Goal: Feedback & Contribution: Contribute content

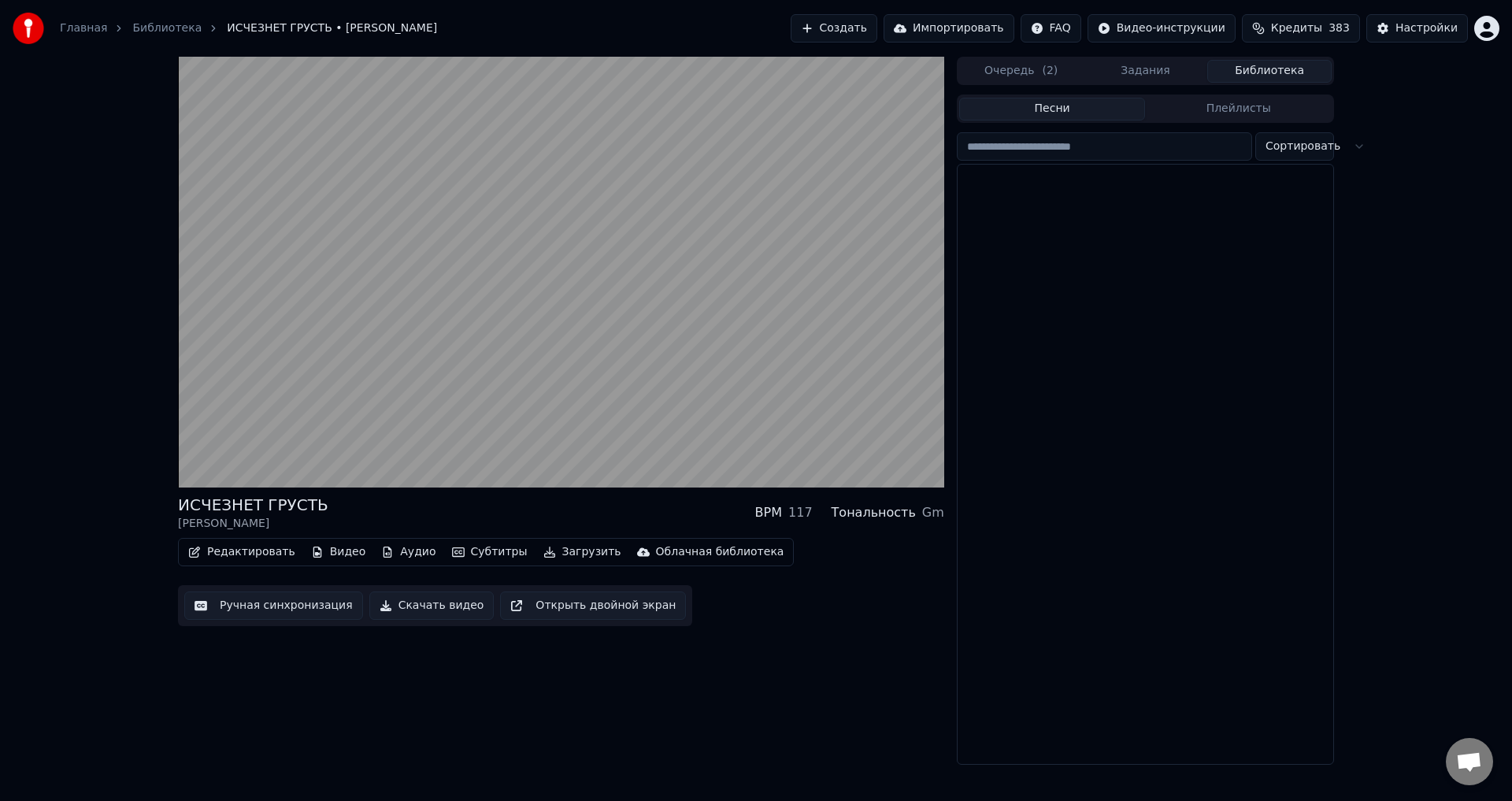
scroll to position [1047, 0]
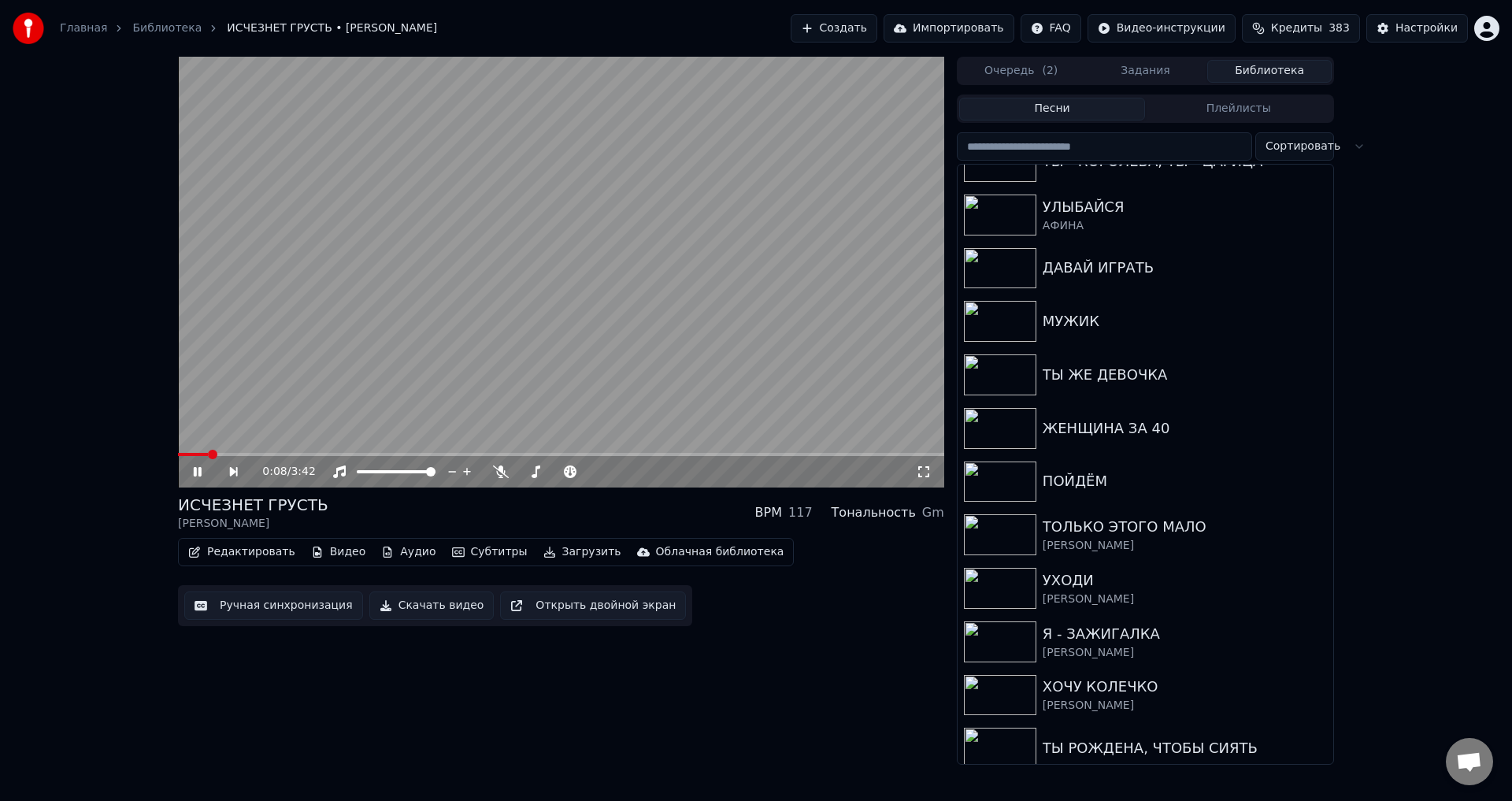
click at [194, 472] on icon at bounding box center [198, 472] width 8 height 10
click at [300, 432] on video at bounding box center [561, 272] width 766 height 431
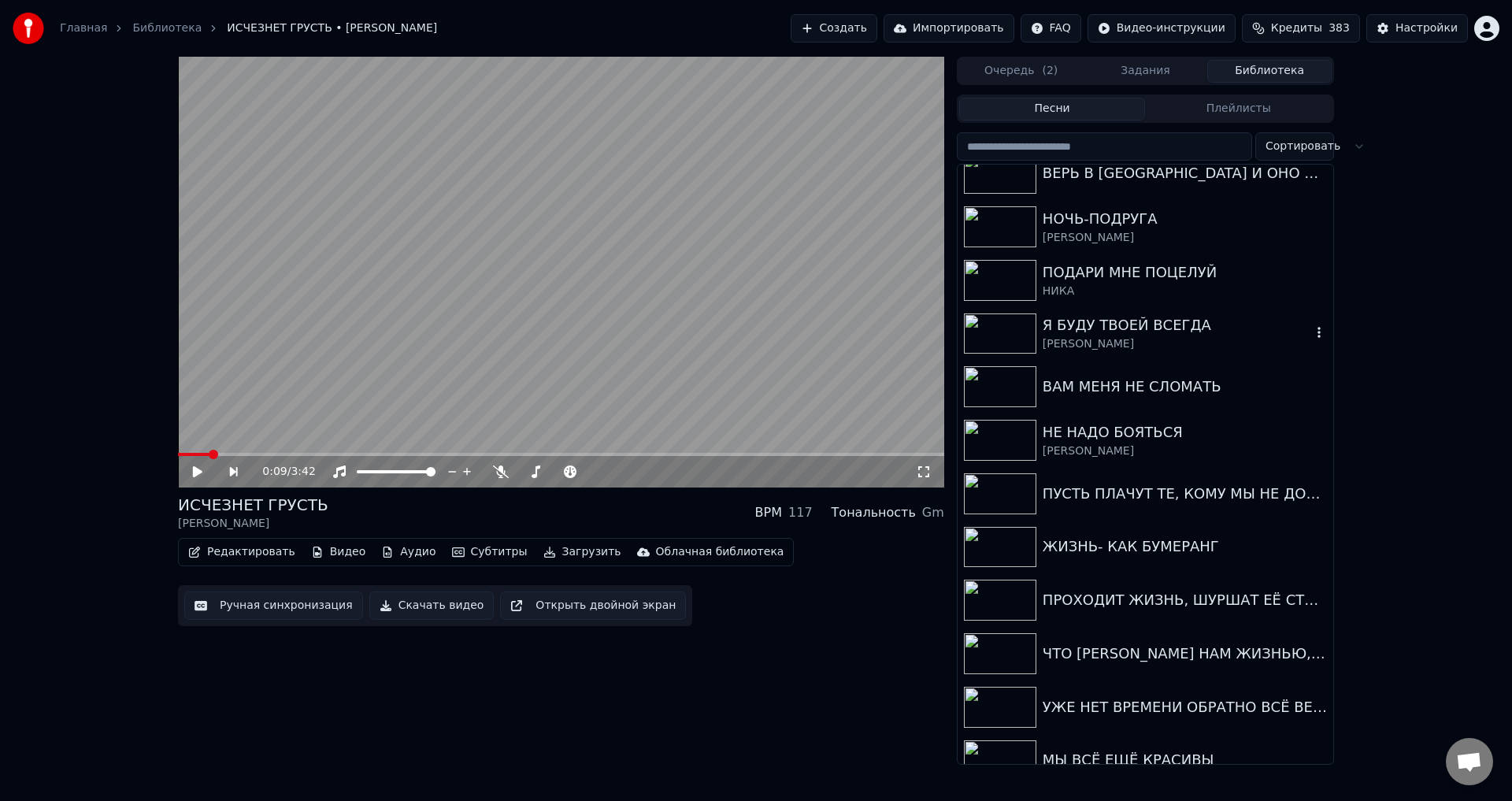
scroll to position [0, 0]
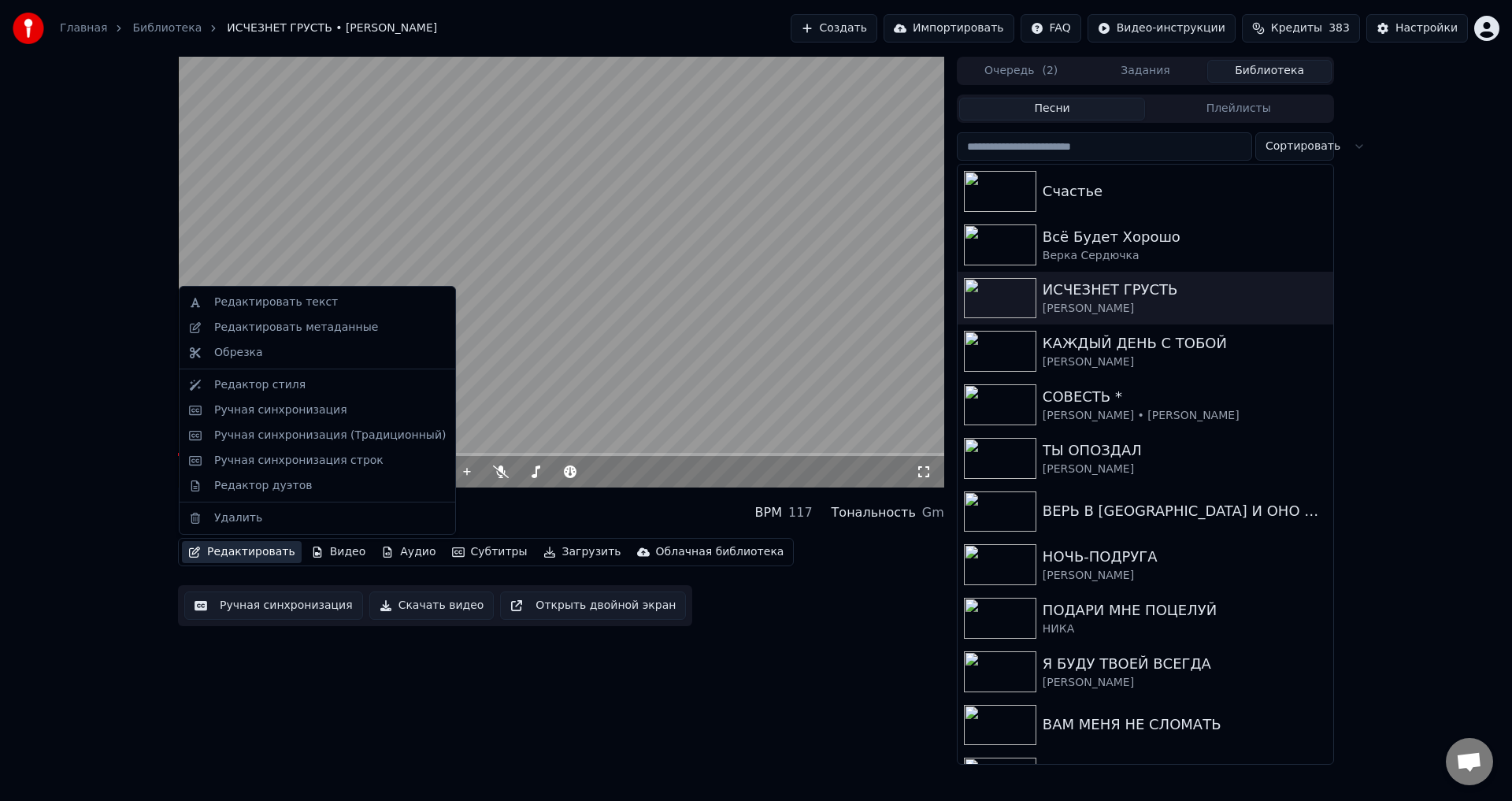
click at [248, 556] on button "Редактировать" at bounding box center [242, 552] width 120 height 22
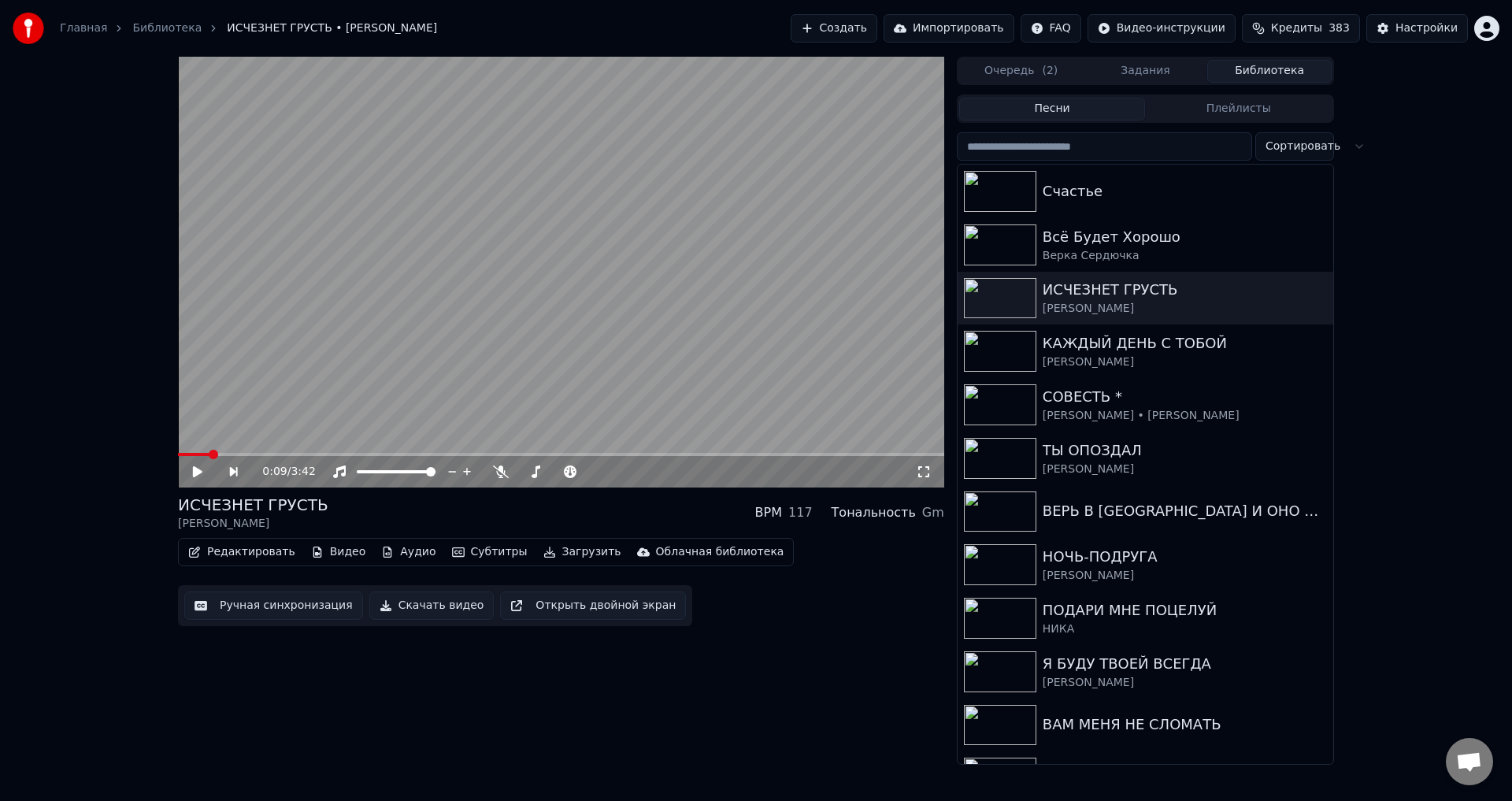
click at [273, 609] on button "Ручная синхронизация" at bounding box center [273, 605] width 179 height 29
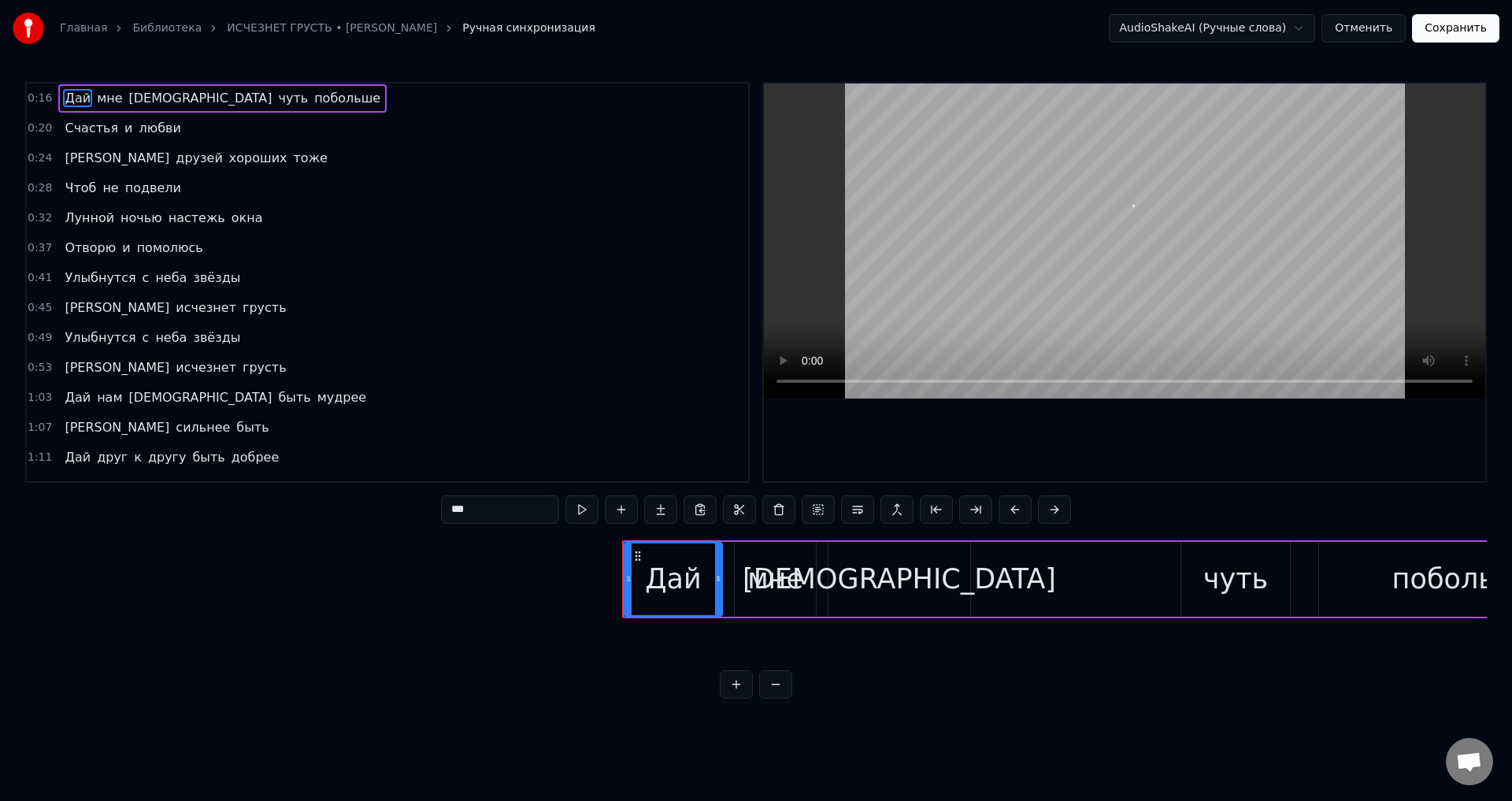
scroll to position [0, 4463]
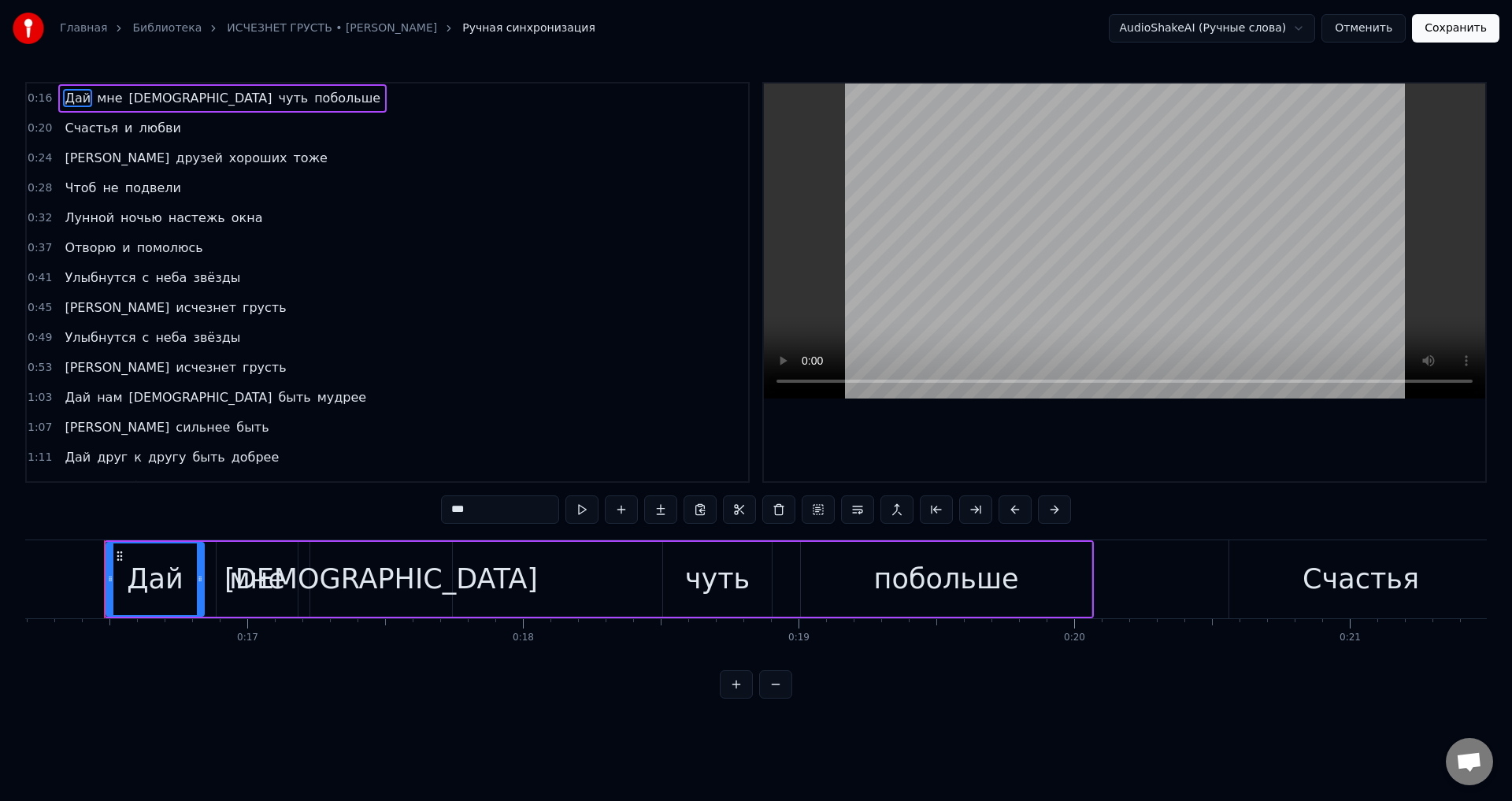
click at [74, 98] on span "Дай" at bounding box center [77, 98] width 29 height 18
click at [72, 101] on span "Дай" at bounding box center [77, 98] width 29 height 18
click at [146, 572] on div "Дай" at bounding box center [154, 579] width 57 height 42
click at [1368, 27] on button "Отменить" at bounding box center [1363, 28] width 85 height 29
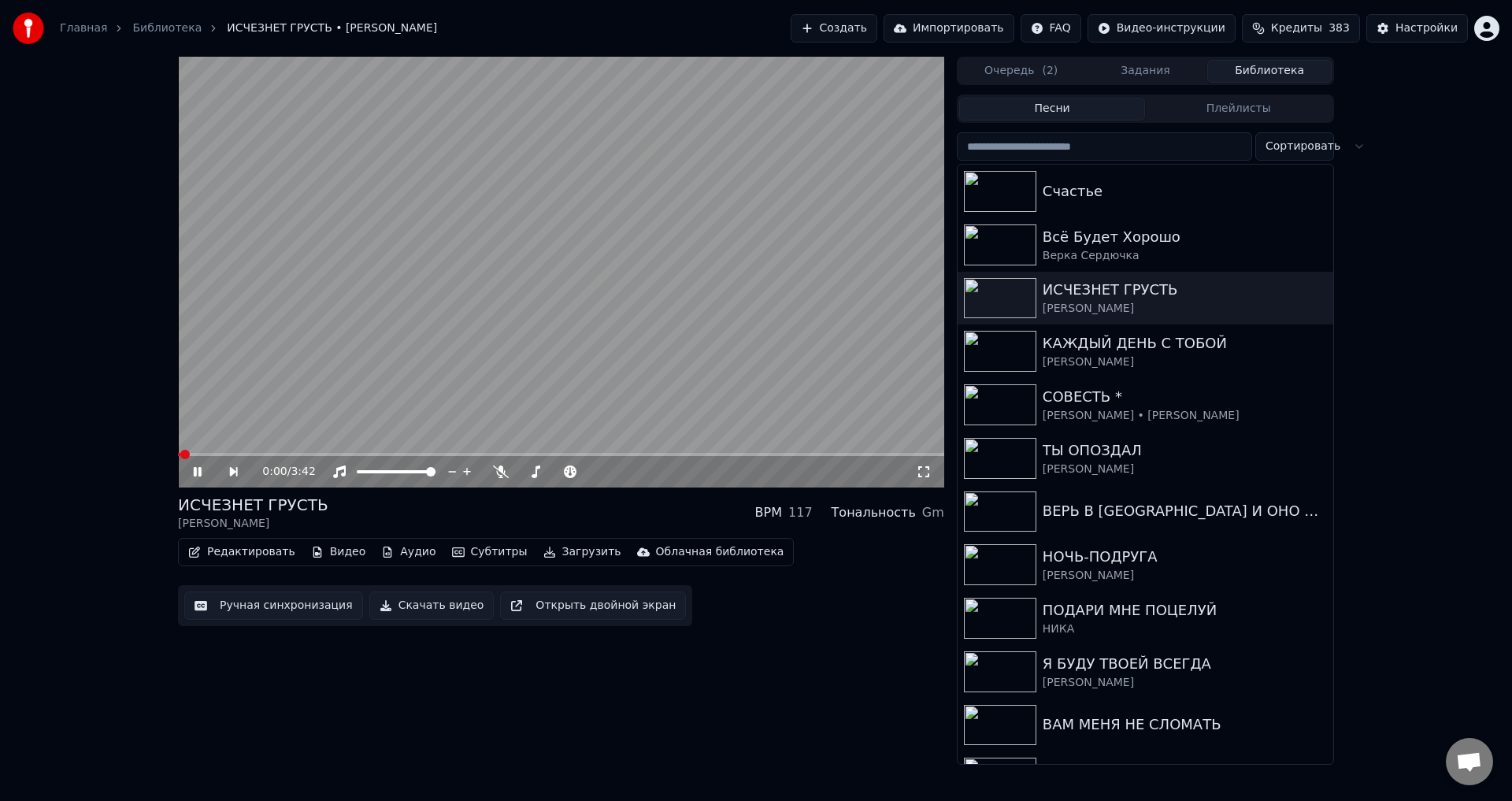
click at [197, 467] on icon at bounding box center [208, 471] width 36 height 12
click at [247, 606] on button "Ручная синхронизация" at bounding box center [273, 605] width 179 height 29
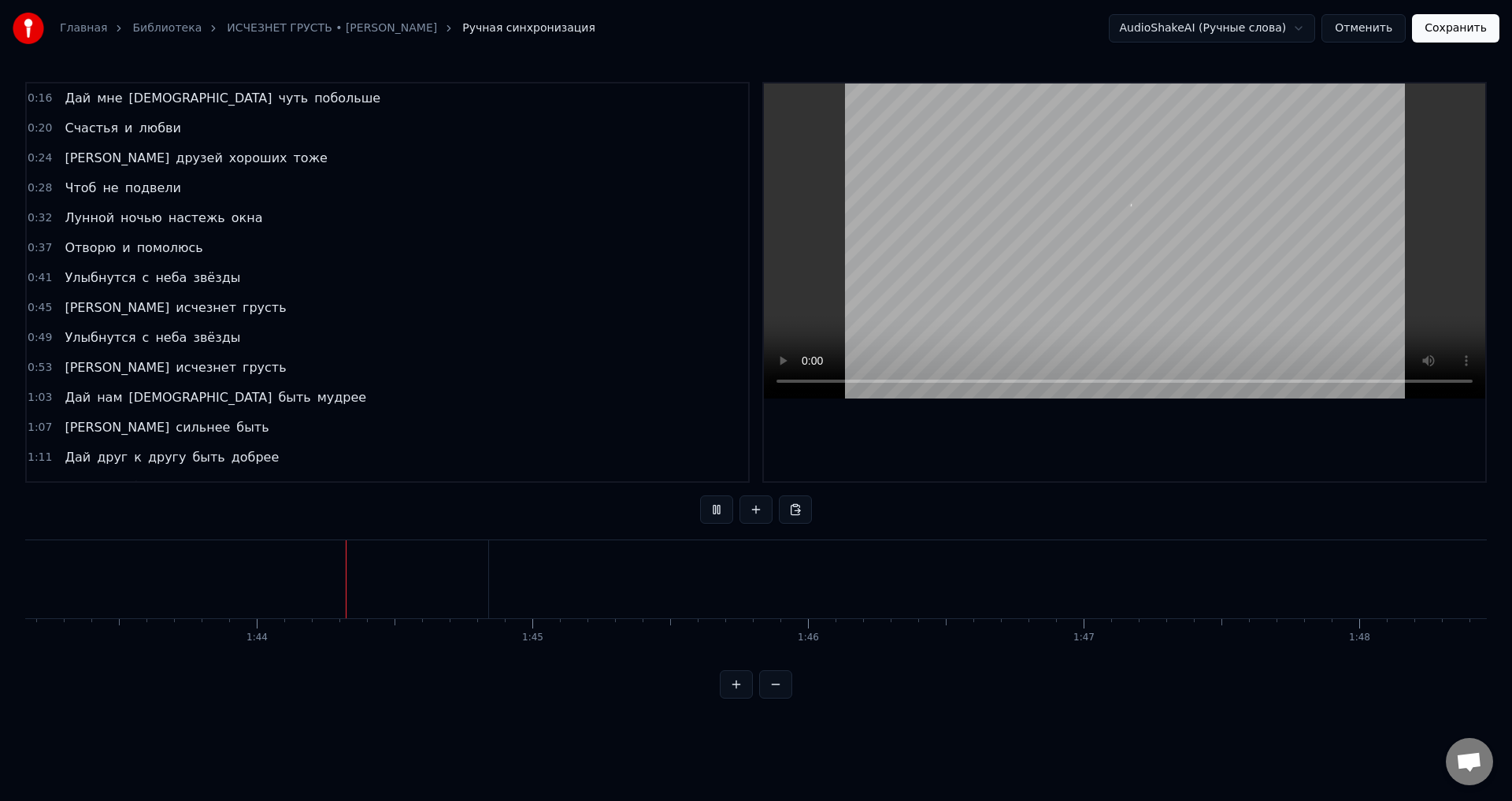
scroll to position [0, 28484]
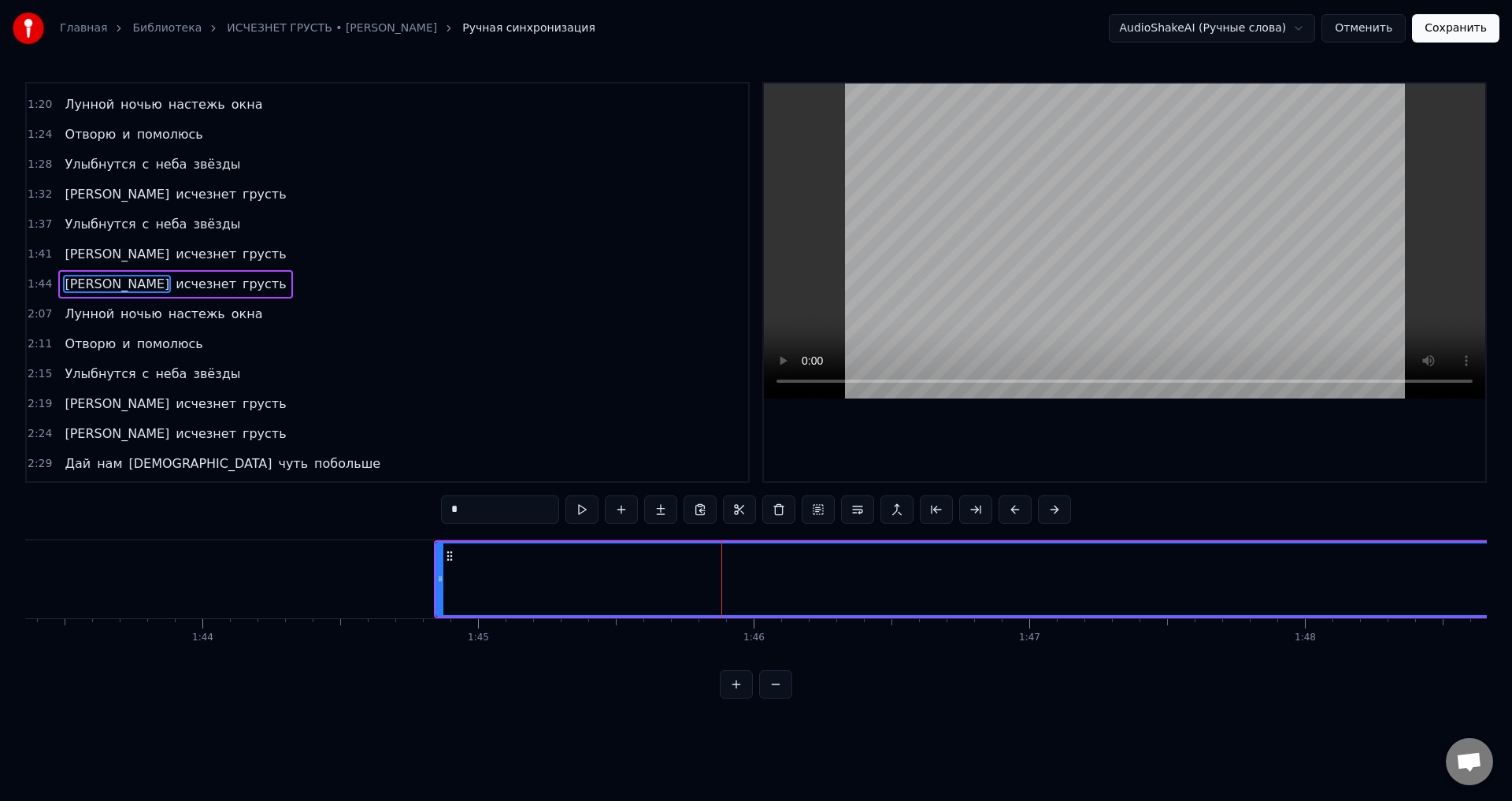
scroll to position [414, 0]
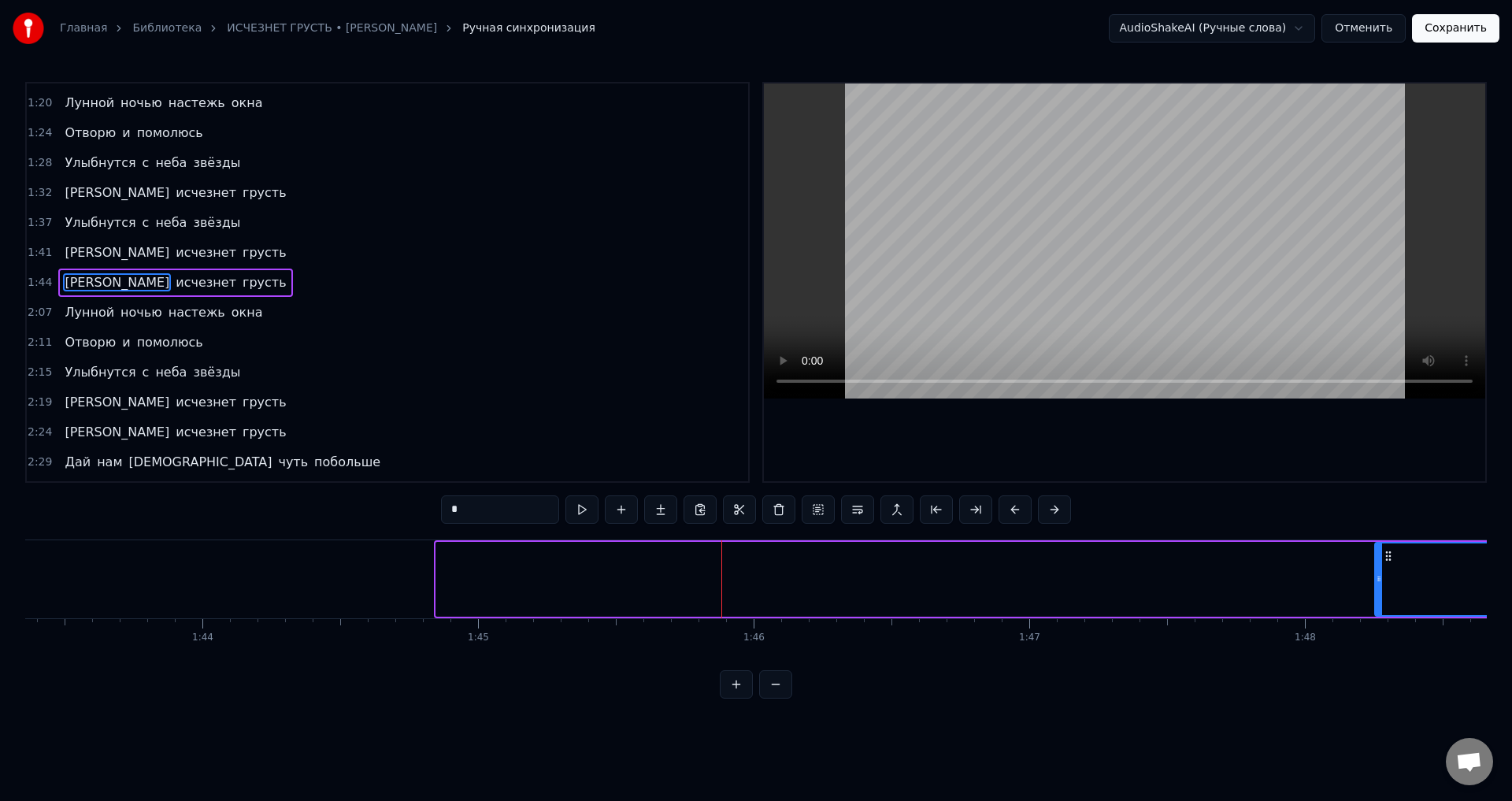
drag, startPoint x: 440, startPoint y: 584, endPoint x: 1379, endPoint y: 613, distance: 939.4
click at [1379, 613] on div at bounding box center [1379, 579] width 7 height 71
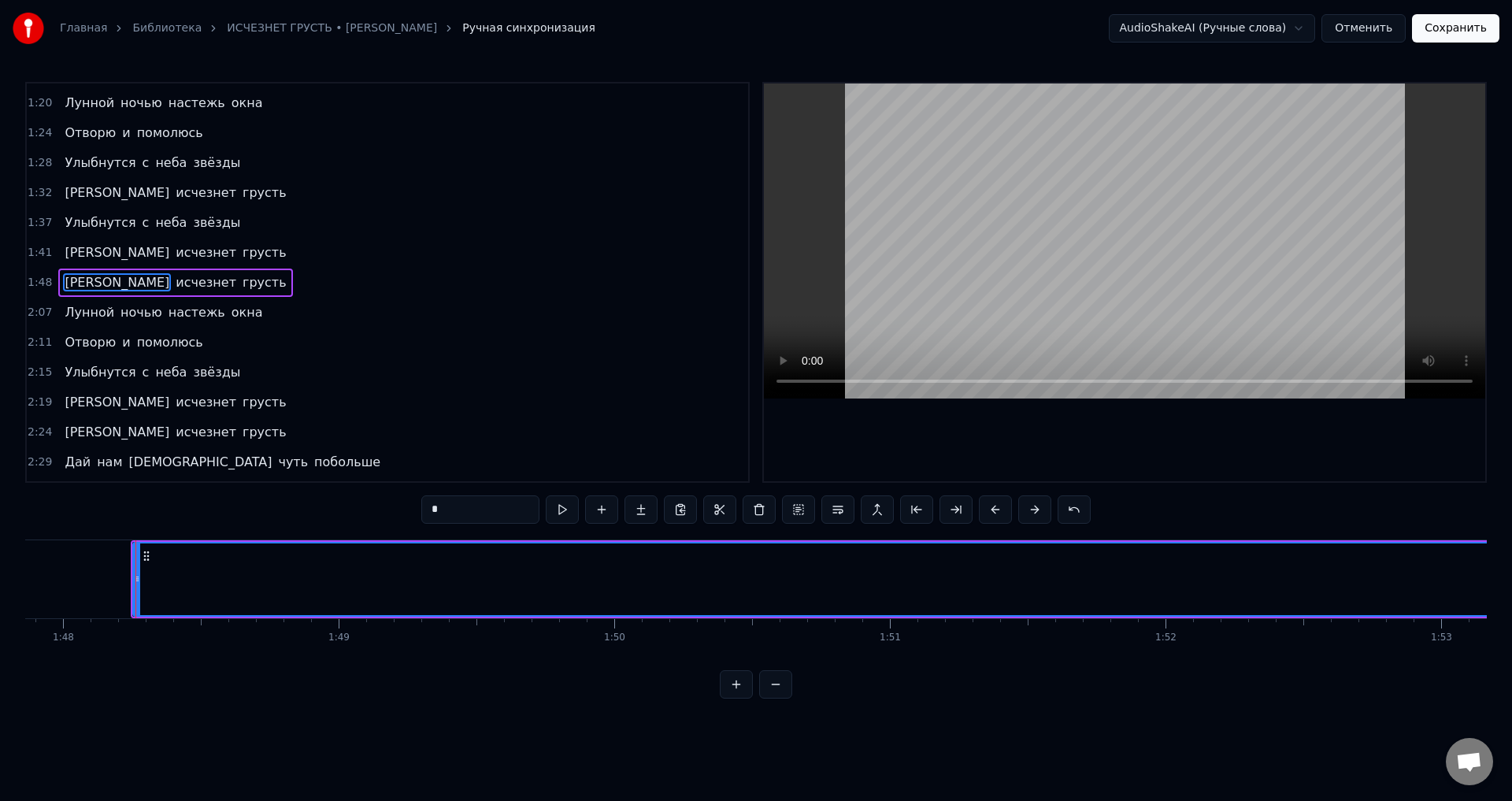
scroll to position [0, 29760]
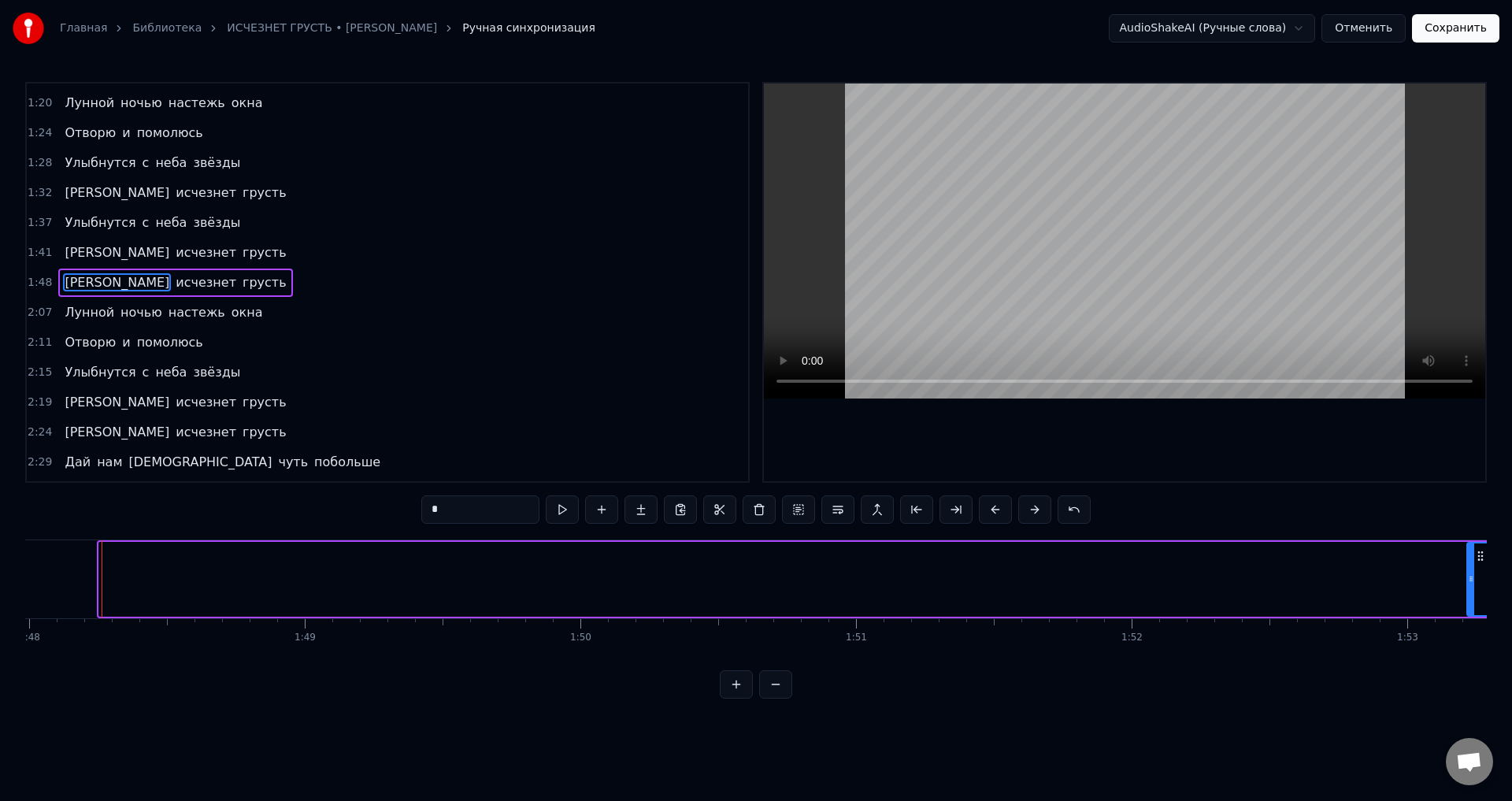
drag, startPoint x: 103, startPoint y: 577, endPoint x: 1471, endPoint y: 606, distance: 1368.3
click at [1471, 606] on div at bounding box center [1471, 579] width 7 height 71
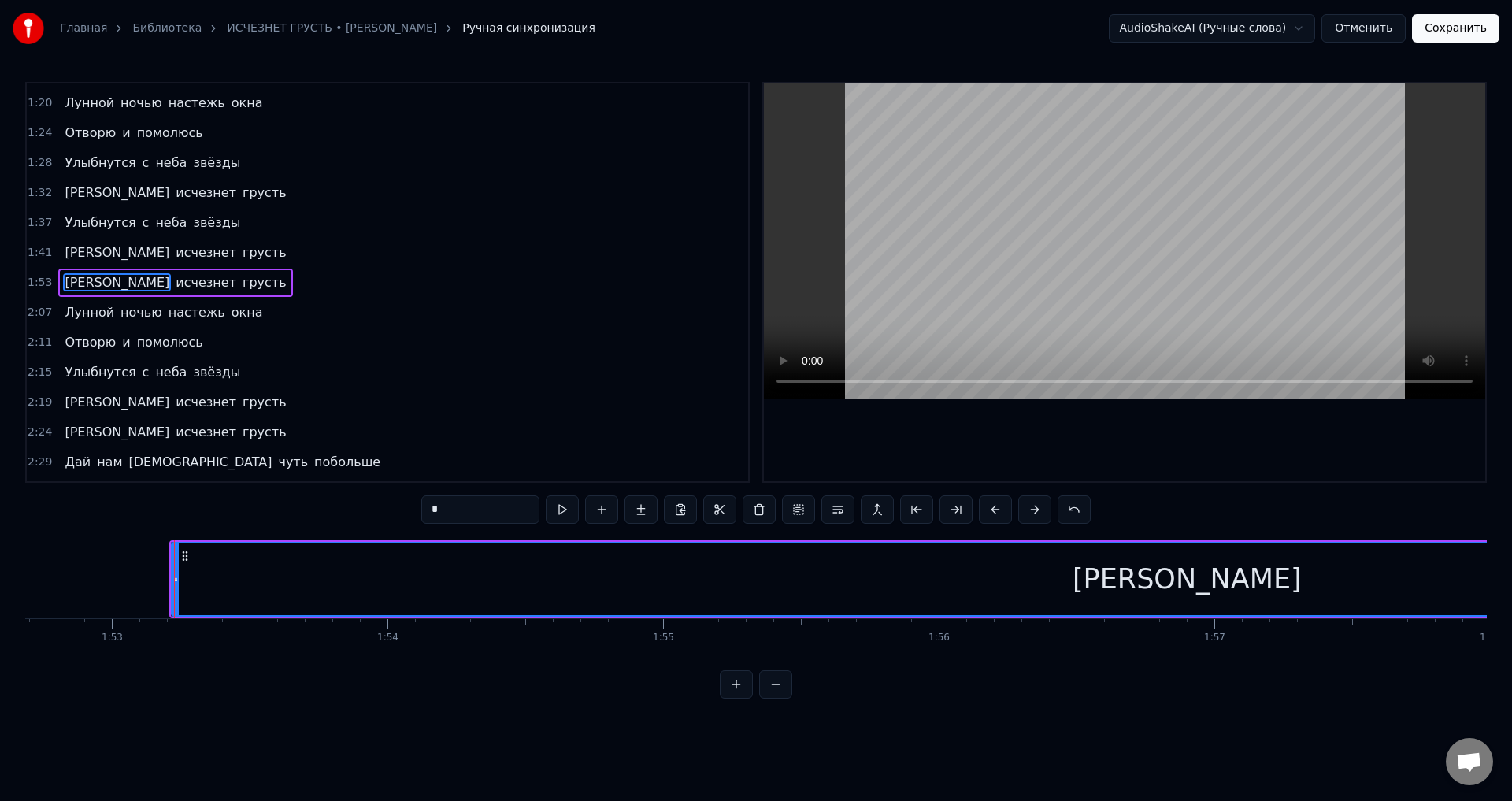
scroll to position [0, 31126]
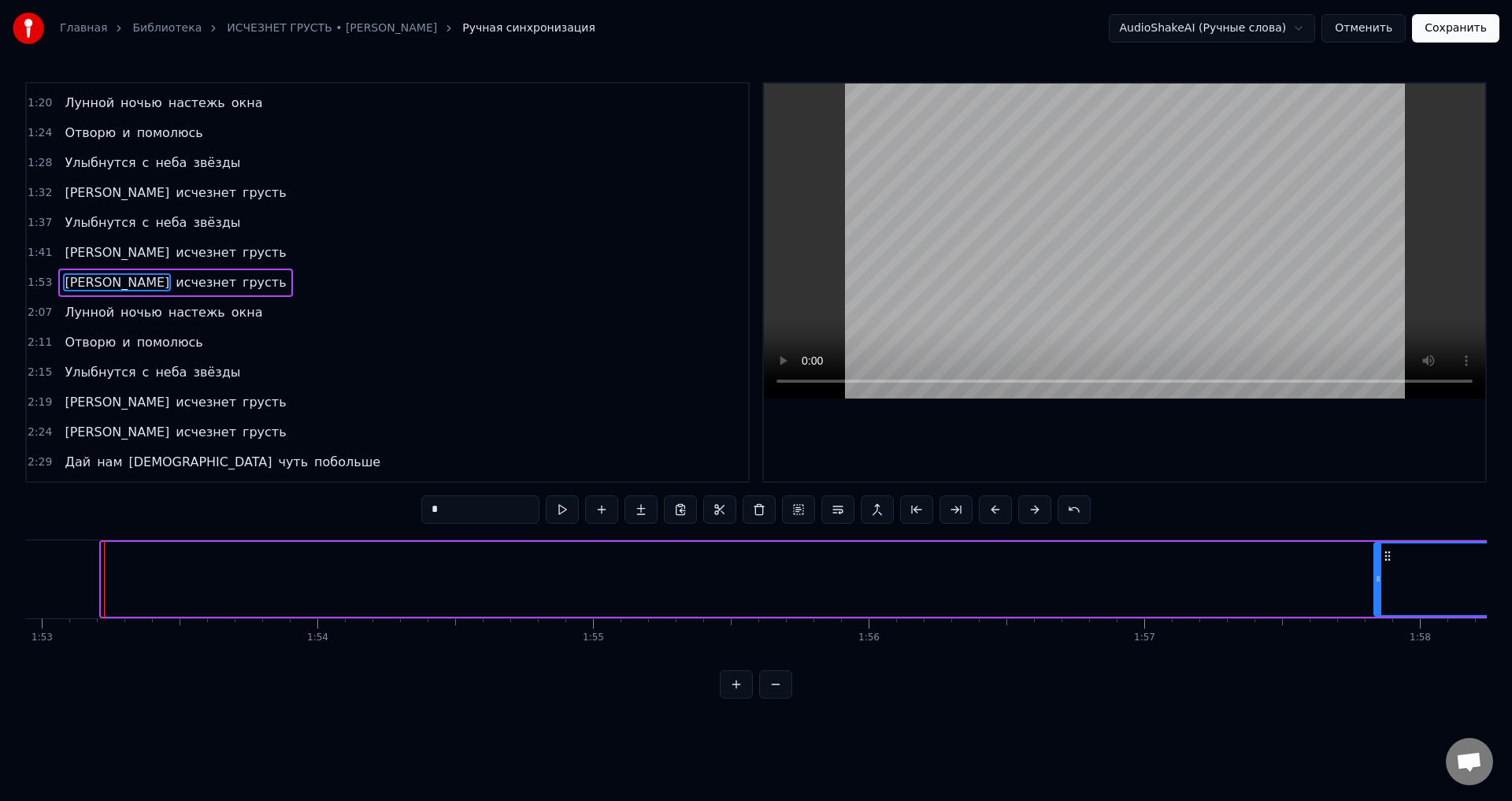
drag, startPoint x: 103, startPoint y: 581, endPoint x: 1376, endPoint y: 627, distance: 1273.8
click at [1376, 627] on div "Дай мне Боже чуть побольше Счастья и любви И друзей хороших тоже Чтоб не подвел…" at bounding box center [756, 598] width 1461 height 118
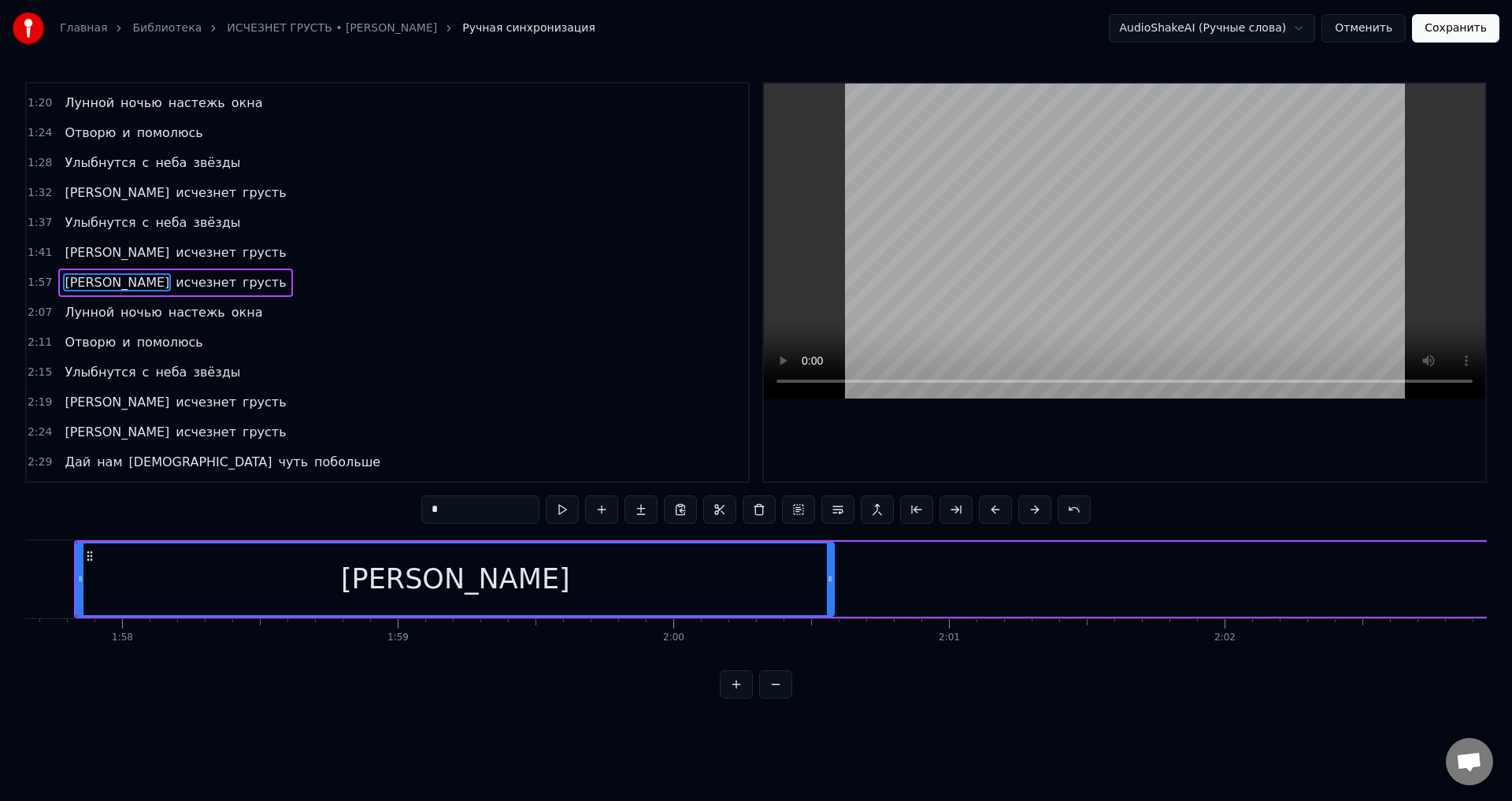
scroll to position [0, 32389]
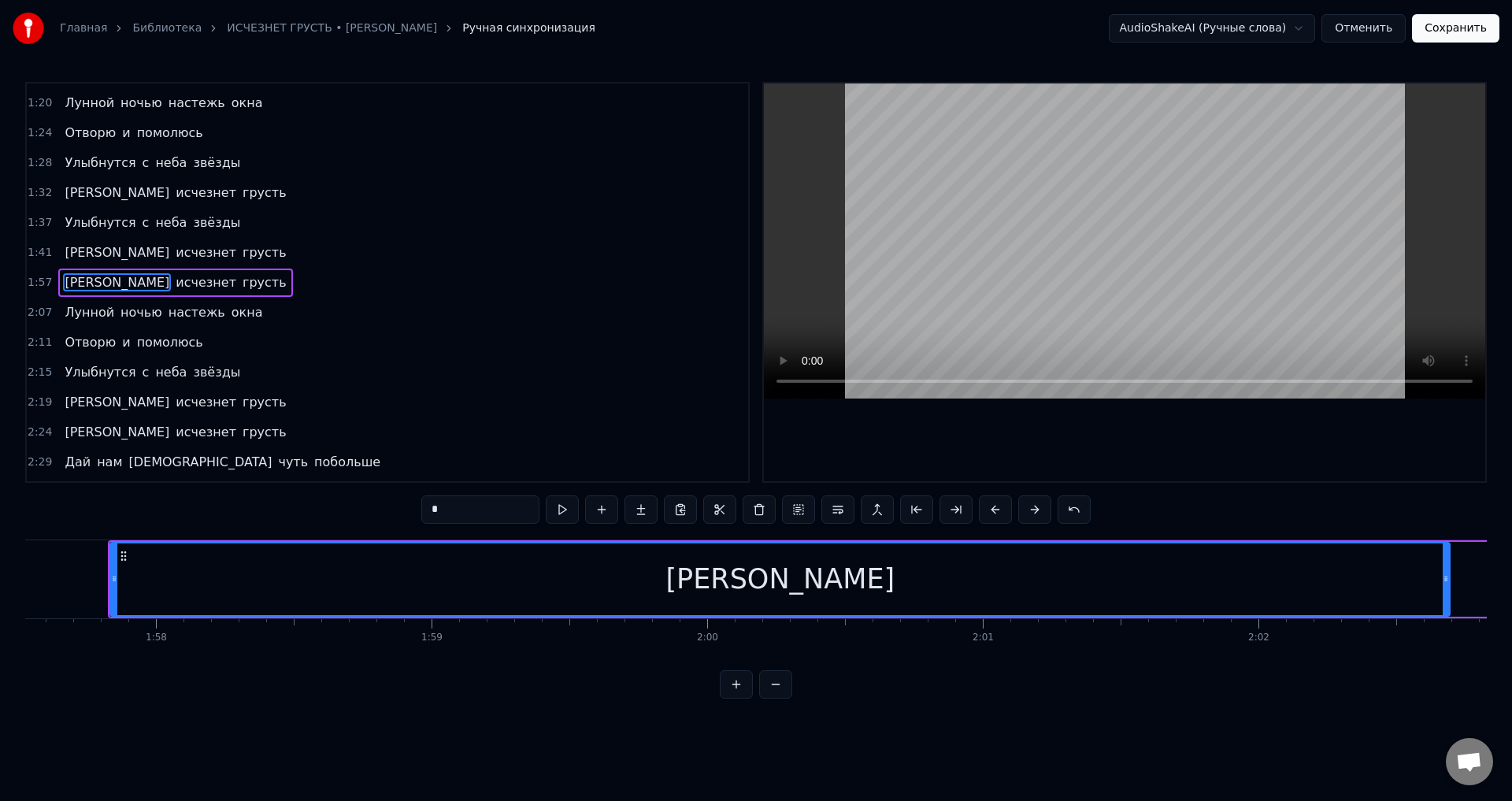
drag, startPoint x: 864, startPoint y: 583, endPoint x: 1446, endPoint y: 602, distance: 582.3
click at [1446, 602] on div at bounding box center [1446, 579] width 7 height 71
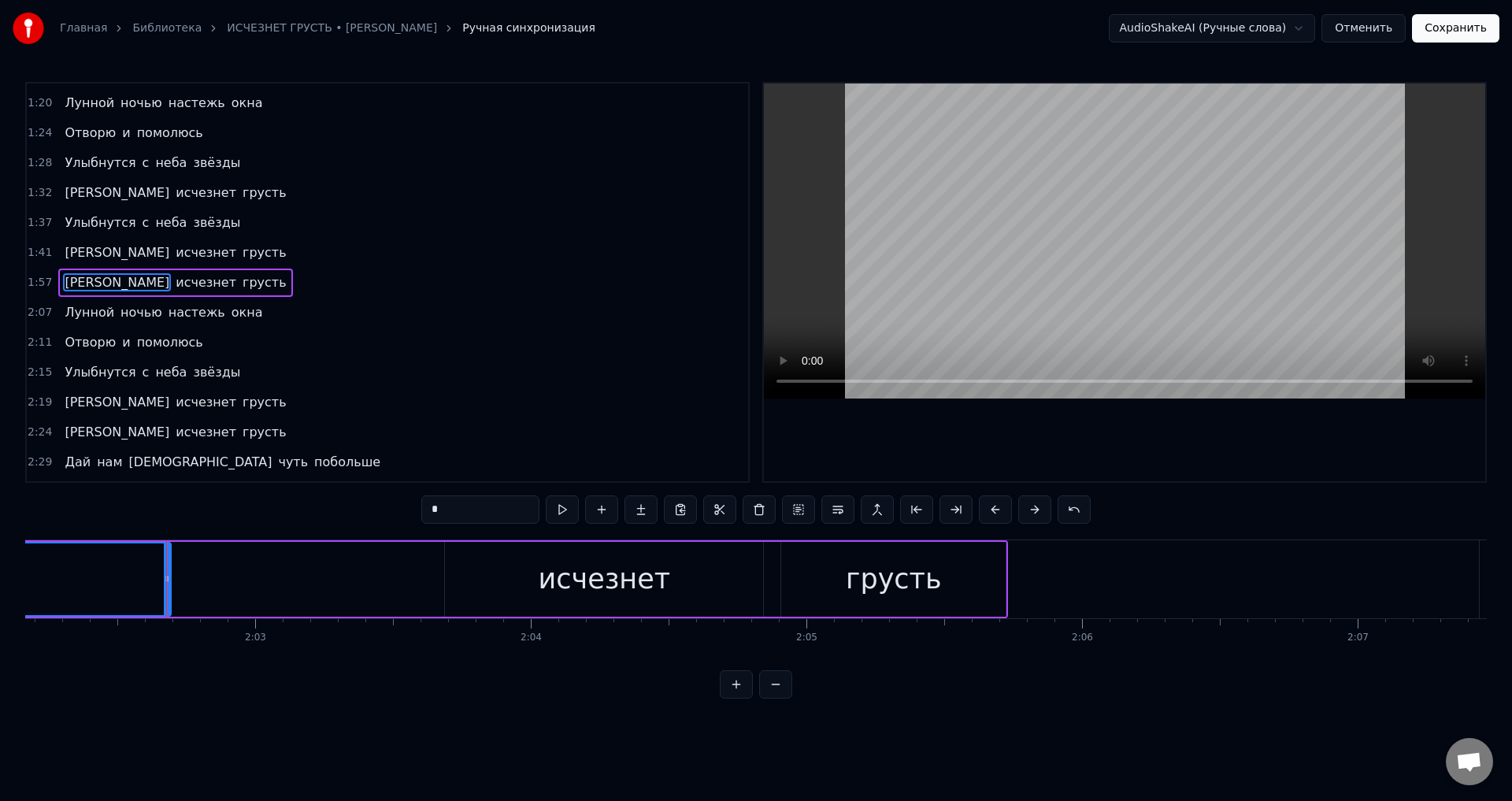
scroll to position [0, 33730]
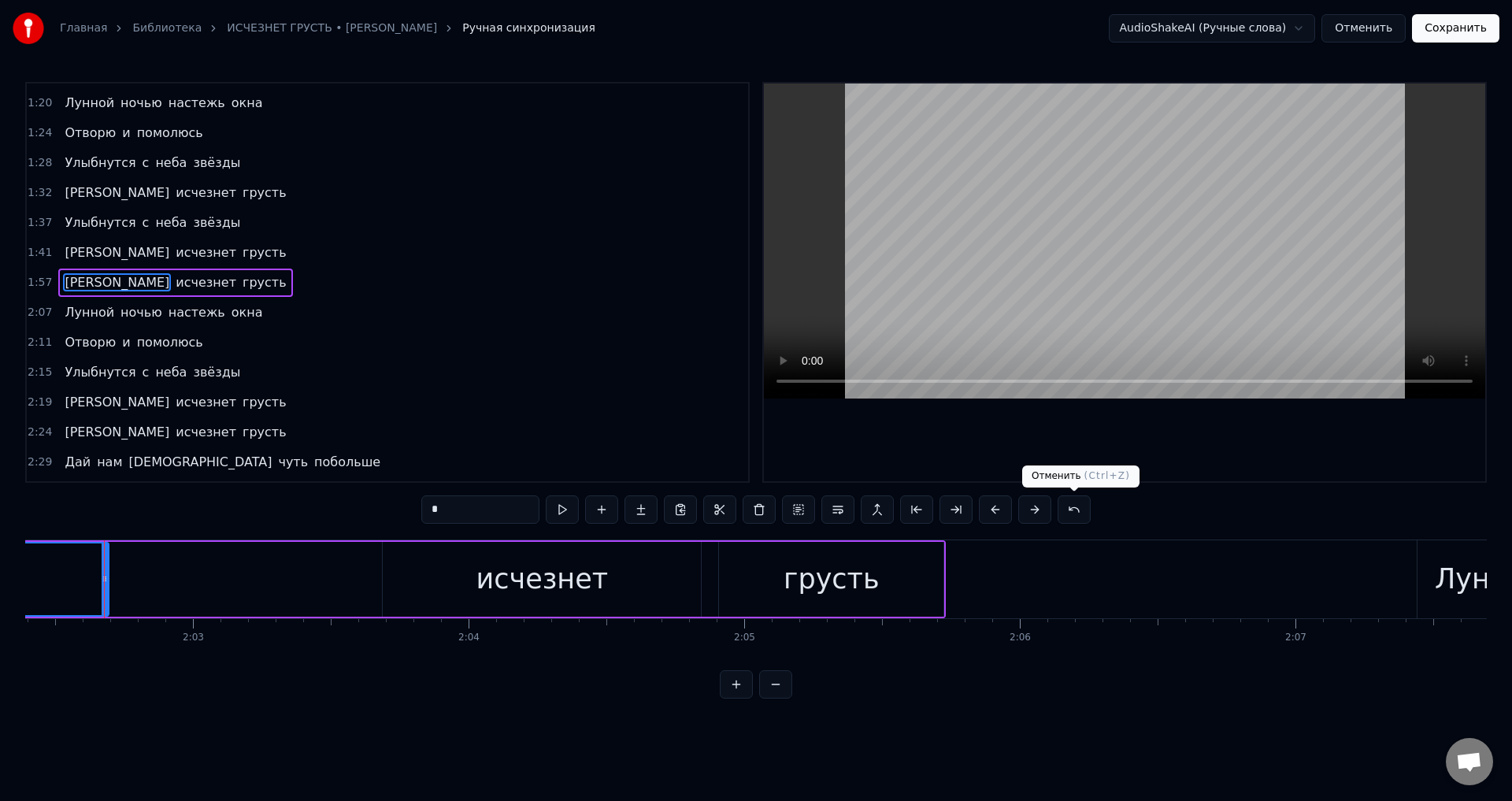
click at [1072, 510] on button at bounding box center [1074, 509] width 33 height 29
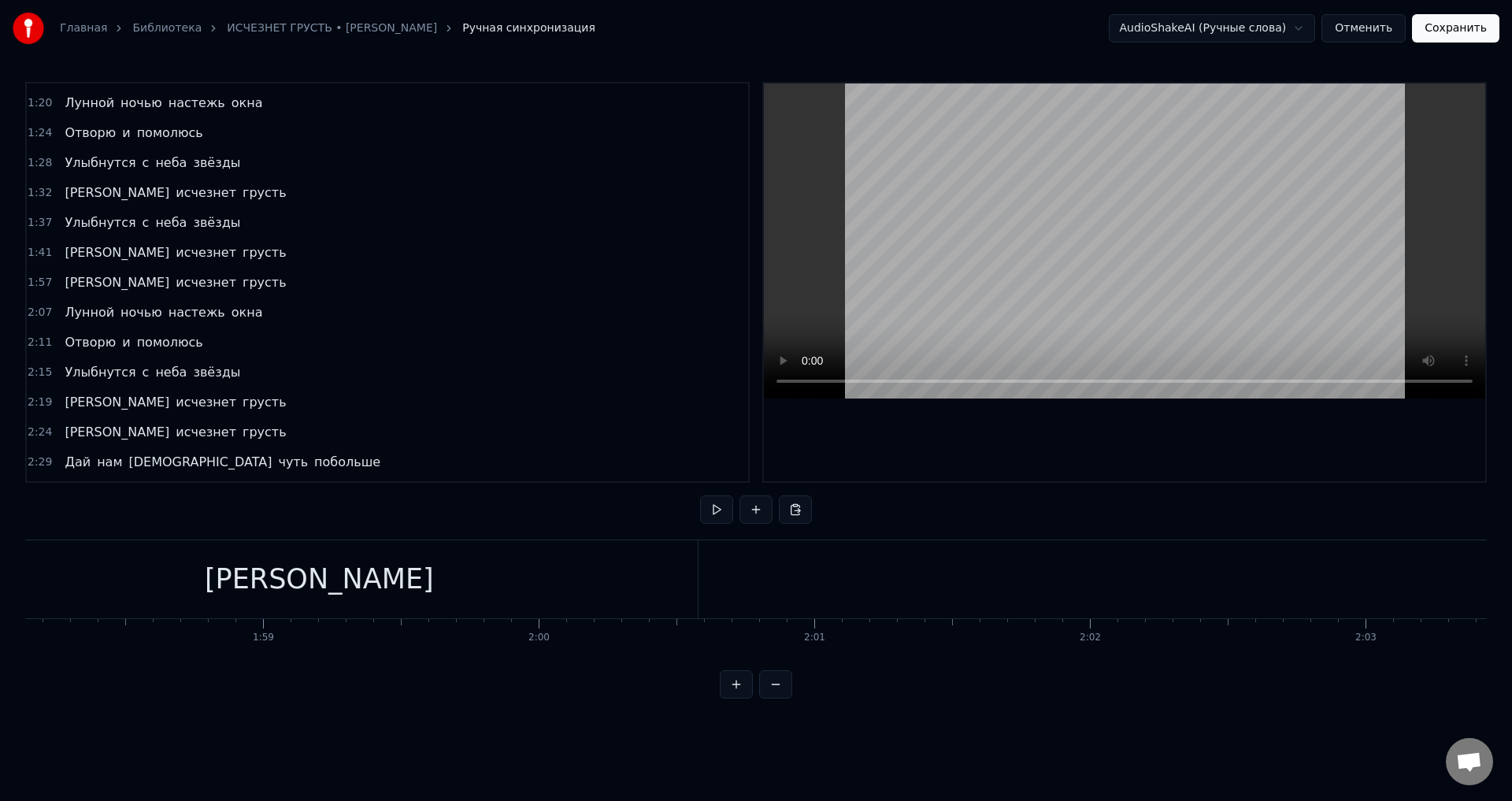
scroll to position [0, 32524]
drag, startPoint x: 541, startPoint y: 571, endPoint x: 576, endPoint y: 571, distance: 35.0
click at [542, 570] on div "[PERSON_NAME]" at bounding box center [351, 579] width 758 height 78
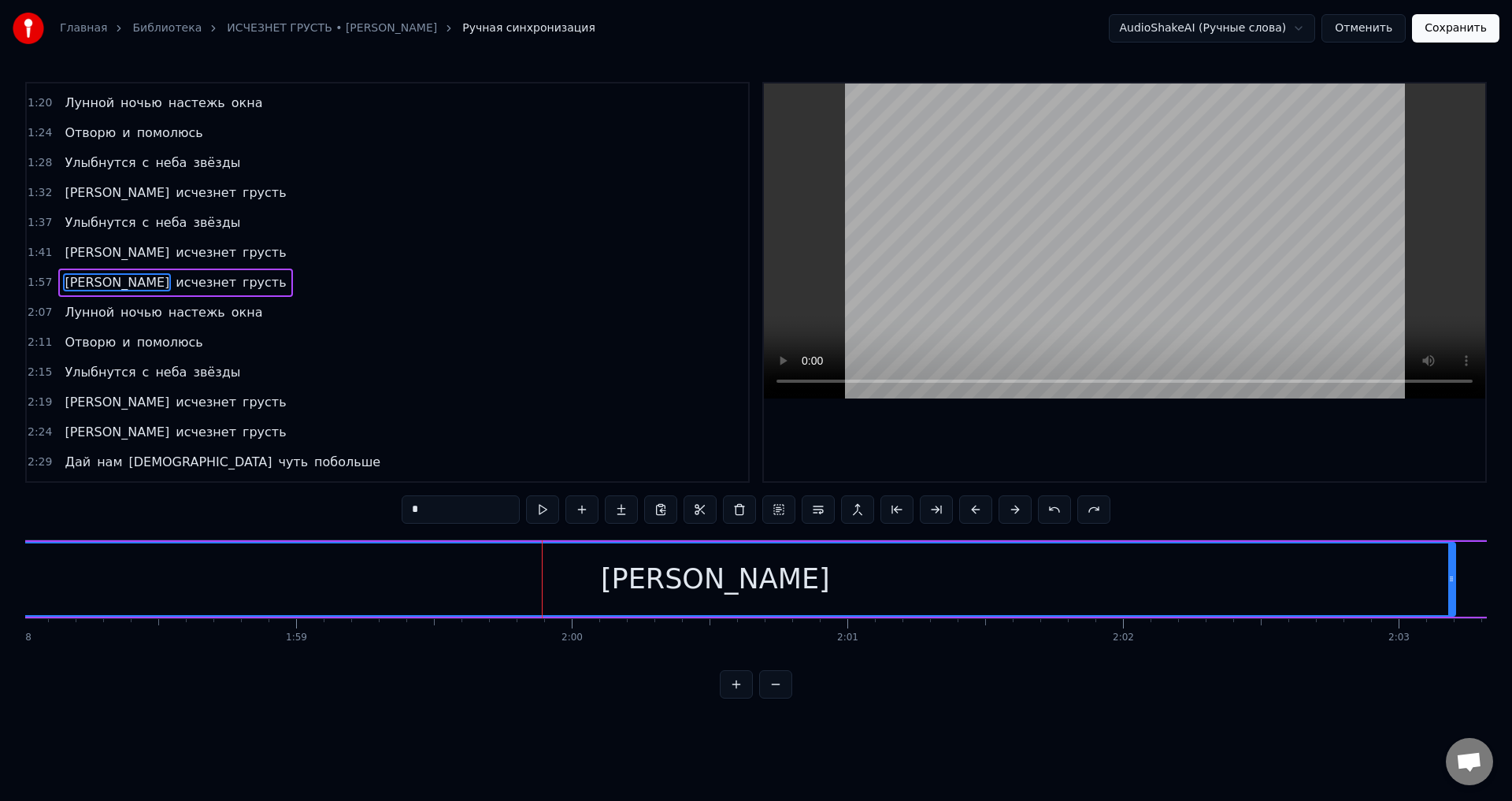
drag, startPoint x: 730, startPoint y: 584, endPoint x: 1453, endPoint y: 601, distance: 723.2
click at [1453, 601] on div at bounding box center [1451, 579] width 7 height 71
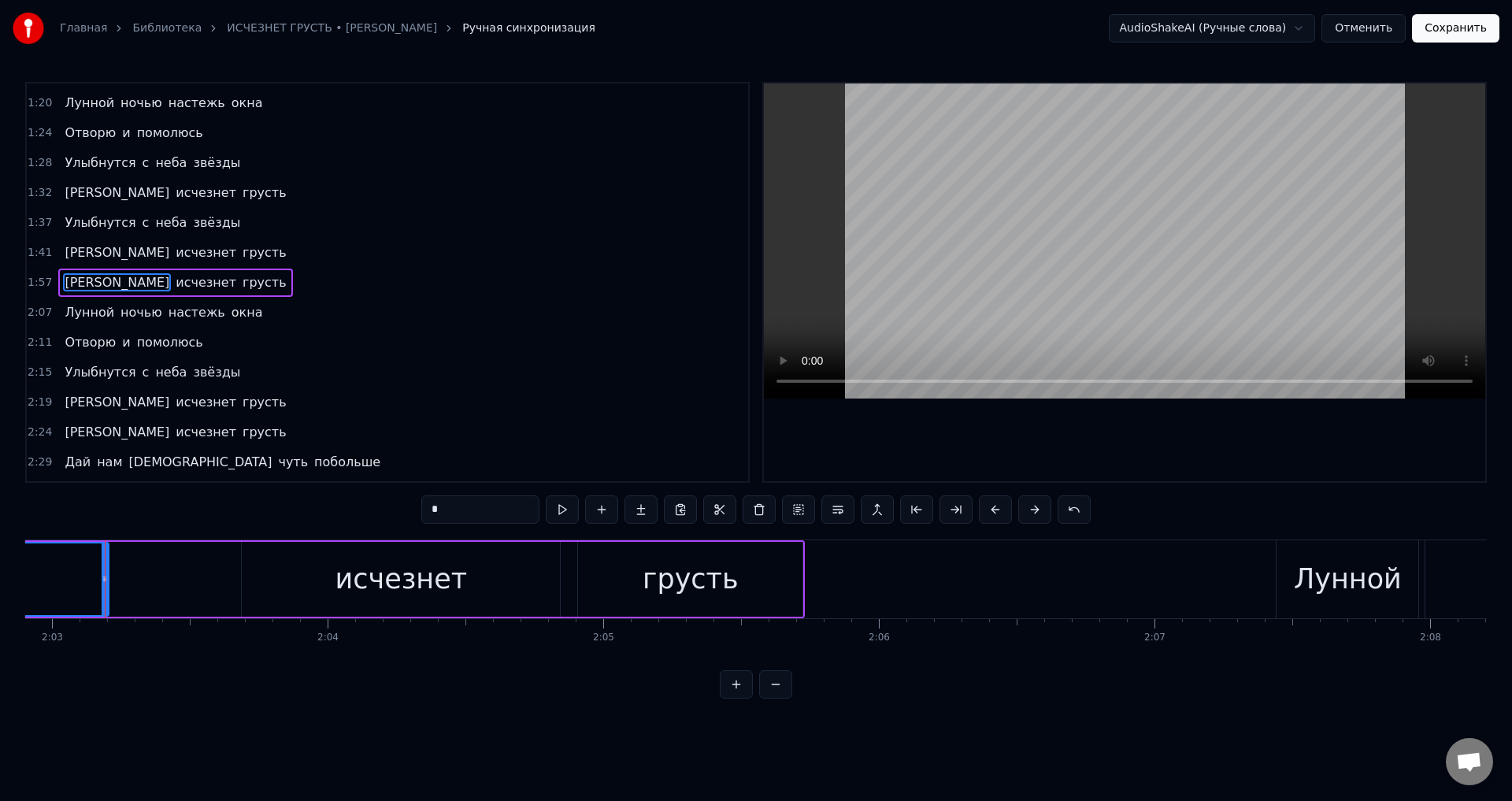
scroll to position [0, 33872]
drag, startPoint x: 103, startPoint y: 589, endPoint x: 221, endPoint y: 592, distance: 118.0
click at [221, 592] on div at bounding box center [222, 579] width 7 height 71
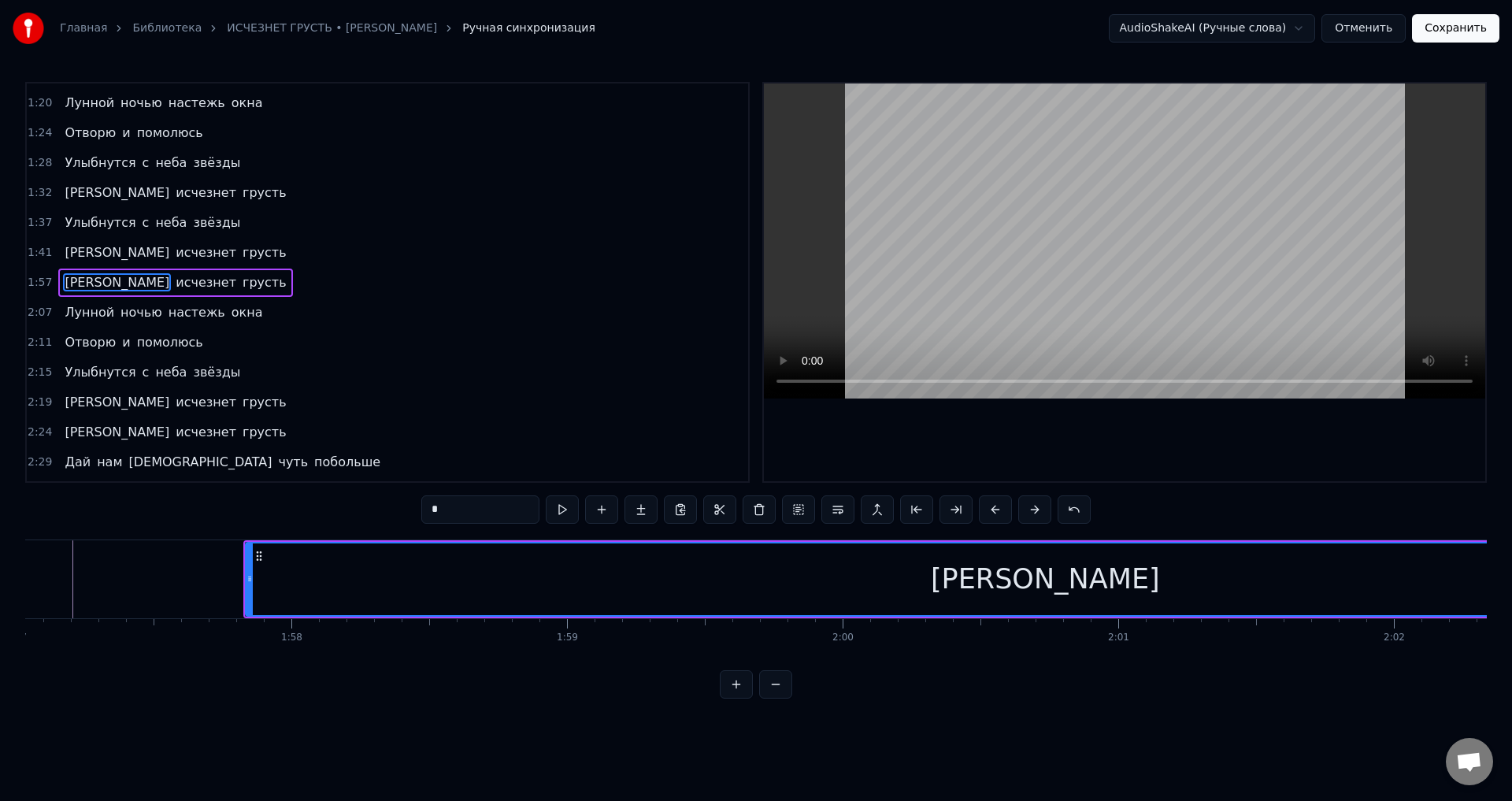
scroll to position [0, 32052]
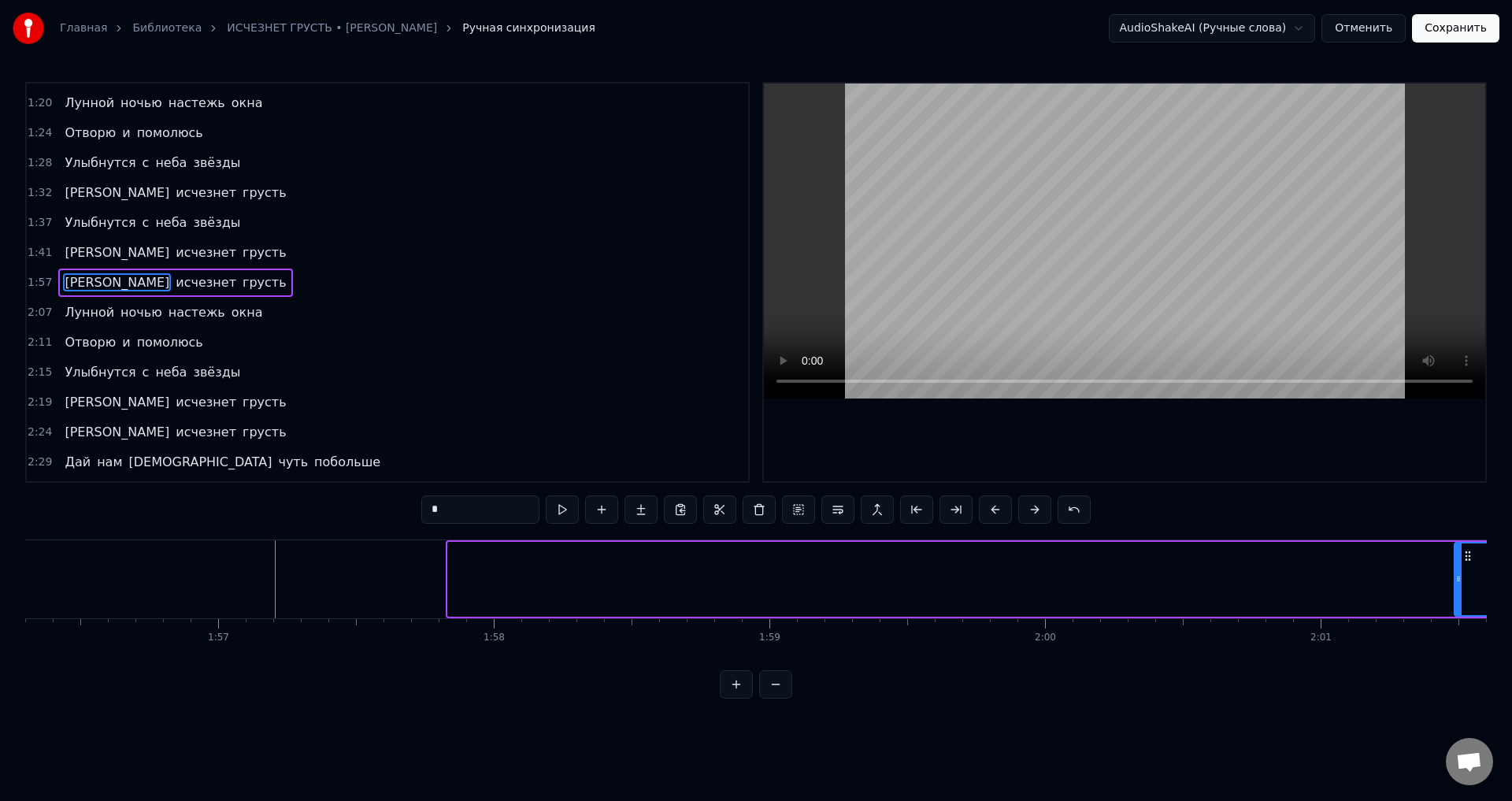
drag, startPoint x: 451, startPoint y: 579, endPoint x: 1458, endPoint y: 600, distance: 1007.2
click at [1458, 600] on div at bounding box center [1459, 579] width 7 height 71
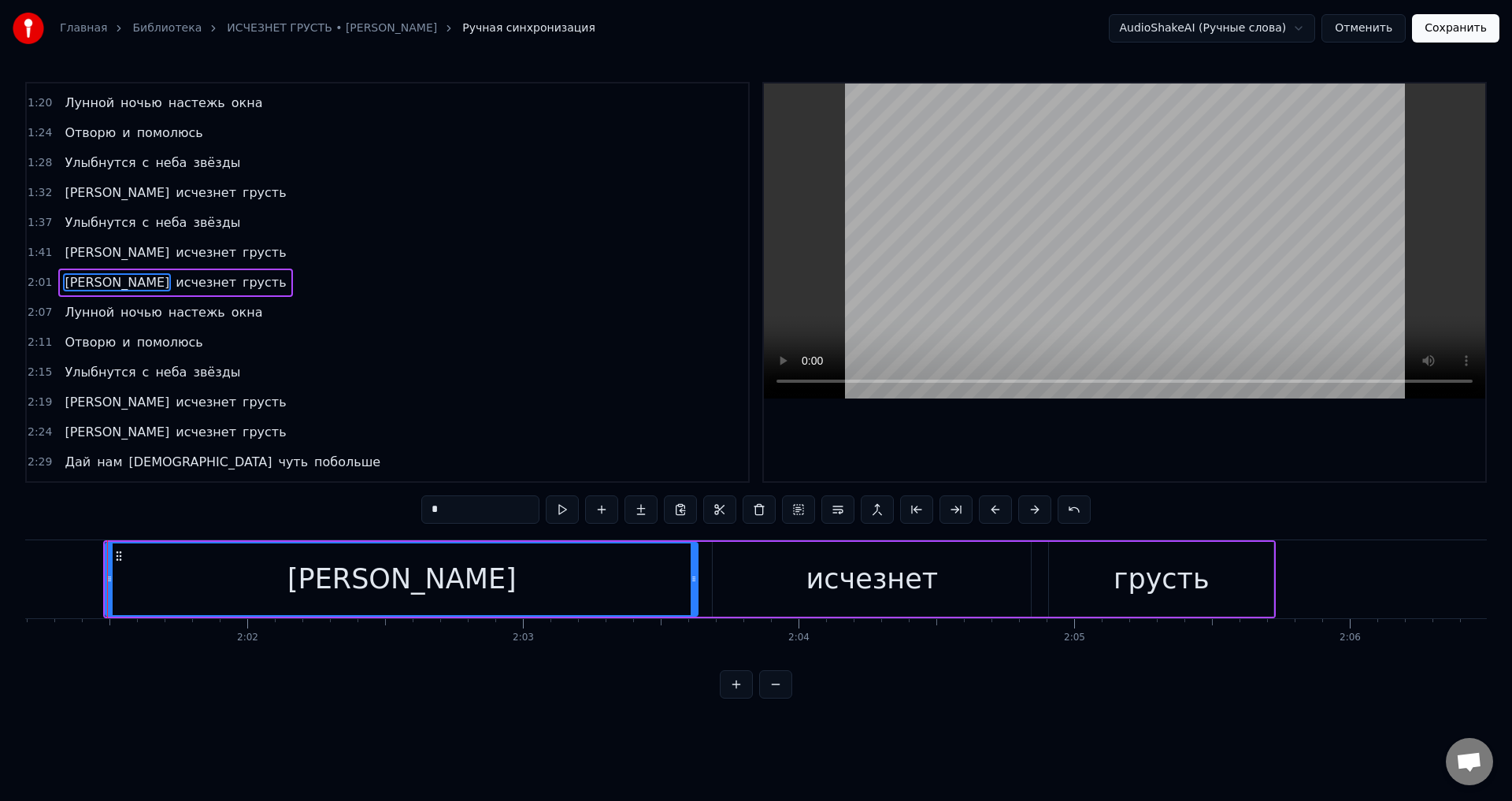
scroll to position [0, 33404]
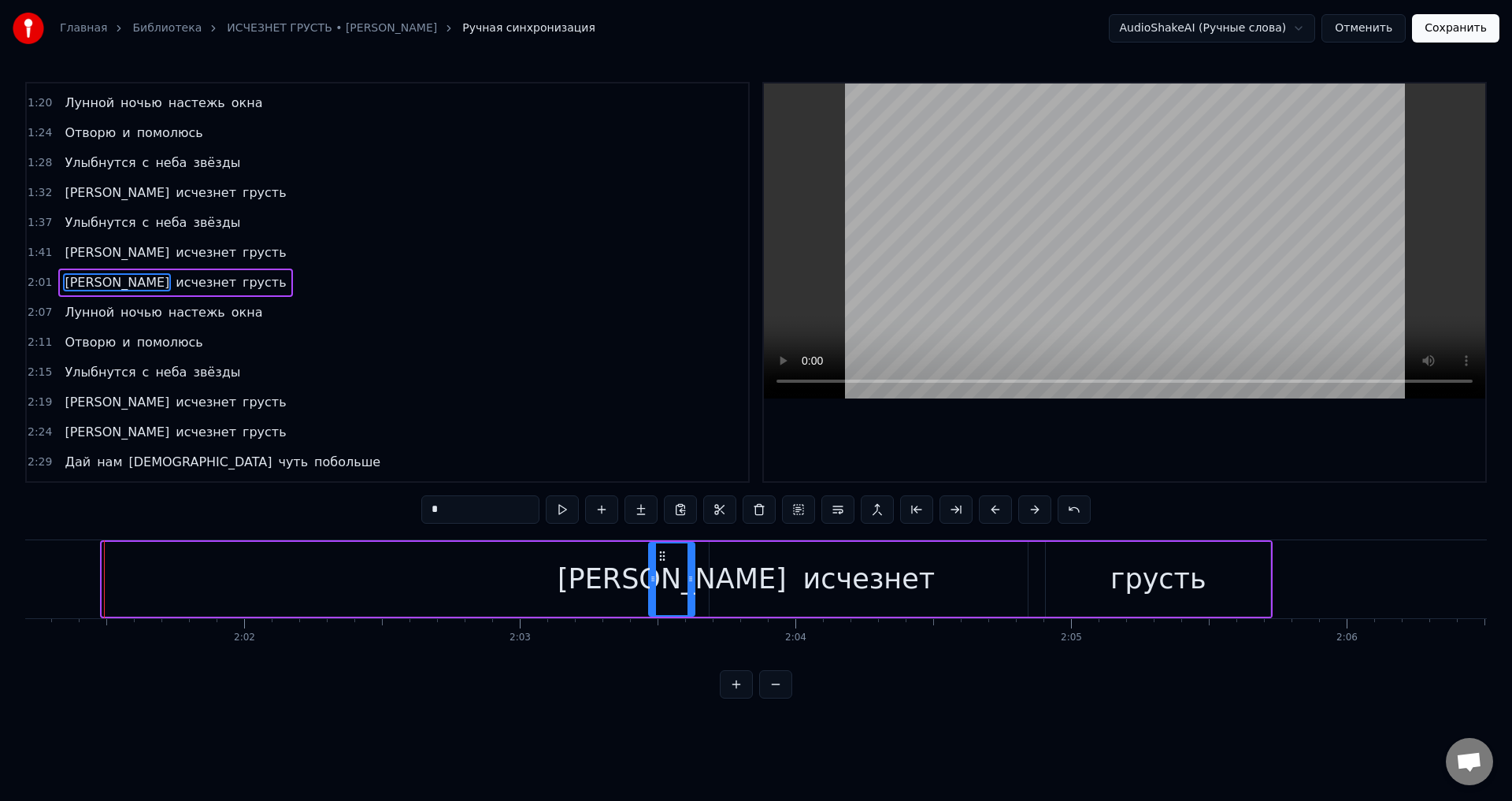
drag, startPoint x: 108, startPoint y: 583, endPoint x: 654, endPoint y: 572, distance: 546.1
click at [654, 572] on icon at bounding box center [653, 578] width 7 height 12
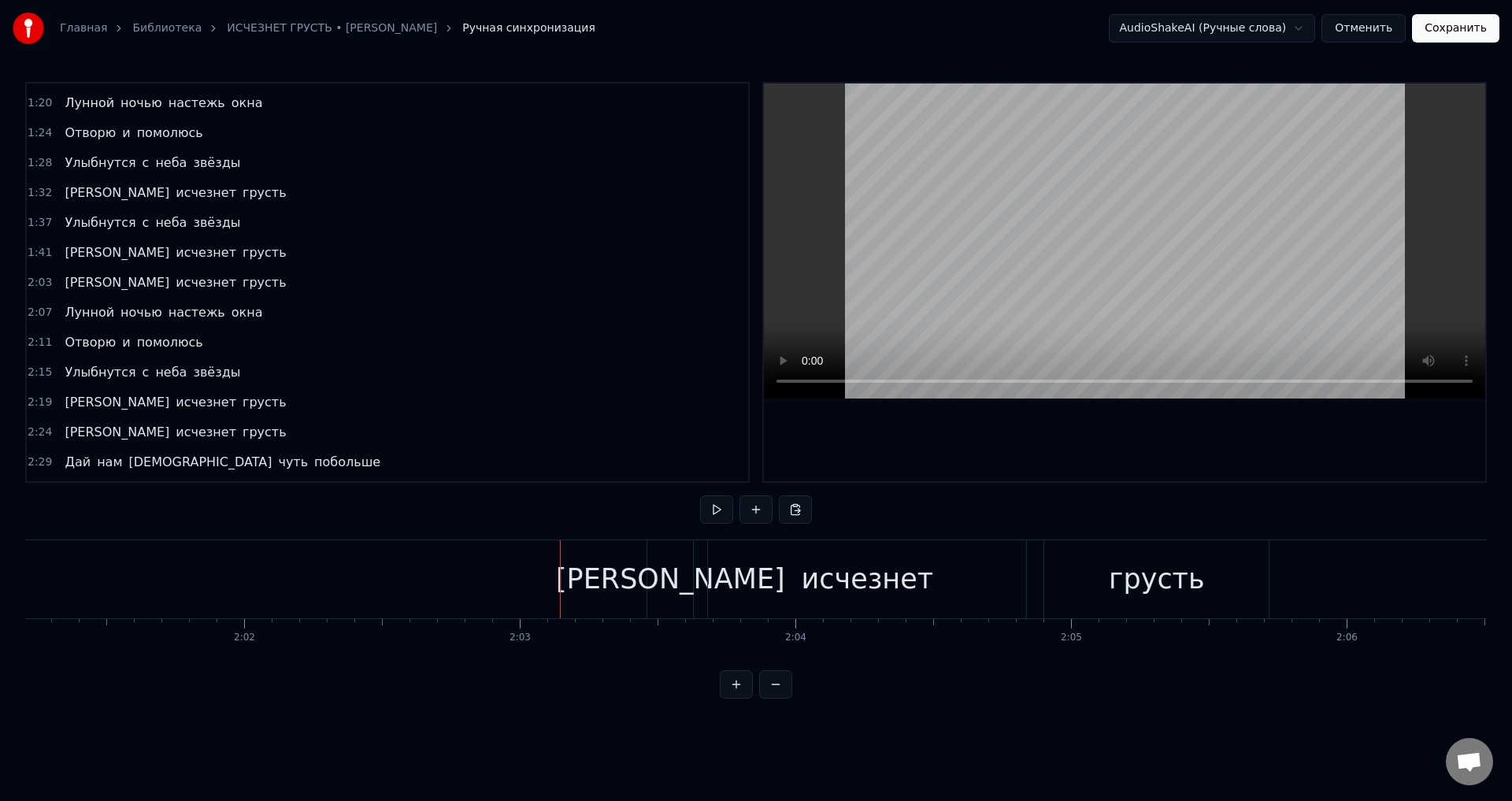
click at [656, 582] on div "[PERSON_NAME]" at bounding box center [671, 579] width 46 height 78
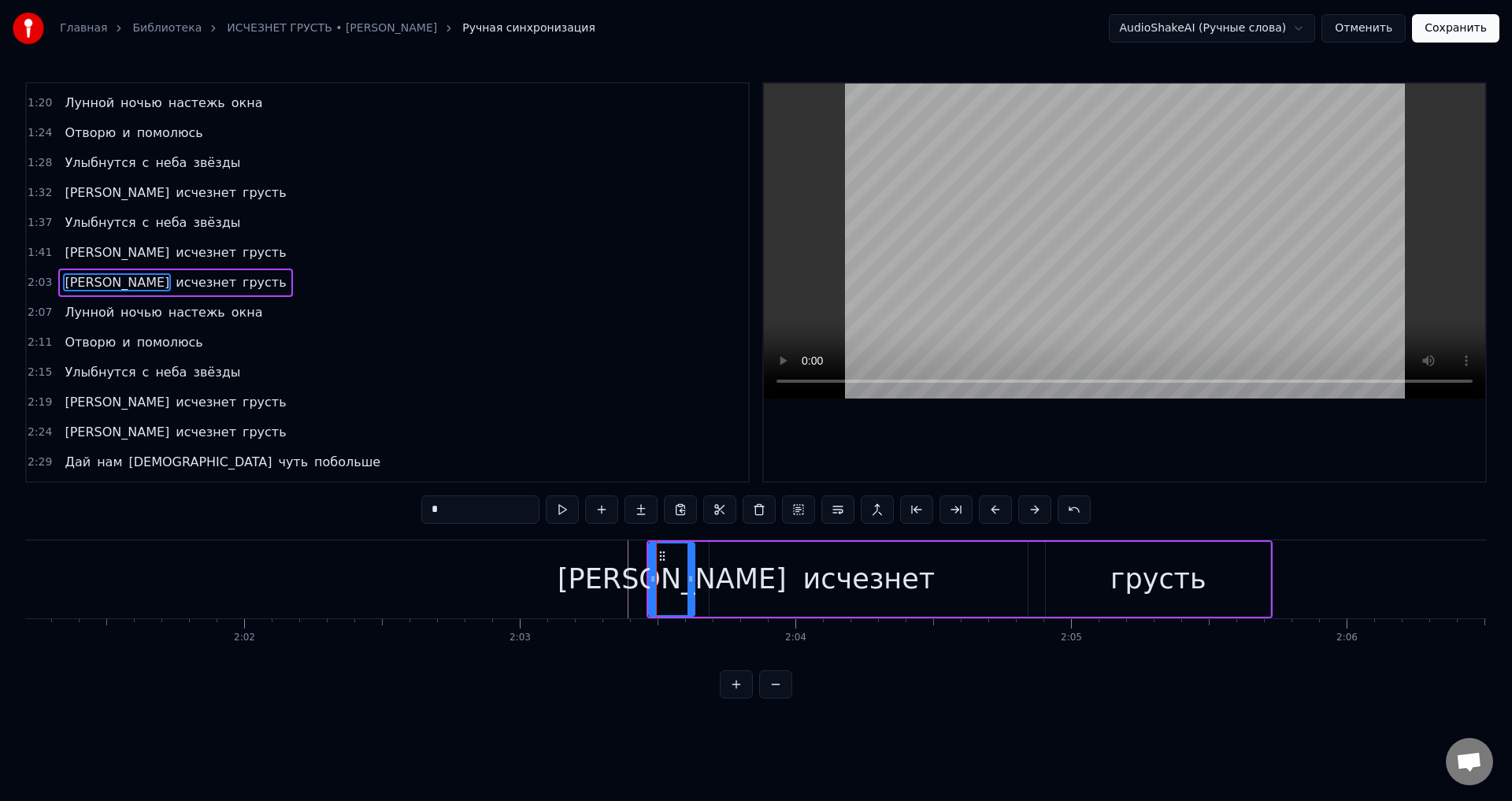
click at [650, 584] on div "[PERSON_NAME]" at bounding box center [671, 579] width 48 height 75
drag, startPoint x: 650, startPoint y: 584, endPoint x: 667, endPoint y: 583, distance: 17.0
click at [667, 583] on icon at bounding box center [670, 578] width 7 height 12
click at [695, 583] on icon at bounding box center [695, 578] width 7 height 12
drag, startPoint x: 414, startPoint y: 587, endPoint x: 767, endPoint y: 492, distance: 365.6
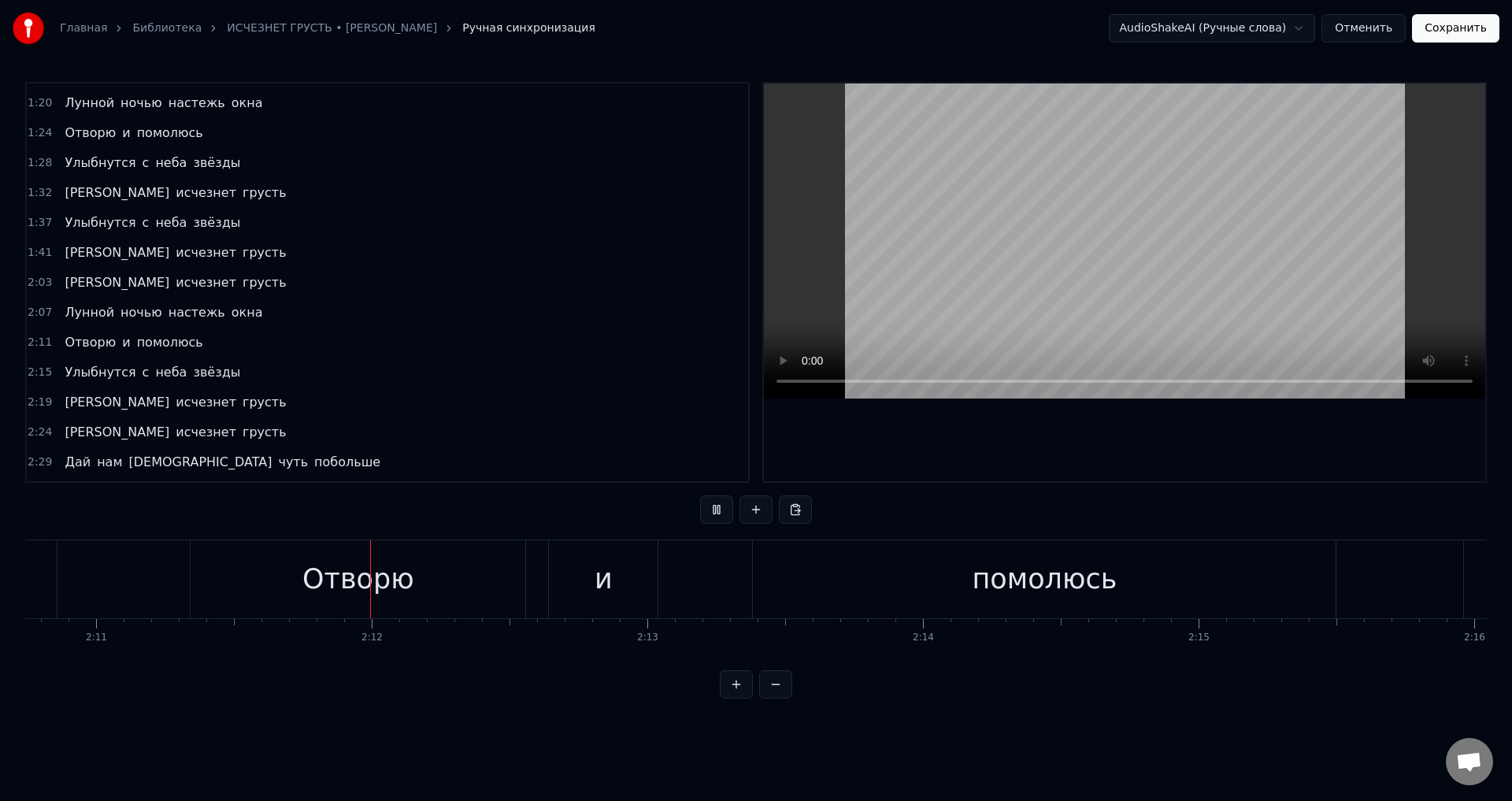
scroll to position [0, 36112]
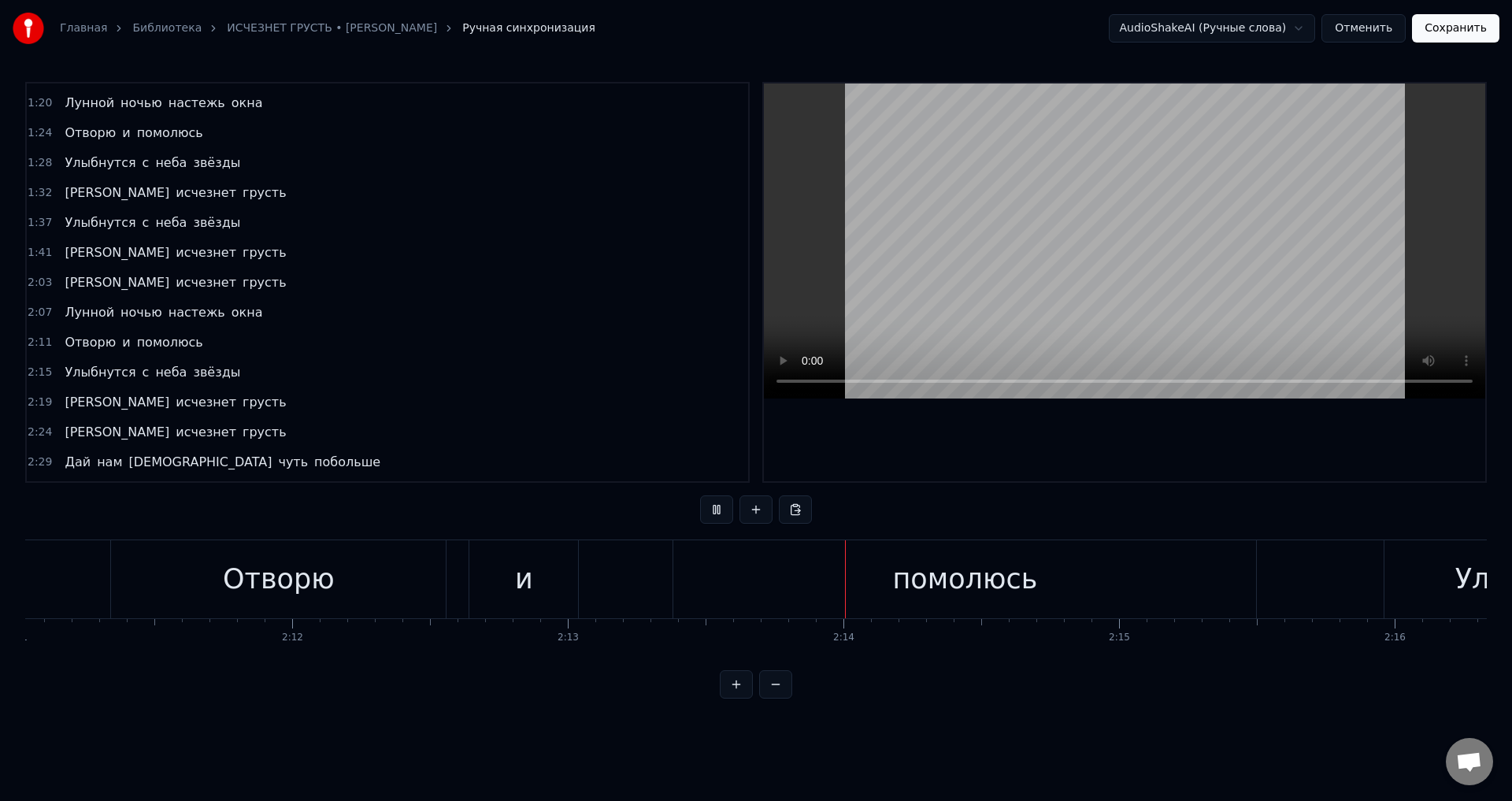
click at [707, 595] on div "помолюсь" at bounding box center [964, 579] width 583 height 78
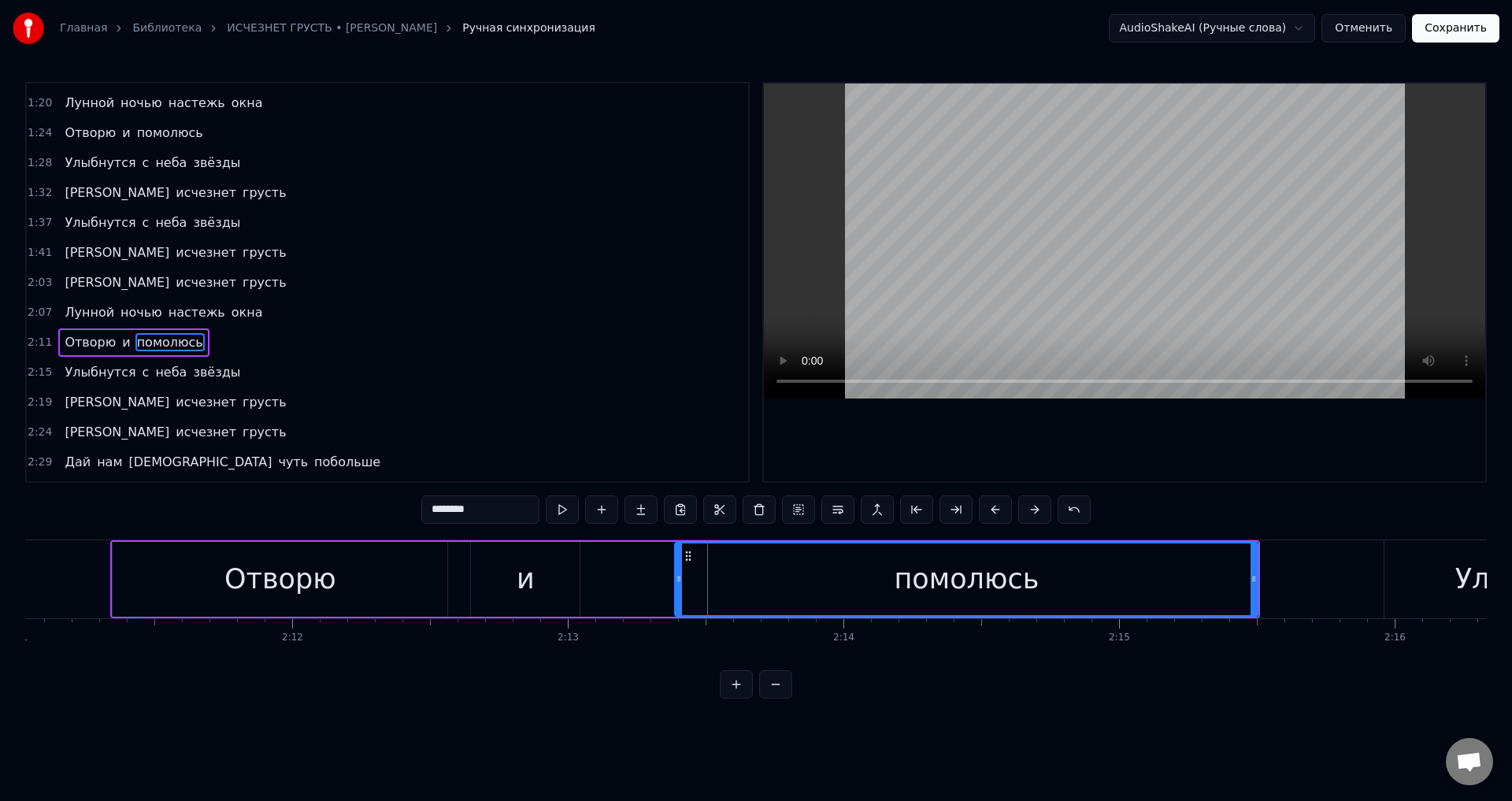
click at [707, 595] on div at bounding box center [707, 579] width 1 height 78
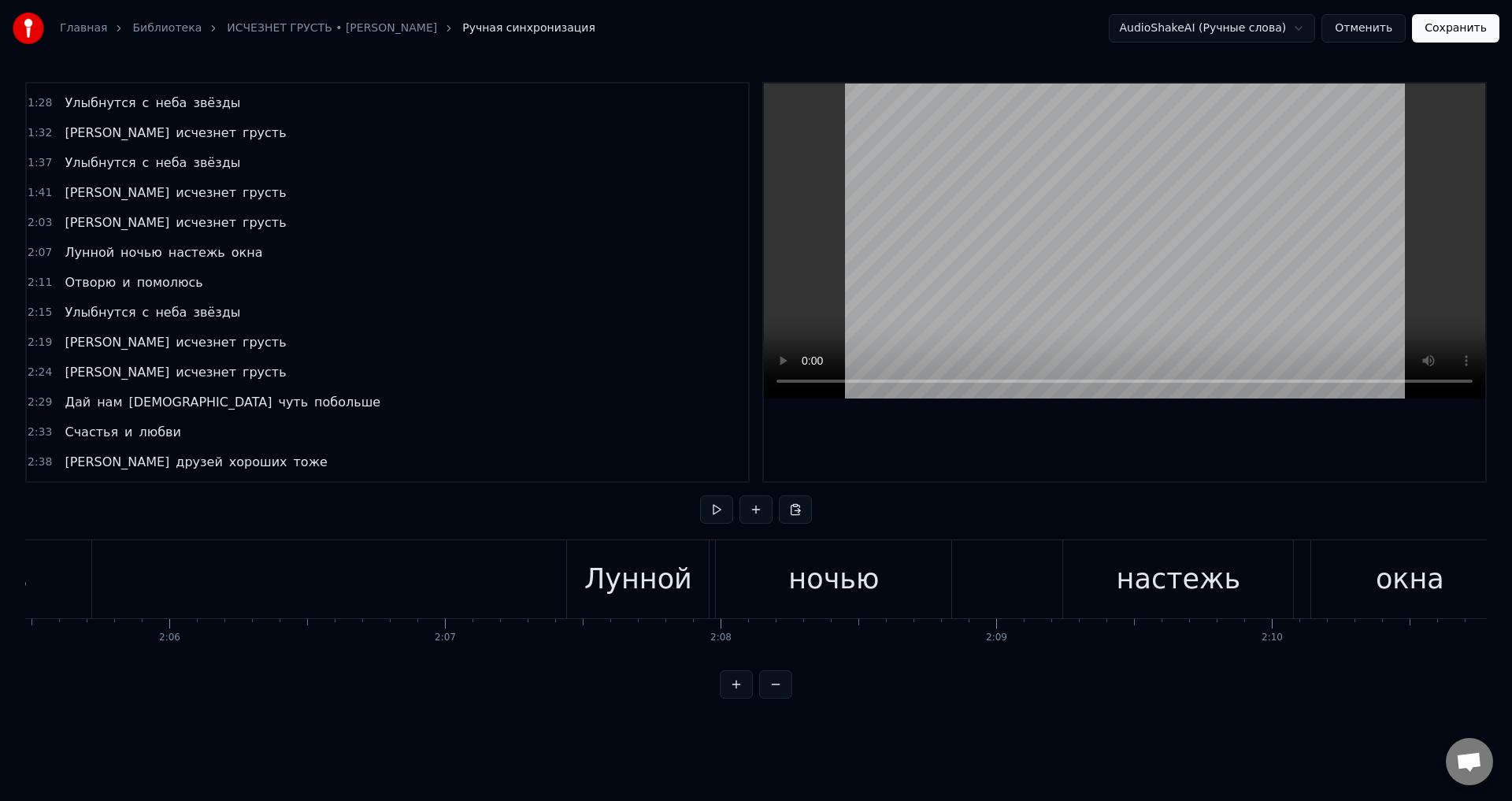
scroll to position [0, 34377]
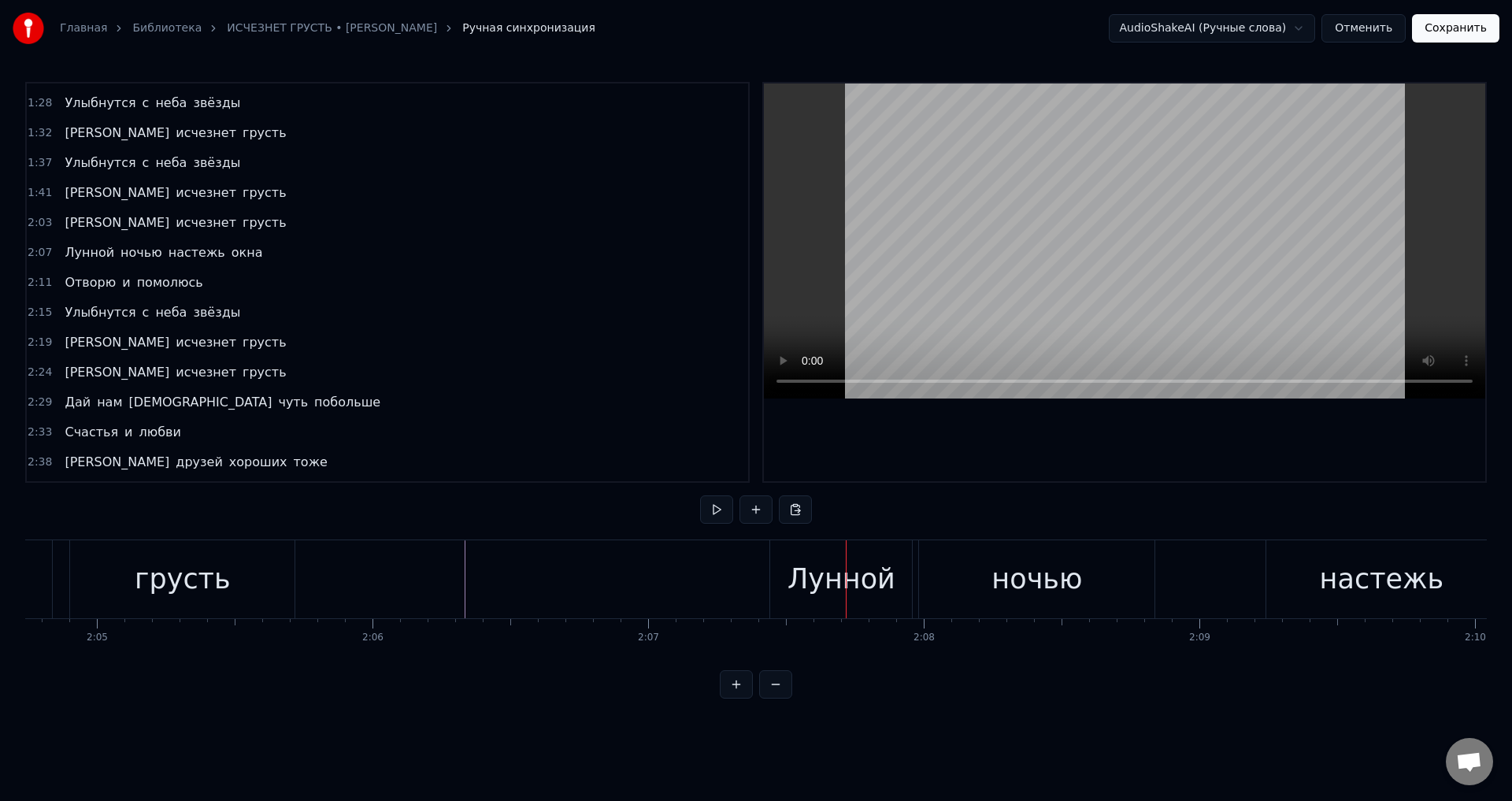
click at [802, 590] on div "Лунной" at bounding box center [841, 579] width 108 height 42
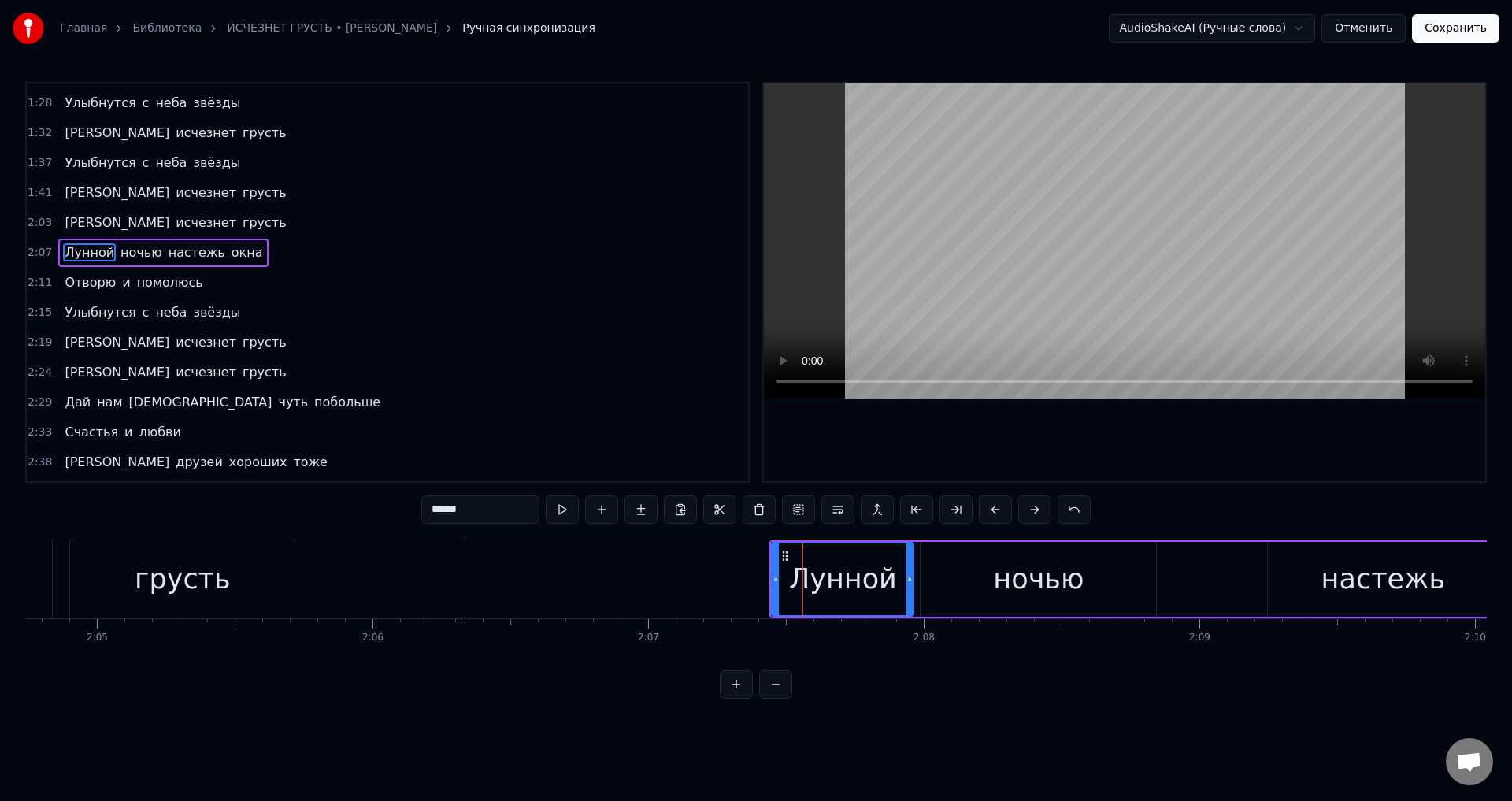
scroll to position [444, 0]
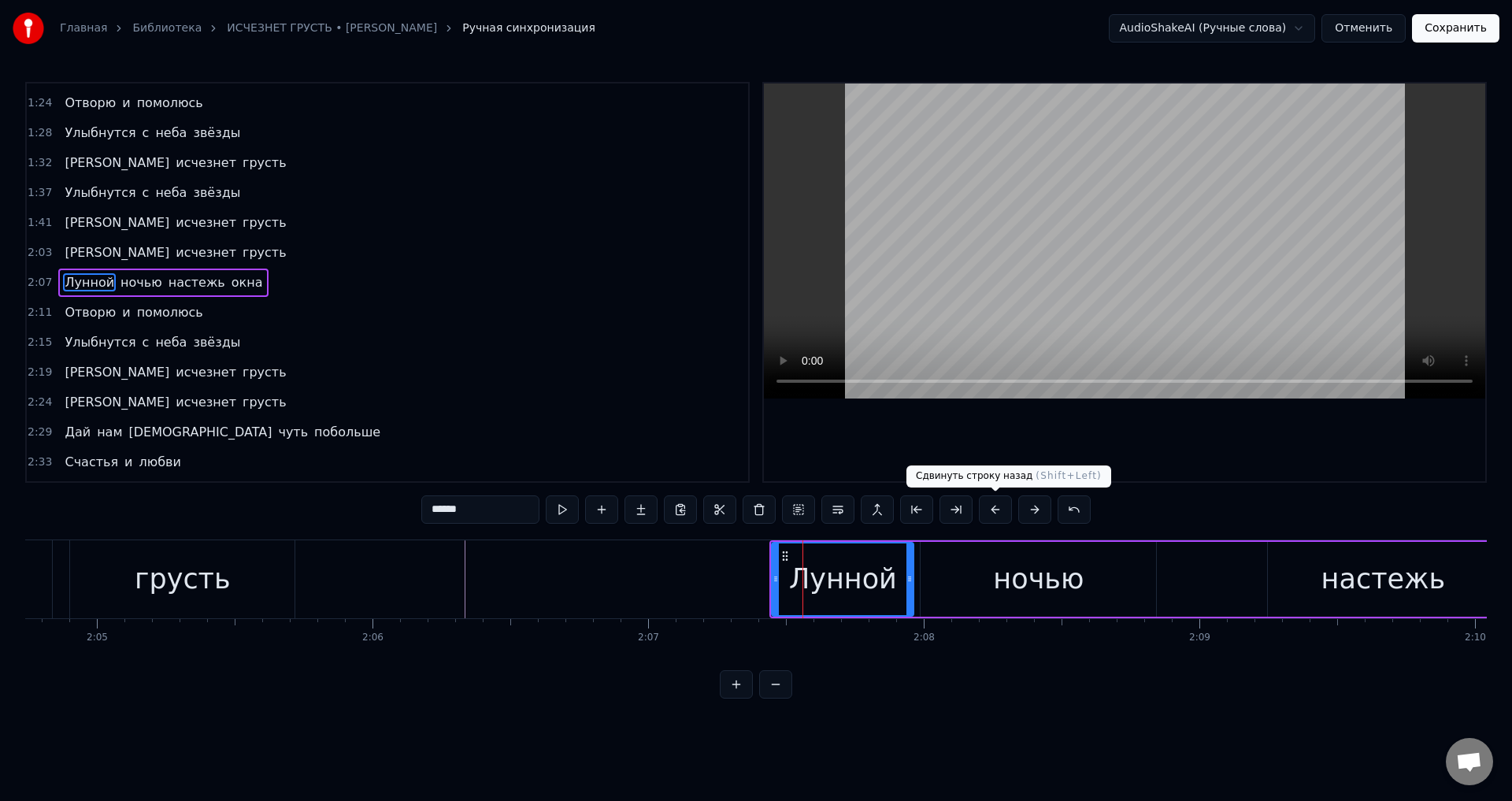
click at [997, 511] on button at bounding box center [995, 509] width 33 height 29
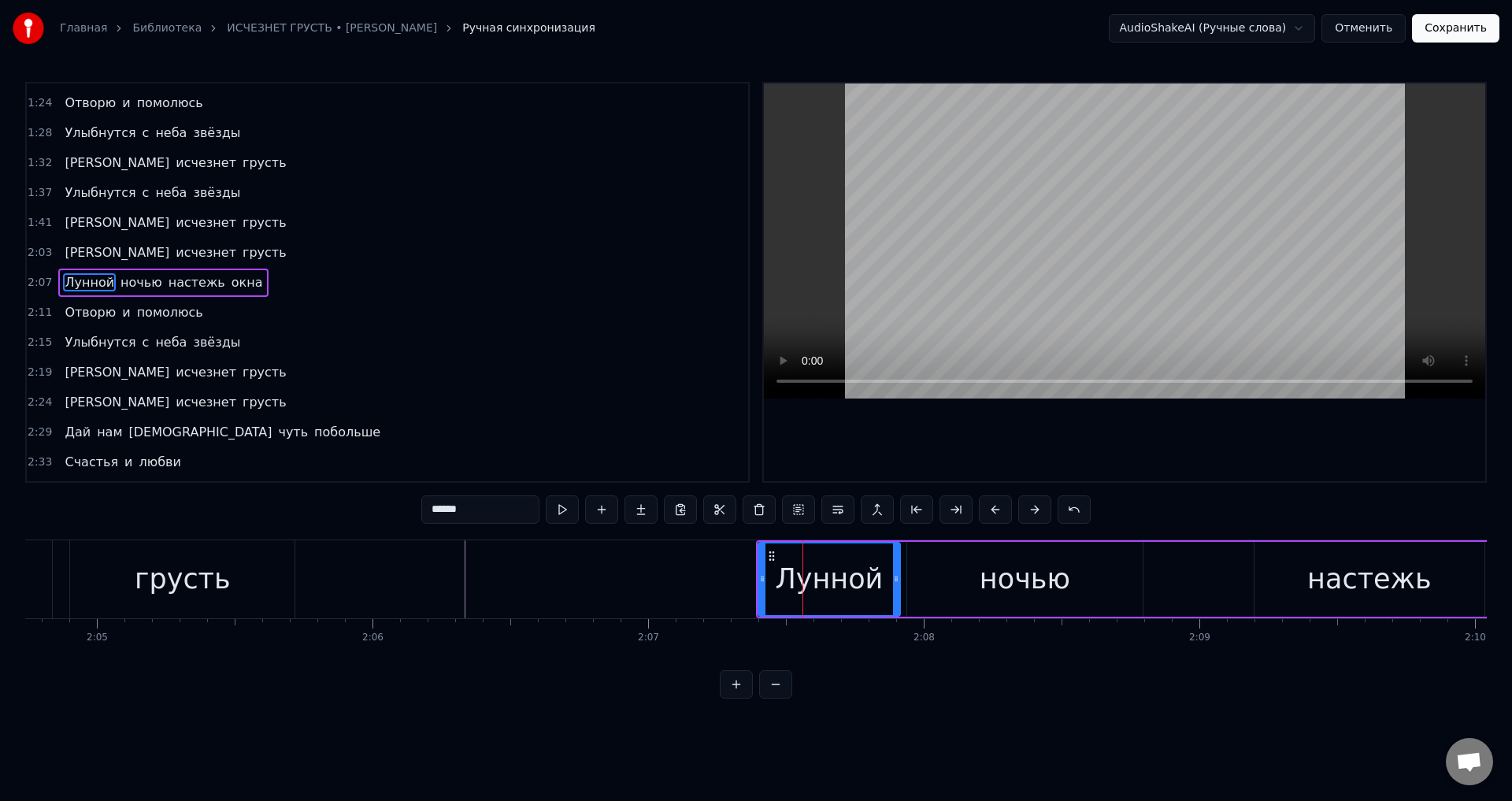
click at [997, 511] on button at bounding box center [995, 509] width 33 height 29
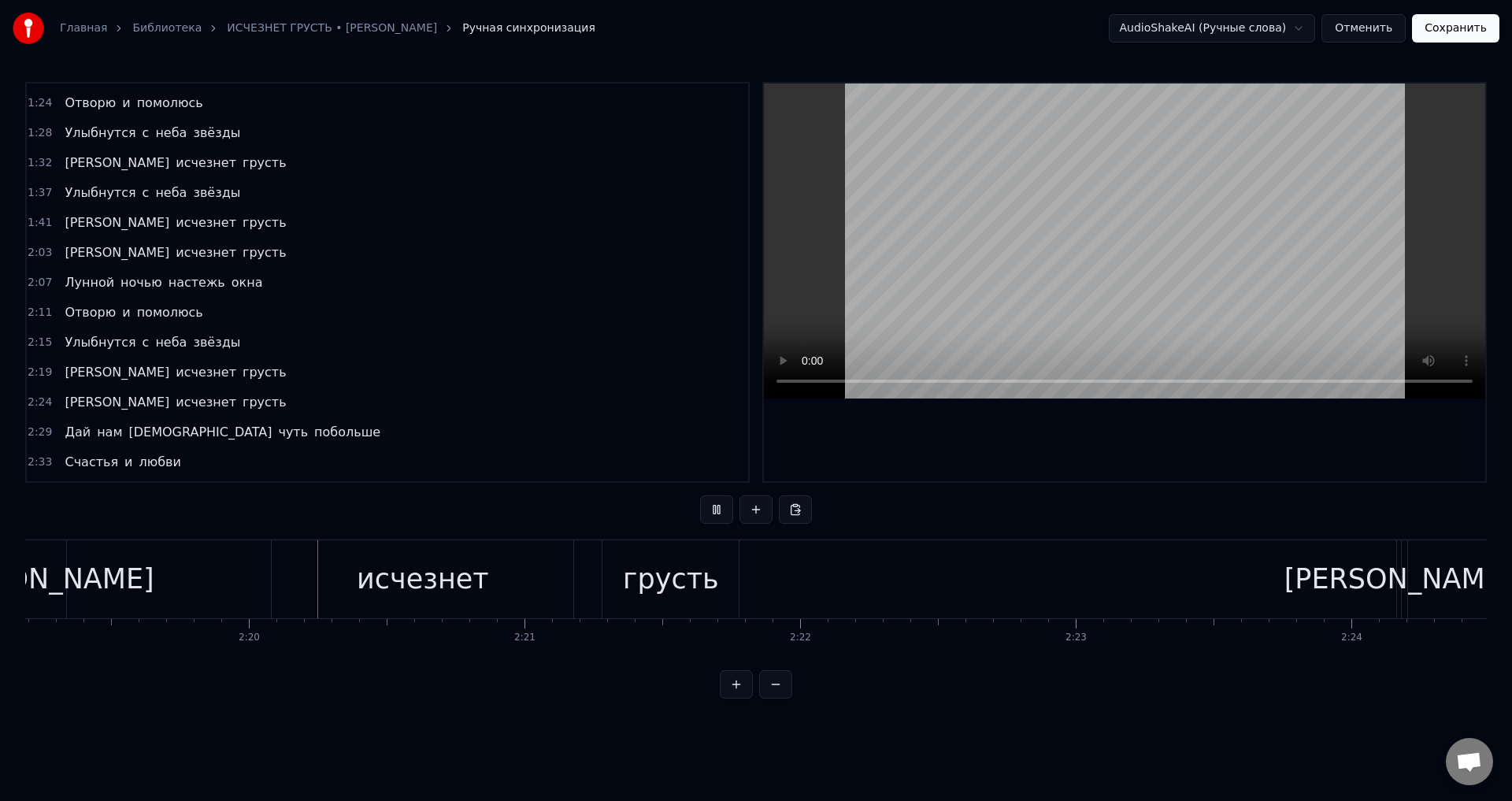
scroll to position [0, 38385]
click at [320, 588] on div "исчезнет" at bounding box center [396, 579] width 301 height 78
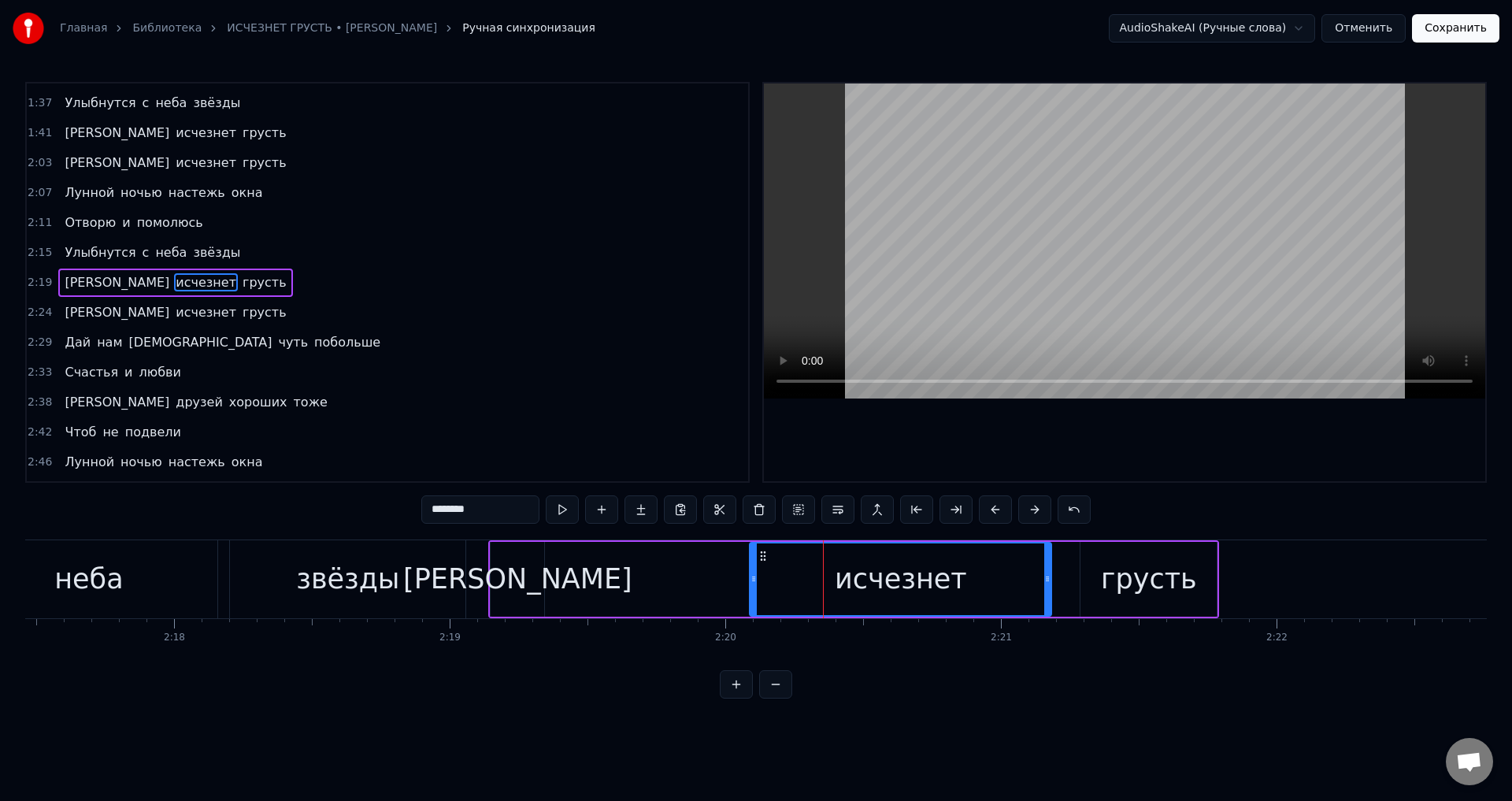
scroll to position [0, 37849]
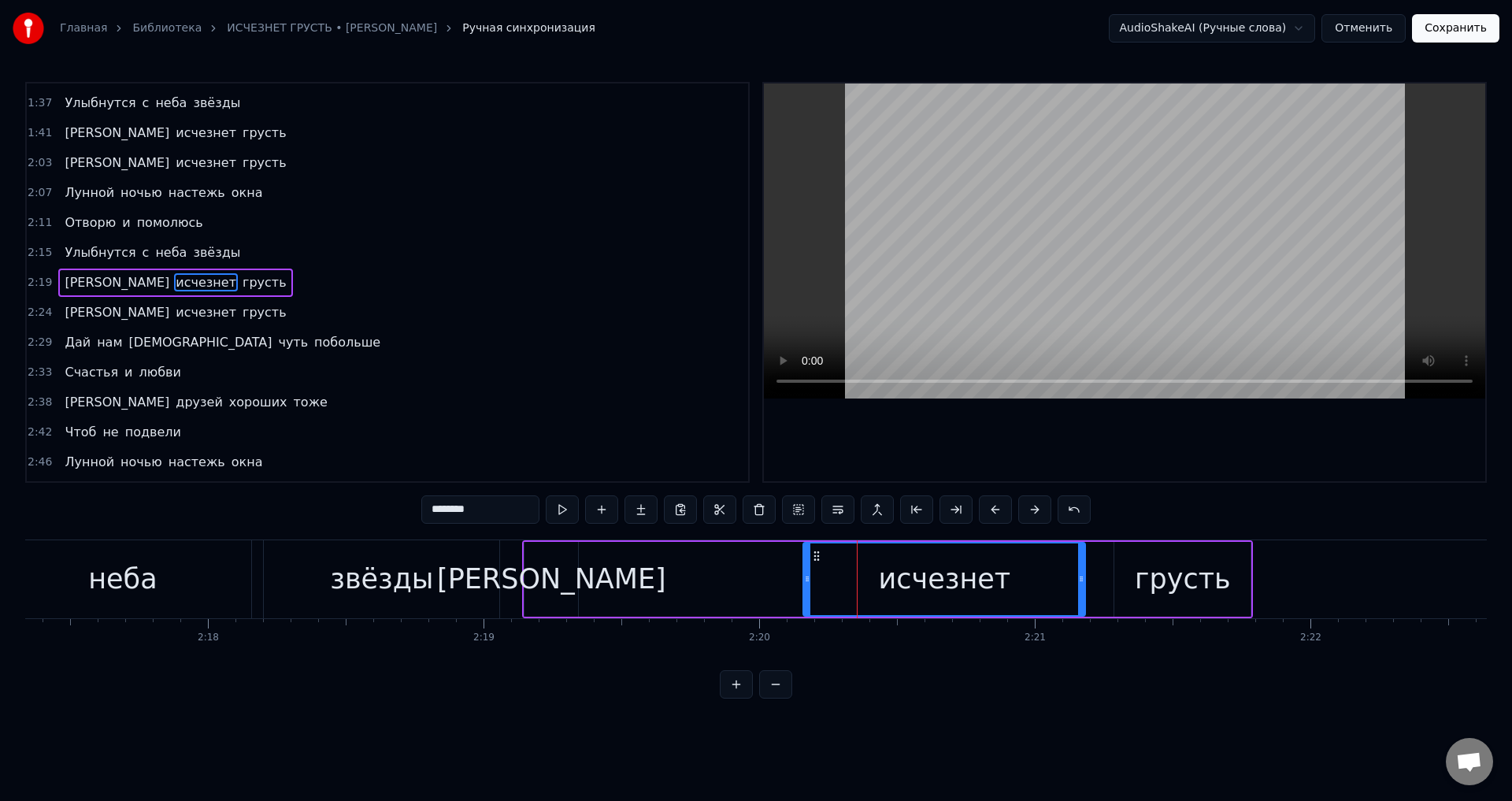
drag, startPoint x: 788, startPoint y: 582, endPoint x: 808, endPoint y: 581, distance: 20.0
click at [808, 581] on icon at bounding box center [807, 578] width 7 height 12
click at [545, 576] on div "[PERSON_NAME]" at bounding box center [551, 579] width 229 height 42
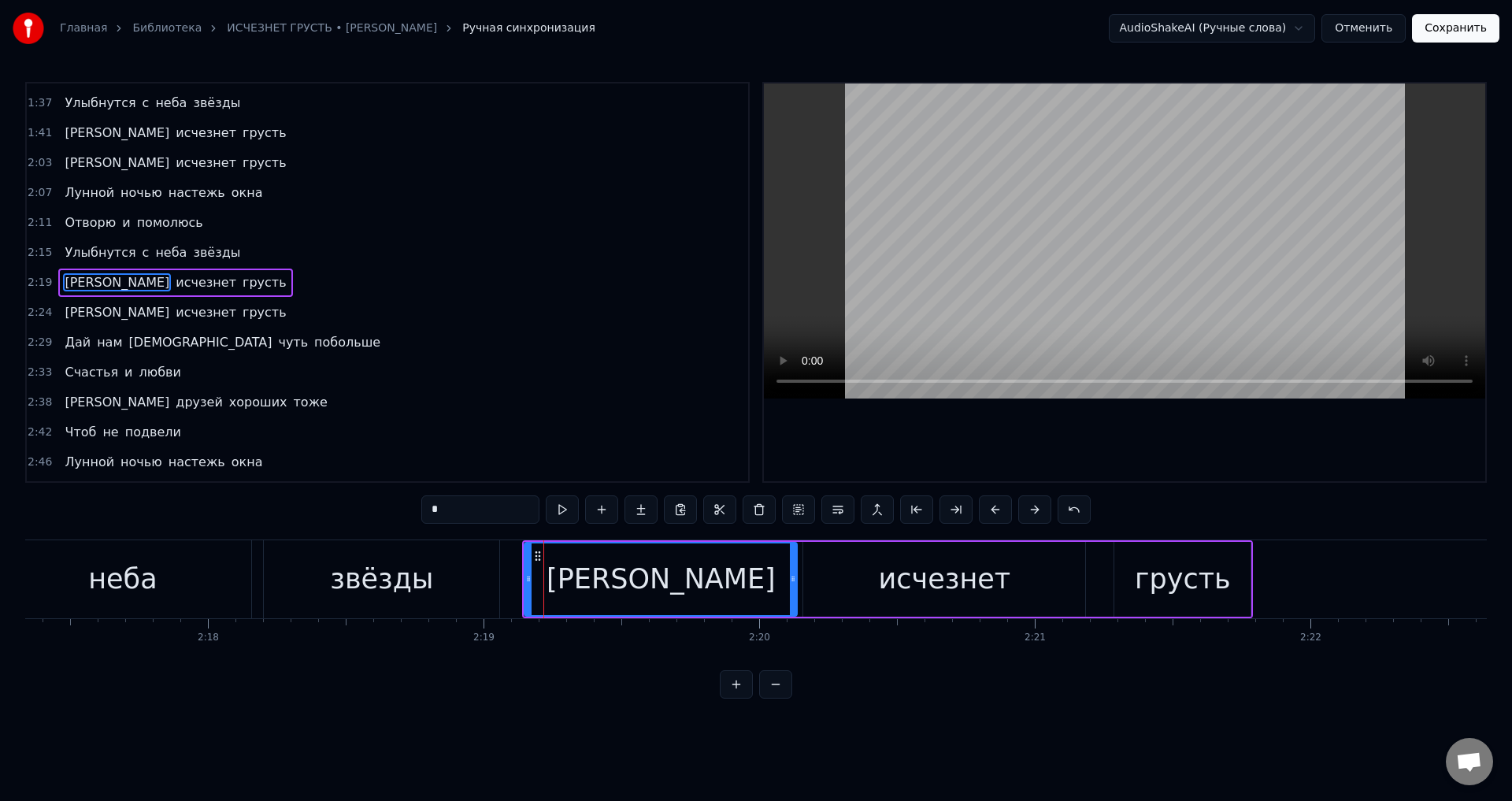
drag, startPoint x: 571, startPoint y: 578, endPoint x: 790, endPoint y: 586, distance: 219.1
click at [790, 586] on div at bounding box center [793, 579] width 7 height 71
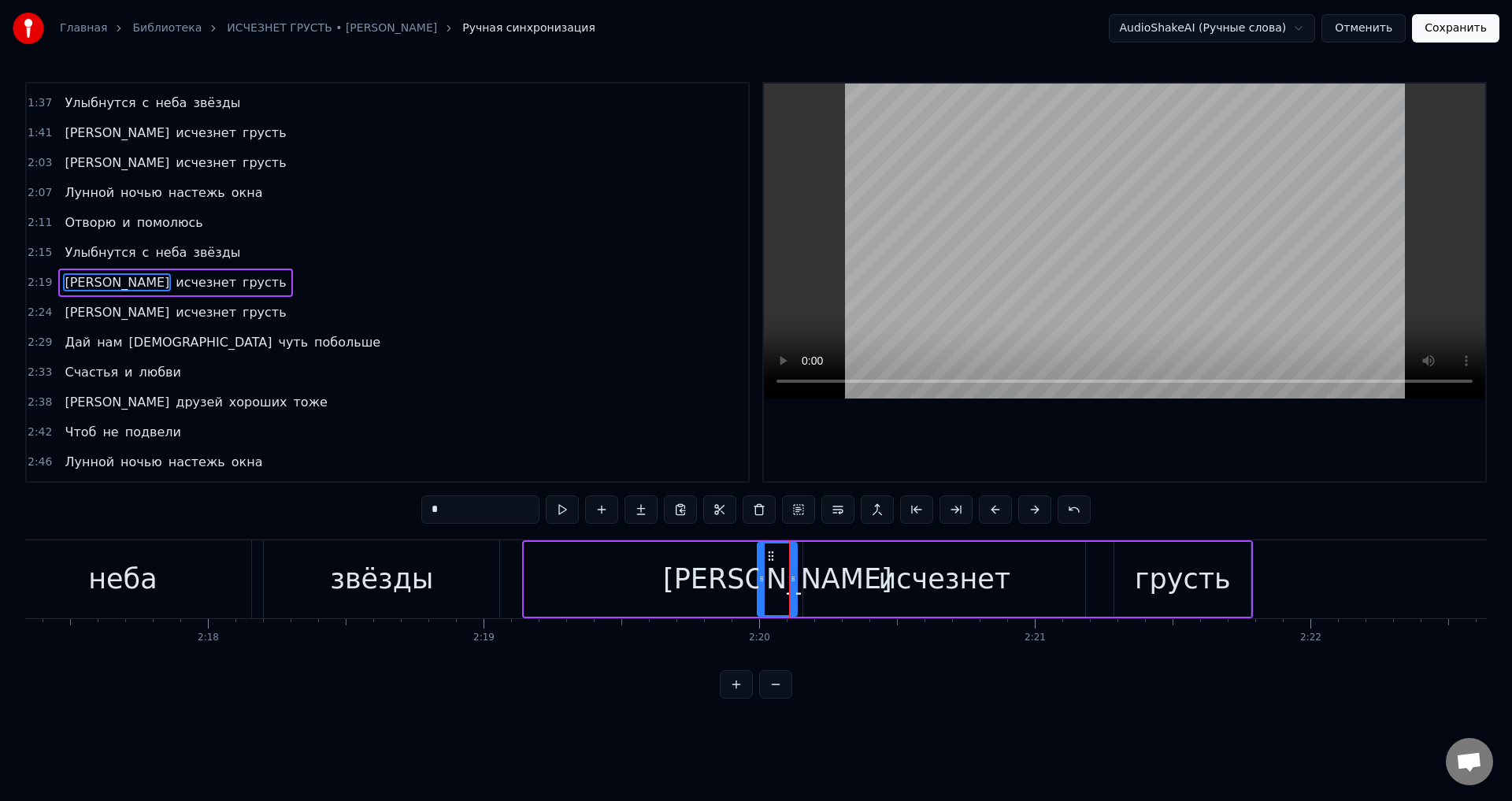
drag, startPoint x: 528, startPoint y: 578, endPoint x: 761, endPoint y: 577, distance: 233.0
click at [761, 577] on icon at bounding box center [762, 578] width 7 height 12
click at [825, 577] on div "исчезнет" at bounding box center [943, 579] width 282 height 75
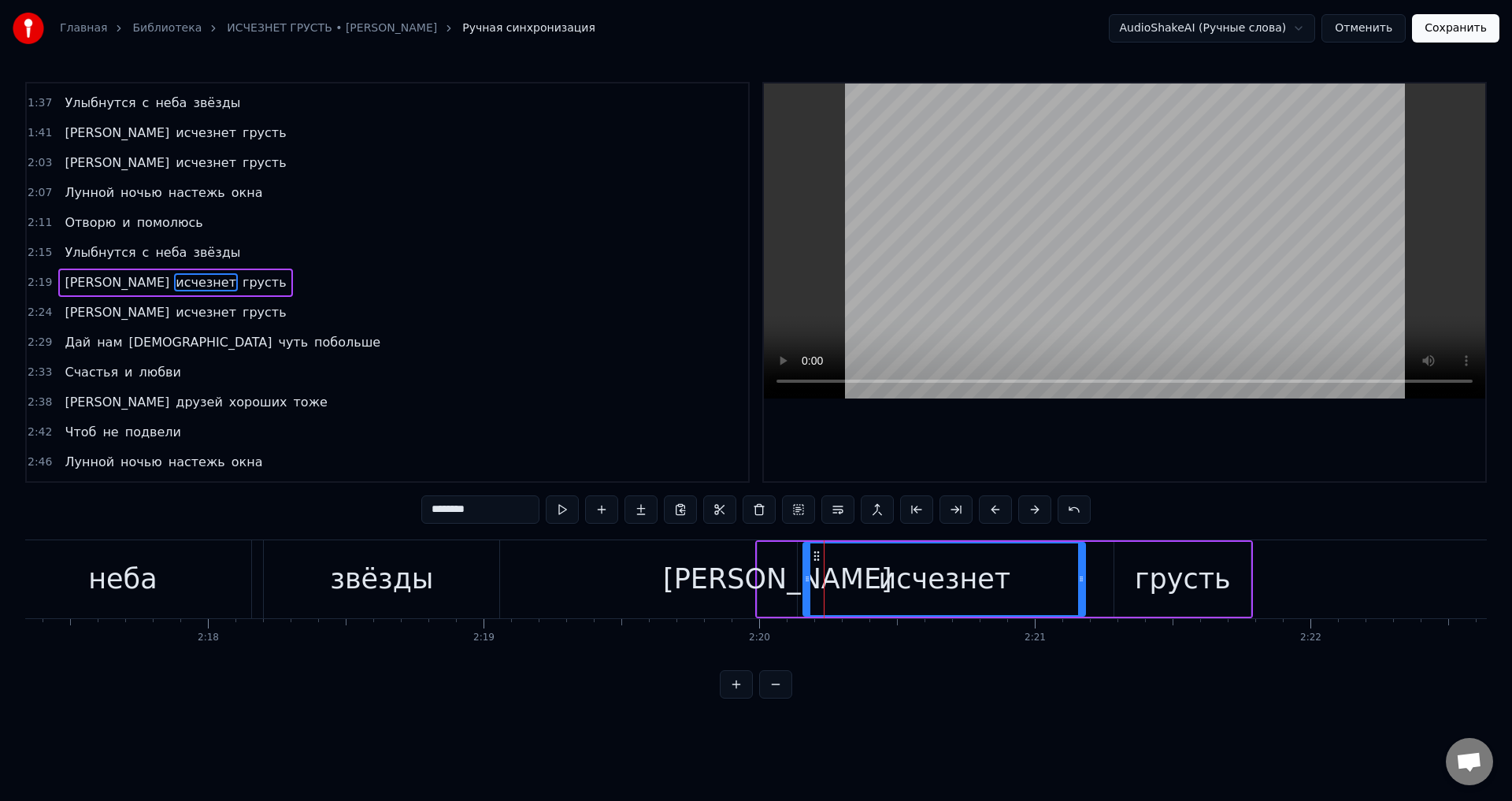
click at [451, 568] on div "звёзды" at bounding box center [381, 579] width 236 height 78
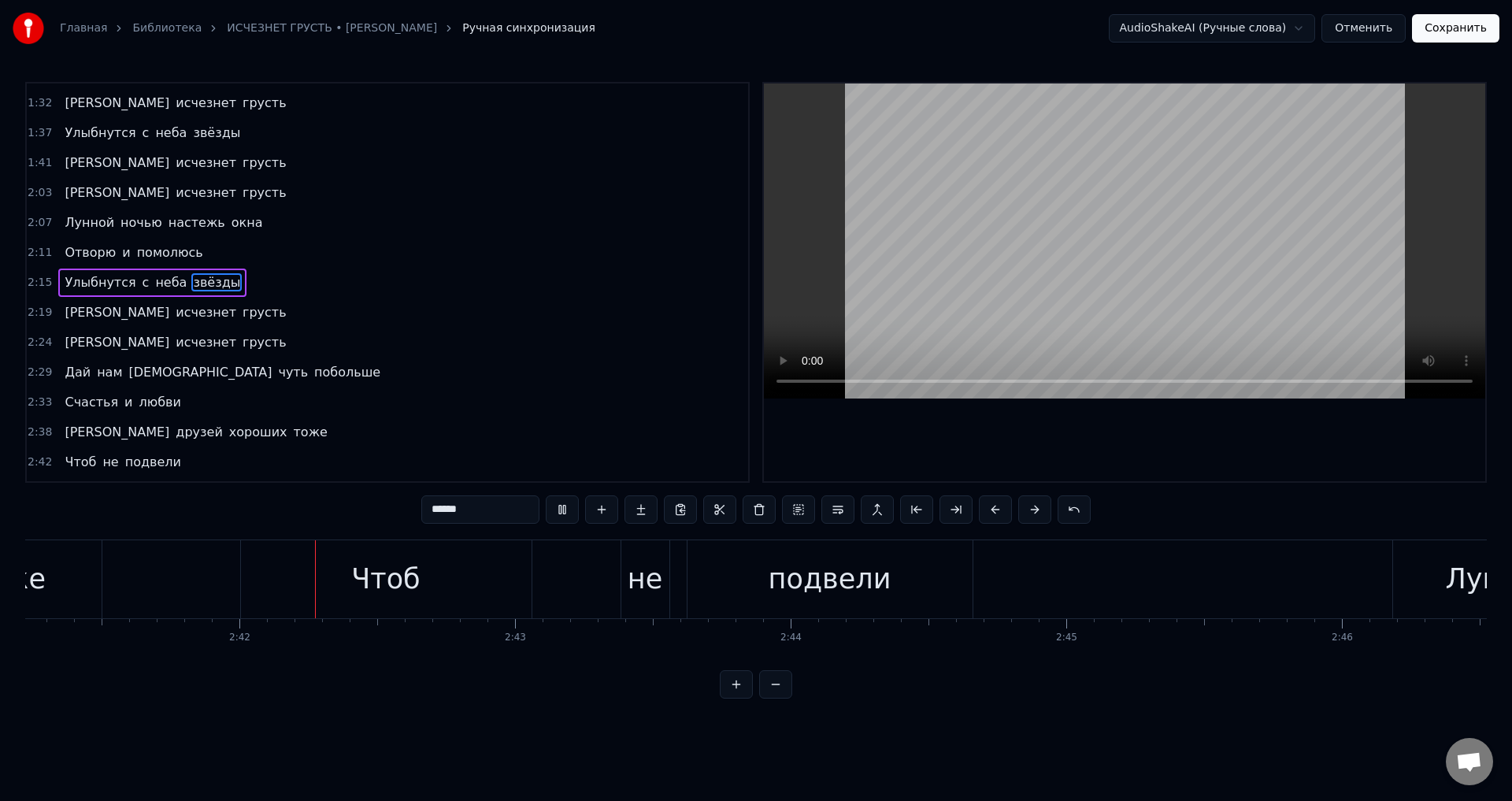
scroll to position [0, 44438]
click at [473, 570] on div "Чтоб" at bounding box center [380, 579] width 291 height 78
type input "****"
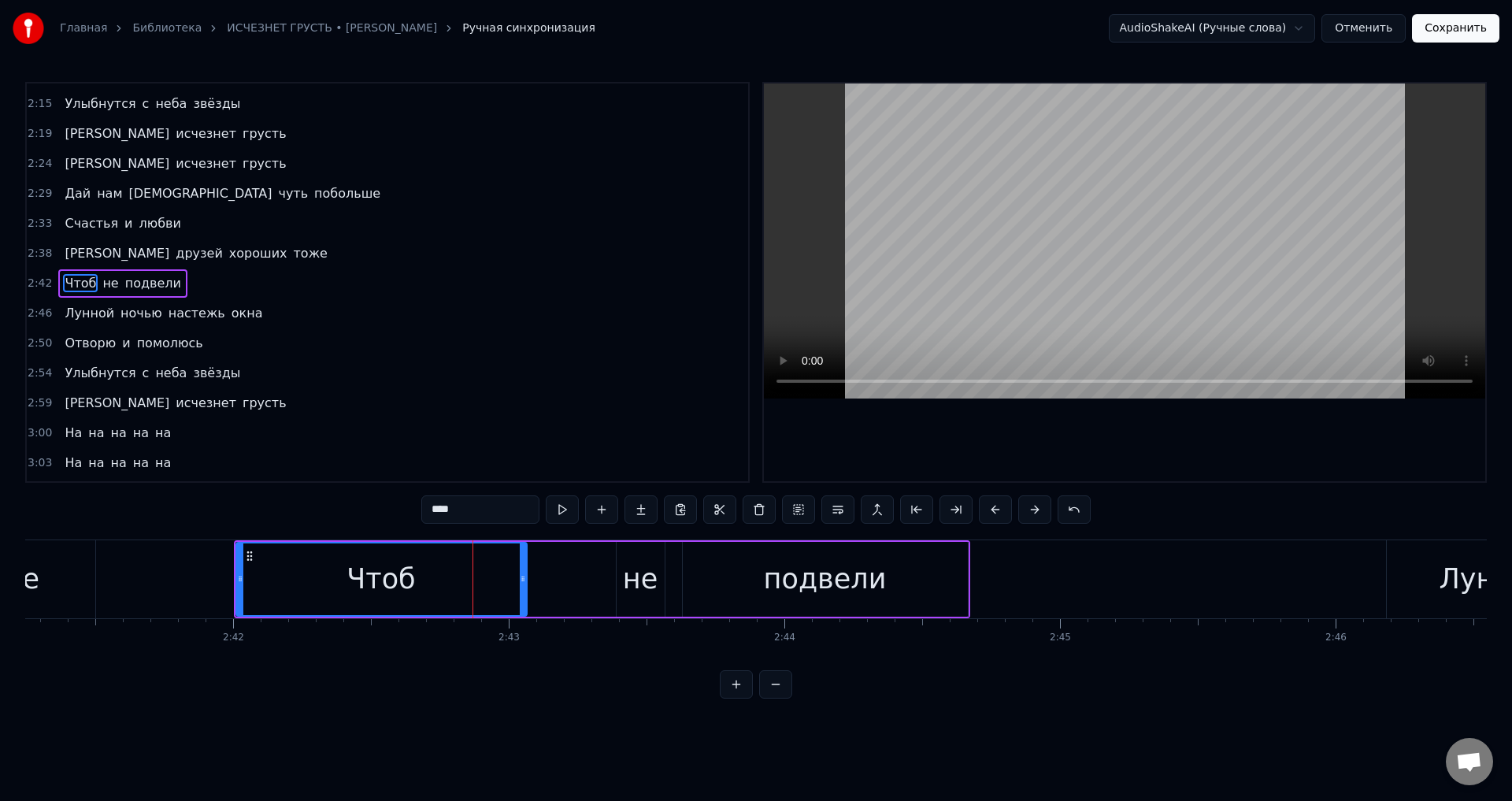
scroll to position [684, 0]
click at [337, 589] on div "Чтоб" at bounding box center [382, 579] width 289 height 71
drag, startPoint x: 525, startPoint y: 579, endPoint x: 396, endPoint y: 587, distance: 129.2
click at [396, 587] on div at bounding box center [393, 579] width 7 height 71
click at [274, 585] on div "Чтоб" at bounding box center [317, 579] width 159 height 71
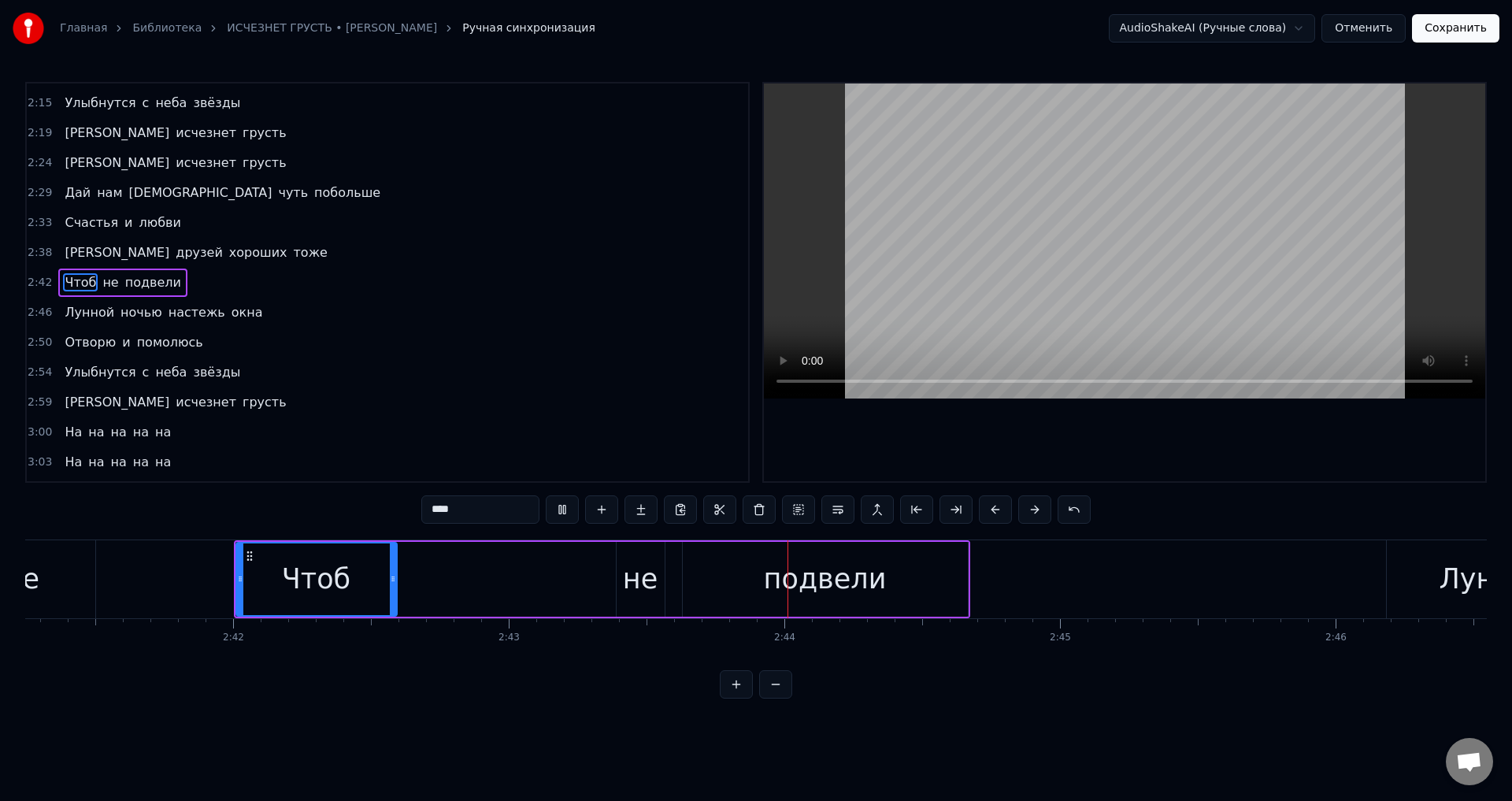
click at [343, 578] on div "Чтоб" at bounding box center [315, 579] width 68 height 42
drag, startPoint x: 390, startPoint y: 578, endPoint x: 401, endPoint y: 578, distance: 11.0
click at [401, 578] on icon at bounding box center [405, 578] width 7 height 12
click at [300, 578] on div "Чтоб" at bounding box center [321, 579] width 68 height 42
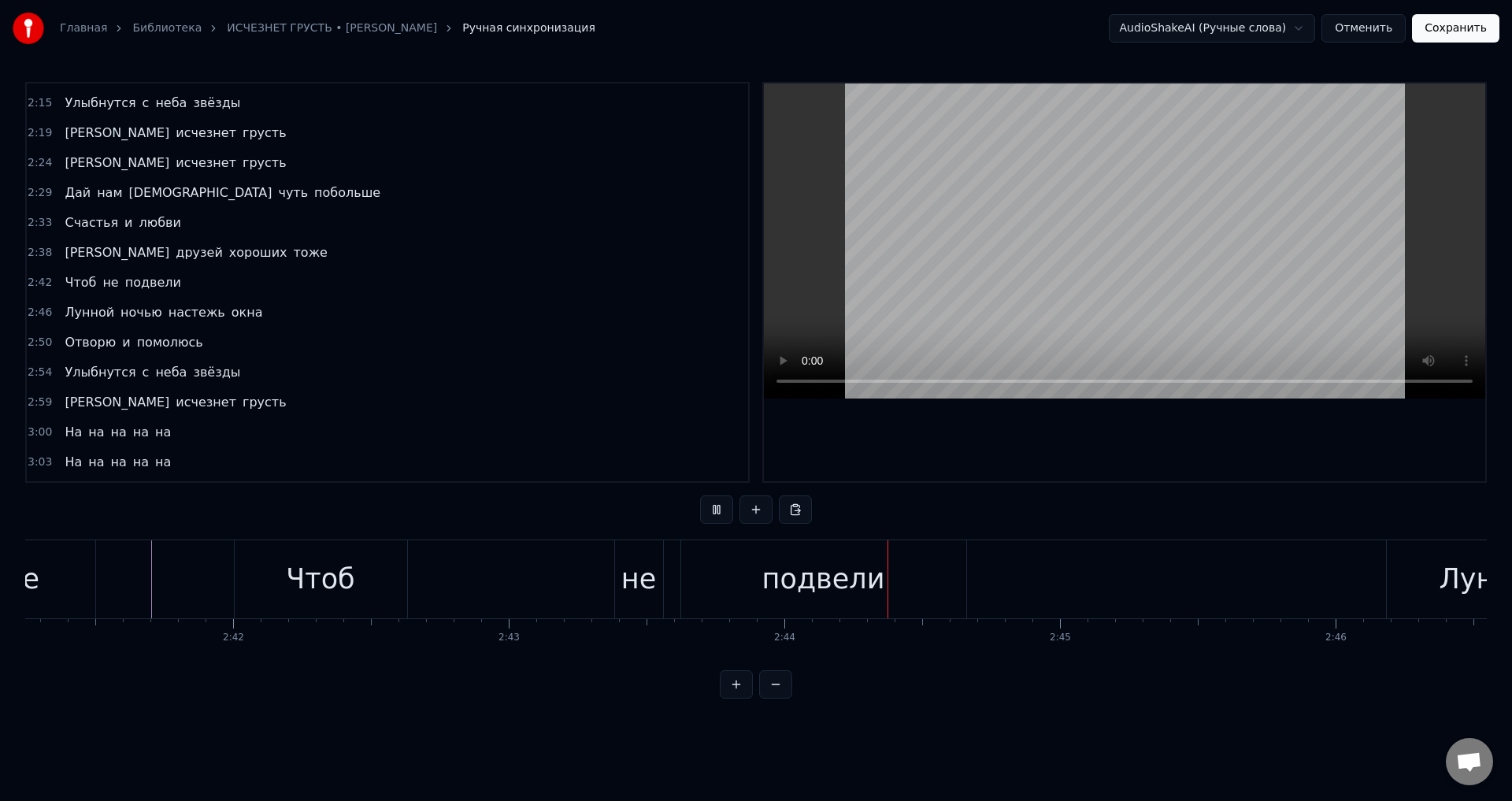
click at [361, 574] on div "Чтоб" at bounding box center [321, 579] width 172 height 78
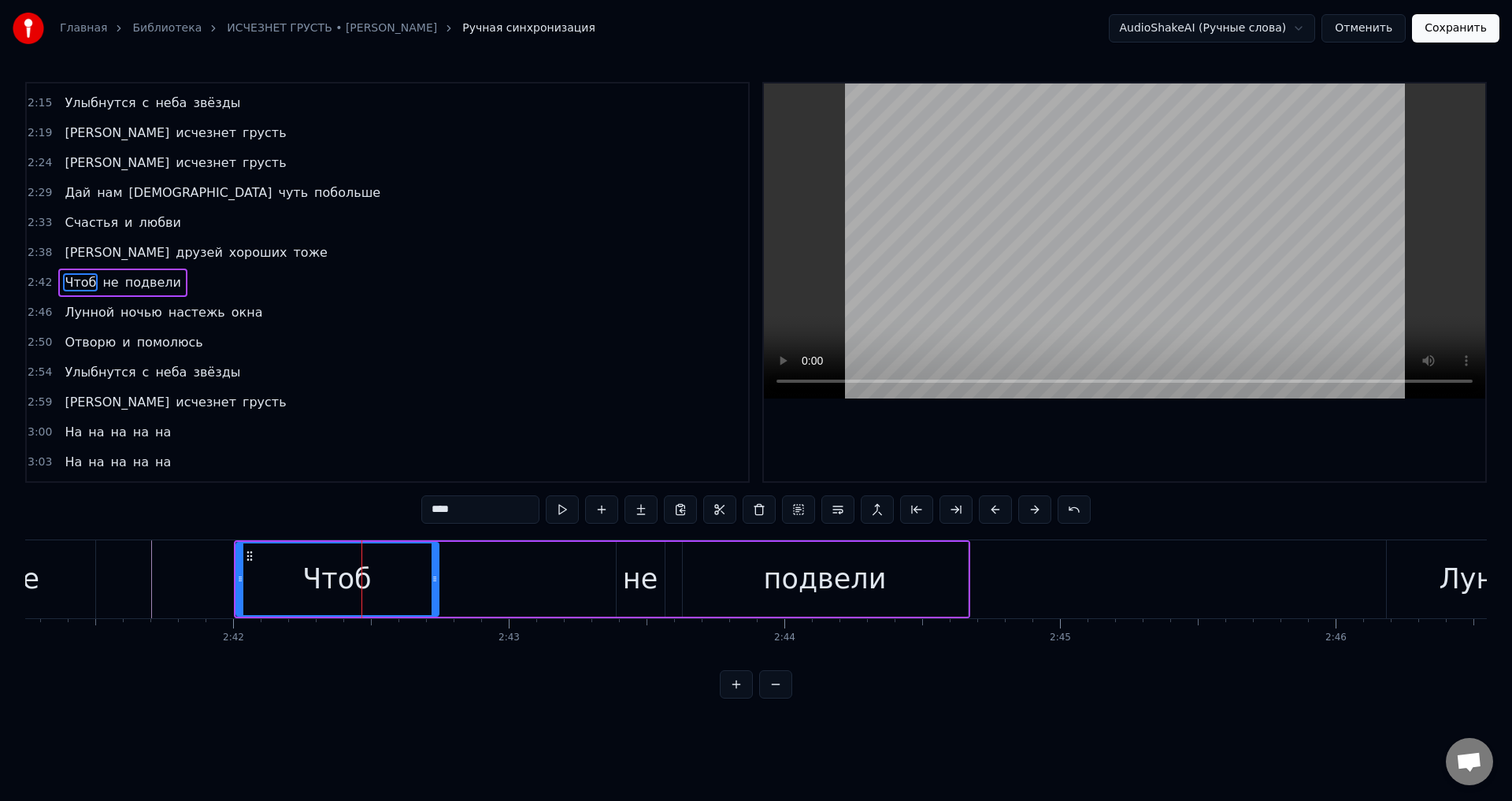
drag, startPoint x: 405, startPoint y: 572, endPoint x: 435, endPoint y: 584, distance: 32.3
click at [435, 584] on icon at bounding box center [435, 578] width 7 height 12
drag, startPoint x: 435, startPoint y: 584, endPoint x: 425, endPoint y: 587, distance: 10.4
click at [425, 587] on div at bounding box center [425, 579] width 7 height 71
drag, startPoint x: 425, startPoint y: 587, endPoint x: 433, endPoint y: 588, distance: 8.1
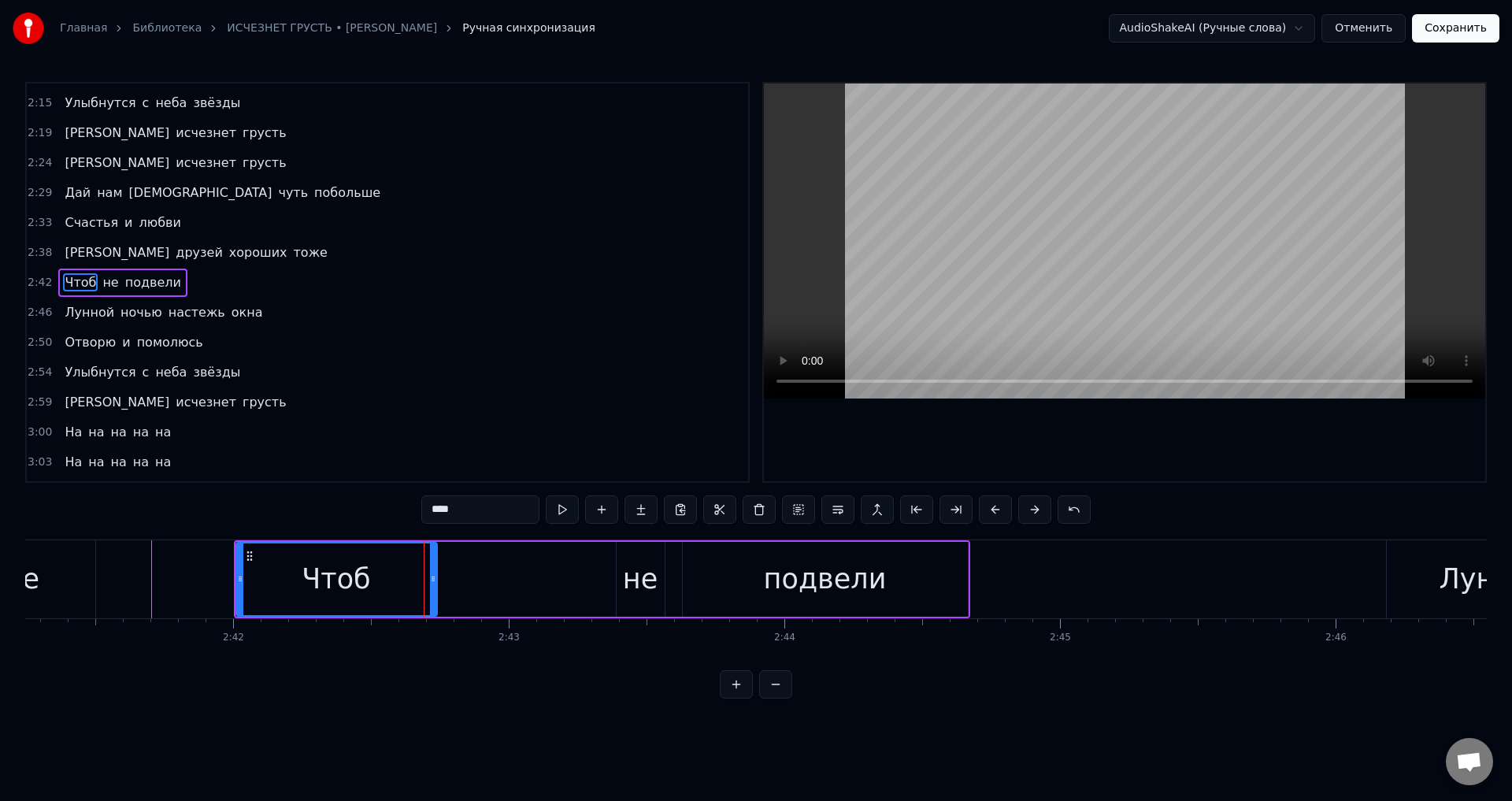
click at [433, 588] on div at bounding box center [433, 579] width 7 height 71
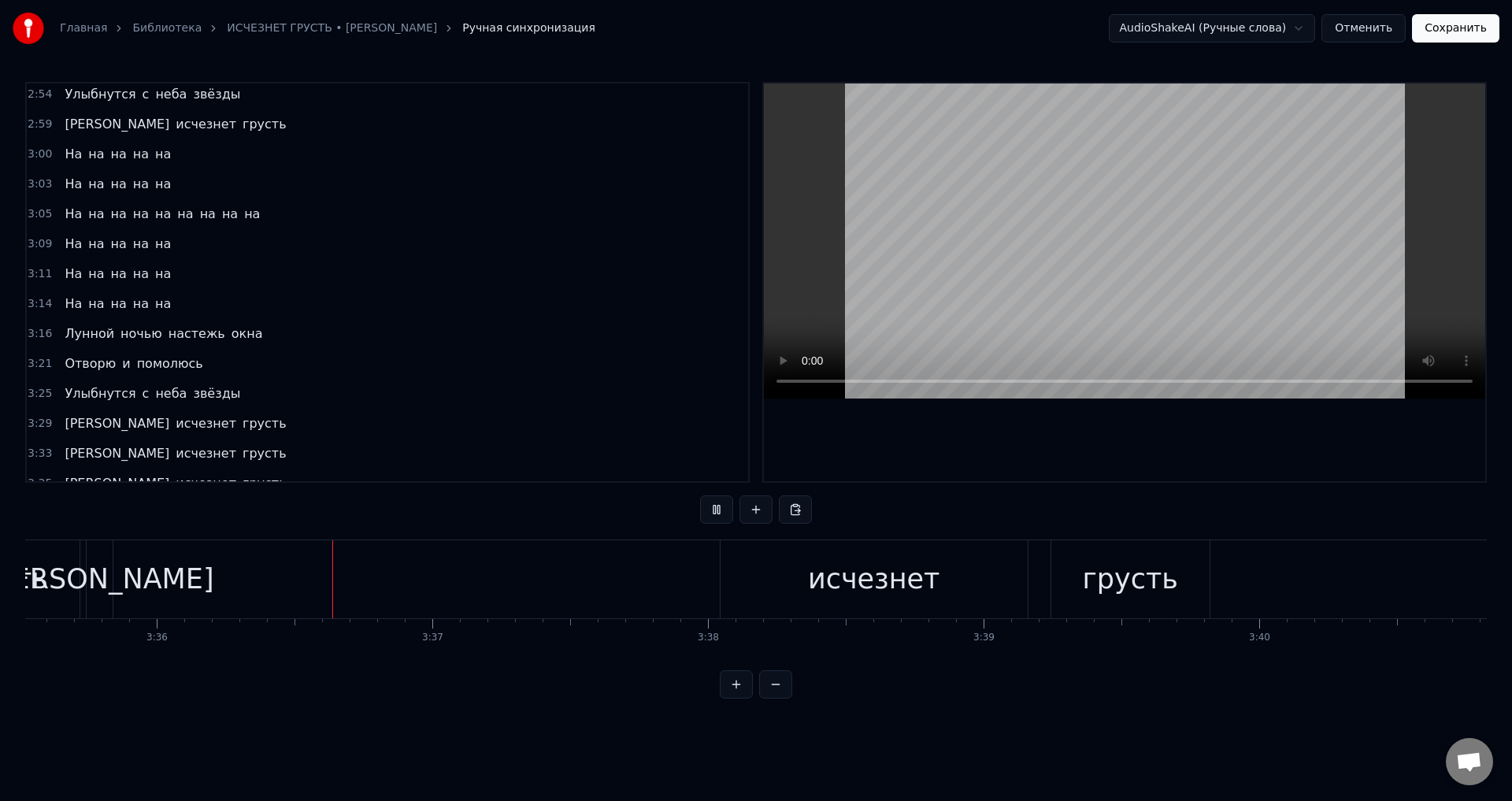
scroll to position [0, 59415]
click at [545, 577] on div "И исчезнет грусть" at bounding box center [631, 579] width 1128 height 78
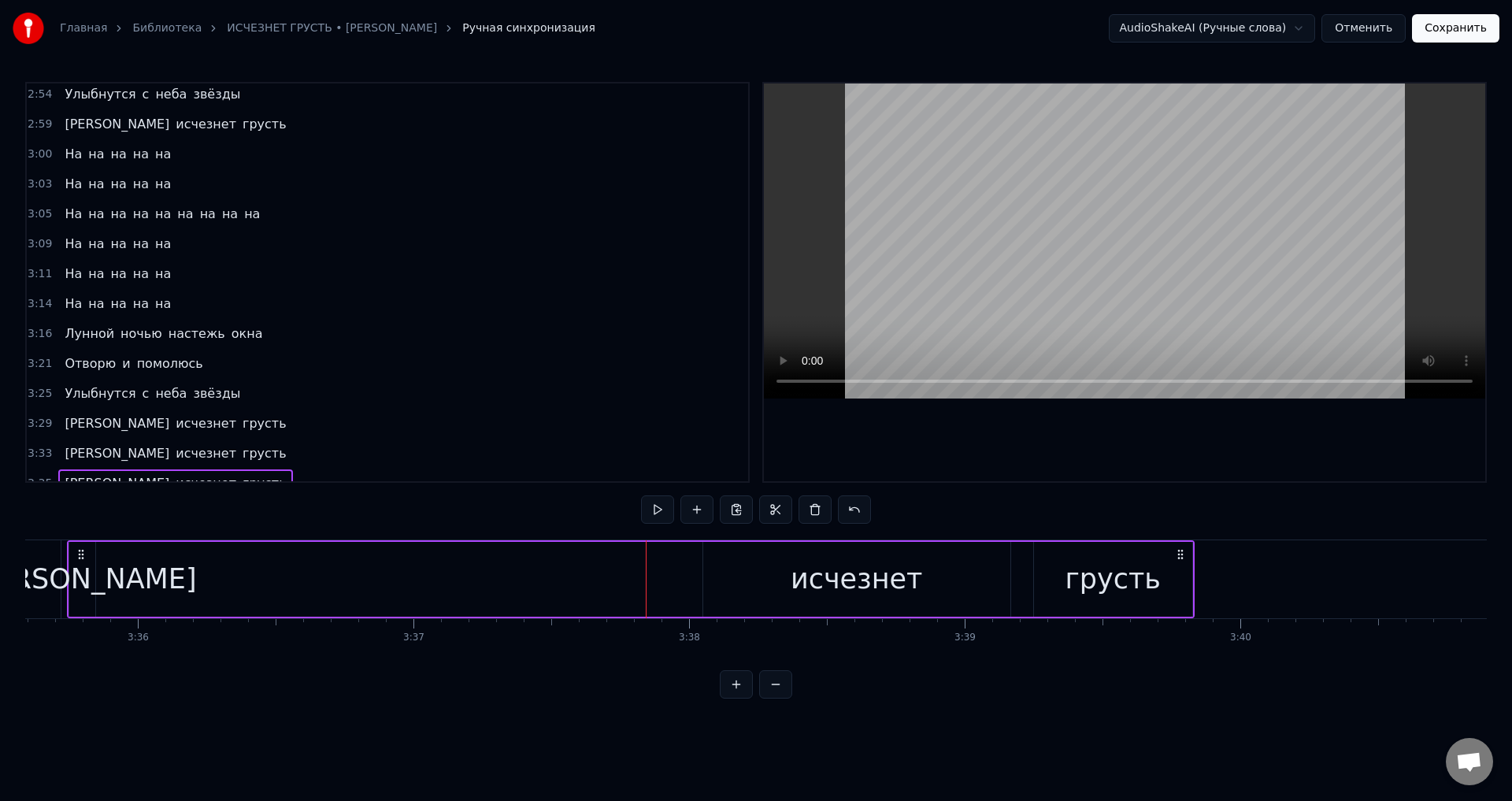
click at [86, 591] on div "[PERSON_NAME]" at bounding box center [82, 579] width 229 height 42
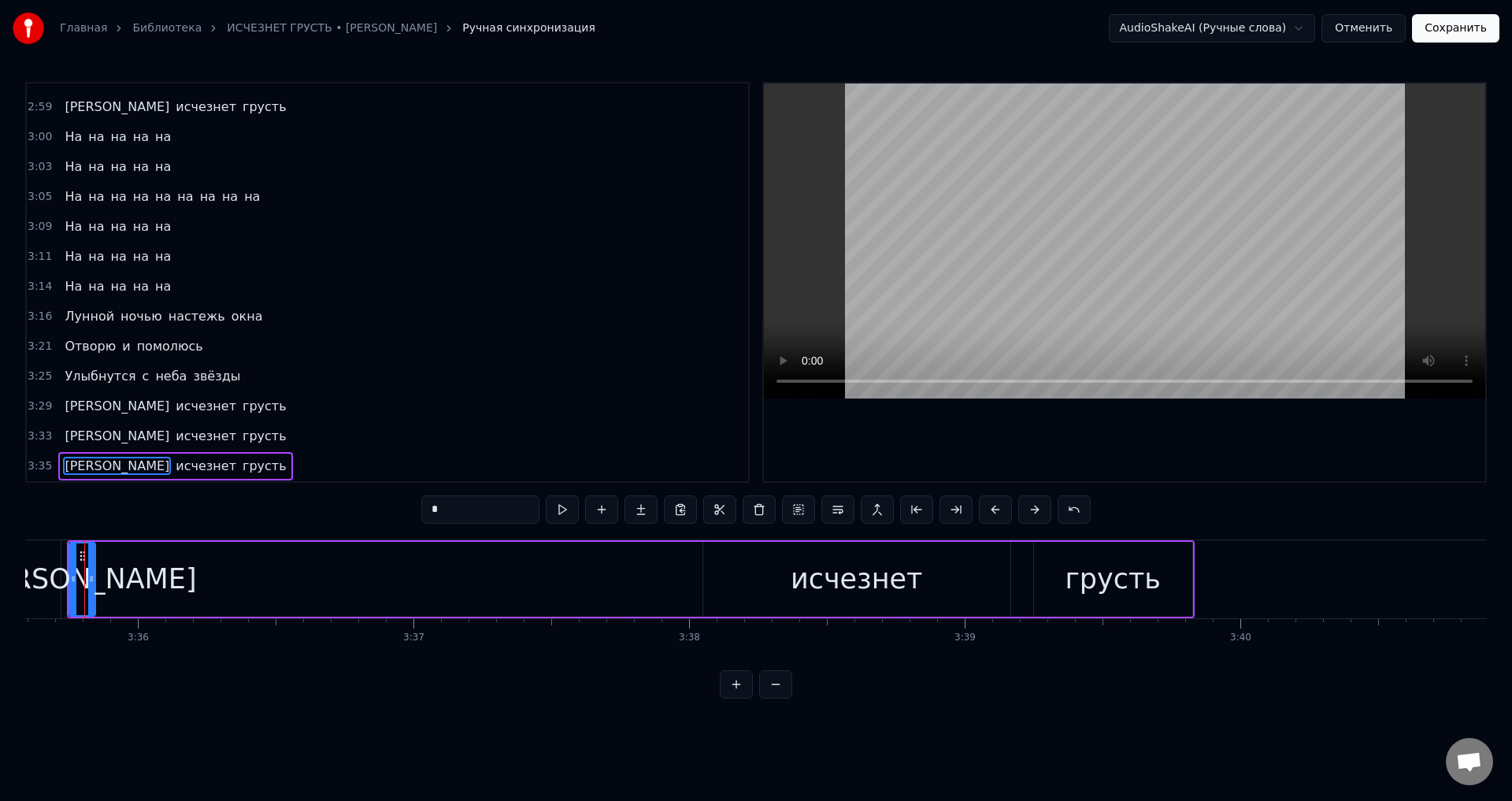
scroll to position [0, 59396]
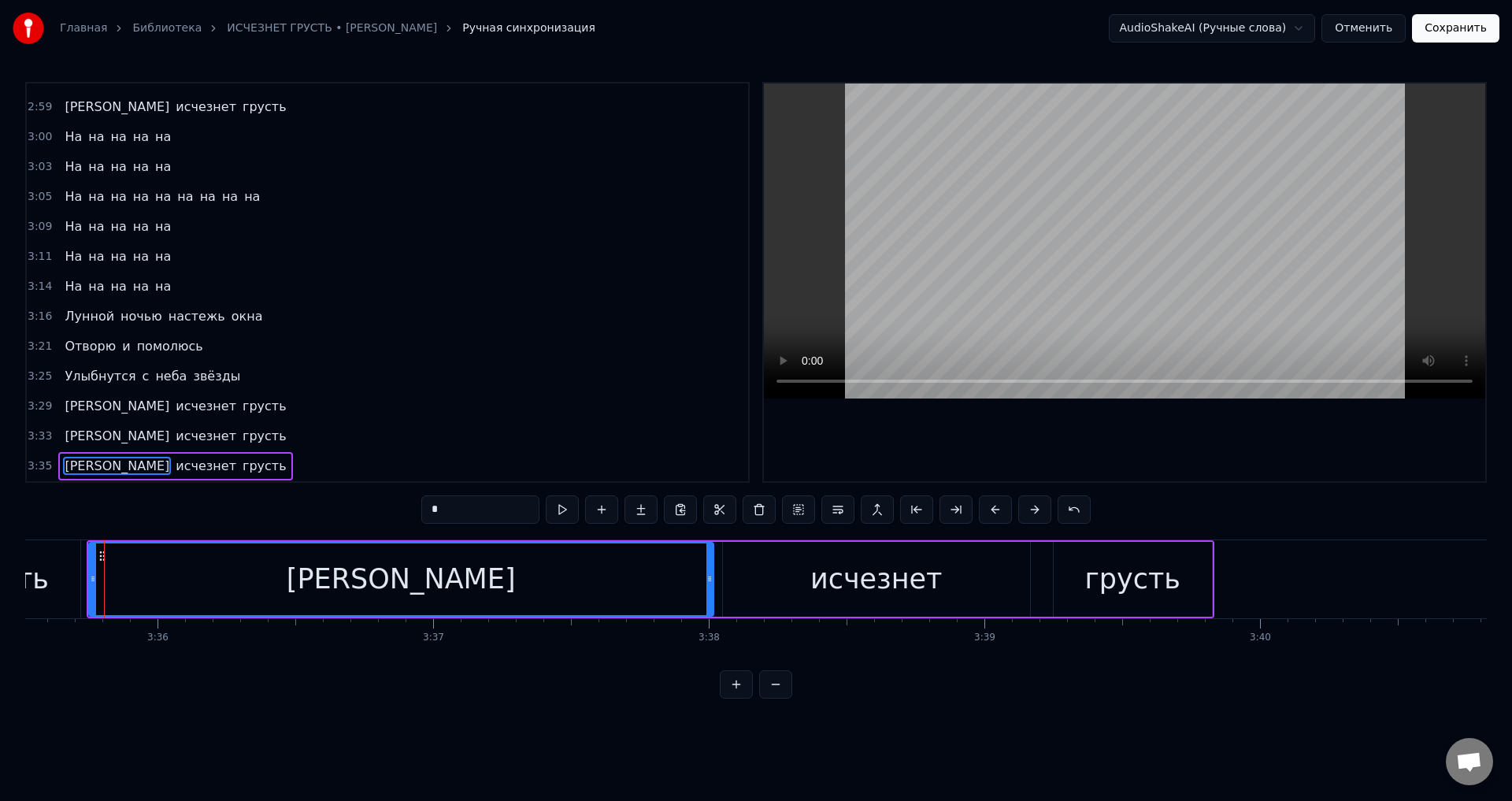
drag, startPoint x: 111, startPoint y: 585, endPoint x: 709, endPoint y: 596, distance: 598.1
click at [709, 596] on div at bounding box center [709, 579] width 7 height 71
click at [748, 596] on div "исчезнет" at bounding box center [877, 579] width 307 height 75
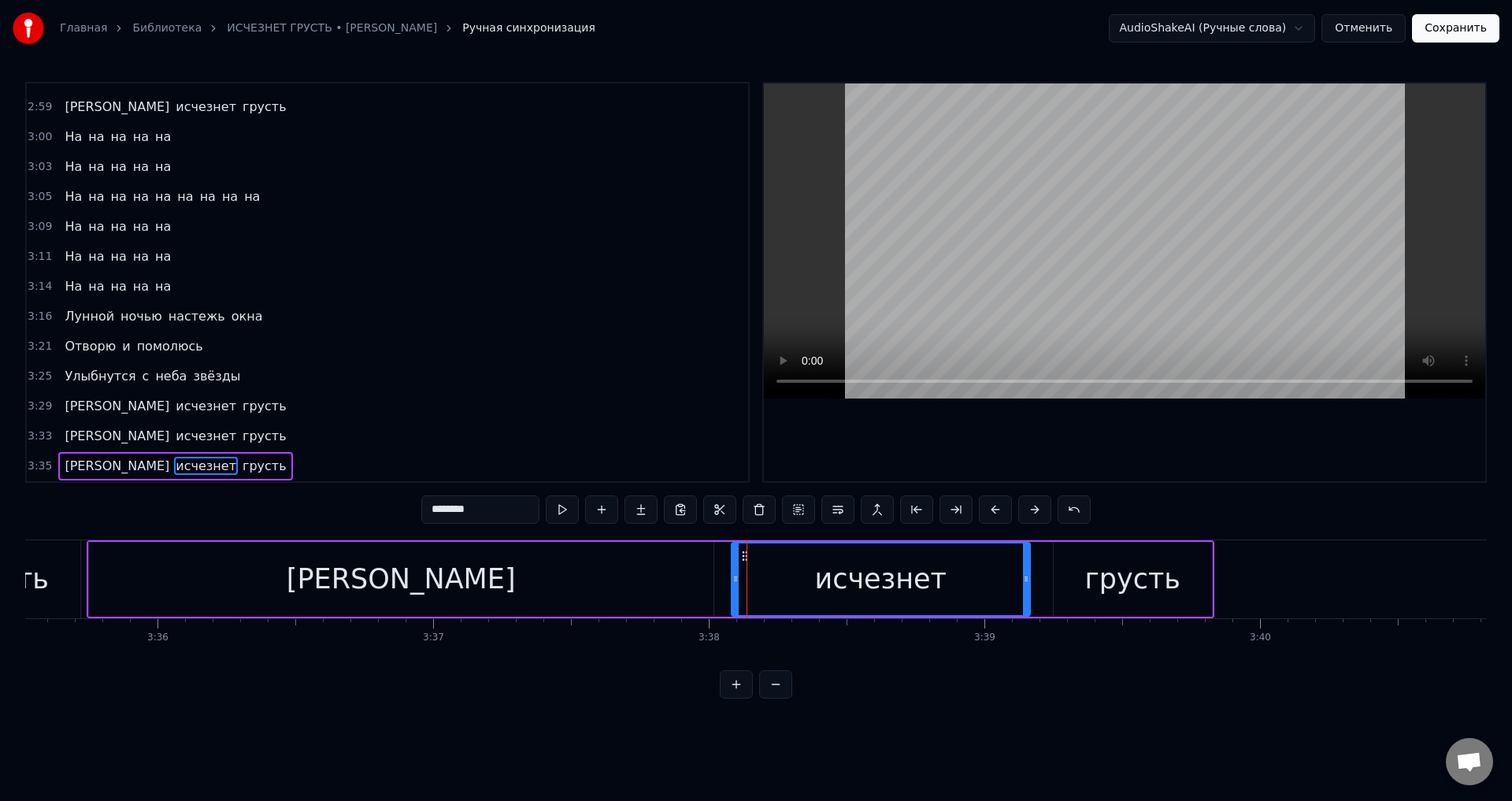
drag, startPoint x: 727, startPoint y: 589, endPoint x: 736, endPoint y: 589, distance: 9.0
click at [736, 589] on div at bounding box center [735, 579] width 7 height 71
drag, startPoint x: 691, startPoint y: 584, endPoint x: 702, endPoint y: 584, distance: 11.0
click at [690, 584] on div "[PERSON_NAME]" at bounding box center [401, 579] width 625 height 75
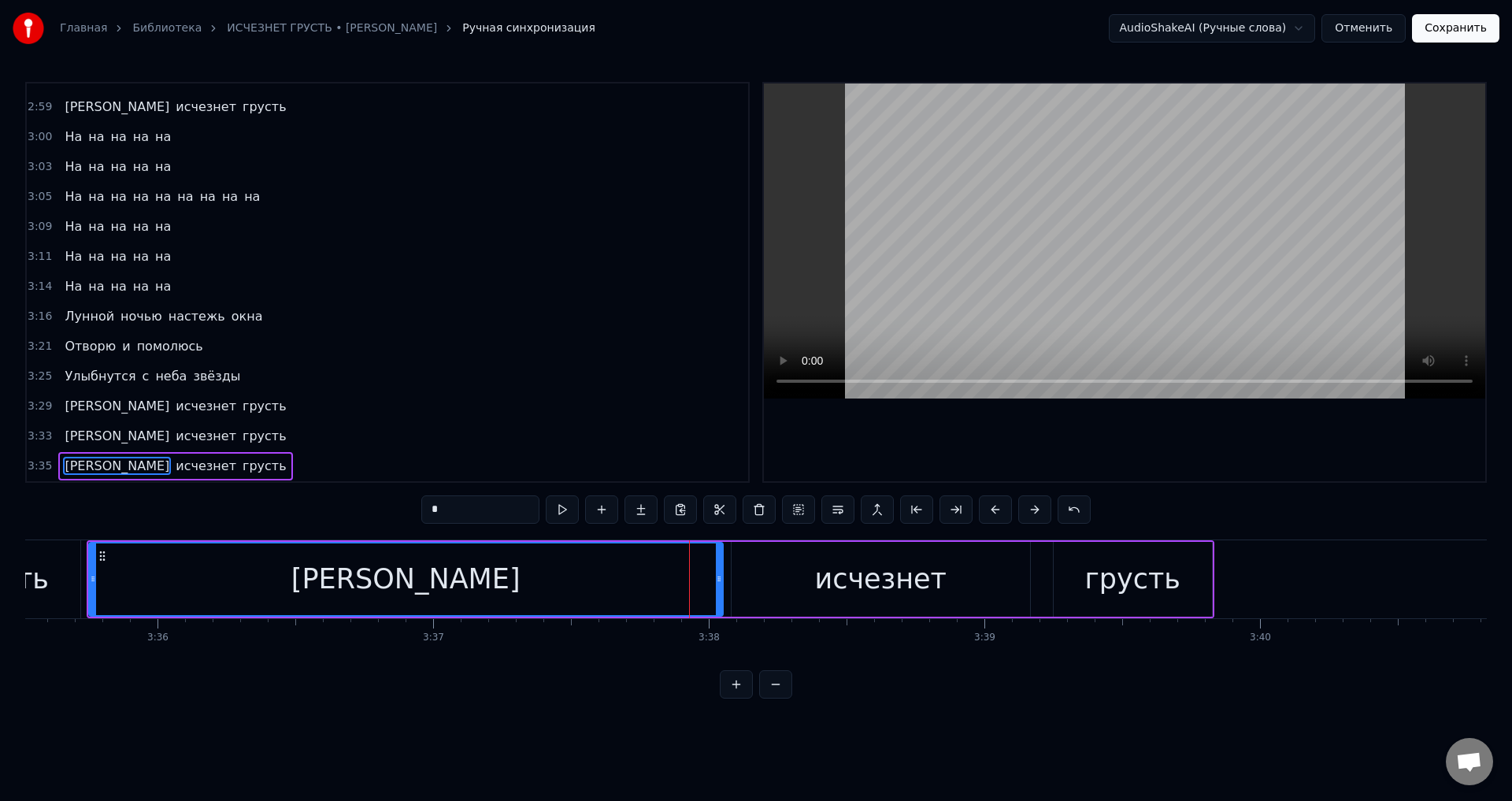
drag, startPoint x: 707, startPoint y: 585, endPoint x: 717, endPoint y: 586, distance: 10.0
click at [717, 586] on div at bounding box center [719, 579] width 7 height 71
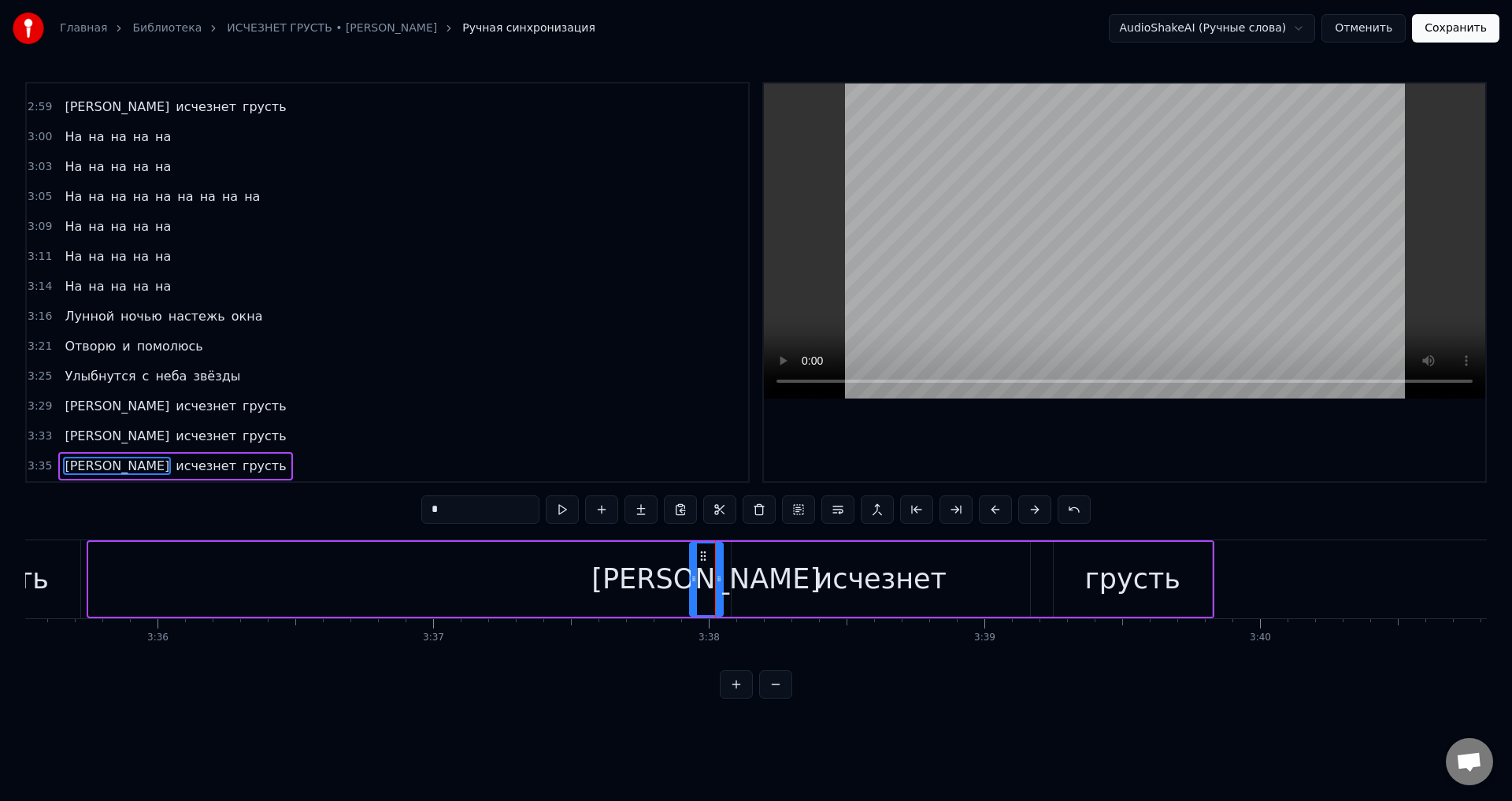
drag, startPoint x: 91, startPoint y: 584, endPoint x: 692, endPoint y: 588, distance: 601.0
click at [692, 588] on div at bounding box center [694, 579] width 7 height 71
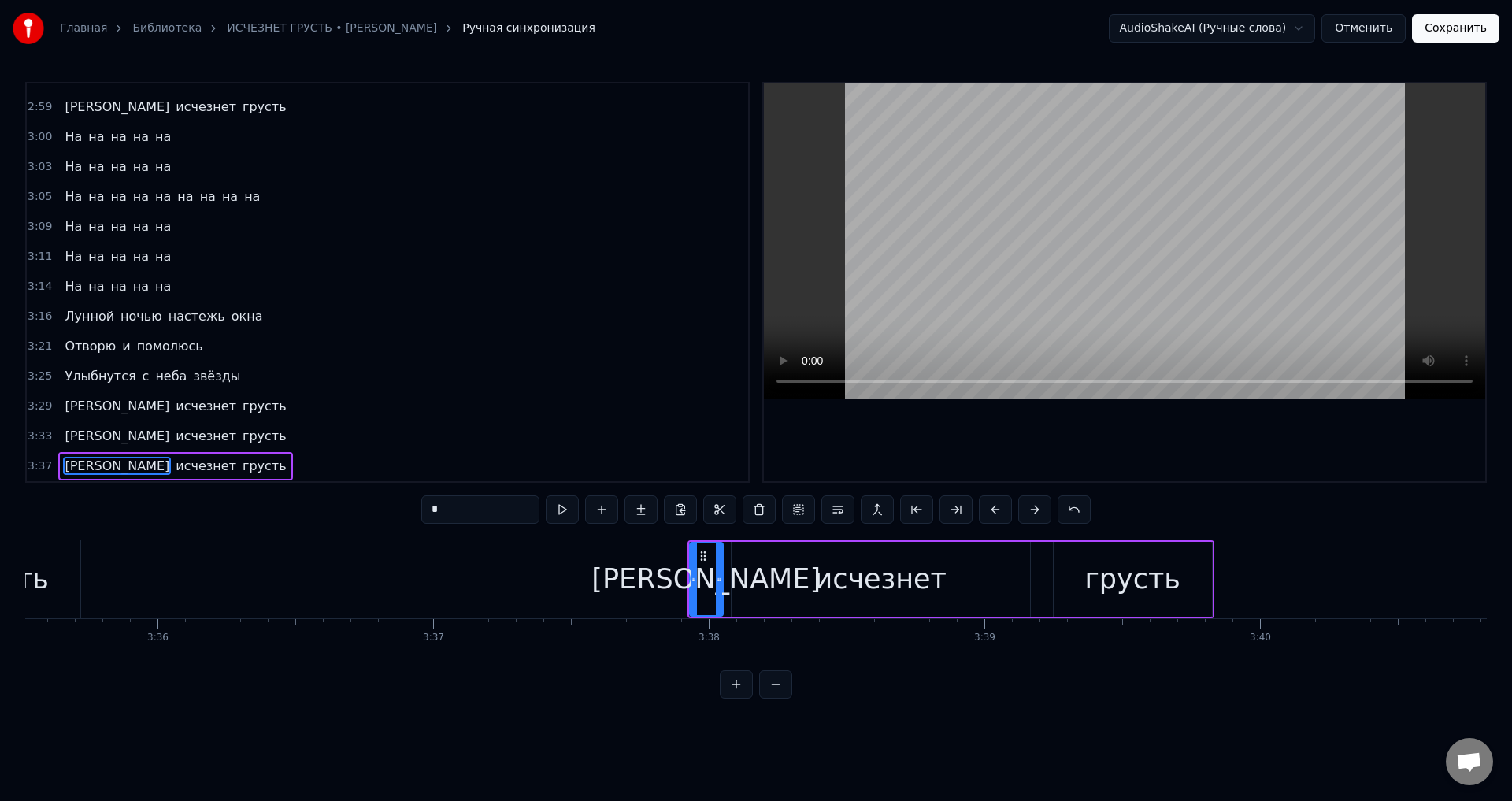
click at [49, 576] on div "грусть" at bounding box center [1, 579] width 158 height 78
type input "******"
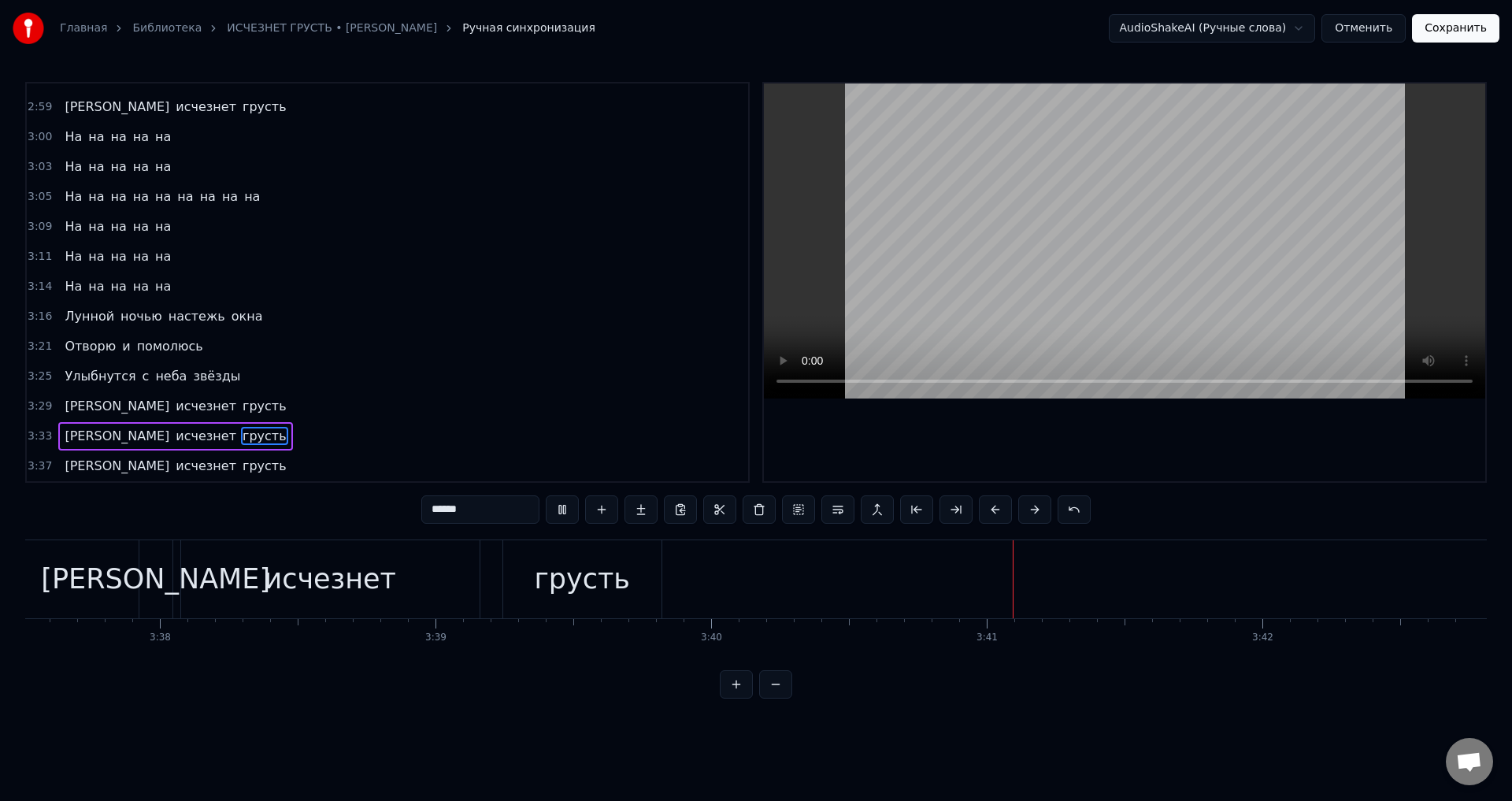
scroll to position [0, 59959]
click at [1464, 36] on button "Сохранить" at bounding box center [1455, 28] width 87 height 29
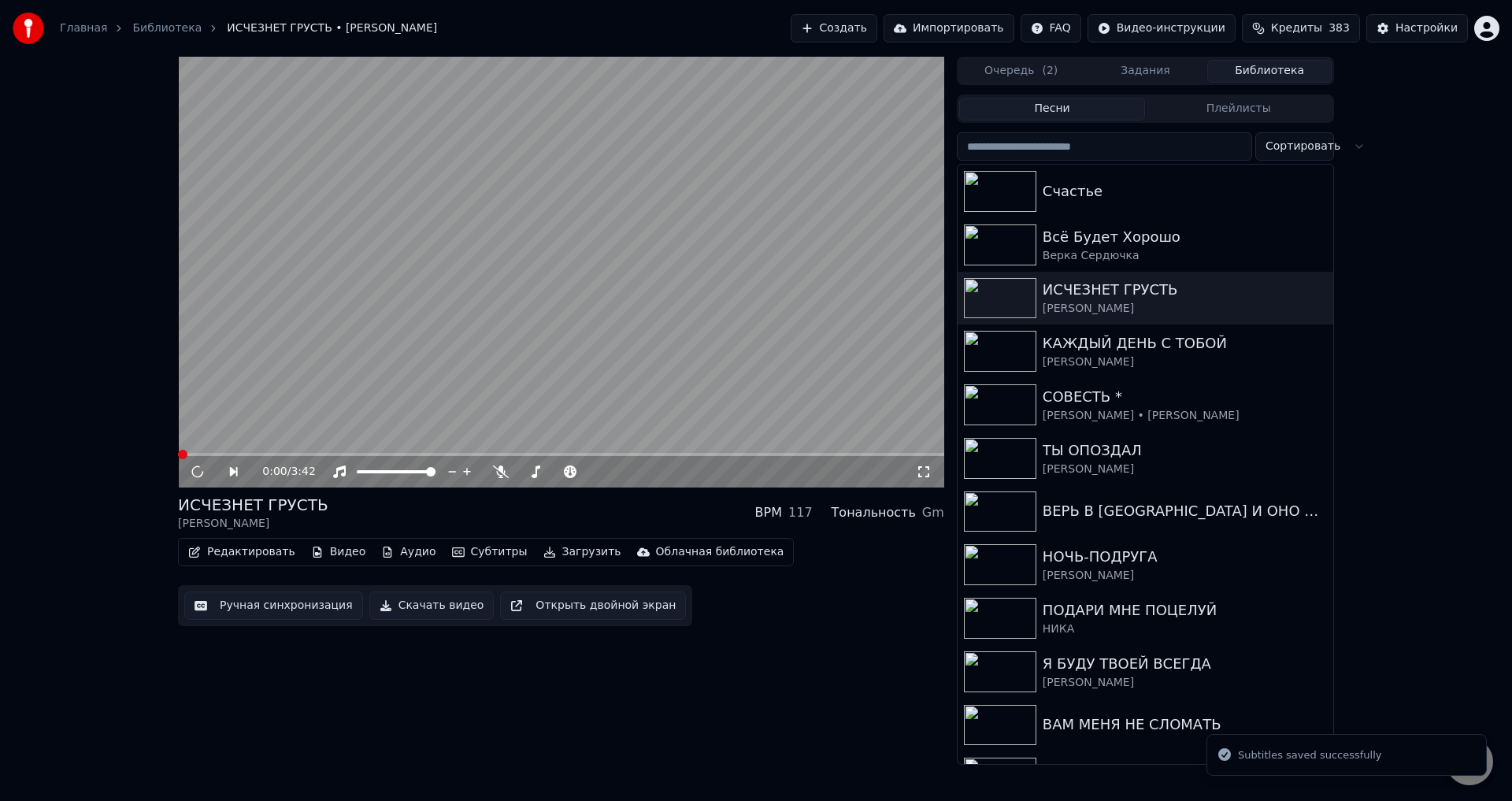
click at [925, 470] on icon at bounding box center [923, 471] width 16 height 12
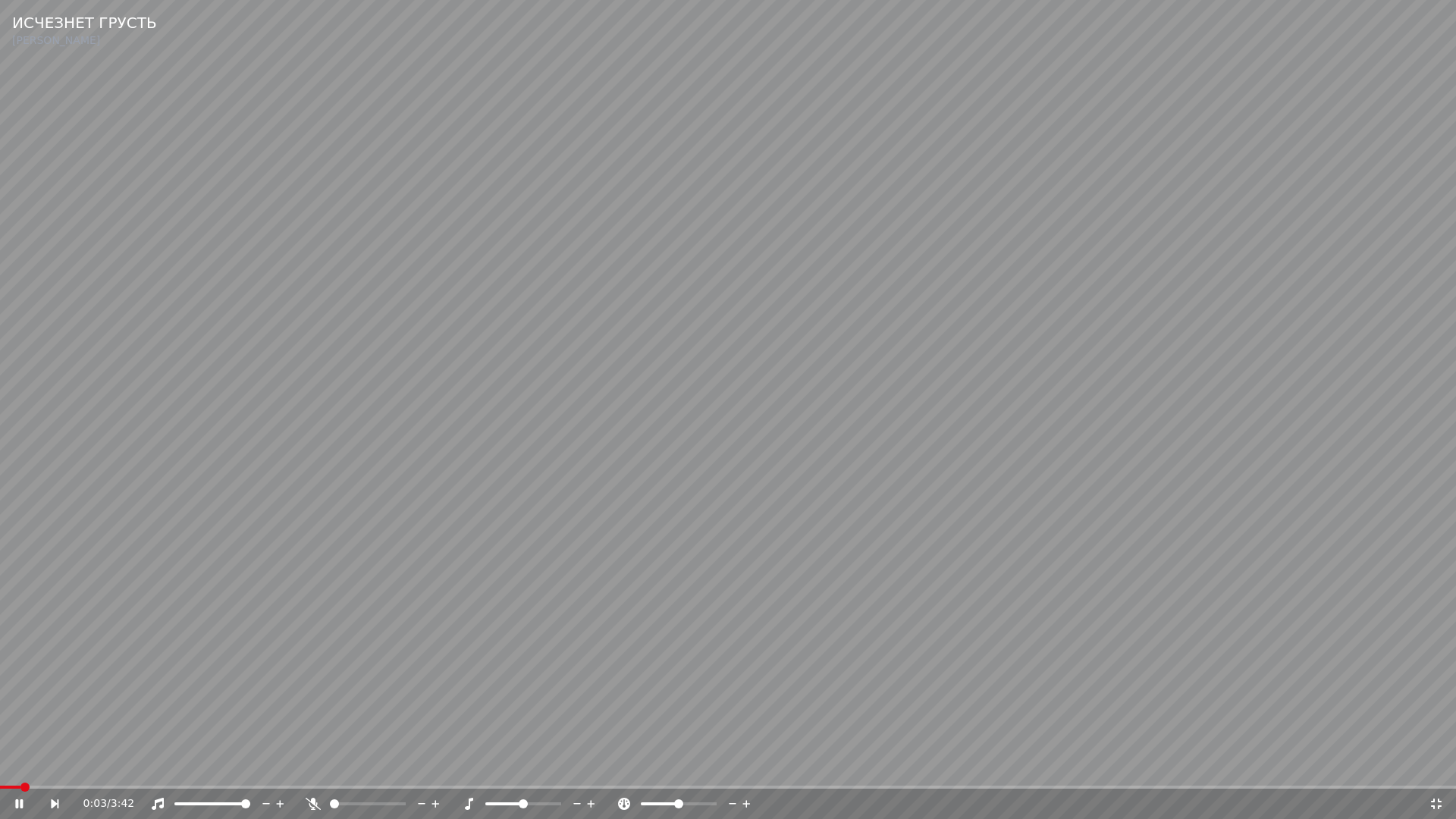
click at [622, 648] on video at bounding box center [728, 410] width 1456 height 819
click at [1431, 771] on icon at bounding box center [1435, 803] width 15 height 12
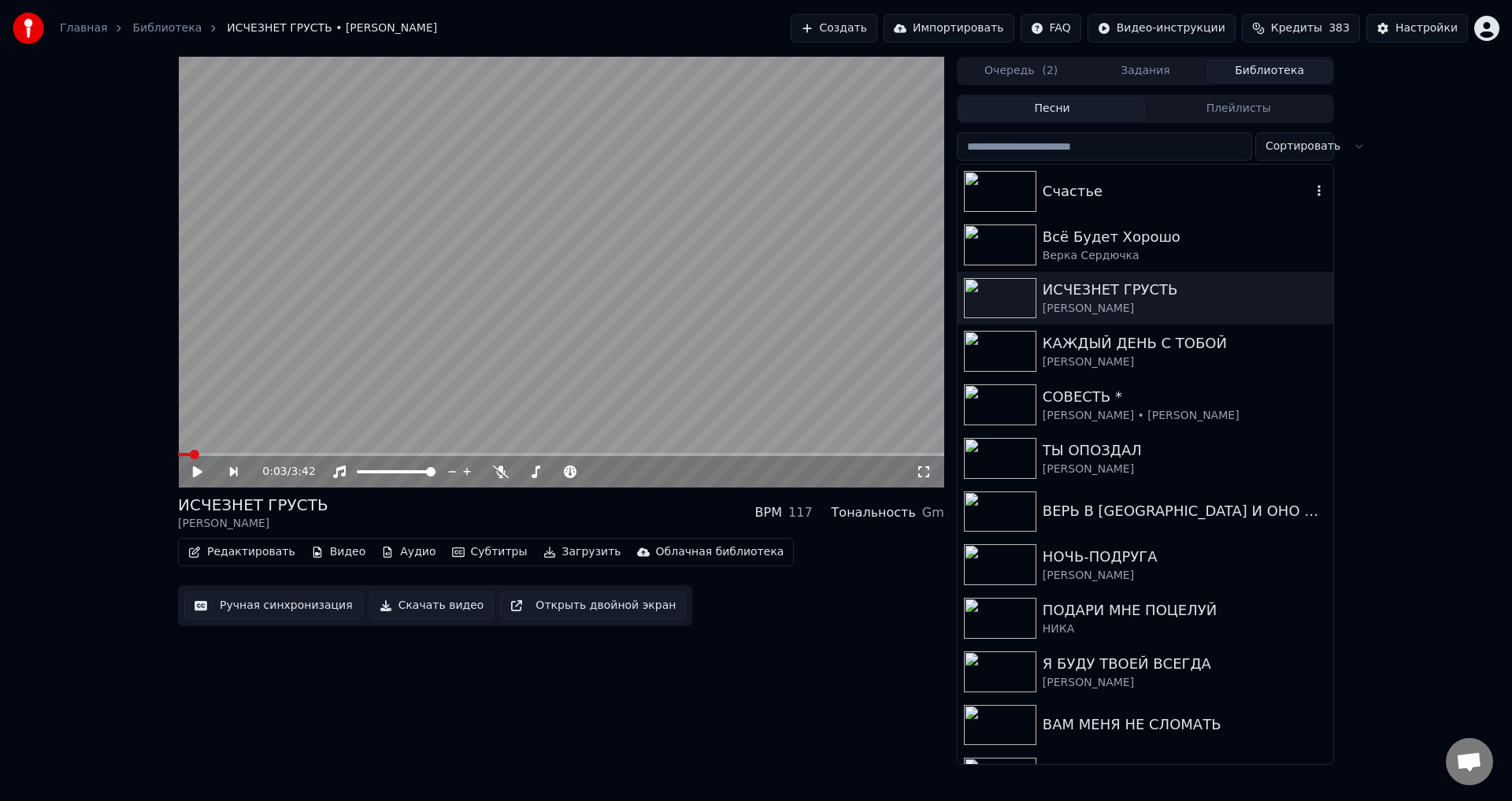
click at [1059, 191] on div "Счастье" at bounding box center [1176, 191] width 268 height 22
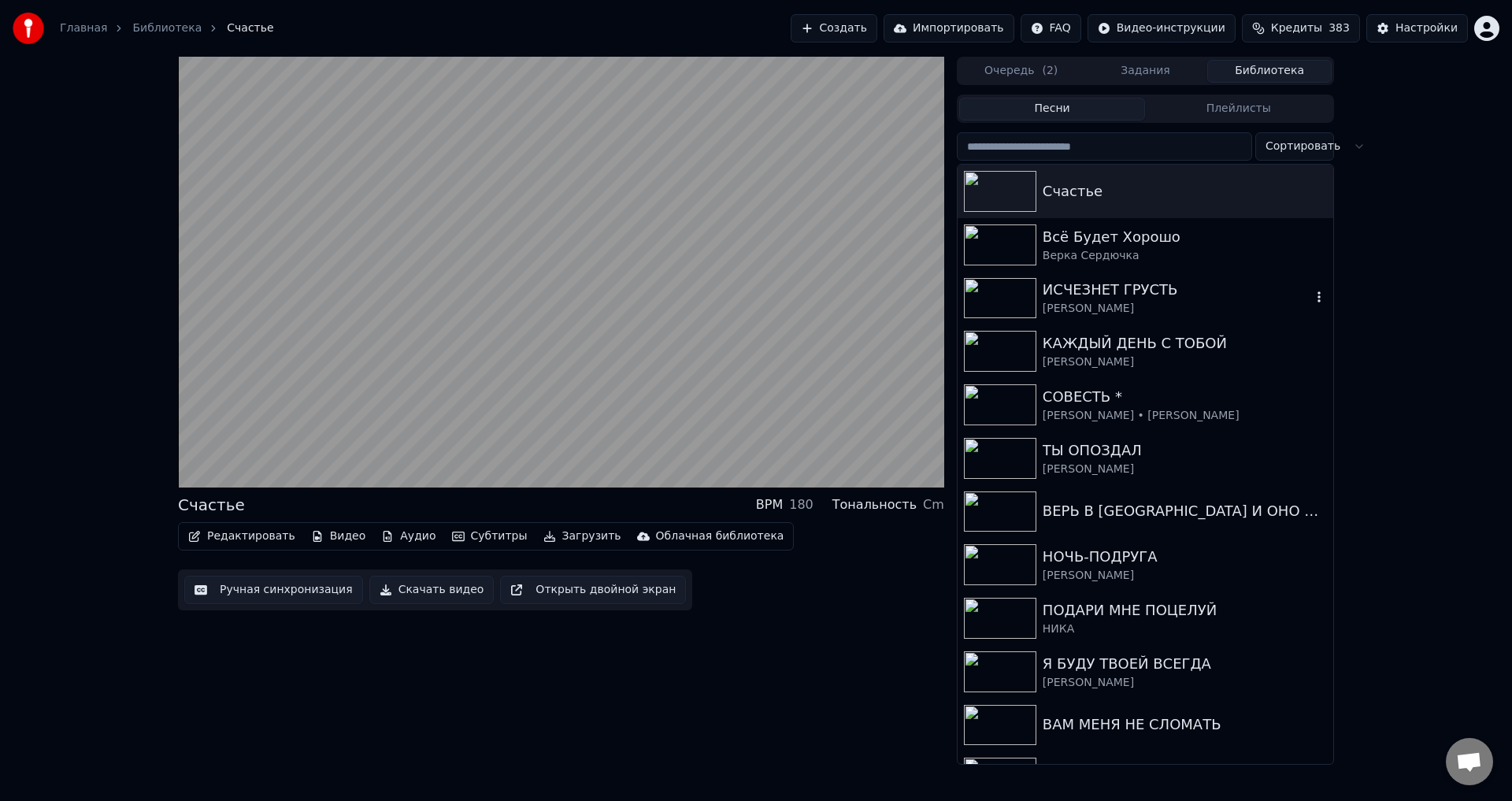
click at [1055, 293] on div "ИСЧЕЗНЕТ ГРУСТЬ" at bounding box center [1176, 290] width 268 height 22
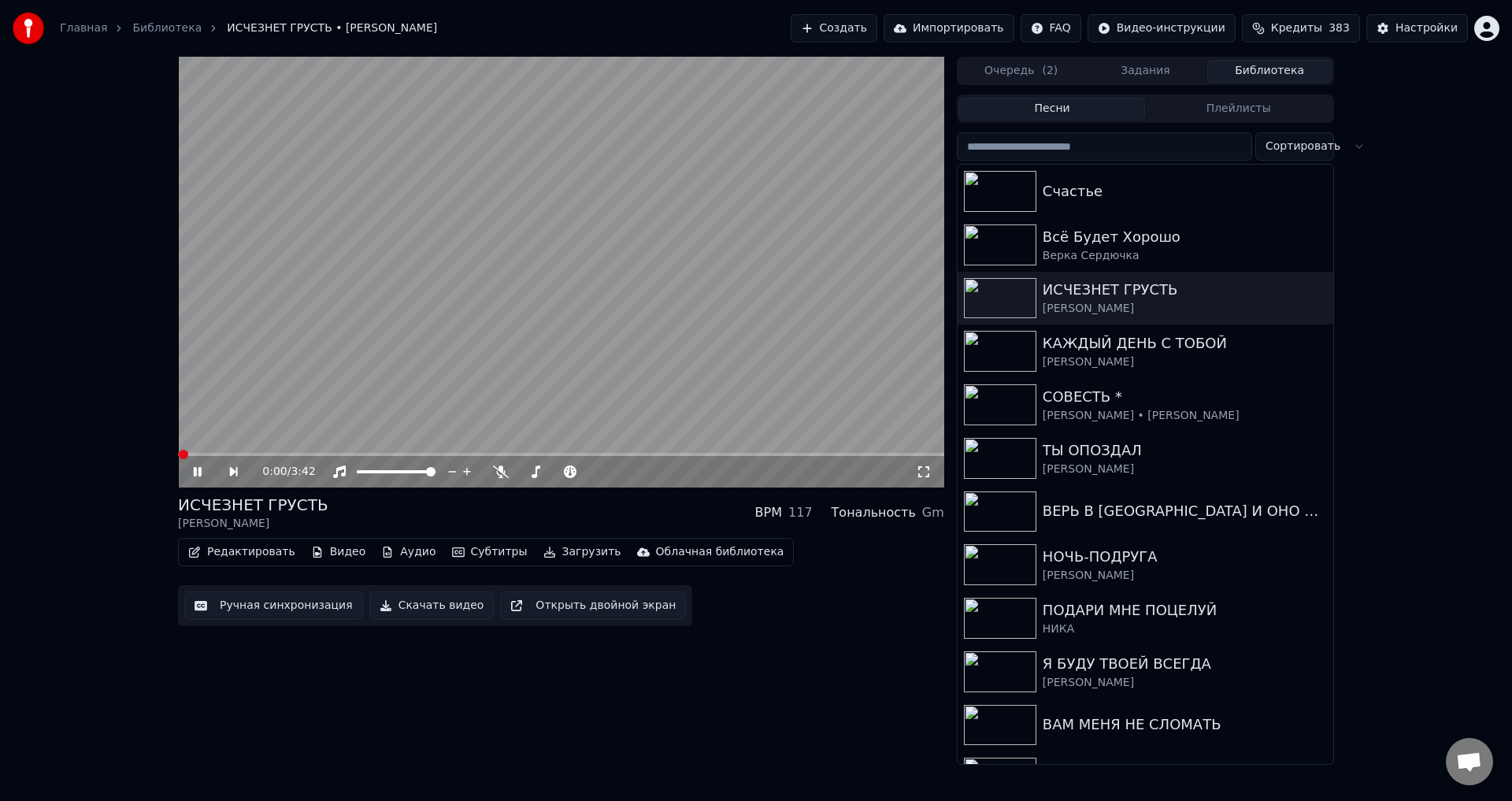
click at [922, 473] on icon at bounding box center [923, 471] width 16 height 12
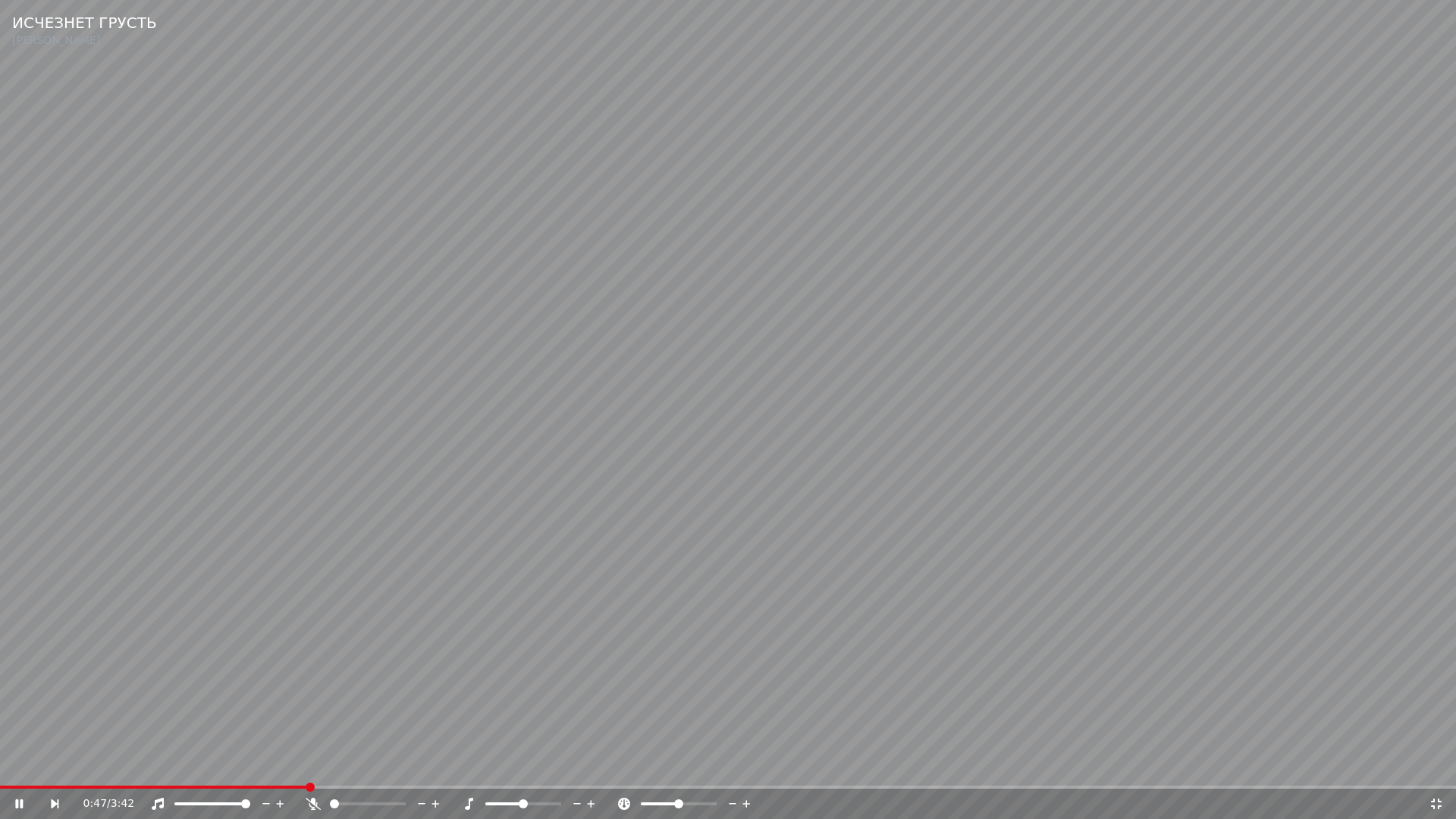
click at [878, 685] on video at bounding box center [728, 410] width 1456 height 819
click at [1433, 771] on div "0:47 / 3:42" at bounding box center [728, 803] width 1443 height 15
click at [1435, 771] on icon at bounding box center [1435, 803] width 10 height 10
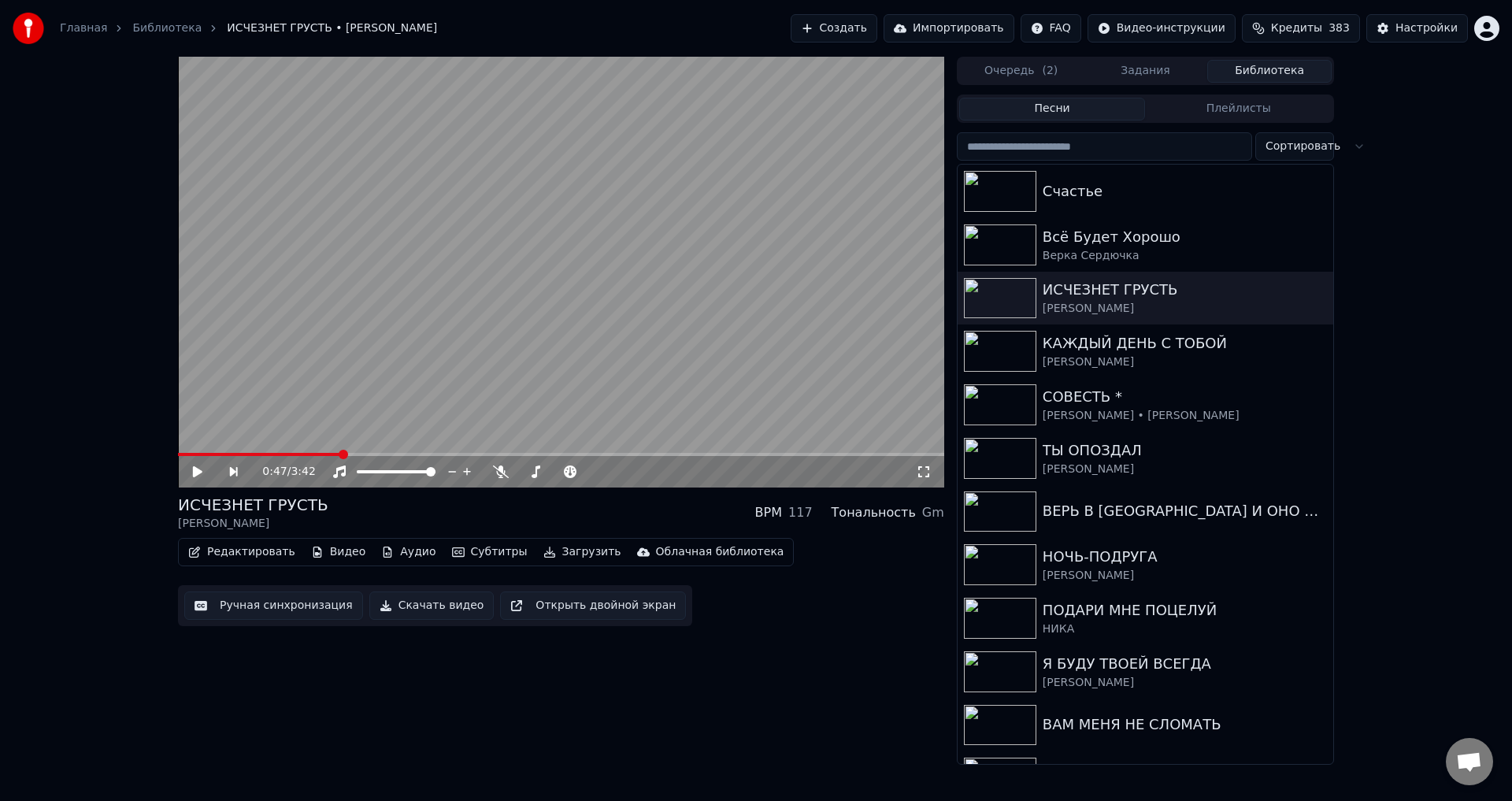
click at [245, 606] on button "Ручная синхронизация" at bounding box center [273, 605] width 179 height 29
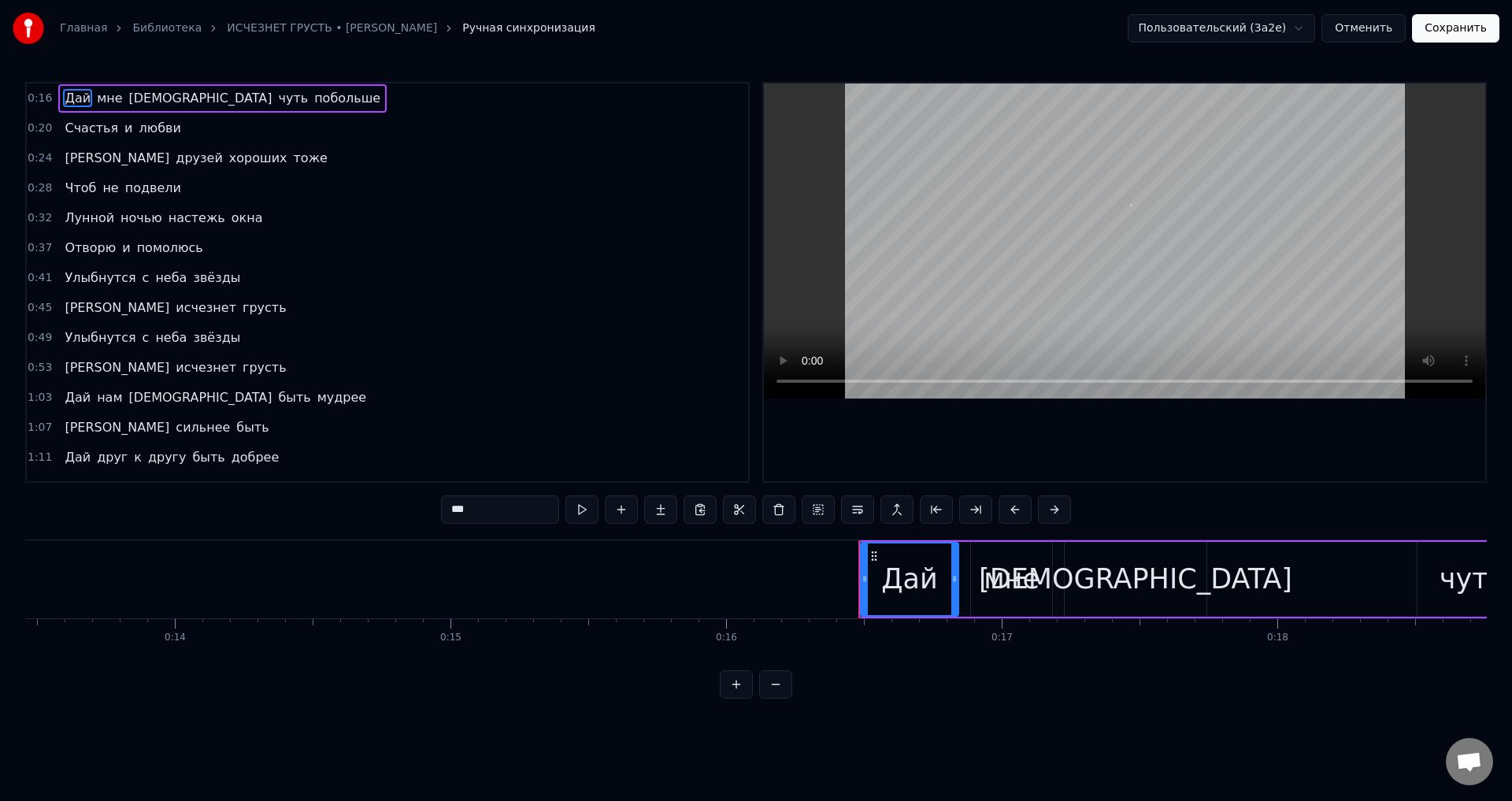
scroll to position [0, 4463]
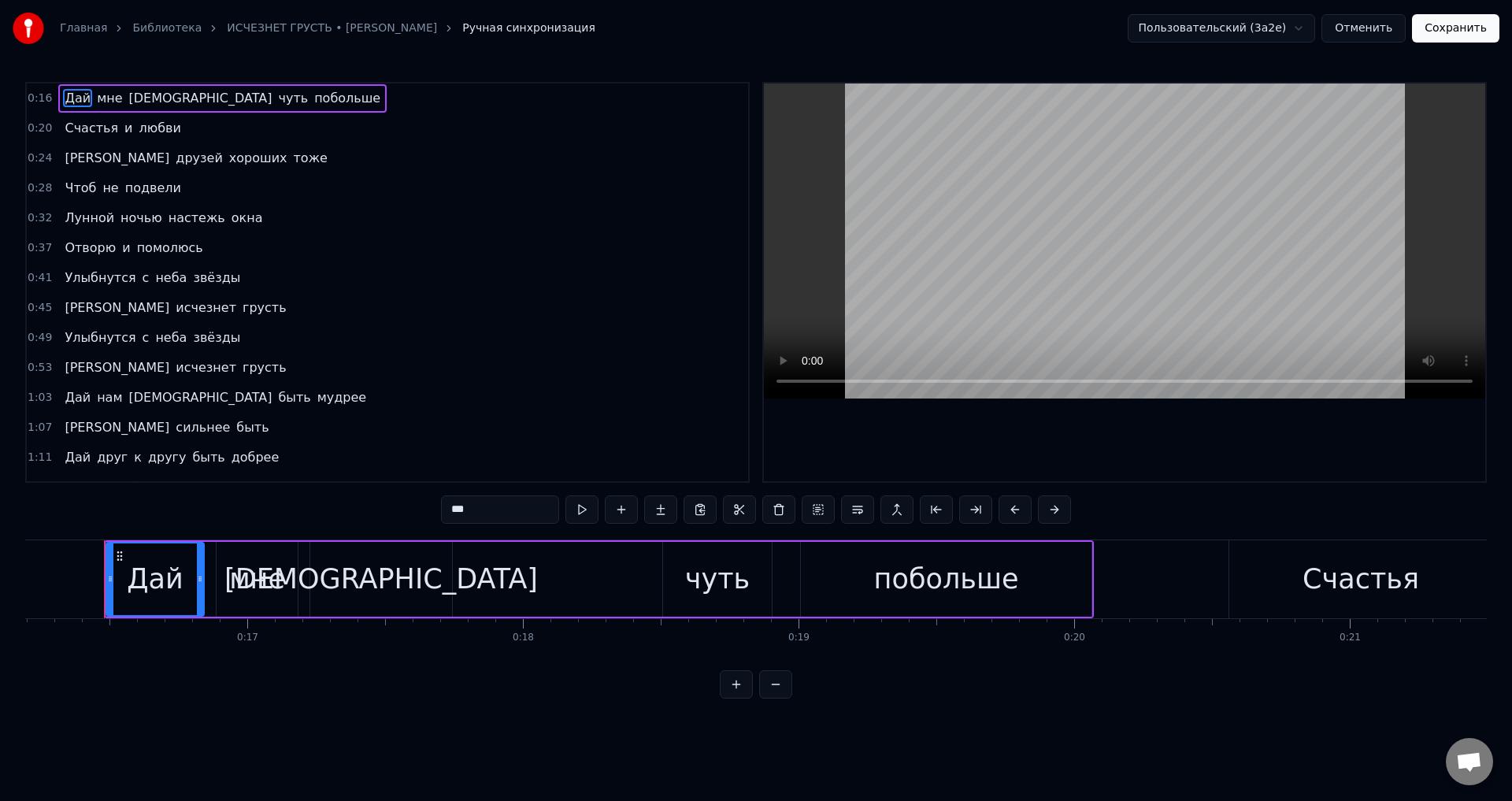
click at [67, 277] on span "Улыбнутся" at bounding box center [100, 277] width 74 height 18
type input "*********"
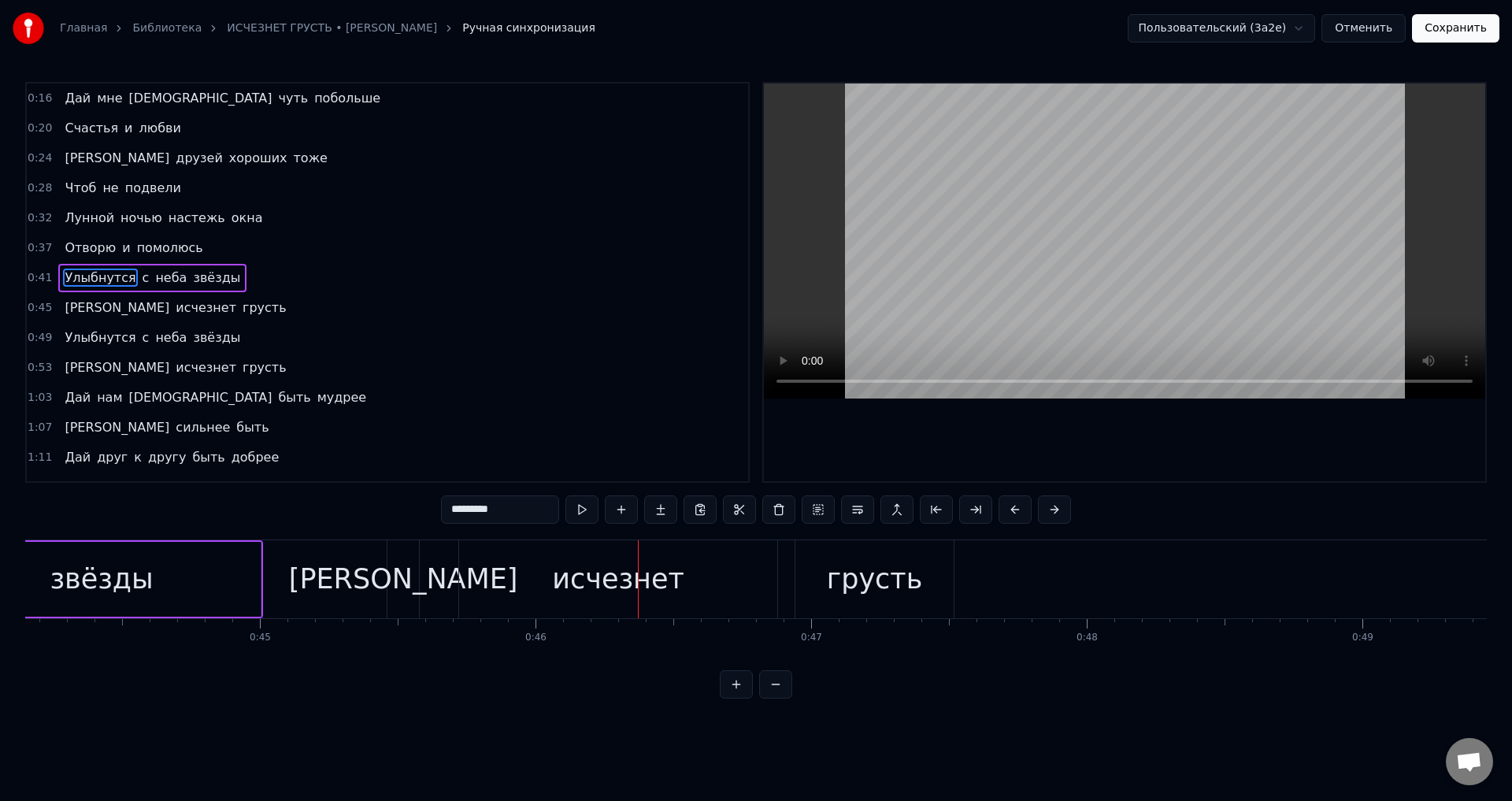
scroll to position [0, 12066]
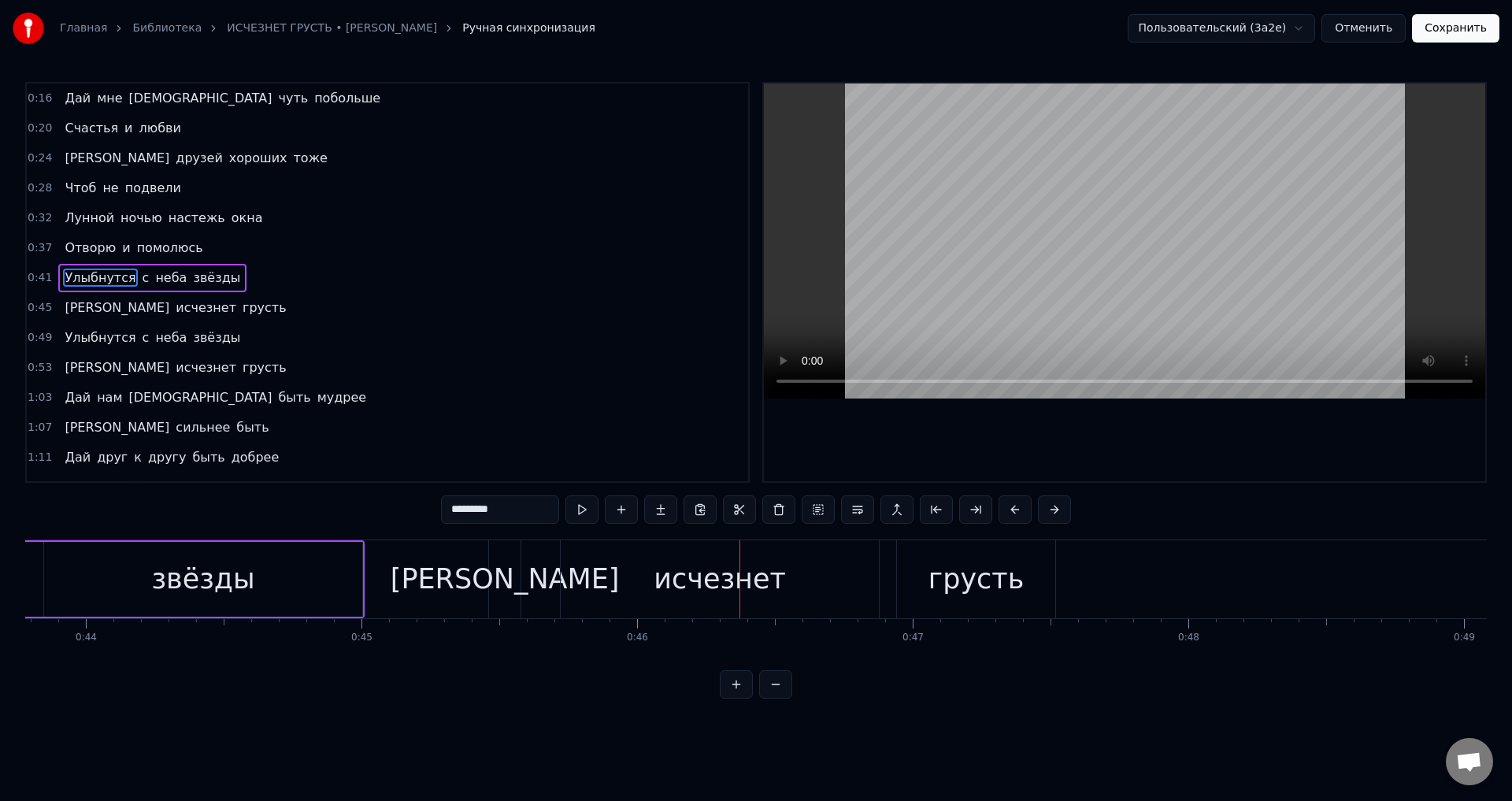
click at [542, 577] on div "И исчезнет грусть" at bounding box center [773, 579] width 570 height 78
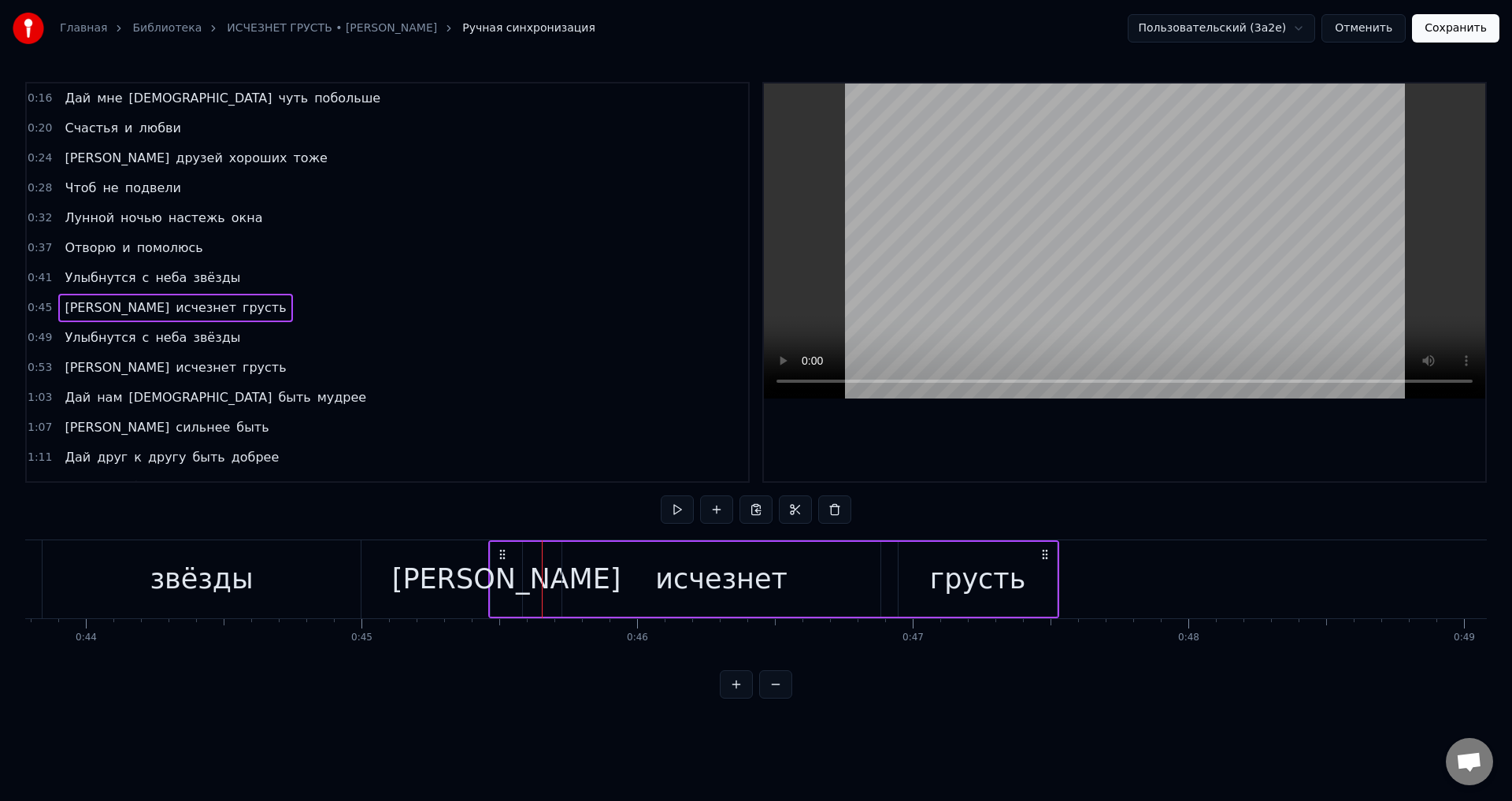
click at [589, 580] on div "исчезнет" at bounding box center [722, 579] width 318 height 75
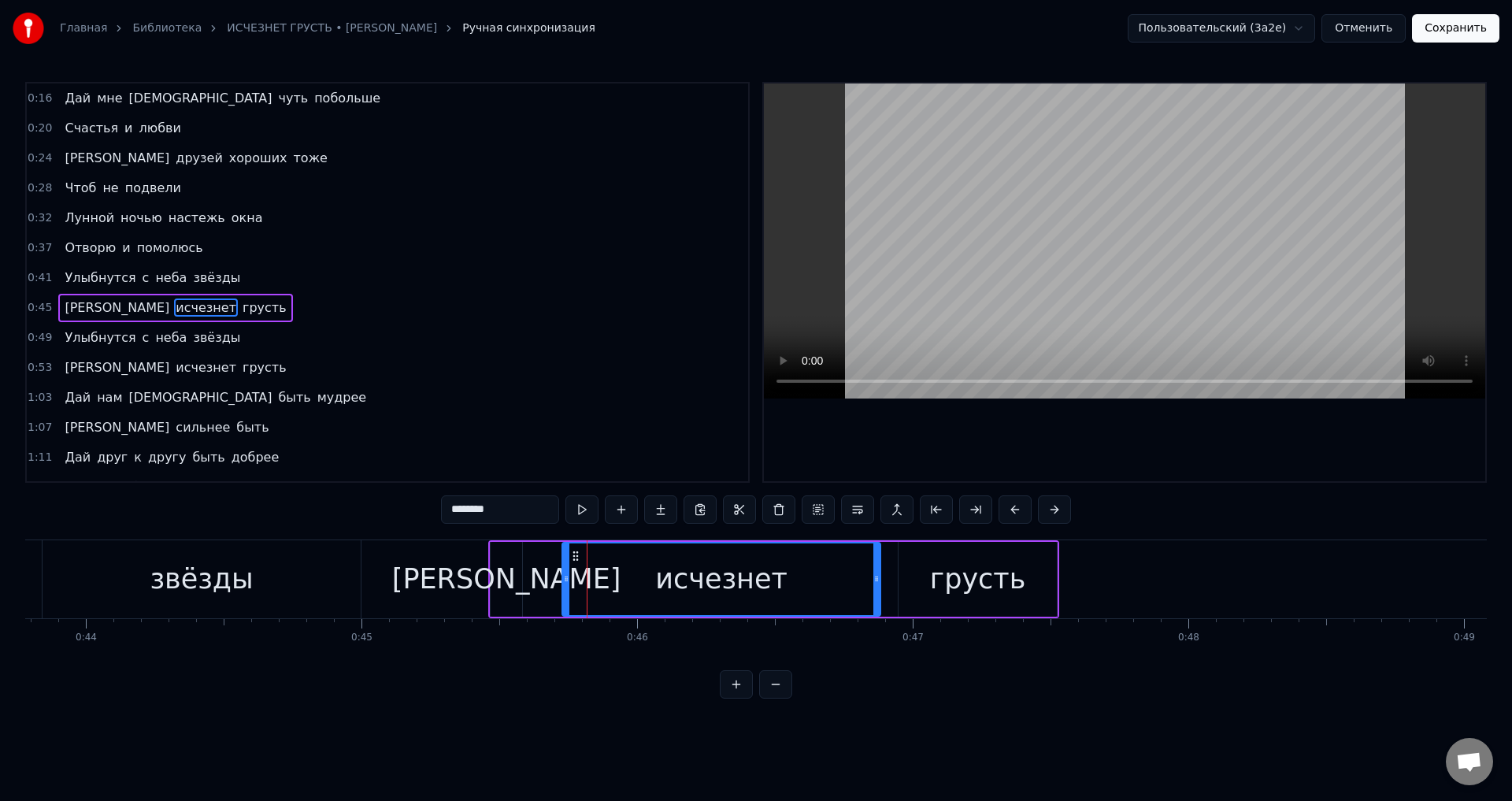
scroll to position [25, 0]
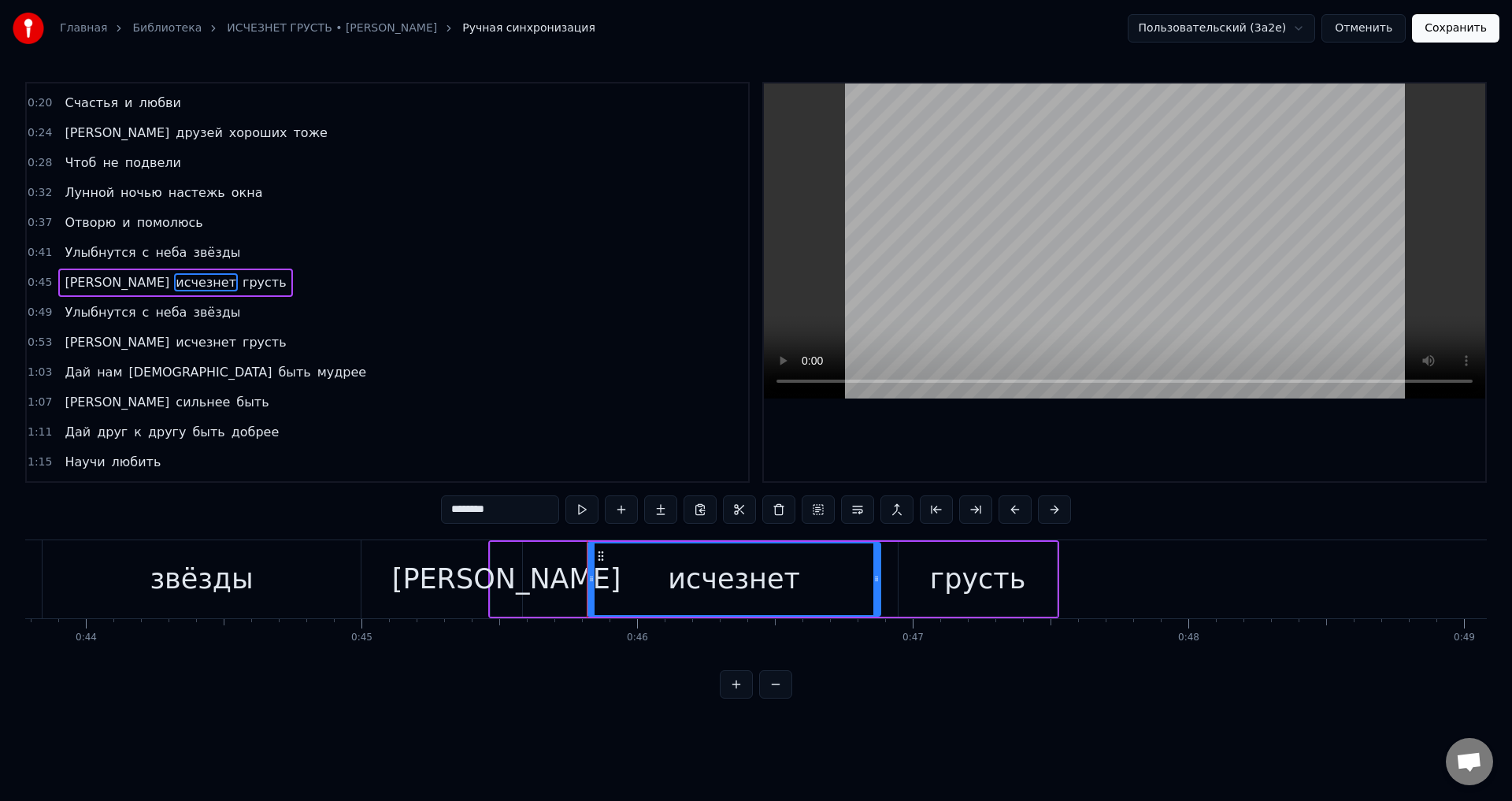
drag, startPoint x: 566, startPoint y: 584, endPoint x: 591, endPoint y: 585, distance: 25.0
click at [591, 585] on div at bounding box center [592, 579] width 7 height 71
click at [496, 587] on div "[PERSON_NAME]" at bounding box center [506, 579] width 229 height 42
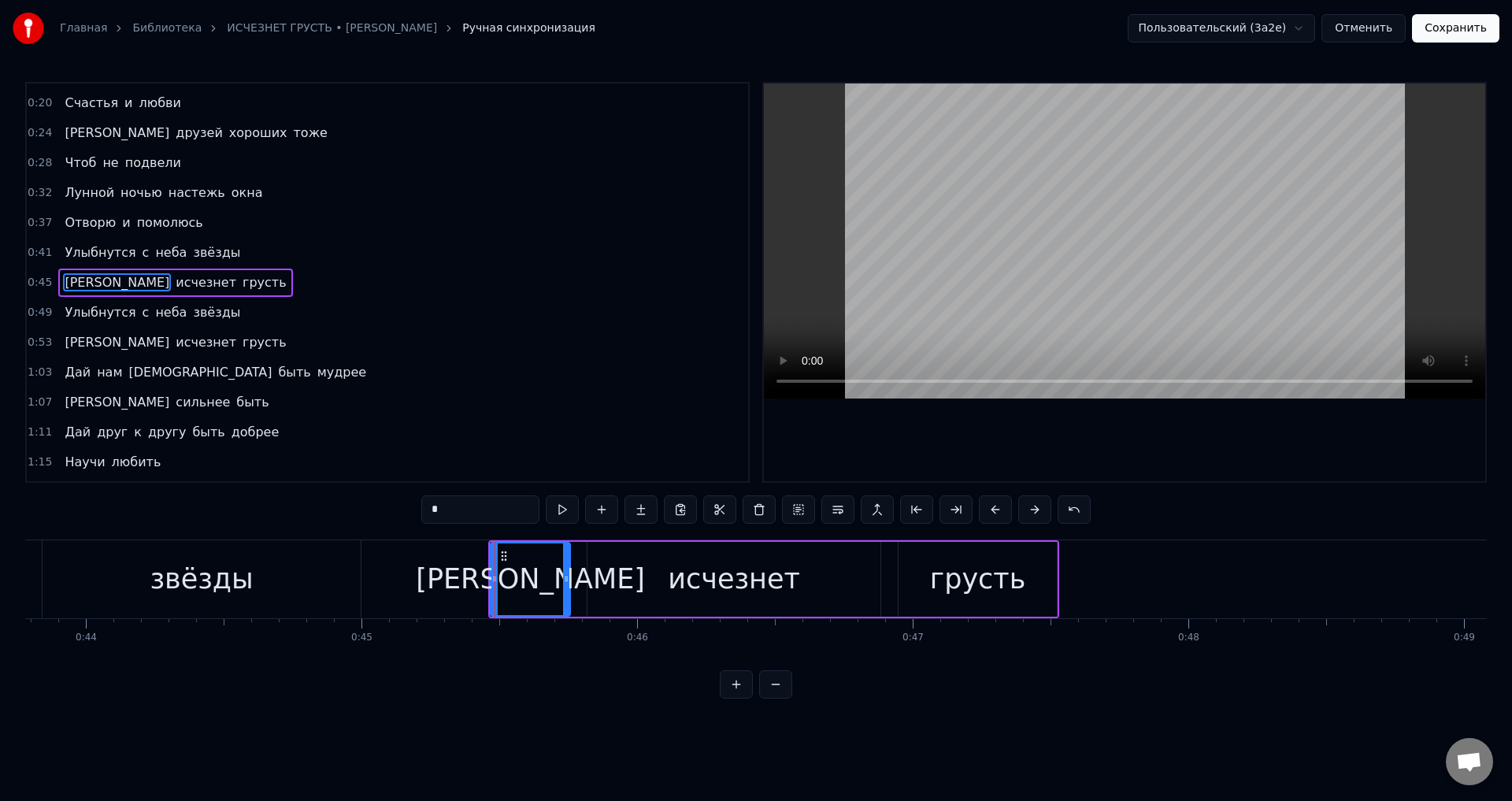
drag, startPoint x: 517, startPoint y: 584, endPoint x: 566, endPoint y: 584, distance: 49.0
click at [566, 584] on icon at bounding box center [566, 578] width 7 height 12
click at [571, 584] on icon at bounding box center [573, 578] width 7 height 12
drag, startPoint x: 494, startPoint y: 579, endPoint x: 542, endPoint y: 584, distance: 48.3
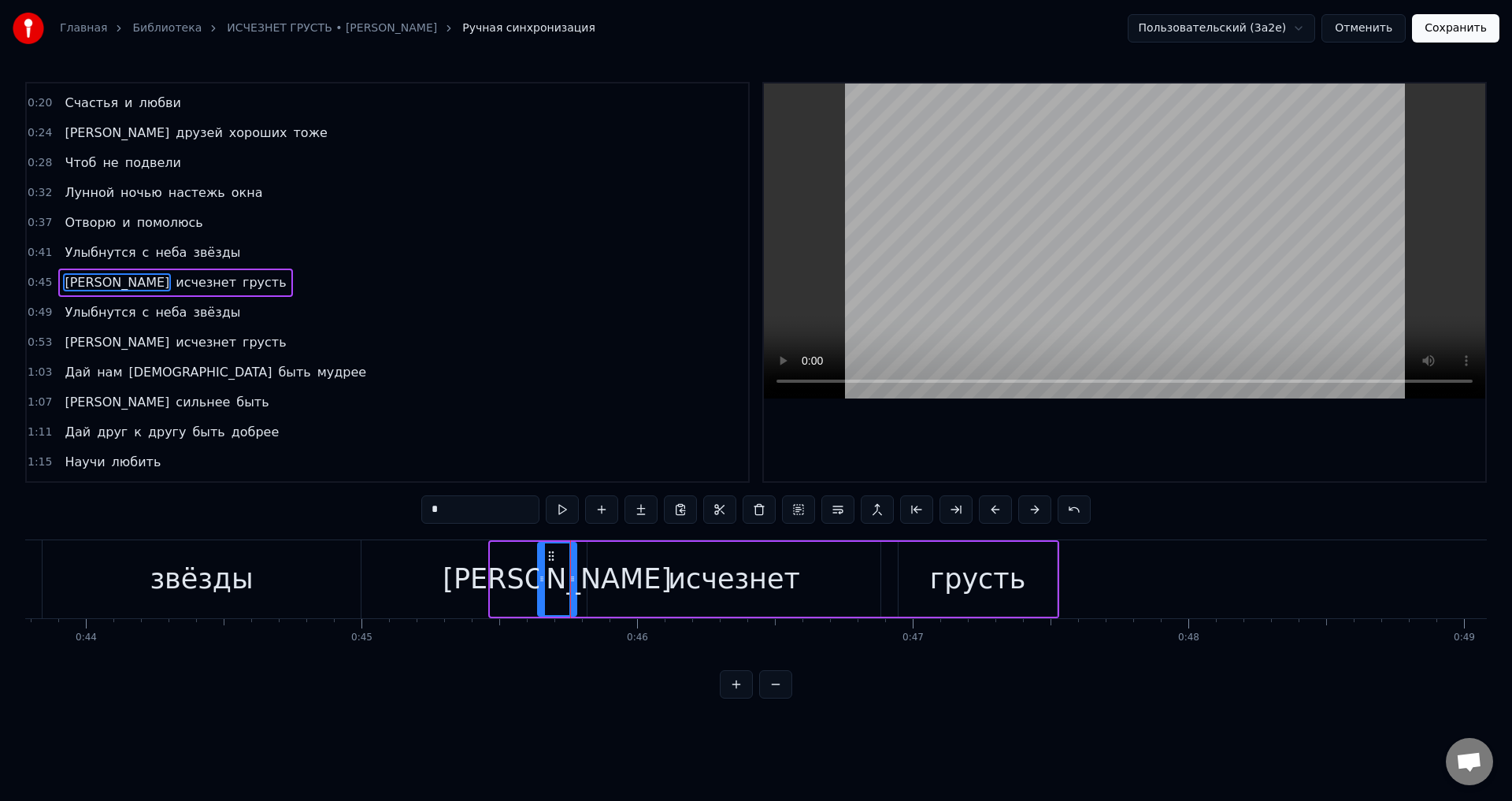
click at [542, 584] on icon at bounding box center [542, 578] width 7 height 12
click at [224, 578] on div "звёзды" at bounding box center [201, 579] width 103 height 42
type input "******"
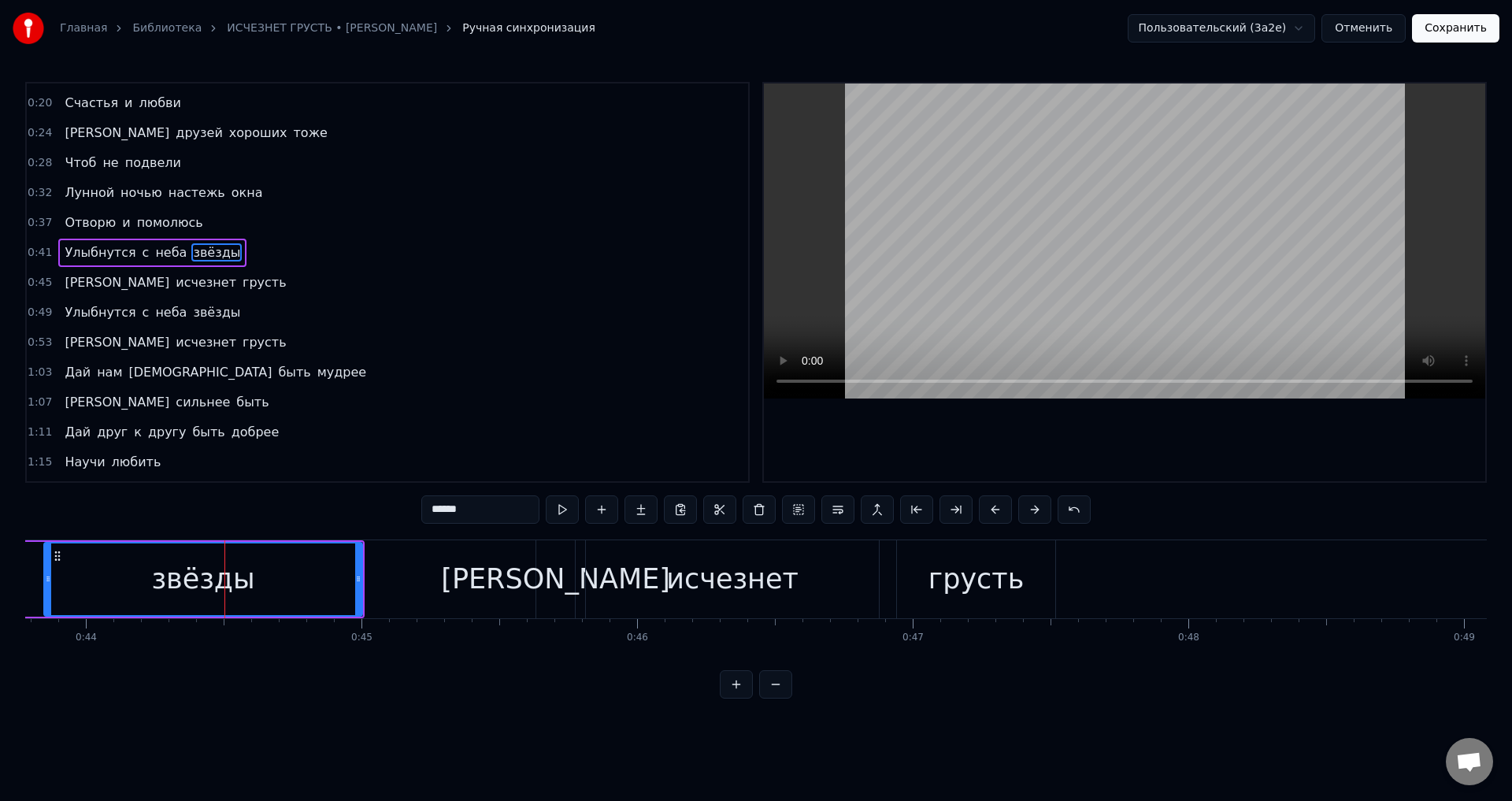
scroll to position [0, 0]
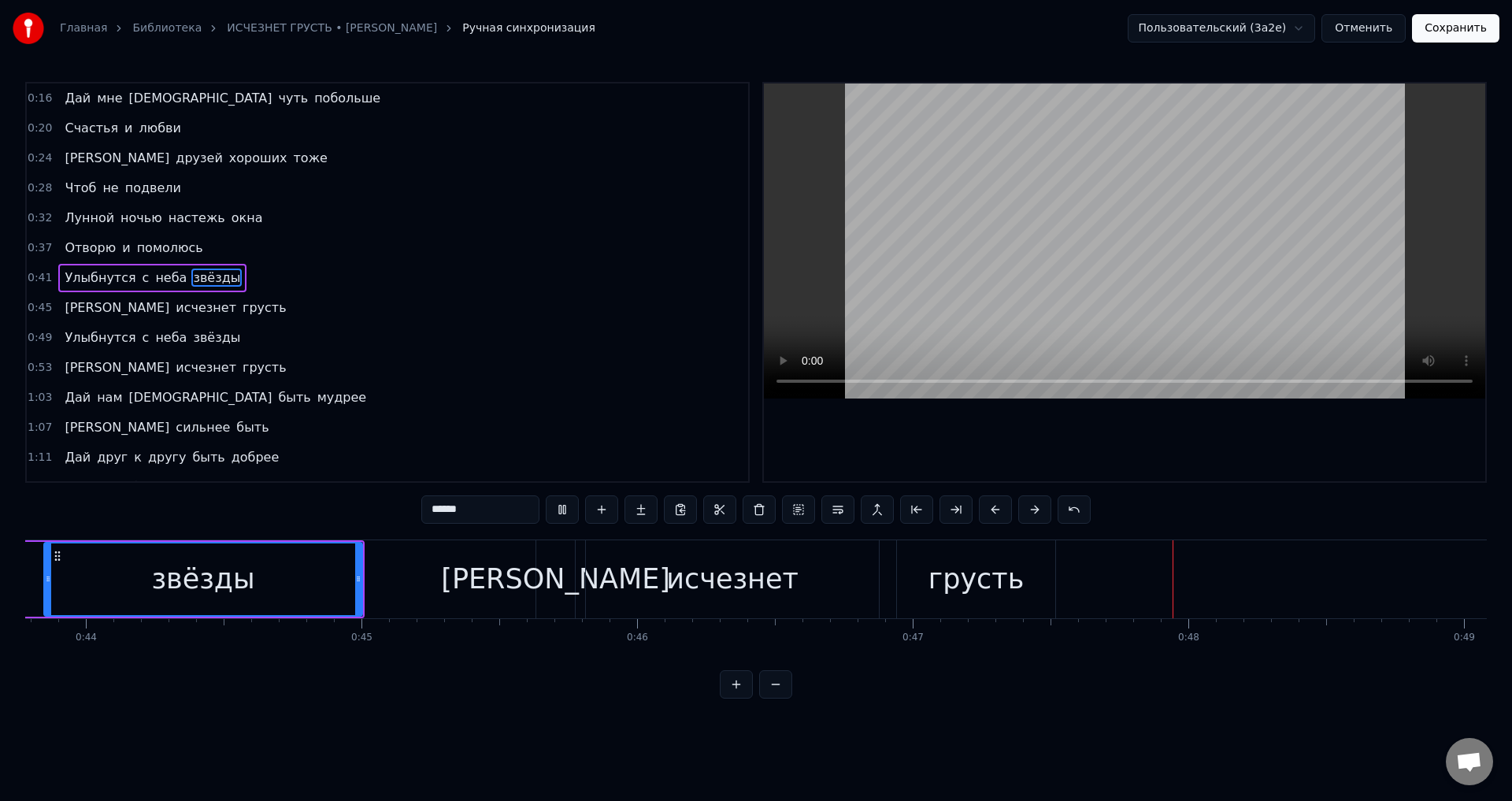
click at [1466, 29] on button "Сохранить" at bounding box center [1455, 28] width 87 height 29
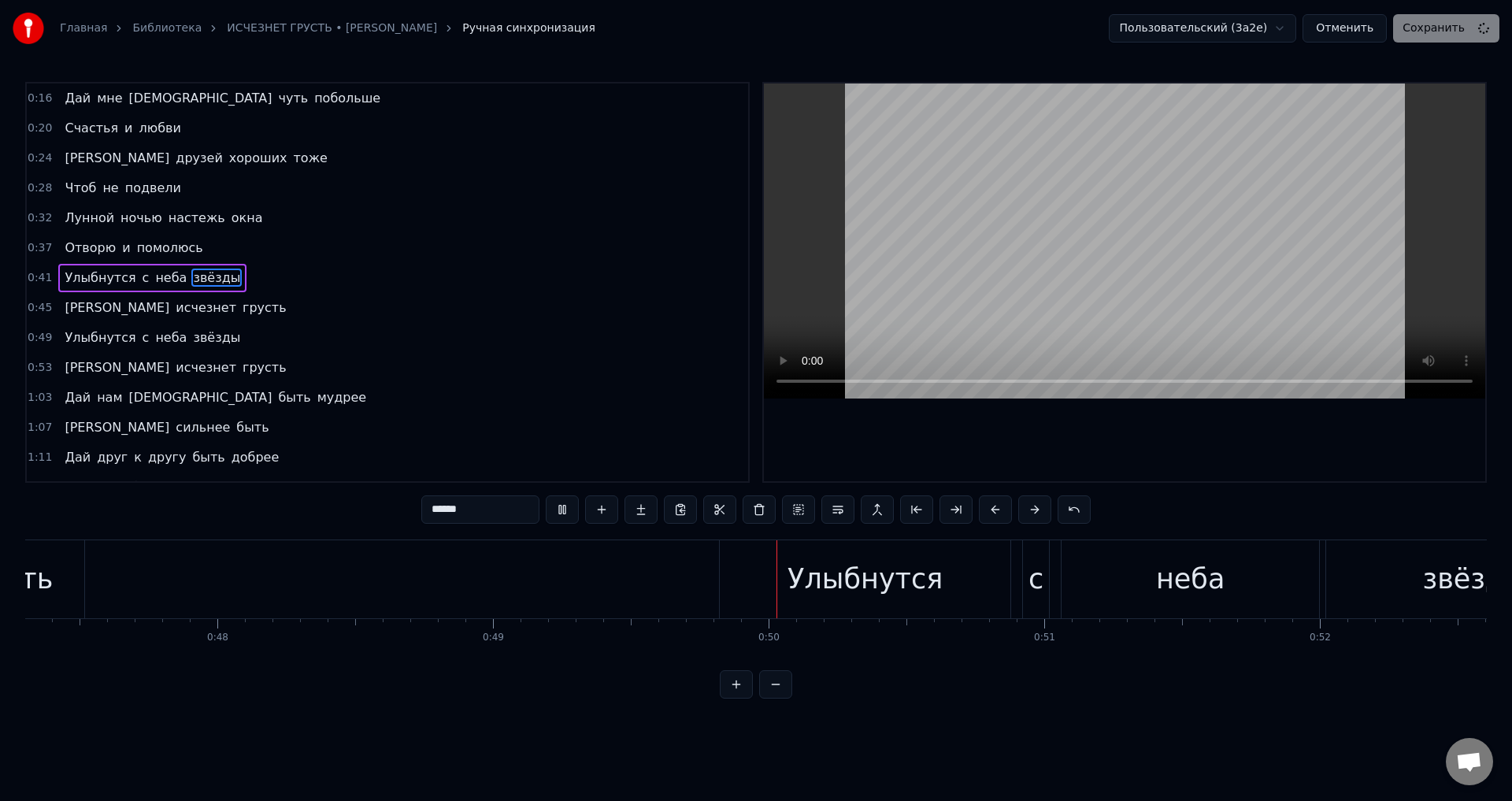
scroll to position [0, 13528]
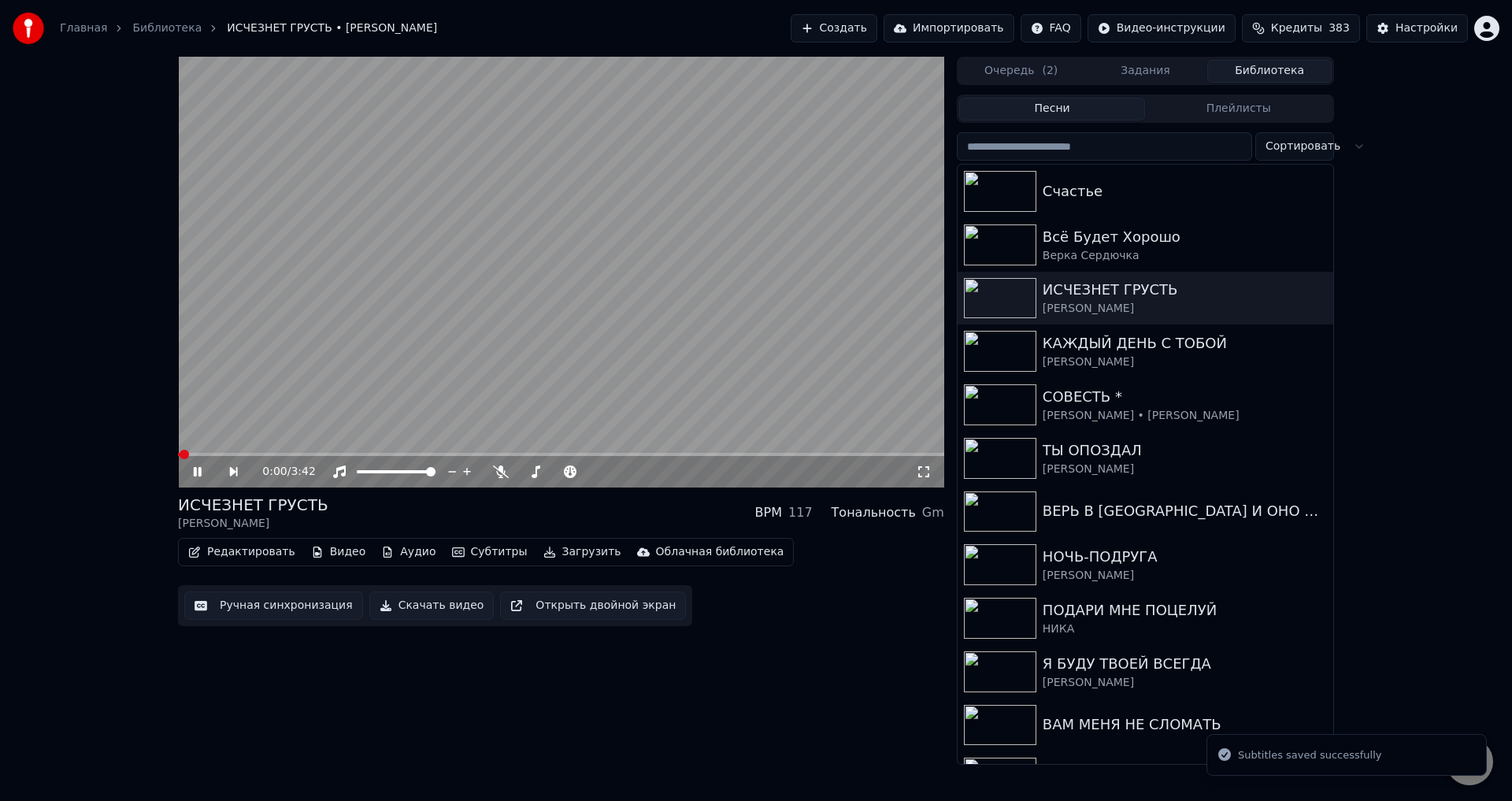
click at [250, 454] on span at bounding box center [561, 455] width 766 height 3
click at [292, 455] on span at bounding box center [561, 455] width 766 height 3
click at [924, 477] on icon at bounding box center [923, 471] width 16 height 12
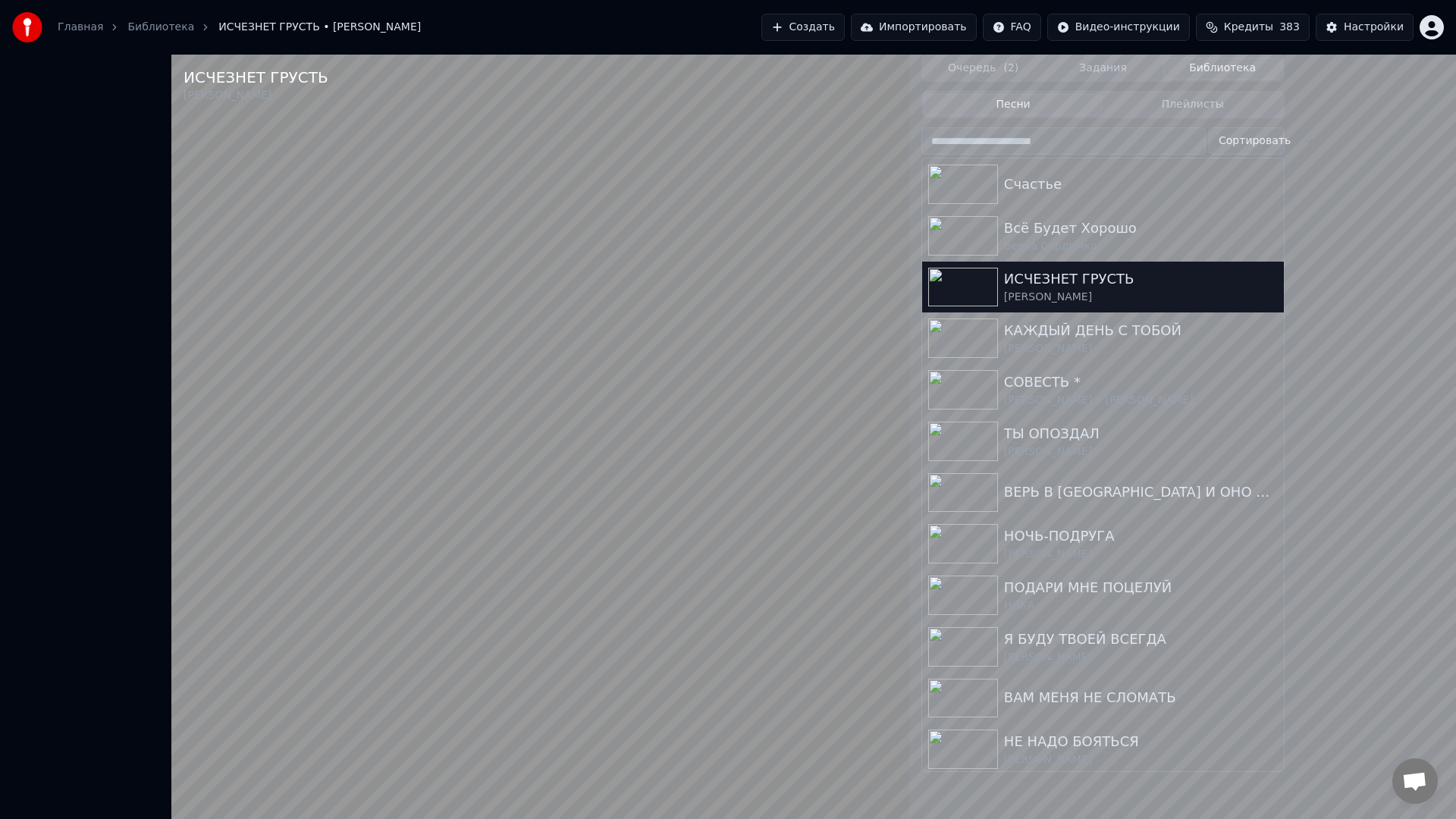
click at [530, 617] on video at bounding box center [540, 464] width 737 height 819
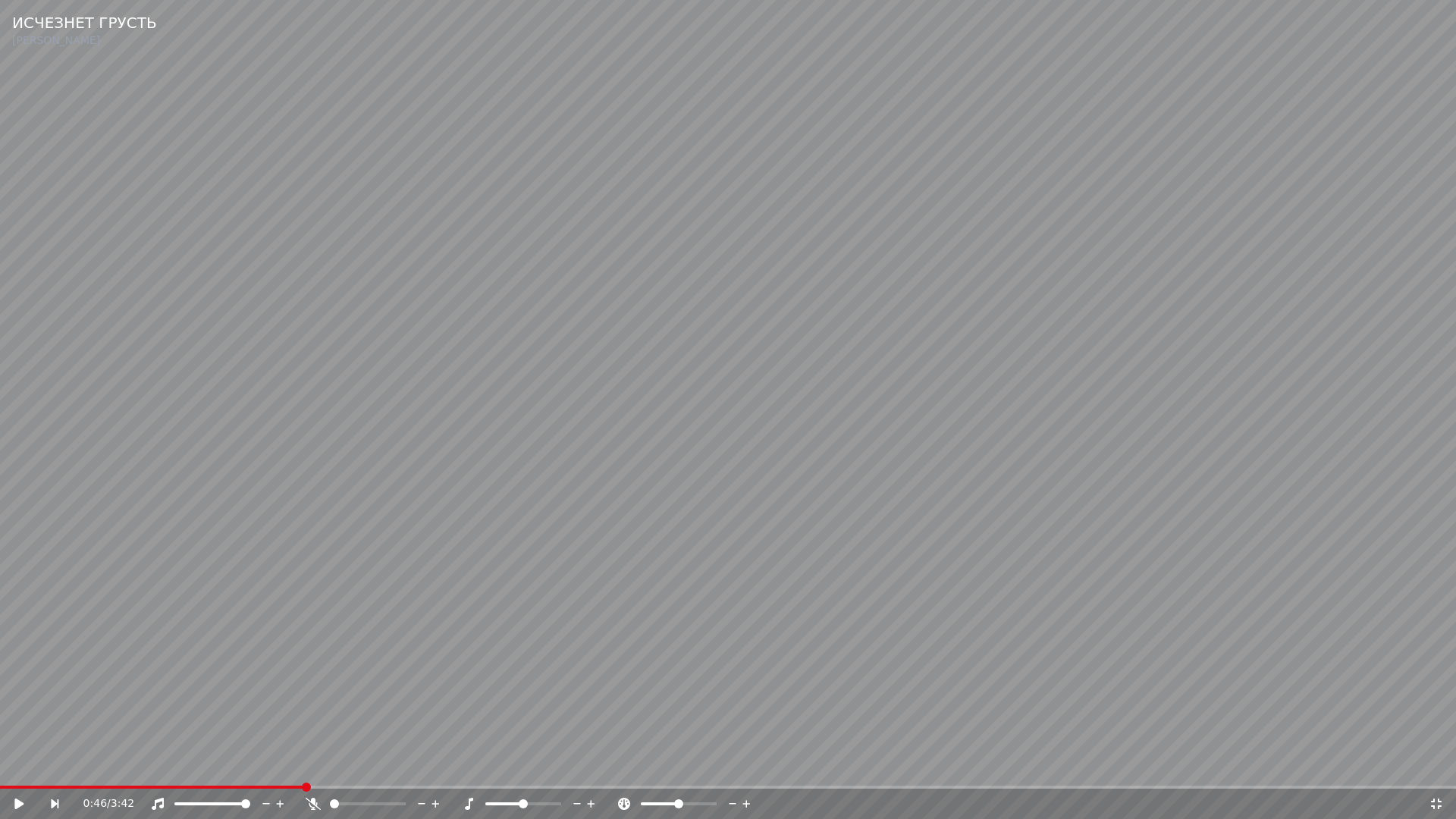
click at [1440, 771] on icon at bounding box center [1435, 803] width 15 height 12
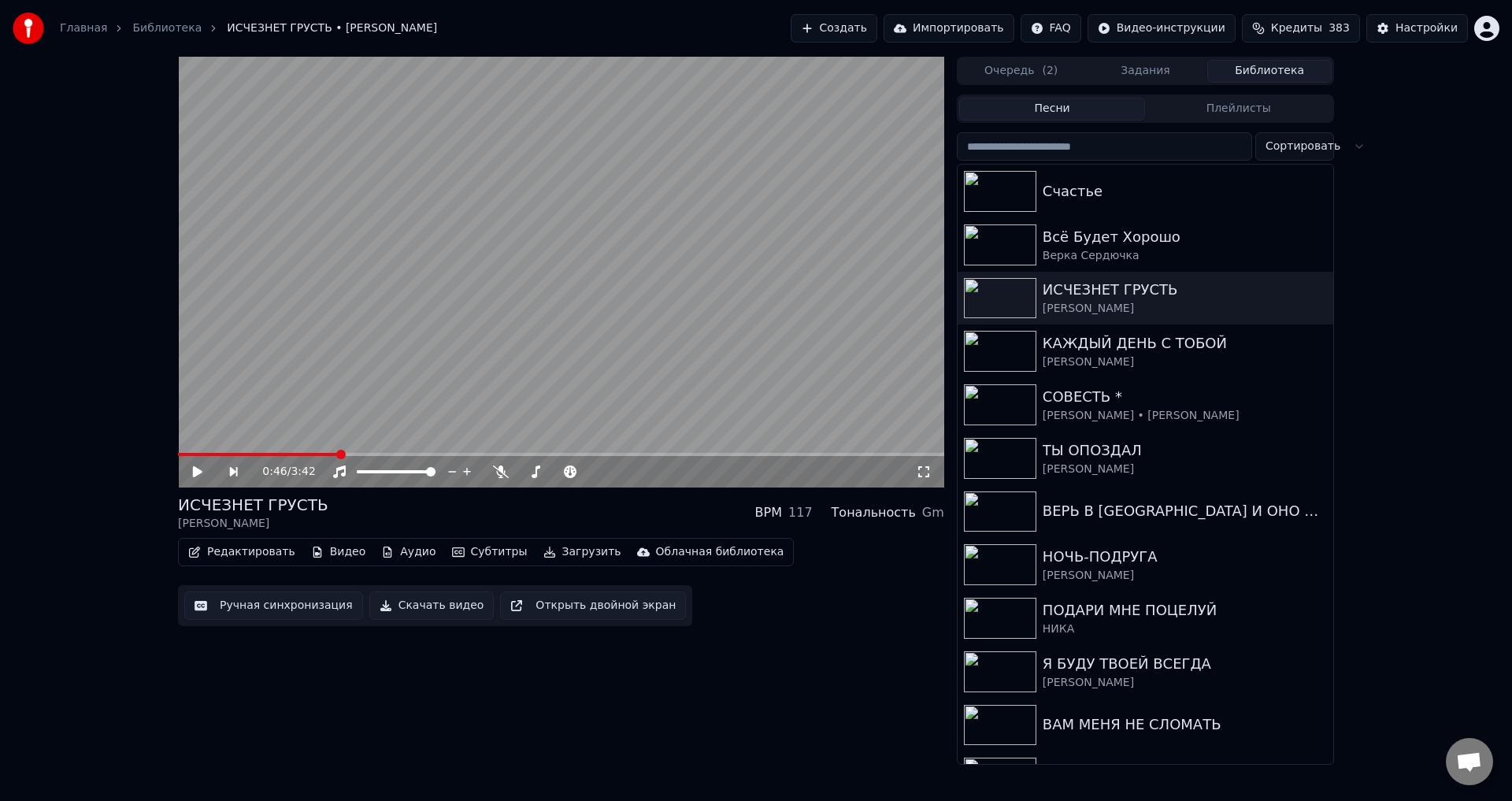
click at [248, 609] on button "Ручная синхронизация" at bounding box center [273, 605] width 179 height 29
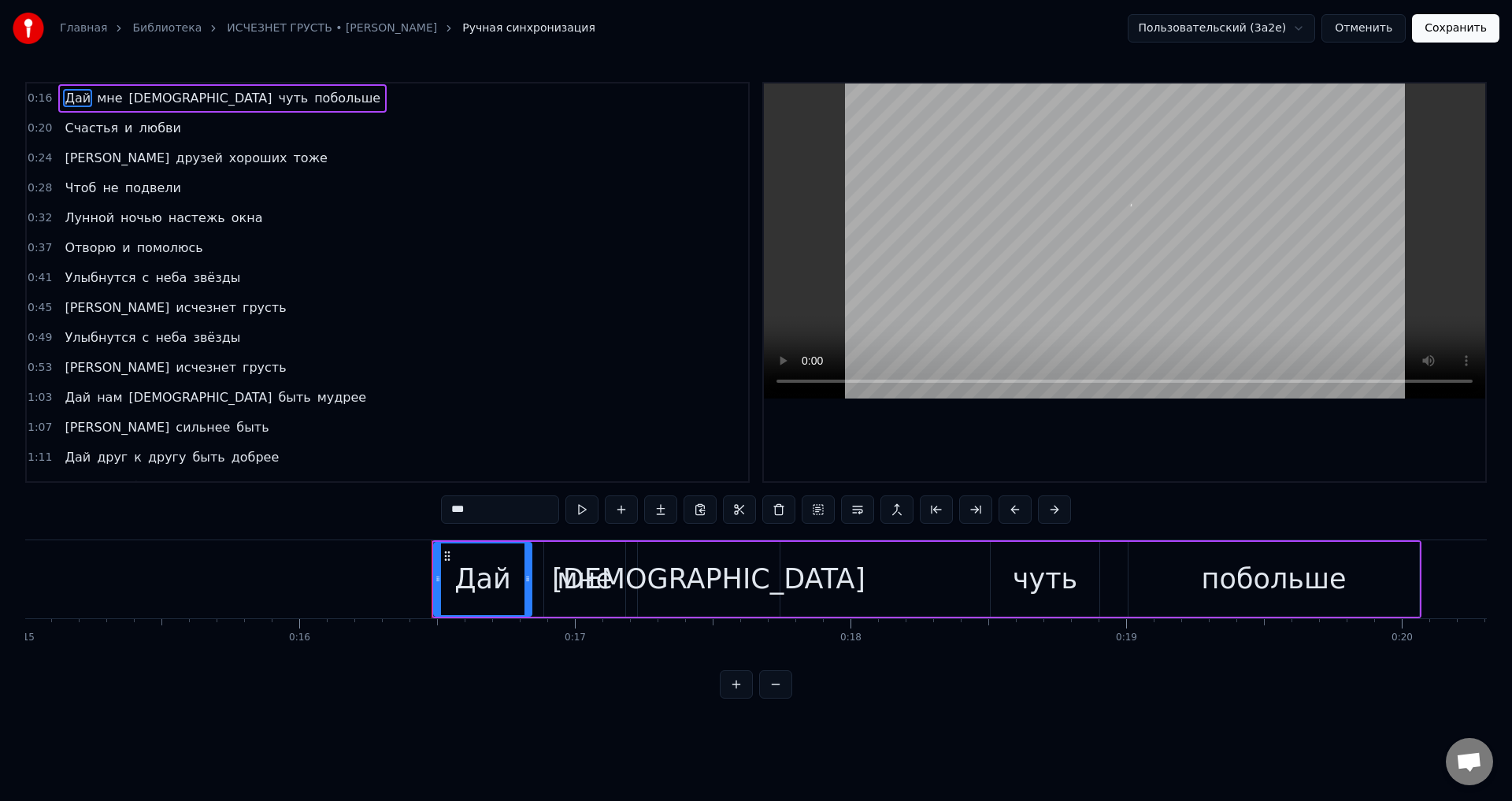
scroll to position [0, 4463]
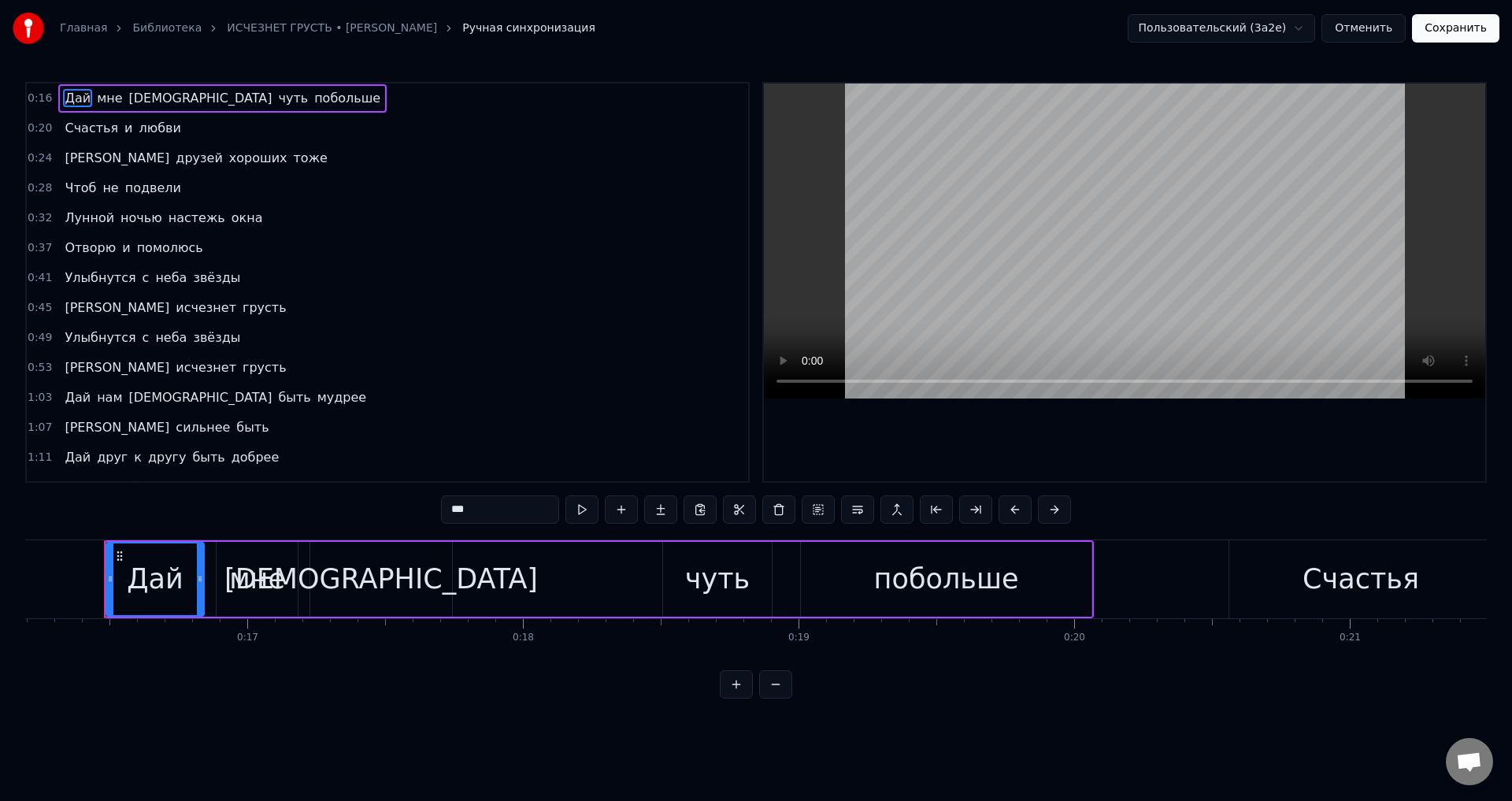
click at [64, 309] on span "[PERSON_NAME]" at bounding box center [117, 308] width 108 height 18
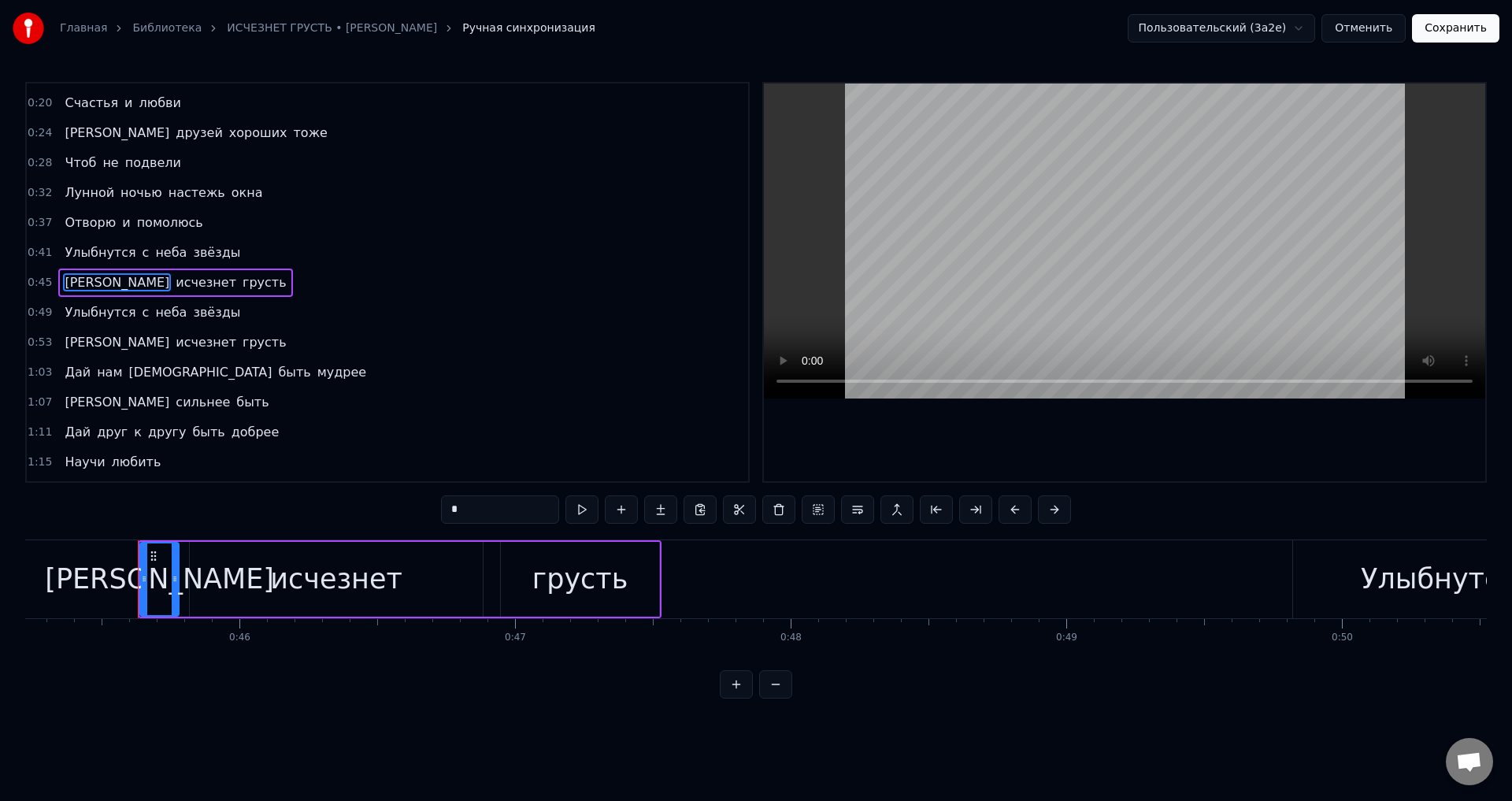
scroll to position [0, 12497]
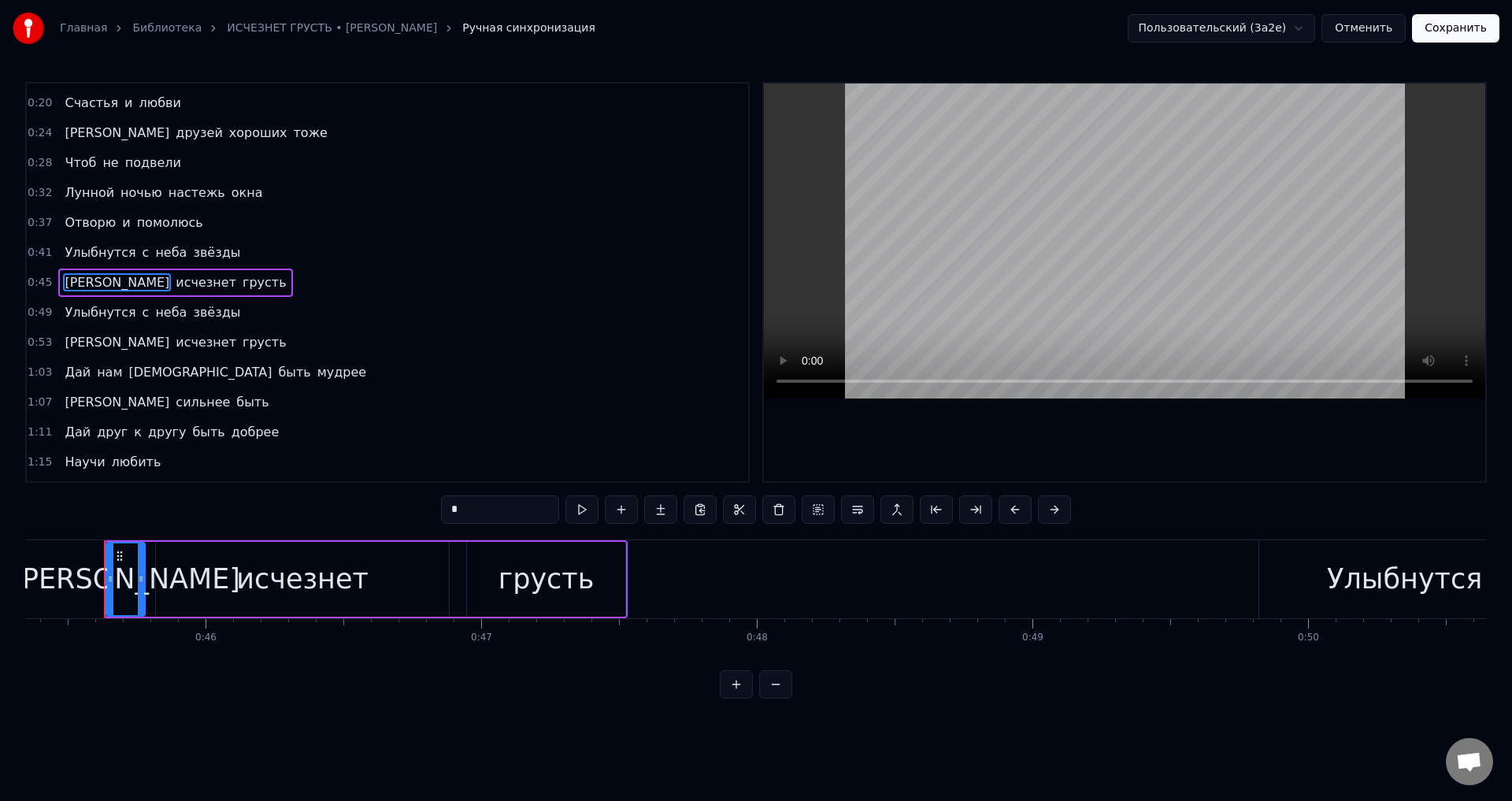
click at [68, 222] on span "Отворю" at bounding box center [90, 222] width 54 height 18
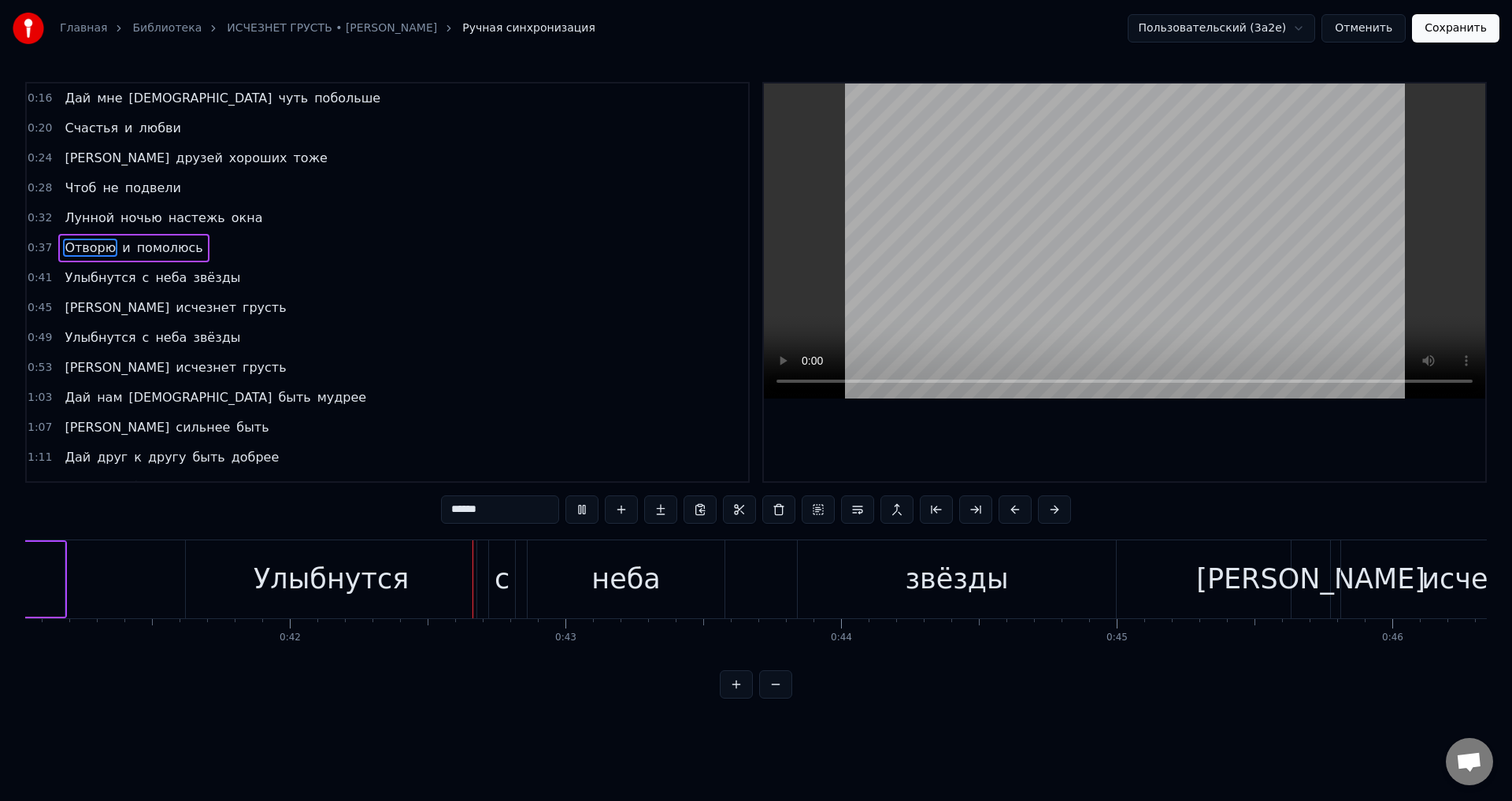
scroll to position [0, 11439]
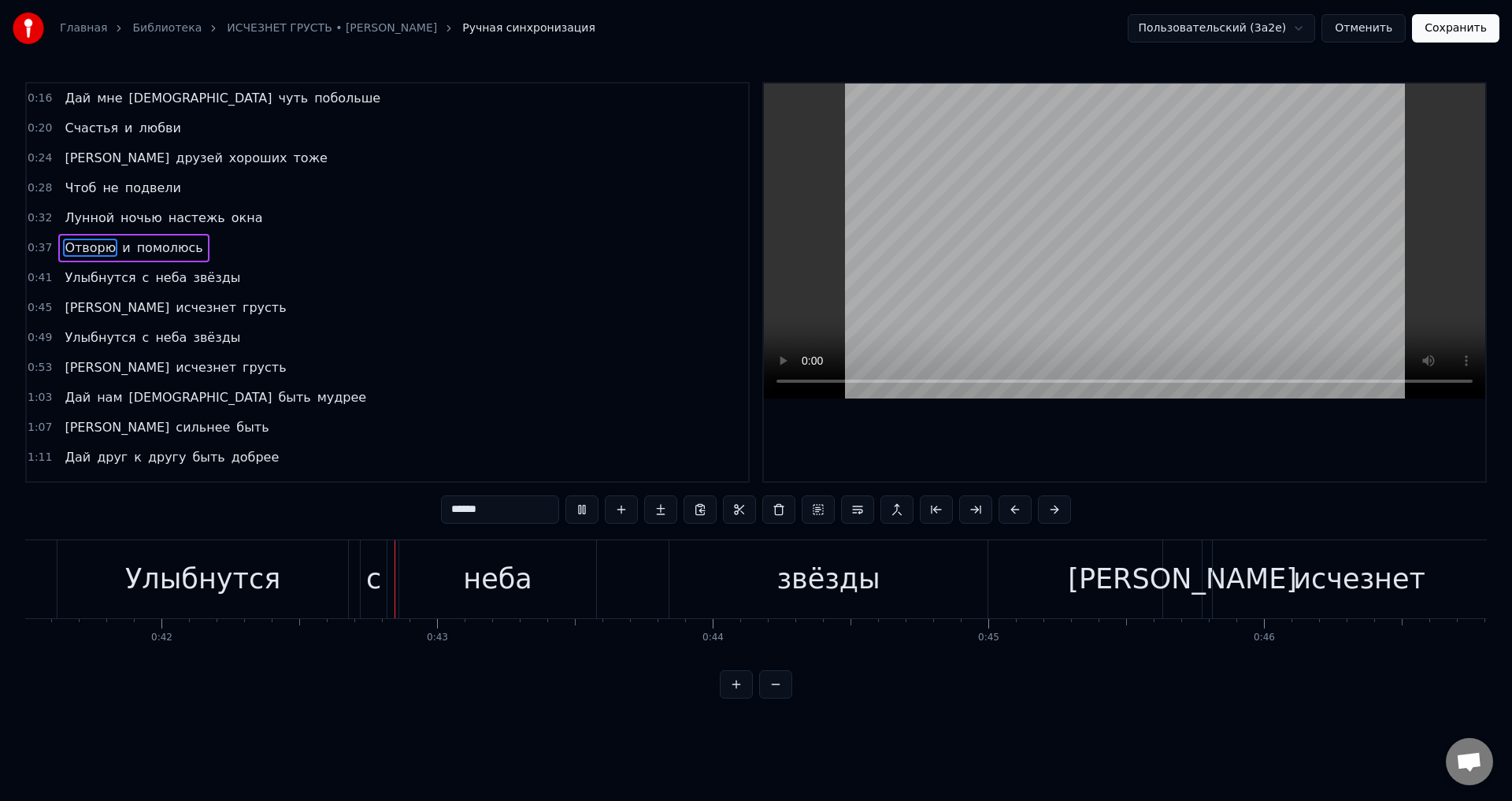
click at [144, 577] on div "Улыбнутся" at bounding box center [203, 579] width 155 height 42
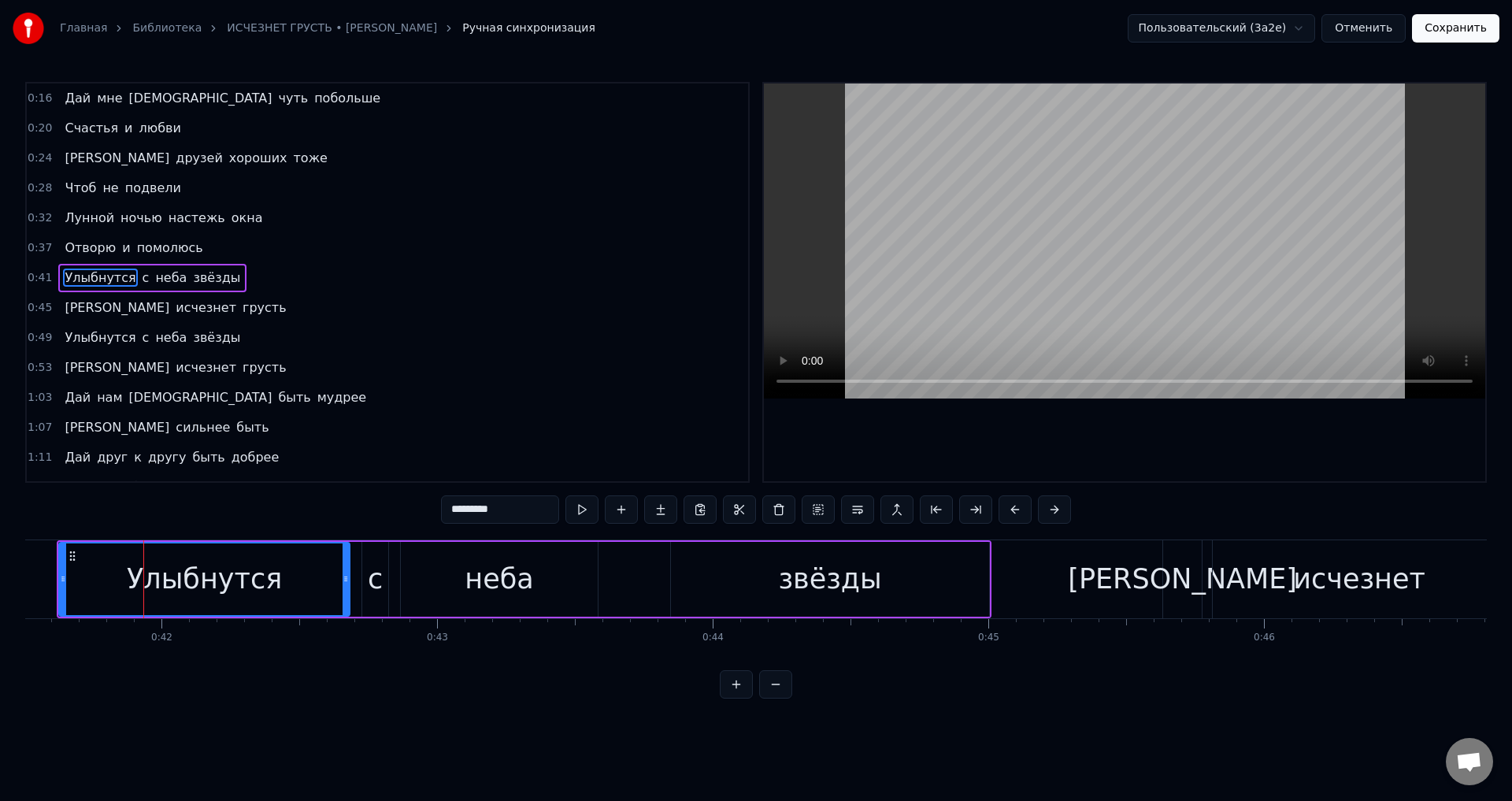
scroll to position [0, 11156]
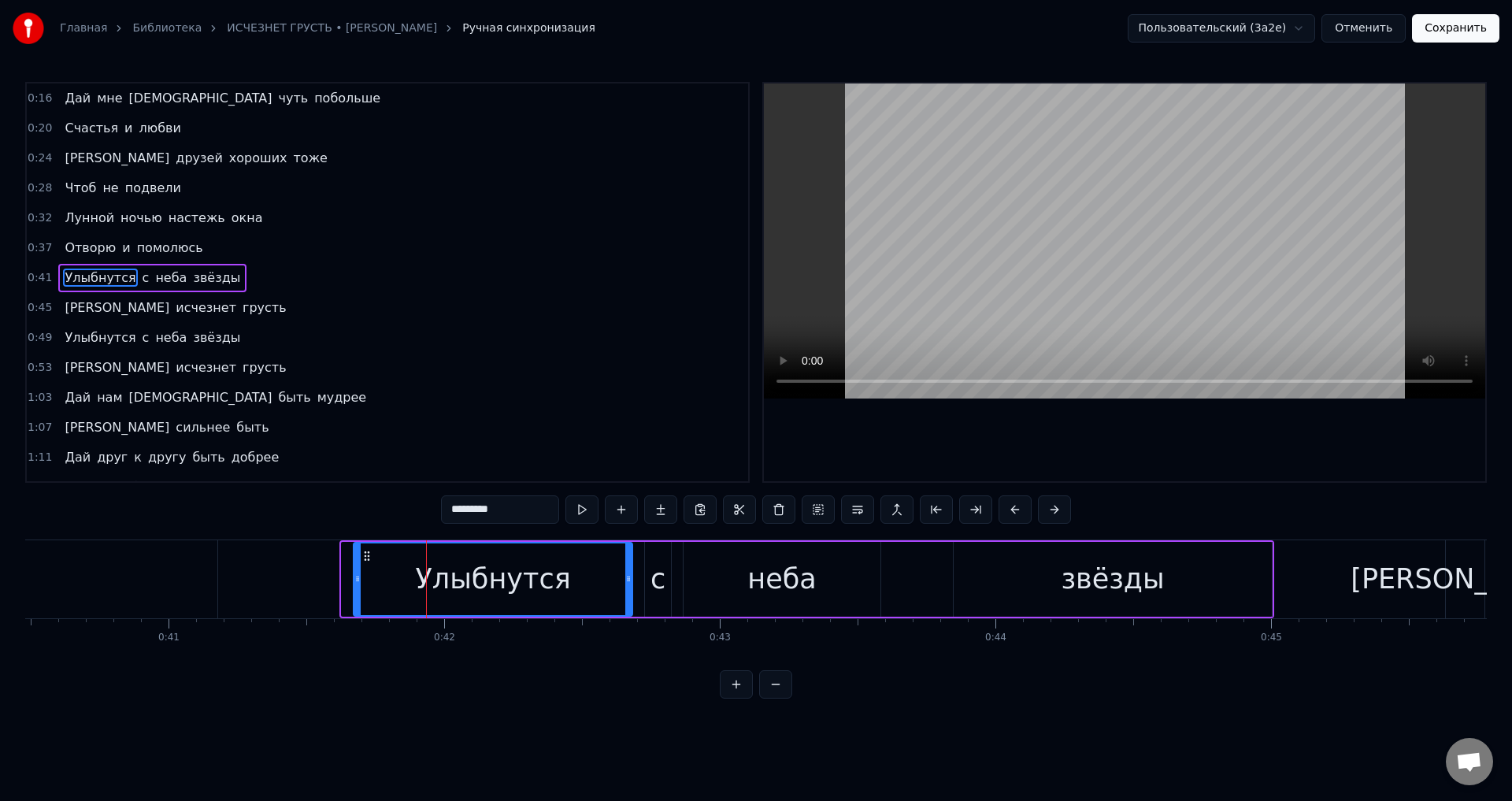
drag, startPoint x: 343, startPoint y: 591, endPoint x: 355, endPoint y: 591, distance: 12.0
click at [355, 591] on div at bounding box center [358, 579] width 7 height 71
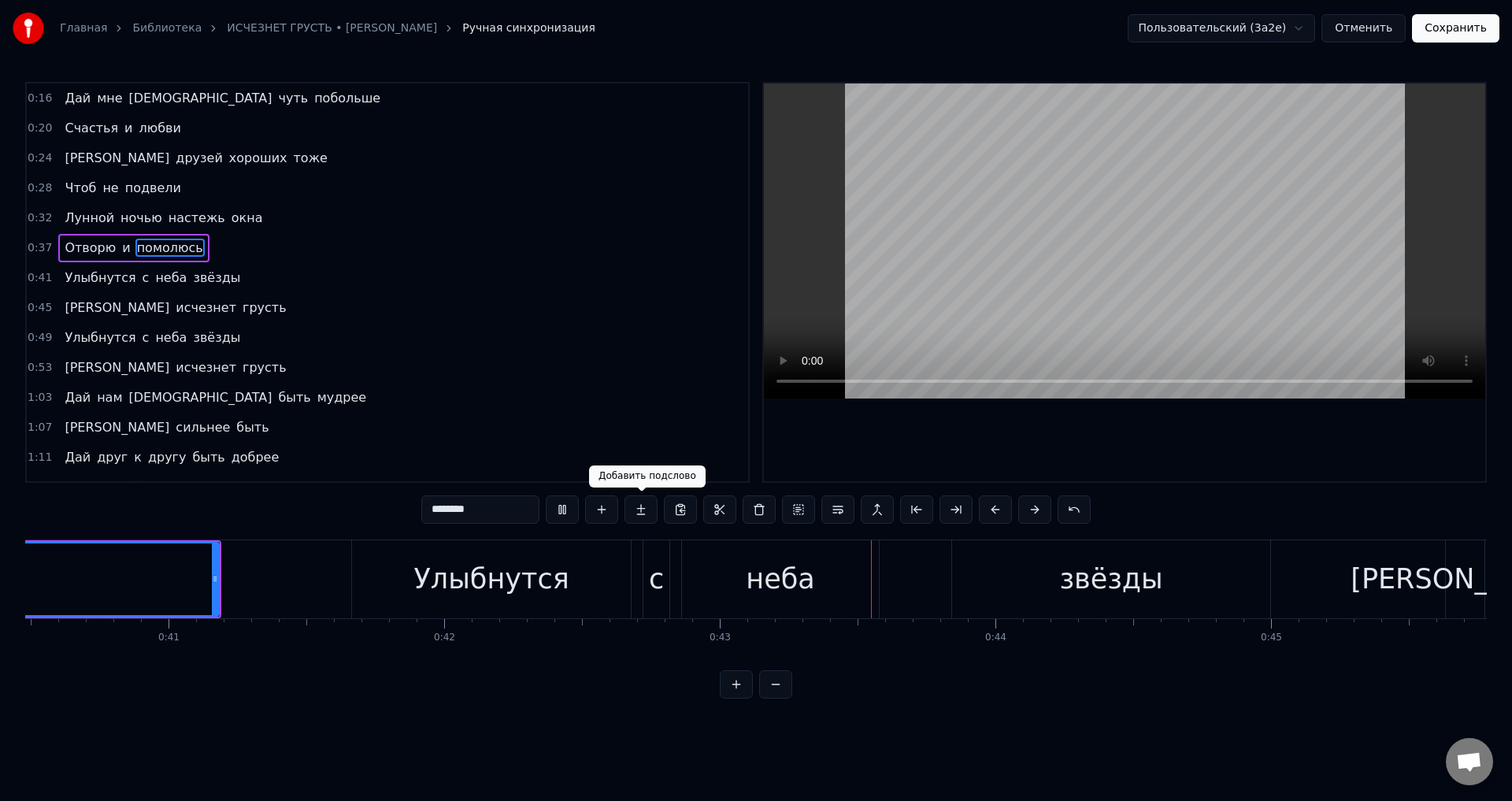
click at [378, 579] on div "Улыбнутся" at bounding box center [492, 579] width 279 height 78
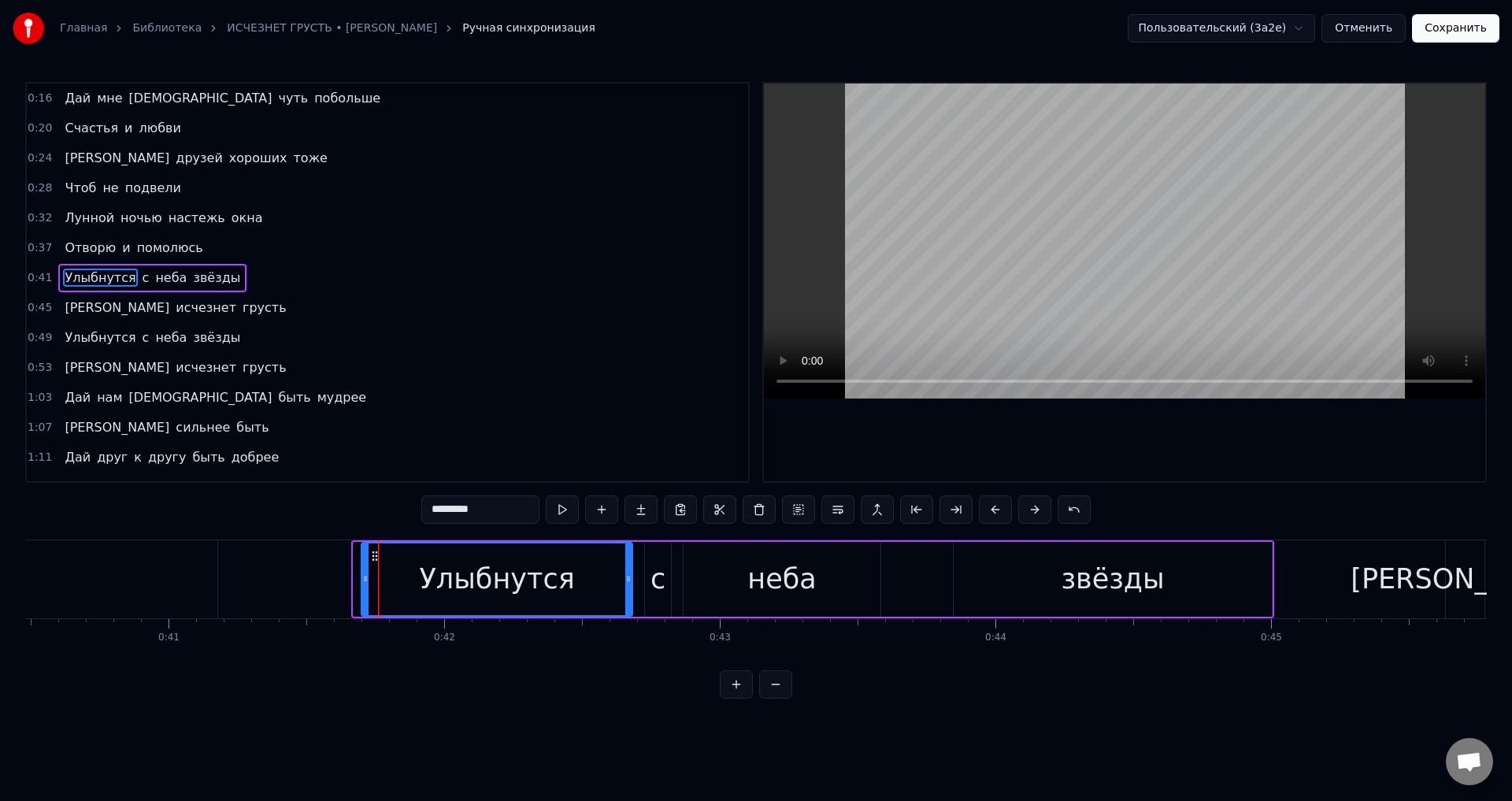
drag, startPoint x: 358, startPoint y: 575, endPoint x: 366, endPoint y: 576, distance: 8.1
click at [366, 576] on icon at bounding box center [365, 578] width 7 height 12
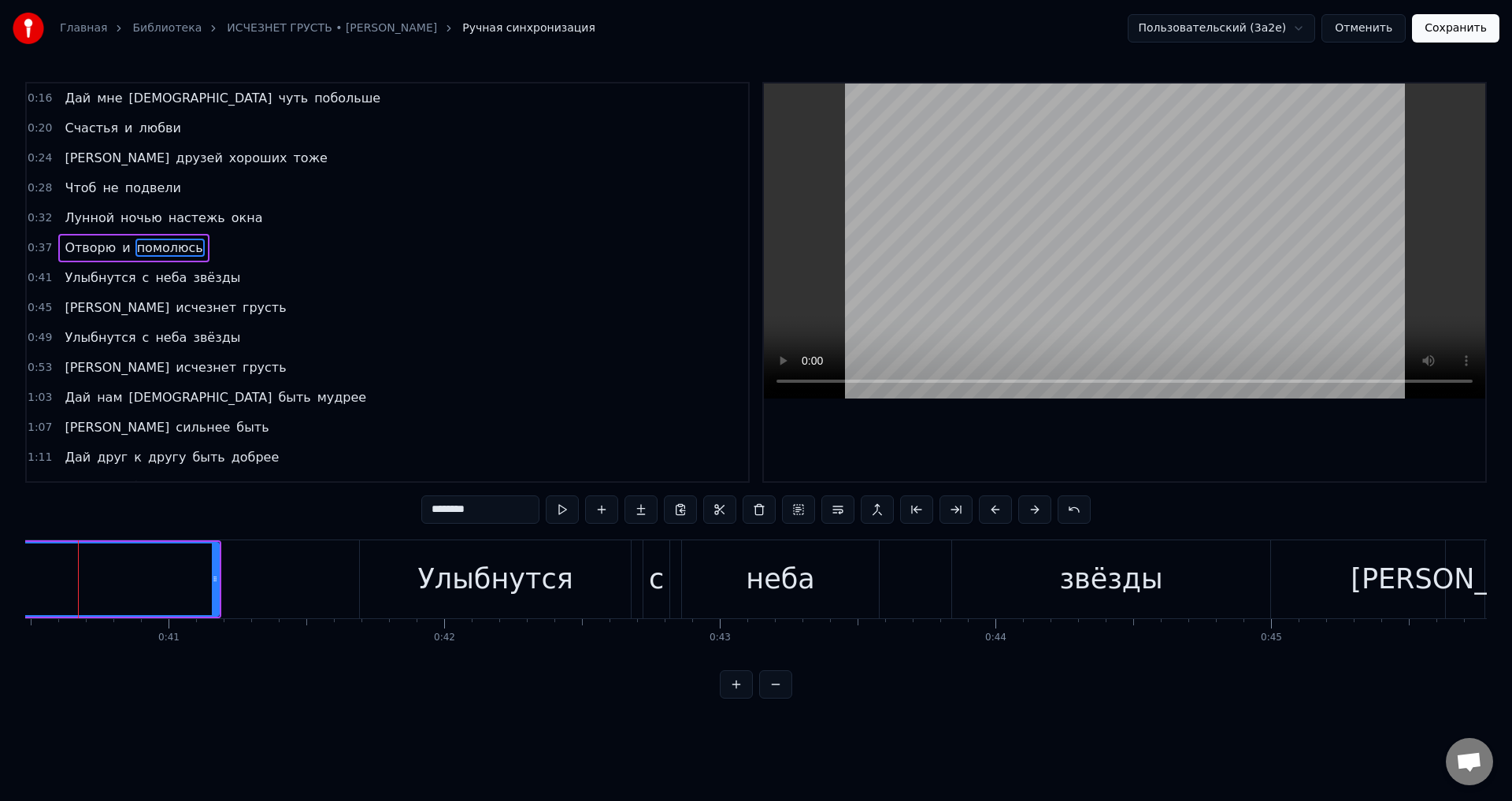
scroll to position [0, 11130]
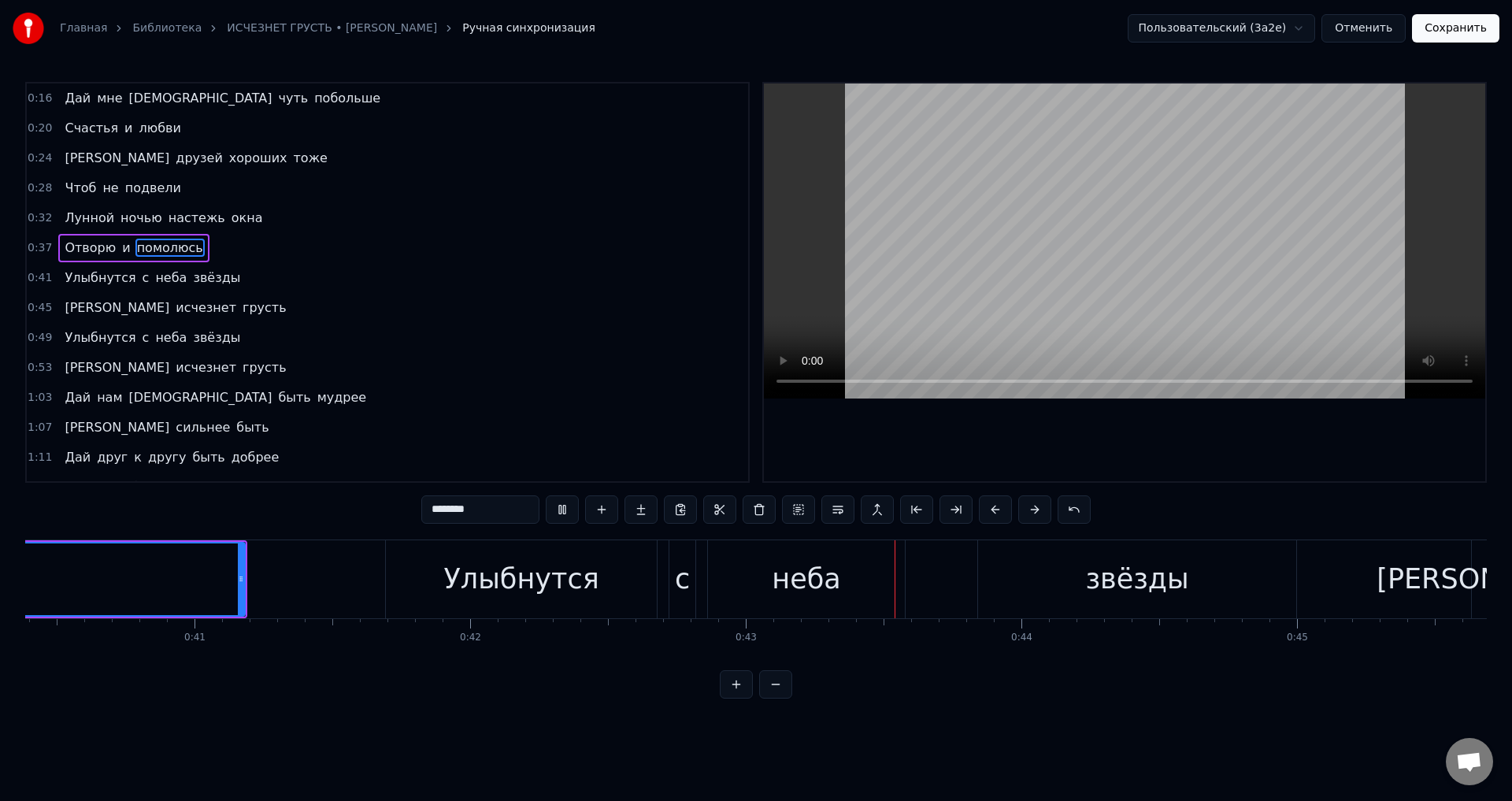
click at [414, 562] on div "Улыбнутся" at bounding box center [521, 579] width 271 height 78
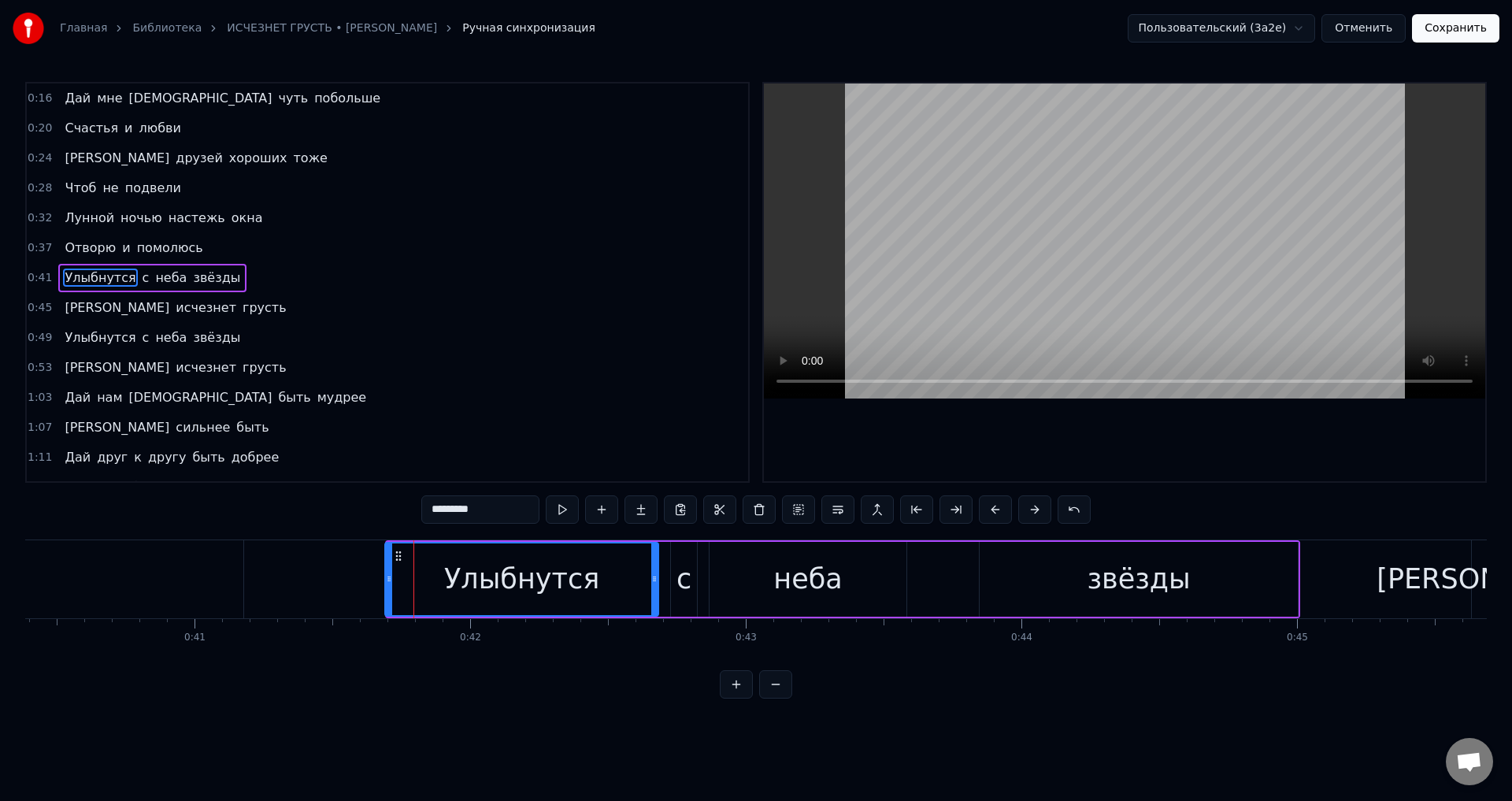
click at [386, 583] on icon at bounding box center [389, 578] width 7 height 12
type input "********"
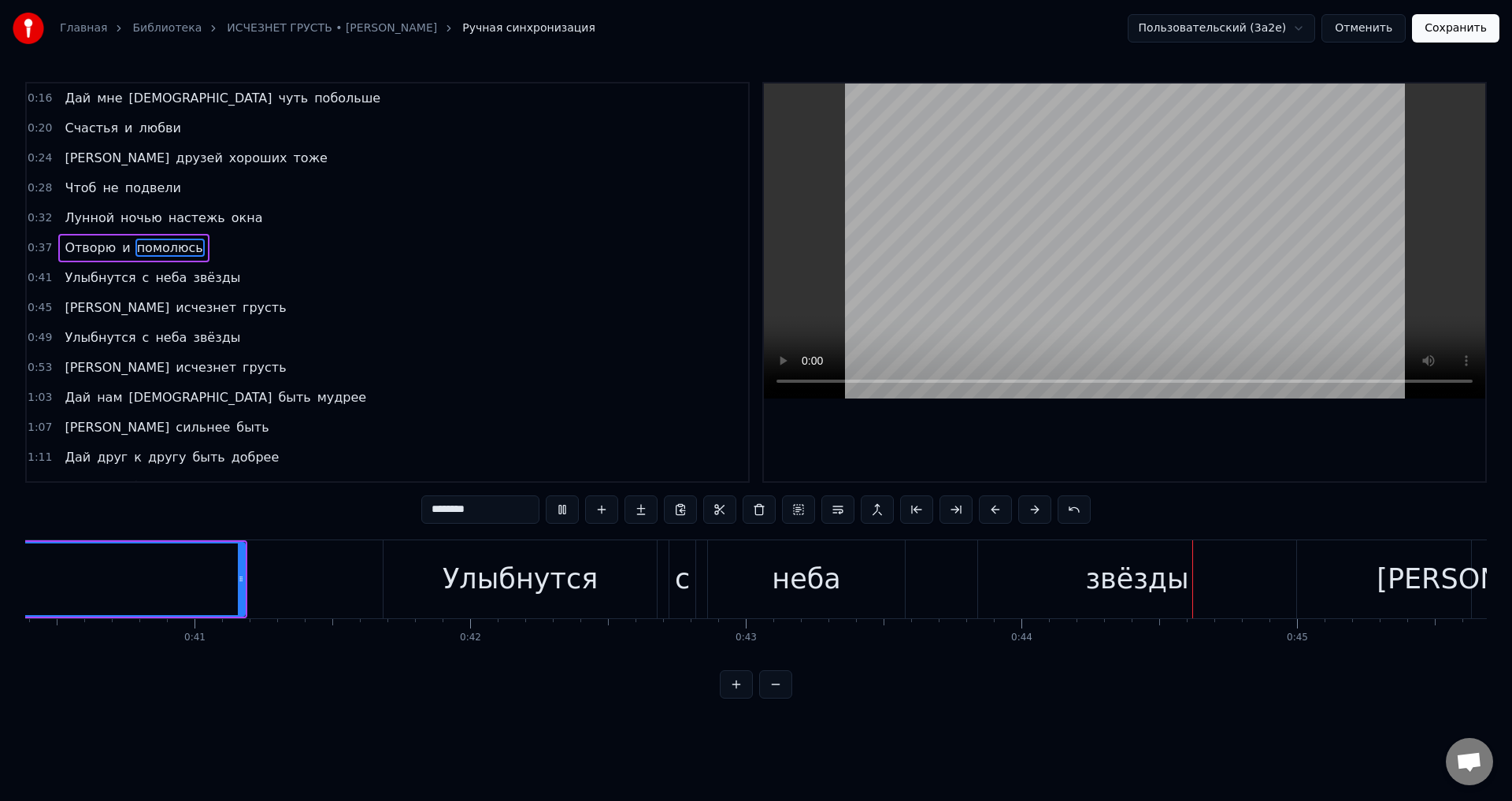
click at [1451, 34] on button "Сохранить" at bounding box center [1455, 28] width 87 height 29
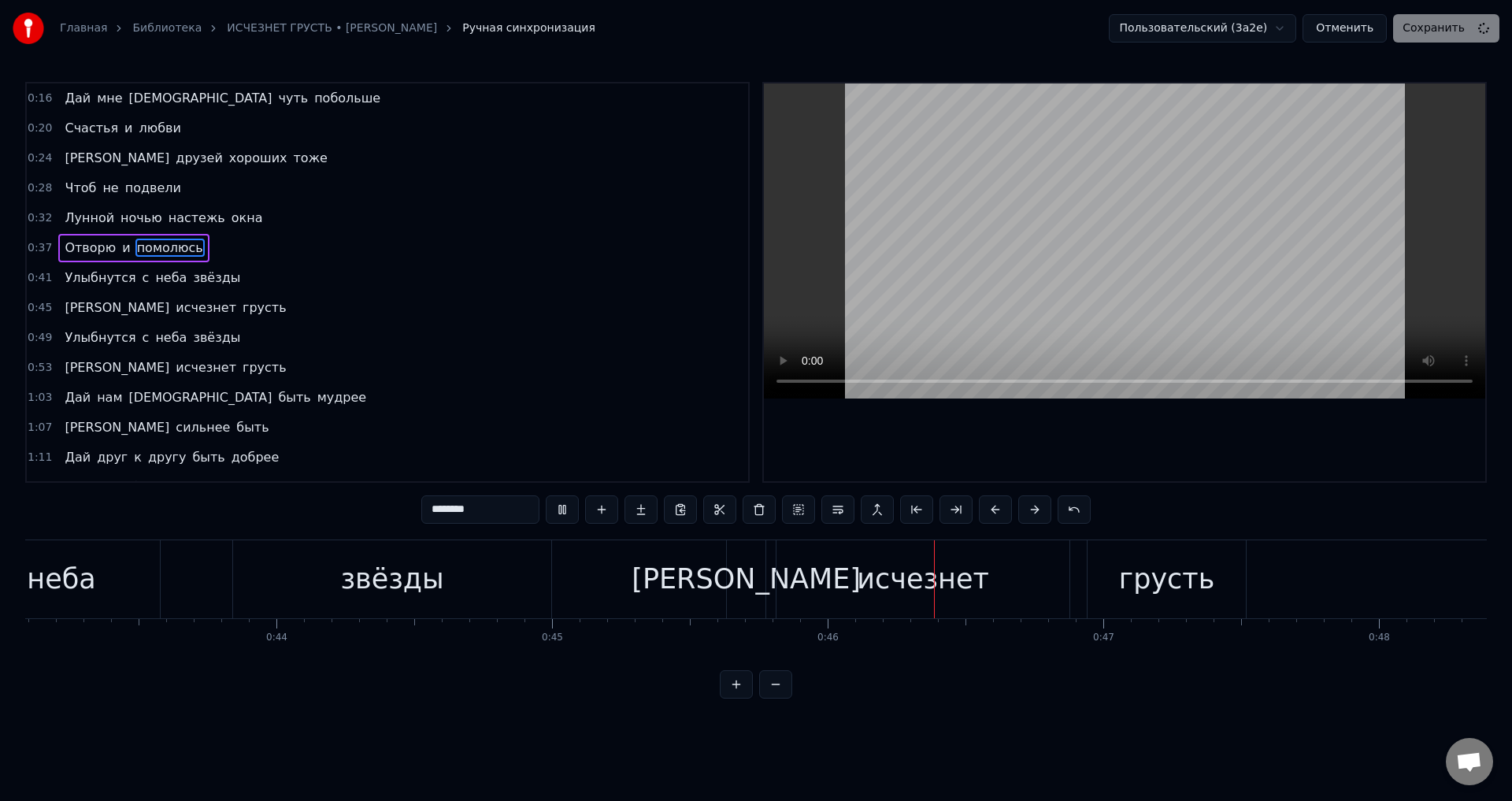
scroll to position [0, 12447]
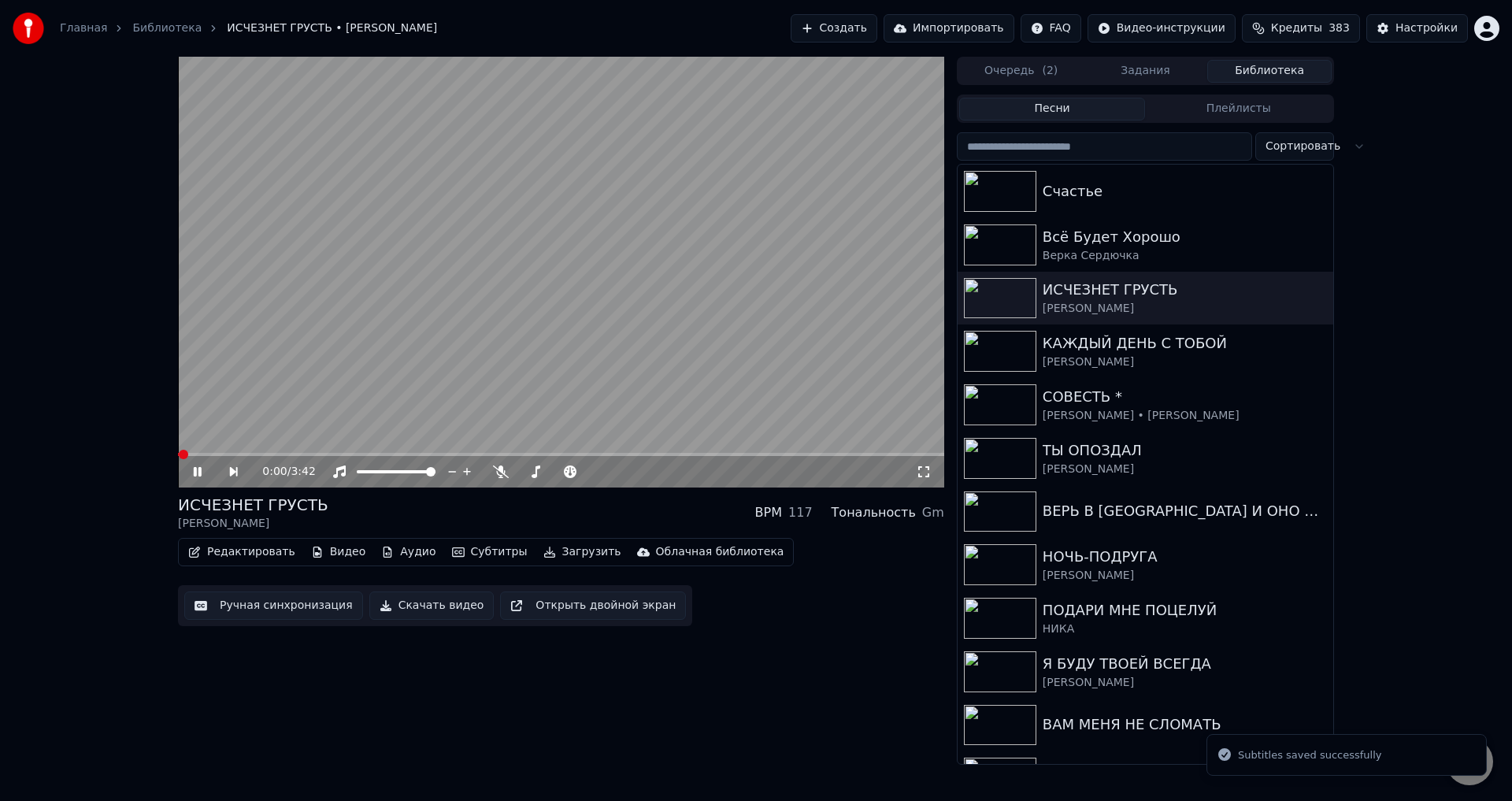
click at [313, 451] on video at bounding box center [561, 272] width 766 height 431
click at [313, 452] on video at bounding box center [561, 272] width 766 height 431
click at [313, 453] on span at bounding box center [561, 455] width 766 height 3
click at [278, 455] on span at bounding box center [228, 455] width 100 height 3
click at [928, 474] on icon at bounding box center [923, 471] width 16 height 12
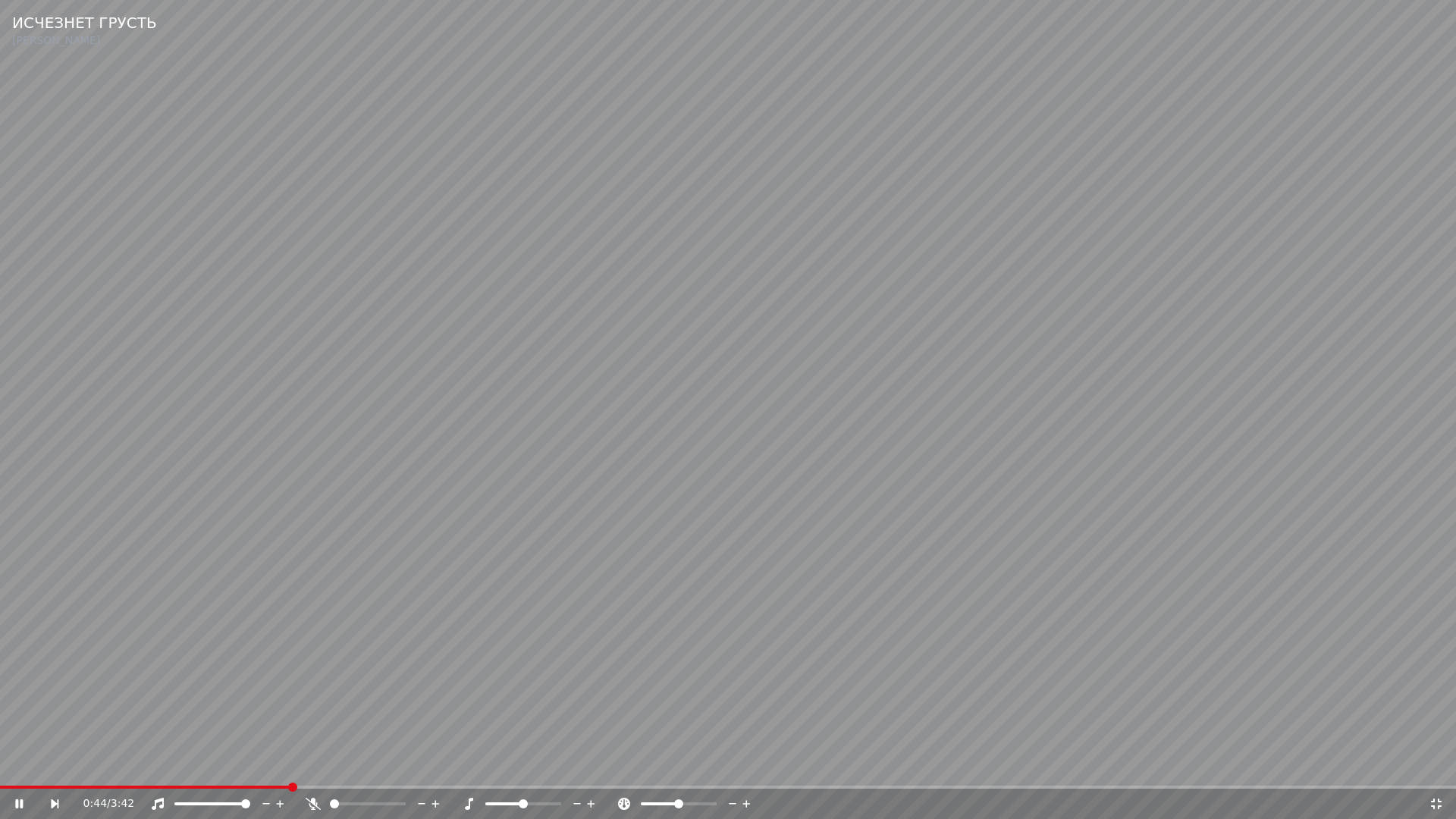
click at [231, 771] on span at bounding box center [145, 787] width 289 height 3
click at [689, 731] on video at bounding box center [728, 410] width 1456 height 819
click at [1436, 771] on icon at bounding box center [1435, 803] width 15 height 12
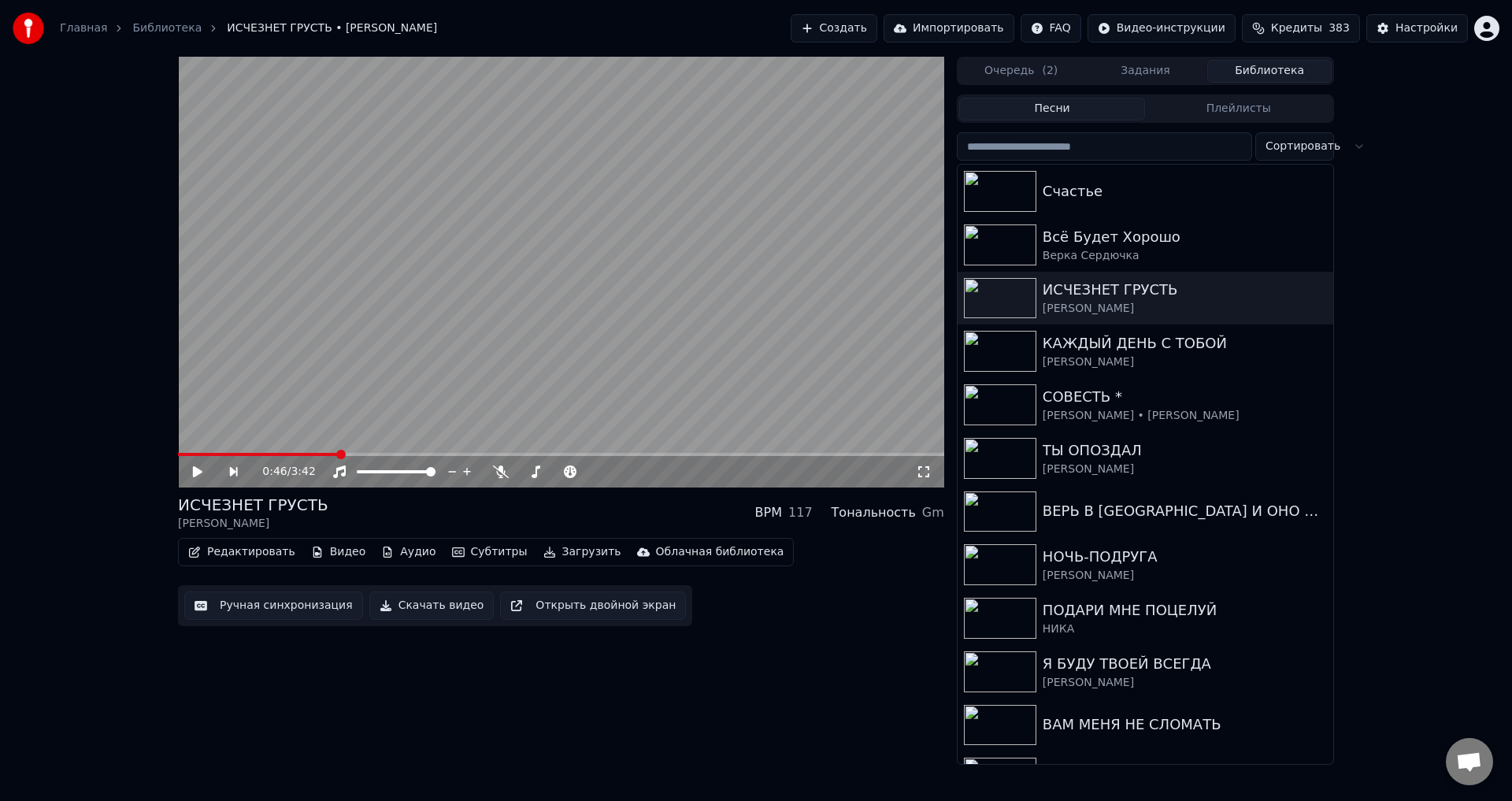
click at [250, 609] on button "Ручная синхронизация" at bounding box center [273, 605] width 179 height 29
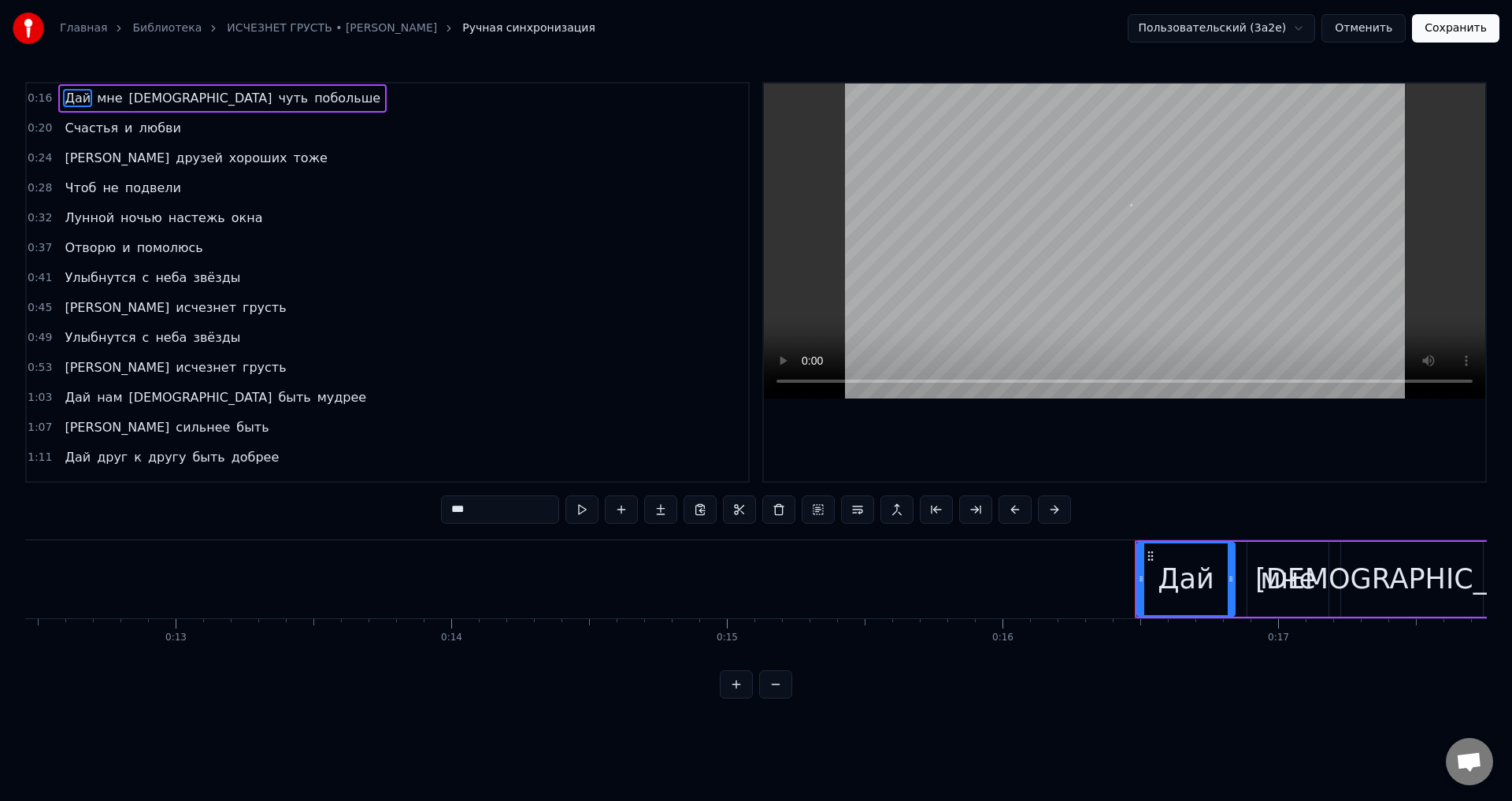
scroll to position [0, 4463]
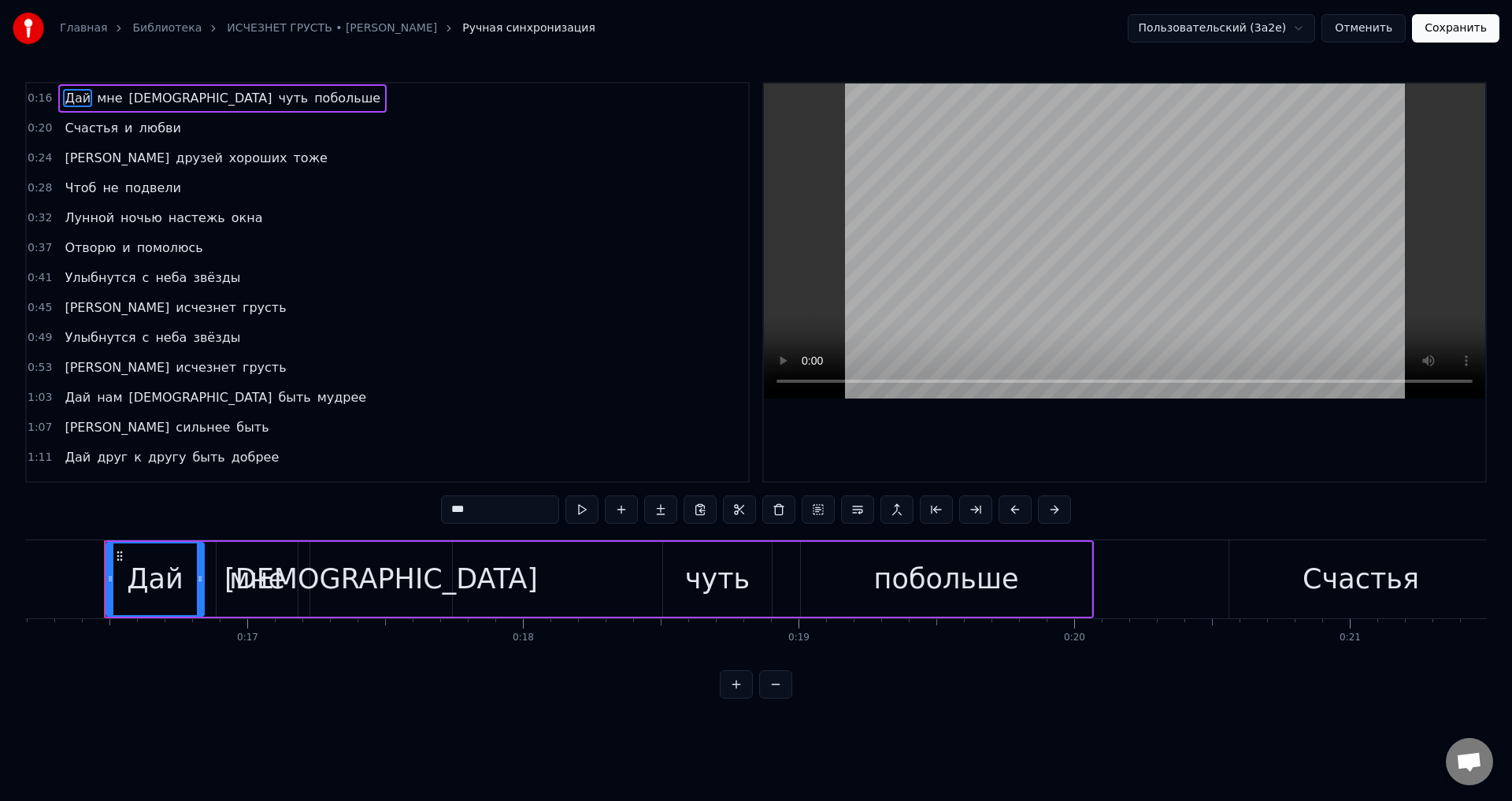
click at [79, 272] on span "Улыбнутся" at bounding box center [100, 277] width 74 height 18
type input "*********"
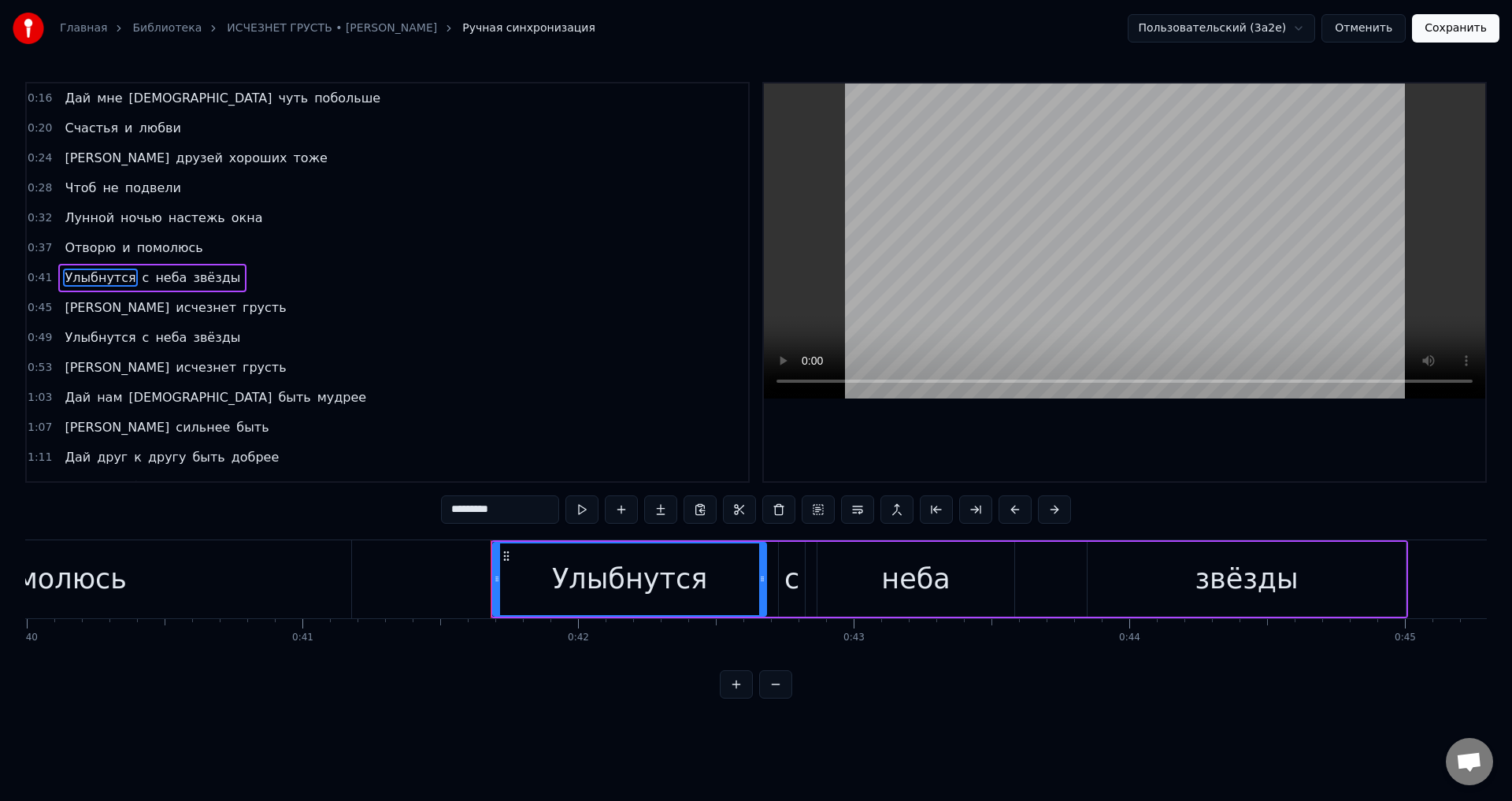
scroll to position [0, 11409]
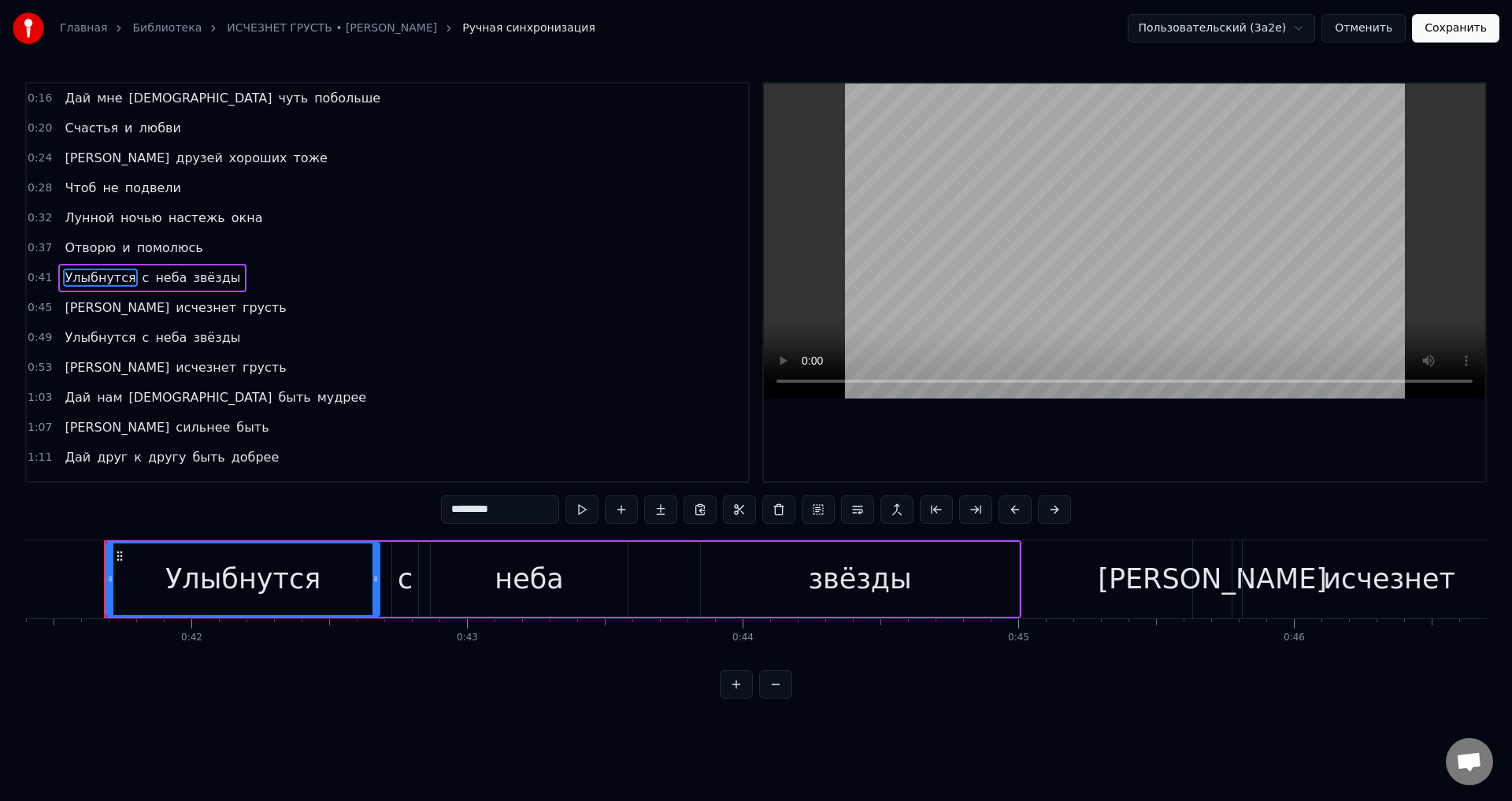
click at [74, 340] on span "Улыбнутся" at bounding box center [100, 337] width 74 height 18
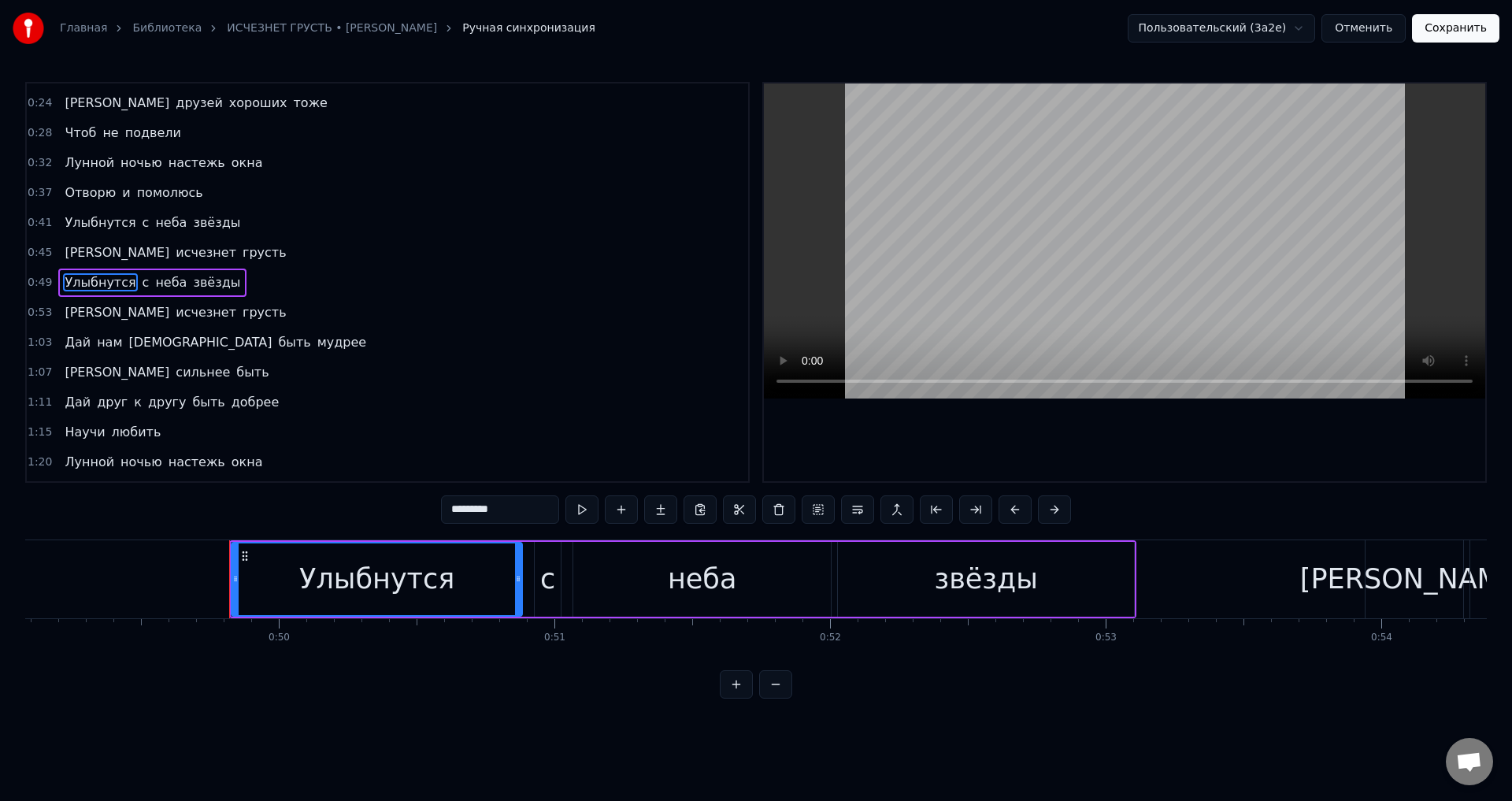
scroll to position [0, 13652]
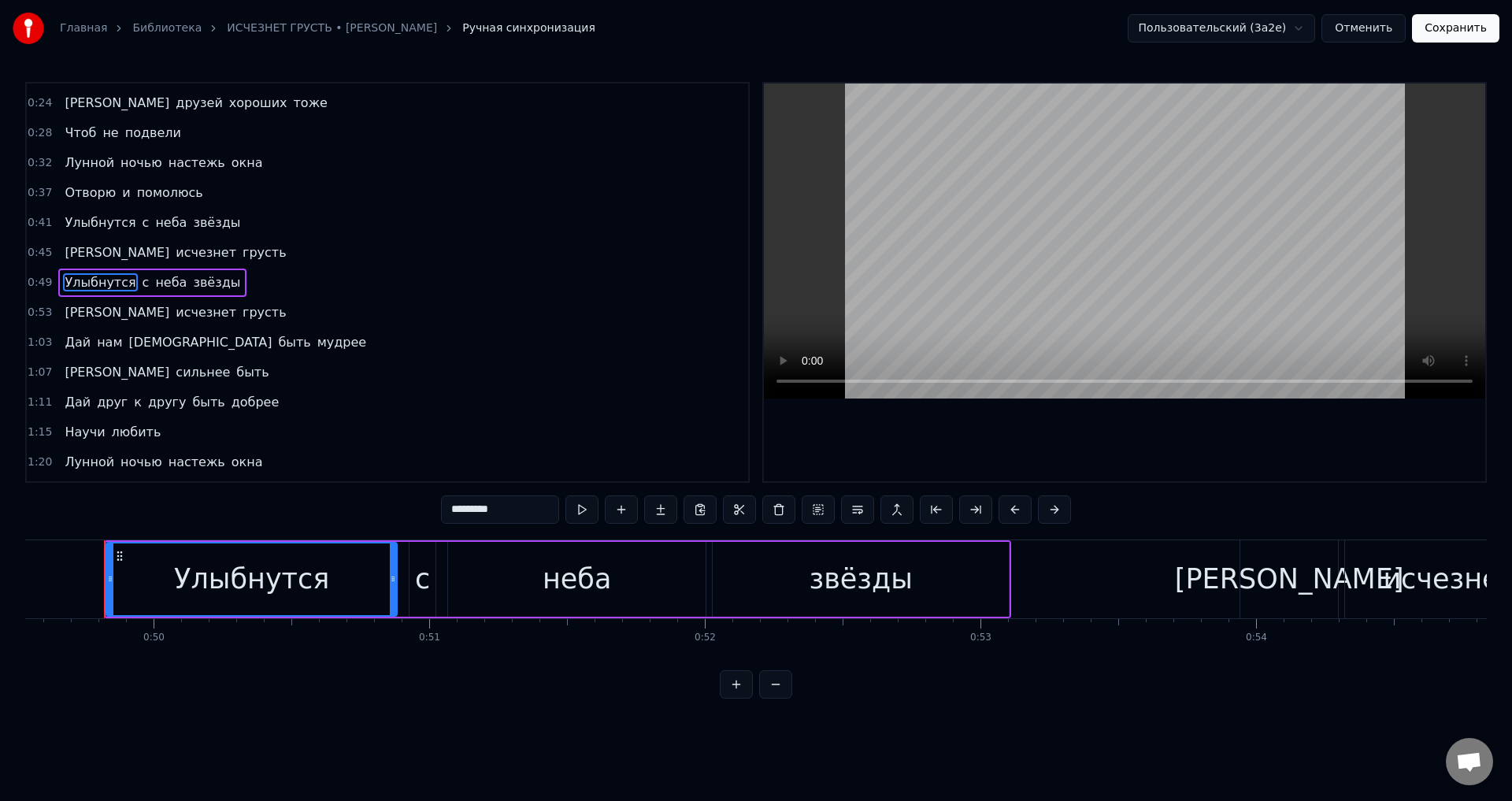
click at [74, 288] on span "Улыбнутся" at bounding box center [100, 282] width 74 height 18
click at [74, 281] on span "Улыбнутся" at bounding box center [100, 282] width 74 height 18
click at [67, 221] on span "Улыбнутся" at bounding box center [100, 222] width 74 height 18
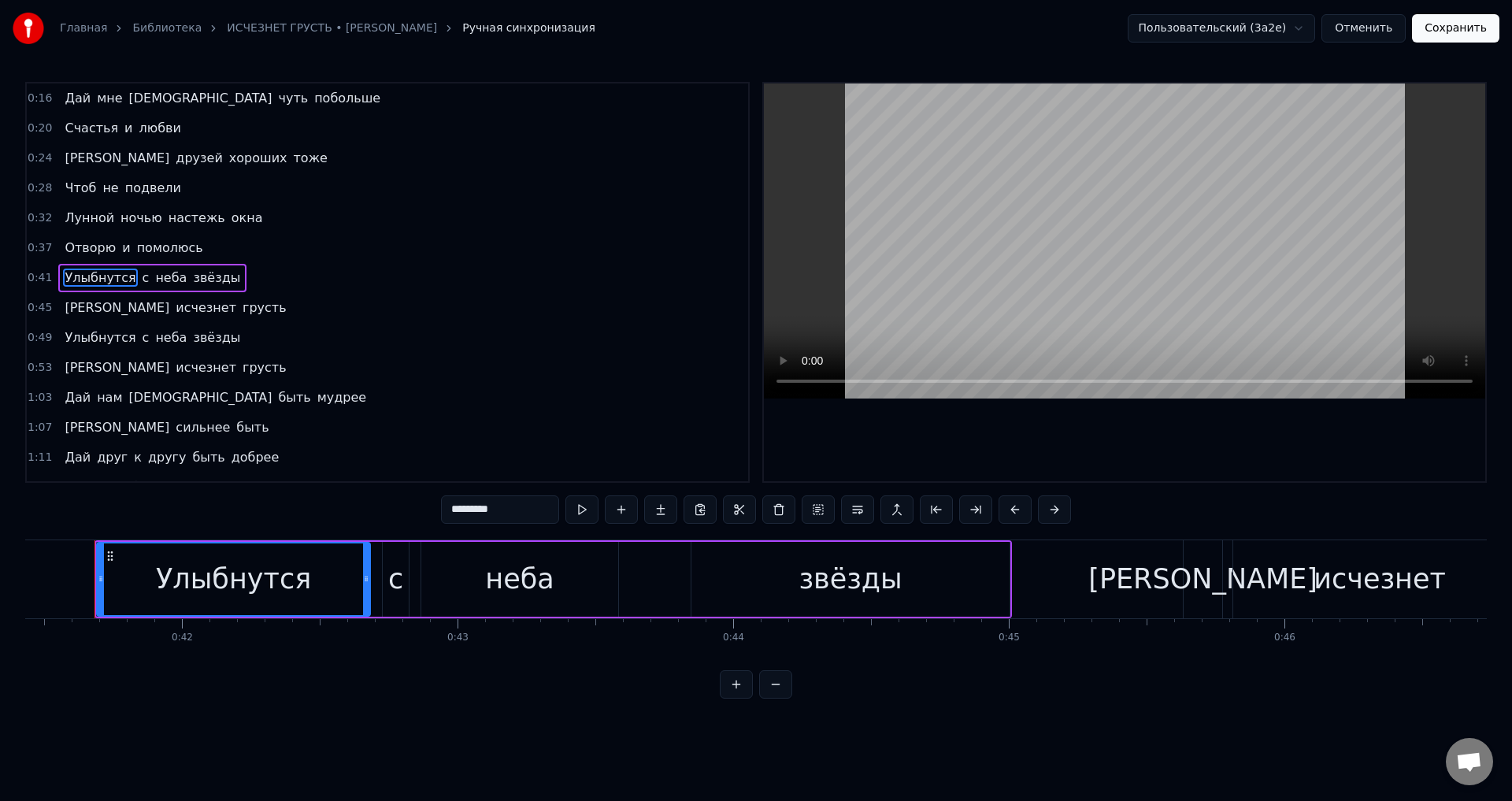
scroll to position [0, 11409]
drag, startPoint x: 108, startPoint y: 584, endPoint x: 96, endPoint y: 586, distance: 12.2
click at [96, 586] on div at bounding box center [98, 579] width 7 height 71
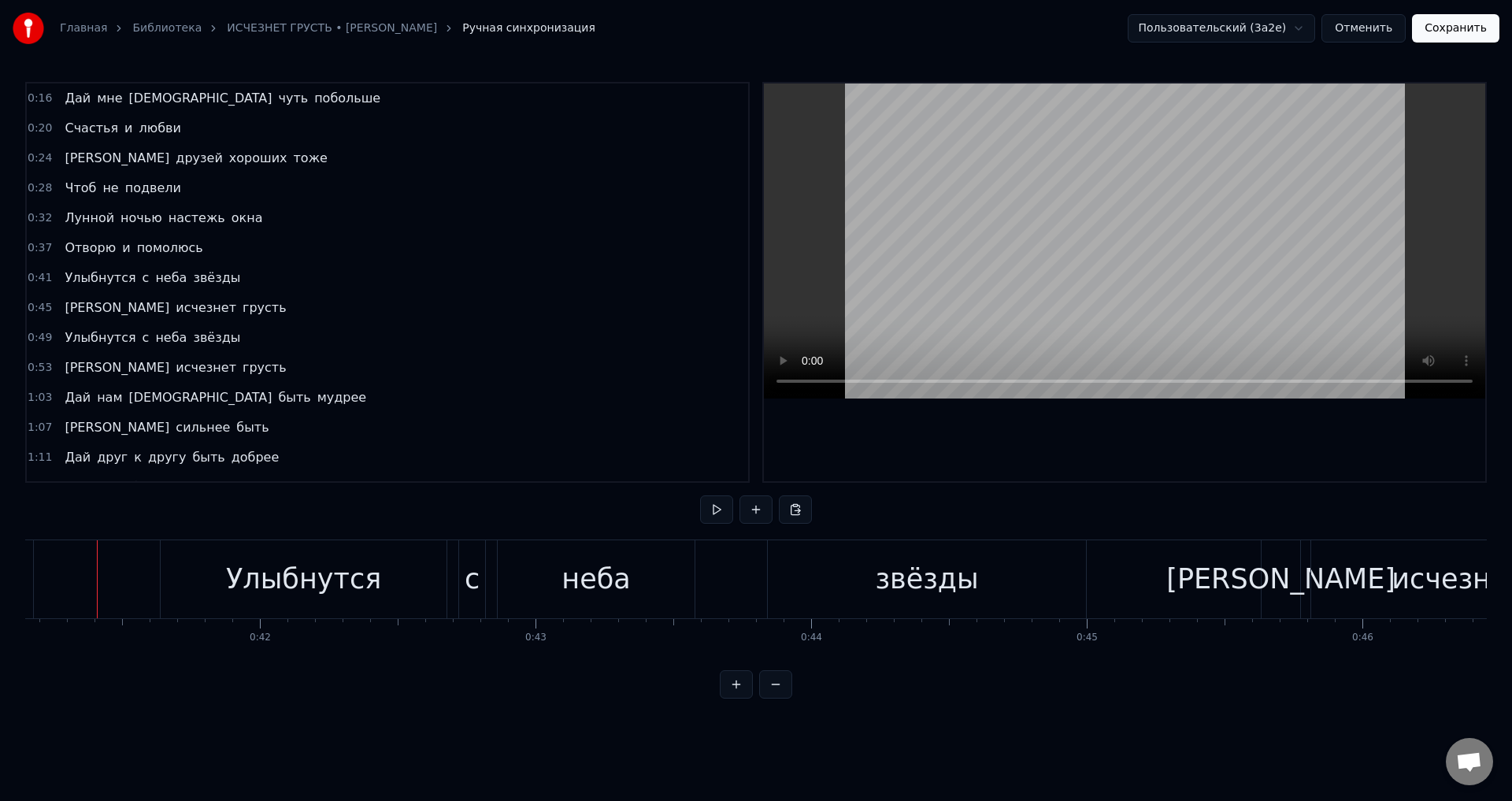
scroll to position [0, 11333]
click at [1456, 30] on button "Сохранить" at bounding box center [1455, 28] width 87 height 29
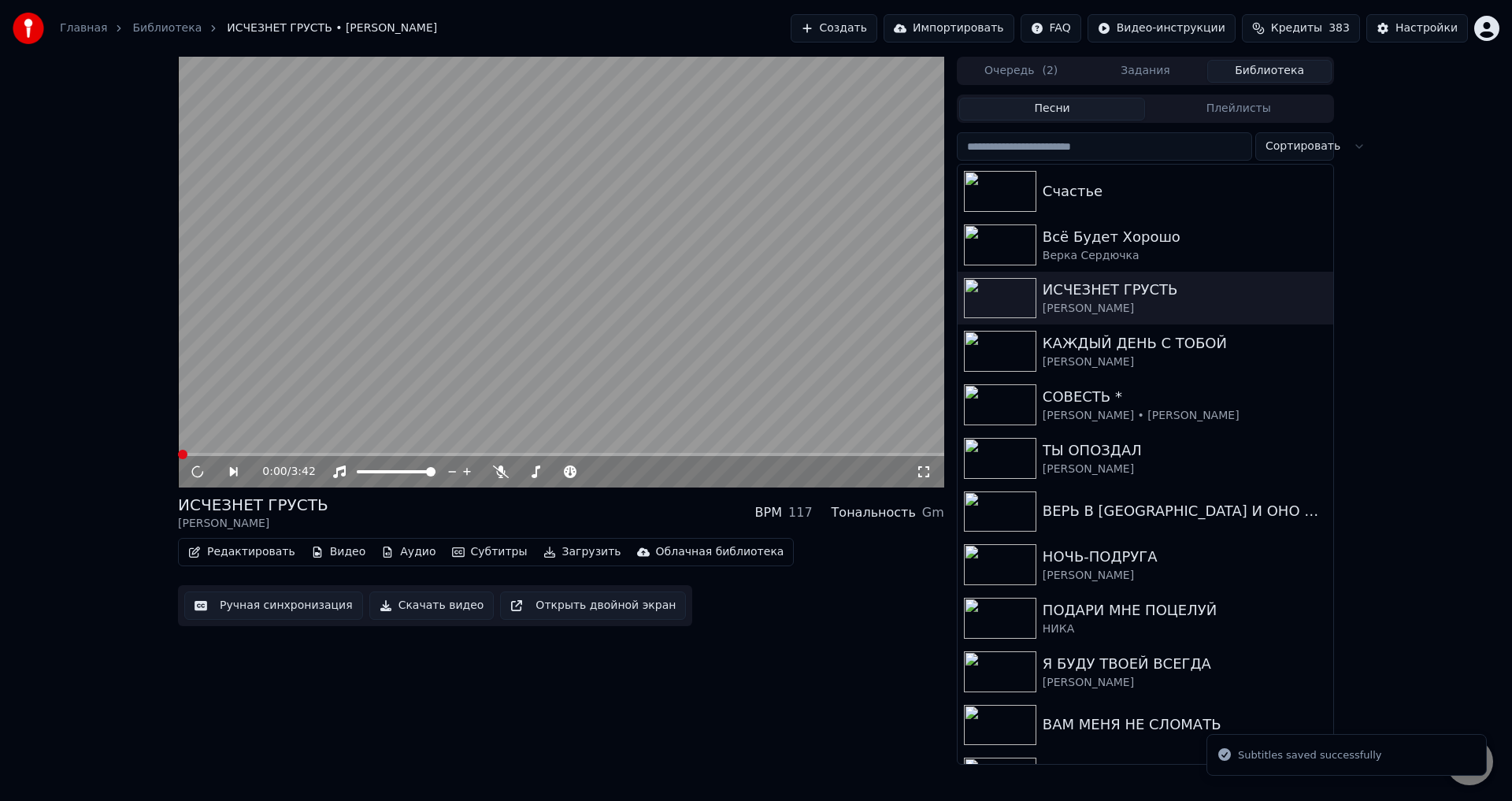
click at [344, 453] on span at bounding box center [561, 455] width 766 height 3
click at [316, 446] on video at bounding box center [561, 272] width 766 height 431
click at [316, 451] on video at bounding box center [561, 272] width 766 height 431
click at [318, 454] on span at bounding box center [561, 455] width 766 height 3
click at [282, 454] on span at bounding box center [250, 455] width 145 height 3
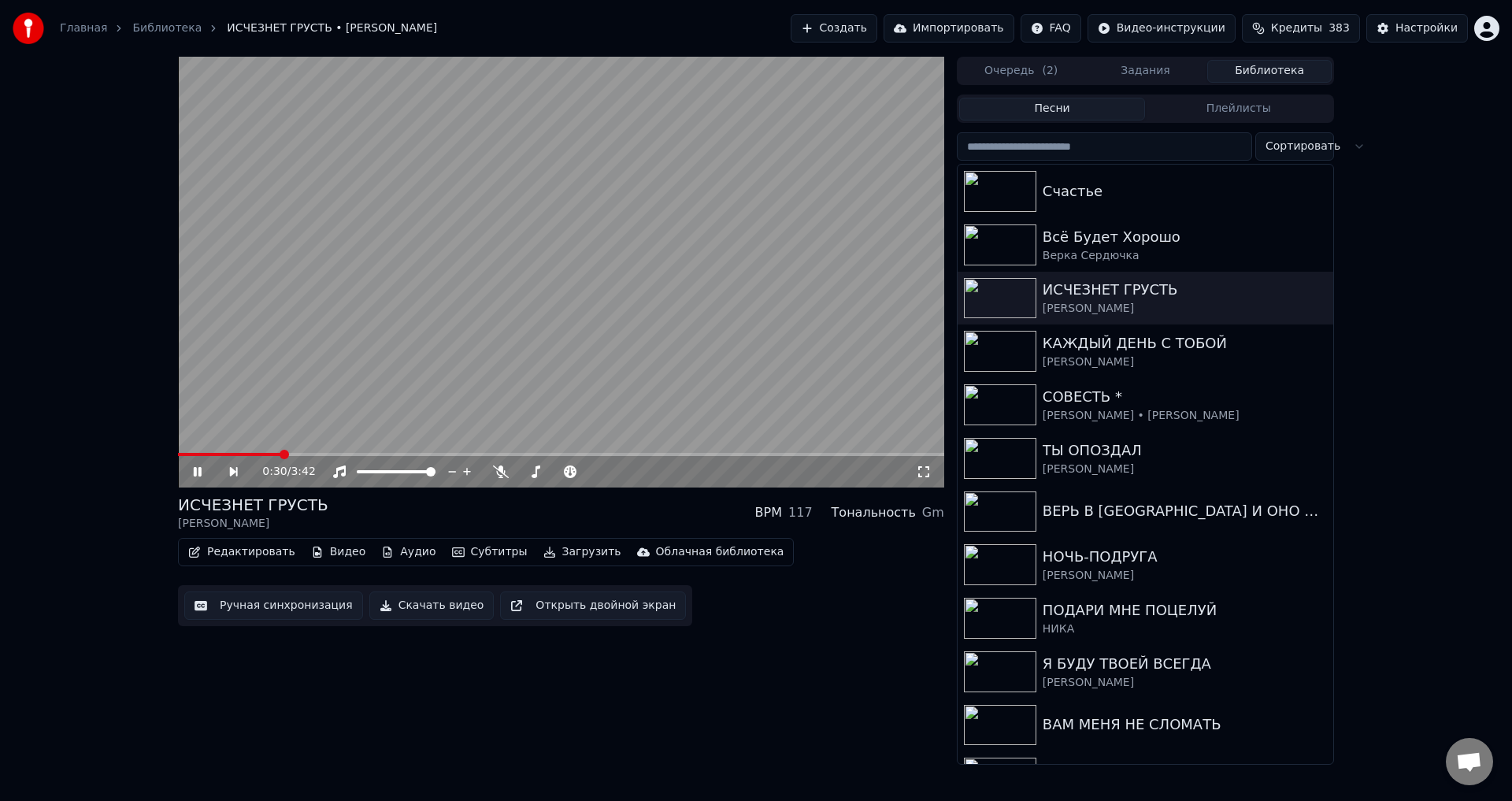
click at [924, 474] on icon at bounding box center [923, 471] width 16 height 12
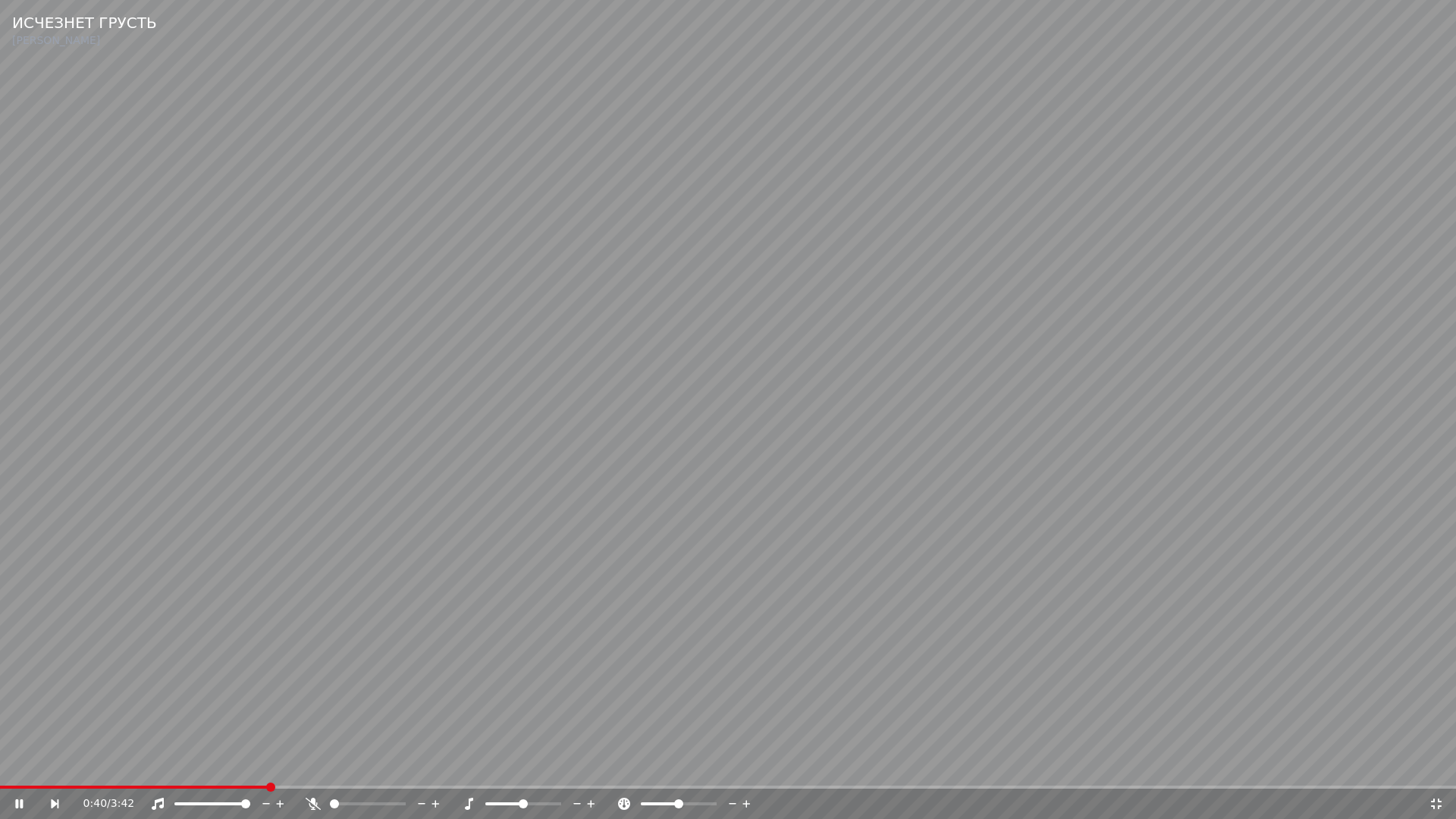
click at [764, 486] on video at bounding box center [728, 410] width 1456 height 819
click at [1439, 771] on icon at bounding box center [1435, 803] width 10 height 10
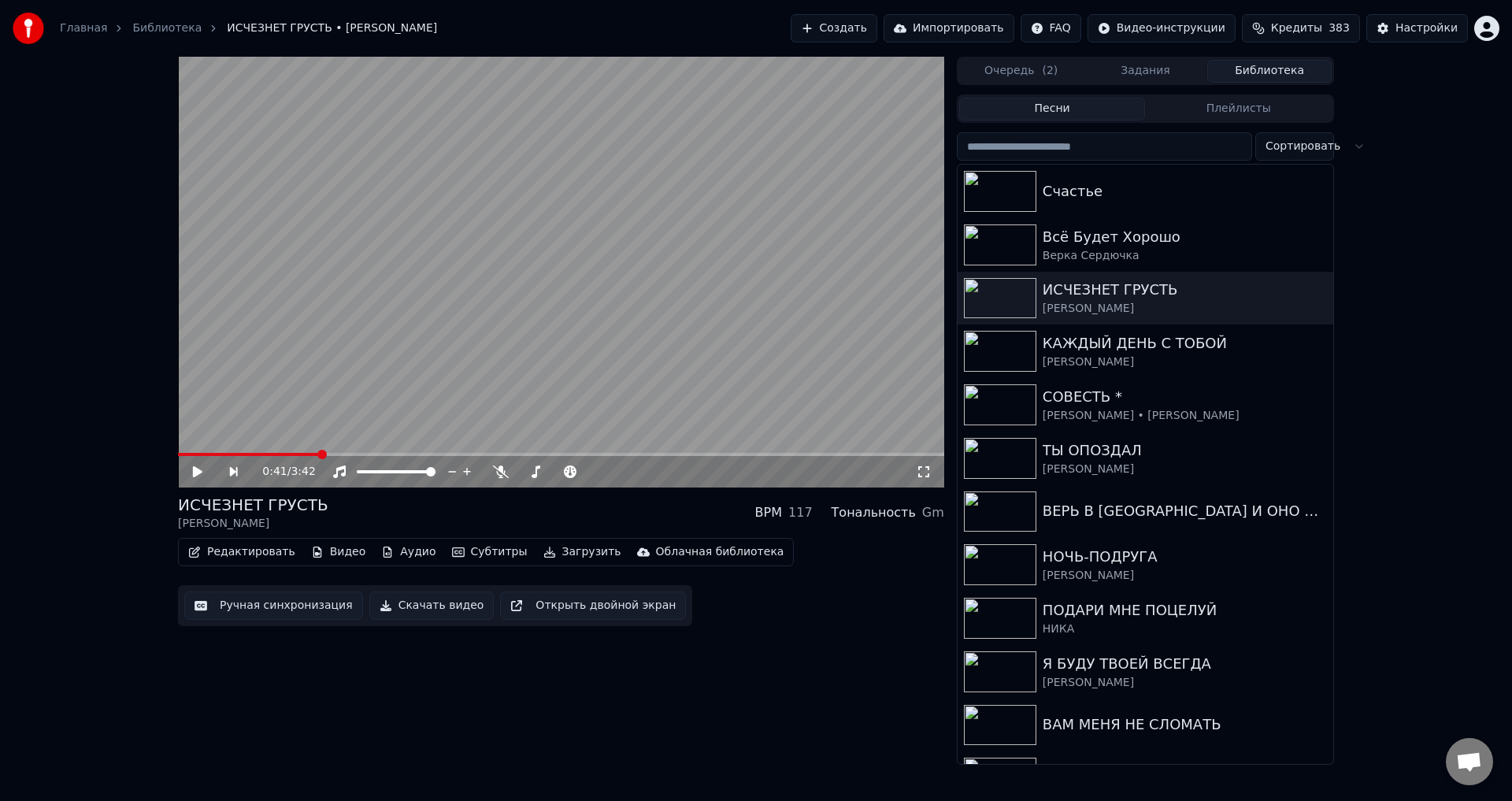
click at [252, 608] on button "Ручная синхронизация" at bounding box center [273, 605] width 179 height 29
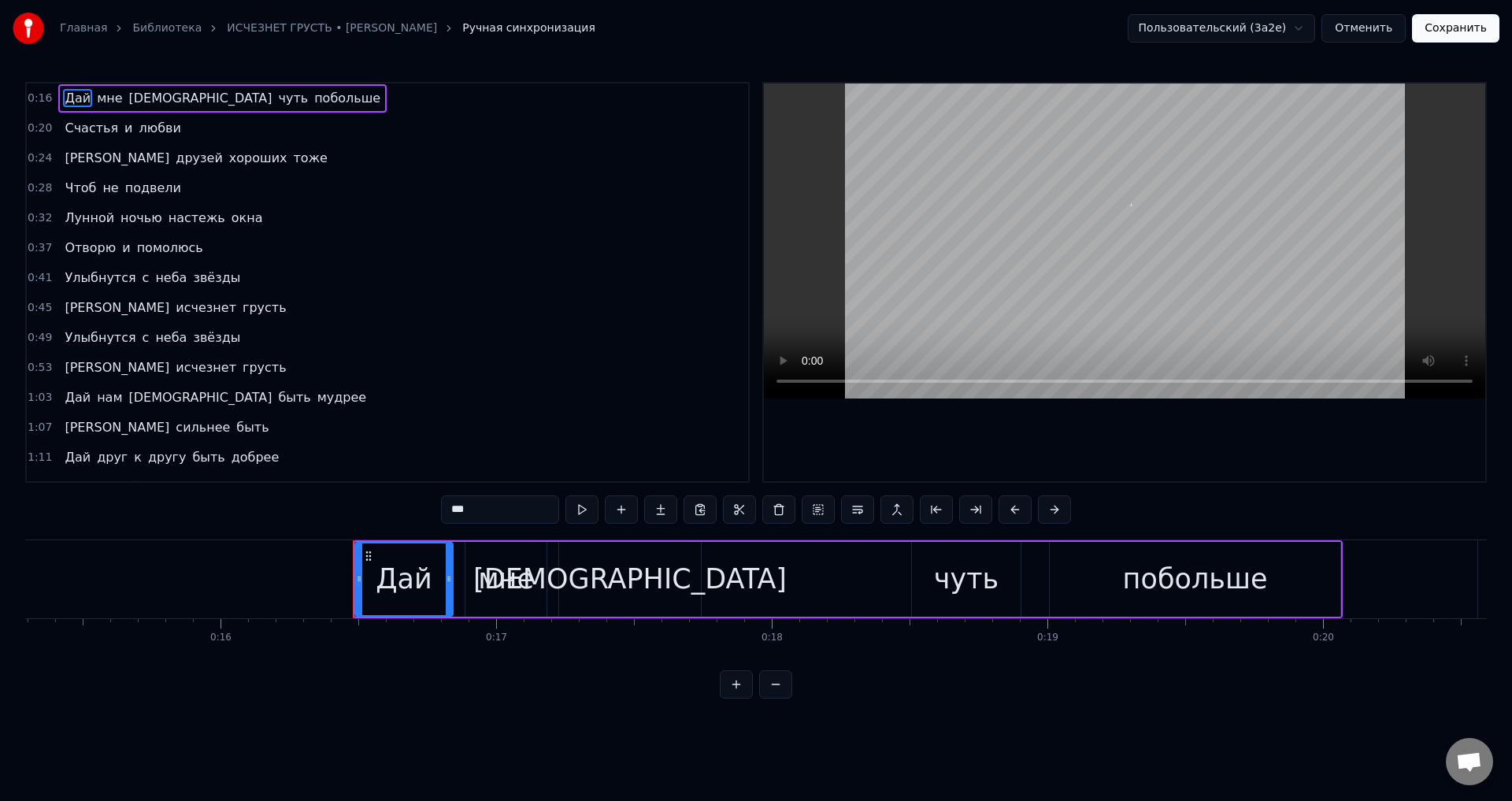
scroll to position [0, 4463]
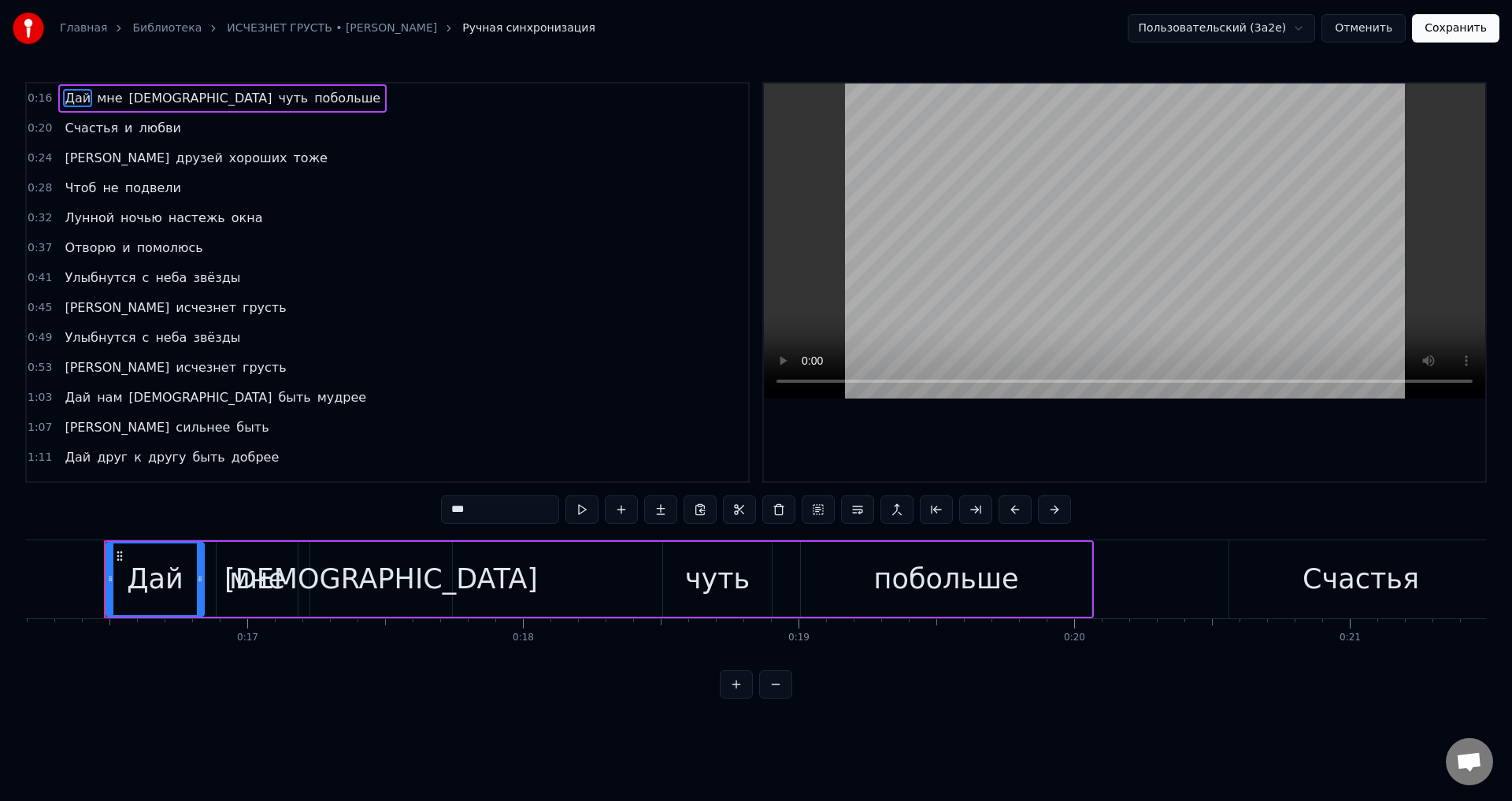
click at [78, 249] on span "Отворю" at bounding box center [90, 248] width 54 height 18
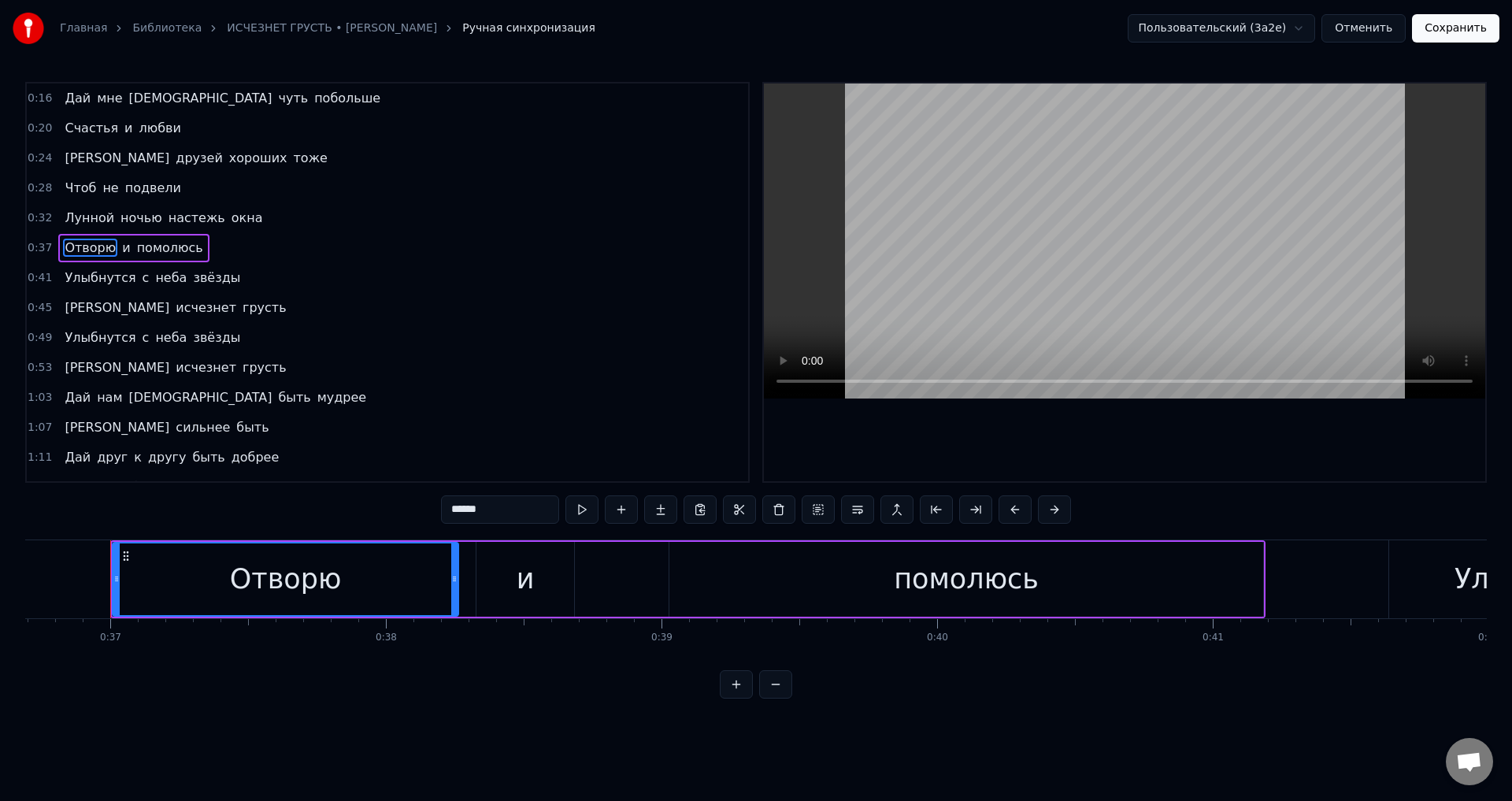
scroll to position [0, 10119]
click at [498, 584] on div "и" at bounding box center [519, 579] width 98 height 75
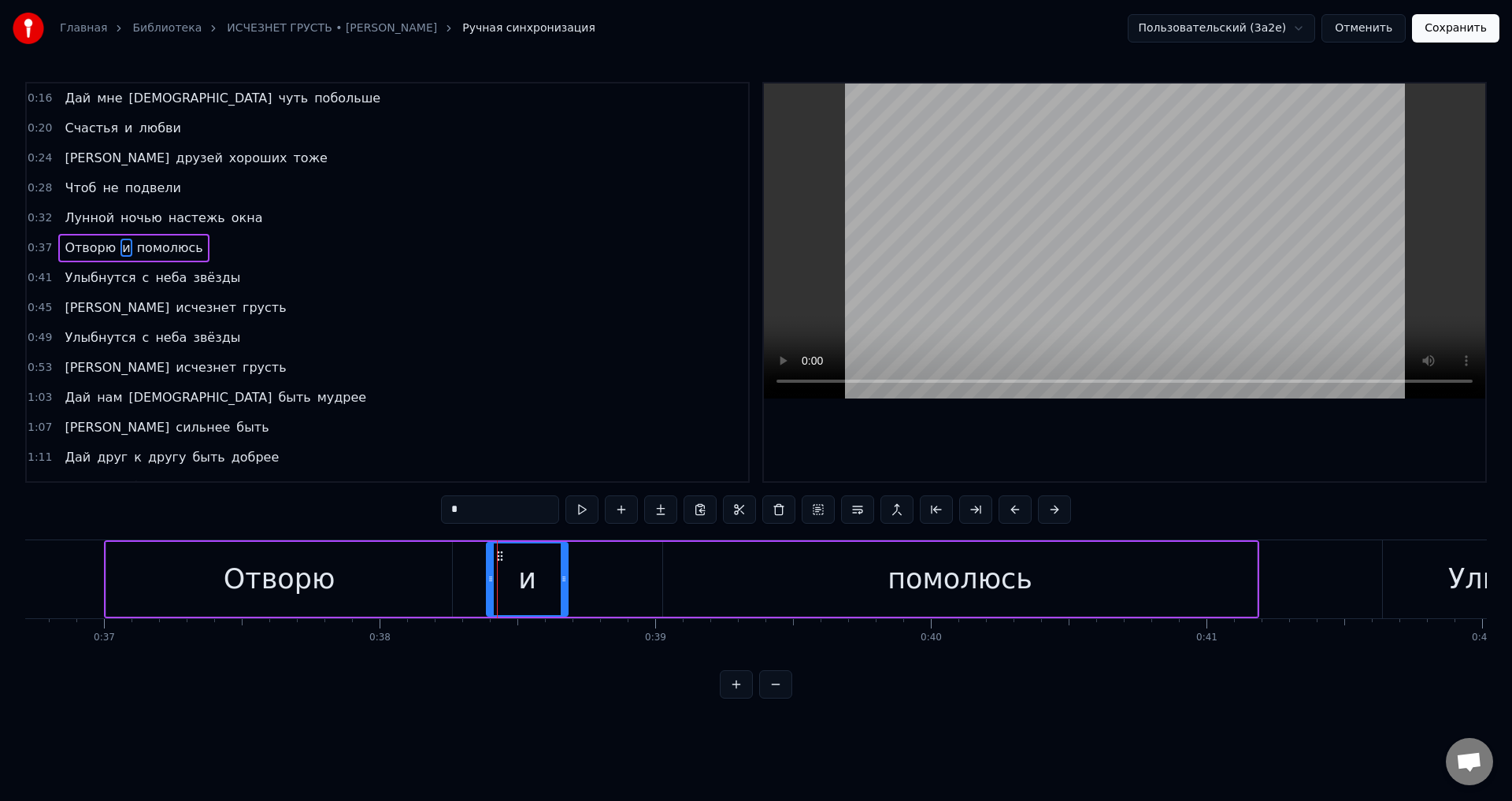
drag, startPoint x: 475, startPoint y: 580, endPoint x: 493, endPoint y: 580, distance: 18.0
click at [493, 580] on icon at bounding box center [491, 578] width 7 height 12
click at [415, 579] on div "Отворю" at bounding box center [279, 579] width 346 height 75
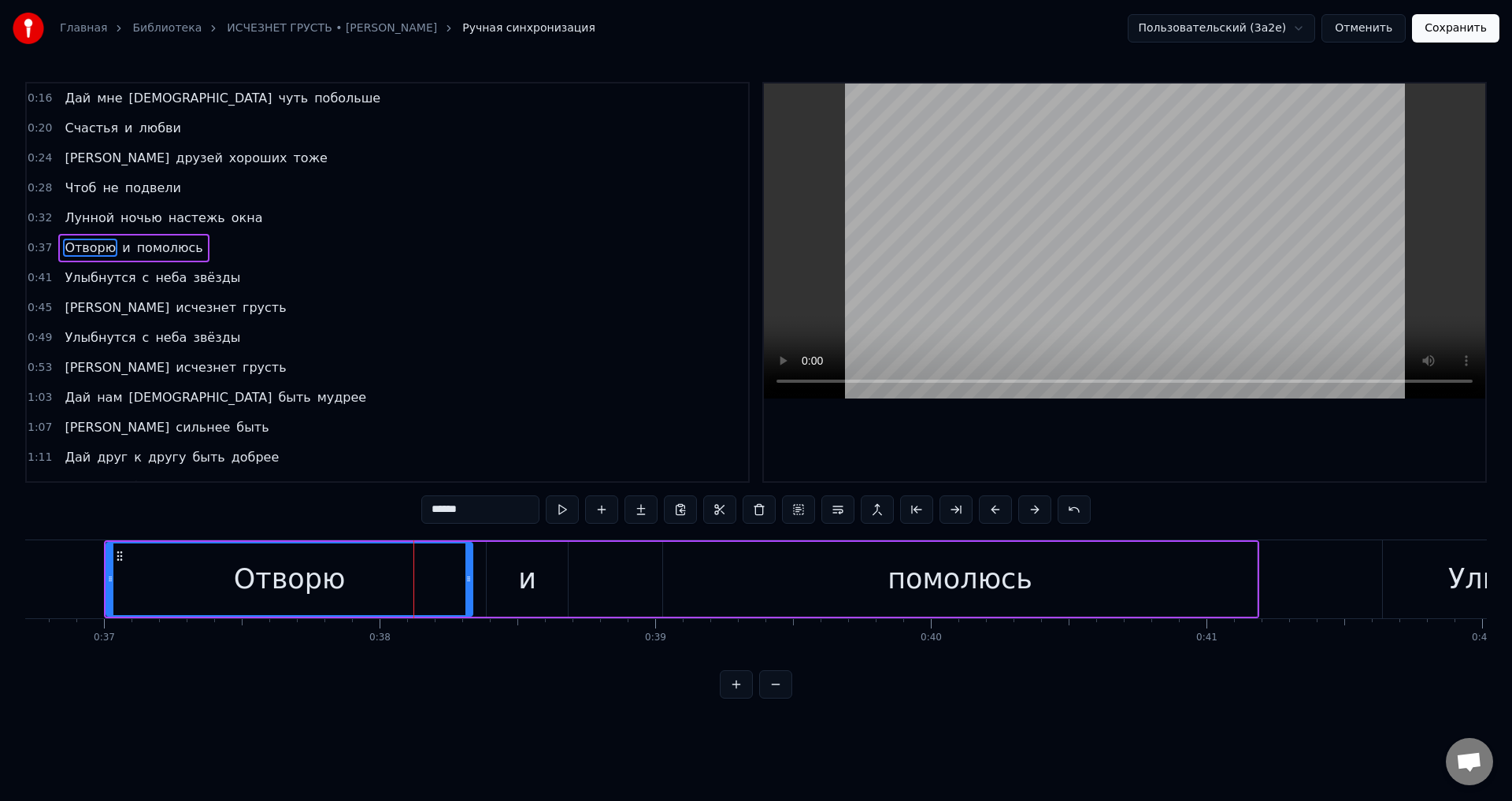
drag, startPoint x: 451, startPoint y: 584, endPoint x: 472, endPoint y: 589, distance: 21.6
click at [472, 589] on div at bounding box center [469, 579] width 7 height 71
click at [230, 217] on span "окна" at bounding box center [247, 217] width 34 height 18
type input "****"
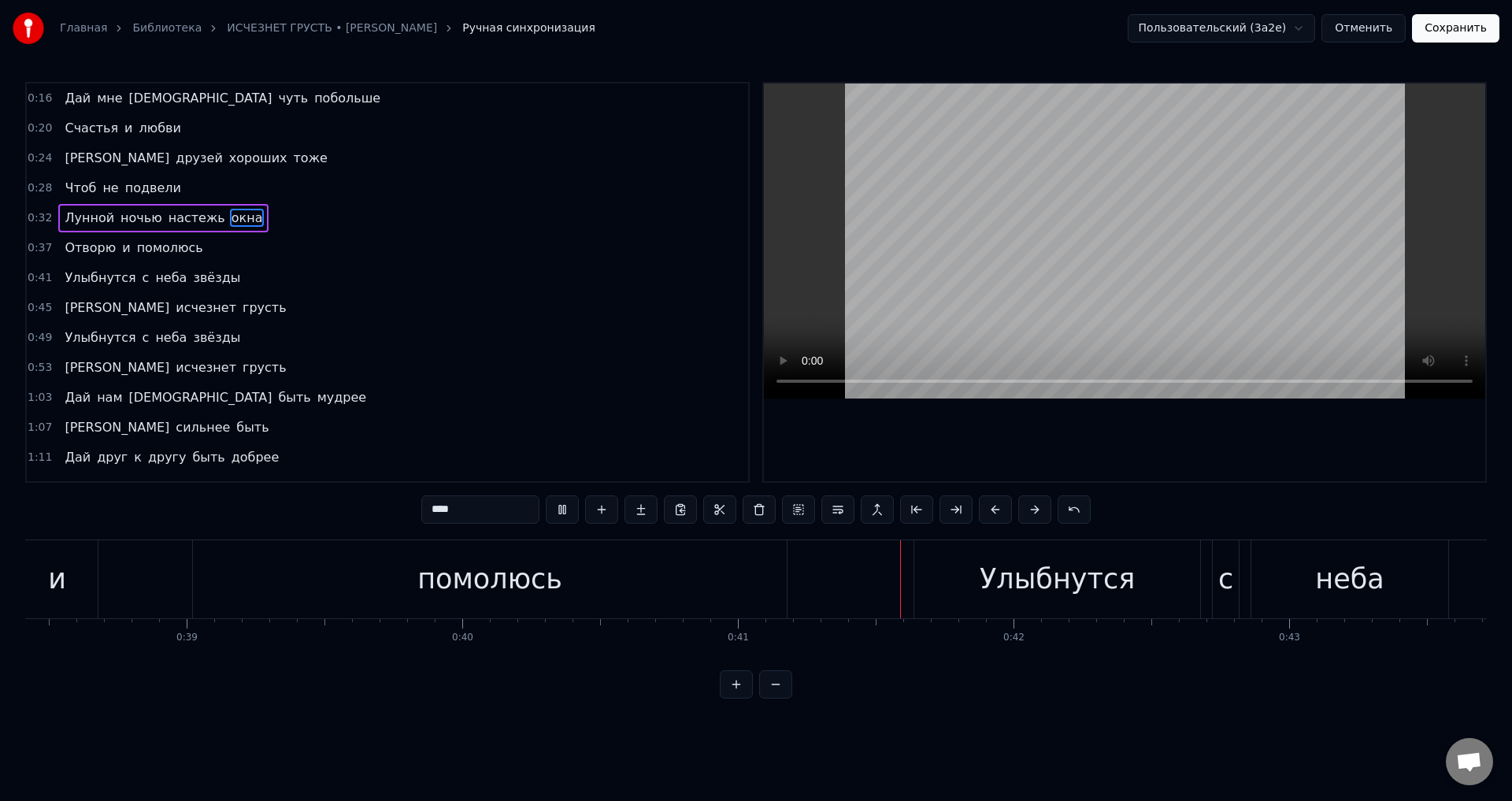
scroll to position [0, 11168]
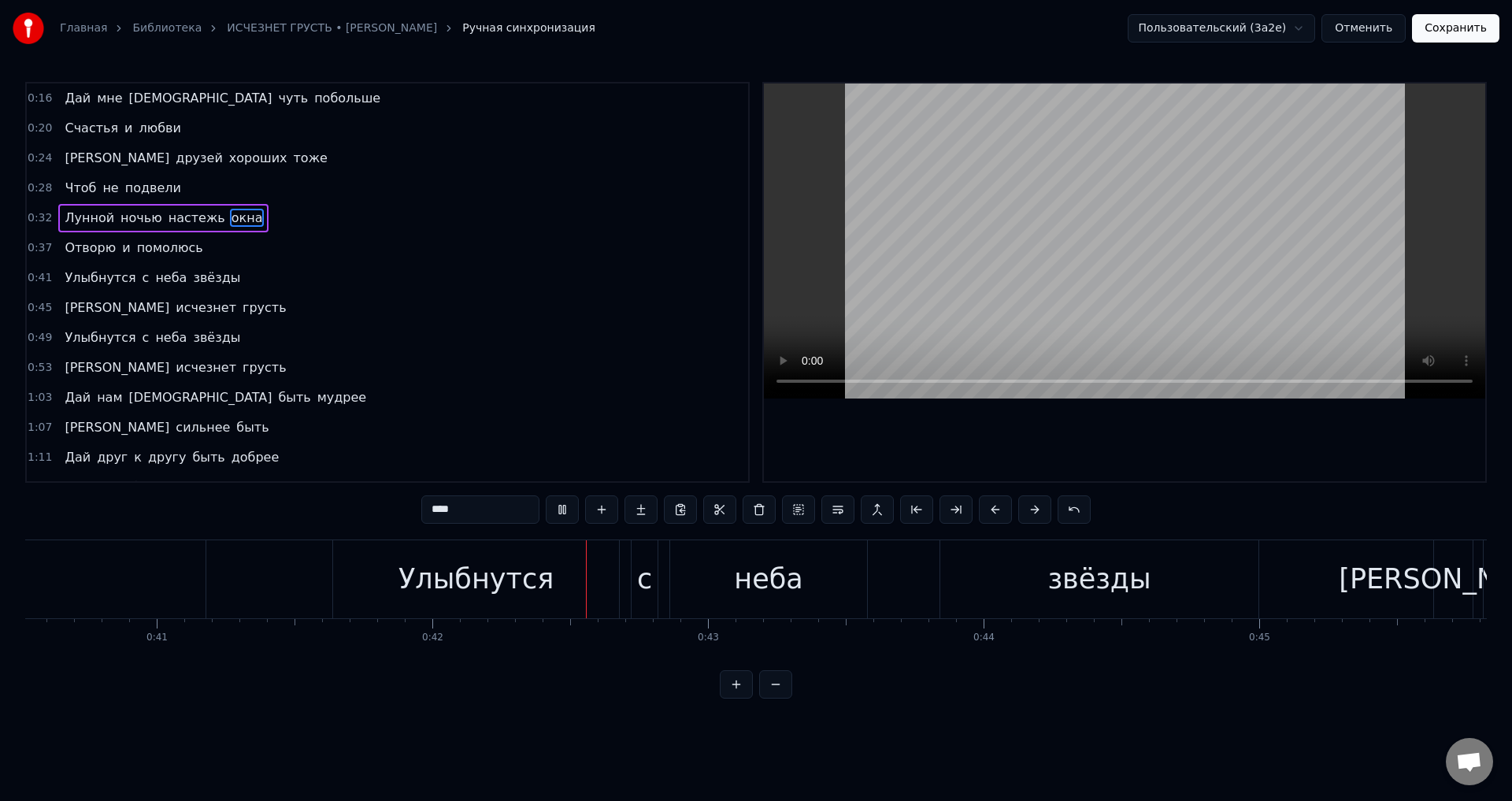
click at [1475, 28] on button "Сохранить" at bounding box center [1455, 28] width 87 height 29
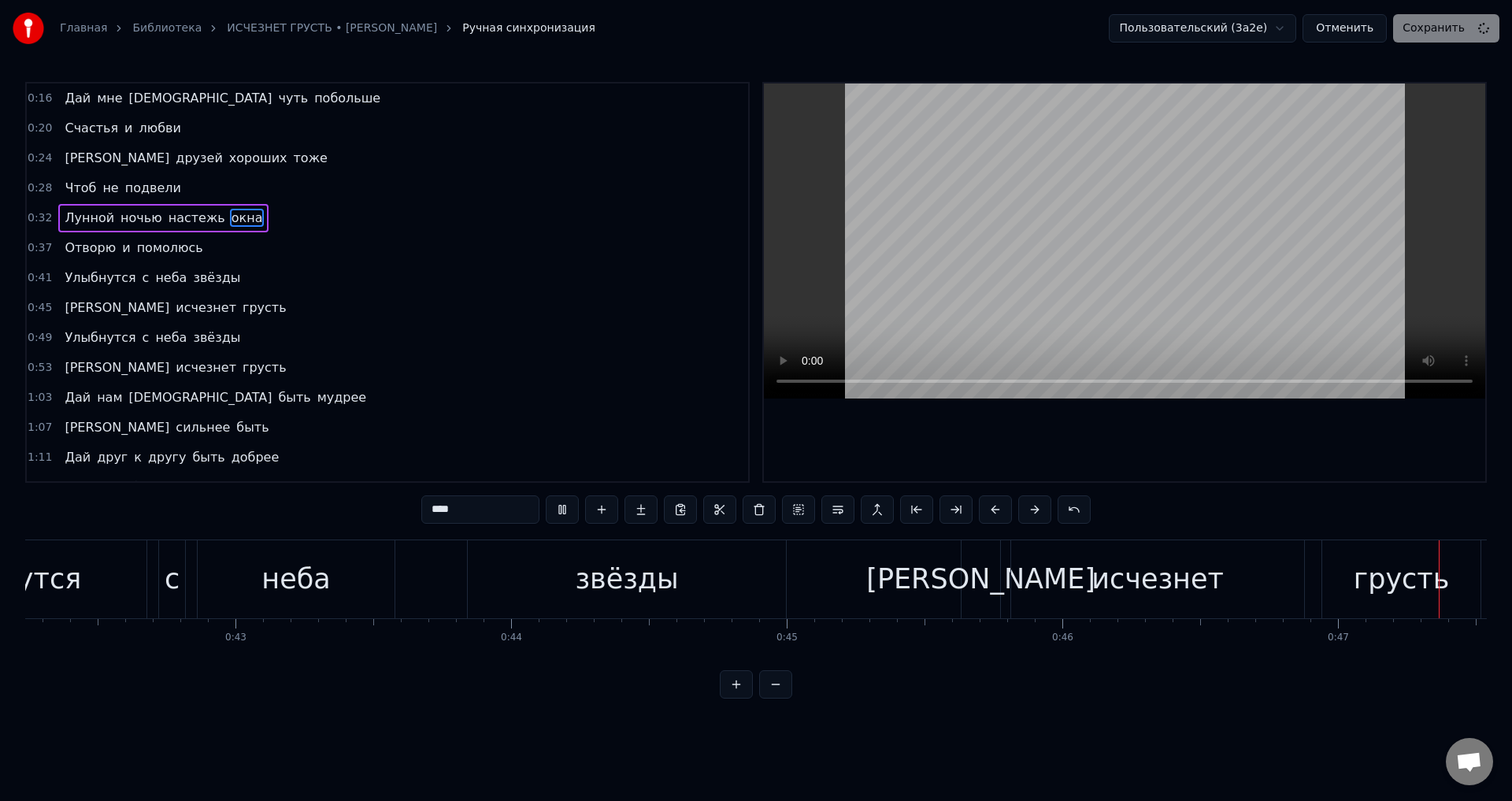
scroll to position [0, 12637]
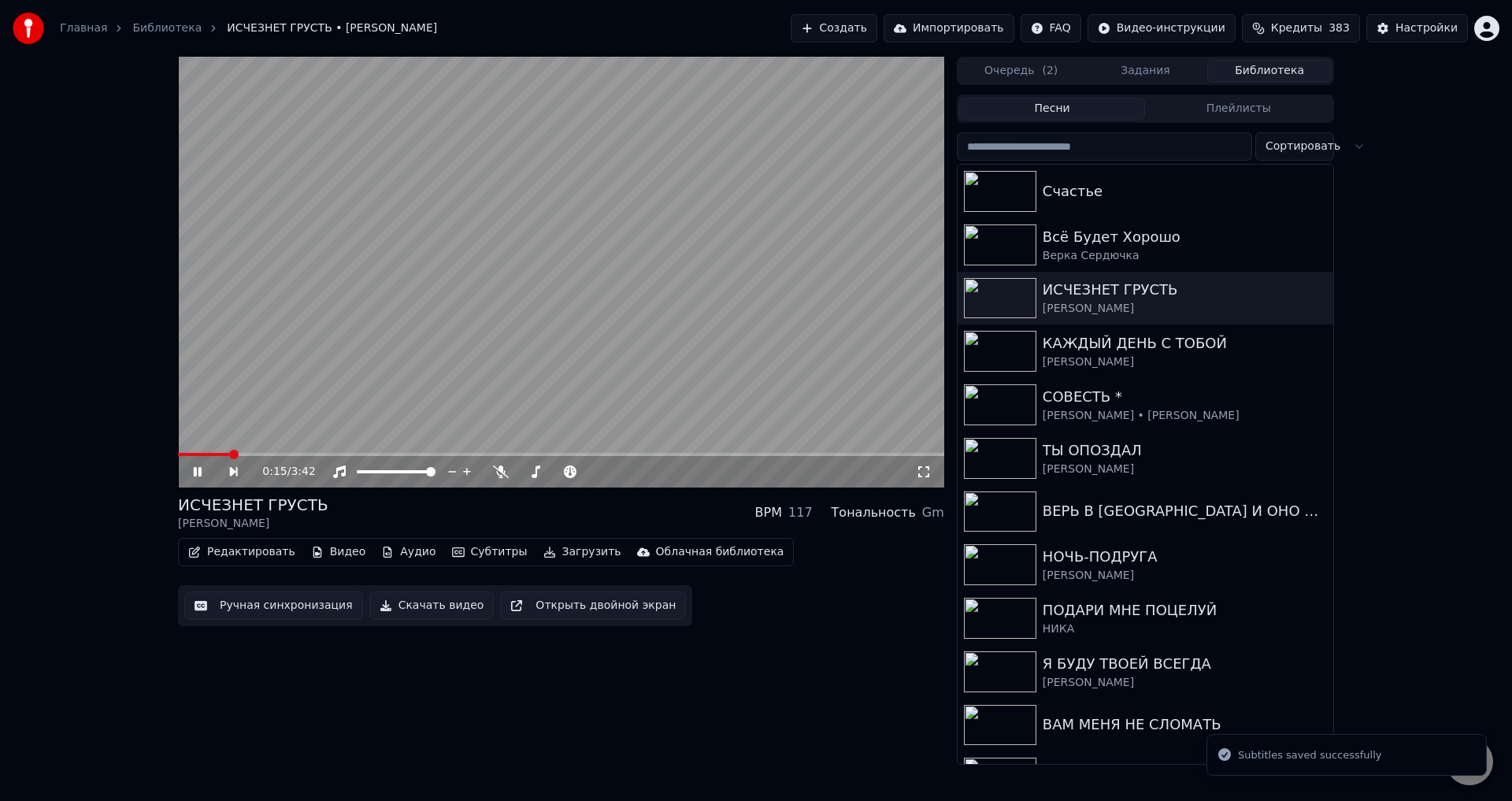
click at [231, 453] on span at bounding box center [561, 455] width 766 height 3
click at [924, 470] on icon at bounding box center [923, 471] width 16 height 12
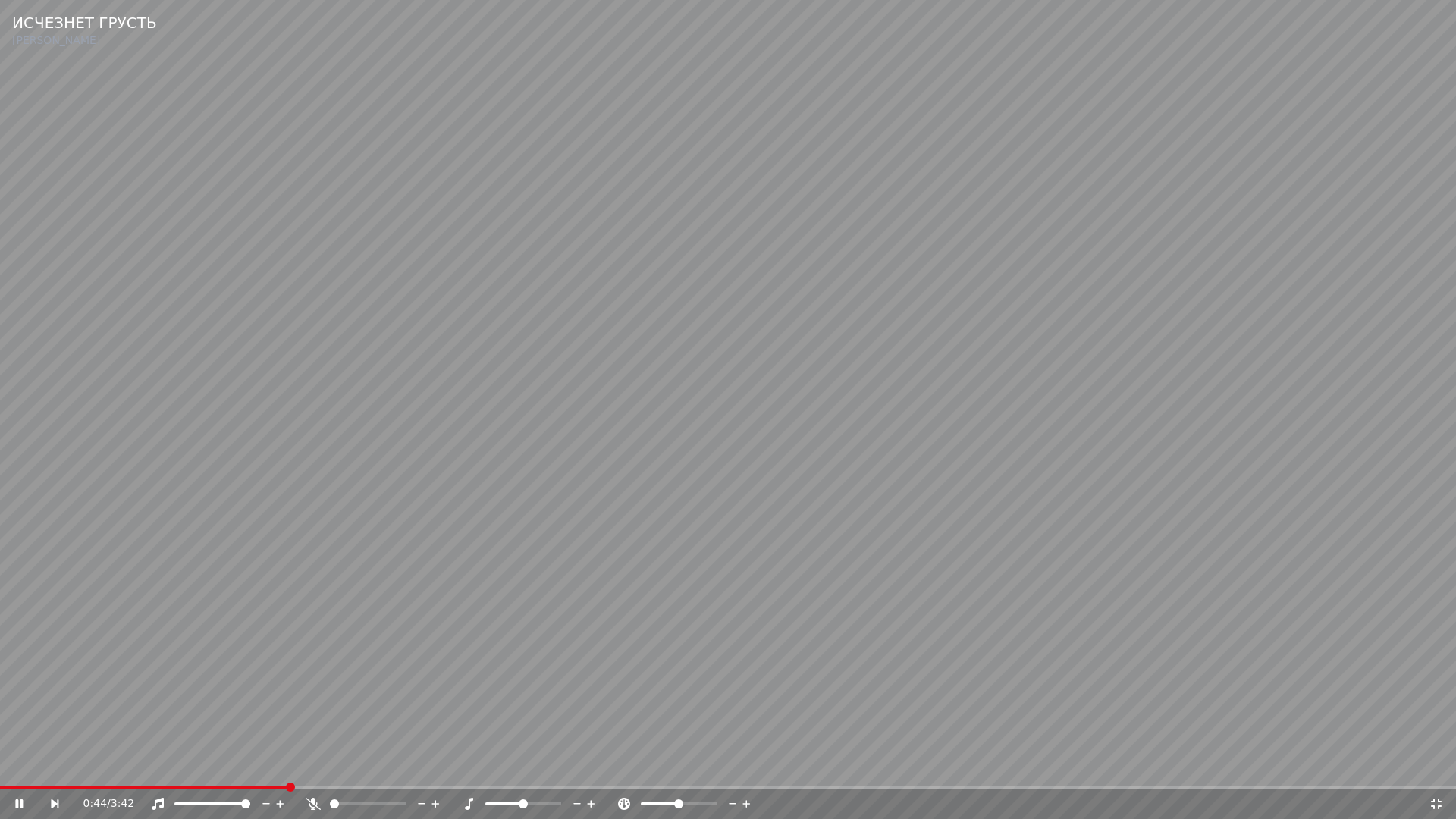
click at [607, 701] on video at bounding box center [728, 410] width 1456 height 819
click at [229, 771] on span at bounding box center [115, 787] width 229 height 3
click at [659, 725] on video at bounding box center [728, 410] width 1456 height 819
click at [1119, 741] on video at bounding box center [728, 410] width 1456 height 819
click at [285, 771] on span at bounding box center [144, 787] width 288 height 3
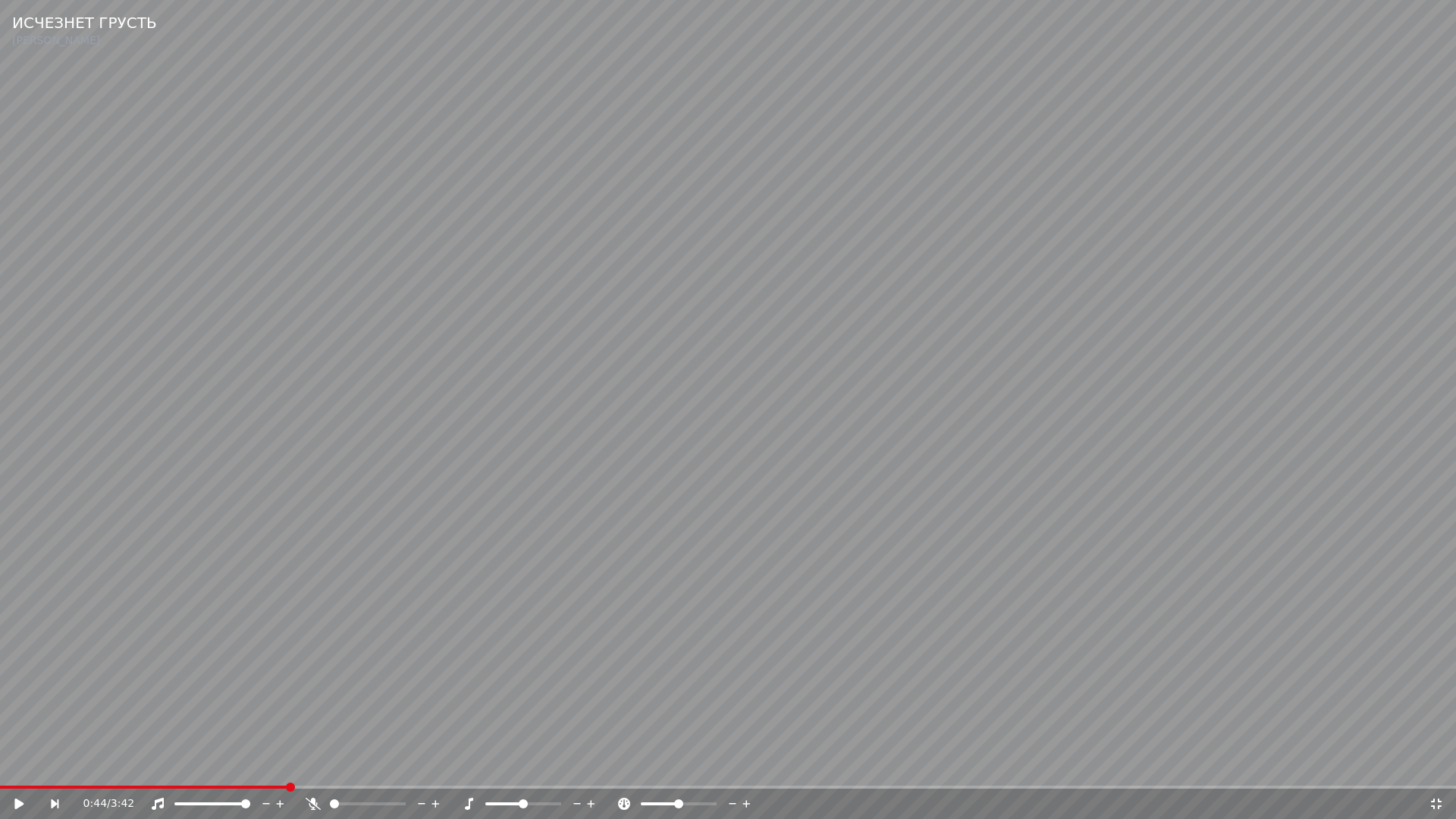
click at [540, 735] on video at bounding box center [728, 410] width 1456 height 819
click at [255, 771] on span at bounding box center [127, 787] width 255 height 3
click at [222, 771] on span at bounding box center [111, 787] width 222 height 3
click at [1140, 681] on video at bounding box center [728, 410] width 1456 height 819
click at [1437, 771] on icon at bounding box center [1435, 803] width 15 height 12
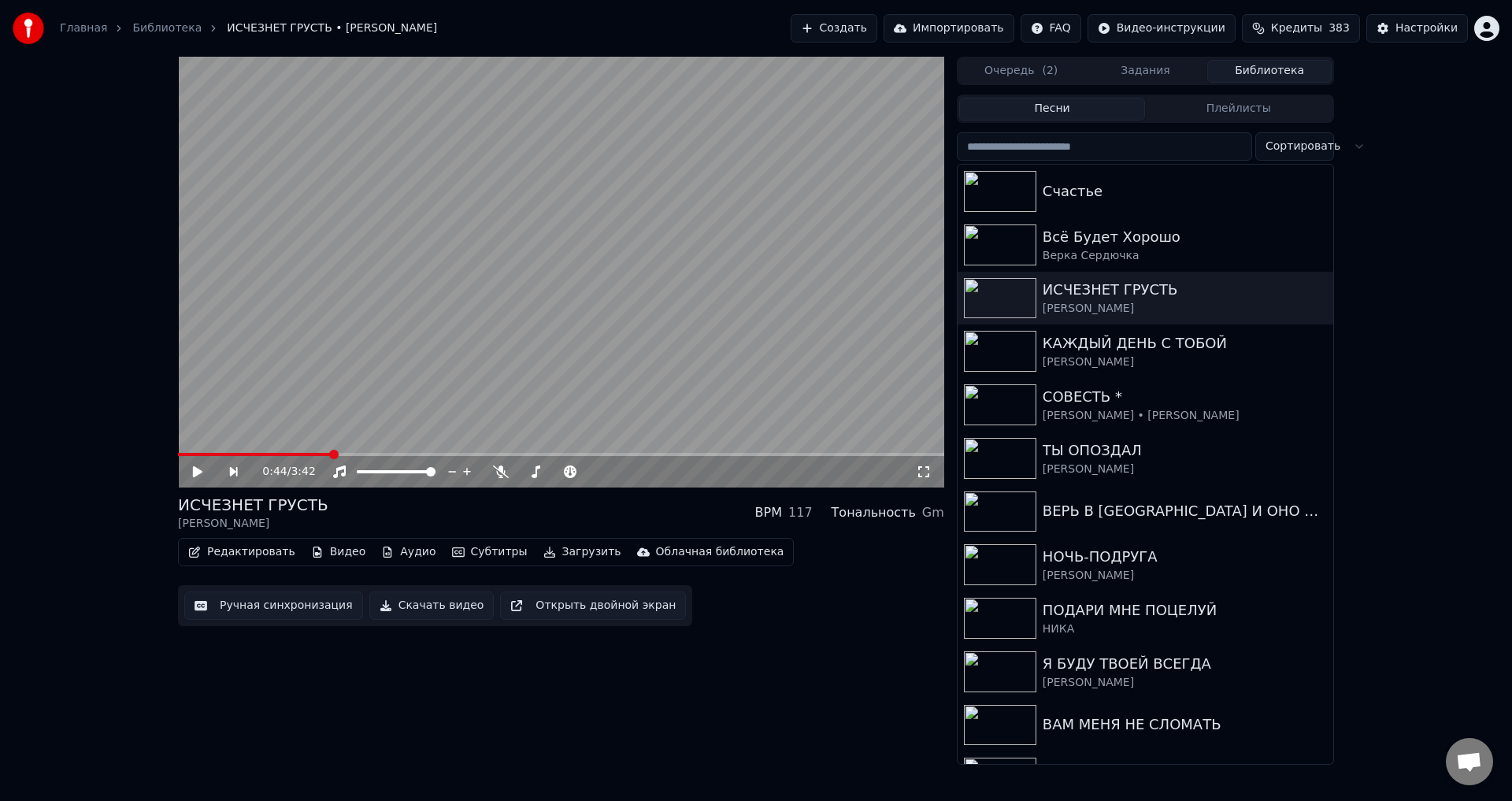
click at [271, 602] on button "Ручная синхронизация" at bounding box center [273, 605] width 179 height 29
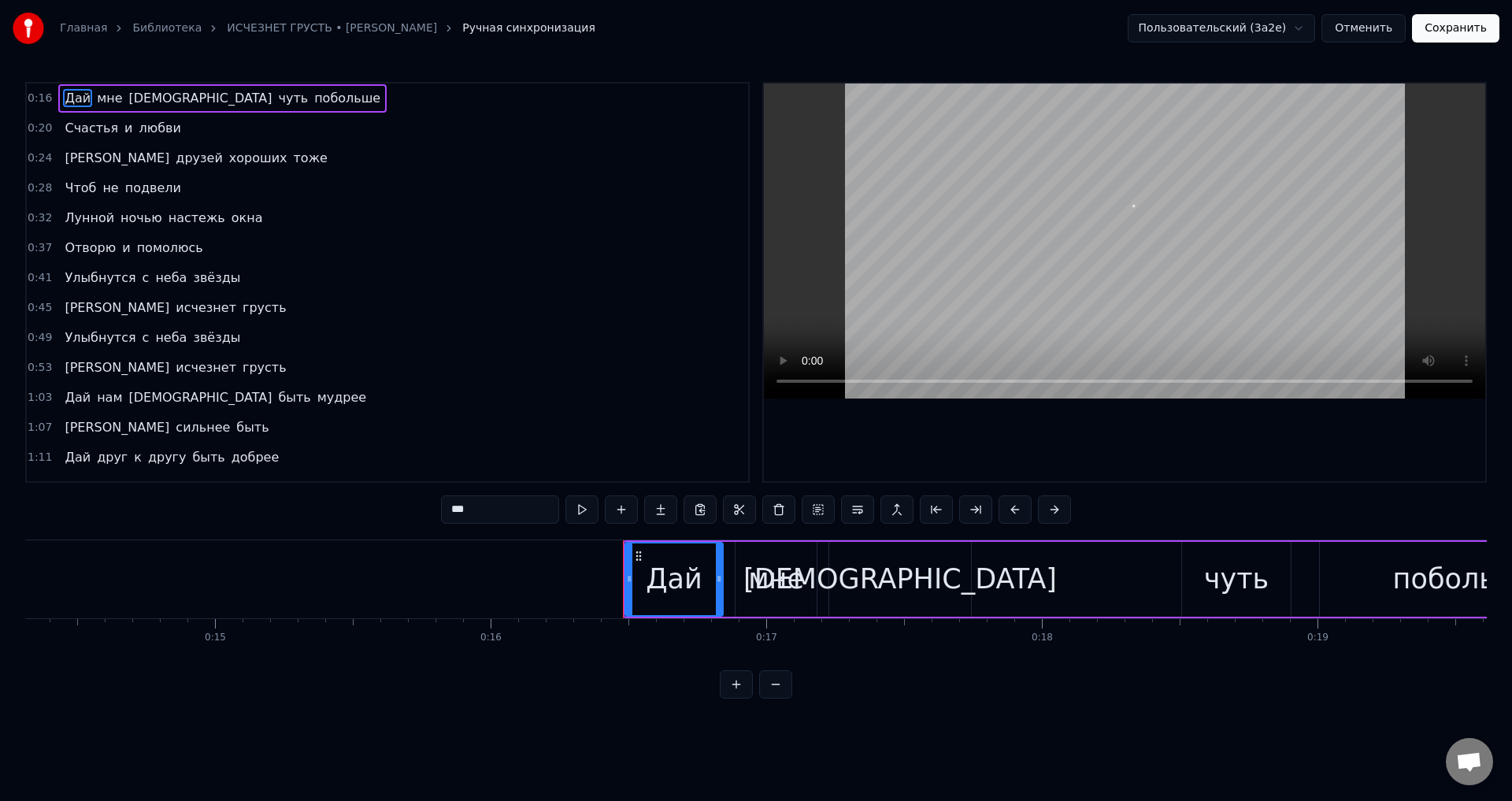
scroll to position [0, 4463]
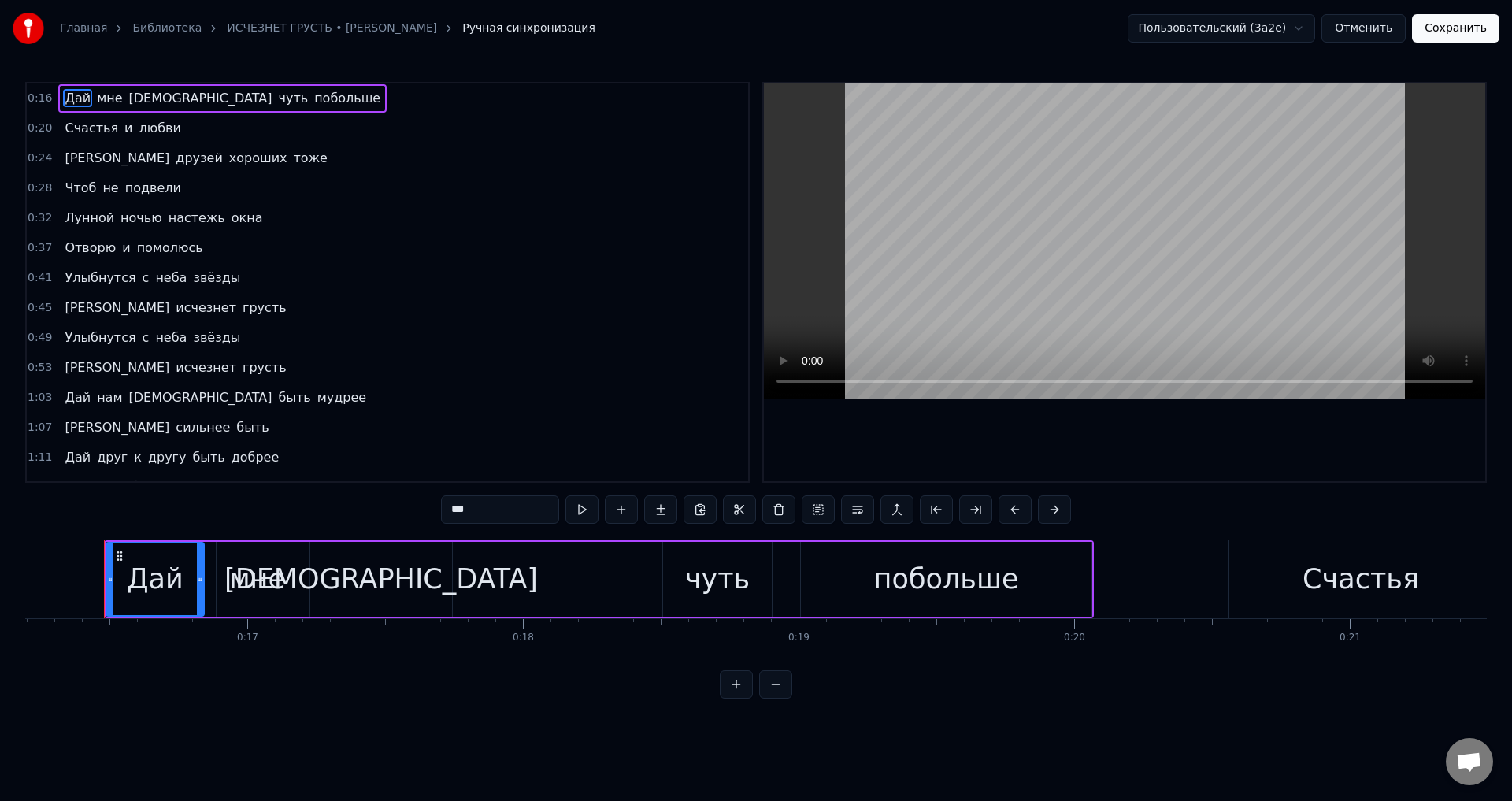
click at [74, 274] on span "Улыбнутся" at bounding box center [100, 277] width 74 height 18
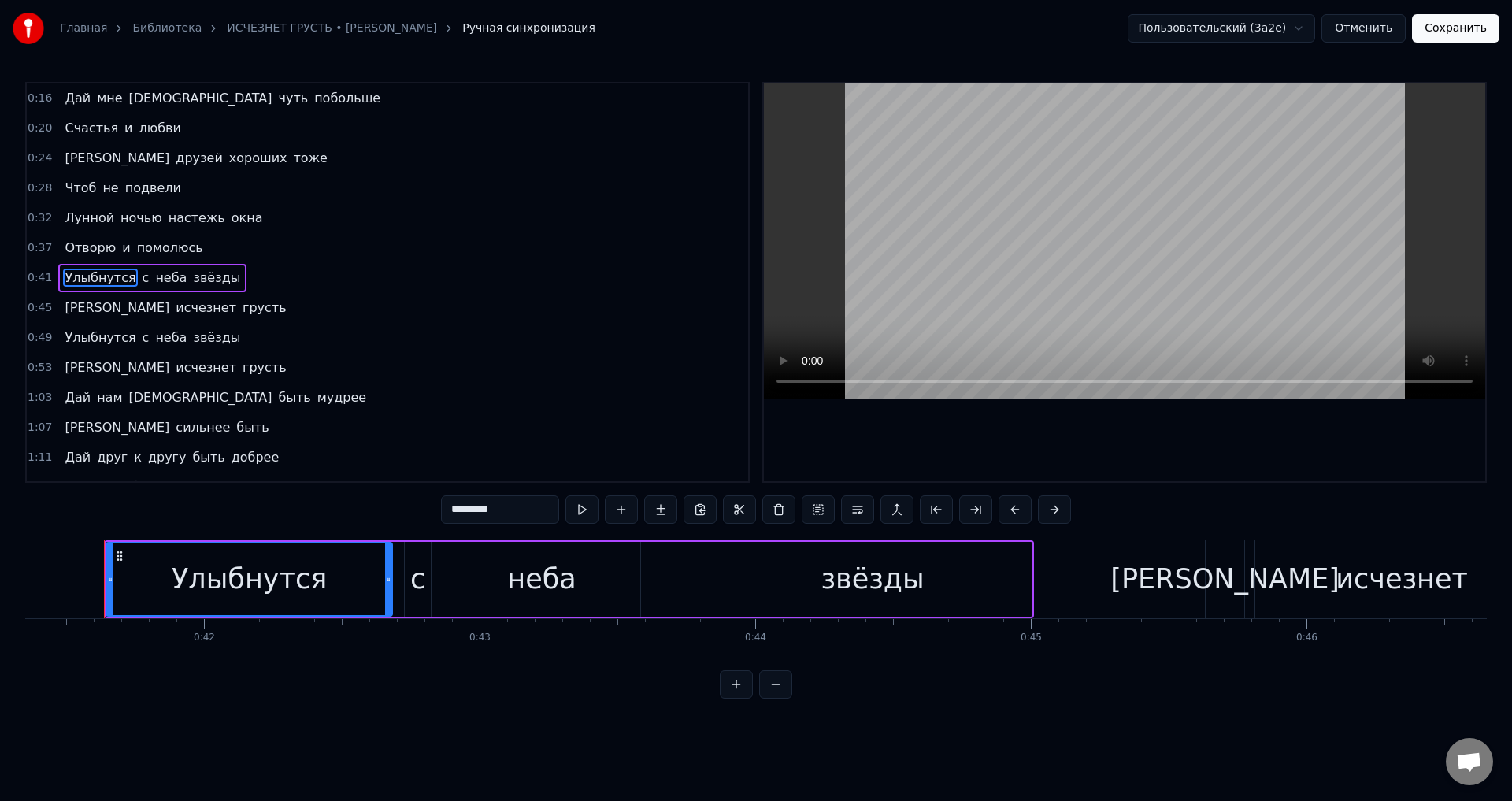
click at [68, 248] on span "Отворю" at bounding box center [90, 248] width 54 height 18
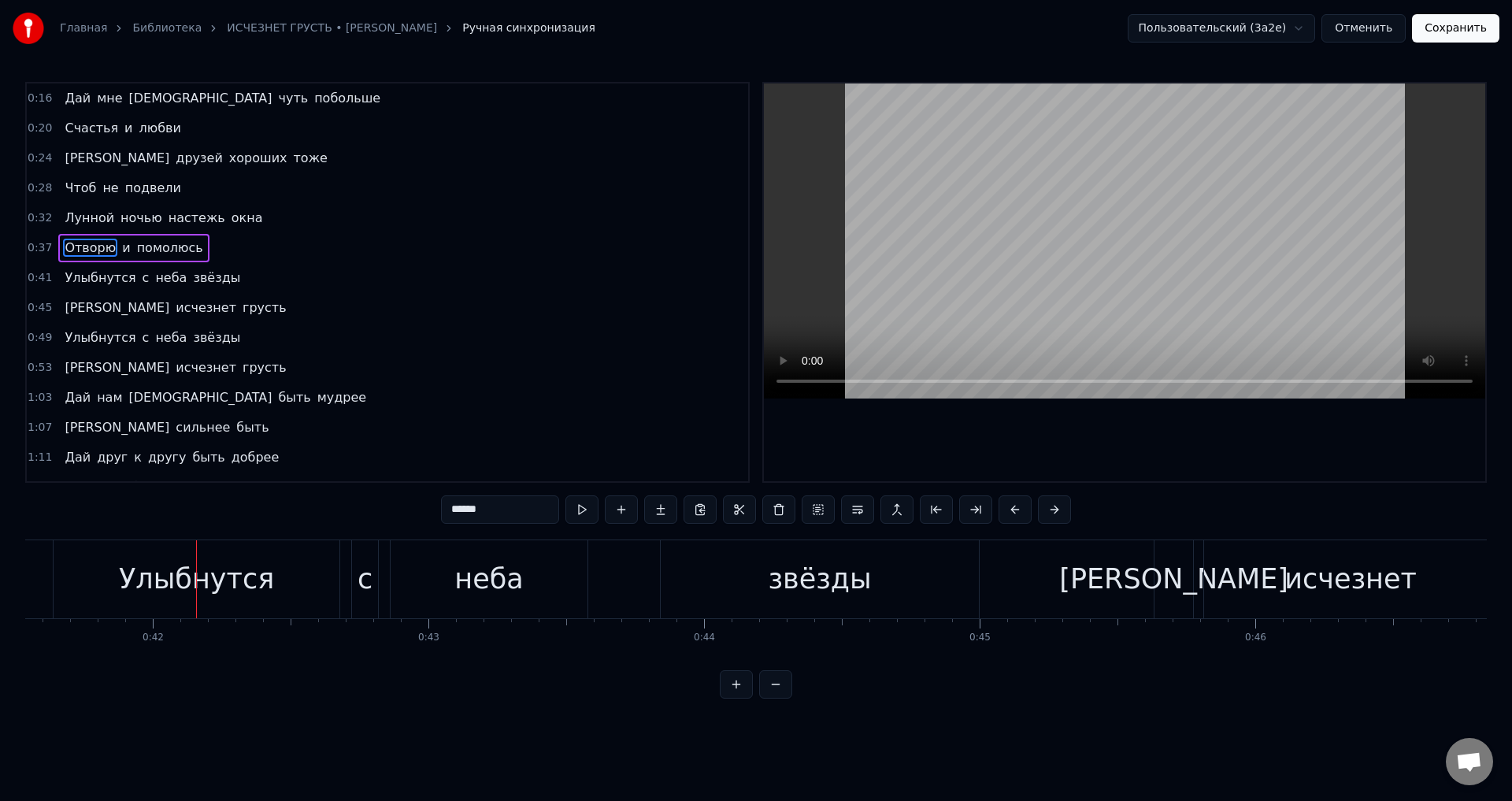
scroll to position [0, 10988]
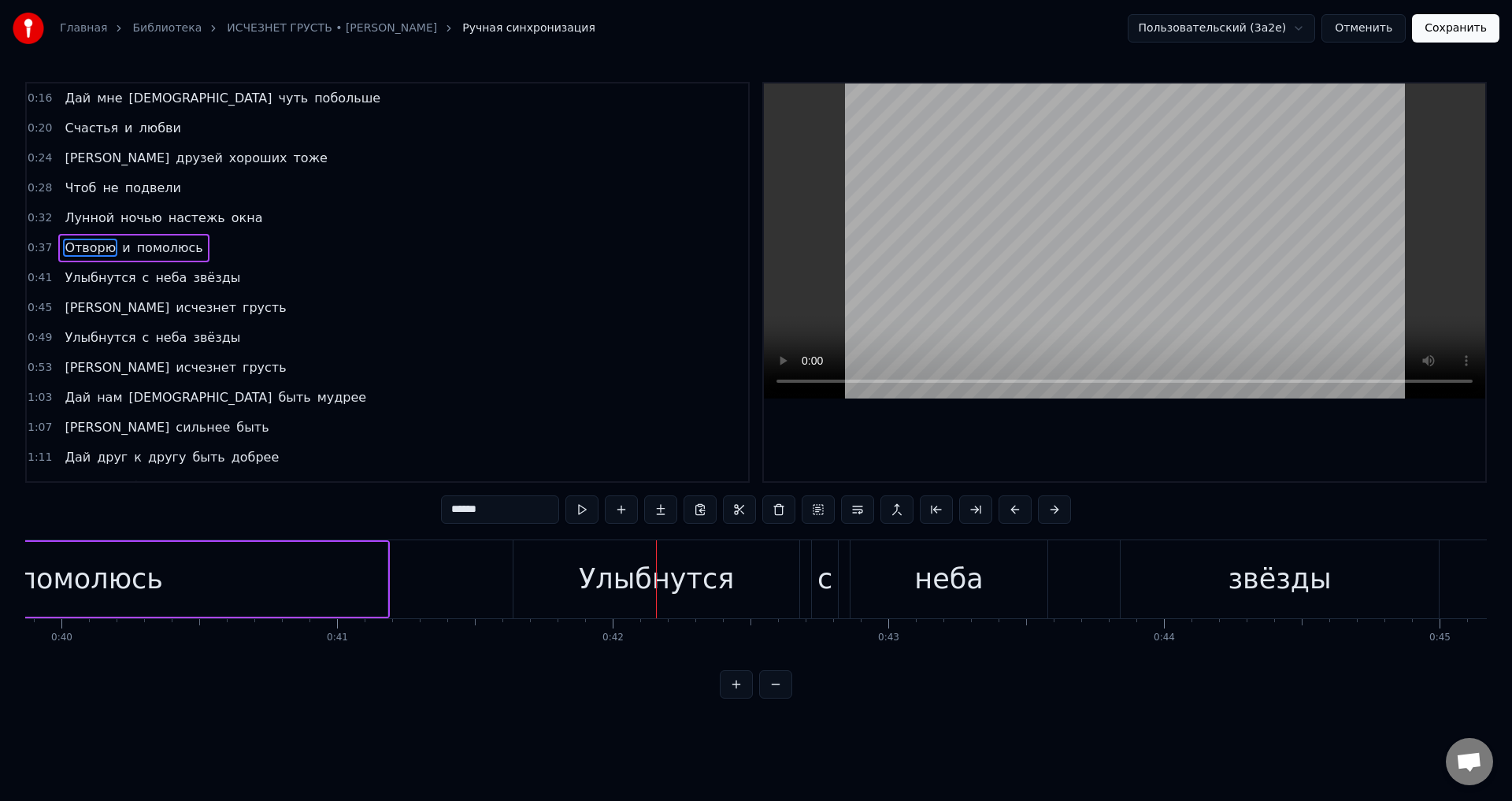
click at [536, 581] on div "Улыбнутся" at bounding box center [656, 579] width 286 height 78
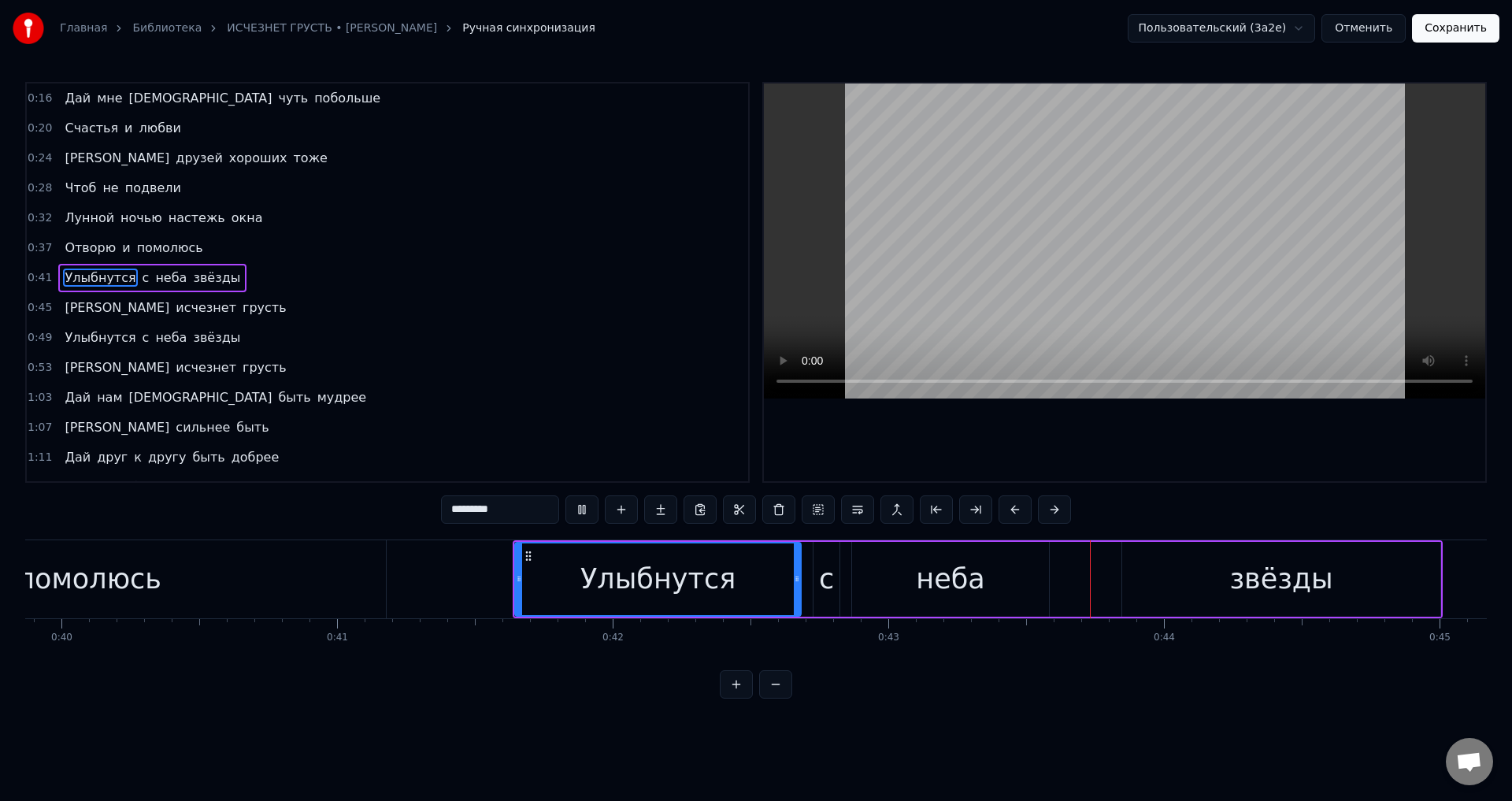
click at [622, 588] on div "Улыбнутся" at bounding box center [657, 579] width 155 height 42
click at [1019, 510] on button at bounding box center [1015, 509] width 33 height 29
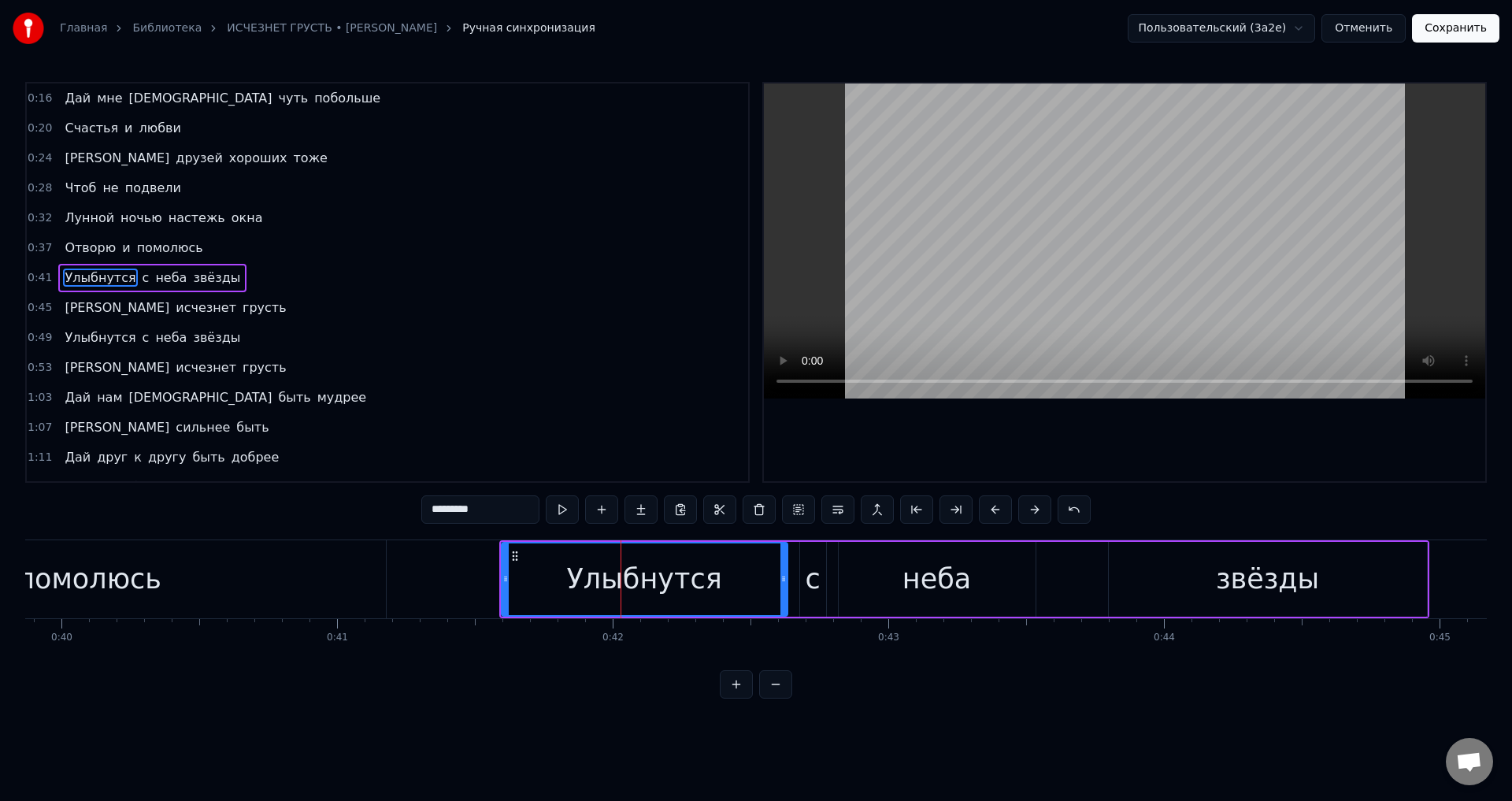
click at [1019, 510] on button at bounding box center [1034, 509] width 33 height 29
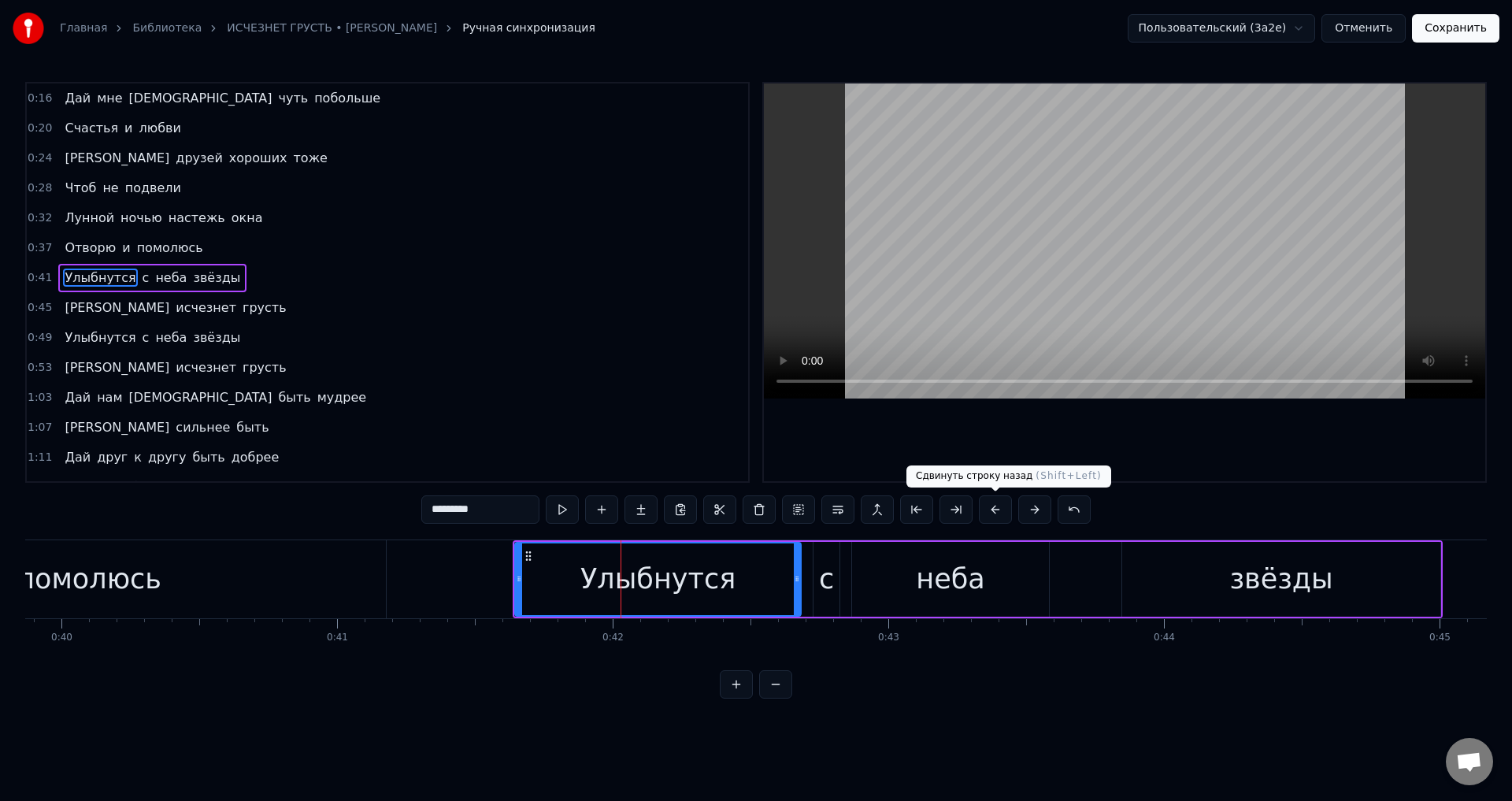
click at [1001, 510] on button at bounding box center [995, 509] width 33 height 29
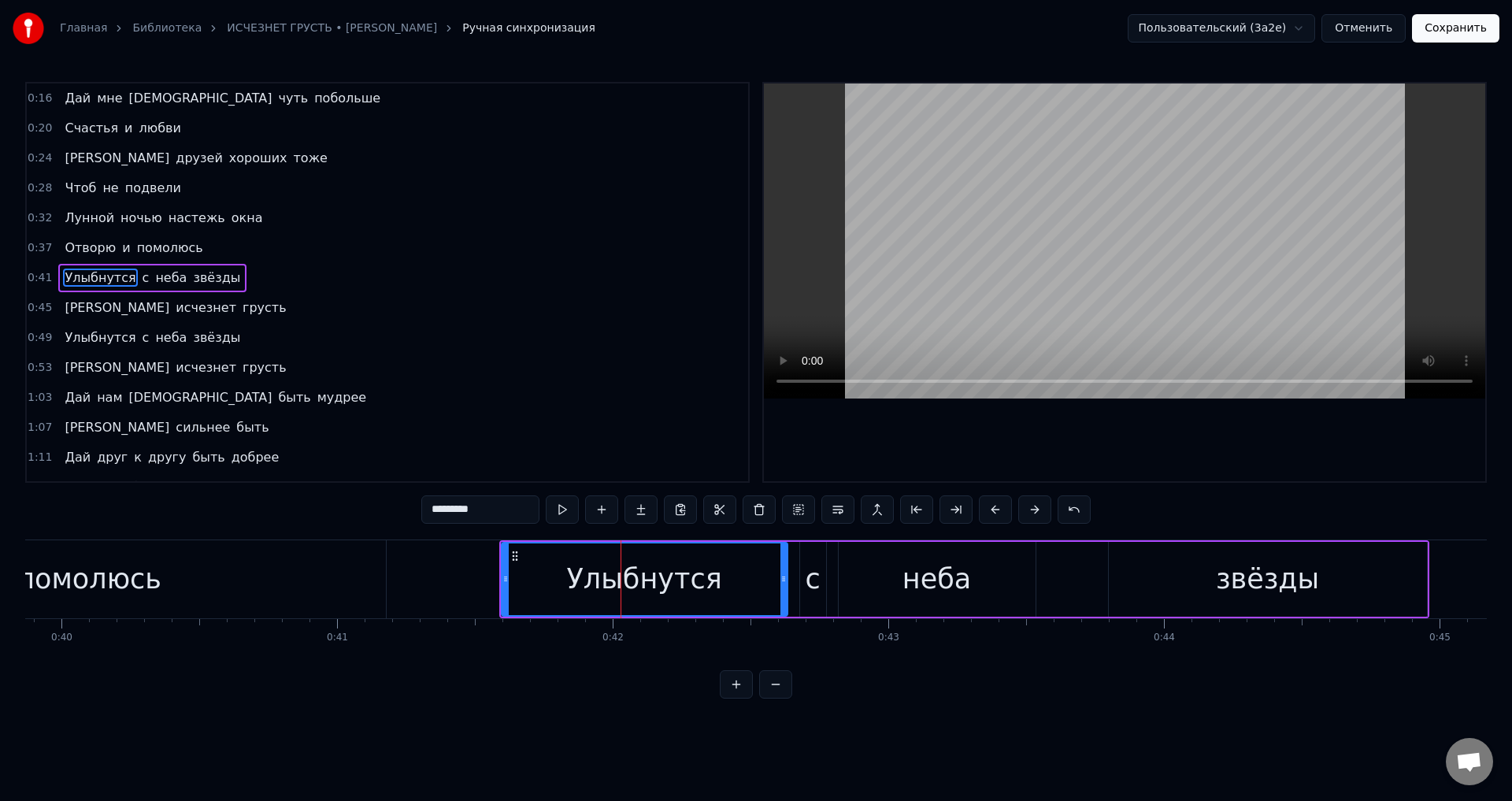
click at [1001, 510] on button at bounding box center [995, 509] width 33 height 29
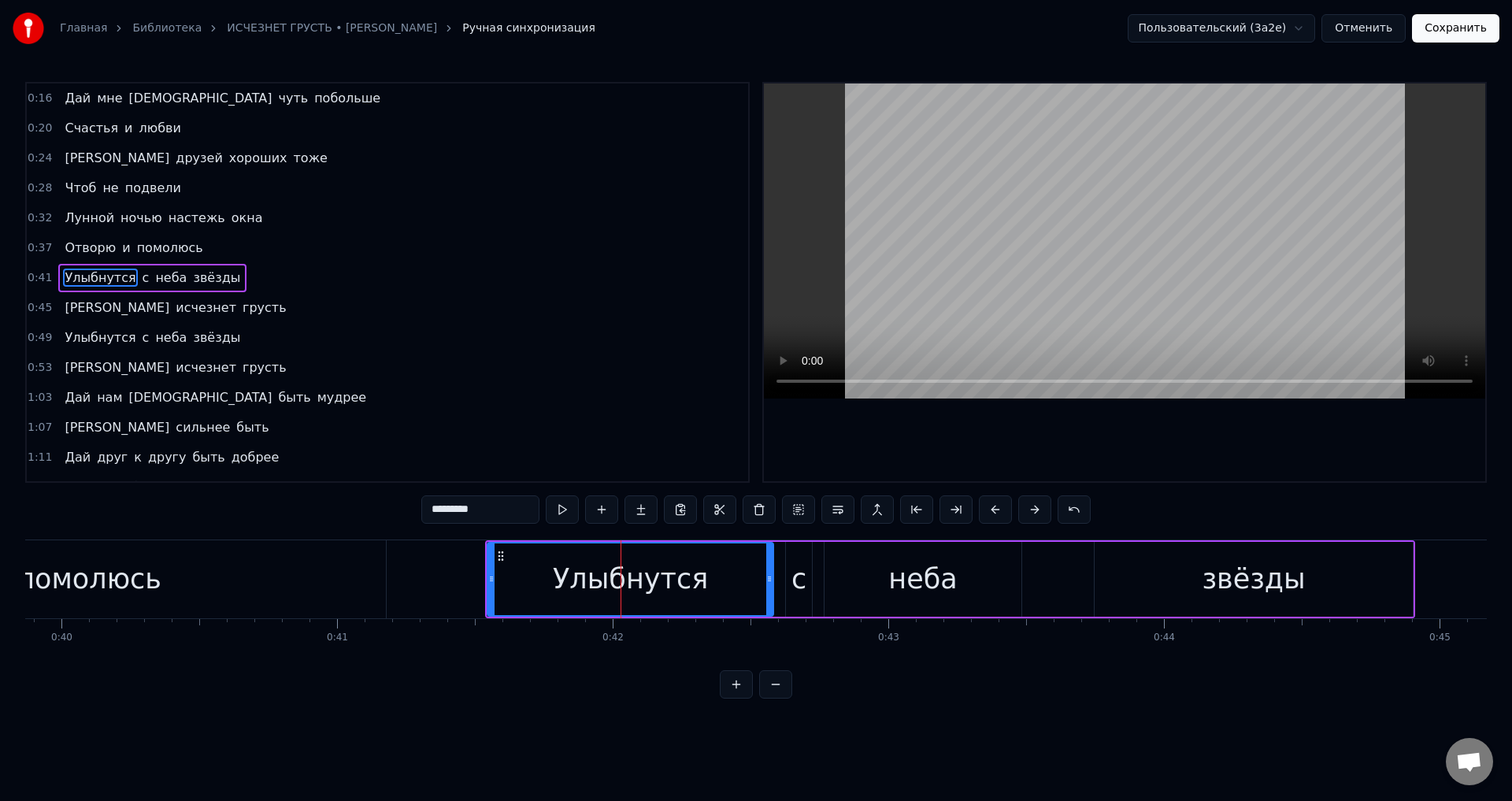
click at [203, 576] on div "помолюсь" at bounding box center [89, 579] width 593 height 78
type input "********"
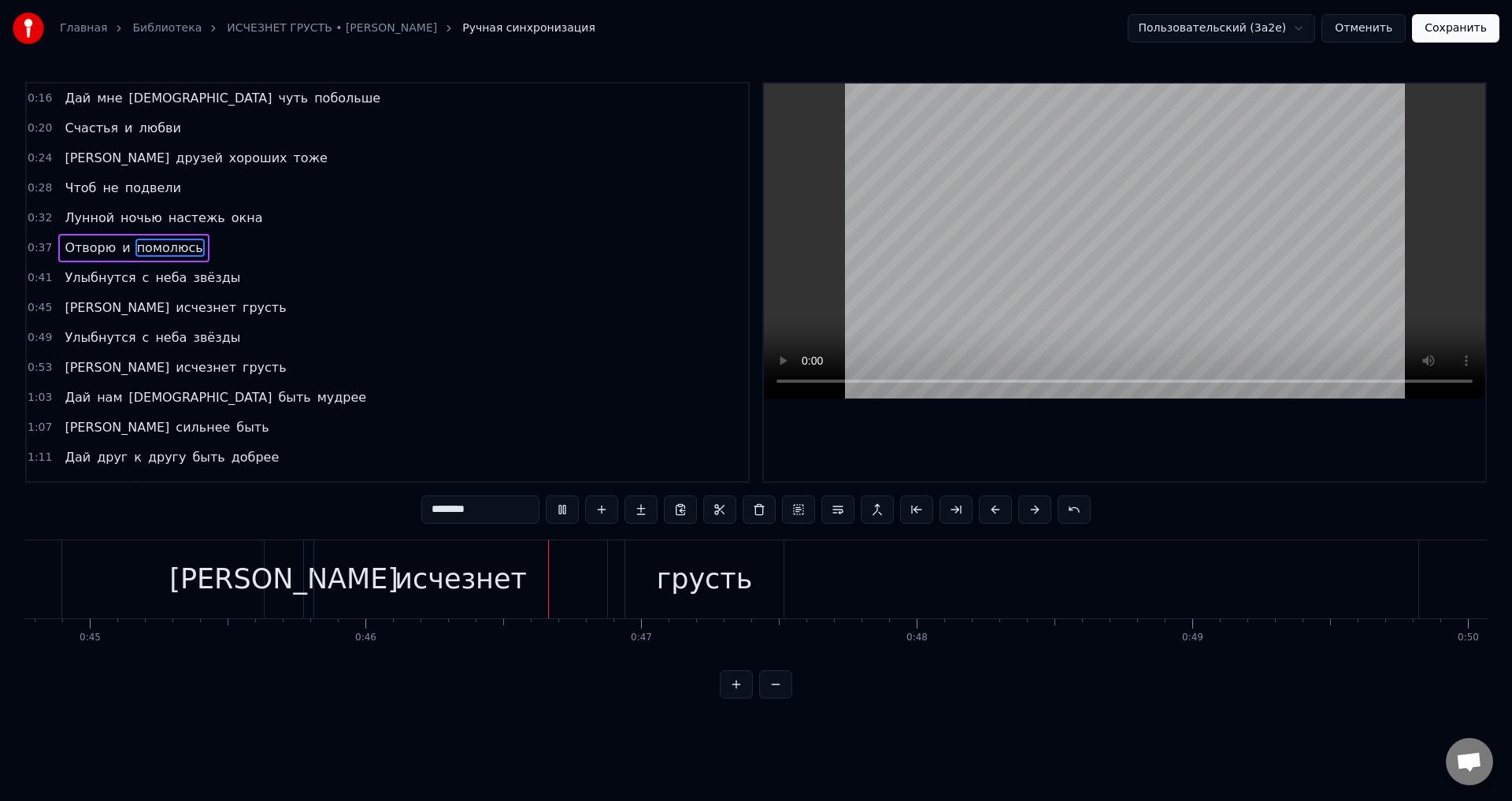
scroll to position [0, 12415]
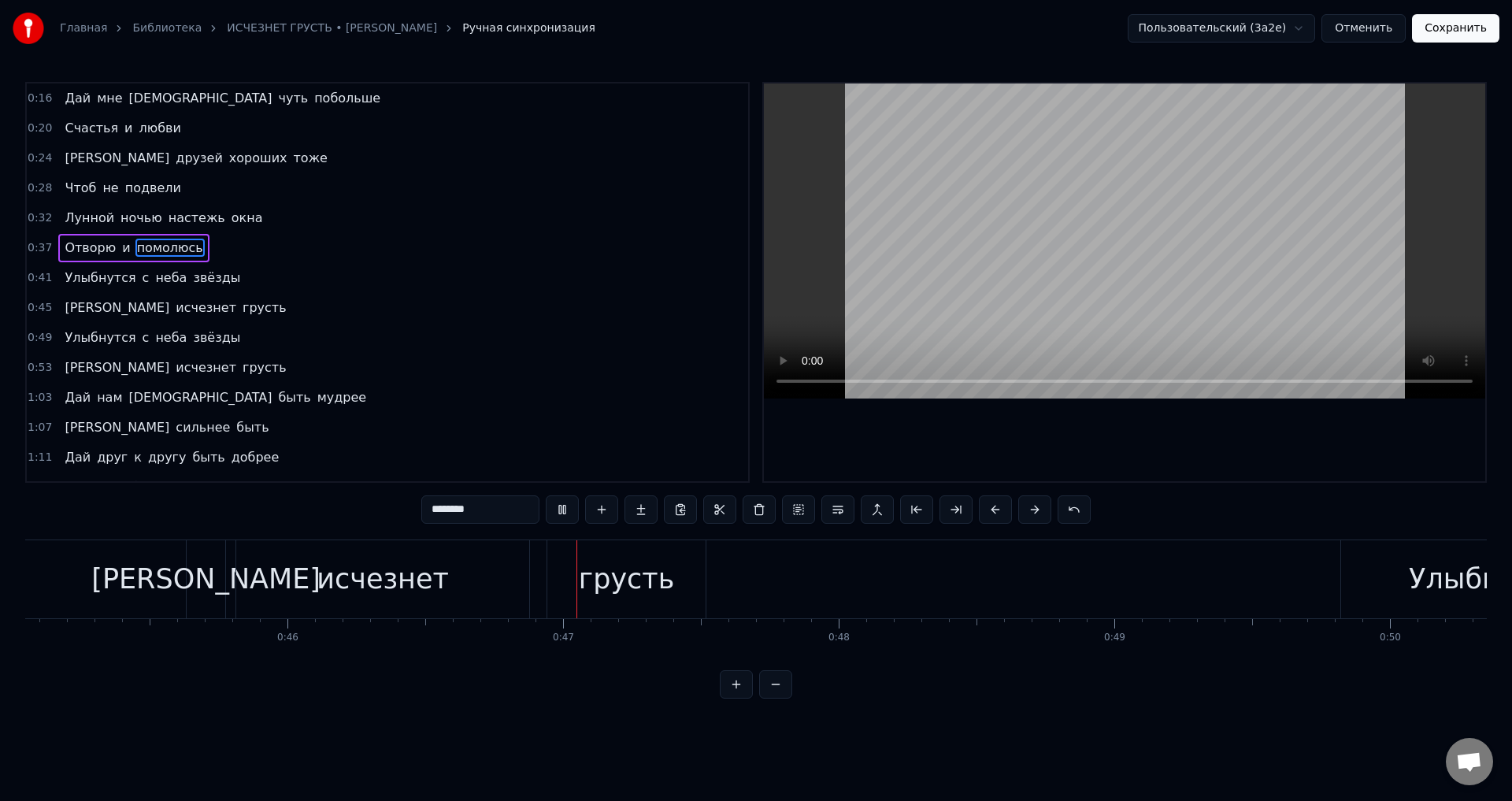
click at [1458, 36] on button "Сохранить" at bounding box center [1455, 28] width 87 height 29
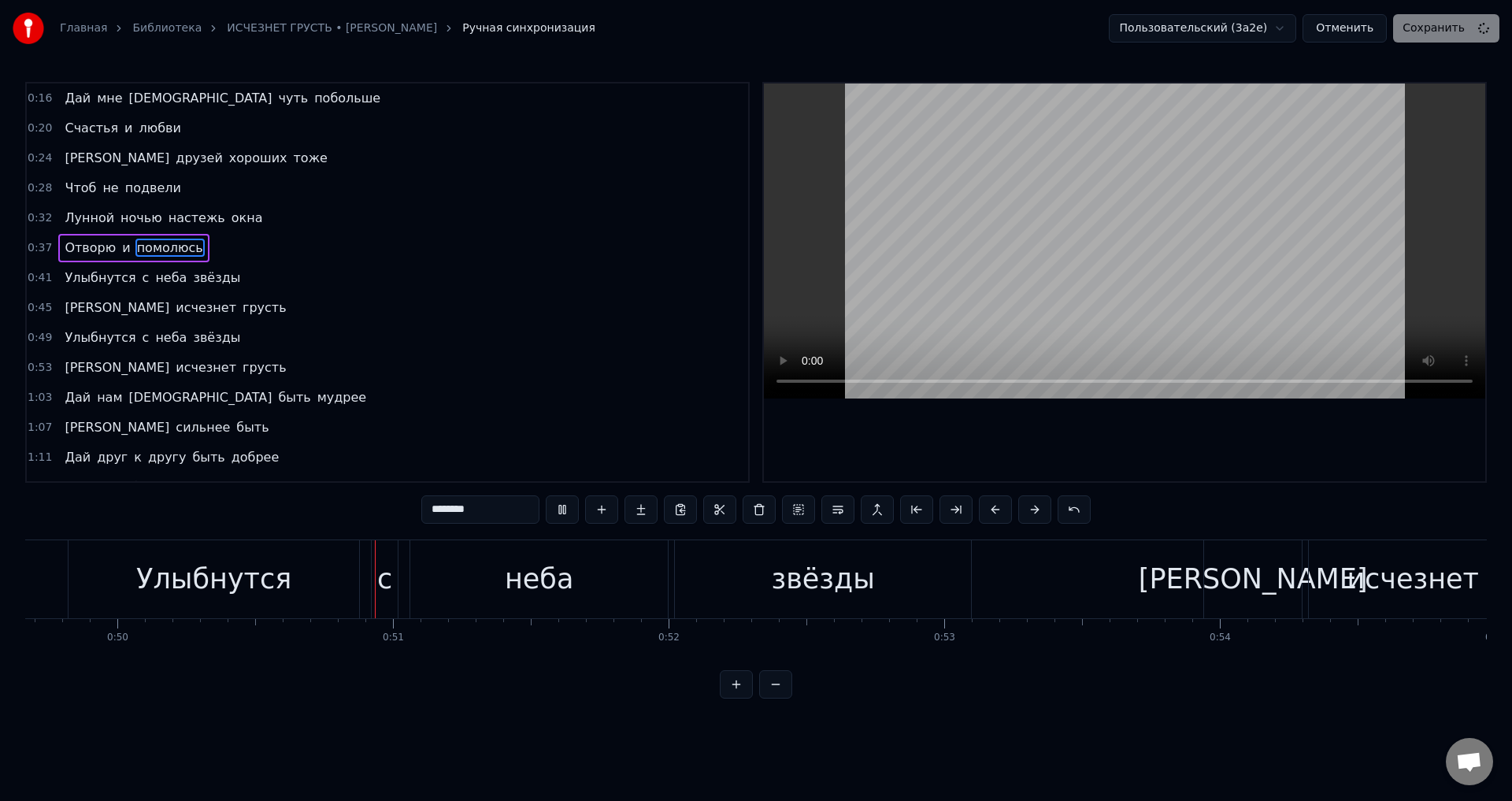
scroll to position [0, 13746]
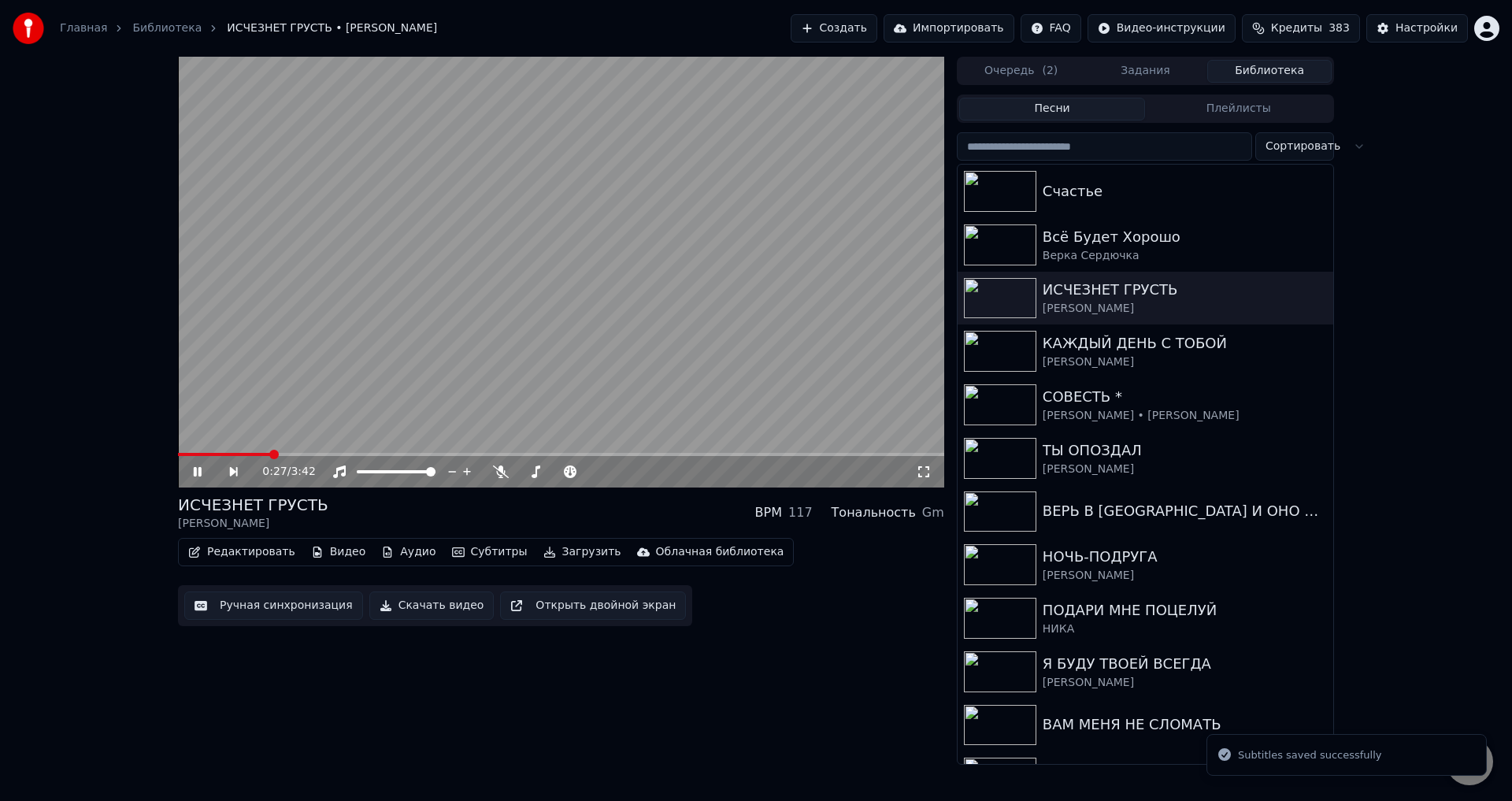
click at [272, 455] on span at bounding box center [561, 455] width 766 height 3
click at [922, 472] on icon at bounding box center [923, 471] width 16 height 12
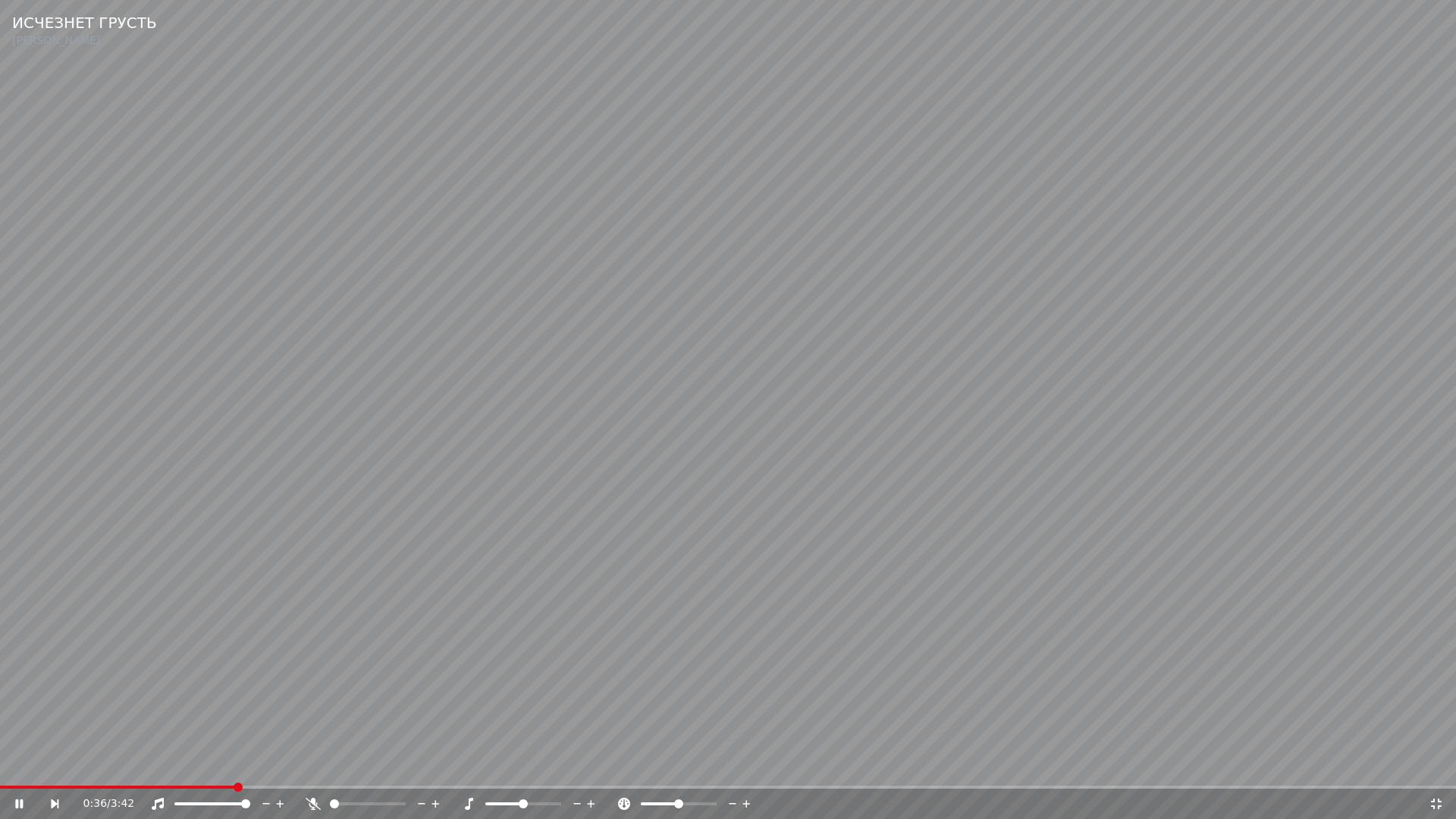
click at [235, 771] on span at bounding box center [117, 787] width 235 height 3
click at [219, 771] on span at bounding box center [111, 787] width 222 height 3
click at [235, 771] on span at bounding box center [117, 787] width 235 height 3
click at [206, 771] on video at bounding box center [728, 410] width 1456 height 819
click at [209, 771] on div "0:43 / 3:42" at bounding box center [728, 804] width 1456 height 30
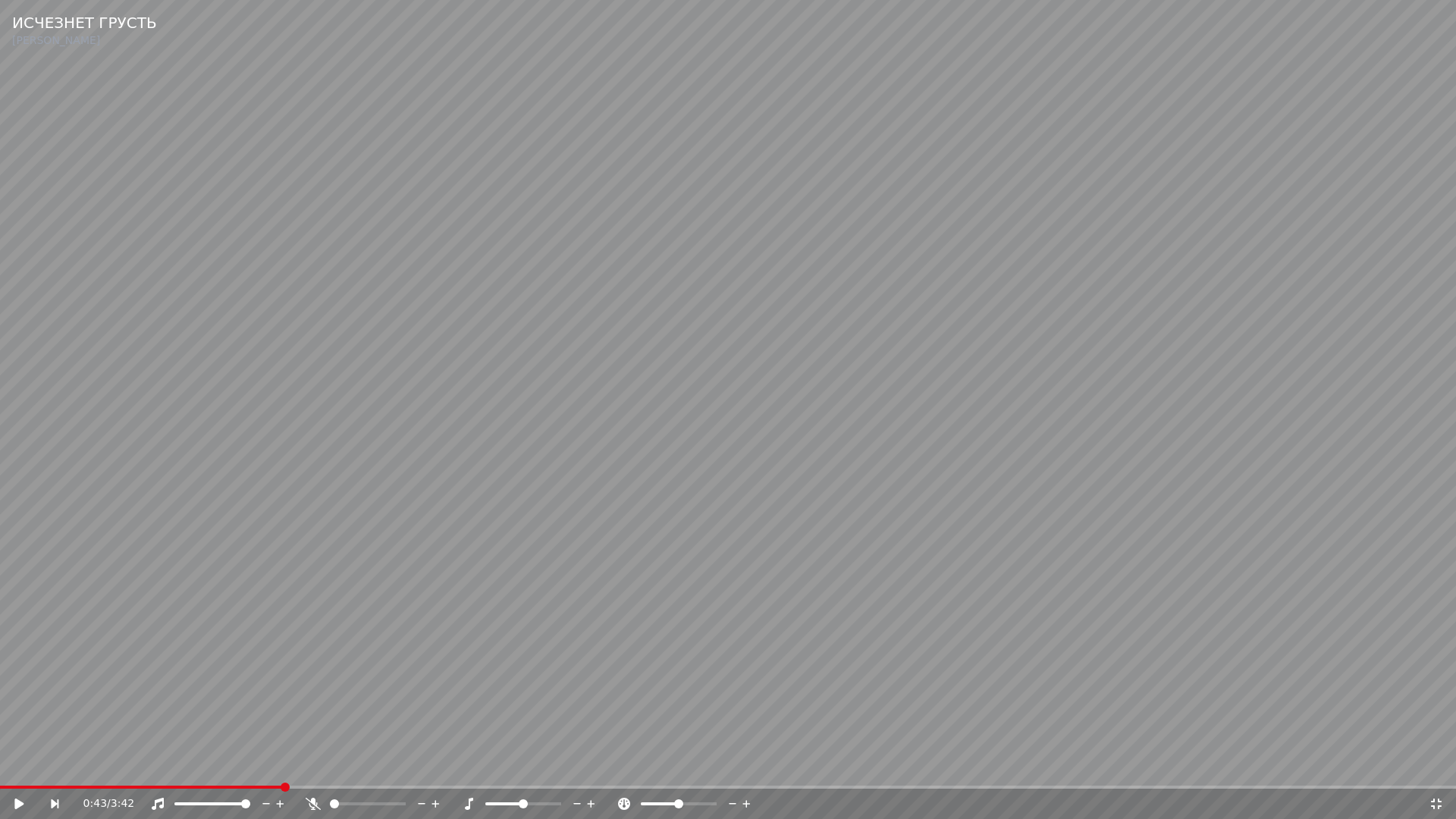
click at [209, 771] on span at bounding box center [141, 787] width 283 height 3
click at [480, 749] on video at bounding box center [728, 410] width 1456 height 819
click at [250, 771] on video at bounding box center [728, 410] width 1456 height 819
click at [1432, 771] on icon at bounding box center [1435, 803] width 10 height 10
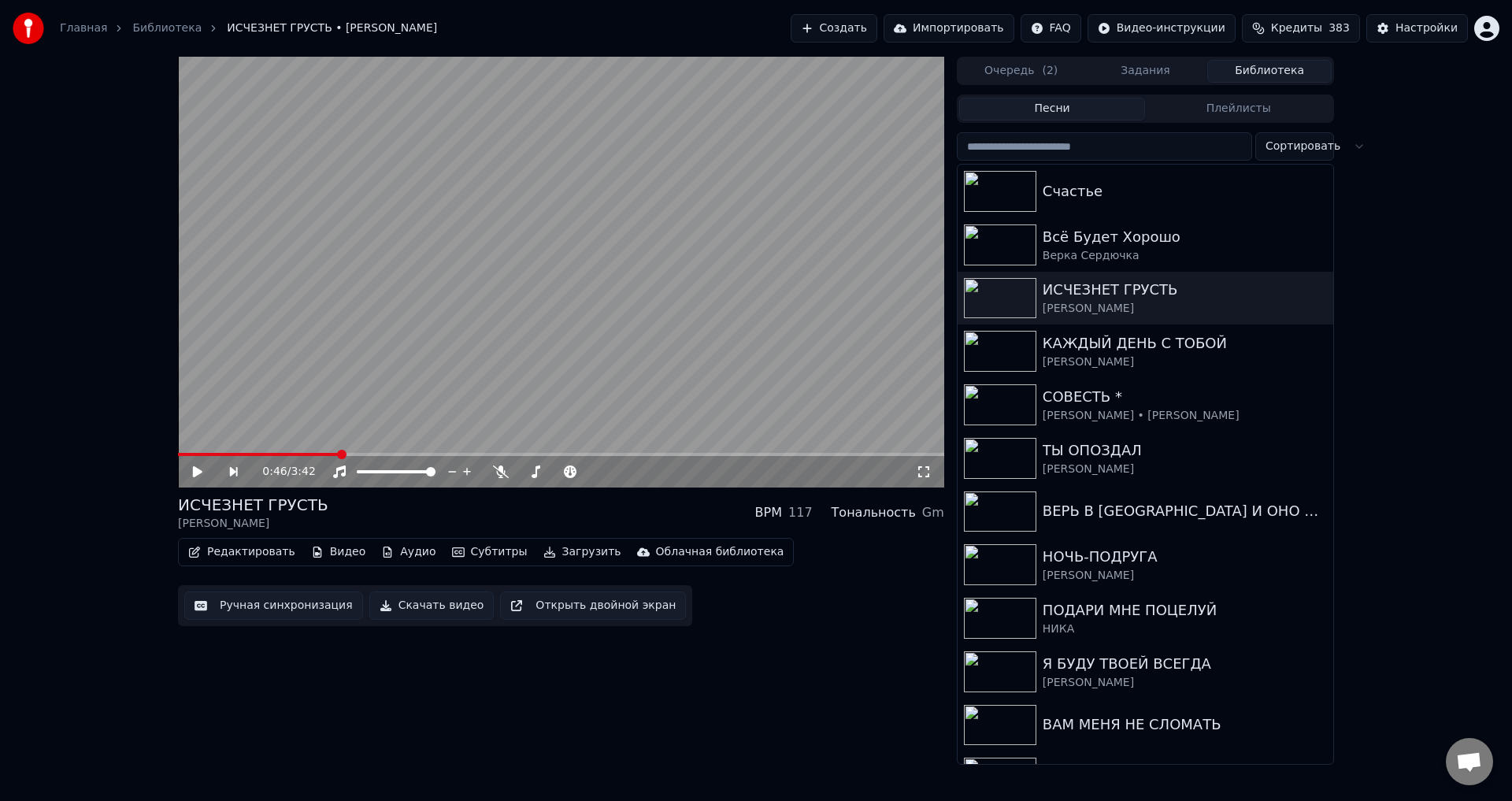
click at [303, 608] on button "Ручная синхронизация" at bounding box center [273, 605] width 179 height 29
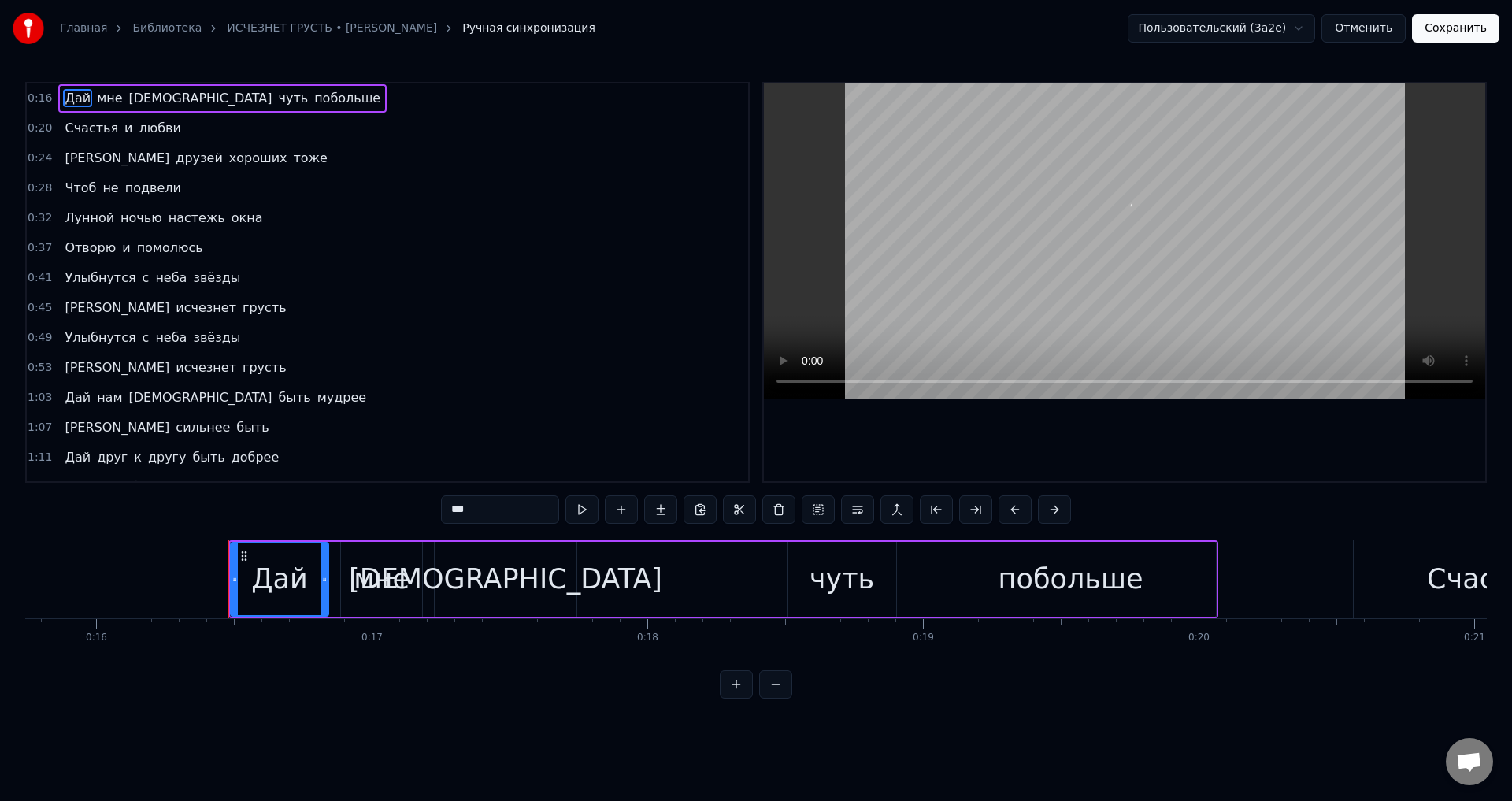
scroll to position [0, 4463]
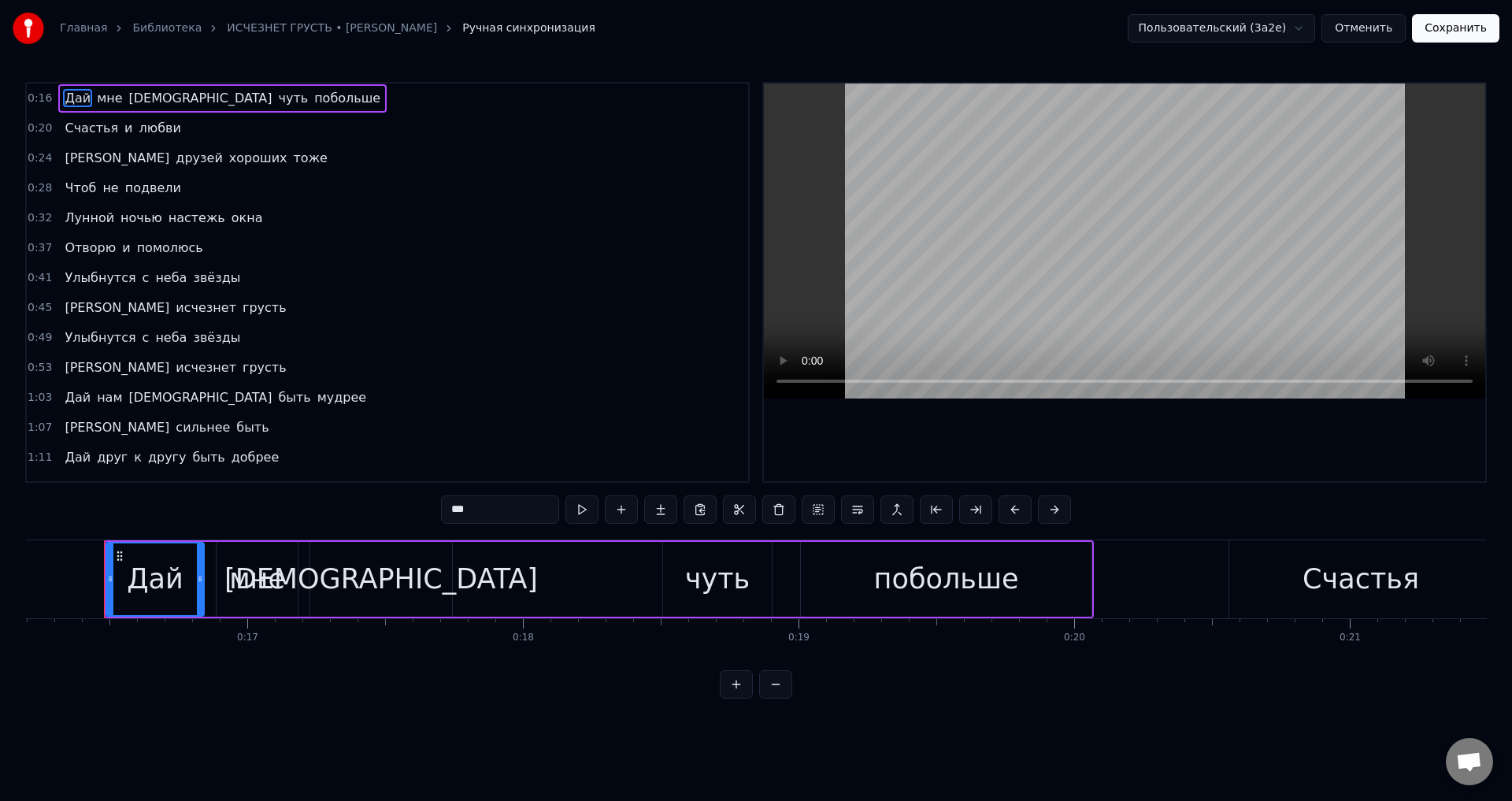
click at [65, 271] on span "Улыбнутся" at bounding box center [100, 277] width 74 height 18
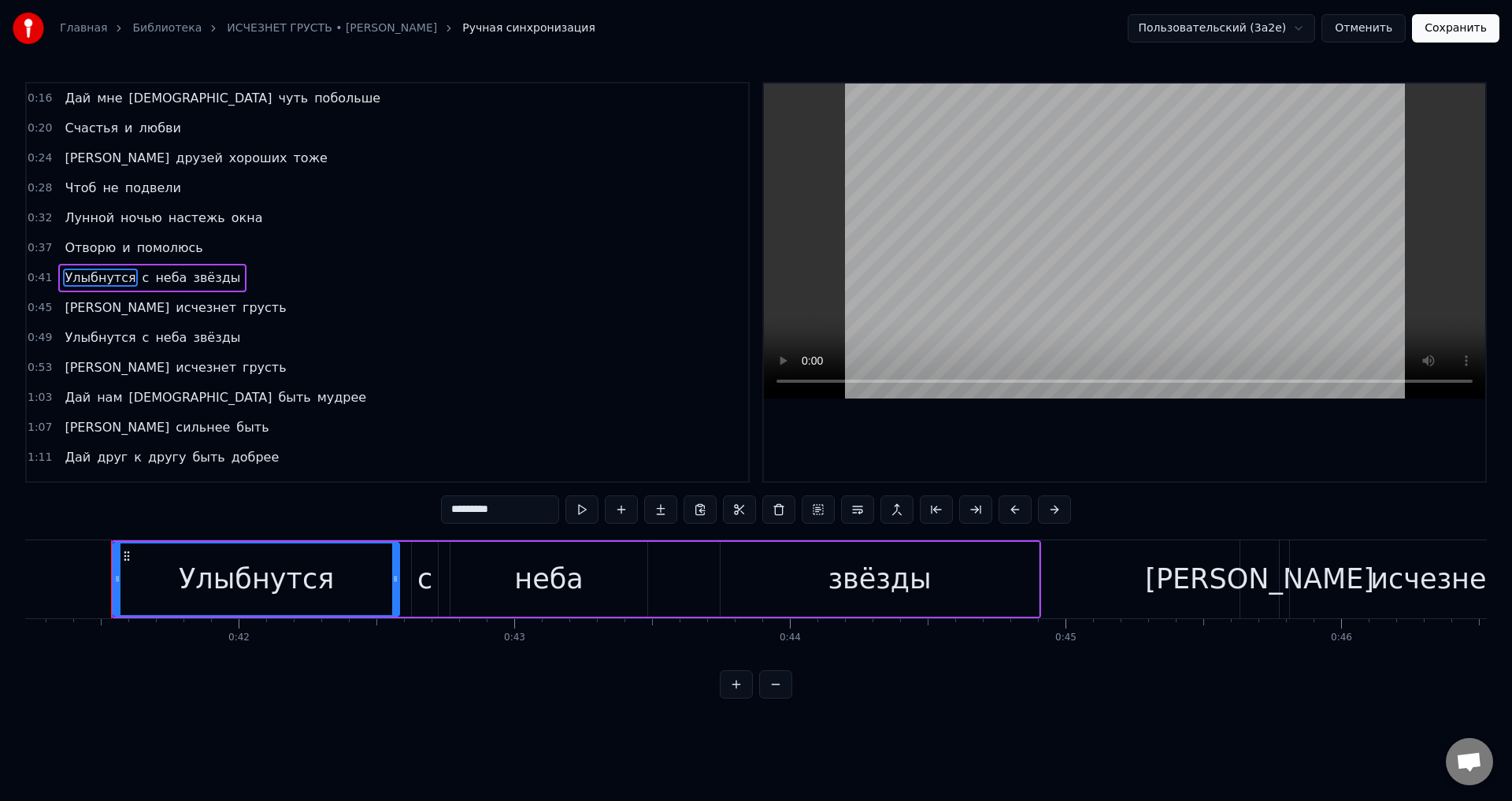
scroll to position [0, 11369]
click at [107, 572] on div "Улыбнутся" at bounding box center [249, 579] width 284 height 71
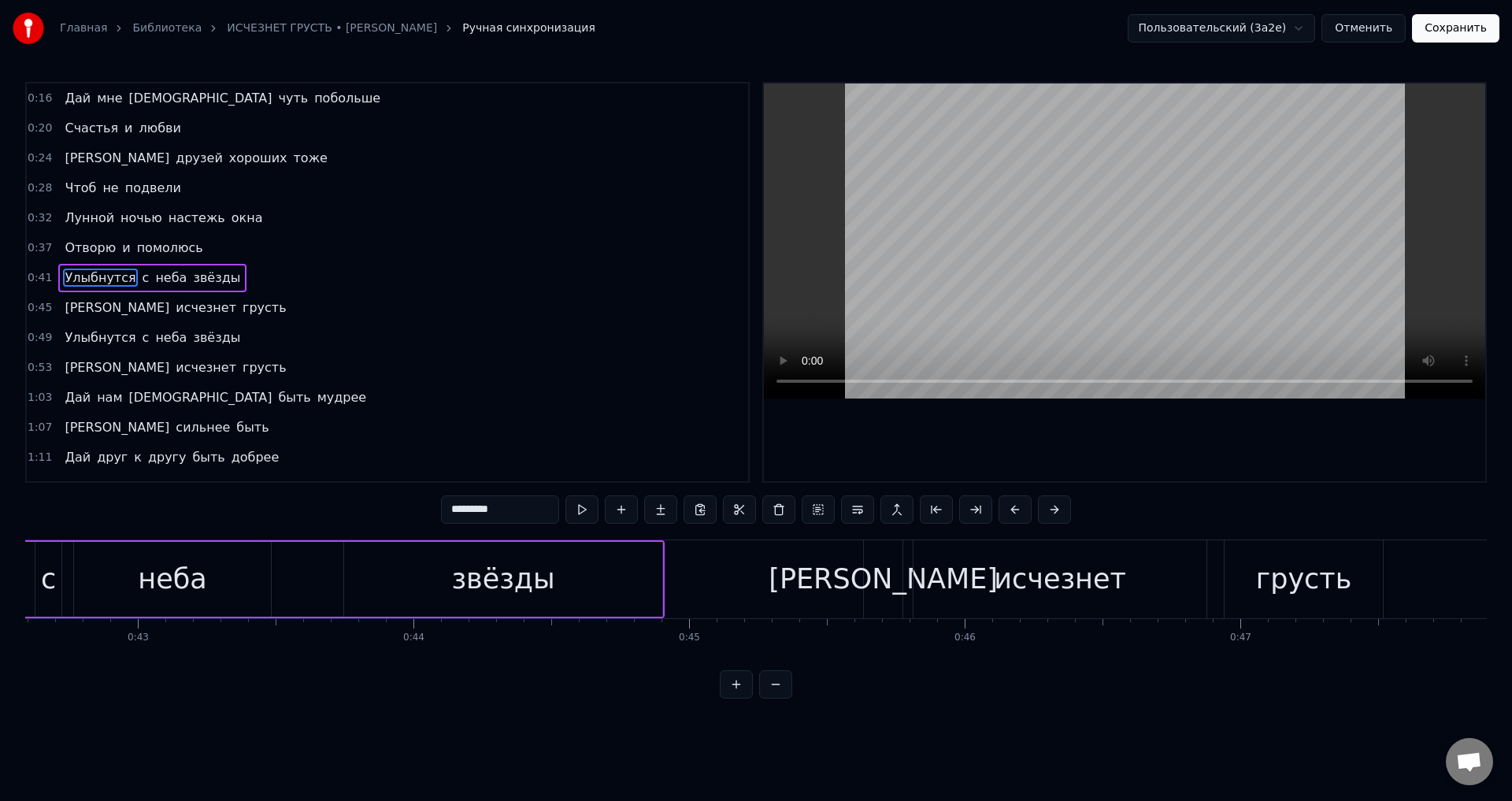
scroll to position [0, 11613]
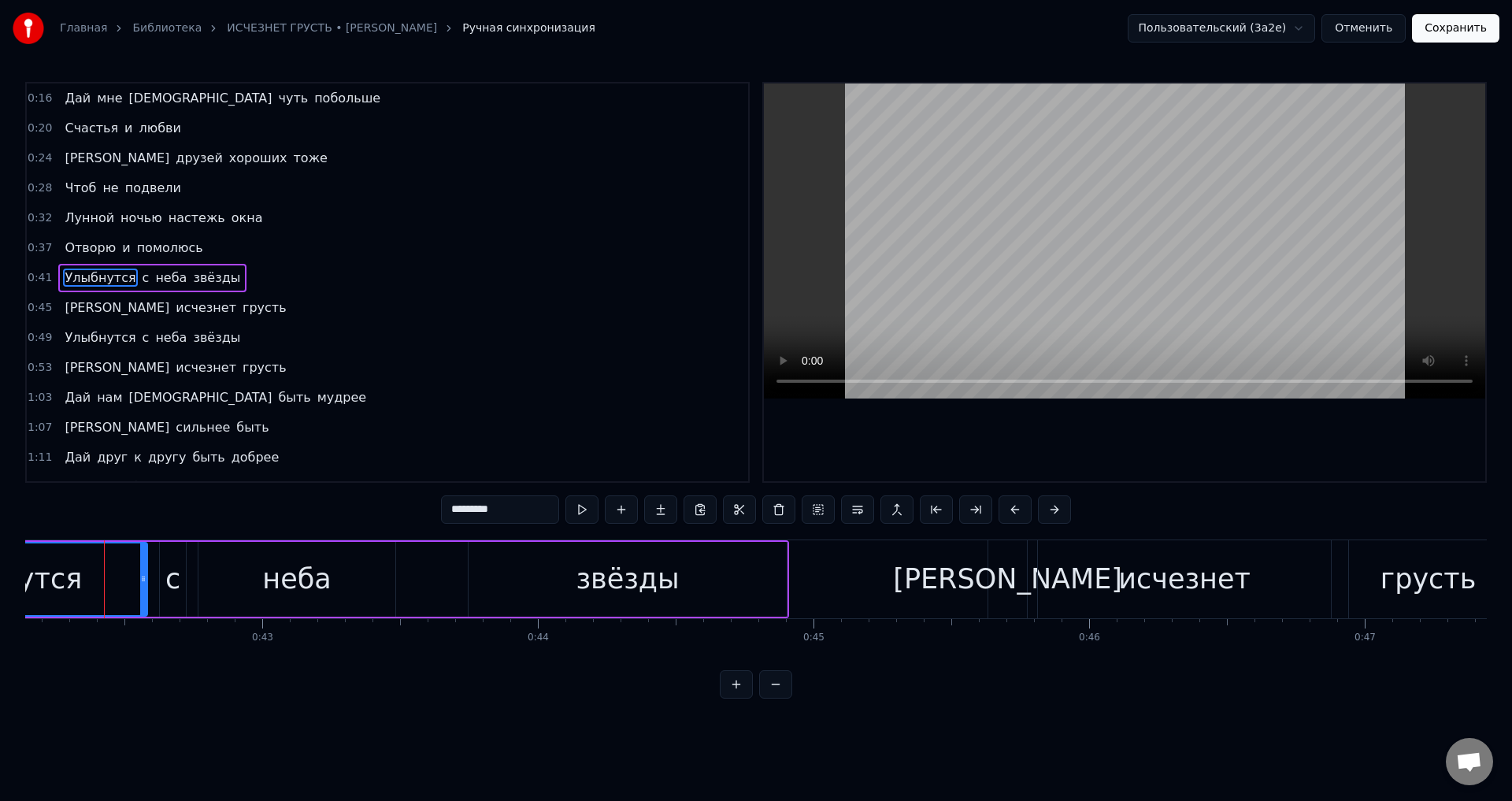
click at [73, 214] on span "Лунной" at bounding box center [89, 217] width 53 height 18
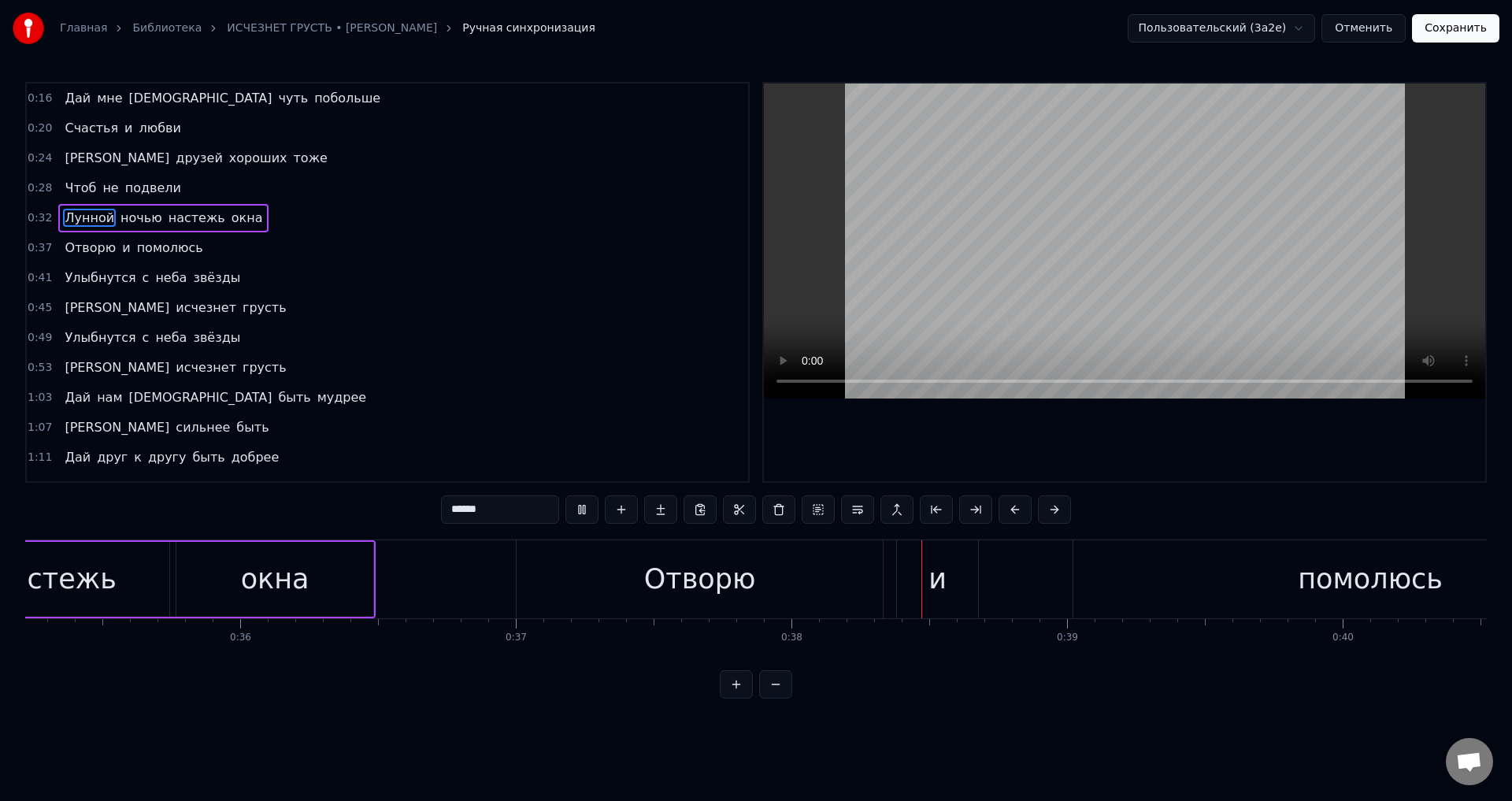
scroll to position [0, 10284]
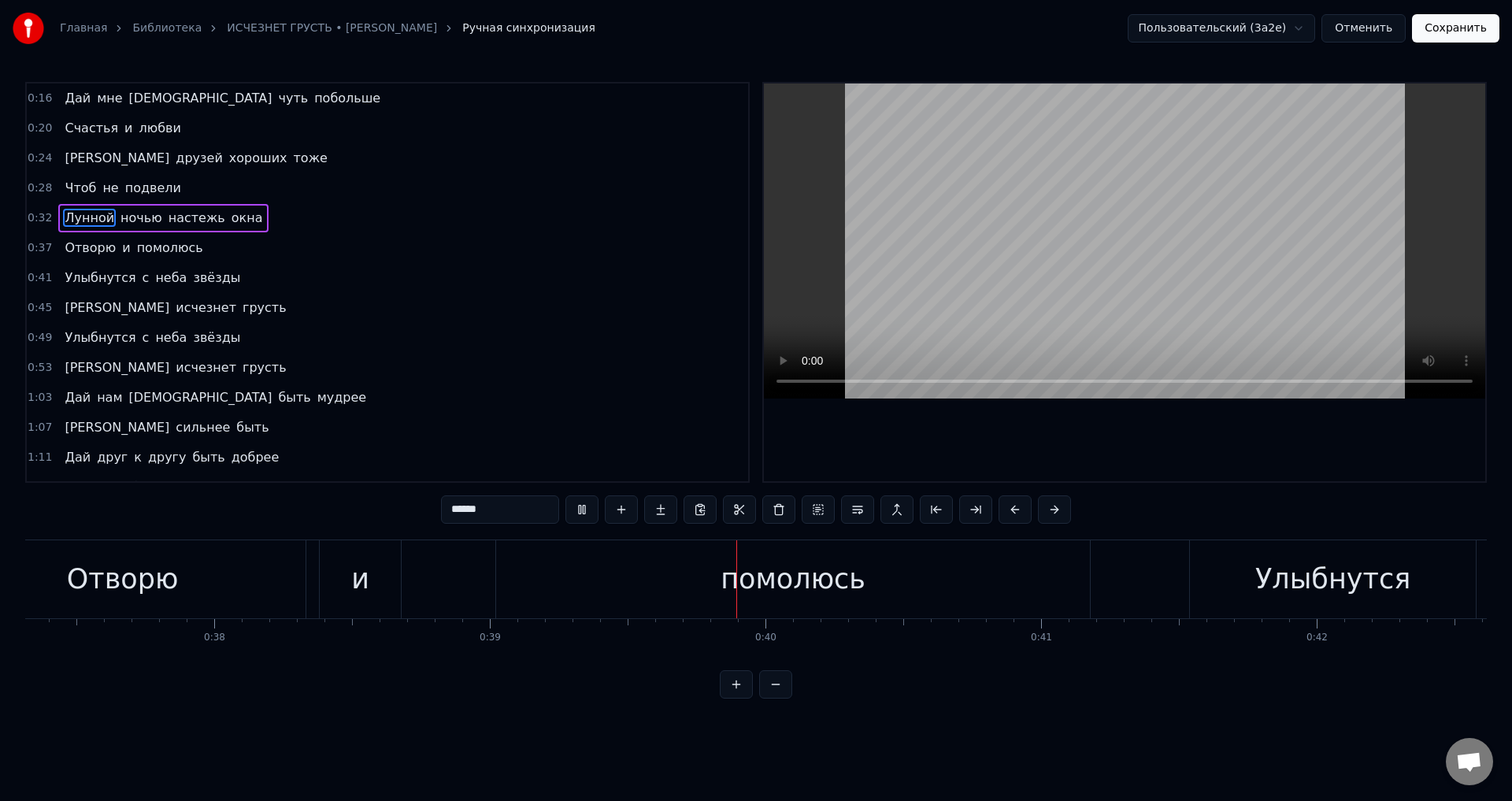
click at [241, 584] on div "Отворю" at bounding box center [122, 579] width 366 height 78
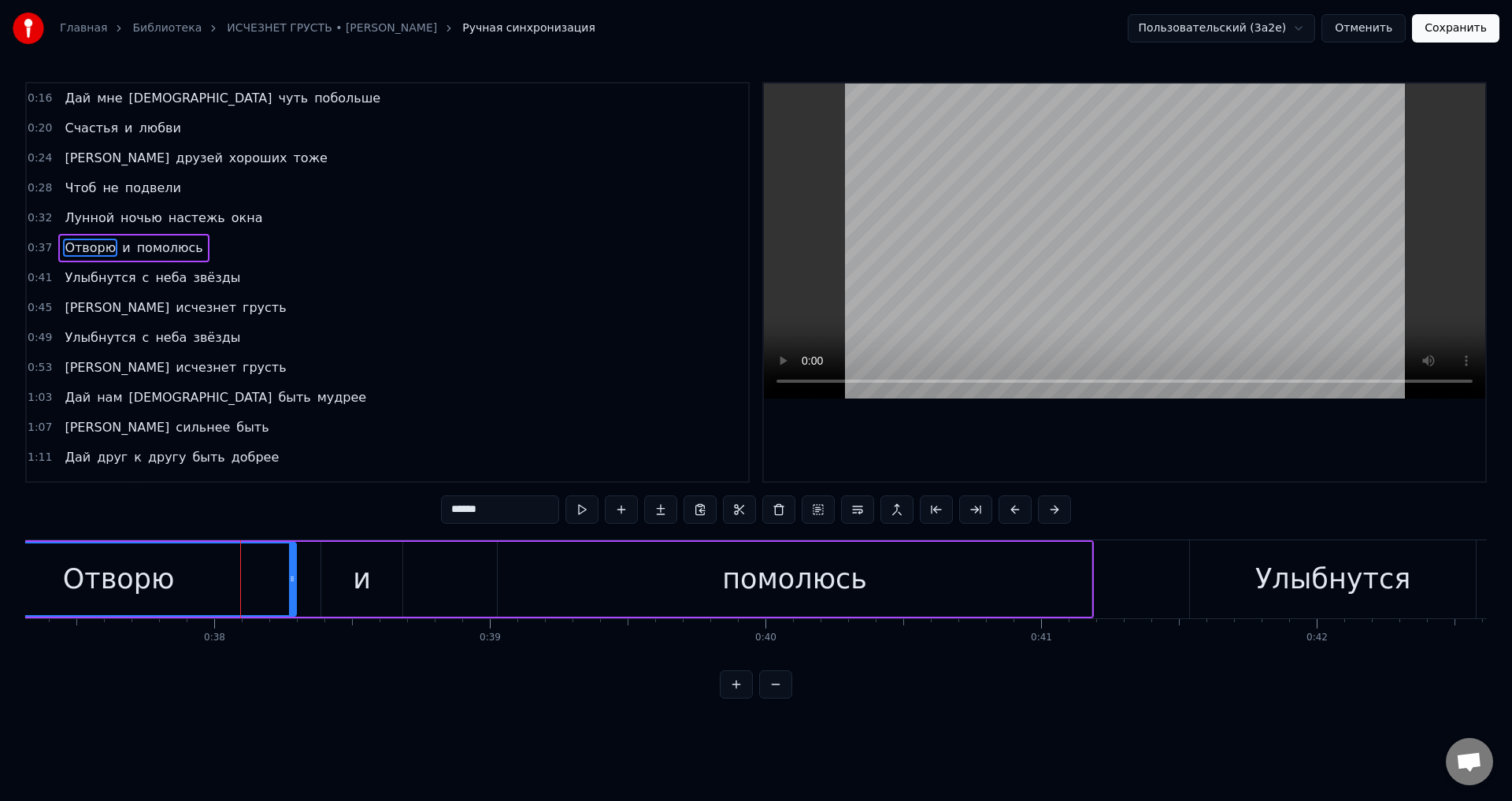
drag, startPoint x: 303, startPoint y: 584, endPoint x: 292, endPoint y: 588, distance: 11.7
click at [292, 588] on div at bounding box center [292, 579] width 7 height 71
click at [340, 591] on div "и" at bounding box center [361, 579] width 81 height 75
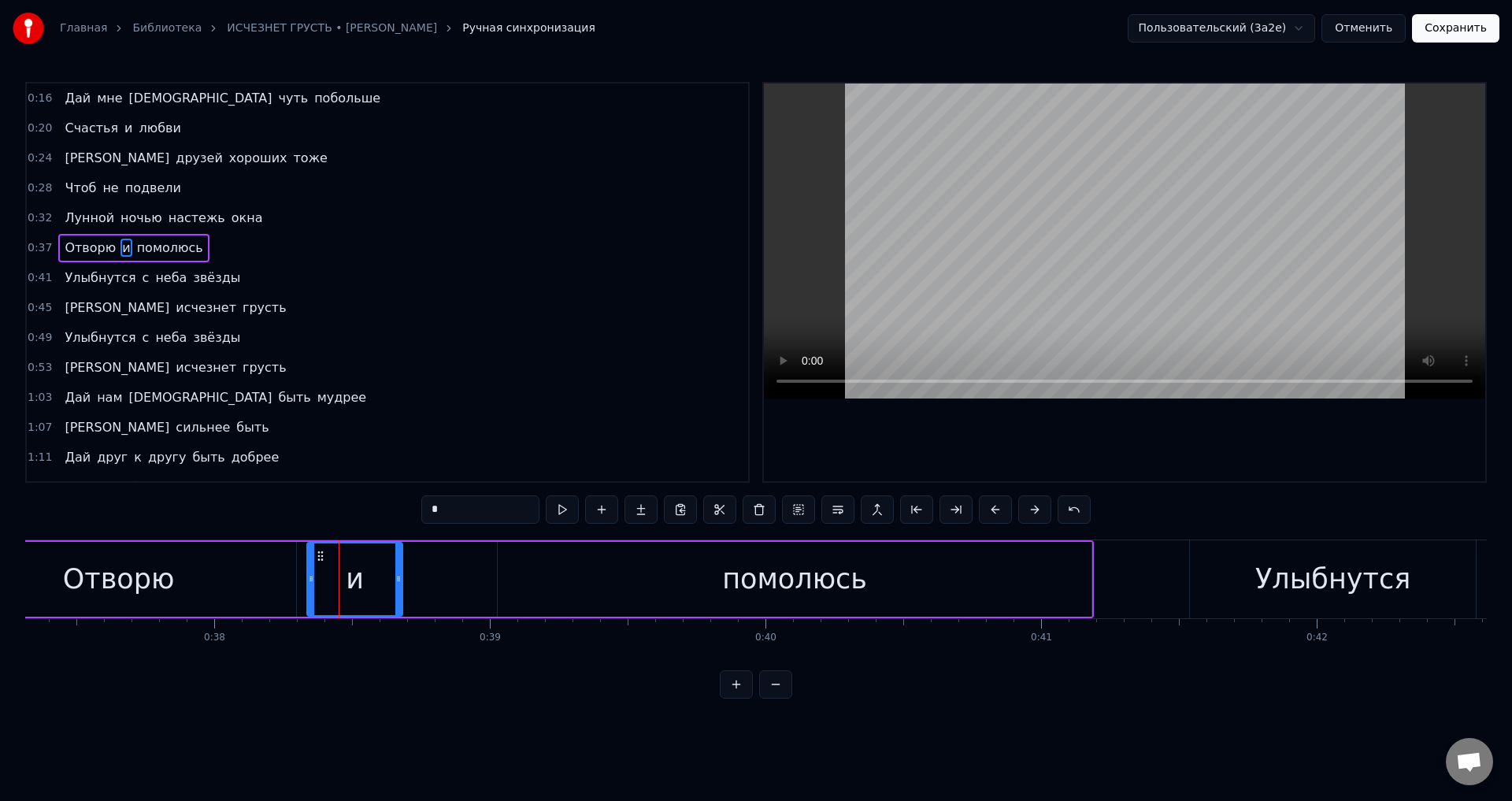
drag, startPoint x: 323, startPoint y: 587, endPoint x: 309, endPoint y: 586, distance: 14.0
click at [309, 586] on div at bounding box center [311, 579] width 7 height 71
click at [167, 572] on div "Отворю" at bounding box center [119, 579] width 112 height 42
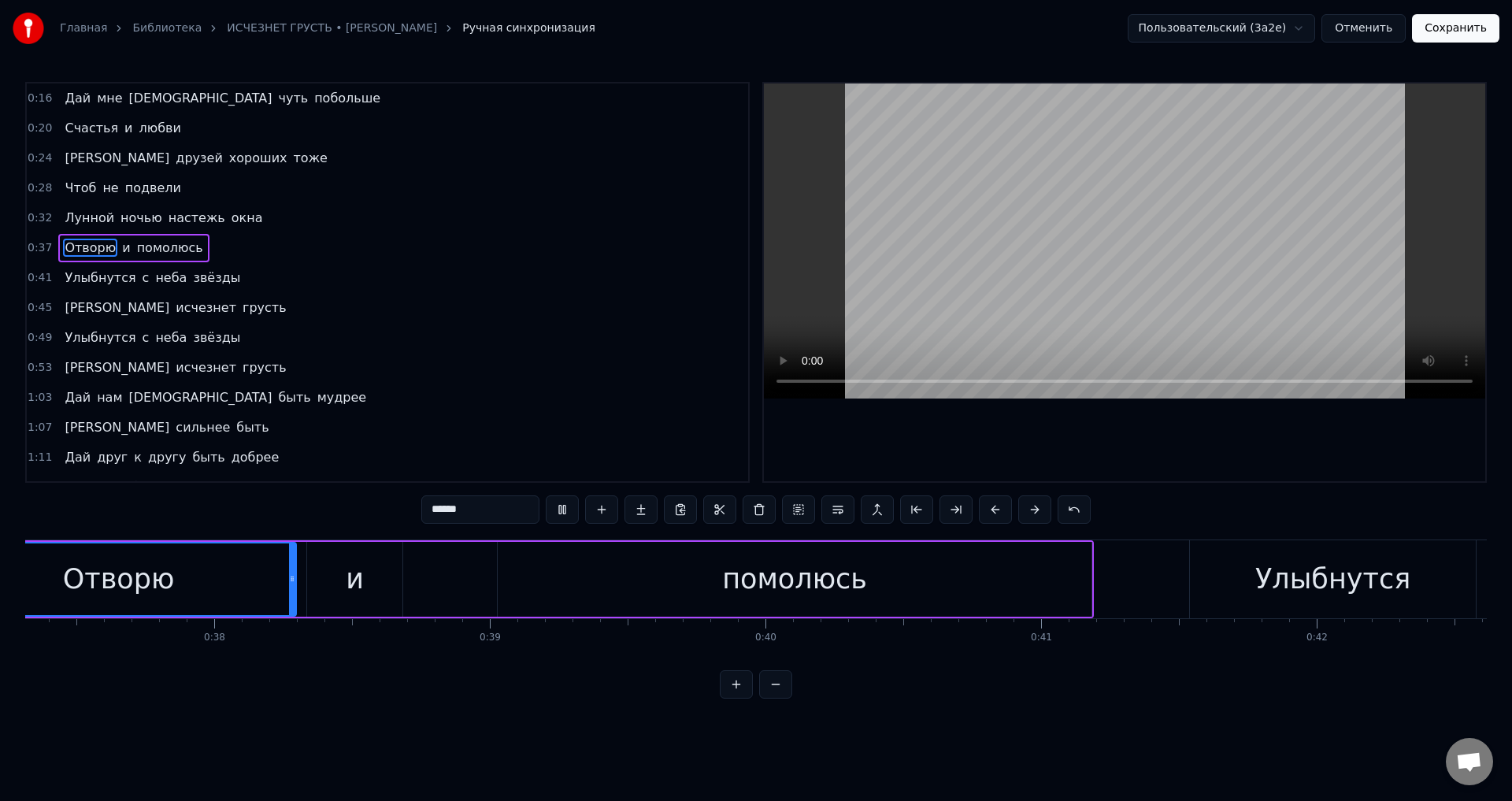
scroll to position [0, 11633]
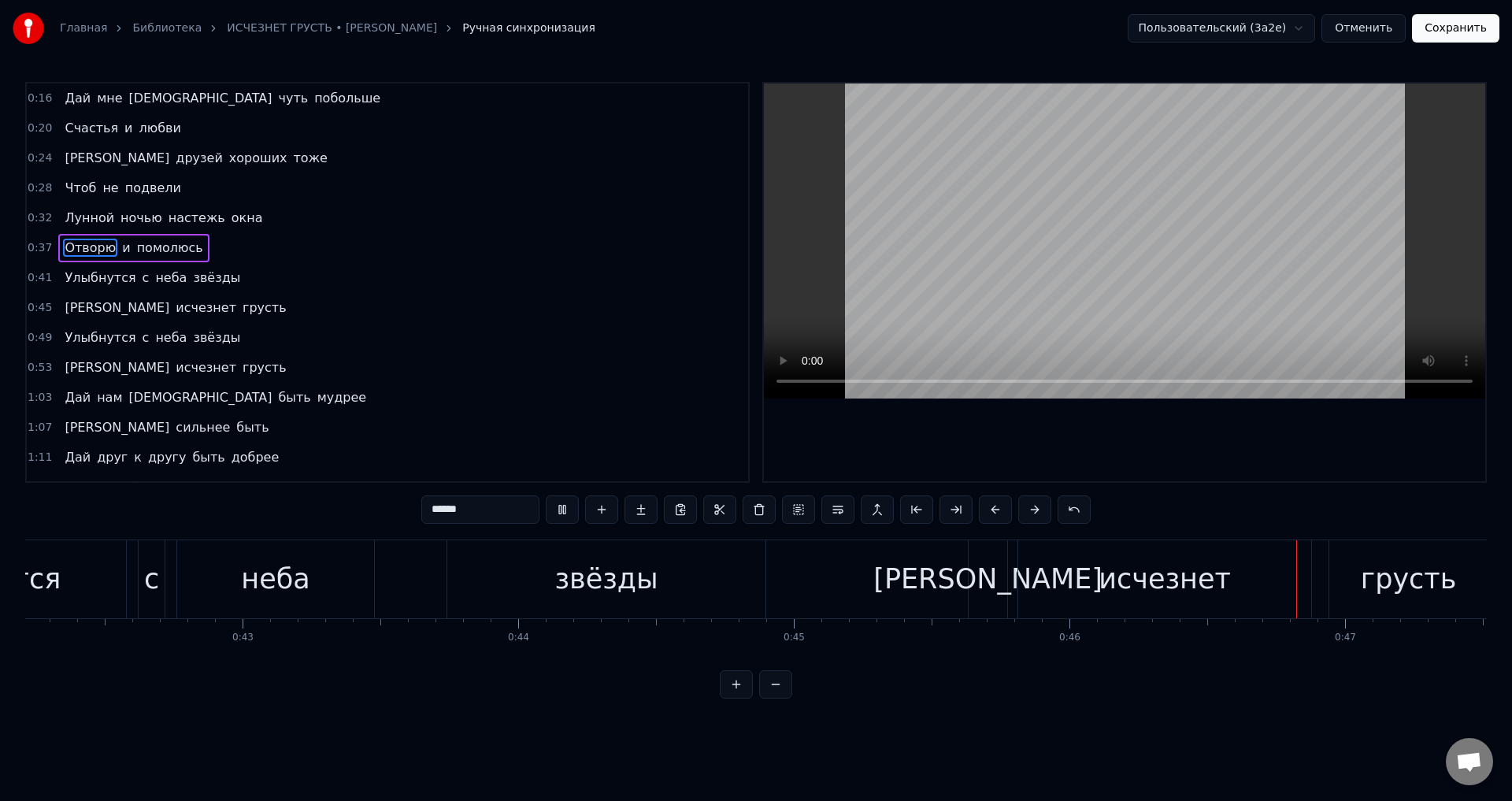
click at [226, 593] on div "неба" at bounding box center [276, 579] width 197 height 78
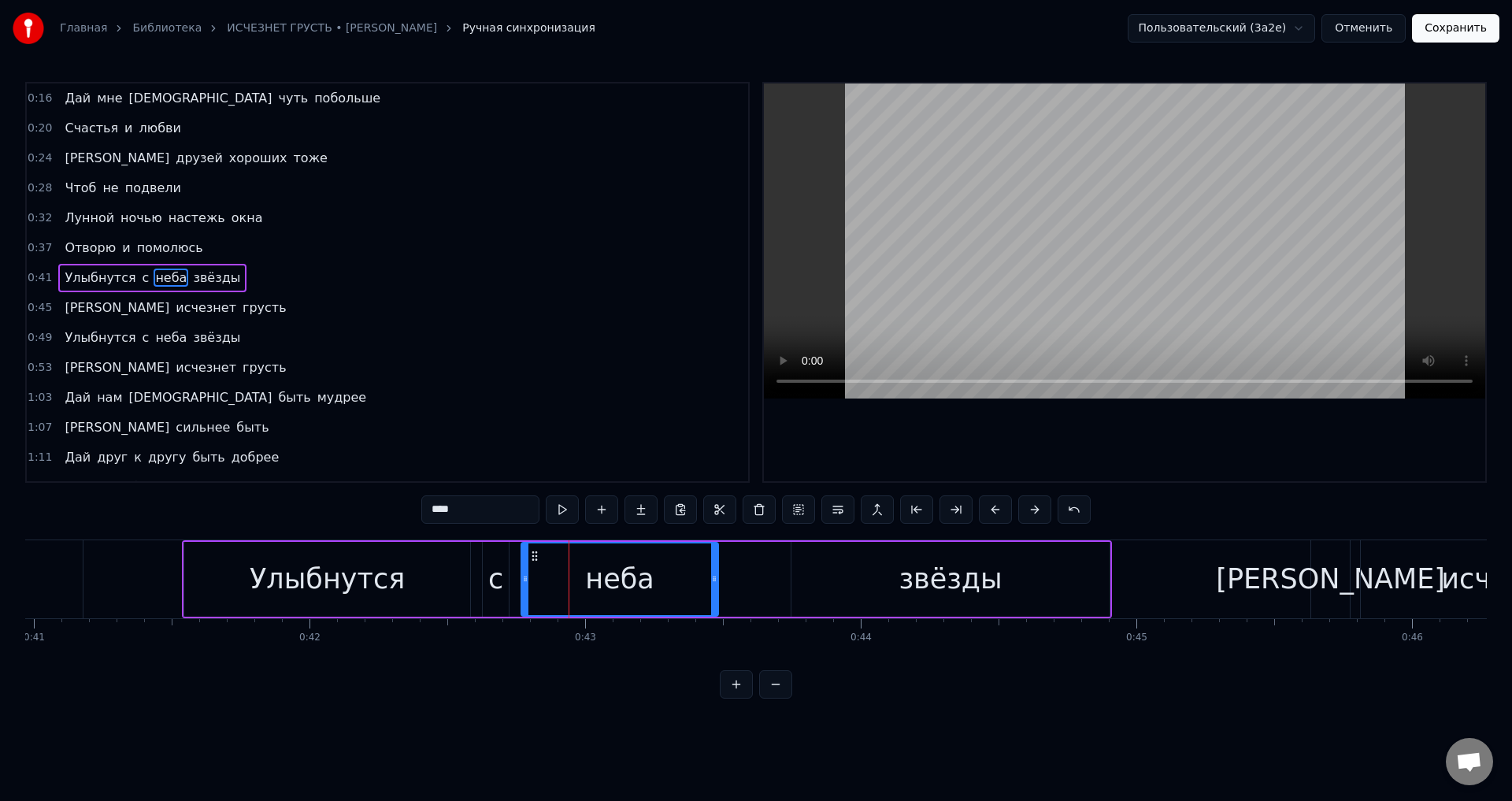
scroll to position [0, 11223]
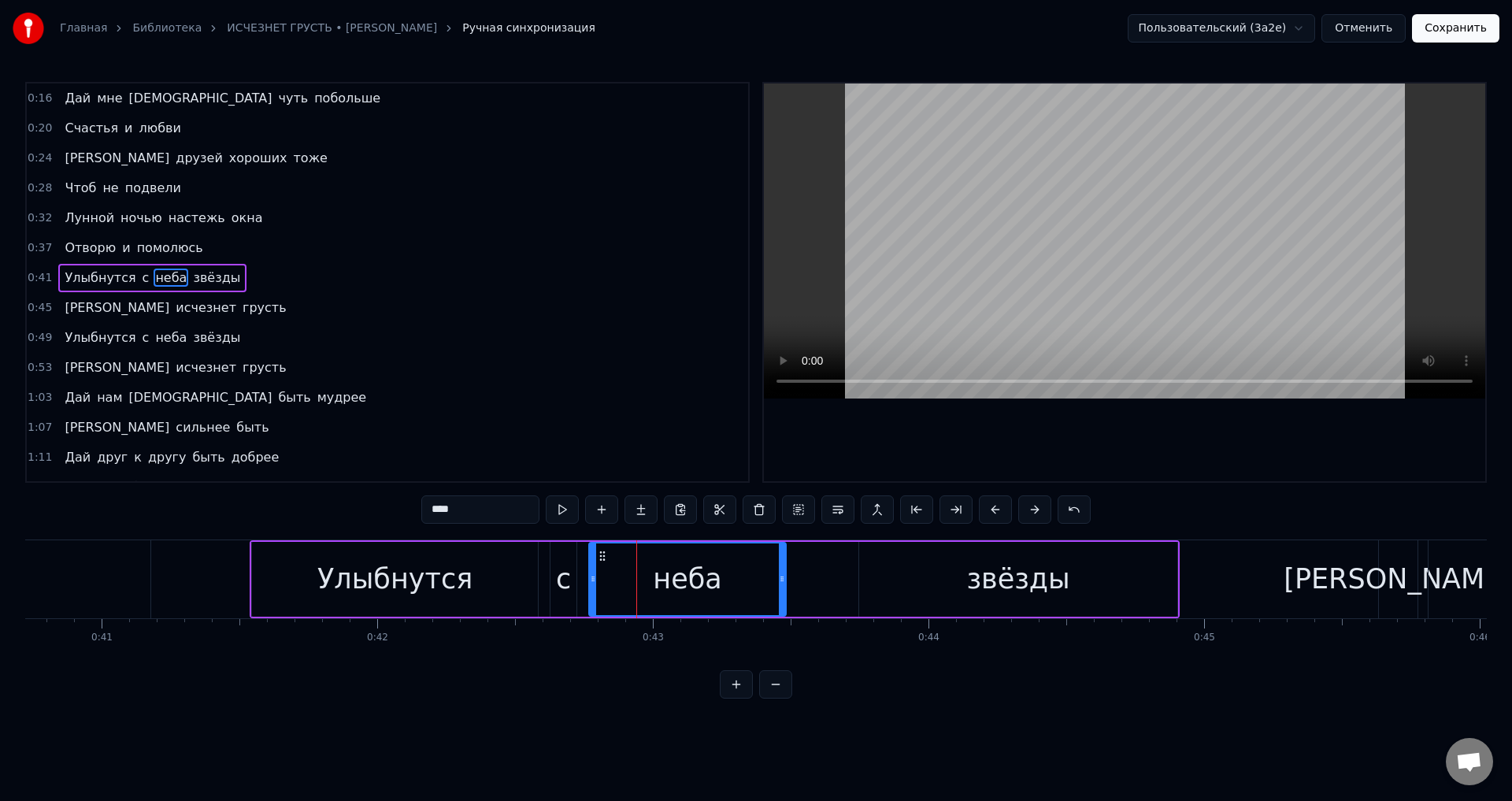
click at [263, 584] on div "Улыбнутся" at bounding box center [395, 579] width 286 height 75
type input "*********"
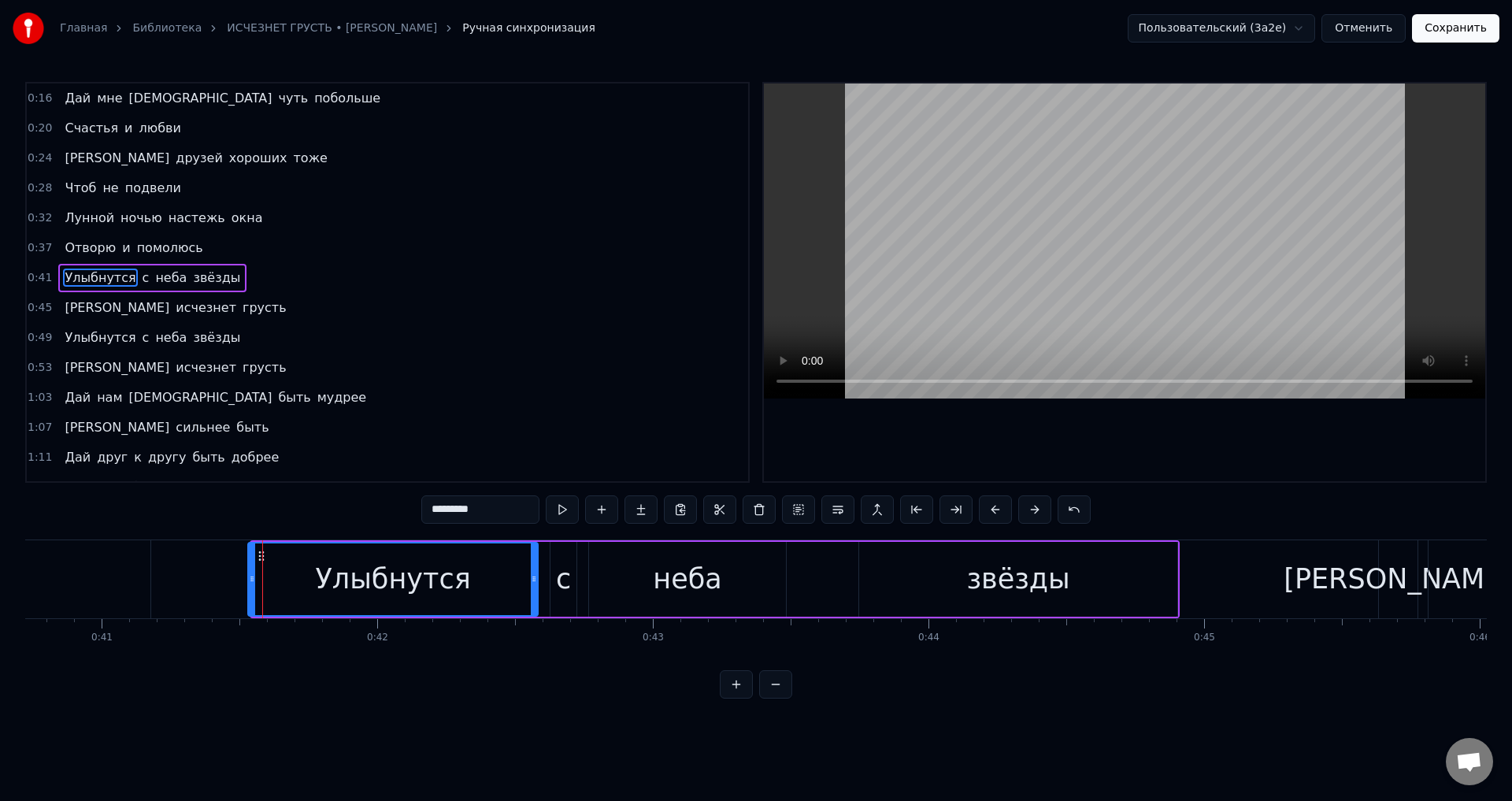
drag, startPoint x: 260, startPoint y: 584, endPoint x: 252, endPoint y: 582, distance: 8.2
click at [252, 582] on icon at bounding box center [252, 578] width 7 height 12
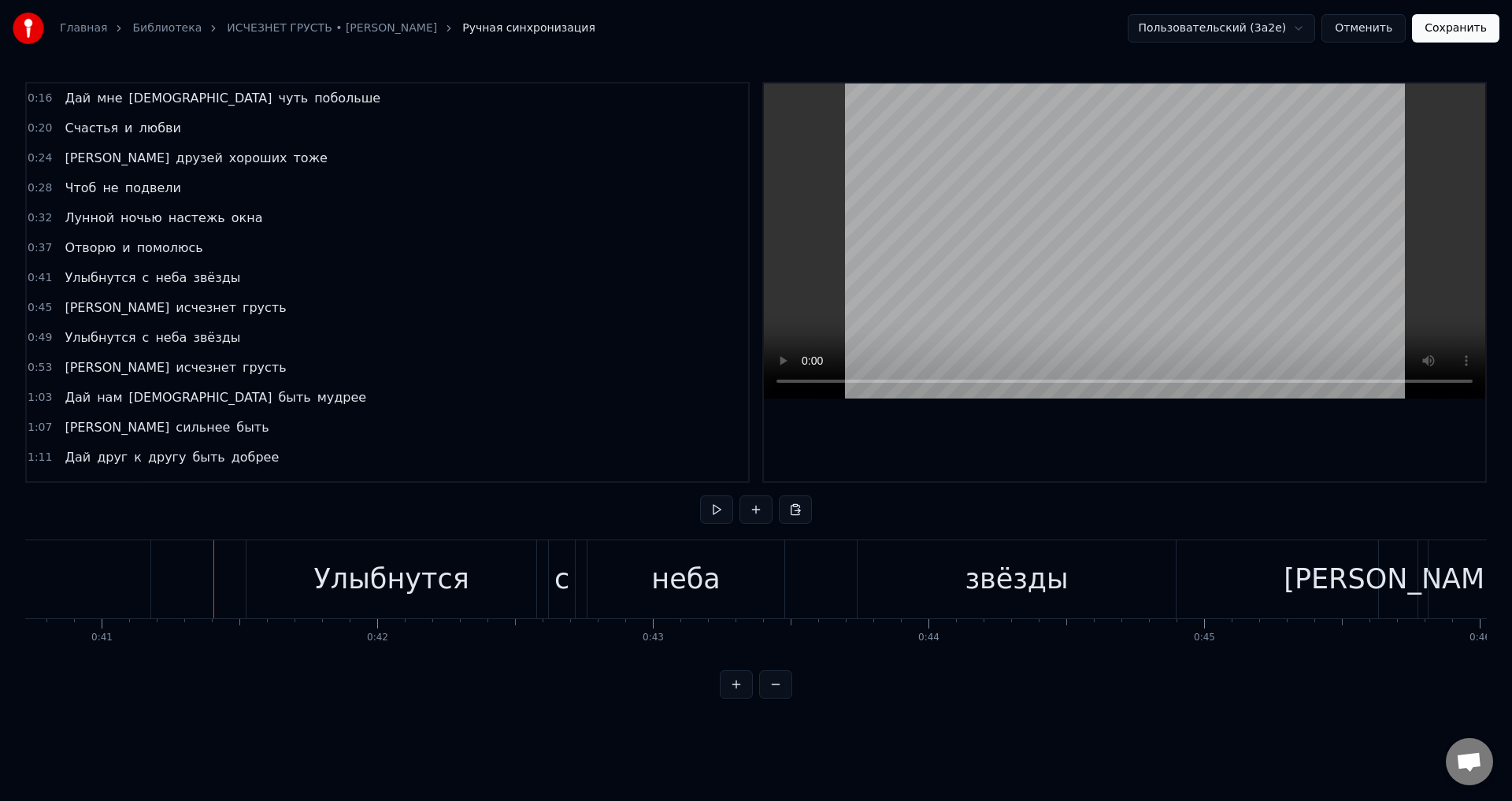
click at [1462, 30] on button "Сохранить" at bounding box center [1455, 28] width 87 height 29
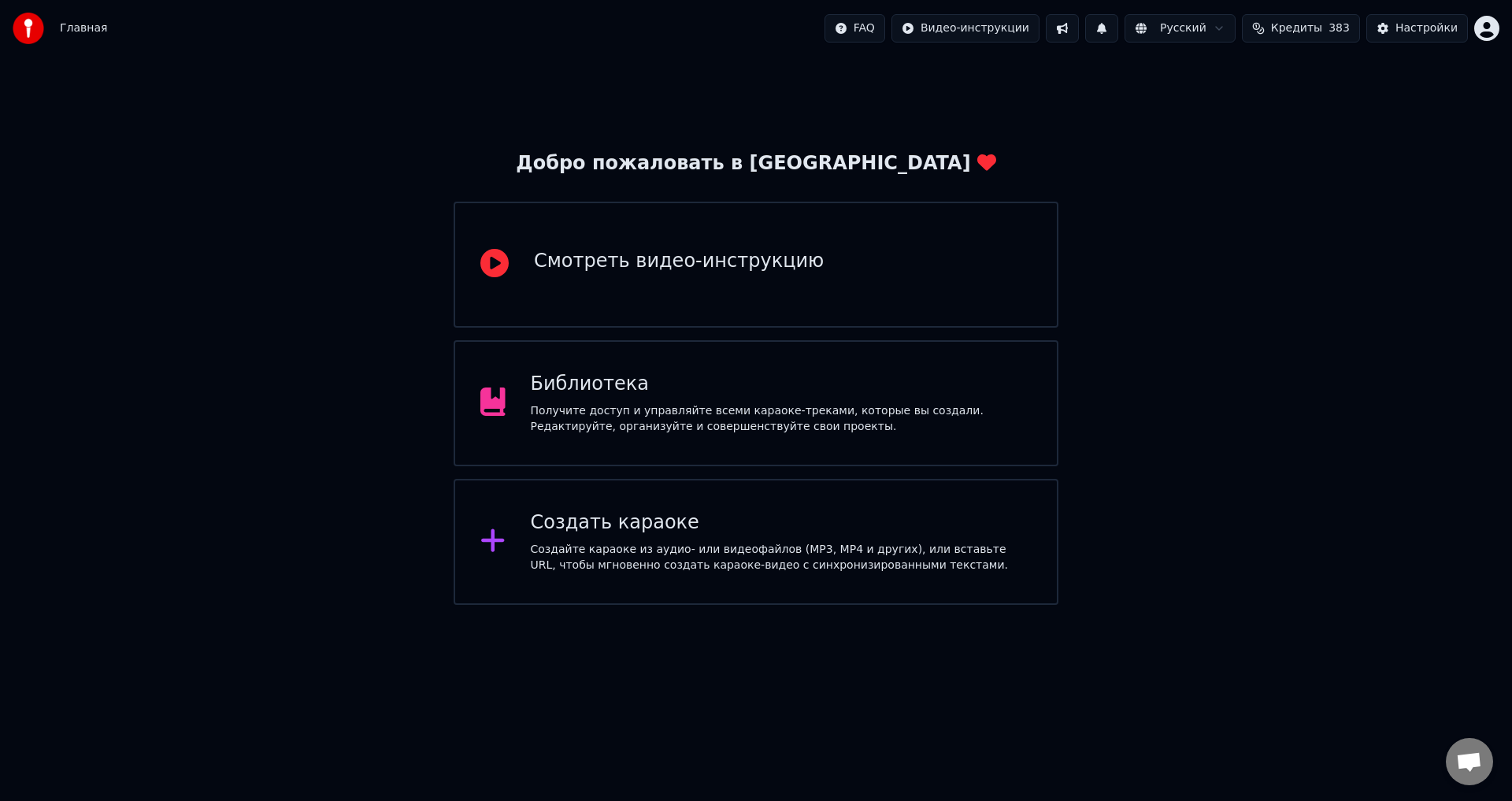
click at [598, 378] on div "Библиотека" at bounding box center [781, 384] width 502 height 25
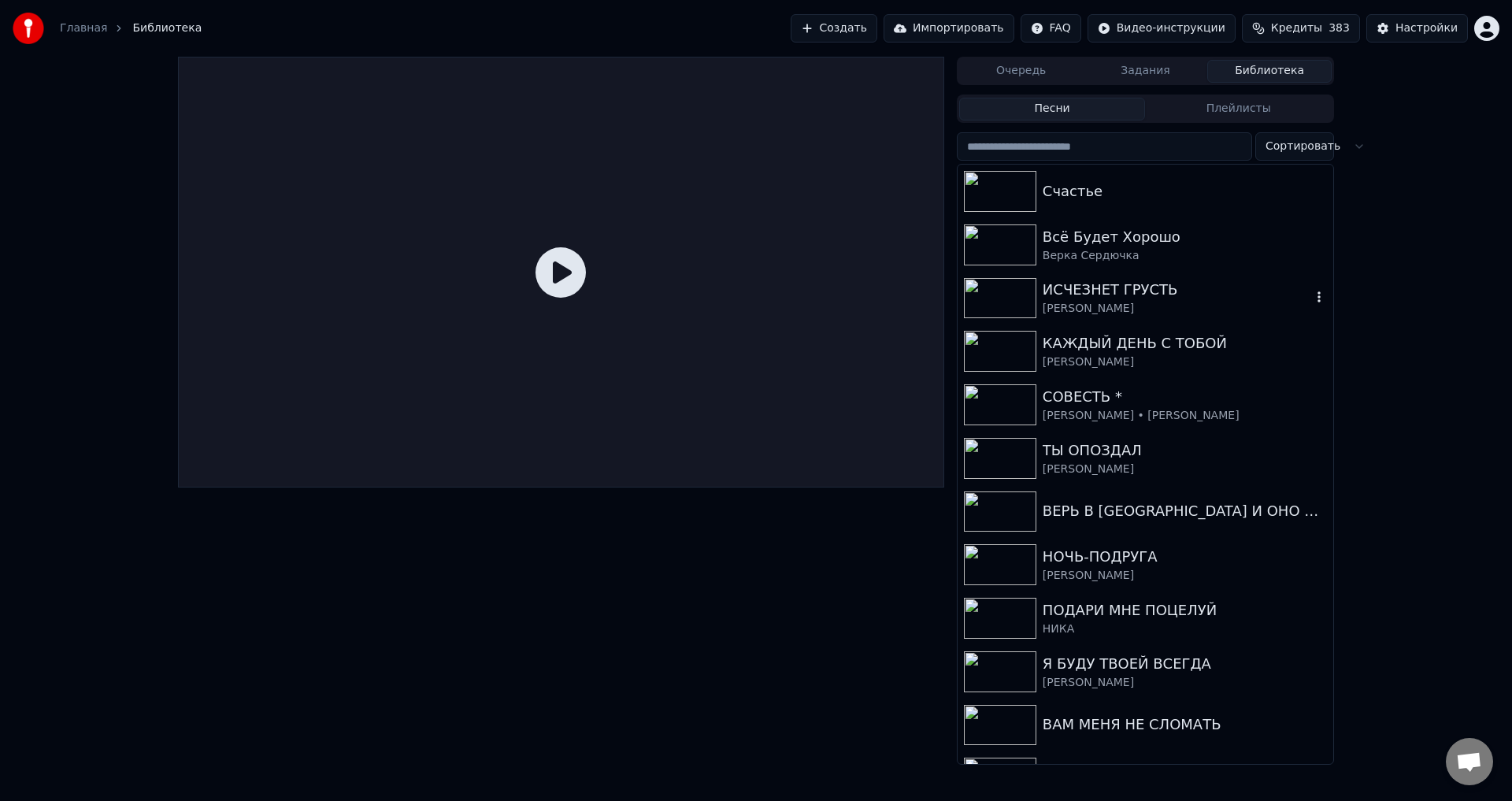
click at [1077, 286] on div "ИСЧЕЗНЕТ ГРУСТЬ" at bounding box center [1176, 290] width 268 height 22
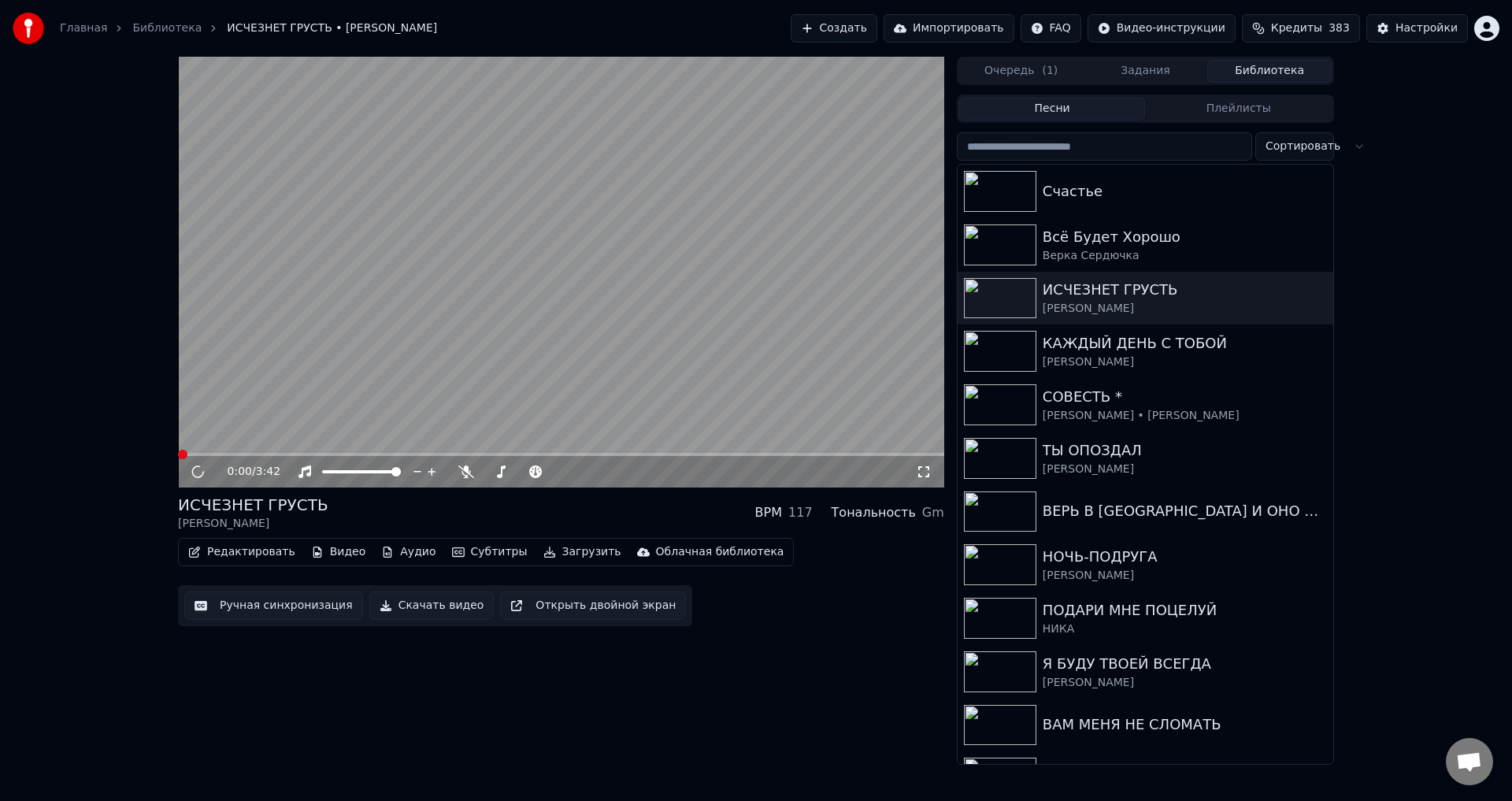
click at [920, 473] on icon at bounding box center [923, 471] width 16 height 12
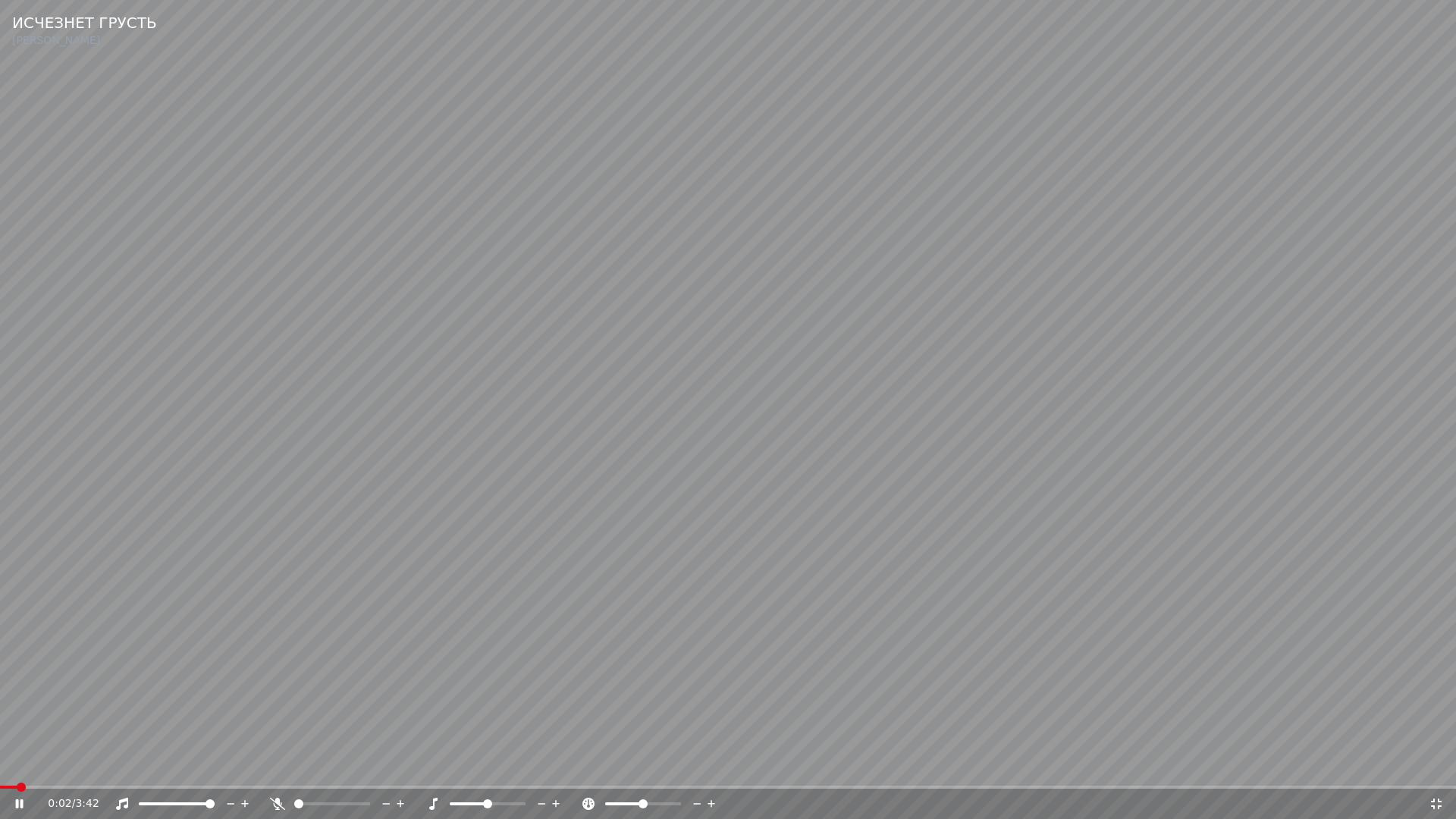
click at [73, 771] on video at bounding box center [728, 410] width 1456 height 819
click at [72, 771] on span at bounding box center [728, 787] width 1456 height 3
click at [240, 750] on video at bounding box center [728, 410] width 1456 height 819
click at [126, 771] on span at bounding box center [728, 787] width 1456 height 3
click at [92, 771] on span at bounding box center [46, 787] width 92 height 3
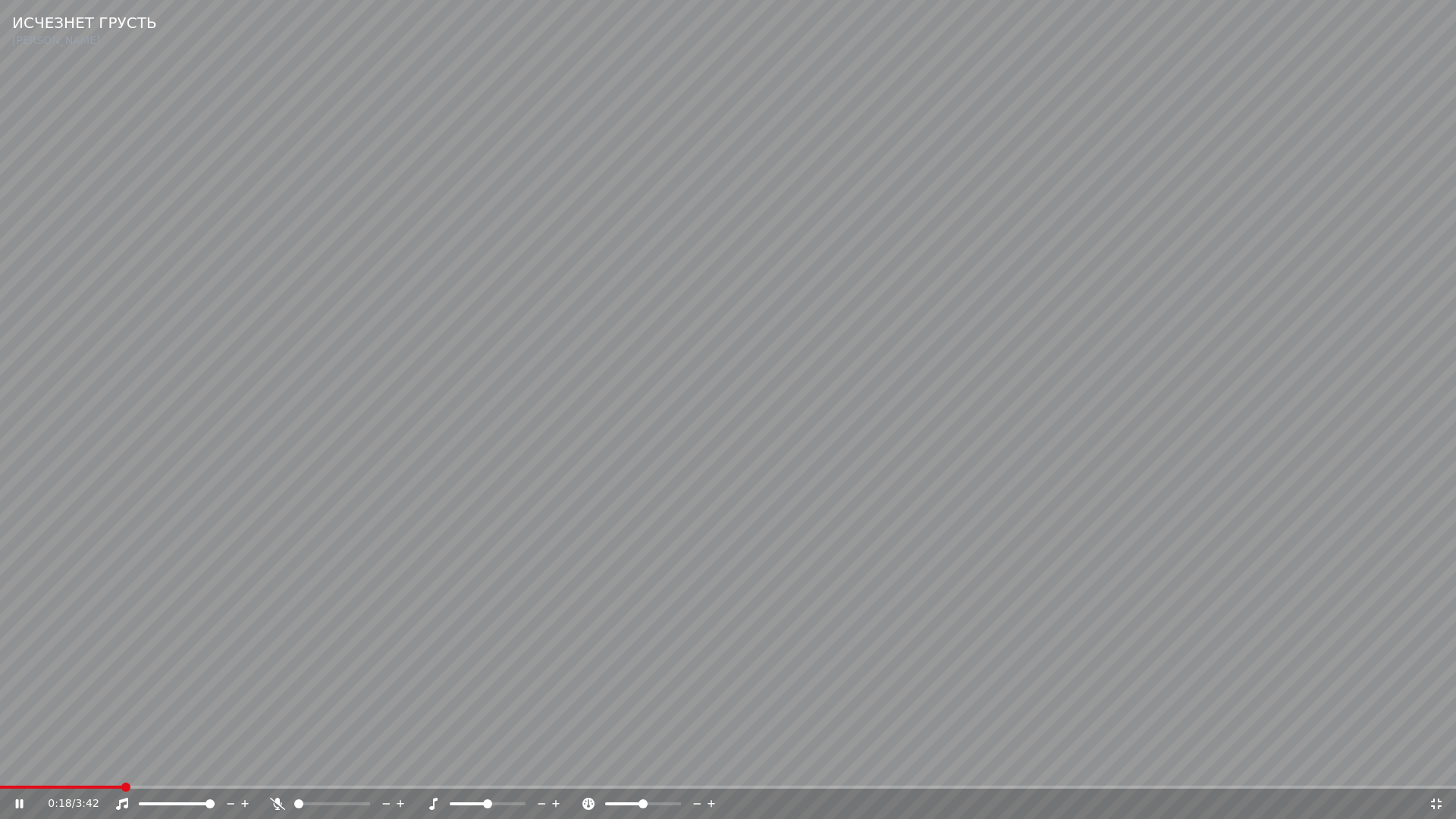
click at [81, 771] on span at bounding box center [61, 787] width 122 height 3
click at [51, 771] on span at bounding box center [26, 787] width 52 height 3
click at [399, 742] on video at bounding box center [728, 410] width 1456 height 819
click at [686, 700] on video at bounding box center [728, 410] width 1456 height 819
click at [229, 771] on span at bounding box center [115, 787] width 229 height 3
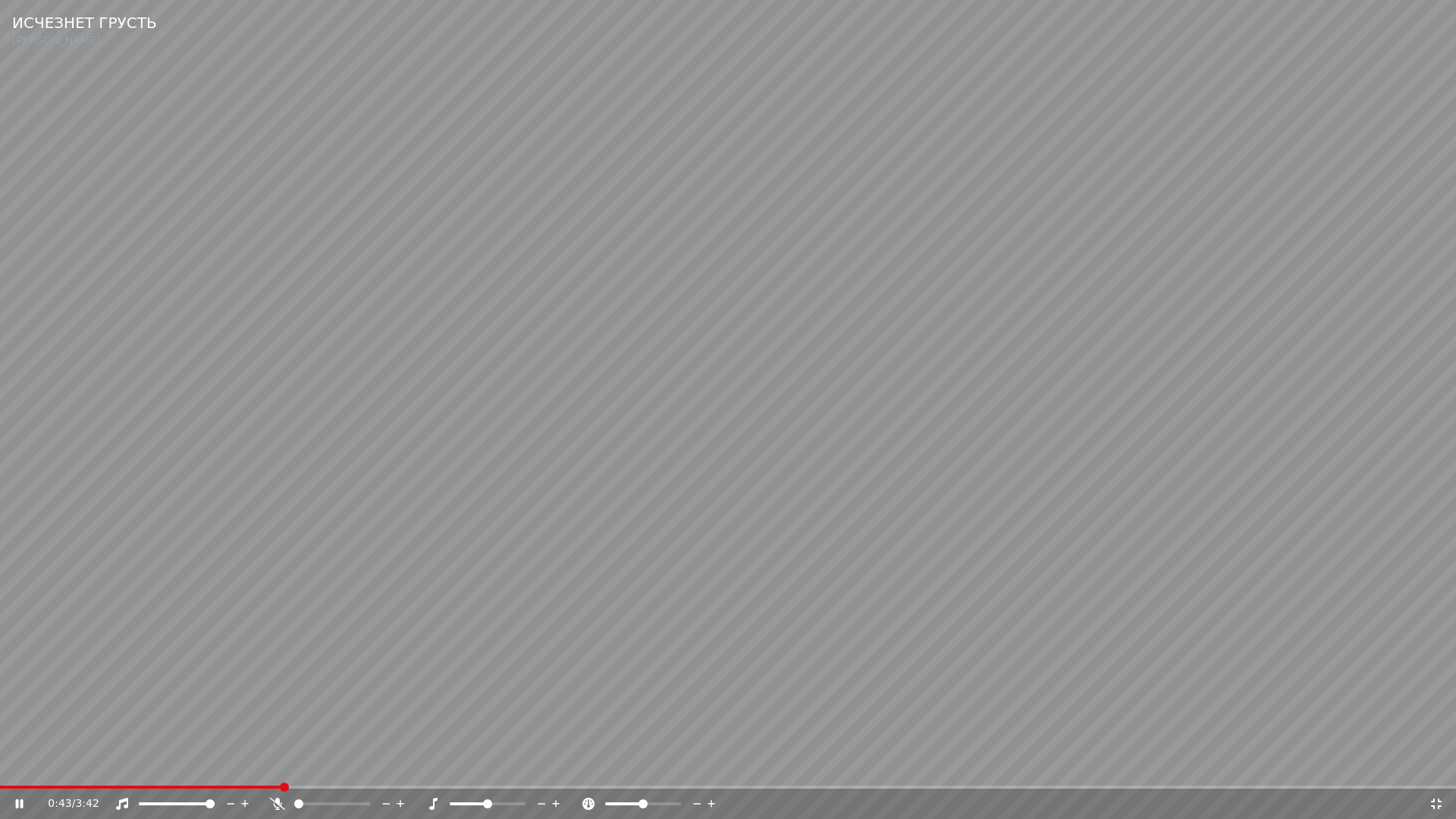
drag, startPoint x: 460, startPoint y: 719, endPoint x: 825, endPoint y: 719, distance: 365.0
click at [461, 719] on video at bounding box center [728, 410] width 1456 height 819
click at [1435, 771] on icon at bounding box center [1435, 803] width 15 height 12
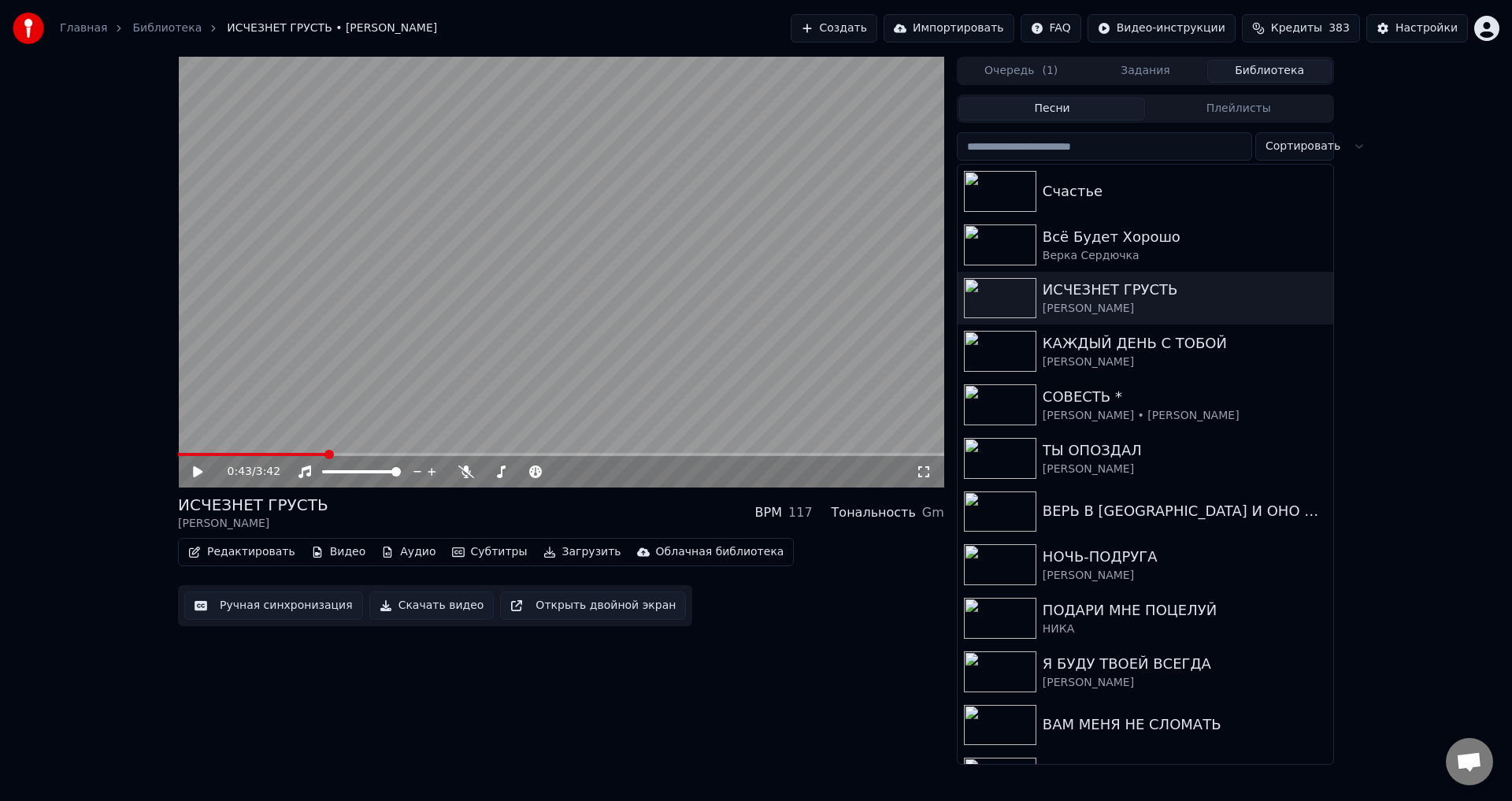
click at [222, 604] on button "Ручная синхронизация" at bounding box center [273, 605] width 179 height 29
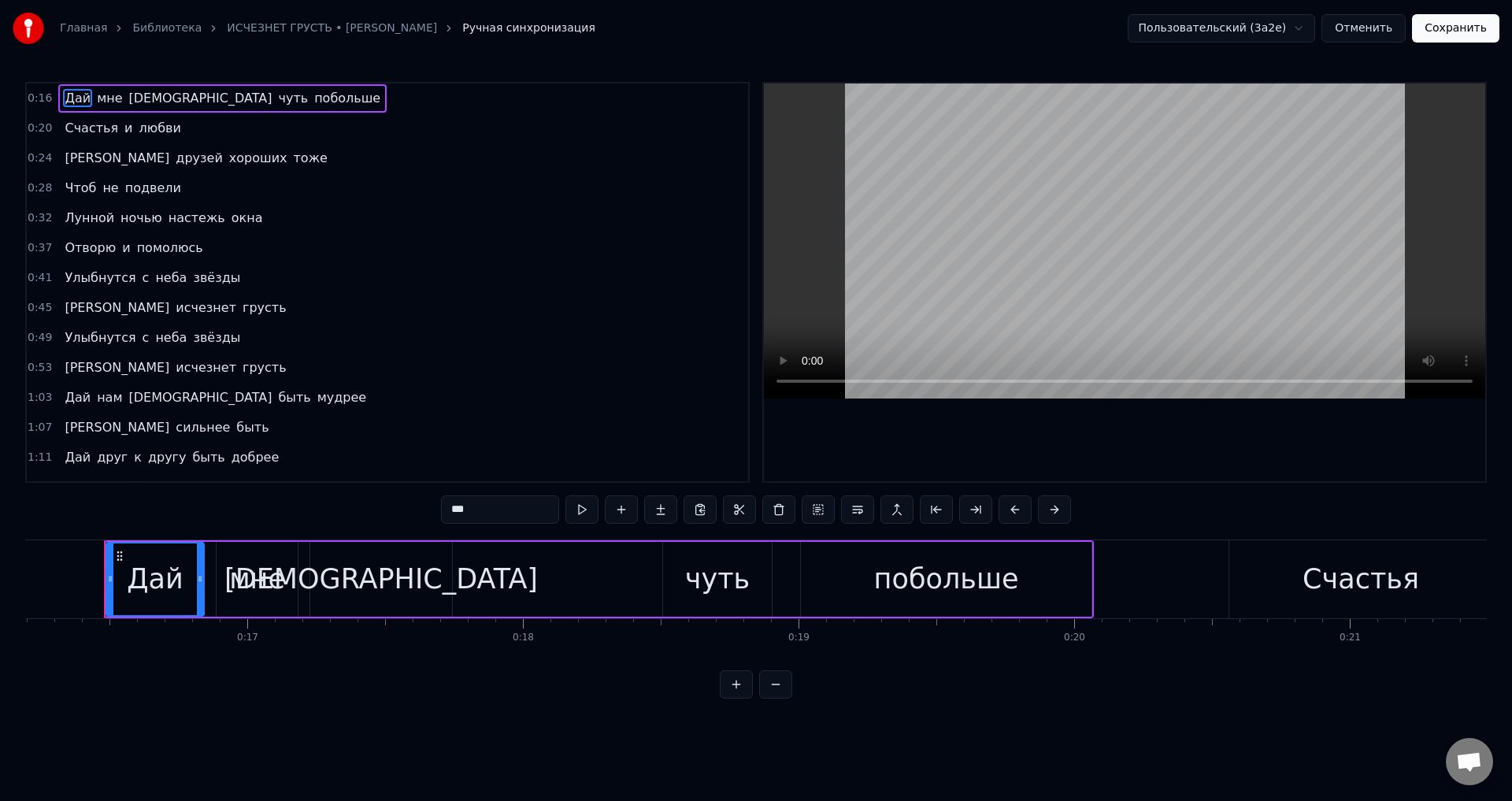
click at [63, 278] on span "Улыбнутся" at bounding box center [100, 277] width 74 height 18
type input "*********"
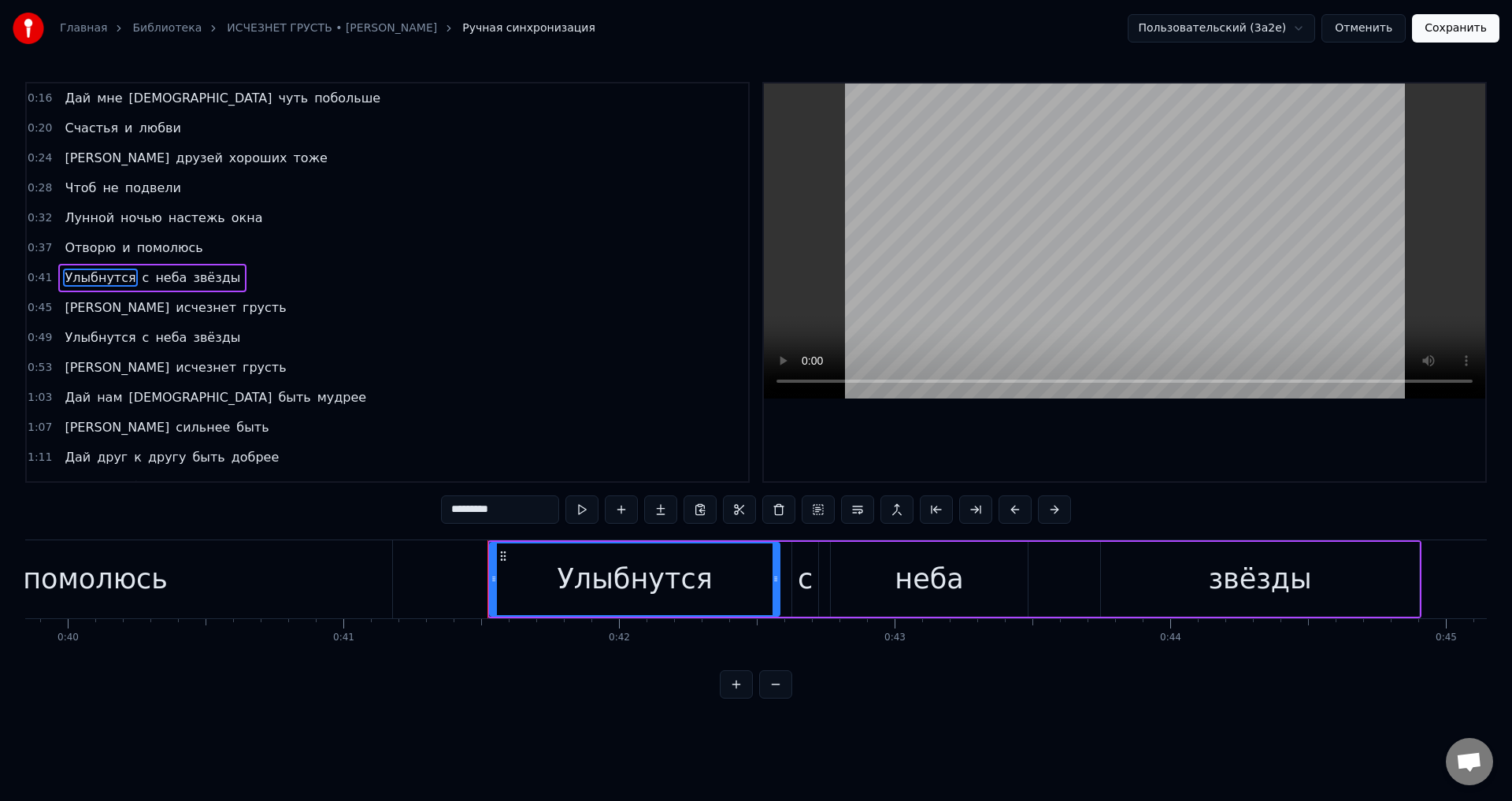
scroll to position [0, 11365]
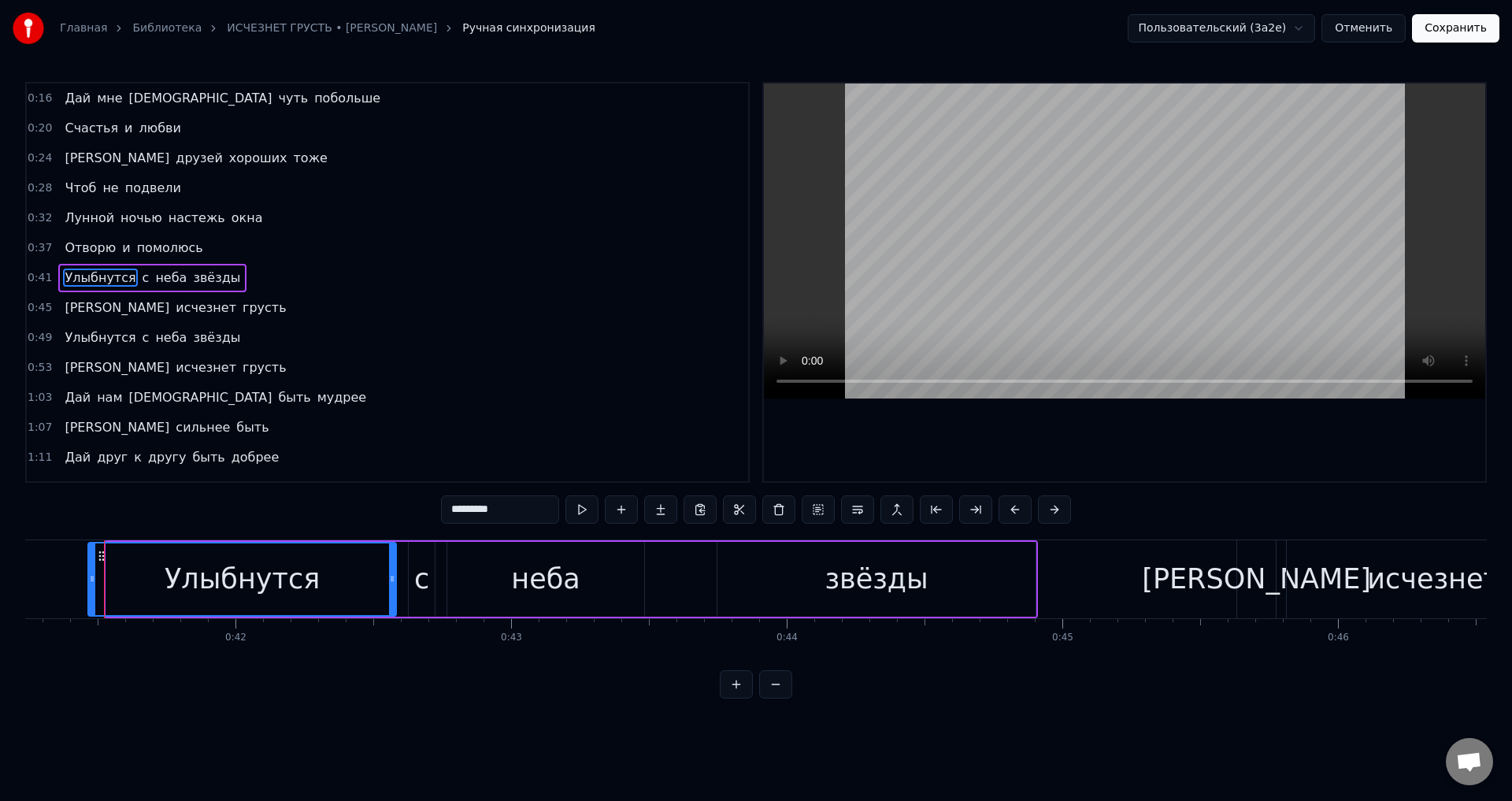
drag, startPoint x: 112, startPoint y: 579, endPoint x: 94, endPoint y: 581, distance: 18.1
click at [94, 581] on icon at bounding box center [92, 578] width 7 height 12
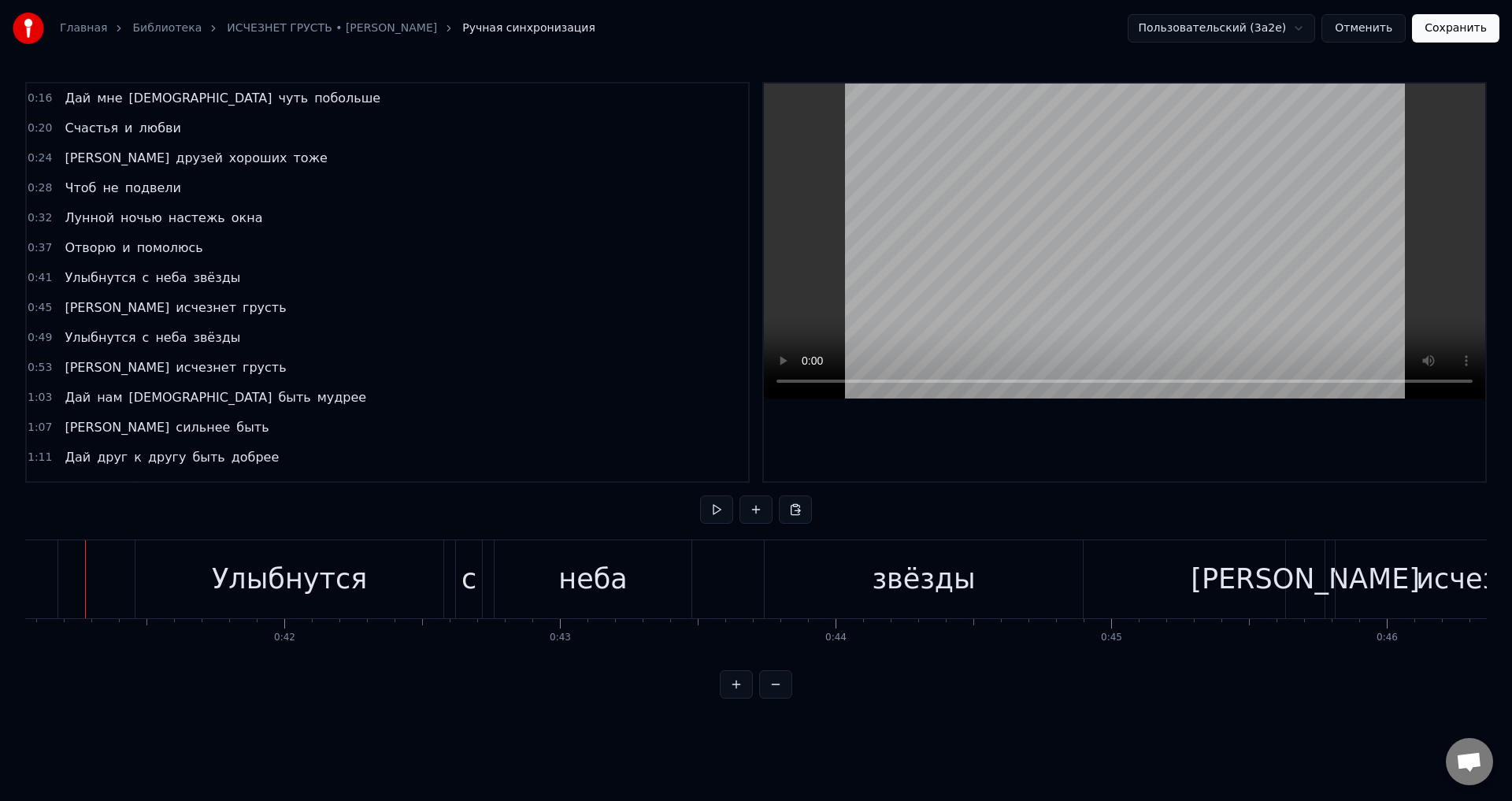
scroll to position [0, 11297]
click at [1455, 34] on button "Сохранить" at bounding box center [1455, 28] width 87 height 29
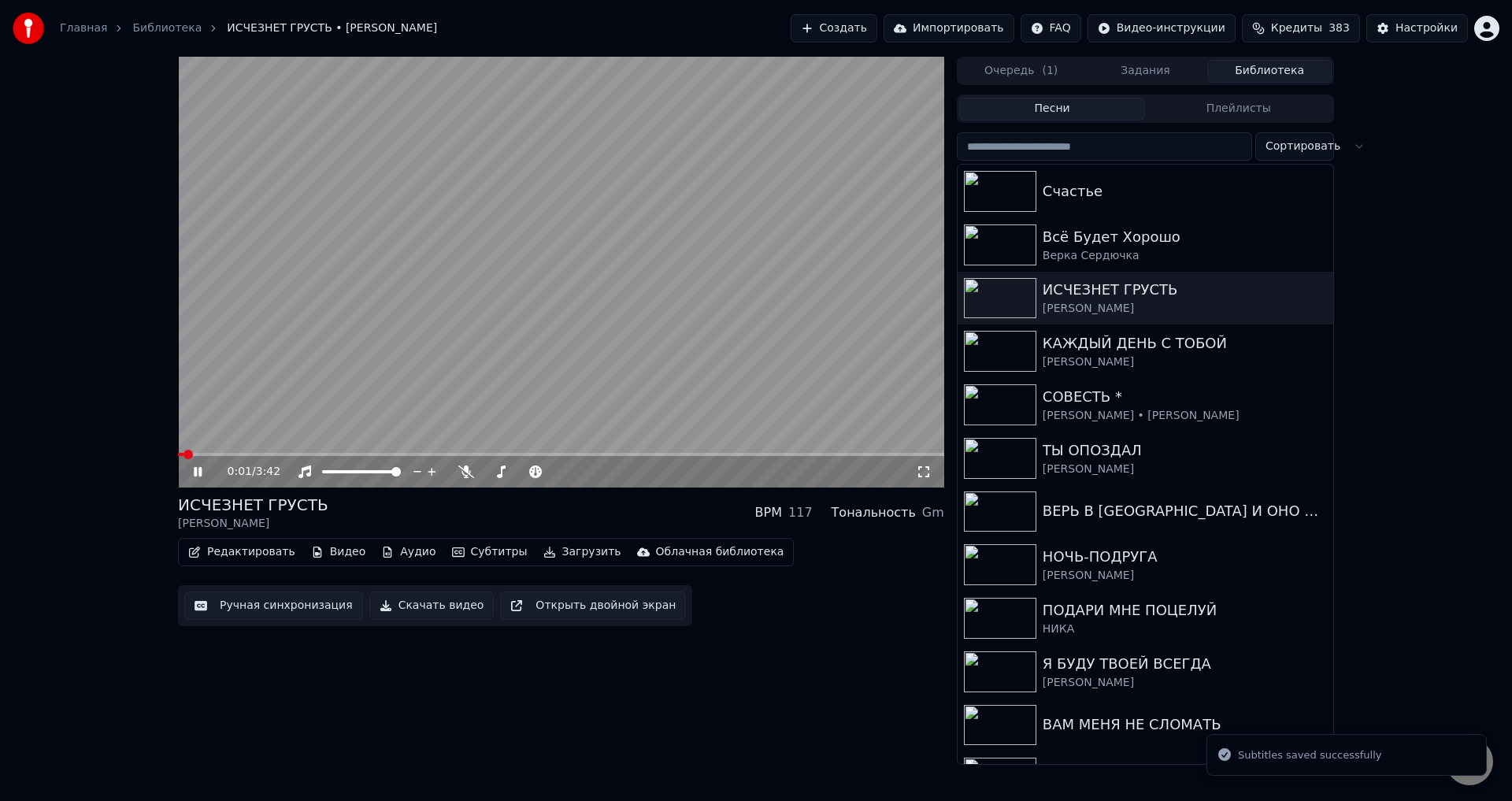
click at [299, 455] on span at bounding box center [561, 455] width 766 height 3
click at [928, 474] on icon at bounding box center [923, 471] width 16 height 12
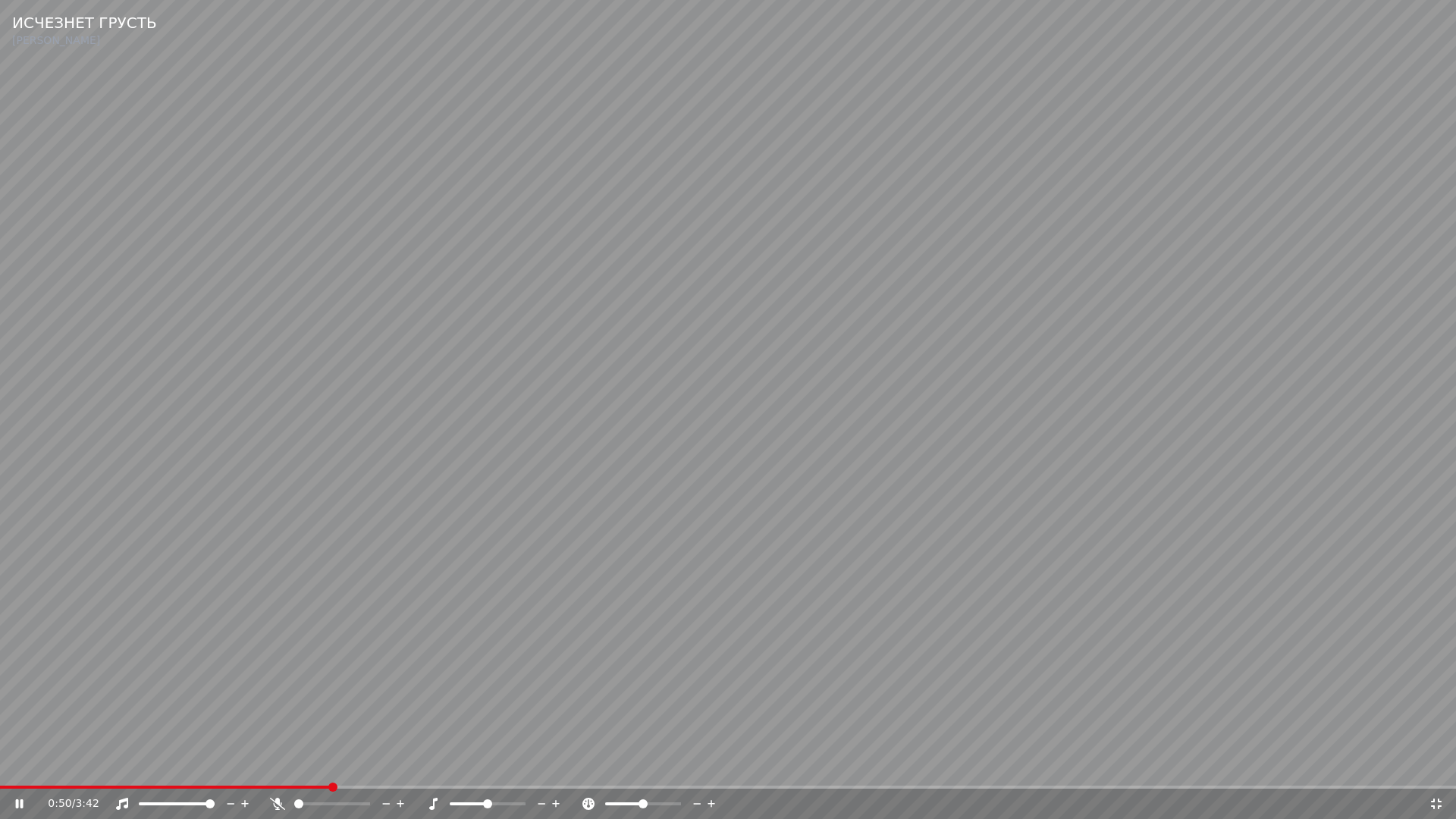
click at [646, 663] on video at bounding box center [728, 410] width 1456 height 819
click at [1434, 771] on icon at bounding box center [1435, 803] width 10 height 10
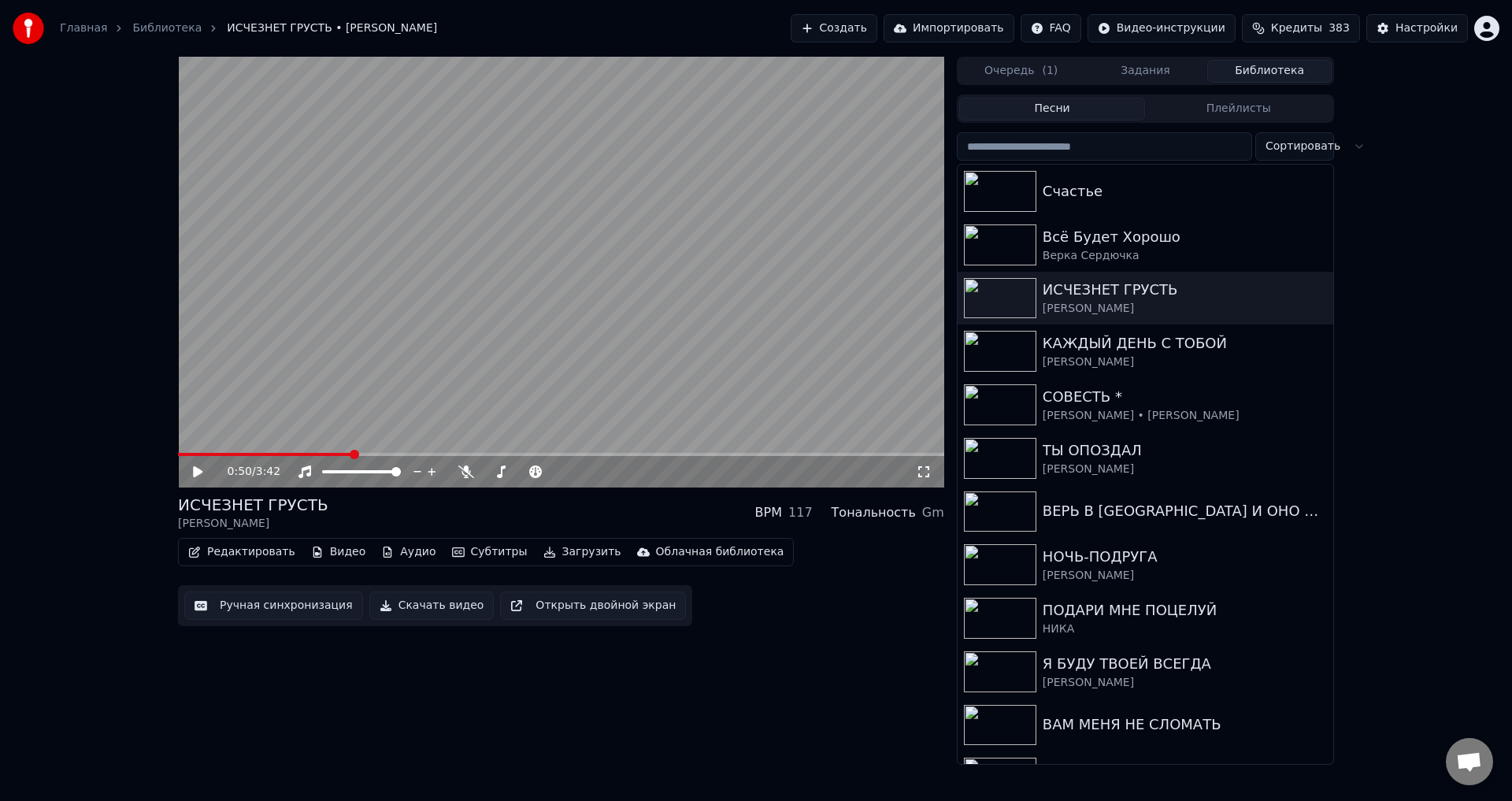
click at [260, 605] on button "Ручная синхронизация" at bounding box center [273, 605] width 179 height 29
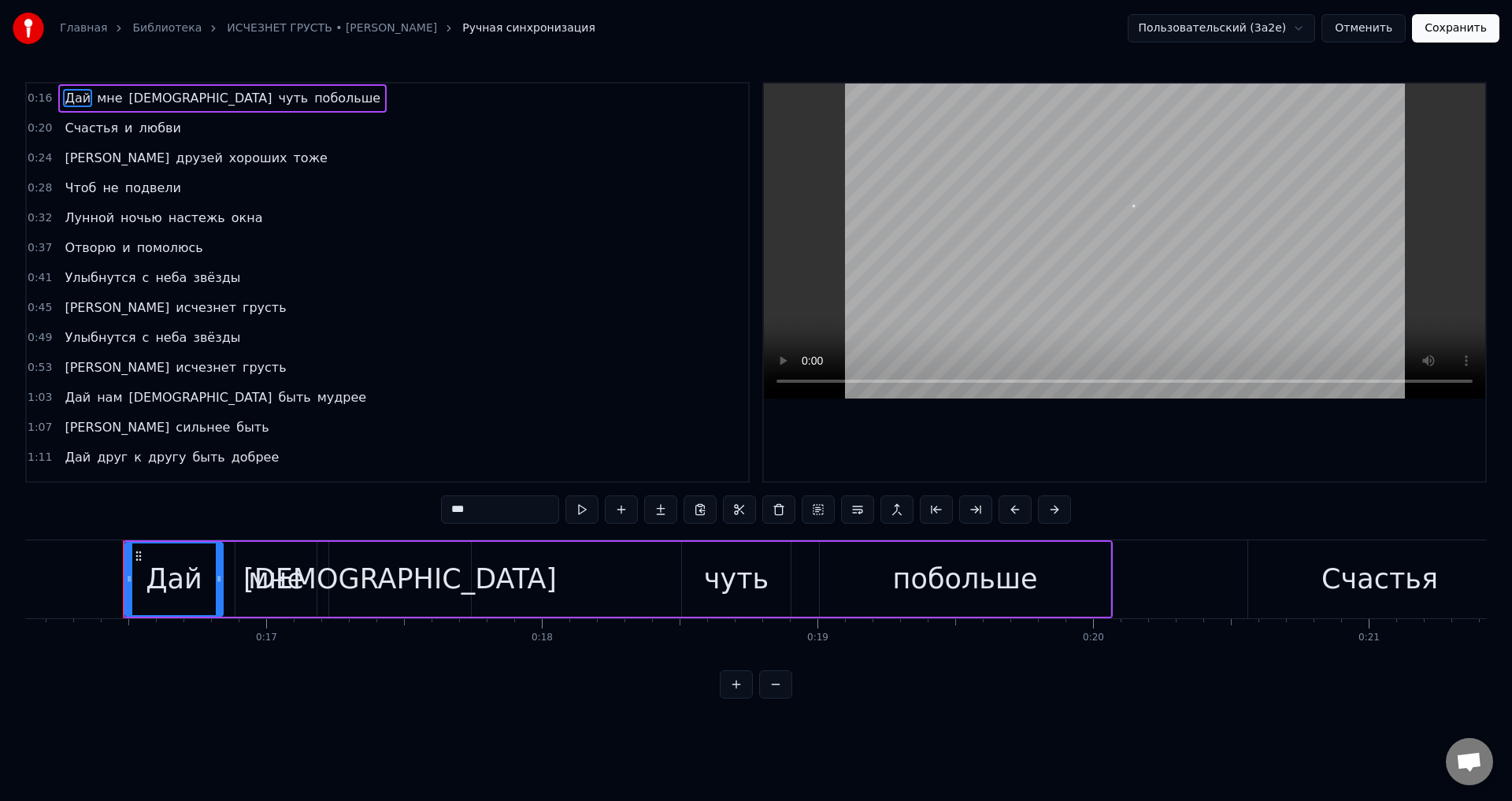
scroll to position [0, 4463]
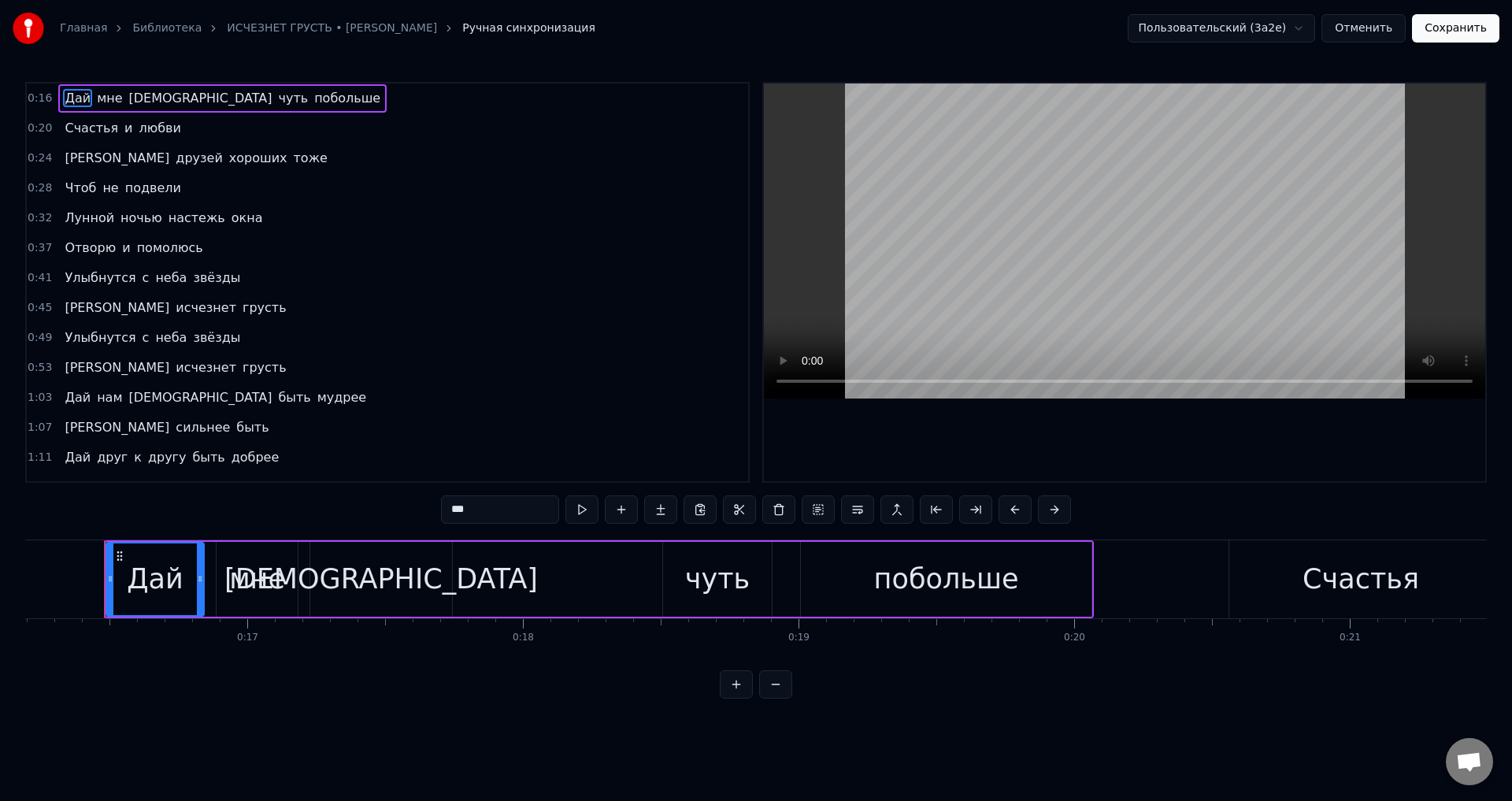
click at [63, 279] on span "Улыбнутся" at bounding box center [100, 277] width 74 height 18
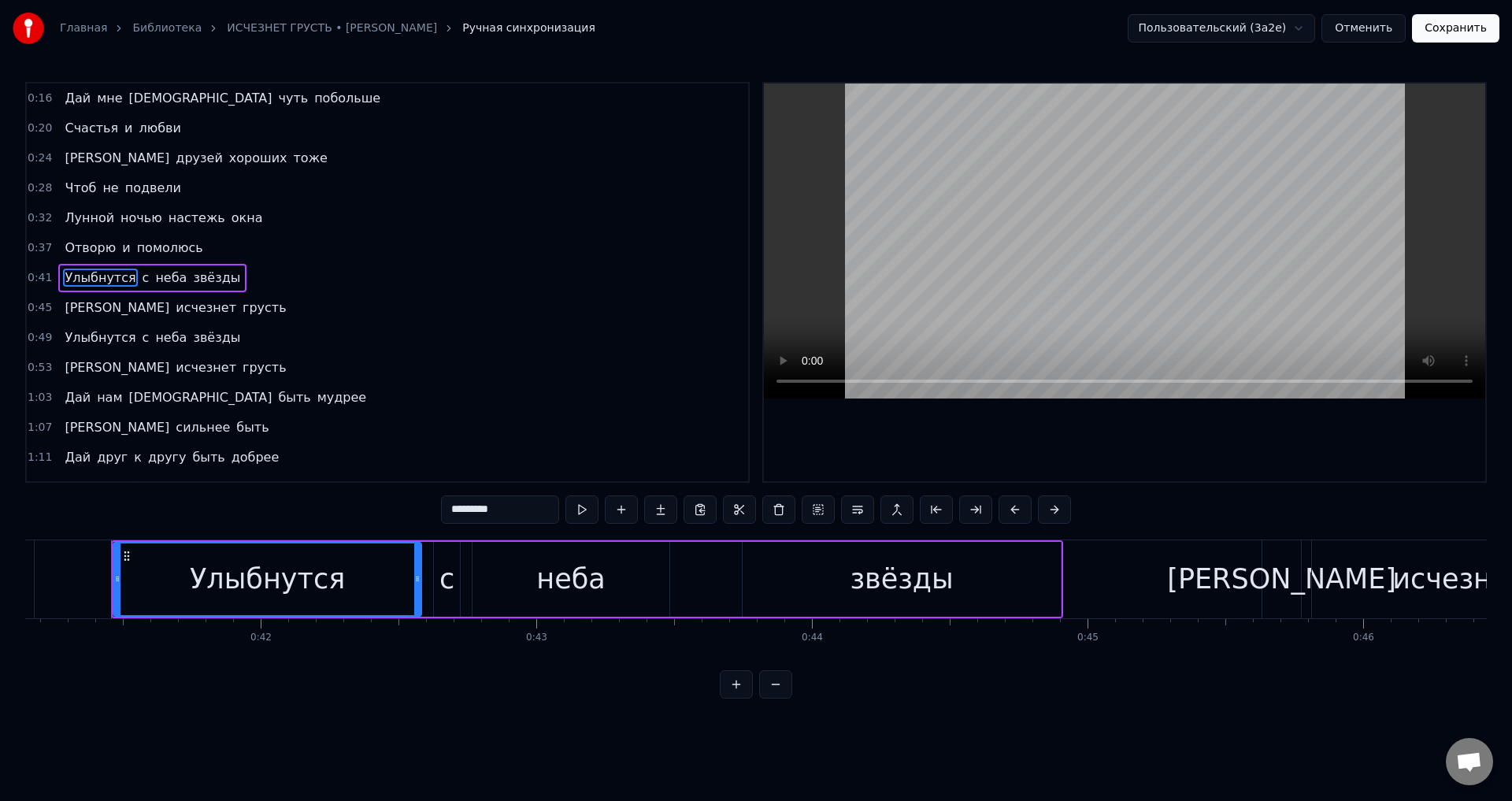
scroll to position [0, 11347]
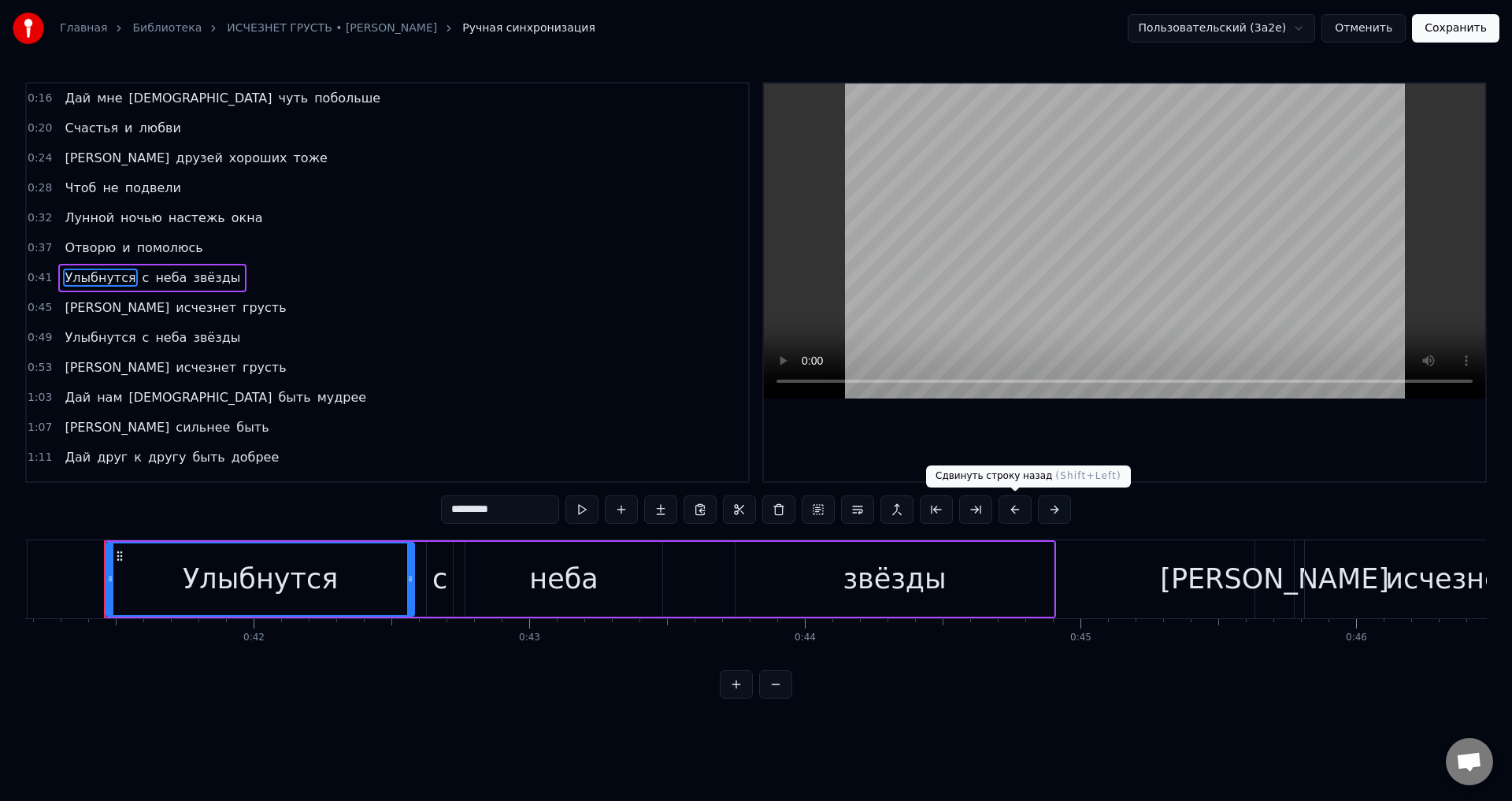
click at [1010, 510] on button at bounding box center [1015, 509] width 33 height 29
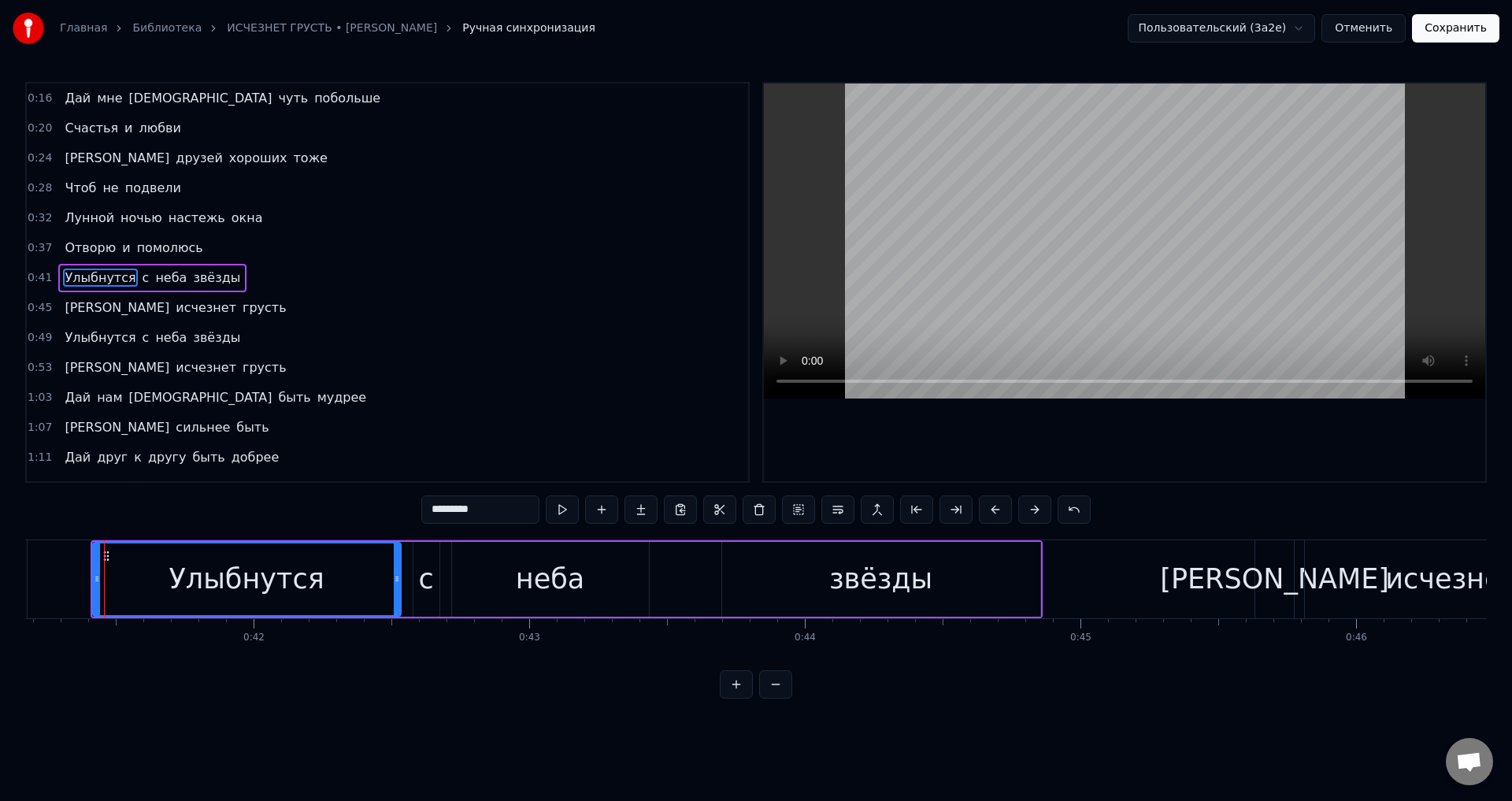
click at [1270, 573] on div "[PERSON_NAME]" at bounding box center [1274, 579] width 229 height 42
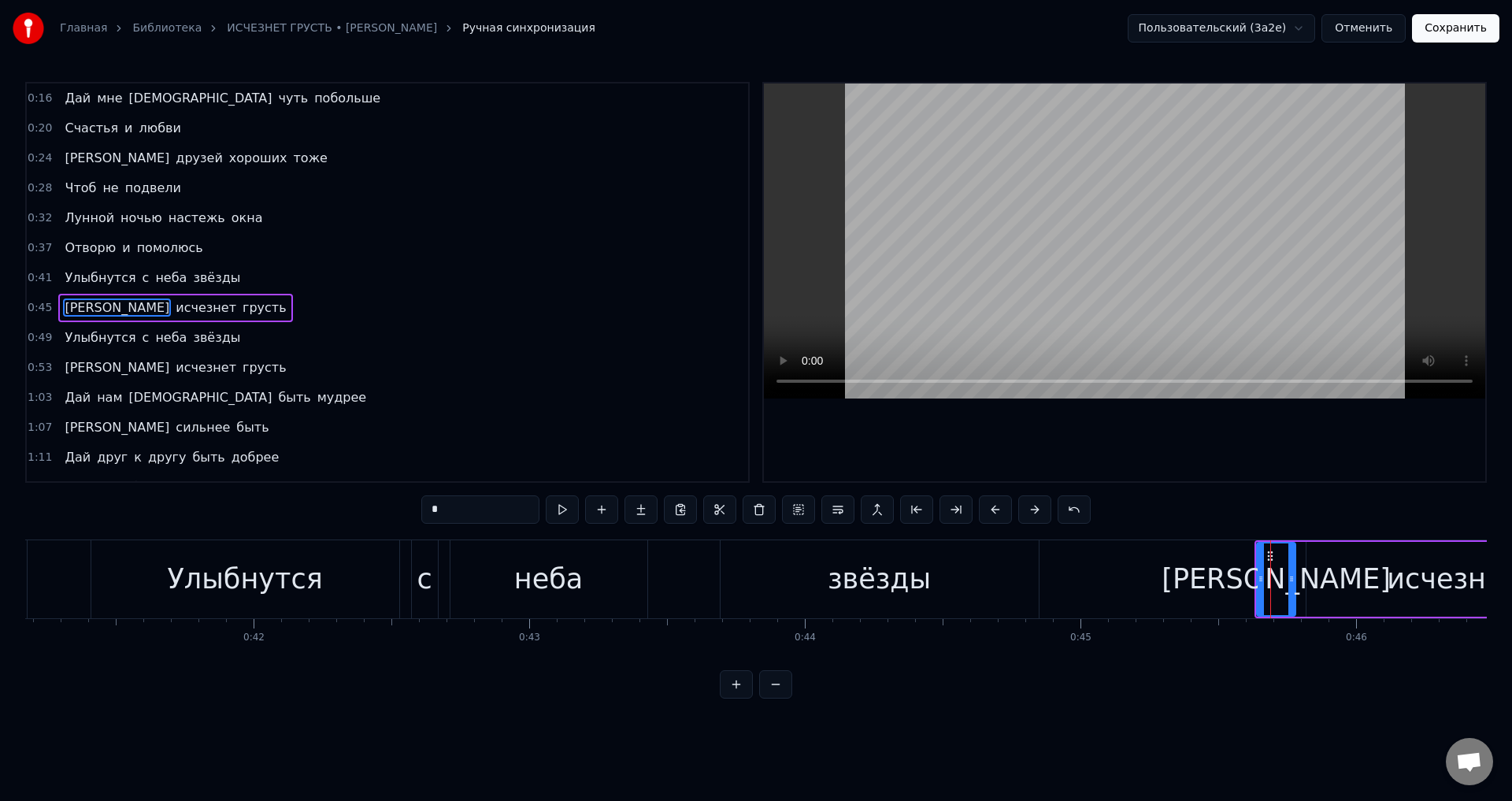
scroll to position [25, 0]
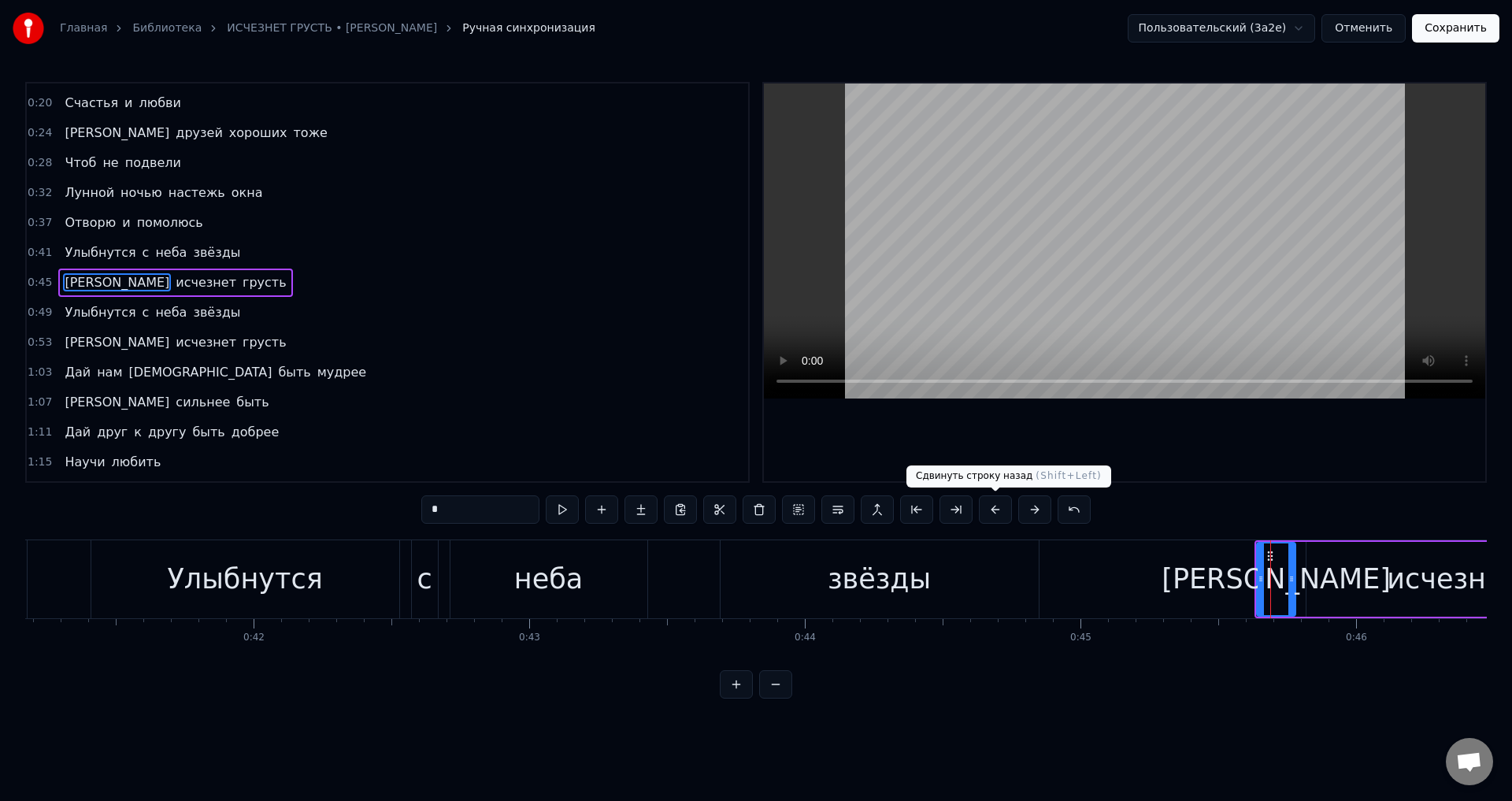
click at [992, 512] on button at bounding box center [995, 509] width 33 height 29
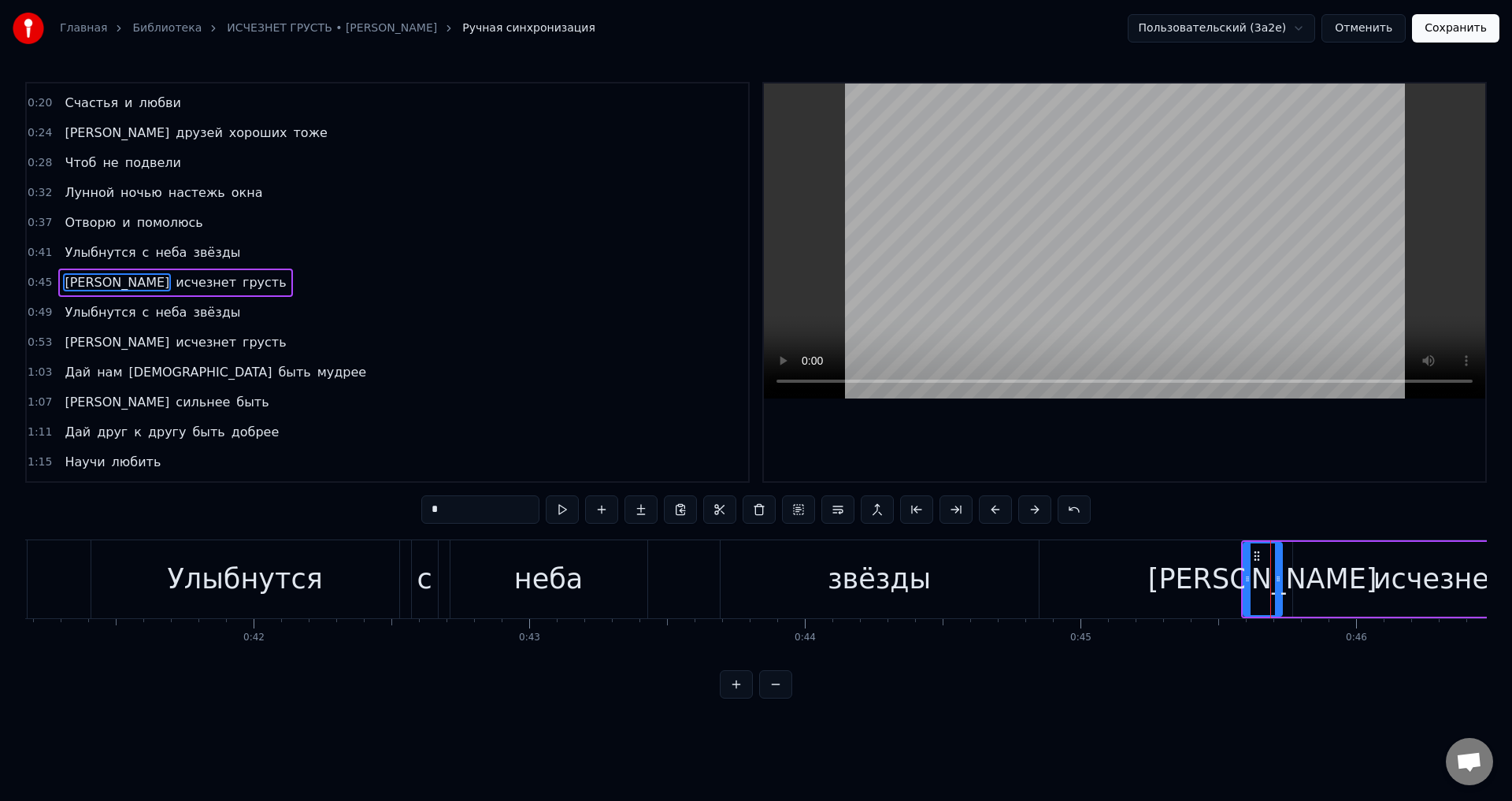
click at [85, 313] on span "Улыбнутся" at bounding box center [100, 312] width 74 height 18
type input "*********"
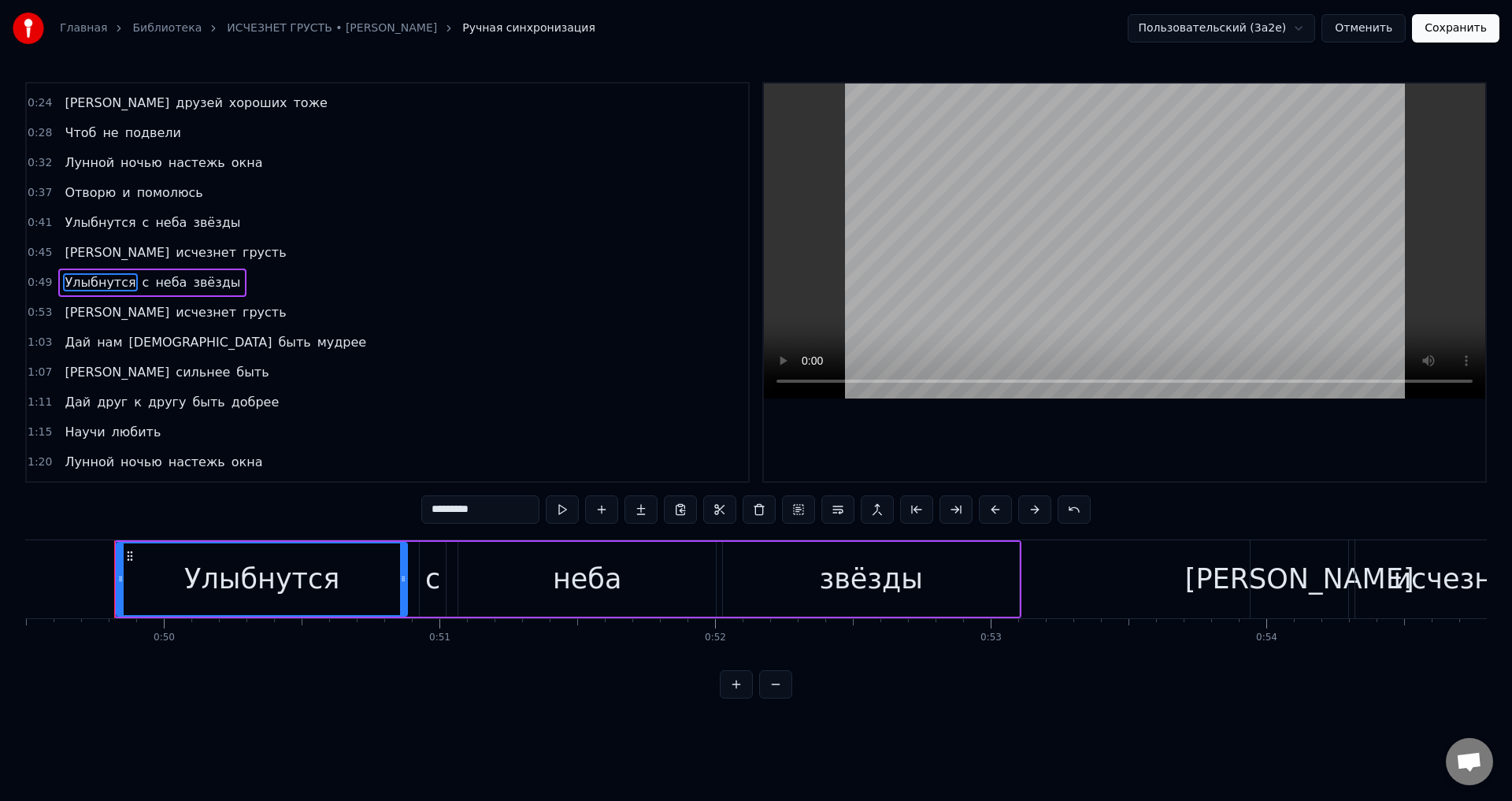
scroll to position [0, 13652]
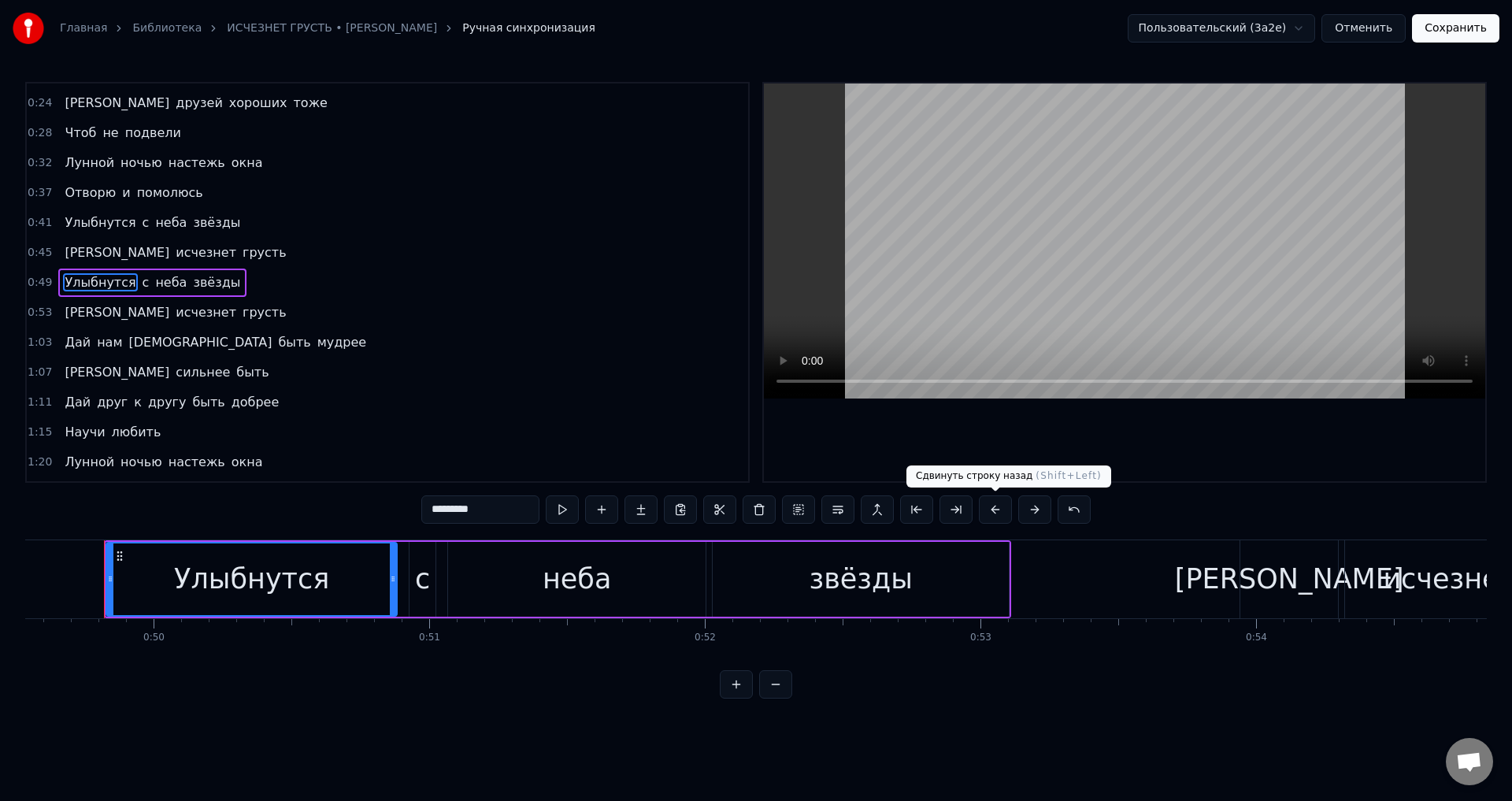
click at [996, 510] on button at bounding box center [995, 509] width 33 height 29
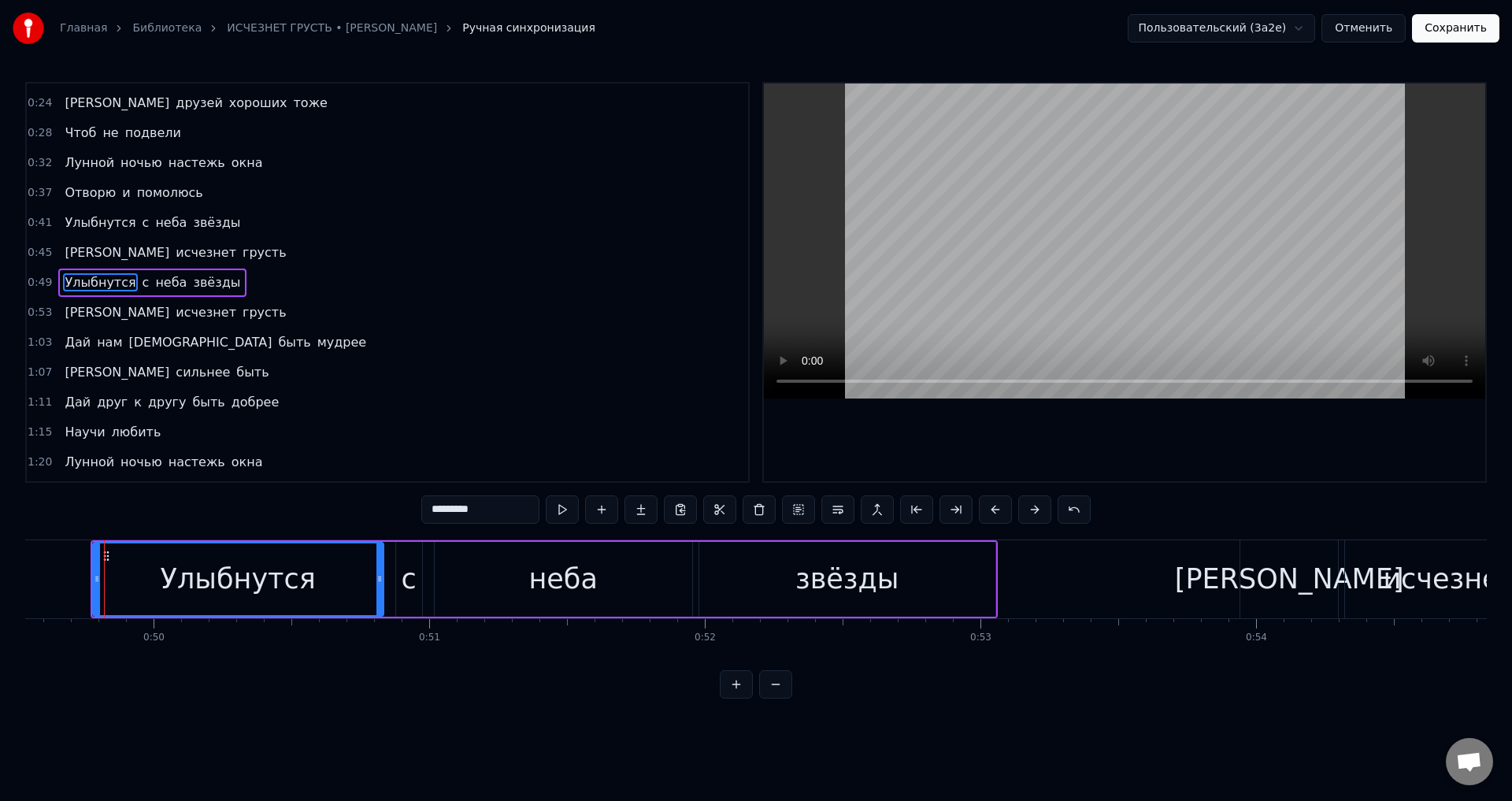
click at [996, 510] on button at bounding box center [995, 509] width 33 height 29
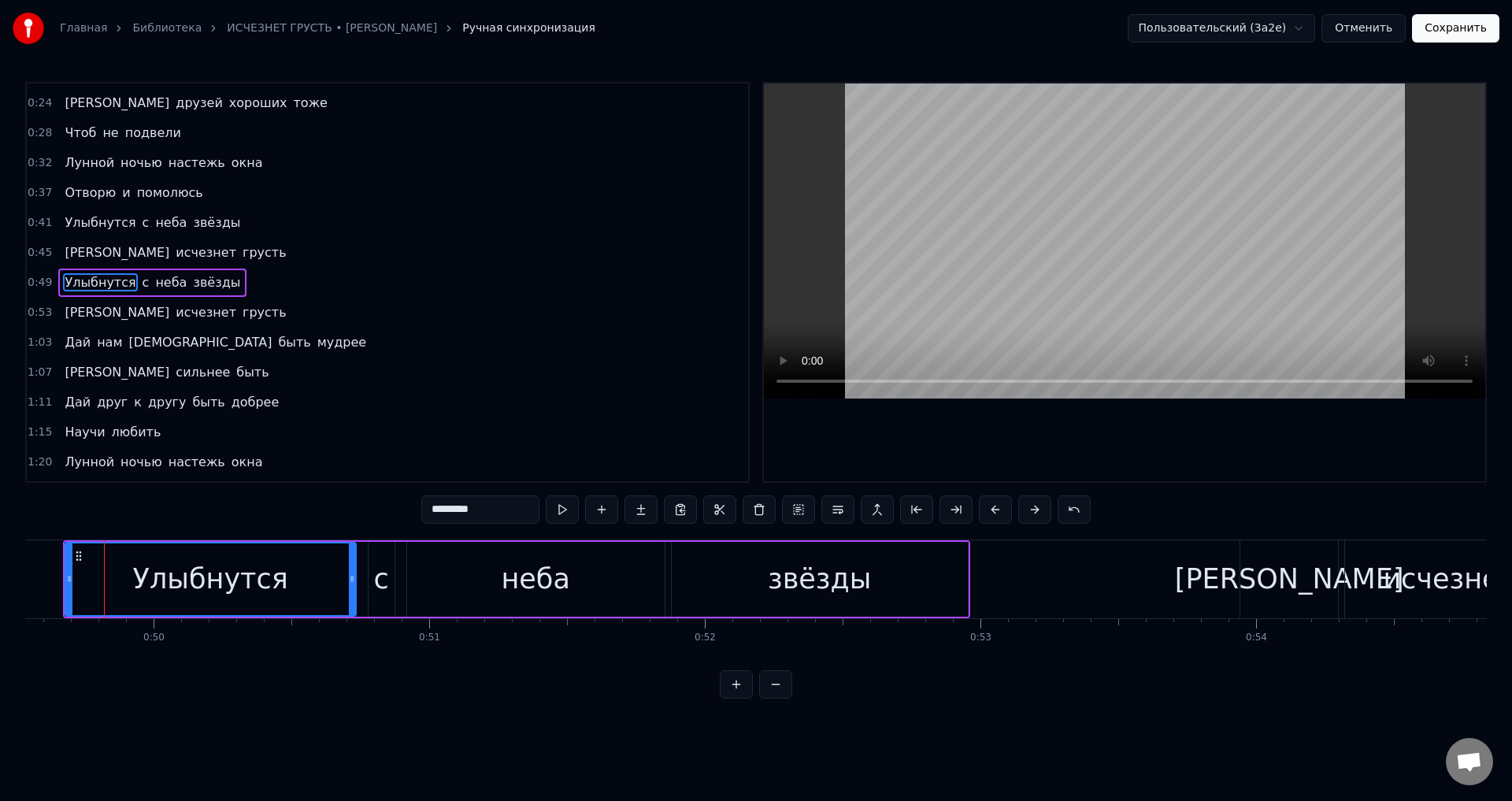
click at [1463, 34] on button "Сохранить" at bounding box center [1455, 28] width 87 height 29
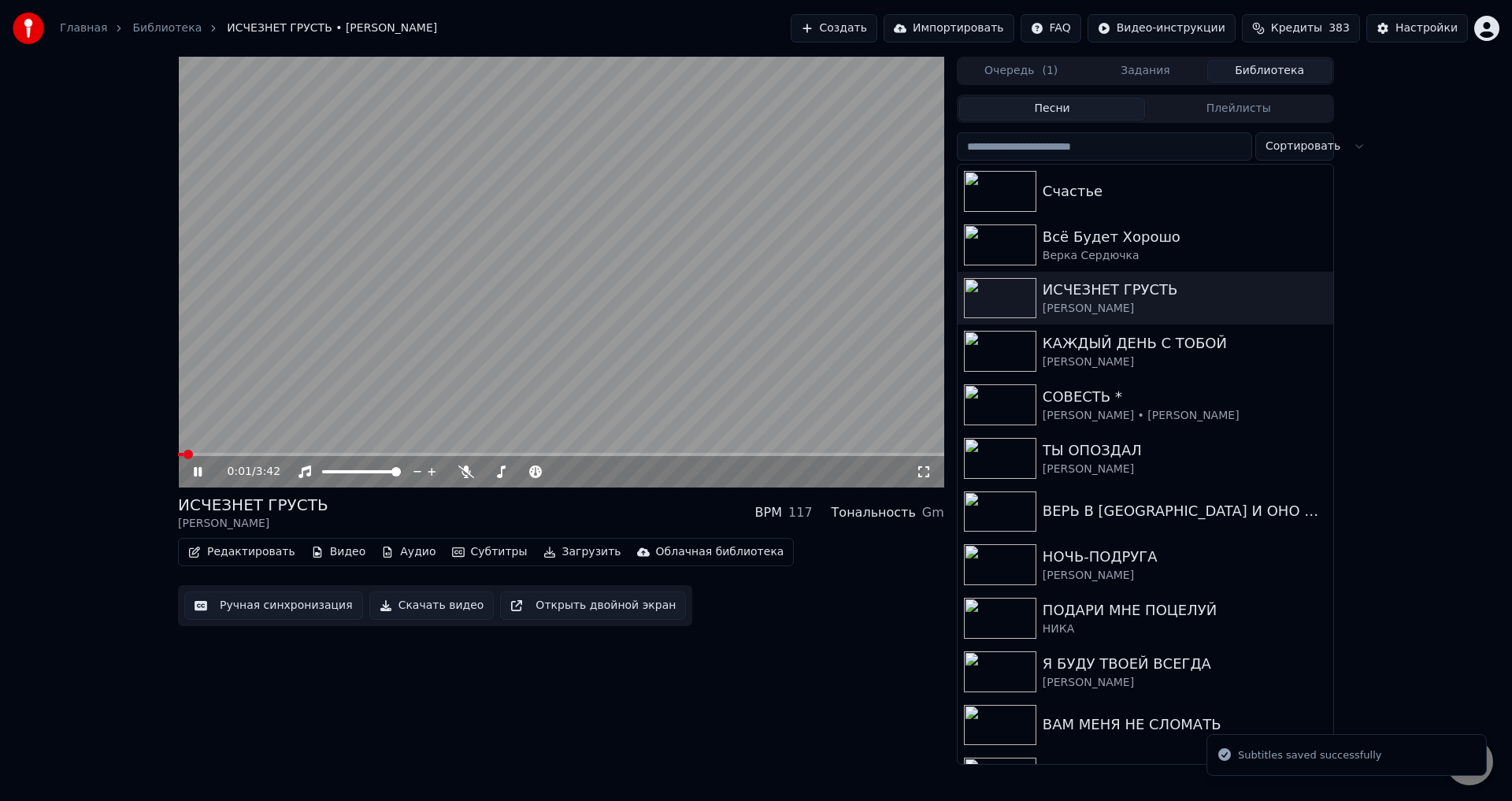
click at [248, 454] on span at bounding box center [561, 455] width 766 height 3
click at [264, 454] on span at bounding box center [561, 455] width 766 height 3
drag, startPoint x: 923, startPoint y: 469, endPoint x: 756, endPoint y: 549, distance: 185.2
click at [924, 469] on icon at bounding box center [923, 471] width 16 height 12
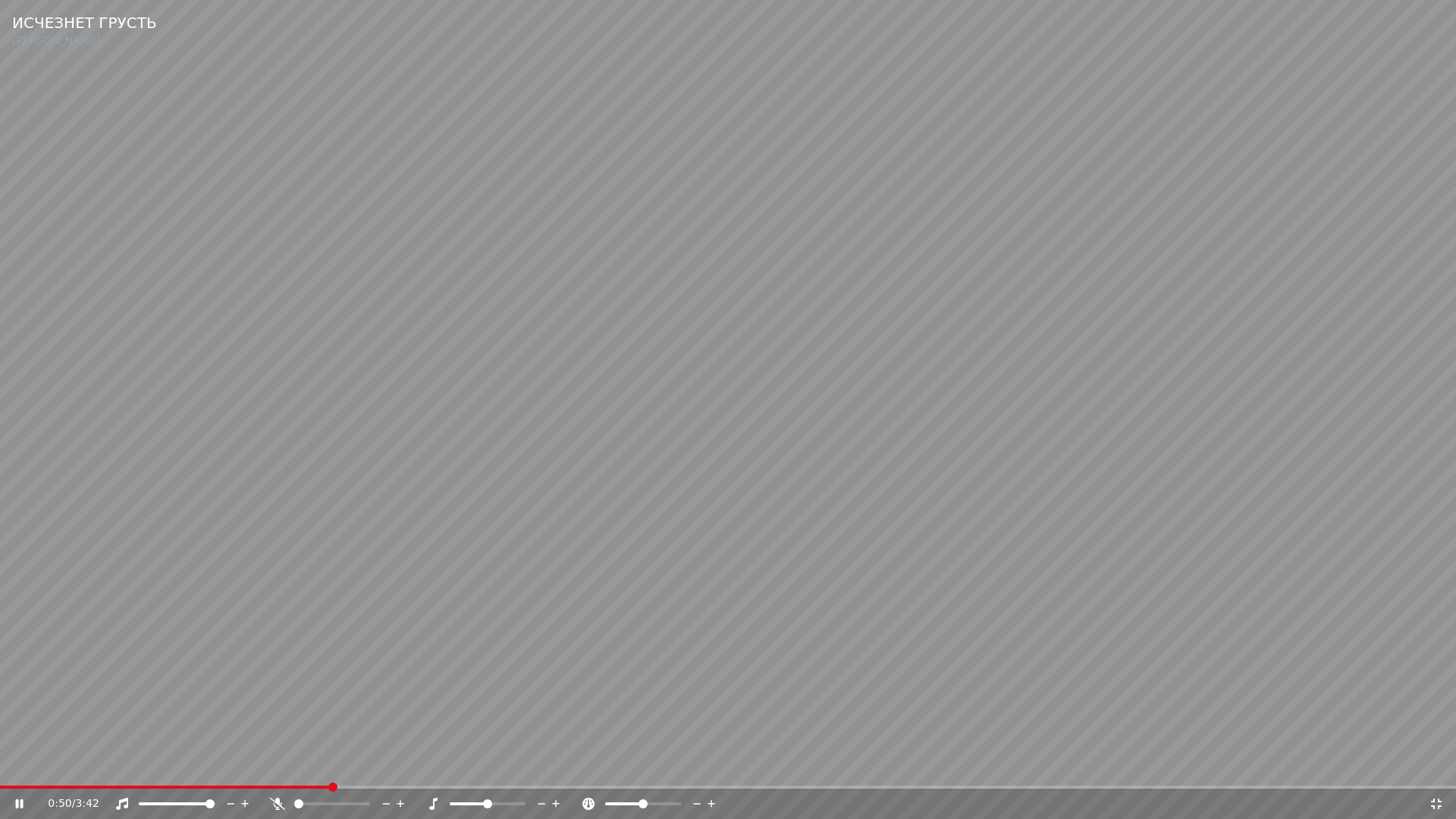
click at [945, 710] on video at bounding box center [728, 410] width 1456 height 819
drag, startPoint x: 1437, startPoint y: 799, endPoint x: 830, endPoint y: 766, distance: 607.9
click at [1437, 771] on icon at bounding box center [1435, 803] width 15 height 12
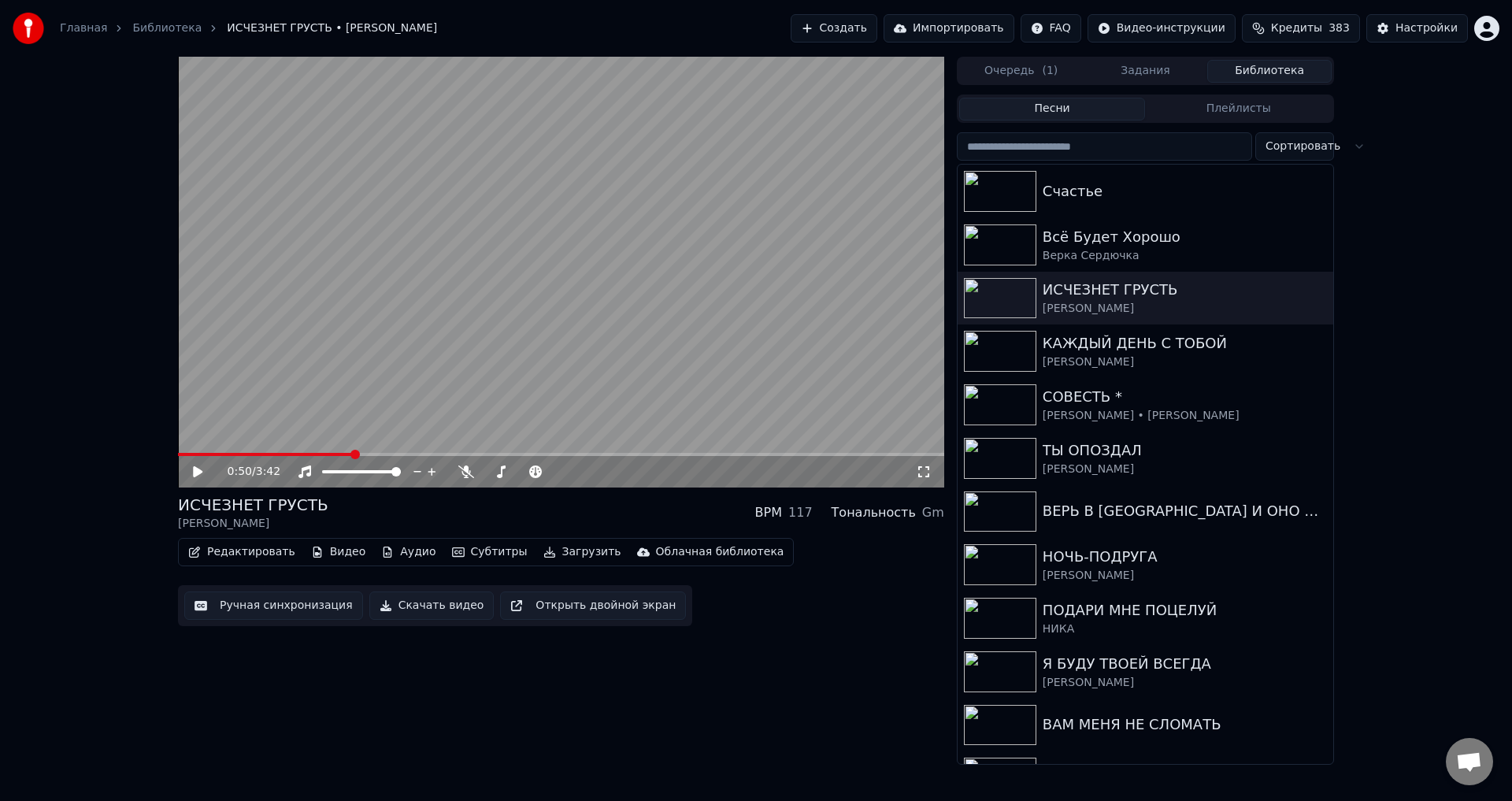
click at [241, 604] on button "Ручная синхронизация" at bounding box center [273, 605] width 179 height 29
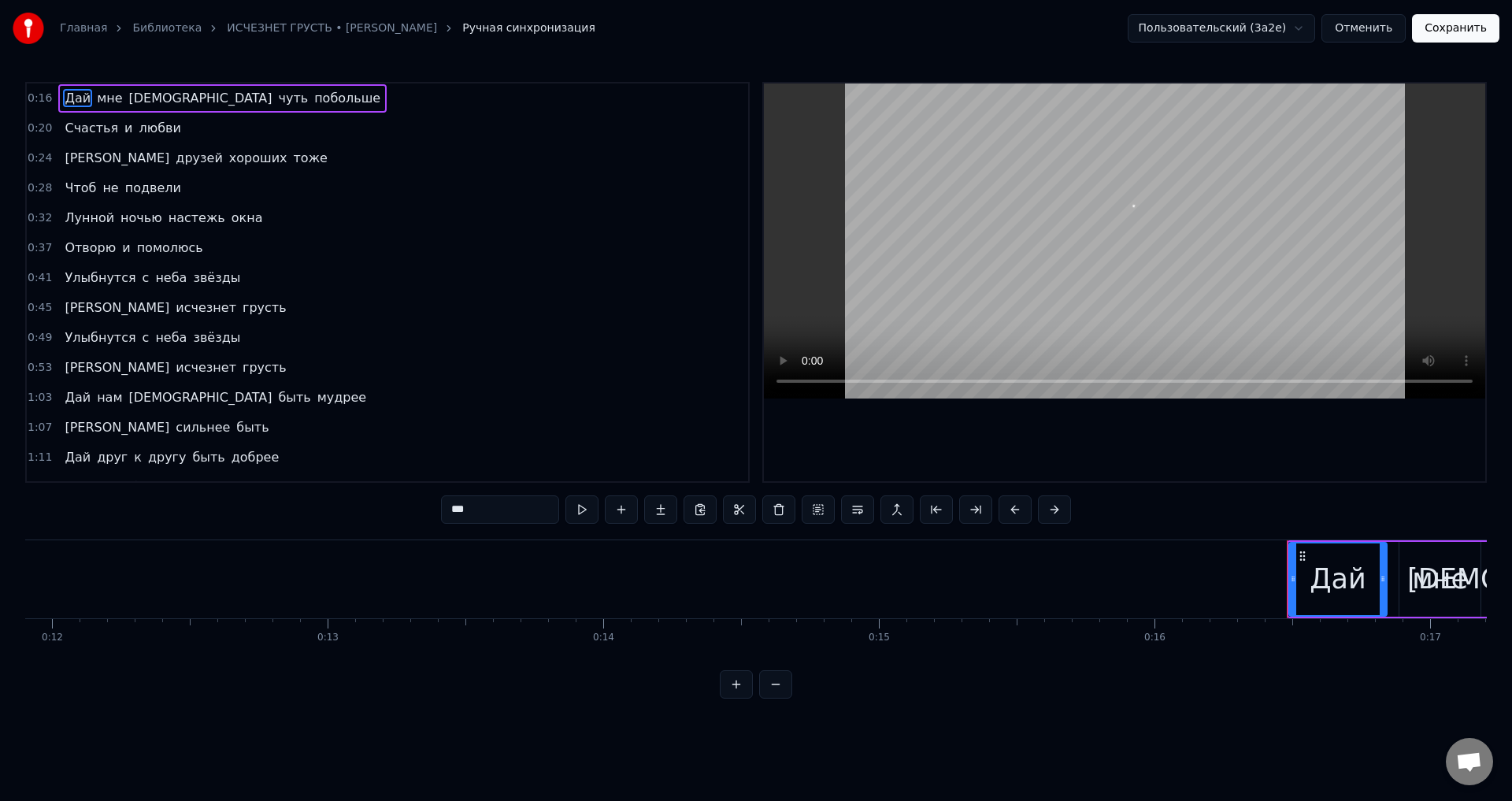
scroll to position [0, 4463]
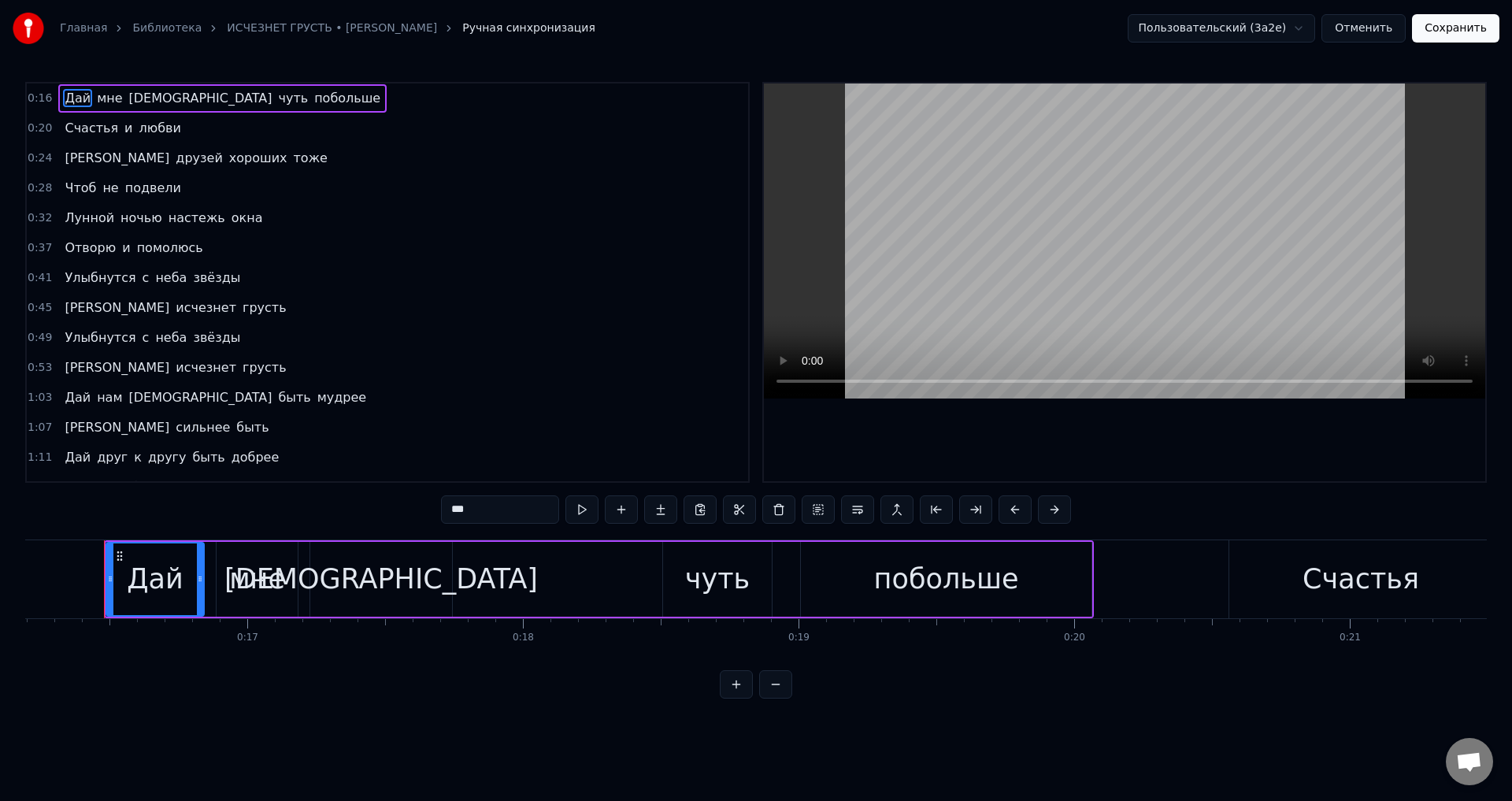
click at [94, 334] on span "Улыбнутся" at bounding box center [100, 337] width 74 height 18
type input "*********"
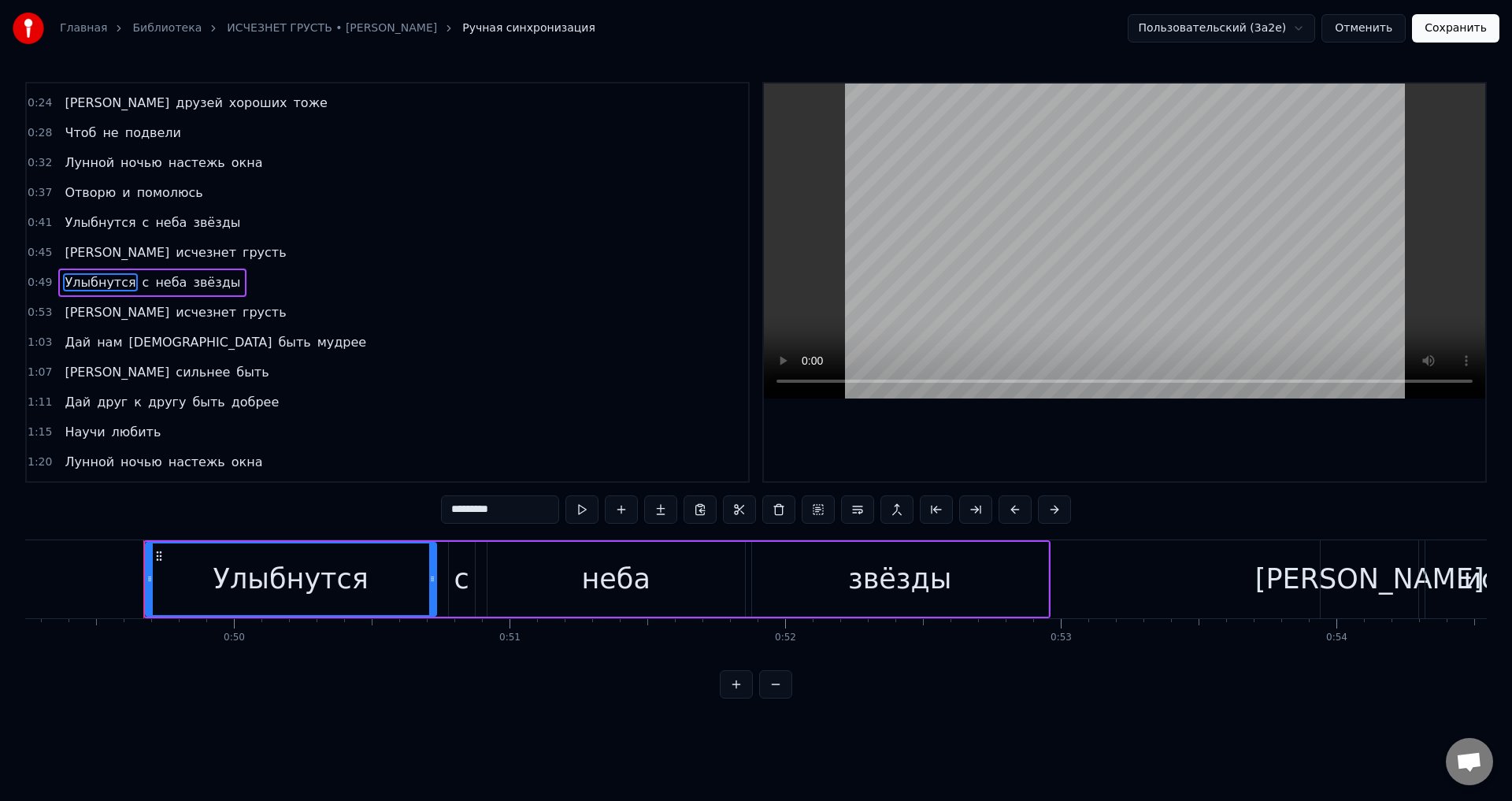
scroll to position [0, 13610]
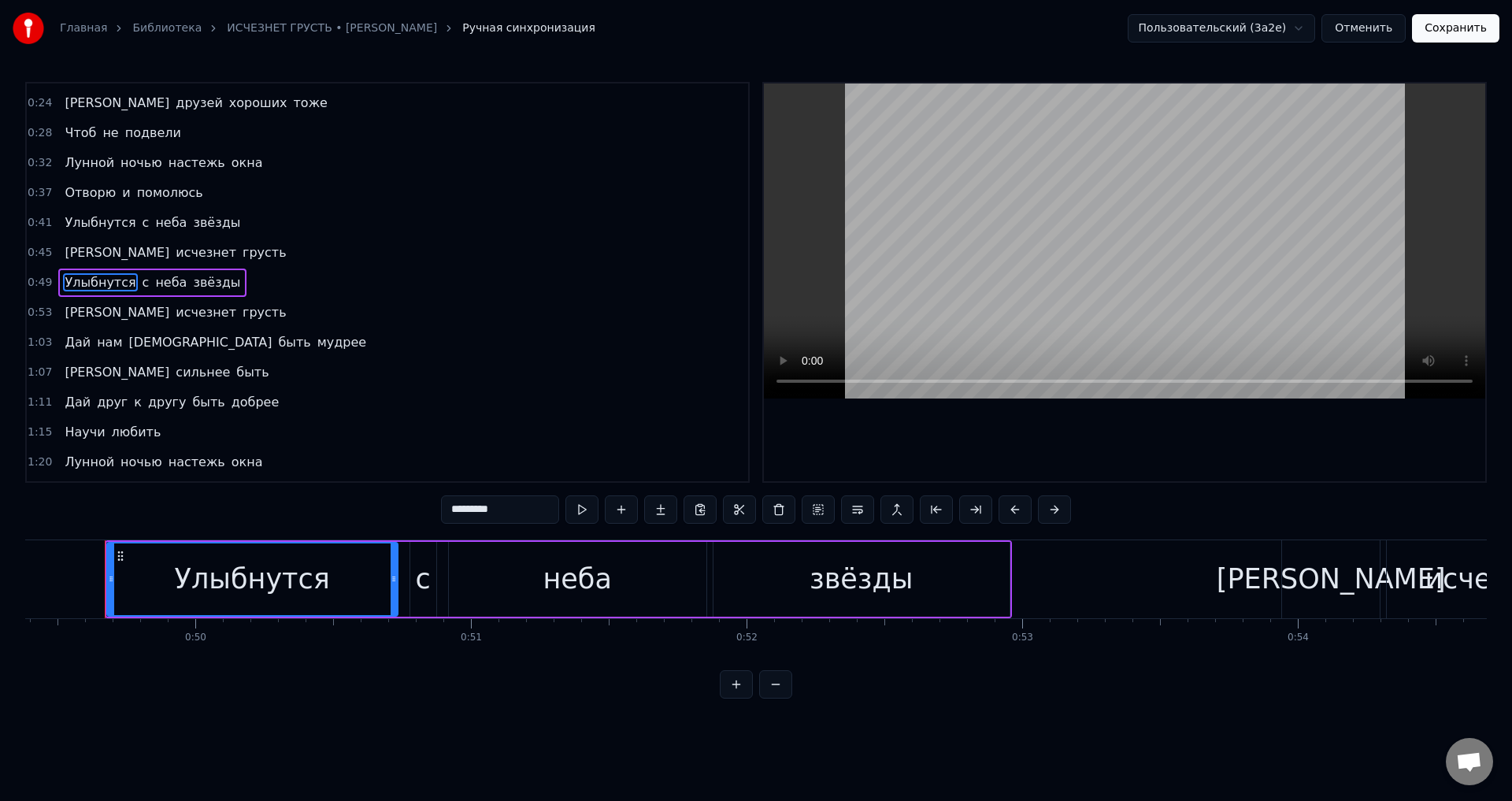
click at [48, 533] on div "0:16 Дай мне Боже чуть побольше 0:20 Счастья и любви 0:24 И друзей хороших тоже…" at bounding box center [756, 390] width 1461 height 616
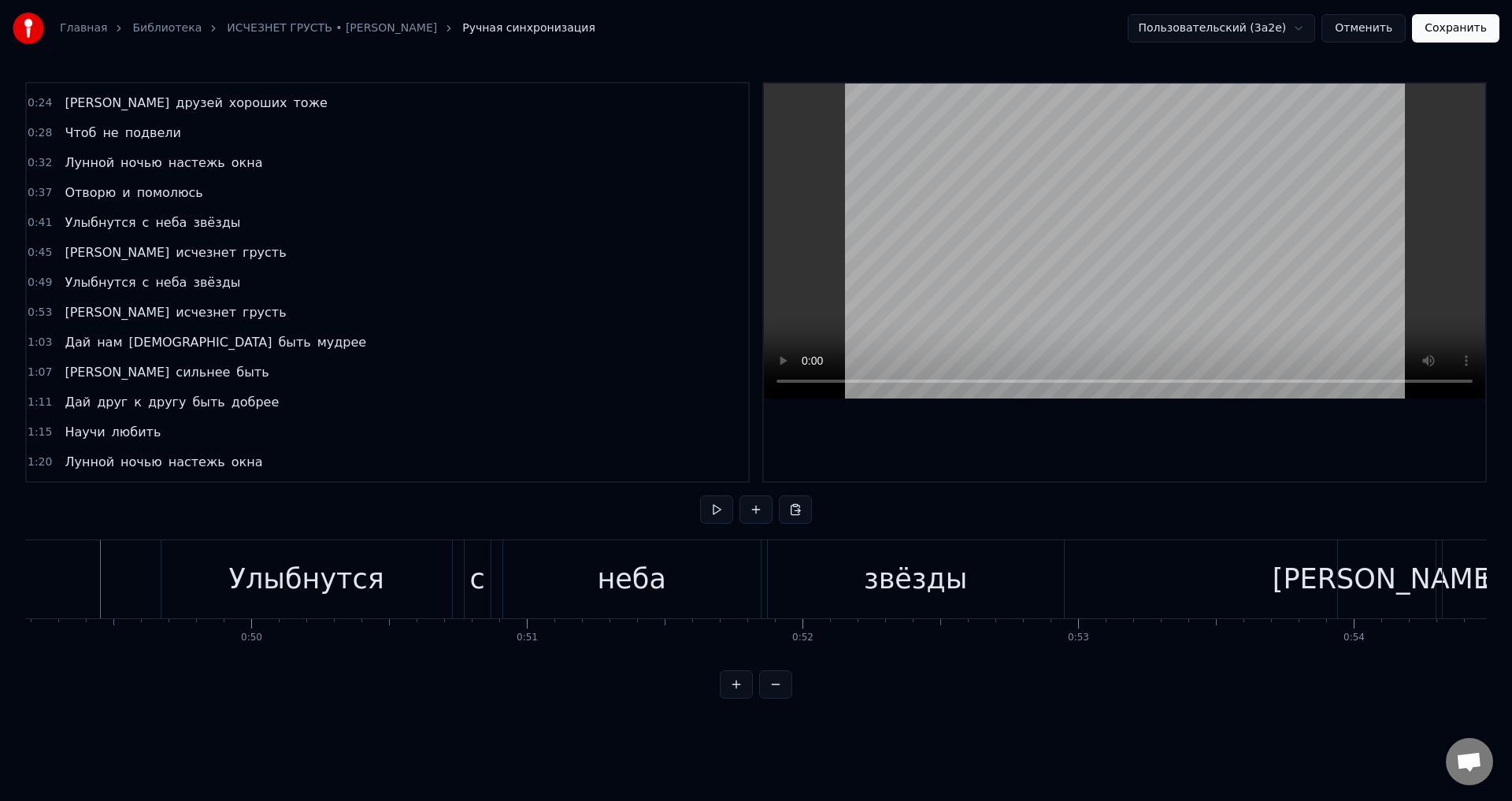
scroll to position [0, 13550]
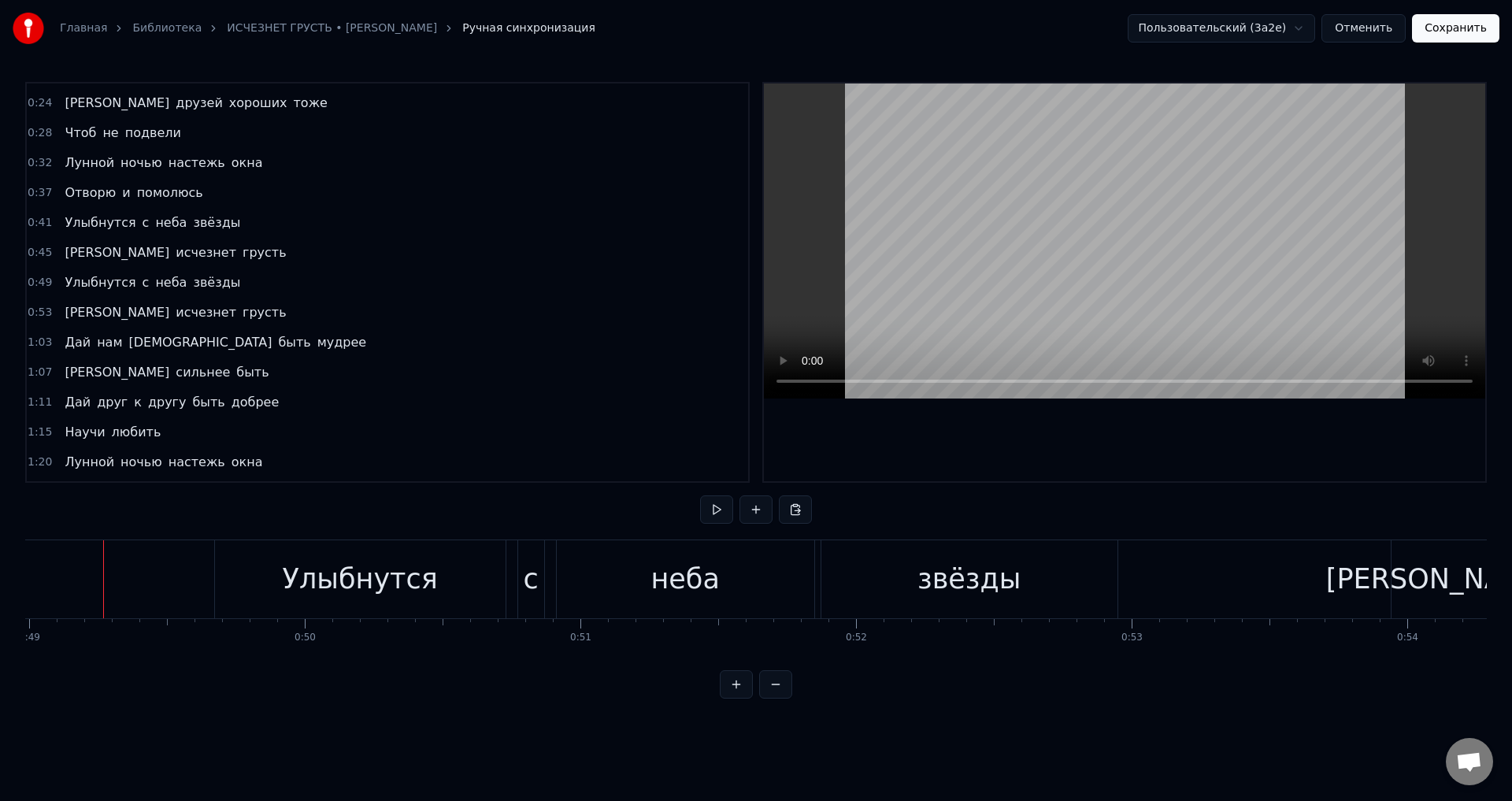
scroll to position [0, 13500]
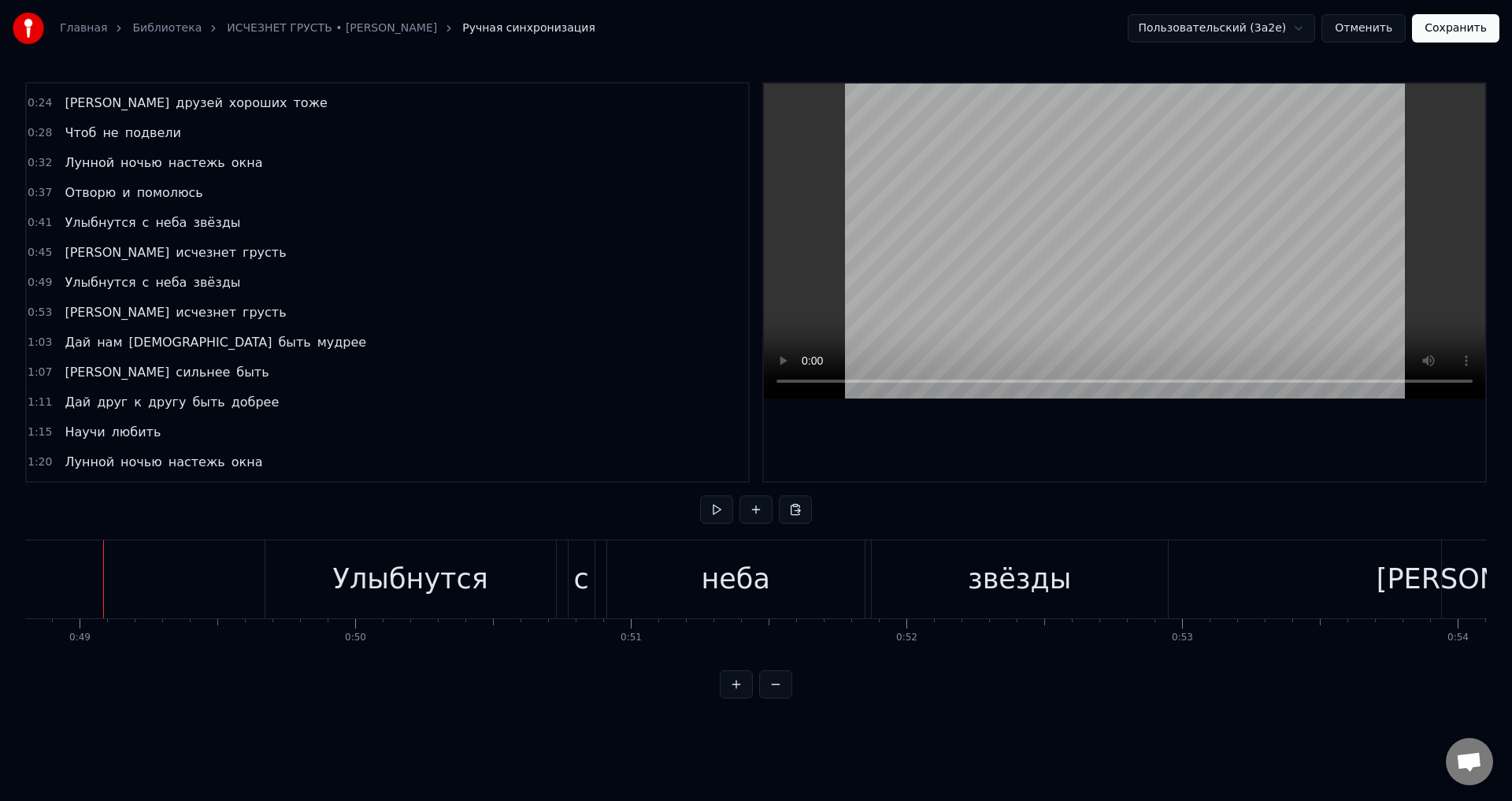
scroll to position [0, 13449]
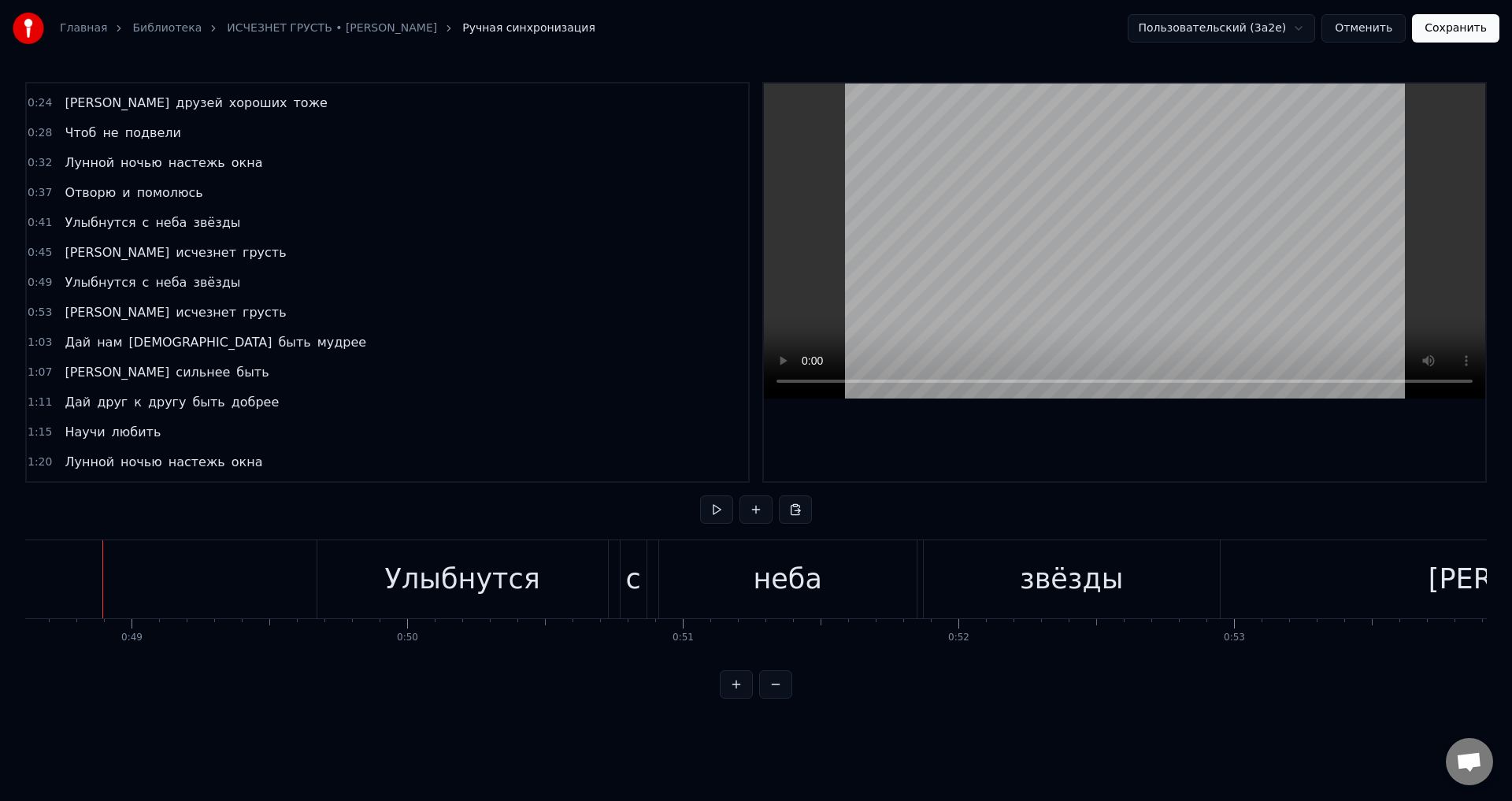
scroll to position [0, 13396]
click at [387, 577] on div "Улыбнутся" at bounding box center [465, 579] width 291 height 78
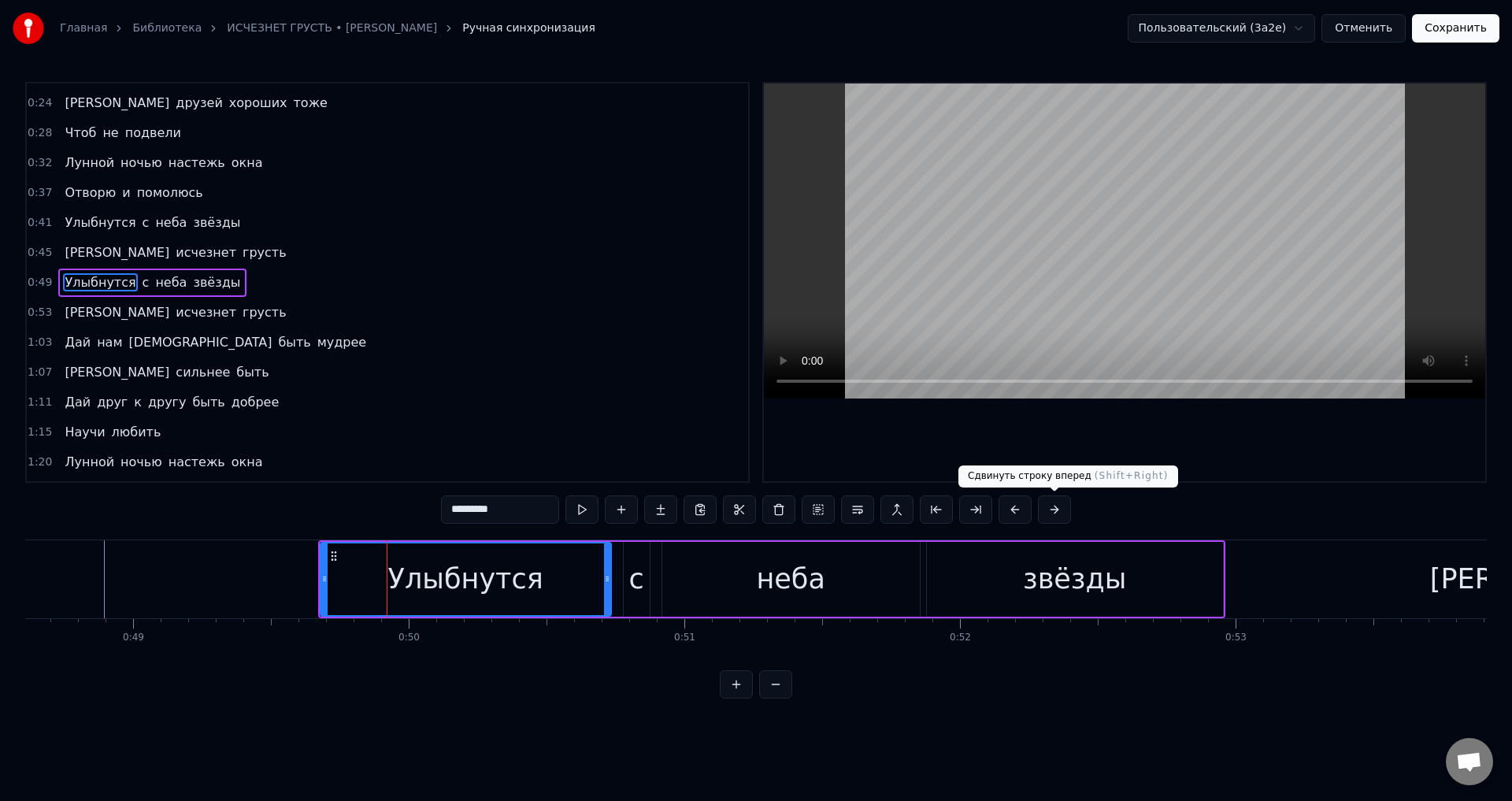
click at [1059, 510] on button at bounding box center [1054, 509] width 33 height 29
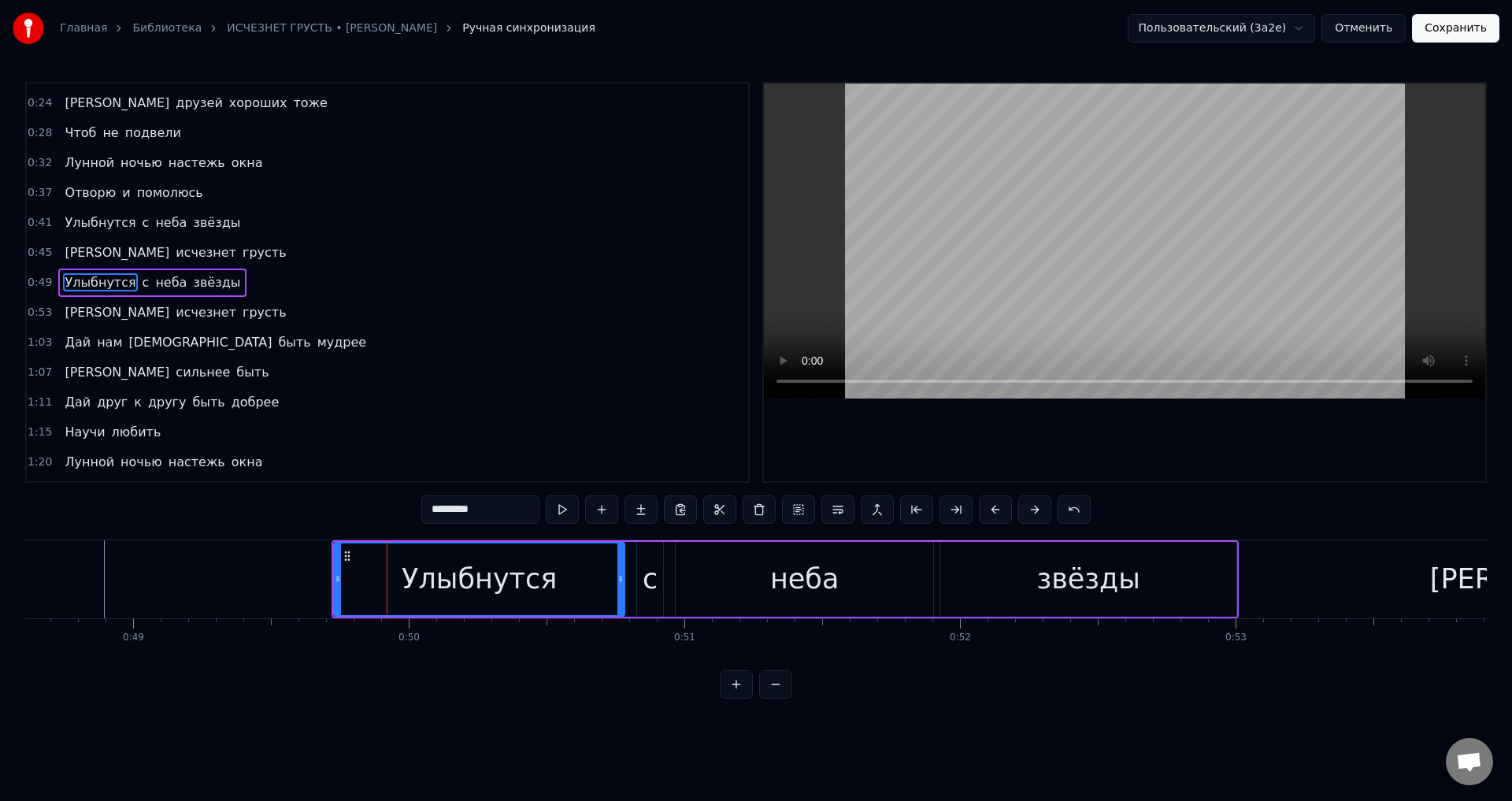
click at [1059, 510] on button at bounding box center [1074, 509] width 33 height 29
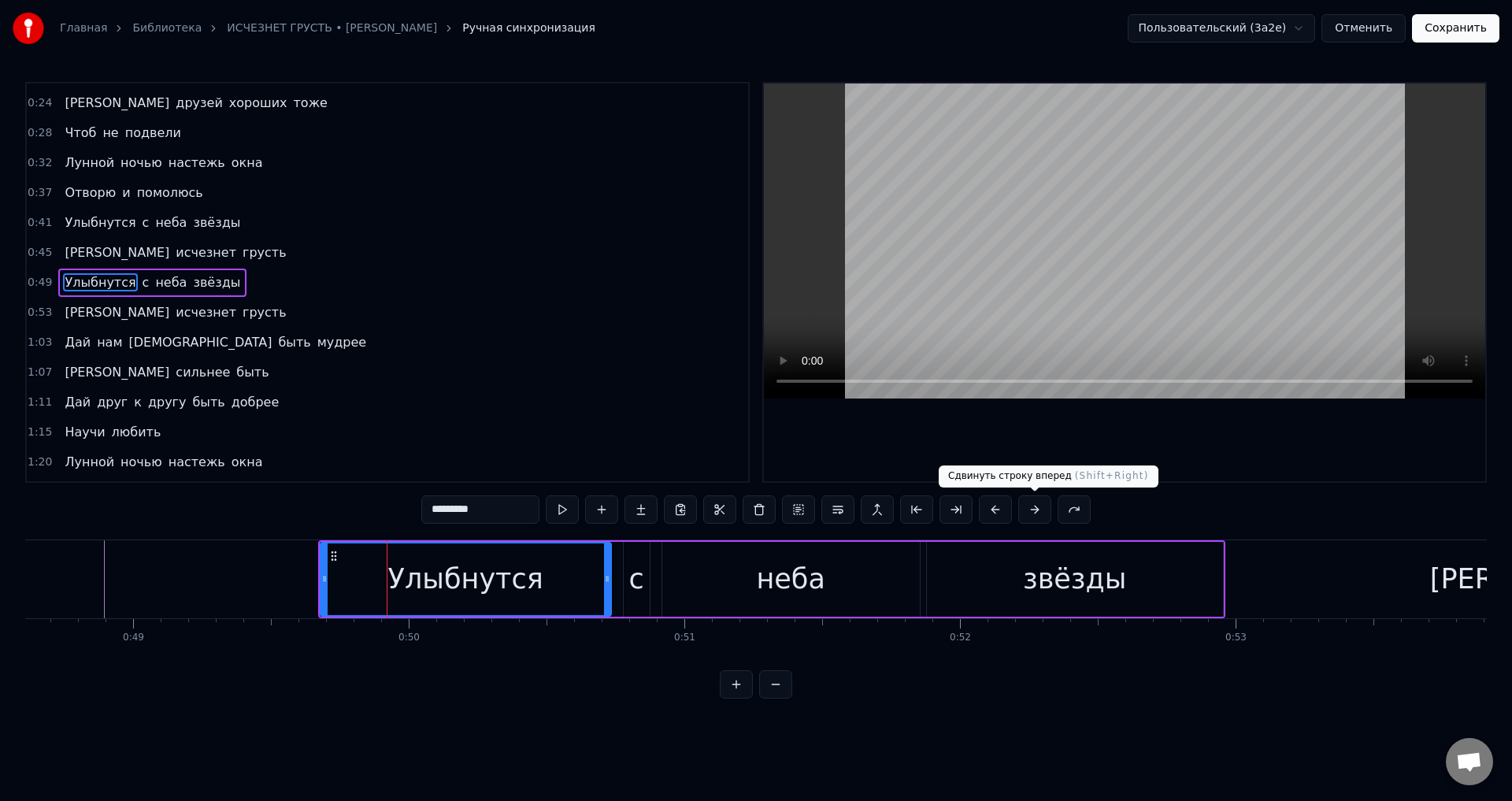
click at [1039, 511] on button at bounding box center [1034, 509] width 33 height 29
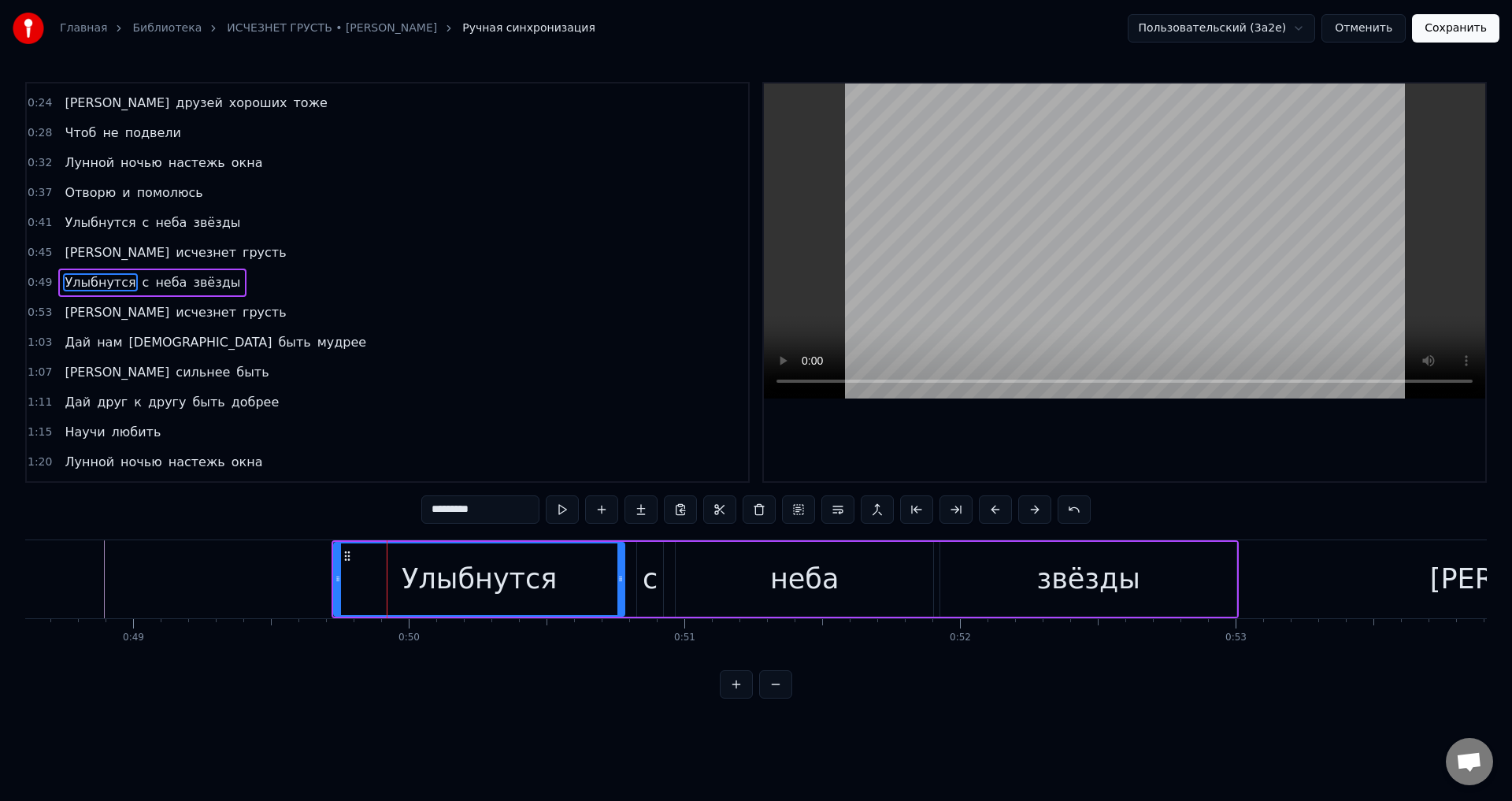
click at [1039, 511] on button at bounding box center [1034, 509] width 33 height 29
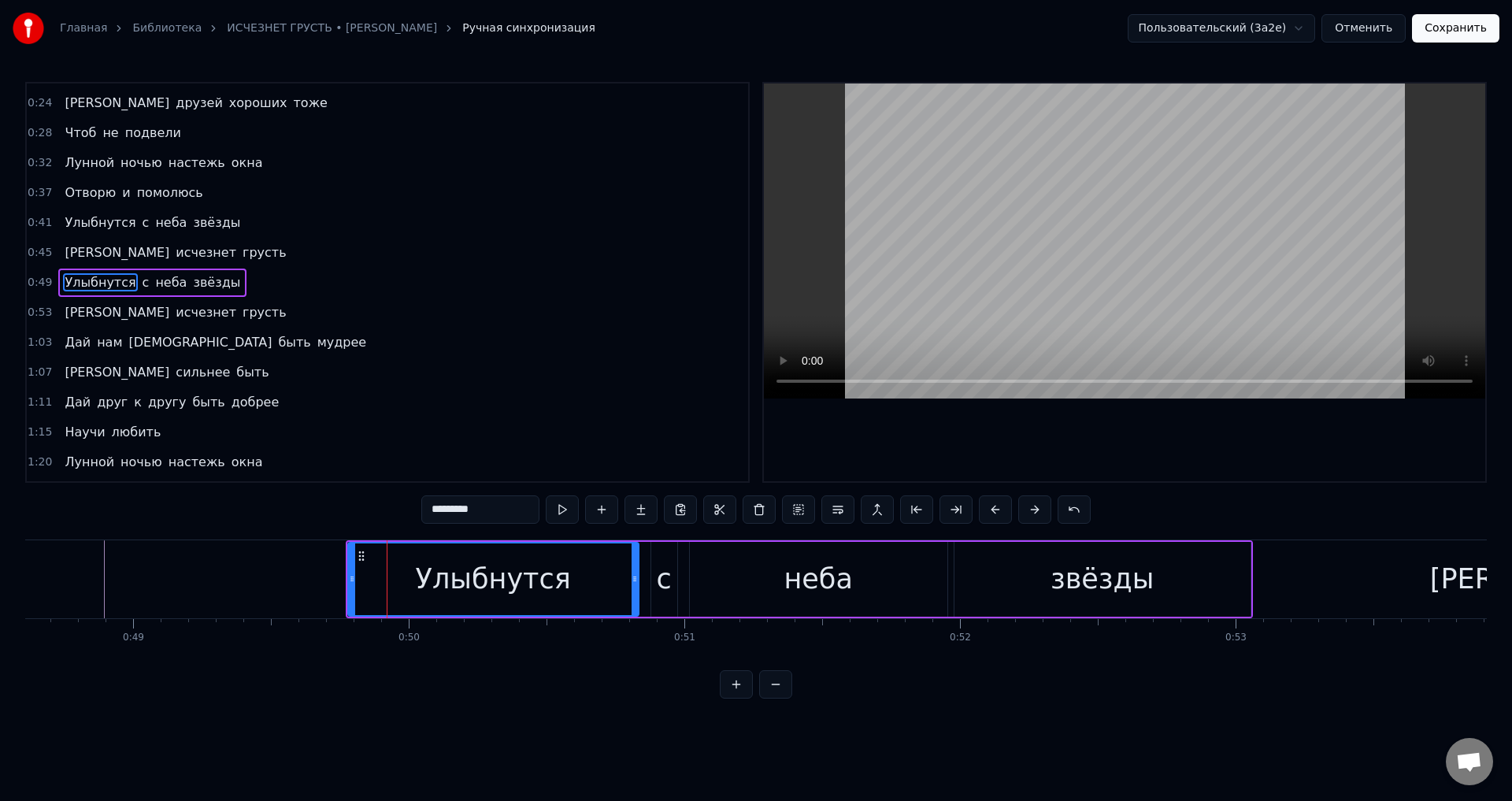
click at [70, 314] on span "[PERSON_NAME]" at bounding box center [117, 312] width 108 height 18
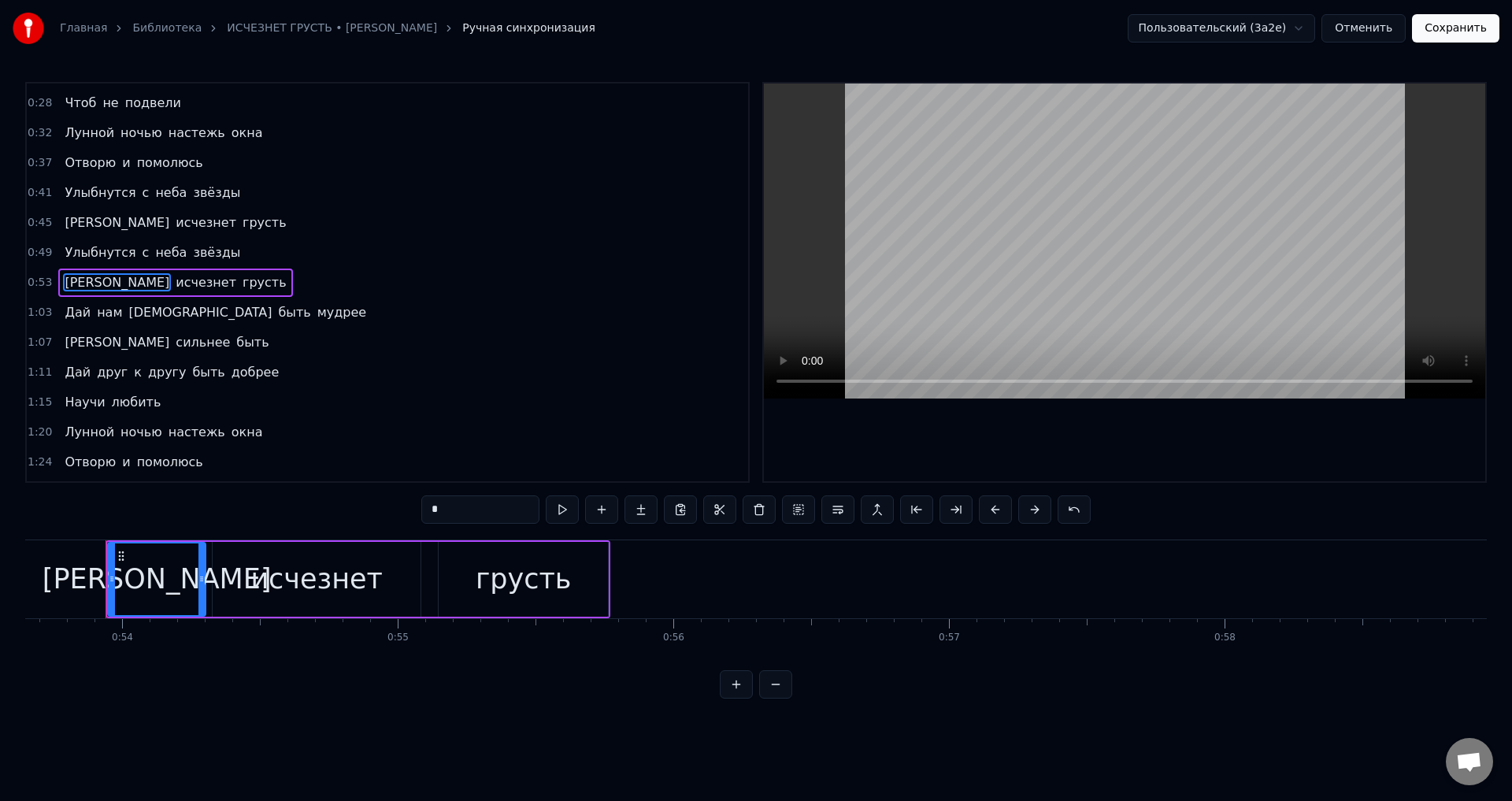
scroll to position [0, 14787]
click at [1042, 510] on button at bounding box center [1034, 509] width 33 height 29
click at [1036, 509] on button at bounding box center [1034, 509] width 33 height 29
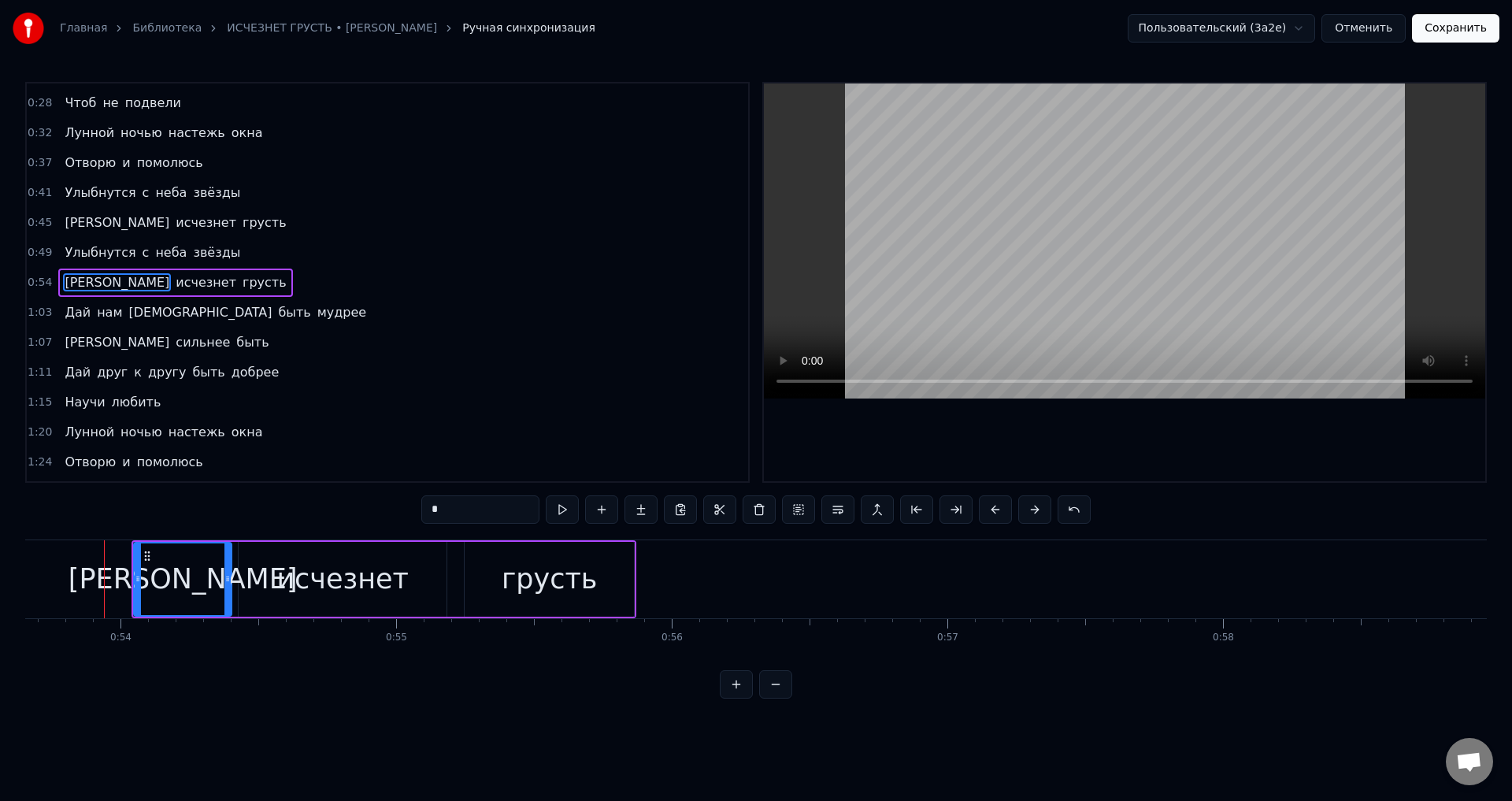
click at [73, 311] on span "Дай" at bounding box center [77, 312] width 29 height 18
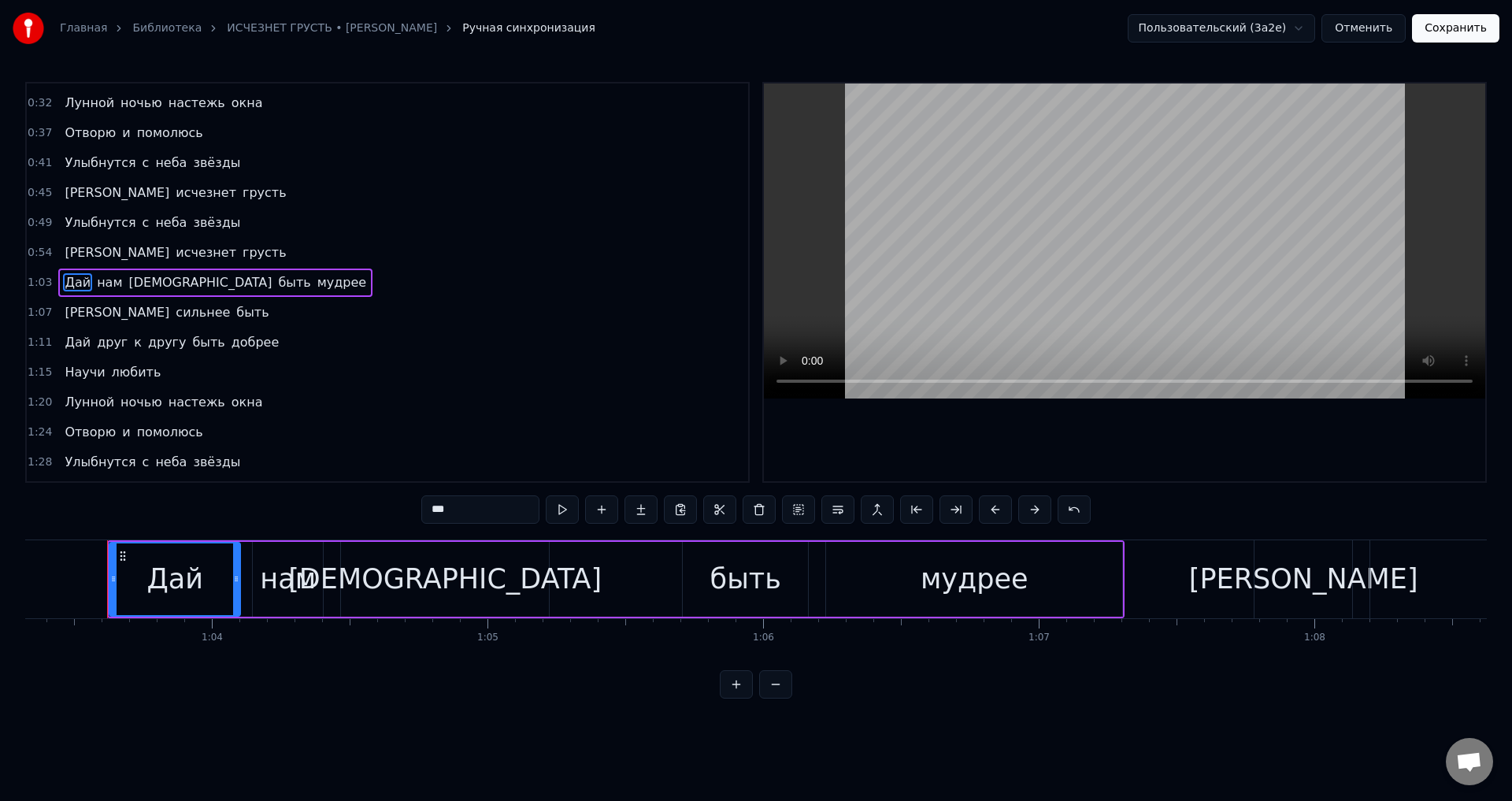
scroll to position [0, 17454]
click at [67, 256] on span "[PERSON_NAME]" at bounding box center [117, 252] width 108 height 18
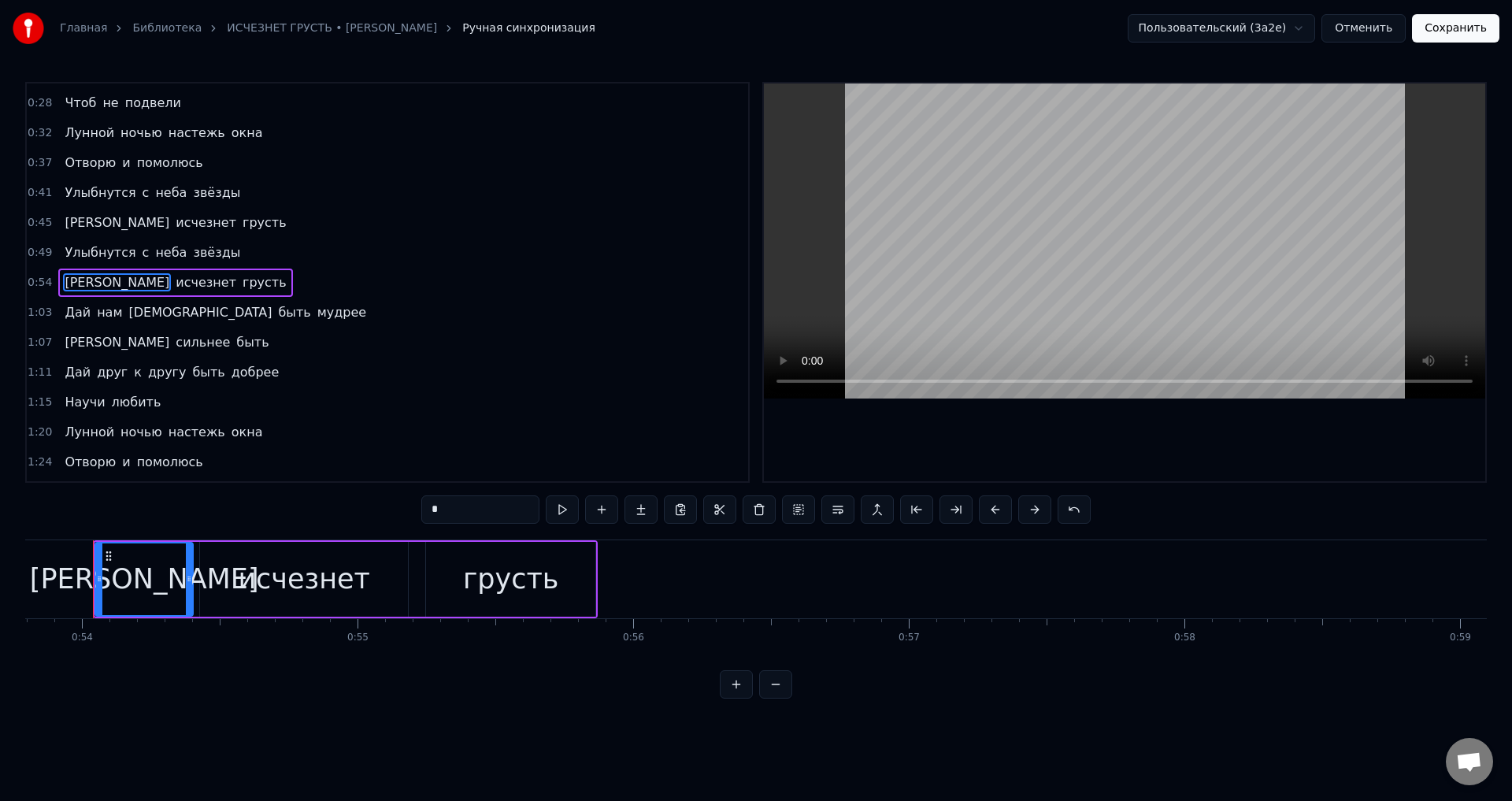
scroll to position [0, 14815]
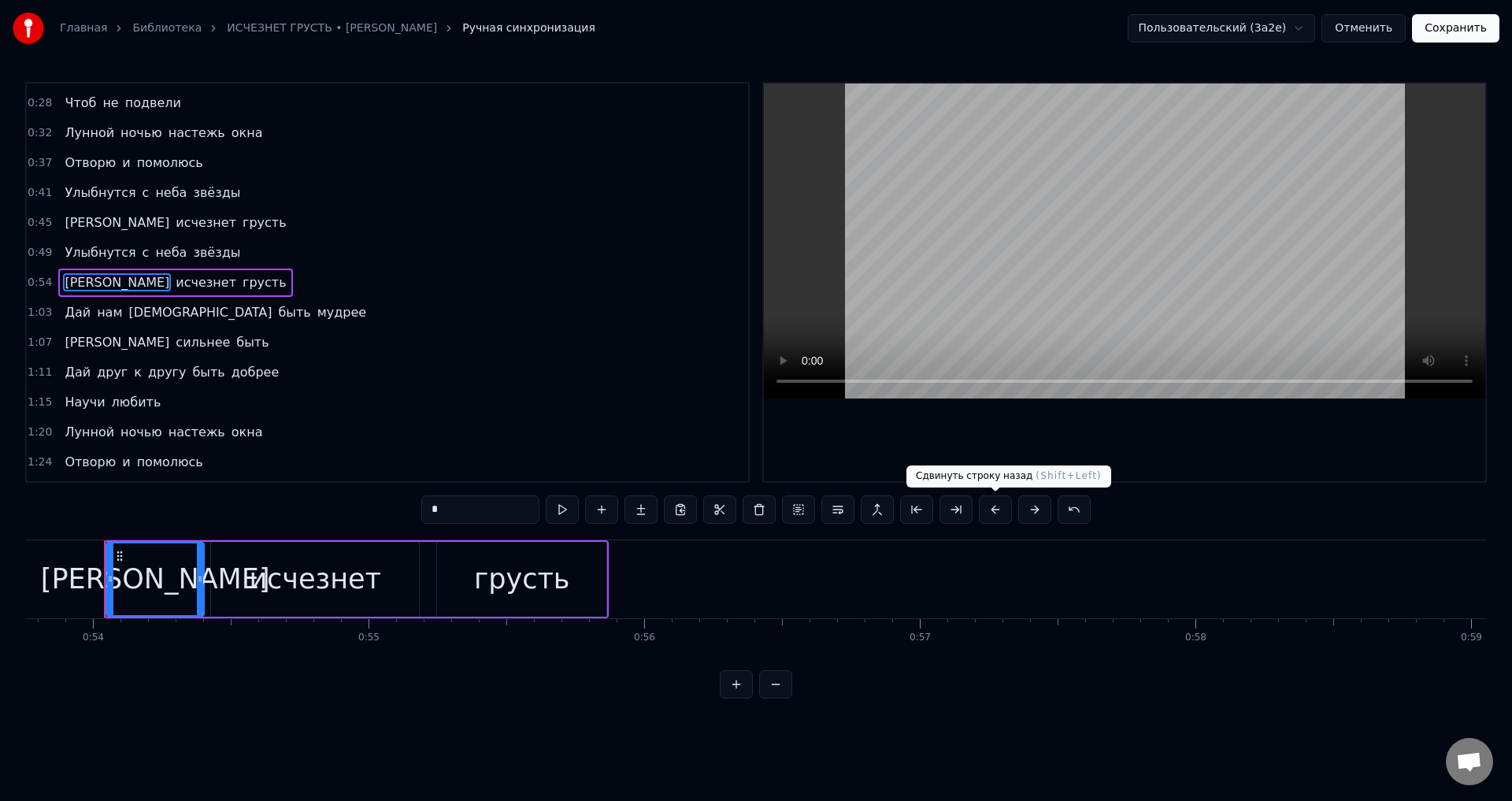
click at [992, 510] on button at bounding box center [995, 509] width 33 height 29
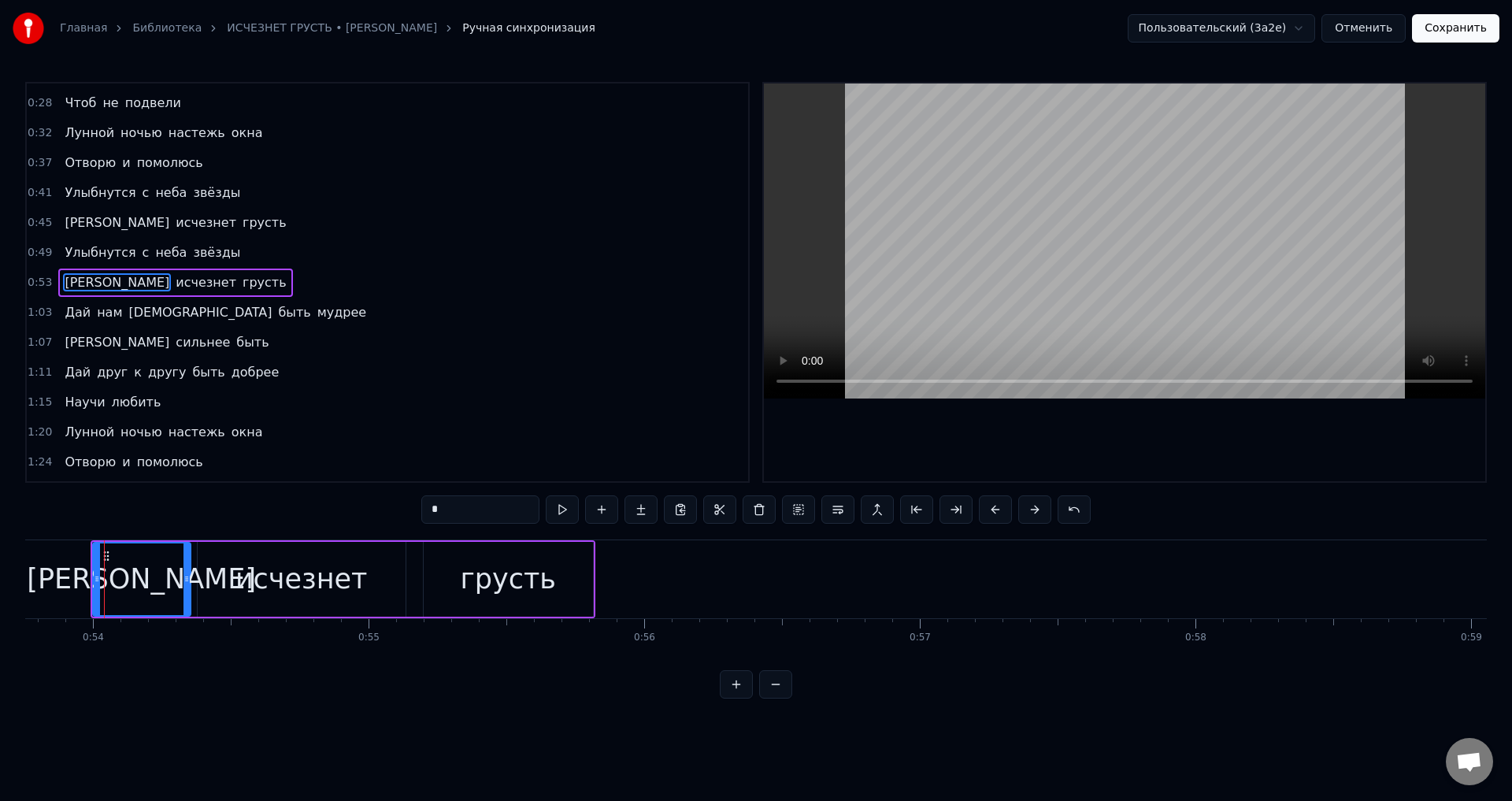
click at [992, 510] on button at bounding box center [995, 509] width 33 height 29
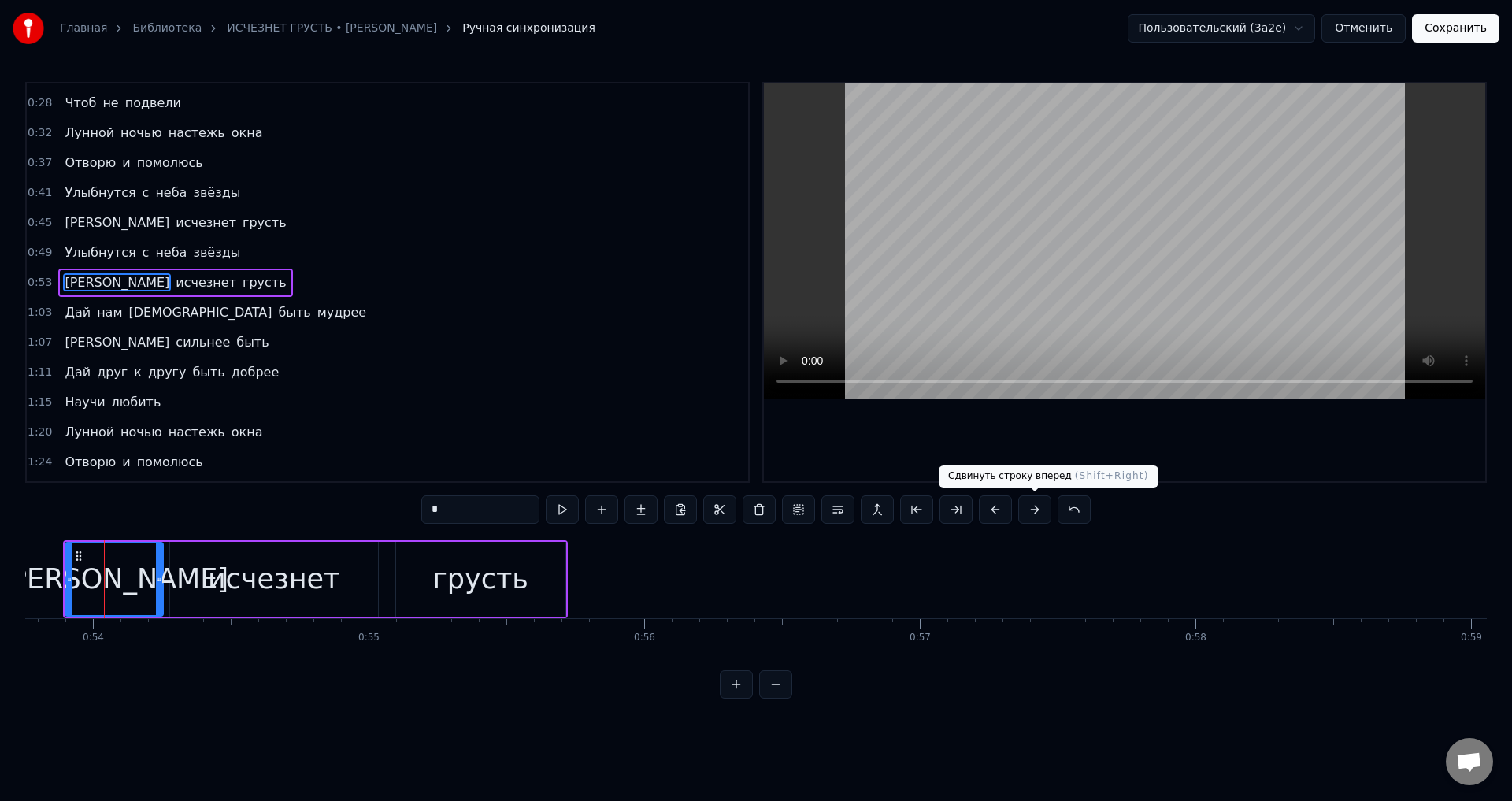
click at [1033, 512] on button at bounding box center [1034, 509] width 33 height 29
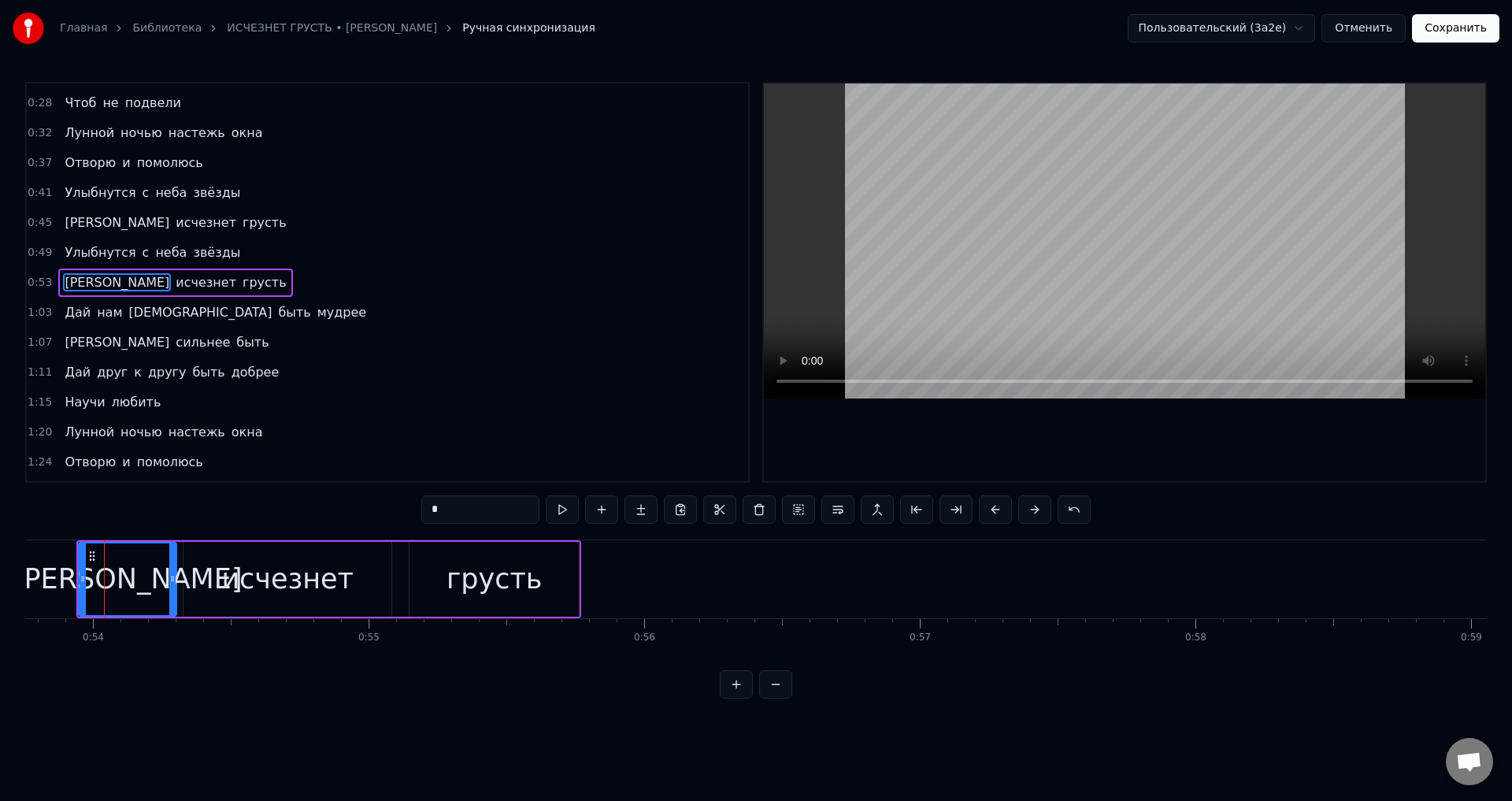
click at [68, 247] on span "Улыбнутся" at bounding box center [100, 252] width 74 height 18
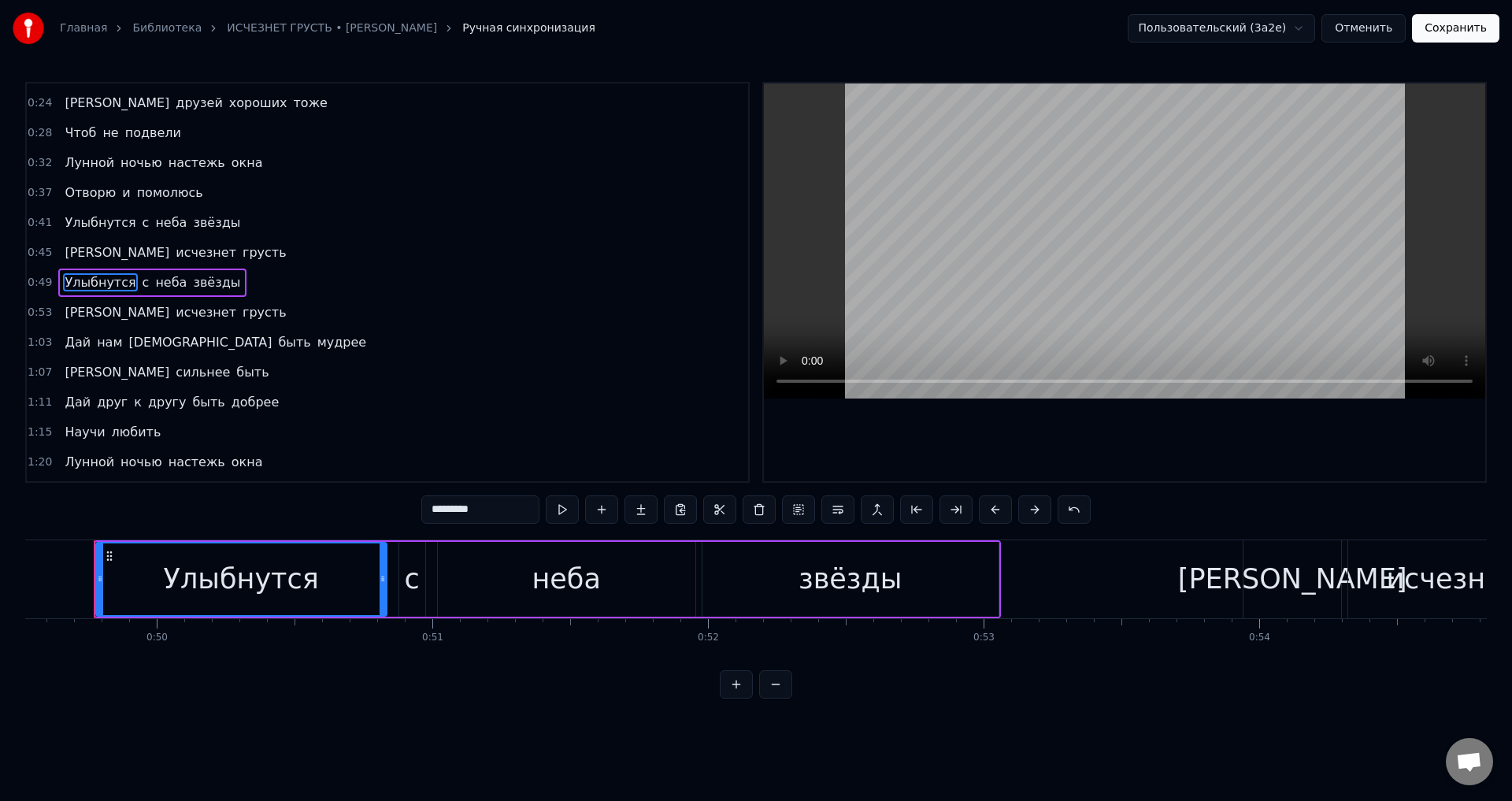
scroll to position [0, 13637]
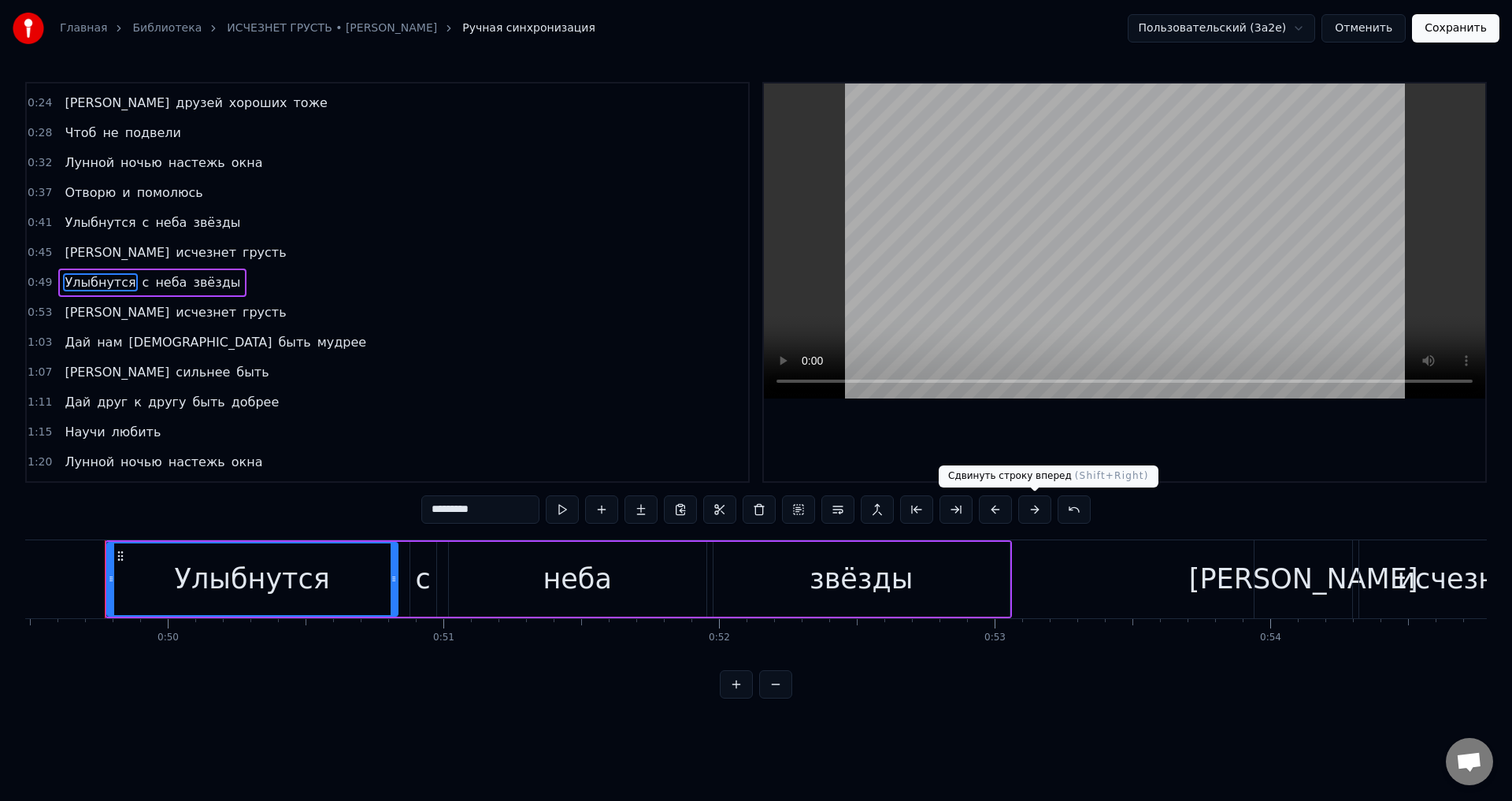
click at [1034, 513] on button at bounding box center [1034, 509] width 33 height 29
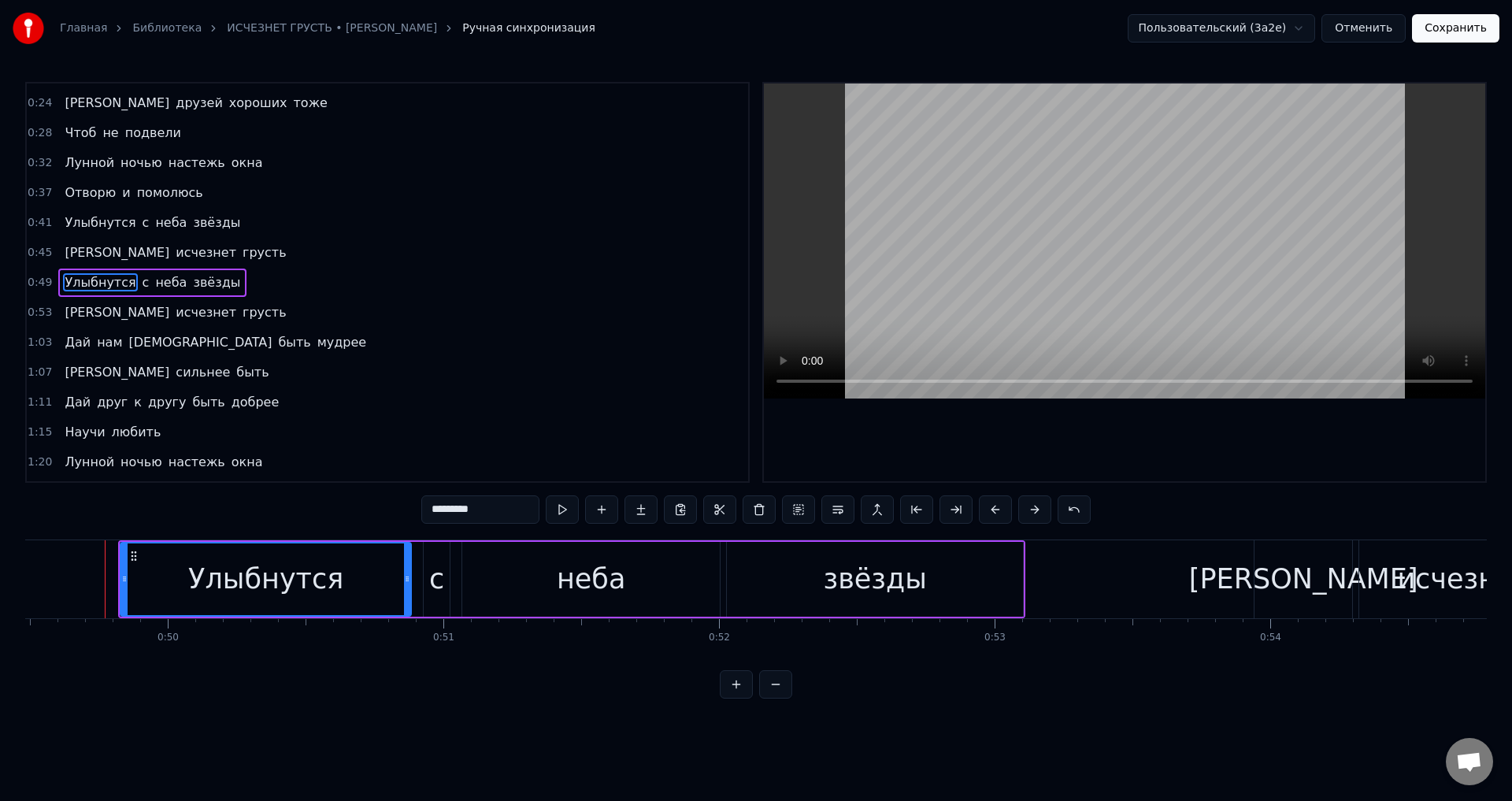
click at [68, 249] on span "[PERSON_NAME]" at bounding box center [117, 252] width 108 height 18
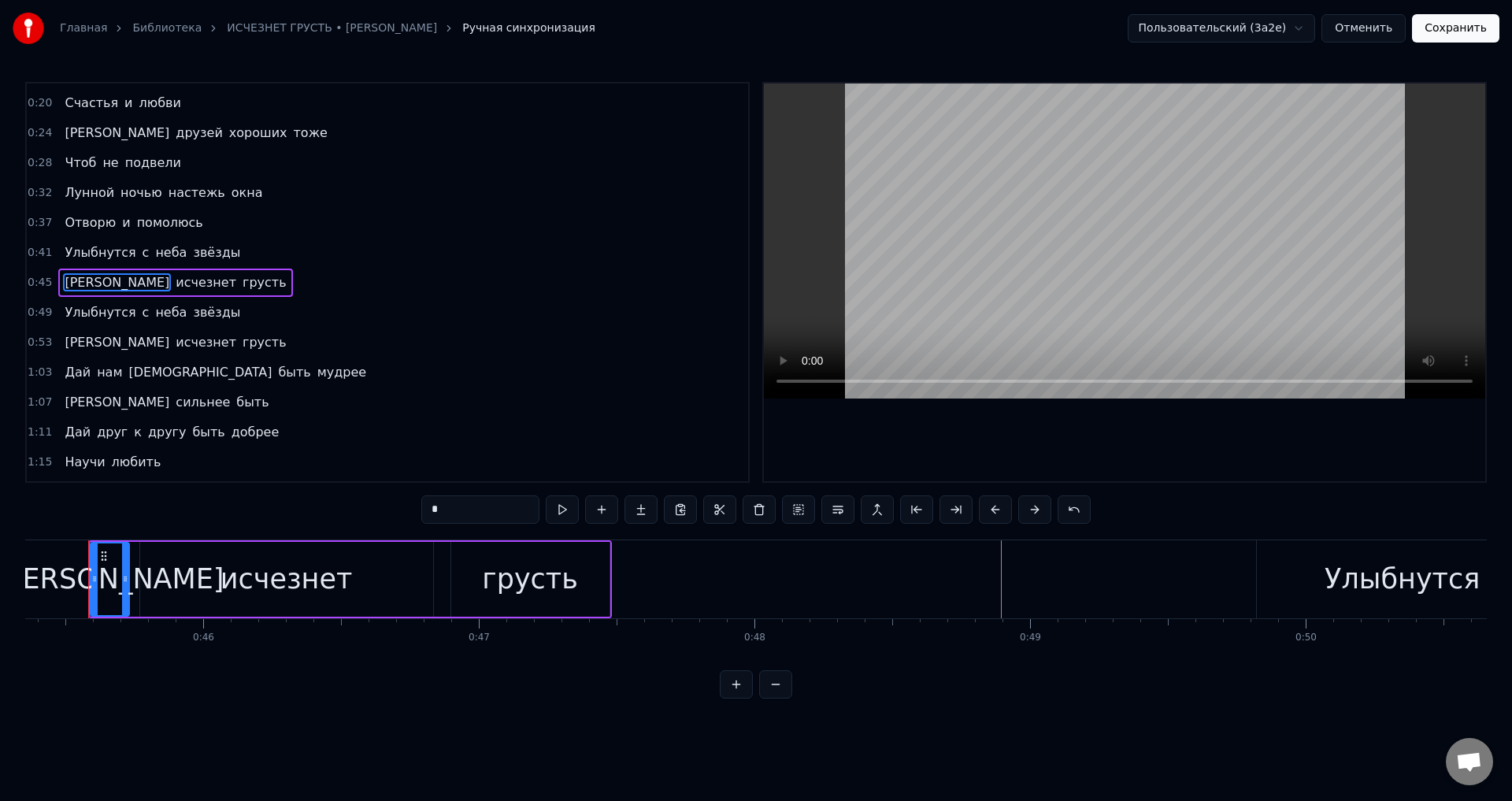
scroll to position [0, 12483]
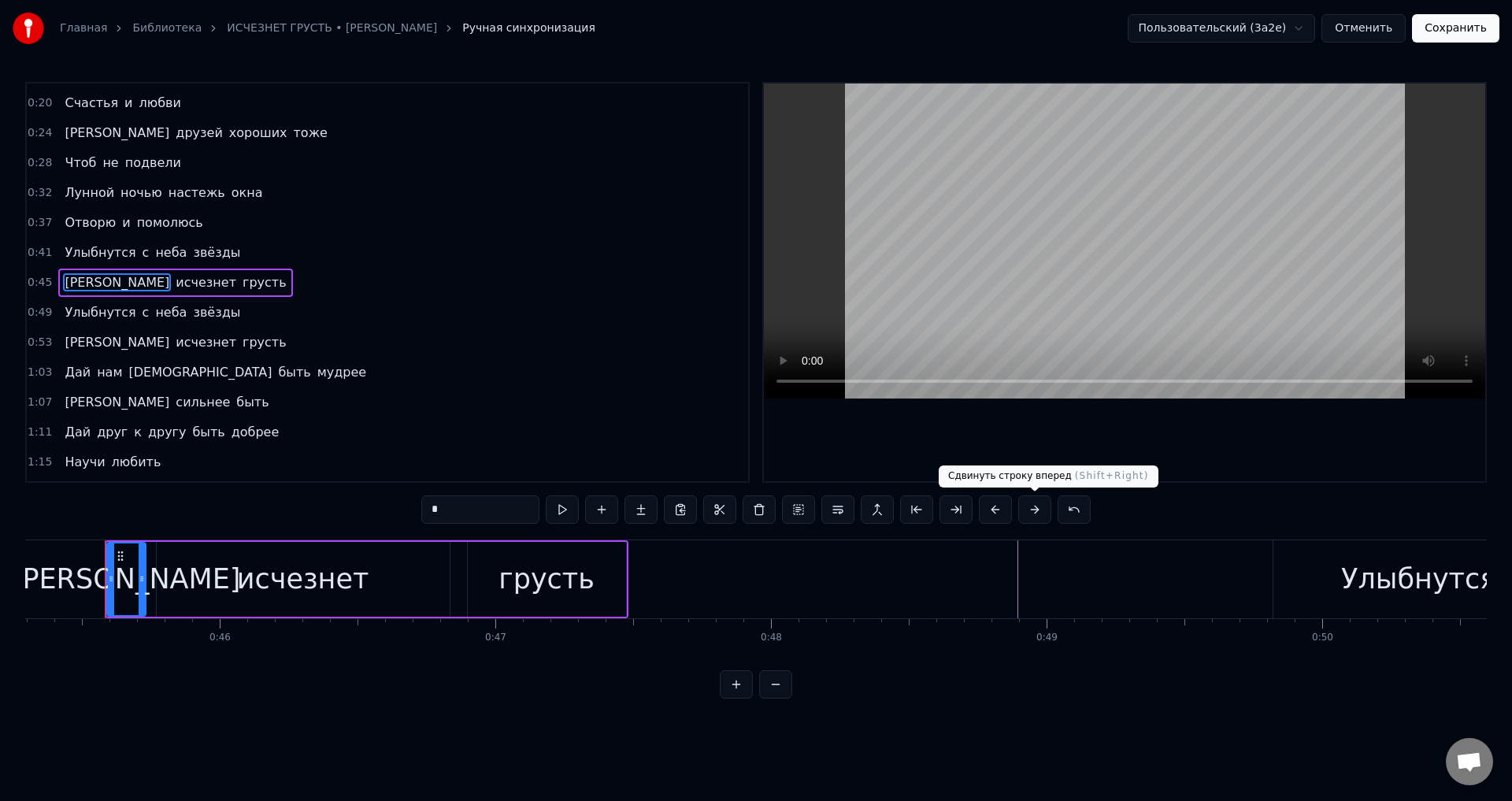
click at [1034, 505] on button at bounding box center [1034, 509] width 33 height 29
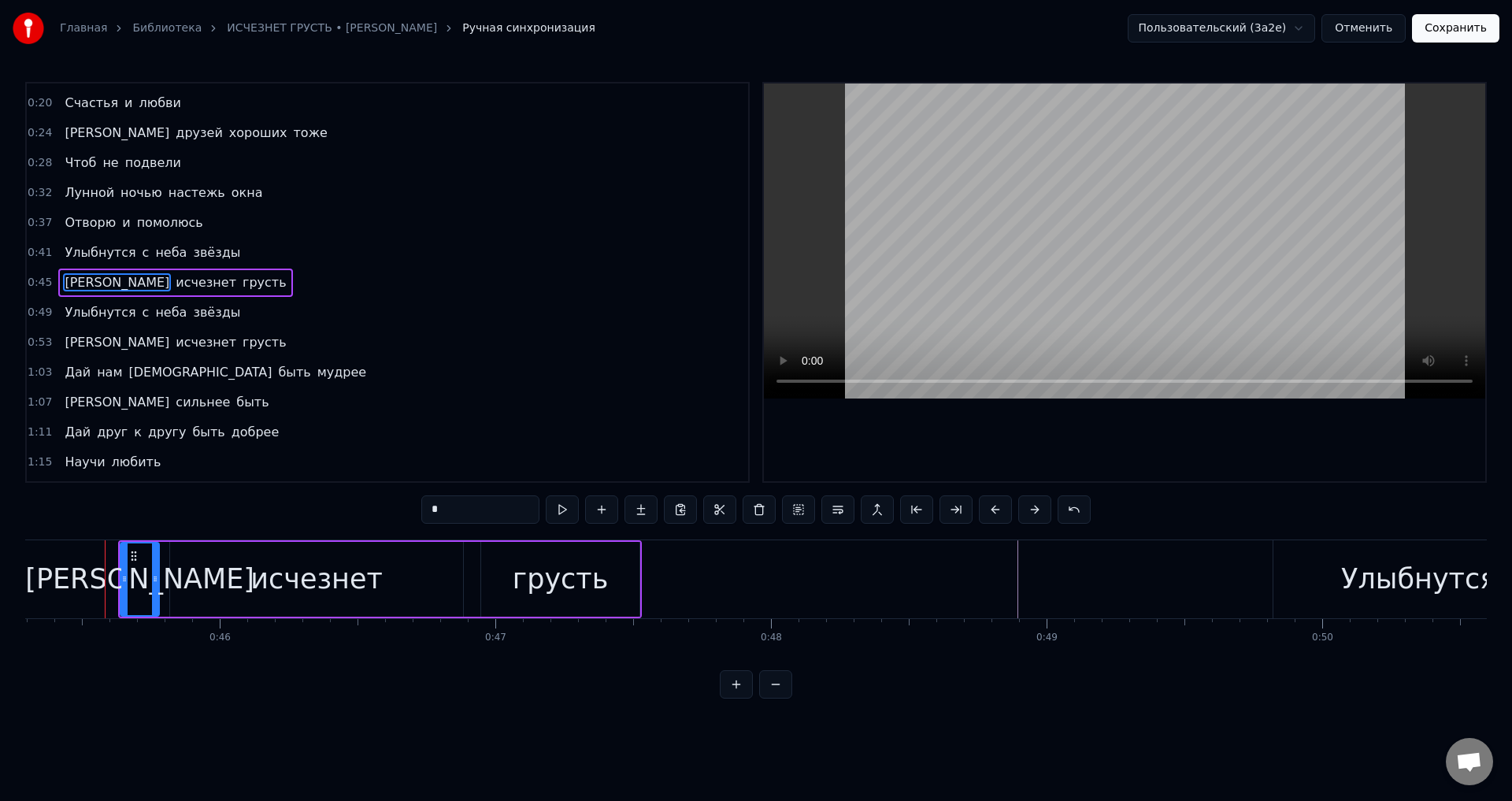
click at [69, 248] on span "Улыбнутся" at bounding box center [100, 252] width 74 height 18
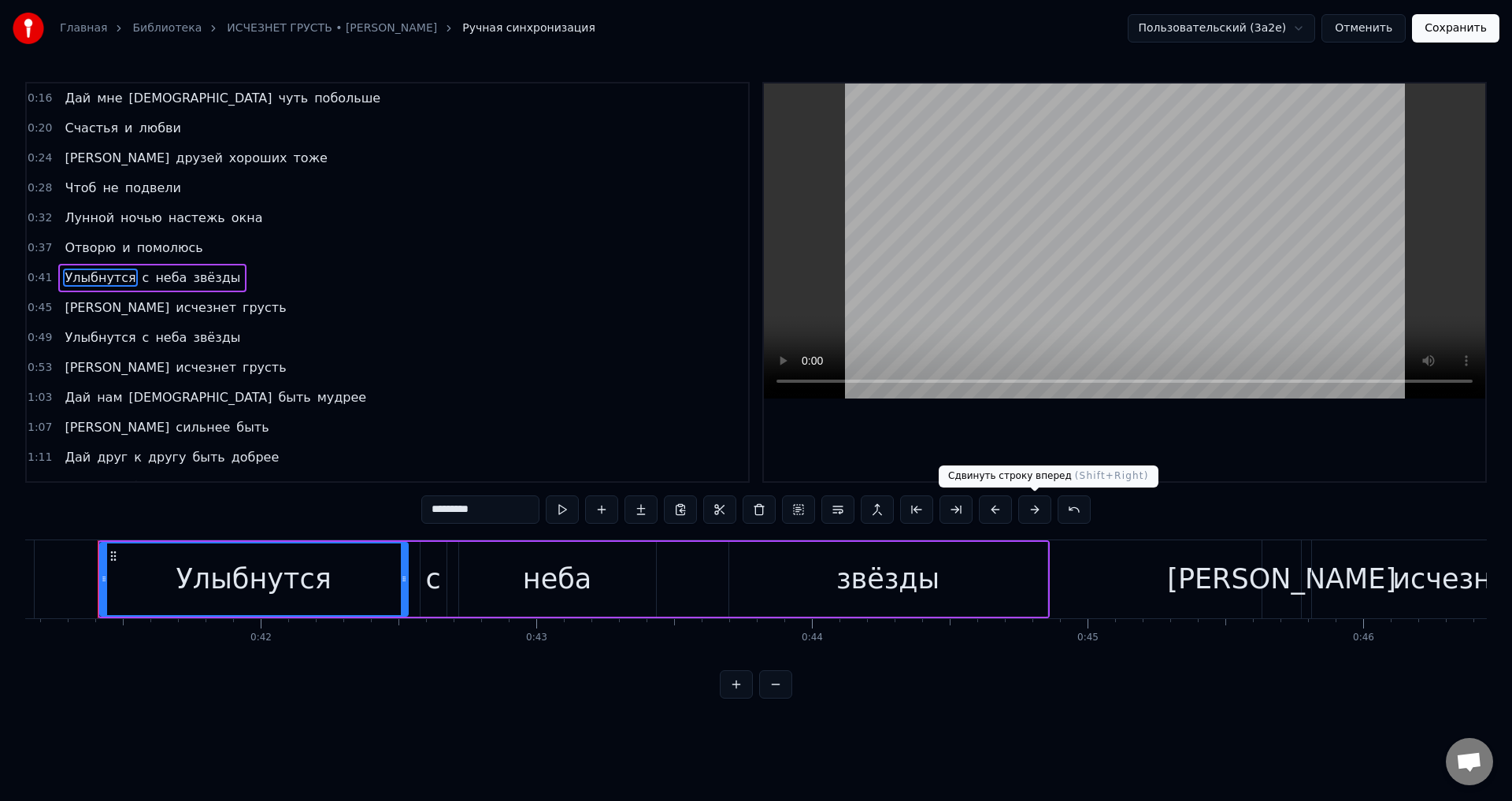
scroll to position [0, 11333]
click at [1039, 509] on button at bounding box center [1034, 509] width 33 height 29
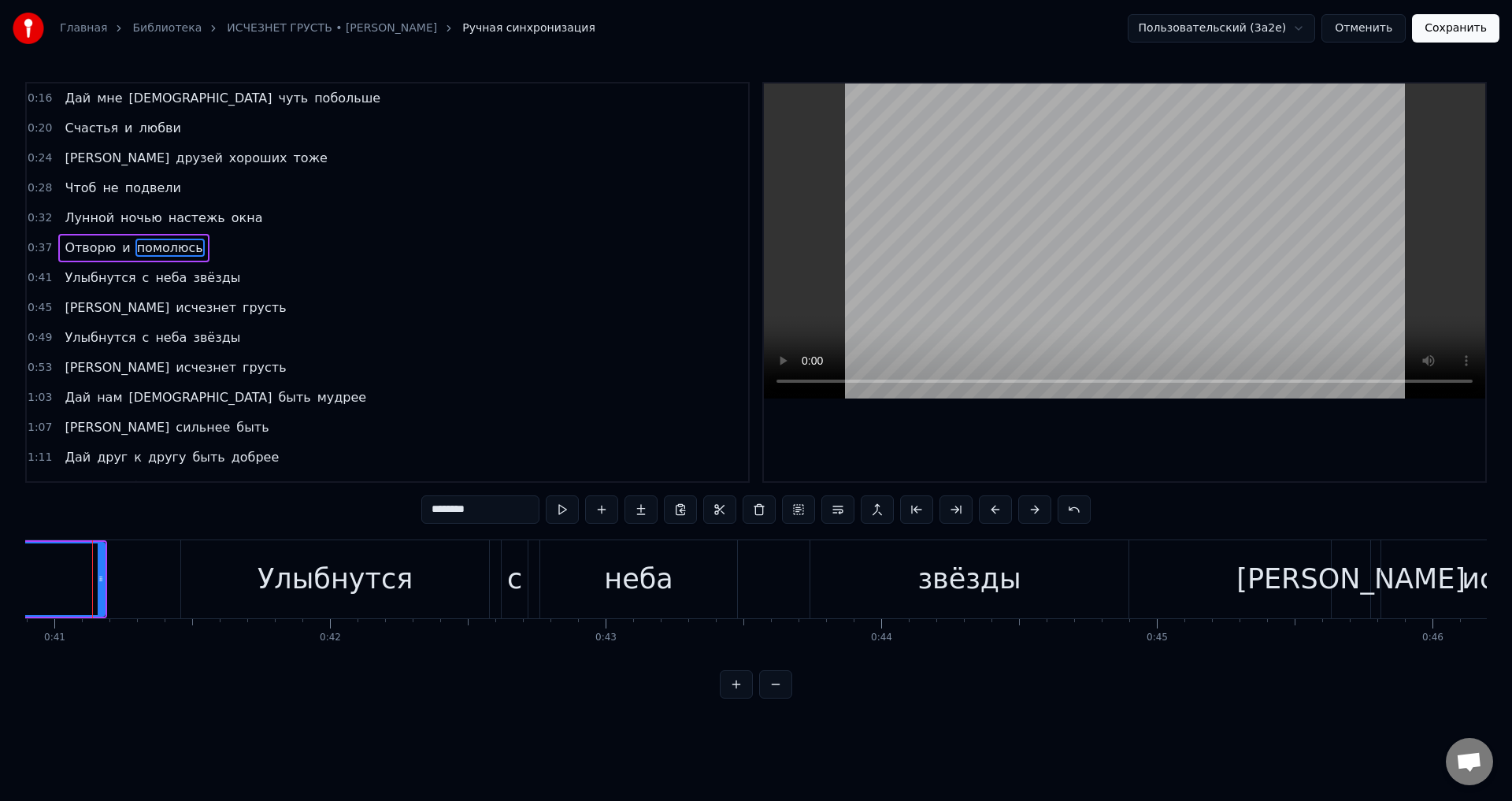
scroll to position [0, 11259]
click at [339, 565] on div "Улыбнутся" at bounding box center [346, 579] width 155 height 42
type input "*********"
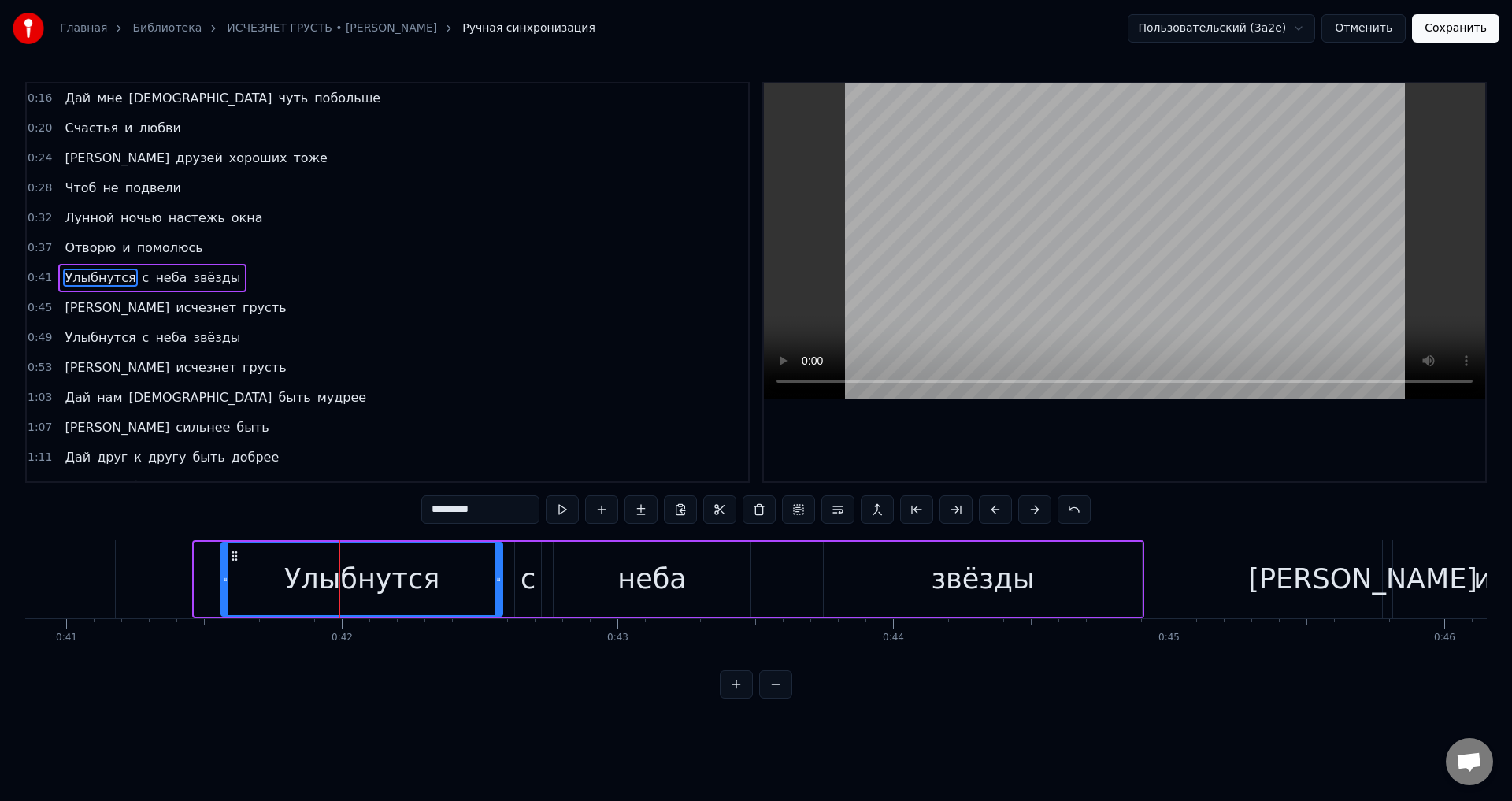
drag, startPoint x: 199, startPoint y: 574, endPoint x: 226, endPoint y: 574, distance: 27.0
click at [226, 574] on icon at bounding box center [226, 578] width 7 height 12
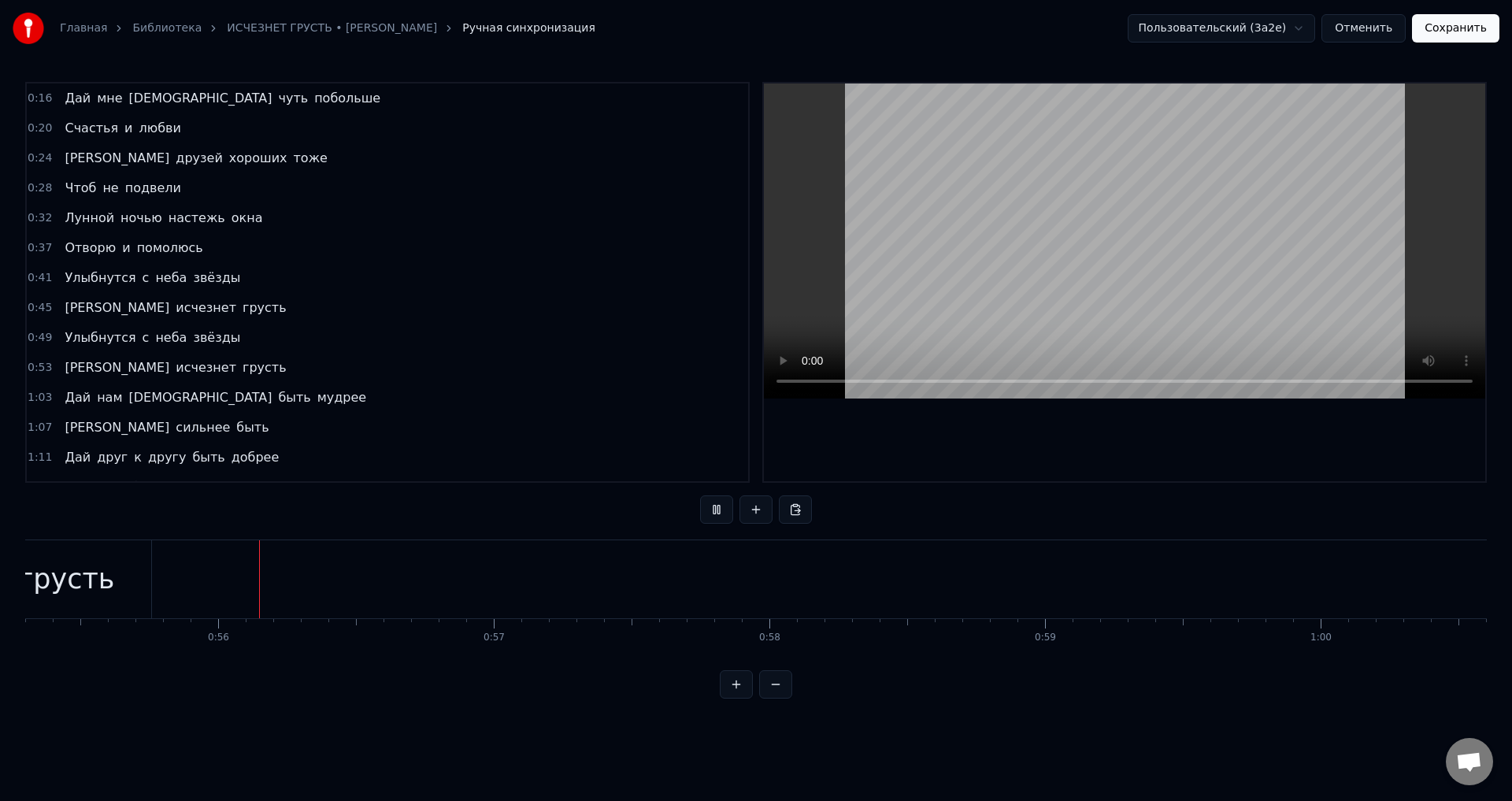
scroll to position [0, 15241]
click at [1456, 30] on button "Сохранить" at bounding box center [1455, 28] width 87 height 29
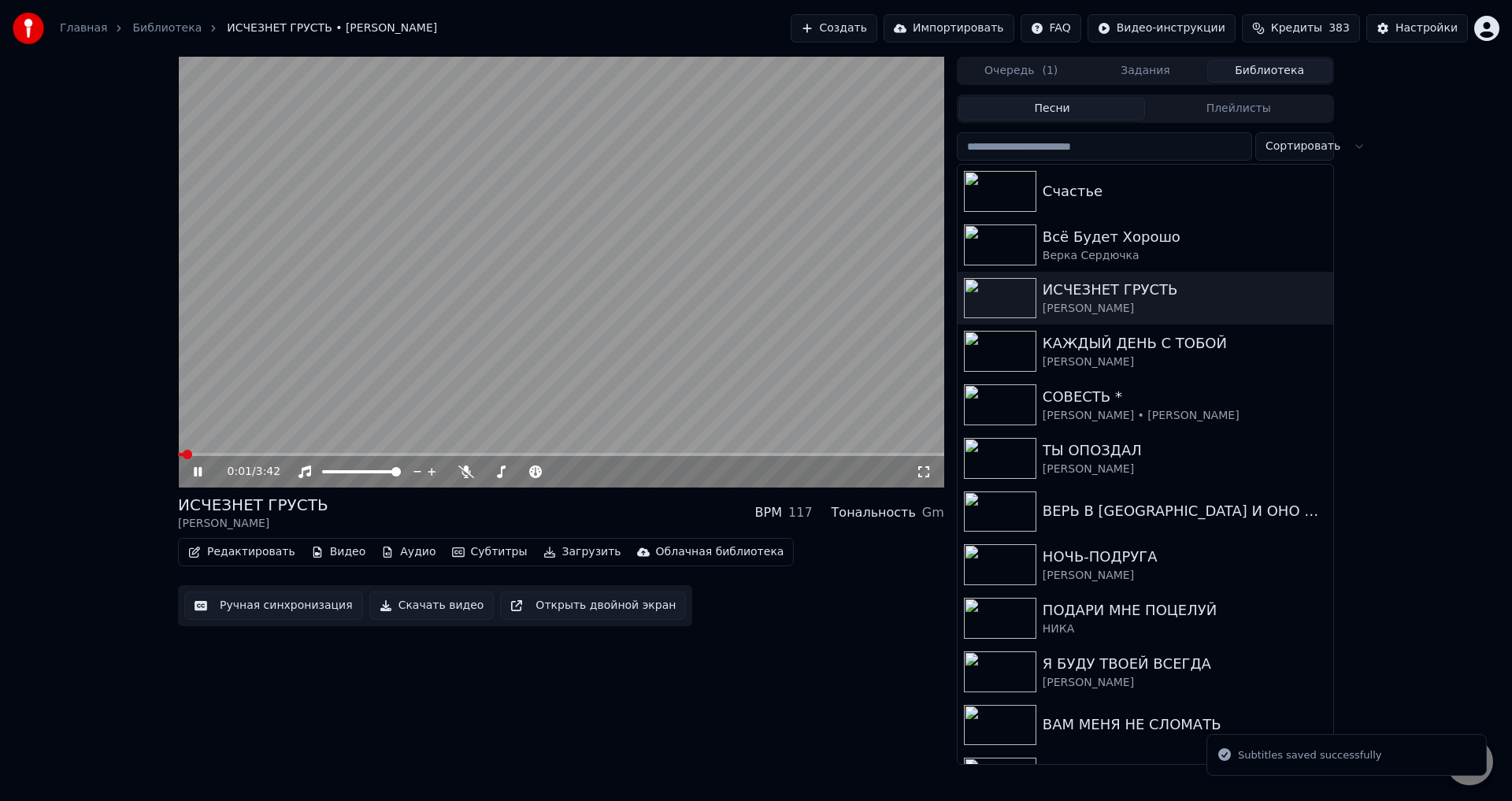
click at [924, 467] on icon at bounding box center [923, 471] width 16 height 12
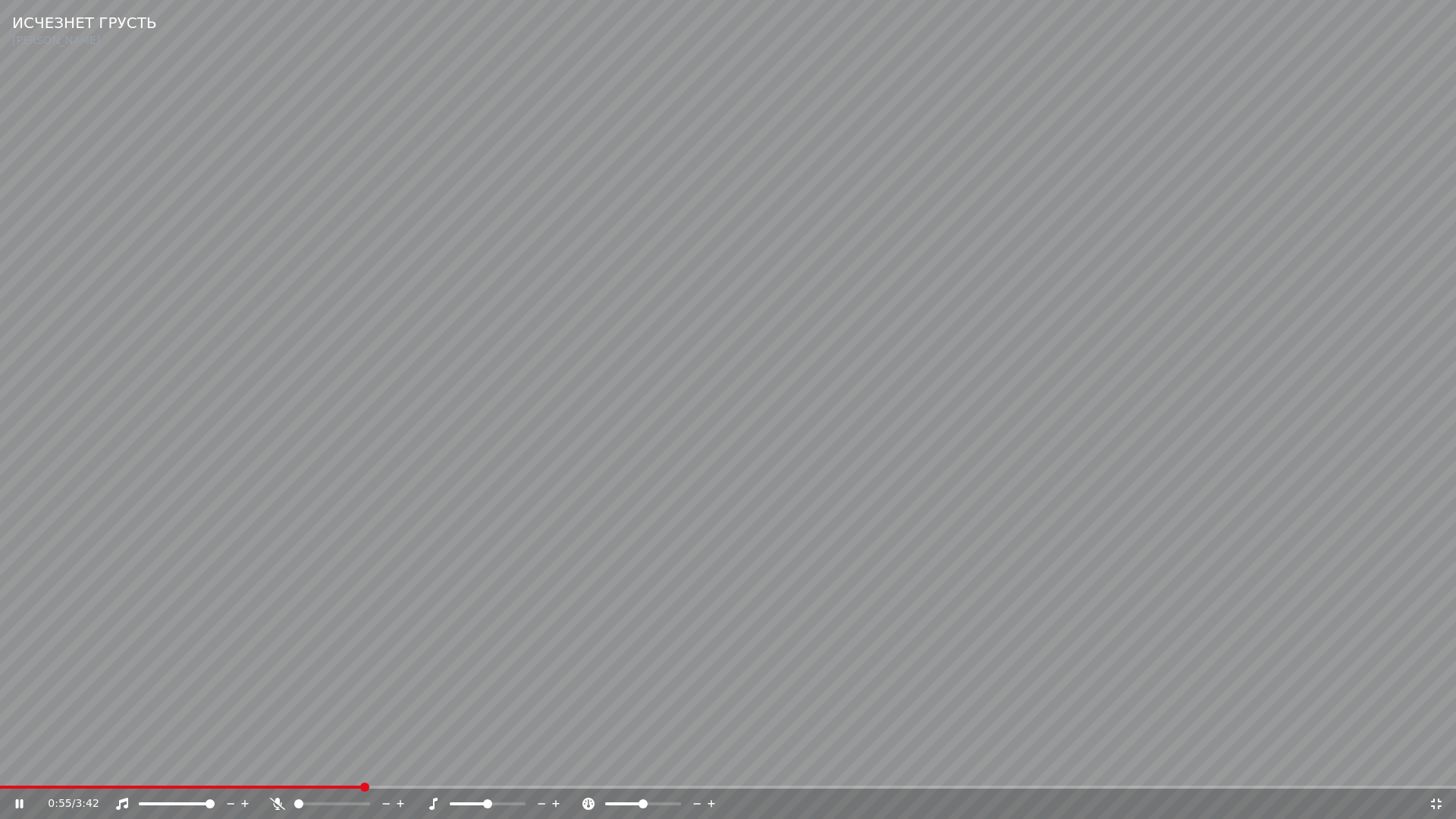
drag, startPoint x: 598, startPoint y: 659, endPoint x: 375, endPoint y: 718, distance: 230.7
click at [595, 659] on video at bounding box center [728, 410] width 1456 height 819
click at [281, 771] on span at bounding box center [140, 787] width 281 height 3
click at [563, 740] on video at bounding box center [728, 410] width 1456 height 819
click at [233, 771] on span at bounding box center [147, 787] width 295 height 3
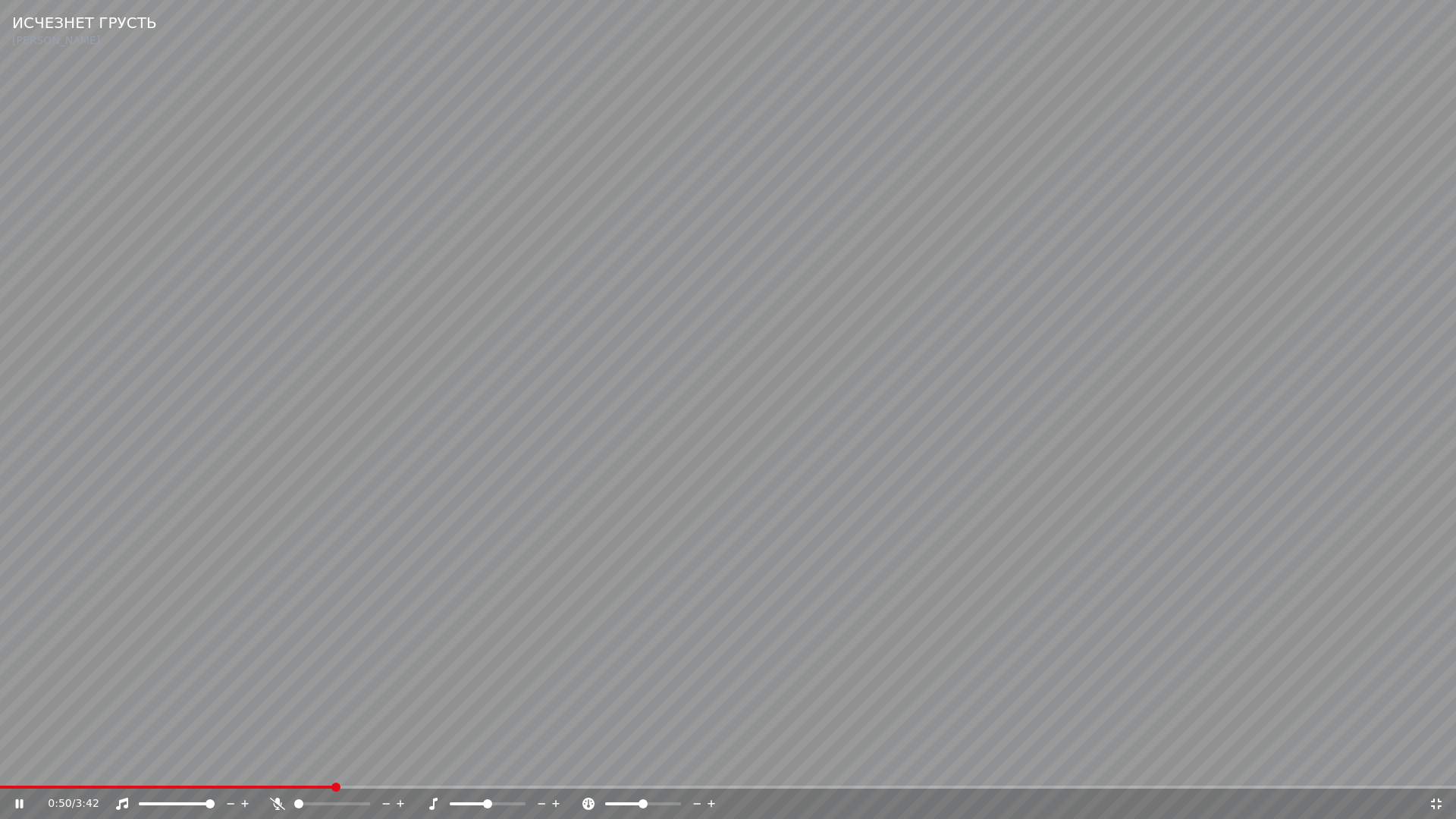
click at [754, 667] on video at bounding box center [728, 410] width 1456 height 819
click at [1437, 771] on icon at bounding box center [1435, 803] width 15 height 12
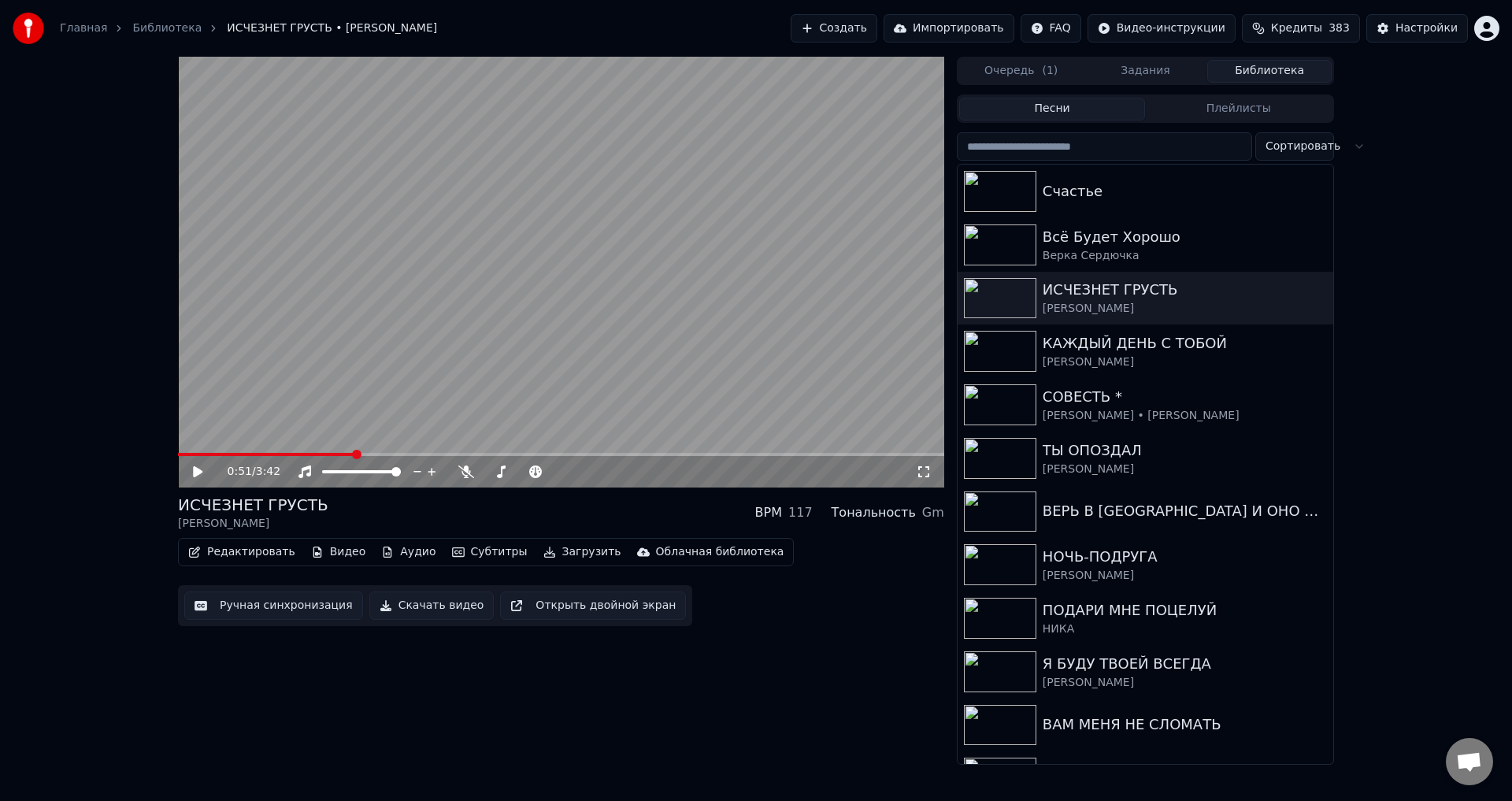
click at [294, 611] on button "Ручная синхронизация" at bounding box center [273, 605] width 179 height 29
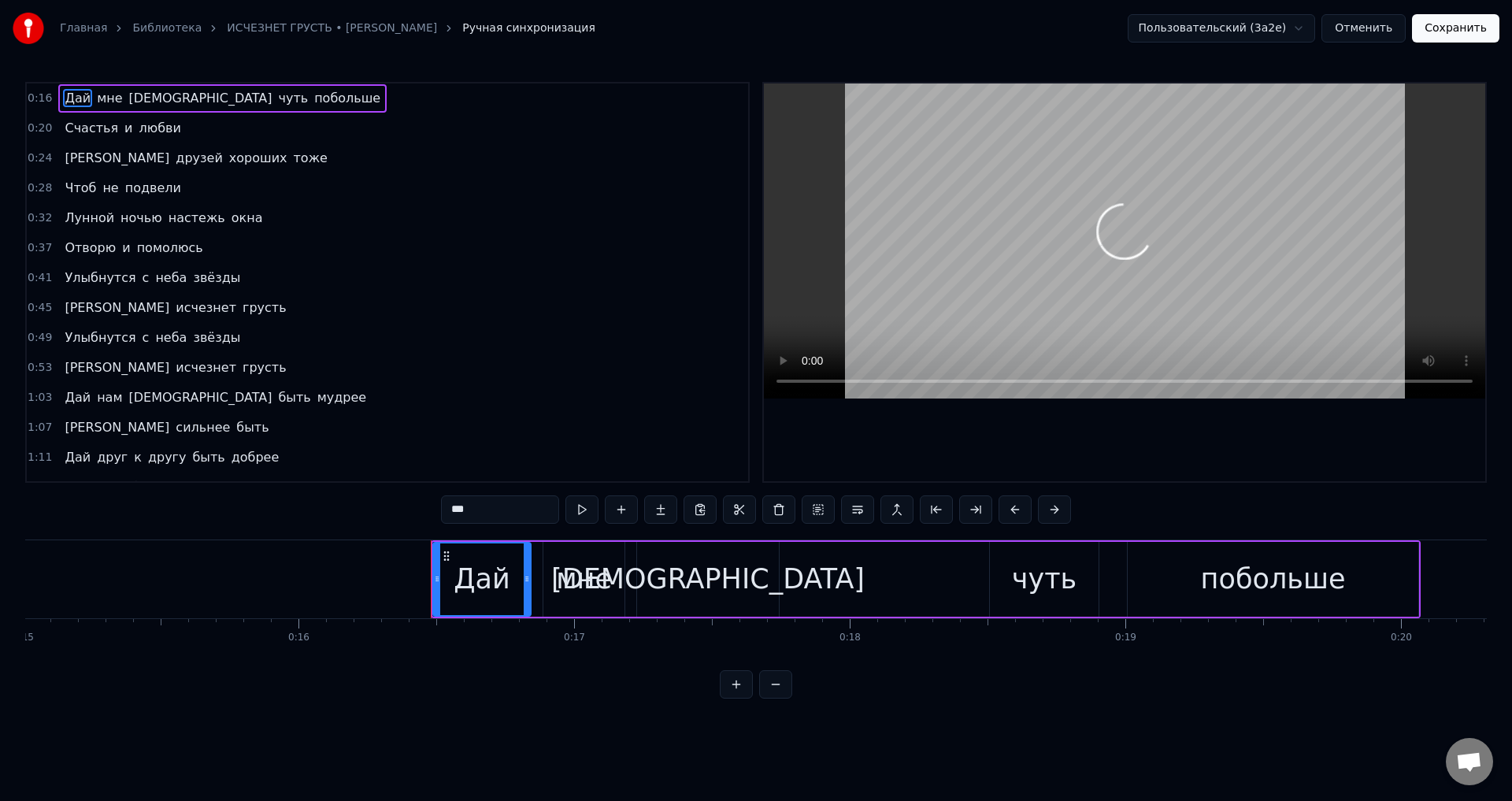
scroll to position [0, 4463]
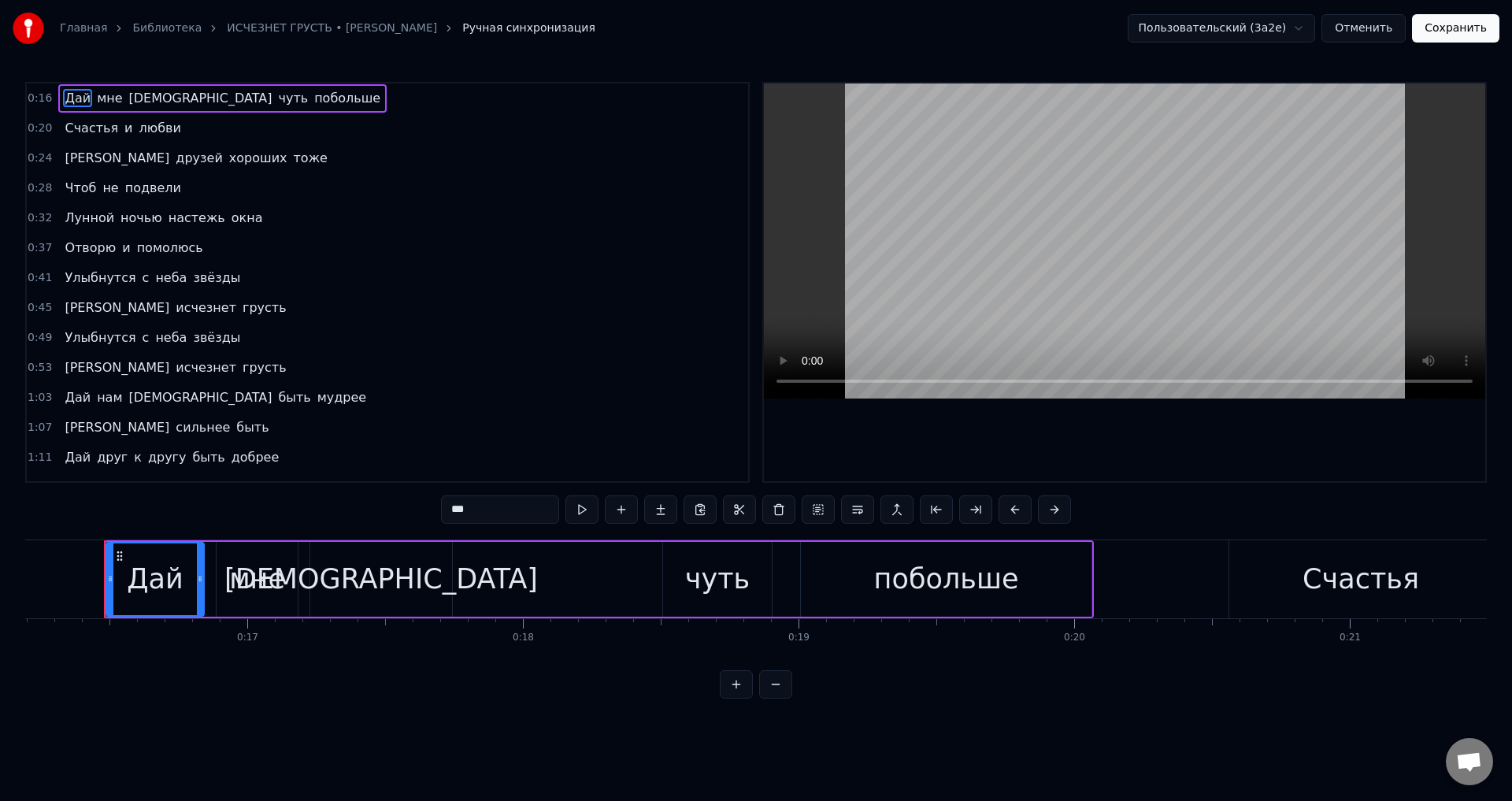
click at [69, 338] on span "Улыбнутся" at bounding box center [100, 337] width 74 height 18
type input "*********"
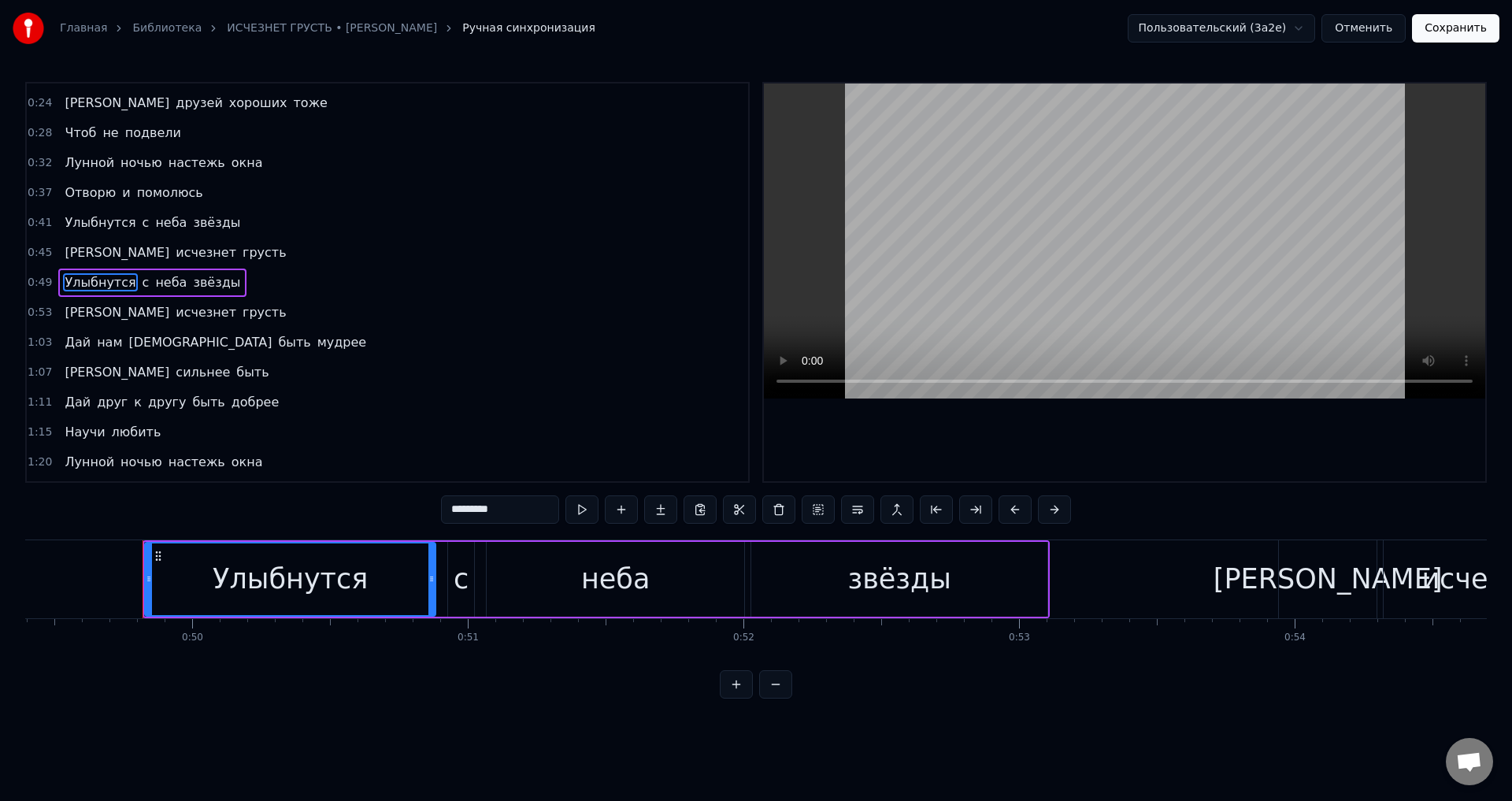
scroll to position [0, 13652]
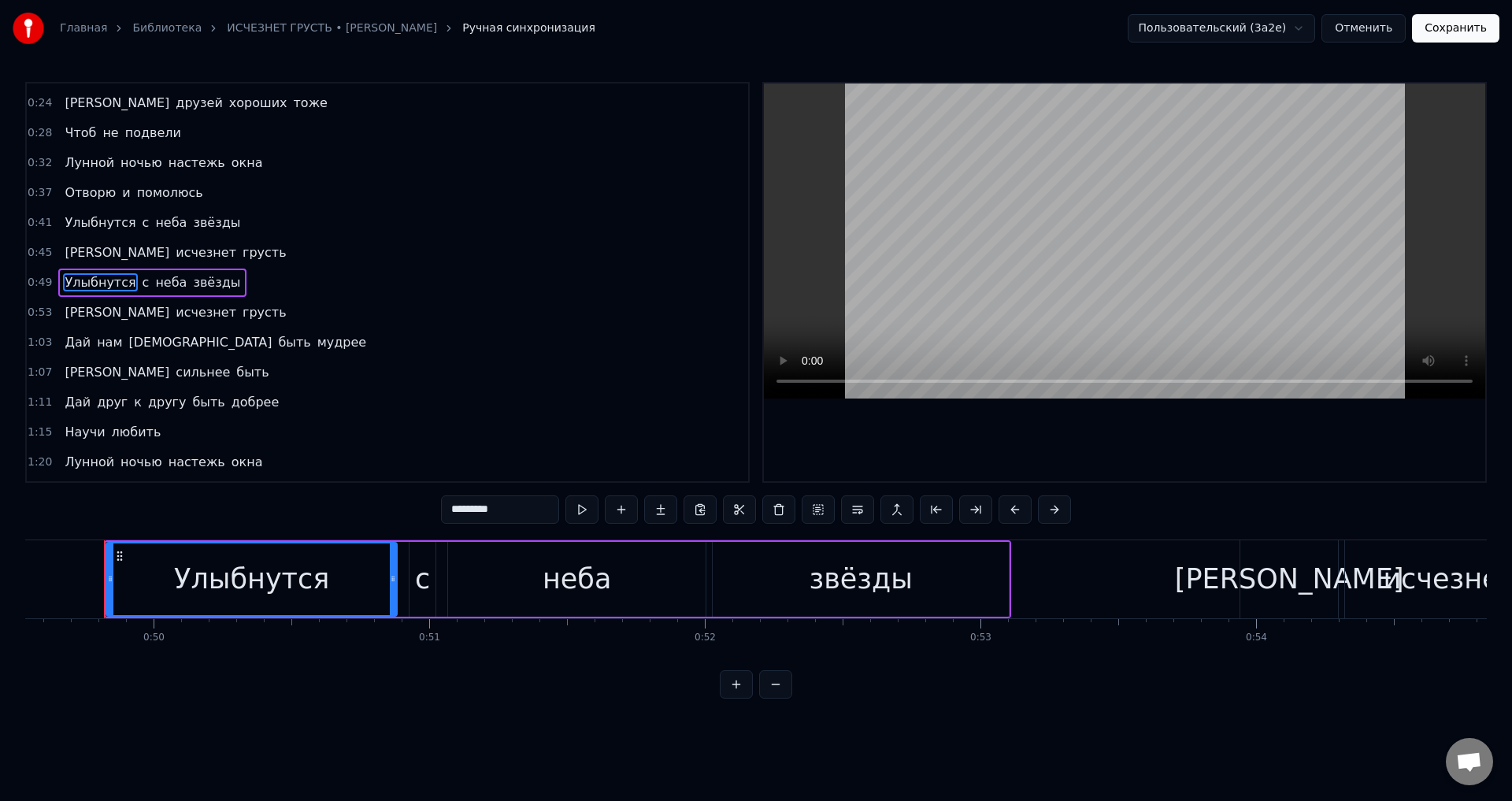
click at [135, 577] on div "Улыбнутся" at bounding box center [251, 579] width 289 height 71
click at [1013, 513] on button at bounding box center [1015, 509] width 33 height 29
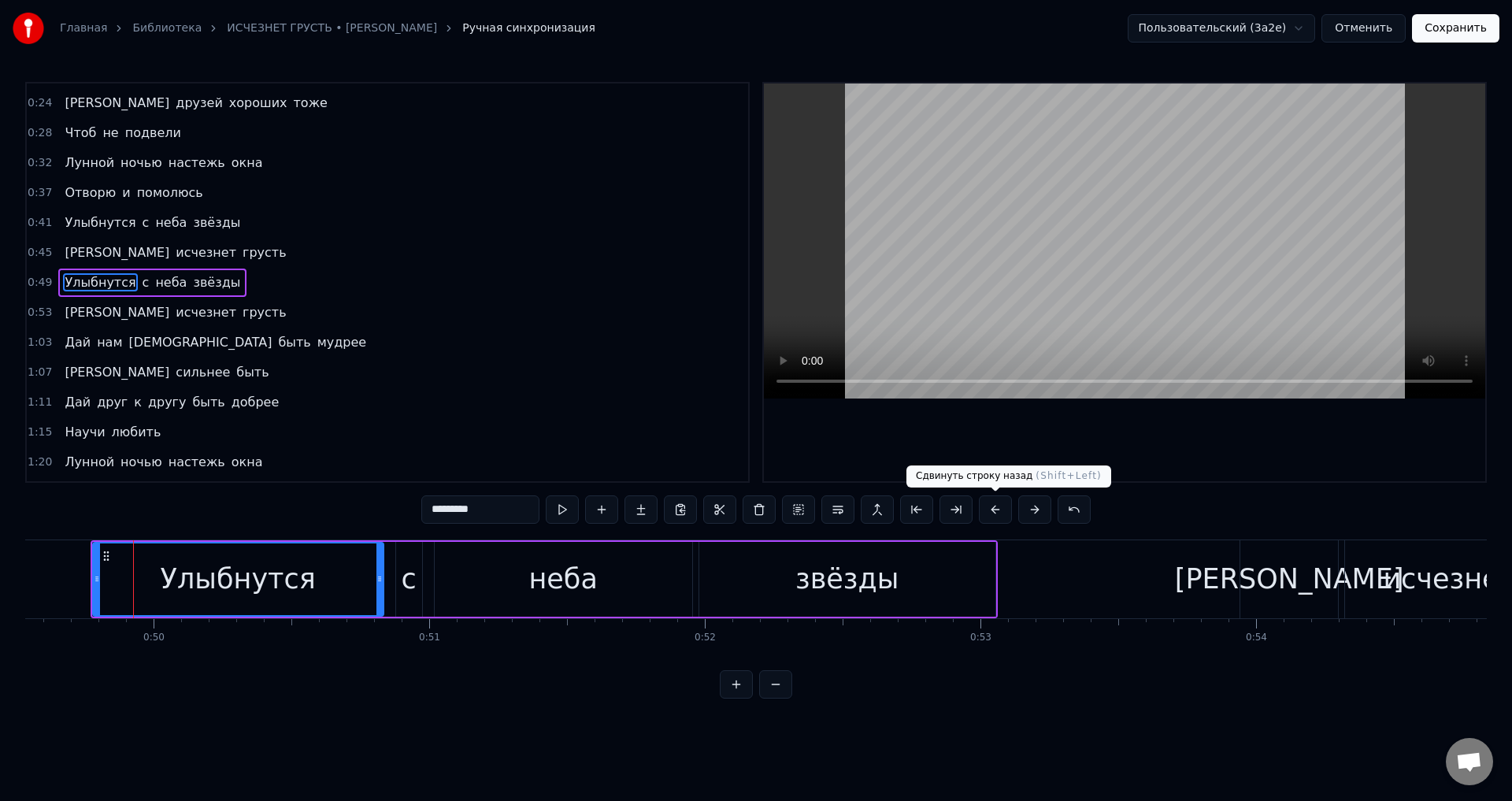
click at [992, 512] on button at bounding box center [995, 509] width 33 height 29
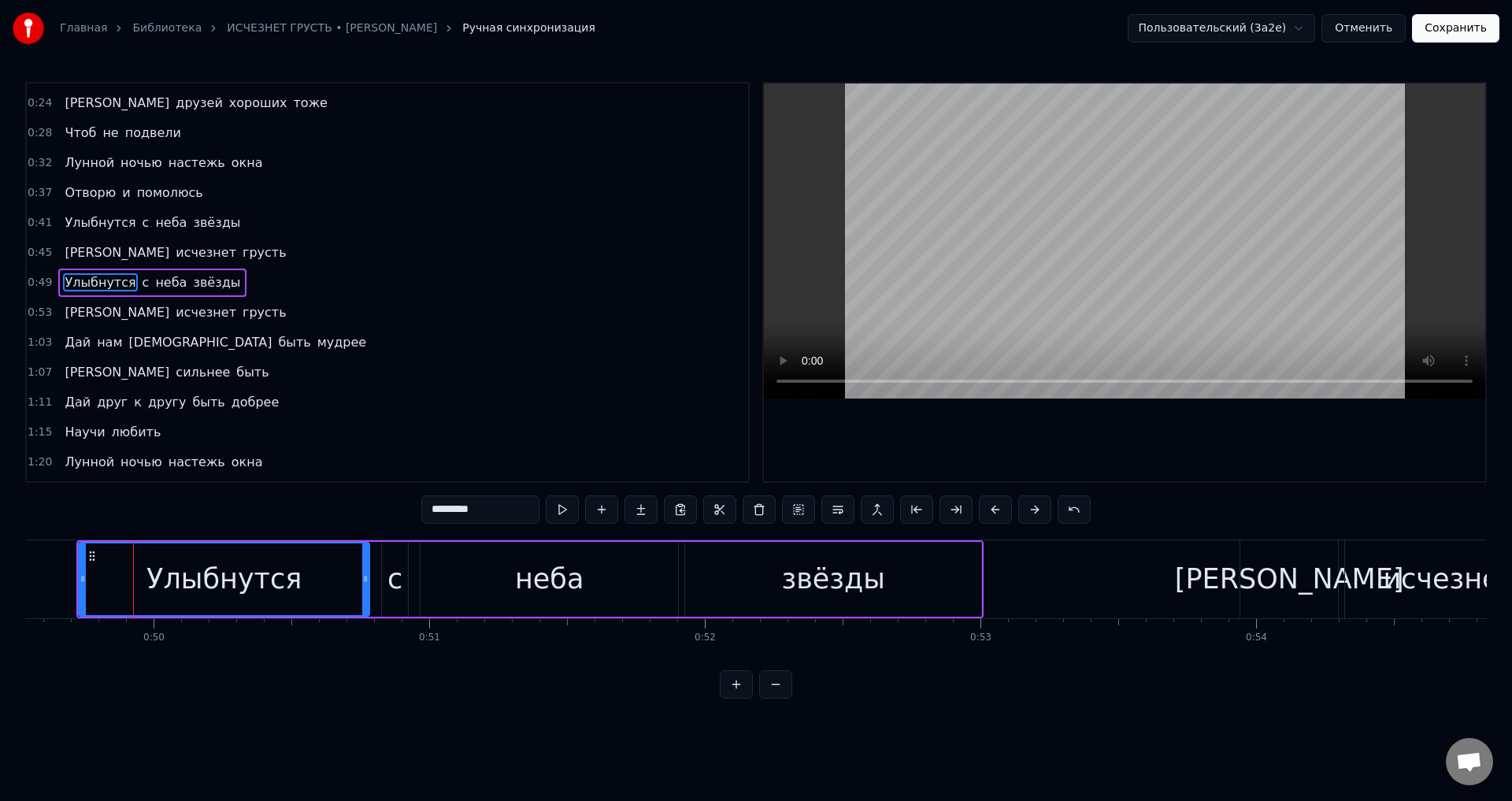
click at [992, 512] on button at bounding box center [995, 509] width 33 height 29
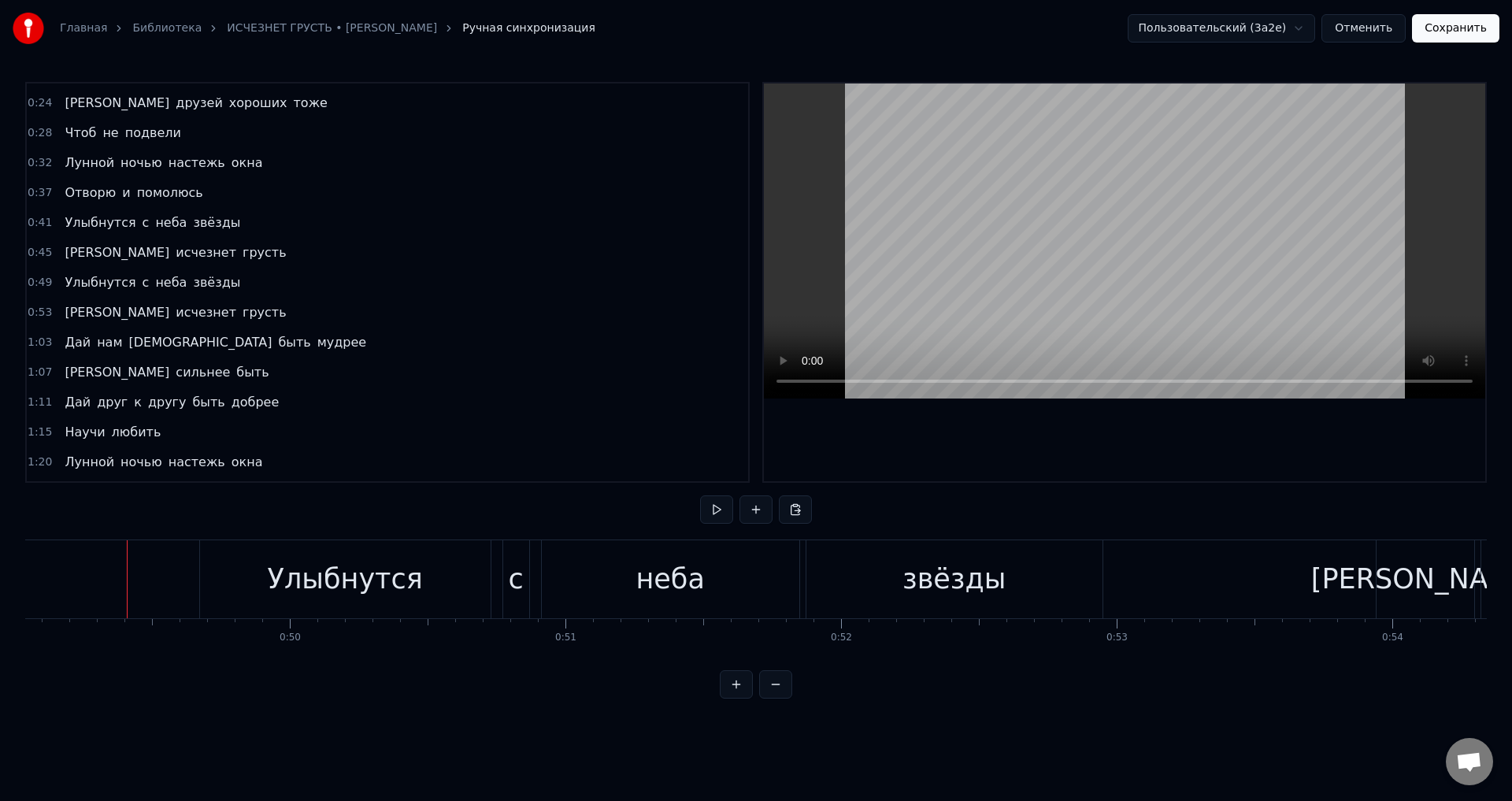
scroll to position [0, 12841]
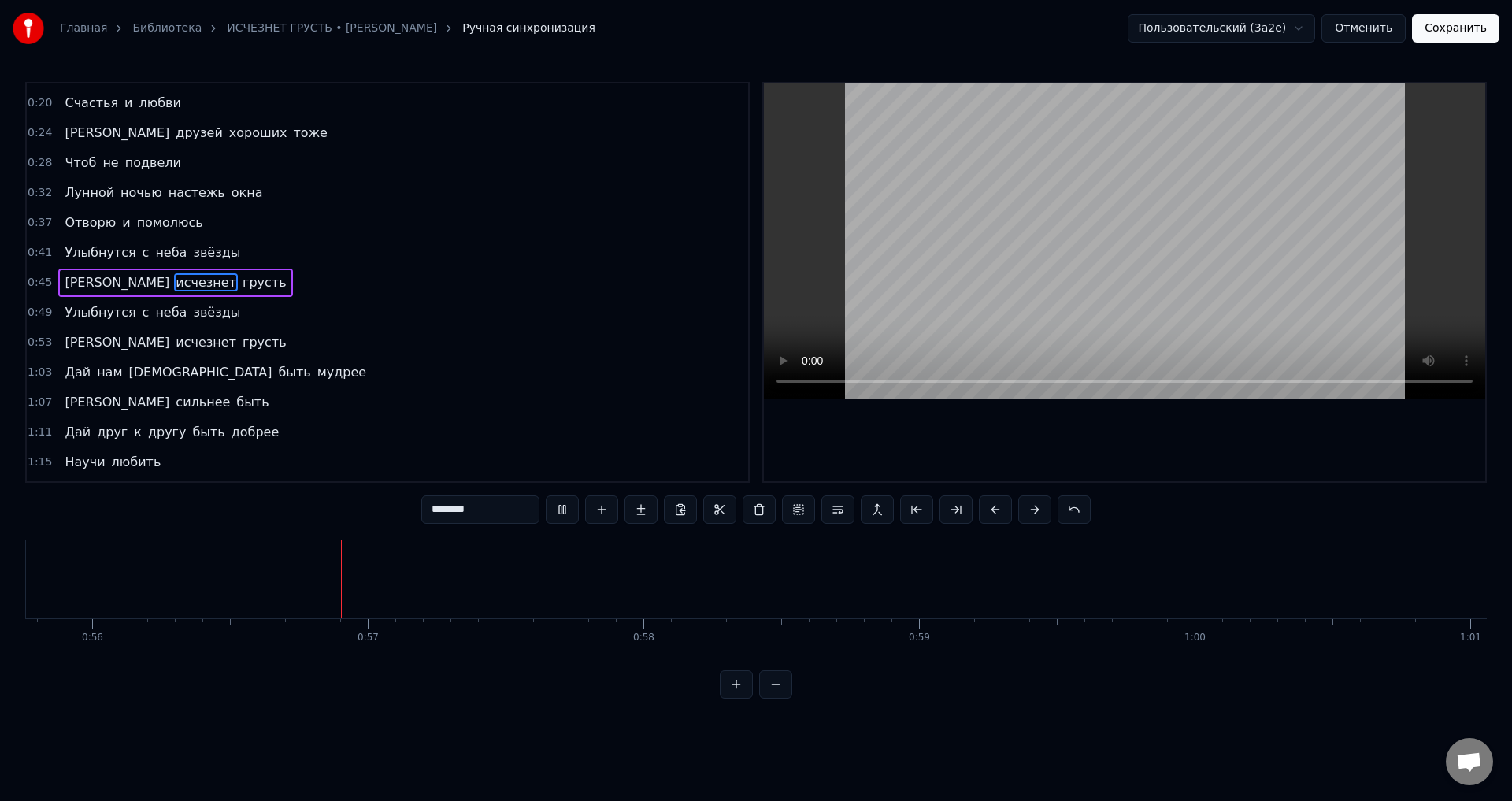
scroll to position [0, 15444]
click at [1453, 28] on button "Сохранить" at bounding box center [1455, 28] width 87 height 29
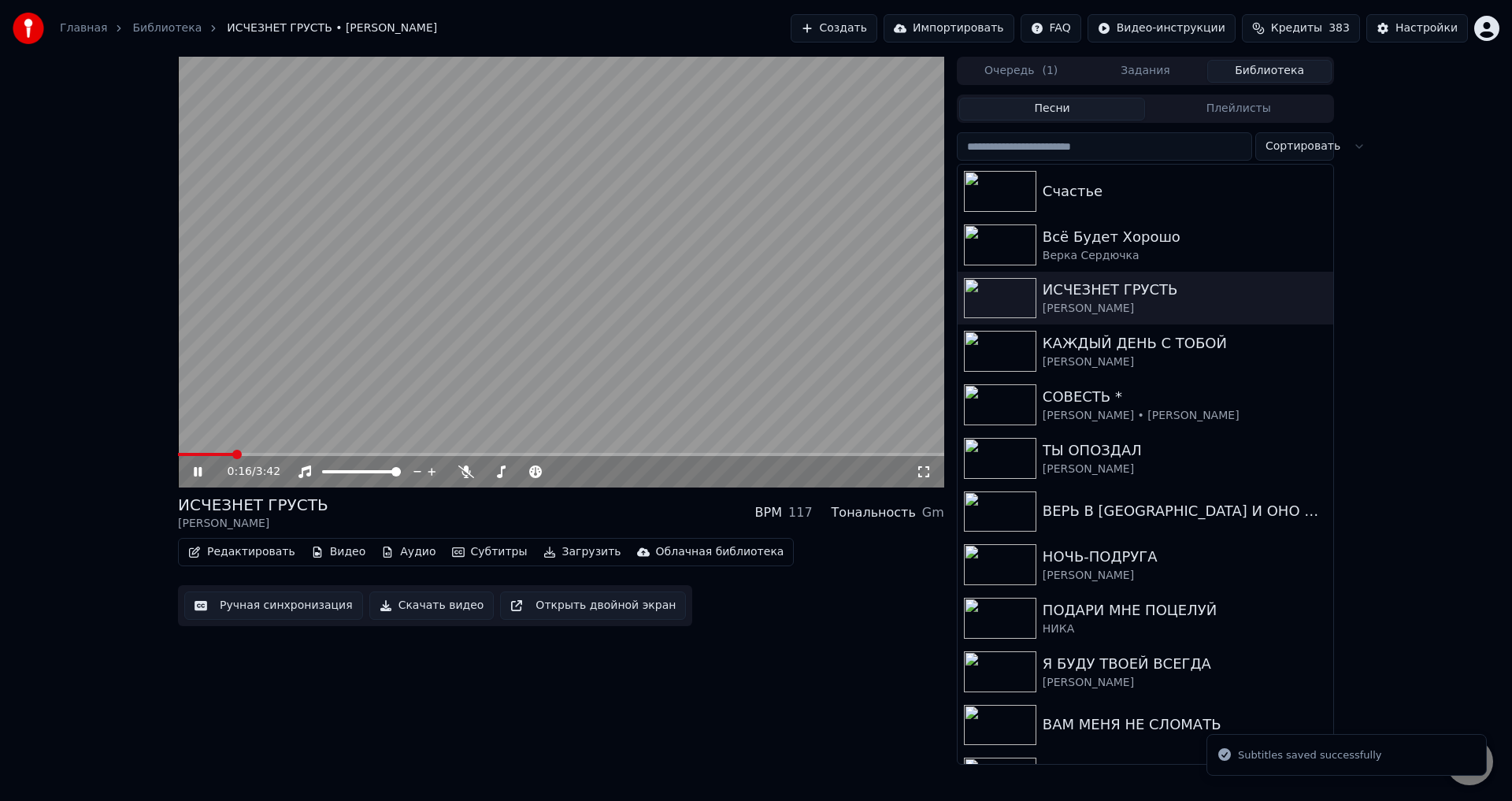
click at [236, 454] on span at bounding box center [561, 455] width 766 height 3
click at [277, 454] on span at bounding box center [561, 455] width 766 height 3
click at [924, 474] on icon at bounding box center [923, 471] width 16 height 12
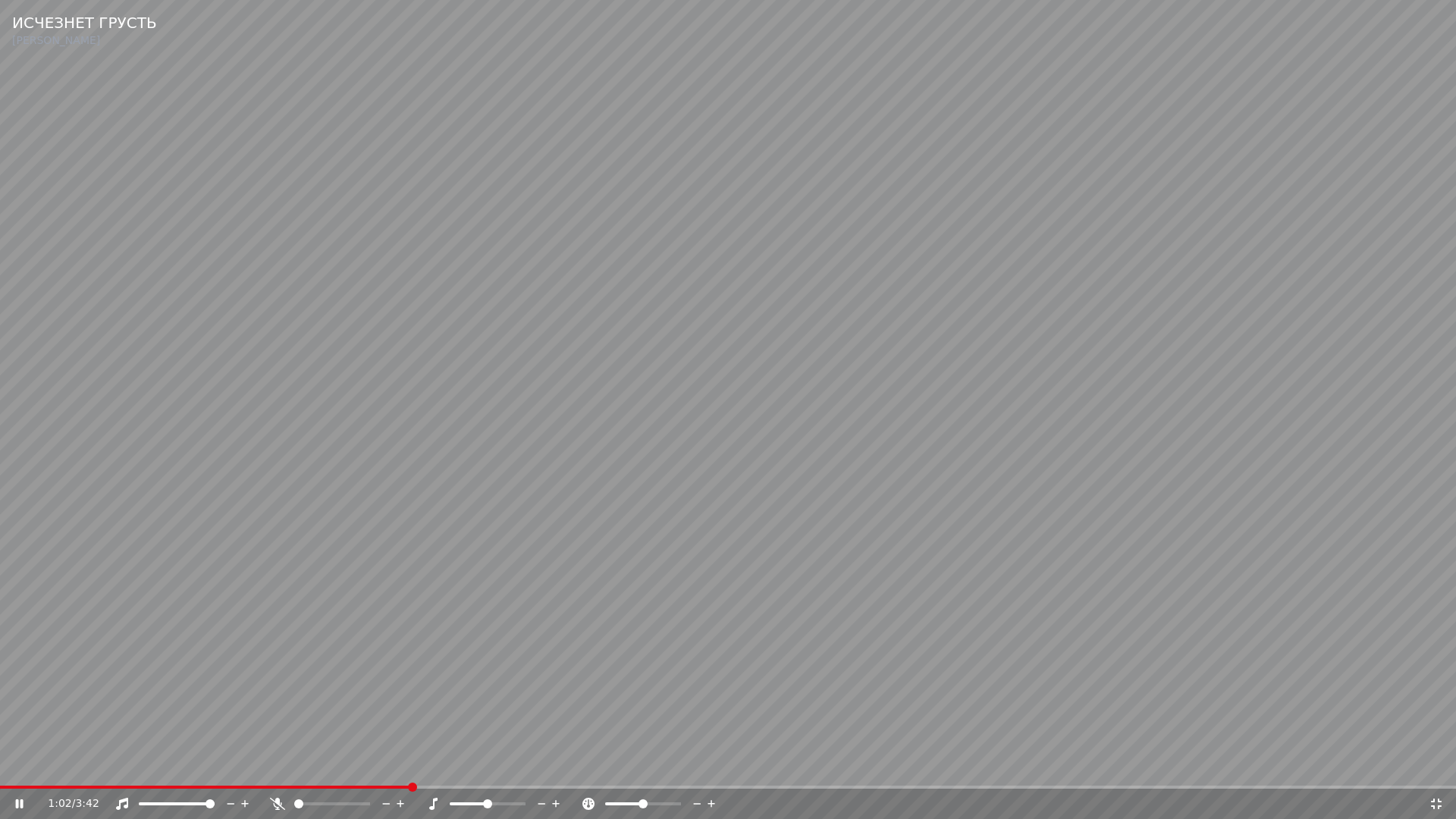
click at [1435, 771] on icon at bounding box center [1435, 803] width 15 height 12
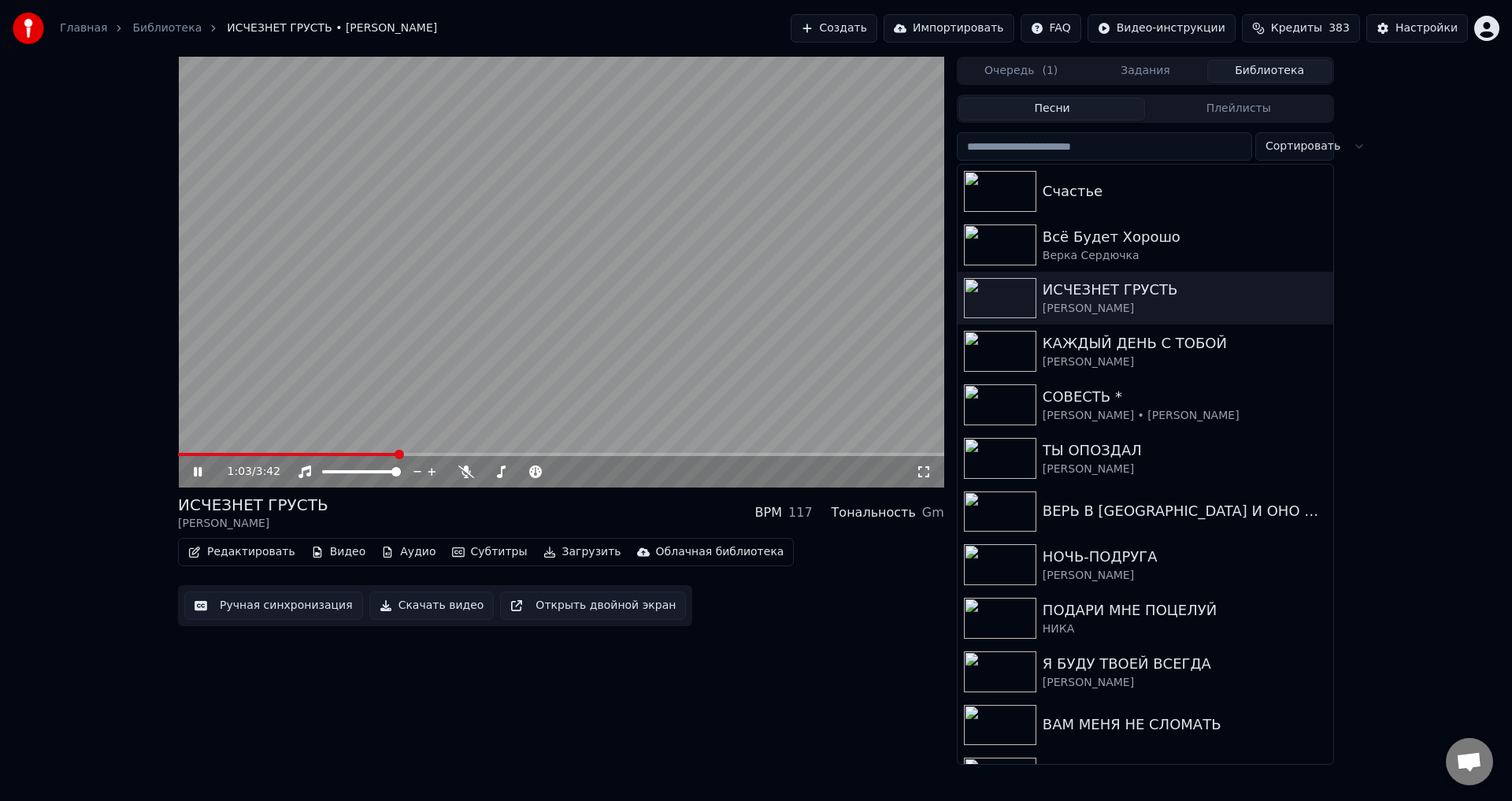
click at [280, 599] on button "Ручная синхронизация" at bounding box center [273, 605] width 179 height 29
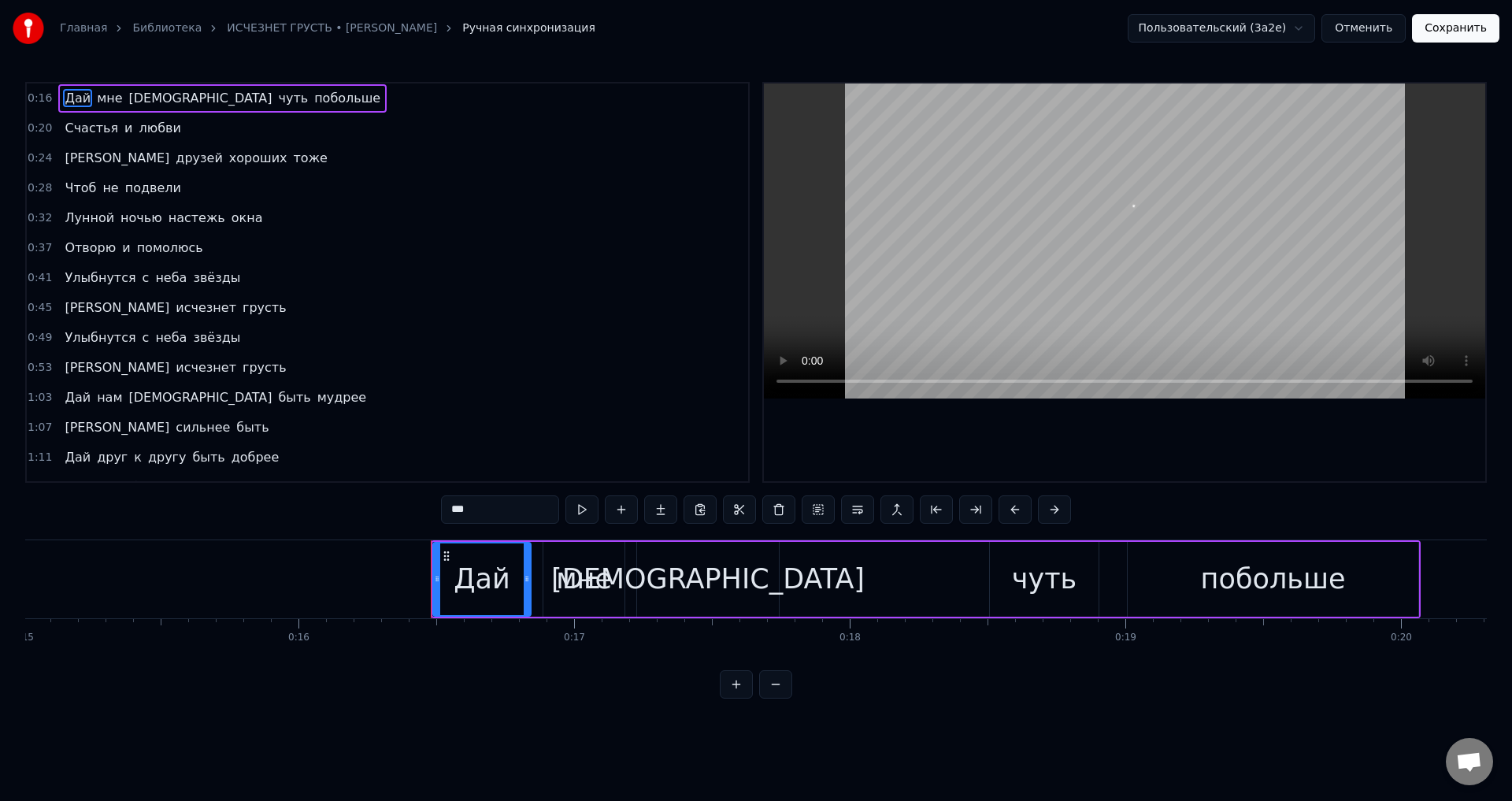
scroll to position [0, 4463]
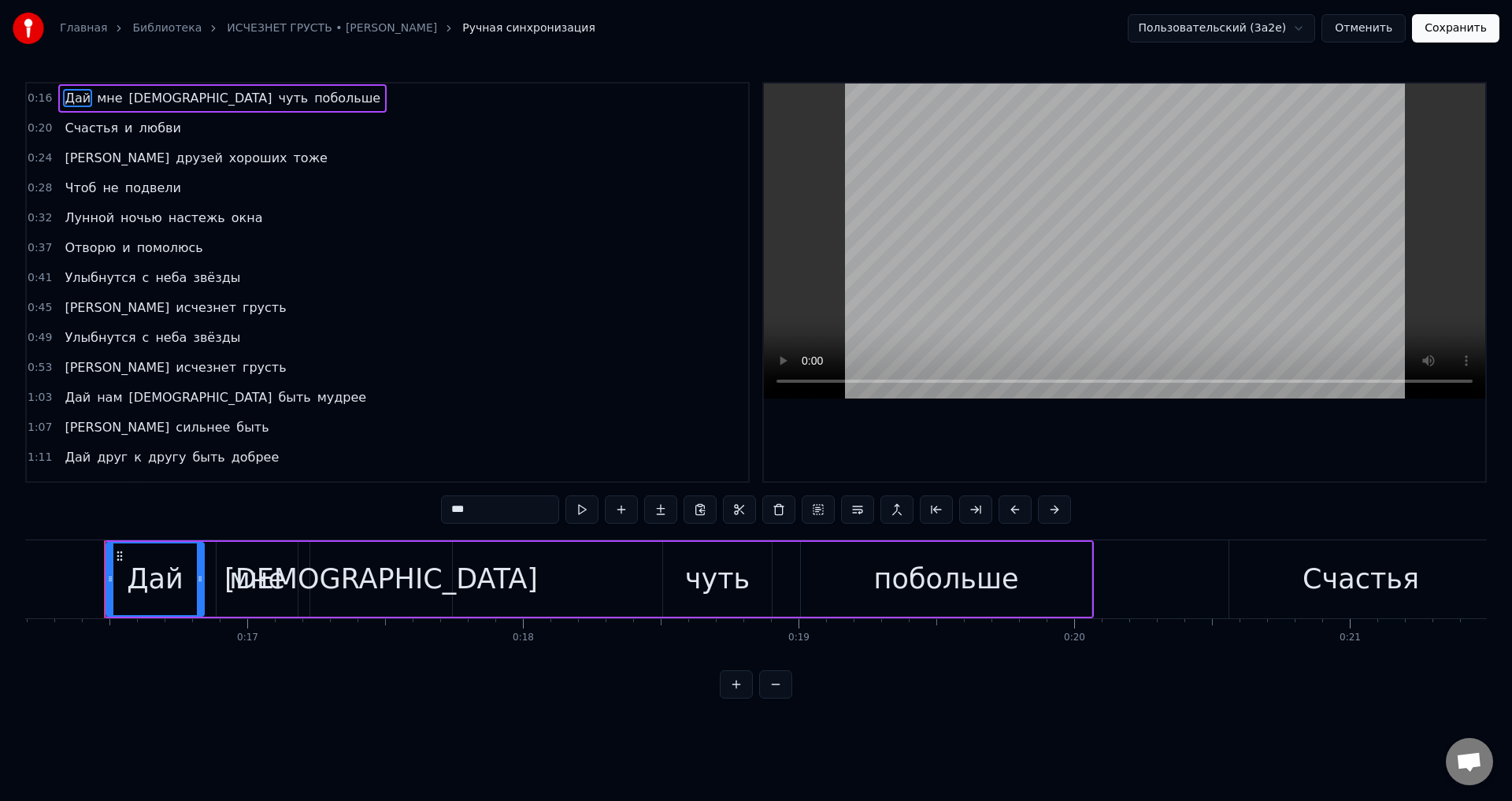
click at [63, 276] on span "Улыбнутся" at bounding box center [100, 277] width 74 height 18
type input "*********"
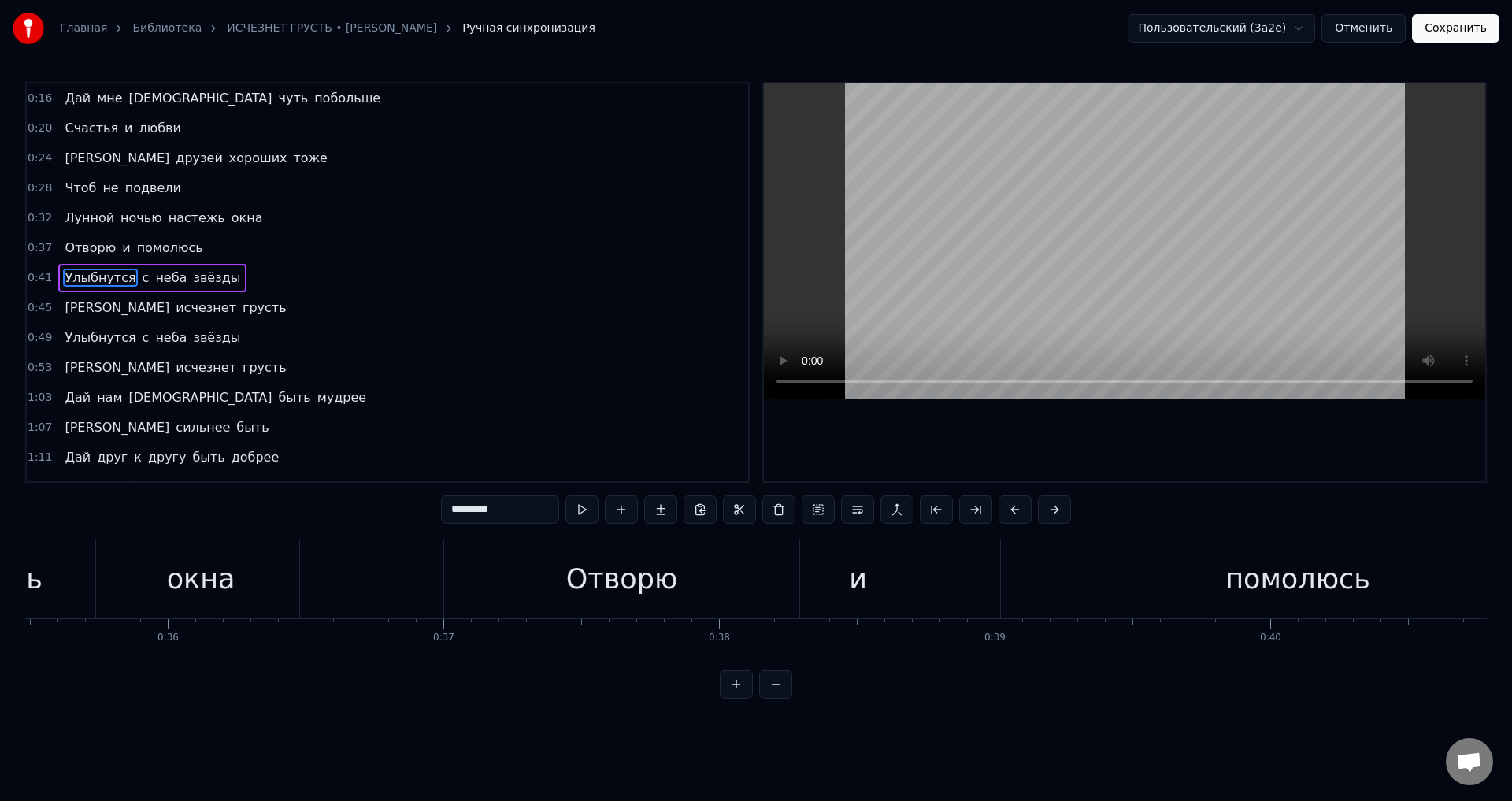
scroll to position [0, 11374]
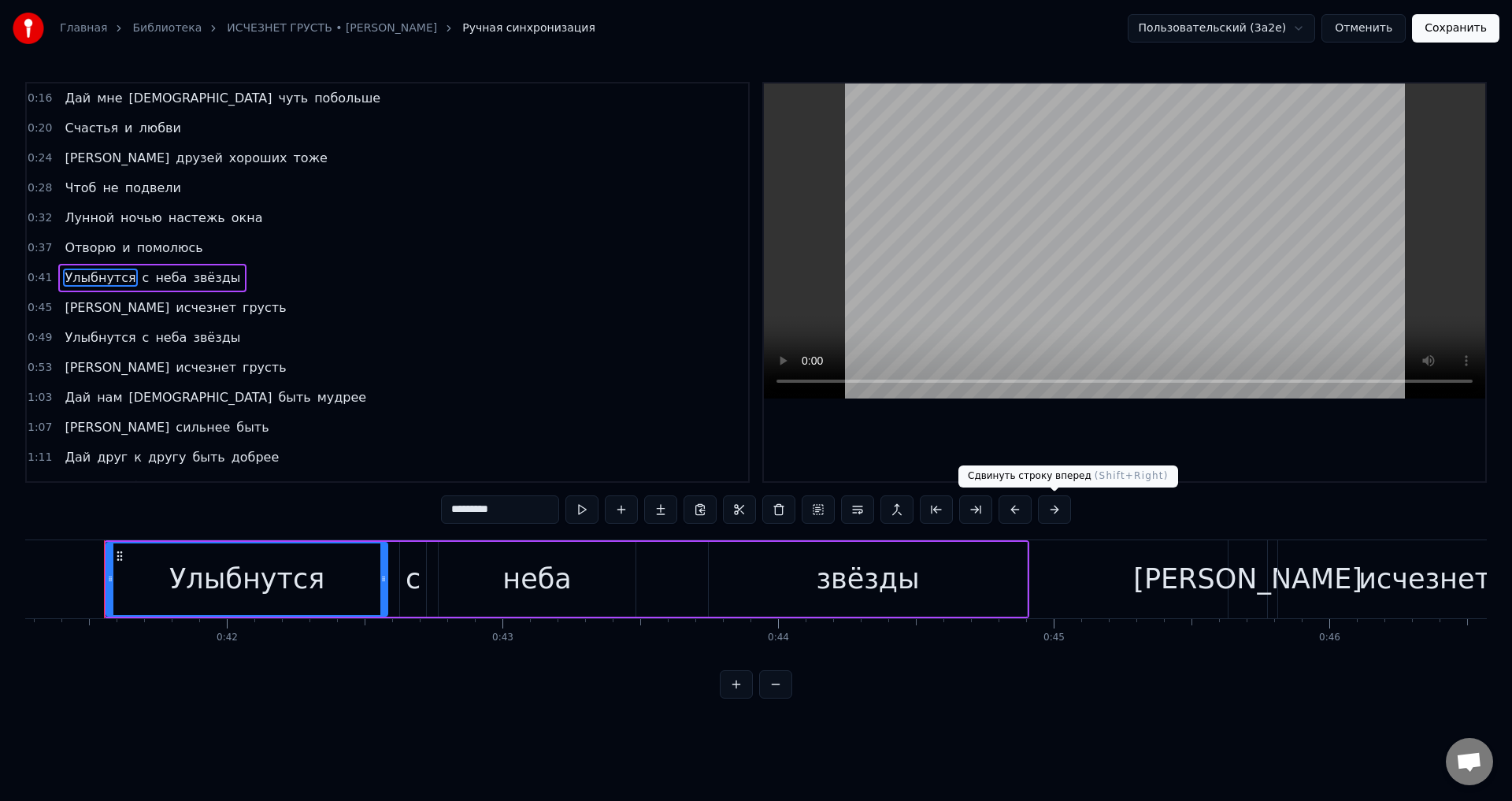
click at [1050, 512] on button at bounding box center [1054, 509] width 33 height 29
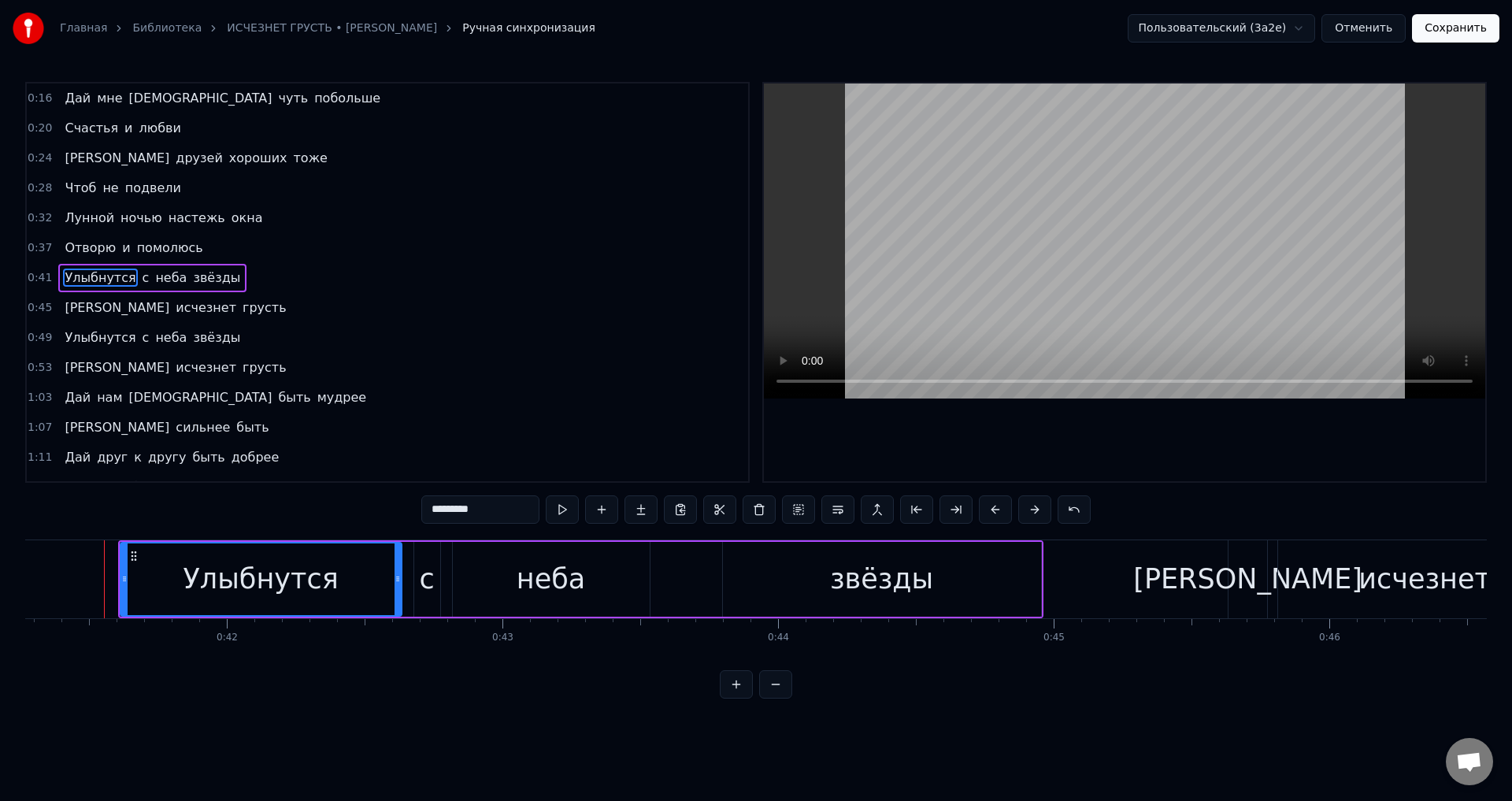
click at [85, 338] on span "Улыбнутся" at bounding box center [100, 337] width 74 height 18
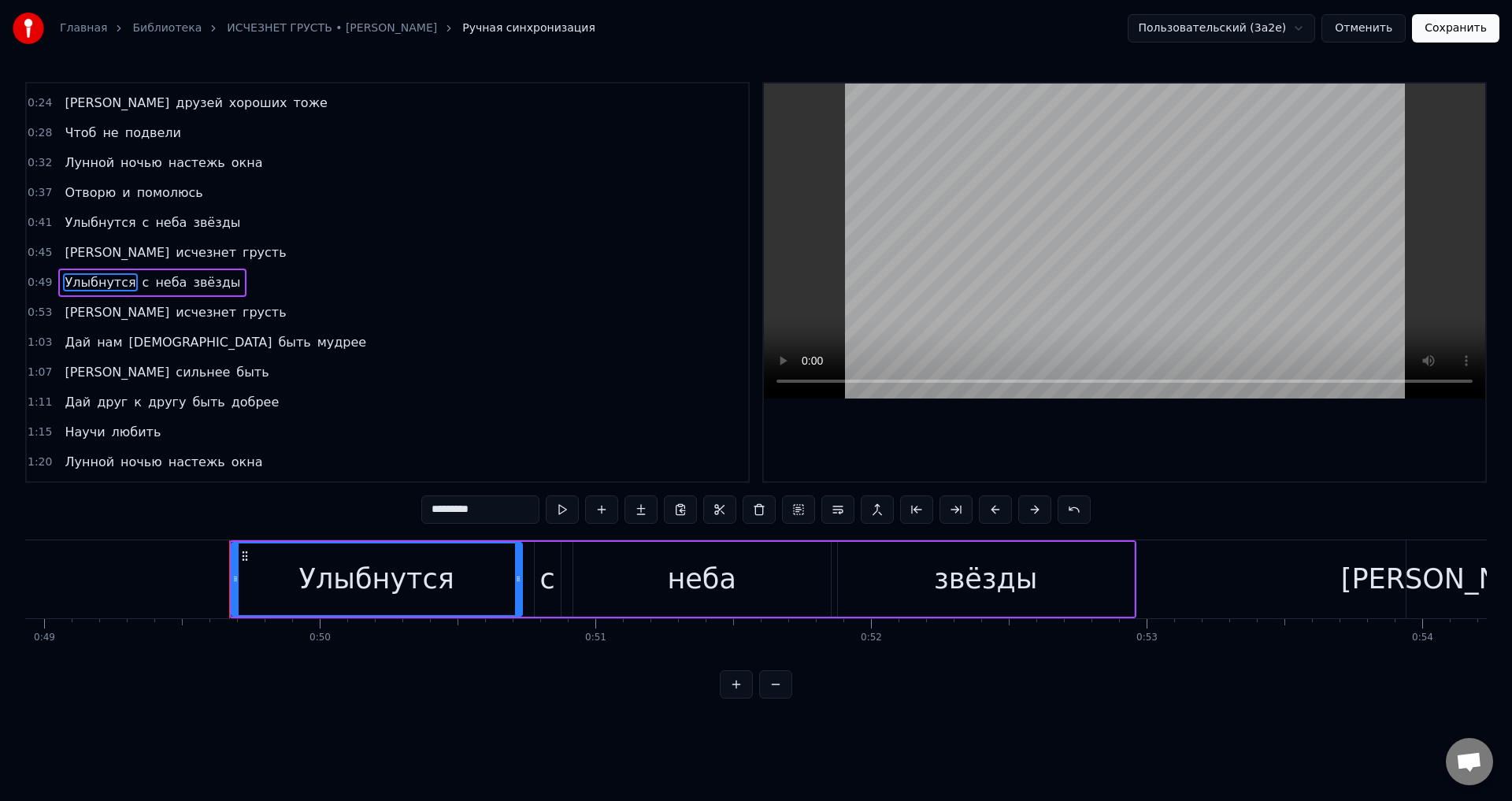
scroll to position [0, 13610]
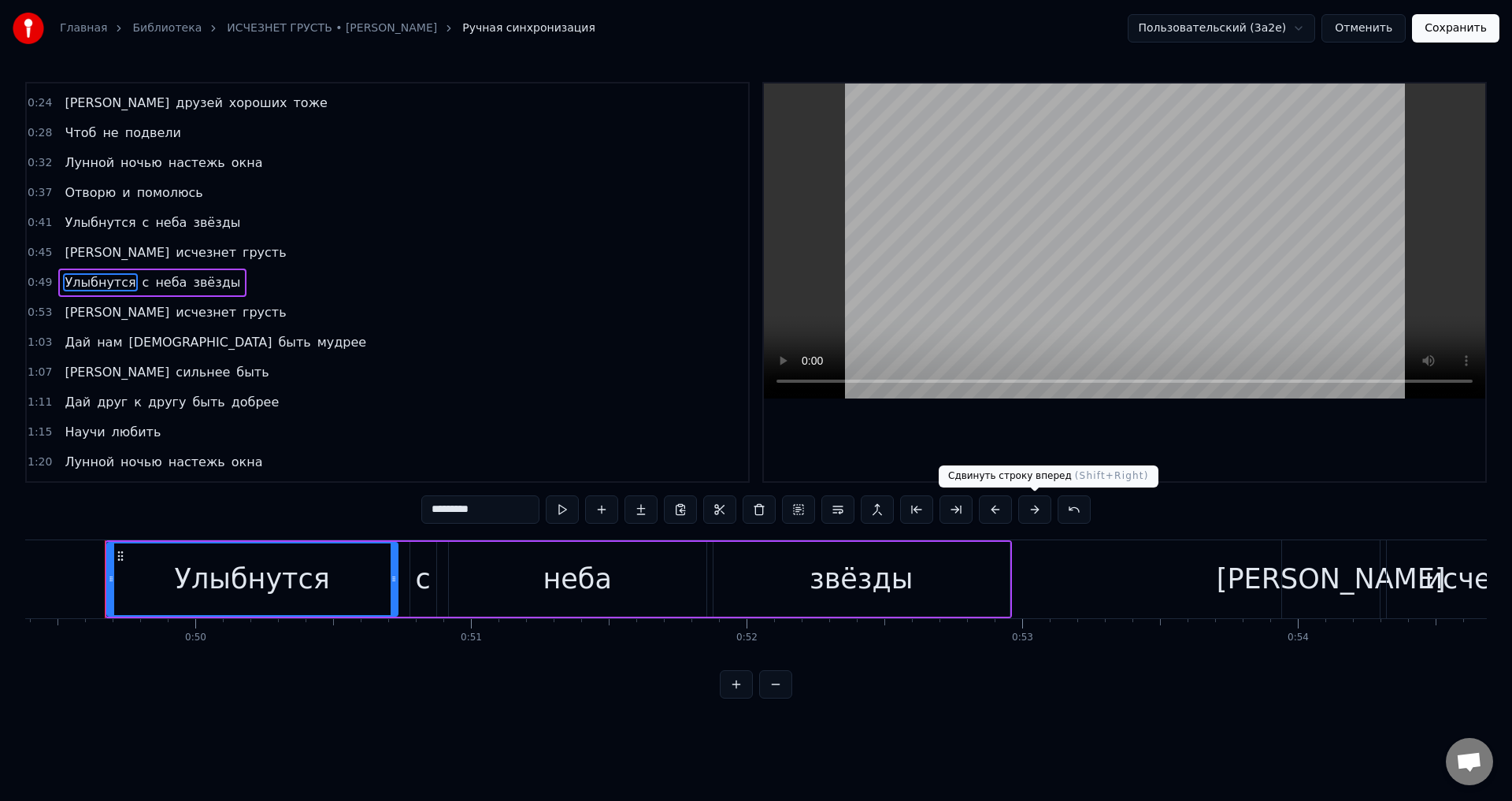
click at [1036, 510] on button at bounding box center [1034, 509] width 33 height 29
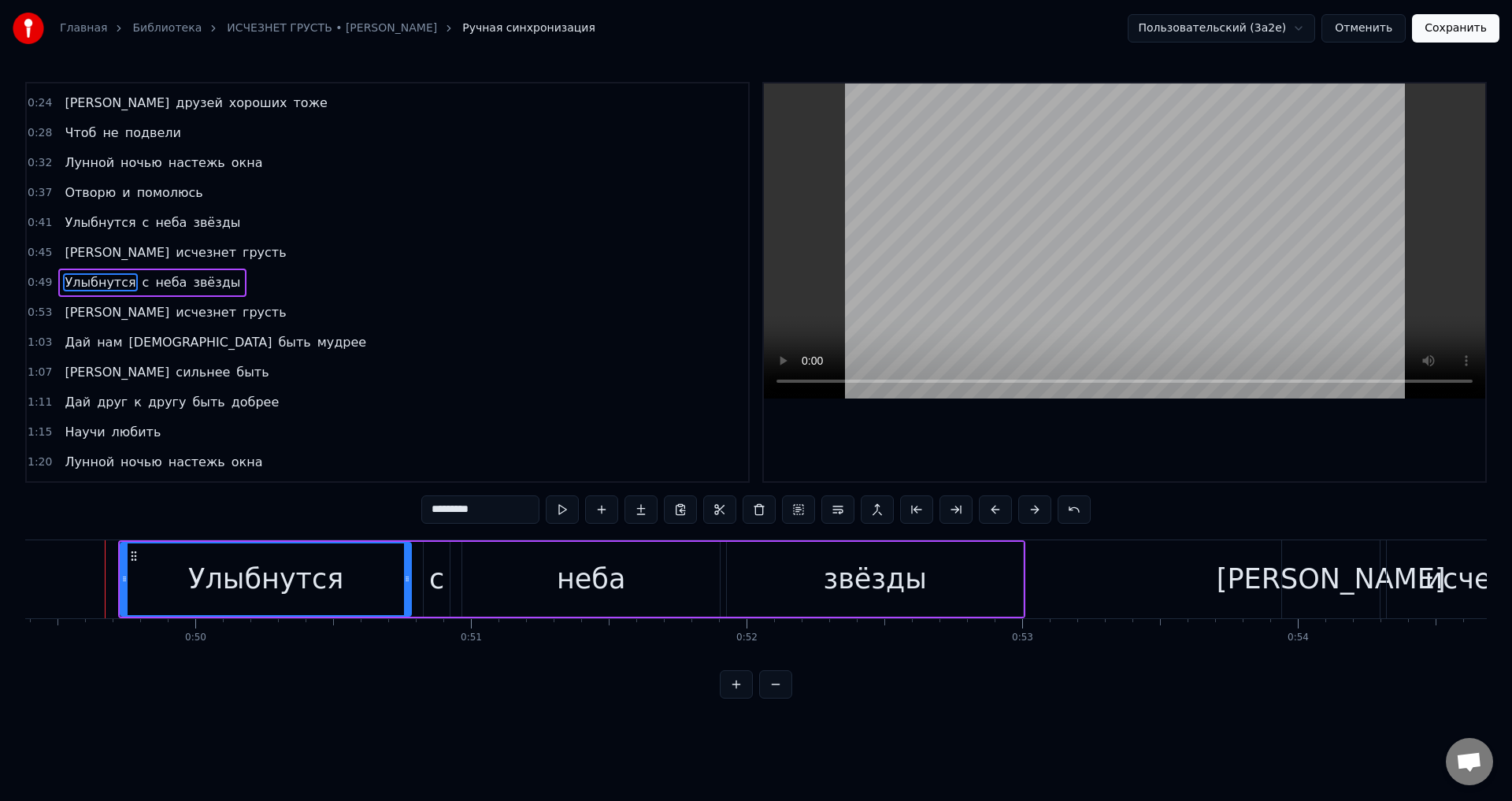
click at [1036, 510] on button at bounding box center [1034, 509] width 33 height 29
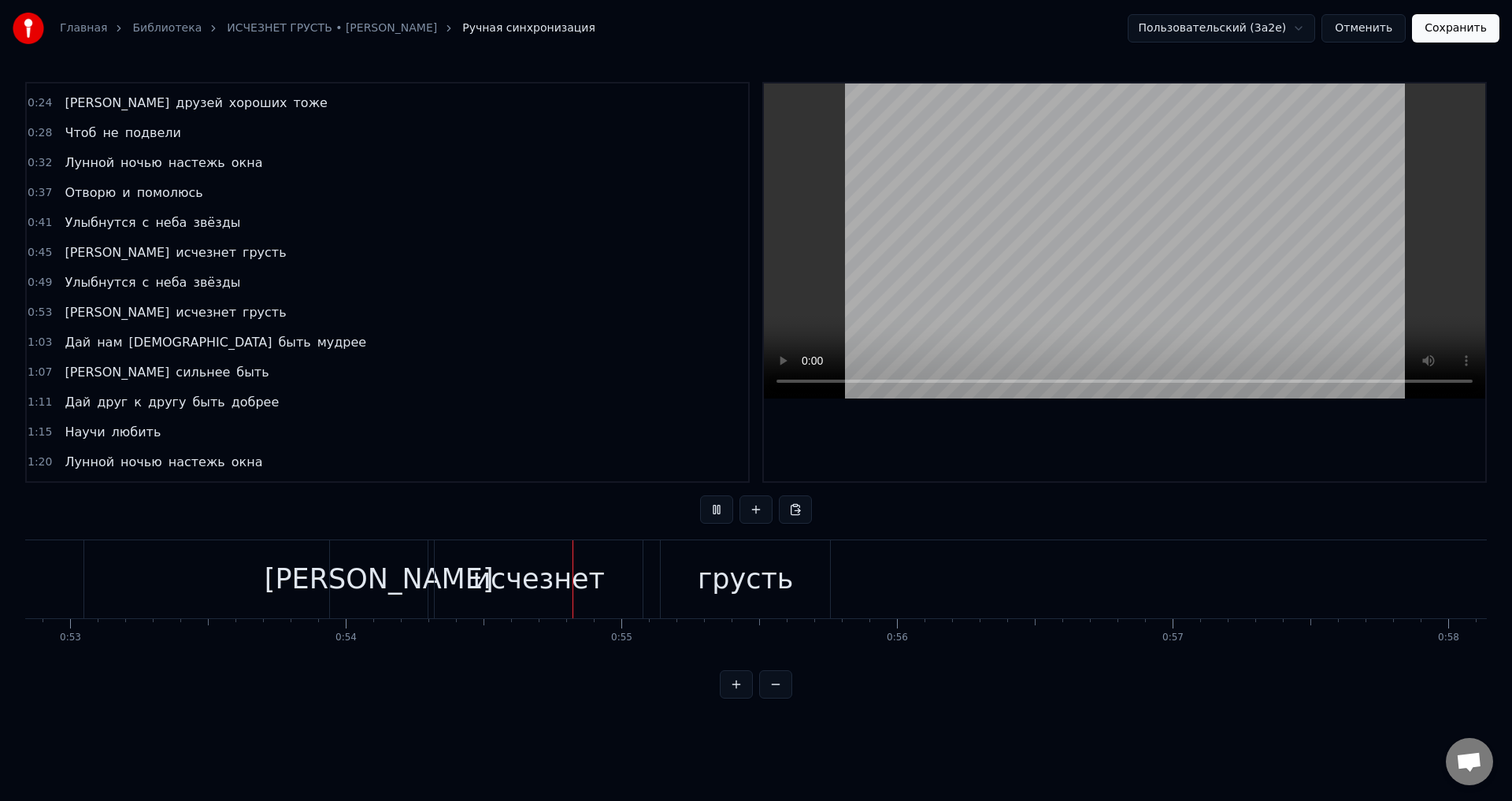
scroll to position [0, 14870]
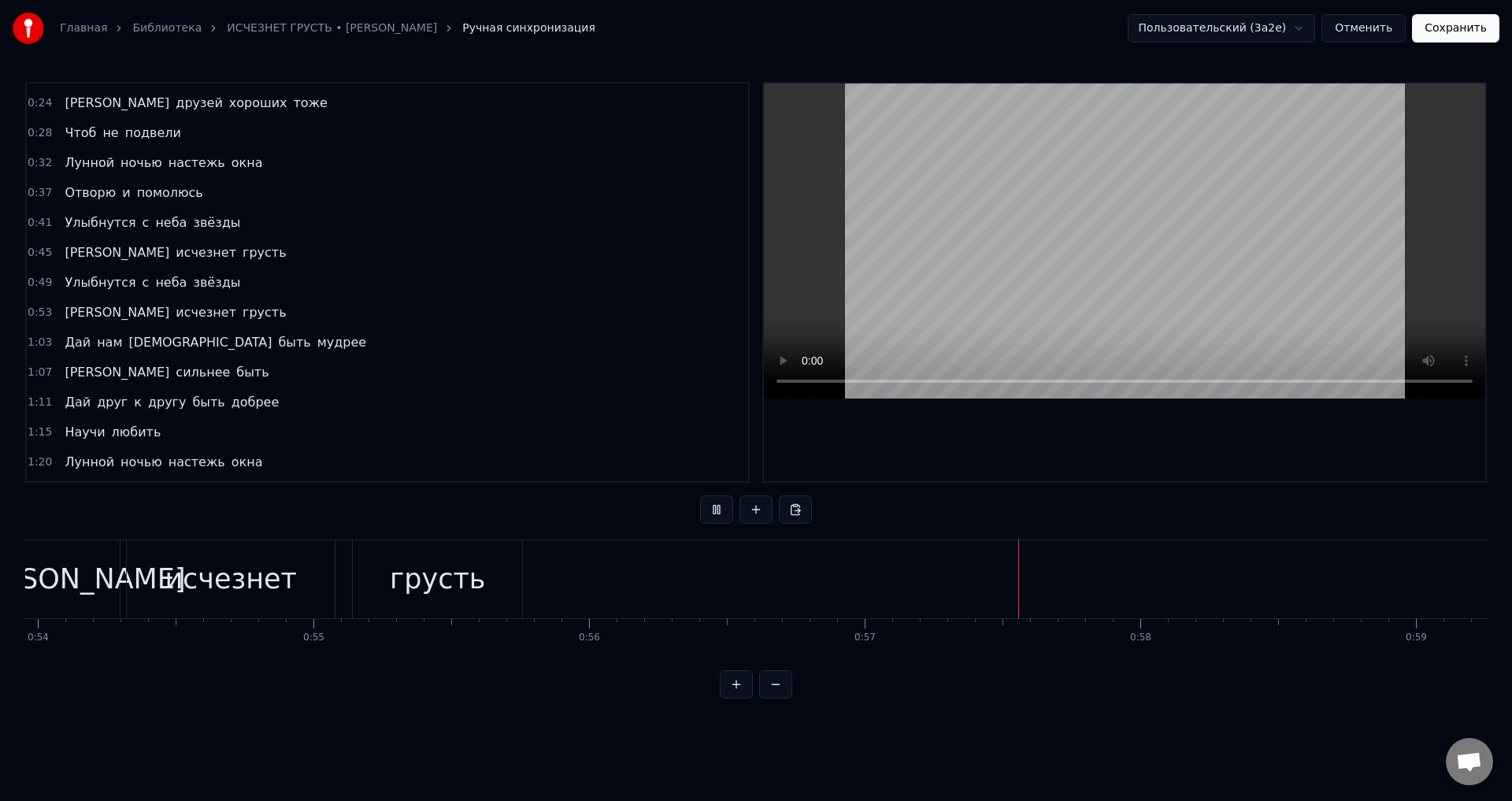
click at [1446, 34] on button "Сохранить" at bounding box center [1455, 28] width 87 height 29
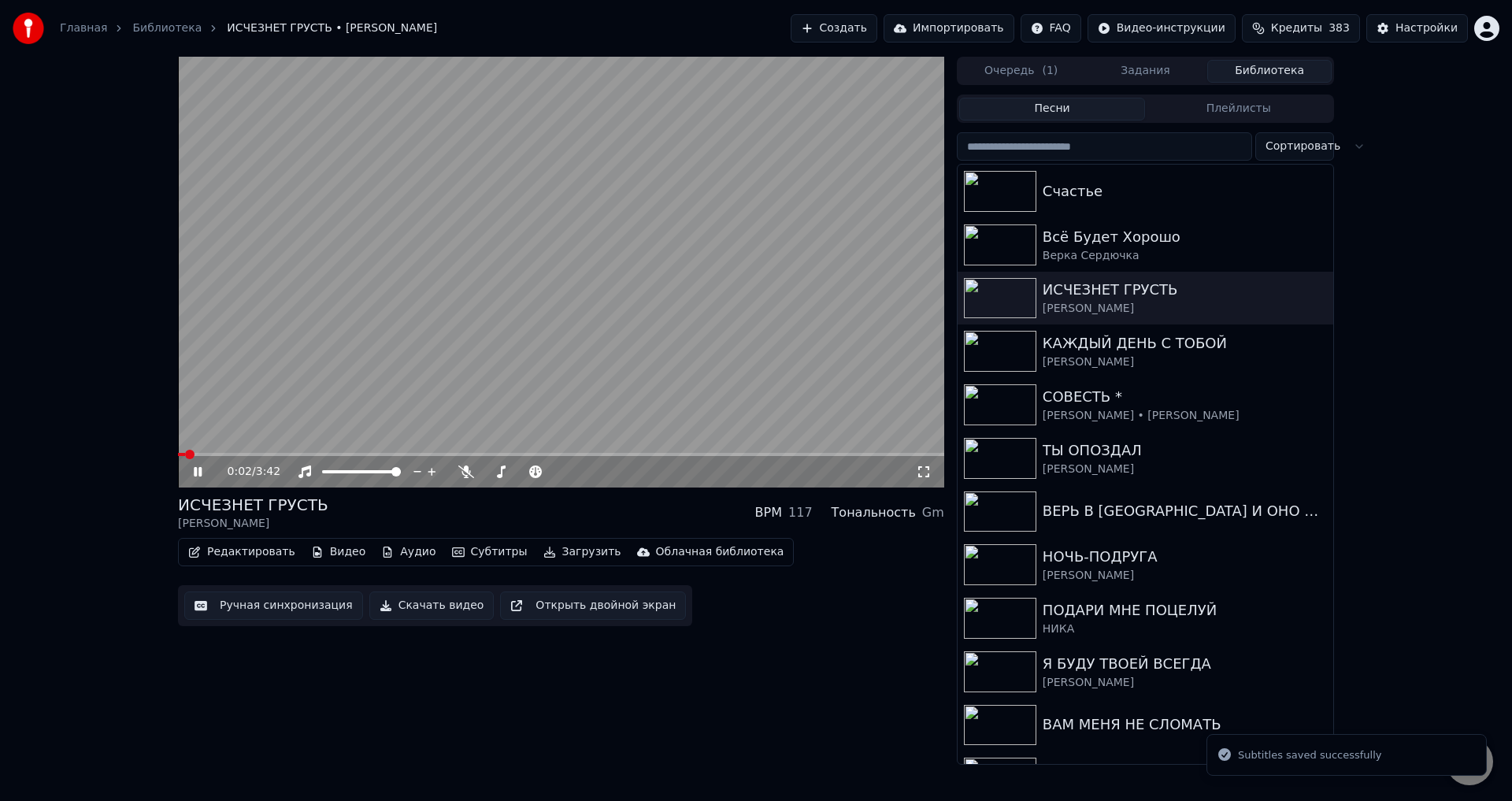
click at [925, 470] on icon at bounding box center [923, 471] width 16 height 12
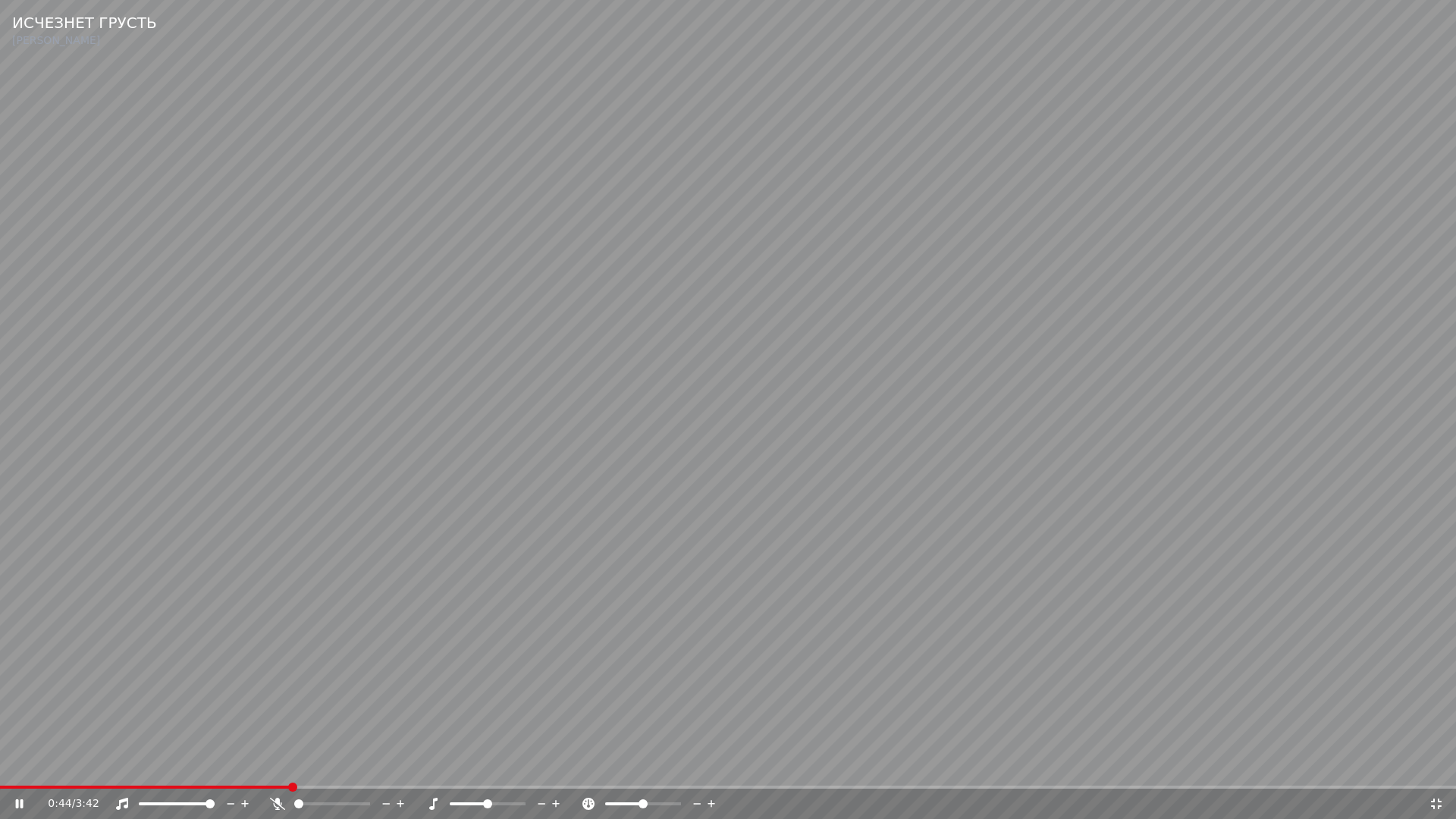
click at [228, 771] on span at bounding box center [145, 787] width 289 height 3
click at [1438, 771] on icon at bounding box center [1435, 803] width 15 height 12
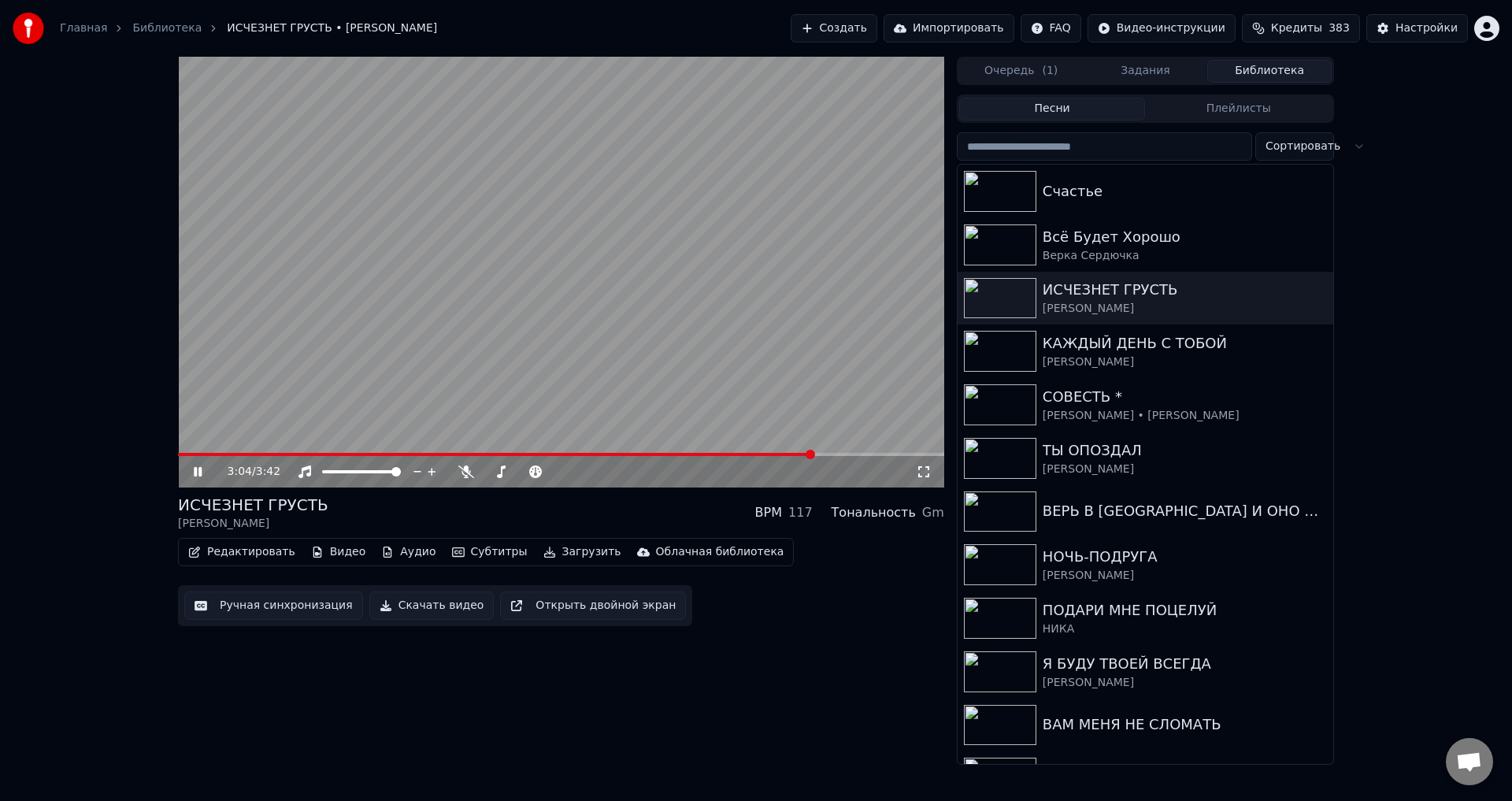
click at [243, 611] on button "Ручная синхронизация" at bounding box center [273, 605] width 179 height 29
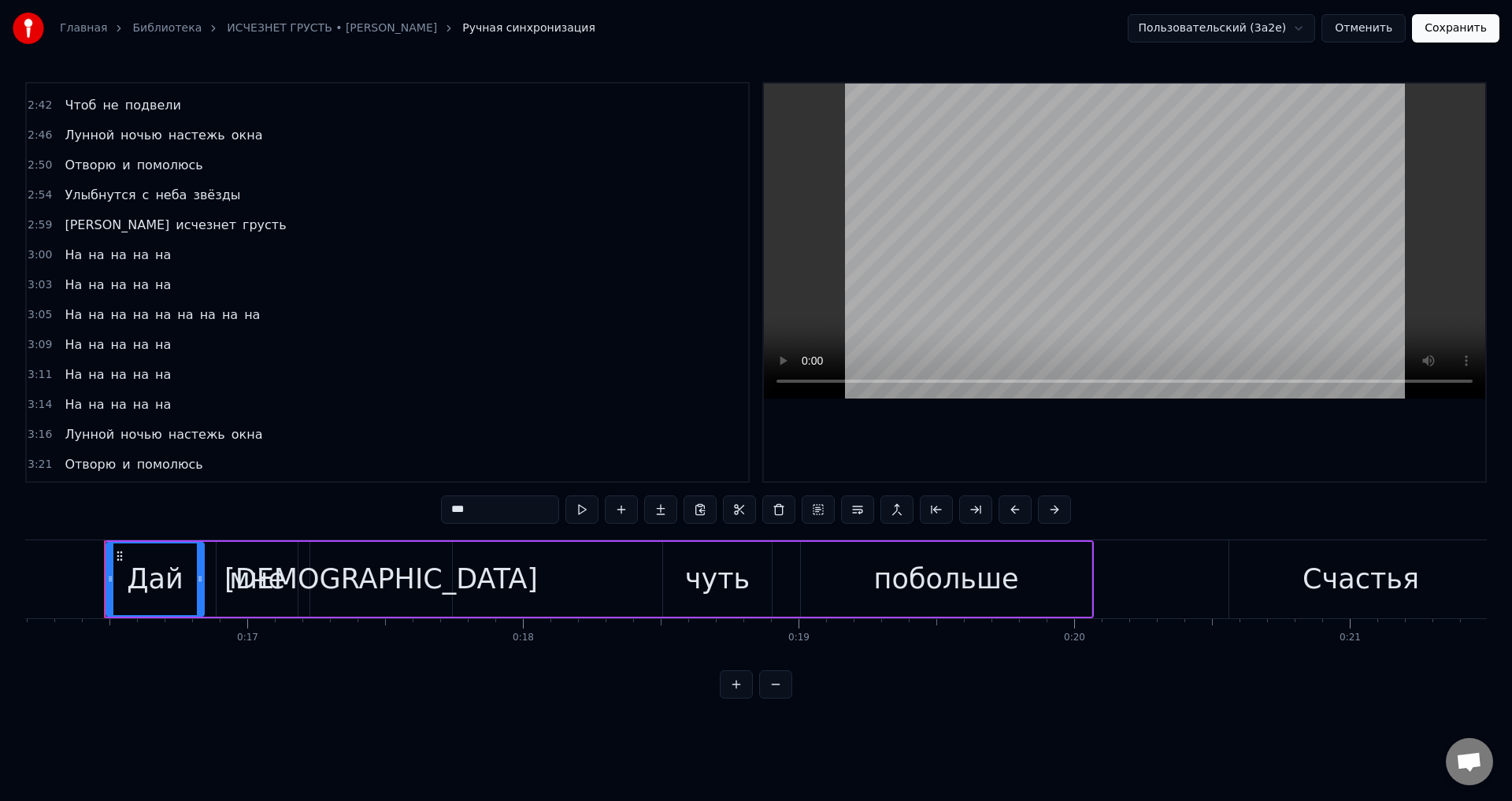
scroll to position [866, 0]
drag, startPoint x: 57, startPoint y: 248, endPoint x: 149, endPoint y: 249, distance: 92.0
click at [149, 249] on div "На на на на на" at bounding box center [117, 249] width 119 height 29
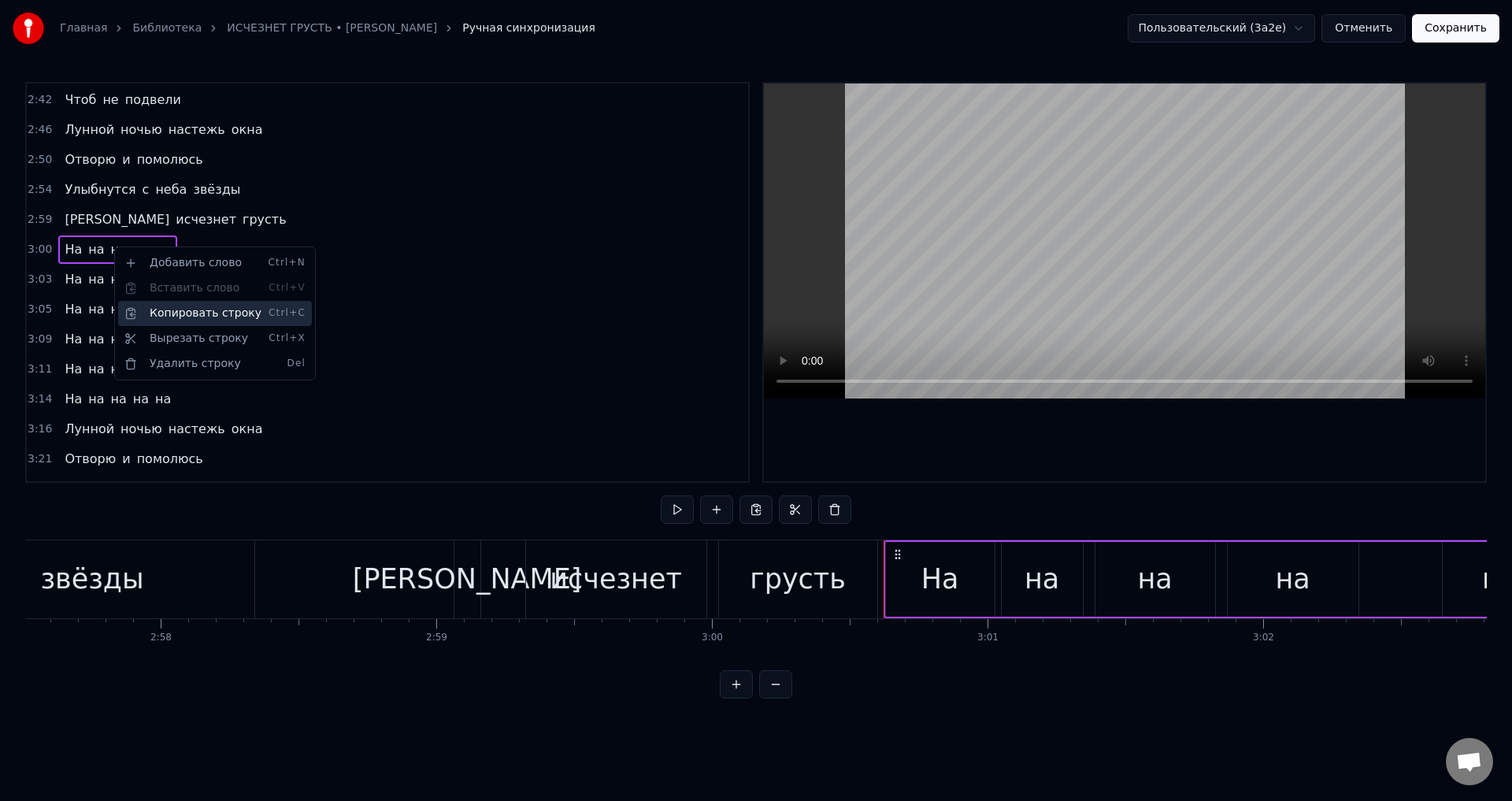
scroll to position [0, 49699]
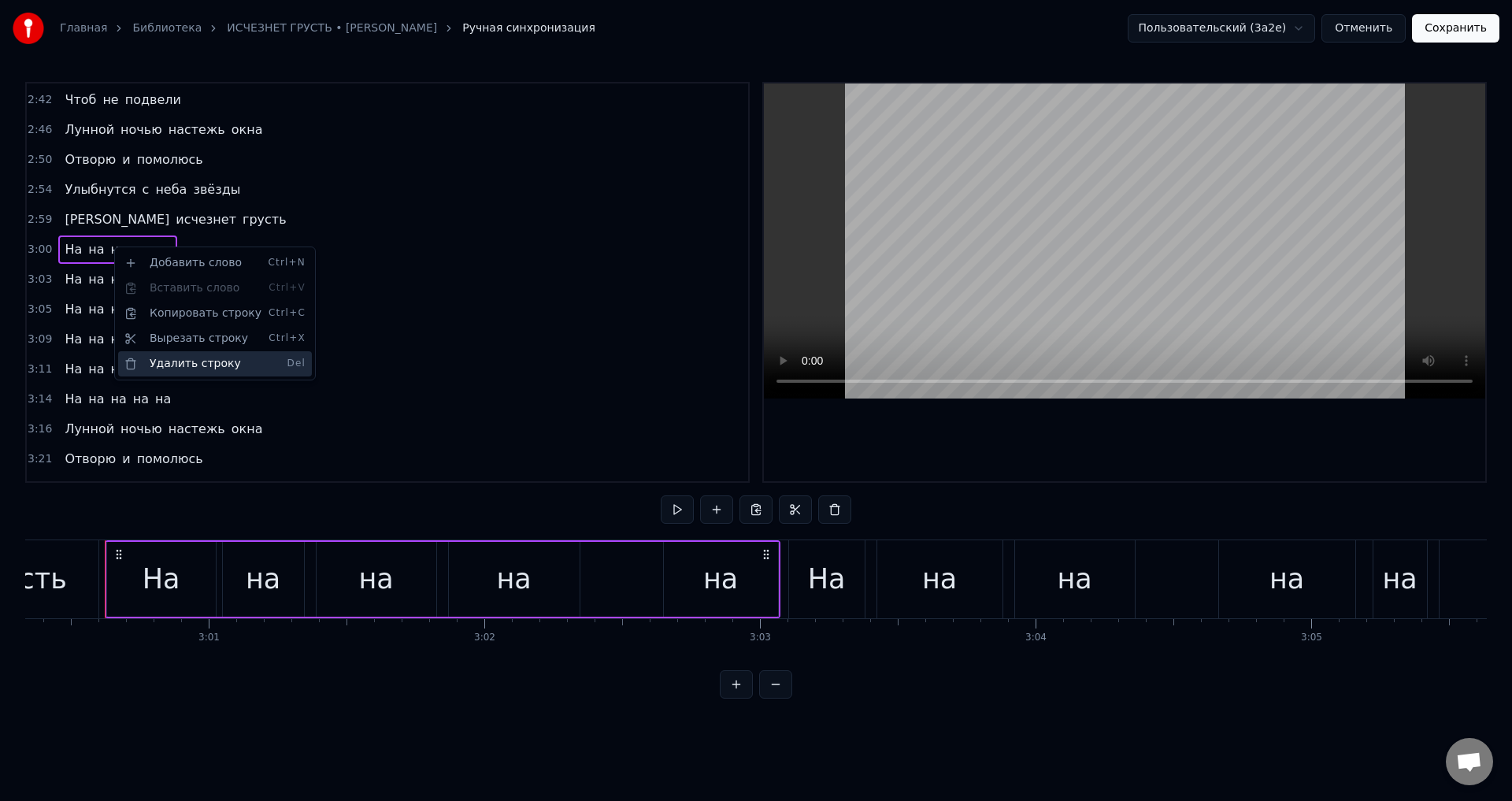
click at [183, 364] on div "Удалить строку Del" at bounding box center [215, 364] width 194 height 25
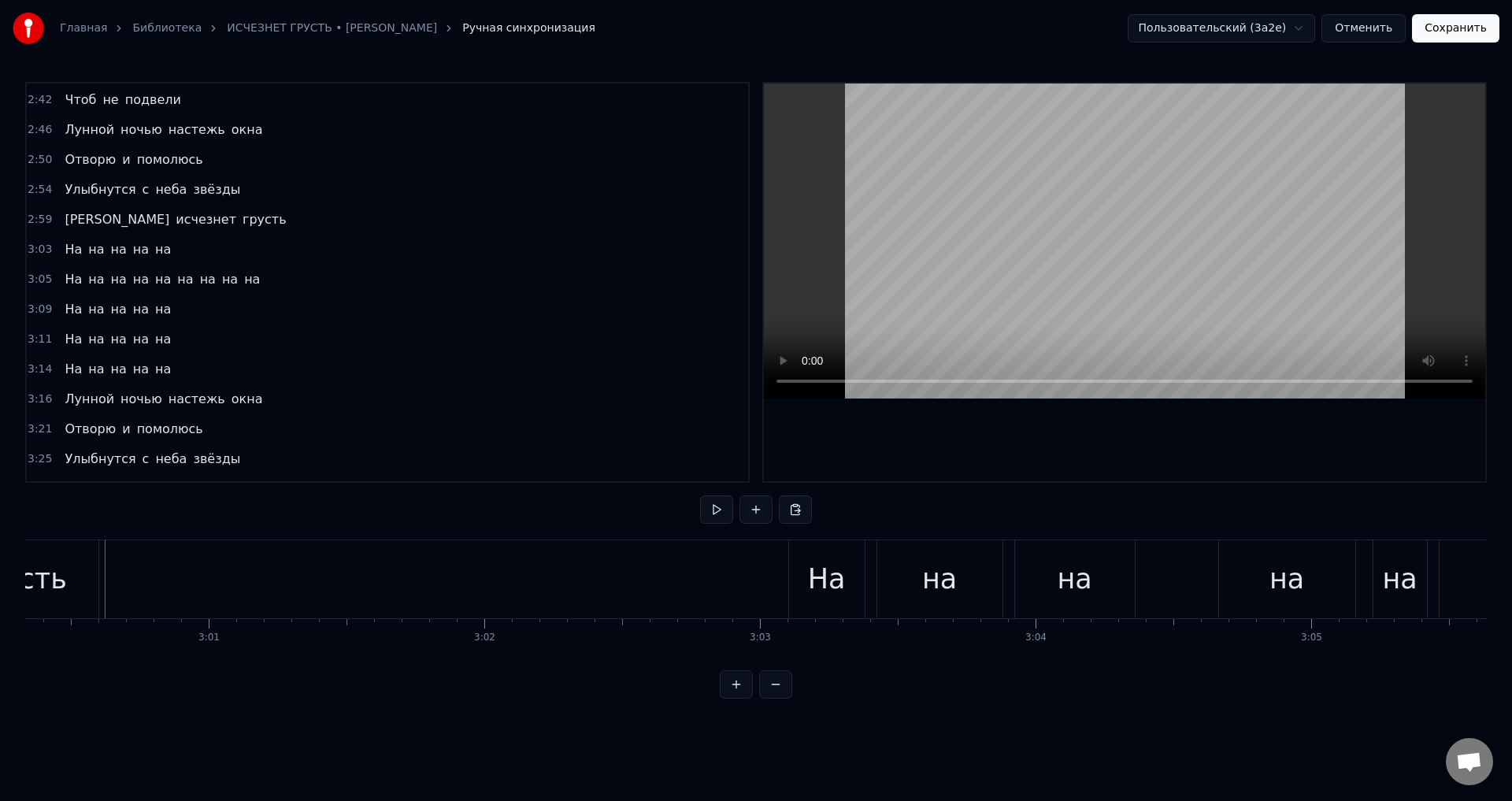
drag, startPoint x: 70, startPoint y: 254, endPoint x: 148, endPoint y: 254, distance: 78.0
click at [148, 254] on div "На на на на на" at bounding box center [117, 249] width 119 height 29
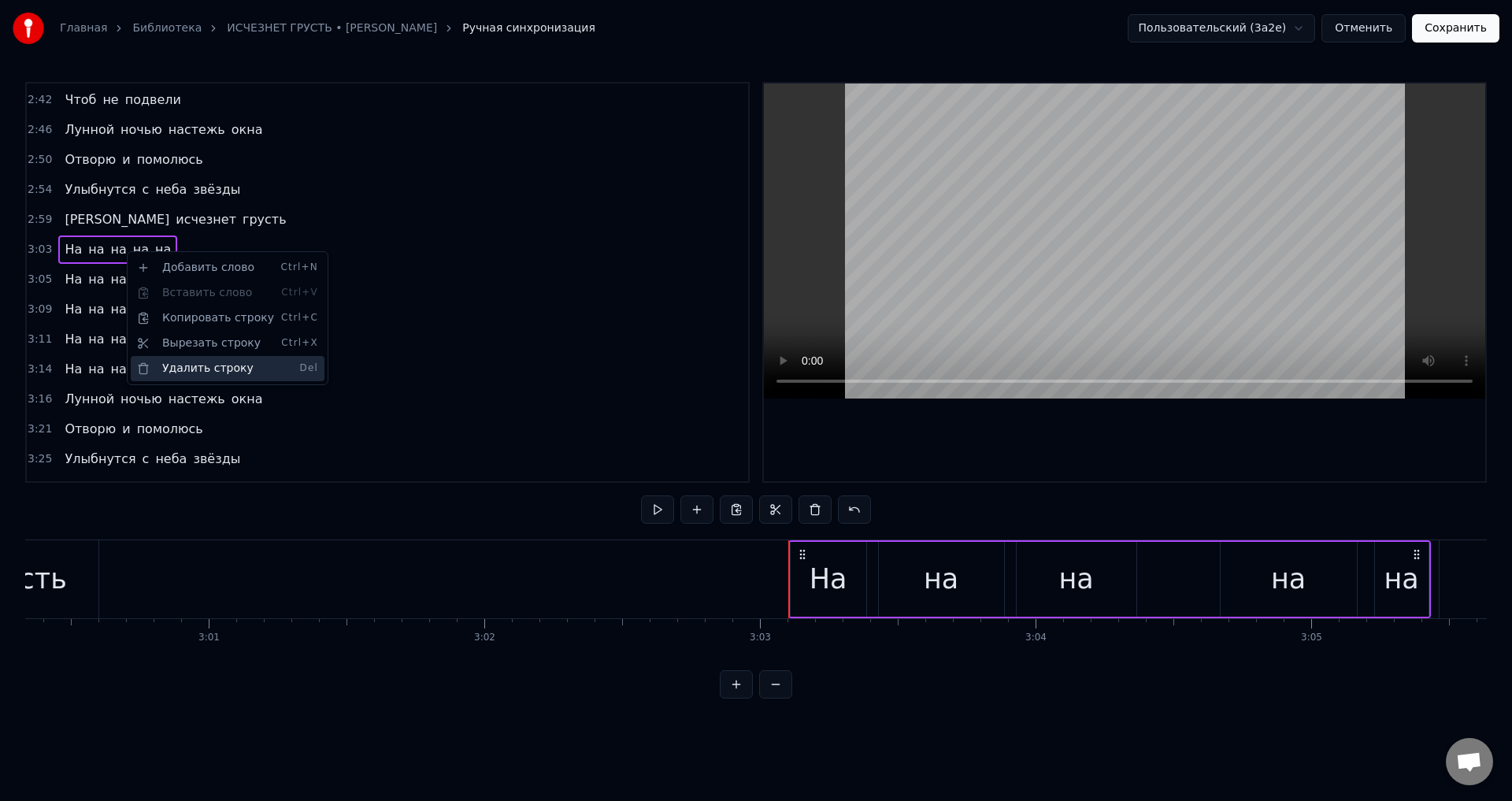
click at [194, 366] on div "Удалить строку Del" at bounding box center [227, 368] width 194 height 25
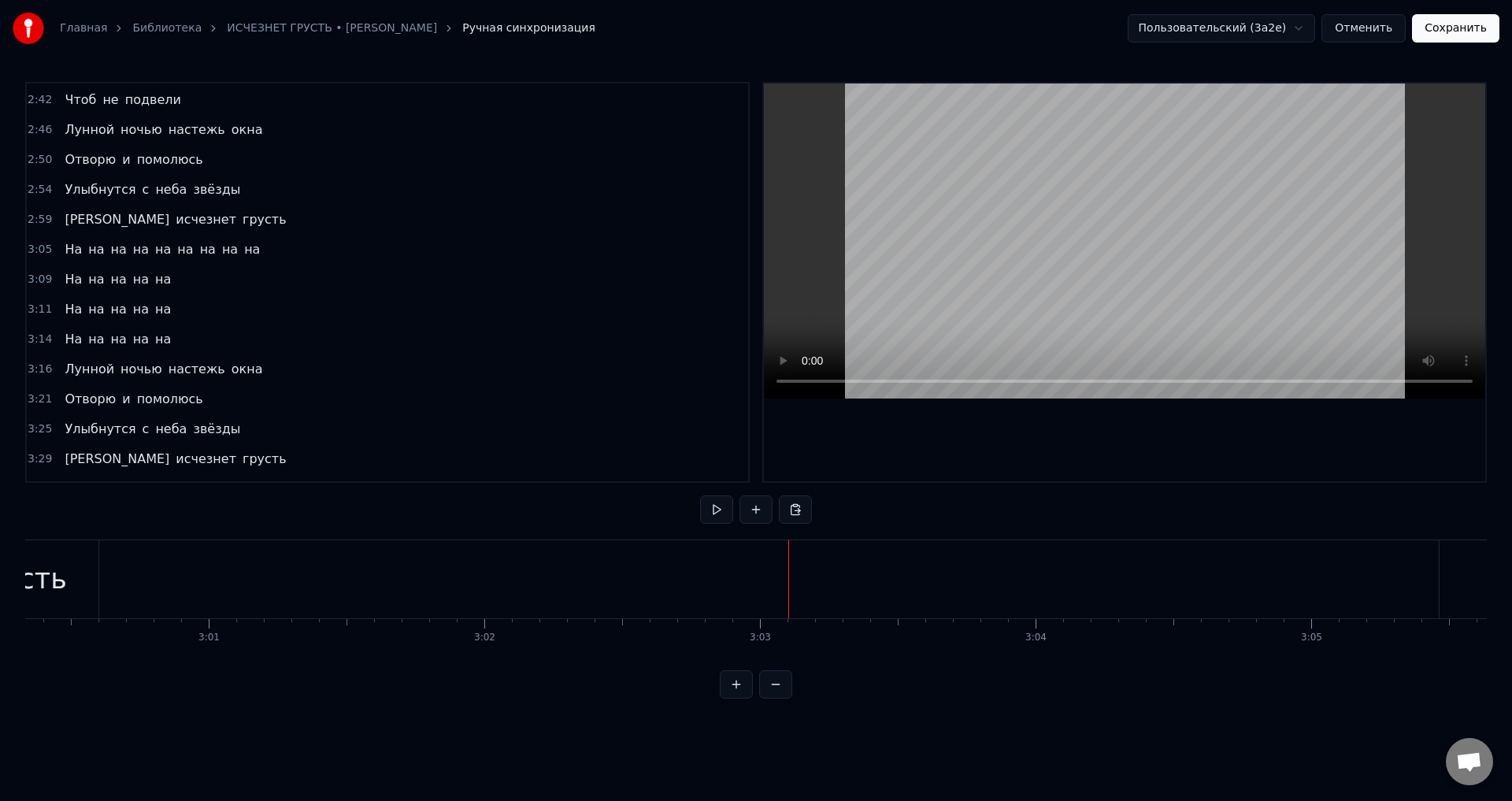
drag, startPoint x: 63, startPoint y: 255, endPoint x: 164, endPoint y: 253, distance: 101.0
click at [164, 253] on div "На на на на на на на на на" at bounding box center [162, 249] width 208 height 29
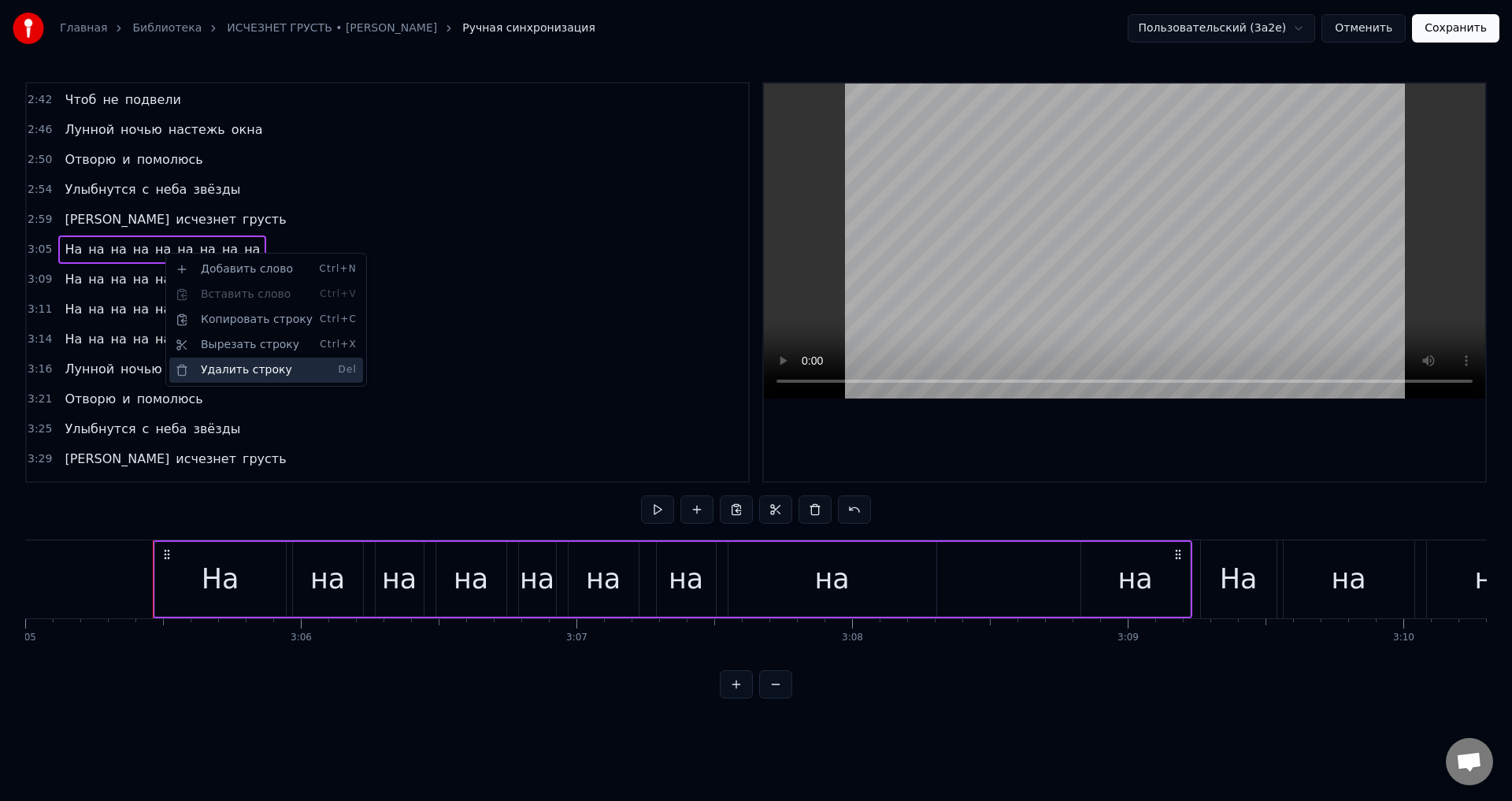
scroll to position [0, 51033]
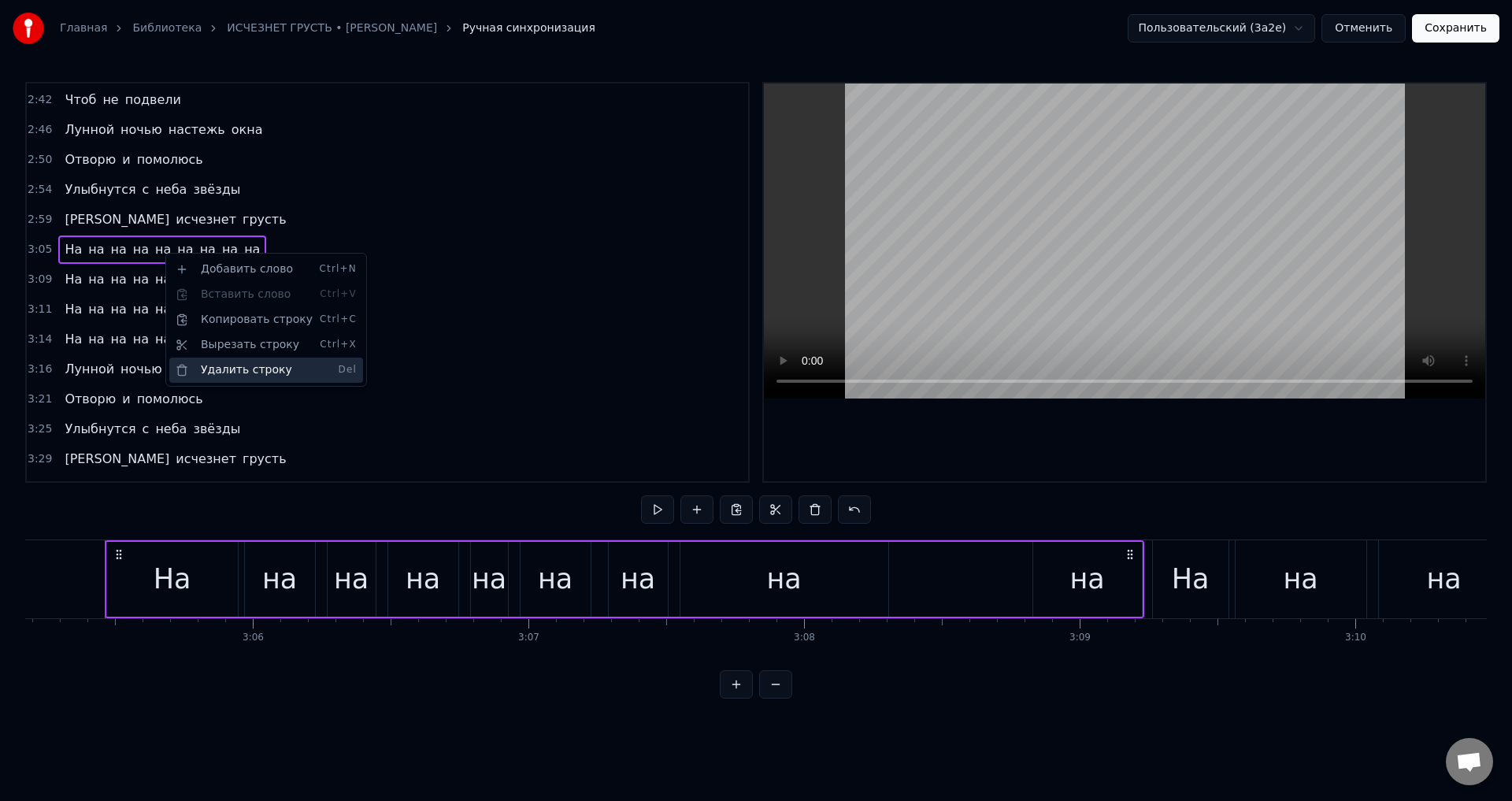
click at [196, 367] on div "Удалить строку Del" at bounding box center [266, 370] width 194 height 25
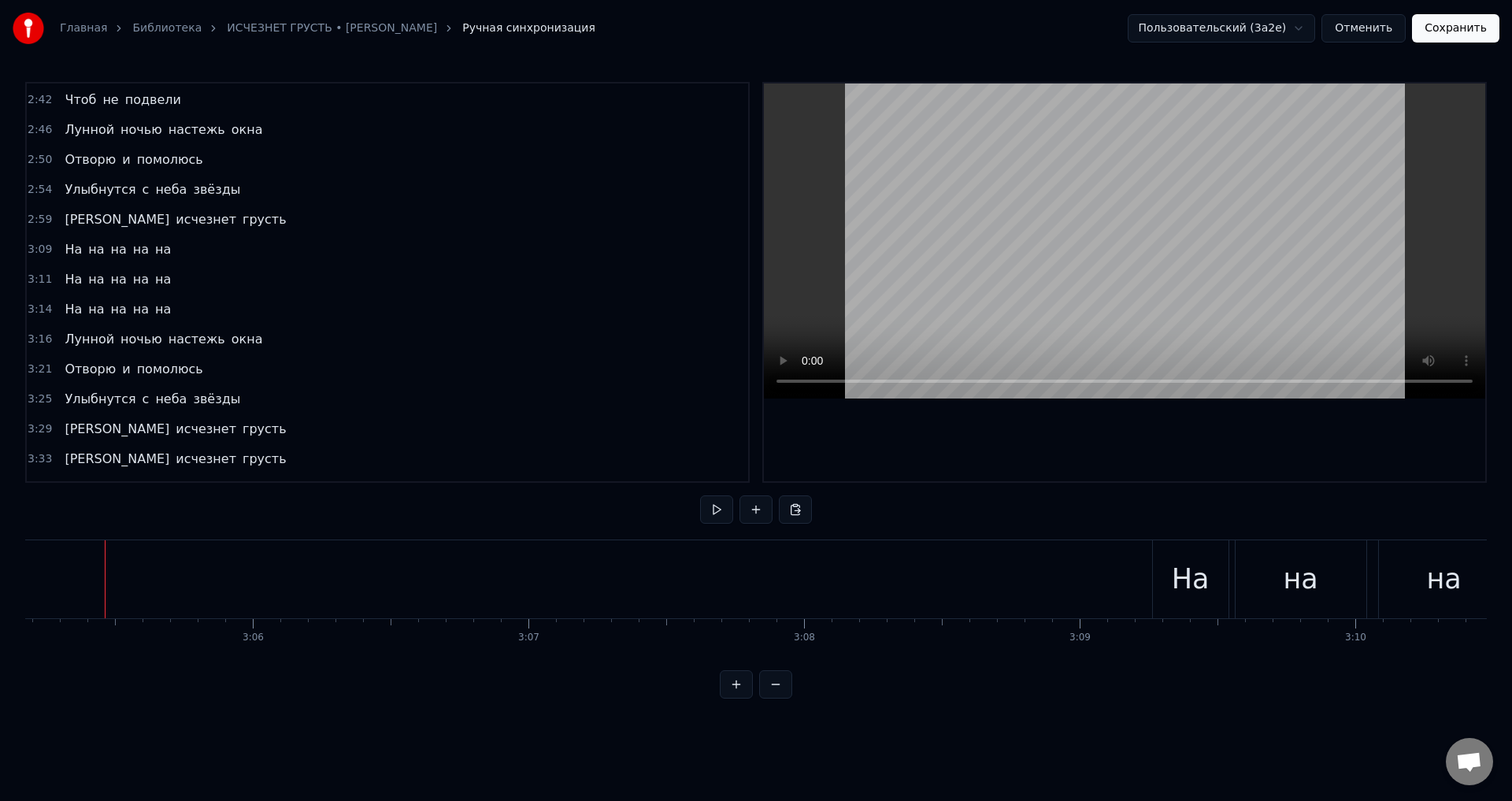
drag, startPoint x: 71, startPoint y: 254, endPoint x: 123, endPoint y: 259, distance: 52.2
click at [123, 259] on div "На на на на на" at bounding box center [117, 249] width 119 height 29
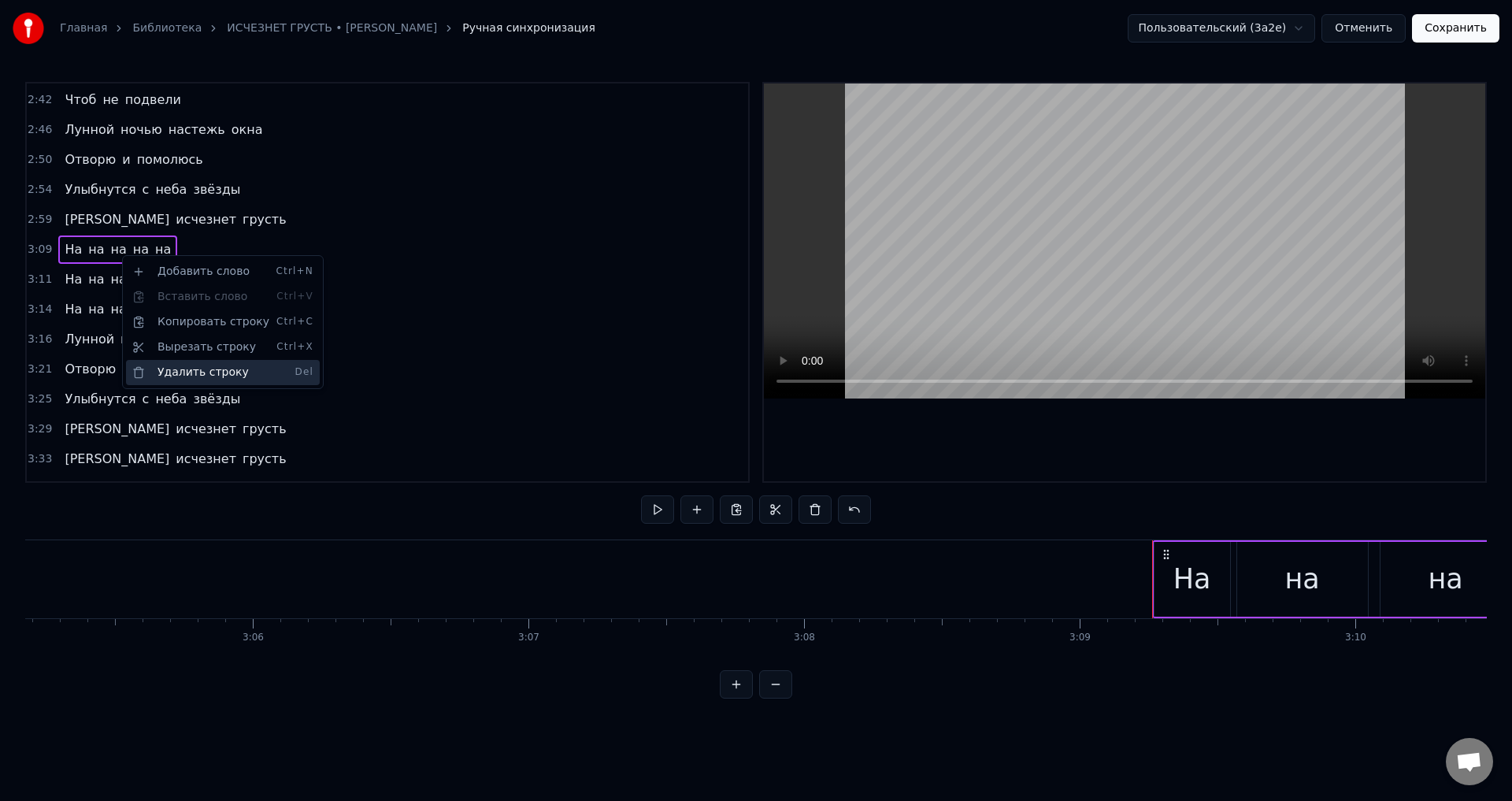
click at [195, 373] on div "Удалить строку Del" at bounding box center [222, 372] width 194 height 25
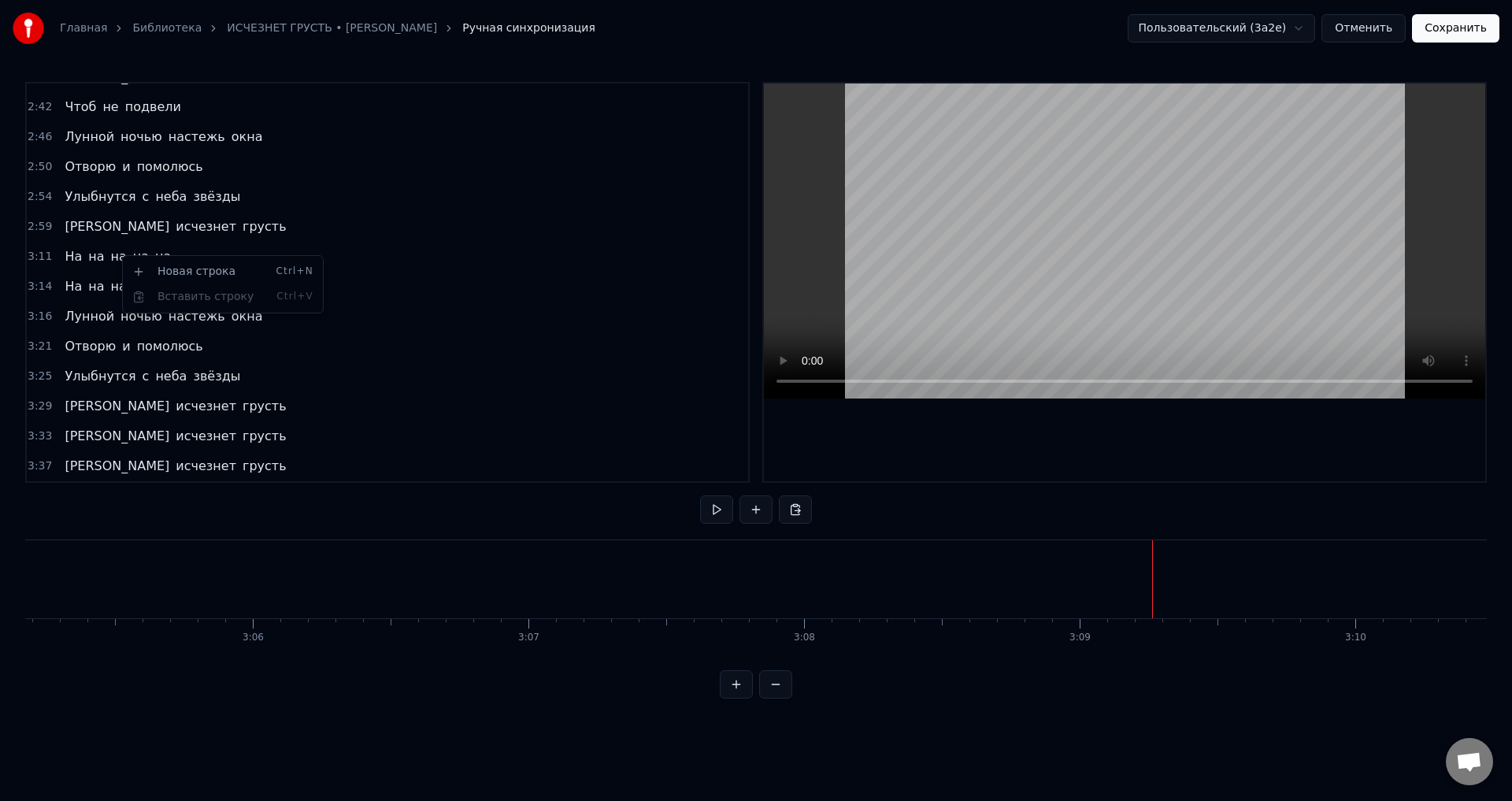
scroll to position [859, 0]
drag, startPoint x: 64, startPoint y: 257, endPoint x: 133, endPoint y: 260, distance: 69.1
click at [133, 260] on div "На на на на на" at bounding box center [117, 256] width 119 height 29
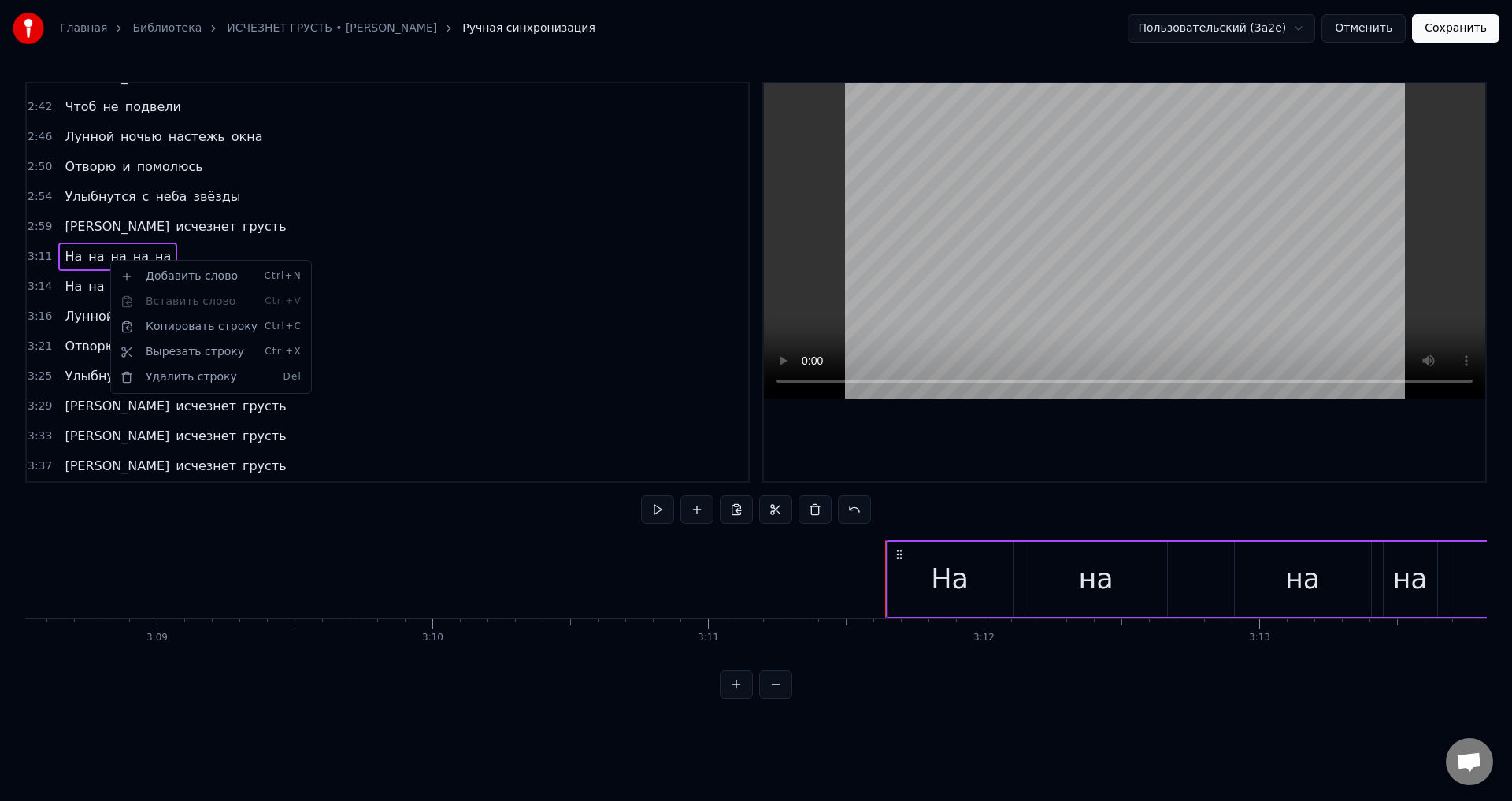
scroll to position [0, 52736]
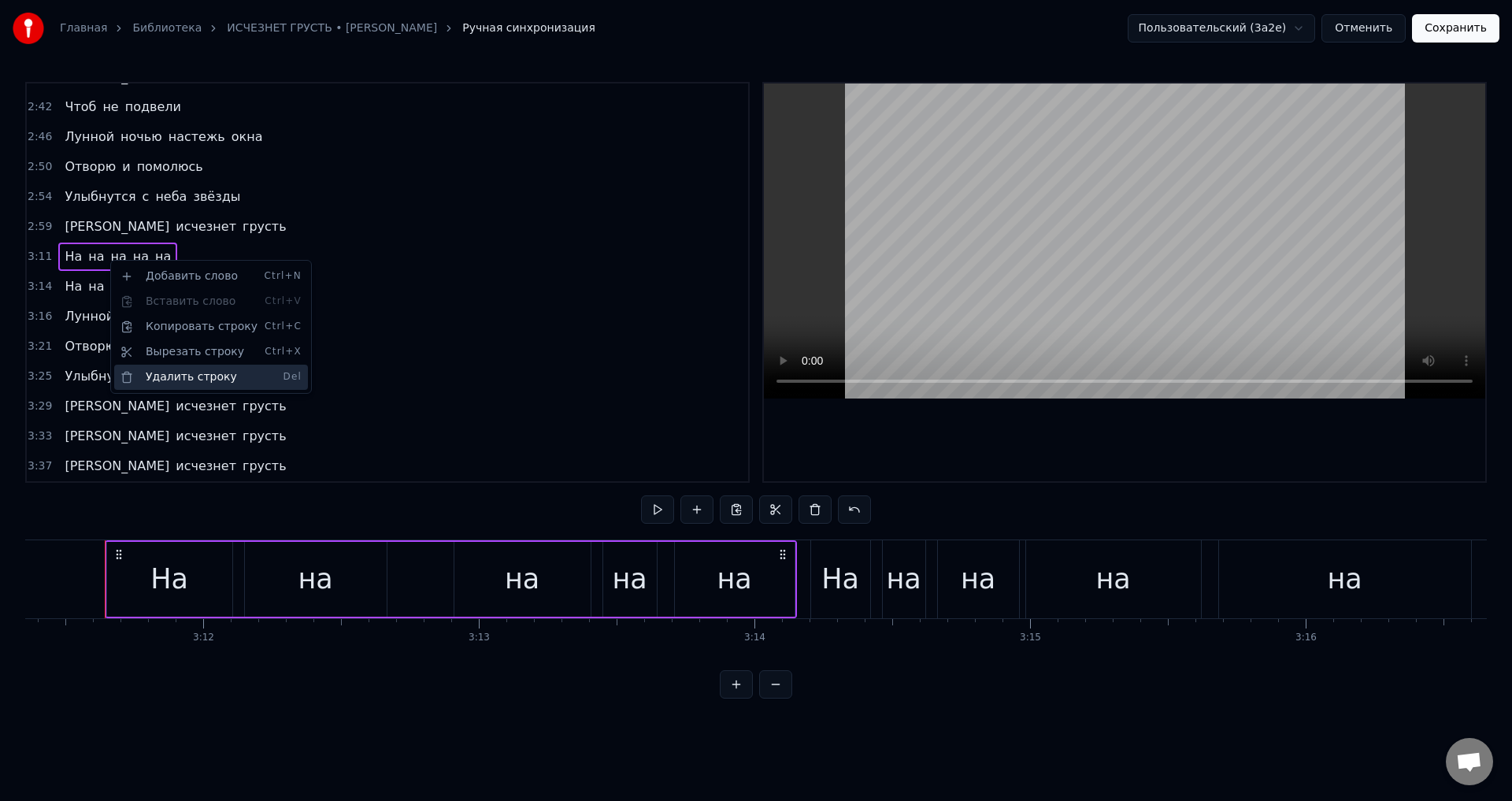
click at [149, 373] on div "Удалить строку Del" at bounding box center [211, 377] width 194 height 25
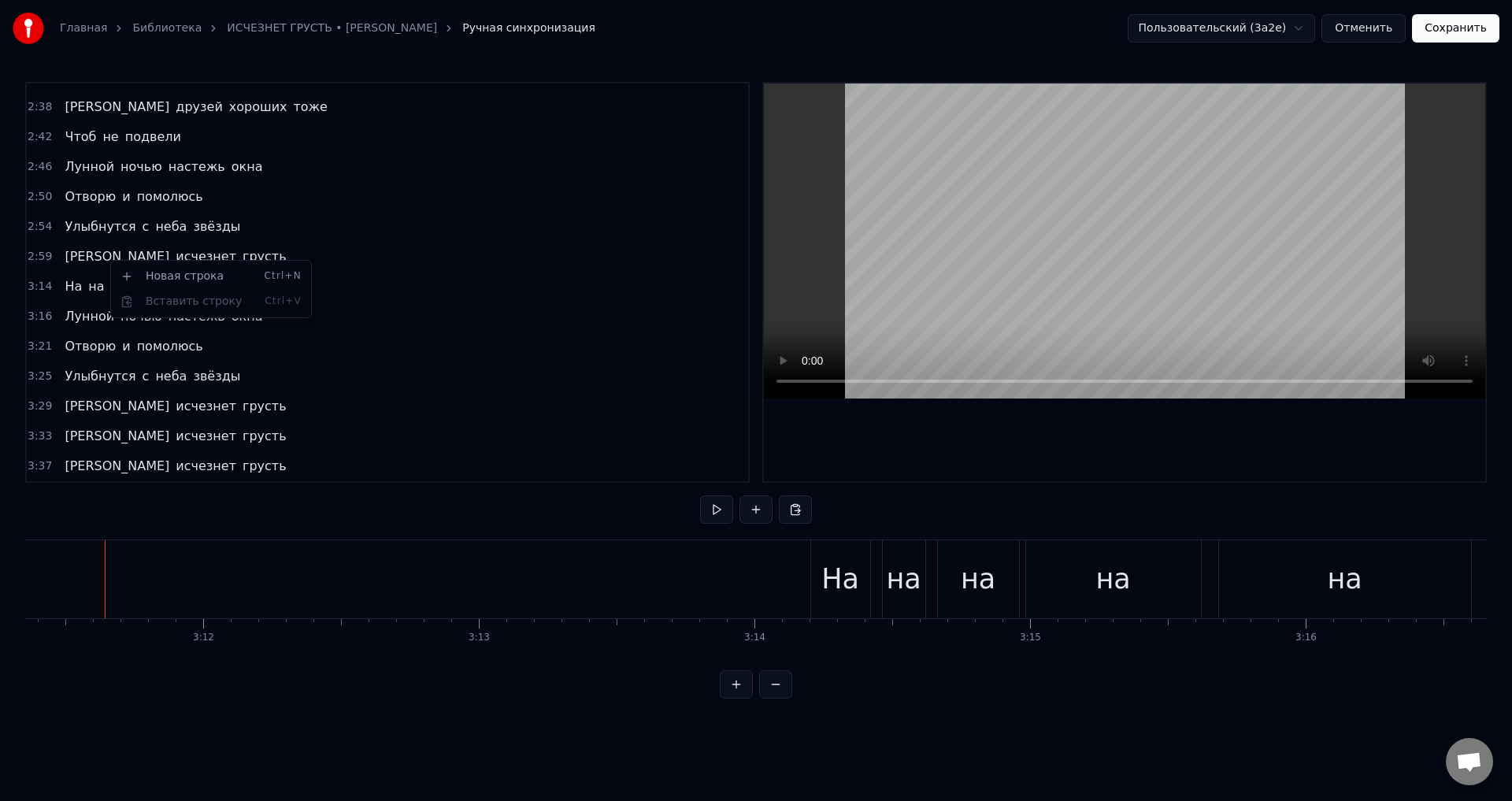
scroll to position [829, 0]
drag, startPoint x: 62, startPoint y: 282, endPoint x: 128, endPoint y: 291, distance: 66.6
click at [128, 291] on div "На на на на на" at bounding box center [117, 286] width 119 height 29
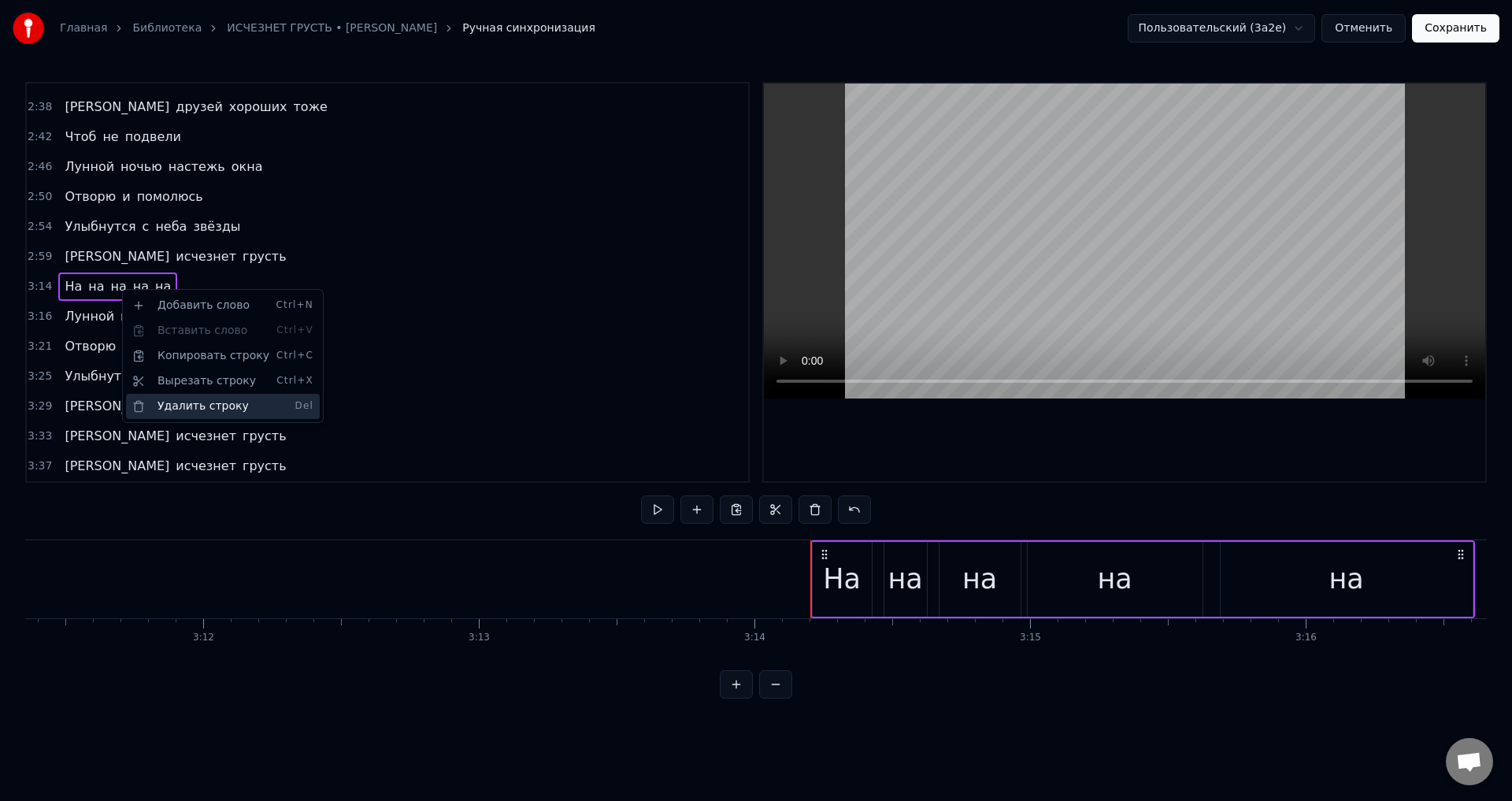
click at [187, 408] on div "Удалить строку Del" at bounding box center [222, 406] width 194 height 25
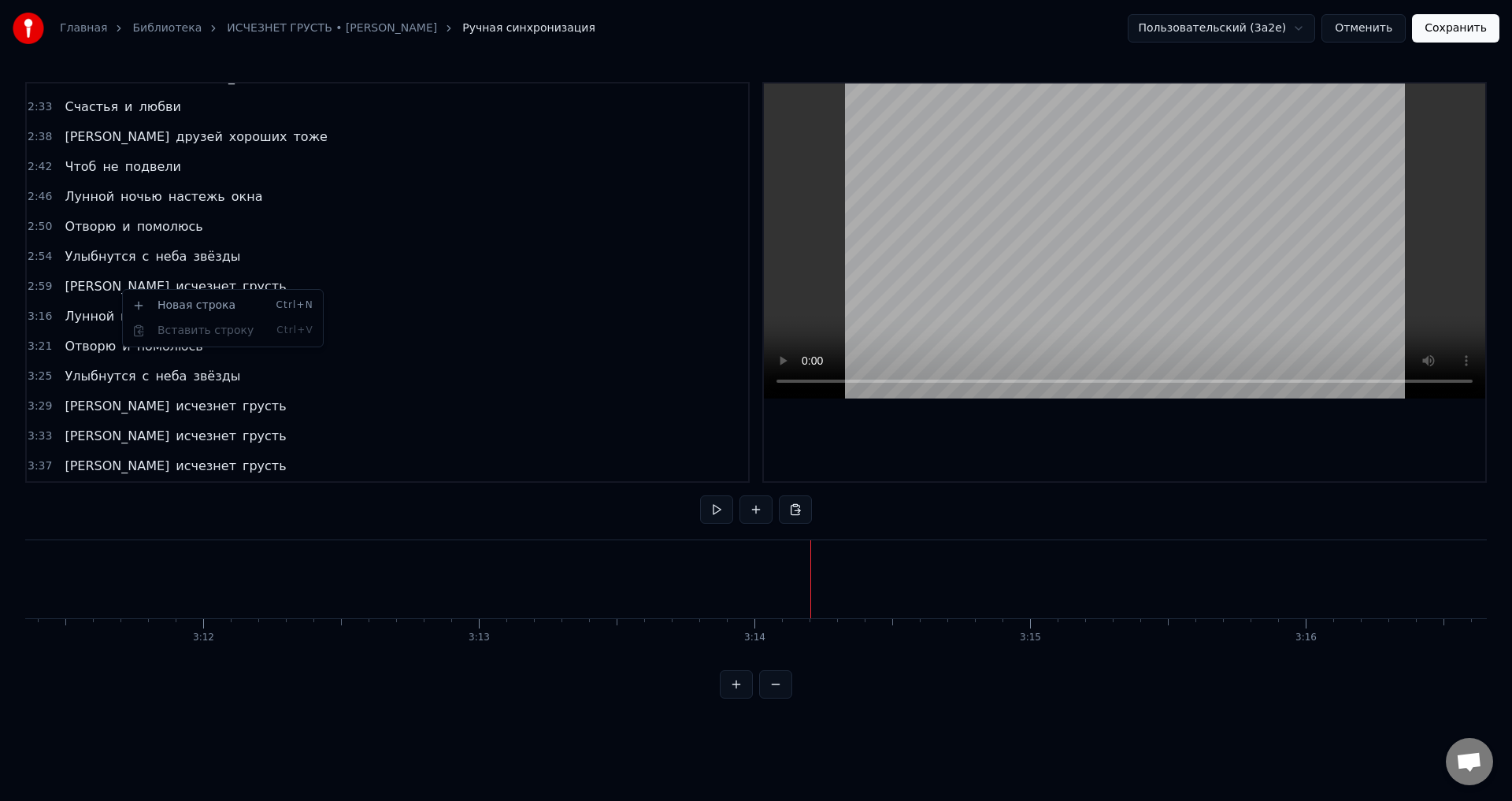
scroll to position [799, 0]
click at [1446, 30] on button "Сохранить" at bounding box center [1455, 28] width 87 height 29
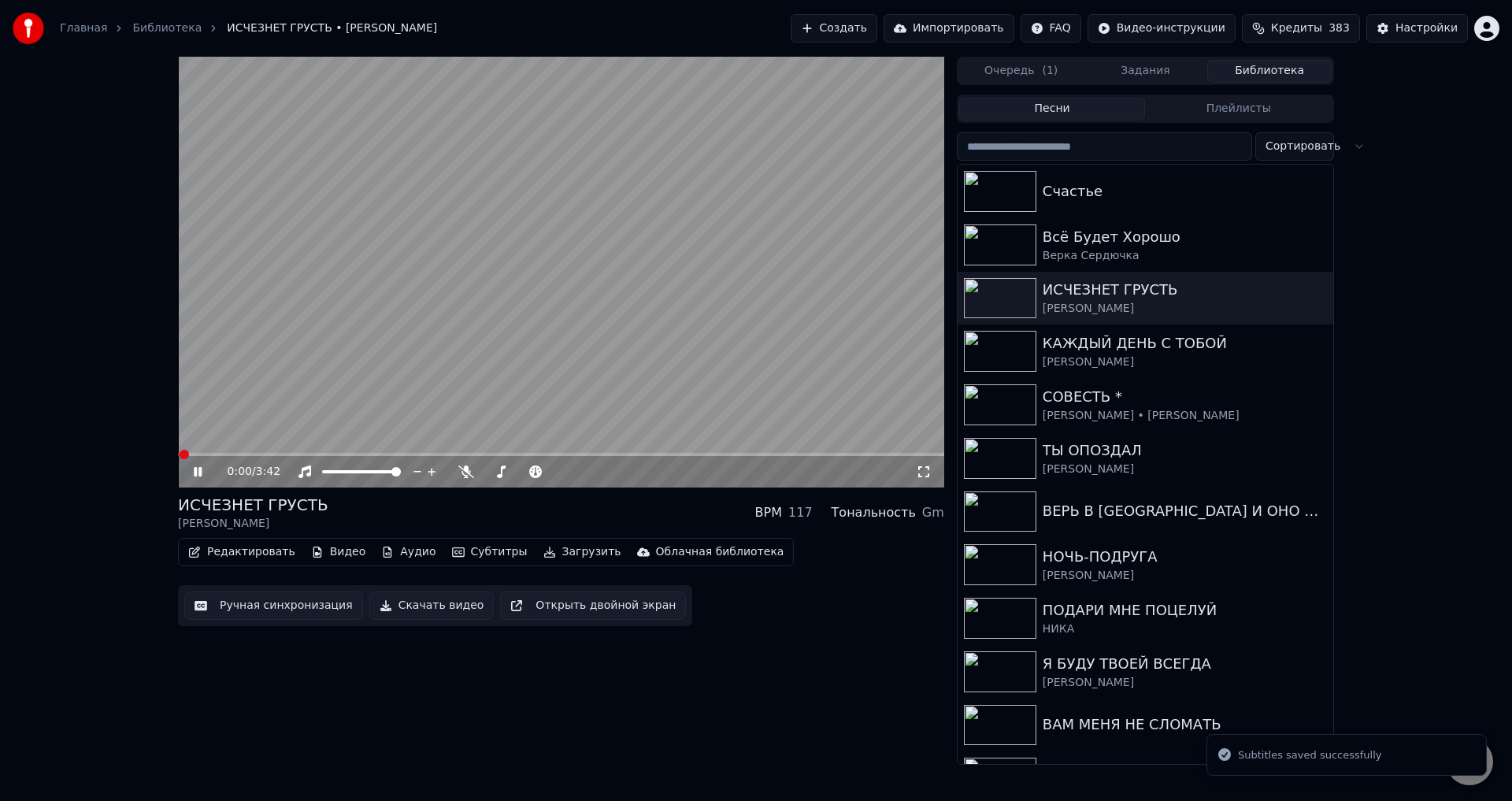
click at [466, 453] on span at bounding box center [561, 455] width 766 height 3
click at [572, 456] on div "1:24 / 3:42" at bounding box center [561, 471] width 766 height 31
click at [575, 454] on span at bounding box center [561, 455] width 766 height 3
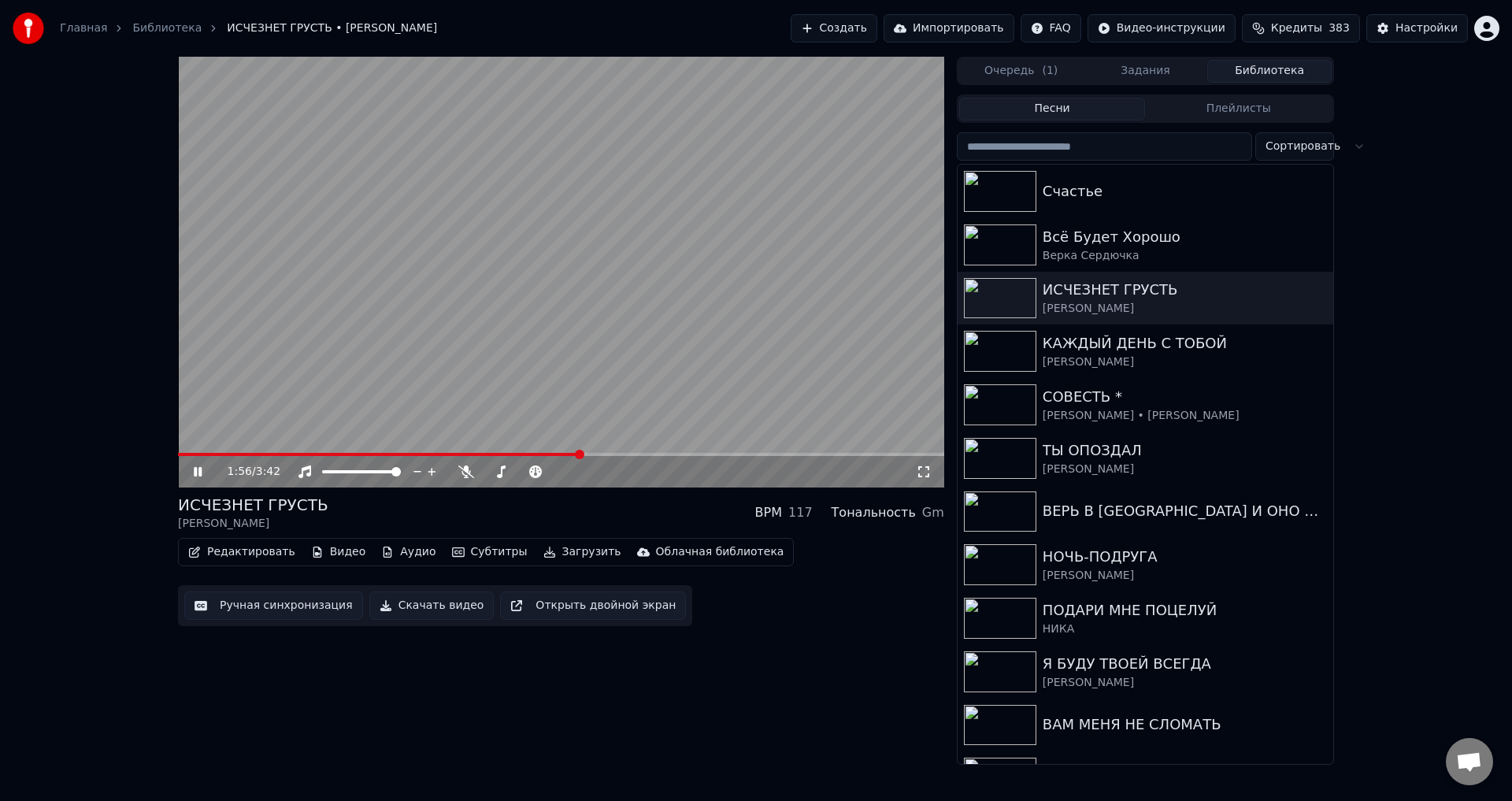
click at [644, 456] on div "1:56 / 3:42" at bounding box center [561, 471] width 766 height 31
click at [701, 453] on span at bounding box center [561, 455] width 766 height 3
click at [743, 455] on span at bounding box center [561, 455] width 766 height 3
click at [924, 474] on icon at bounding box center [923, 471] width 16 height 12
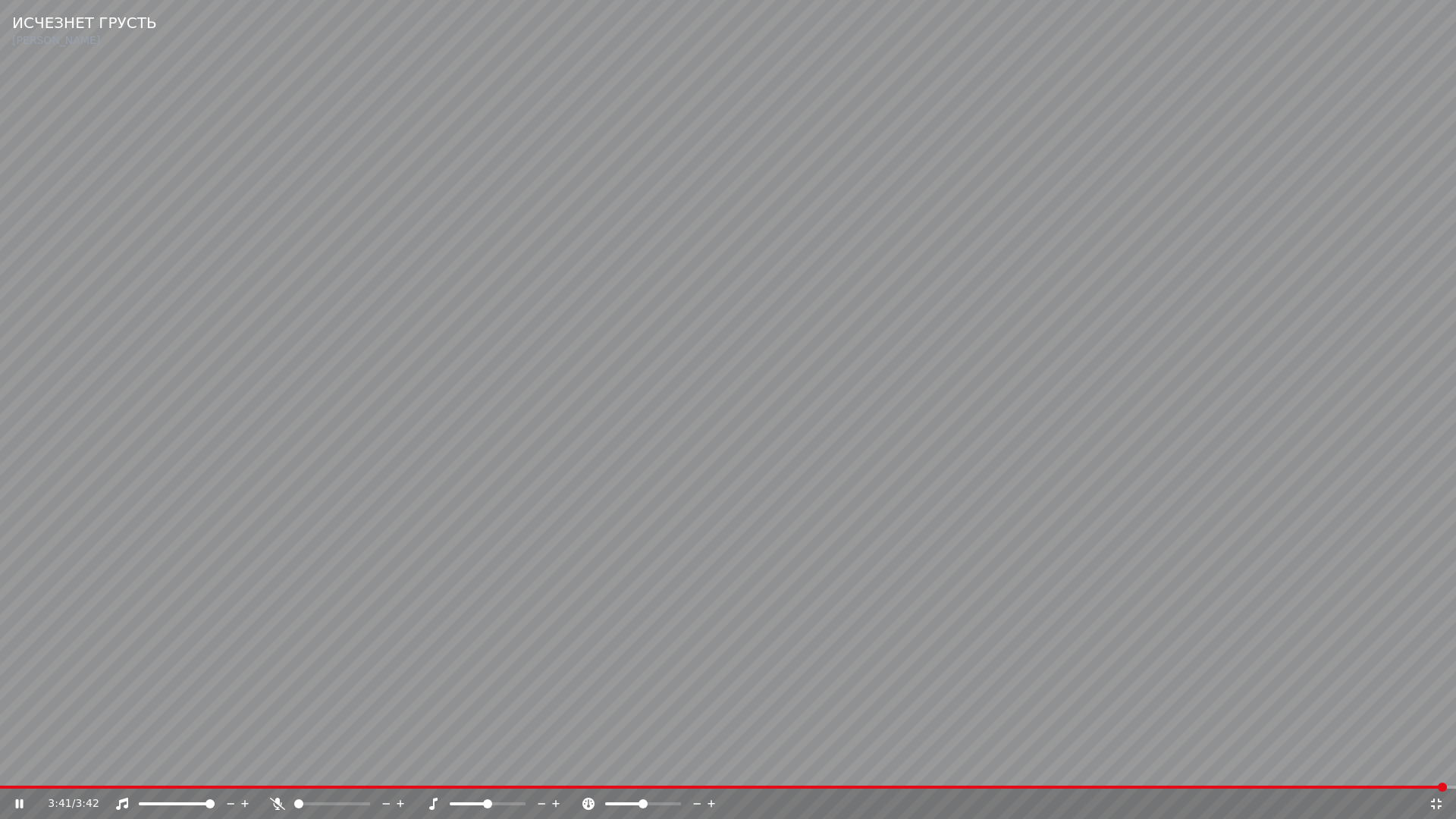
click at [1434, 771] on icon at bounding box center [1435, 803] width 10 height 10
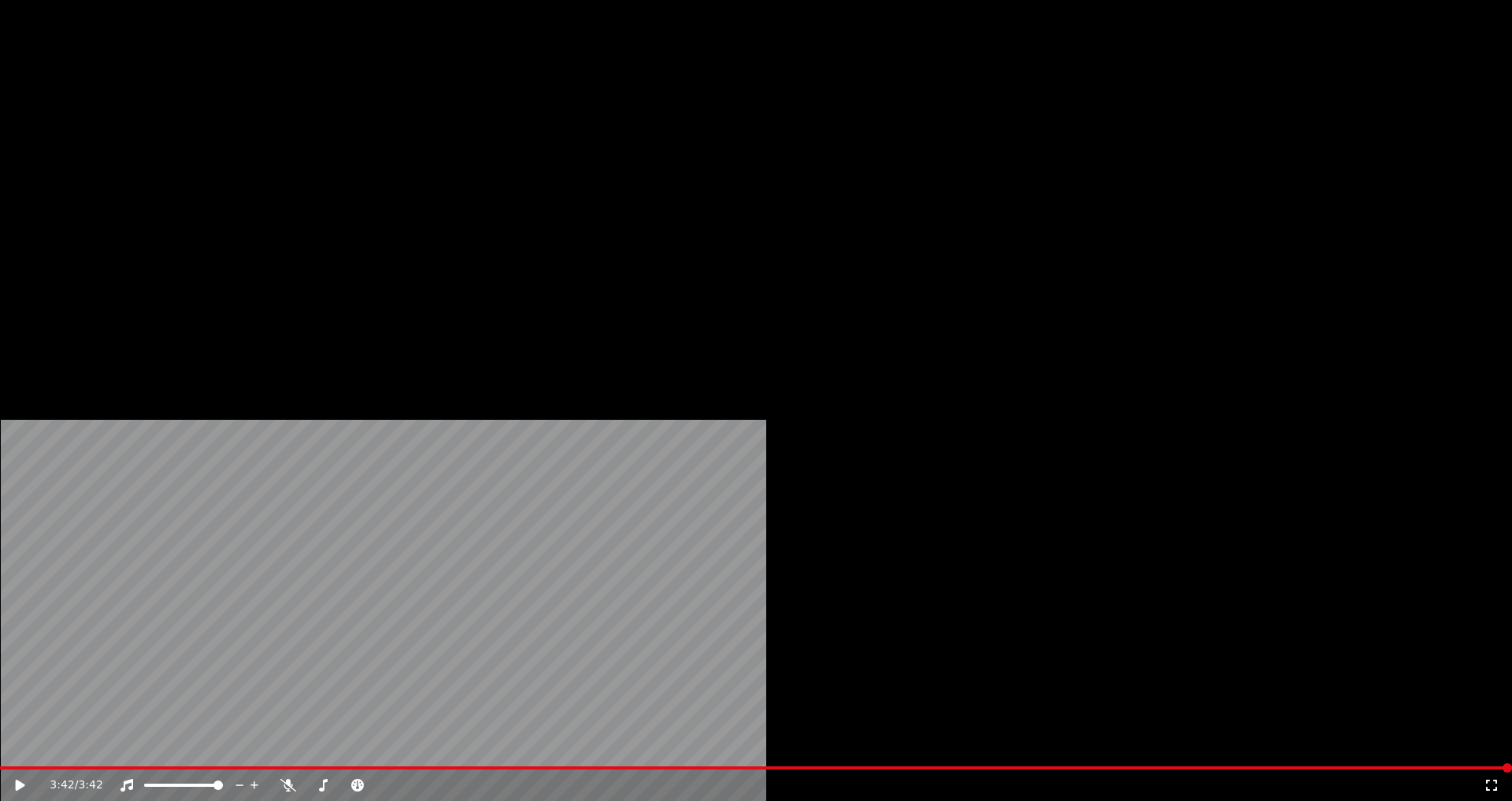
click at [552, 132] on button "Загрузить" at bounding box center [582, 121] width 90 height 22
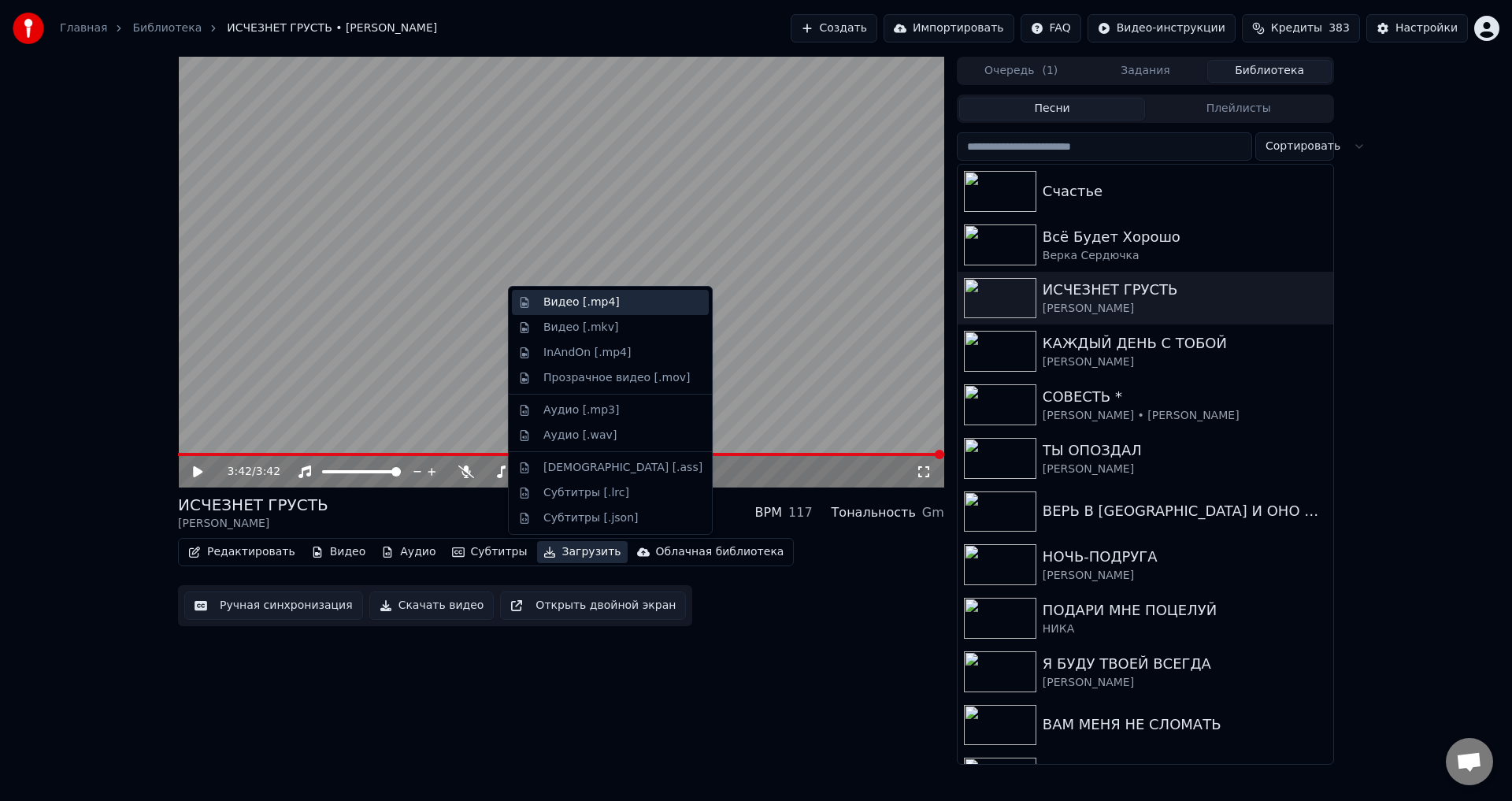
click at [558, 305] on div "Видео [.mp4]" at bounding box center [581, 302] width 76 height 16
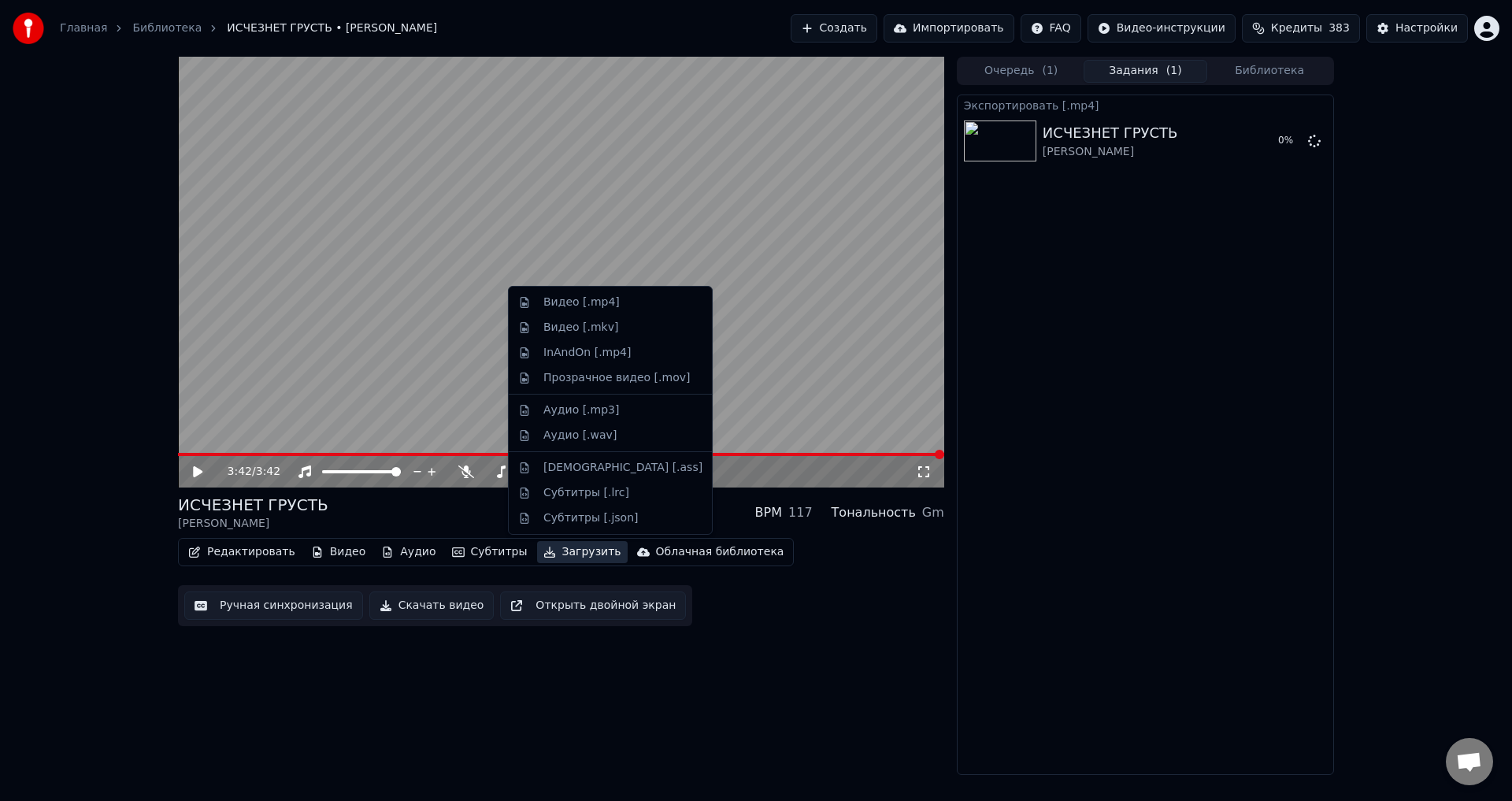
click at [557, 554] on button "Загрузить" at bounding box center [582, 552] width 90 height 22
click at [570, 414] on div "Аудио [.mp3]" at bounding box center [581, 410] width 76 height 16
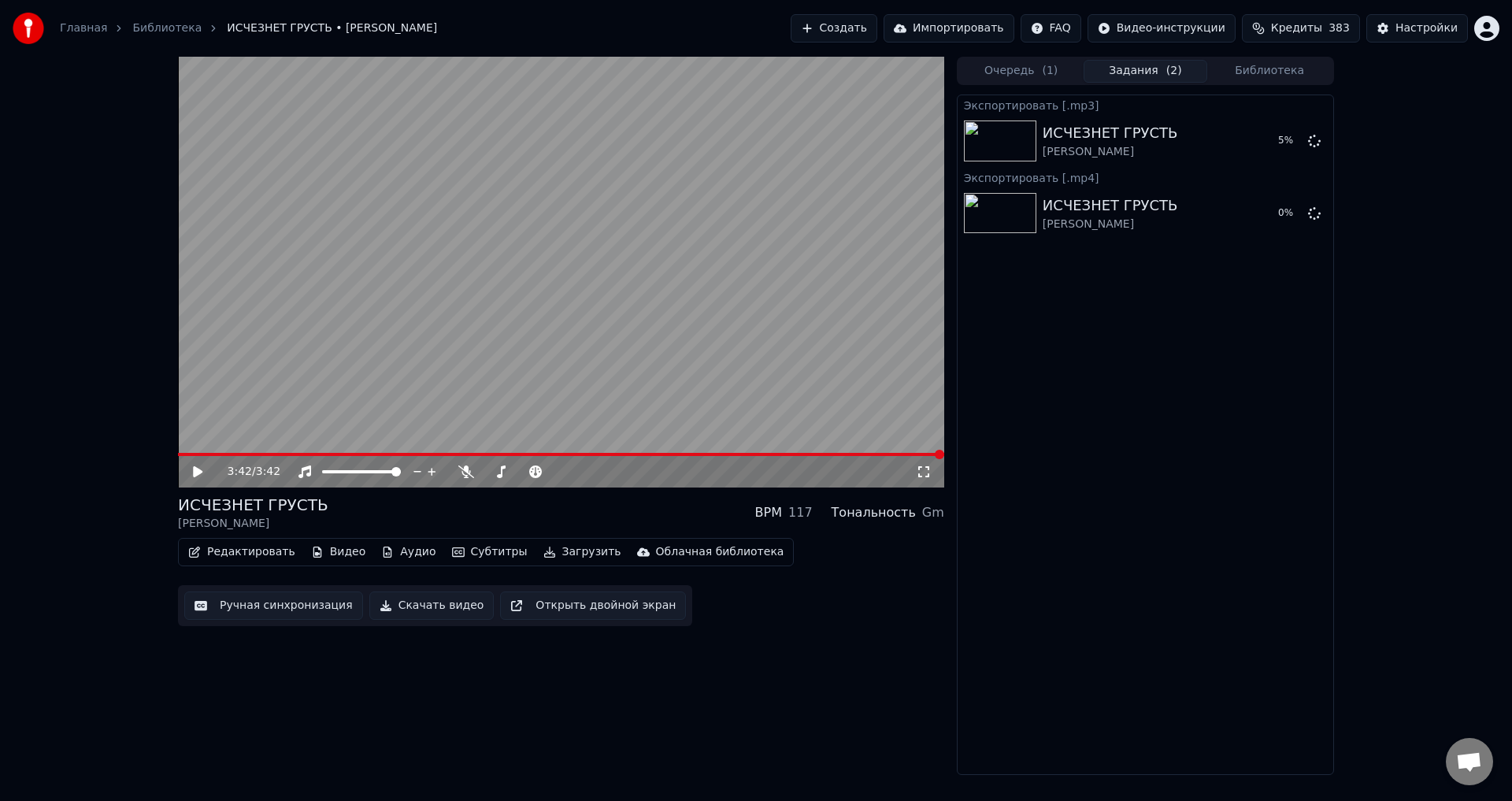
click at [568, 550] on button "Загрузить" at bounding box center [582, 552] width 90 height 22
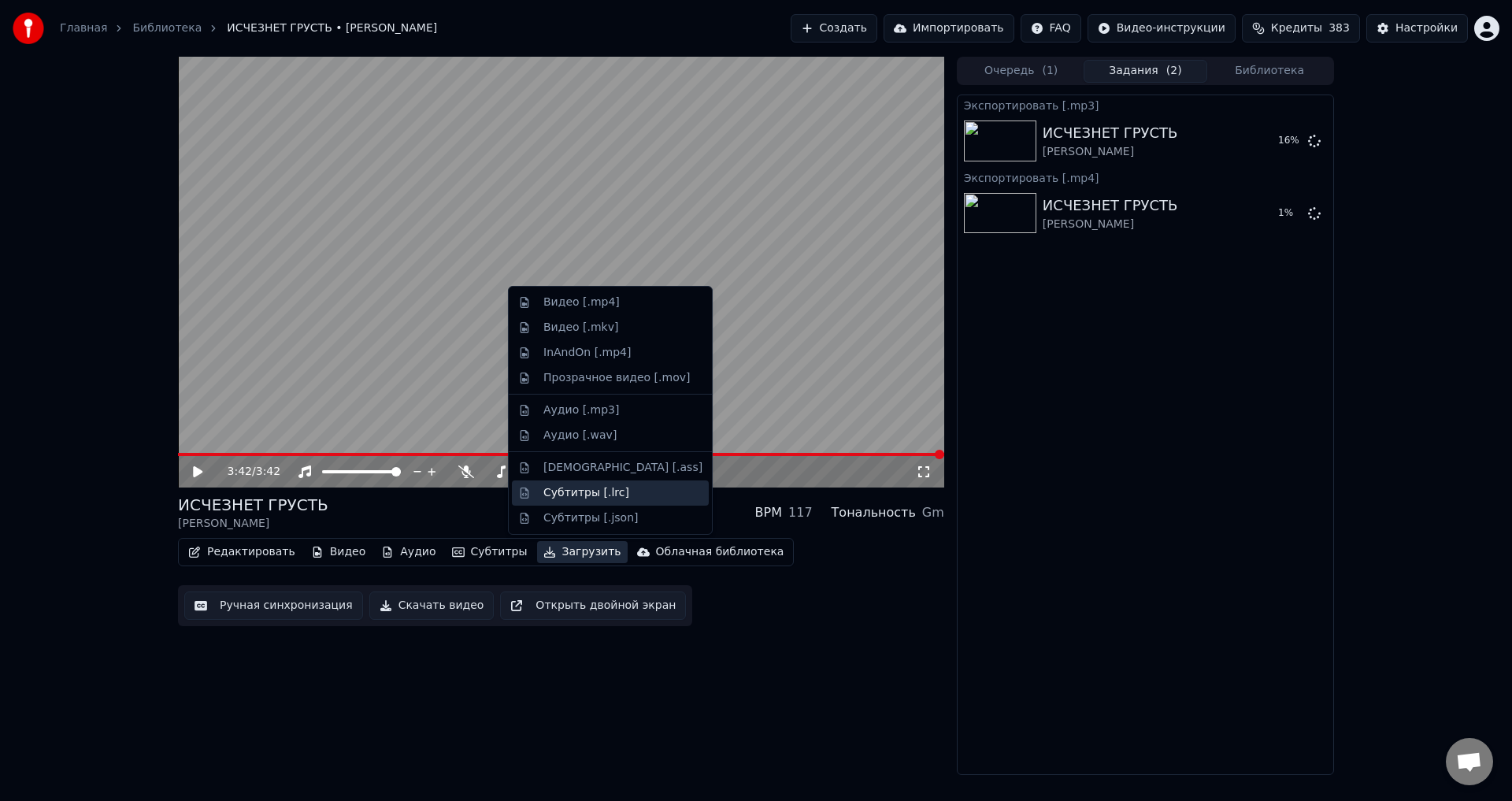
click at [568, 495] on div "Субтитры [.lrc]" at bounding box center [586, 492] width 86 height 16
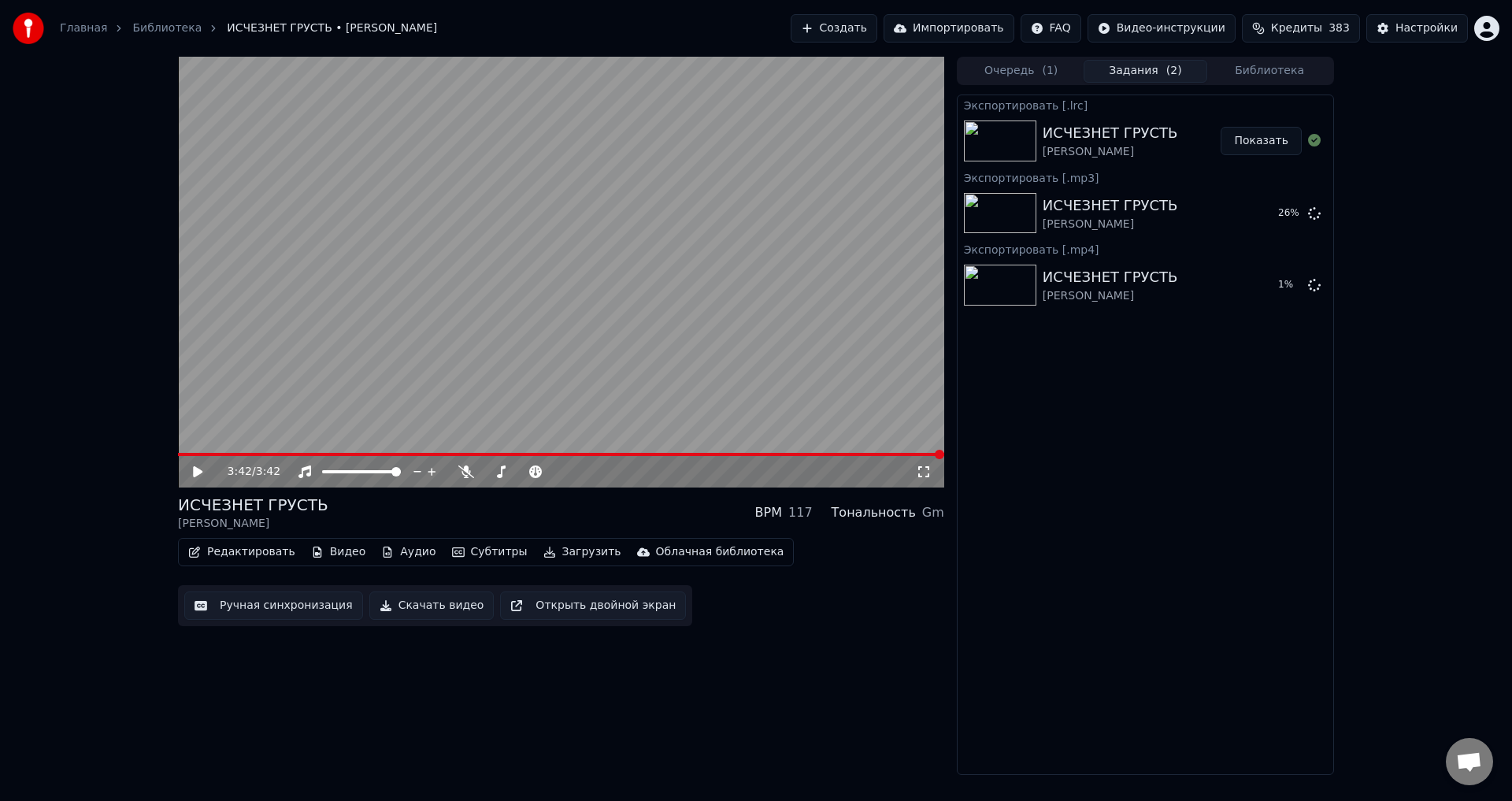
click at [1262, 66] on button "Библиотека" at bounding box center [1270, 71] width 125 height 23
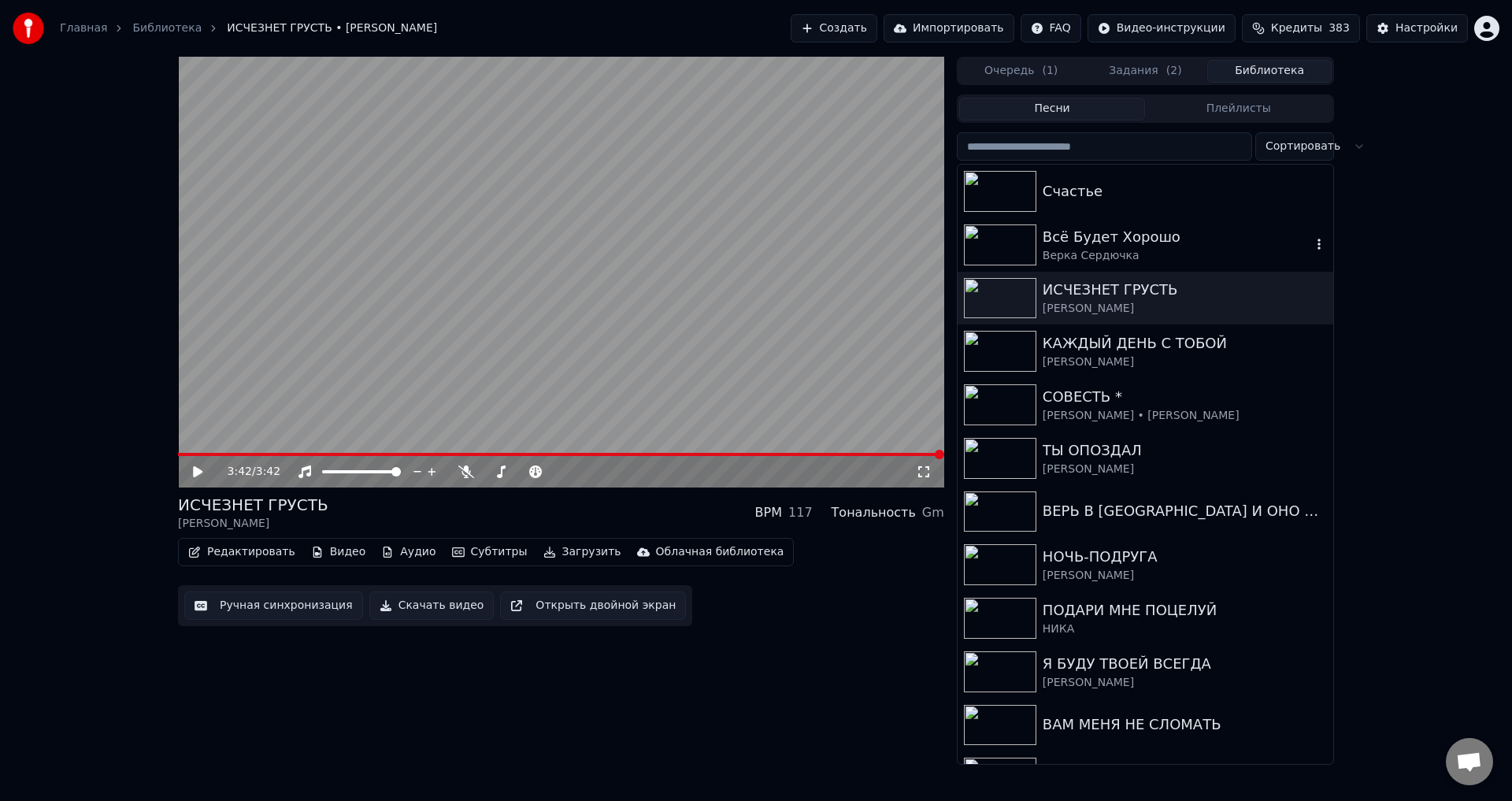
click at [1058, 240] on div "Всё Будет Хорошо" at bounding box center [1176, 236] width 268 height 22
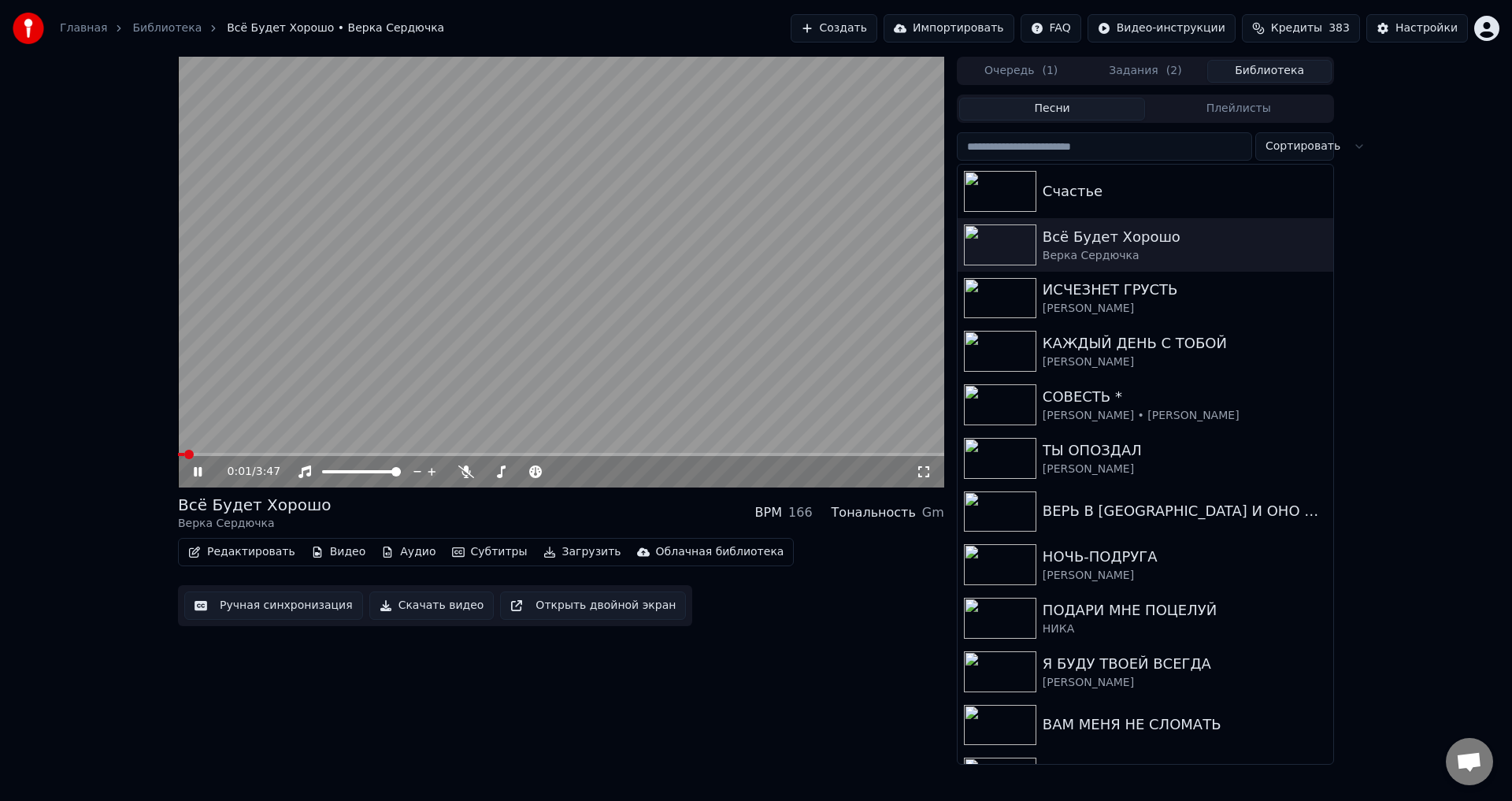
click at [198, 473] on icon at bounding box center [208, 471] width 37 height 12
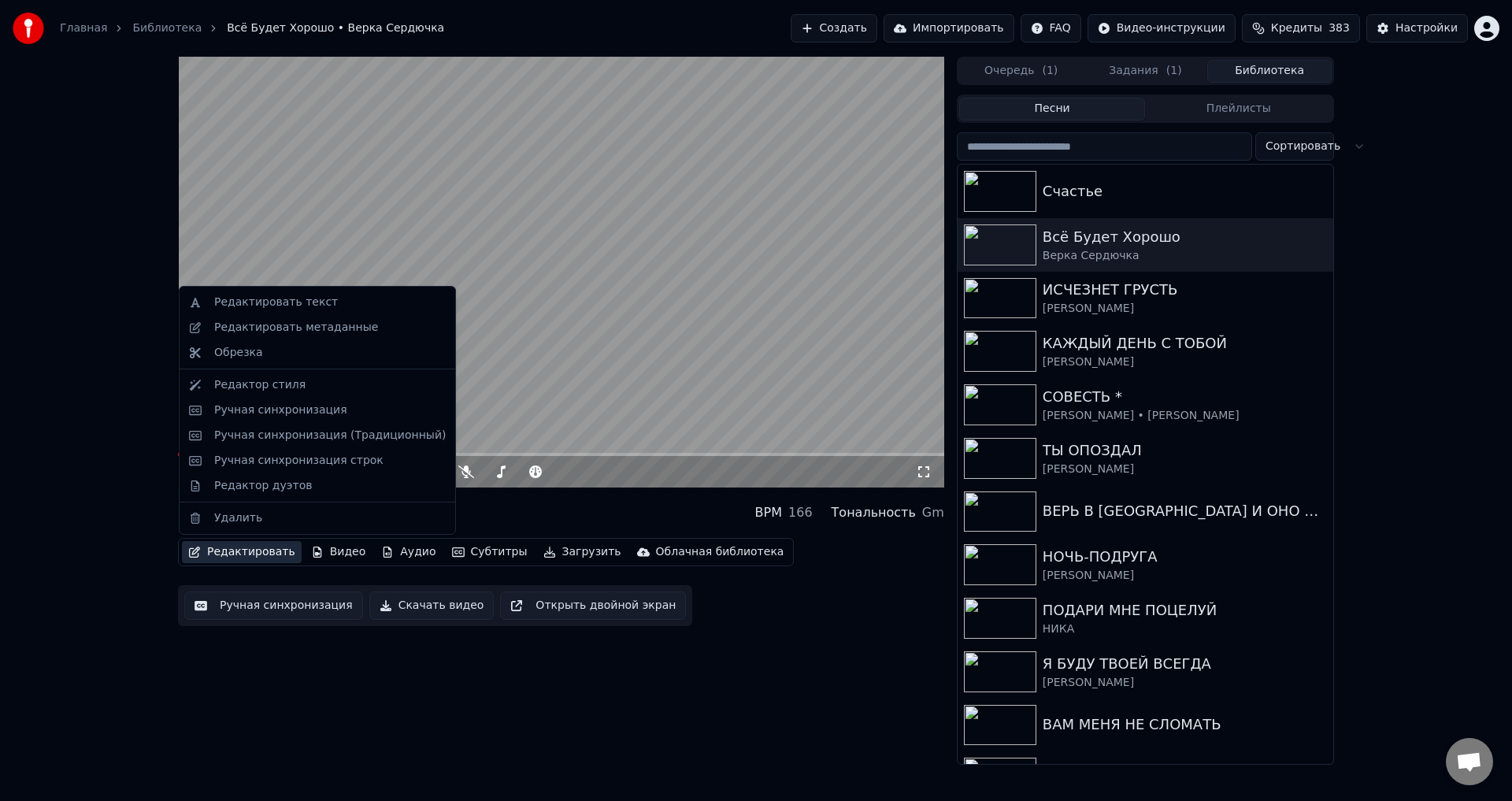
click at [244, 552] on button "Редактировать" at bounding box center [242, 552] width 120 height 22
click at [290, 327] on div "Редактировать метаданные" at bounding box center [296, 327] width 164 height 16
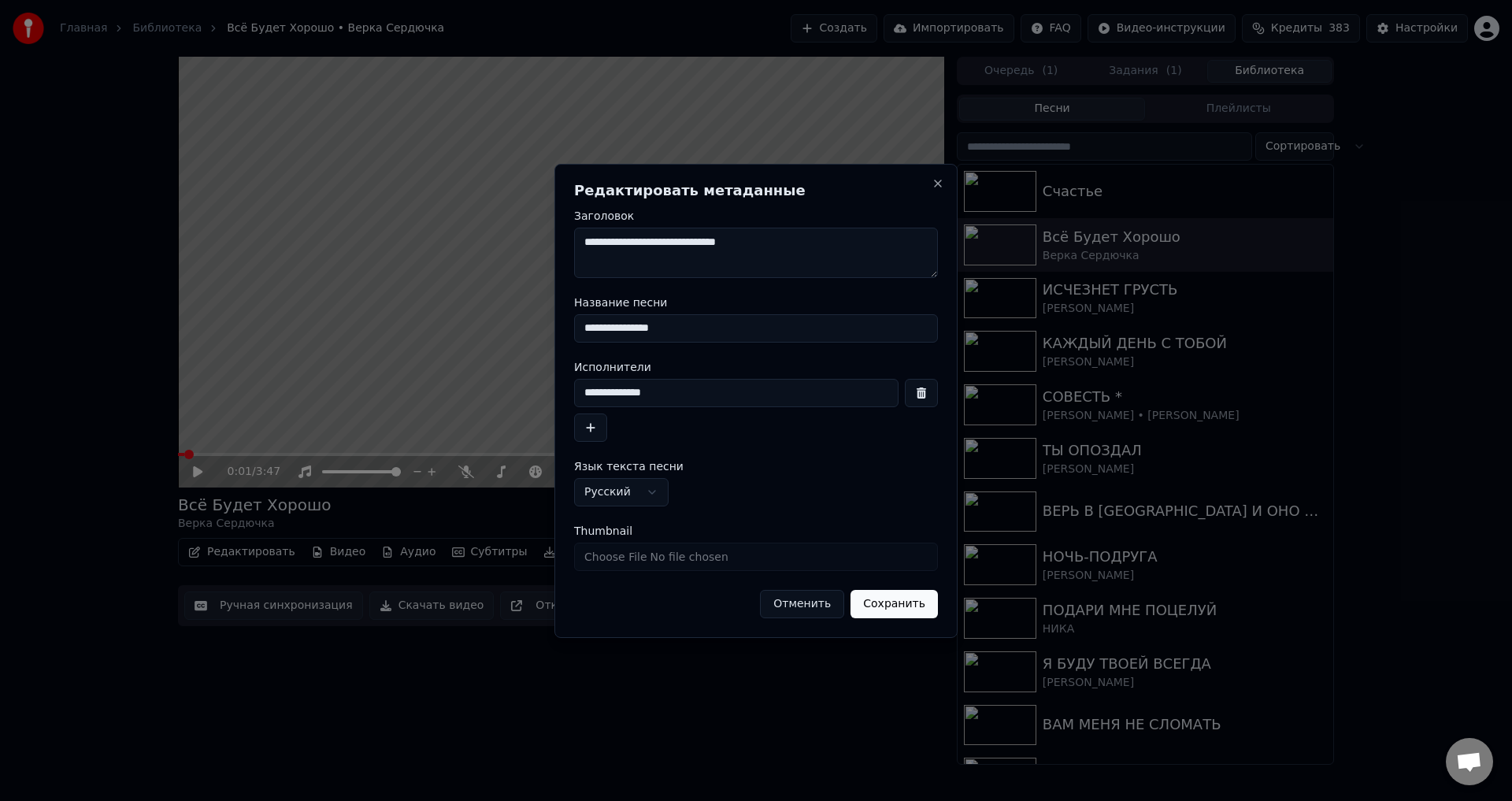
click at [591, 330] on input "**********" at bounding box center [755, 328] width 364 height 29
type input "**********"
click at [589, 391] on input "**********" at bounding box center [735, 392] width 324 height 29
type input "**********"
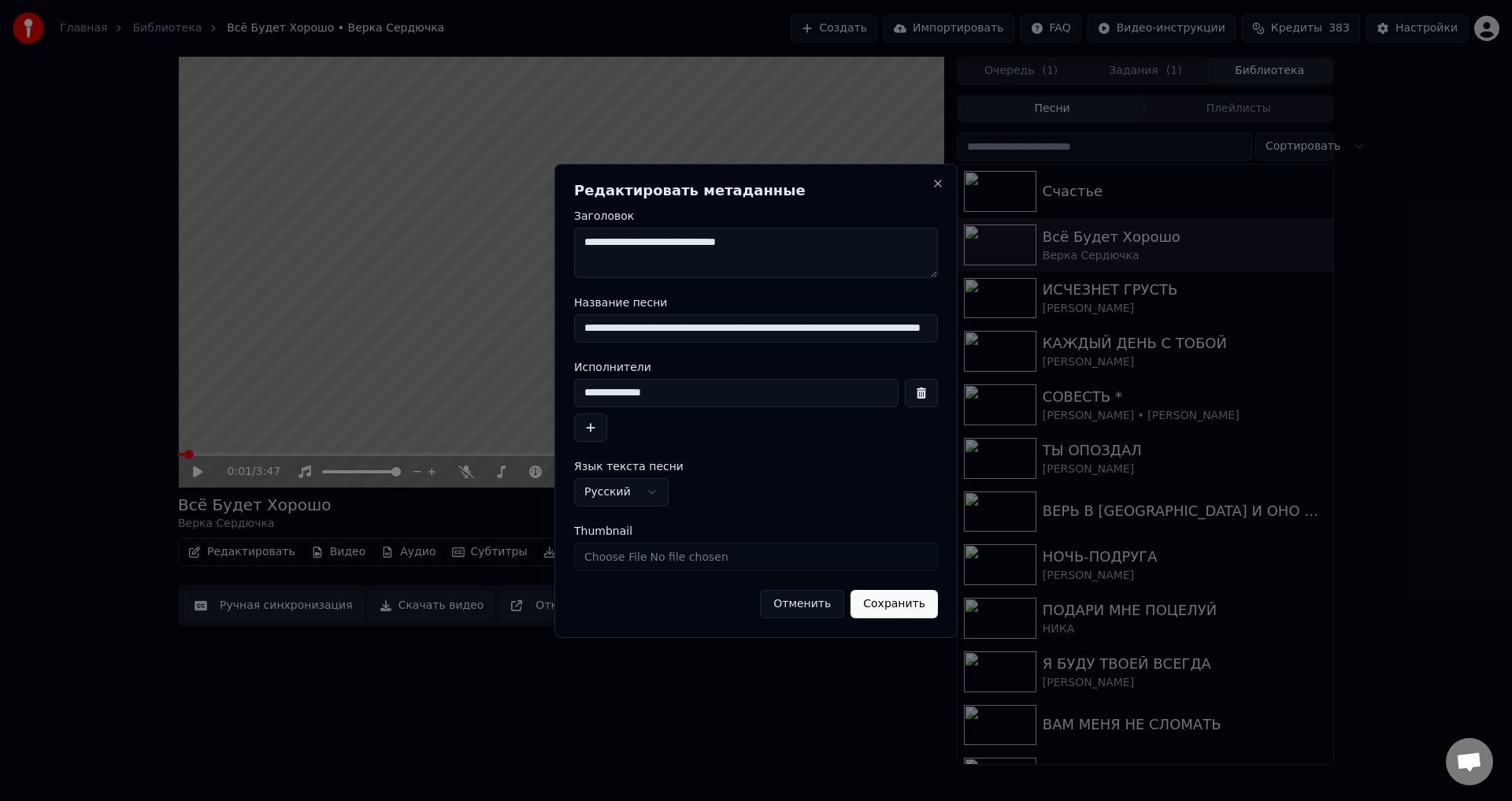
click at [896, 614] on button "Сохранить" at bounding box center [894, 603] width 87 height 29
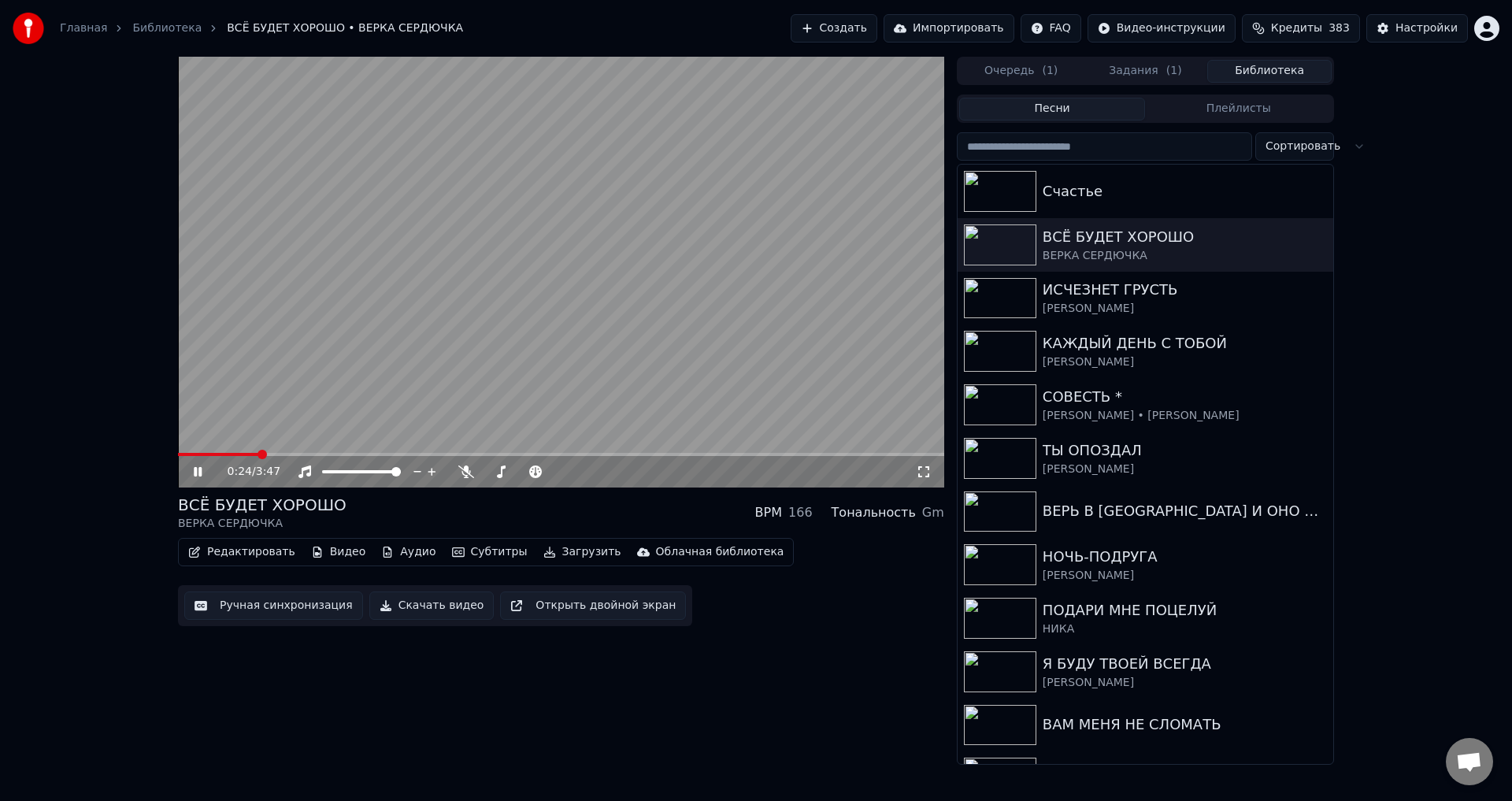
click at [258, 454] on span at bounding box center [218, 455] width 81 height 3
click at [244, 455] on span at bounding box center [258, 455] width 160 height 3
click at [224, 453] on span at bounding box center [213, 455] width 70 height 3
click at [250, 611] on button "Ручная синхронизация" at bounding box center [273, 605] width 179 height 29
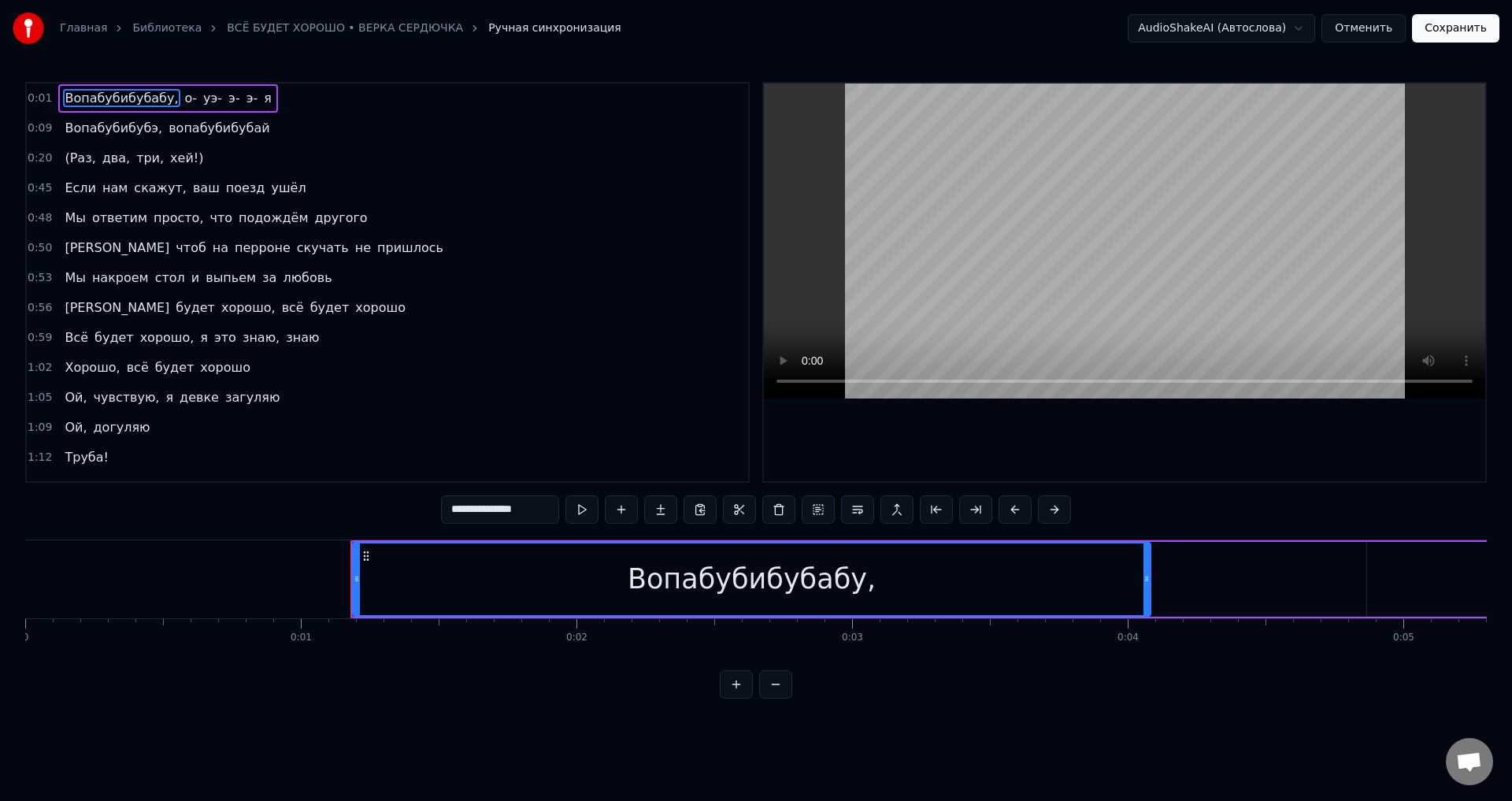
drag, startPoint x: 80, startPoint y: 98, endPoint x: 210, endPoint y: 97, distance: 130.0
click at [210, 97] on div "Вопабубибубабу, о- уэ- э- э- я" at bounding box center [167, 98] width 219 height 29
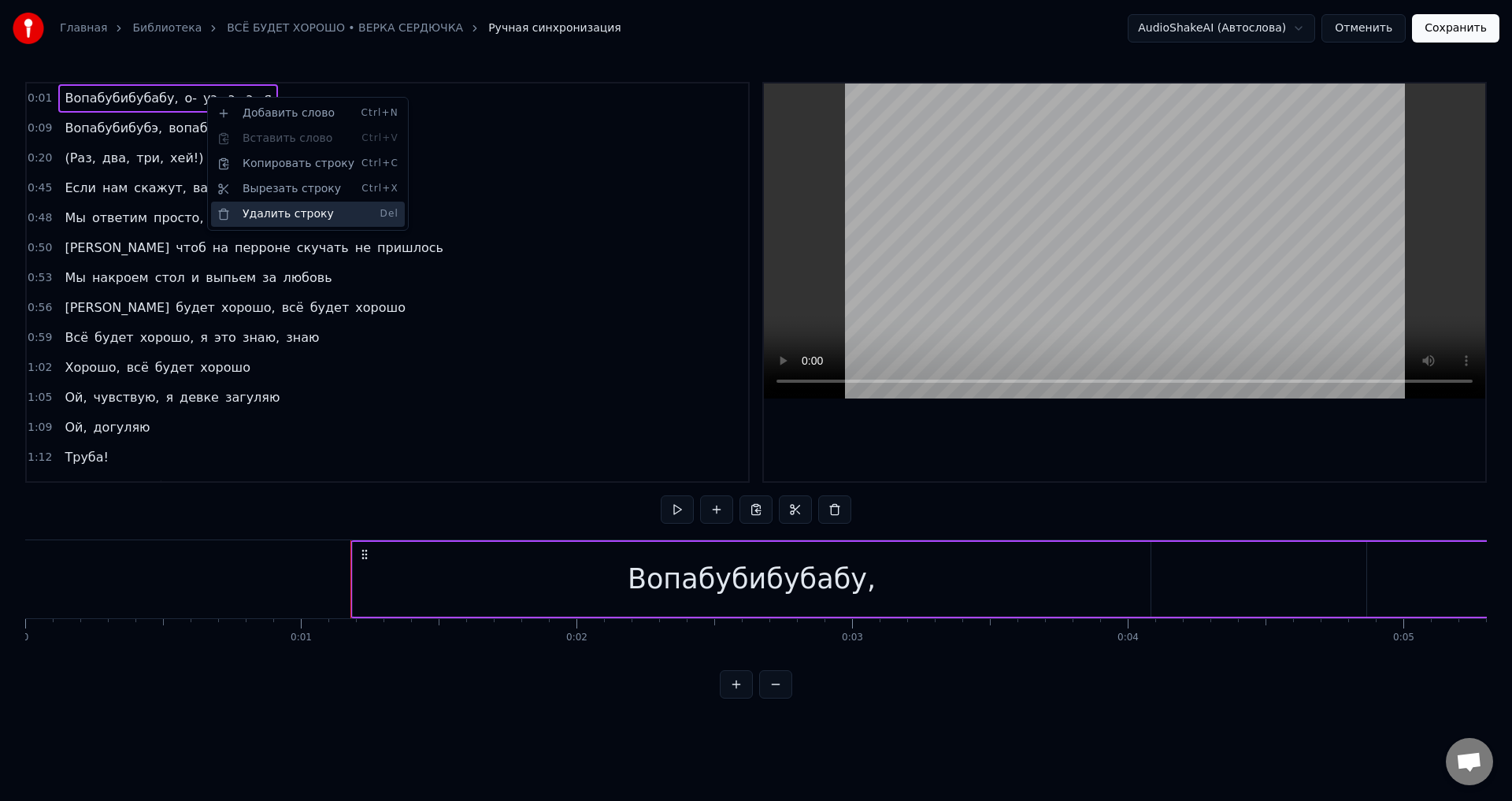
click at [258, 213] on div "Удалить строку Del" at bounding box center [308, 214] width 194 height 25
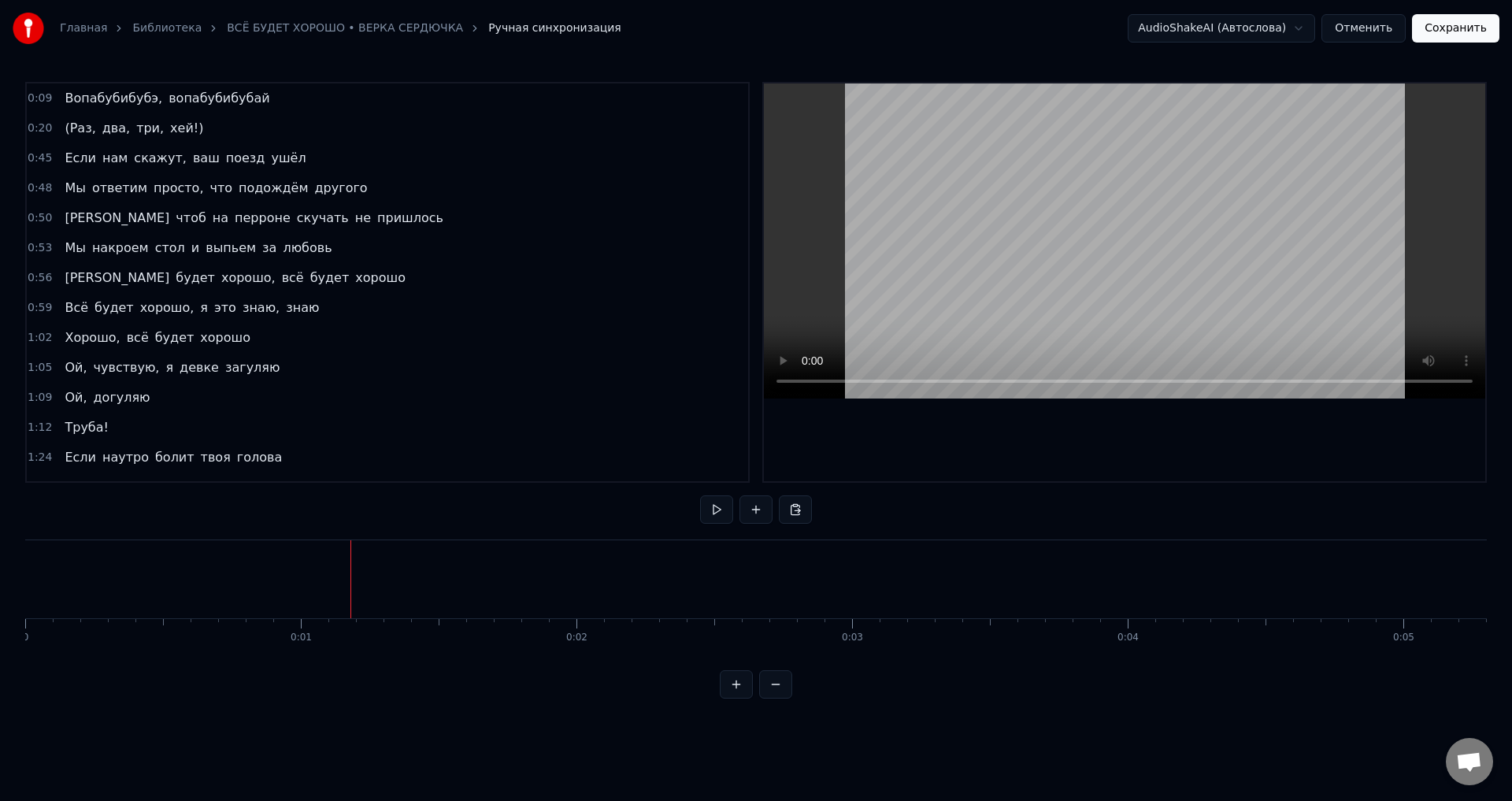
drag, startPoint x: 84, startPoint y: 101, endPoint x: 201, endPoint y: 103, distance: 117.0
click at [201, 103] on div "Вопабубибубэ, вопабубибубай" at bounding box center [167, 98] width 218 height 29
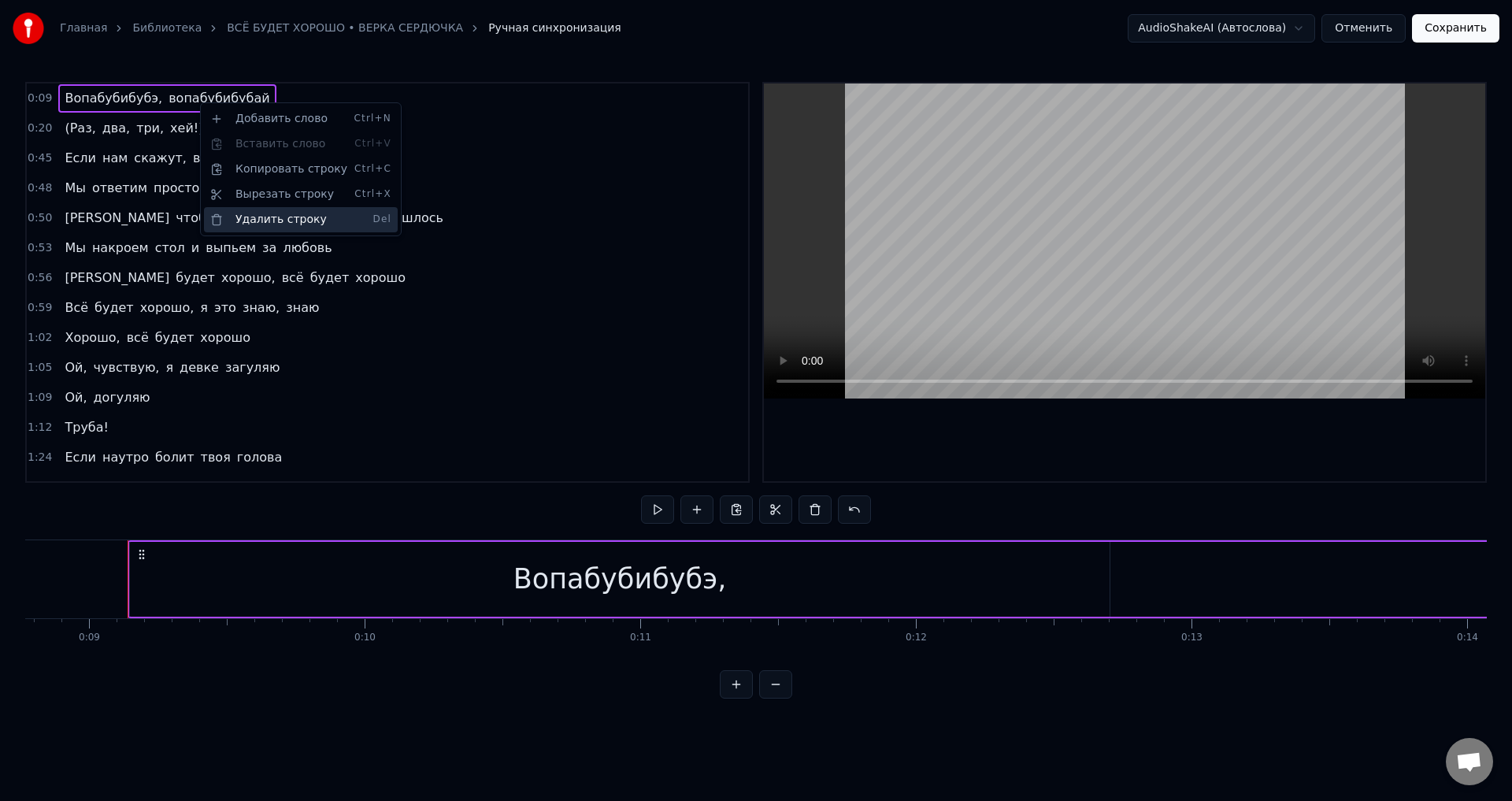
scroll to position [0, 2440]
click at [246, 219] on div "Удалить строку Del" at bounding box center [300, 219] width 194 height 25
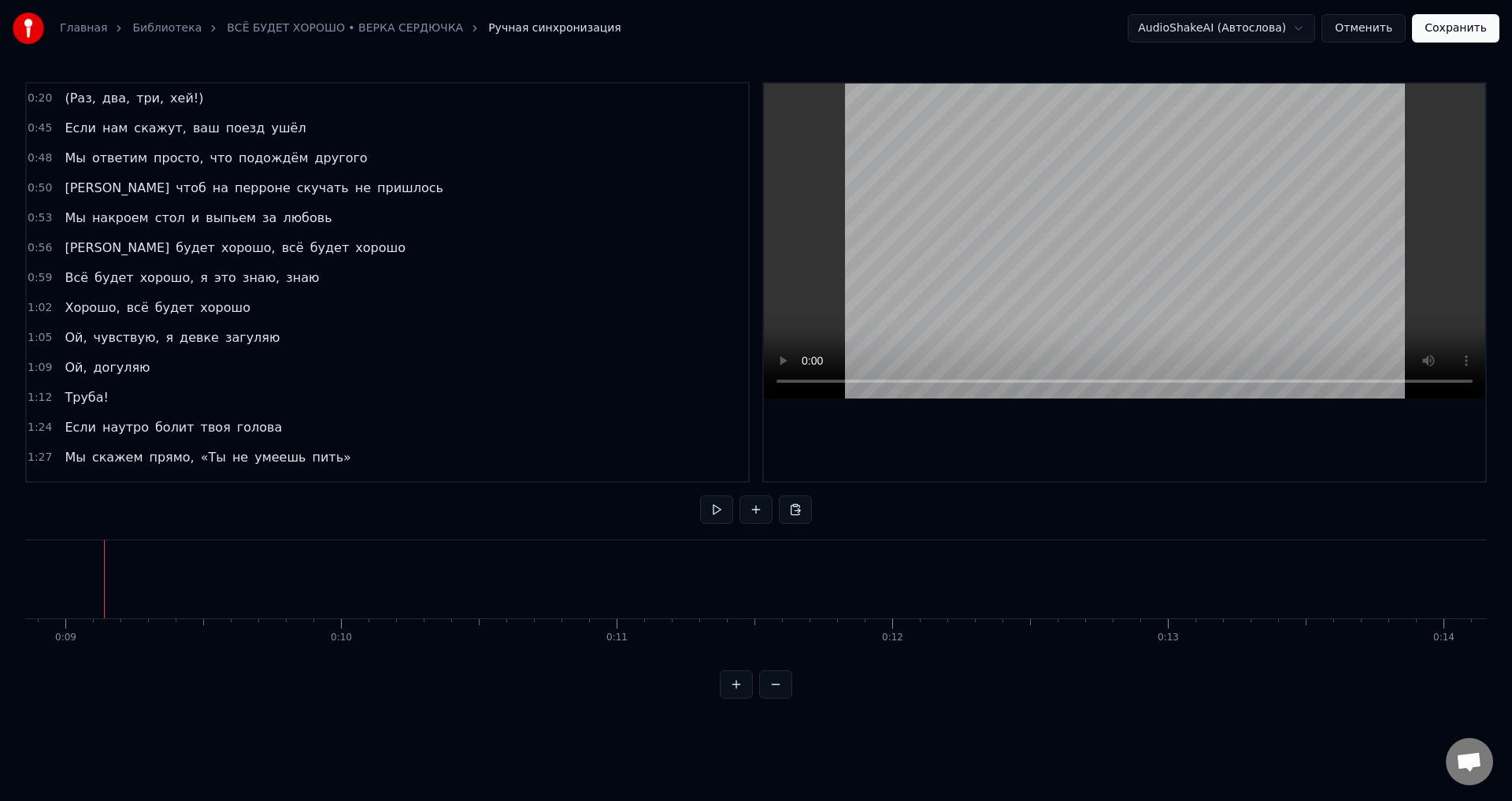
drag, startPoint x: 77, startPoint y: 95, endPoint x: 165, endPoint y: 96, distance: 88.0
click at [165, 96] on div "(Раз, два, три, хей!)" at bounding box center [134, 98] width 151 height 29
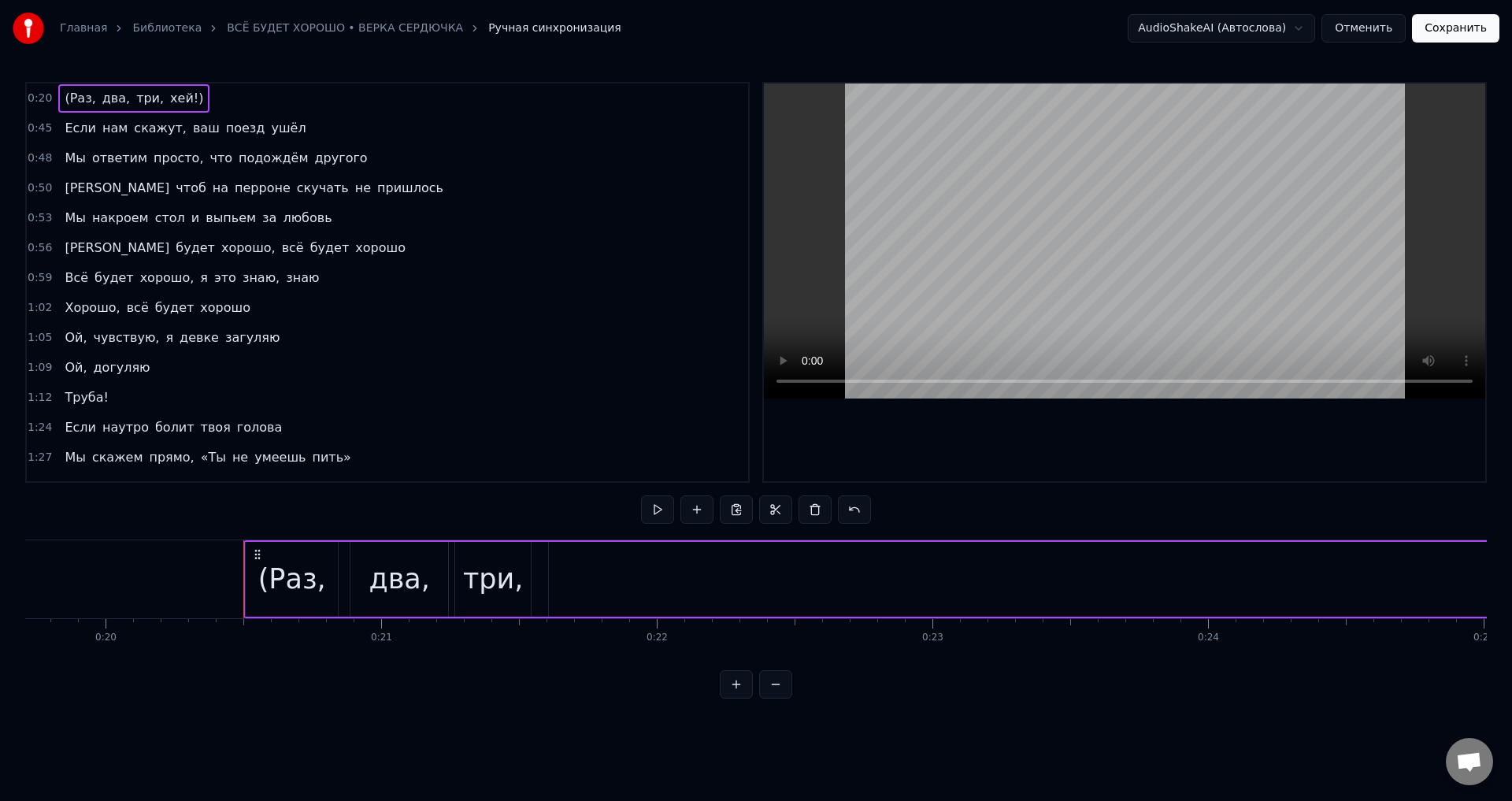
scroll to position [0, 5571]
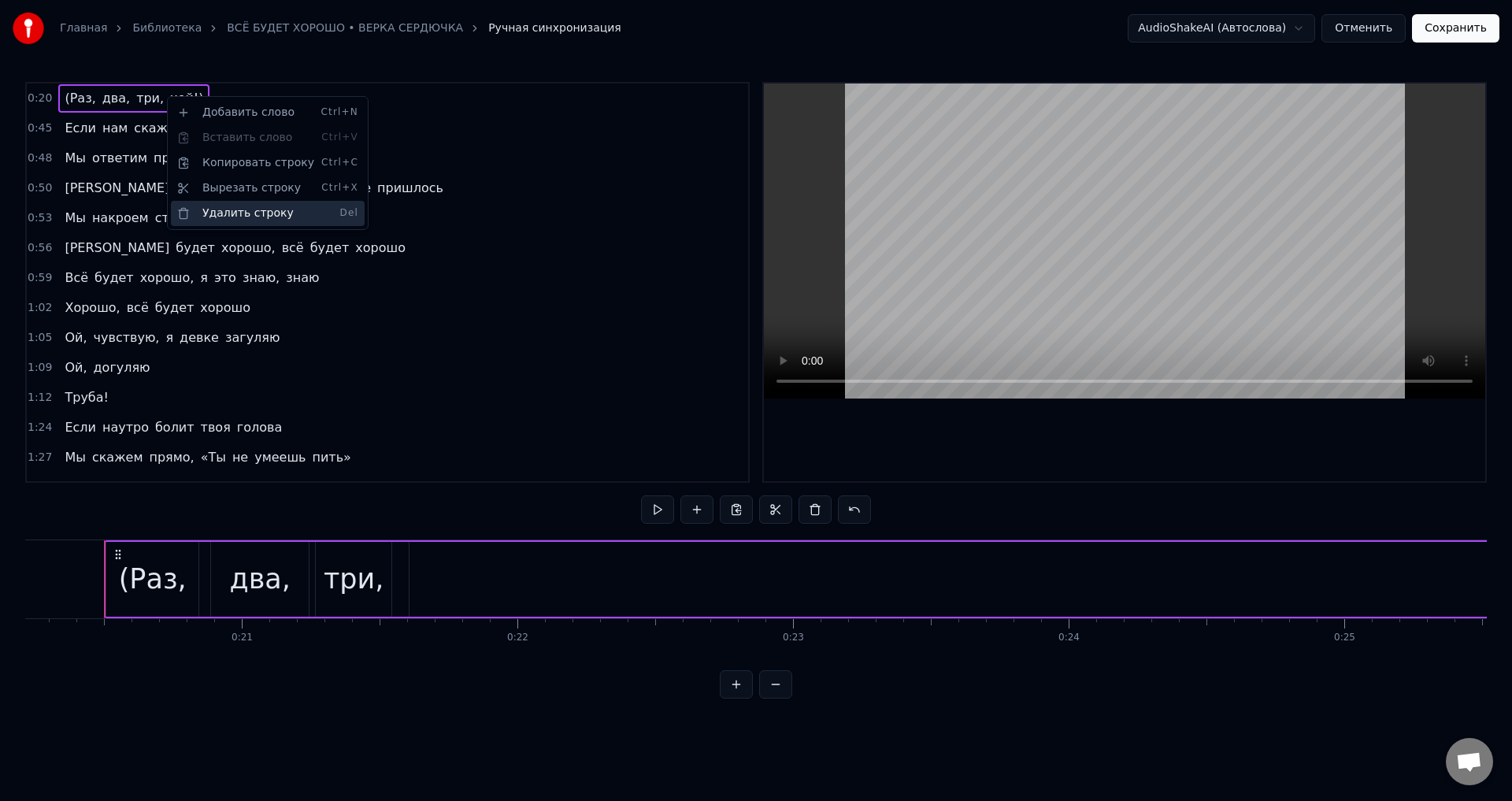
click at [254, 210] on div "Удалить строку Del" at bounding box center [268, 213] width 194 height 25
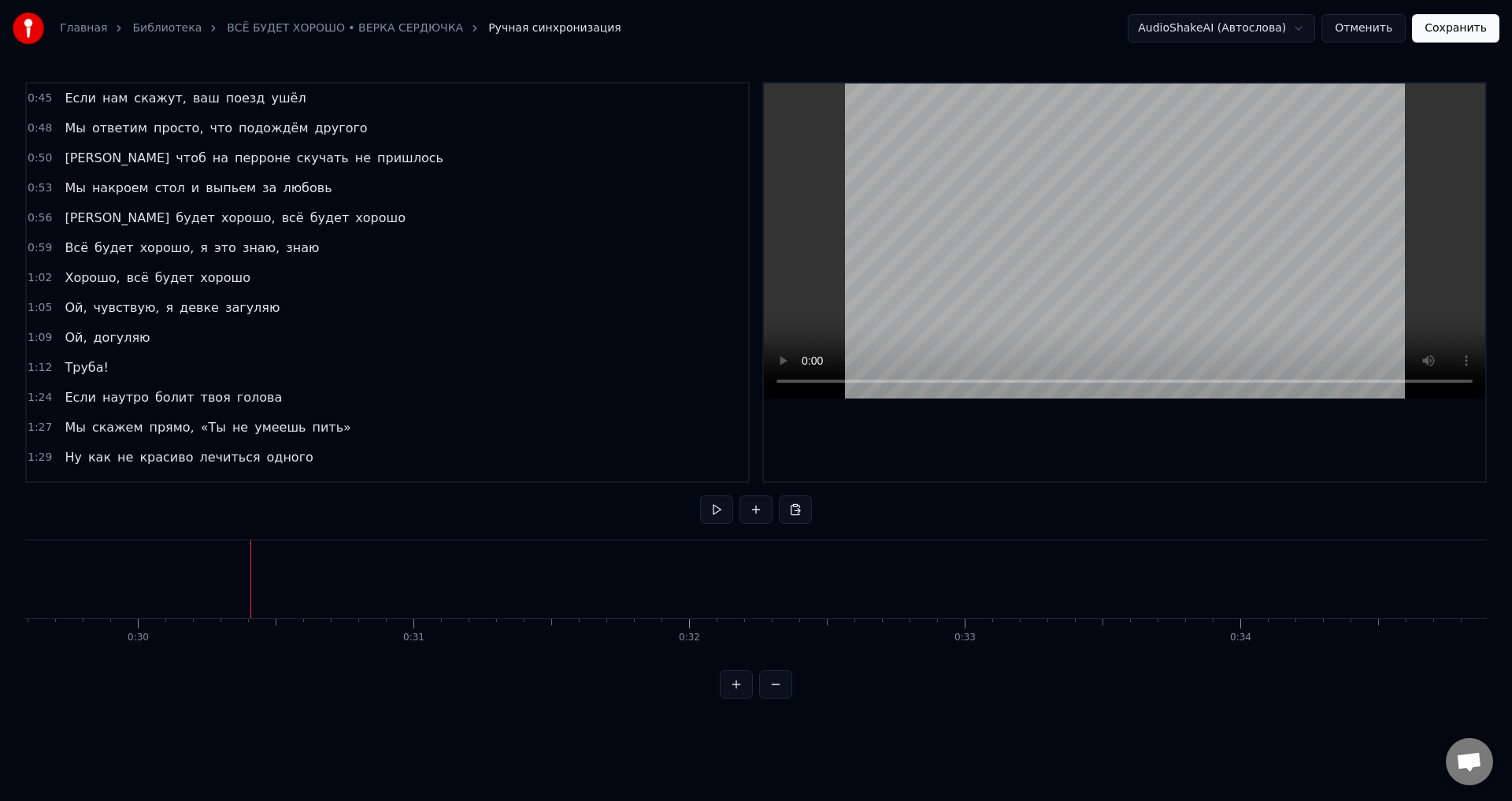
scroll to position [0, 8210]
click at [132, 102] on span "скажут," at bounding box center [160, 98] width 56 height 18
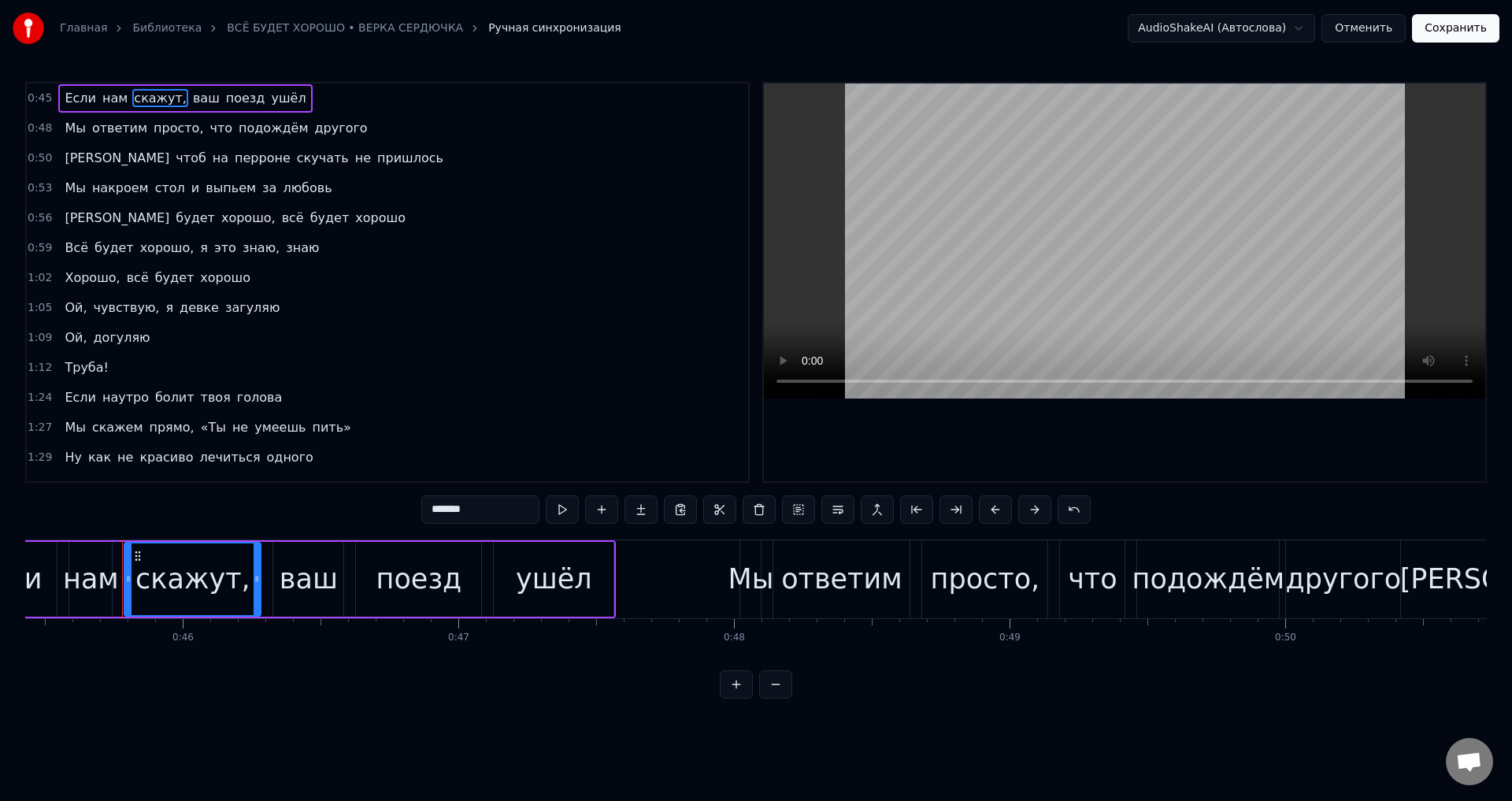
scroll to position [0, 12538]
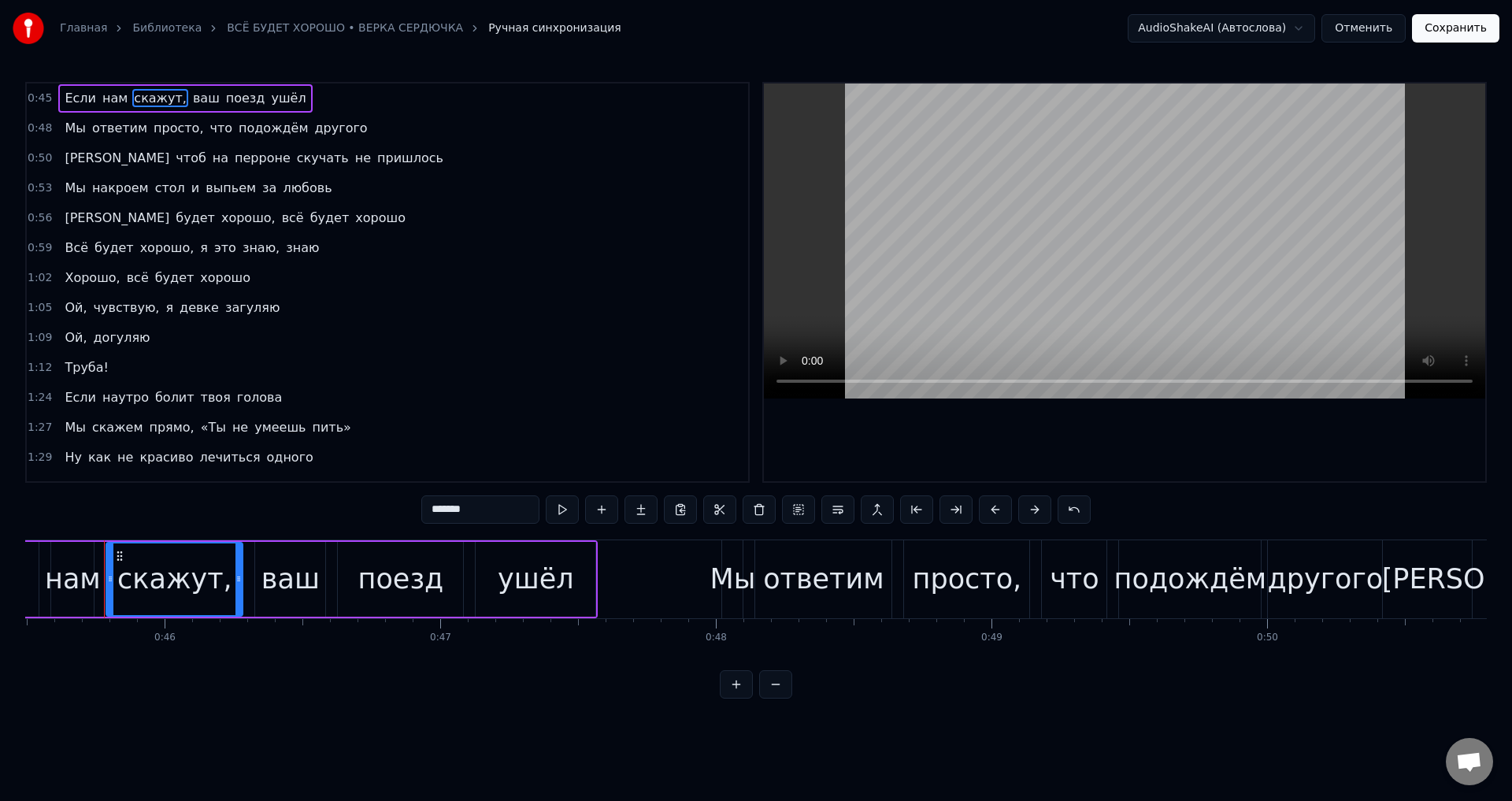
click at [483, 509] on input "*******" at bounding box center [480, 509] width 118 height 29
click at [174, 133] on span "просто," at bounding box center [178, 128] width 53 height 18
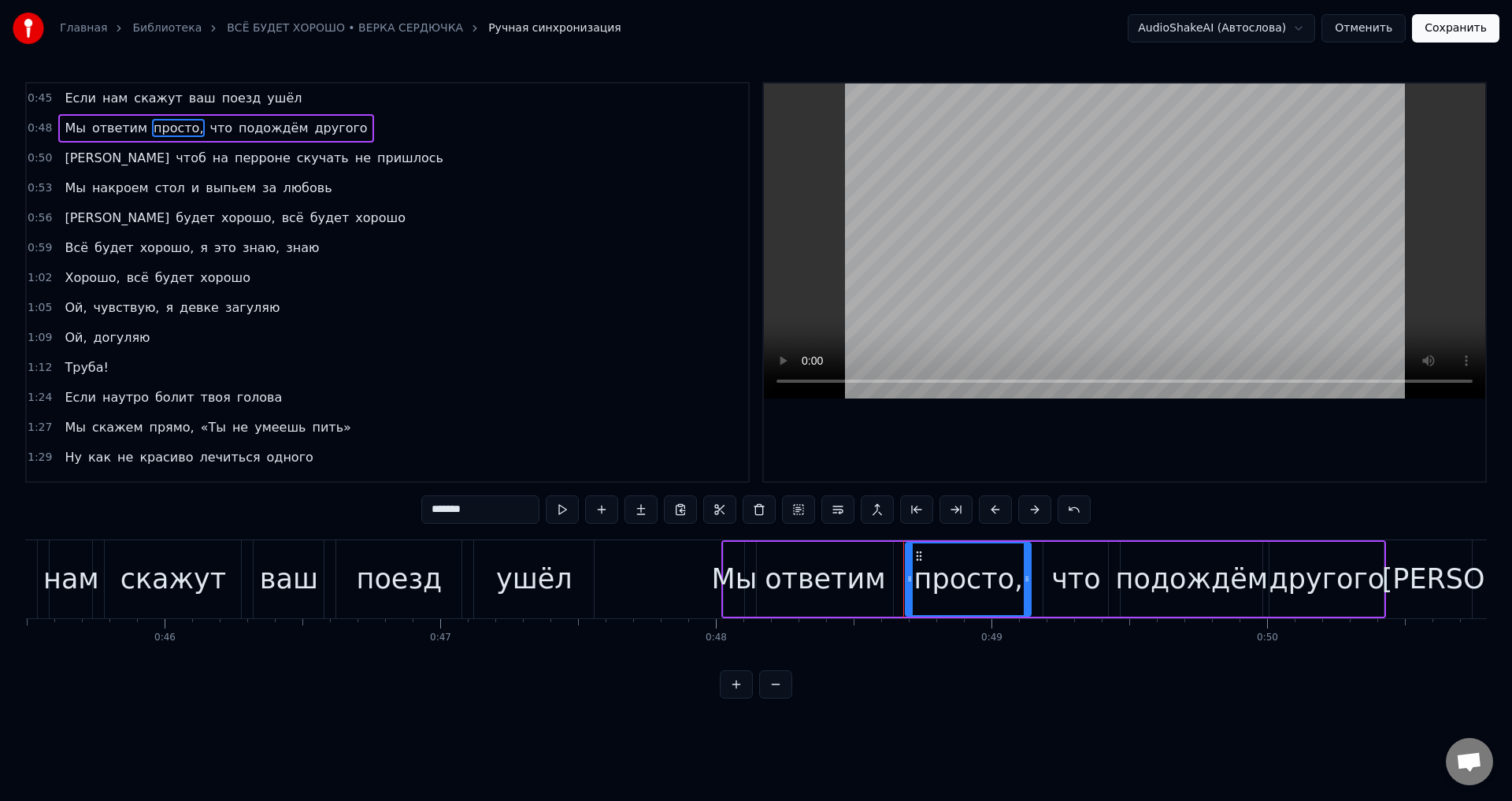
click at [510, 515] on input "*******" at bounding box center [480, 509] width 118 height 29
click at [220, 223] on span "хорошо," at bounding box center [249, 217] width 57 height 18
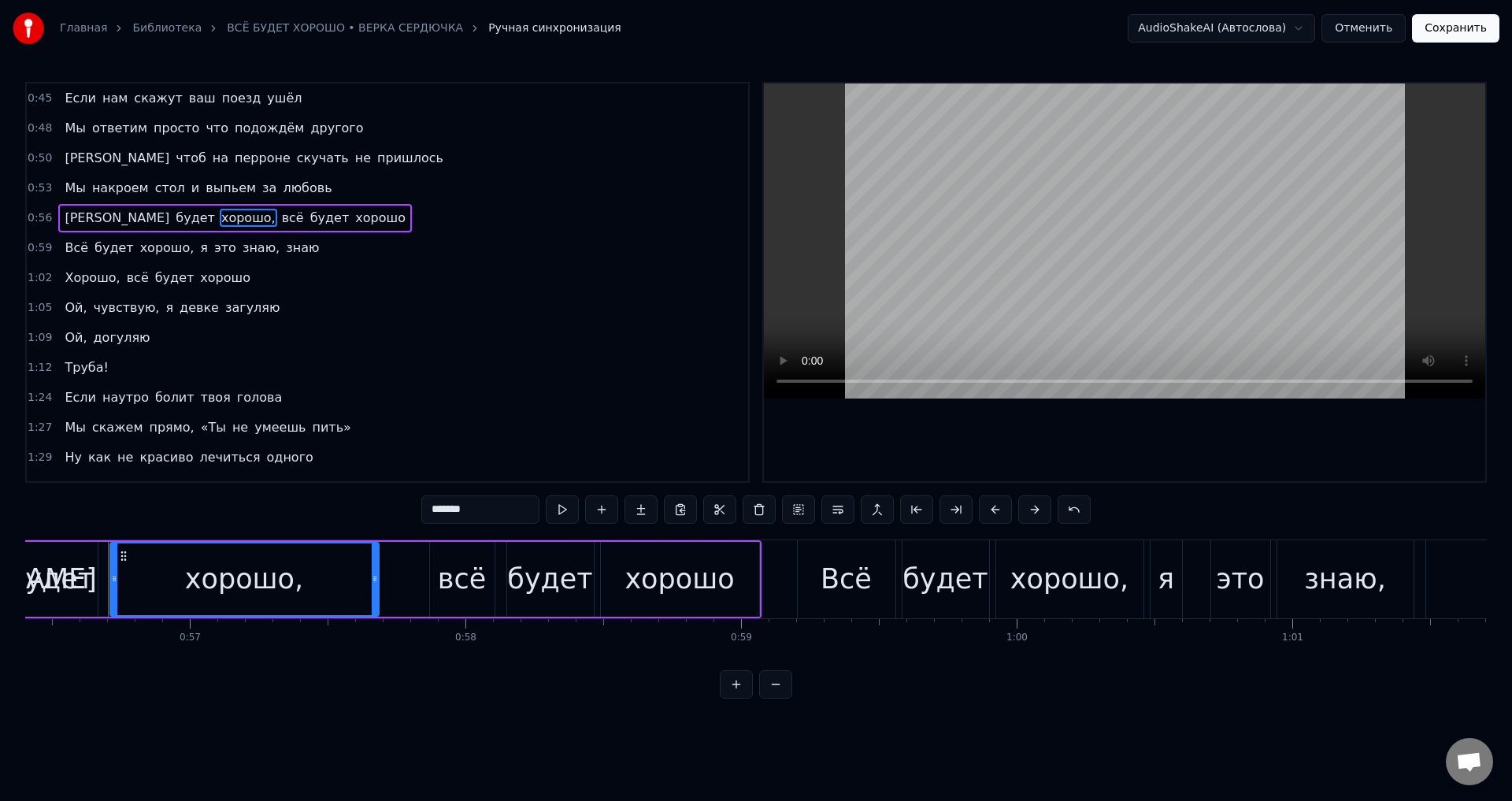
click at [491, 512] on input "*******" at bounding box center [480, 509] width 118 height 29
click at [146, 247] on span "хорошо," at bounding box center [167, 248] width 57 height 18
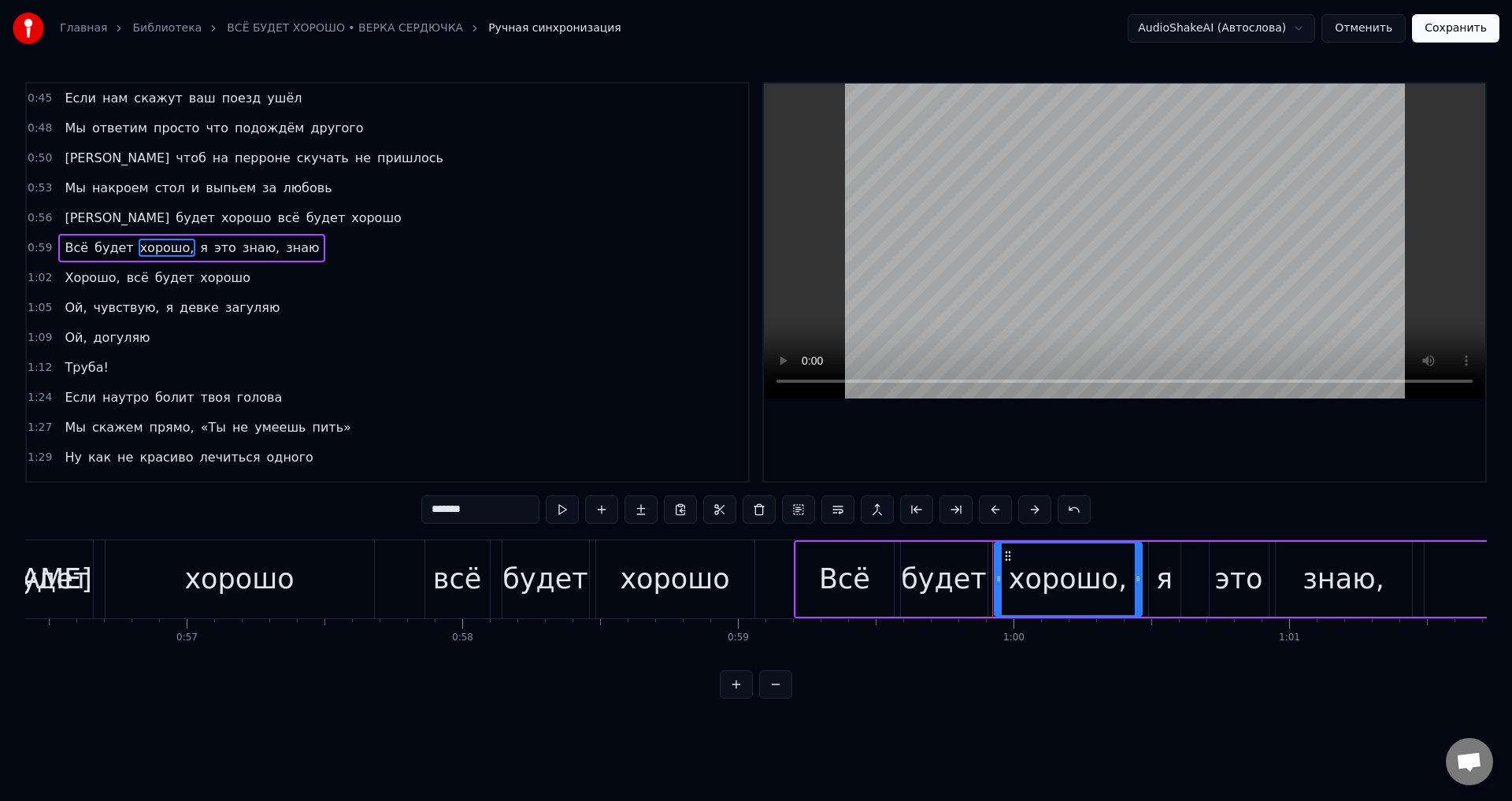
click at [488, 507] on input "*******" at bounding box center [480, 509] width 118 height 29
click at [237, 250] on span "знаю," at bounding box center [257, 248] width 40 height 18
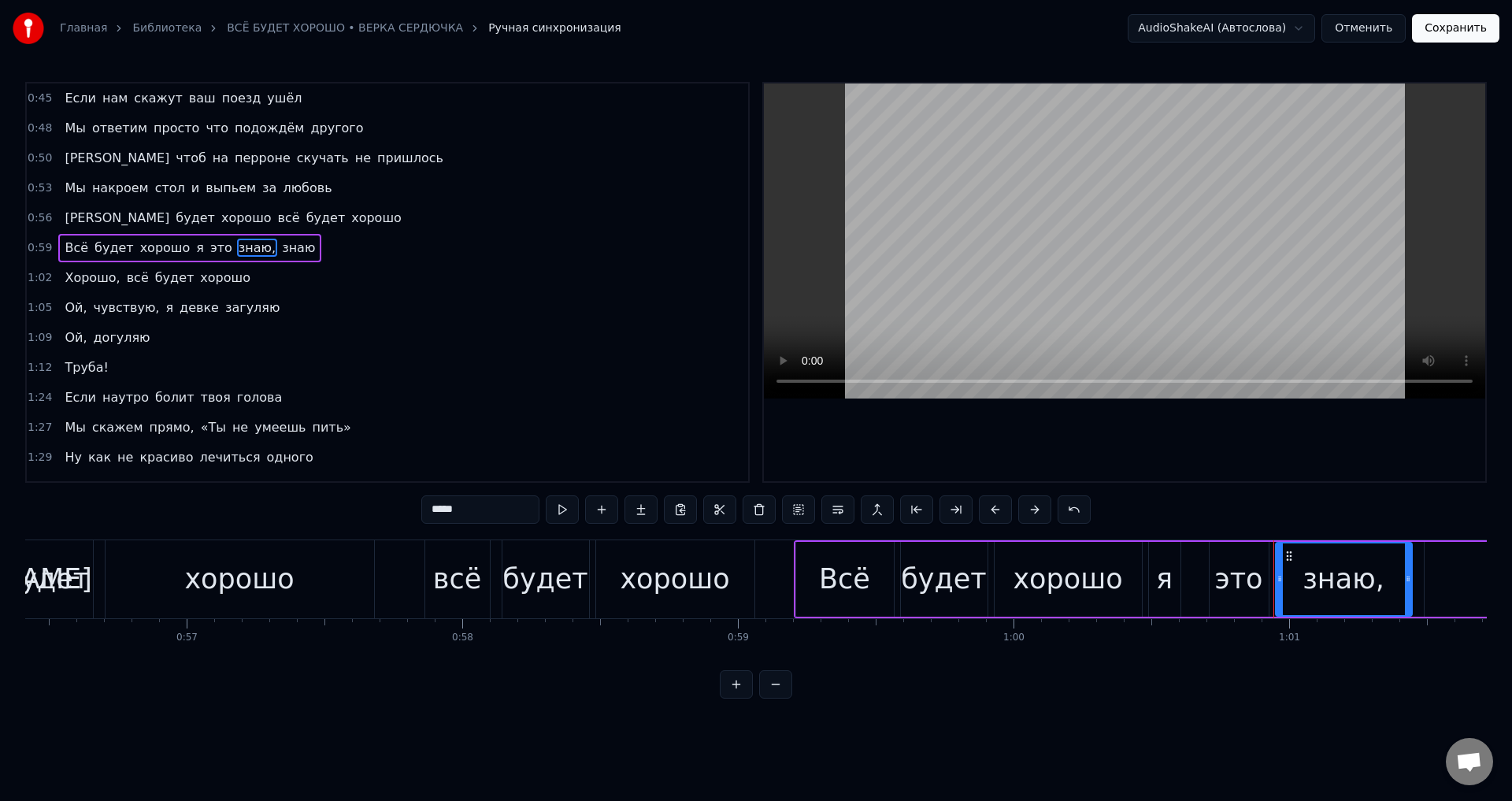
click at [496, 506] on input "*****" at bounding box center [480, 509] width 118 height 29
click at [99, 277] on span "Хорошо," at bounding box center [92, 277] width 58 height 18
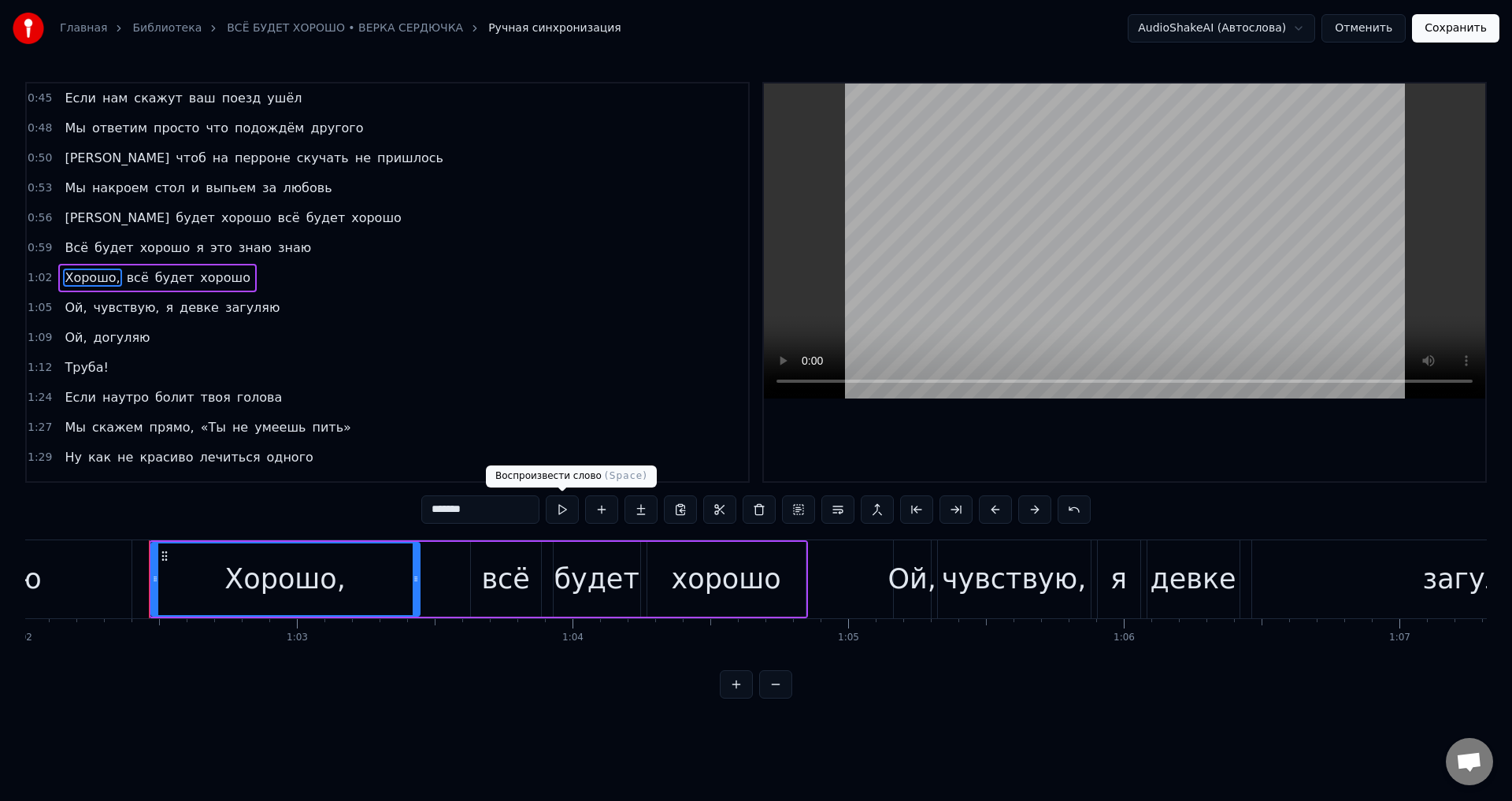
click at [511, 503] on input "*******" at bounding box center [480, 509] width 118 height 29
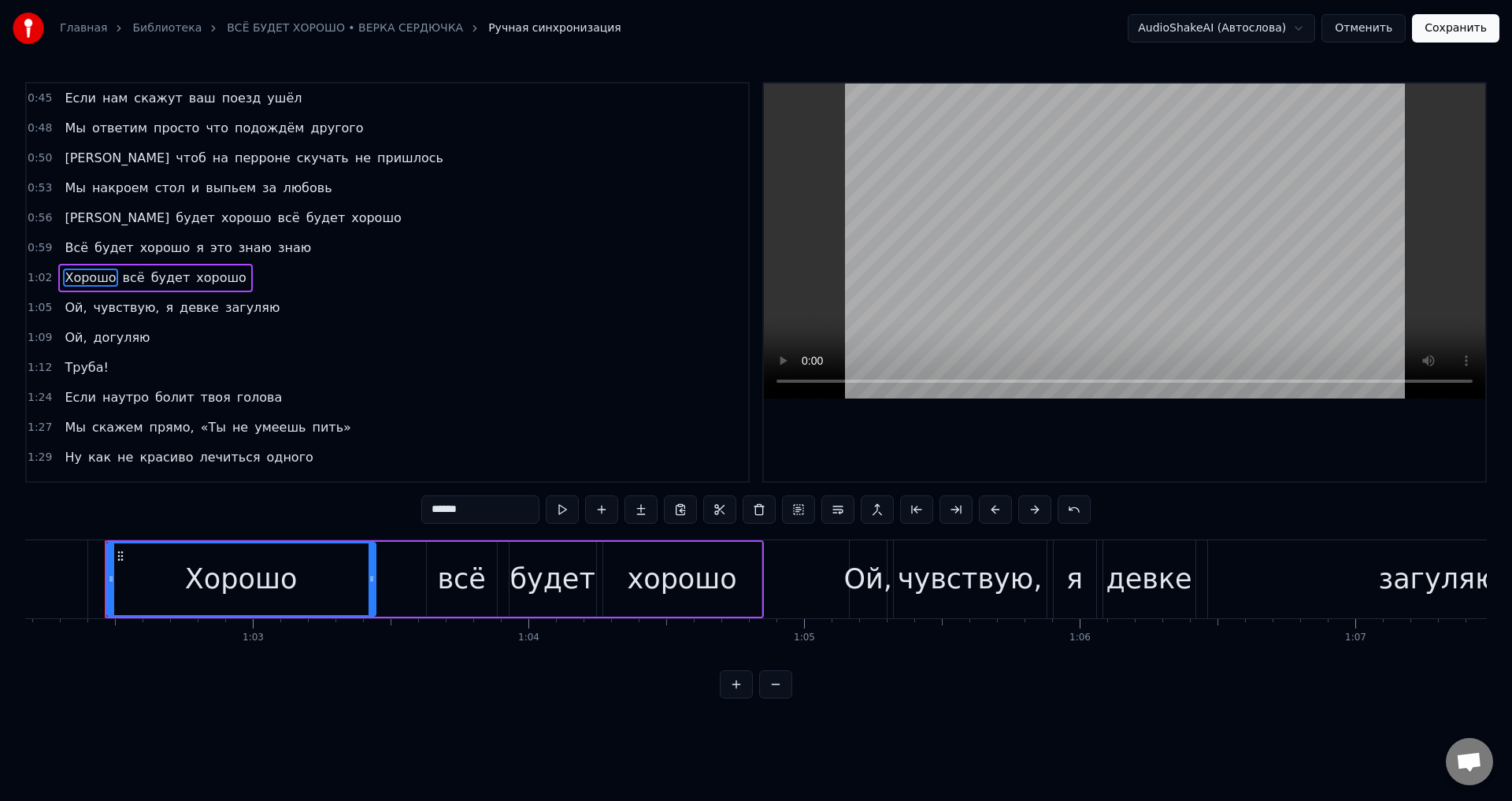
click at [68, 304] on span "Ой," at bounding box center [76, 308] width 25 height 18
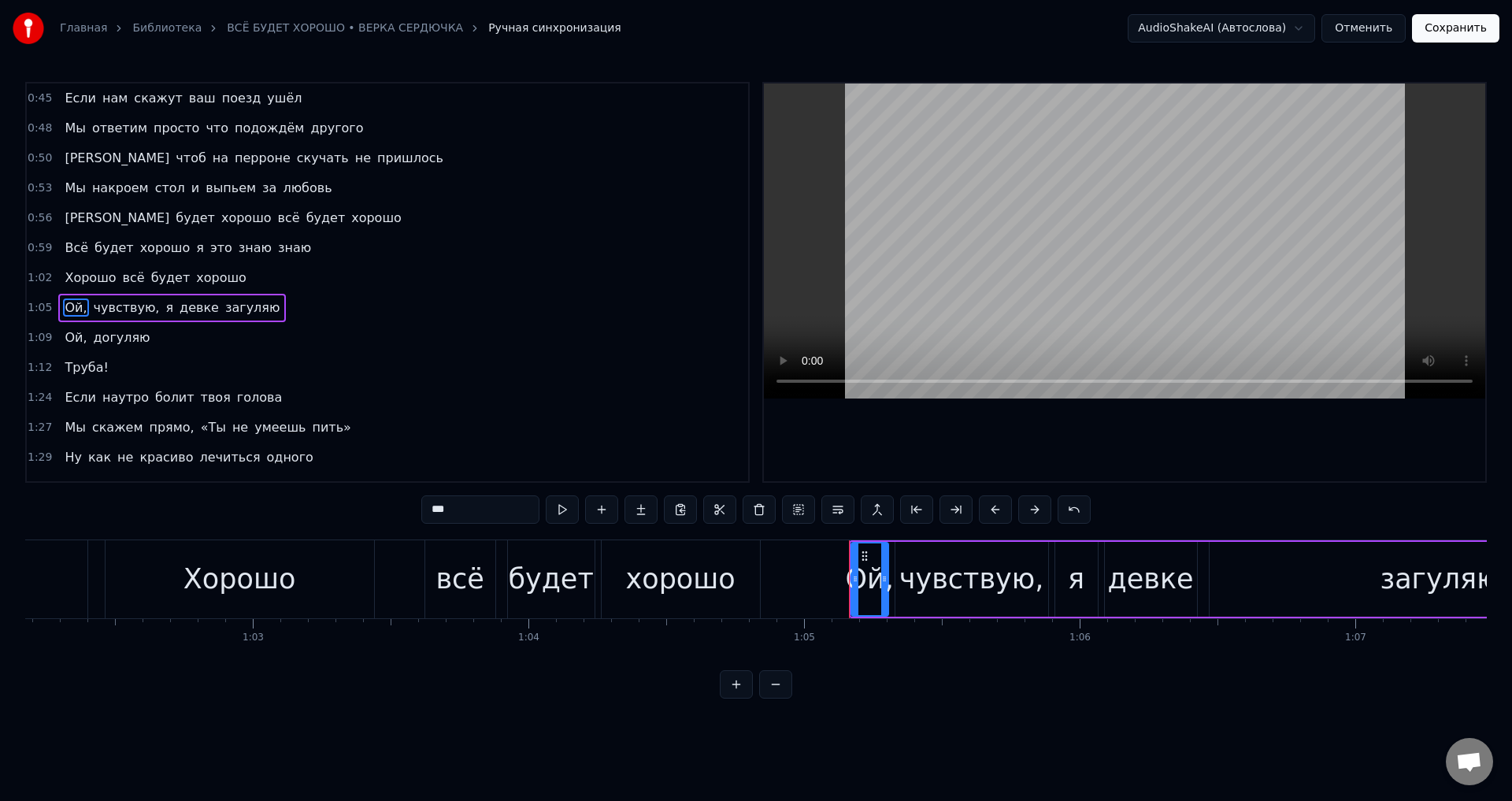
scroll to position [25, 0]
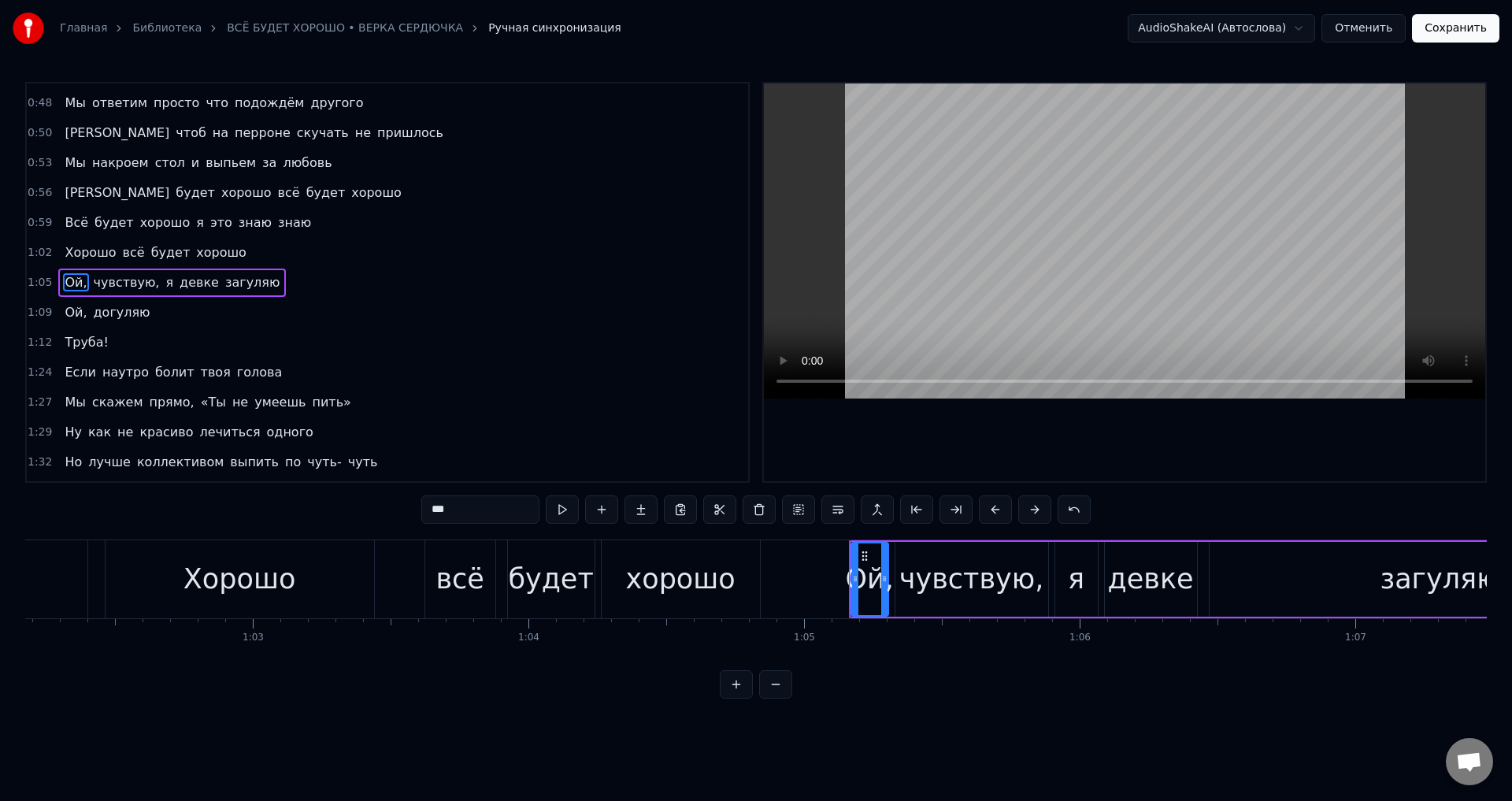
click at [467, 508] on input "***" at bounding box center [480, 509] width 118 height 29
type input "**"
click at [104, 293] on div "Ой чувствую, я девке загуляю" at bounding box center [170, 282] width 223 height 29
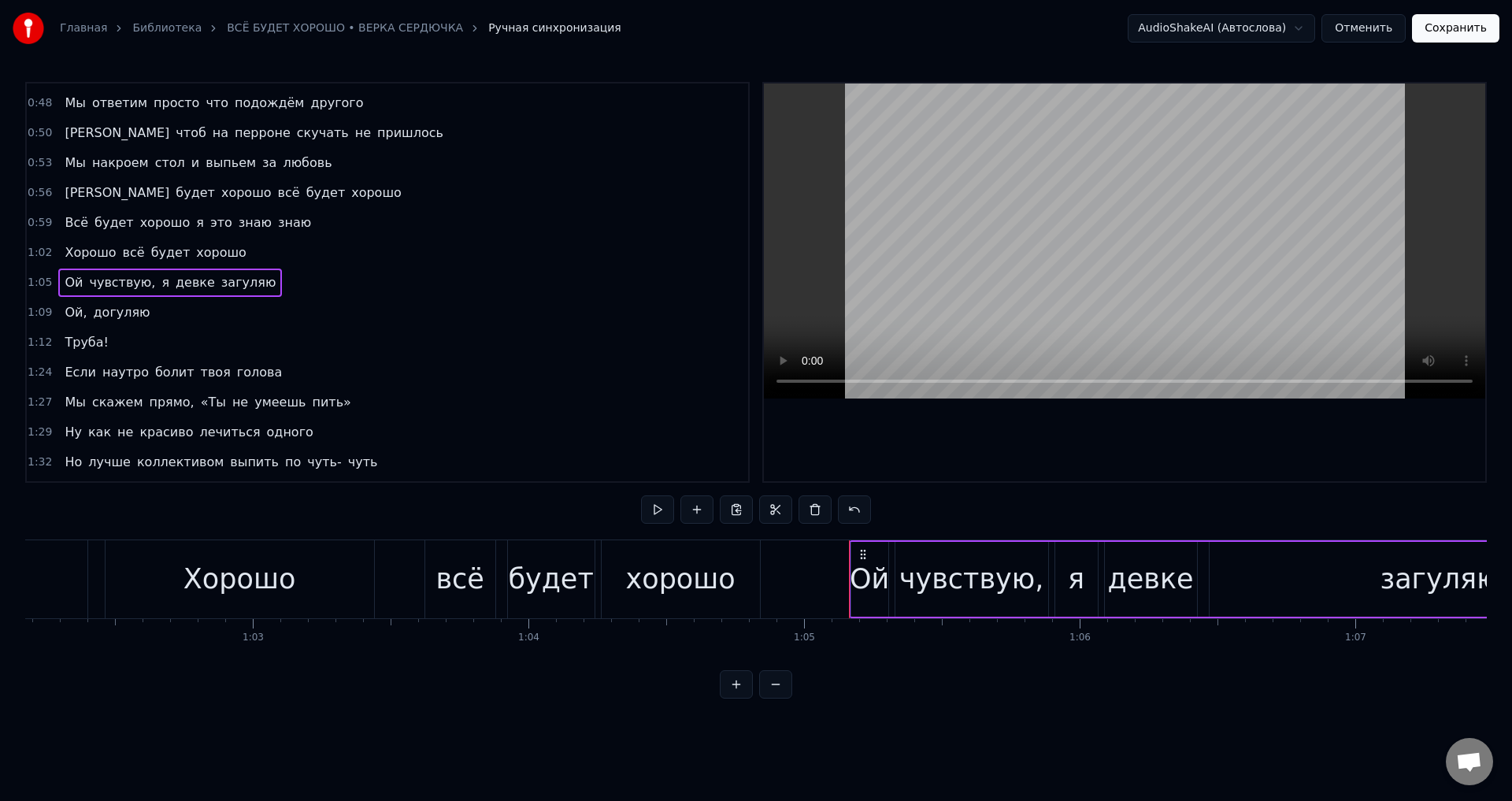
click at [108, 285] on span "чувствую," at bounding box center [121, 282] width 69 height 18
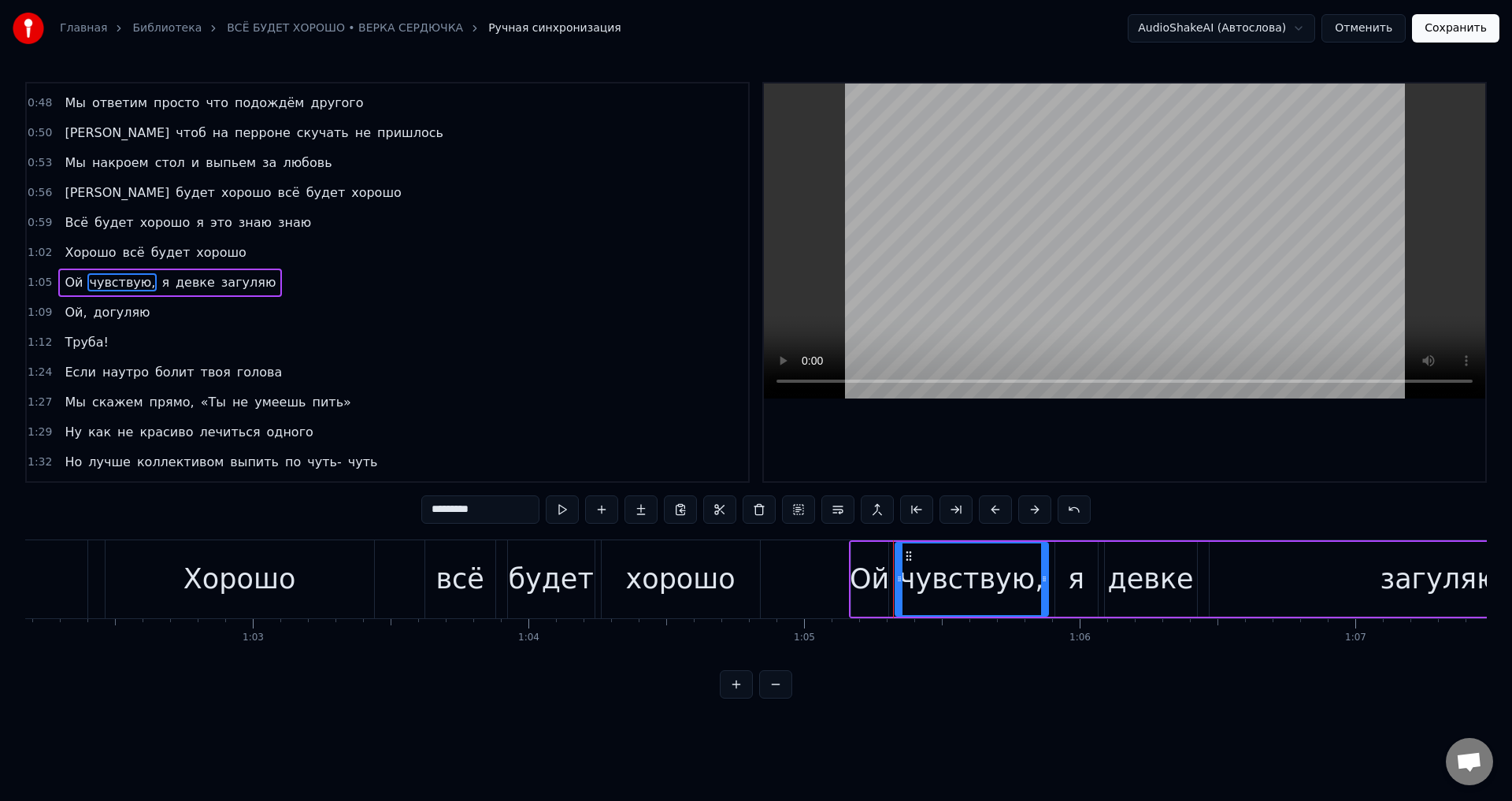
click at [497, 515] on input "*********" at bounding box center [480, 509] width 118 height 29
click at [74, 310] on span "Ой," at bounding box center [76, 312] width 25 height 18
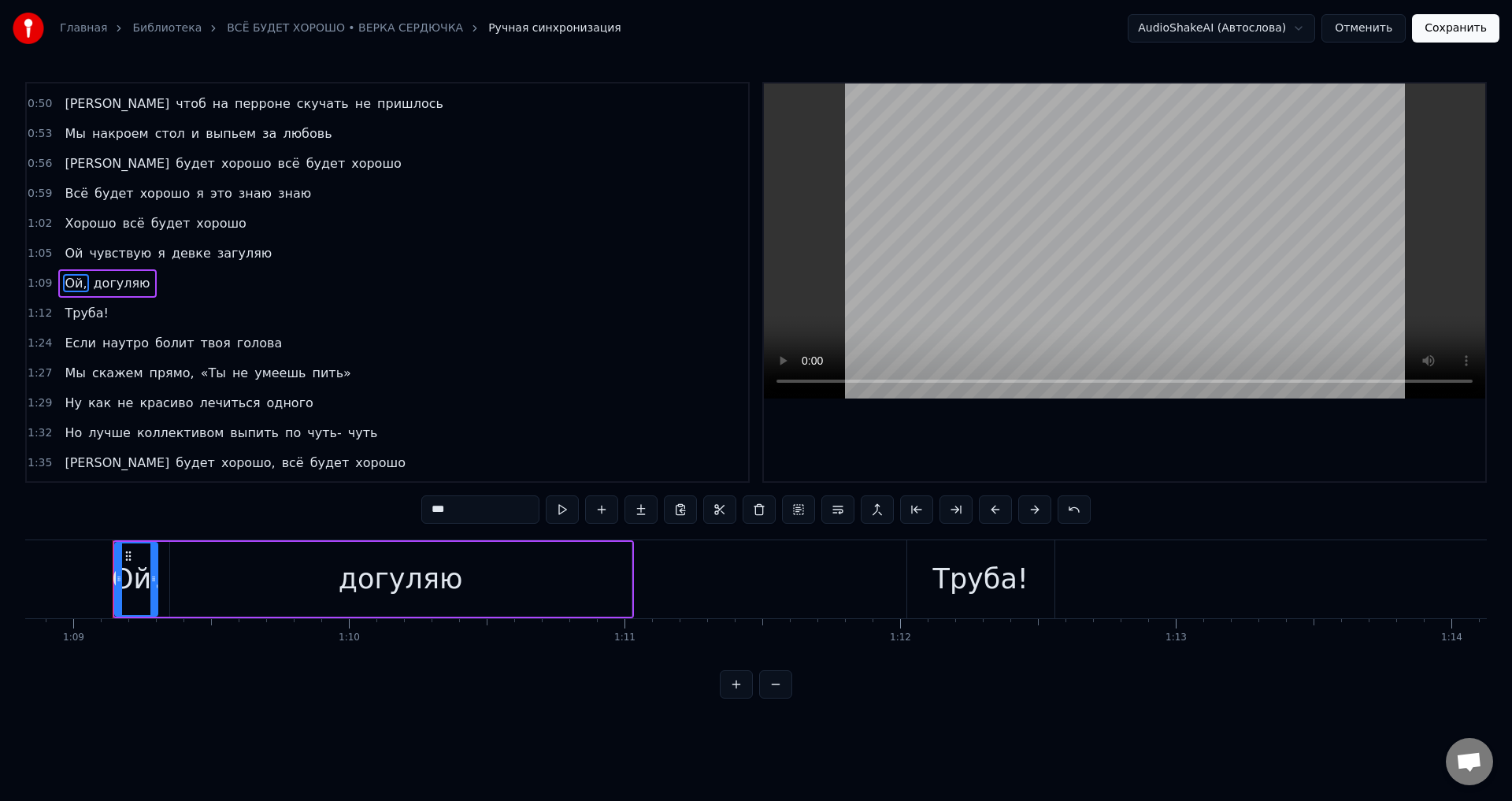
click at [495, 500] on input "***" at bounding box center [480, 509] width 118 height 29
click at [93, 311] on span "Труба!" at bounding box center [86, 313] width 47 height 18
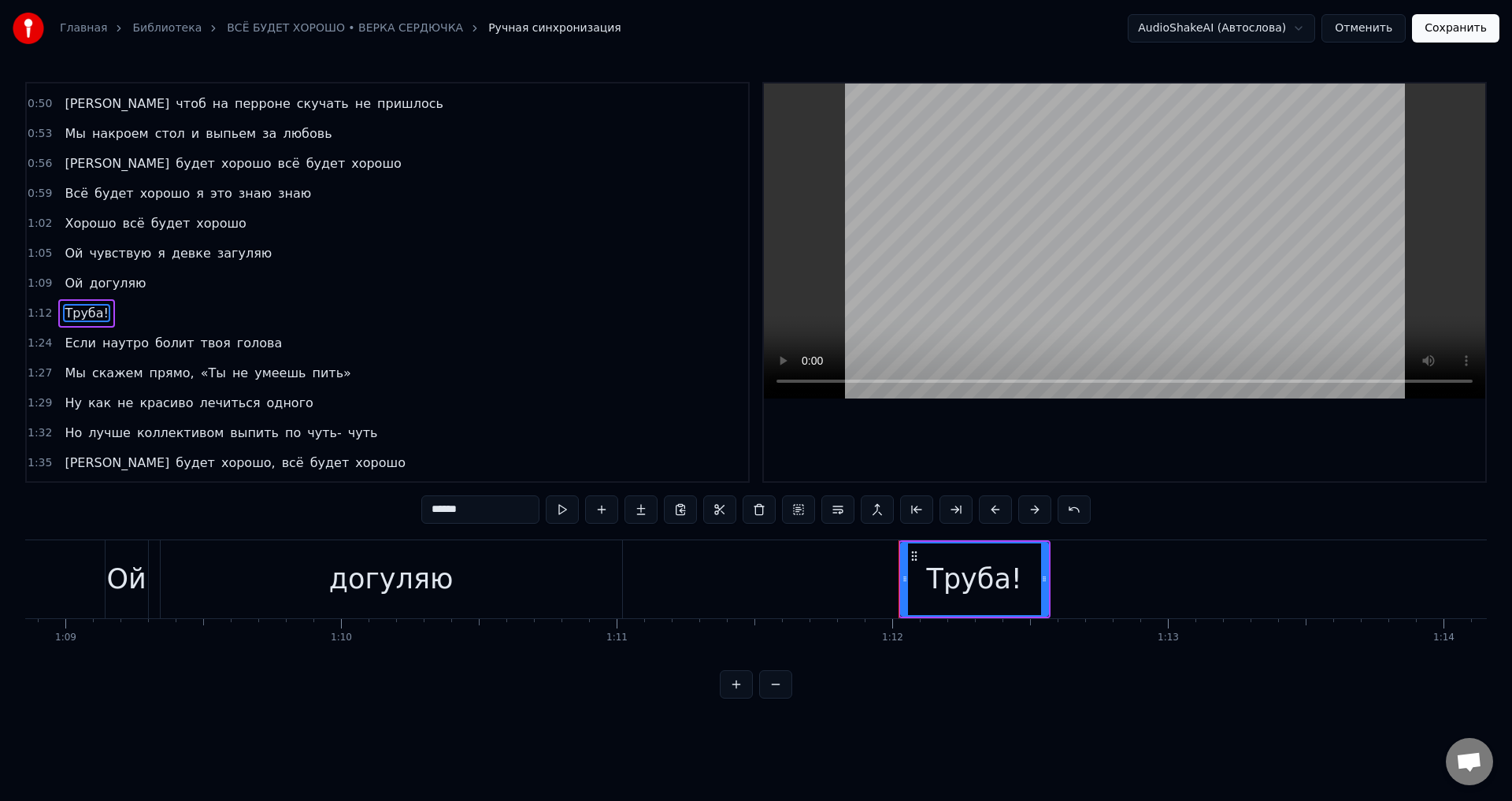
scroll to position [85, 0]
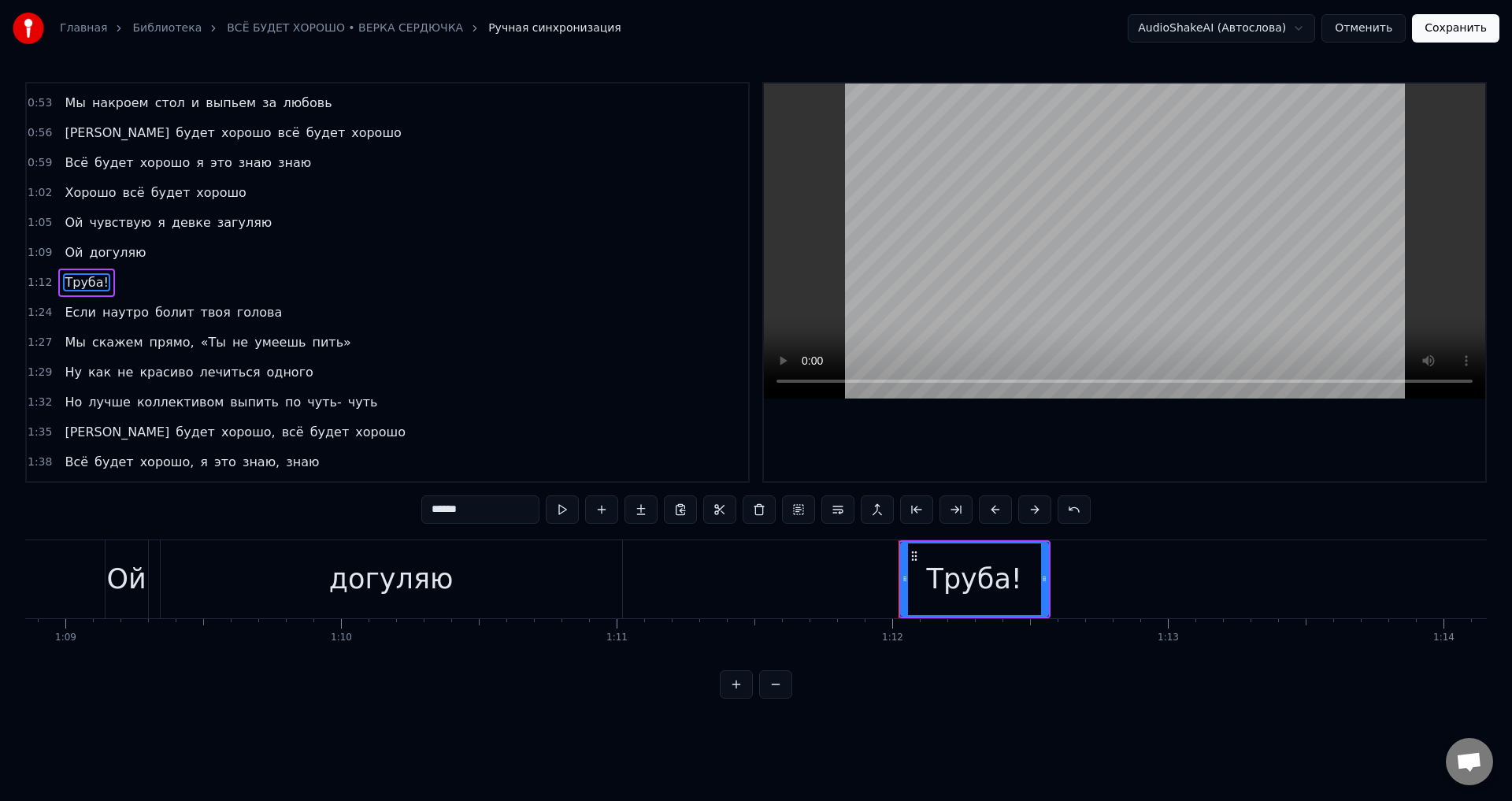
click at [160, 341] on span "прямо," at bounding box center [171, 342] width 48 height 18
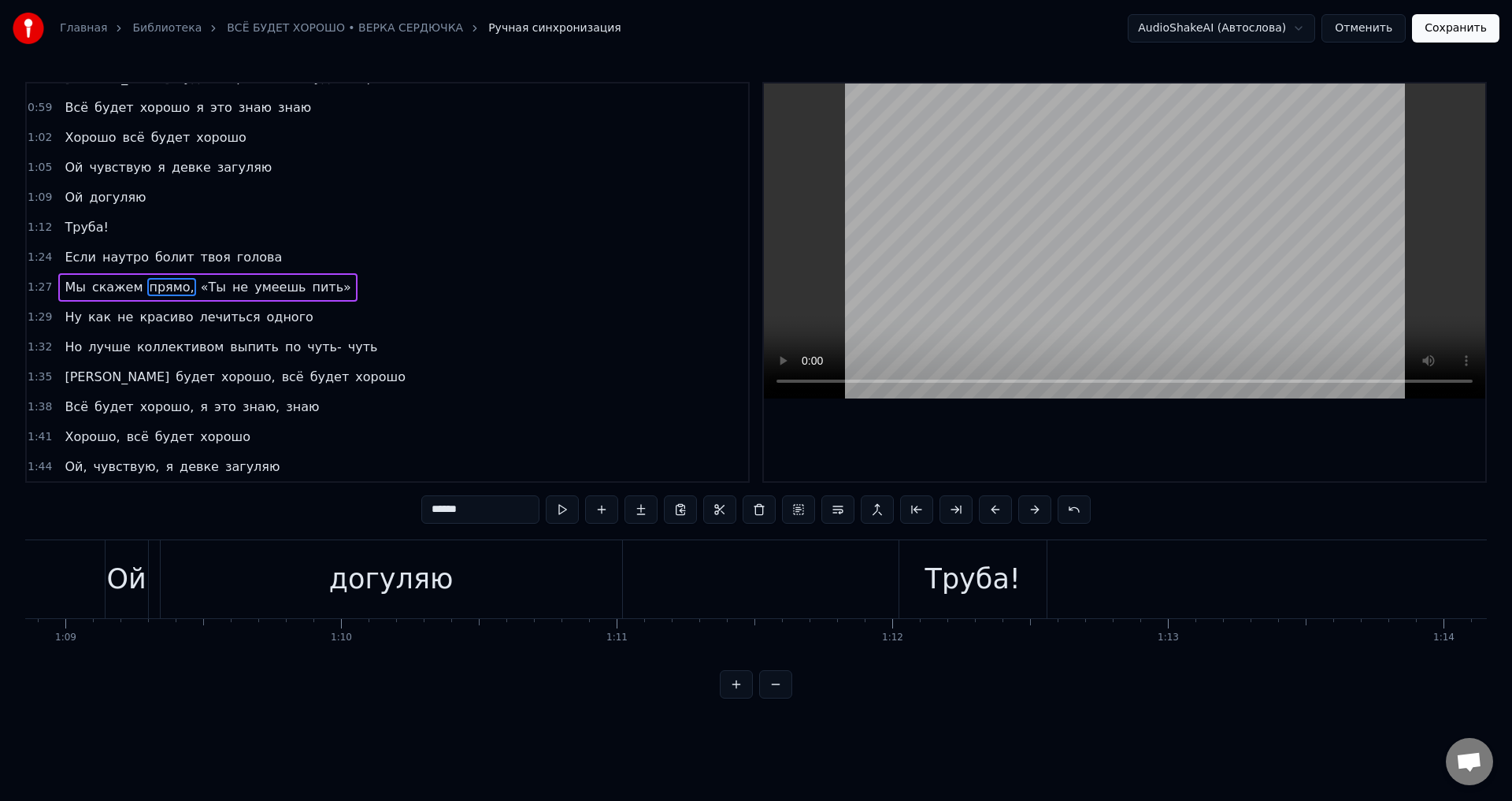
scroll to position [145, 0]
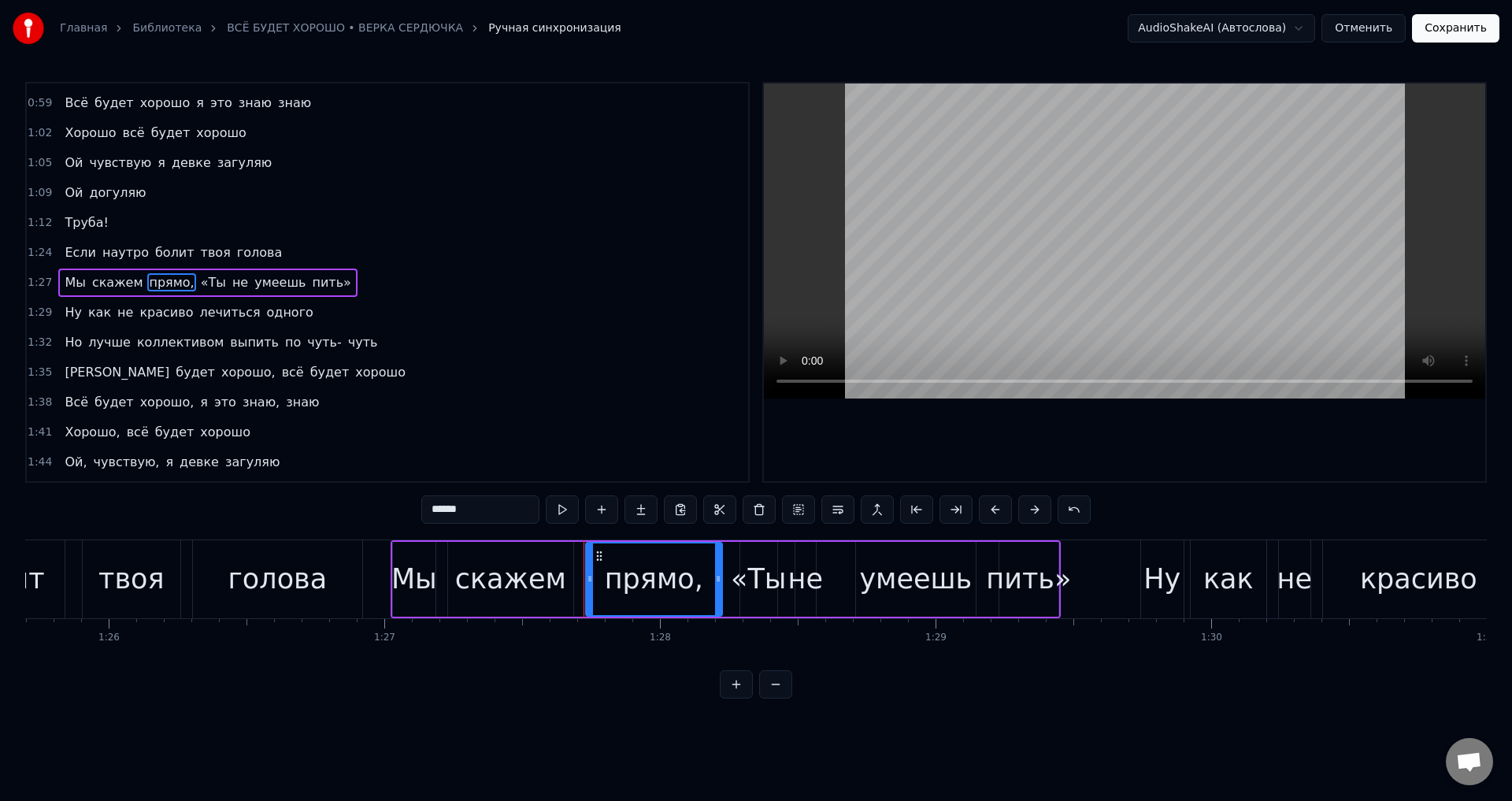
click at [482, 513] on input "******" at bounding box center [480, 509] width 118 height 29
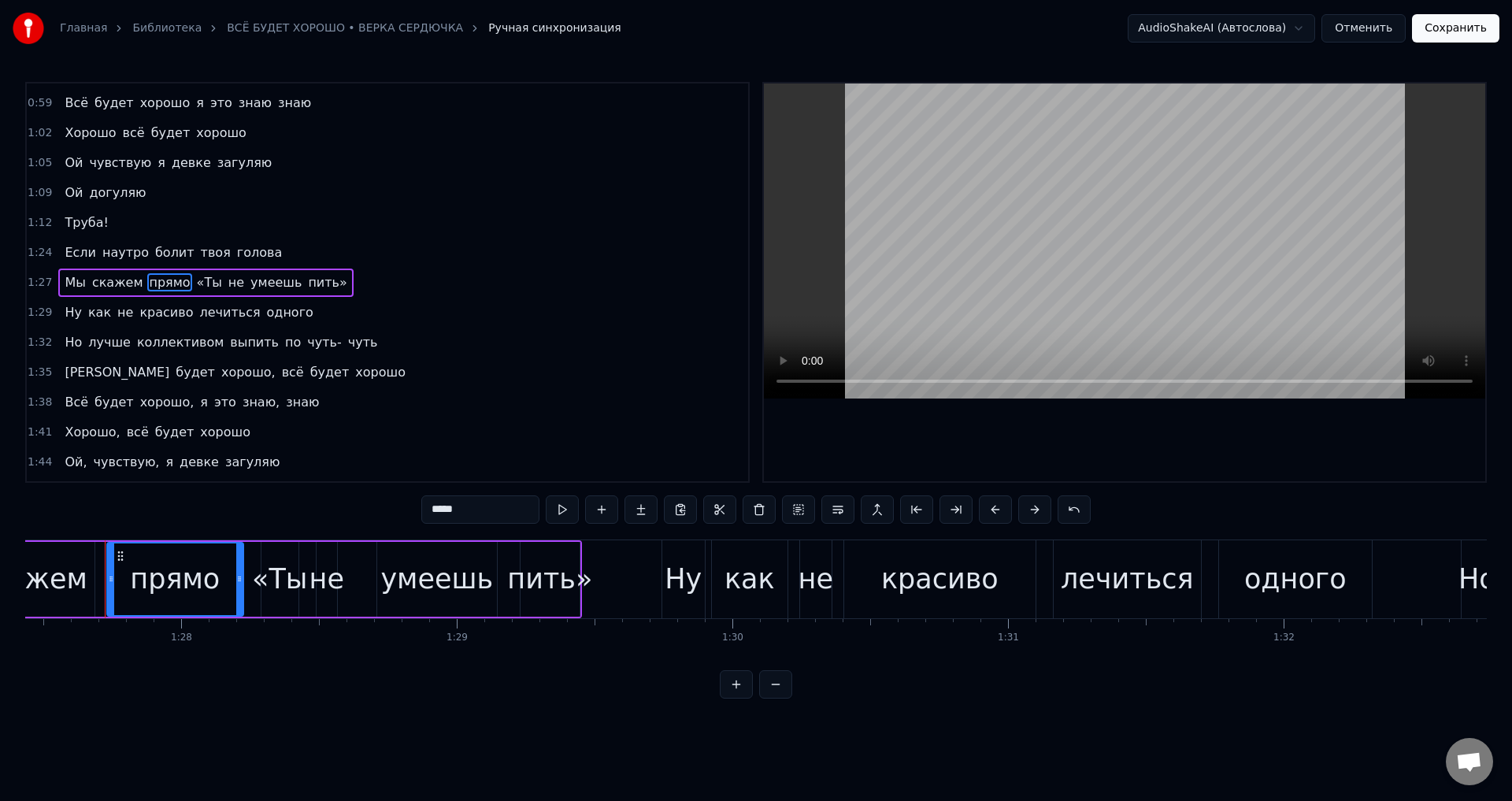
click at [195, 282] on span "«Ты" at bounding box center [209, 282] width 29 height 18
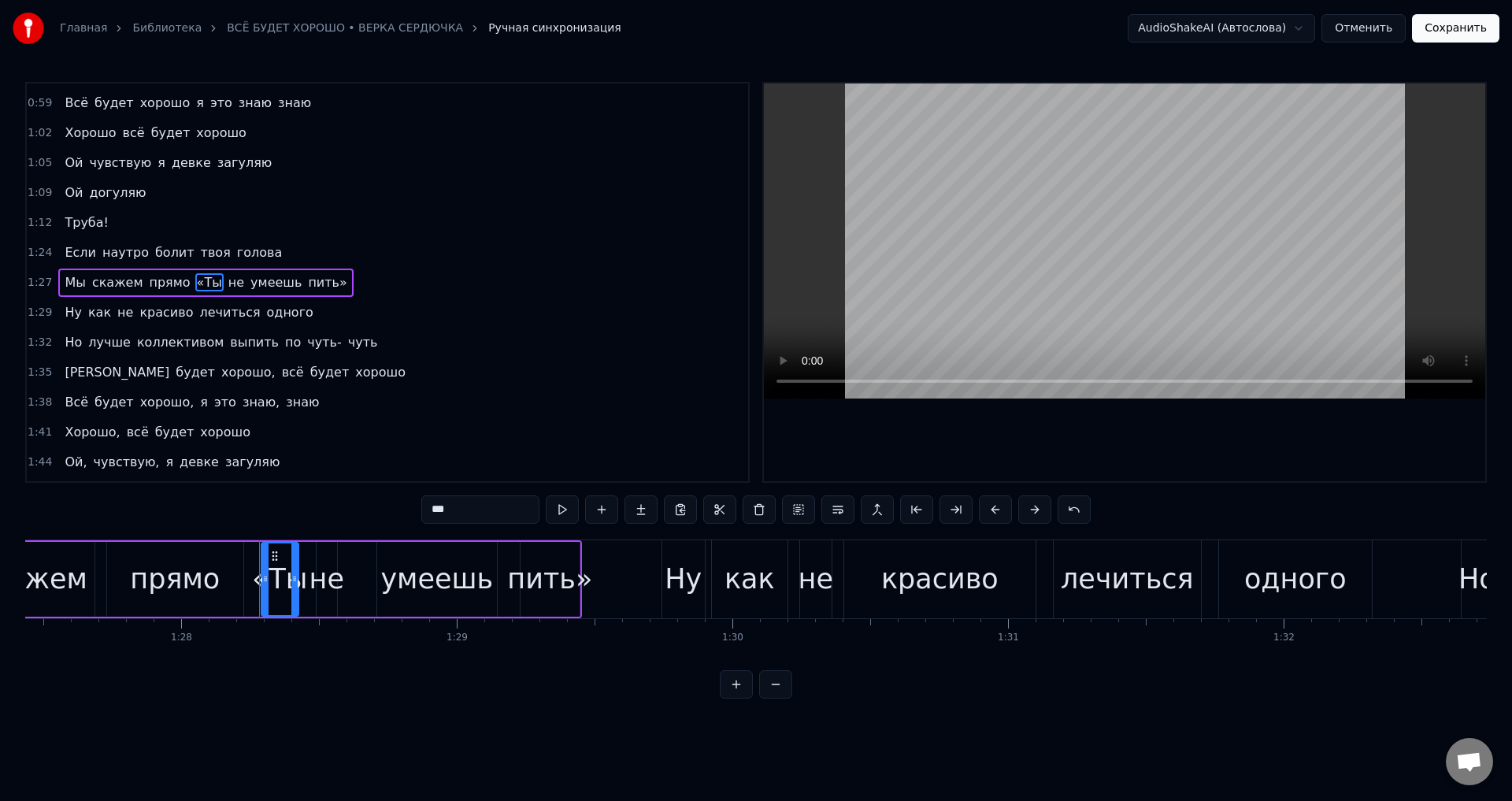
click at [439, 507] on input "***" at bounding box center [480, 509] width 118 height 29
click at [301, 281] on span "пить»" at bounding box center [320, 282] width 42 height 18
click at [484, 516] on input "*****" at bounding box center [480, 509] width 118 height 29
click at [68, 254] on span "Если" at bounding box center [80, 252] width 34 height 18
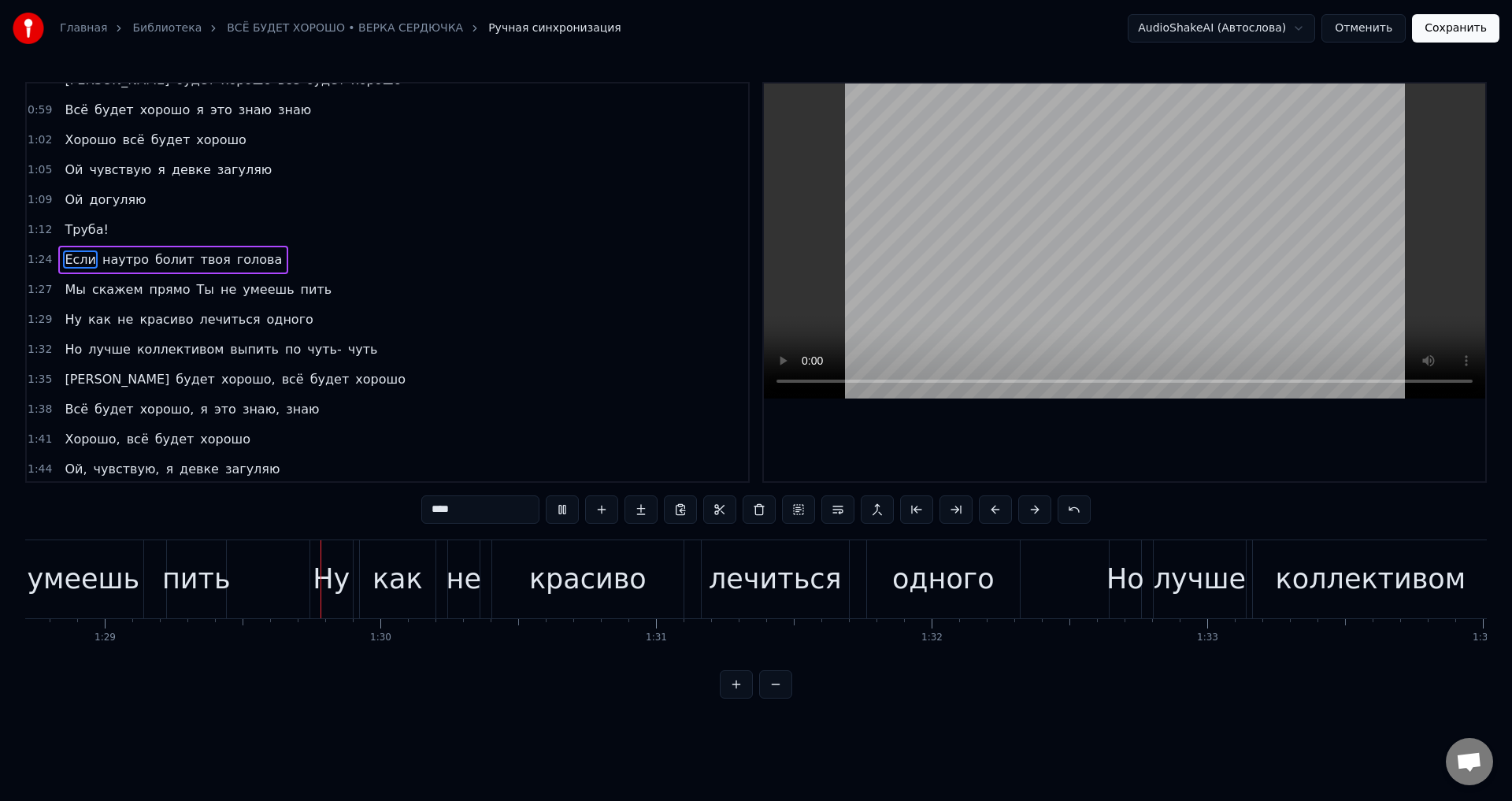
scroll to position [0, 24453]
click at [220, 382] on span "хорошо," at bounding box center [249, 379] width 57 height 18
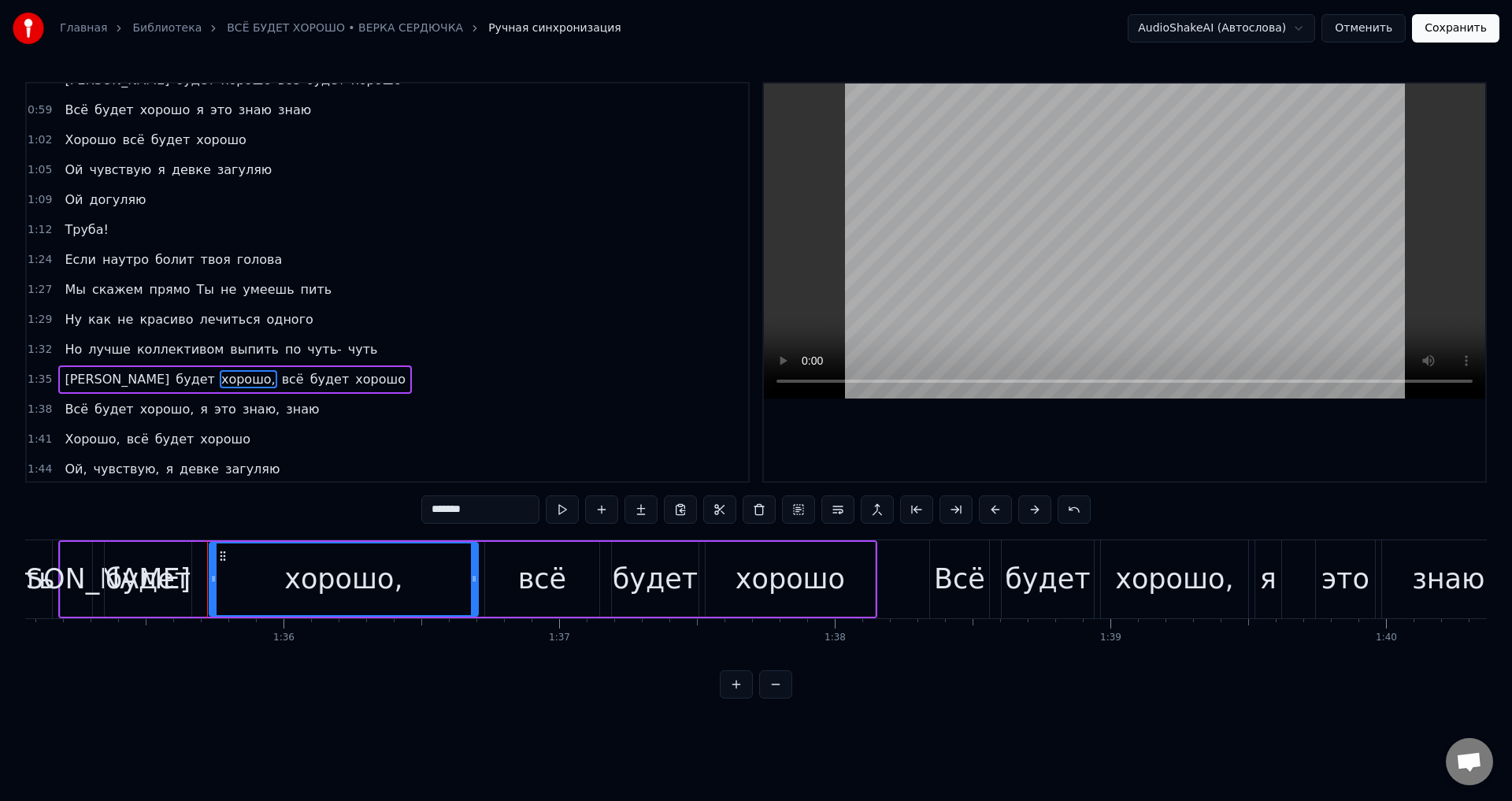
scroll to position [0, 26301]
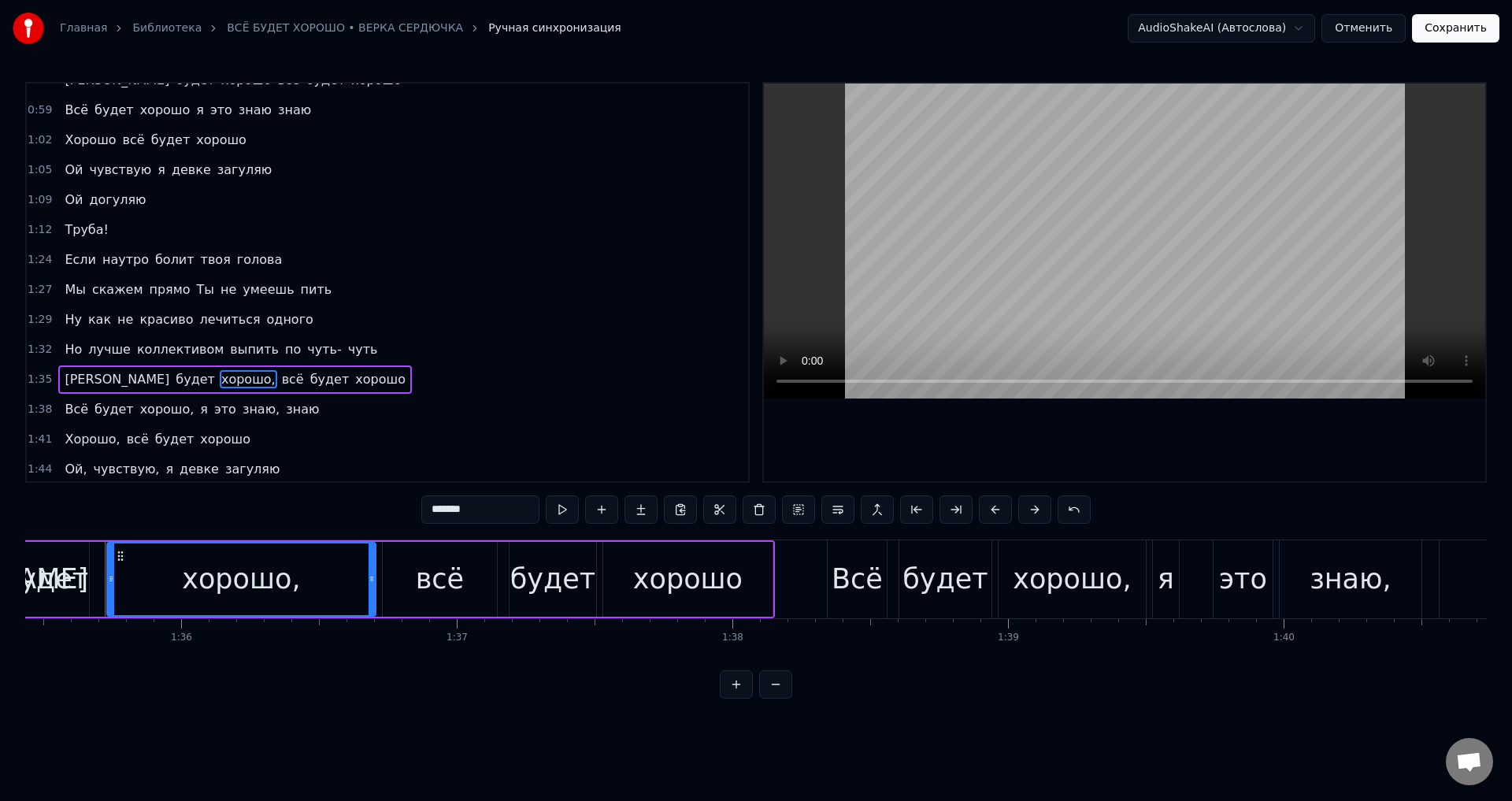
click at [493, 515] on input "*******" at bounding box center [480, 509] width 118 height 29
click at [142, 413] on span "хорошо," at bounding box center [167, 409] width 57 height 18
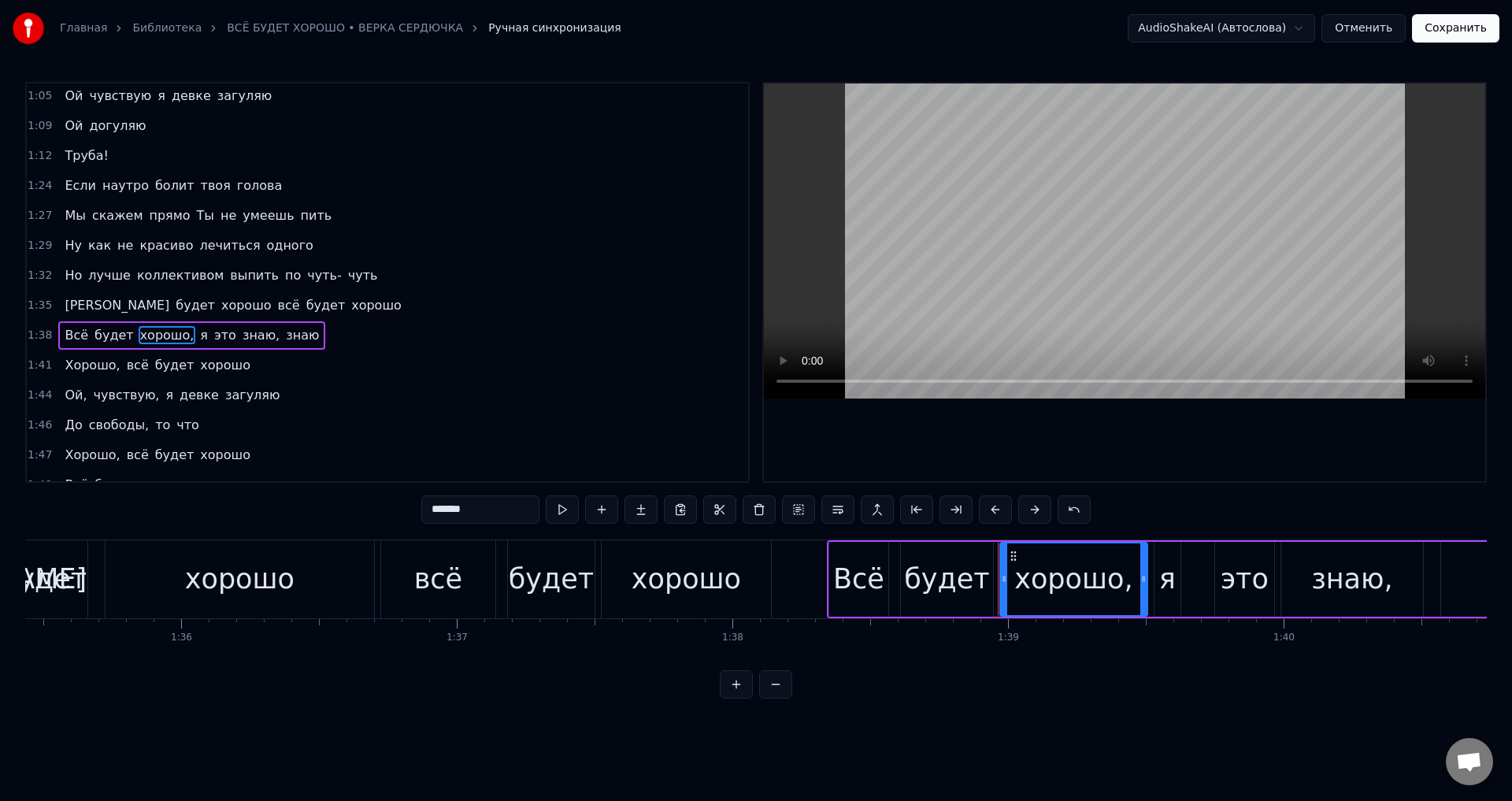
scroll to position [264, 0]
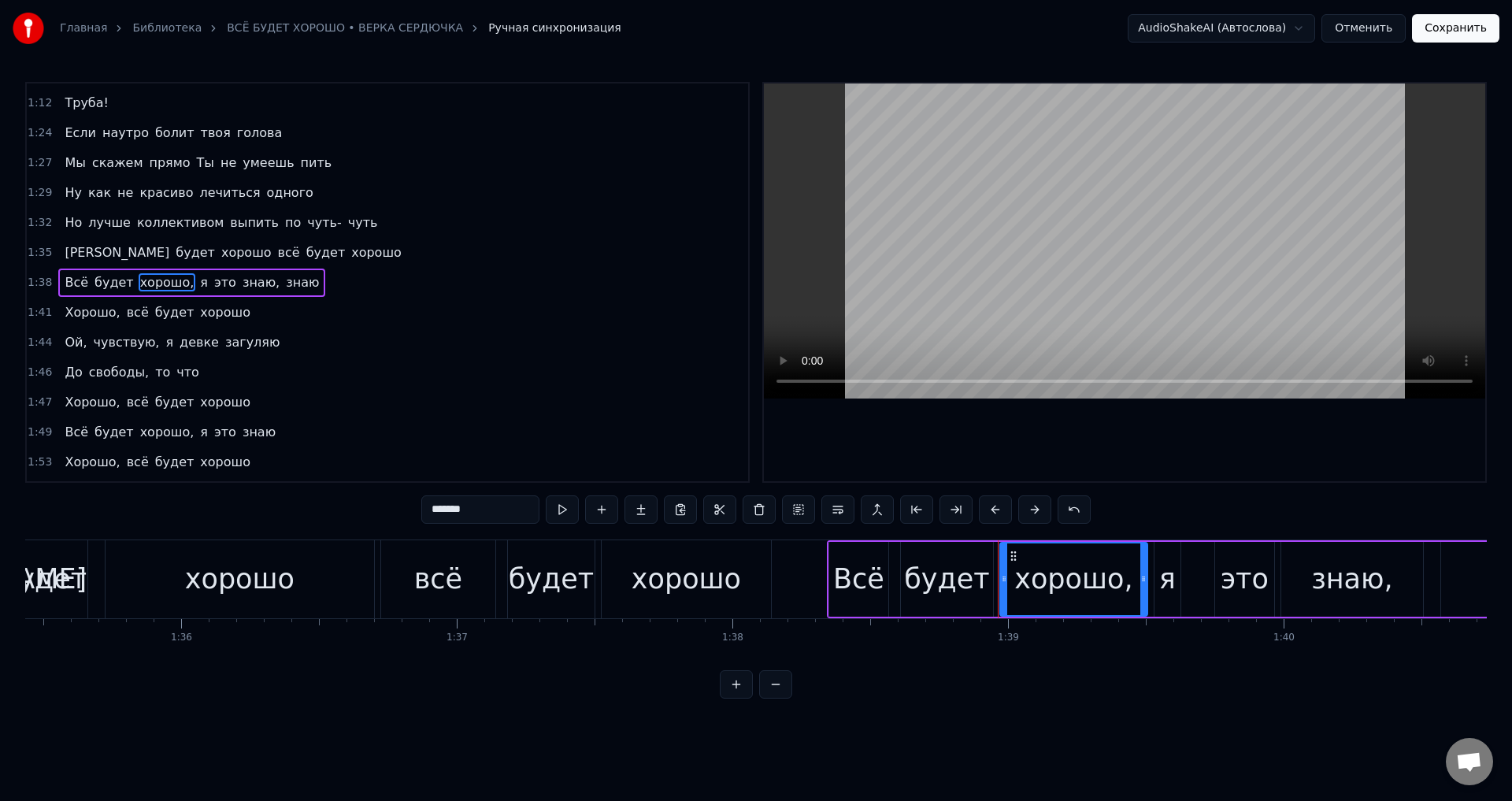
click at [502, 514] on input "*******" at bounding box center [480, 509] width 118 height 29
click at [237, 287] on span "знаю," at bounding box center [257, 282] width 40 height 18
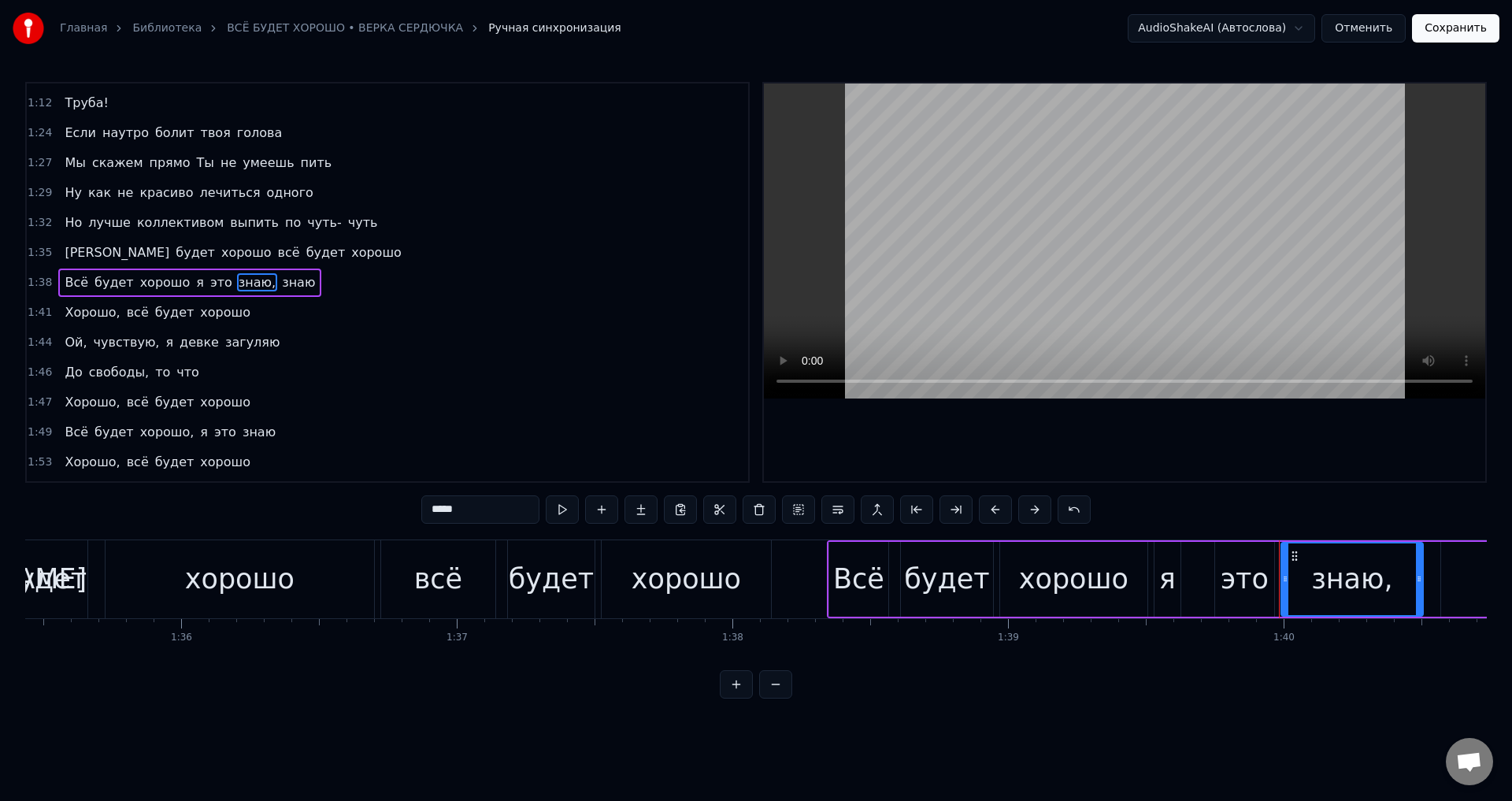
click at [474, 513] on input "*****" at bounding box center [480, 509] width 118 height 29
click at [121, 345] on span "чувствую," at bounding box center [126, 342] width 69 height 18
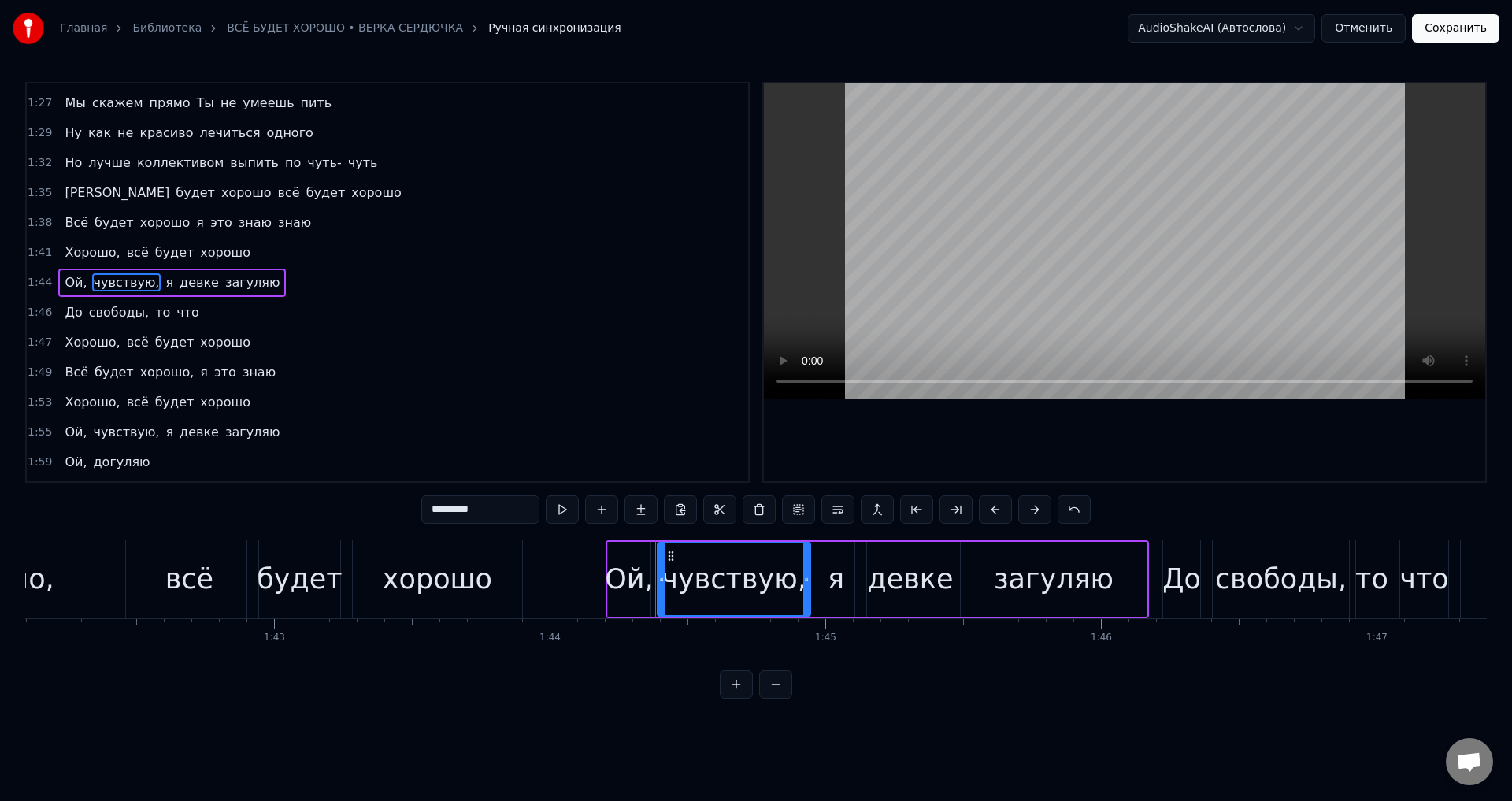
scroll to position [0, 28688]
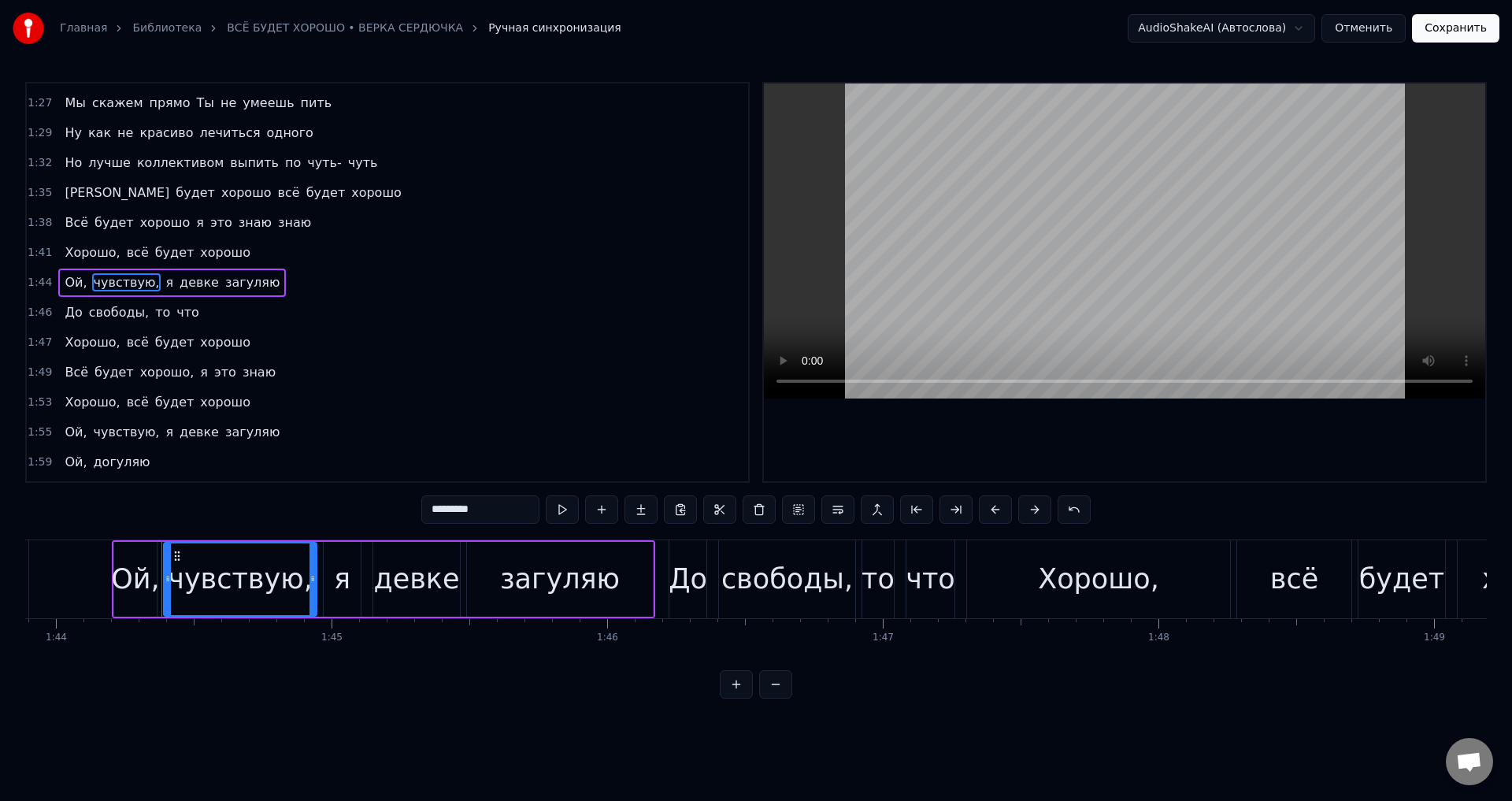
click at [493, 508] on input "*********" at bounding box center [480, 509] width 118 height 29
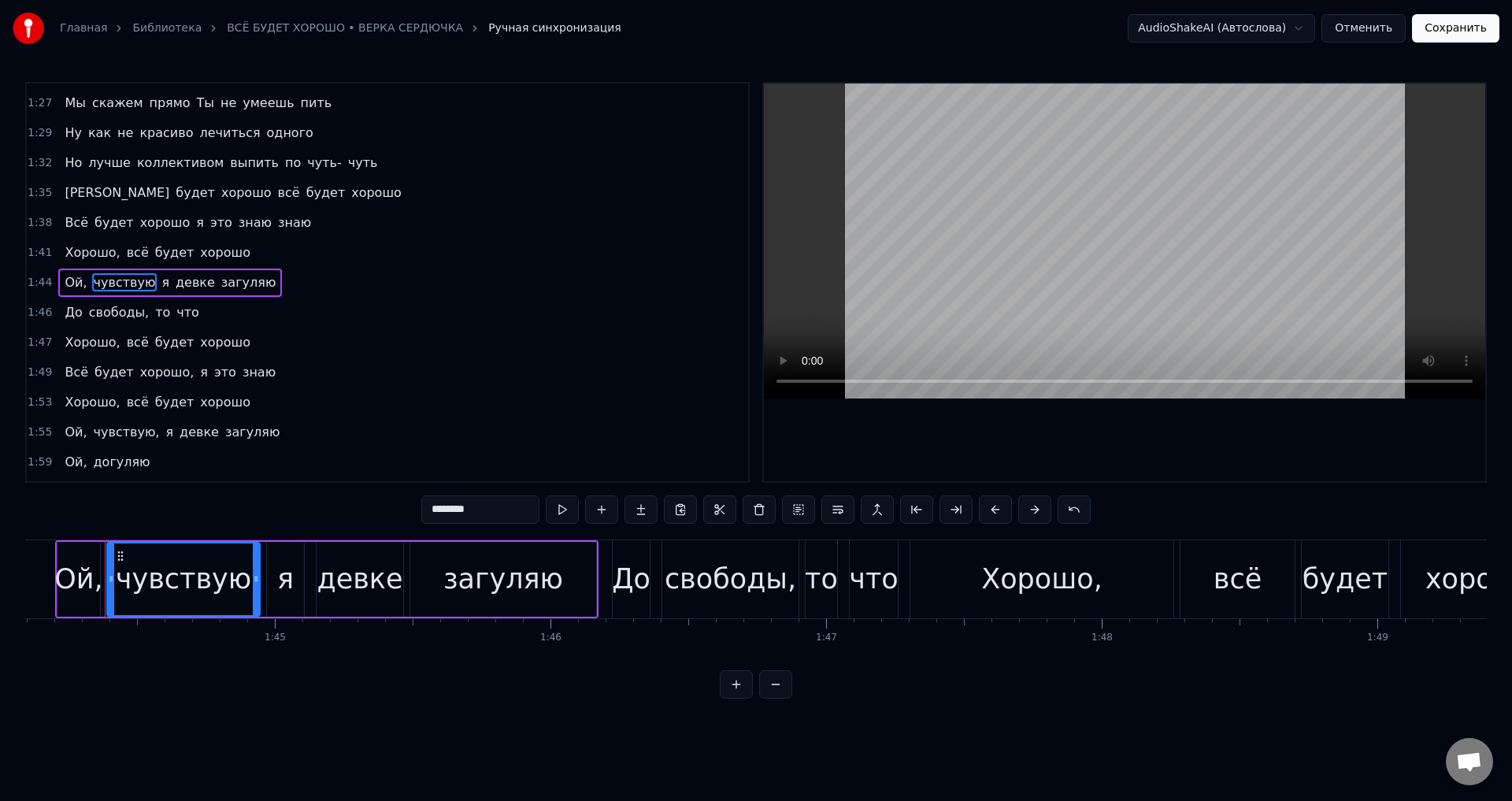
click at [128, 311] on span "свободы," at bounding box center [118, 312] width 63 height 18
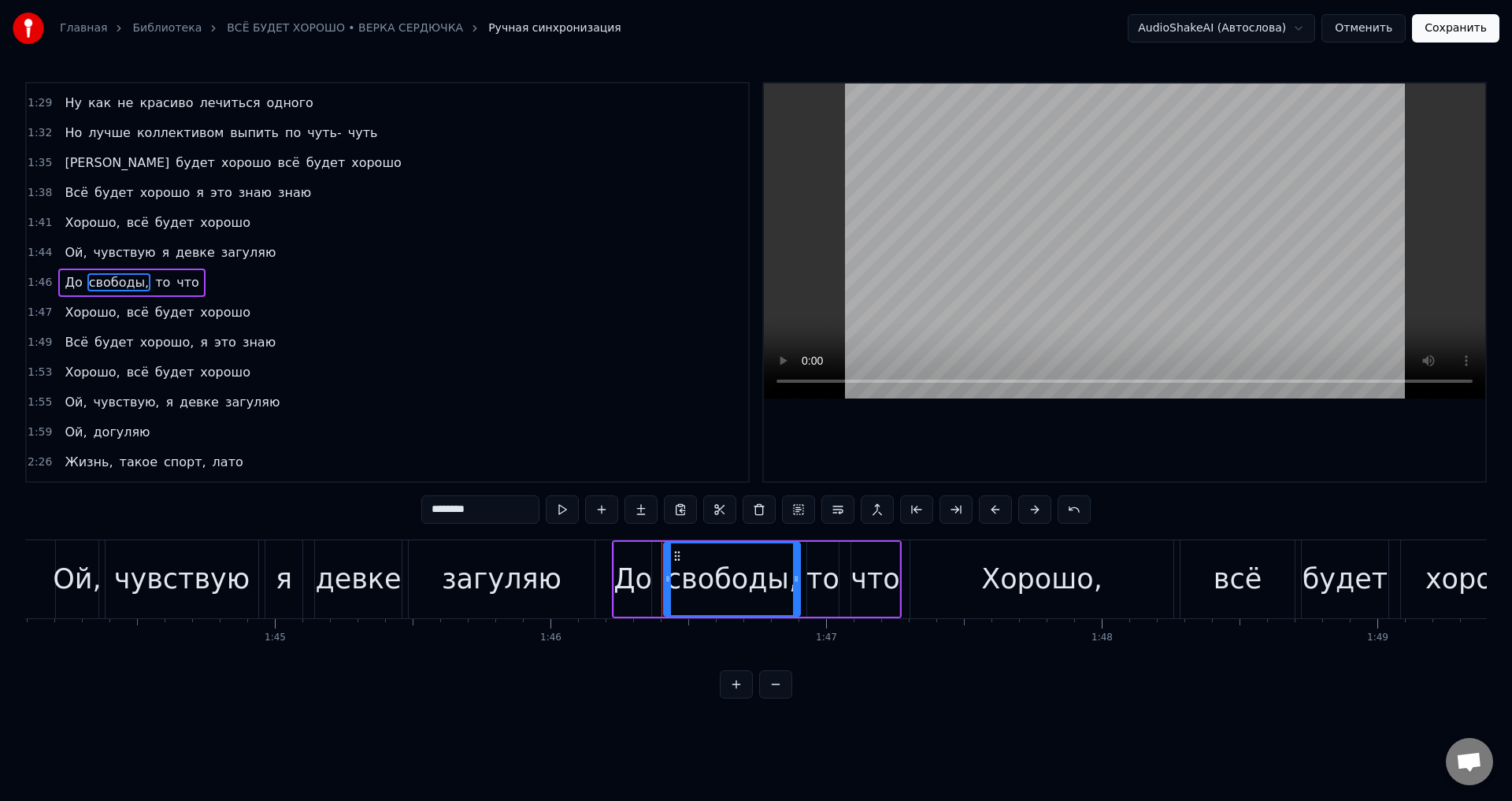
click at [493, 510] on input "********" at bounding box center [480, 509] width 118 height 29
click at [106, 312] on span "Хорошо," at bounding box center [92, 312] width 58 height 18
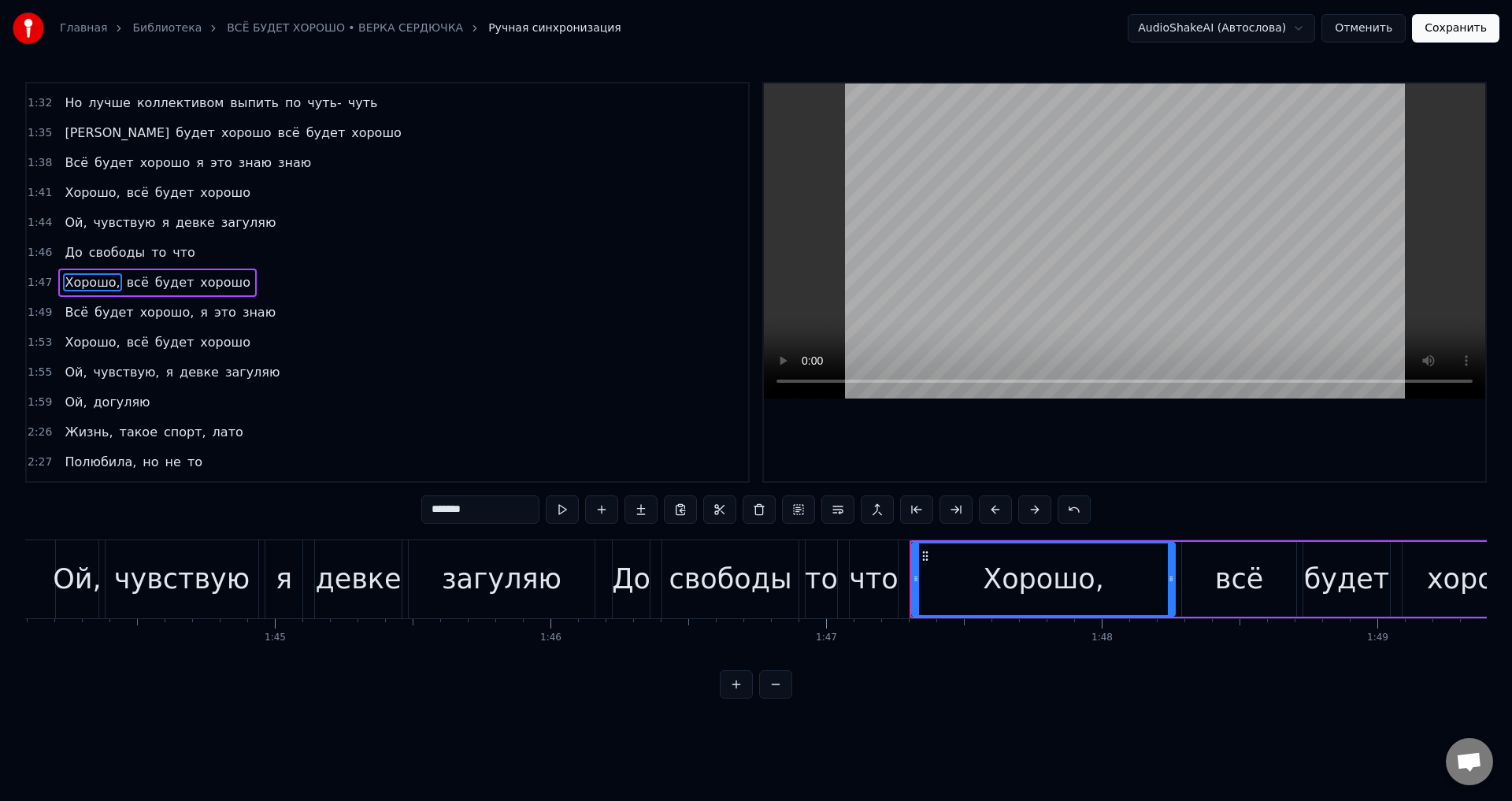
click at [505, 520] on input "*******" at bounding box center [480, 509] width 118 height 29
drag, startPoint x: 153, startPoint y: 307, endPoint x: 230, endPoint y: 336, distance: 82.3
click at [153, 309] on span "хорошо," at bounding box center [167, 312] width 57 height 18
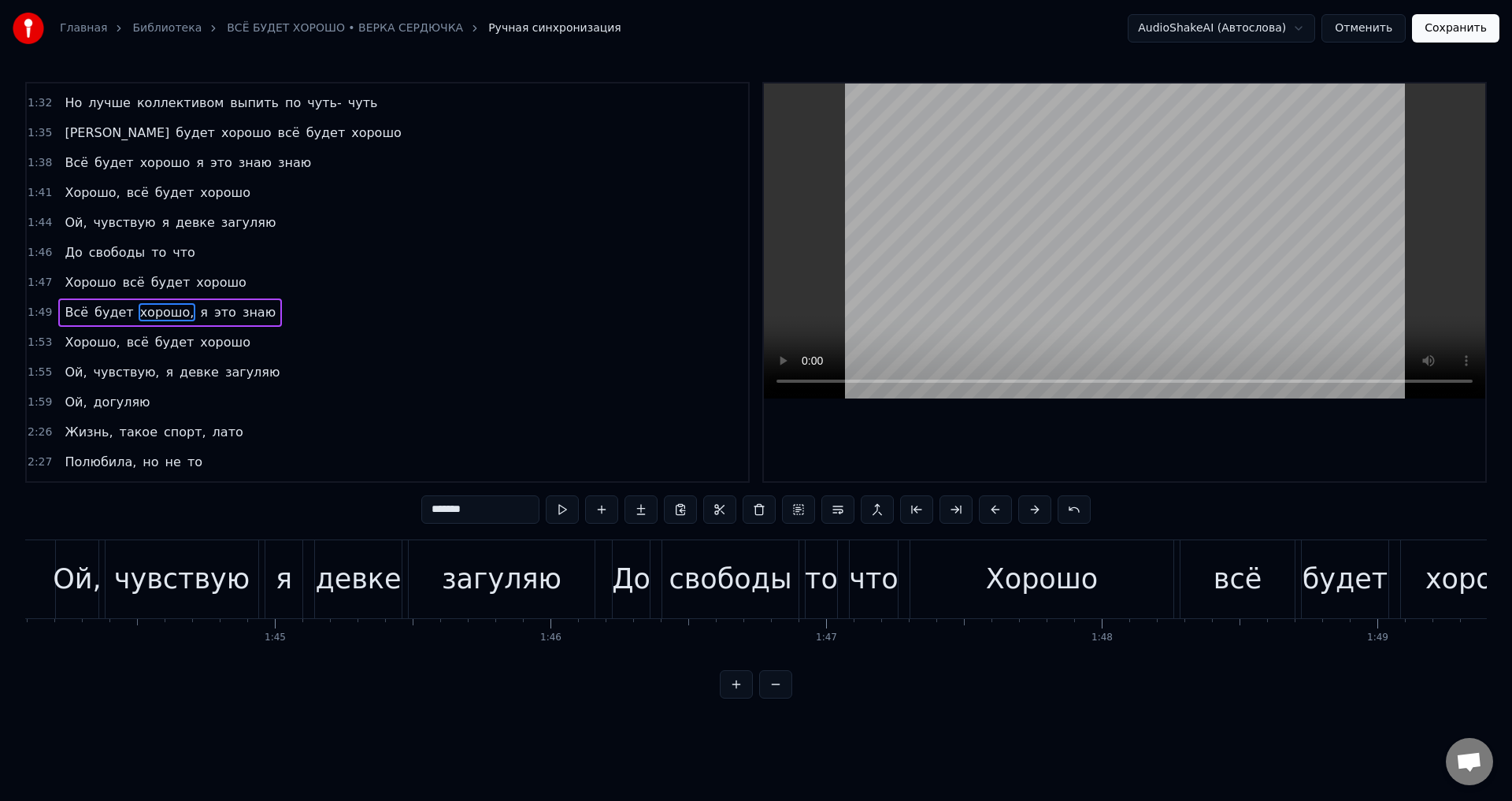
scroll to position [414, 0]
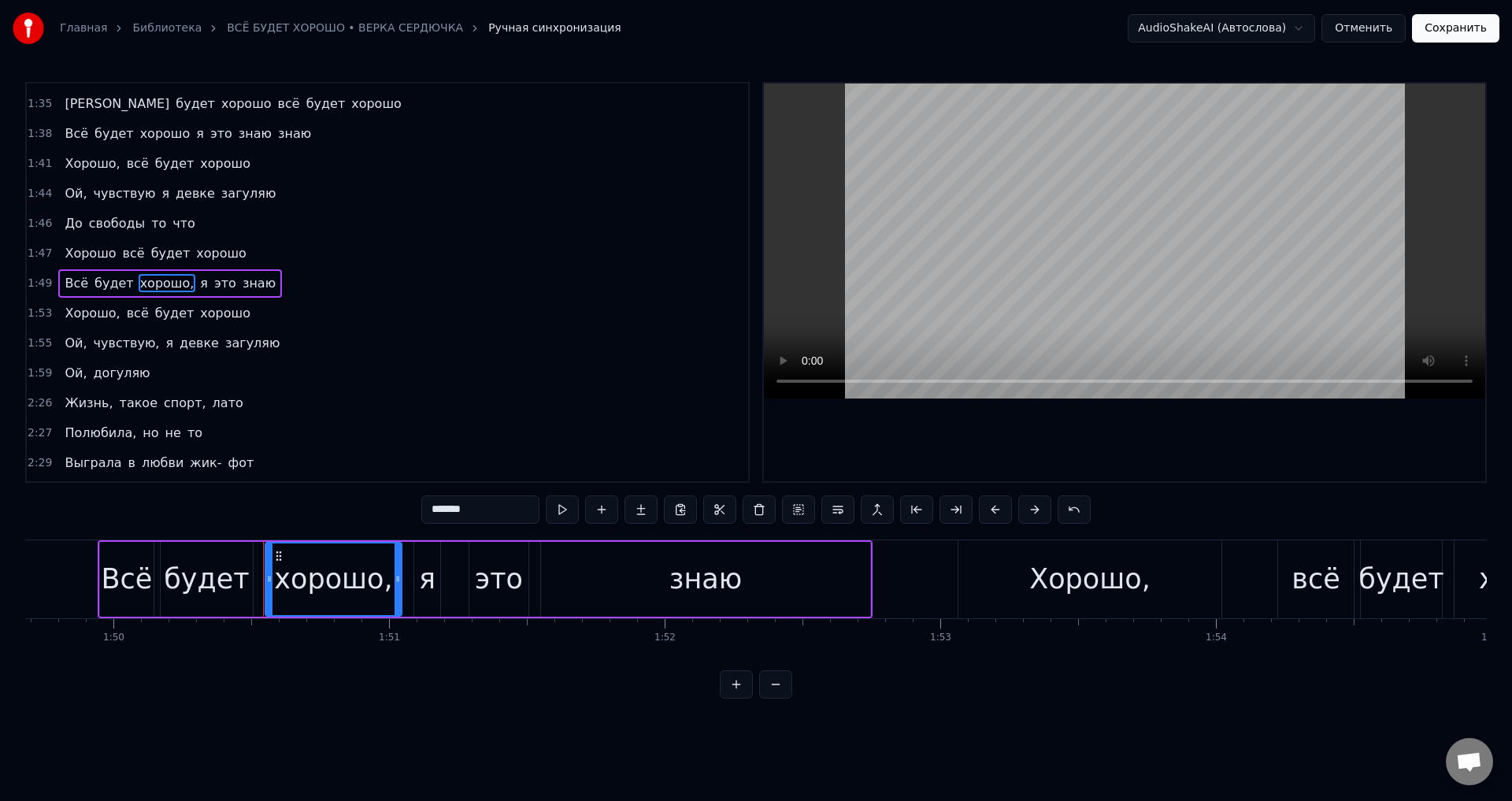
click at [505, 515] on input "*******" at bounding box center [480, 509] width 118 height 29
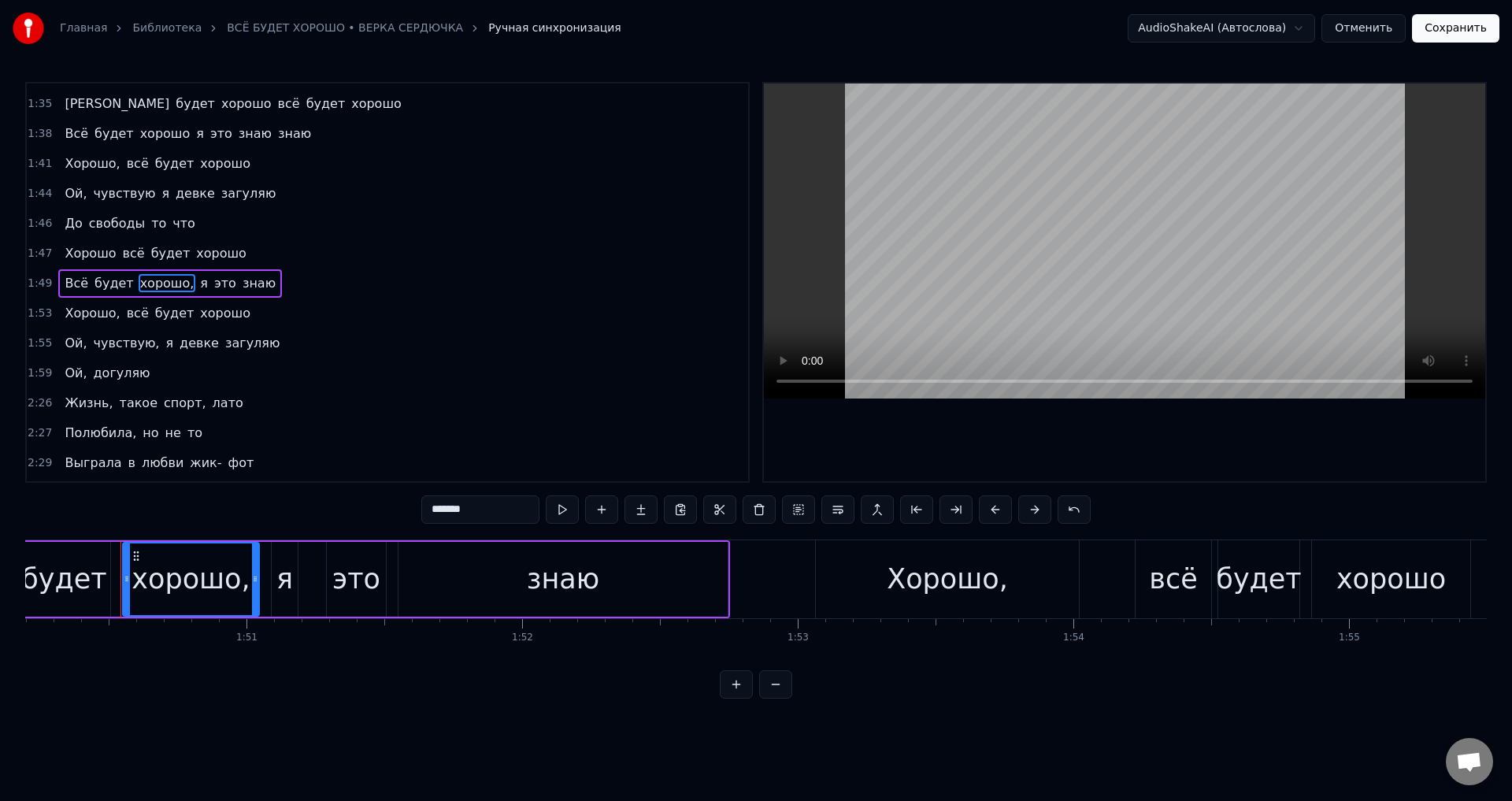
scroll to position [0, 30386]
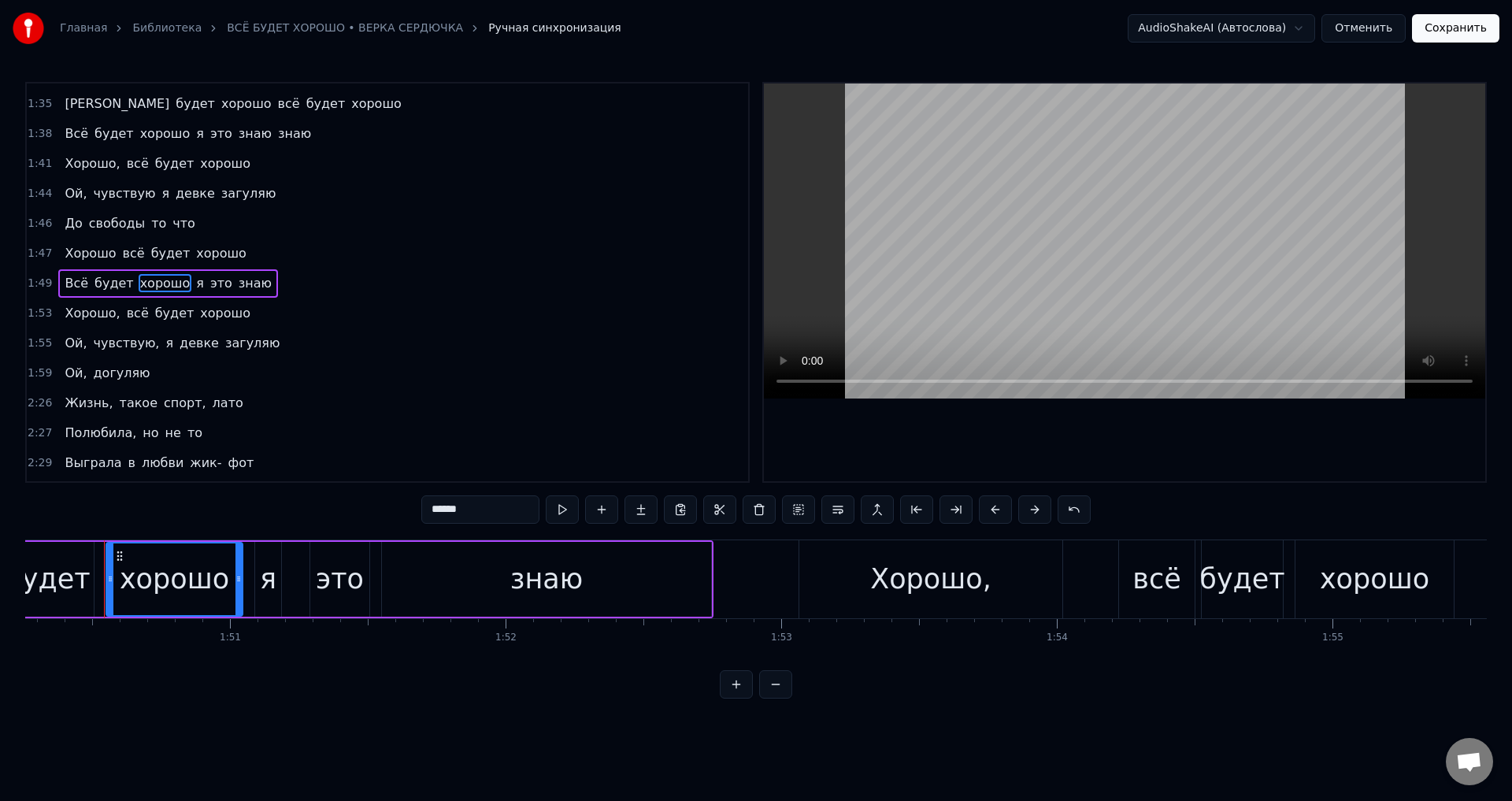
click at [100, 317] on span "Хорошо," at bounding box center [92, 313] width 58 height 18
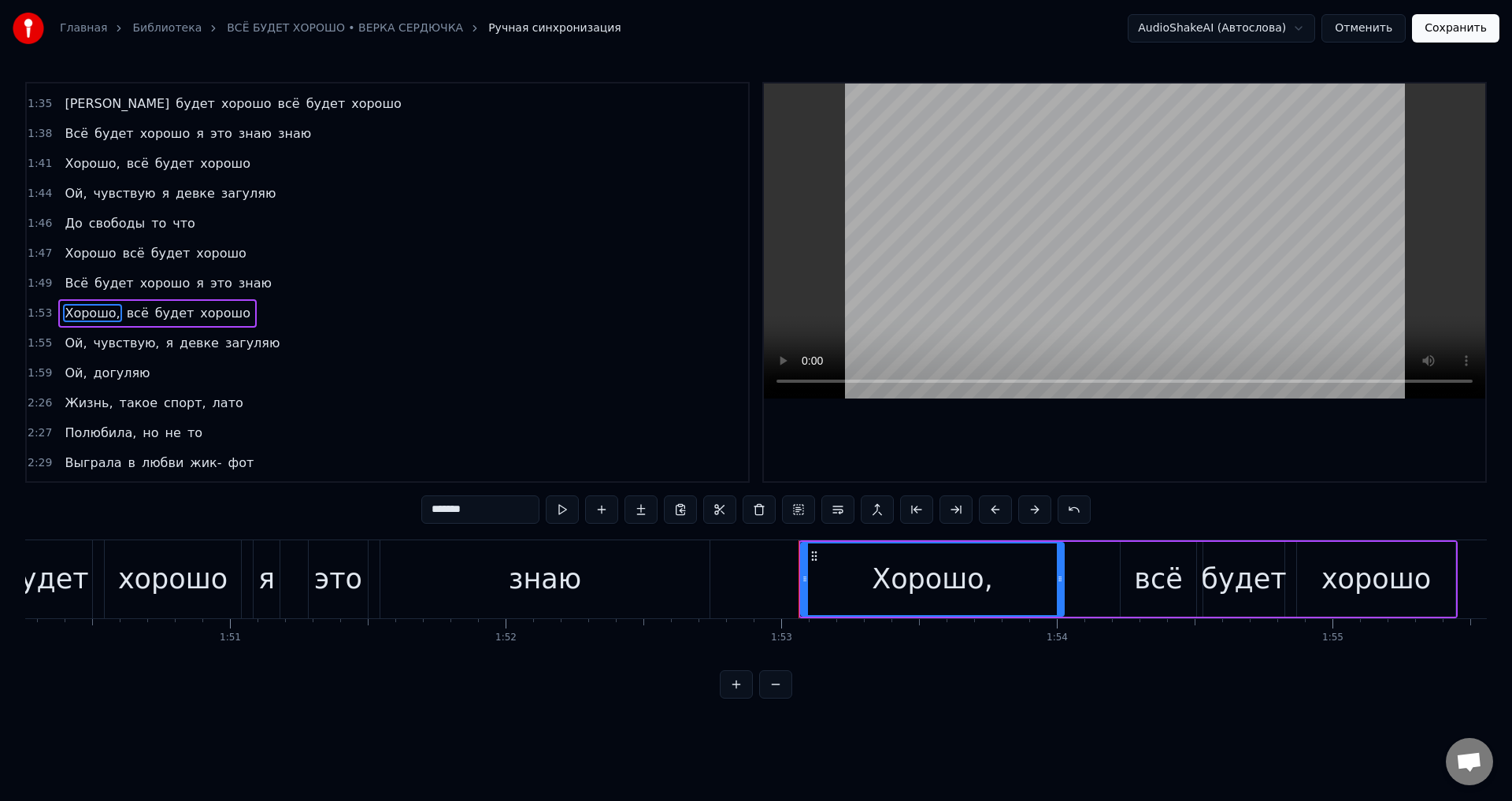
scroll to position [444, 0]
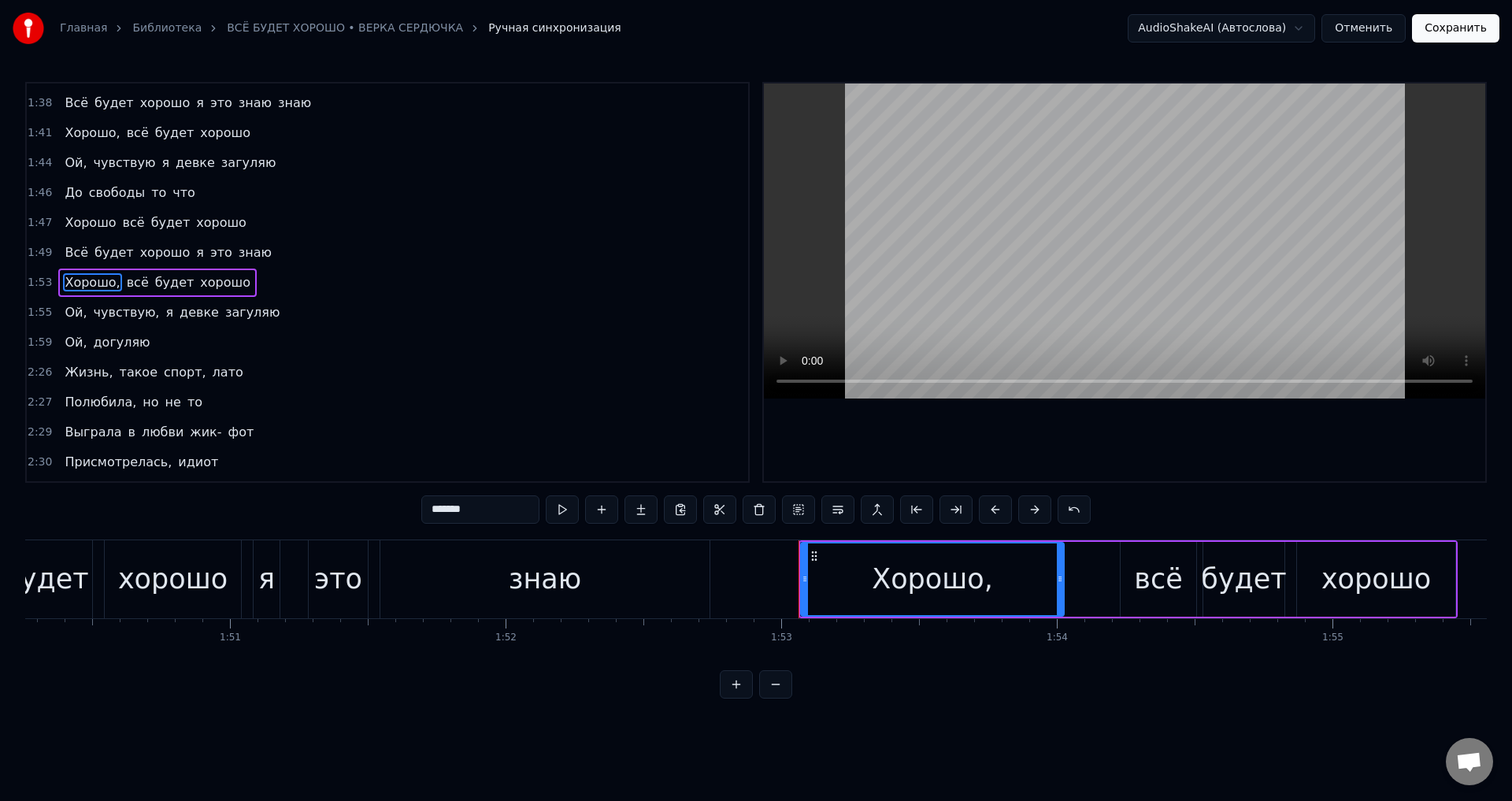
click at [488, 501] on input "*******" at bounding box center [480, 509] width 118 height 29
drag, startPoint x: 111, startPoint y: 314, endPoint x: 148, endPoint y: 339, distance: 44.7
click at [112, 314] on span "чувствую," at bounding box center [126, 312] width 69 height 18
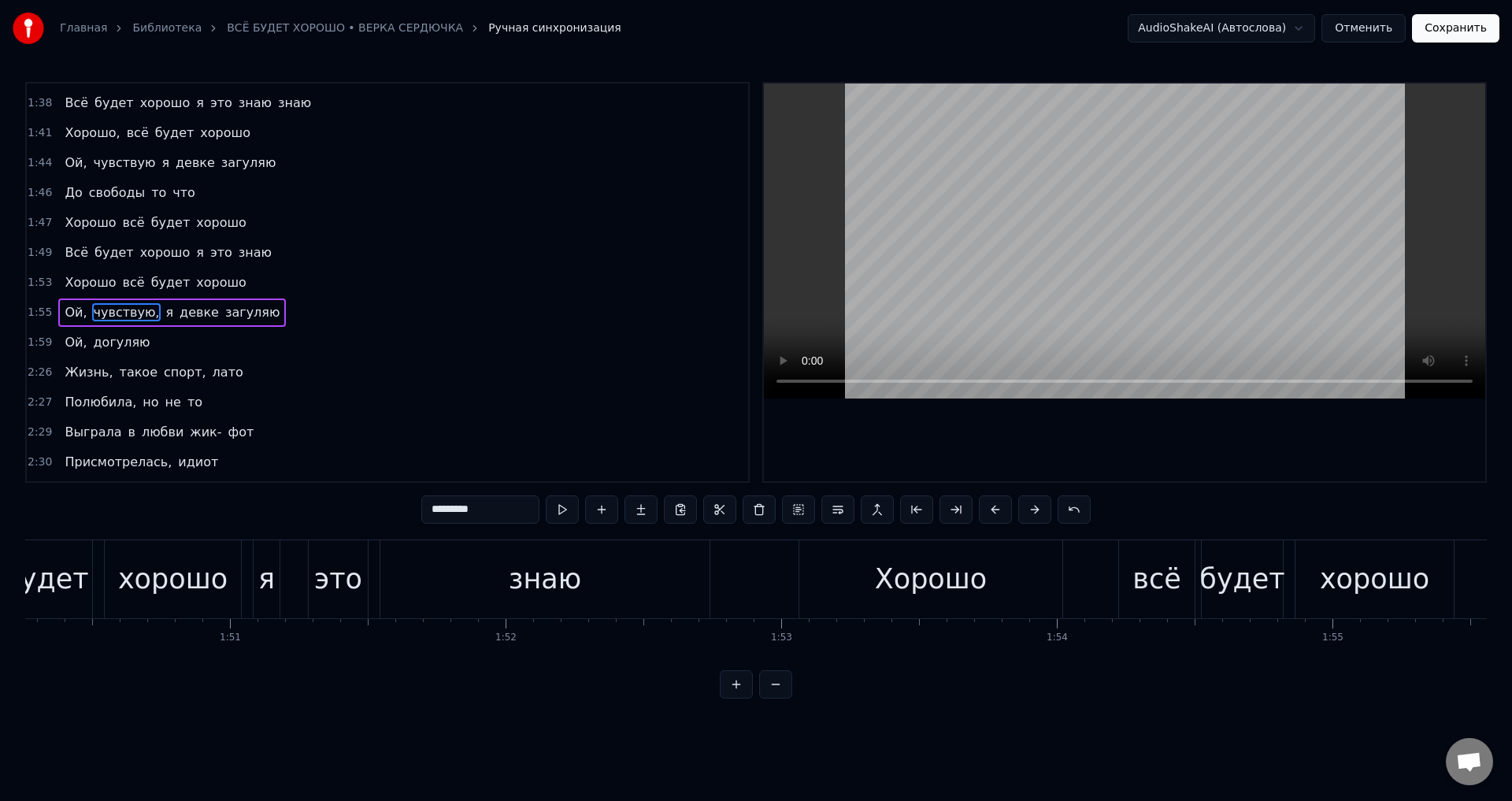
scroll to position [474, 0]
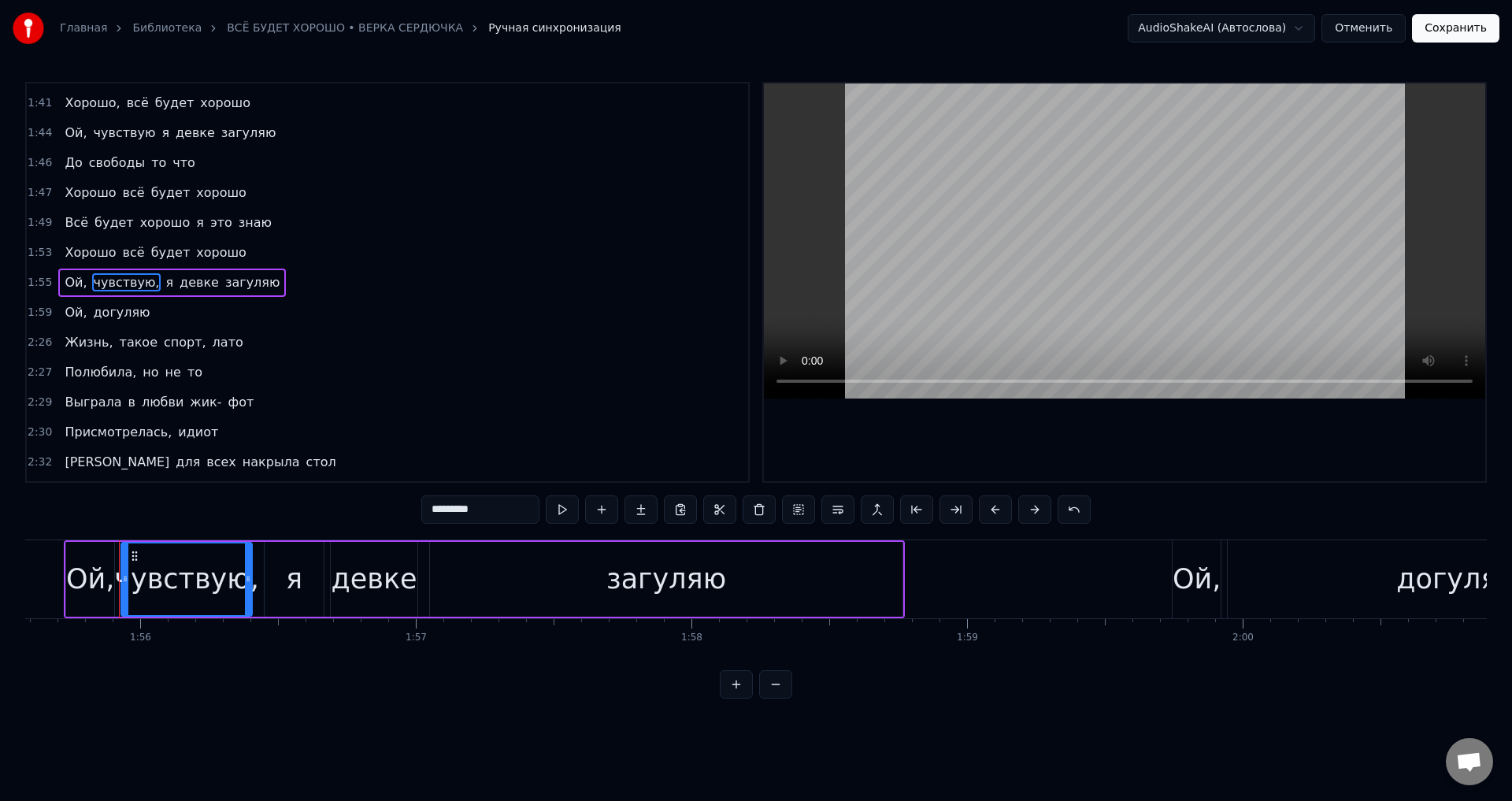
click at [497, 508] on input "*********" at bounding box center [480, 509] width 118 height 29
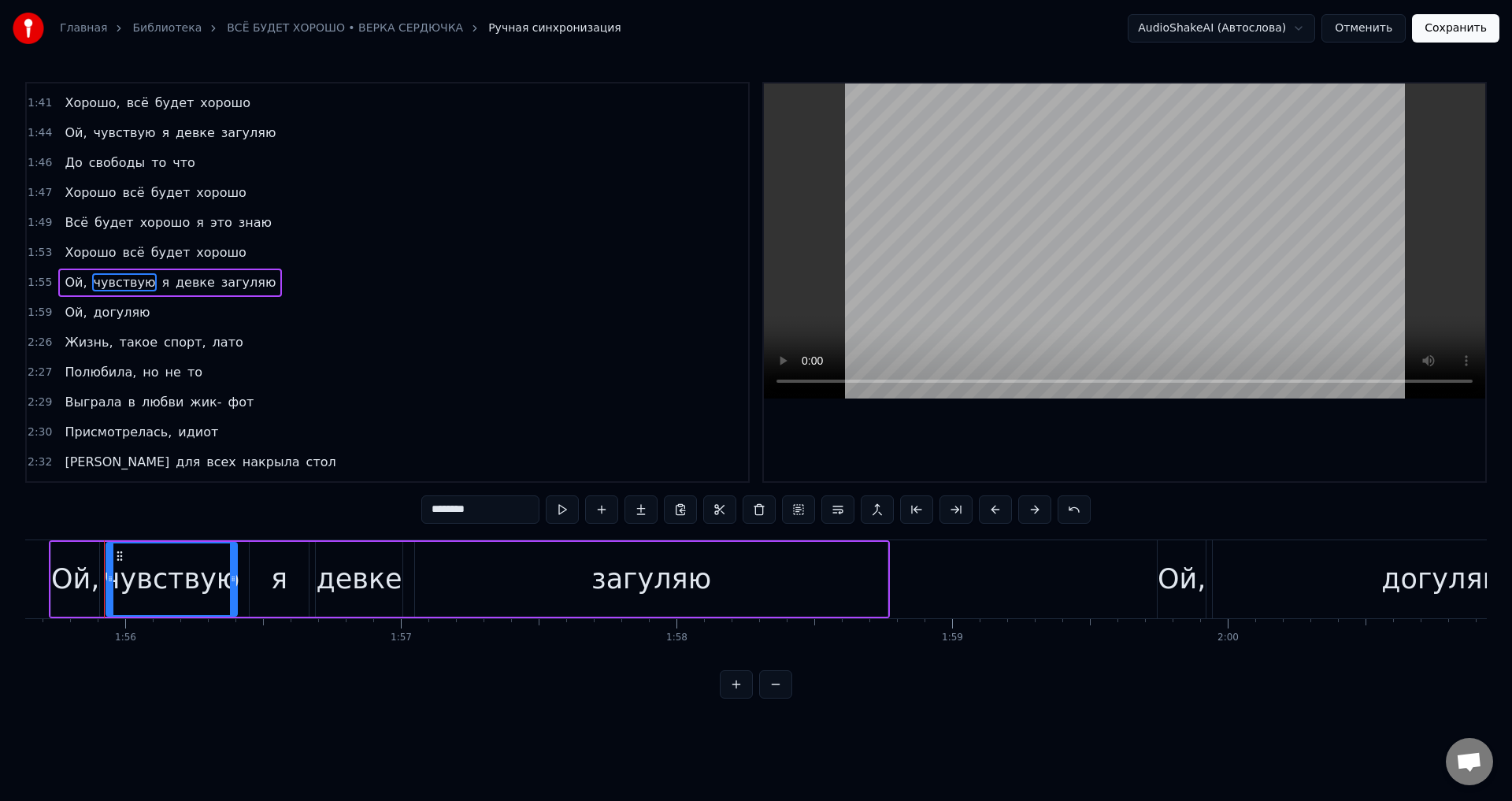
click at [71, 282] on span "Ой," at bounding box center [76, 282] width 25 height 18
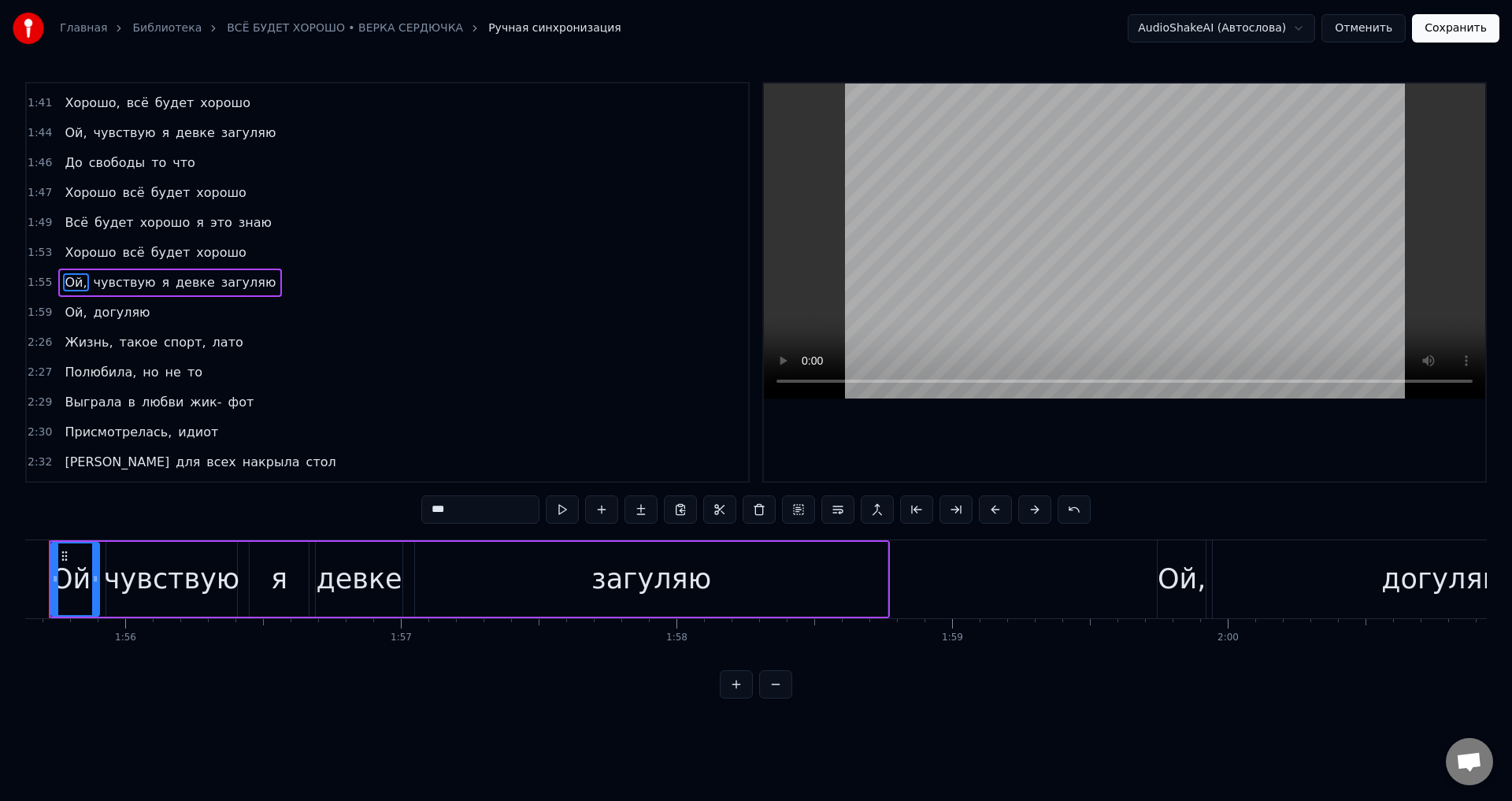
scroll to position [0, 31814]
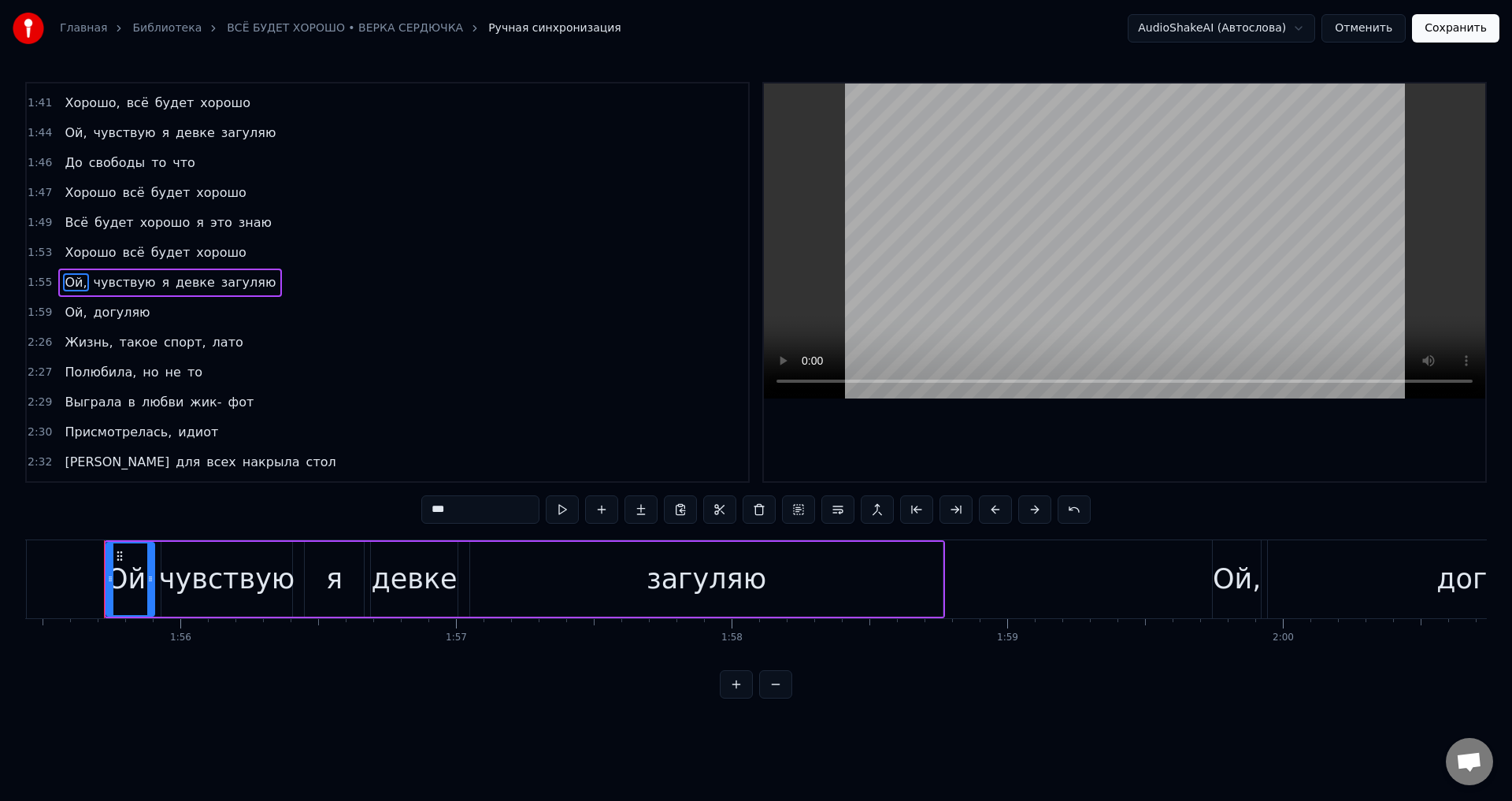
click at [466, 507] on input "***" at bounding box center [480, 509] width 118 height 29
click at [74, 311] on span "Ой," at bounding box center [76, 312] width 25 height 18
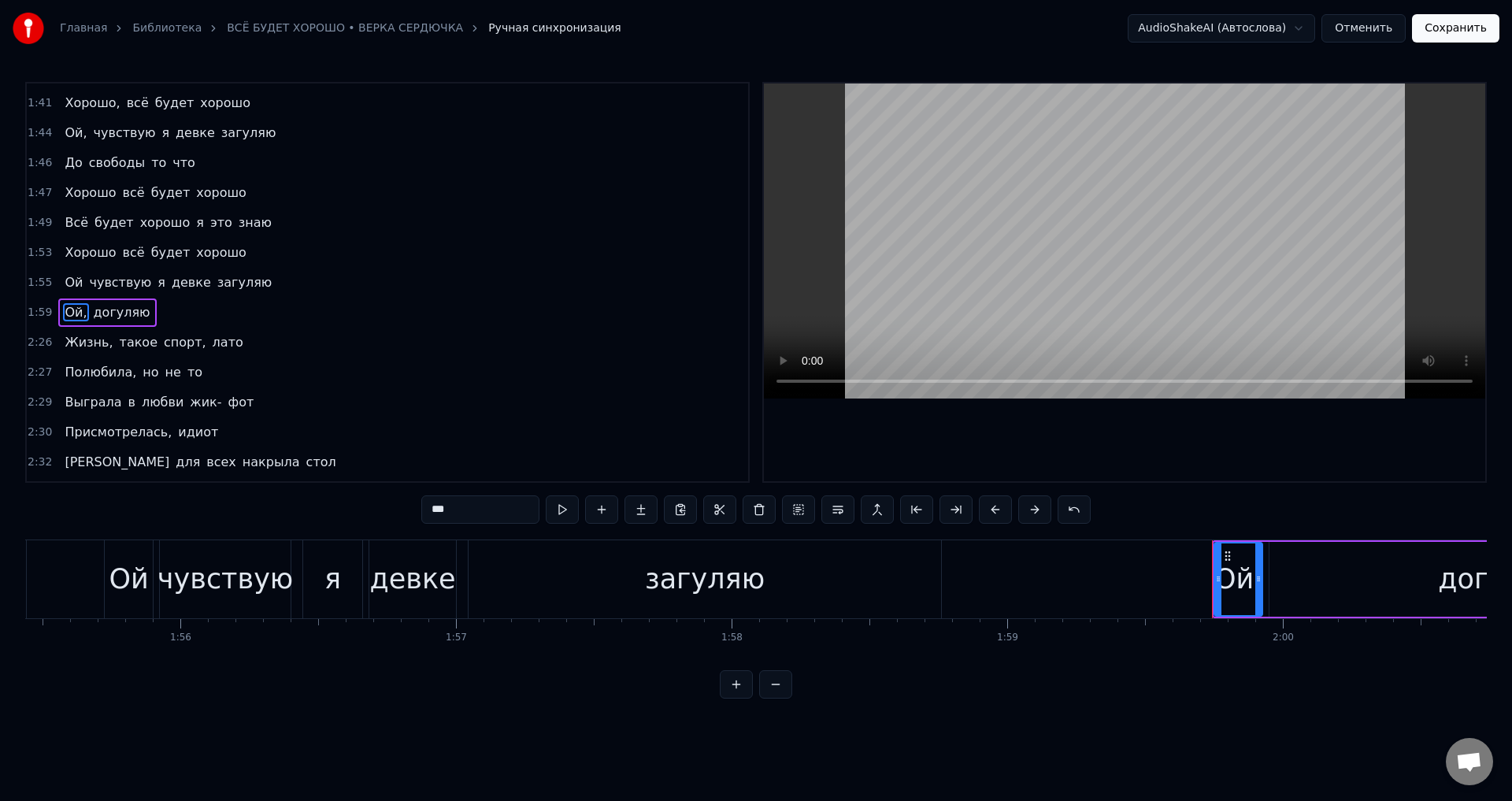
scroll to position [504, 0]
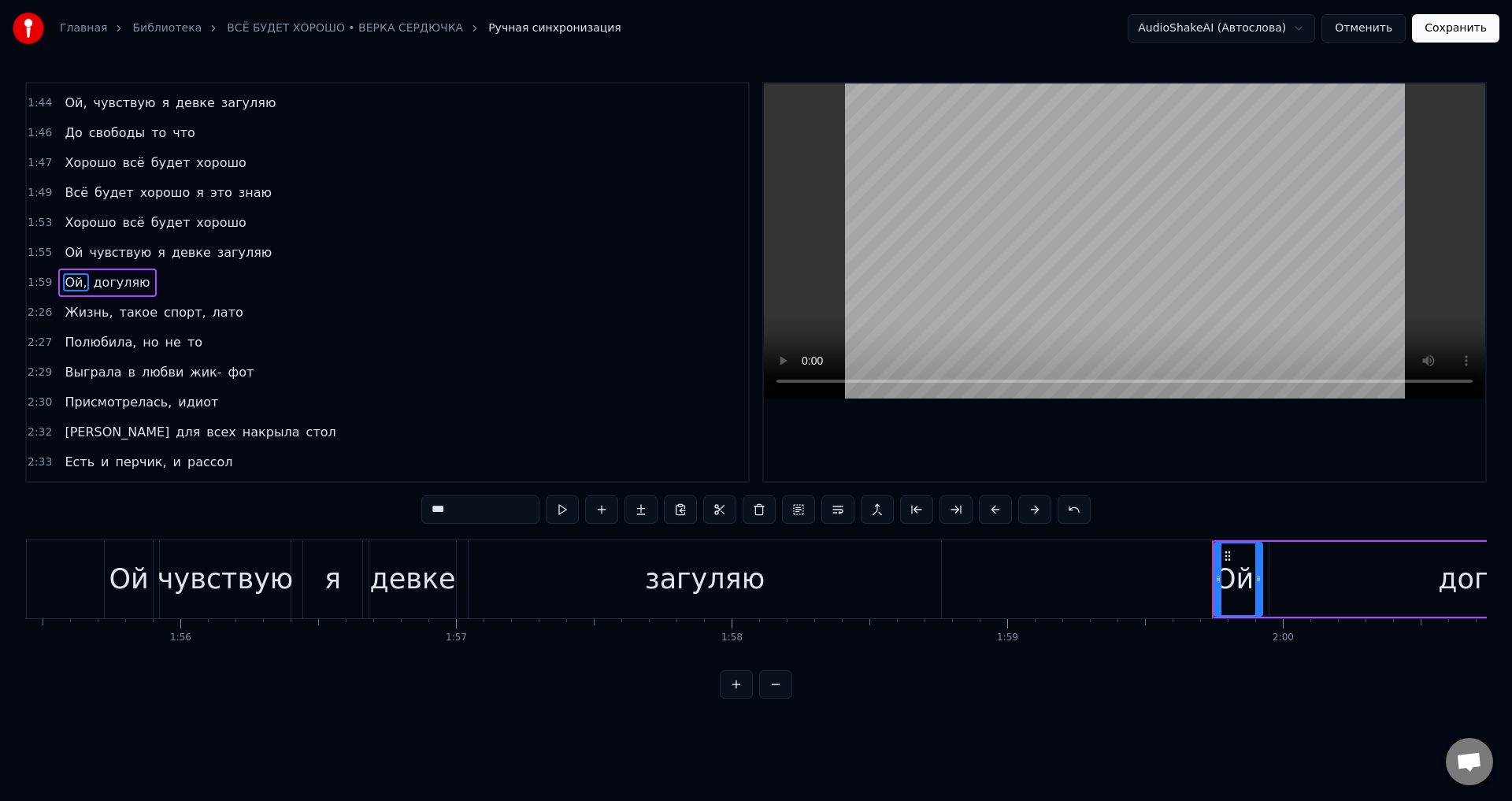
click at [471, 510] on input "***" at bounding box center [480, 509] width 118 height 29
click at [75, 314] on span "Жизнь," at bounding box center [89, 312] width 51 height 18
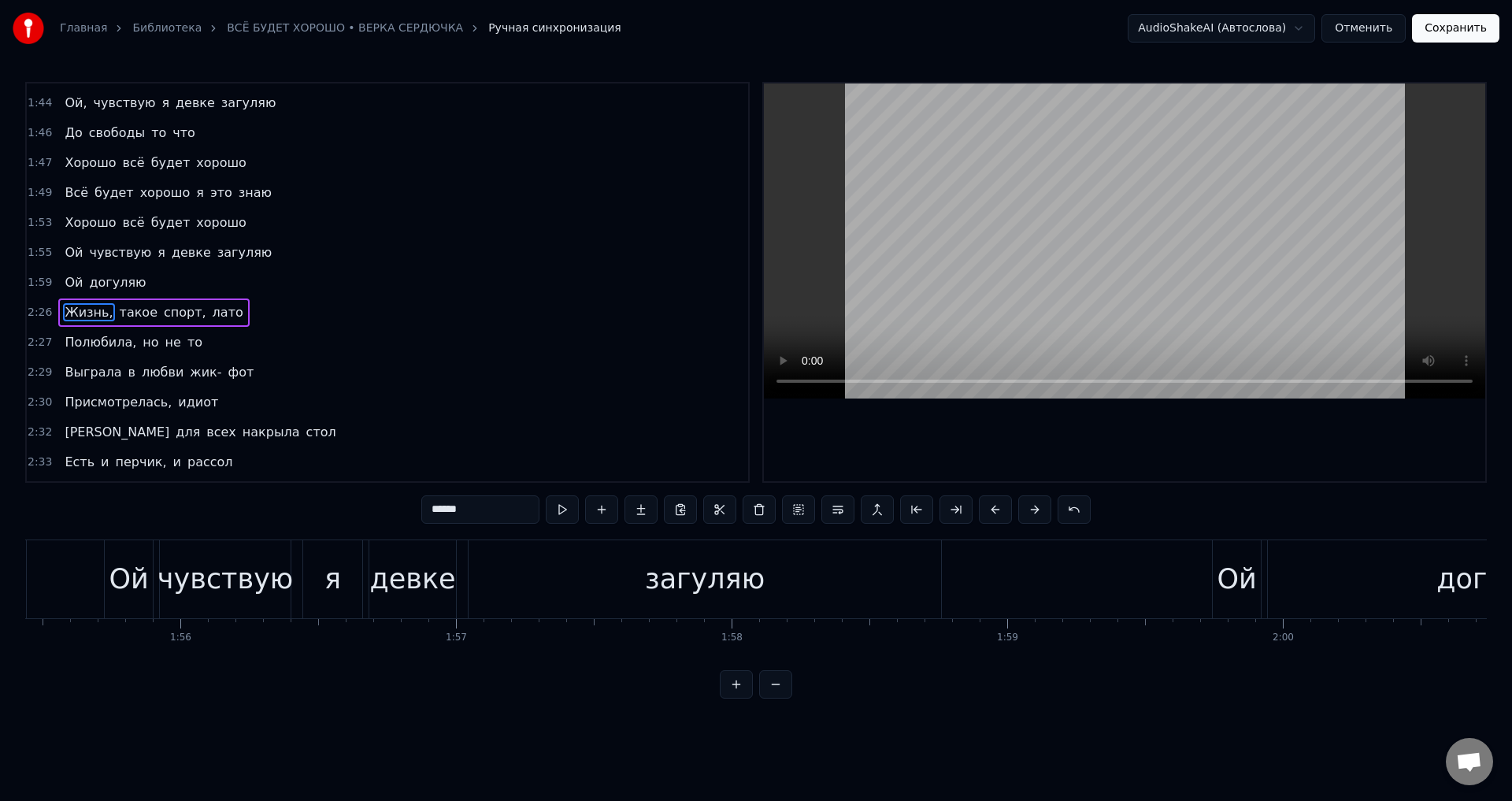
scroll to position [533, 0]
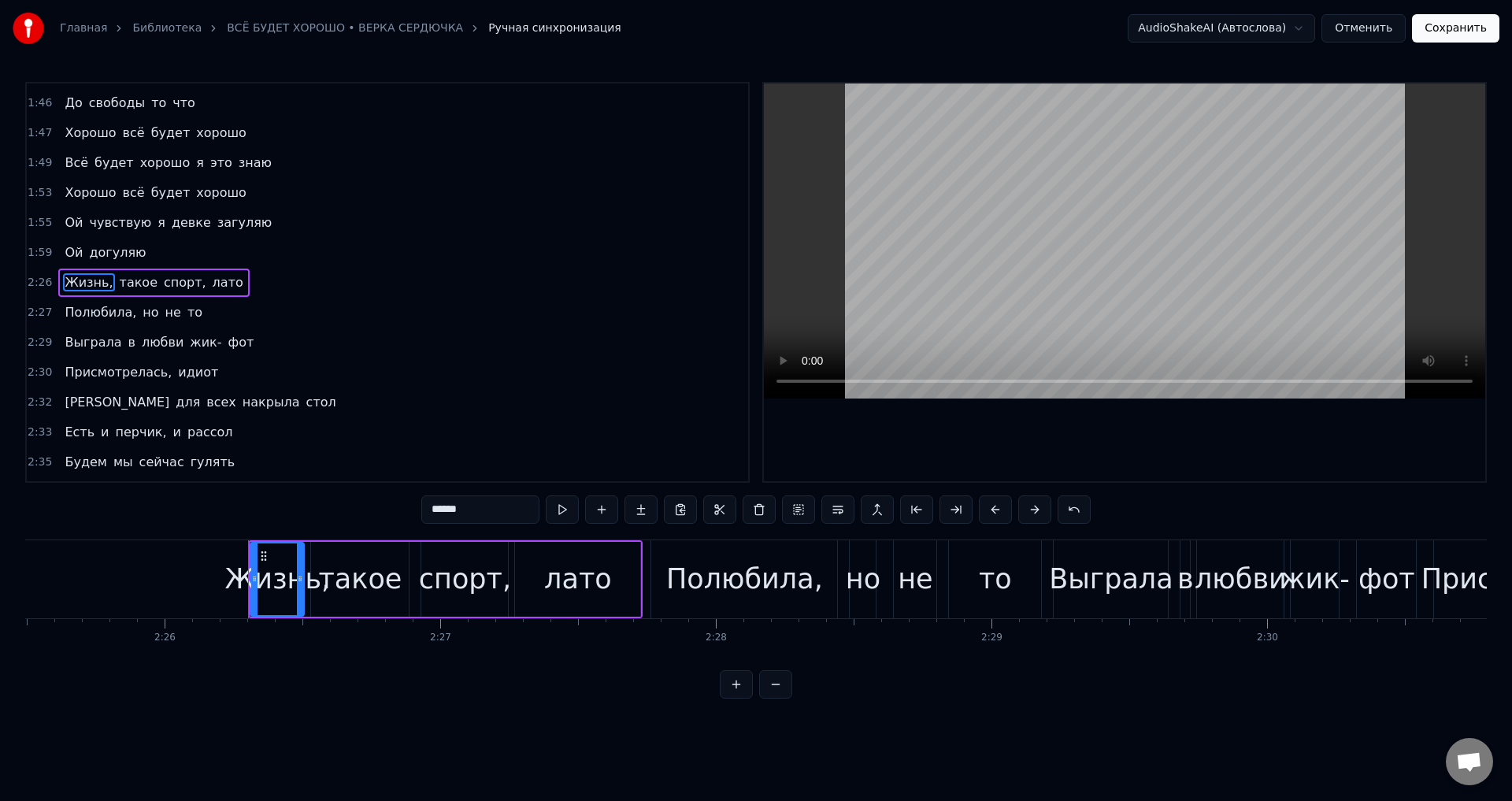
click at [476, 510] on input "******" at bounding box center [480, 509] width 118 height 29
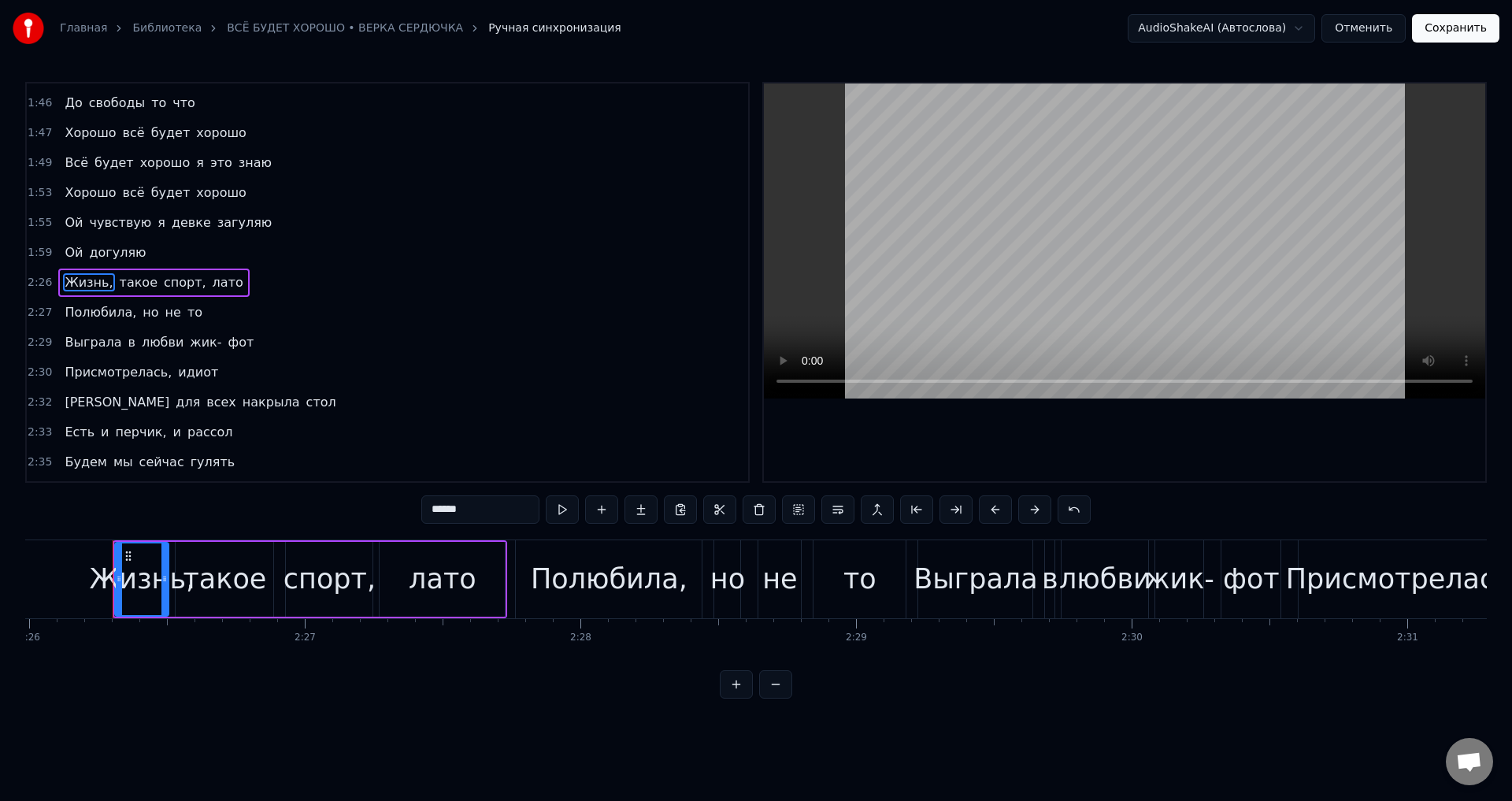
scroll to position [0, 40241]
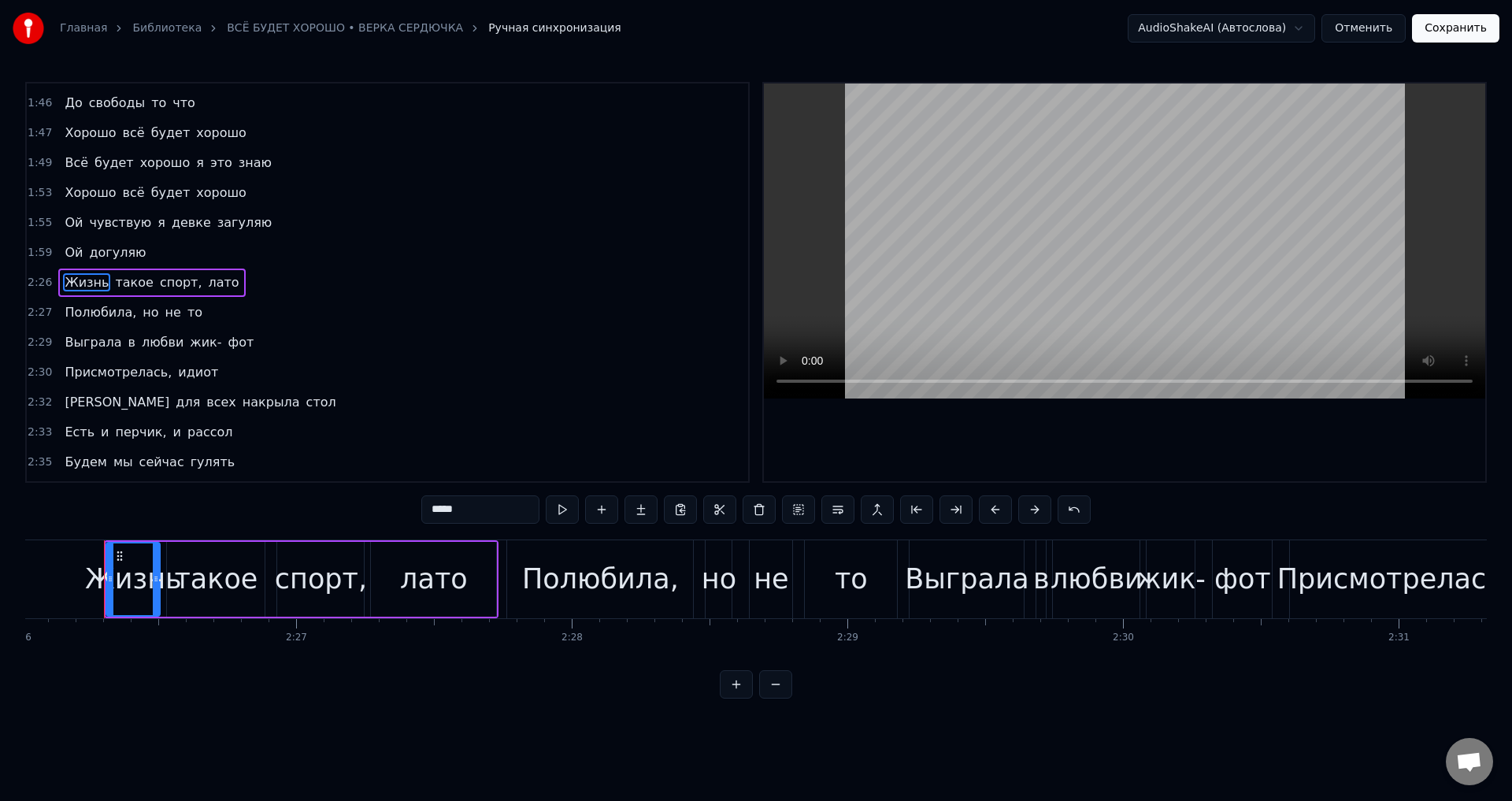
click at [158, 286] on span "спорт," at bounding box center [181, 282] width 46 height 18
click at [481, 506] on input "******" at bounding box center [480, 509] width 118 height 29
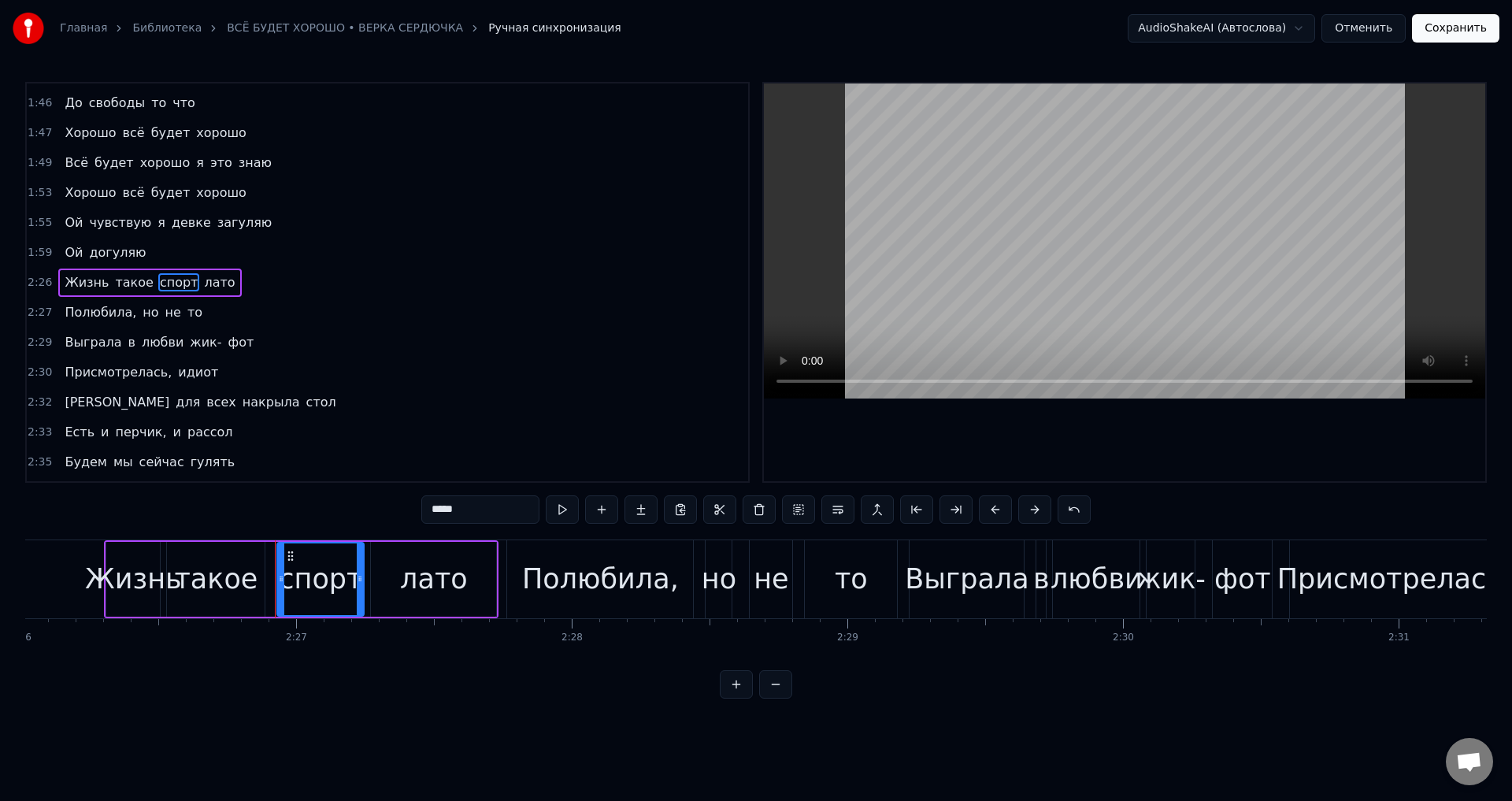
click at [108, 319] on span "Полюбила," at bounding box center [100, 312] width 75 height 18
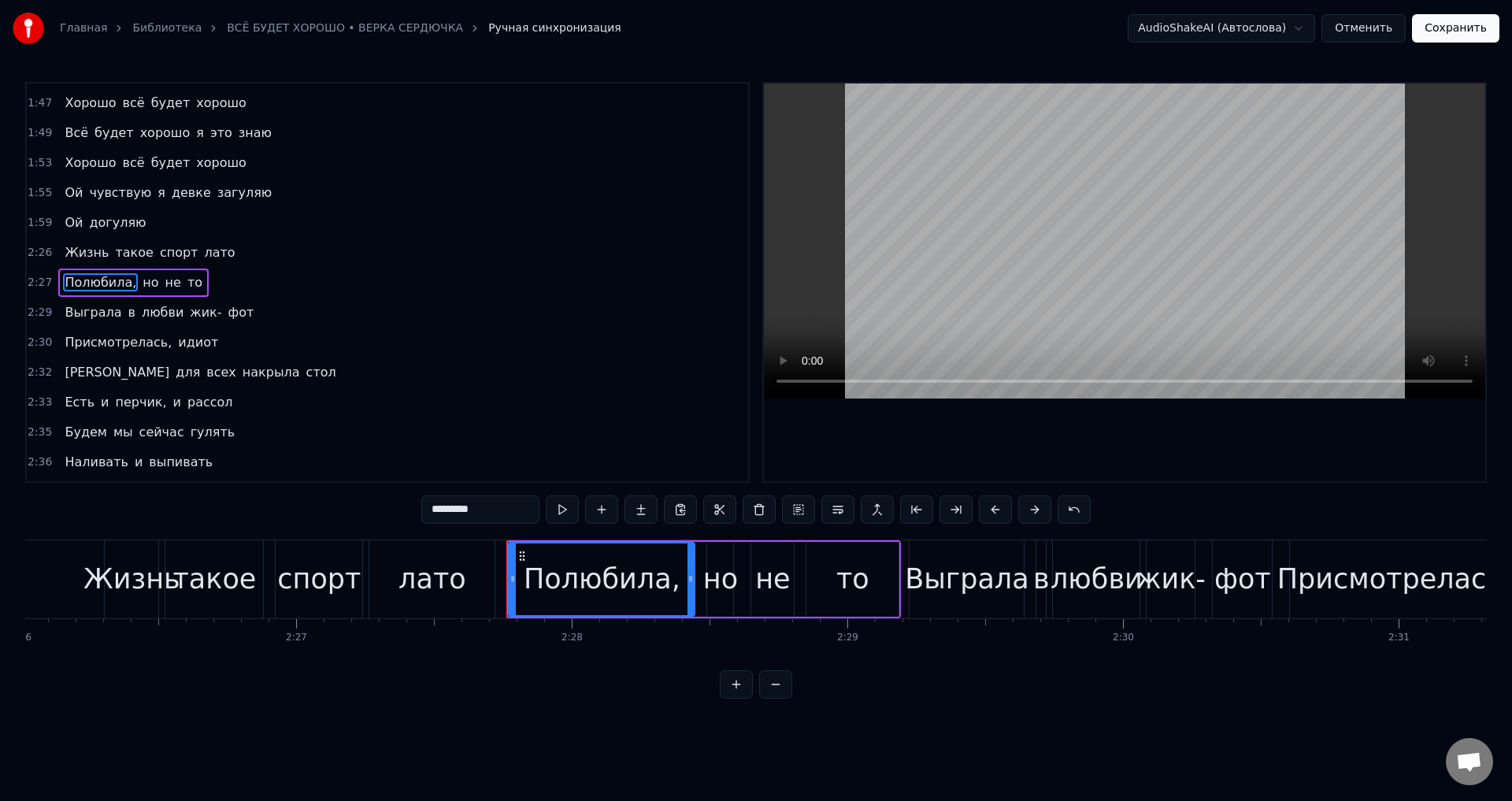
click at [499, 513] on input "*********" at bounding box center [480, 509] width 118 height 29
click at [117, 346] on span "Присмотрелась," at bounding box center [118, 342] width 110 height 18
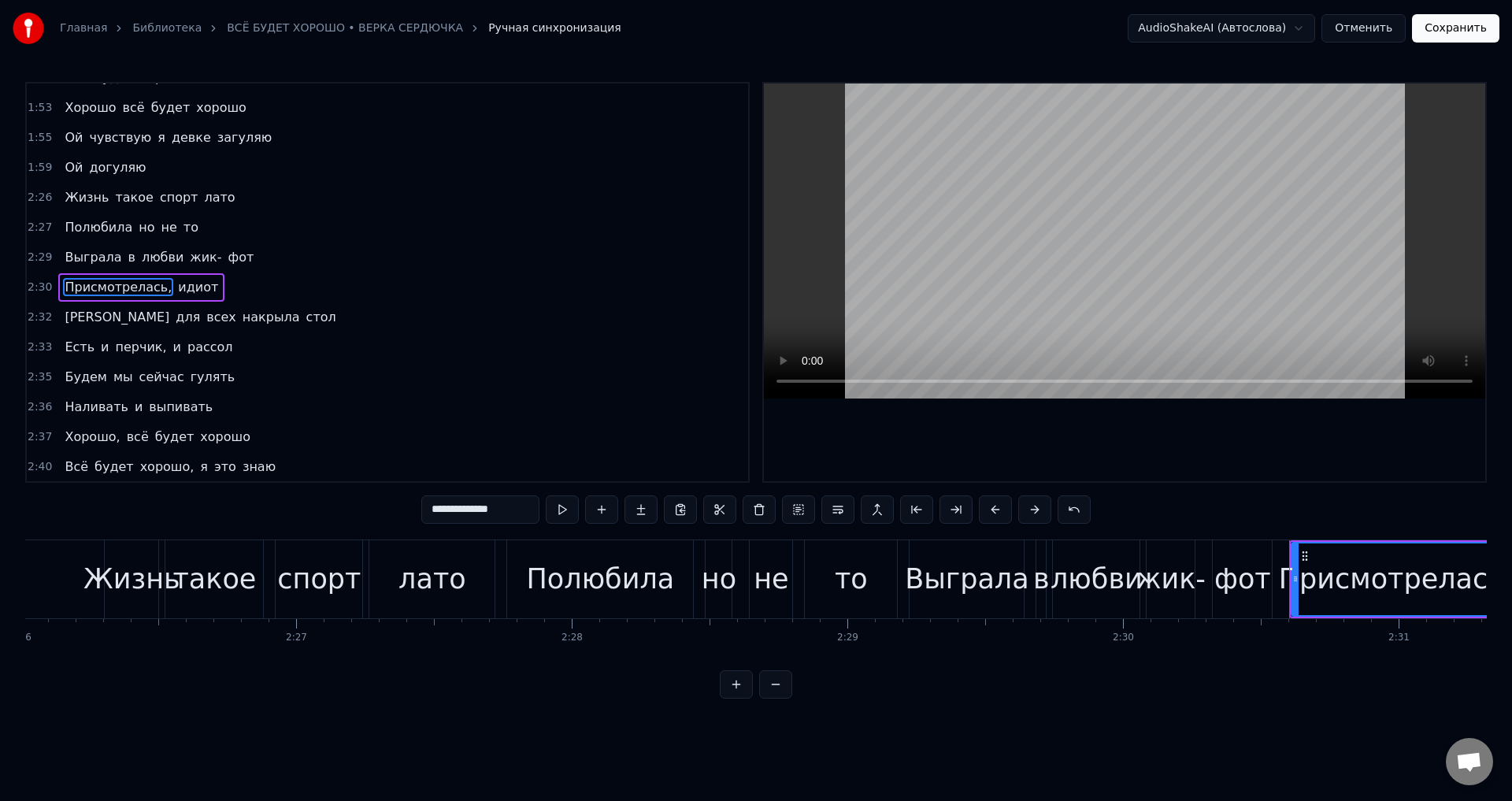
scroll to position [624, 0]
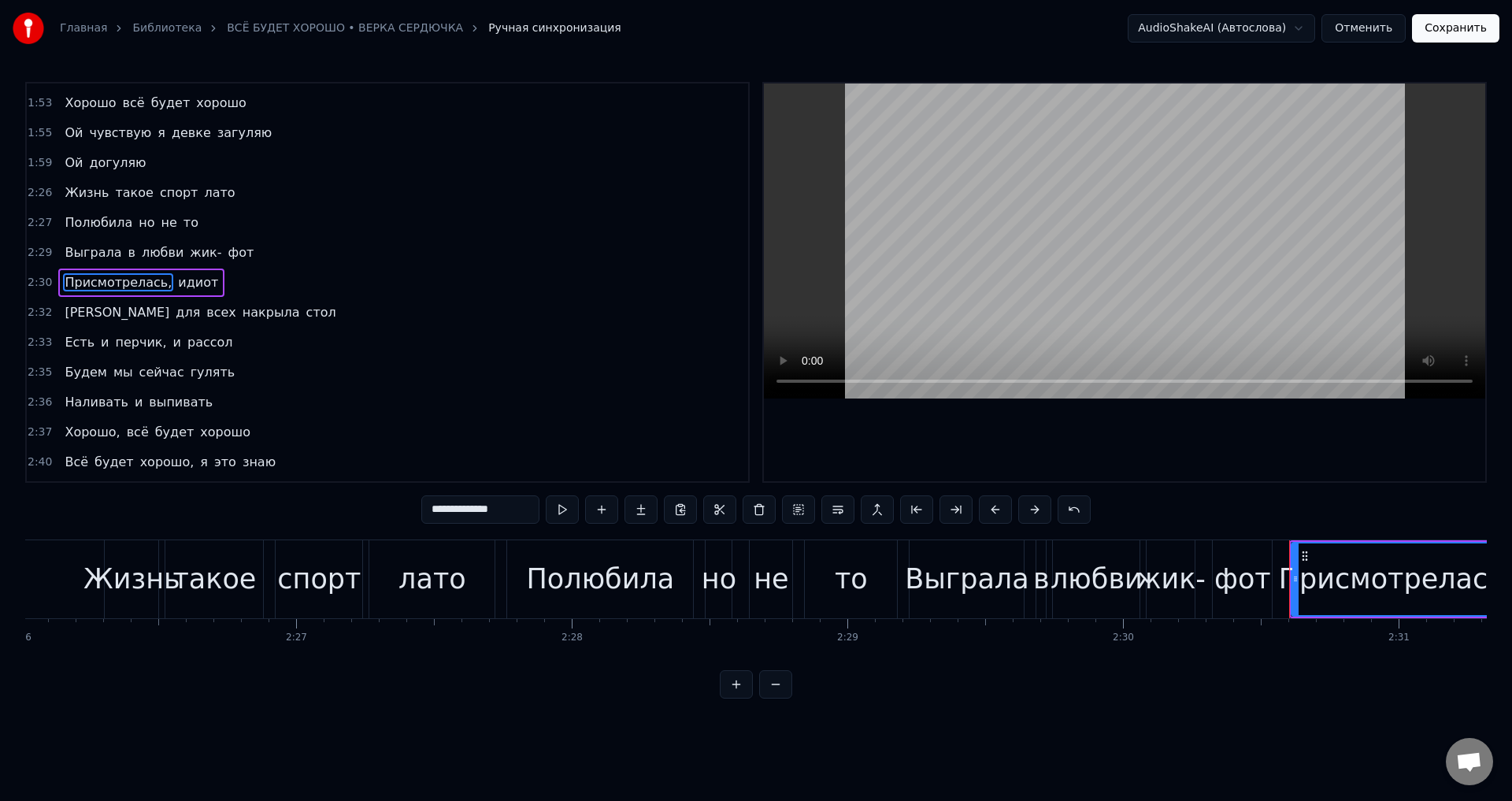
click at [519, 512] on input "**********" at bounding box center [480, 509] width 118 height 29
click at [114, 345] on span "перчик," at bounding box center [141, 342] width 54 height 18
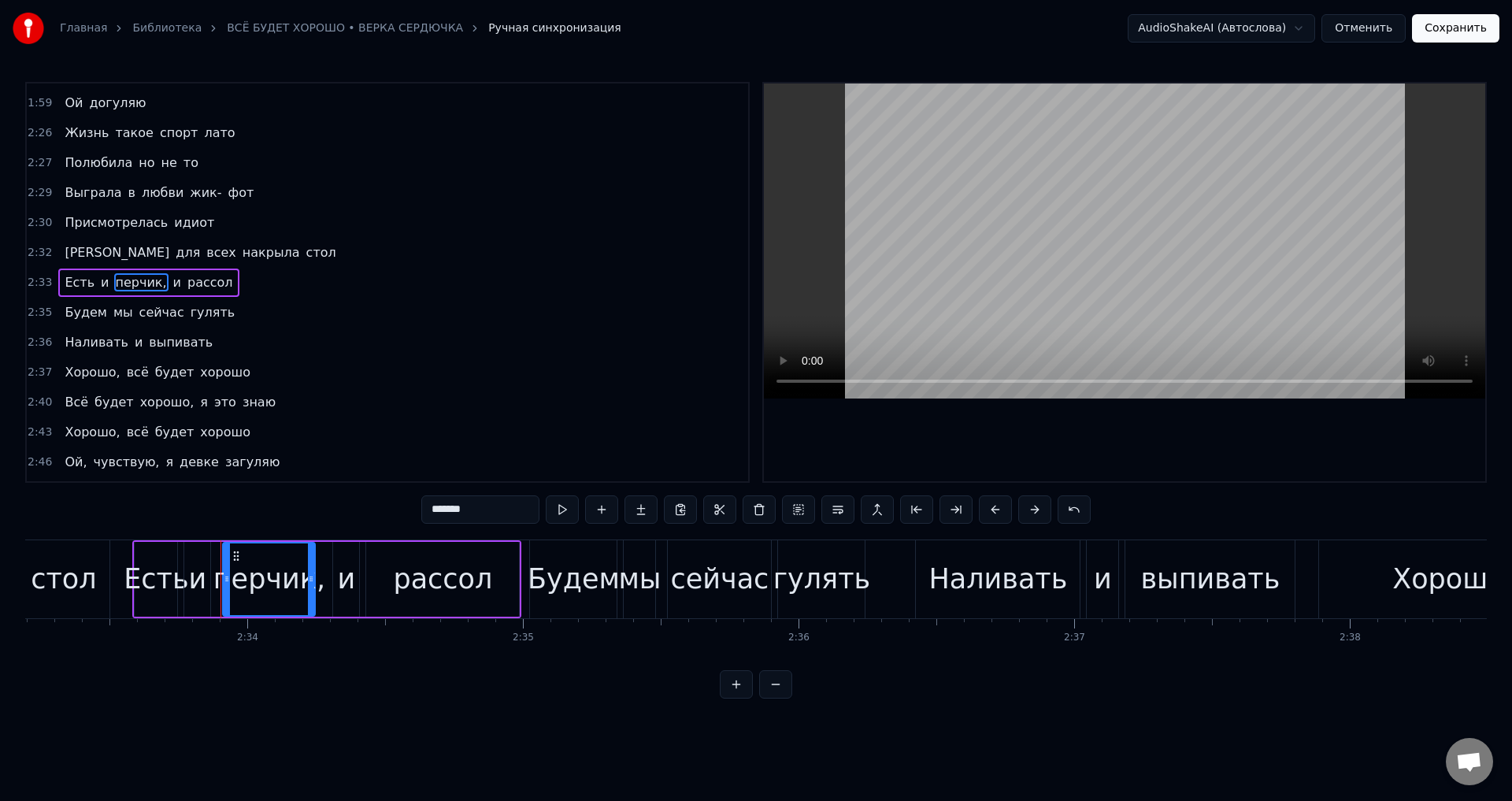
scroll to position [0, 42336]
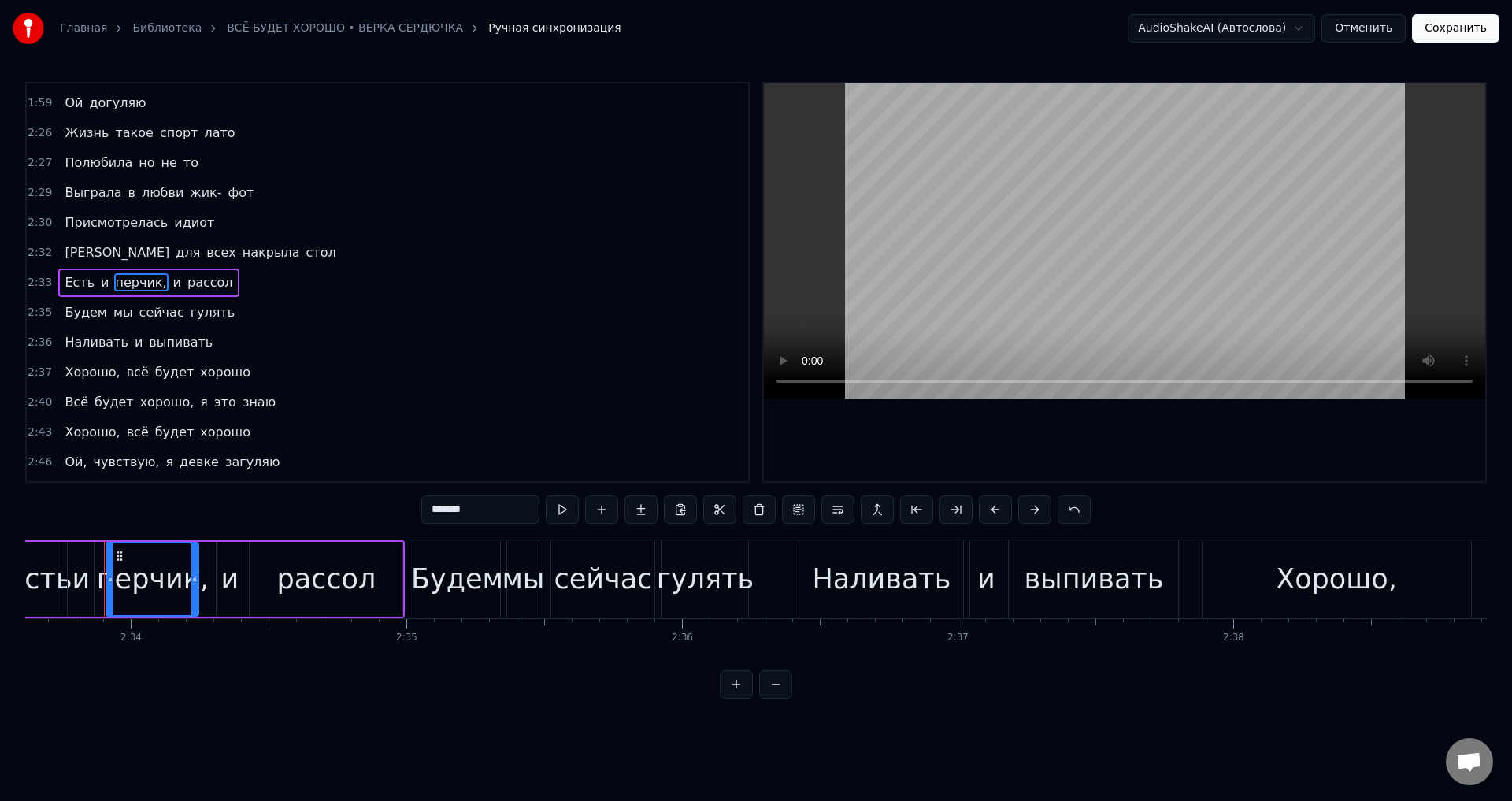
click at [487, 503] on input "*******" at bounding box center [480, 509] width 118 height 29
click at [99, 372] on span "Хорошо," at bounding box center [92, 372] width 58 height 18
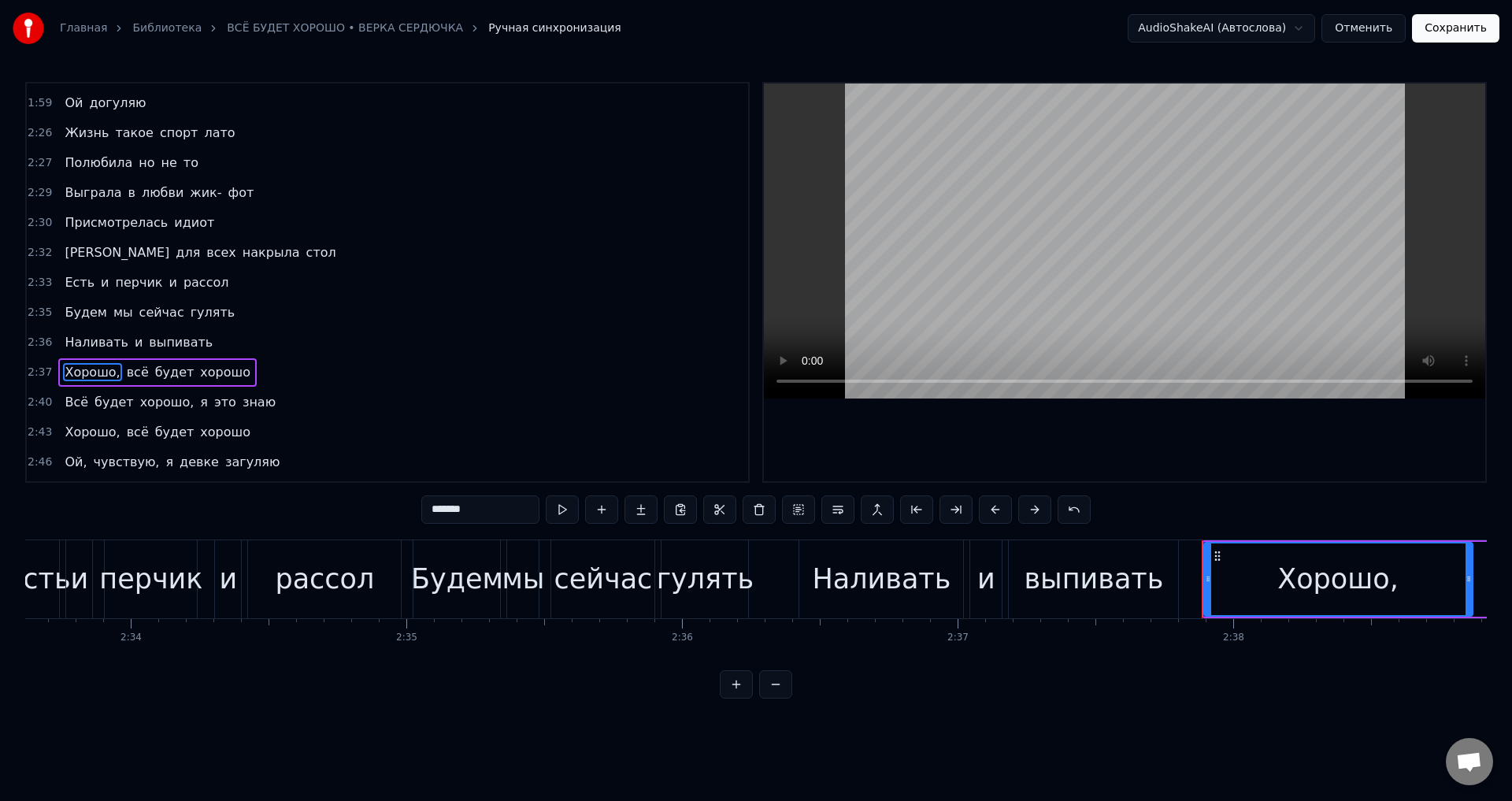
scroll to position [773, 0]
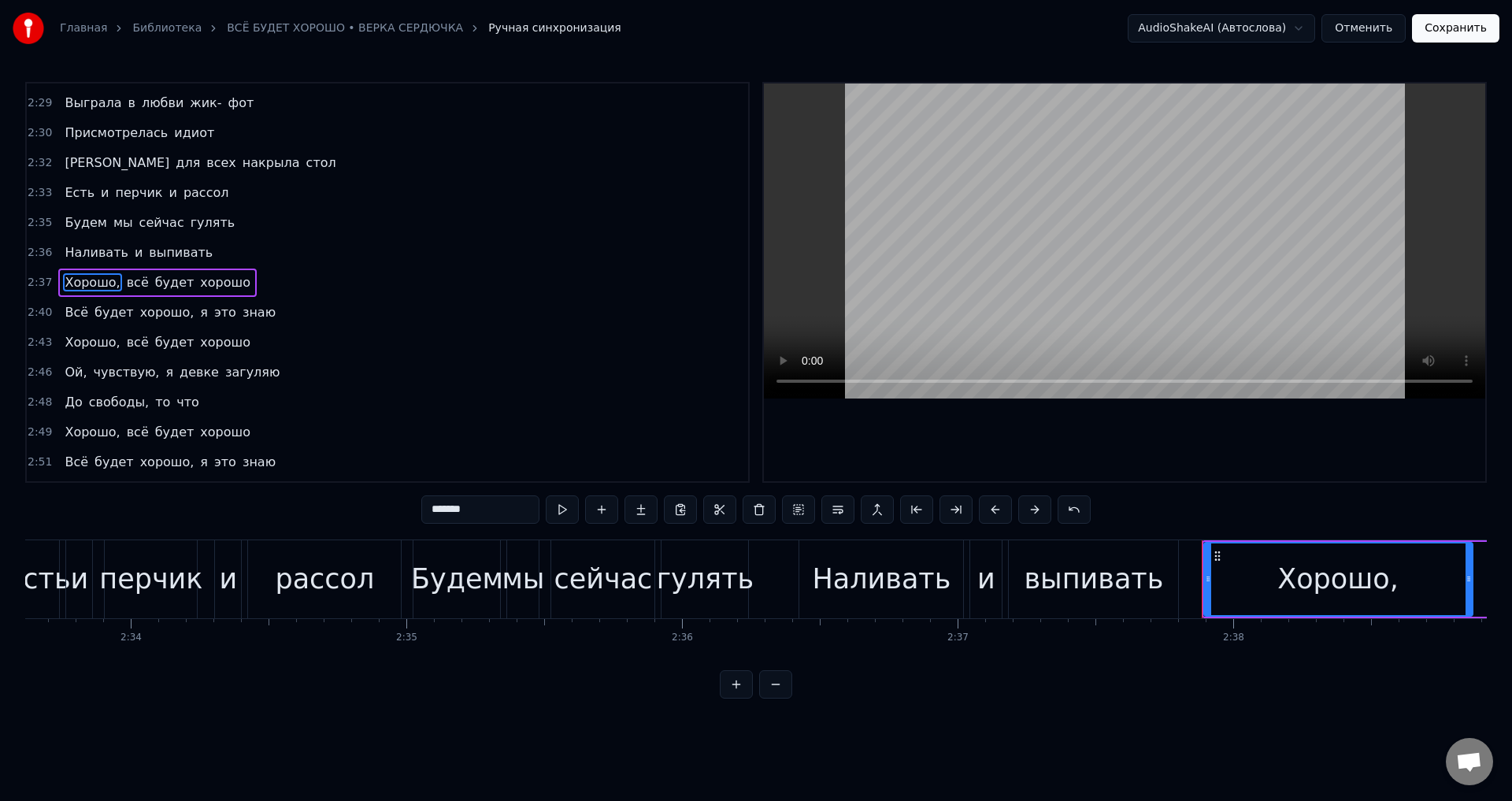
click at [501, 504] on input "*******" at bounding box center [480, 509] width 118 height 29
click at [158, 318] on span "хорошо," at bounding box center [167, 312] width 57 height 18
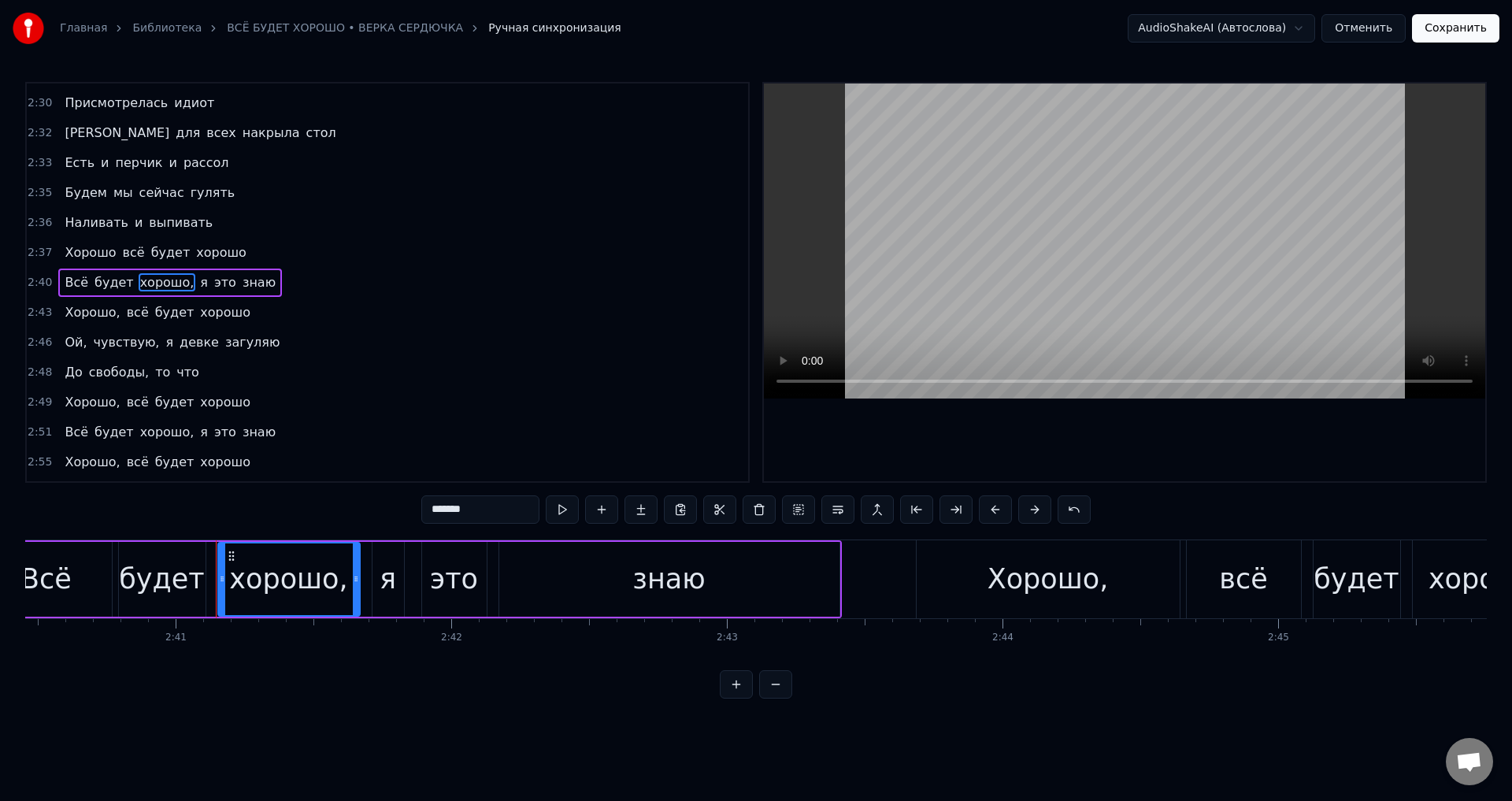
scroll to position [0, 44331]
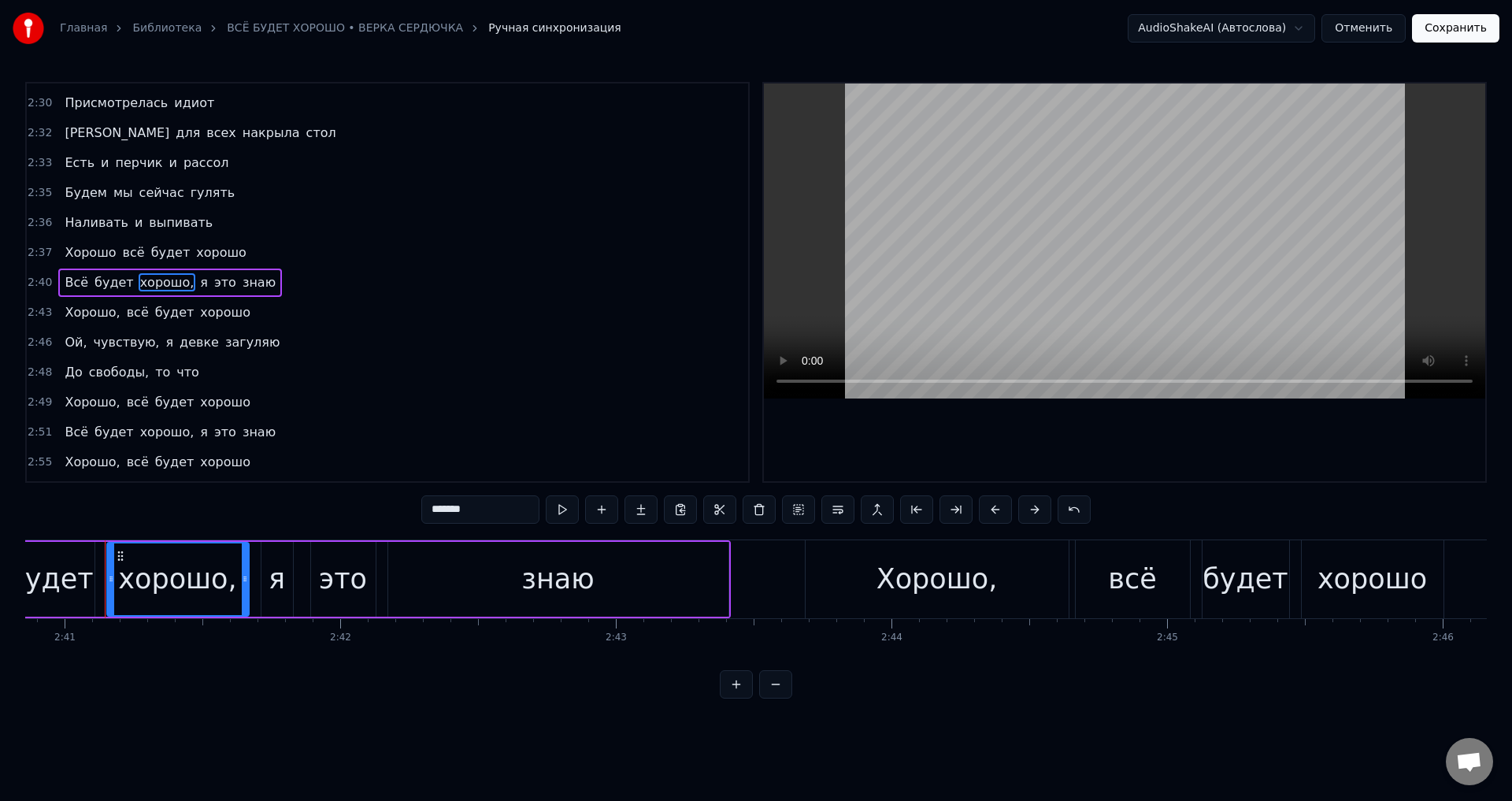
click at [483, 510] on input "*******" at bounding box center [480, 509] width 118 height 29
click at [85, 315] on span "Хорошо," at bounding box center [92, 312] width 58 height 18
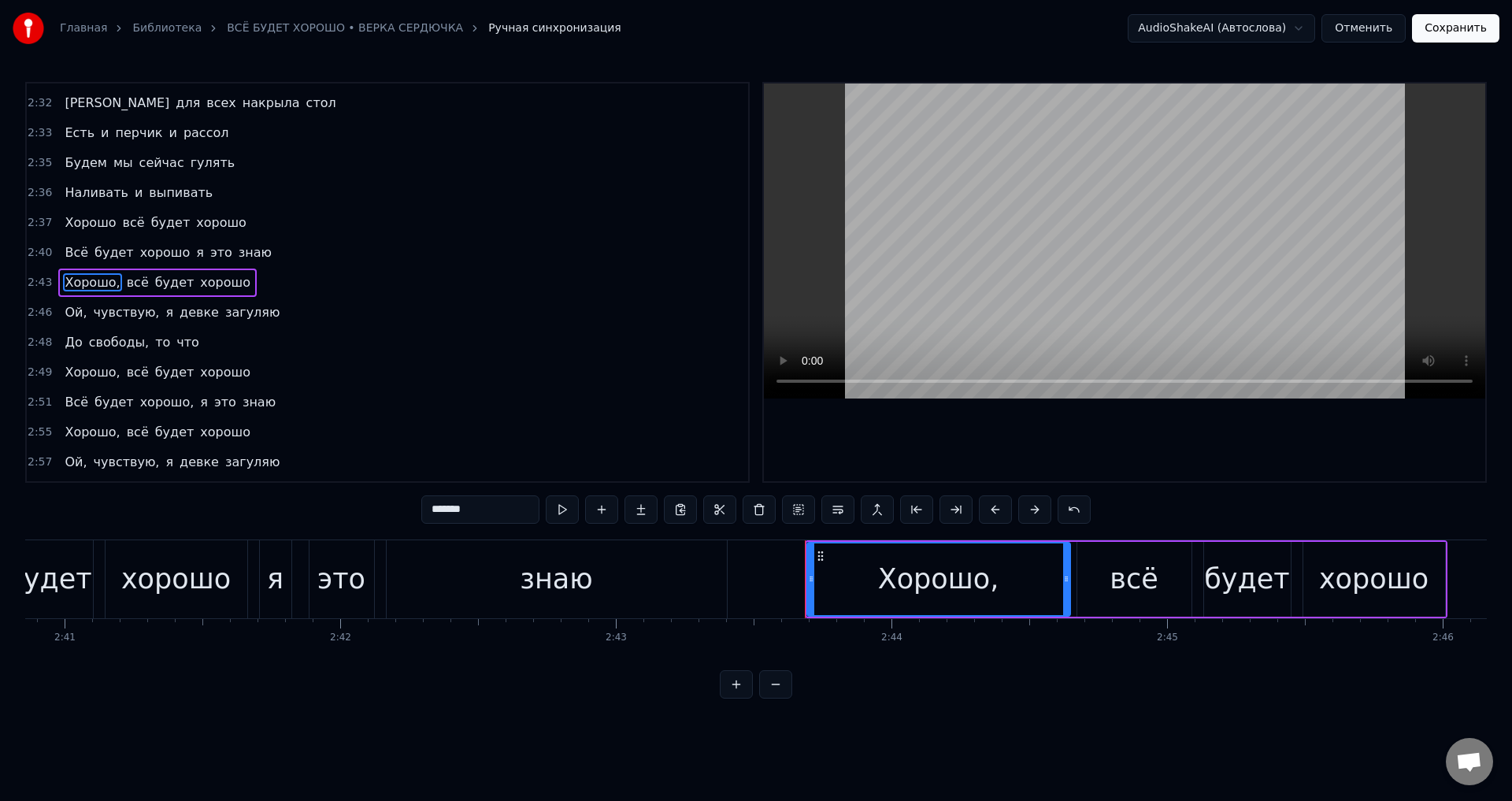
click at [491, 516] on input "*******" at bounding box center [480, 509] width 118 height 29
click at [76, 316] on span "Ой," at bounding box center [76, 312] width 25 height 18
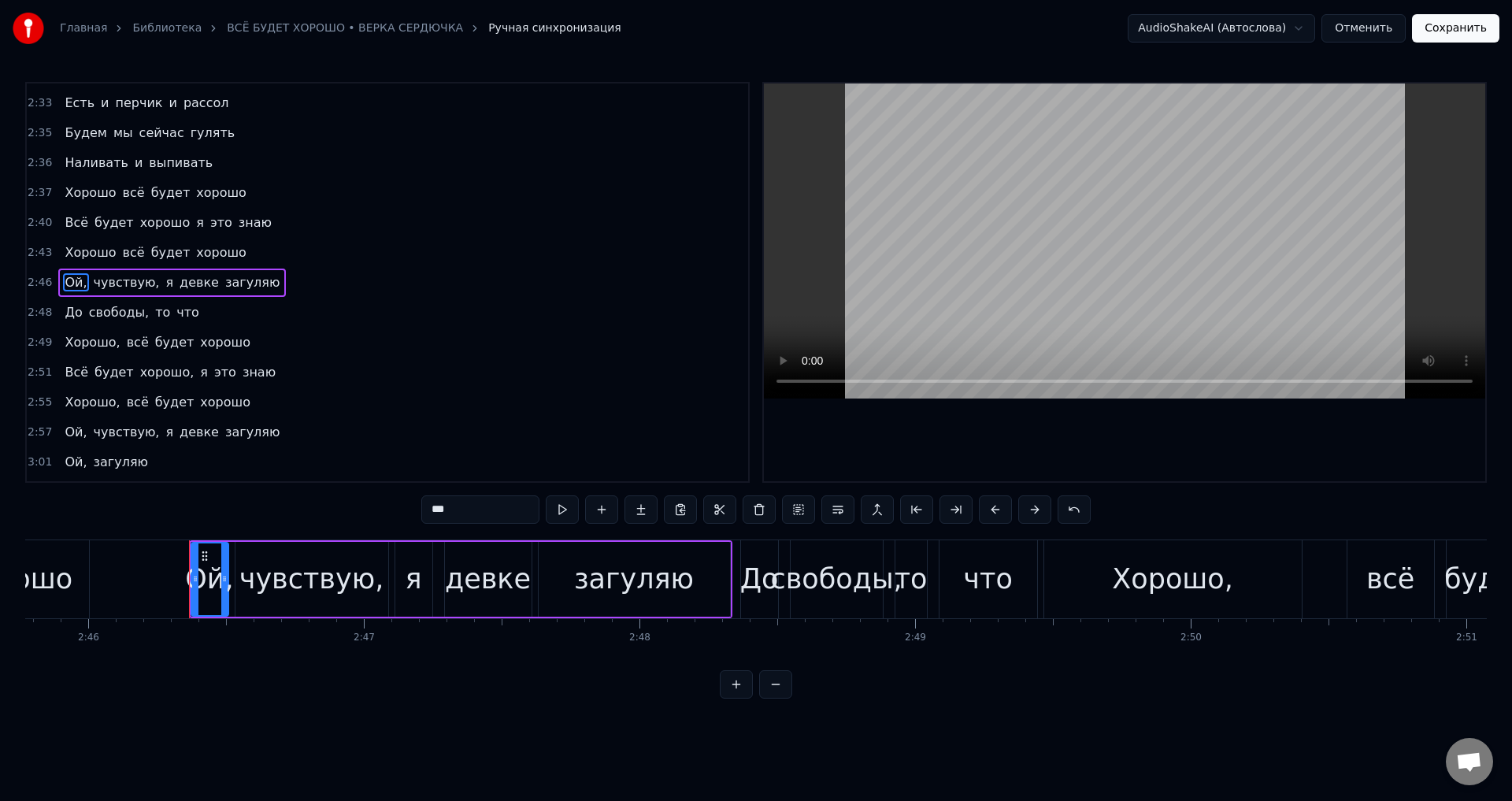
click at [463, 507] on input "***" at bounding box center [480, 509] width 118 height 29
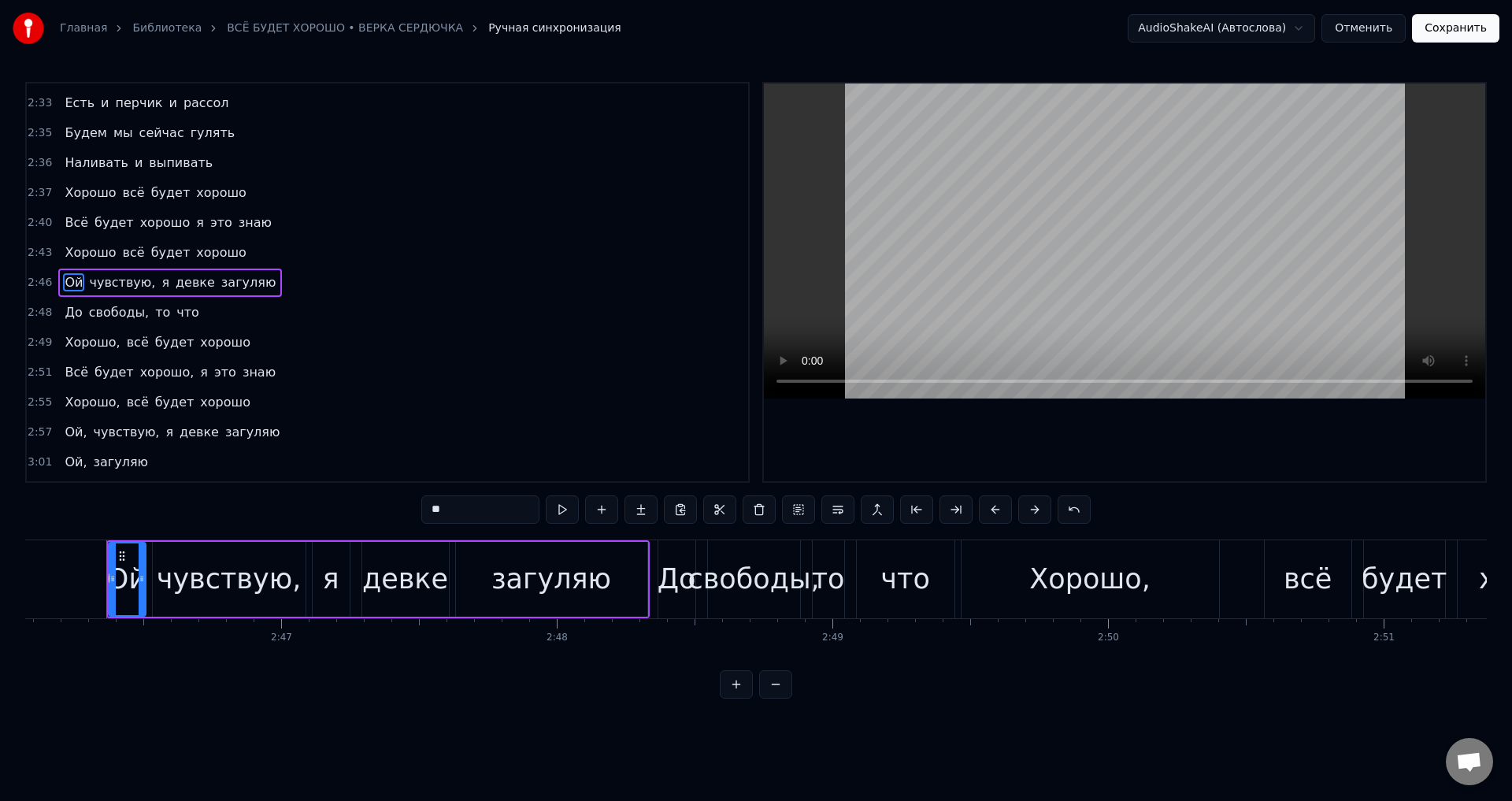
scroll to position [0, 45770]
click at [117, 286] on span "чувствую," at bounding box center [121, 282] width 69 height 18
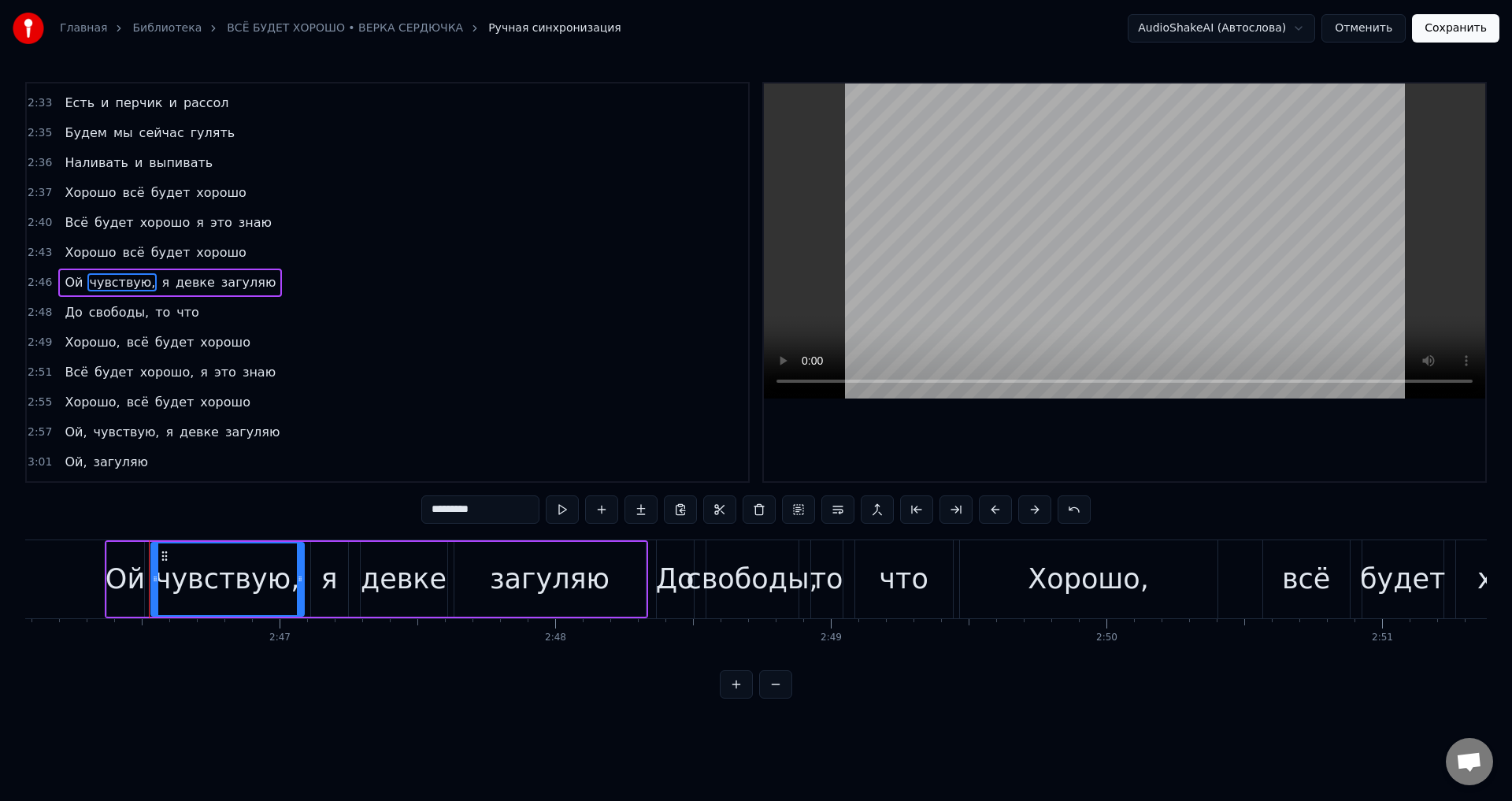
click at [498, 506] on input "*********" at bounding box center [480, 509] width 118 height 29
click at [111, 317] on span "свободы," at bounding box center [118, 312] width 63 height 18
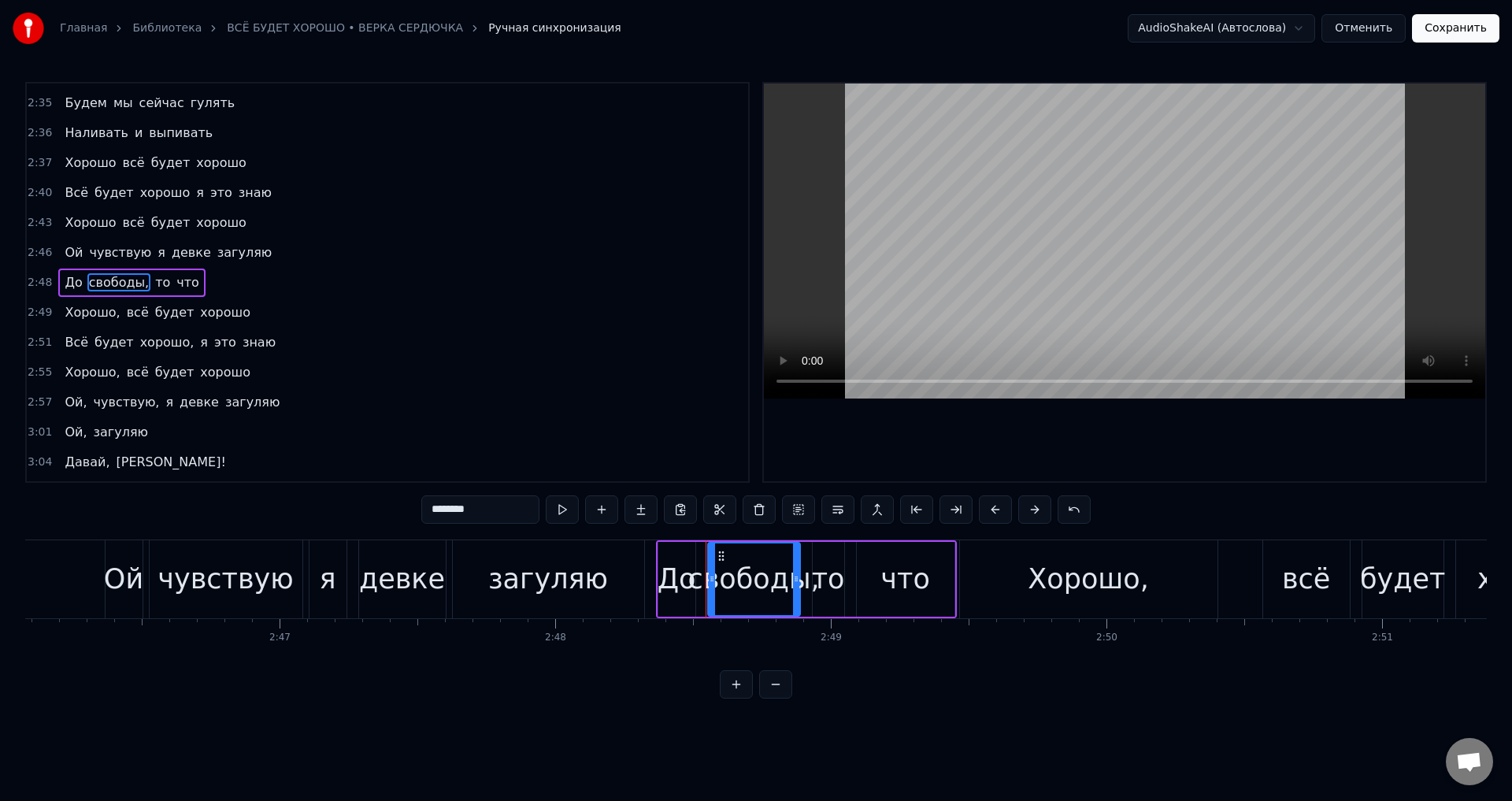
click at [487, 509] on input "********" at bounding box center [480, 509] width 118 height 29
click at [100, 312] on span "Хорошо," at bounding box center [92, 312] width 58 height 18
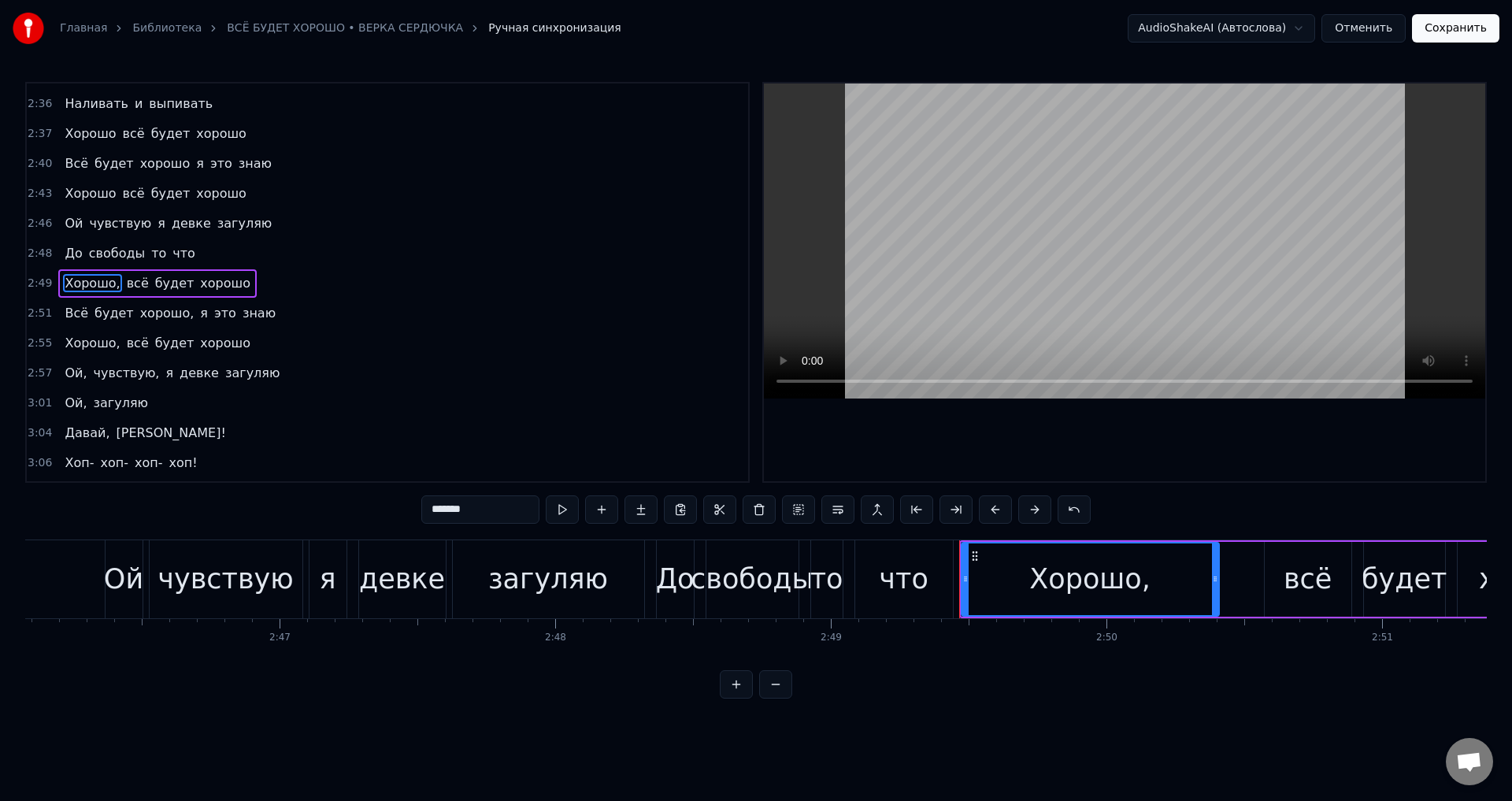
scroll to position [922, 0]
click at [490, 506] on input "*******" at bounding box center [480, 509] width 118 height 29
type input "******"
click at [143, 322] on div "Всё будет хорошо, я это знаю" at bounding box center [170, 313] width 223 height 29
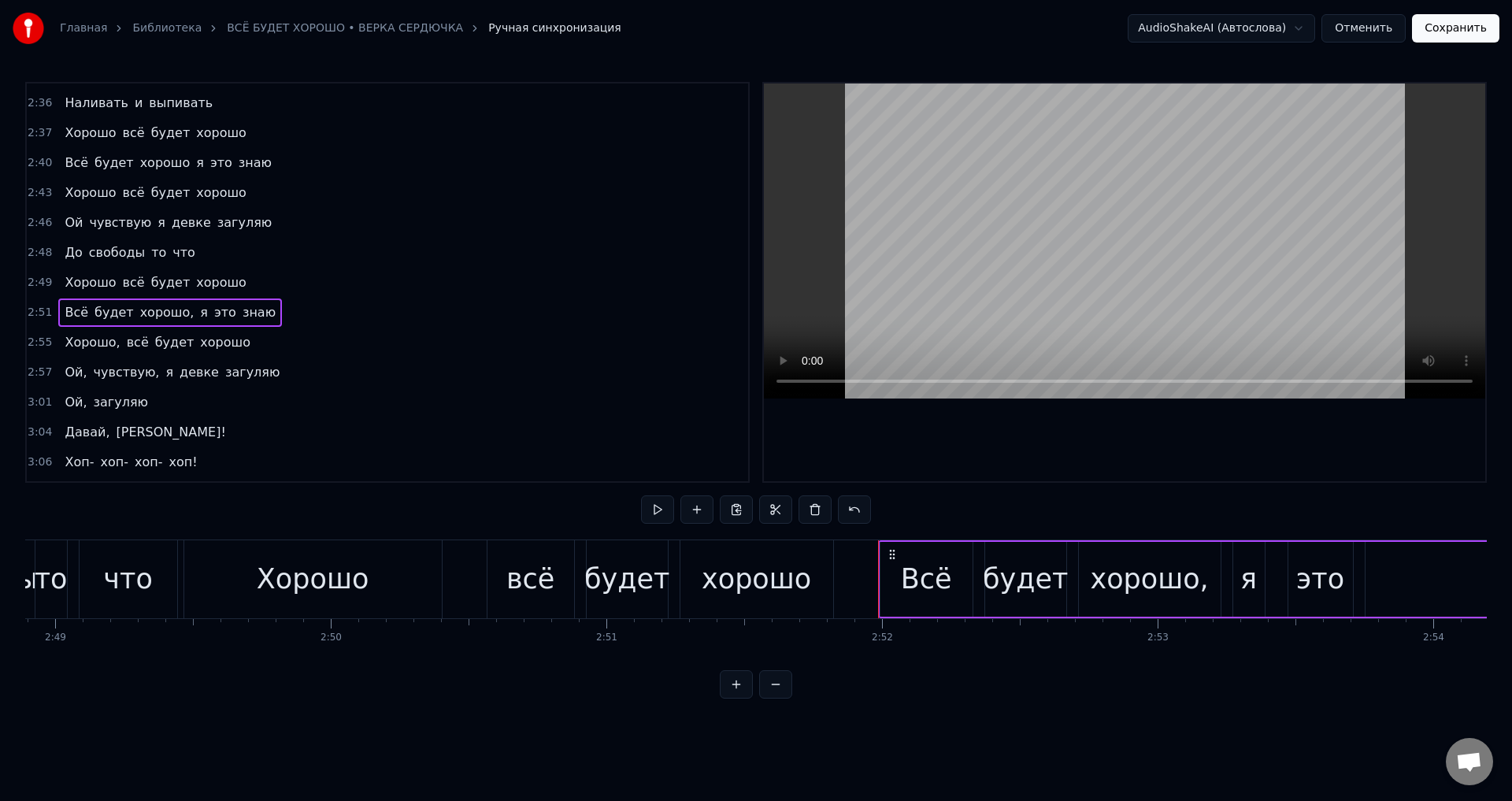
click at [144, 318] on span "хорошо," at bounding box center [167, 312] width 57 height 18
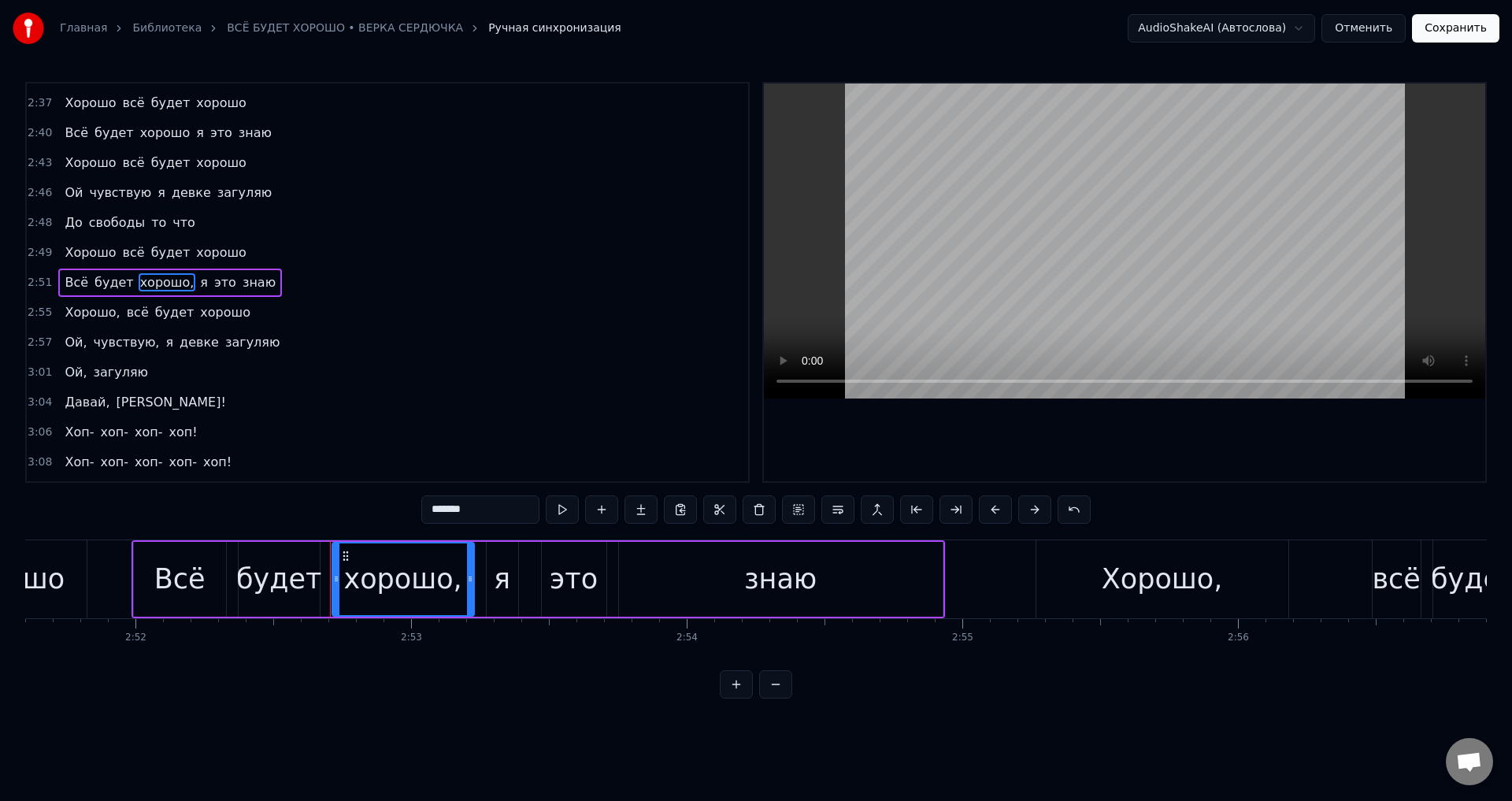
scroll to position [0, 47319]
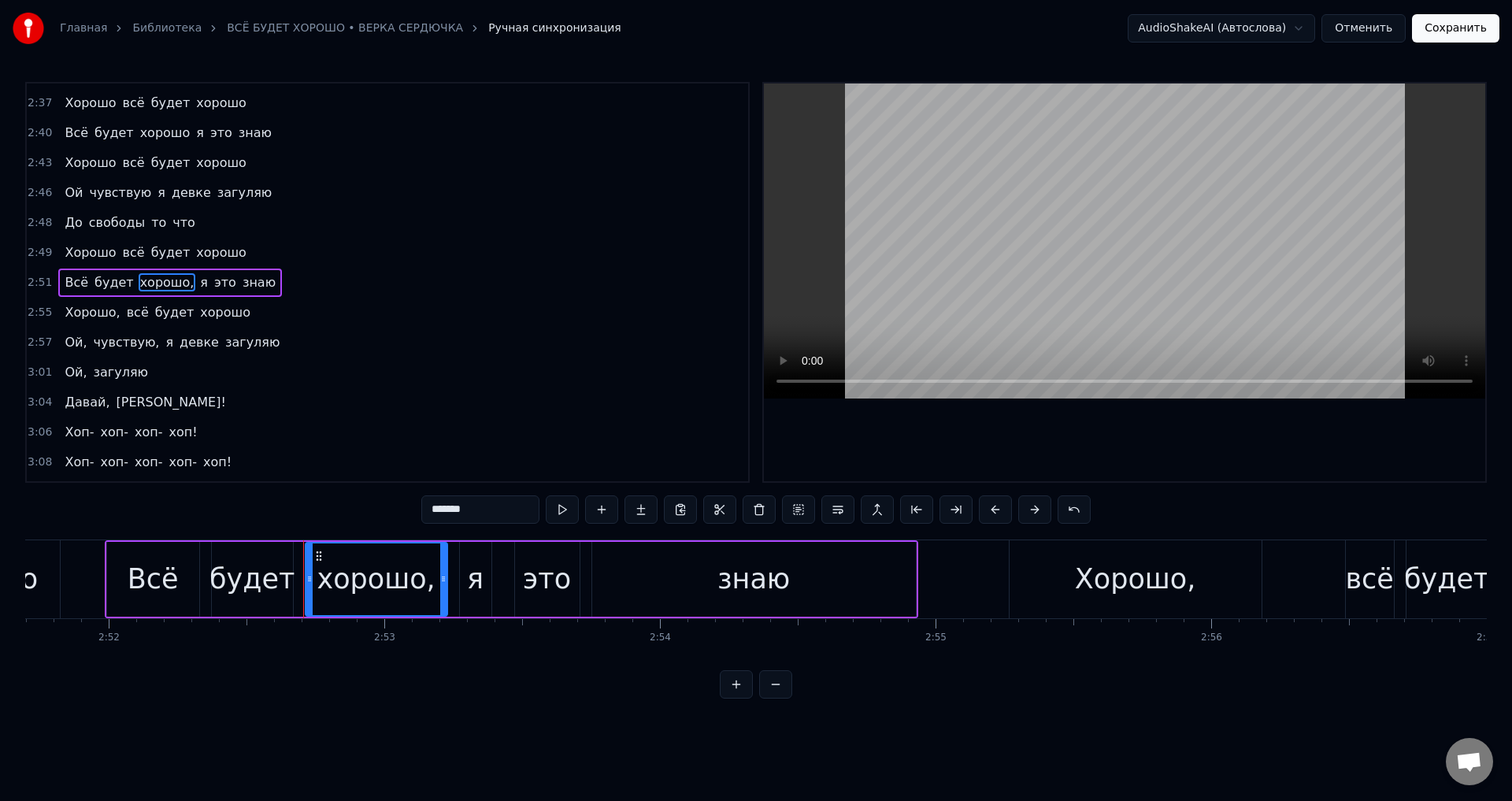
click at [483, 510] on input "*******" at bounding box center [480, 509] width 118 height 29
click at [102, 312] on span "Хорошо," at bounding box center [92, 312] width 58 height 18
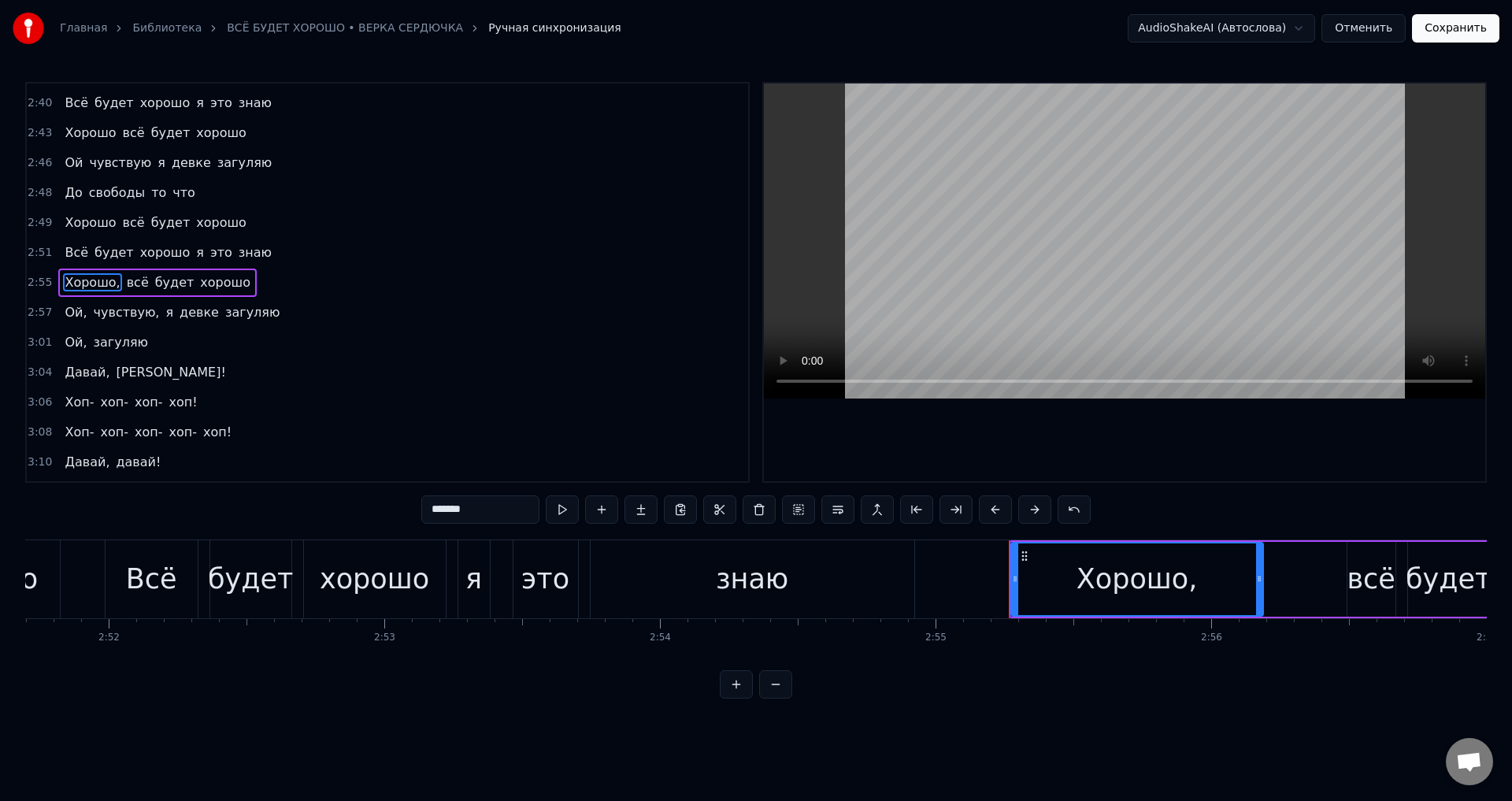
click at [496, 510] on input "*******" at bounding box center [480, 509] width 118 height 29
click at [73, 313] on span "Ой," at bounding box center [76, 312] width 25 height 18
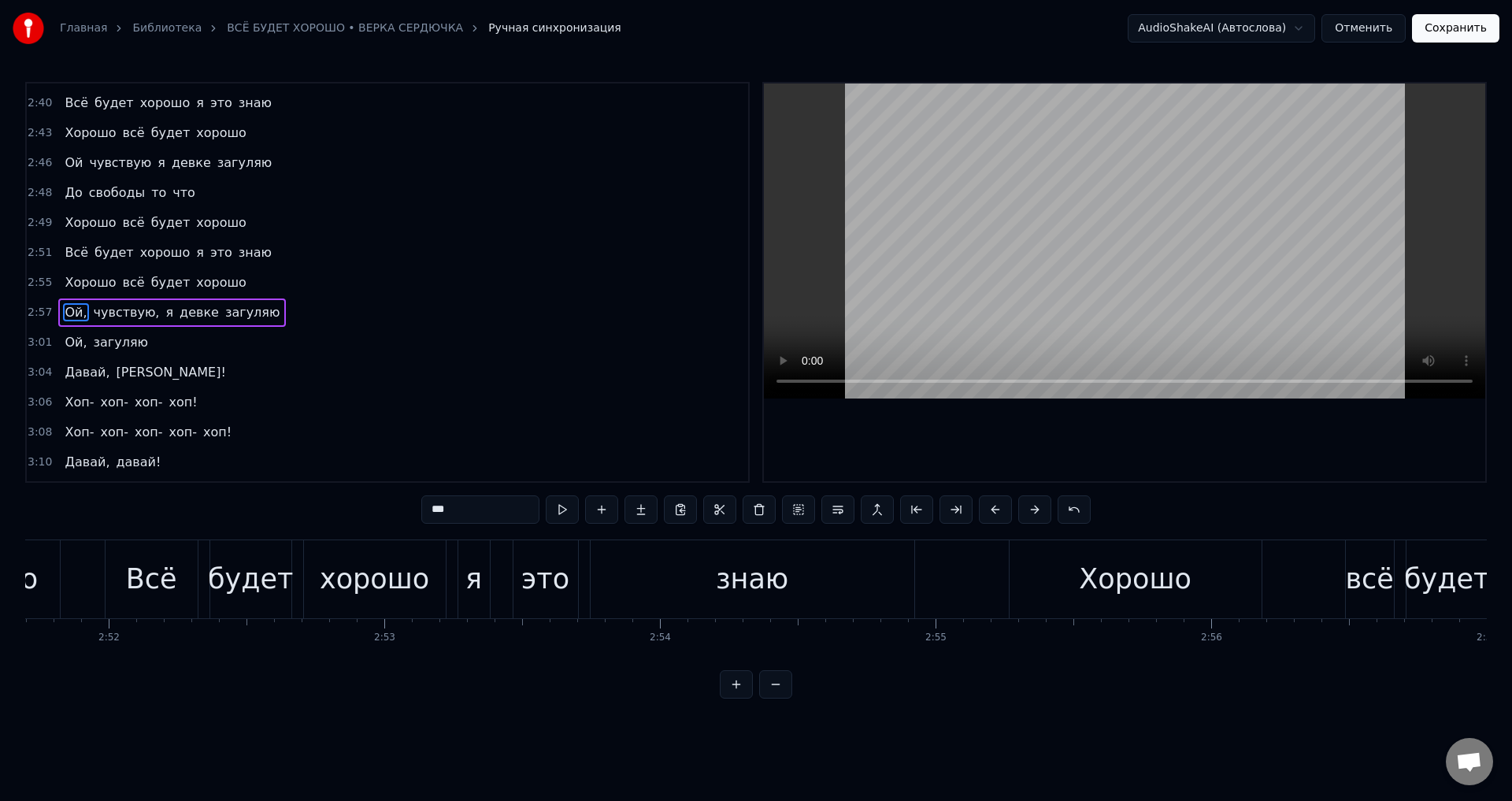
scroll to position [1013, 0]
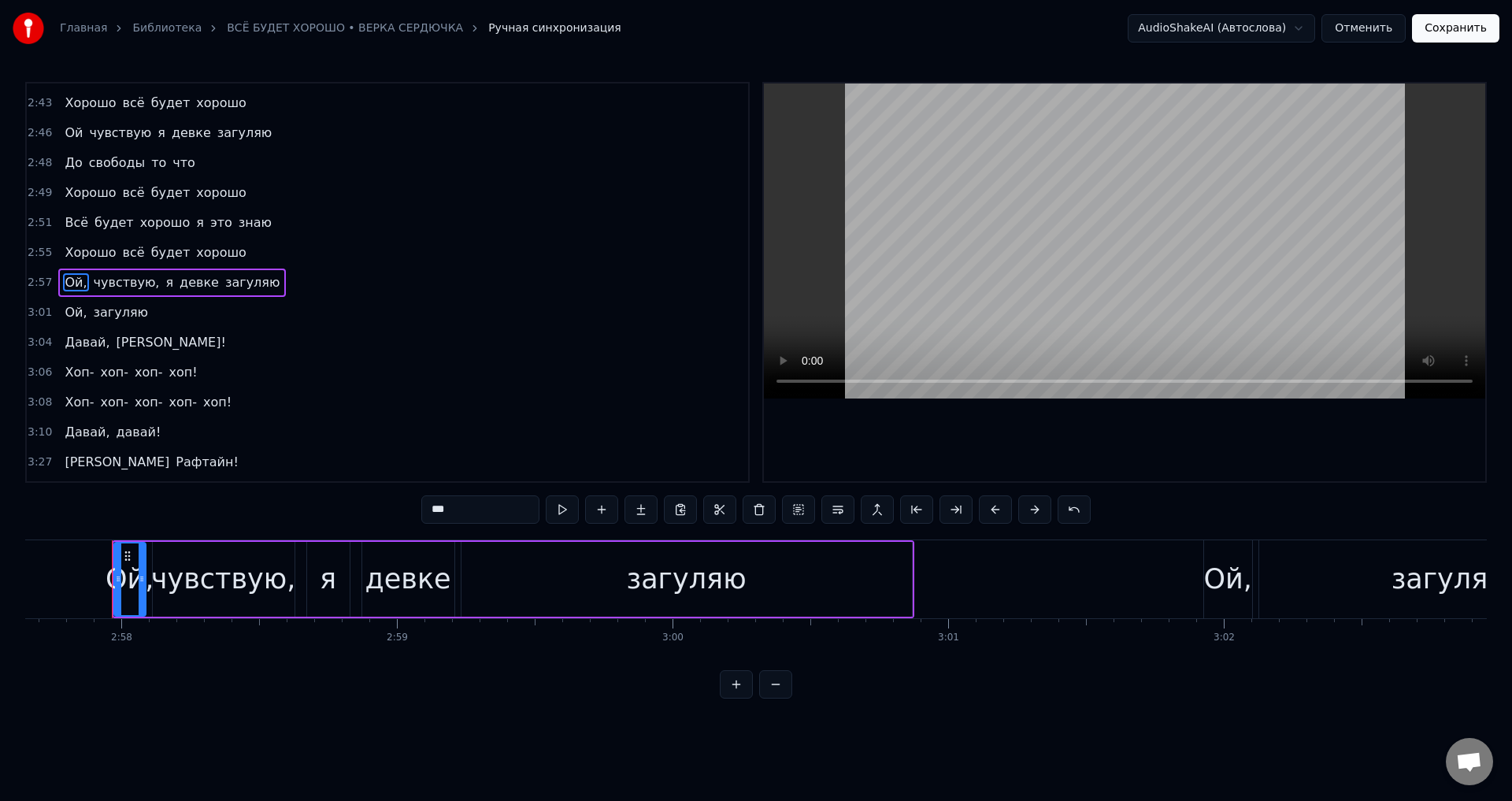
click at [466, 513] on input "***" at bounding box center [480, 509] width 118 height 29
click at [124, 289] on span "чувствую," at bounding box center [121, 282] width 69 height 18
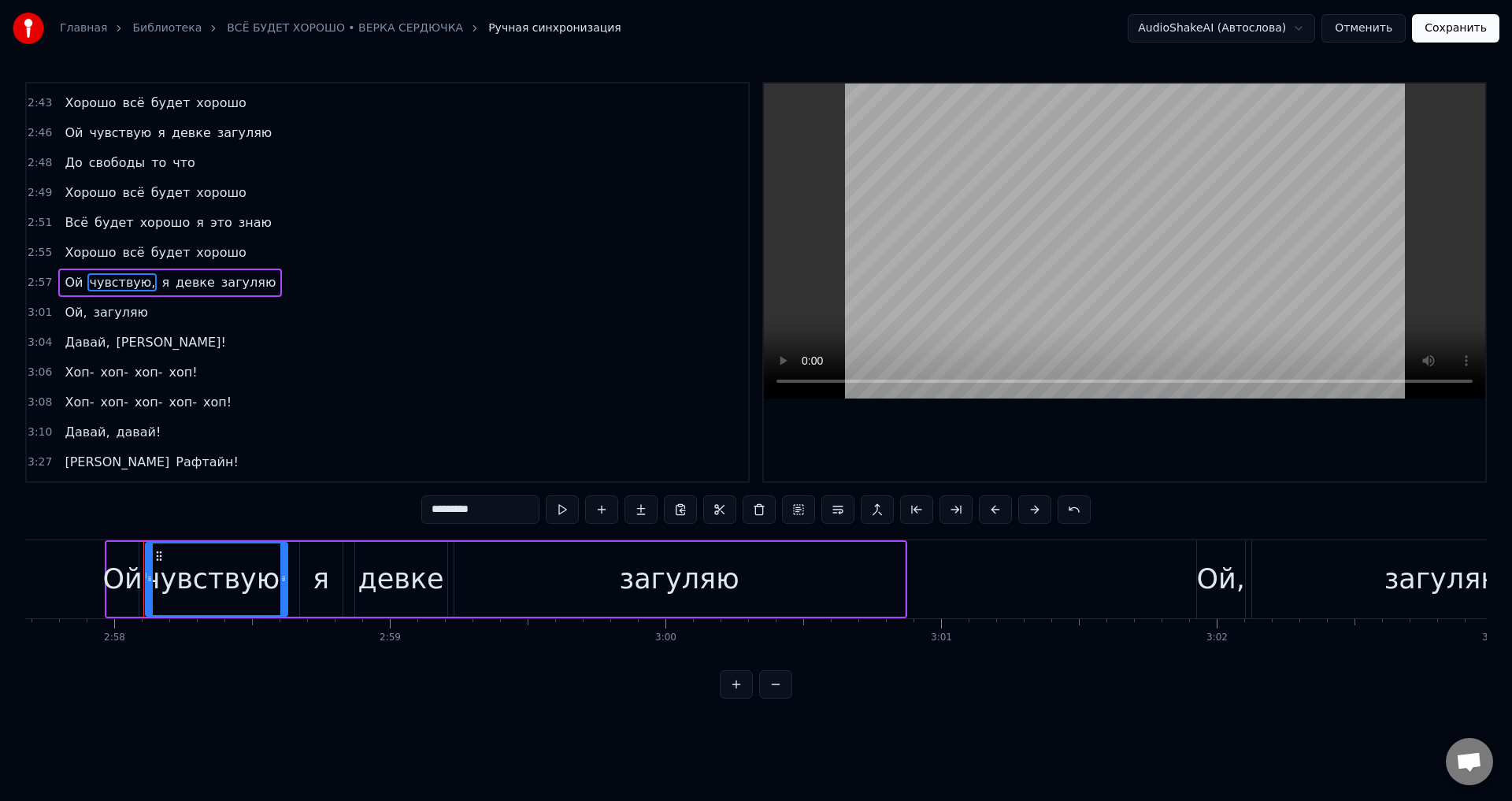
click at [499, 515] on input "*********" at bounding box center [480, 509] width 118 height 29
click at [74, 312] on span "Ой," at bounding box center [76, 312] width 25 height 18
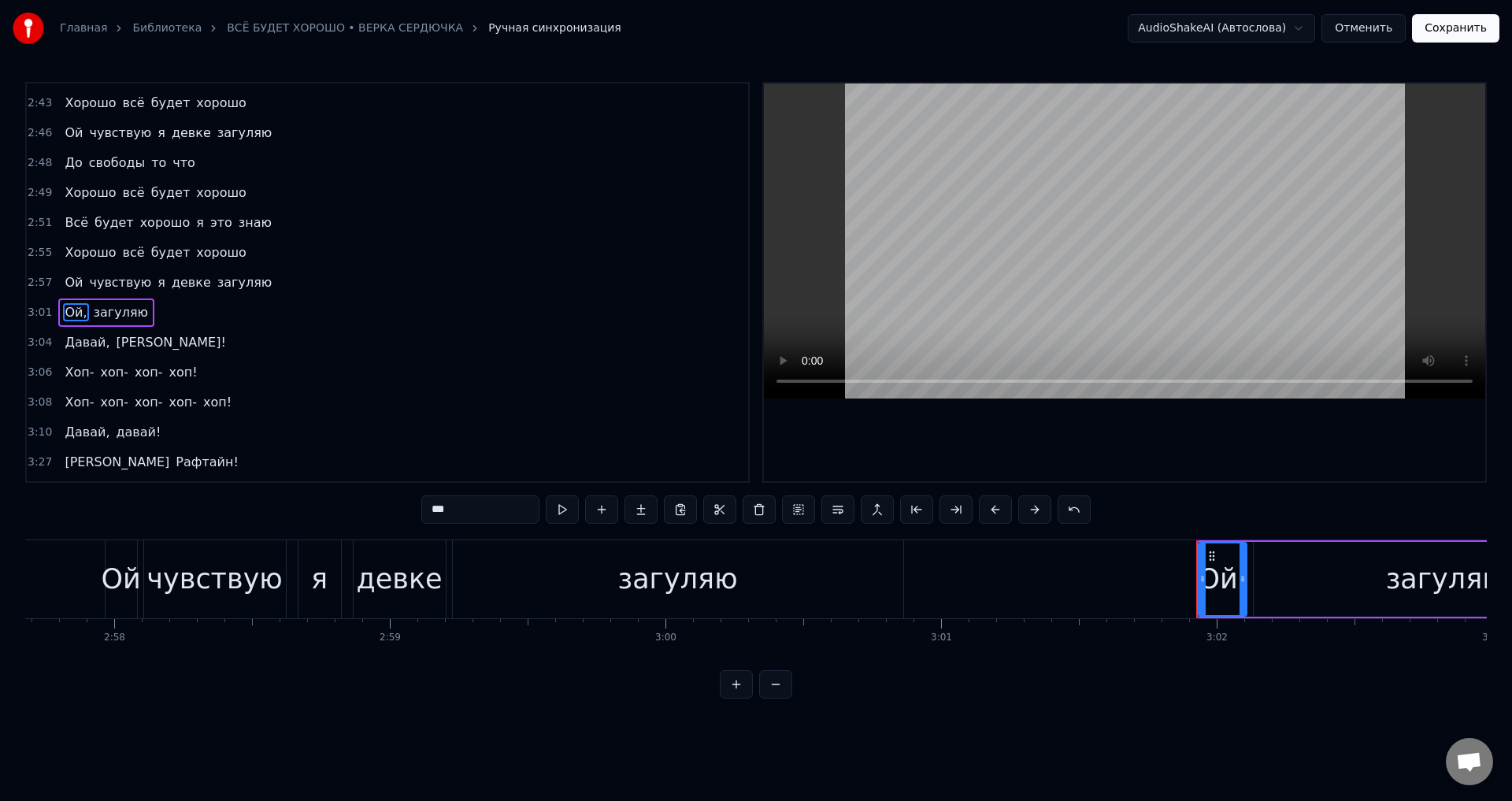
scroll to position [1042, 0]
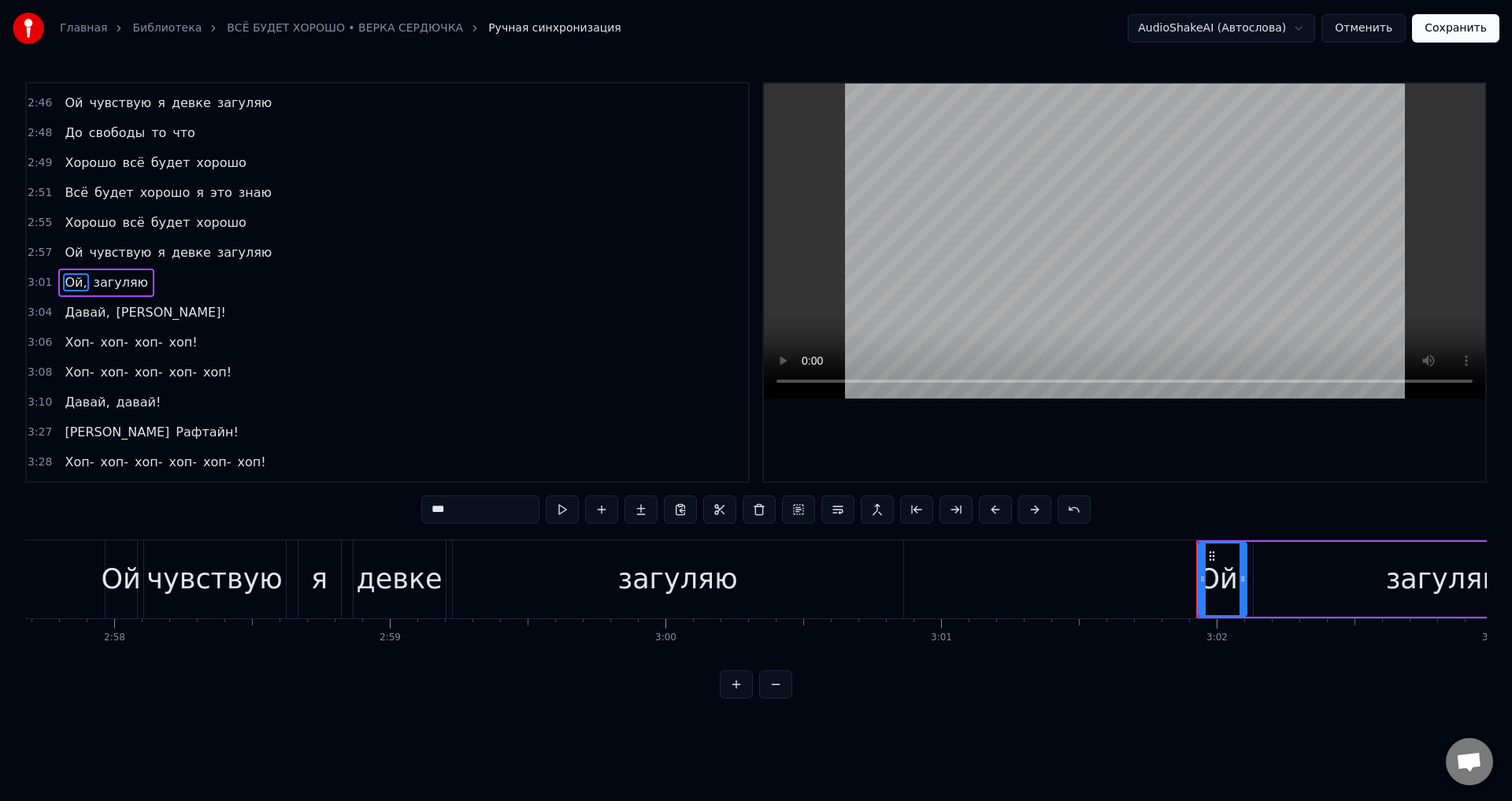
click at [507, 511] on input "***" at bounding box center [480, 509] width 118 height 29
click at [87, 316] on span "Давай," at bounding box center [87, 312] width 48 height 18
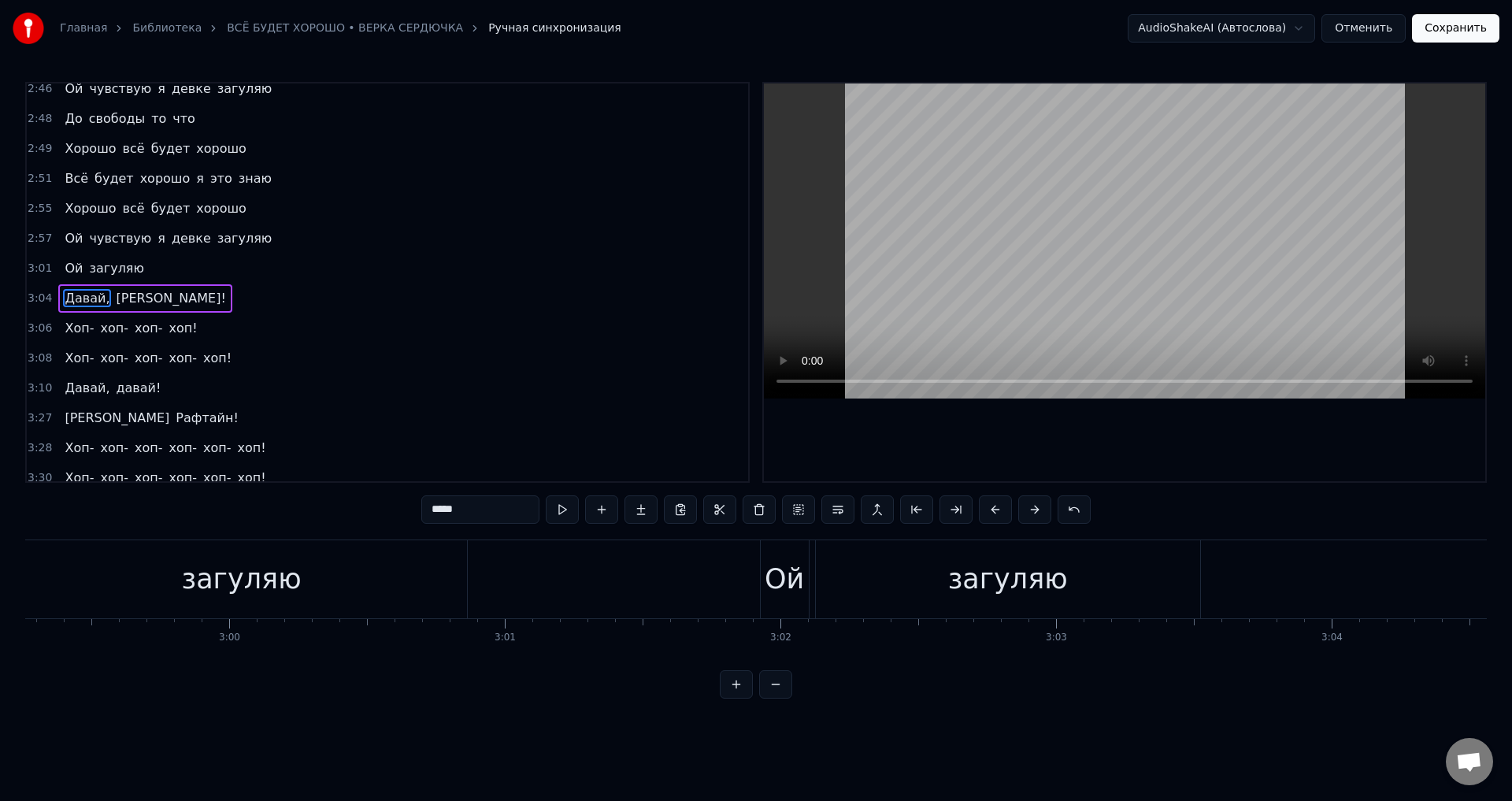
scroll to position [0, 50280]
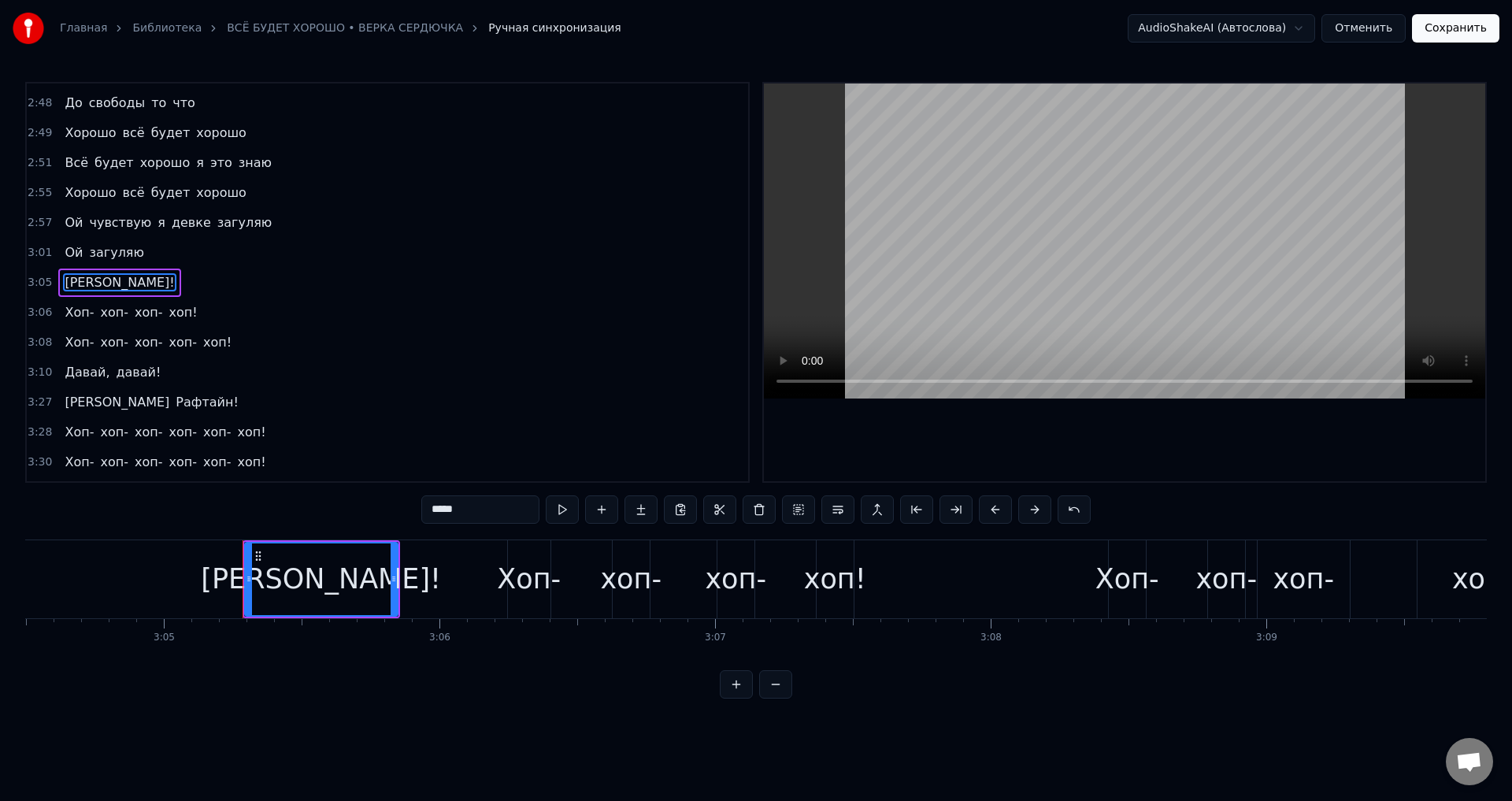
click at [1072, 506] on button at bounding box center [1074, 509] width 33 height 29
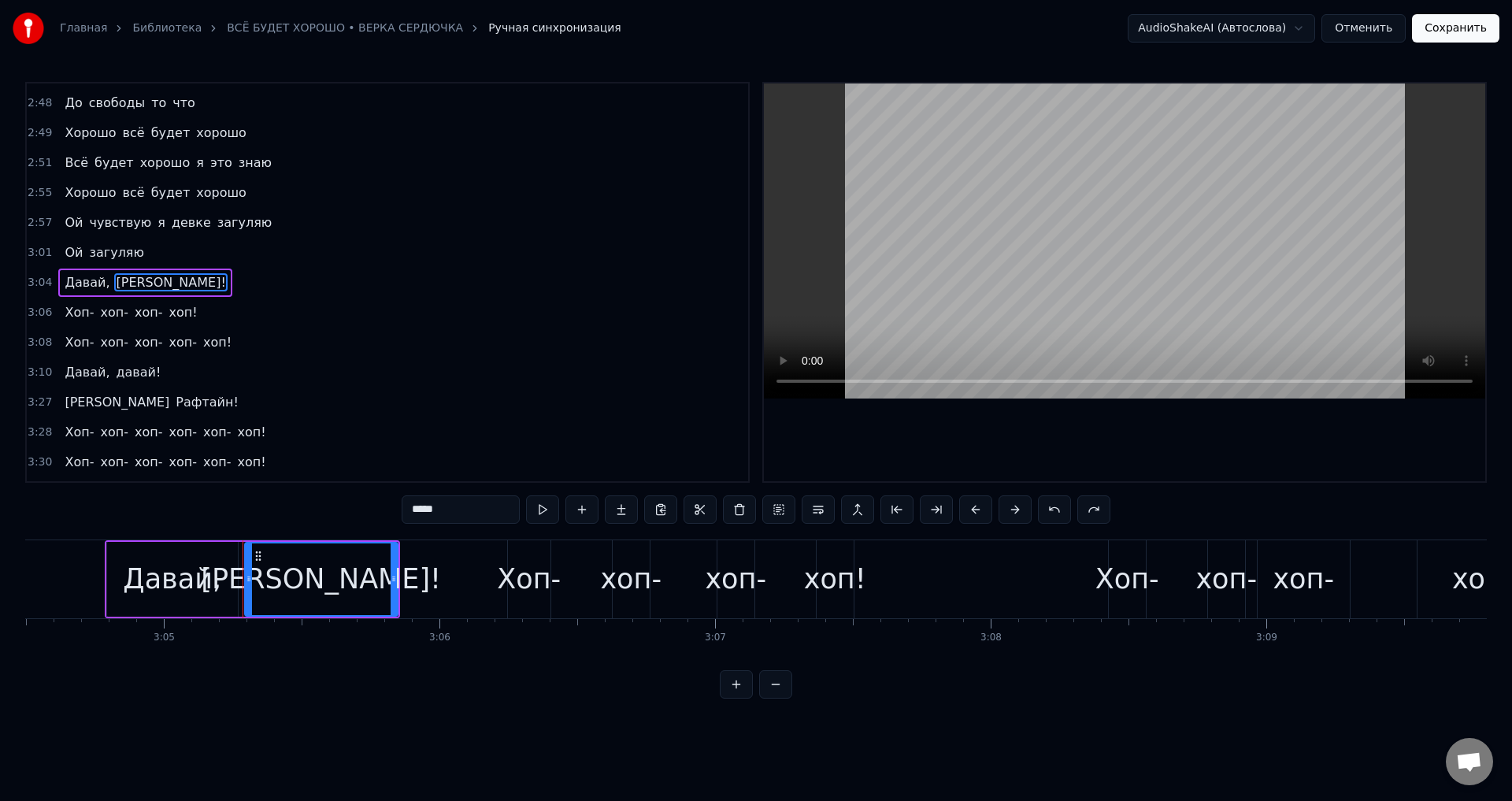
click at [85, 277] on span "Давай," at bounding box center [87, 282] width 48 height 18
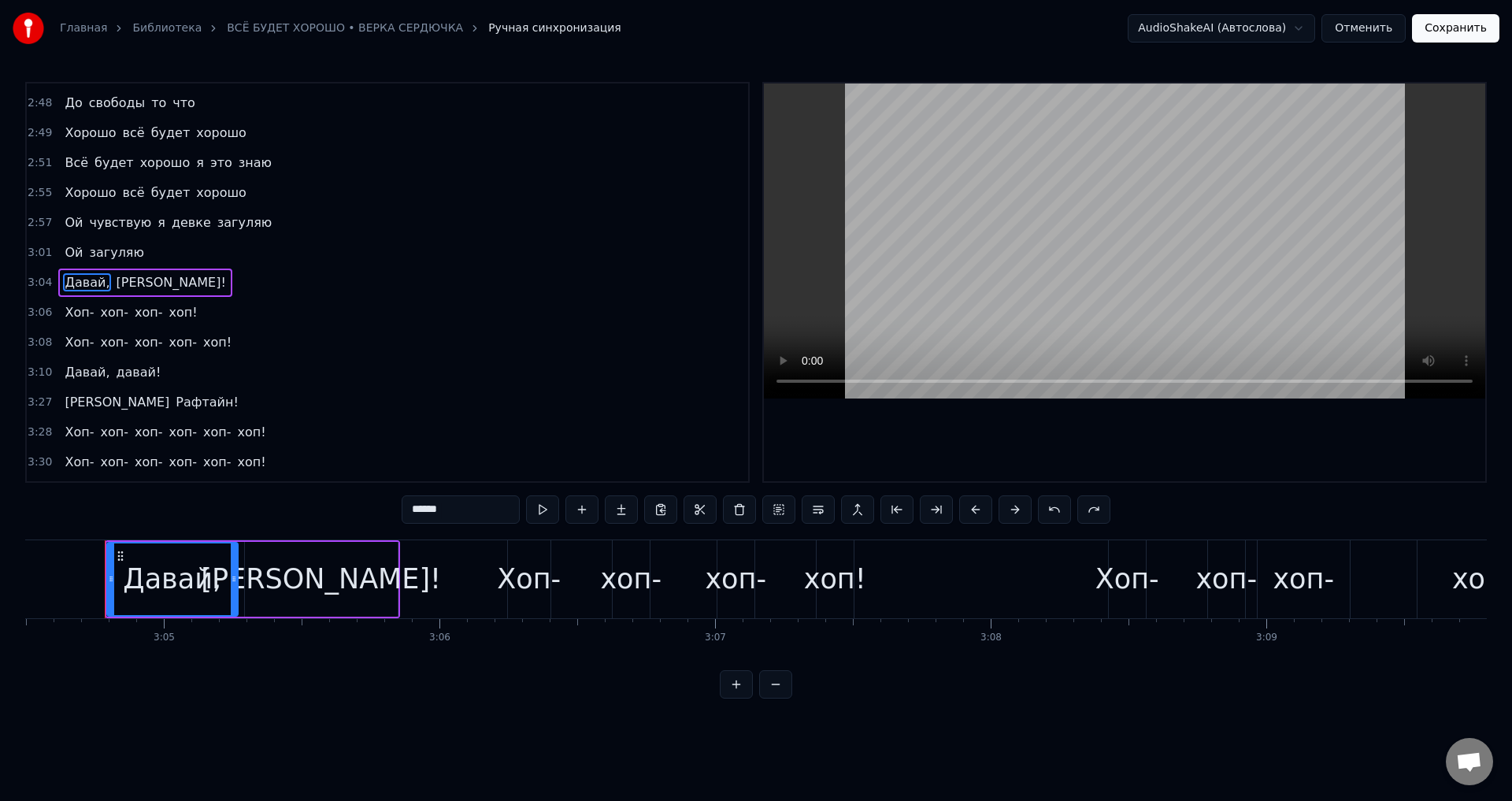
click at [465, 501] on input "******" at bounding box center [460, 509] width 118 height 29
click at [126, 285] on span "[PERSON_NAME]!" at bounding box center [166, 282] width 112 height 18
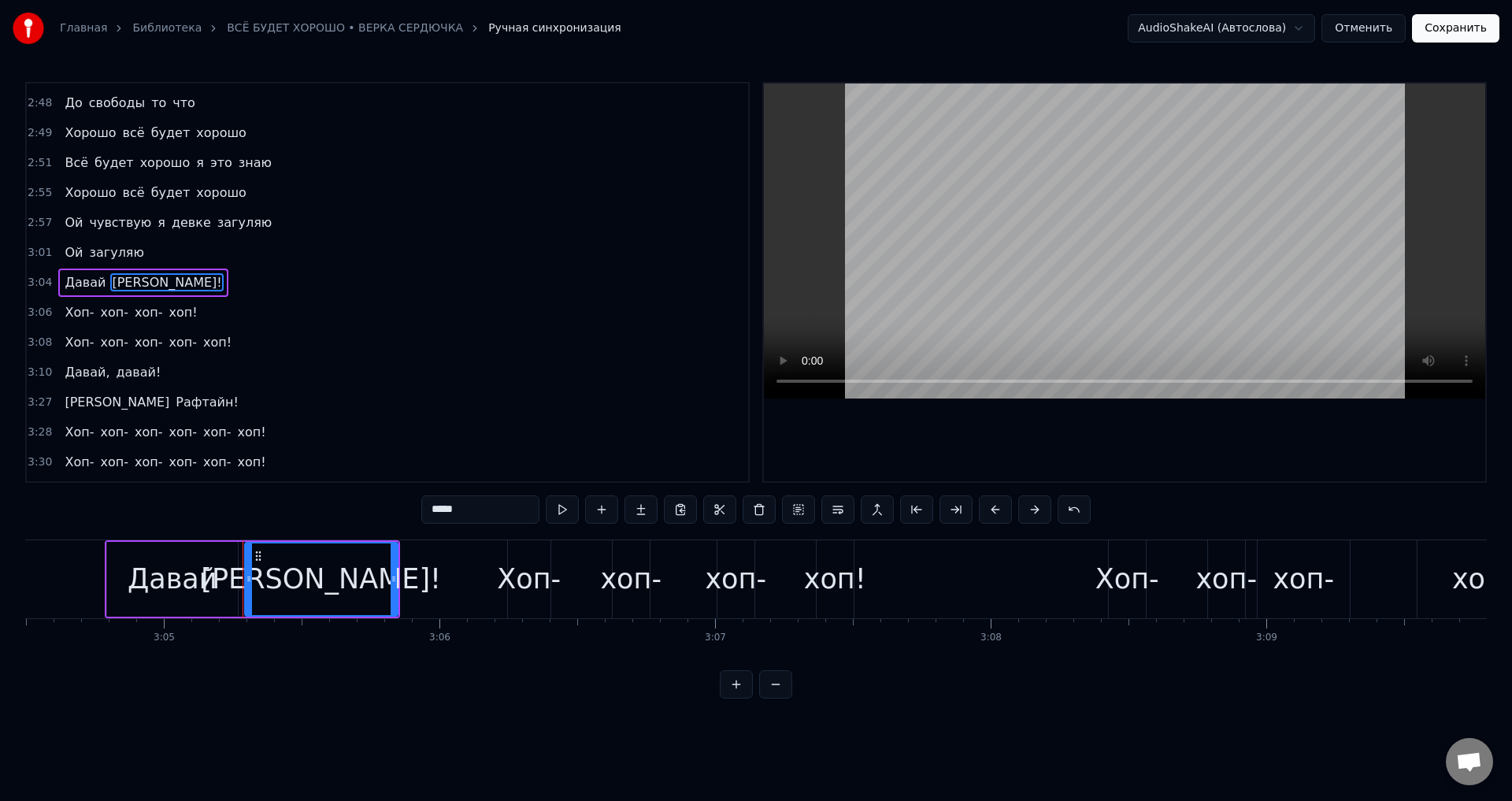
click at [470, 513] on input "*****" at bounding box center [480, 509] width 118 height 29
click at [88, 372] on span "Давай," at bounding box center [87, 372] width 48 height 18
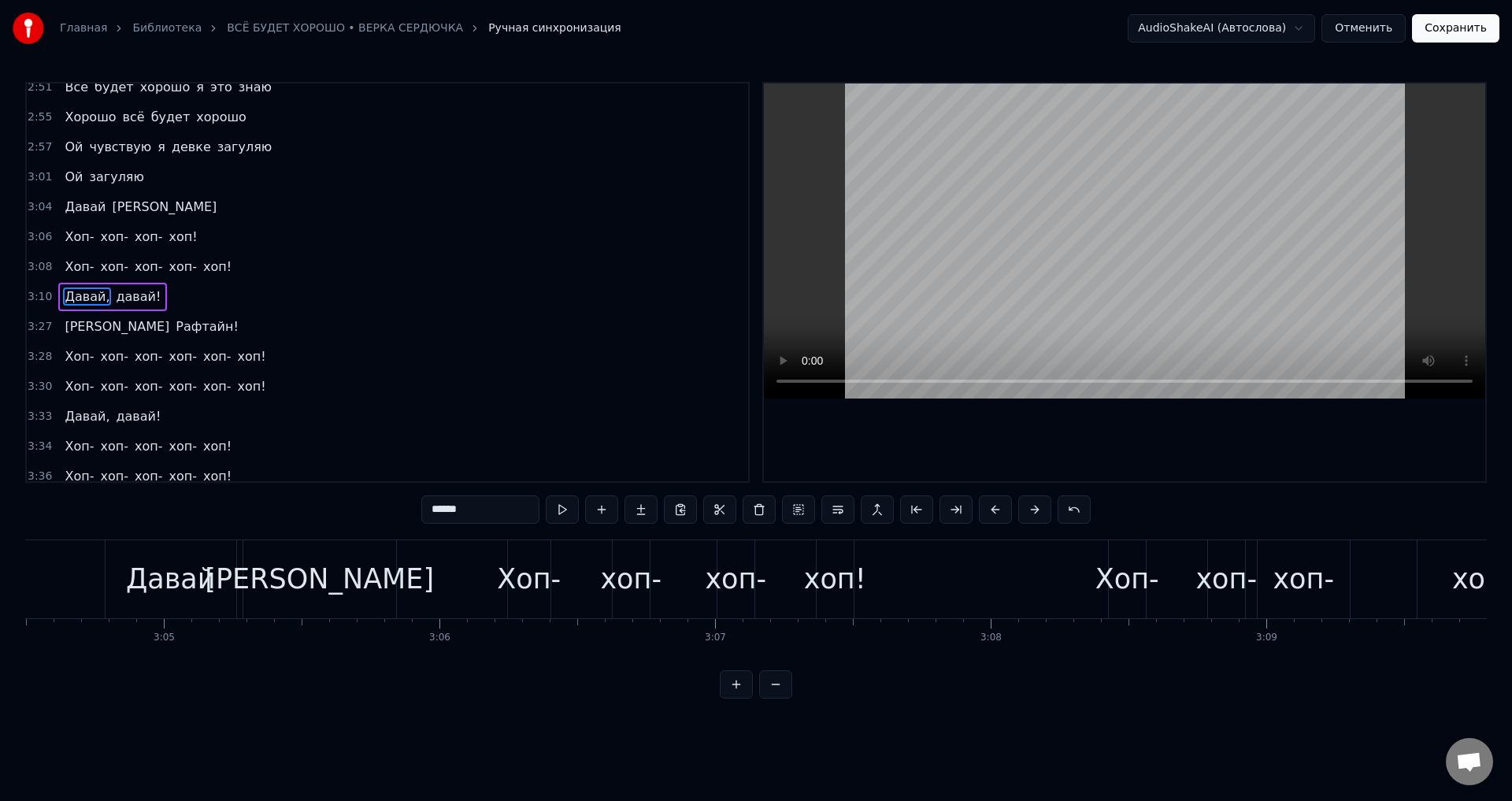
scroll to position [1158, 0]
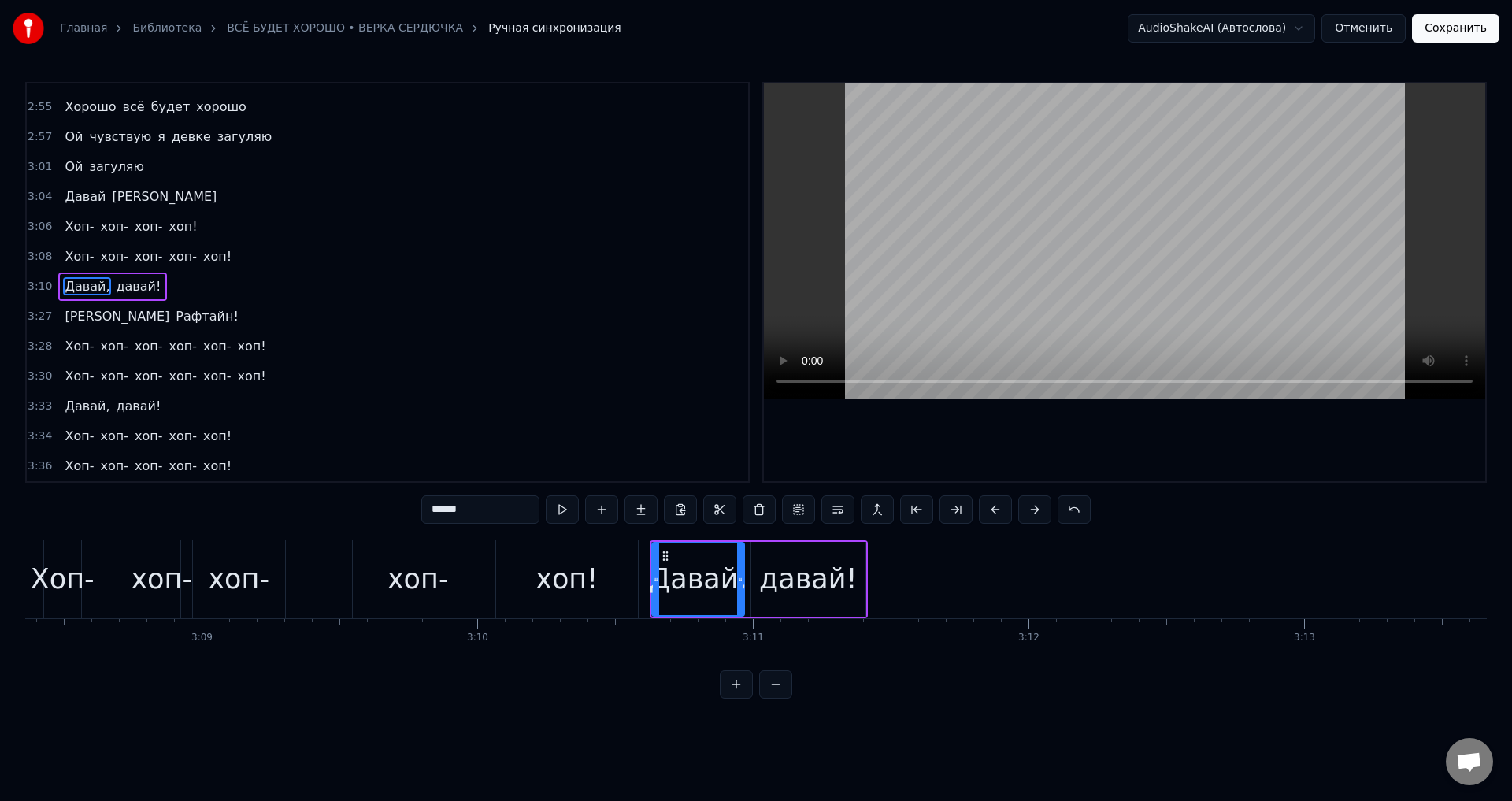
click at [489, 510] on input "******" at bounding box center [480, 509] width 118 height 29
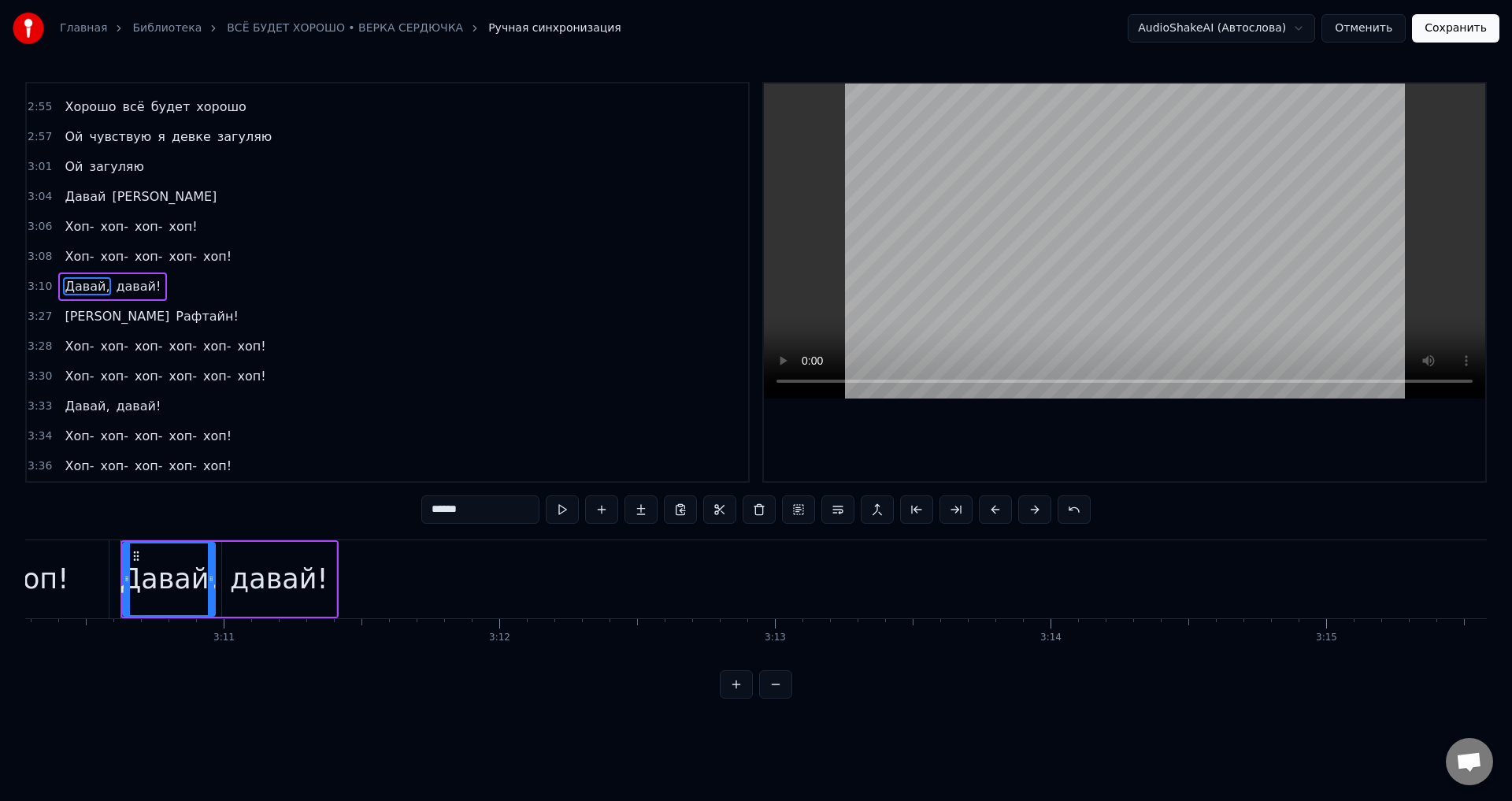
scroll to position [0, 52455]
click at [131, 283] on span "давай!" at bounding box center [134, 286] width 48 height 18
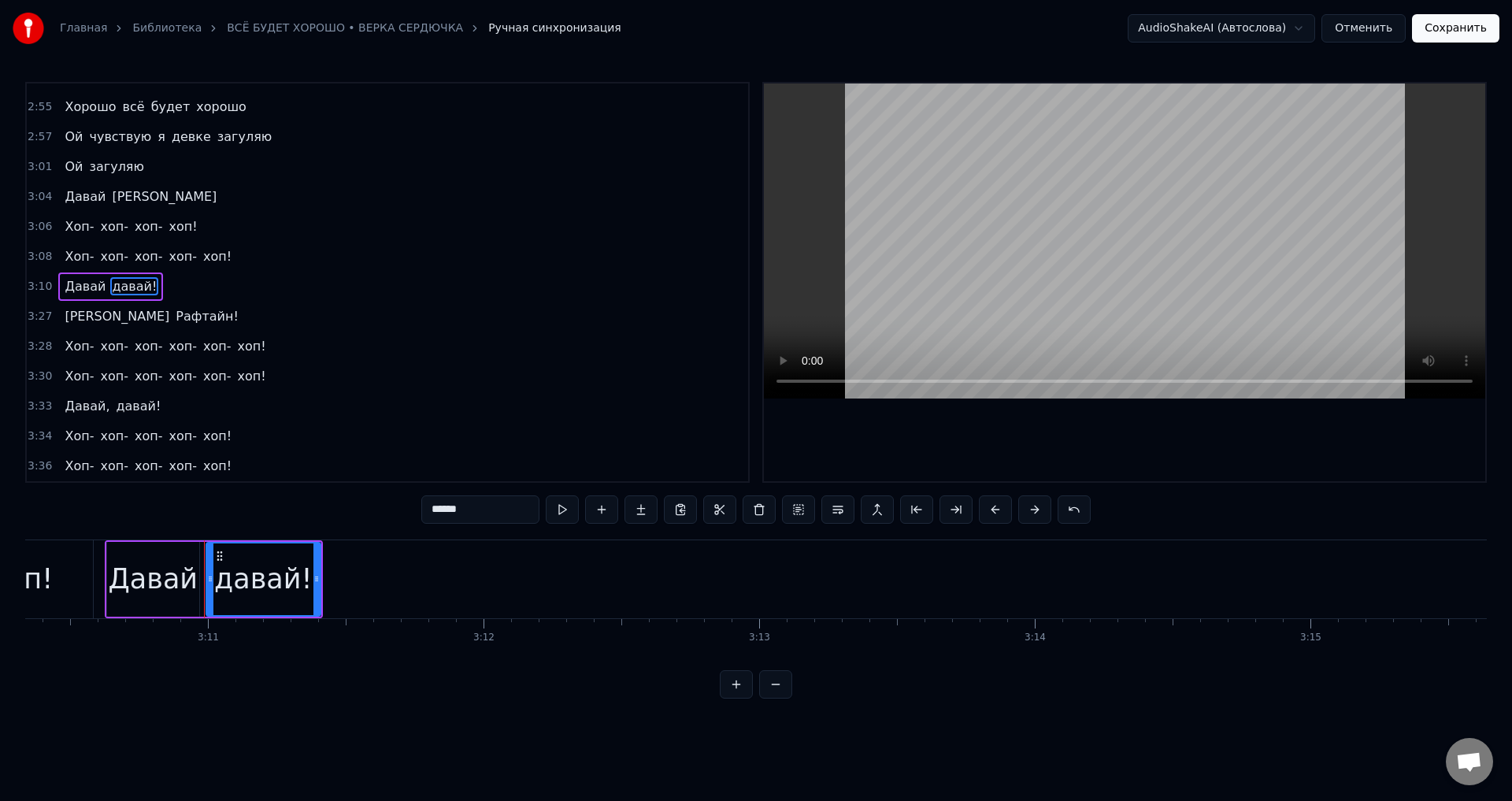
click at [486, 512] on input "******" at bounding box center [480, 509] width 118 height 29
click at [174, 319] on span "Рафтайн!" at bounding box center [207, 316] width 66 height 18
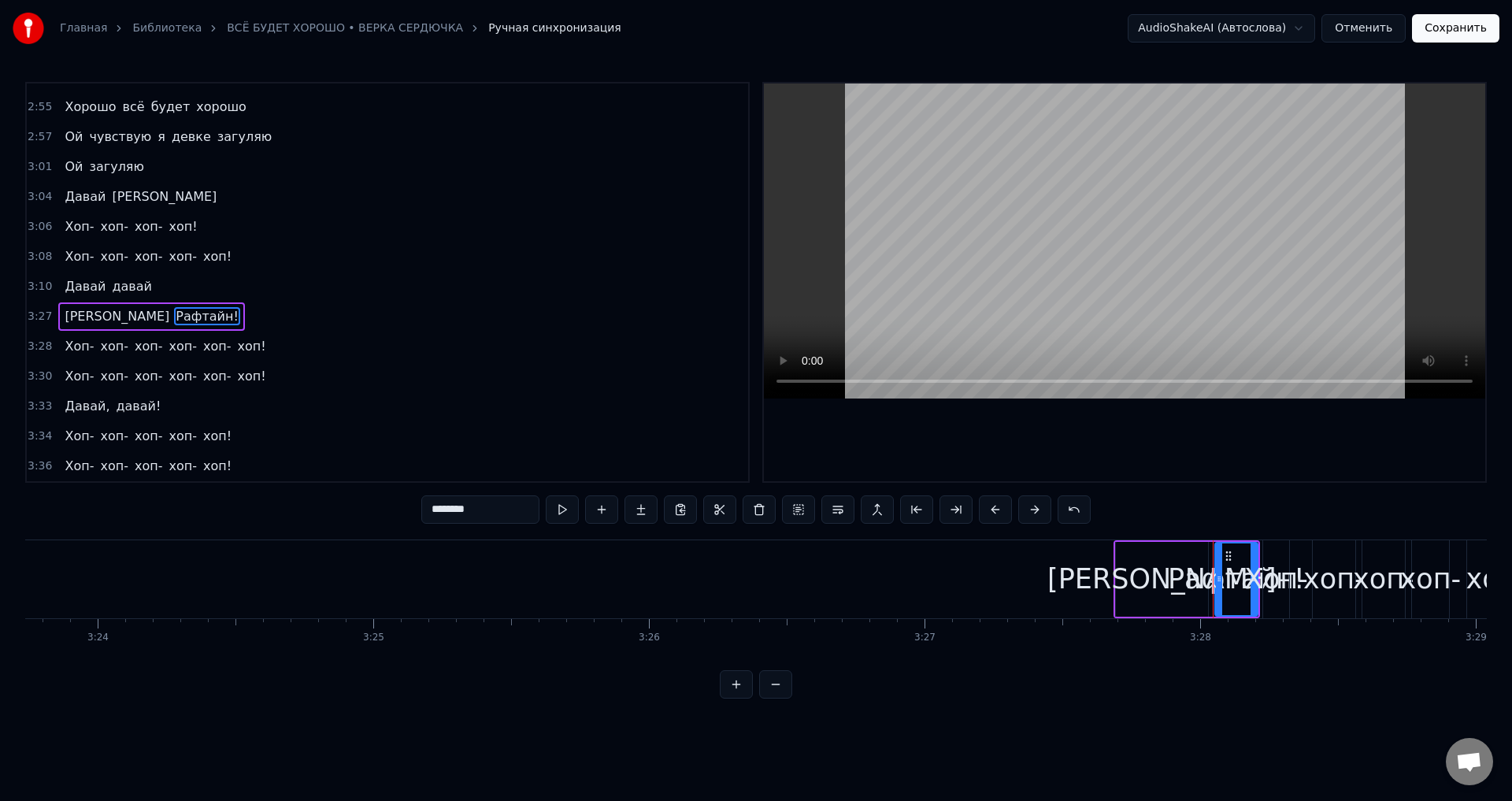
click at [479, 508] on input "********" at bounding box center [480, 509] width 118 height 29
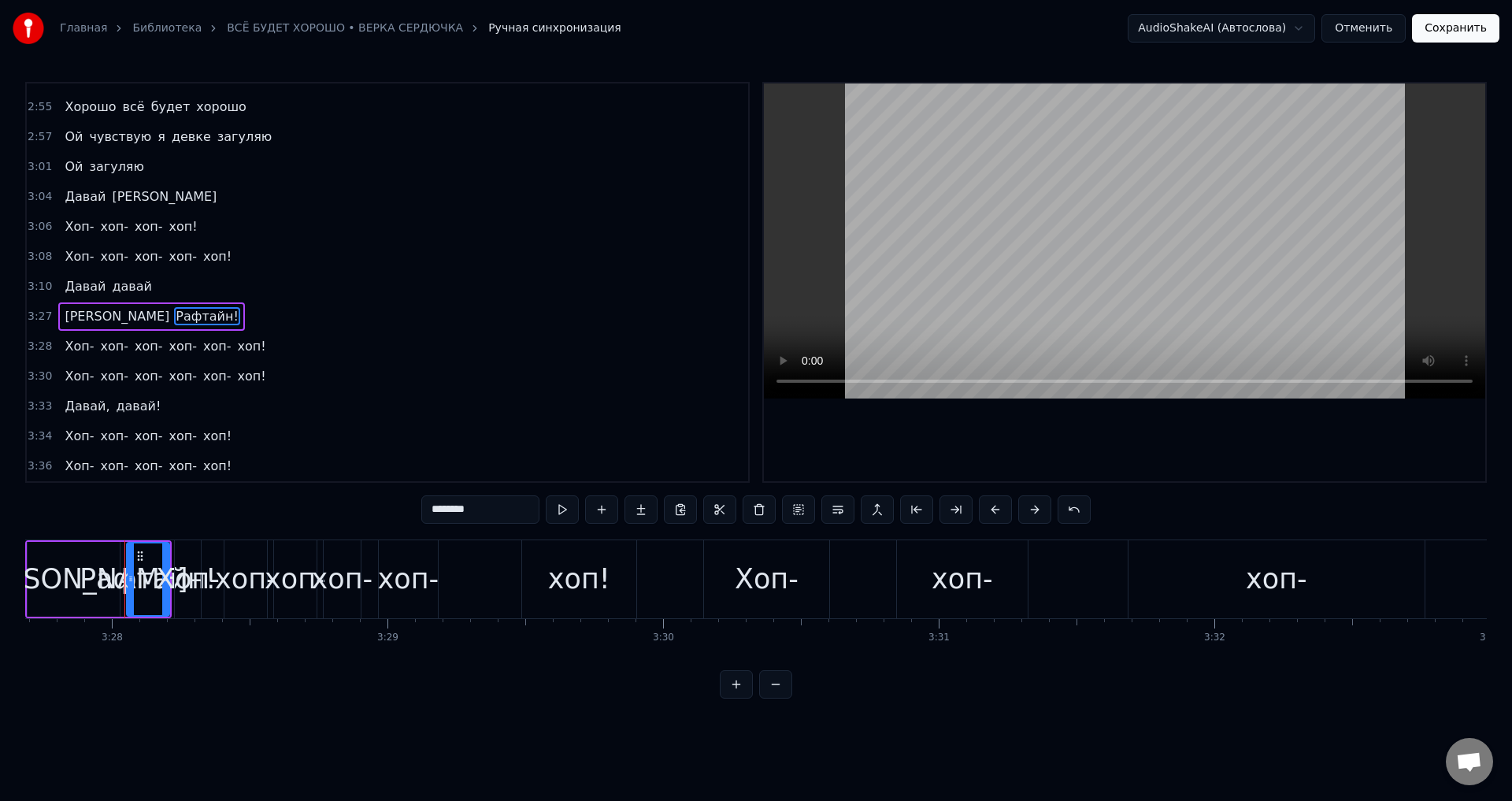
scroll to position [0, 57257]
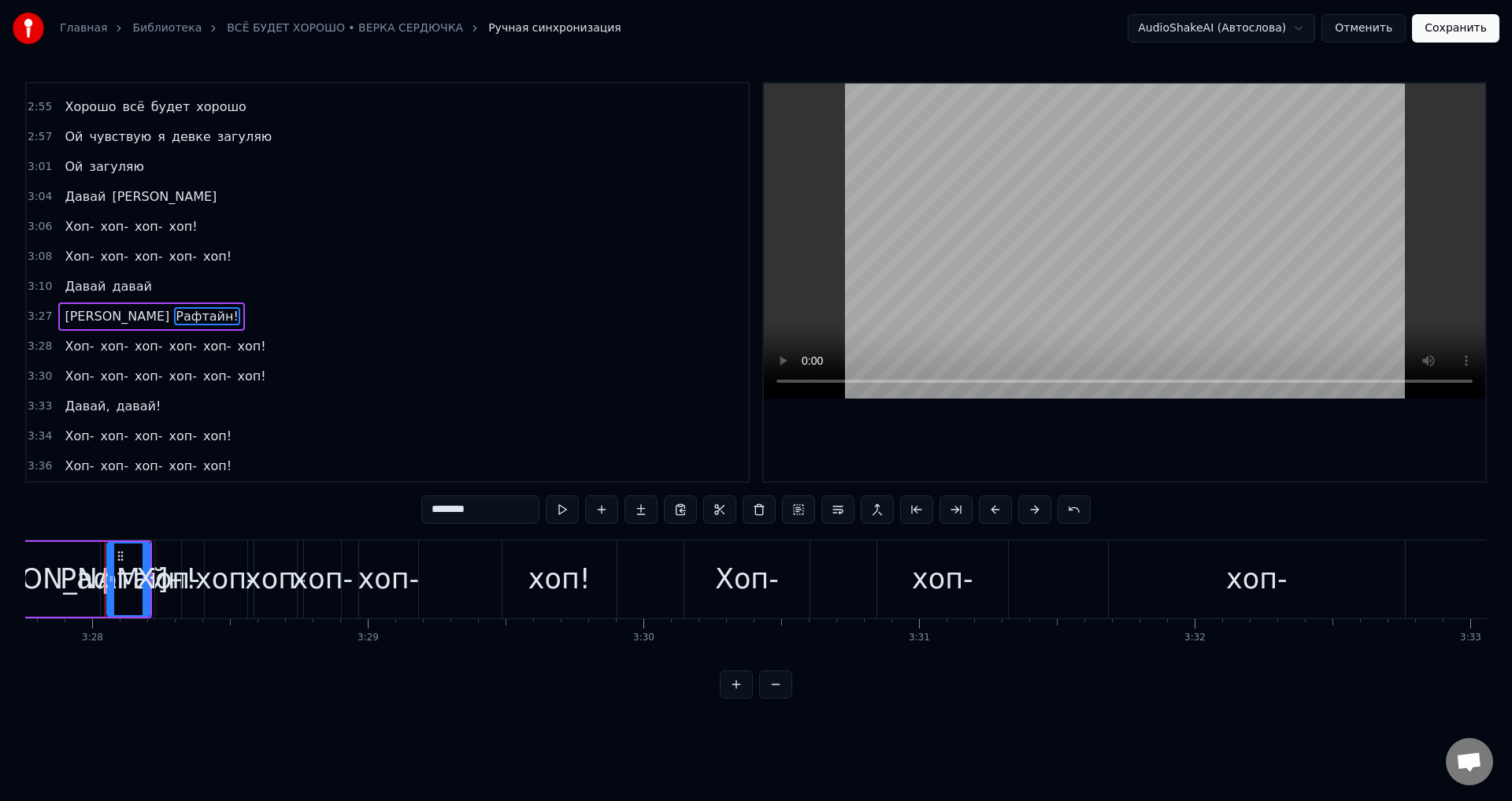
click at [503, 510] on input "********" at bounding box center [480, 509] width 118 height 29
click at [70, 413] on span "Давай," at bounding box center [87, 405] width 48 height 18
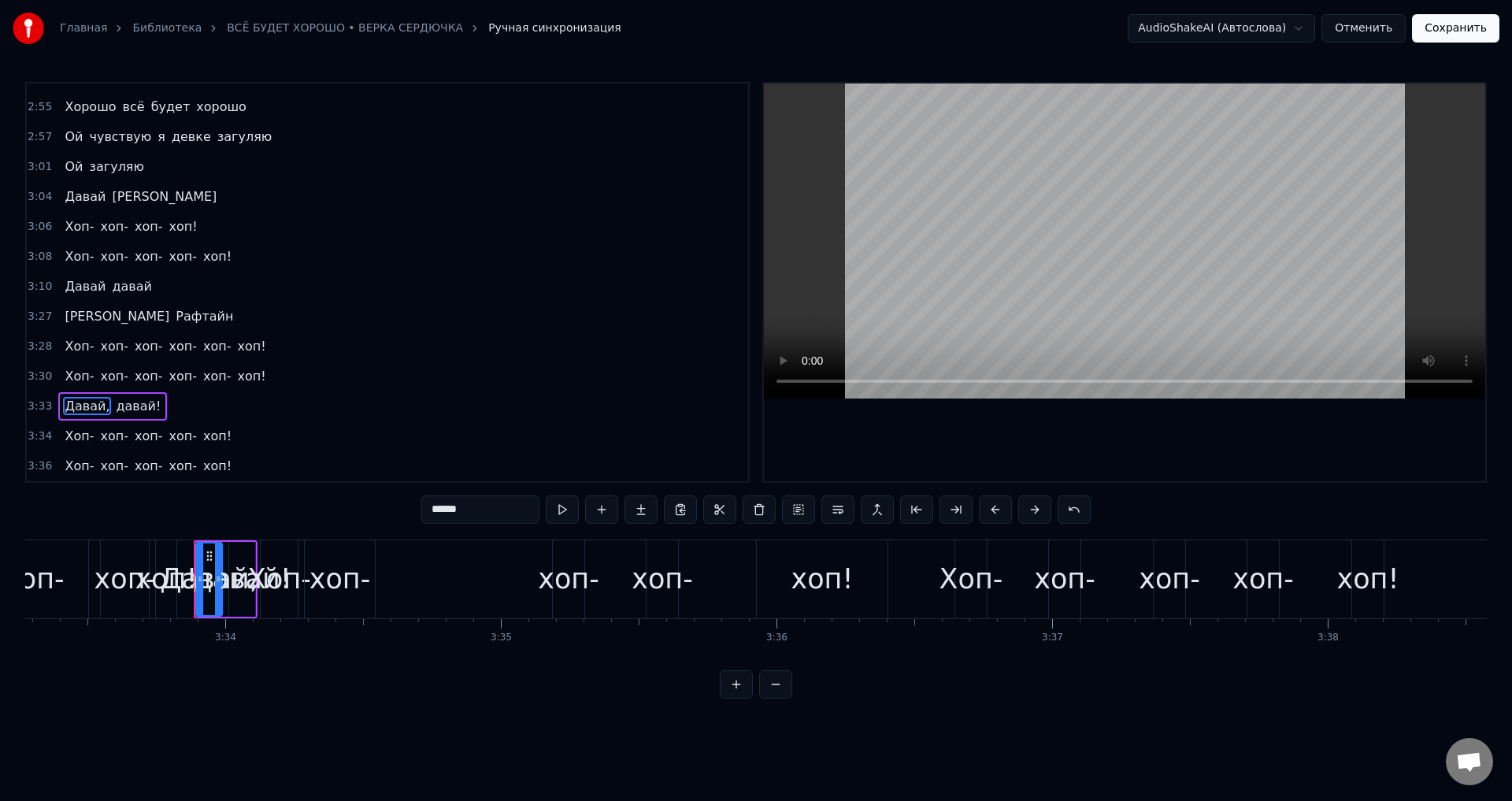
click at [479, 515] on input "******" at bounding box center [480, 509] width 118 height 29
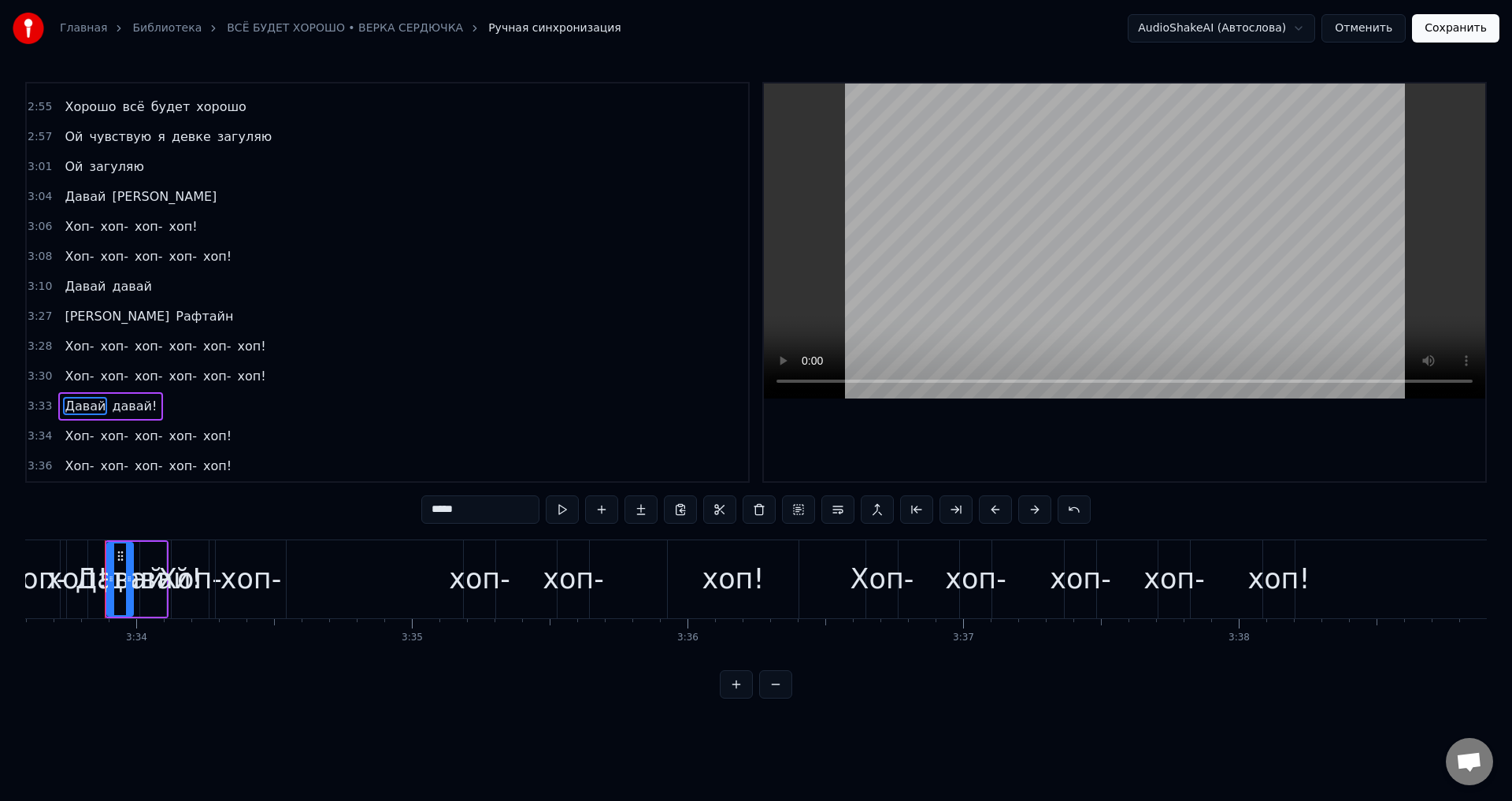
click at [123, 411] on span "давай!" at bounding box center [134, 405] width 48 height 18
click at [473, 511] on input "******" at bounding box center [480, 509] width 118 height 29
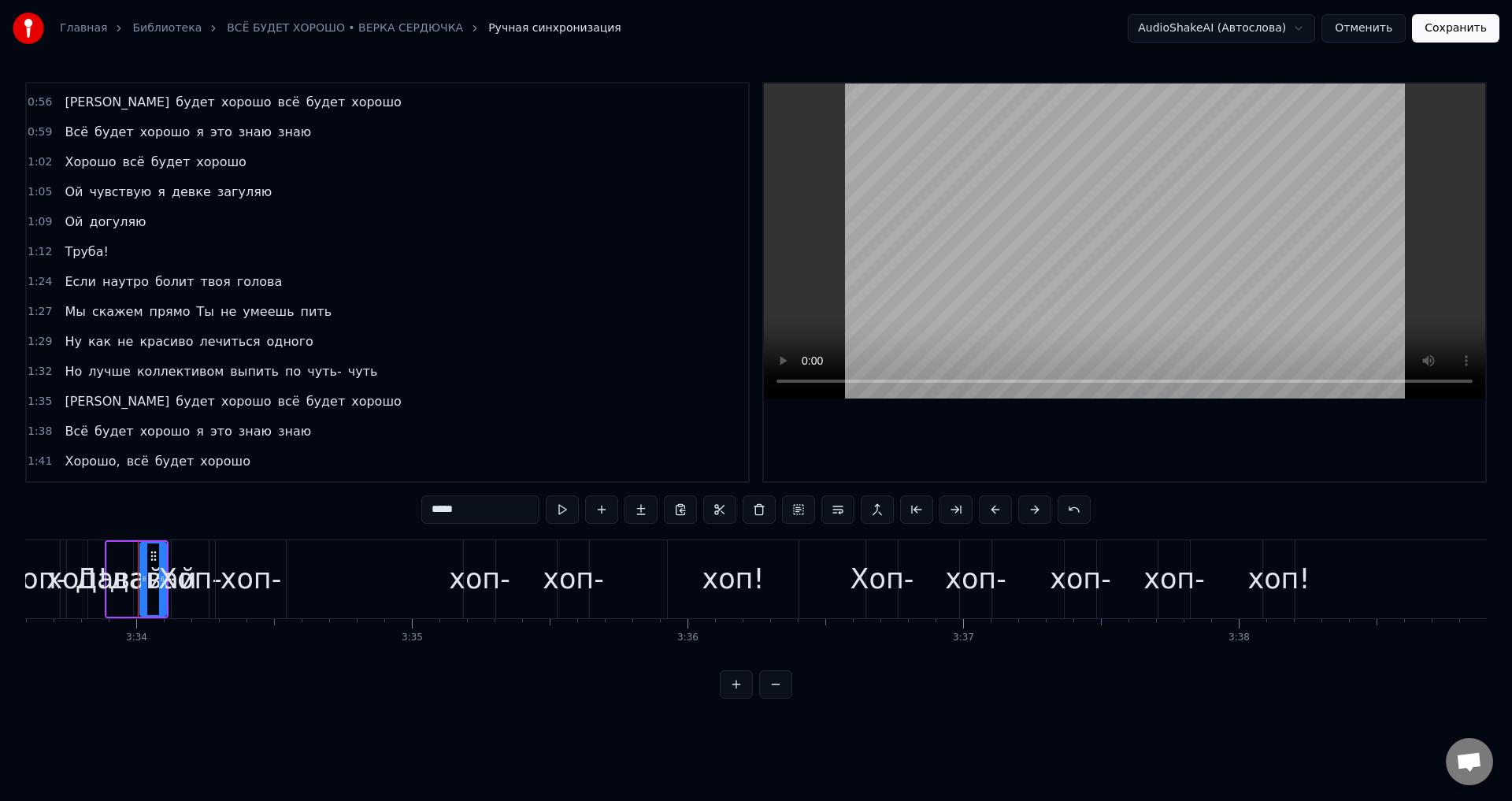
scroll to position [0, 0]
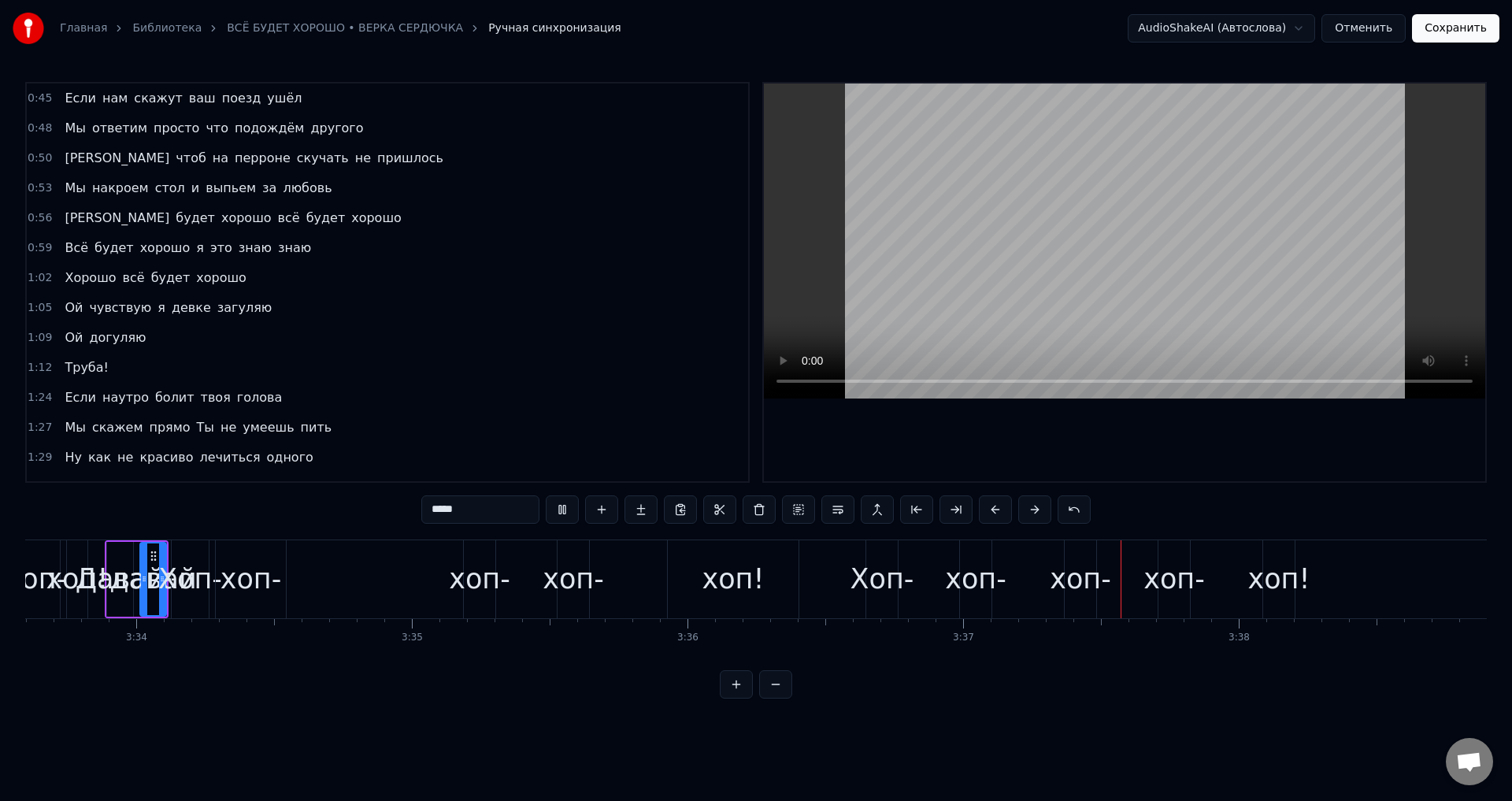
click at [72, 104] on span "Если" at bounding box center [80, 98] width 34 height 18
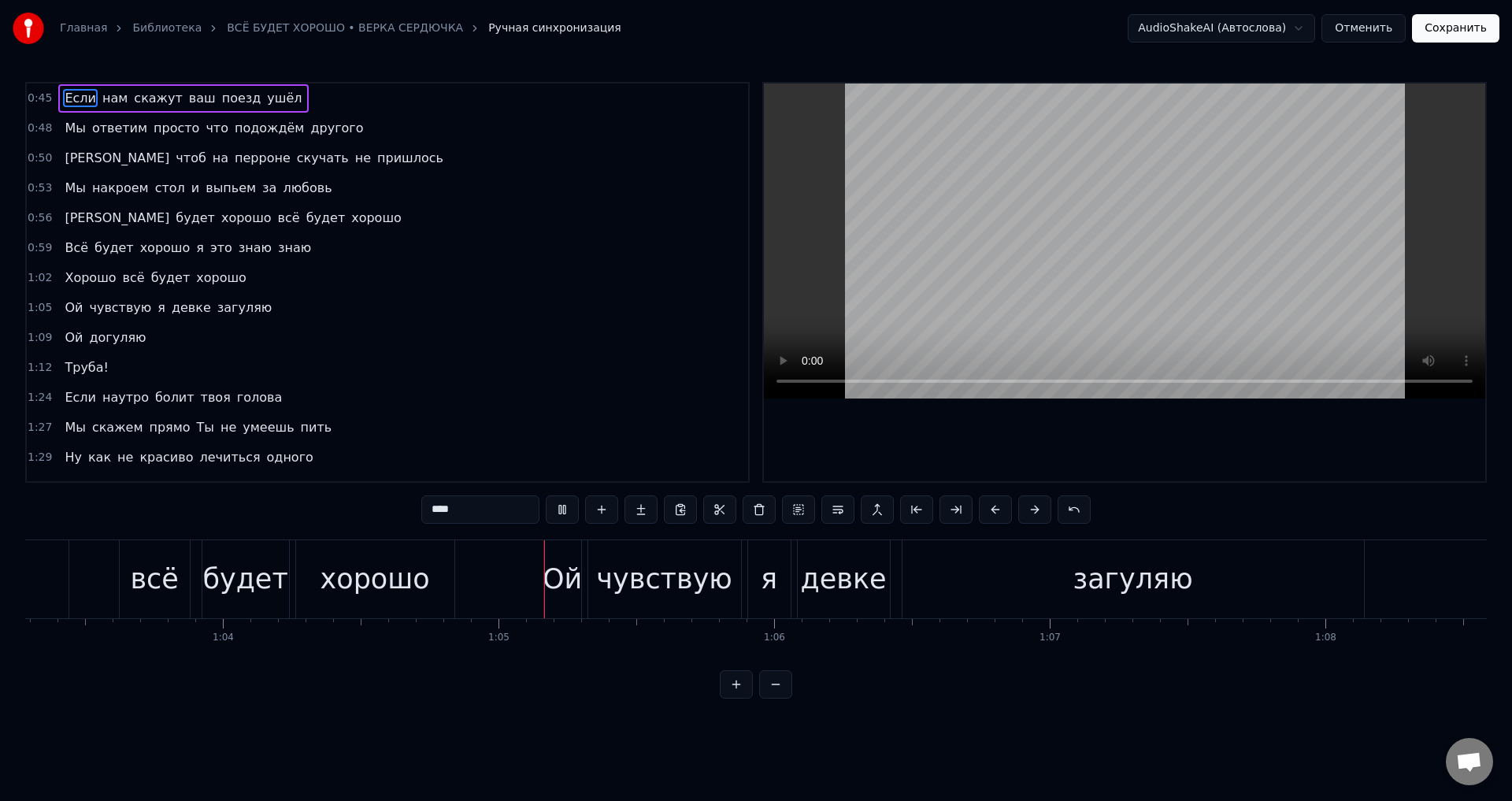
scroll to position [0, 17716]
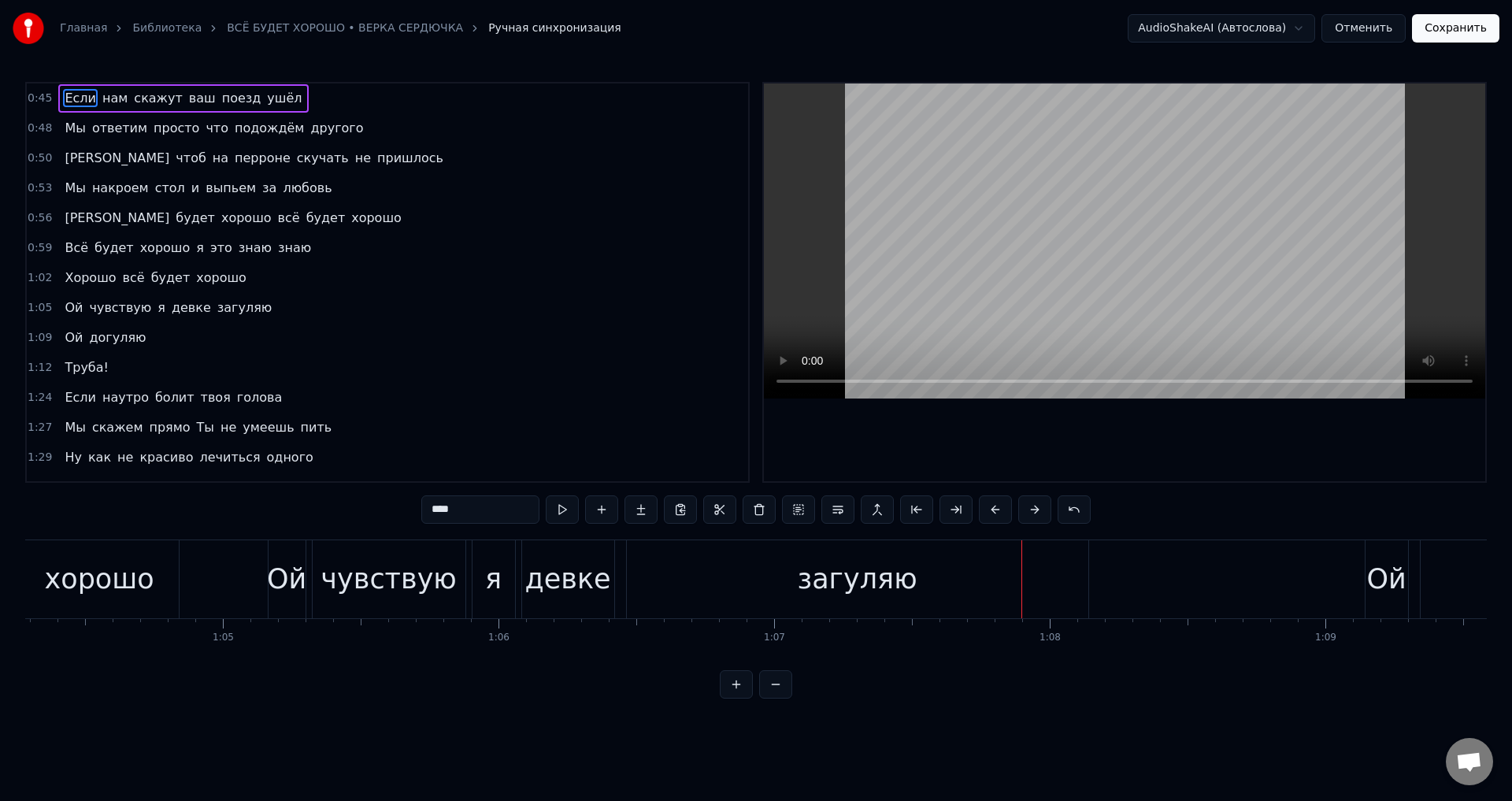
click at [552, 579] on div "девке" at bounding box center [568, 579] width 86 height 42
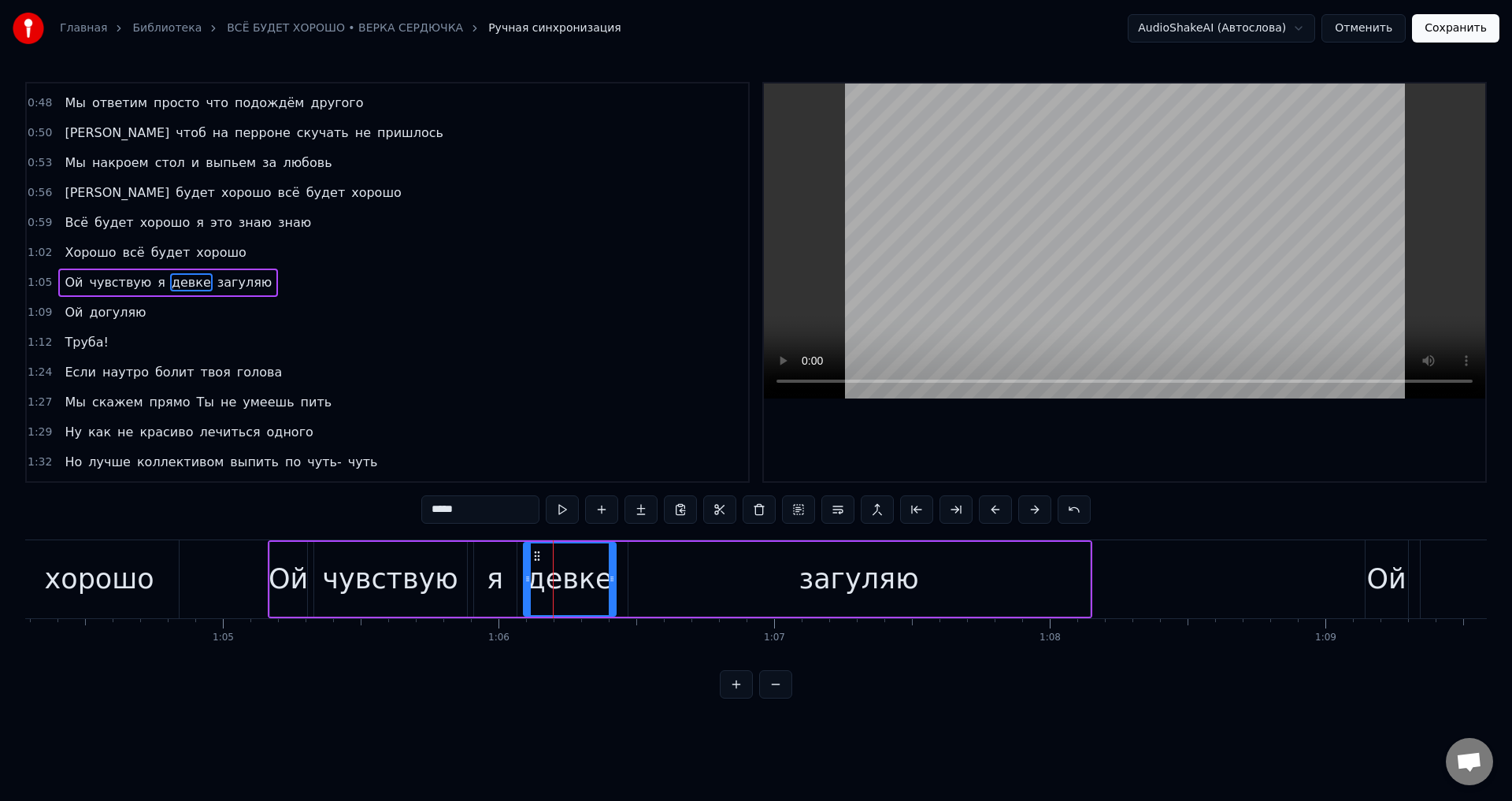
click at [489, 515] on input "*****" at bounding box center [480, 509] width 118 height 29
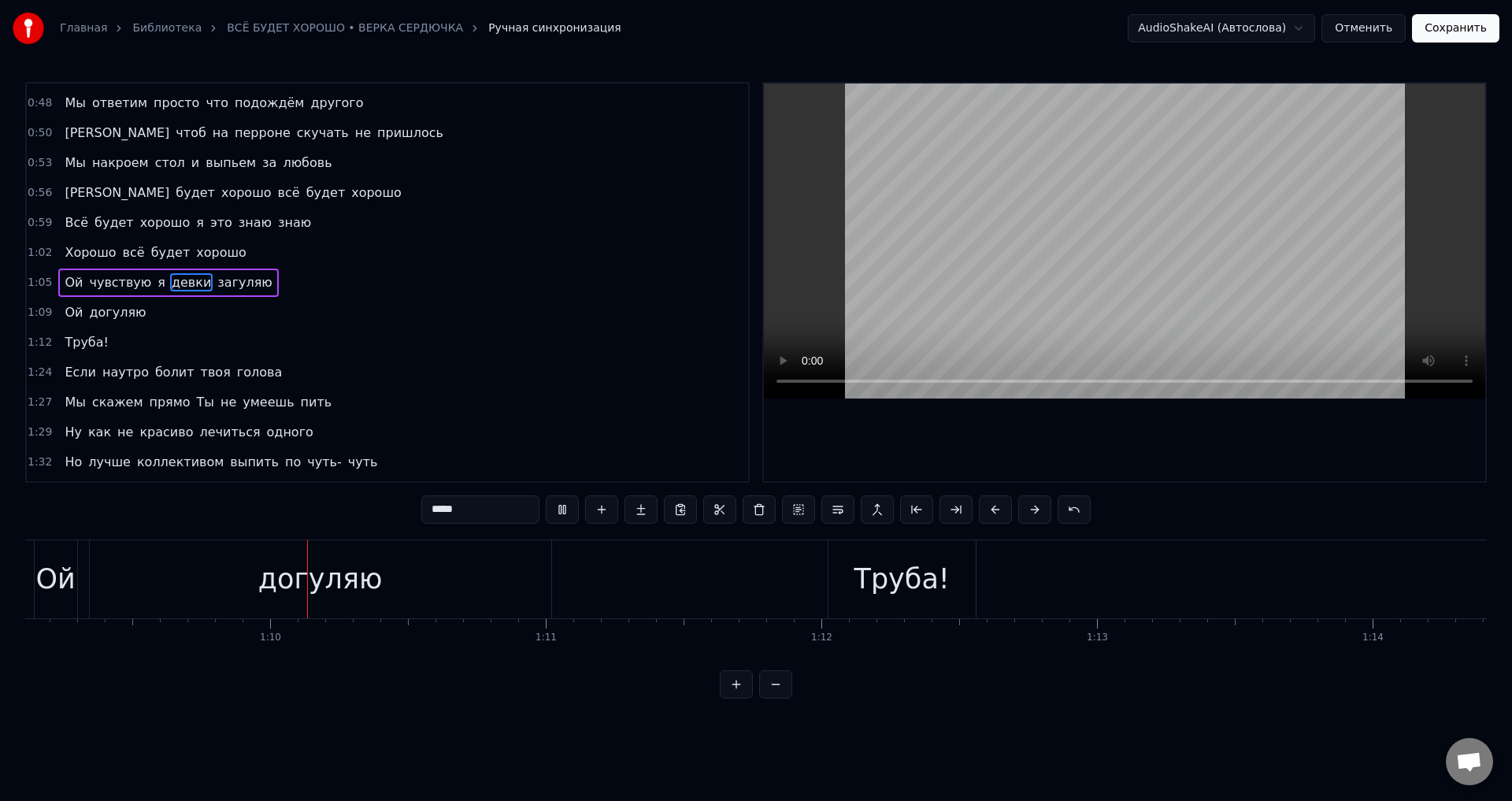
scroll to position [0, 19049]
click at [281, 578] on div "догуляю" at bounding box center [319, 579] width 125 height 42
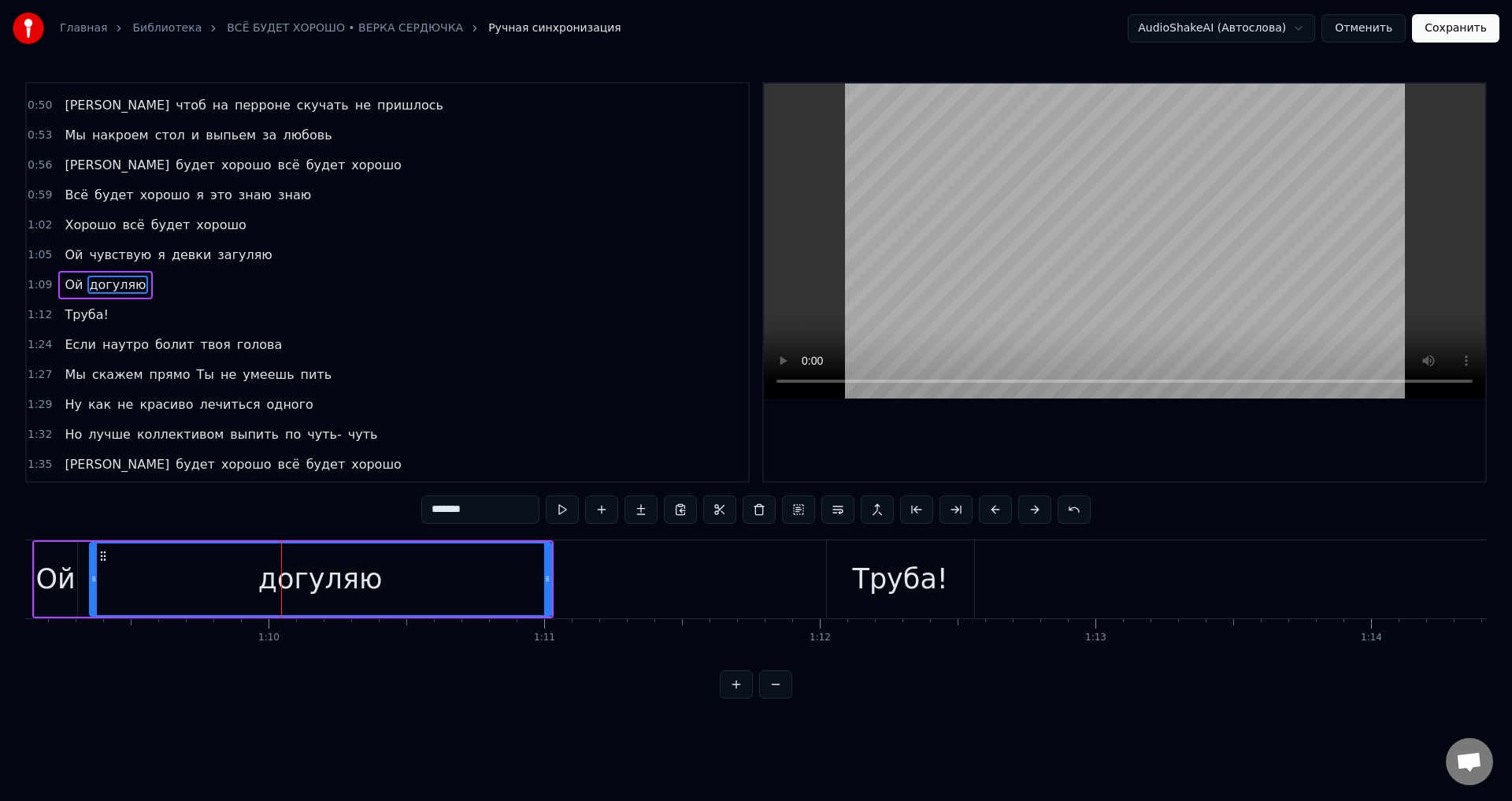
scroll to position [55, 0]
drag, startPoint x: 443, startPoint y: 516, endPoint x: 387, endPoint y: 515, distance: 56.0
click at [387, 515] on div "0:45 Если нам скажут ваш поезд ушёл 0:48 Мы ответим просто что подождём другого…" at bounding box center [756, 390] width 1461 height 616
click at [879, 584] on div "Труба!" at bounding box center [900, 579] width 95 height 42
type input "******"
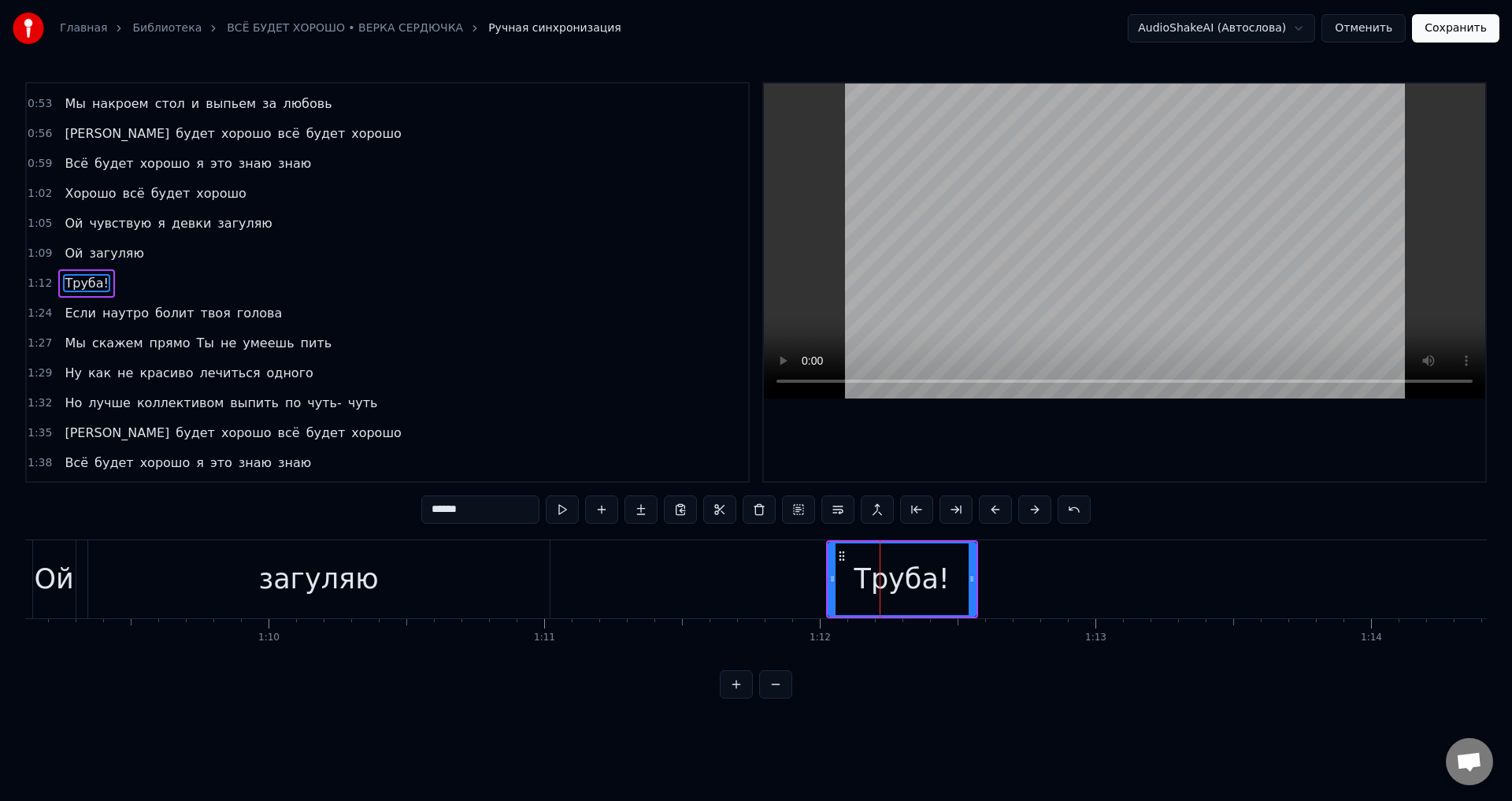
scroll to position [85, 0]
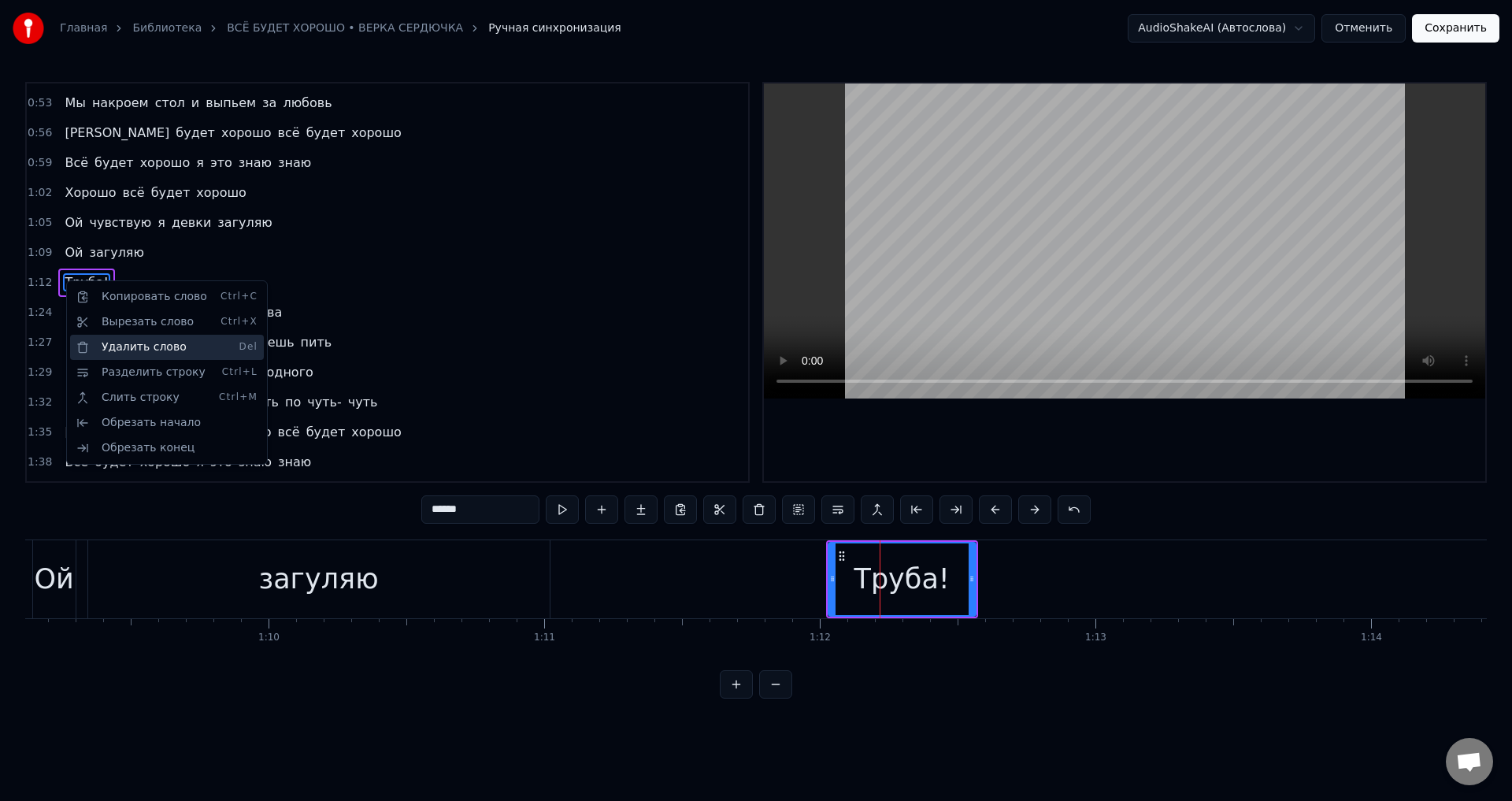
click at [138, 350] on div "Удалить слово Del" at bounding box center [167, 347] width 194 height 25
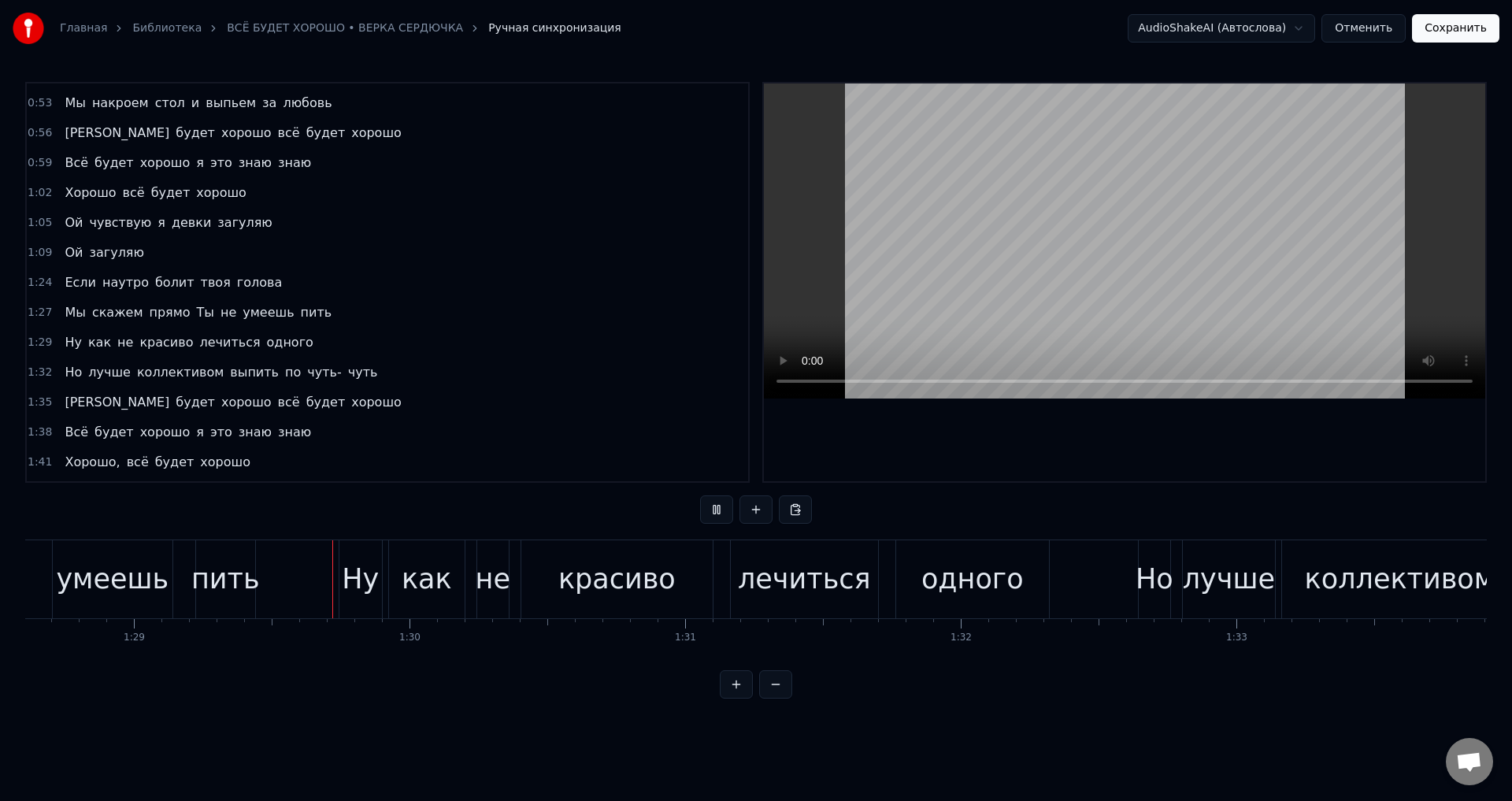
scroll to position [0, 24428]
click at [918, 584] on div "одного" at bounding box center [964, 579] width 153 height 78
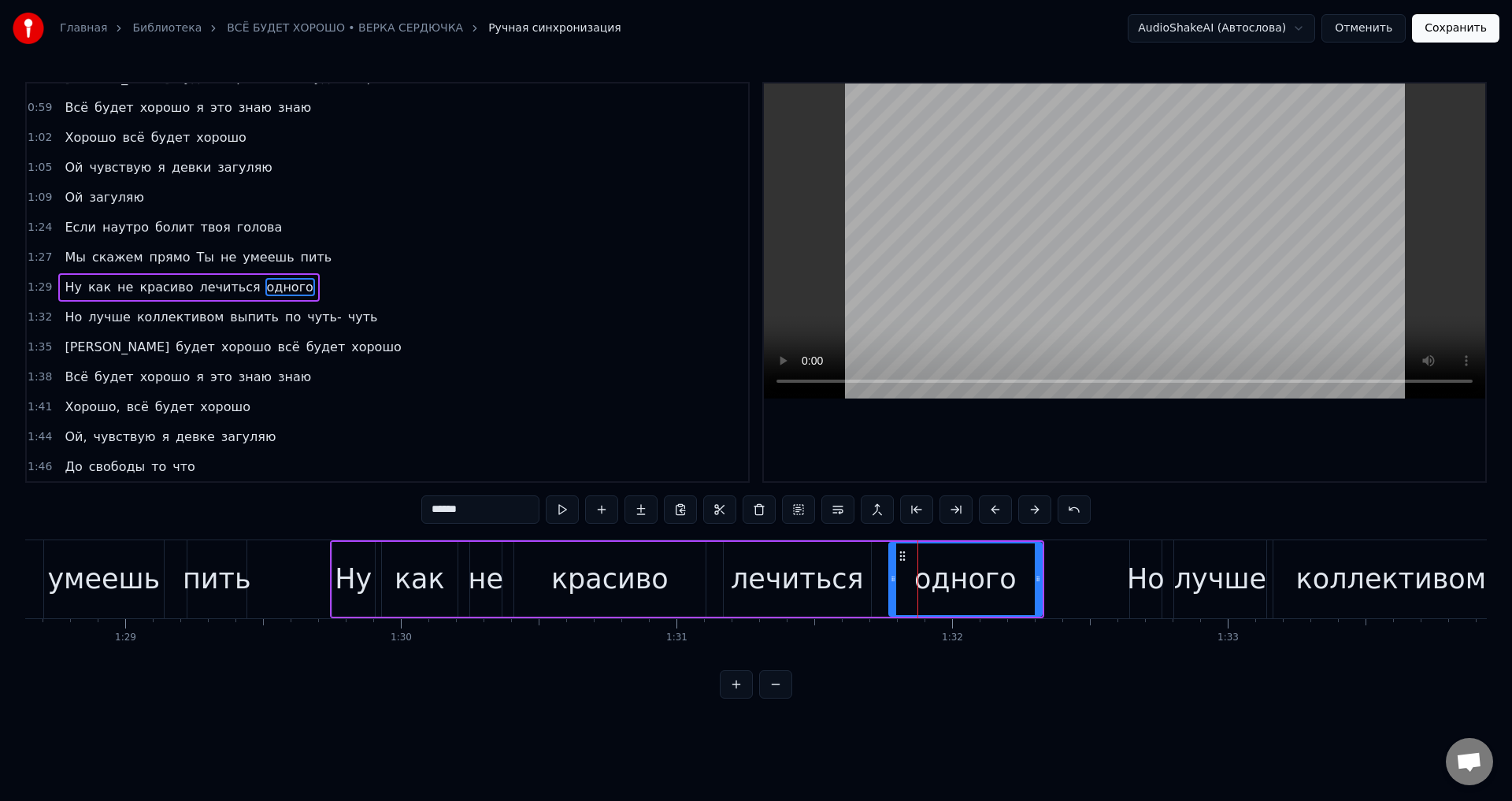
scroll to position [145, 0]
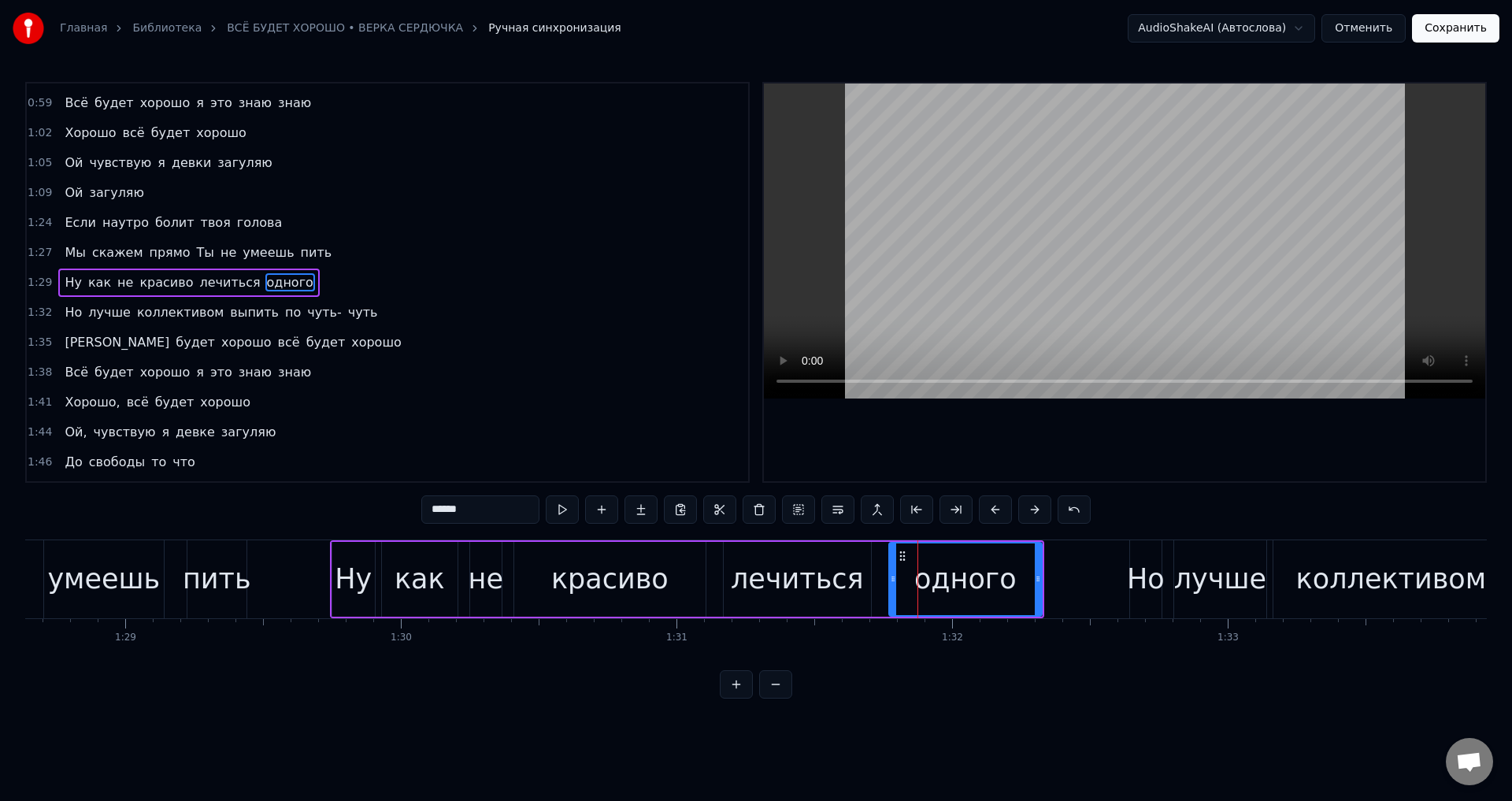
click at [483, 512] on input "******" at bounding box center [480, 509] width 118 height 29
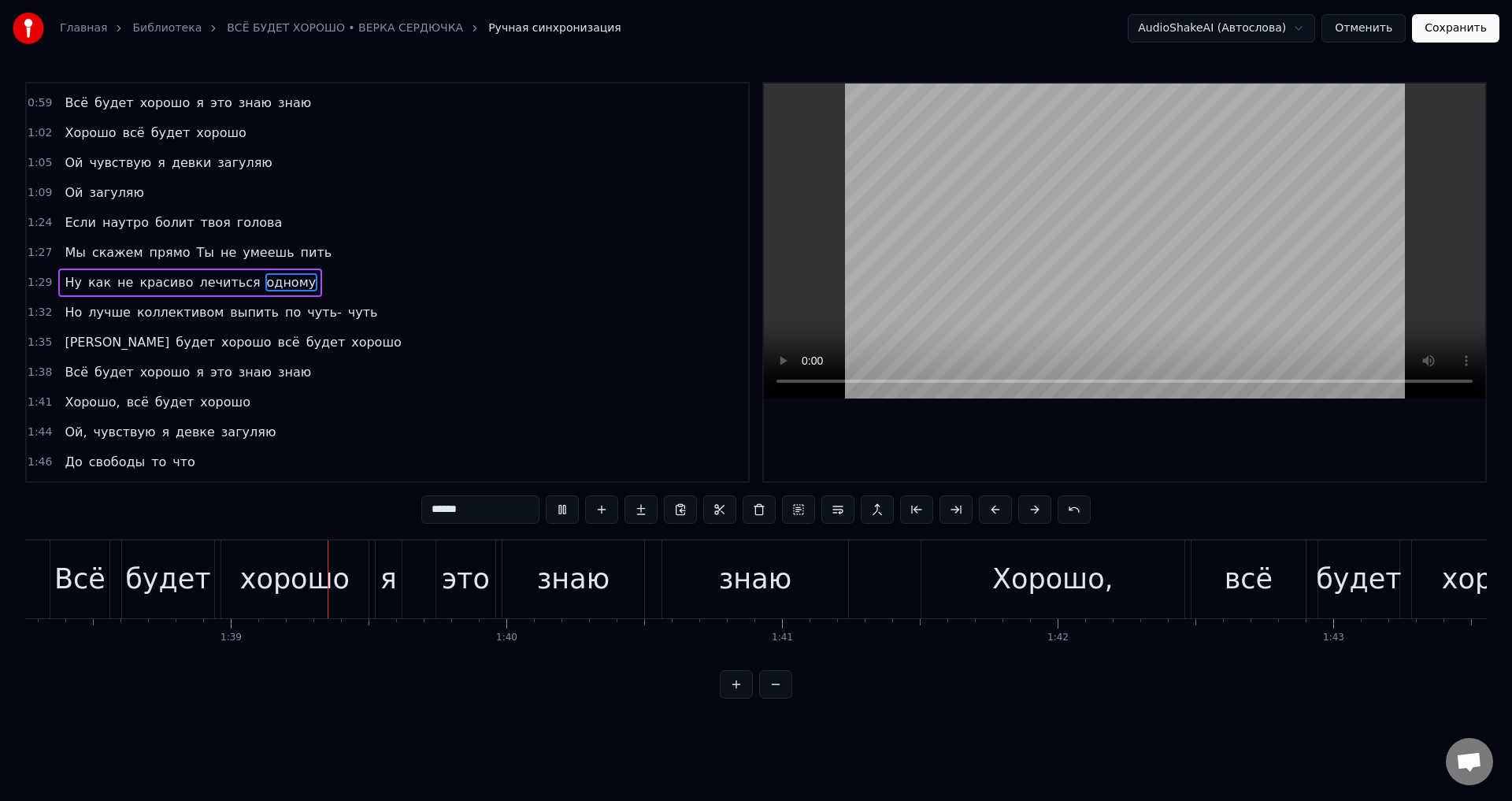
scroll to position [0, 27095]
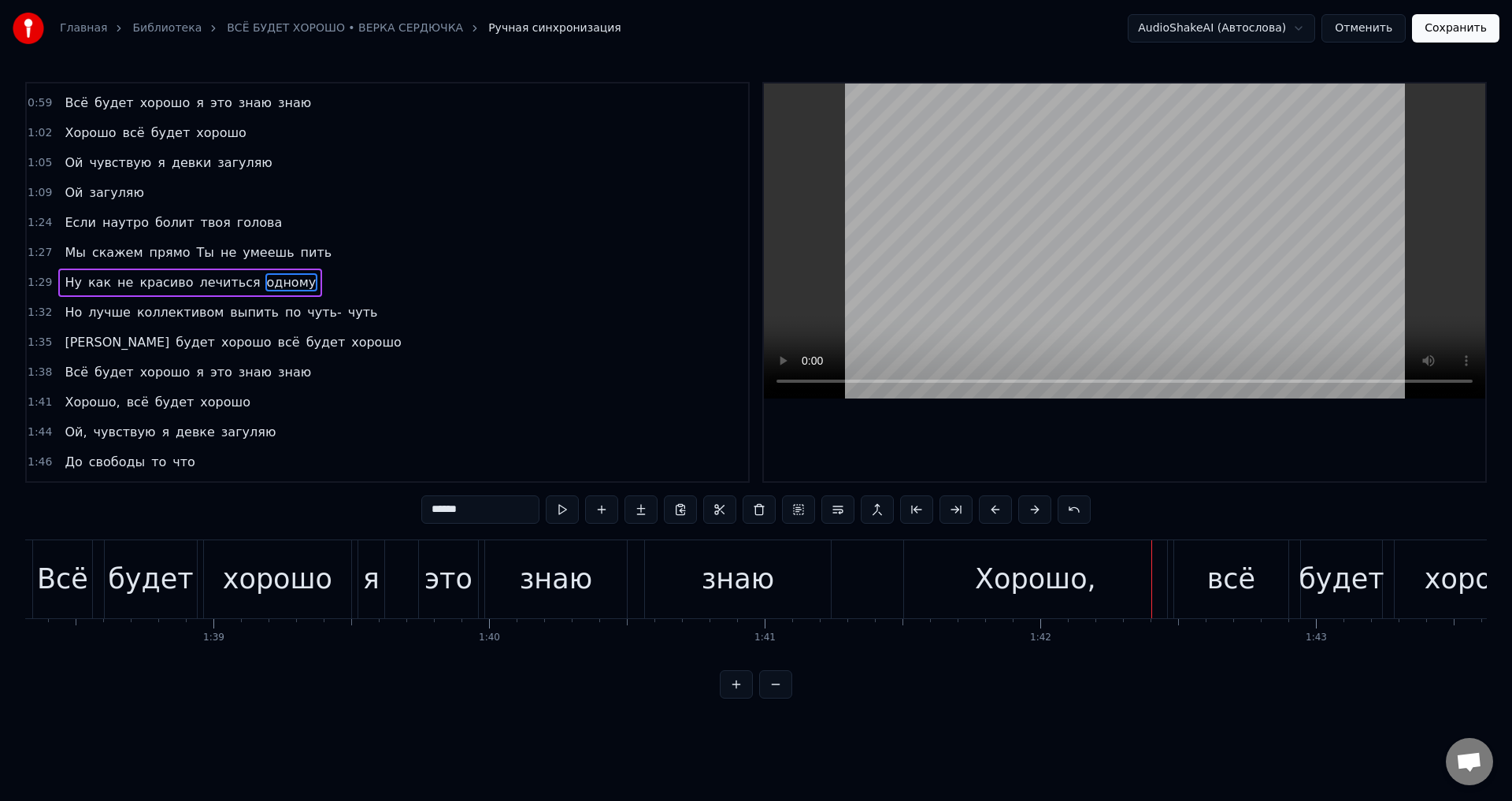
click at [954, 552] on div "Хорошо," at bounding box center [1035, 579] width 263 height 78
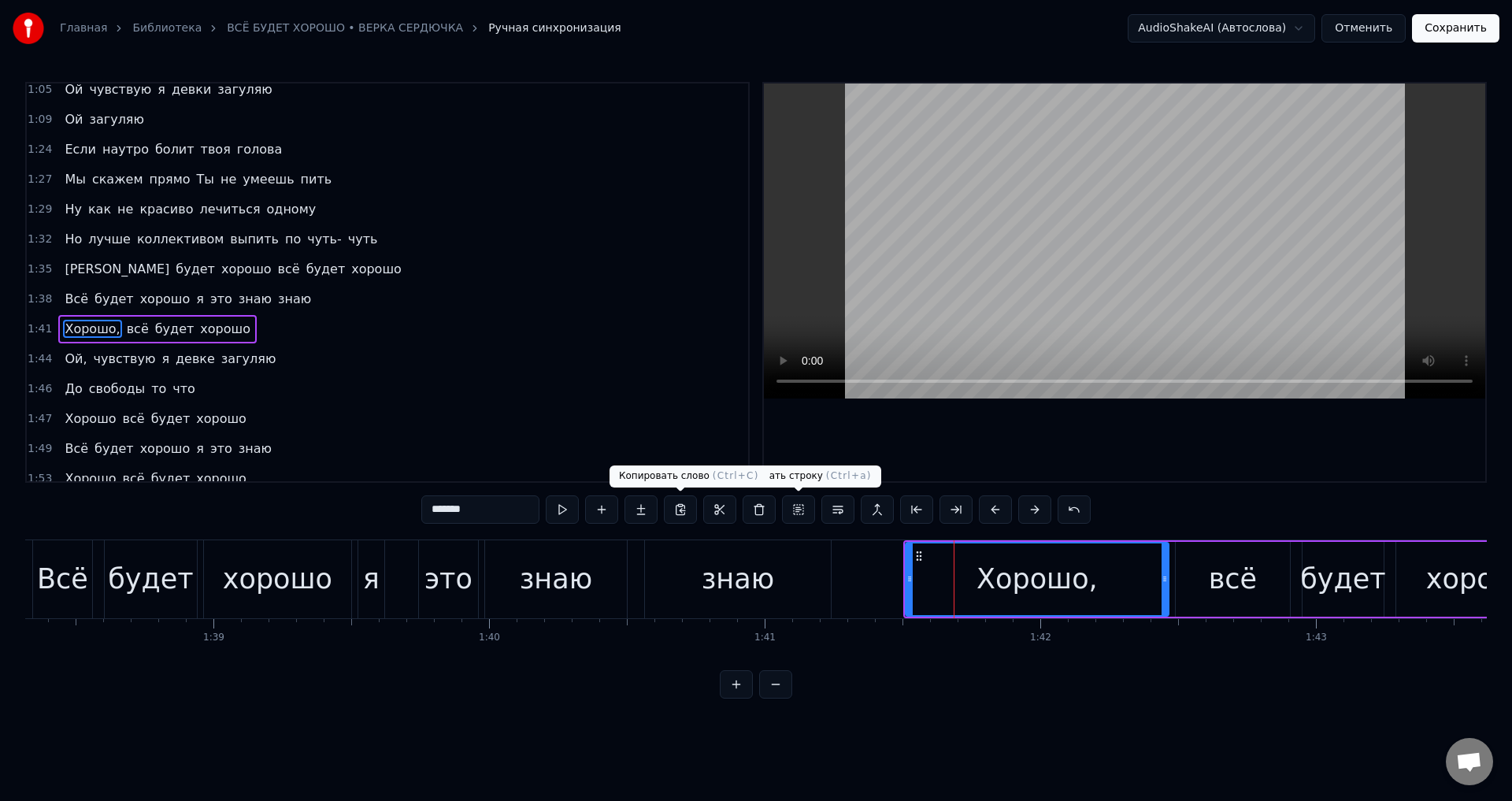
scroll to position [264, 0]
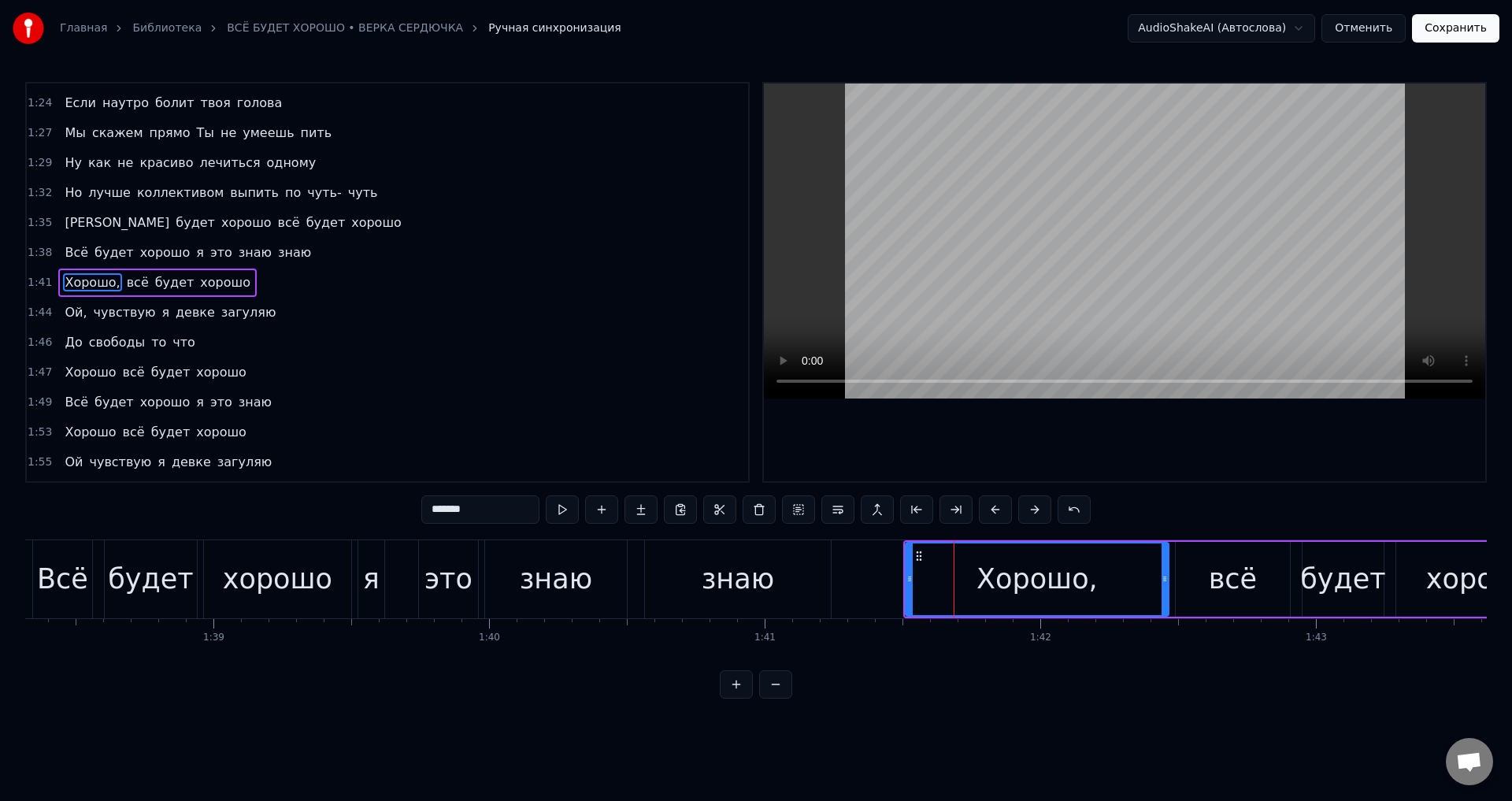
click at [489, 507] on input "*******" at bounding box center [480, 509] width 118 height 29
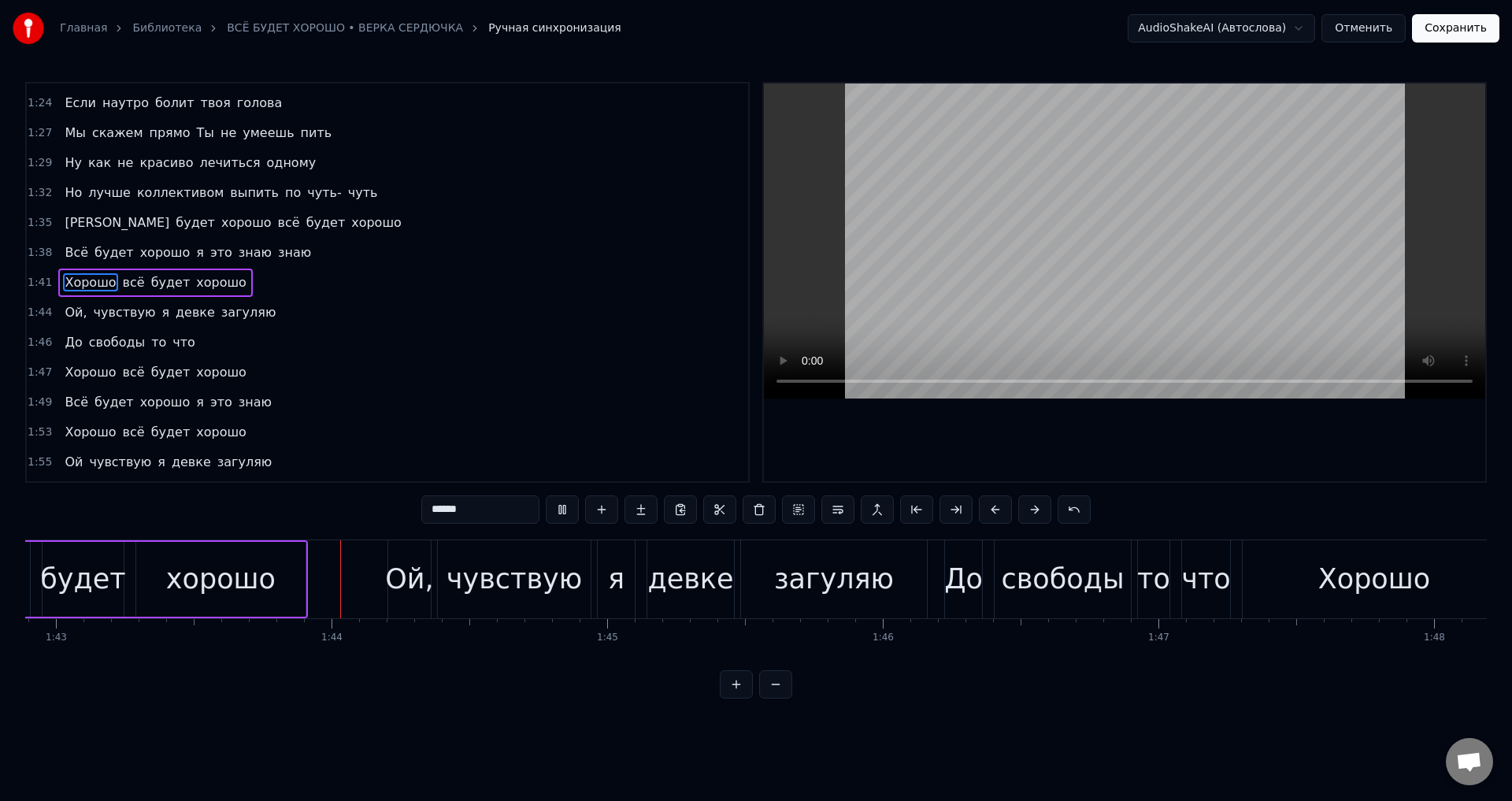
scroll to position [0, 28441]
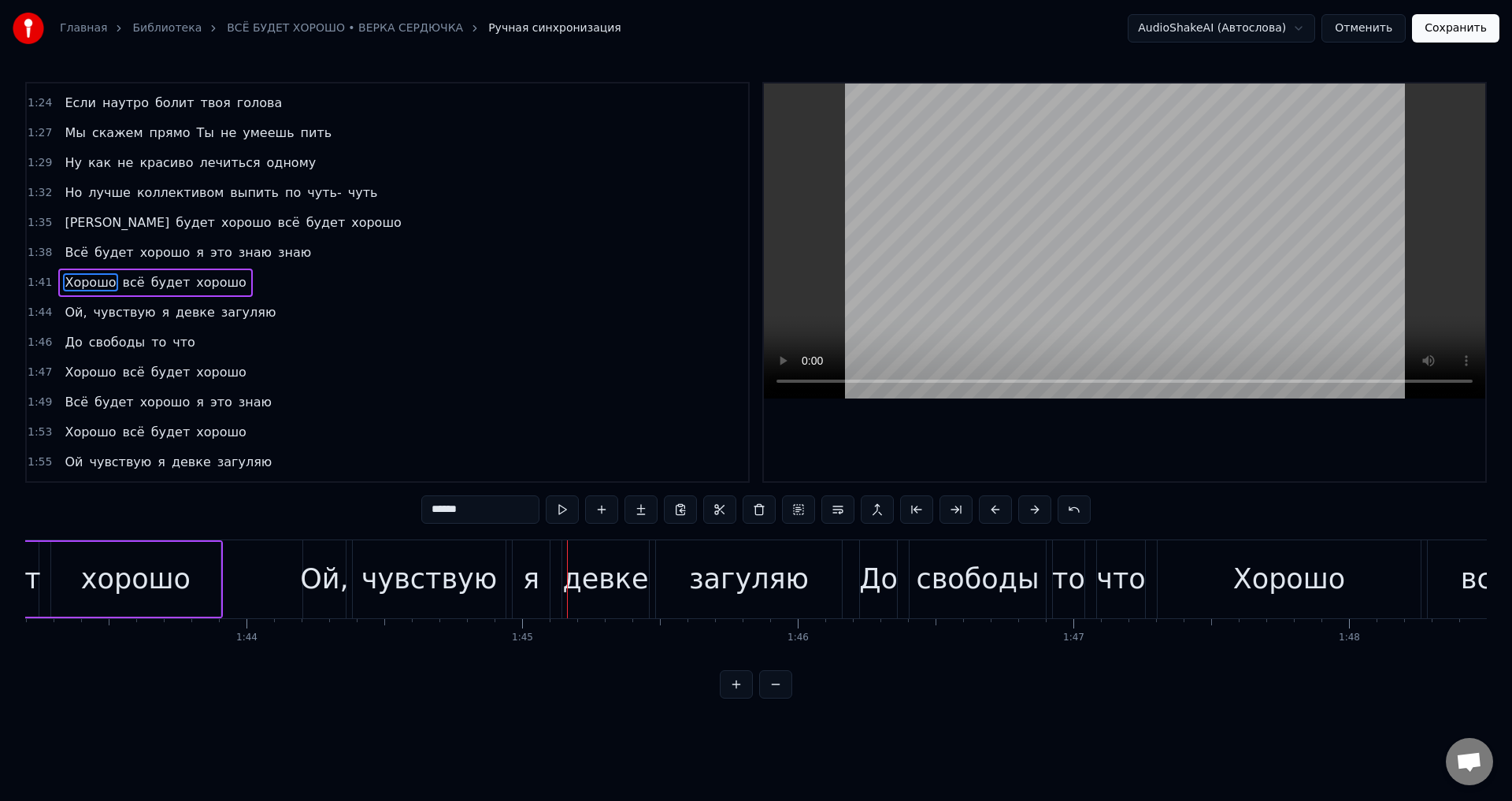
drag, startPoint x: 327, startPoint y: 571, endPoint x: 447, endPoint y: 529, distance: 127.1
click at [328, 571] on div "Ой," at bounding box center [323, 579] width 48 height 42
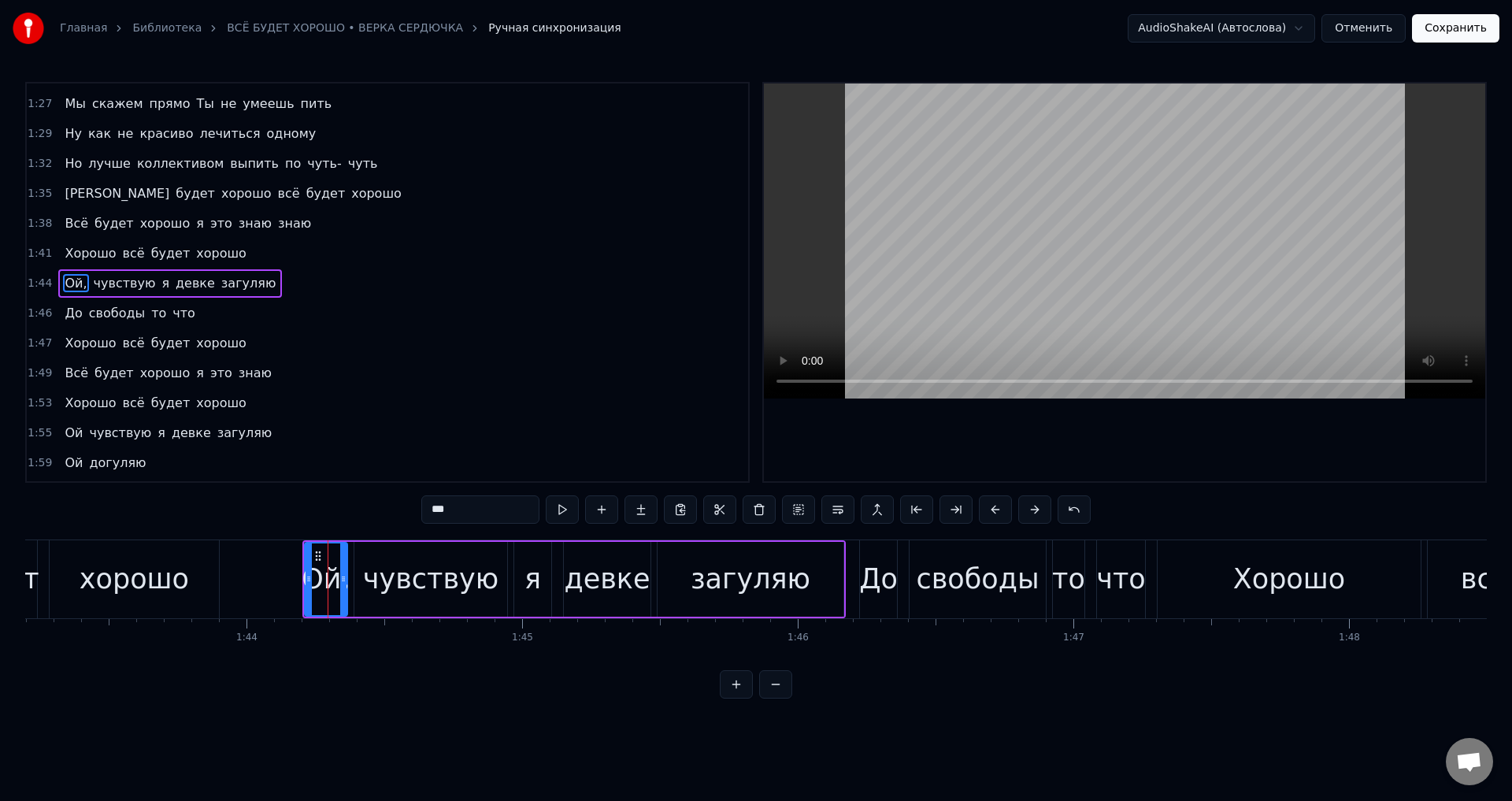
scroll to position [295, 0]
click at [504, 509] on input "***" at bounding box center [480, 509] width 118 height 29
click at [620, 599] on div "девке" at bounding box center [607, 579] width 86 height 42
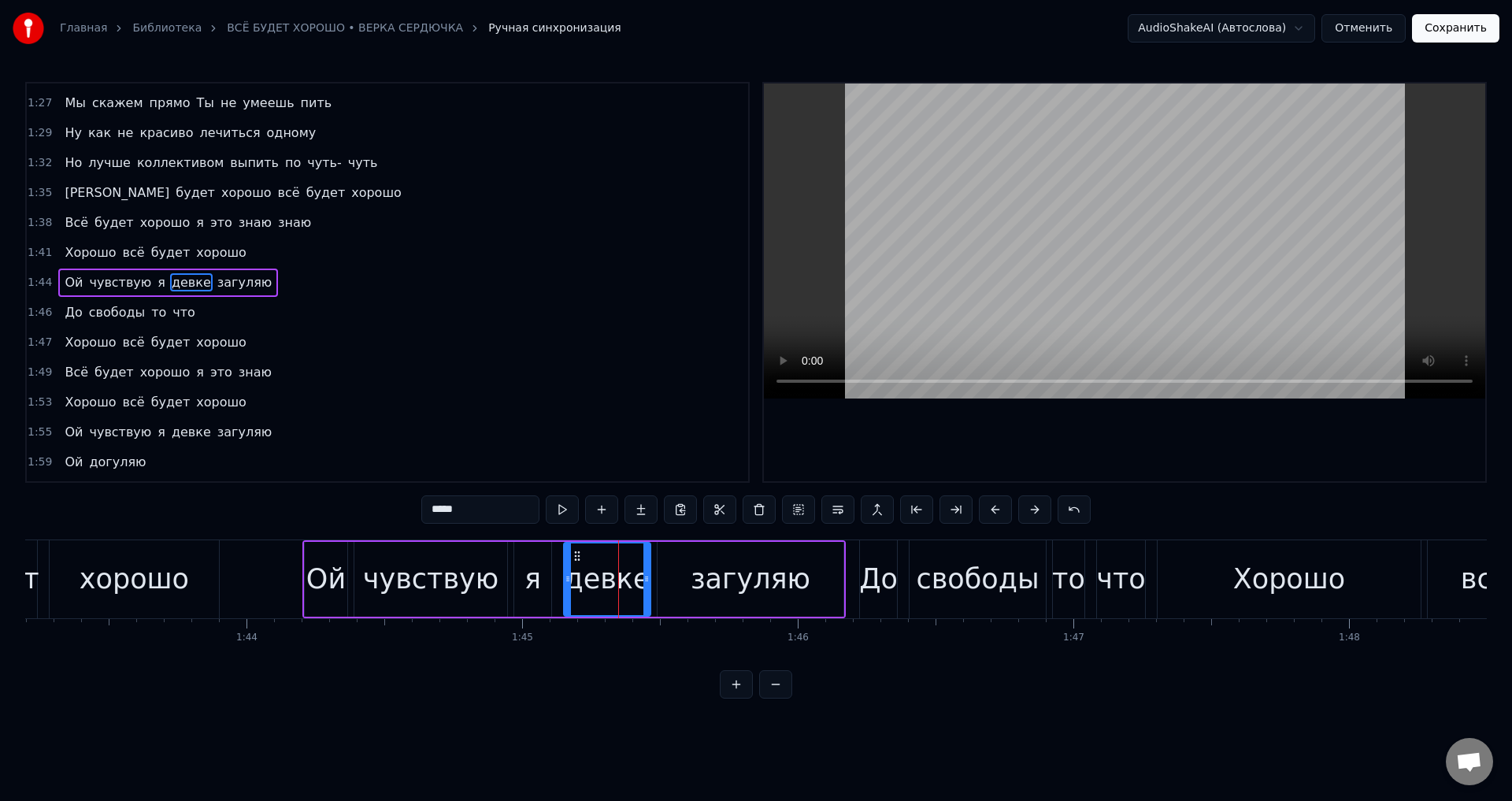
click at [516, 512] on input "*****" at bounding box center [480, 509] width 118 height 29
click at [960, 589] on div "свободы" at bounding box center [978, 579] width 123 height 42
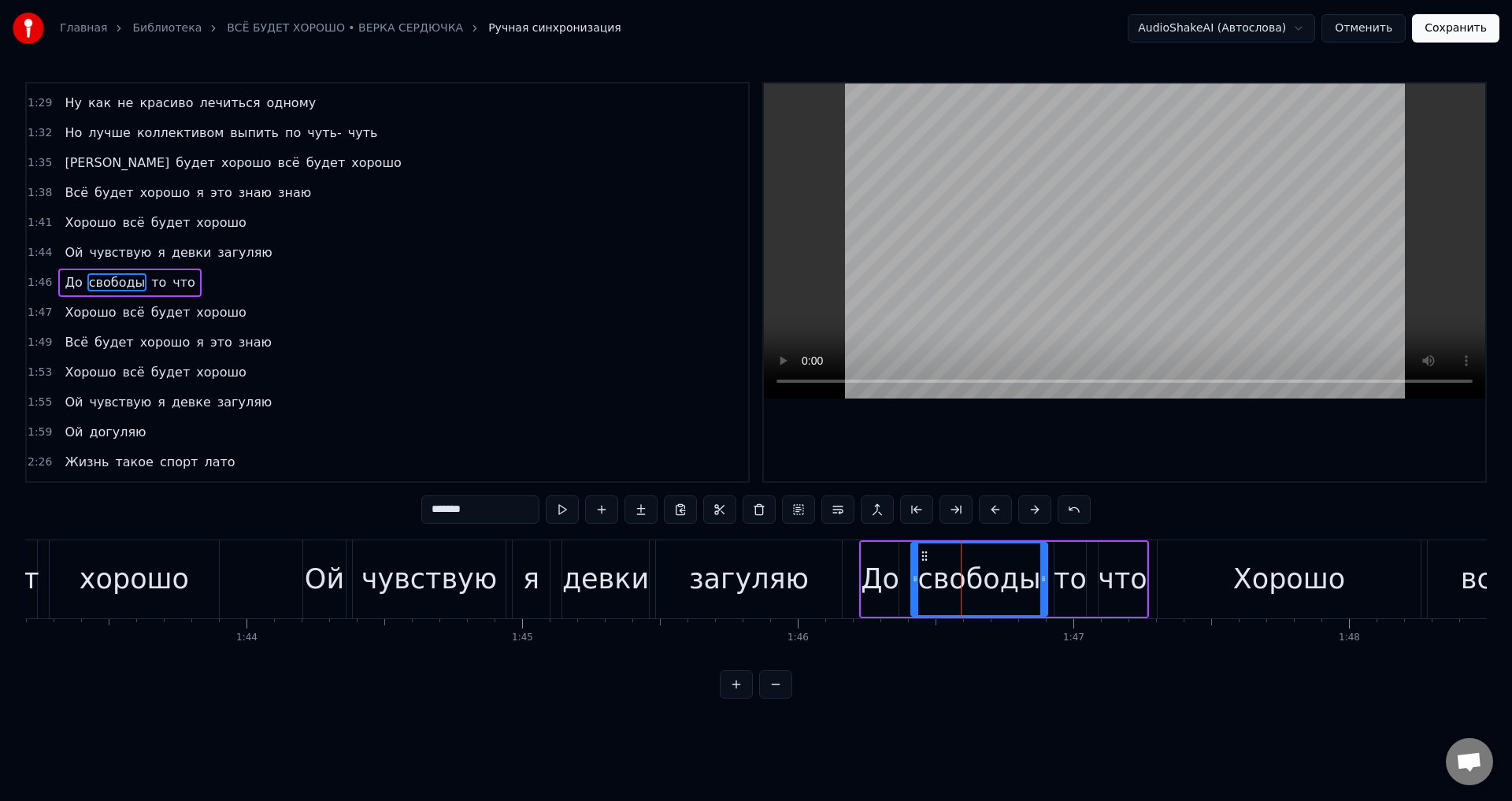
drag, startPoint x: 489, startPoint y: 512, endPoint x: 266, endPoint y: 506, distance: 223.1
click at [266, 506] on div "0:45 Если нам скажут ваш поезд ушёл 0:48 Мы ответим просто что подождём другого…" at bounding box center [756, 390] width 1461 height 616
click at [818, 570] on div "загуляю" at bounding box center [749, 579] width 186 height 78
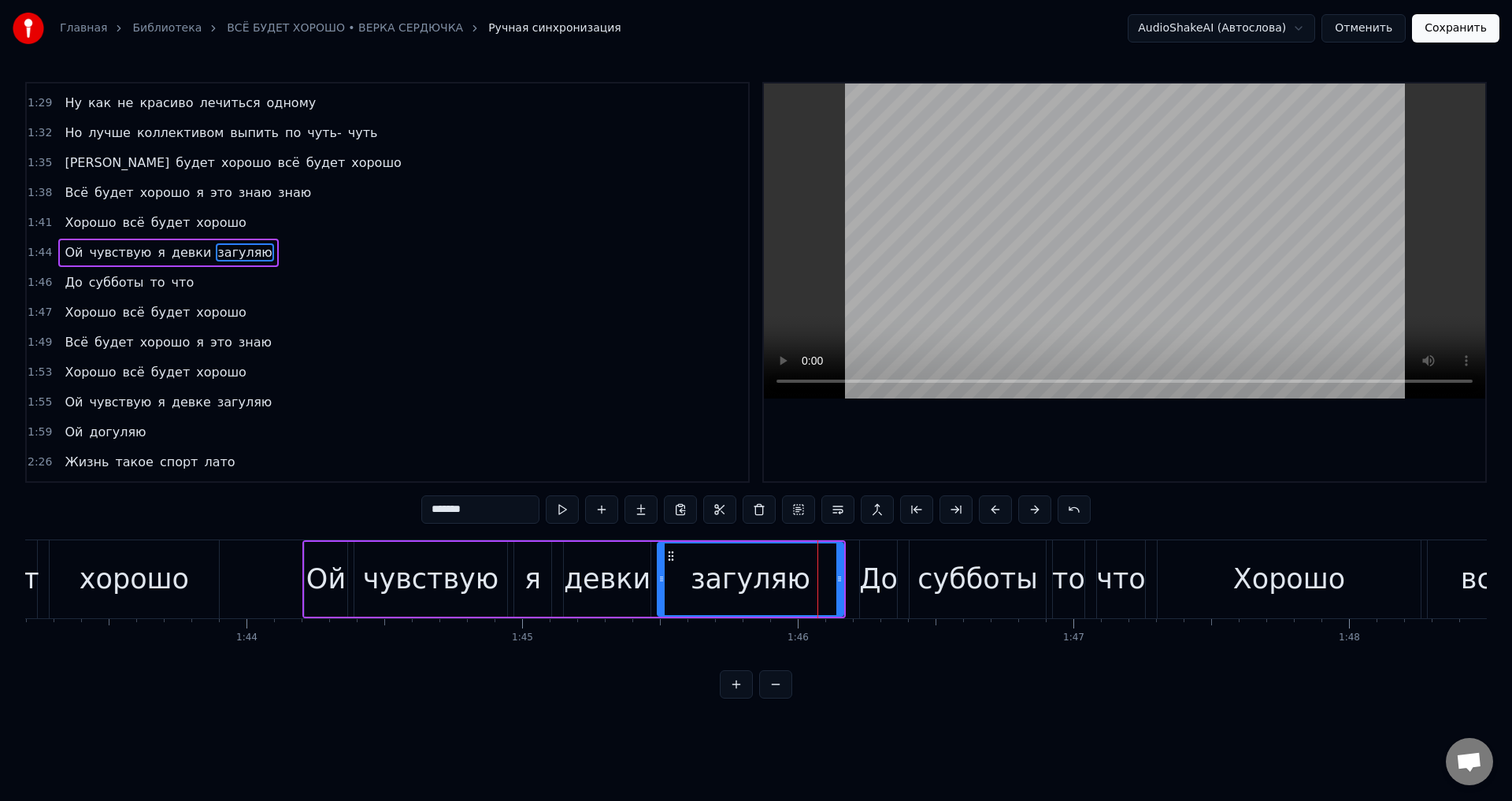
scroll to position [295, 0]
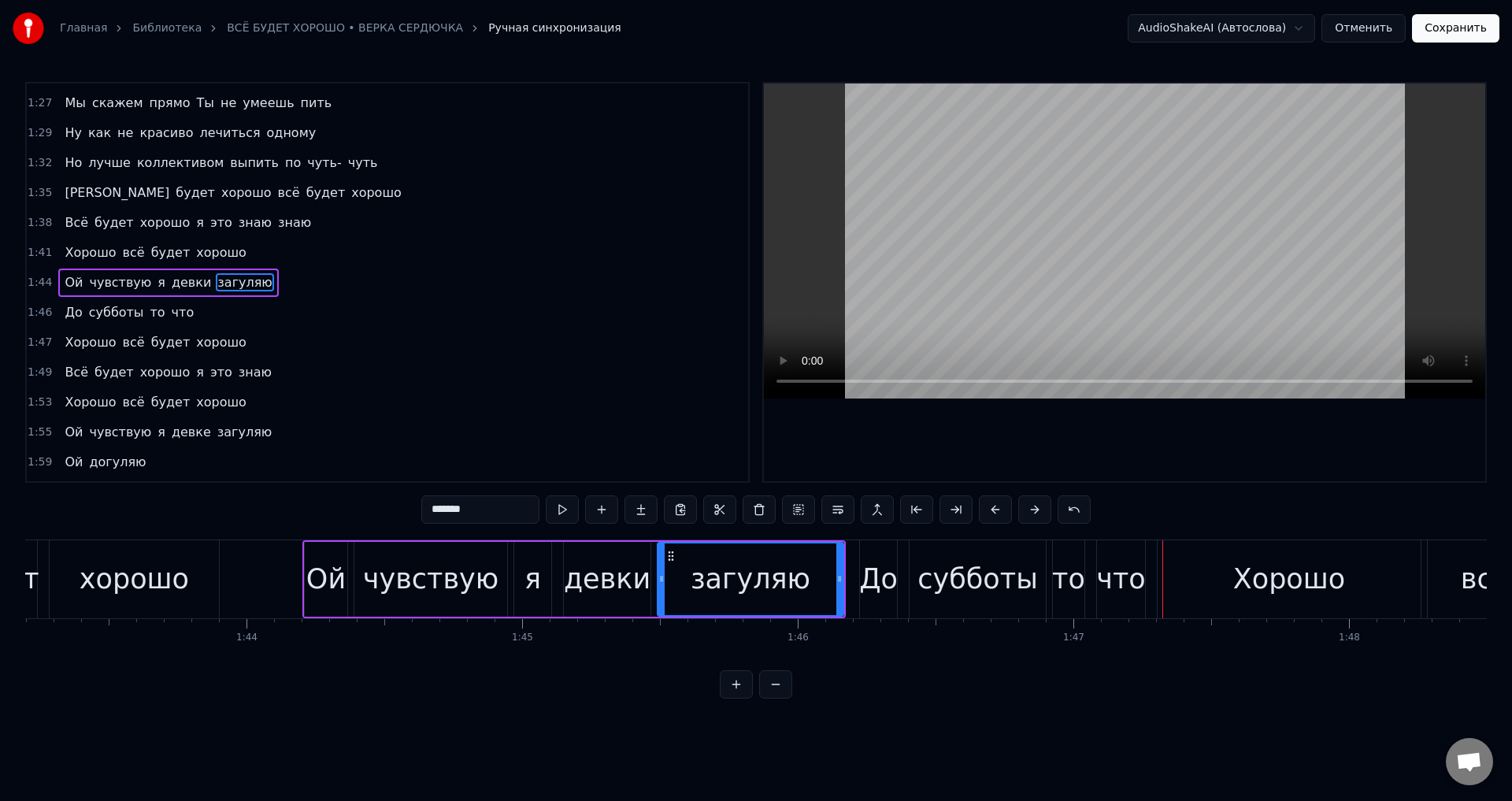
click at [1067, 586] on div "то" at bounding box center [1069, 579] width 33 height 42
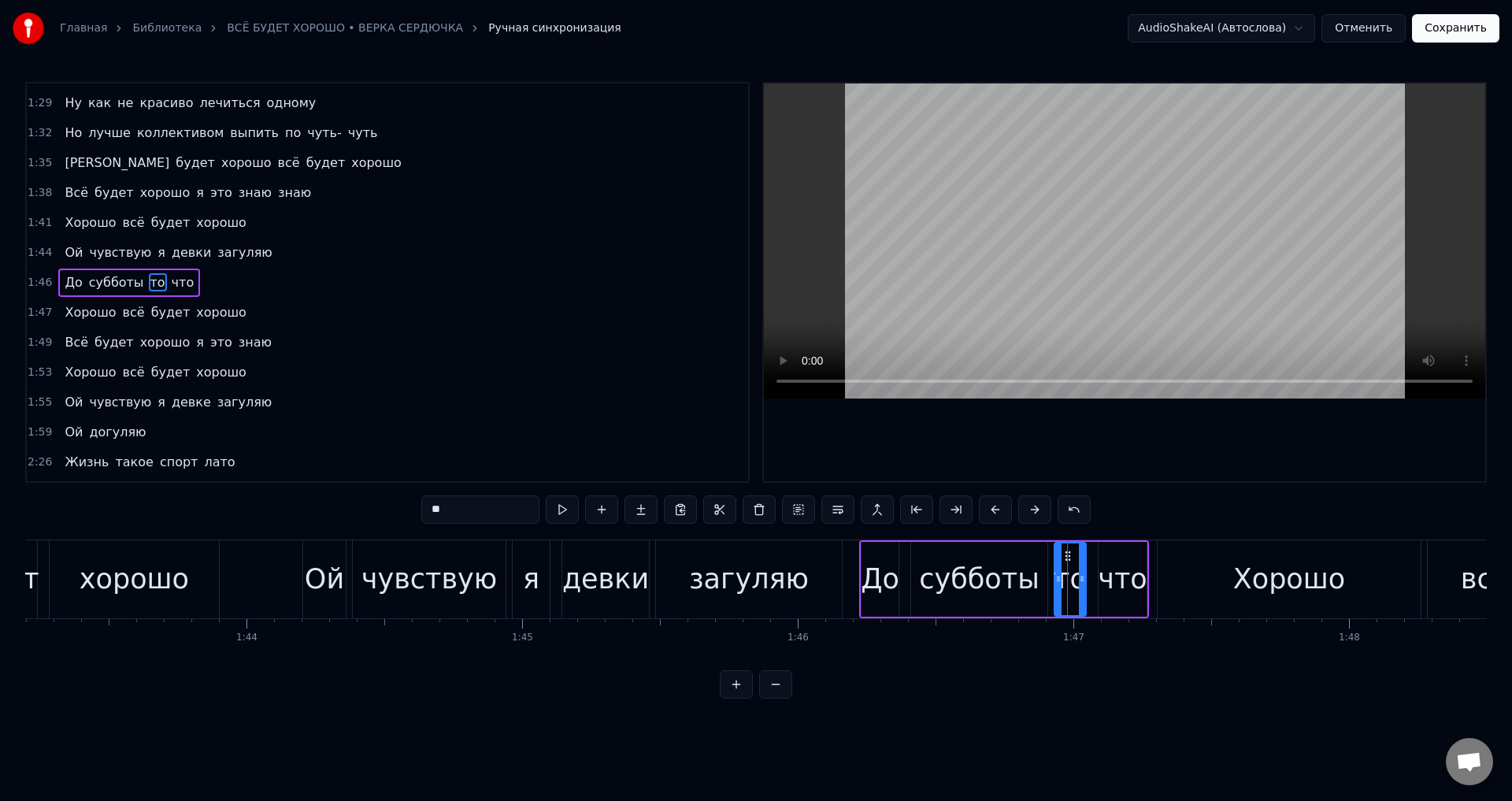
click at [514, 504] on input "**" at bounding box center [480, 509] width 118 height 29
click at [1124, 585] on div "что" at bounding box center [1121, 579] width 48 height 42
type input "***"
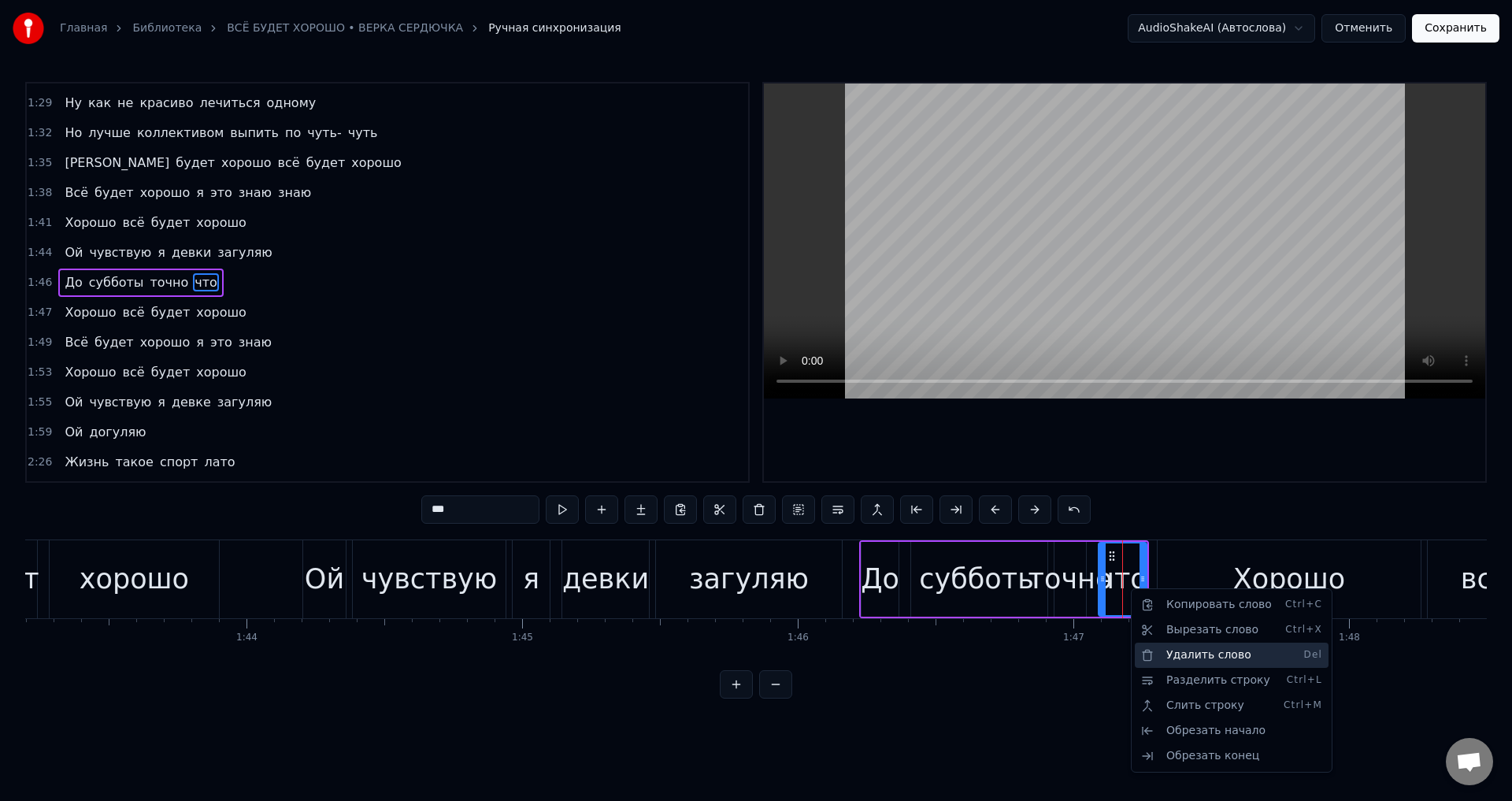
click at [1198, 655] on div "Удалить слово Del" at bounding box center [1231, 655] width 194 height 25
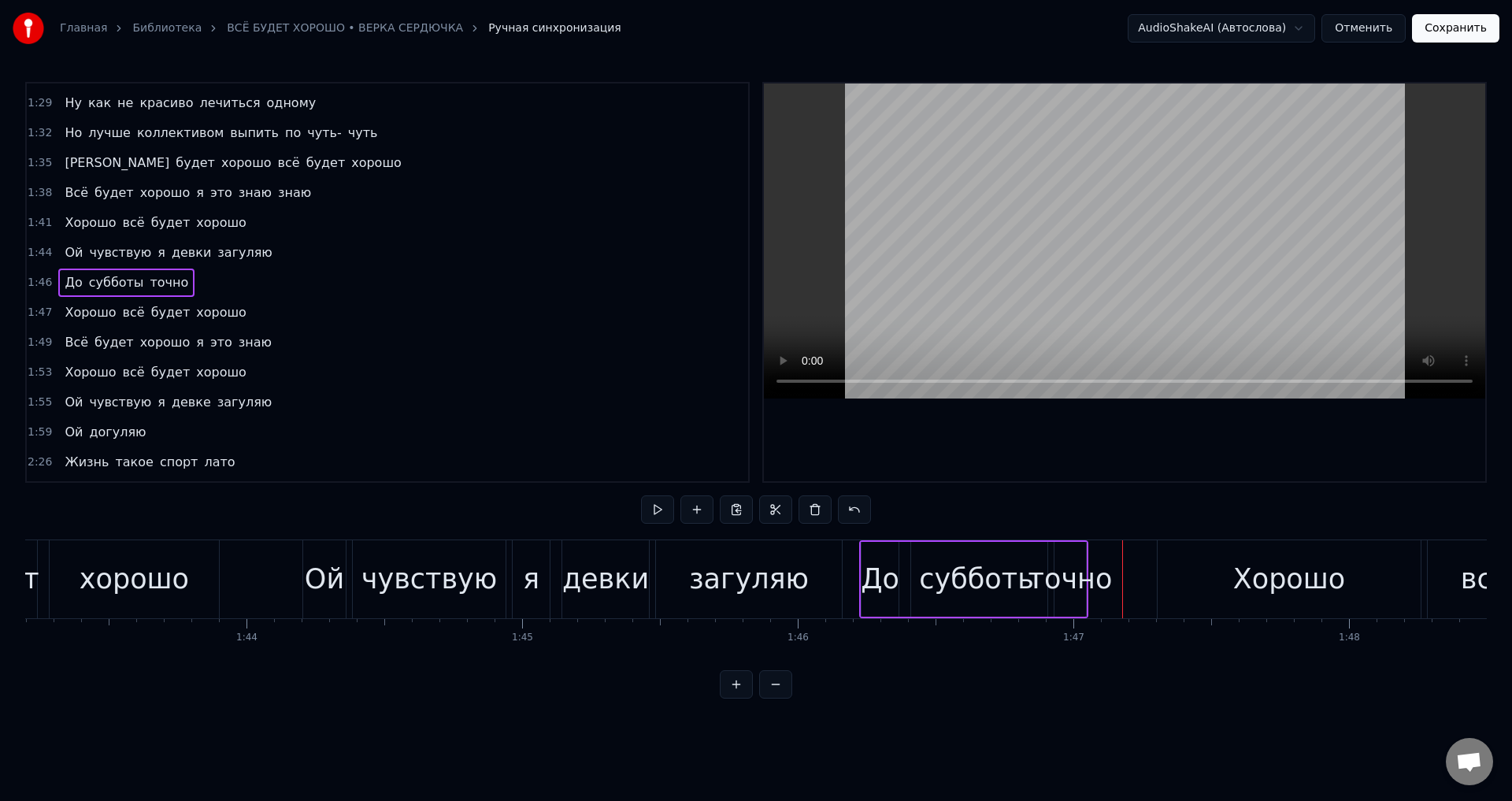
click at [1070, 584] on div "точно" at bounding box center [1070, 579] width 85 height 42
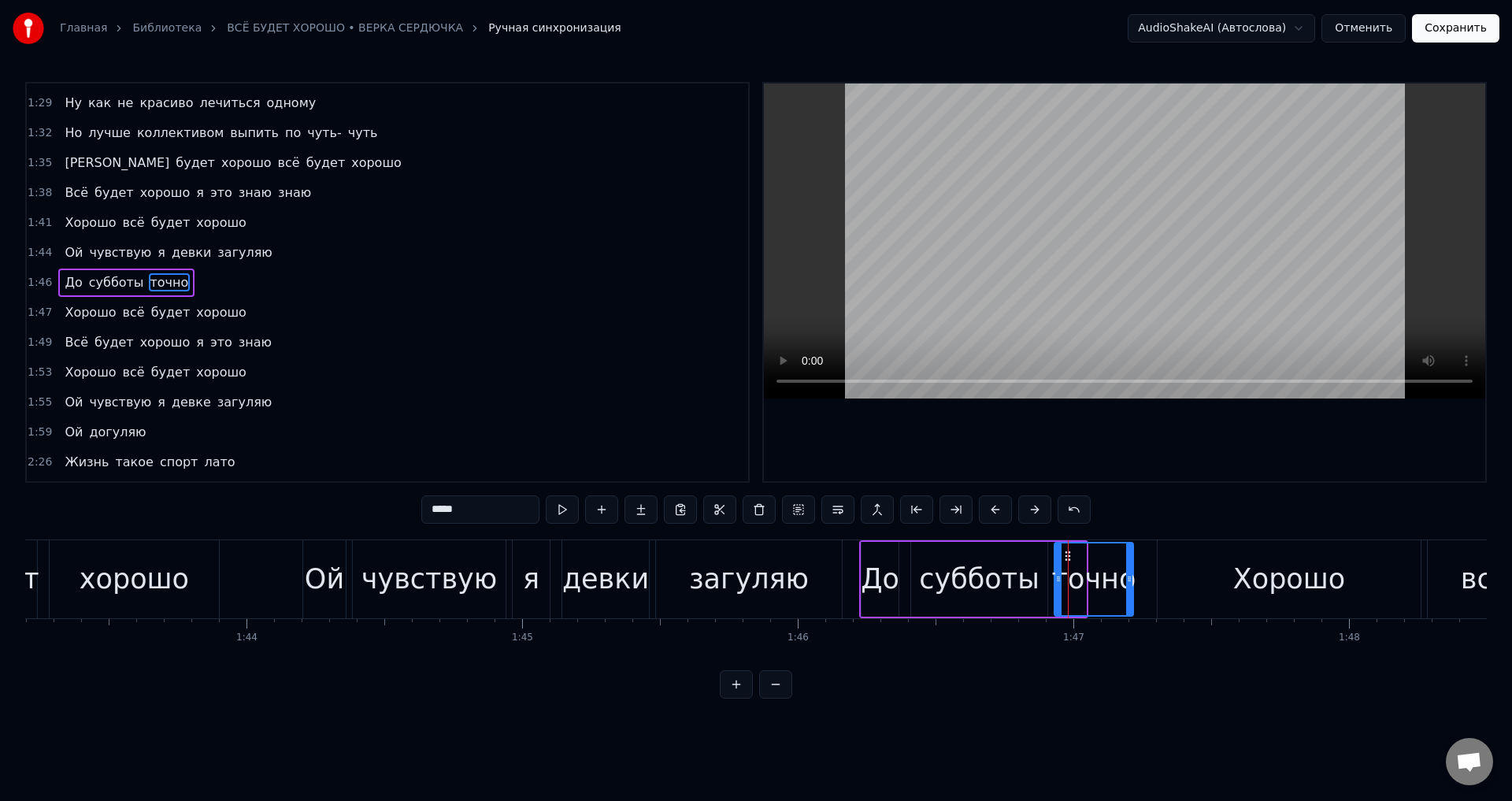
drag, startPoint x: 1084, startPoint y: 585, endPoint x: 1131, endPoint y: 579, distance: 47.4
click at [1131, 579] on div at bounding box center [1129, 579] width 7 height 71
click at [954, 579] on div "субботы" at bounding box center [978, 579] width 121 height 42
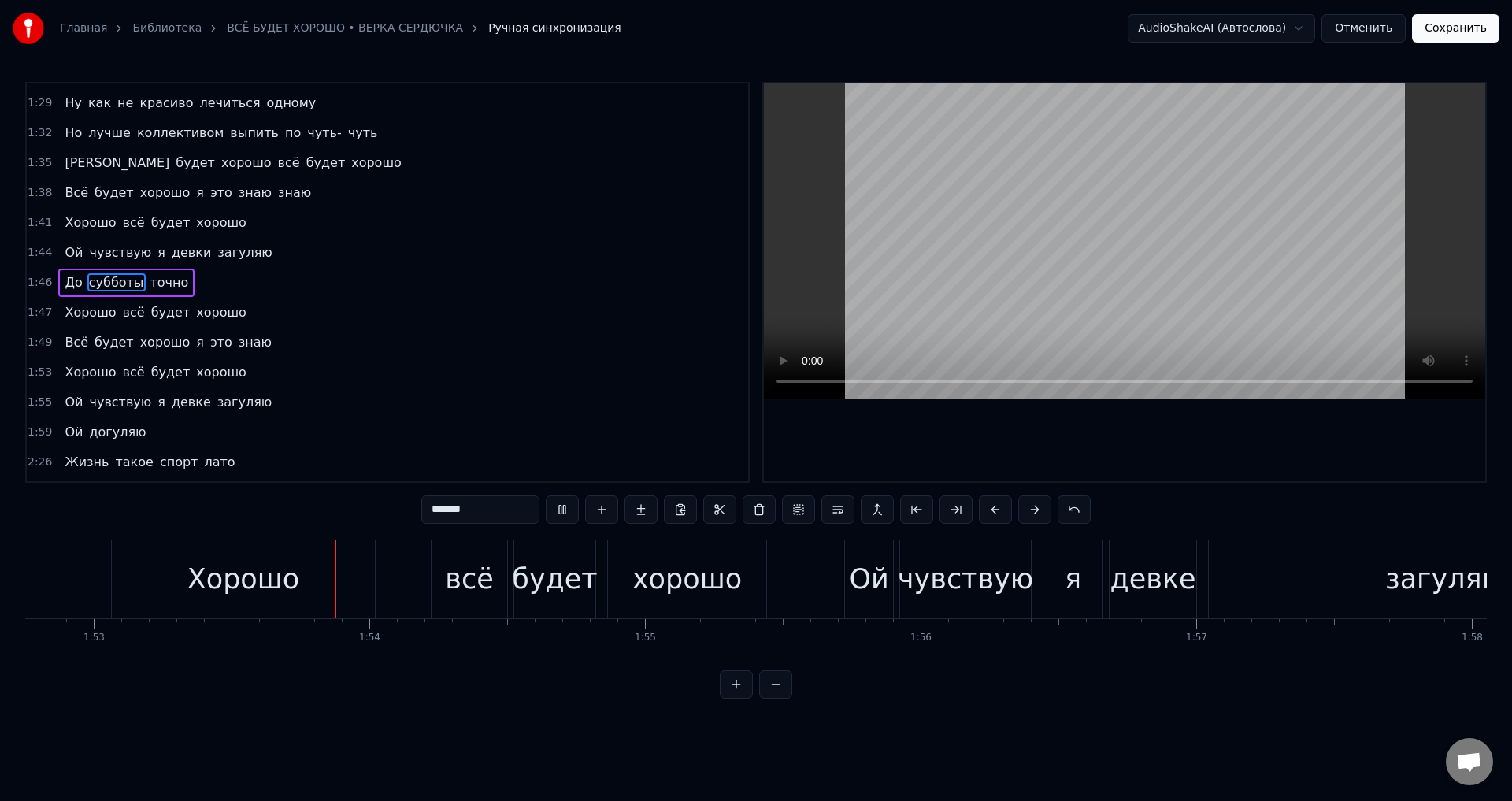
scroll to position [0, 31113]
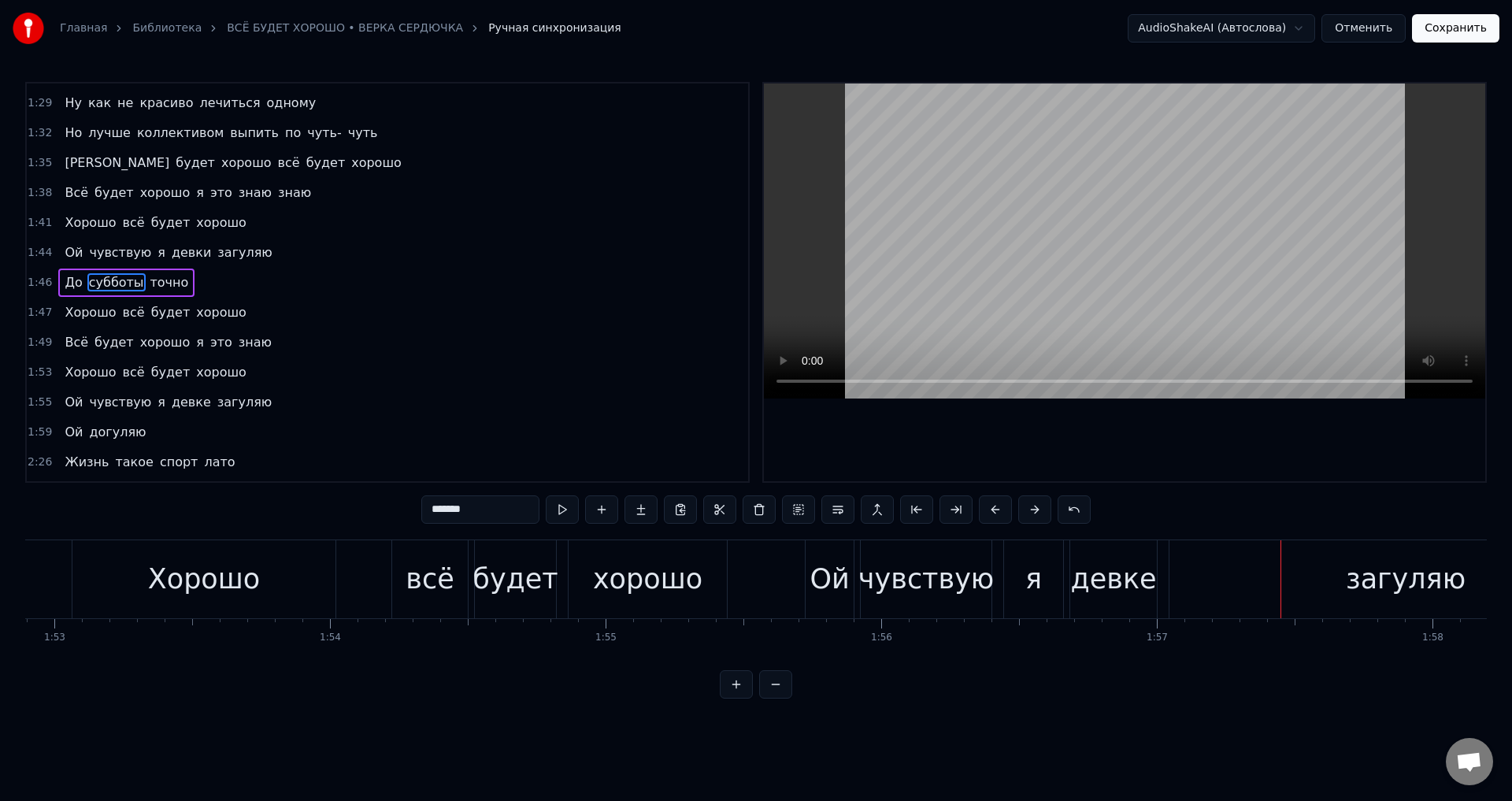
click at [1088, 583] on div "девке" at bounding box center [1114, 579] width 86 height 42
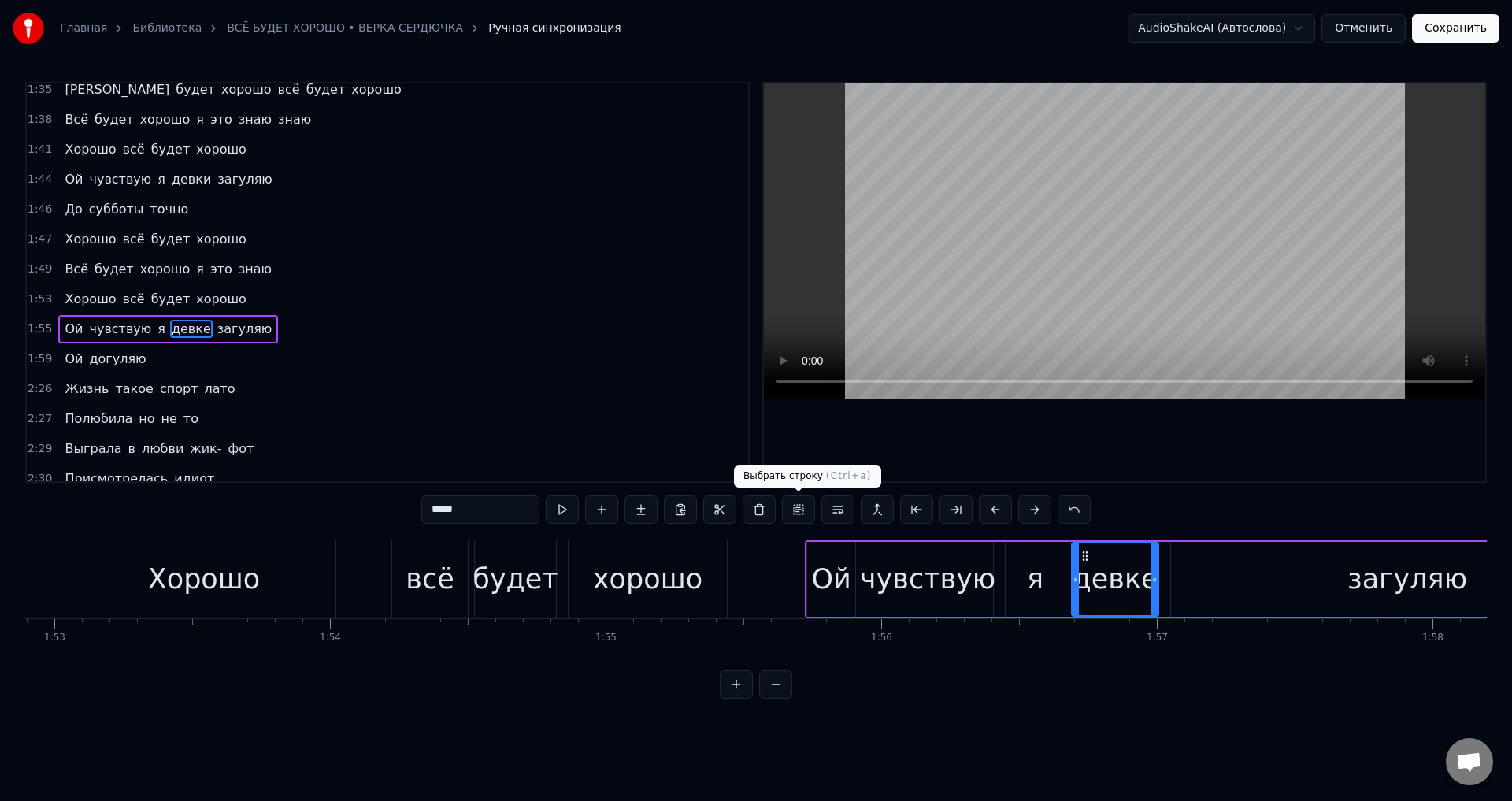
scroll to position [444, 0]
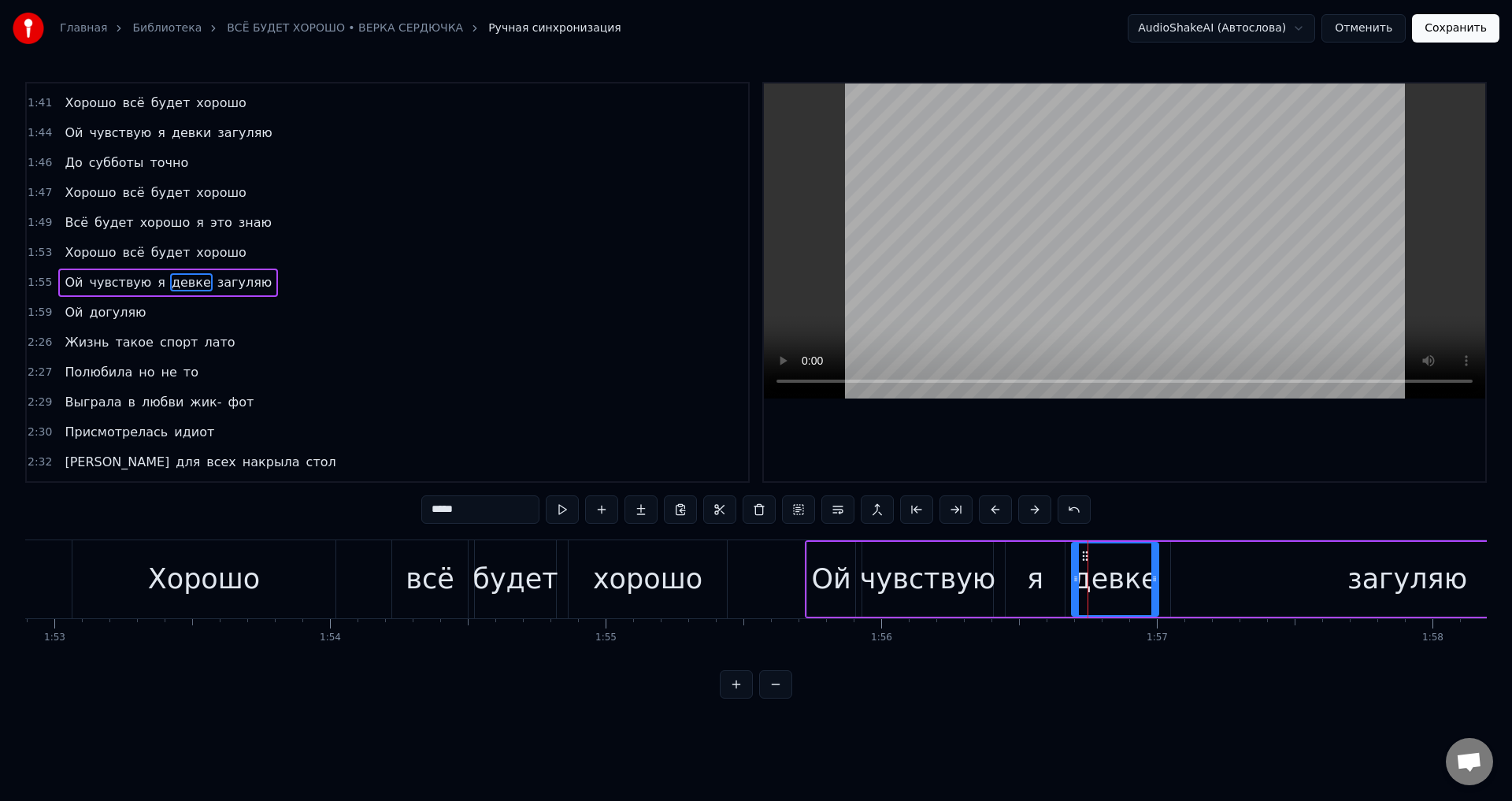
click at [474, 515] on input "*****" at bounding box center [480, 509] width 118 height 29
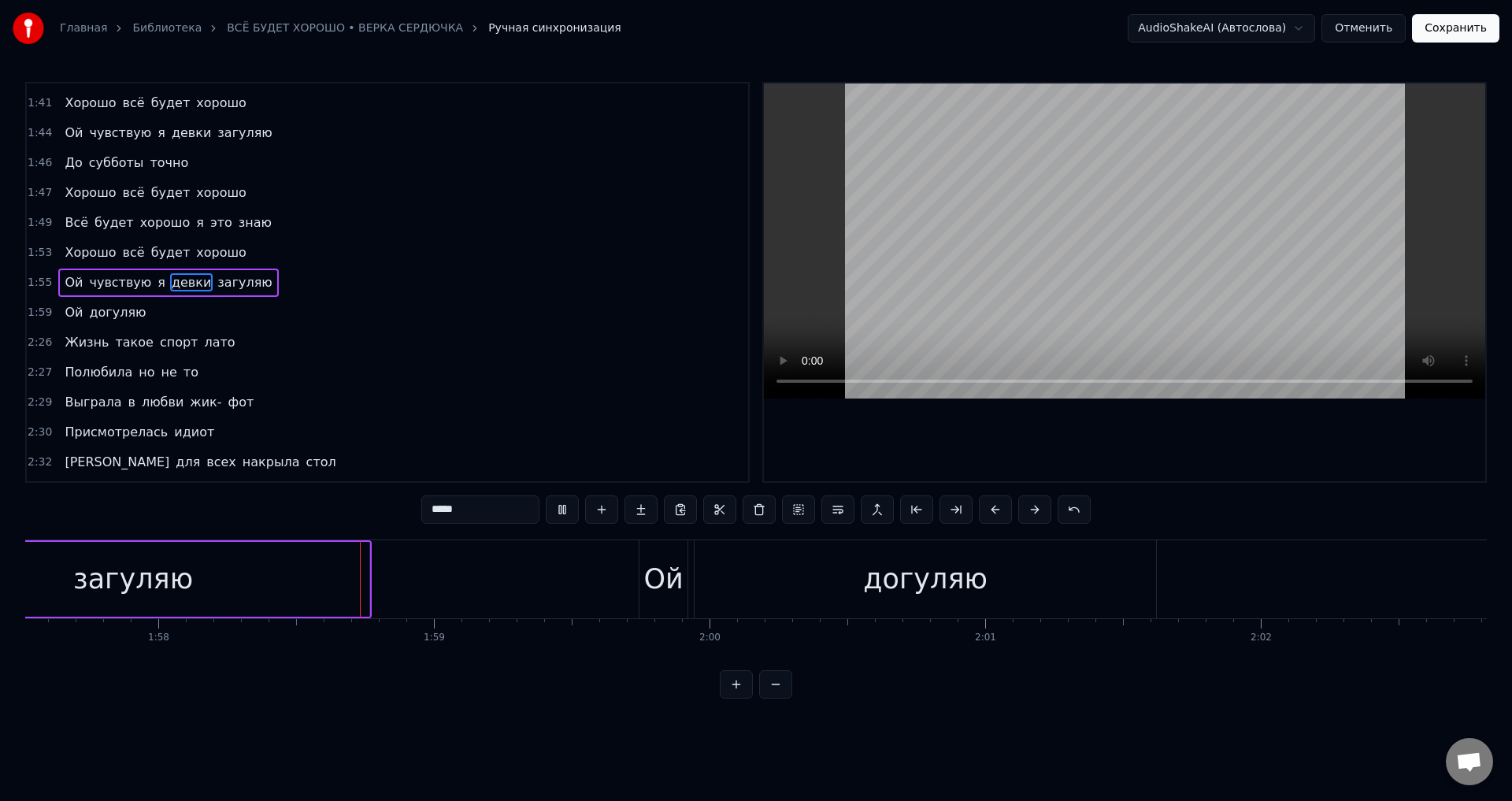
scroll to position [0, 32446]
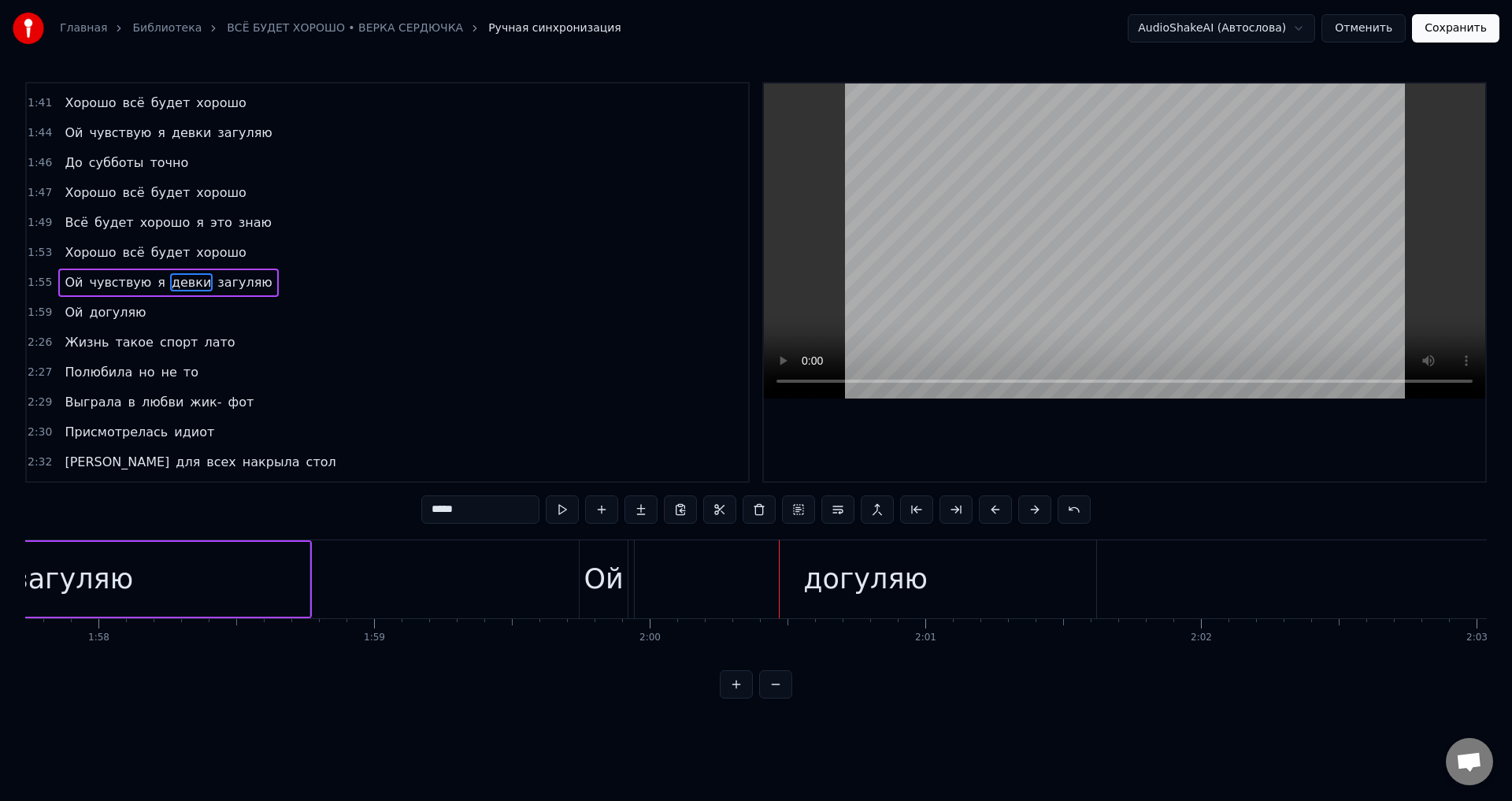
click at [821, 581] on div "догуляю" at bounding box center [865, 579] width 125 height 42
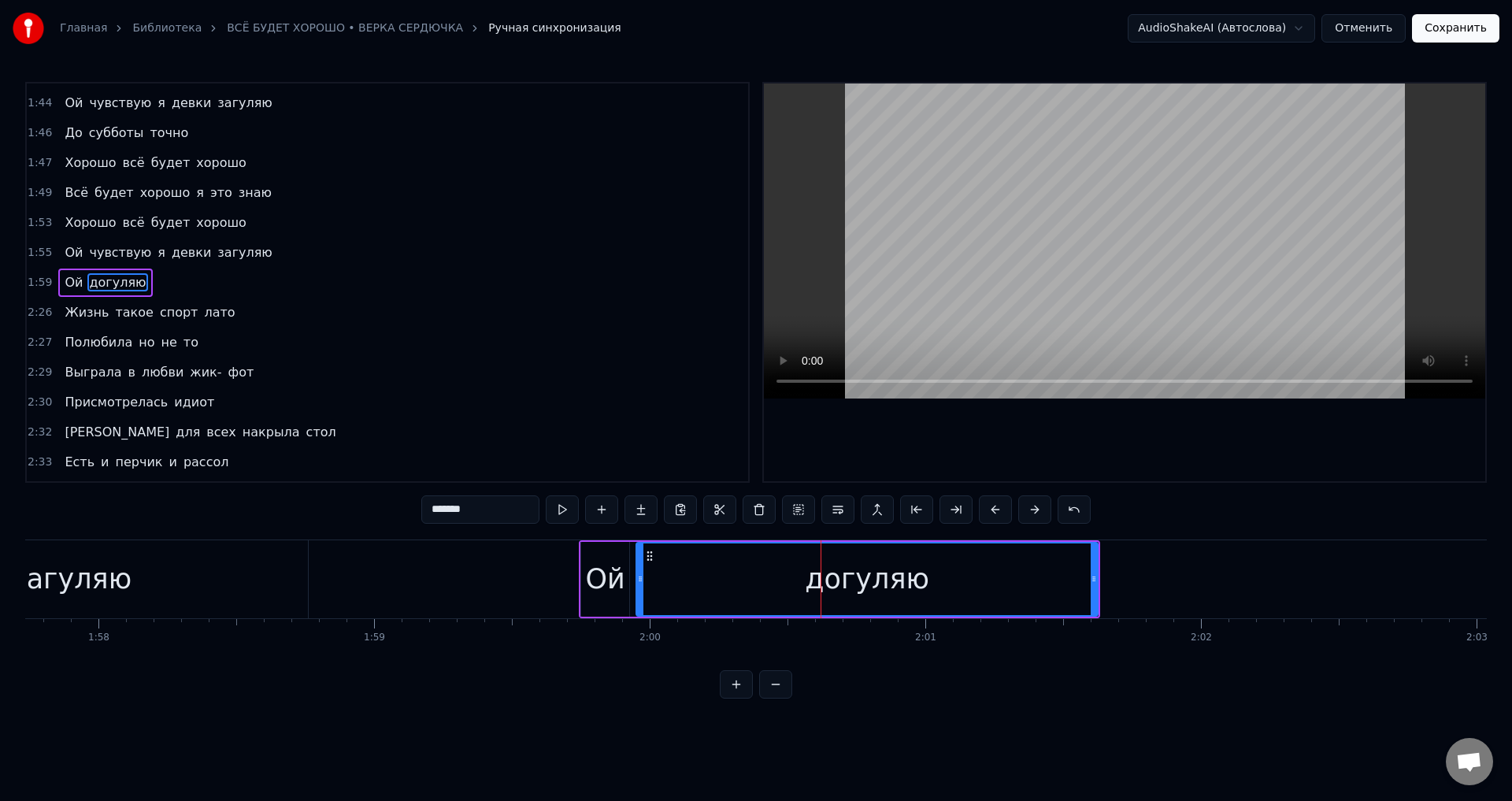
drag, startPoint x: 442, startPoint y: 511, endPoint x: 421, endPoint y: 514, distance: 21.2
click at [421, 514] on input "*******" at bounding box center [480, 509] width 118 height 29
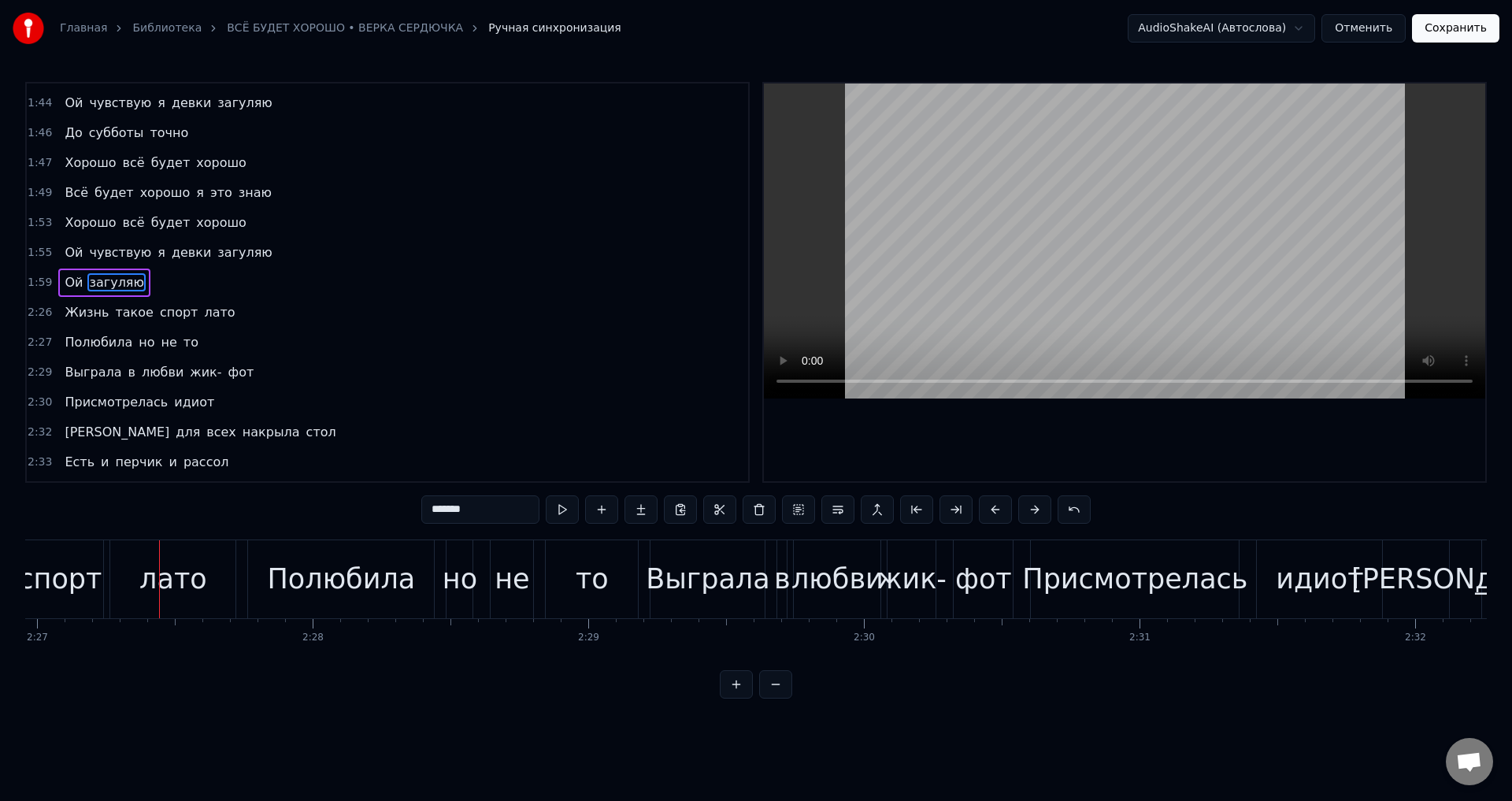
scroll to position [0, 40502]
click at [79, 580] on div "спорт" at bounding box center [58, 579] width 84 height 42
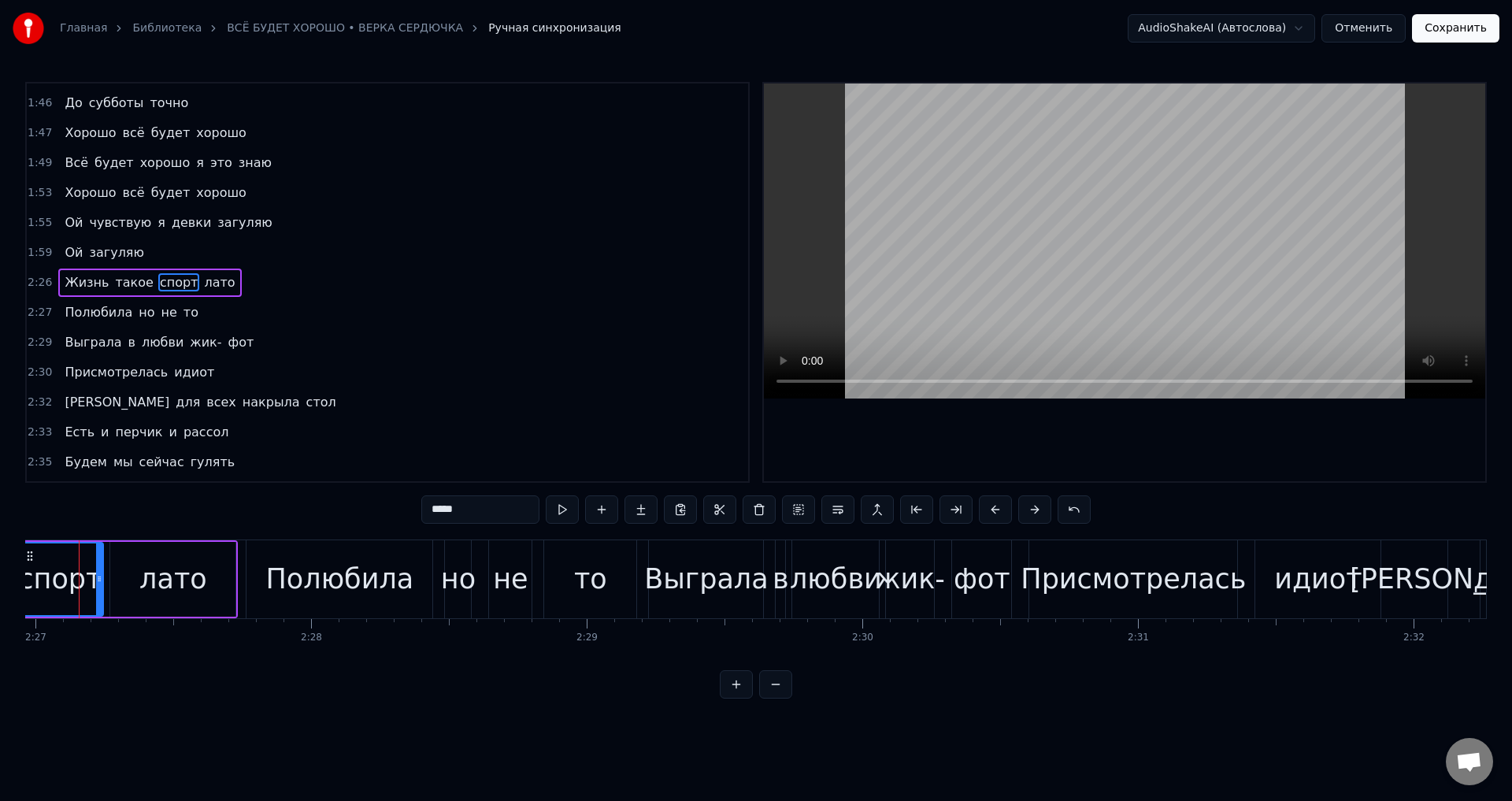
scroll to position [0, 40477]
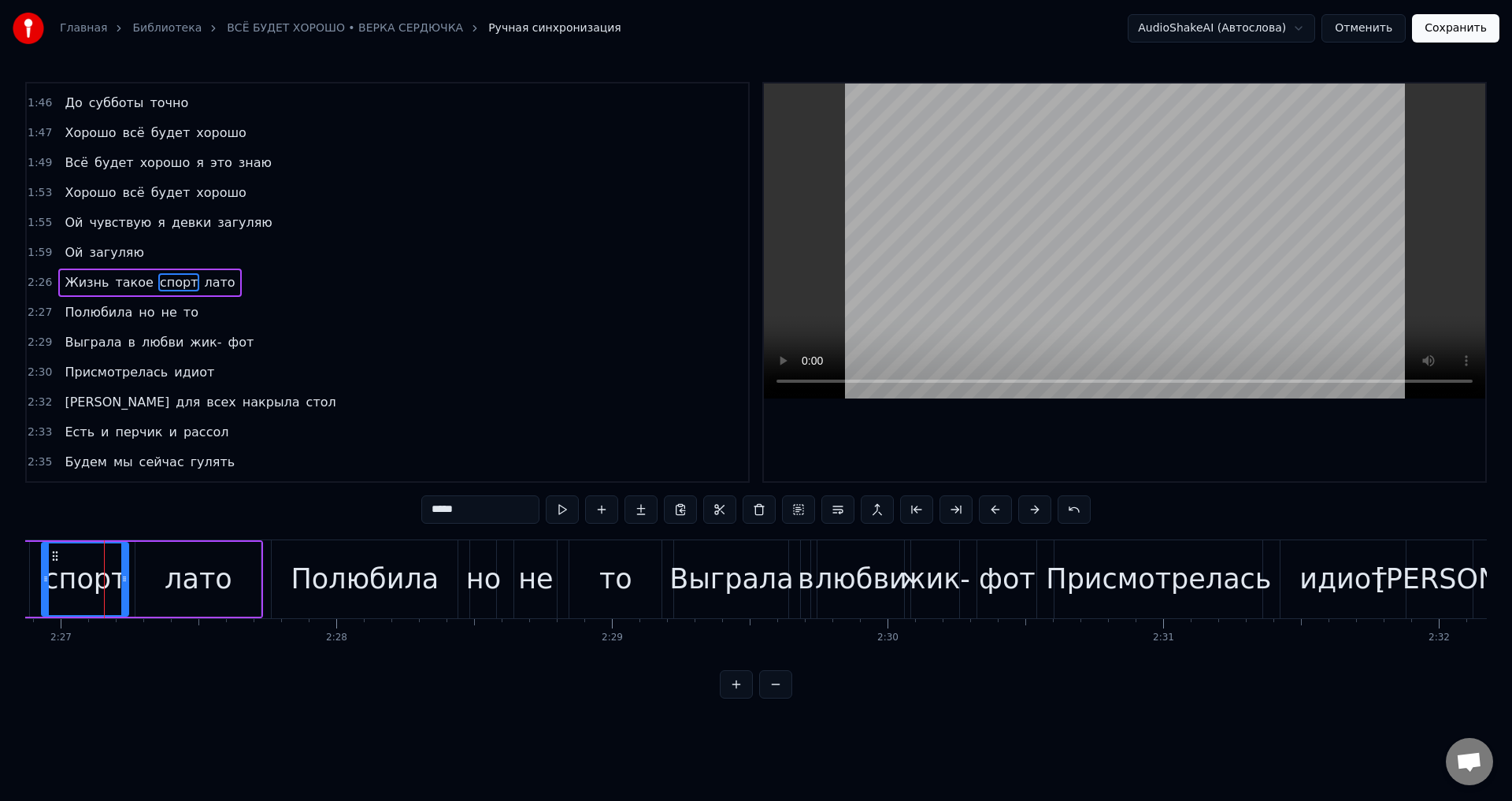
click at [495, 510] on input "*****" at bounding box center [480, 509] width 118 height 29
click at [172, 587] on div "лато" at bounding box center [198, 579] width 67 height 42
type input "****"
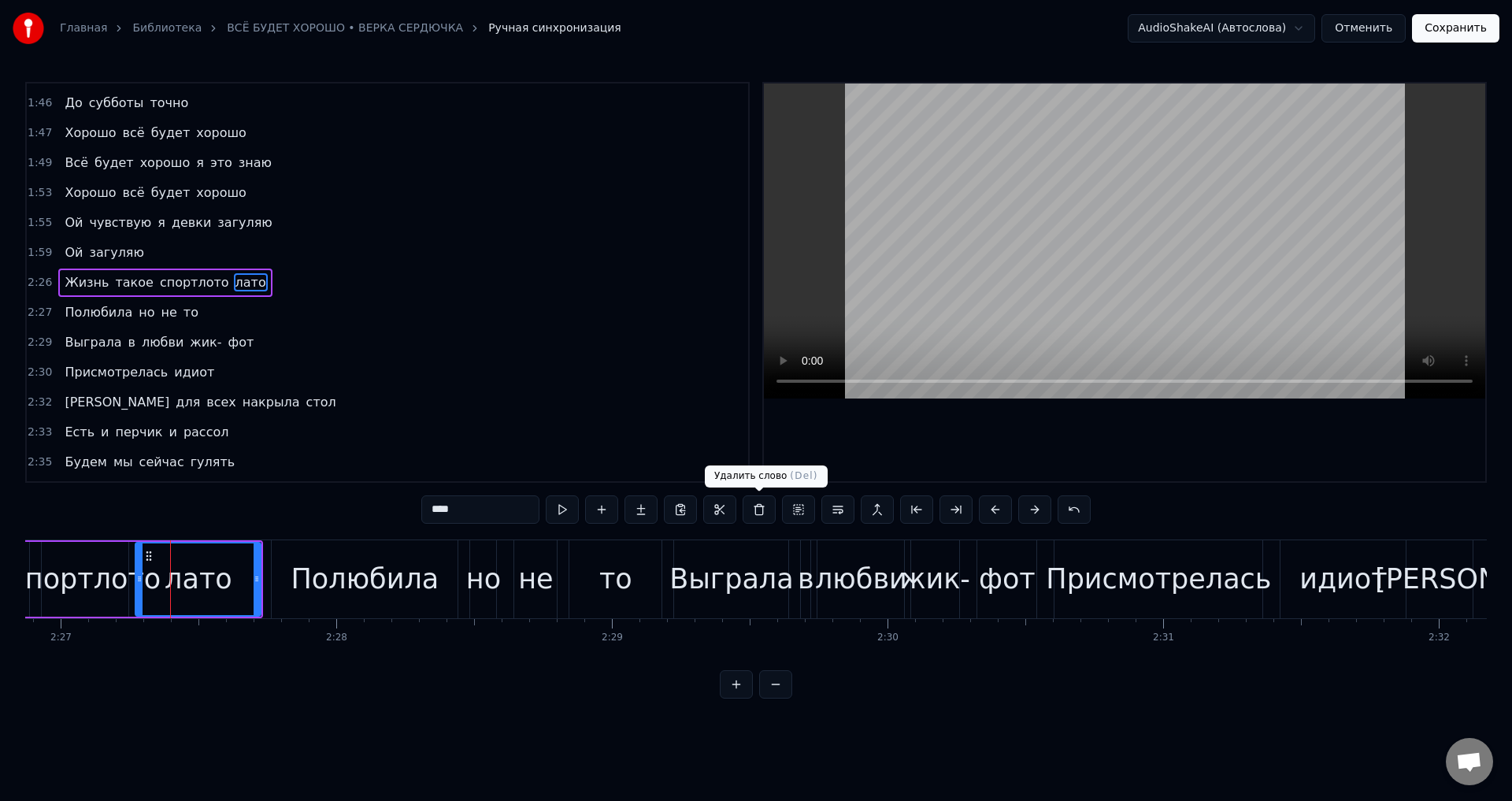
click at [758, 511] on button at bounding box center [759, 509] width 33 height 29
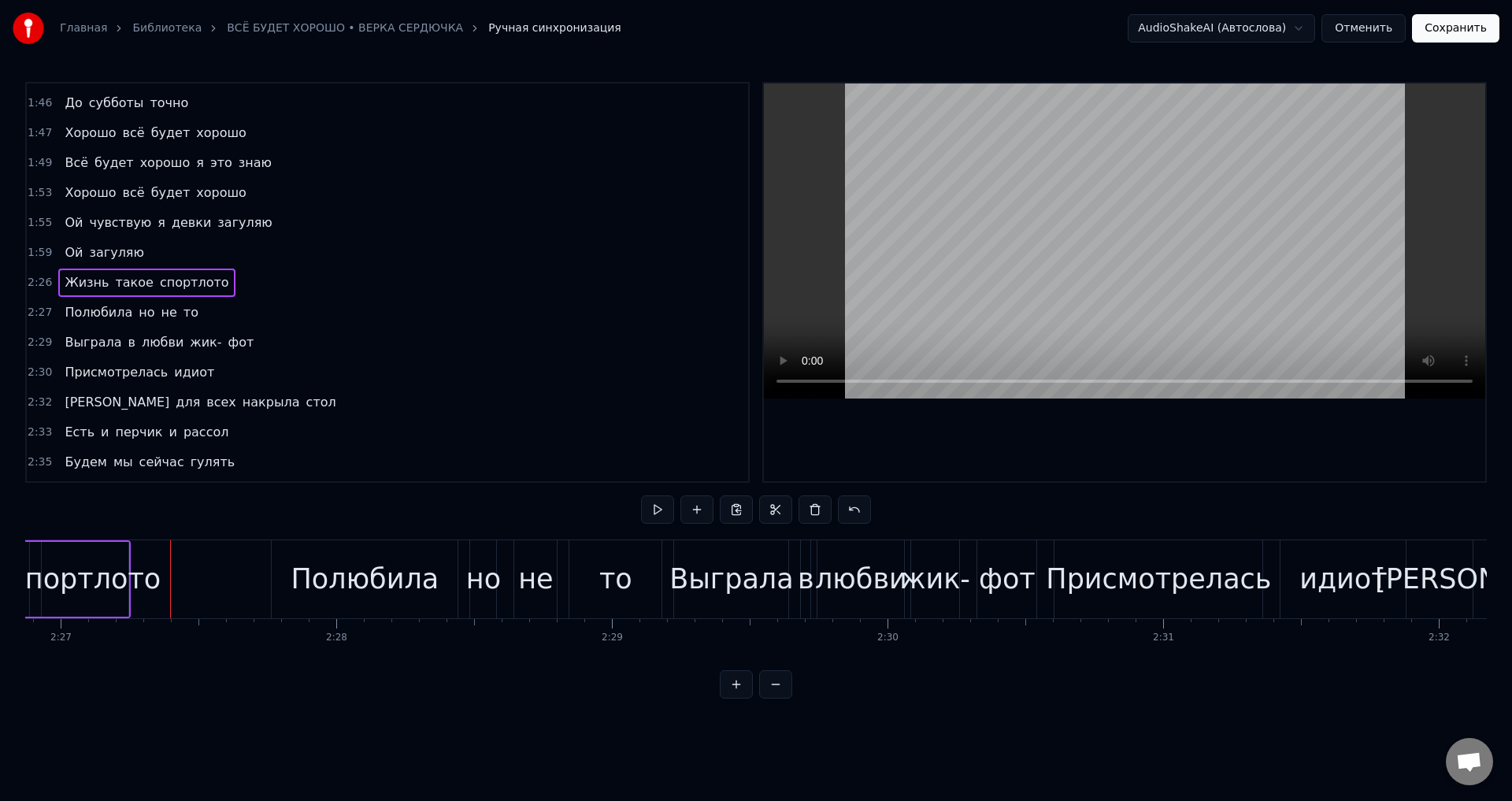
click at [85, 582] on div "спортлото" at bounding box center [85, 579] width 151 height 42
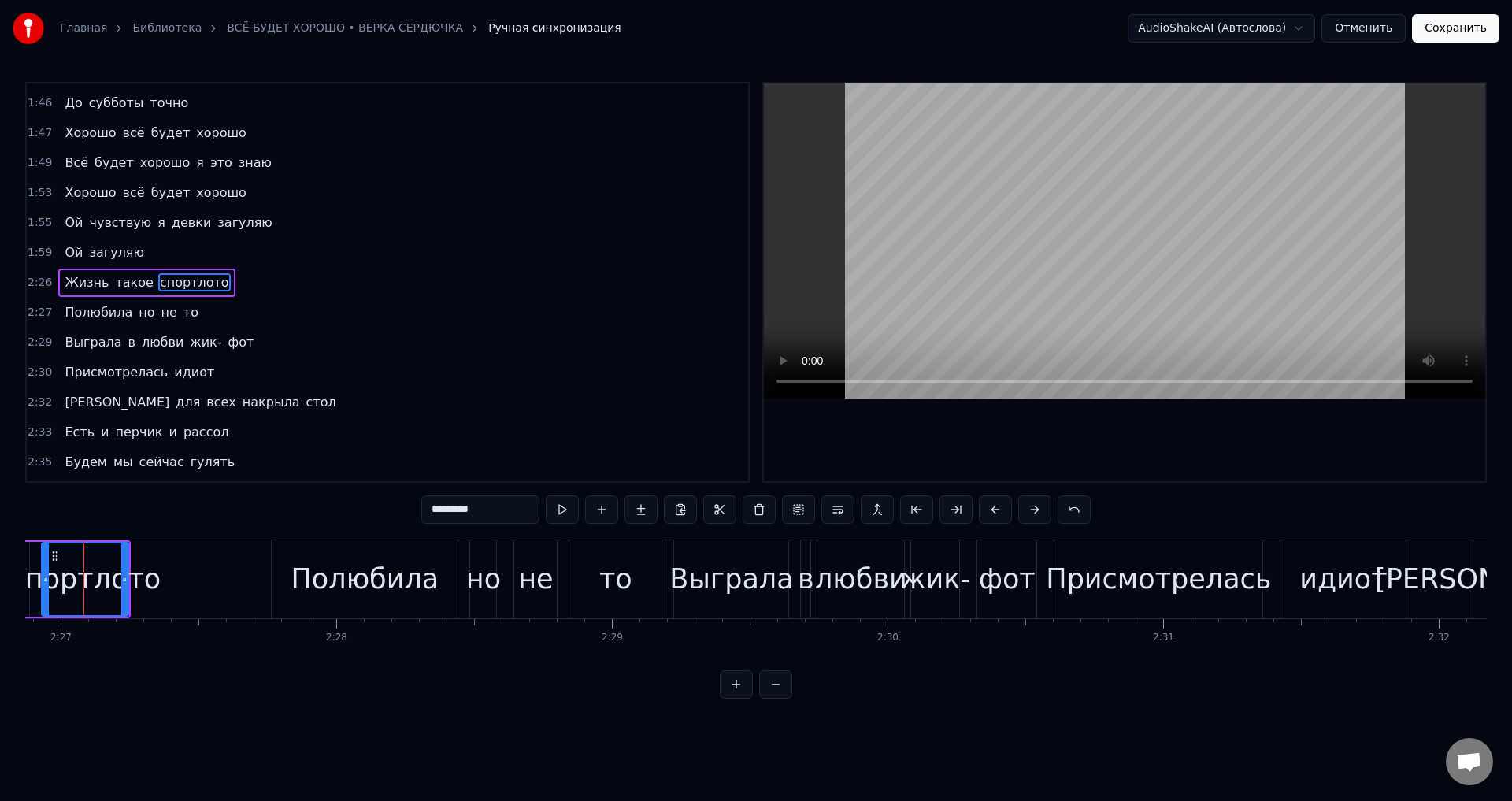
scroll to position [0, 40456]
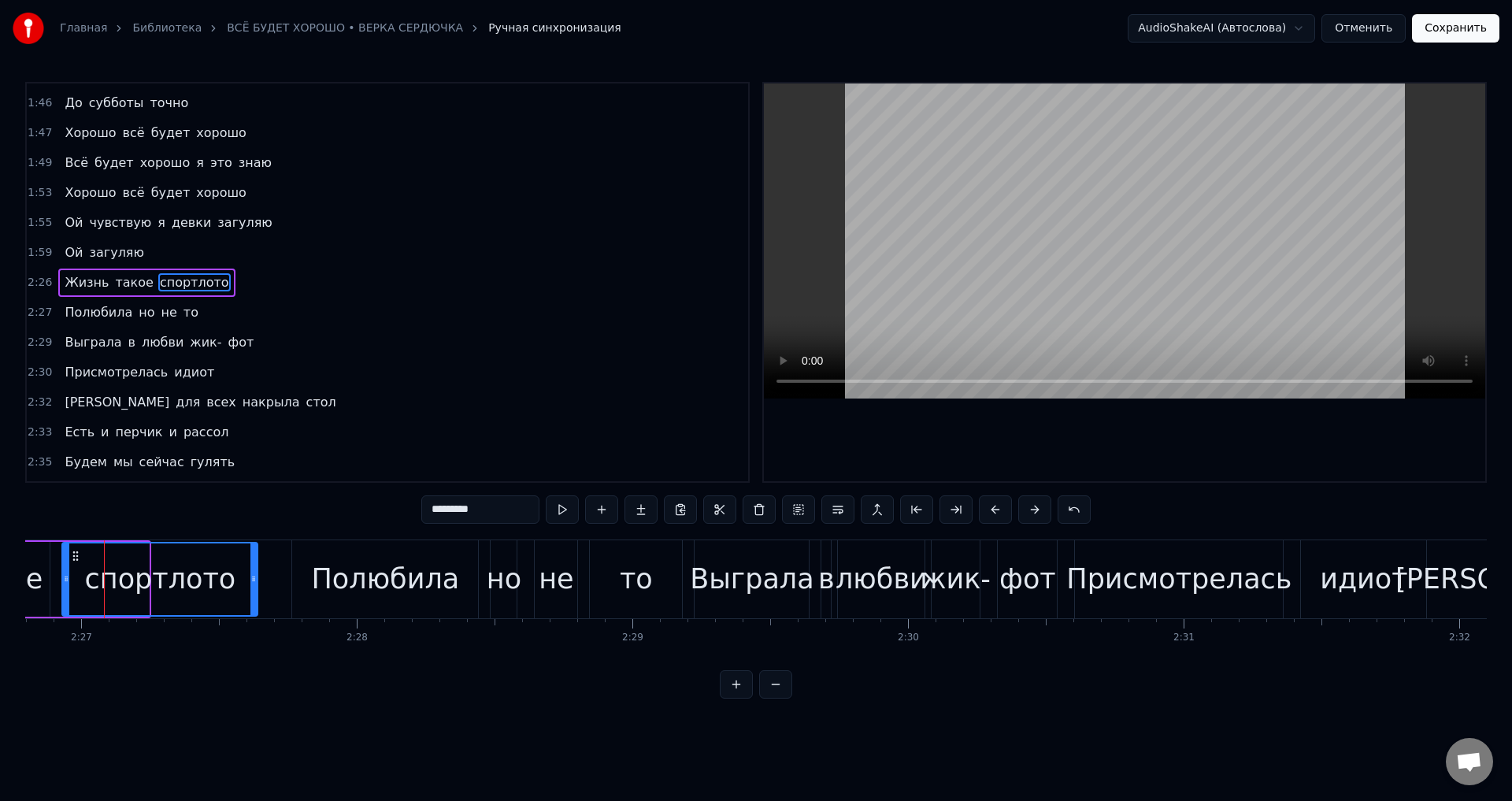
drag, startPoint x: 146, startPoint y: 587, endPoint x: 30, endPoint y: 591, distance: 116.1
click at [254, 585] on div at bounding box center [254, 579] width 7 height 71
click at [32, 588] on div "такое" at bounding box center [1, 579] width 84 height 42
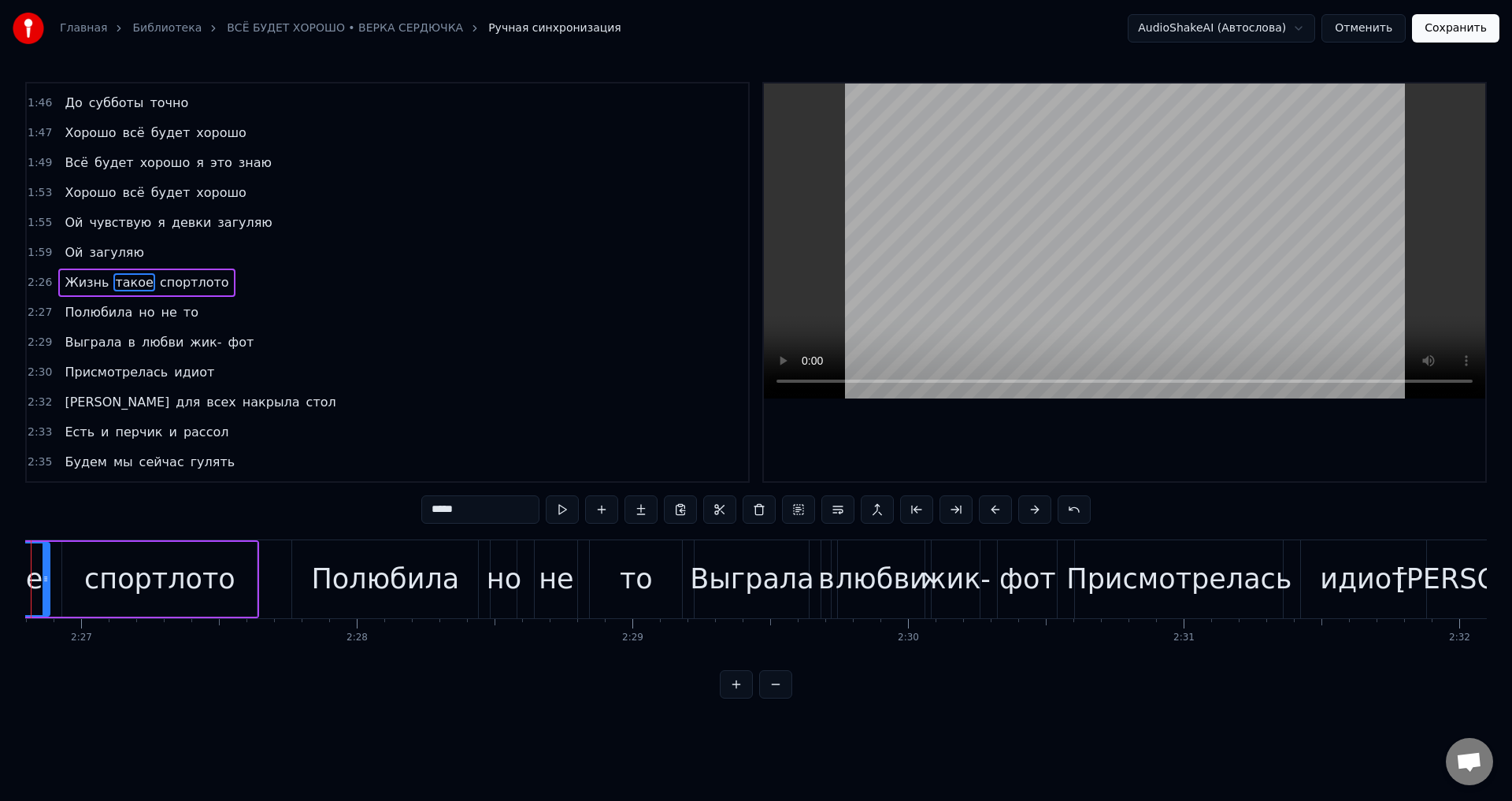
scroll to position [0, 40383]
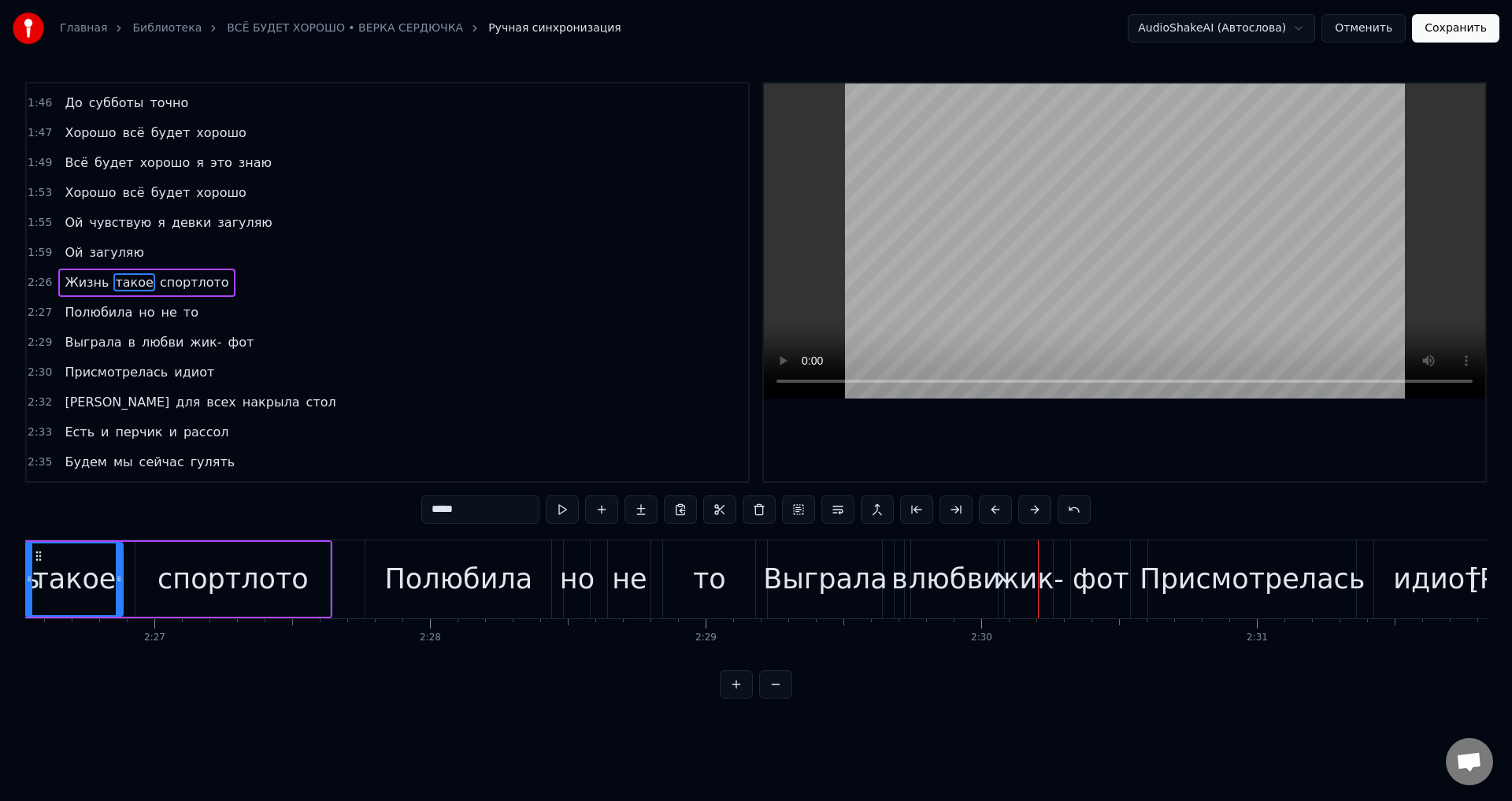
click at [818, 586] on div "Выграла" at bounding box center [826, 579] width 125 height 42
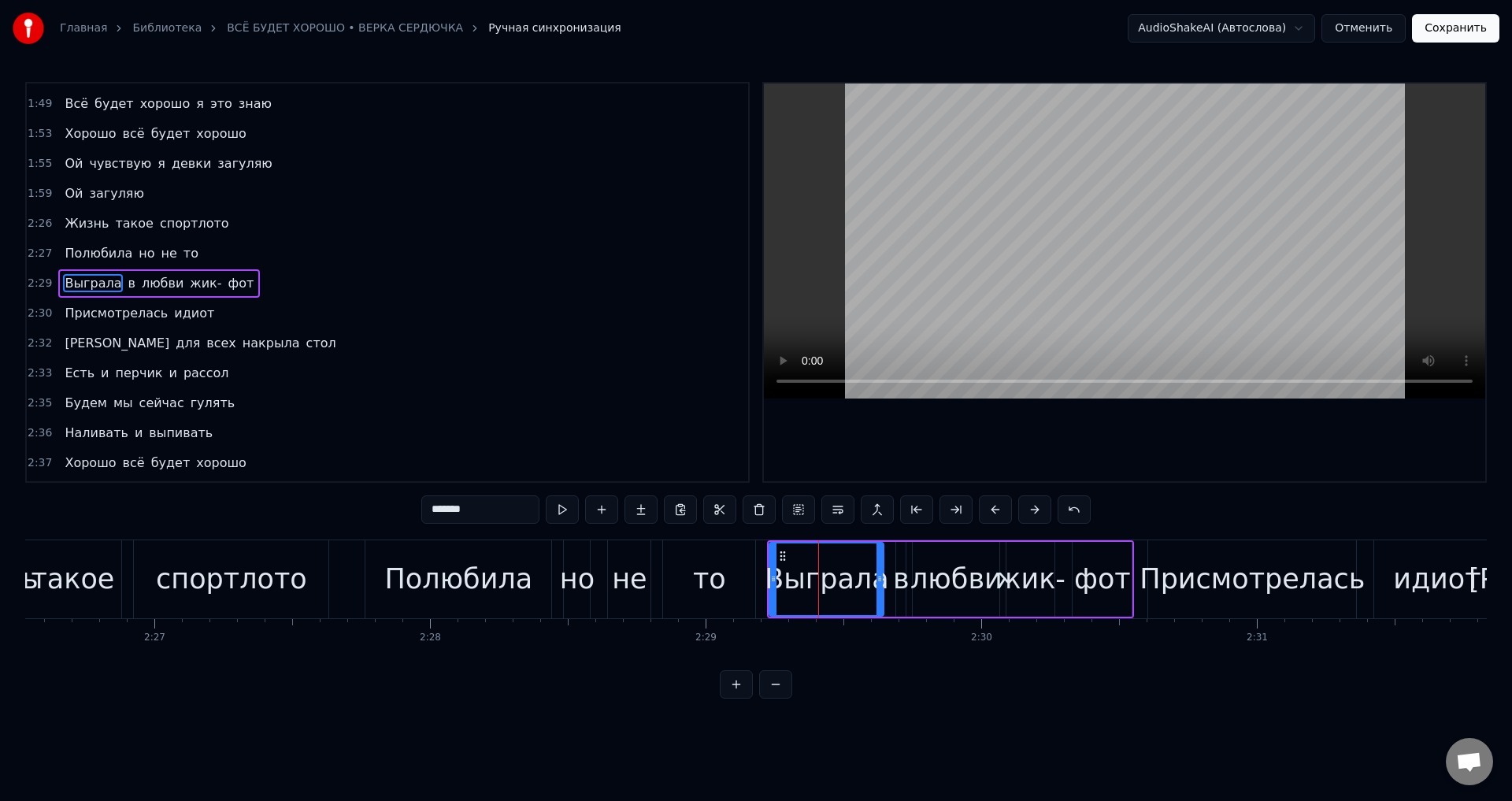
scroll to position [564, 0]
click at [446, 507] on input "*******" at bounding box center [480, 509] width 118 height 29
click at [1024, 583] on div "жик-" at bounding box center [1030, 579] width 69 height 42
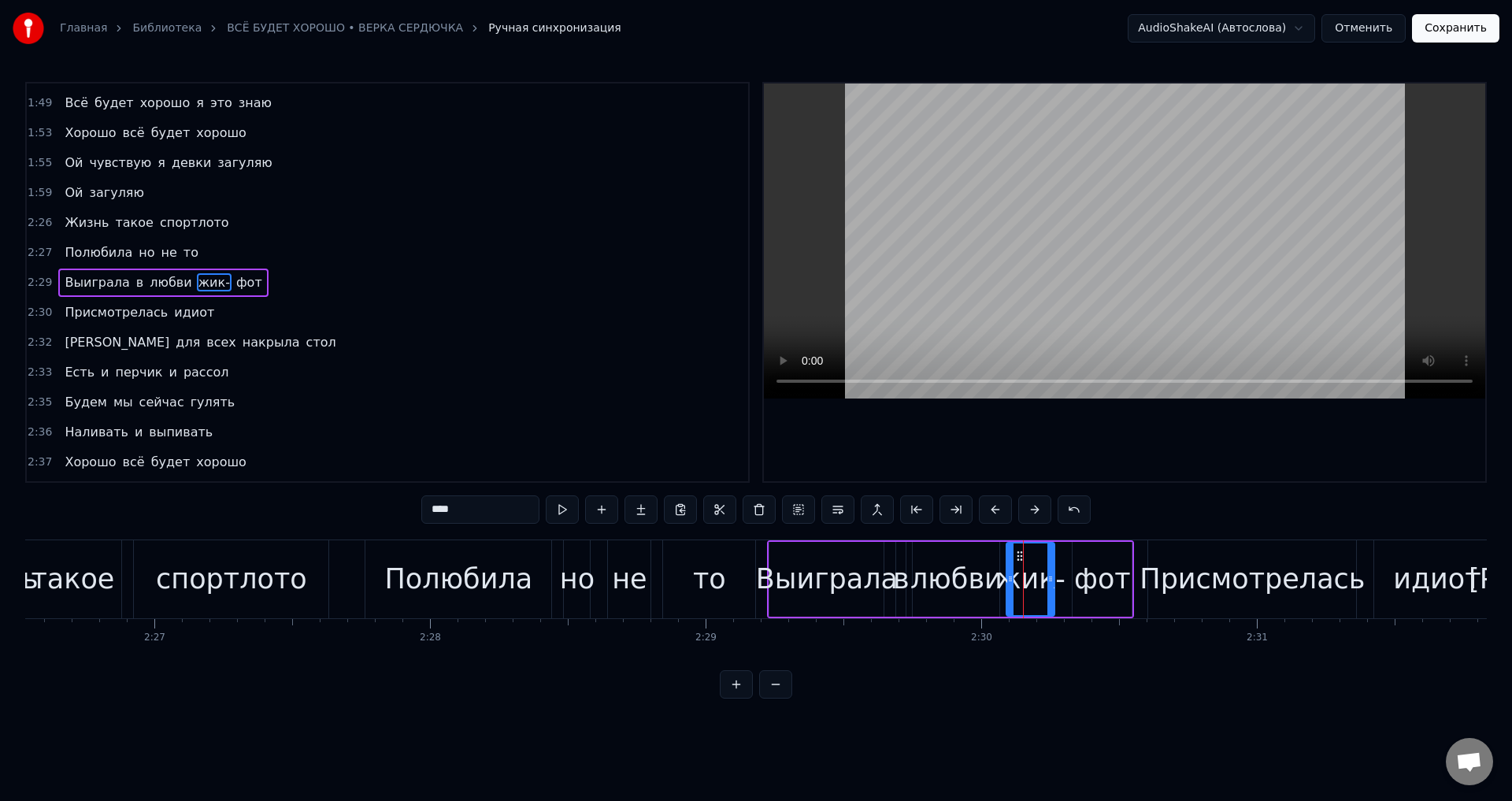
drag, startPoint x: 498, startPoint y: 515, endPoint x: 387, endPoint y: 503, distance: 111.6
click at [387, 503] on div "0:45 Если нам скажут ваш поезд ушёл 0:48 Мы ответим просто что подождём другого…" at bounding box center [756, 390] width 1461 height 616
click at [1087, 584] on div "фот" at bounding box center [1102, 579] width 57 height 42
type input "***"
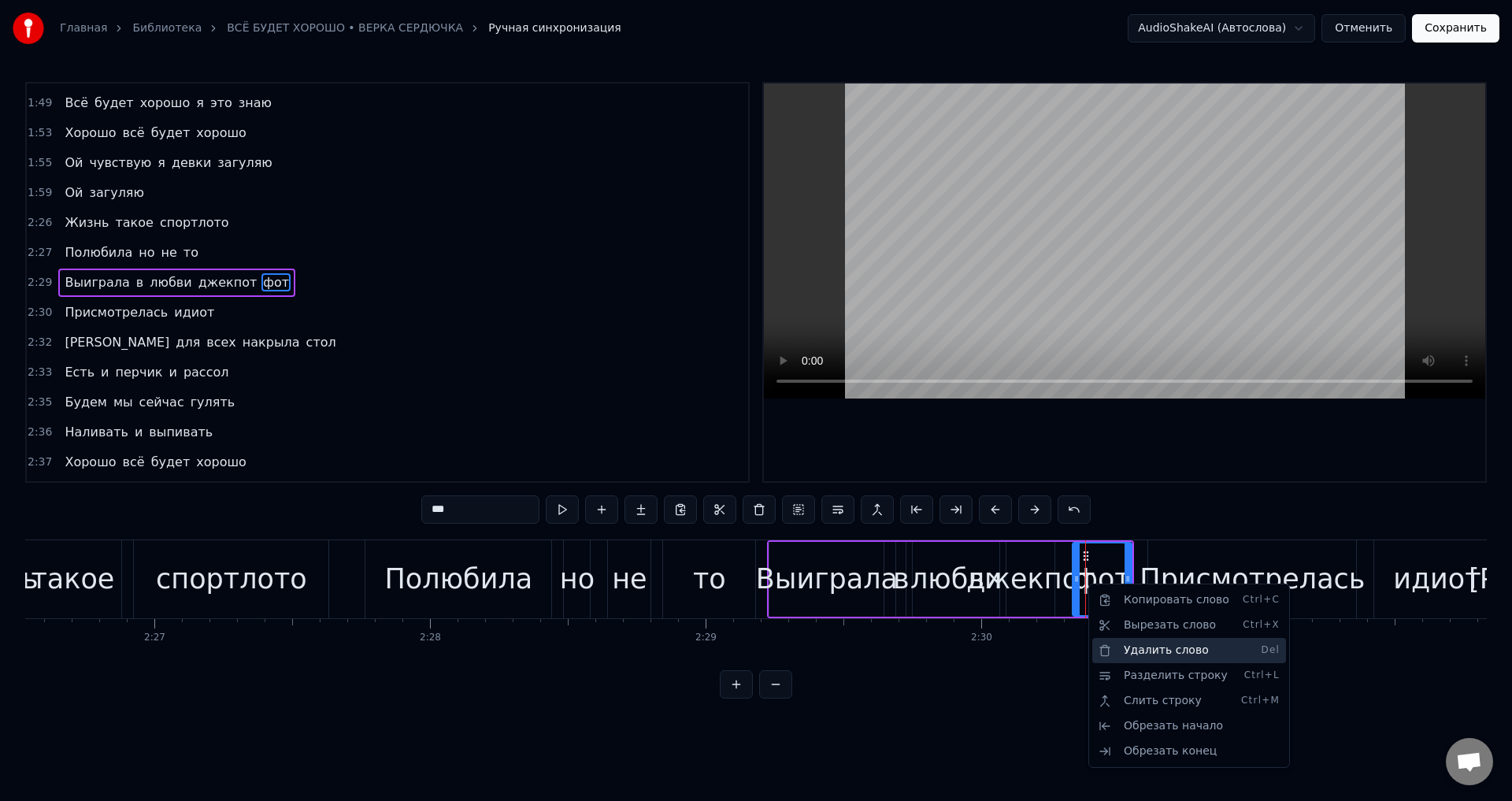
click at [1146, 646] on div "Удалить слово Del" at bounding box center [1189, 650] width 194 height 25
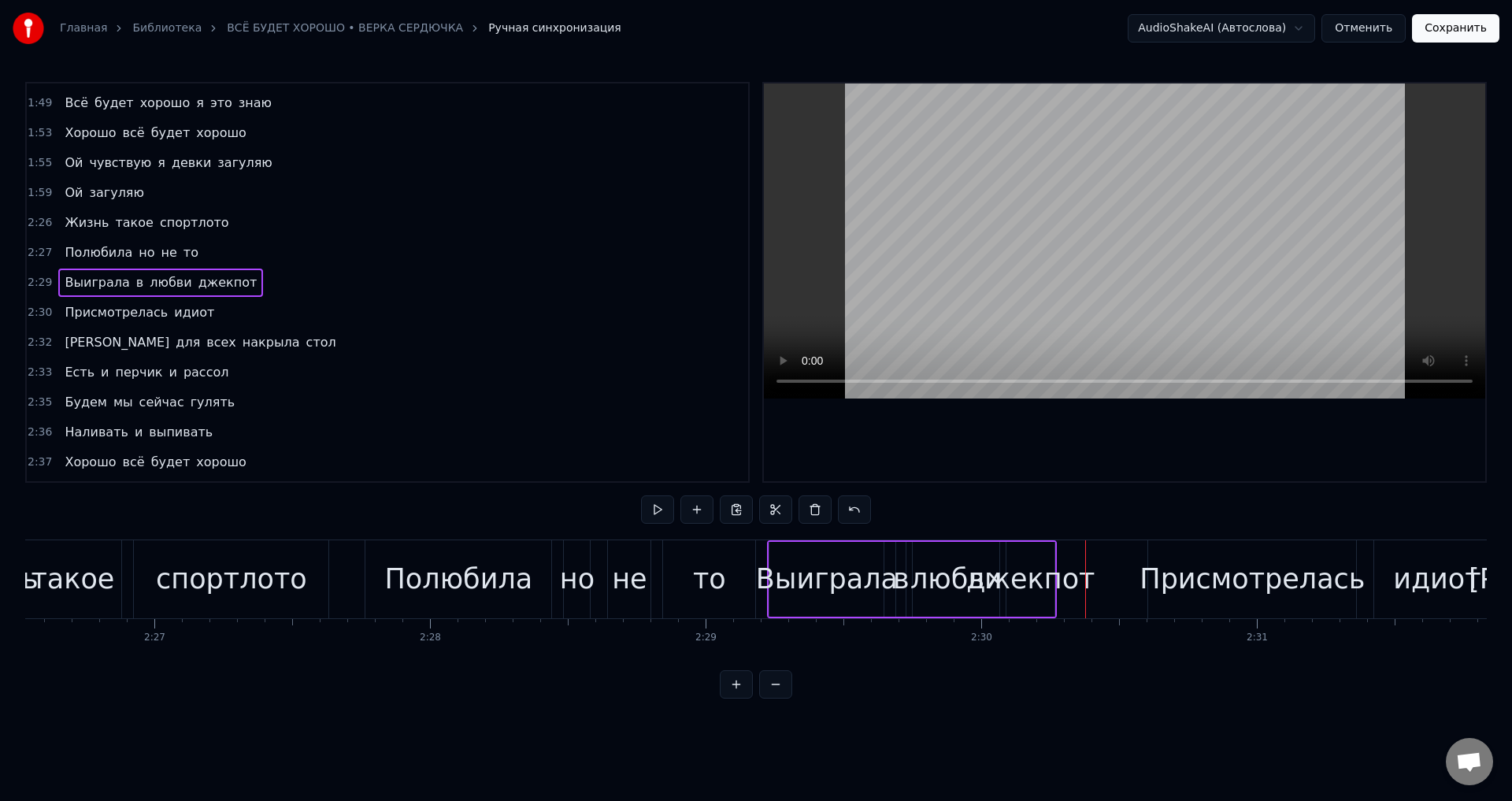
click at [1022, 586] on div "джекпот" at bounding box center [1030, 579] width 128 height 42
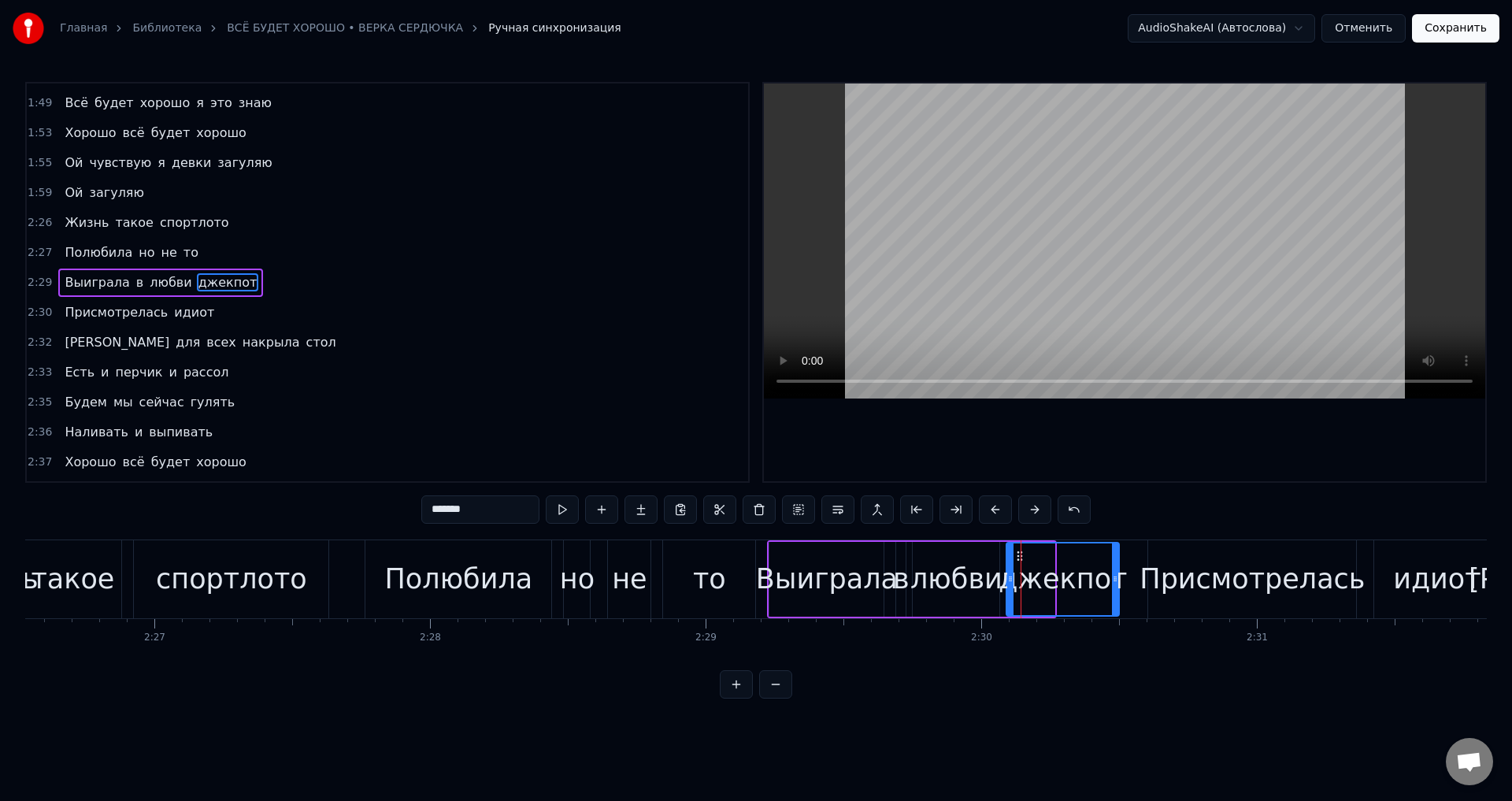
drag, startPoint x: 1049, startPoint y: 585, endPoint x: 1113, endPoint y: 584, distance: 64.0
click at [1113, 584] on div at bounding box center [1115, 579] width 7 height 71
click at [403, 577] on div "Полюбила" at bounding box center [459, 579] width 148 height 42
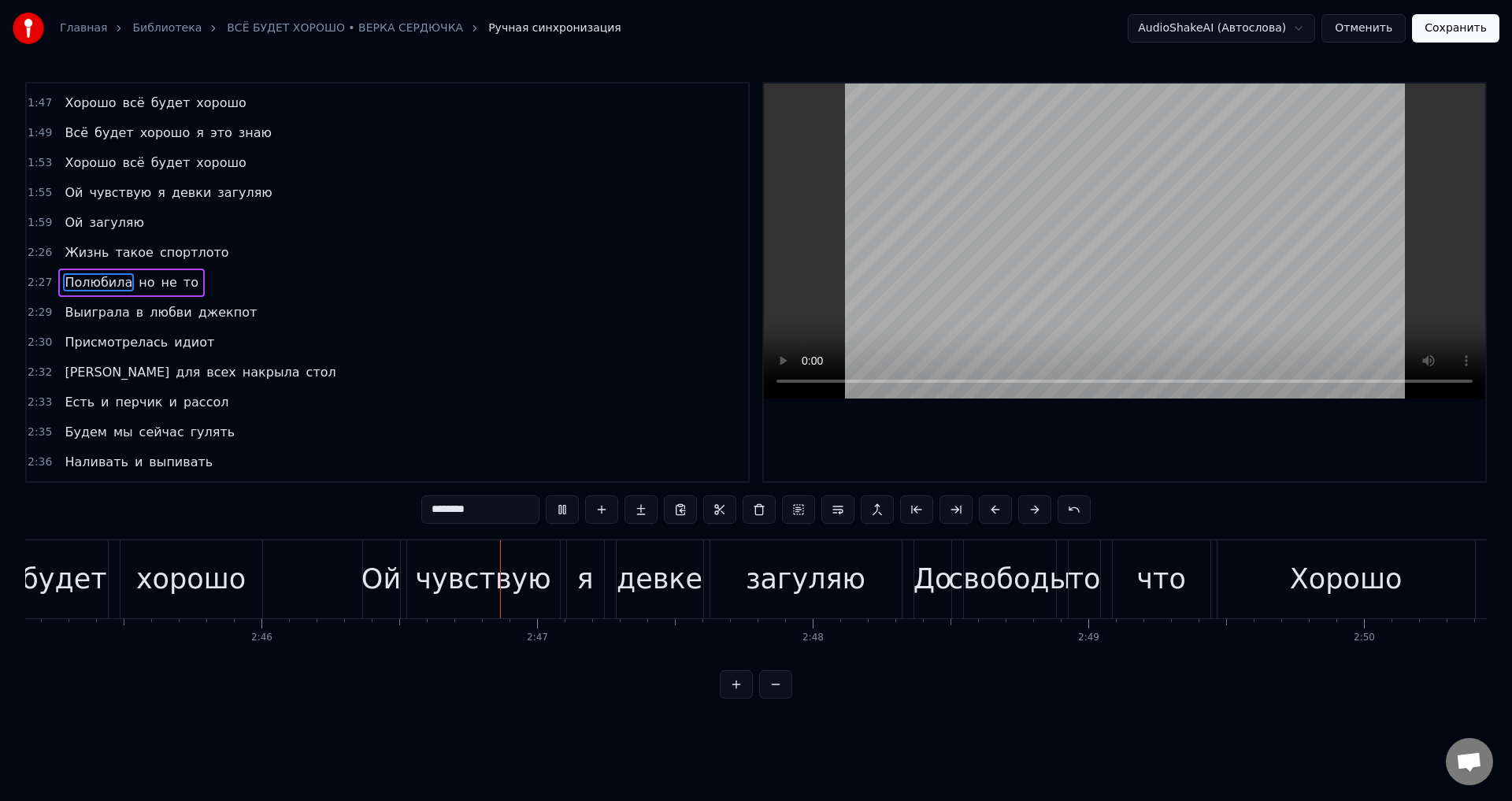
scroll to position [0, 45735]
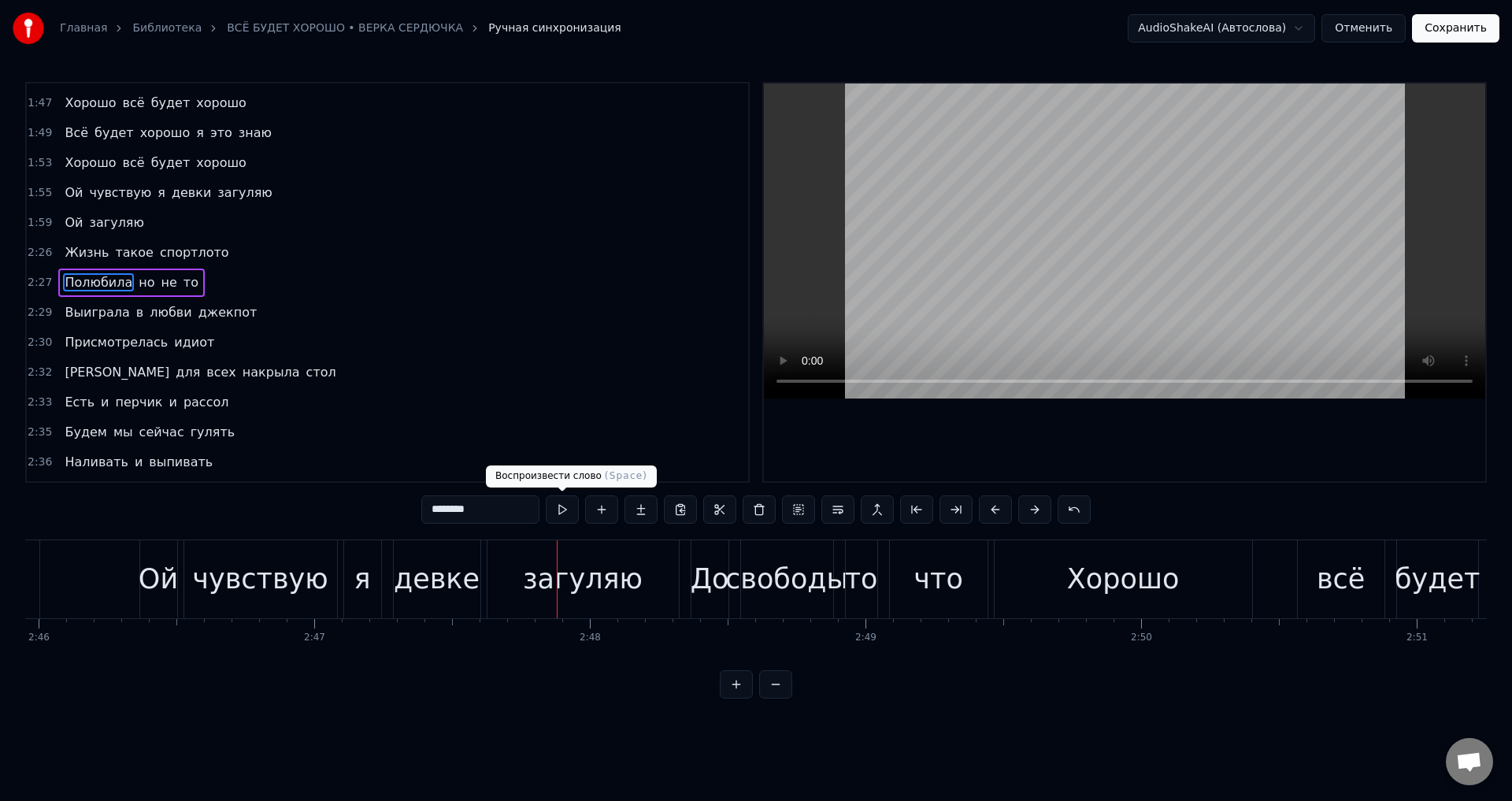
click at [439, 589] on div "девке" at bounding box center [437, 579] width 86 height 42
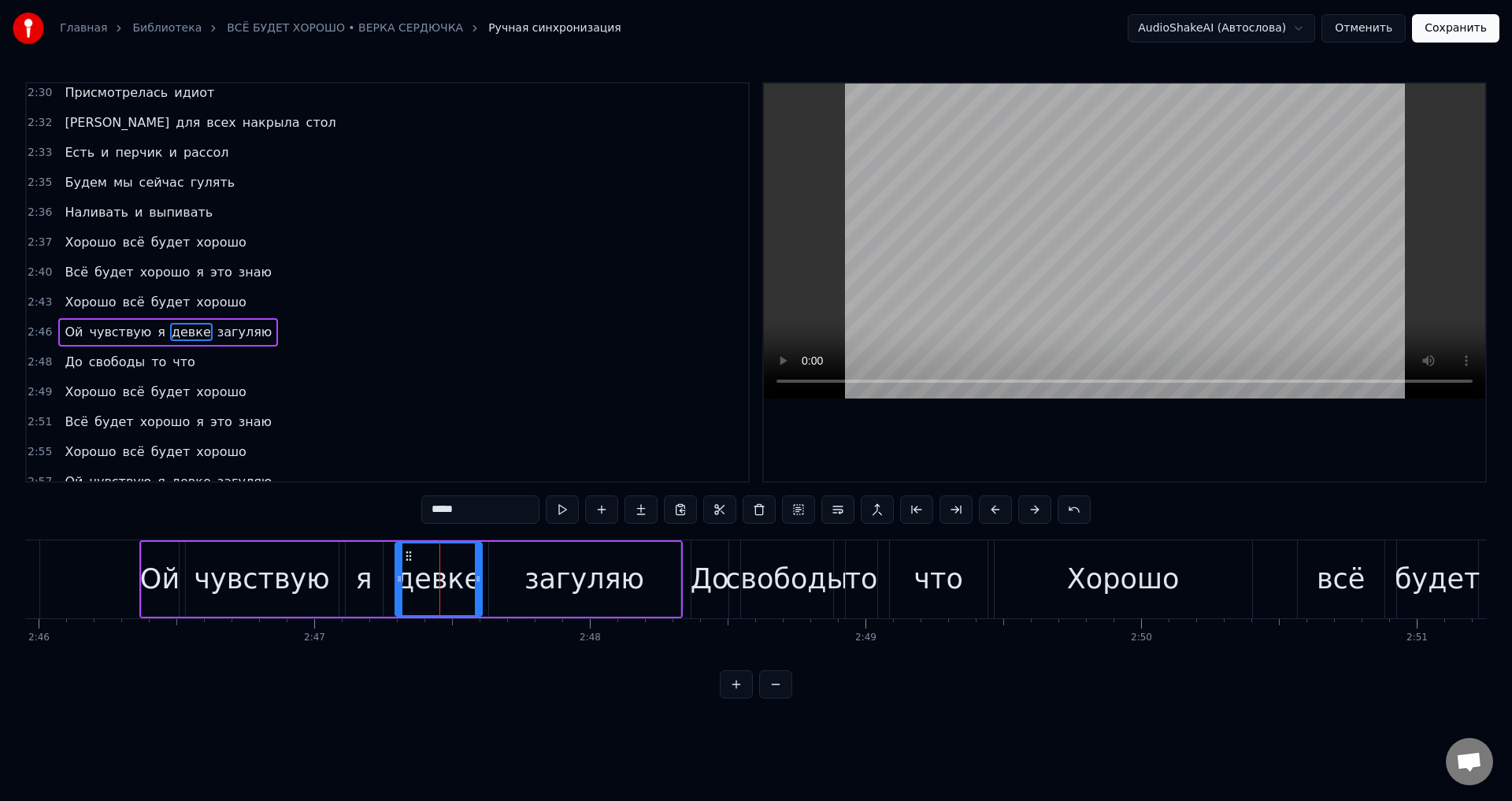
scroll to position [833, 0]
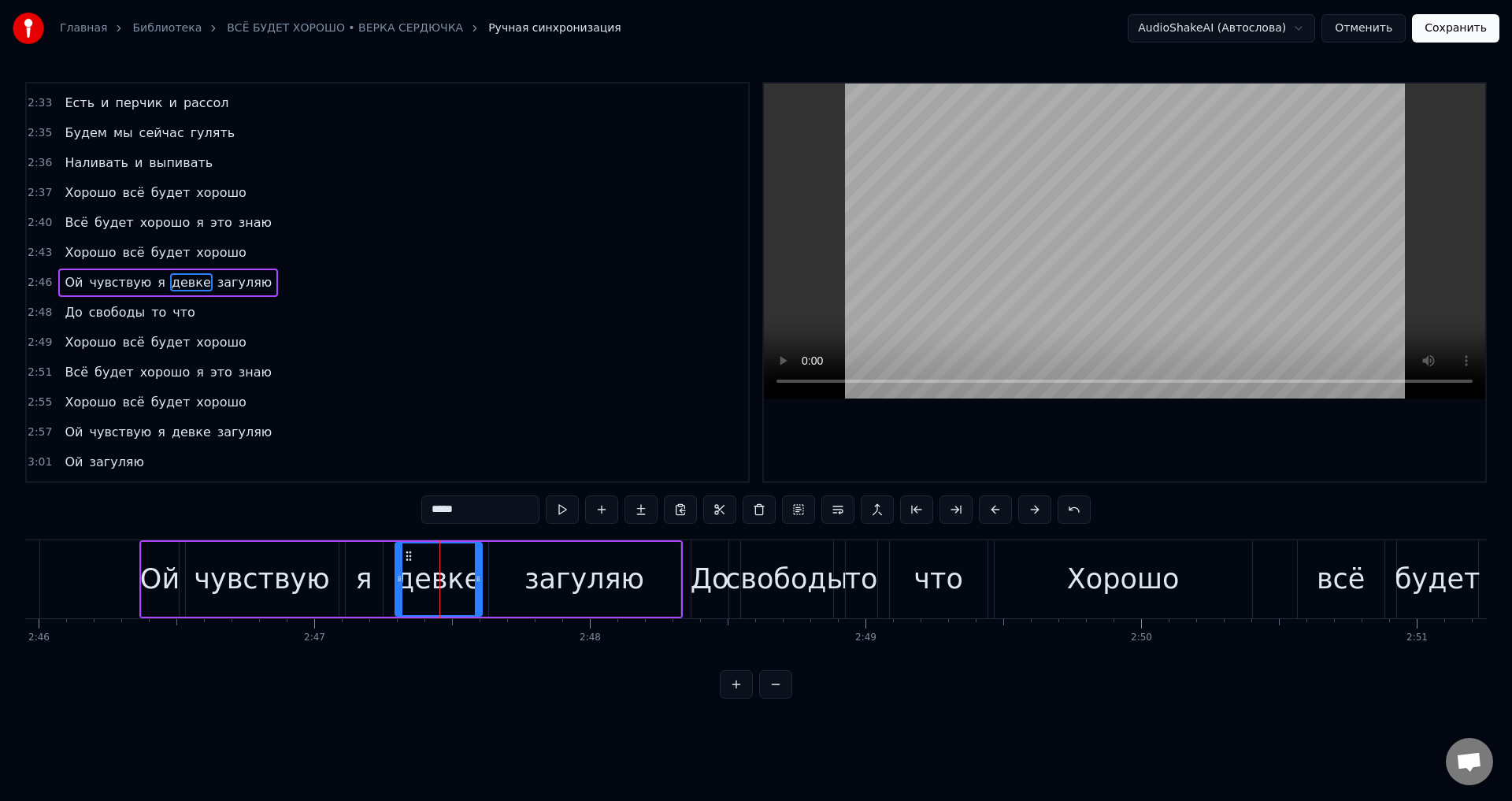
click at [493, 506] on input "*****" at bounding box center [480, 509] width 118 height 29
click at [768, 586] on div "свободы" at bounding box center [786, 579] width 123 height 42
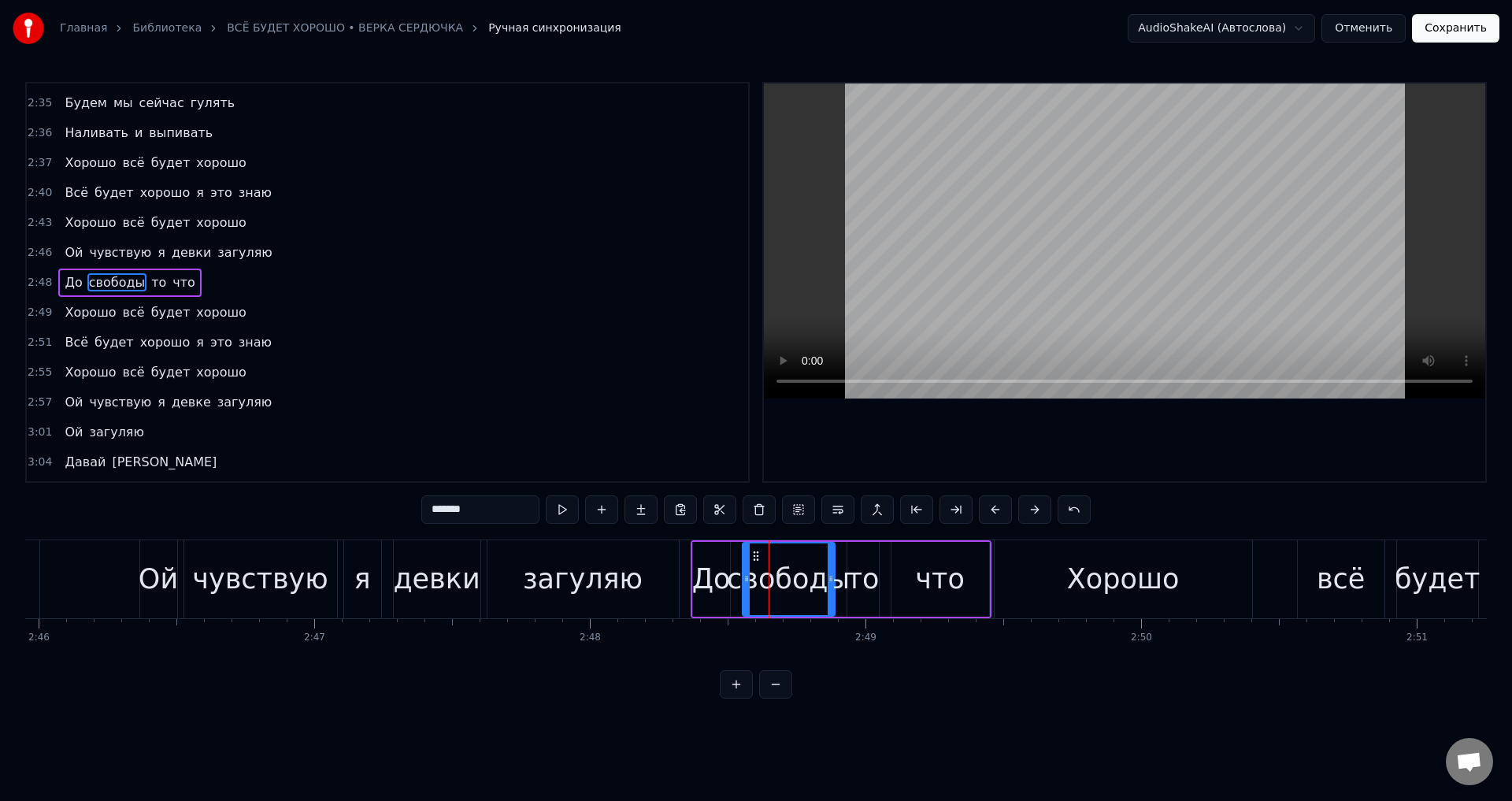
drag, startPoint x: 492, startPoint y: 511, endPoint x: 323, endPoint y: 513, distance: 169.0
click at [323, 513] on div "0:45 Если нам скажут ваш поезд ушёл 0:48 Мы ответим просто что подождём другого…" at bounding box center [756, 390] width 1461 height 616
click at [872, 579] on div "то" at bounding box center [863, 579] width 33 height 42
click at [453, 504] on input "**" at bounding box center [480, 509] width 118 height 29
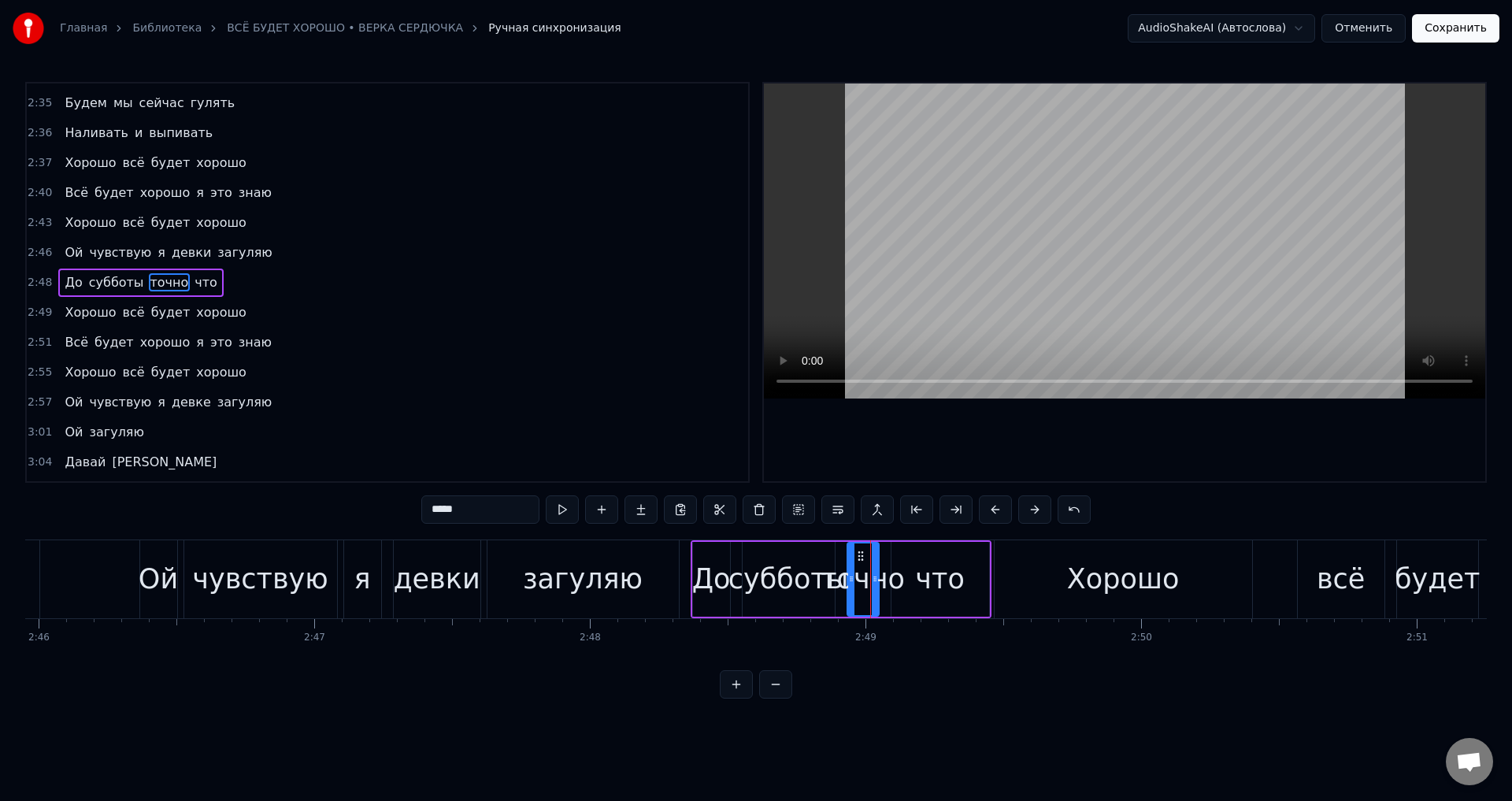
click at [913, 572] on div "что" at bounding box center [940, 579] width 98 height 75
type input "***"
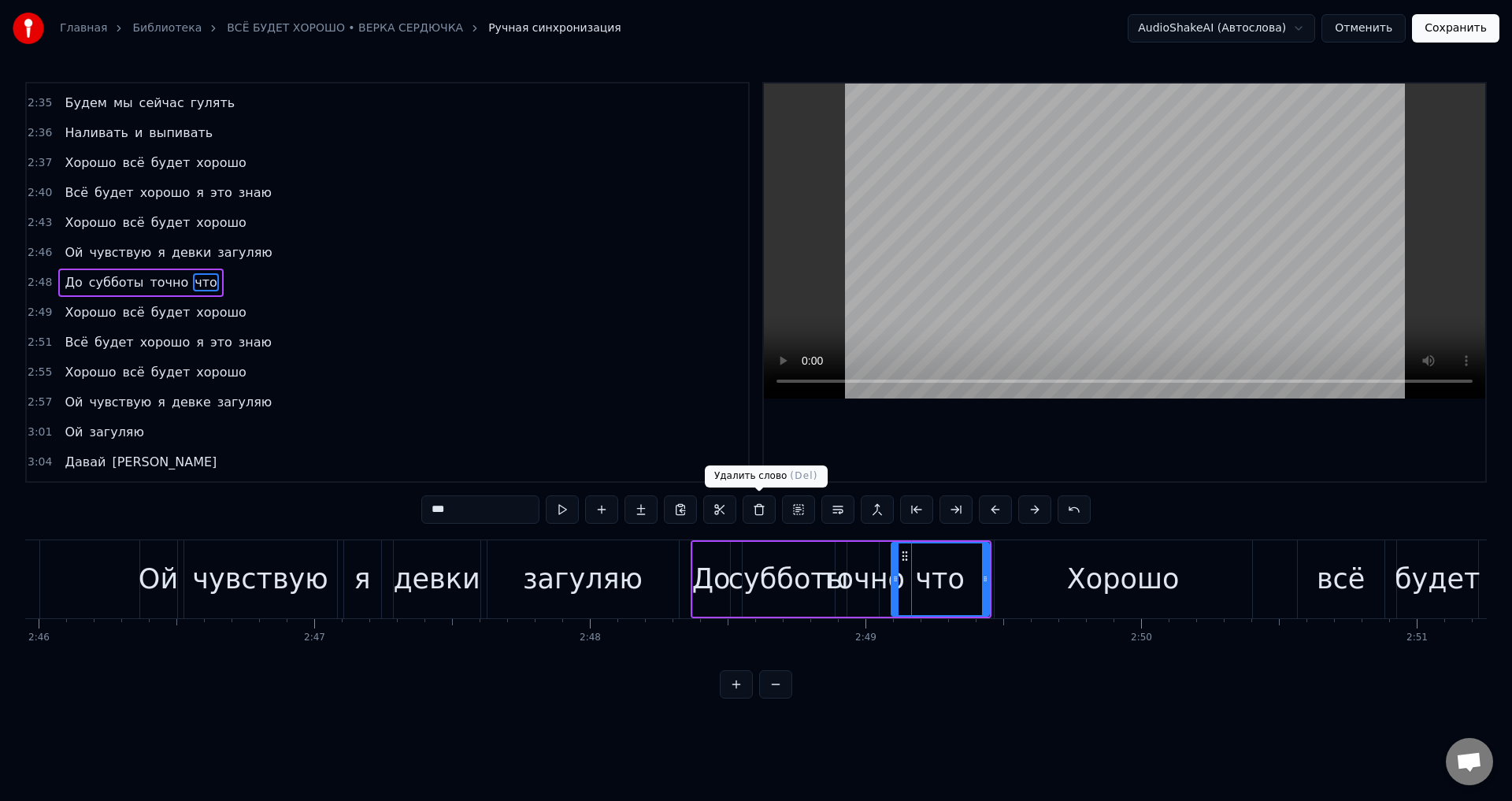
click at [757, 503] on button at bounding box center [759, 509] width 33 height 29
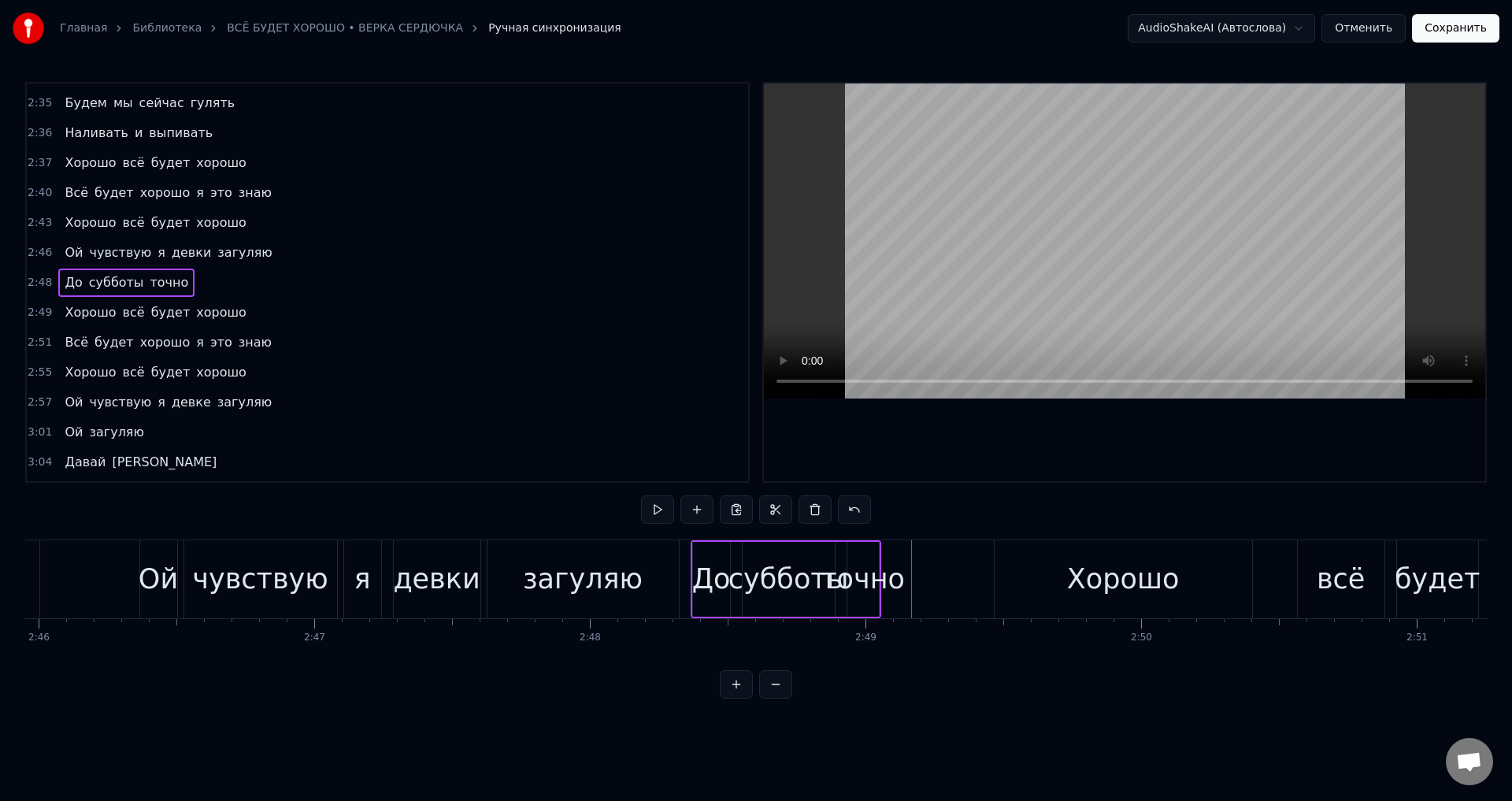
click at [866, 587] on div "точно" at bounding box center [863, 579] width 85 height 42
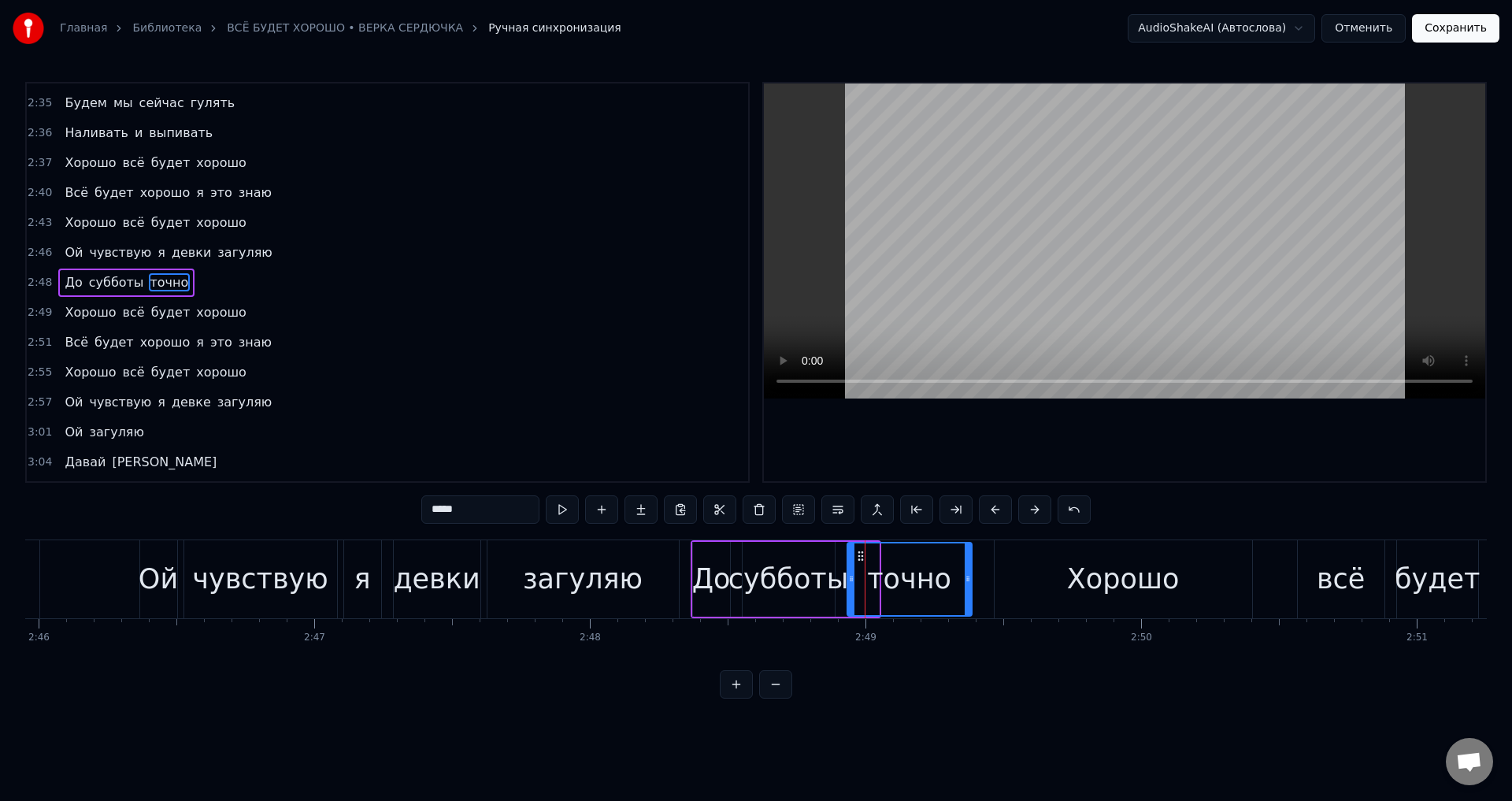
drag, startPoint x: 873, startPoint y: 588, endPoint x: 966, endPoint y: 582, distance: 93.2
click at [966, 582] on div at bounding box center [968, 579] width 7 height 71
click at [969, 582] on icon at bounding box center [971, 578] width 7 height 12
click at [595, 584] on div "загуляю" at bounding box center [583, 579] width 120 height 42
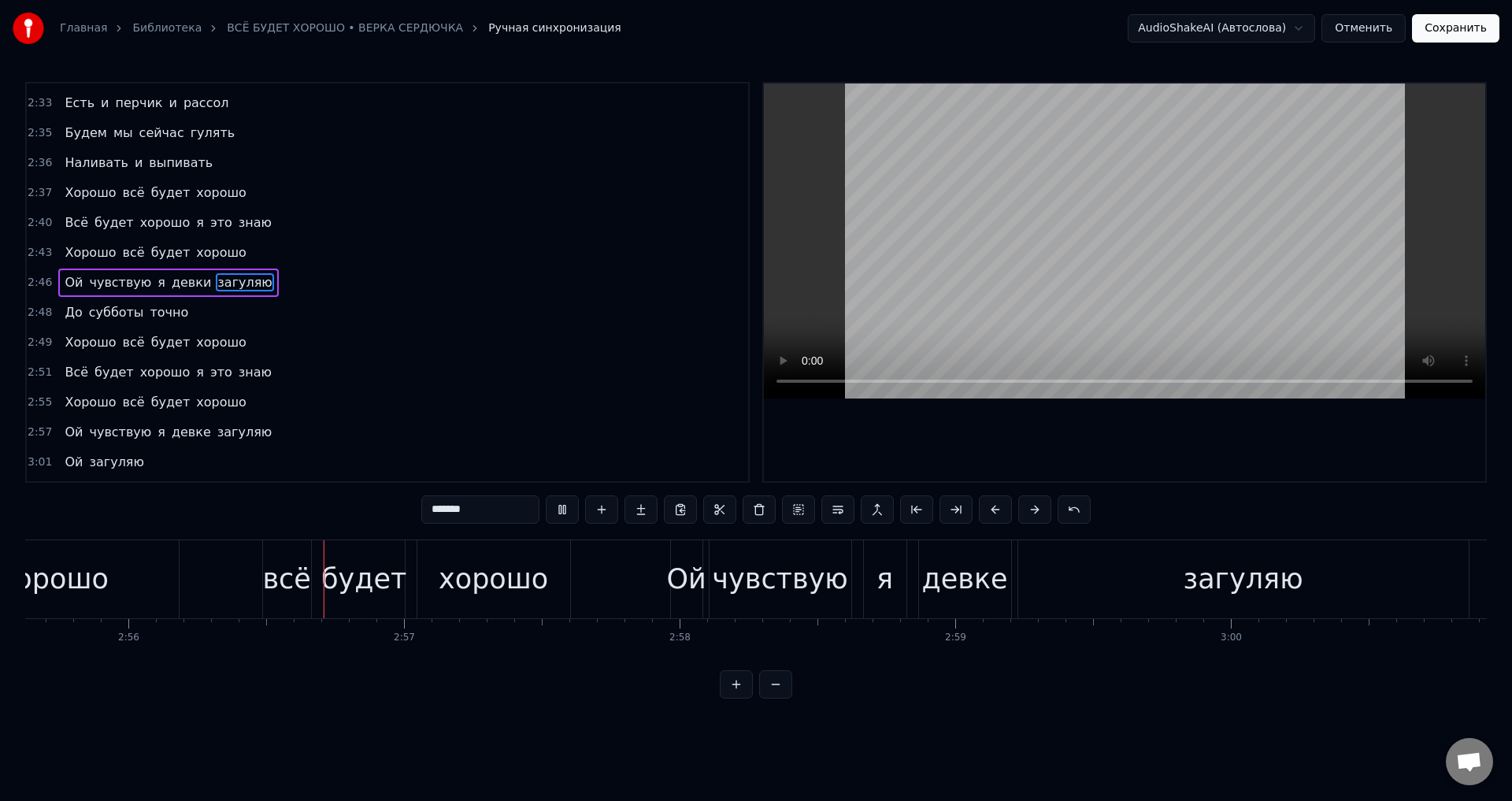
scroll to position [0, 48405]
click at [955, 581] on div "девке" at bounding box center [961, 579] width 86 height 42
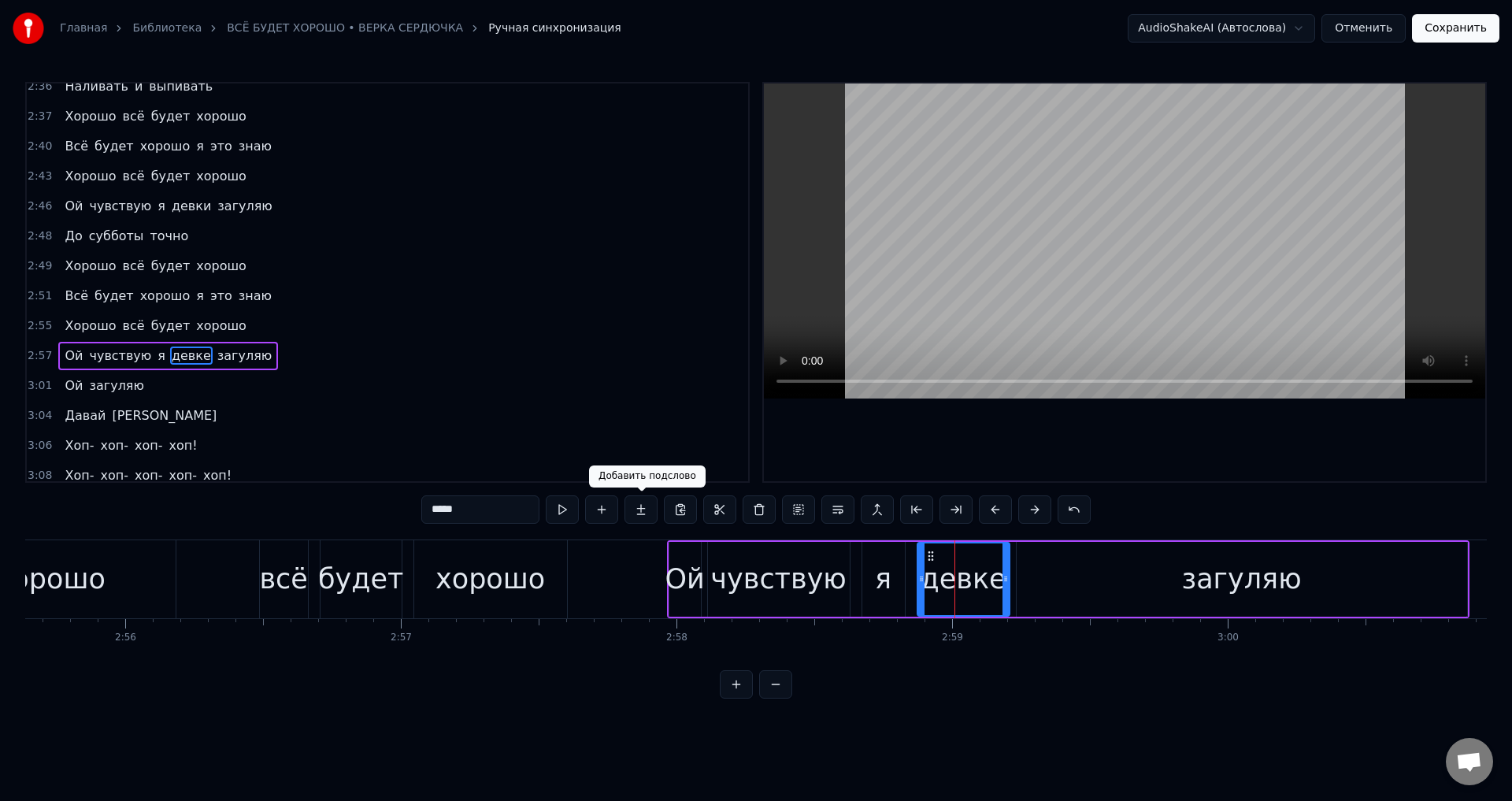
scroll to position [982, 0]
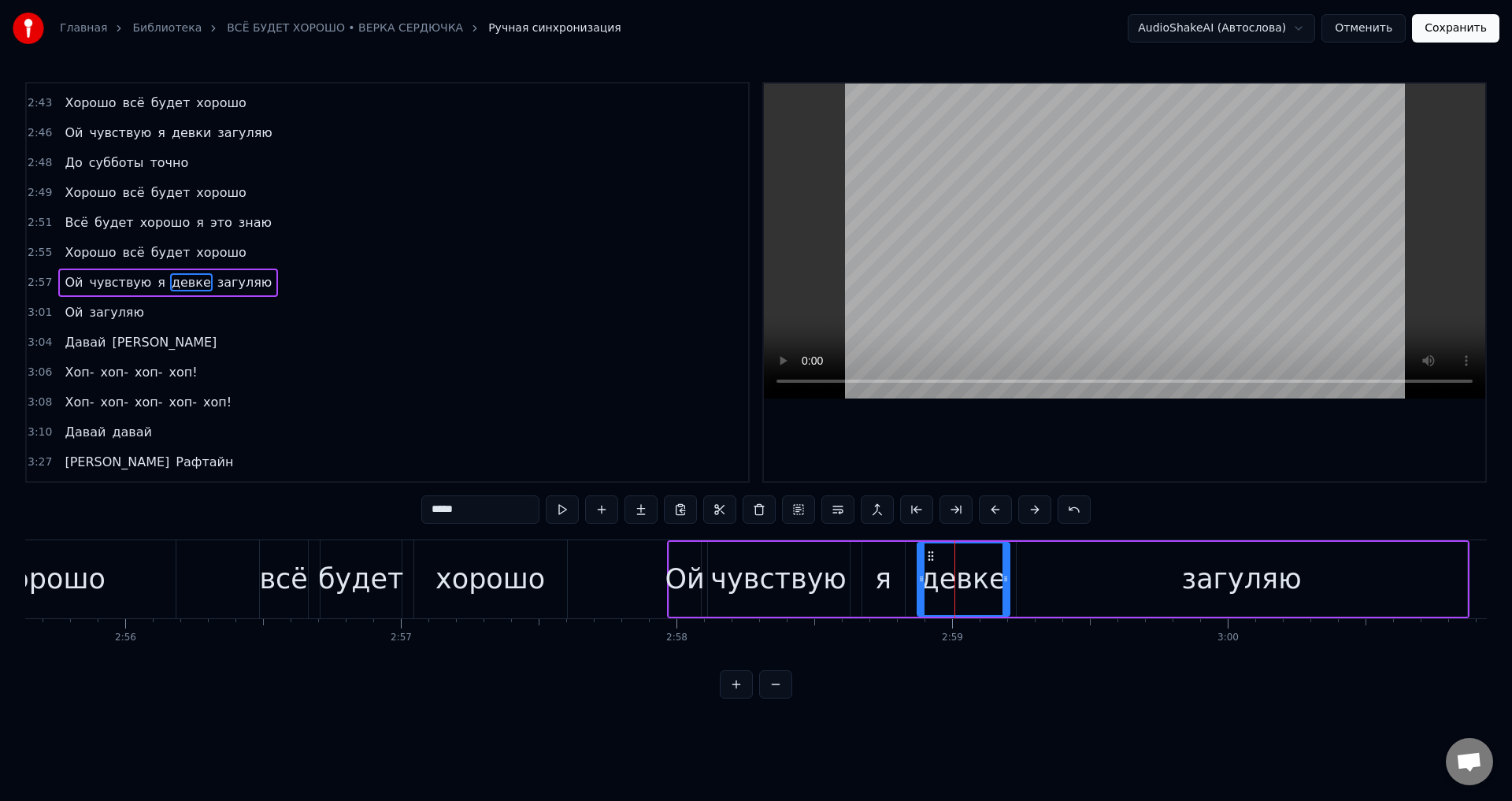
click at [492, 515] on input "*****" at bounding box center [480, 509] width 118 height 29
type input "*****"
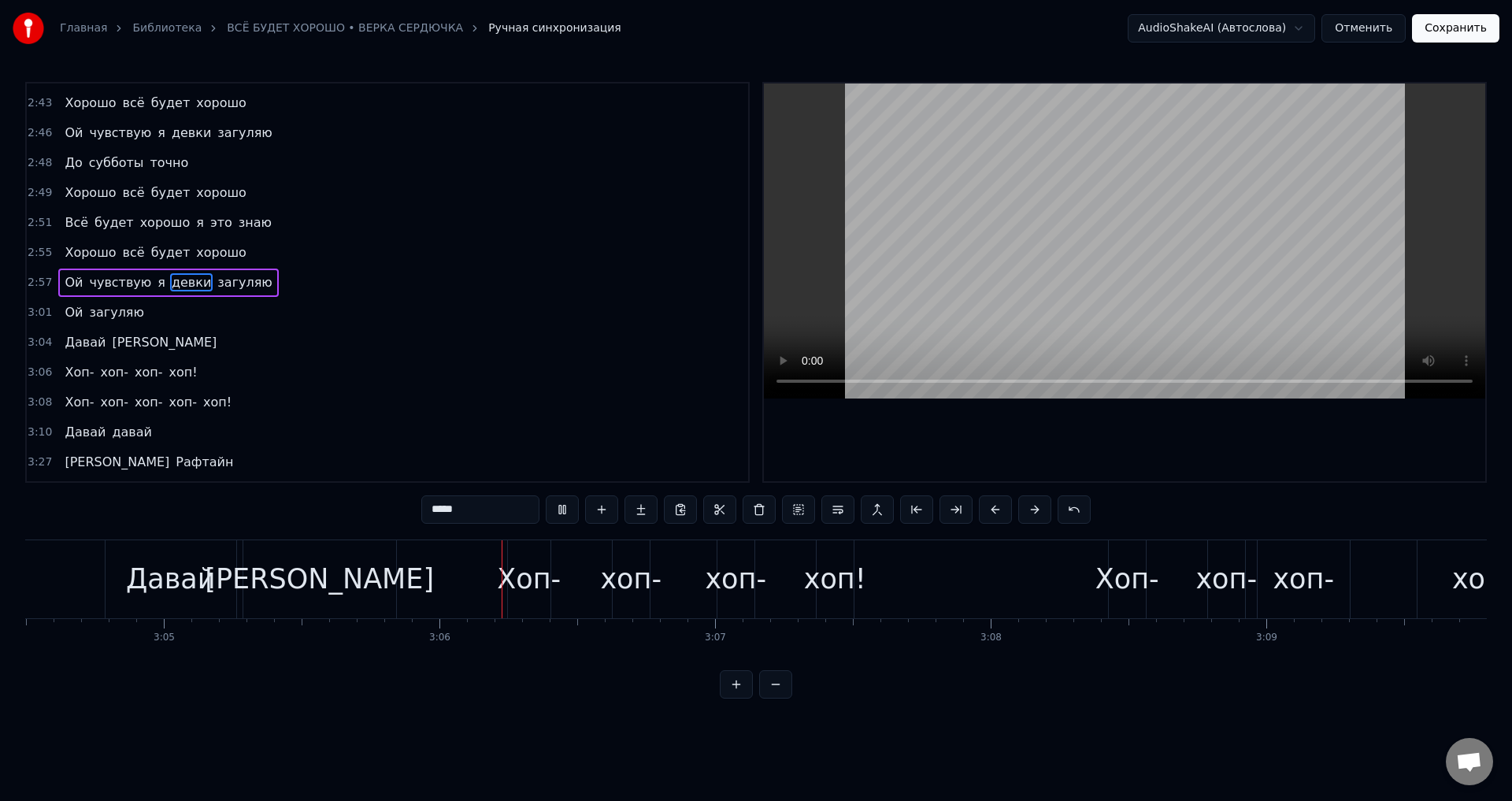
scroll to position [0, 51078]
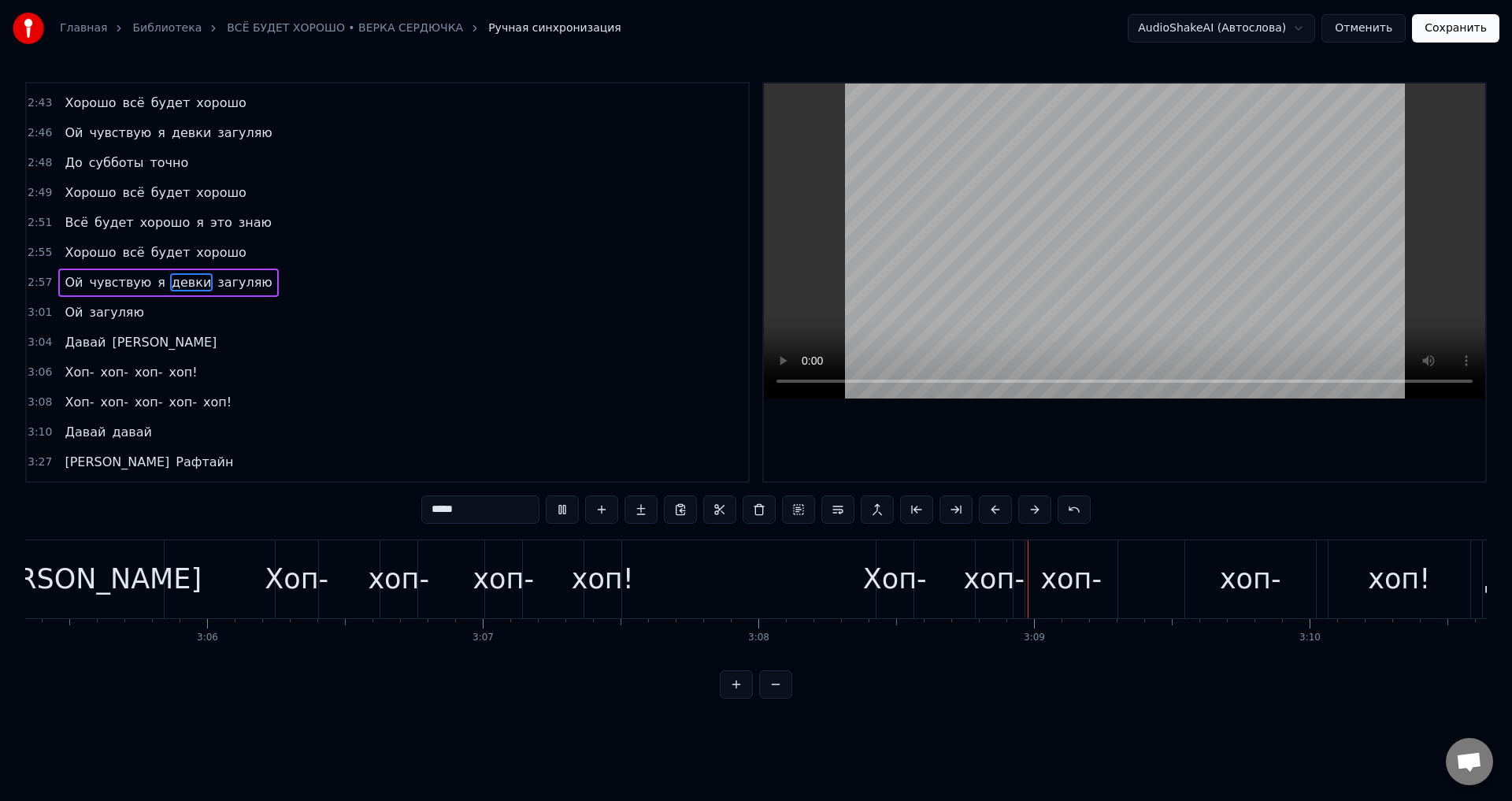
click at [63, 336] on span "Давай" at bounding box center [85, 342] width 44 height 19
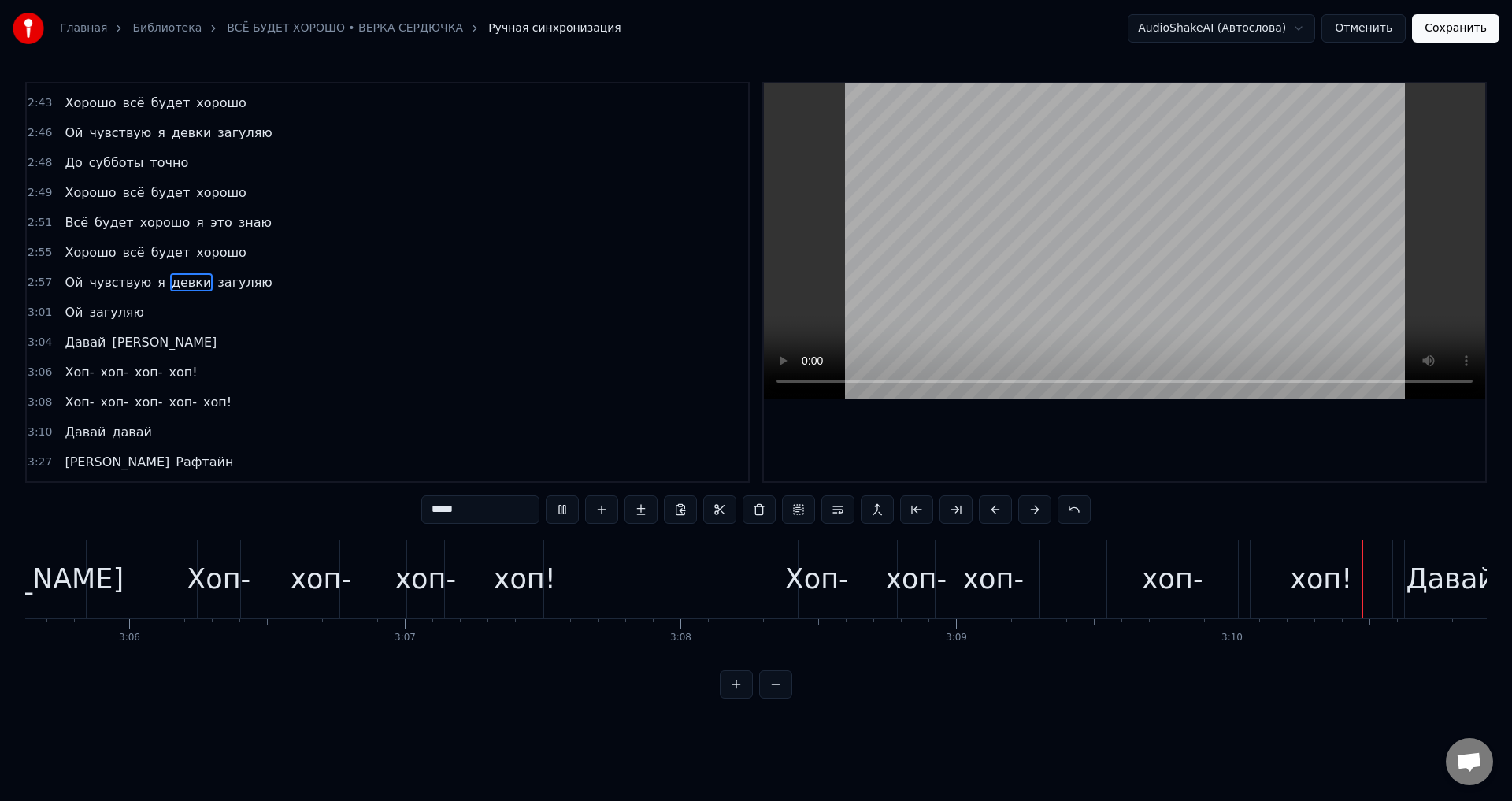
drag, startPoint x: 59, startPoint y: 338, endPoint x: 127, endPoint y: 337, distance: 68.0
click at [127, 337] on div "[PERSON_NAME]" at bounding box center [140, 342] width 164 height 29
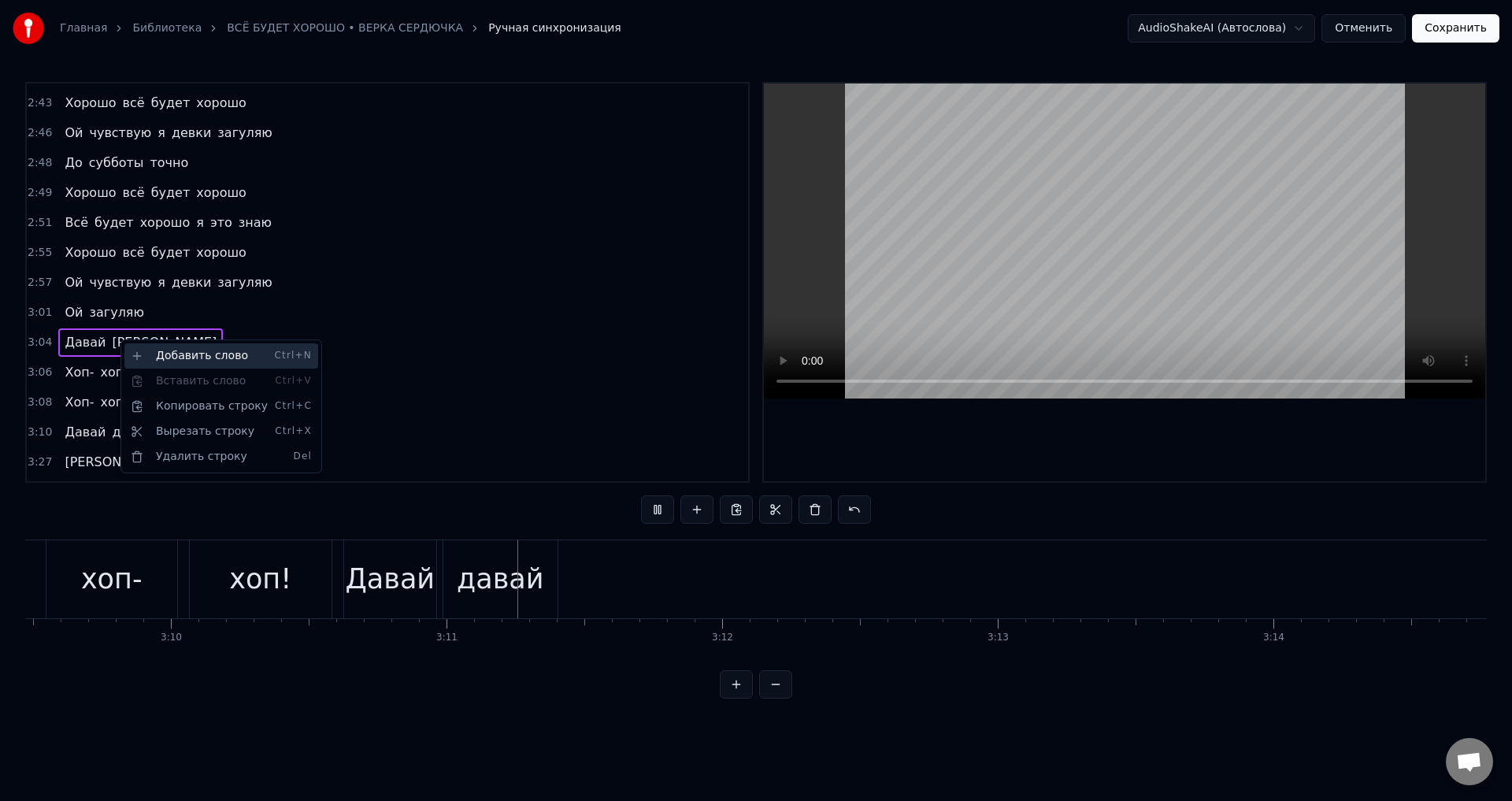
scroll to position [0, 52428]
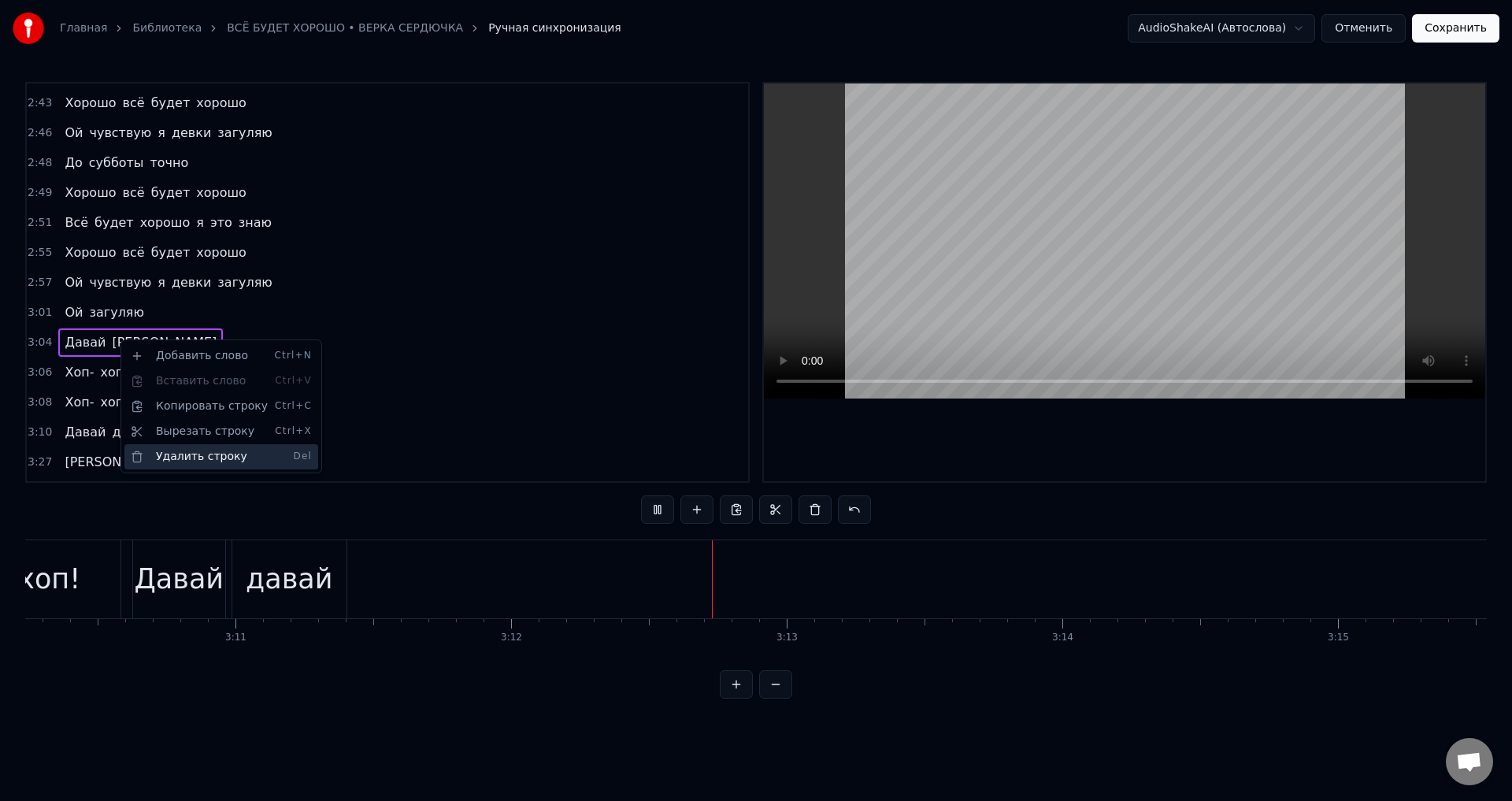
click at [188, 456] on div "Удалить строку Del" at bounding box center [222, 456] width 194 height 25
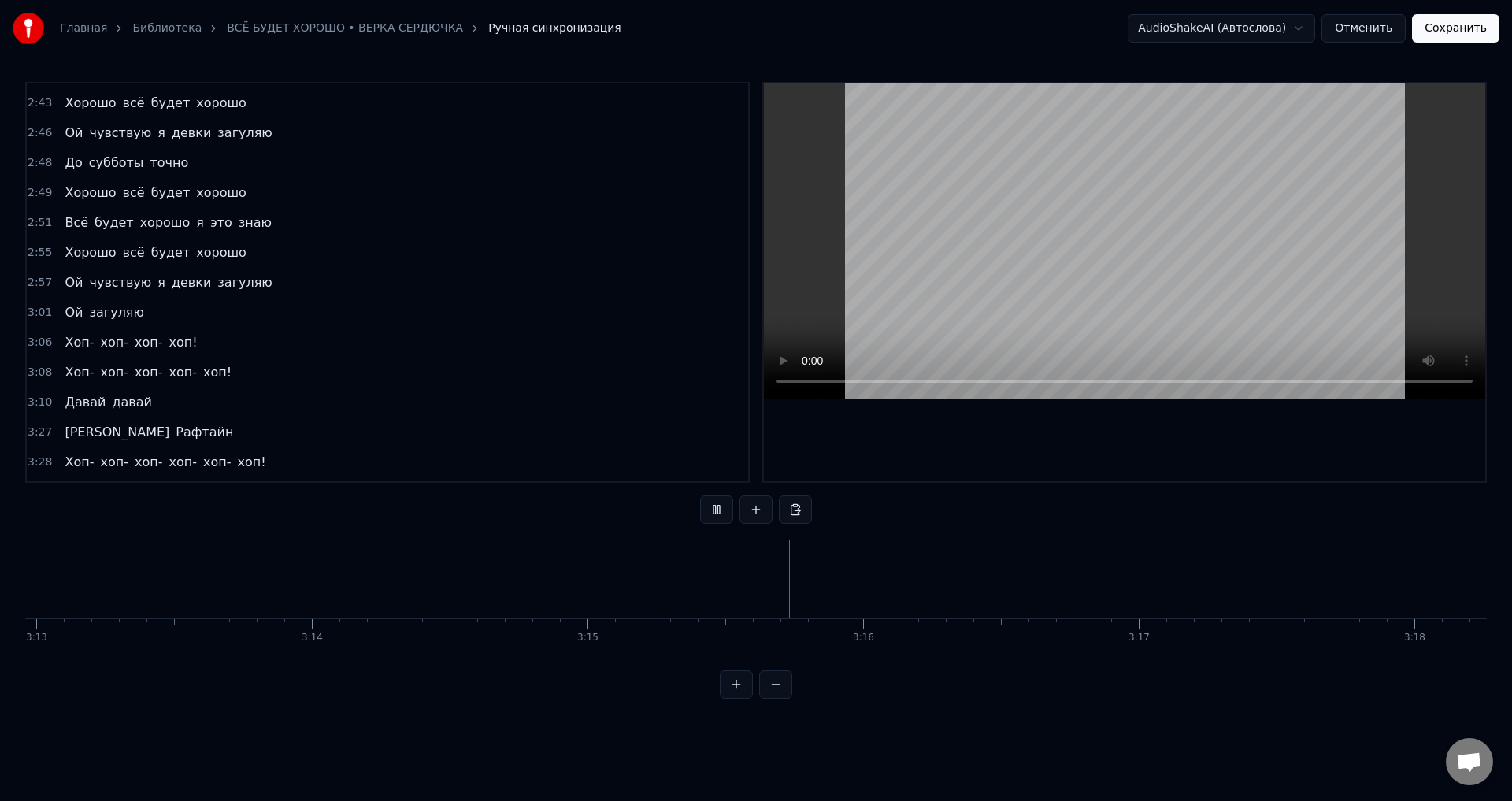
drag, startPoint x: 67, startPoint y: 340, endPoint x: 162, endPoint y: 340, distance: 95.0
click at [162, 340] on div "Хоп- хоп- хоп- хоп!" at bounding box center [131, 342] width 145 height 29
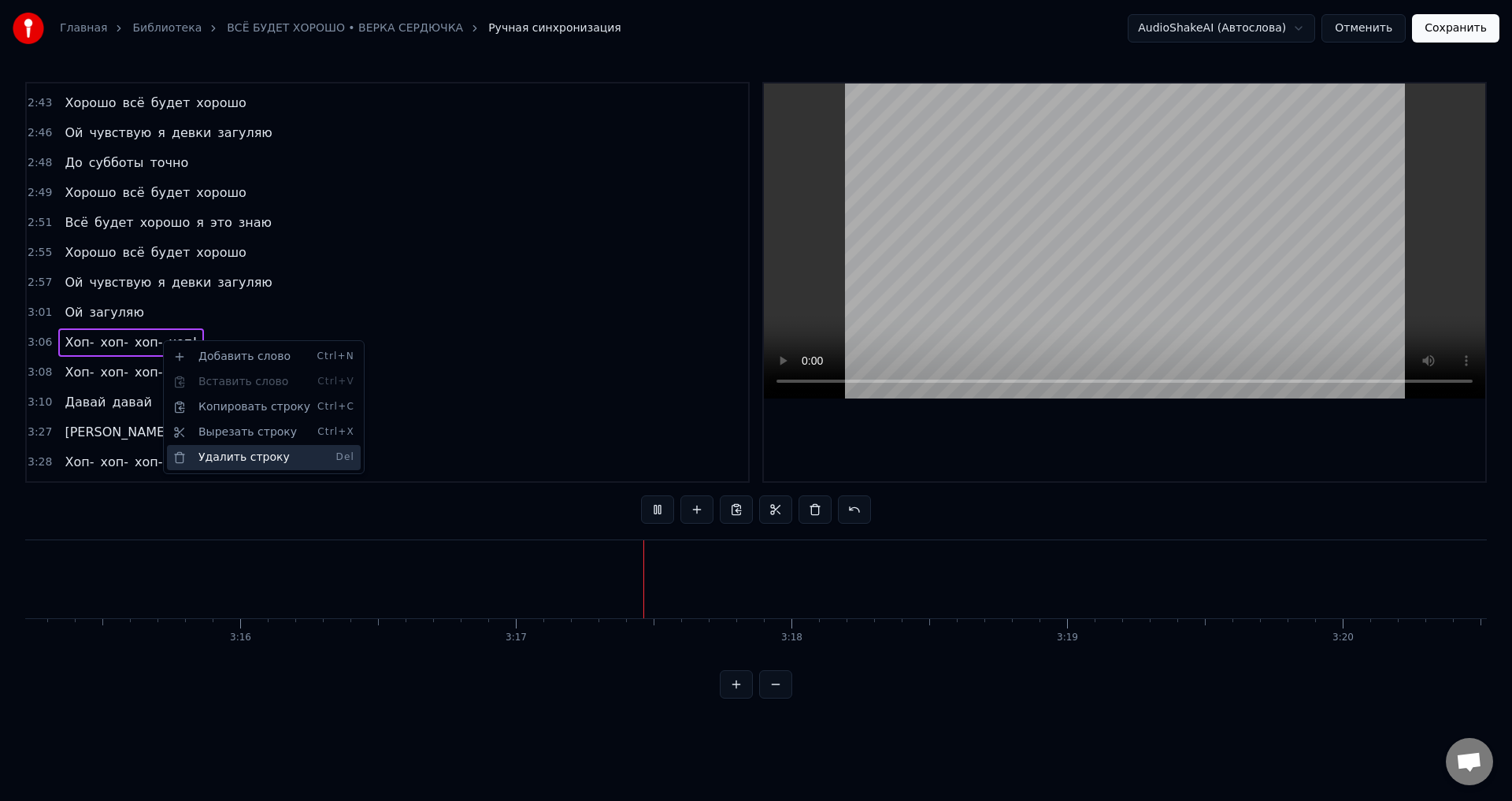
click at [222, 460] on div "Удалить строку Del" at bounding box center [263, 457] width 194 height 25
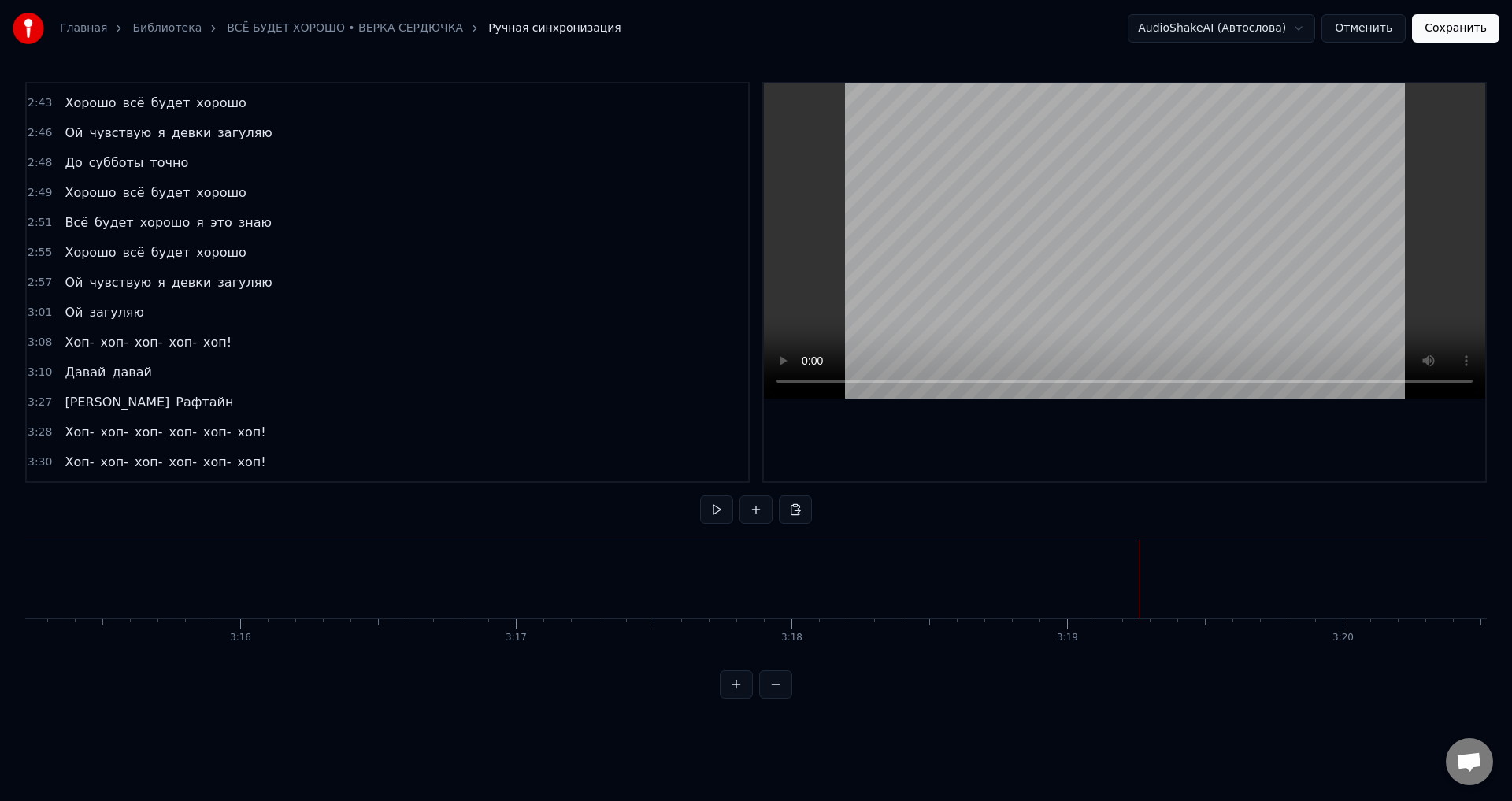
drag, startPoint x: 65, startPoint y: 342, endPoint x: 195, endPoint y: 339, distance: 130.0
click at [195, 339] on div "Хоп- хоп- хоп- хоп- хоп!" at bounding box center [148, 342] width 180 height 29
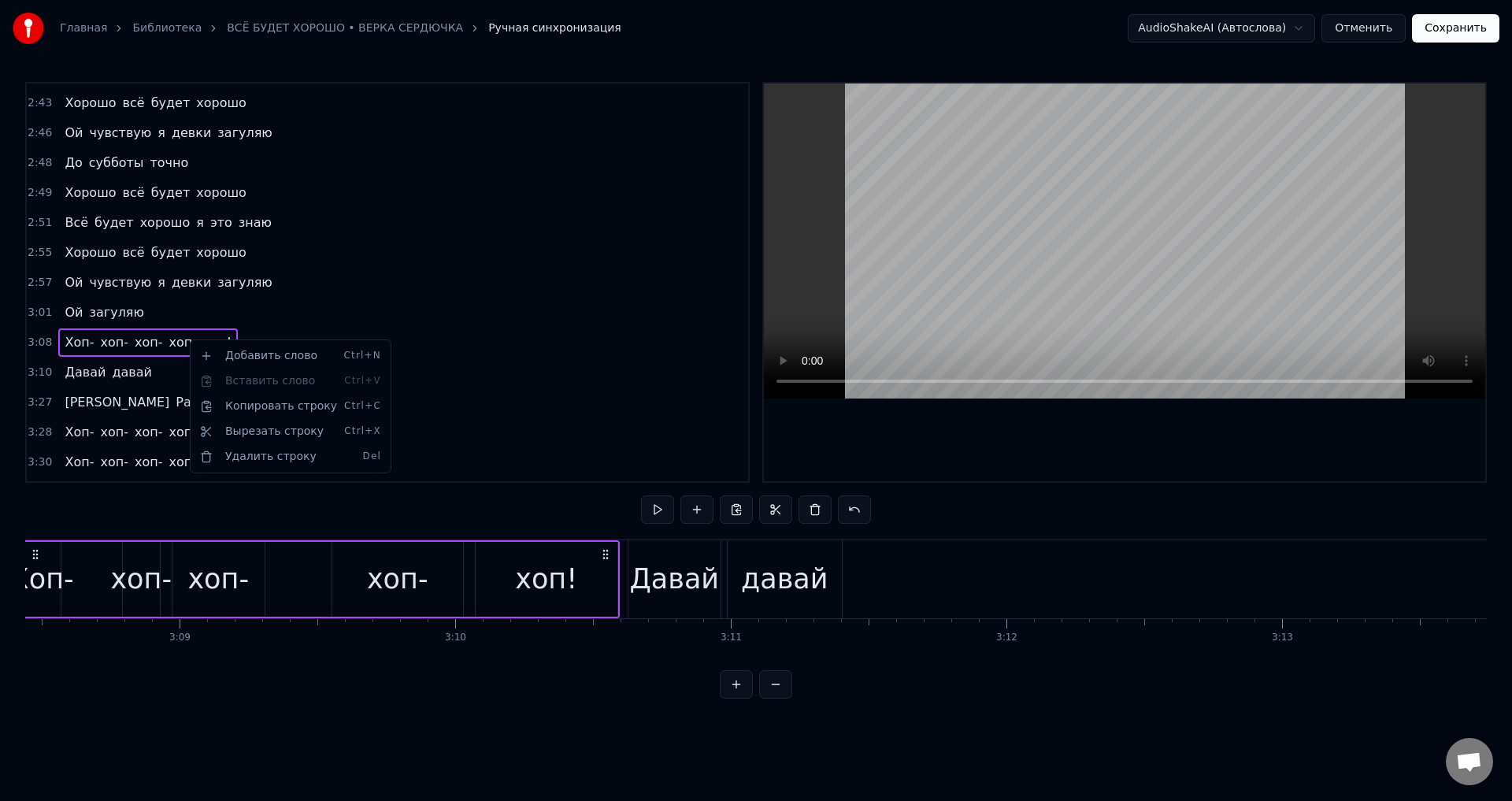
scroll to position [0, 51849]
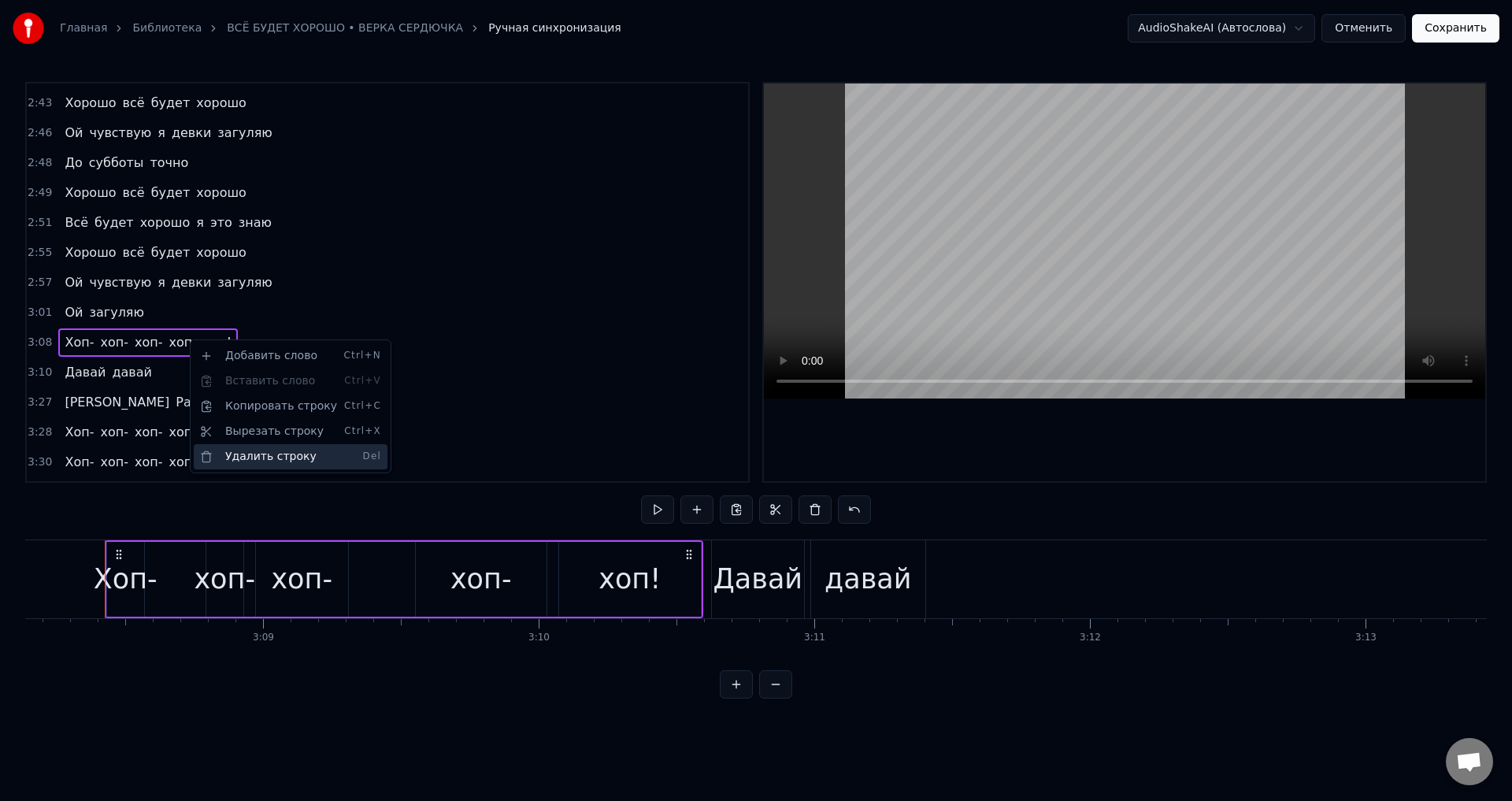
click at [261, 453] on div "Удалить строку Del" at bounding box center [291, 456] width 194 height 25
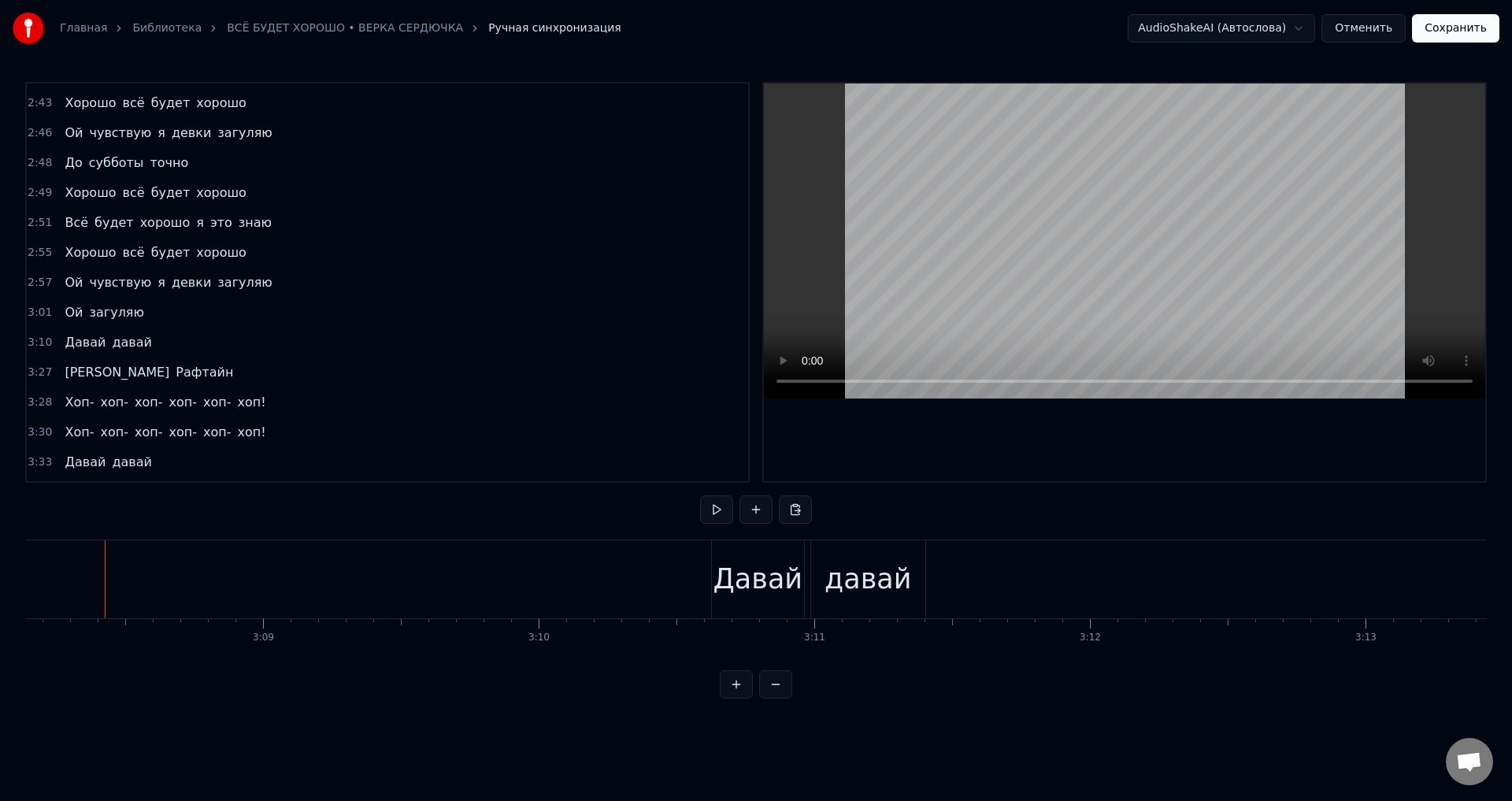
drag, startPoint x: 65, startPoint y: 347, endPoint x: 120, endPoint y: 347, distance: 55.0
click at [120, 347] on div "Давай давай" at bounding box center [108, 342] width 99 height 29
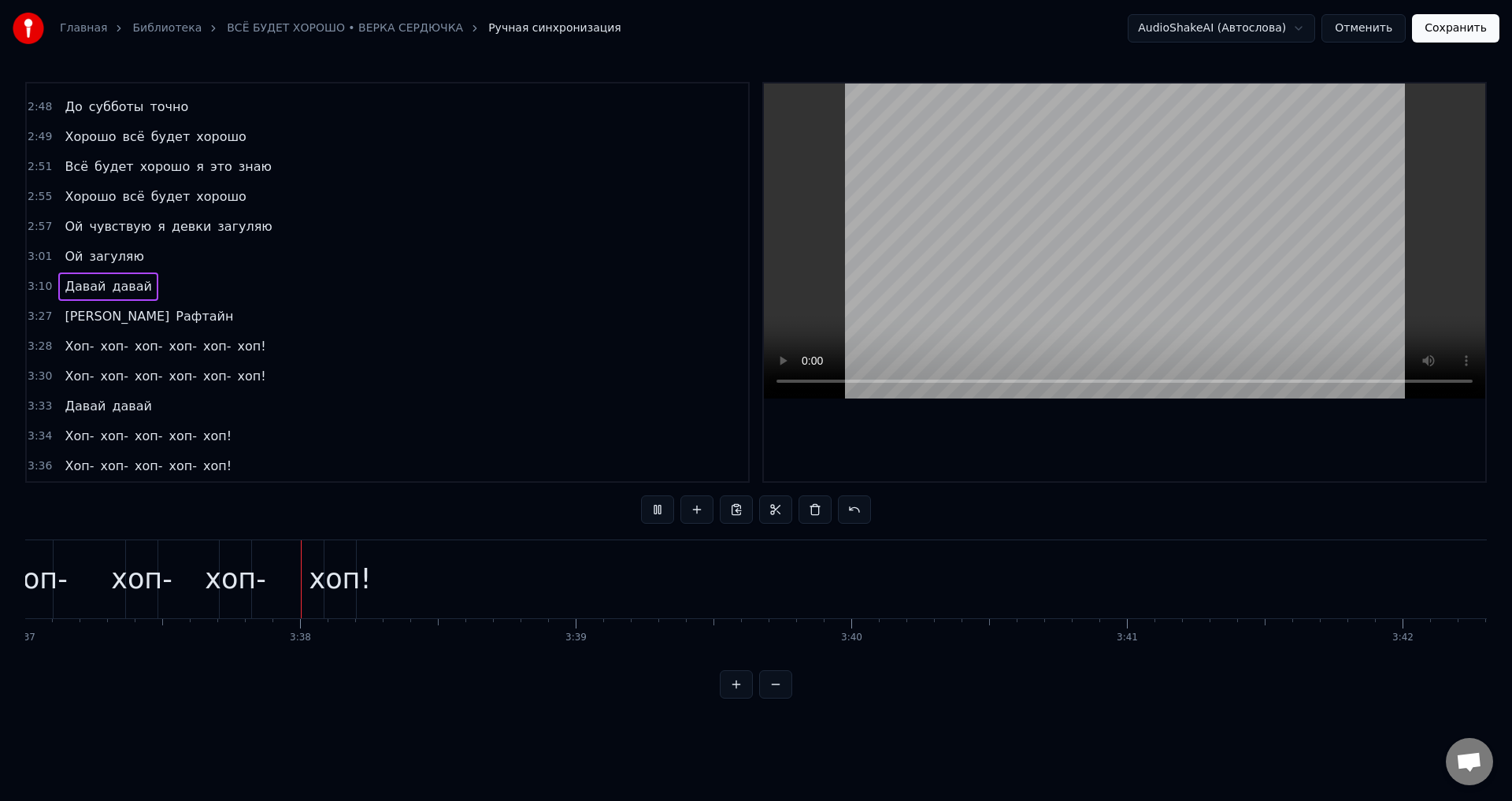
scroll to position [0, 59832]
drag, startPoint x: 68, startPoint y: 289, endPoint x: 109, endPoint y: 290, distance: 41.0
click at [109, 290] on div "Давай давай" at bounding box center [108, 286] width 99 height 29
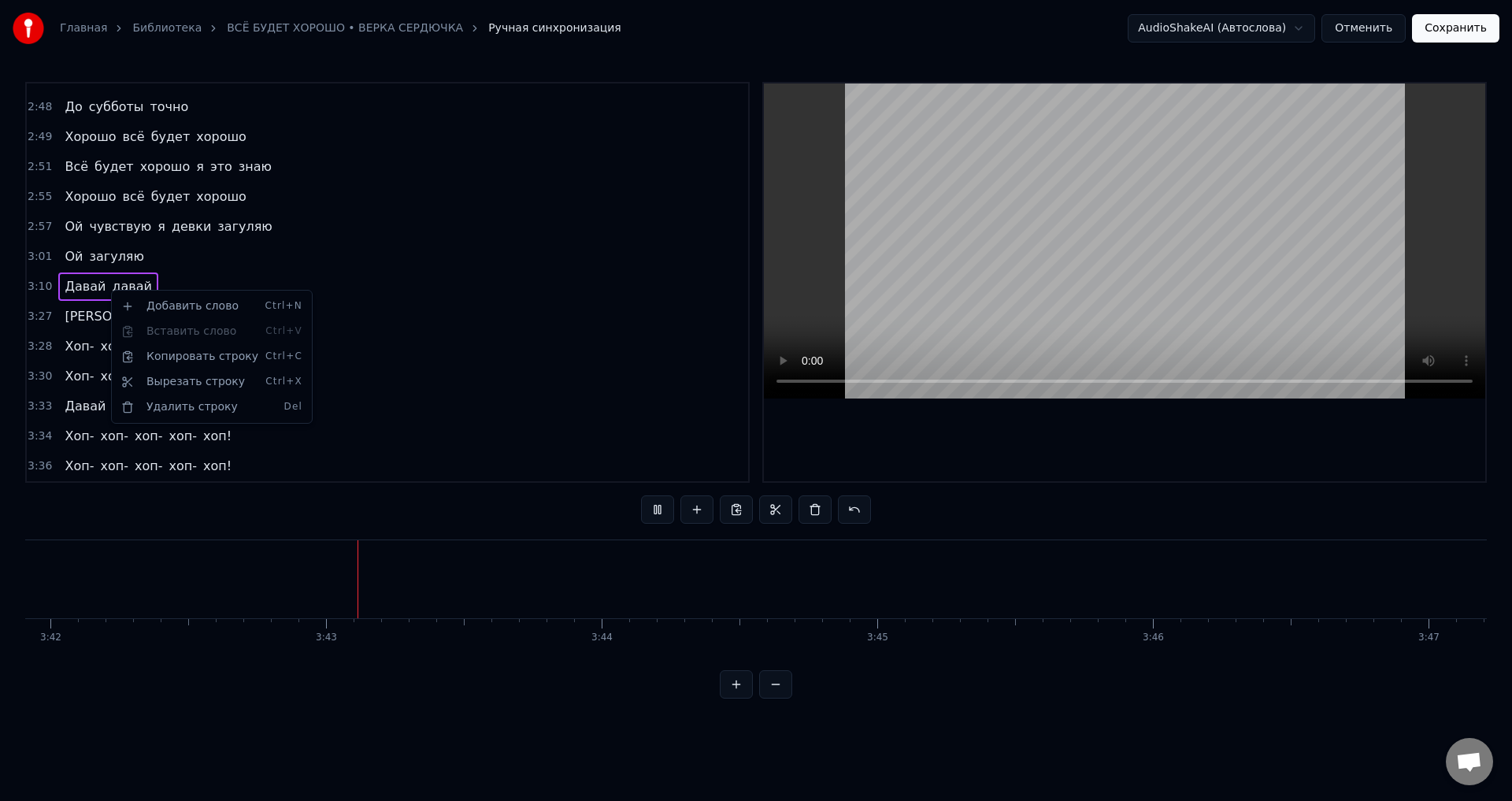
scroll to position [0, 61157]
click at [190, 405] on div "Удалить строку Del" at bounding box center [212, 407] width 194 height 25
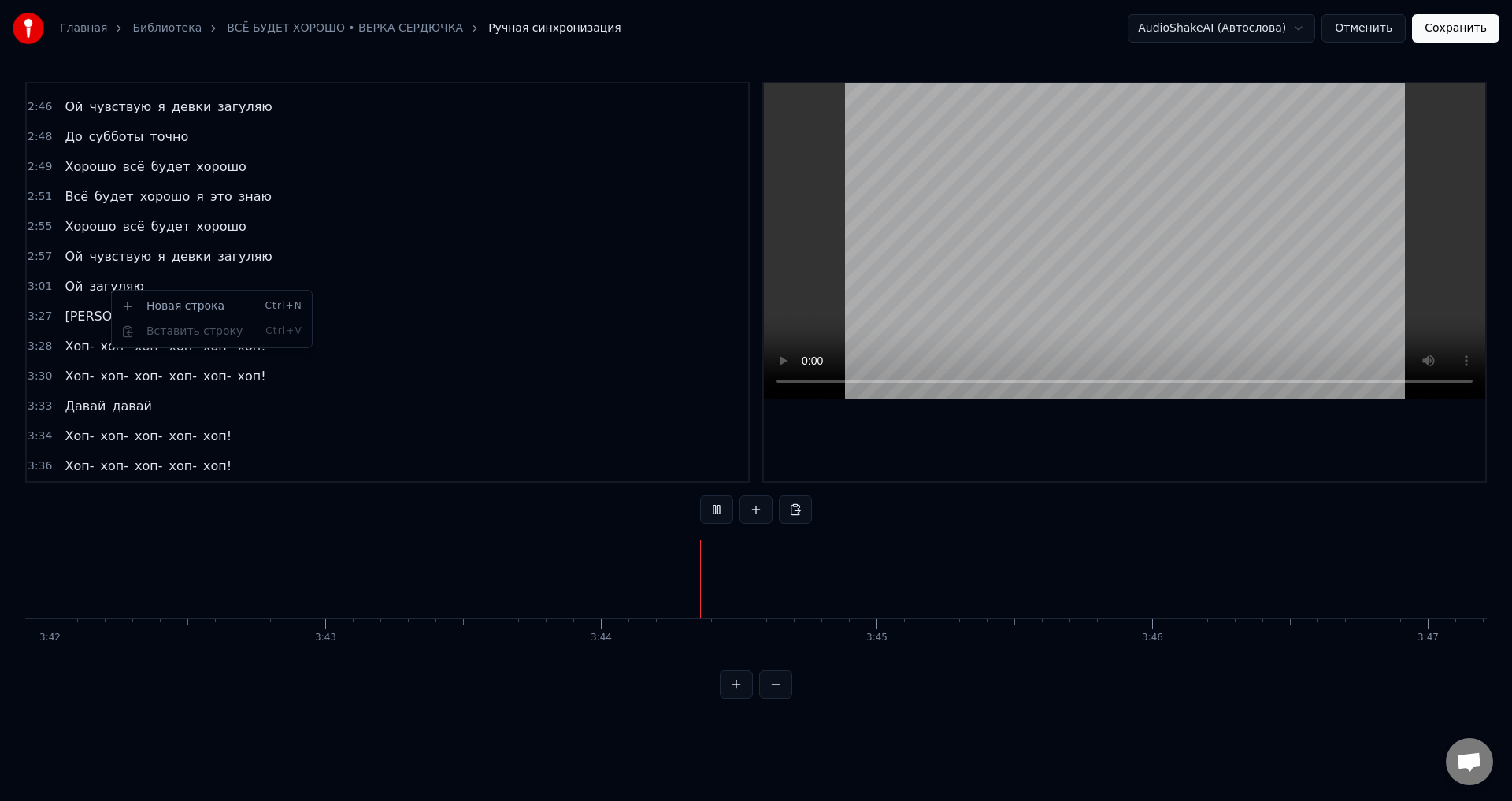
scroll to position [1009, 0]
drag, startPoint x: 62, startPoint y: 317, endPoint x: 116, endPoint y: 318, distance: 54.0
click at [116, 318] on div "[PERSON_NAME]" at bounding box center [149, 316] width 181 height 29
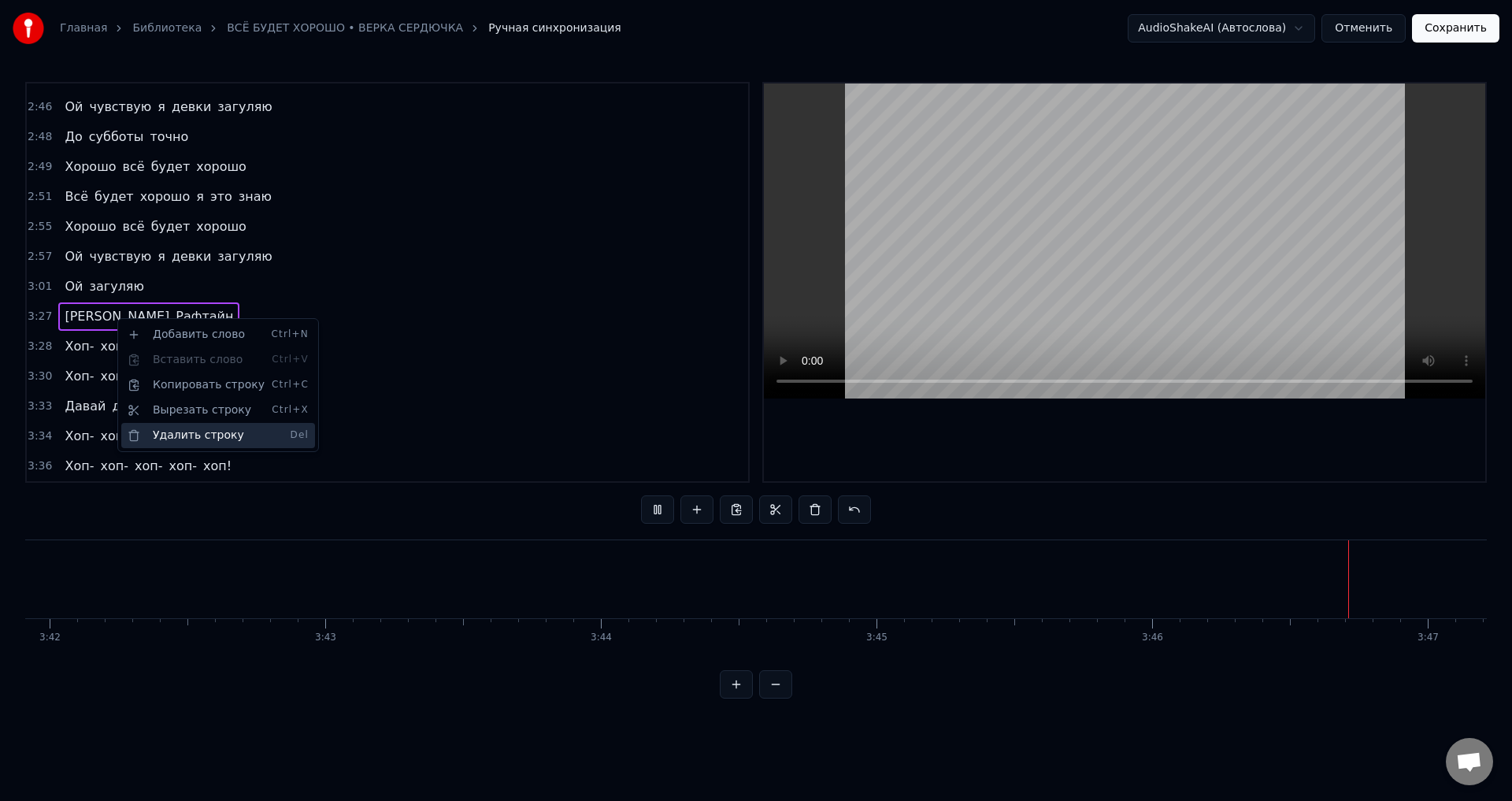
click at [187, 430] on div "Удалить строку Del" at bounding box center [218, 435] width 194 height 25
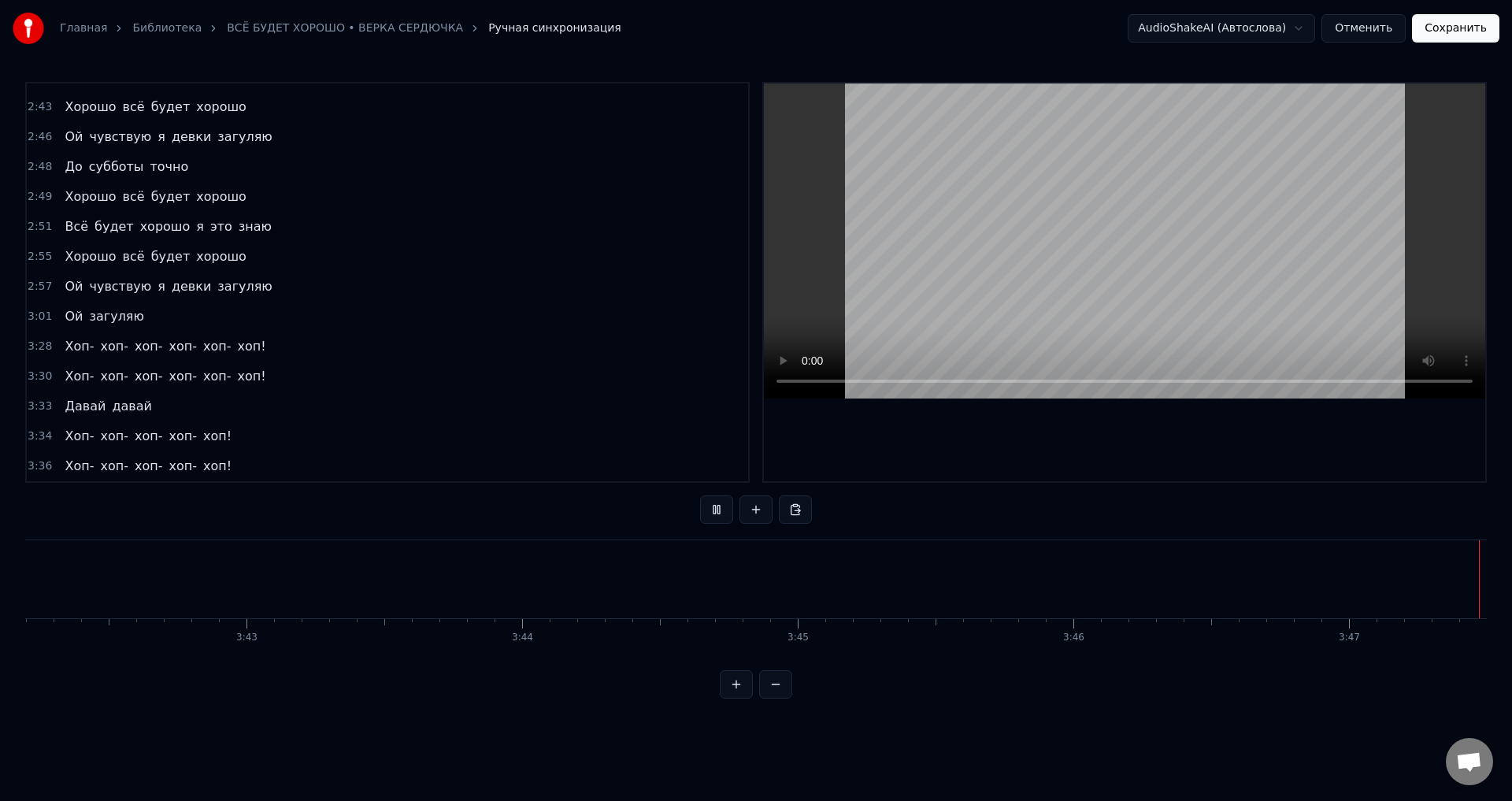
scroll to position [0, 61237]
drag, startPoint x: 73, startPoint y: 342, endPoint x: 236, endPoint y: 341, distance: 163.0
click at [236, 341] on div "Хоп- хоп- хоп- хоп- хоп- хоп!" at bounding box center [165, 346] width 213 height 29
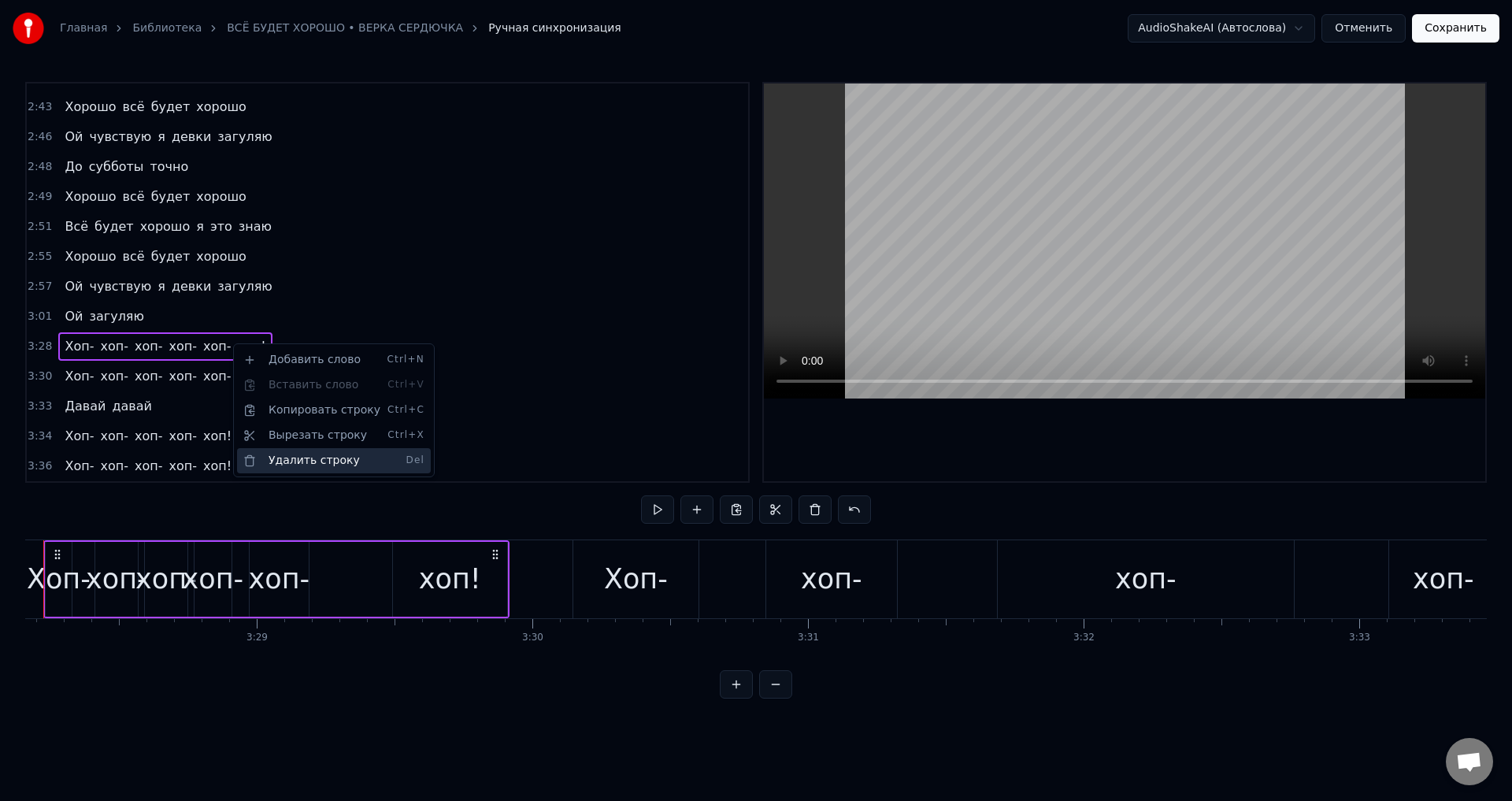
scroll to position [0, 57306]
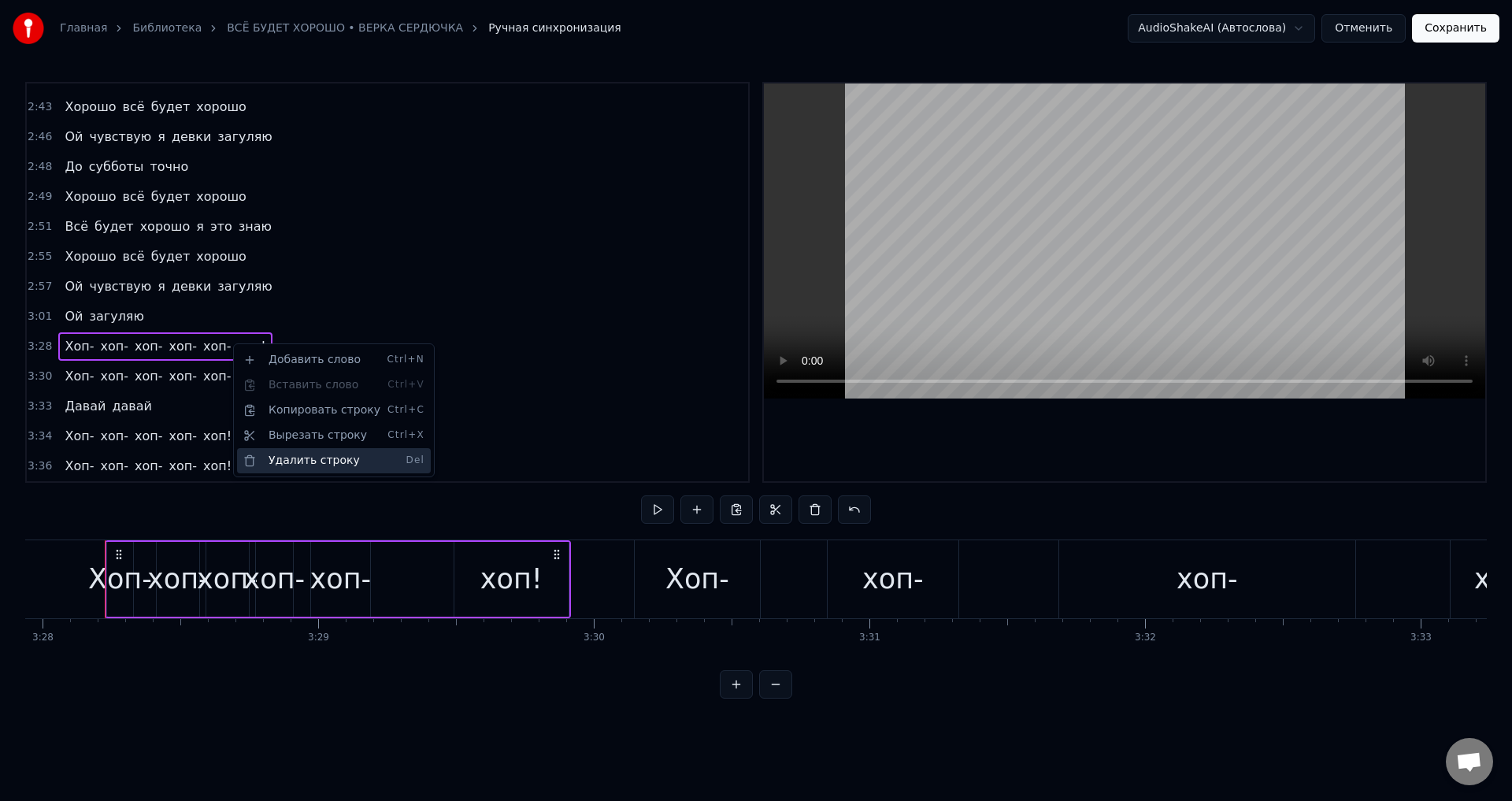
click at [279, 458] on div "Удалить строку Del" at bounding box center [334, 460] width 194 height 25
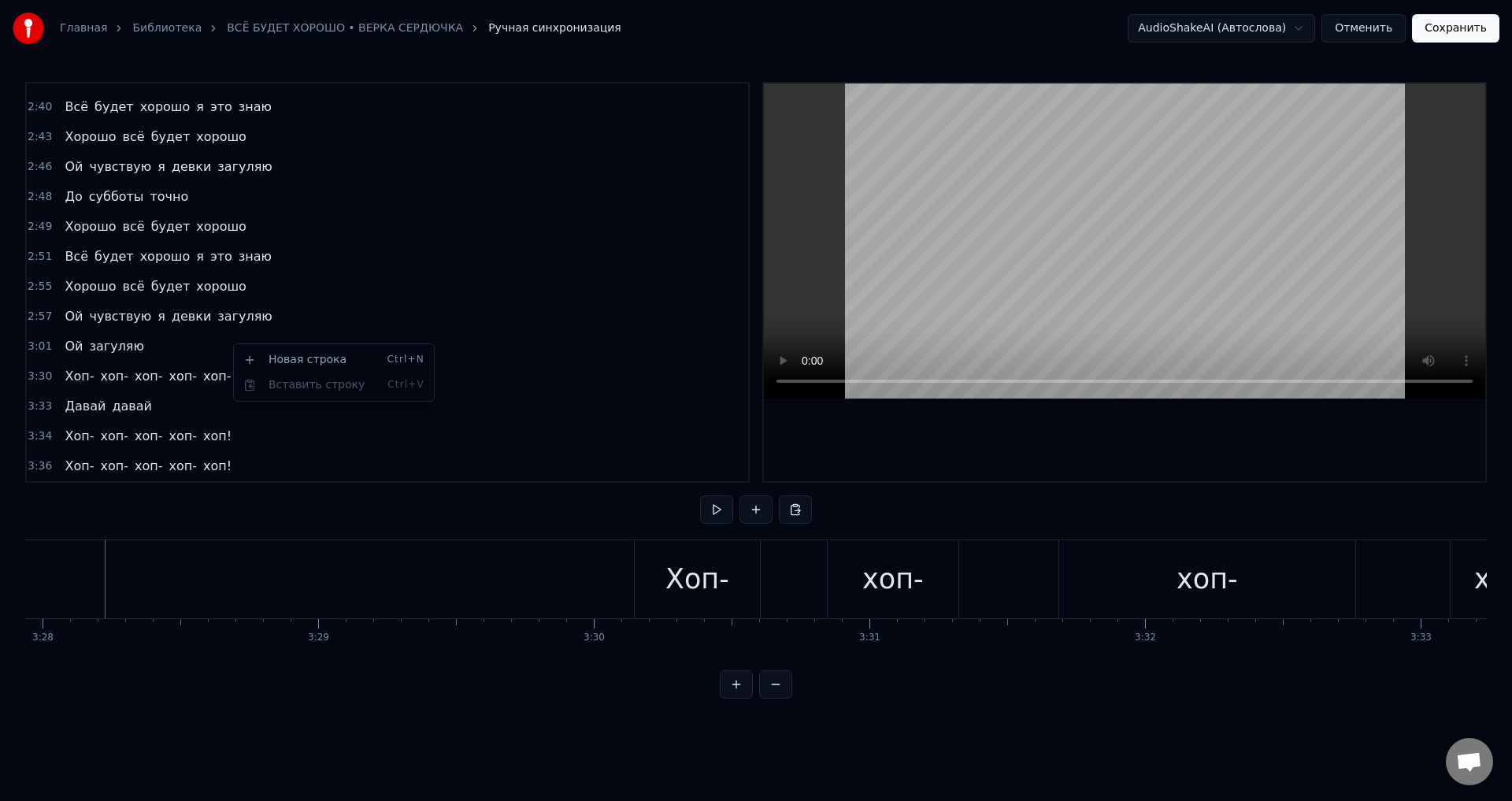
scroll to position [949, 0]
drag, startPoint x: 81, startPoint y: 380, endPoint x: 213, endPoint y: 376, distance: 132.1
click at [213, 376] on div "Хоп- хоп- хоп- хоп- хоп- хоп!" at bounding box center [165, 376] width 213 height 29
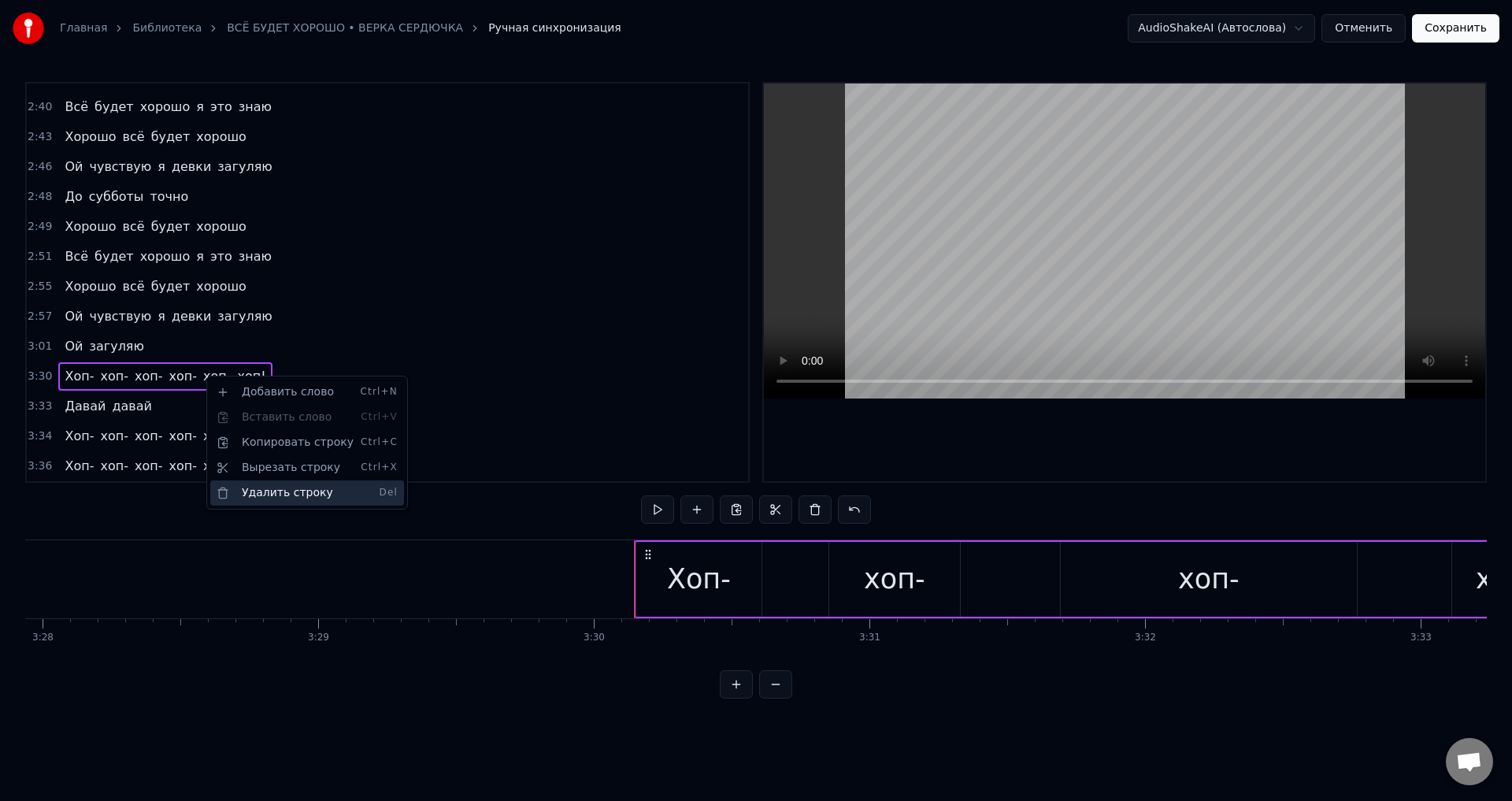
click at [262, 490] on div "Удалить строку Del" at bounding box center [307, 492] width 194 height 25
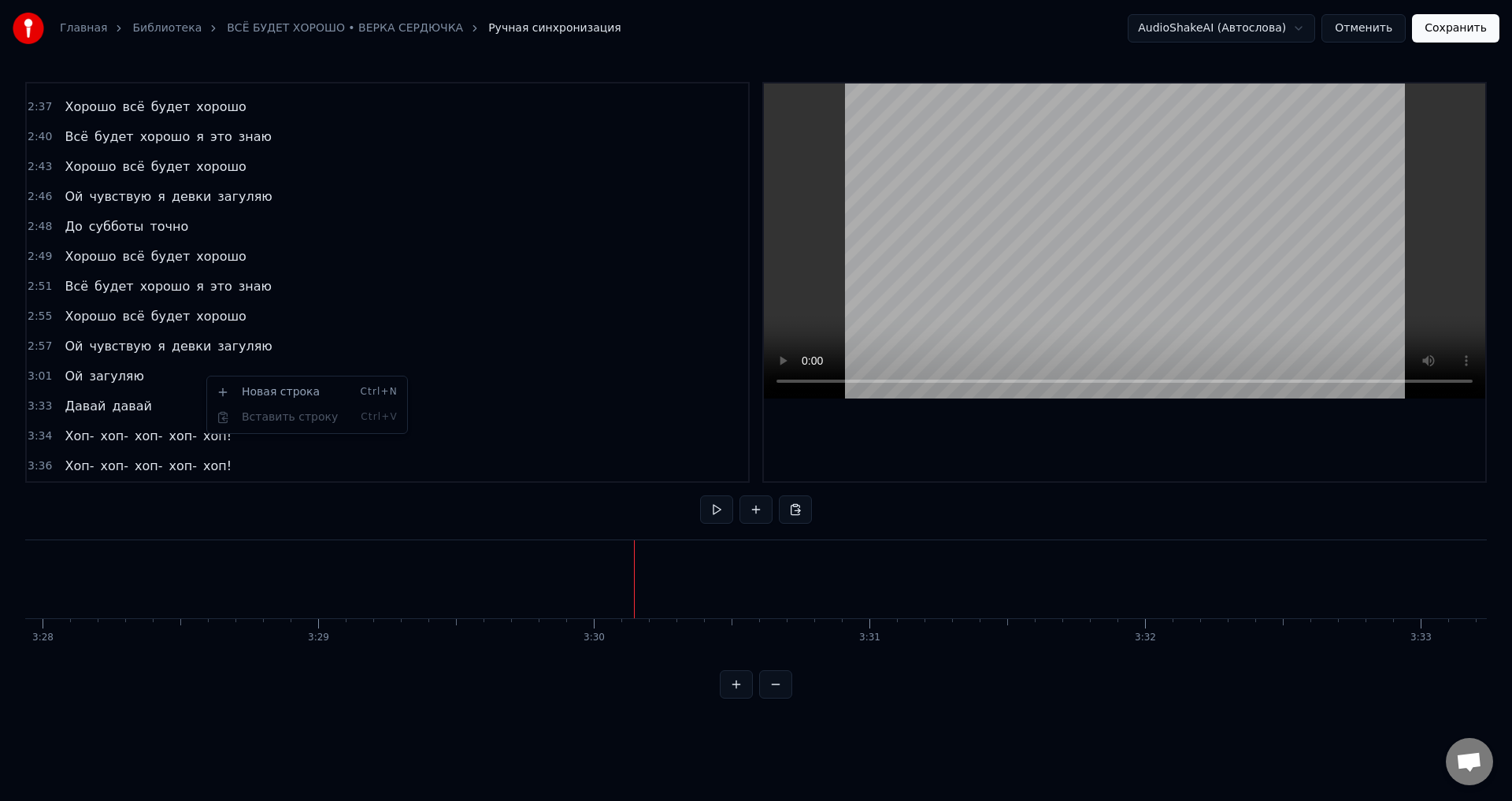
scroll to position [918, 0]
drag, startPoint x: 85, startPoint y: 401, endPoint x: 112, endPoint y: 401, distance: 27.0
click at [112, 401] on div "Давай давай" at bounding box center [108, 406] width 99 height 29
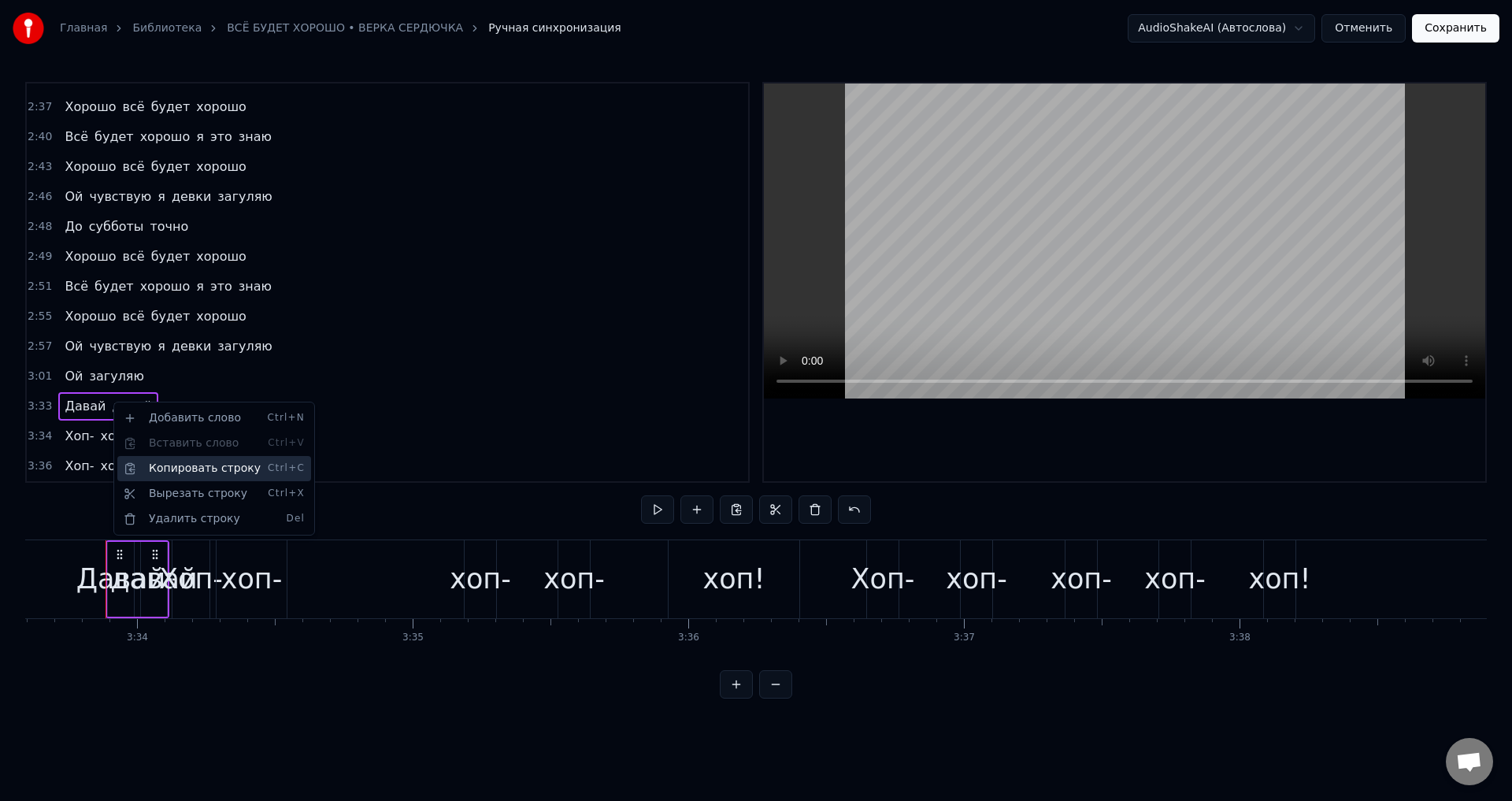
scroll to position [0, 58865]
click at [180, 512] on div "Удалить строку Del" at bounding box center [214, 519] width 194 height 25
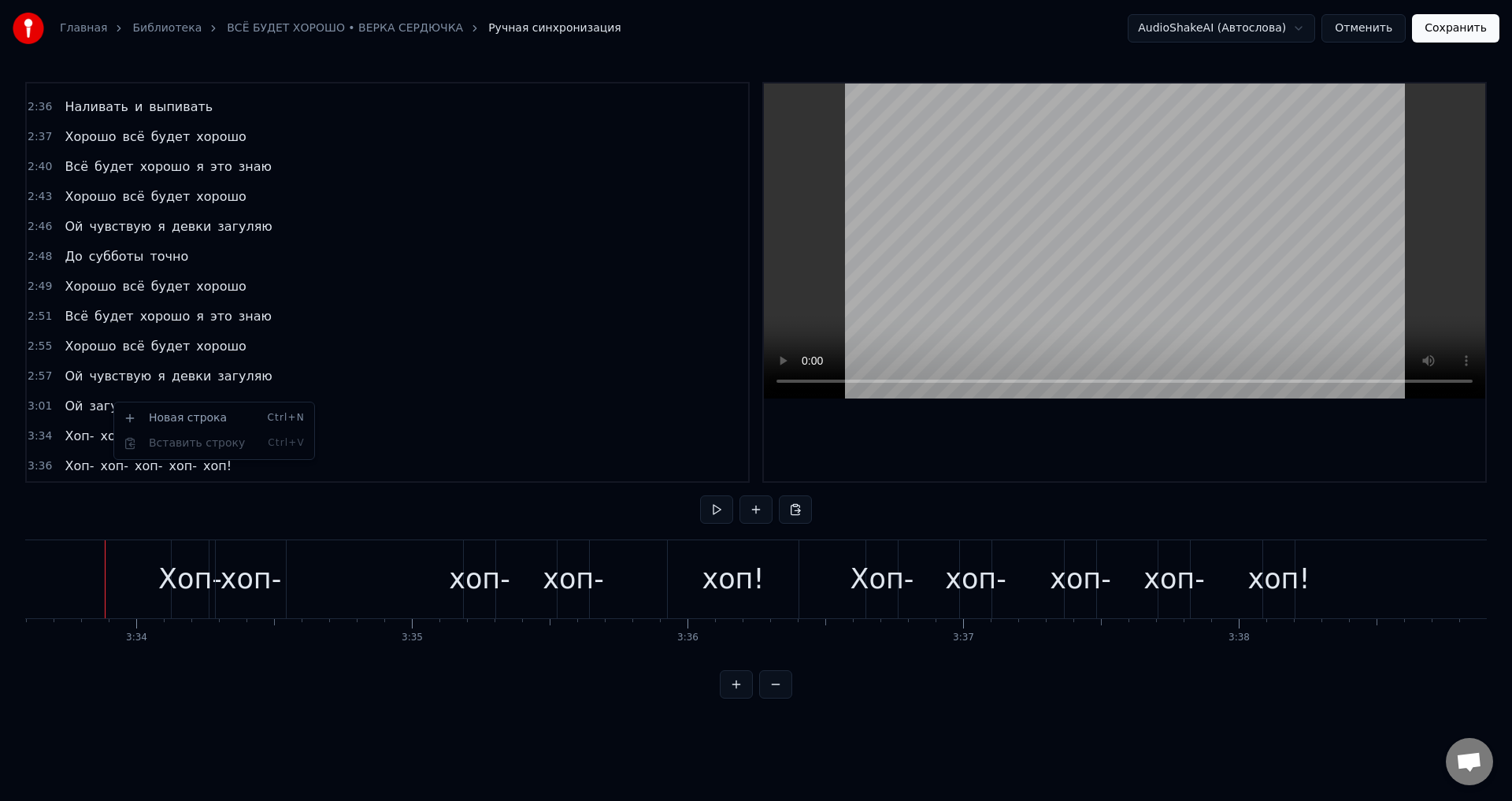
scroll to position [889, 0]
drag, startPoint x: 68, startPoint y: 440, endPoint x: 158, endPoint y: 437, distance: 90.0
click at [158, 437] on div "Хоп- хоп- хоп- хоп- хоп!" at bounding box center [148, 436] width 180 height 29
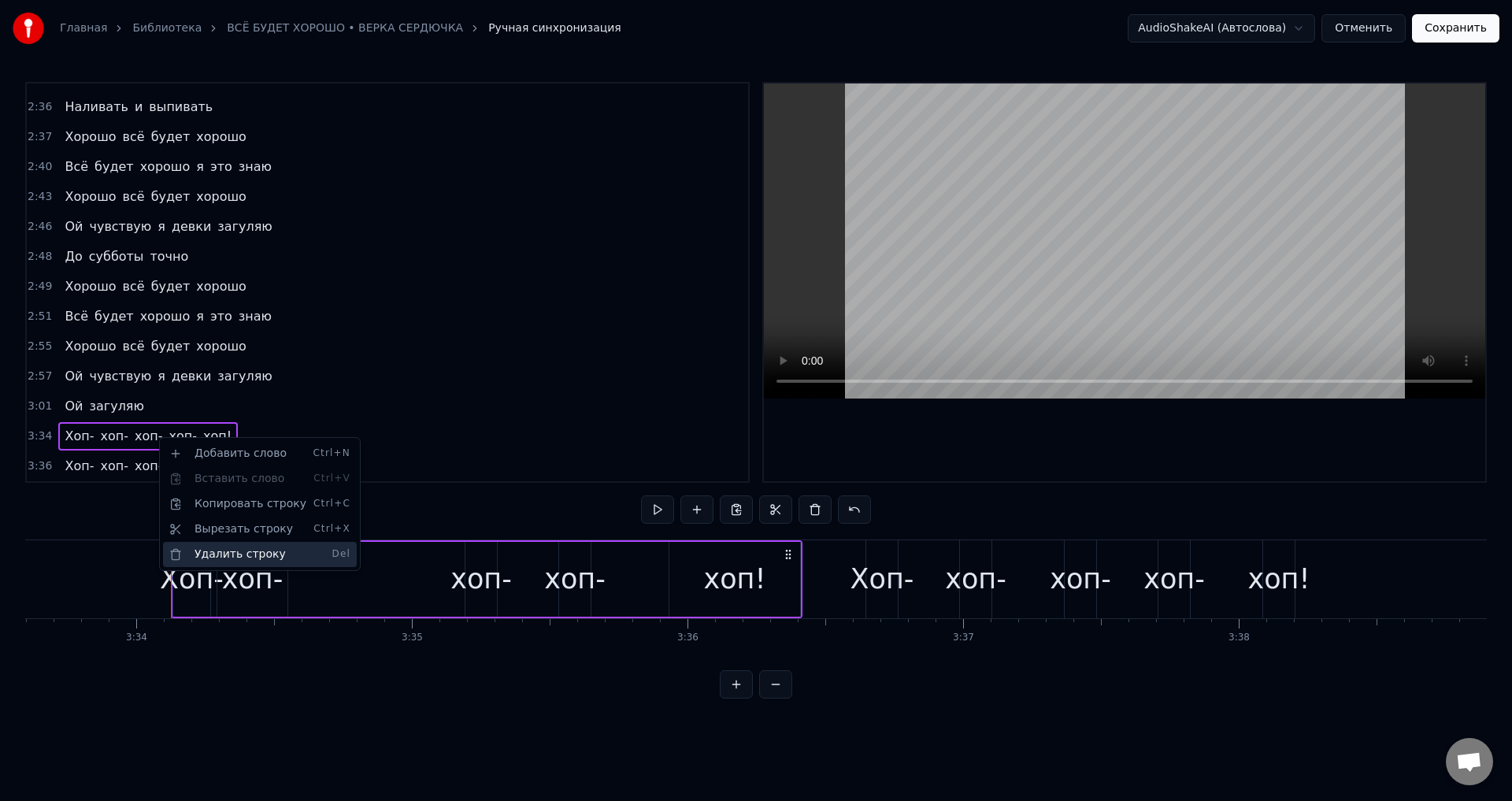
click at [209, 553] on div "Удалить строку Del" at bounding box center [260, 554] width 194 height 25
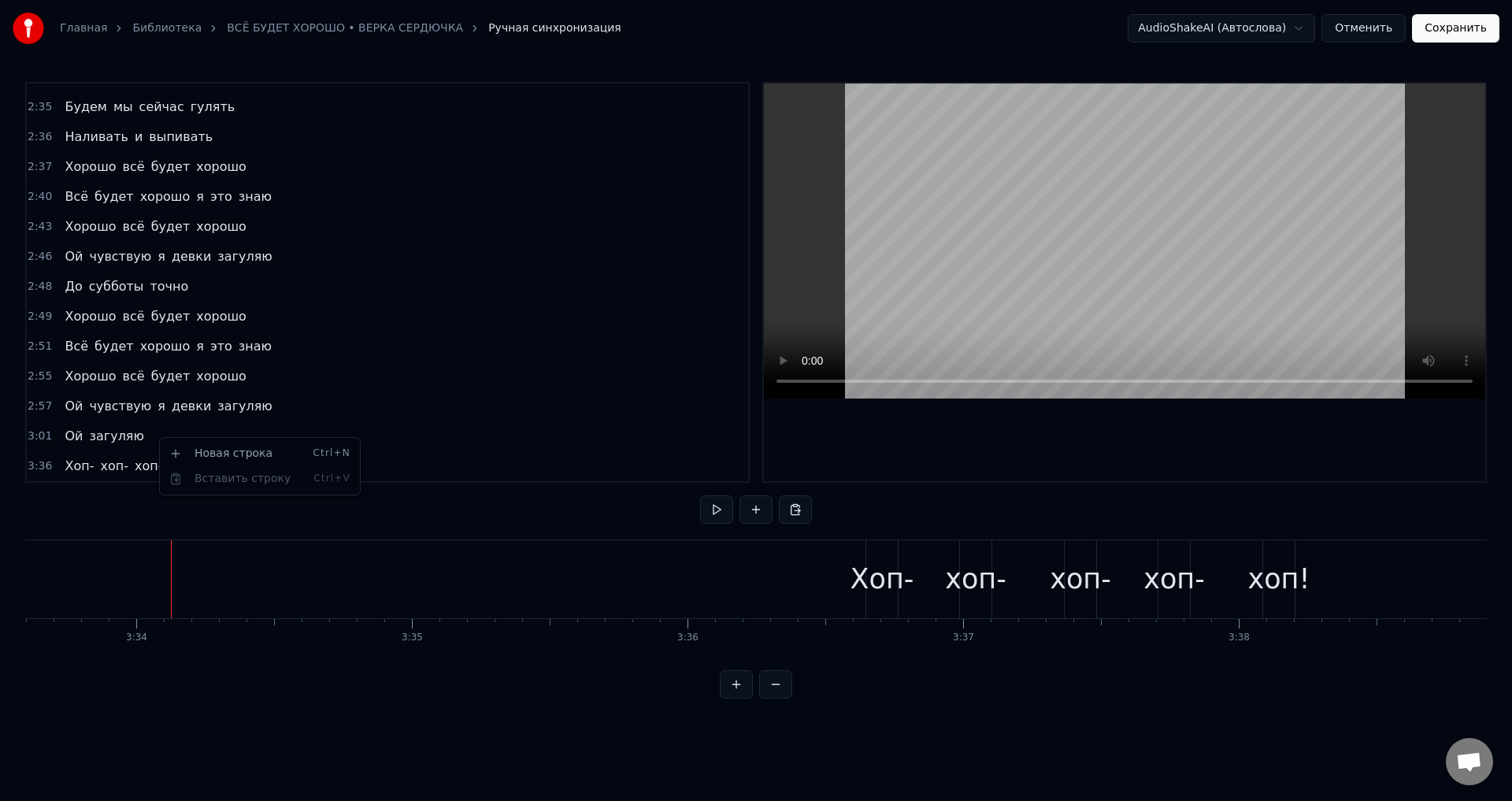
scroll to position [859, 0]
drag, startPoint x: 72, startPoint y: 469, endPoint x: 201, endPoint y: 470, distance: 129.0
click at [201, 470] on div "Хоп- хоп- хоп- хоп- хоп!" at bounding box center [148, 466] width 180 height 29
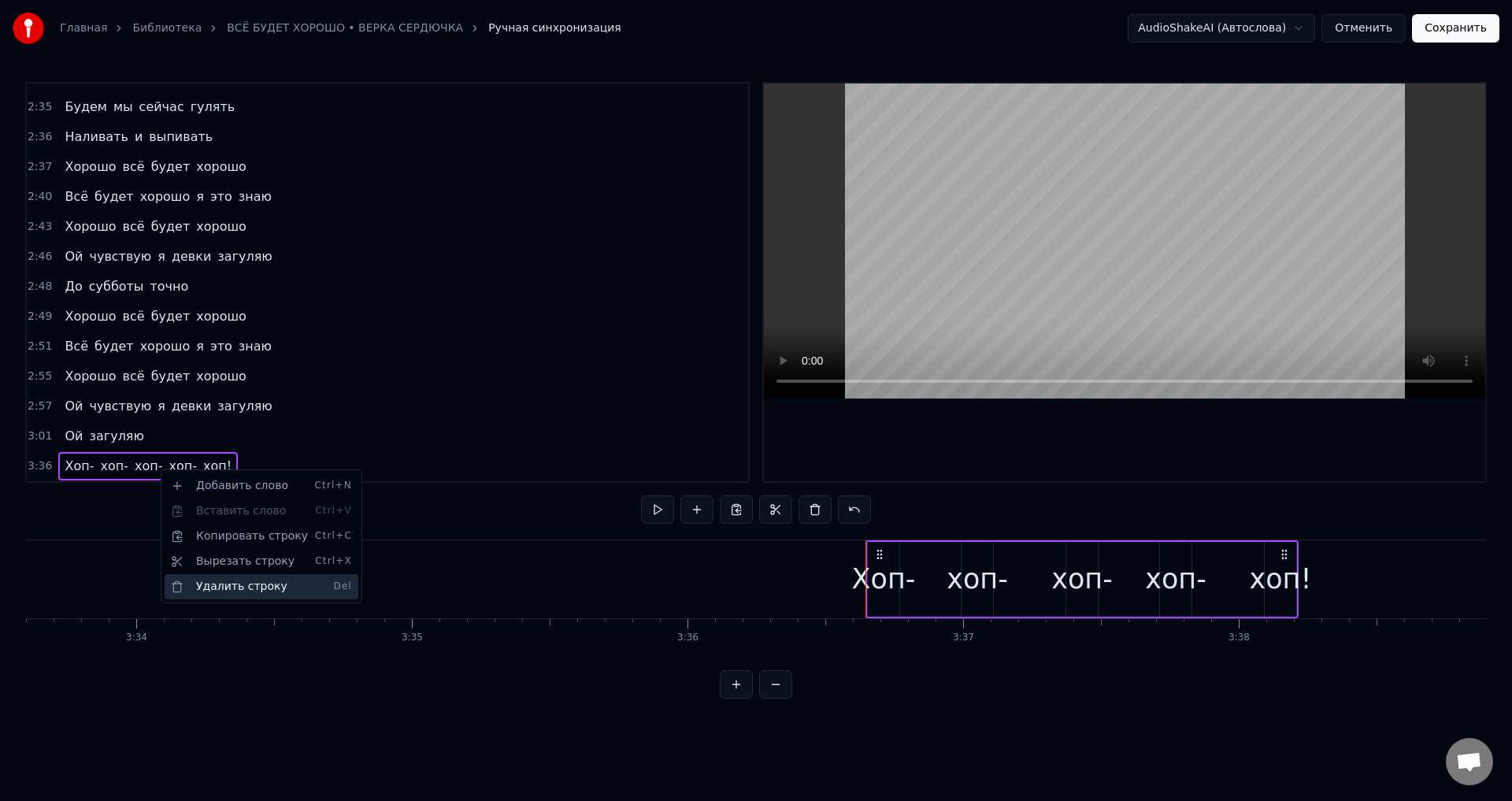
click at [223, 583] on div "Удалить строку Del" at bounding box center [261, 586] width 194 height 25
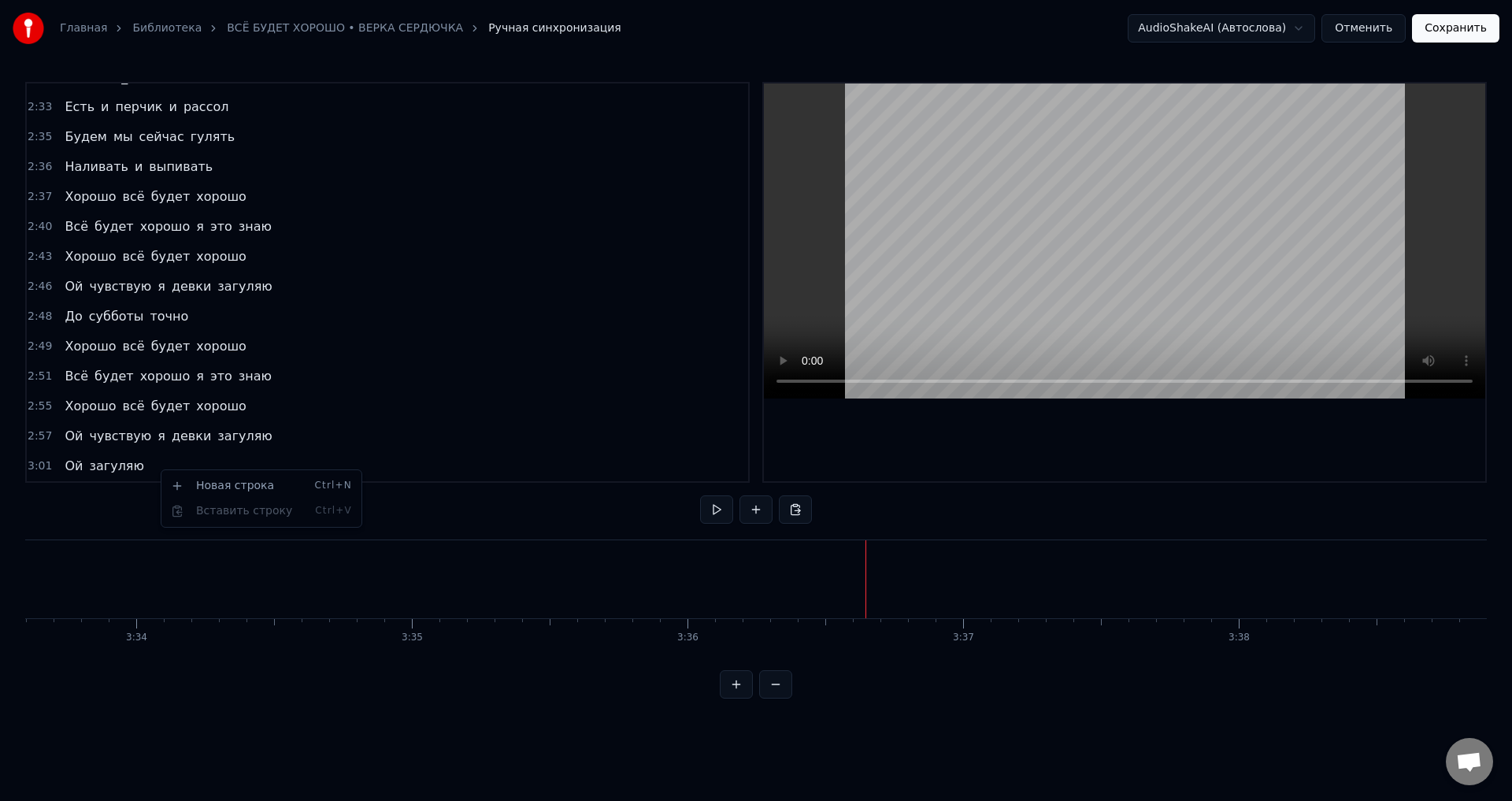
scroll to position [829, 0]
click at [1445, 33] on button "Сохранить" at bounding box center [1455, 28] width 87 height 29
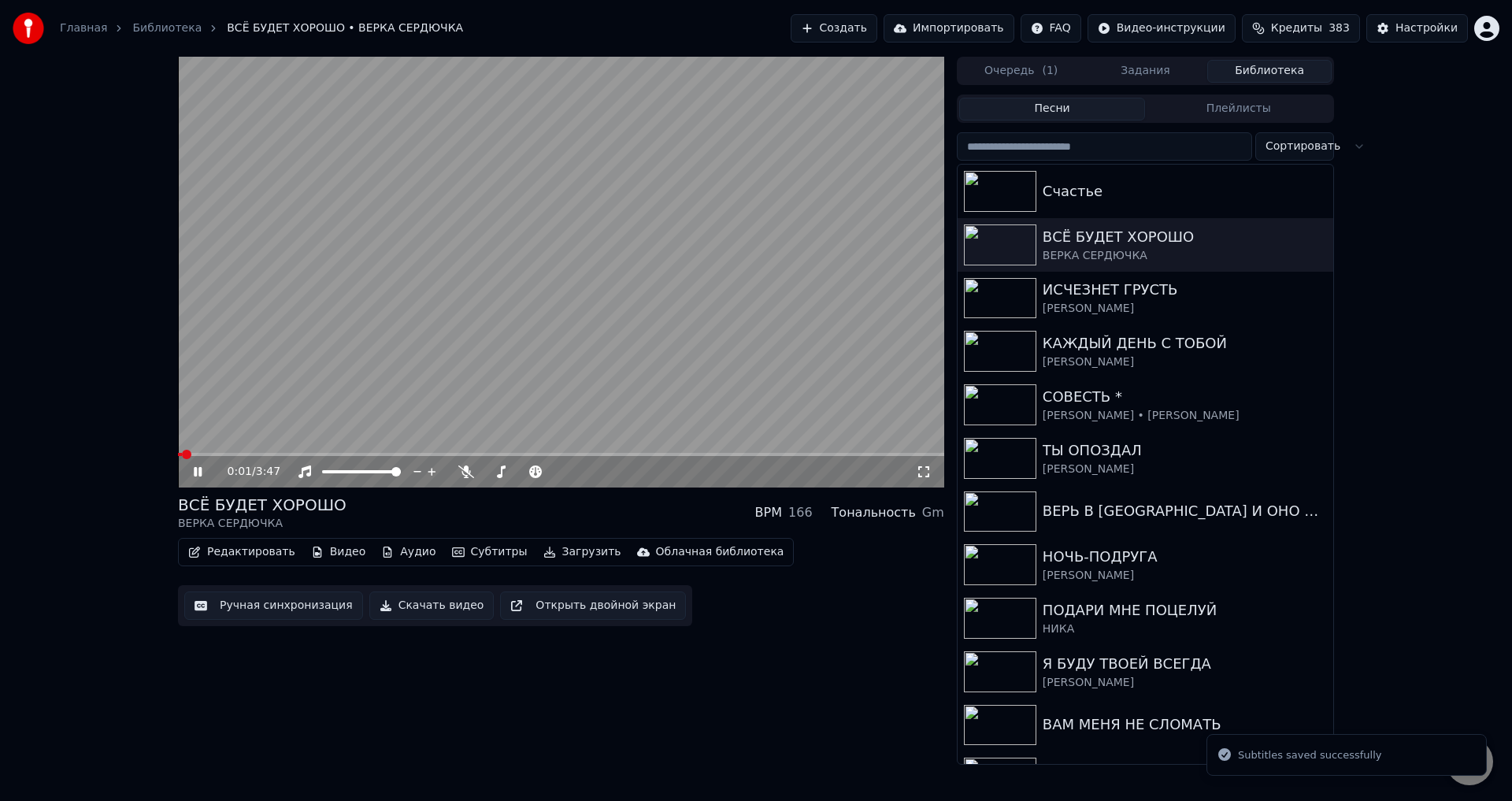
click at [923, 470] on icon at bounding box center [923, 471] width 16 height 12
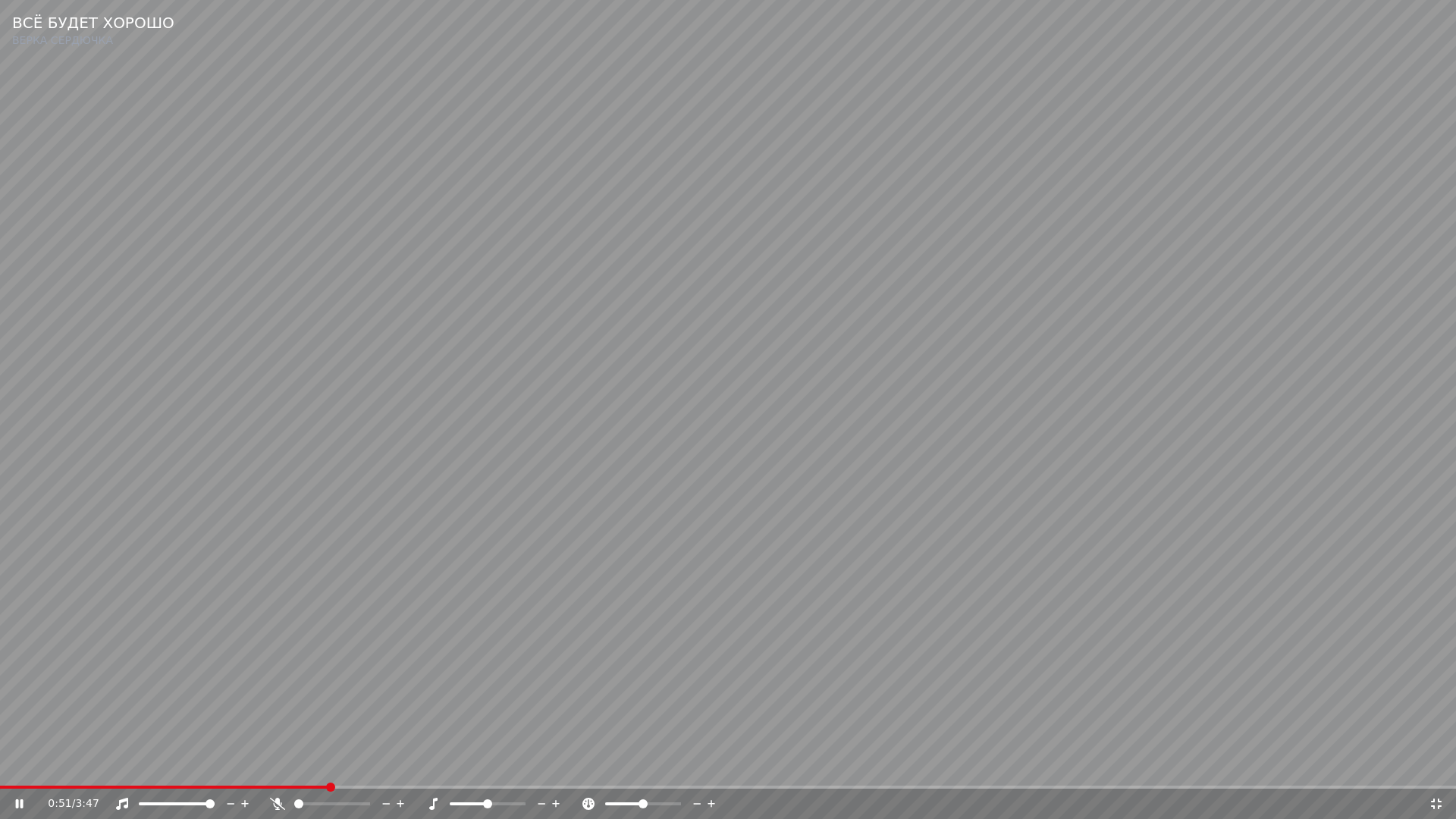
click at [546, 641] on video at bounding box center [728, 410] width 1456 height 819
click at [1432, 771] on icon at bounding box center [1435, 803] width 15 height 12
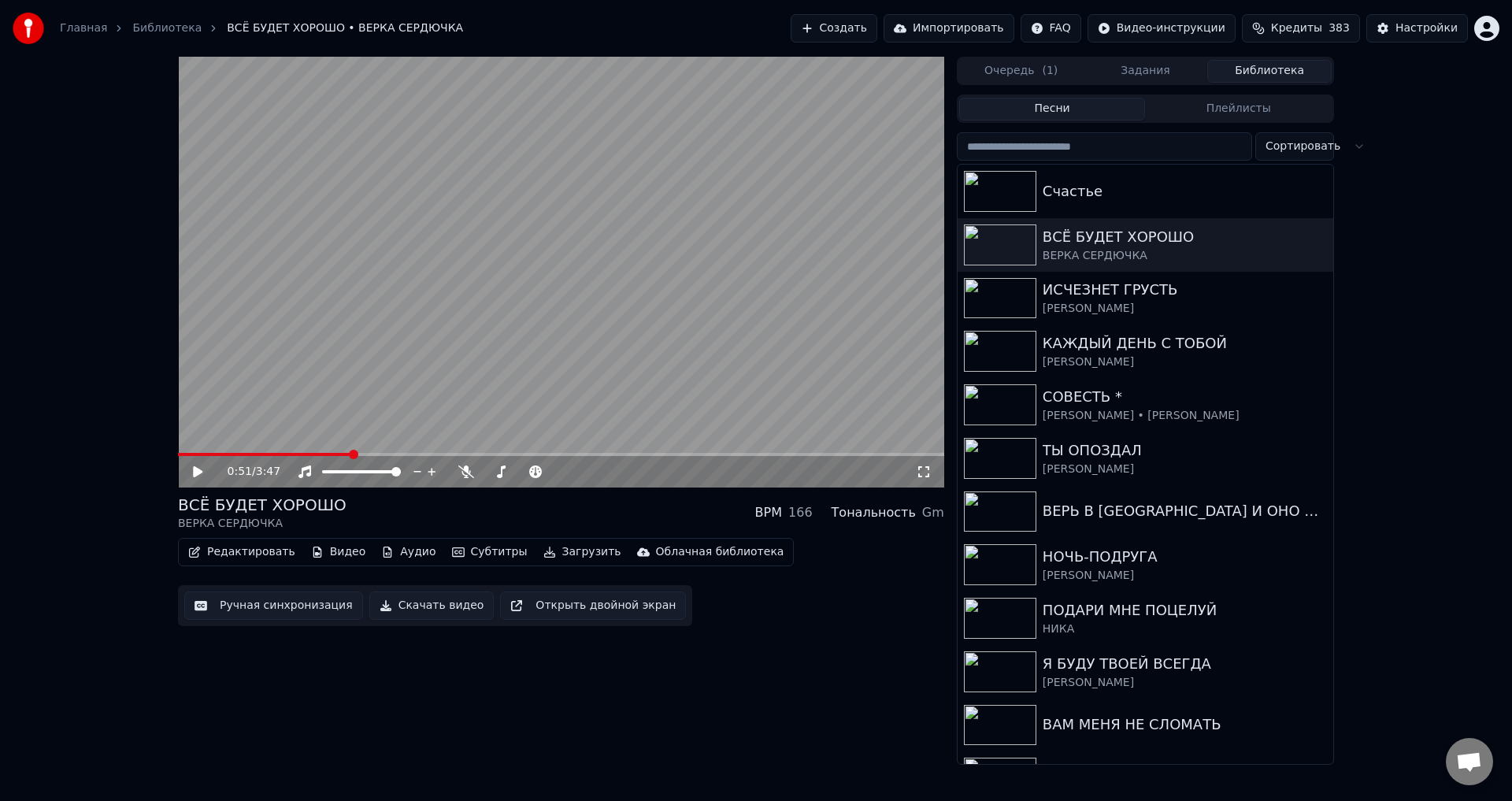
click at [263, 600] on button "Ручная синхронизация" at bounding box center [273, 605] width 179 height 29
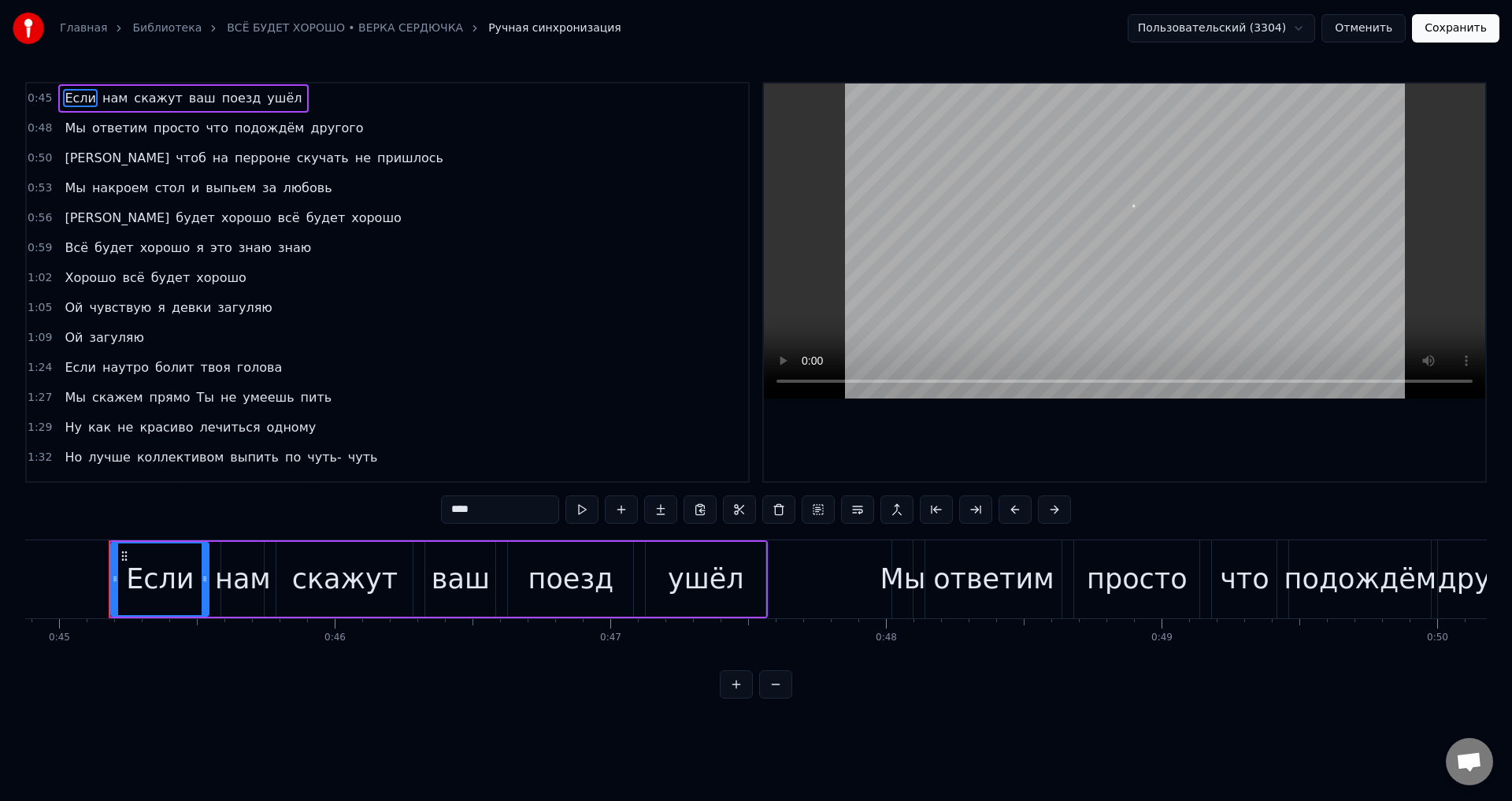
scroll to position [0, 12373]
click at [233, 123] on span "подождём" at bounding box center [269, 128] width 73 height 18
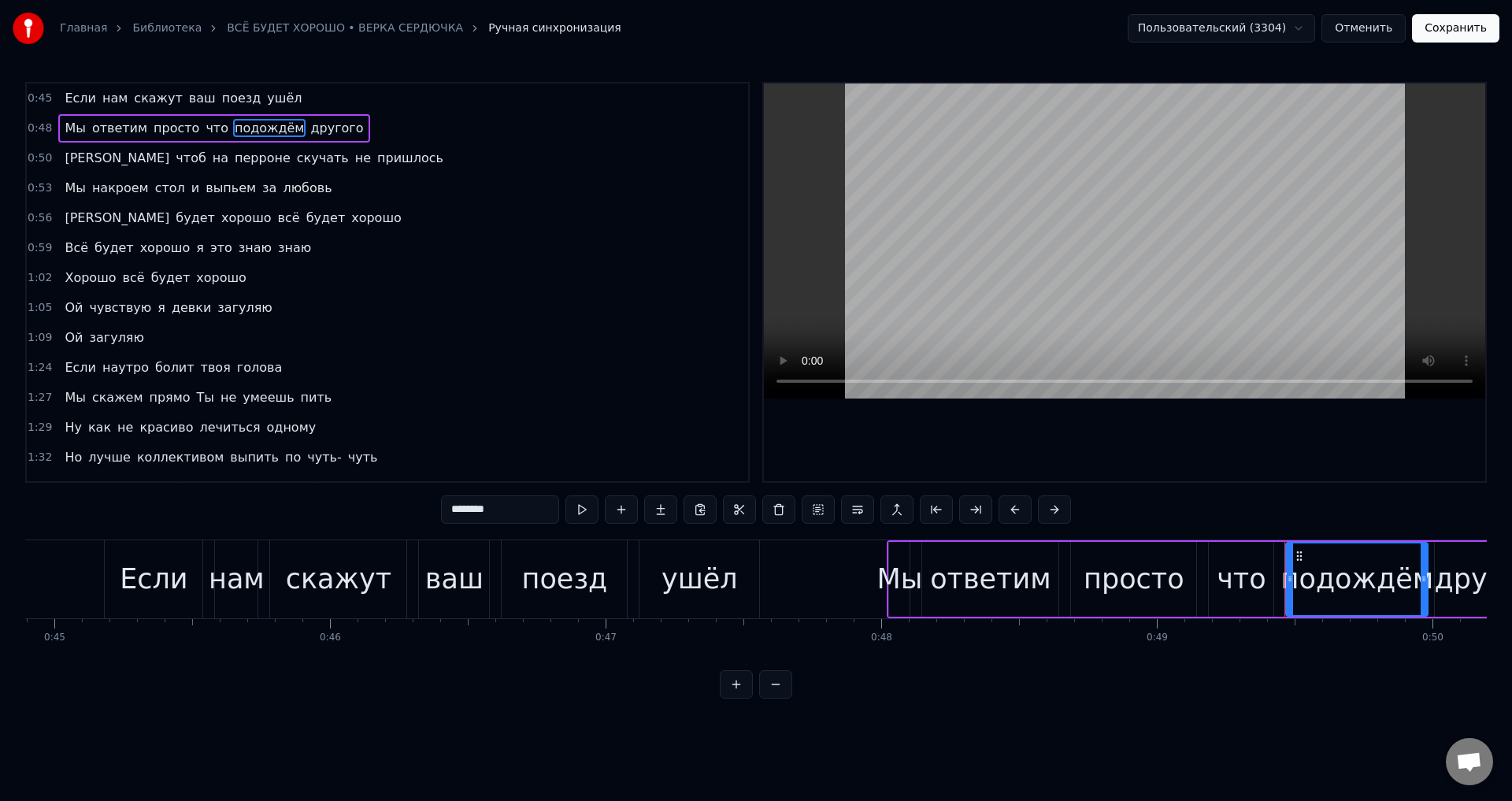
click at [309, 131] on span "другого" at bounding box center [337, 128] width 56 height 18
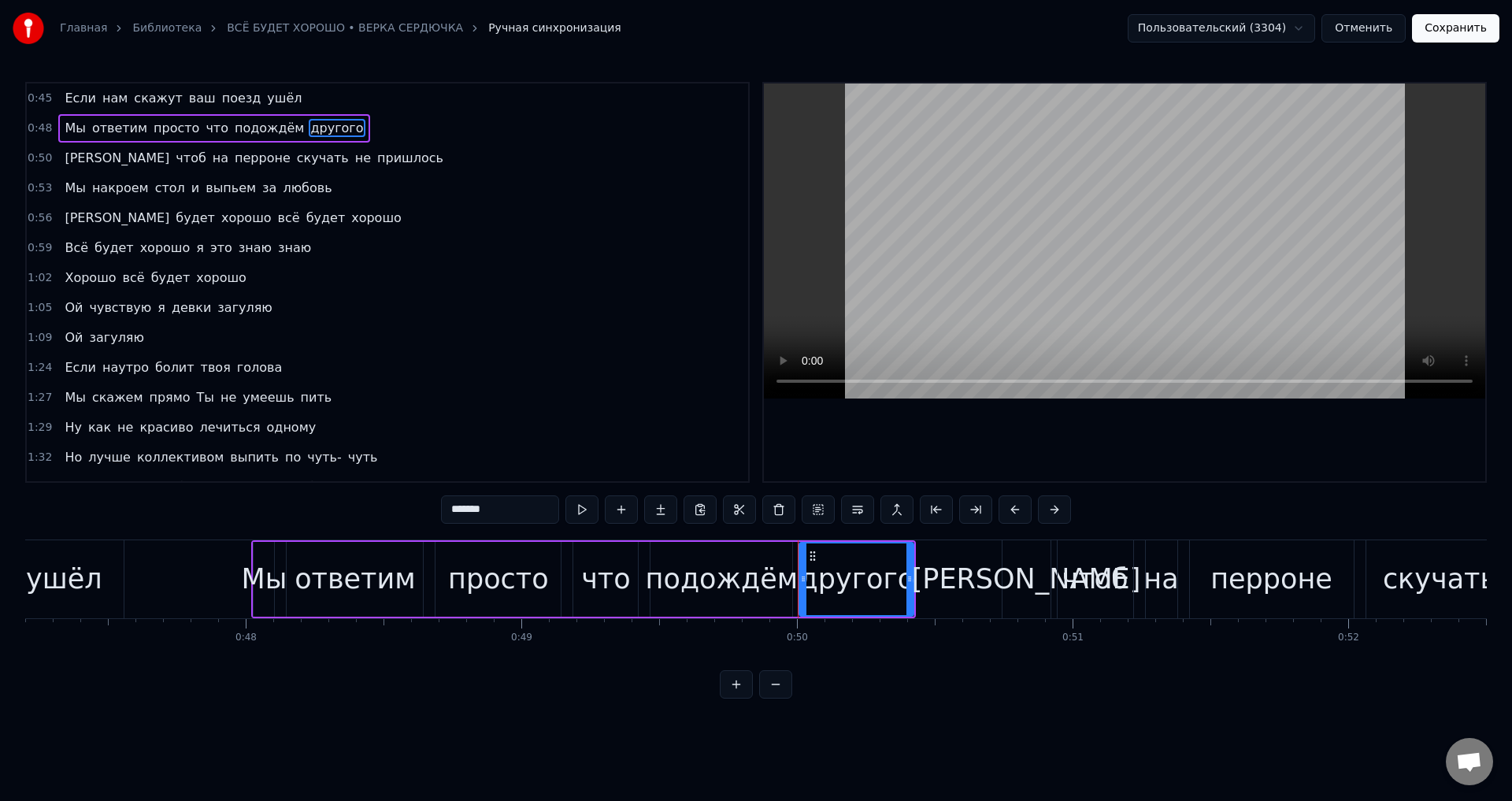
click at [494, 513] on input "*******" at bounding box center [500, 509] width 118 height 29
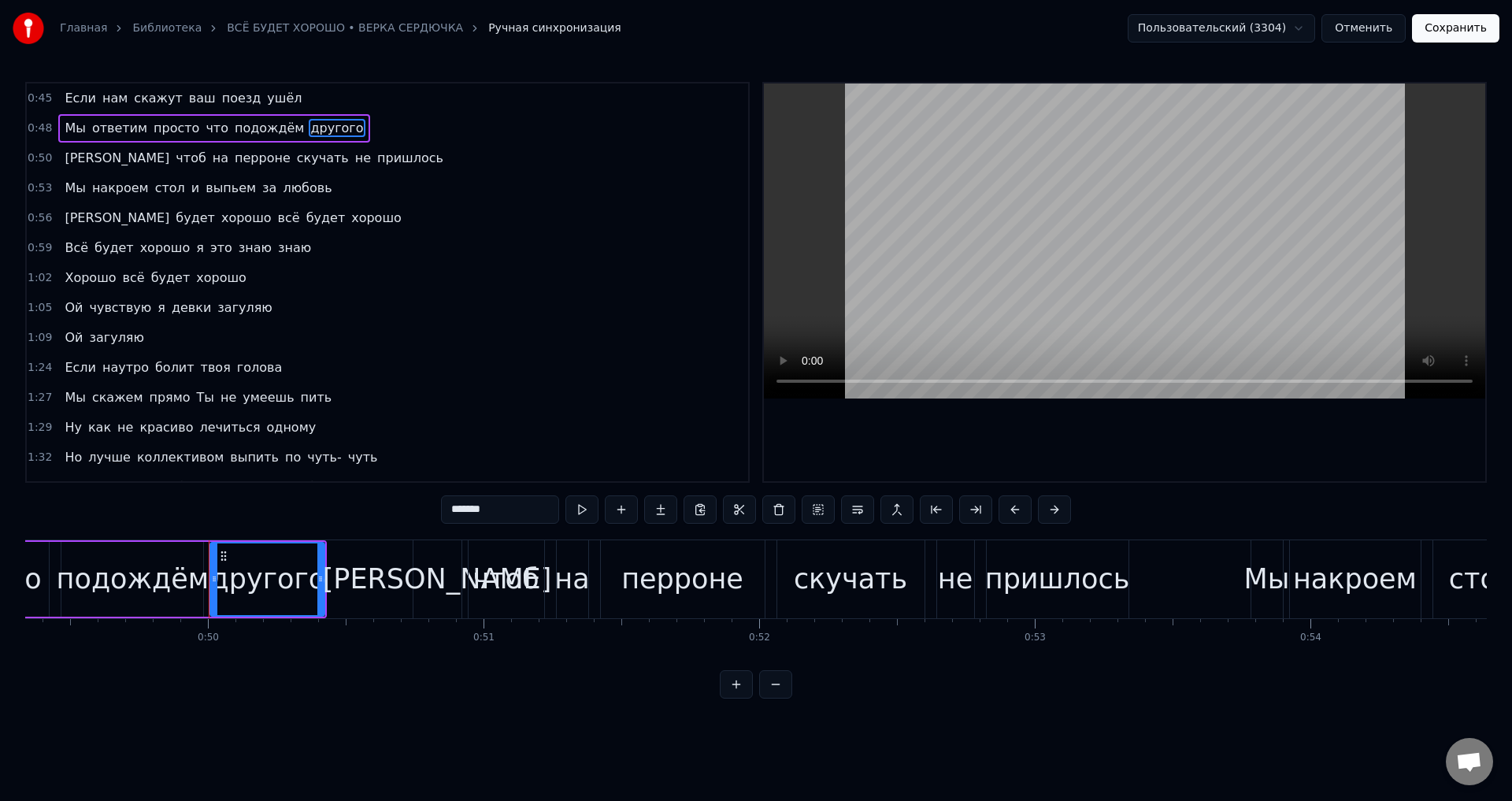
scroll to position [0, 13701]
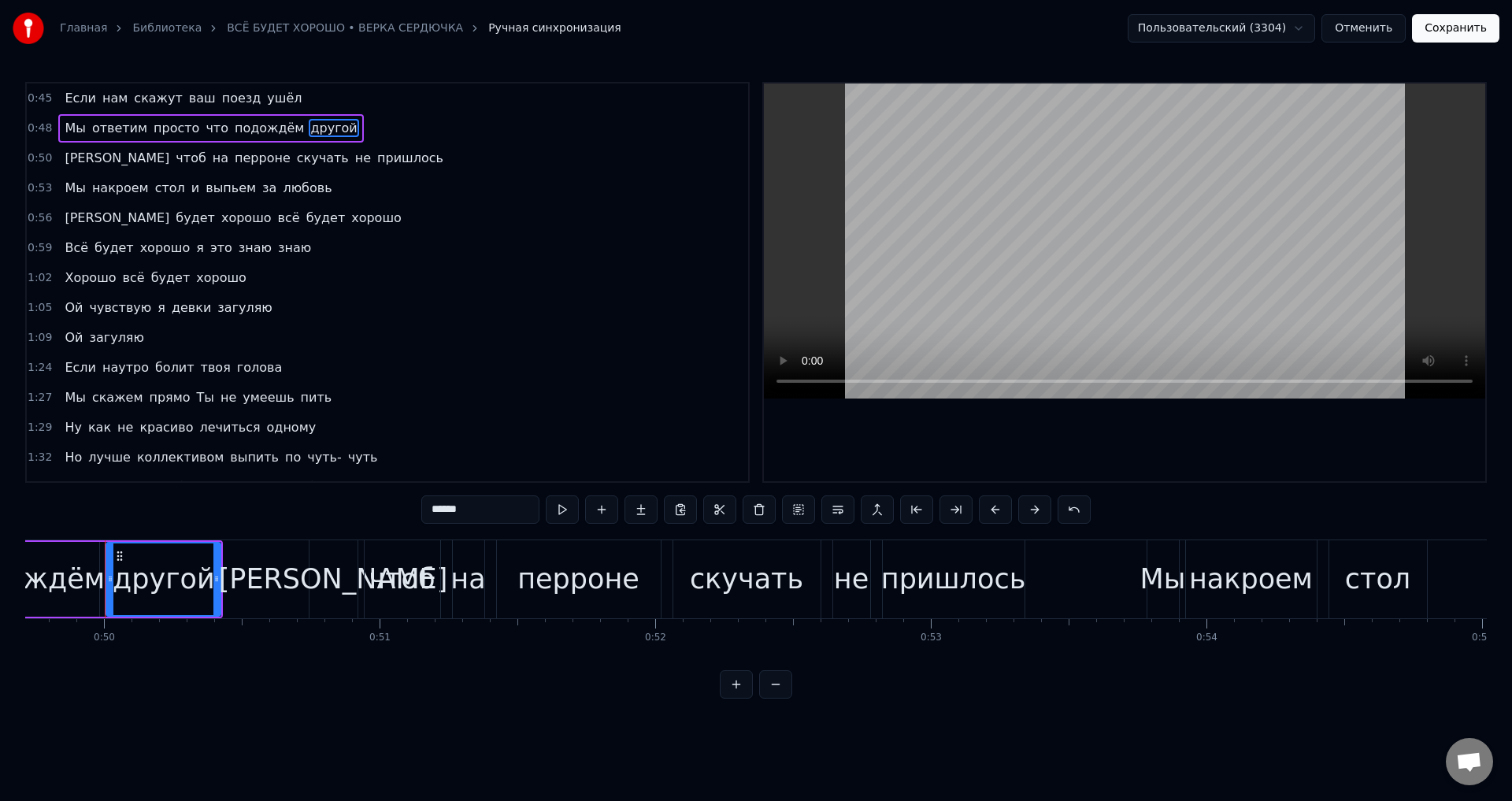
type input "******"
click at [1464, 31] on button "Сохранить" at bounding box center [1455, 28] width 87 height 29
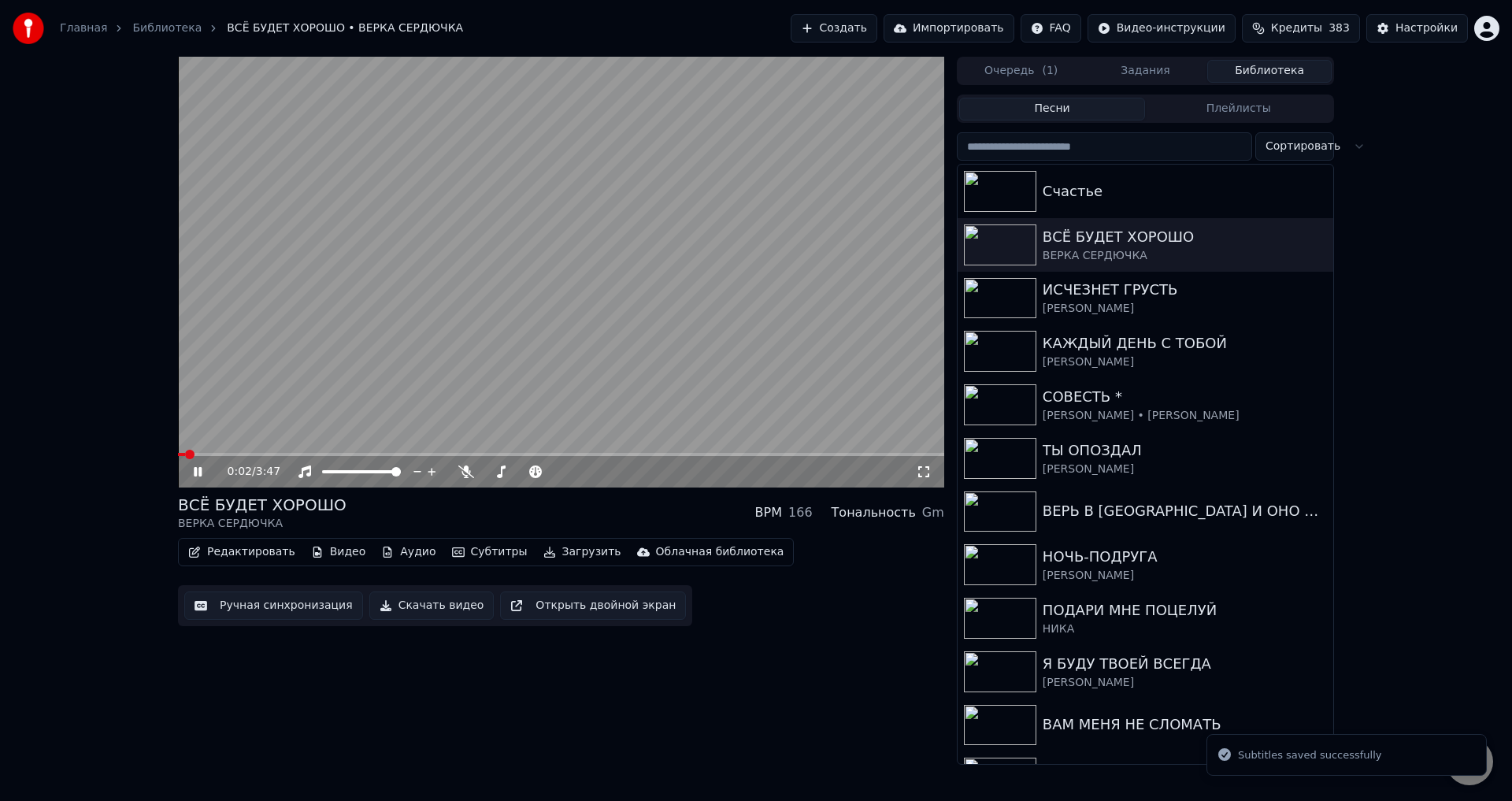
click at [925, 474] on icon at bounding box center [923, 471] width 16 height 12
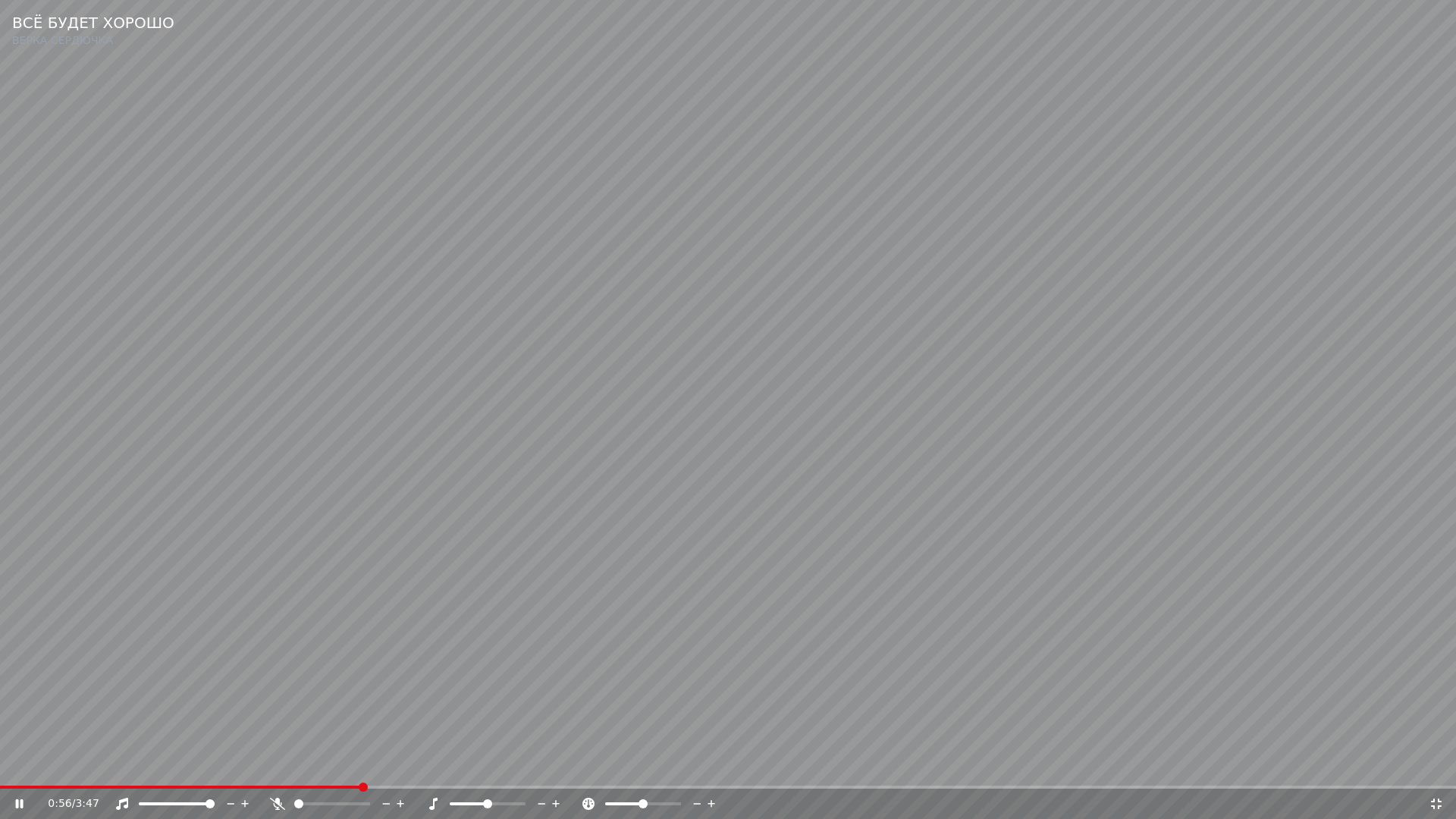
drag, startPoint x: 666, startPoint y: 682, endPoint x: 643, endPoint y: 689, distance: 24.0
click at [665, 683] on video at bounding box center [728, 410] width 1456 height 819
click at [301, 771] on span at bounding box center [150, 787] width 301 height 3
click at [524, 728] on video at bounding box center [728, 410] width 1456 height 819
click at [477, 742] on video at bounding box center [728, 410] width 1456 height 819
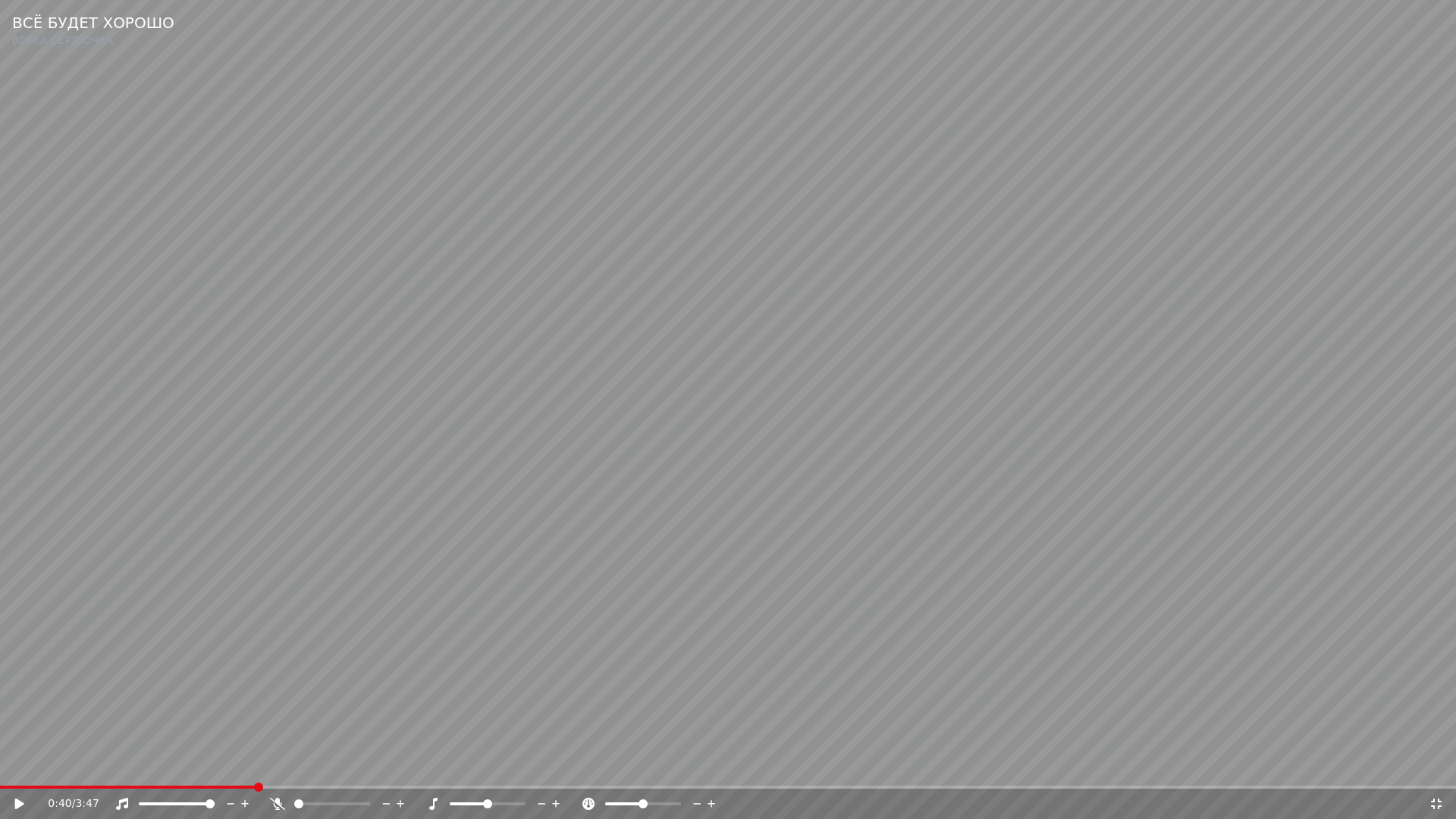
click at [253, 771] on span at bounding box center [128, 787] width 256 height 3
click at [526, 743] on video at bounding box center [728, 410] width 1456 height 819
click at [676, 763] on video at bounding box center [728, 410] width 1456 height 819
click at [1438, 771] on icon at bounding box center [1435, 803] width 10 height 10
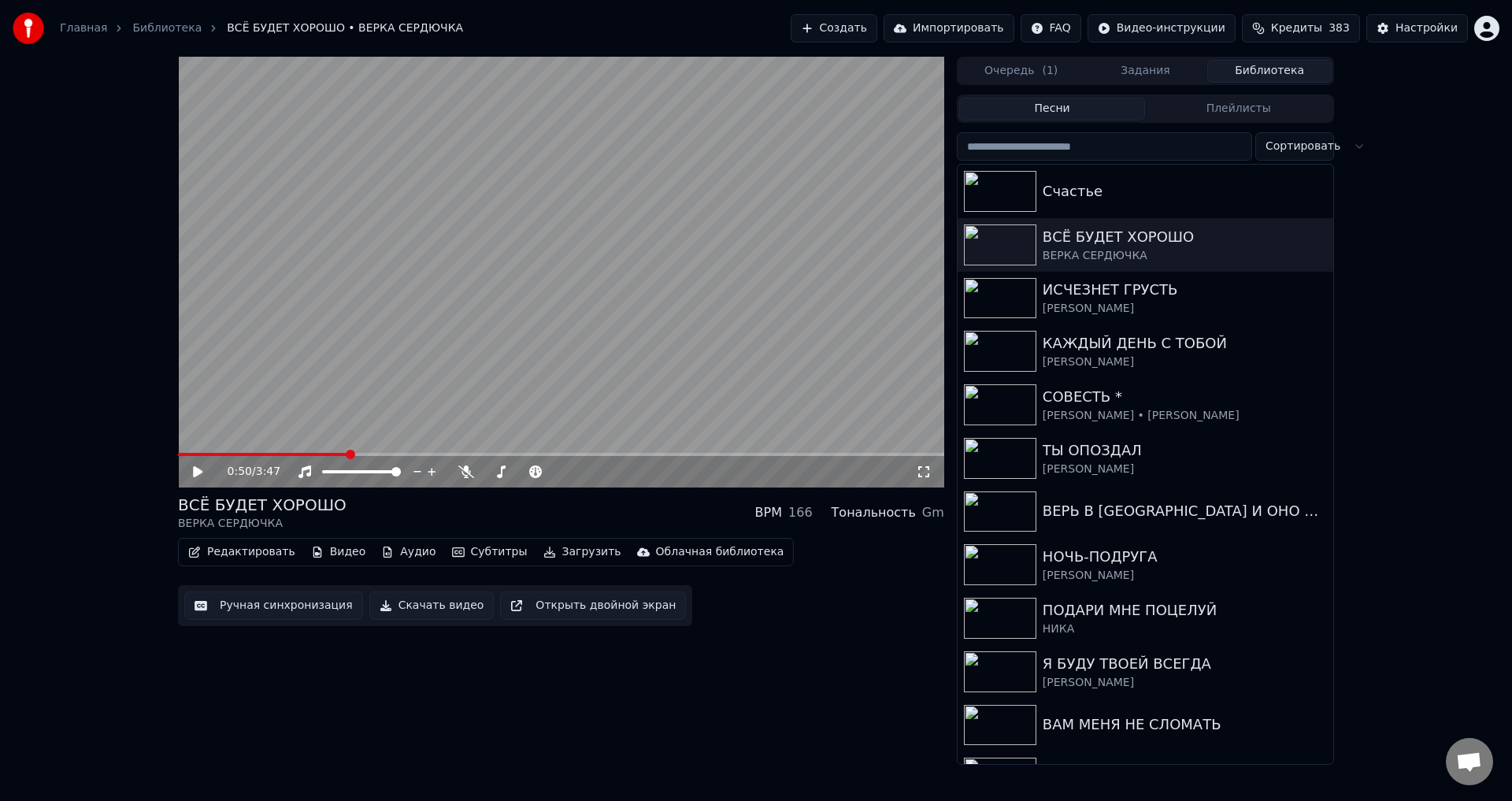
click at [298, 609] on button "Ручная синхронизация" at bounding box center [273, 605] width 179 height 29
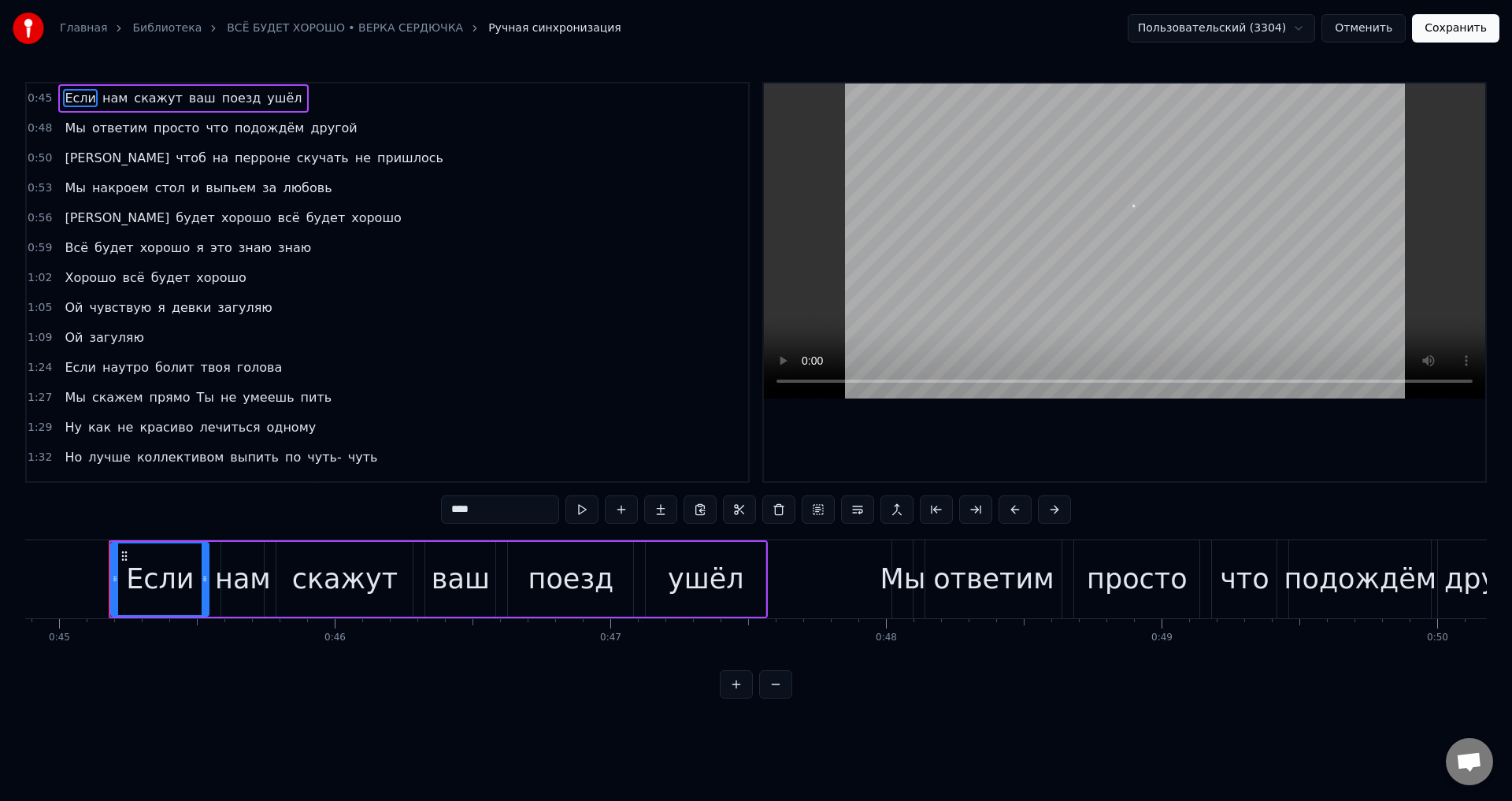
scroll to position [0, 12373]
click at [169, 130] on span "просто" at bounding box center [176, 128] width 48 height 18
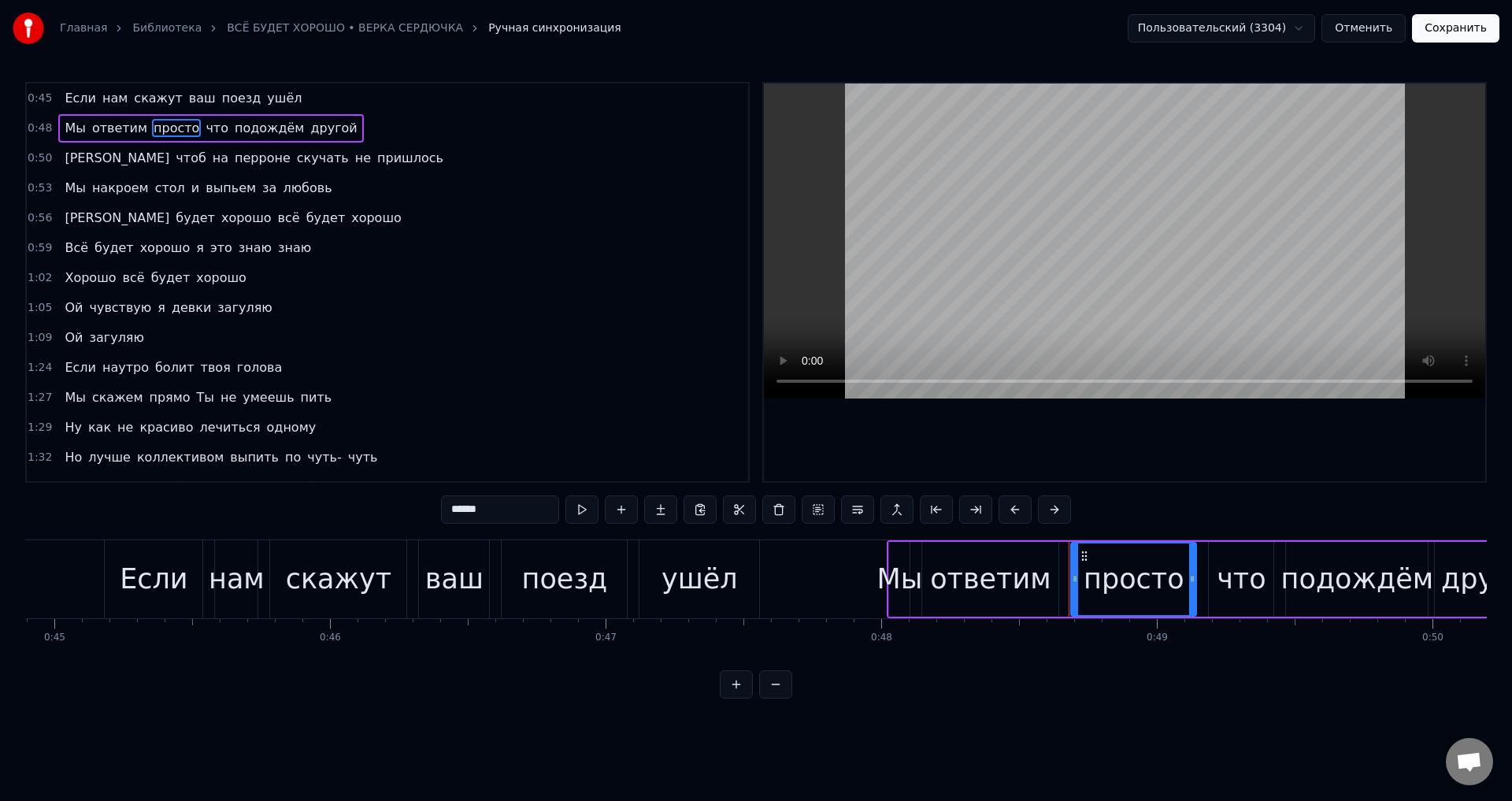
click at [117, 129] on span "ответим" at bounding box center [119, 128] width 58 height 18
type input "*******"
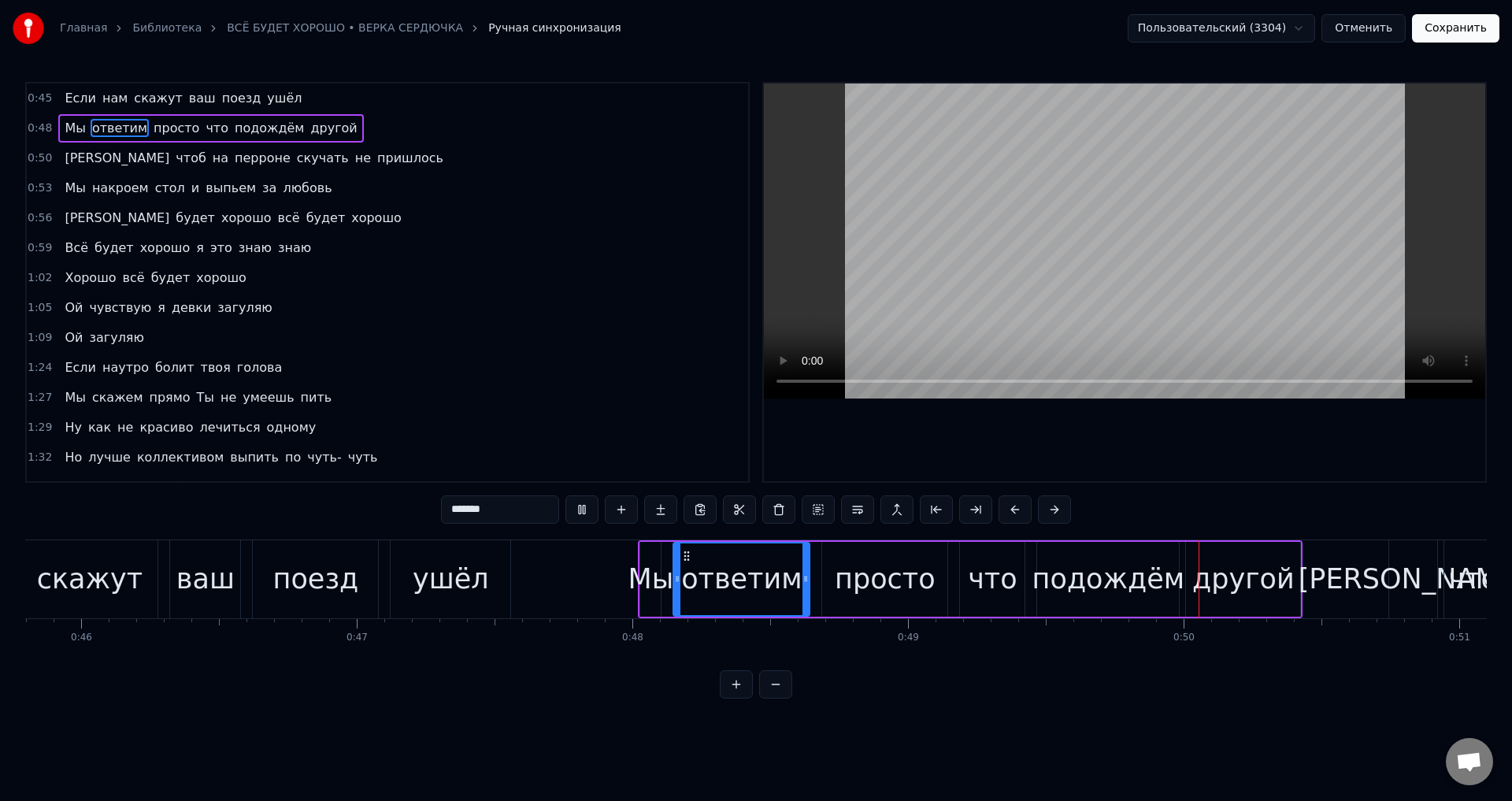
click at [1083, 546] on div "Мы ответим просто что подождём другой" at bounding box center [970, 579] width 665 height 78
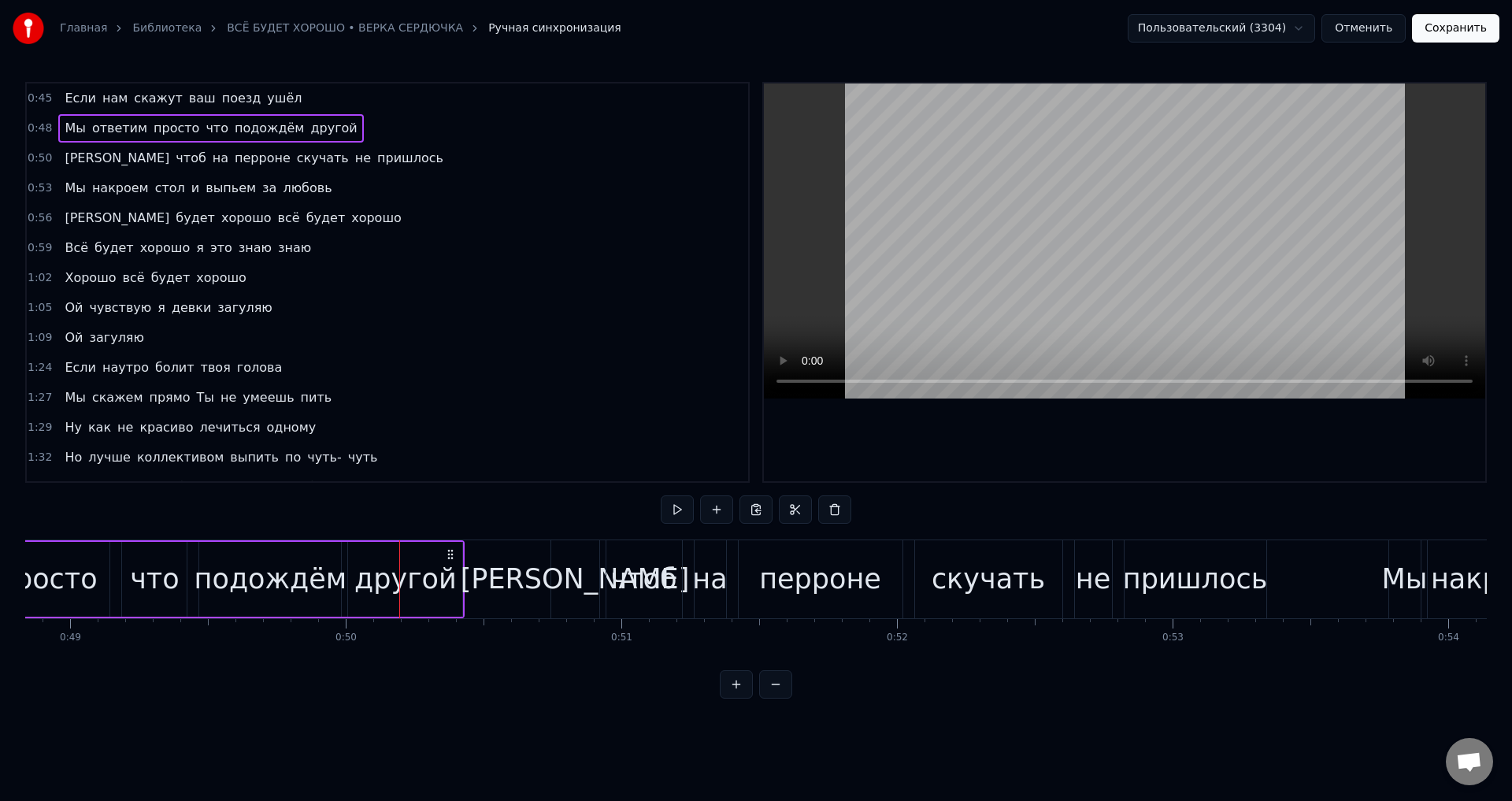
scroll to position [0, 13692]
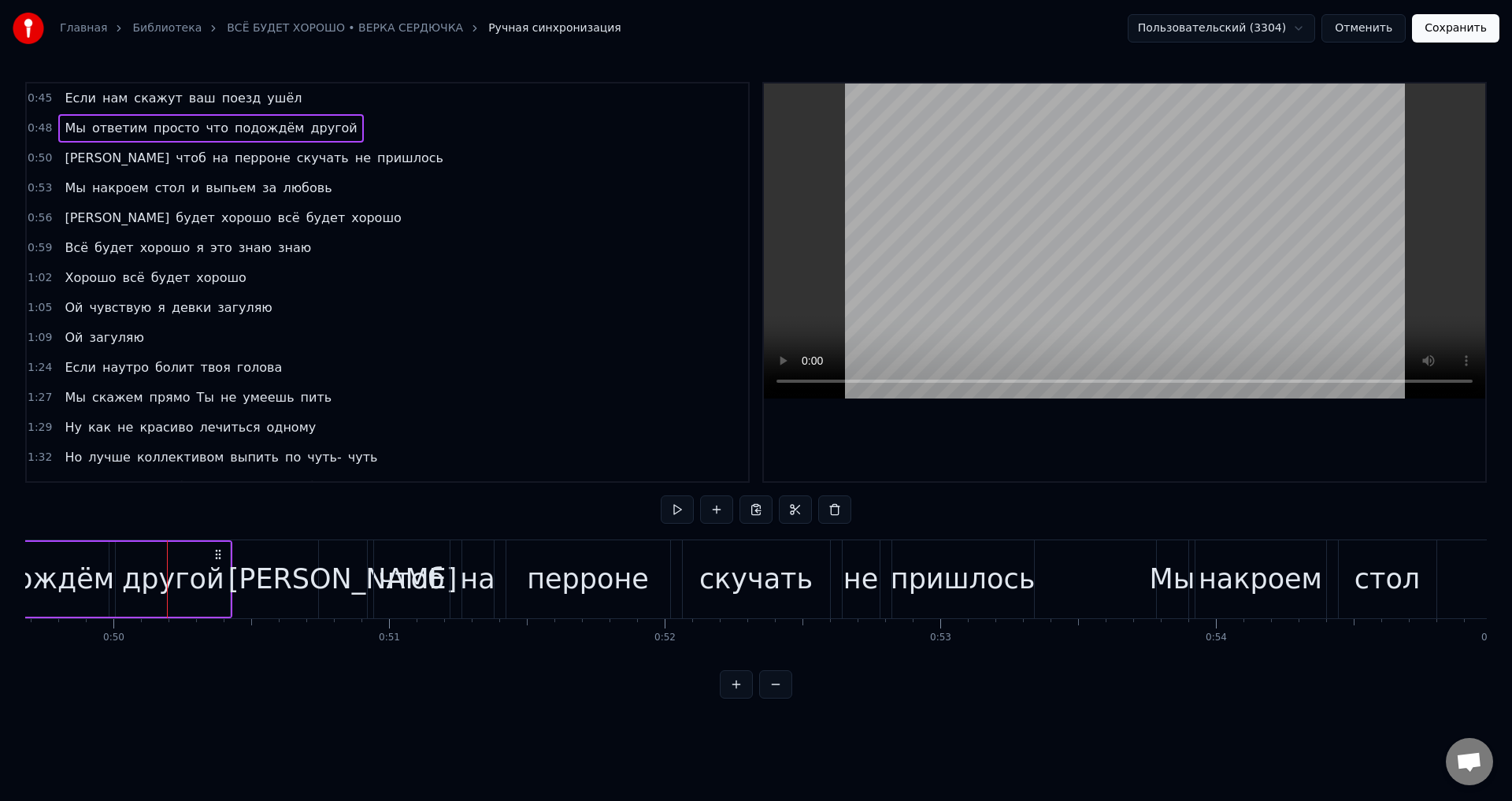
click at [172, 126] on span "просто" at bounding box center [176, 128] width 48 height 18
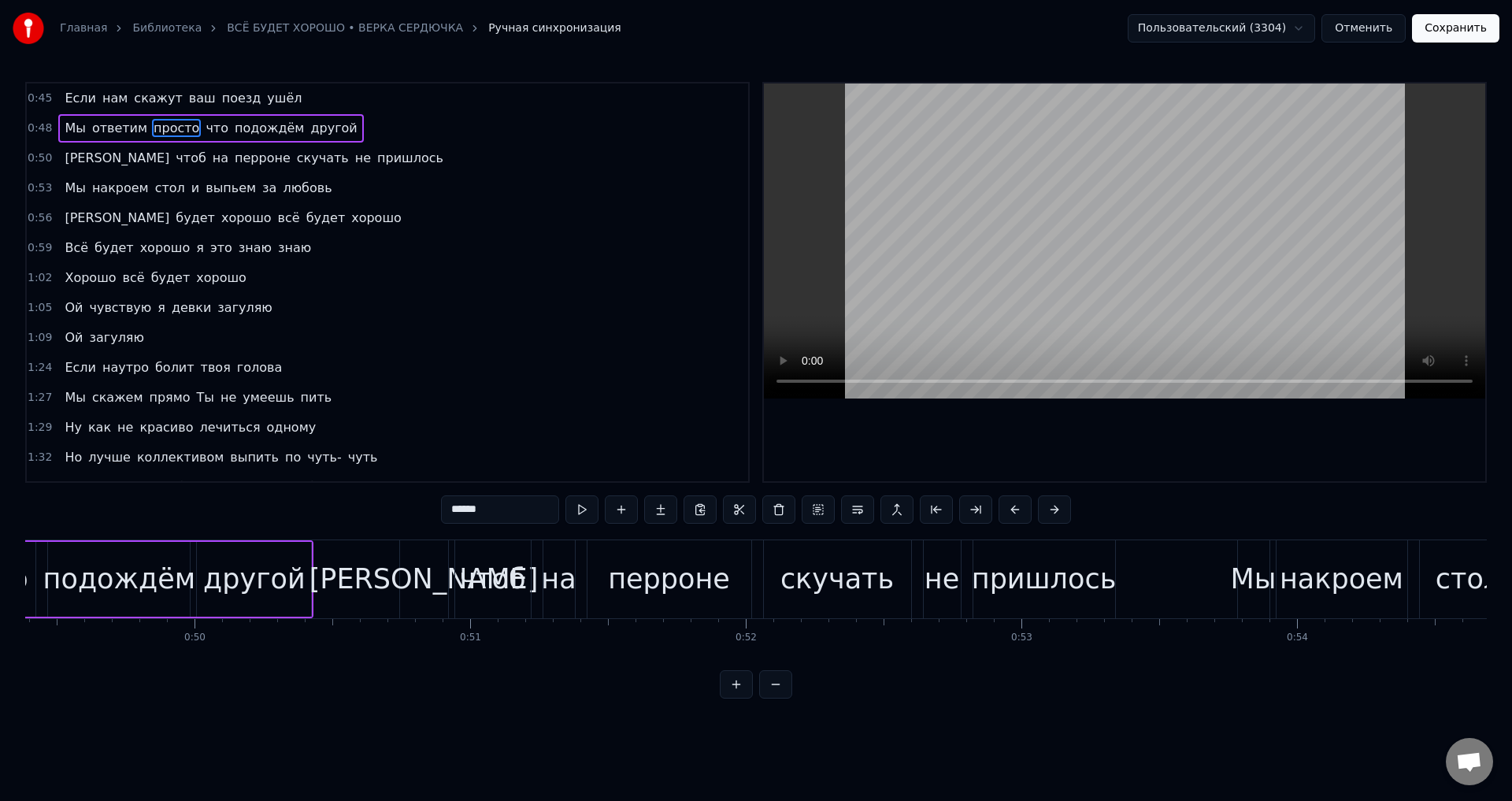
scroll to position [0, 13337]
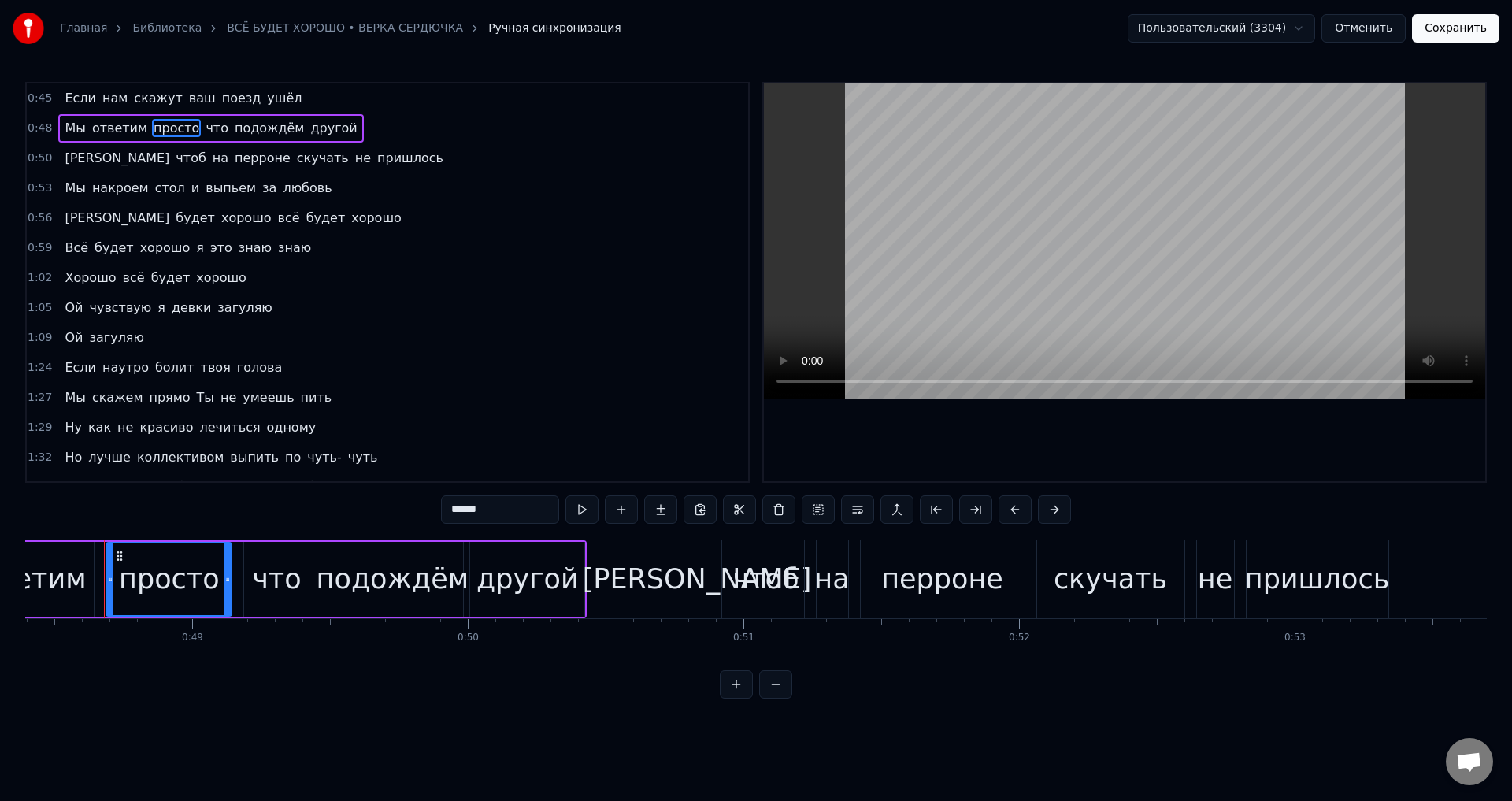
click at [194, 580] on div "просто" at bounding box center [169, 579] width 101 height 42
click at [219, 576] on icon at bounding box center [221, 578] width 7 height 12
click at [273, 574] on div "что" at bounding box center [276, 579] width 48 height 42
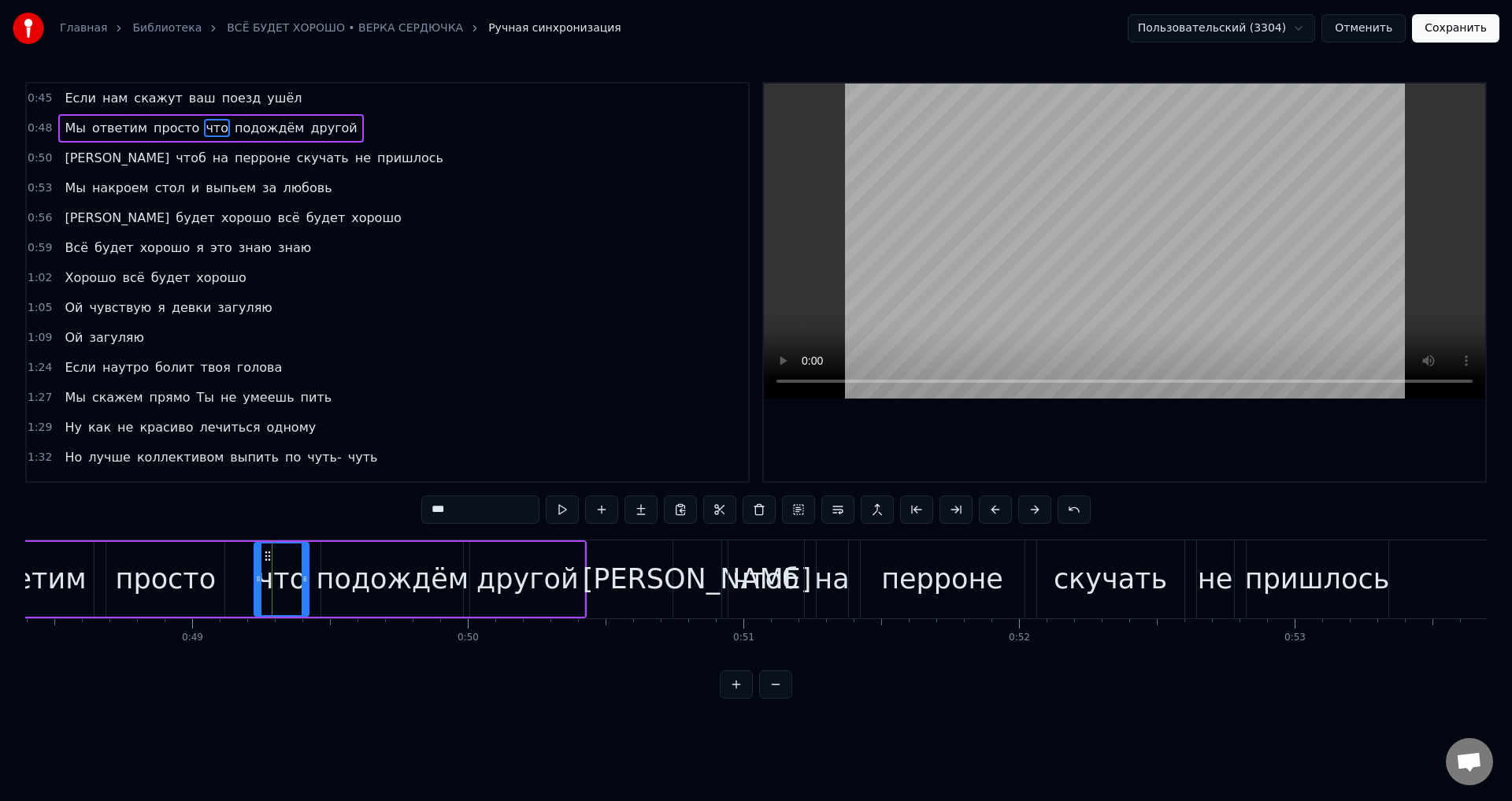
click at [259, 579] on icon at bounding box center [259, 578] width 7 height 12
click at [172, 589] on div "просто" at bounding box center [166, 579] width 101 height 42
type input "******"
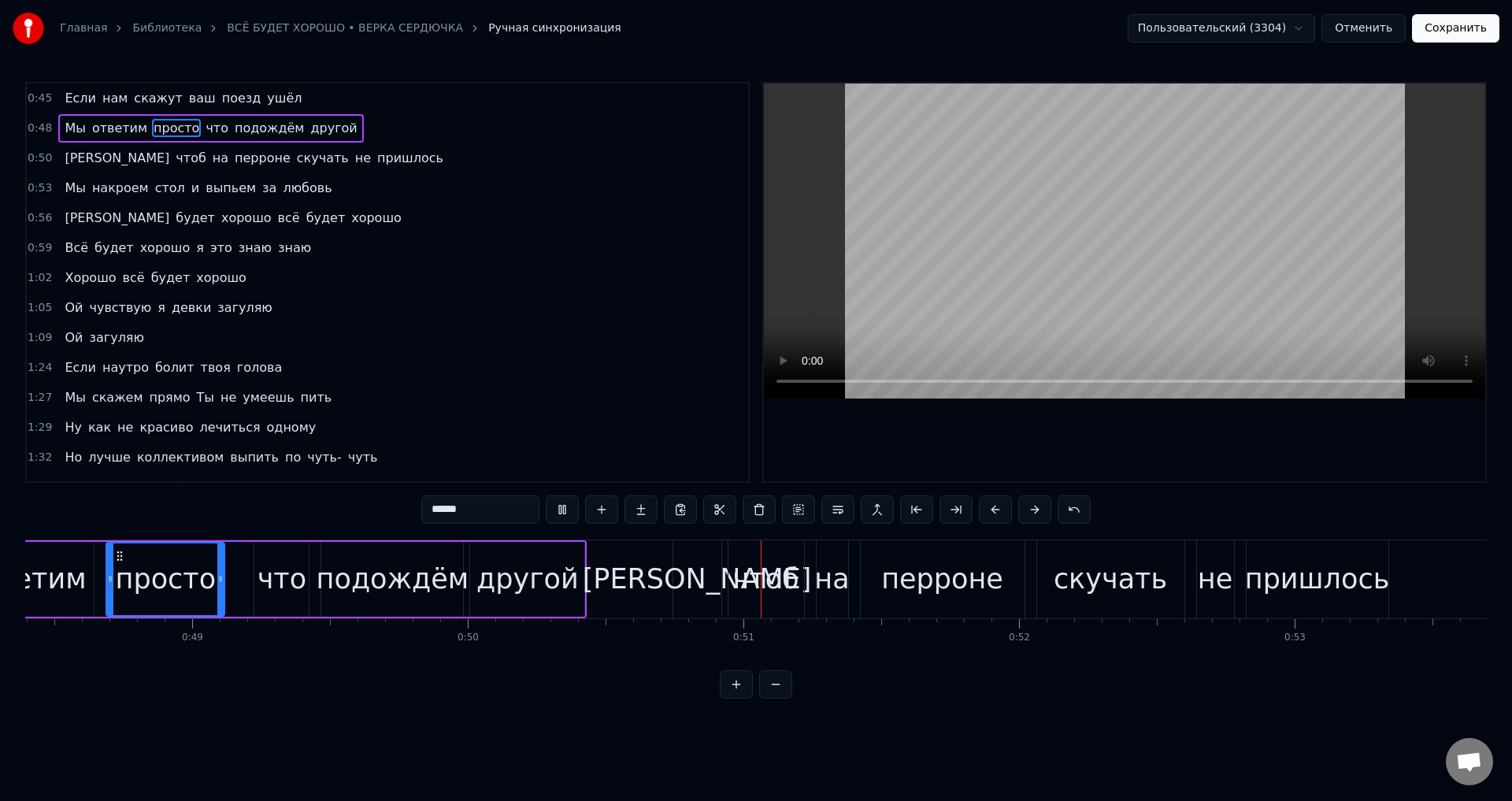
click at [1468, 27] on button "Сохранить" at bounding box center [1455, 28] width 87 height 29
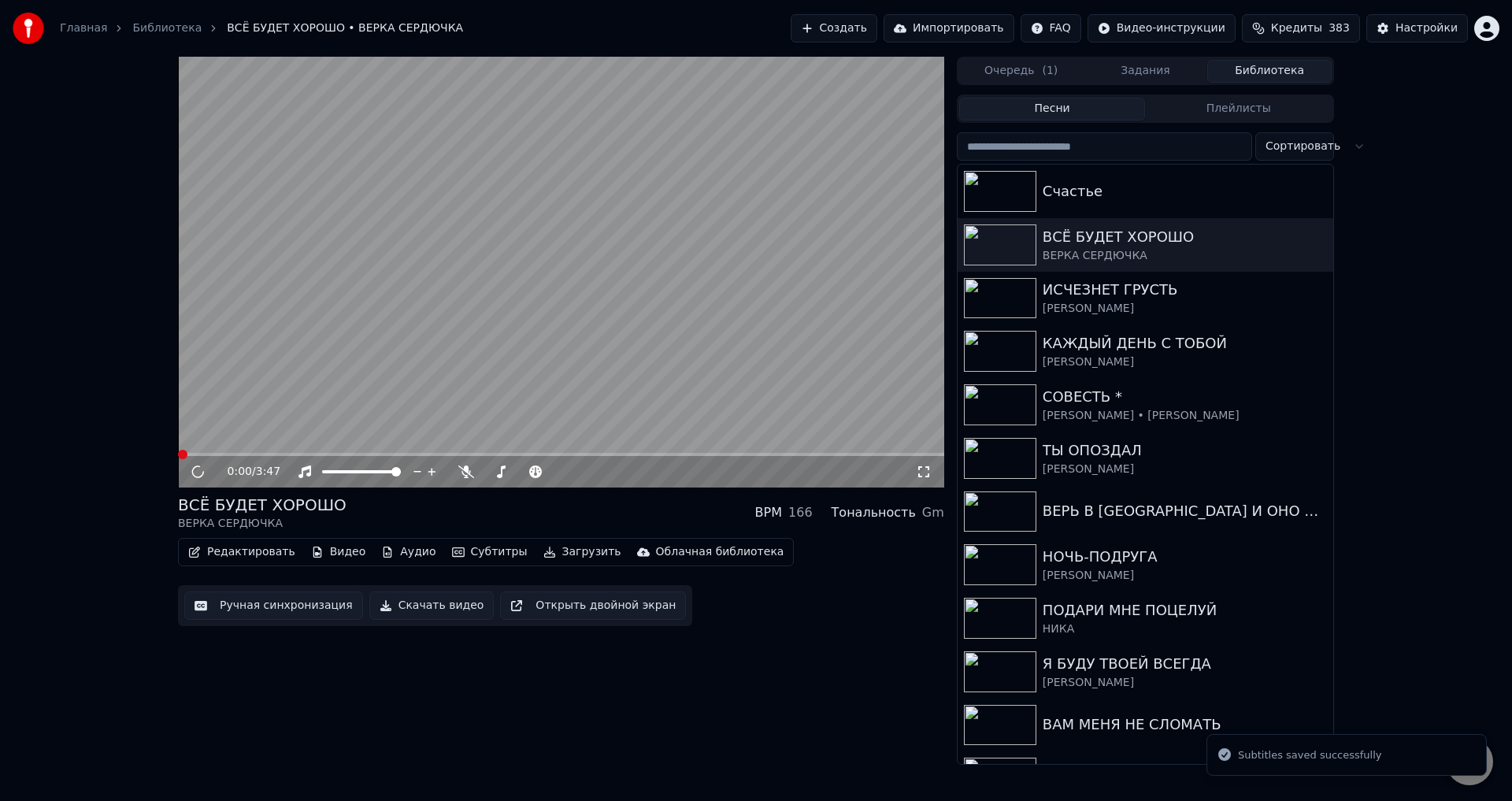
click at [291, 452] on video at bounding box center [561, 272] width 766 height 431
drag, startPoint x: 279, startPoint y: 450, endPoint x: 280, endPoint y: 460, distance: 10.0
click at [278, 450] on video at bounding box center [561, 272] width 766 height 431
click at [282, 455] on span at bounding box center [561, 455] width 766 height 3
click at [925, 472] on icon at bounding box center [923, 471] width 16 height 12
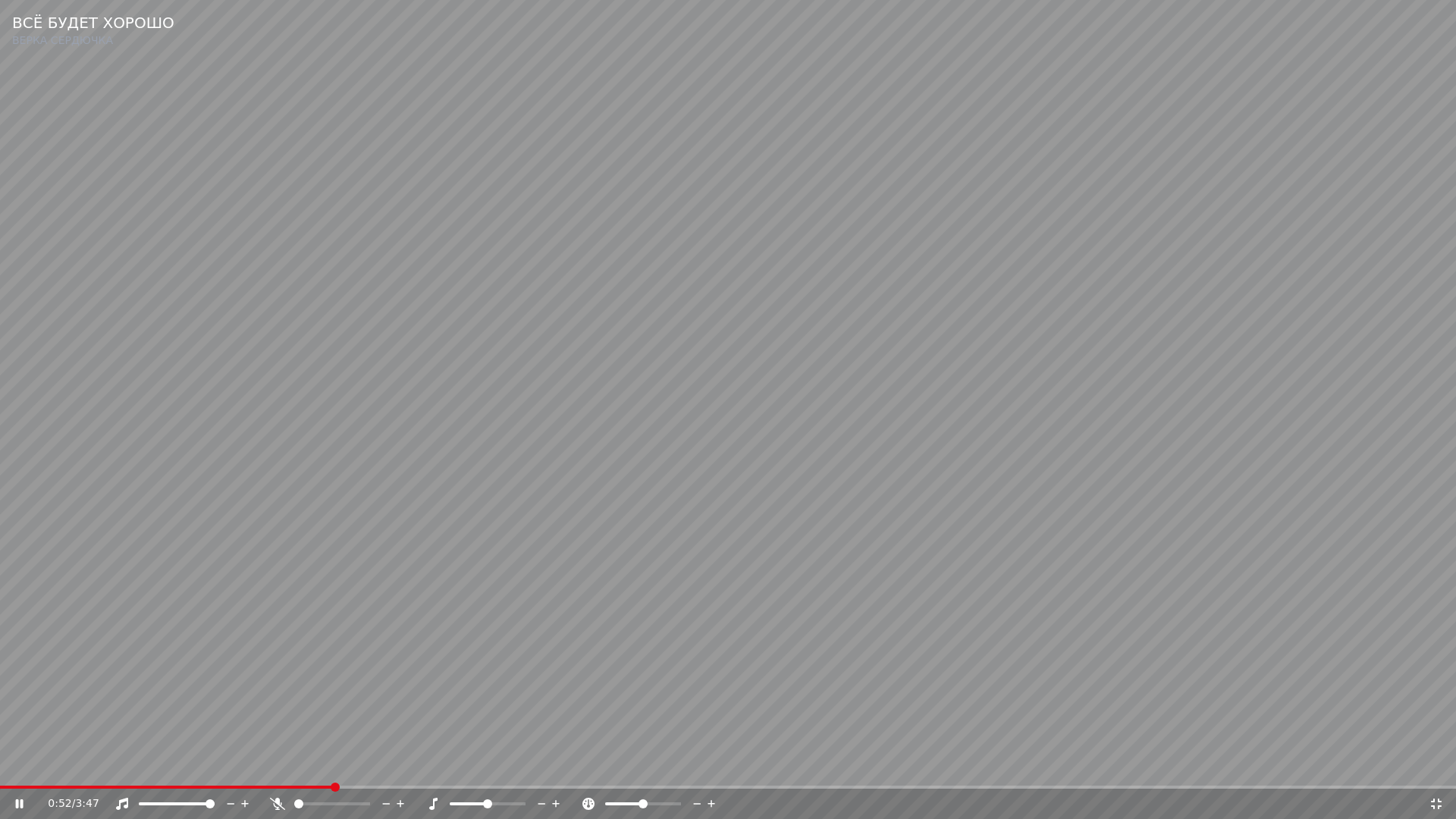
click at [330, 771] on span at bounding box center [166, 787] width 333 height 3
click at [900, 731] on video at bounding box center [728, 410] width 1456 height 819
click at [650, 727] on video at bounding box center [728, 410] width 1456 height 819
click at [1432, 771] on icon at bounding box center [1435, 803] width 15 height 12
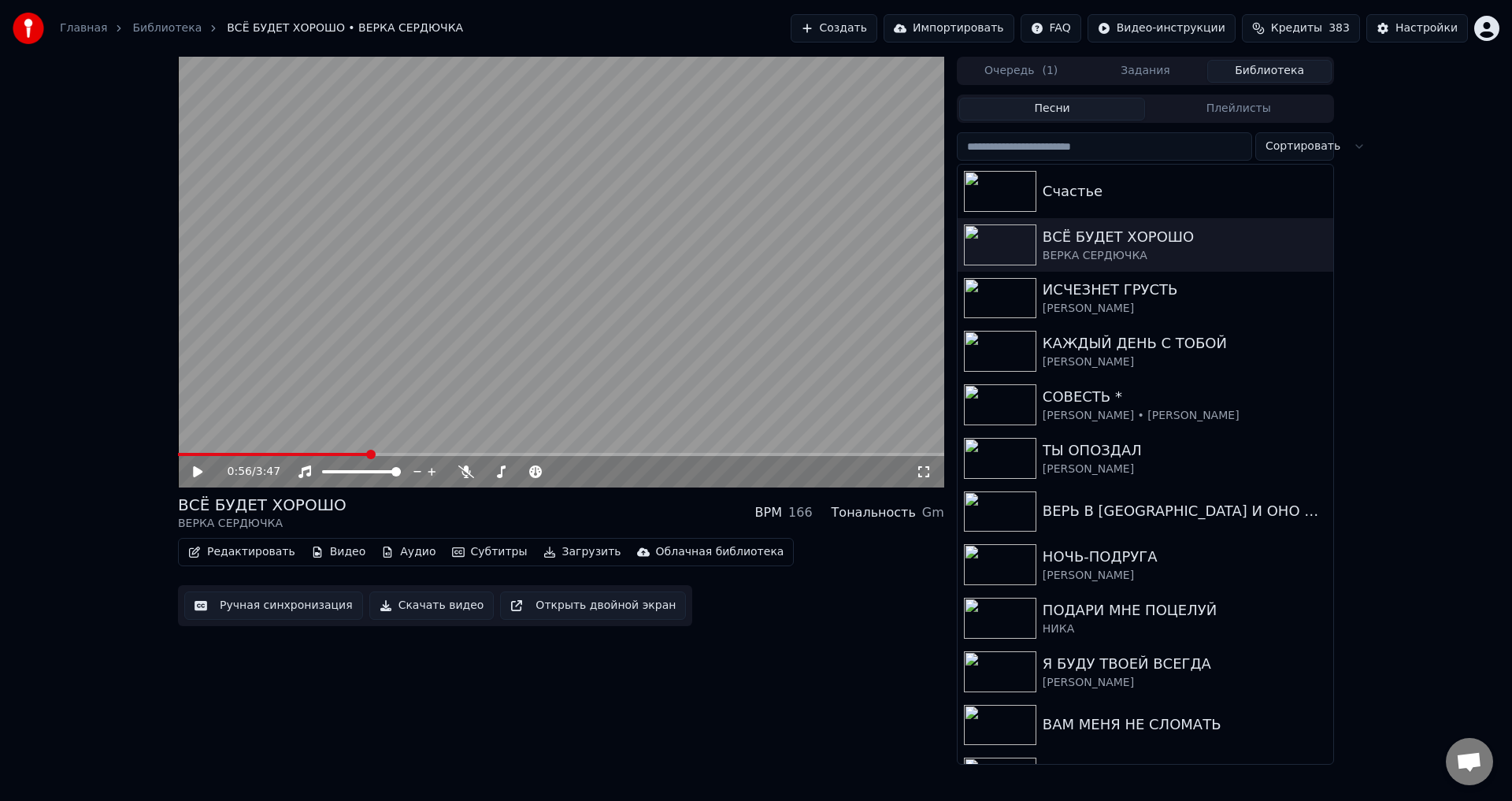
click at [273, 604] on button "Ручная синхронизация" at bounding box center [273, 605] width 179 height 29
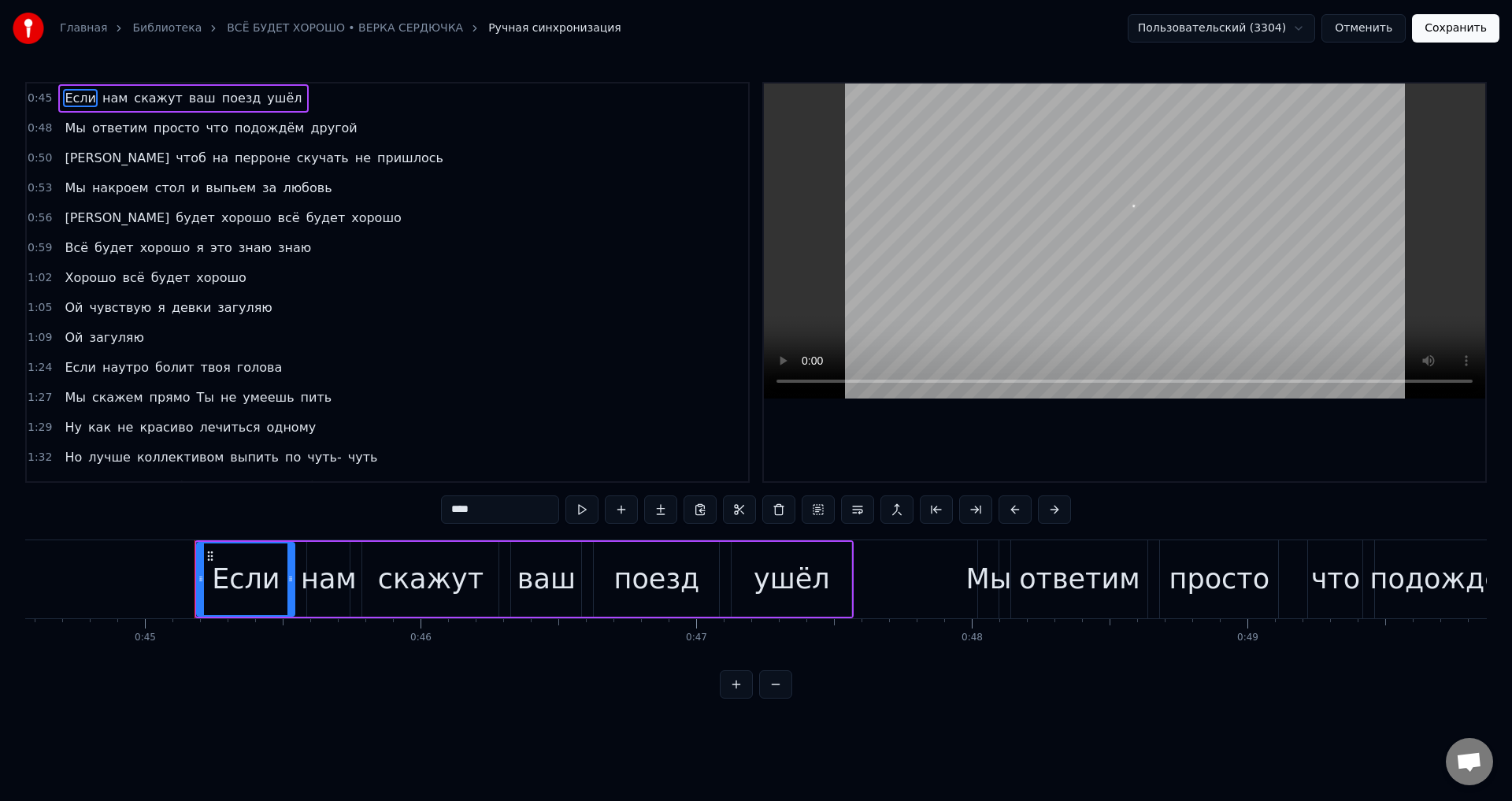
scroll to position [0, 12373]
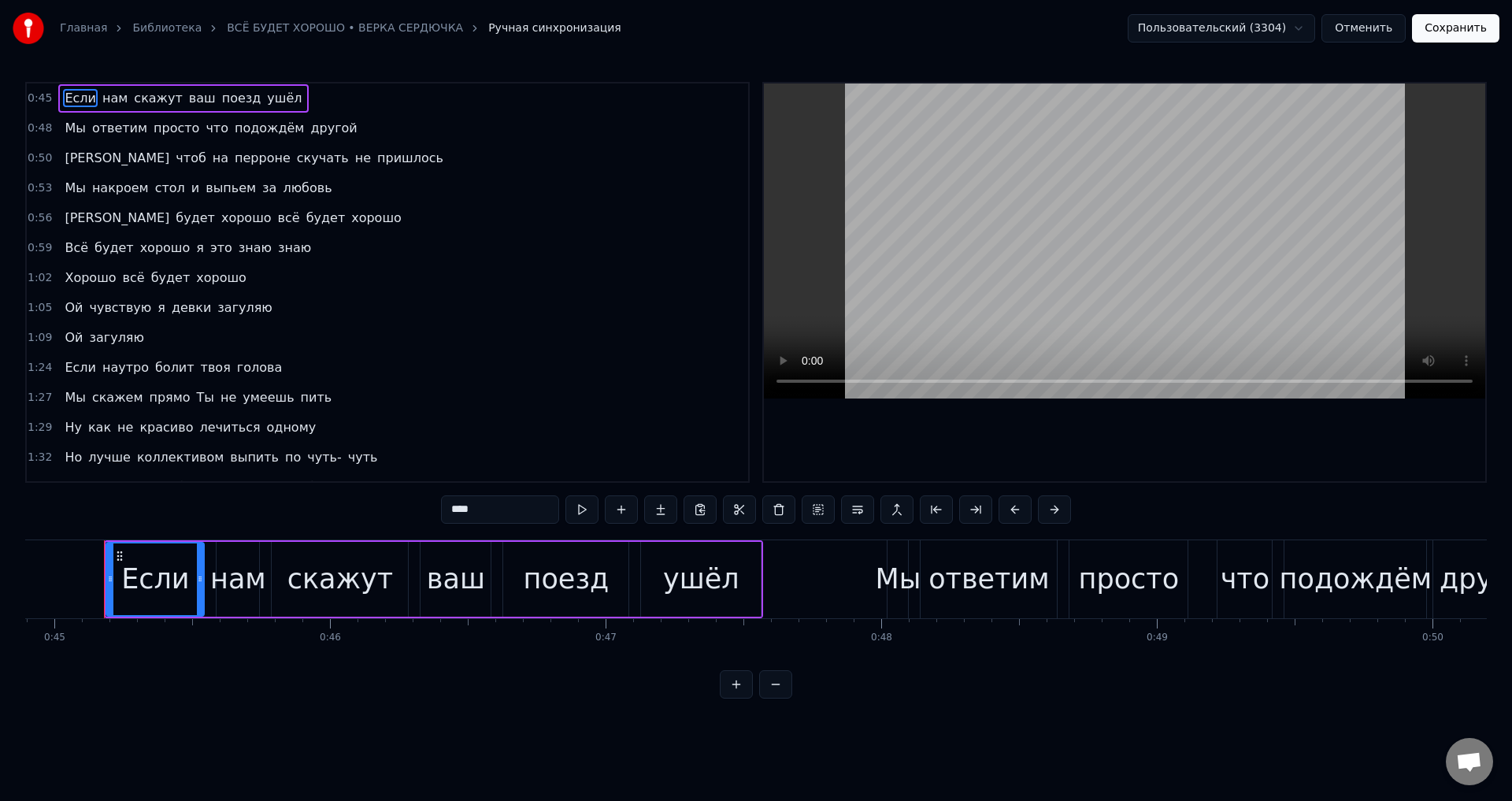
click at [190, 190] on span "и" at bounding box center [195, 188] width 11 height 18
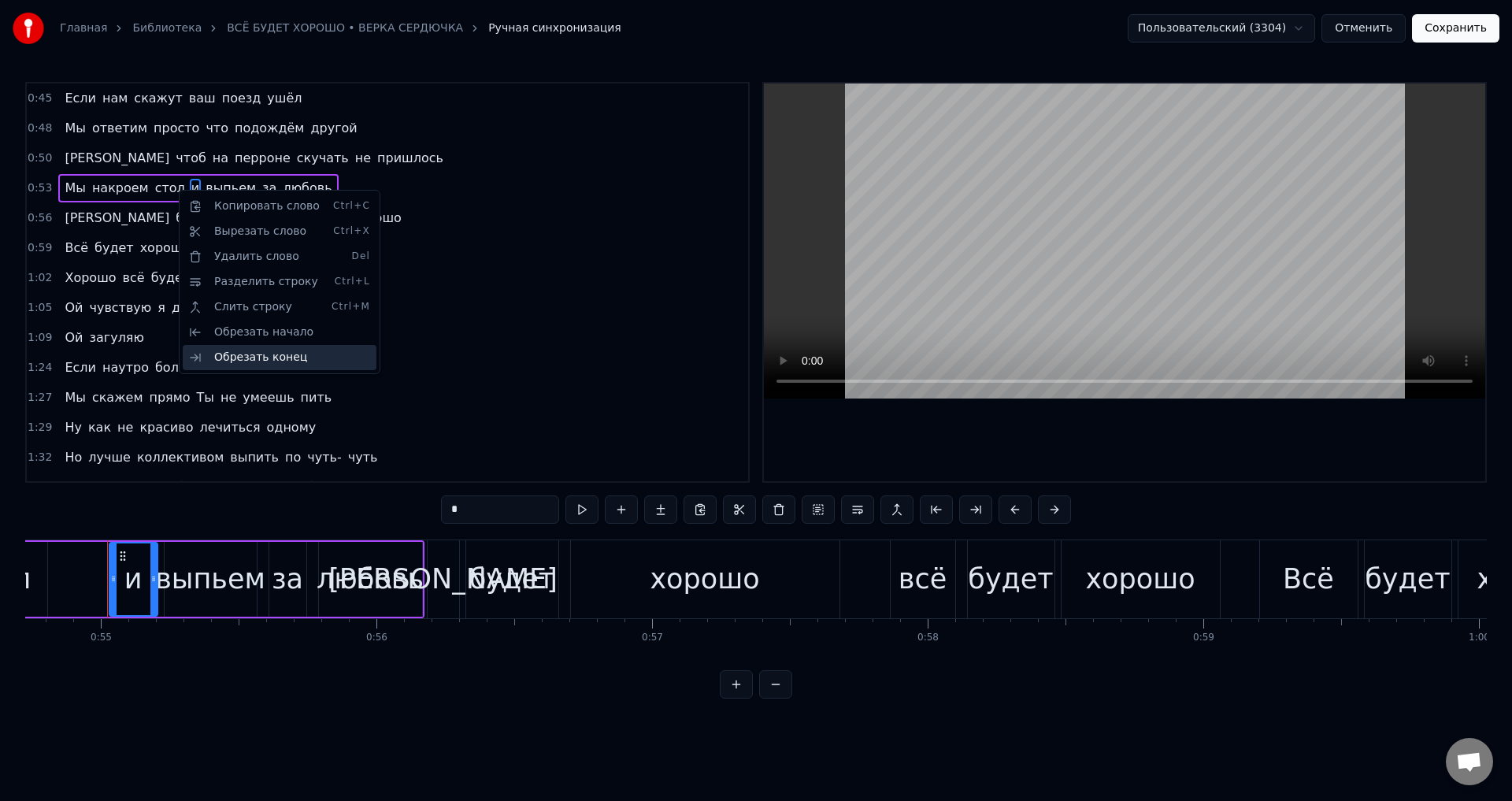
scroll to position [0, 15085]
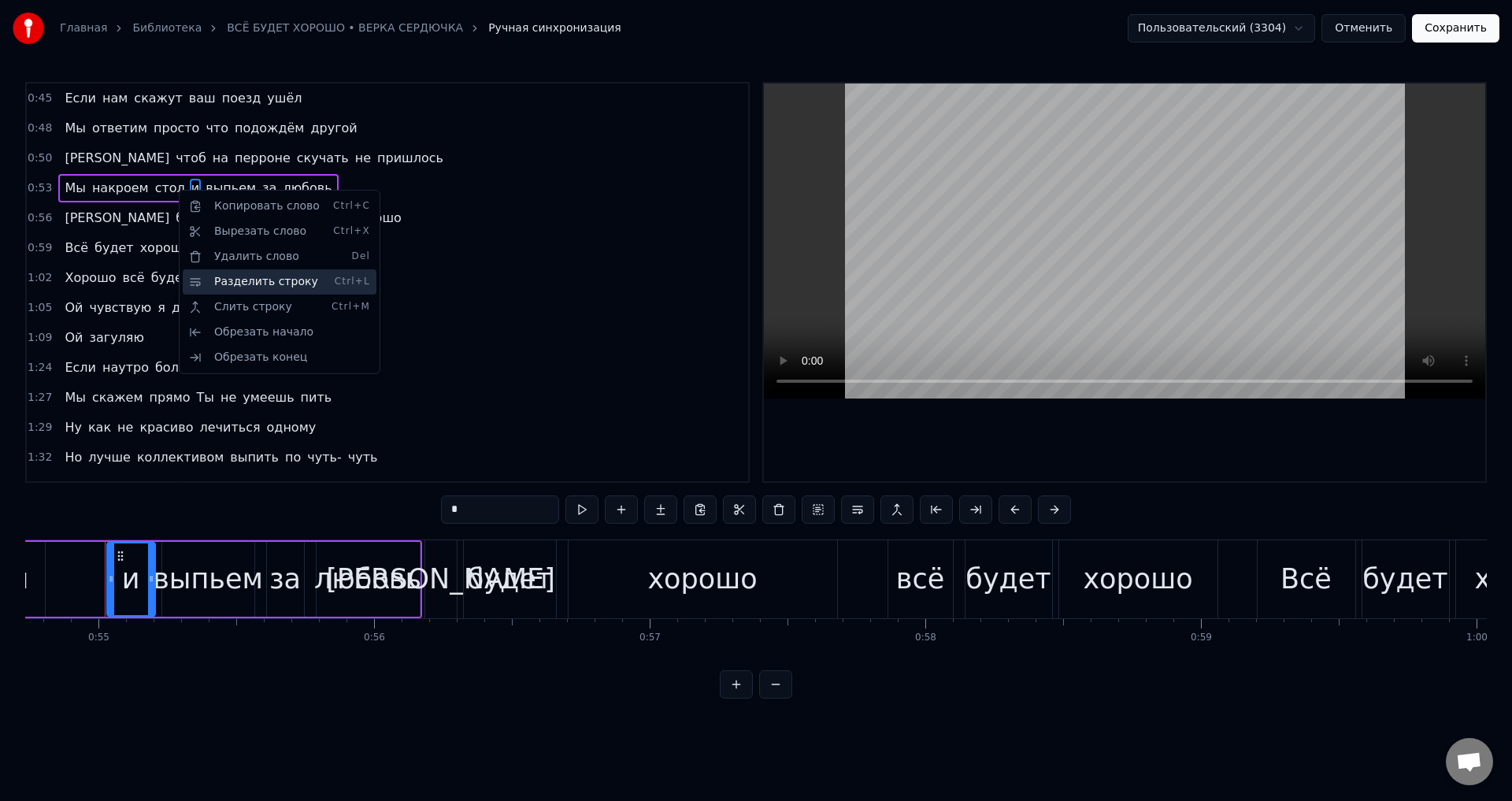
click at [261, 286] on div "Разделить строку Ctrl+L" at bounding box center [280, 281] width 194 height 25
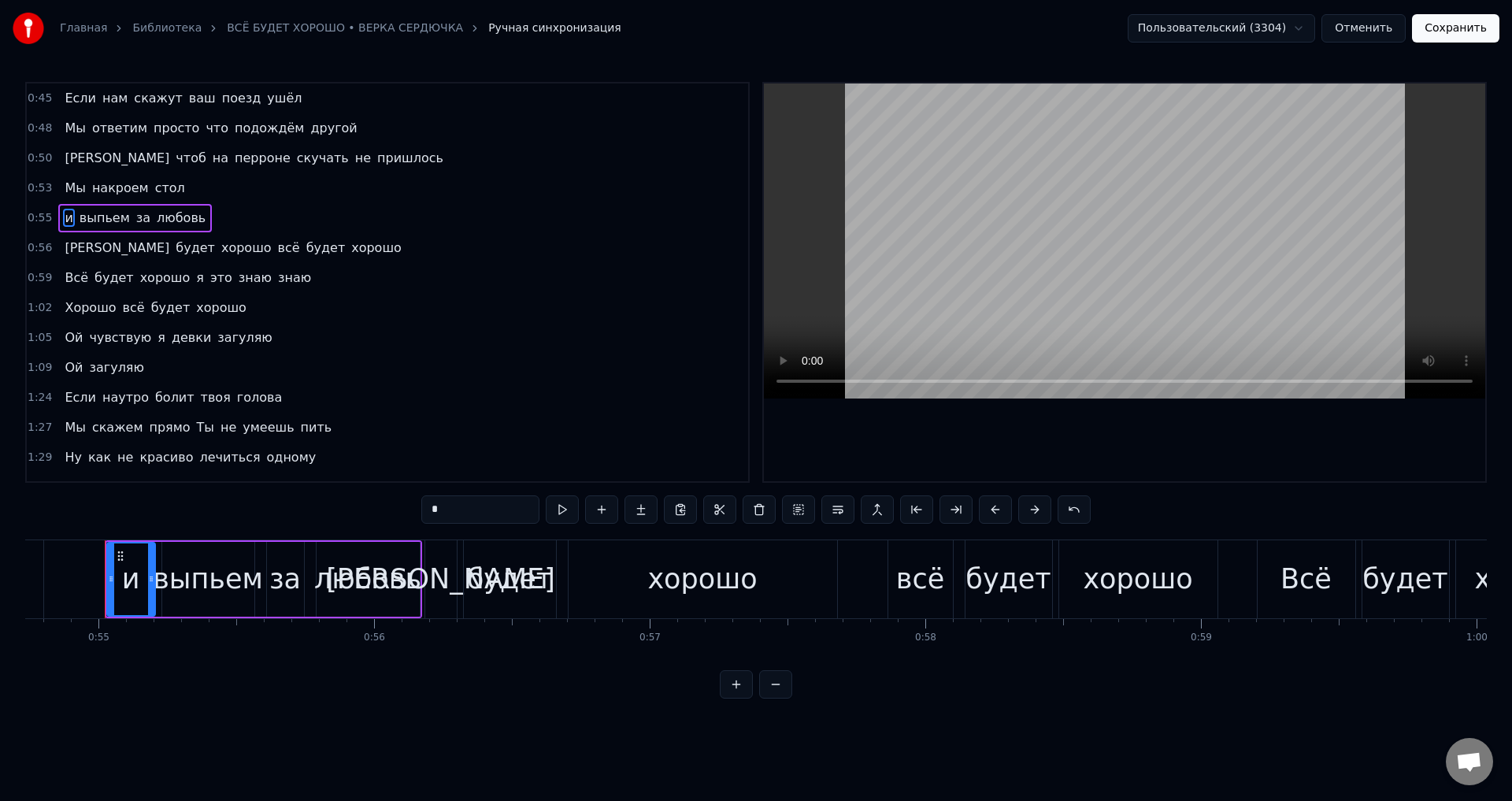
click at [68, 194] on span "Мы" at bounding box center [75, 188] width 24 height 18
type input "**"
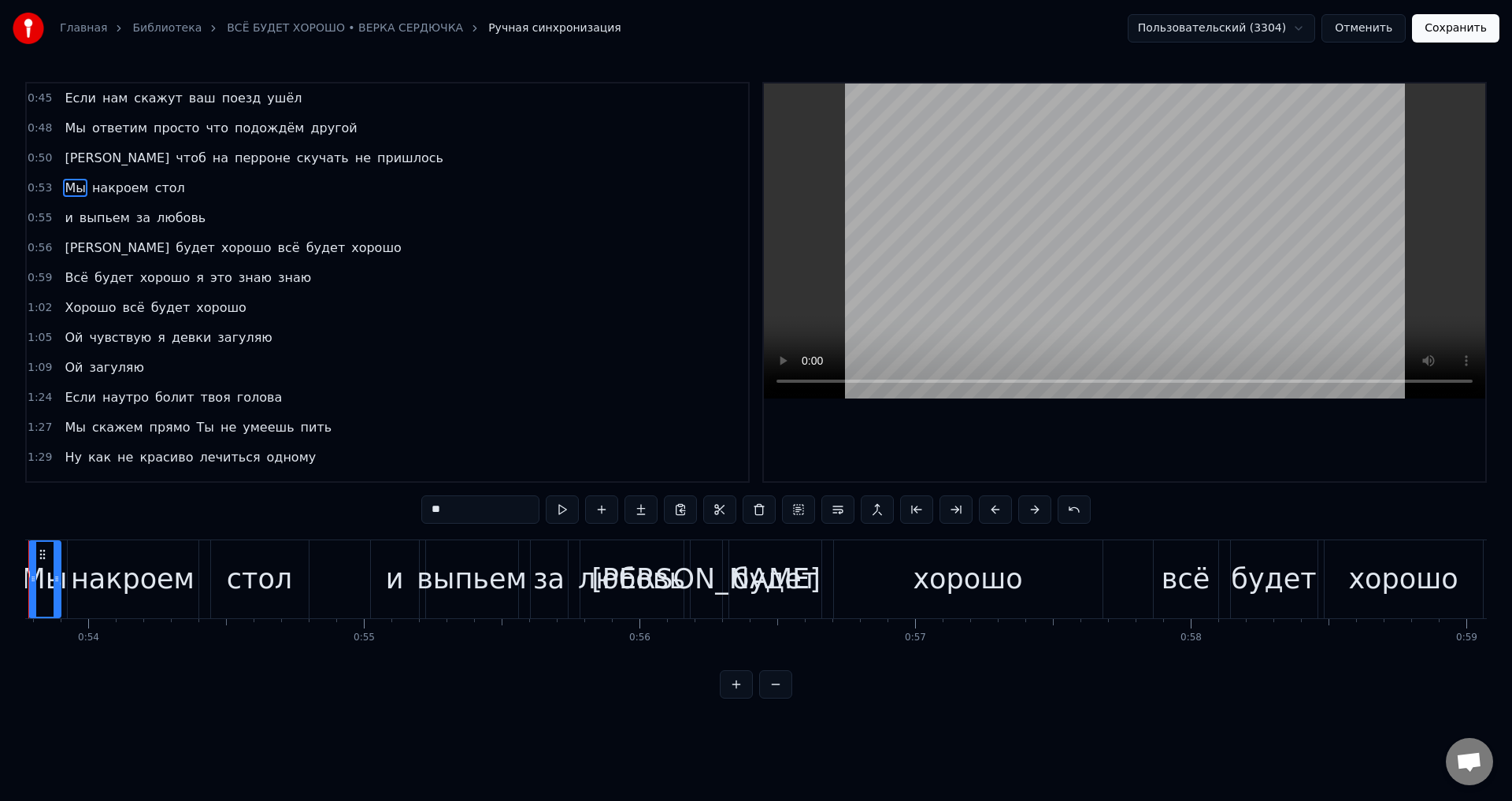
scroll to position [0, 14742]
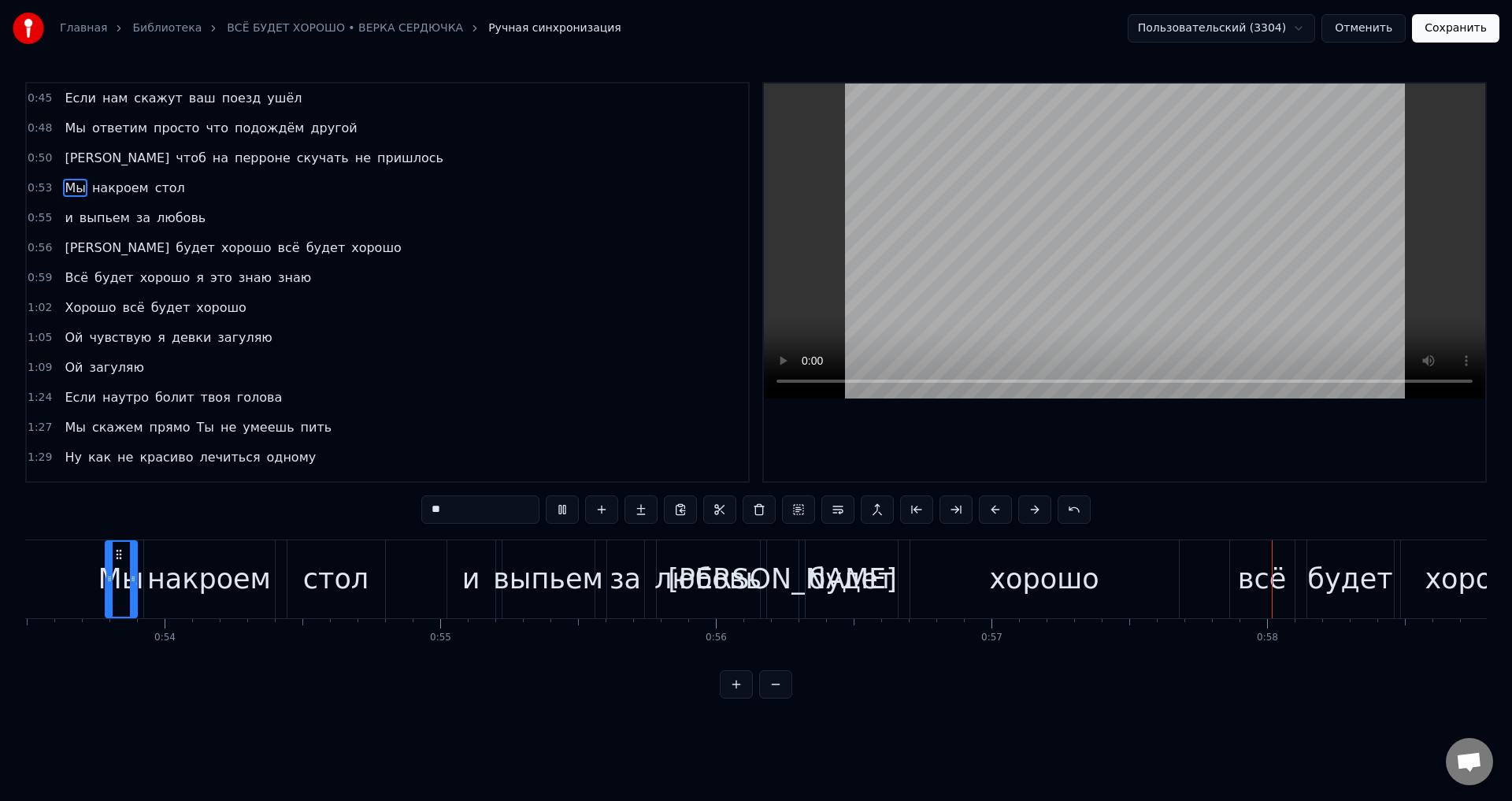
click at [1440, 34] on button "Сохранить" at bounding box center [1455, 28] width 87 height 29
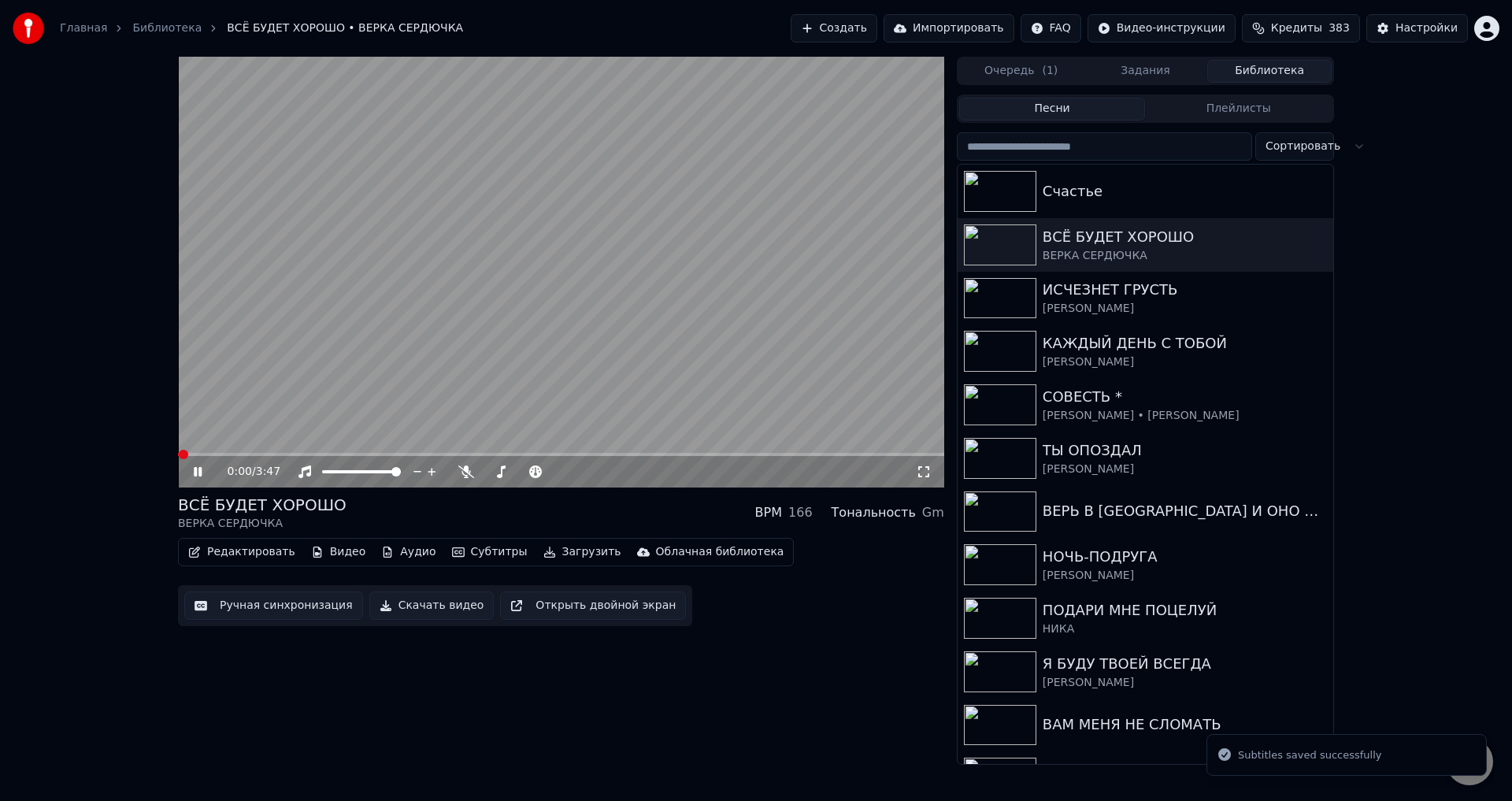
click at [280, 454] on span at bounding box center [561, 455] width 766 height 3
click at [315, 454] on span at bounding box center [561, 455] width 766 height 3
click at [922, 471] on icon at bounding box center [923, 471] width 16 height 12
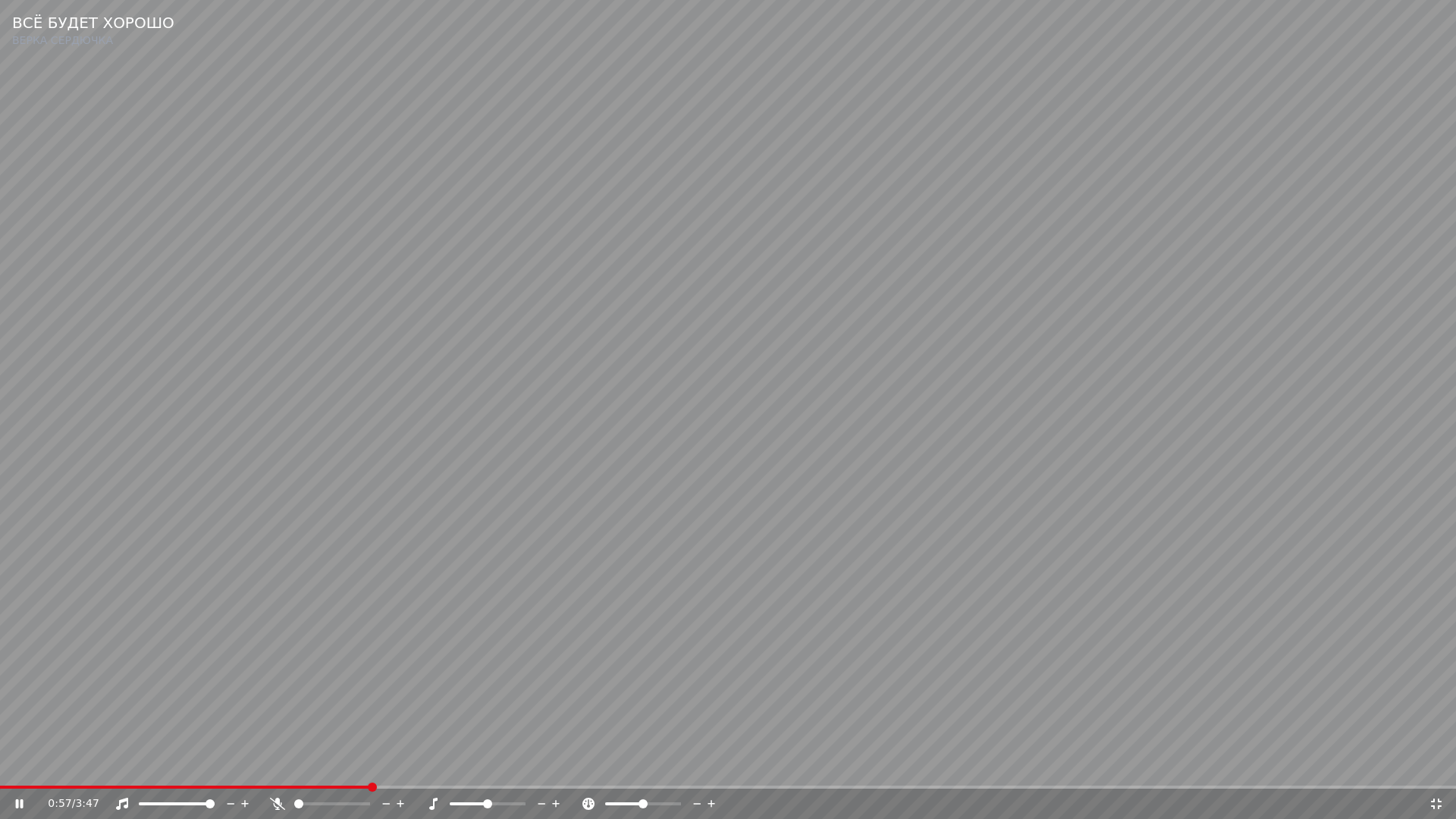
click at [915, 628] on video at bounding box center [728, 410] width 1456 height 819
click at [1436, 771] on icon at bounding box center [1435, 803] width 15 height 12
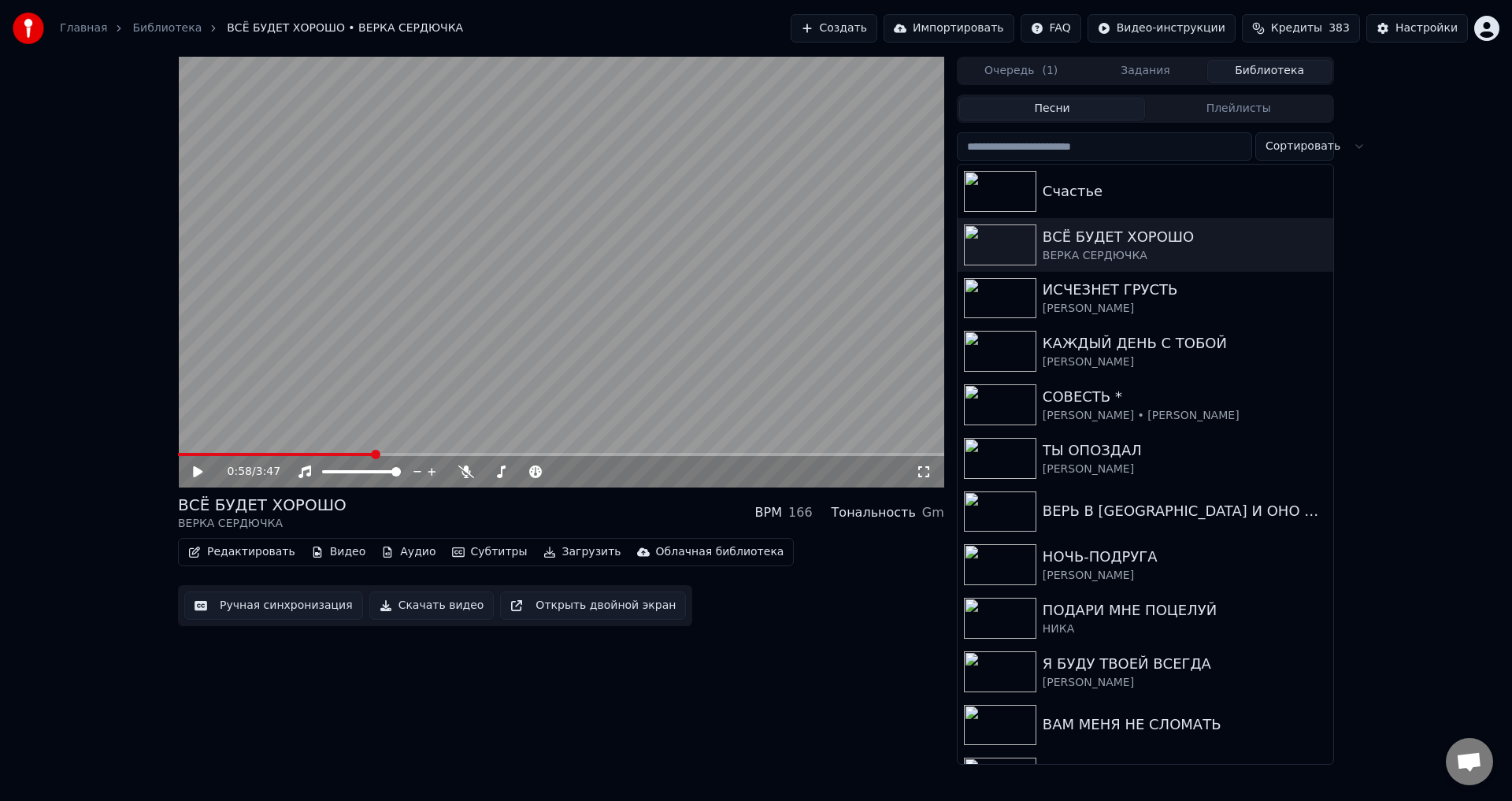
click at [243, 606] on button "Ручная синхронизация" at bounding box center [273, 605] width 179 height 29
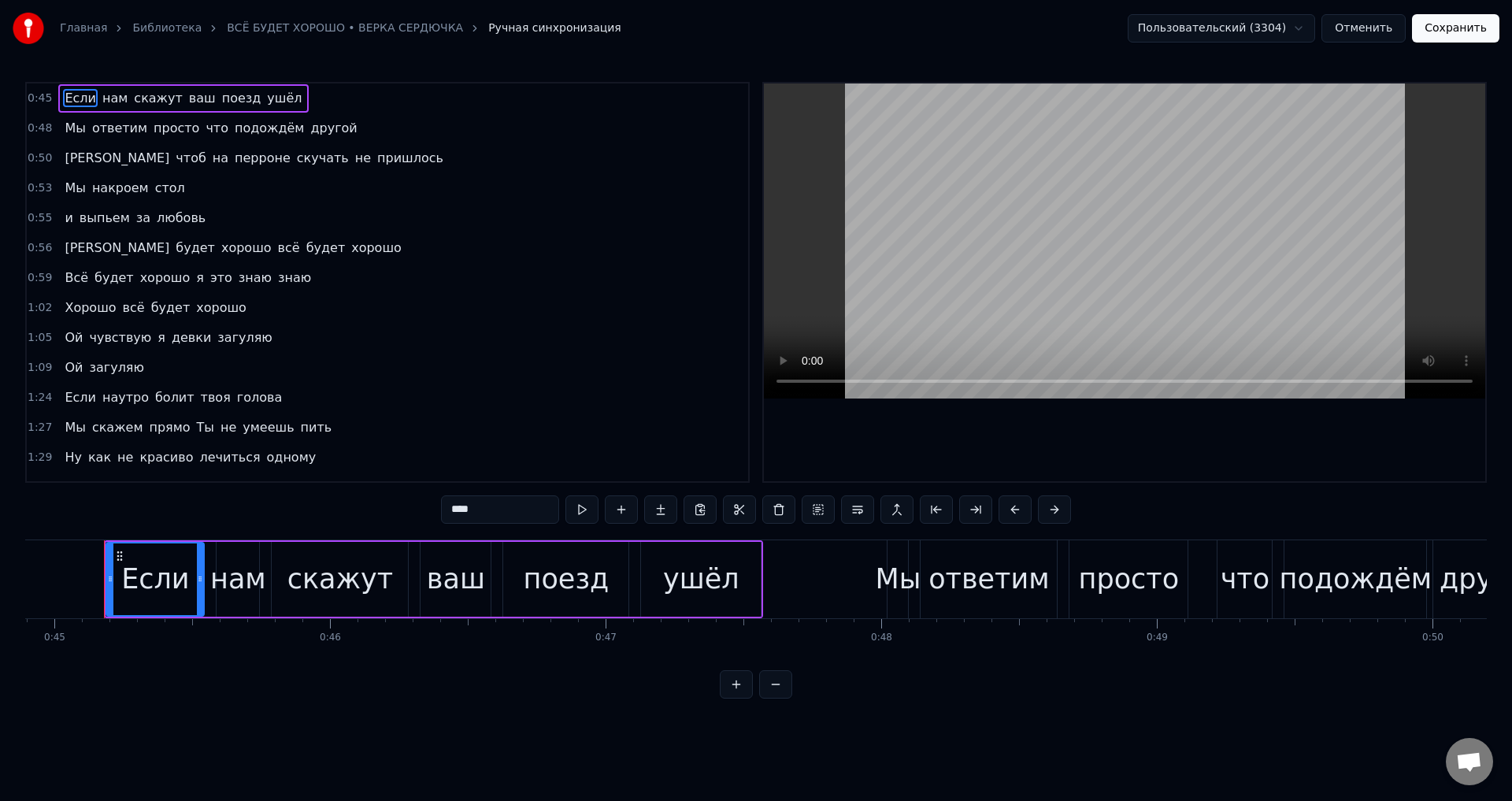
click at [65, 220] on span "и" at bounding box center [68, 217] width 11 height 18
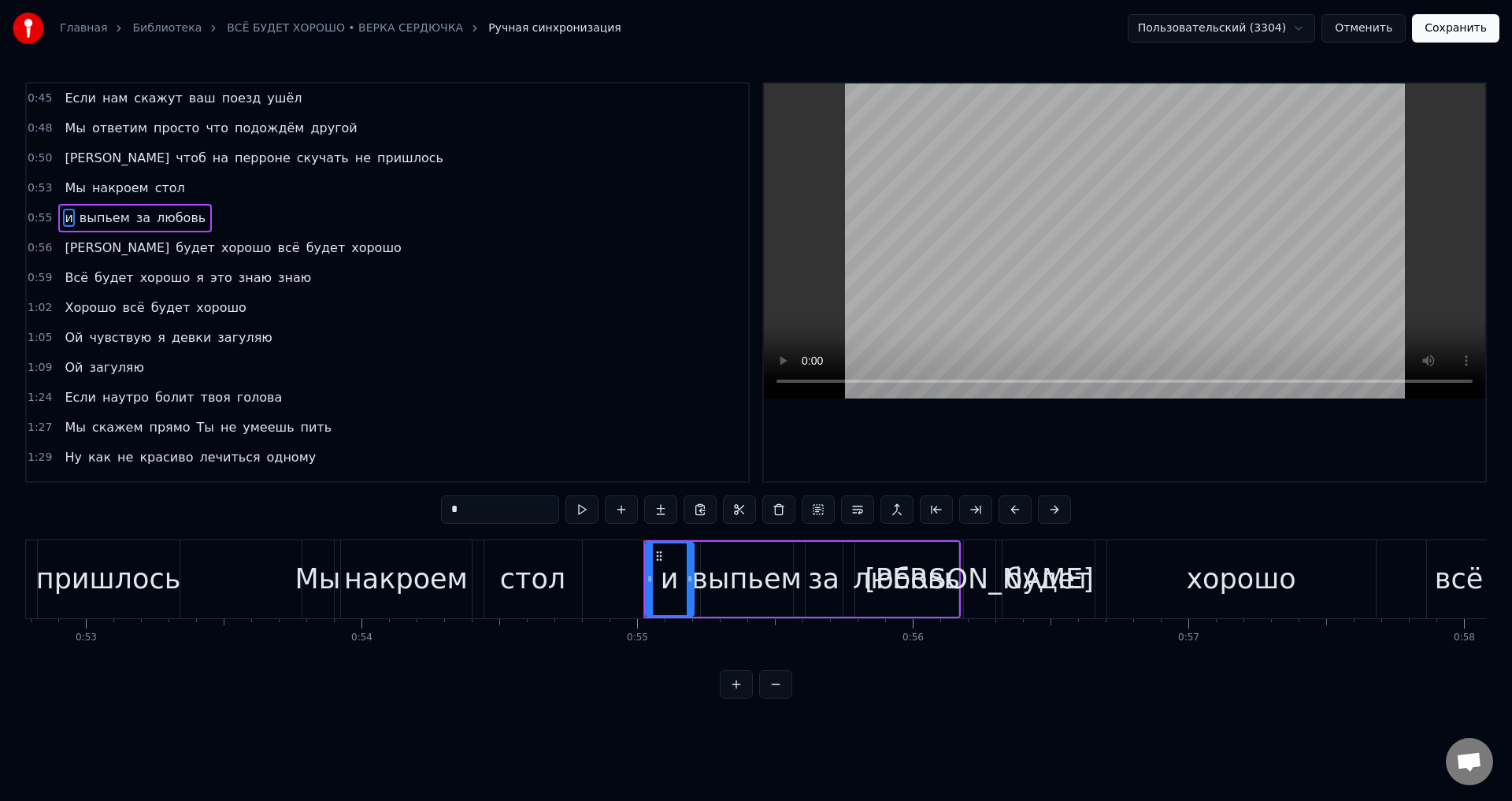
scroll to position [0, 15085]
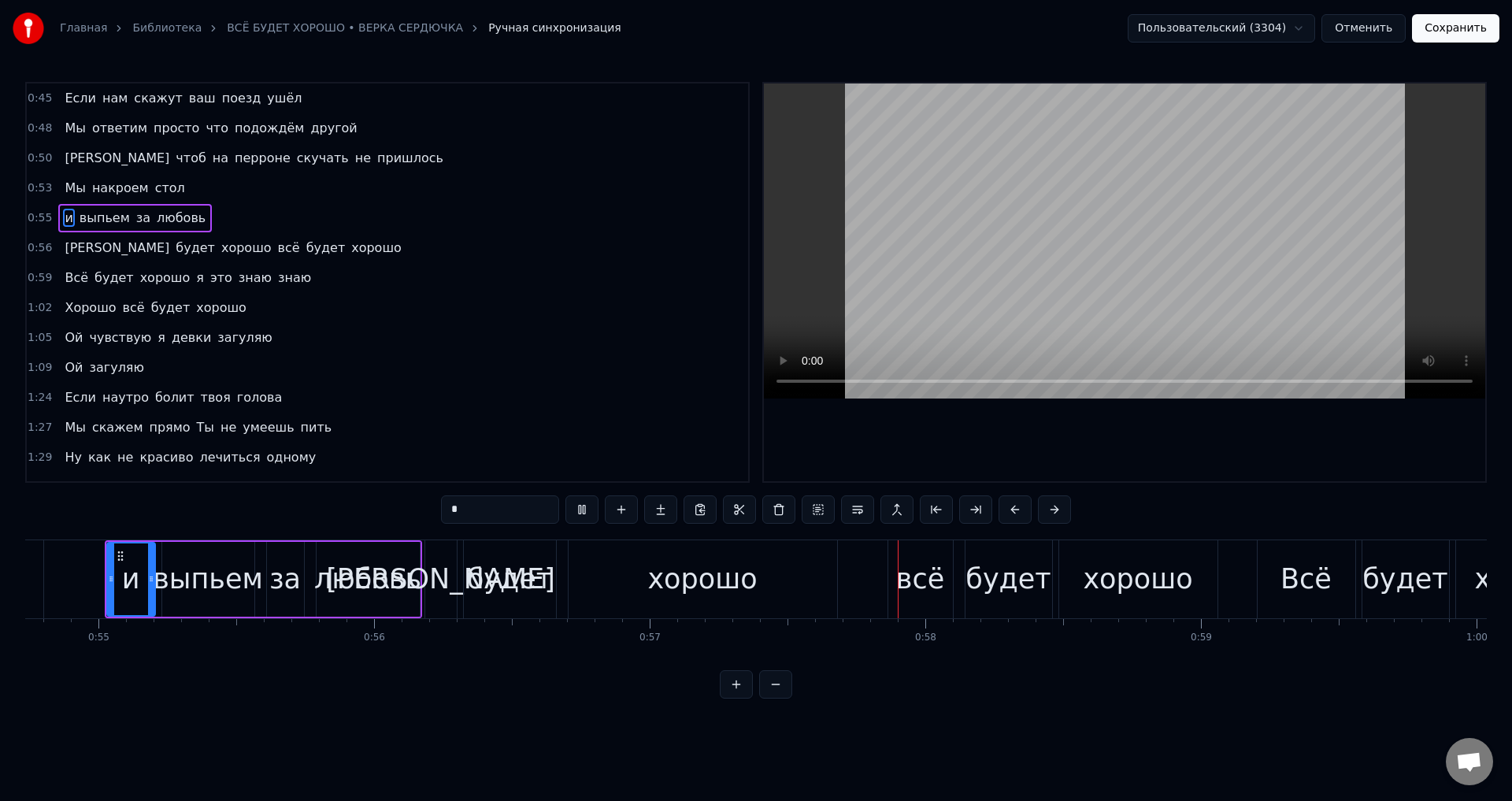
click at [393, 584] on div "любовь" at bounding box center [368, 579] width 107 height 42
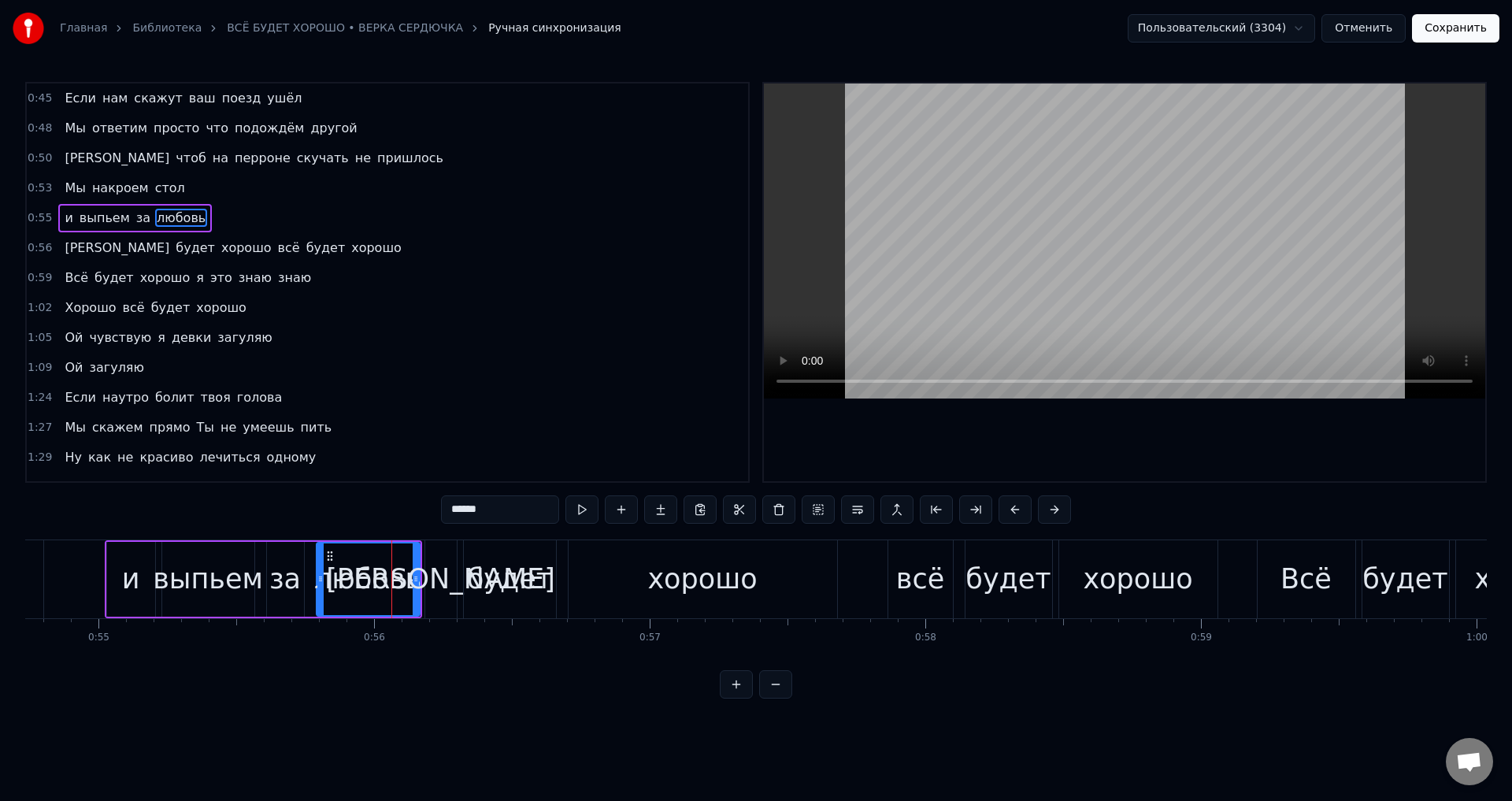
click at [429, 583] on div "[PERSON_NAME]" at bounding box center [441, 579] width 31 height 78
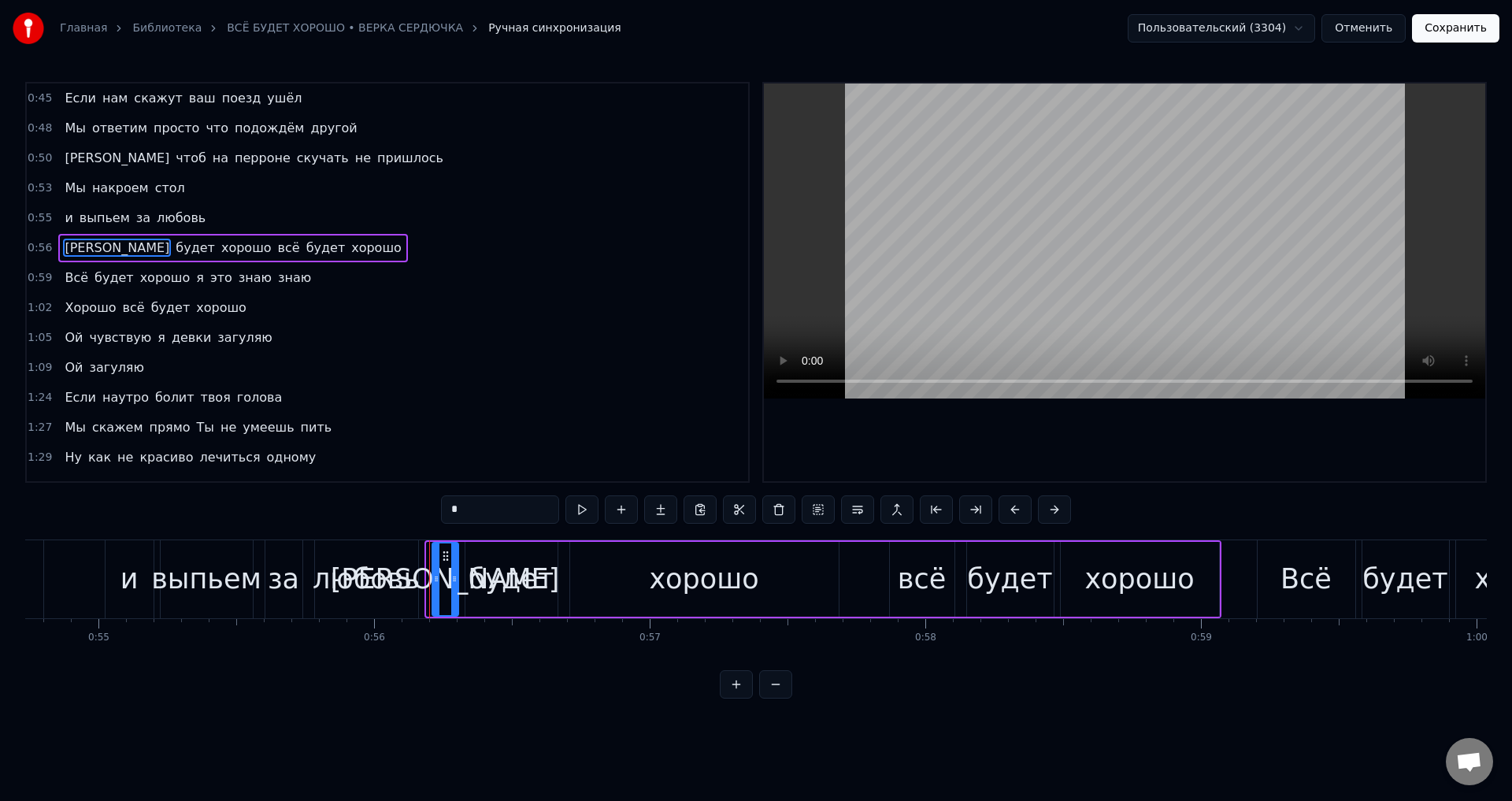
click at [433, 585] on div at bounding box center [437, 579] width 7 height 71
click at [357, 582] on div "любовь" at bounding box center [366, 579] width 107 height 42
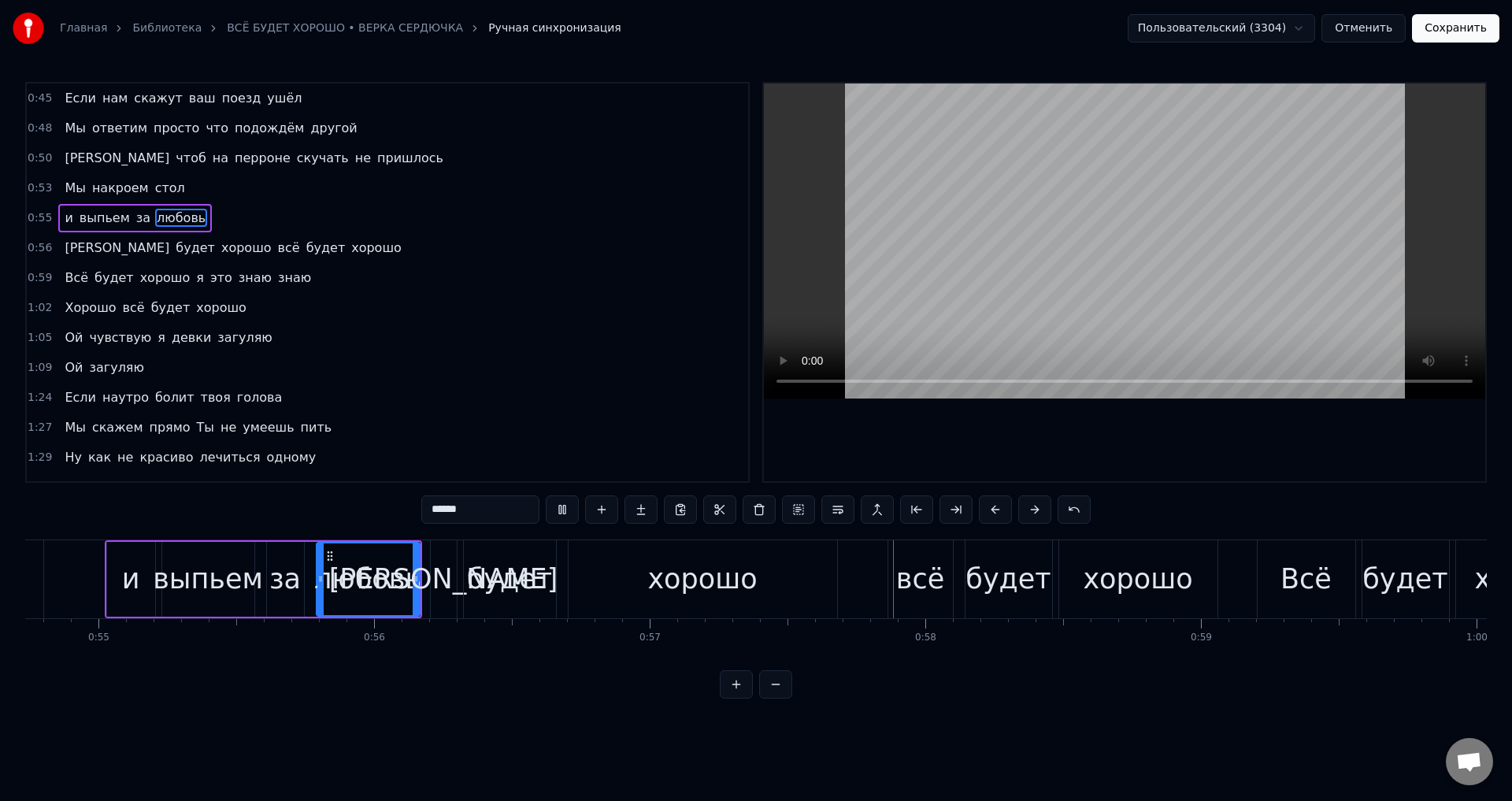
click at [442, 582] on div "[PERSON_NAME]" at bounding box center [443, 579] width 229 height 42
type input "*"
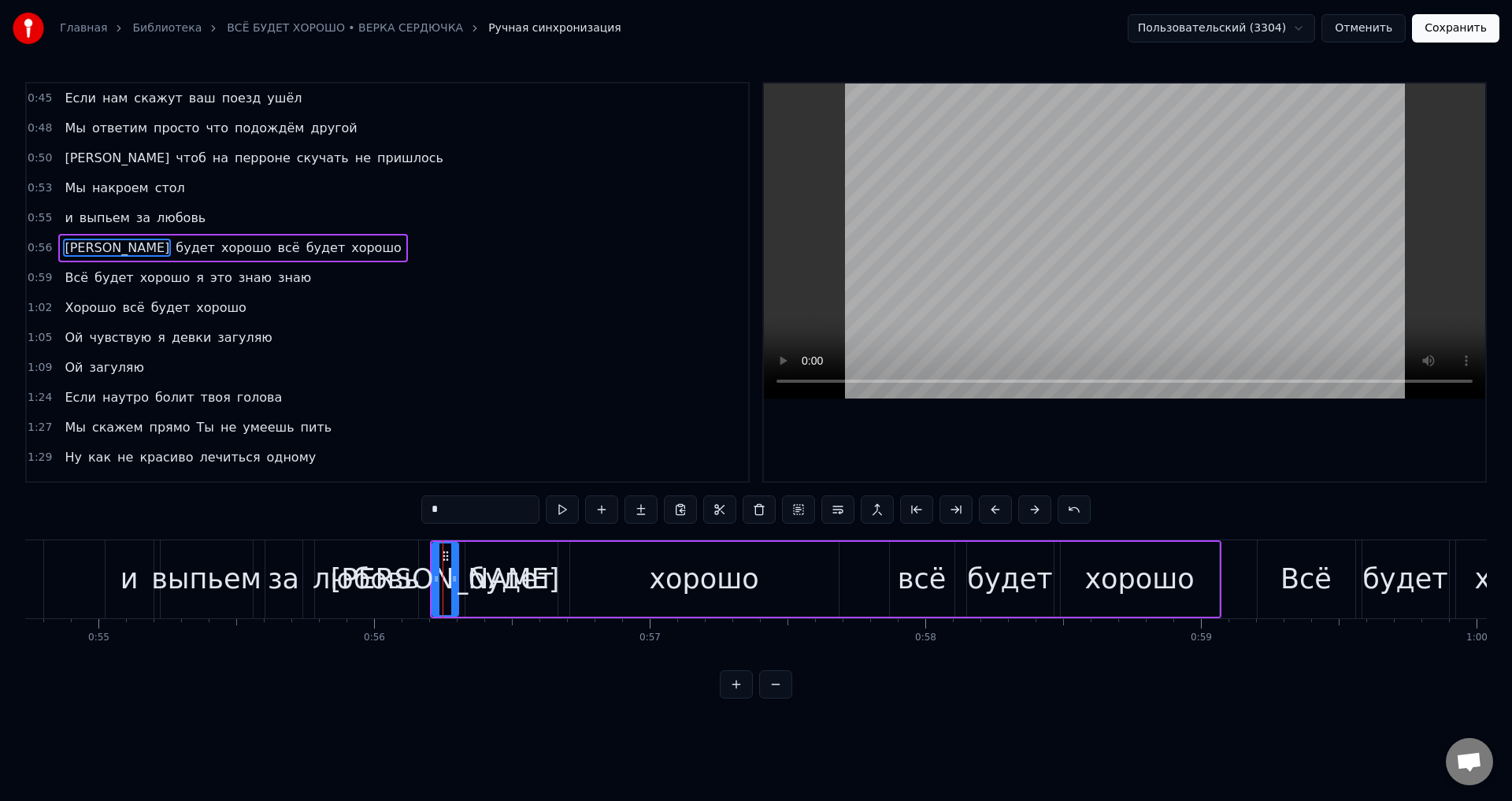
click at [1462, 32] on button "Сохранить" at bounding box center [1455, 28] width 87 height 29
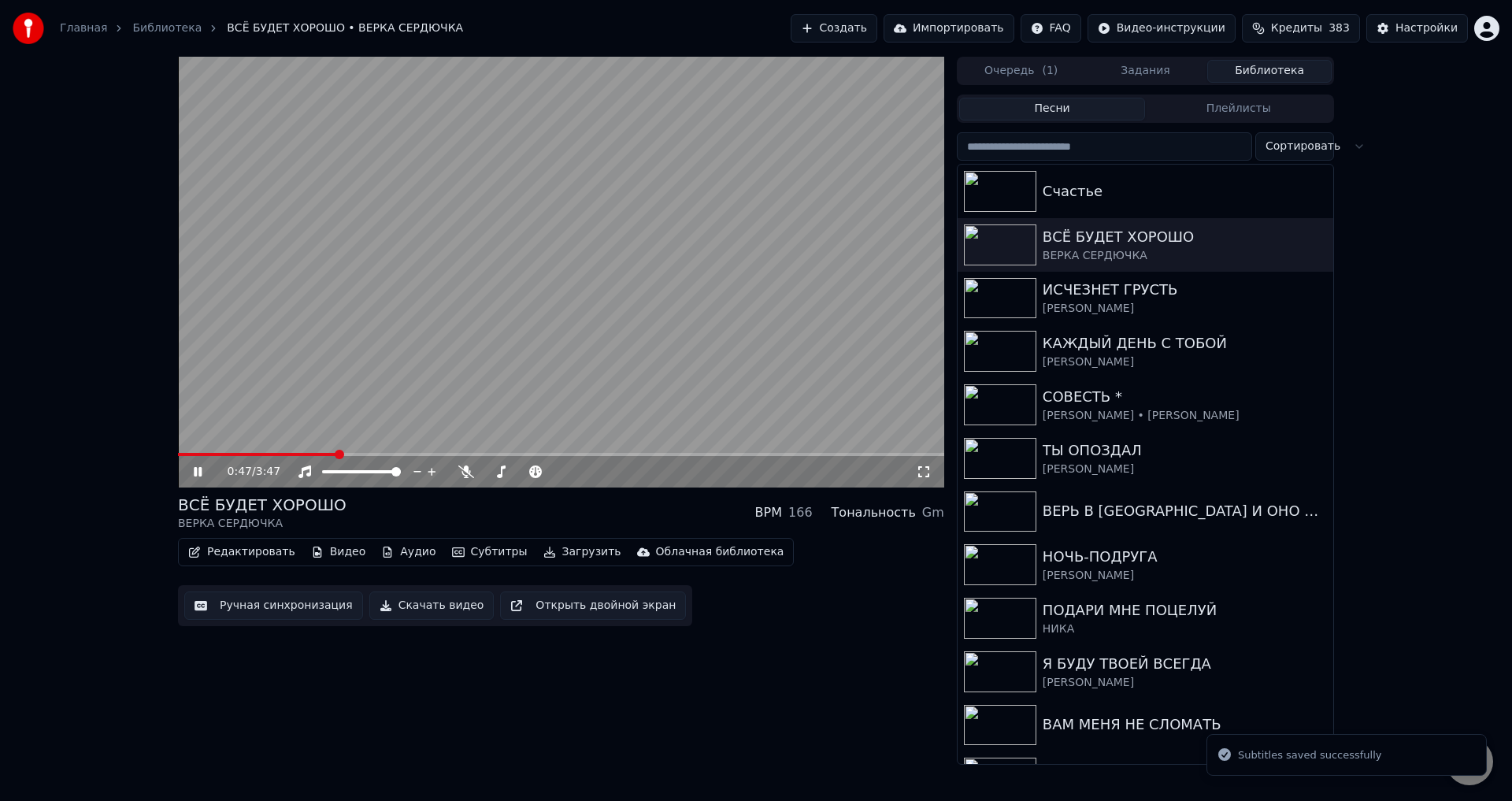
click at [335, 454] on span at bounding box center [561, 455] width 766 height 3
click at [922, 471] on icon at bounding box center [923, 471] width 16 height 12
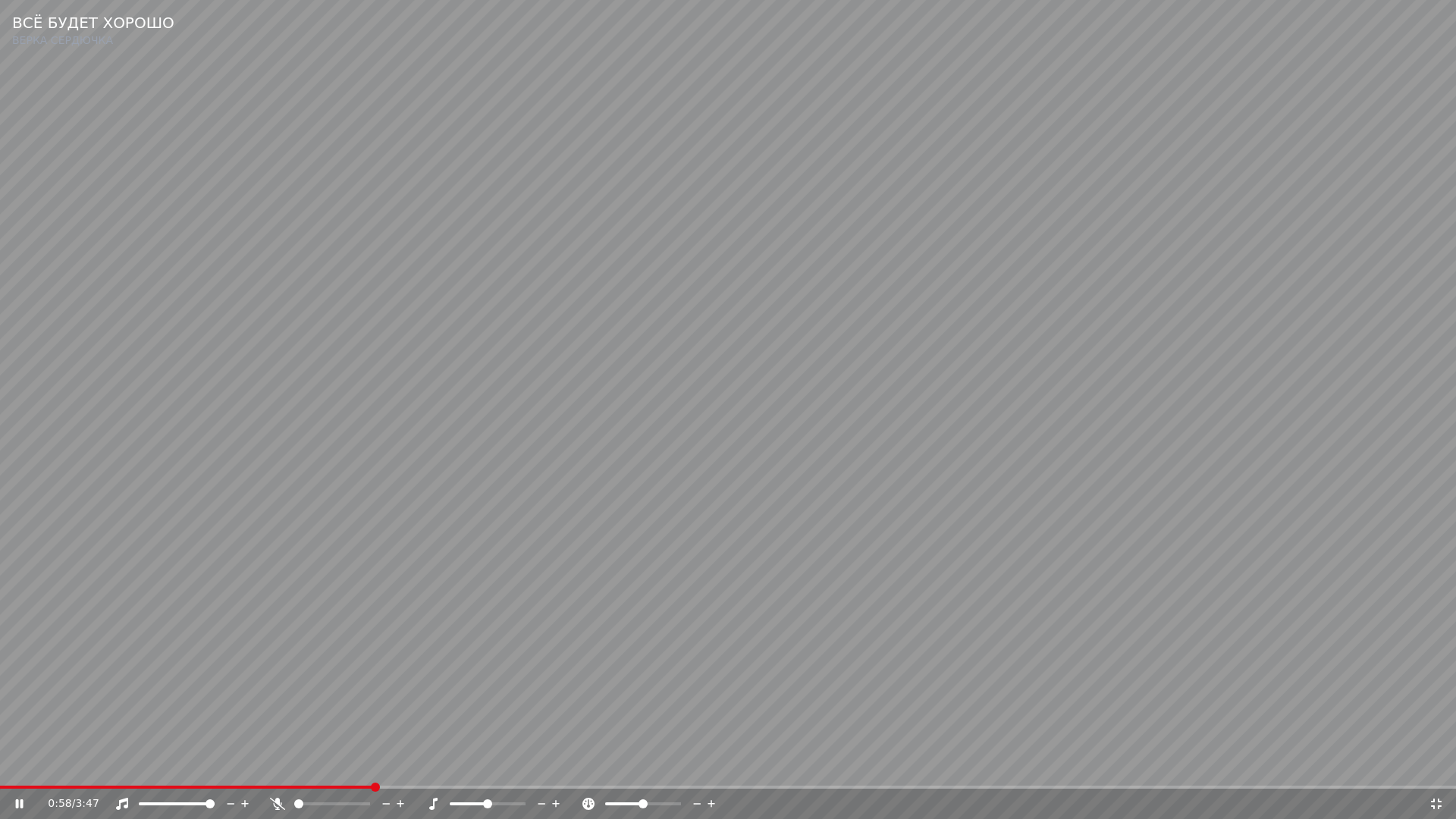
click at [217, 771] on span at bounding box center [187, 787] width 373 height 3
click at [281, 771] on span at bounding box center [141, 787] width 281 height 3
click at [513, 642] on video at bounding box center [728, 410] width 1456 height 819
click at [1436, 771] on icon at bounding box center [1435, 803] width 15 height 12
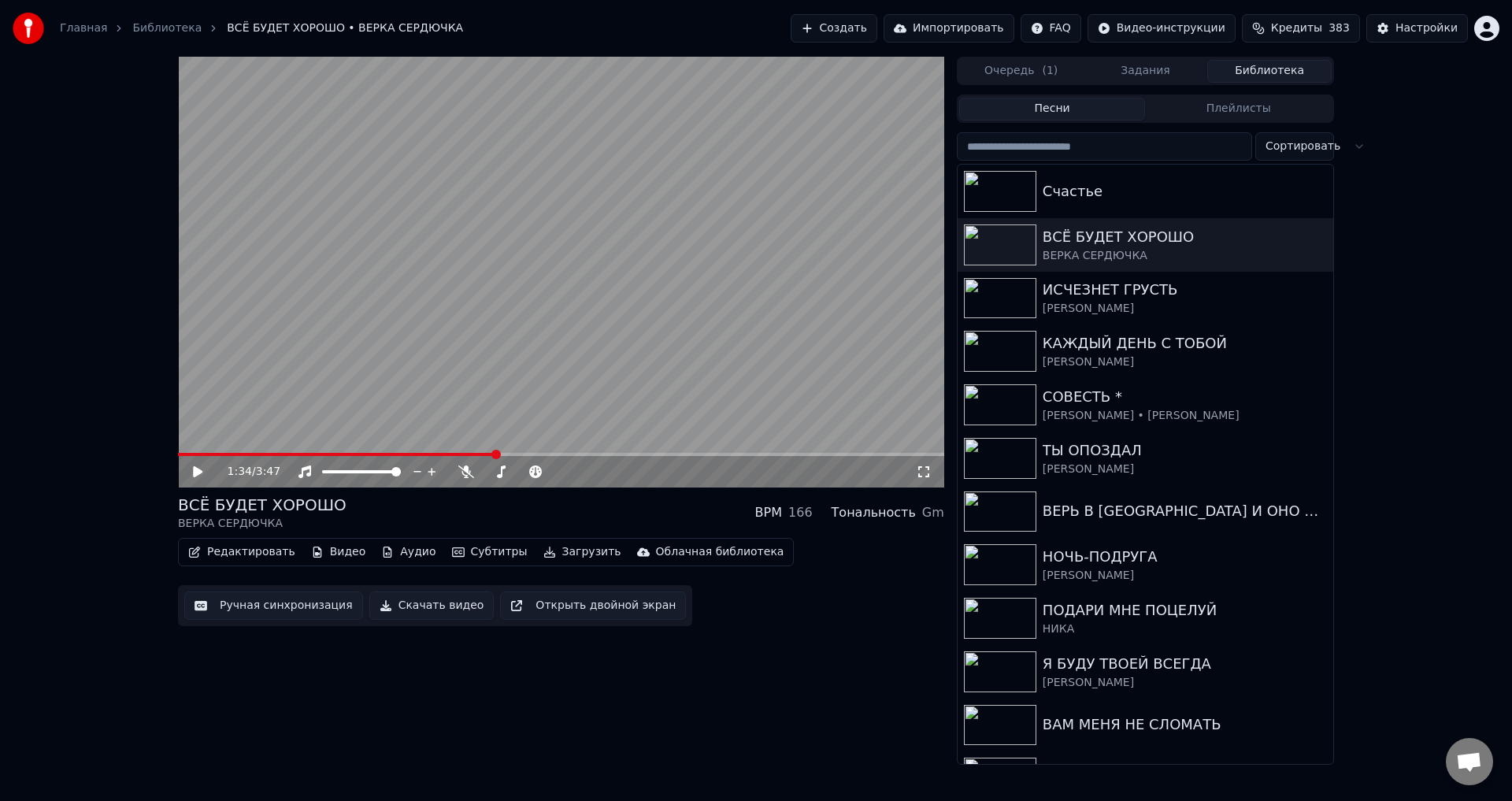
click at [291, 608] on button "Ручная синхронизация" at bounding box center [273, 605] width 179 height 29
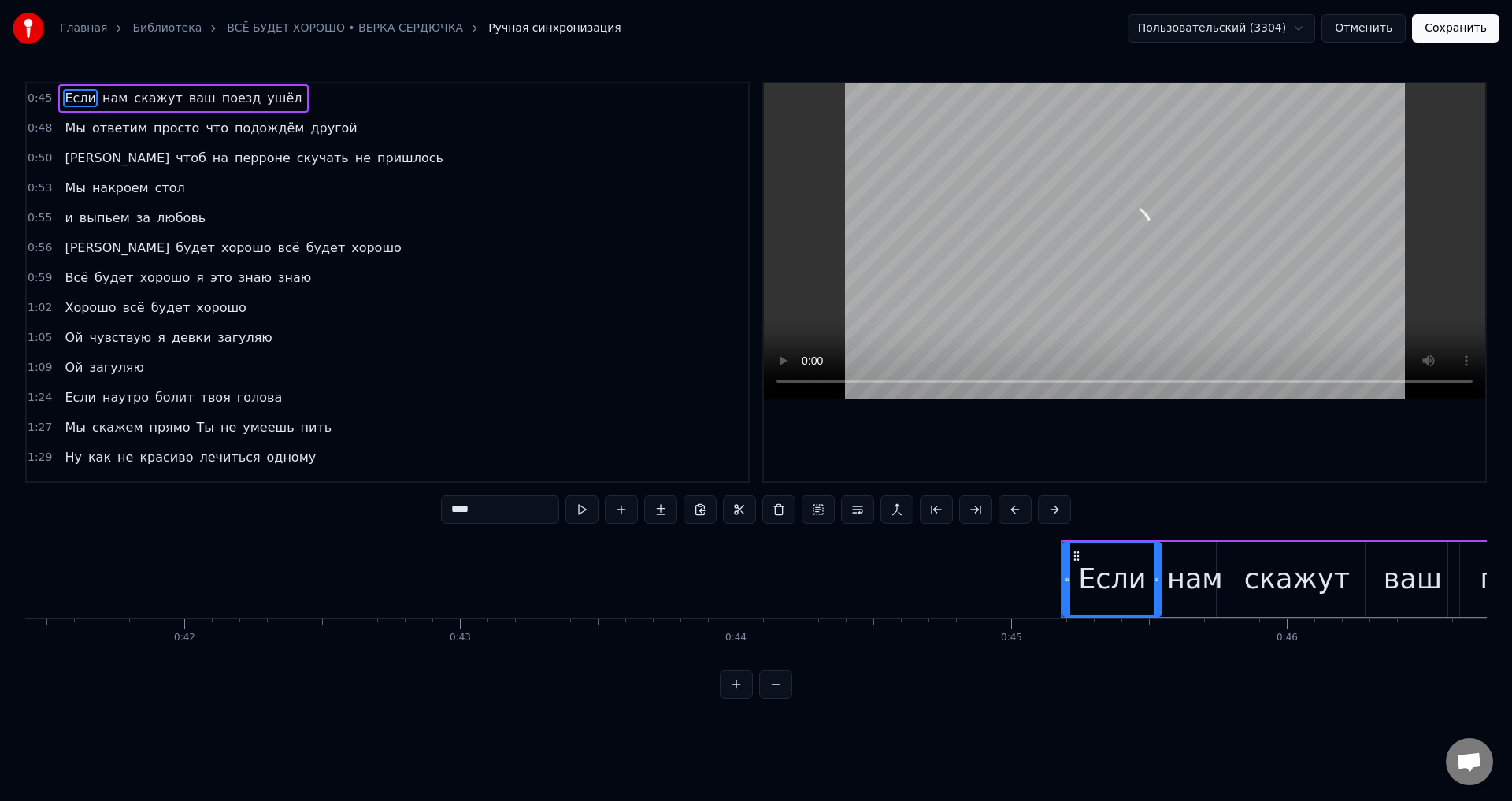
scroll to position [0, 12373]
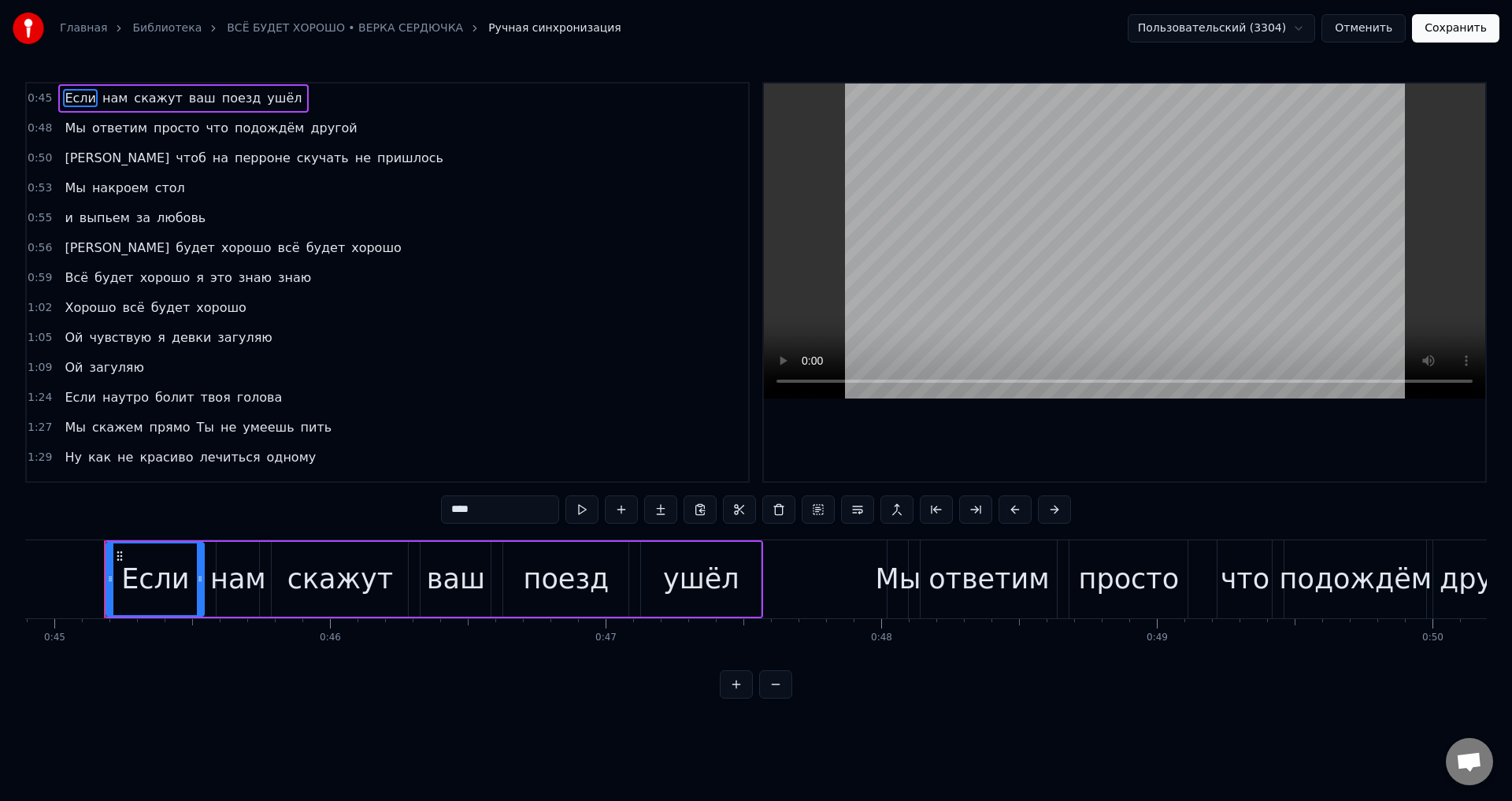
click at [65, 457] on span "Ну" at bounding box center [73, 457] width 21 height 18
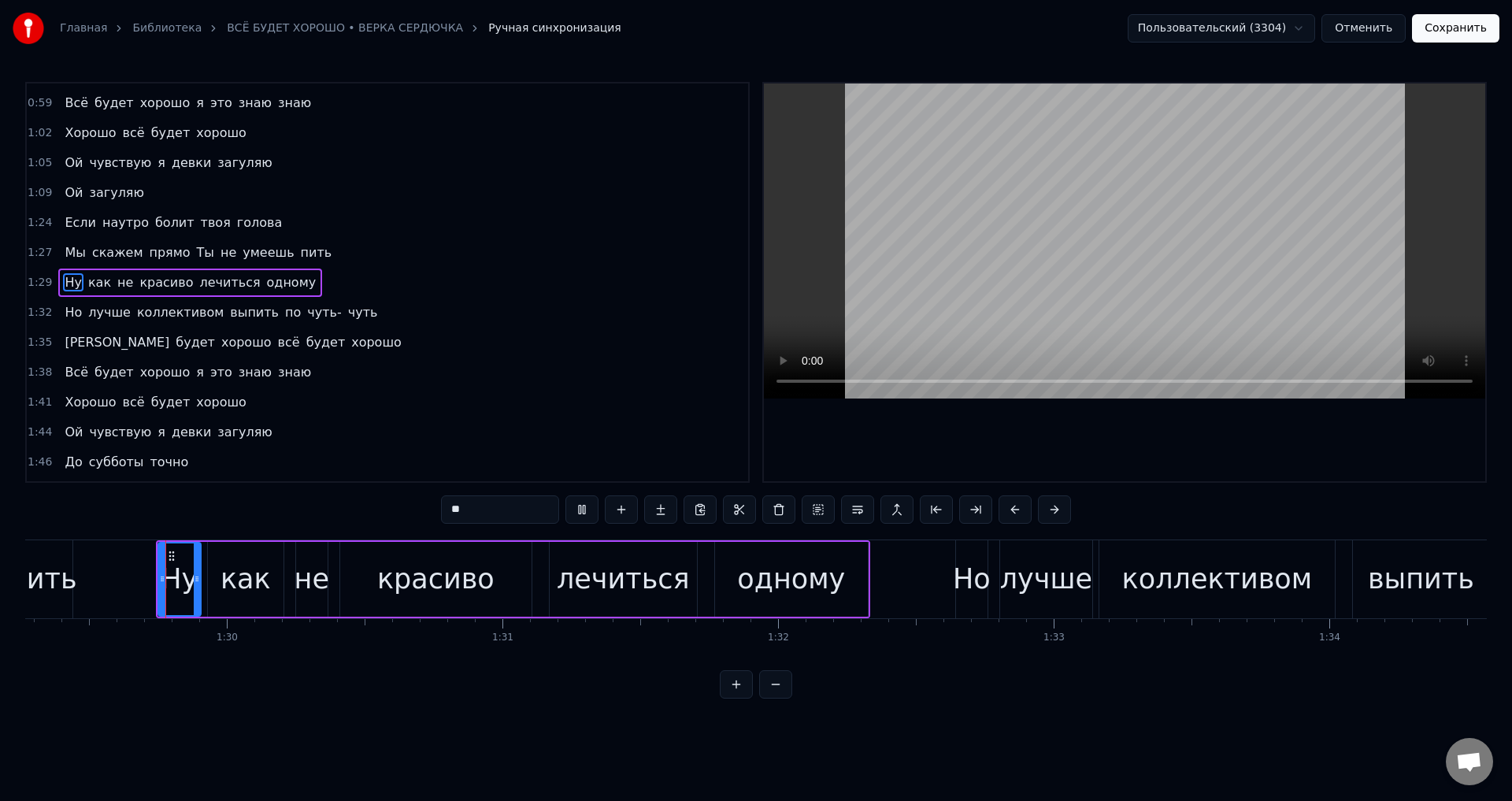
scroll to position [0, 24653]
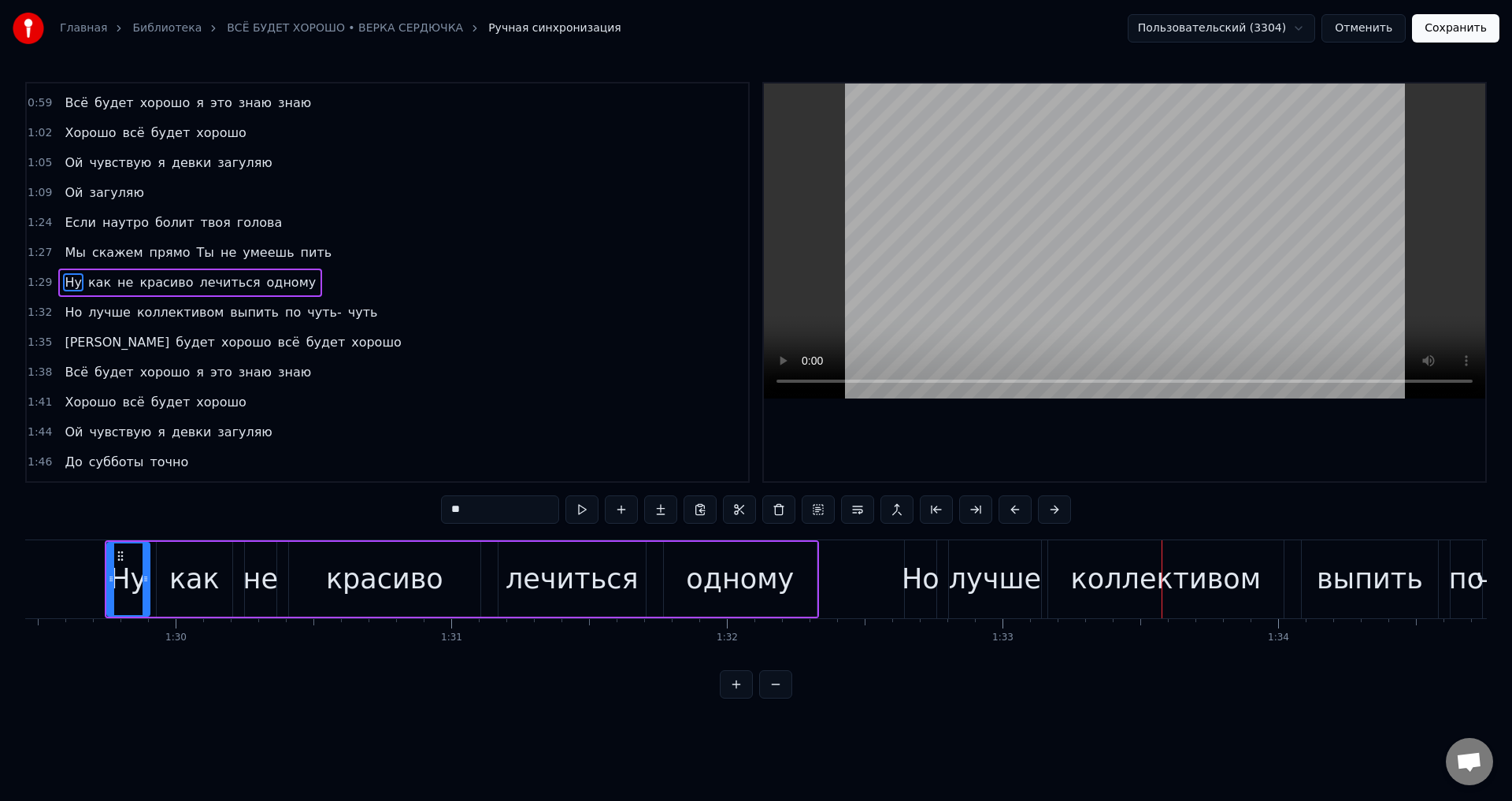
click at [1005, 600] on div "лучше" at bounding box center [995, 579] width 92 height 78
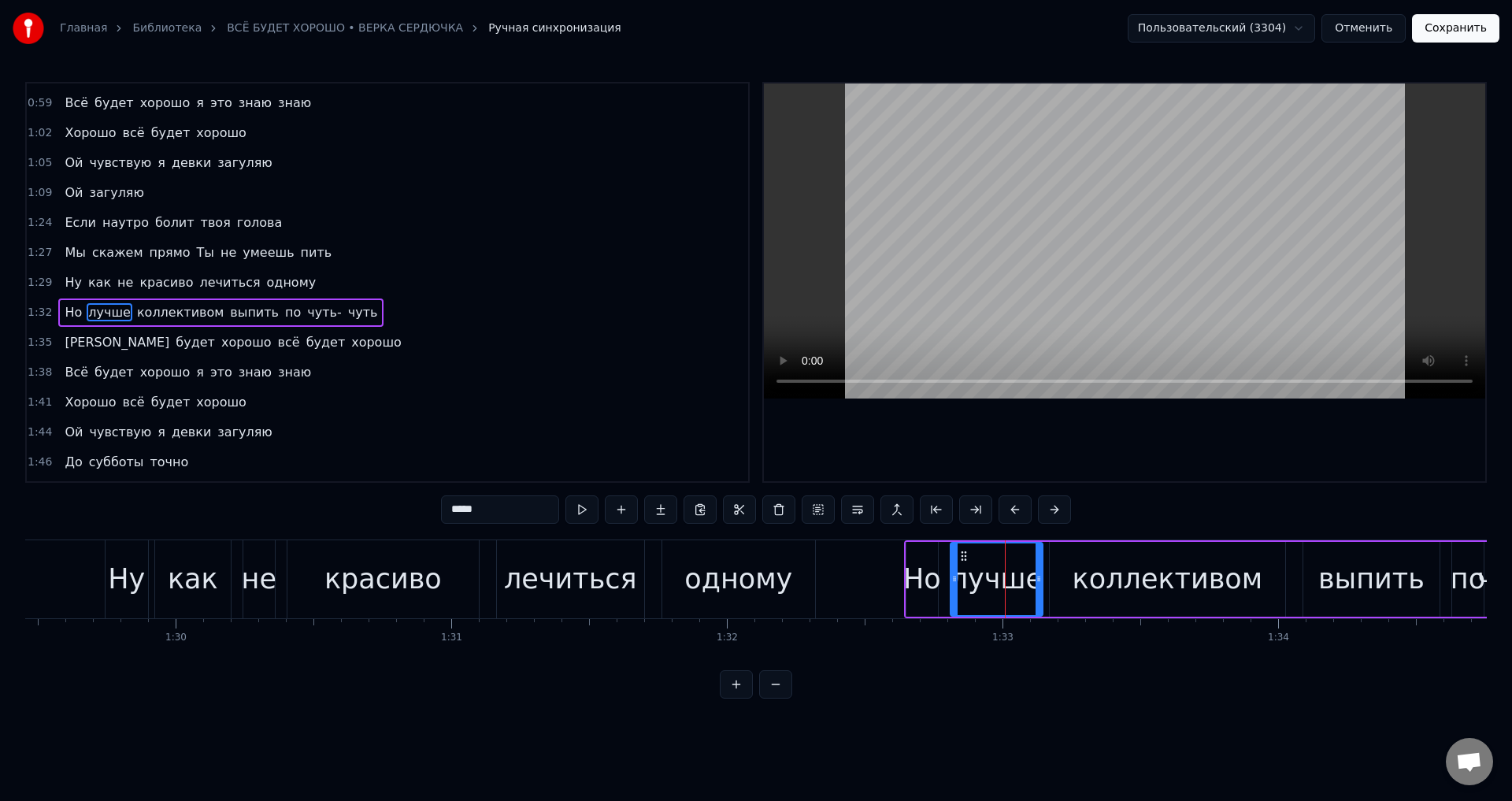
scroll to position [204, 0]
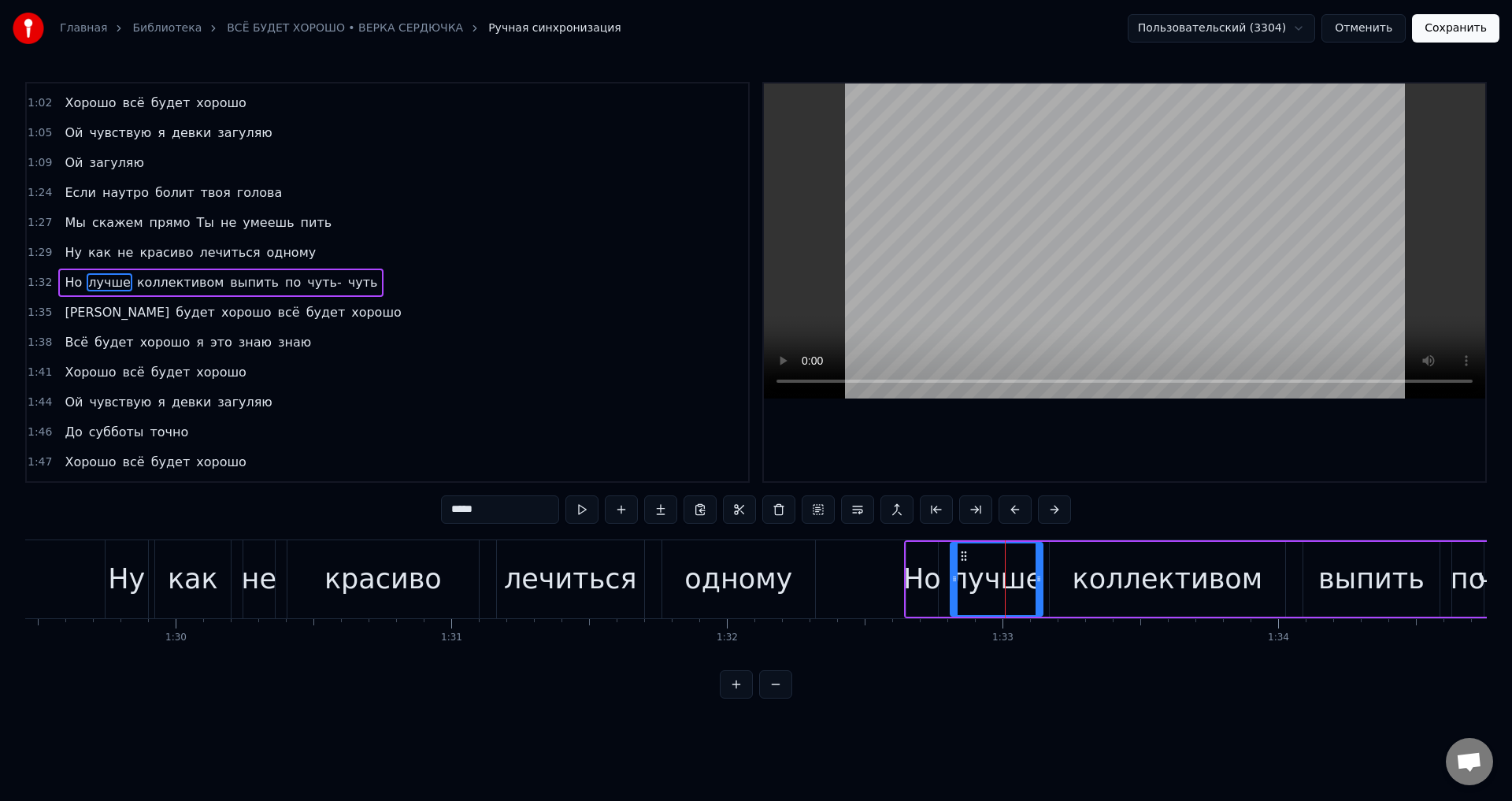
click at [1056, 587] on div "коллективом" at bounding box center [1167, 579] width 236 height 75
type input "**********"
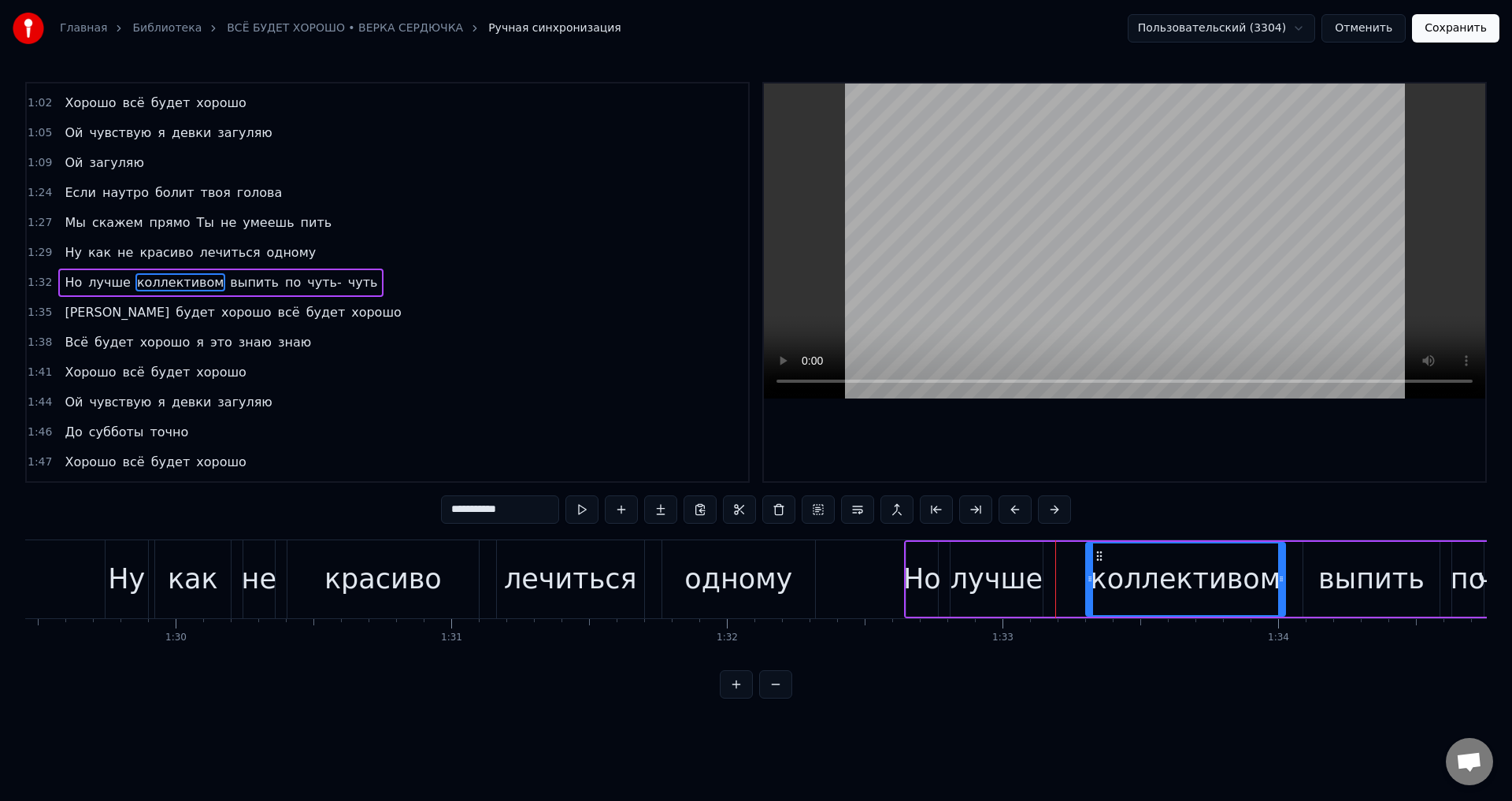
drag, startPoint x: 1052, startPoint y: 587, endPoint x: 1088, endPoint y: 582, distance: 36.3
click at [1088, 582] on div at bounding box center [1090, 579] width 7 height 71
click at [1071, 582] on div "Но лучше коллективом выпить по чуть- чуть" at bounding box center [1253, 579] width 698 height 78
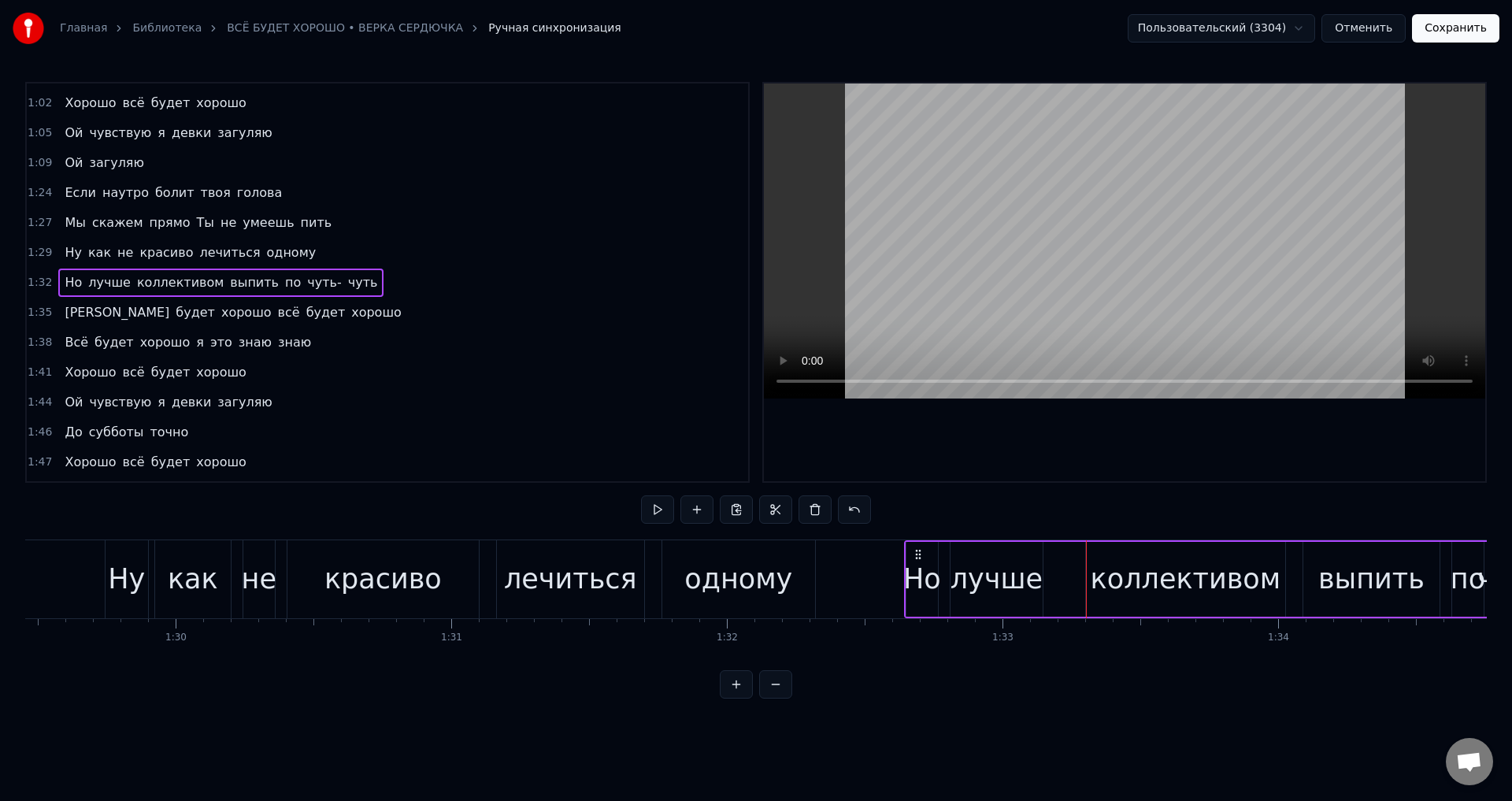
click at [1064, 581] on div "Но лучше коллективом выпить по чуть- чуть" at bounding box center [1253, 579] width 698 height 78
click at [1134, 597] on div "Добавить слово Ctrl+N" at bounding box center [1166, 597] width 194 height 25
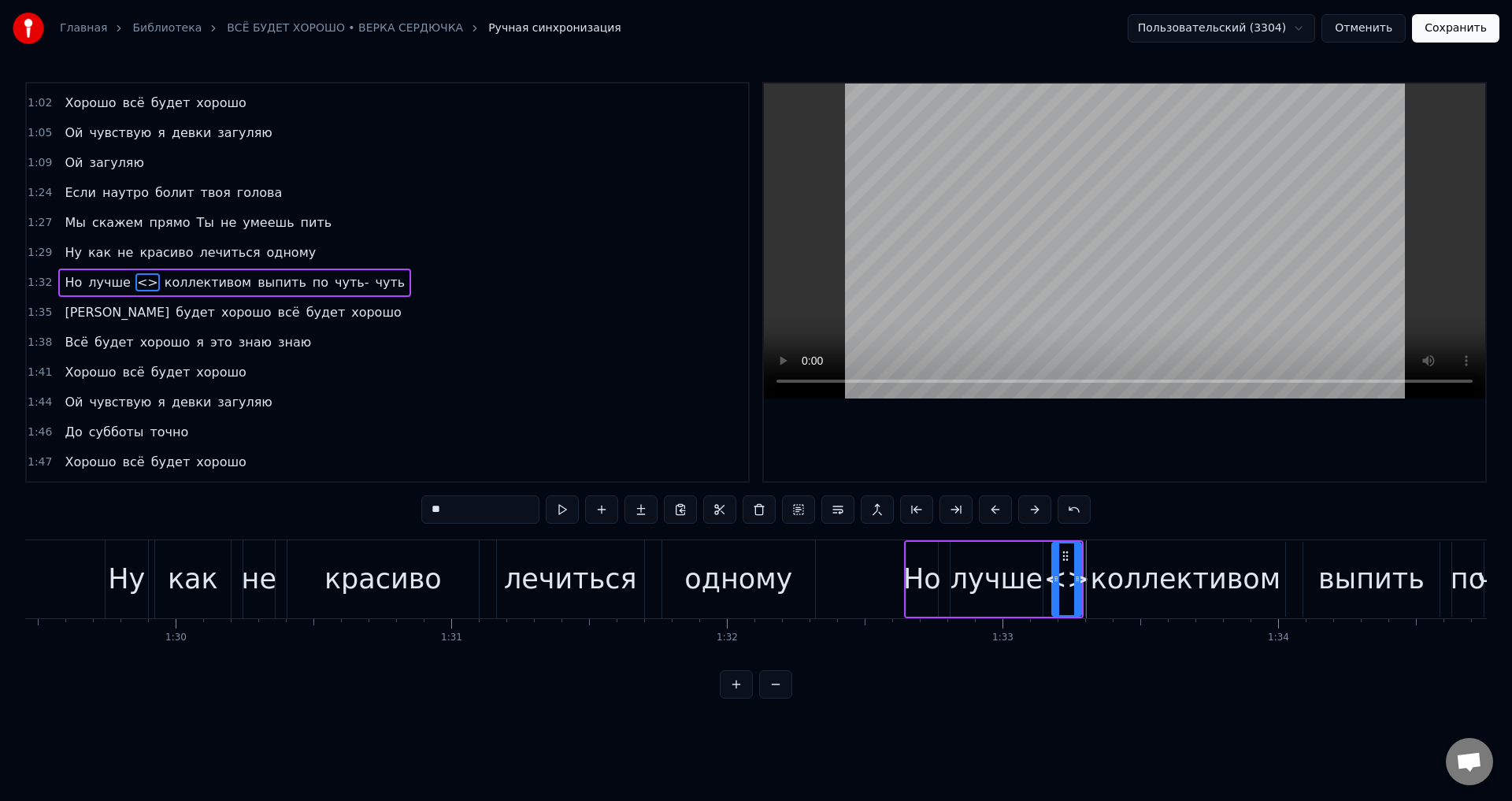
drag, startPoint x: 1066, startPoint y: 584, endPoint x: 1055, endPoint y: 582, distance: 11.2
click at [1055, 582] on icon at bounding box center [1056, 578] width 7 height 12
drag, startPoint x: 477, startPoint y: 515, endPoint x: 340, endPoint y: 512, distance: 137.0
click at [340, 512] on div "0:45 Если нам скажут ваш поезд ушёл 0:48 Мы ответим просто что подождём другой …" at bounding box center [756, 390] width 1461 height 616
click at [917, 581] on div "Но" at bounding box center [922, 579] width 38 height 42
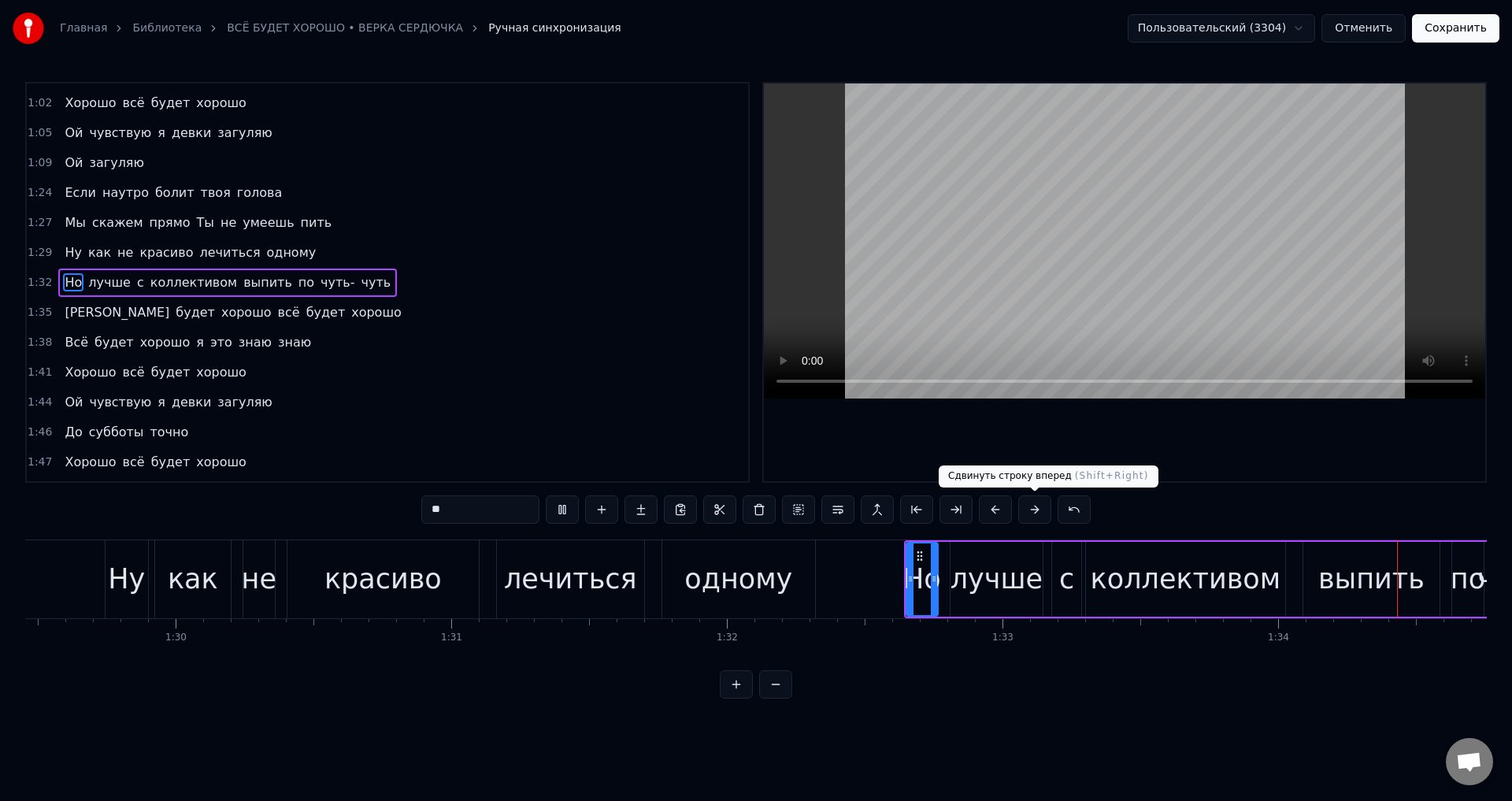
click at [1073, 581] on div "с" at bounding box center [1066, 579] width 15 height 42
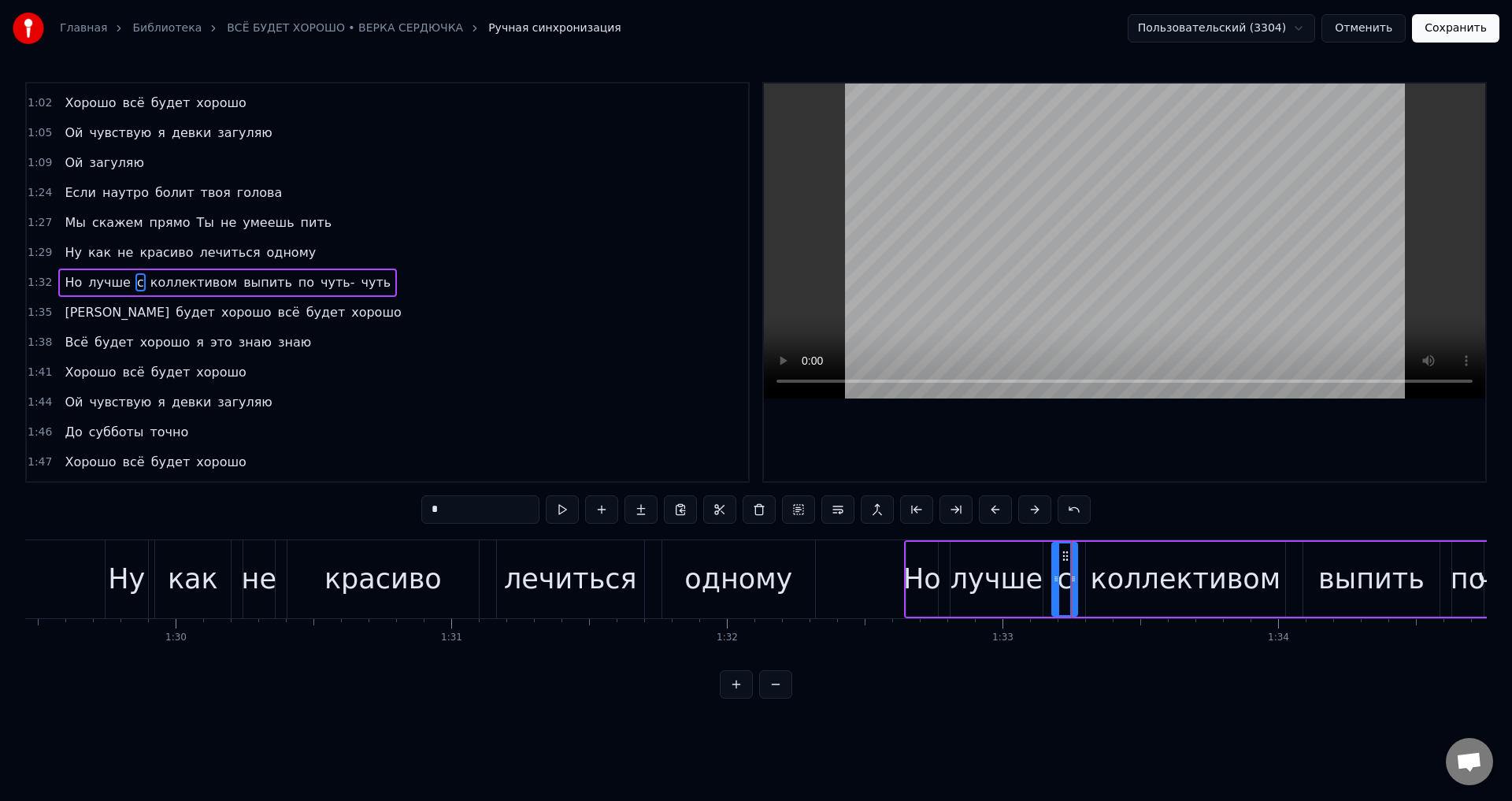
click at [1073, 584] on icon at bounding box center [1074, 578] width 7 height 12
click at [1099, 584] on div "коллективом" at bounding box center [1185, 579] width 199 height 75
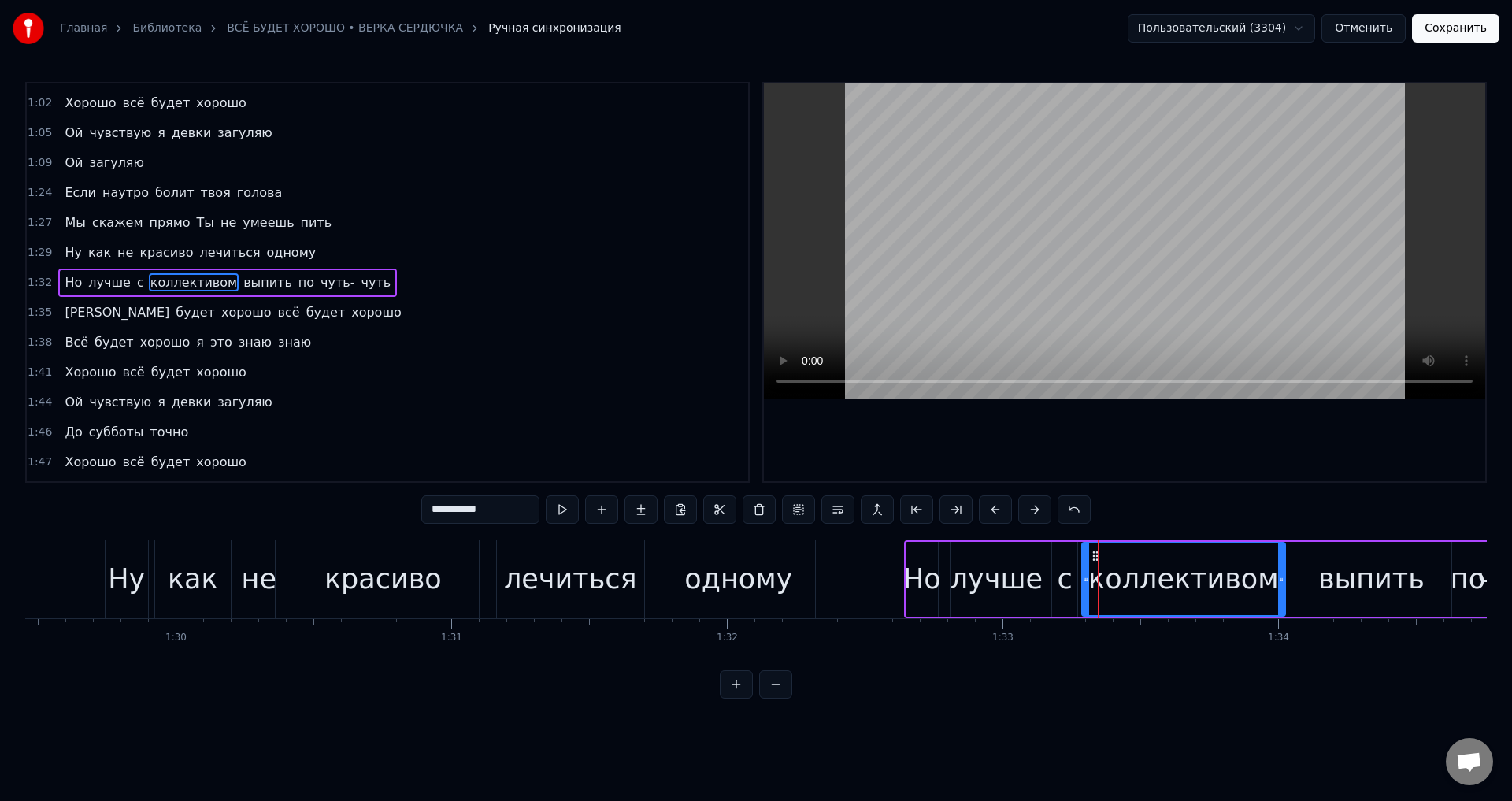
click at [1085, 587] on div at bounding box center [1086, 579] width 7 height 71
drag, startPoint x: 955, startPoint y: 589, endPoint x: 918, endPoint y: 477, distance: 118.0
click at [955, 586] on div "лучше" at bounding box center [997, 579] width 92 height 75
type input "*****"
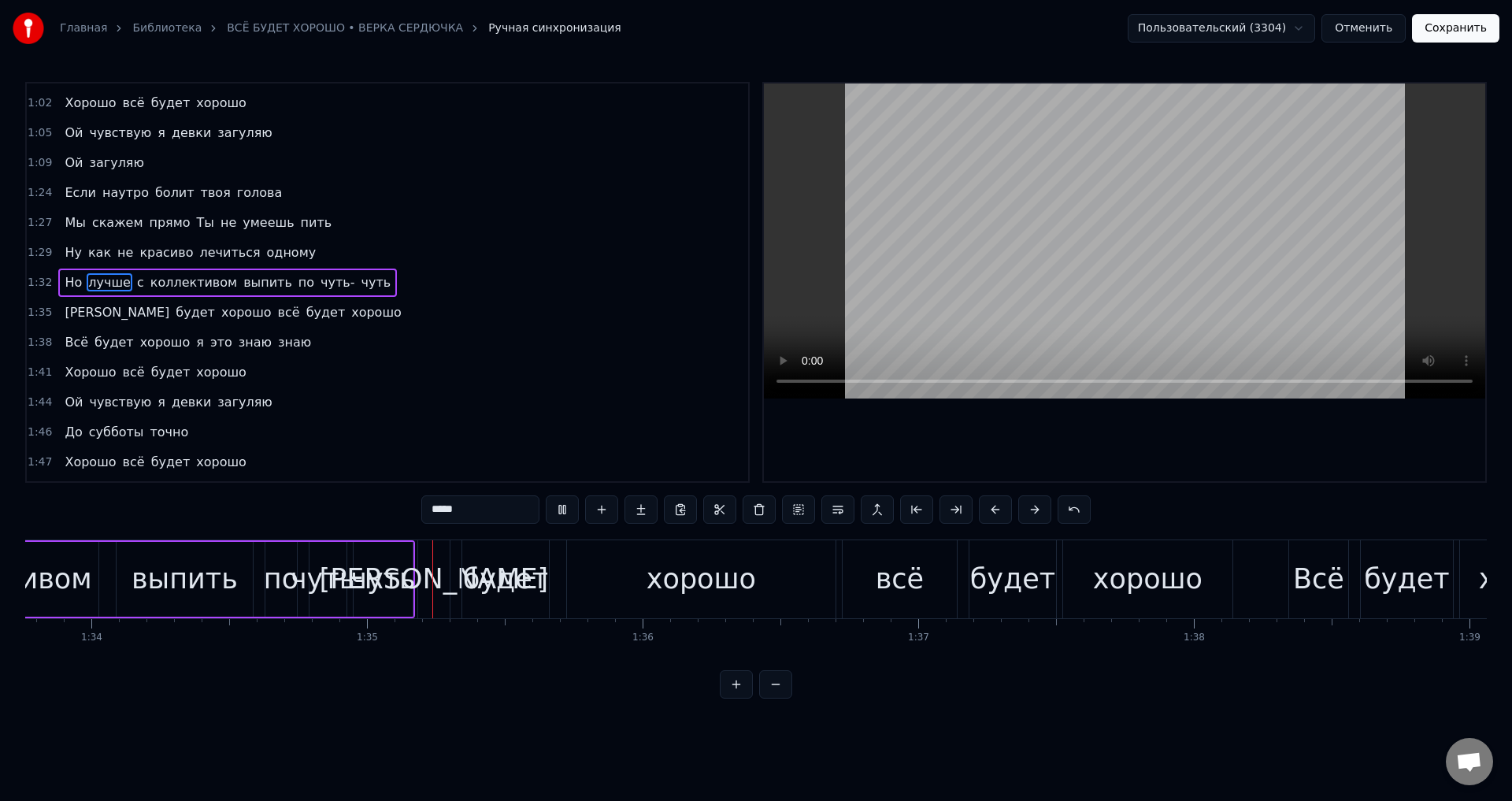
click at [1466, 39] on button "Сохранить" at bounding box center [1455, 28] width 87 height 29
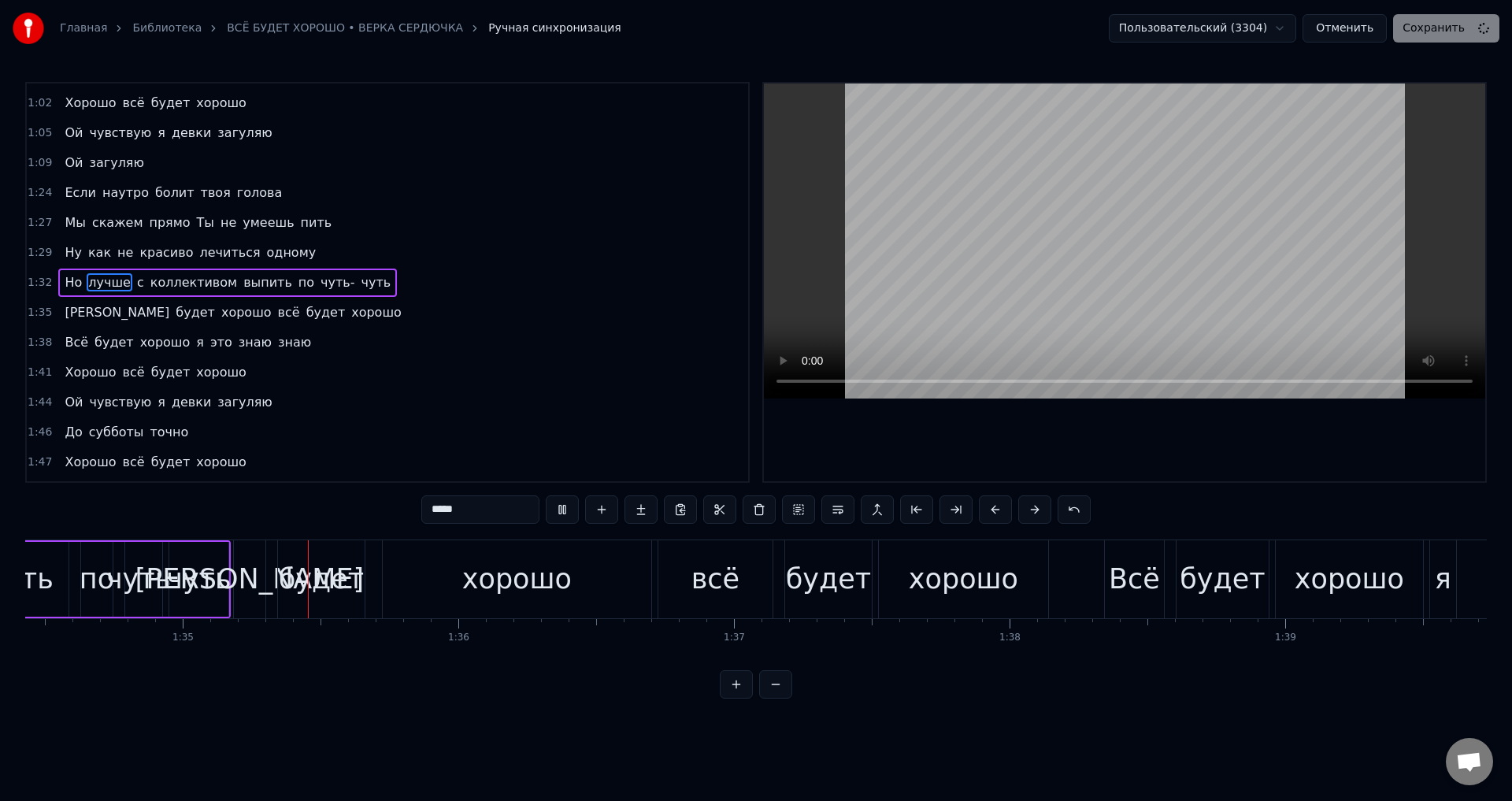
scroll to position [0, 26028]
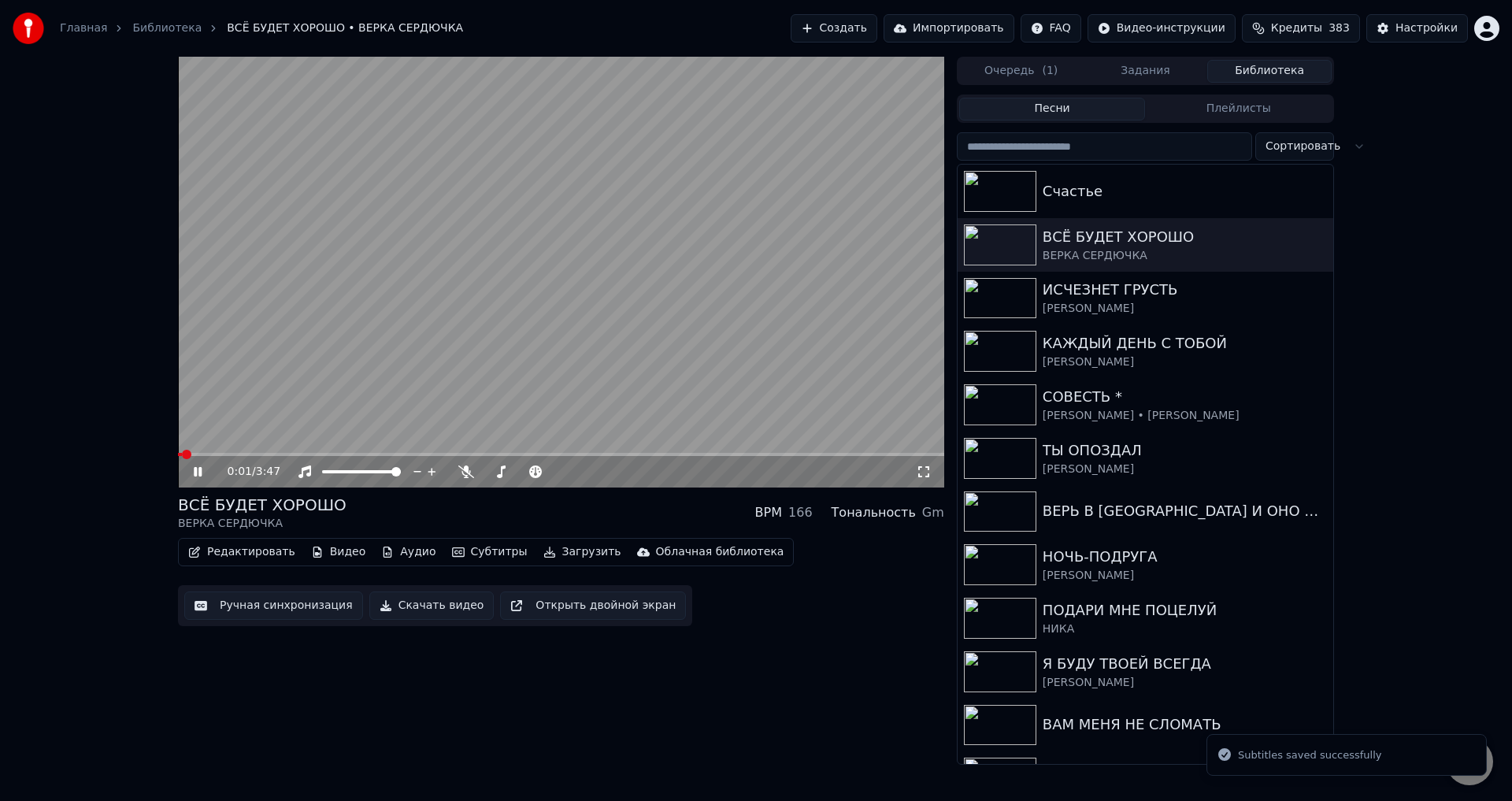
click at [396, 452] on video at bounding box center [561, 272] width 766 height 431
click at [396, 454] on span at bounding box center [561, 455] width 766 height 3
click at [442, 455] on span at bounding box center [561, 455] width 766 height 3
click at [920, 474] on icon at bounding box center [923, 471] width 16 height 12
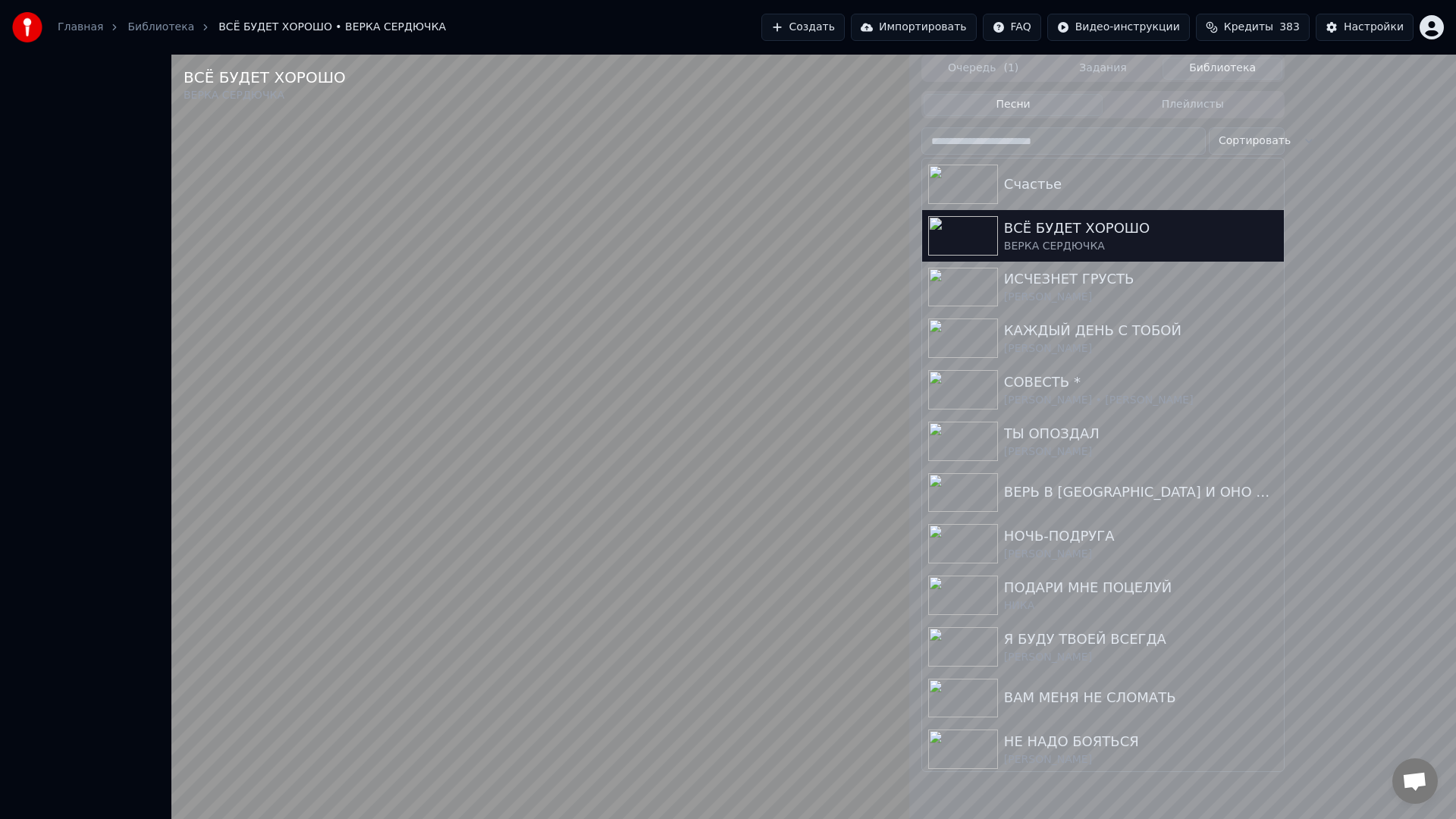
click at [909, 663] on video at bounding box center [540, 464] width 737 height 819
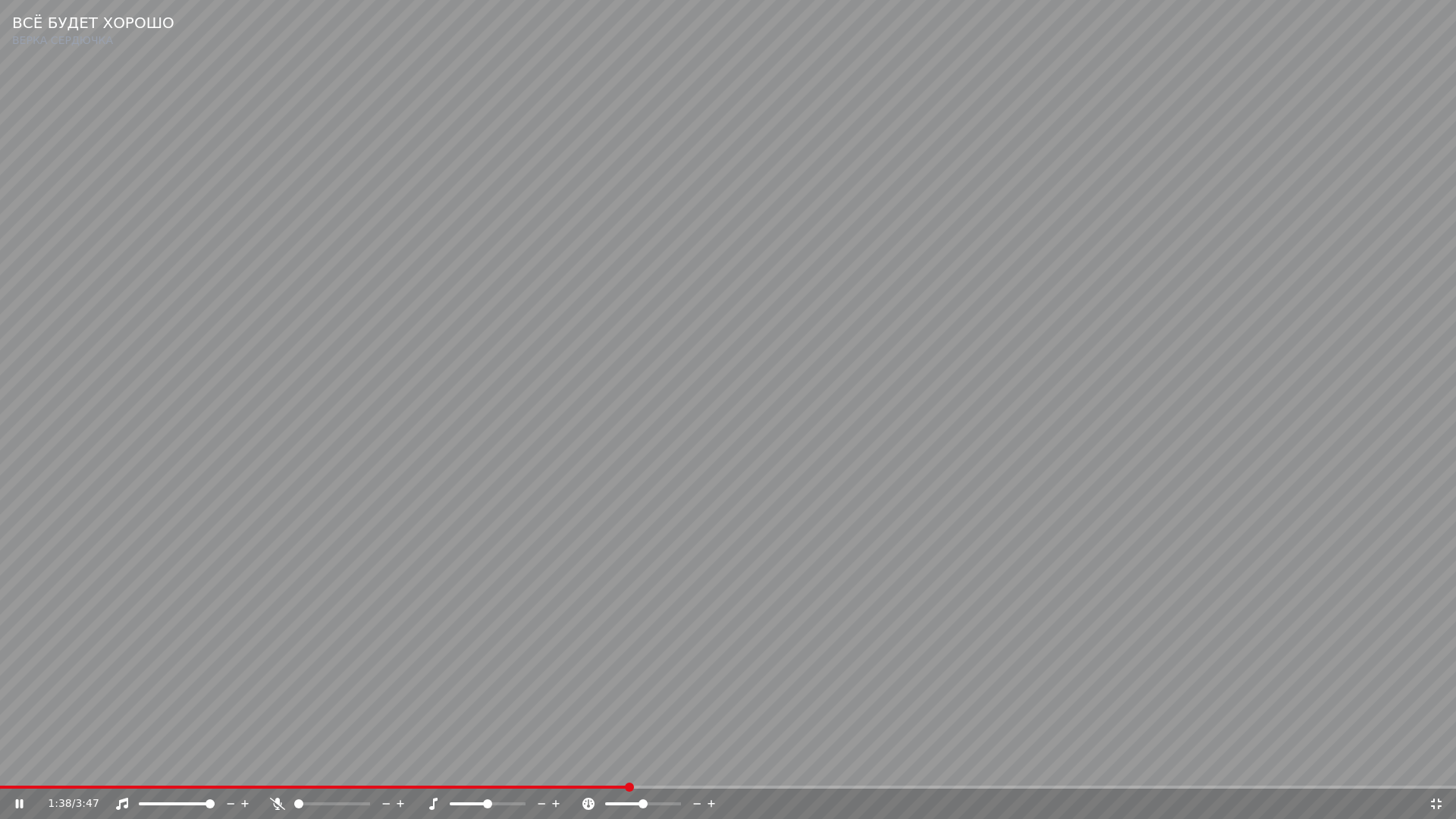
click at [790, 687] on video at bounding box center [728, 410] width 1456 height 819
click at [591, 771] on span at bounding box center [596, 787] width 9 height 9
click at [807, 711] on video at bounding box center [728, 410] width 1456 height 819
click at [538, 771] on span at bounding box center [269, 787] width 538 height 3
click at [861, 706] on video at bounding box center [728, 410] width 1456 height 819
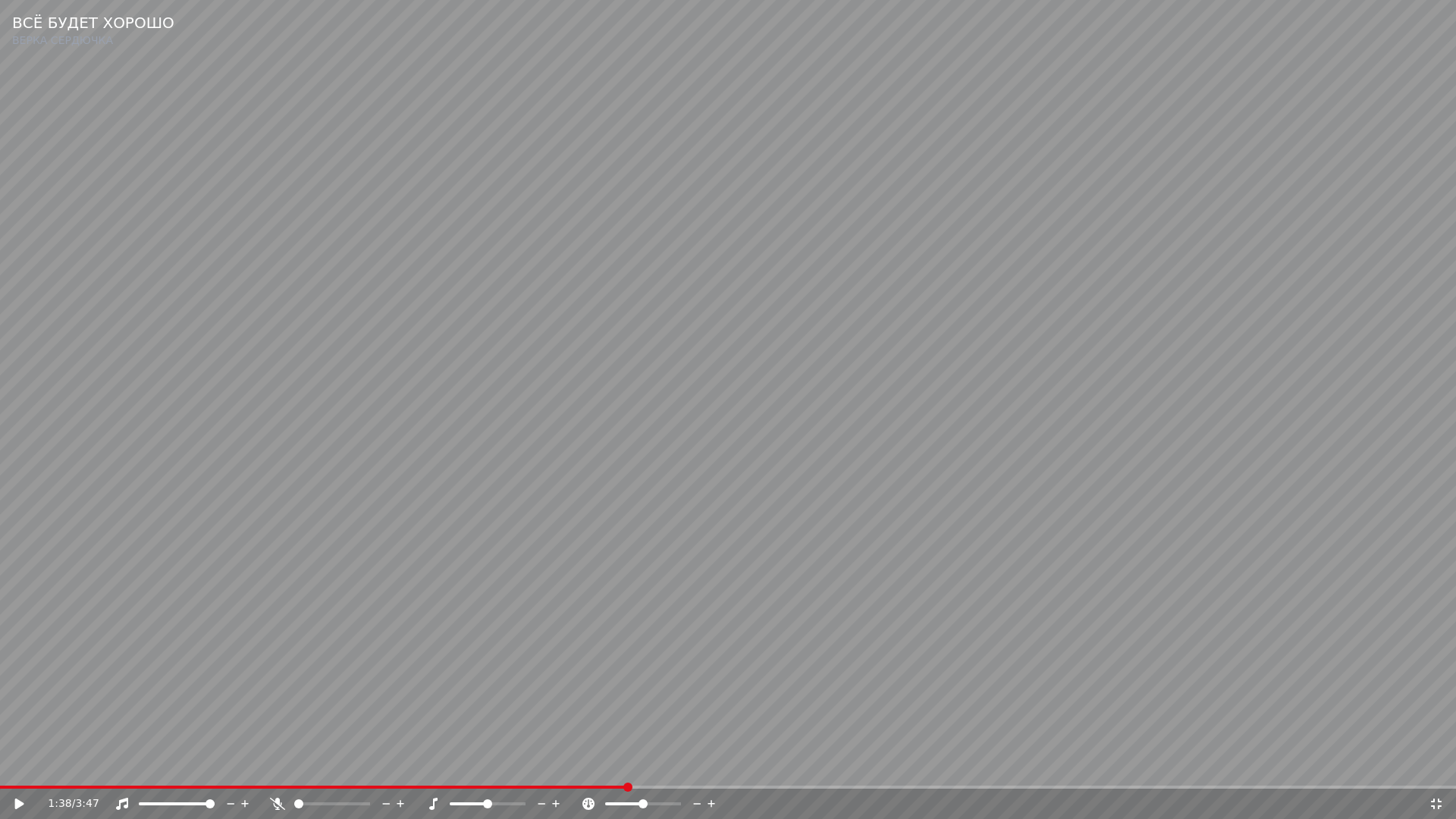
click at [1439, 771] on icon at bounding box center [1435, 803] width 10 height 10
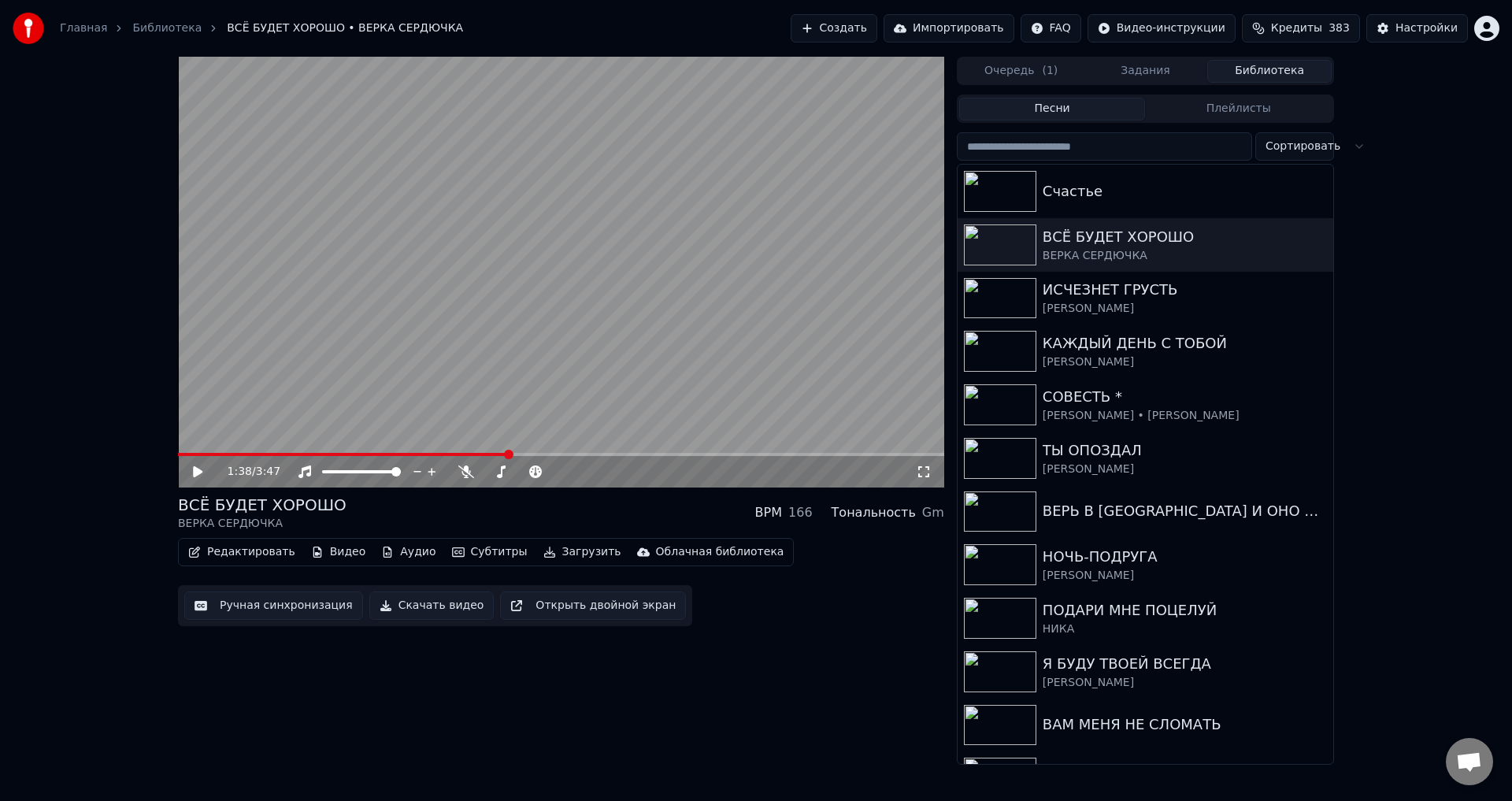
click at [258, 603] on button "Ручная синхронизация" at bounding box center [273, 605] width 179 height 29
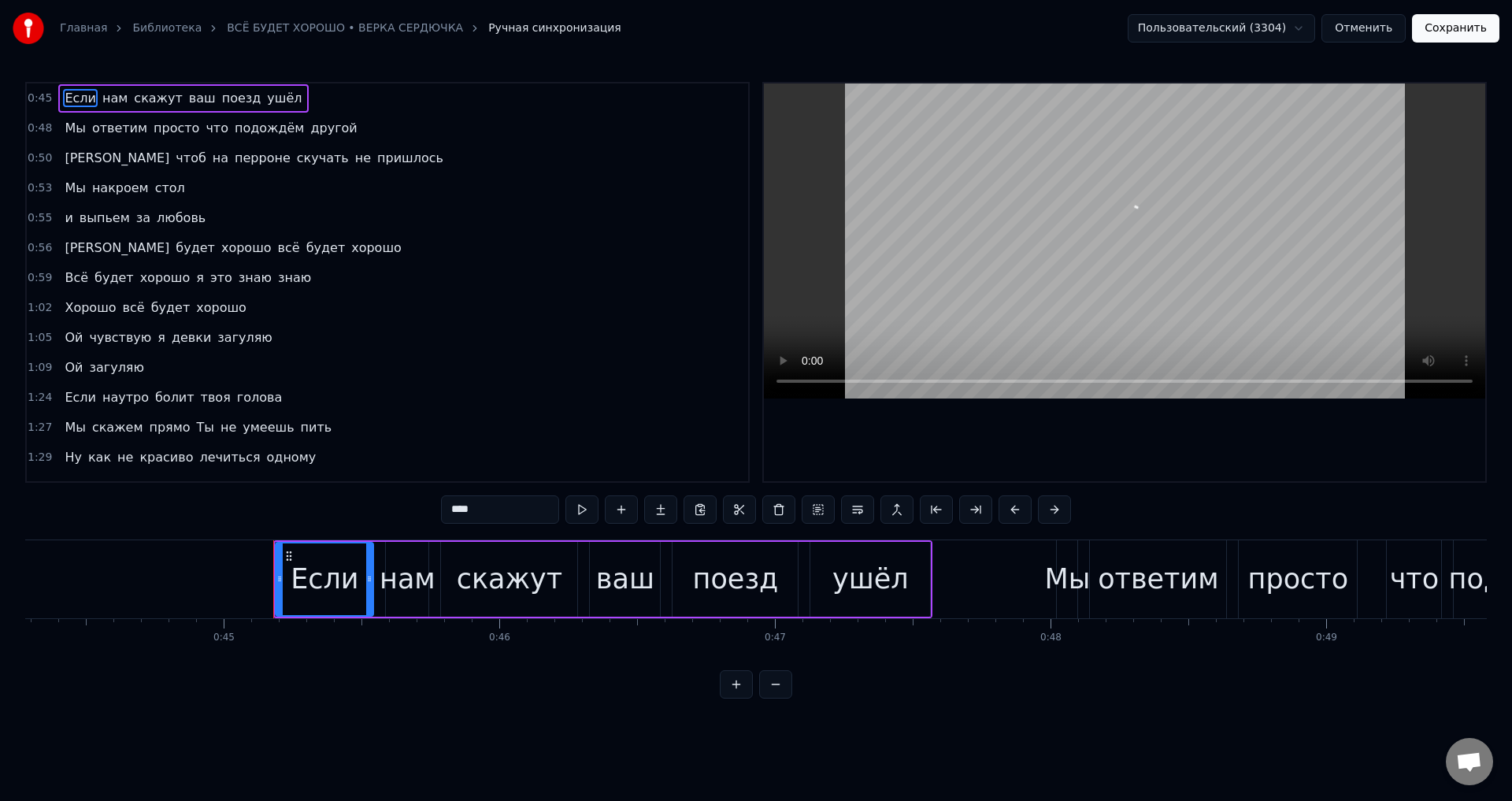
scroll to position [0, 12373]
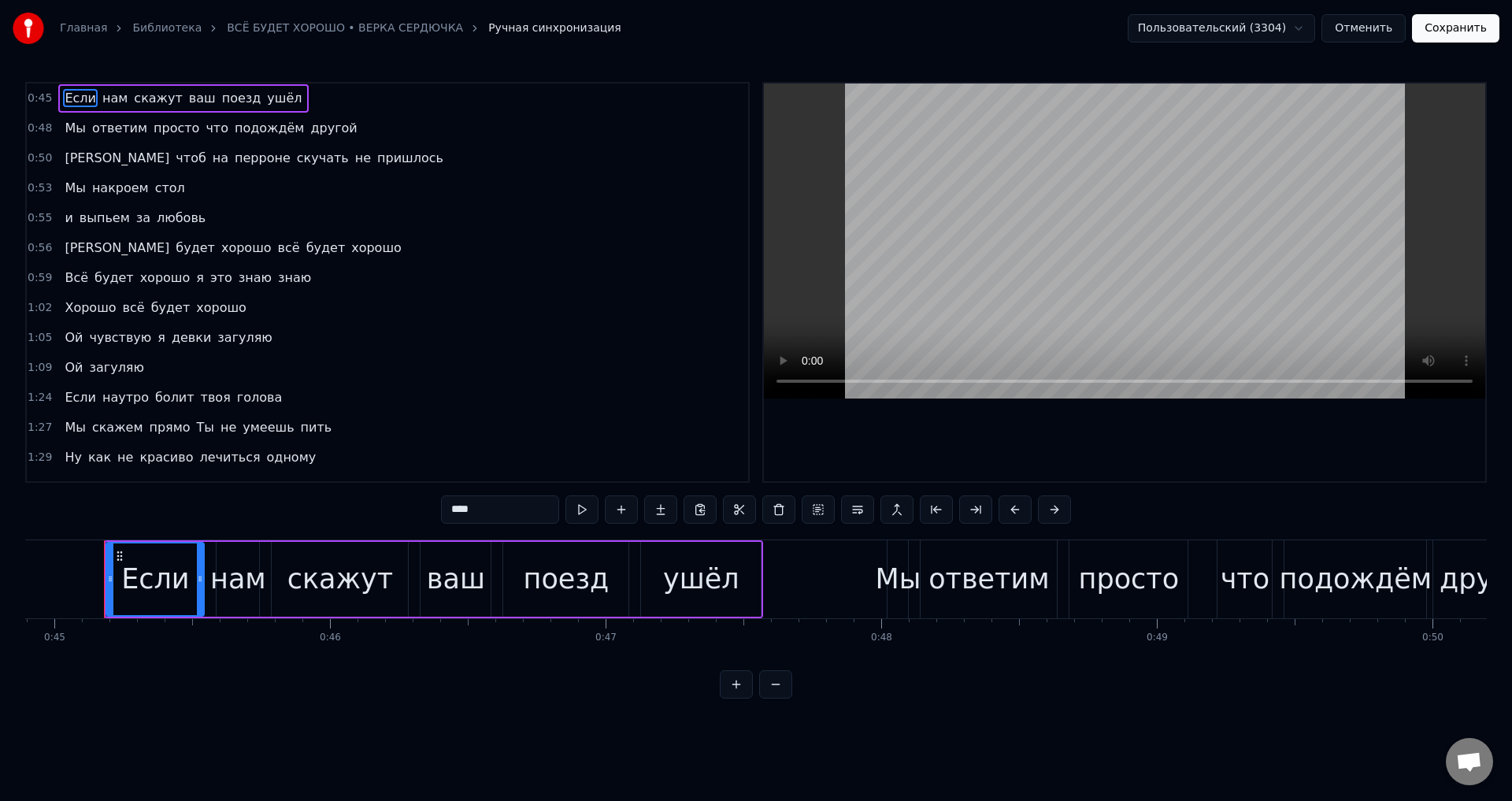
click at [66, 457] on span "Ну" at bounding box center [73, 457] width 21 height 18
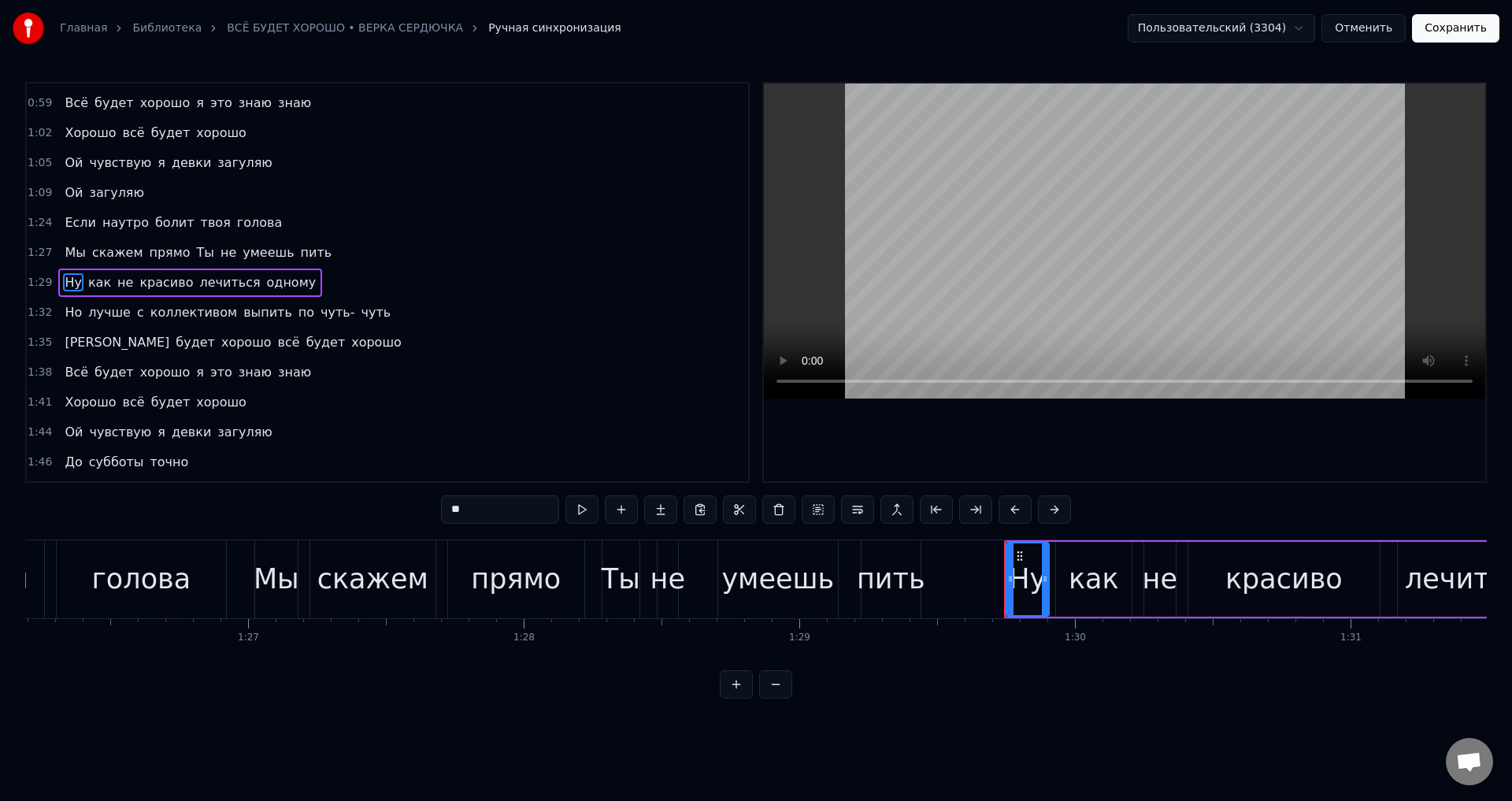
scroll to position [0, 24653]
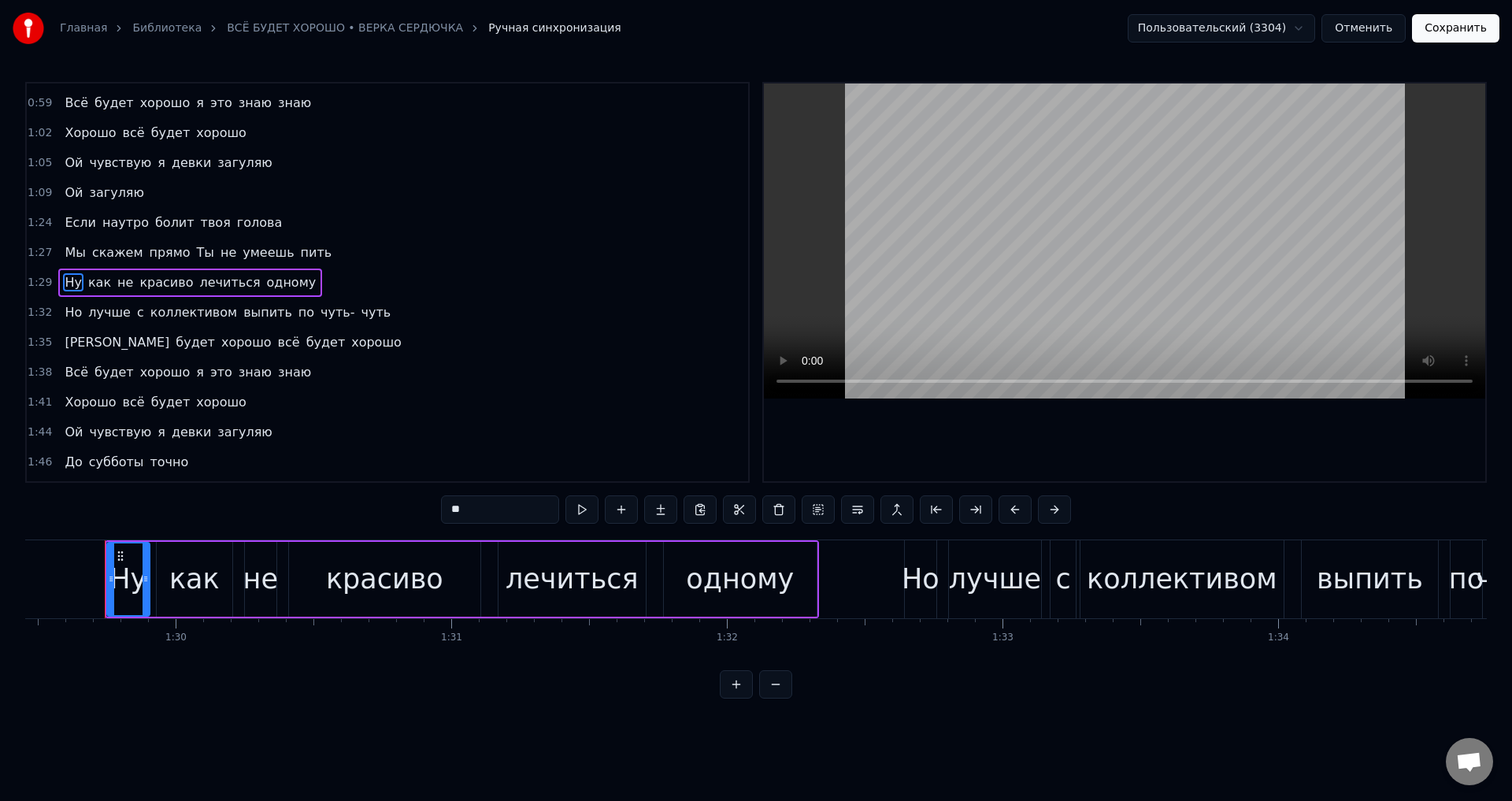
click at [70, 309] on span "Но" at bounding box center [73, 312] width 21 height 18
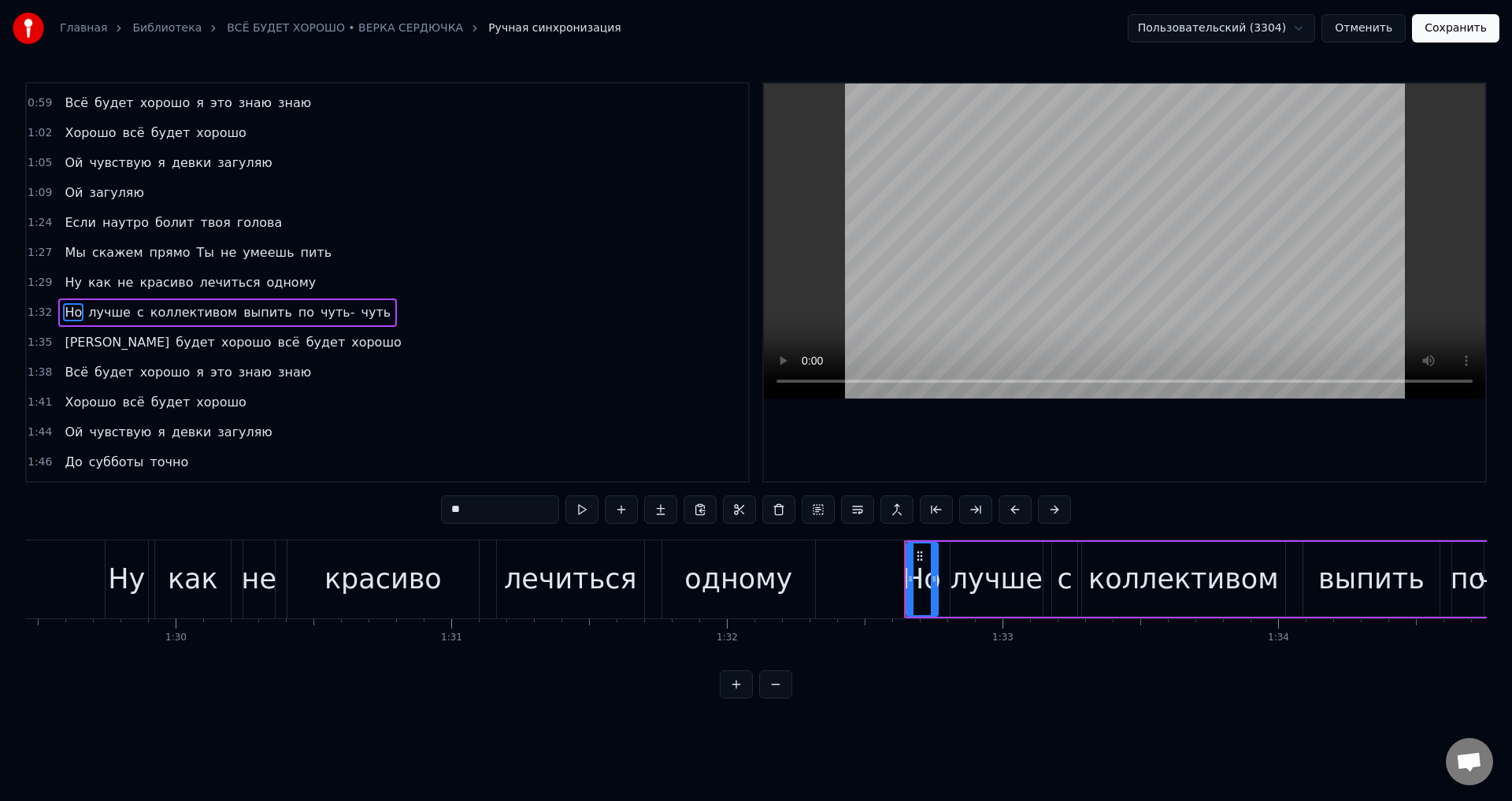
scroll to position [204, 0]
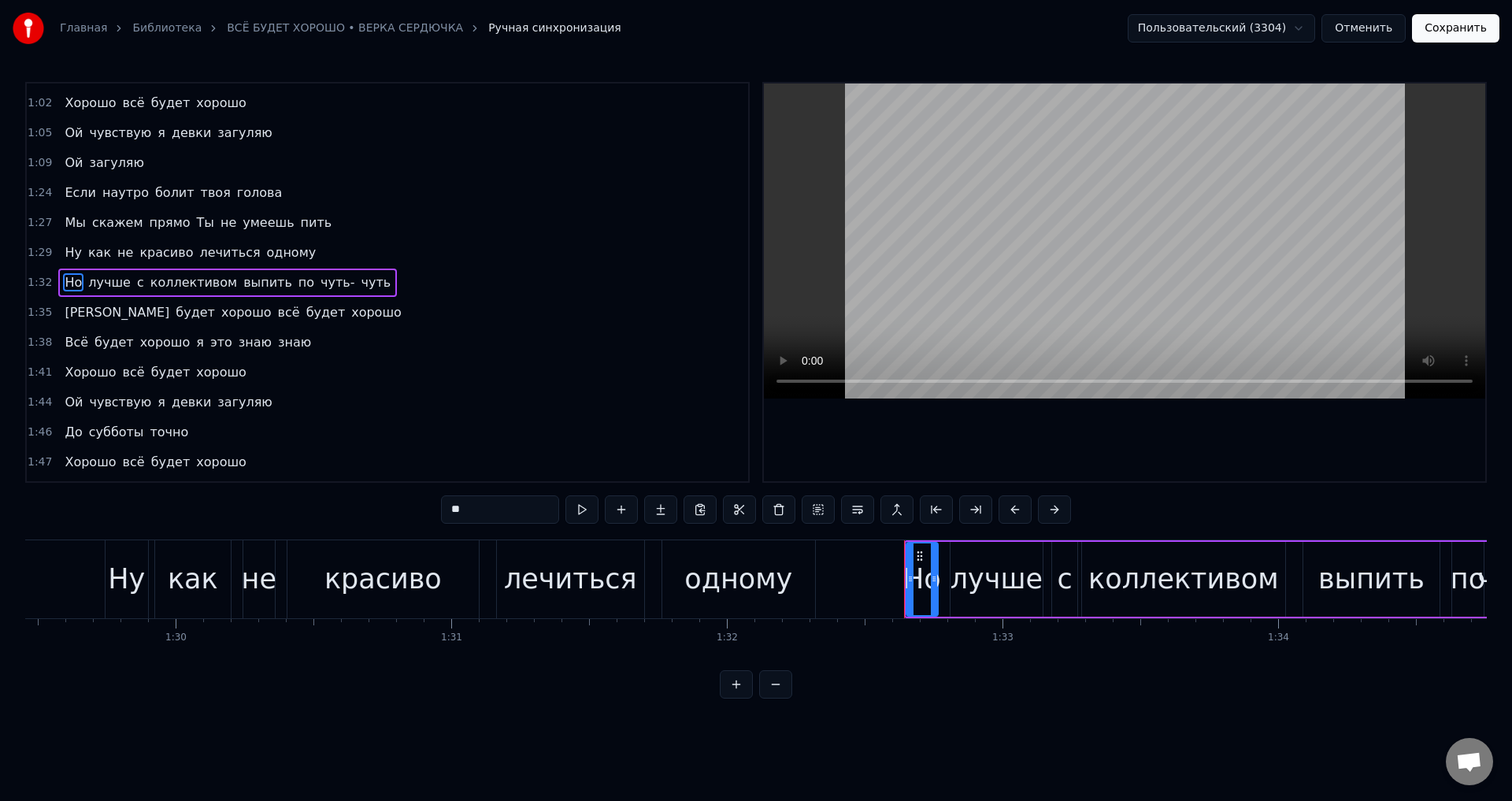
click at [69, 314] on span "[PERSON_NAME]" at bounding box center [117, 312] width 108 height 18
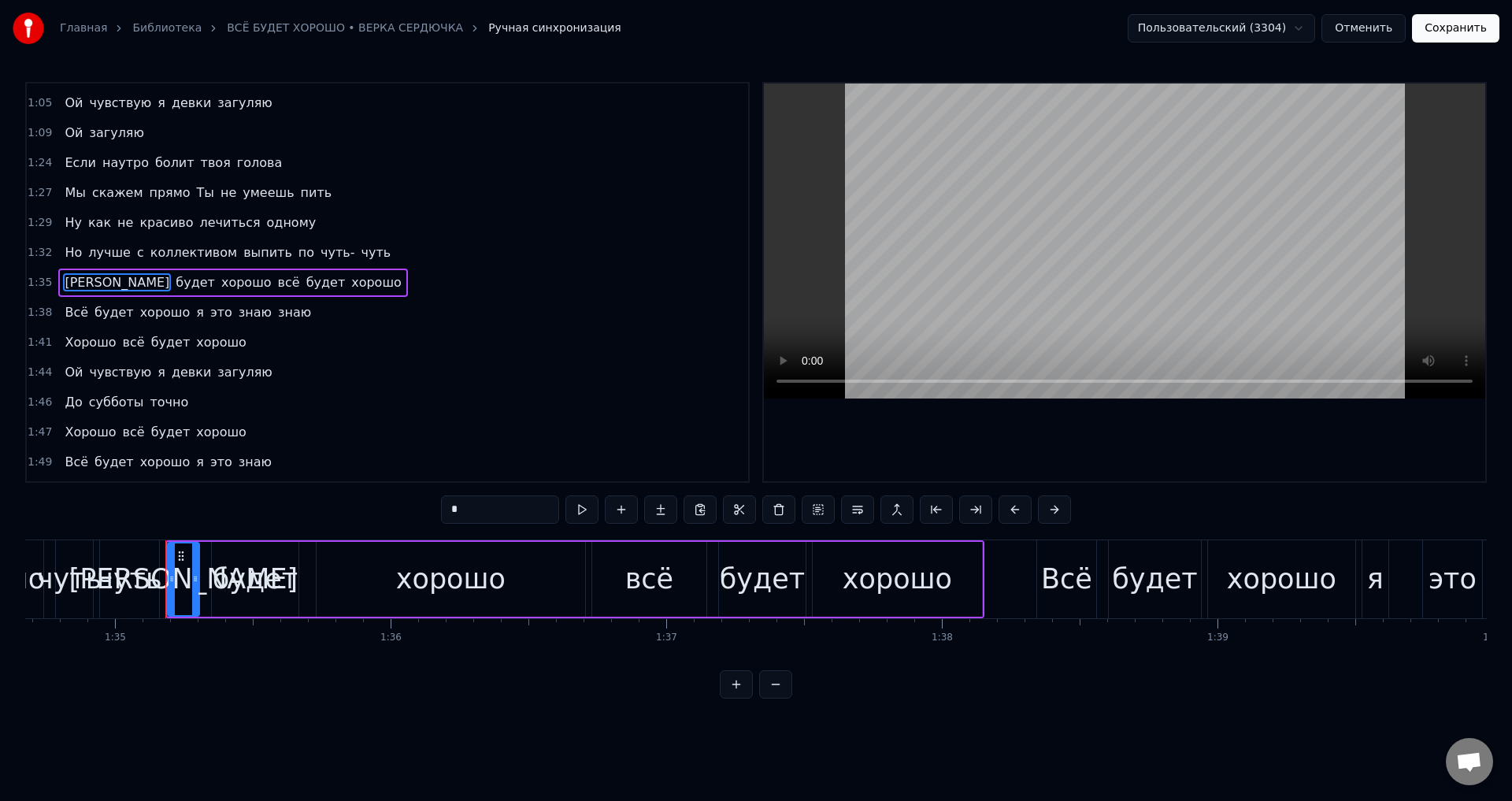
scroll to position [0, 26152]
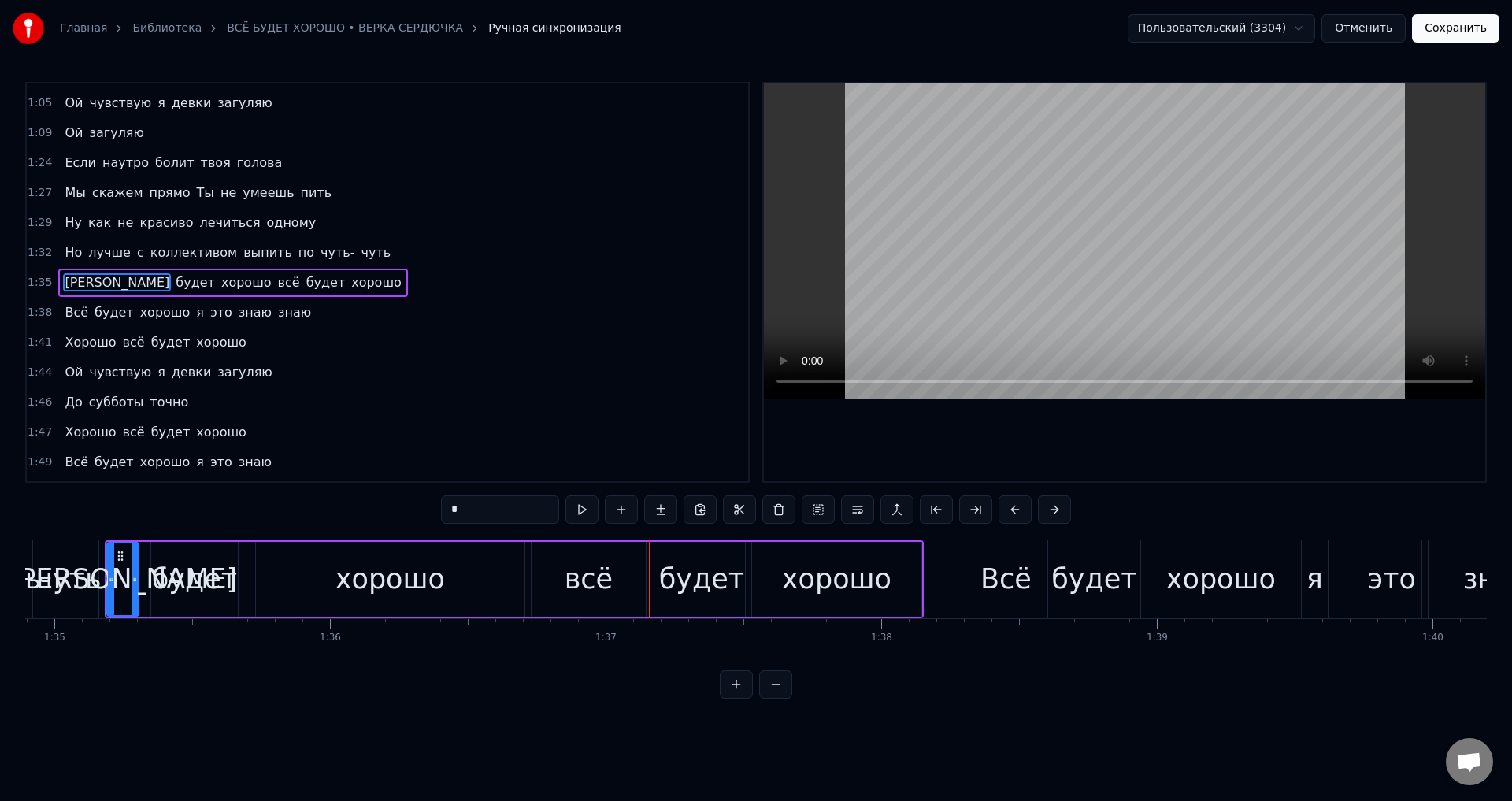
click at [534, 584] on div "всё" at bounding box center [589, 579] width 114 height 75
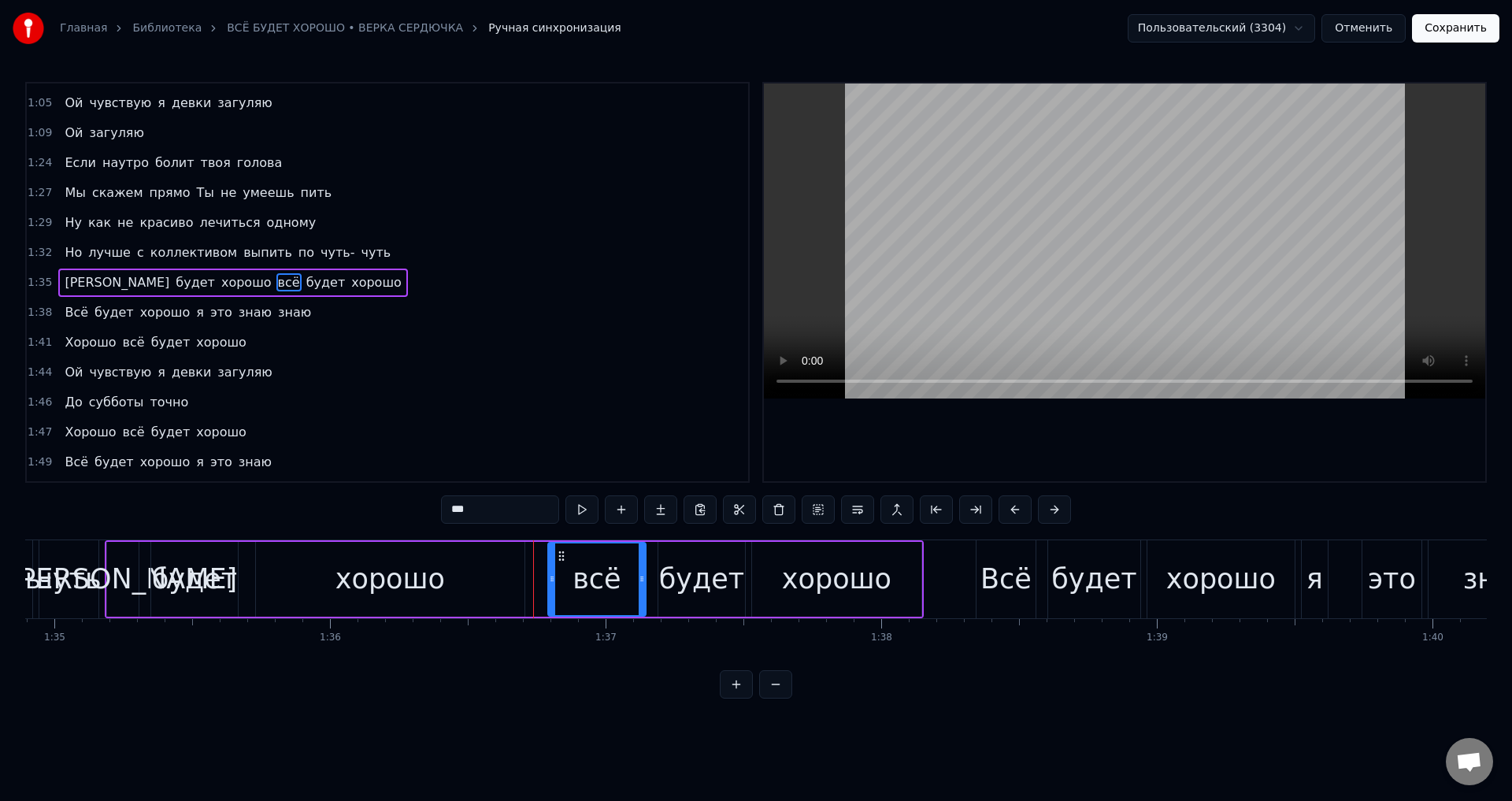
drag, startPoint x: 537, startPoint y: 584, endPoint x: 553, endPoint y: 580, distance: 16.5
click at [553, 580] on icon at bounding box center [552, 578] width 7 height 12
click at [462, 578] on div "хорошо" at bounding box center [390, 579] width 268 height 75
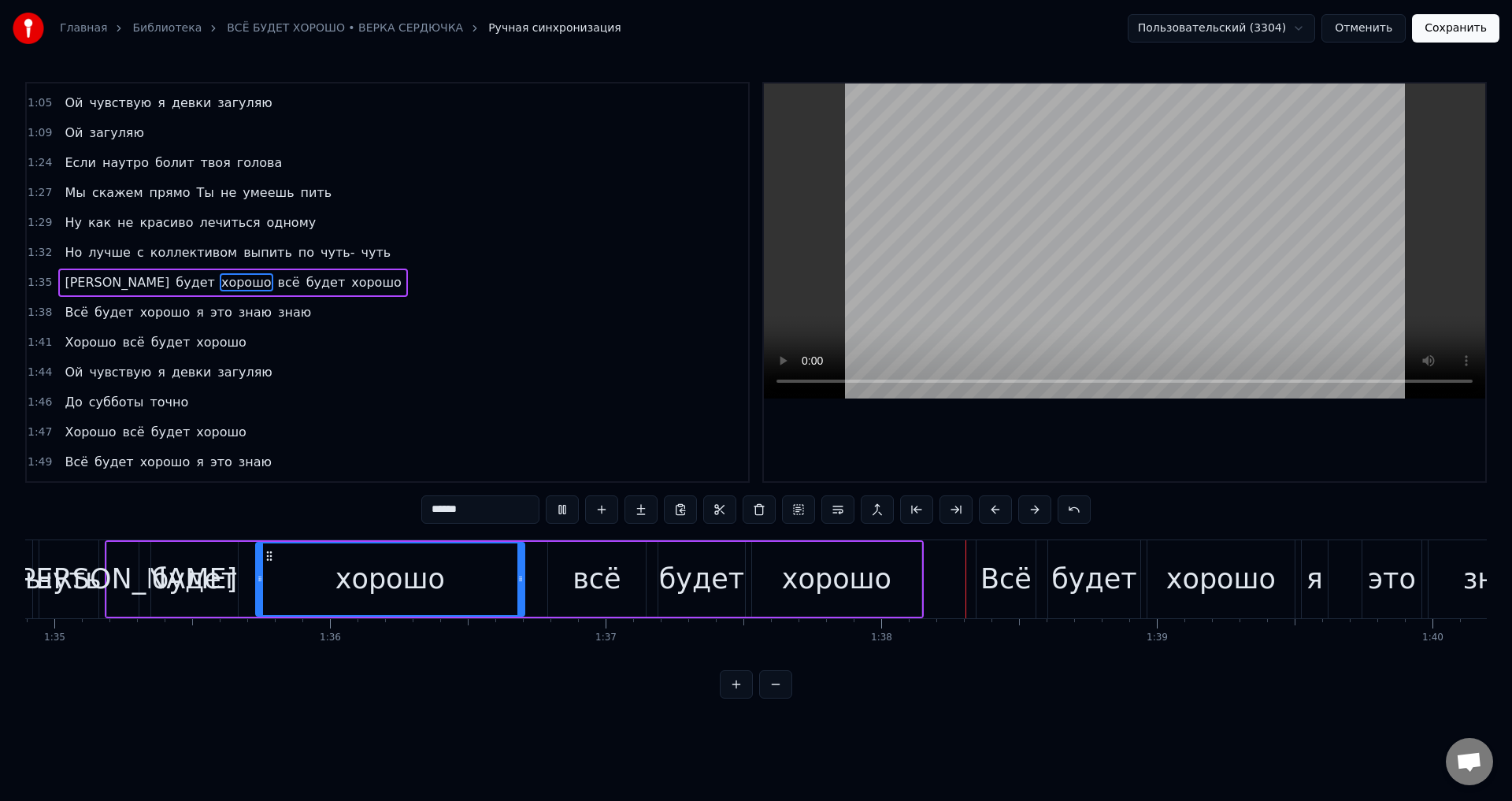
drag, startPoint x: 431, startPoint y: 584, endPoint x: 786, endPoint y: 428, distance: 387.8
click at [434, 581] on div "хорошо" at bounding box center [390, 579] width 109 height 42
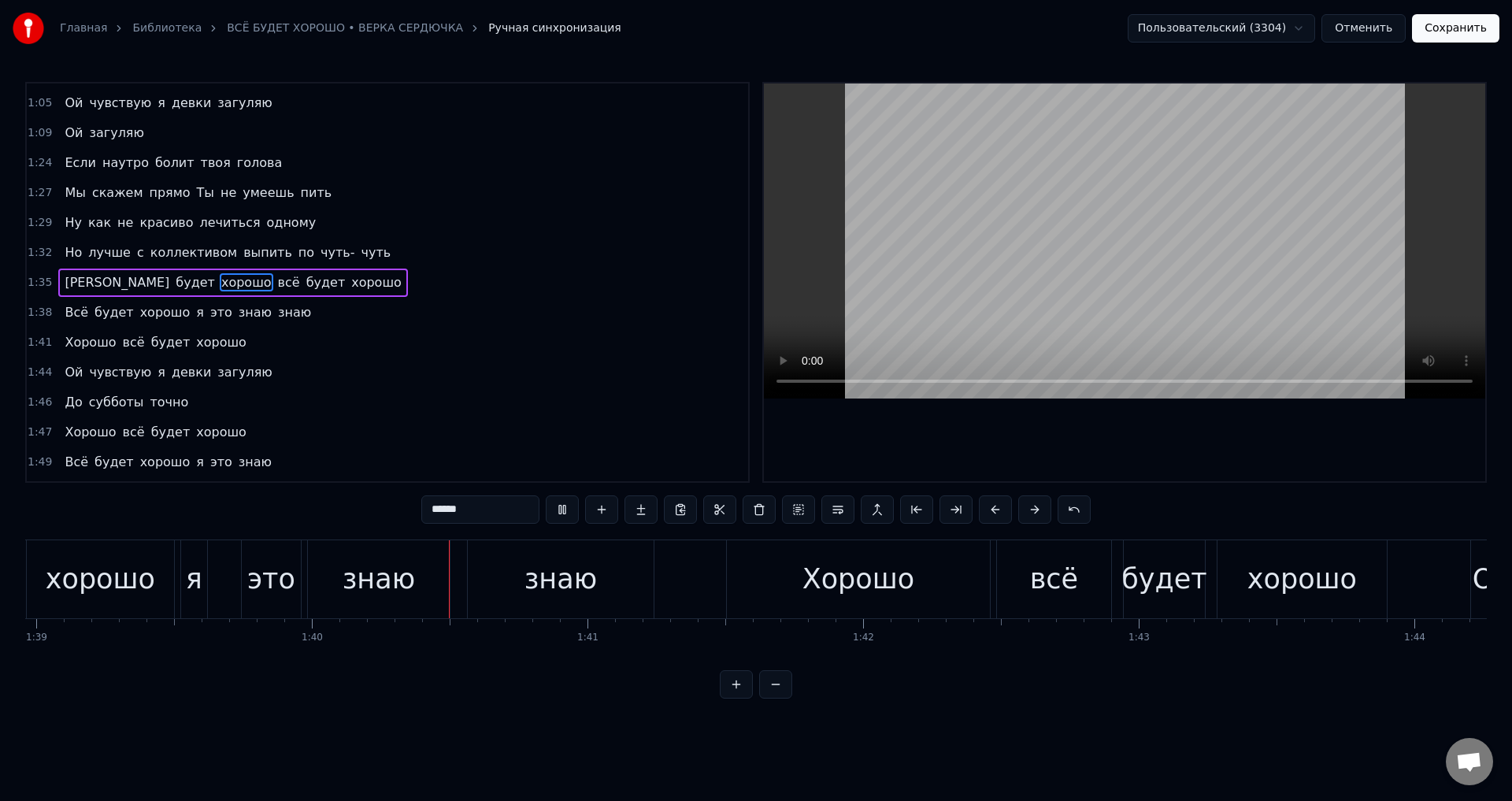
scroll to position [0, 27461]
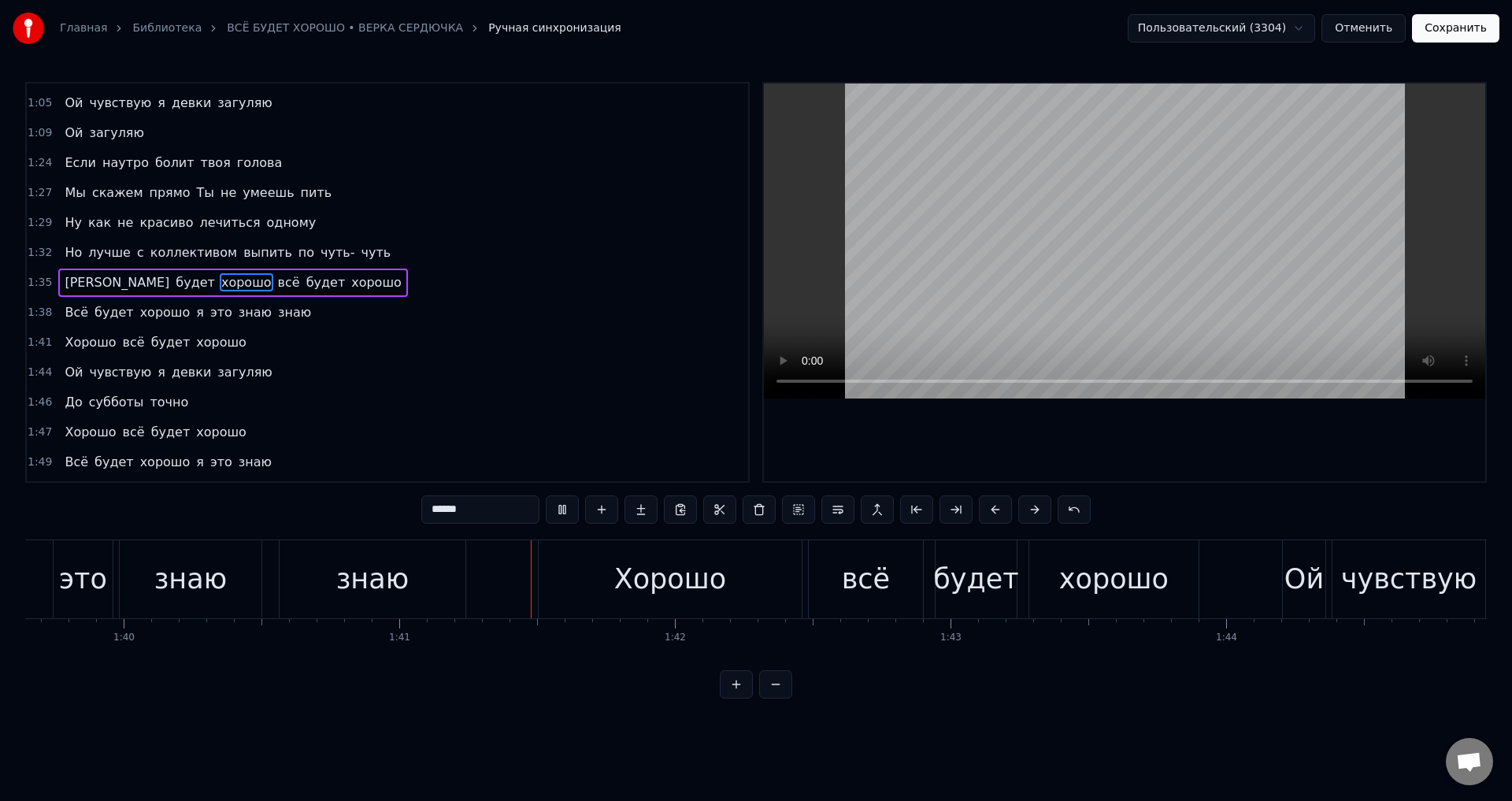
click at [220, 287] on span "хорошо" at bounding box center [246, 282] width 53 height 18
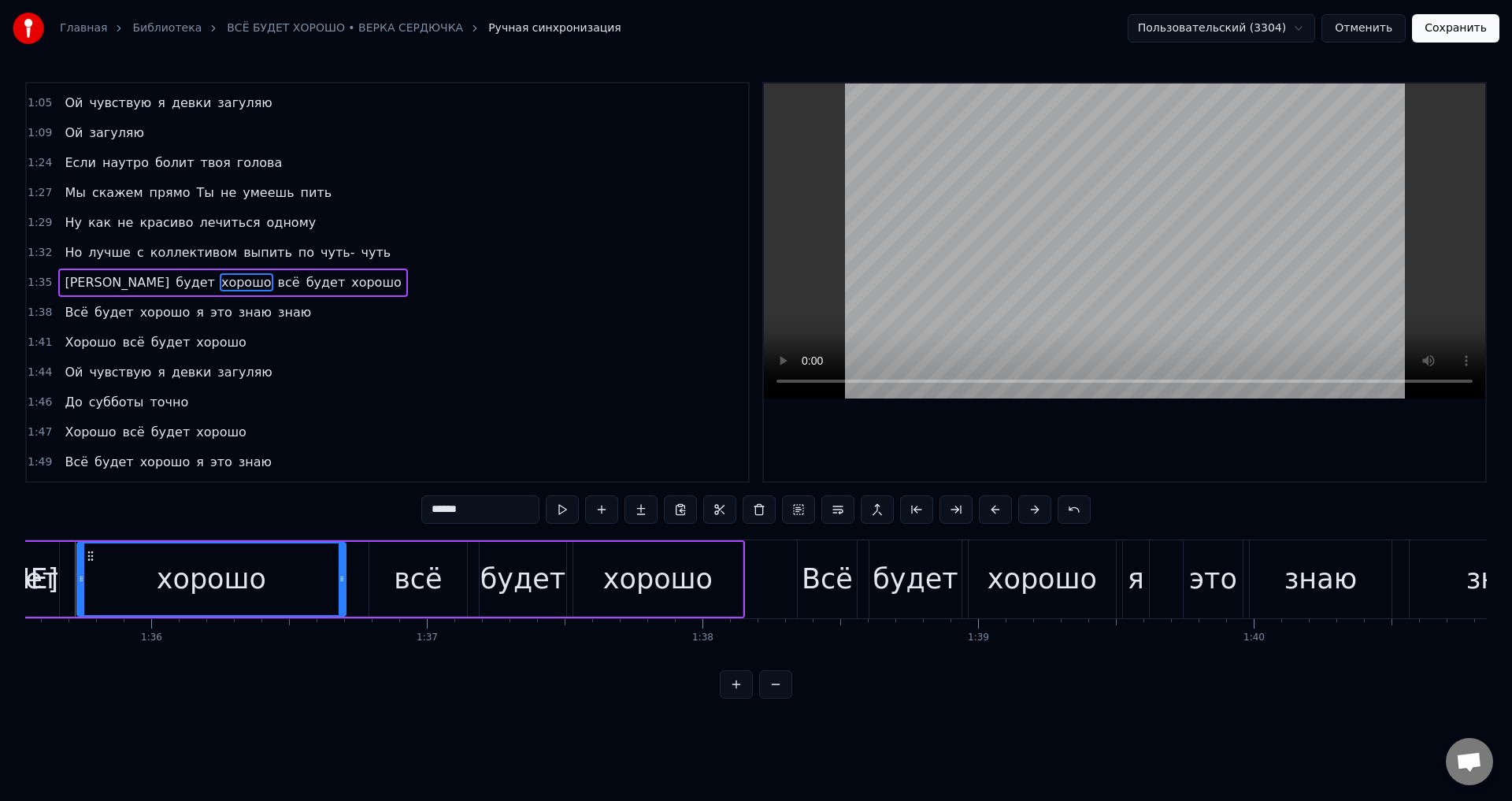
scroll to position [0, 26301]
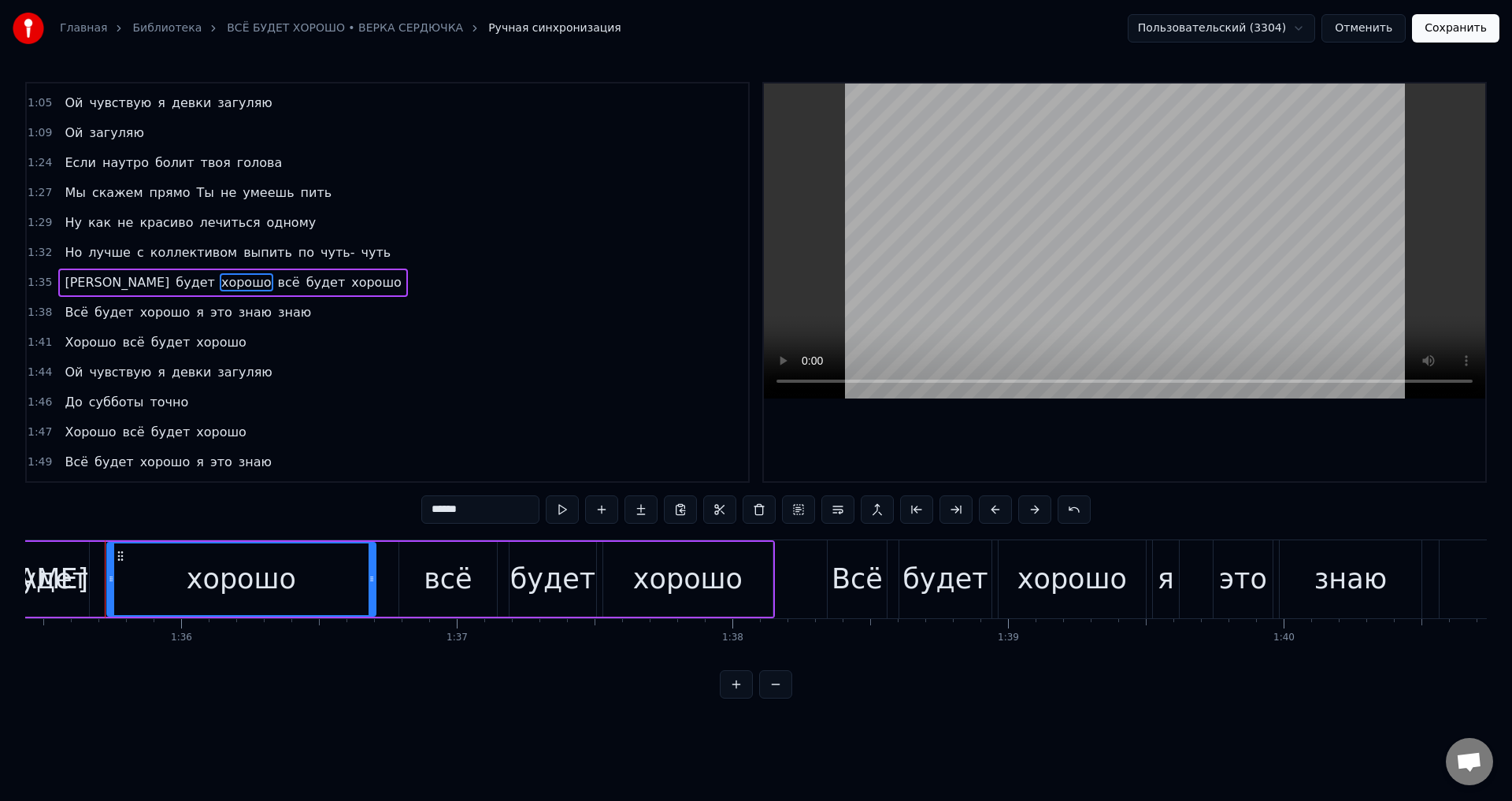
click at [422, 579] on div "всё" at bounding box center [447, 579] width 98 height 75
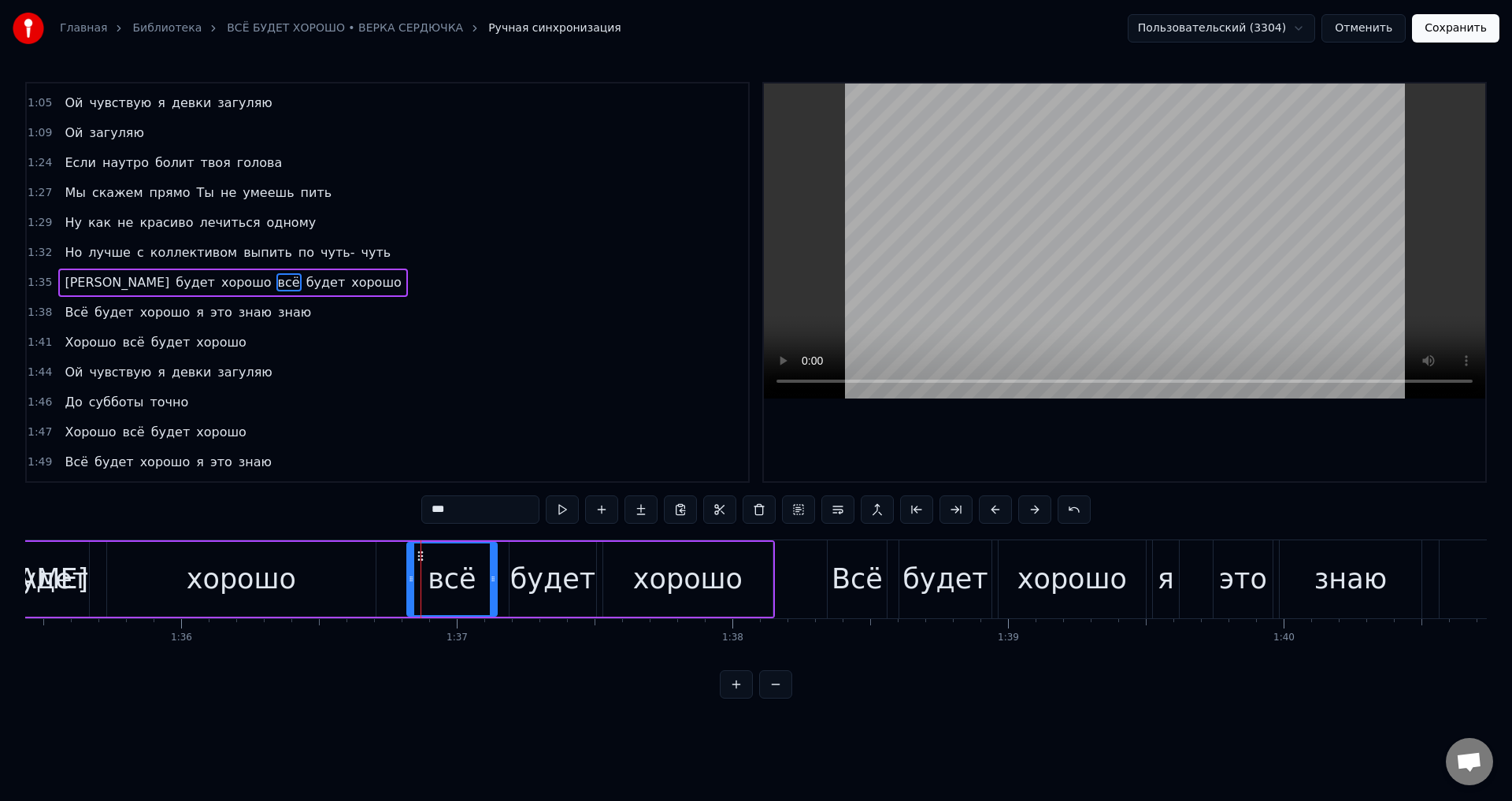
click at [410, 581] on icon at bounding box center [411, 578] width 7 height 12
click at [240, 581] on div "хорошо" at bounding box center [241, 579] width 109 height 42
type input "******"
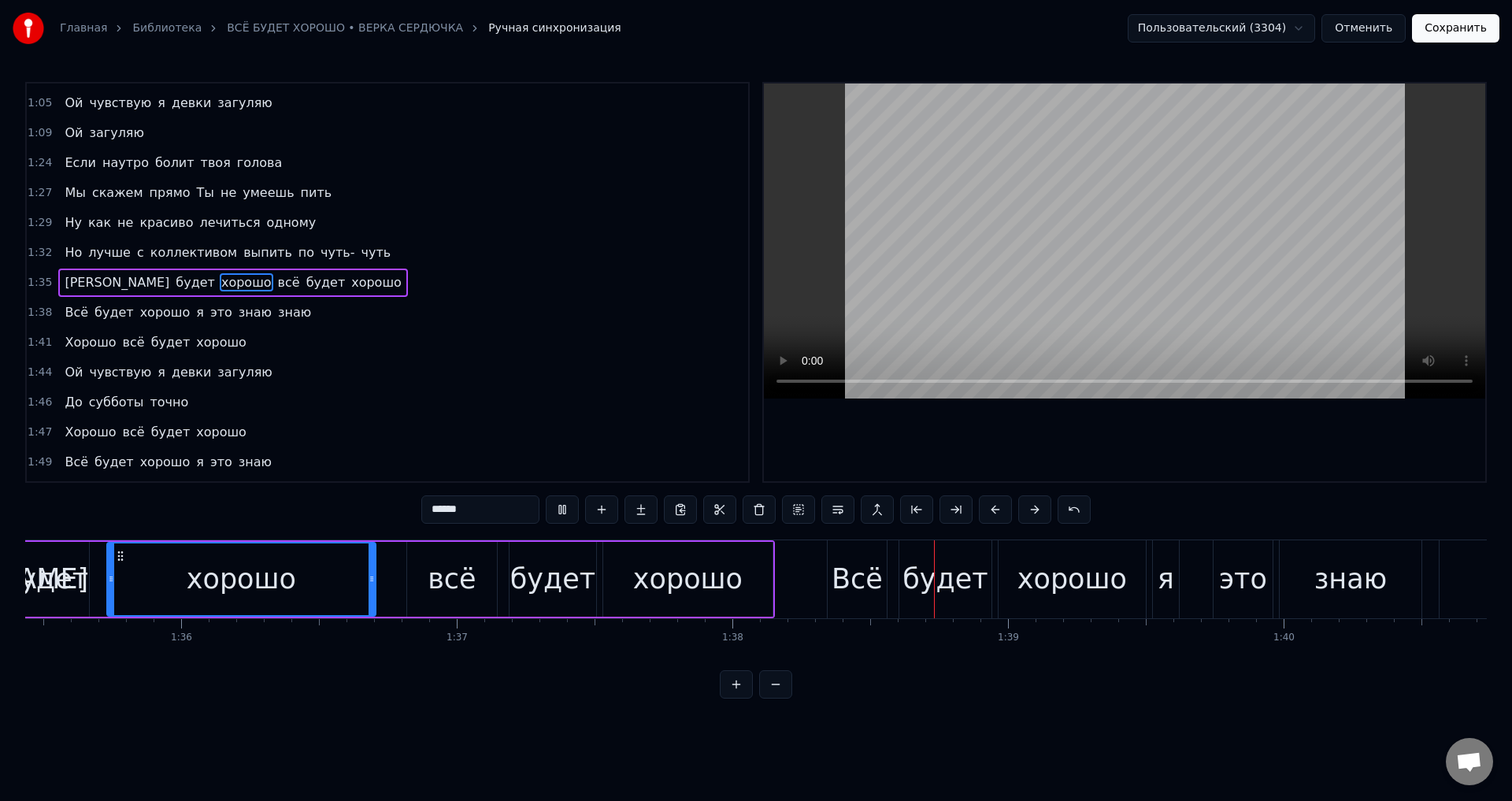
click at [1455, 34] on button "Сохранить" at bounding box center [1455, 28] width 87 height 29
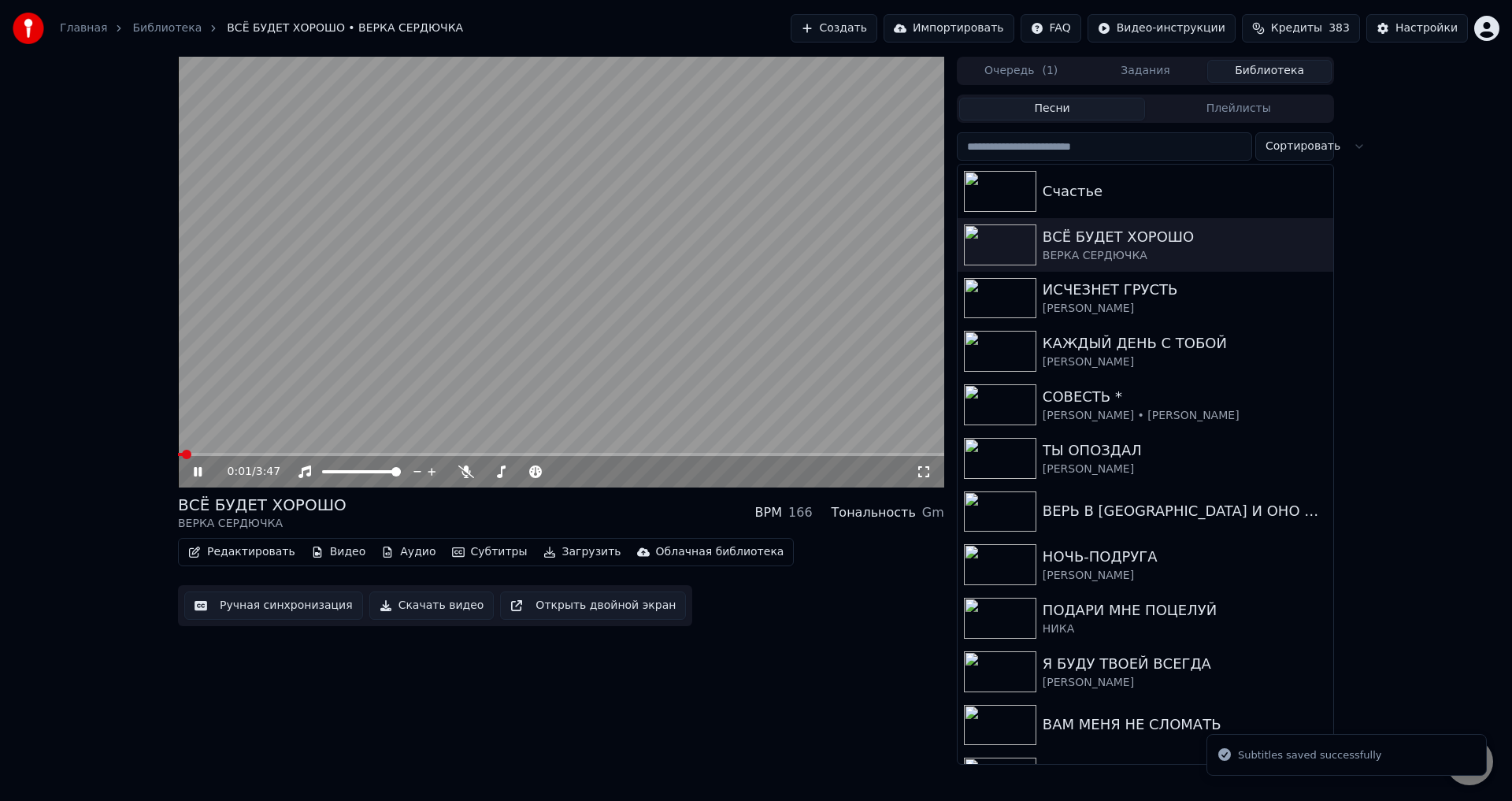
click at [412, 454] on span at bounding box center [561, 455] width 766 height 3
click at [453, 454] on span at bounding box center [561, 455] width 766 height 3
click at [492, 453] on span at bounding box center [561, 455] width 766 height 3
click at [916, 465] on icon at bounding box center [923, 471] width 16 height 12
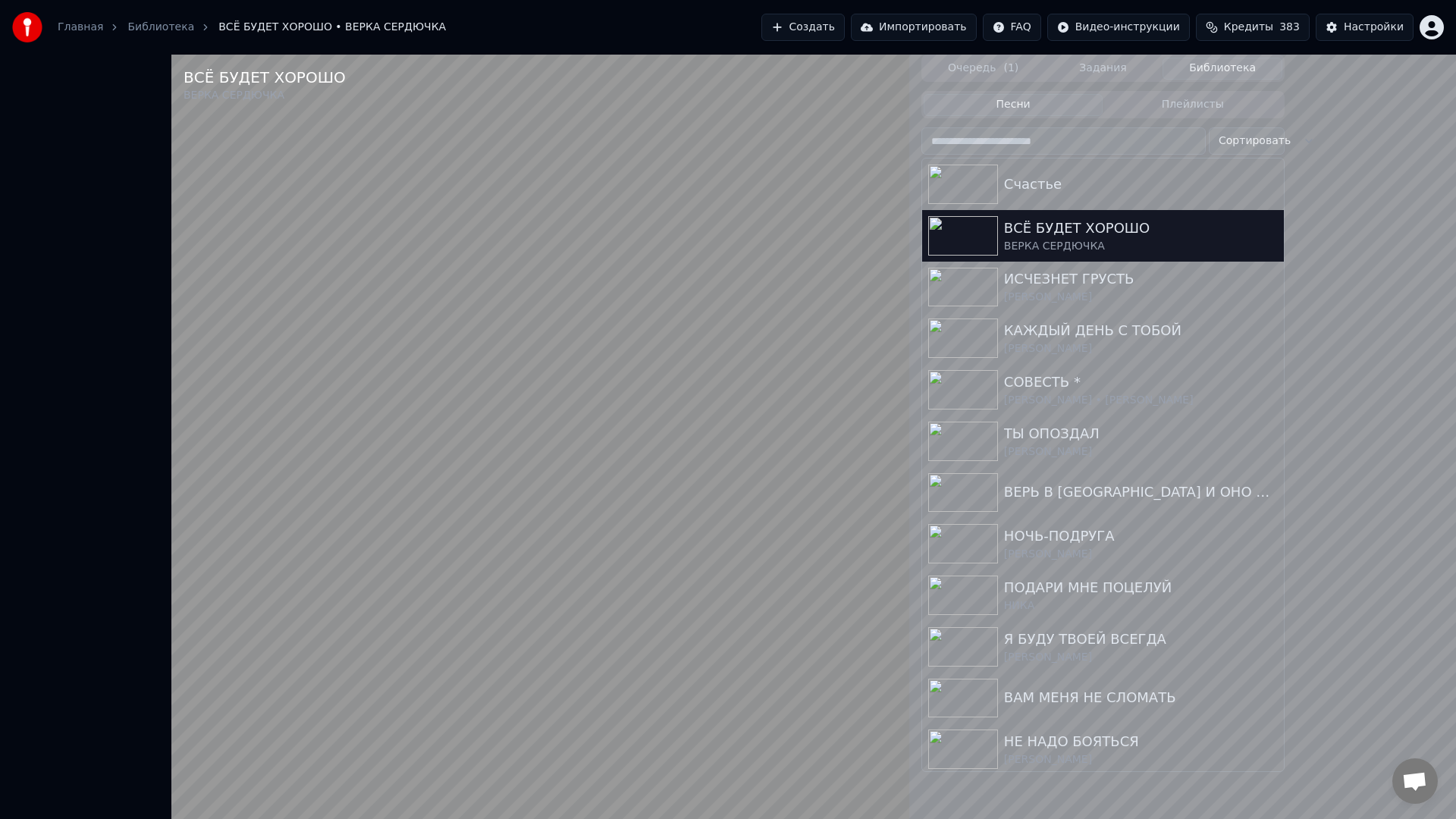
click at [608, 617] on video at bounding box center [540, 464] width 737 height 819
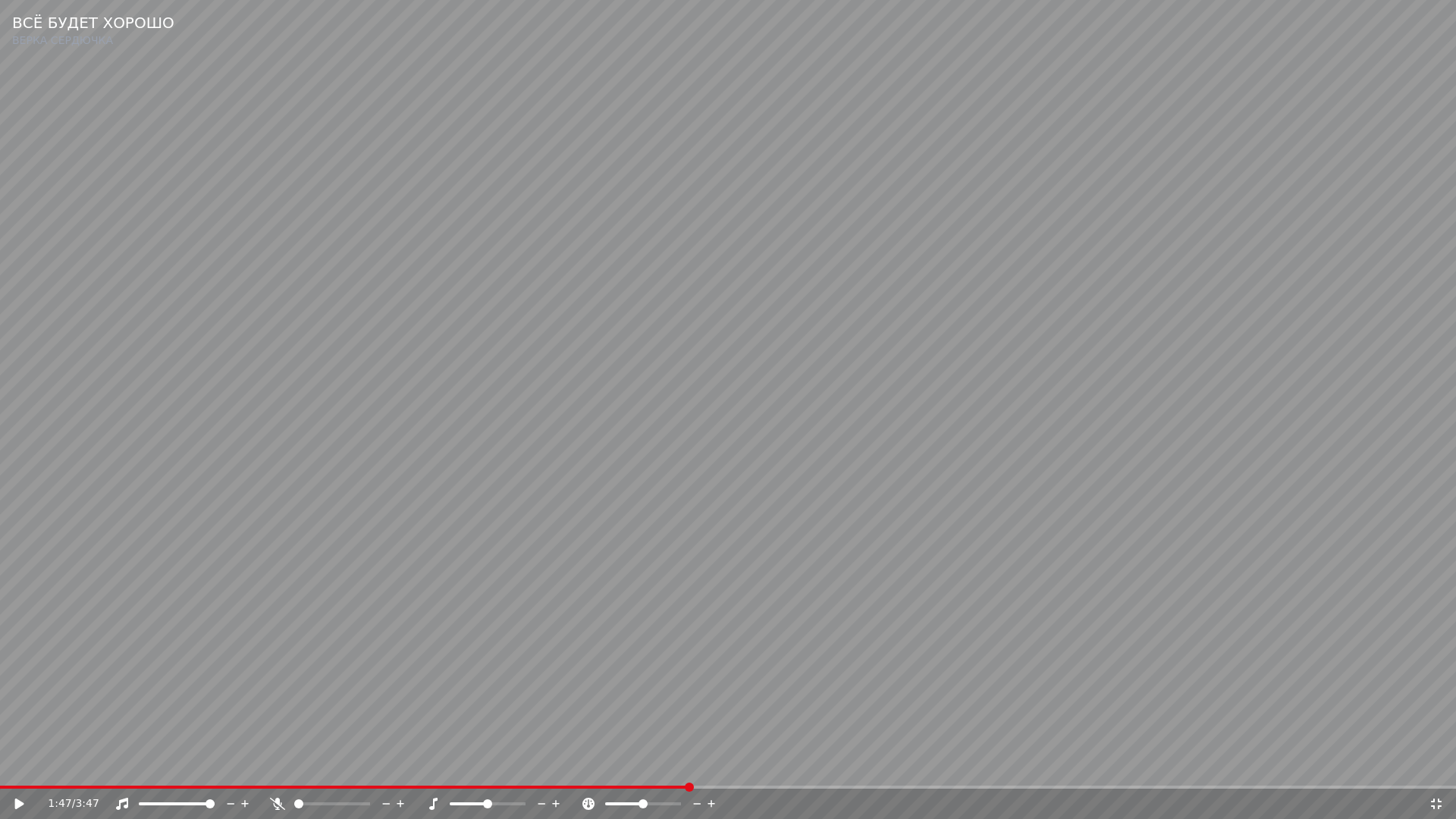
click at [620, 771] on span at bounding box center [344, 787] width 688 height 3
click at [930, 726] on video at bounding box center [728, 410] width 1456 height 819
click at [821, 721] on video at bounding box center [728, 410] width 1456 height 819
click at [1435, 771] on icon at bounding box center [1435, 803] width 15 height 12
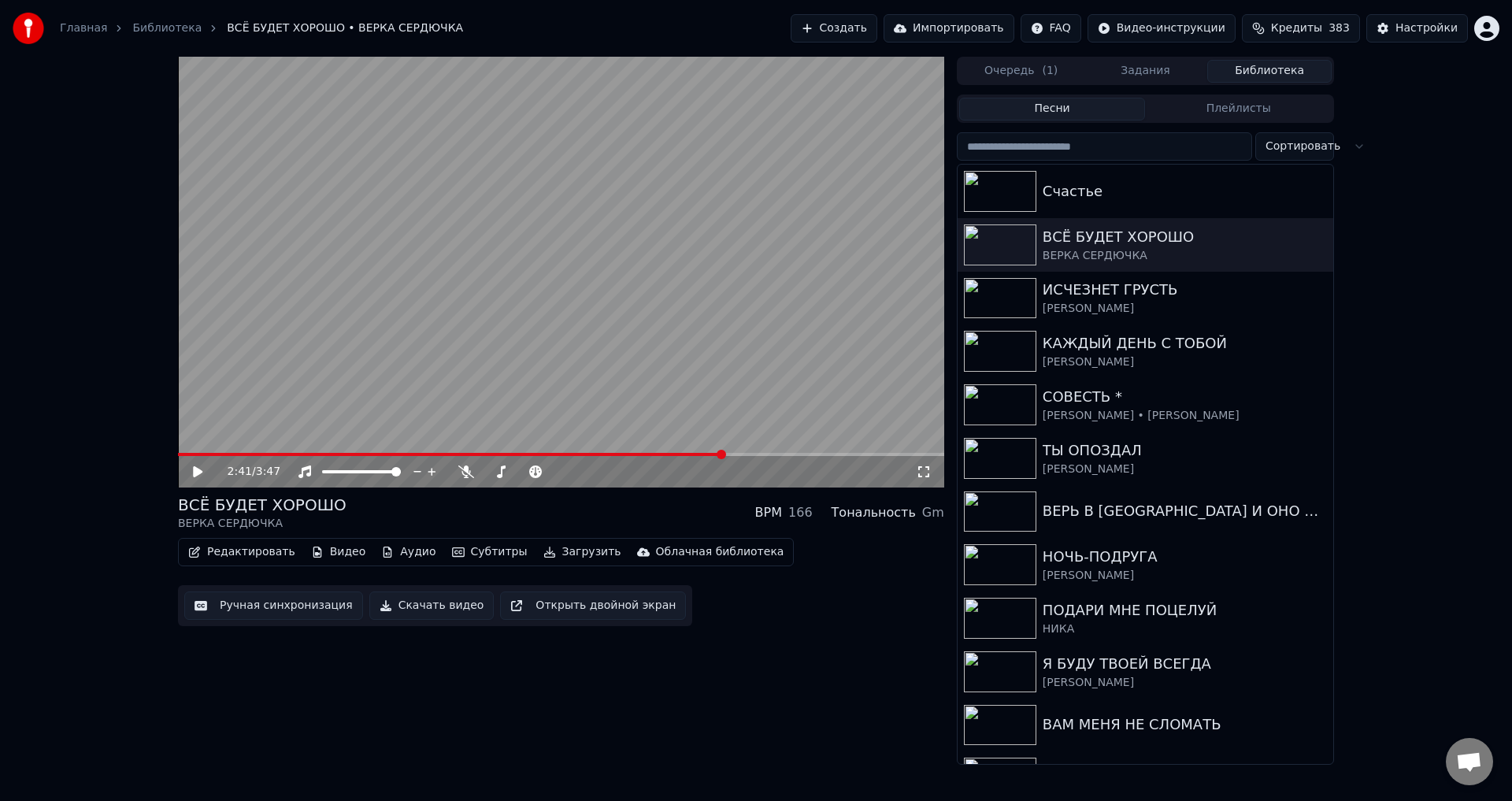
click at [303, 606] on button "Ручная синхронизация" at bounding box center [273, 605] width 179 height 29
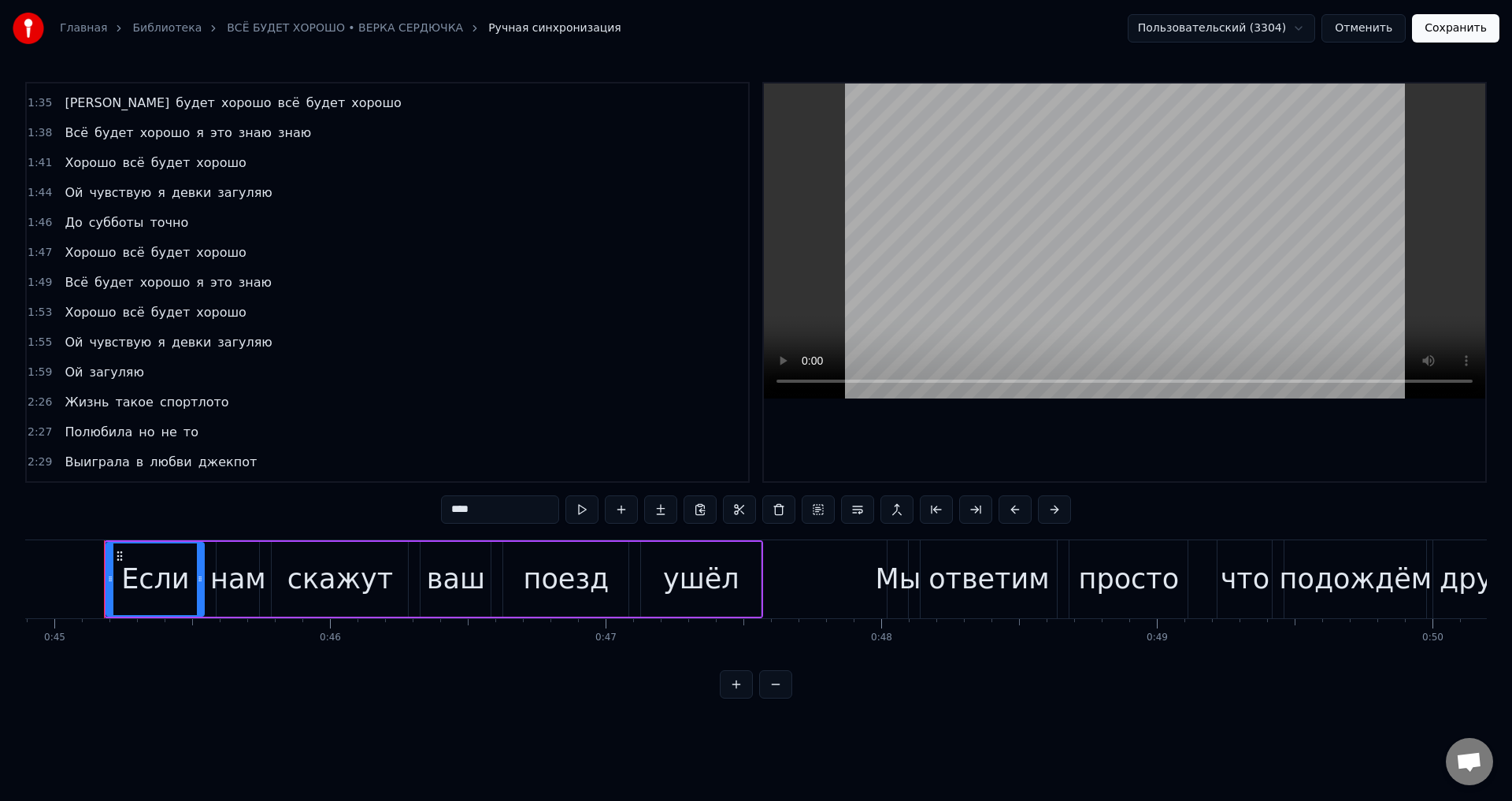
scroll to position [551, 0]
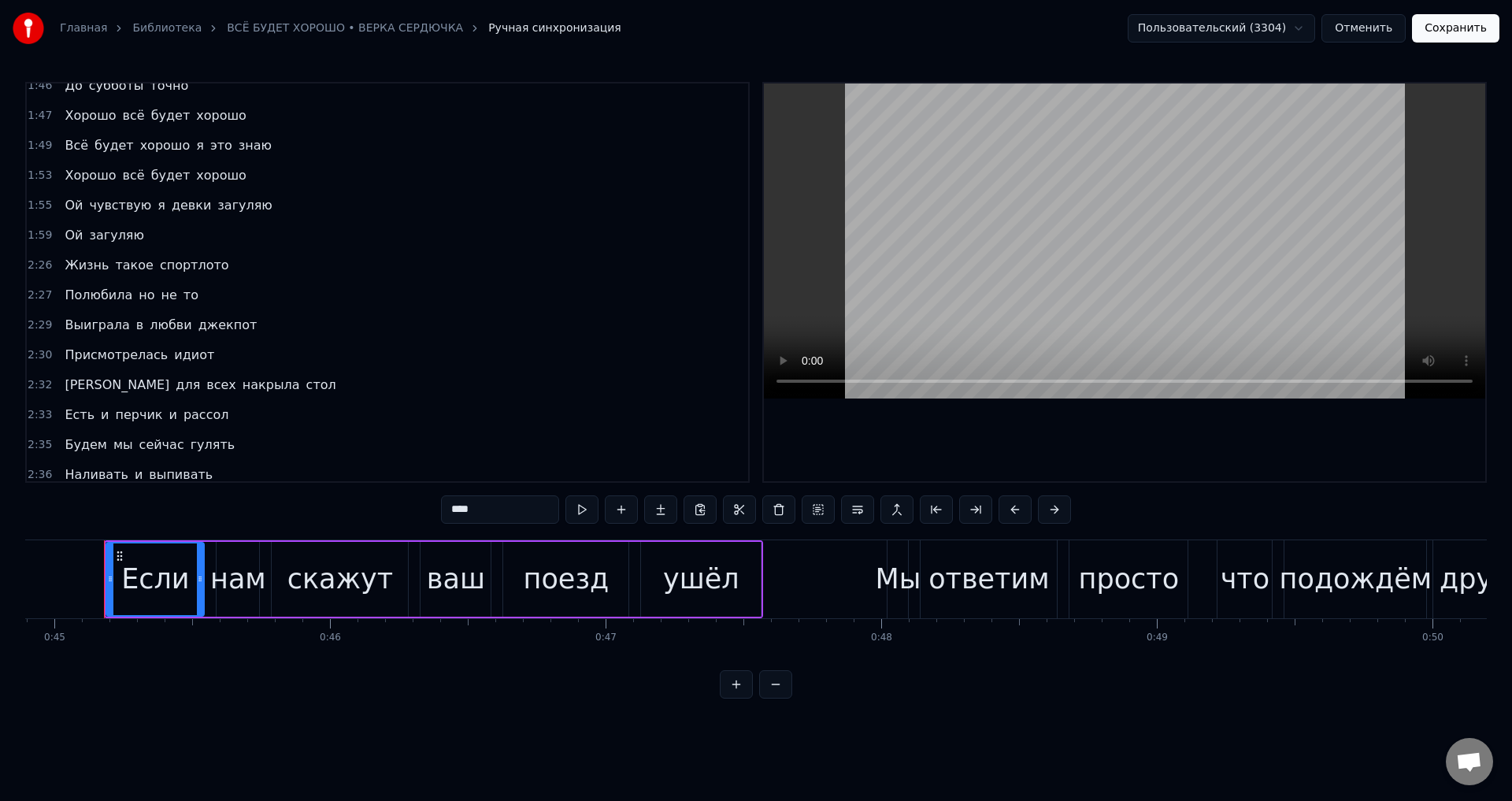
click at [63, 474] on span "Наливать" at bounding box center [96, 474] width 66 height 18
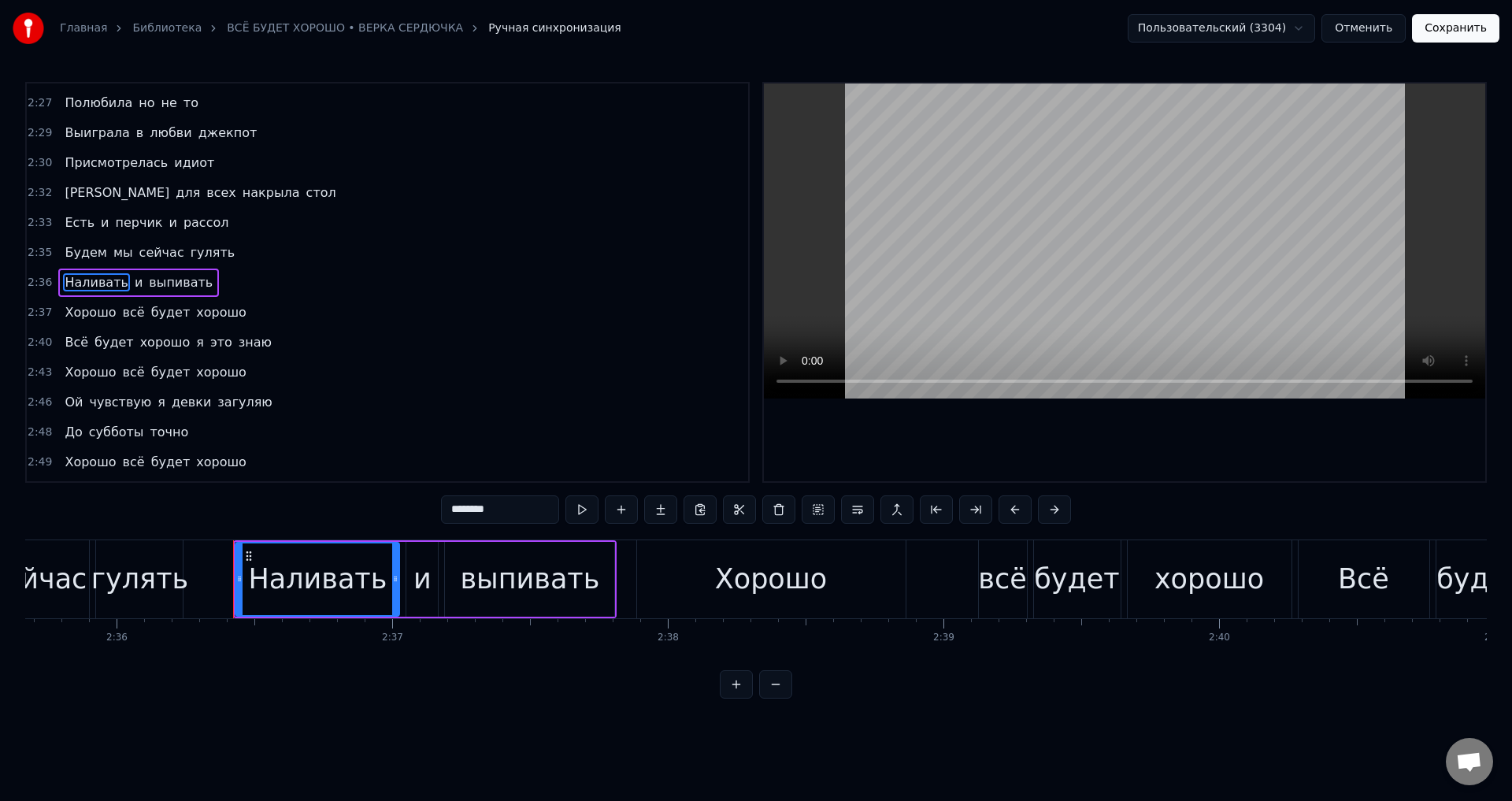
scroll to position [0, 43030]
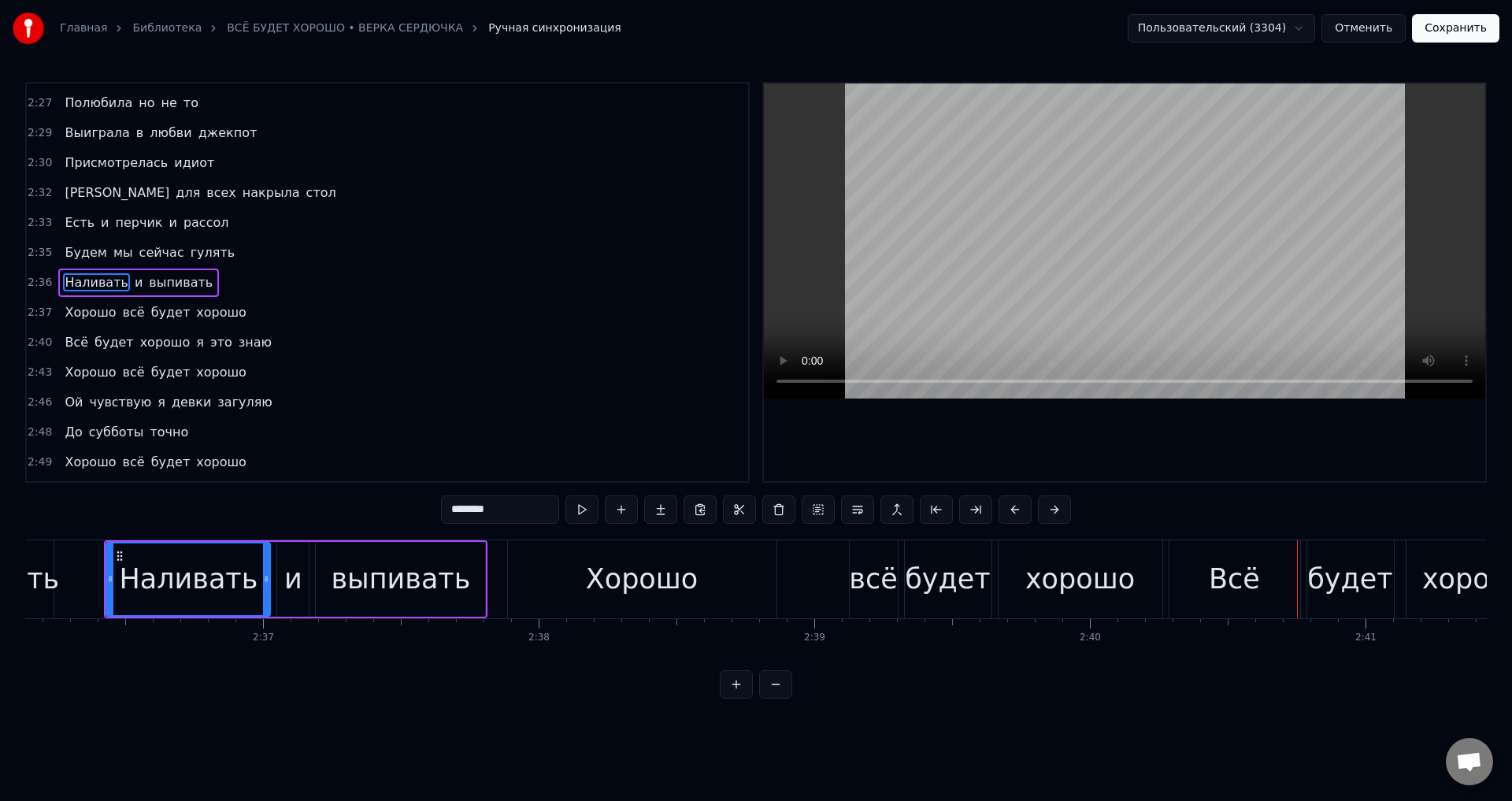
click at [1117, 579] on div "хорошо" at bounding box center [1079, 579] width 109 height 42
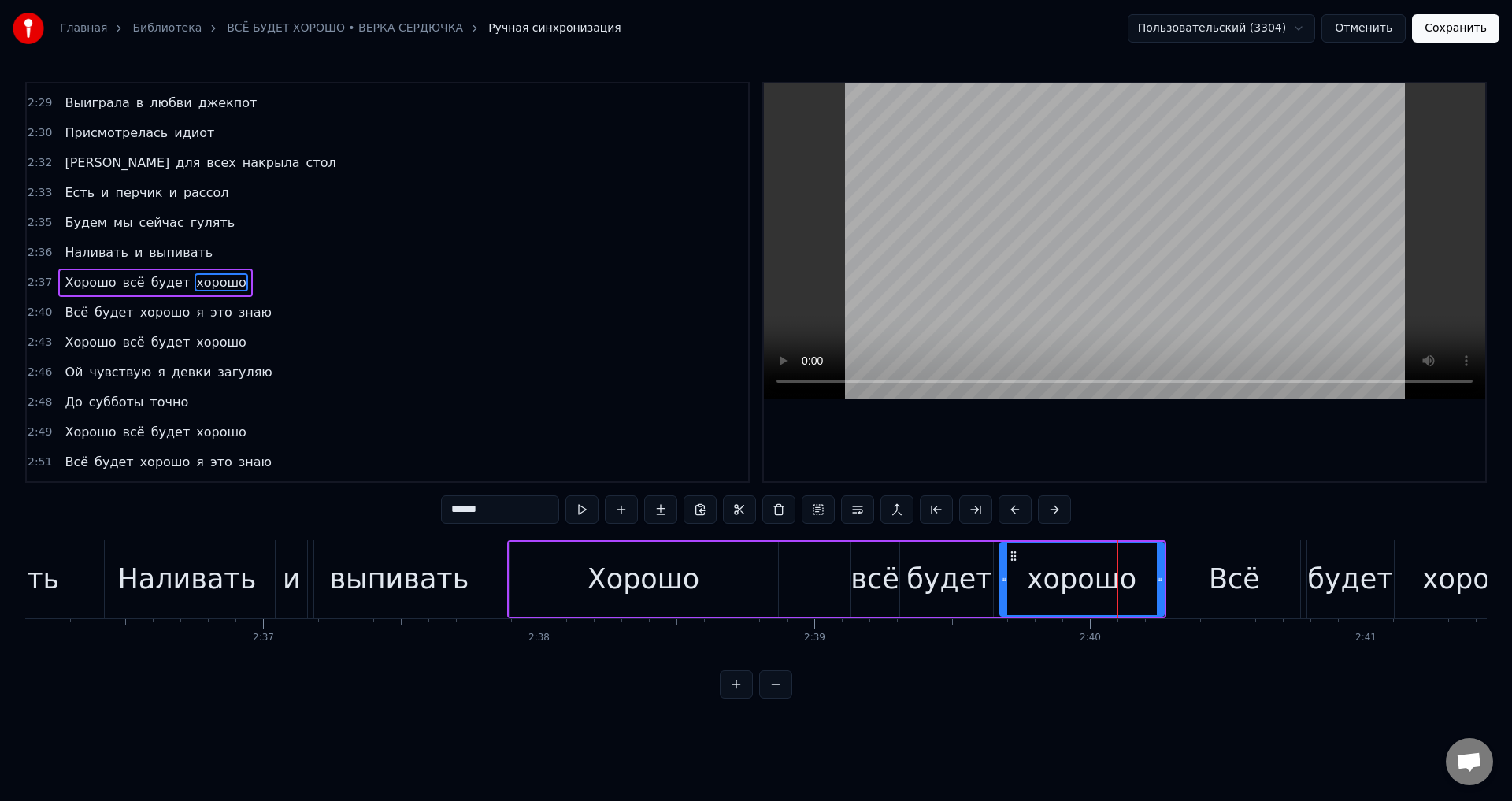
click at [1189, 582] on div "Всё" at bounding box center [1235, 579] width 131 height 78
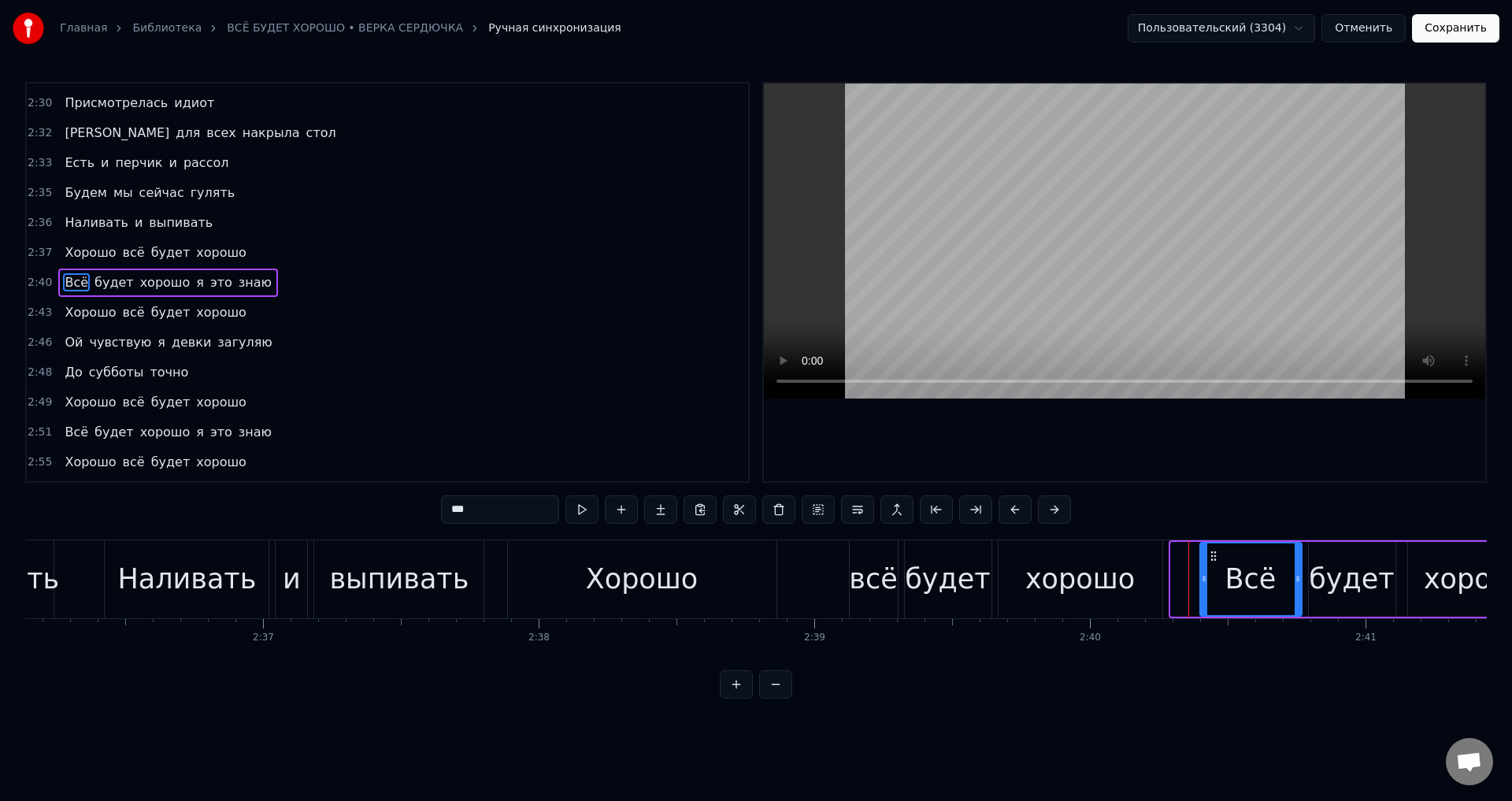
drag, startPoint x: 1175, startPoint y: 583, endPoint x: 1205, endPoint y: 579, distance: 30.3
click at [1205, 579] on icon at bounding box center [1204, 578] width 7 height 12
click at [1051, 584] on div "хорошо" at bounding box center [1079, 579] width 109 height 42
type input "******"
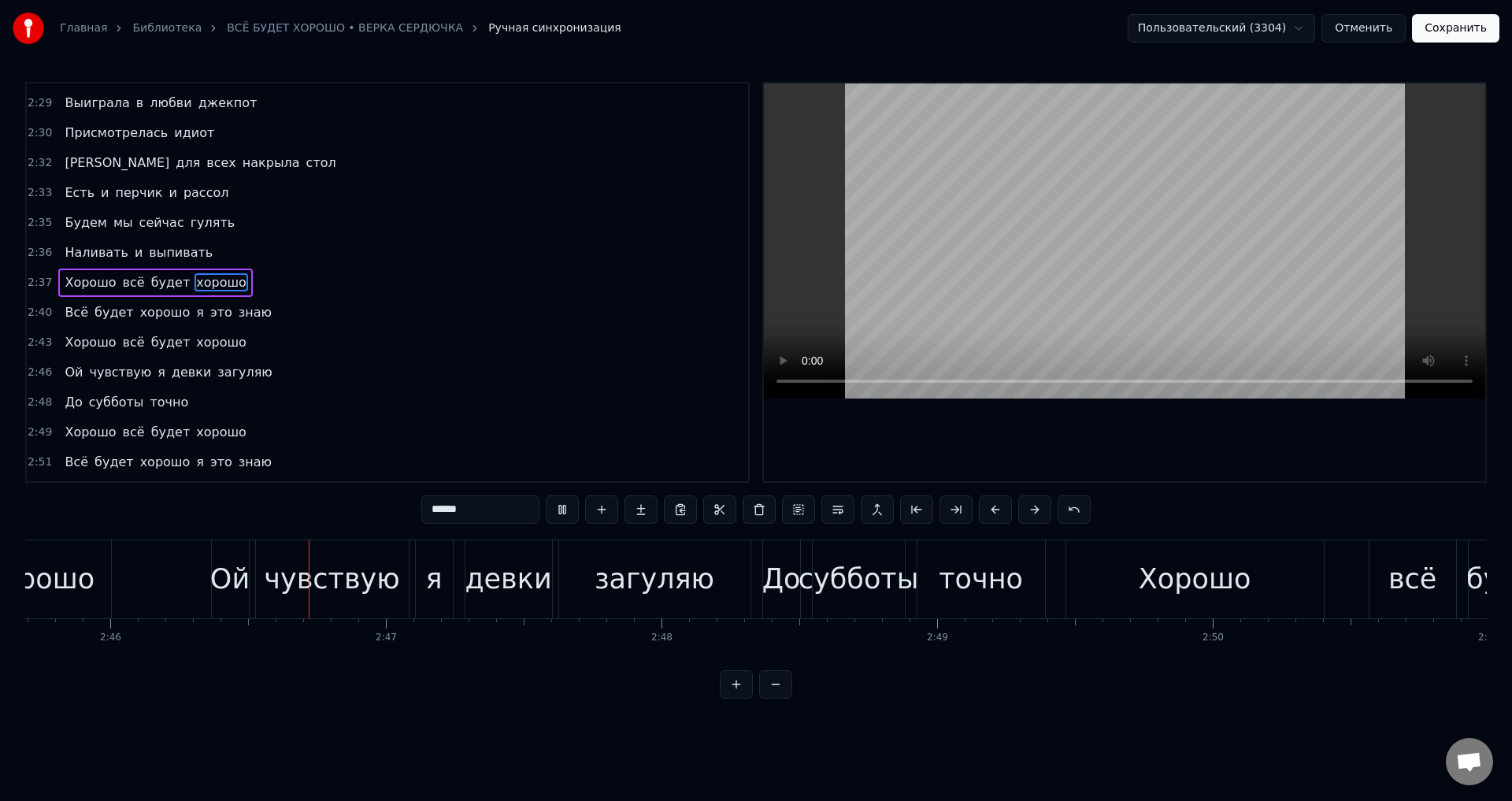
scroll to position [0, 45669]
click at [1453, 29] on button "Сохранить" at bounding box center [1455, 28] width 87 height 29
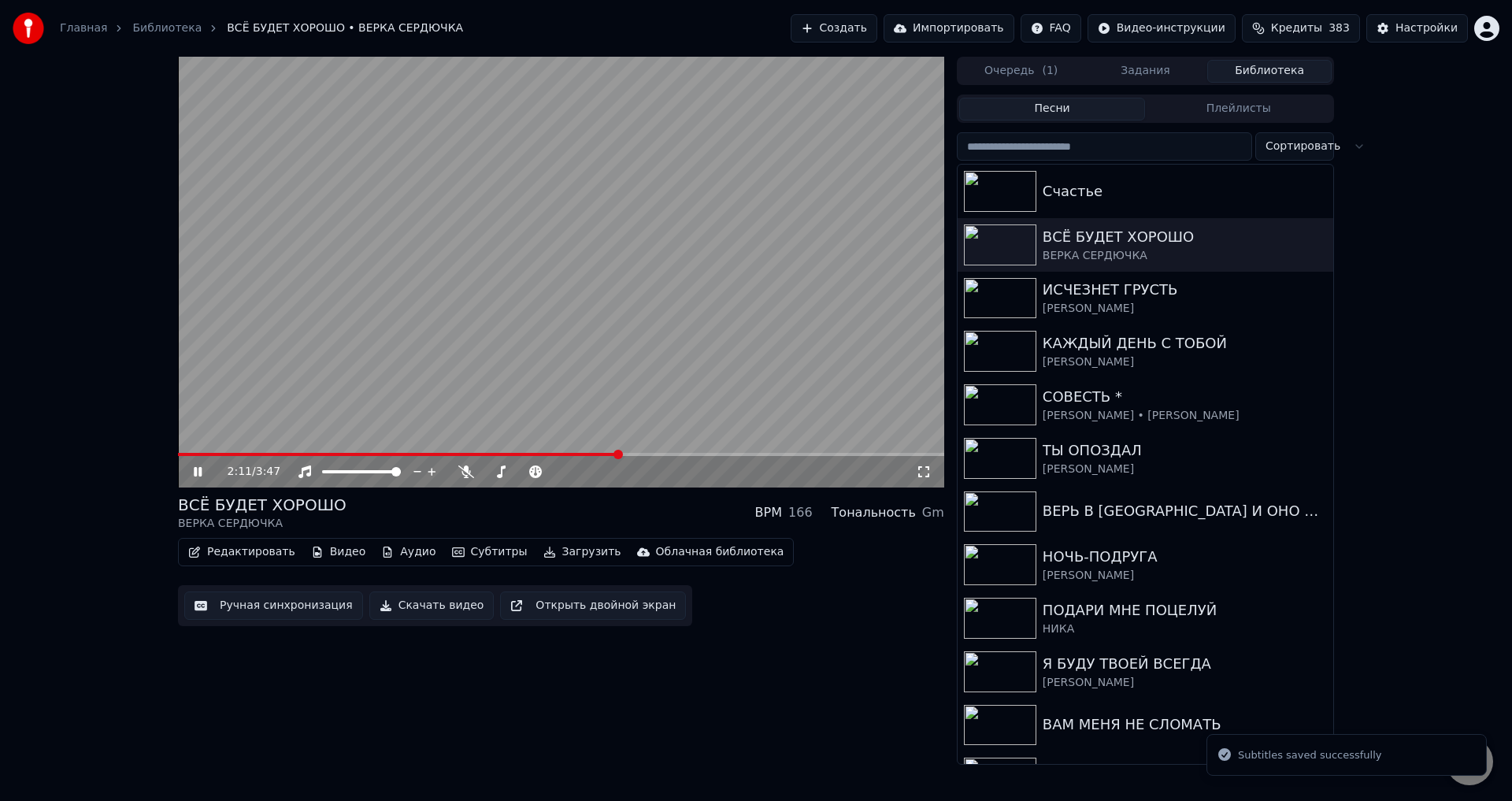
click at [619, 455] on span at bounding box center [561, 455] width 766 height 3
click at [922, 473] on icon at bounding box center [923, 471] width 16 height 12
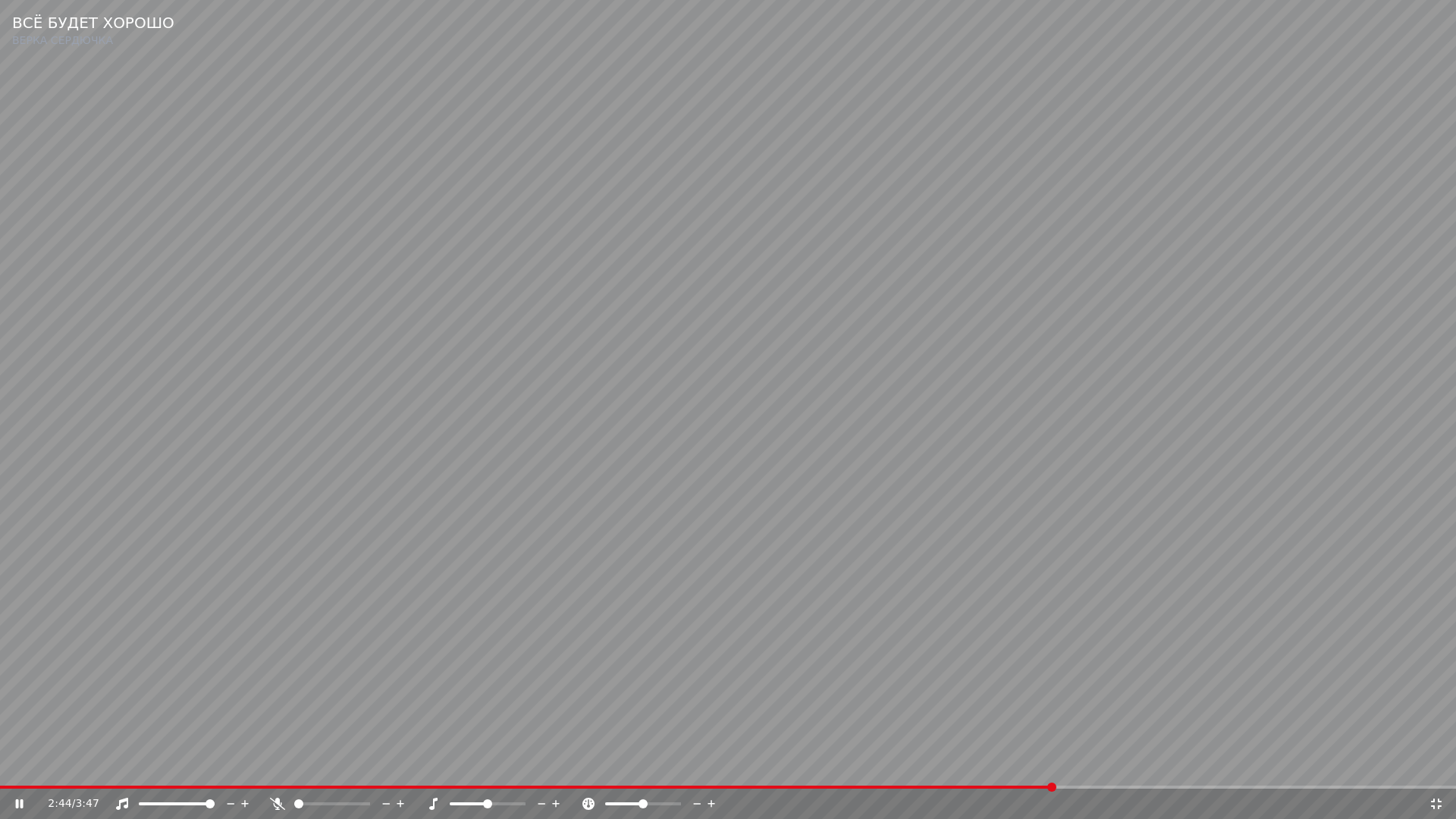
click at [967, 771] on span at bounding box center [526, 787] width 1054 height 3
click at [19, 771] on icon at bounding box center [20, 803] width 9 height 10
click at [656, 720] on video at bounding box center [728, 410] width 1456 height 819
click at [1437, 771] on icon at bounding box center [1435, 803] width 15 height 12
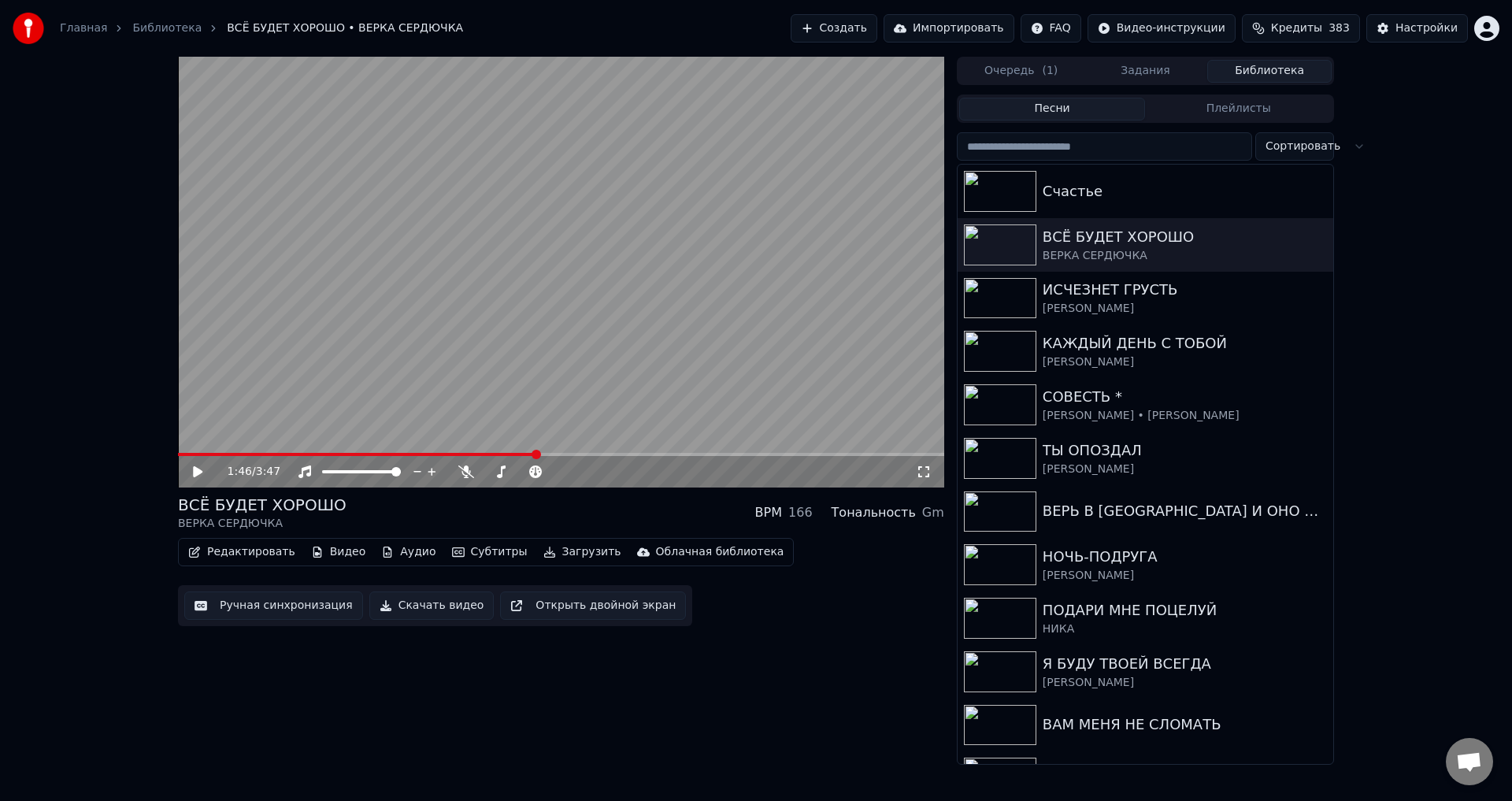
click at [280, 608] on button "Ручная синхронизация" at bounding box center [273, 605] width 179 height 29
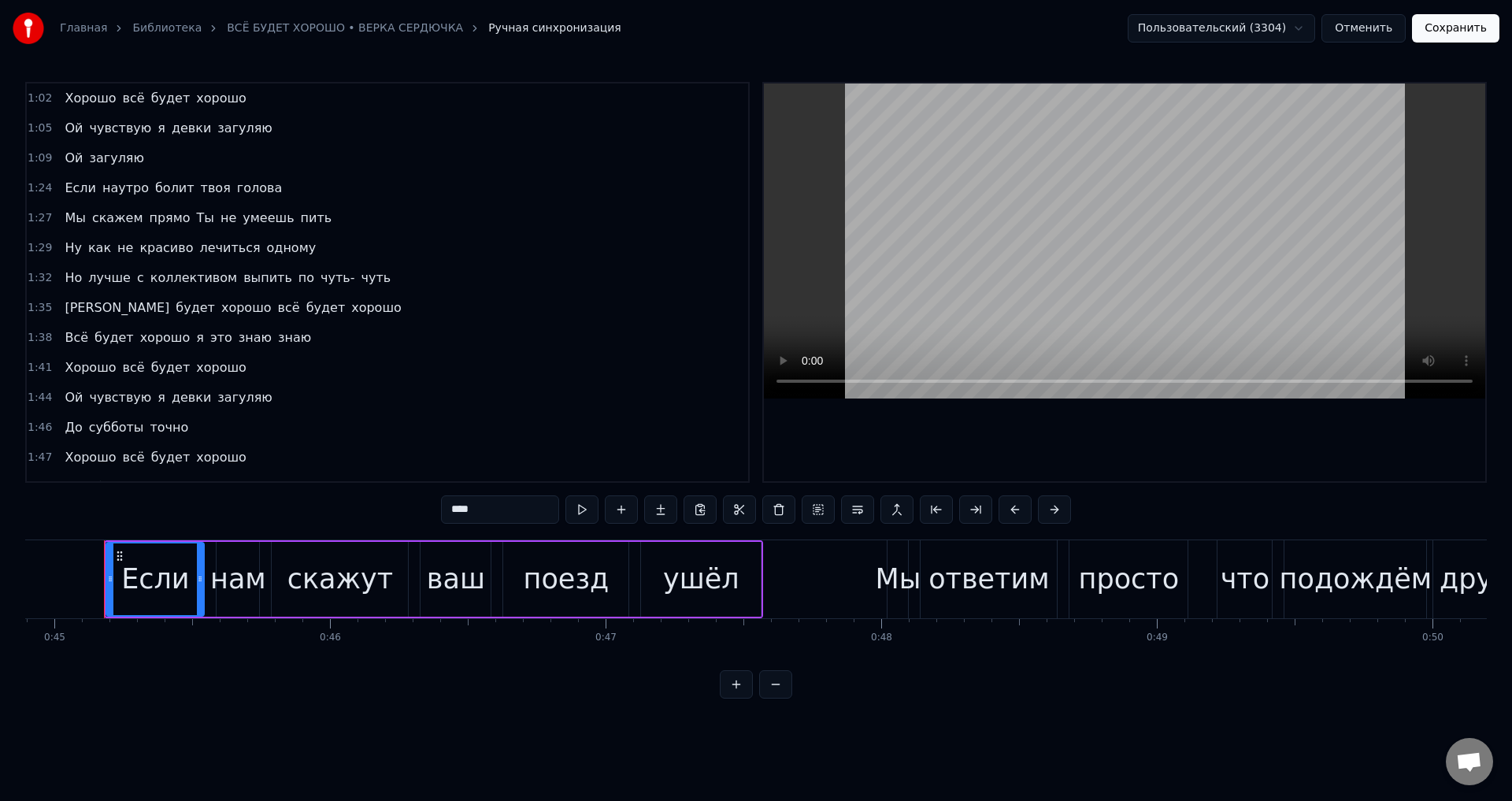
scroll to position [236, 0]
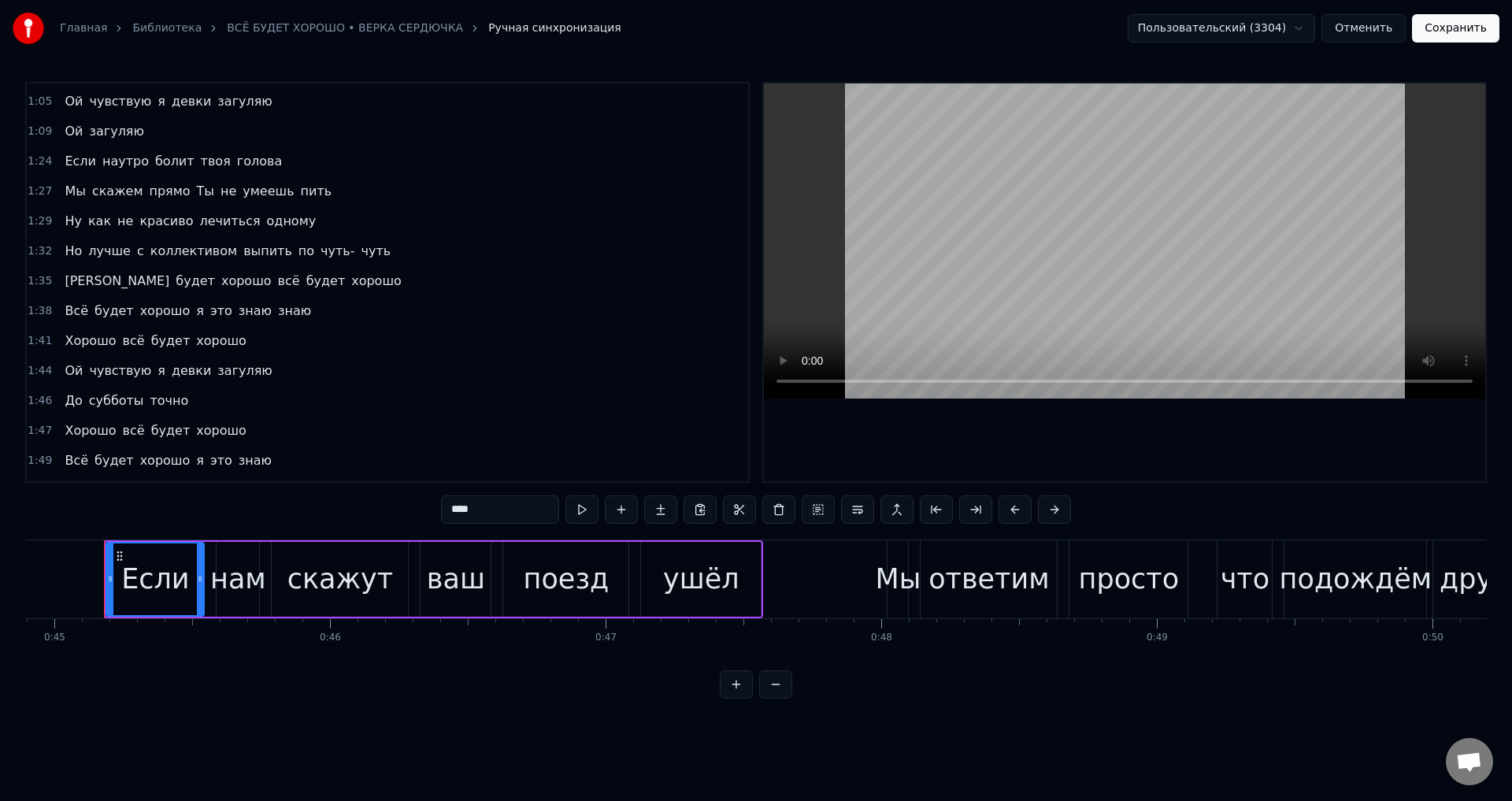
click at [65, 315] on span "Всё" at bounding box center [76, 310] width 27 height 18
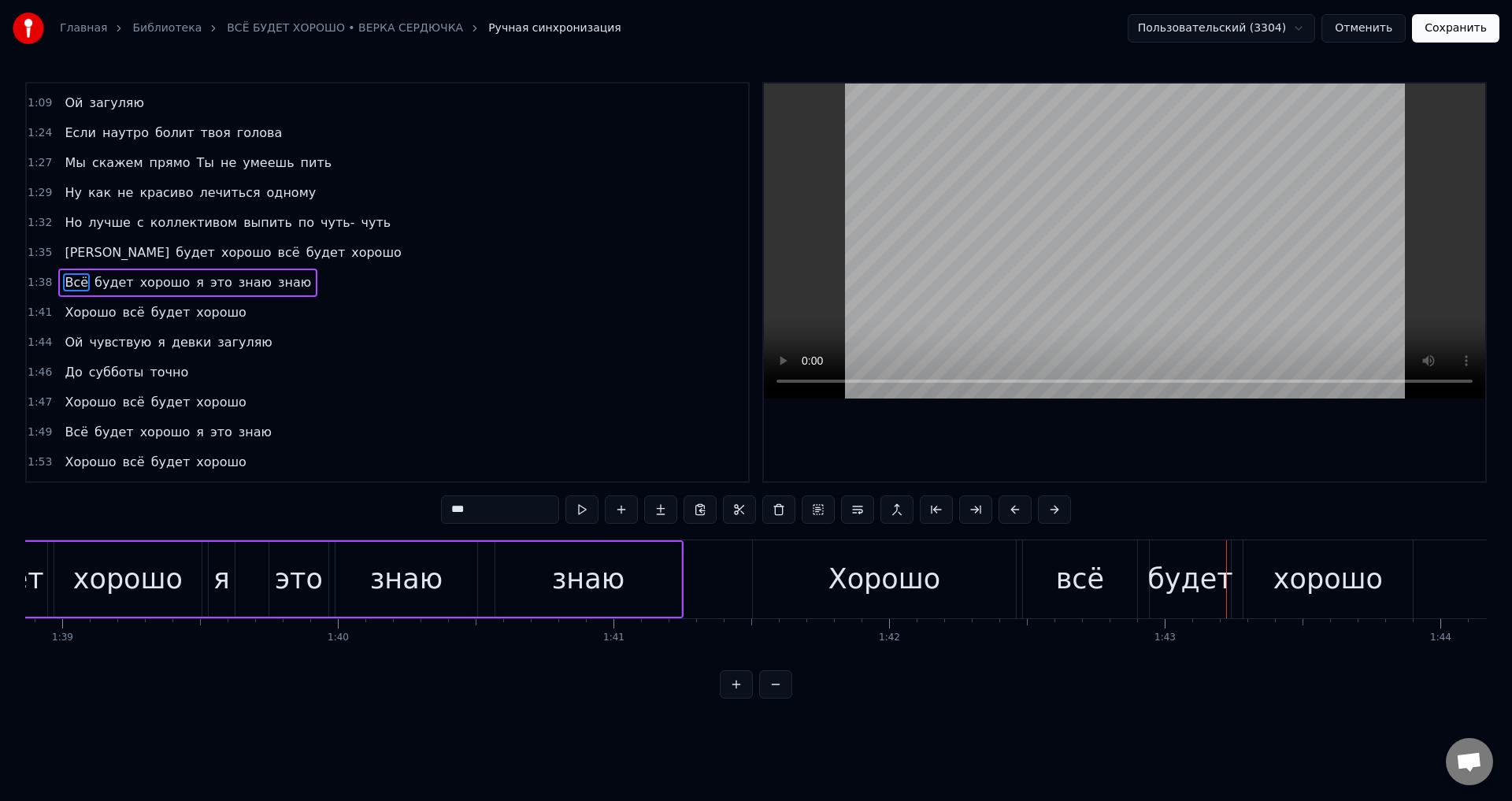
scroll to position [0, 27350]
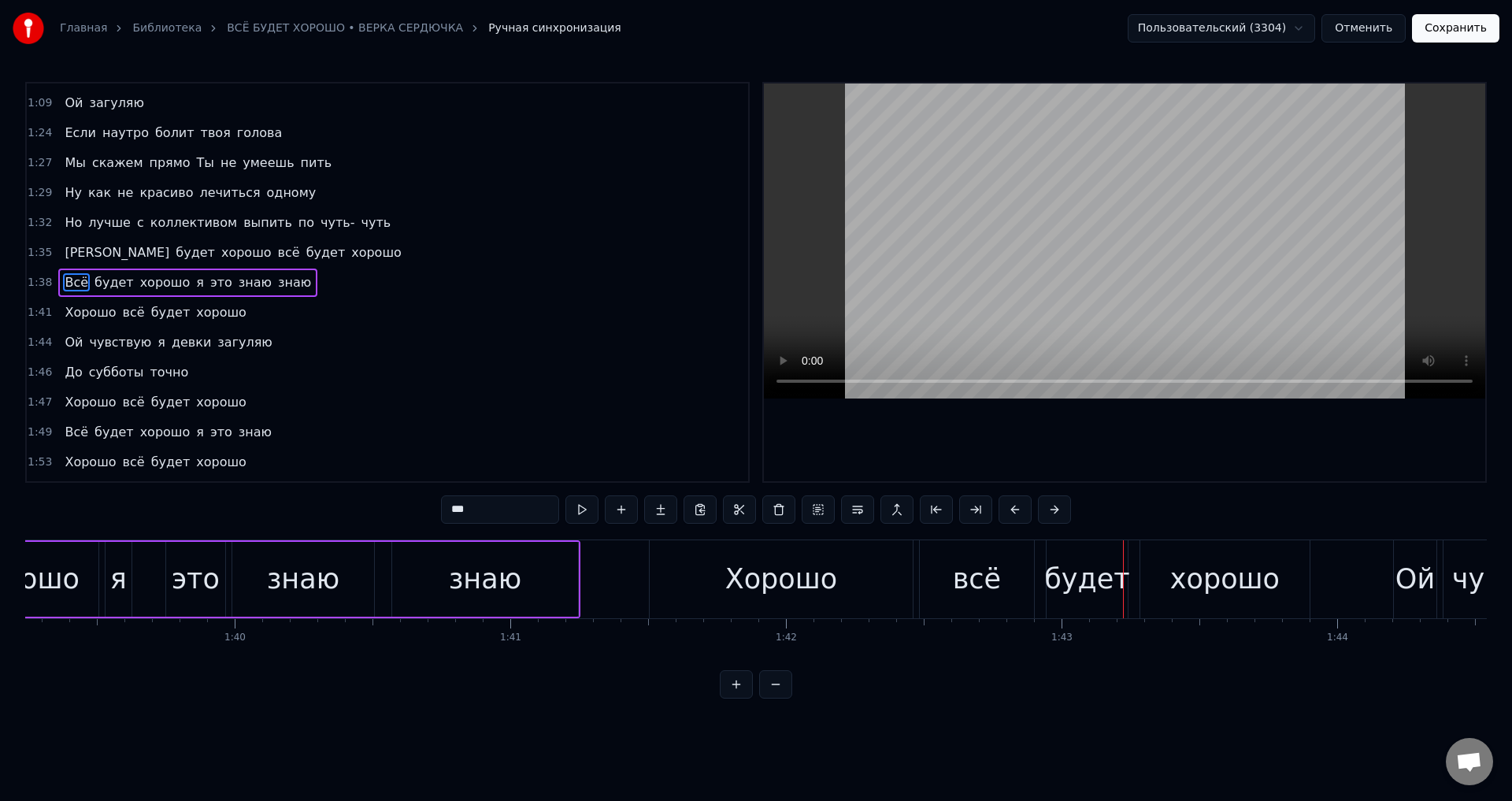
click at [64, 249] on span "[PERSON_NAME]" at bounding box center [117, 252] width 108 height 18
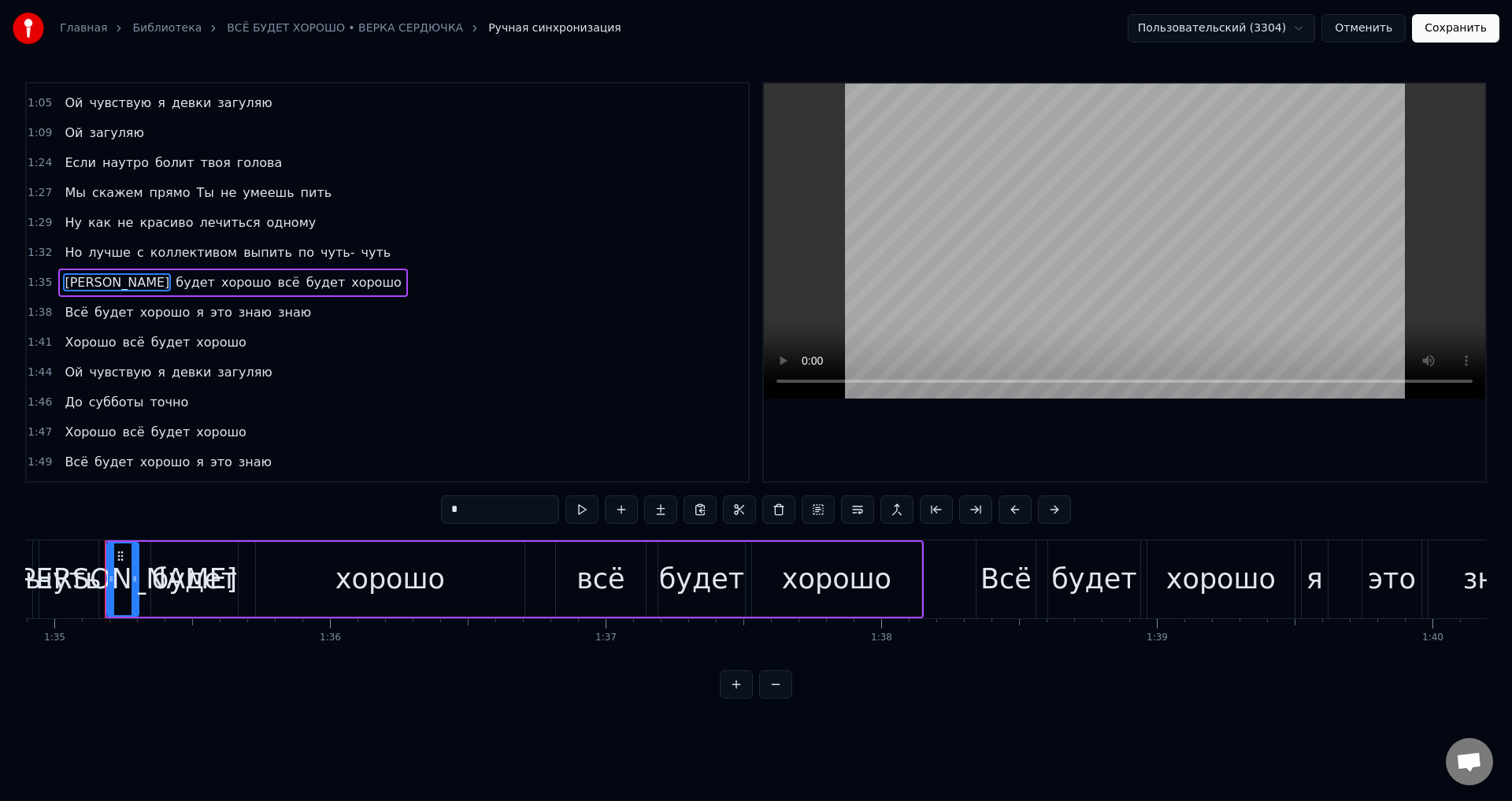
scroll to position [156, 0]
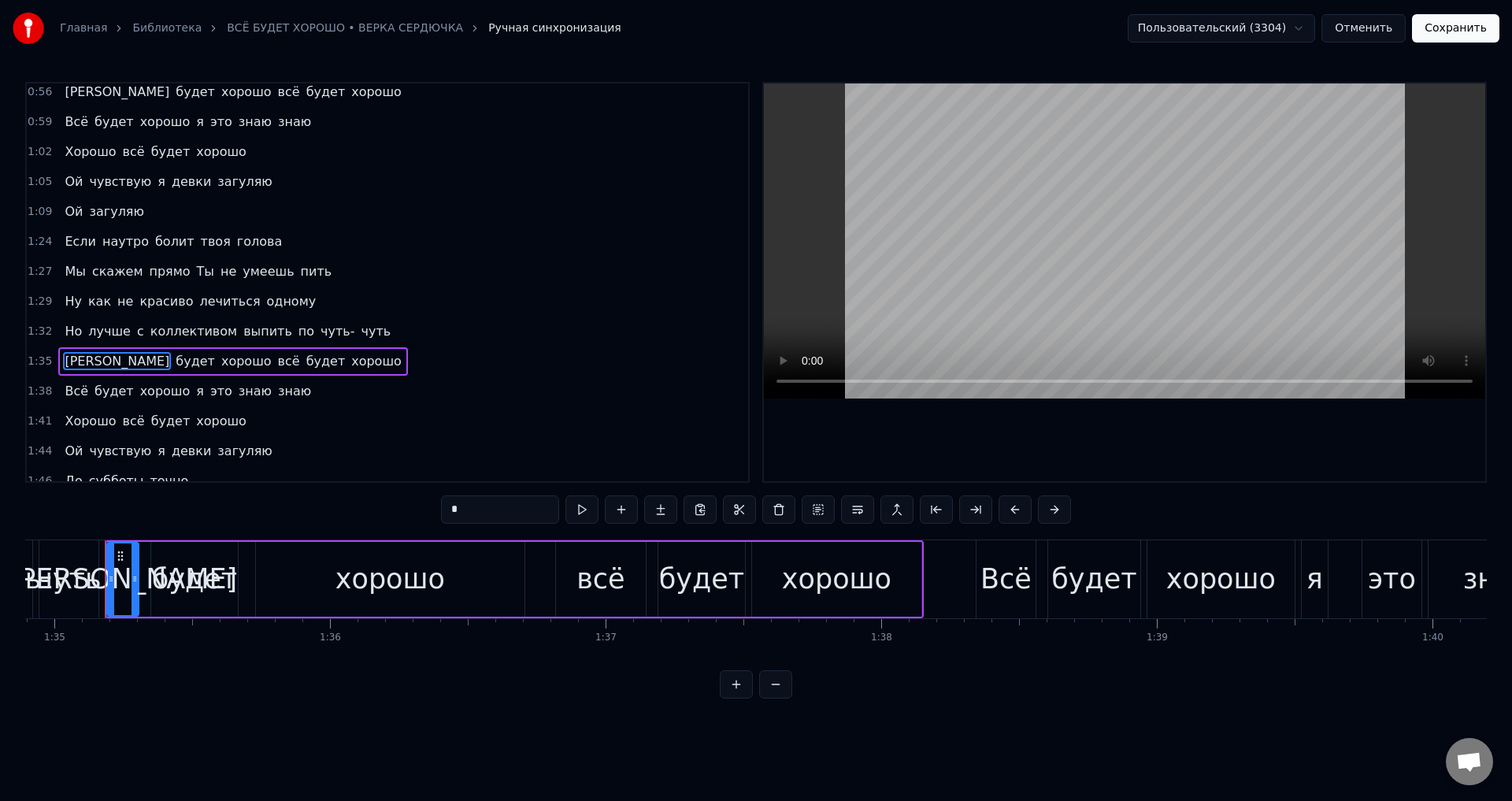
click at [71, 122] on span "Всё" at bounding box center [76, 121] width 27 height 18
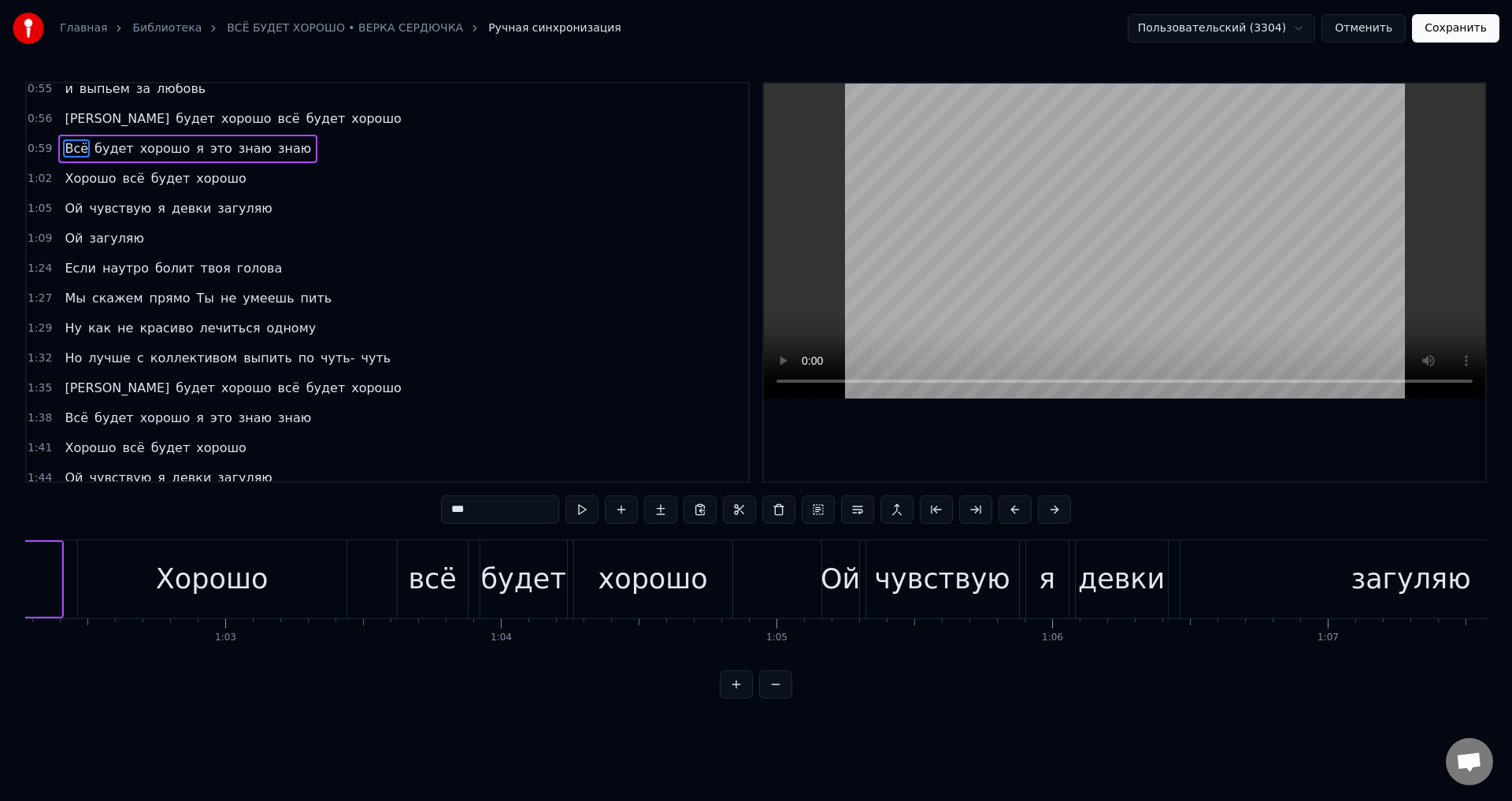
scroll to position [0, 16236]
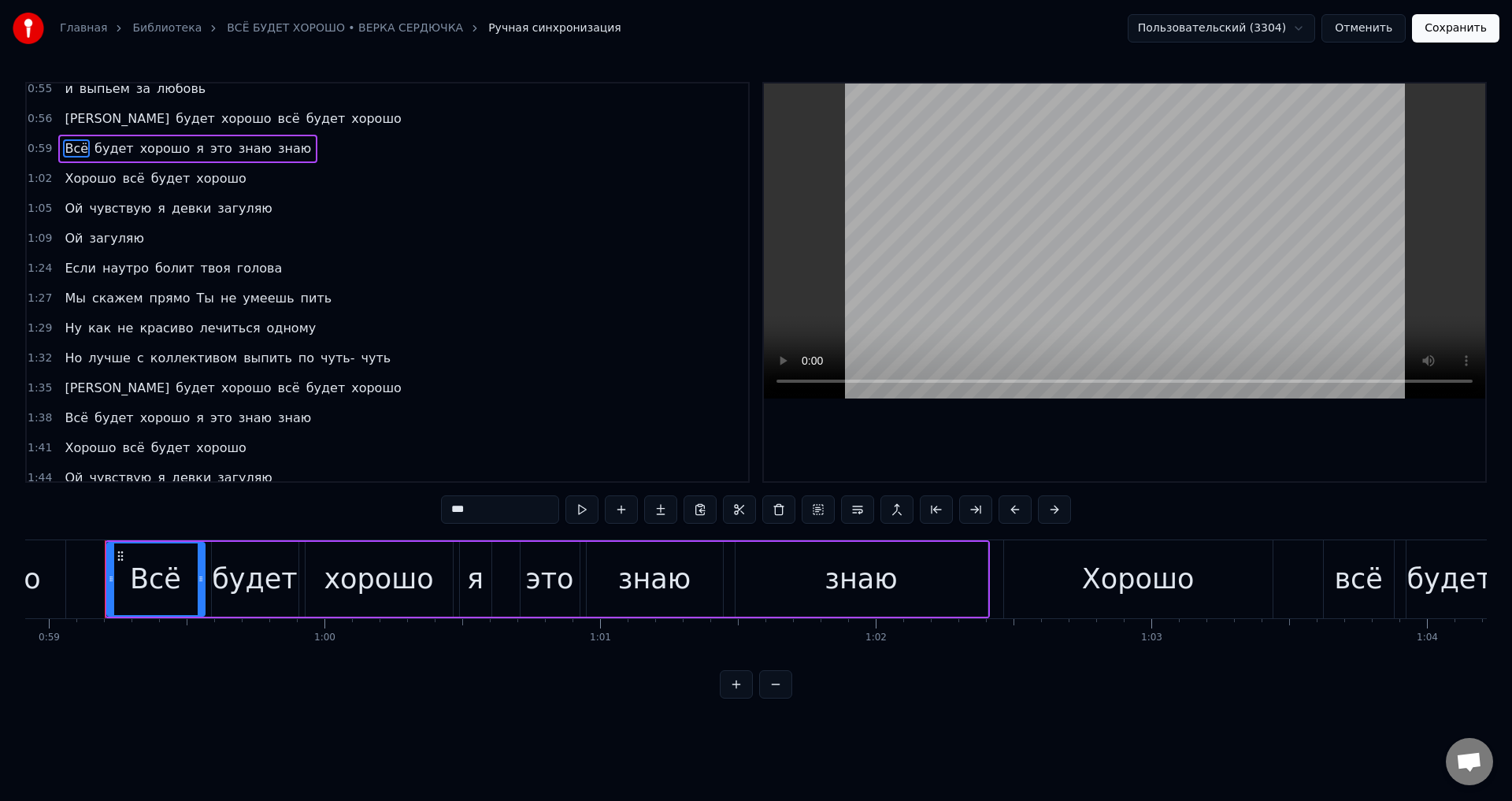
click at [67, 330] on span "Ну" at bounding box center [73, 328] width 21 height 18
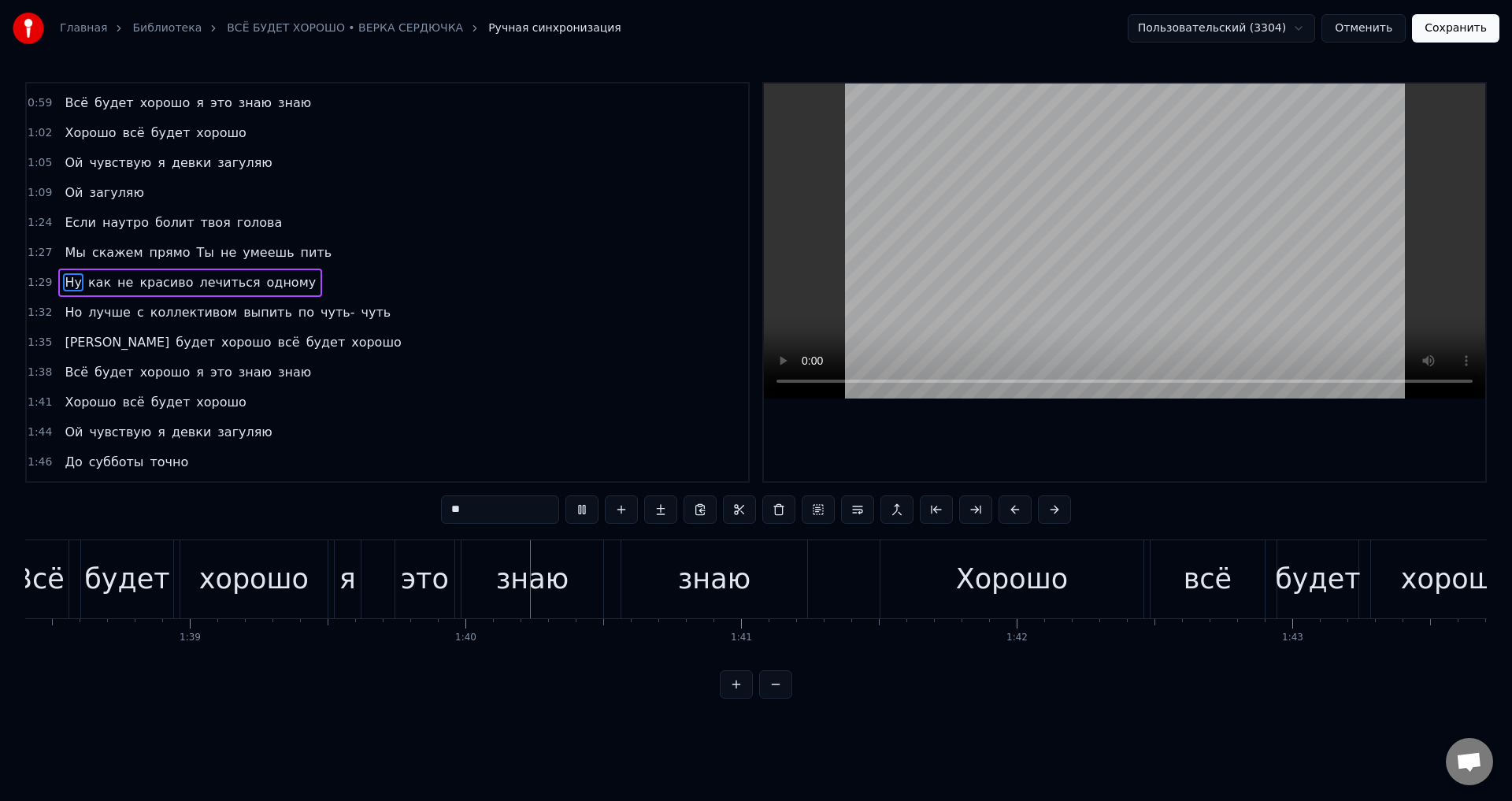
scroll to position [0, 27356]
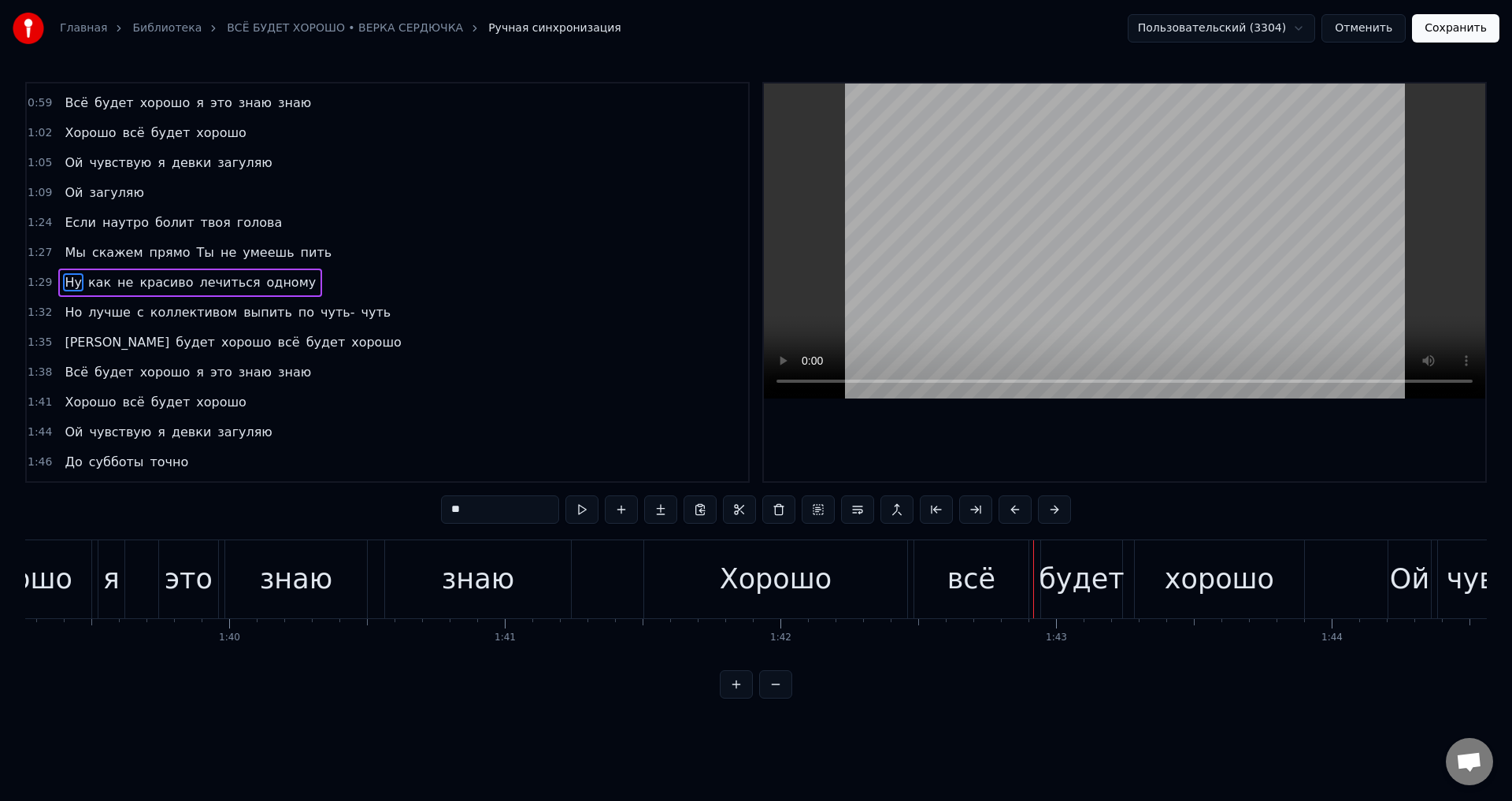
click at [67, 108] on span "Всё" at bounding box center [76, 103] width 27 height 18
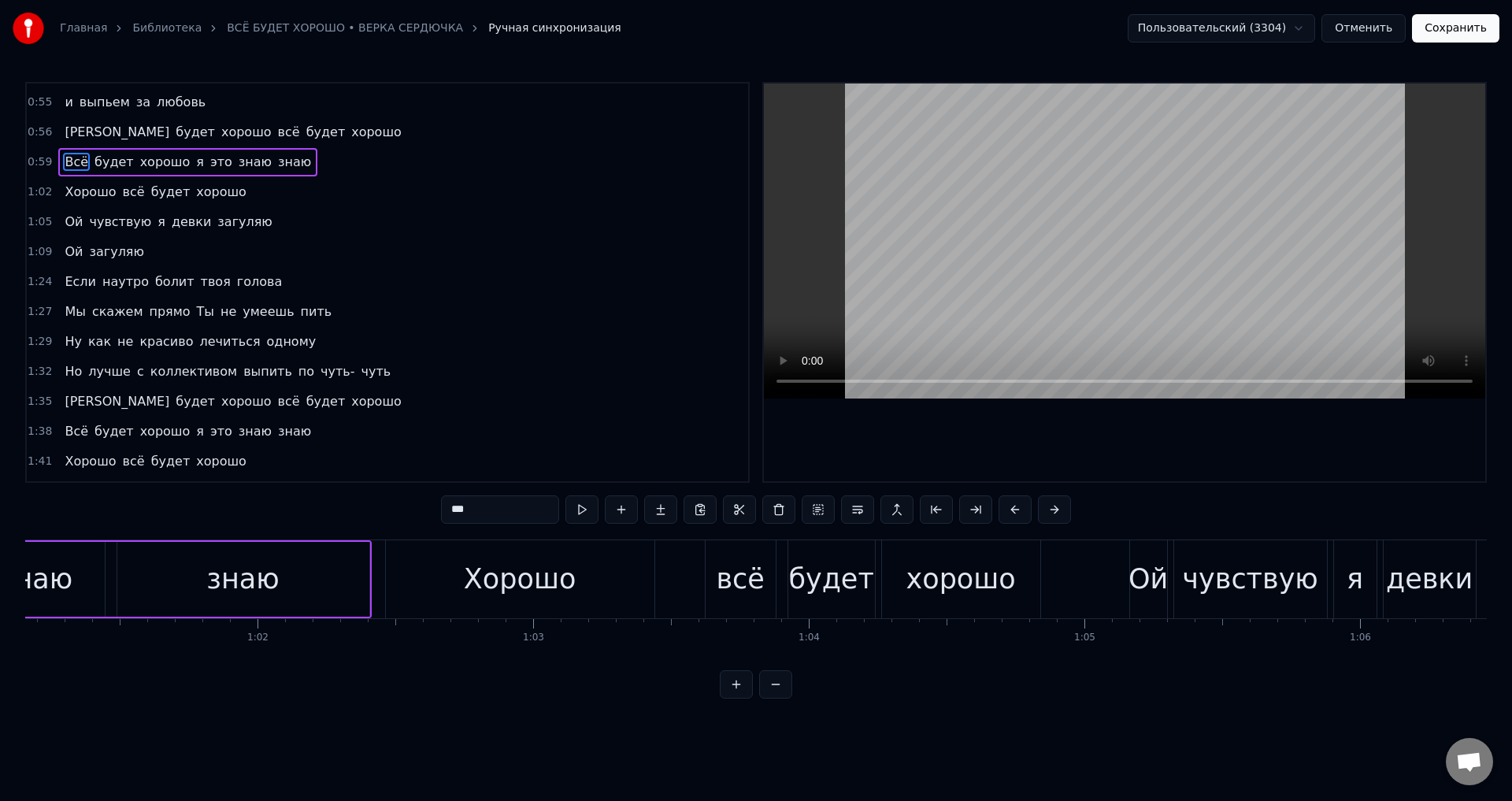
scroll to position [0, 16236]
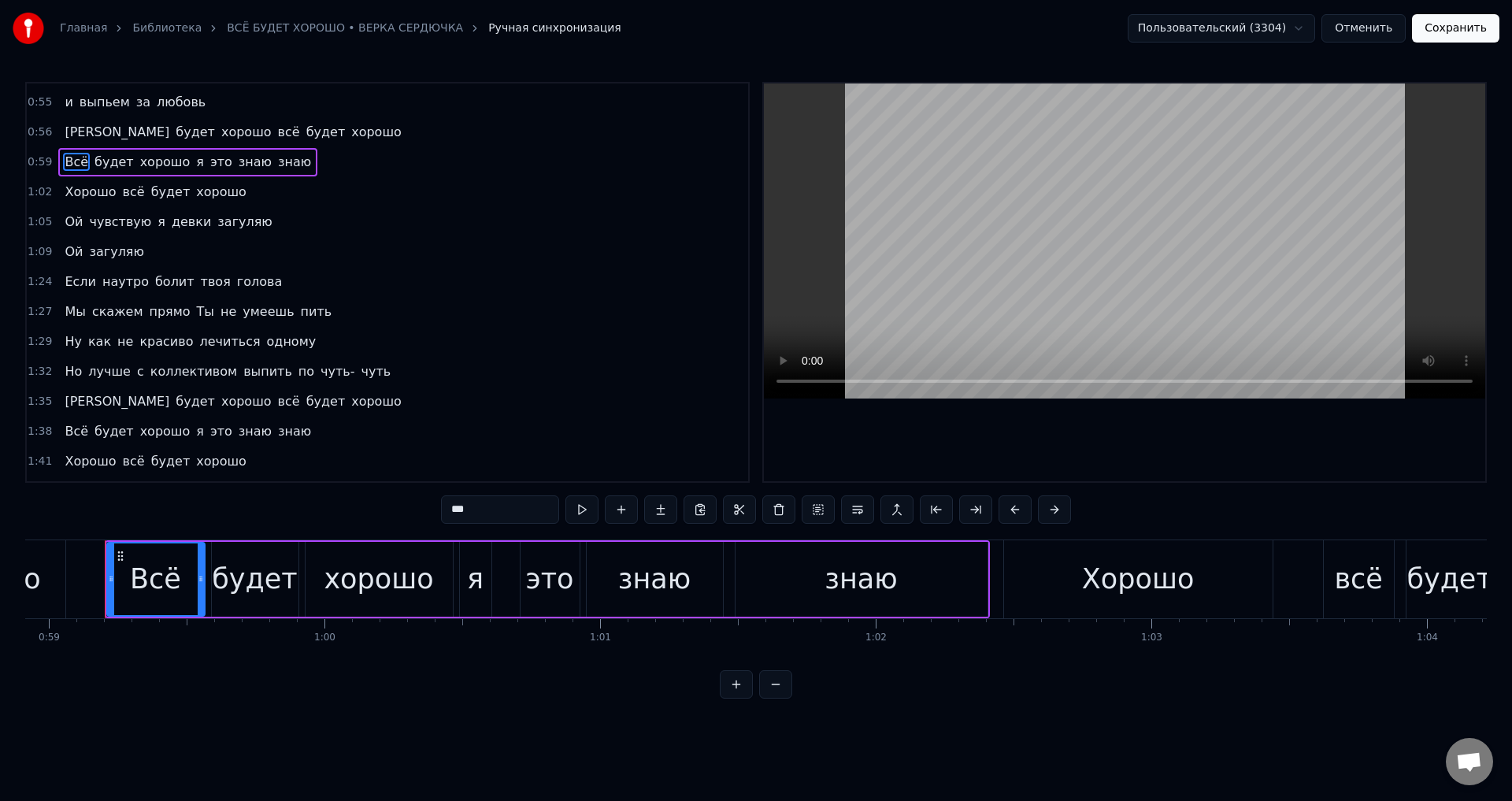
click at [66, 398] on span "[PERSON_NAME]" at bounding box center [117, 401] width 108 height 18
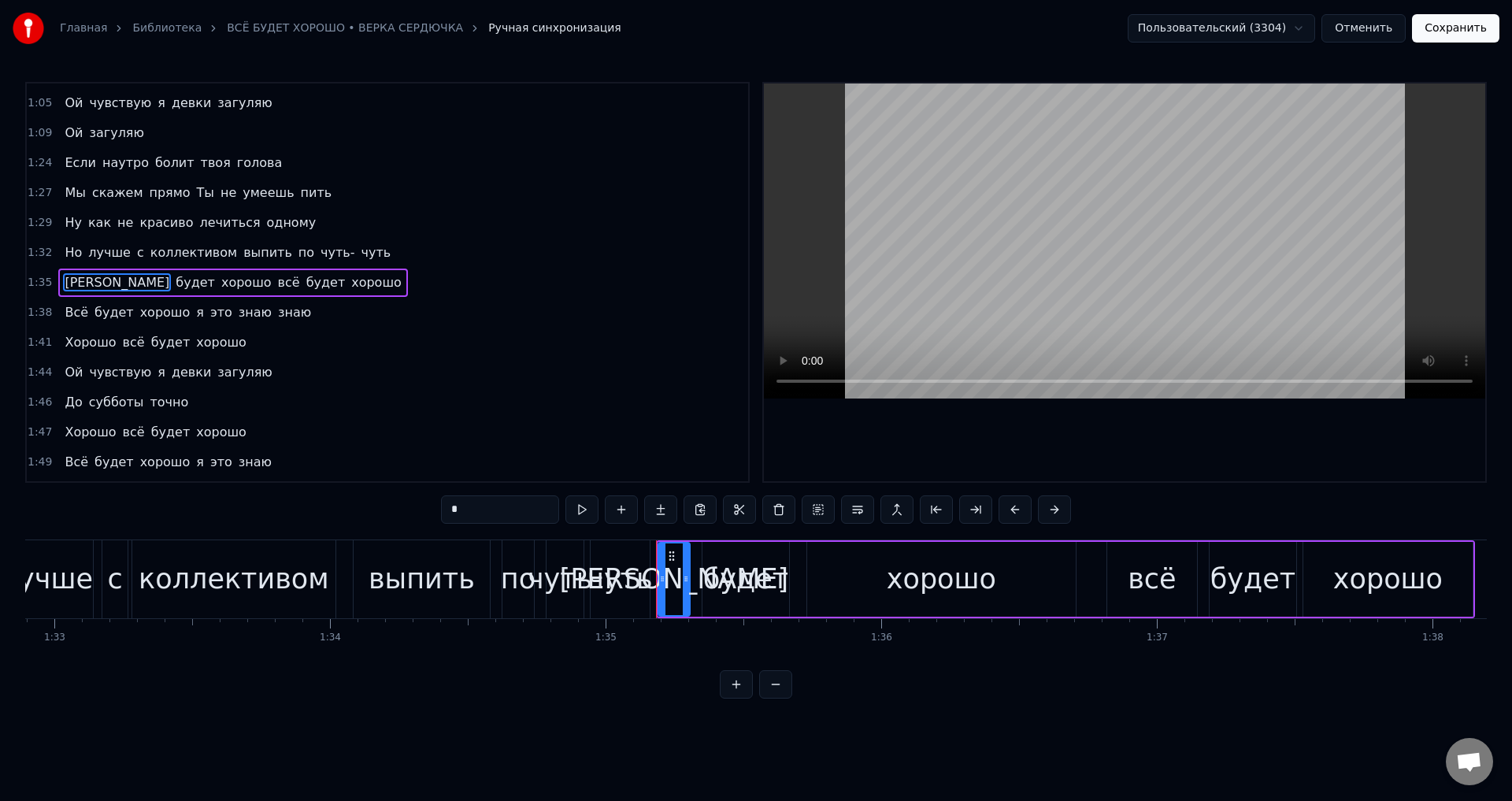
scroll to position [0, 26152]
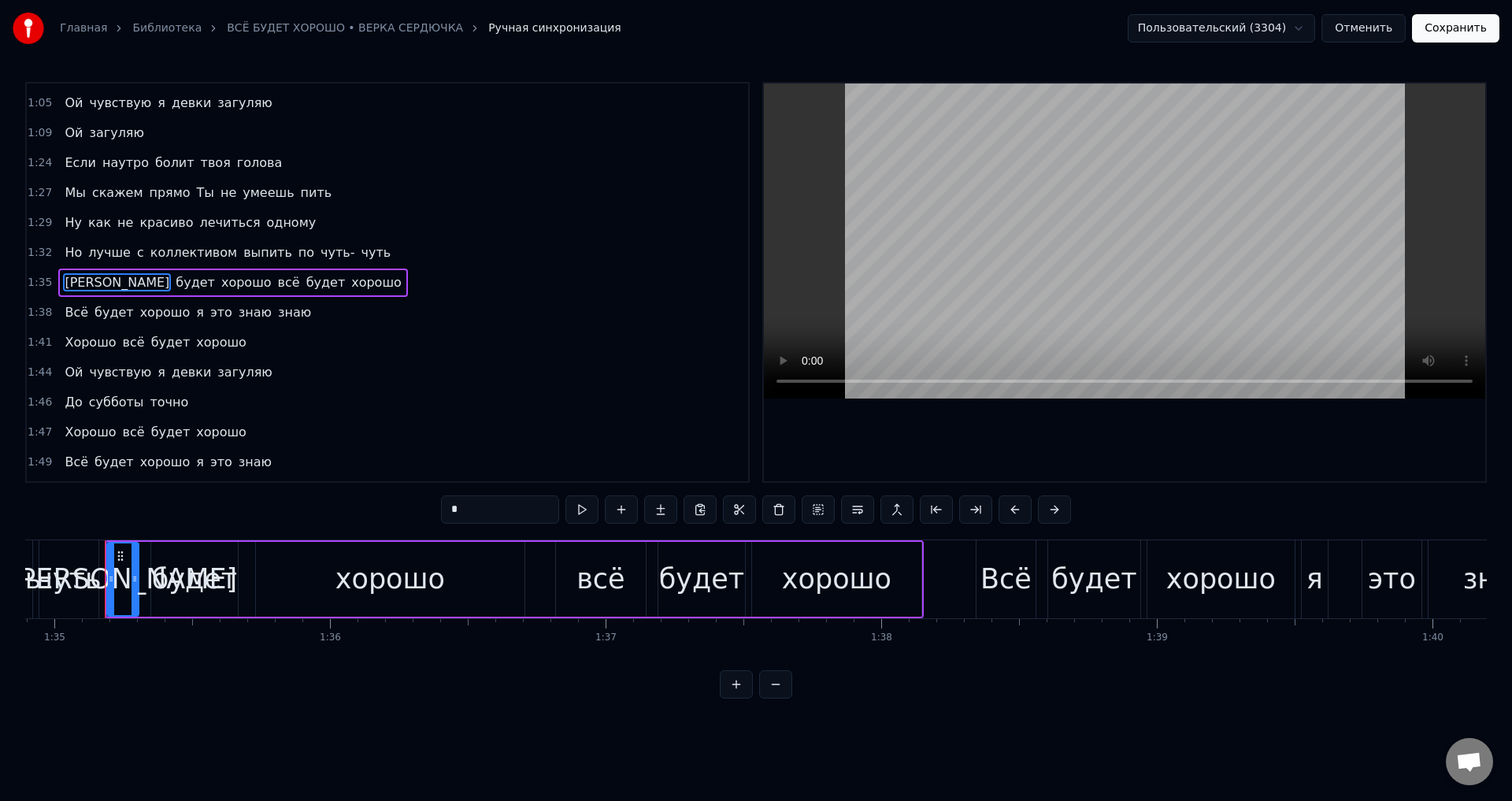
click at [350, 281] on span "хорошо" at bounding box center [376, 282] width 53 height 18
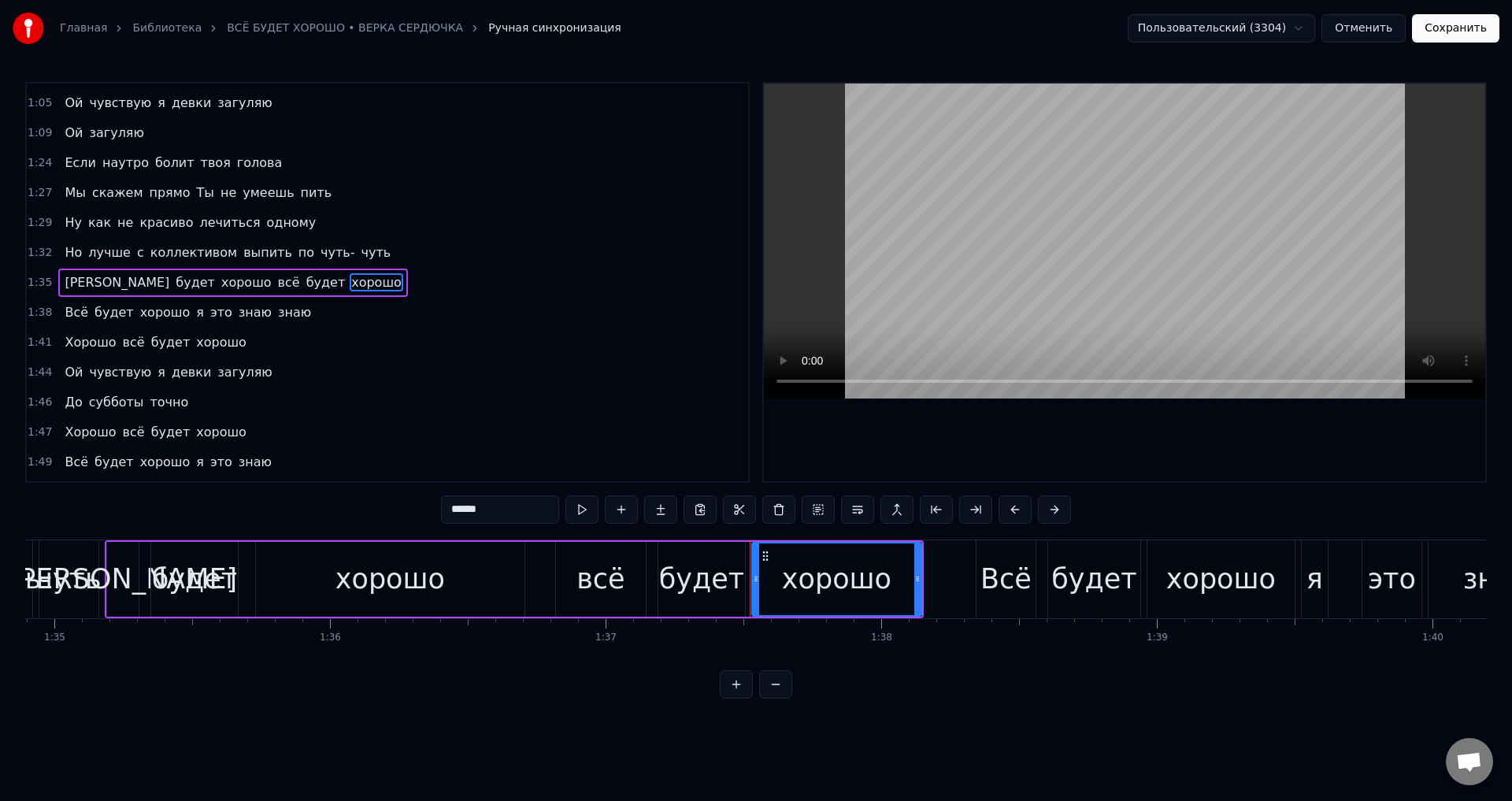
click at [206, 344] on span "хорошо" at bounding box center [221, 342] width 53 height 18
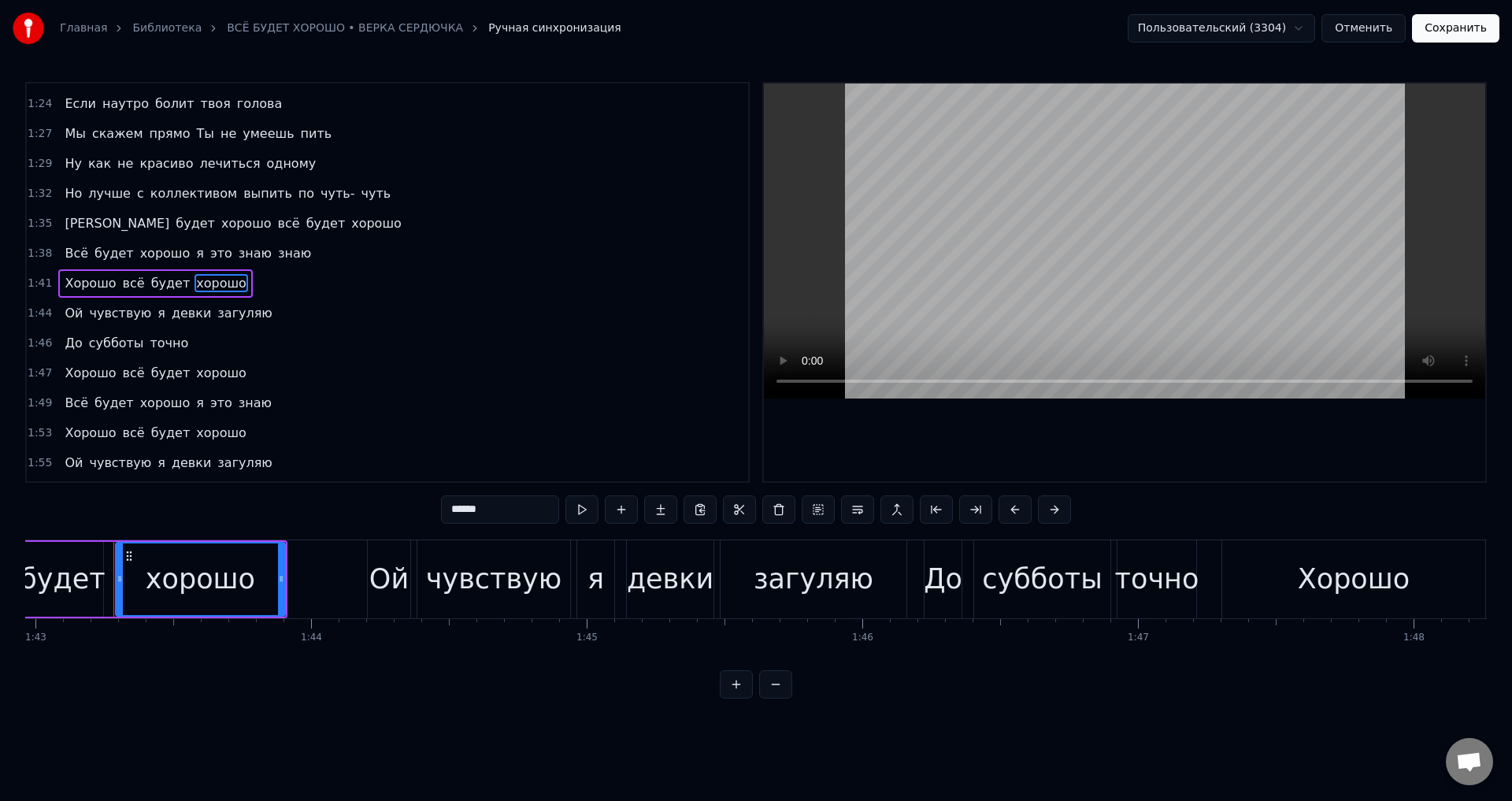
scroll to position [0, 28384]
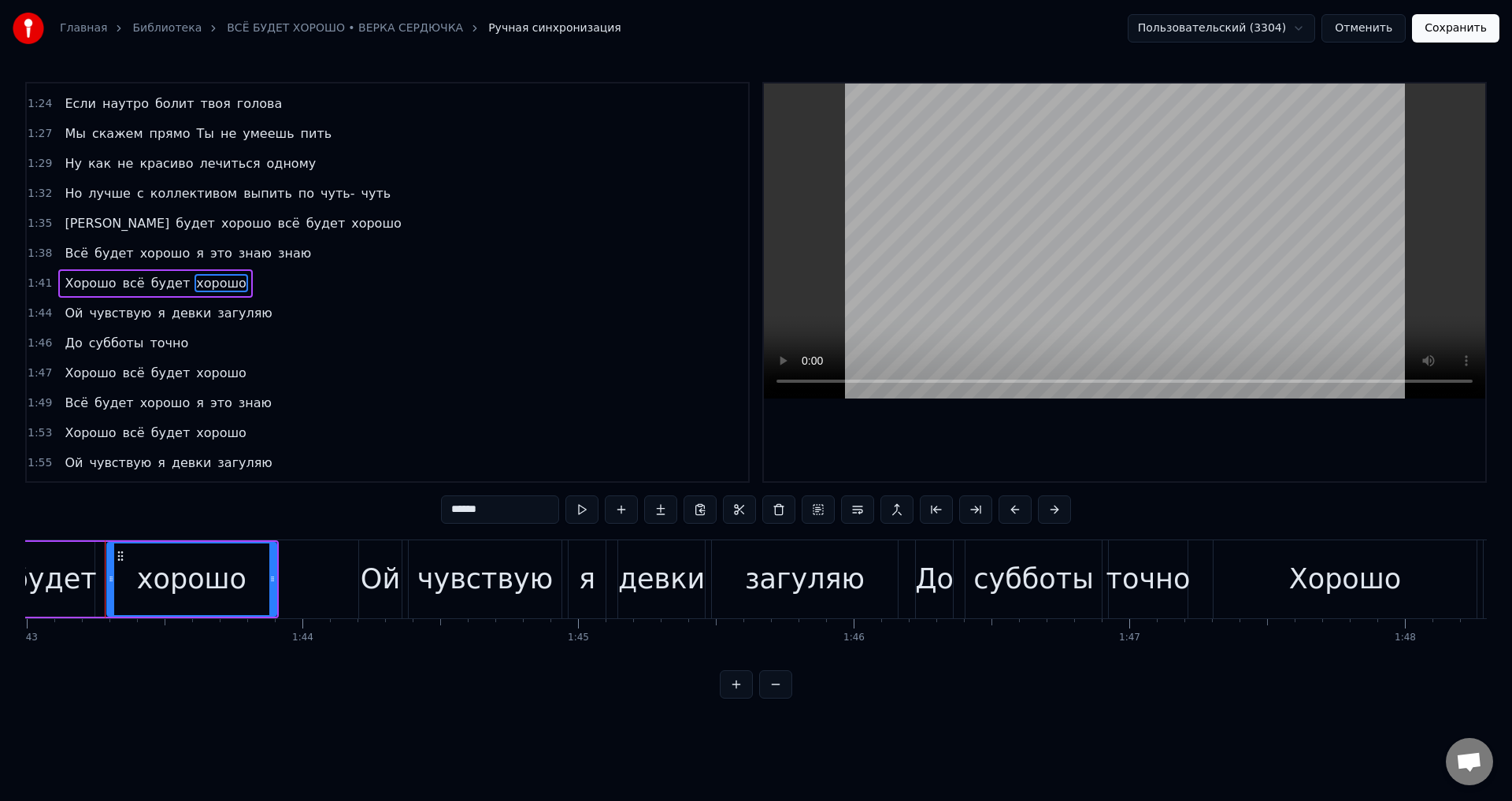
click at [75, 368] on span "Хорошо" at bounding box center [90, 373] width 54 height 18
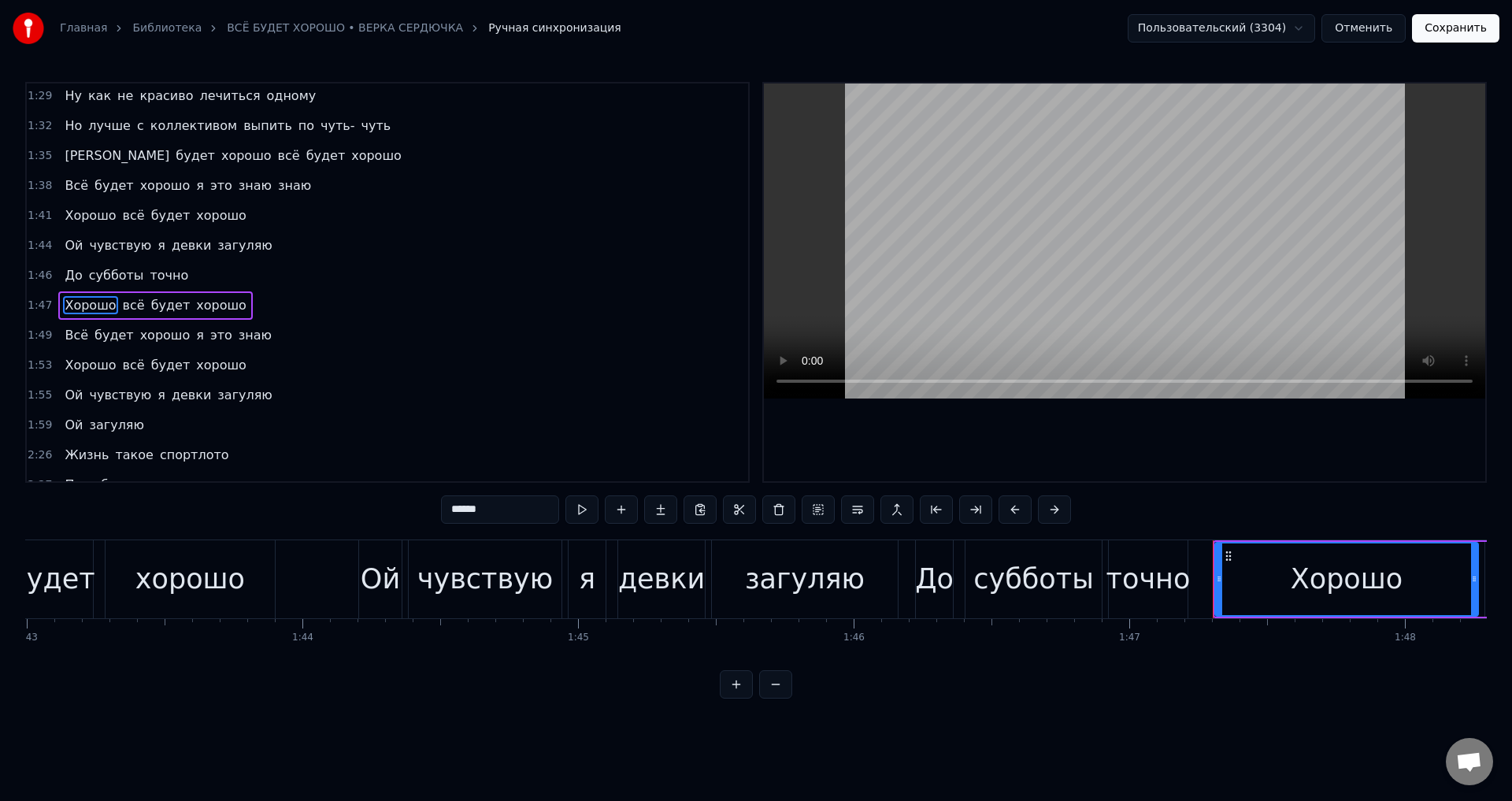
scroll to position [384, 0]
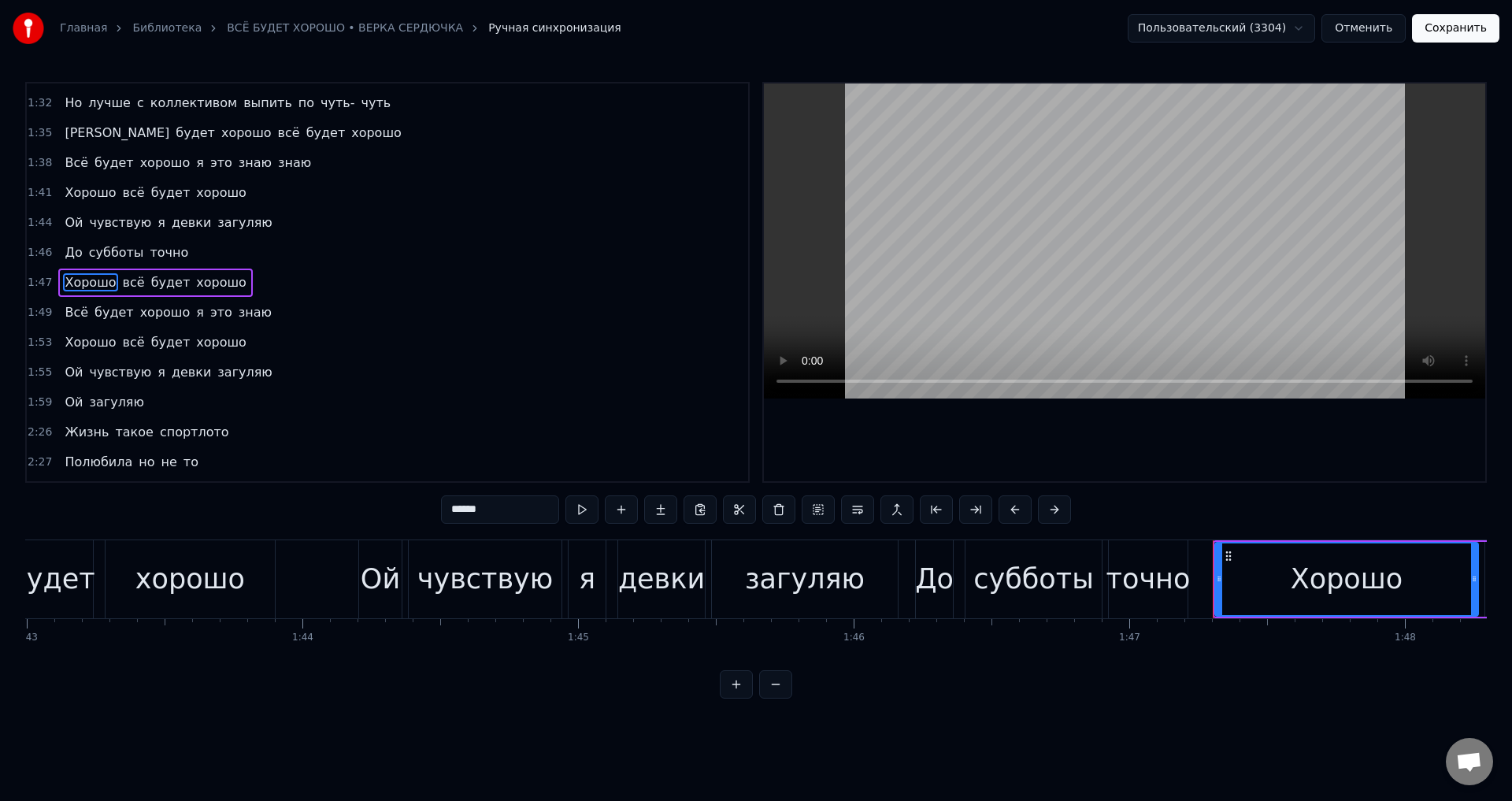
click at [213, 286] on span "хорошо" at bounding box center [221, 282] width 53 height 18
type input "******"
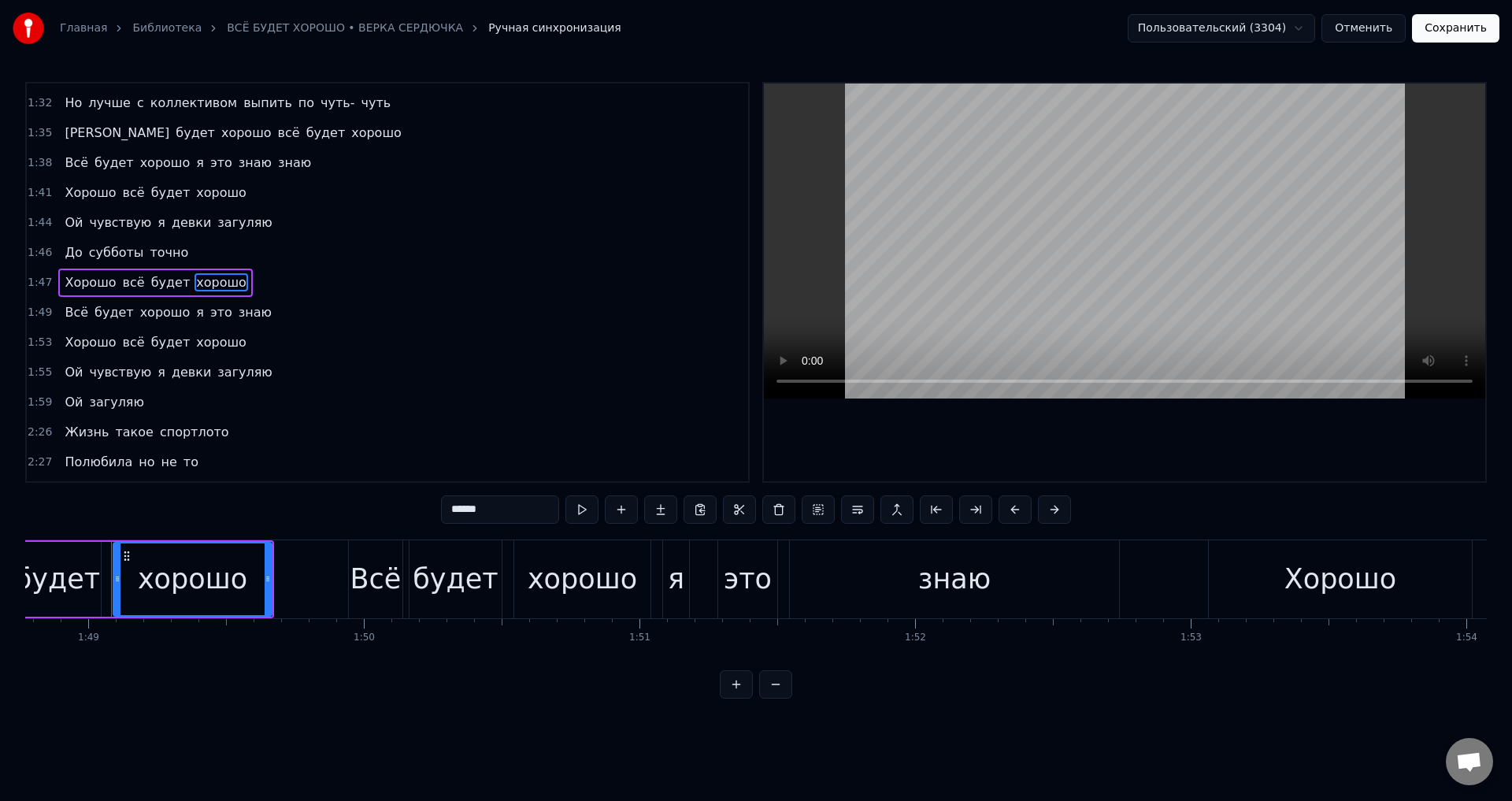
scroll to position [0, 29984]
click at [210, 341] on span "хорошо" at bounding box center [221, 342] width 53 height 18
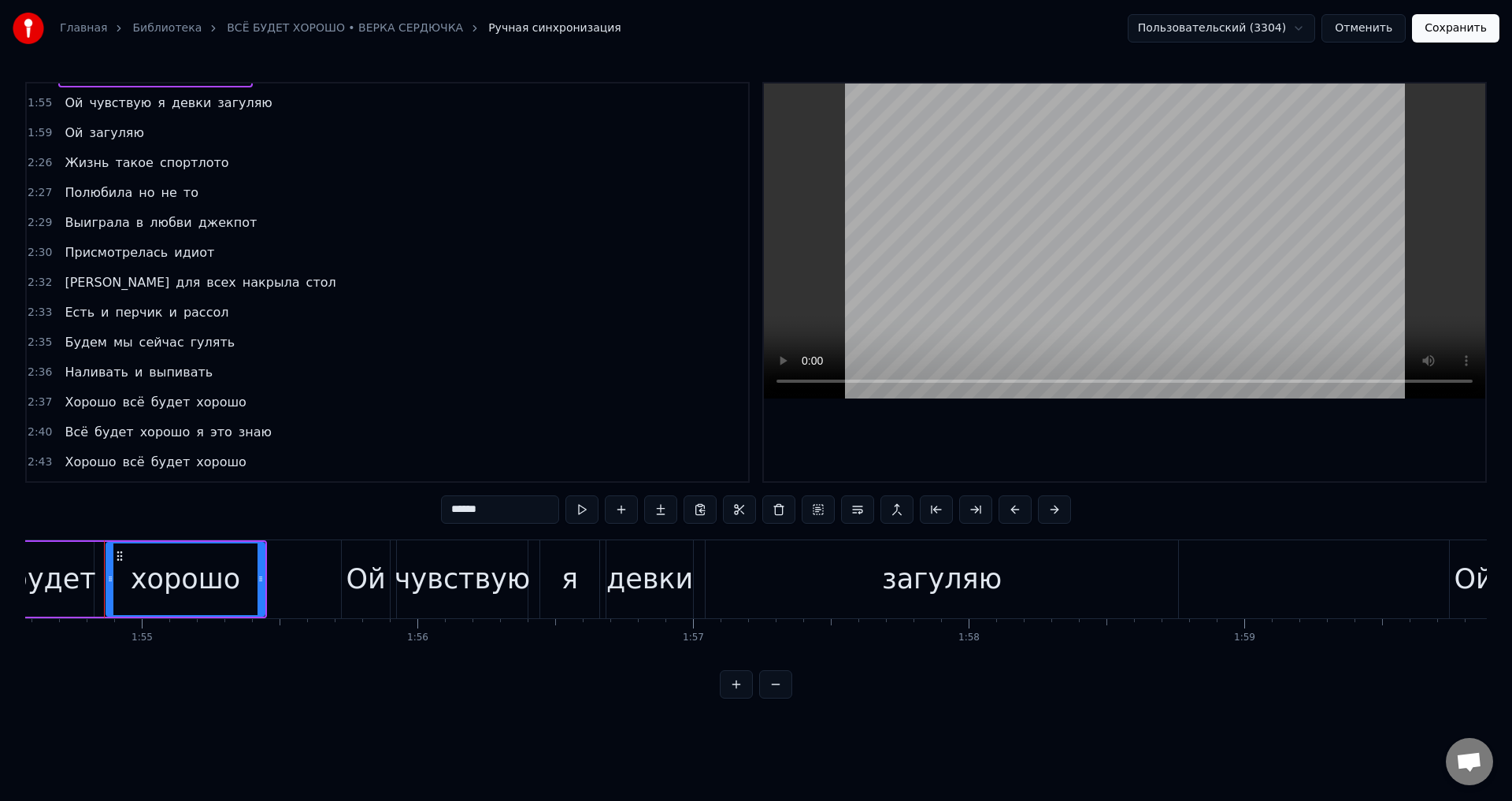
scroll to position [680, 0]
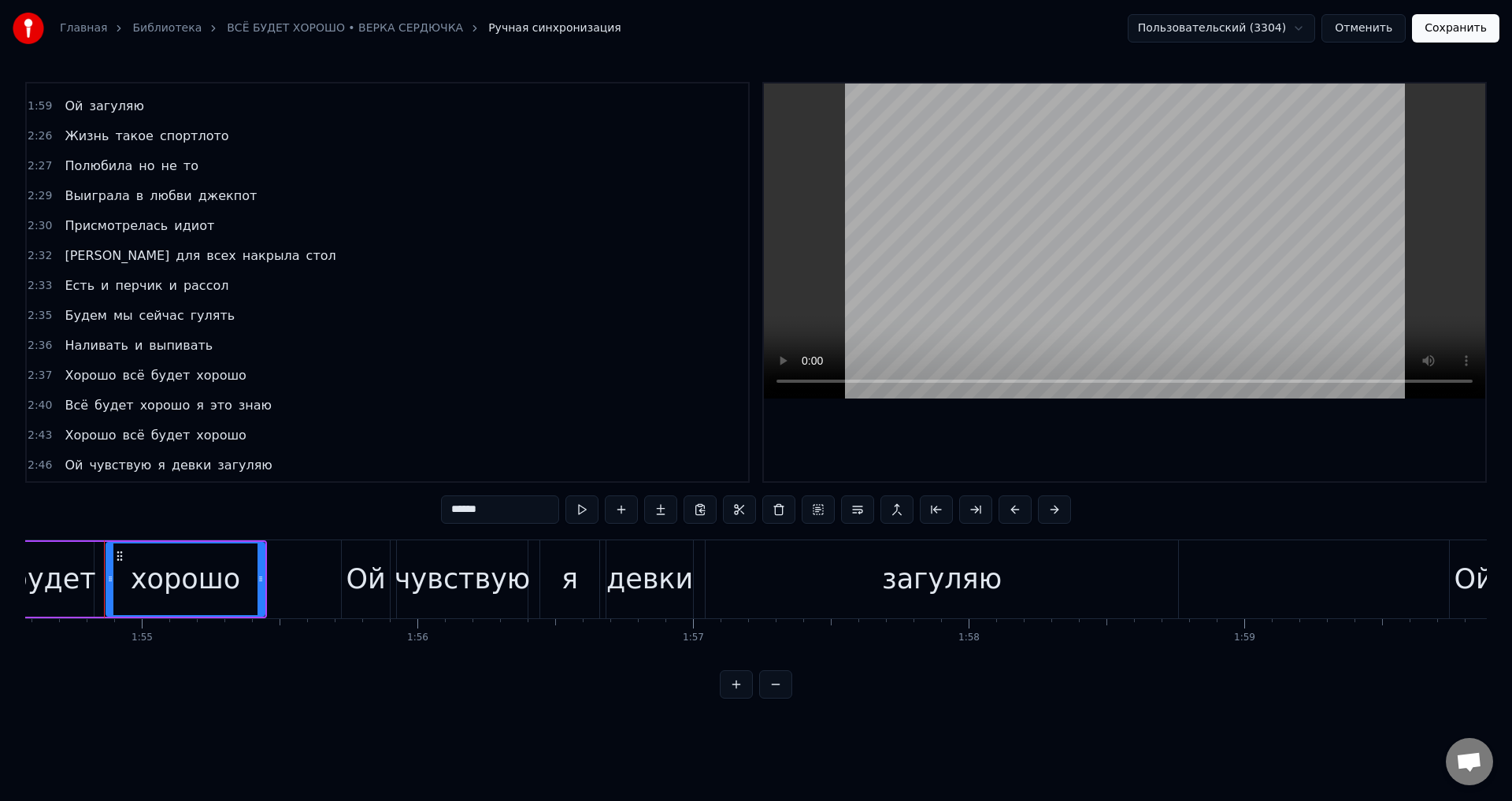
click at [207, 379] on span "хорошо" at bounding box center [221, 375] width 53 height 18
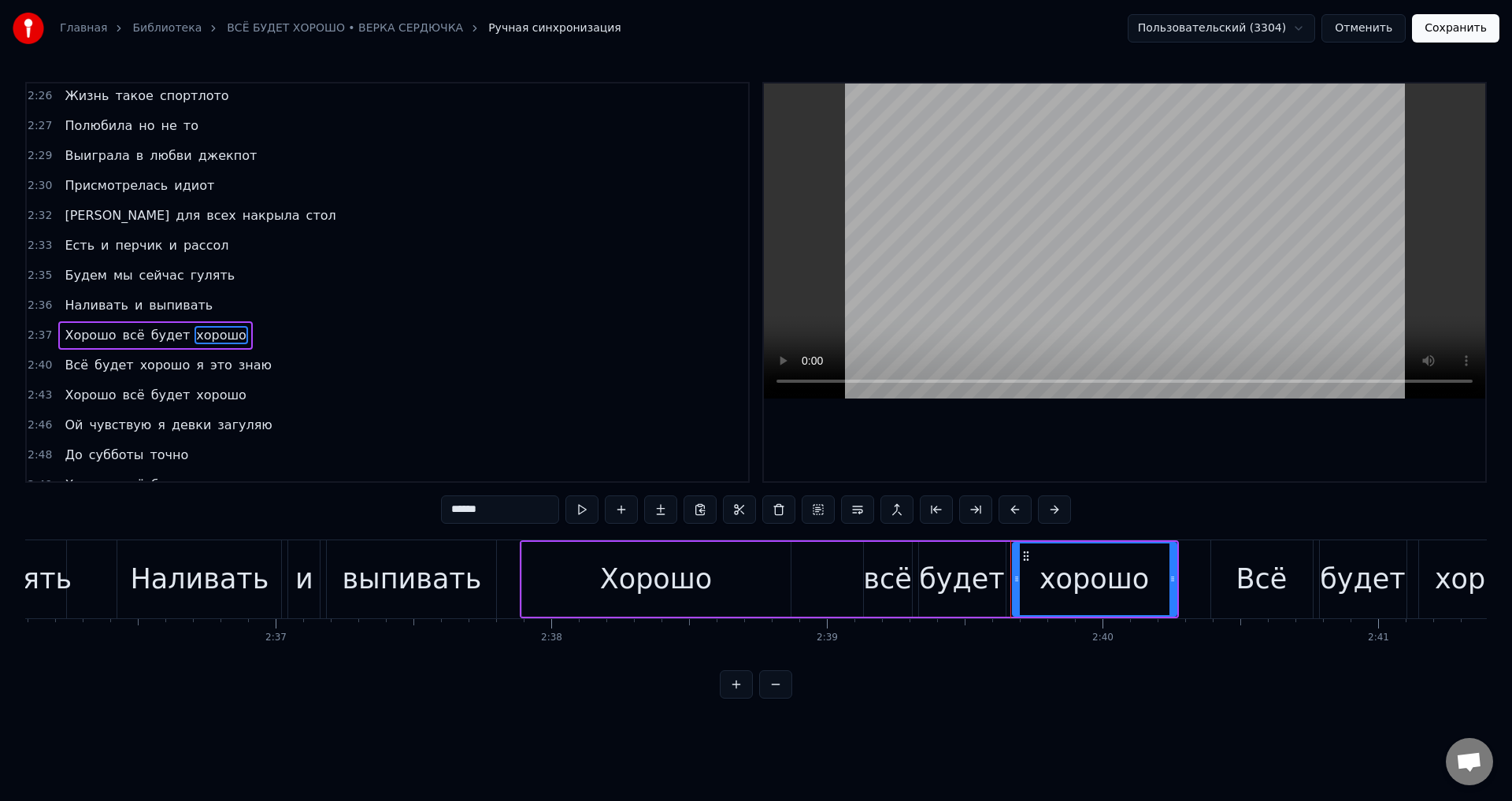
scroll to position [0, 43924]
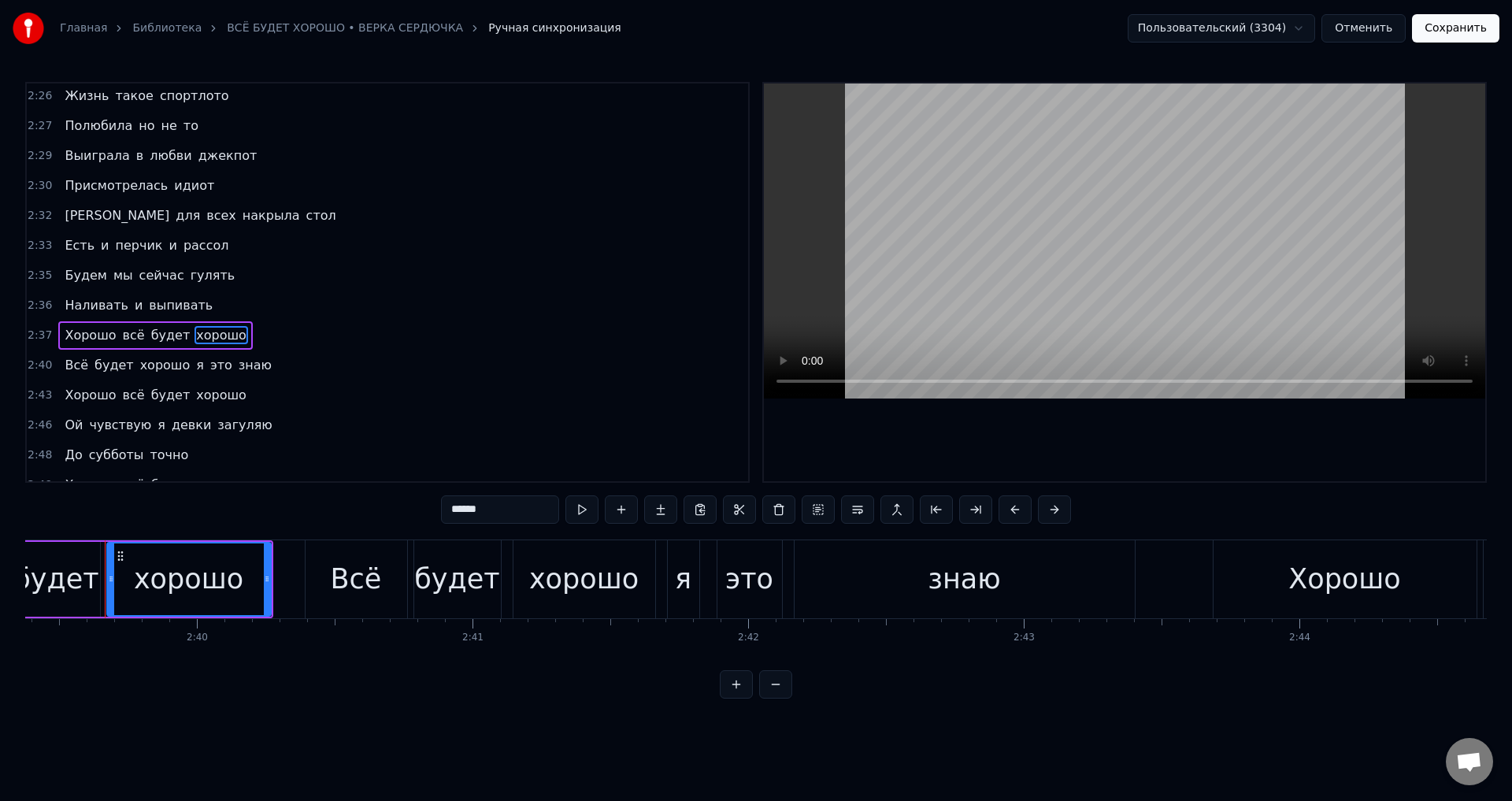
click at [219, 396] on span "хорошо" at bounding box center [221, 395] width 53 height 18
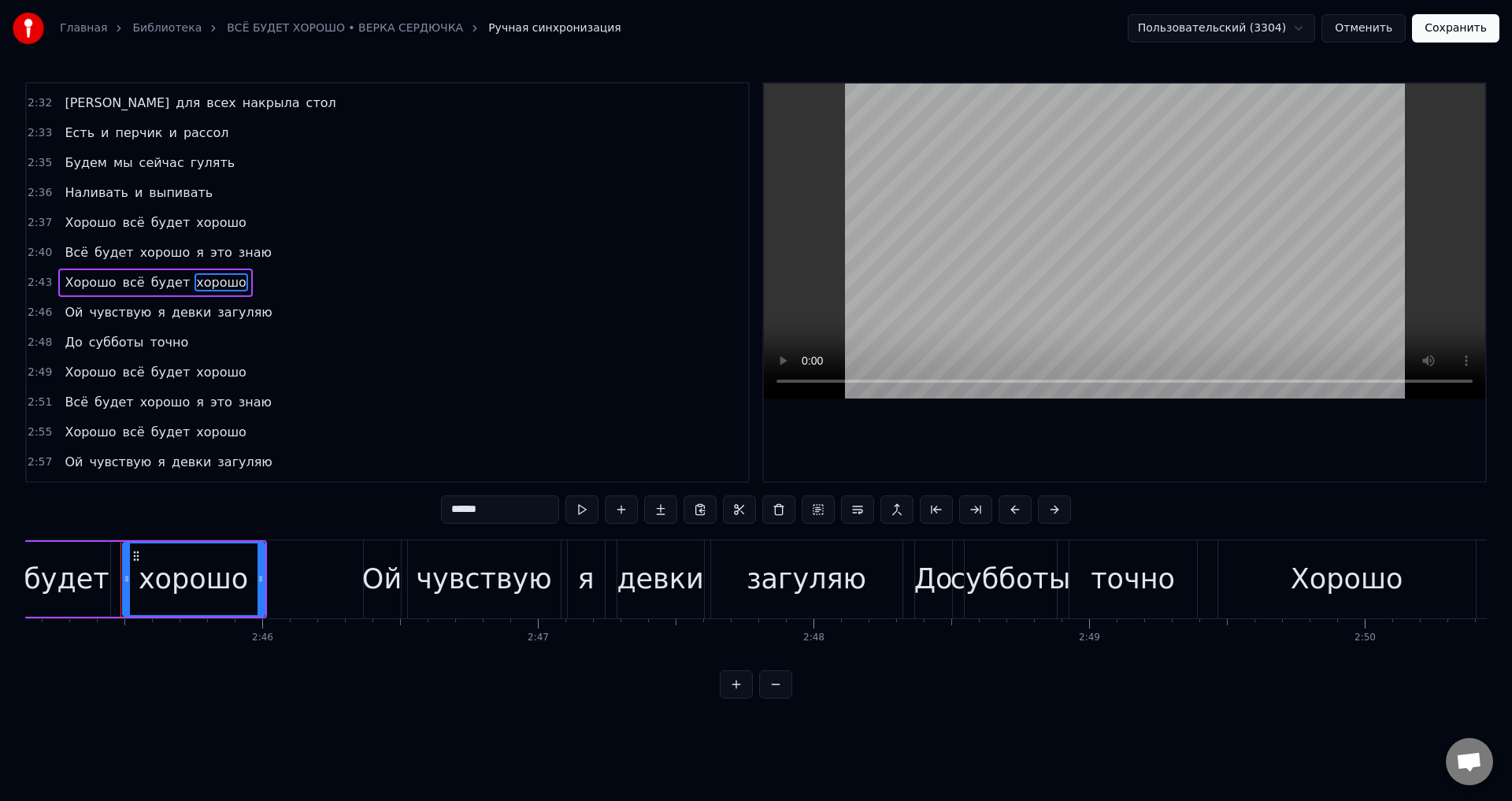
scroll to position [0, 45527]
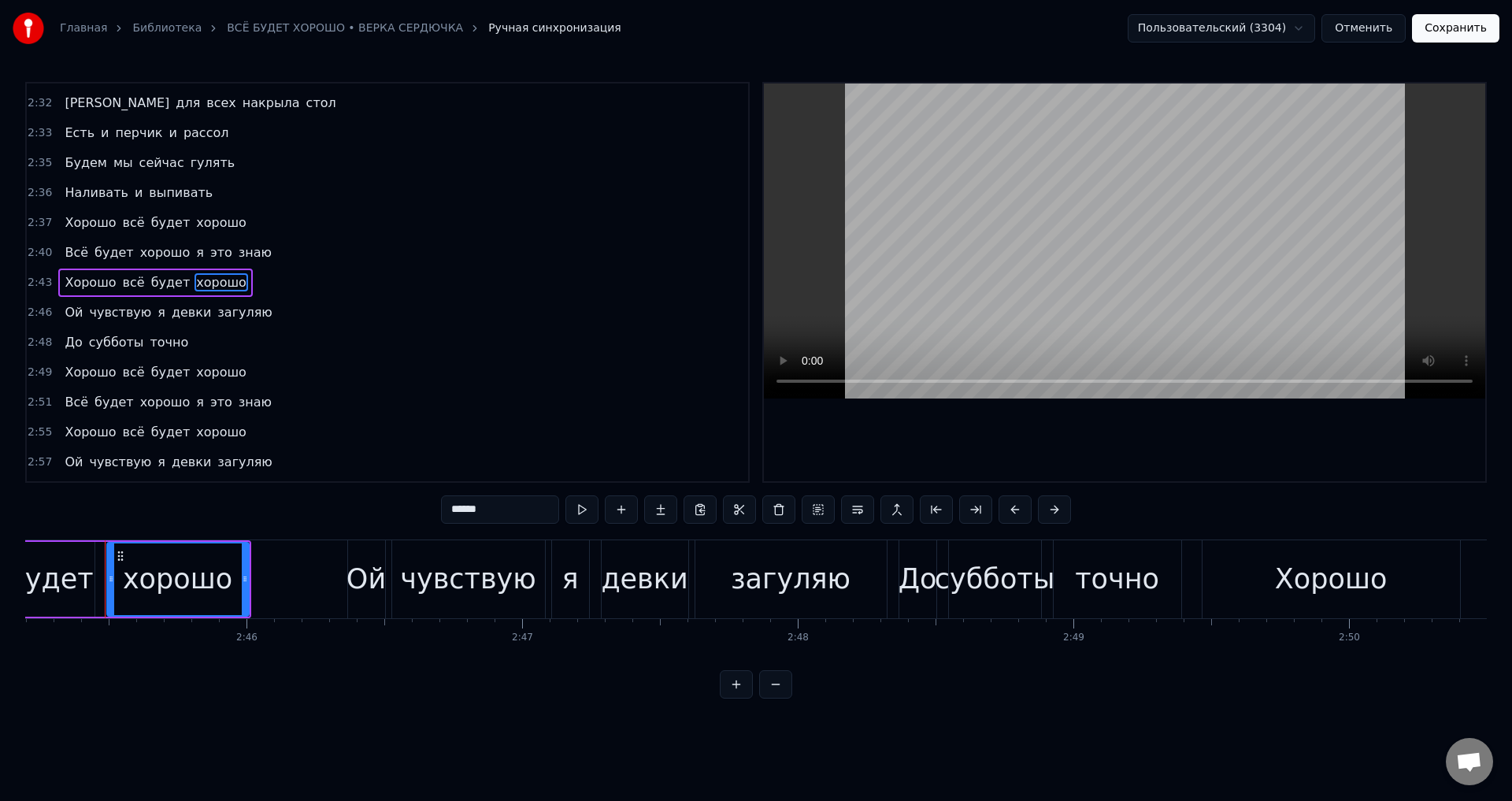
click at [206, 373] on span "хорошо" at bounding box center [221, 372] width 53 height 18
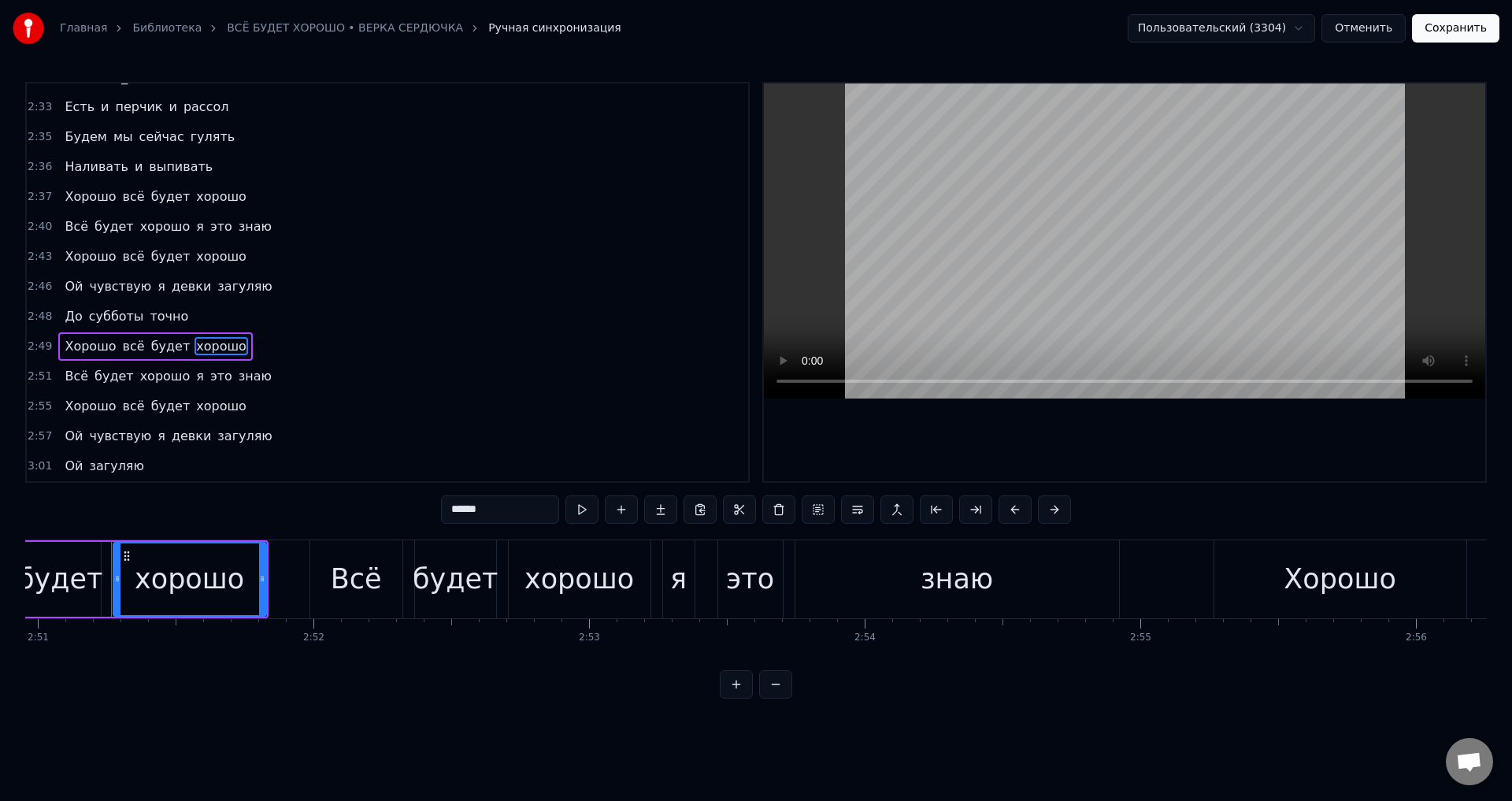
scroll to position [0, 47120]
click at [214, 410] on span "хорошо" at bounding box center [221, 405] width 53 height 18
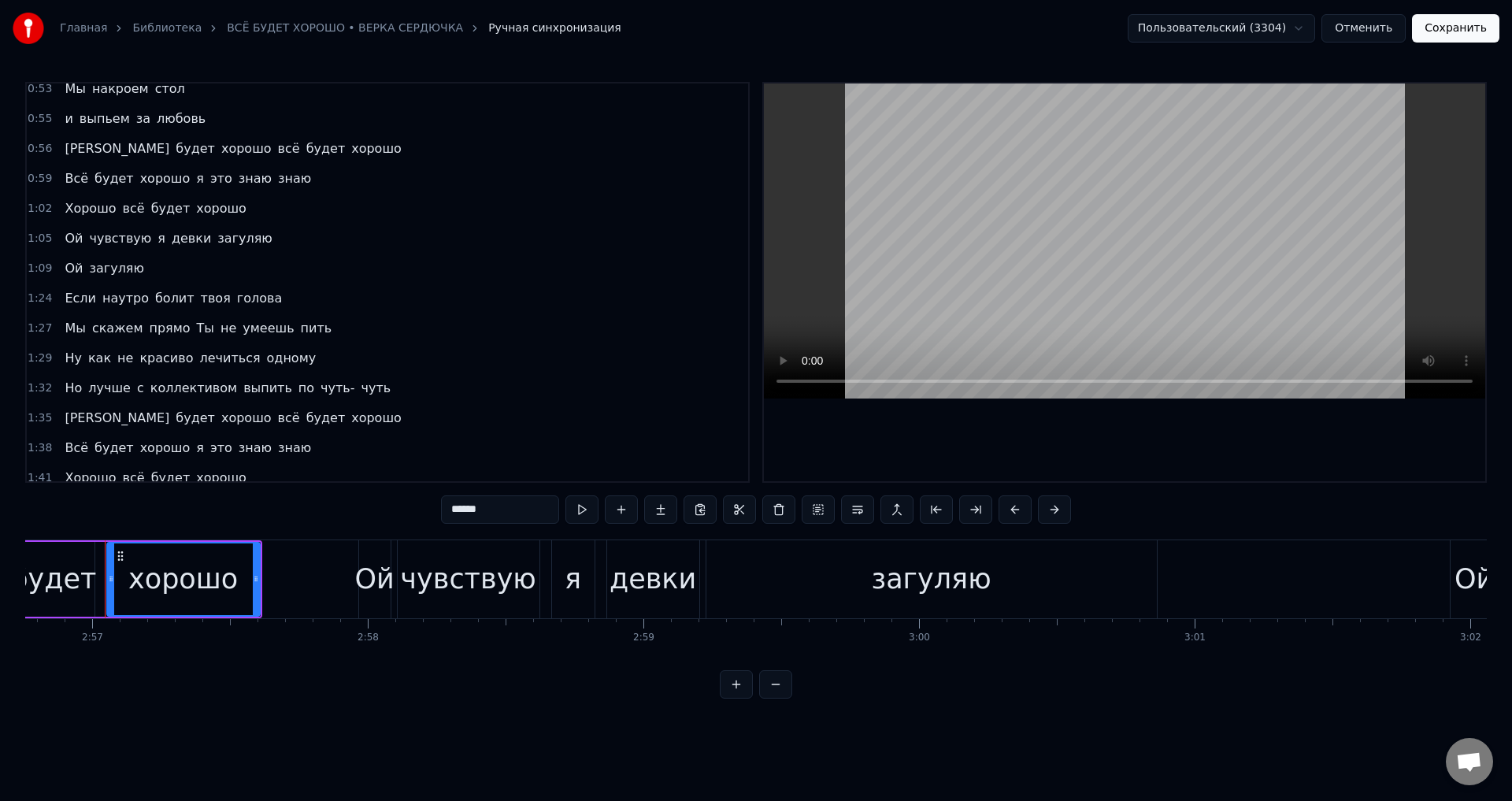
scroll to position [0, 0]
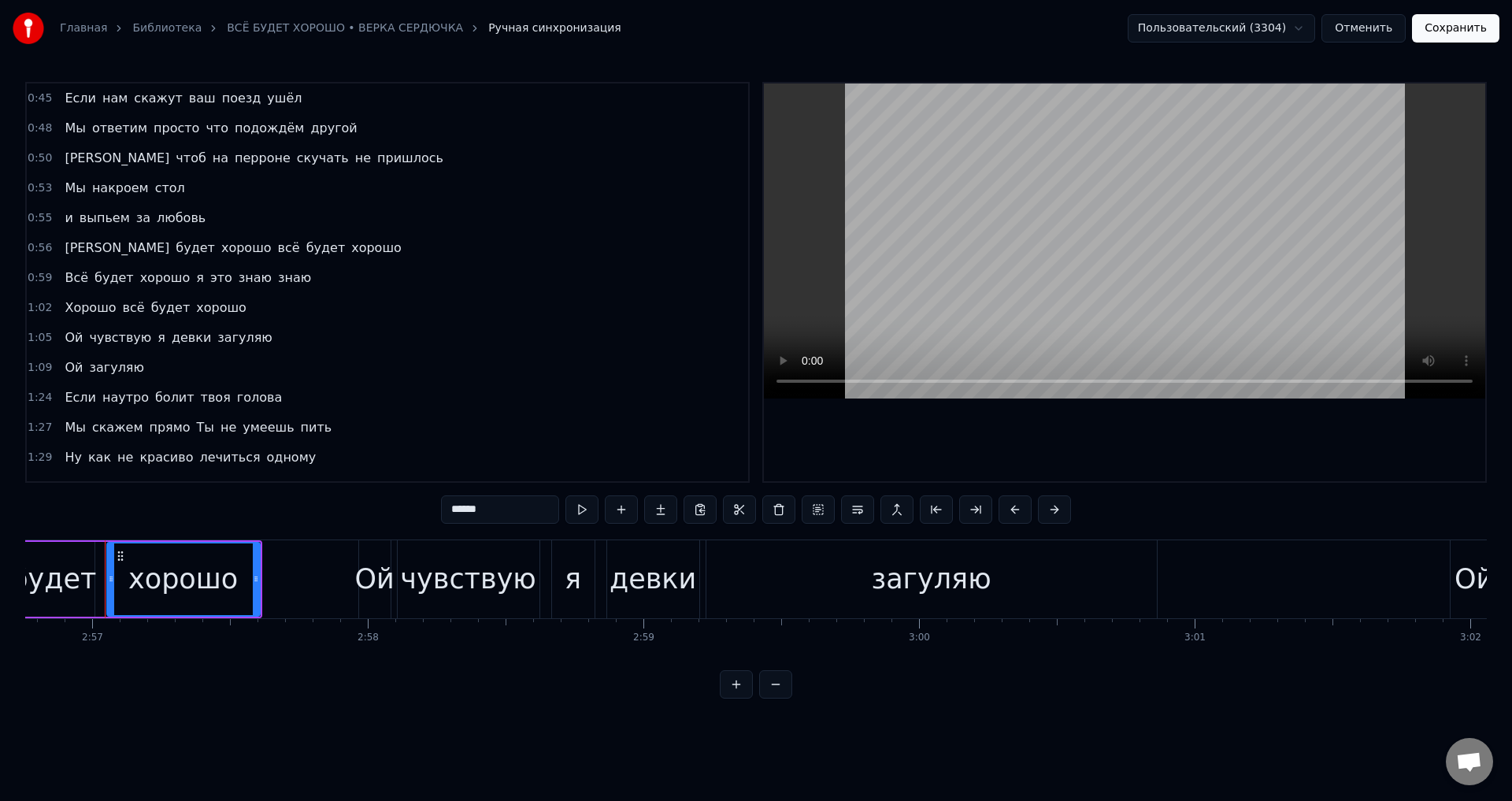
click at [350, 246] on span "хорошо" at bounding box center [376, 248] width 53 height 18
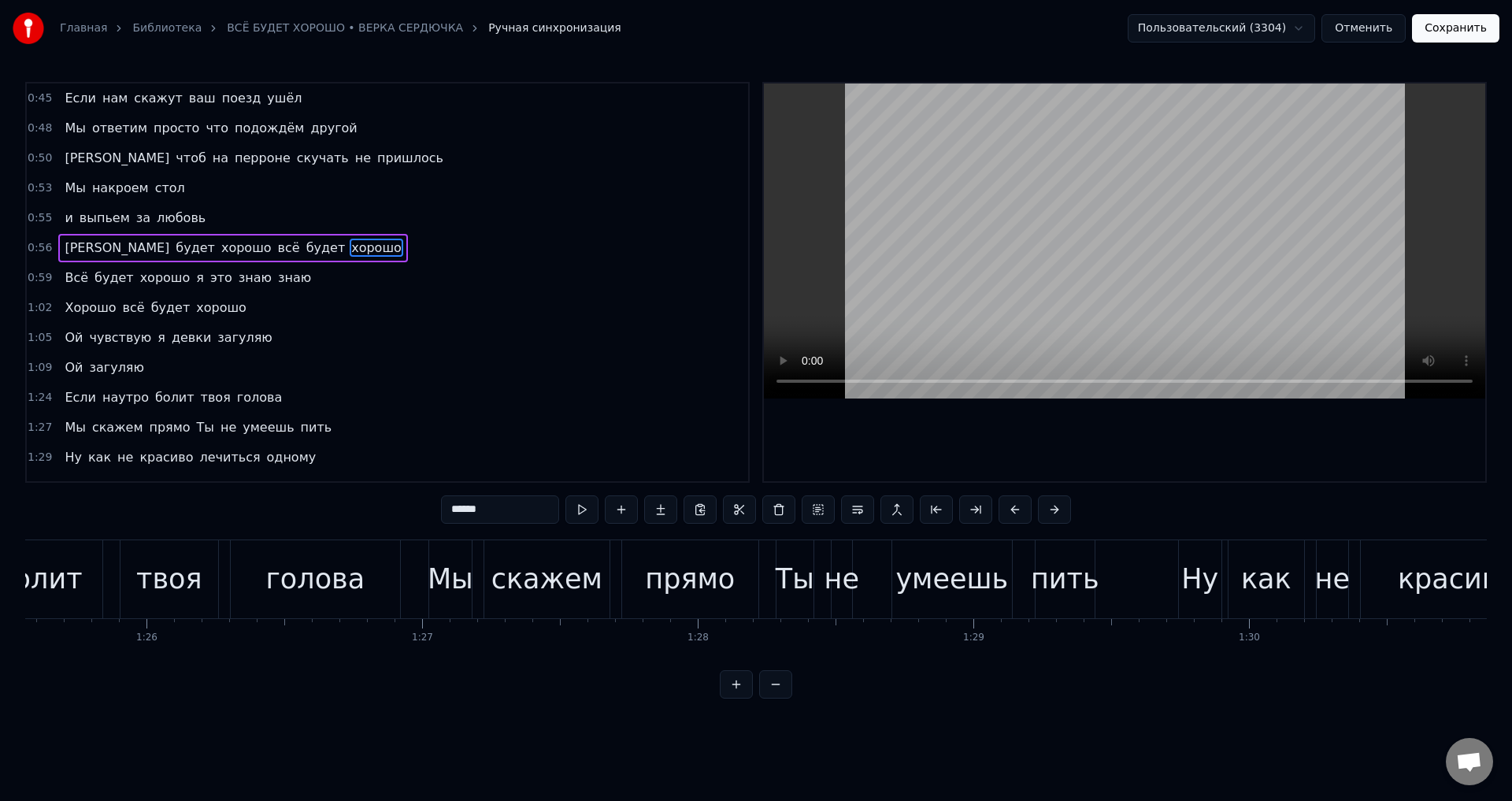
scroll to position [0, 16038]
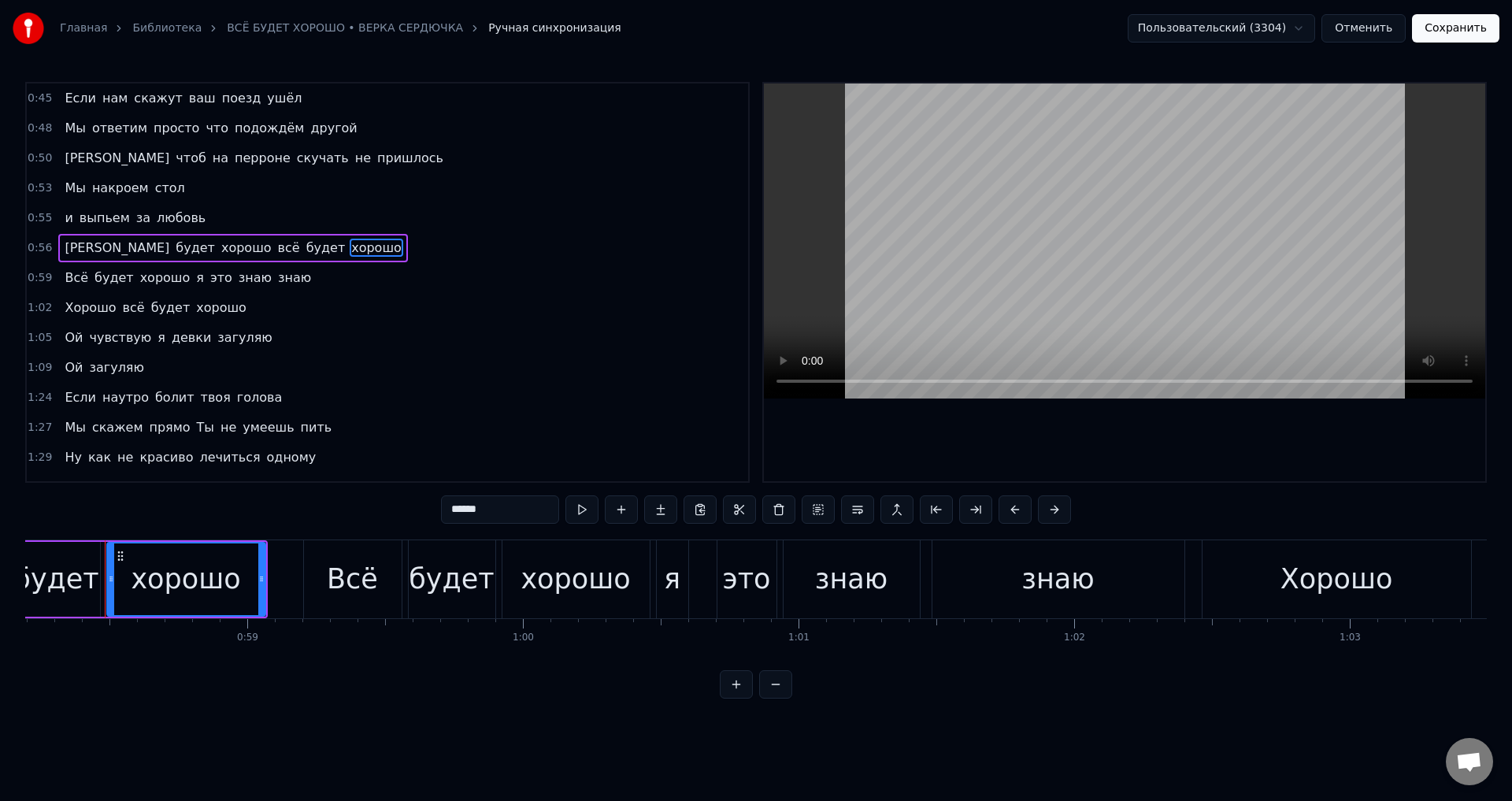
click at [214, 308] on span "хорошо" at bounding box center [221, 308] width 53 height 18
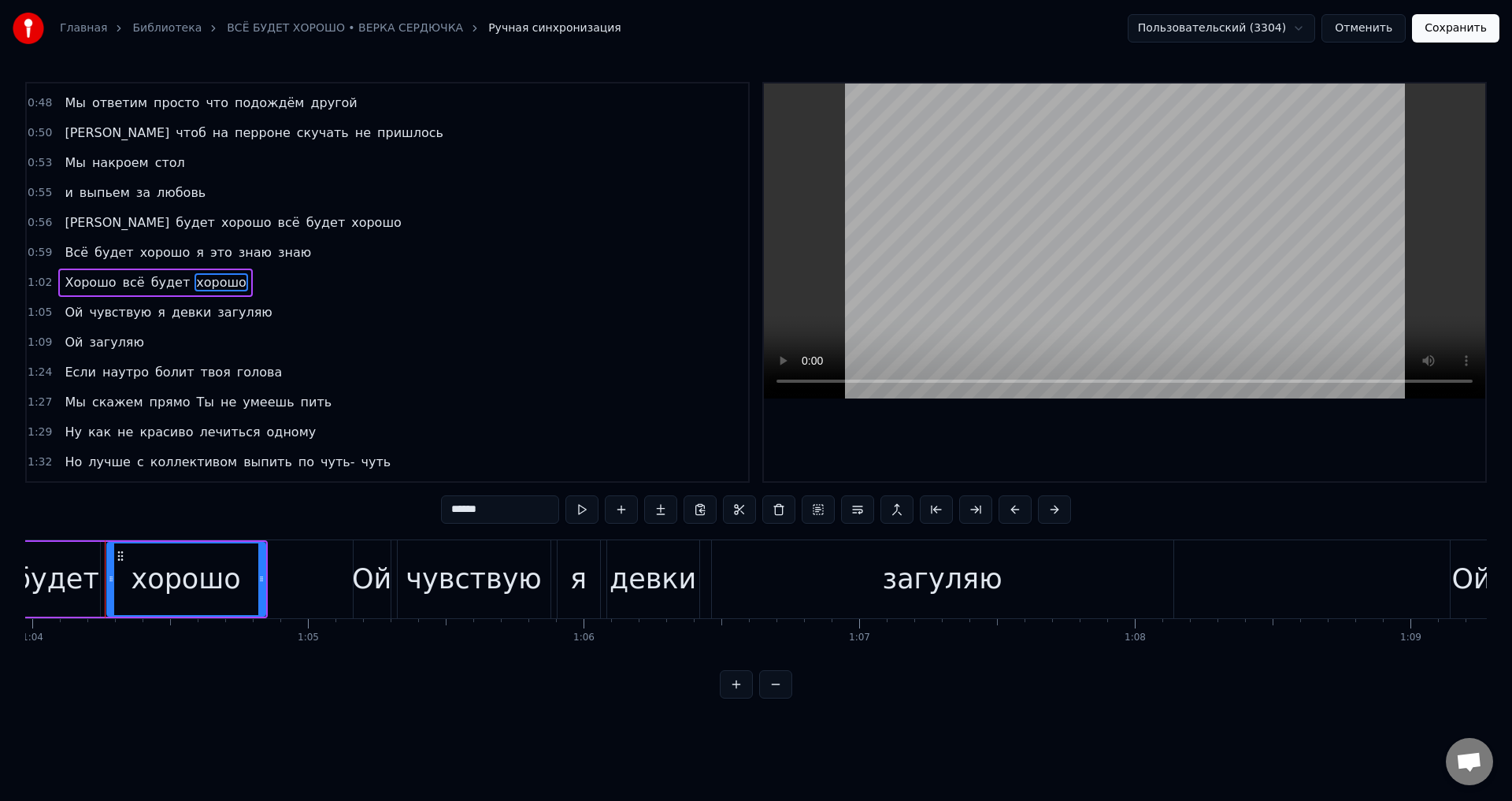
scroll to position [104, 0]
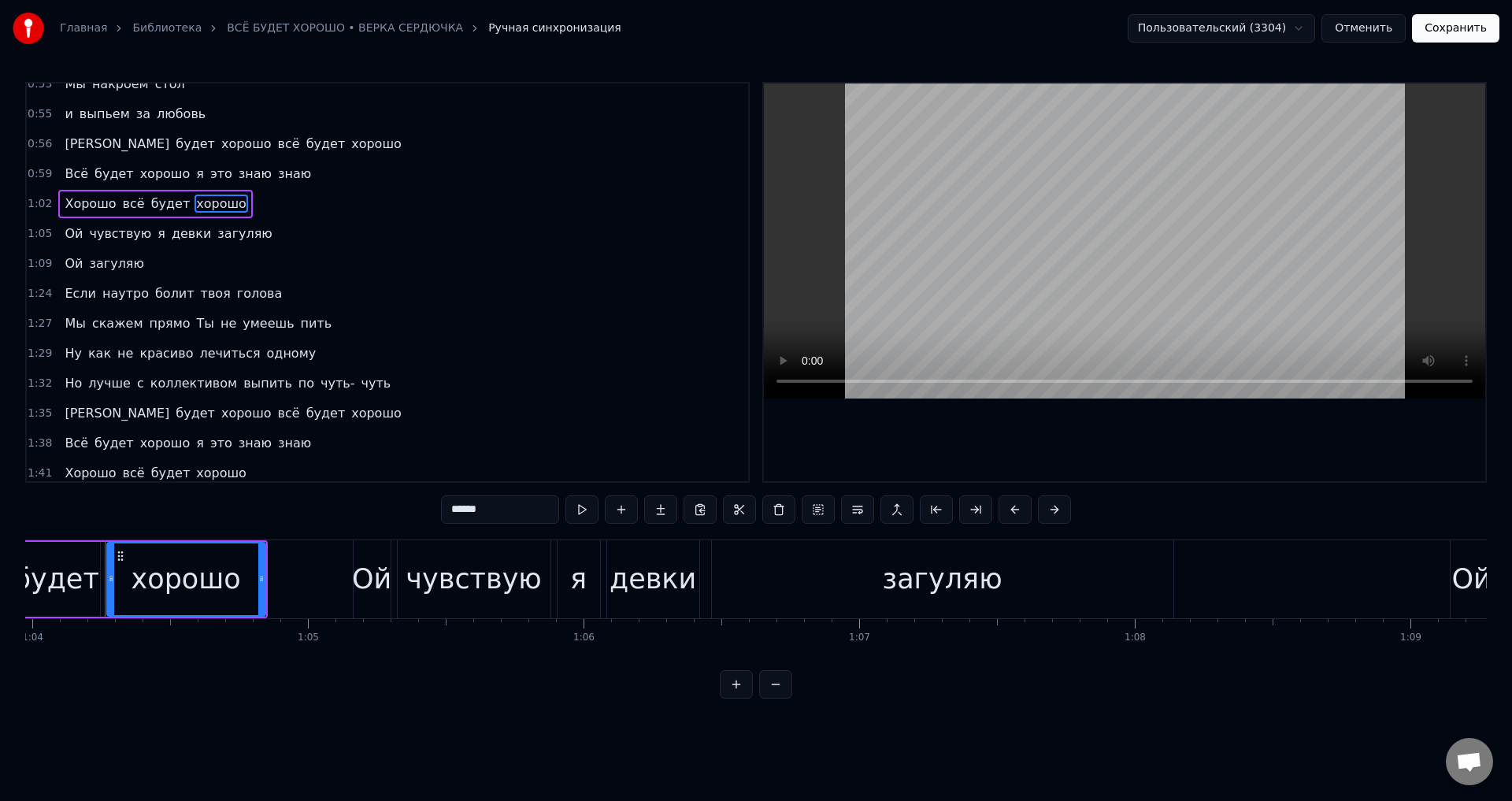
click at [350, 415] on span "хорошо" at bounding box center [376, 413] width 53 height 18
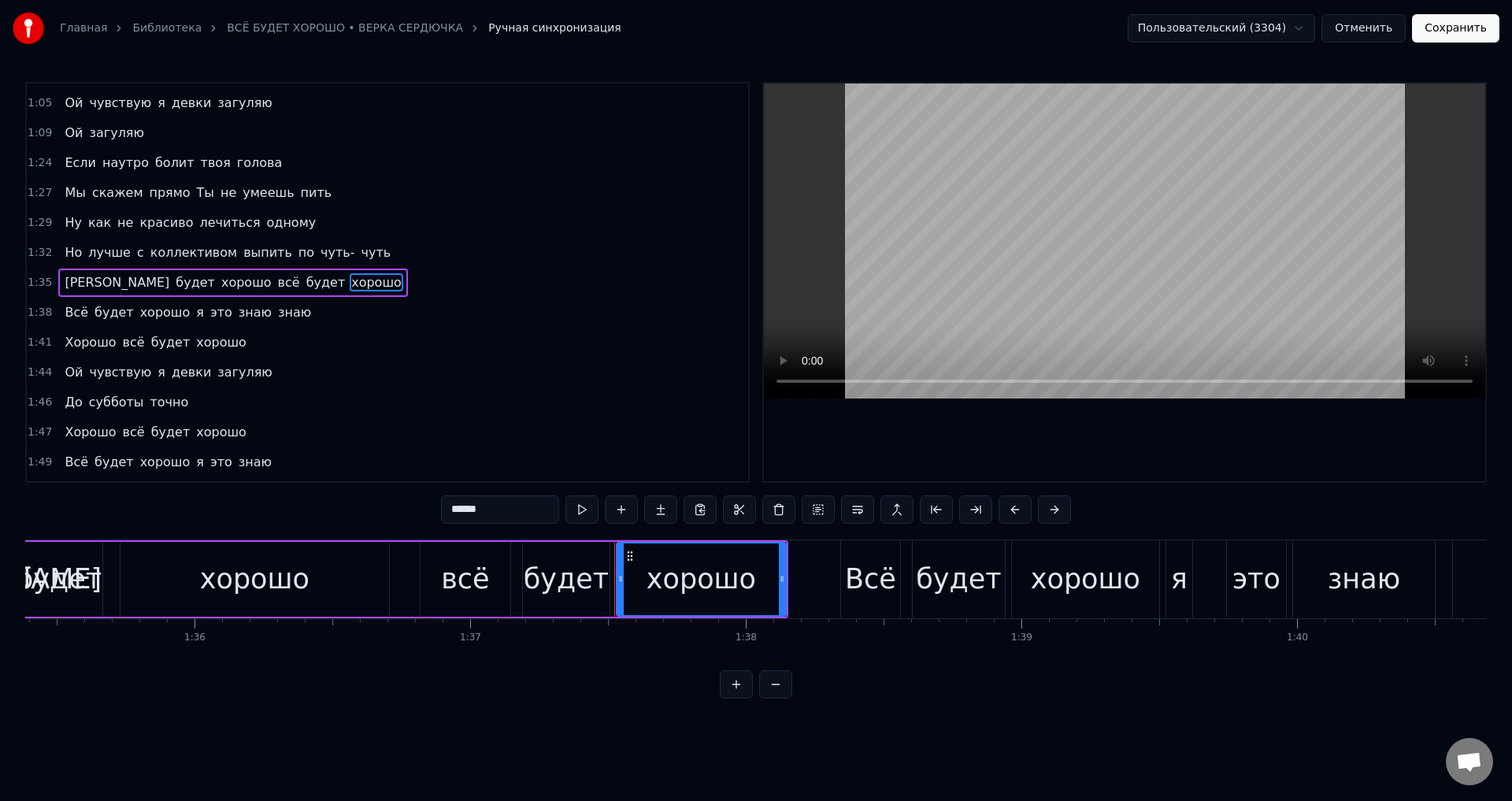
scroll to position [0, 26797]
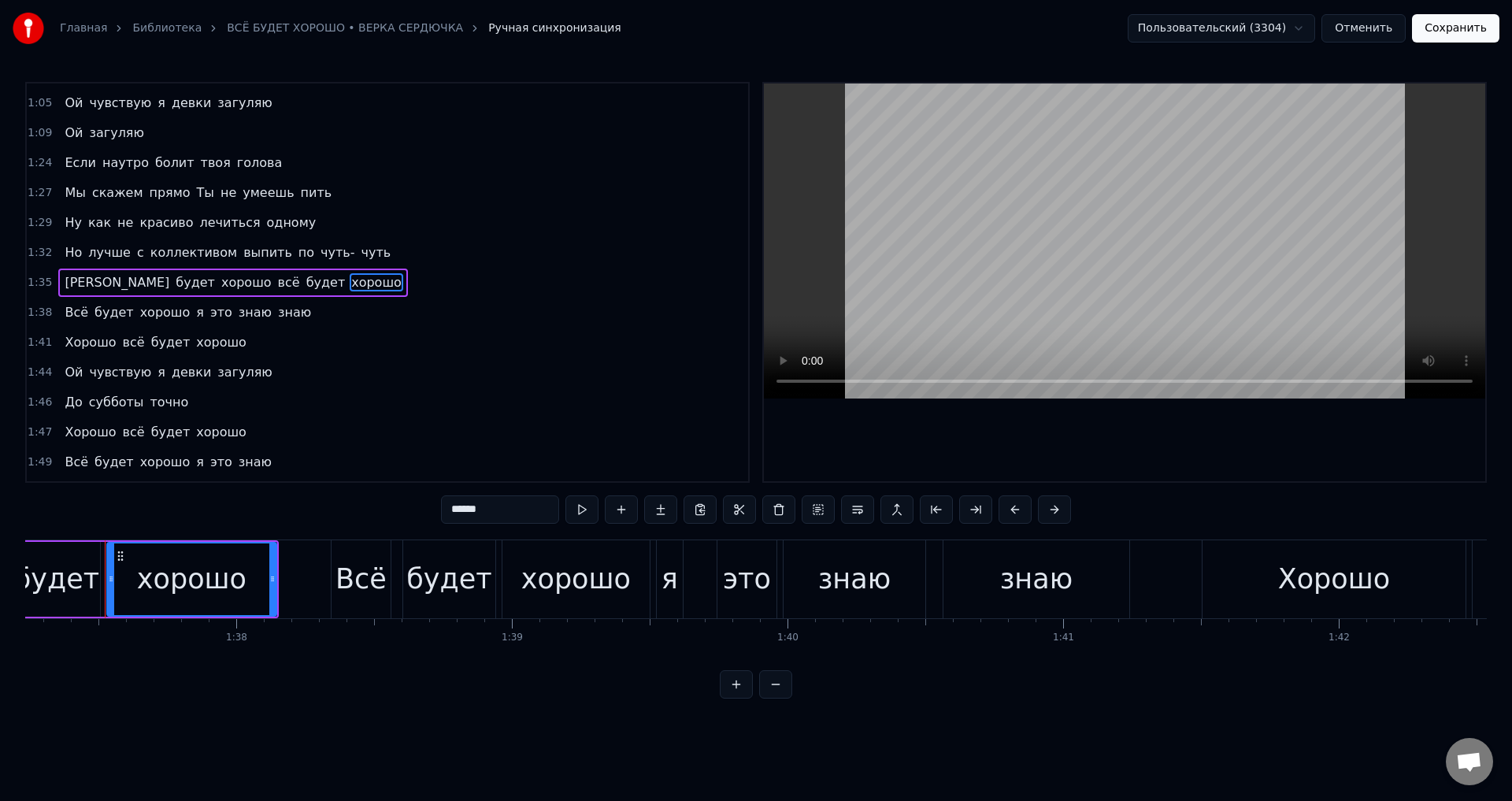
click at [195, 341] on span "хорошо" at bounding box center [221, 342] width 53 height 18
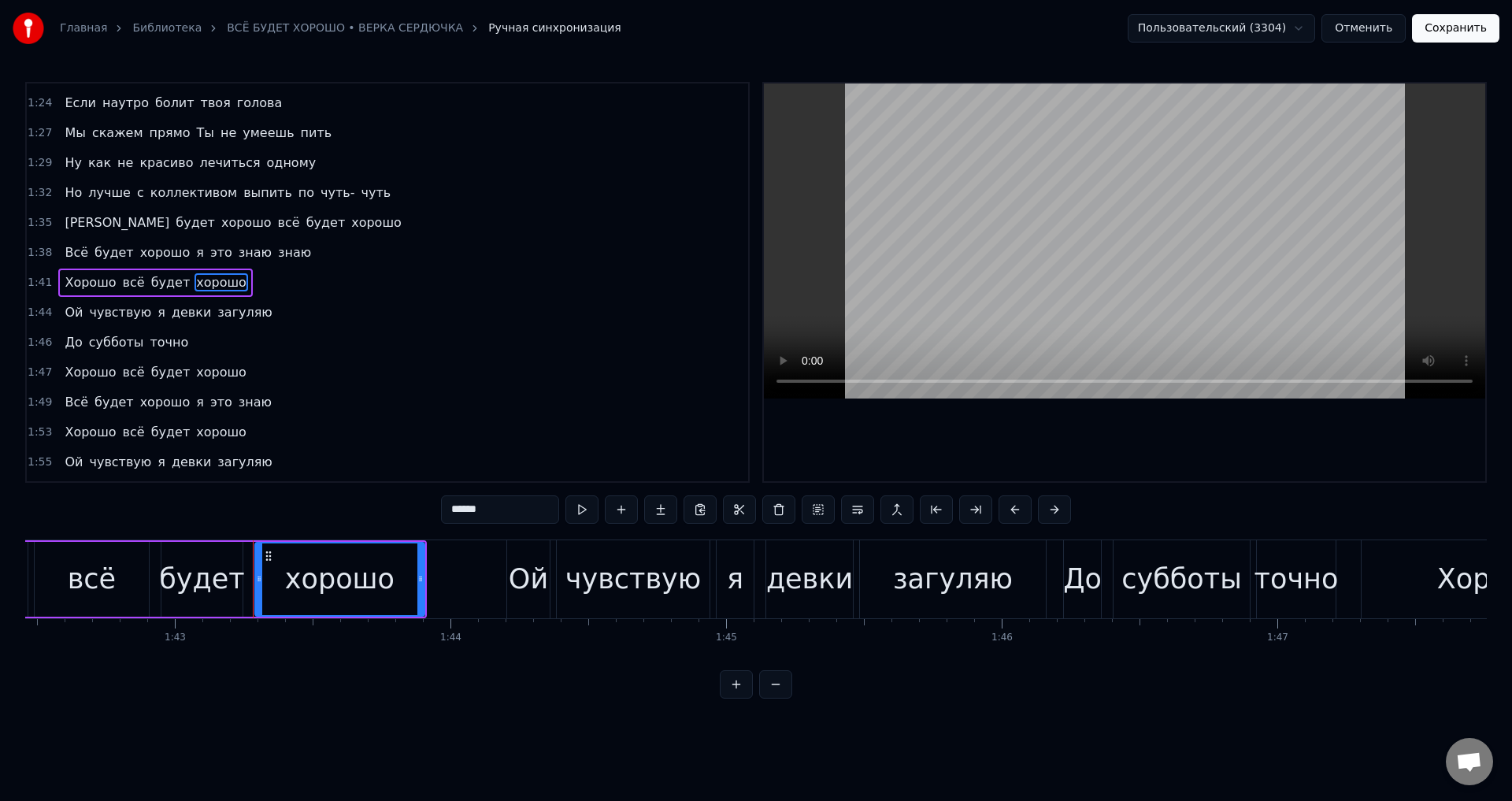
scroll to position [0, 28384]
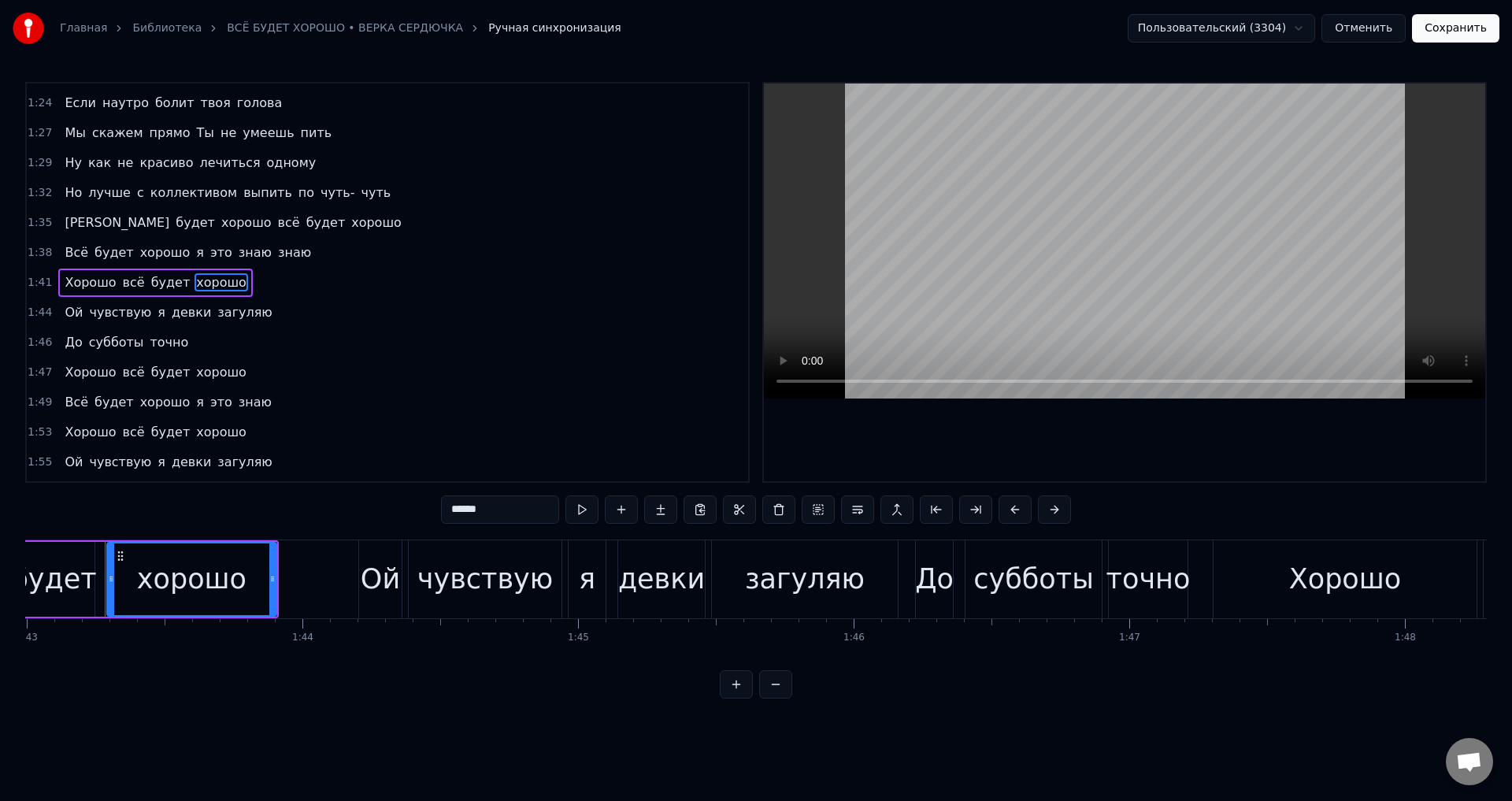
click at [204, 368] on span "хорошо" at bounding box center [221, 372] width 53 height 18
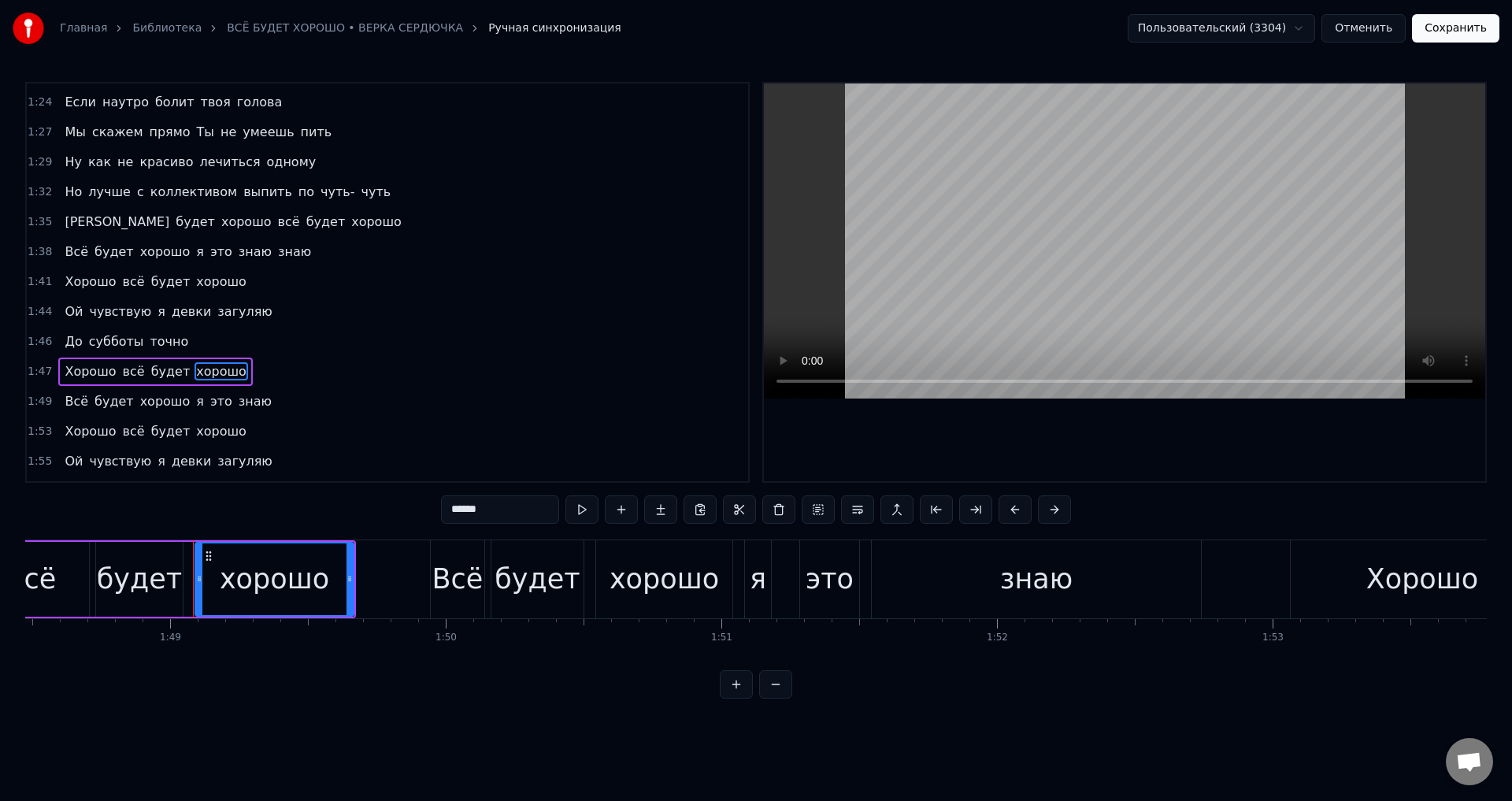
scroll to position [0, 29984]
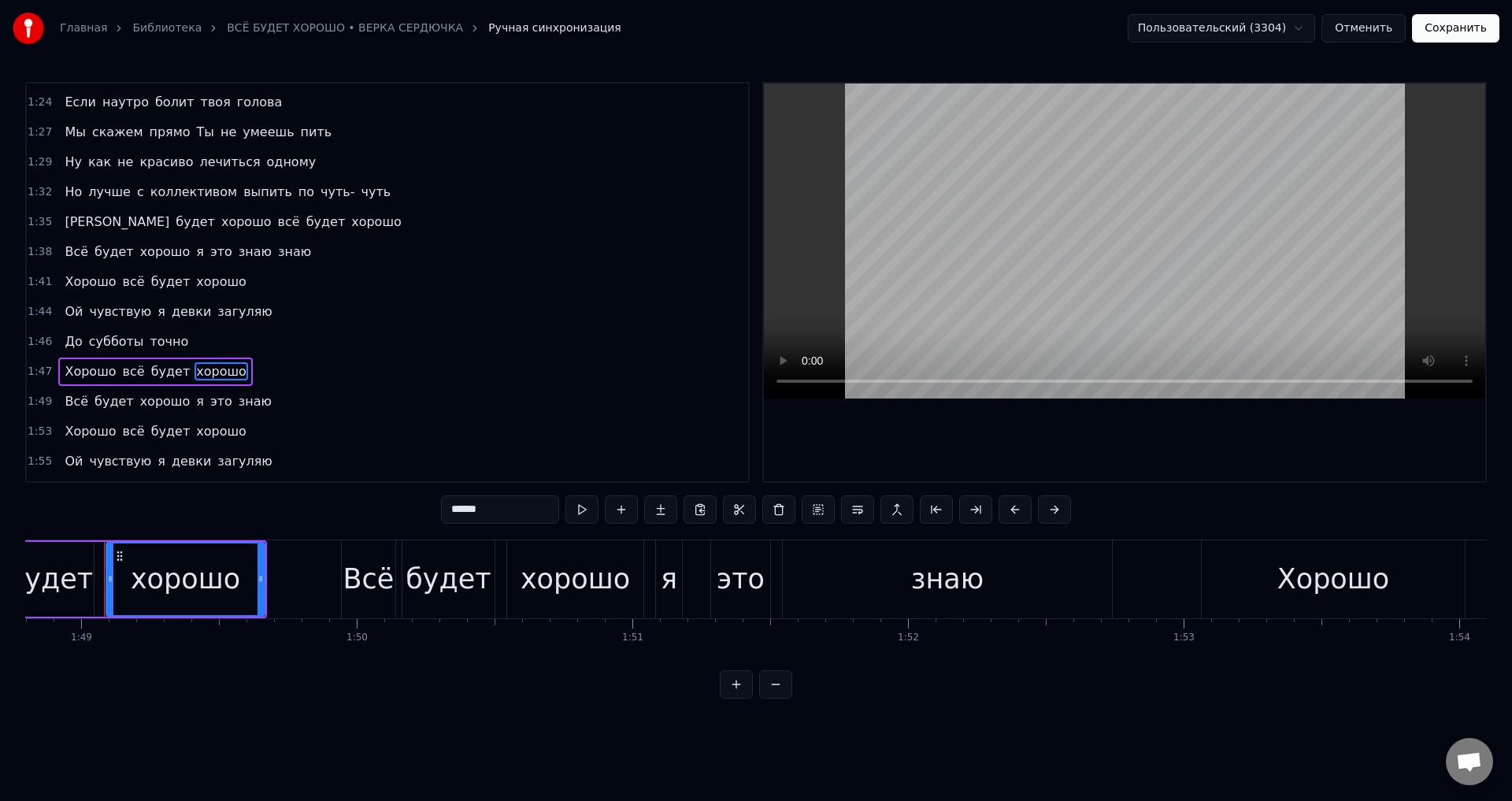
click at [202, 424] on span "хорошо" at bounding box center [221, 431] width 53 height 18
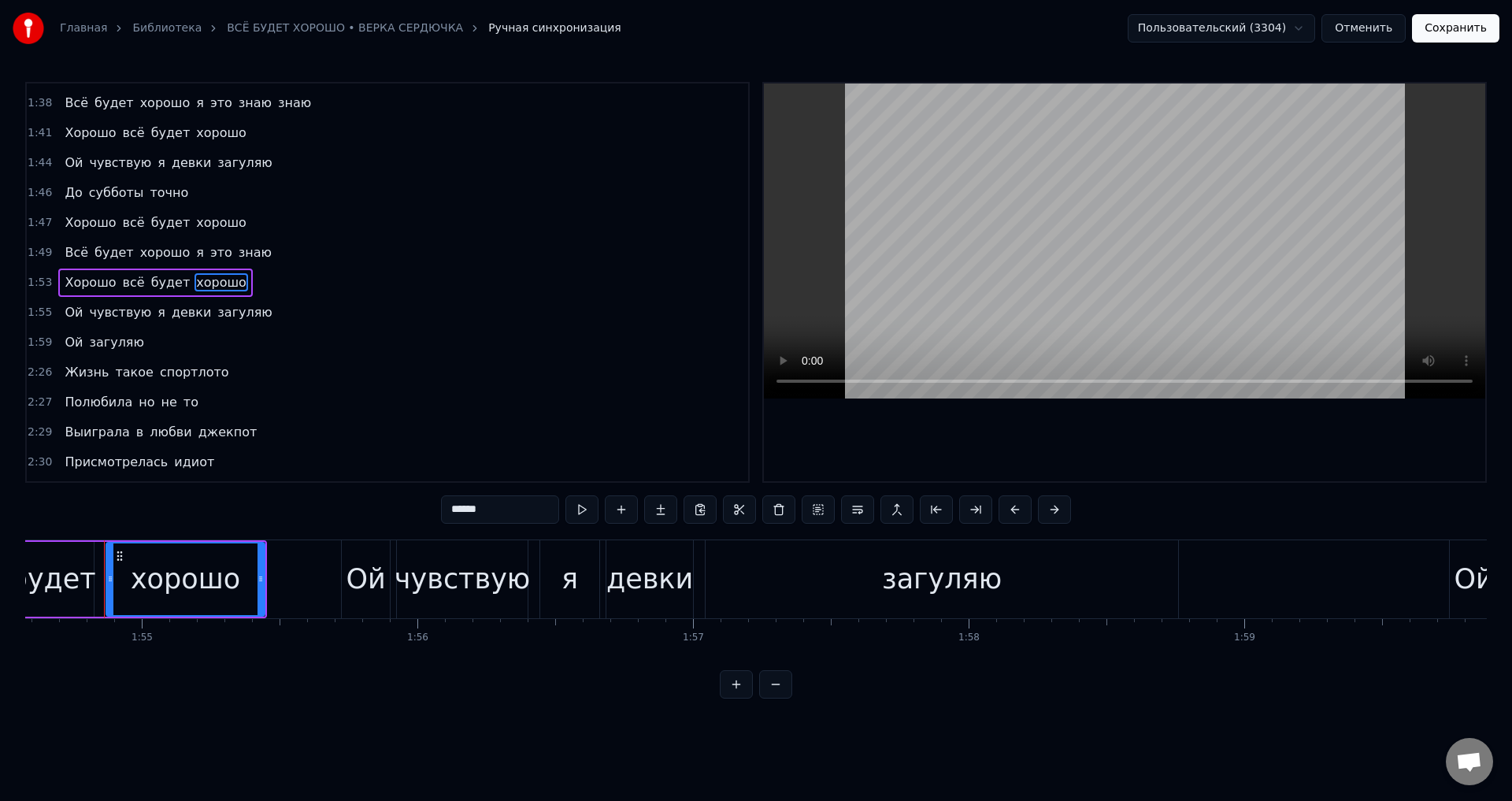
scroll to position [602, 0]
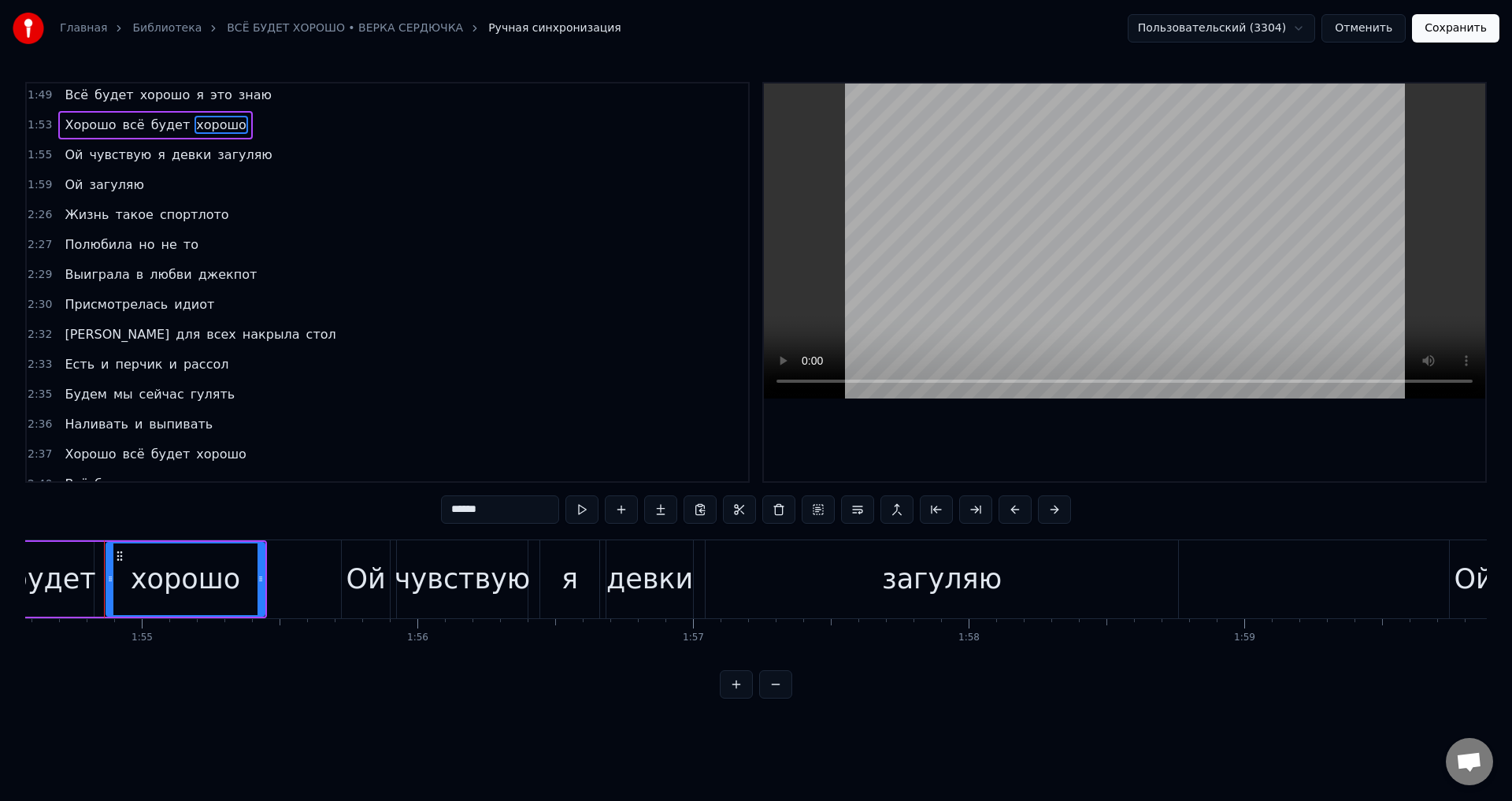
click at [200, 453] on span "хорошо" at bounding box center [221, 454] width 53 height 18
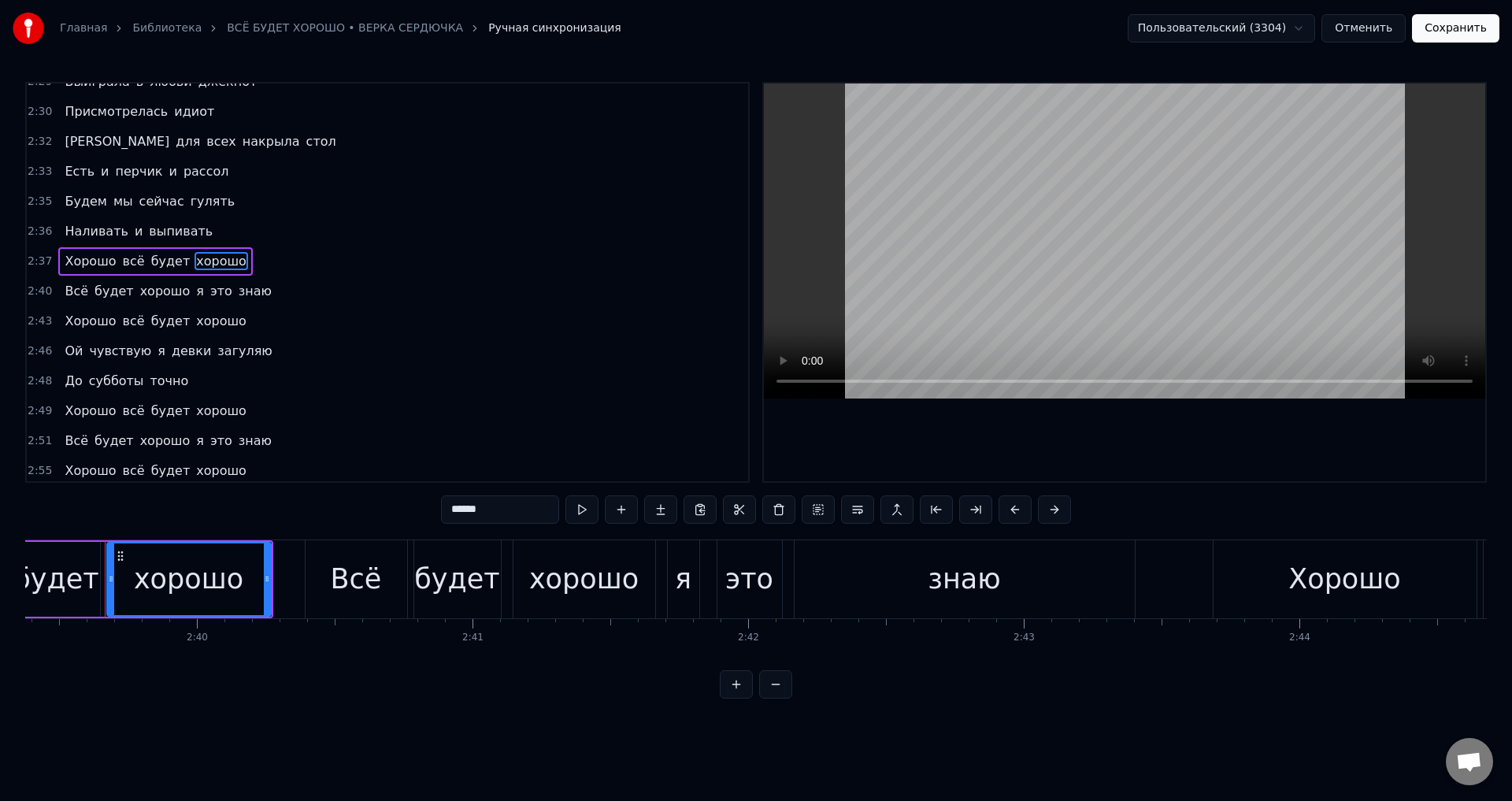
scroll to position [844, 0]
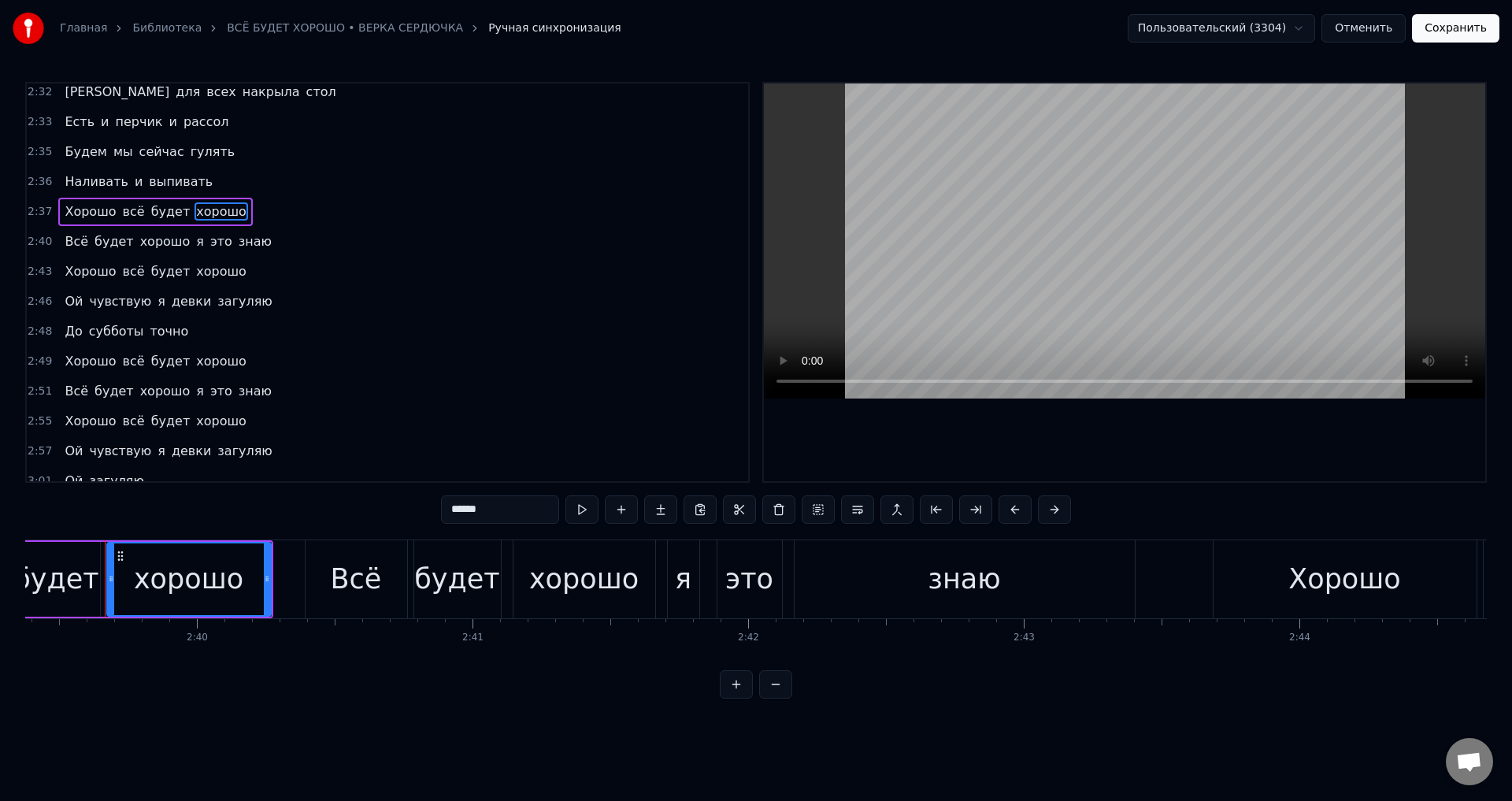
click at [207, 264] on span "хорошо" at bounding box center [221, 271] width 53 height 18
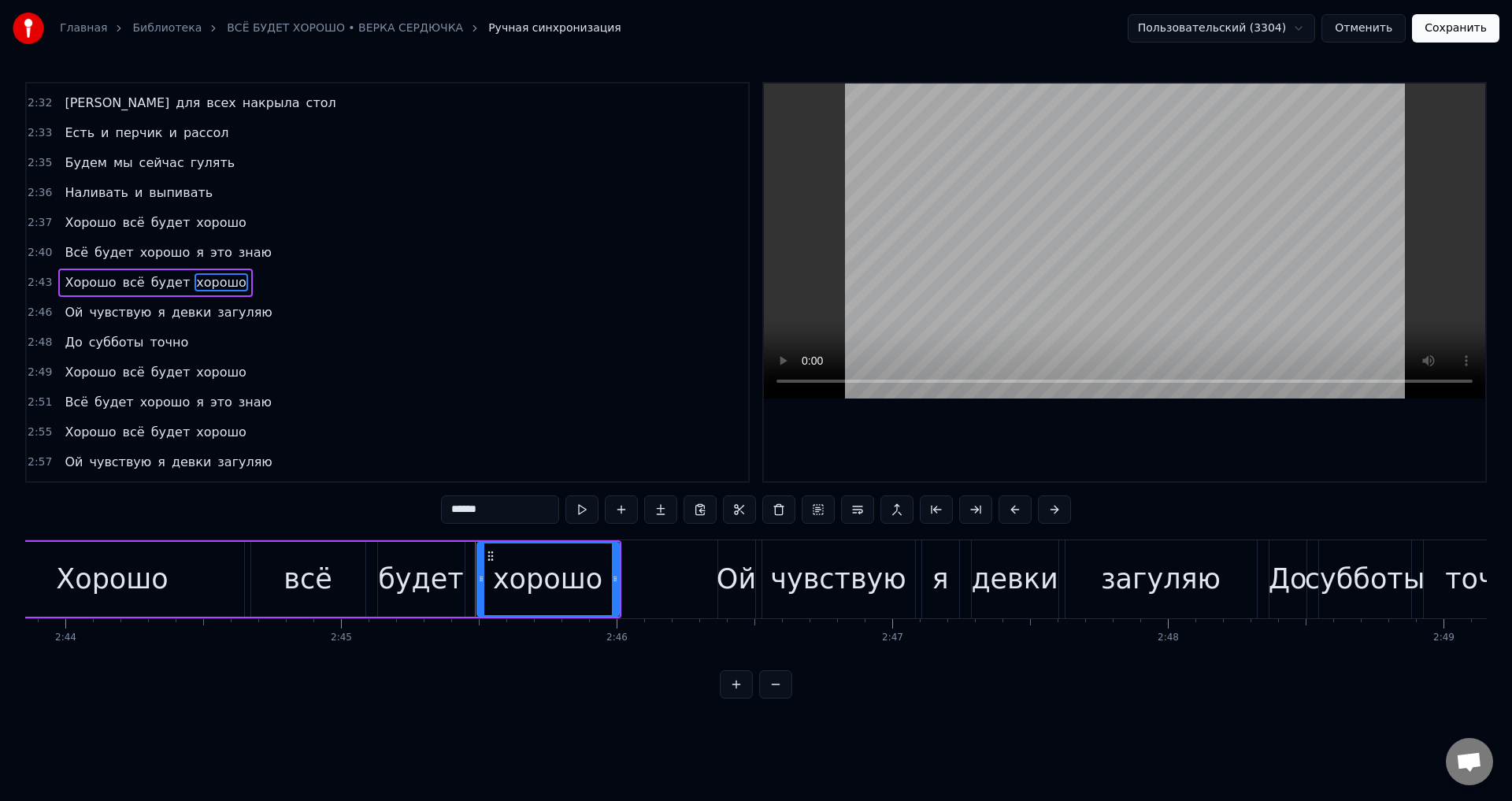
scroll to position [0, 45527]
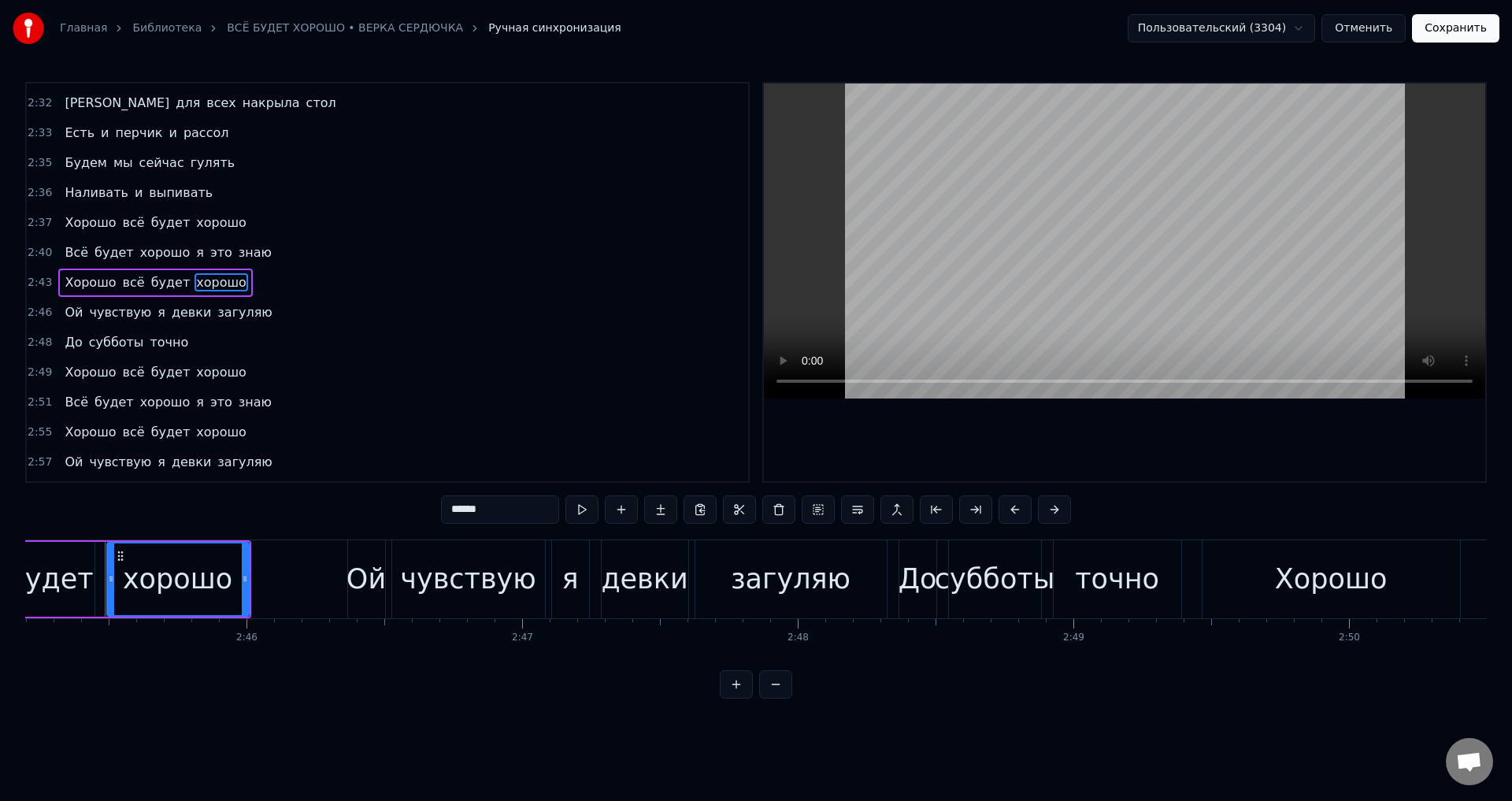
click at [203, 371] on span "хорошо" at bounding box center [221, 372] width 53 height 18
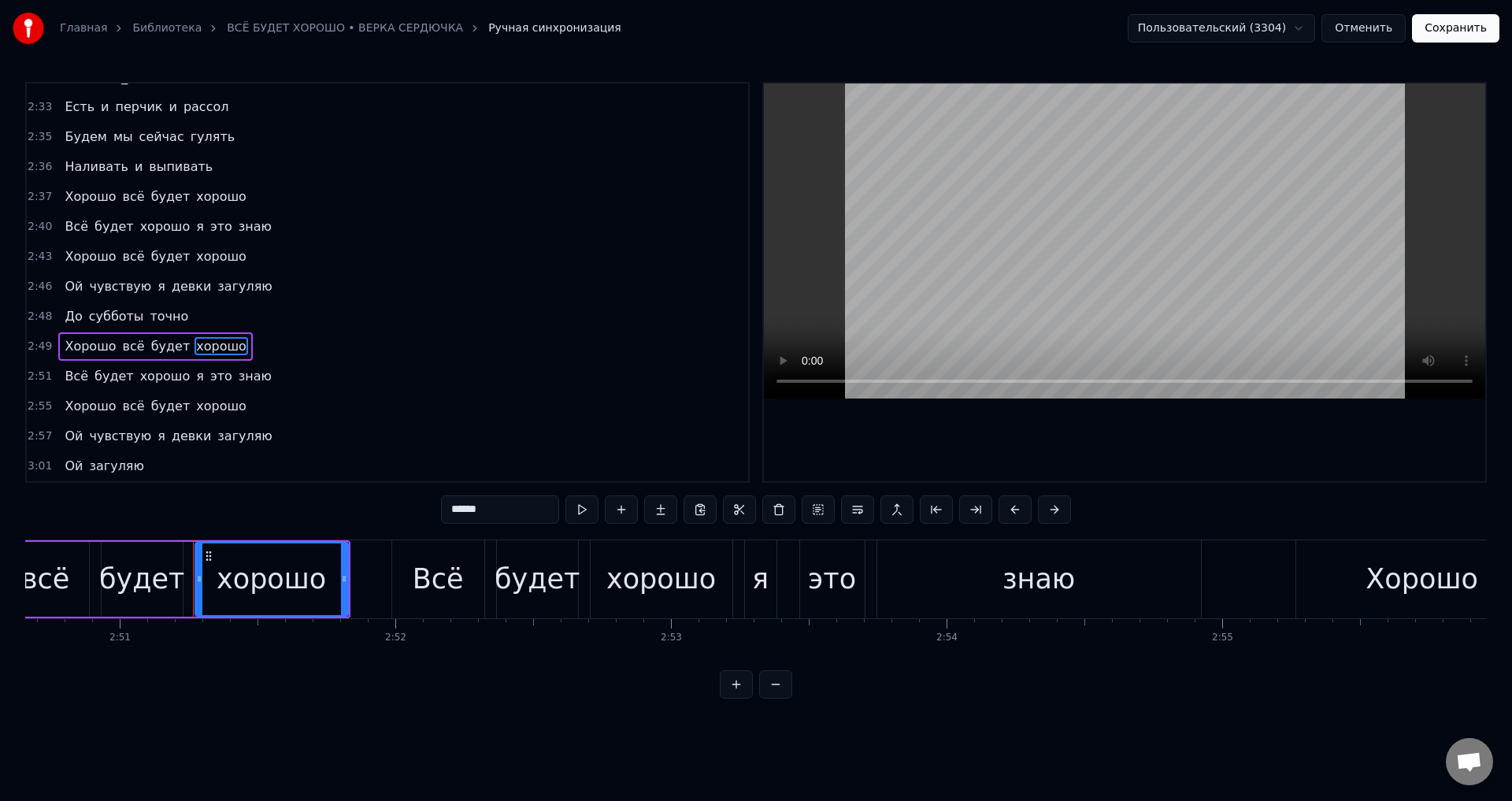
scroll to position [0, 47120]
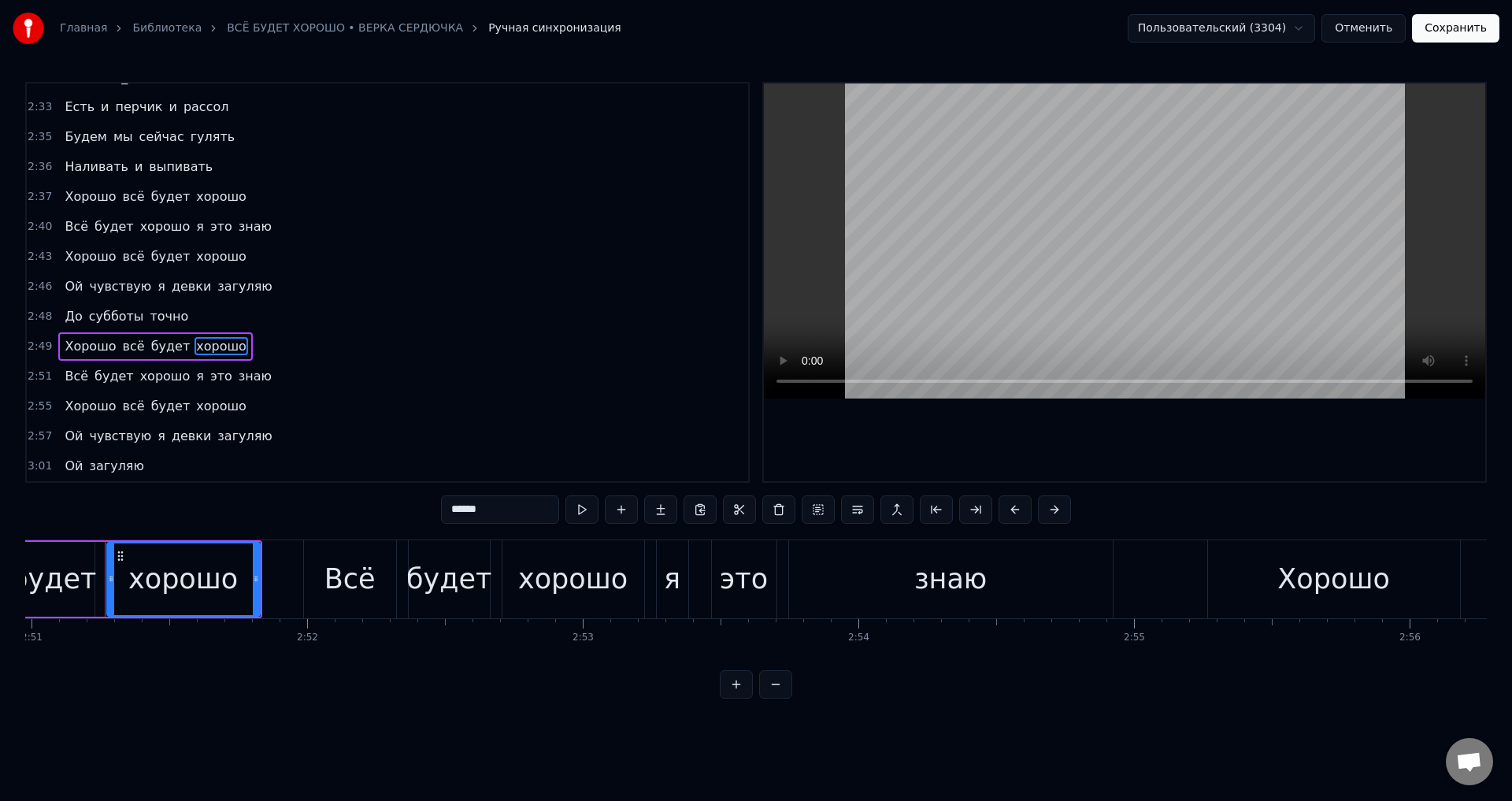
click at [212, 409] on span "хорошо" at bounding box center [221, 405] width 53 height 18
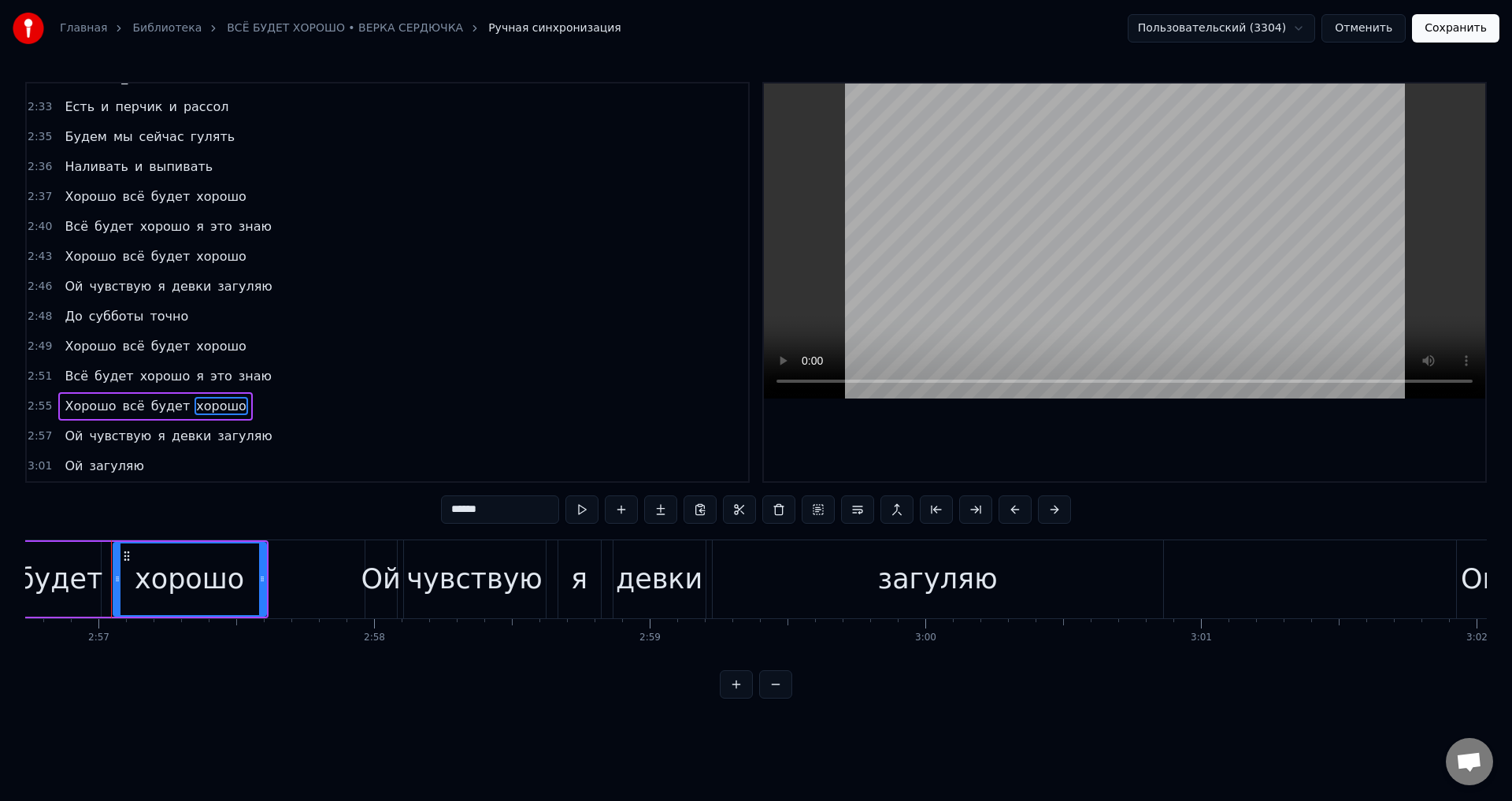
scroll to position [0, 48713]
click at [1453, 39] on button "Сохранить" at bounding box center [1455, 28] width 87 height 29
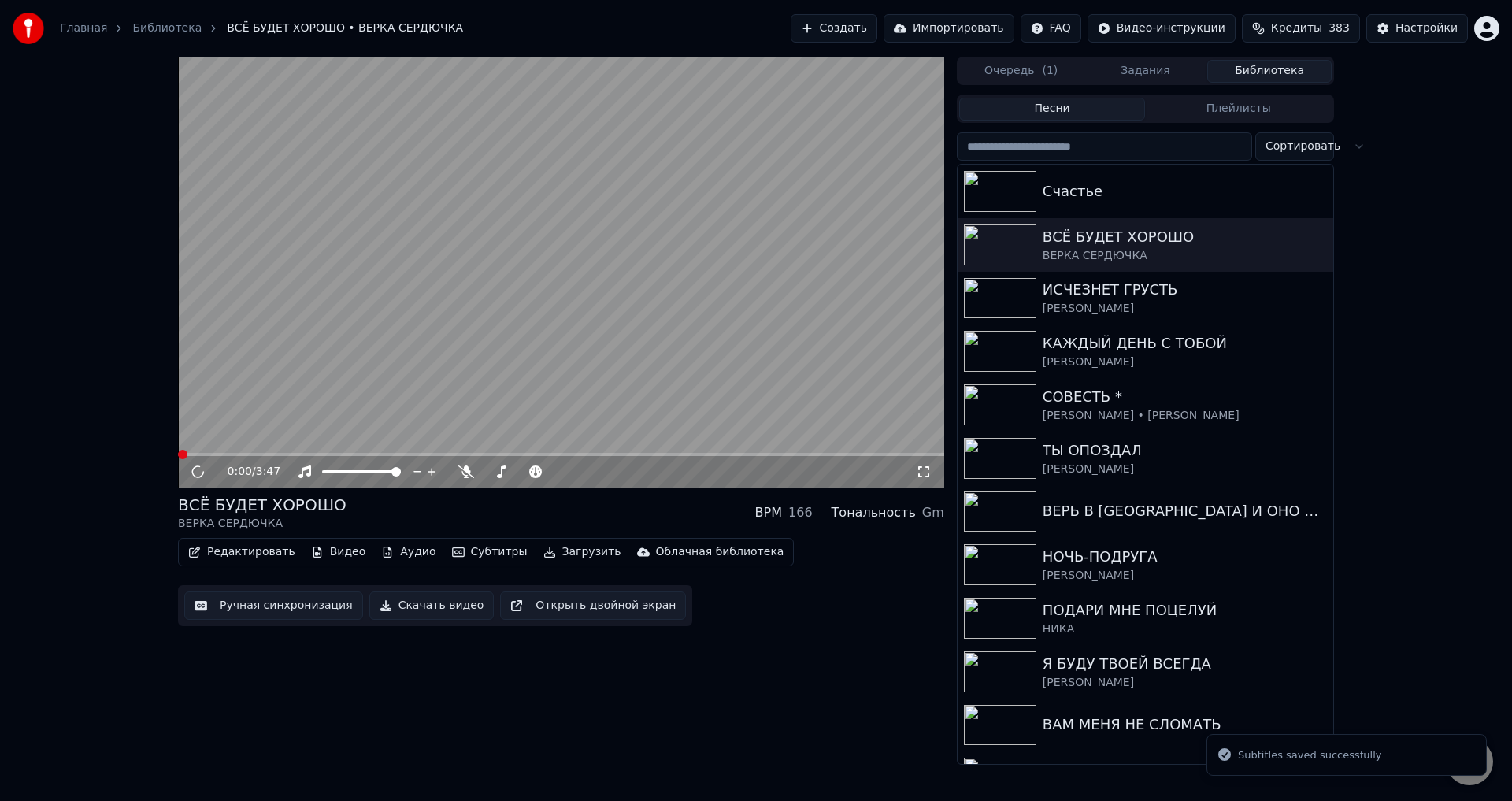
click at [924, 468] on icon at bounding box center [923, 471] width 16 height 12
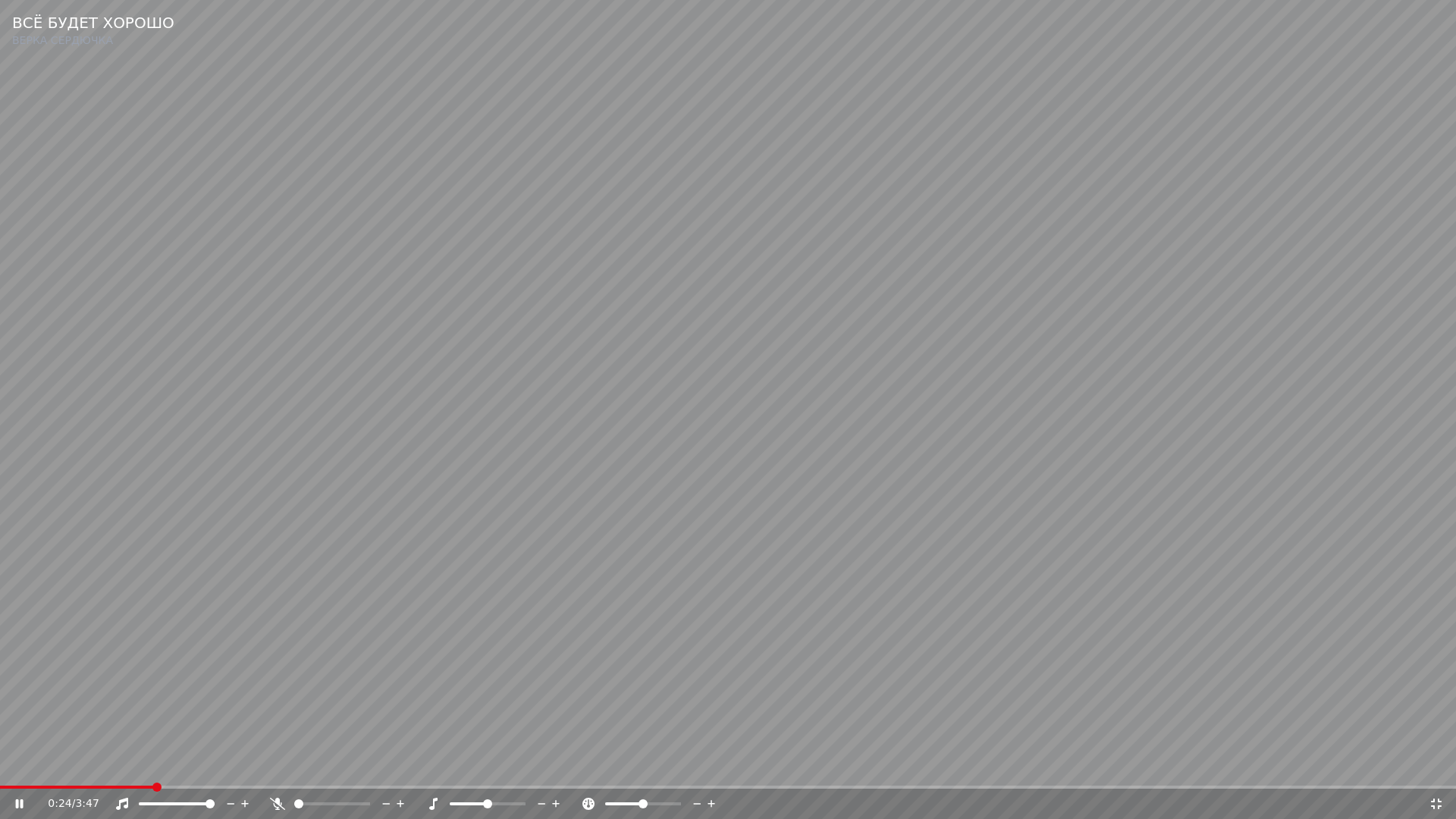
click at [155, 771] on span at bounding box center [728, 787] width 1456 height 3
click at [258, 771] on span at bounding box center [728, 787] width 1456 height 3
click at [499, 681] on video at bounding box center [728, 410] width 1456 height 819
click at [1435, 771] on icon at bounding box center [1435, 803] width 15 height 12
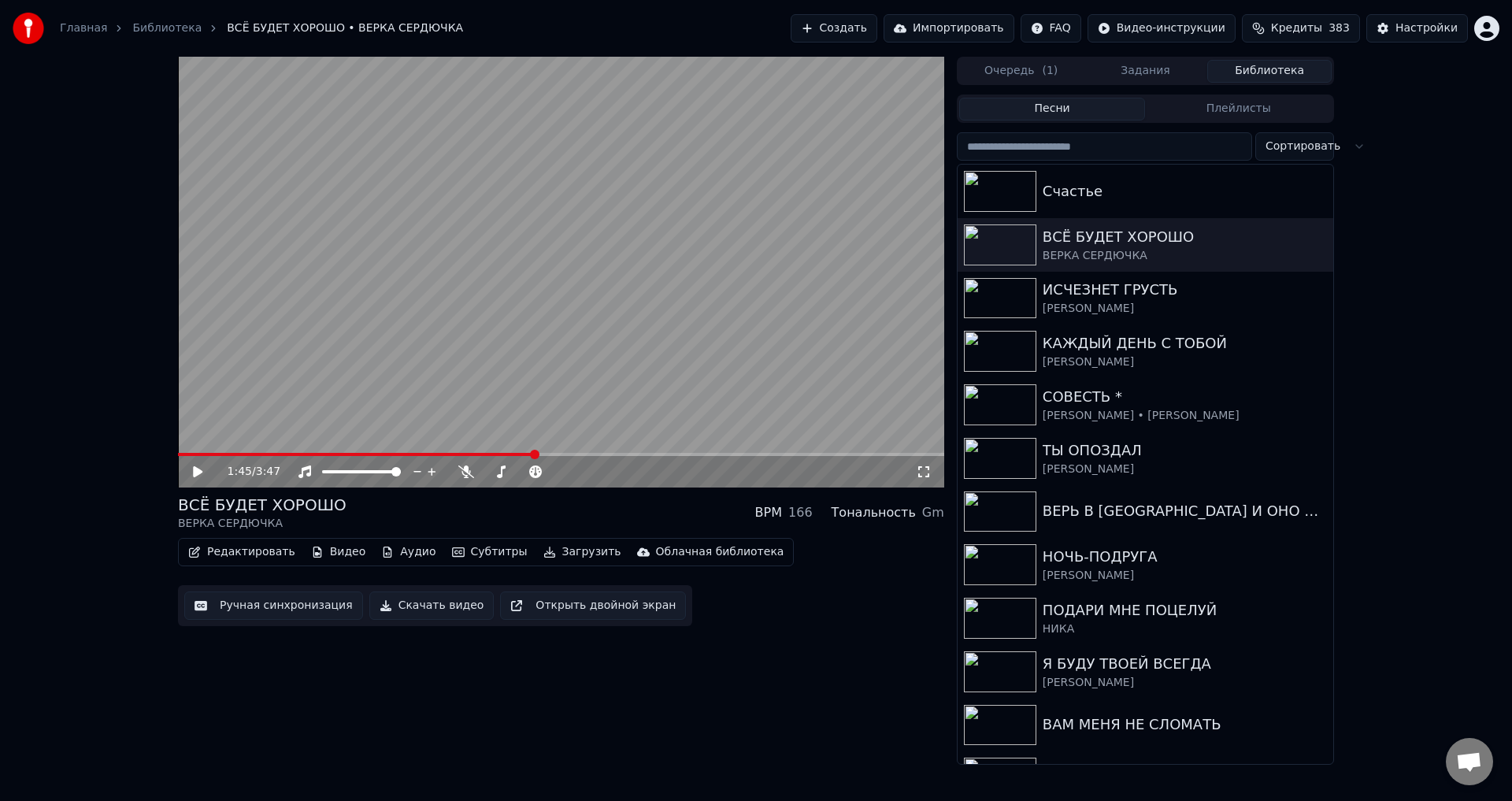
click at [247, 611] on button "Ручная синхронизация" at bounding box center [273, 605] width 179 height 29
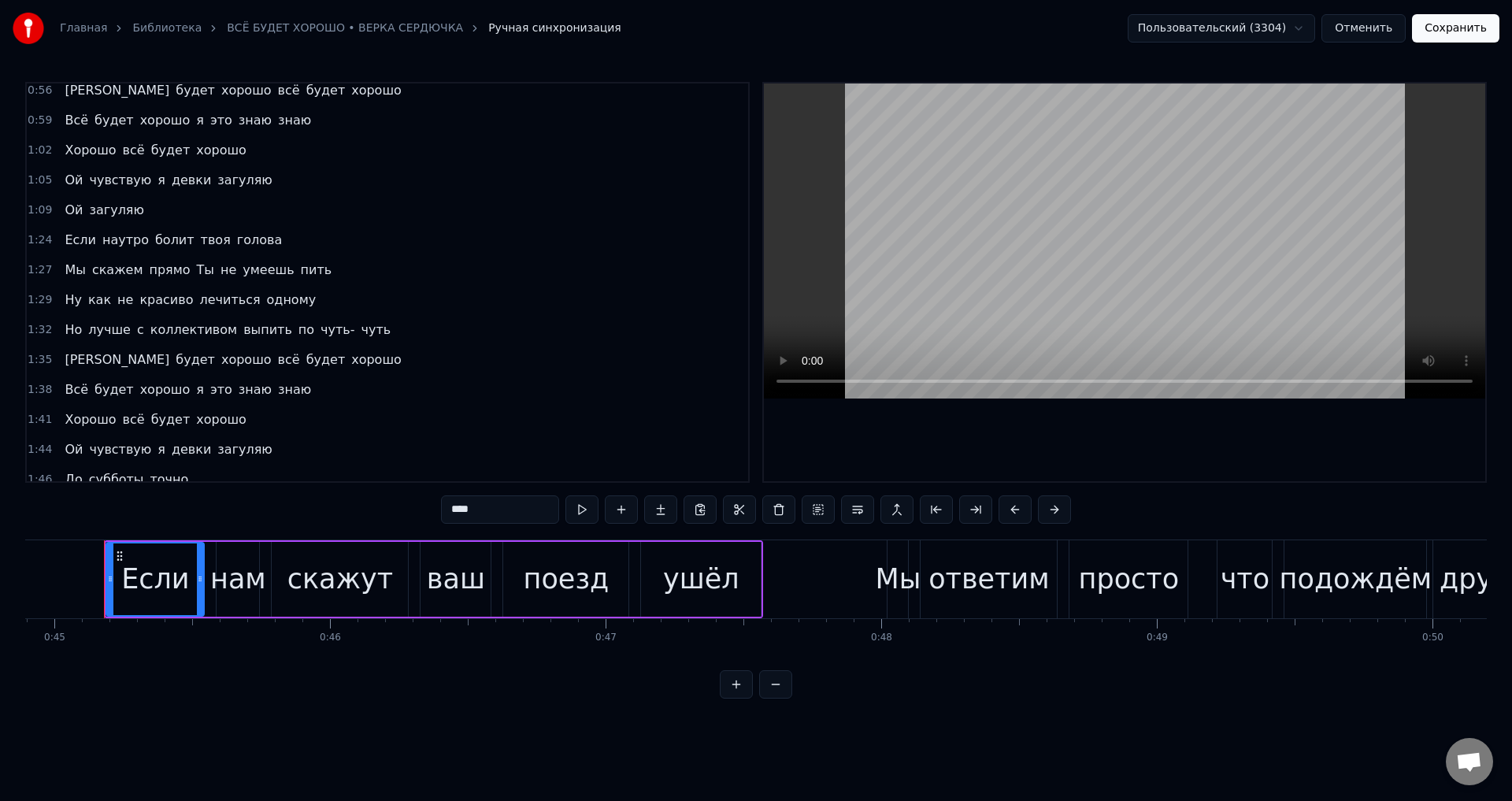
scroll to position [236, 0]
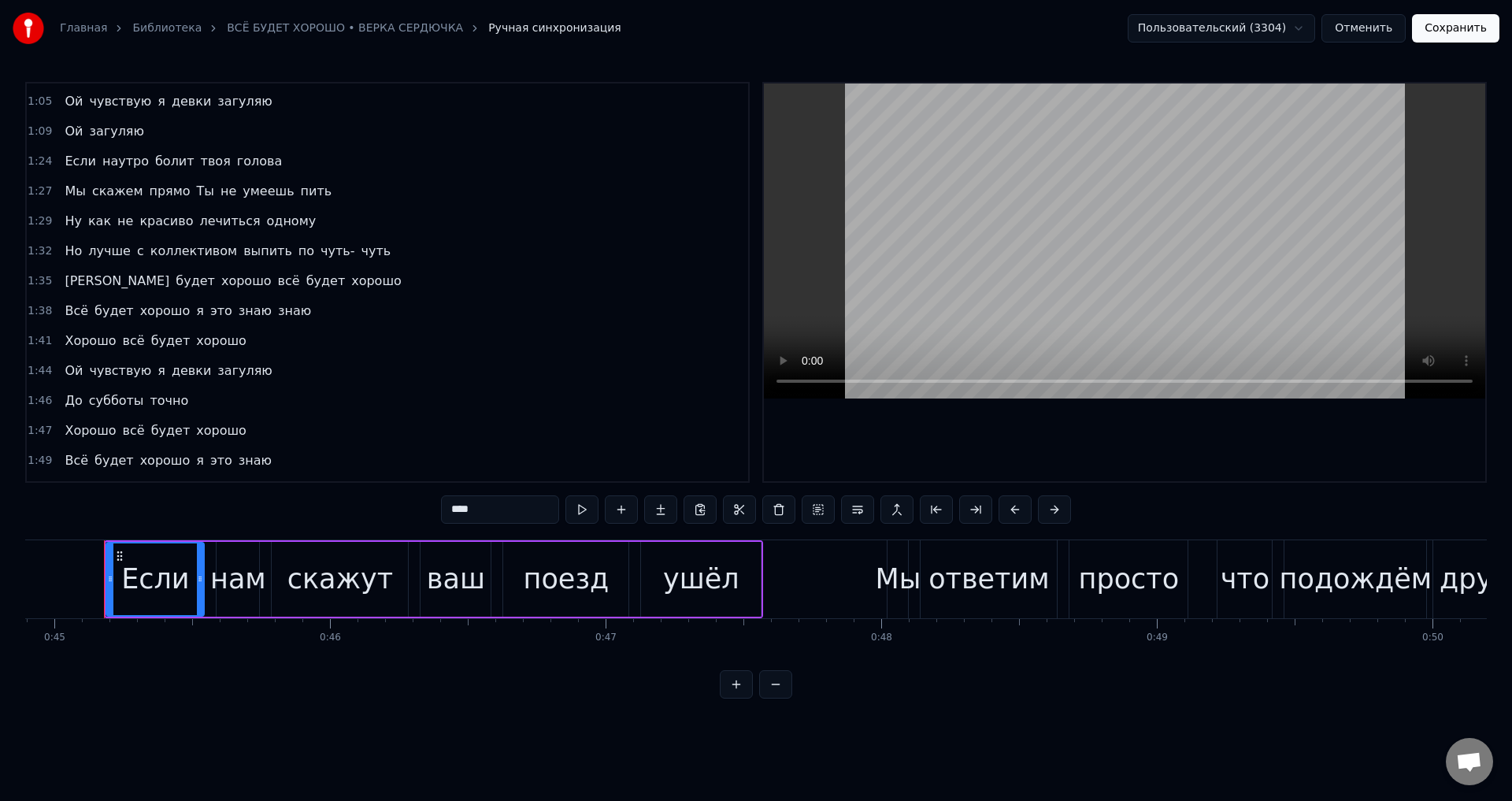
click at [76, 342] on span "Хорошо" at bounding box center [90, 341] width 54 height 18
type input "******"
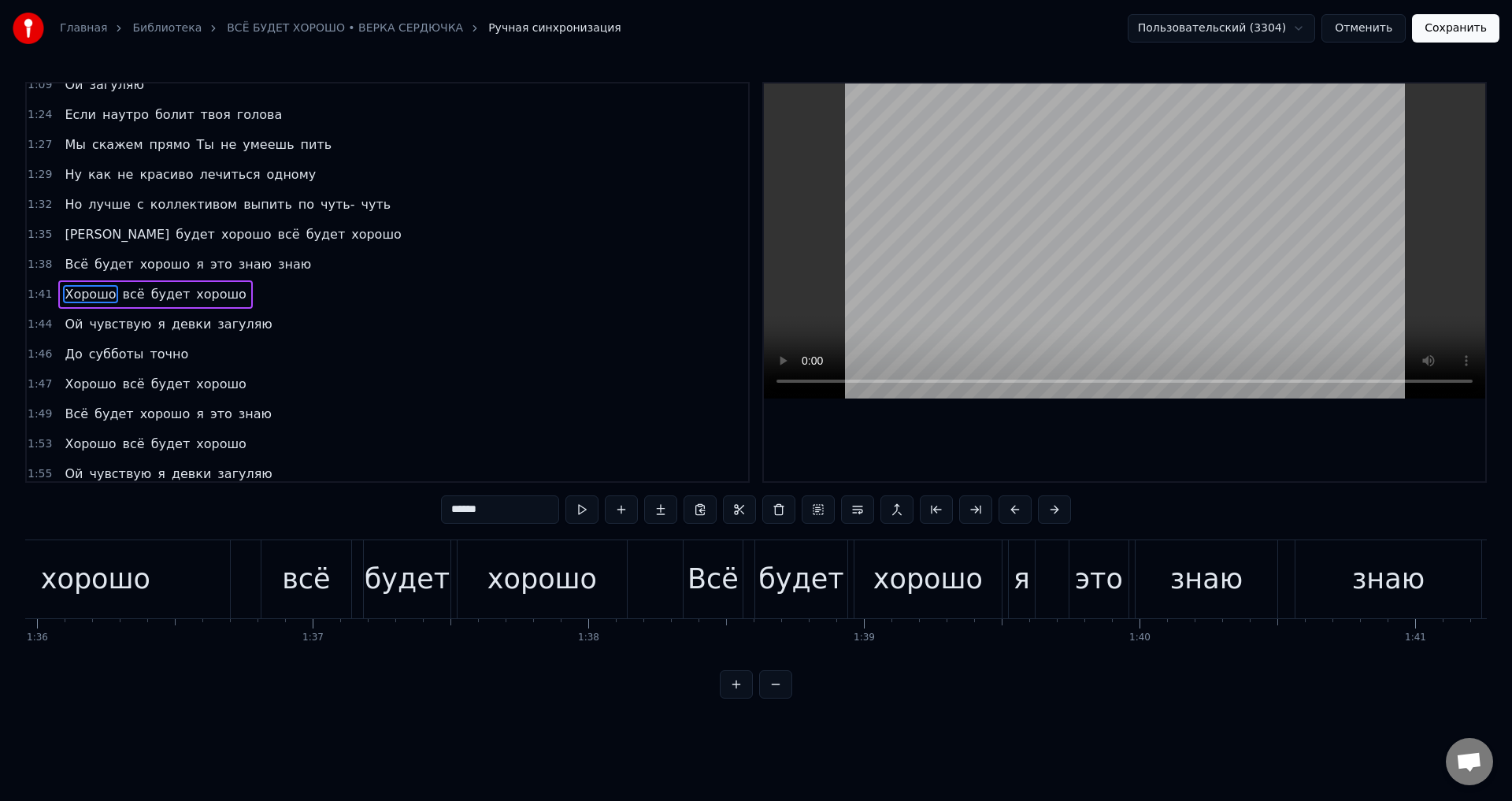
scroll to position [0, 27894]
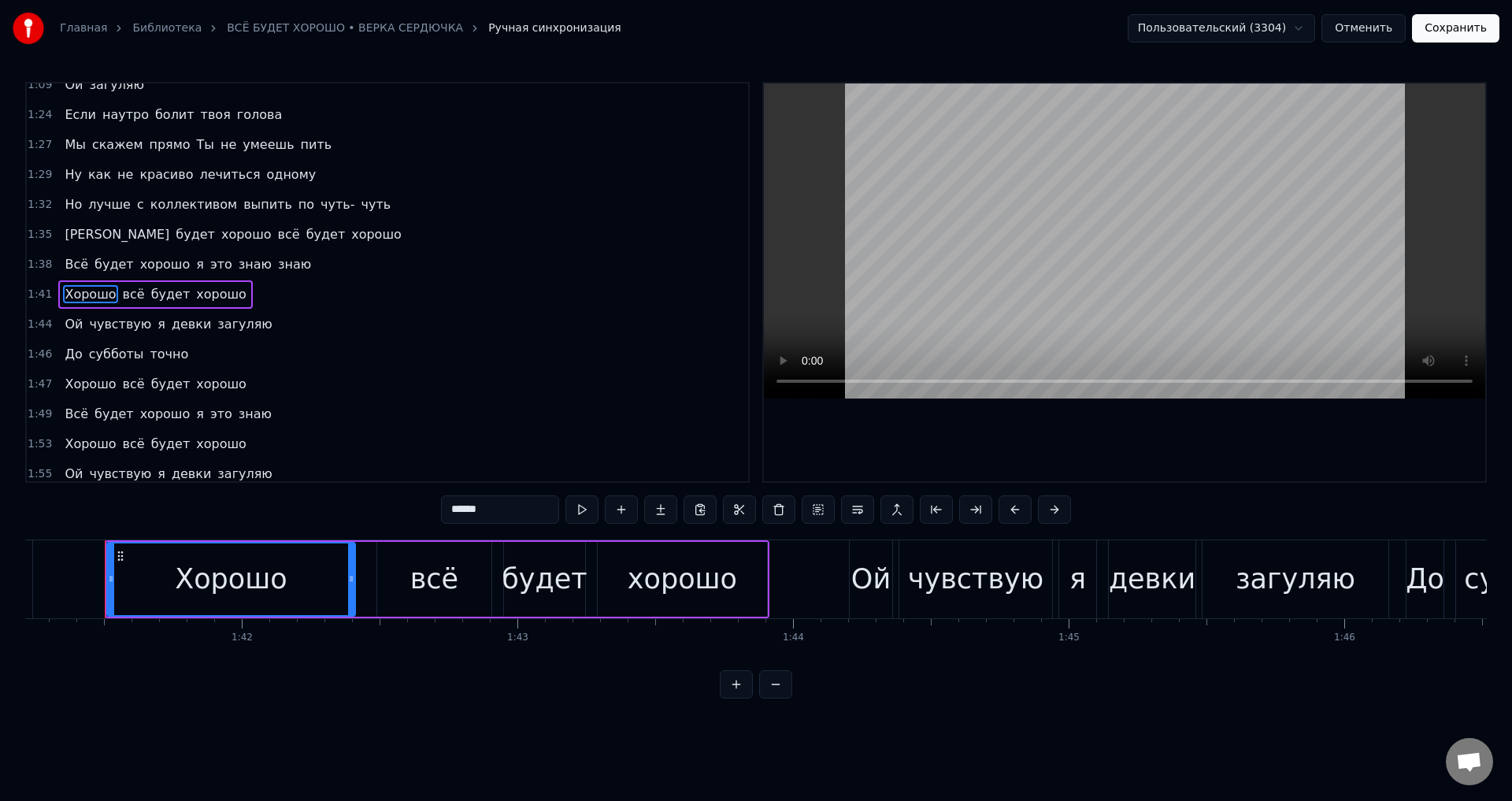
drag, startPoint x: 366, startPoint y: 583, endPoint x: 351, endPoint y: 584, distance: 15.0
click at [351, 584] on icon at bounding box center [351, 578] width 7 height 12
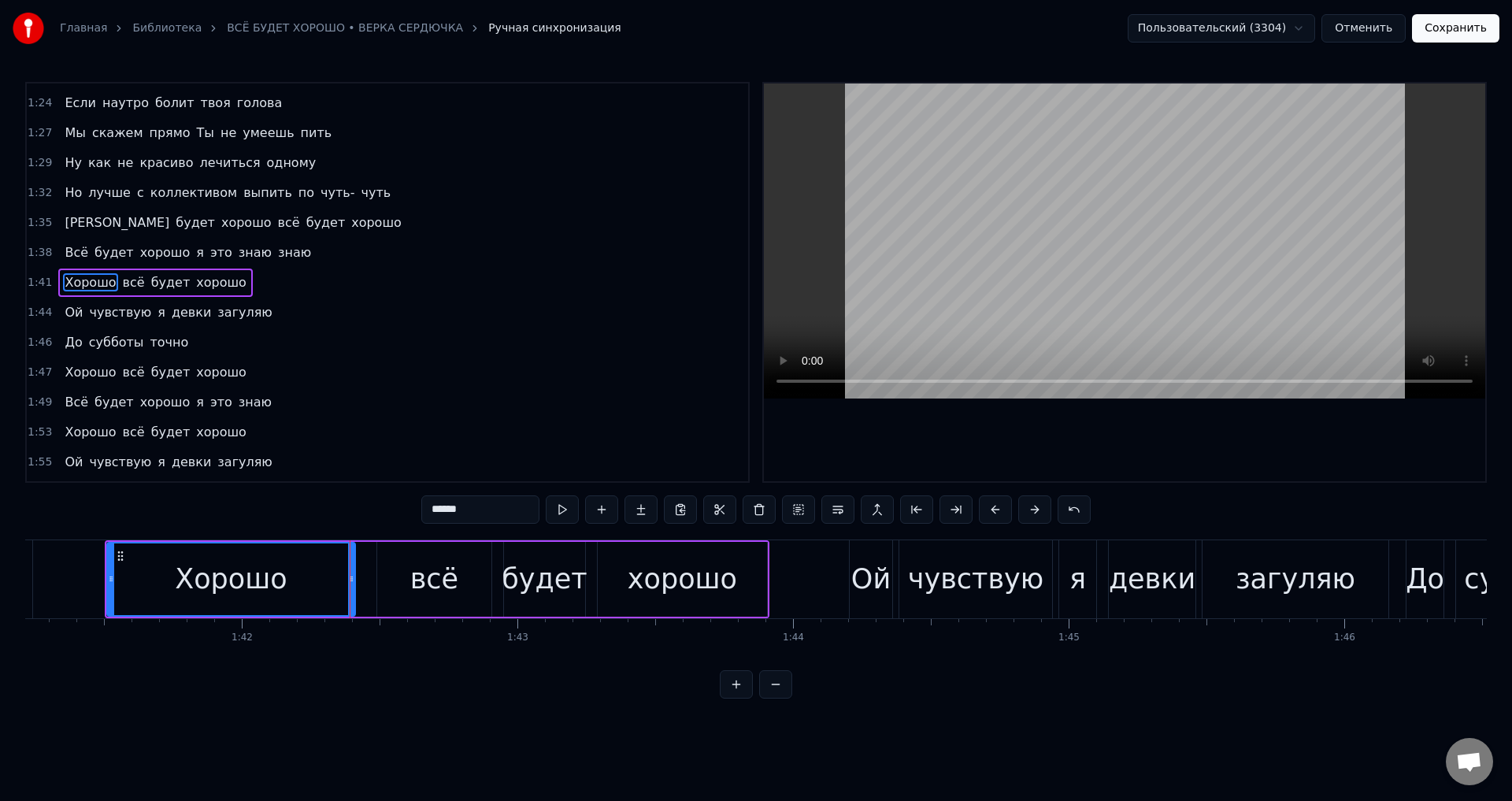
click at [194, 580] on div "Хорошо" at bounding box center [231, 579] width 112 height 42
click at [307, 582] on div "Хорошо" at bounding box center [231, 579] width 246 height 71
click at [345, 582] on icon at bounding box center [347, 578] width 7 height 12
drag, startPoint x: 247, startPoint y: 582, endPoint x: 255, endPoint y: 579, distance: 8.5
click at [248, 582] on div "Хорошо" at bounding box center [229, 579] width 112 height 42
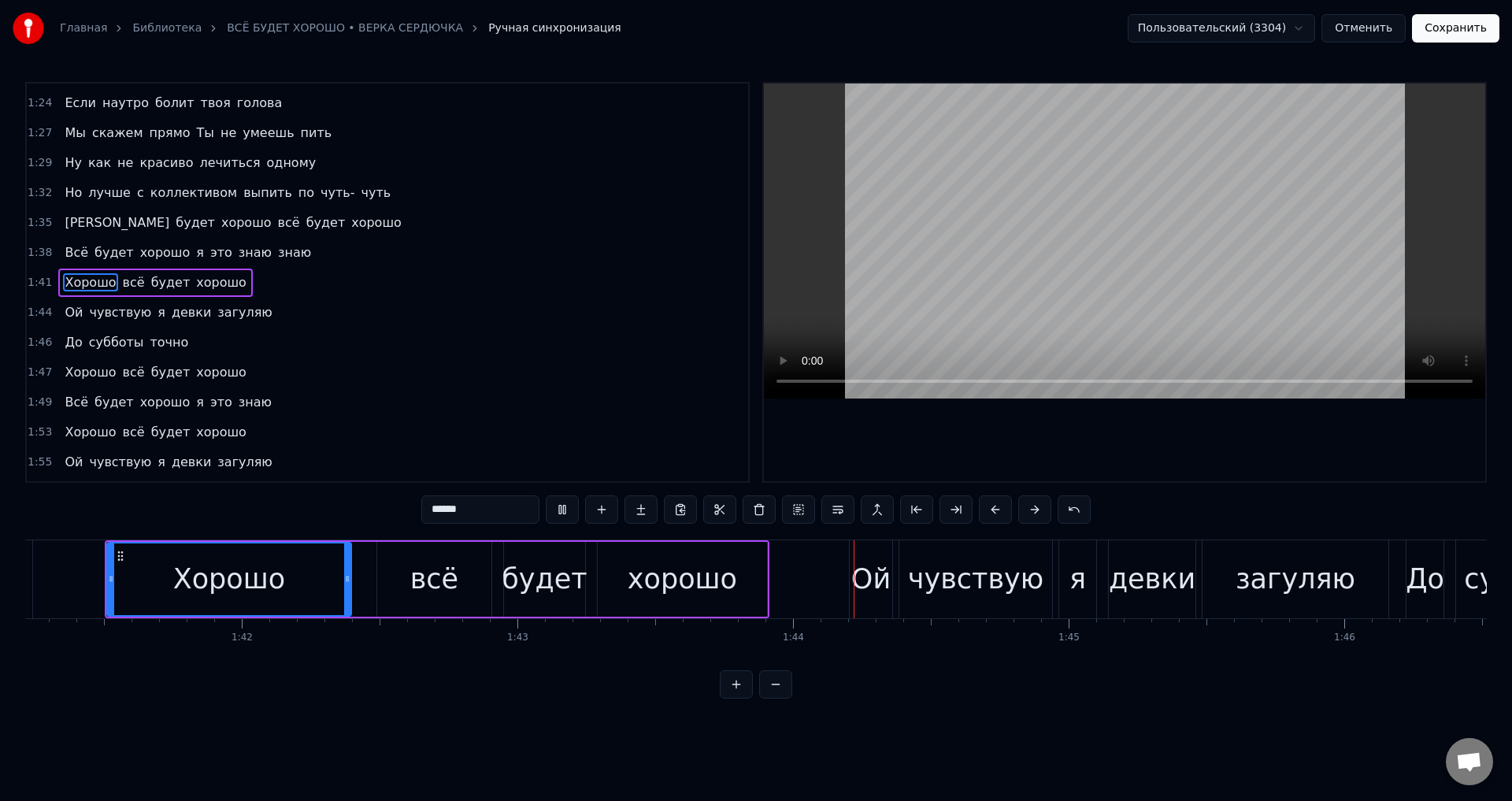
click at [1471, 30] on button "Сохранить" at bounding box center [1455, 28] width 87 height 29
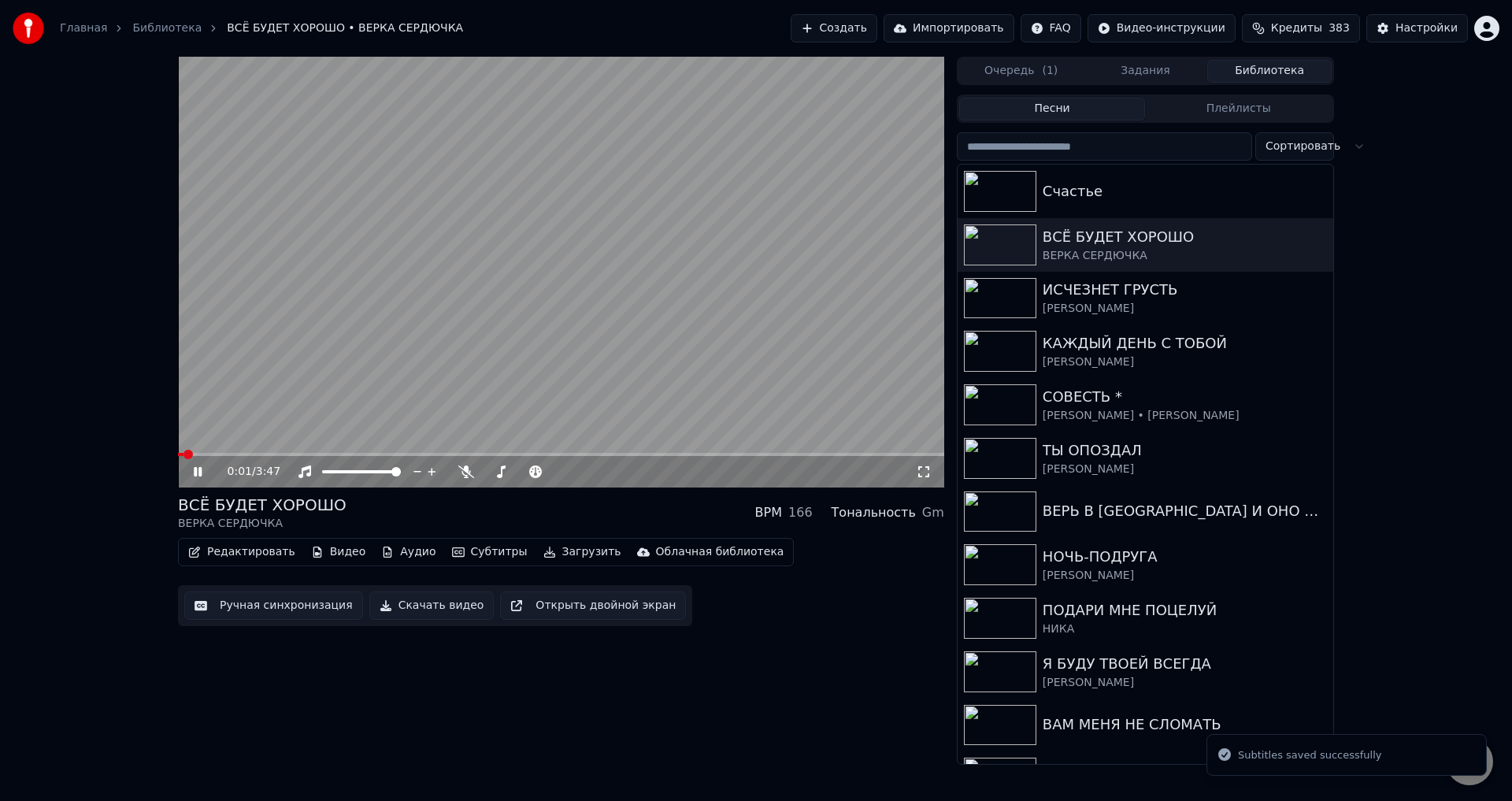
click at [440, 455] on span at bounding box center [561, 455] width 766 height 3
click at [476, 454] on span at bounding box center [561, 455] width 766 height 3
click at [512, 453] on span at bounding box center [561, 455] width 766 height 3
click at [918, 473] on icon at bounding box center [923, 471] width 16 height 12
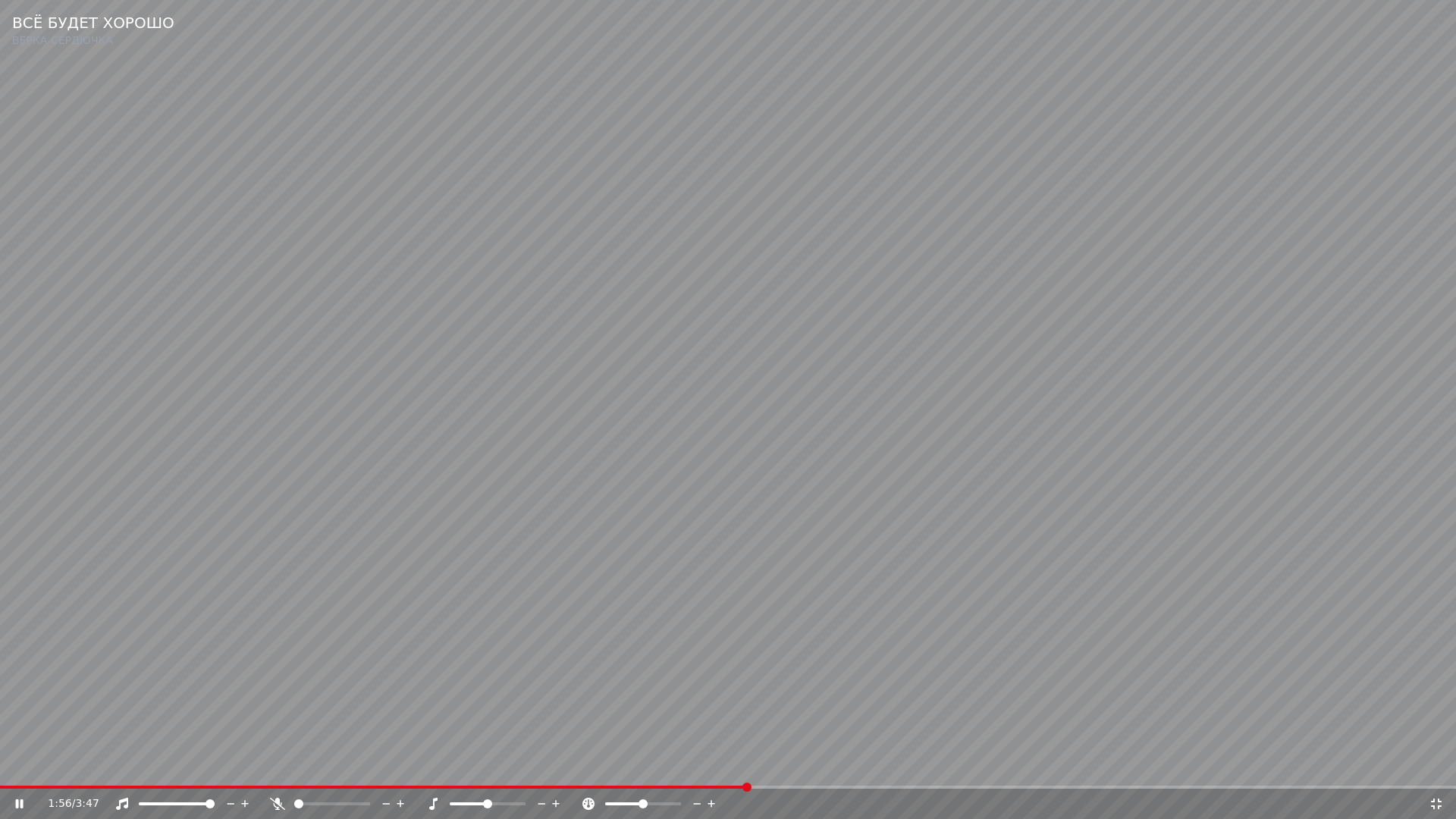
click at [874, 624] on video at bounding box center [728, 410] width 1456 height 819
click at [614, 771] on span at bounding box center [375, 787] width 749 height 3
click at [894, 718] on video at bounding box center [728, 410] width 1456 height 819
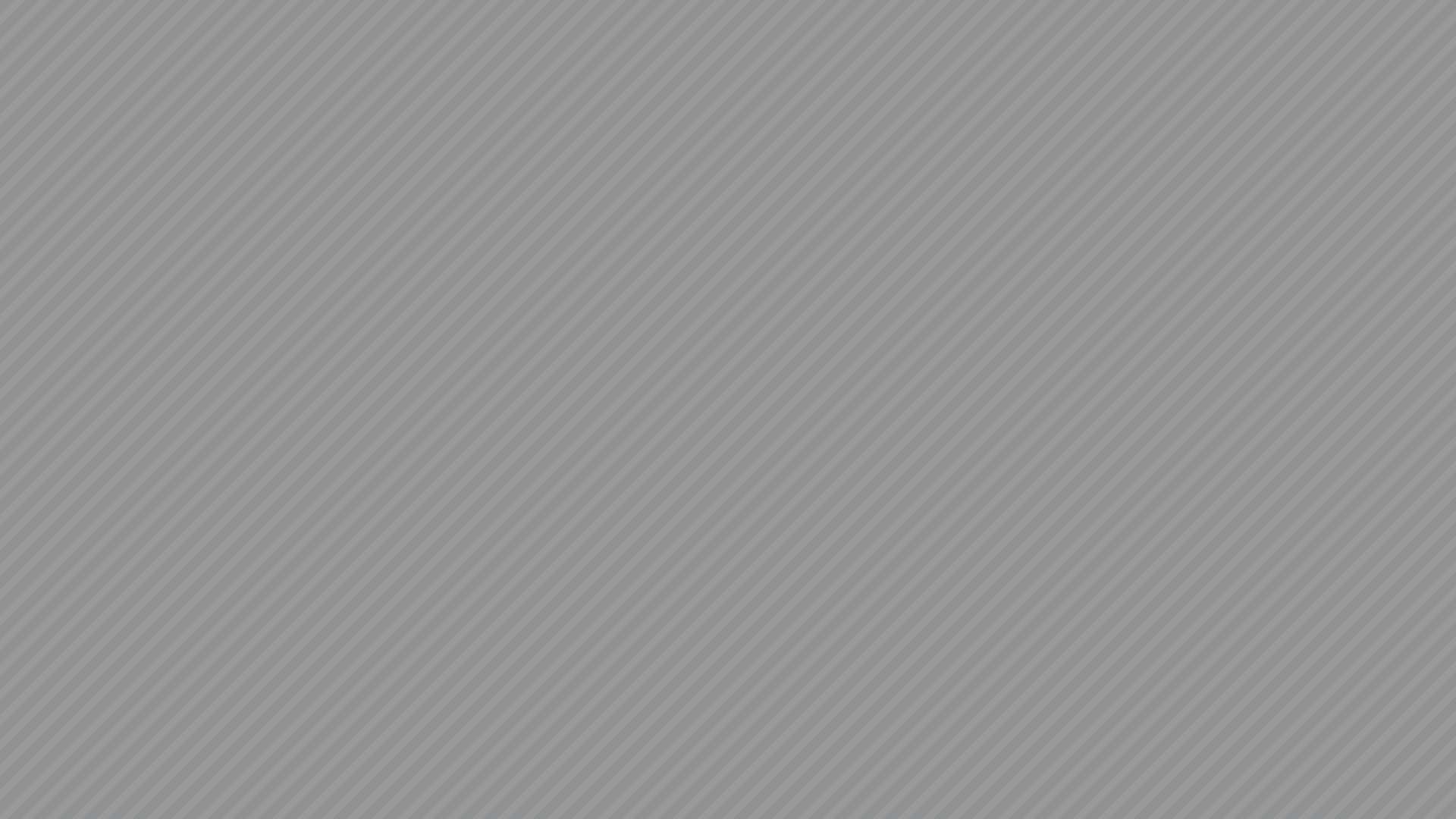
click at [747, 674] on video at bounding box center [728, 410] width 1456 height 819
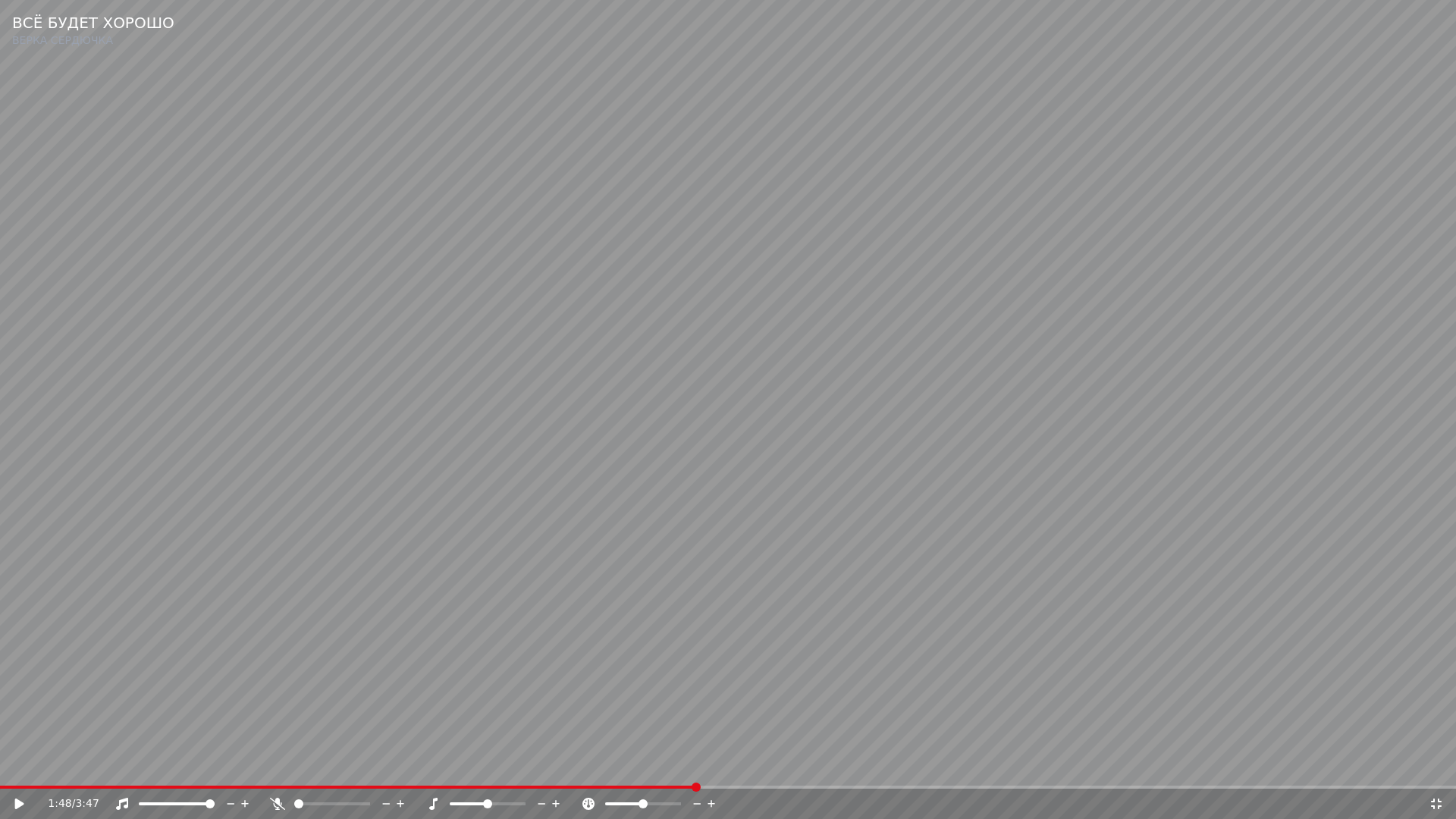
click at [1431, 771] on icon at bounding box center [1435, 803] width 15 height 12
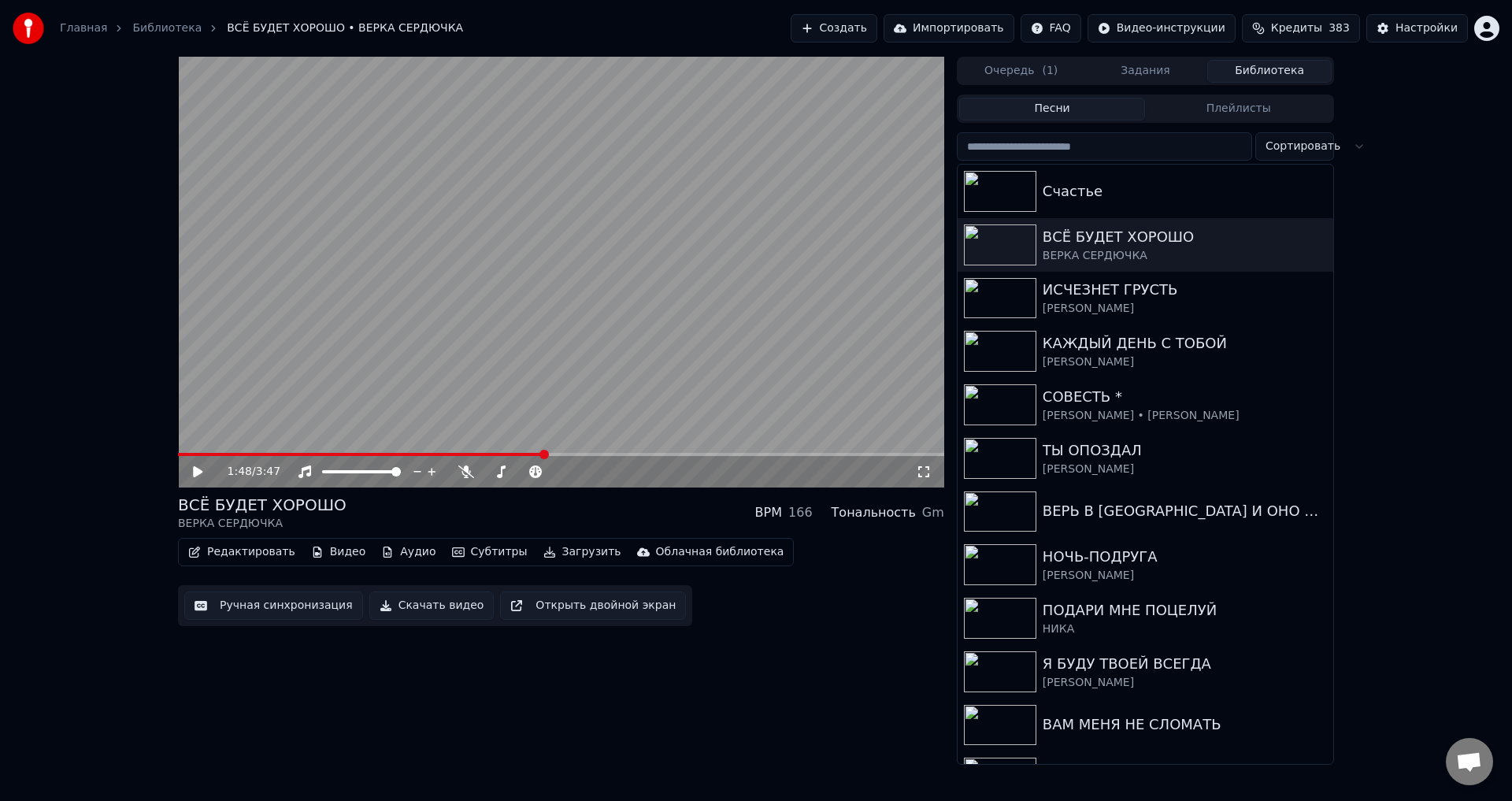
click at [314, 609] on button "Ручная синхронизация" at bounding box center [273, 605] width 179 height 29
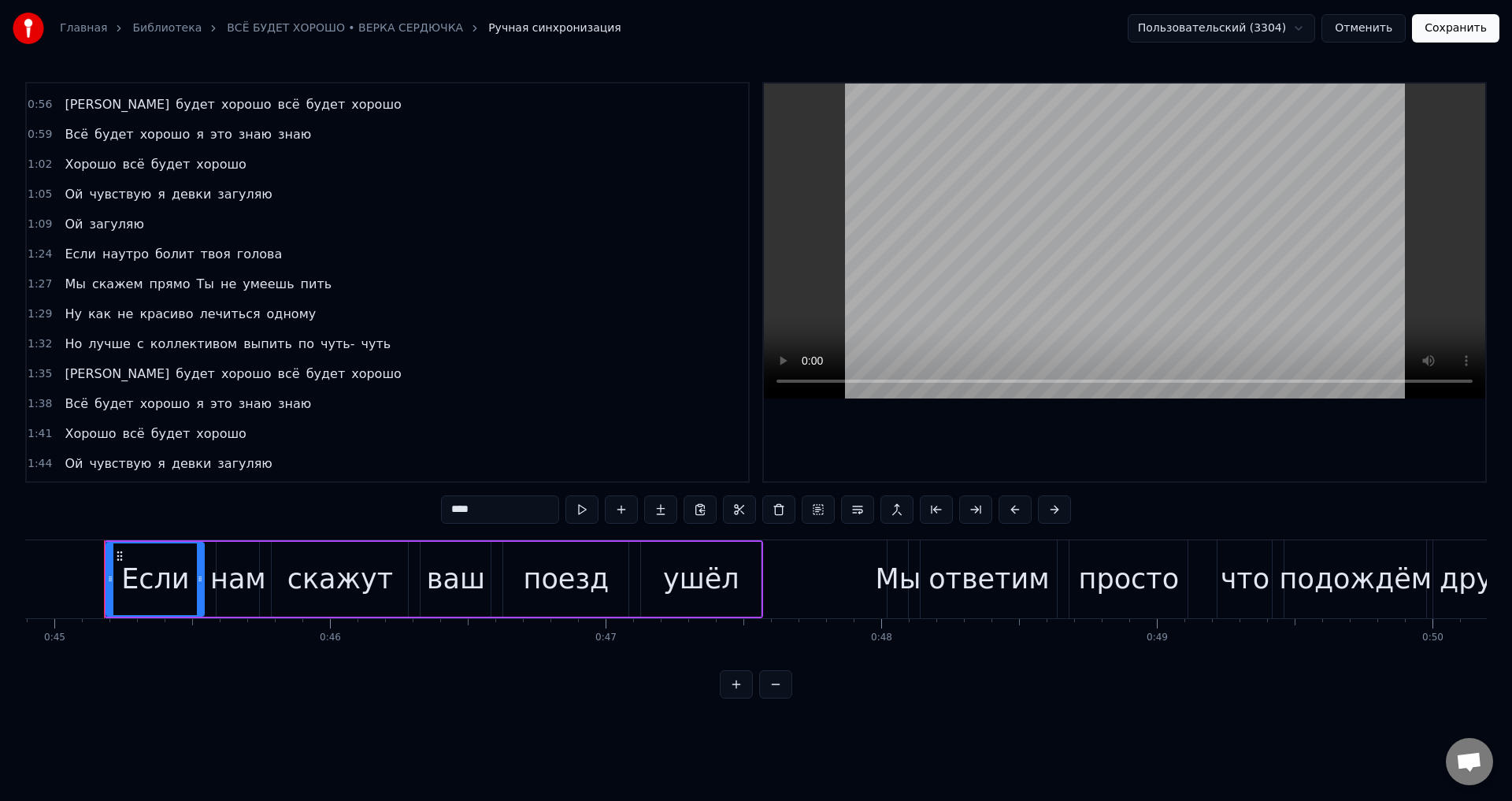
scroll to position [315, 0]
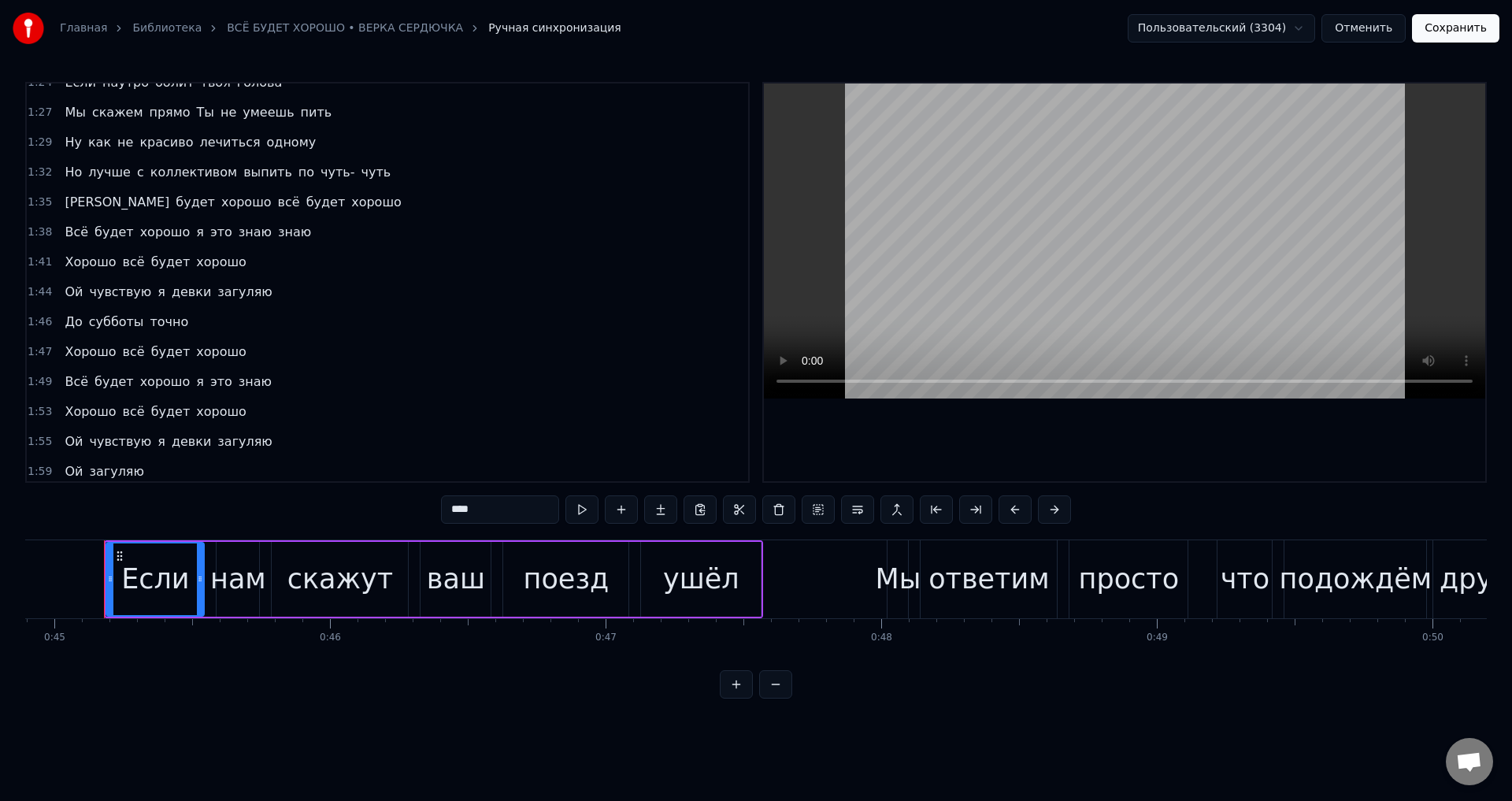
click at [74, 349] on span "Хорошо" at bounding box center [90, 351] width 54 height 18
type input "******"
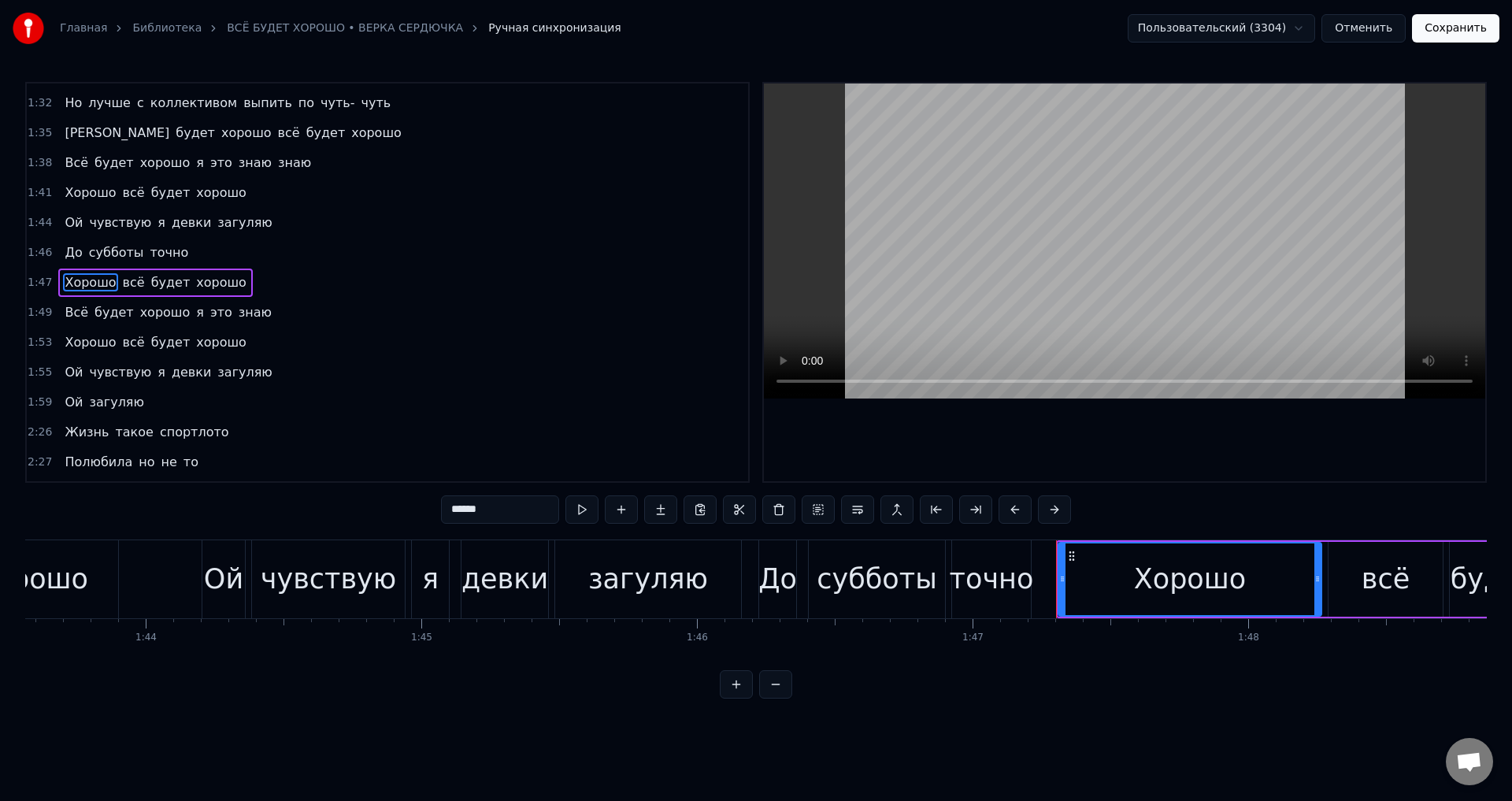
scroll to position [0, 29492]
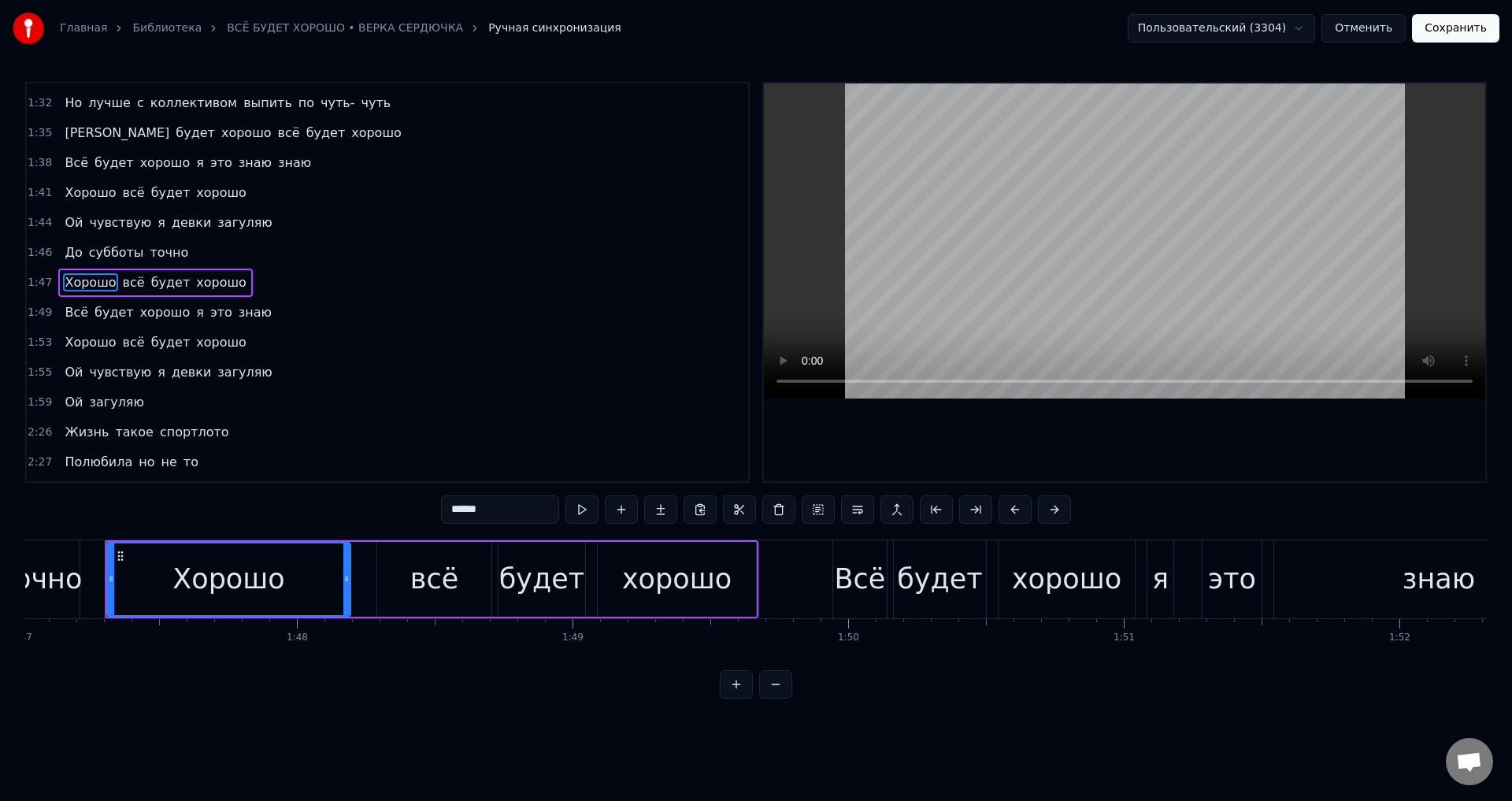
drag, startPoint x: 368, startPoint y: 571, endPoint x: 348, endPoint y: 572, distance: 20.0
click at [348, 572] on div at bounding box center [346, 579] width 7 height 71
click at [315, 571] on div "Хорошо" at bounding box center [228, 579] width 241 height 71
click at [312, 578] on div "Хорошо" at bounding box center [228, 579] width 241 height 71
click at [352, 581] on icon at bounding box center [351, 578] width 7 height 12
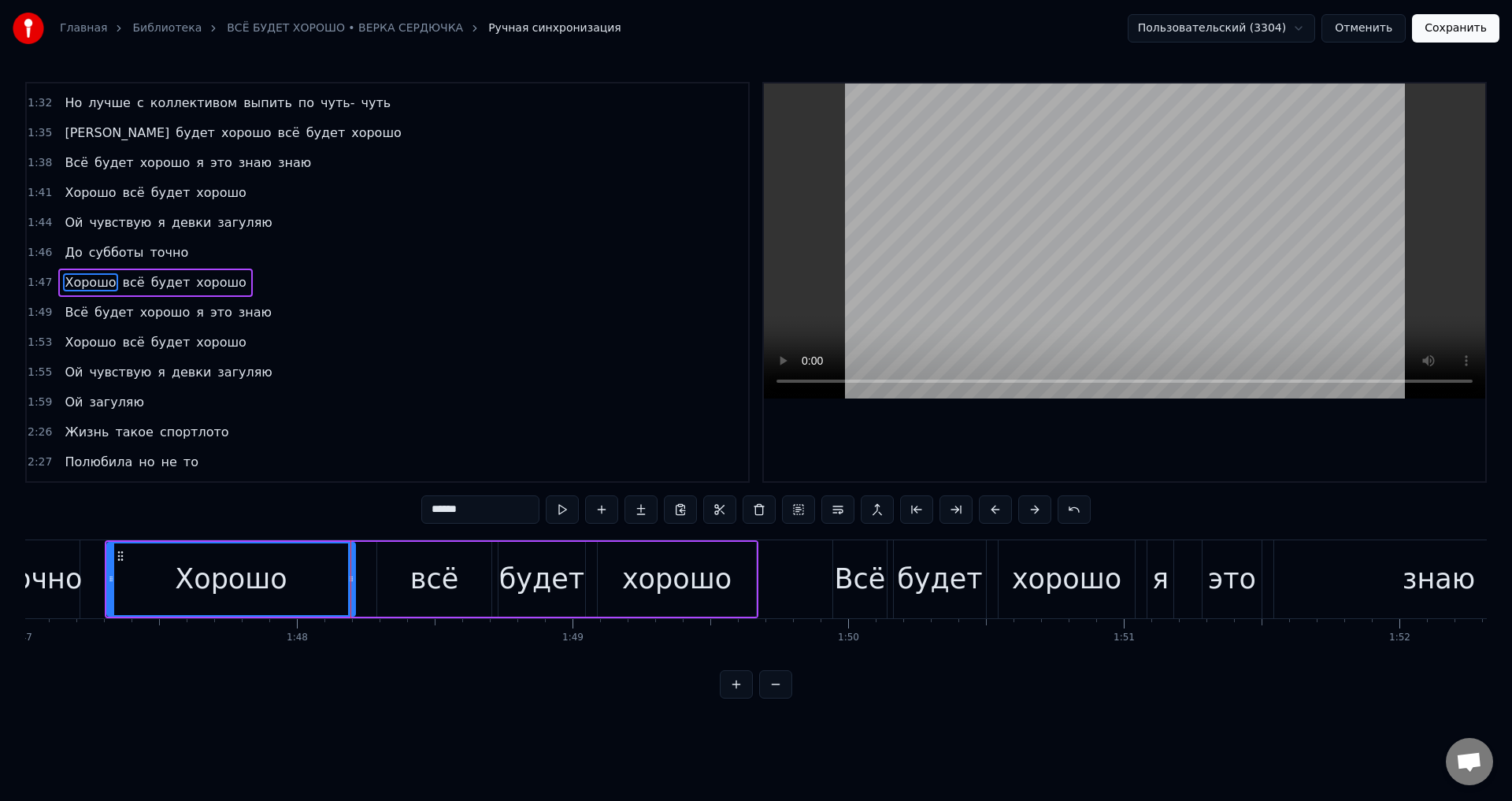
click at [1455, 31] on button "Сохранить" at bounding box center [1455, 28] width 87 height 29
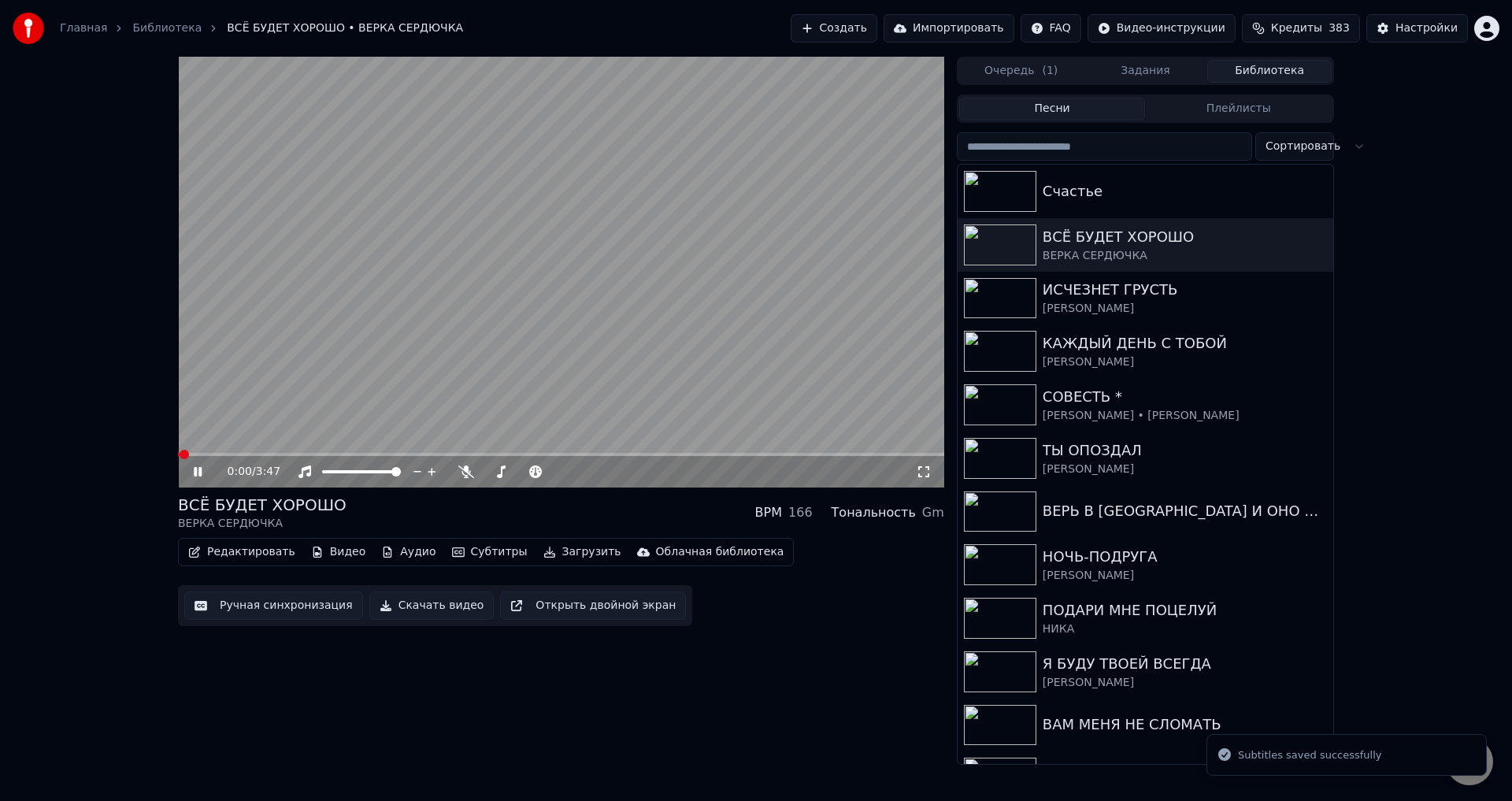
click at [474, 454] on span at bounding box center [561, 455] width 766 height 3
click at [537, 458] on div "1:28 / 3:47" at bounding box center [561, 471] width 766 height 31
click at [525, 455] on span at bounding box center [561, 455] width 766 height 3
click at [925, 469] on icon at bounding box center [923, 471] width 16 height 12
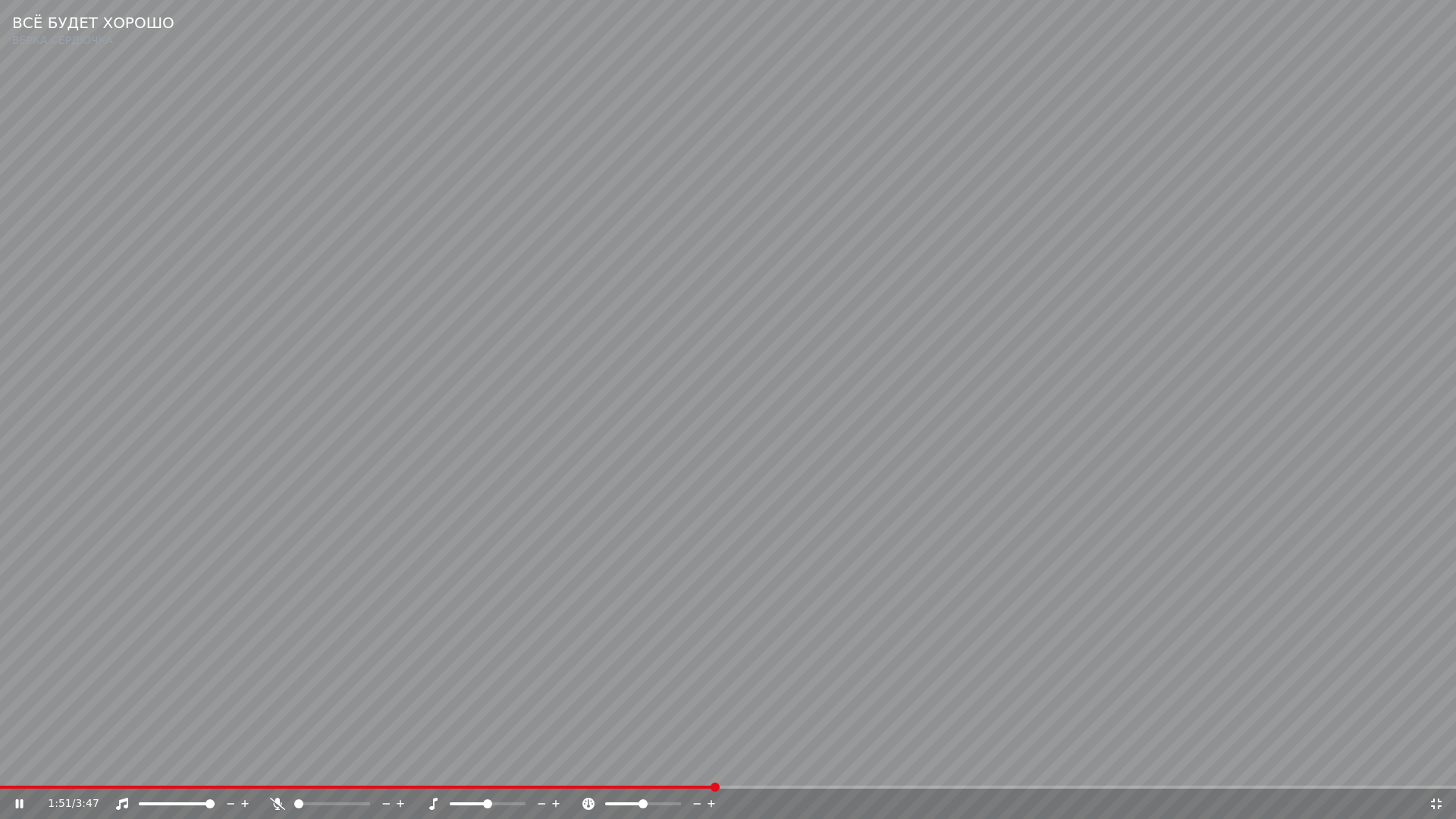
click at [524, 771] on video at bounding box center [728, 410] width 1456 height 819
click at [531, 771] on div "1:51 / 3:47" at bounding box center [728, 804] width 1456 height 30
click at [608, 771] on span at bounding box center [304, 787] width 608 height 3
click at [888, 677] on video at bounding box center [728, 410] width 1456 height 819
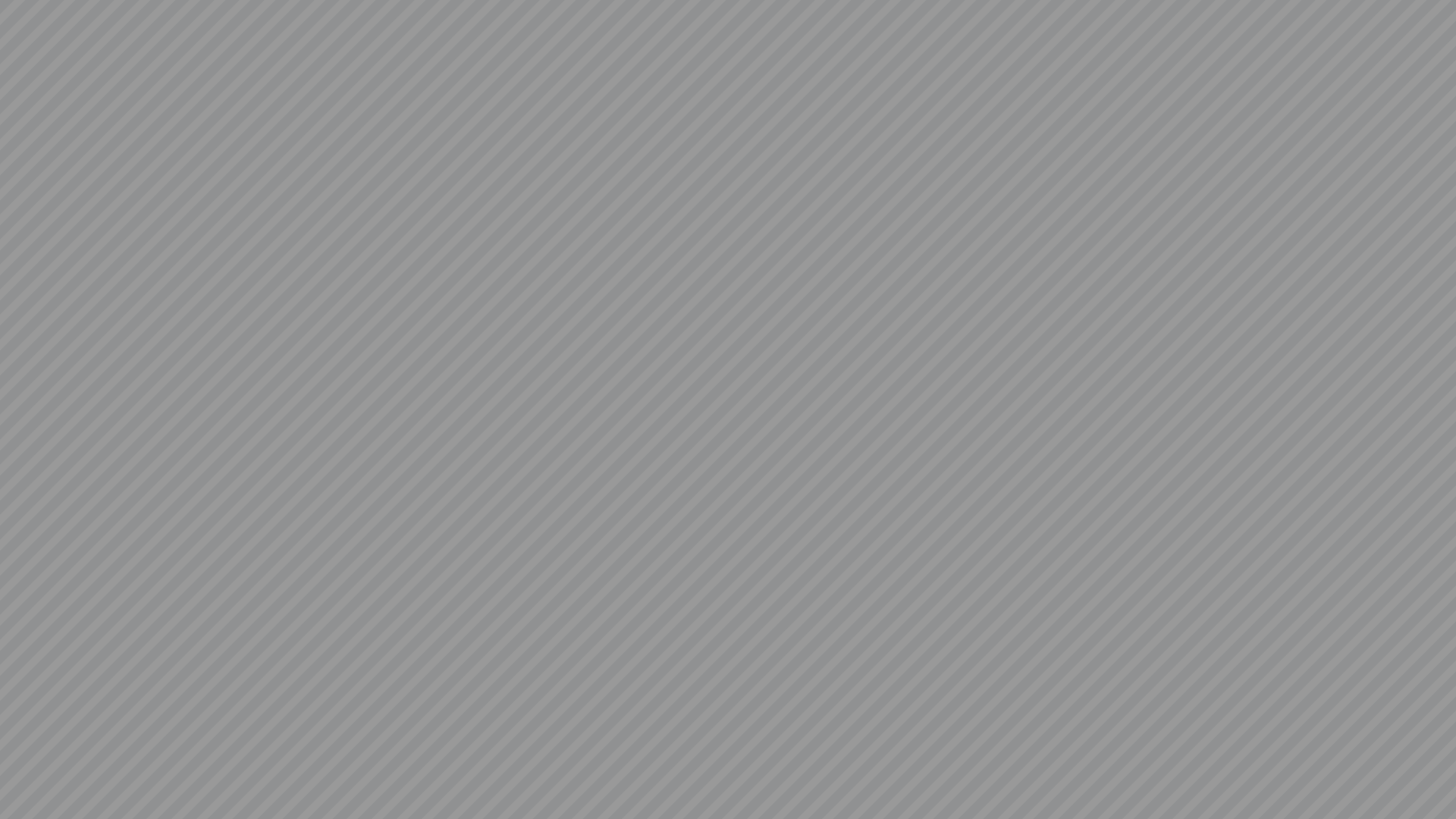
click at [590, 655] on video at bounding box center [728, 410] width 1456 height 819
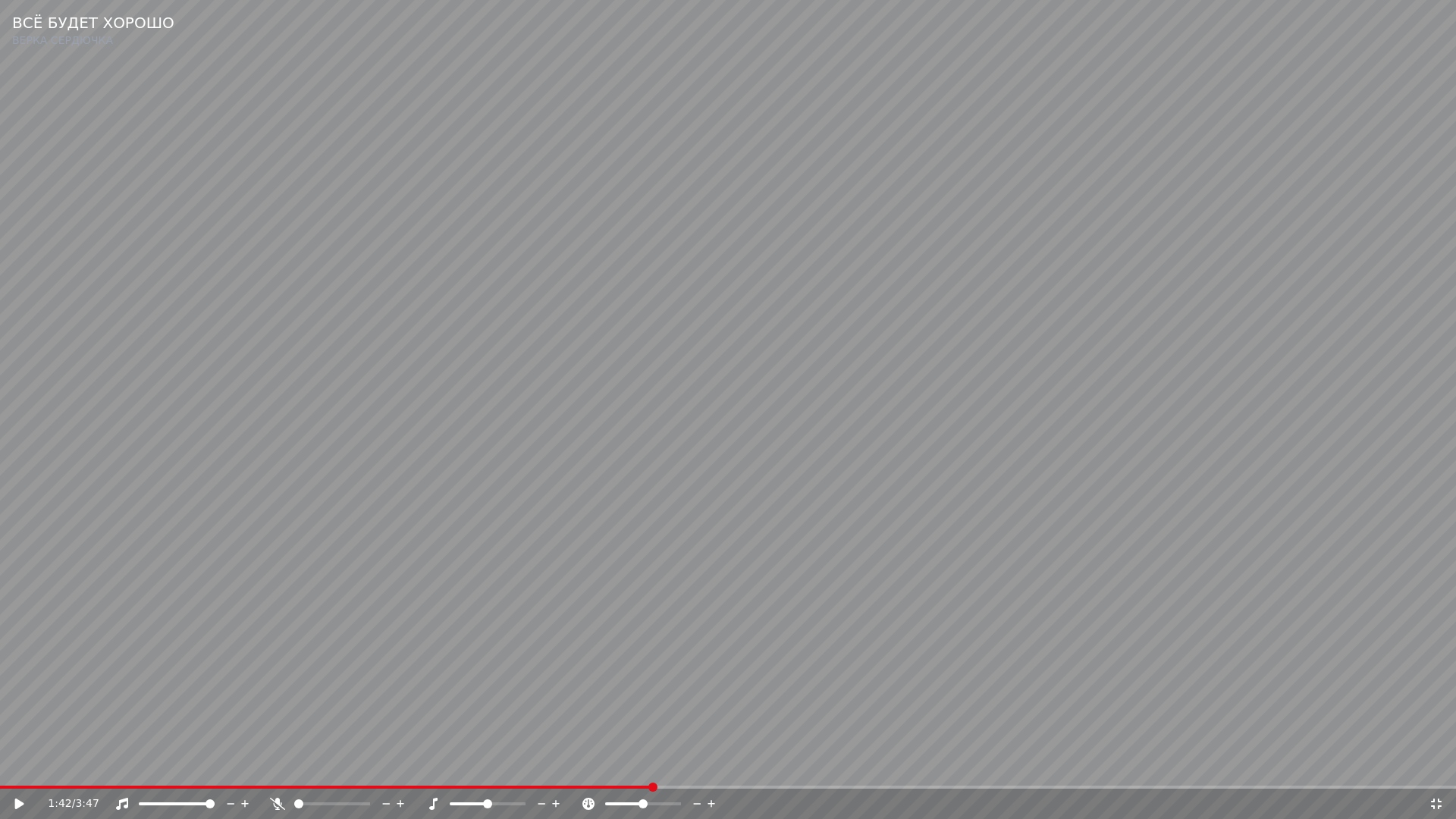
click at [653, 771] on span at bounding box center [326, 787] width 653 height 3
click at [802, 724] on video at bounding box center [728, 410] width 1456 height 819
click at [714, 700] on video at bounding box center [728, 410] width 1456 height 819
click at [1439, 771] on icon at bounding box center [1435, 803] width 15 height 12
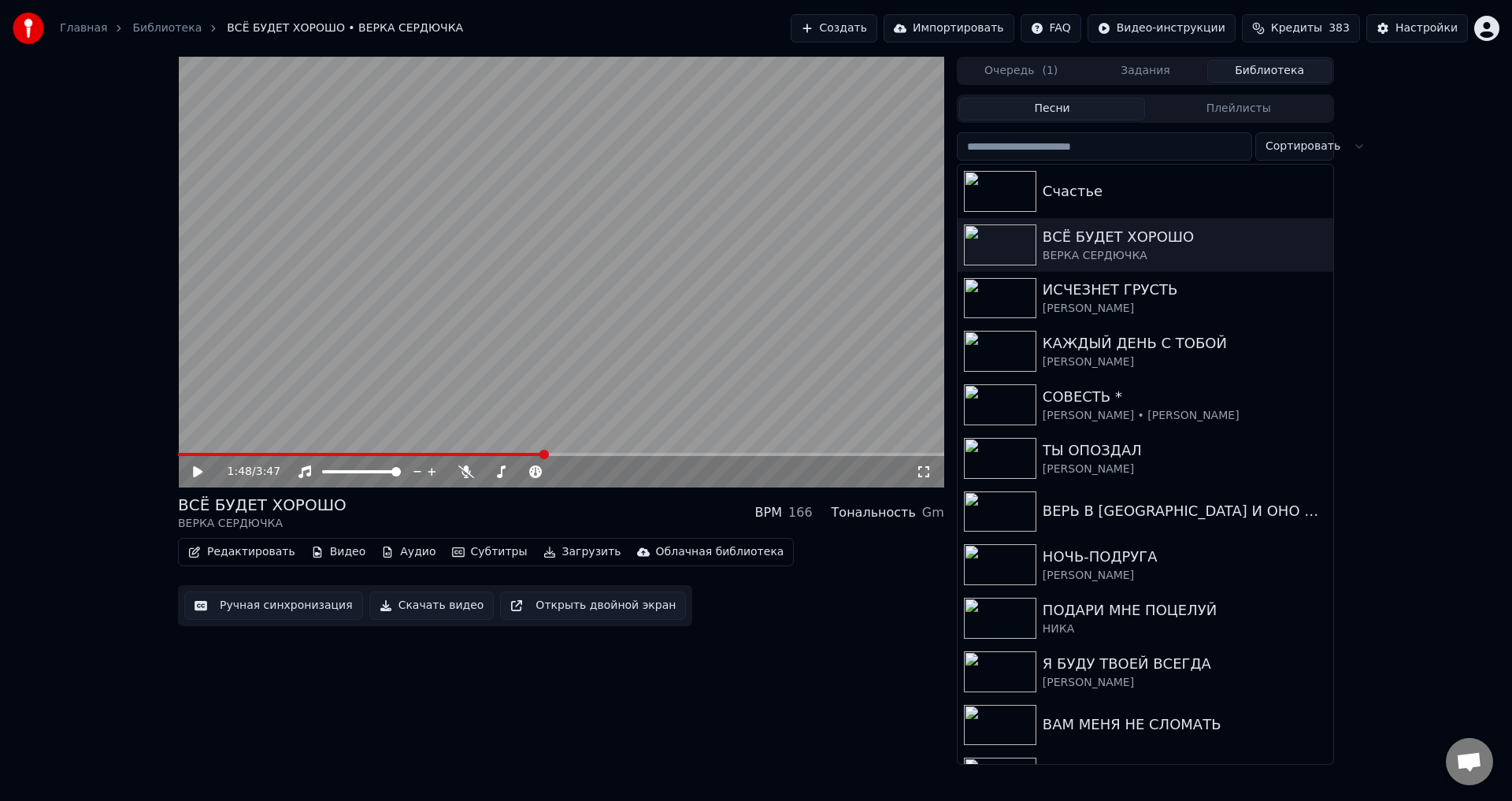
click at [261, 610] on button "Ручная синхронизация" at bounding box center [273, 605] width 179 height 29
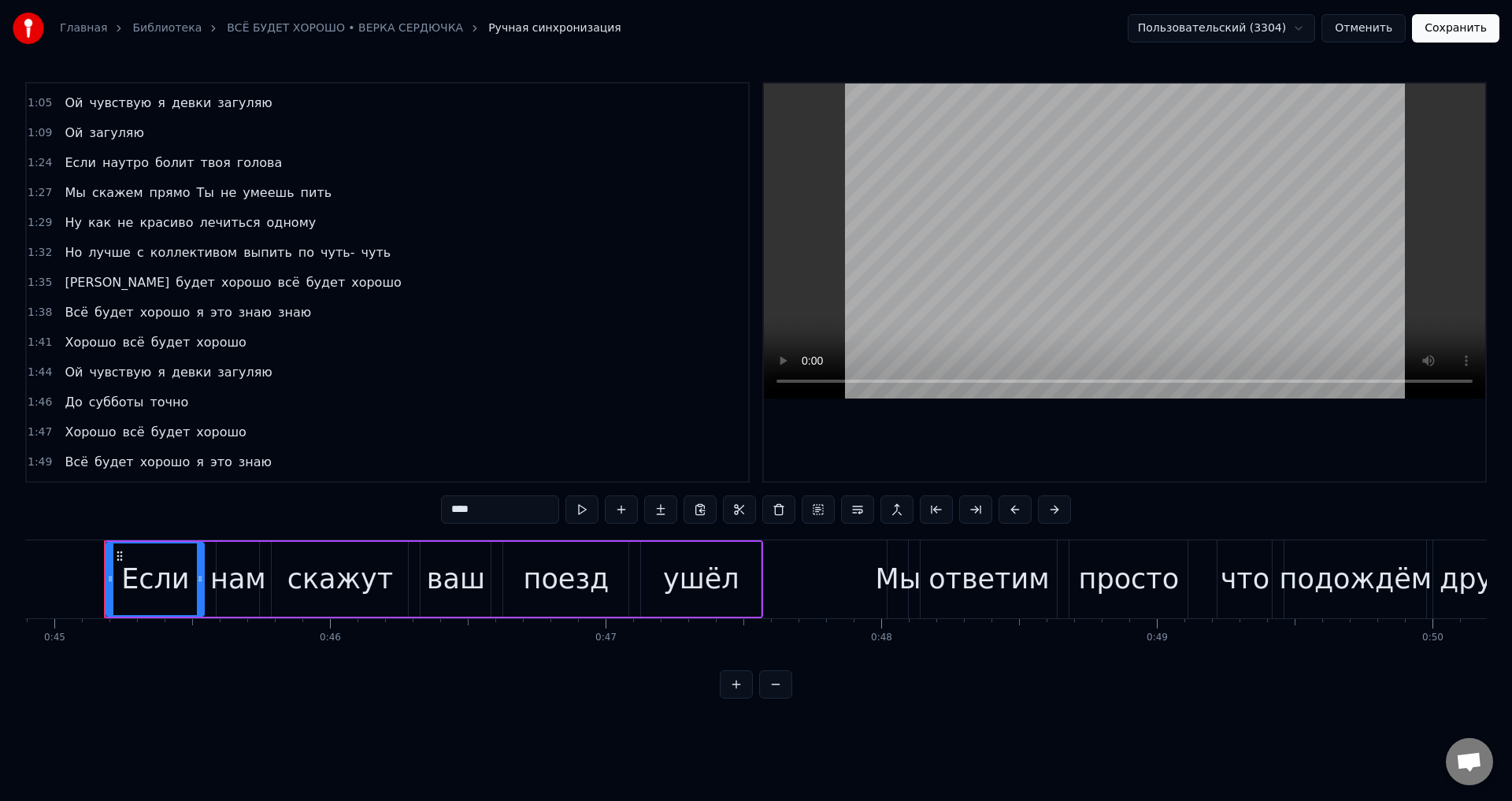
scroll to position [315, 0]
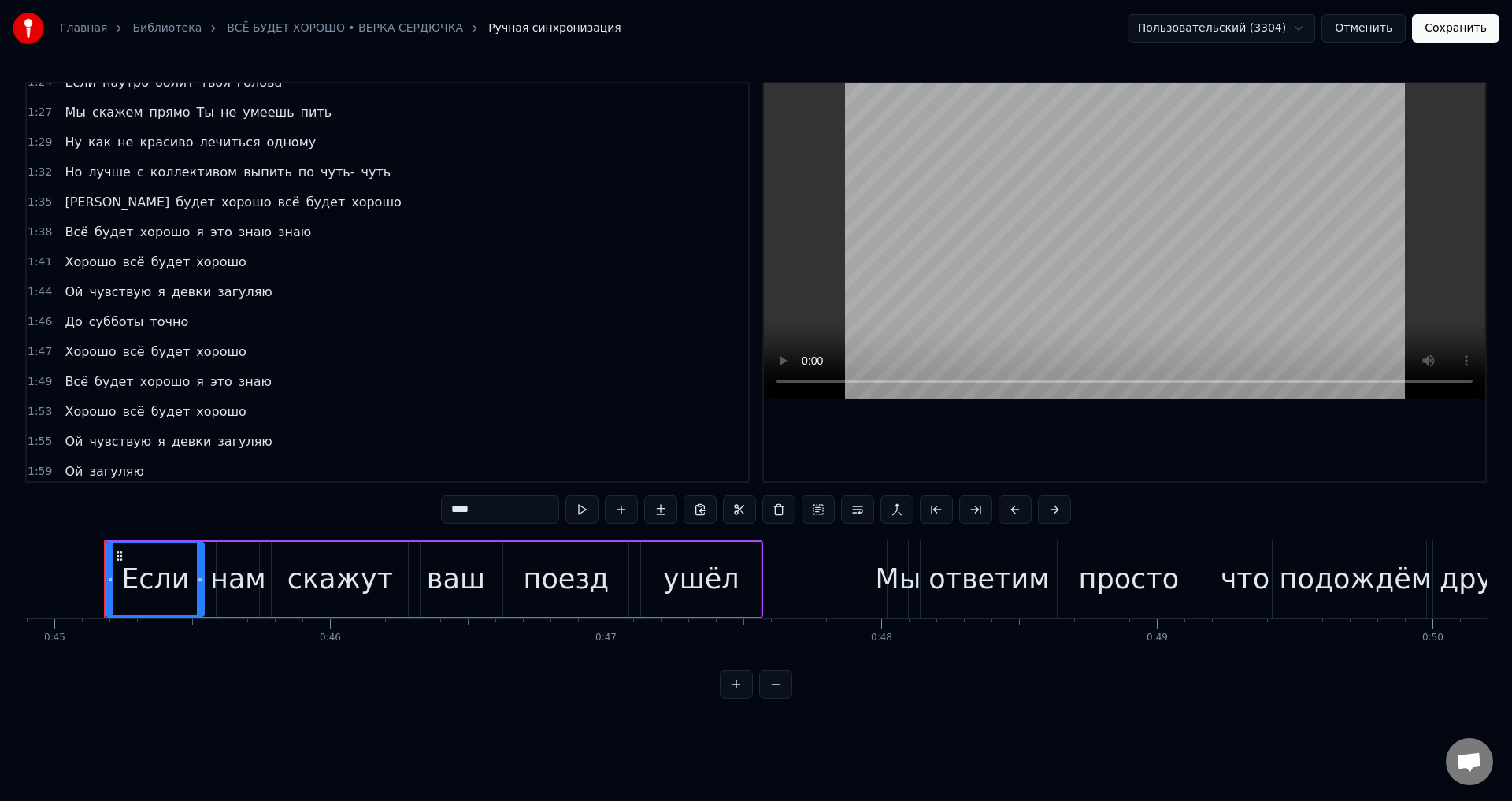
click at [67, 313] on span "До" at bounding box center [73, 322] width 21 height 18
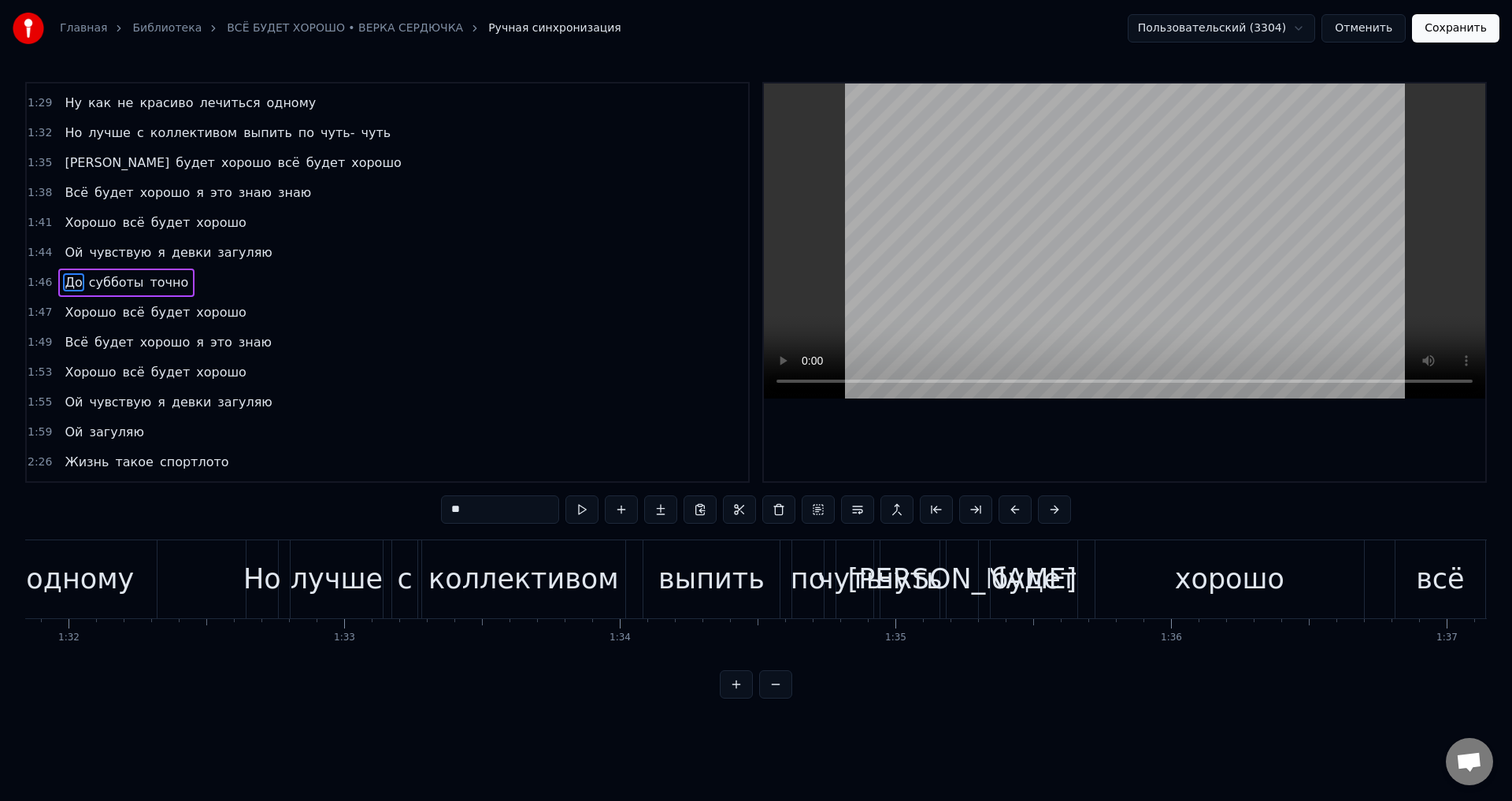
scroll to position [0, 29195]
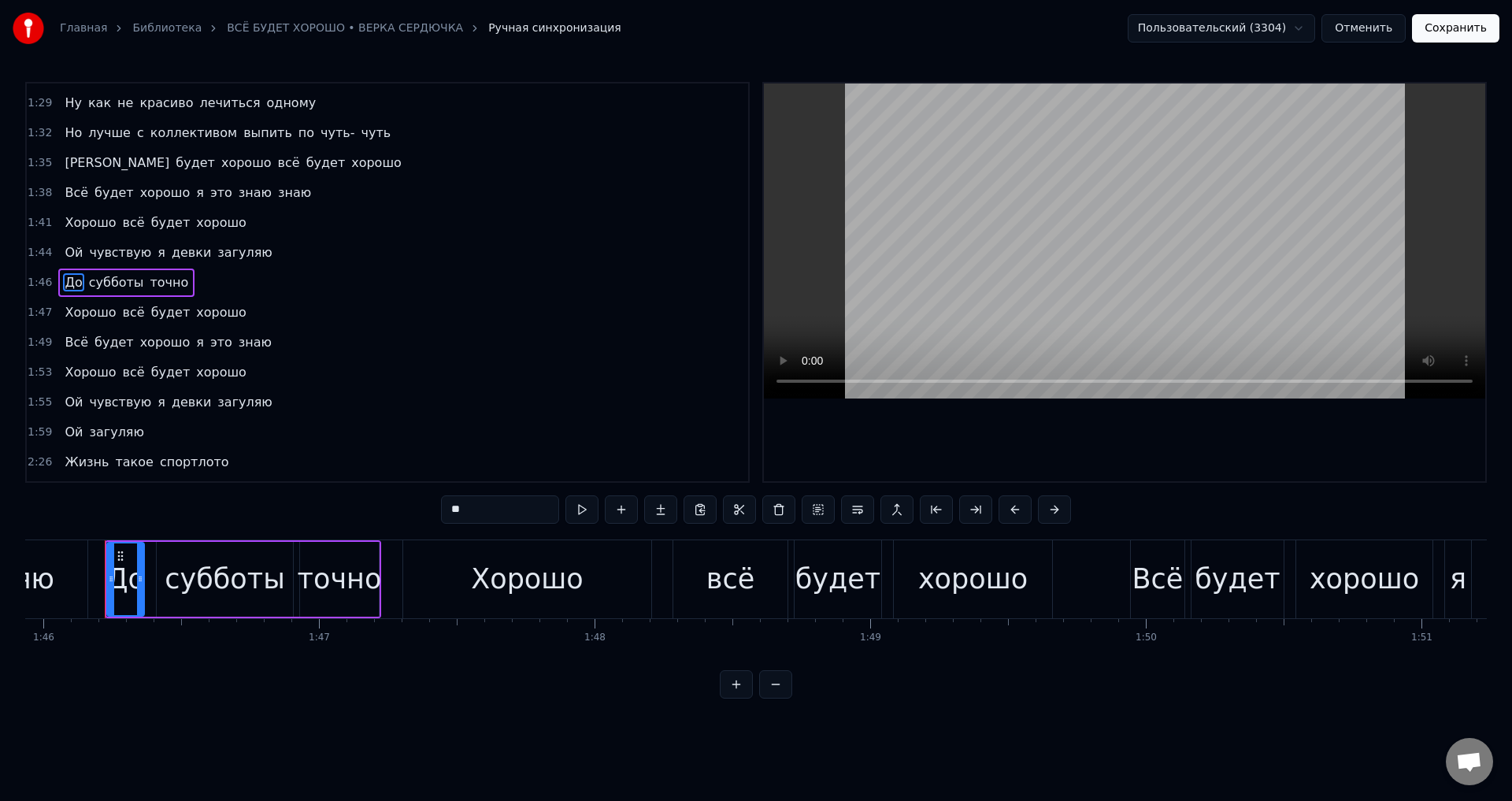
click at [628, 582] on div "Хорошо" at bounding box center [527, 579] width 248 height 78
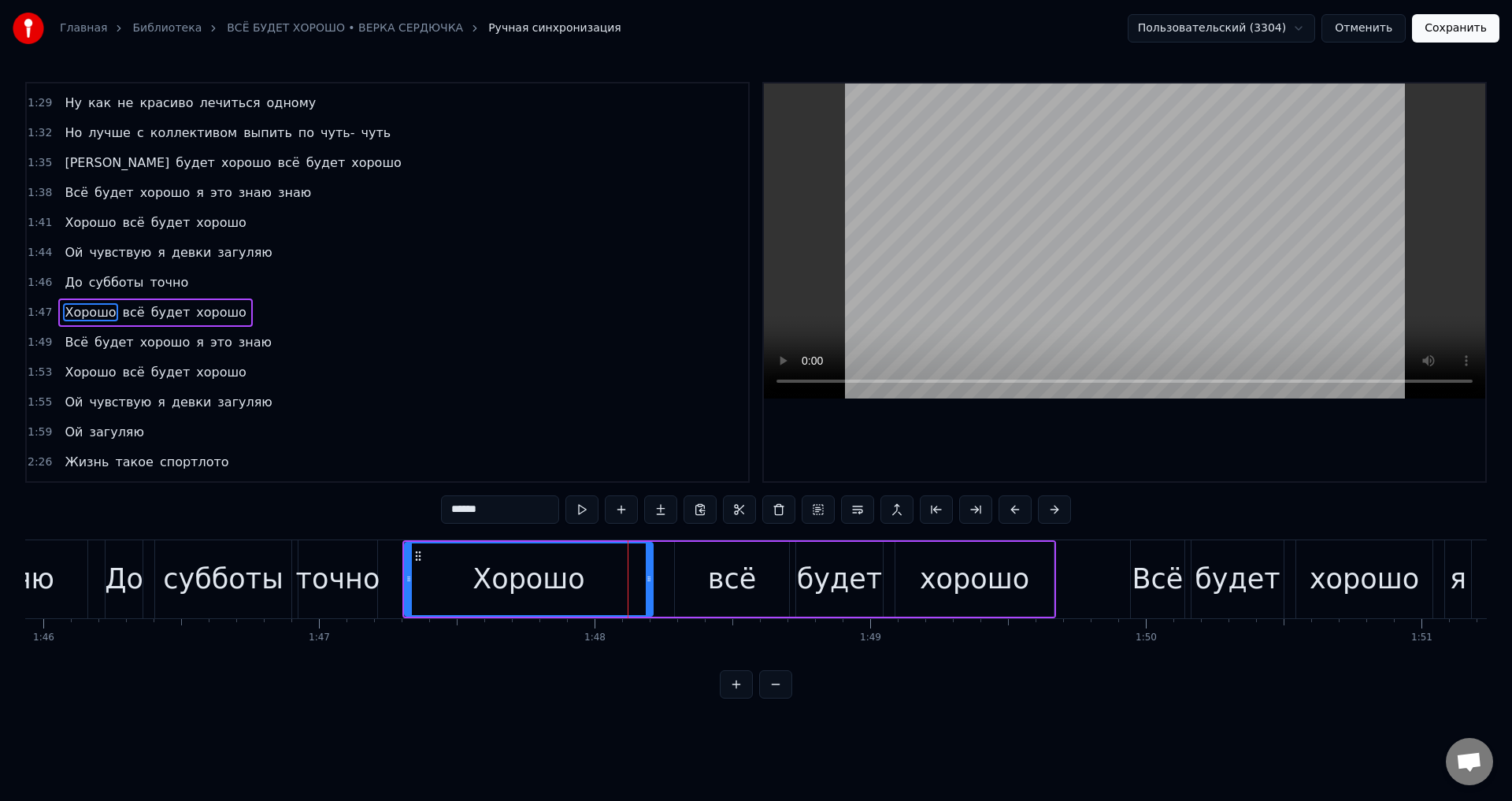
scroll to position [384, 0]
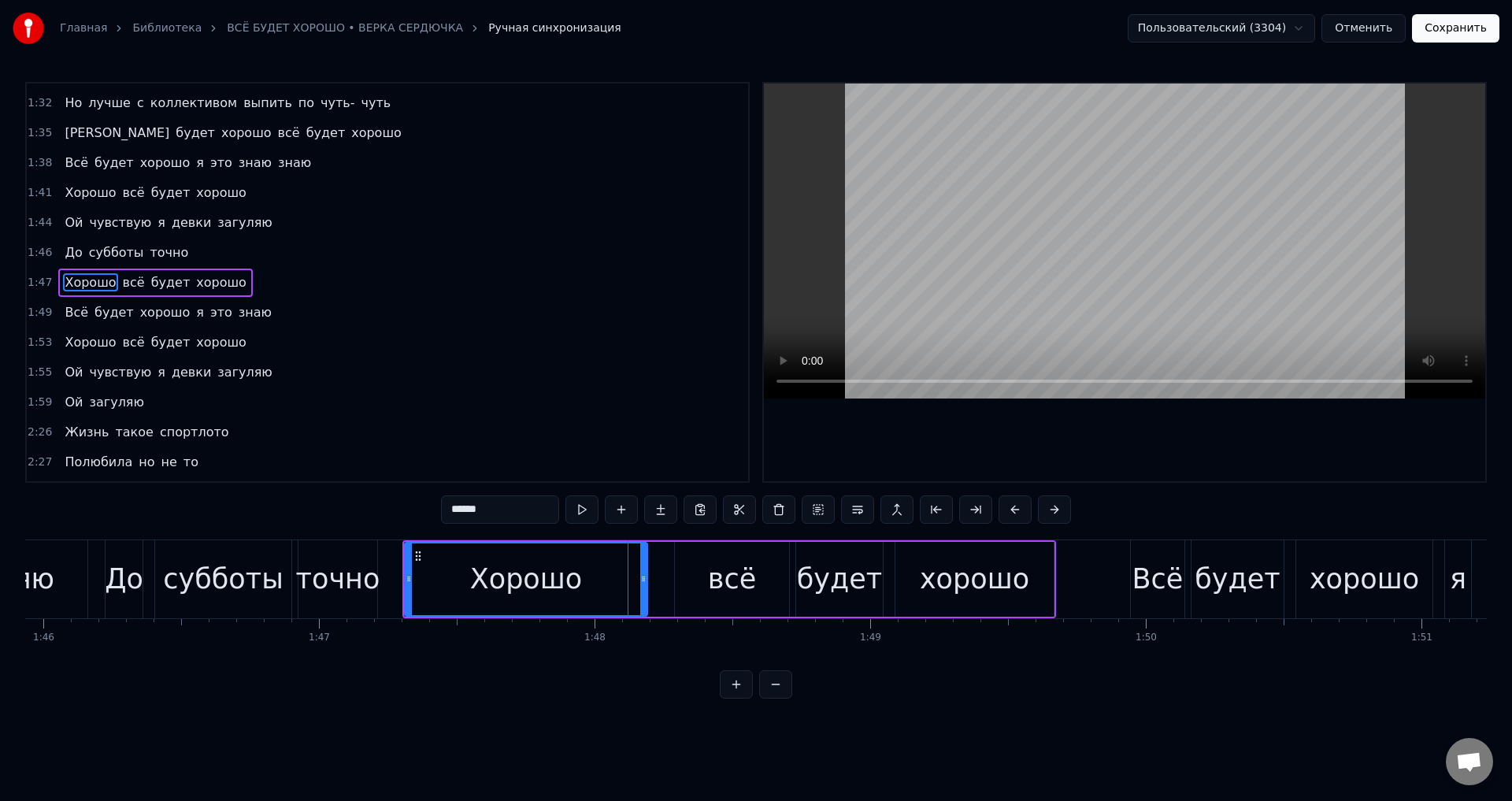
click at [642, 584] on div at bounding box center [644, 579] width 7 height 71
click at [680, 584] on div "всё" at bounding box center [731, 579] width 114 height 75
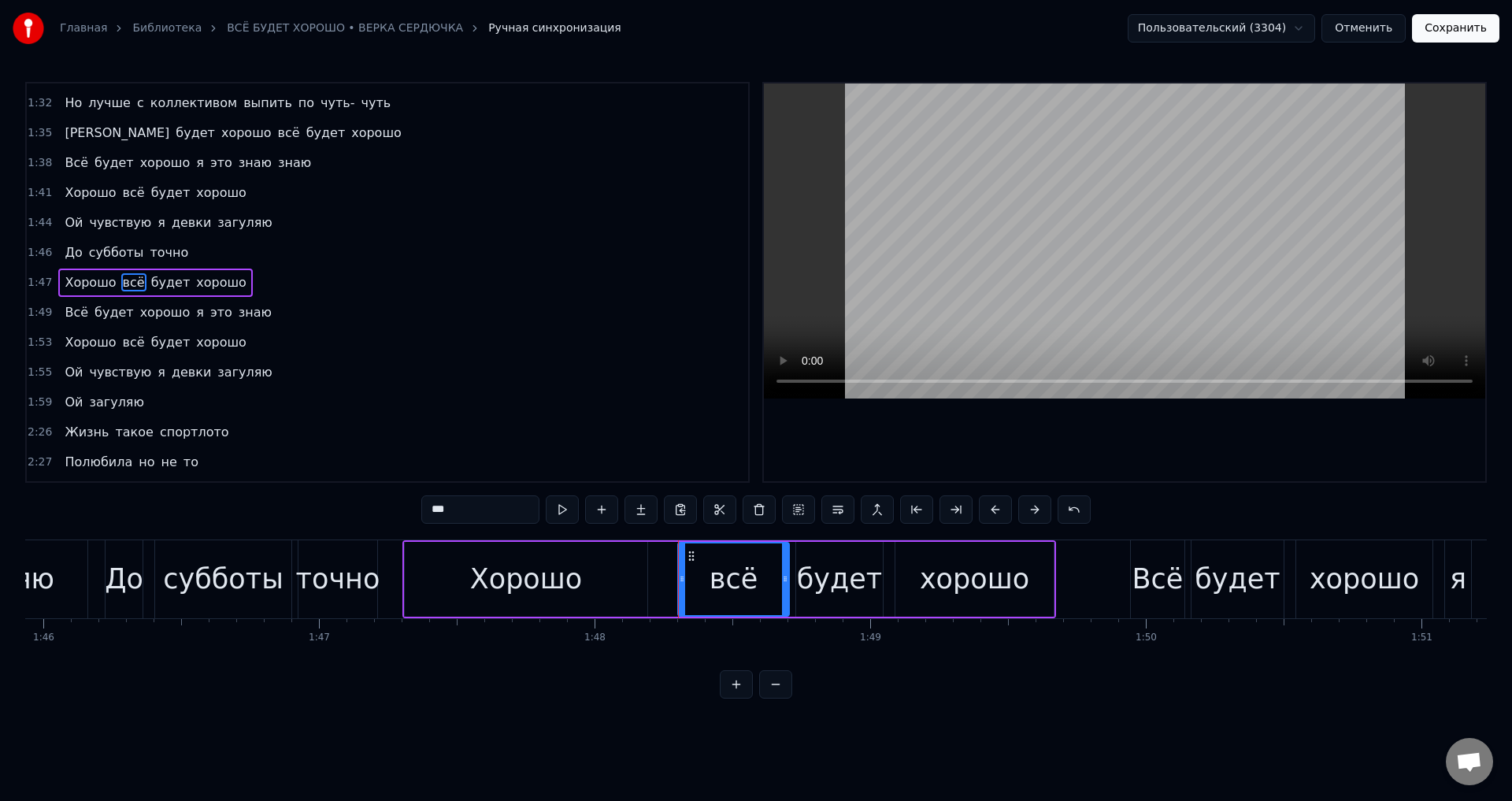
click at [683, 584] on icon at bounding box center [682, 578] width 7 height 12
click at [601, 584] on div "Хорошо" at bounding box center [525, 579] width 242 height 75
type input "******"
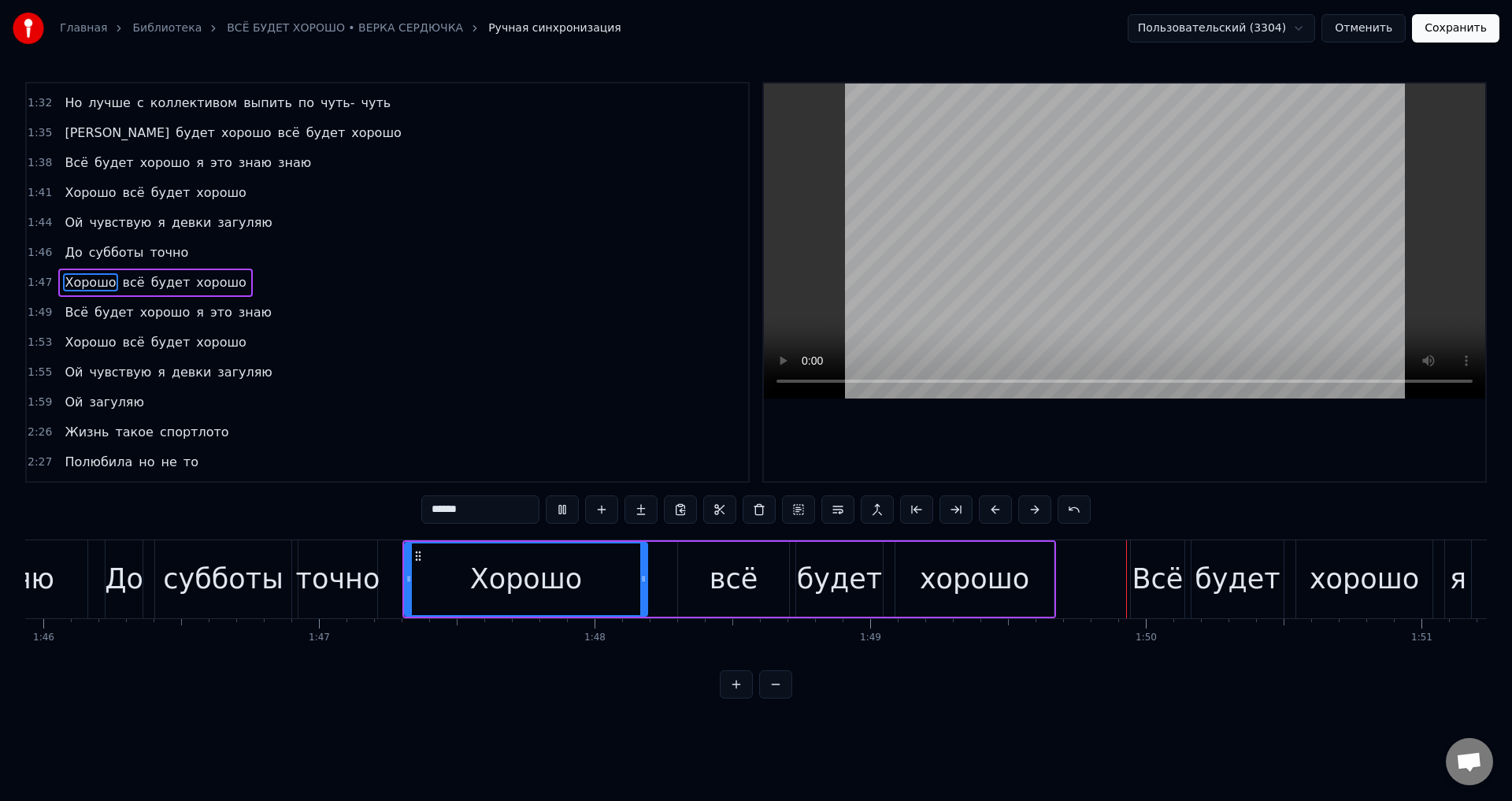
click at [619, 570] on div "Хорошо" at bounding box center [526, 579] width 241 height 71
click at [643, 579] on icon at bounding box center [645, 578] width 7 height 12
click at [482, 587] on div "Хорошо" at bounding box center [527, 579] width 112 height 42
click at [1458, 31] on button "Сохранить" at bounding box center [1455, 28] width 87 height 29
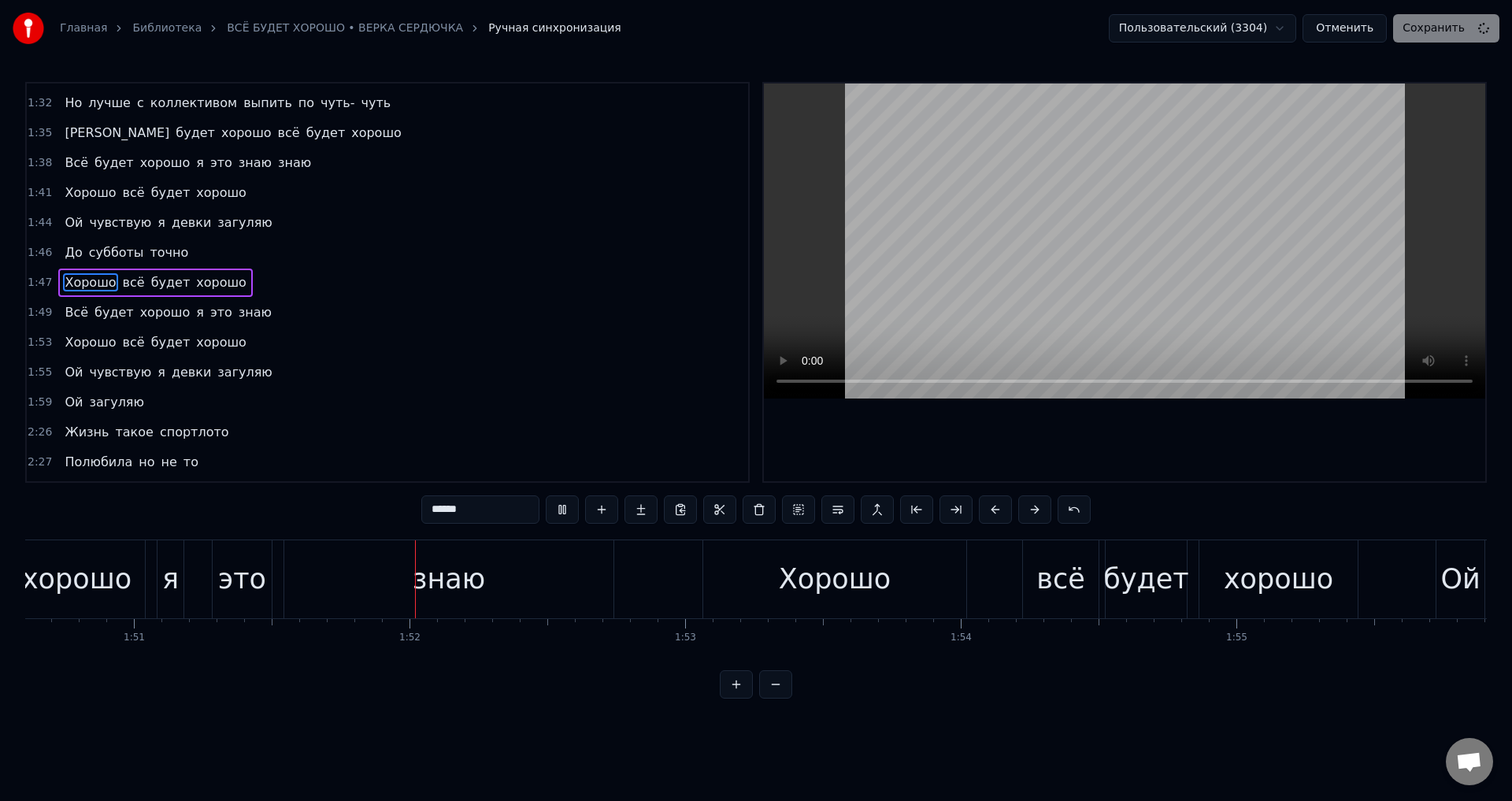
scroll to position [0, 30584]
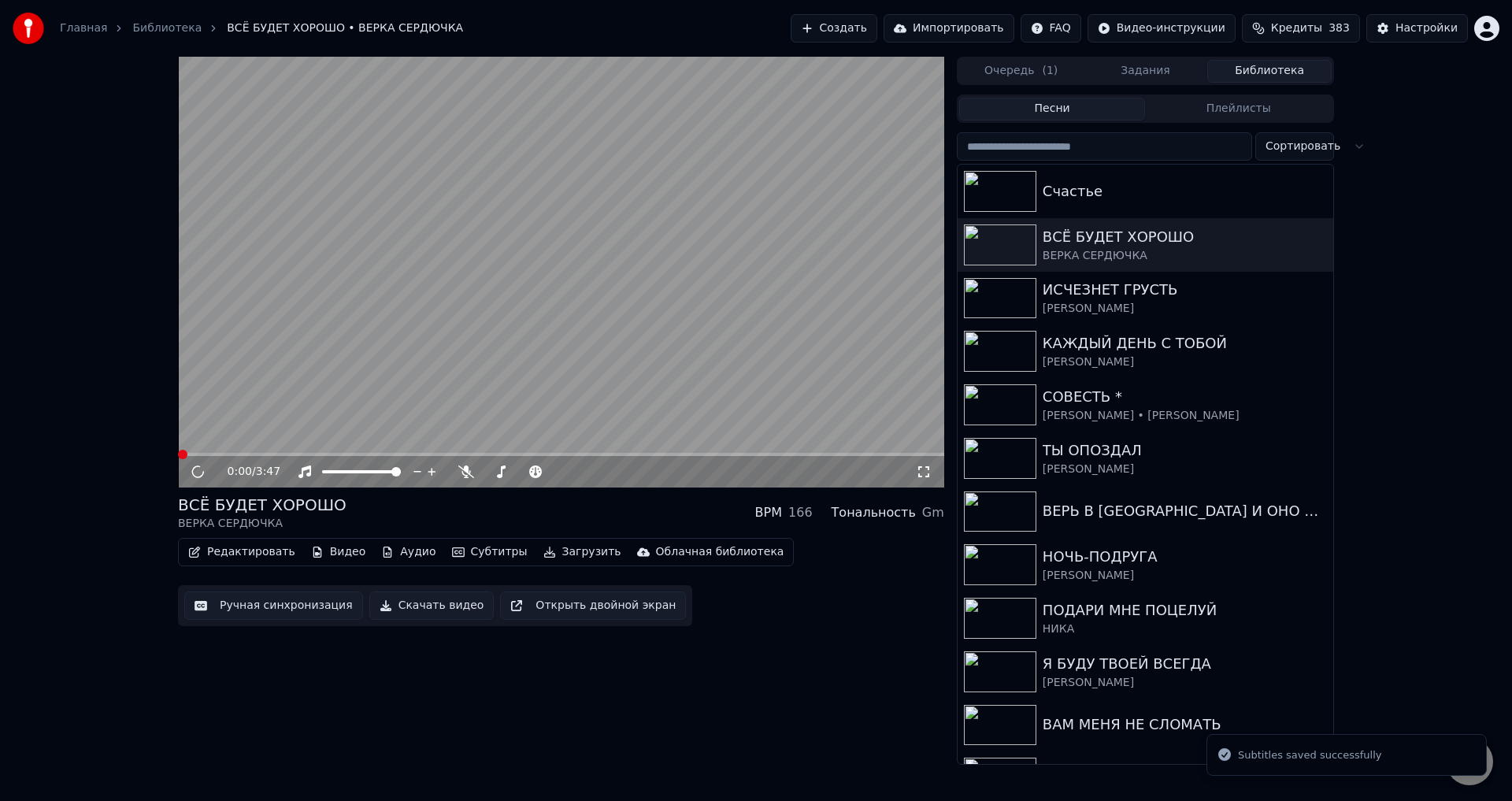
click at [444, 454] on span at bounding box center [561, 455] width 766 height 3
click at [496, 453] on span at bounding box center [561, 455] width 766 height 3
click at [921, 470] on icon at bounding box center [923, 471] width 16 height 12
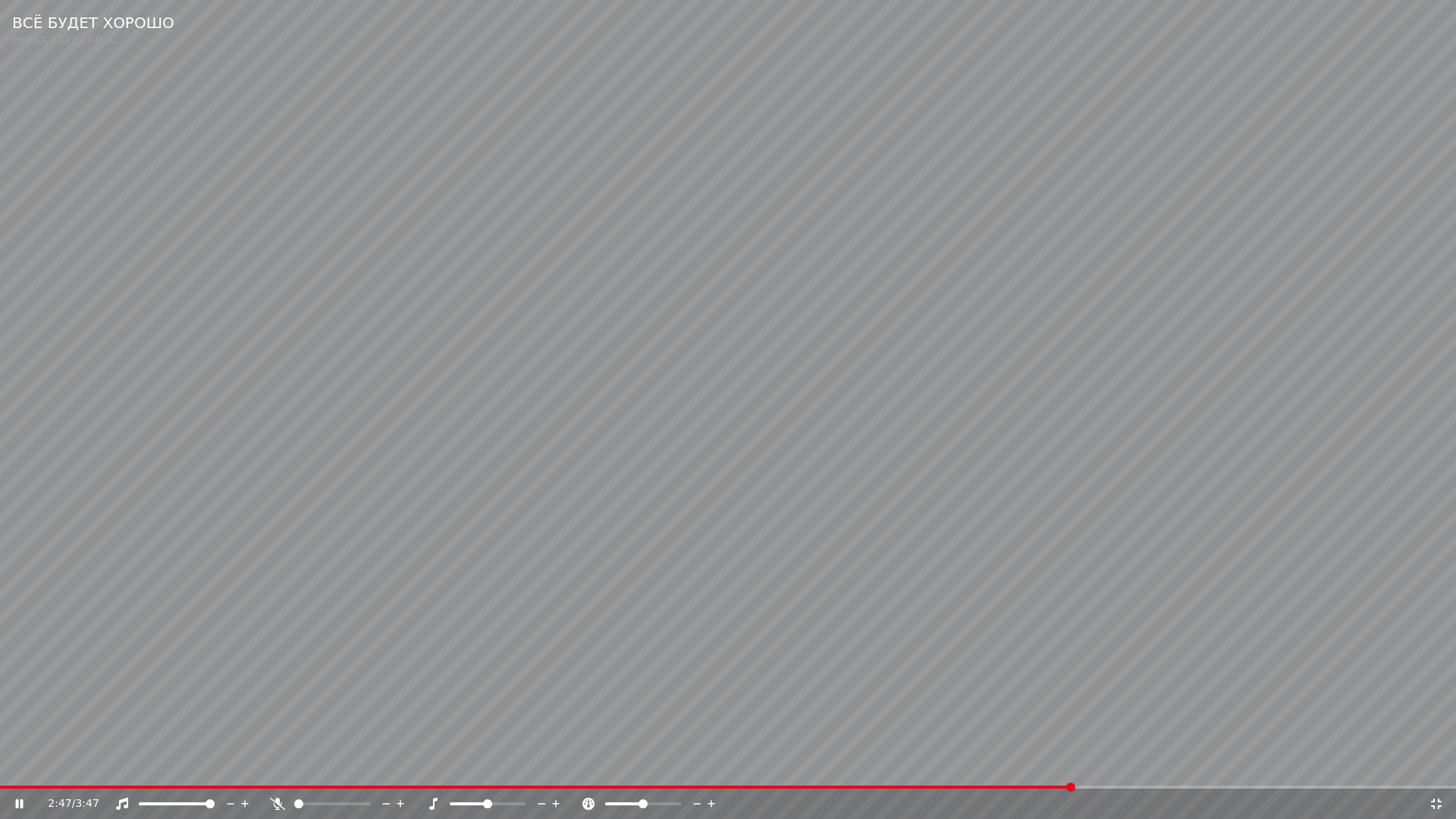
click at [636, 669] on video at bounding box center [728, 410] width 1456 height 819
click at [1438, 771] on icon at bounding box center [1435, 803] width 10 height 10
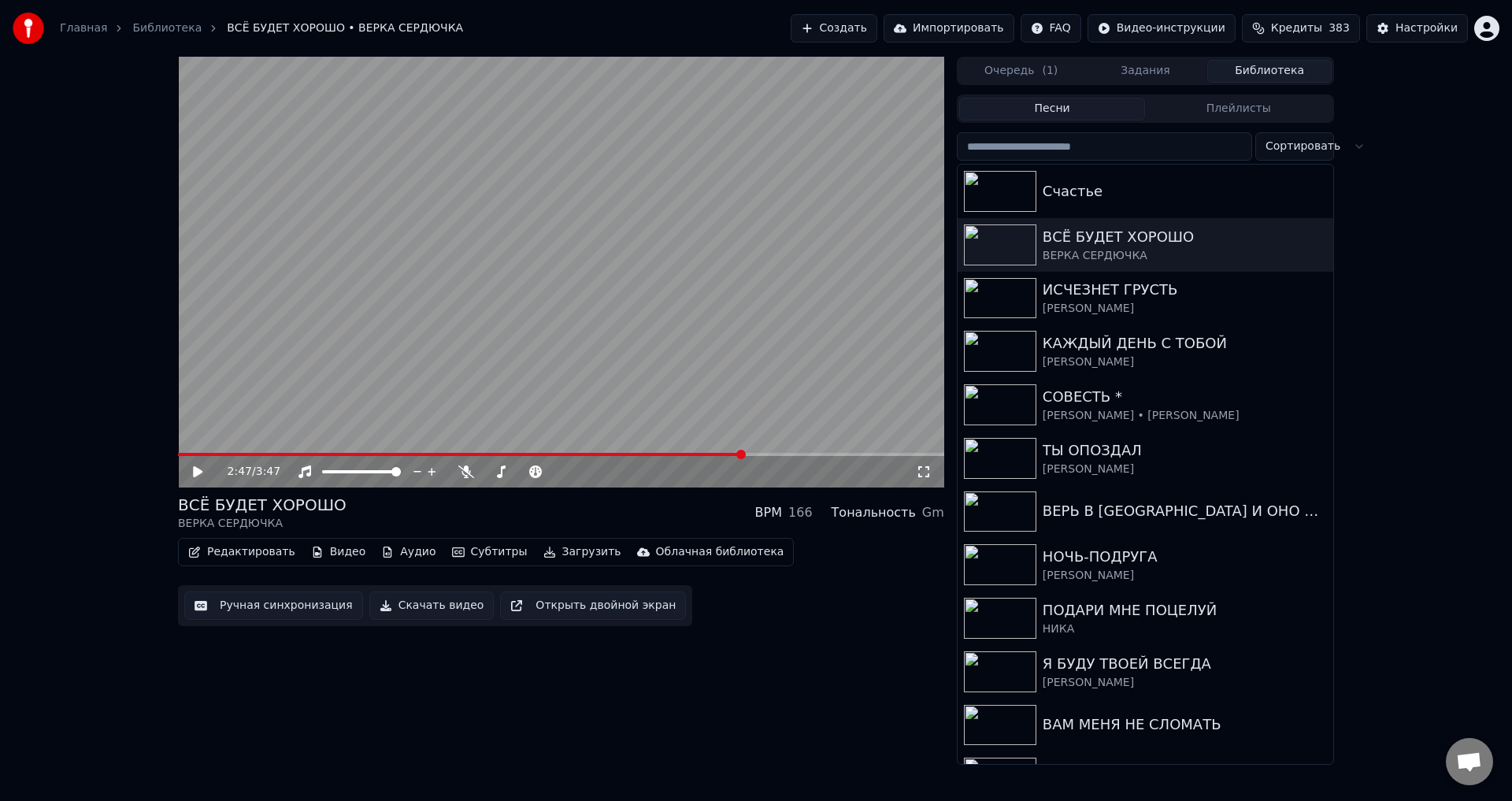
click at [266, 610] on button "Ручная синхронизация" at bounding box center [273, 605] width 179 height 29
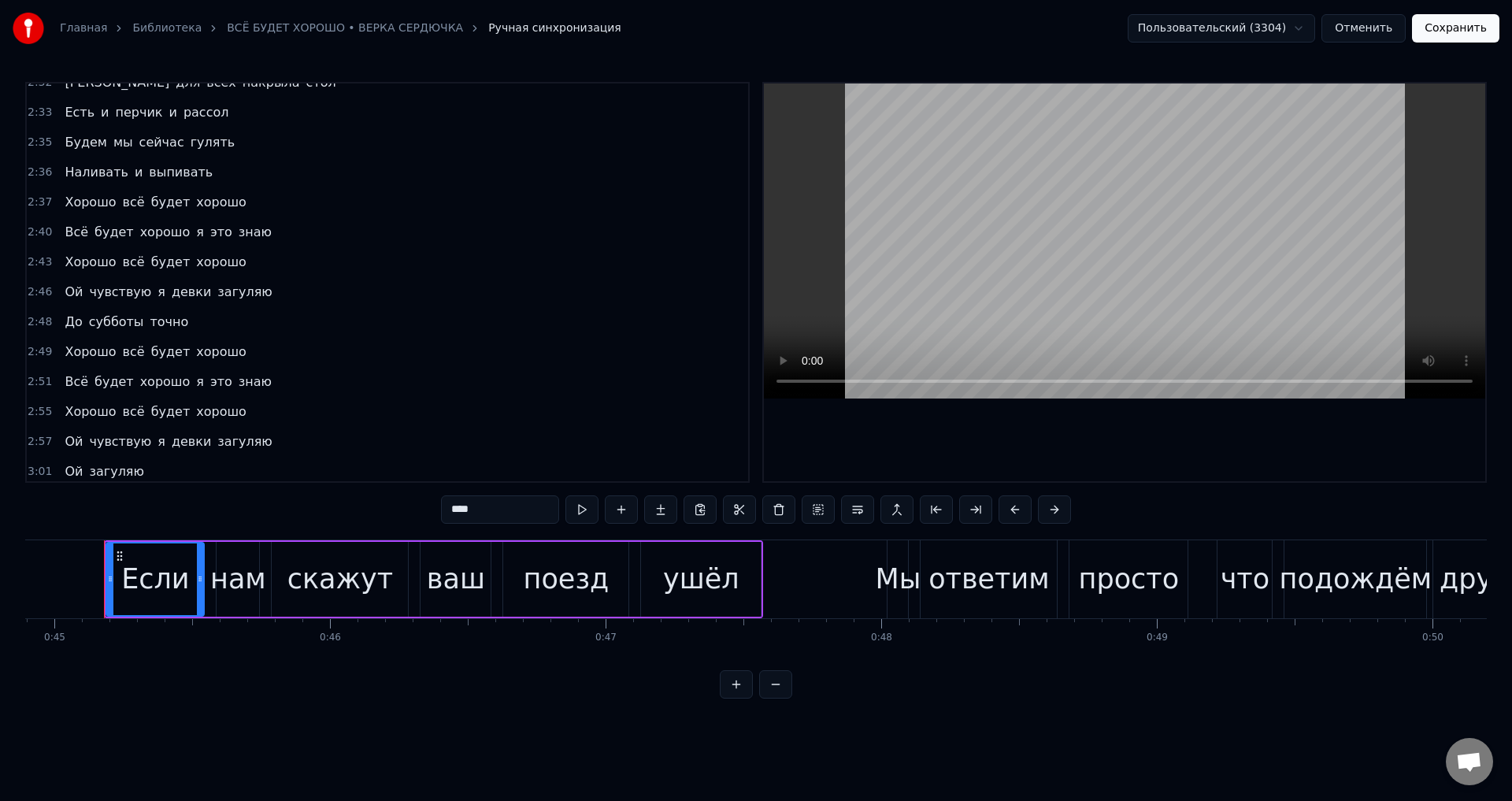
scroll to position [859, 0]
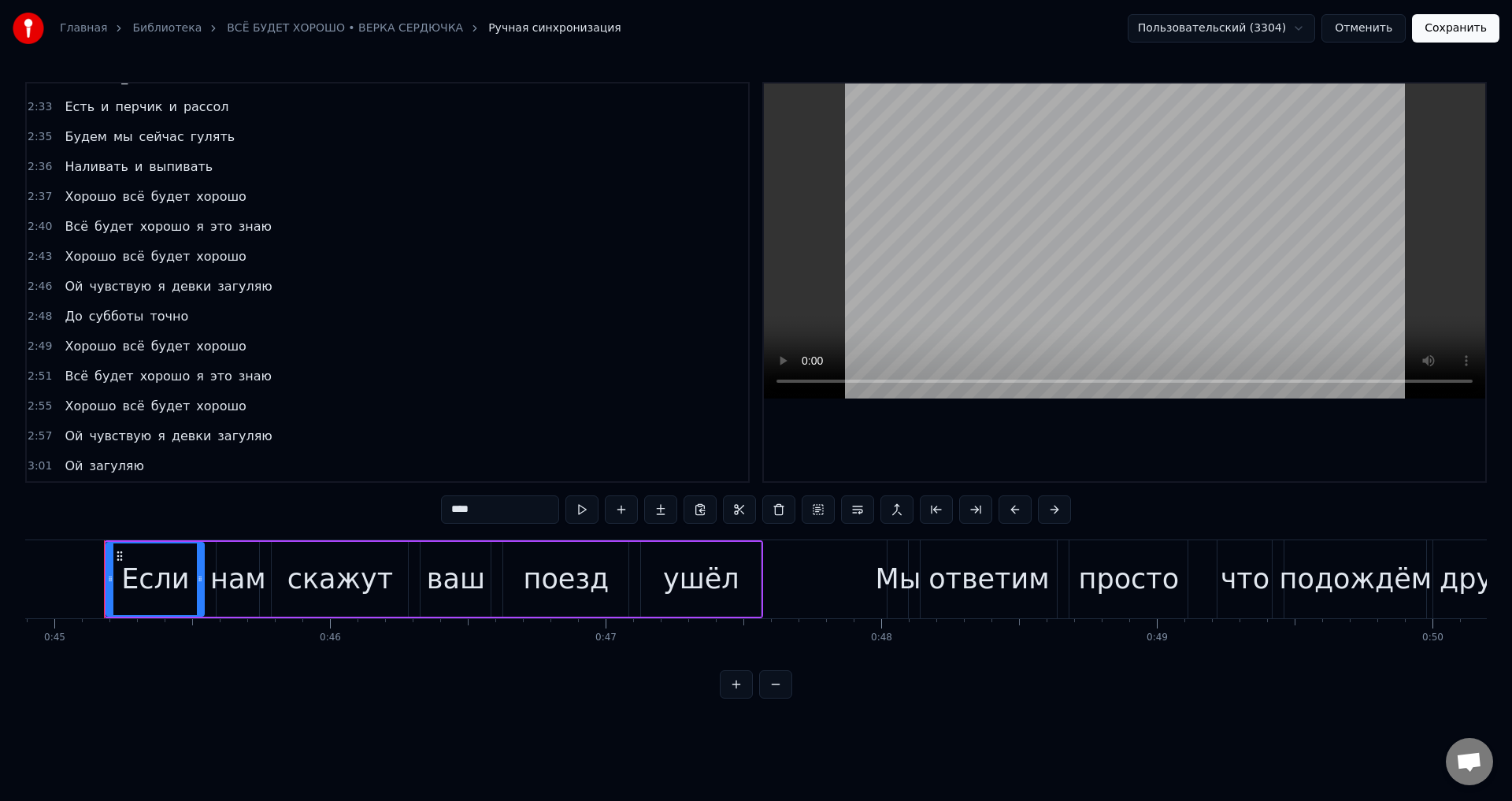
click at [64, 190] on span "Хорошо" at bounding box center [90, 196] width 54 height 18
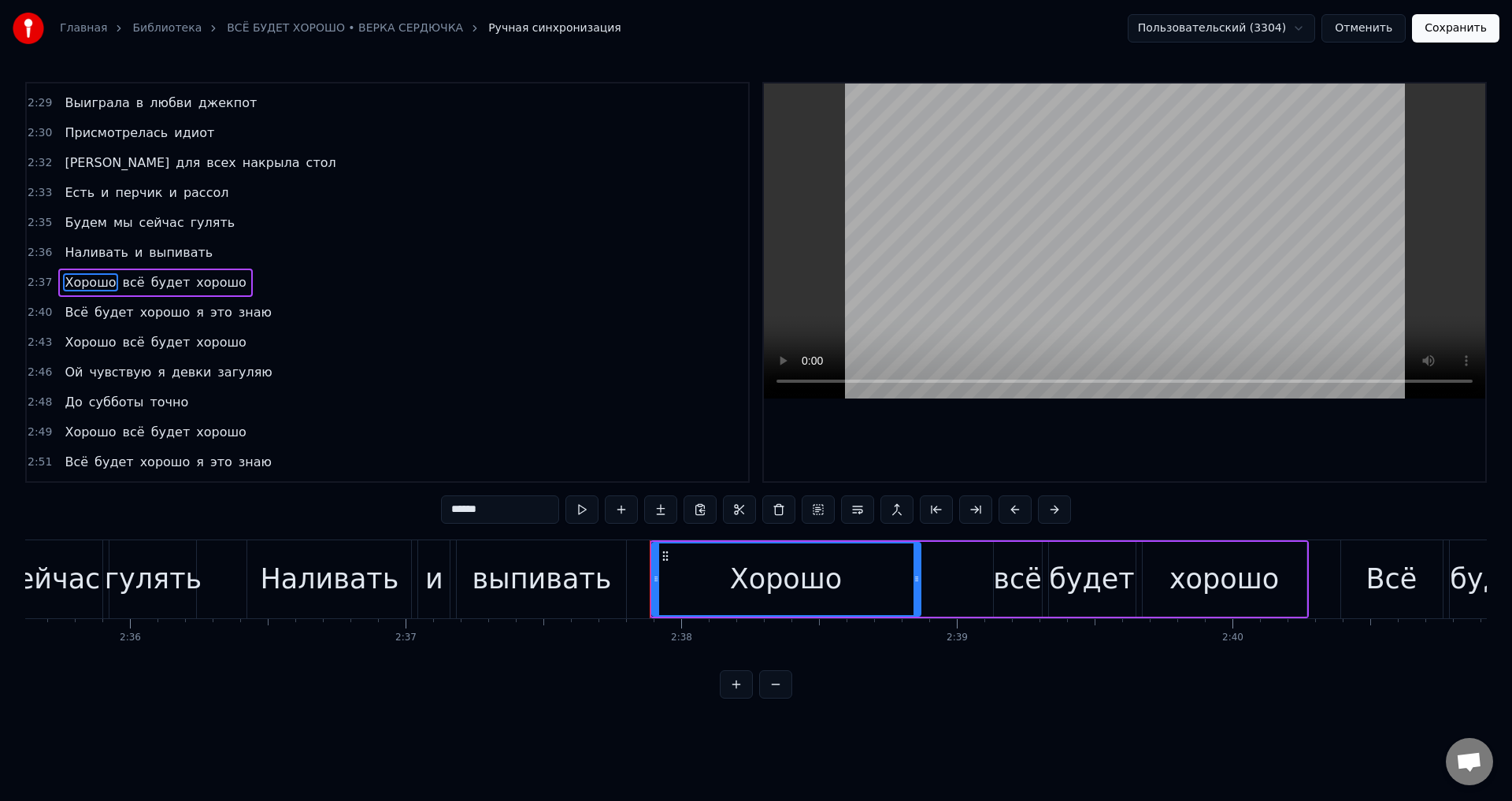
scroll to position [0, 43433]
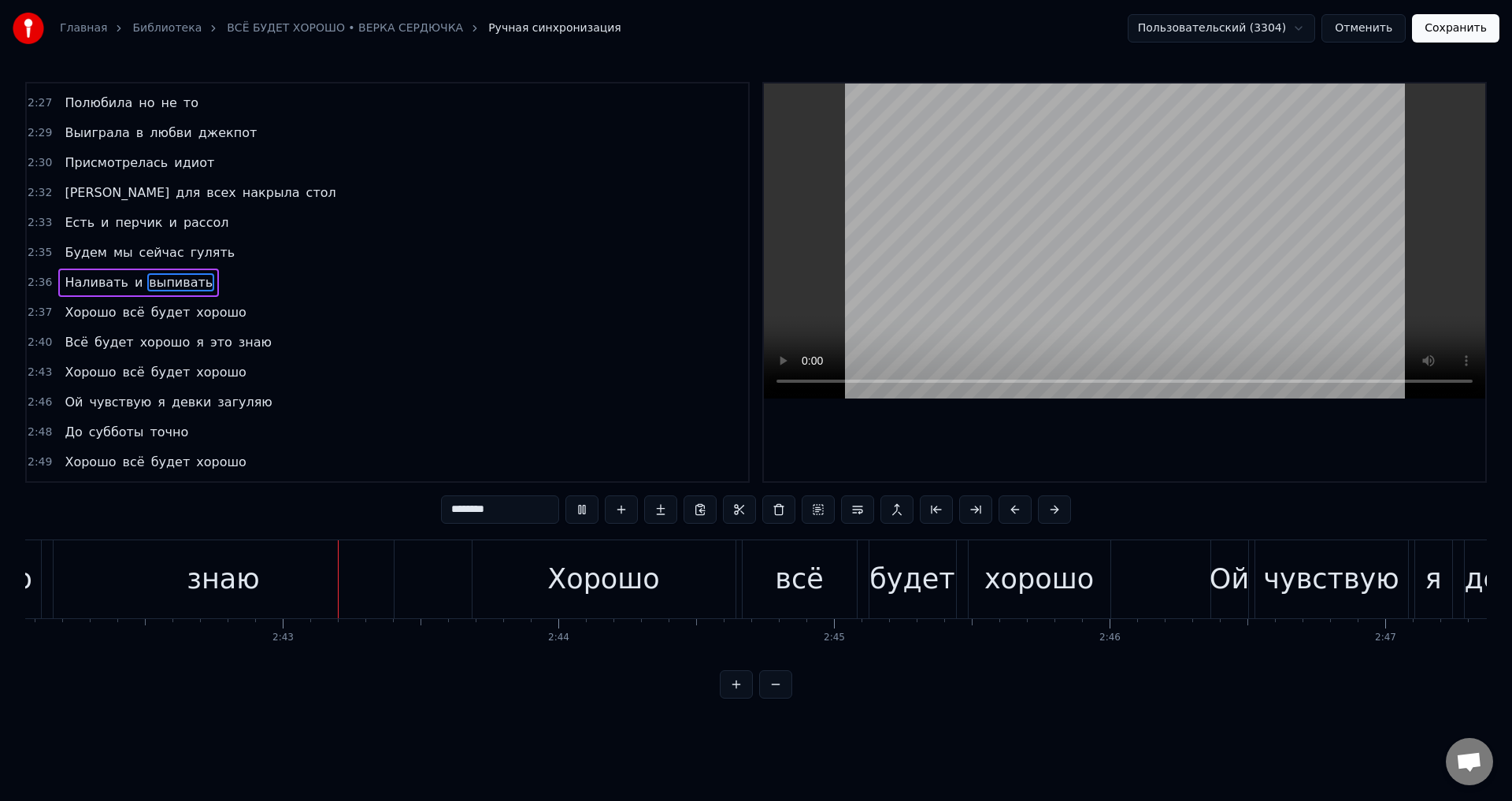
scroll to position [0, 44706]
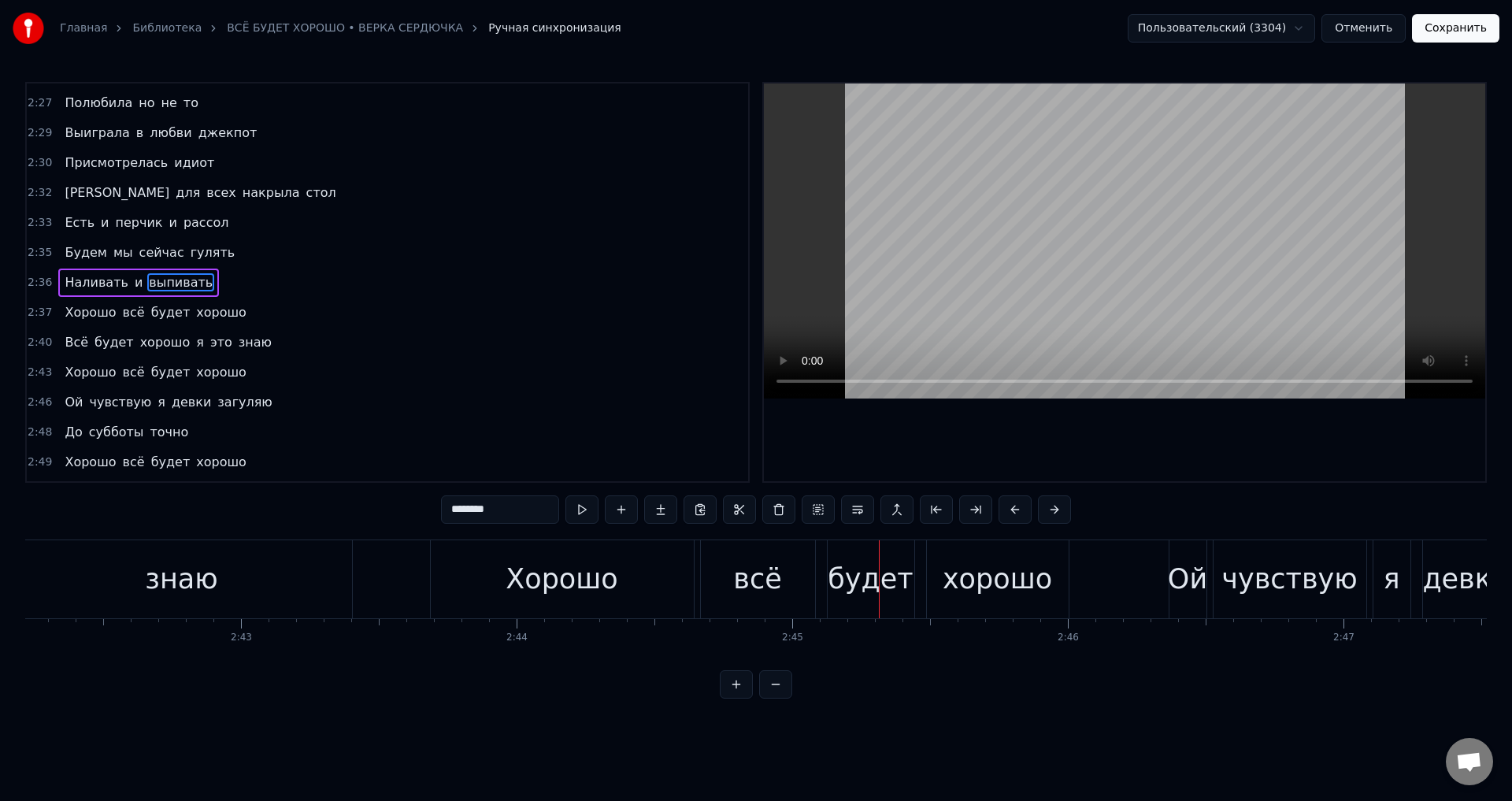
click at [659, 587] on div "Хорошо" at bounding box center [562, 579] width 263 height 78
type input "******"
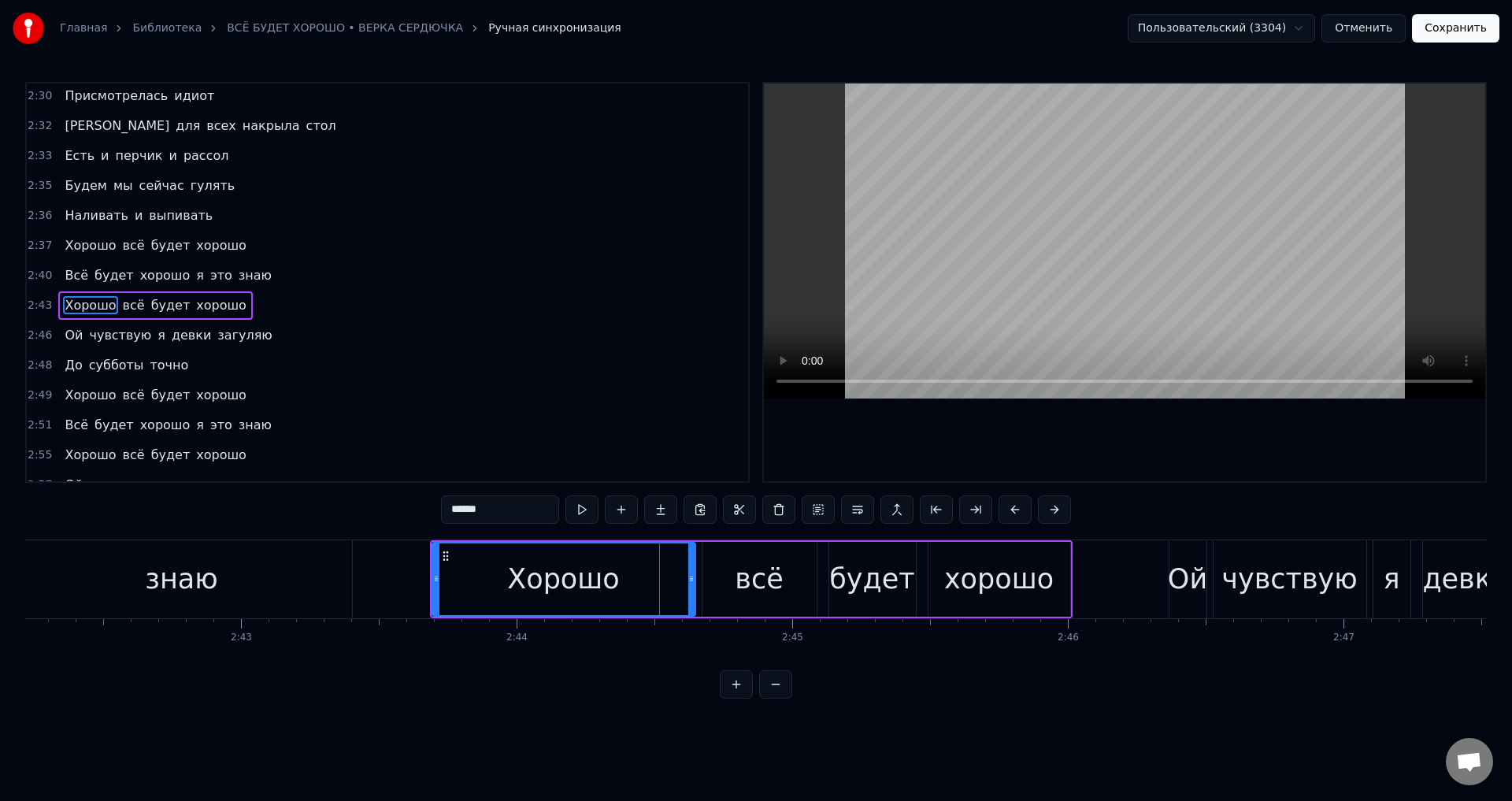
scroll to position [833, 0]
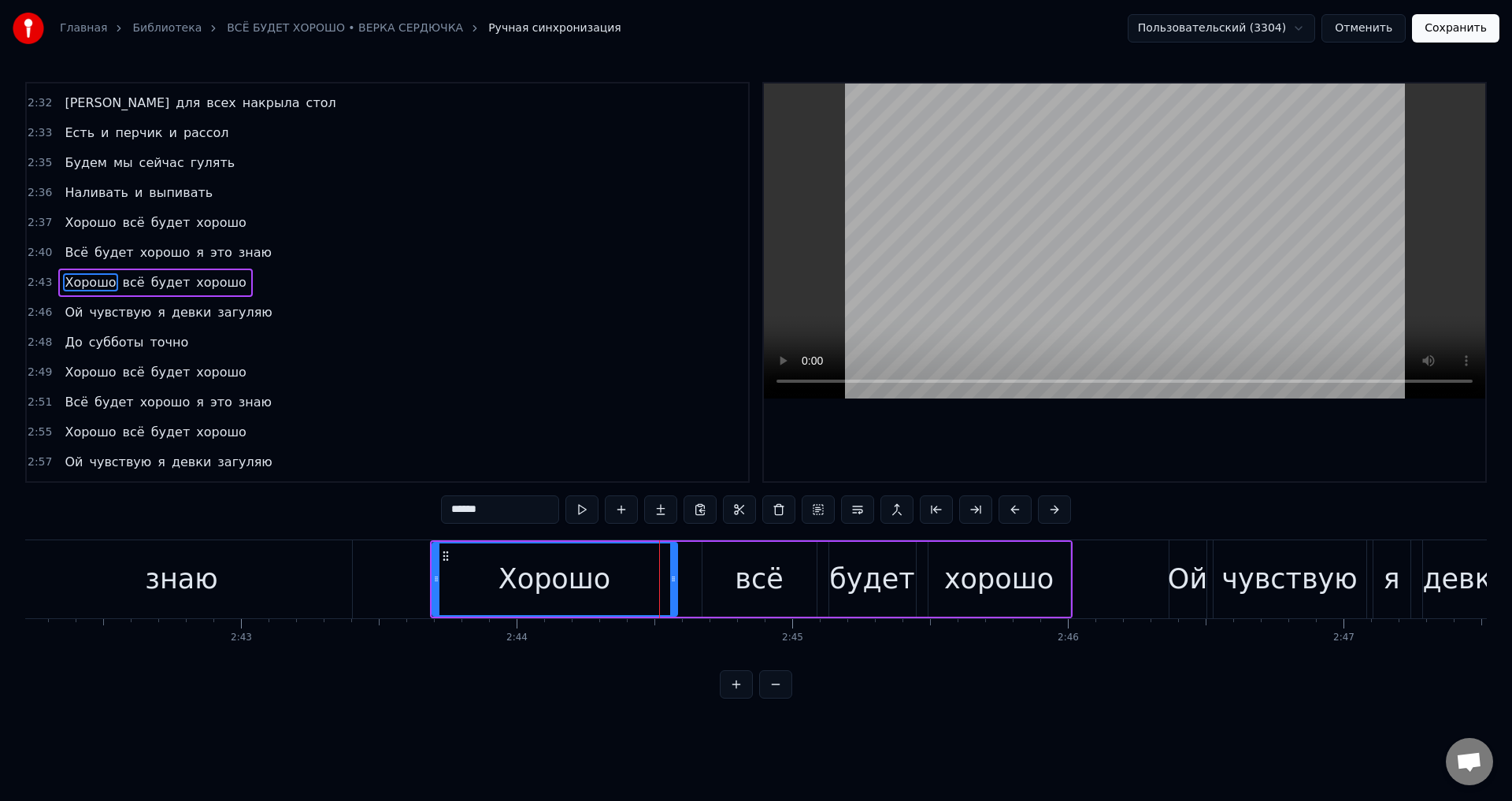
drag, startPoint x: 691, startPoint y: 584, endPoint x: 673, endPoint y: 584, distance: 18.0
click at [673, 584] on icon at bounding box center [673, 578] width 7 height 12
click at [588, 578] on div "Хорошо" at bounding box center [554, 579] width 112 height 42
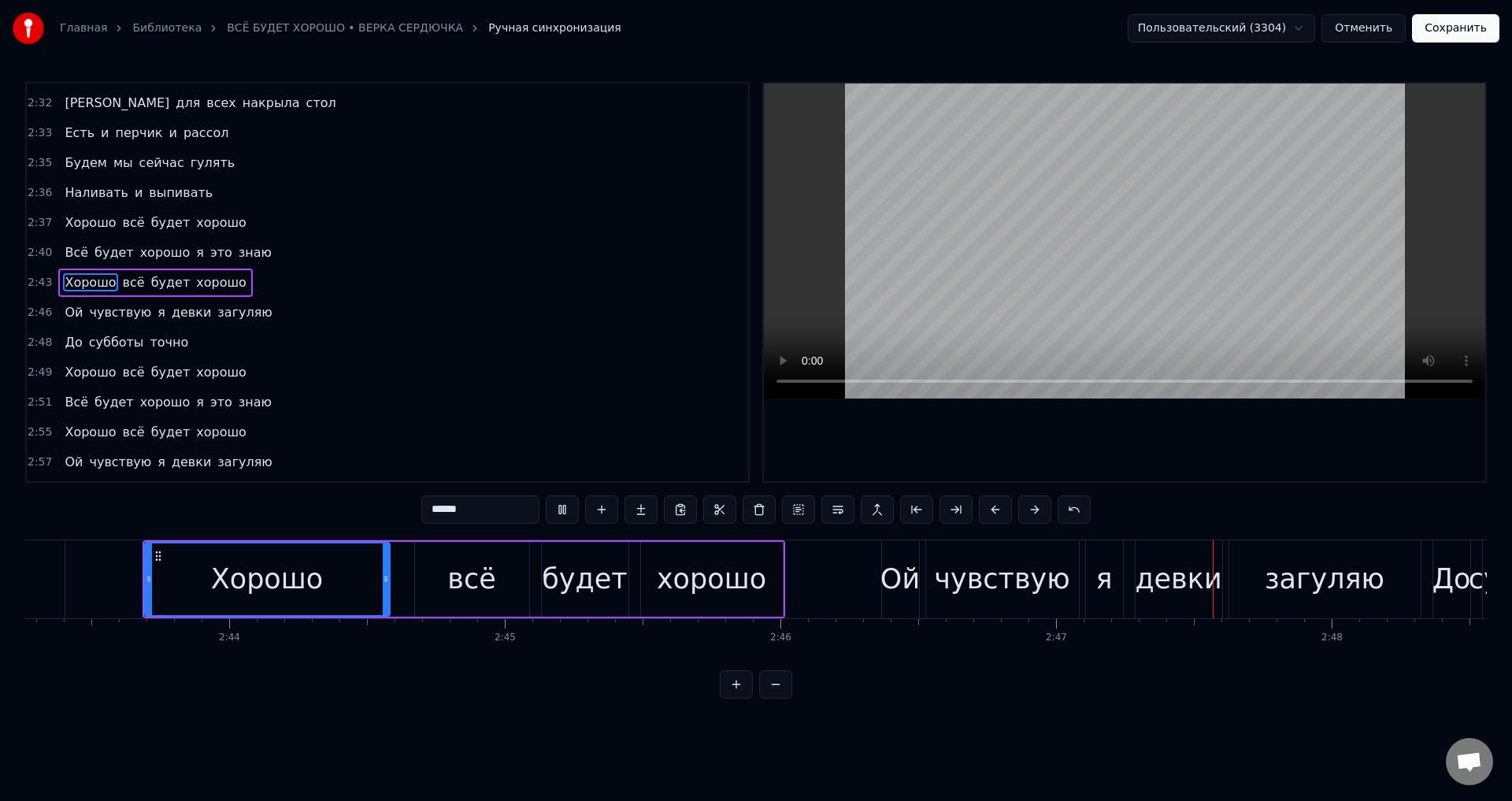
click at [1448, 43] on div "Главная Библиотека ВСЁ БУДЕТ ХОРОШО • ВЕРКА СЕРДЮЧКА Ручная синхронизация Польз…" at bounding box center [756, 28] width 1512 height 57
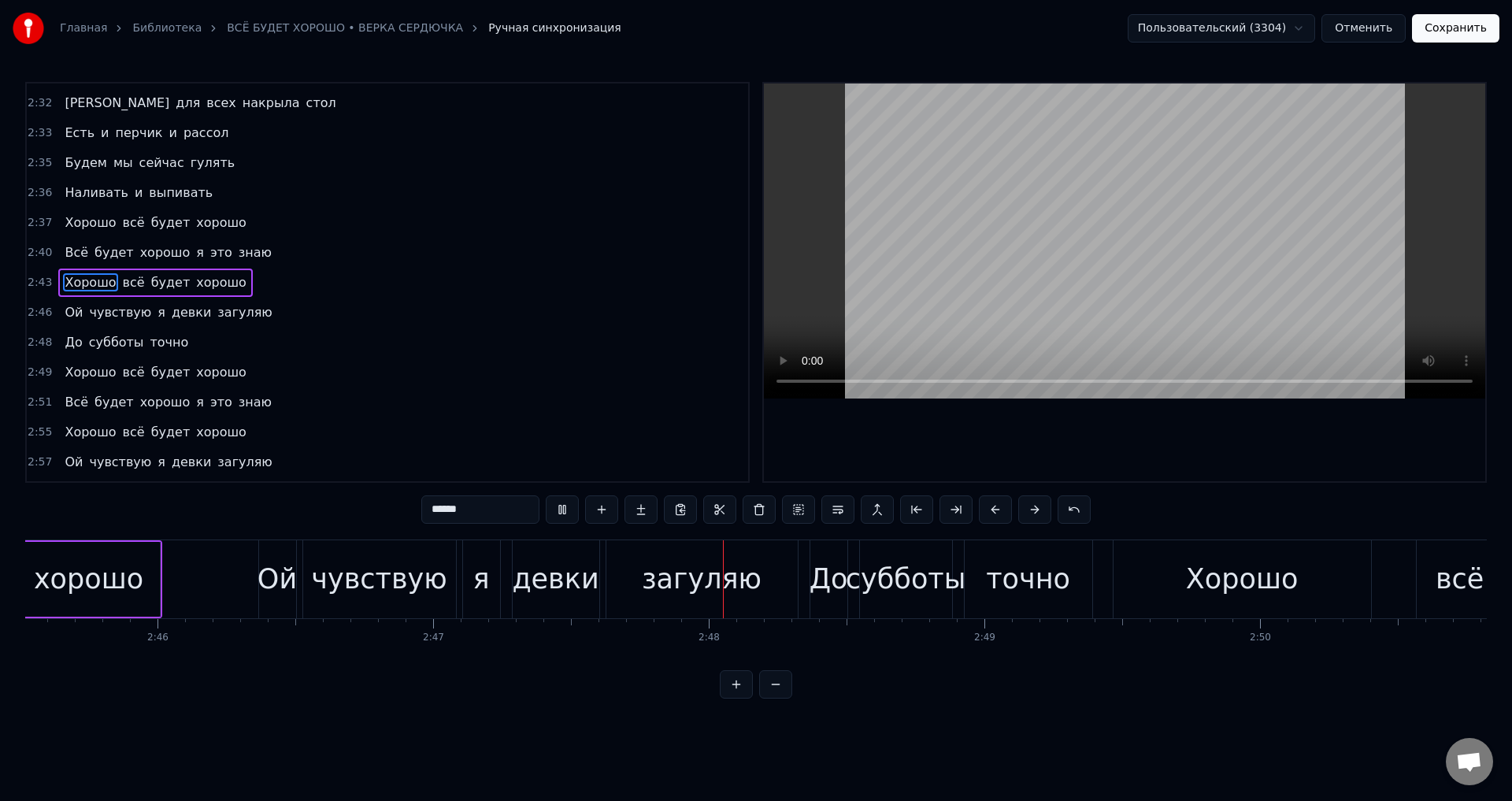
scroll to position [0, 46053]
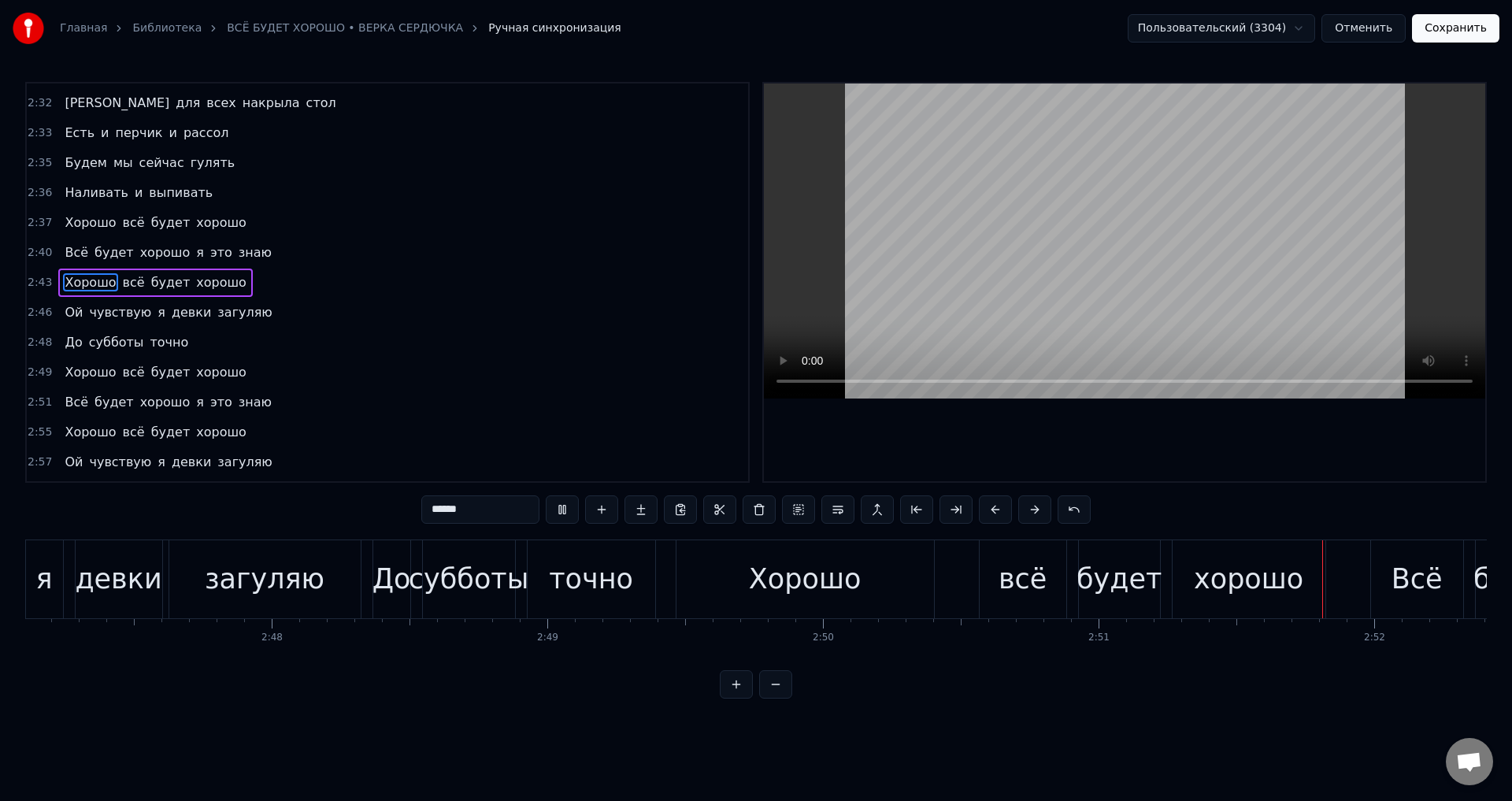
click at [1459, 31] on button "Сохранить" at bounding box center [1455, 28] width 87 height 29
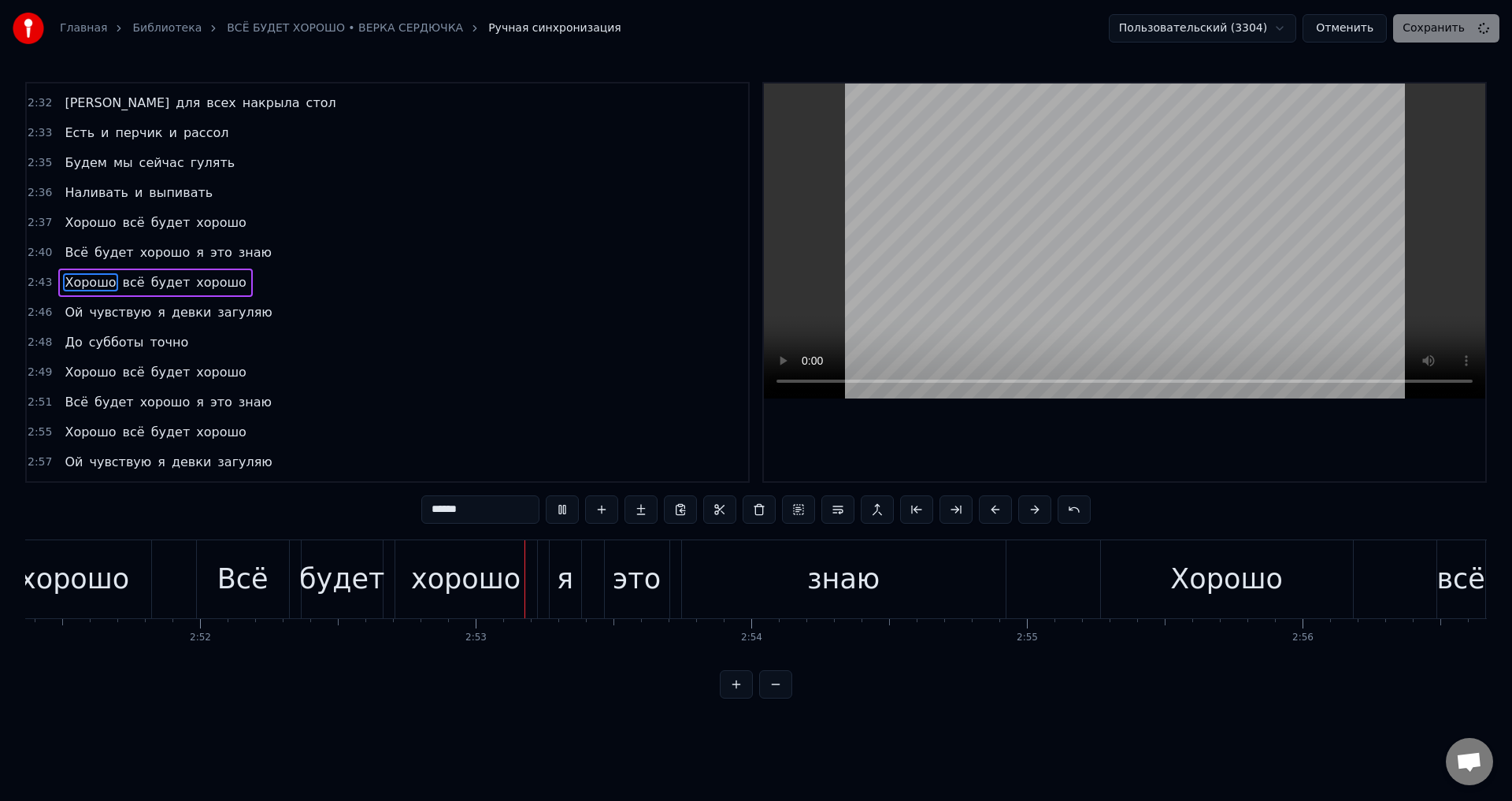
scroll to position [0, 47401]
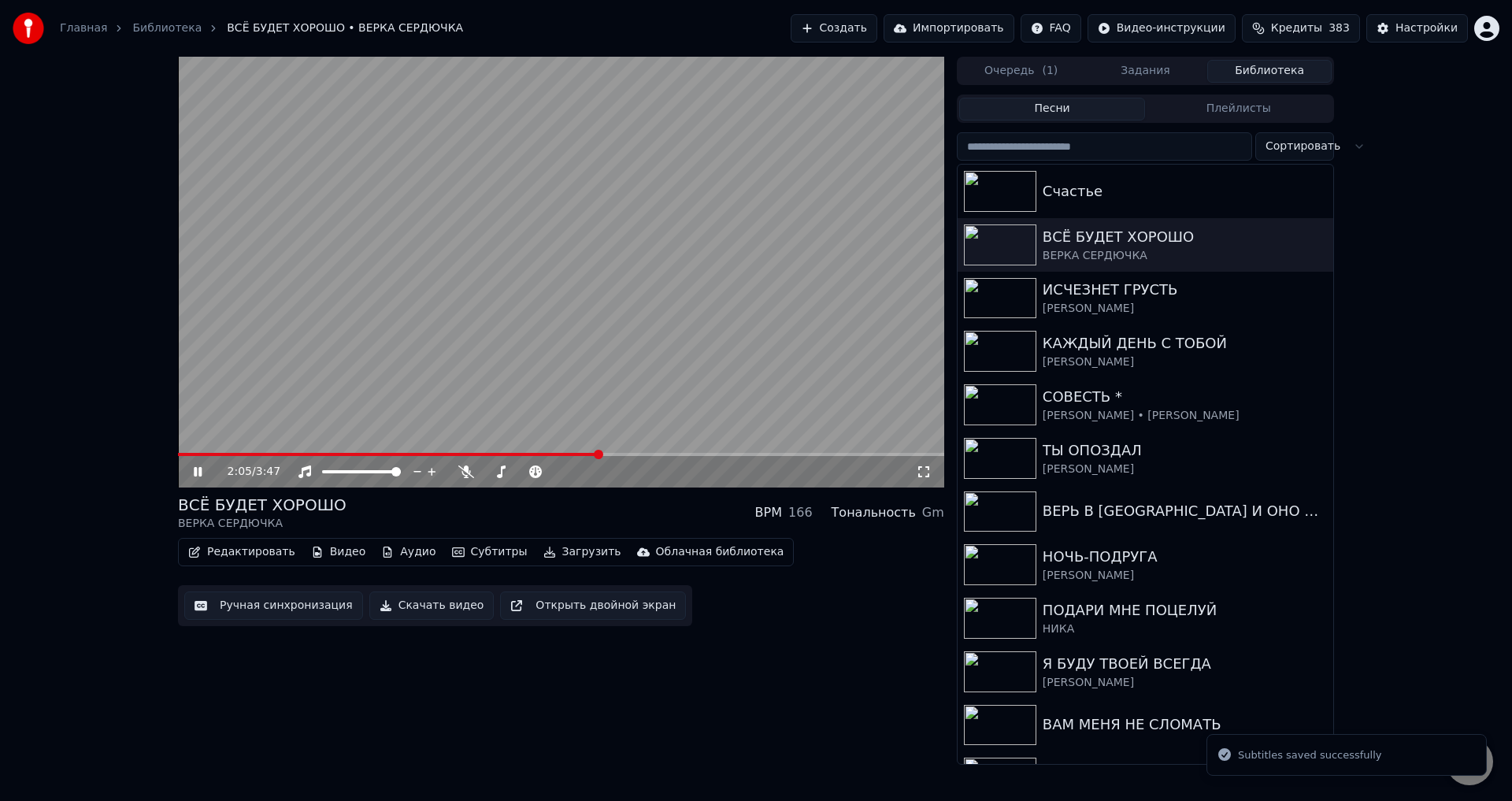
click at [600, 455] on span at bounding box center [561, 455] width 766 height 3
click at [680, 454] on span at bounding box center [561, 455] width 766 height 3
click at [920, 471] on icon at bounding box center [923, 471] width 16 height 12
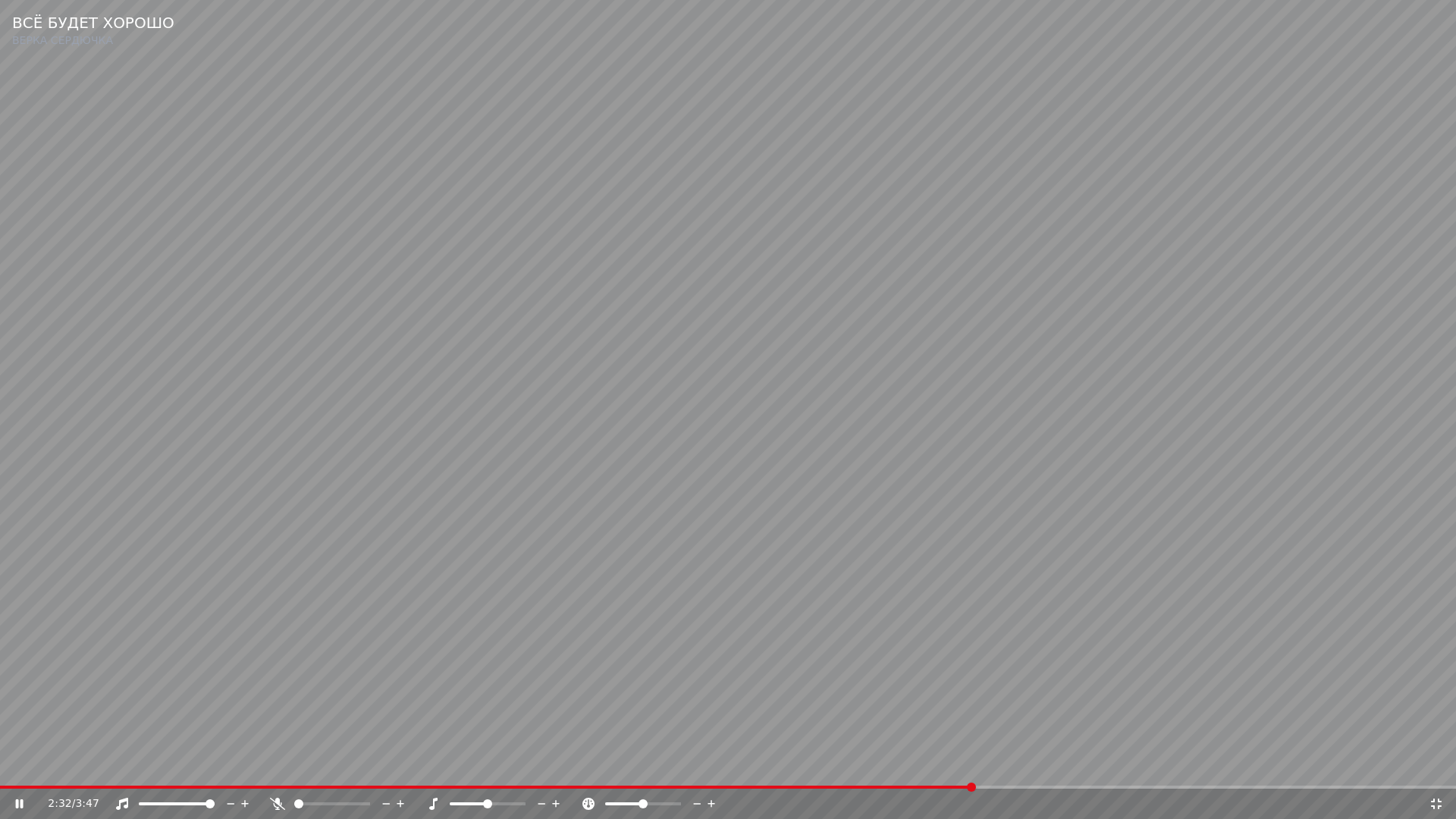
click at [973, 771] on span at bounding box center [486, 787] width 973 height 3
click at [949, 711] on video at bounding box center [728, 410] width 1456 height 819
click at [968, 711] on video at bounding box center [728, 410] width 1456 height 819
click at [1442, 771] on icon at bounding box center [1435, 803] width 15 height 12
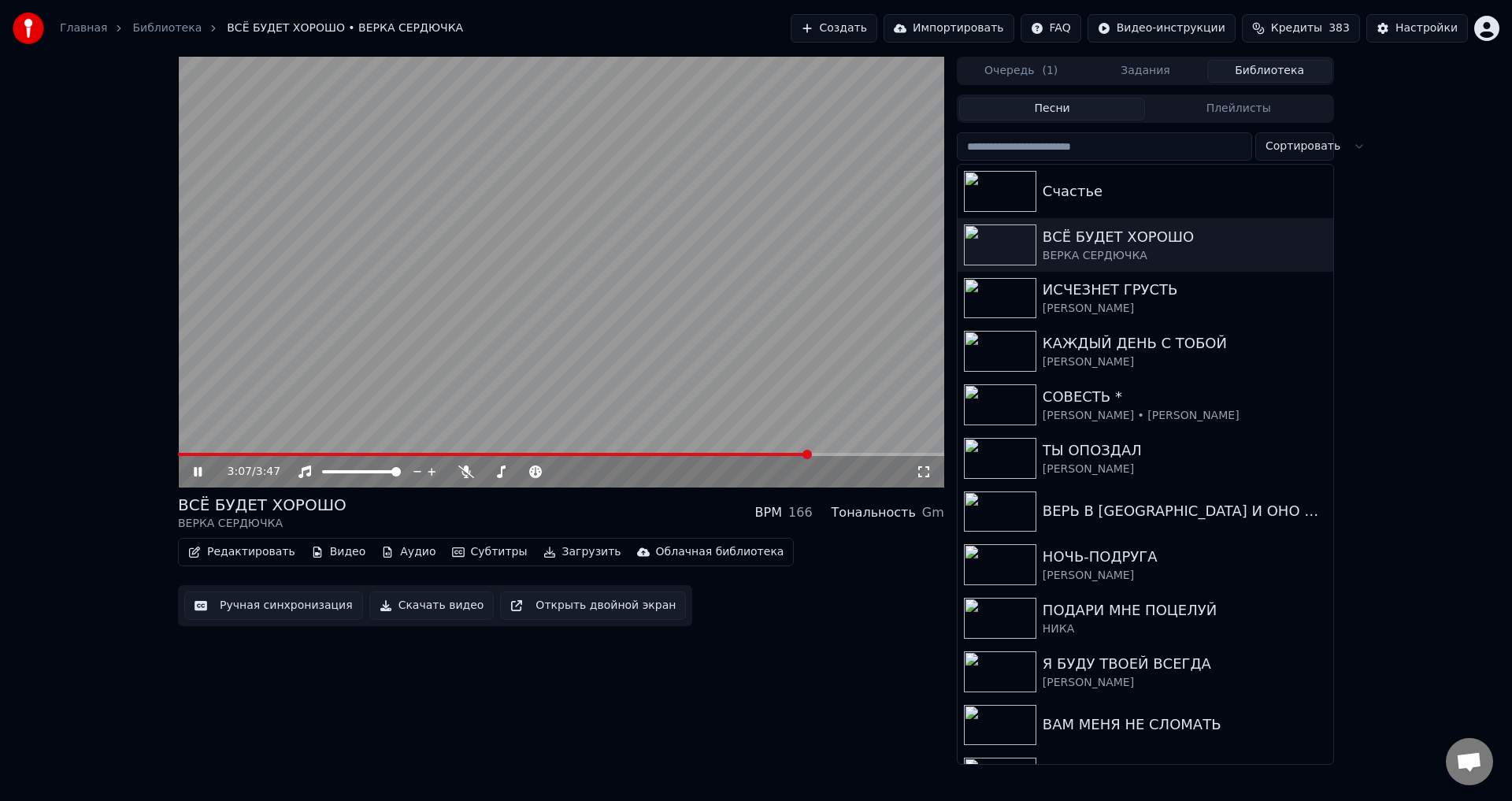
click at [311, 600] on button "Ручная синхронизация" at bounding box center [273, 605] width 179 height 29
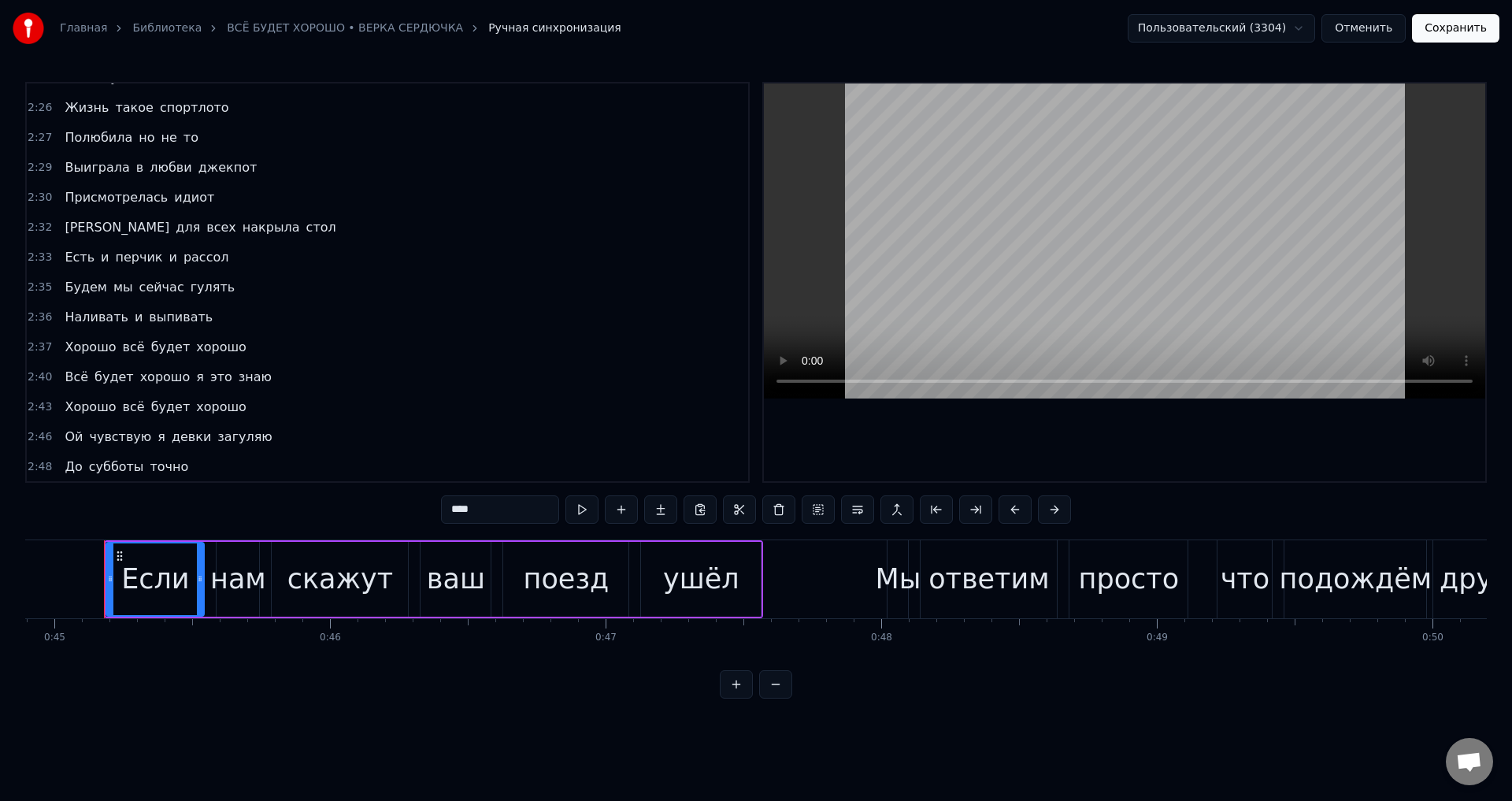
scroll to position [787, 0]
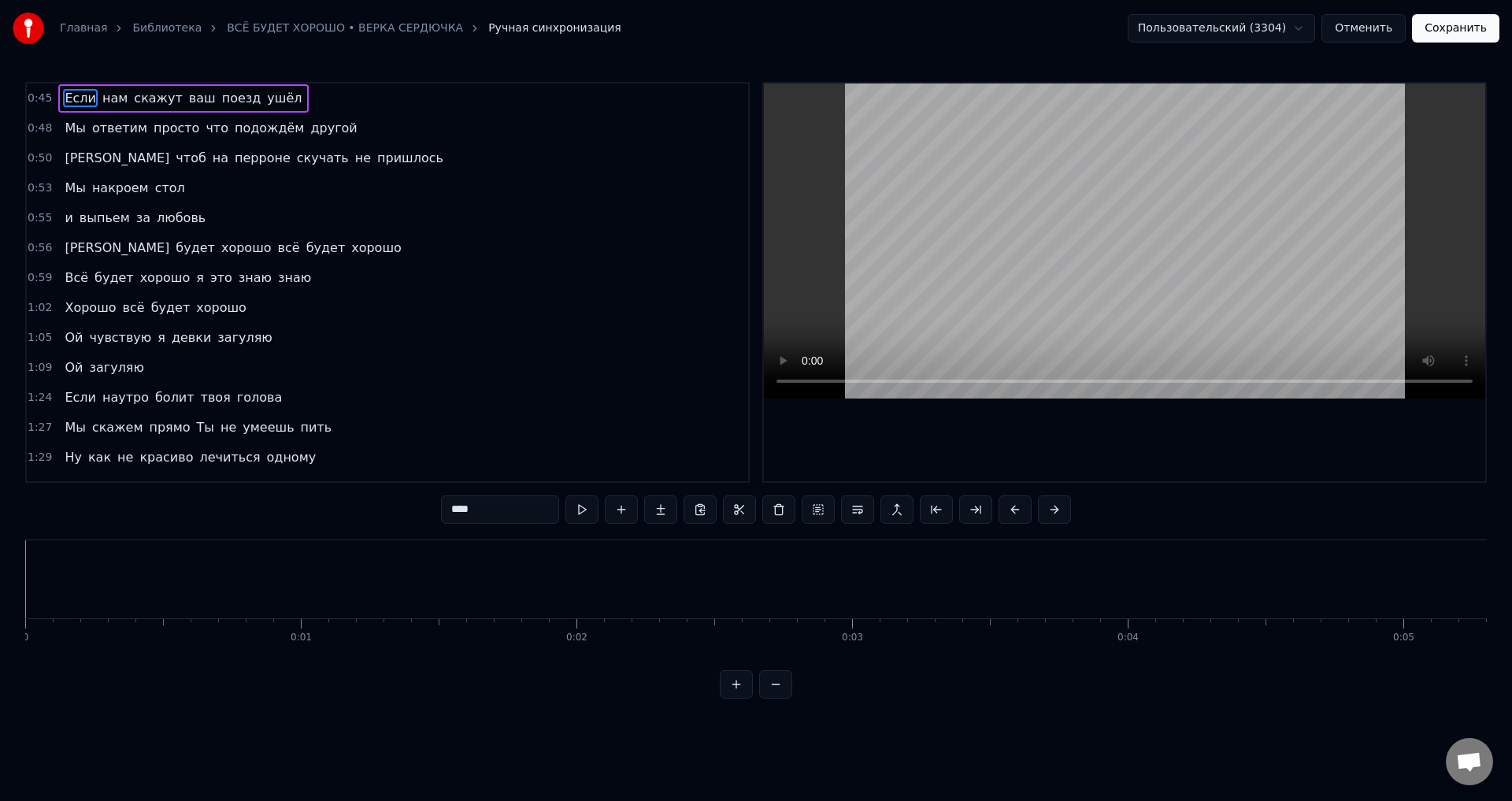
scroll to position [0, 12373]
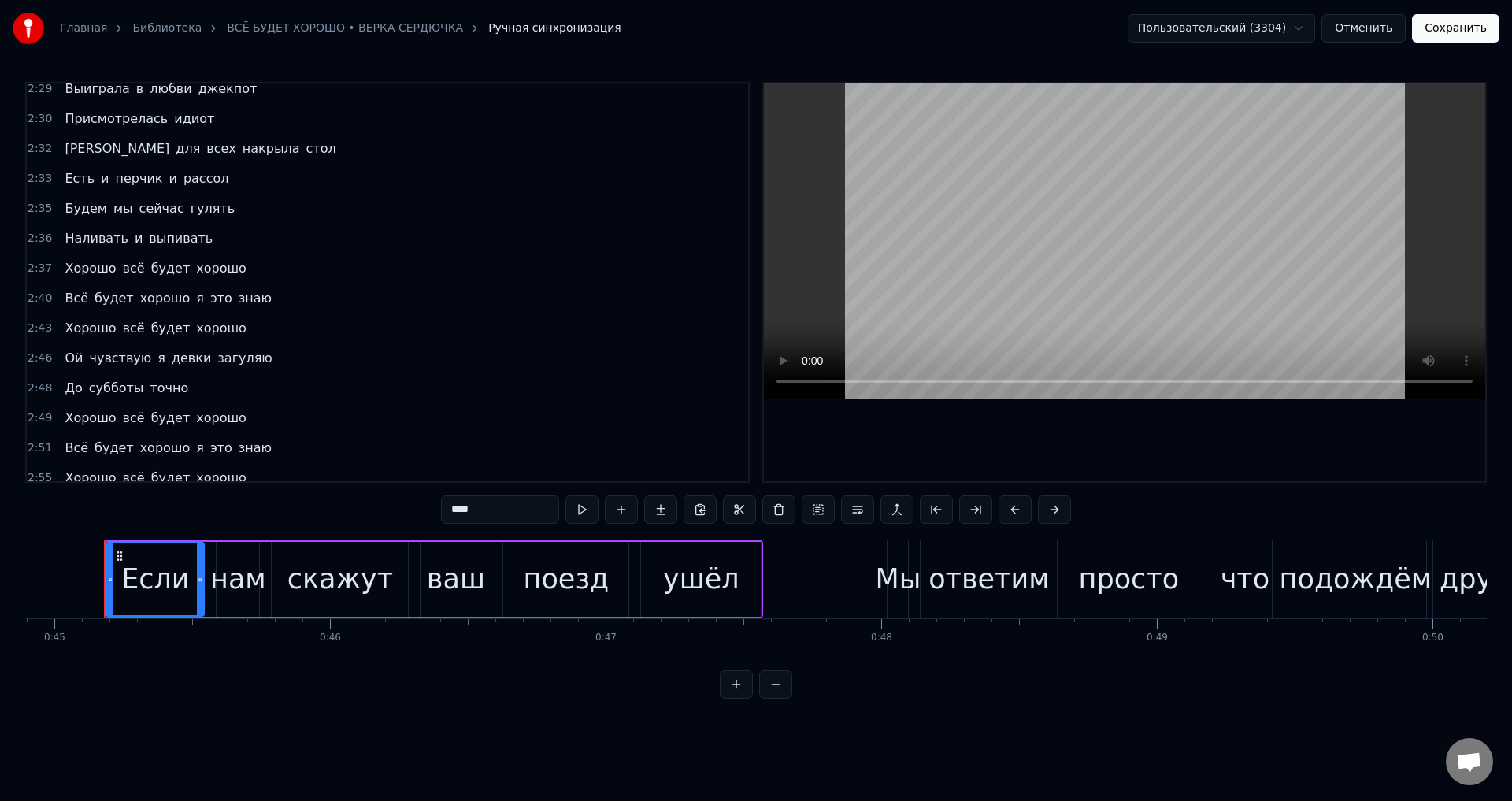
click at [63, 298] on span "Всё" at bounding box center [76, 298] width 27 height 18
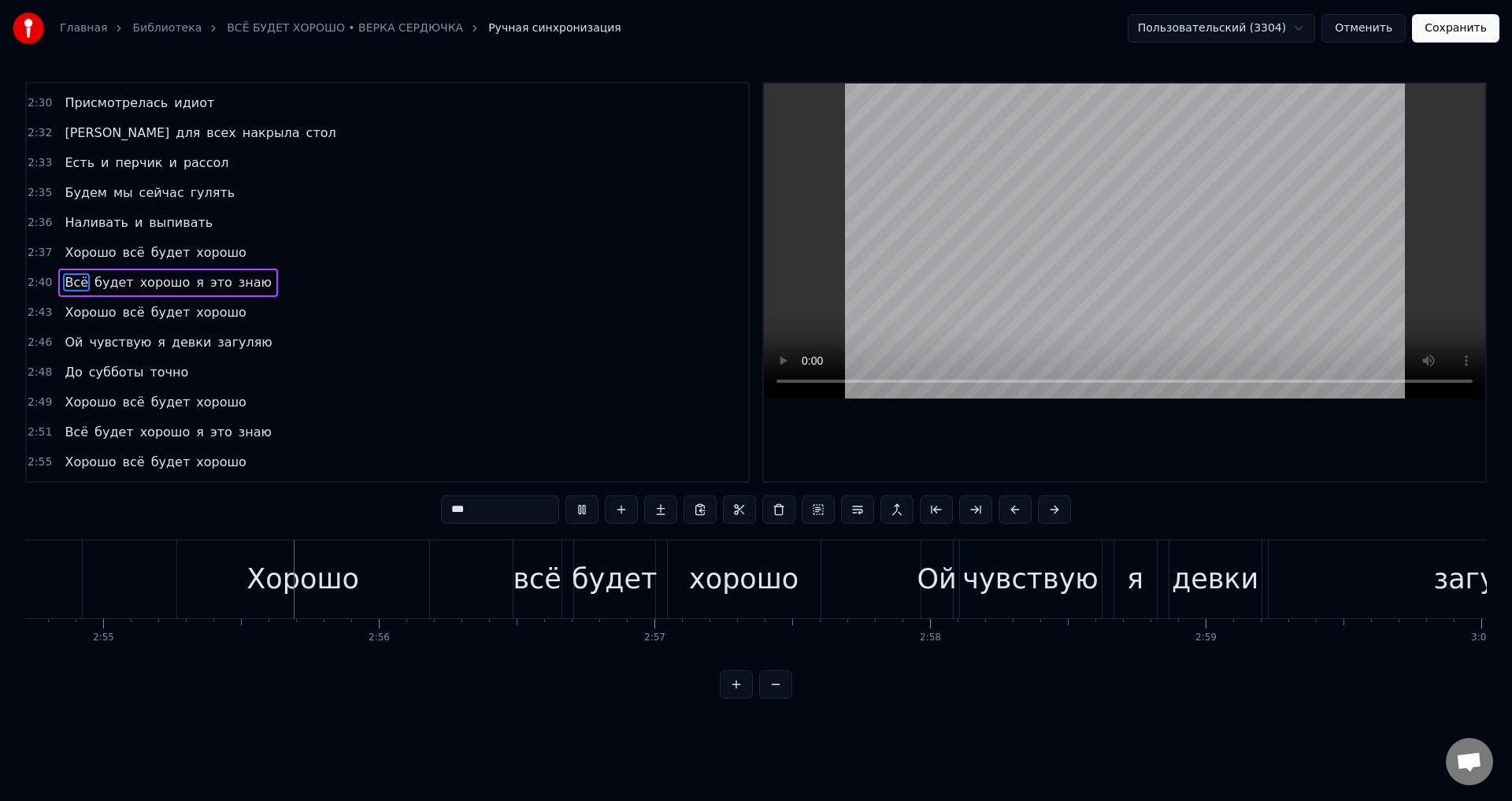
scroll to position [0, 48161]
click at [74, 166] on span "Есть" at bounding box center [80, 162] width 33 height 18
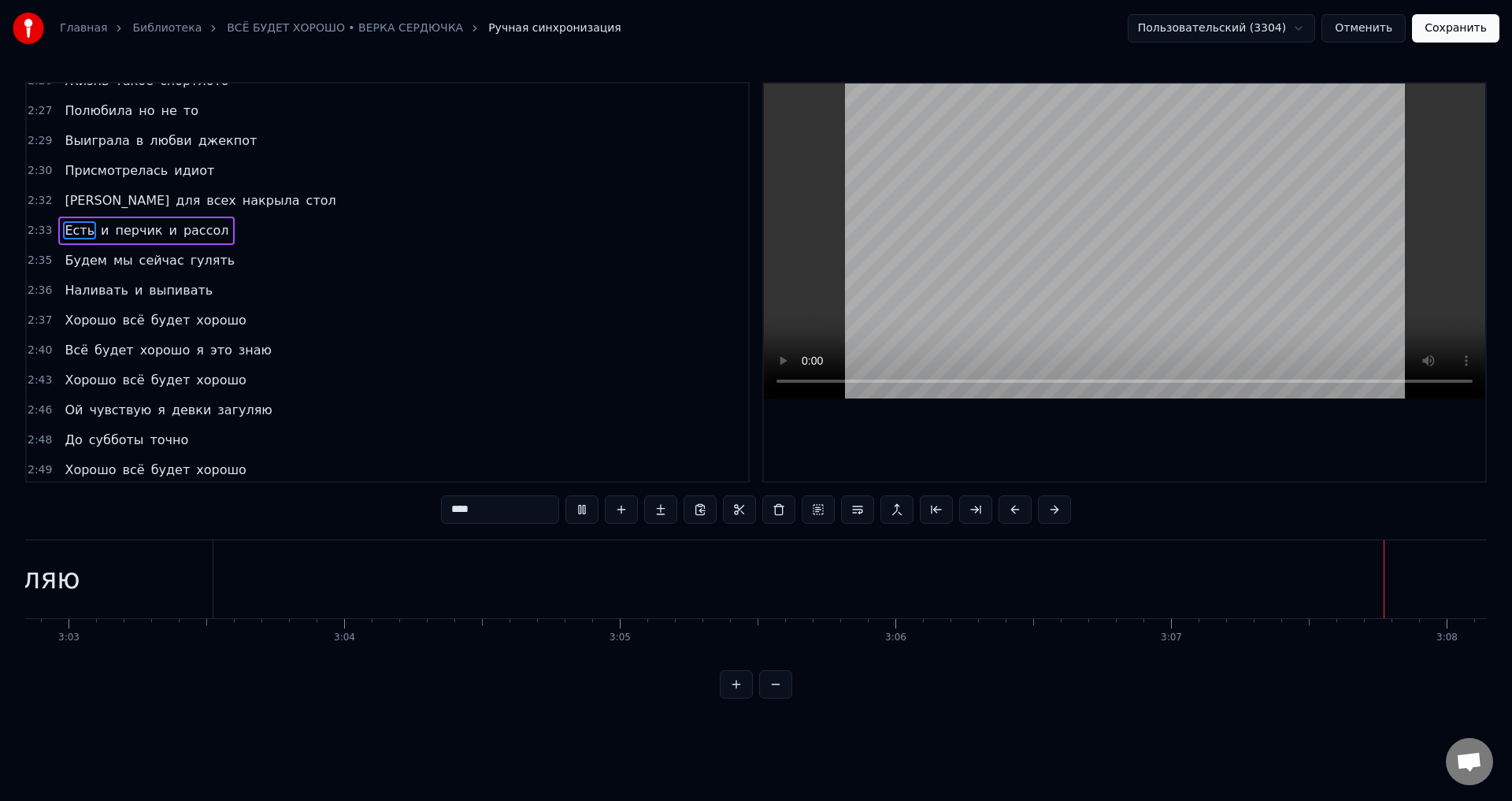
scroll to position [646, 0]
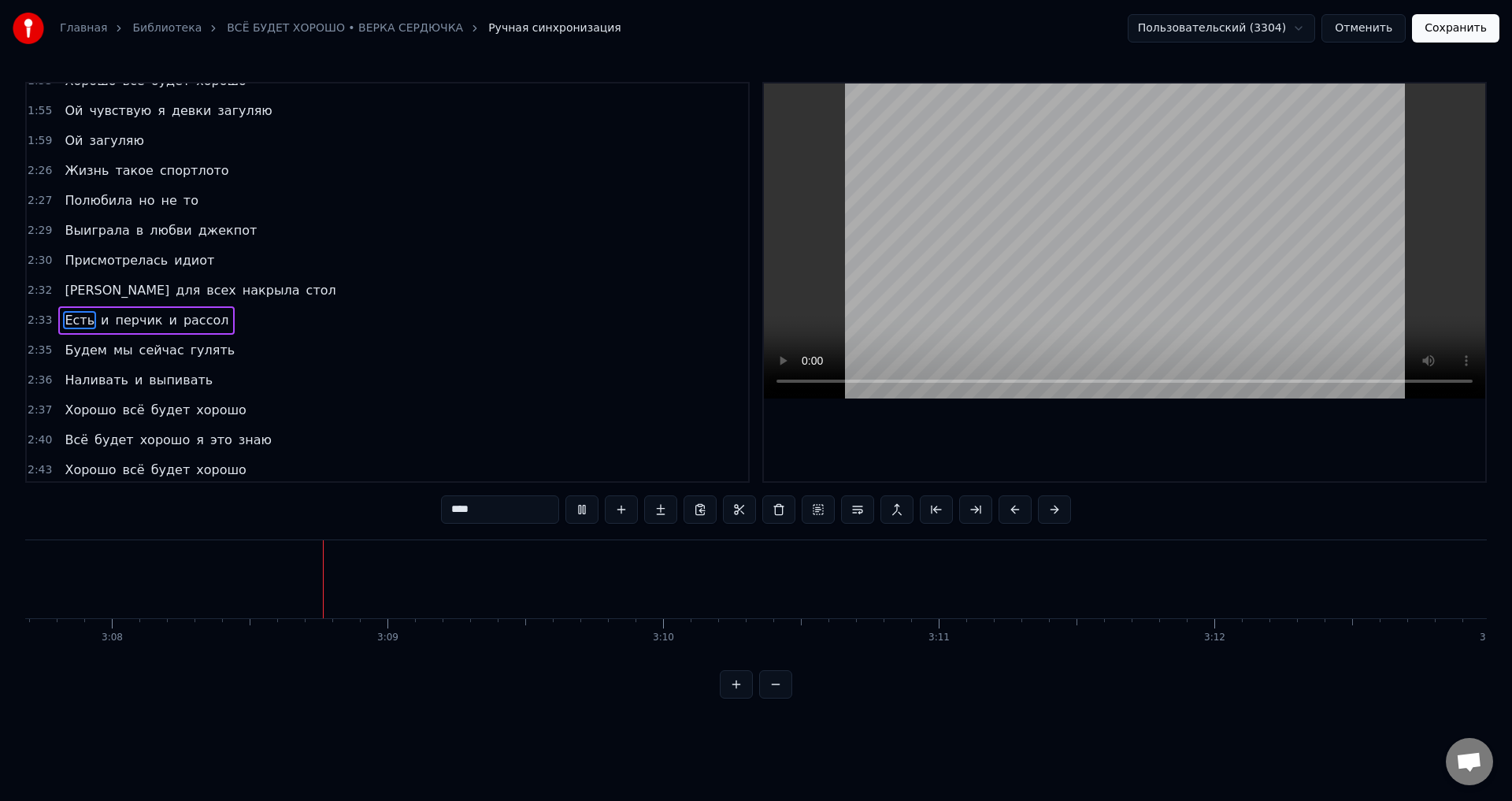
click at [78, 172] on span "Жизнь" at bounding box center [87, 171] width 48 height 18
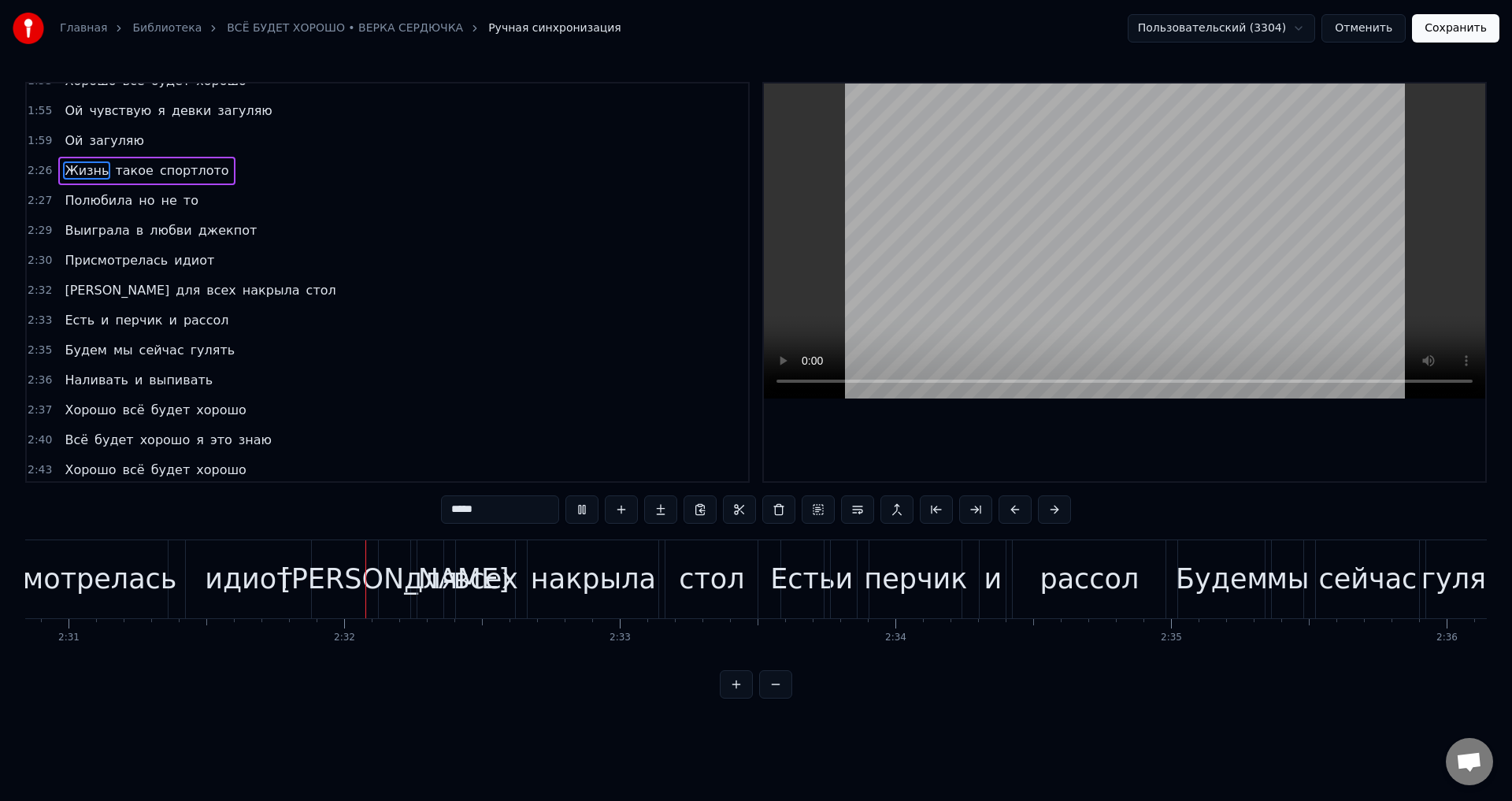
scroll to position [0, 41573]
click at [182, 201] on span "то" at bounding box center [191, 200] width 18 height 18
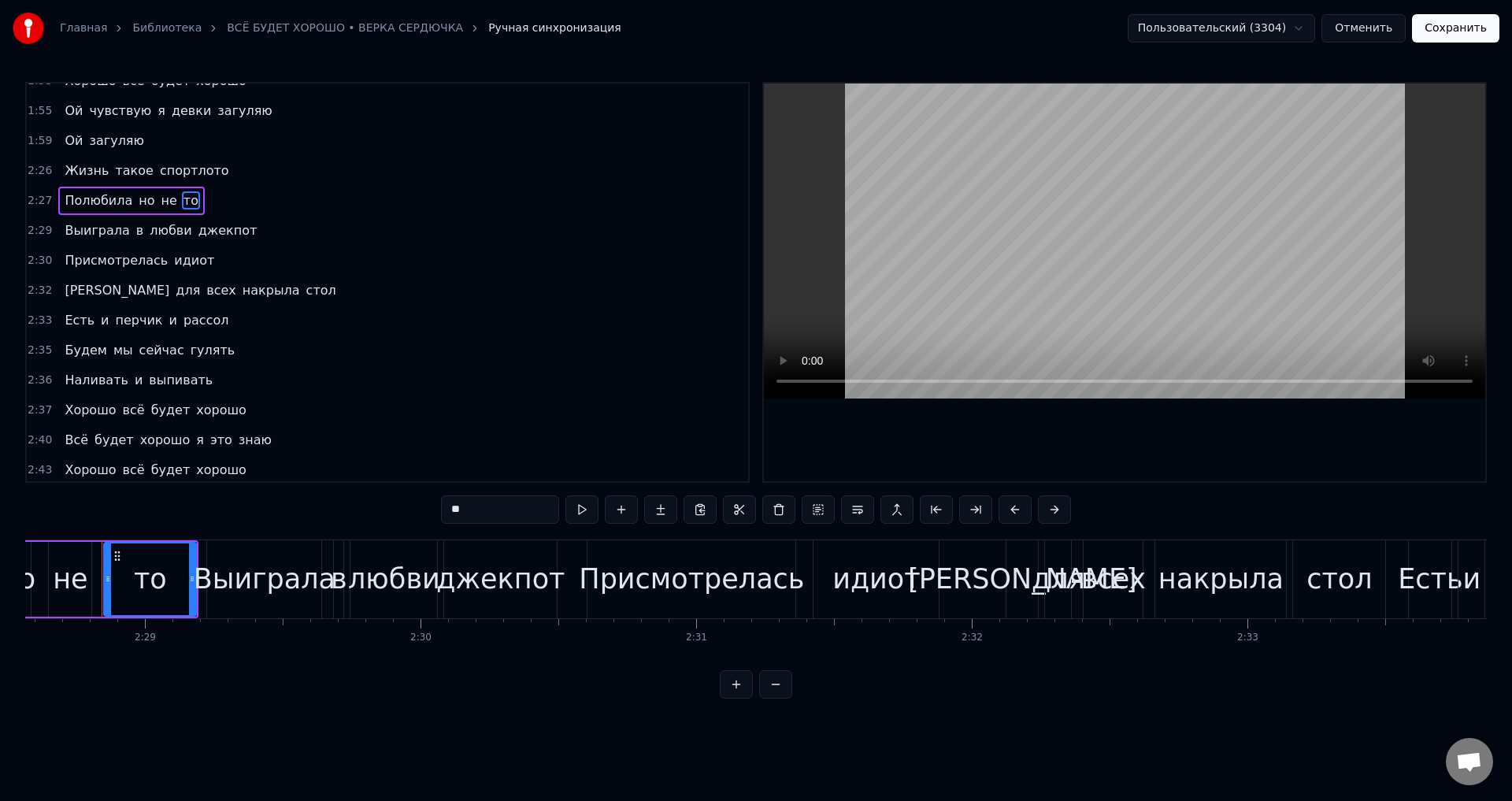
scroll to position [0, 40941]
click at [164, 590] on div "то" at bounding box center [153, 579] width 33 height 42
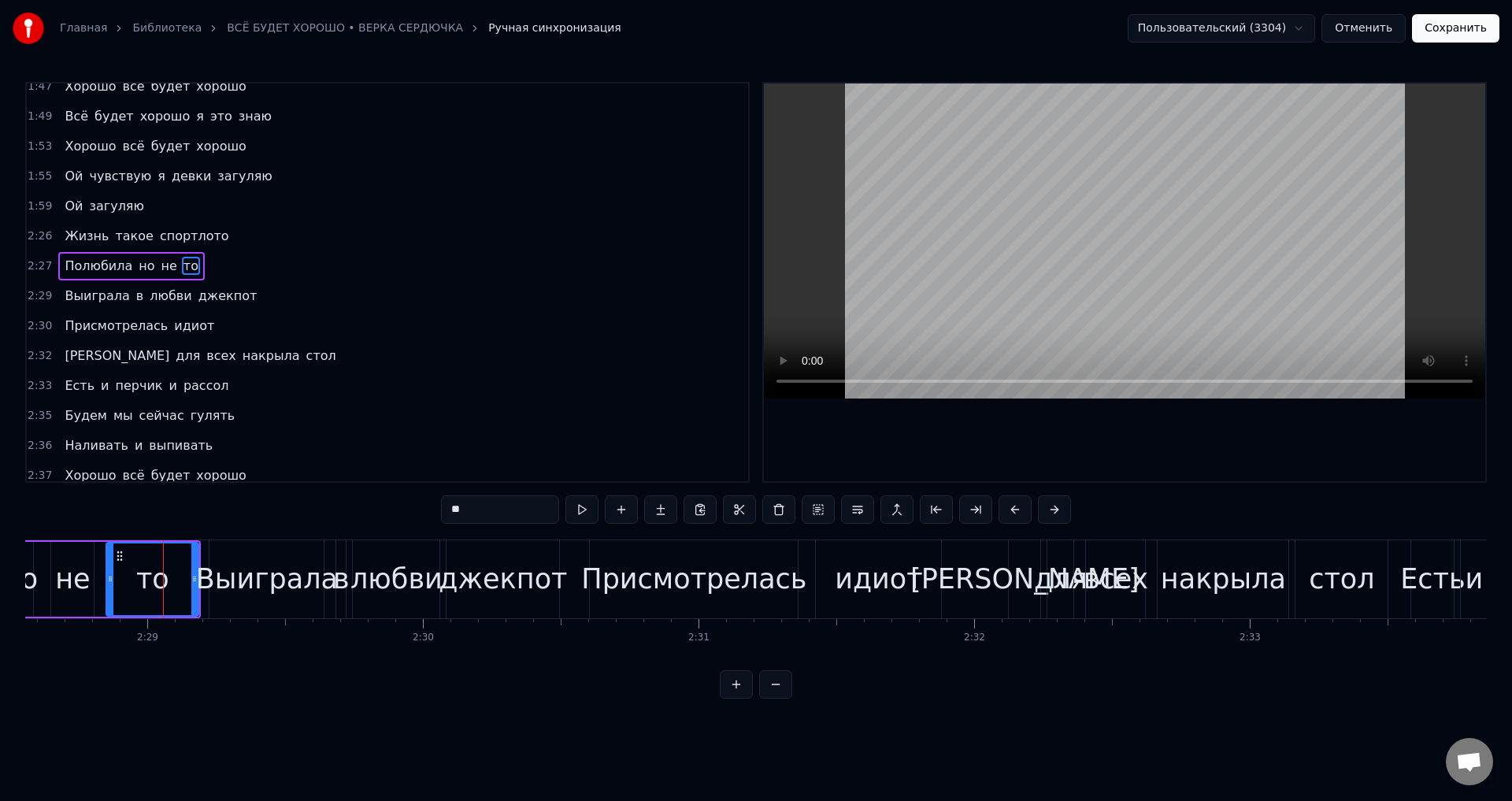
scroll to position [564, 0]
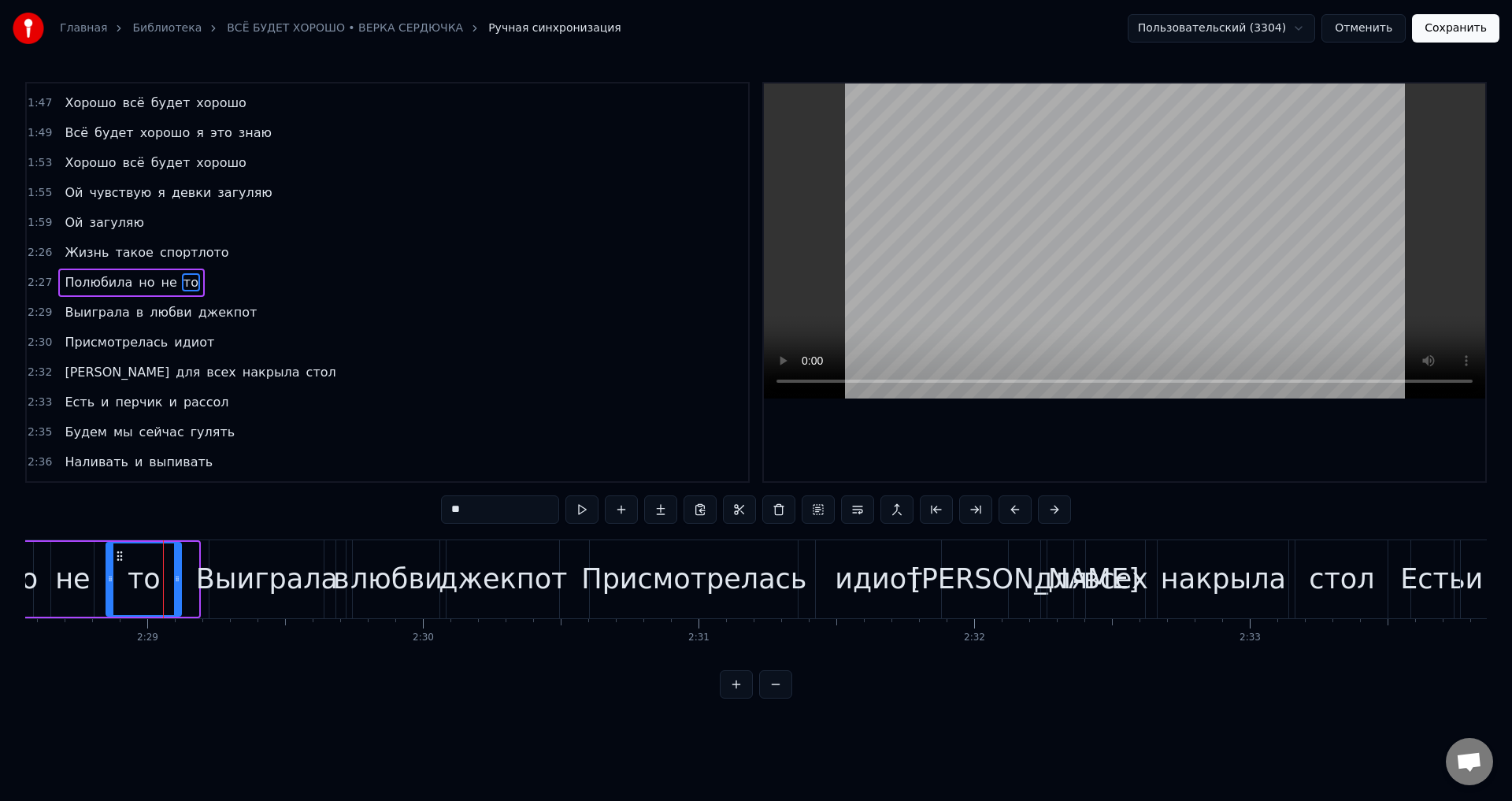
drag, startPoint x: 194, startPoint y: 590, endPoint x: 176, endPoint y: 590, distance: 18.0
click at [176, 590] on div at bounding box center [177, 579] width 7 height 71
click at [60, 586] on div "не" at bounding box center [72, 579] width 34 height 42
type input "**"
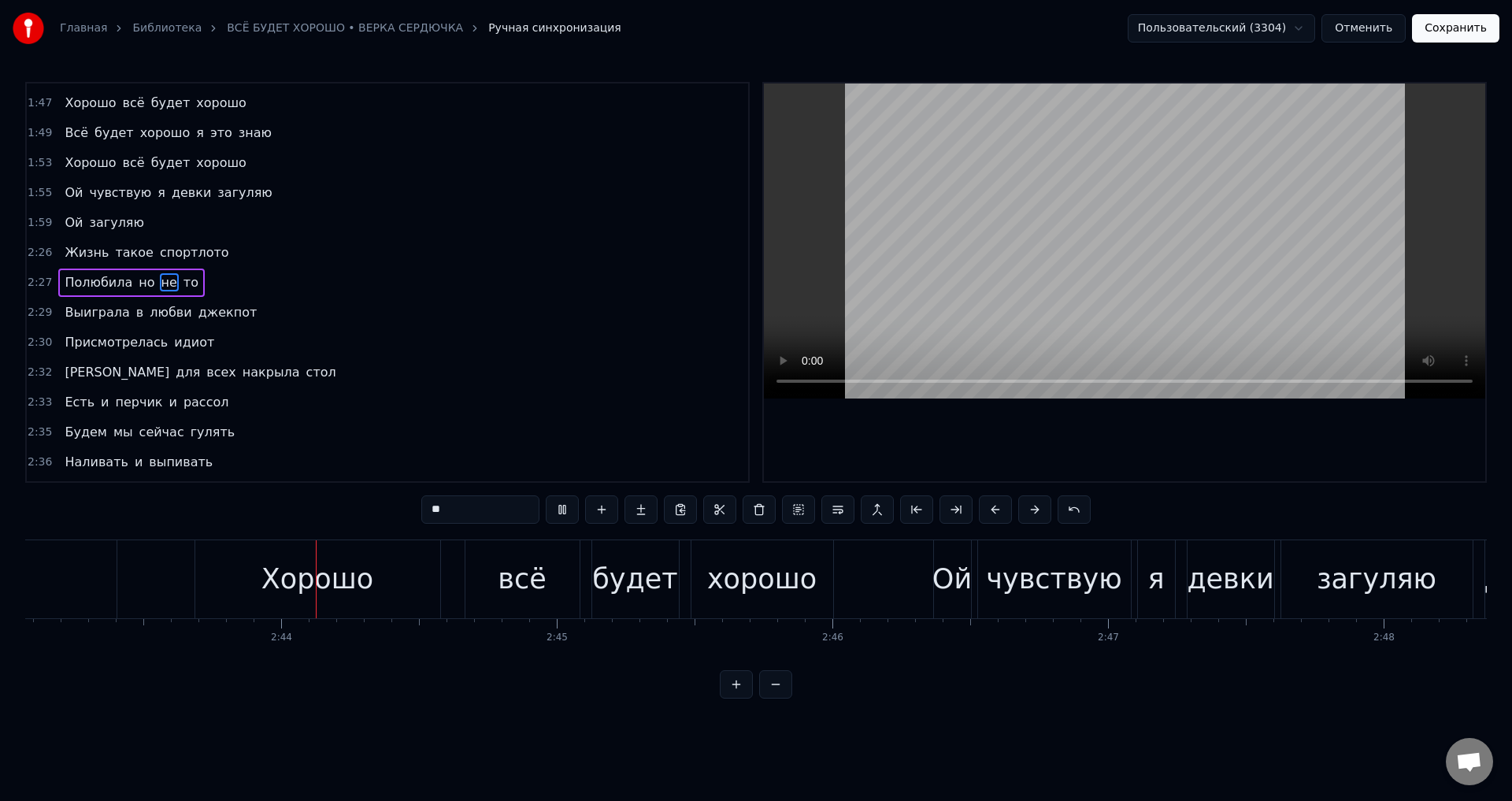
scroll to position [0, 44951]
click at [432, 565] on div "Хорошо всё будет хорошо" at bounding box center [505, 579] width 643 height 78
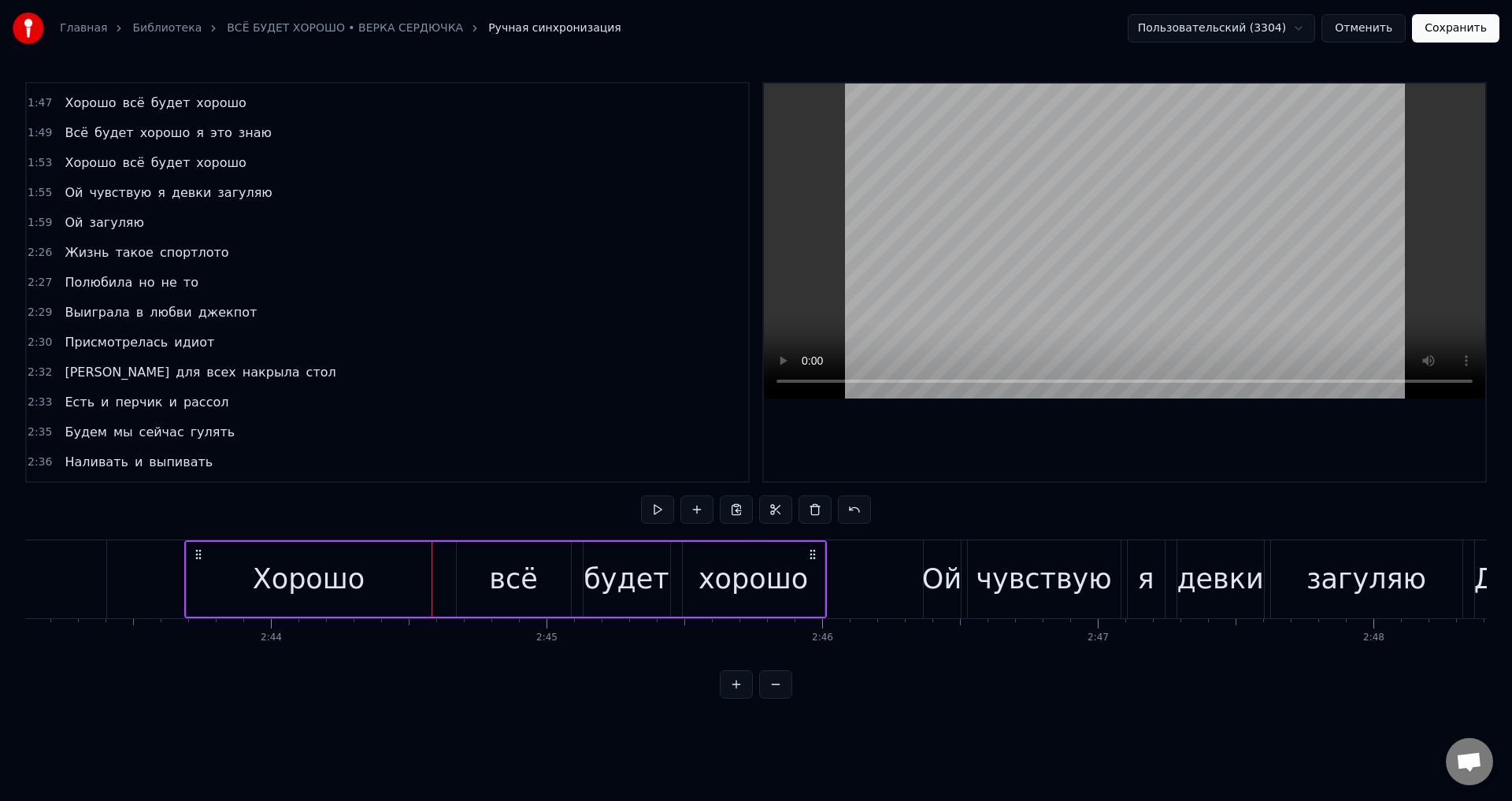
click at [412, 572] on div "Хорошо" at bounding box center [309, 579] width 245 height 75
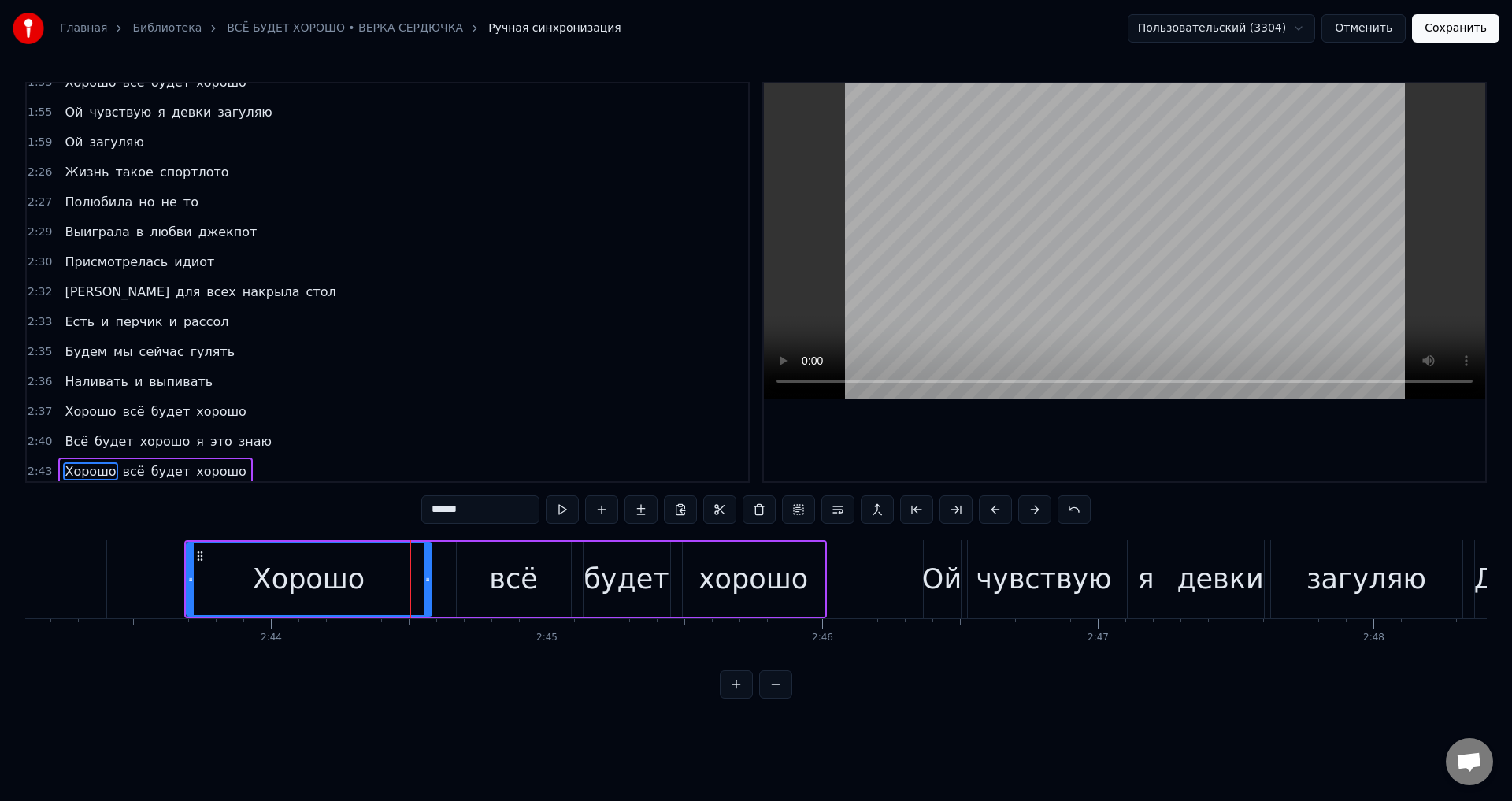
scroll to position [833, 0]
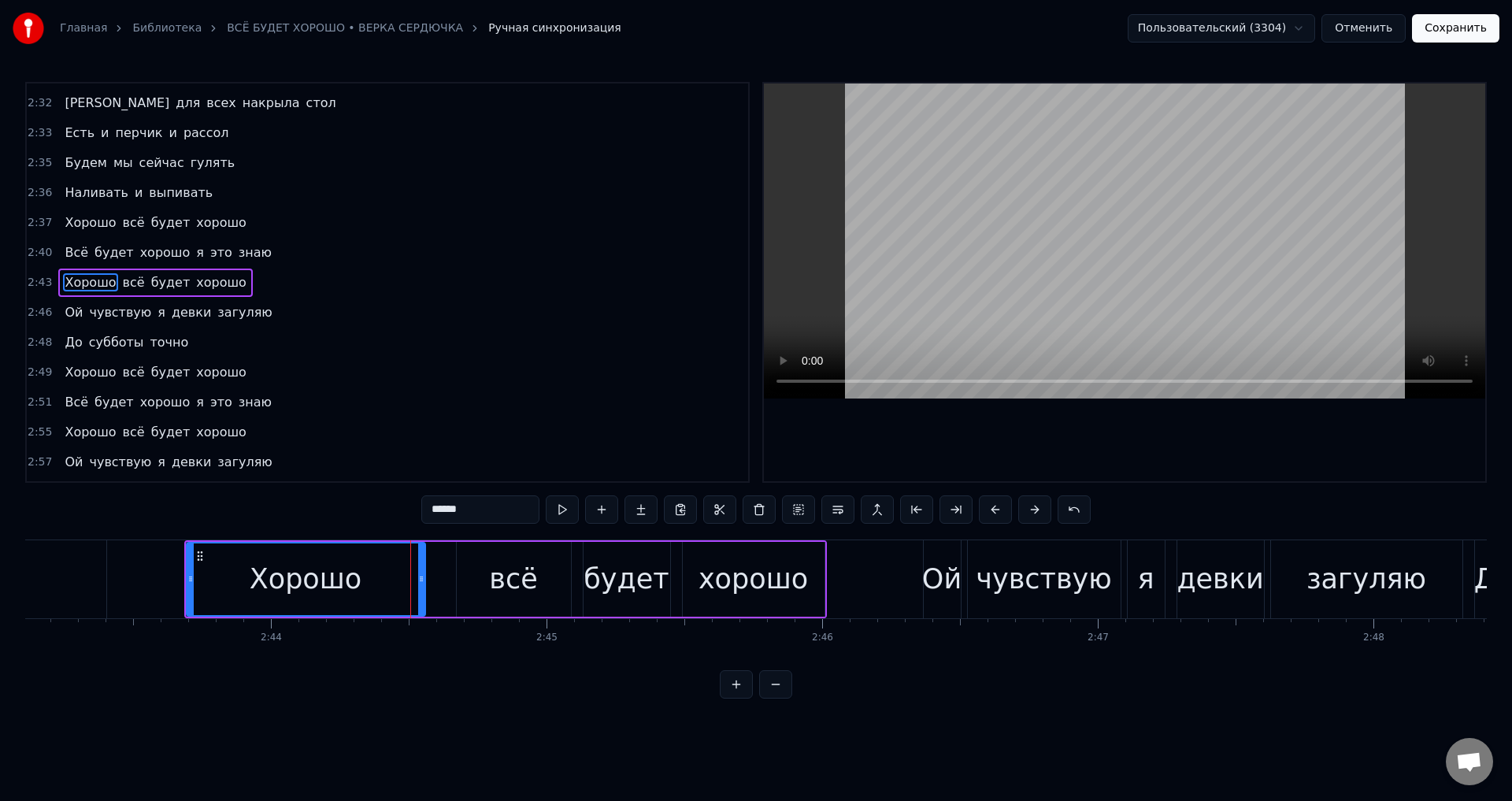
click at [422, 574] on icon at bounding box center [421, 578] width 7 height 12
drag, startPoint x: 340, startPoint y: 584, endPoint x: 433, endPoint y: 544, distance: 101.2
click at [347, 579] on div "Хорошо" at bounding box center [305, 579] width 112 height 42
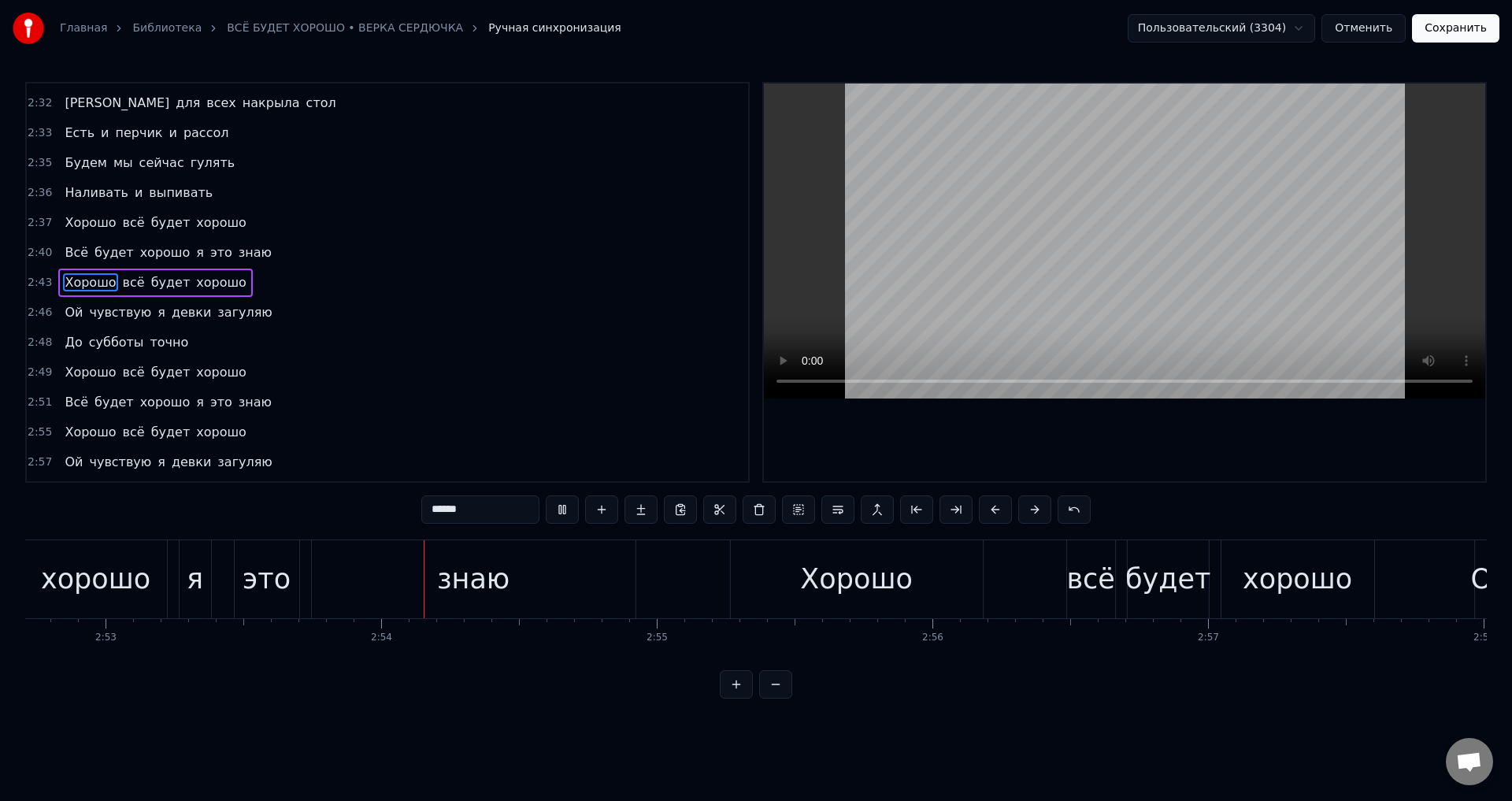
scroll to position [0, 47694]
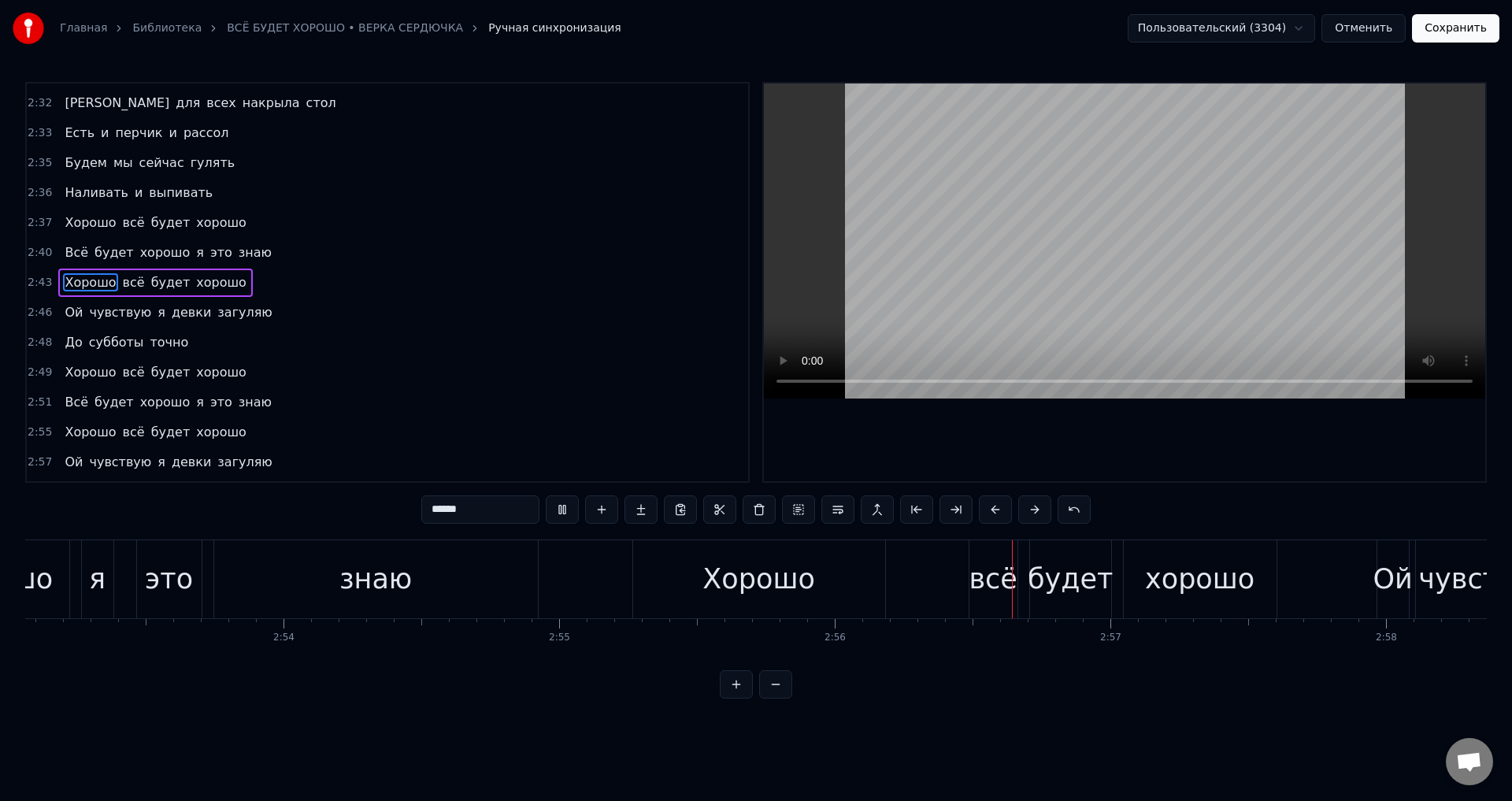
click at [1473, 27] on button "Сохранить" at bounding box center [1455, 28] width 87 height 29
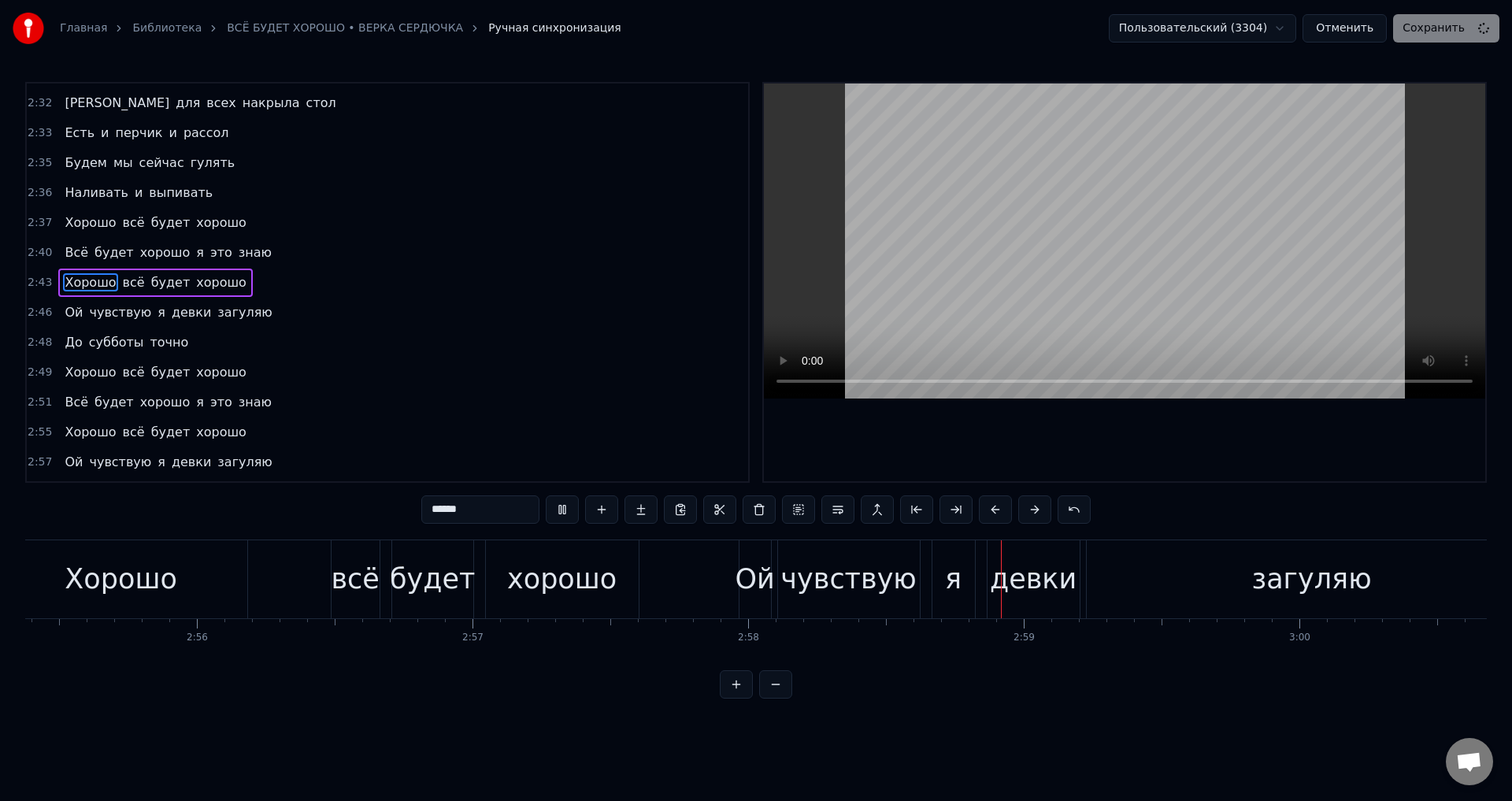
scroll to position [0, 49078]
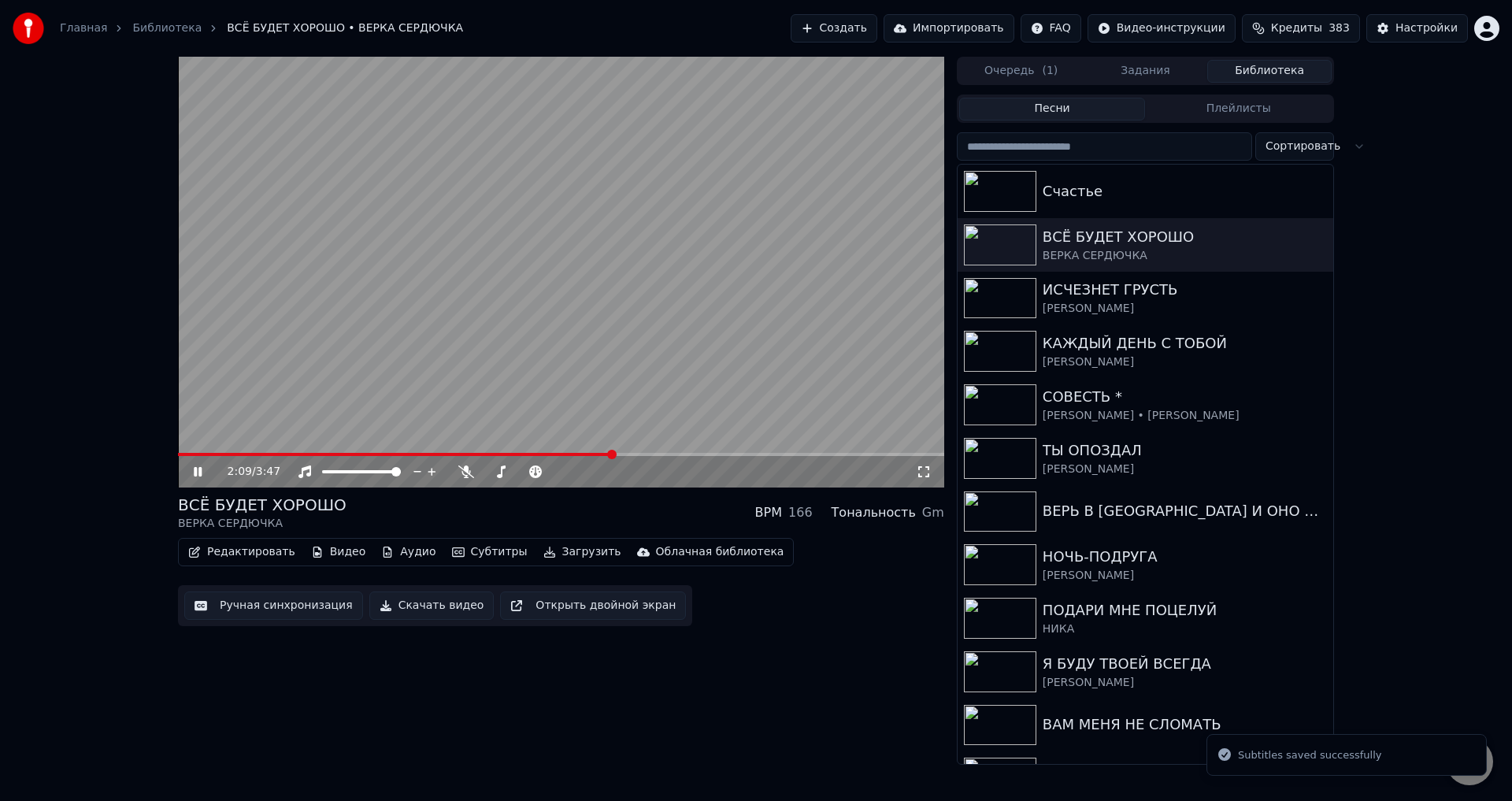
click at [612, 455] on span at bounding box center [561, 455] width 766 height 3
click at [670, 454] on span at bounding box center [561, 455] width 766 height 3
click at [709, 454] on span at bounding box center [561, 455] width 766 height 3
click at [914, 474] on div "2:39 / 3:47" at bounding box center [571, 471] width 688 height 16
click at [928, 469] on icon at bounding box center [923, 471] width 11 height 11
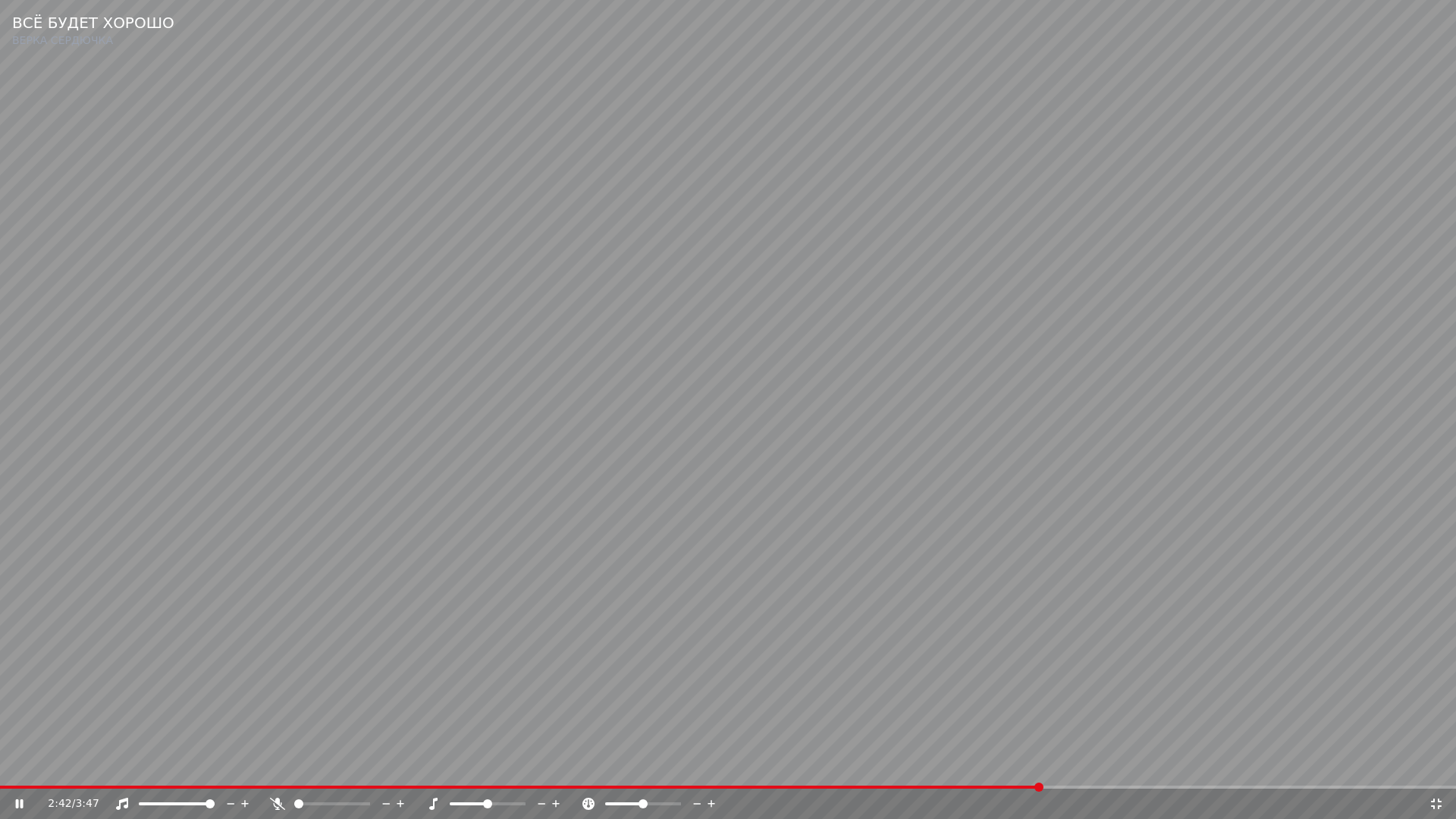
click at [904, 771] on span at bounding box center [520, 787] width 1041 height 3
click at [991, 726] on video at bounding box center [728, 410] width 1456 height 819
click at [1435, 771] on icon at bounding box center [1435, 803] width 15 height 12
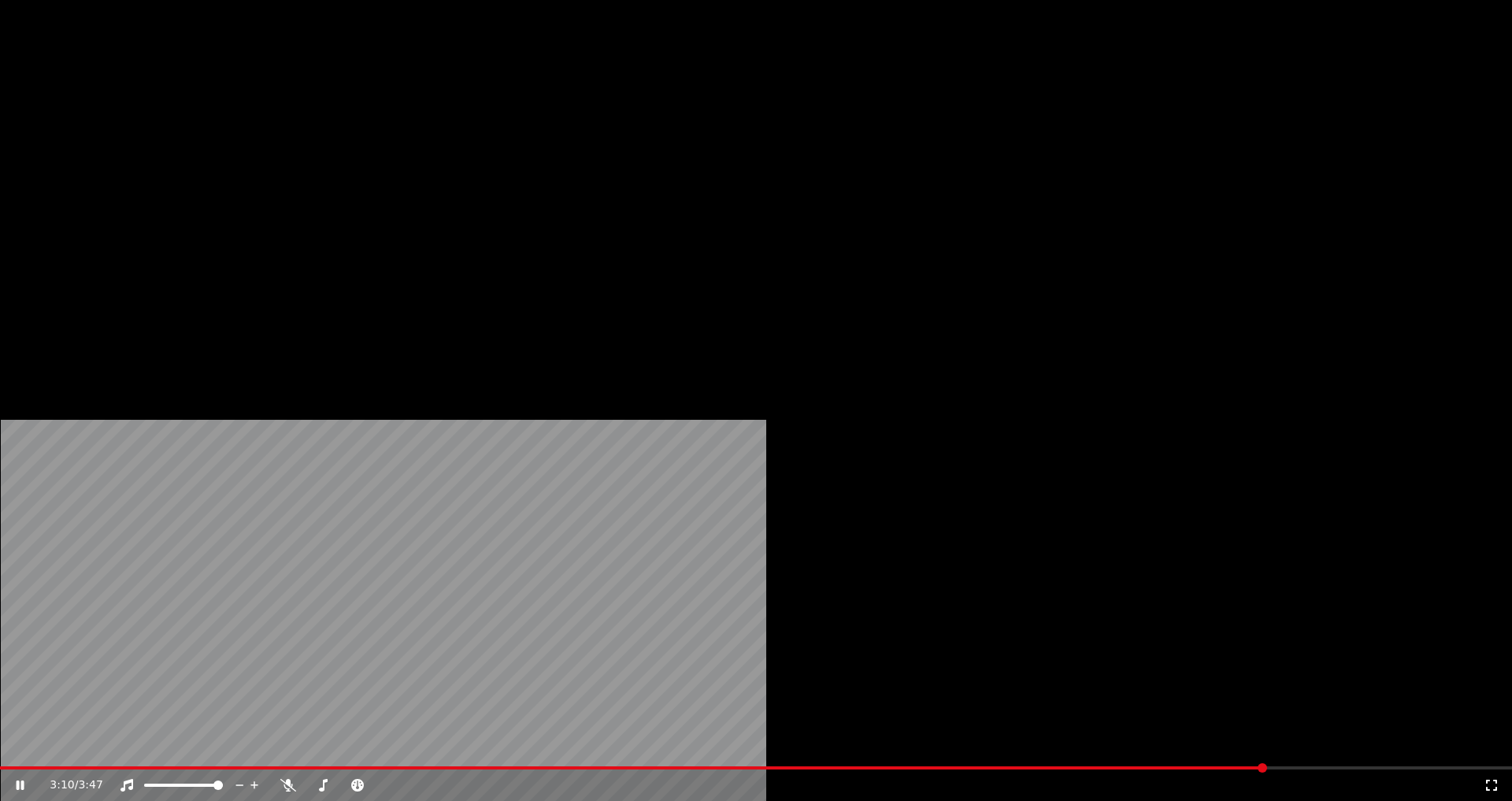
click at [552, 132] on button "Загрузить" at bounding box center [582, 121] width 90 height 22
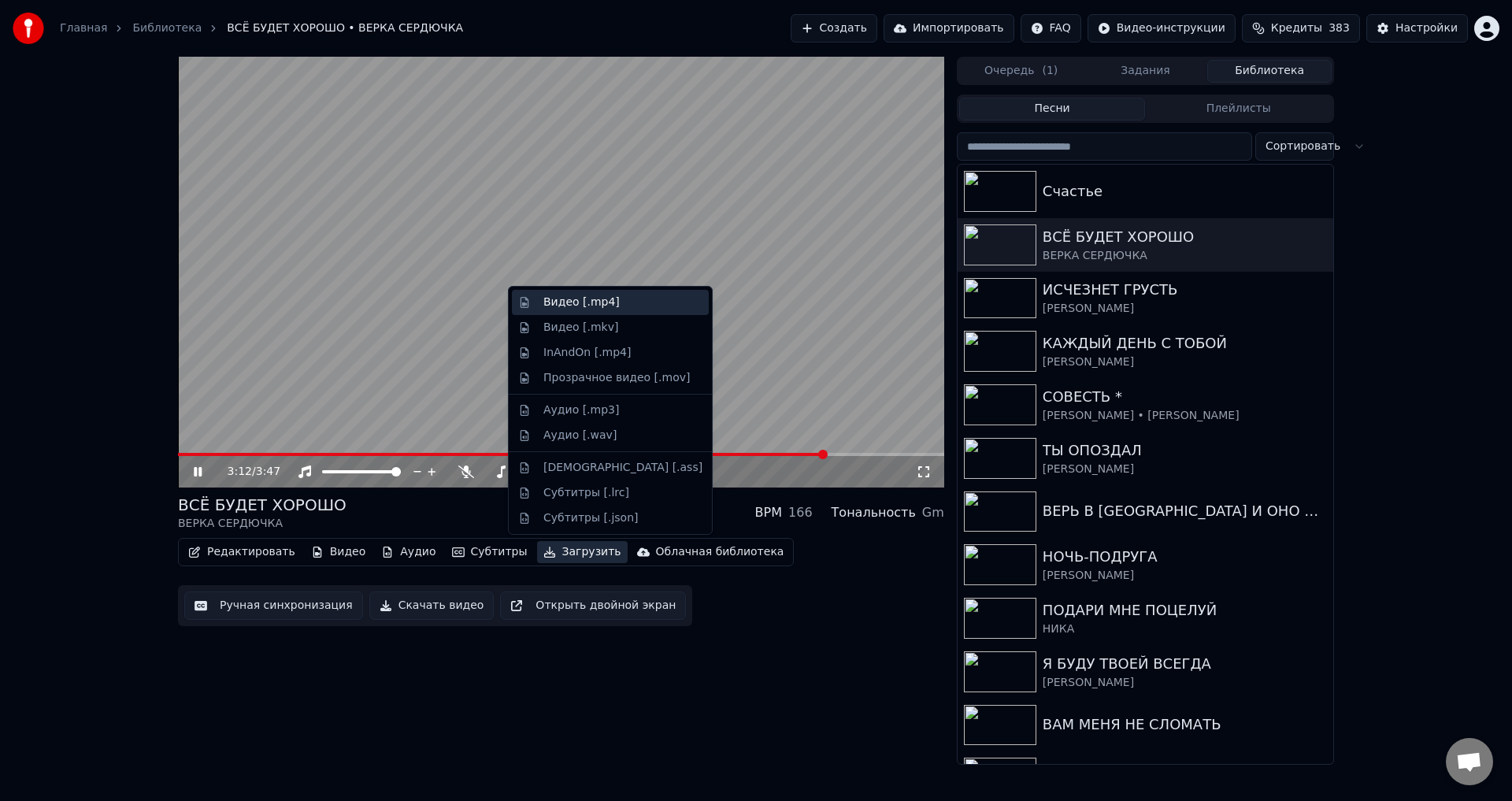
click at [572, 302] on div "Видео [.mp4]" at bounding box center [581, 302] width 76 height 16
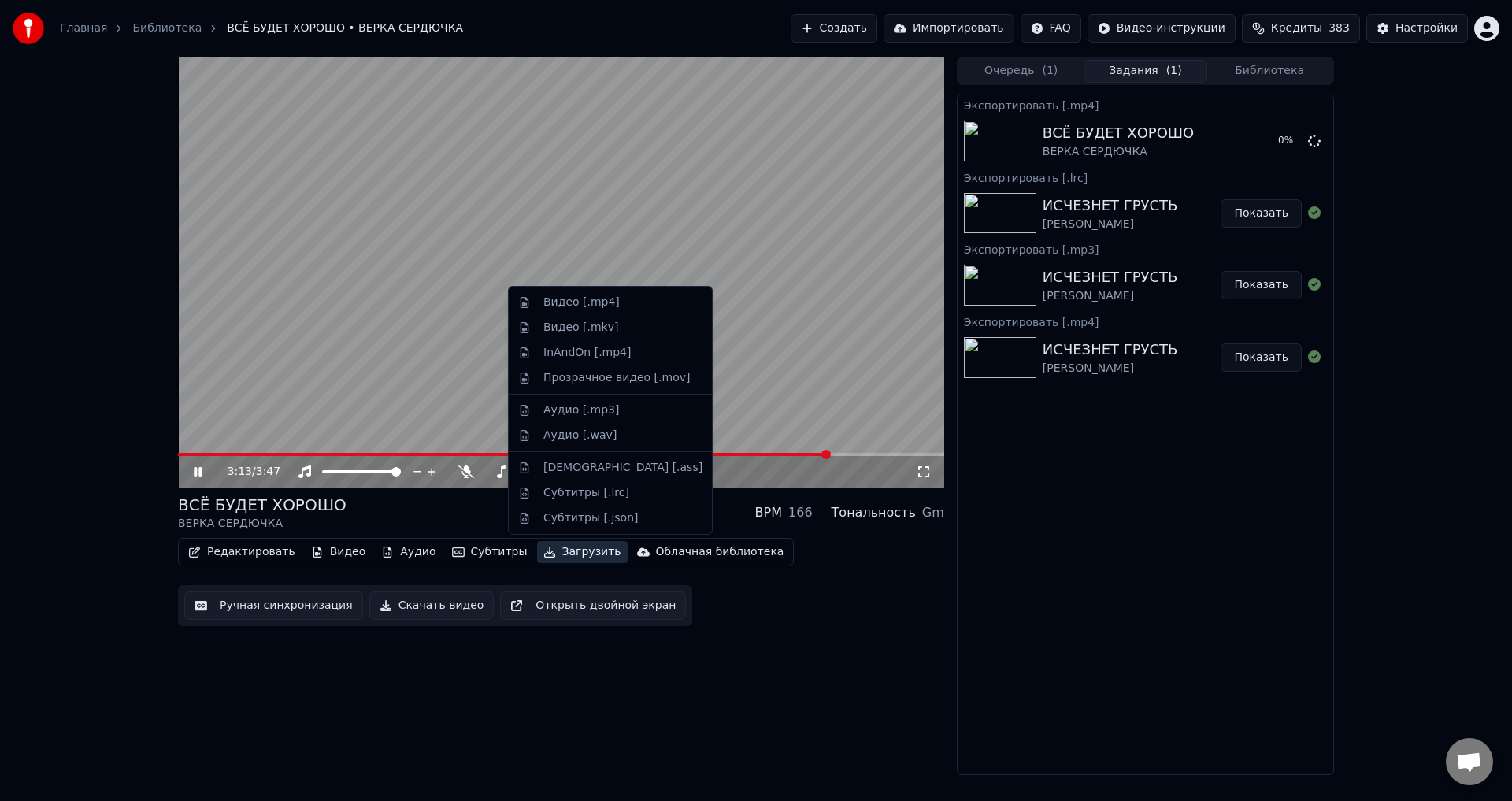
click at [566, 549] on button "Загрузить" at bounding box center [582, 552] width 90 height 22
click at [566, 411] on div "Аудио [.mp3]" at bounding box center [581, 410] width 76 height 16
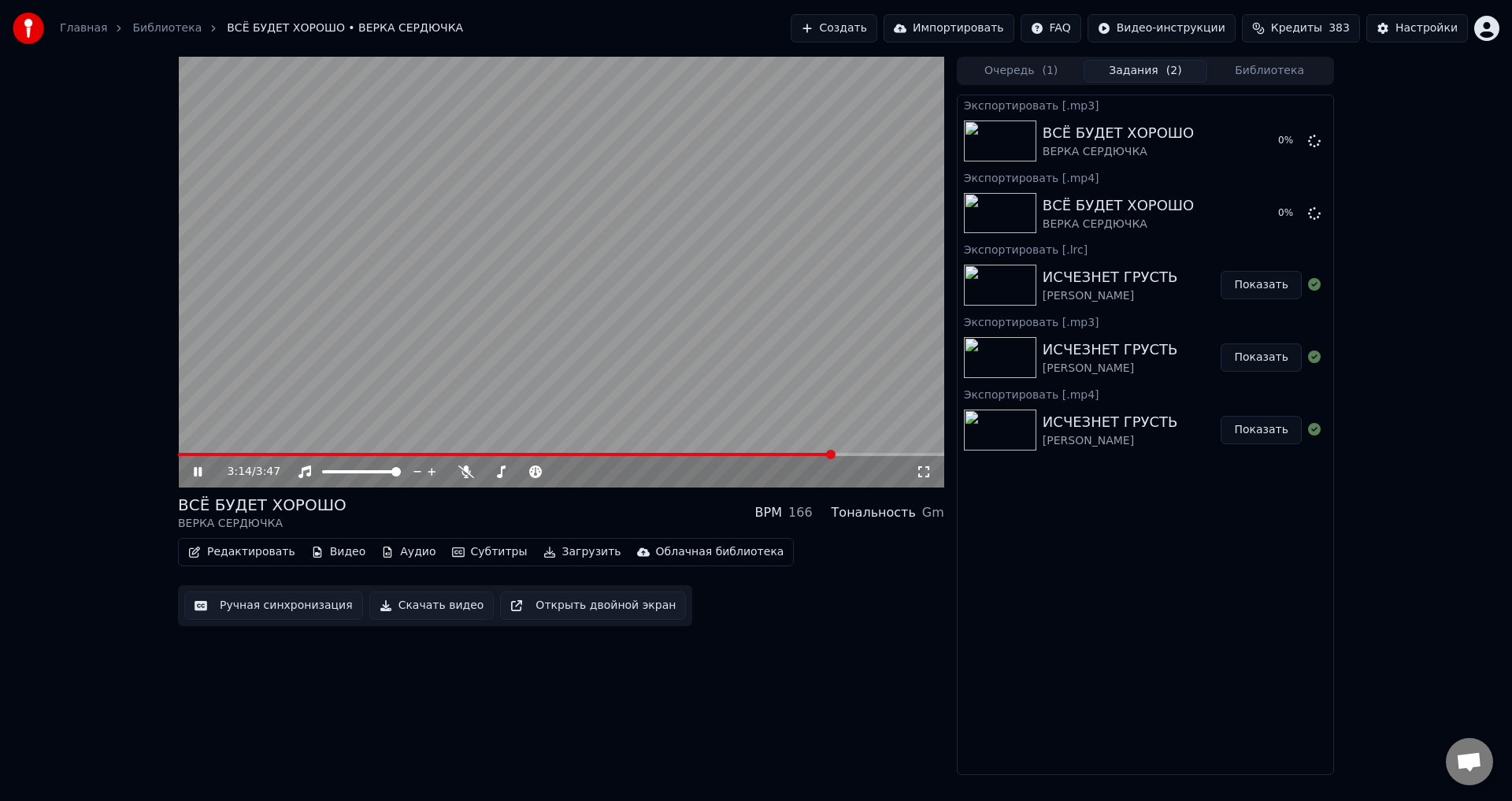
click at [555, 552] on button "Загрузить" at bounding box center [582, 552] width 90 height 22
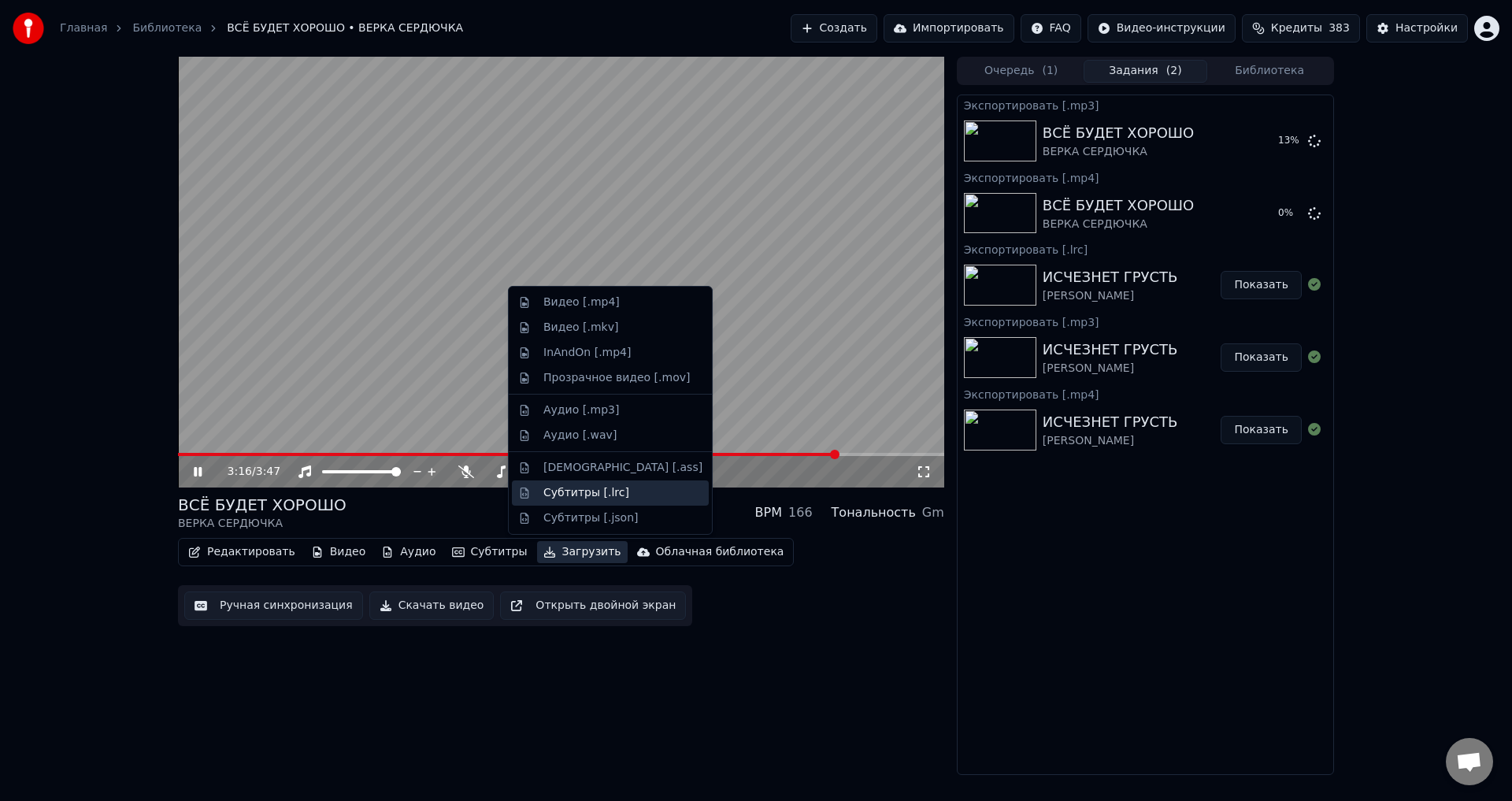
click at [564, 498] on div "Субтитры [.lrc]" at bounding box center [586, 492] width 86 height 16
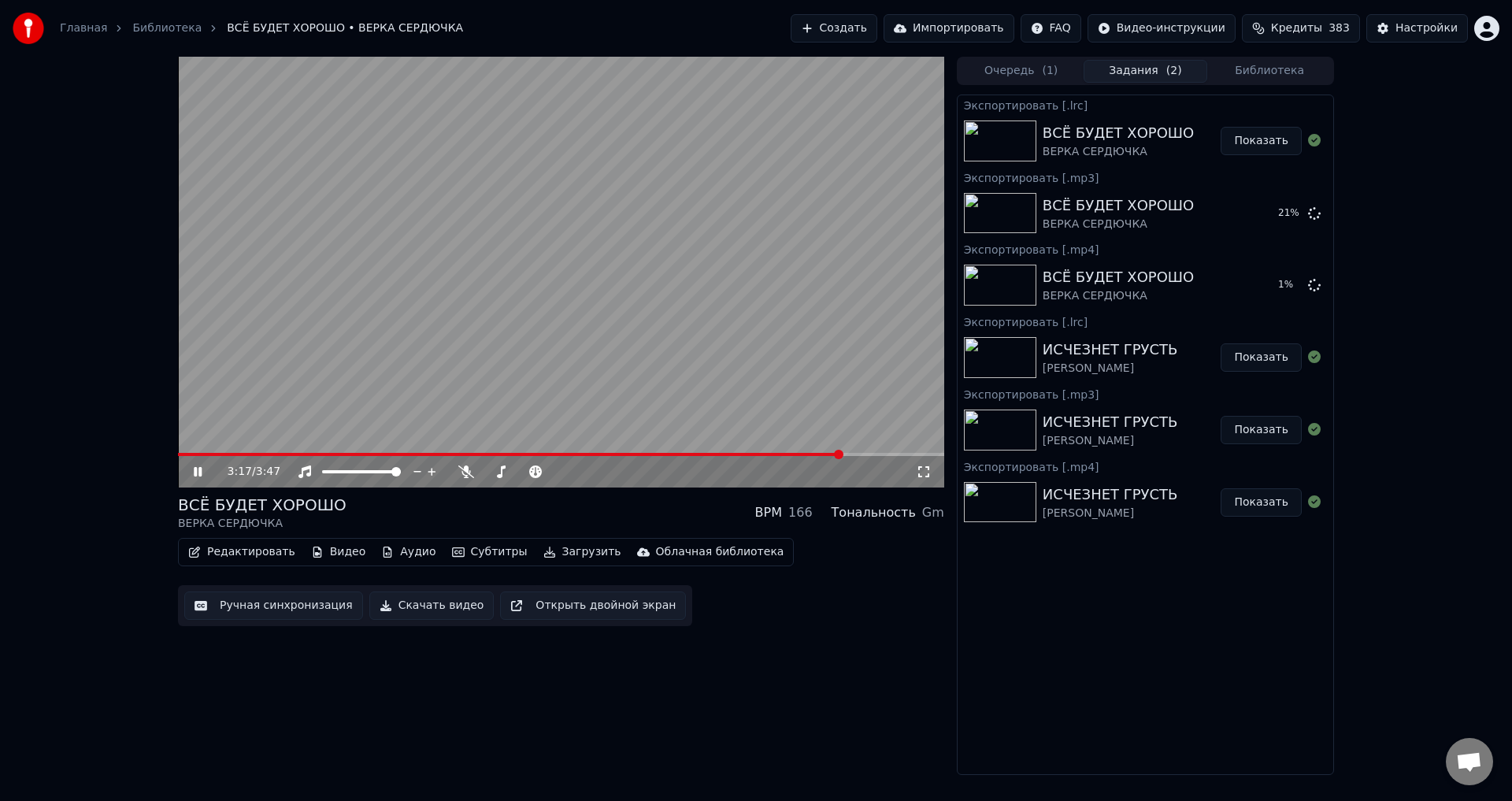
click at [200, 470] on icon at bounding box center [198, 472] width 8 height 10
click at [1266, 76] on button "Библиотека" at bounding box center [1270, 71] width 125 height 23
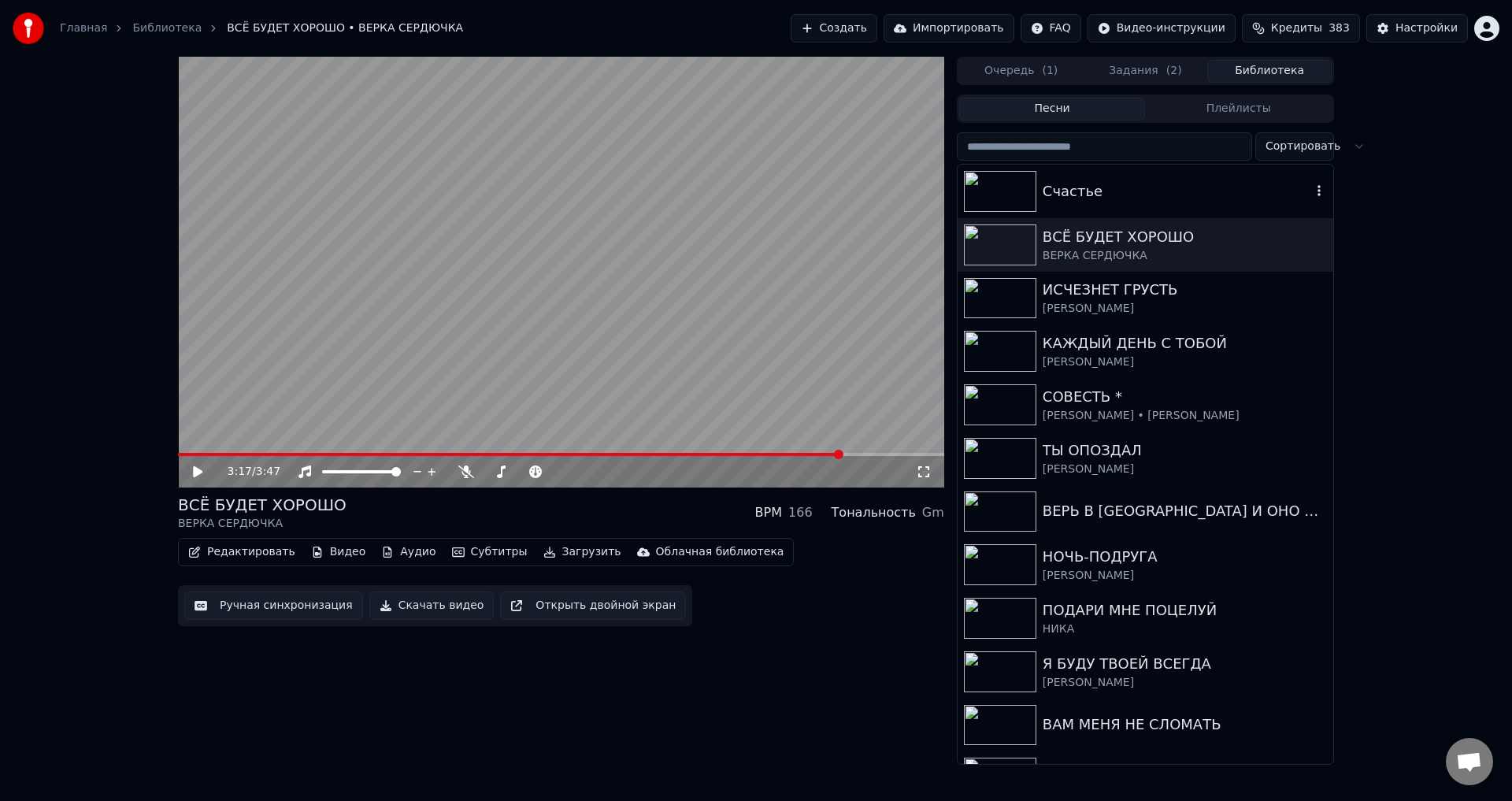
click at [1092, 190] on div "Счастье" at bounding box center [1176, 191] width 268 height 22
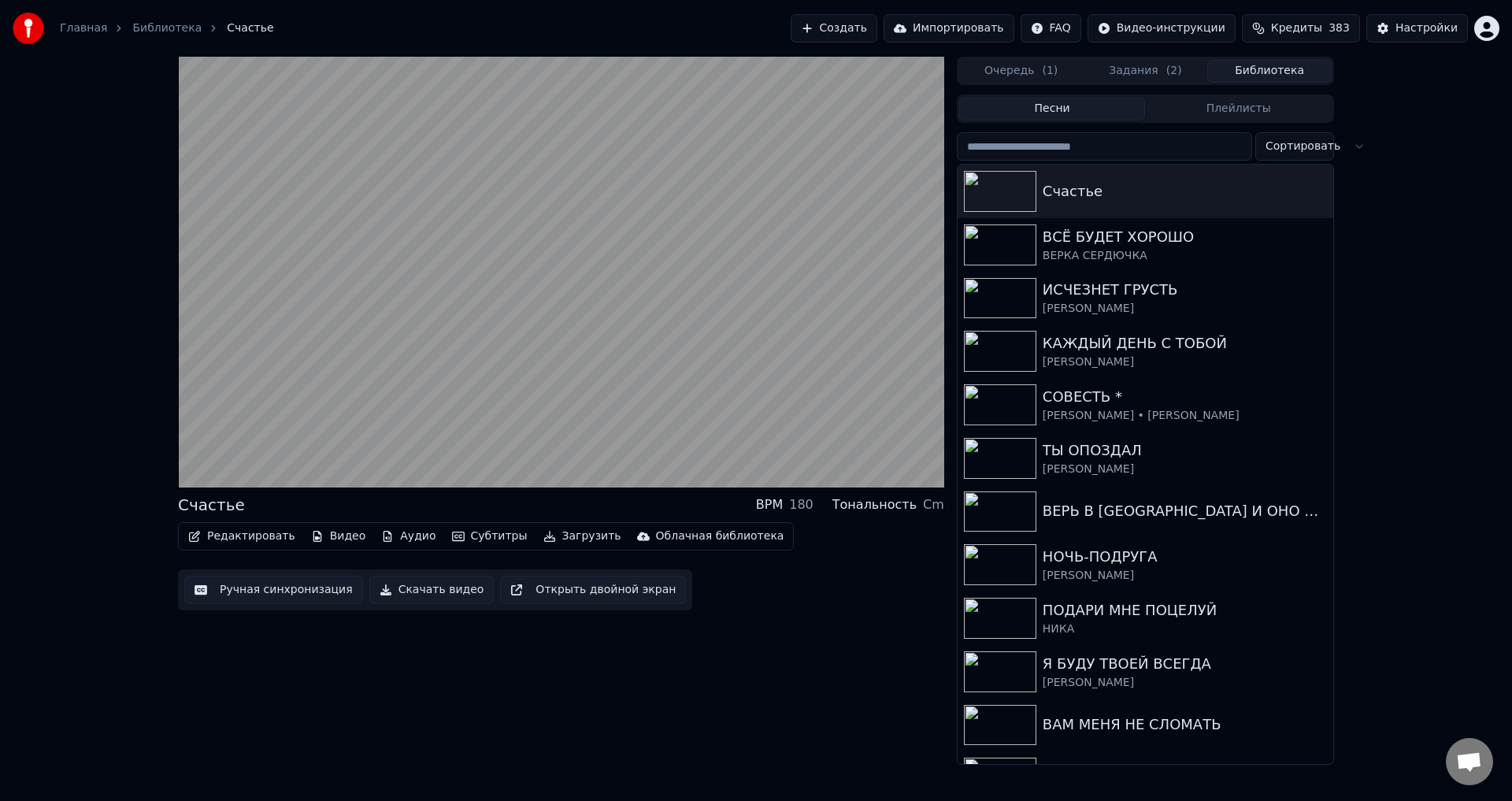
click at [284, 590] on button "Ручная синхронизация" at bounding box center [273, 589] width 179 height 29
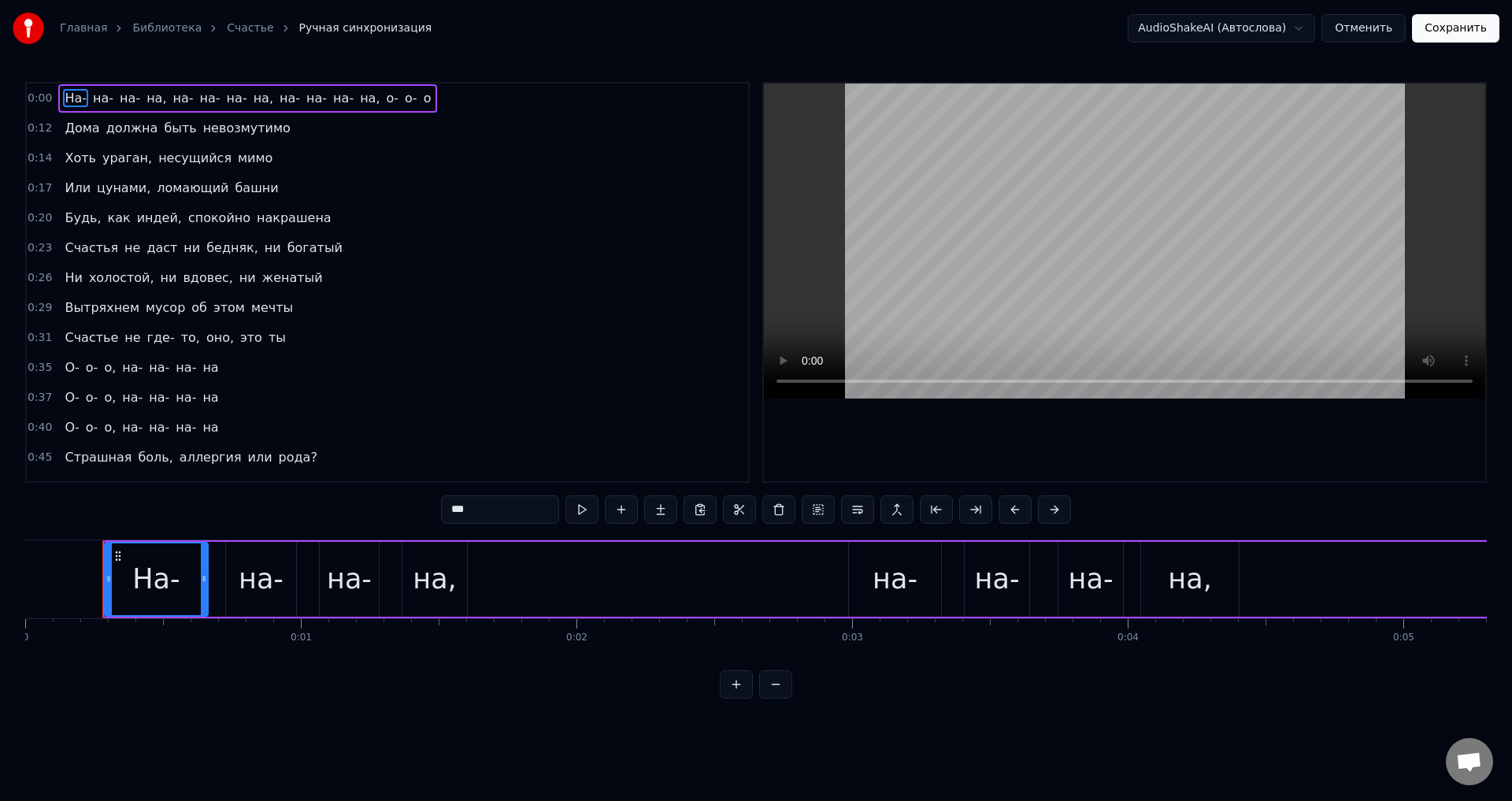
click at [123, 158] on span "ураган," at bounding box center [127, 158] width 53 height 18
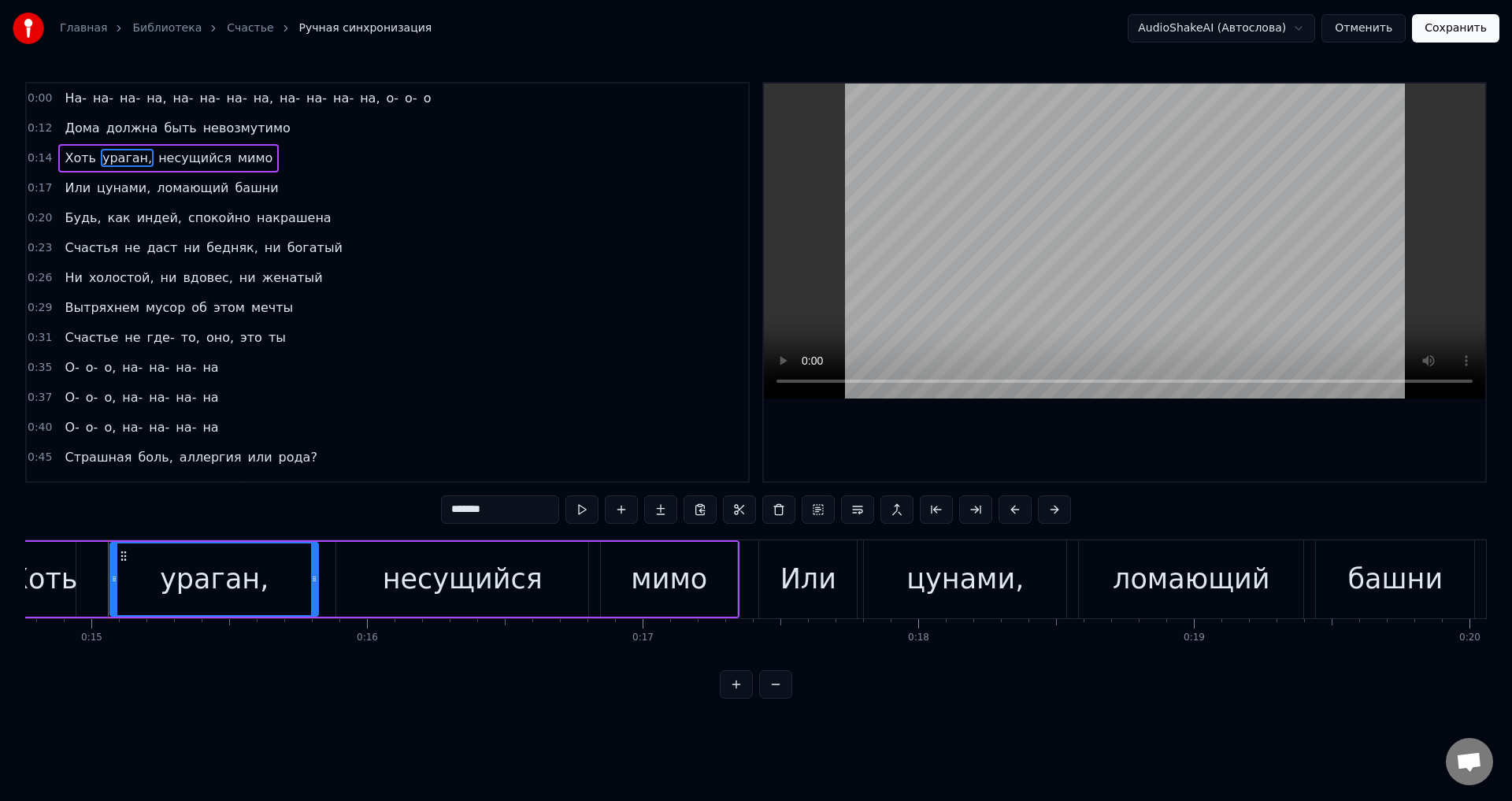
scroll to position [0, 4071]
click at [503, 511] on input "*******" at bounding box center [500, 509] width 118 height 29
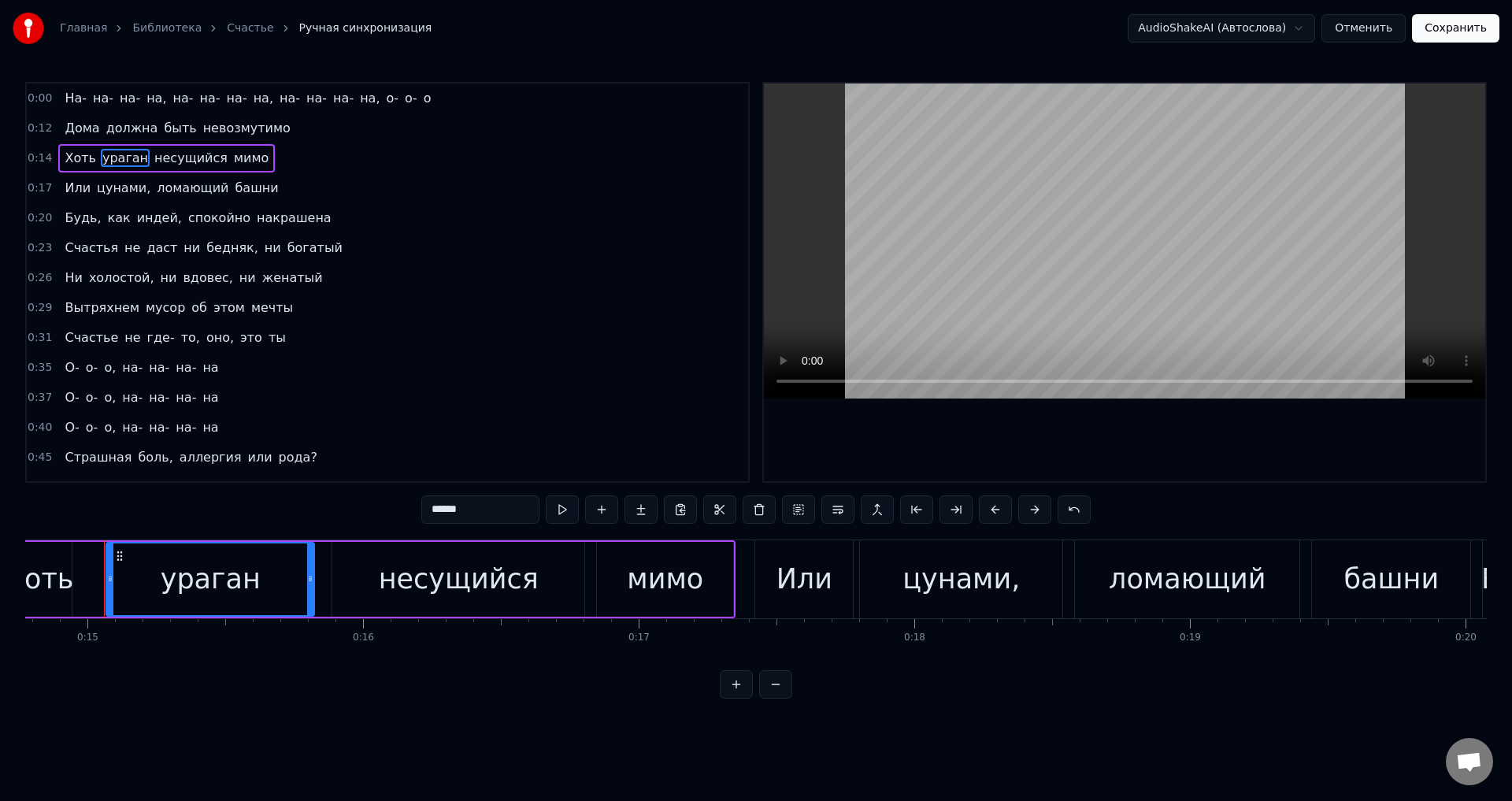
click at [128, 189] on span "цунами," at bounding box center [123, 188] width 57 height 18
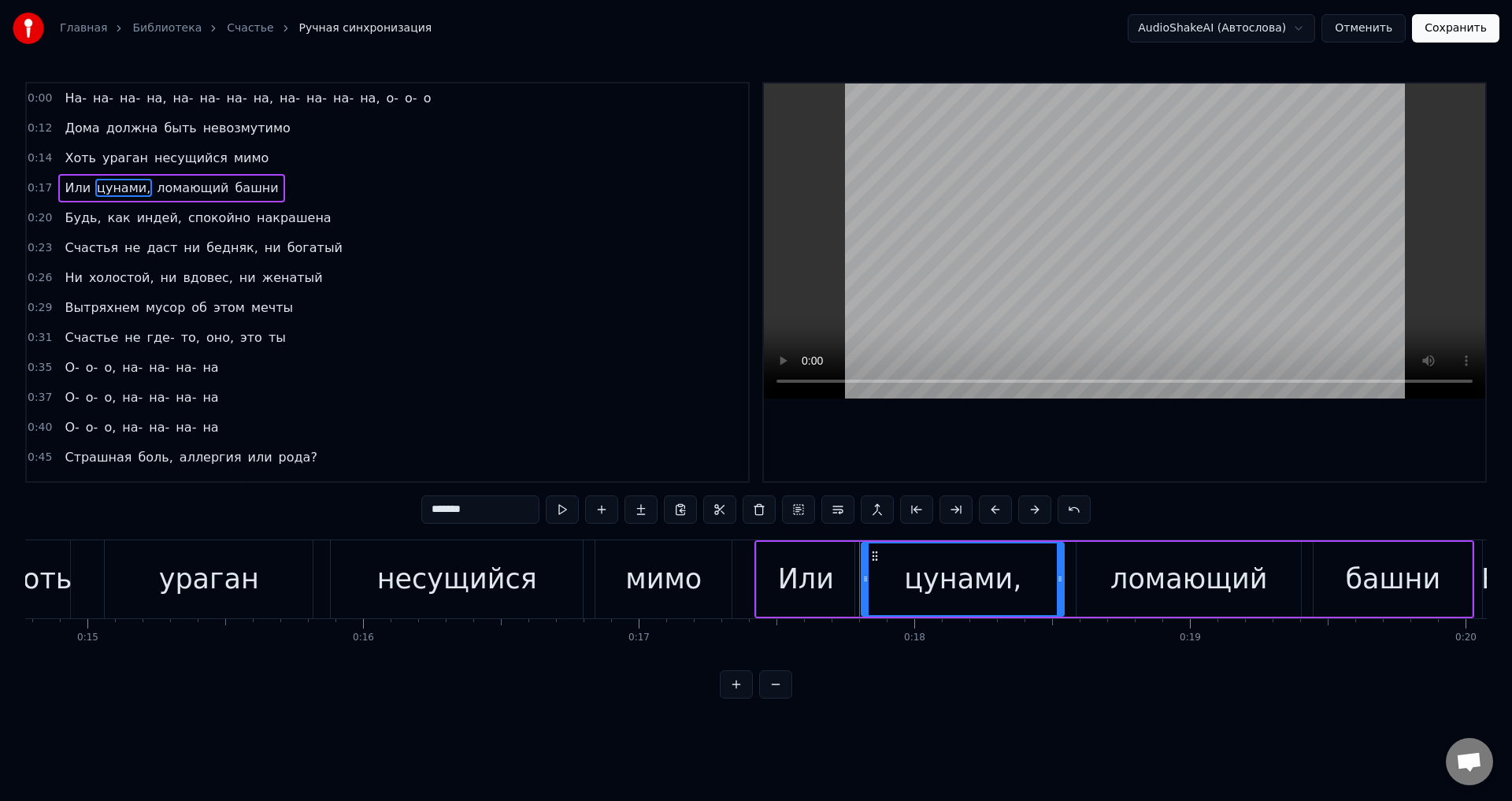
click at [485, 518] on input "*******" at bounding box center [480, 509] width 118 height 29
click at [142, 218] on span "индей," at bounding box center [159, 217] width 48 height 18
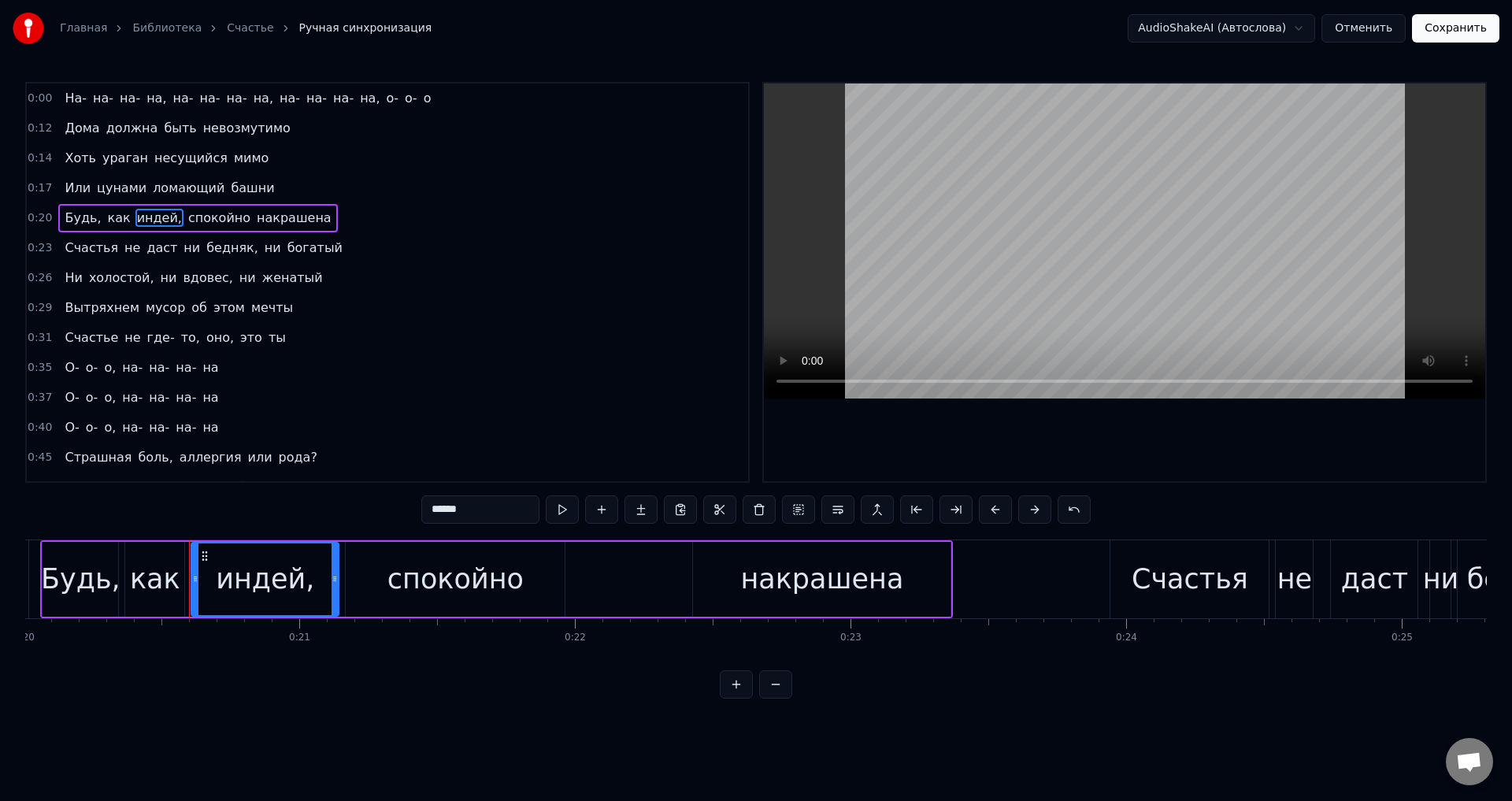
scroll to position [0, 5598]
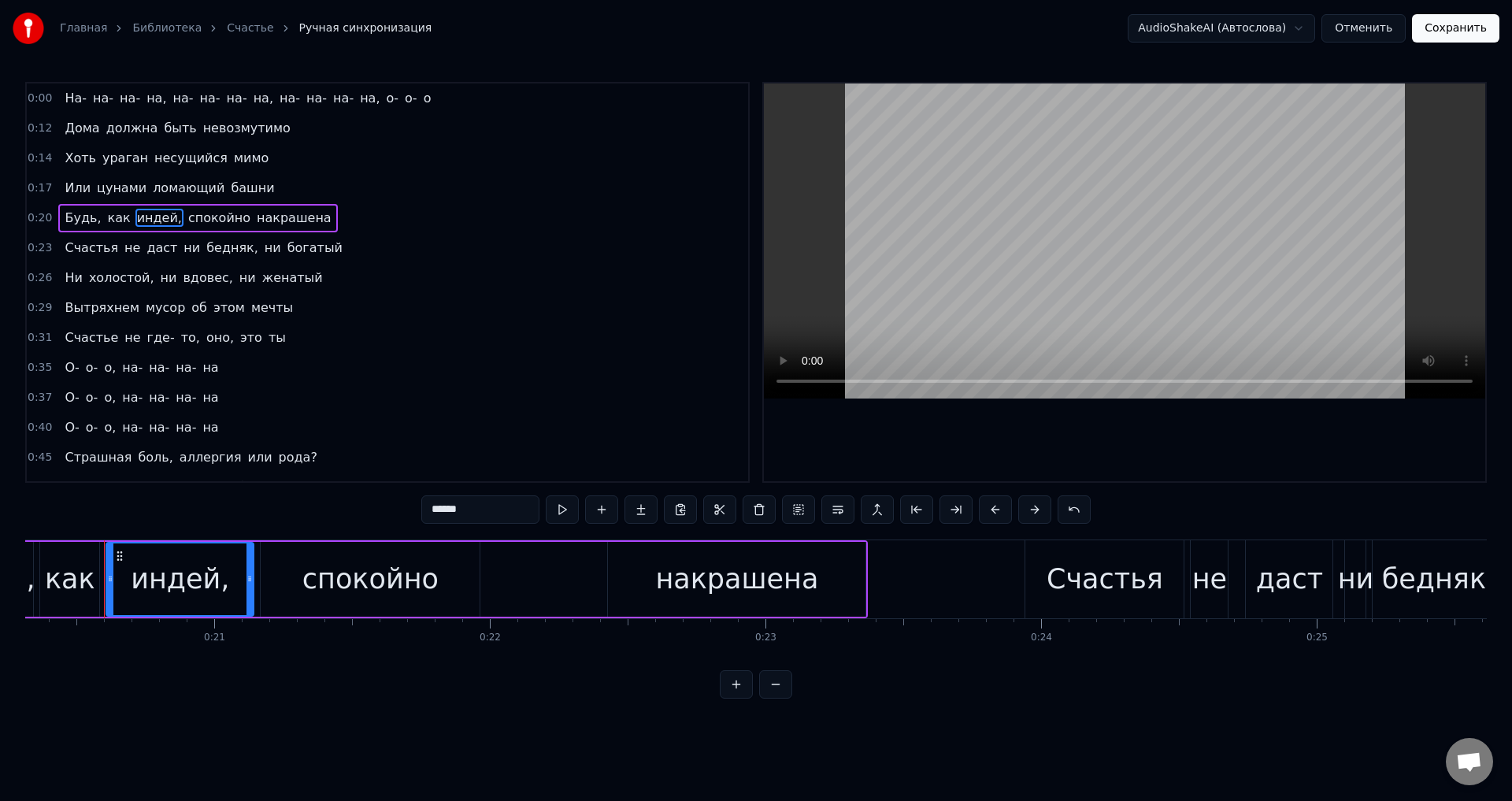
click at [485, 517] on input "******" at bounding box center [480, 509] width 118 height 29
drag, startPoint x: 71, startPoint y: 215, endPoint x: 81, endPoint y: 220, distance: 11.2
click at [72, 217] on span "Будь," at bounding box center [83, 217] width 39 height 18
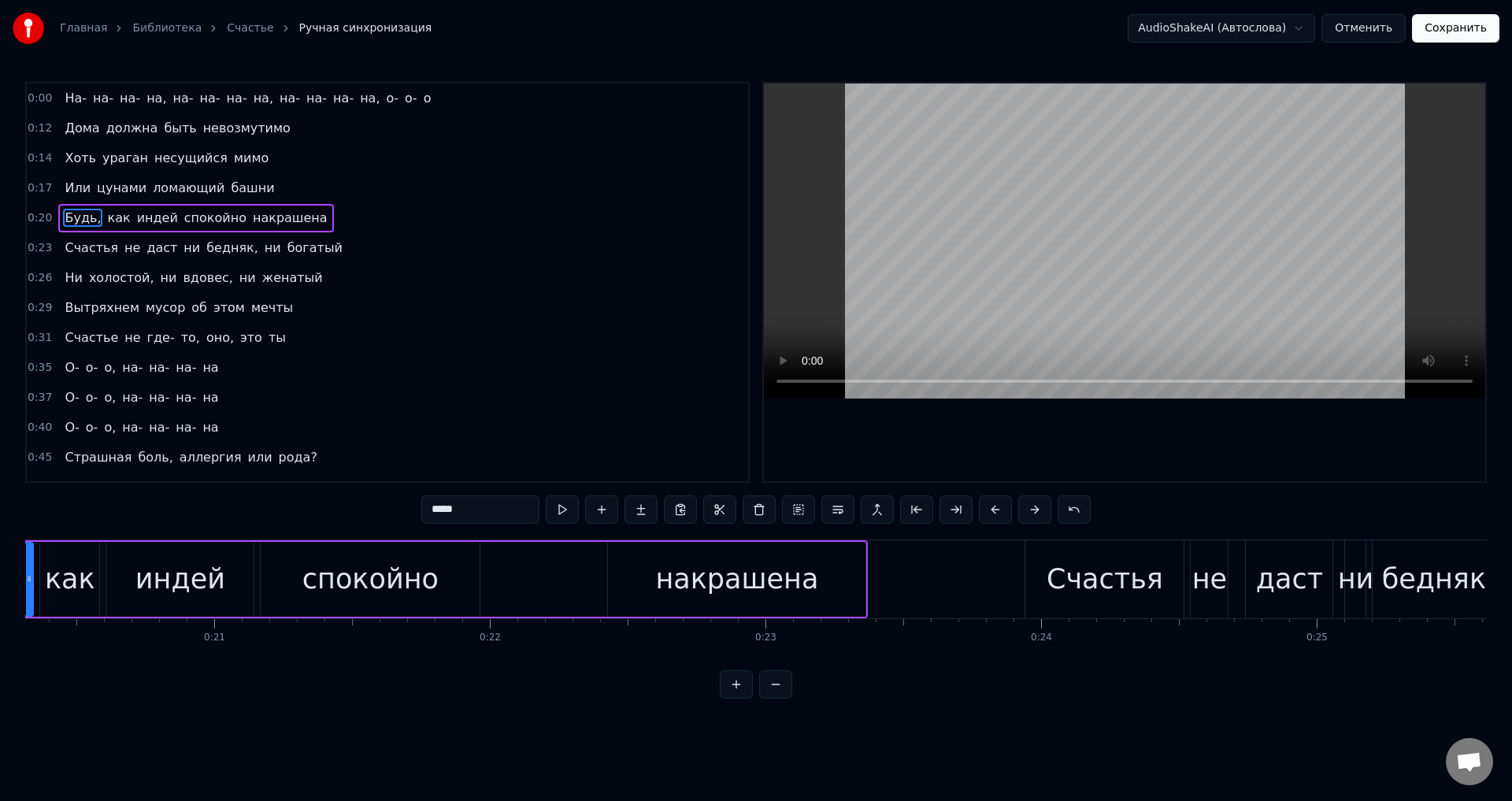
scroll to position [0, 5450]
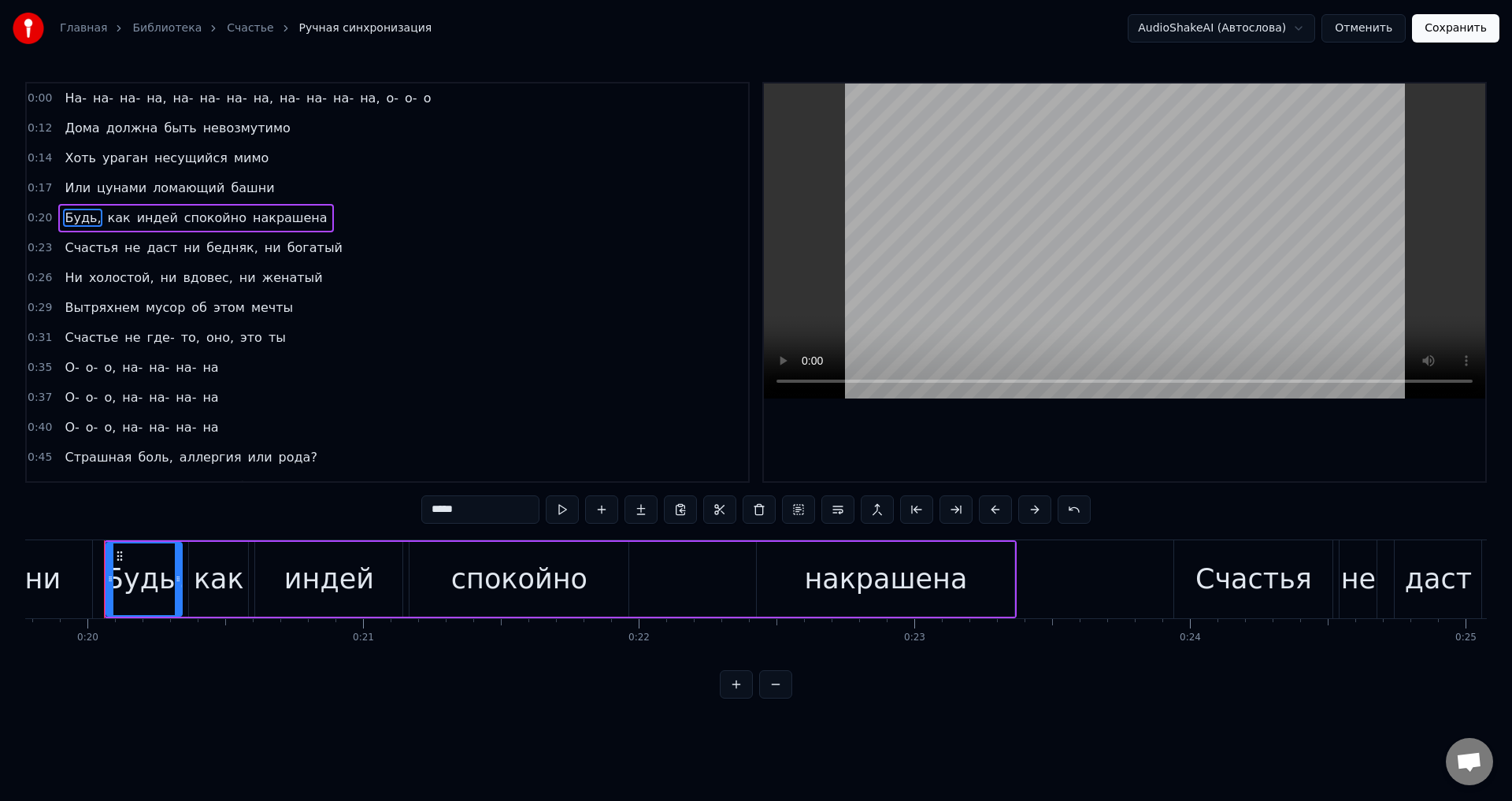
click at [478, 513] on input "*****" at bounding box center [480, 509] width 118 height 29
click at [204, 247] on span "бедняк," at bounding box center [231, 248] width 55 height 18
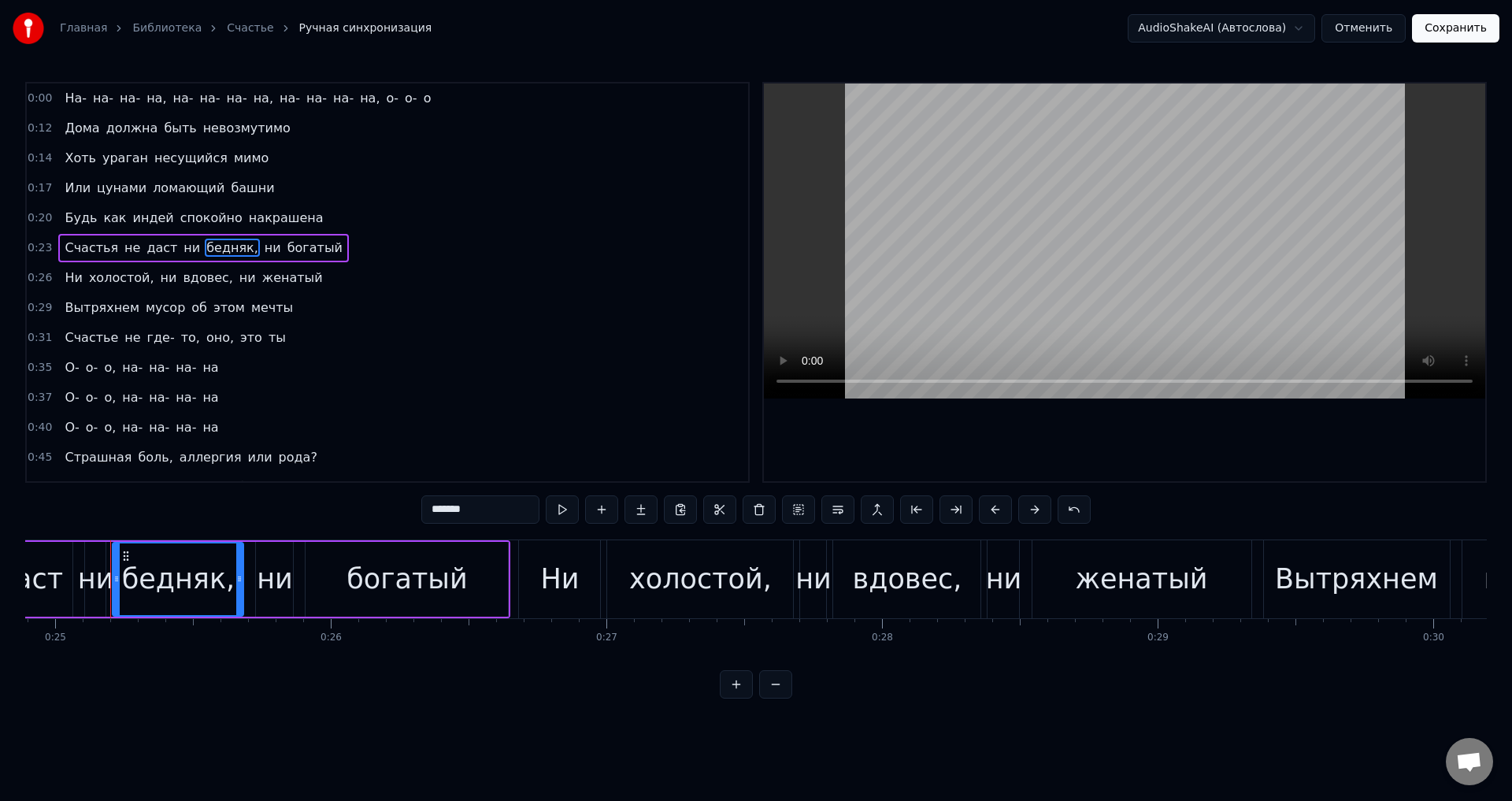
scroll to position [0, 6866]
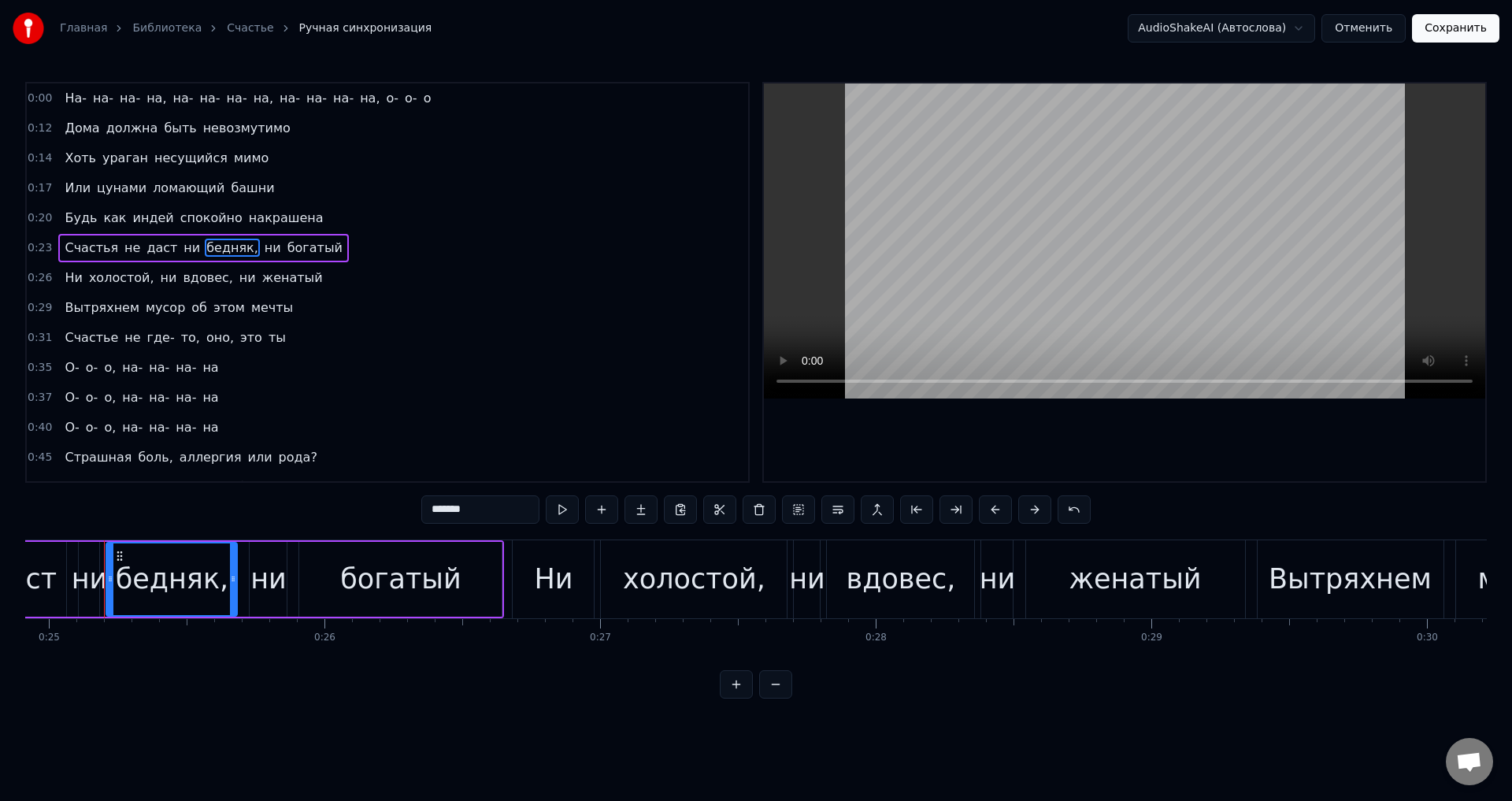
click at [487, 515] on input "*******" at bounding box center [480, 509] width 118 height 29
click at [101, 280] on span "холостой," at bounding box center [121, 277] width 68 height 18
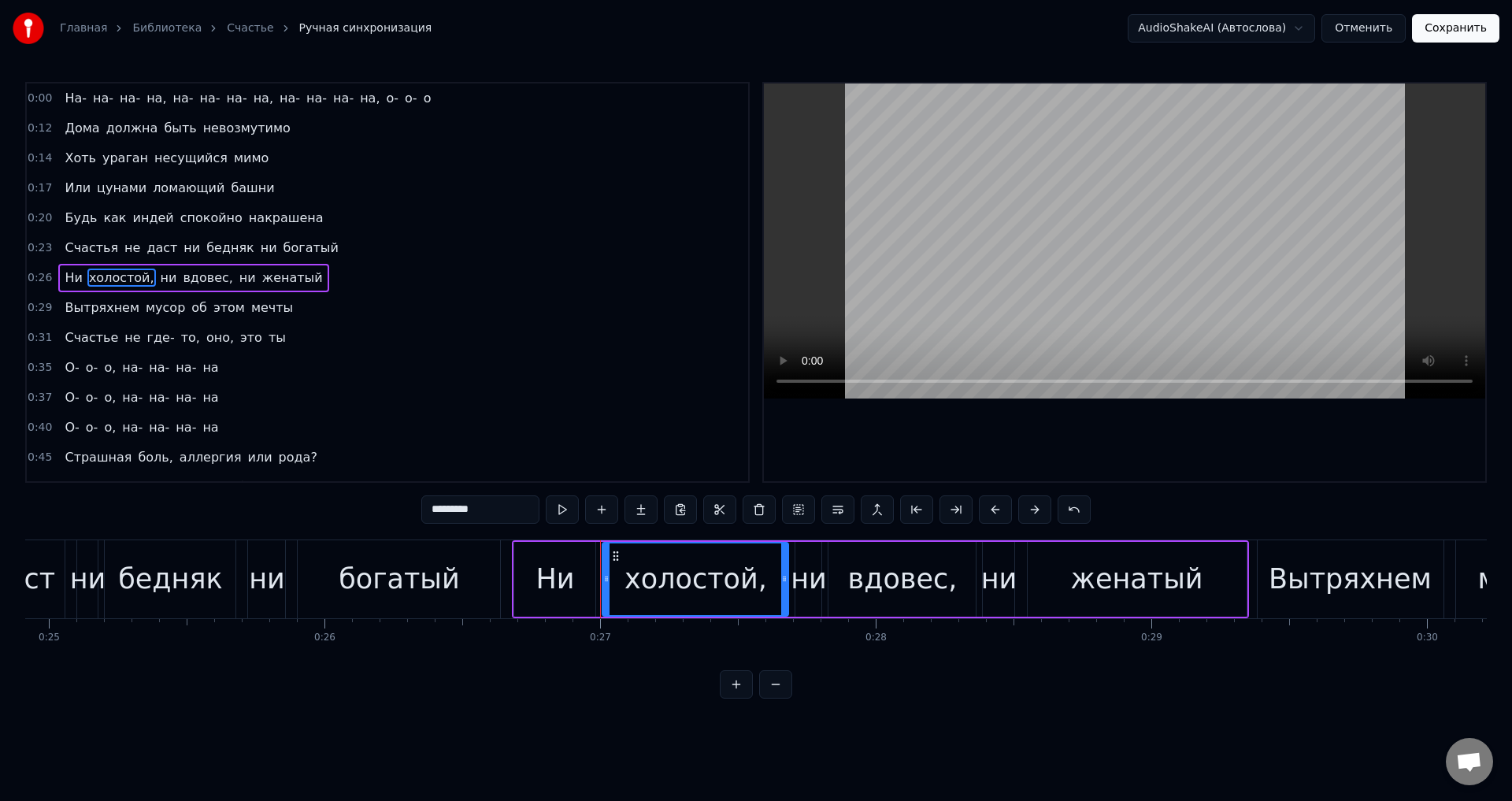
click at [515, 503] on input "*********" at bounding box center [480, 509] width 118 height 29
click at [203, 280] on span "вдовес," at bounding box center [204, 277] width 53 height 18
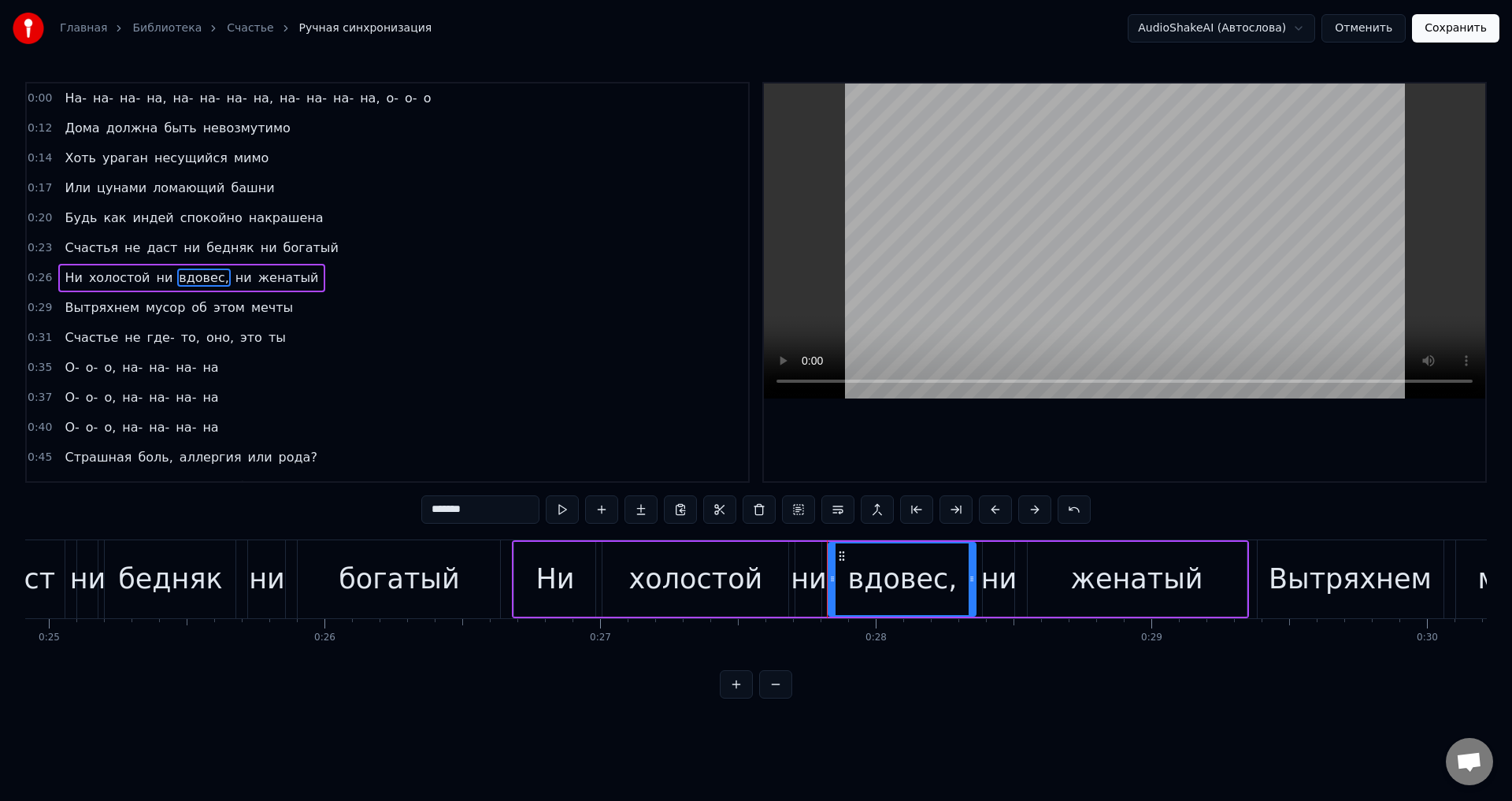
click at [482, 510] on input "*******" at bounding box center [480, 509] width 118 height 29
click at [180, 342] on span "то," at bounding box center [190, 337] width 22 height 18
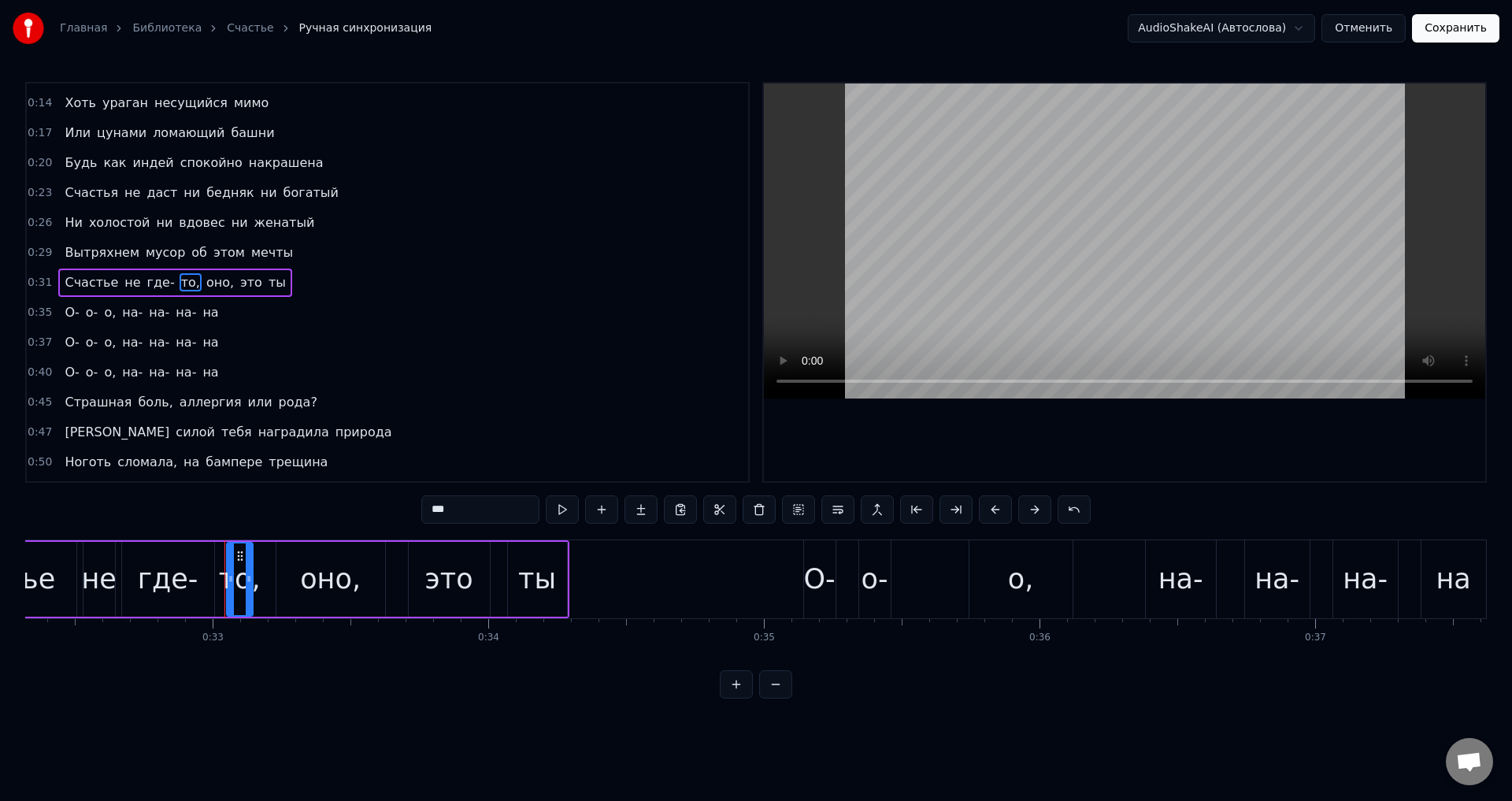
scroll to position [0, 9027]
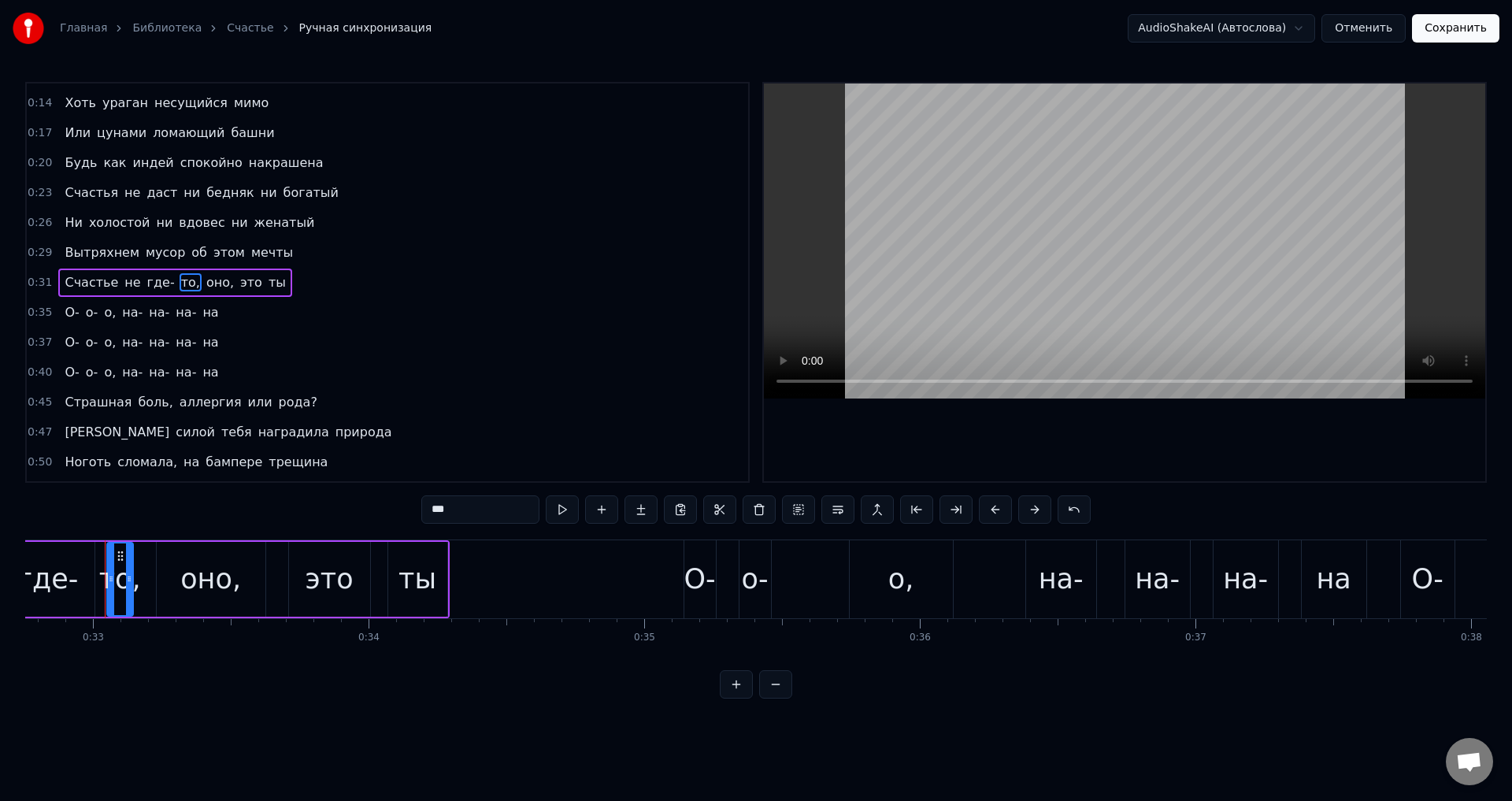
drag, startPoint x: 487, startPoint y: 506, endPoint x: 465, endPoint y: 496, distance: 24.2
click at [486, 507] on input "***" at bounding box center [480, 509] width 118 height 29
click at [201, 277] on span "оно," at bounding box center [216, 282] width 30 height 18
click at [478, 511] on input "****" at bounding box center [480, 509] width 118 height 29
click at [107, 316] on span "о," at bounding box center [110, 312] width 15 height 18
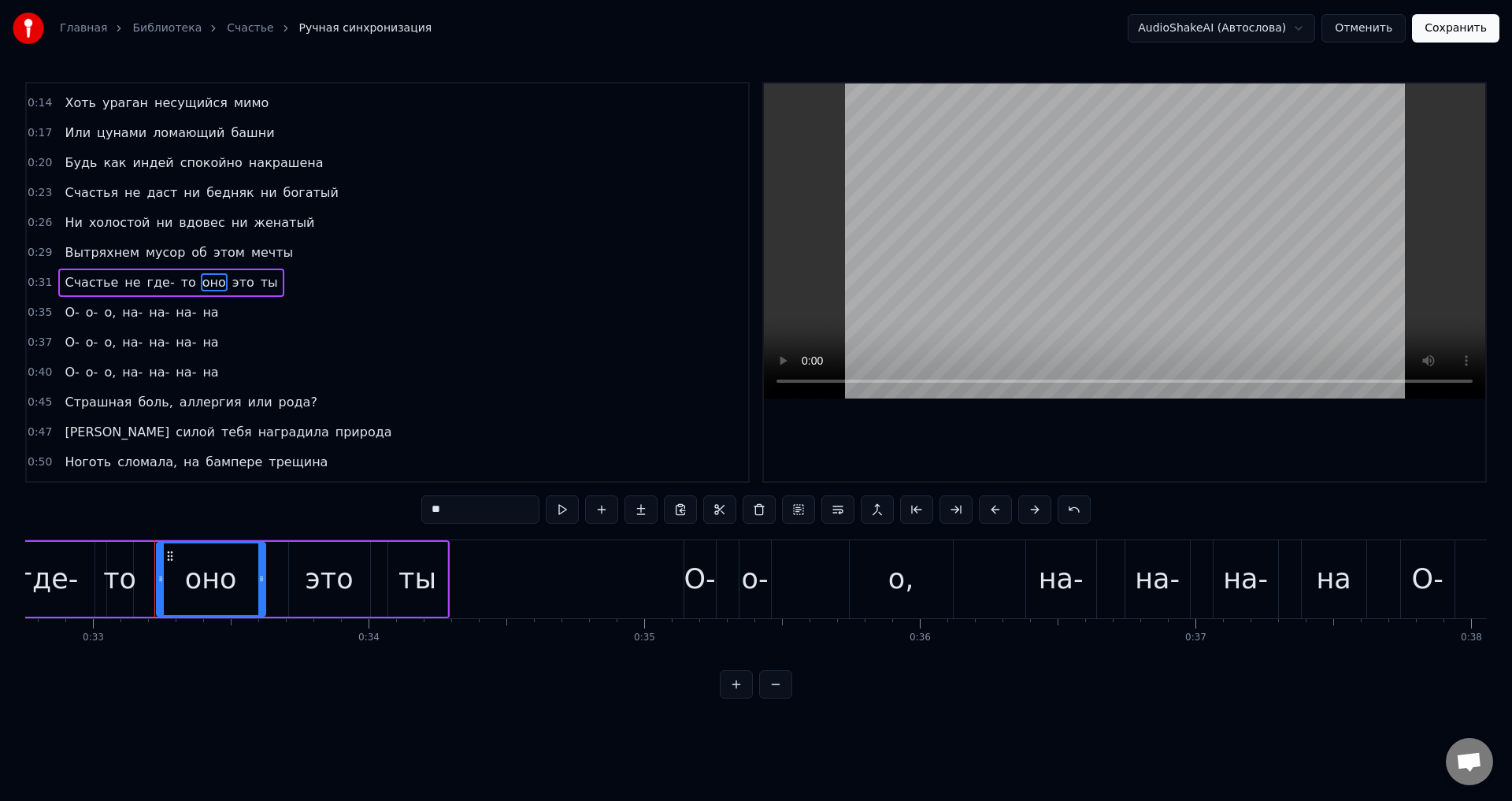
scroll to position [85, 0]
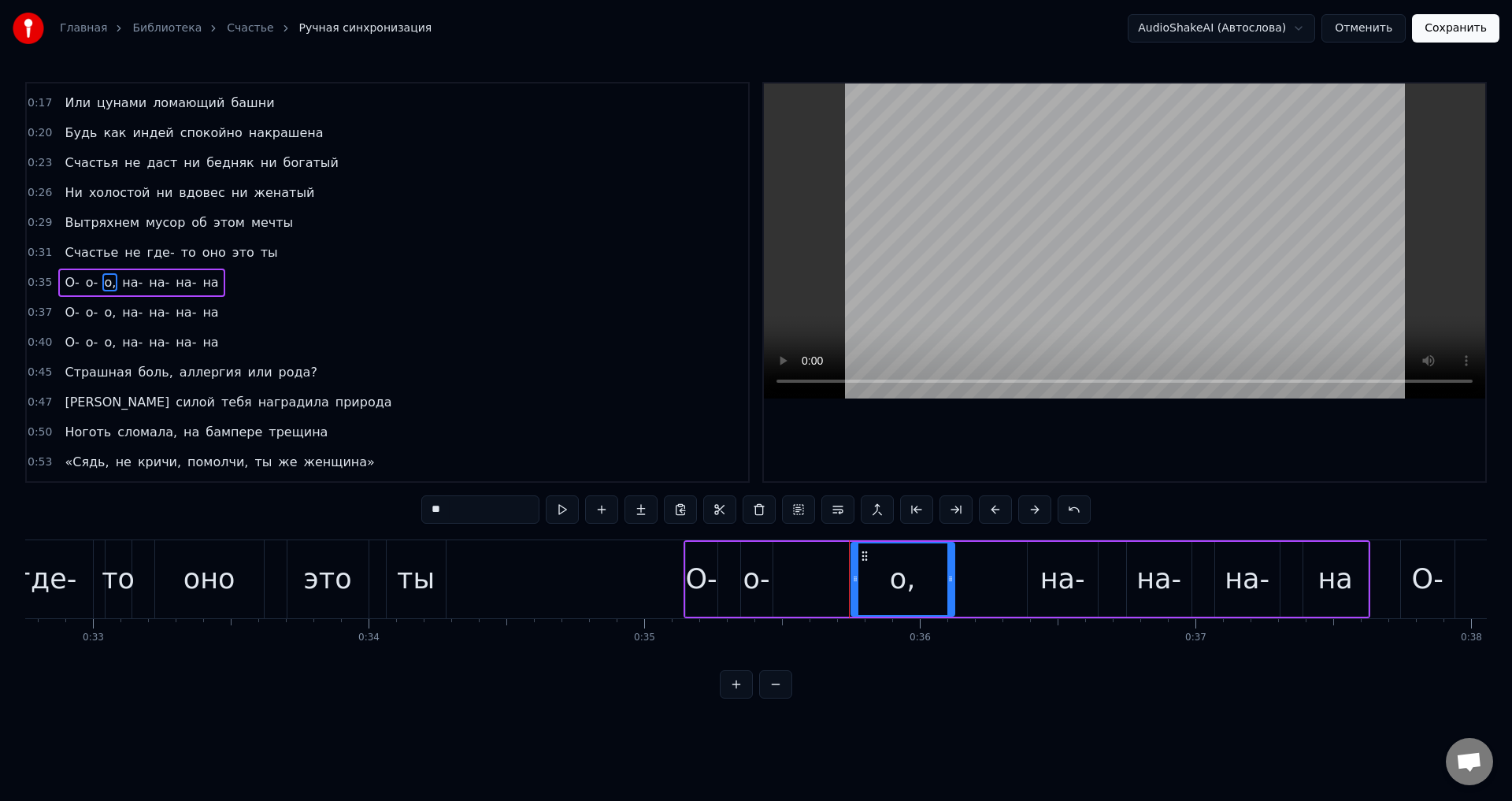
click at [460, 504] on input "**" at bounding box center [480, 509] width 118 height 29
click at [106, 314] on span "о," at bounding box center [110, 312] width 15 height 18
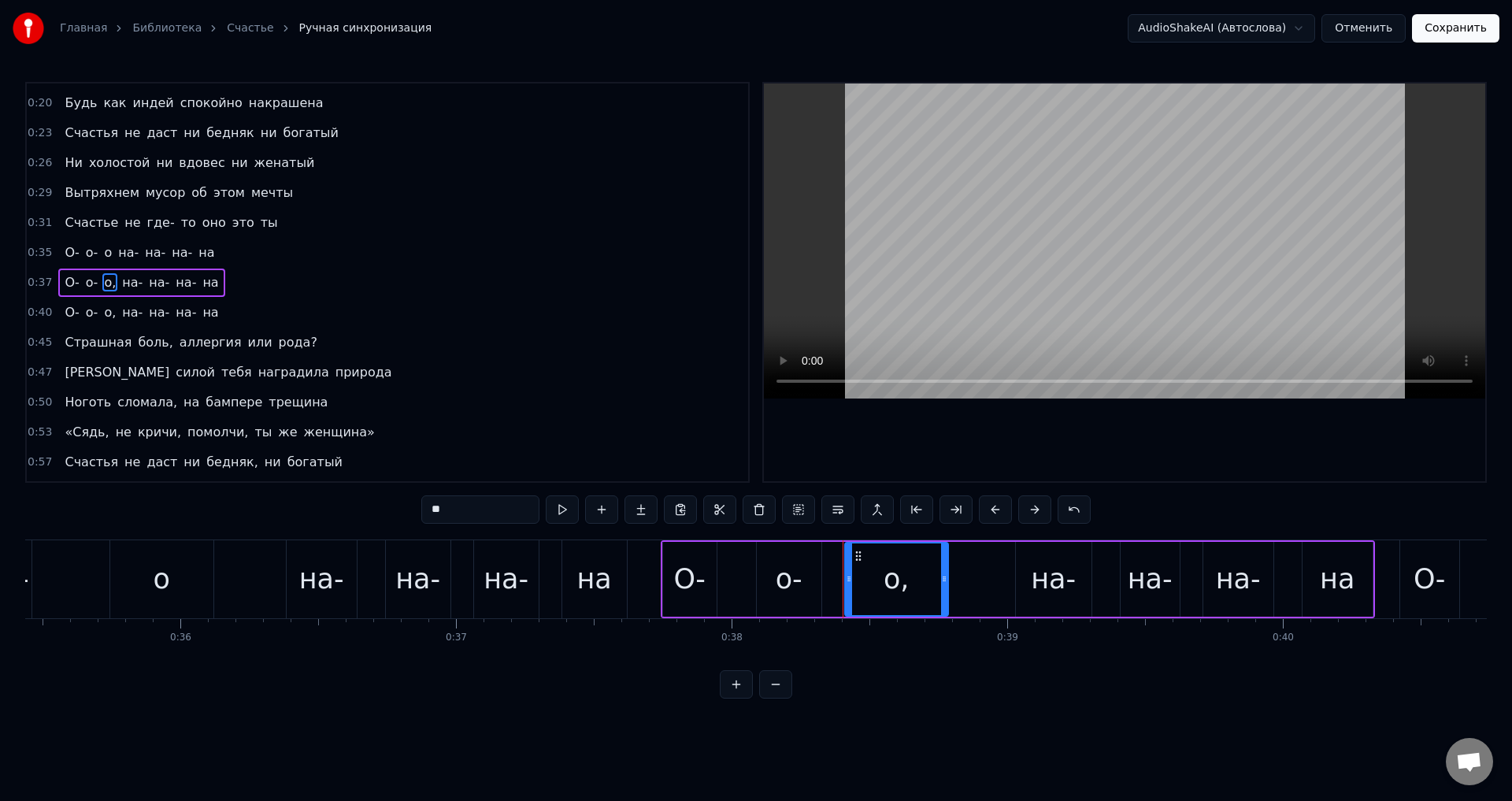
click at [481, 506] on input "**" at bounding box center [480, 509] width 118 height 29
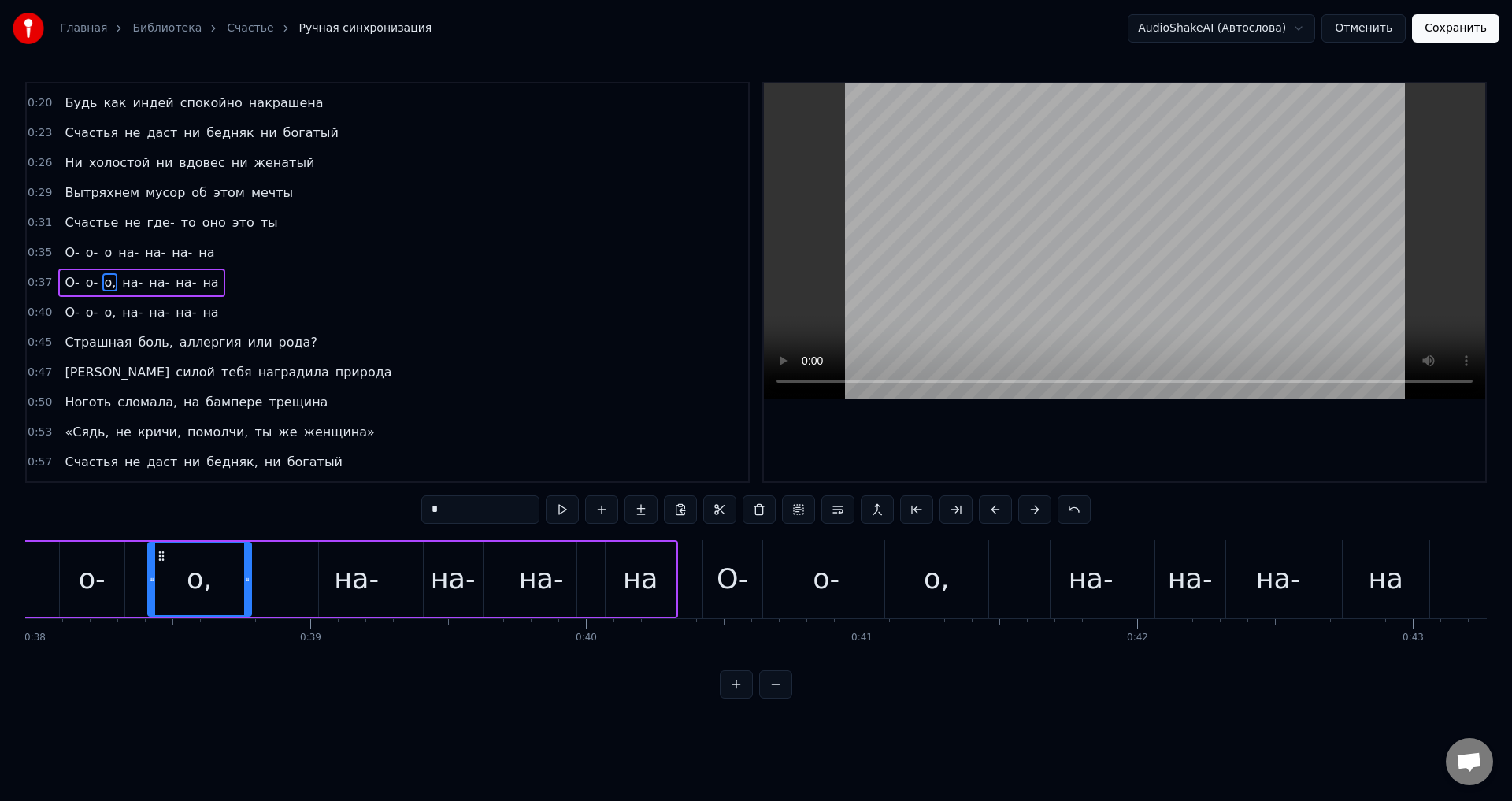
scroll to position [0, 10504]
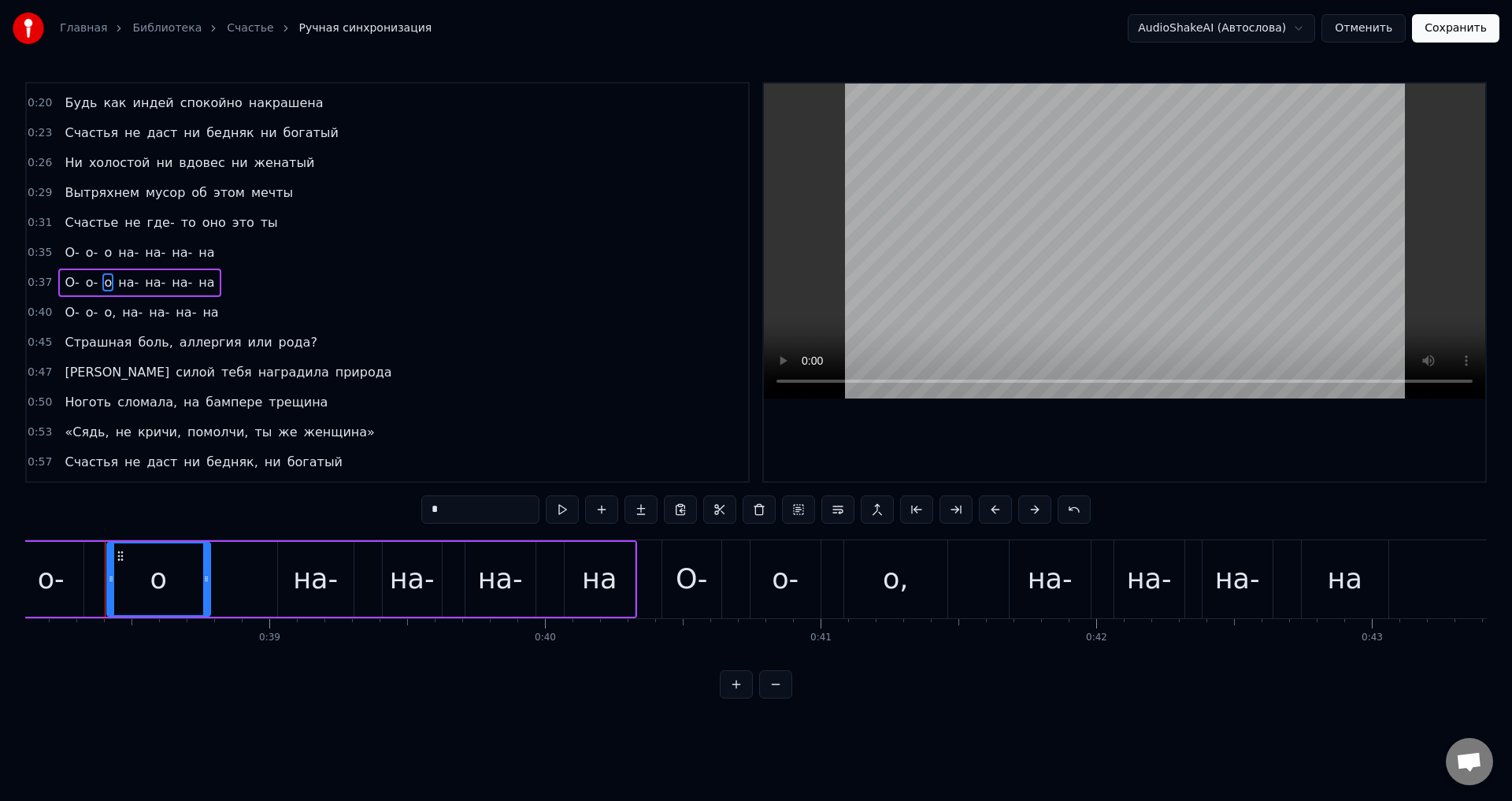
drag, startPoint x: 107, startPoint y: 311, endPoint x: 126, endPoint y: 323, distance: 22.5
click at [107, 312] on span "о," at bounding box center [110, 312] width 15 height 18
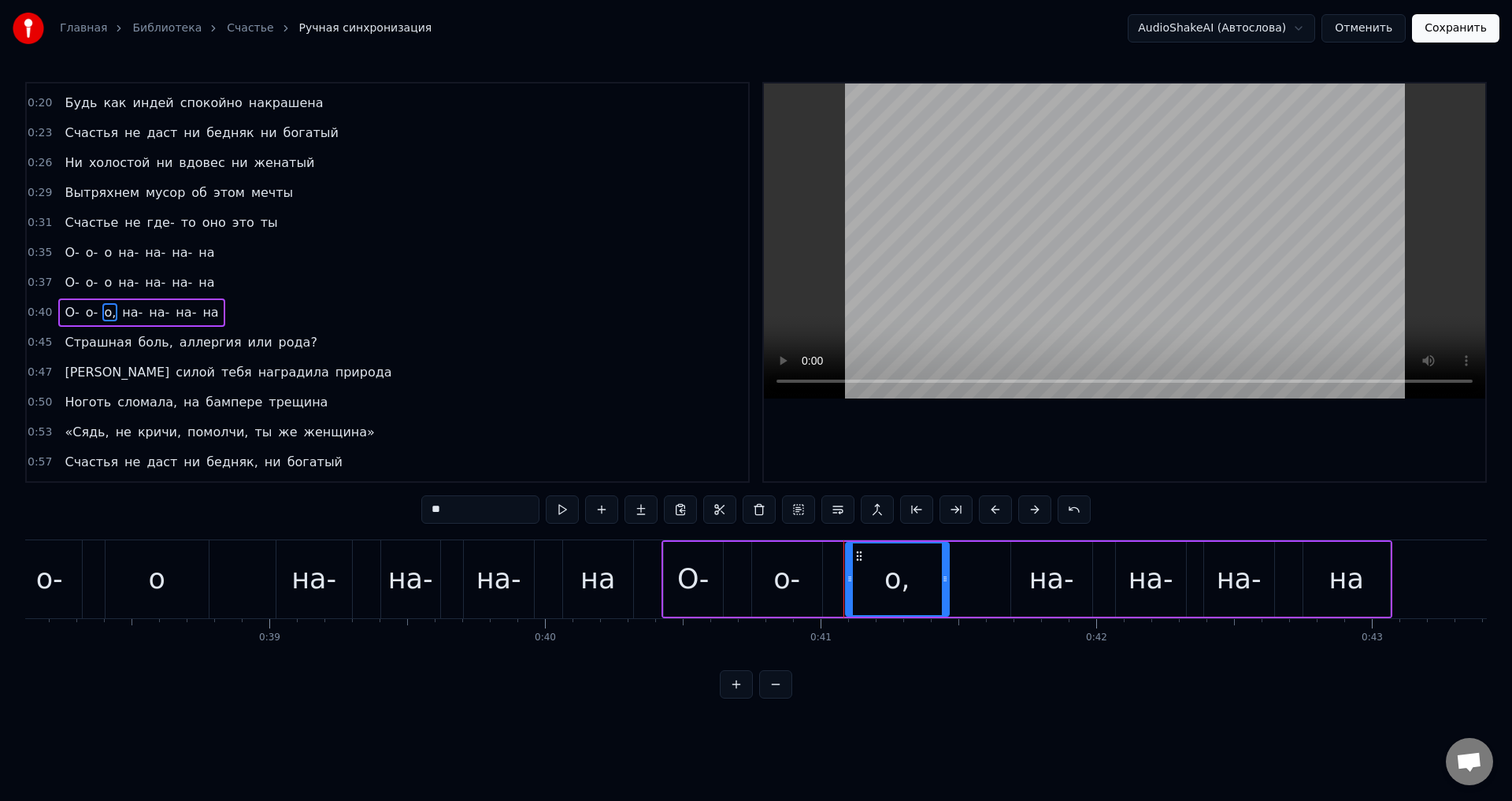
scroll to position [145, 0]
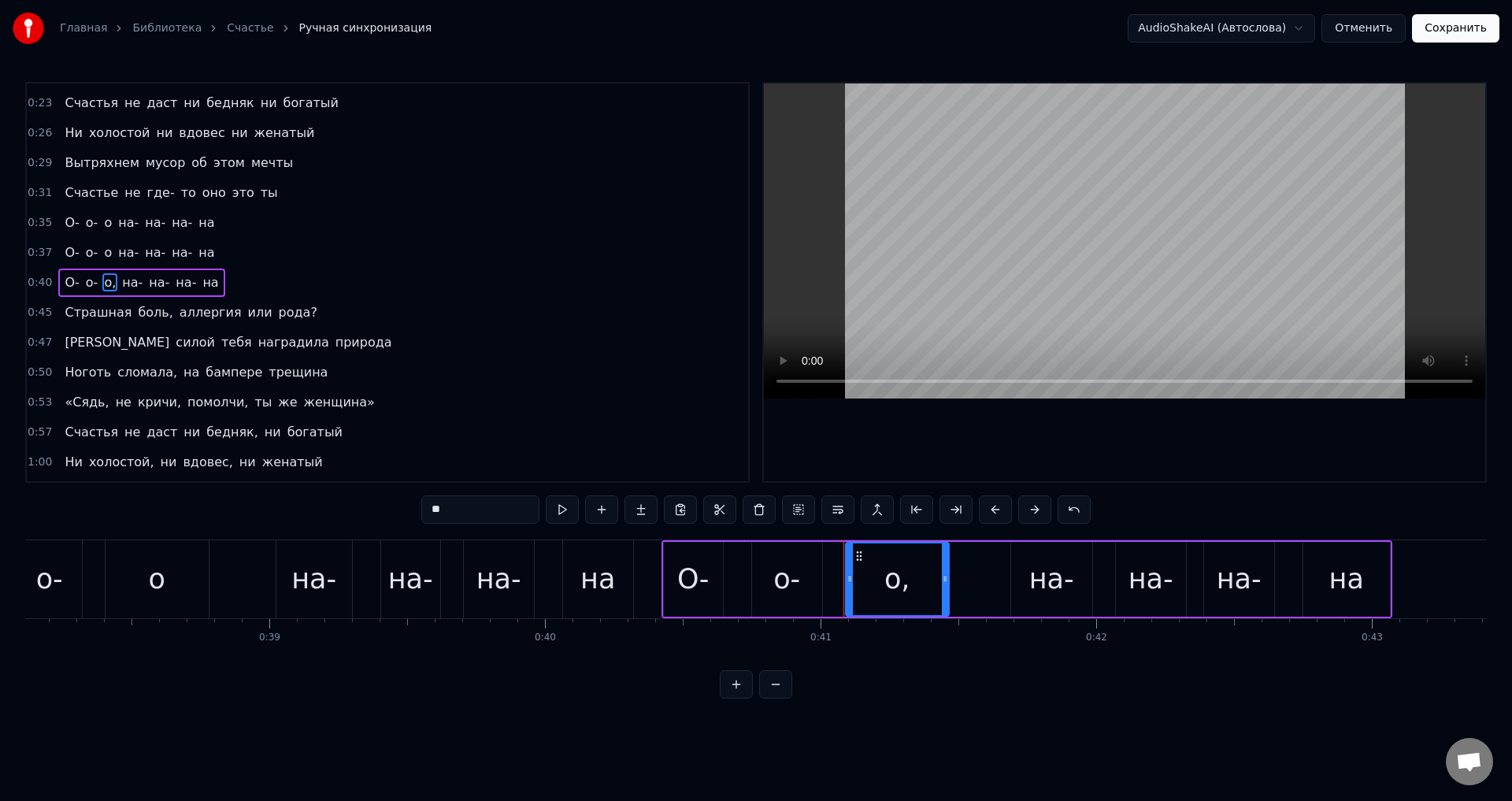
click at [481, 510] on input "**" at bounding box center [480, 509] width 118 height 29
drag, startPoint x: 140, startPoint y: 314, endPoint x: 280, endPoint y: 399, distance: 163.8
click at [141, 314] on span "боль," at bounding box center [155, 312] width 38 height 18
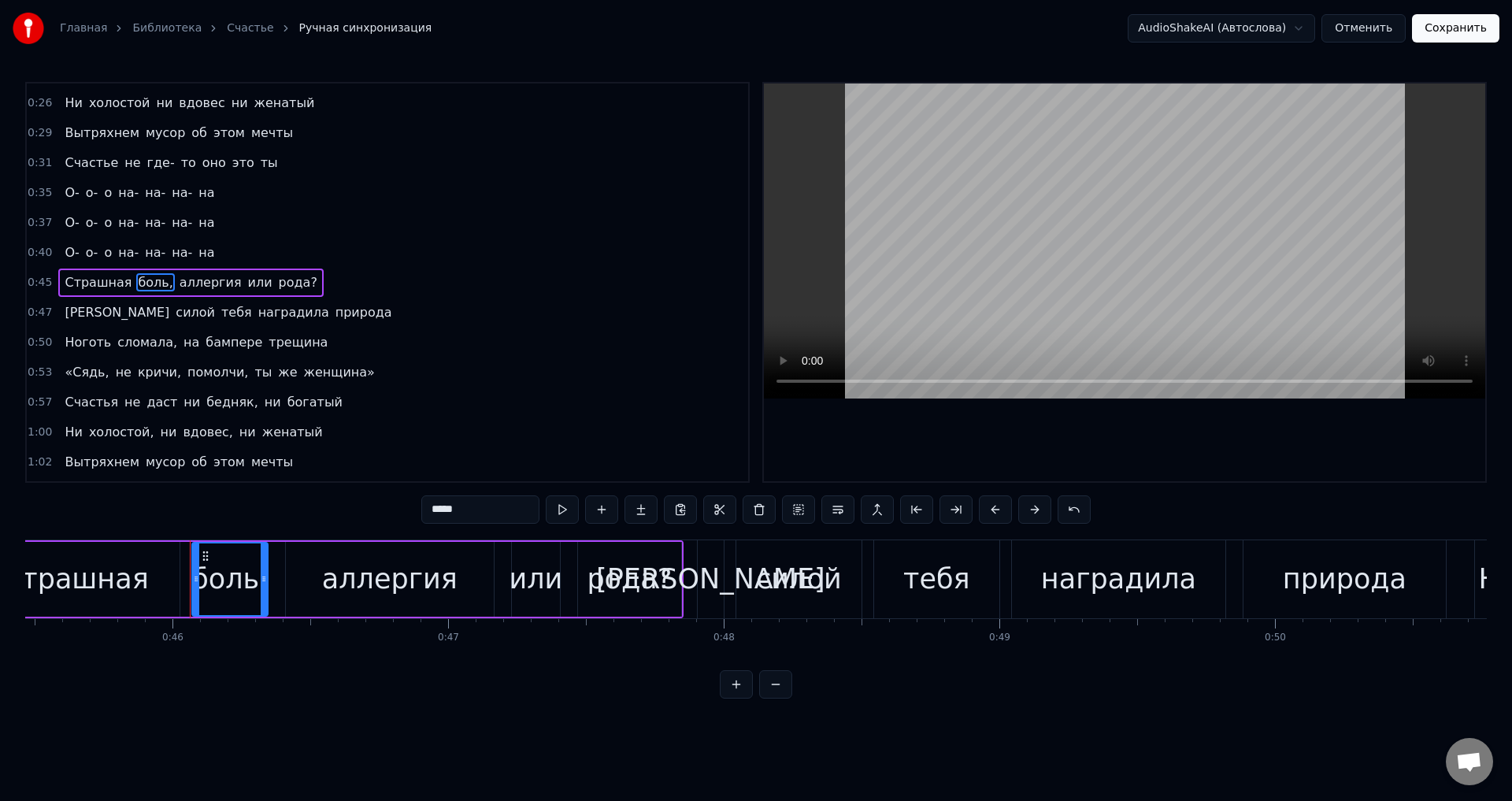
scroll to position [0, 12615]
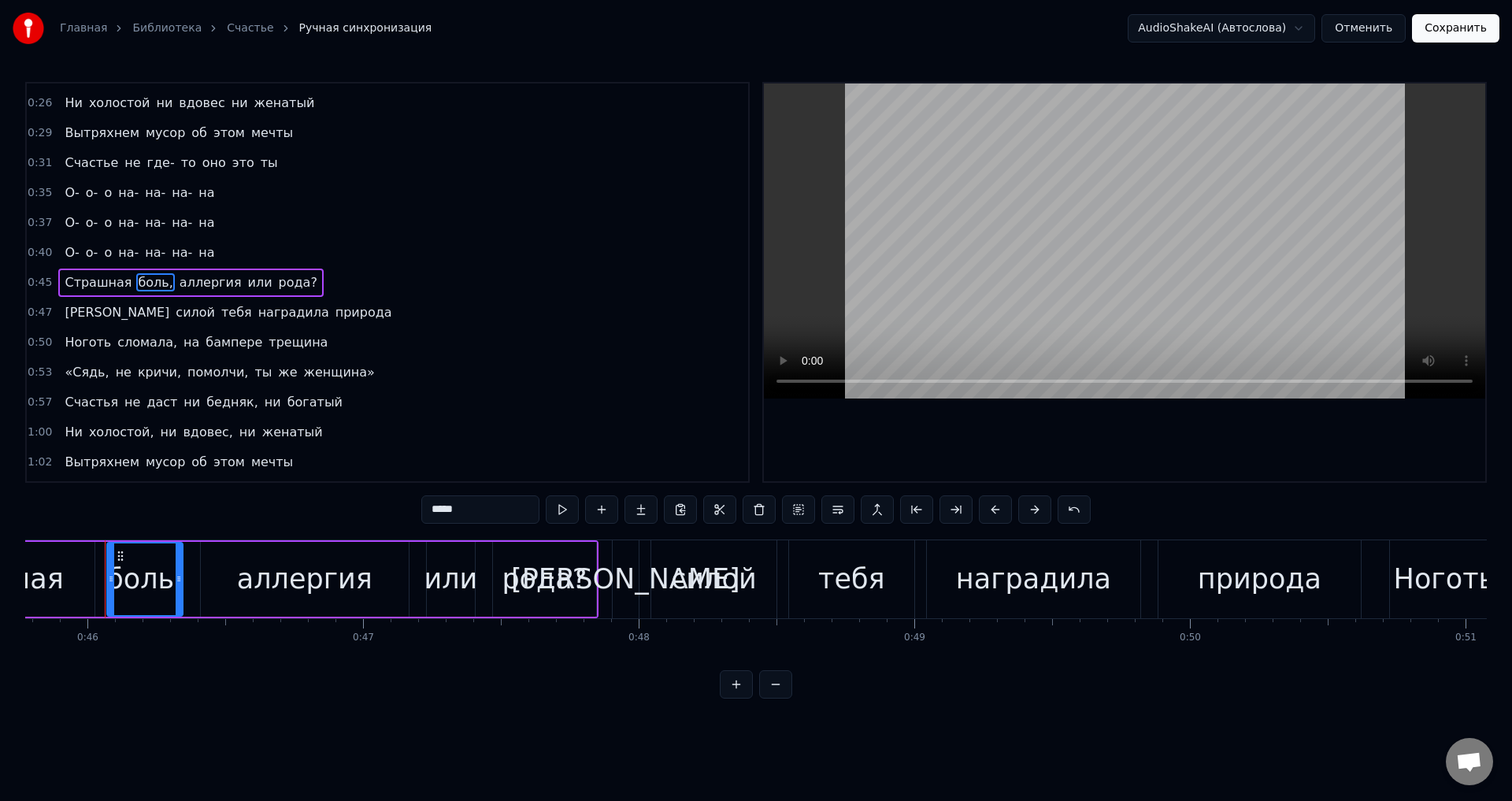
click at [500, 511] on input "*****" at bounding box center [480, 509] width 118 height 29
drag, startPoint x: 261, startPoint y: 282, endPoint x: 278, endPoint y: 296, distance: 22.0
click at [273, 282] on span "рода?" at bounding box center [293, 282] width 42 height 18
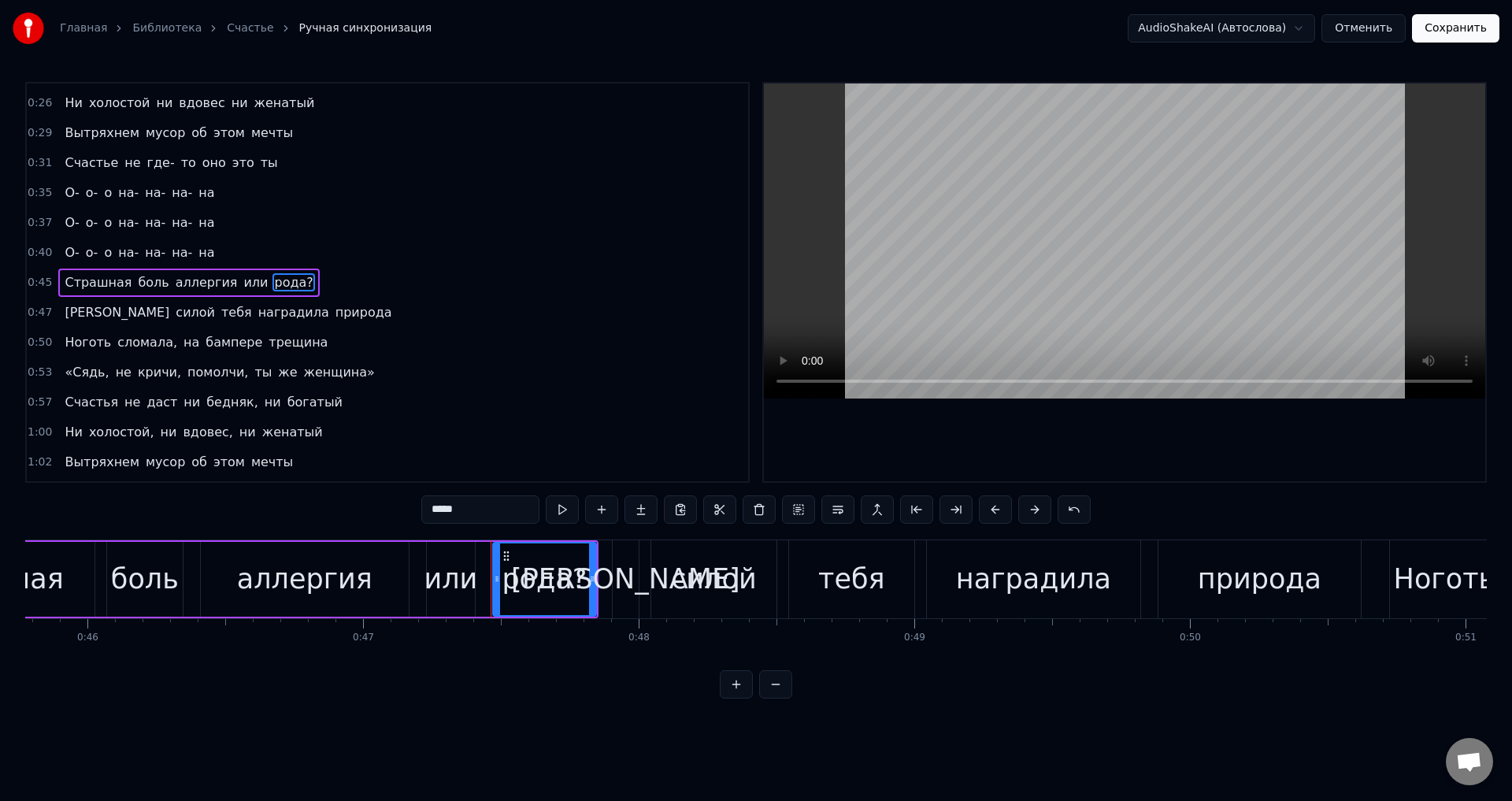
click at [512, 499] on input "*****" at bounding box center [480, 509] width 118 height 29
click at [135, 345] on span "сломала," at bounding box center [147, 342] width 63 height 18
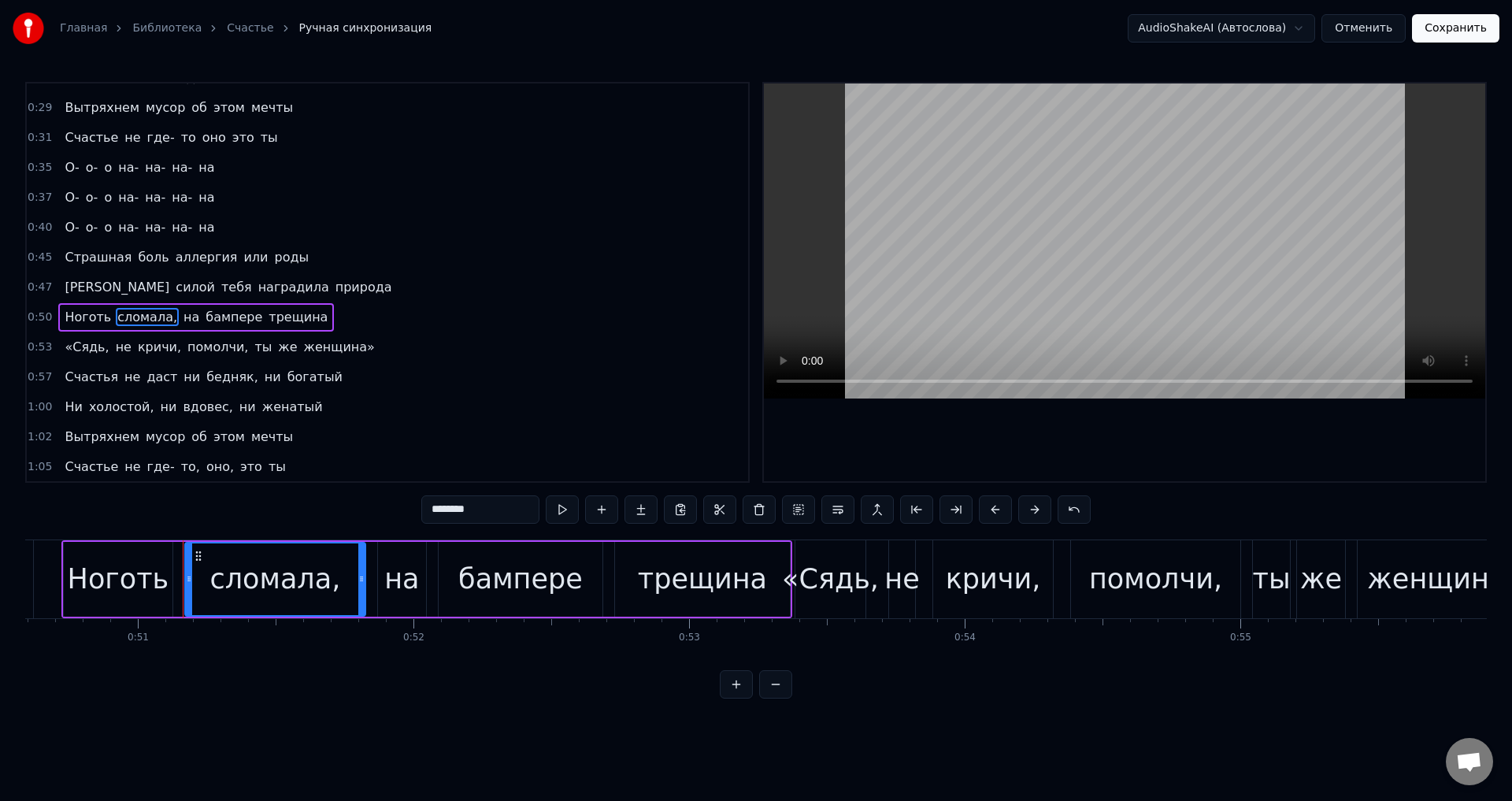
scroll to position [0, 14021]
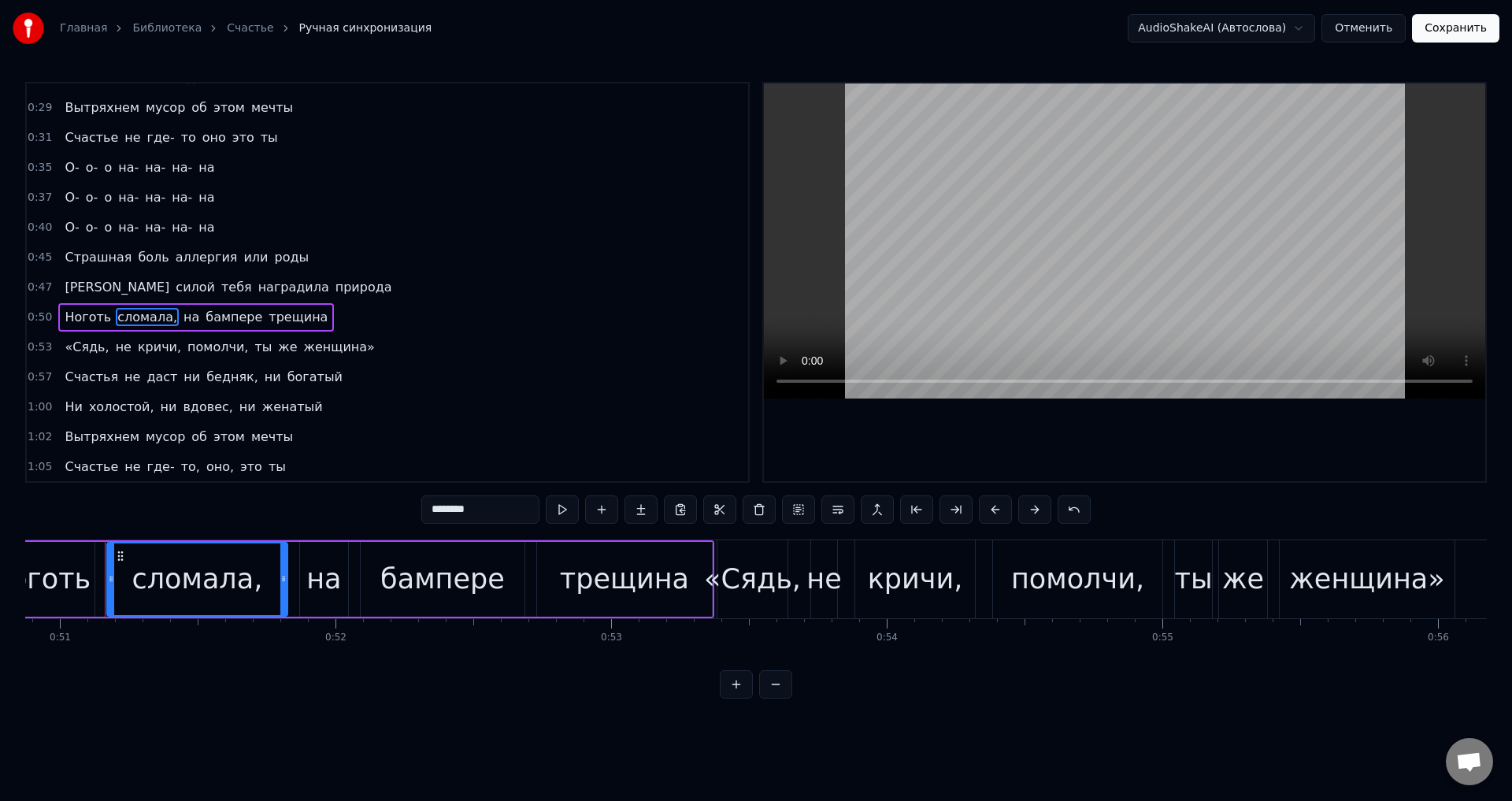
click at [489, 514] on input "********" at bounding box center [480, 509] width 118 height 29
click at [80, 346] on span "«Сядь," at bounding box center [87, 347] width 48 height 18
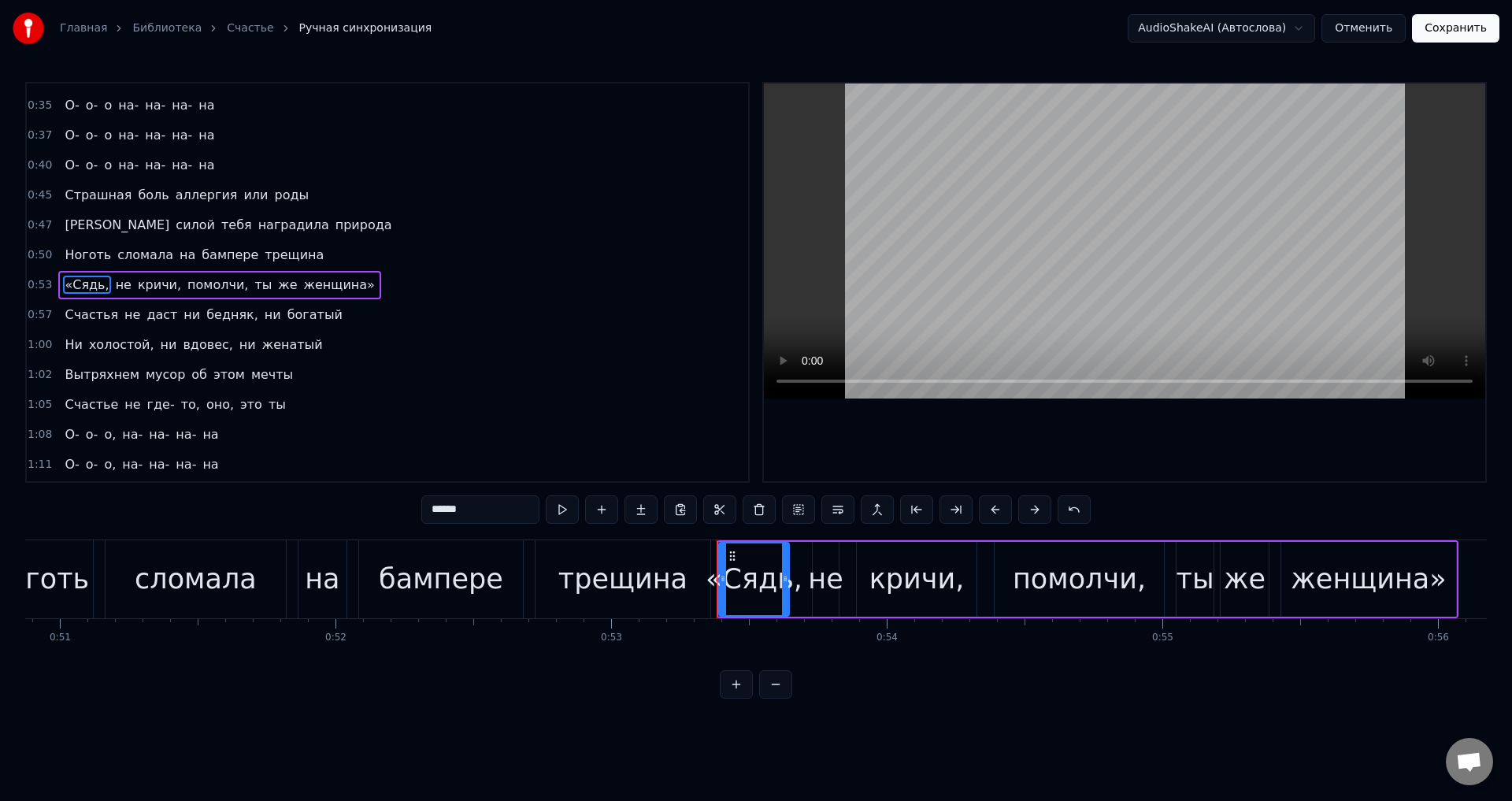
scroll to position [264, 0]
click at [432, 511] on input "******" at bounding box center [480, 509] width 118 height 29
click at [126, 285] on span "кричи," at bounding box center [148, 282] width 47 height 18
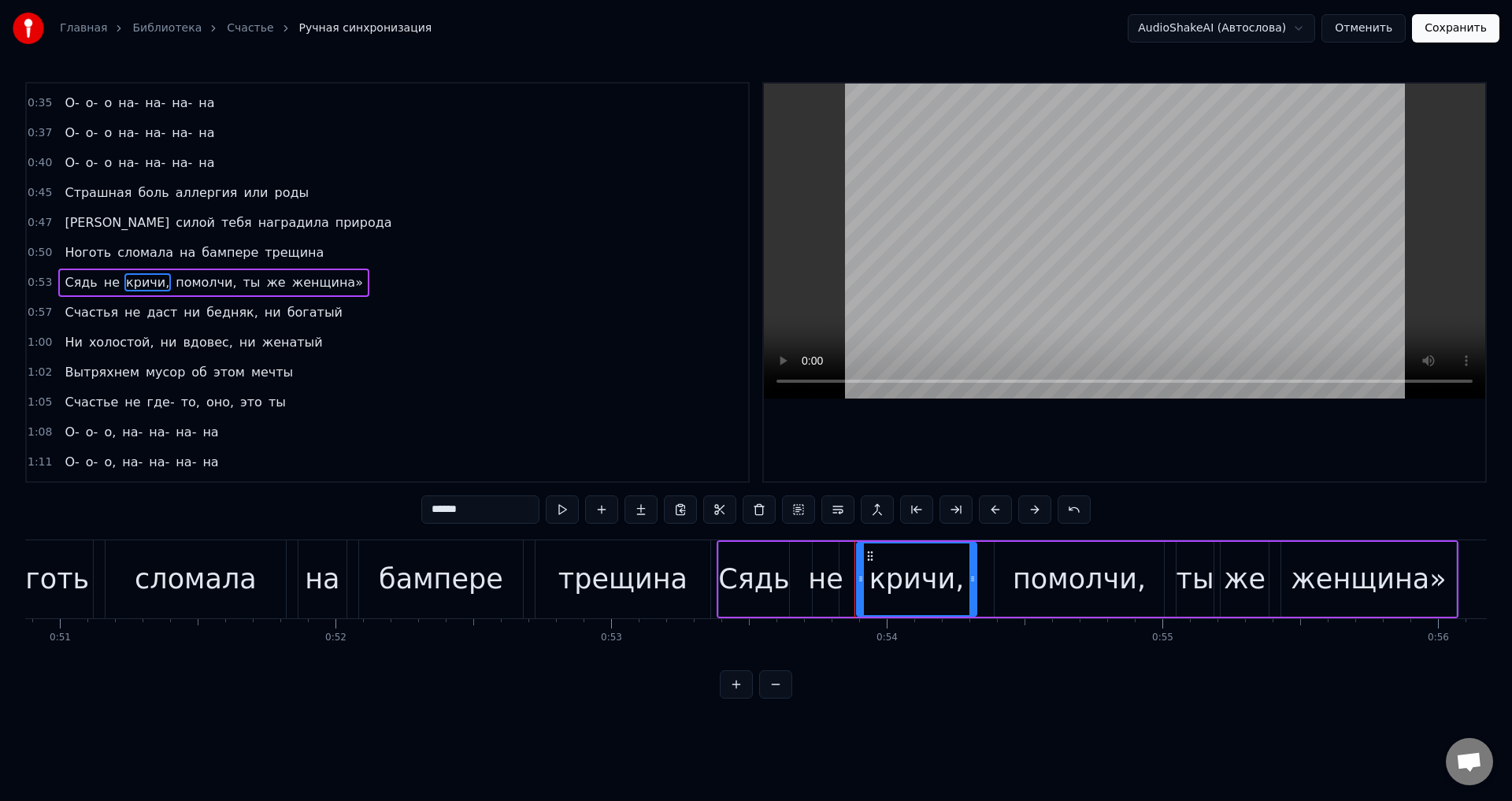
click at [494, 513] on input "******" at bounding box center [480, 509] width 118 height 29
click at [195, 281] on span "помолчи," at bounding box center [202, 282] width 64 height 18
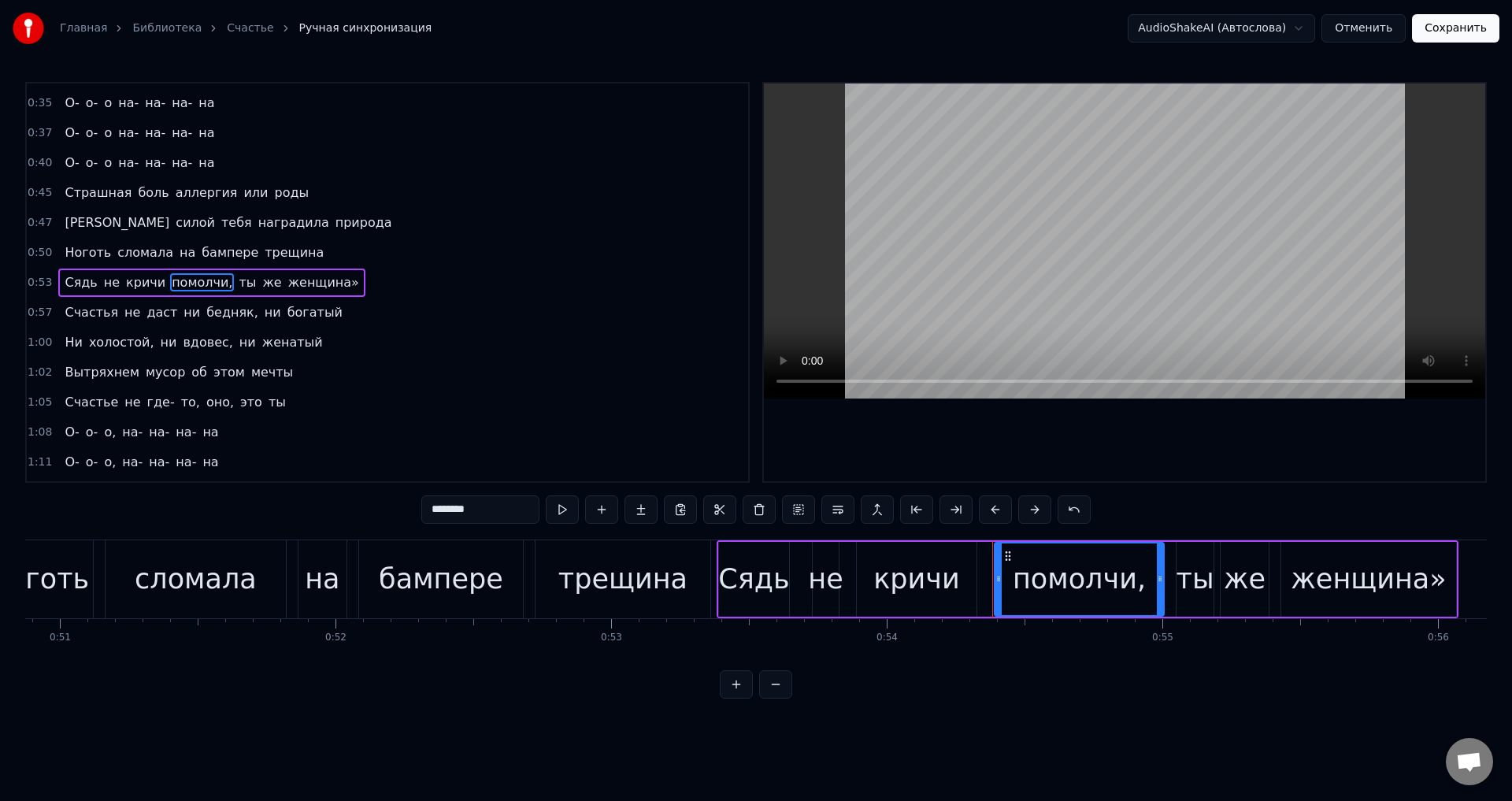
click at [493, 510] on input "********" at bounding box center [480, 509] width 118 height 29
click at [294, 279] on span "женщина»" at bounding box center [319, 282] width 74 height 18
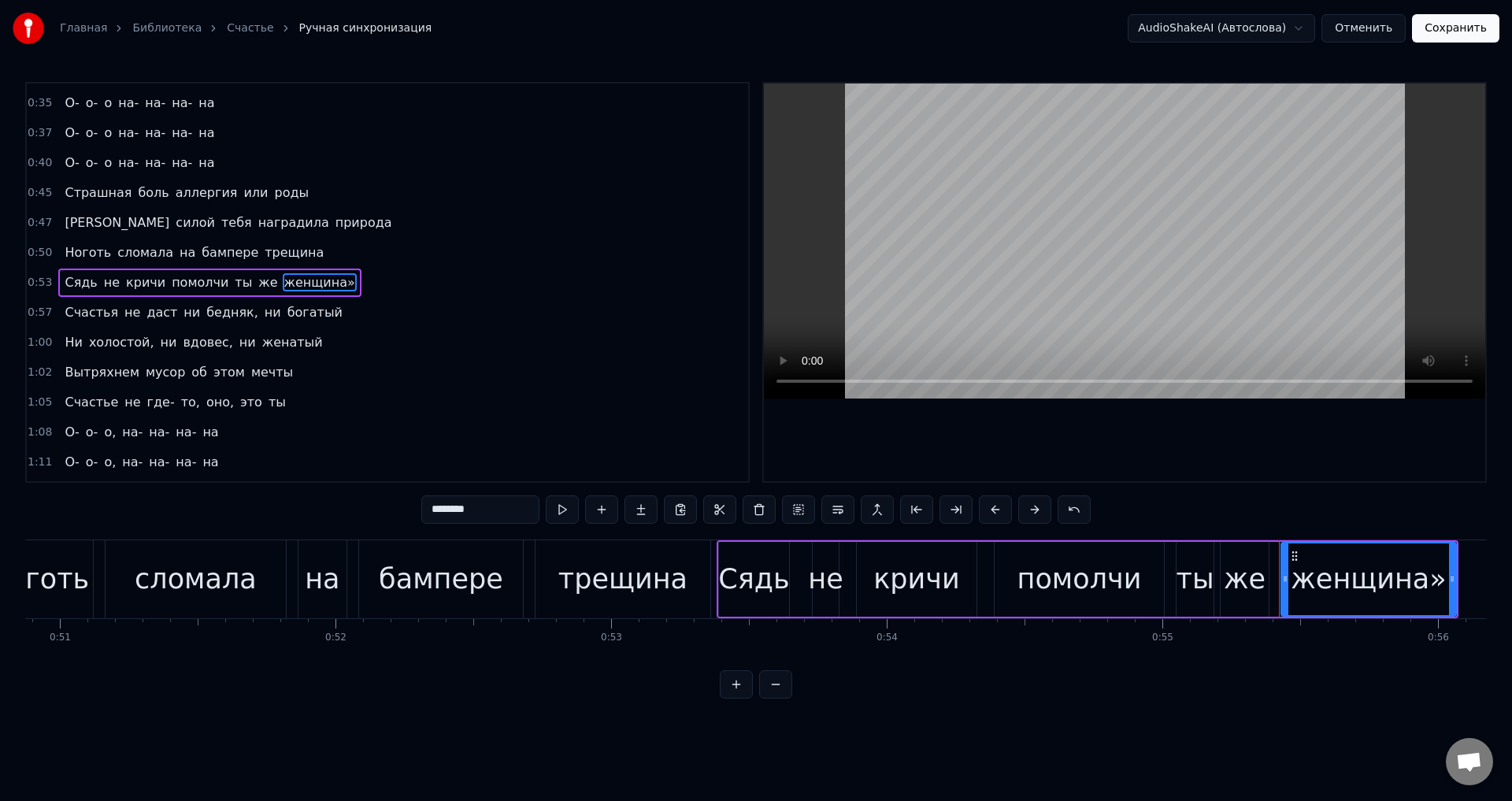
click at [493, 510] on input "********" at bounding box center [480, 509] width 118 height 29
click at [204, 313] on span "бедняк," at bounding box center [231, 312] width 55 height 18
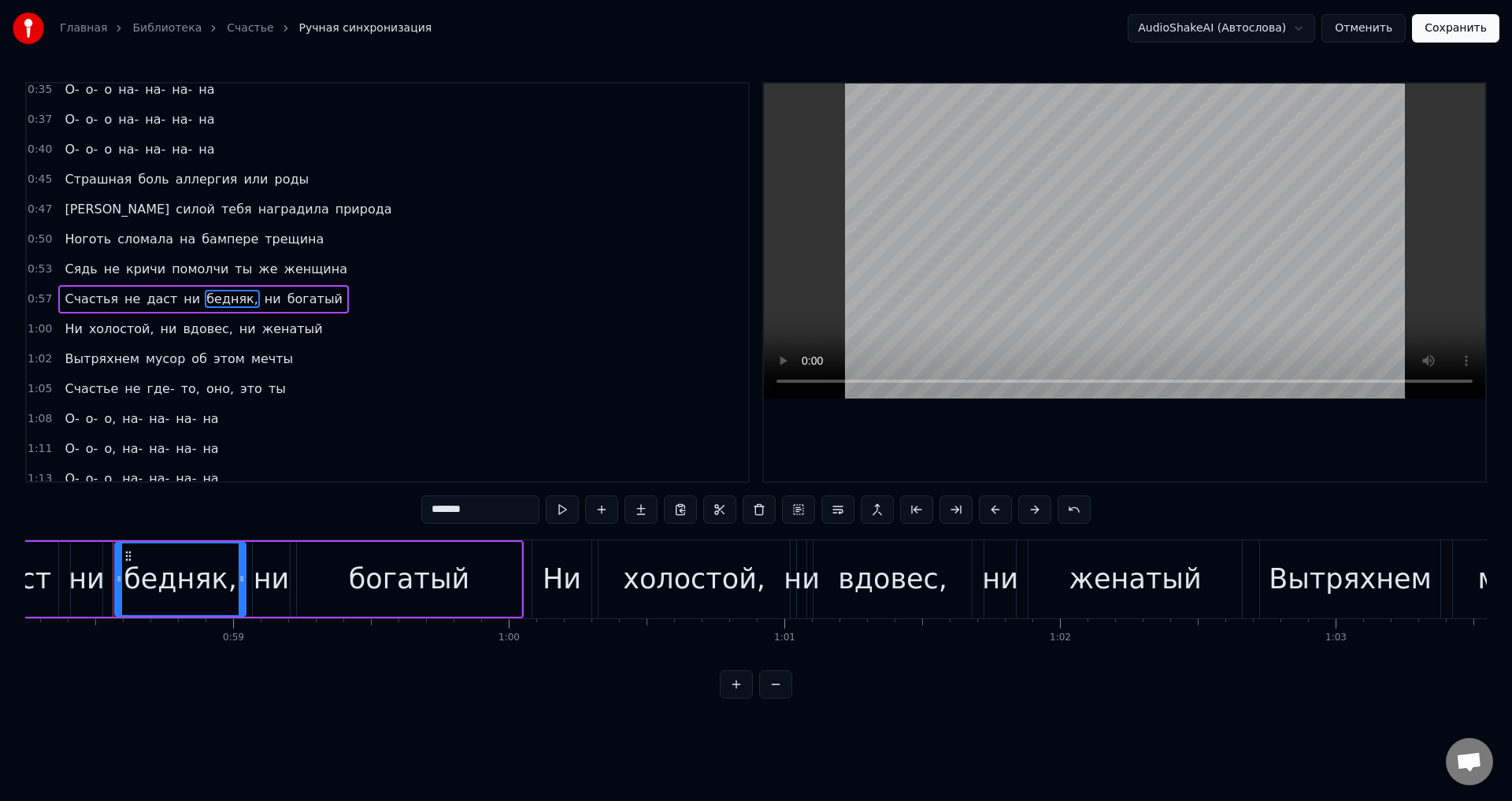
scroll to position [0, 16061]
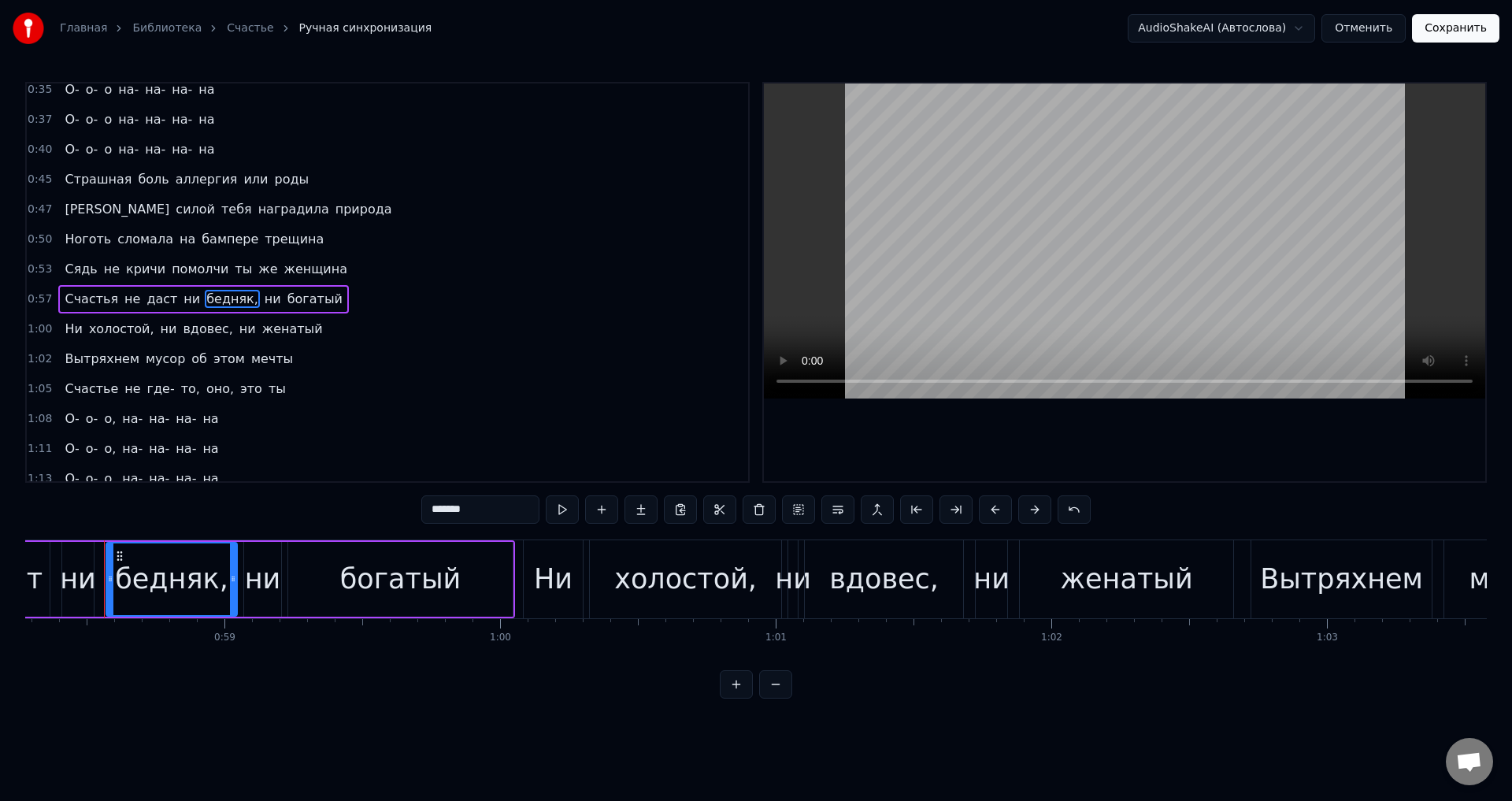
click at [479, 510] on input "*******" at bounding box center [480, 509] width 118 height 29
click at [115, 330] on span "холостой," at bounding box center [121, 328] width 68 height 18
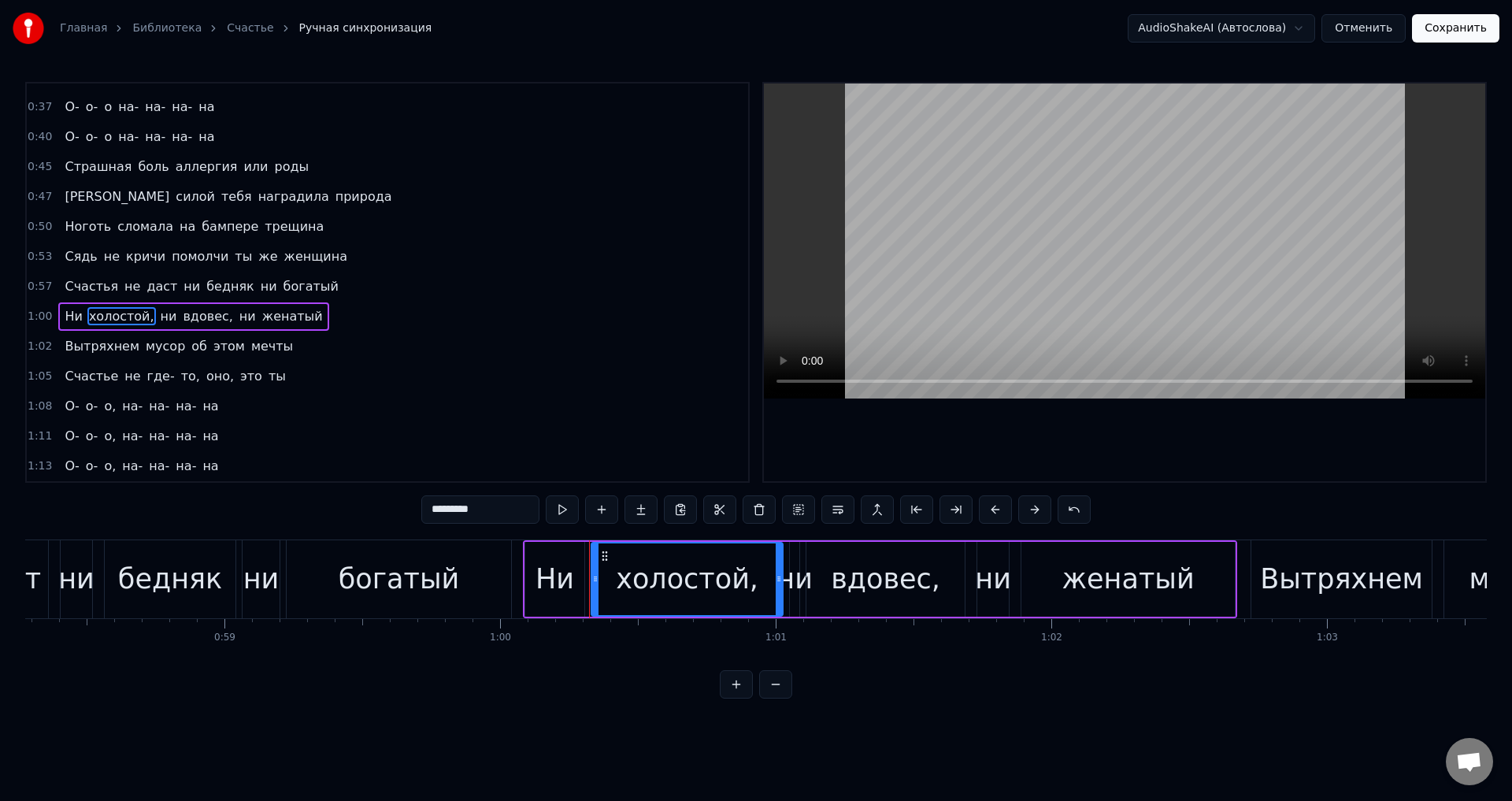
click at [511, 511] on input "*********" at bounding box center [480, 509] width 118 height 29
type input "********"
click at [208, 318] on div "Ни холостой ни вдовес, ни женатый" at bounding box center [191, 316] width 266 height 29
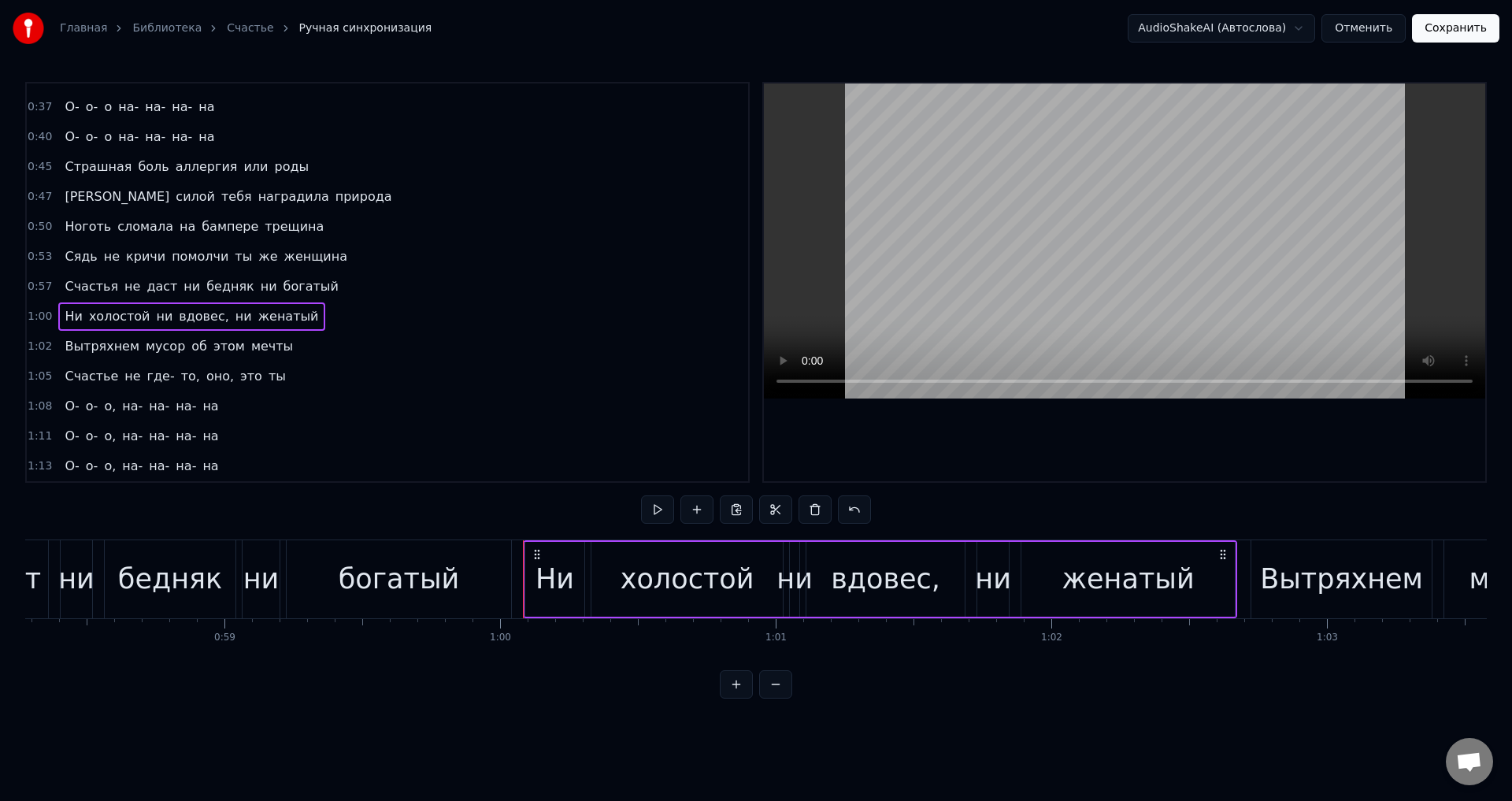
drag, startPoint x: 199, startPoint y: 319, endPoint x: 256, endPoint y: 351, distance: 65.4
click at [199, 319] on span "вдовес," at bounding box center [204, 316] width 53 height 18
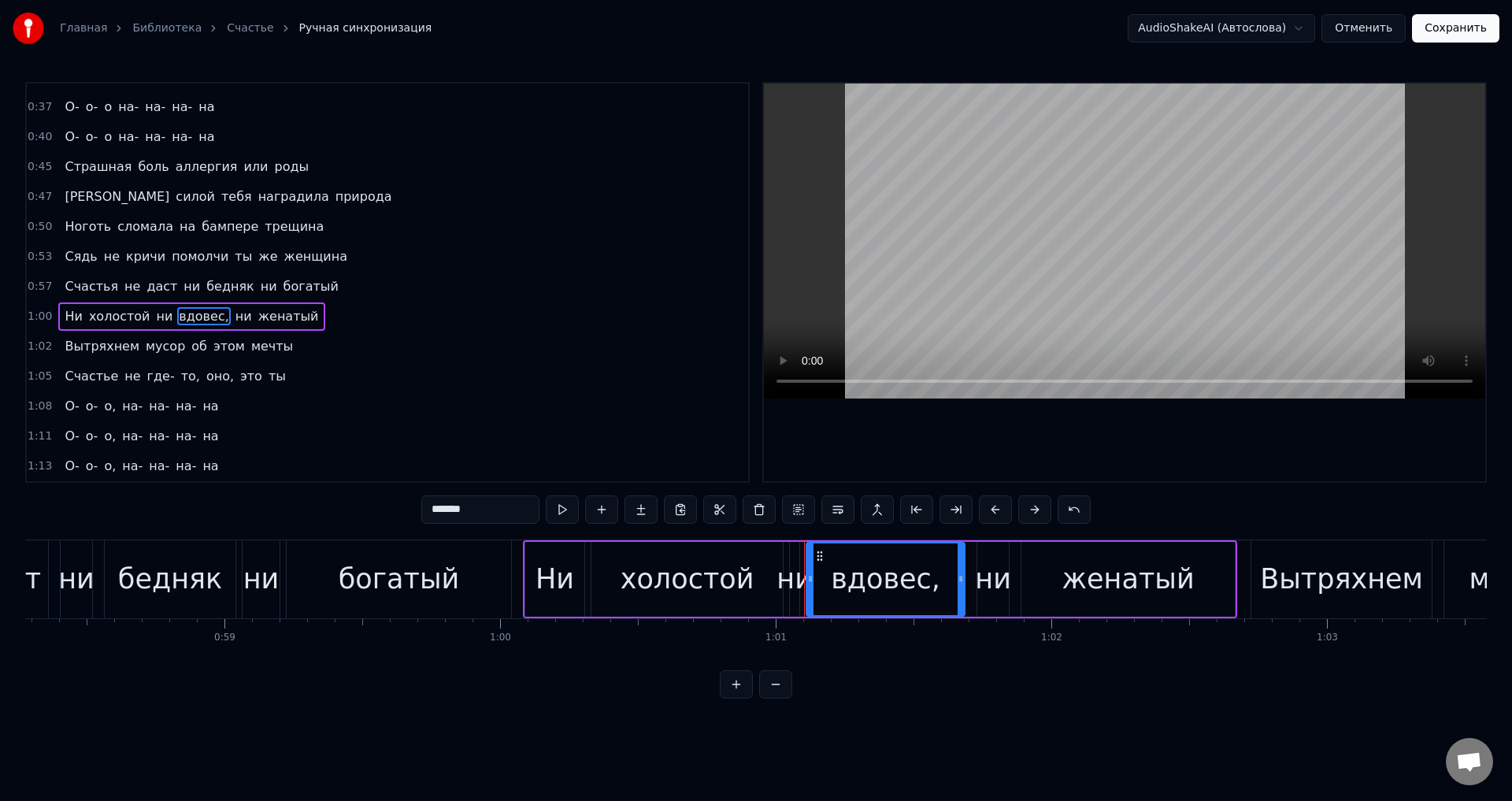
click at [492, 509] on input "*******" at bounding box center [480, 509] width 118 height 29
click at [180, 379] on span "то," at bounding box center [190, 376] width 22 height 18
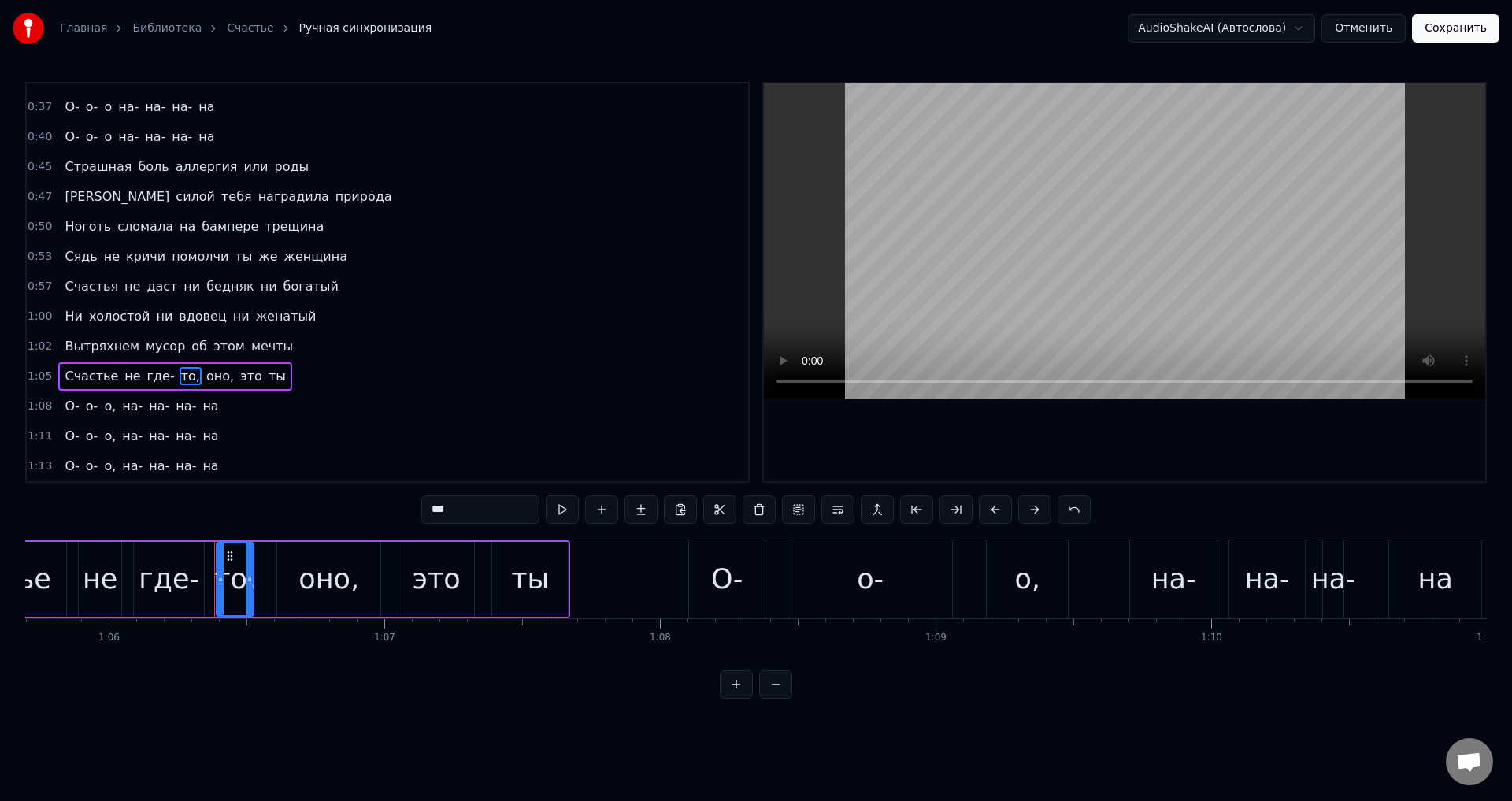
click at [472, 510] on input "***" at bounding box center [480, 509] width 118 height 29
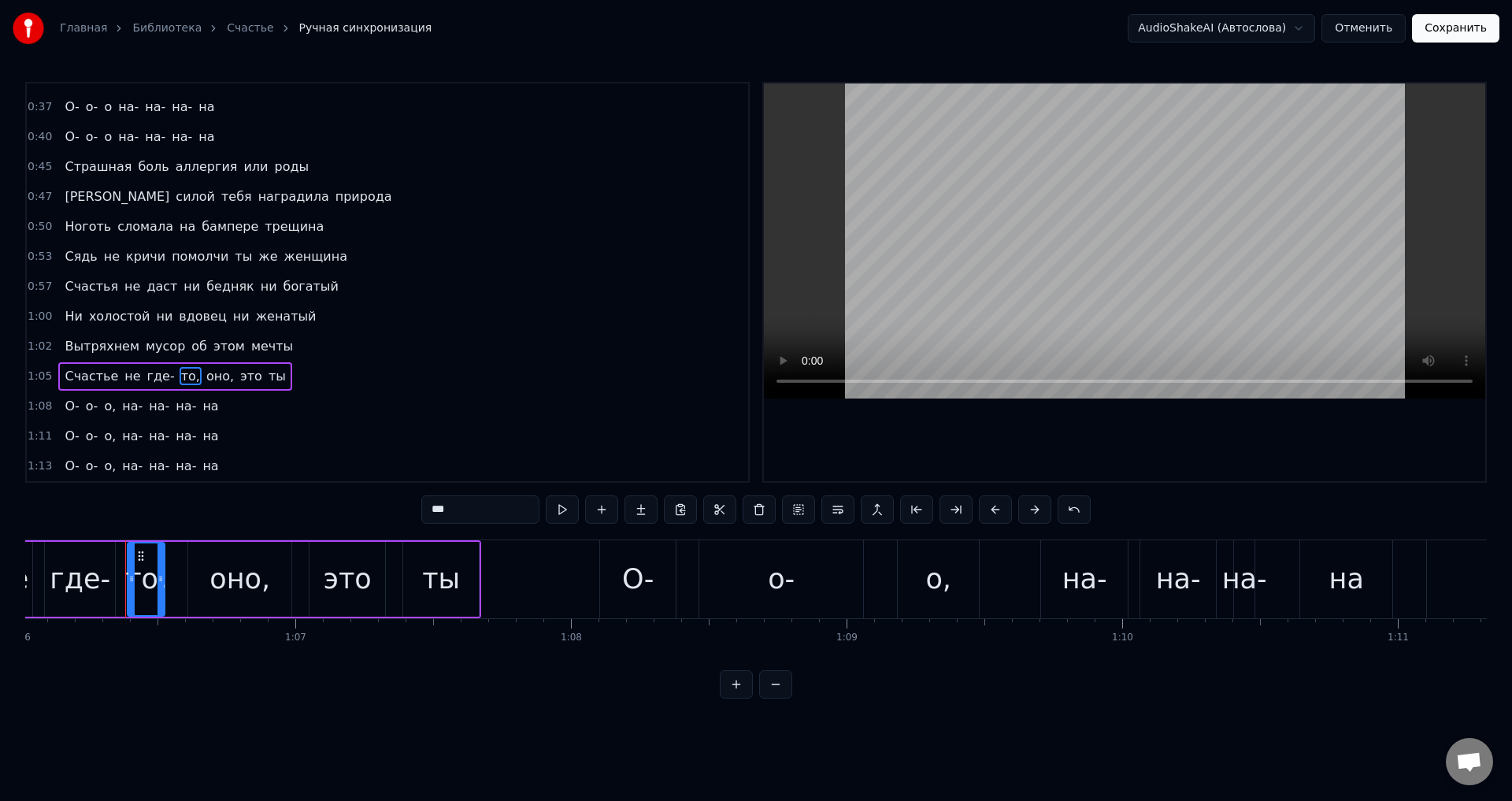
scroll to position [0, 18216]
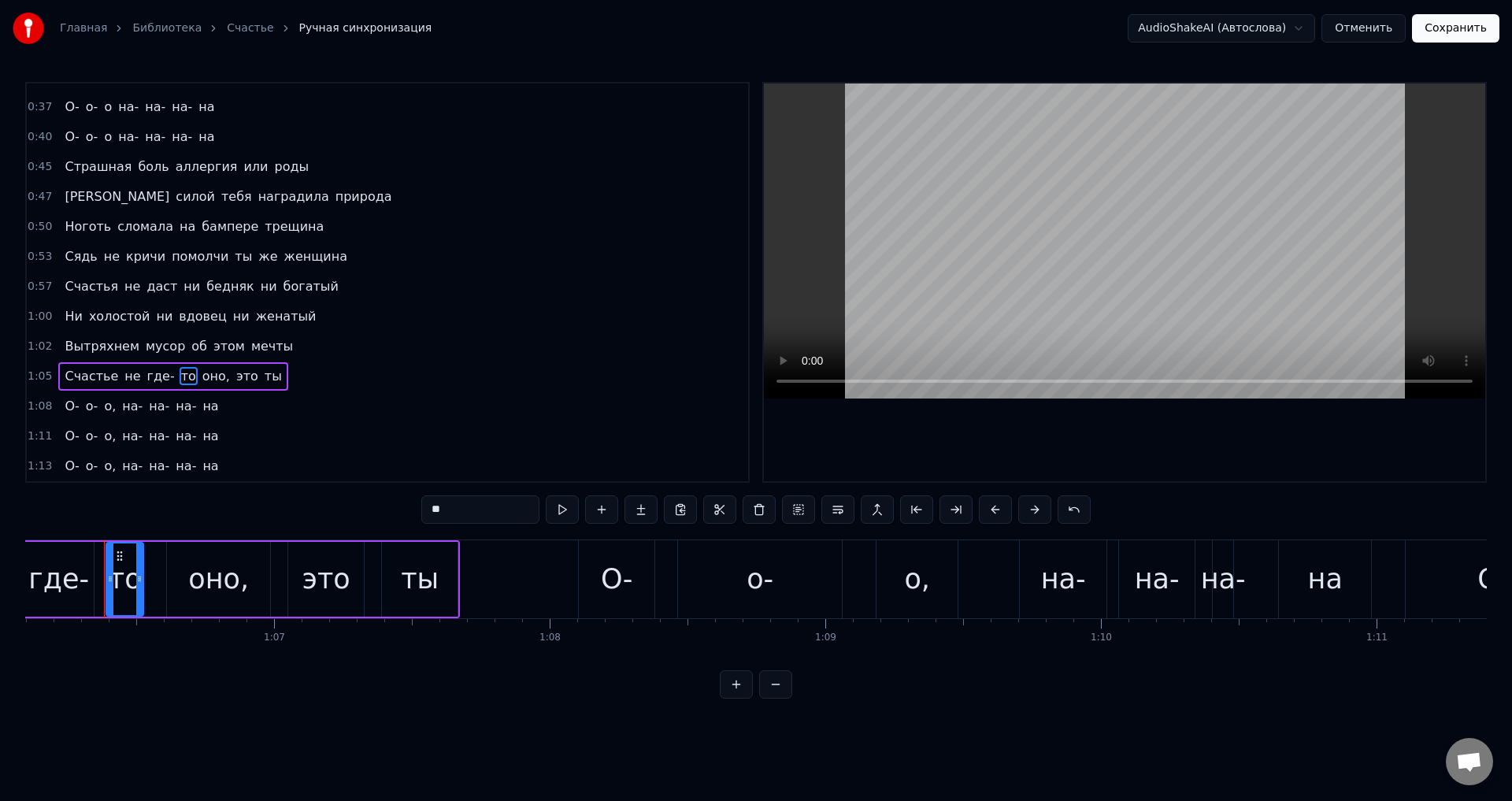
drag, startPoint x: 202, startPoint y: 376, endPoint x: 317, endPoint y: 426, distance: 125.4
click at [201, 376] on span "оно," at bounding box center [216, 376] width 30 height 18
click at [473, 505] on input "****" at bounding box center [480, 509] width 118 height 29
click at [103, 410] on span "о," at bounding box center [110, 405] width 15 height 18
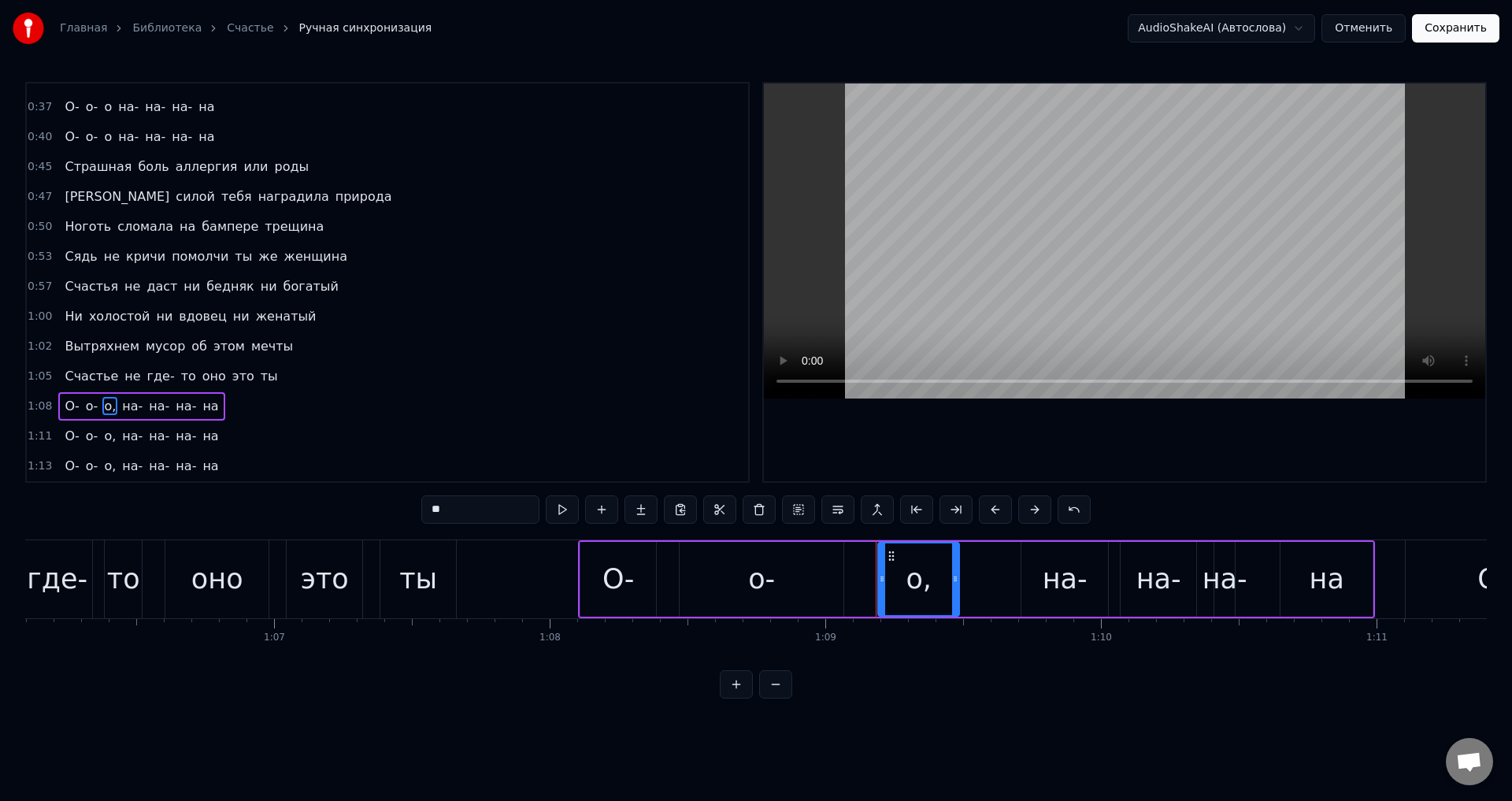
click at [481, 504] on input "**" at bounding box center [480, 509] width 118 height 29
drag, startPoint x: 102, startPoint y: 436, endPoint x: 109, endPoint y: 441, distance: 8.6
click at [103, 436] on span "о," at bounding box center [110, 436] width 15 height 18
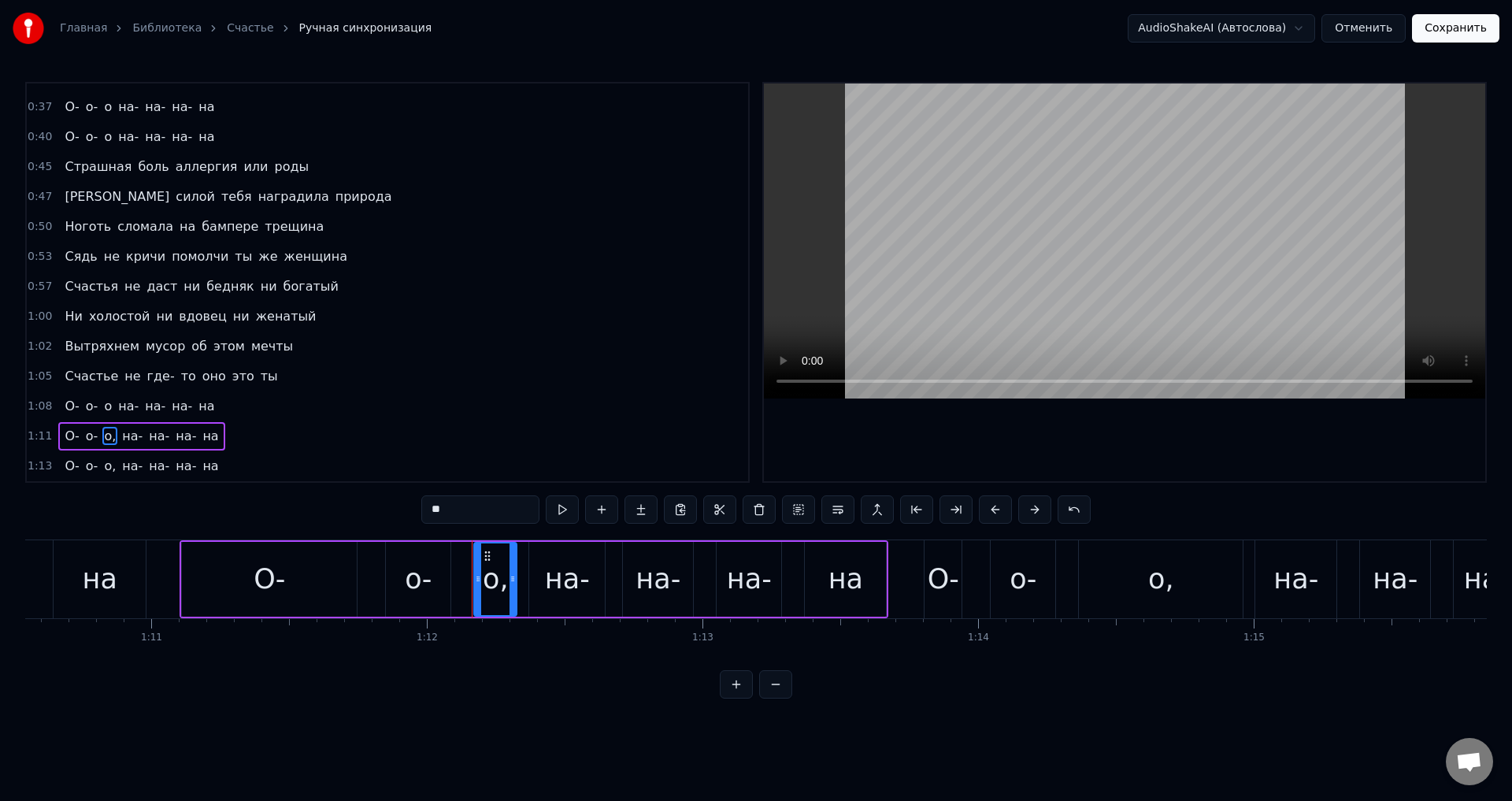
click at [455, 517] on input "**" at bounding box center [480, 509] width 118 height 29
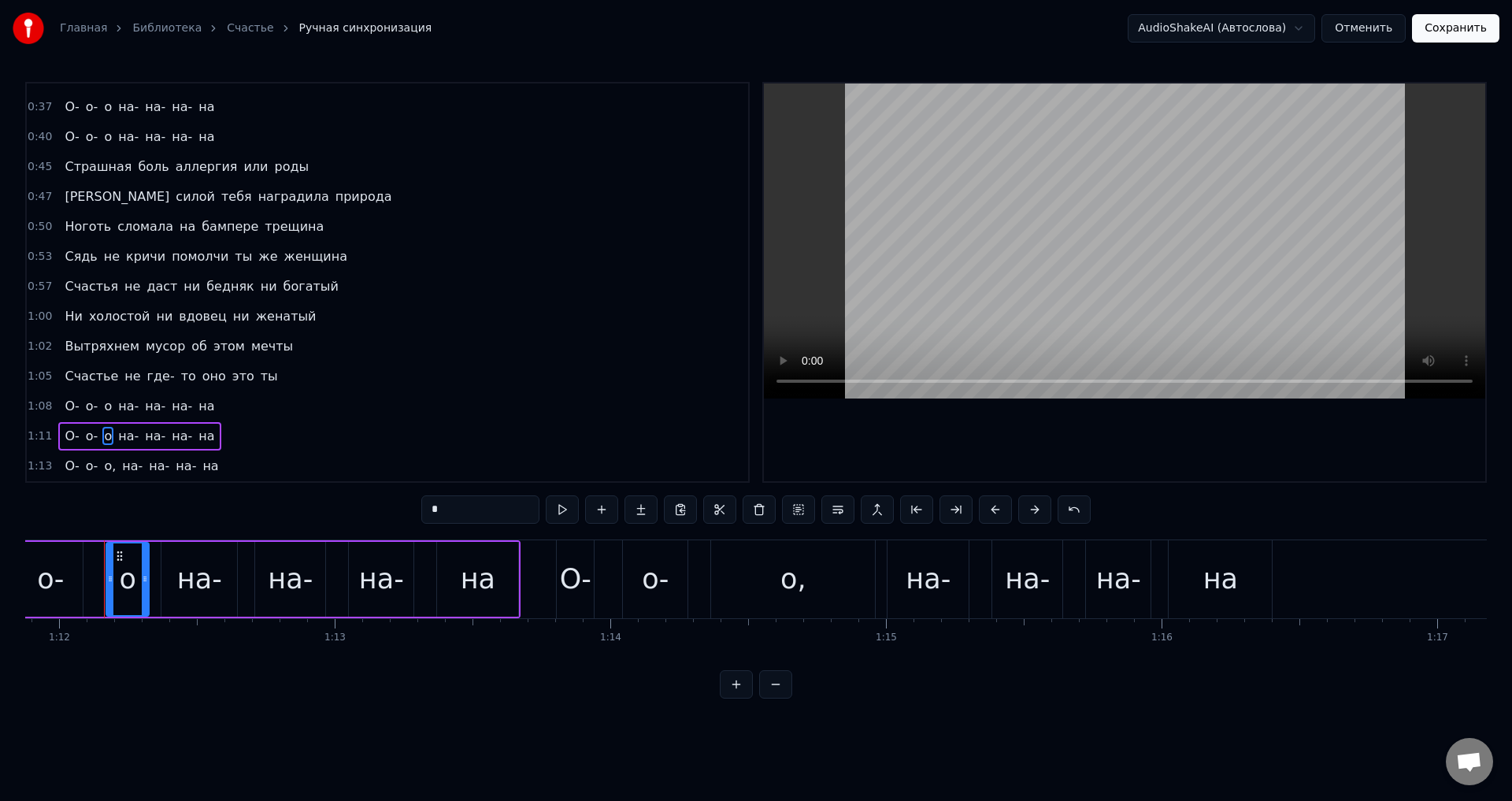
drag, startPoint x: 102, startPoint y: 468, endPoint x: 254, endPoint y: 524, distance: 162.0
click at [103, 468] on span "о," at bounding box center [110, 465] width 15 height 18
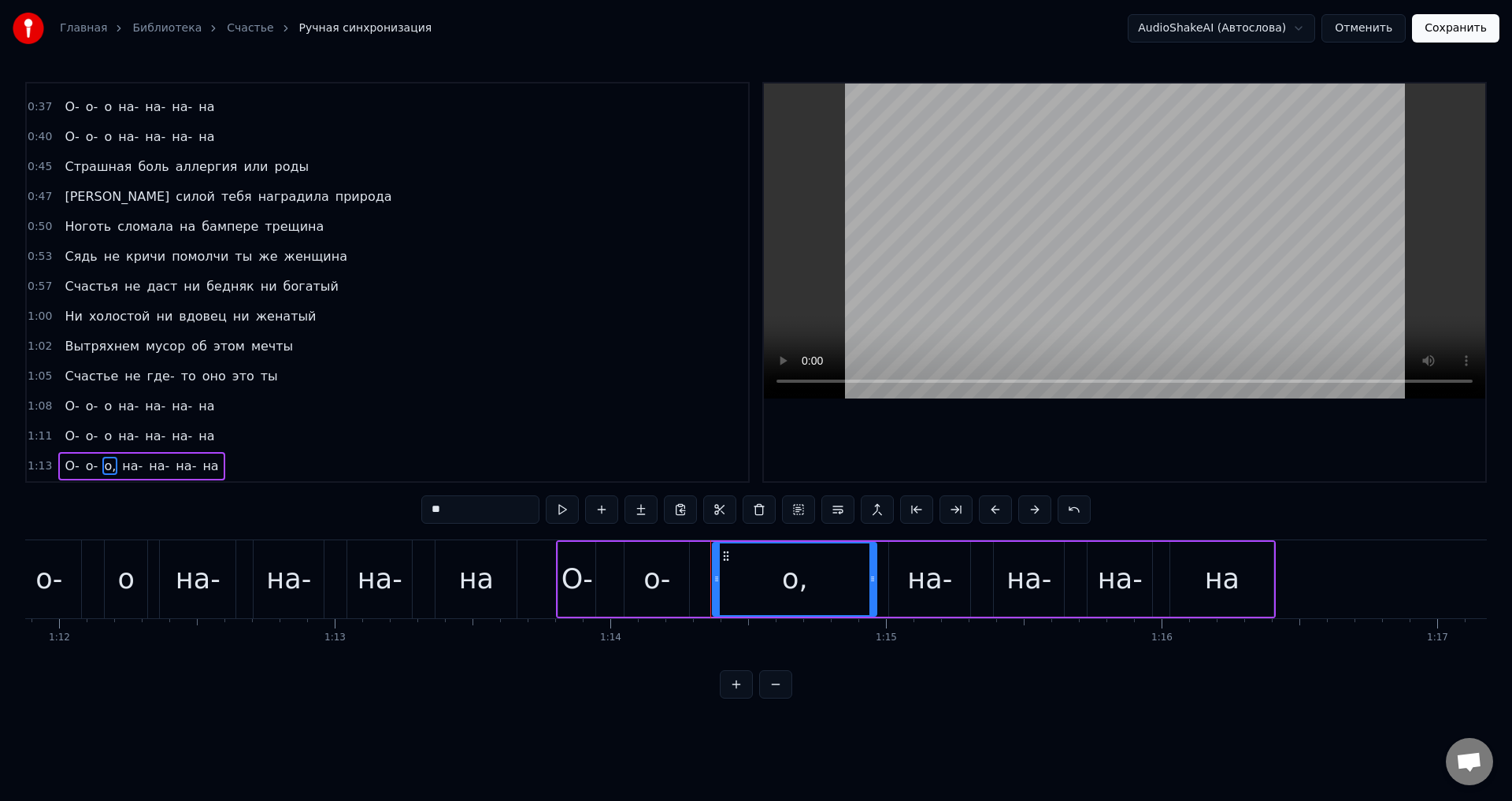
click at [460, 512] on input "**" at bounding box center [480, 509] width 118 height 29
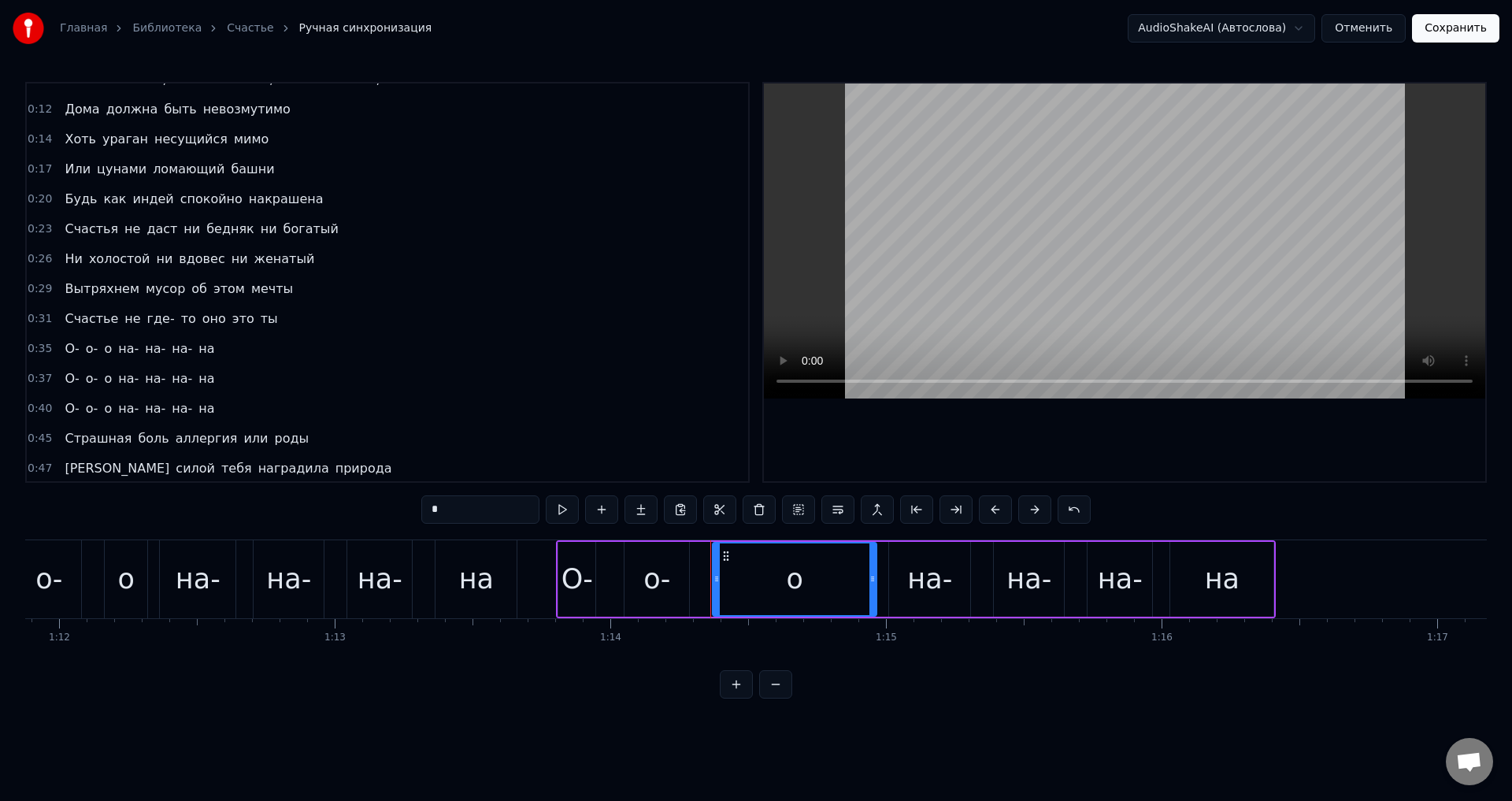
scroll to position [0, 0]
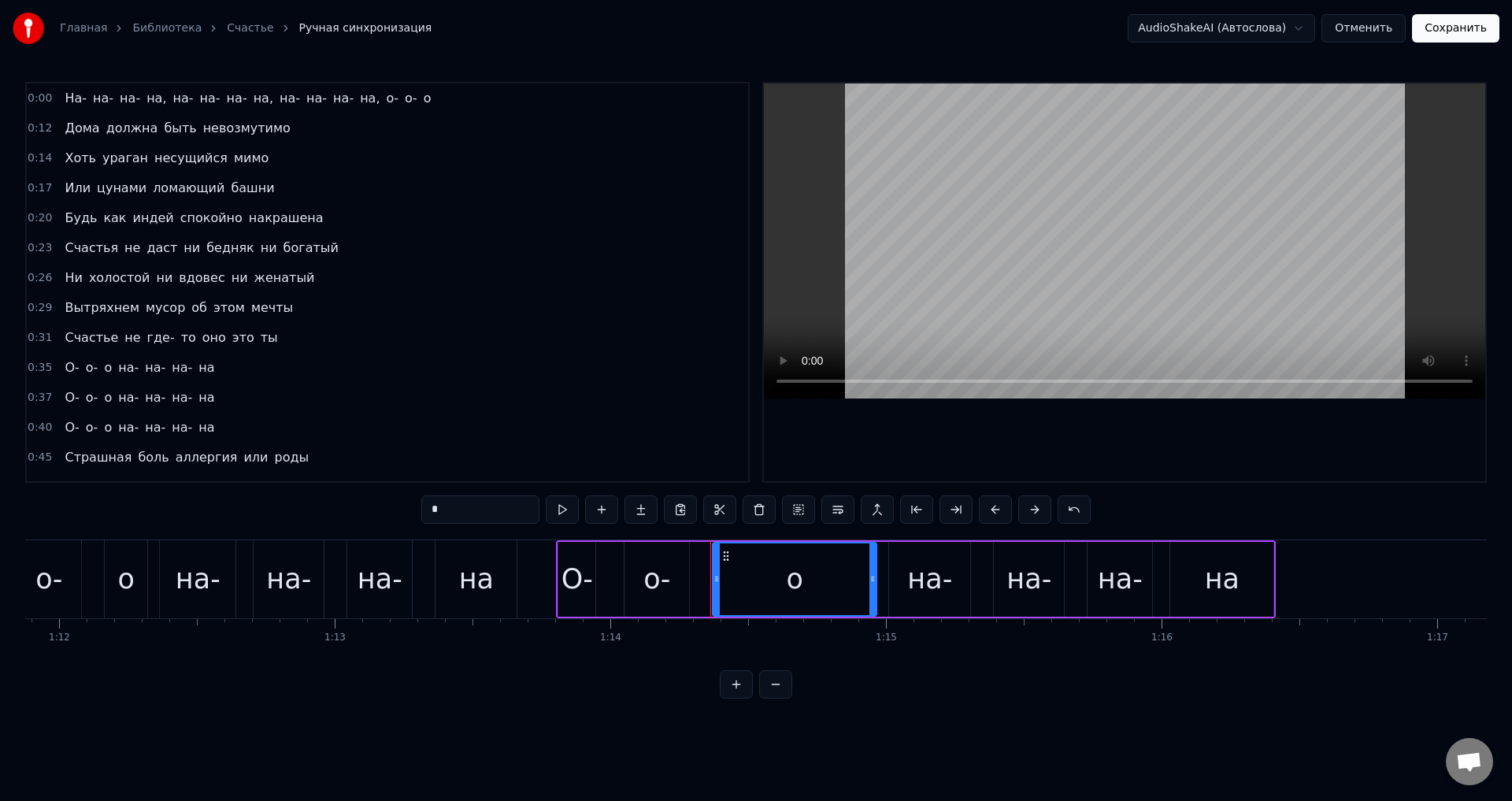
type input "*"
click at [1444, 32] on button "Сохранить" at bounding box center [1455, 28] width 87 height 29
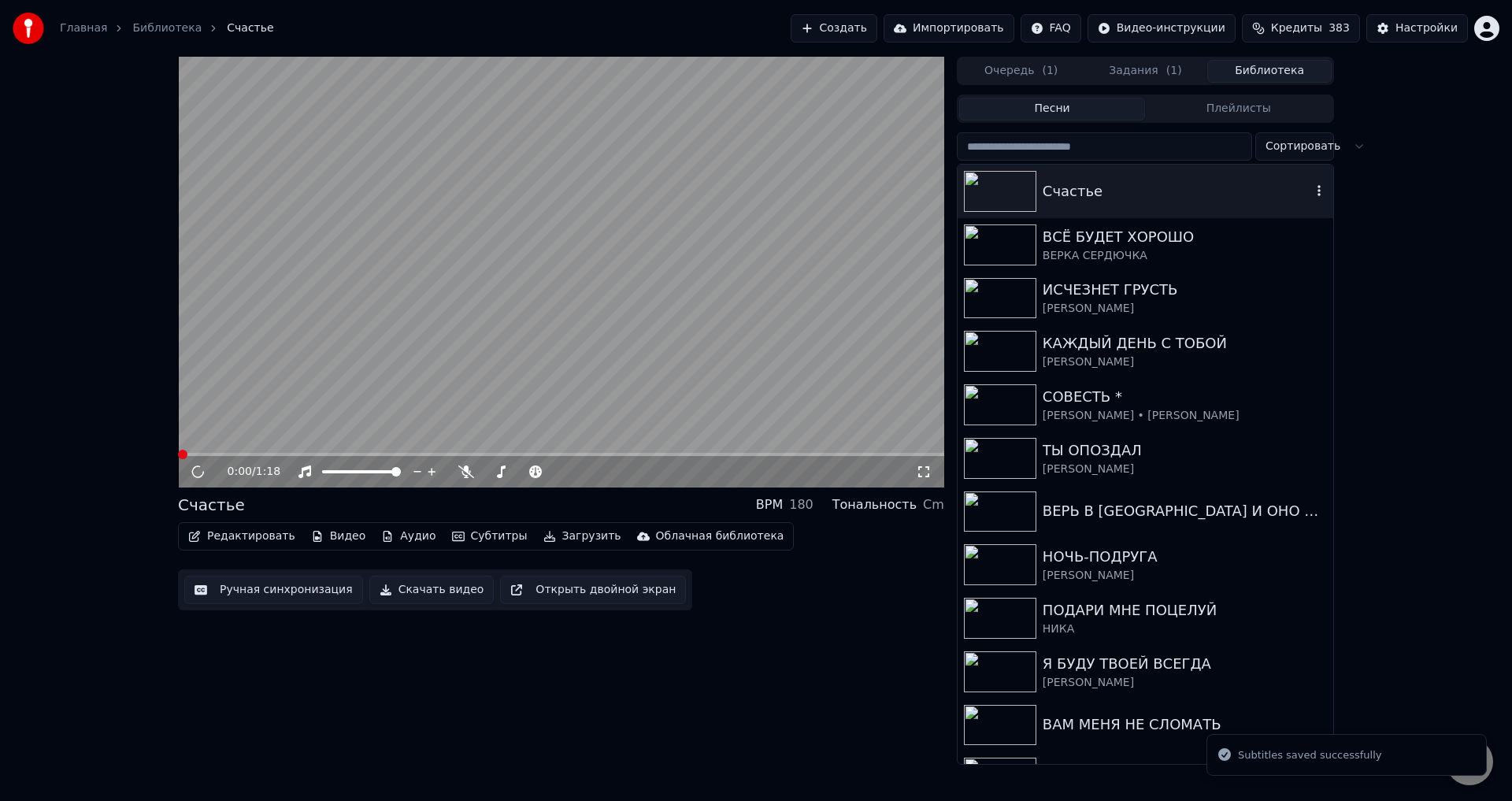
click at [1088, 189] on div "Счастье" at bounding box center [1176, 191] width 268 height 22
click at [263, 589] on button "Ручная синхронизация" at bounding box center [273, 589] width 179 height 29
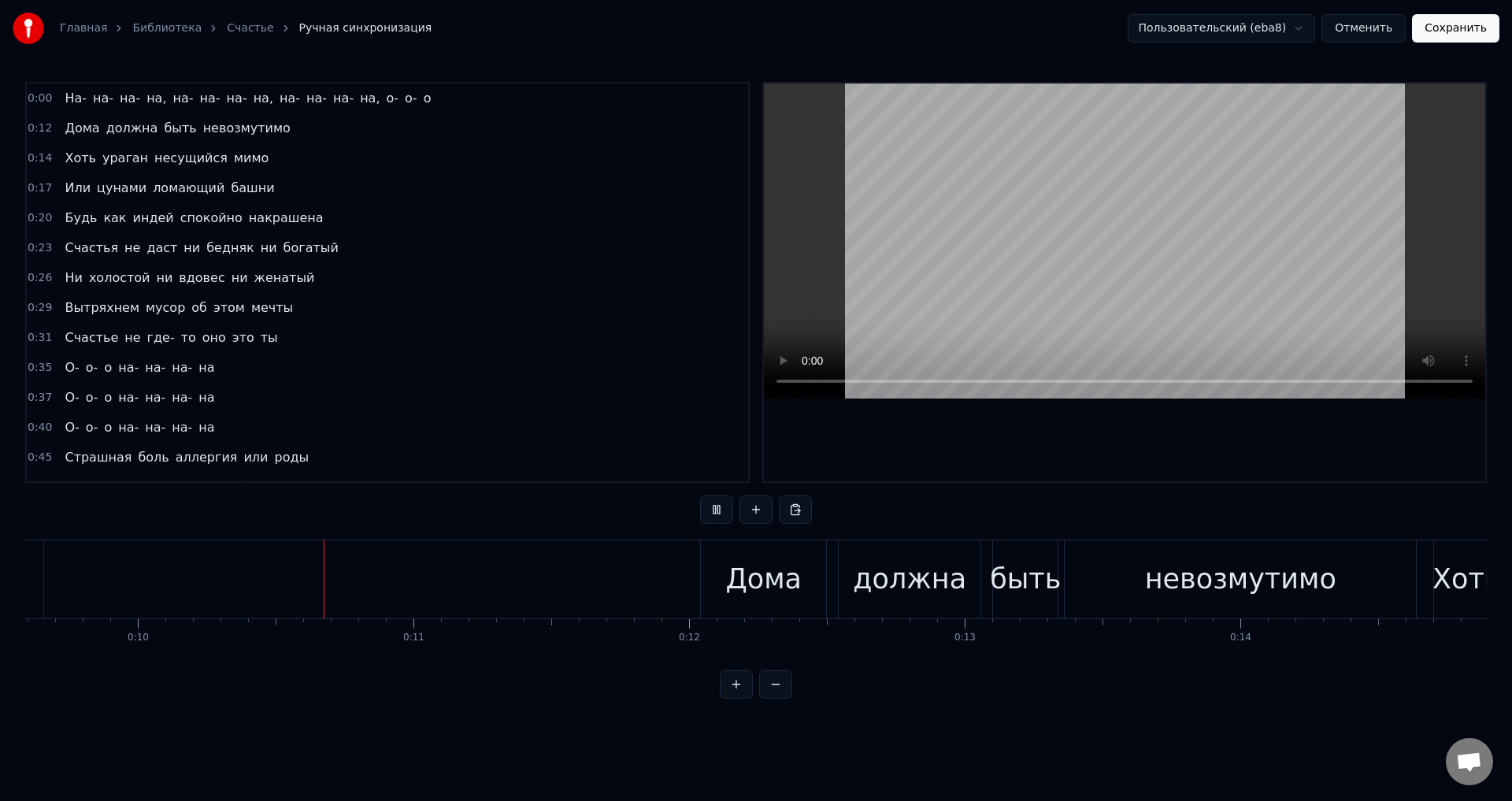
scroll to position [0, 2658]
click at [831, 325] on video at bounding box center [1124, 241] width 722 height 315
drag, startPoint x: 731, startPoint y: 578, endPoint x: 719, endPoint y: 539, distance: 40.8
click at [731, 578] on div "Дома" at bounding box center [748, 579] width 76 height 42
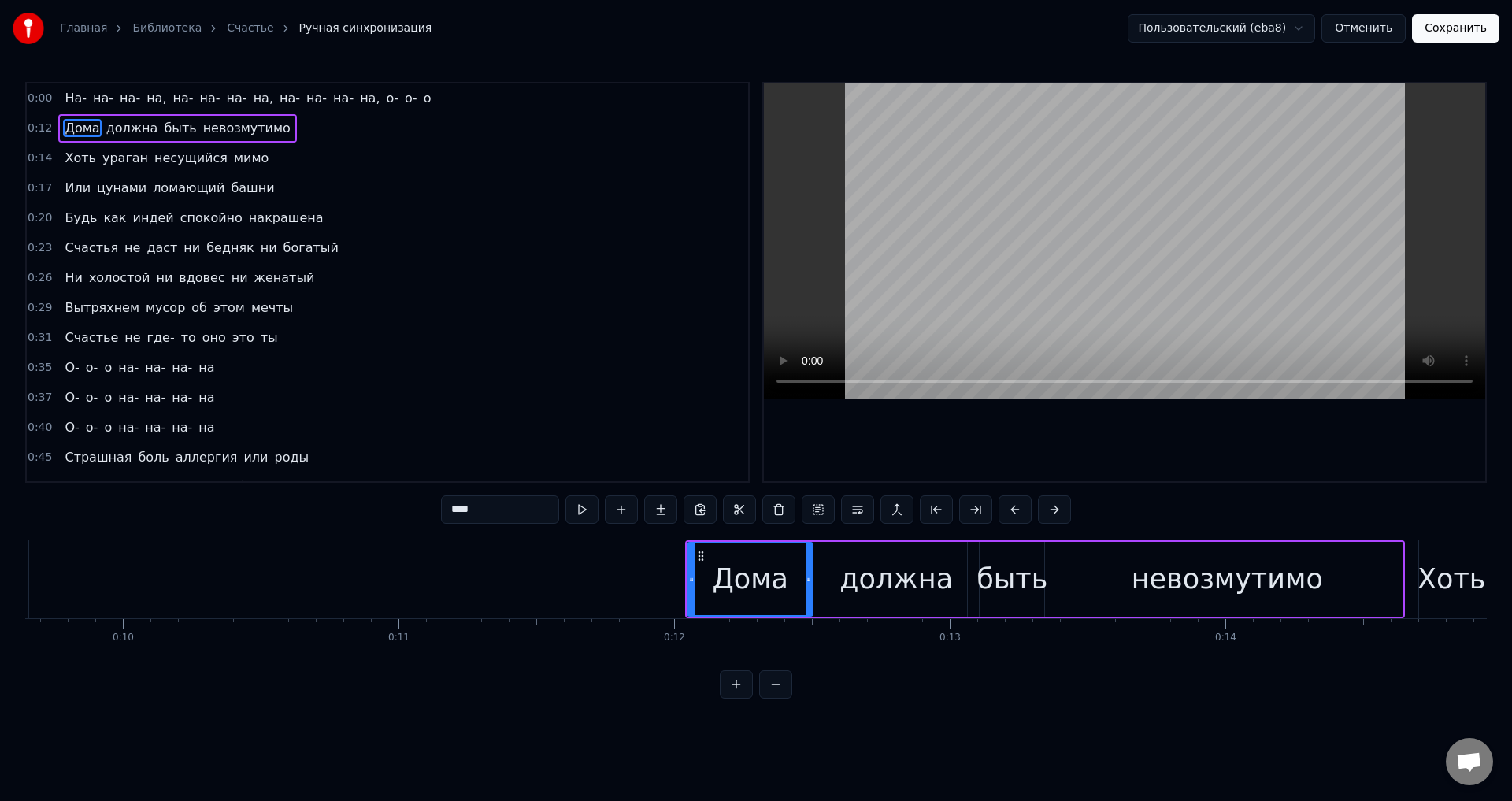
click at [461, 509] on input "****" at bounding box center [500, 509] width 118 height 29
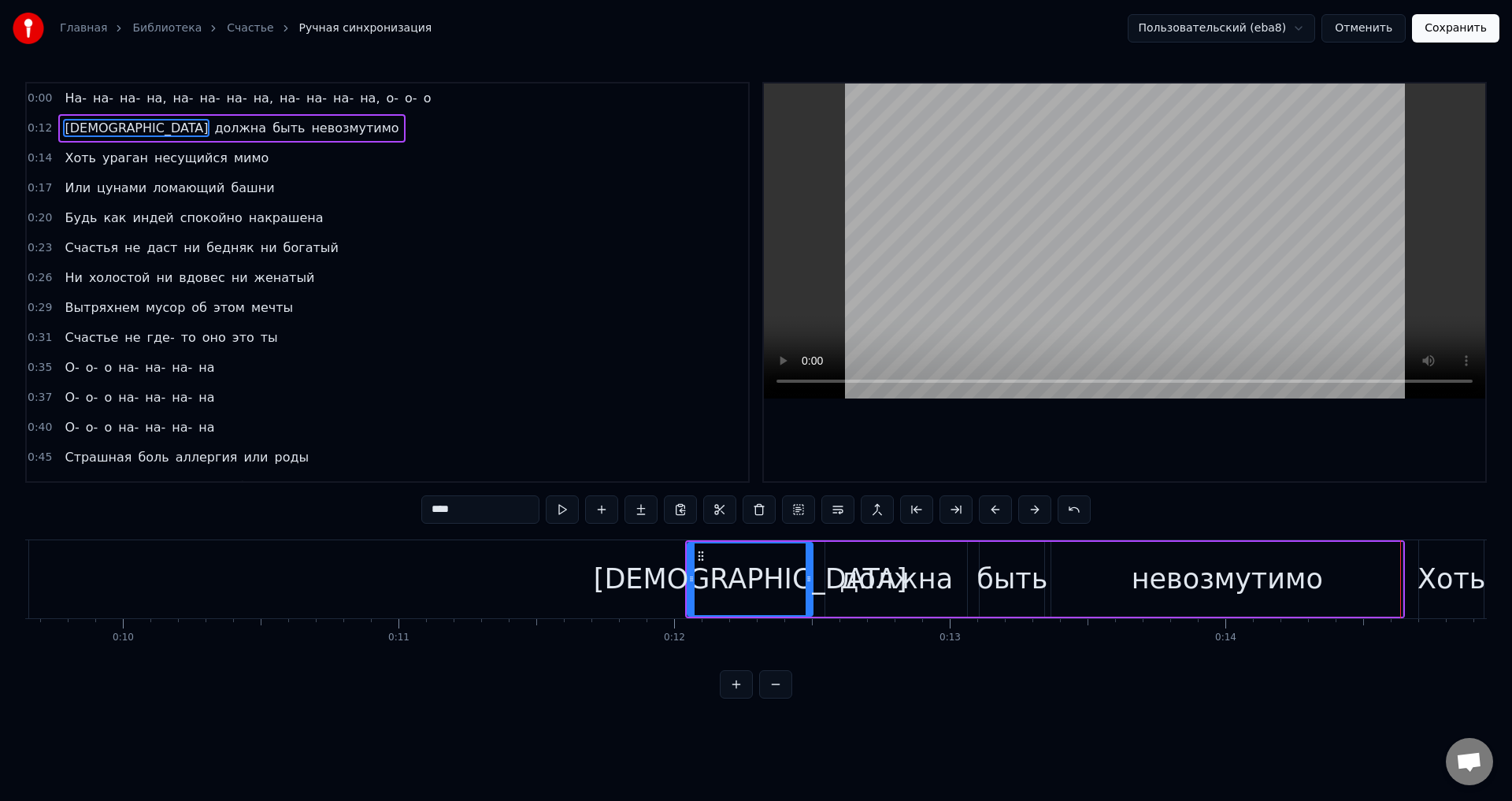
click at [1224, 585] on div "невозмутимо" at bounding box center [1226, 579] width 191 height 42
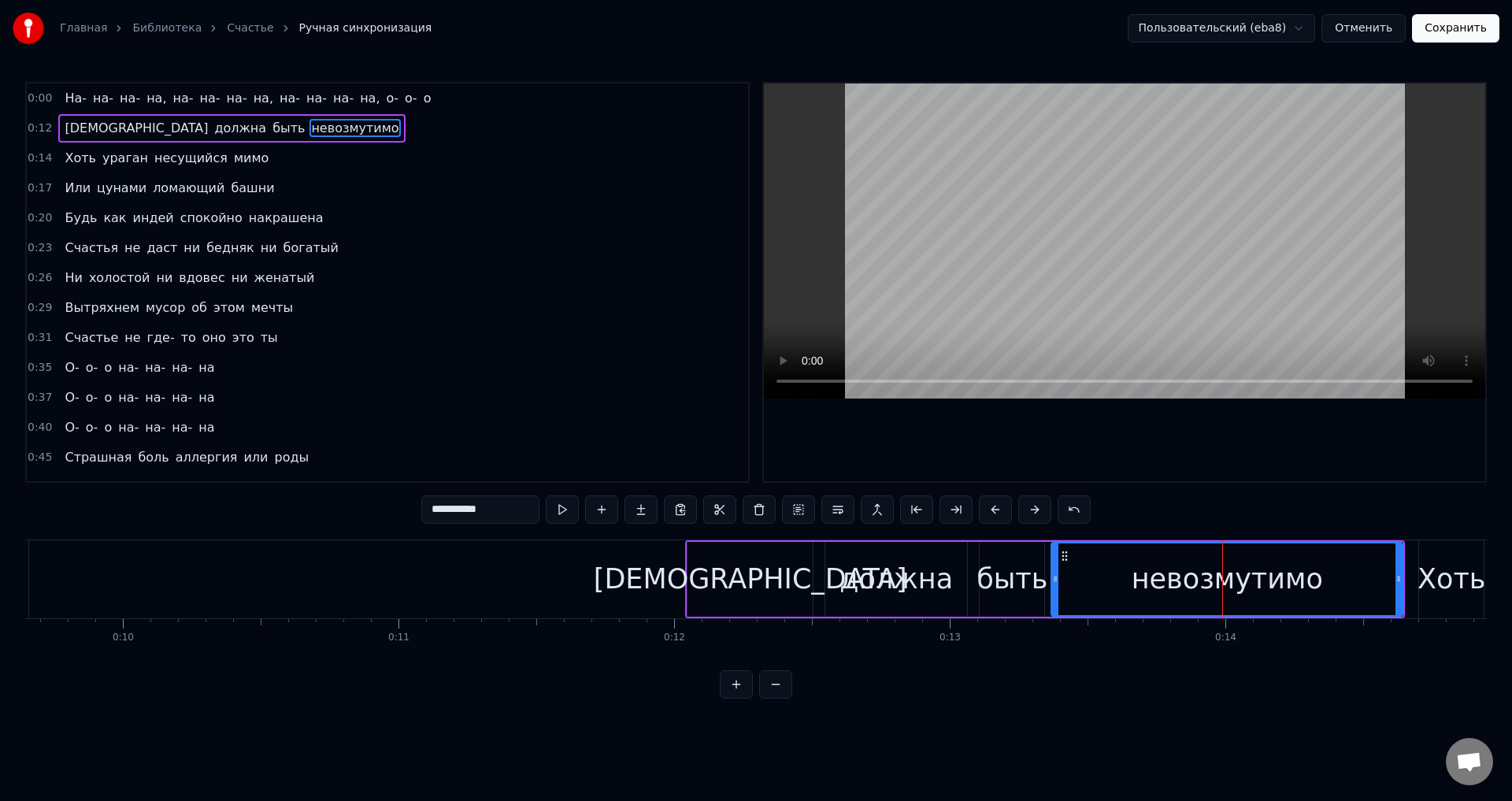
click at [519, 507] on input "**********" at bounding box center [480, 509] width 118 height 29
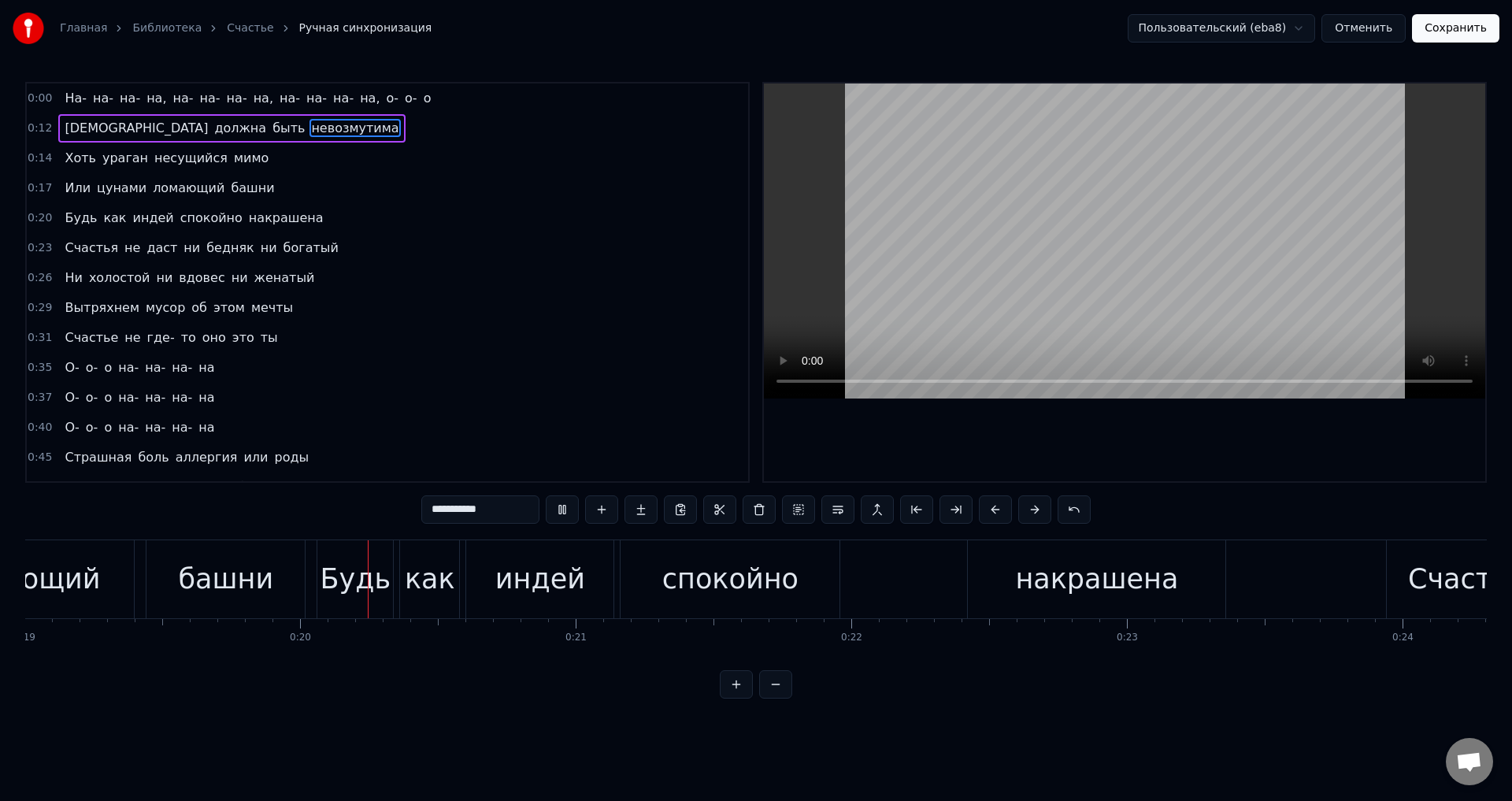
scroll to position [0, 5318]
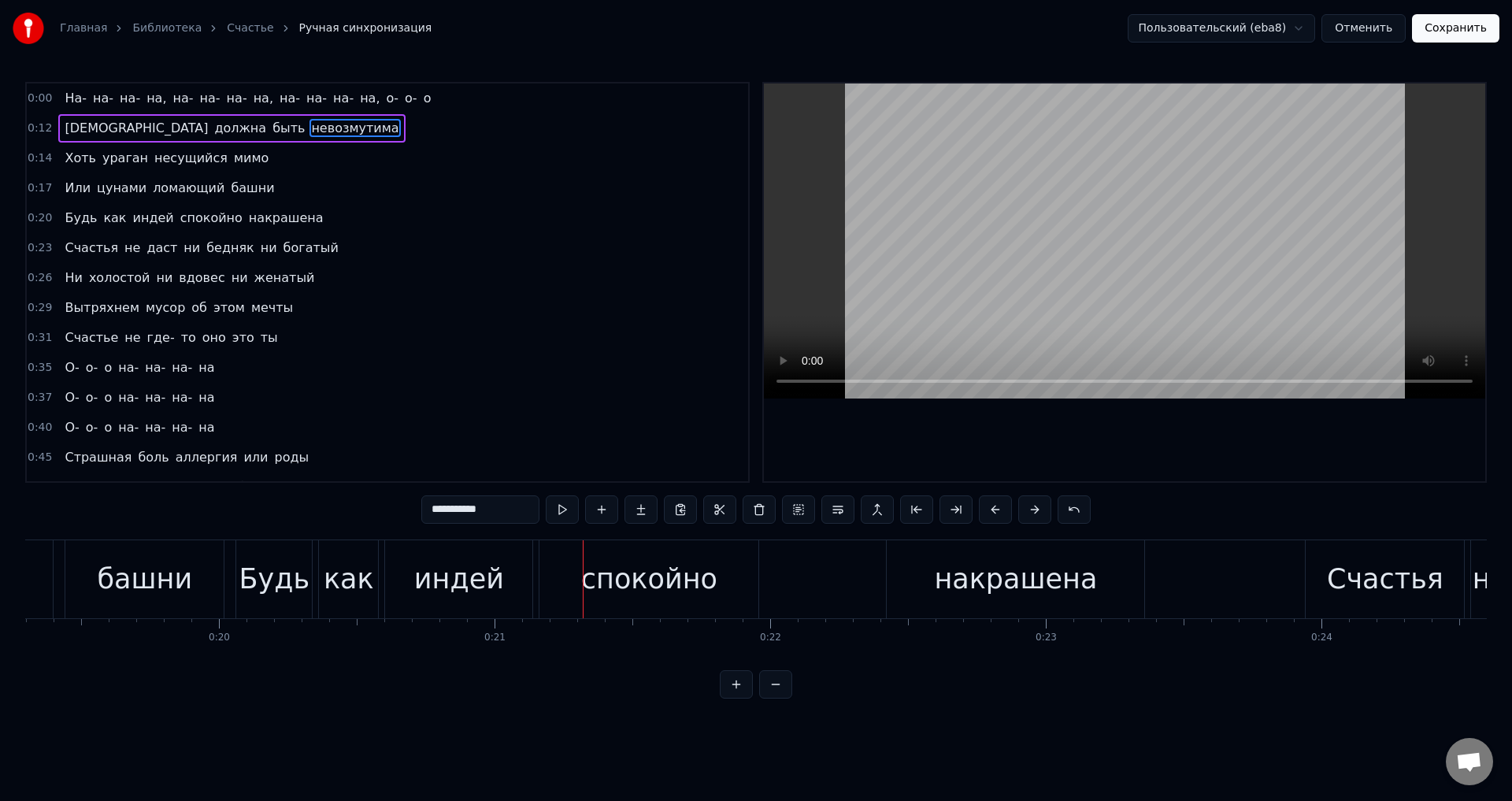
click at [445, 580] on div "индей" at bounding box center [459, 579] width 89 height 42
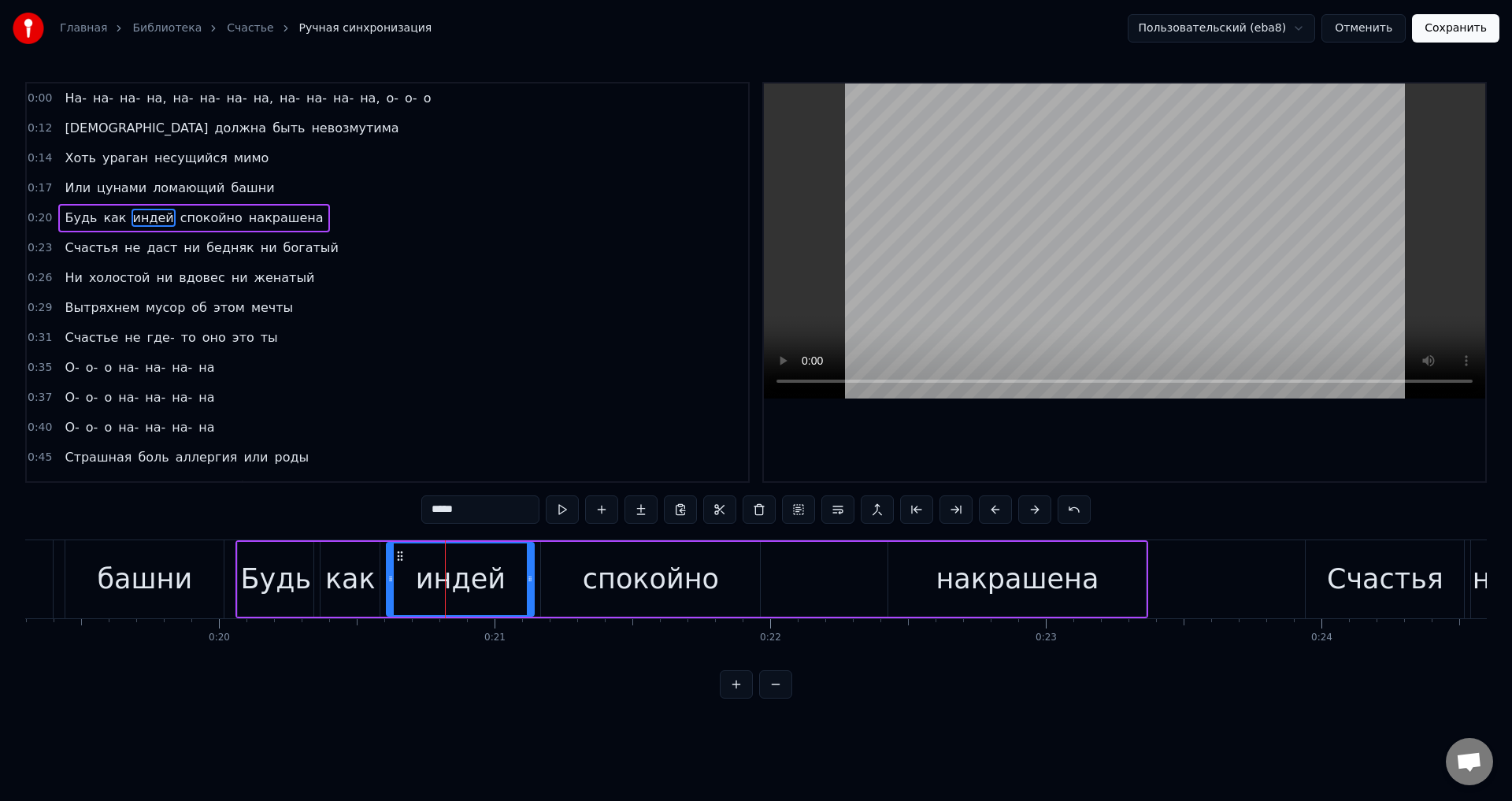
click at [474, 504] on input "*****" at bounding box center [480, 509] width 118 height 29
click at [661, 581] on div "спокойно" at bounding box center [651, 579] width 136 height 42
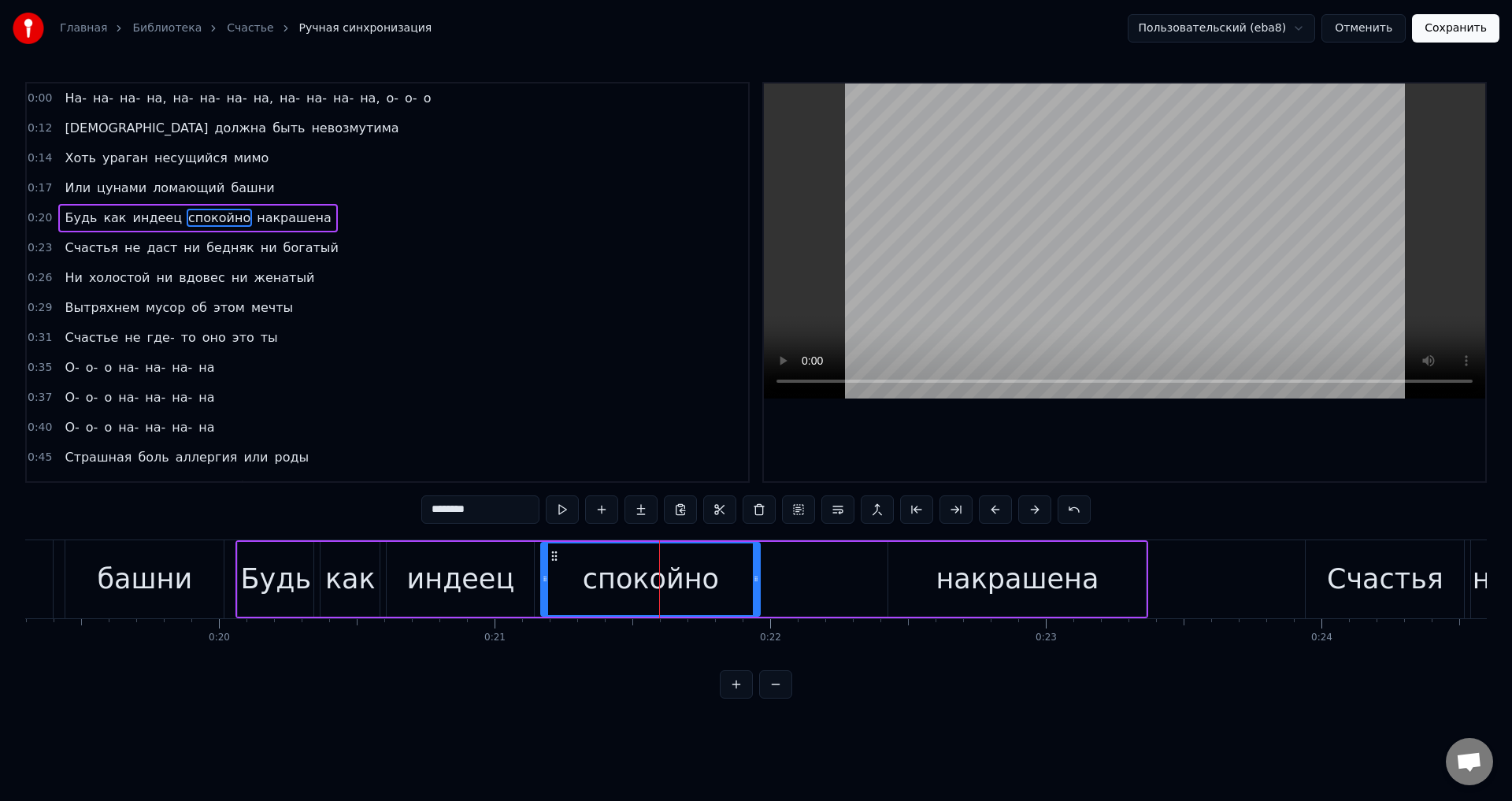
click at [488, 511] on input "********" at bounding box center [480, 509] width 118 height 29
type input "********"
click at [818, 568] on div "Будь как индеец спокойна накрашена" at bounding box center [692, 579] width 913 height 78
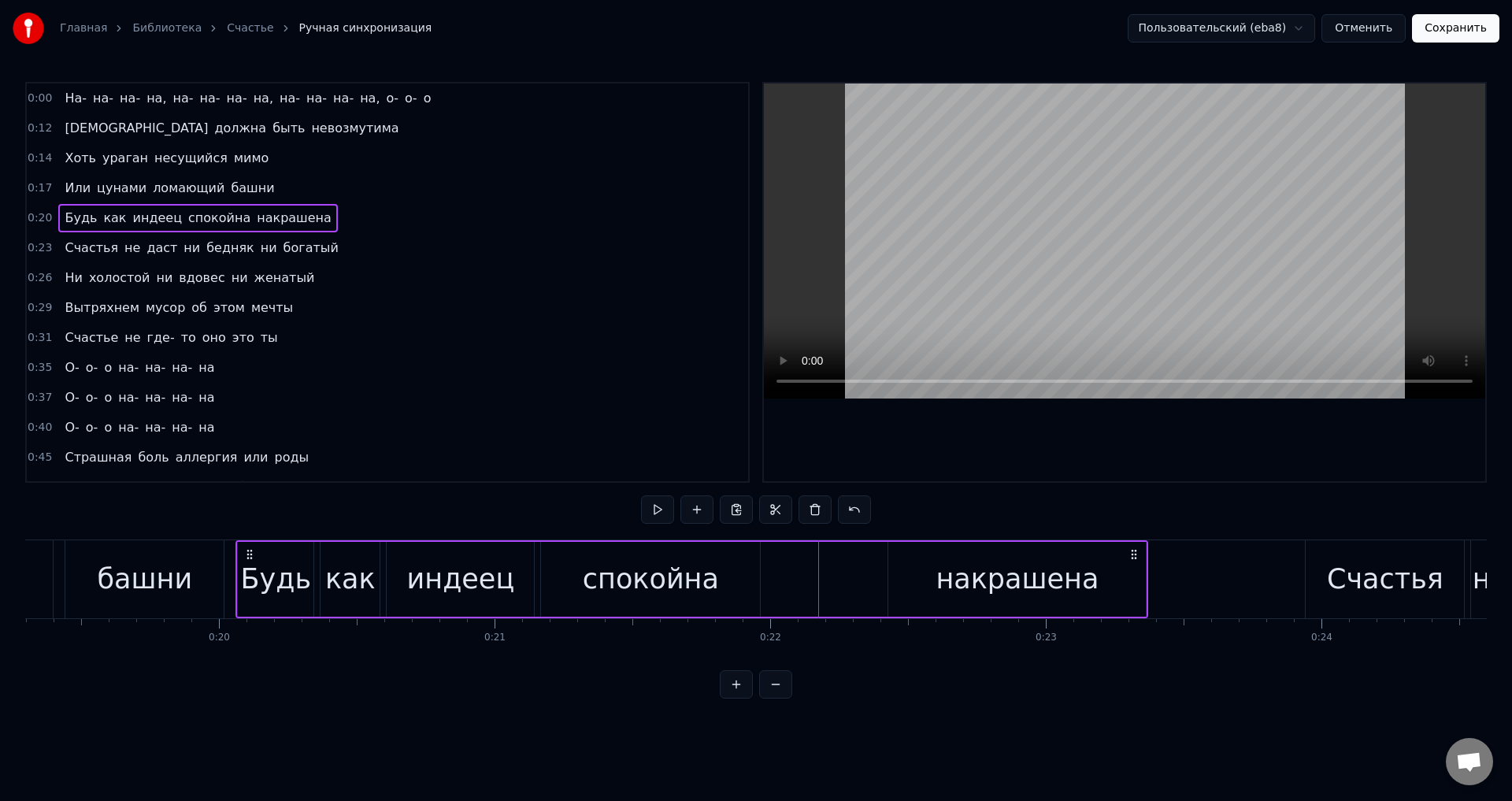
click at [987, 582] on div "накрашена" at bounding box center [1017, 579] width 163 height 42
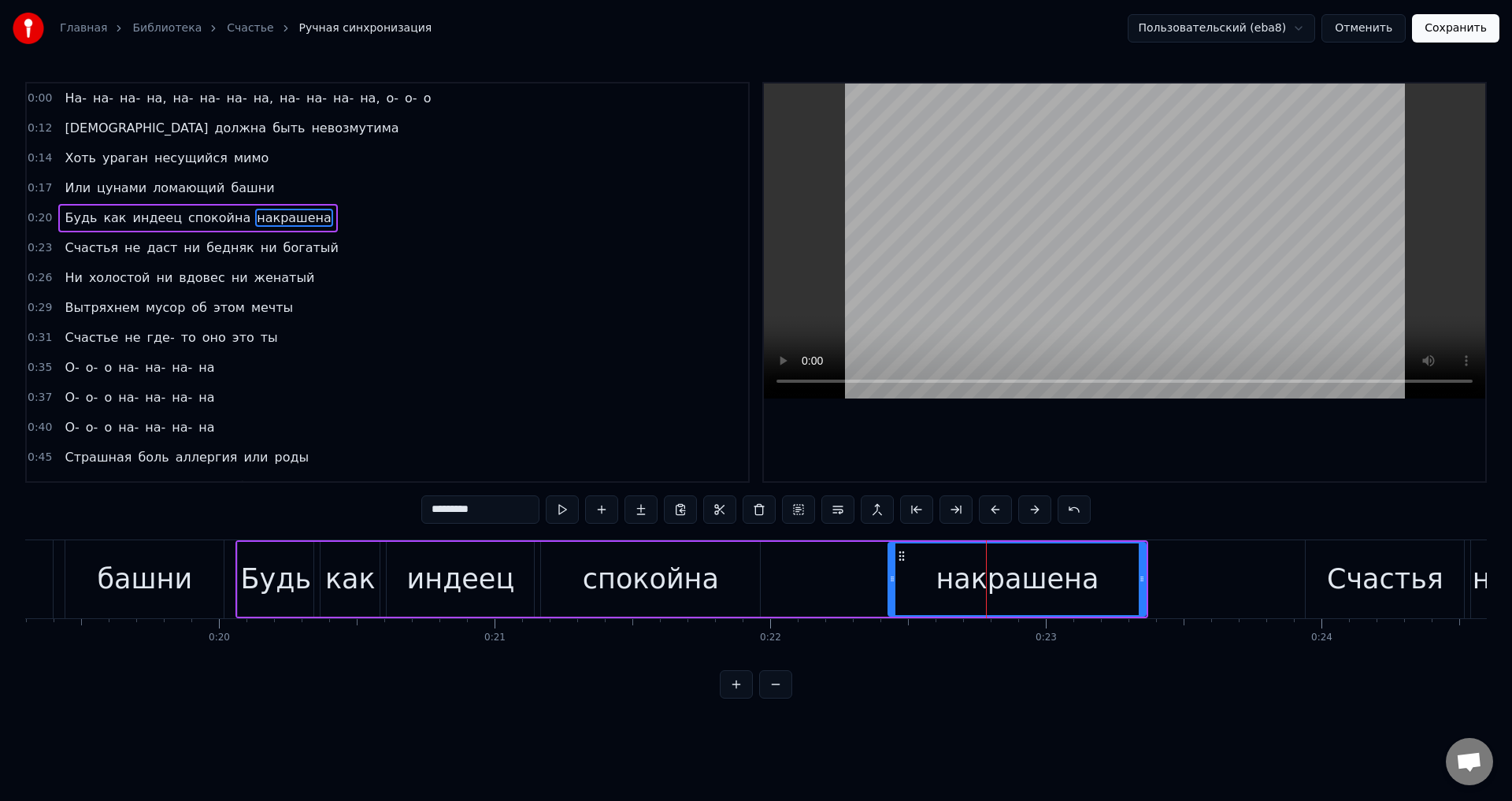
click at [657, 582] on div "спокойна" at bounding box center [651, 579] width 136 height 42
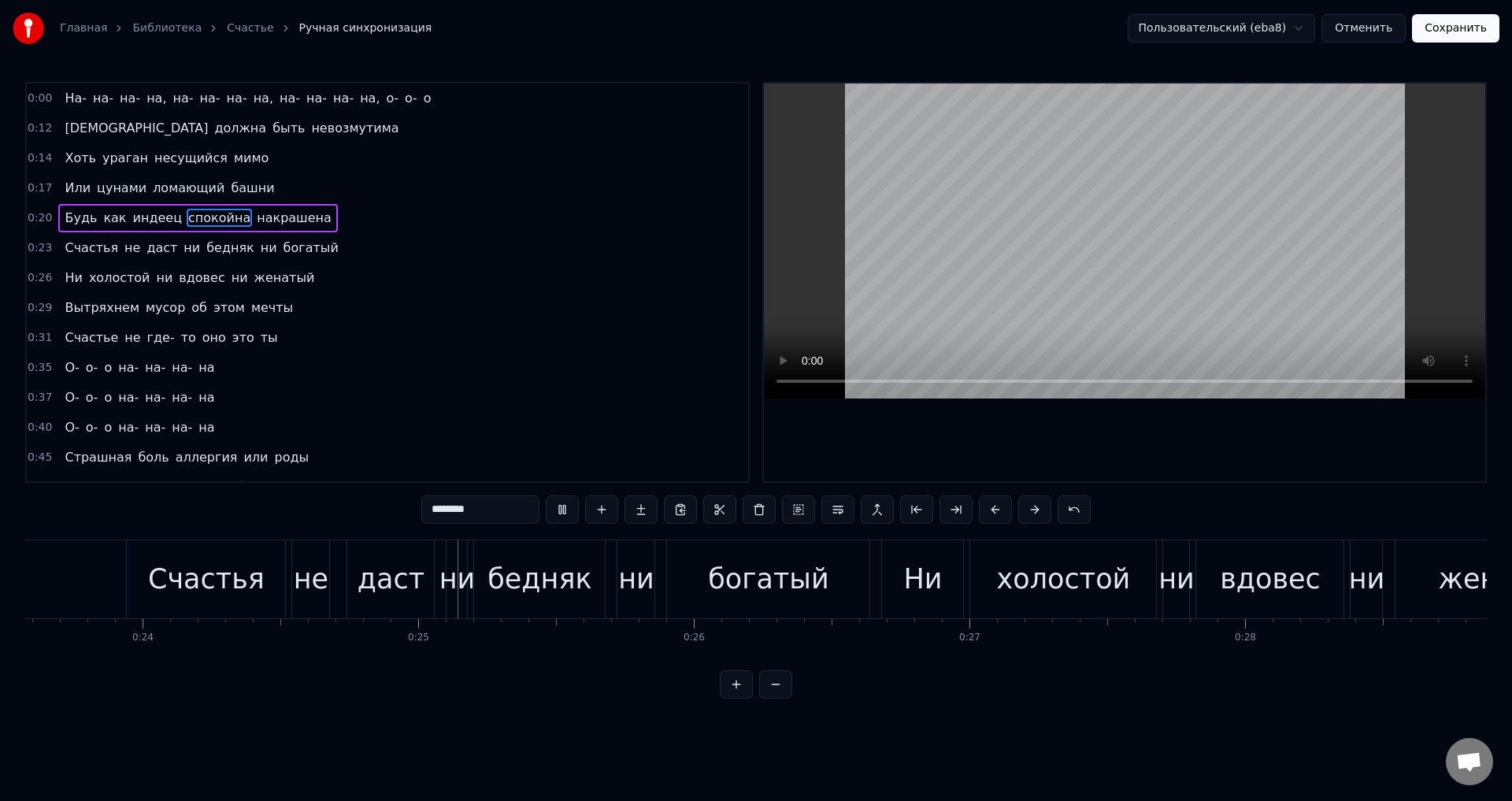
scroll to position [0, 6678]
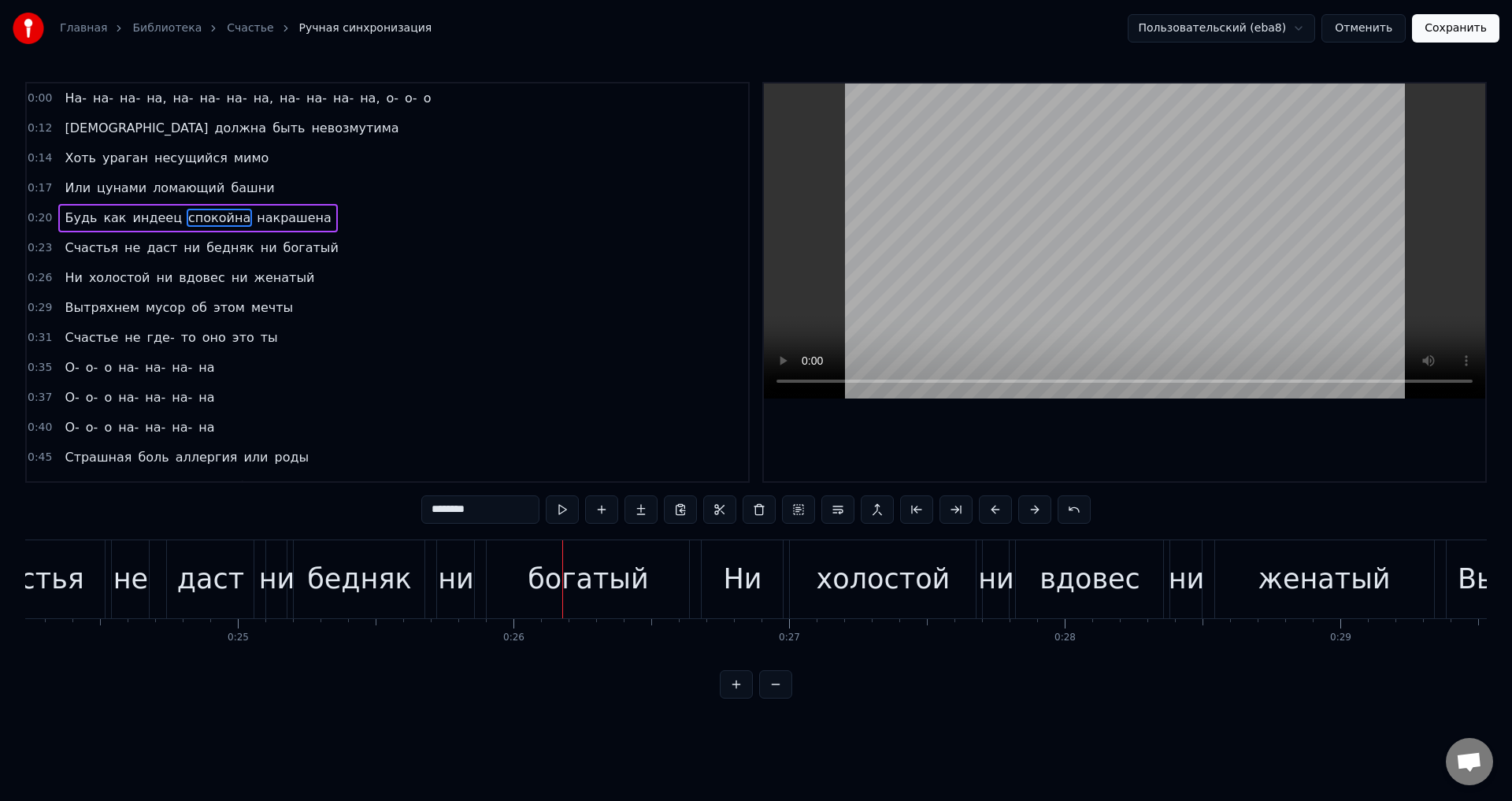
click at [364, 578] on div "бедняк" at bounding box center [359, 579] width 104 height 42
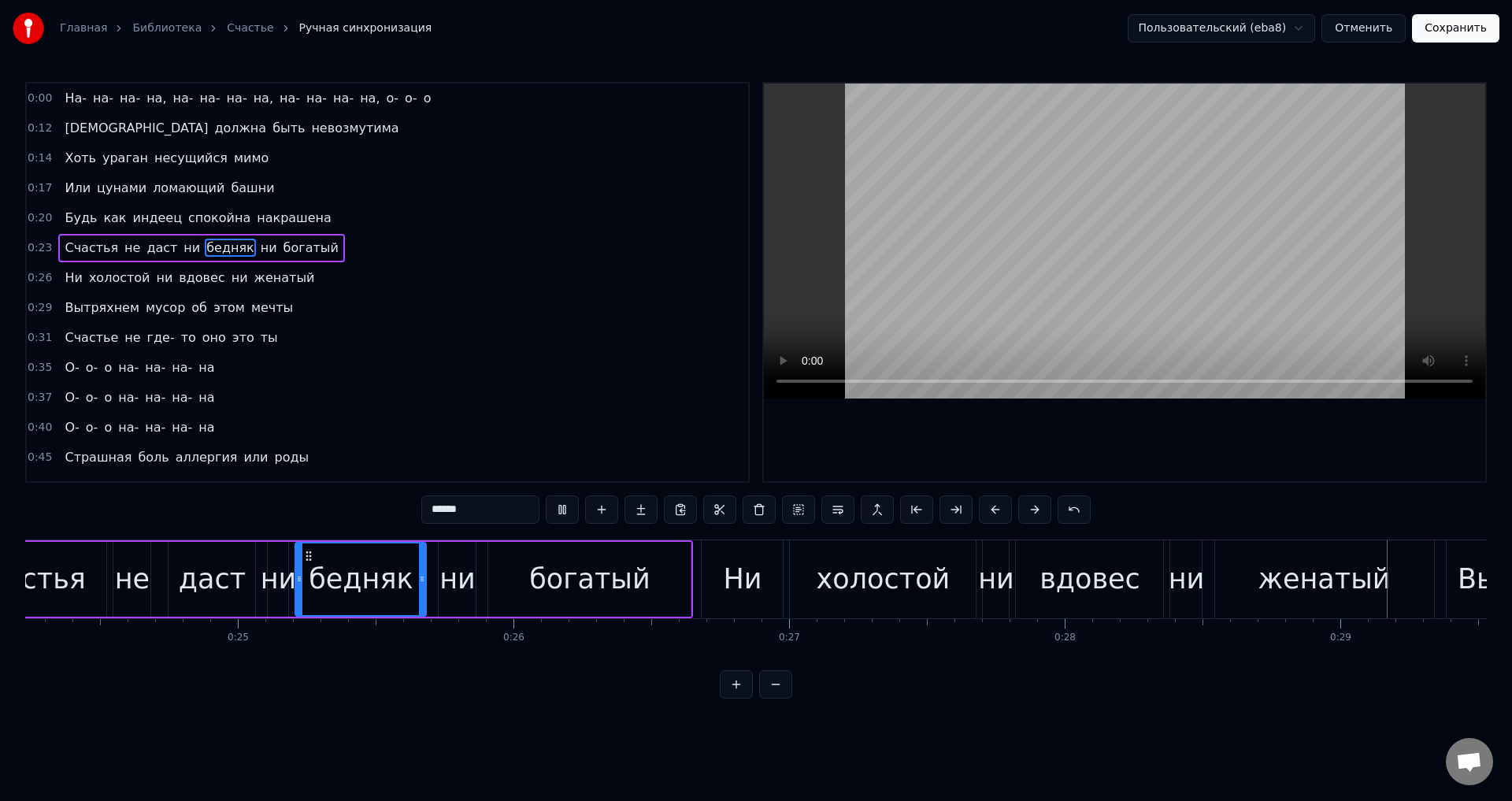
click at [634, 573] on div "богатый" at bounding box center [590, 579] width 121 height 42
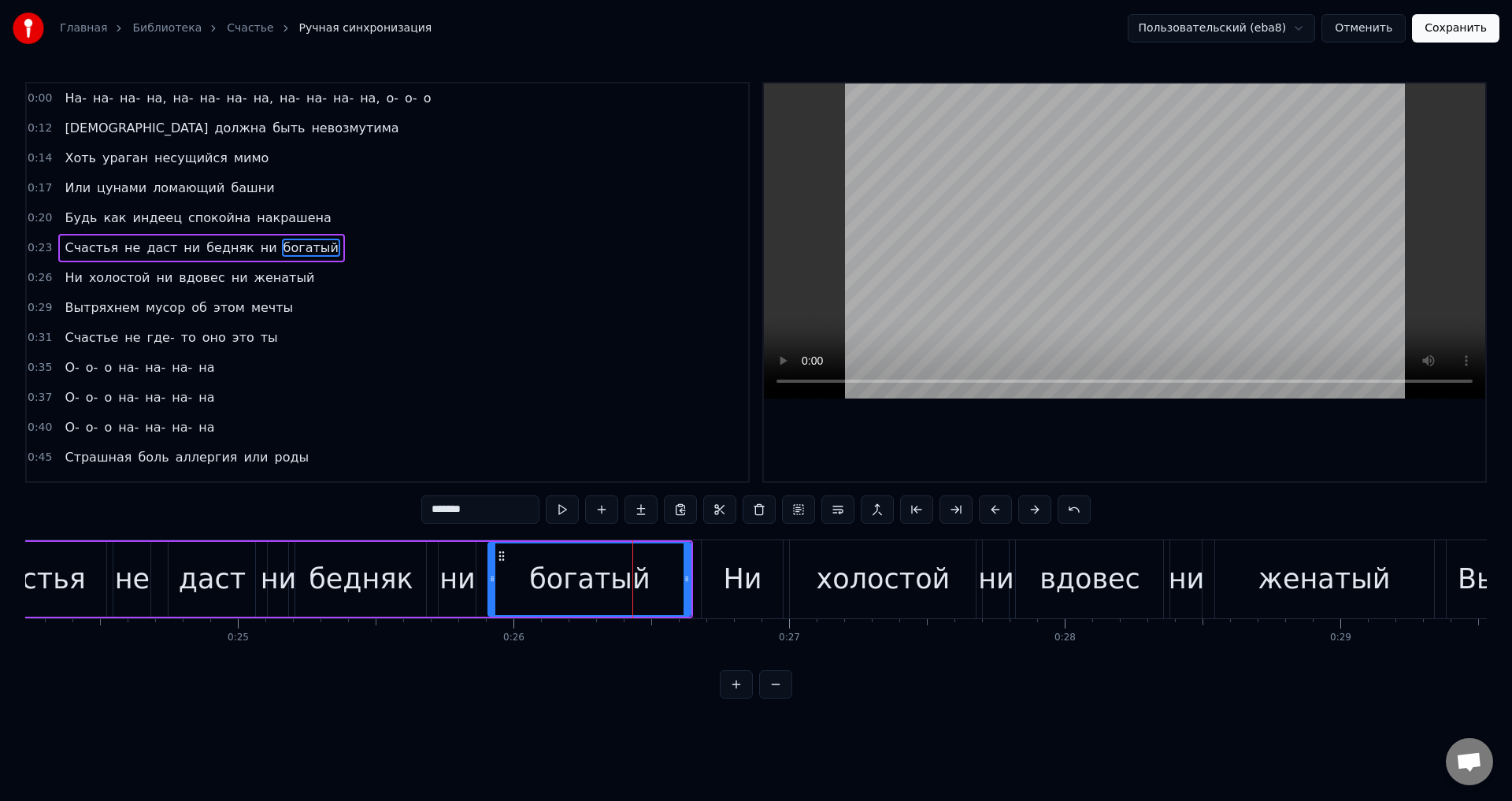
click at [1093, 589] on div "вдовес" at bounding box center [1089, 579] width 101 height 42
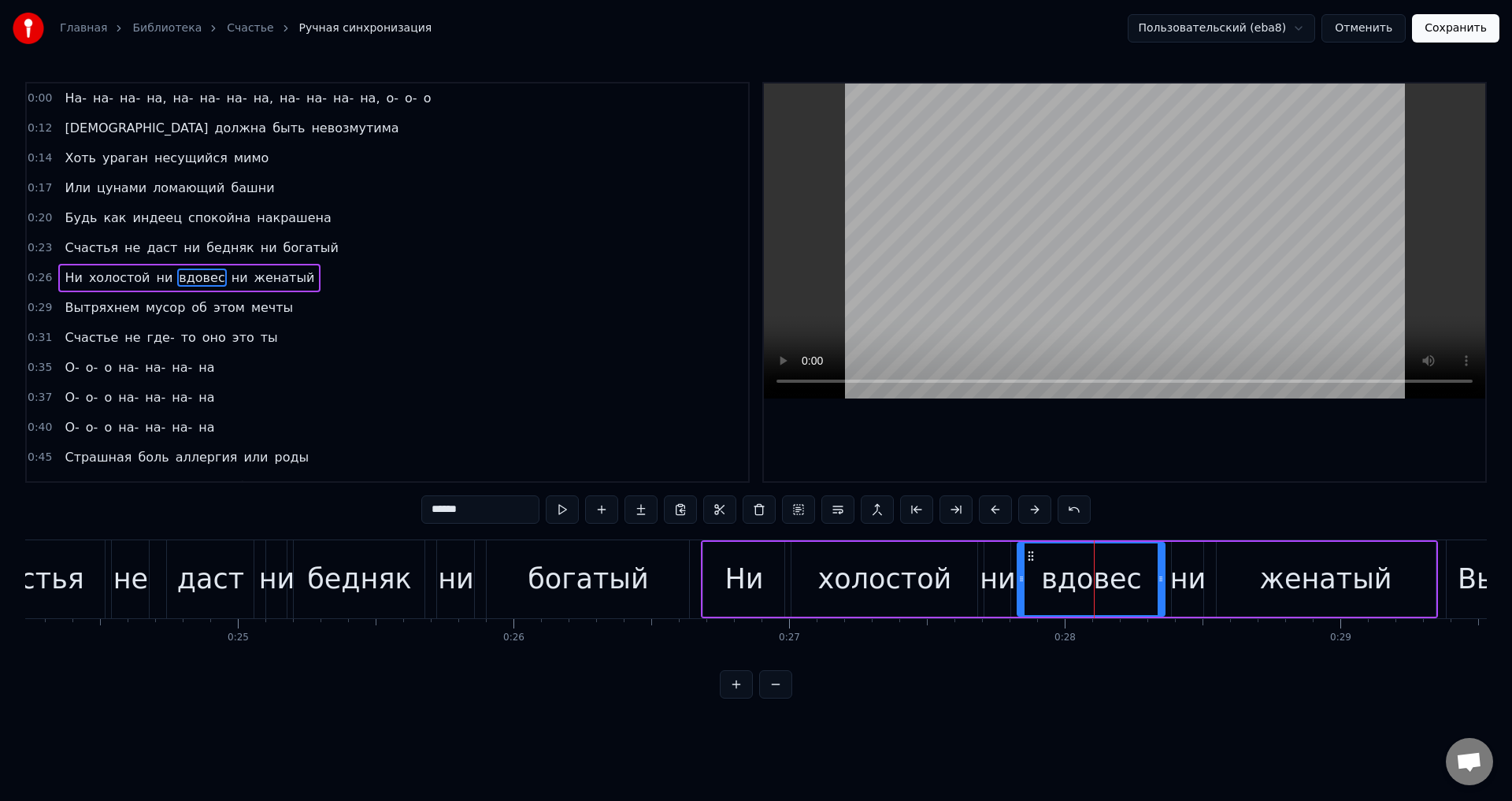
click at [480, 512] on input "******" at bounding box center [480, 509] width 118 height 29
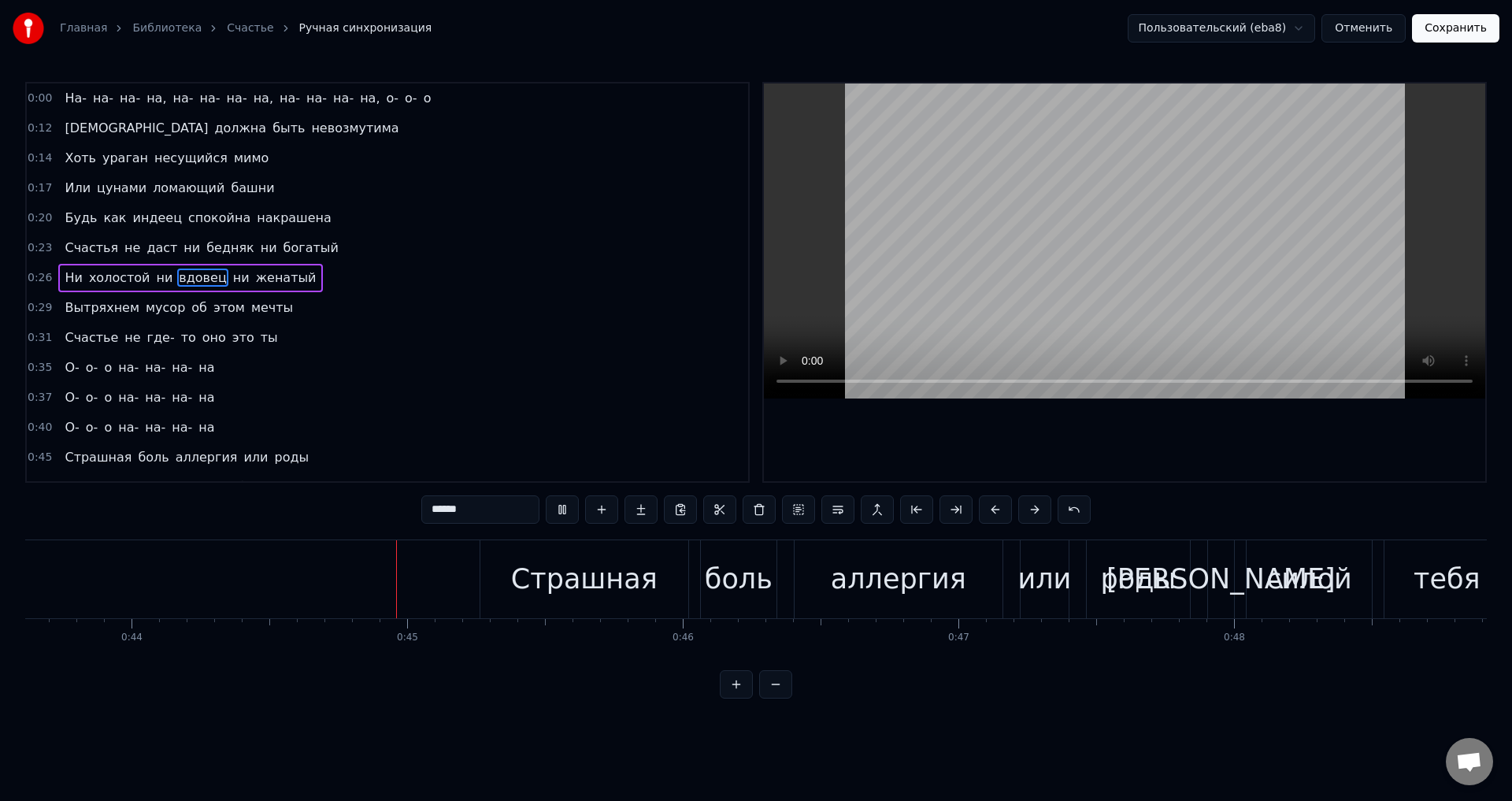
scroll to position [0, 12053]
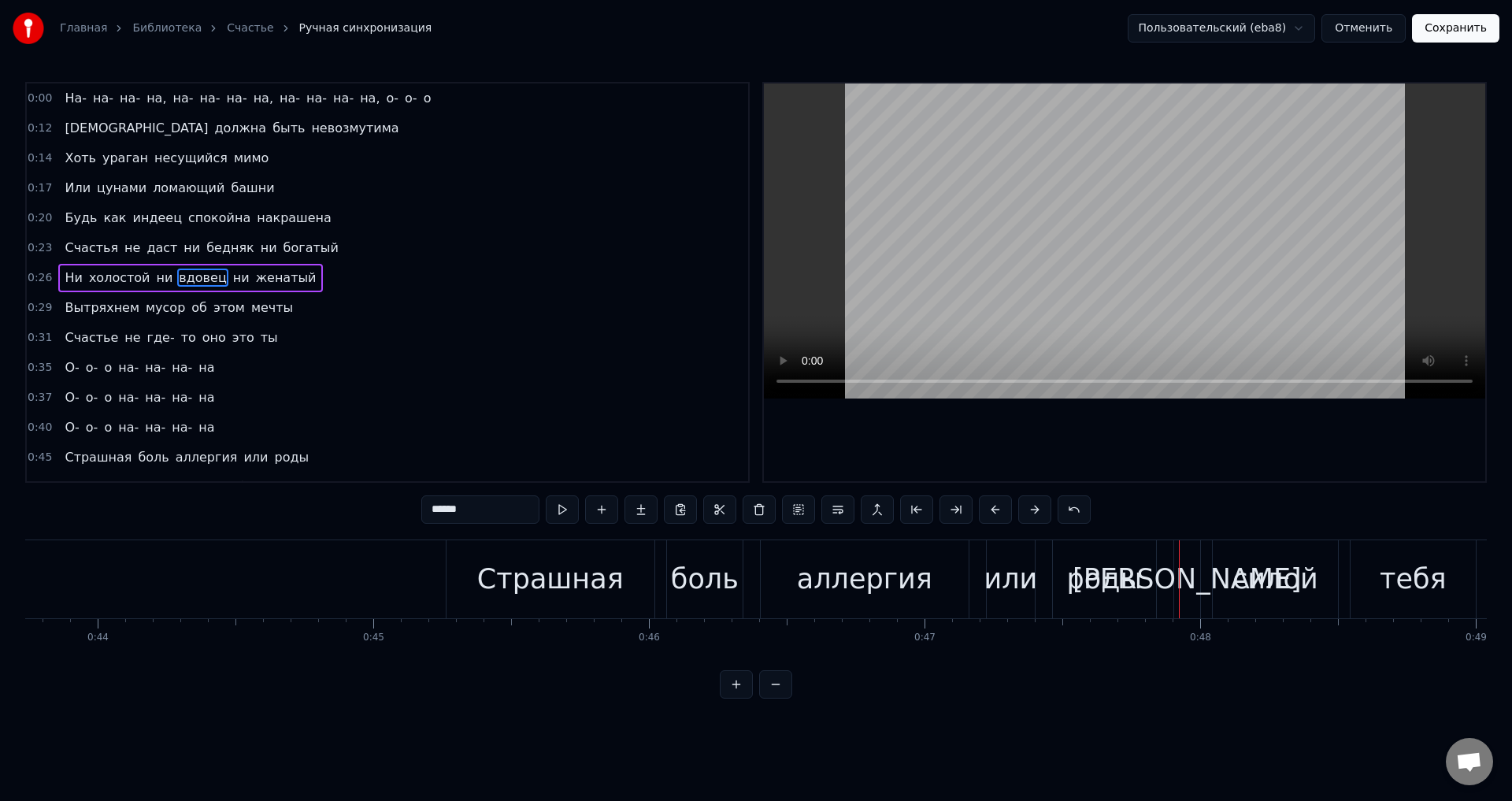
click at [1028, 588] on div "или" at bounding box center [1010, 579] width 53 height 42
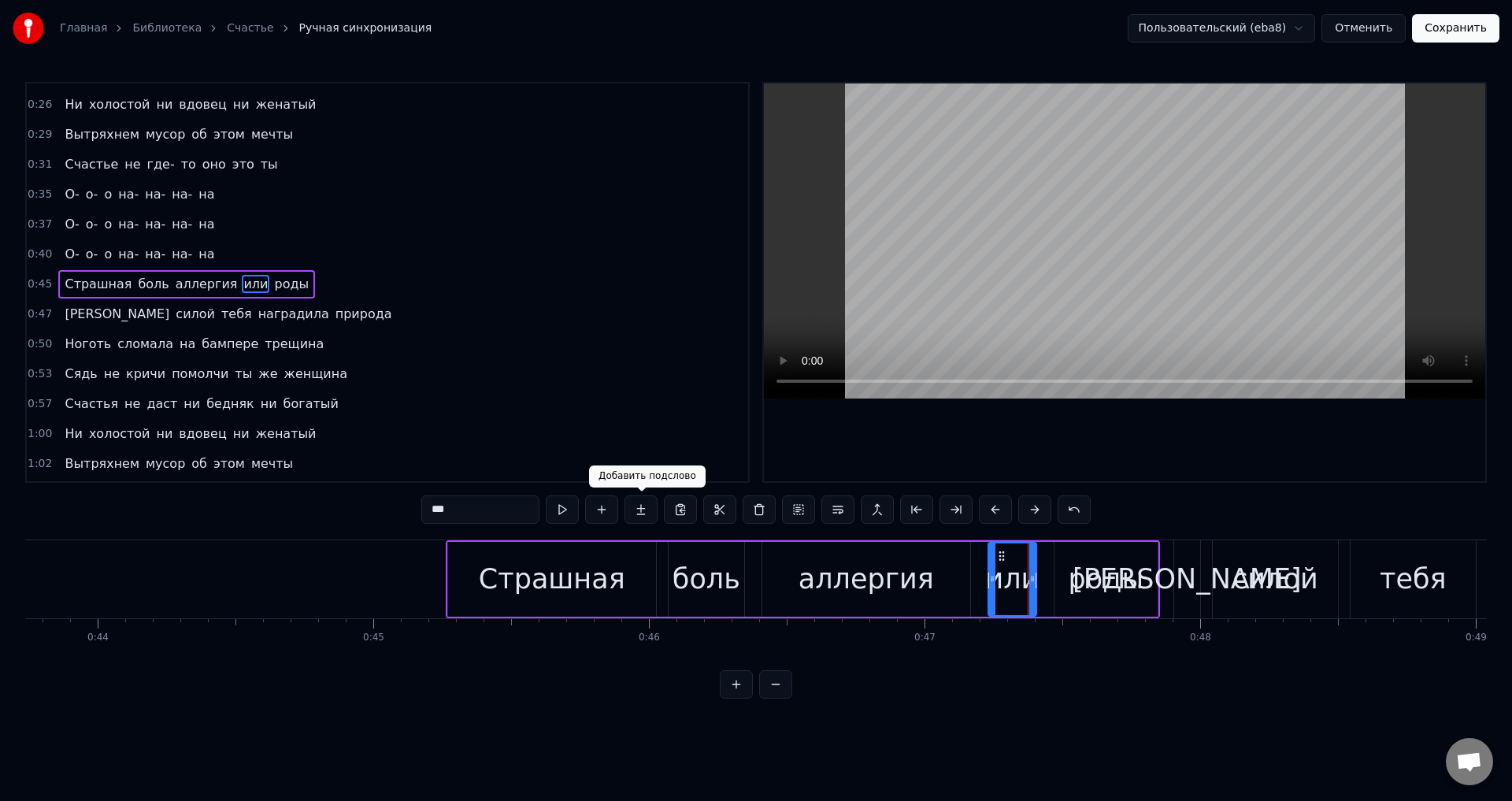
scroll to position [175, 0]
click at [472, 497] on input "***" at bounding box center [480, 509] width 118 height 29
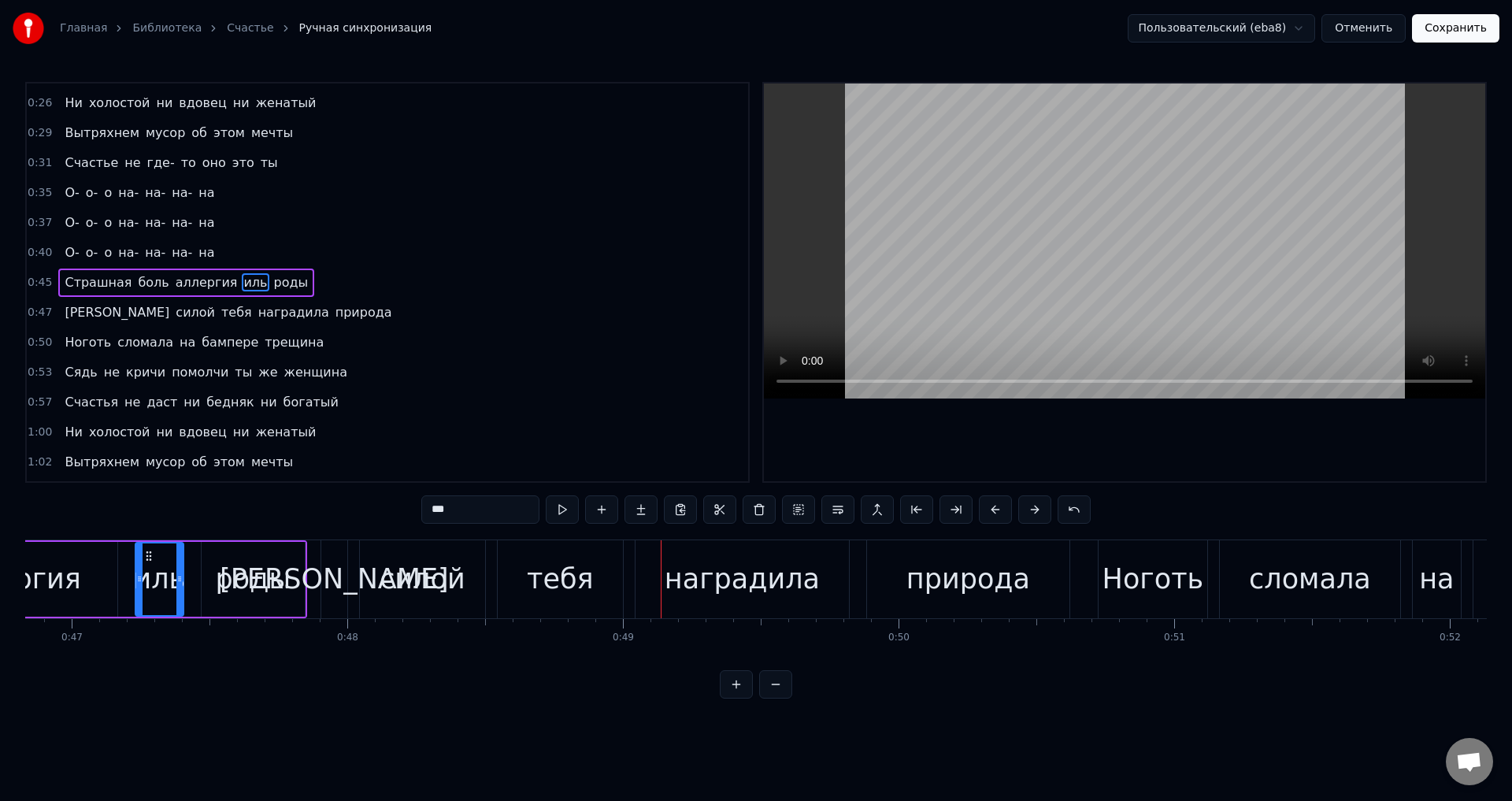
scroll to position [0, 12799]
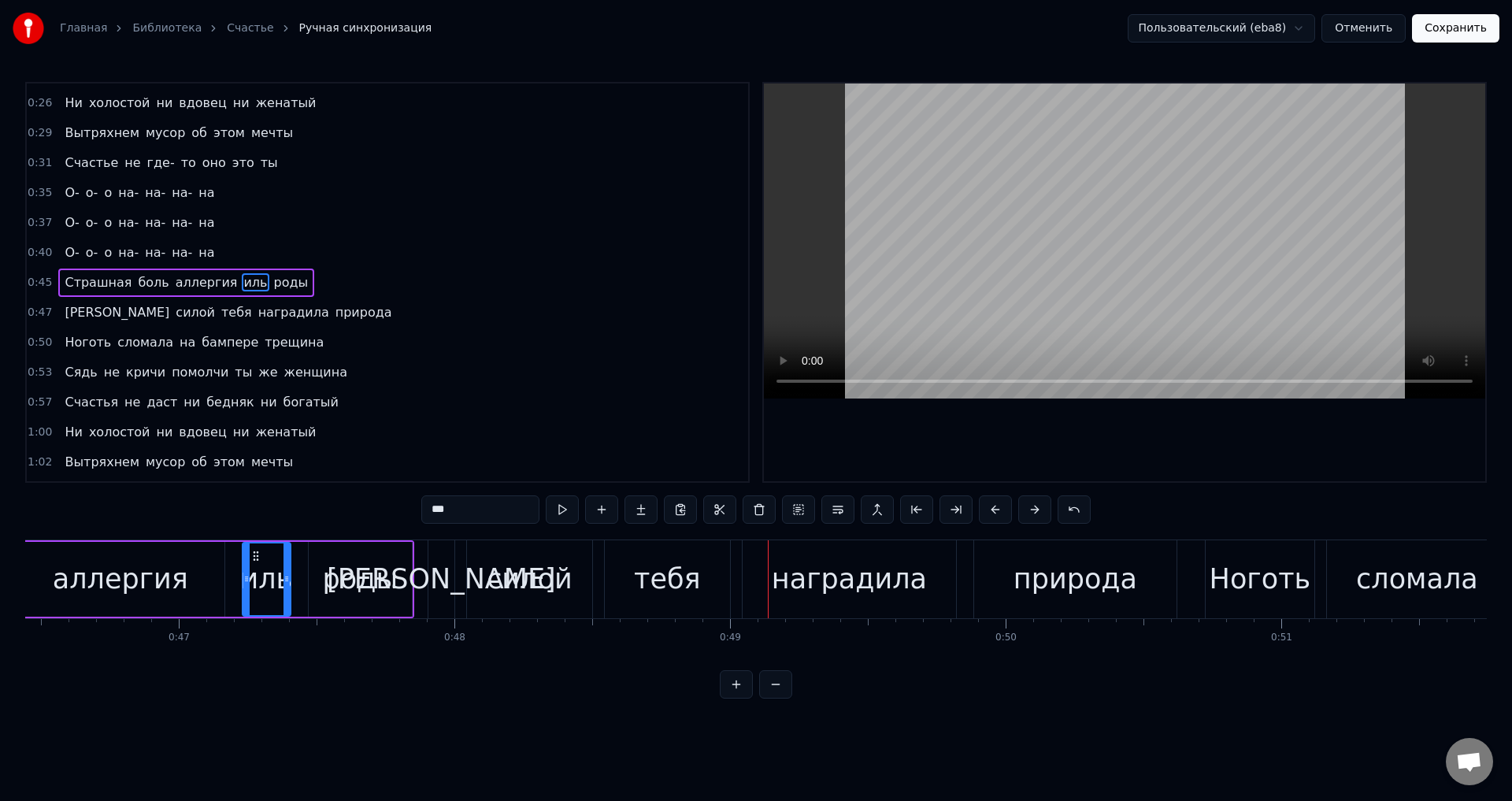
click at [534, 579] on div "силой" at bounding box center [529, 579] width 86 height 42
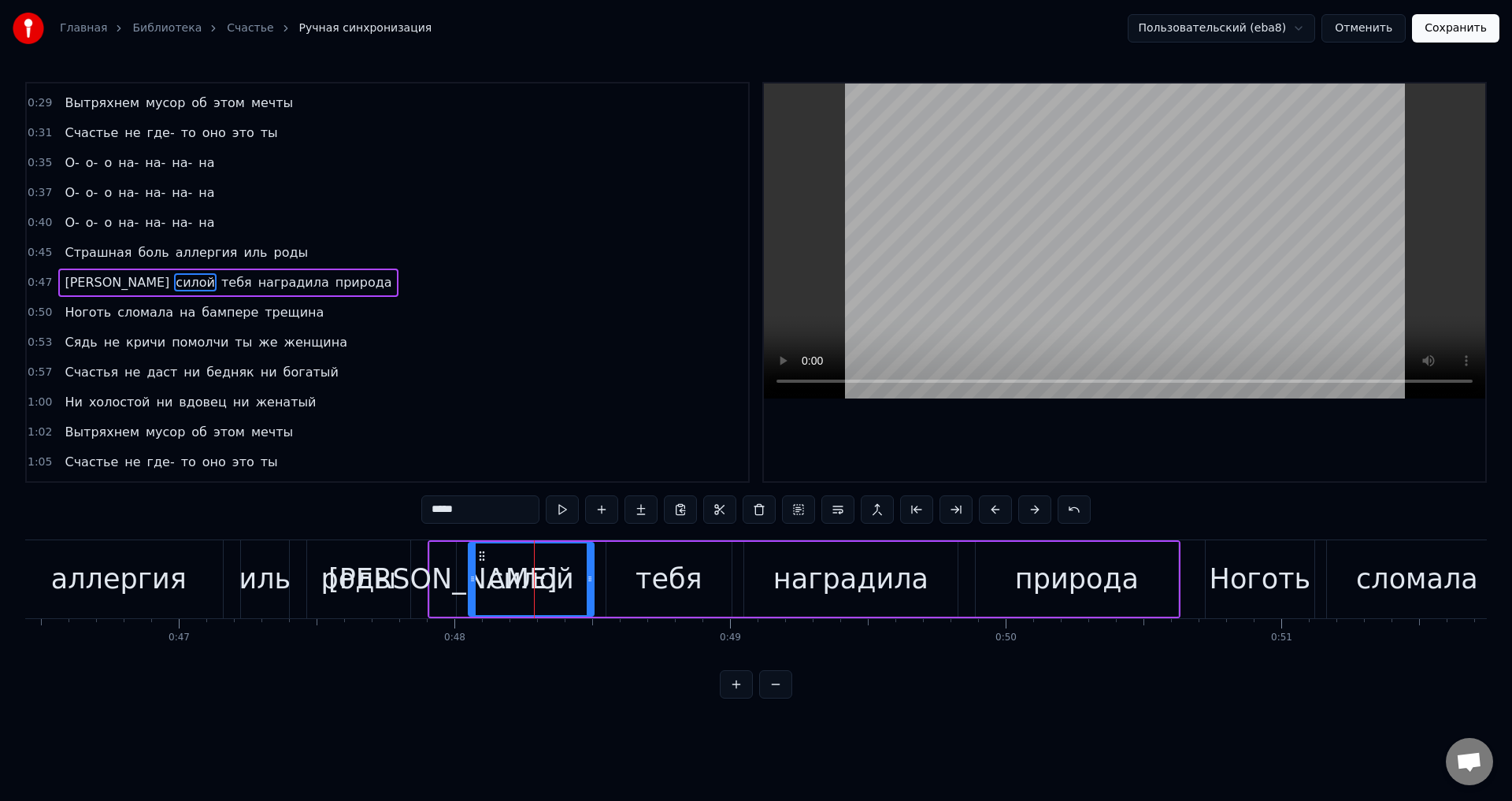
drag, startPoint x: 438, startPoint y: 510, endPoint x: 429, endPoint y: 509, distance: 9.1
click at [429, 509] on input "*****" at bounding box center [480, 509] width 118 height 29
click at [437, 585] on div "[PERSON_NAME]" at bounding box center [442, 579] width 229 height 42
type input "*"
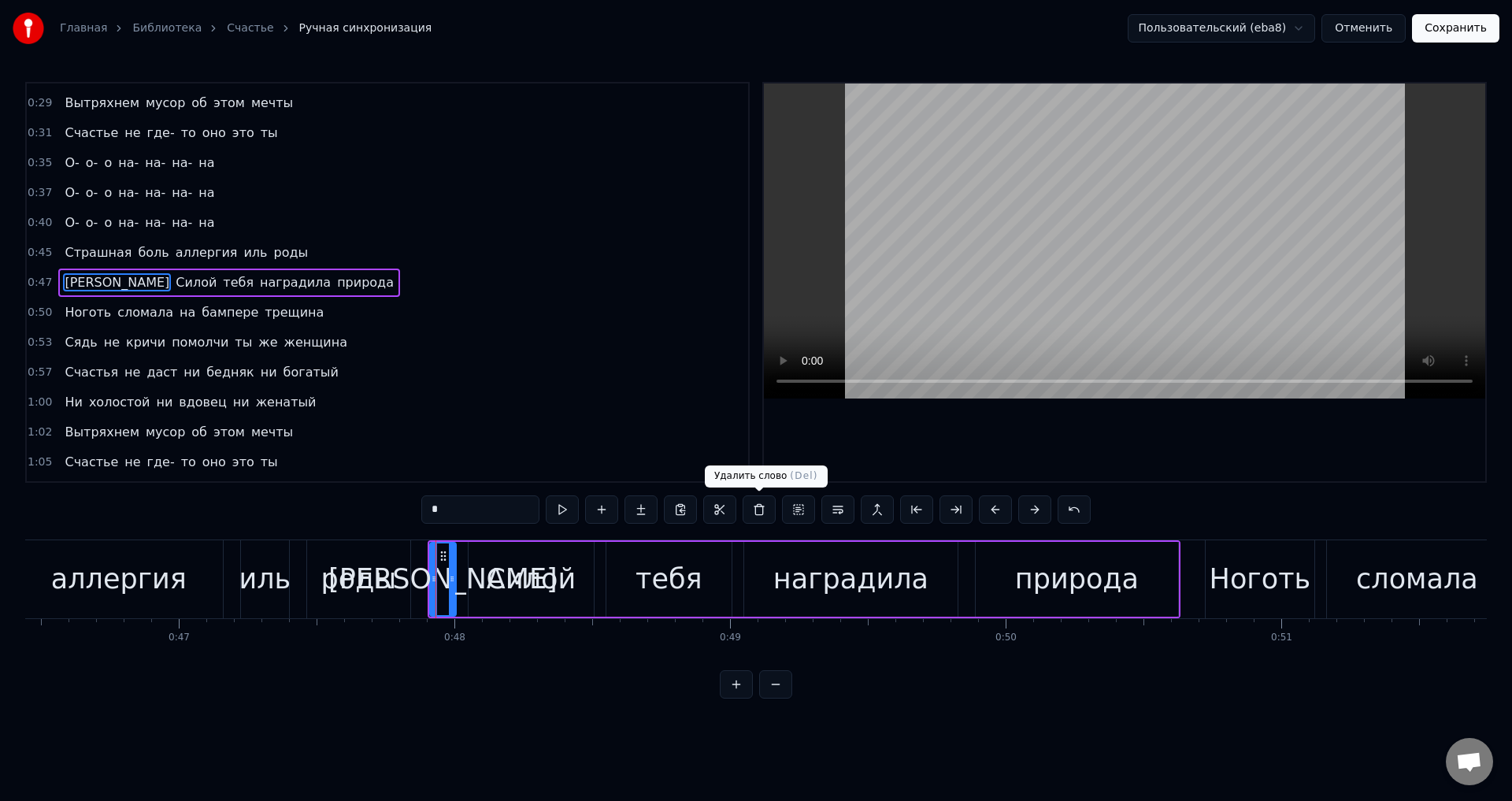
click at [757, 511] on button at bounding box center [759, 509] width 33 height 29
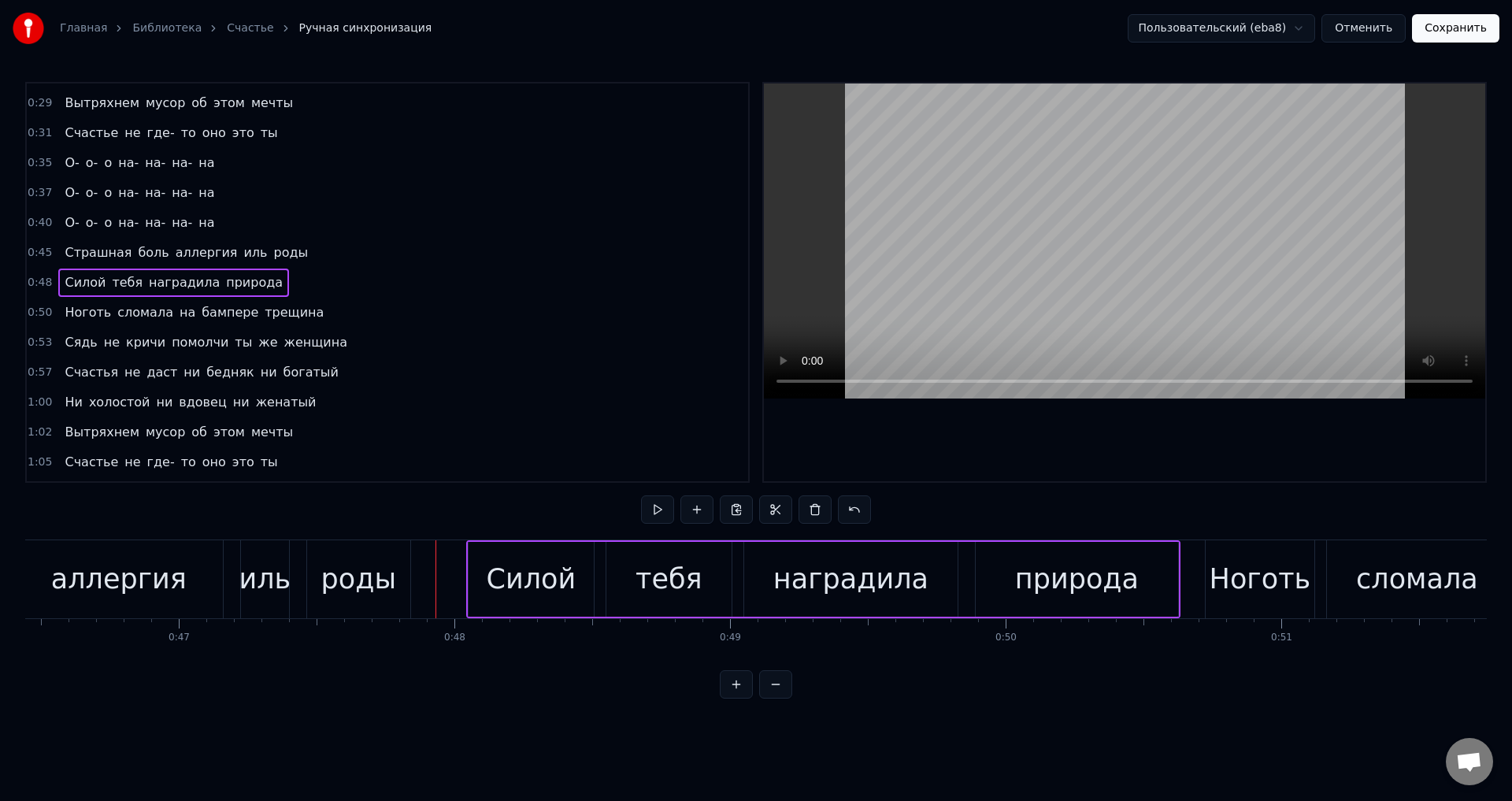
click at [475, 574] on div "Силой" at bounding box center [531, 579] width 126 height 75
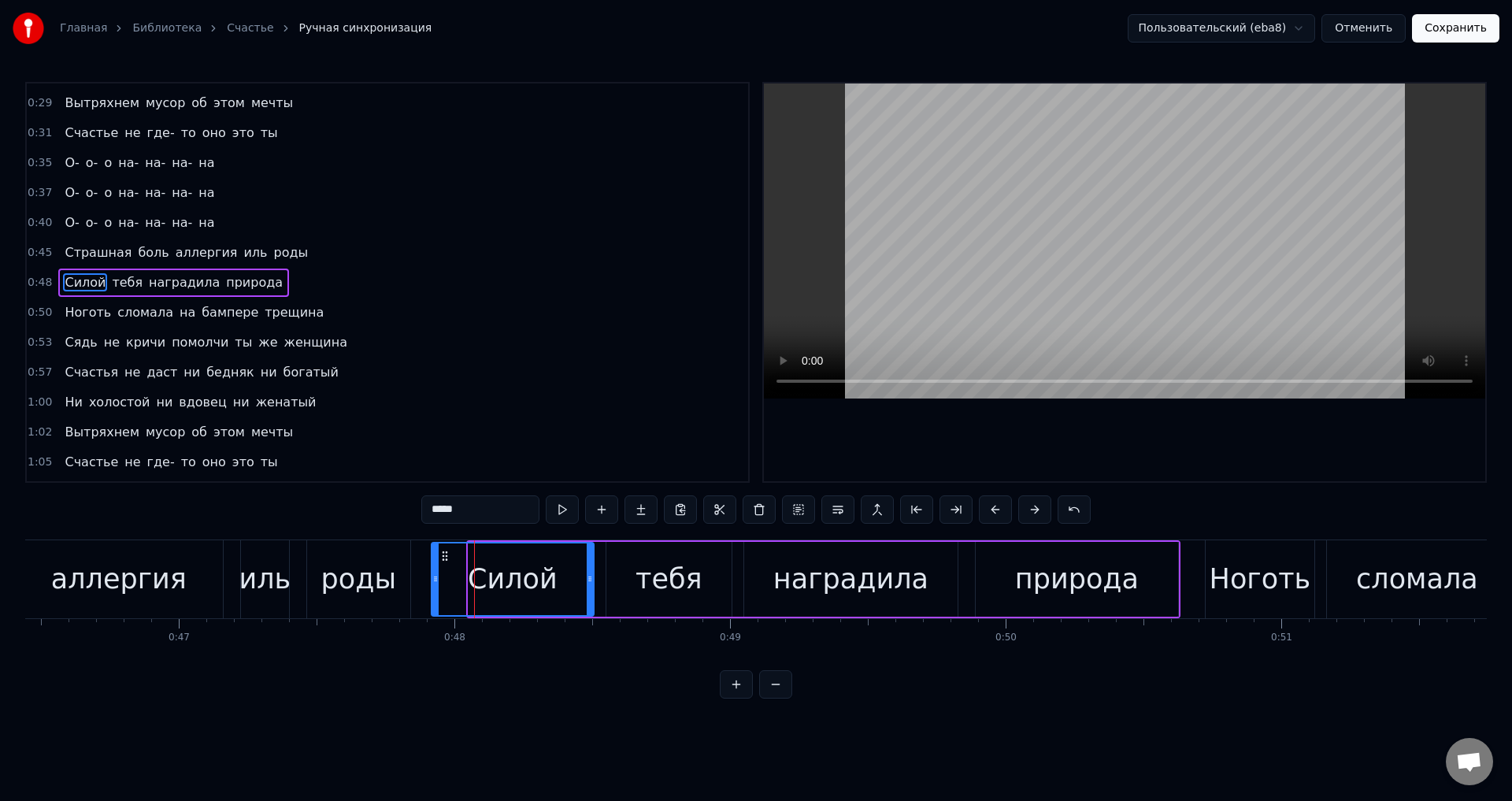
drag, startPoint x: 471, startPoint y: 583, endPoint x: 435, endPoint y: 579, distance: 36.2
click at [435, 579] on icon at bounding box center [436, 578] width 7 height 12
click at [355, 575] on div "роды" at bounding box center [358, 579] width 75 height 42
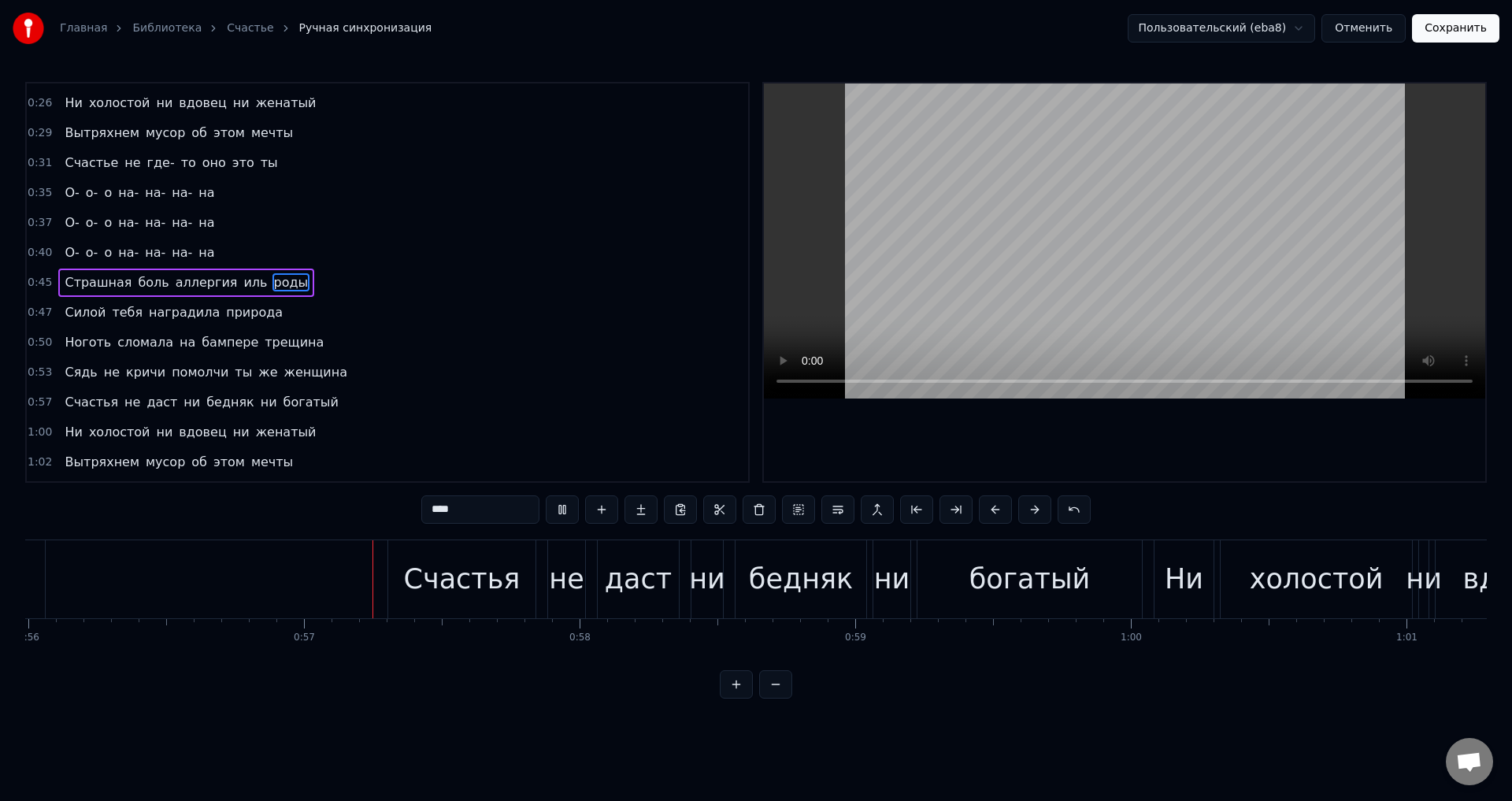
scroll to position [0, 15512]
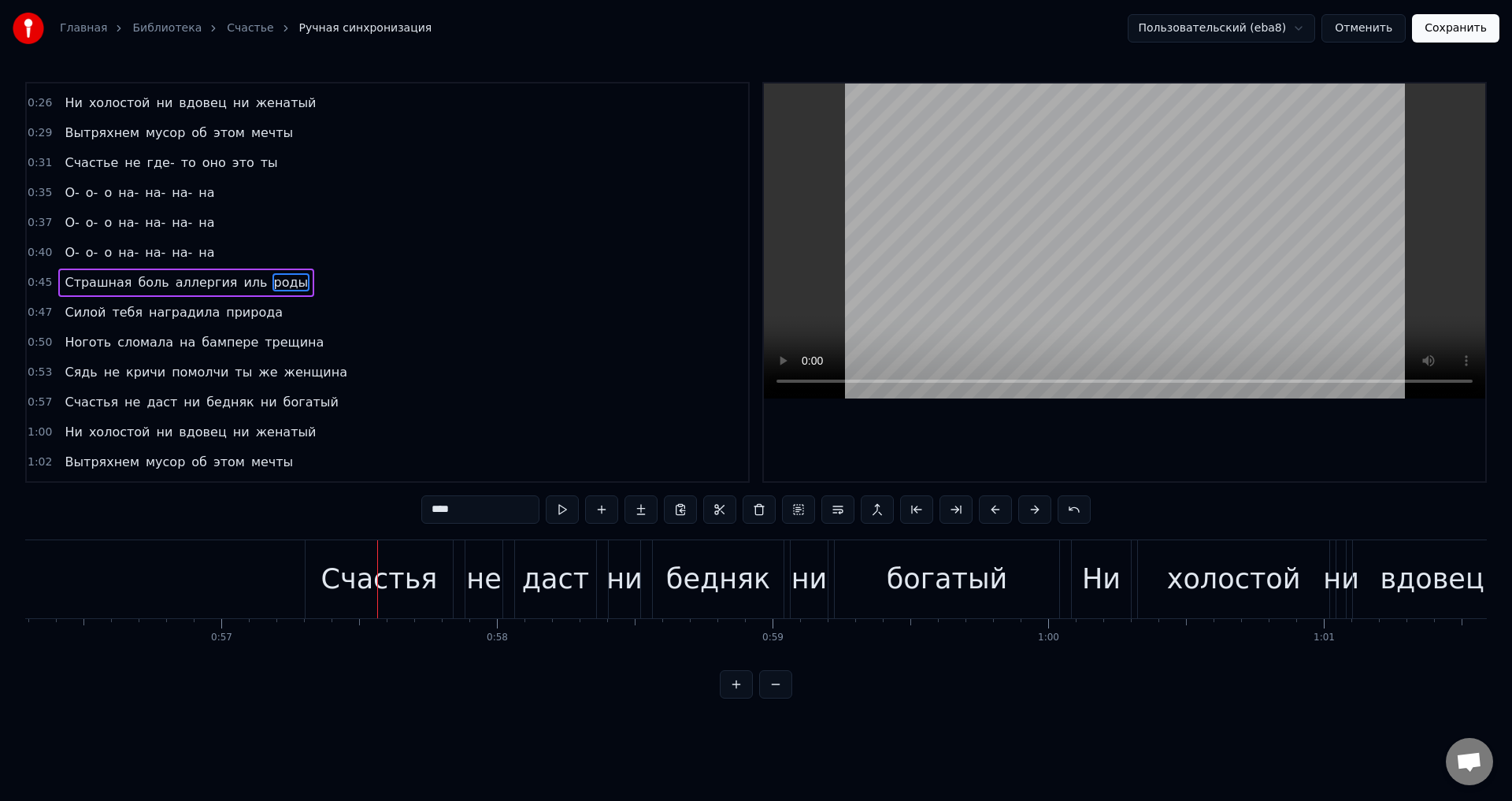
click at [63, 107] on span "Ни" at bounding box center [73, 103] width 21 height 18
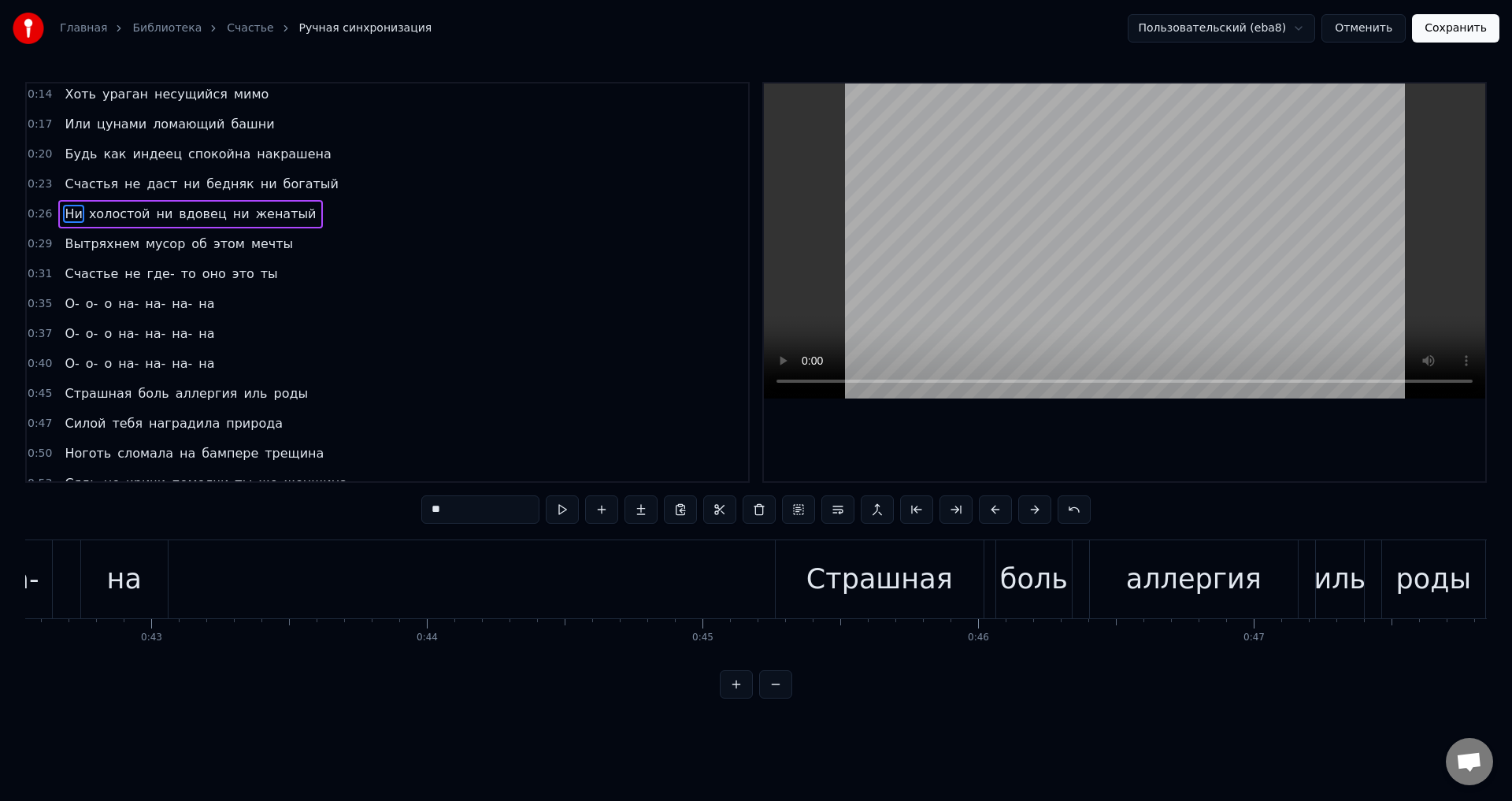
scroll to position [0, 0]
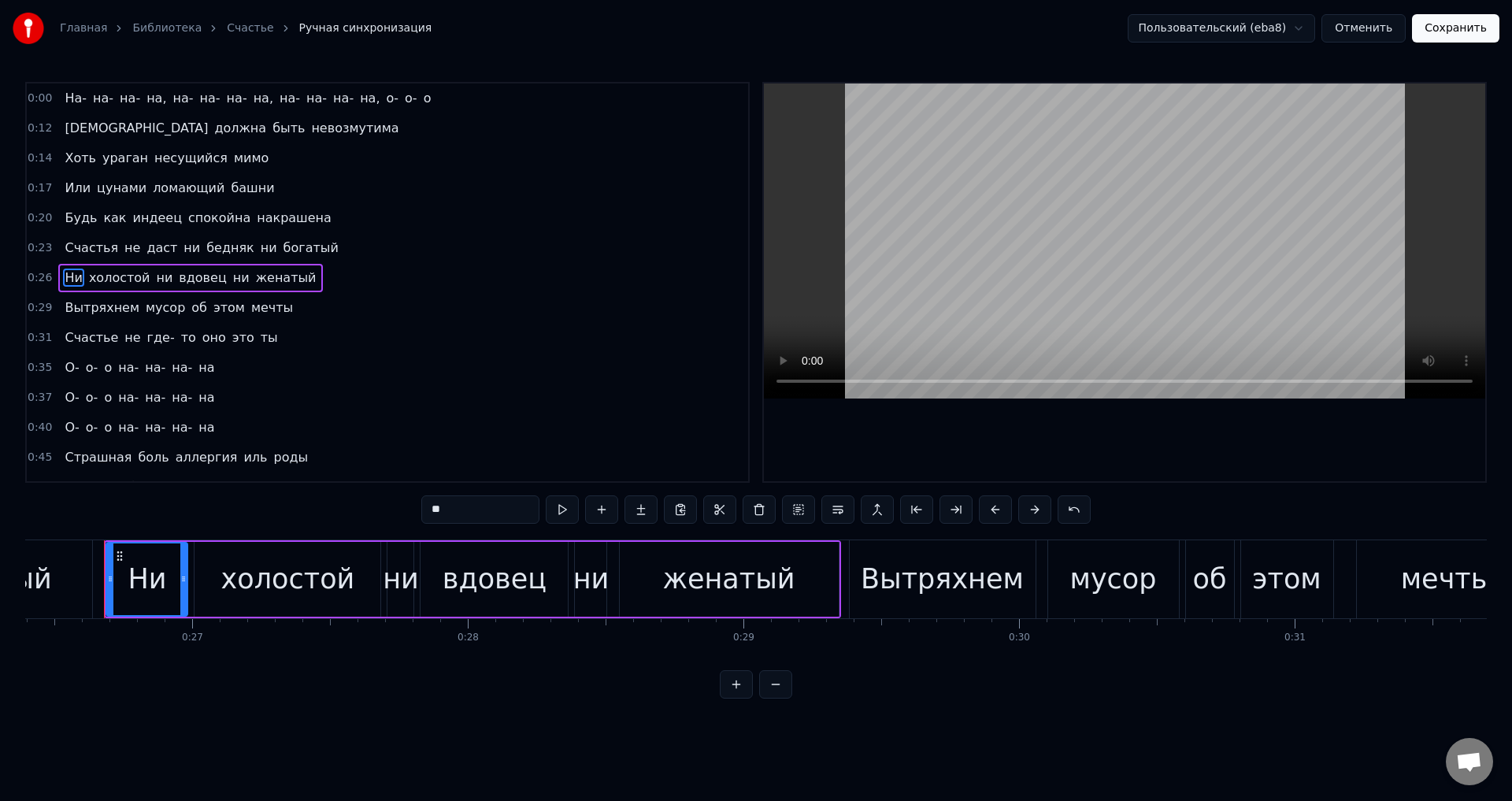
click at [67, 125] on span "Дама" at bounding box center [136, 128] width 146 height 18
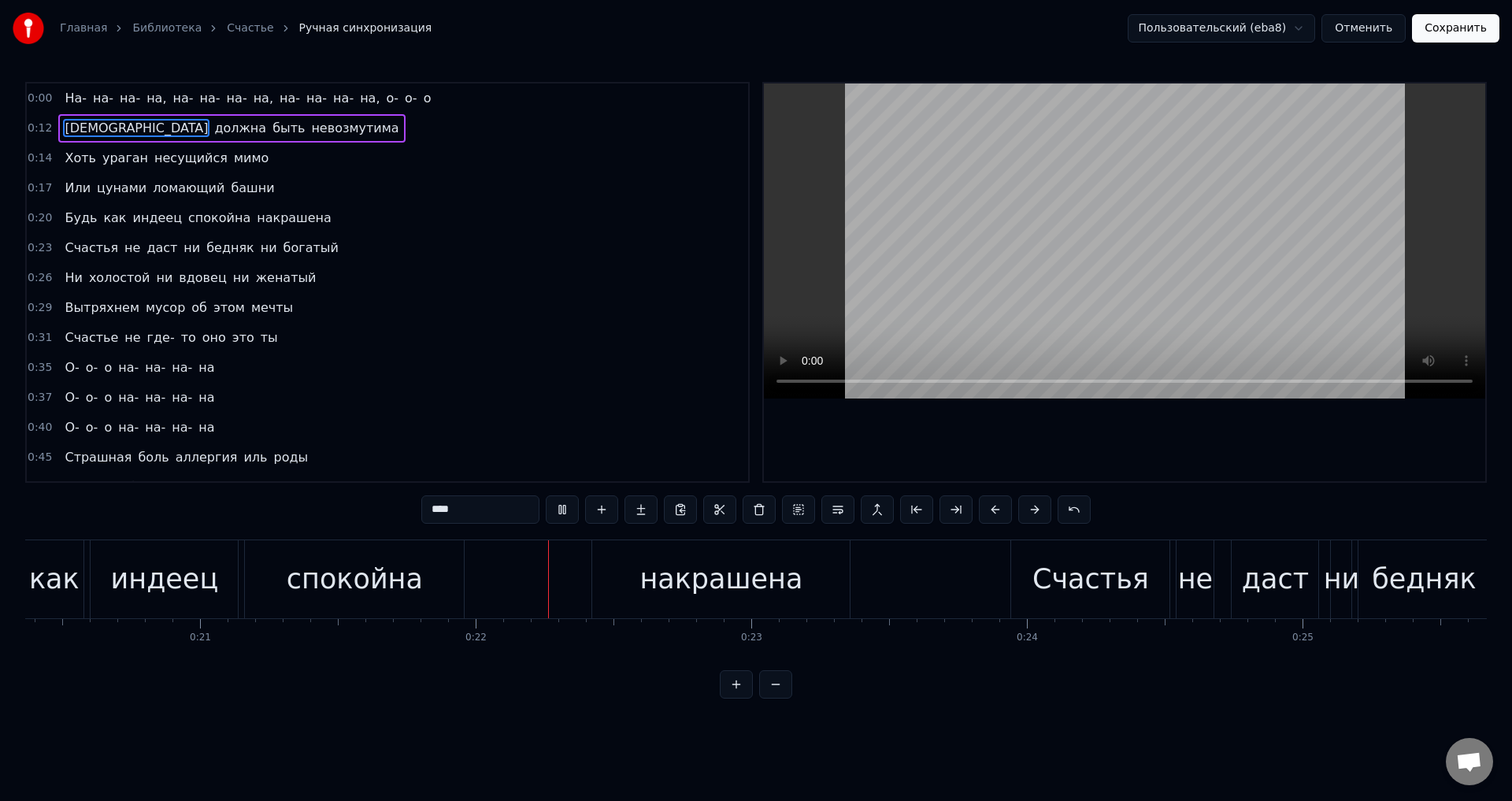
scroll to position [0, 5895]
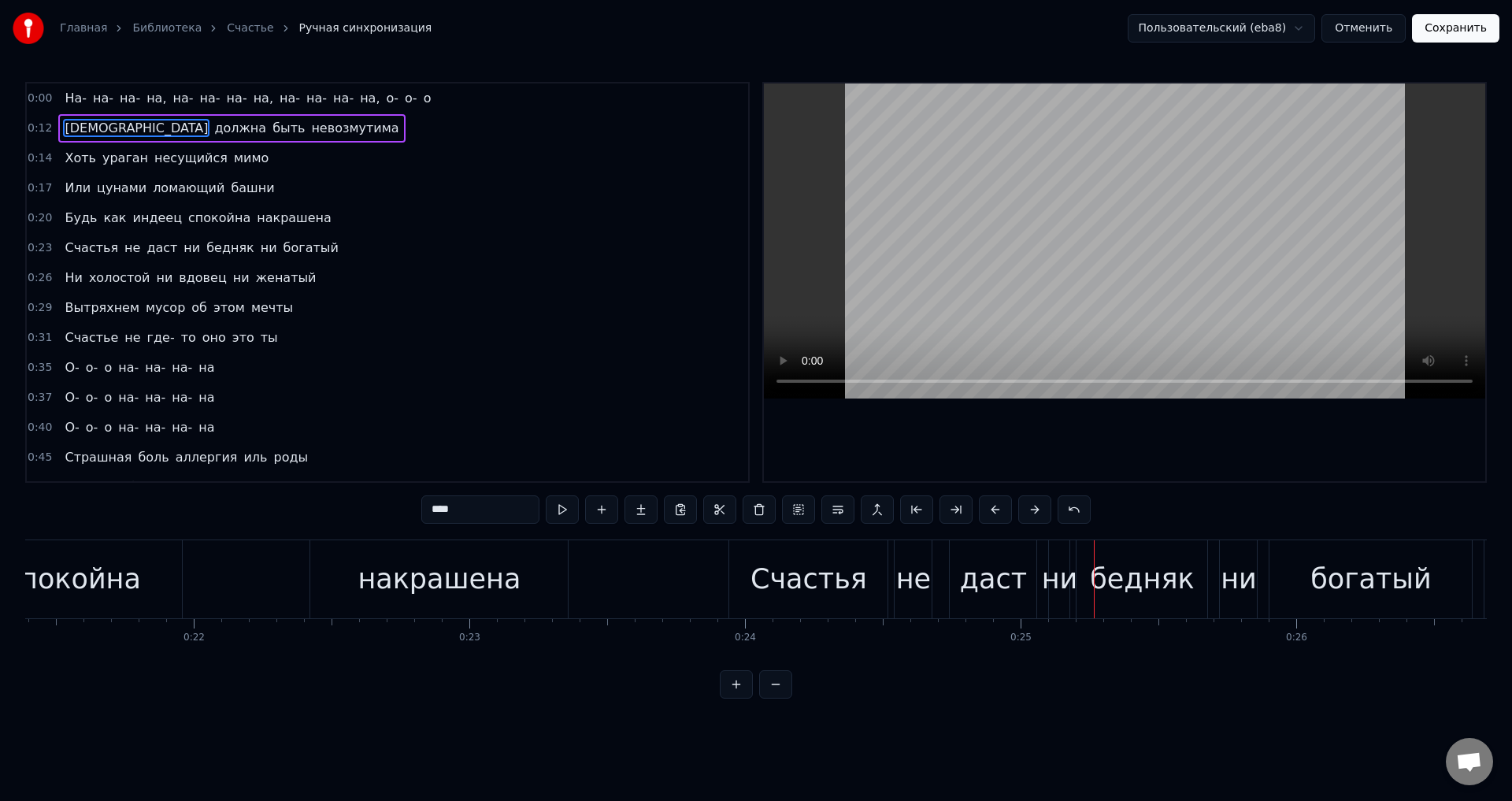
click at [182, 248] on span "ни" at bounding box center [192, 248] width 20 height 18
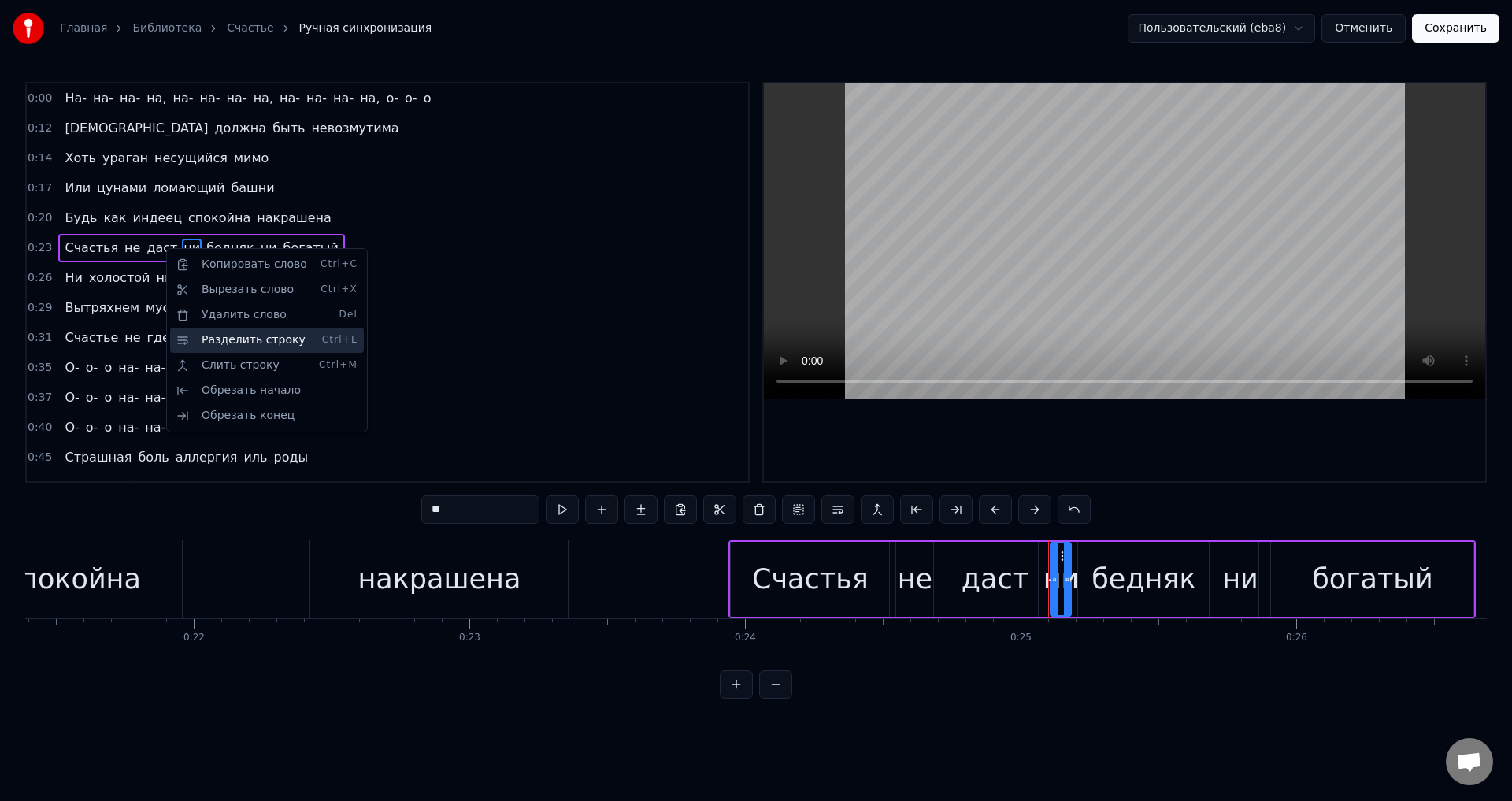
click at [227, 342] on div "Разделить строку Ctrl+L" at bounding box center [267, 340] width 194 height 25
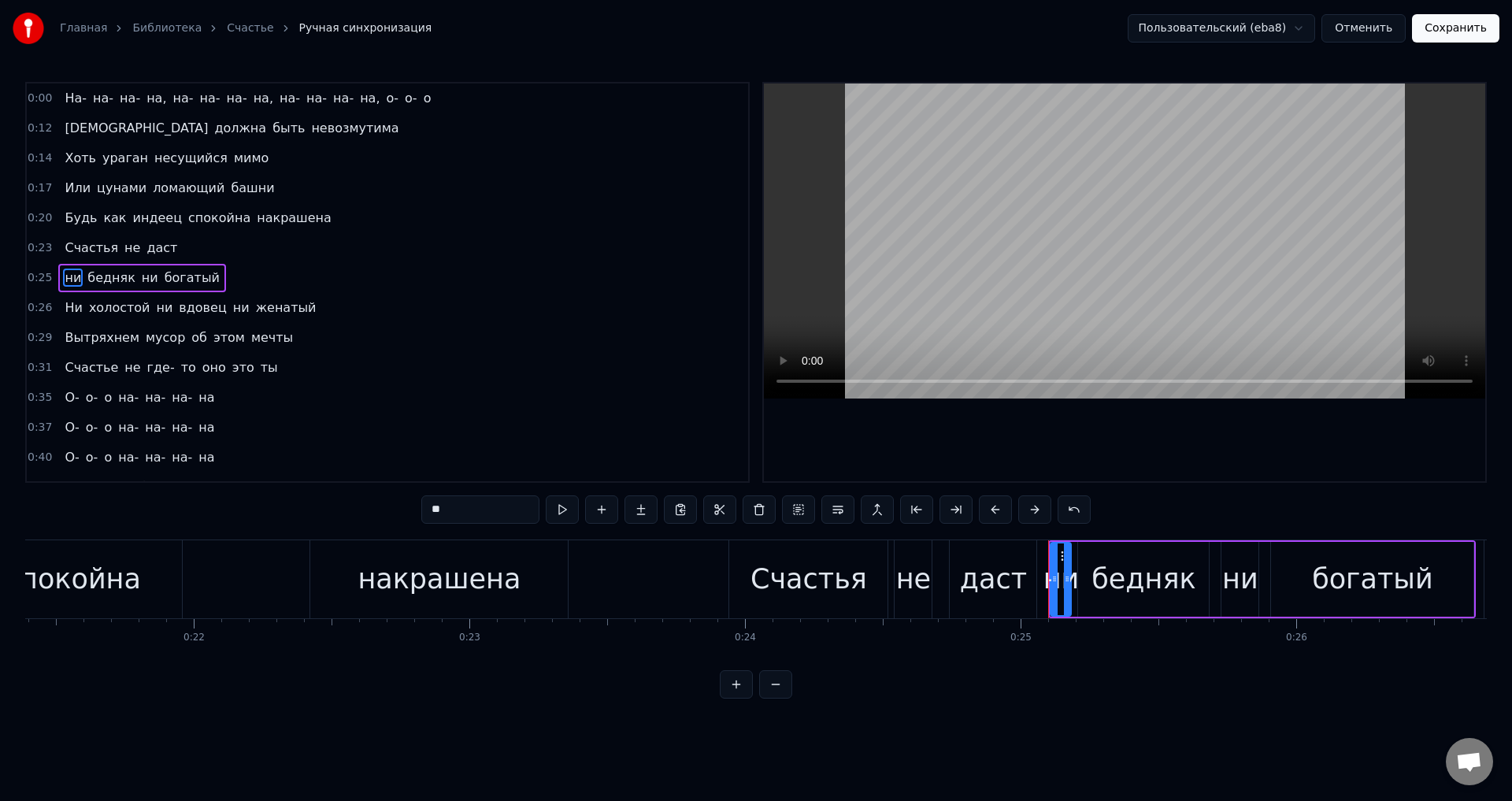
click at [126, 252] on span "не" at bounding box center [132, 248] width 19 height 18
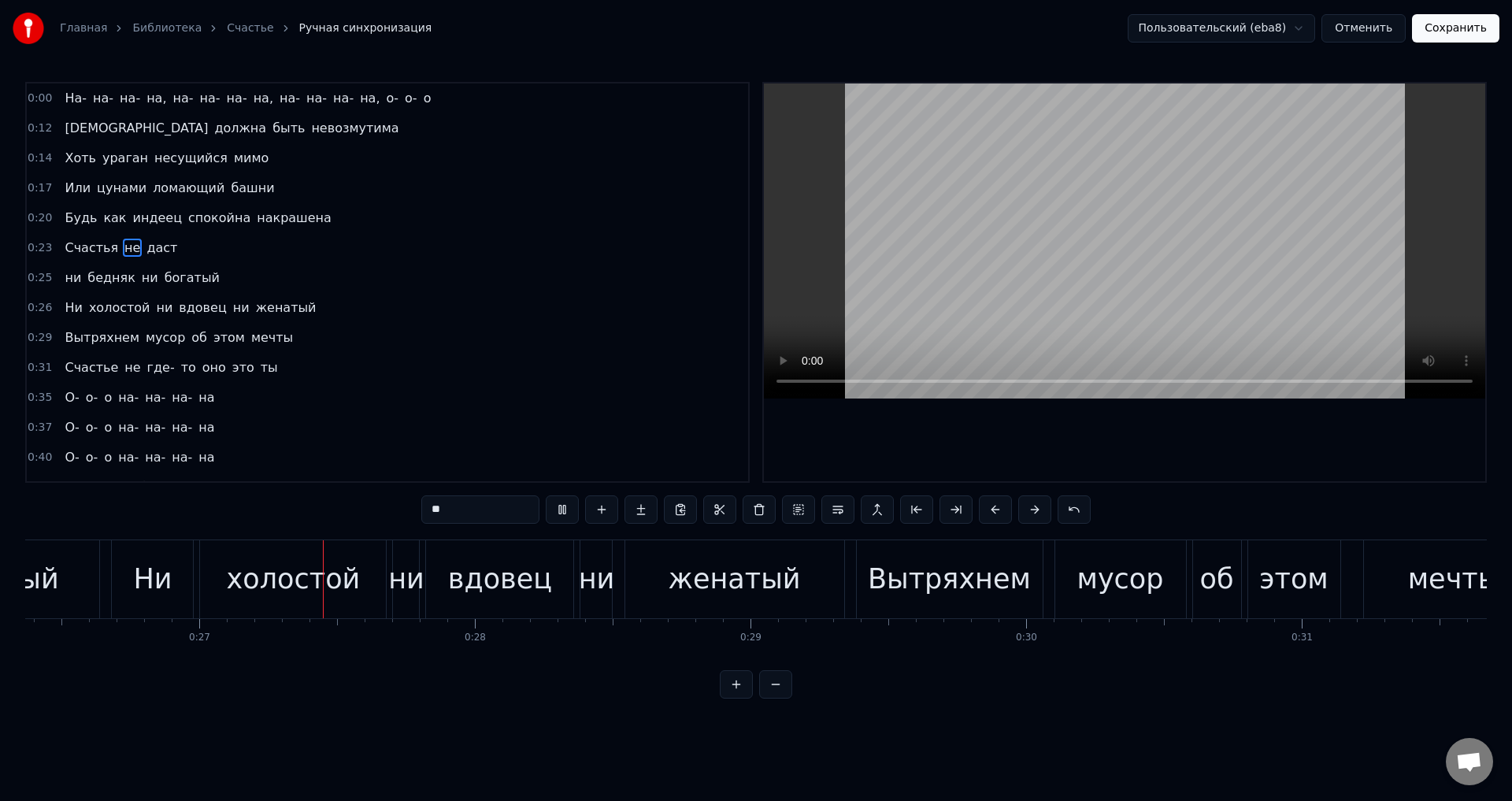
scroll to position [0, 7272]
click at [154, 311] on span "ни" at bounding box center [164, 308] width 20 height 18
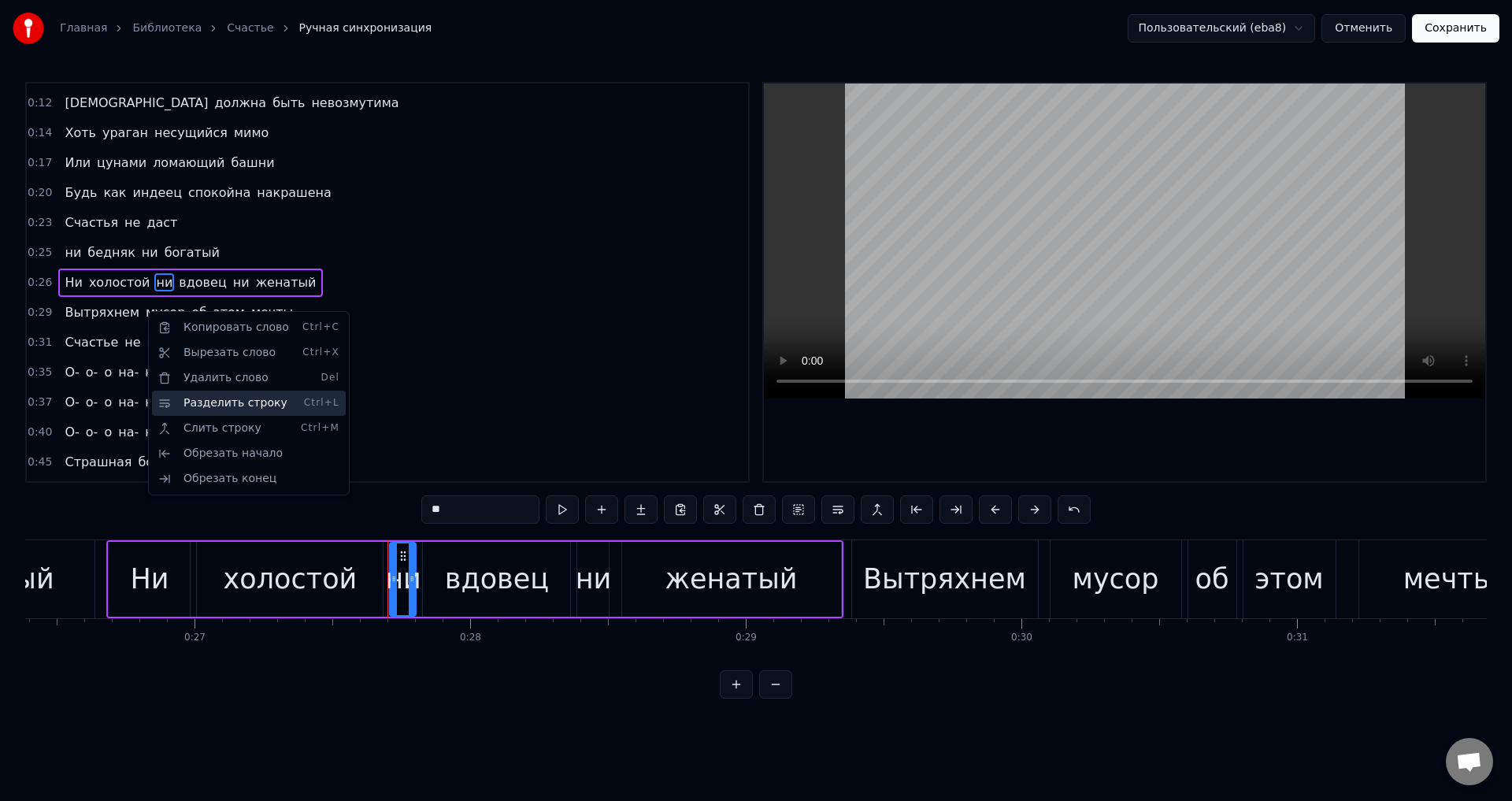
click at [217, 405] on div "Разделить строку Ctrl+L" at bounding box center [249, 403] width 194 height 25
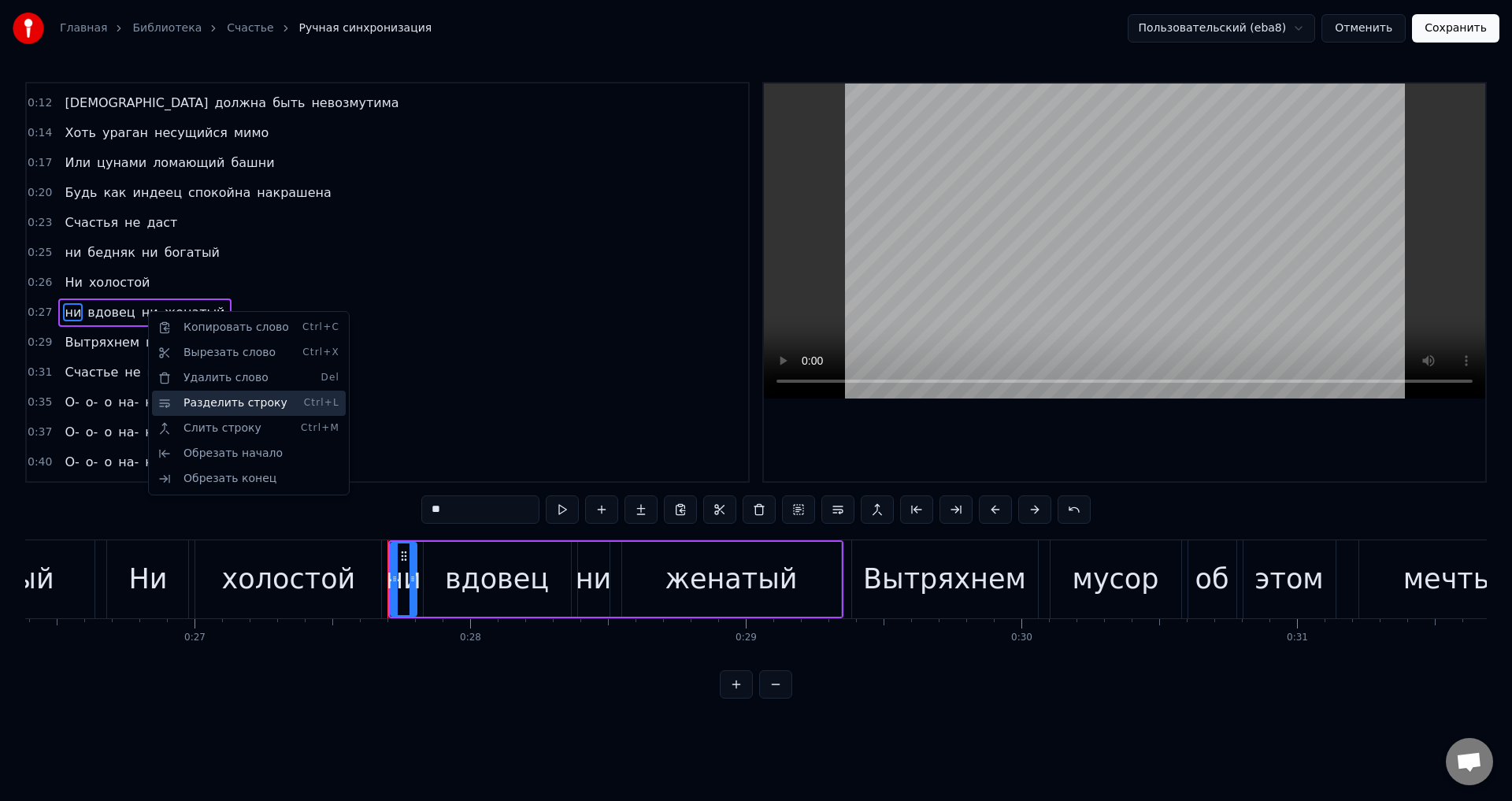
scroll to position [55, 0]
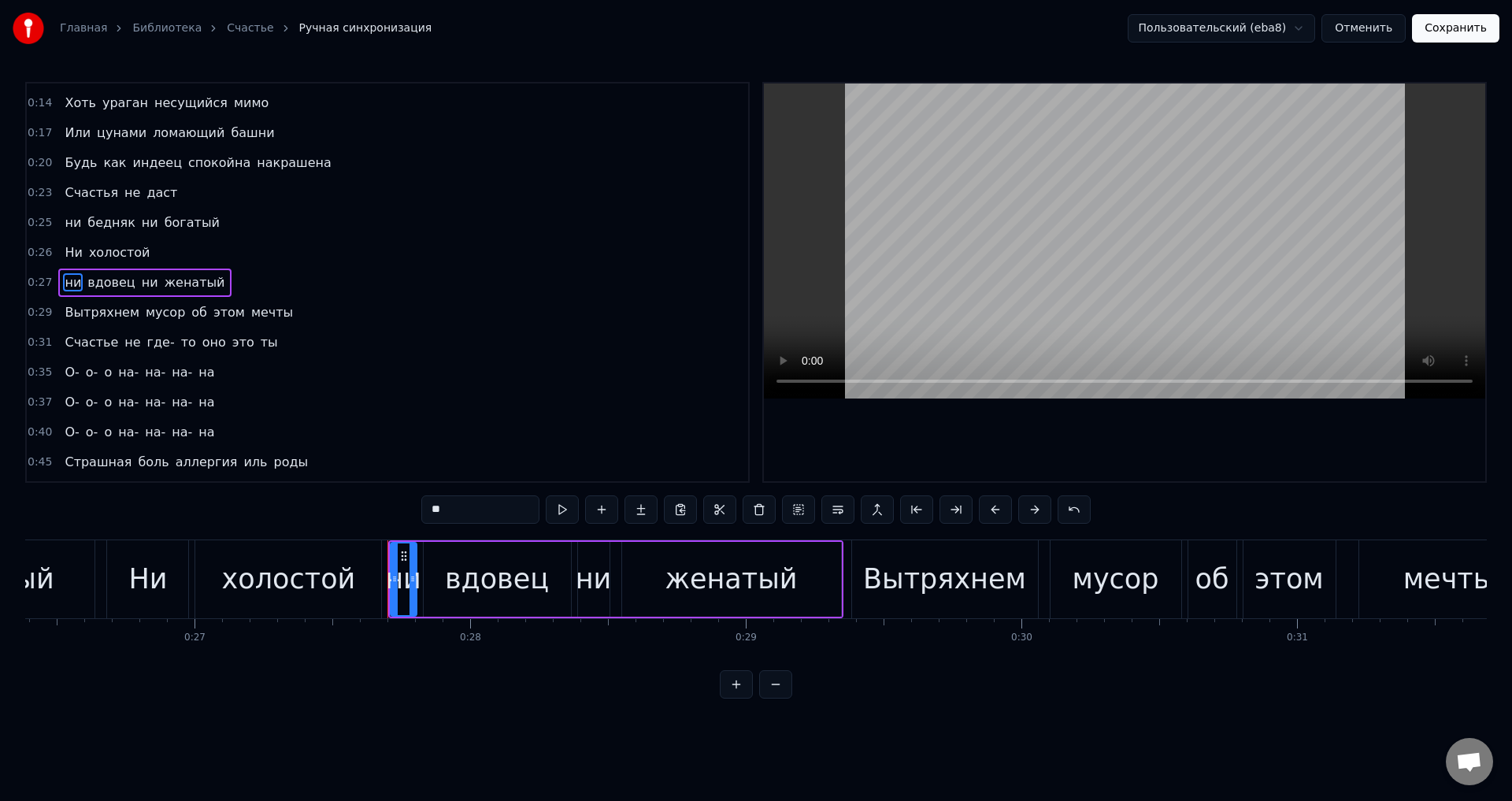
click at [291, 583] on div "холостой" at bounding box center [289, 579] width 134 height 42
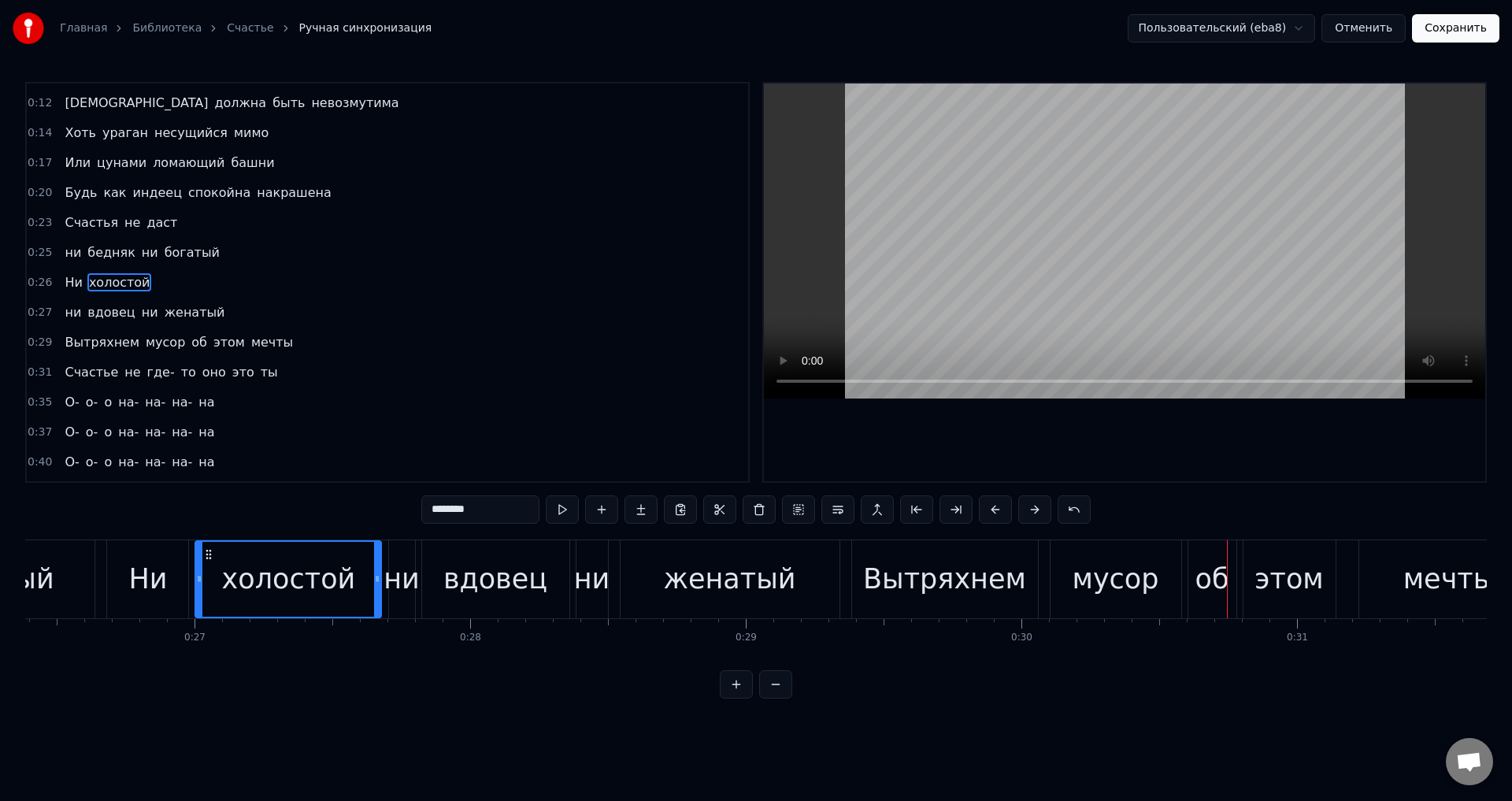
click at [894, 572] on div "Вытряхнем" at bounding box center [944, 579] width 163 height 42
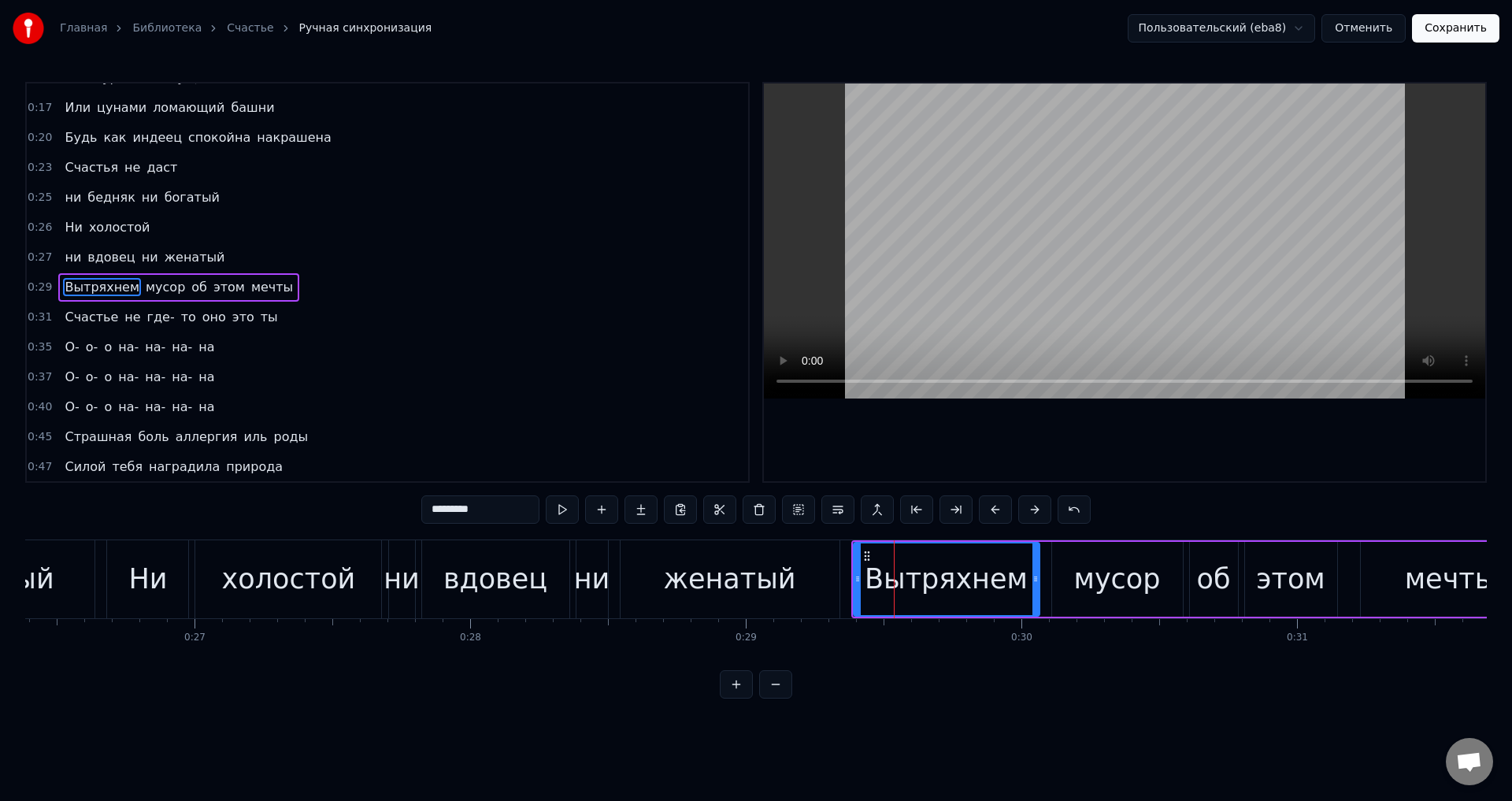
scroll to position [85, 0]
click at [508, 512] on input "*********" at bounding box center [480, 509] width 118 height 29
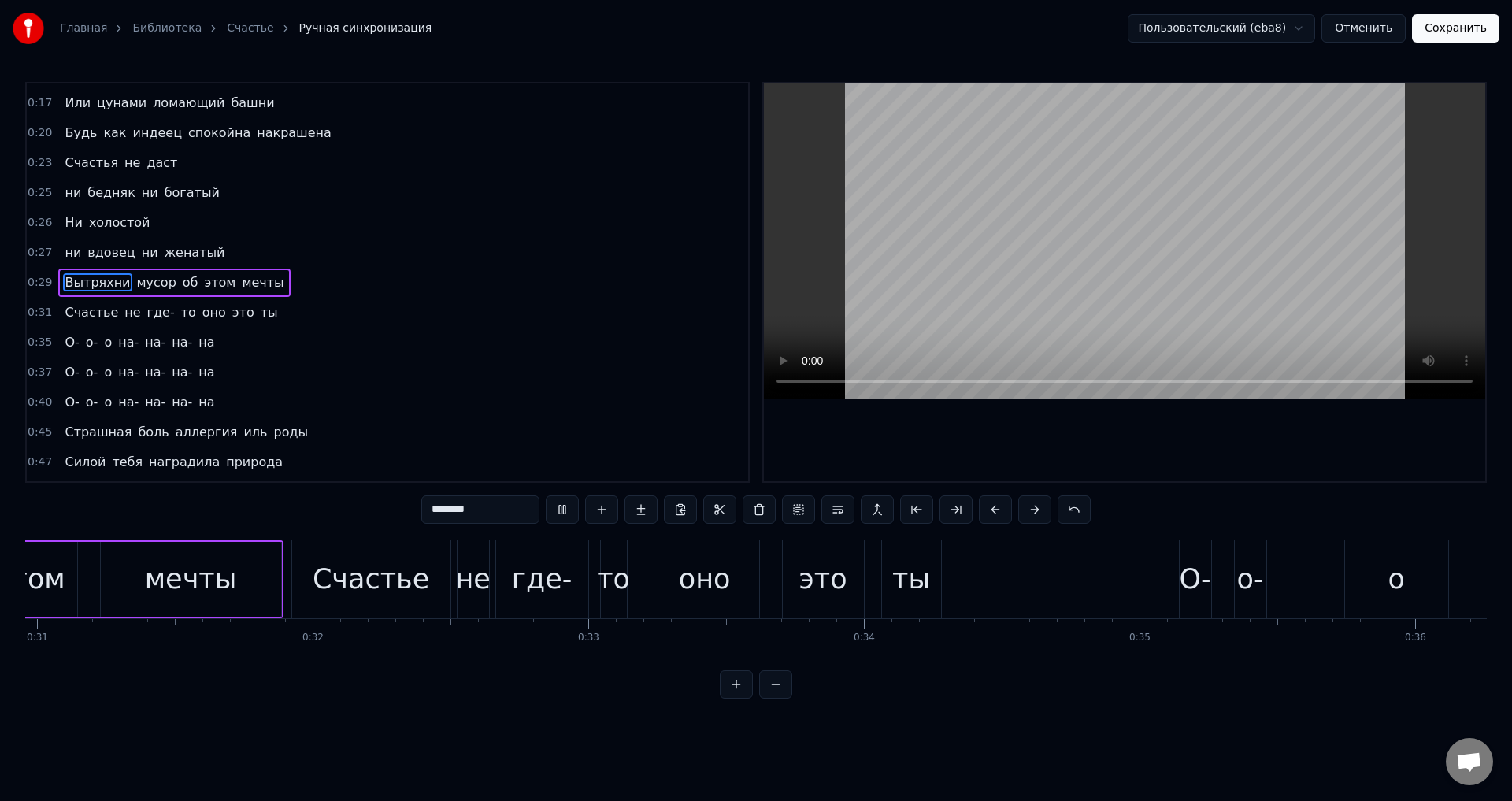
scroll to position [0, 8584]
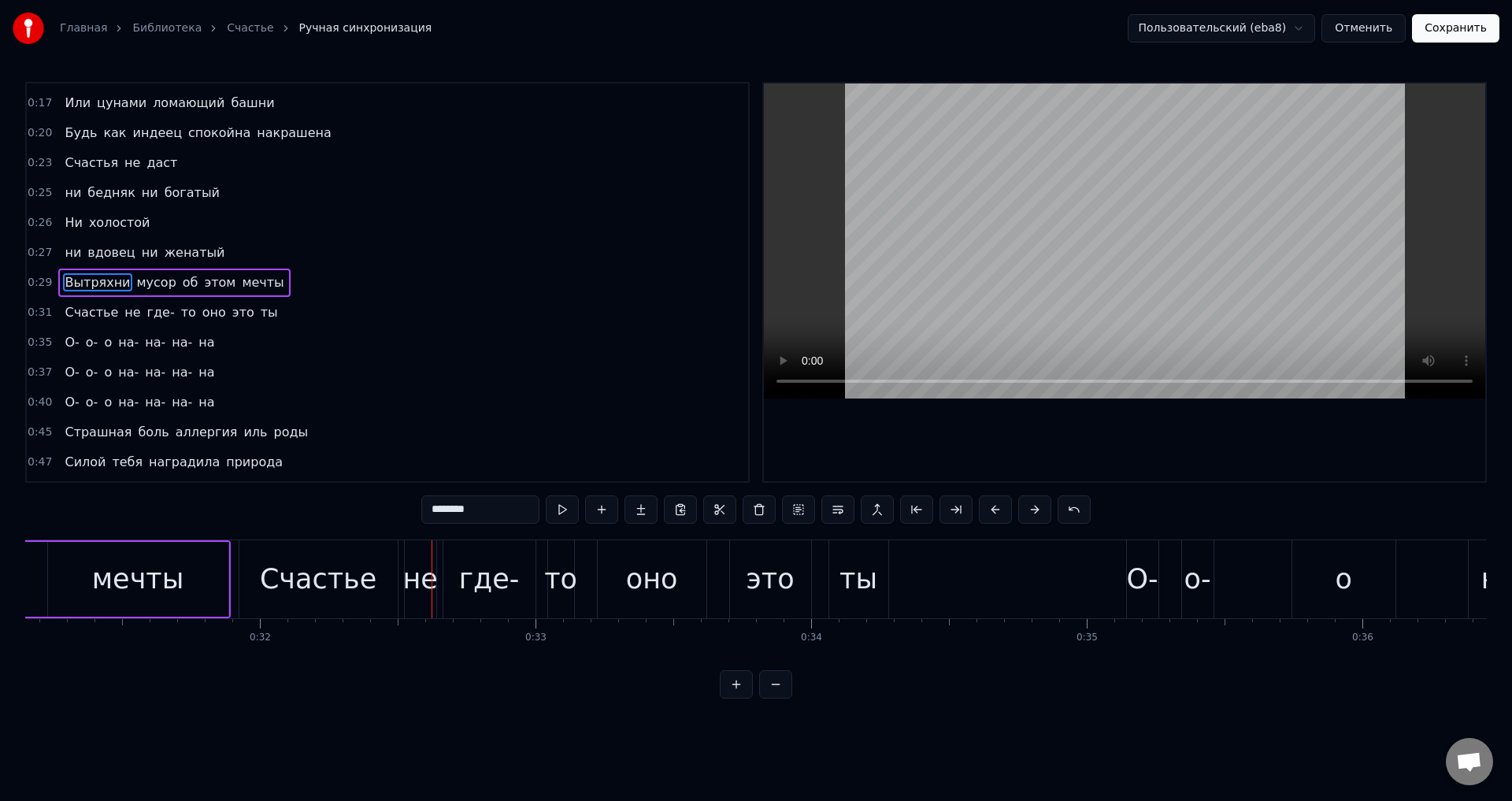
click at [506, 507] on input "********" at bounding box center [480, 509] width 118 height 29
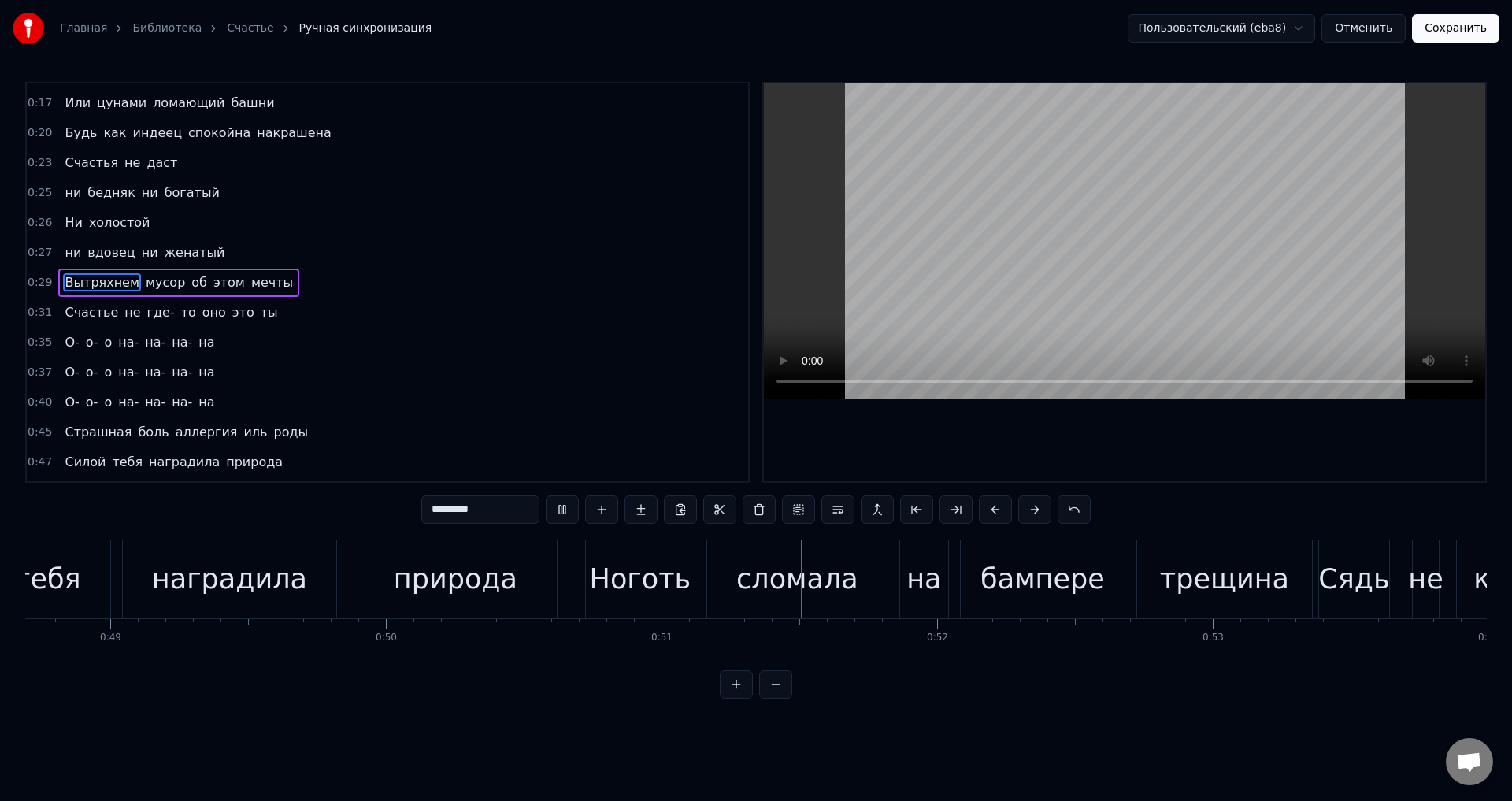
scroll to position [0, 13971]
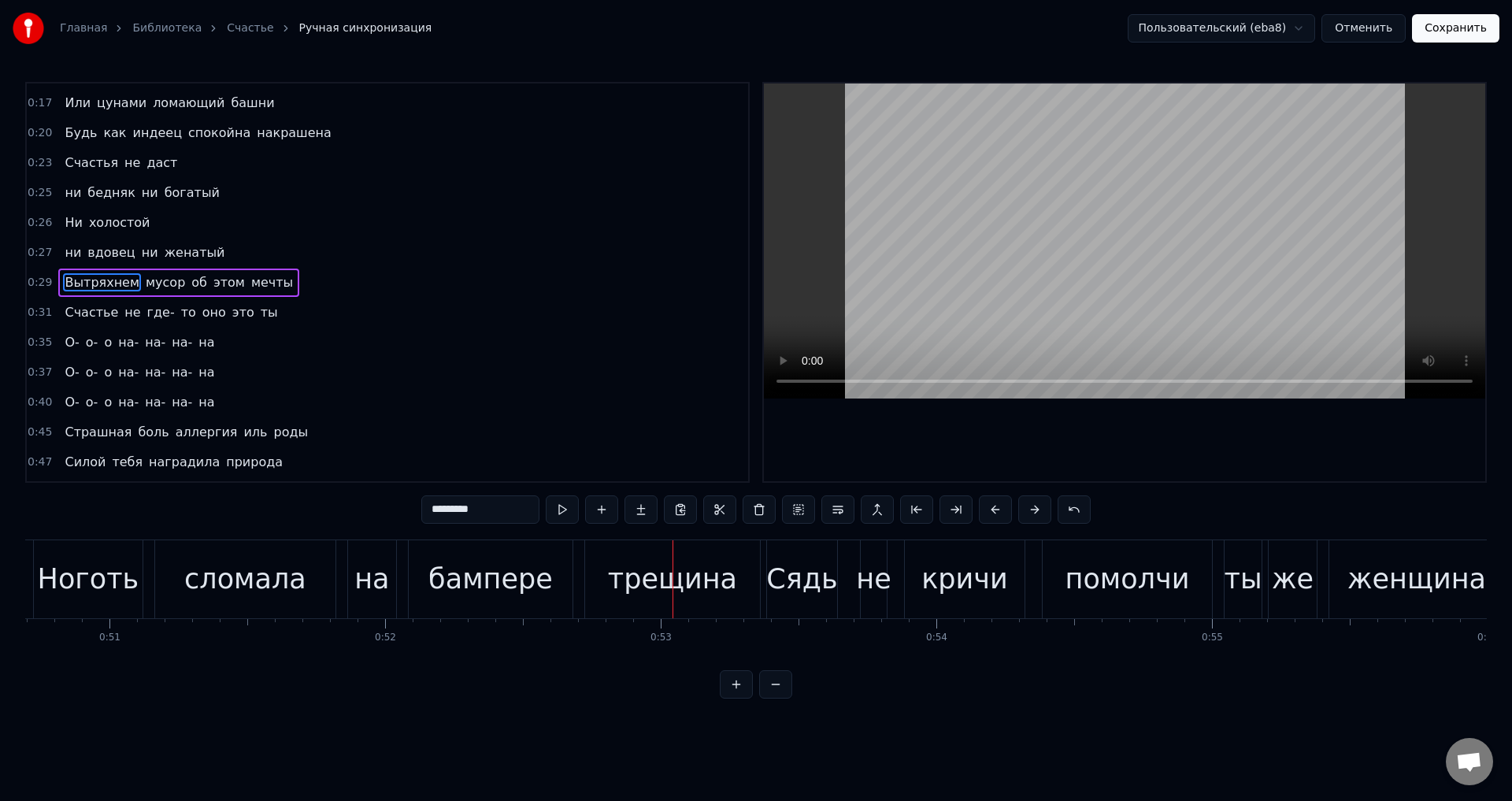
click at [373, 587] on div "на" at bounding box center [372, 579] width 34 height 42
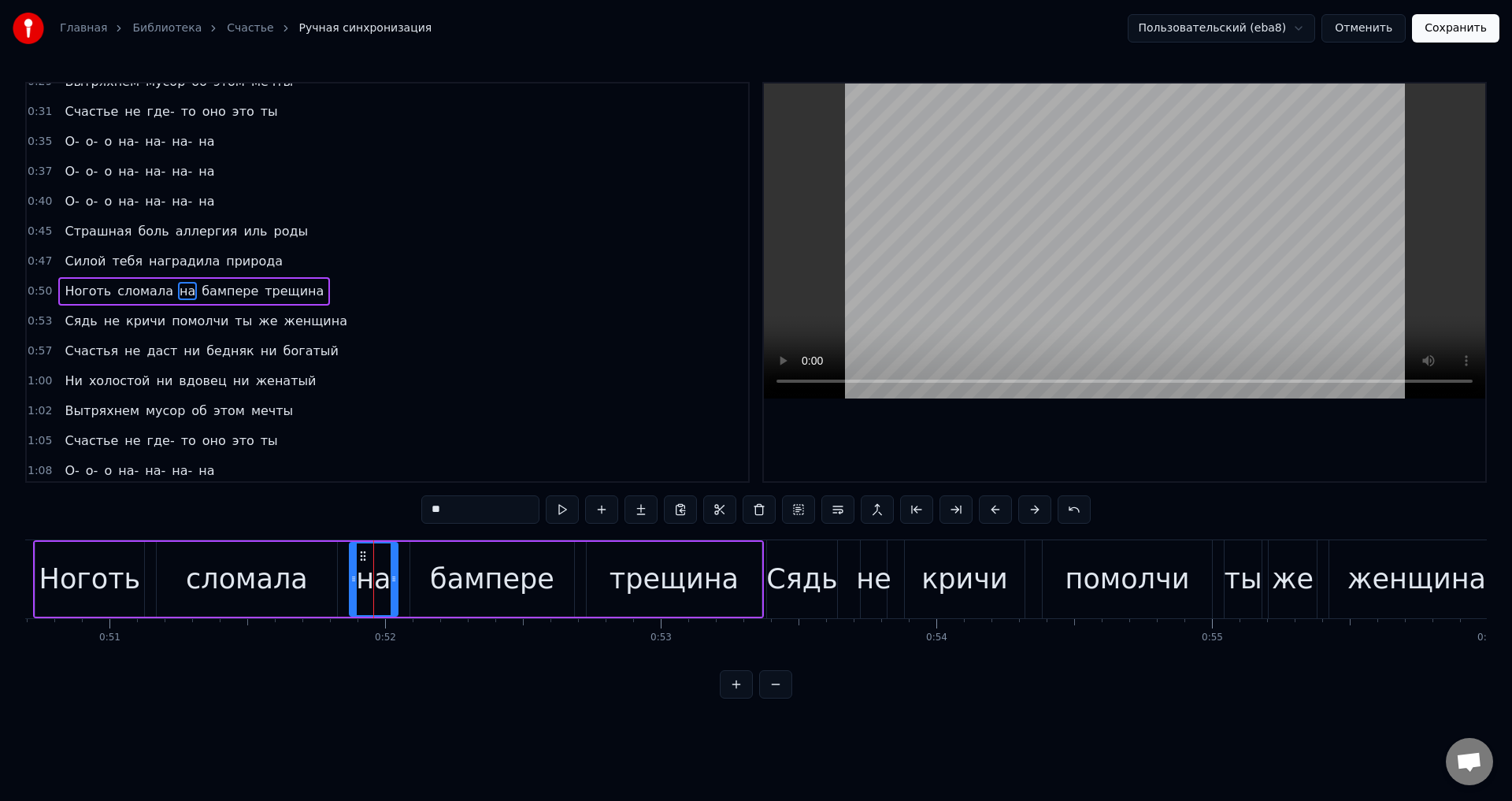
scroll to position [295, 0]
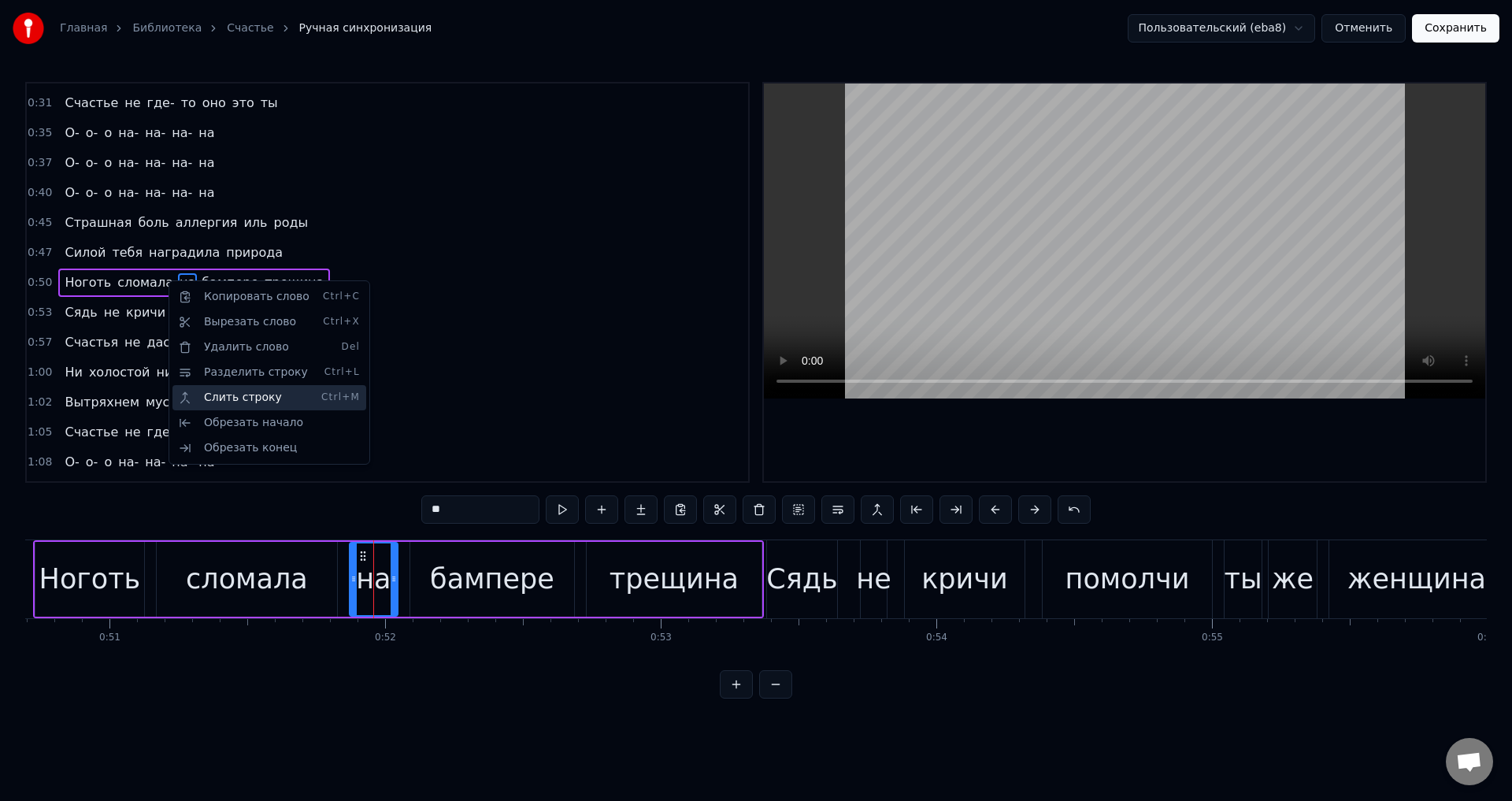
click at [248, 396] on div "Слить строку Ctrl+M" at bounding box center [269, 397] width 194 height 25
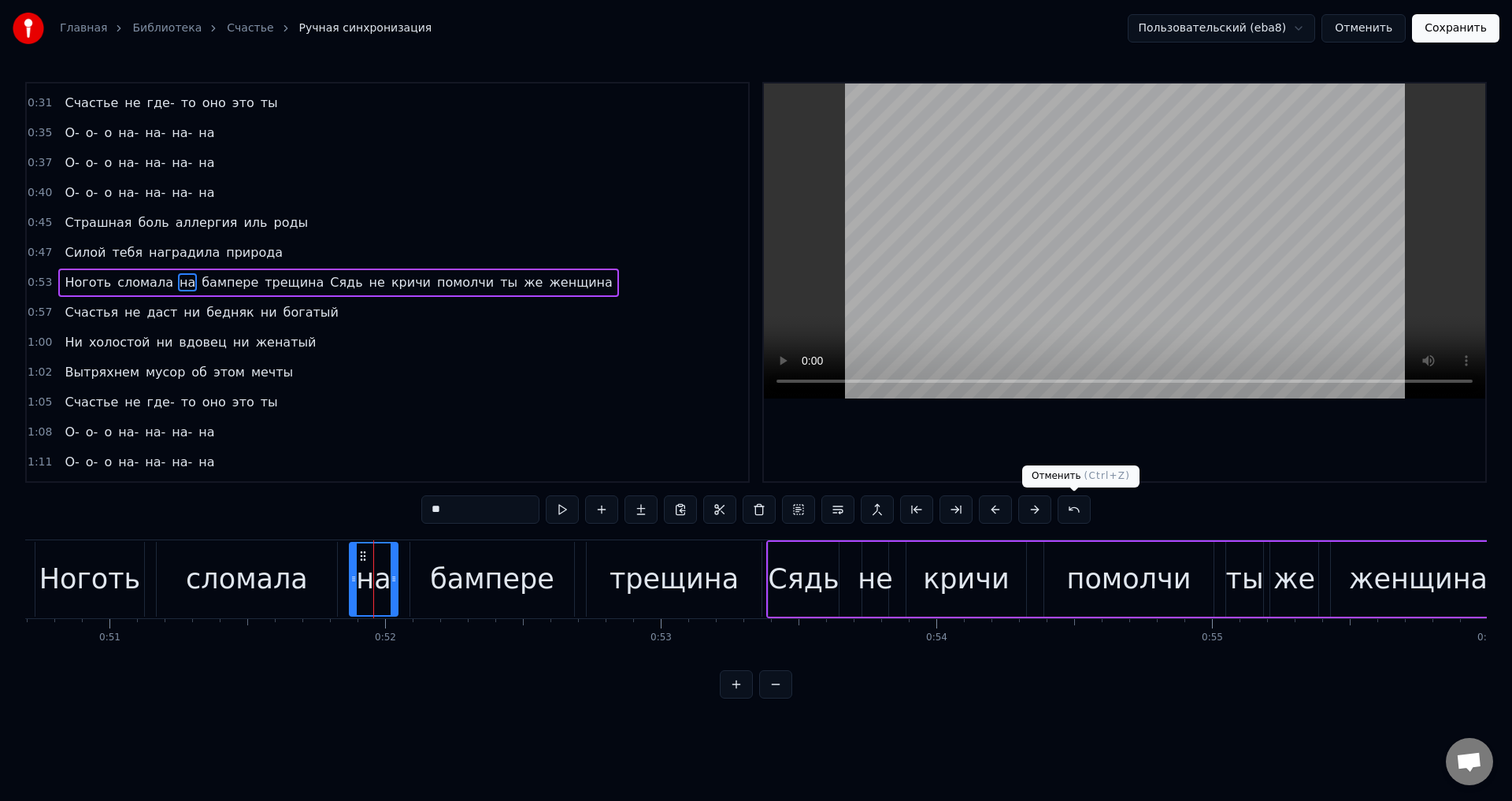
click at [1073, 507] on button at bounding box center [1074, 509] width 33 height 29
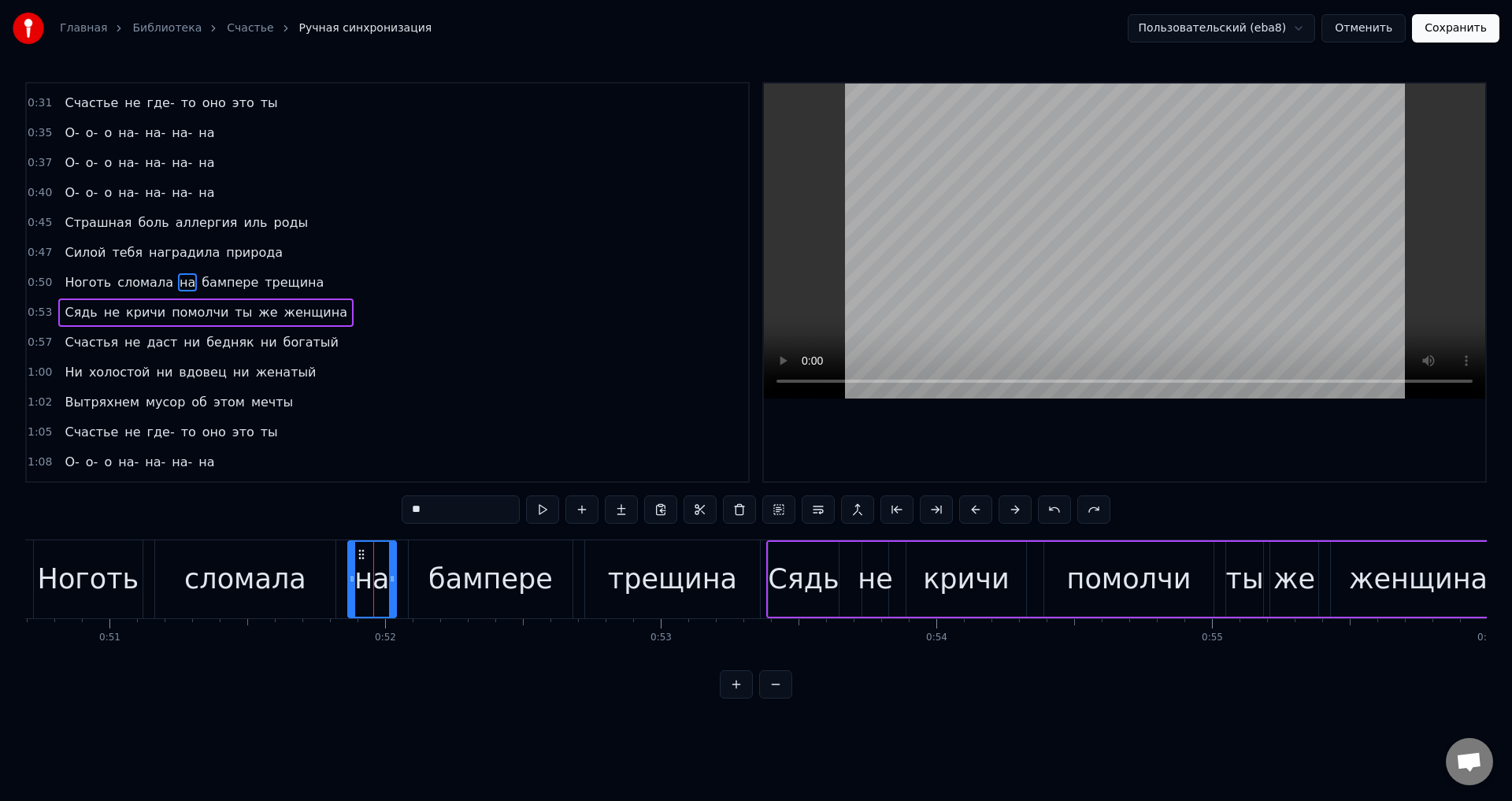
drag, startPoint x: 171, startPoint y: 285, endPoint x: 178, endPoint y: 289, distance: 8.1
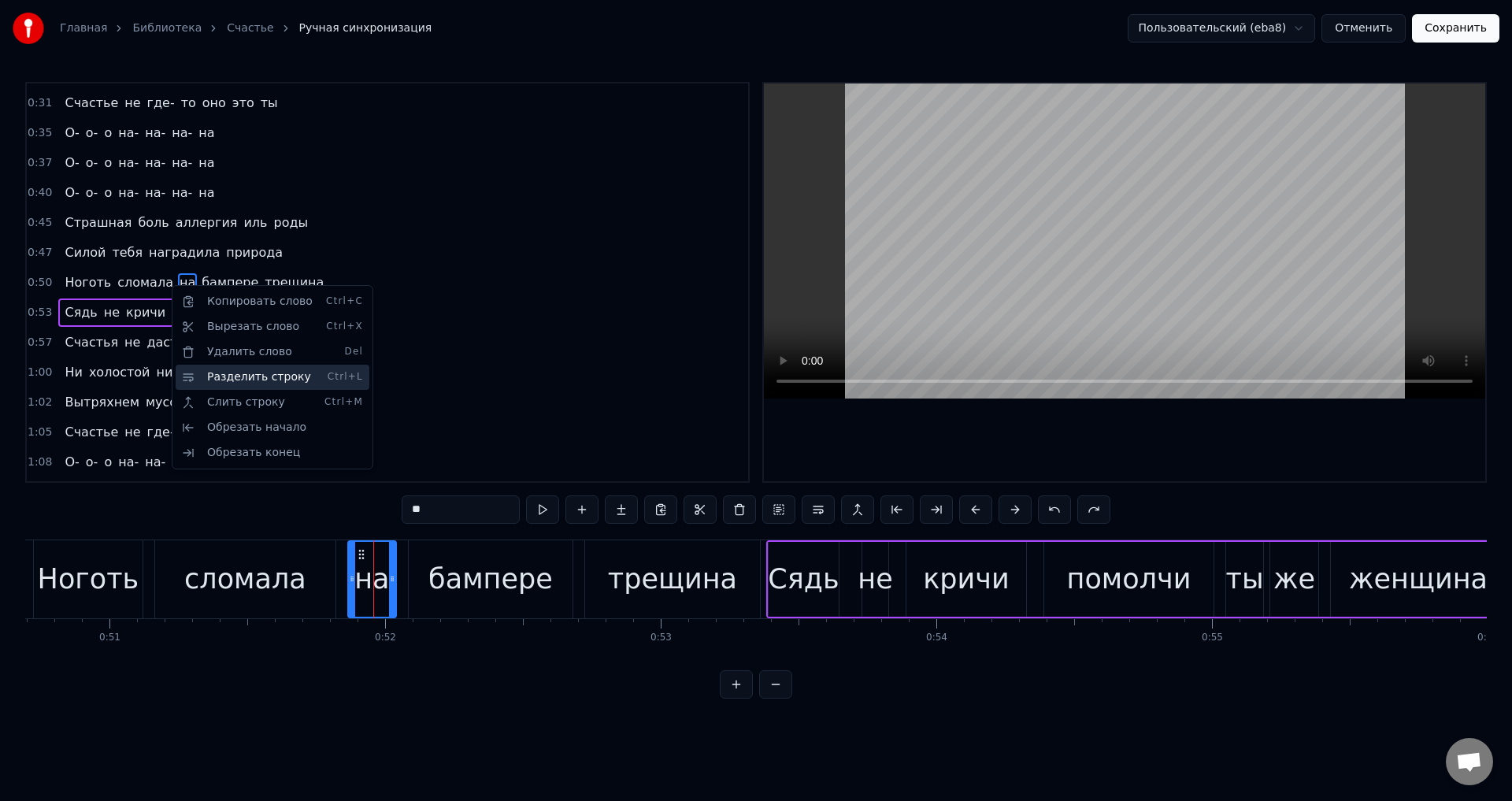
click at [265, 383] on div "Разделить строку Ctrl+L" at bounding box center [273, 377] width 194 height 25
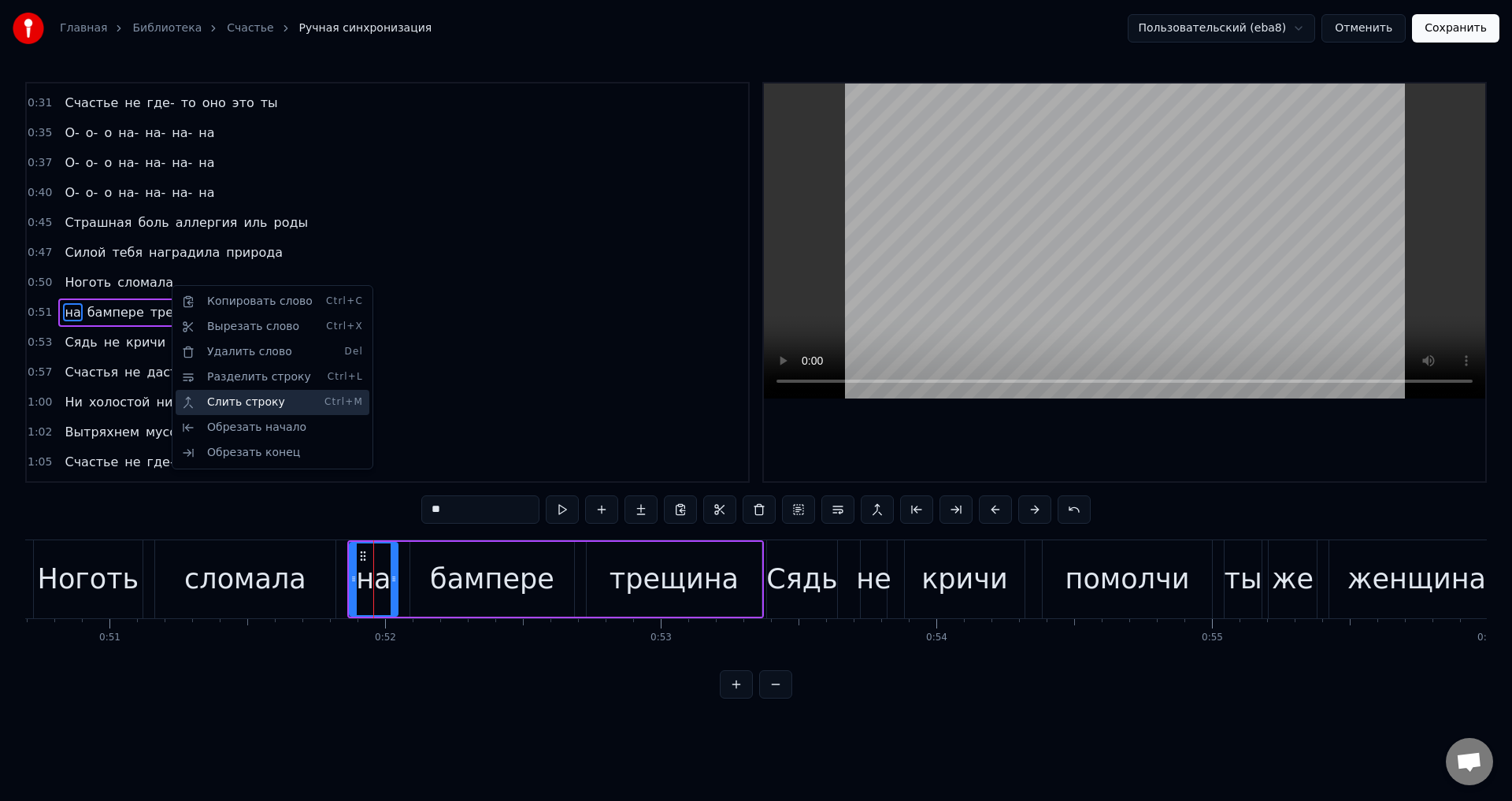
scroll to position [324, 0]
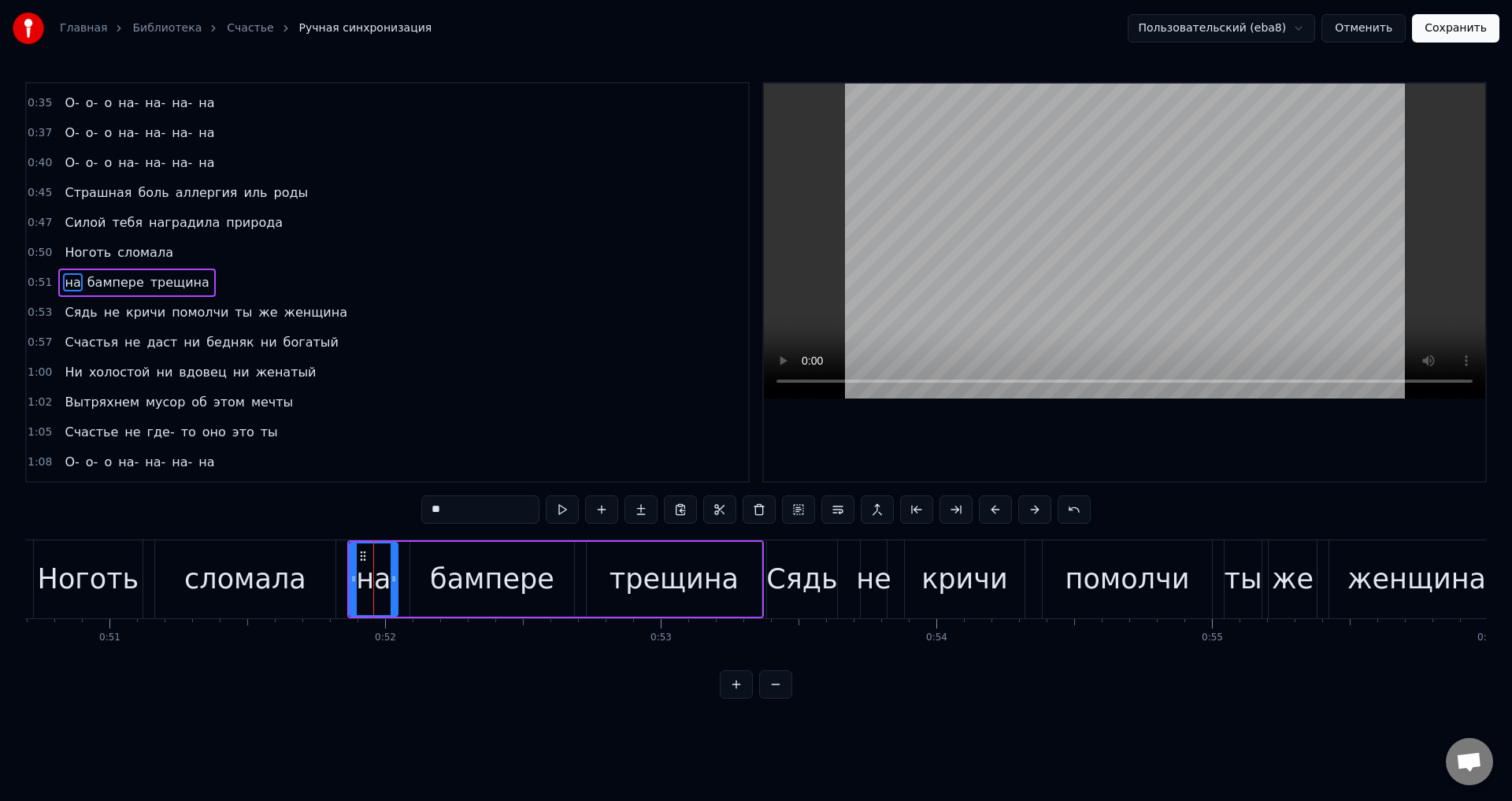
click at [237, 579] on div "сломала" at bounding box center [245, 579] width 122 height 42
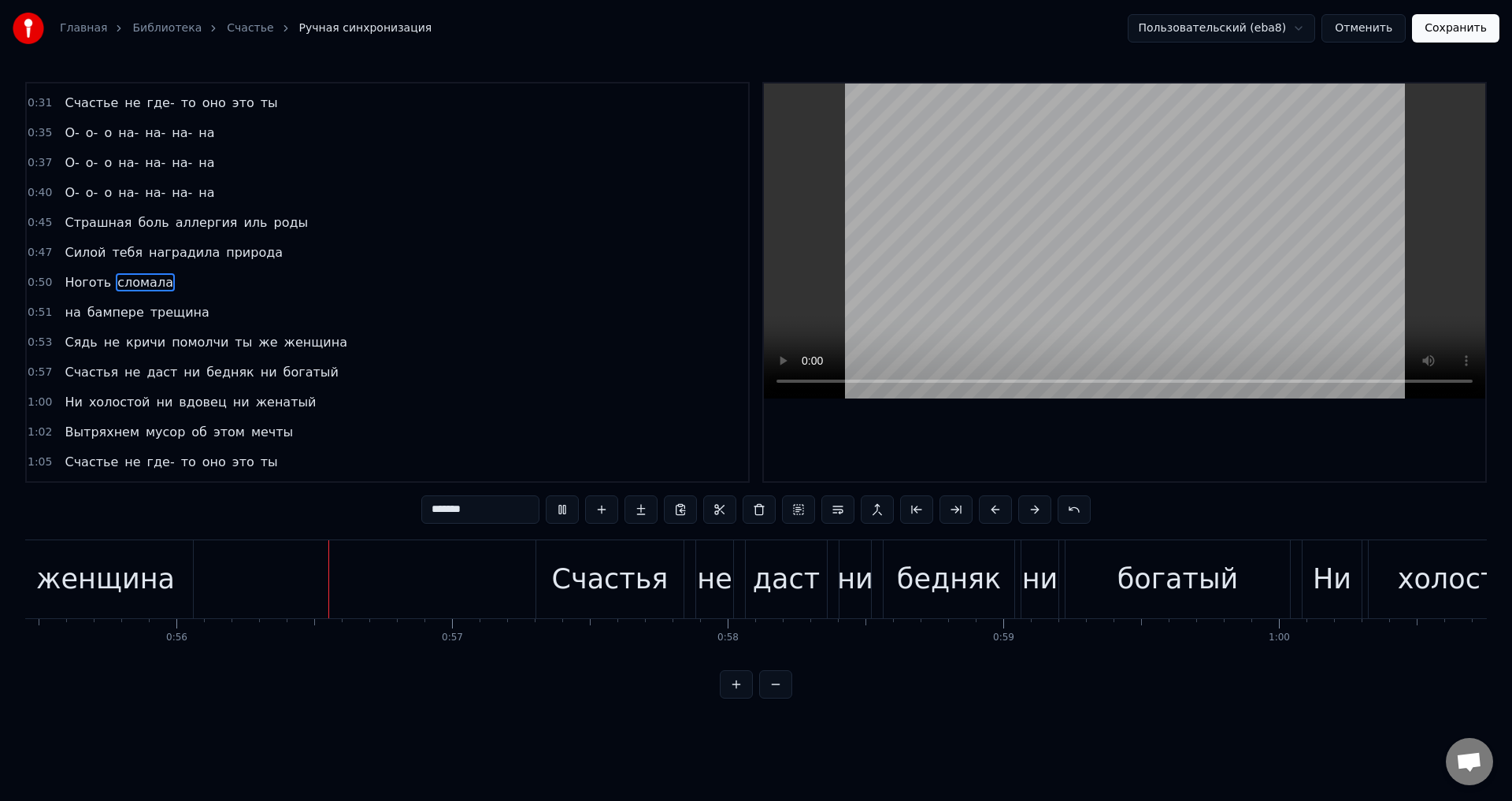
scroll to position [0, 15310]
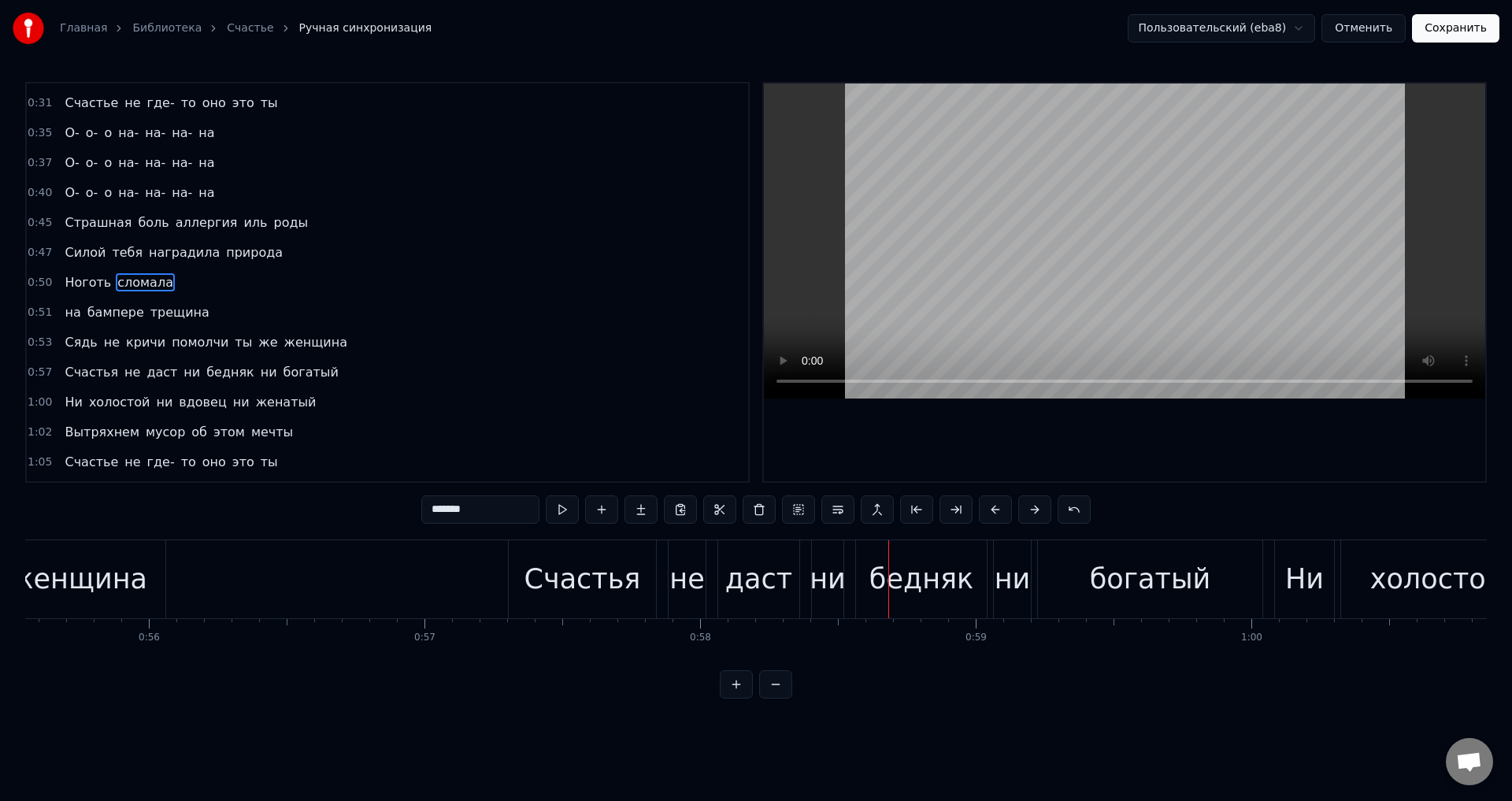
click at [182, 373] on span "ни" at bounding box center [192, 372] width 20 height 18
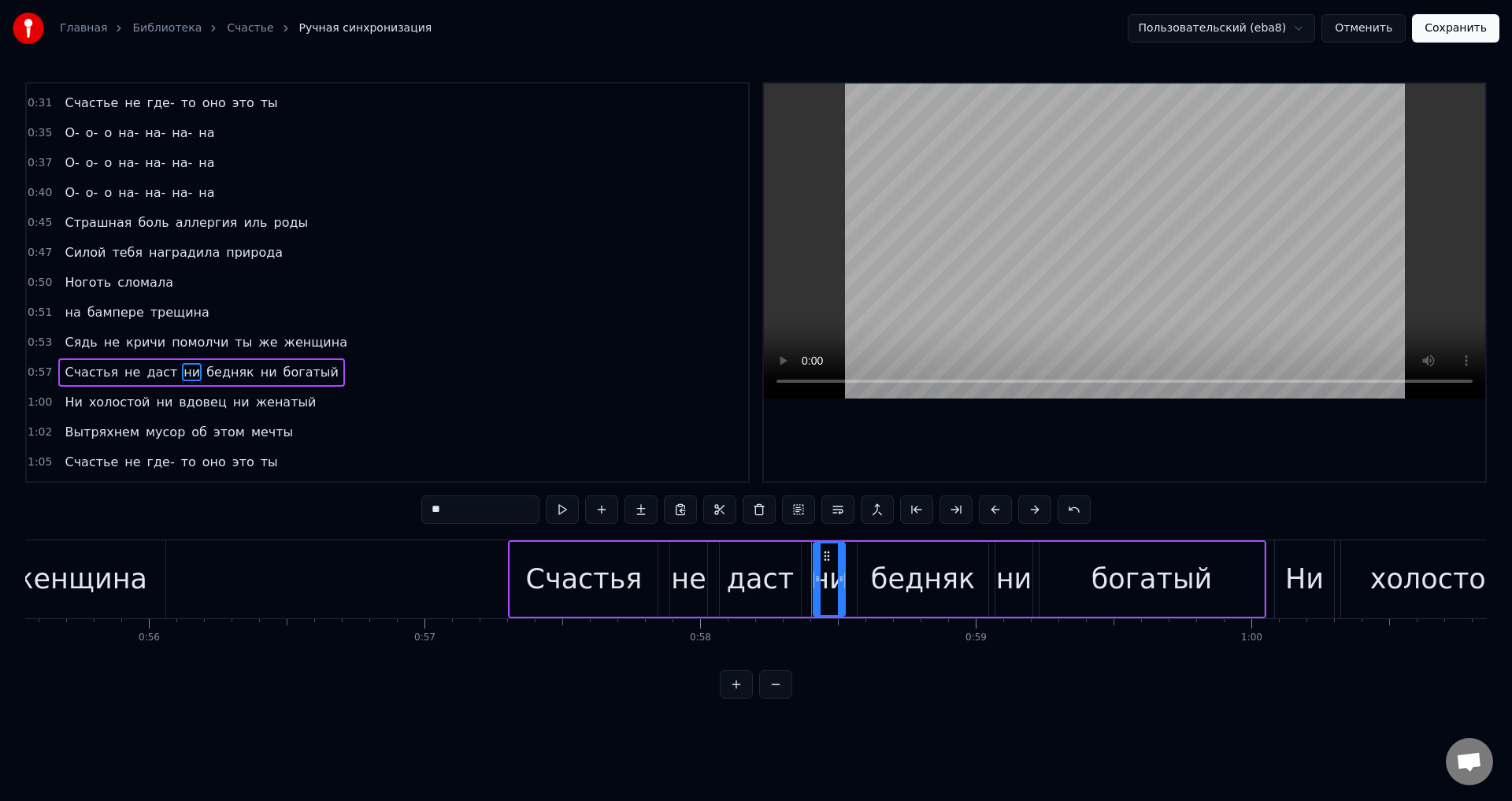
scroll to position [380, 0]
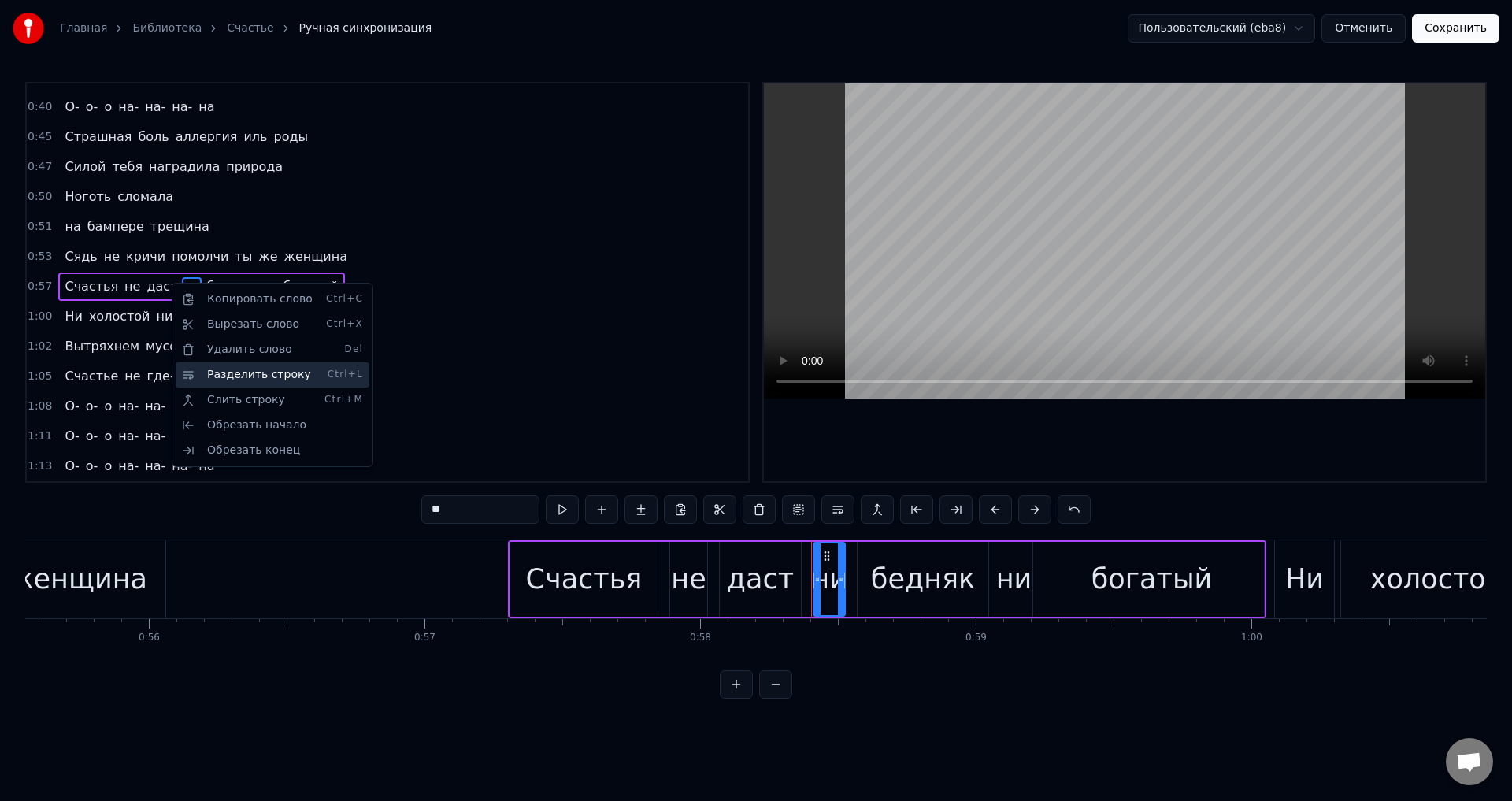
click at [259, 377] on div "Разделить строку Ctrl+L" at bounding box center [273, 374] width 194 height 25
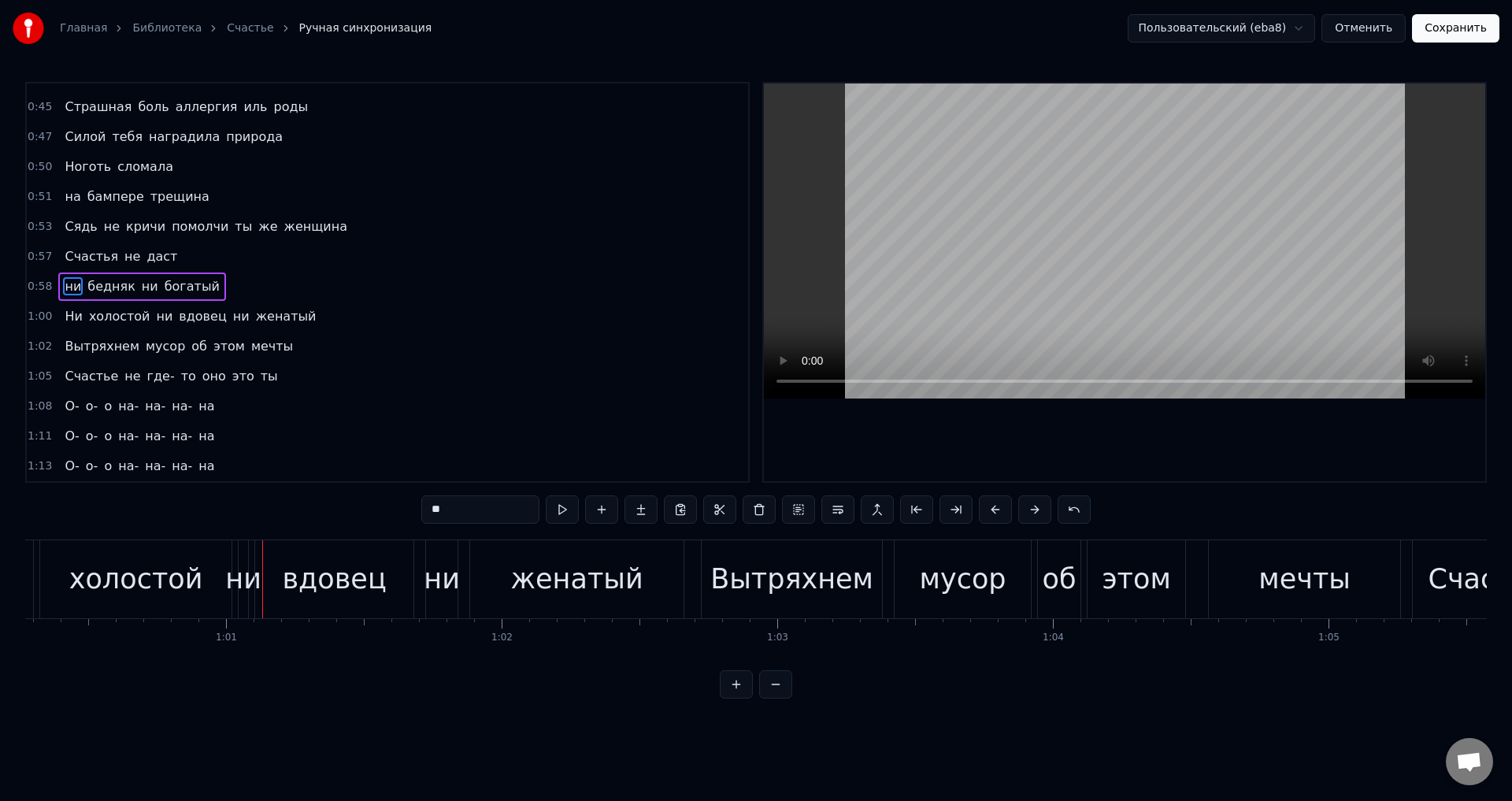
scroll to position [0, 16682]
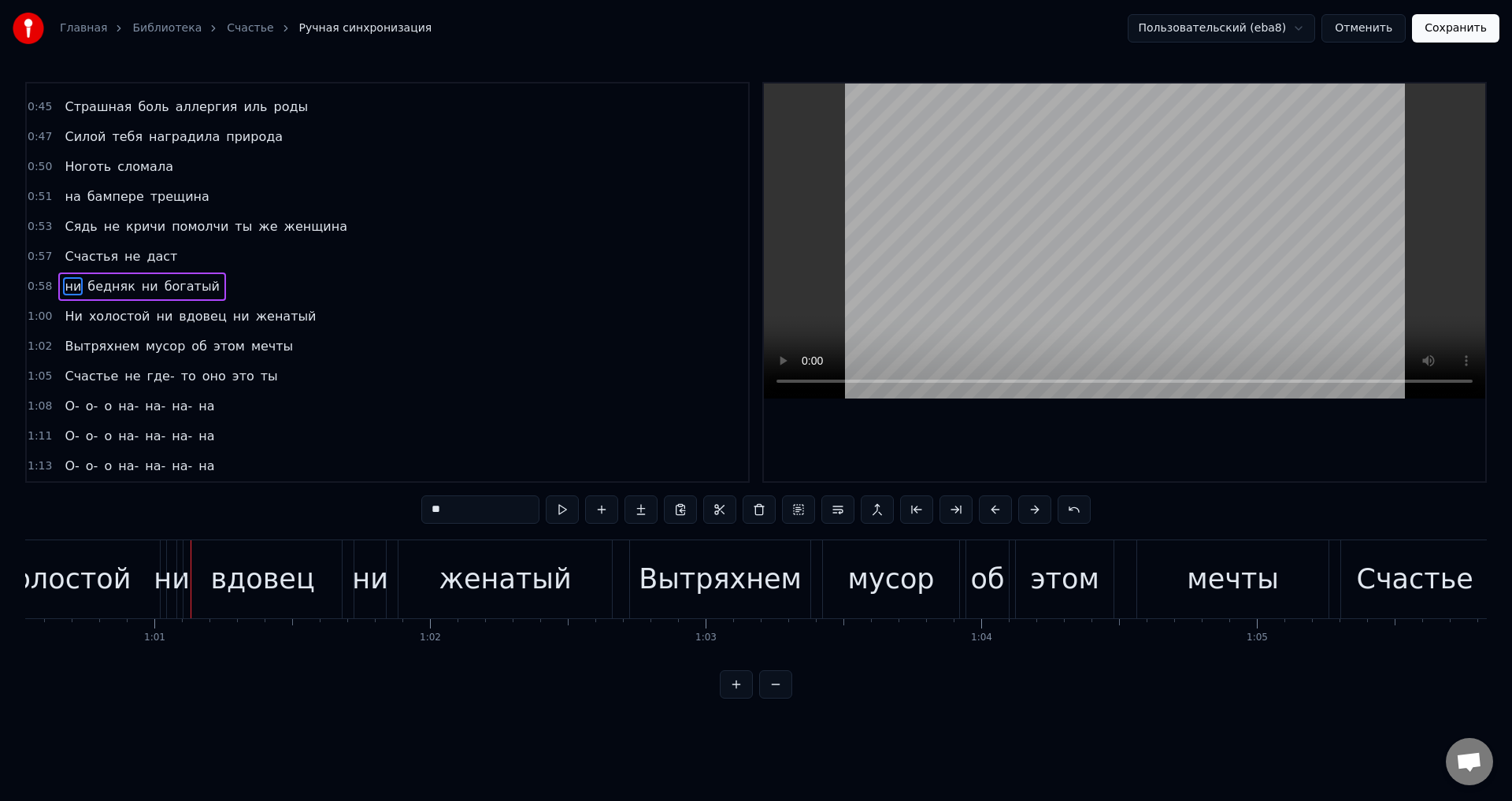
click at [154, 315] on span "ни" at bounding box center [164, 316] width 20 height 18
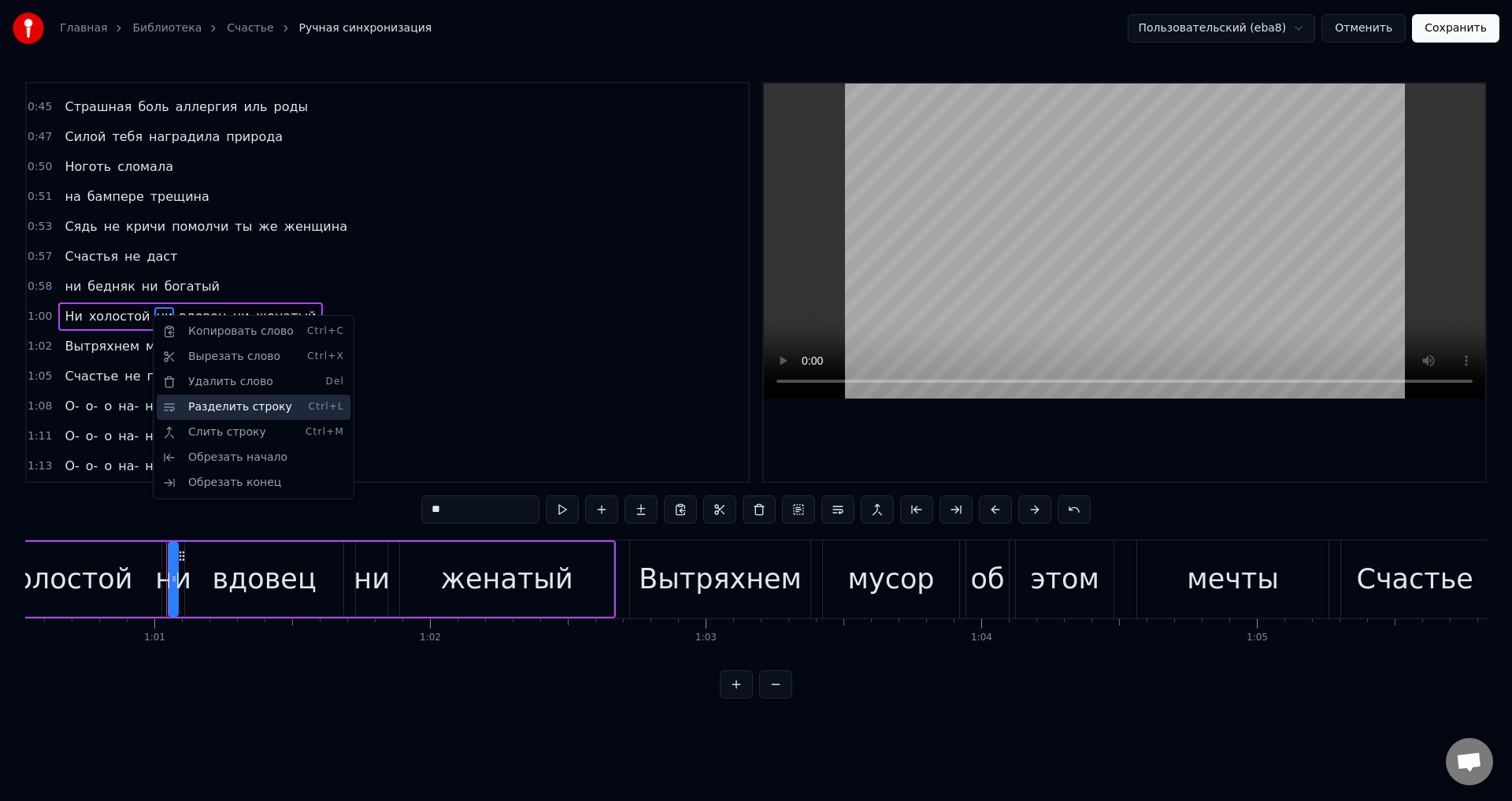
click at [251, 407] on div "Разделить строку Ctrl+L" at bounding box center [254, 407] width 194 height 25
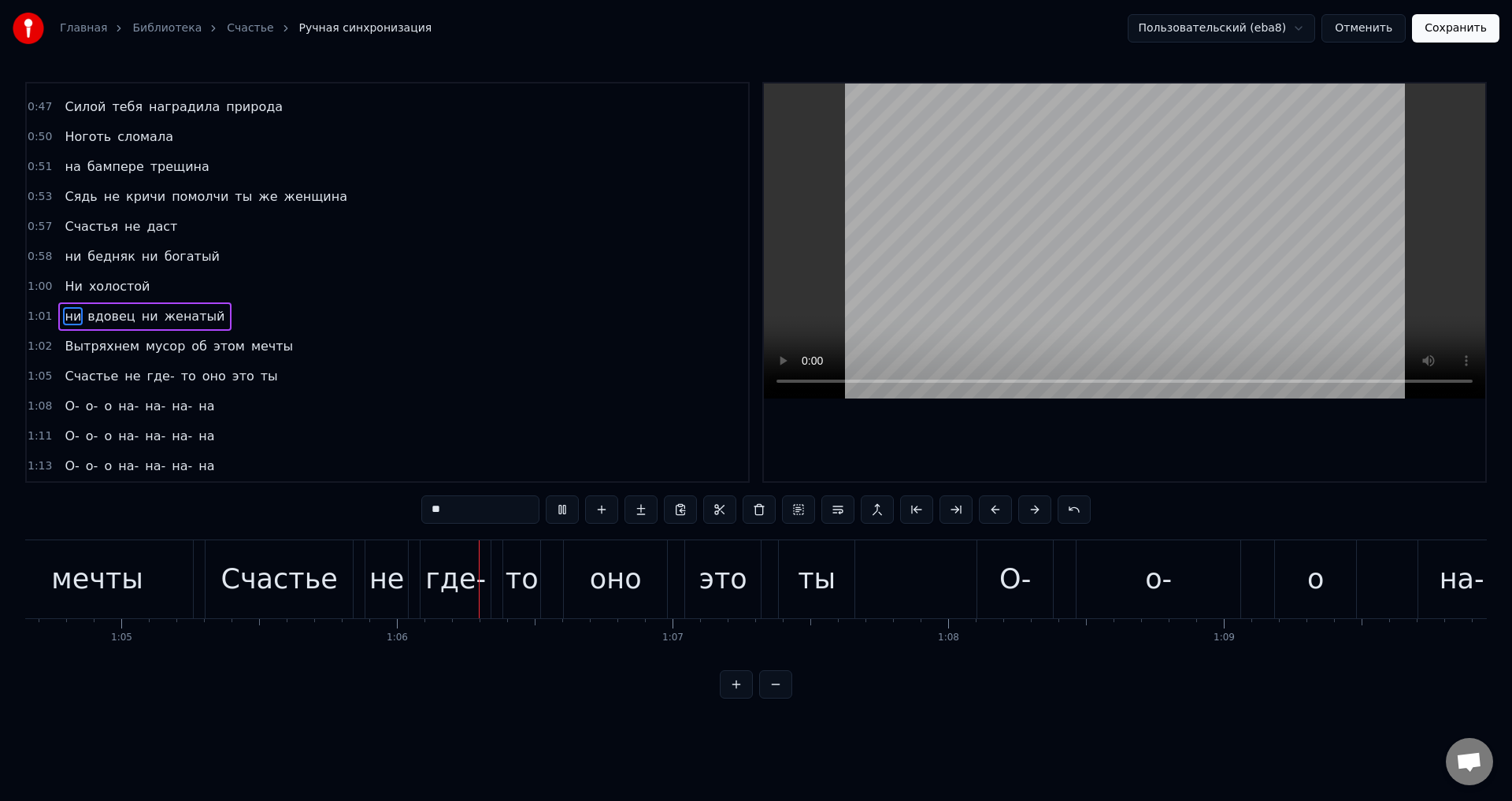
scroll to position [0, 18026]
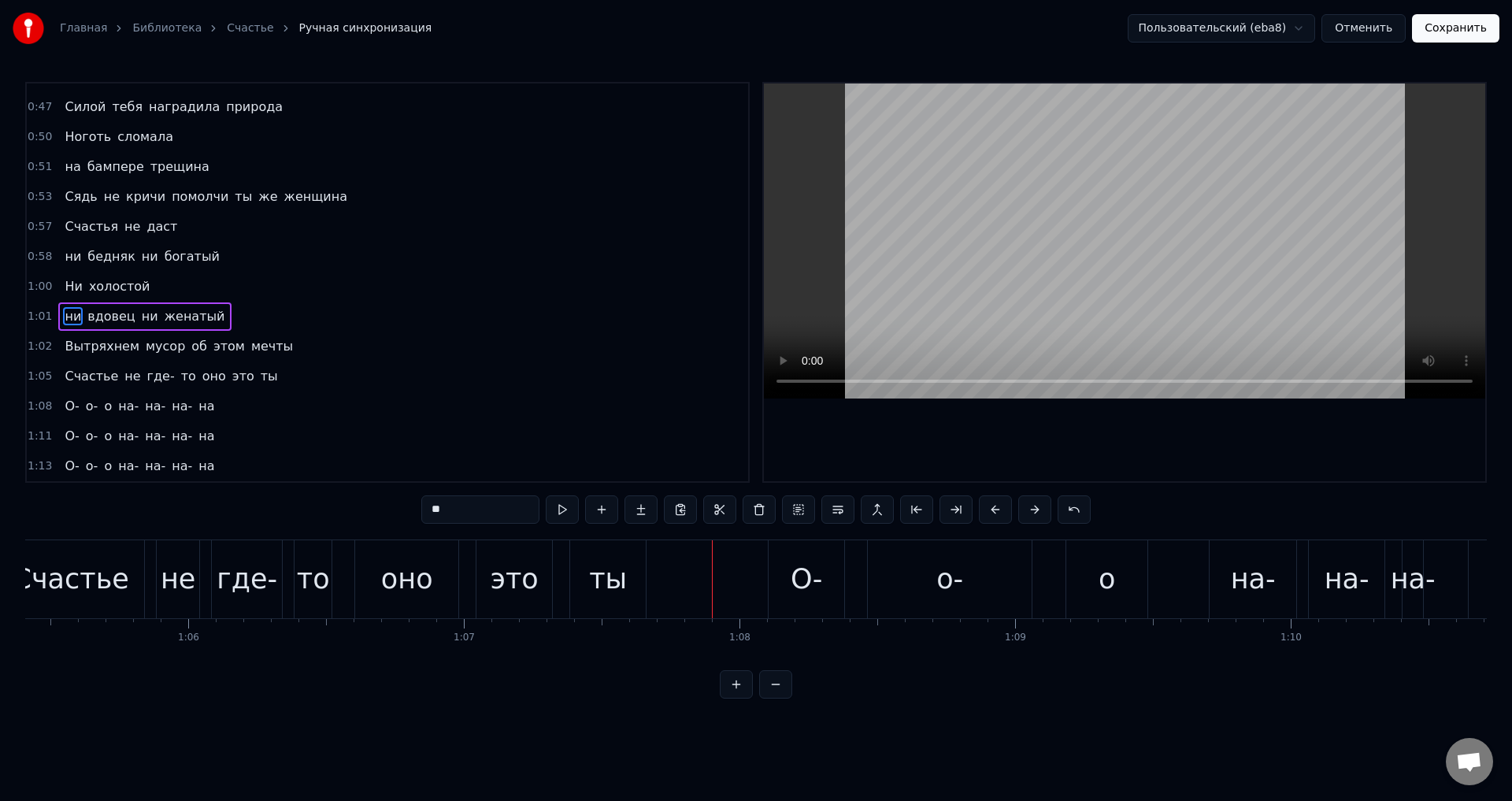
click at [201, 377] on span "оно" at bounding box center [214, 376] width 27 height 18
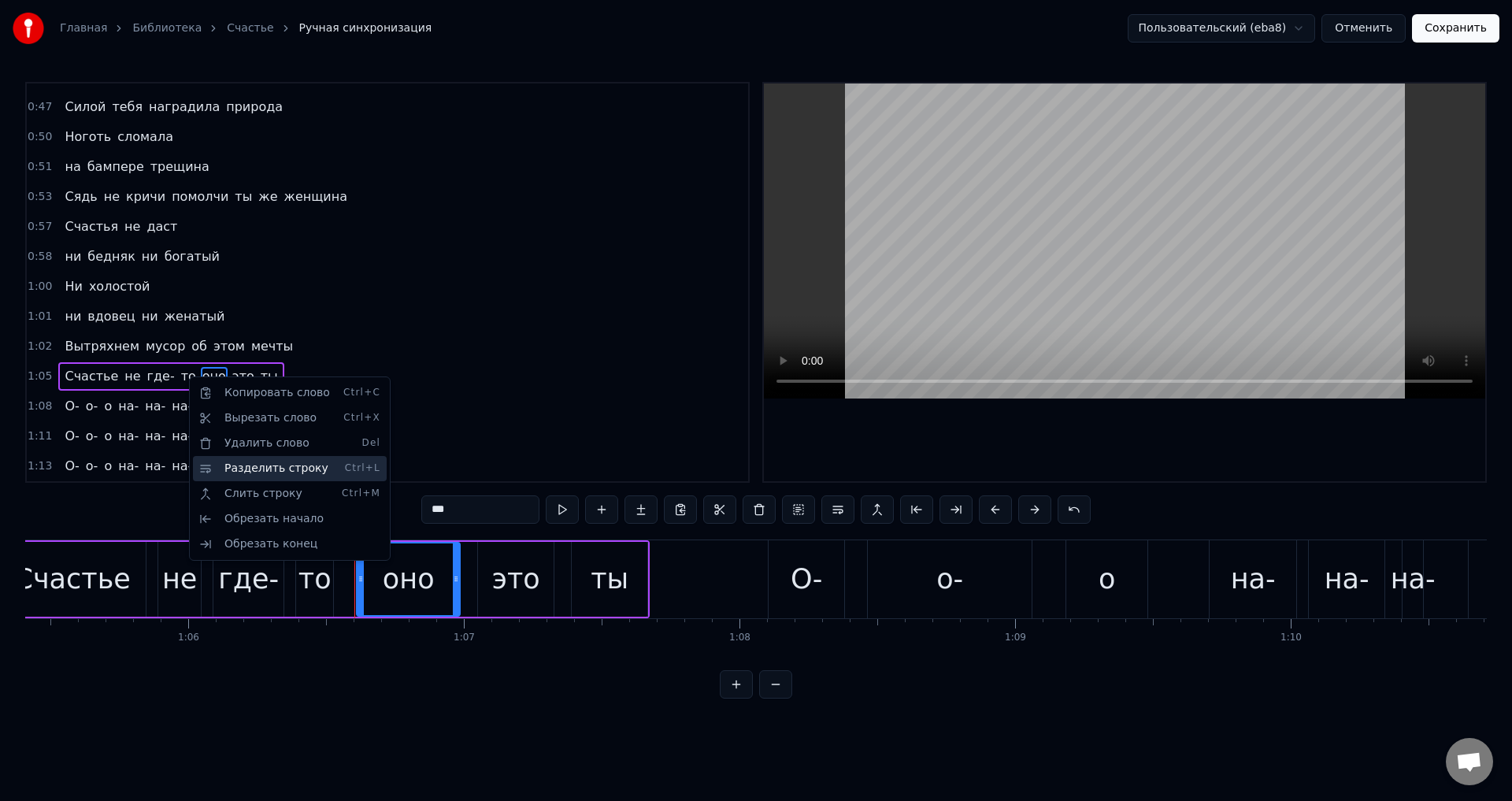
click at [274, 466] on div "Разделить строку Ctrl+L" at bounding box center [290, 468] width 194 height 25
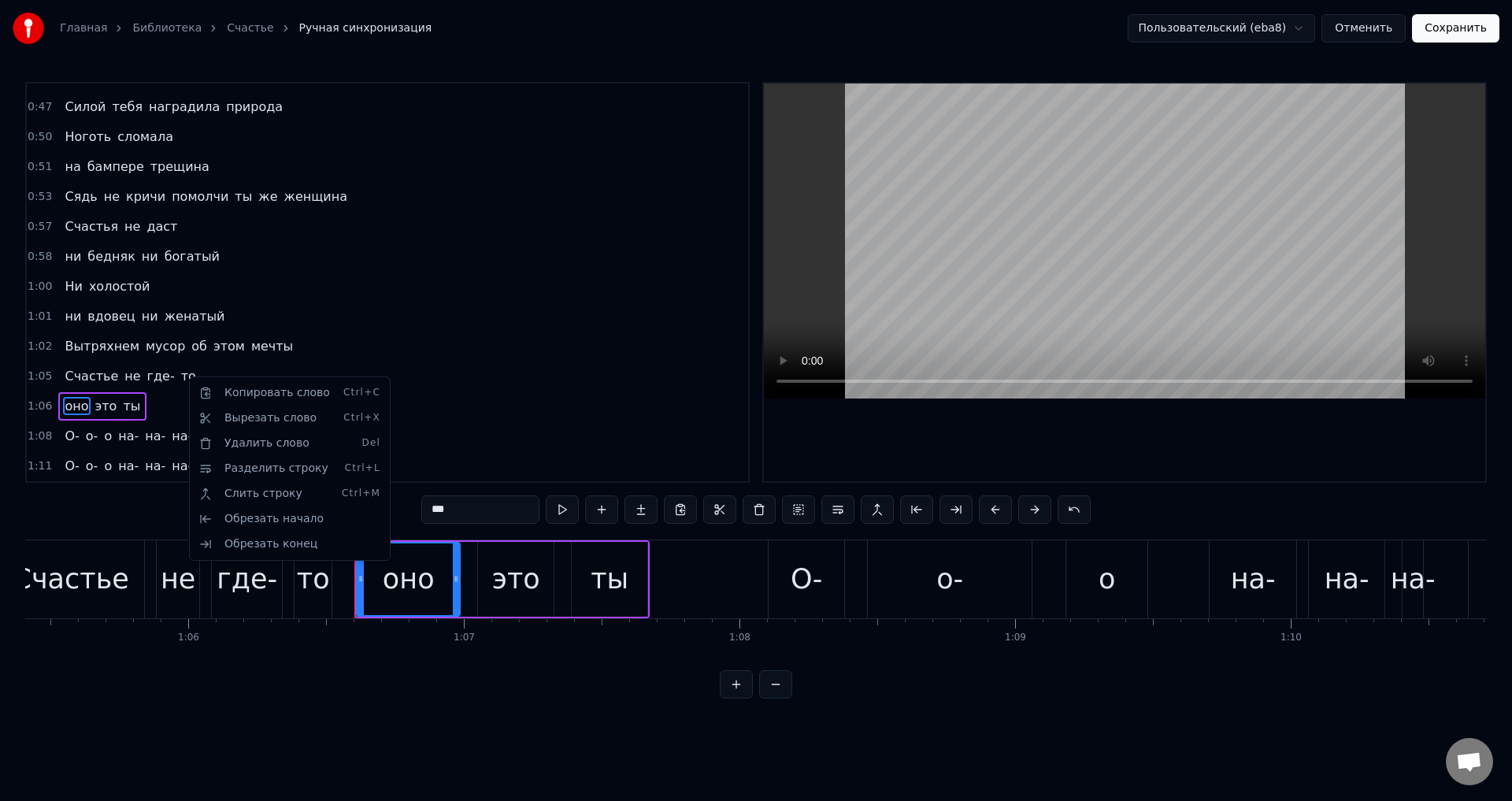
scroll to position [470, 0]
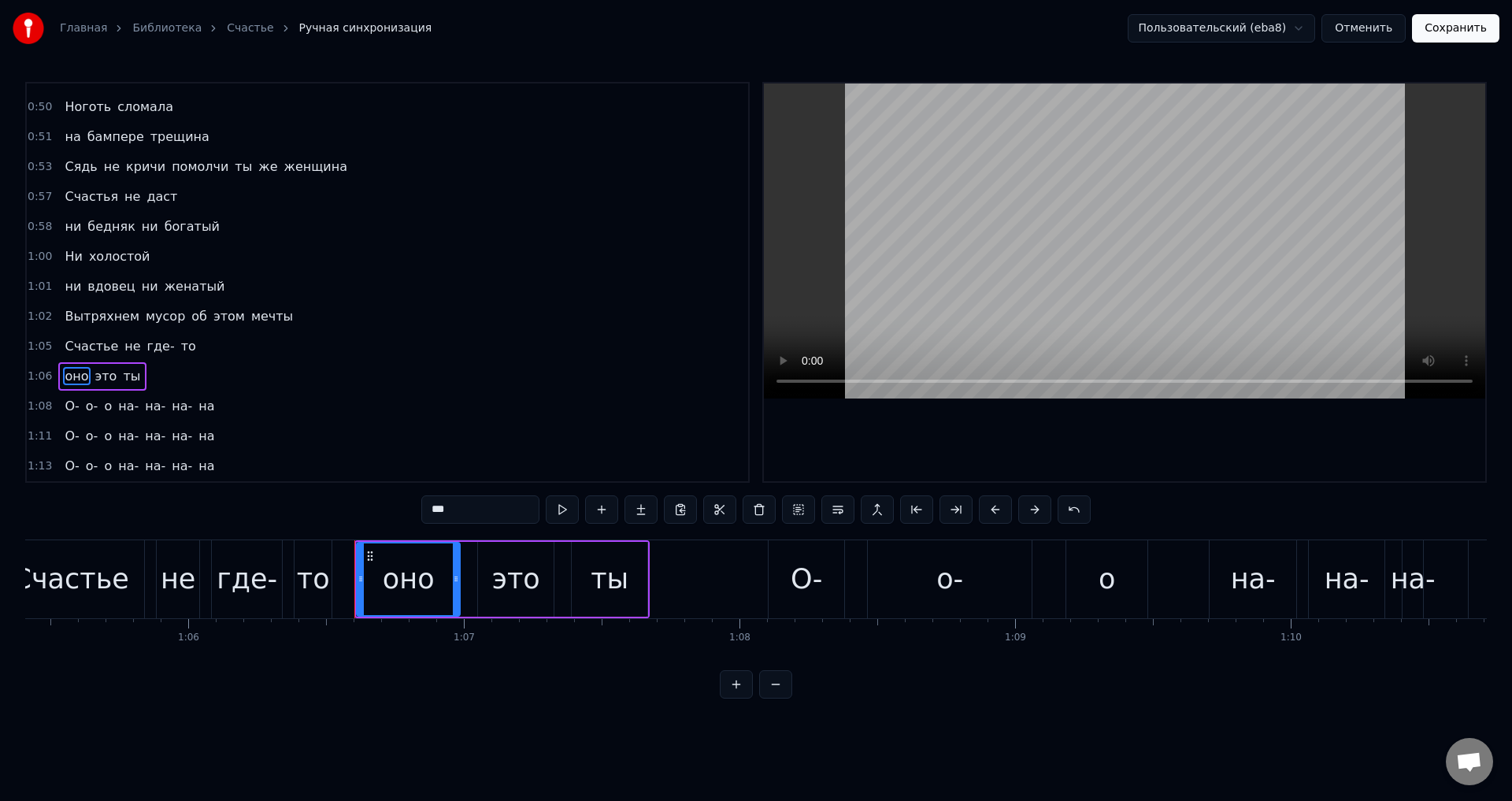
drag, startPoint x: 436, startPoint y: 514, endPoint x: 425, endPoint y: 512, distance: 11.2
click at [425, 512] on input "***" at bounding box center [480, 509] width 118 height 29
click at [69, 351] on span "Счастье" at bounding box center [91, 346] width 57 height 18
type input "*******"
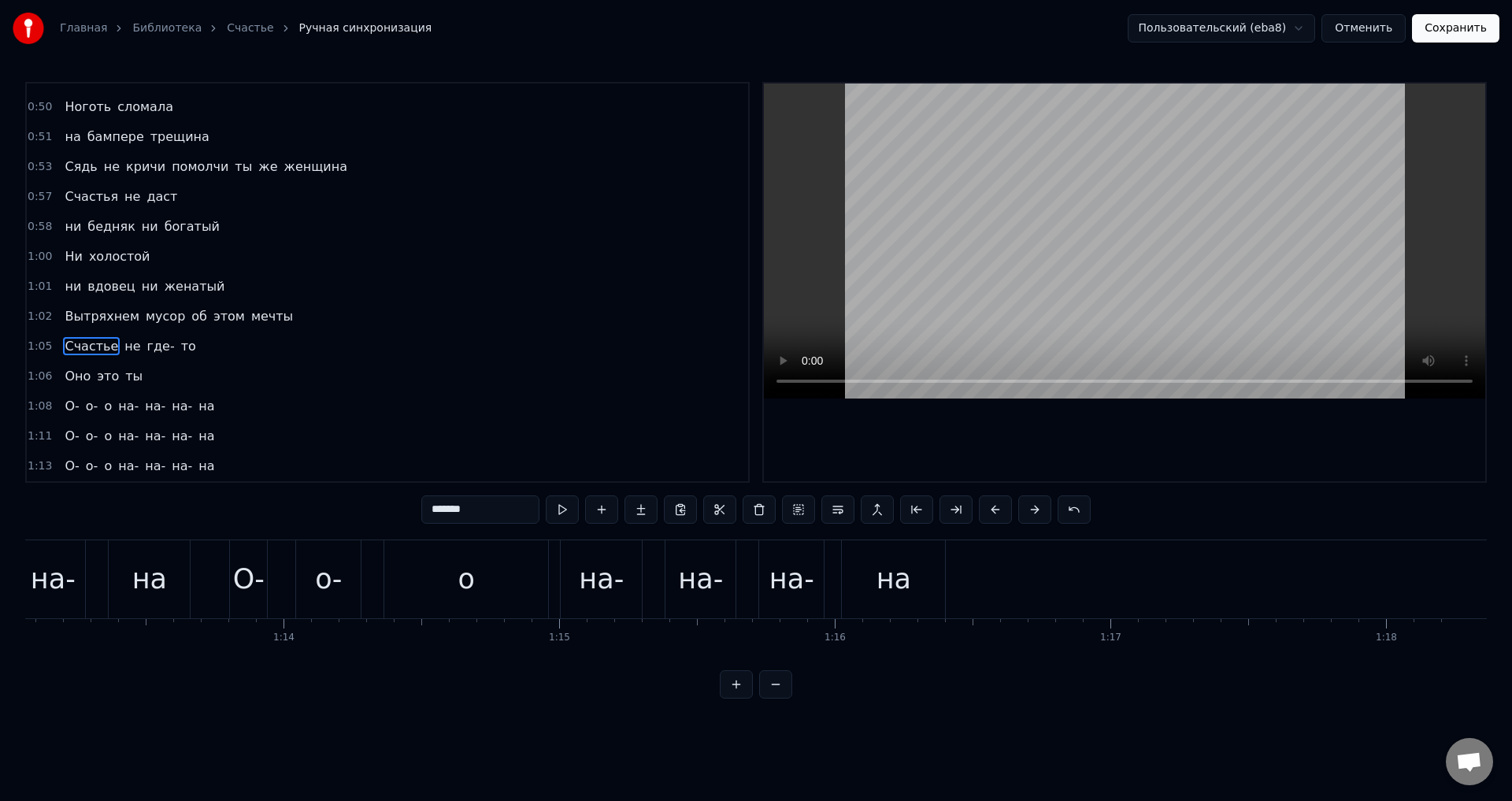
scroll to position [0, 20136]
click at [1468, 30] on button "Сохранить" at bounding box center [1455, 28] width 87 height 29
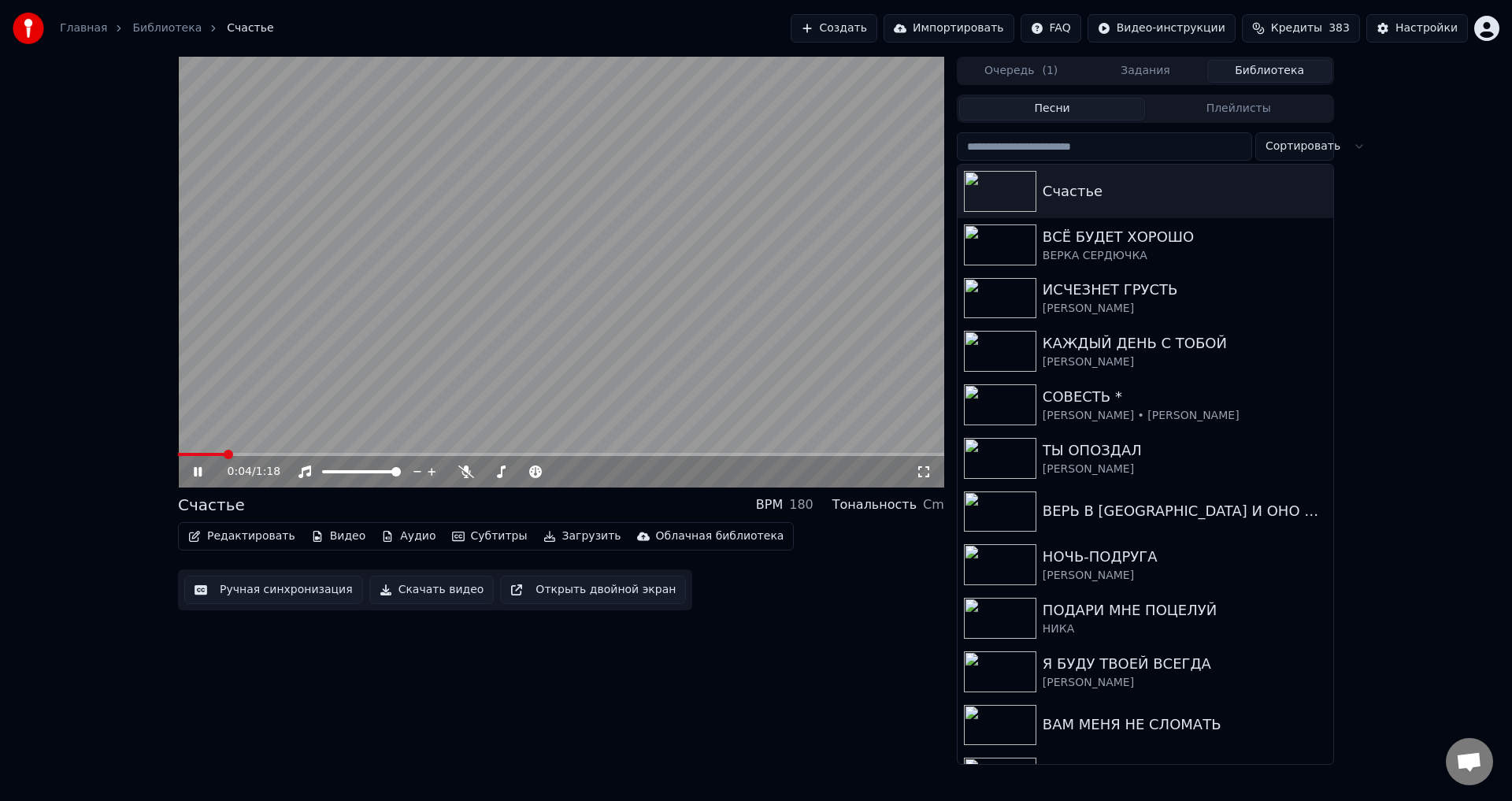
click at [266, 590] on button "Ручная синхронизация" at bounding box center [273, 589] width 179 height 29
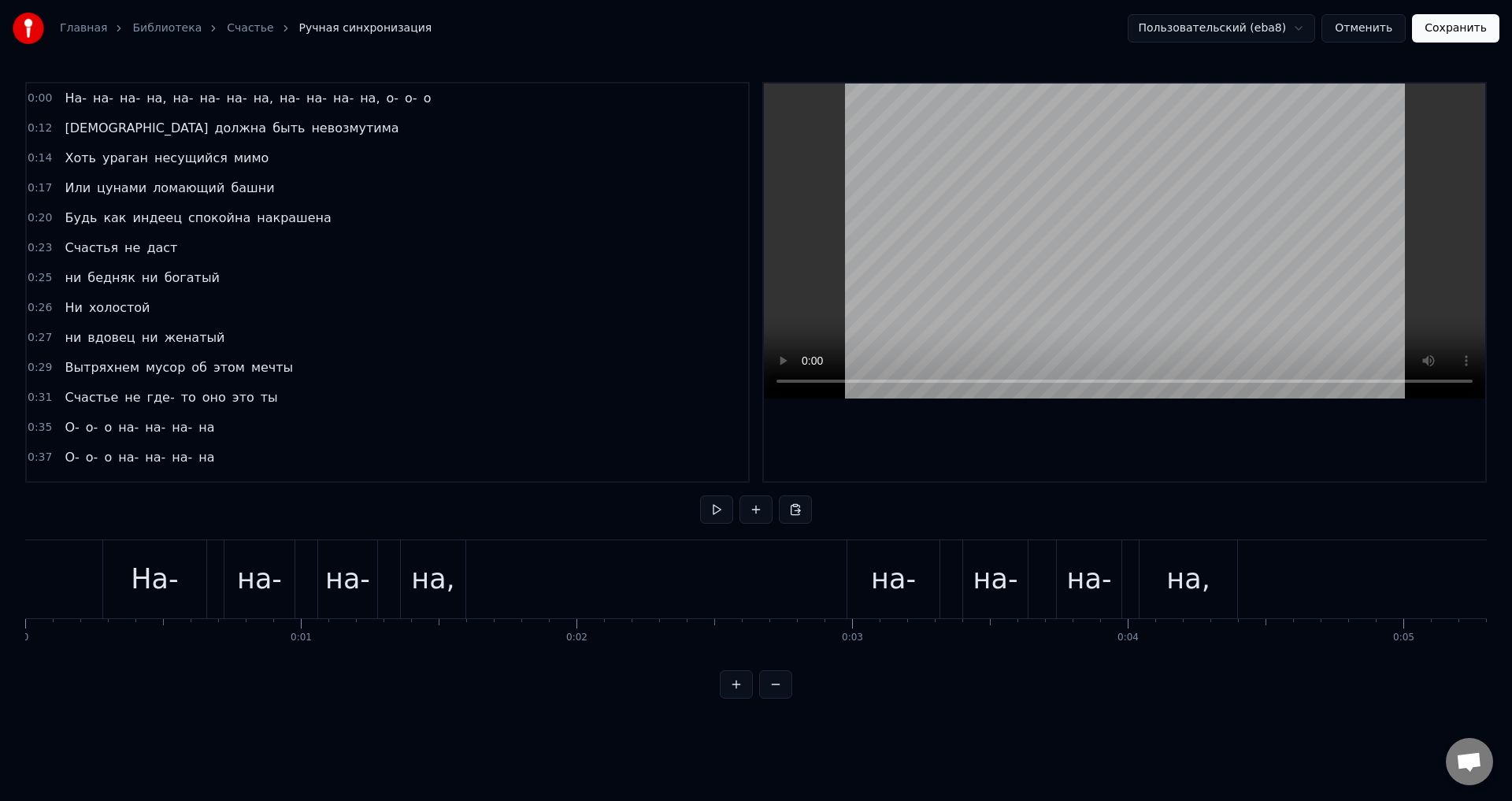
drag, startPoint x: 430, startPoint y: 582, endPoint x: 360, endPoint y: 415, distance: 181.1
click at [430, 581] on div "на," at bounding box center [433, 579] width 44 height 42
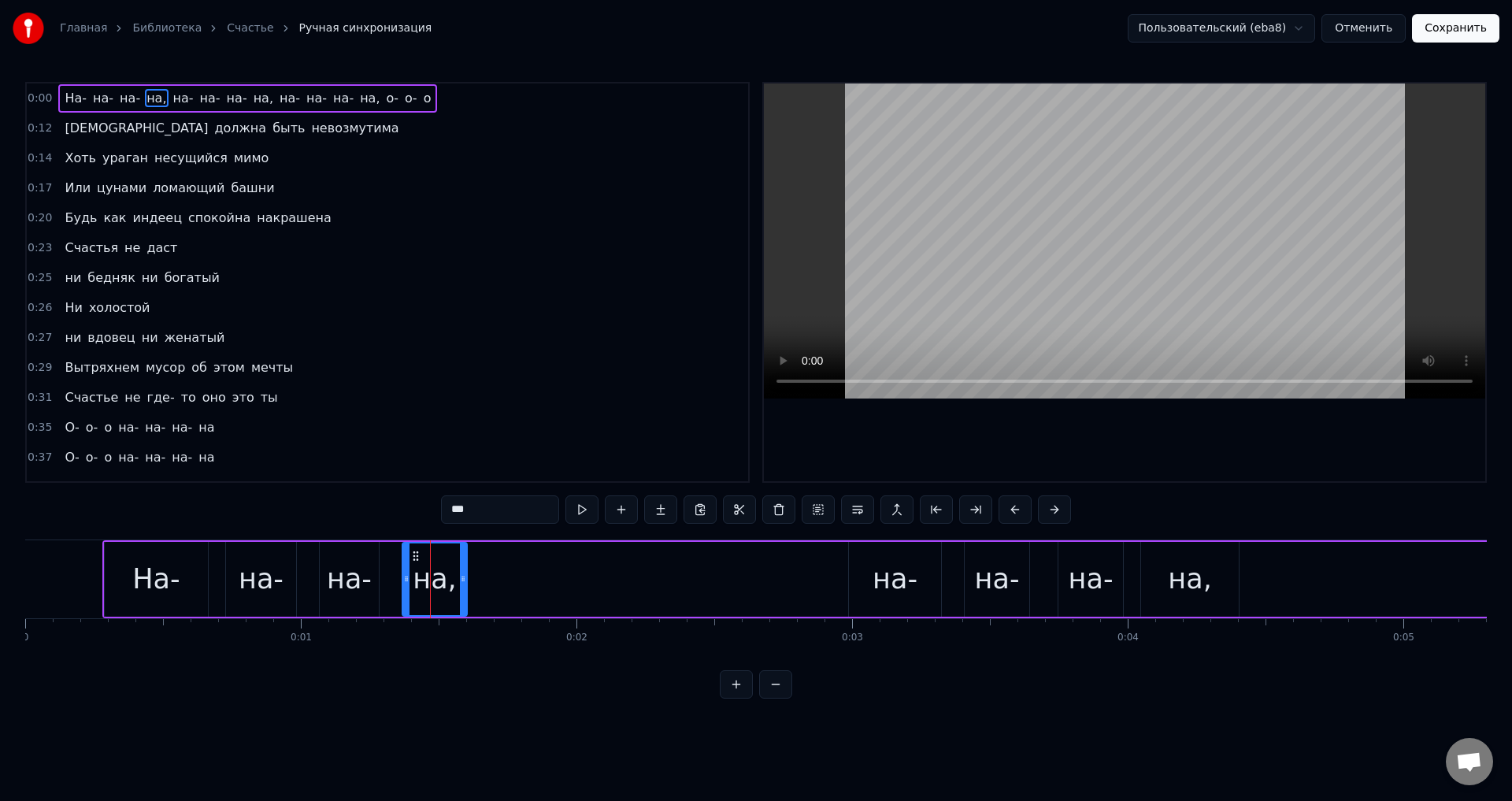
click at [508, 510] on input "***" at bounding box center [500, 509] width 118 height 29
click at [248, 97] on span "на," at bounding box center [259, 98] width 23 height 18
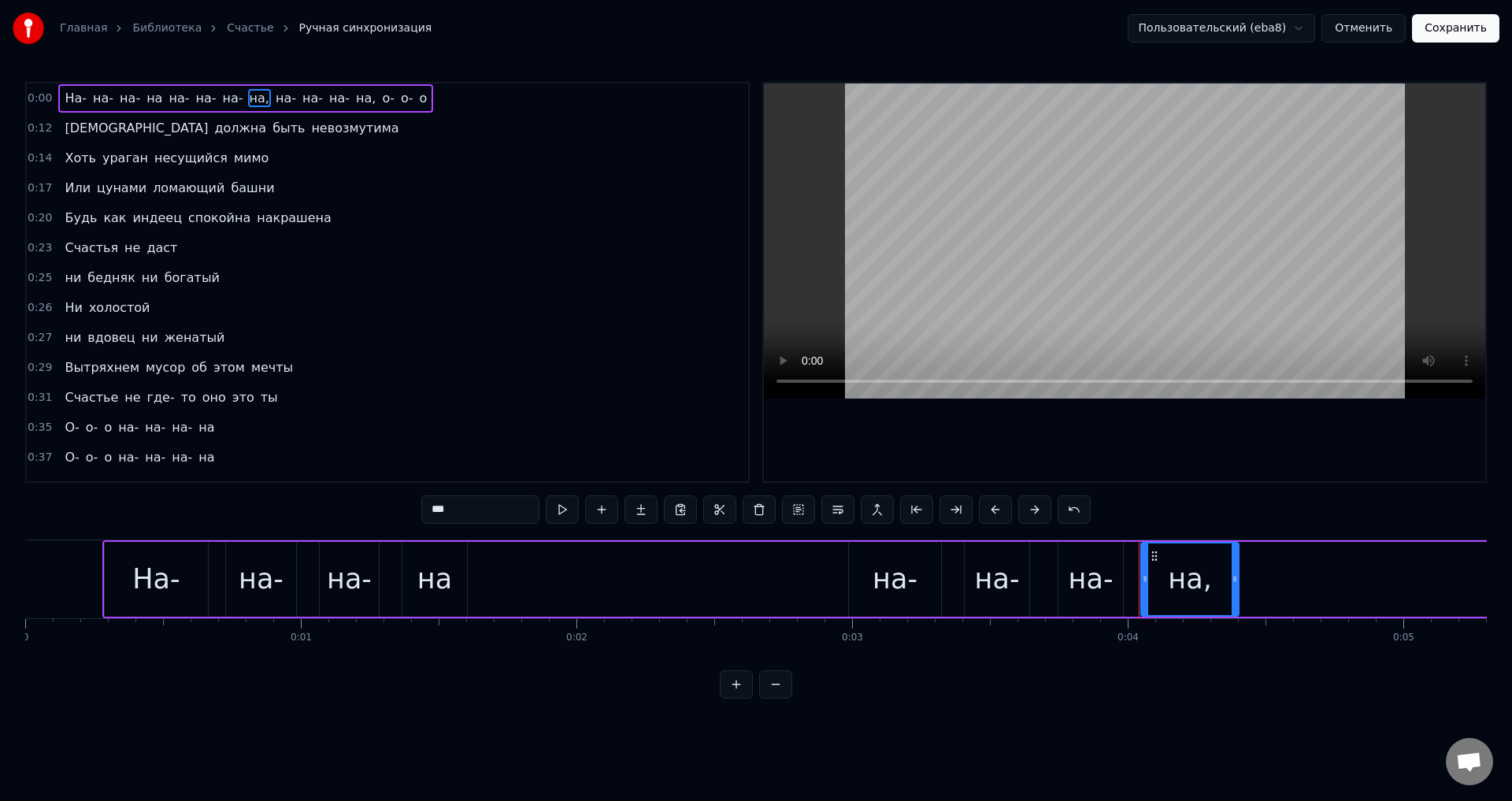
click at [167, 97] on span "на-" at bounding box center [178, 98] width 24 height 18
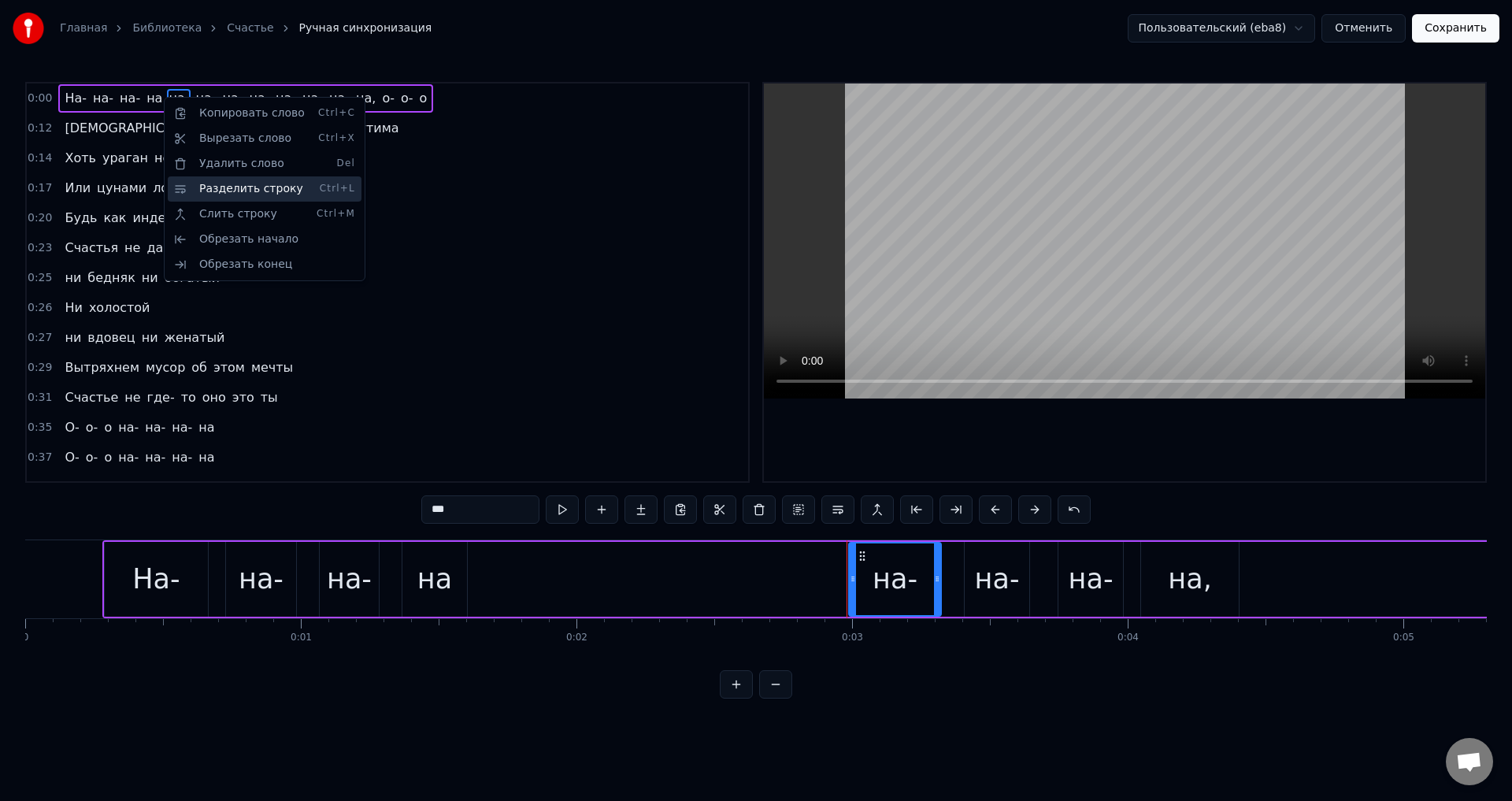
click at [224, 186] on div "Разделить строку Ctrl+L" at bounding box center [264, 189] width 194 height 25
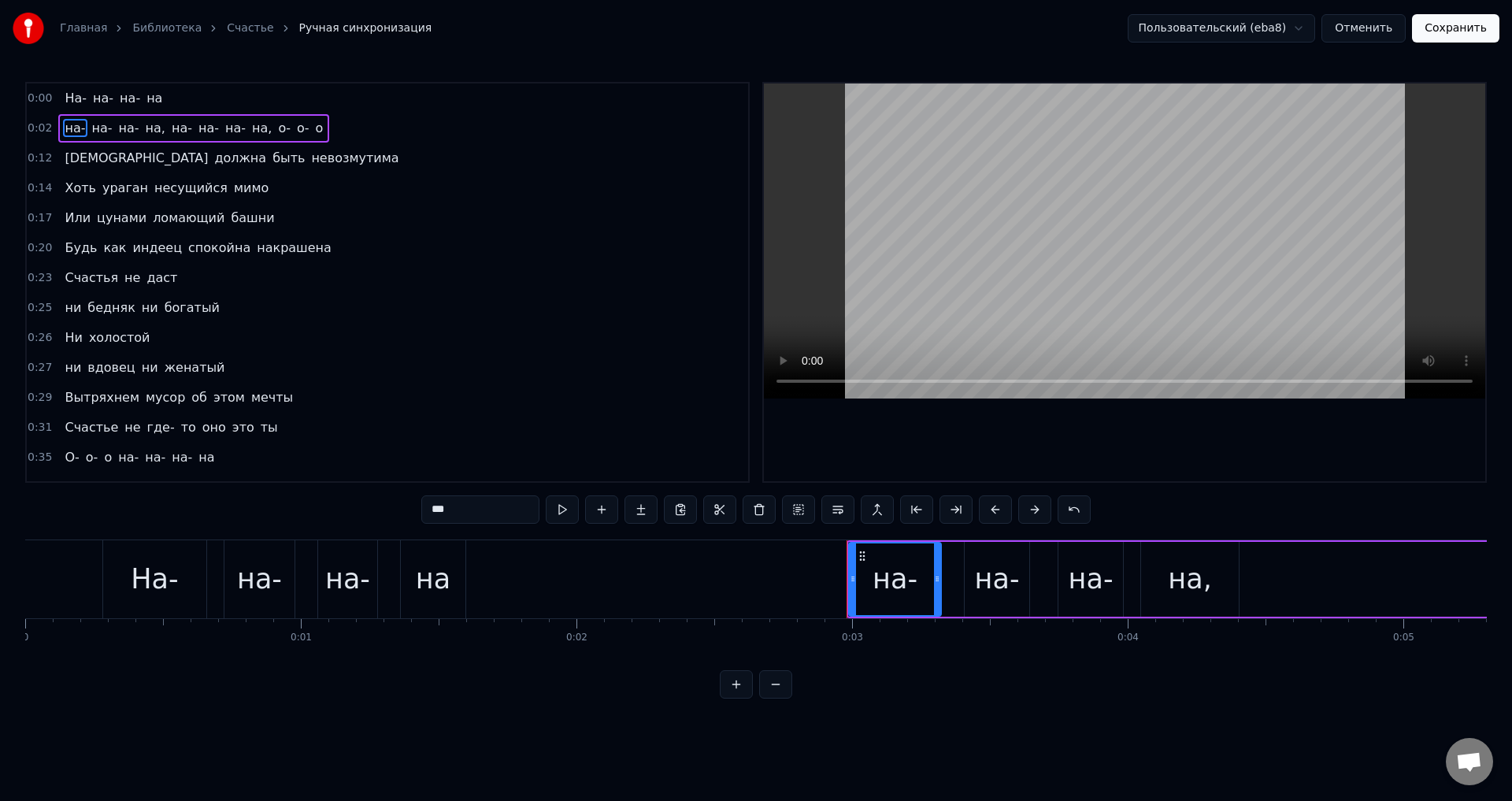
click at [170, 129] on span "на-" at bounding box center [181, 128] width 24 height 18
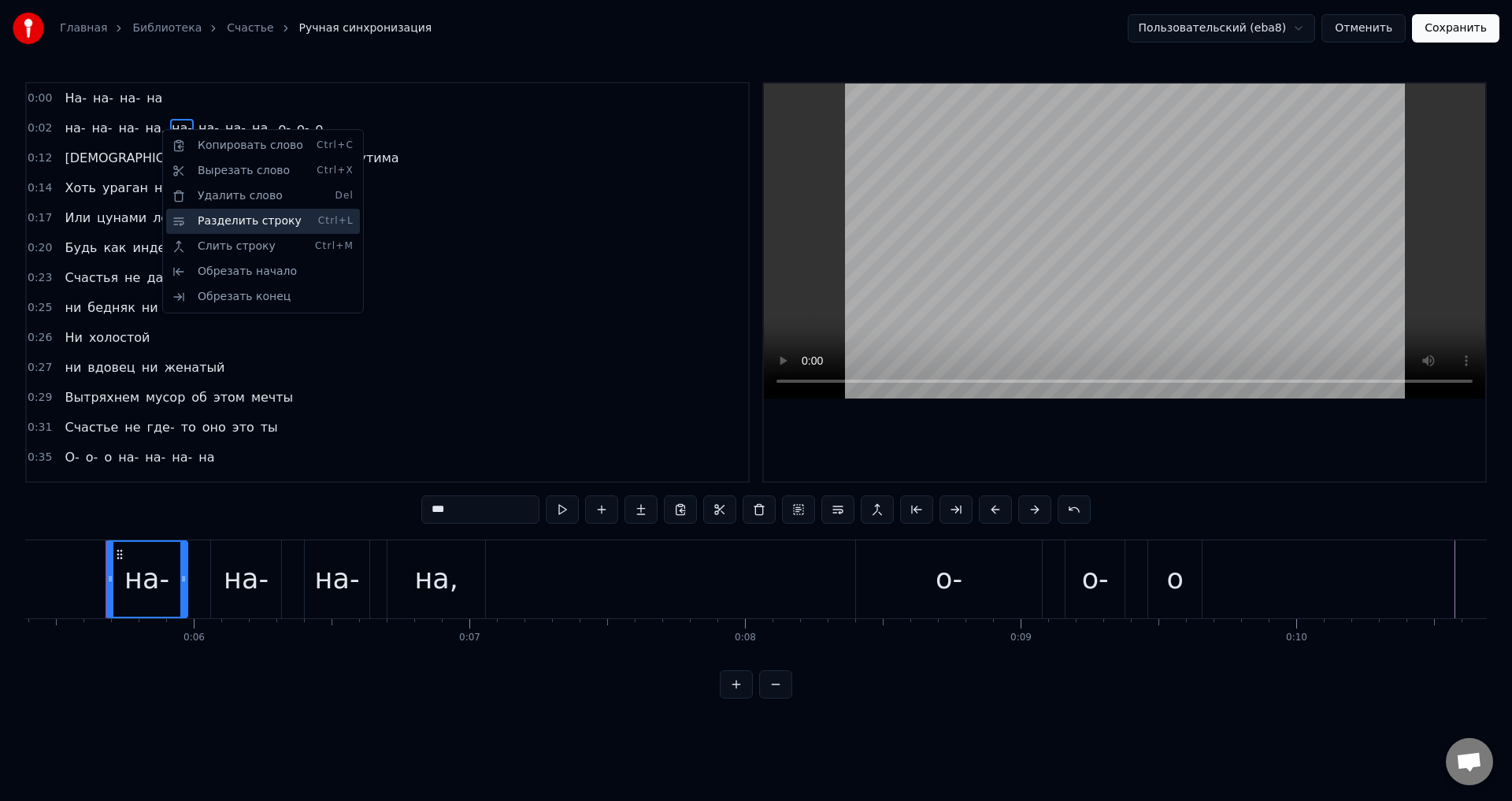
scroll to position [0, 1487]
click at [243, 218] on div "Разделить строку Ctrl+L" at bounding box center [263, 221] width 194 height 25
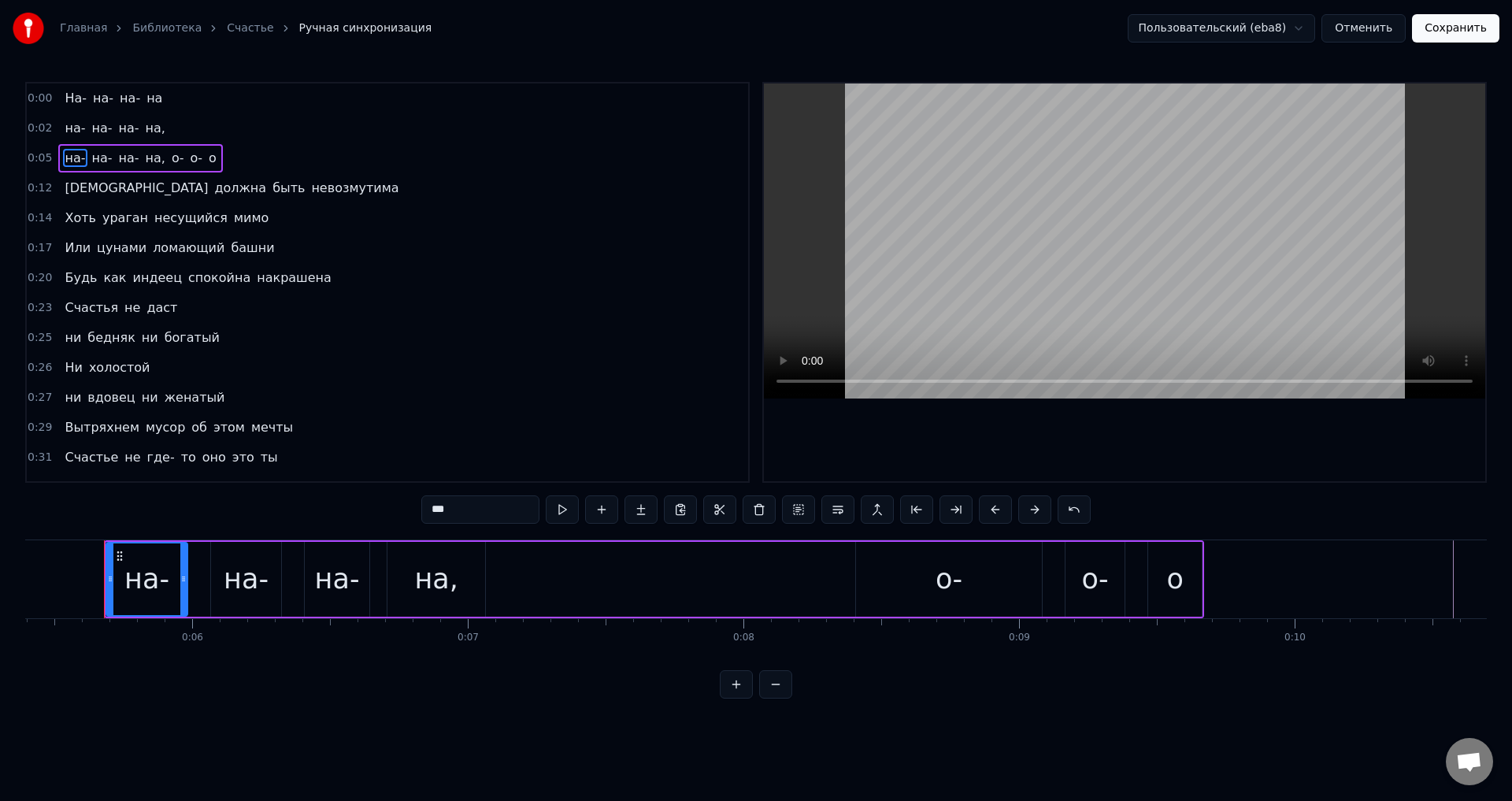
click at [170, 156] on span "о-" at bounding box center [177, 158] width 16 height 18
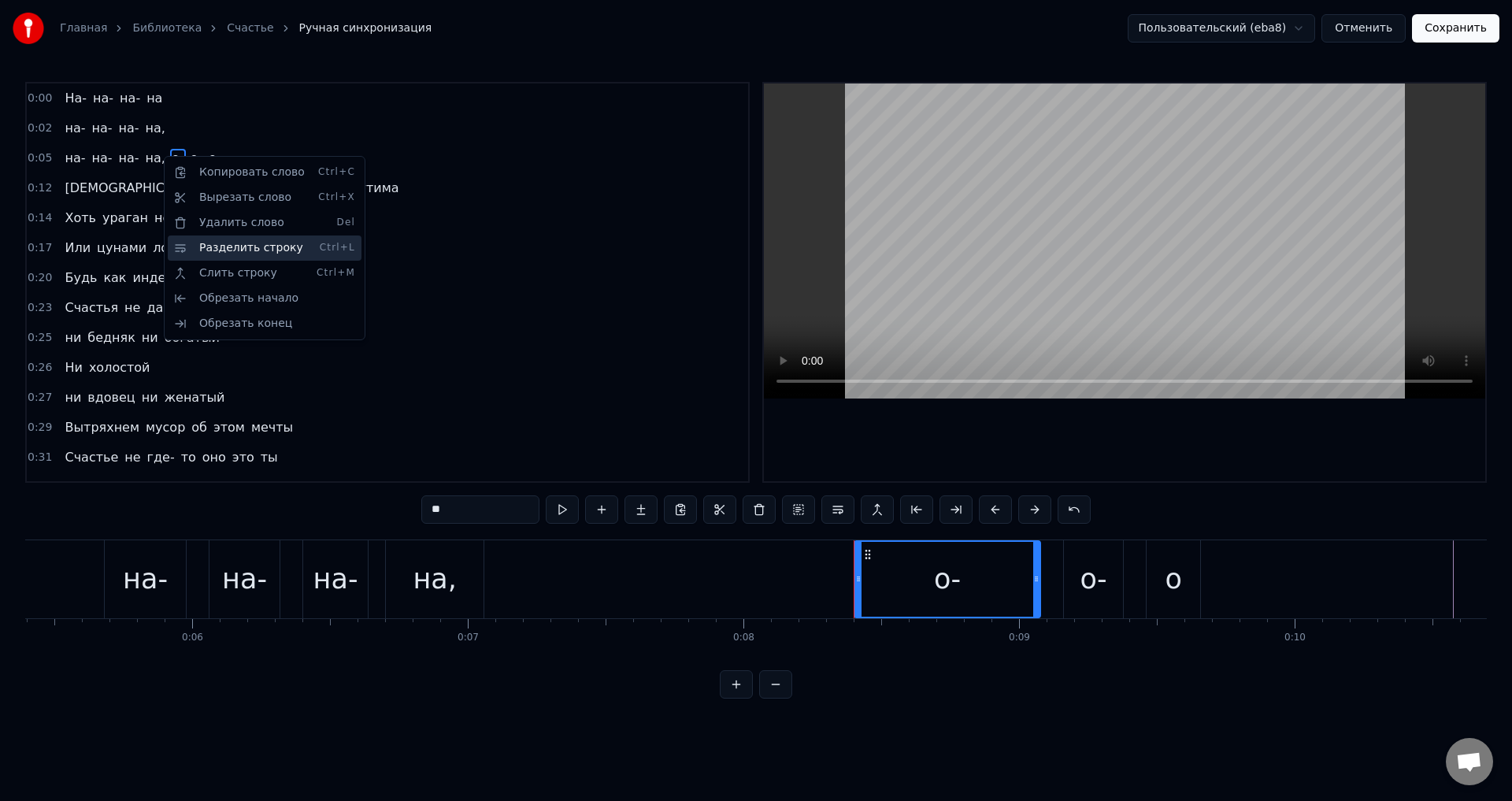
click at [229, 249] on div "Разделить строку Ctrl+L" at bounding box center [264, 248] width 194 height 25
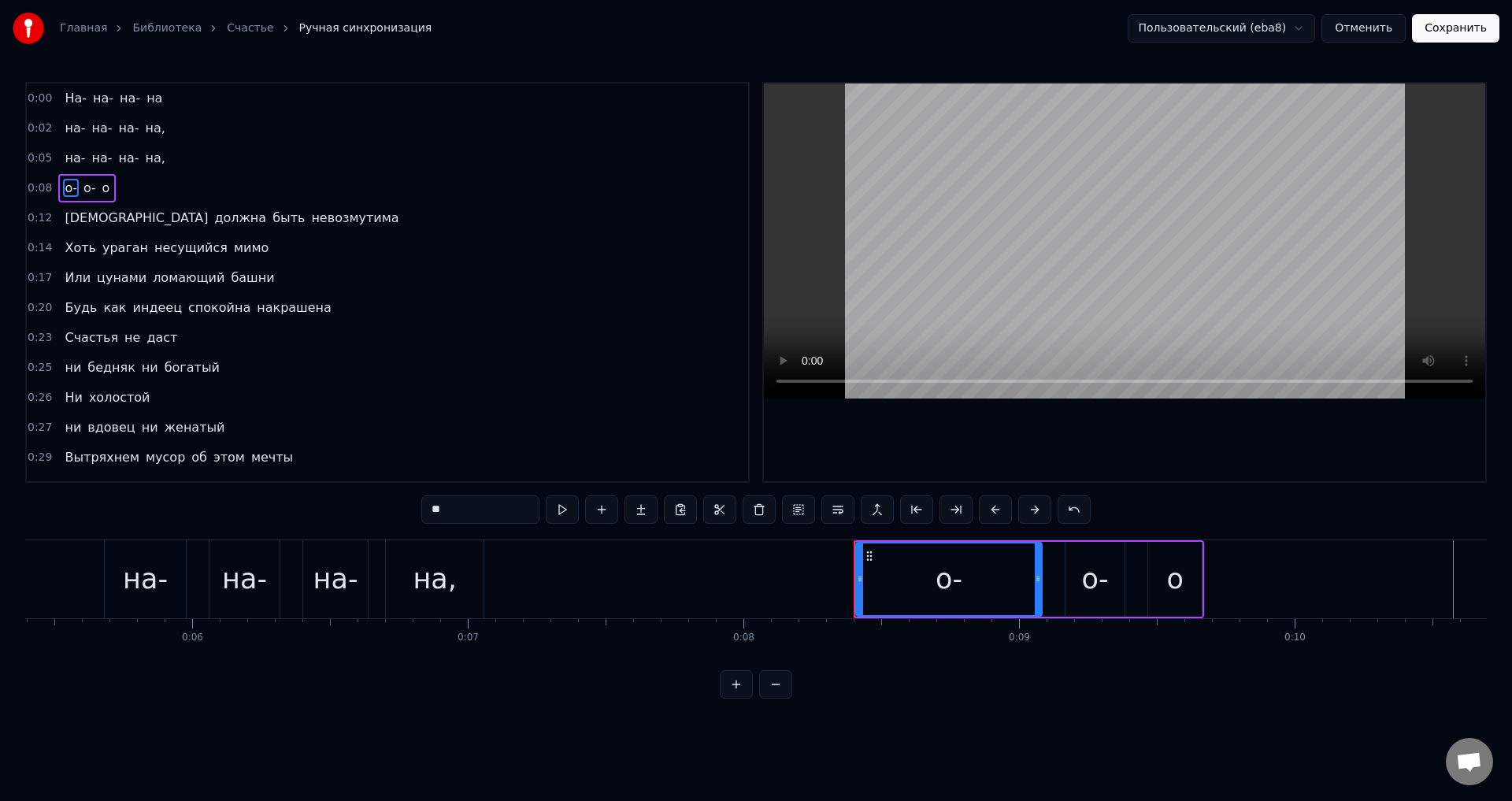
click at [144, 129] on span "на," at bounding box center [156, 128] width 23 height 18
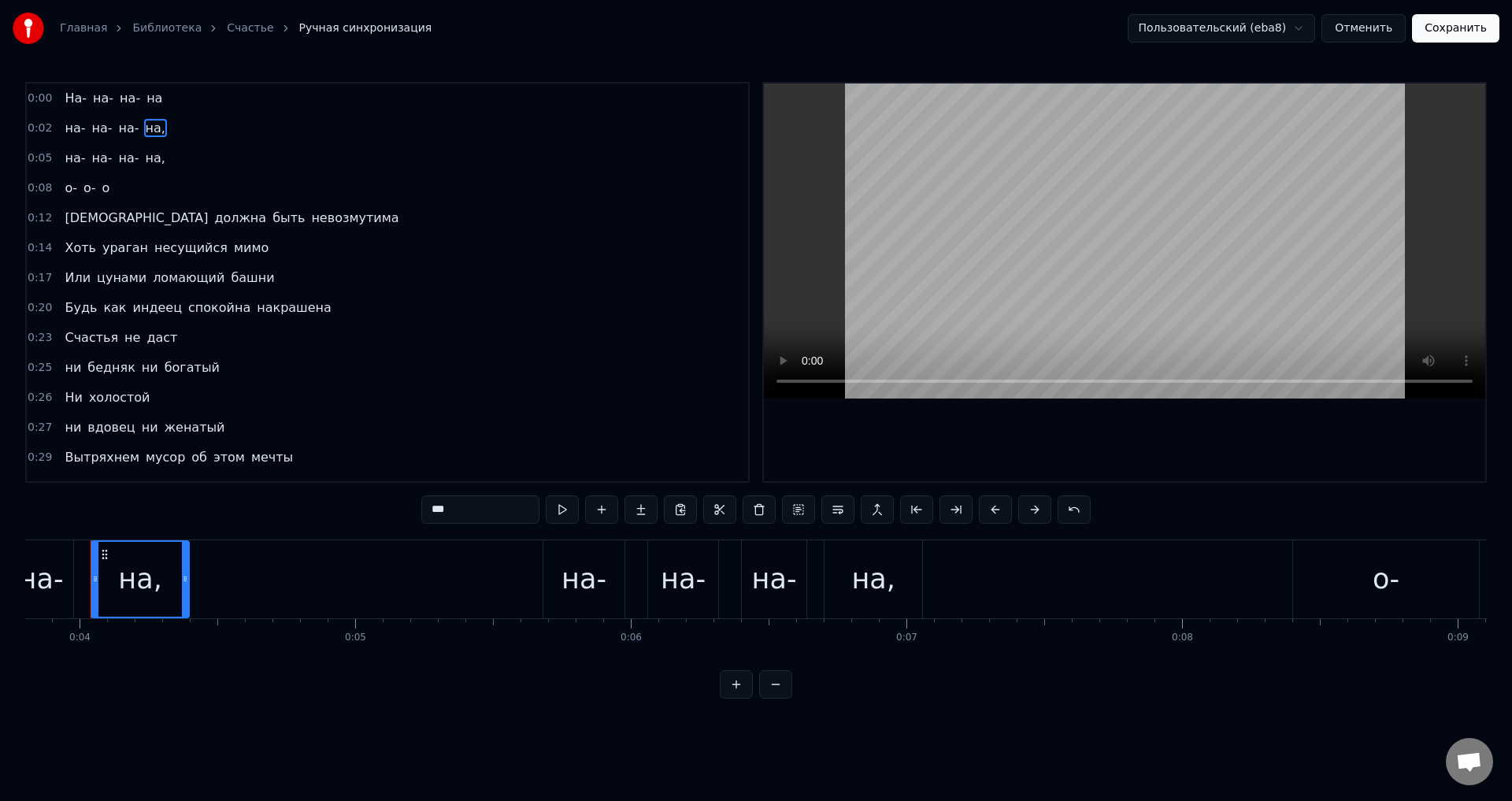
scroll to position [0, 1034]
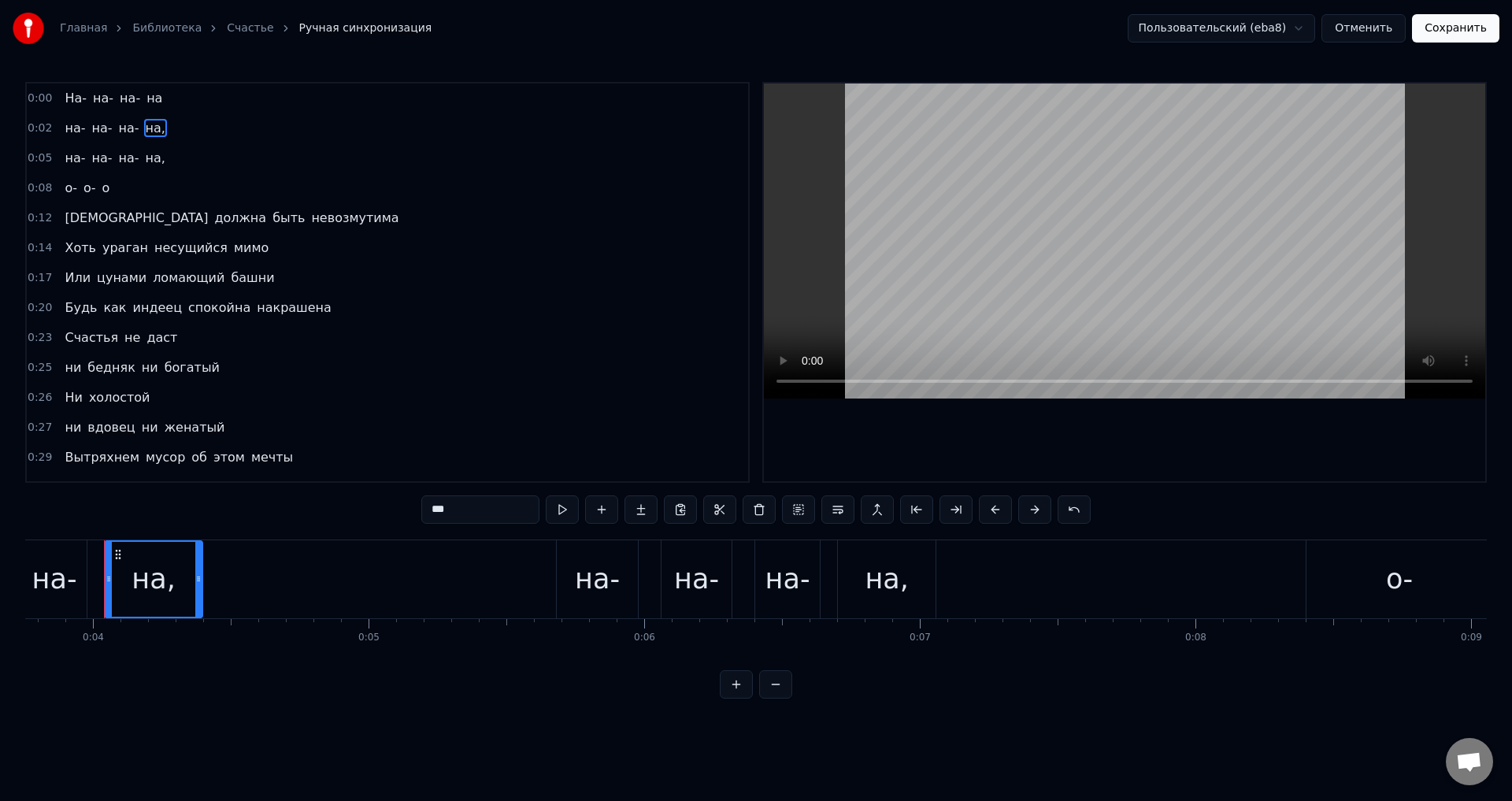
click at [470, 514] on input "***" at bounding box center [480, 509] width 118 height 29
click at [144, 155] on span "на," at bounding box center [156, 158] width 23 height 18
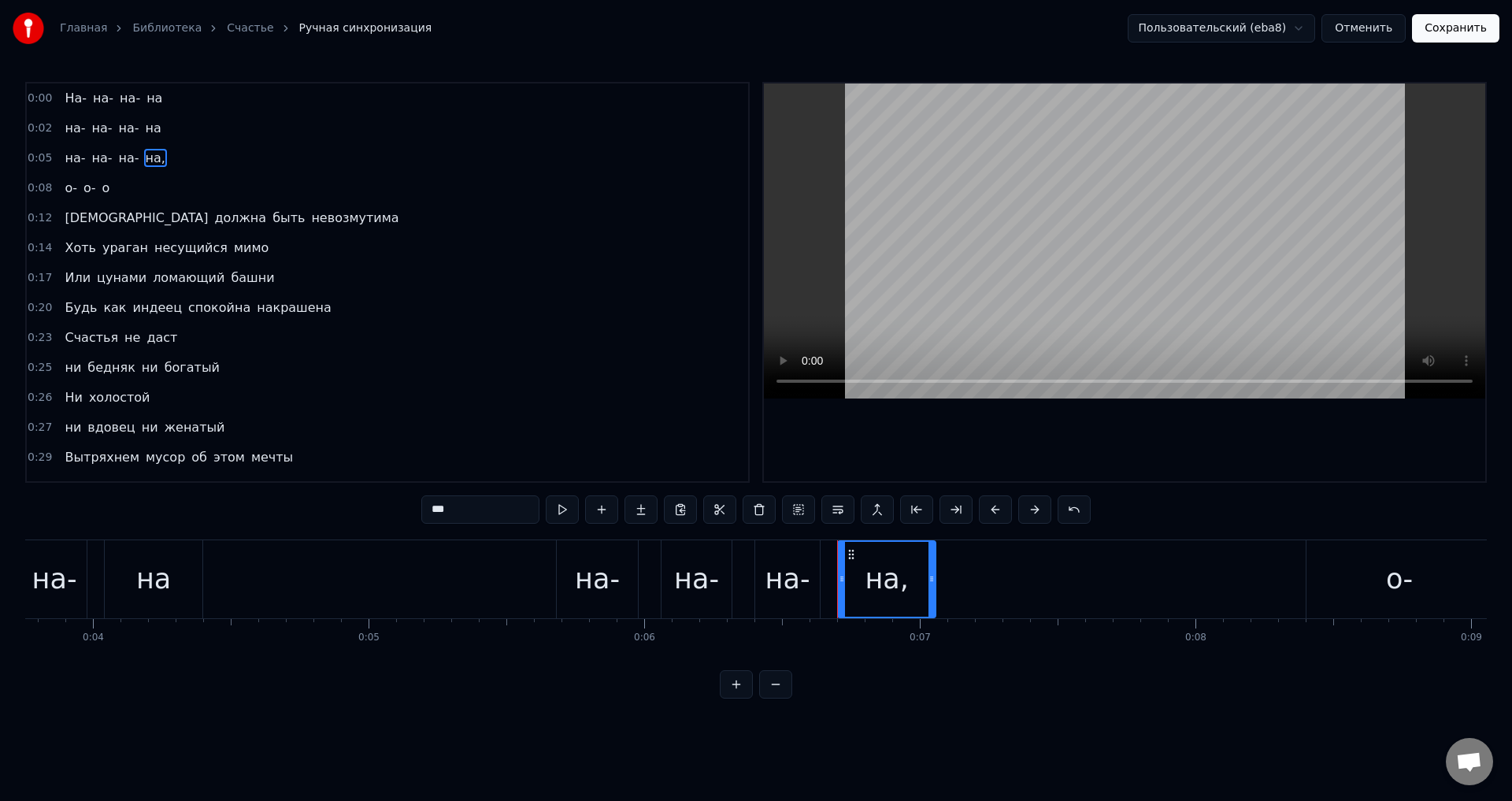
click at [465, 499] on input "***" at bounding box center [480, 509] width 118 height 29
click at [65, 106] on span "На-" at bounding box center [76, 98] width 25 height 18
type input "***"
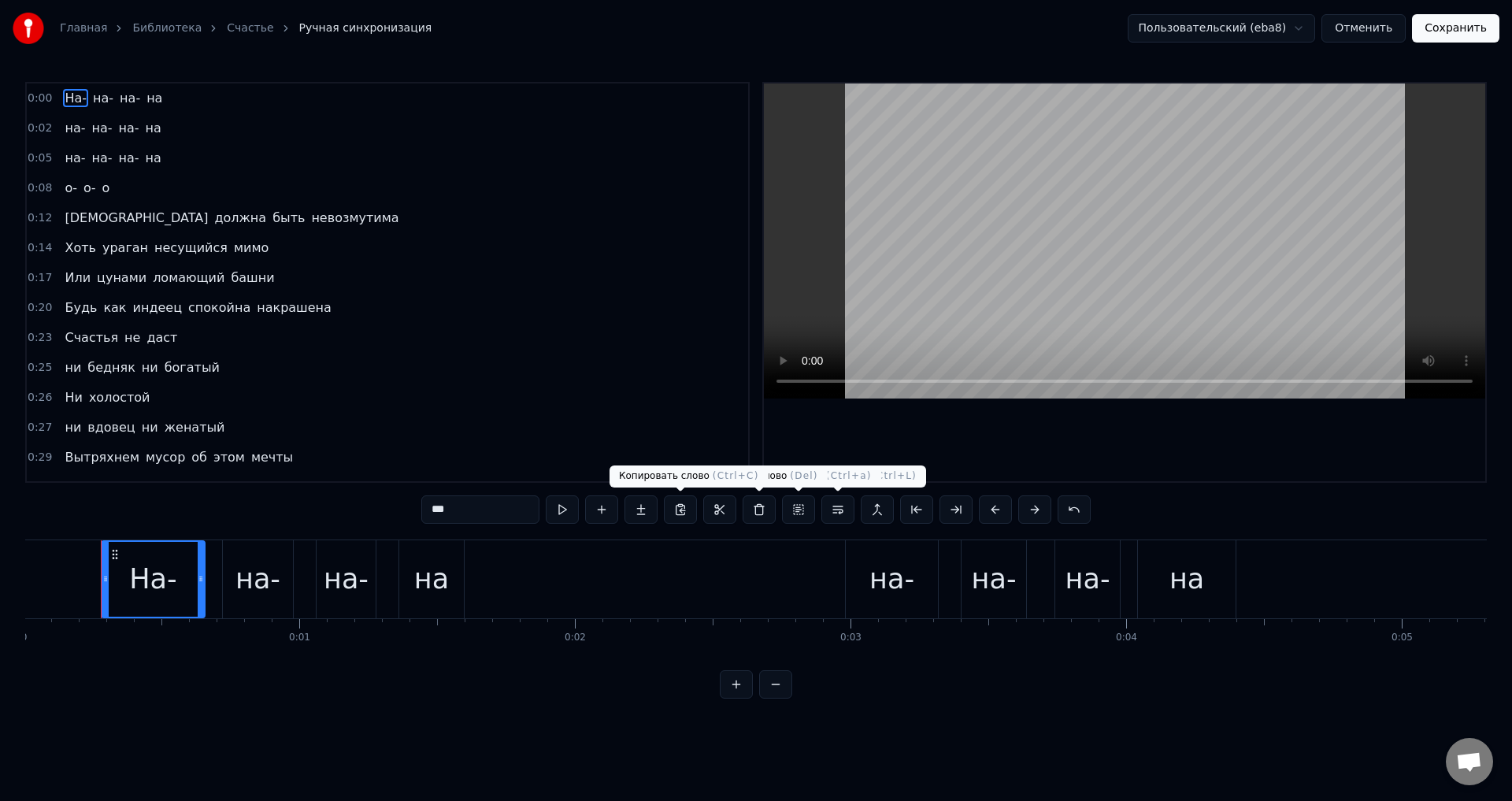
scroll to position [0, 0]
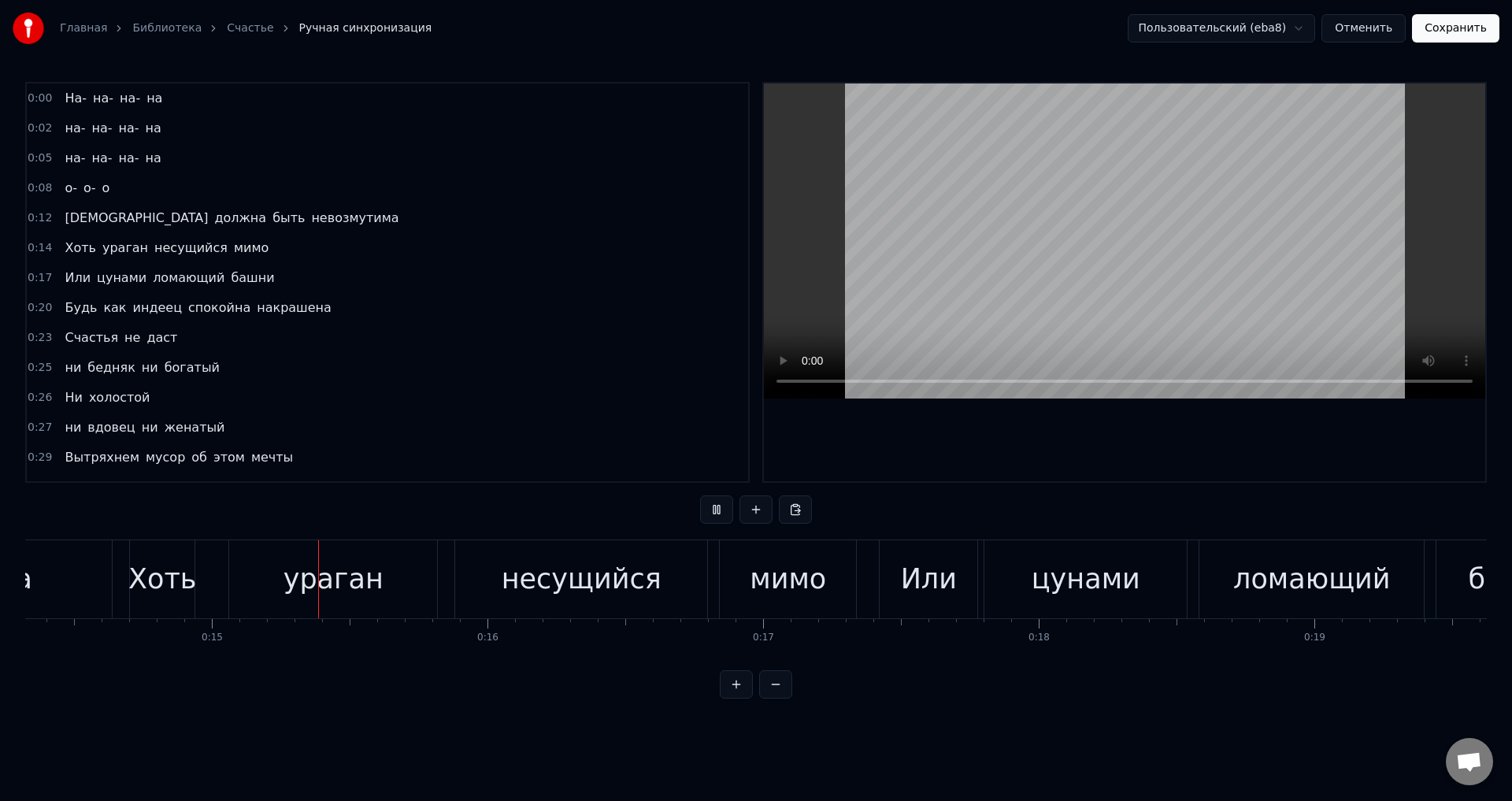
scroll to position [0, 3961]
click at [1465, 38] on button "Сохранить" at bounding box center [1455, 28] width 87 height 29
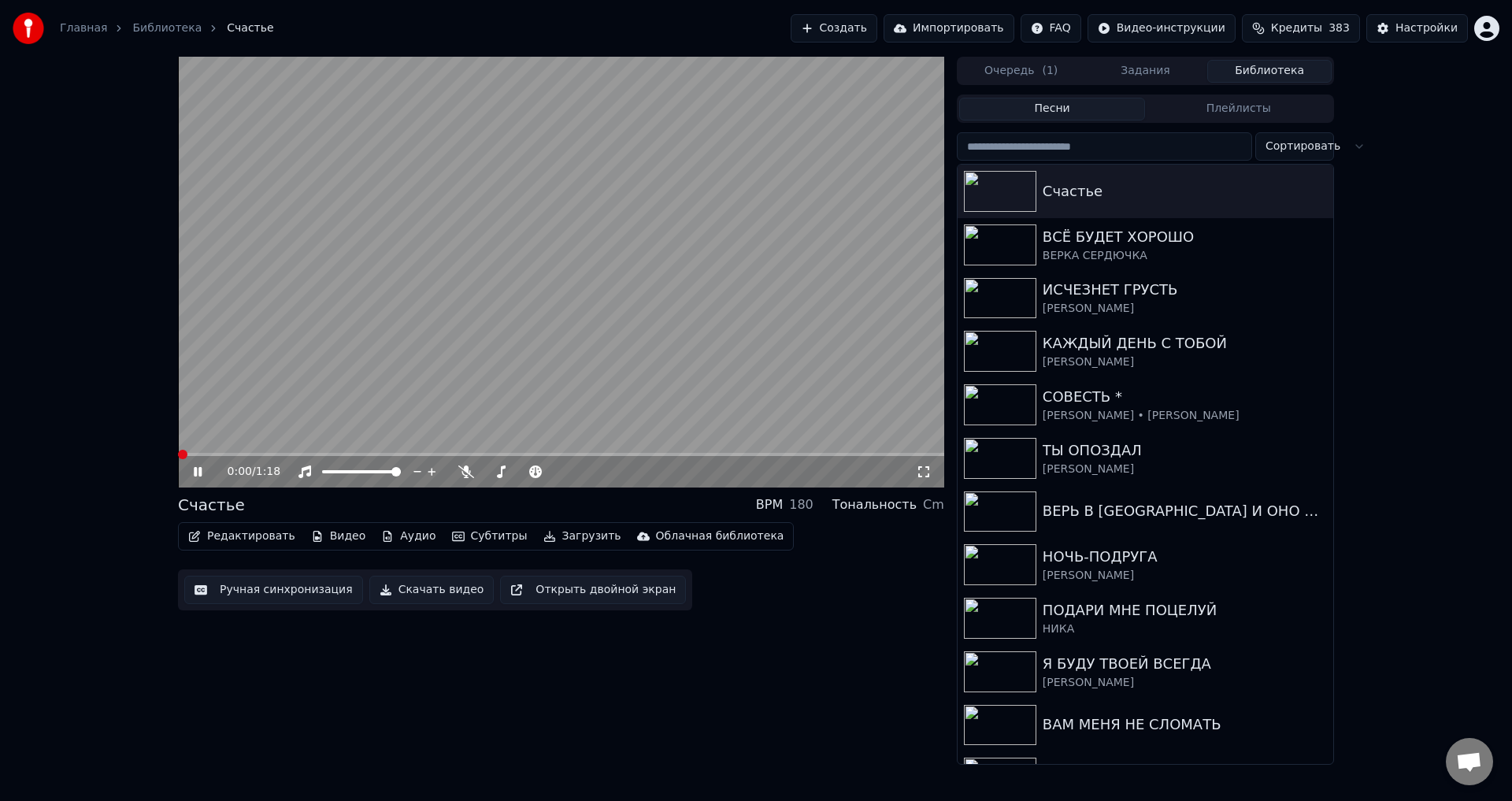
click at [178, 459] on span at bounding box center [183, 455] width 10 height 10
click at [308, 591] on button "Ручная синхронизация" at bounding box center [273, 589] width 179 height 29
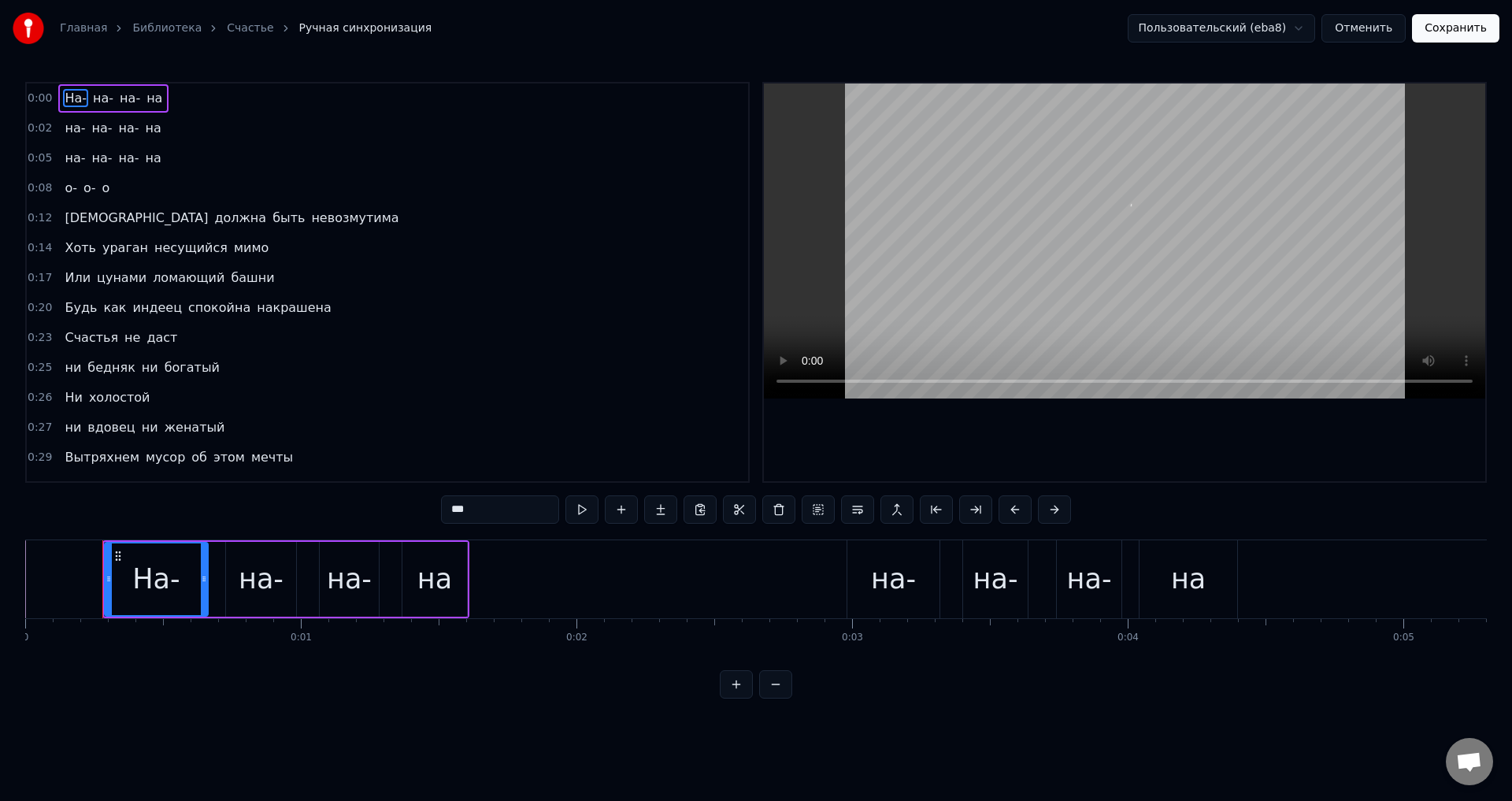
drag, startPoint x: 68, startPoint y: 99, endPoint x: 131, endPoint y: 105, distance: 63.3
click at [131, 105] on div "На- на- на- на" at bounding box center [113, 98] width 110 height 29
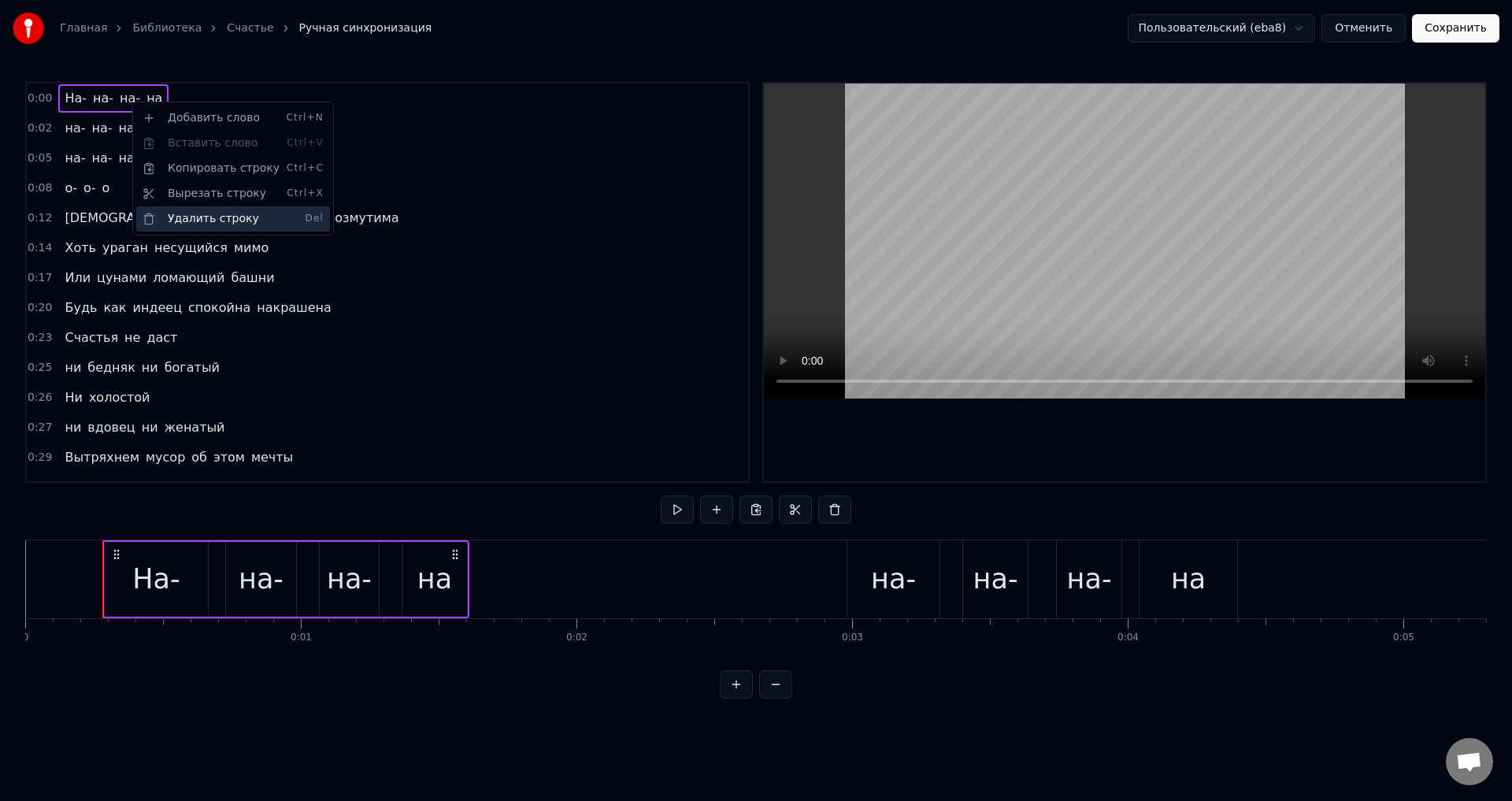
click at [179, 216] on div "Удалить строку Del" at bounding box center [233, 218] width 194 height 25
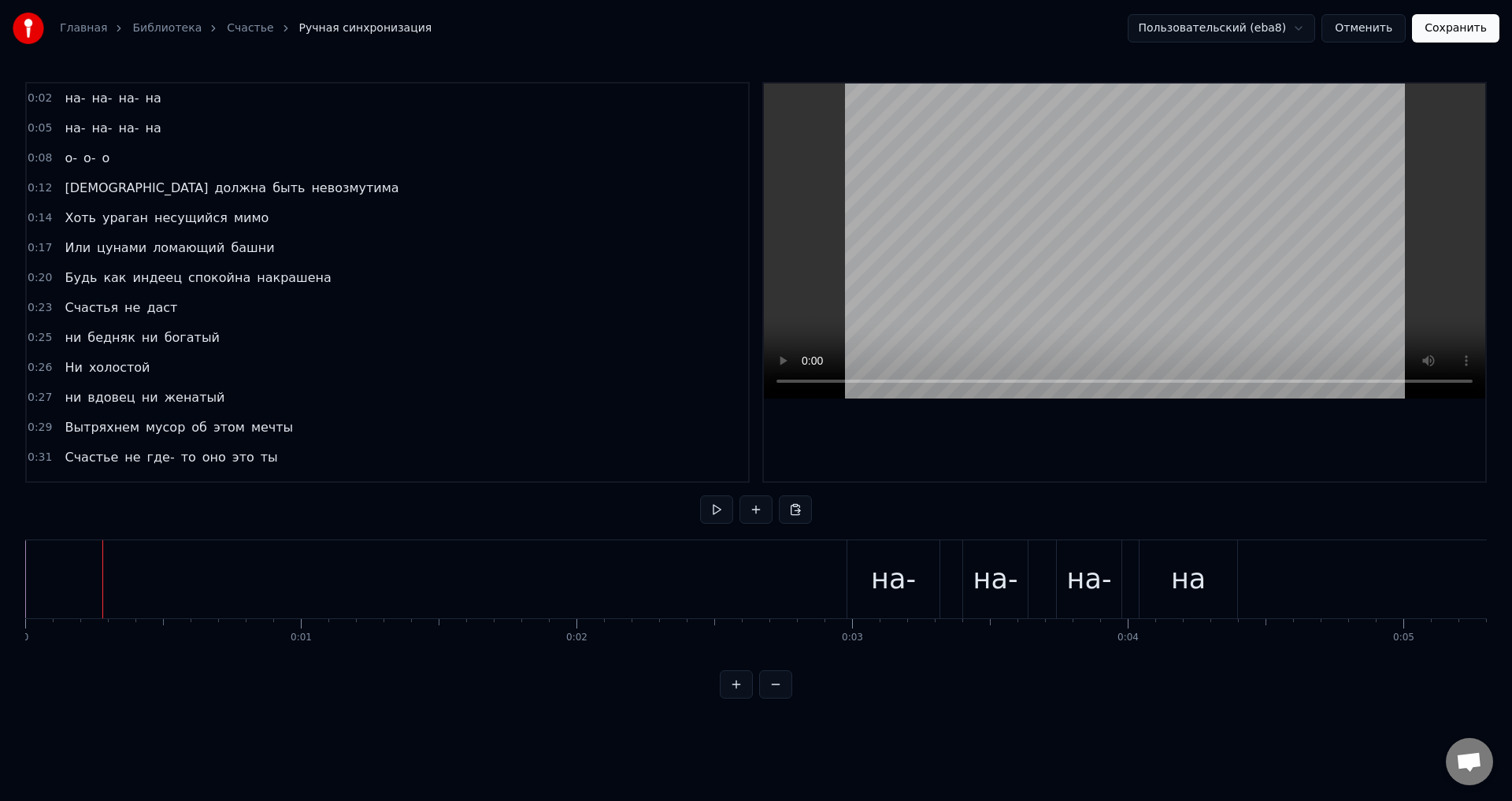
drag, startPoint x: 66, startPoint y: 99, endPoint x: 121, endPoint y: 104, distance: 55.2
click at [121, 104] on div "на- на- на- на" at bounding box center [112, 98] width 108 height 29
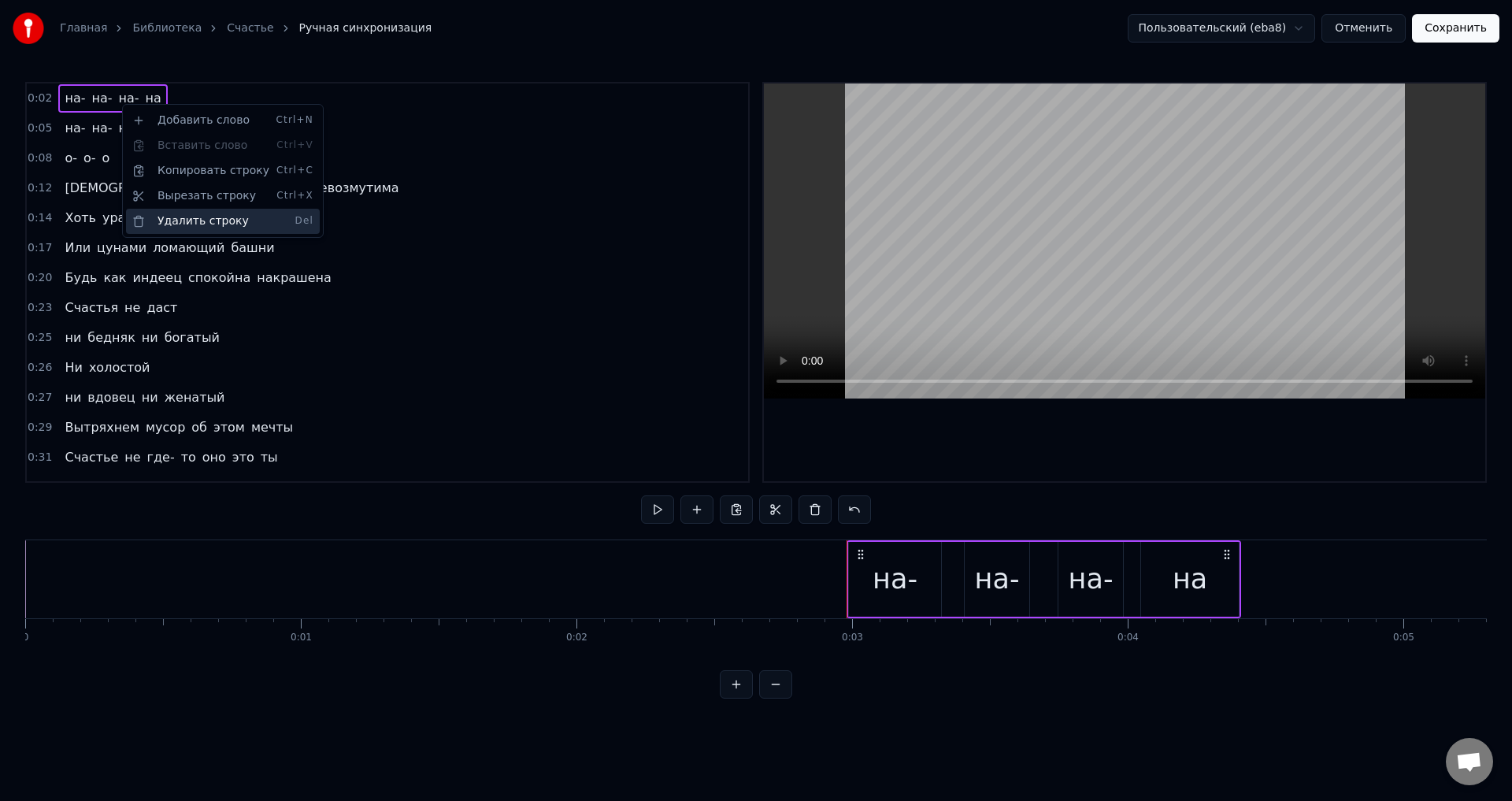
click at [201, 222] on div "Удалить строку Del" at bounding box center [222, 221] width 194 height 25
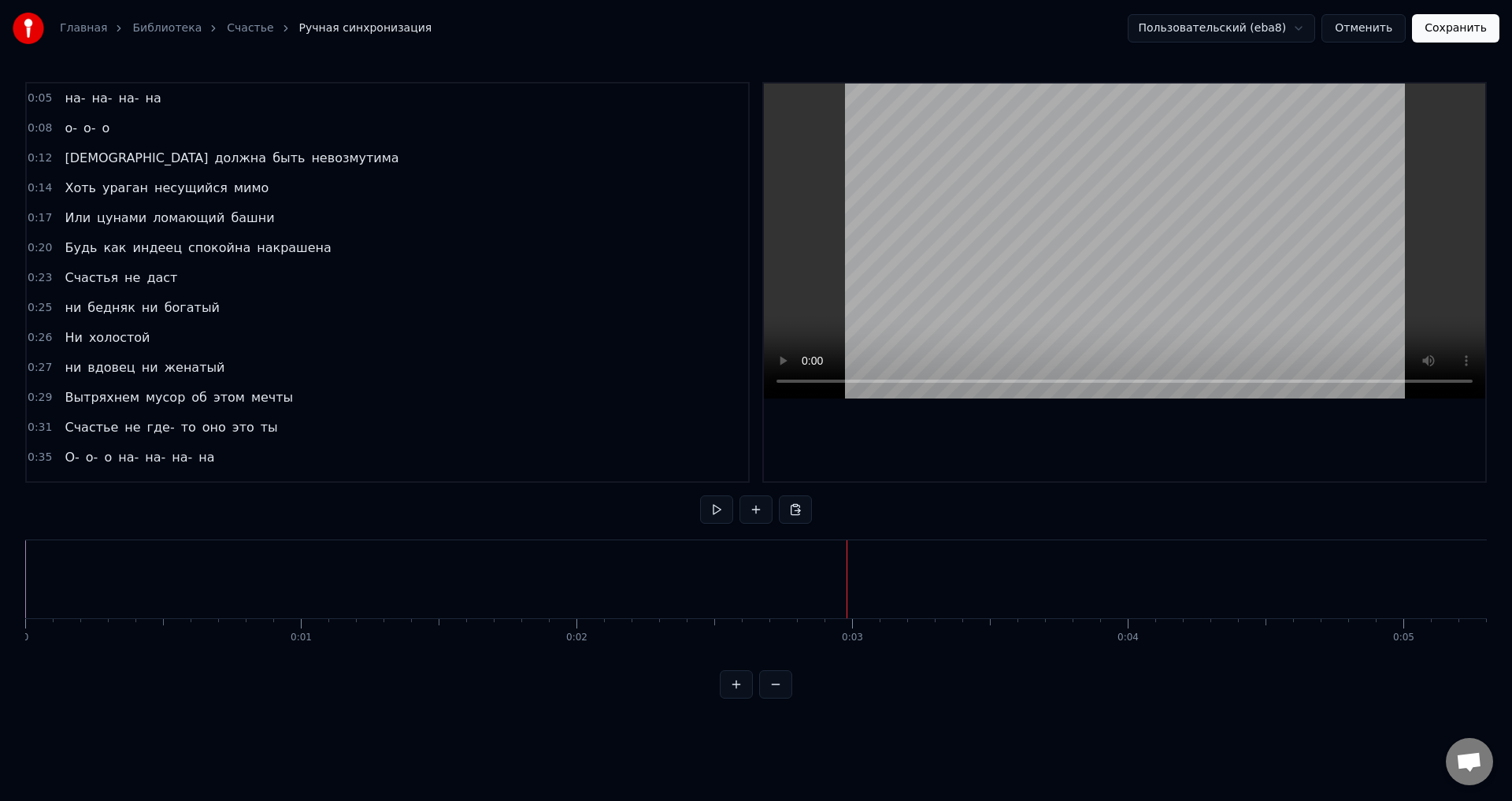
drag, startPoint x: 67, startPoint y: 101, endPoint x: 121, endPoint y: 105, distance: 54.1
click at [121, 105] on div "на- на- на- на" at bounding box center [112, 98] width 108 height 29
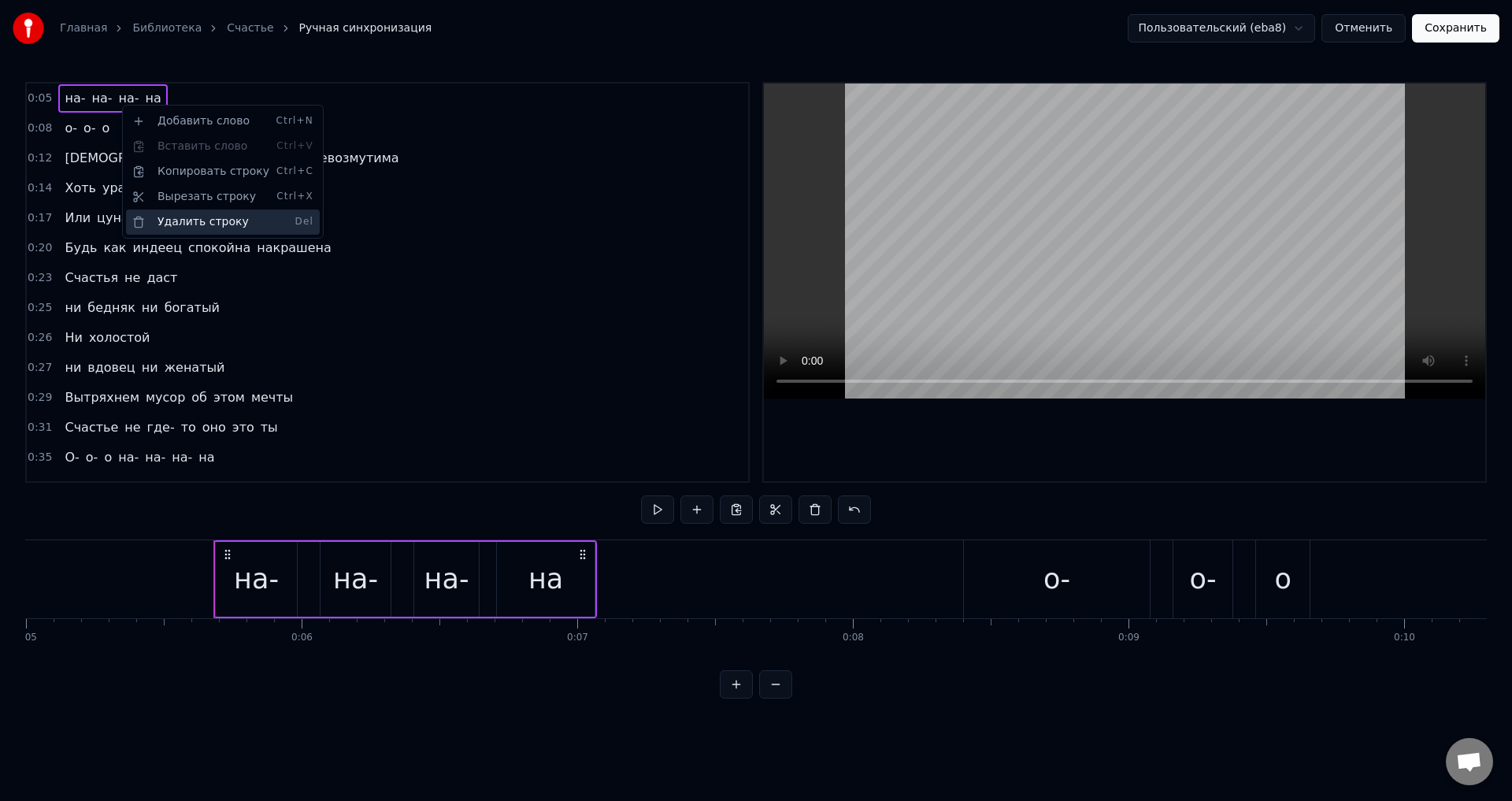
scroll to position [0, 1487]
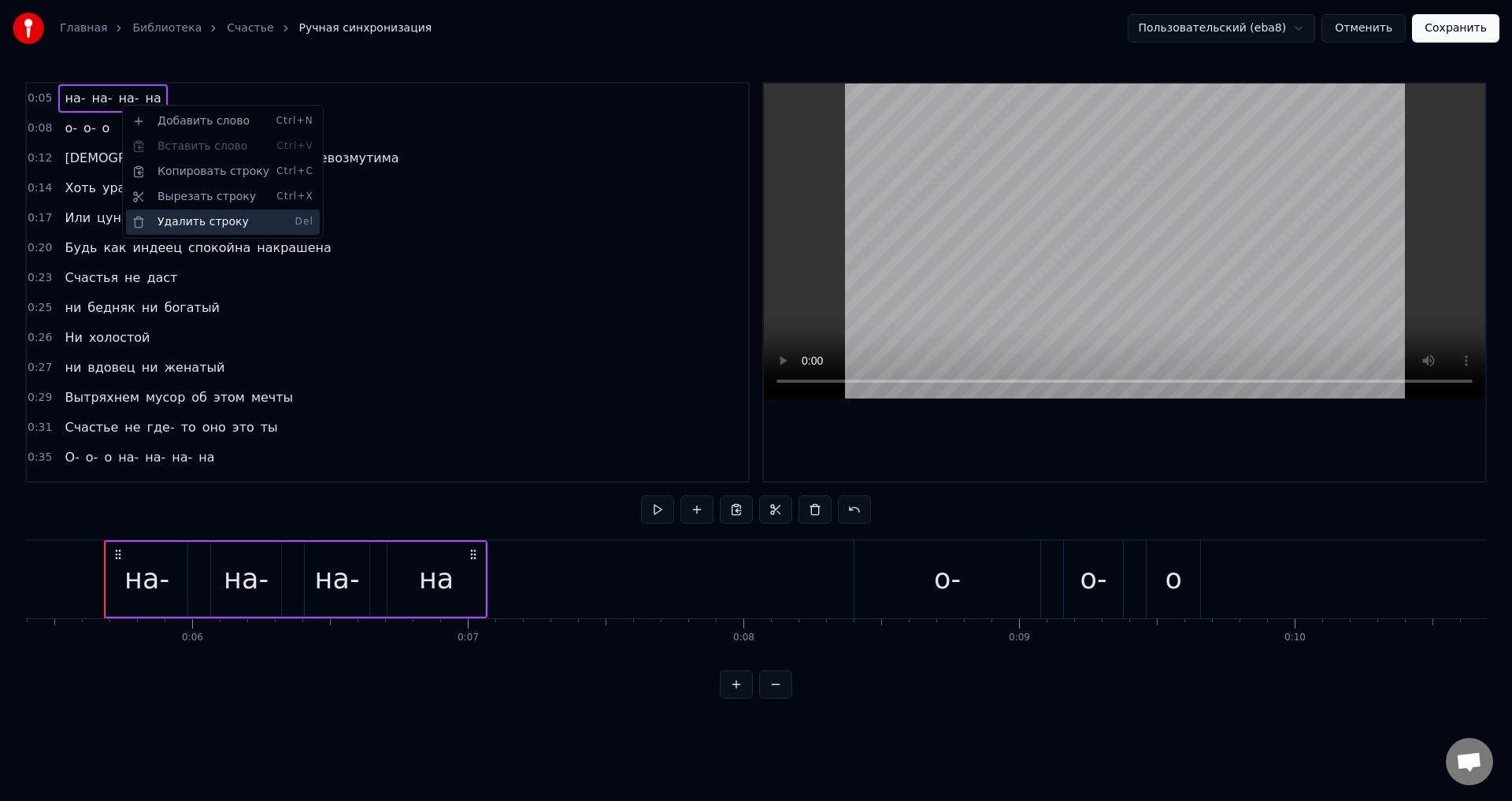
click at [236, 222] on div "Удалить строку Del" at bounding box center [222, 222] width 194 height 25
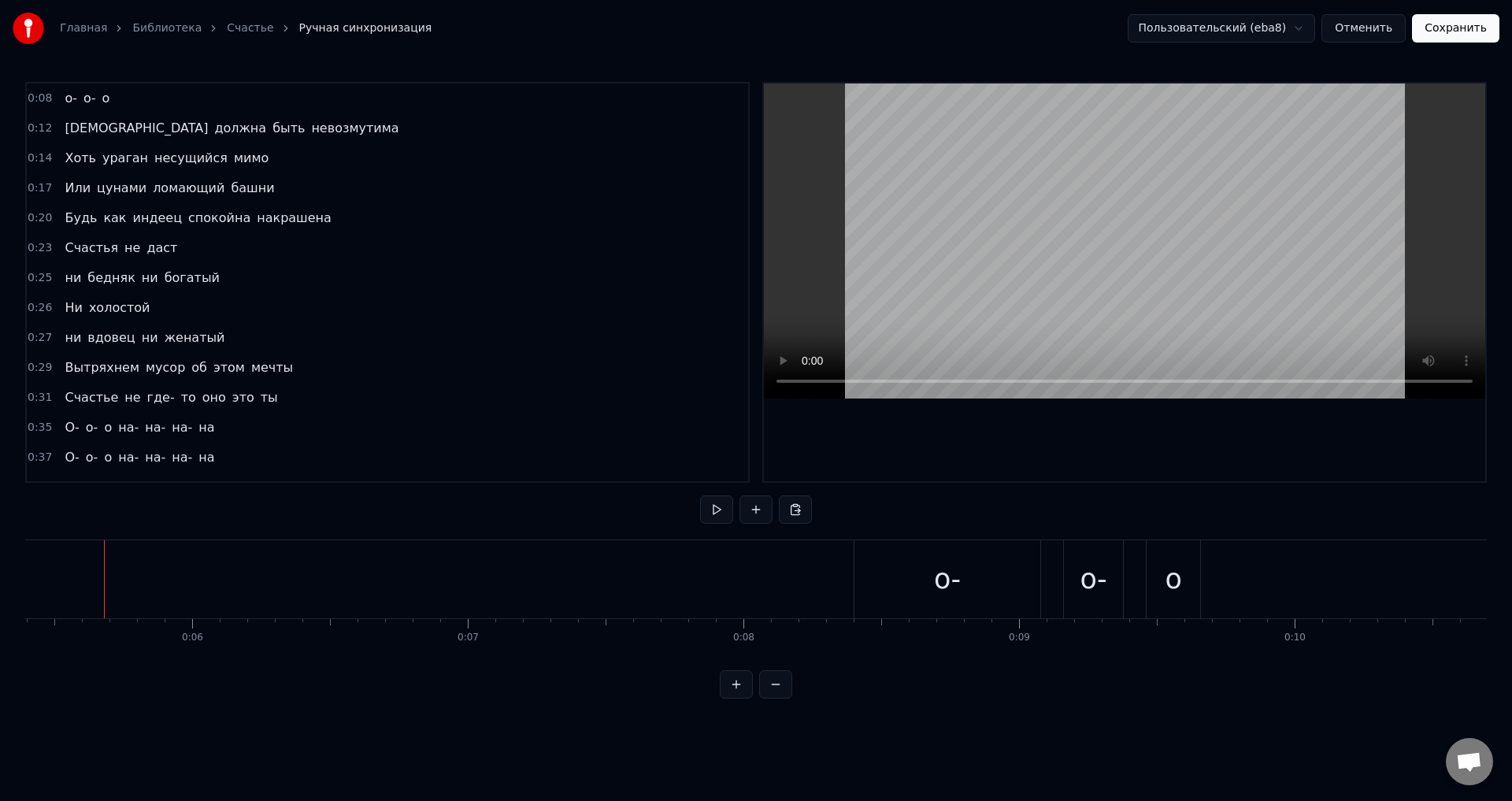
drag, startPoint x: 69, startPoint y: 100, endPoint x: 94, endPoint y: 103, distance: 25.2
click at [94, 103] on div "о- о- о" at bounding box center [87, 98] width 57 height 29
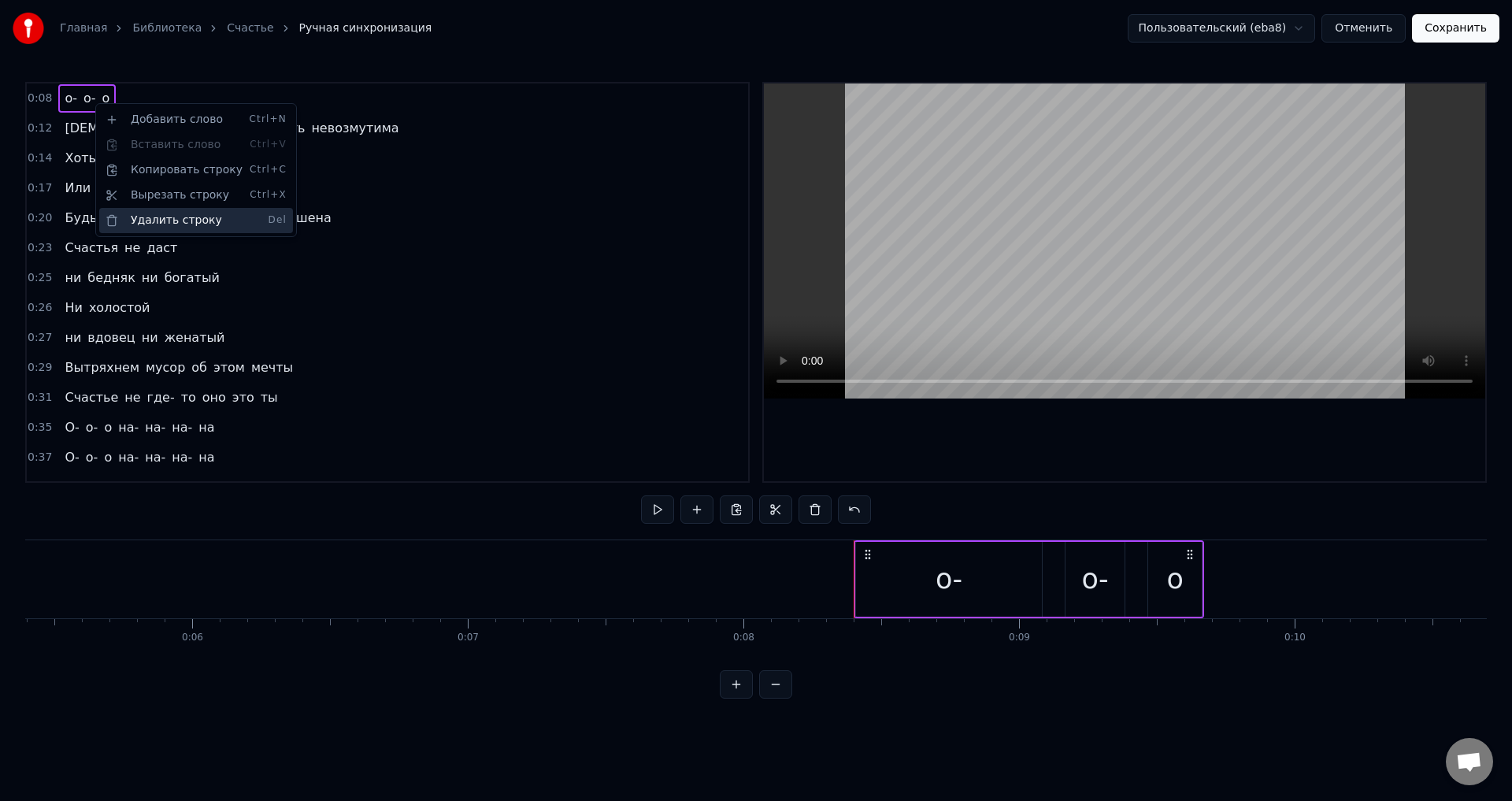
click at [183, 217] on div "Удалить строку Del" at bounding box center [196, 220] width 194 height 25
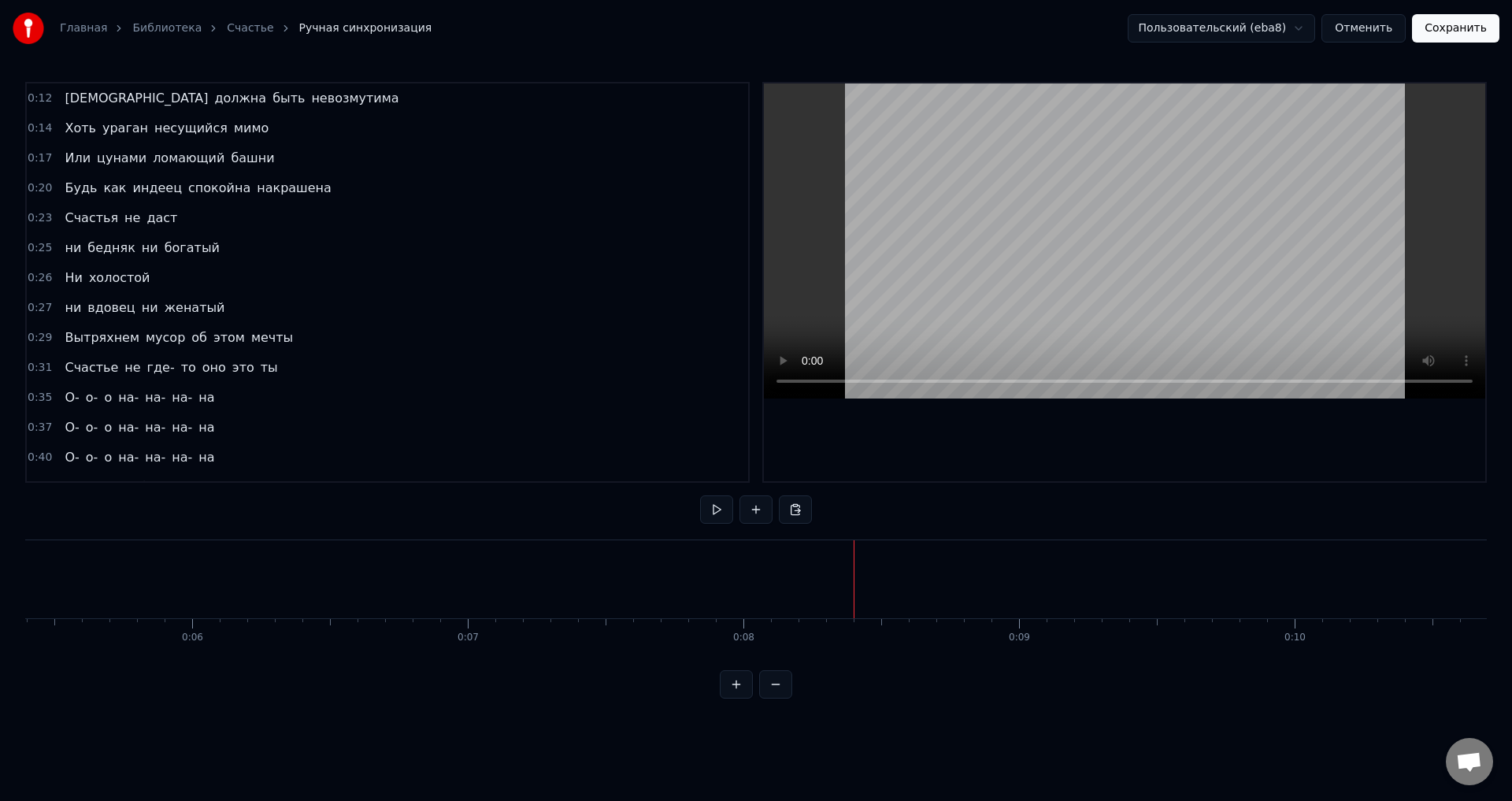
click at [1446, 32] on button "Сохранить" at bounding box center [1455, 28] width 87 height 29
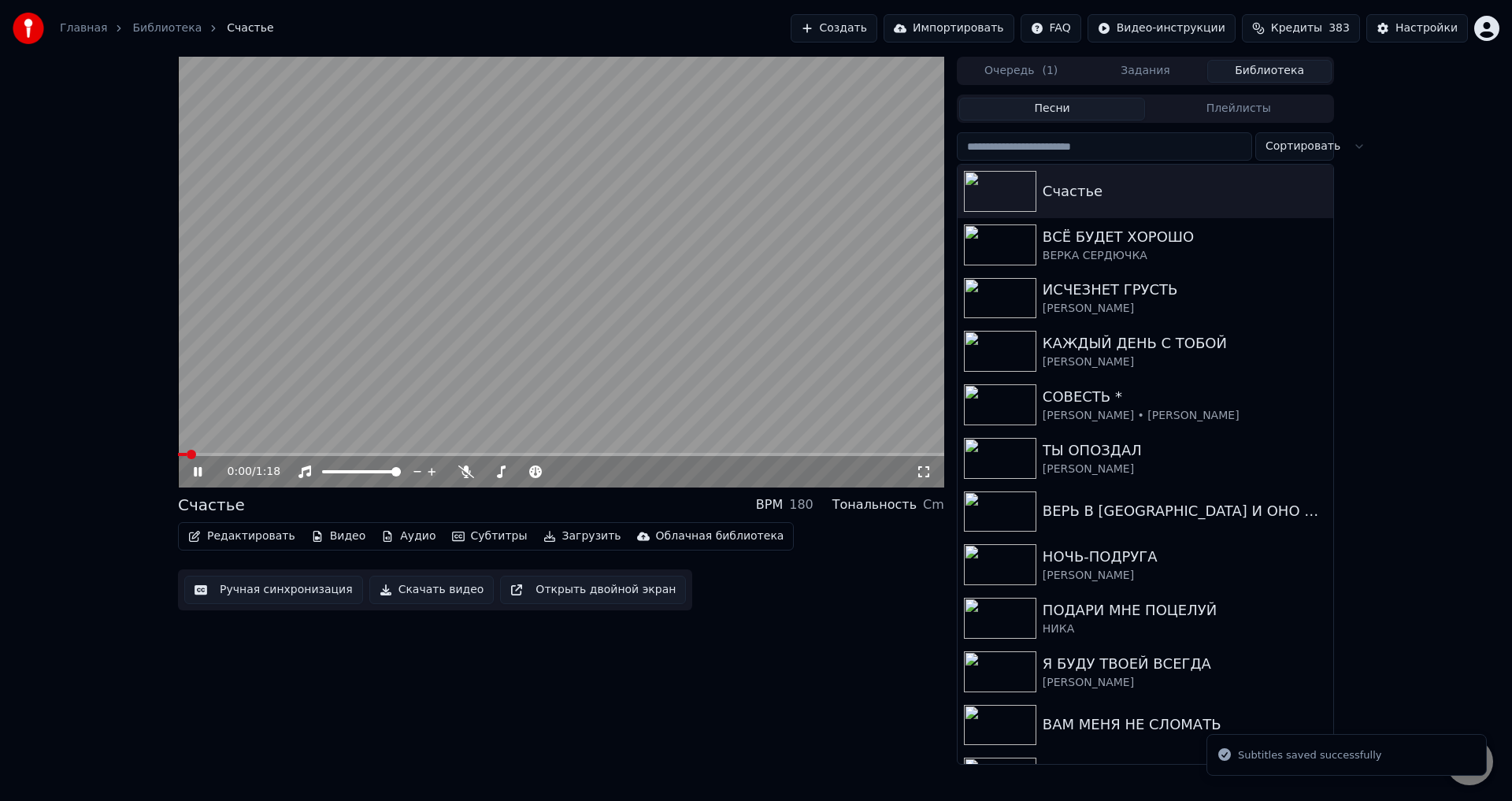
click at [919, 470] on icon at bounding box center [923, 471] width 11 height 11
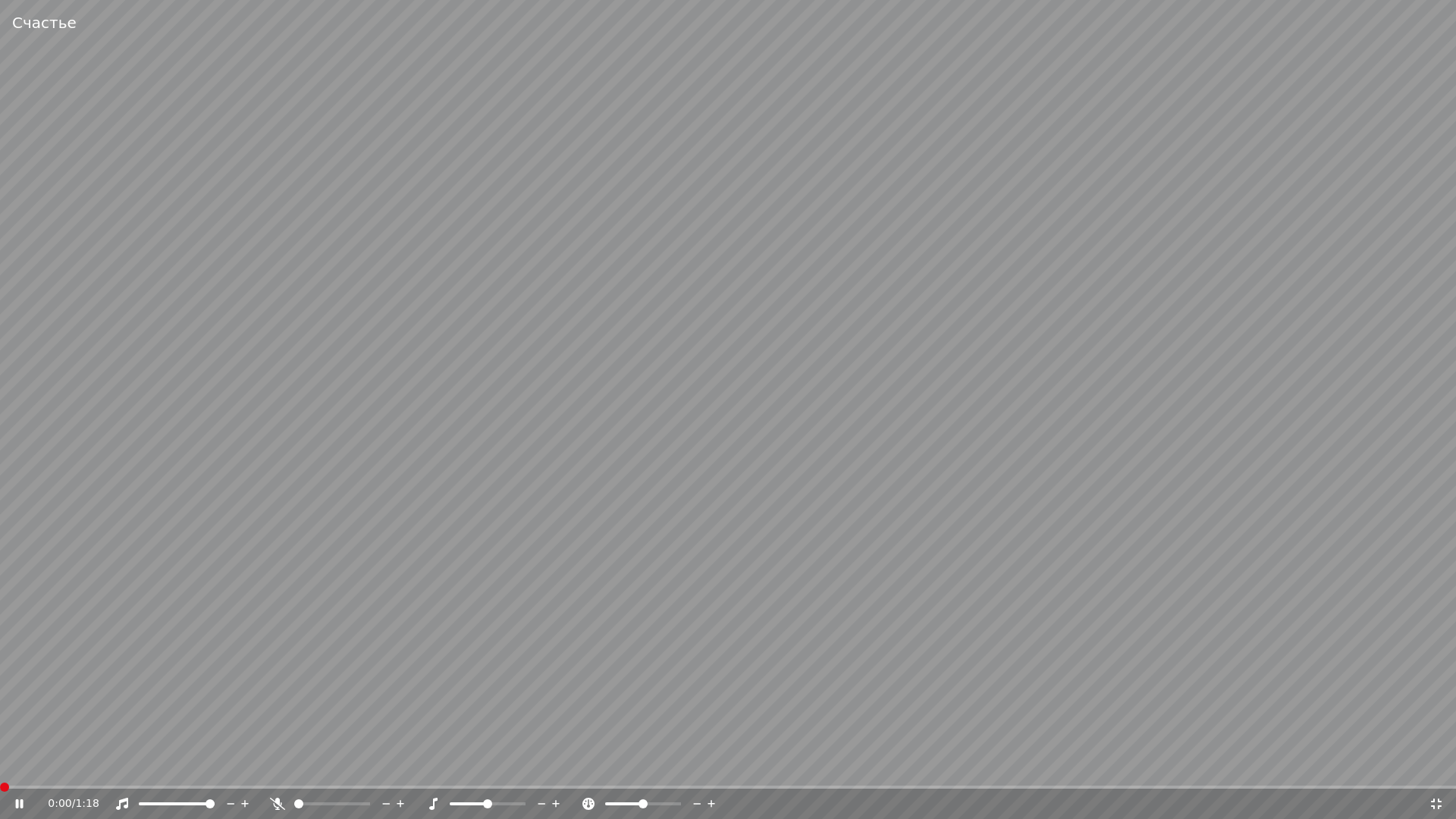
click at [0, 771] on span at bounding box center [5, 787] width 9 height 9
click at [476, 771] on span at bounding box center [453, 787] width 907 height 3
click at [1021, 728] on video at bounding box center [728, 410] width 1456 height 819
click at [1439, 771] on icon at bounding box center [1435, 803] width 15 height 12
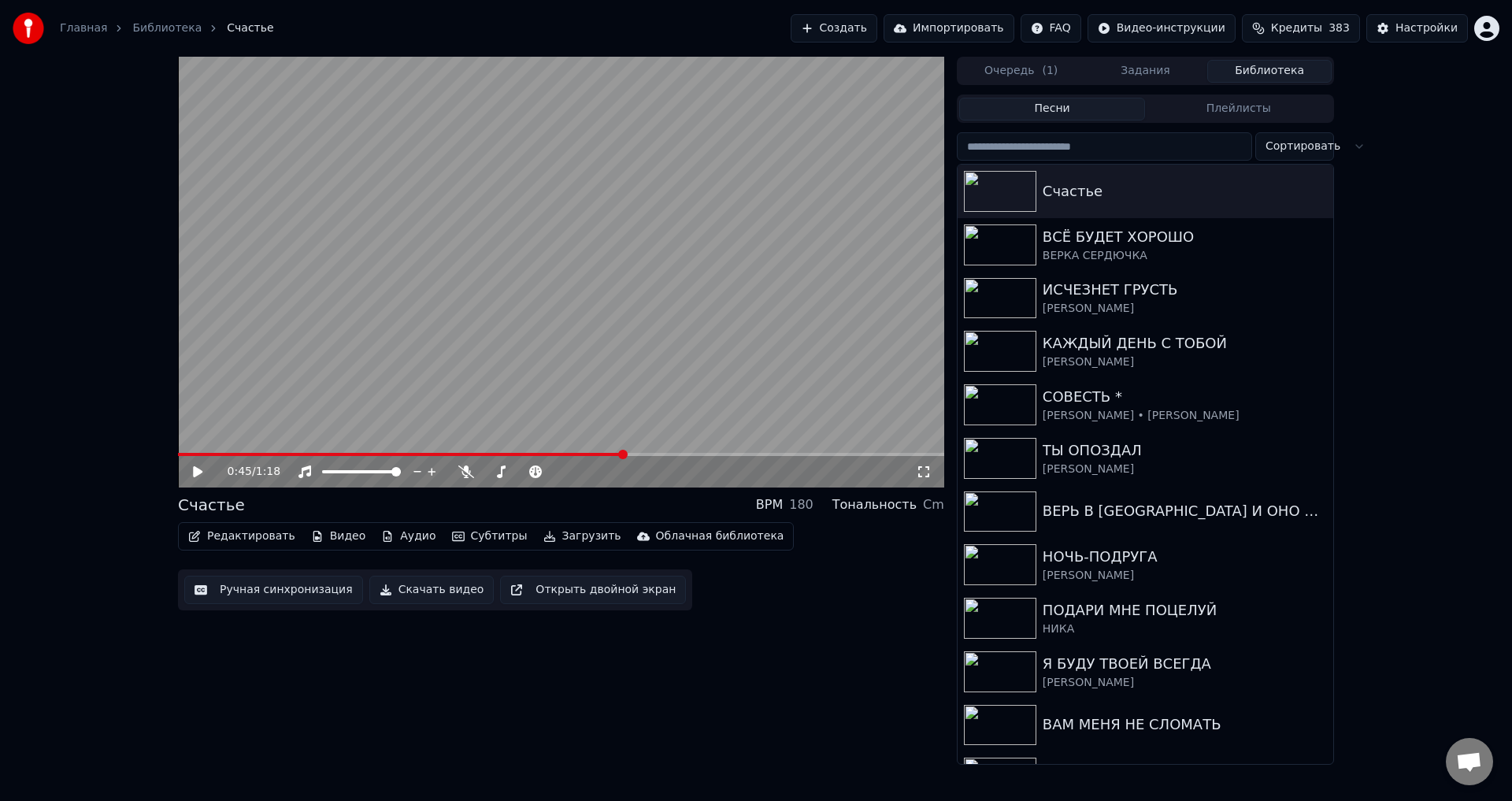
click at [288, 588] on button "Ручная синхронизация" at bounding box center [273, 589] width 179 height 29
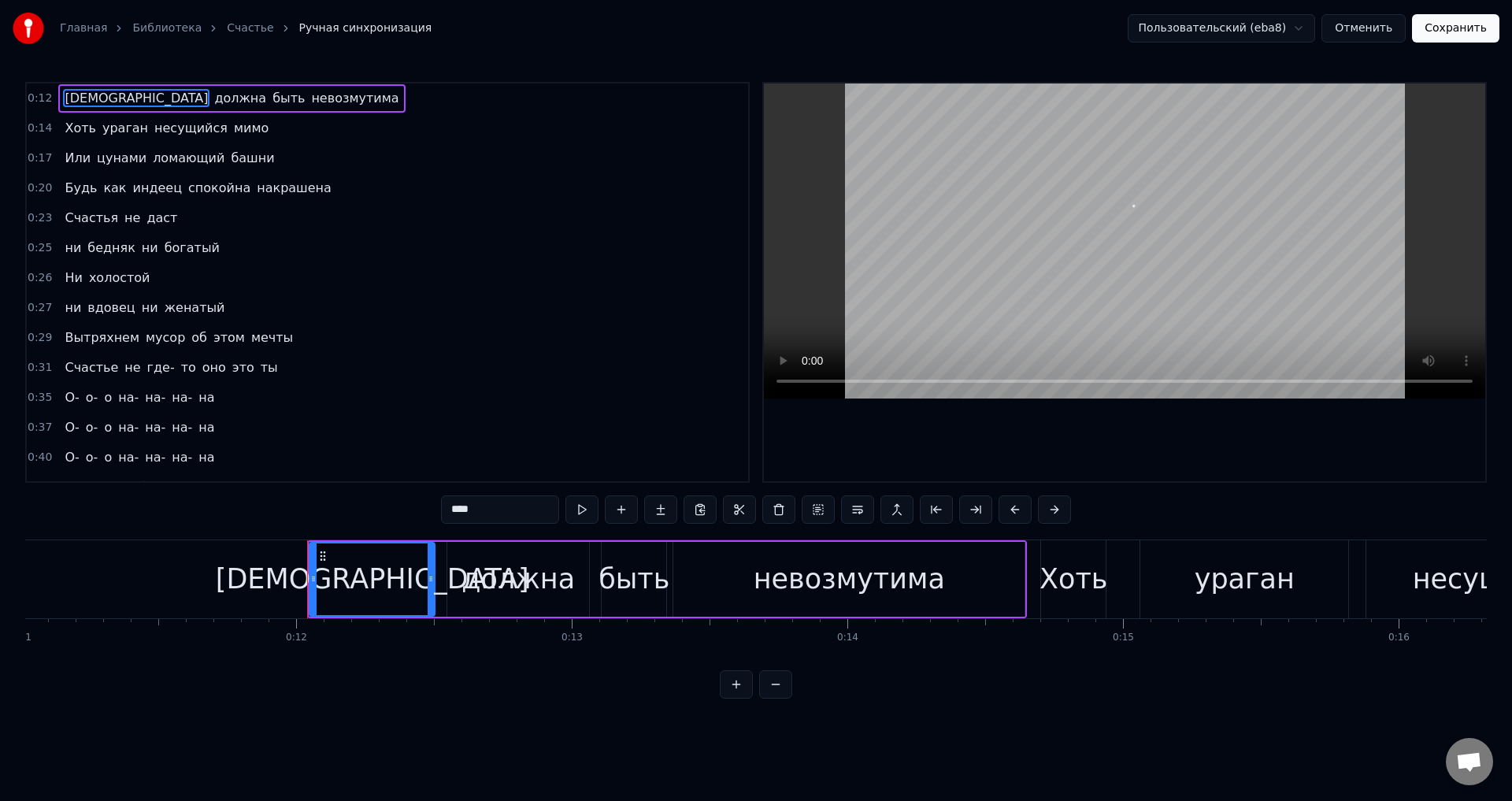
scroll to position [0, 3239]
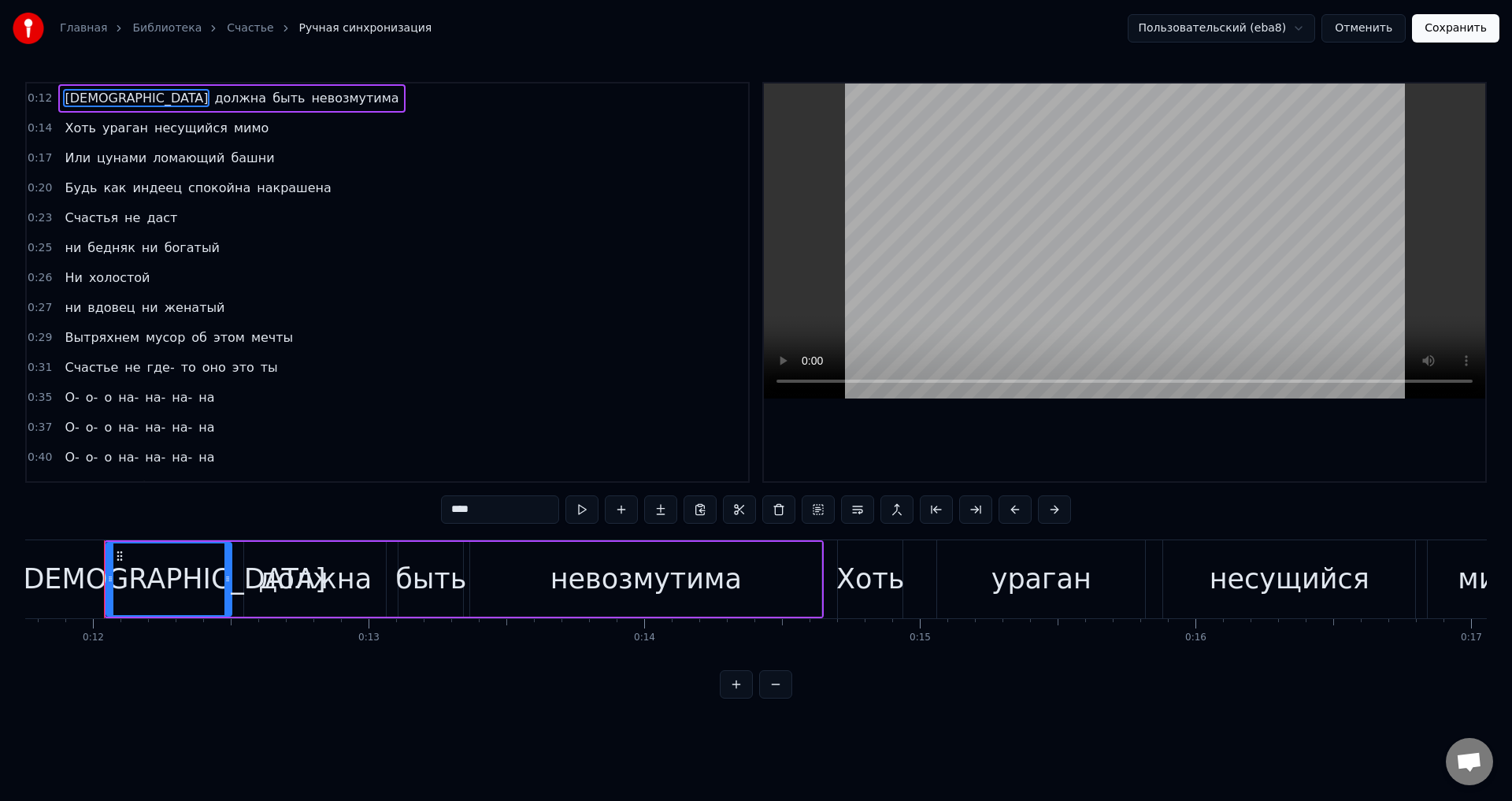
click at [75, 397] on span "О-" at bounding box center [71, 397] width 17 height 18
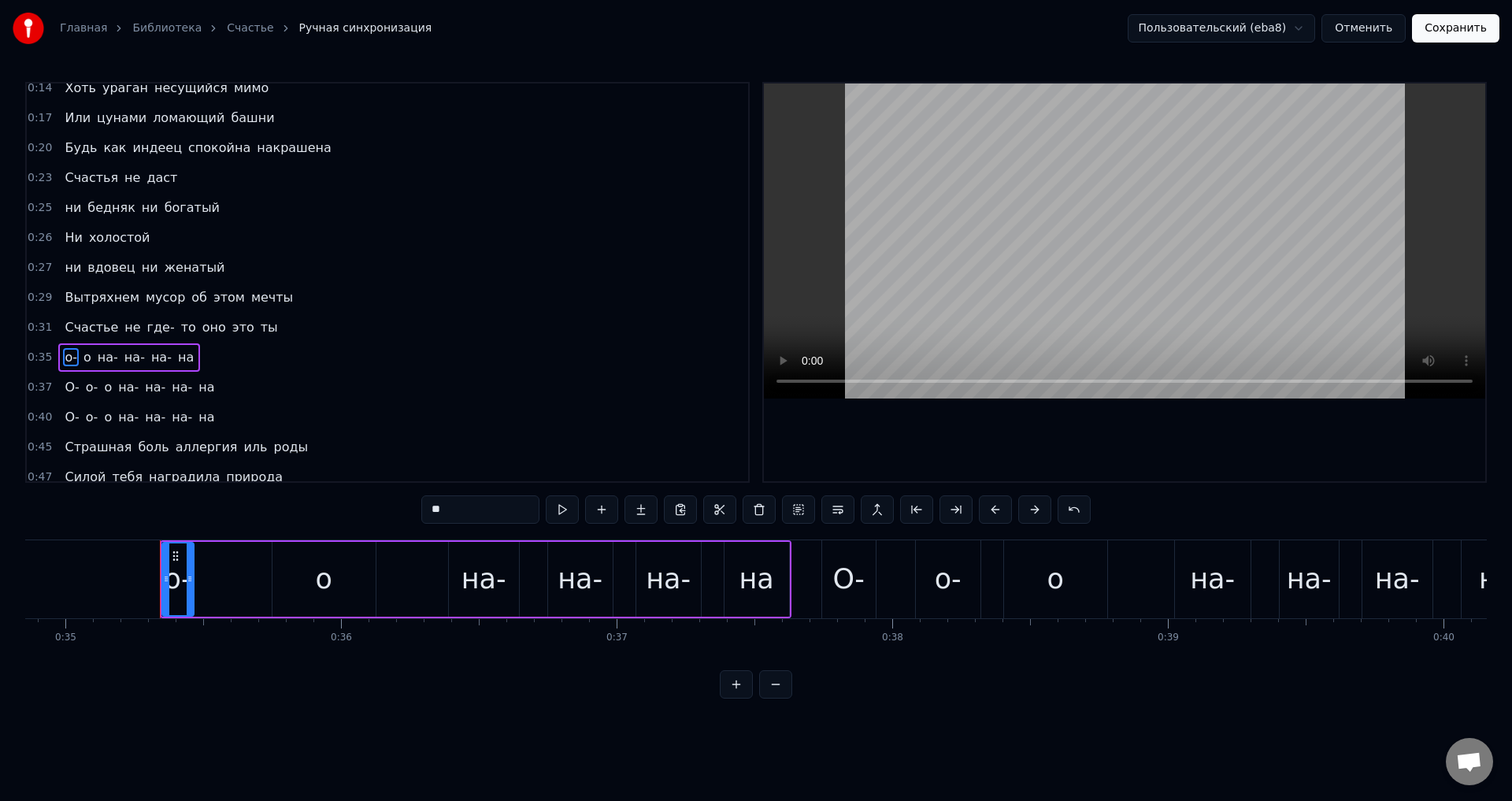
scroll to position [115, 0]
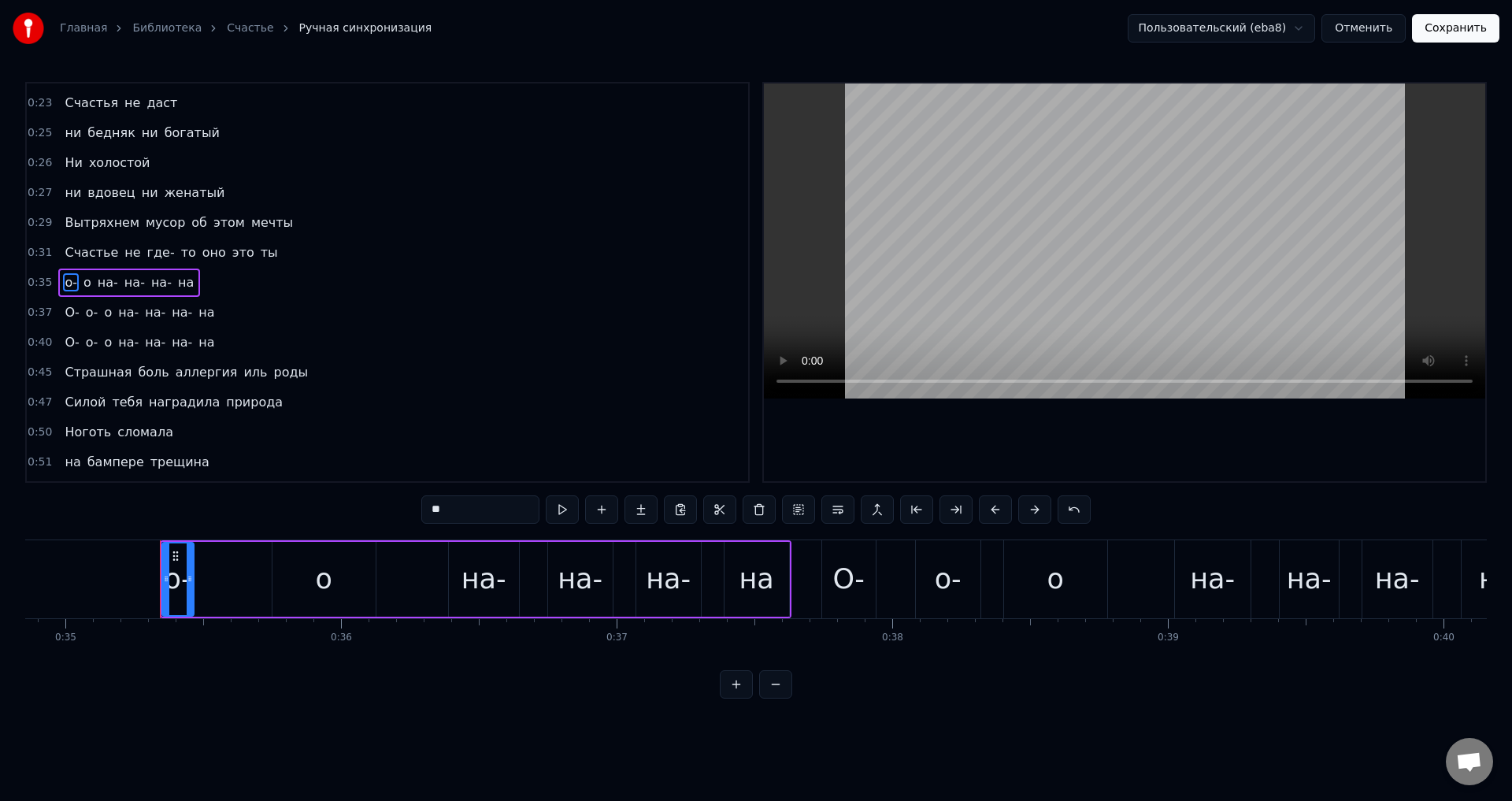
click at [66, 281] on span "о-" at bounding box center [71, 282] width 16 height 18
click at [63, 284] on span "о" at bounding box center [68, 282] width 11 height 18
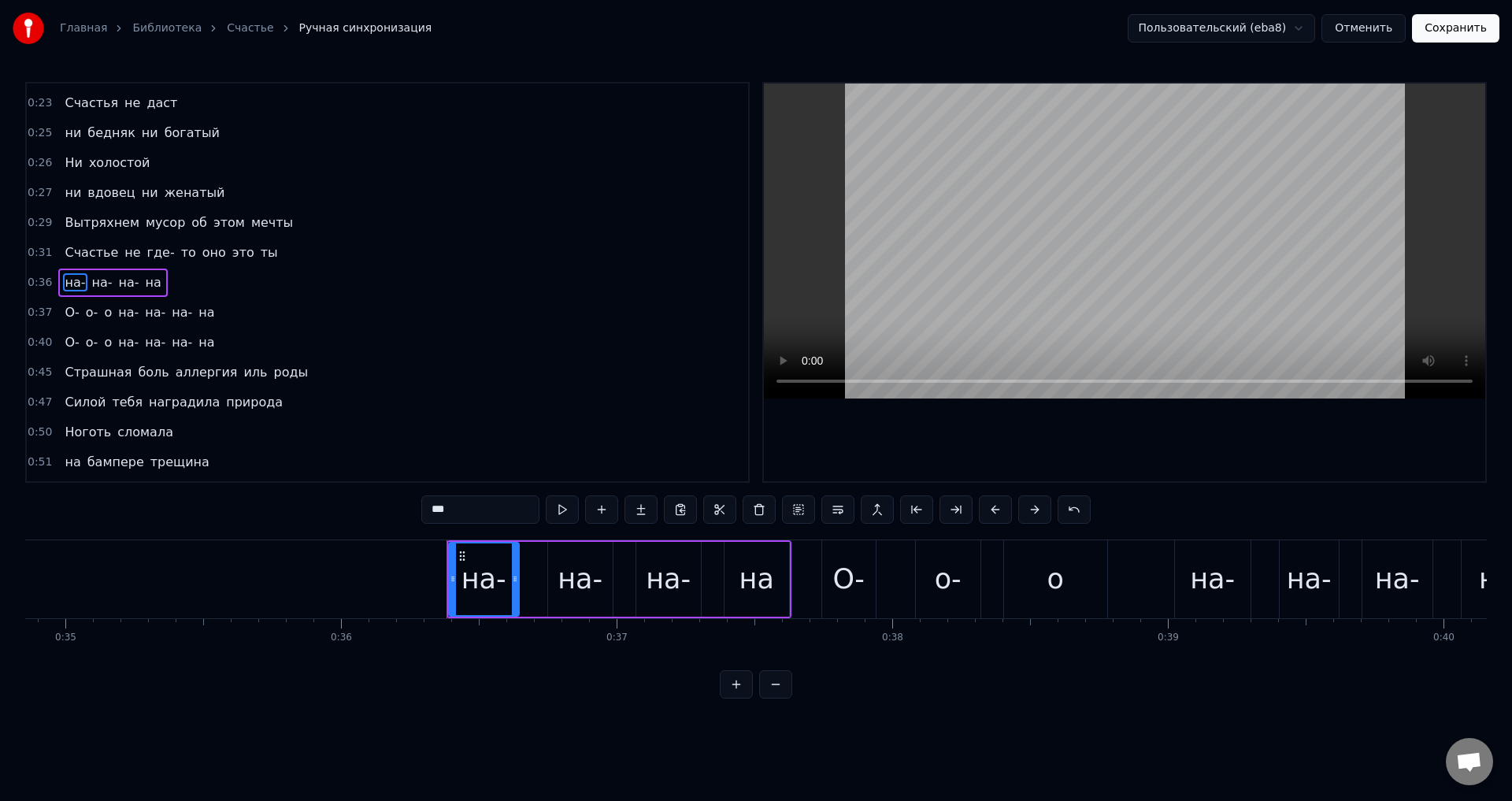
click at [67, 314] on span "О-" at bounding box center [71, 312] width 17 height 18
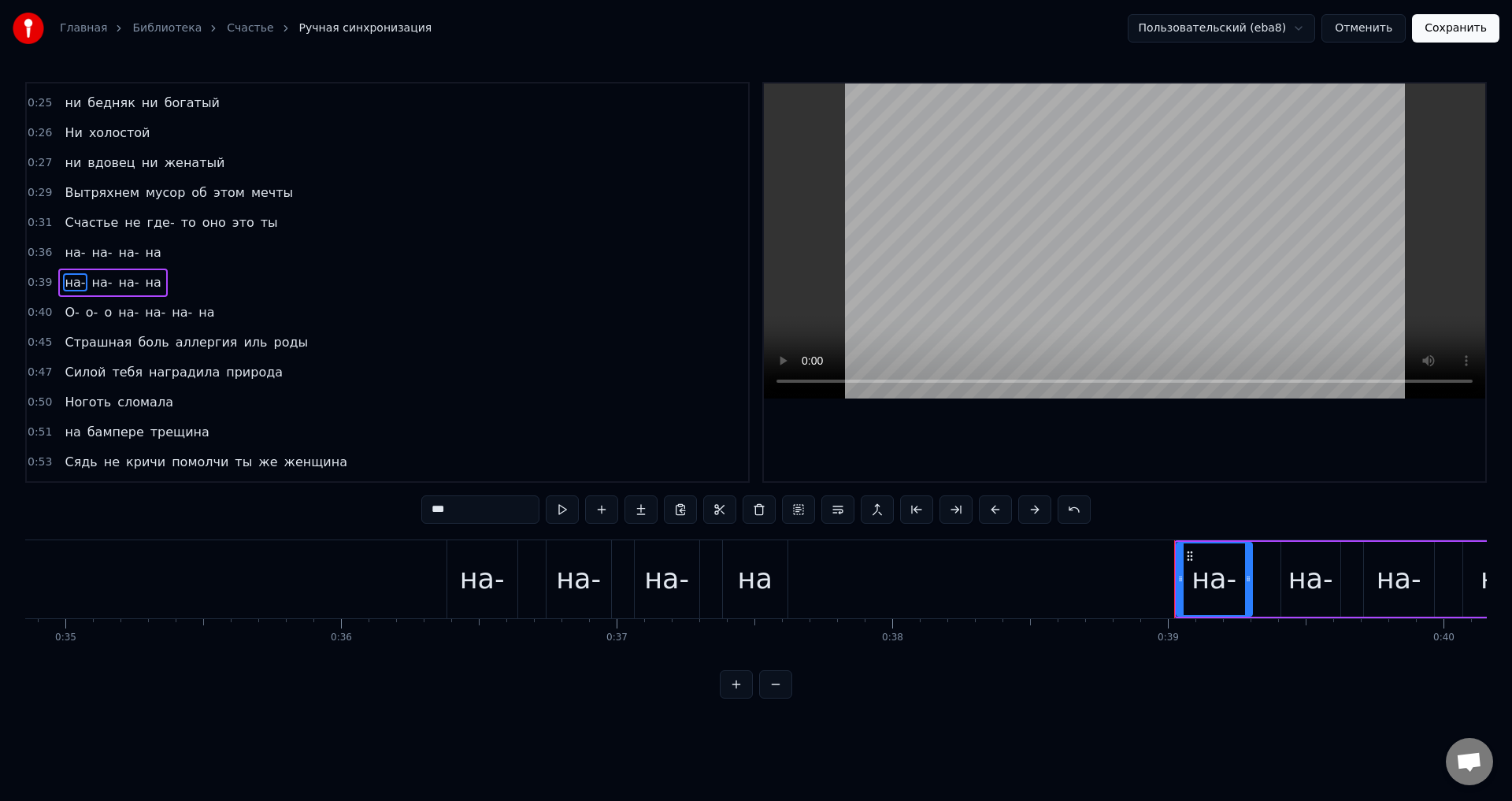
click at [66, 312] on span "О-" at bounding box center [71, 312] width 17 height 18
click at [63, 310] on span "о-" at bounding box center [71, 312] width 16 height 18
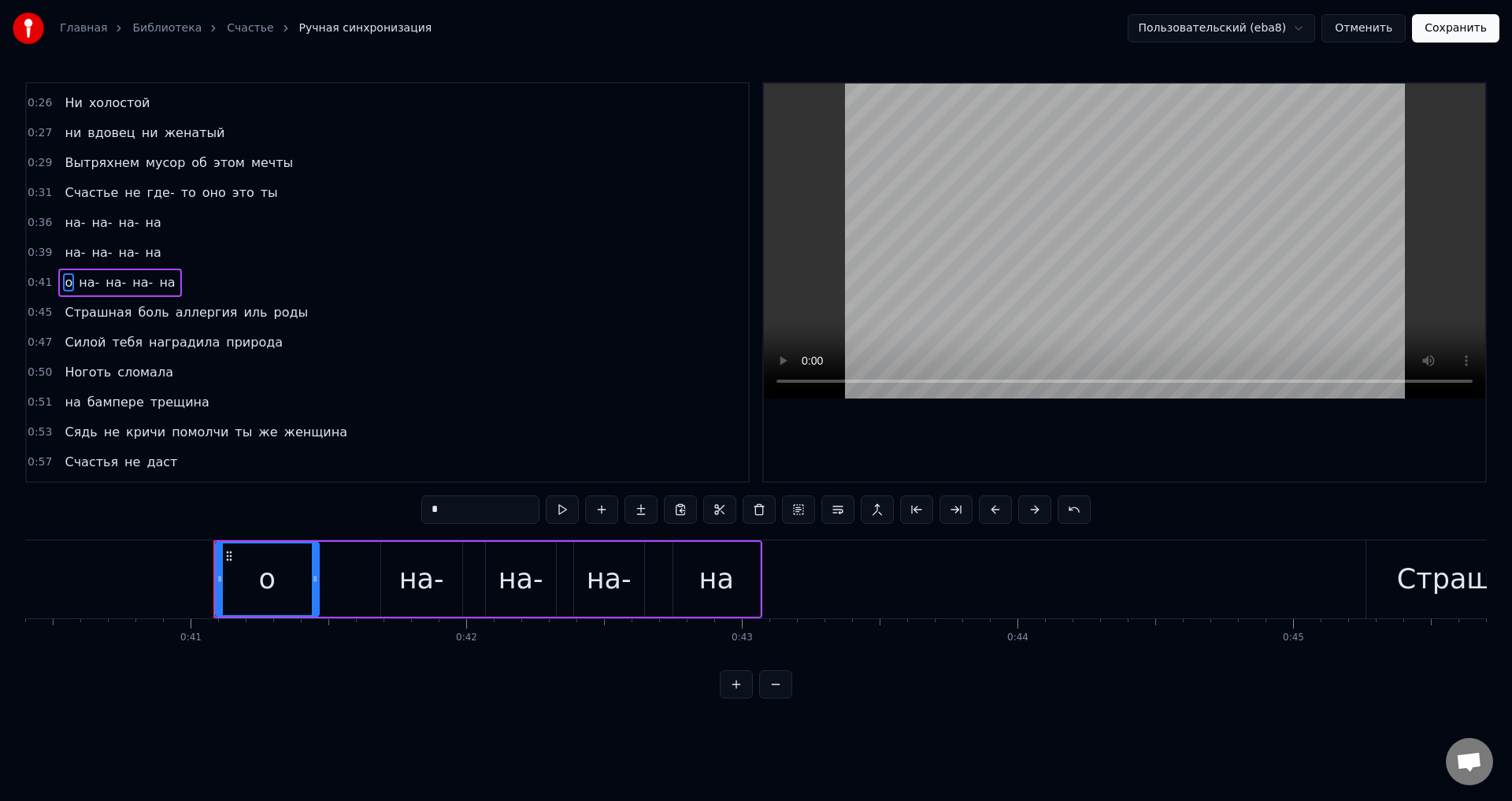
scroll to position [0, 11149]
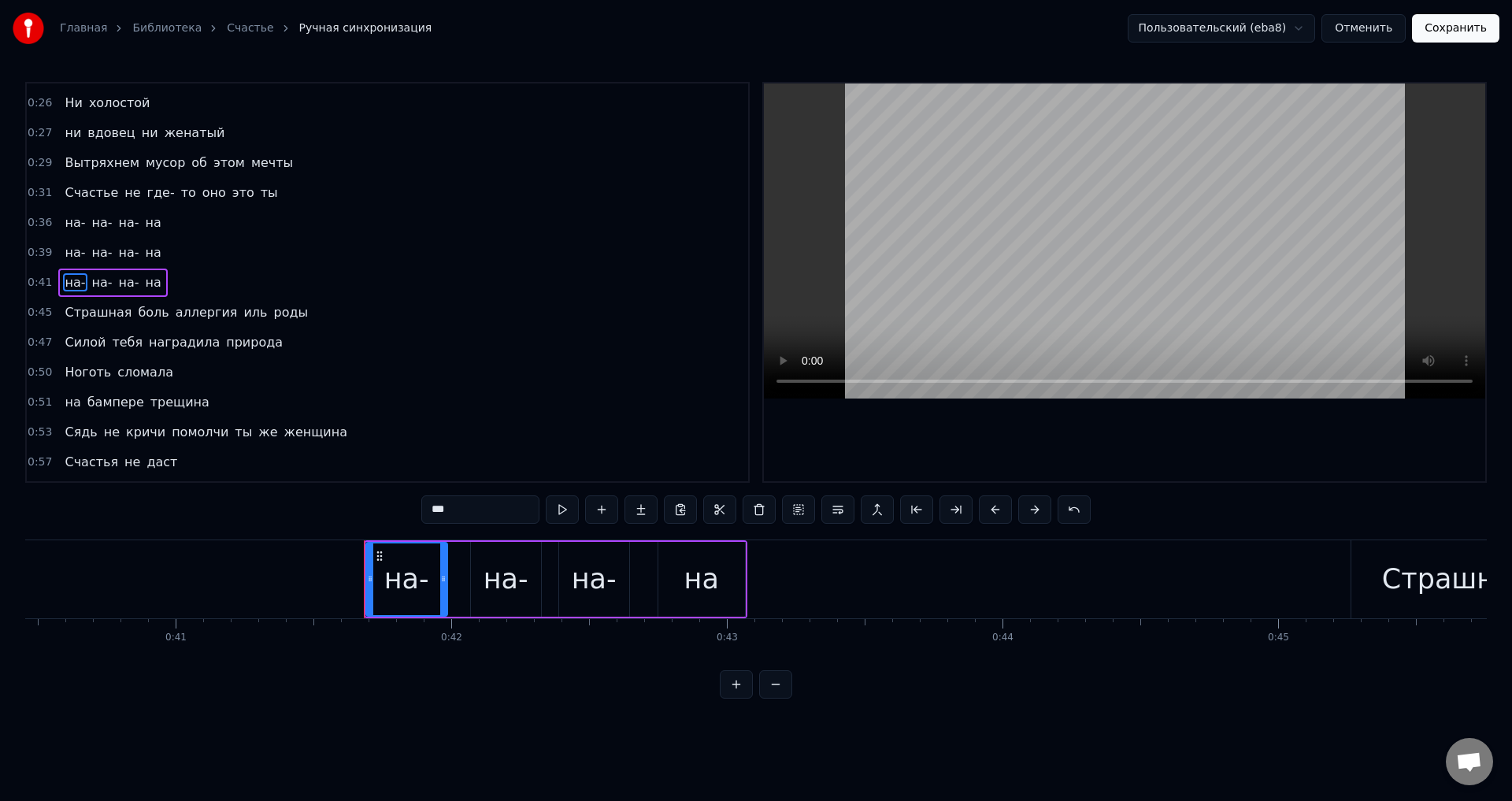
click at [63, 221] on span "на-" at bounding box center [75, 222] width 24 height 18
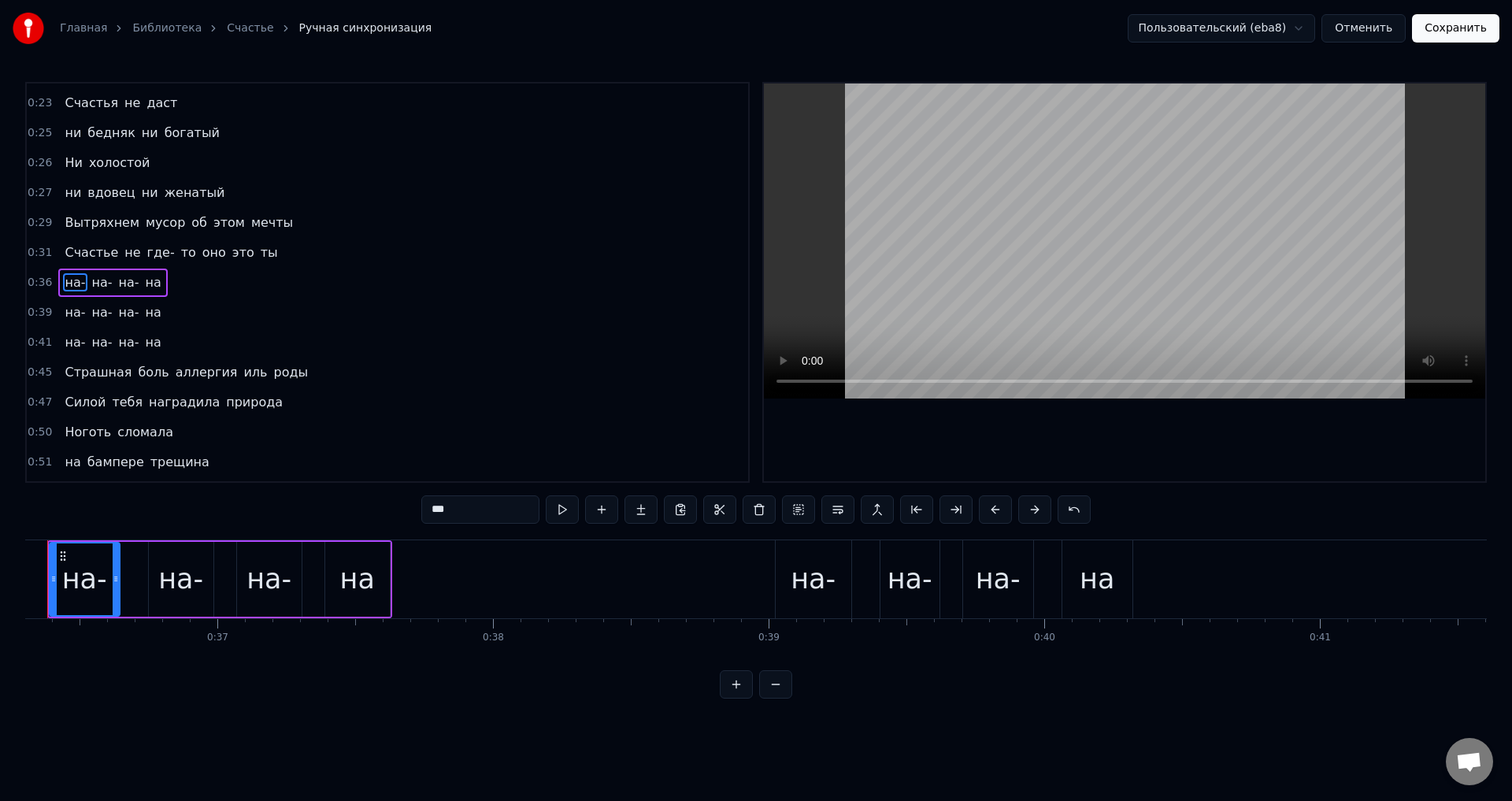
scroll to position [0, 9947]
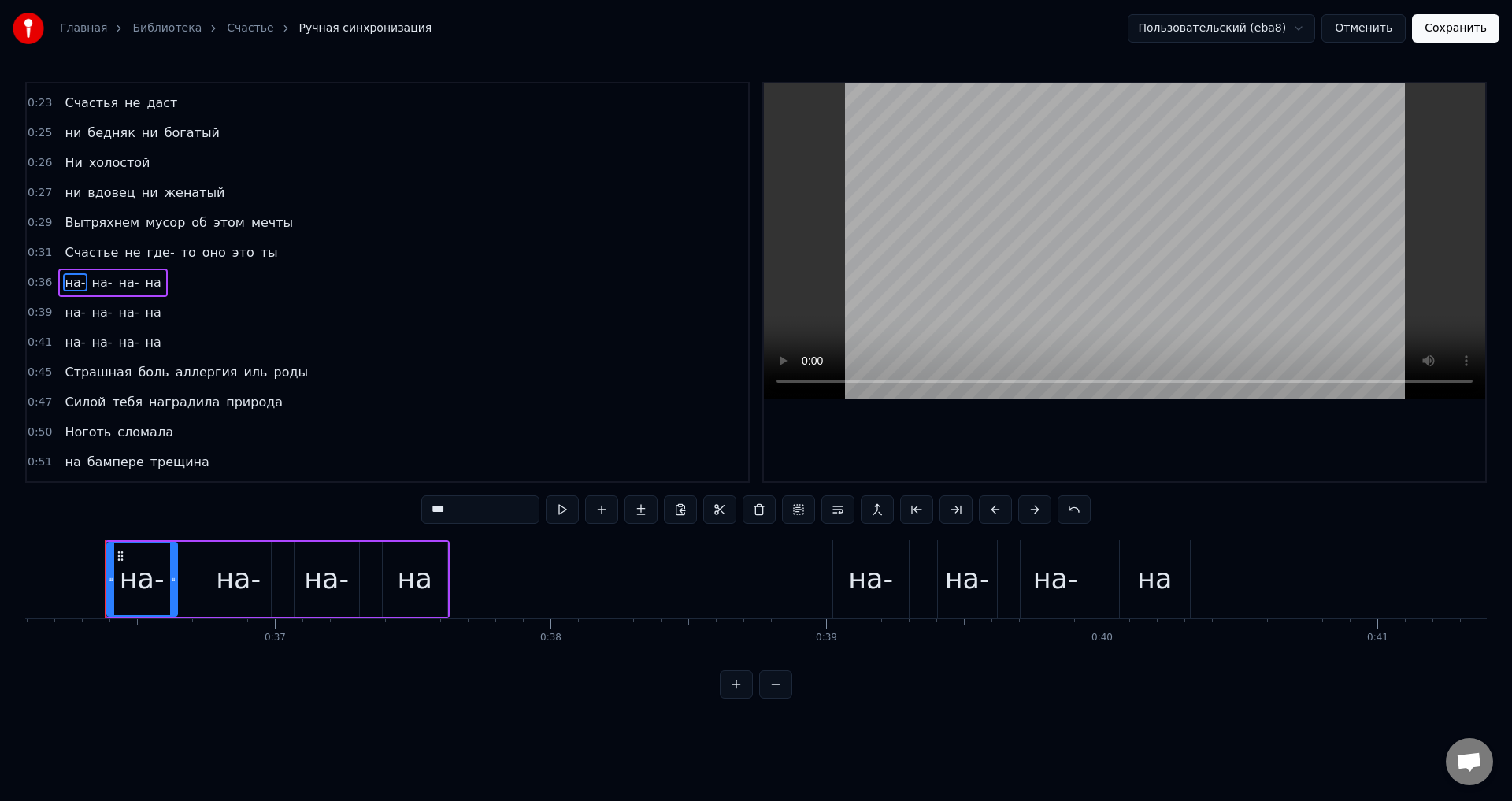
drag, startPoint x: 435, startPoint y: 509, endPoint x: 426, endPoint y: 509, distance: 9.0
click at [426, 509] on input "***" at bounding box center [480, 509] width 118 height 29
click at [430, 506] on input "**" at bounding box center [480, 509] width 118 height 29
drag, startPoint x: 67, startPoint y: 309, endPoint x: 196, endPoint y: 355, distance: 137.0
click at [69, 311] on span "на-" at bounding box center [75, 312] width 24 height 18
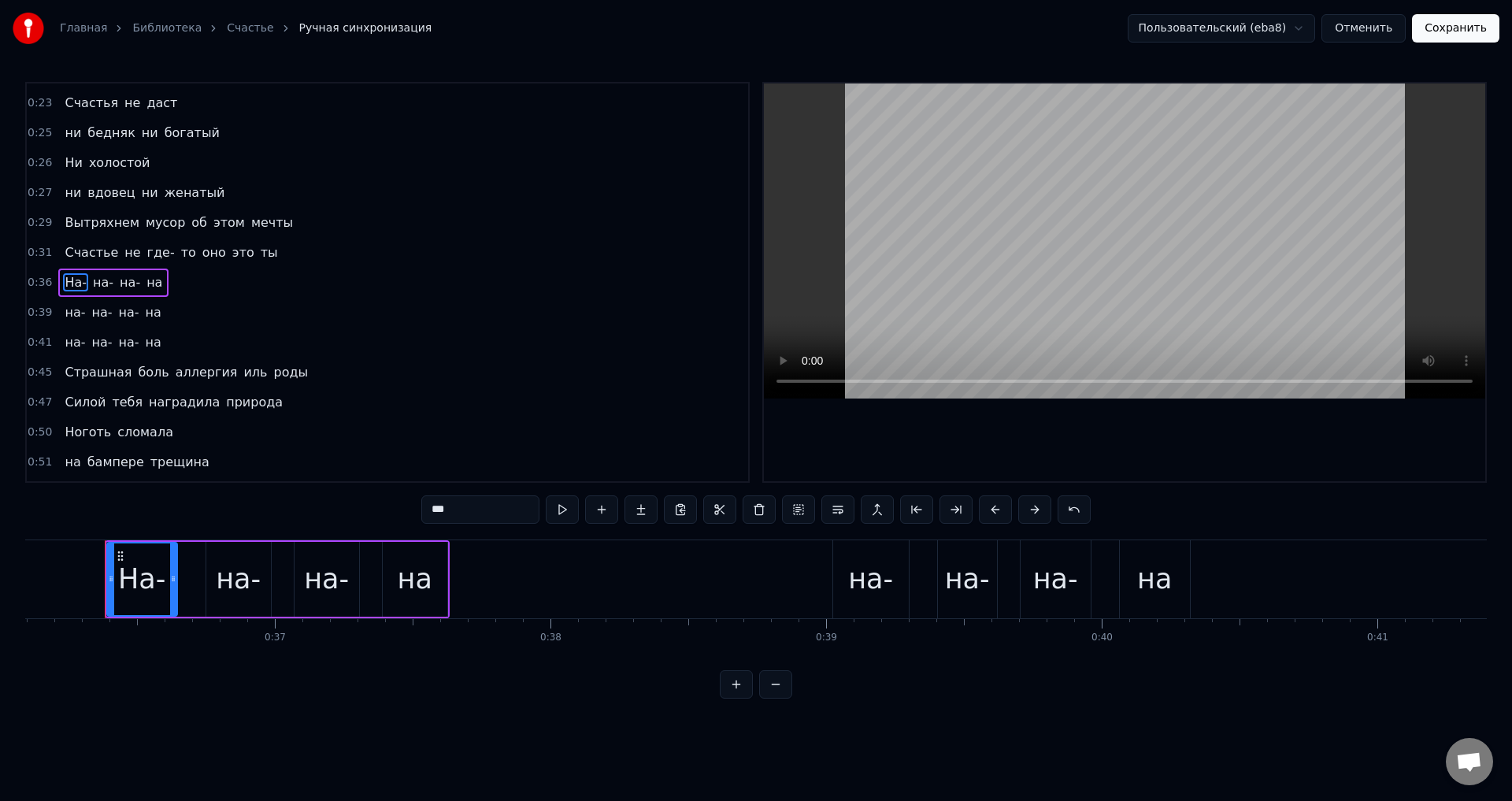
scroll to position [145, 0]
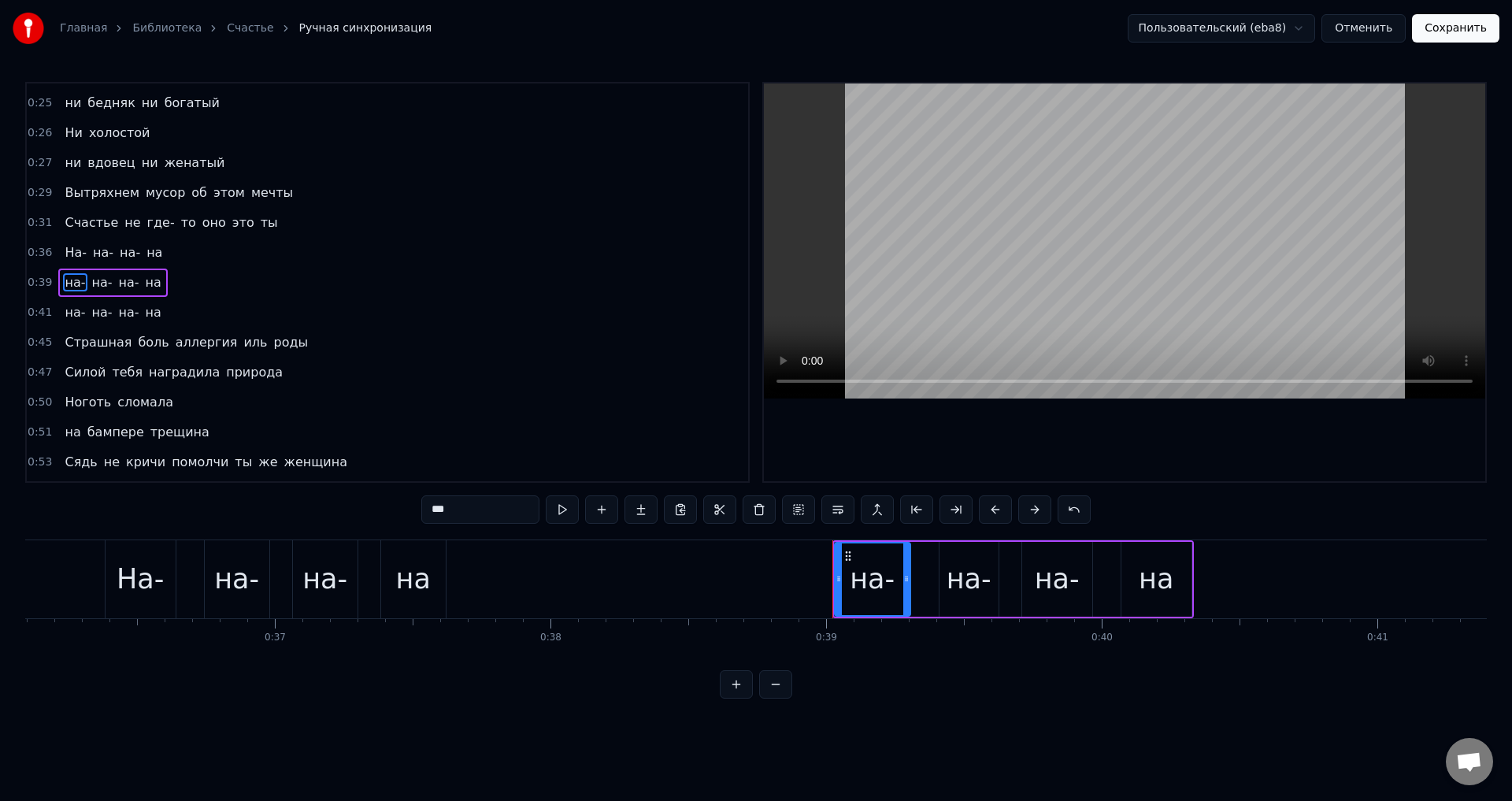
click at [430, 513] on input "***" at bounding box center [480, 509] width 118 height 29
click at [68, 310] on span "на-" at bounding box center [75, 312] width 24 height 18
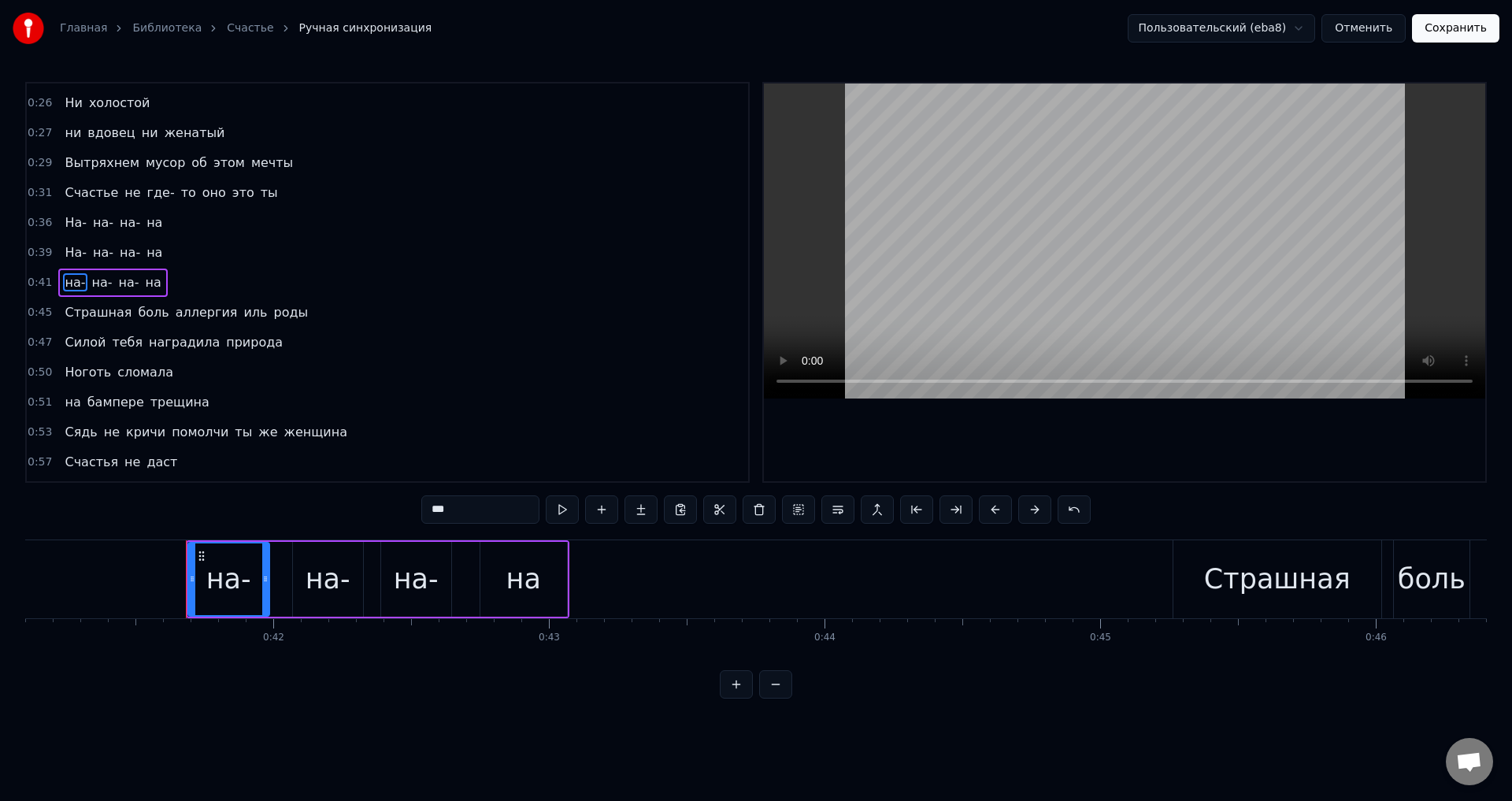
scroll to position [0, 11408]
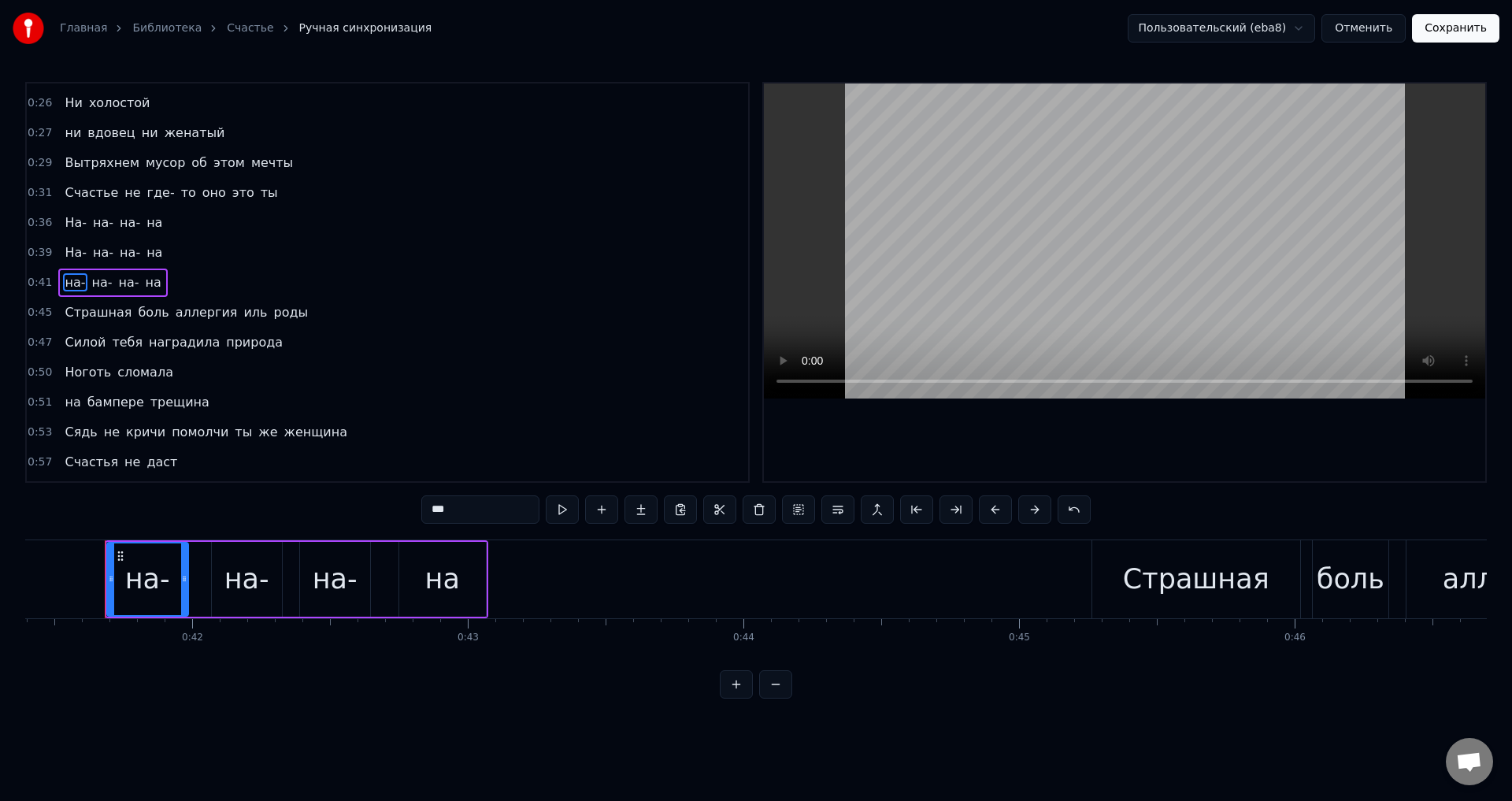
drag, startPoint x: 436, startPoint y: 509, endPoint x: 428, endPoint y: 511, distance: 8.2
click at [430, 510] on input "***" at bounding box center [480, 509] width 118 height 29
type input "***"
click at [110, 419] on div "Сядь не кричи помолчи ты же женщина" at bounding box center [206, 432] width 296 height 29
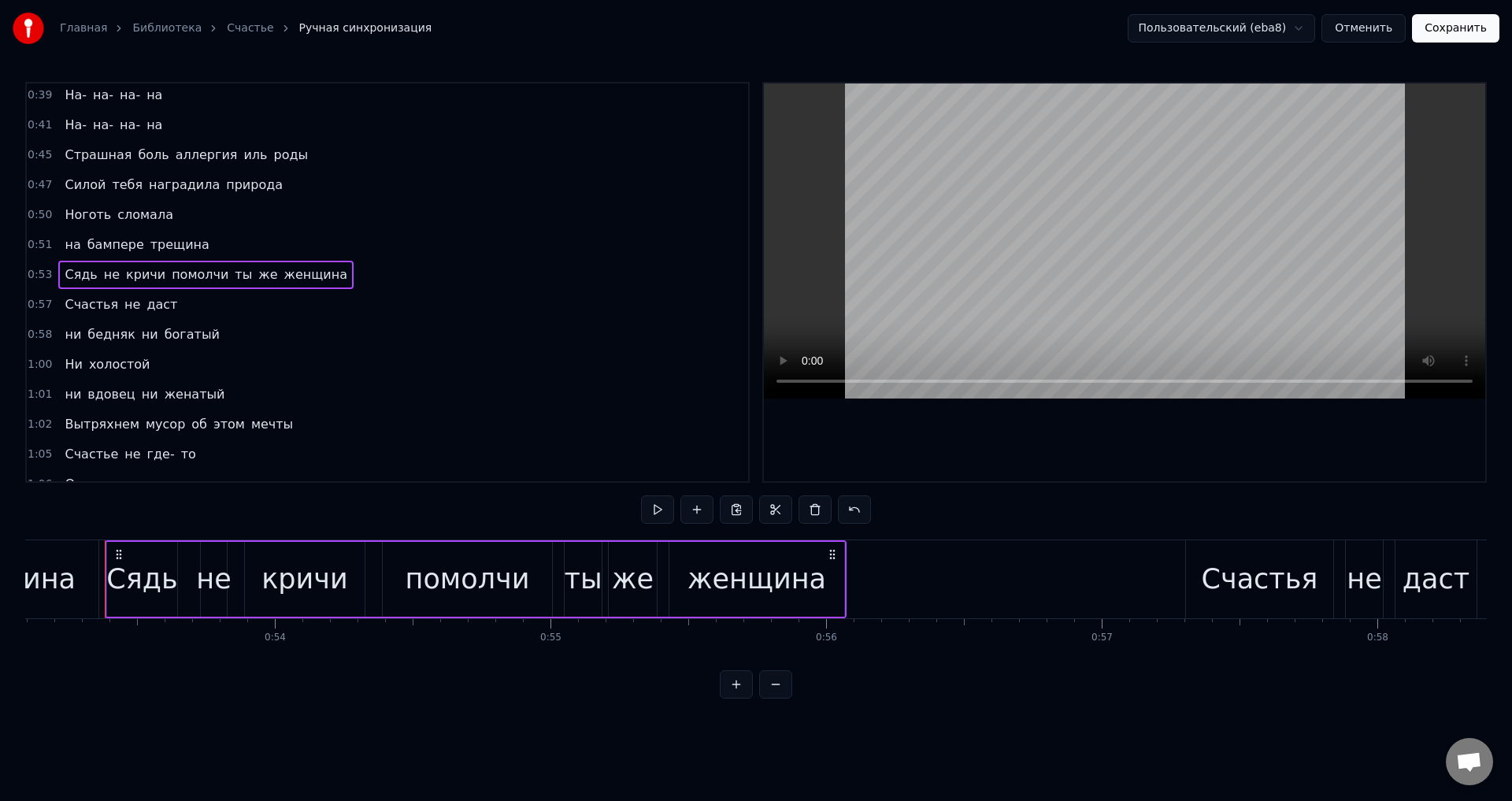
scroll to position [440, 0]
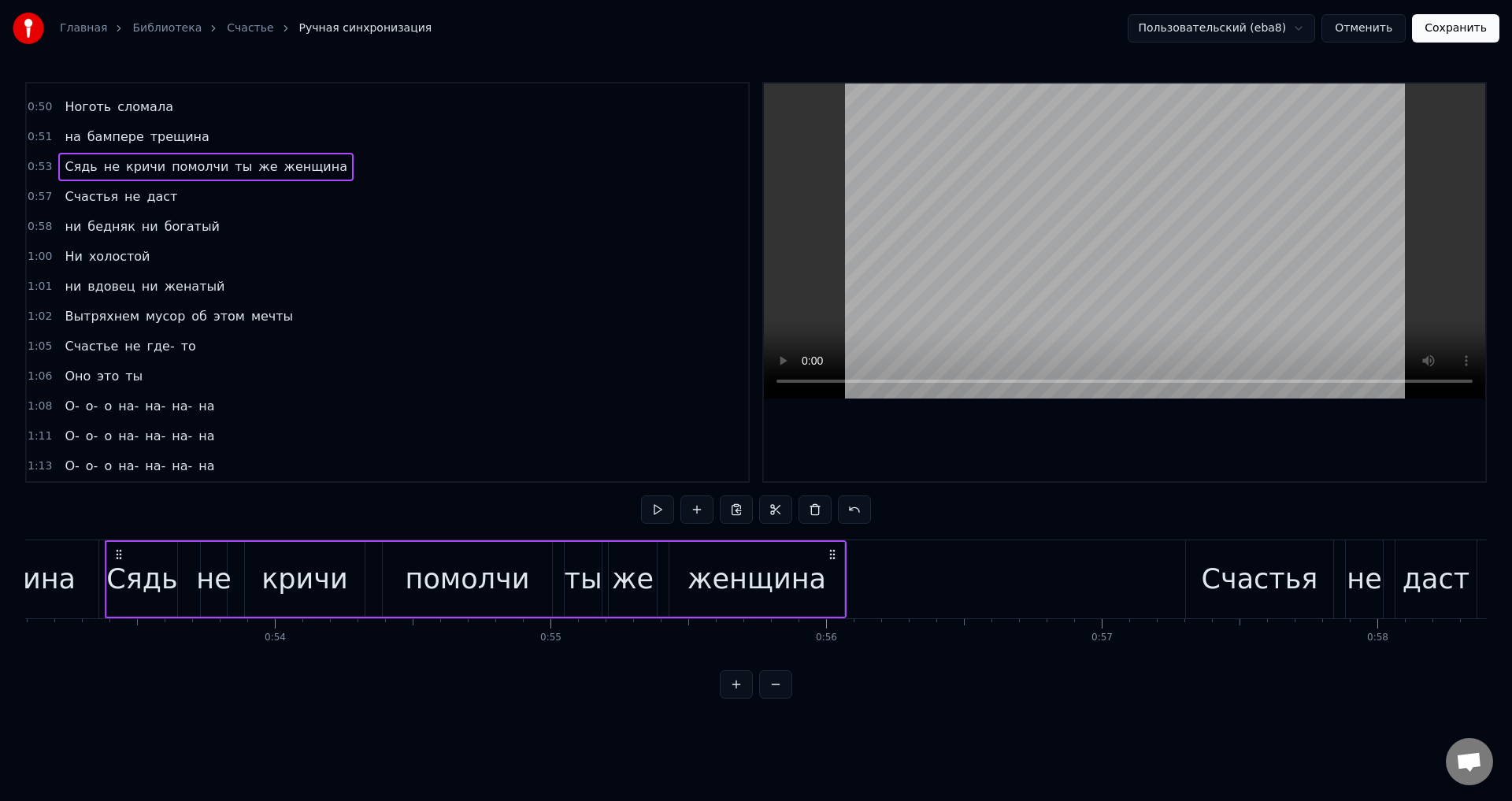
click at [67, 409] on span "О-" at bounding box center [71, 405] width 17 height 18
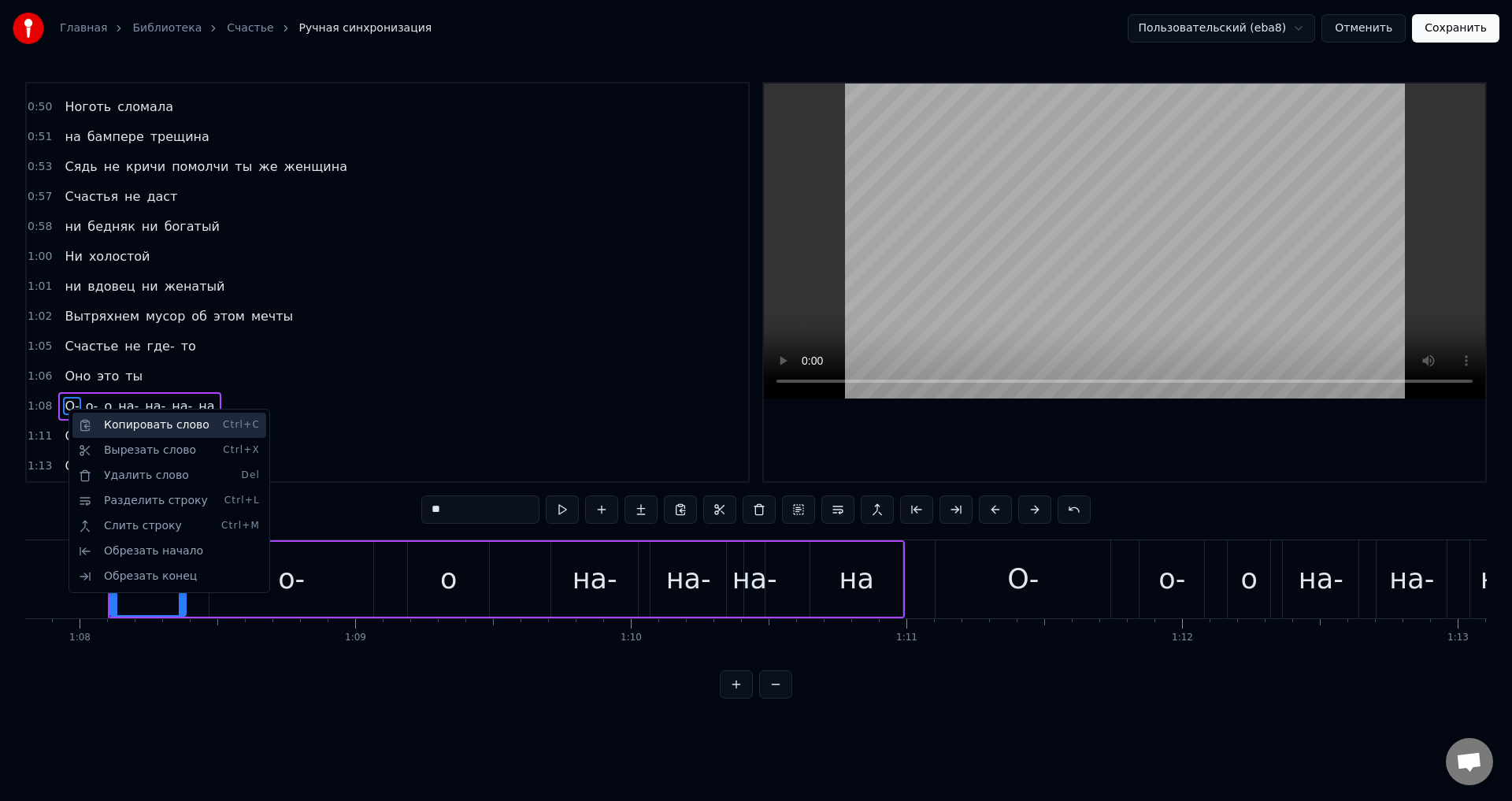
scroll to position [0, 18690]
click at [67, 404] on html "Главная Библиотека Счастье Ручная синхронизация Пользовательский (eba8) Отменит…" at bounding box center [756, 362] width 1512 height 724
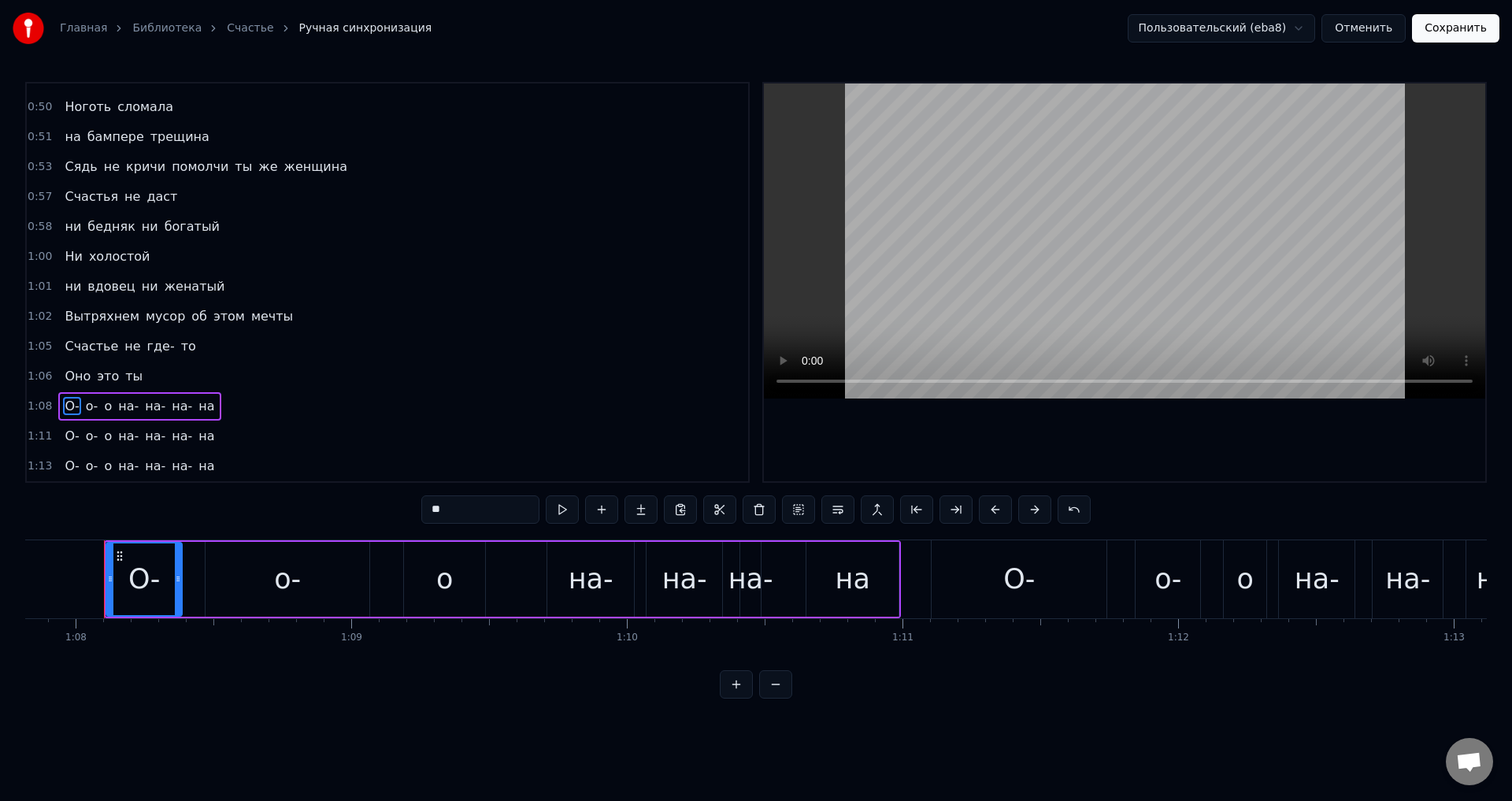
click at [142, 589] on div "О-" at bounding box center [144, 579] width 31 height 42
click at [758, 510] on button at bounding box center [759, 509] width 33 height 29
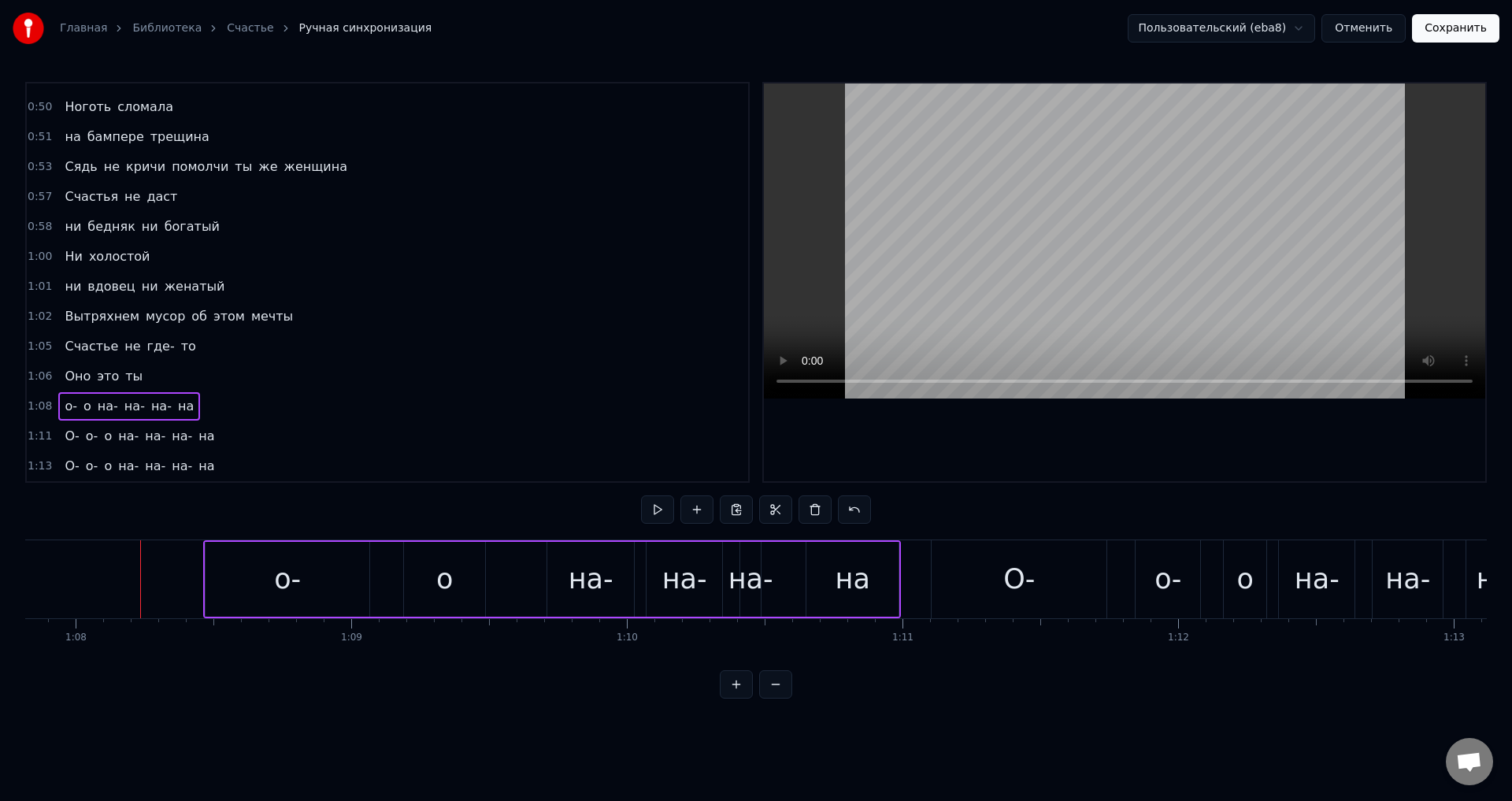
drag, startPoint x: 305, startPoint y: 574, endPoint x: 314, endPoint y: 574, distance: 9.0
click at [305, 574] on div "о-" at bounding box center [287, 579] width 164 height 75
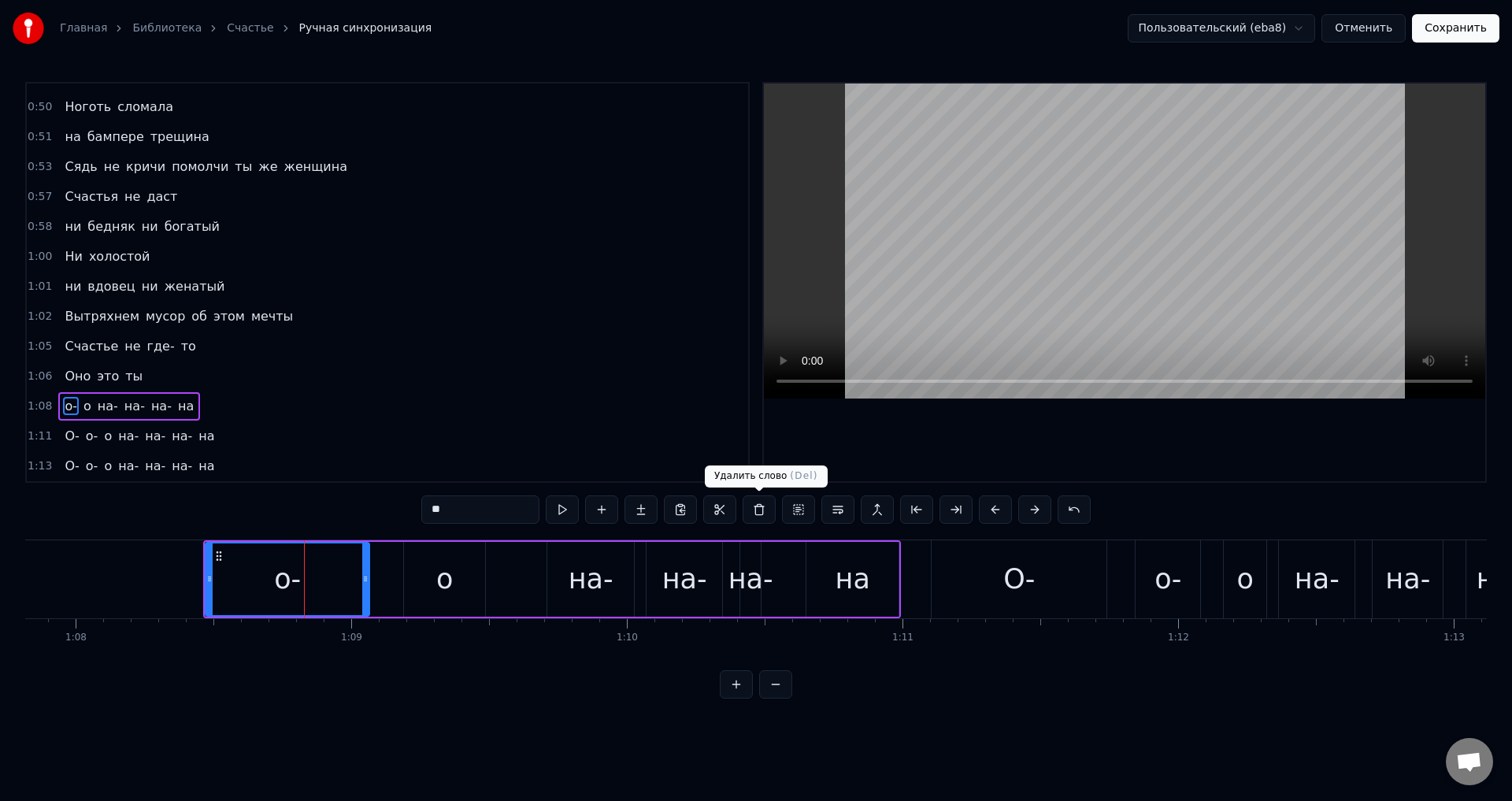
click at [749, 507] on button at bounding box center [759, 509] width 33 height 29
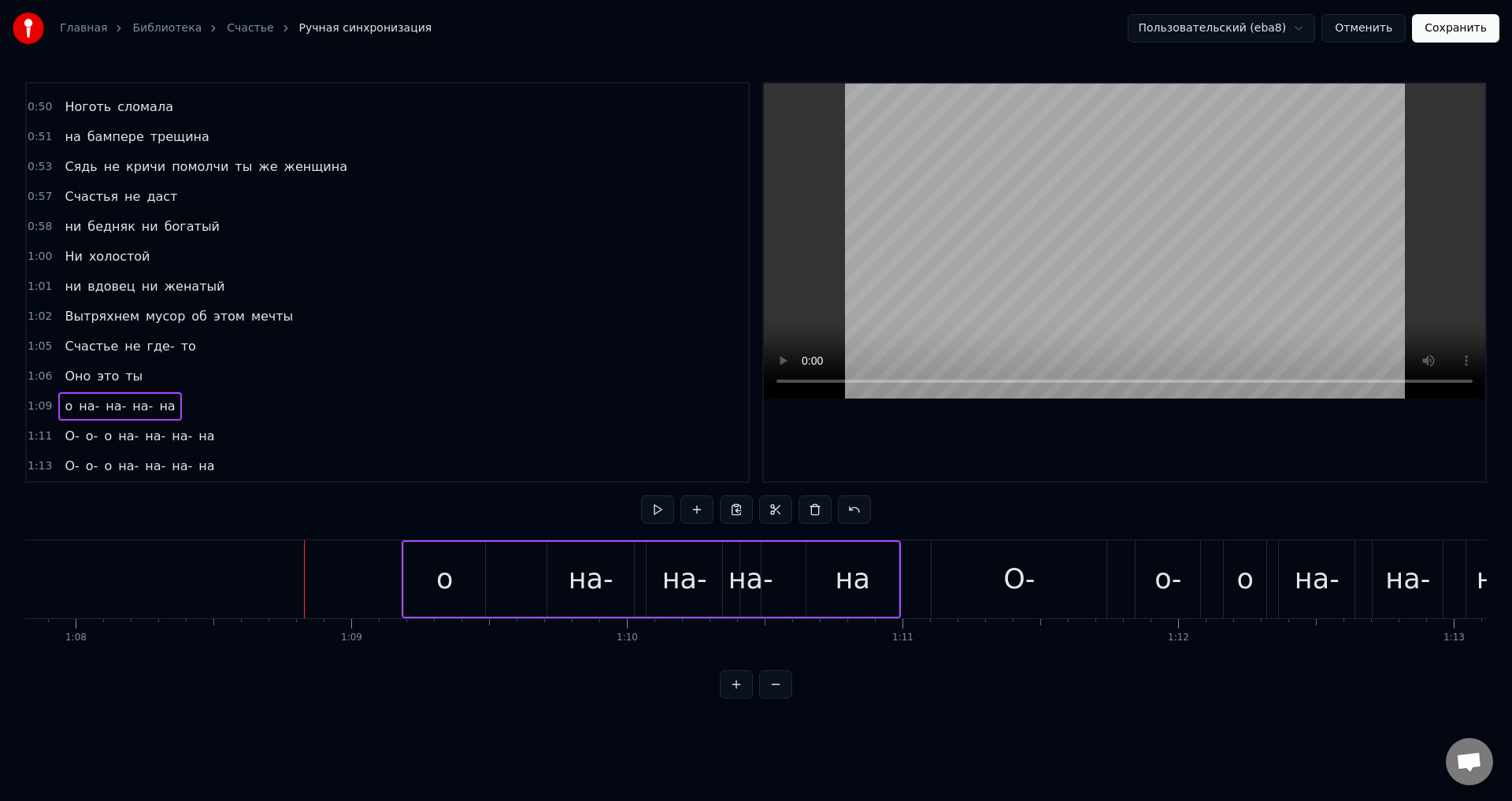
click at [447, 570] on div "о" at bounding box center [444, 579] width 16 height 42
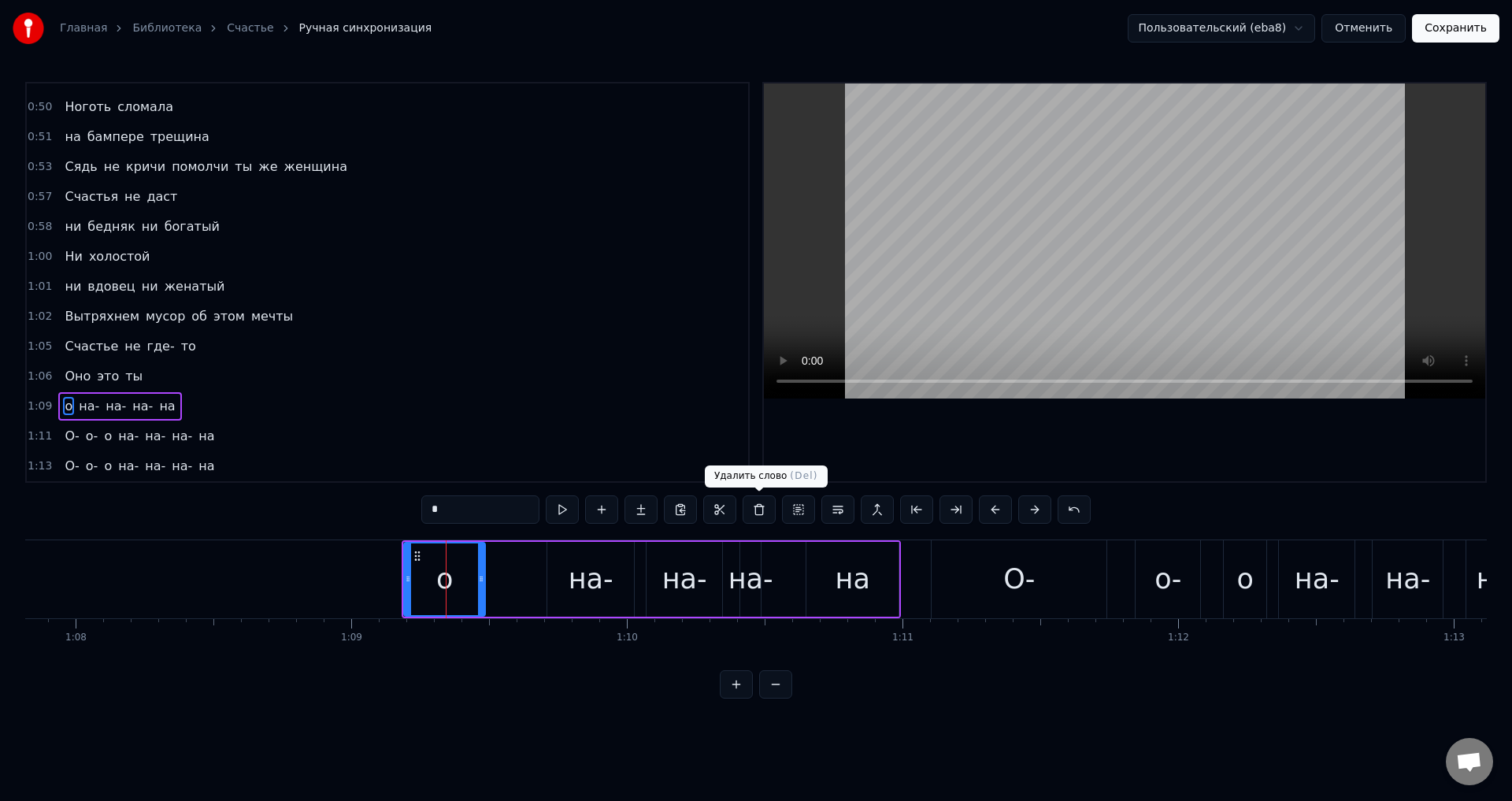
click at [763, 514] on button at bounding box center [759, 509] width 33 height 29
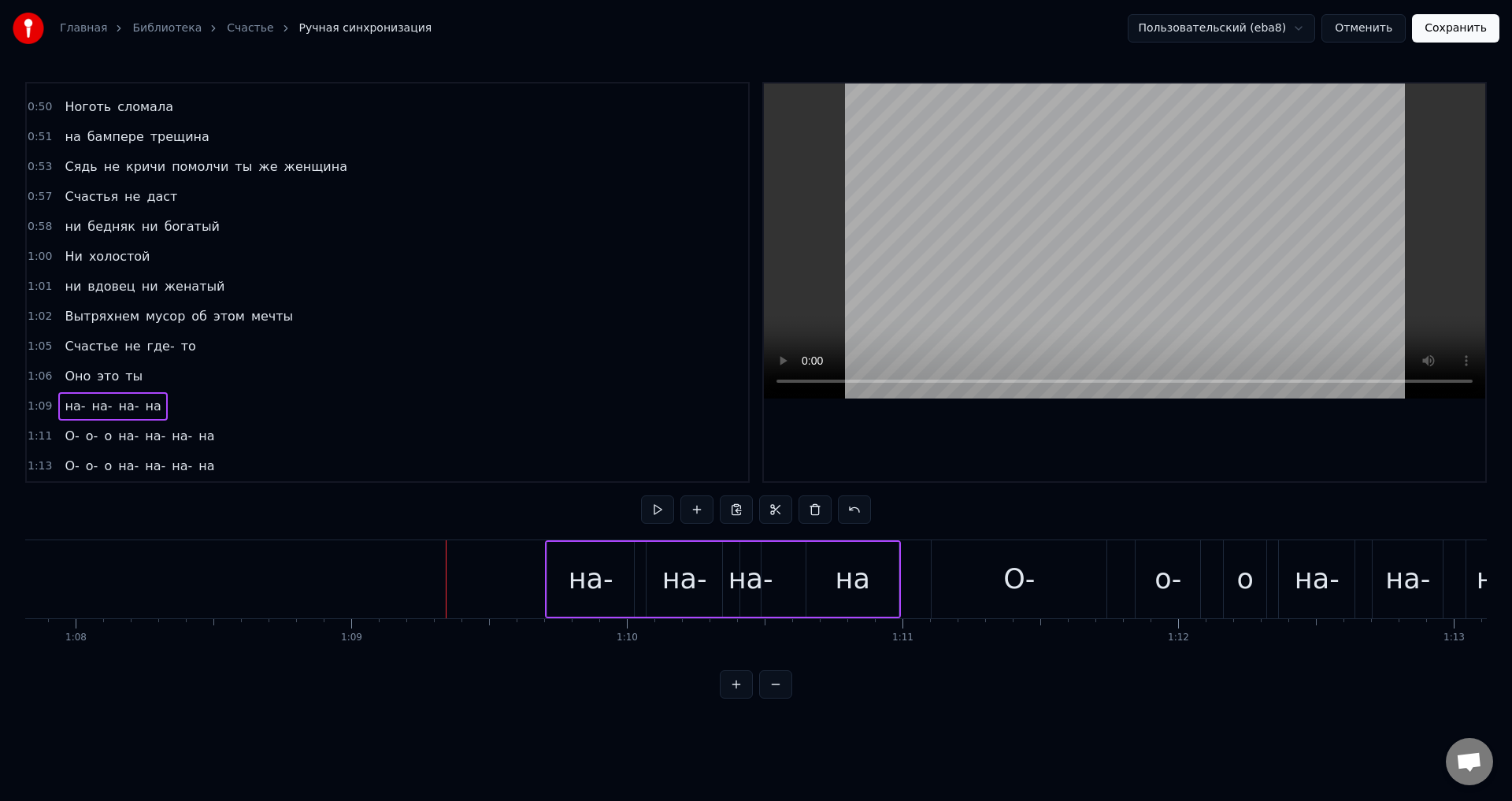
click at [576, 579] on div "на-" at bounding box center [591, 579] width 45 height 42
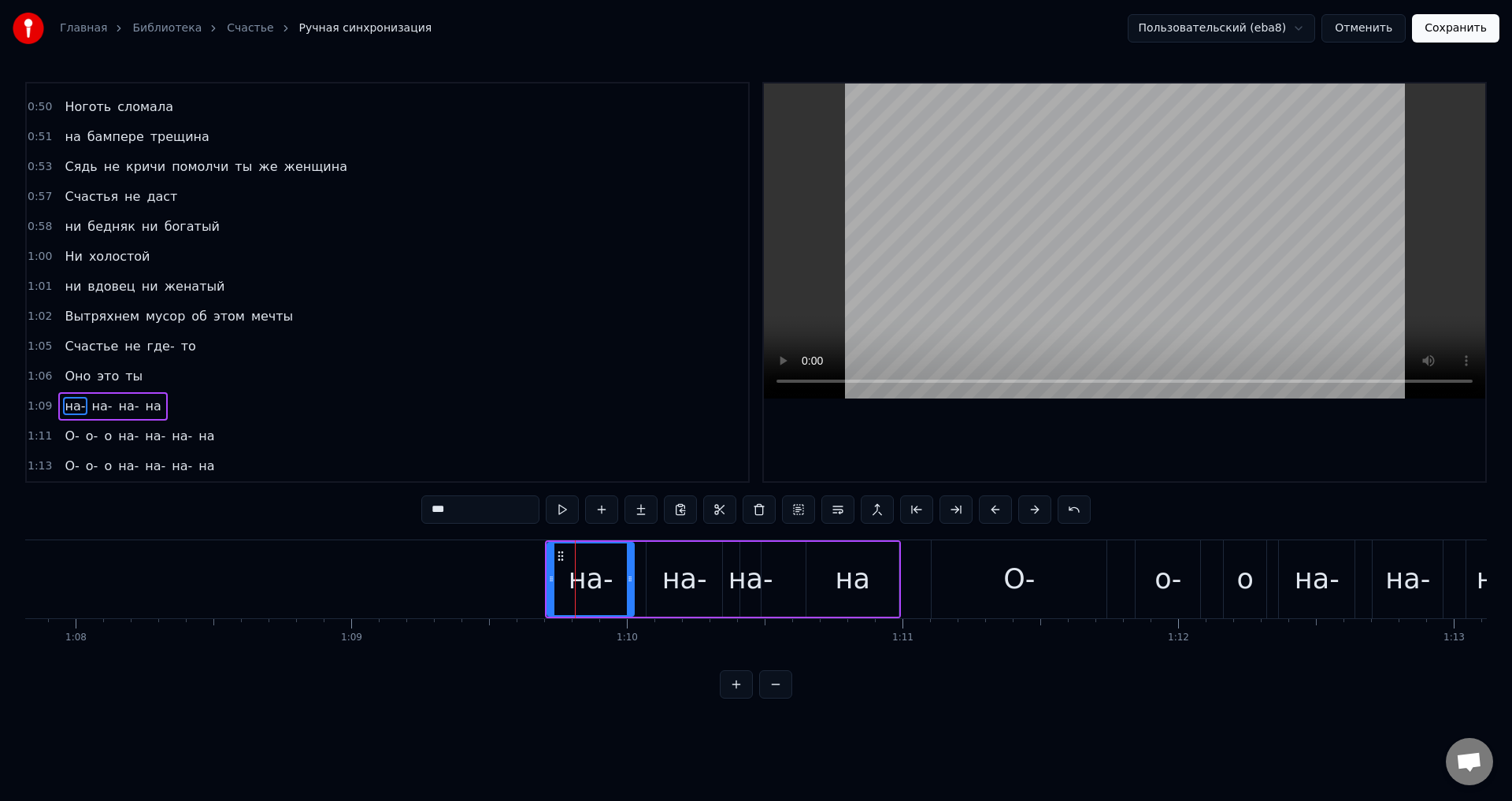
drag, startPoint x: 437, startPoint y: 512, endPoint x: 424, endPoint y: 511, distance: 13.0
click at [424, 511] on input "***" at bounding box center [480, 509] width 118 height 29
drag, startPoint x: 1002, startPoint y: 575, endPoint x: 987, endPoint y: 575, distance: 15.0
click at [1003, 575] on div "О-" at bounding box center [1019, 579] width 175 height 78
type input "**"
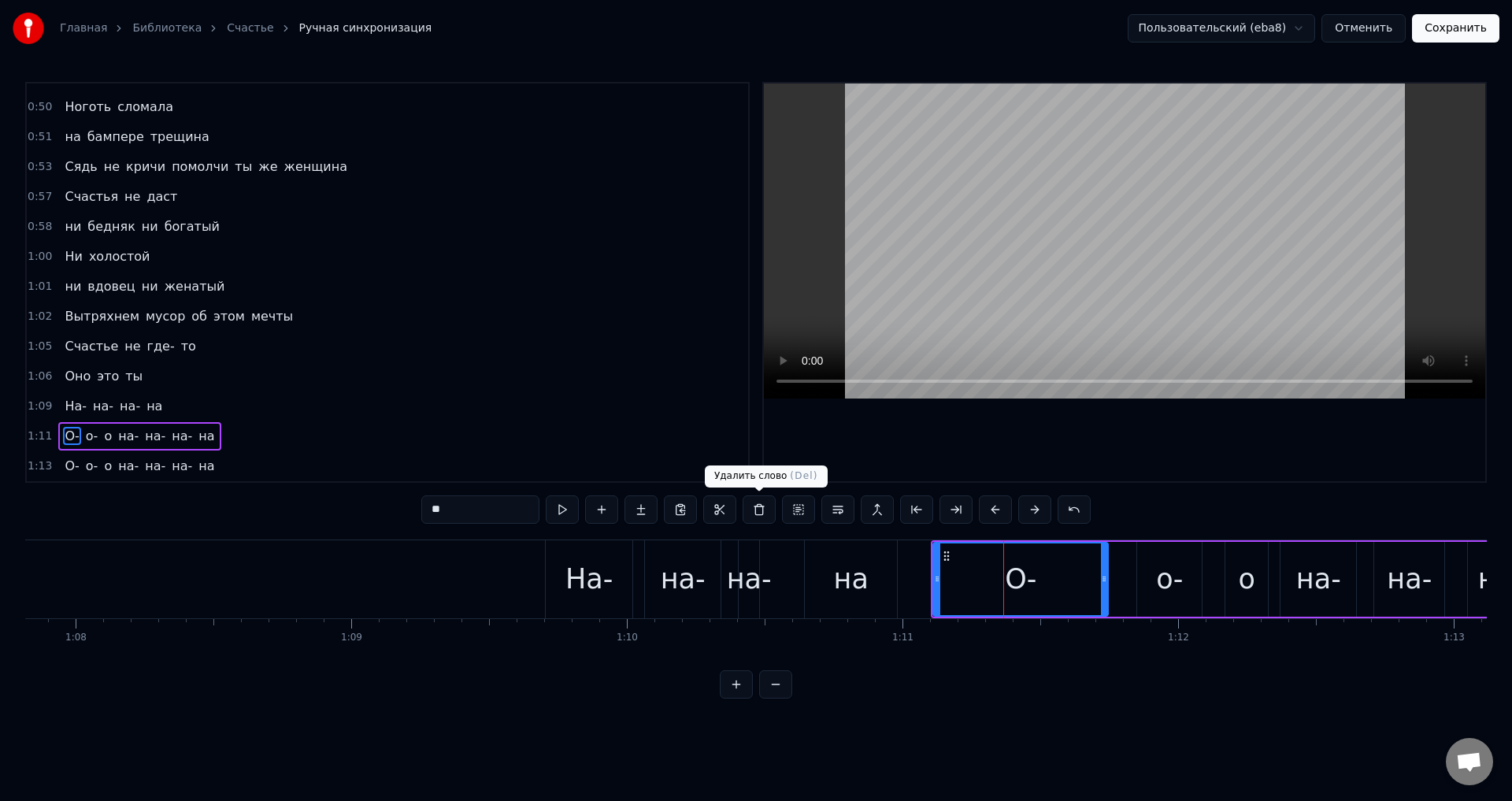
click at [762, 507] on button at bounding box center [759, 509] width 33 height 29
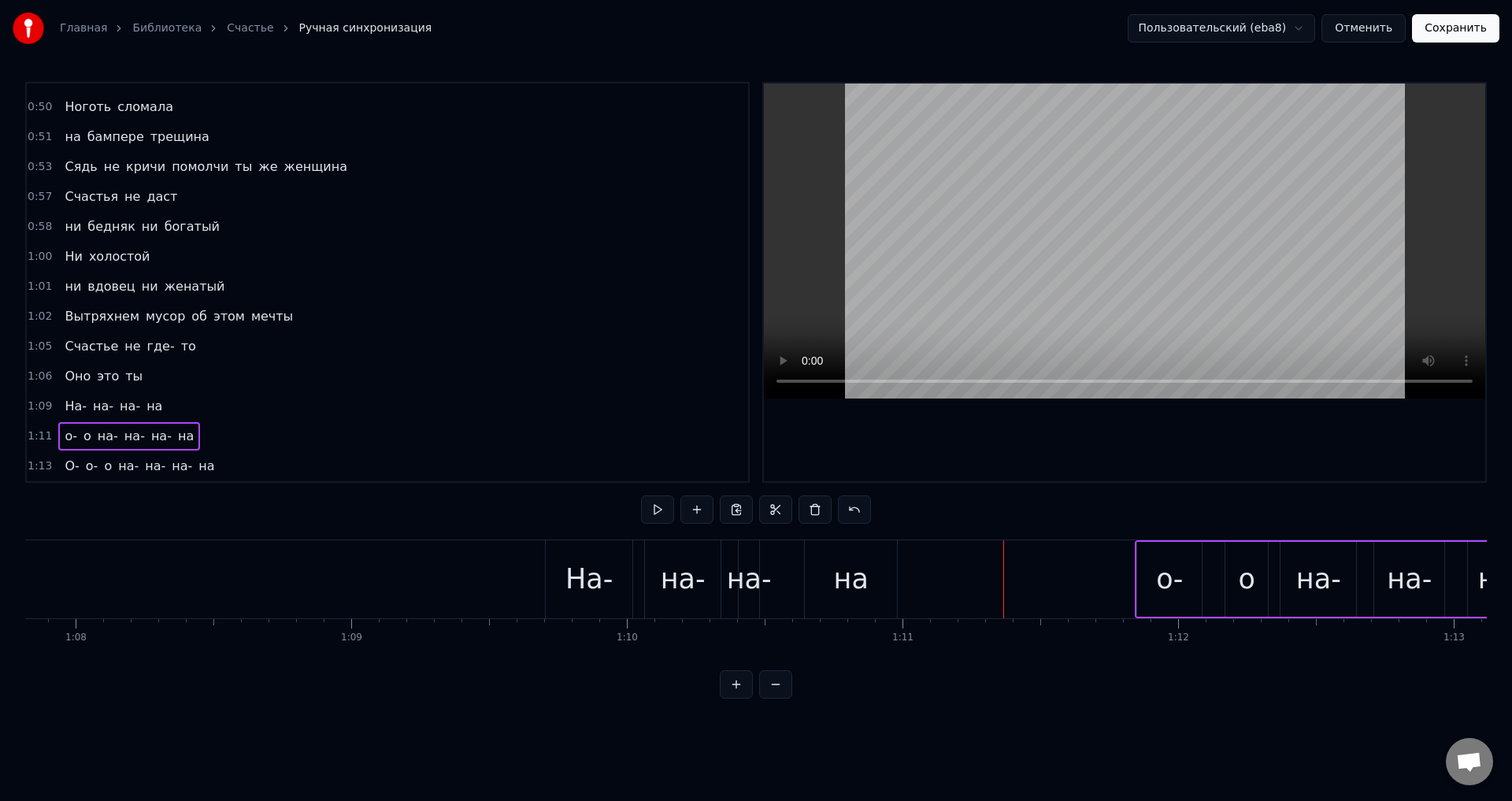
click at [1154, 589] on div "о-" at bounding box center [1169, 579] width 65 height 75
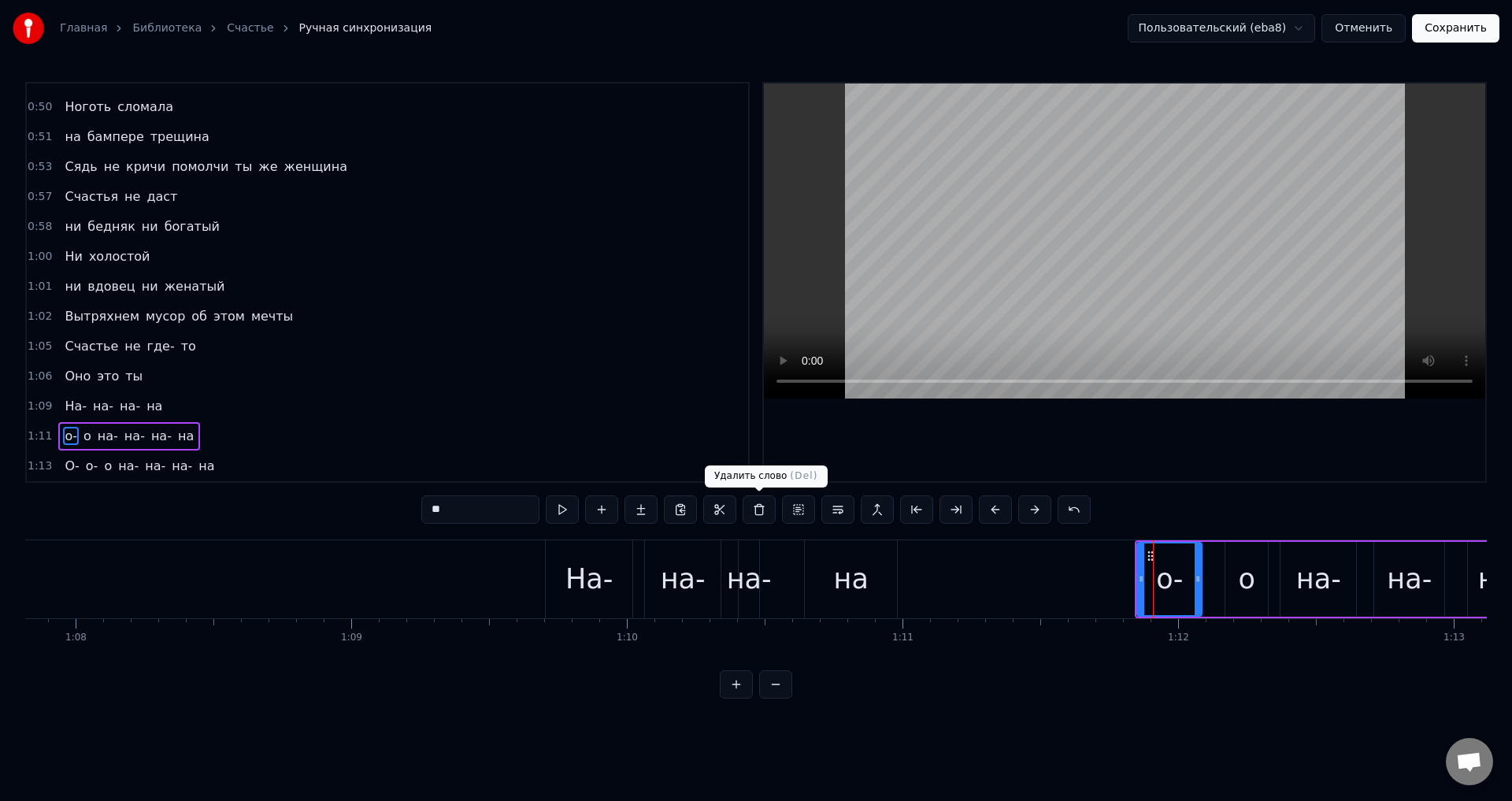
click at [755, 512] on button at bounding box center [759, 509] width 33 height 29
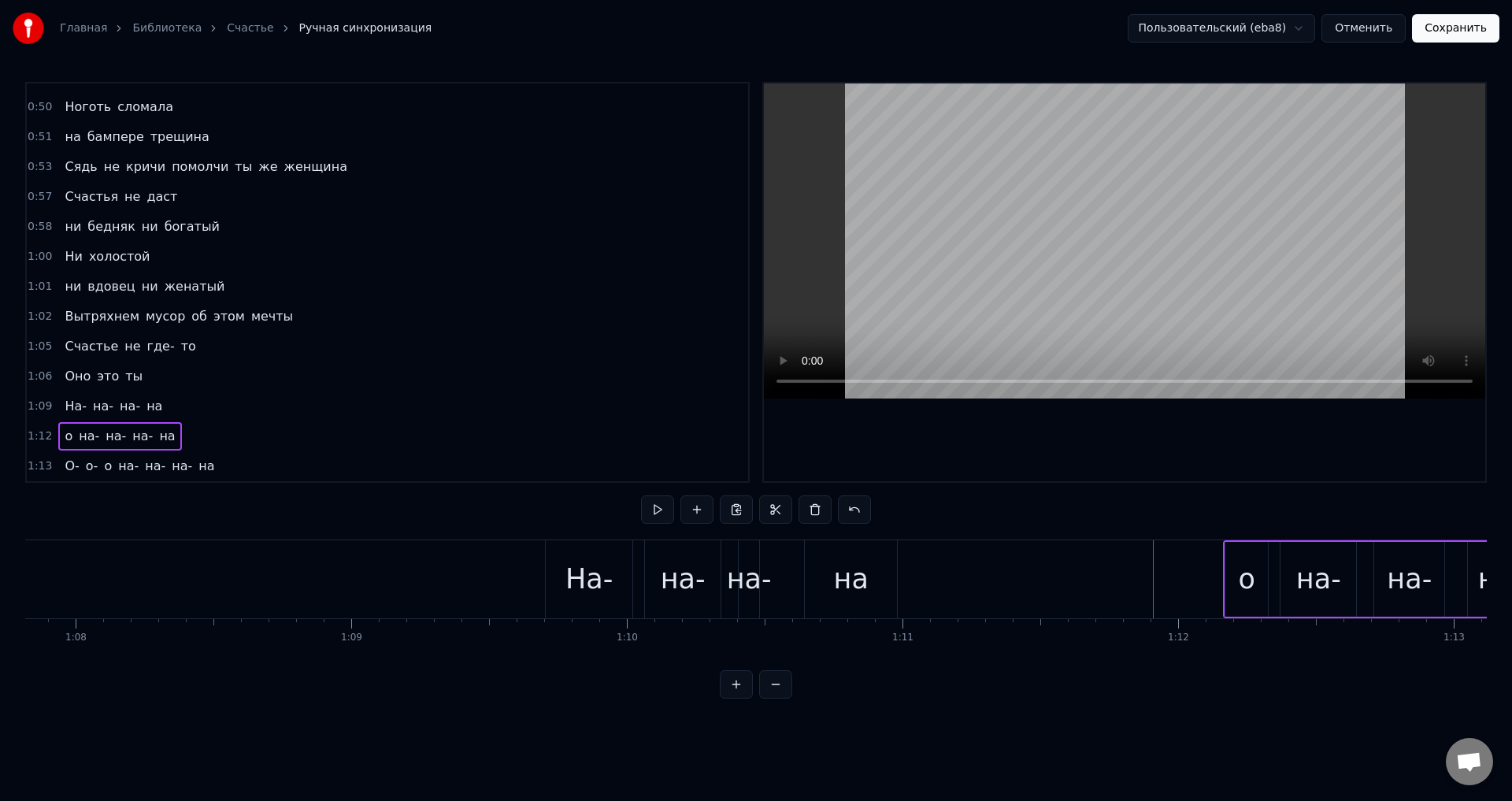
click at [1244, 597] on div "о" at bounding box center [1247, 579] width 16 height 42
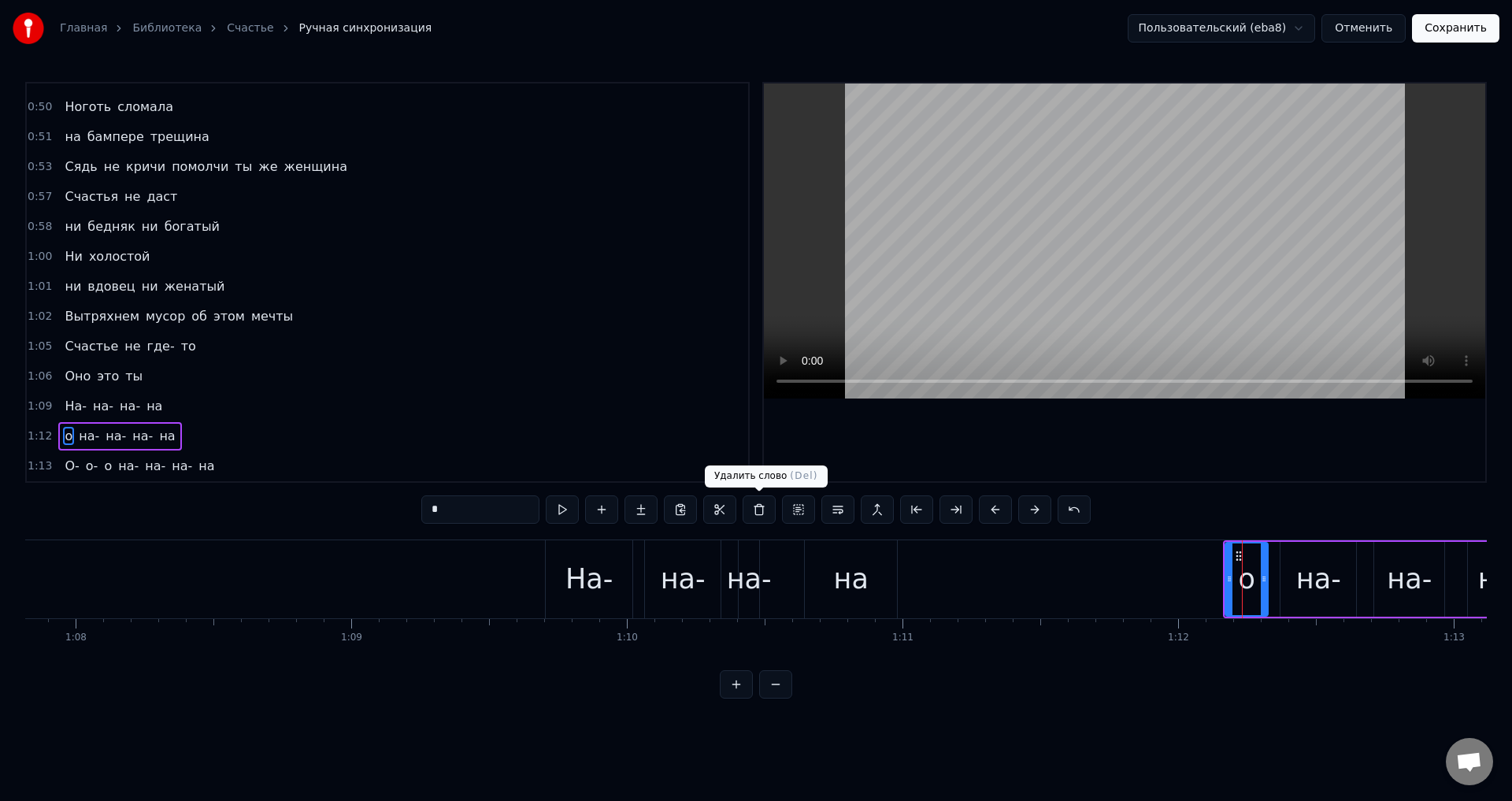
click at [757, 511] on button at bounding box center [759, 509] width 33 height 29
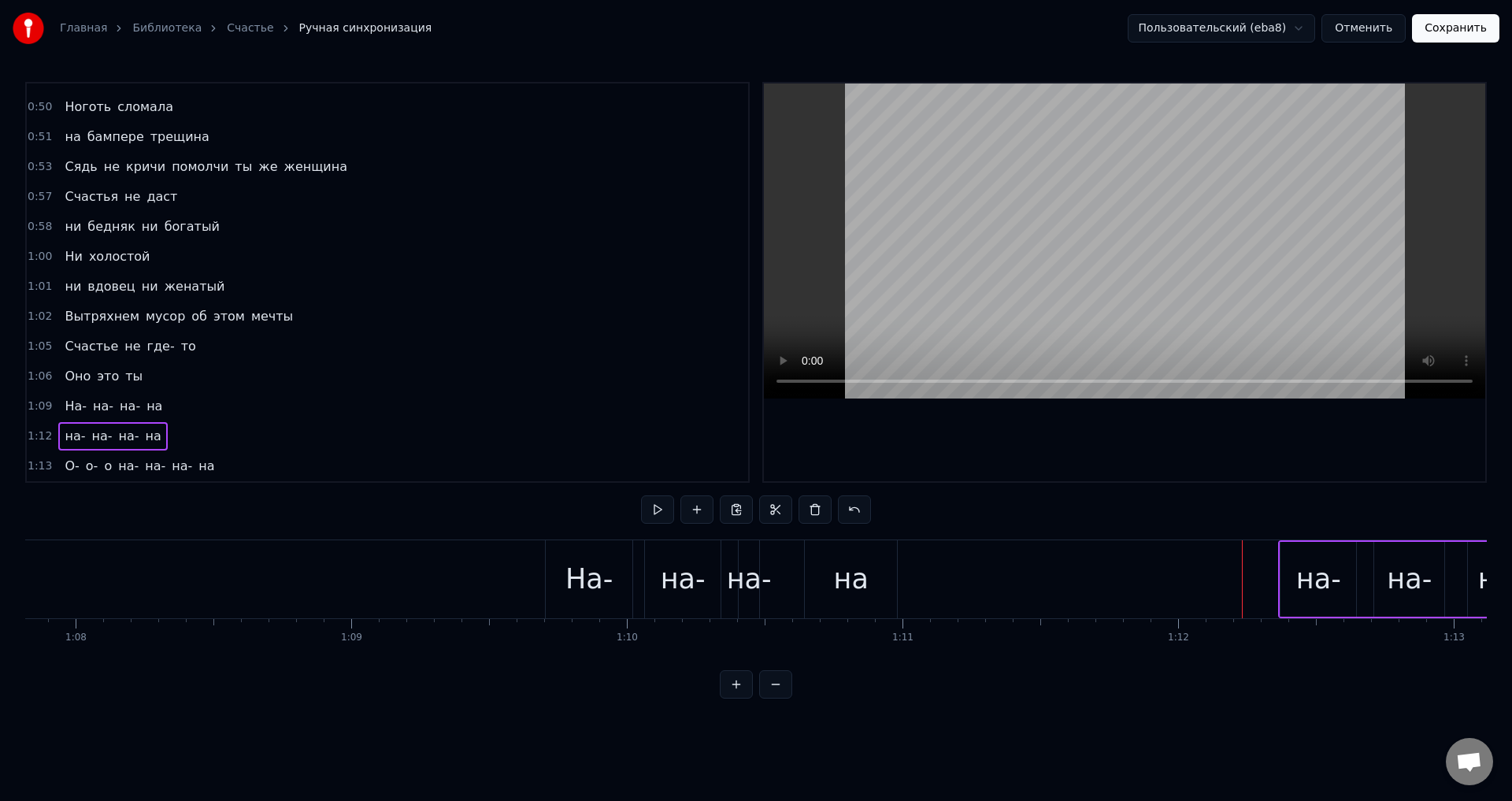
click at [1316, 574] on div "на-" at bounding box center [1318, 579] width 45 height 42
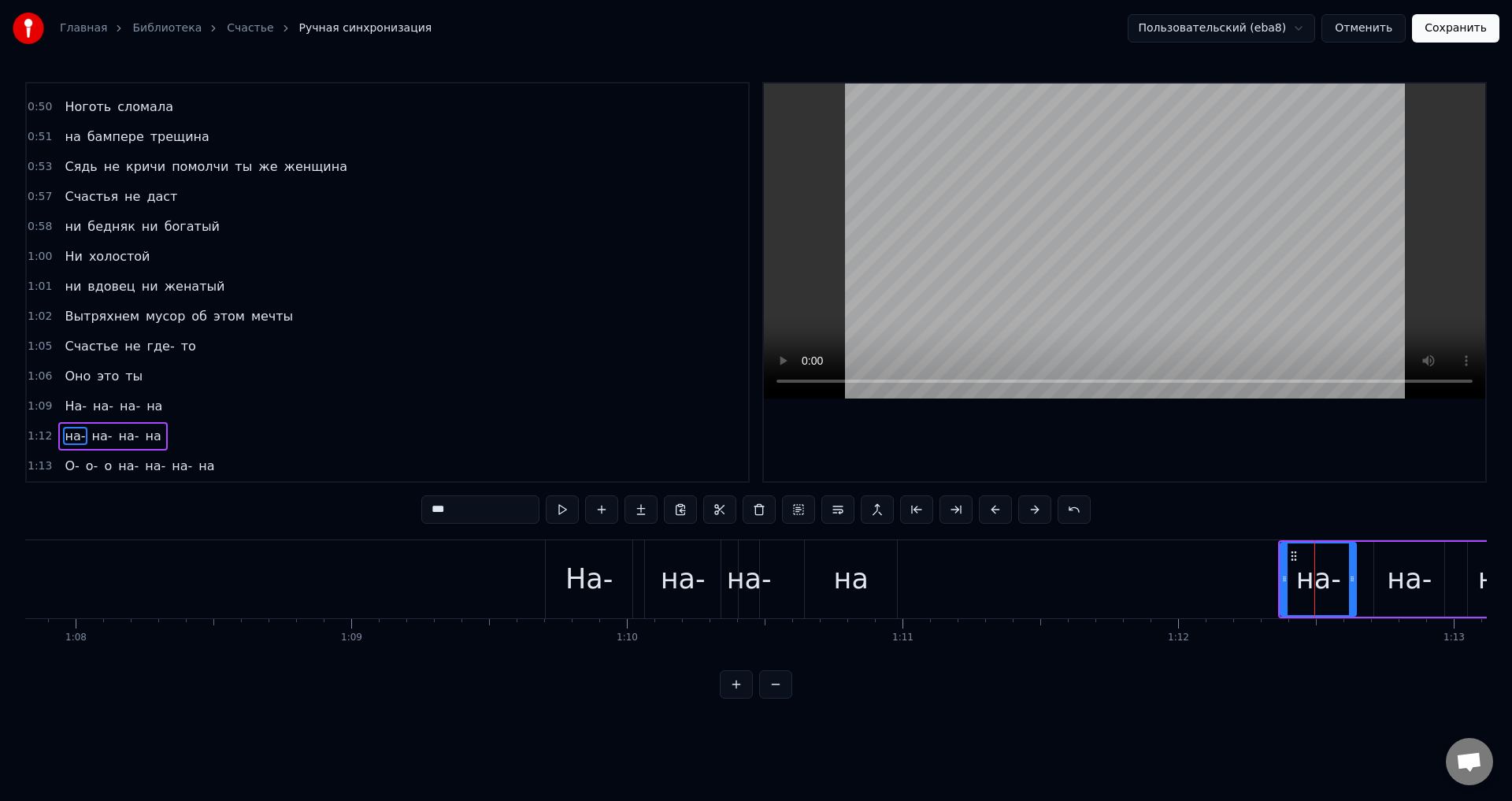
drag, startPoint x: 438, startPoint y: 508, endPoint x: 422, endPoint y: 513, distance: 16.8
click at [424, 512] on input "***" at bounding box center [480, 509] width 118 height 29
click at [63, 465] on span "О-" at bounding box center [71, 465] width 17 height 18
type input "**"
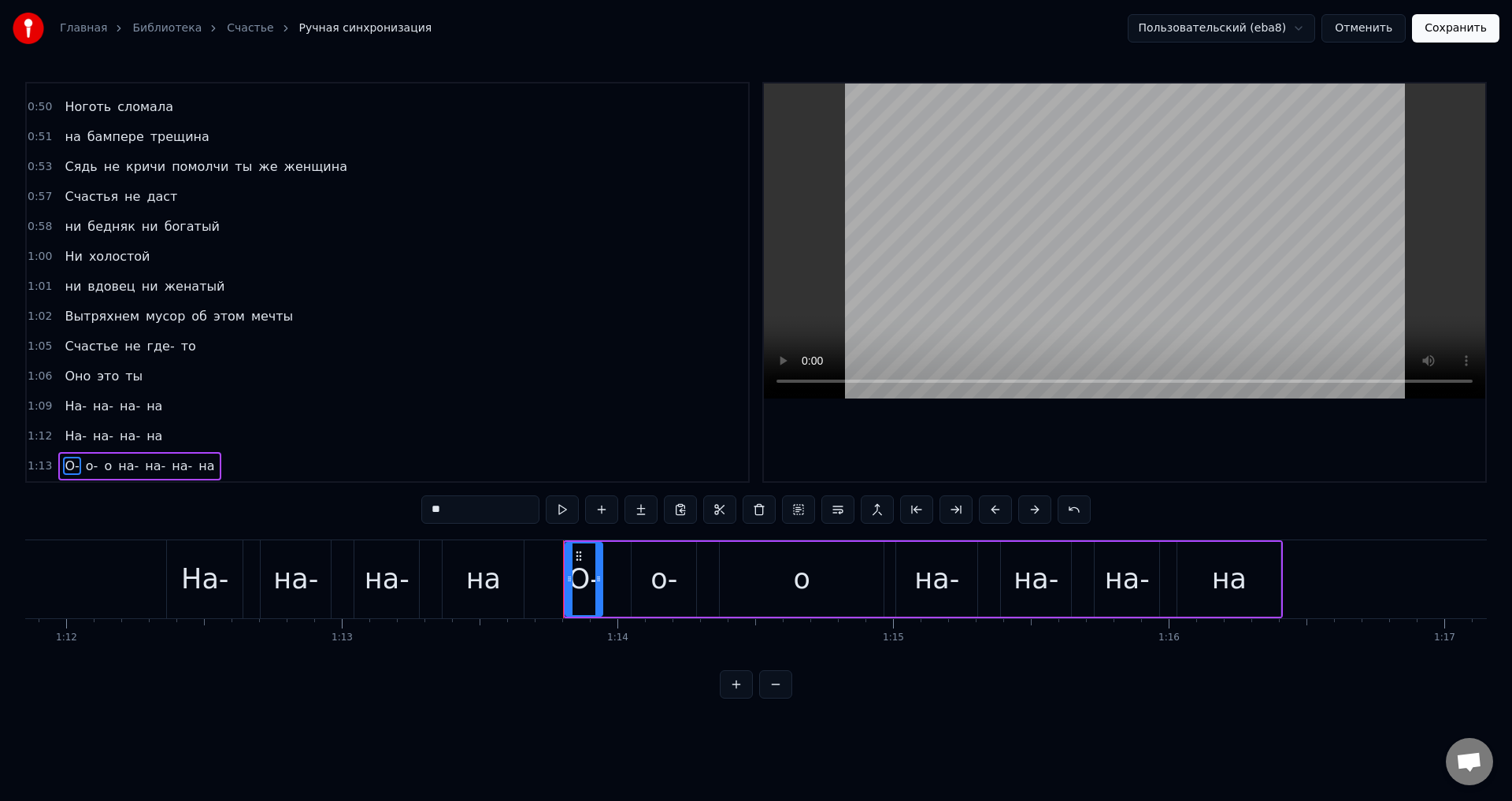
scroll to position [0, 20135]
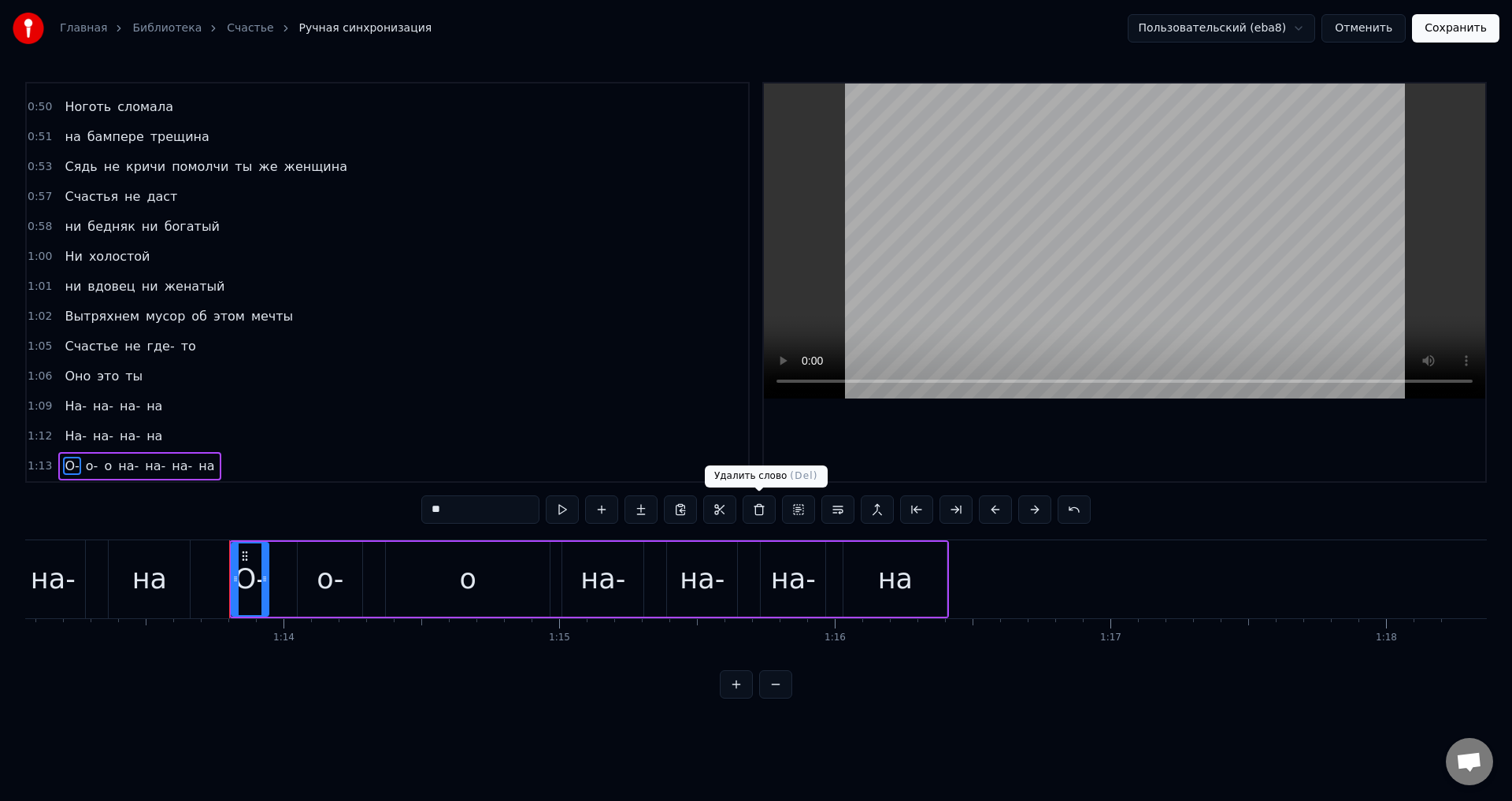
drag, startPoint x: 761, startPoint y: 511, endPoint x: 505, endPoint y: 591, distance: 268.2
click at [761, 512] on button at bounding box center [759, 509] width 33 height 29
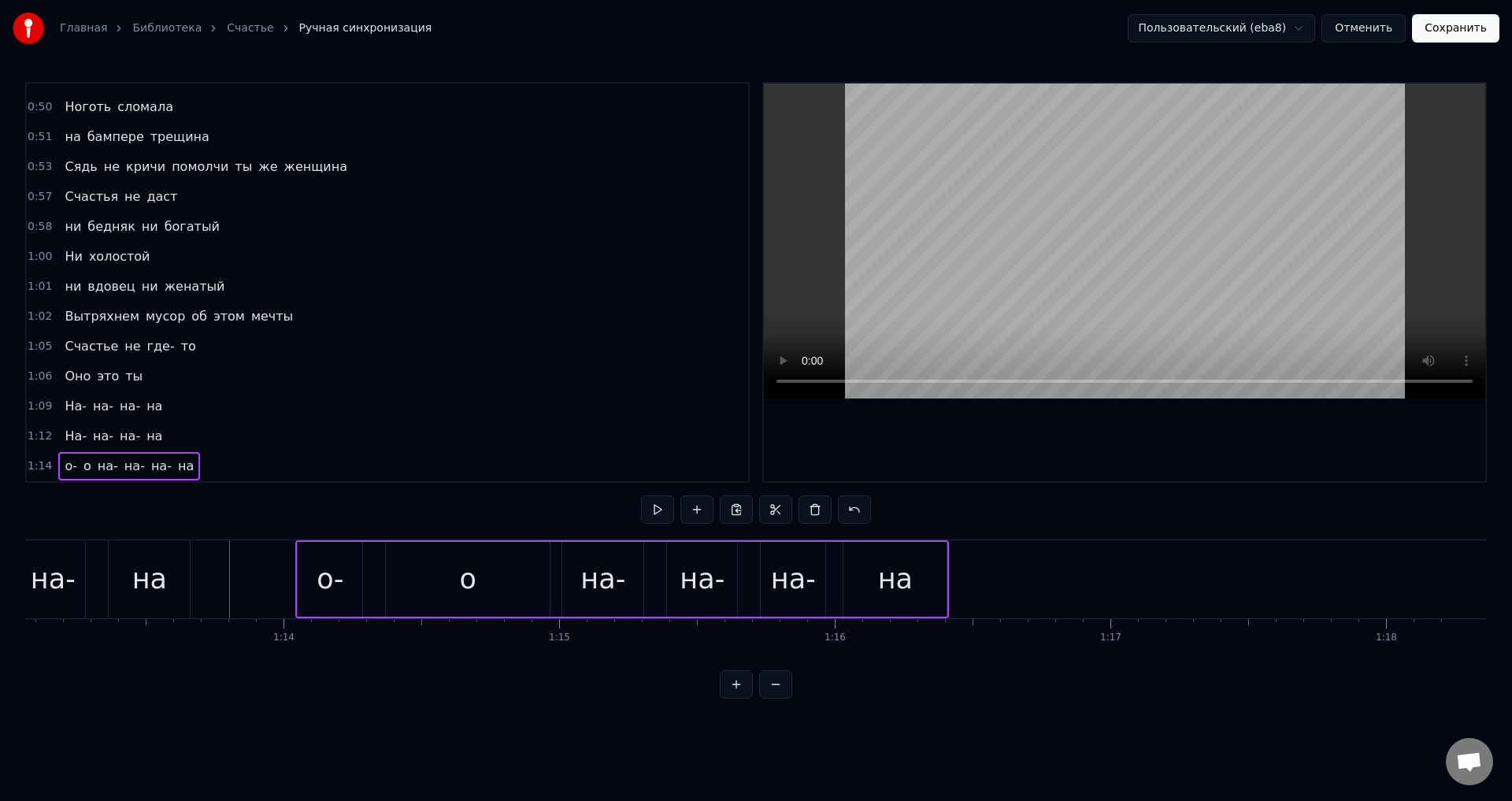
click at [341, 589] on div "о-" at bounding box center [330, 579] width 27 height 42
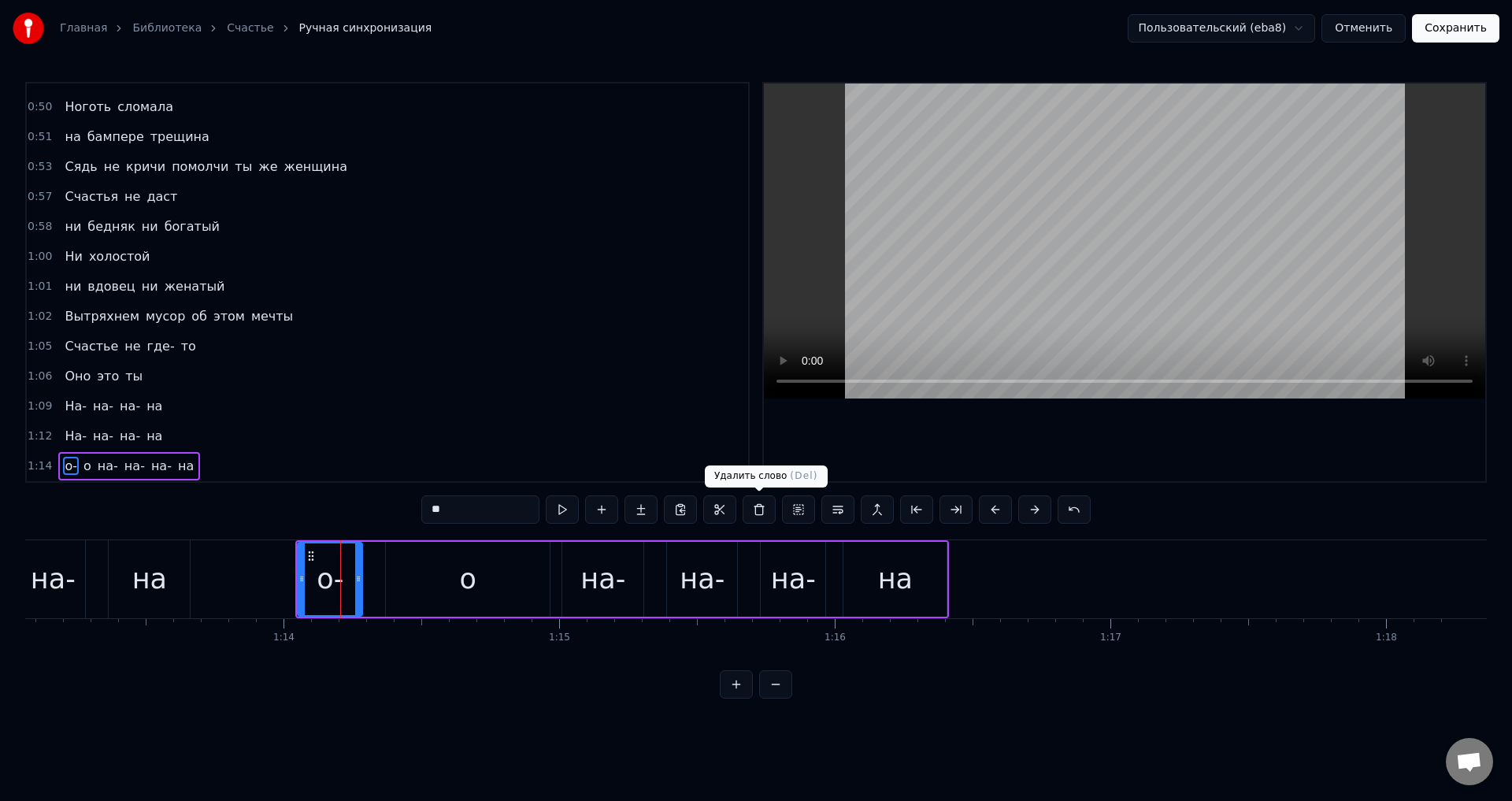
click at [761, 510] on button at bounding box center [759, 509] width 33 height 29
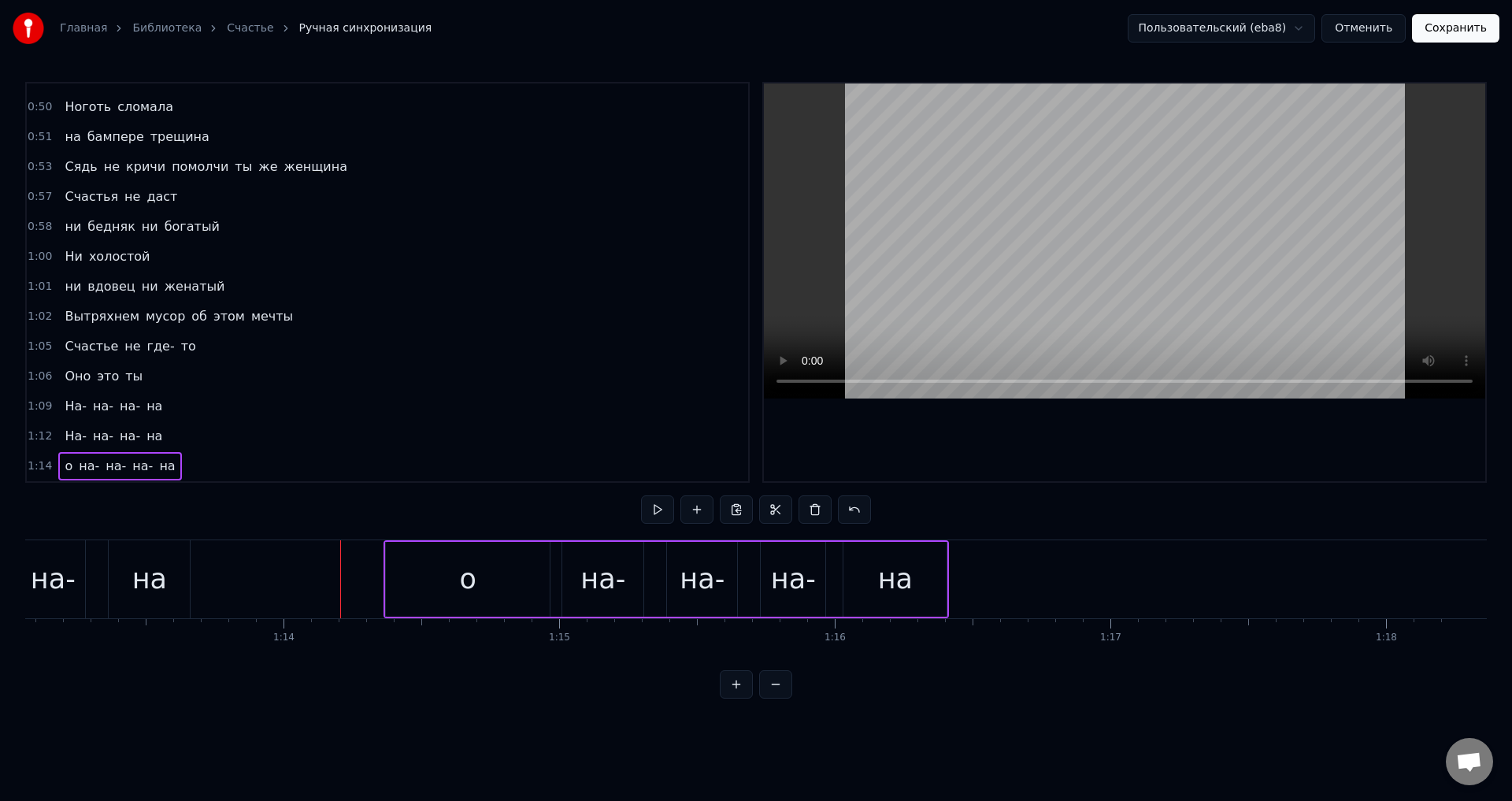
click at [471, 581] on div "о" at bounding box center [468, 579] width 16 height 42
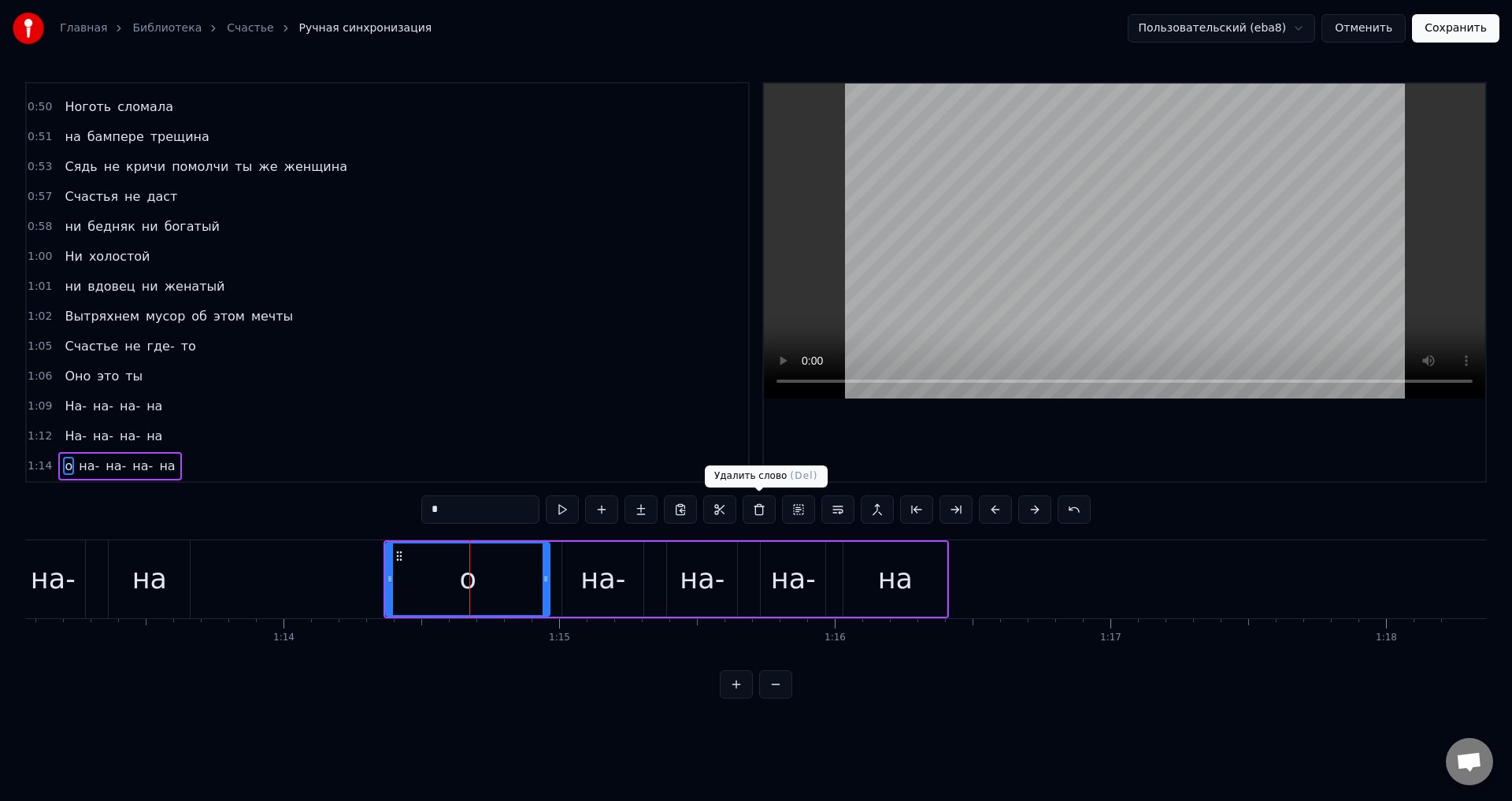
drag, startPoint x: 764, startPoint y: 509, endPoint x: 708, endPoint y: 535, distance: 61.7
click at [763, 508] on button at bounding box center [759, 509] width 33 height 29
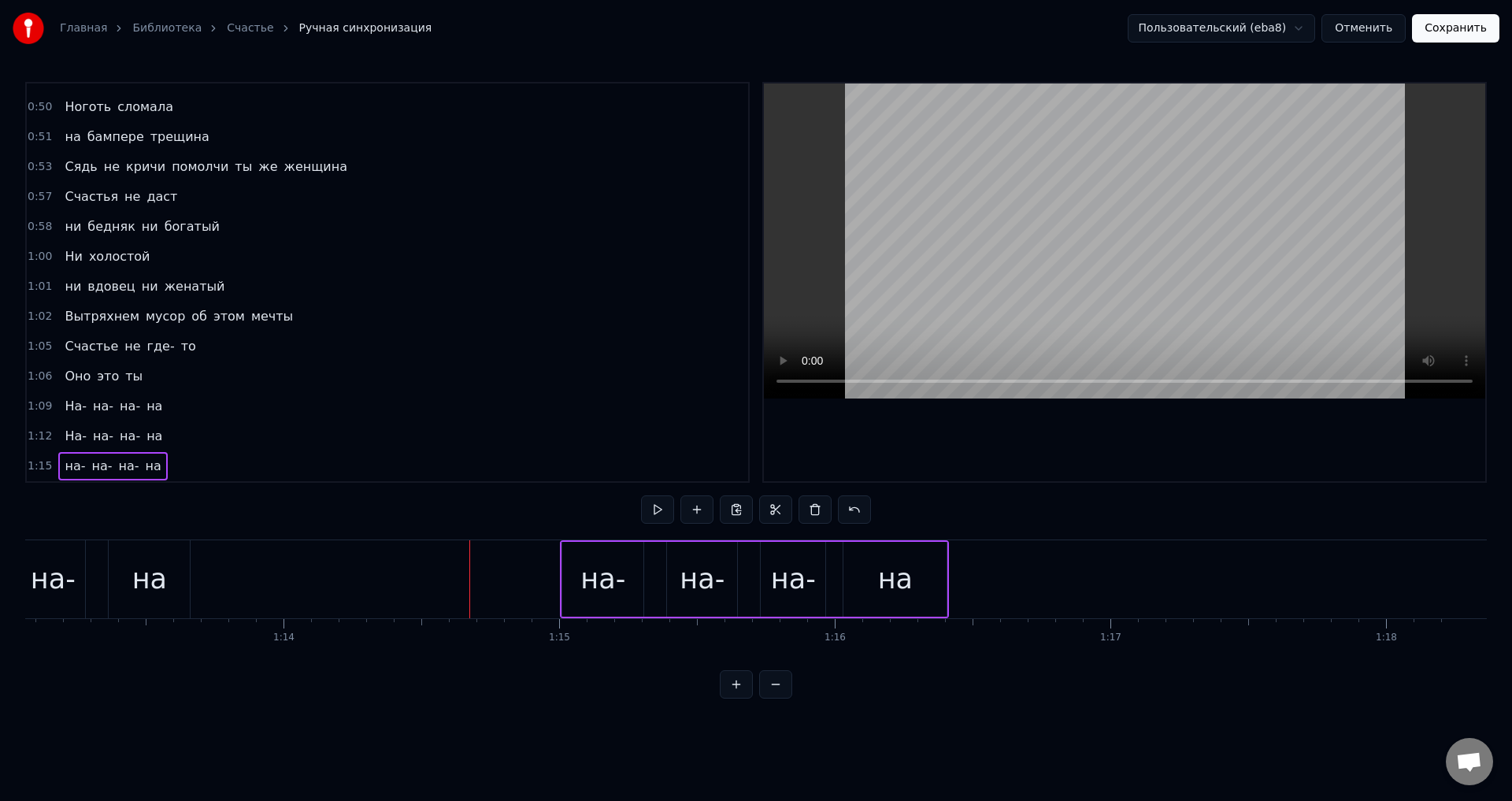
click at [589, 582] on div "на-" at bounding box center [603, 579] width 45 height 42
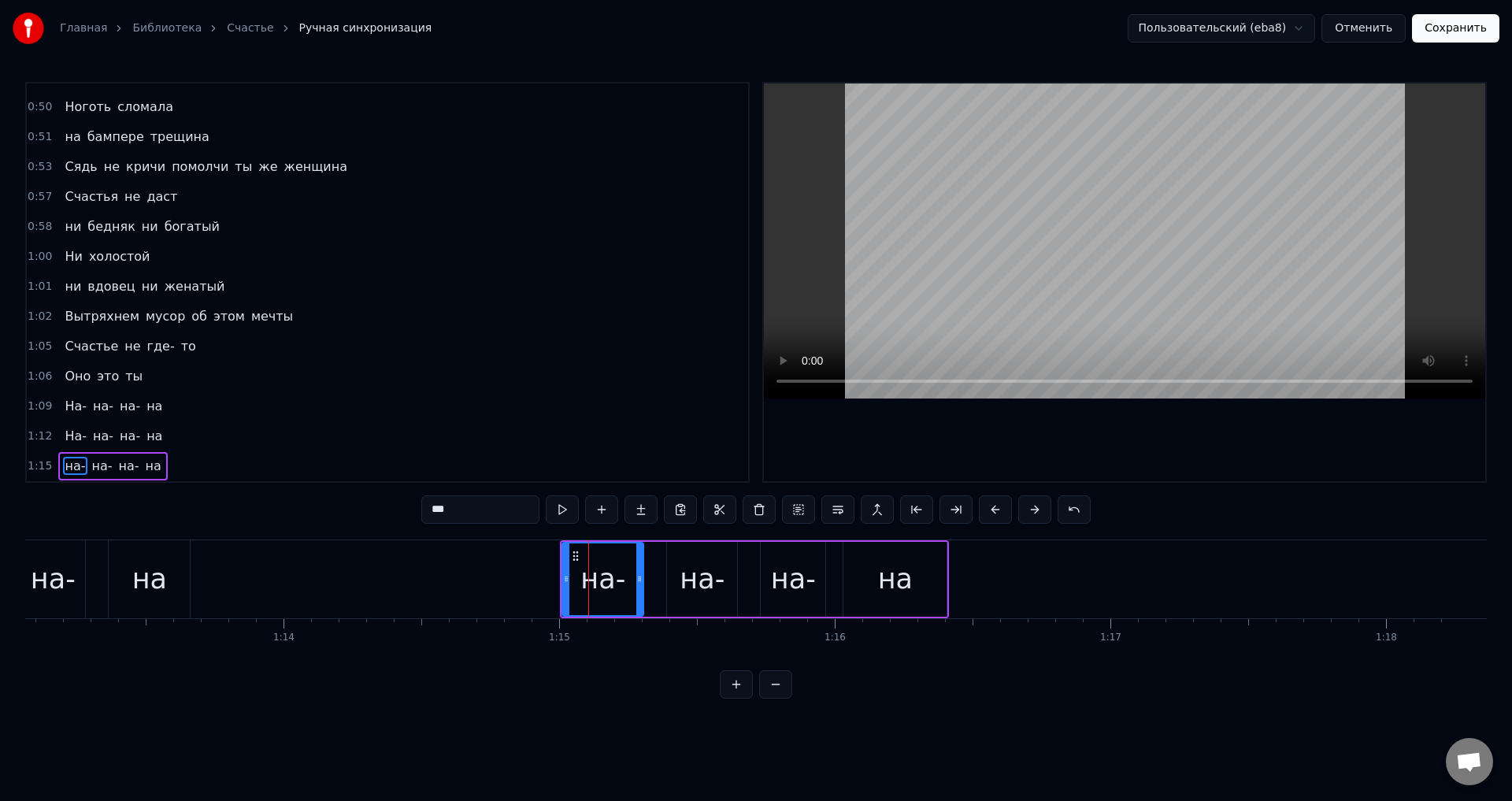
drag, startPoint x: 438, startPoint y: 511, endPoint x: 416, endPoint y: 512, distance: 22.0
click at [419, 511] on div "0:12 Дама должна быть невозмутима 0:14 Хоть ураган несущийся мимо 0:17 Или цуна…" at bounding box center [756, 390] width 1461 height 616
type input "***"
click at [1454, 26] on button "Сохранить" at bounding box center [1455, 28] width 87 height 29
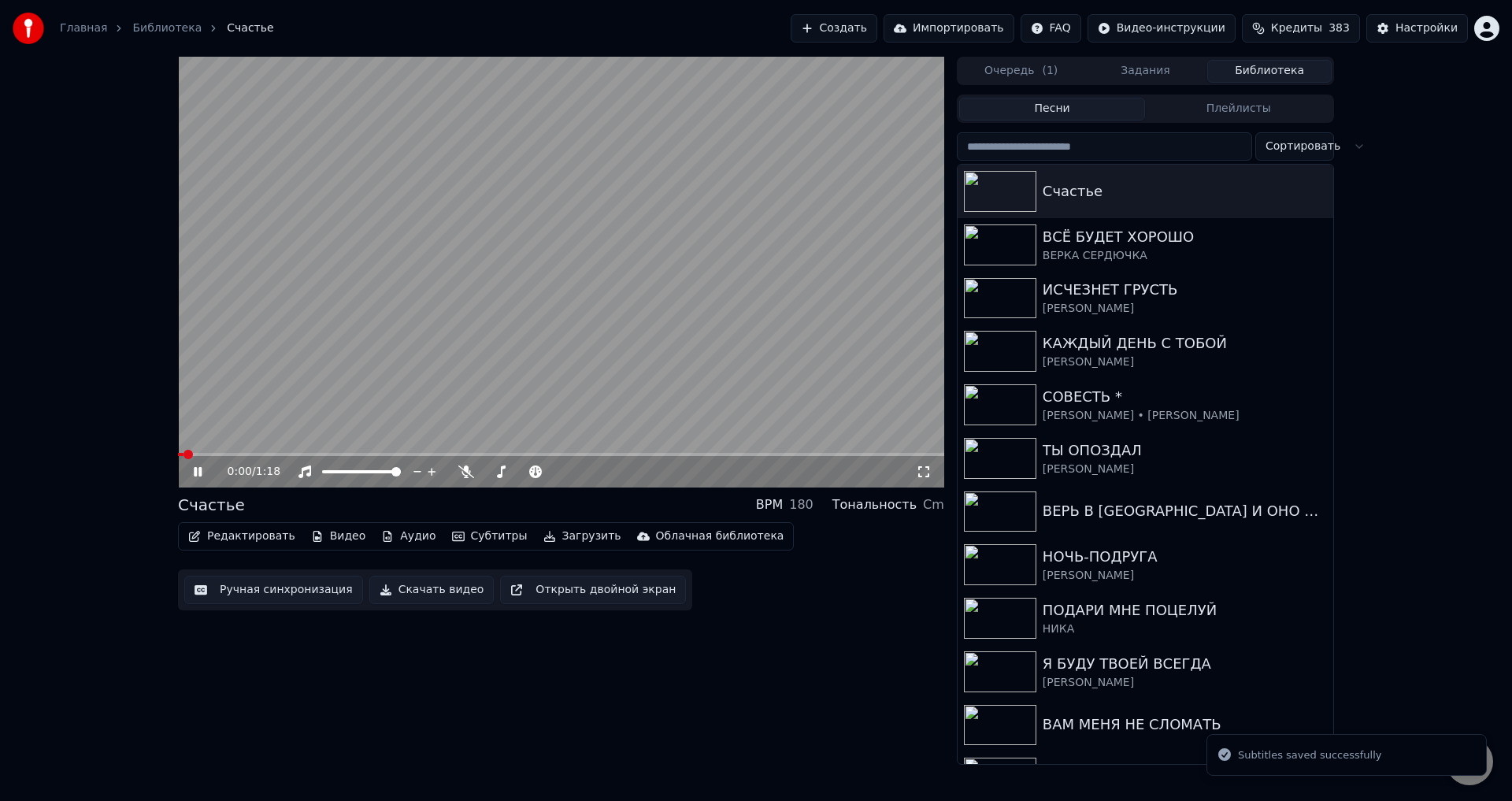
click at [922, 466] on icon at bounding box center [923, 471] width 16 height 12
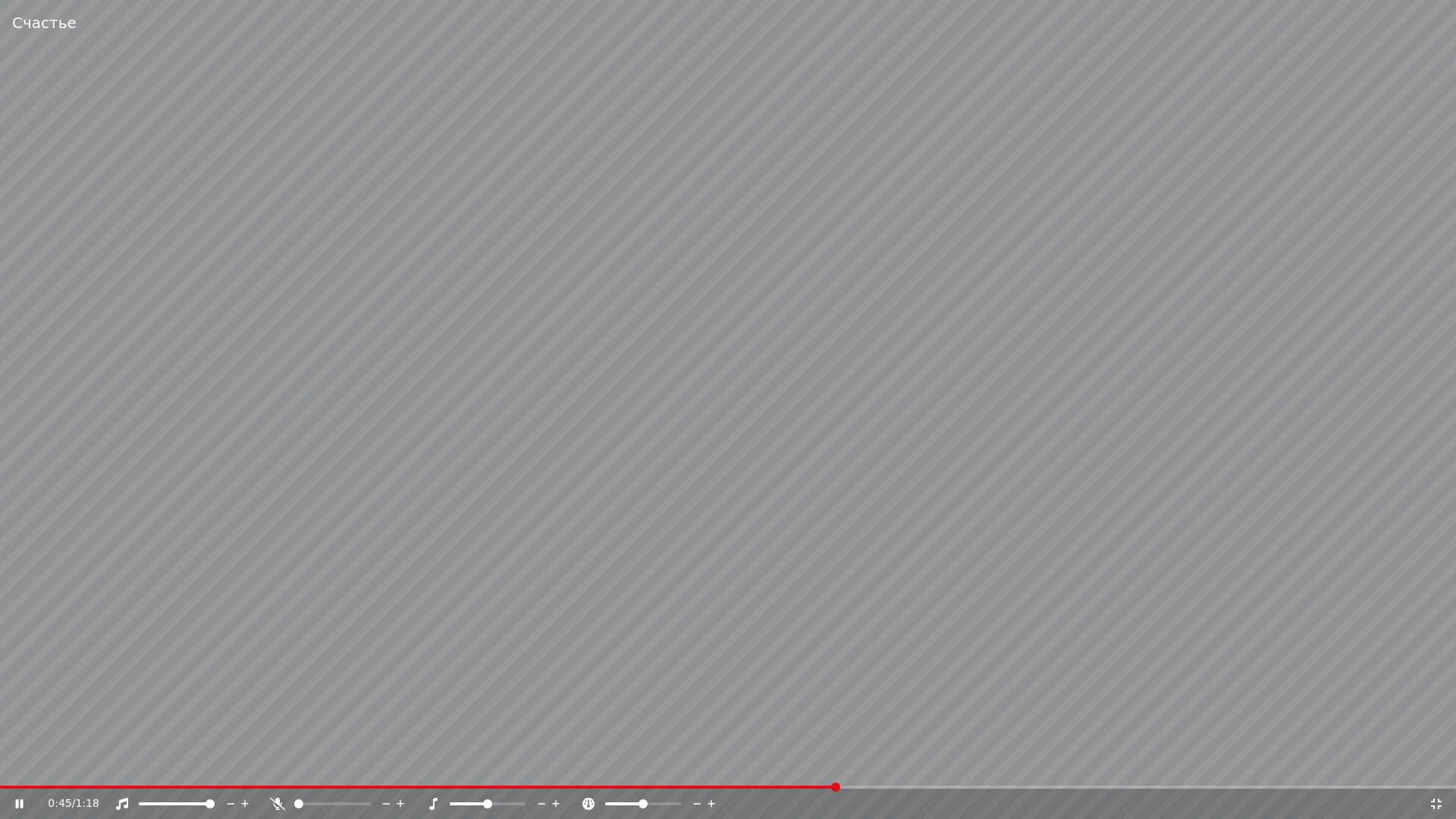
click at [545, 771] on video at bounding box center [728, 410] width 1456 height 819
click at [547, 771] on video at bounding box center [728, 410] width 1456 height 819
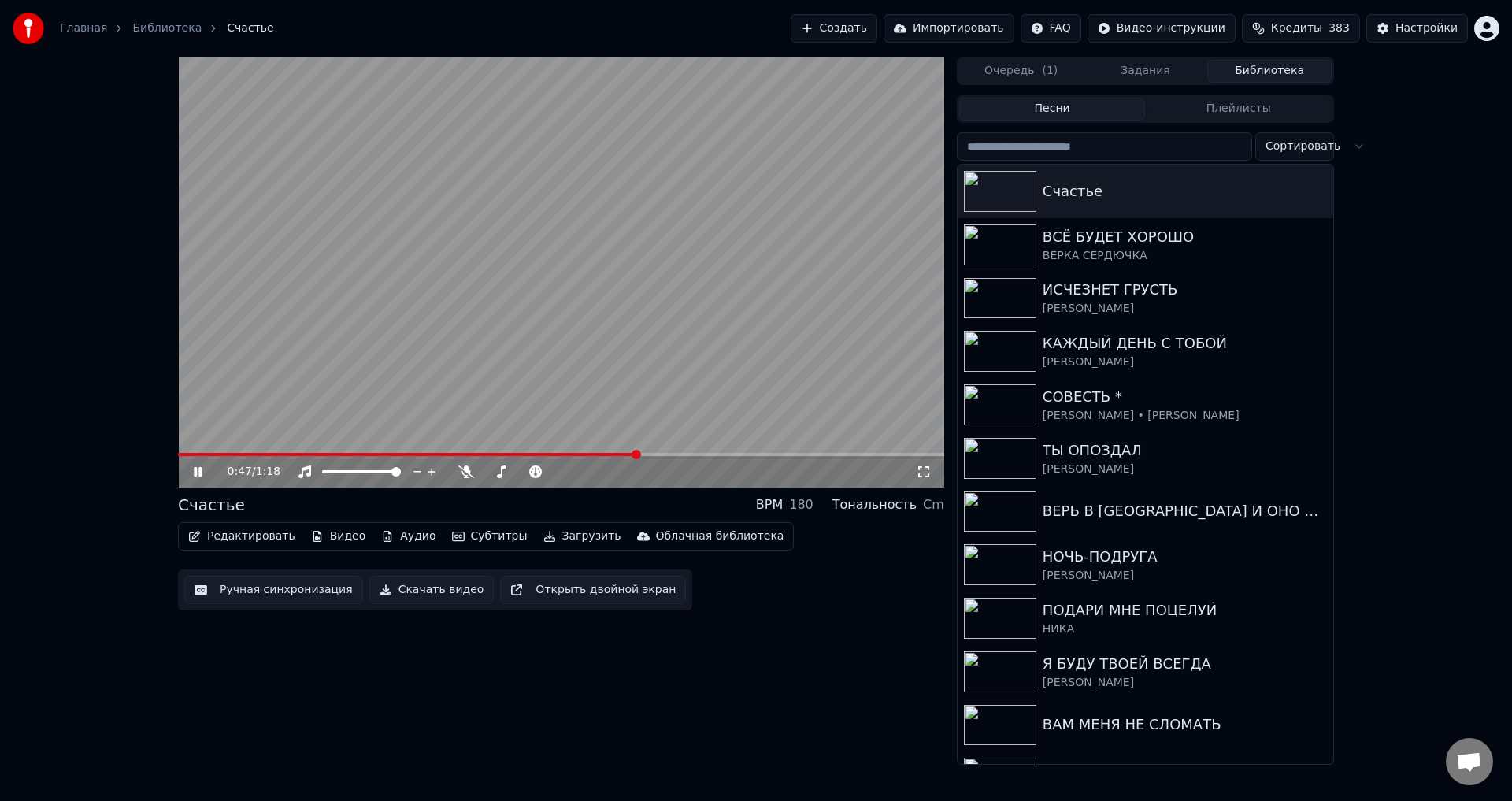
click at [924, 474] on icon at bounding box center [923, 471] width 16 height 12
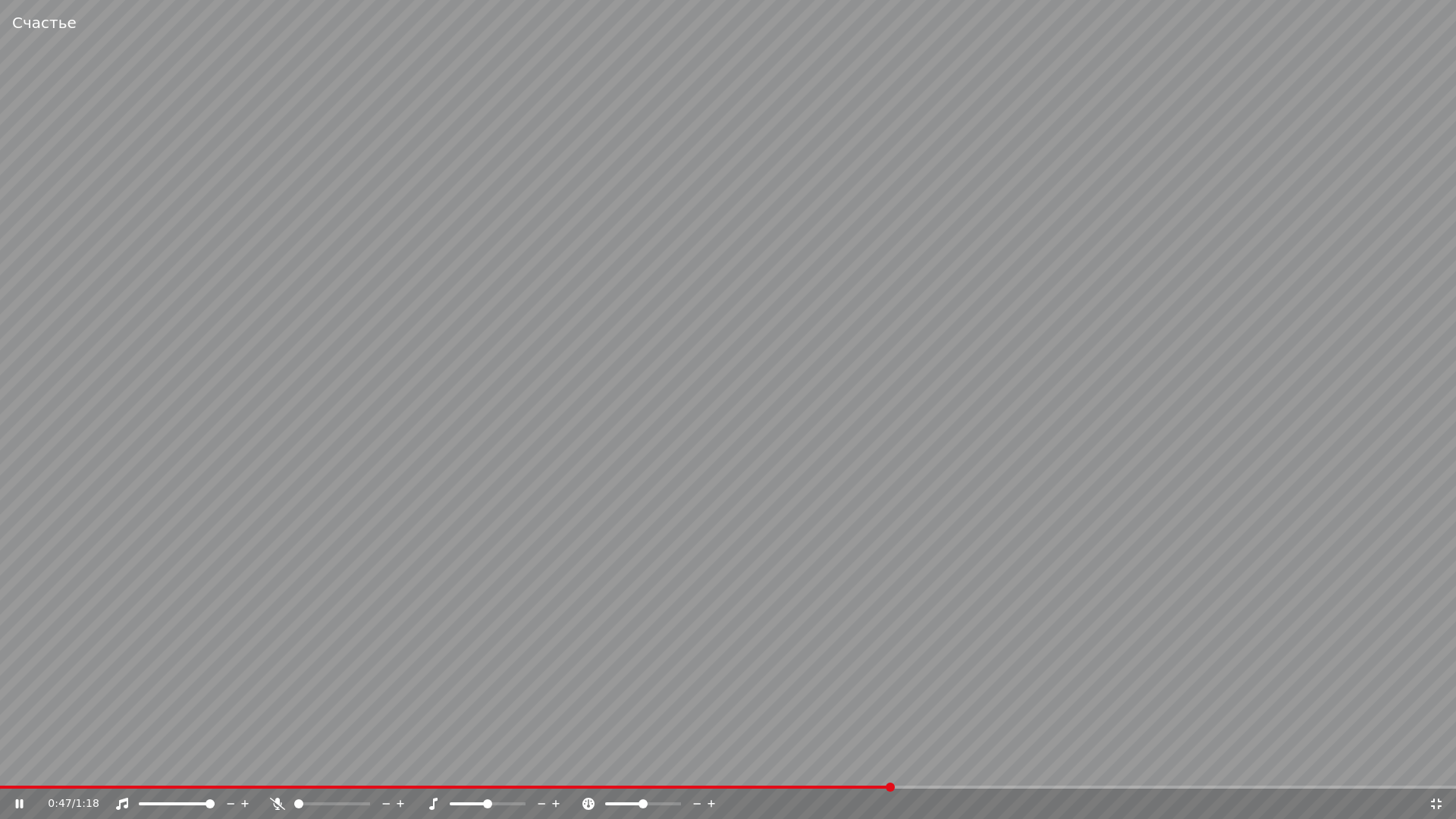
click at [525, 771] on span at bounding box center [445, 787] width 891 height 3
click at [19, 771] on icon at bounding box center [20, 803] width 9 height 10
click at [19, 771] on icon at bounding box center [29, 803] width 36 height 12
click at [17, 771] on icon at bounding box center [20, 803] width 9 height 10
click at [1433, 771] on icon at bounding box center [1435, 803] width 10 height 10
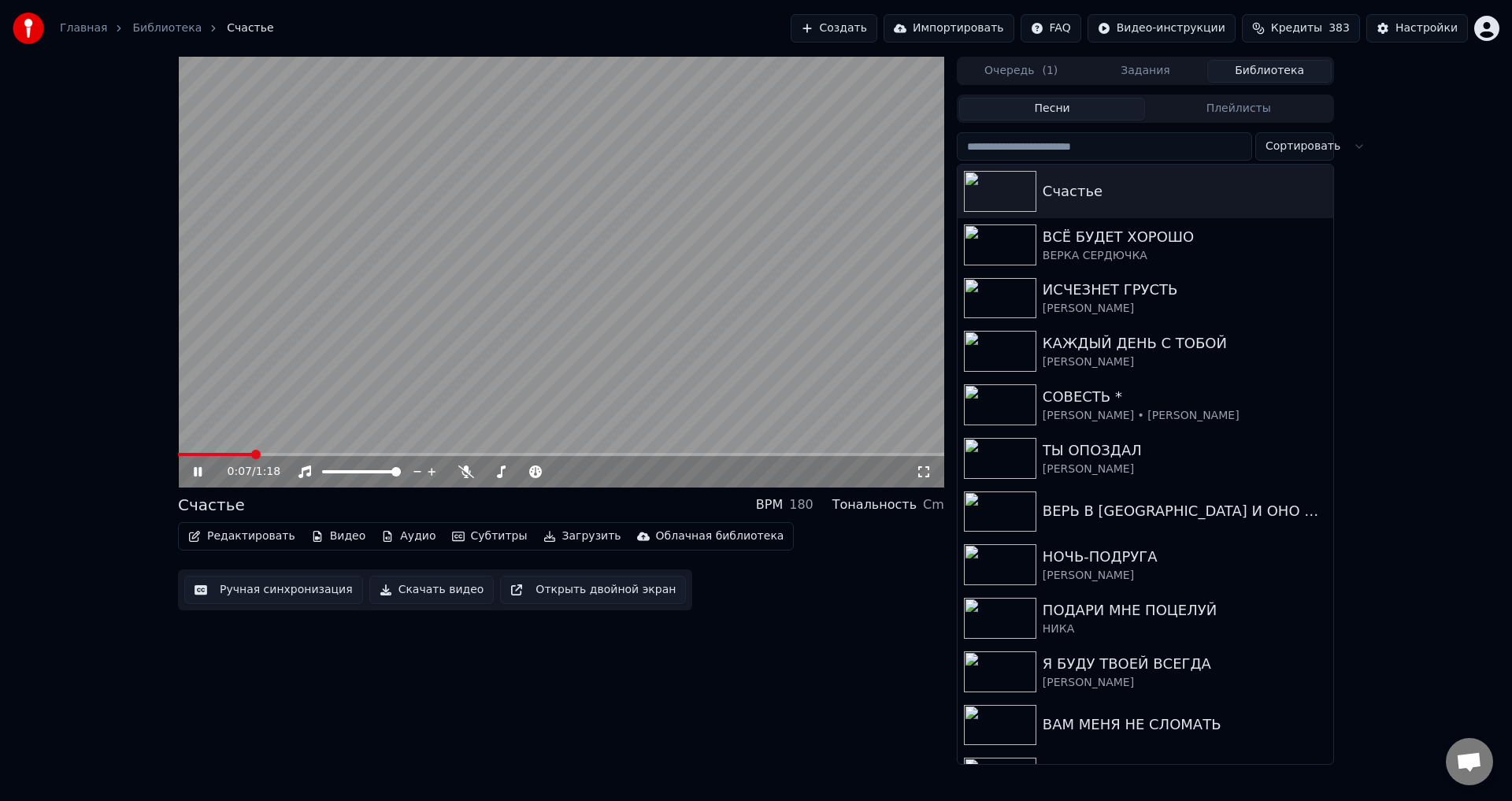
click at [238, 592] on button "Ручная синхронизация" at bounding box center [273, 589] width 179 height 29
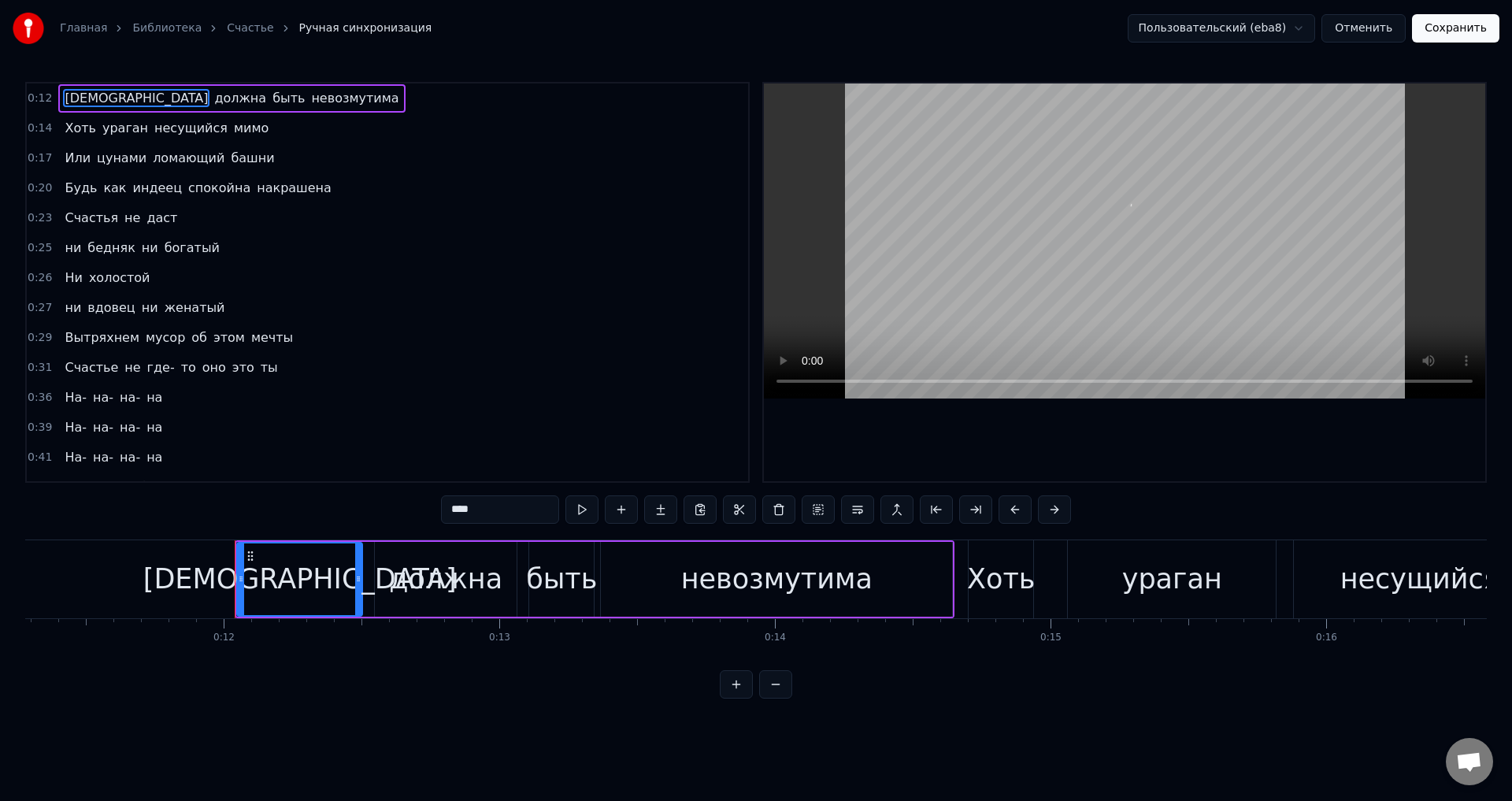
scroll to position [0, 3239]
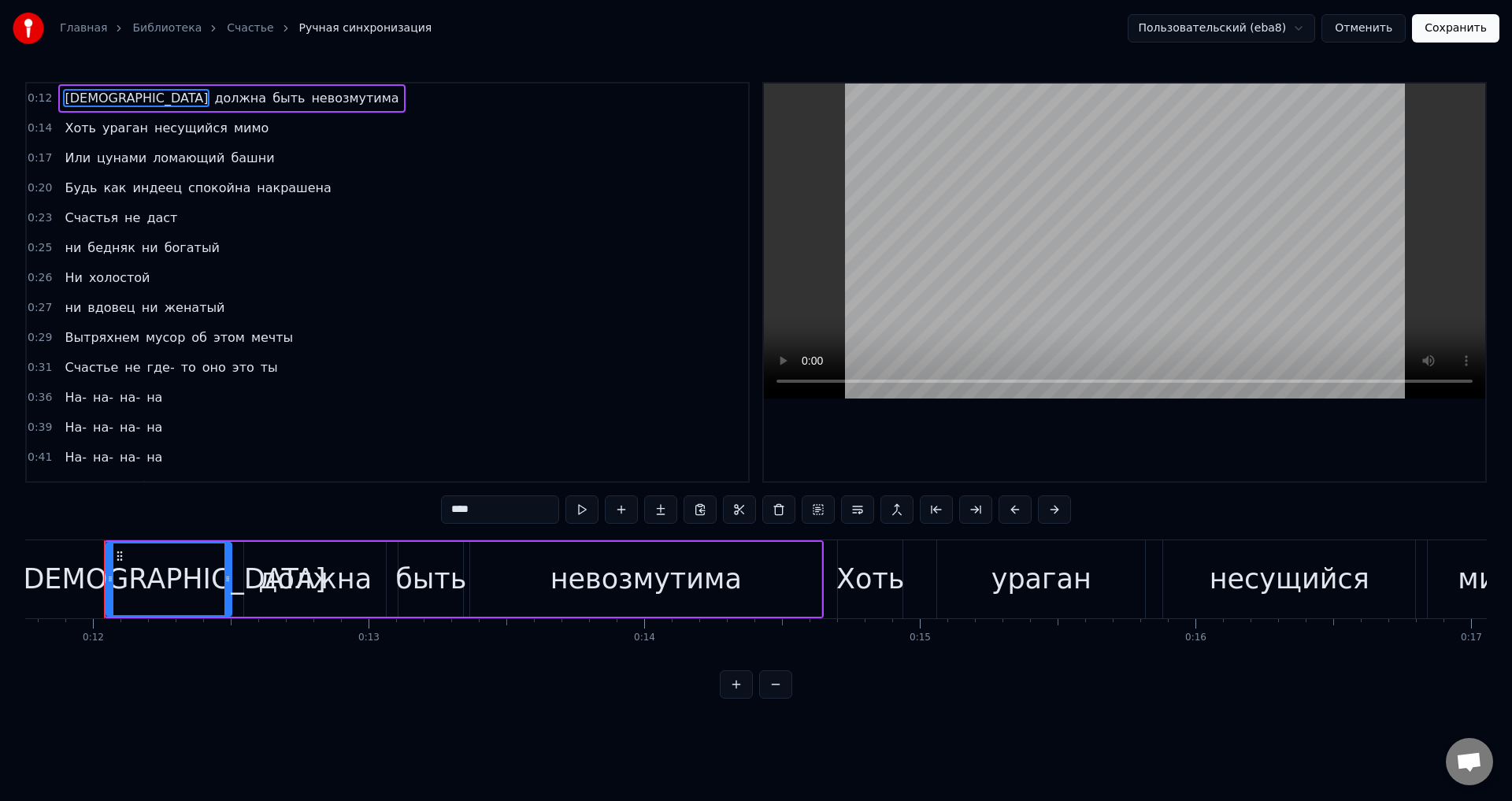
click at [67, 291] on div "Ни холостой" at bounding box center [107, 277] width 98 height 29
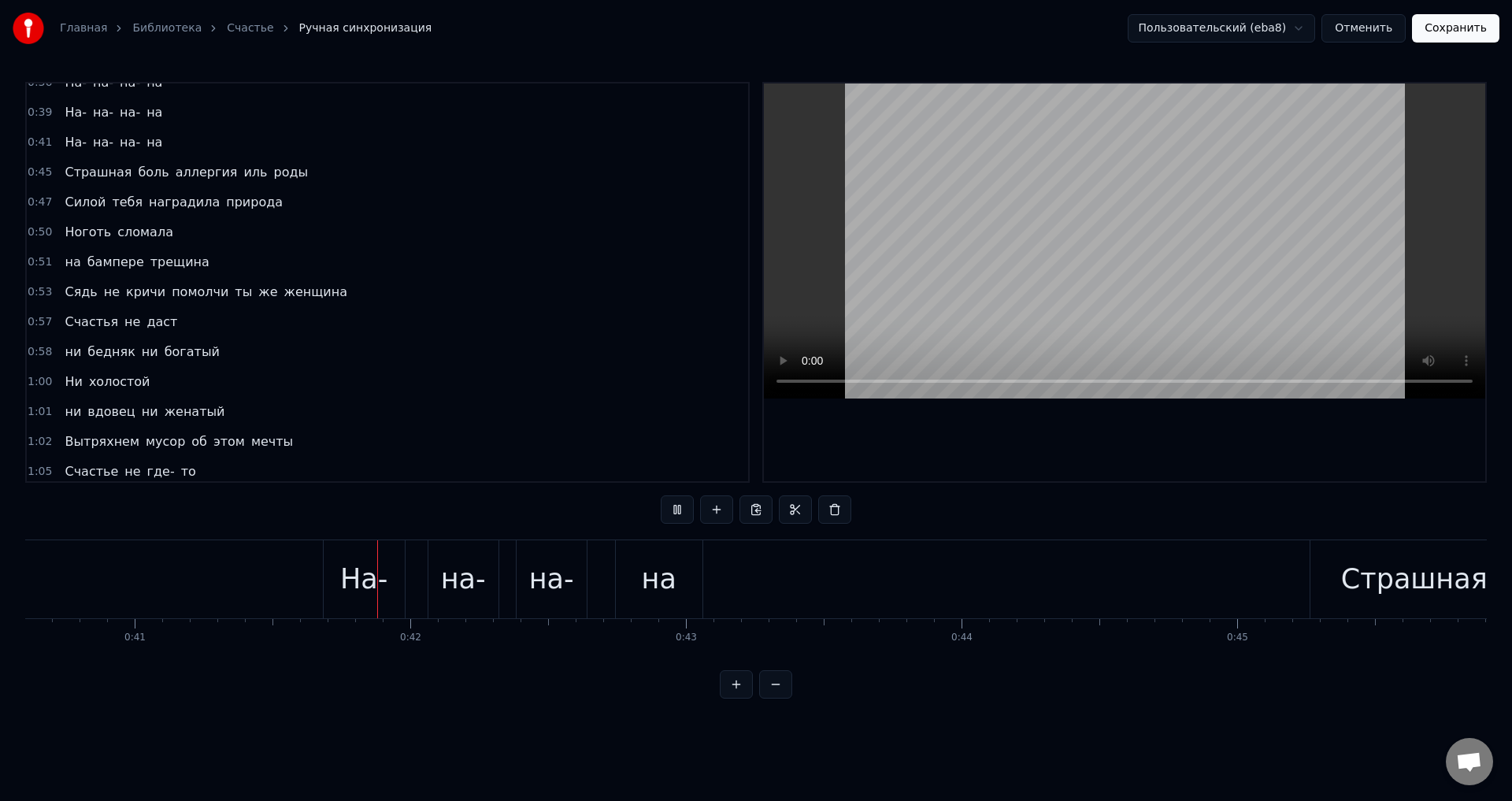
scroll to position [0, 11271]
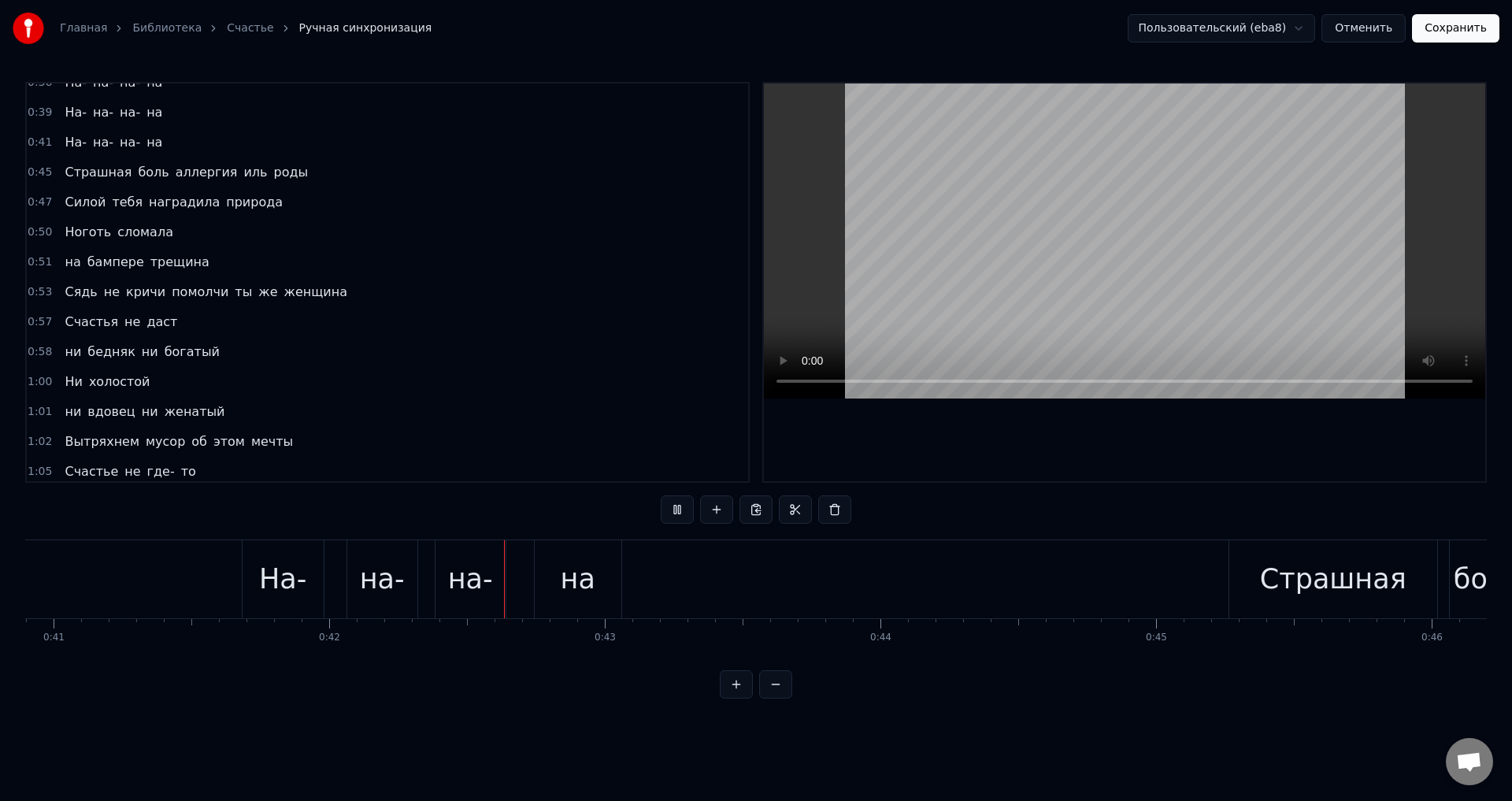
click at [68, 387] on span "Ни" at bounding box center [73, 382] width 21 height 18
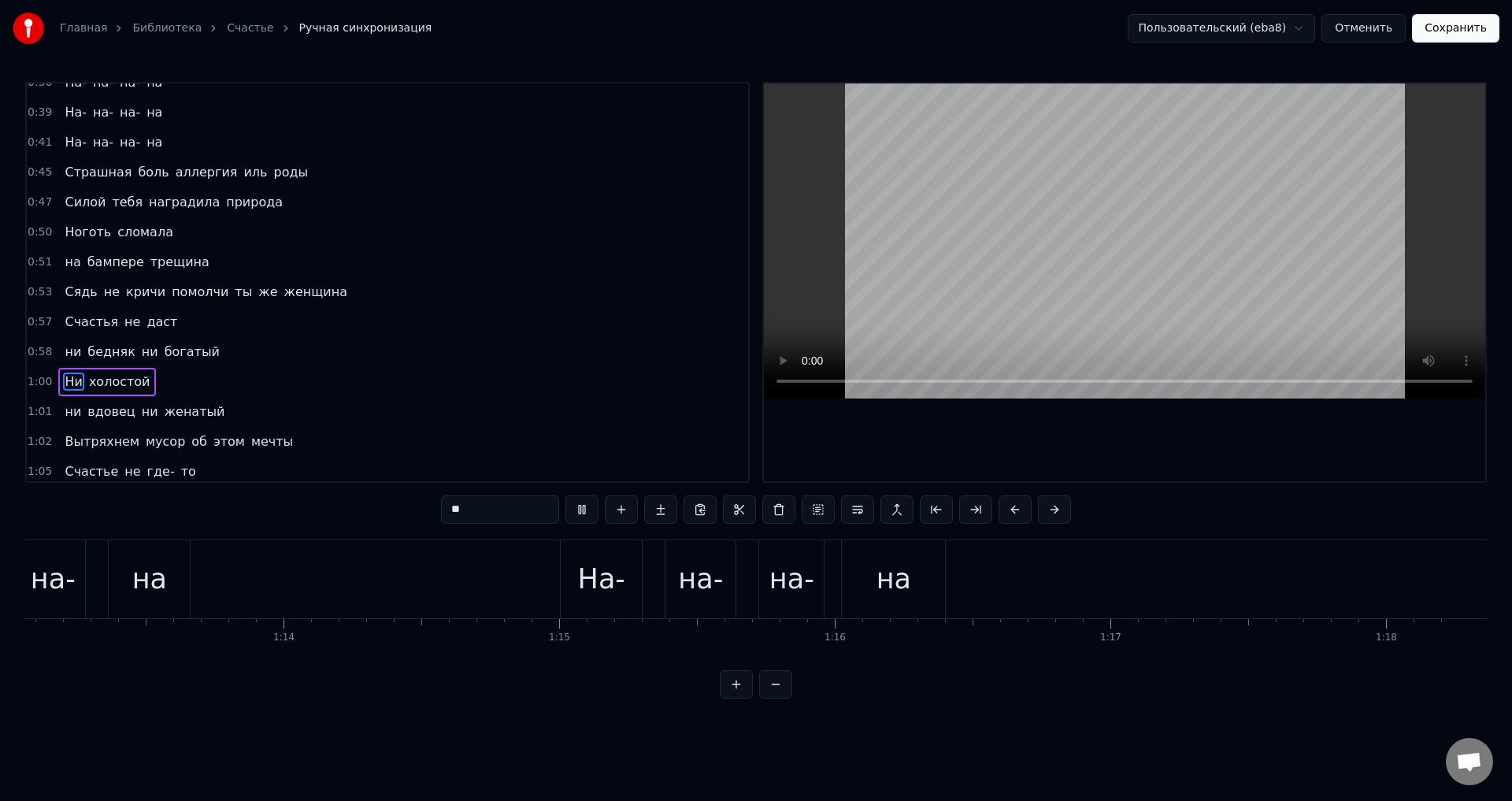
scroll to position [0, 20136]
drag, startPoint x: 71, startPoint y: 377, endPoint x: 80, endPoint y: 378, distance: 9.1
click at [75, 378] on span "Ни" at bounding box center [73, 382] width 21 height 18
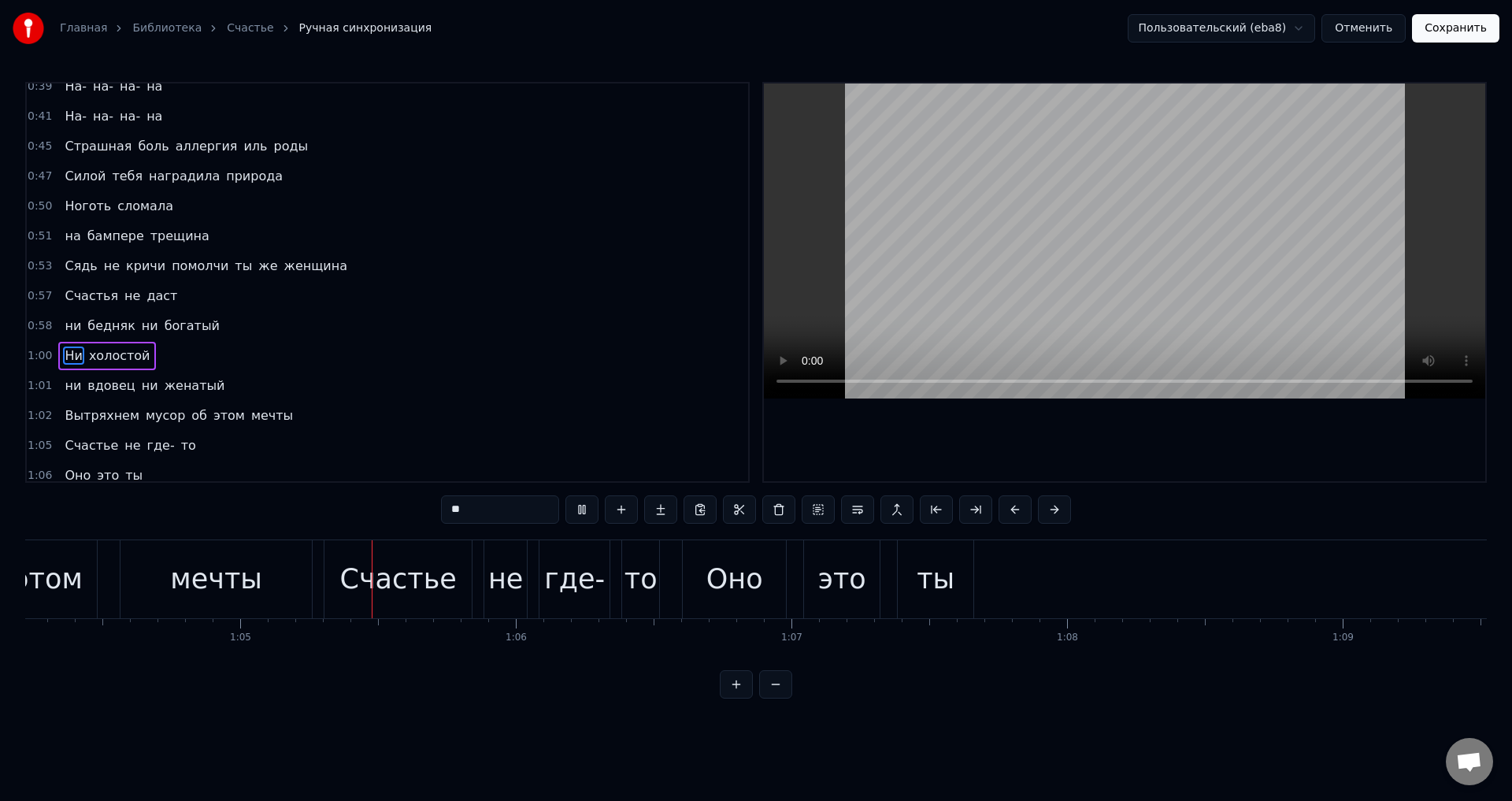
scroll to position [0, 17799]
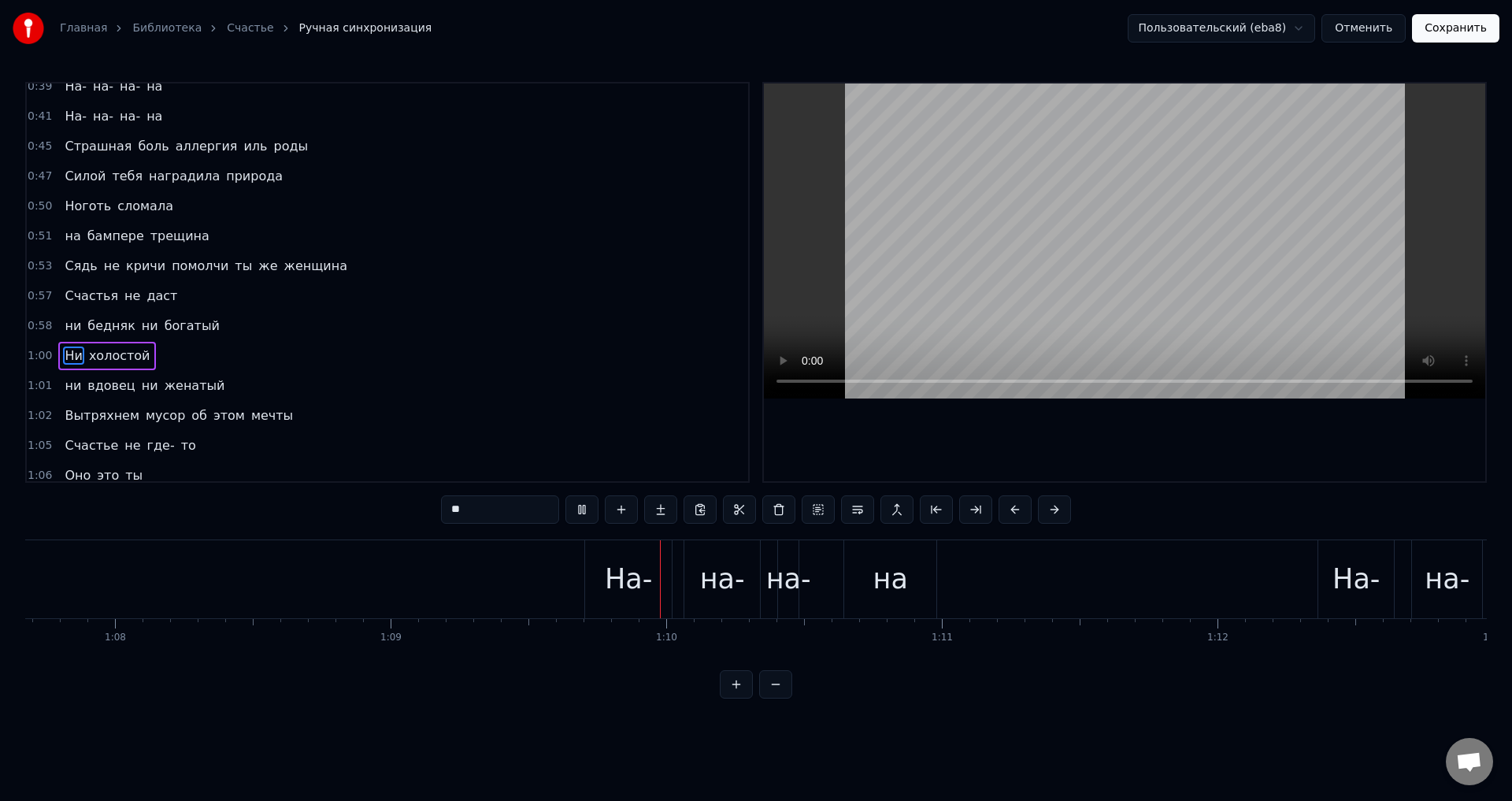
click at [66, 417] on span "Вытряхнем" at bounding box center [102, 415] width 78 height 18
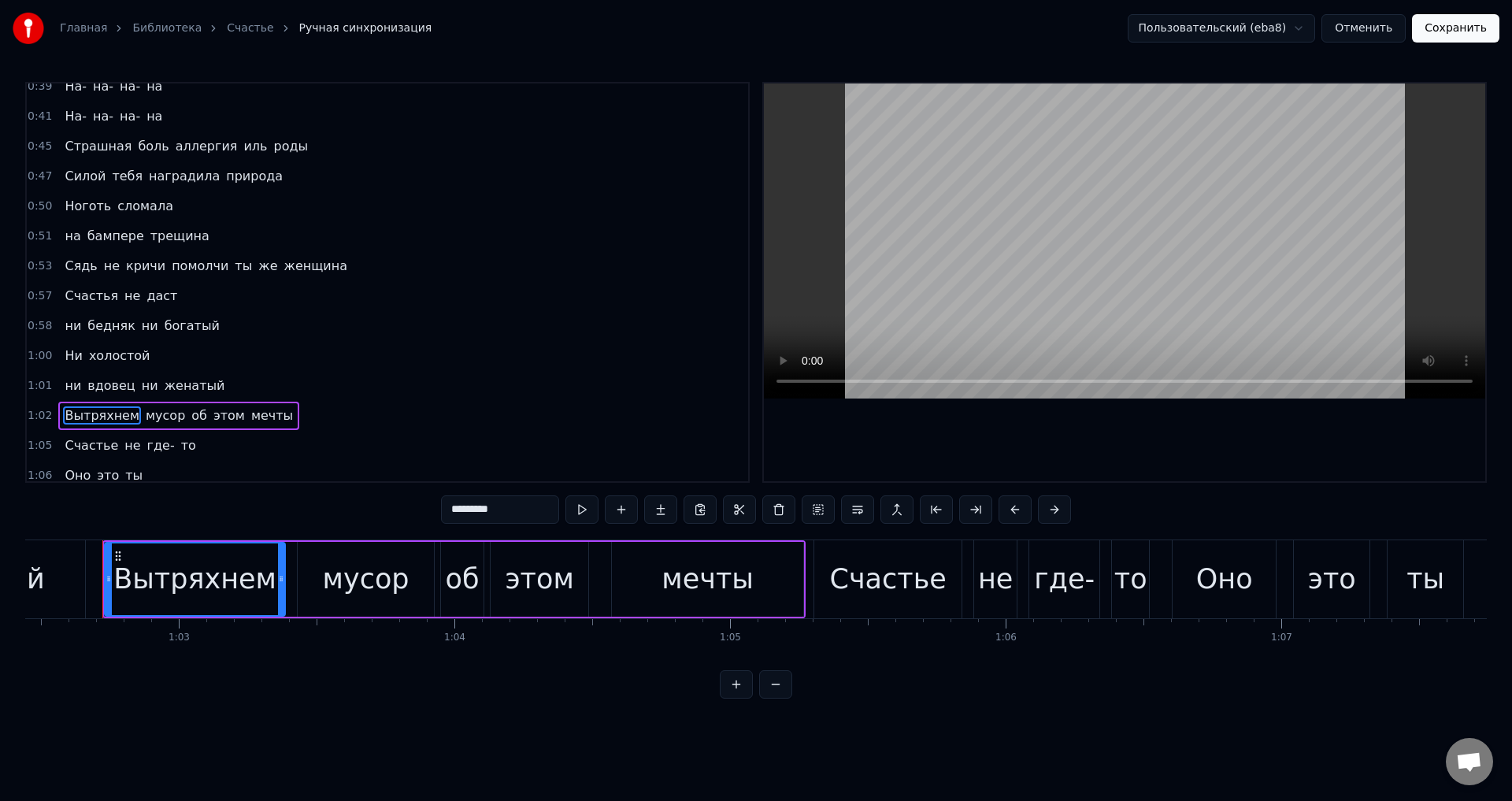
scroll to position [0, 17207]
click at [521, 506] on input "*********" at bounding box center [500, 509] width 118 height 29
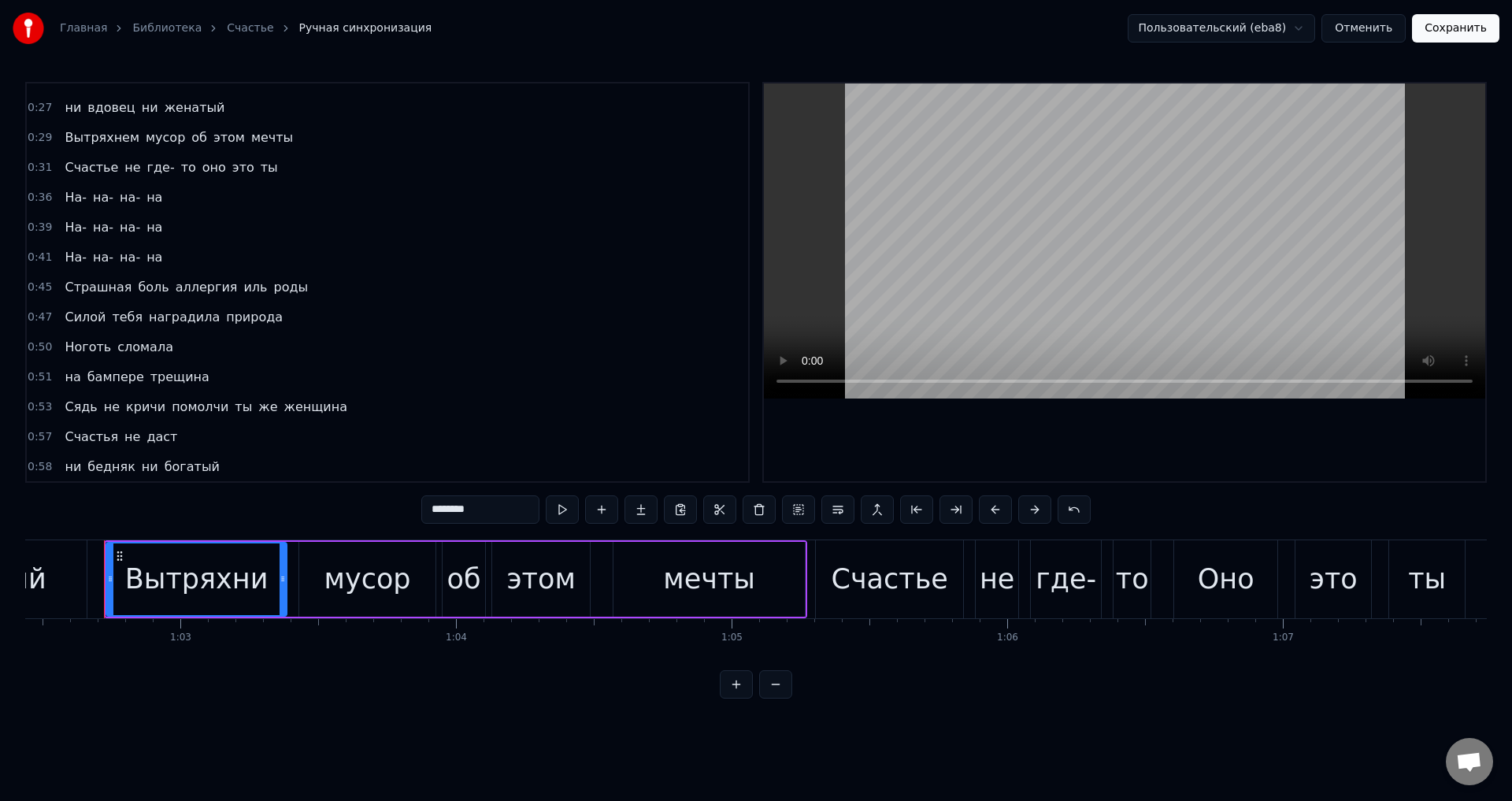
scroll to position [184, 0]
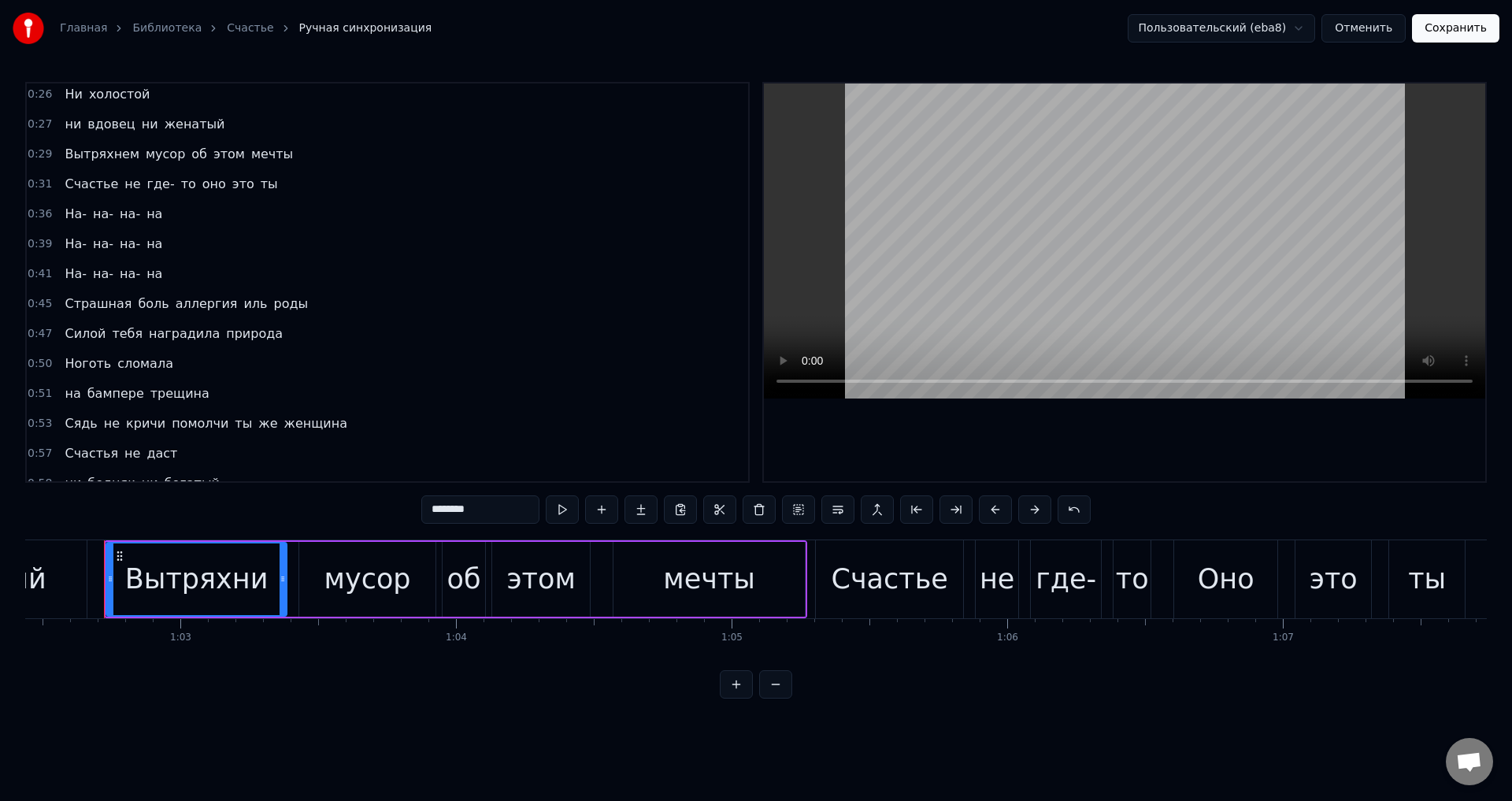
click at [87, 153] on span "Вытряхнем" at bounding box center [102, 154] width 78 height 18
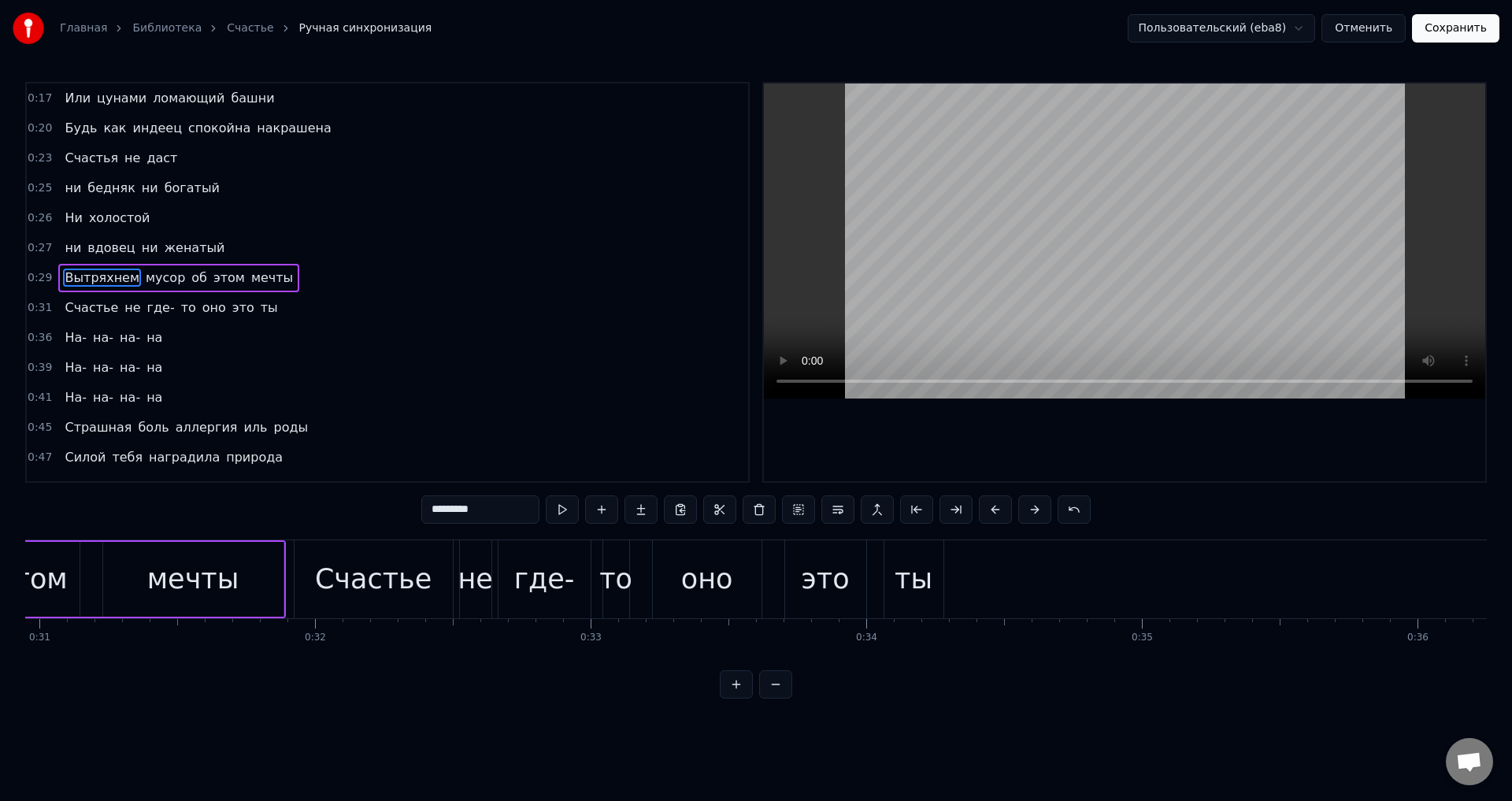
scroll to position [0, 8018]
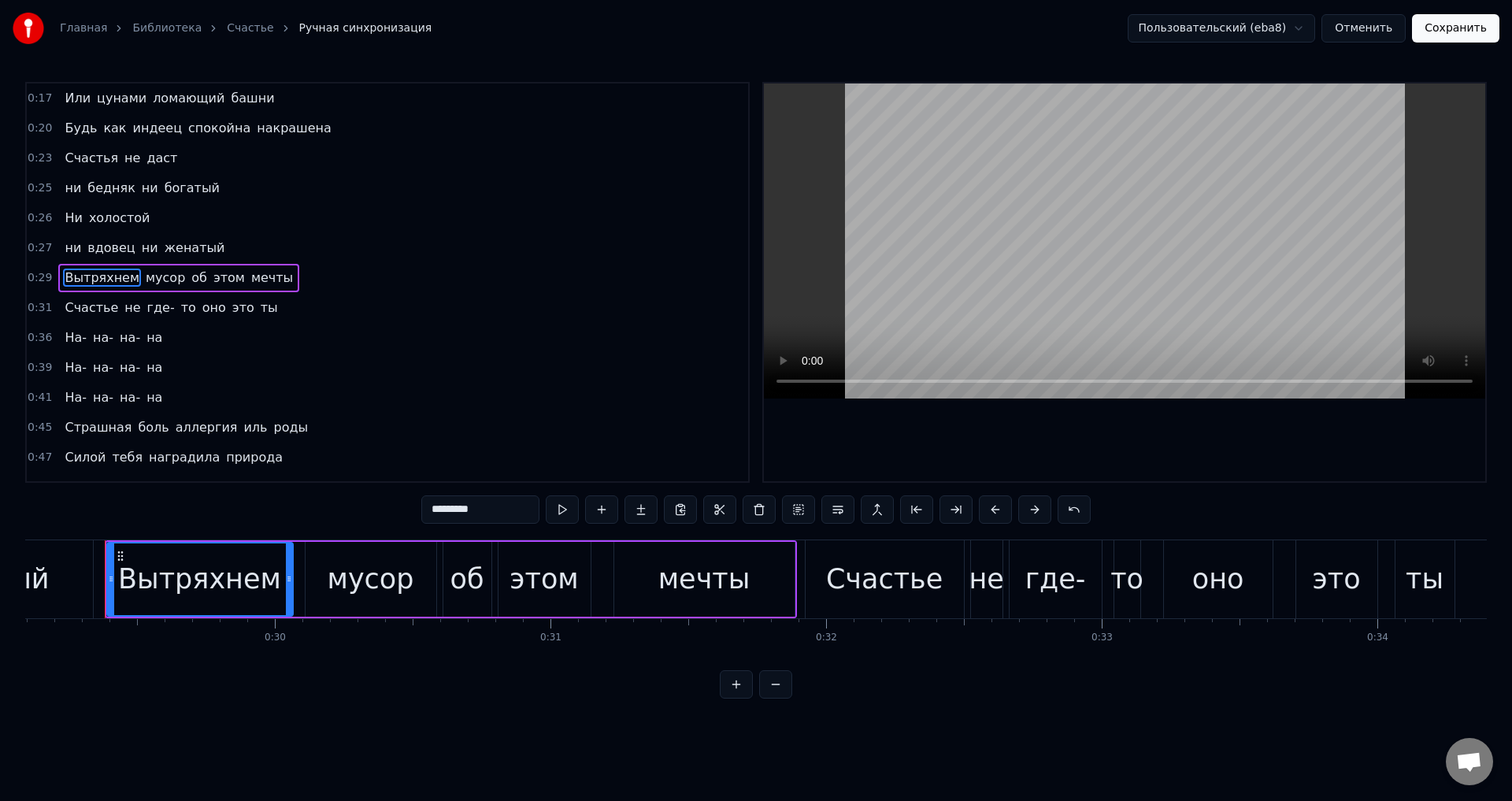
click at [496, 512] on input "*********" at bounding box center [480, 509] width 118 height 29
type input "********"
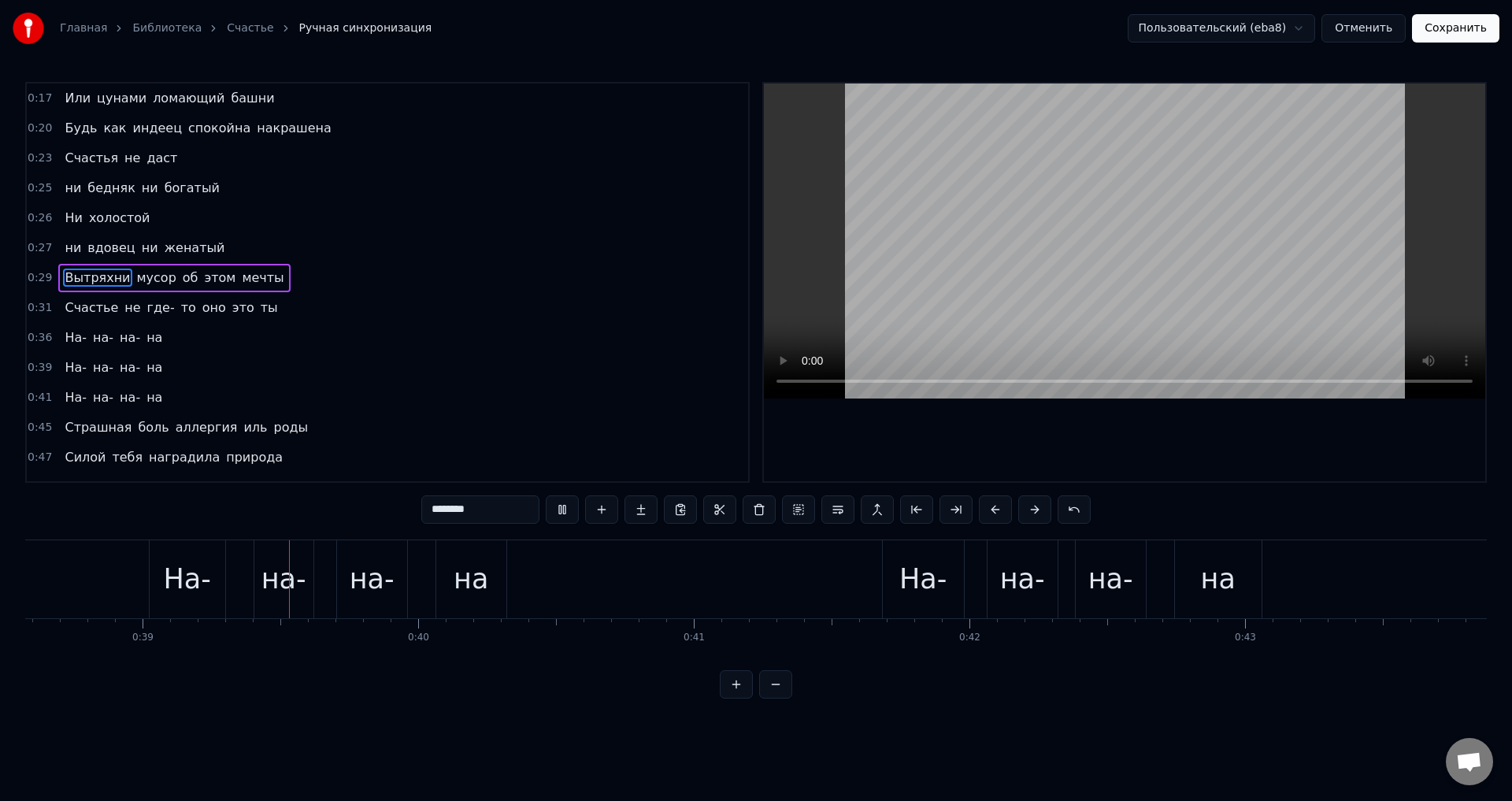
scroll to position [0, 10671]
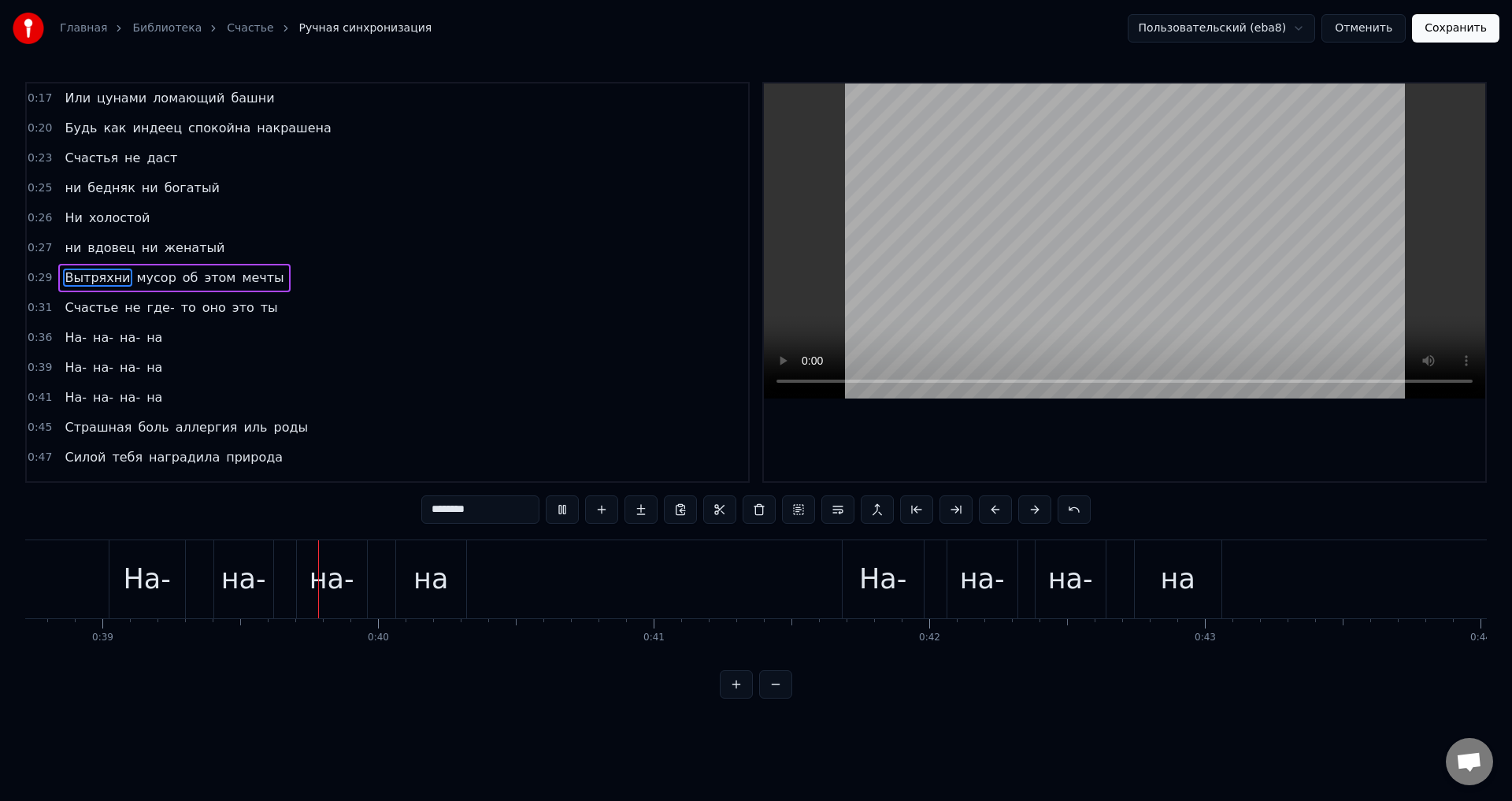
click at [1446, 34] on button "Сохранить" at bounding box center [1455, 28] width 87 height 29
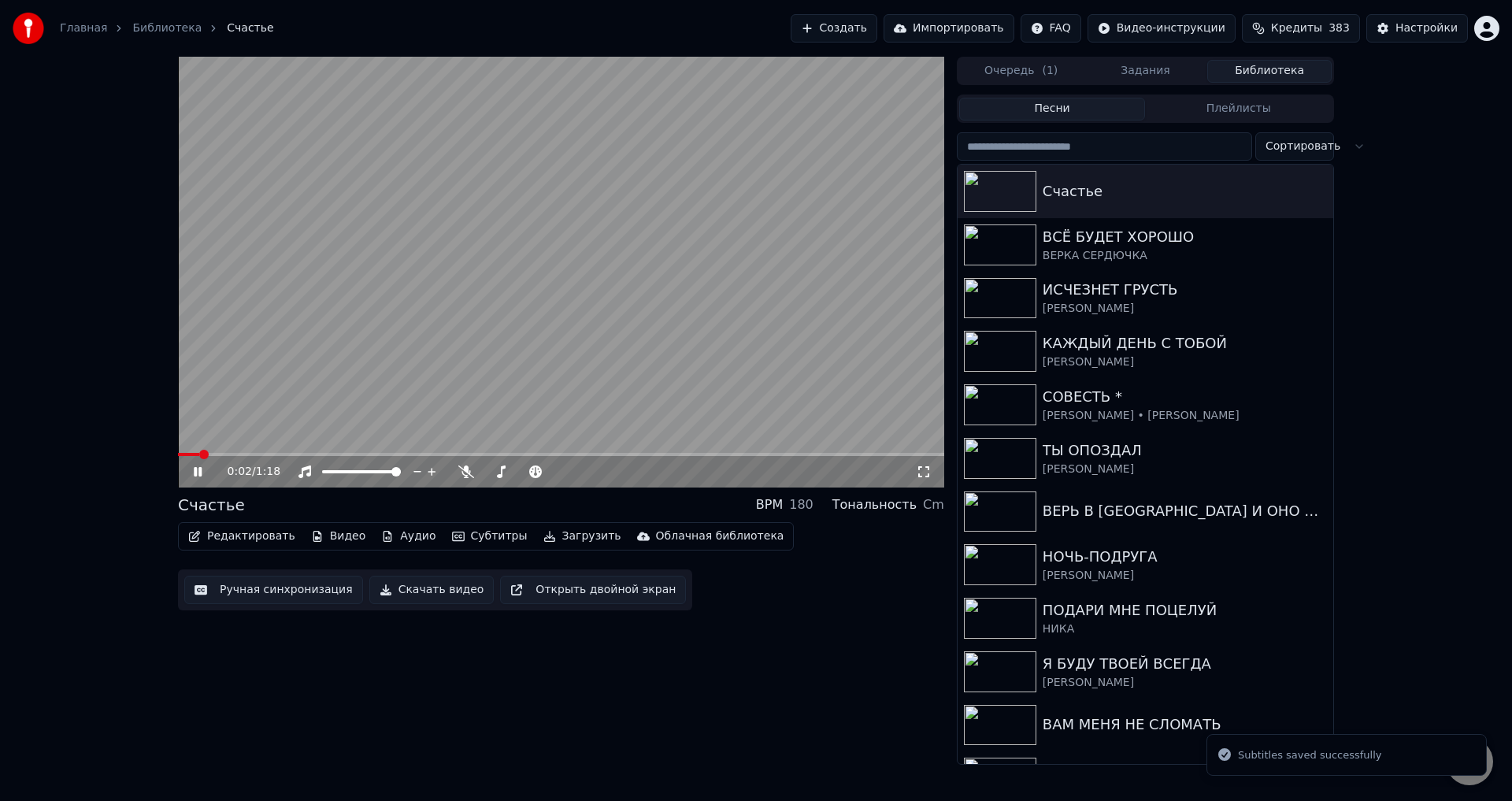
click at [923, 471] on icon at bounding box center [923, 471] width 16 height 12
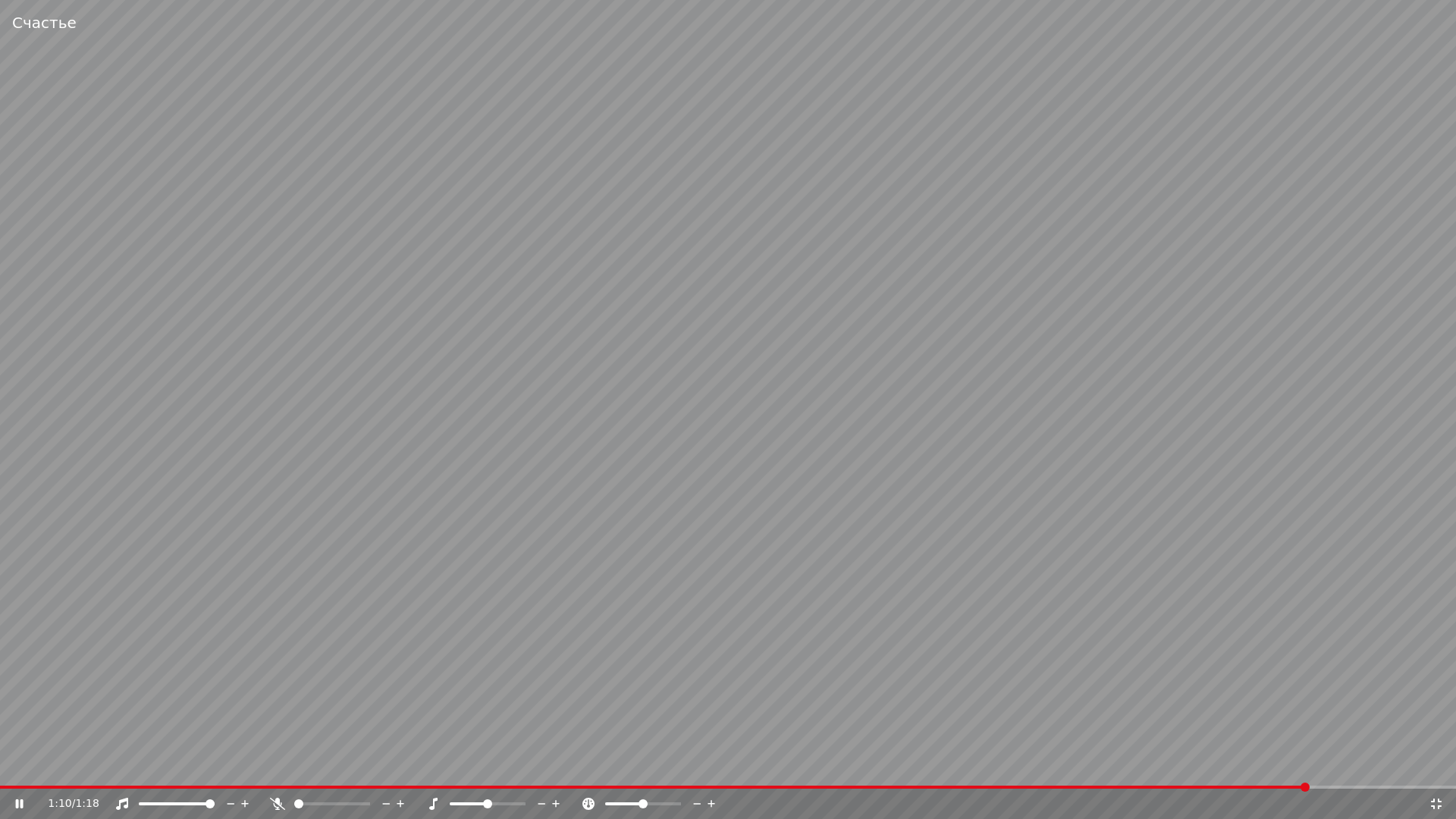
click at [810, 643] on video at bounding box center [728, 410] width 1456 height 819
click at [1430, 771] on icon at bounding box center [1435, 803] width 15 height 12
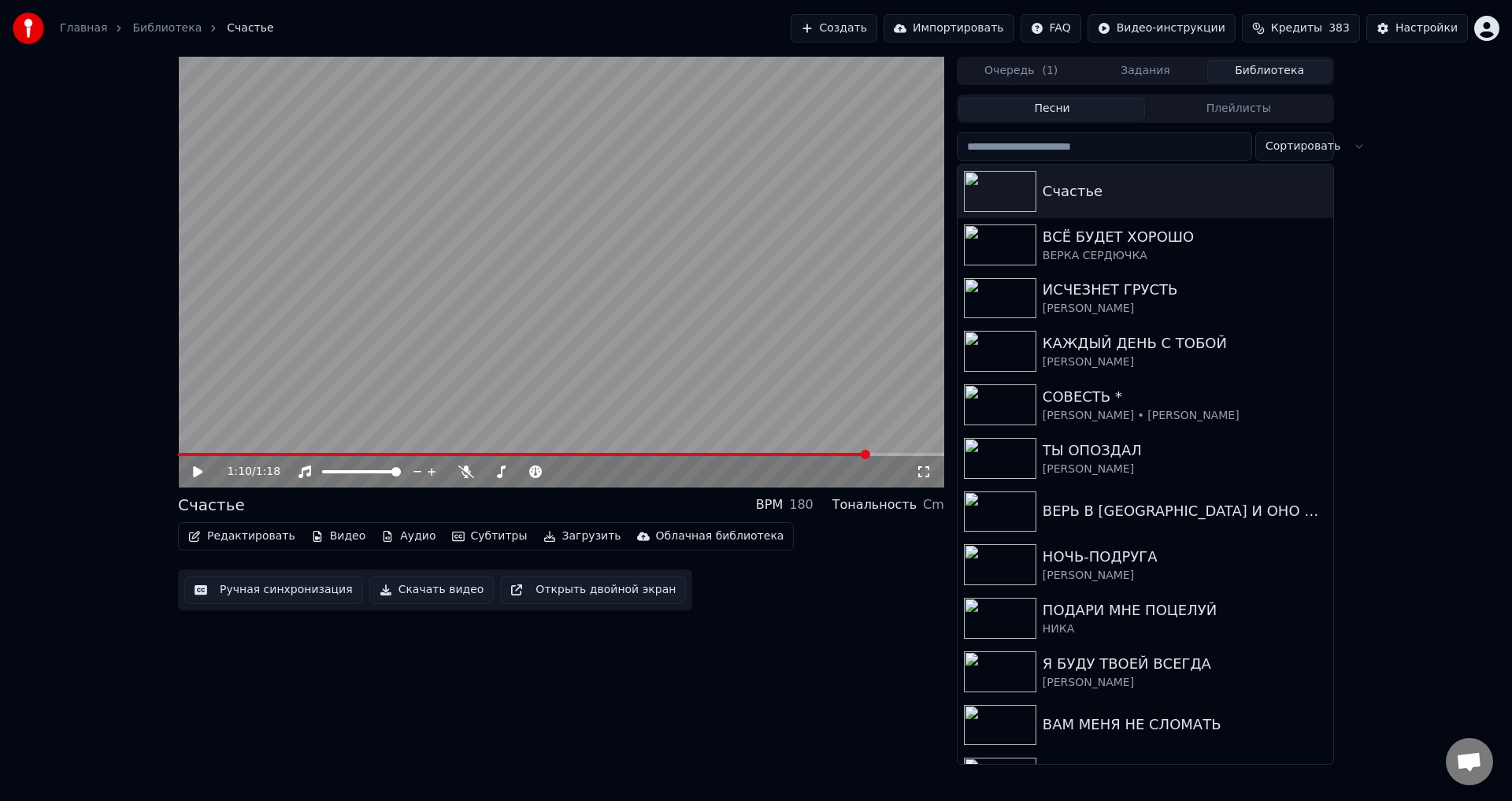
click at [237, 593] on button "Ручная синхронизация" at bounding box center [273, 589] width 179 height 29
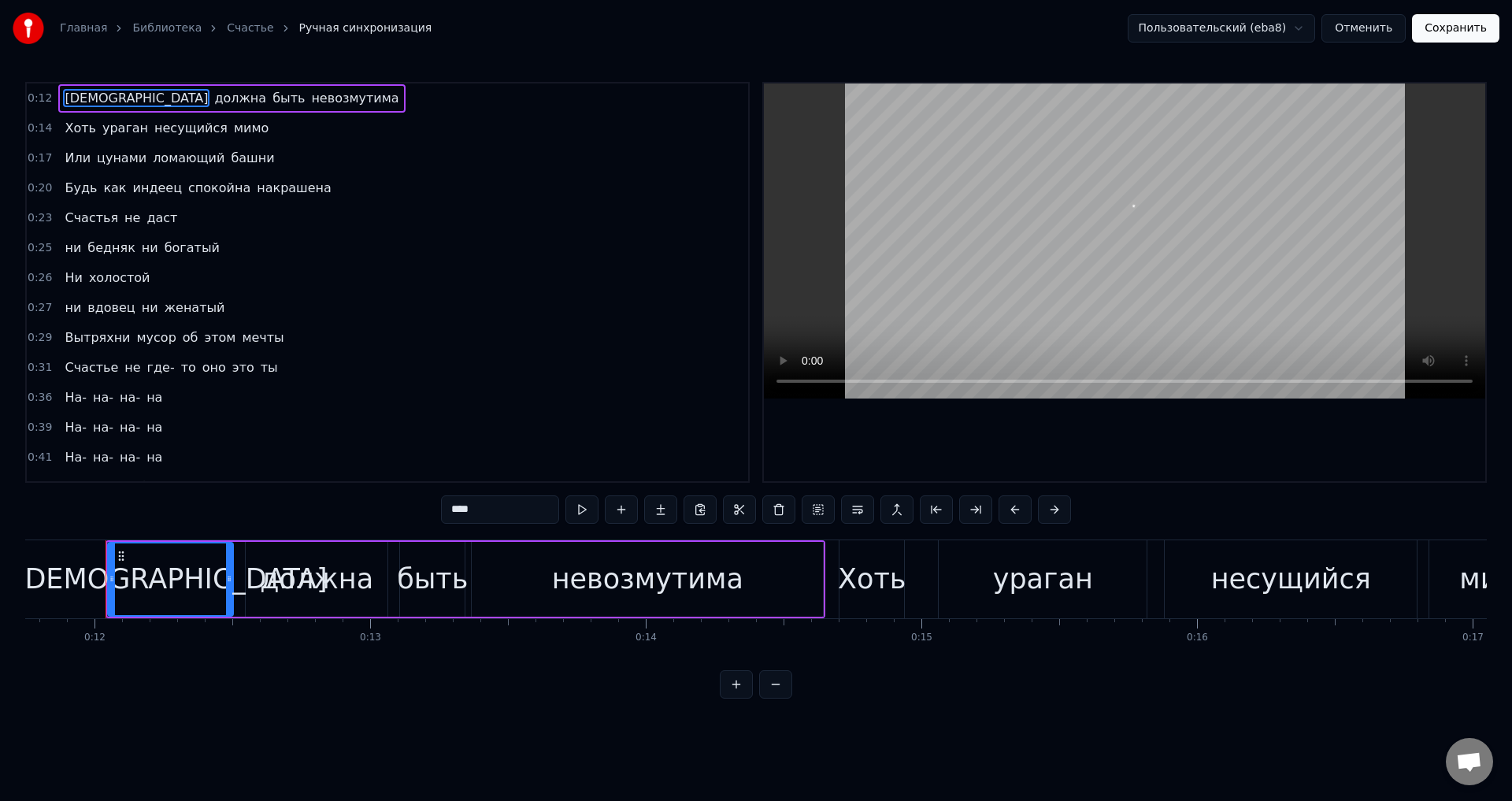
scroll to position [0, 3239]
click at [201, 369] on span "оно" at bounding box center [214, 367] width 27 height 18
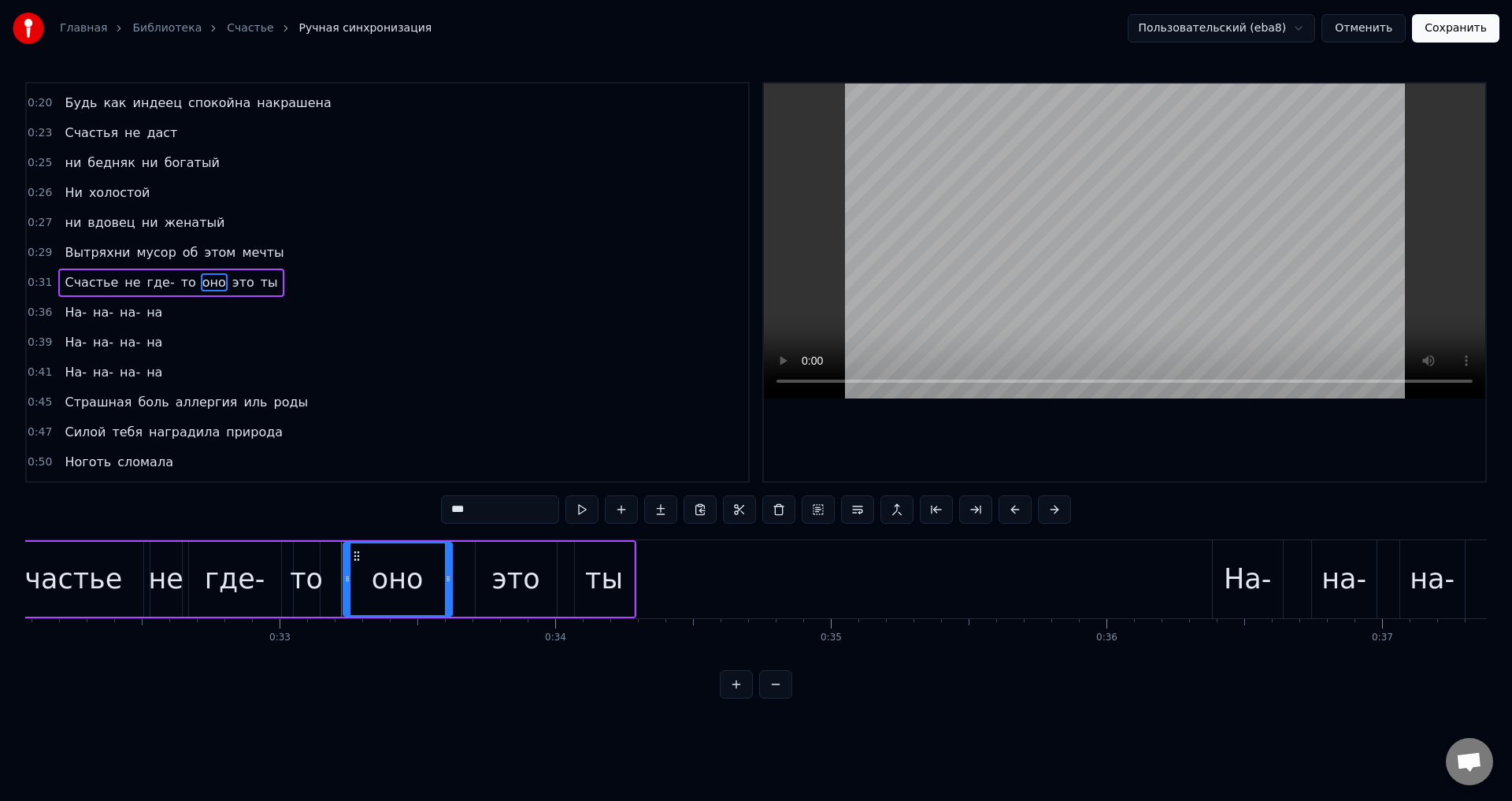
scroll to position [0, 9076]
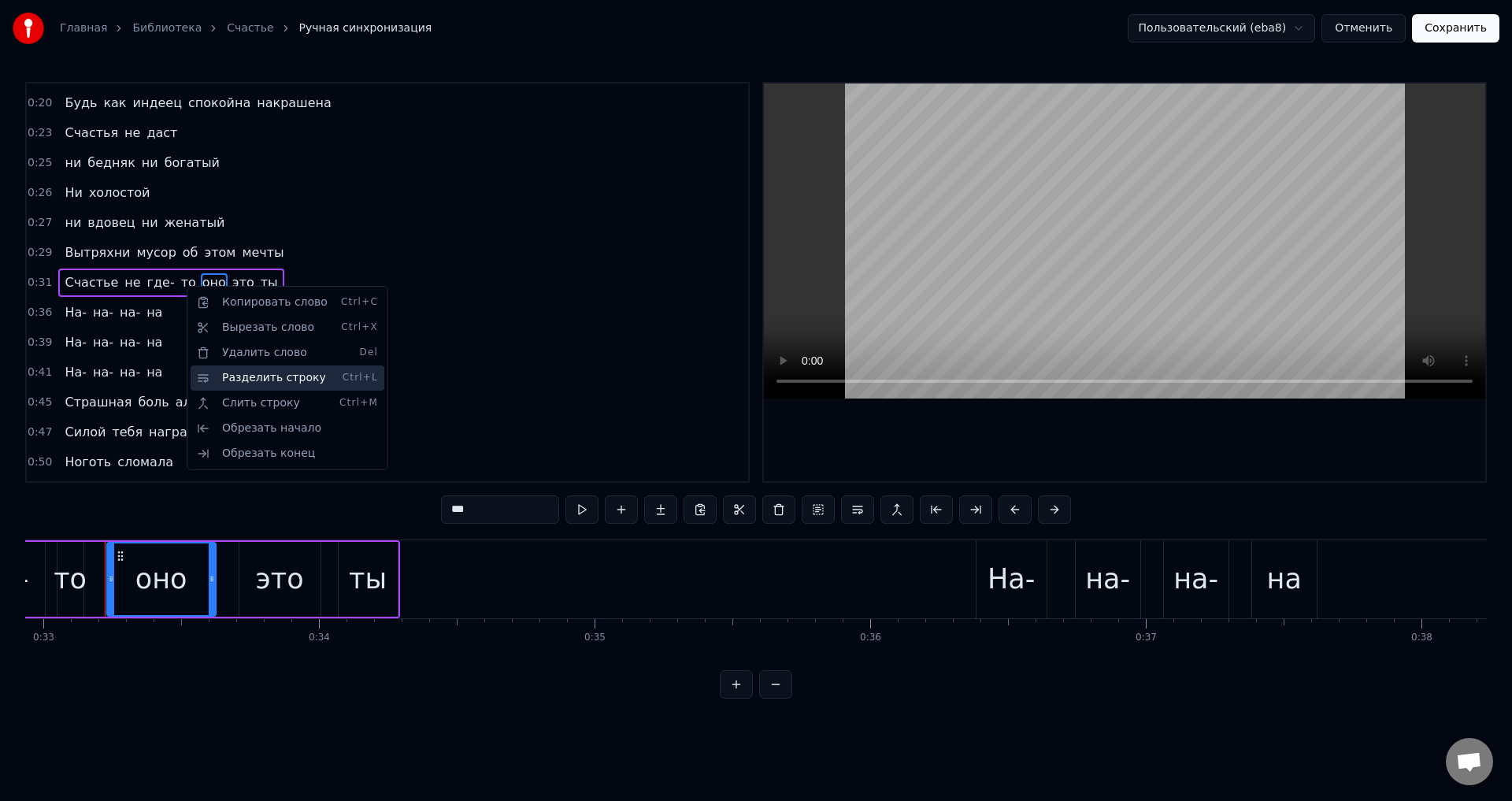
click at [250, 379] on div "Разделить строку Ctrl+L" at bounding box center [287, 378] width 194 height 25
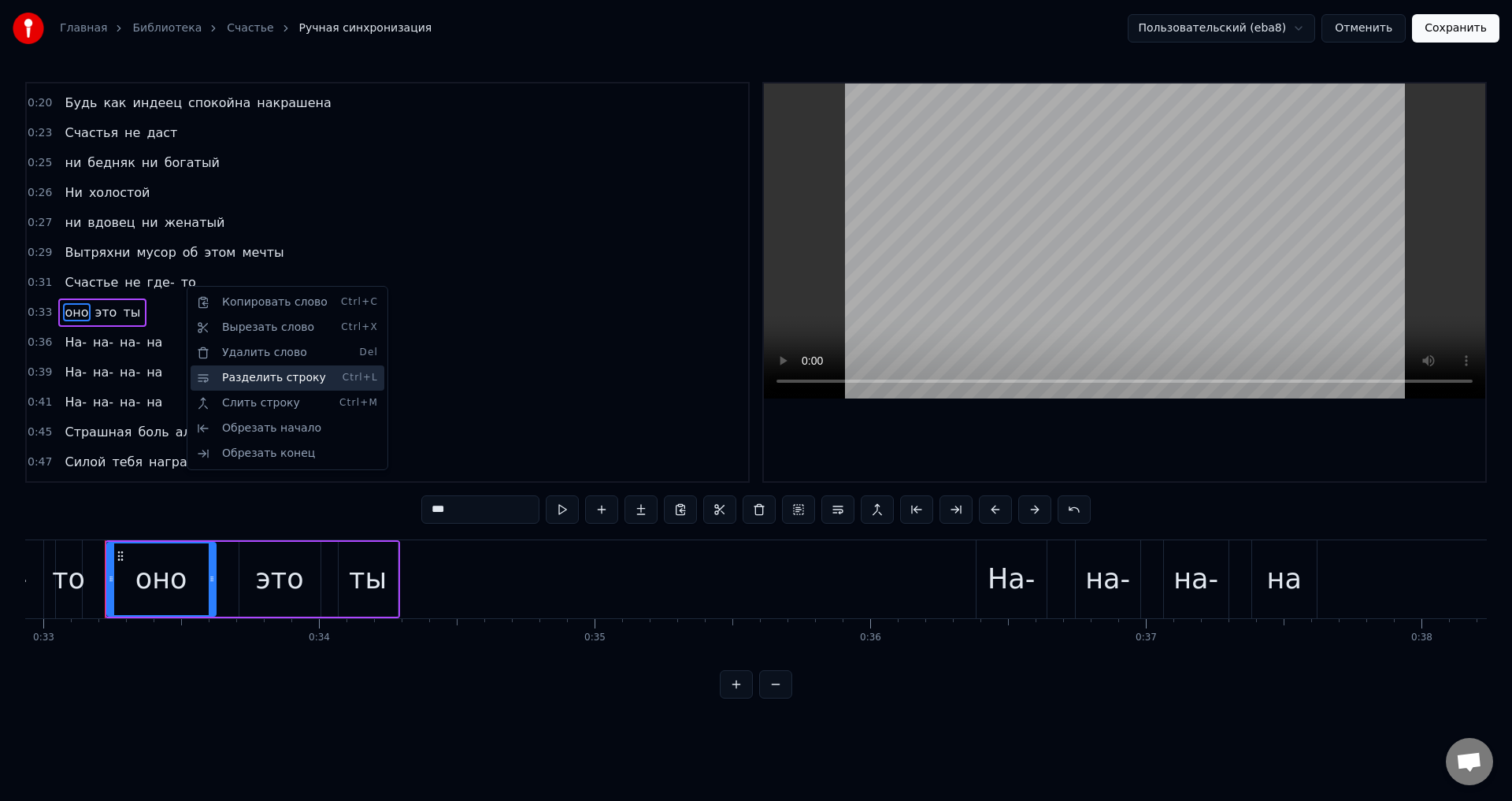
scroll to position [115, 0]
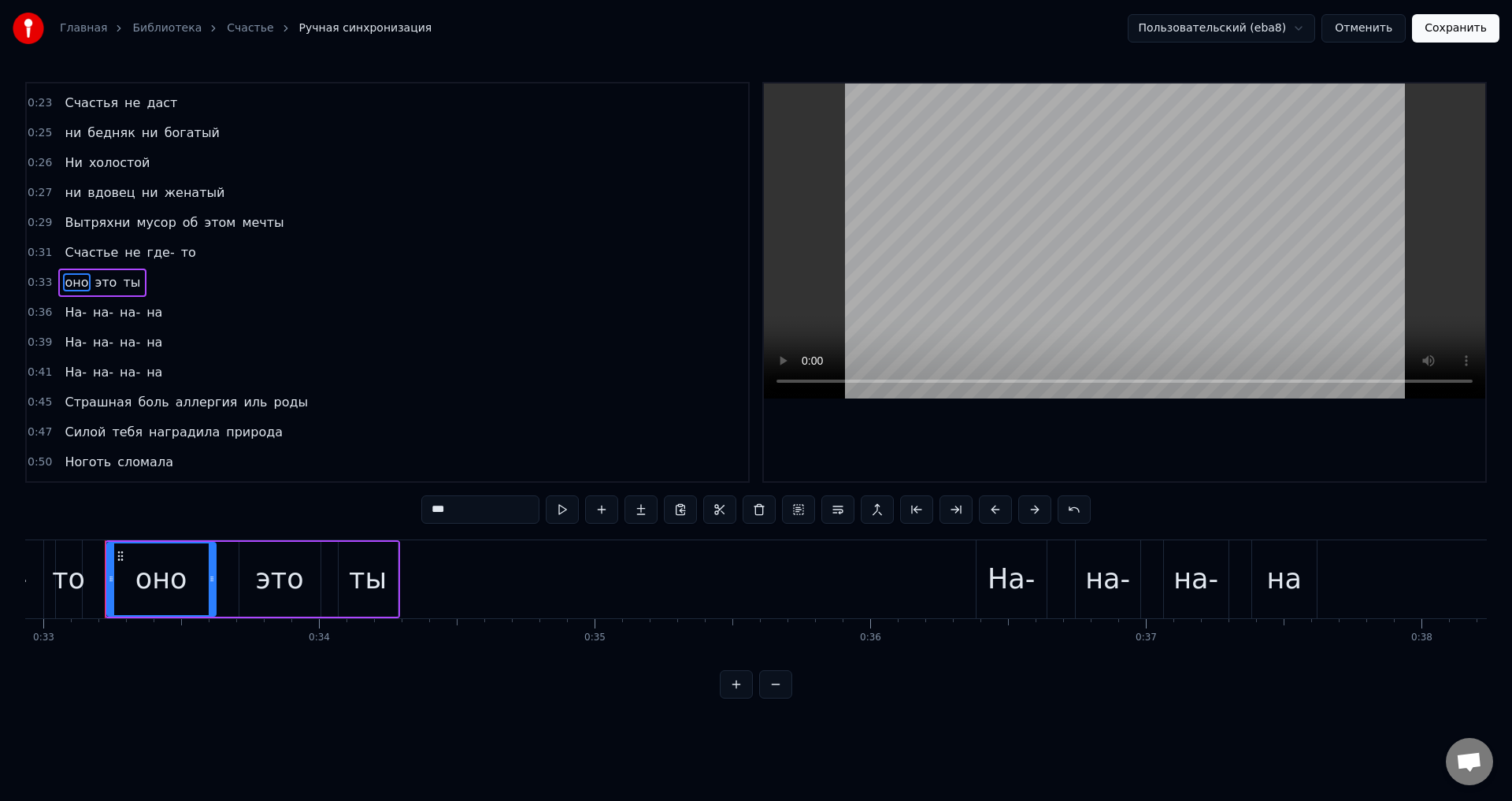
click at [67, 281] on span "оно" at bounding box center [76, 282] width 27 height 18
drag, startPoint x: 437, startPoint y: 512, endPoint x: 420, endPoint y: 512, distance: 17.0
click at [420, 512] on div "0:12 Дама должна быть невозмутима 0:14 Хоть ураган несущийся мимо 0:17 Или цуна…" at bounding box center [756, 390] width 1461 height 616
click at [80, 254] on span "Счастье" at bounding box center [91, 252] width 57 height 18
type input "*******"
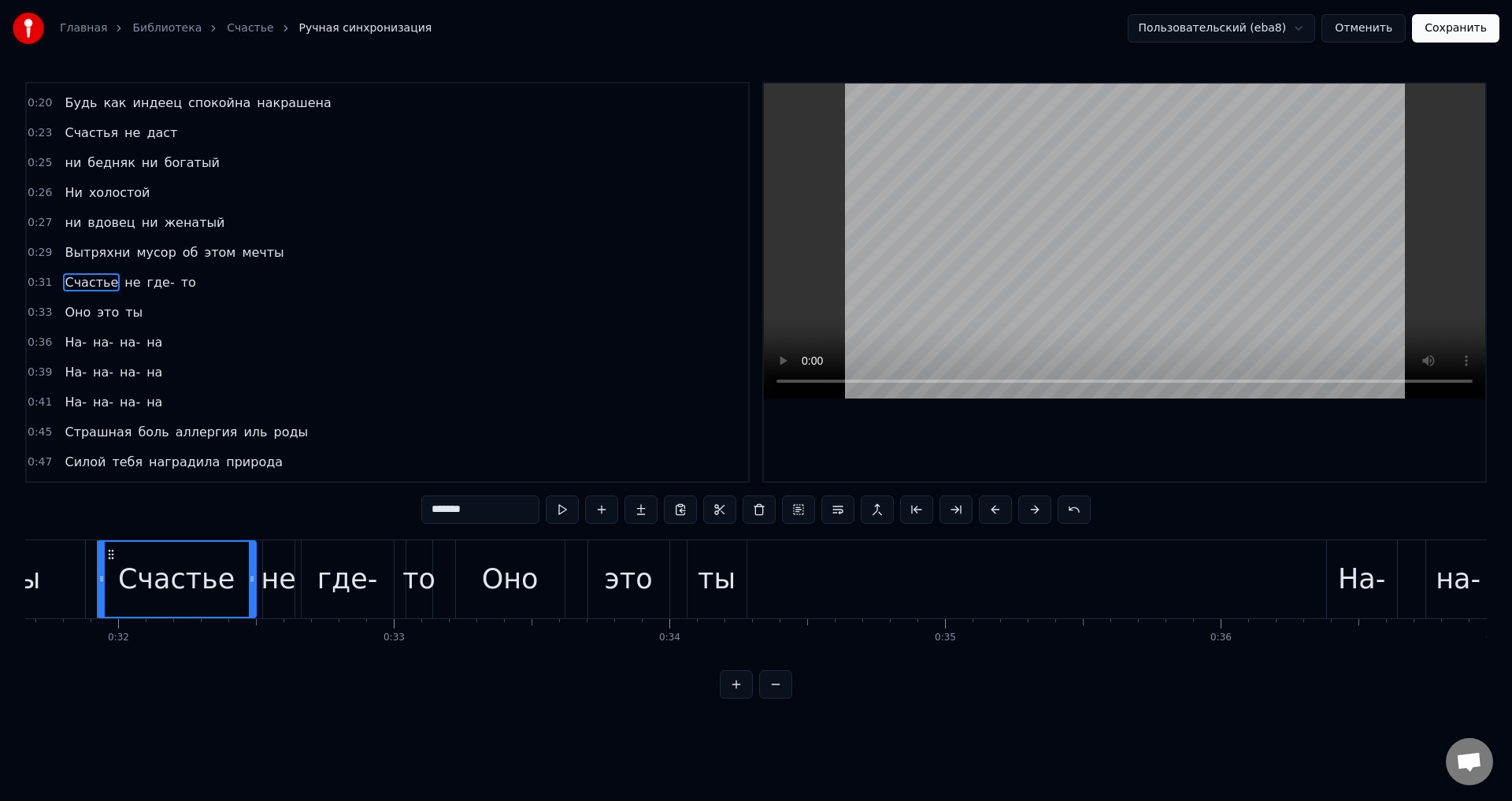
scroll to position [0, 8718]
click at [1458, 30] on button "Сохранить" at bounding box center [1455, 28] width 87 height 29
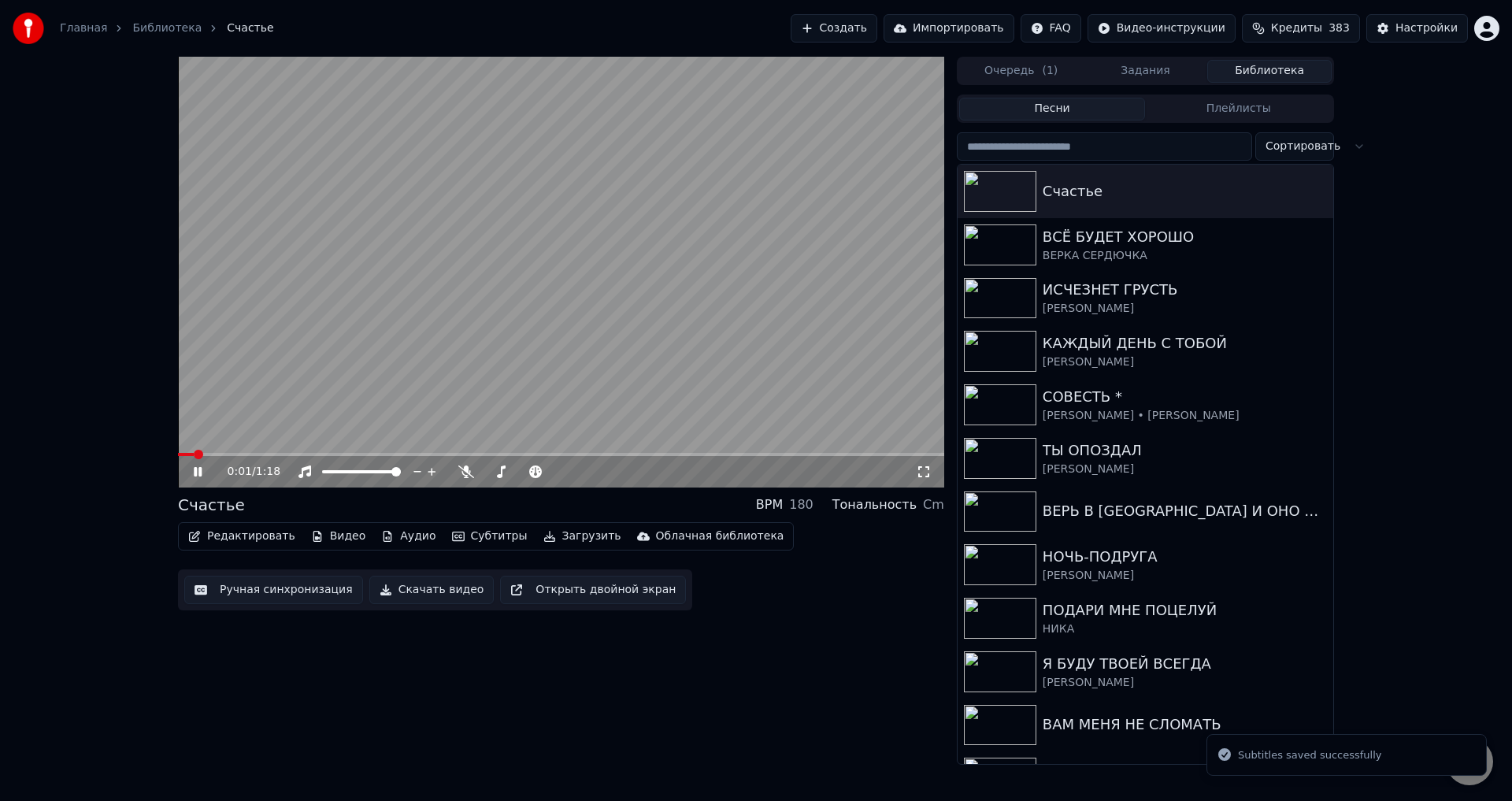
click at [924, 472] on icon at bounding box center [923, 471] width 16 height 12
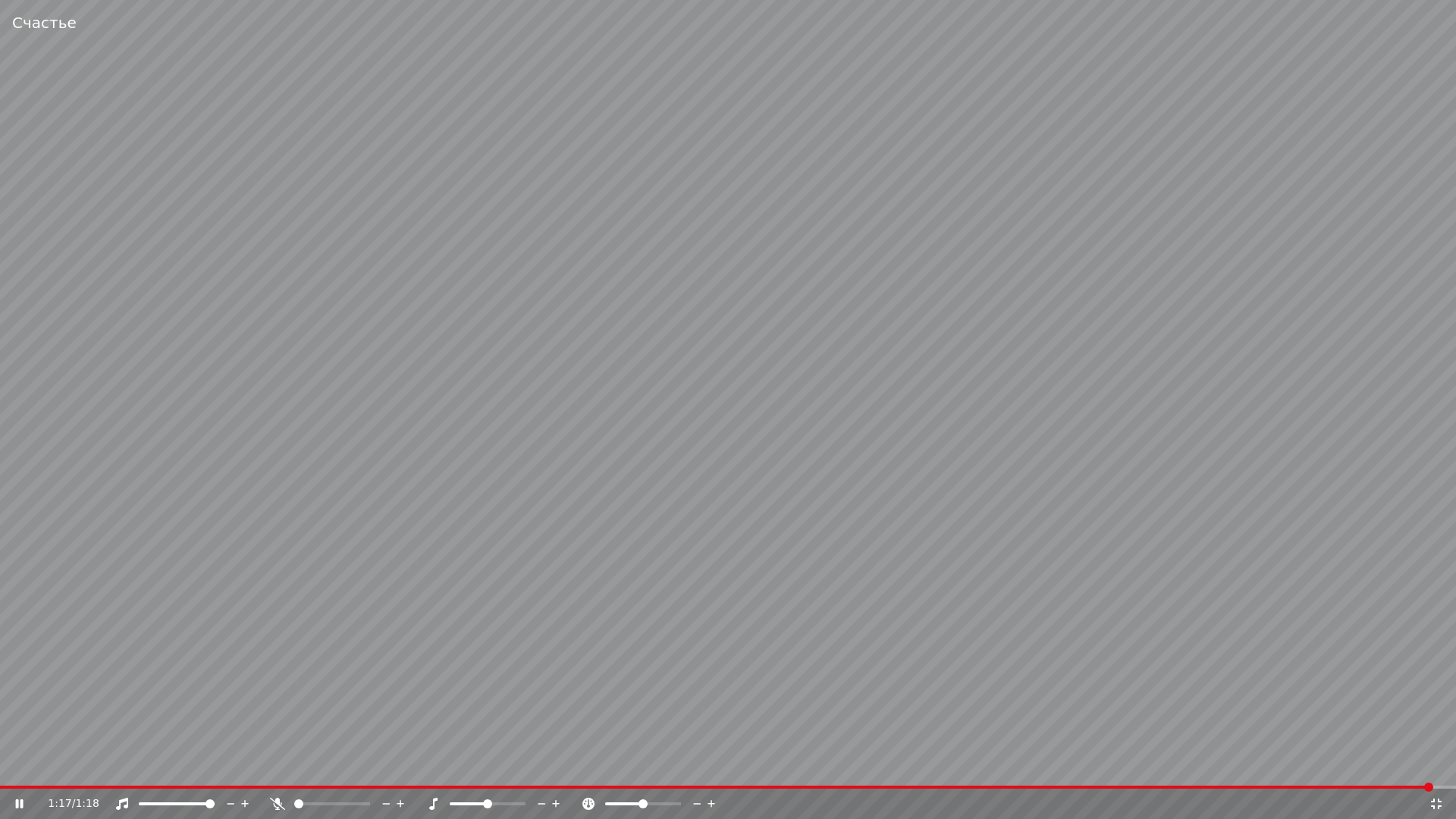
click at [1435, 771] on icon at bounding box center [1435, 803] width 15 height 12
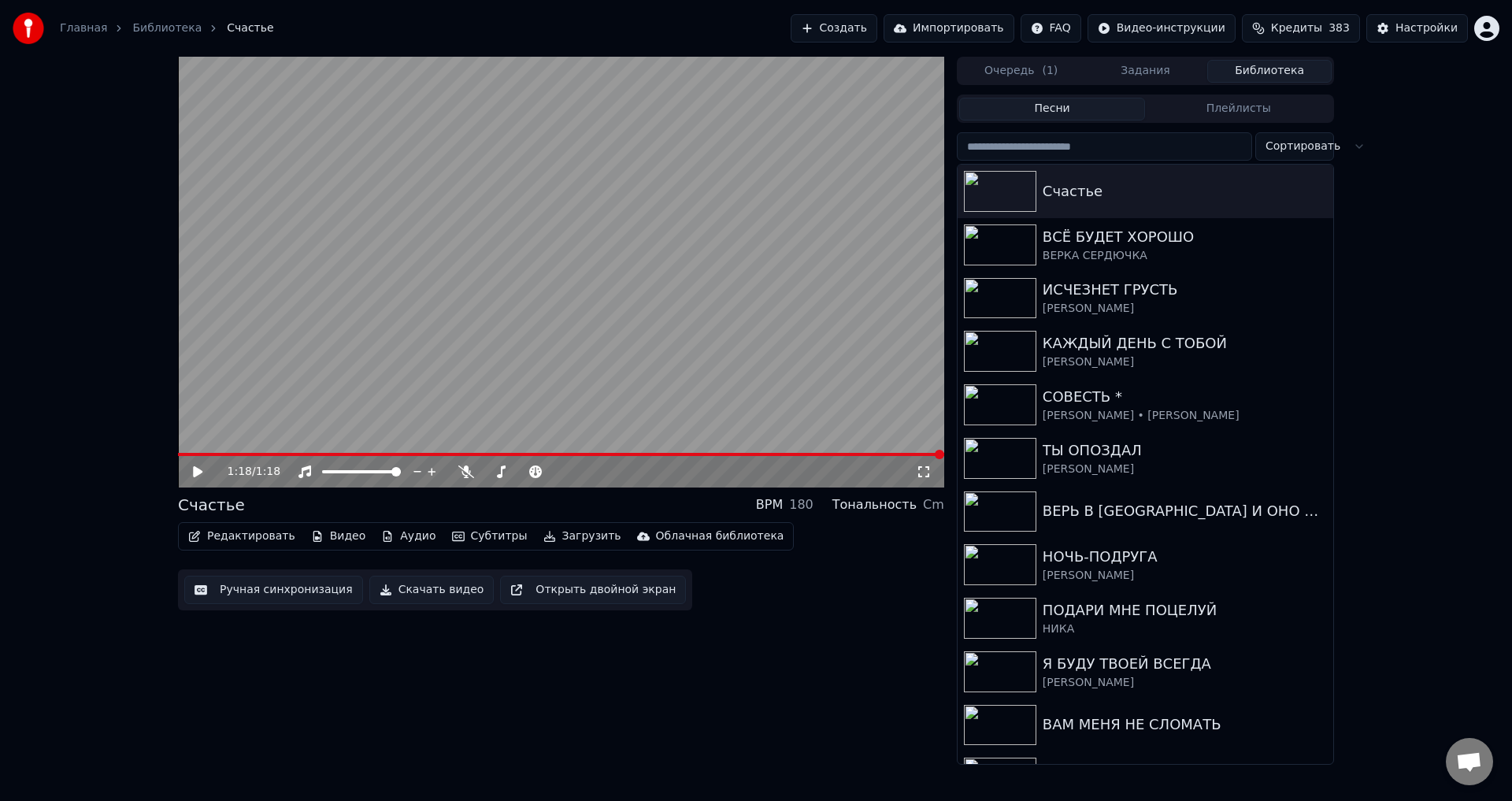
click at [305, 586] on button "Ручная синхронизация" at bounding box center [273, 589] width 179 height 29
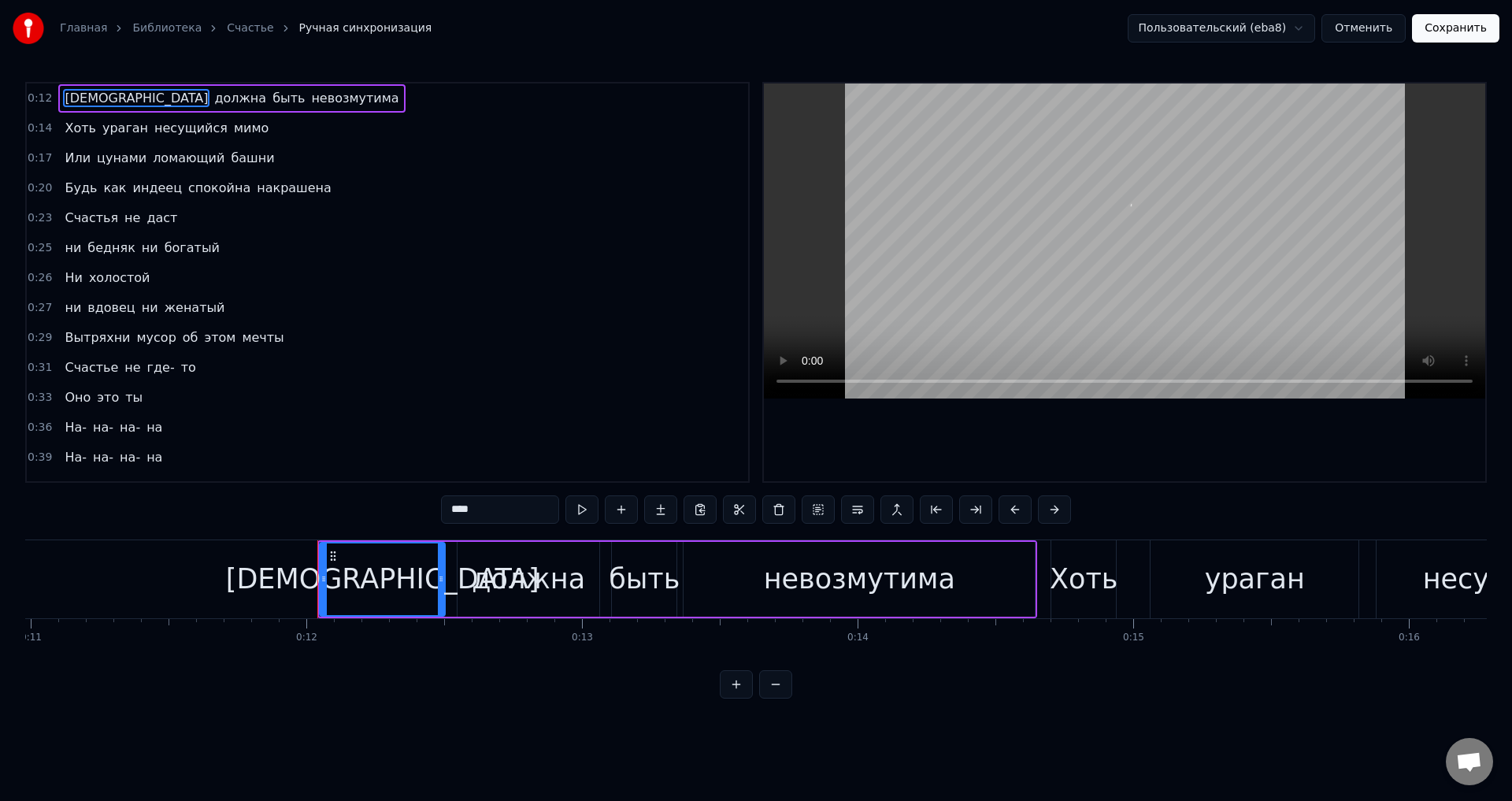
scroll to position [0, 3239]
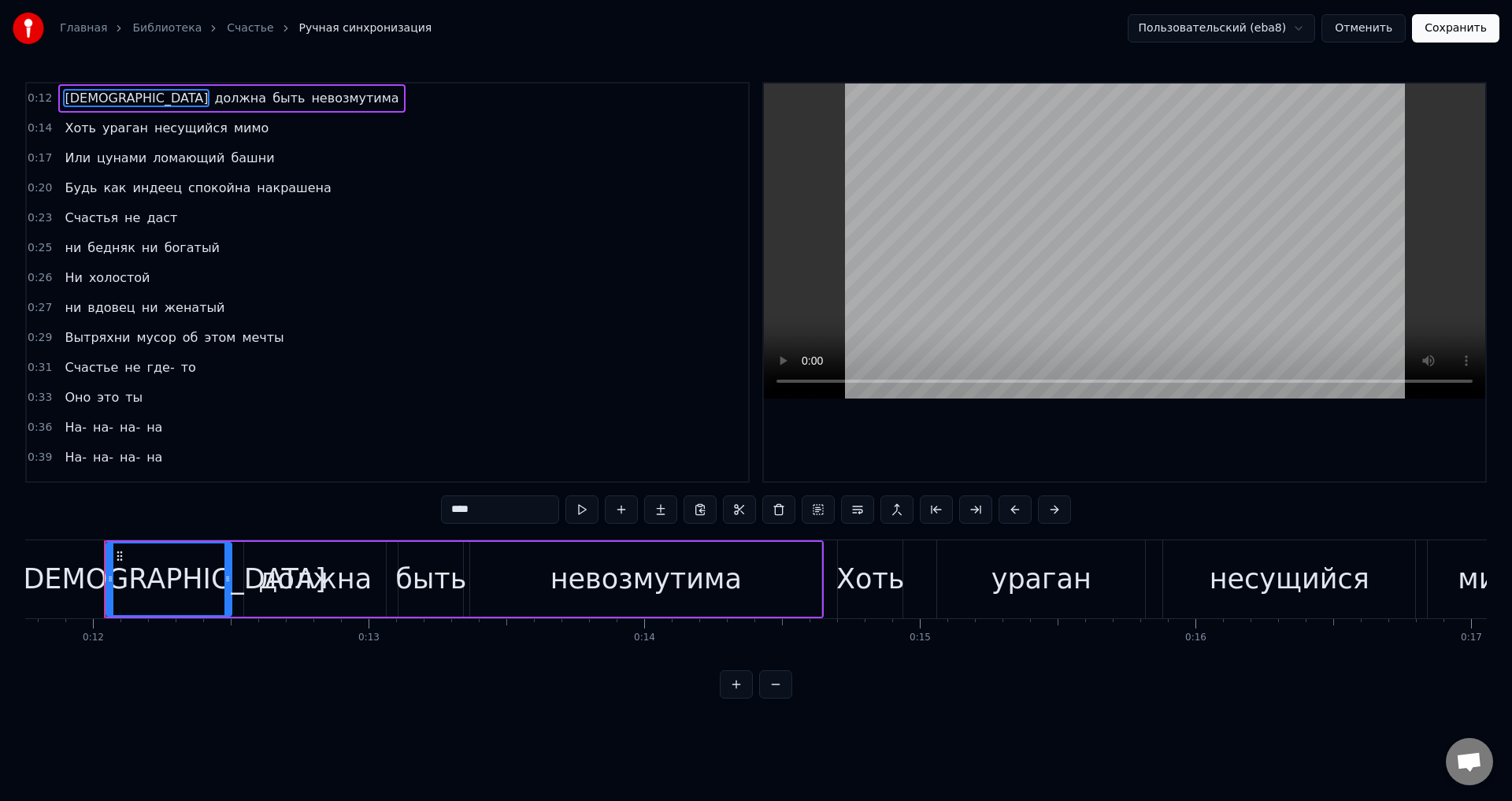
click at [63, 101] on span "Дама" at bounding box center [136, 98] width 146 height 18
click at [1010, 516] on button at bounding box center [1015, 509] width 33 height 29
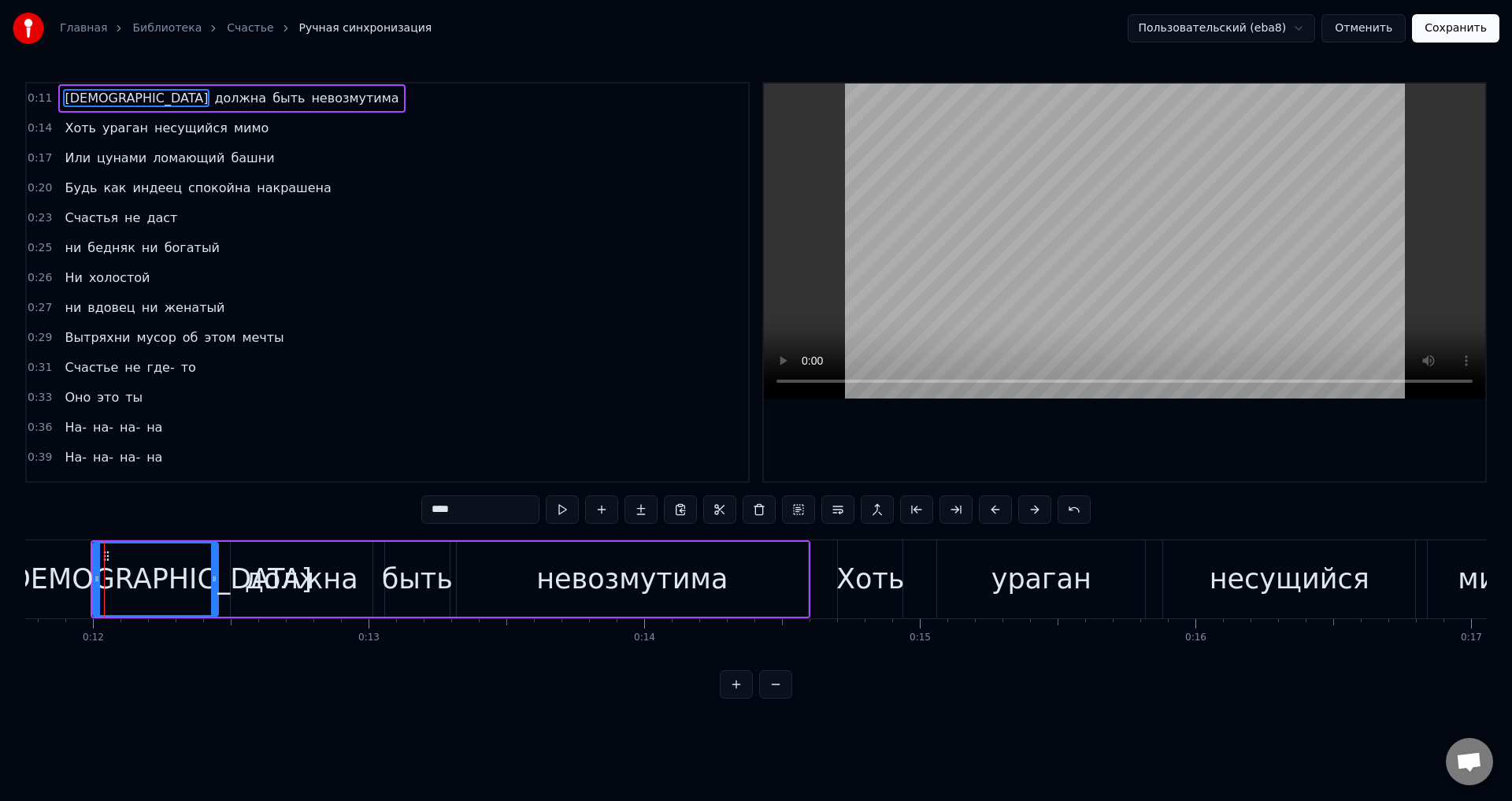
click at [77, 124] on span "Хоть" at bounding box center [80, 128] width 34 height 18
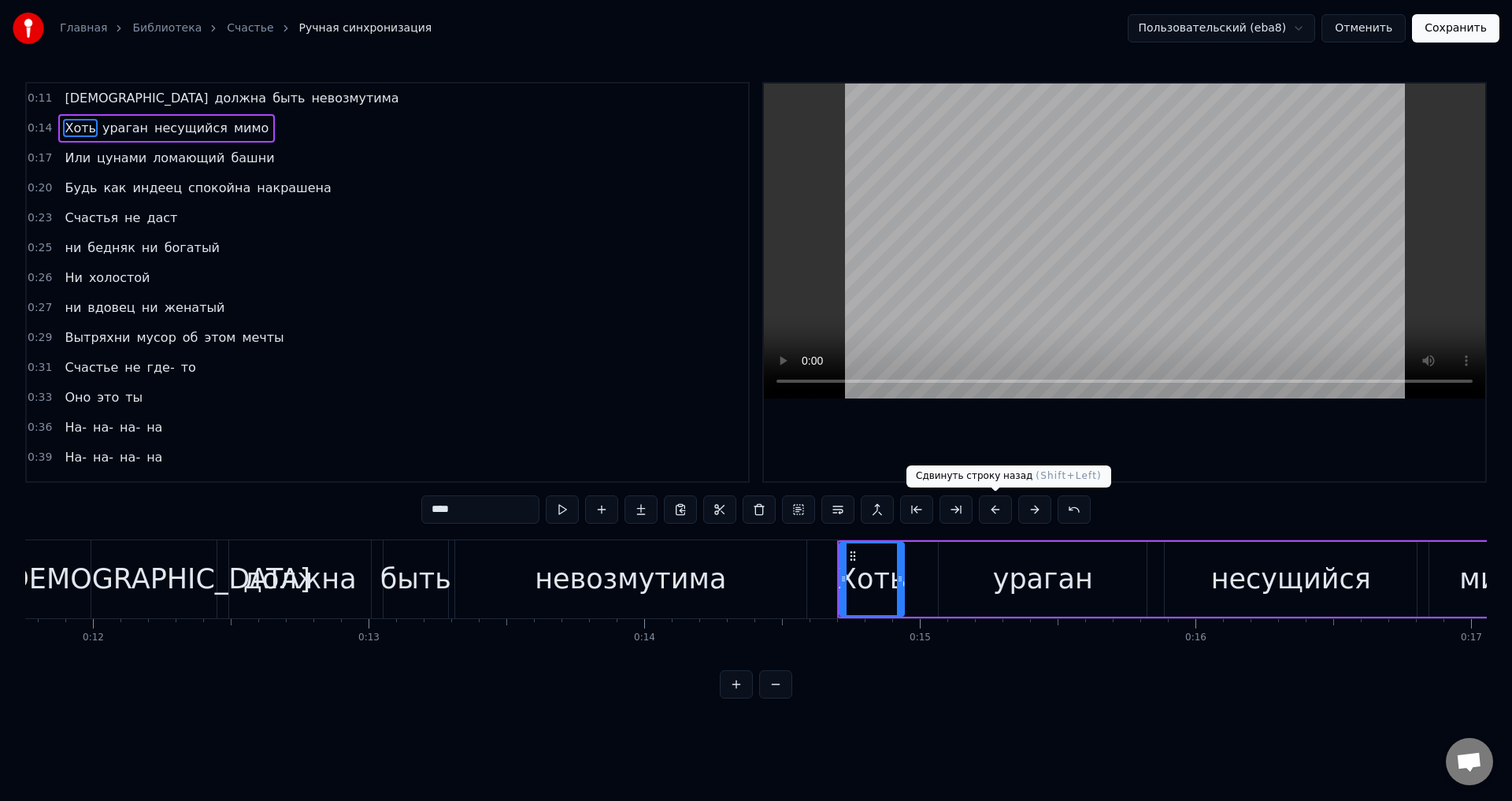
drag, startPoint x: 996, startPoint y: 510, endPoint x: 796, endPoint y: 508, distance: 200.0
click at [996, 510] on button at bounding box center [995, 509] width 33 height 29
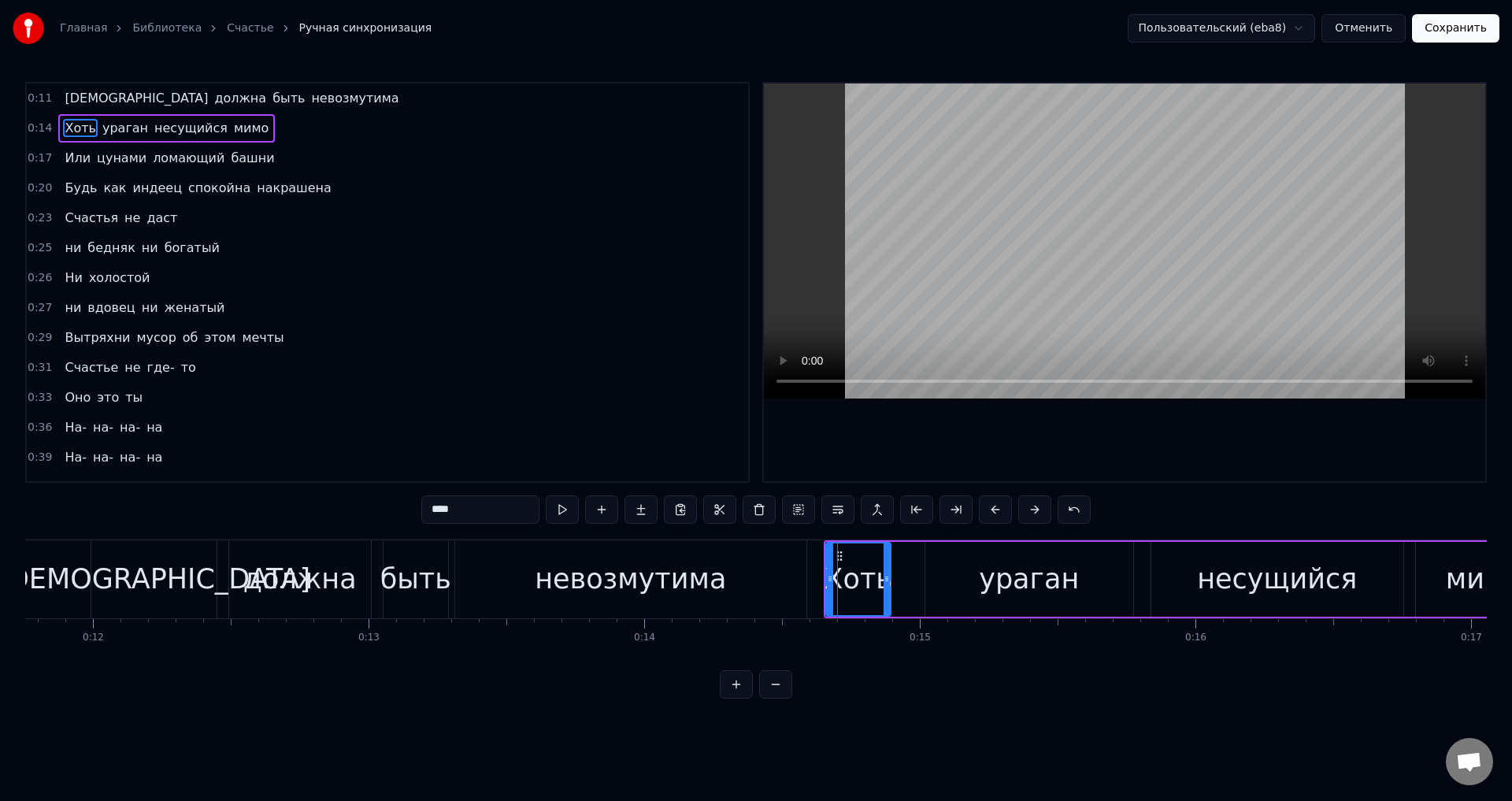
click at [65, 159] on span "Или" at bounding box center [77, 158] width 29 height 18
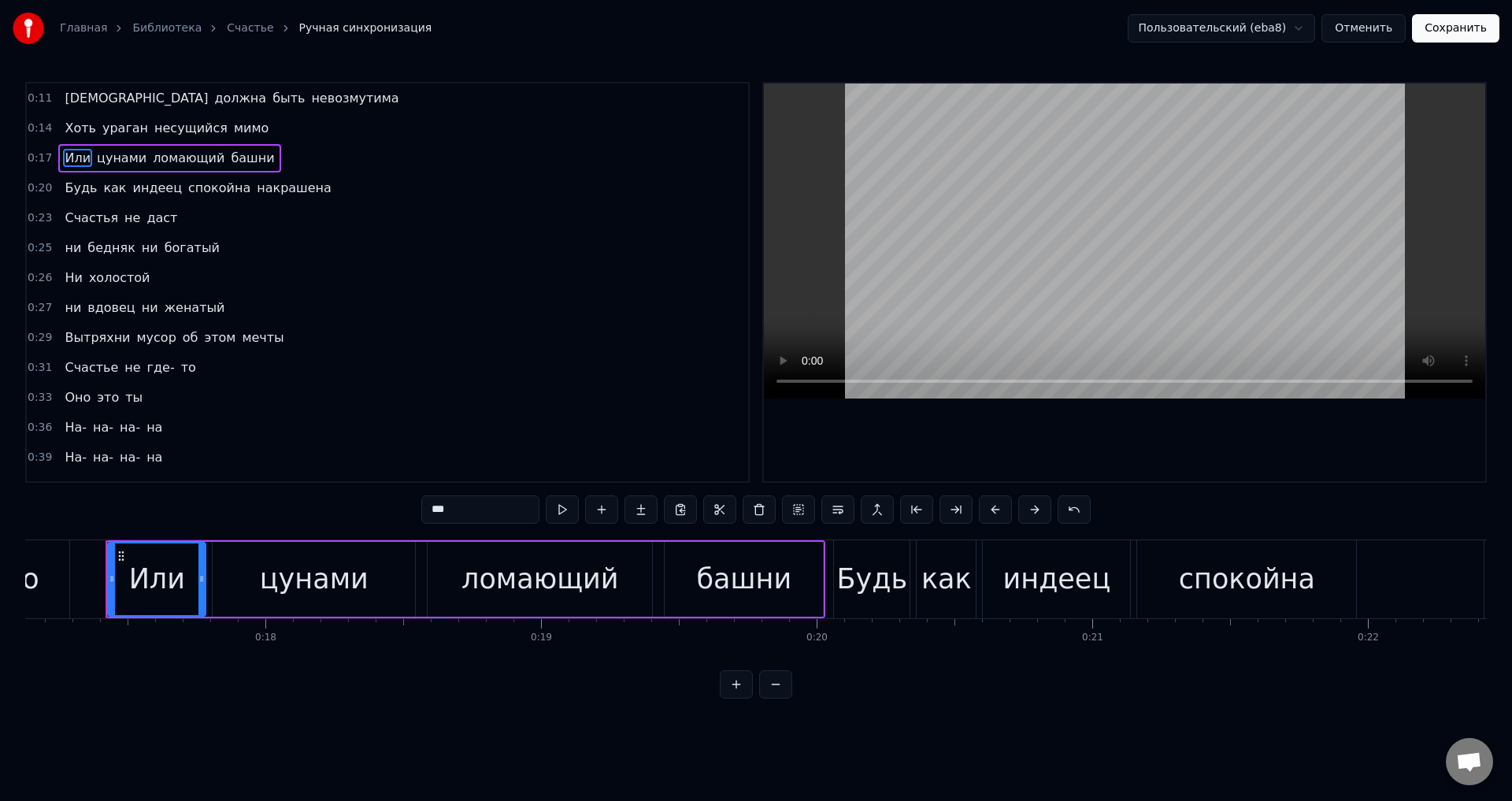
scroll to position [0, 4722]
click at [989, 512] on button at bounding box center [995, 509] width 33 height 29
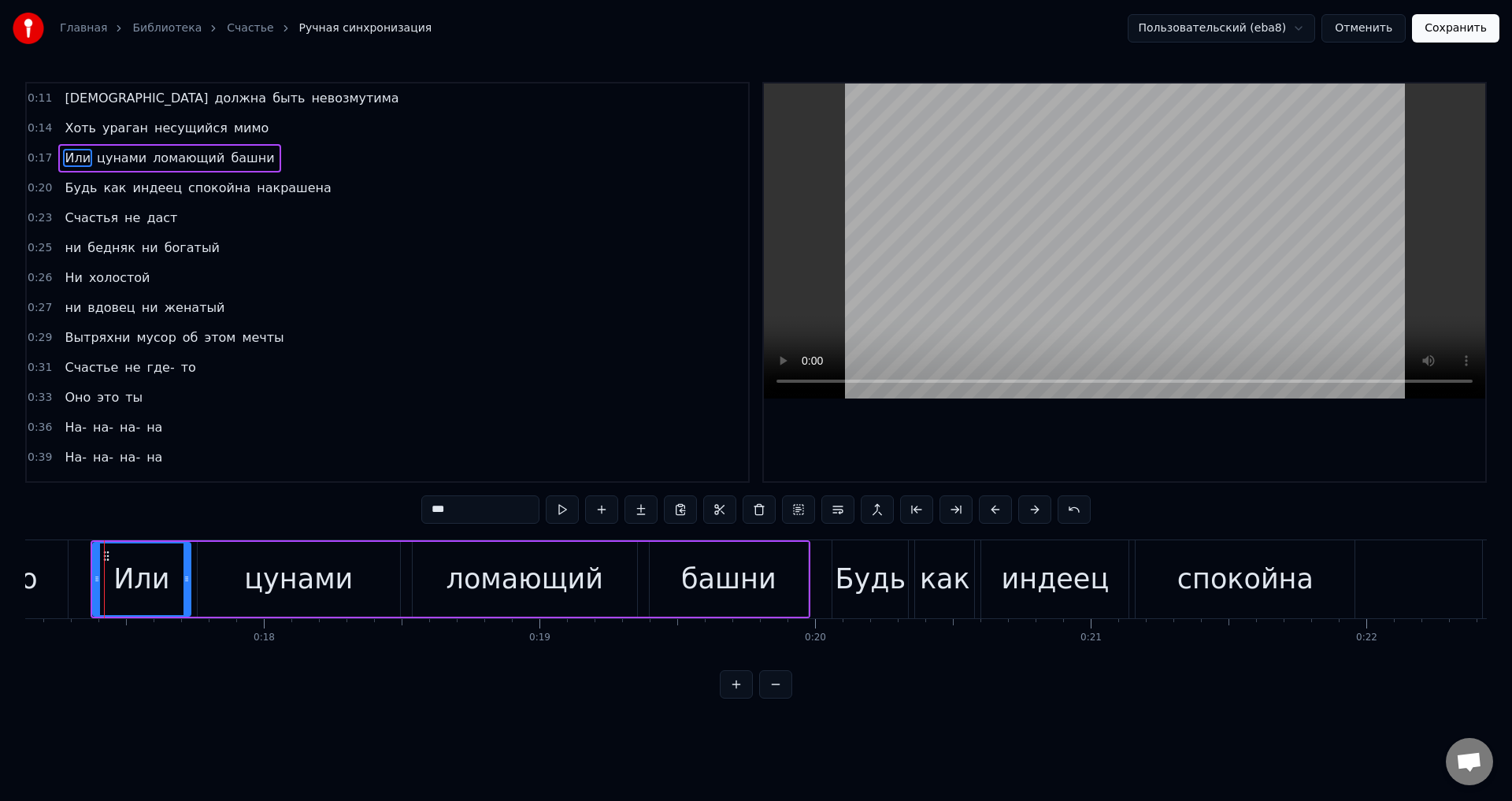
click at [70, 190] on span "Будь" at bounding box center [80, 188] width 35 height 18
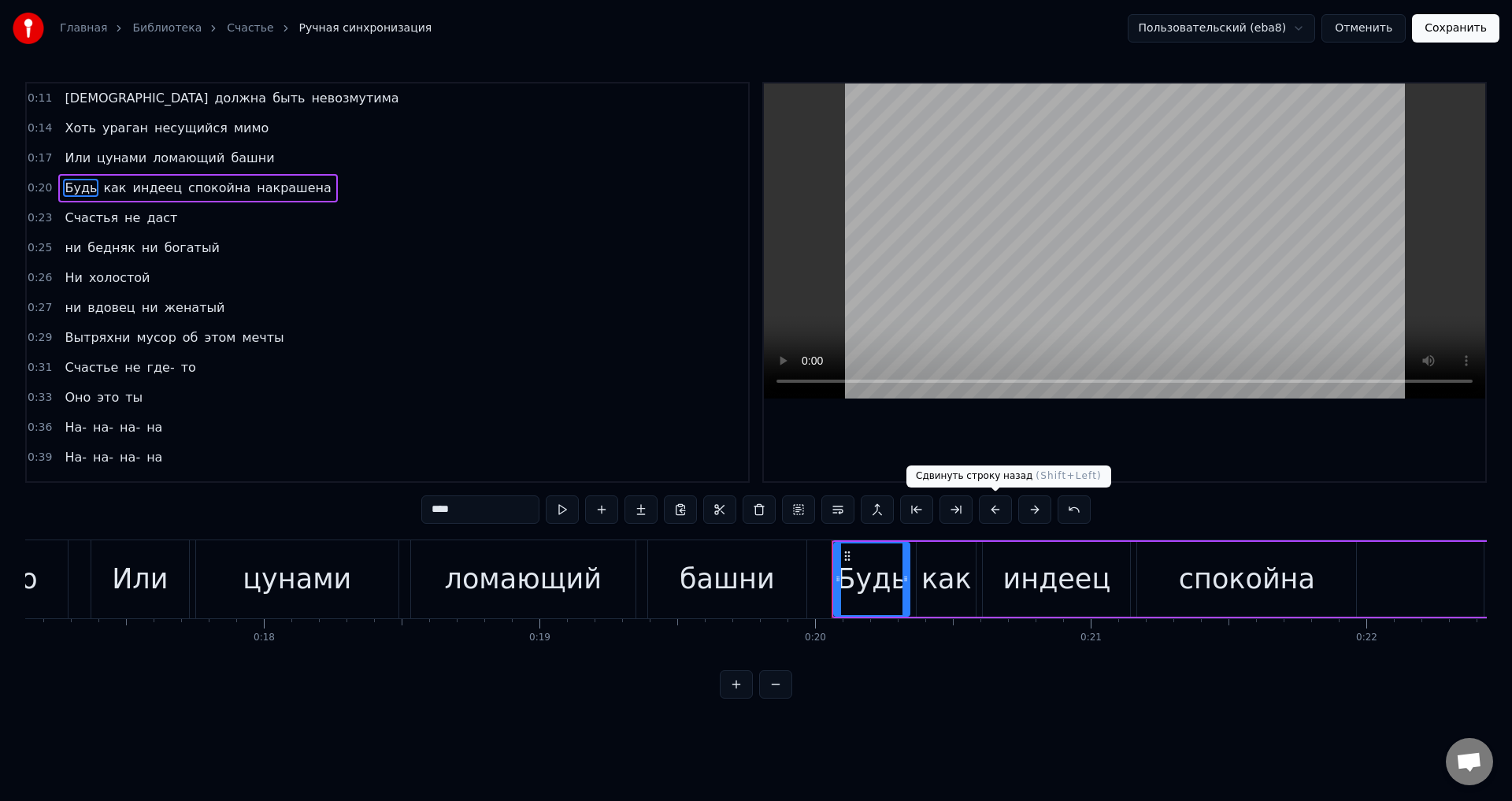
click at [997, 514] on button at bounding box center [995, 509] width 33 height 29
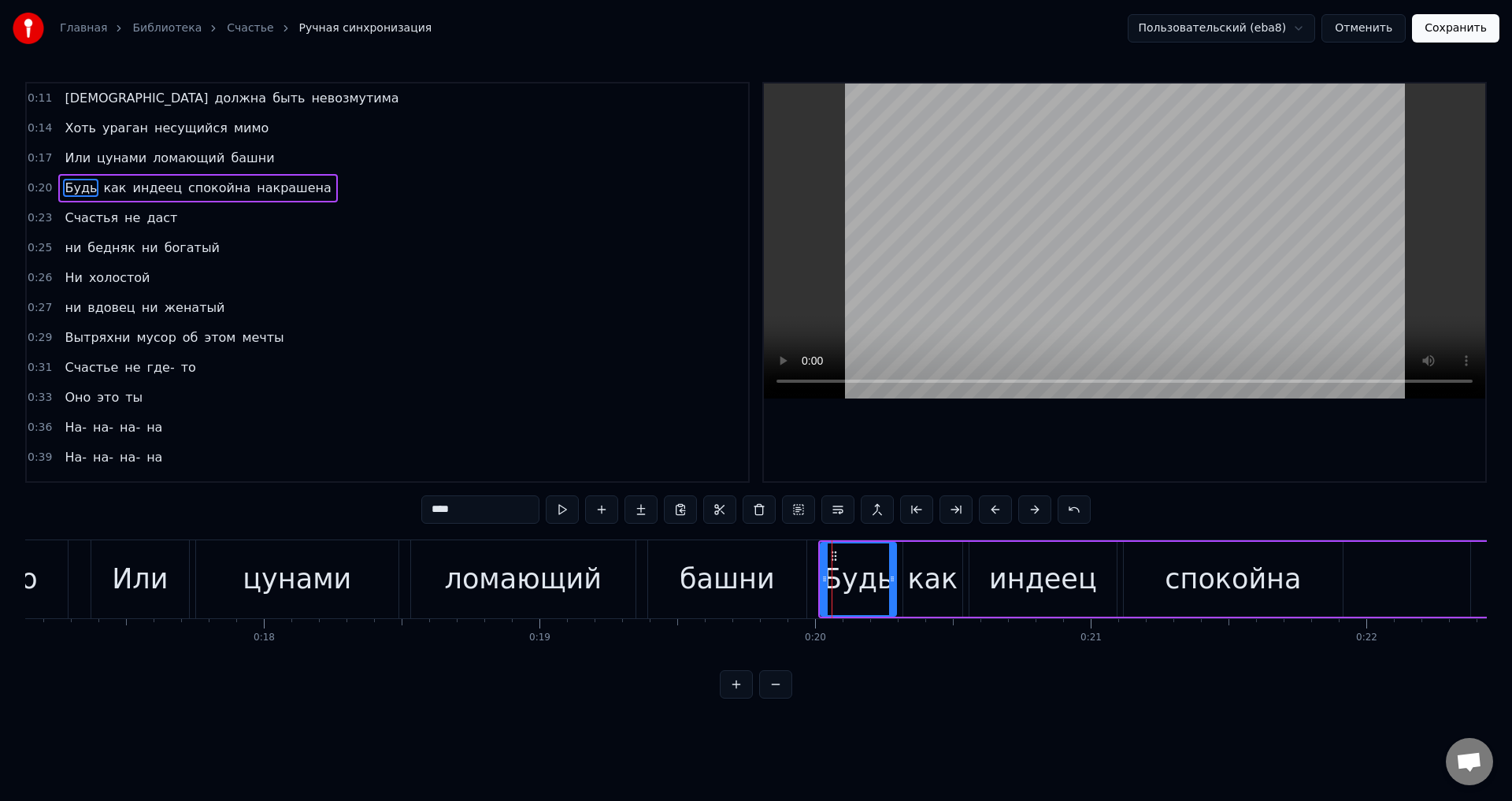
click at [67, 215] on span "Счастья" at bounding box center [91, 217] width 57 height 18
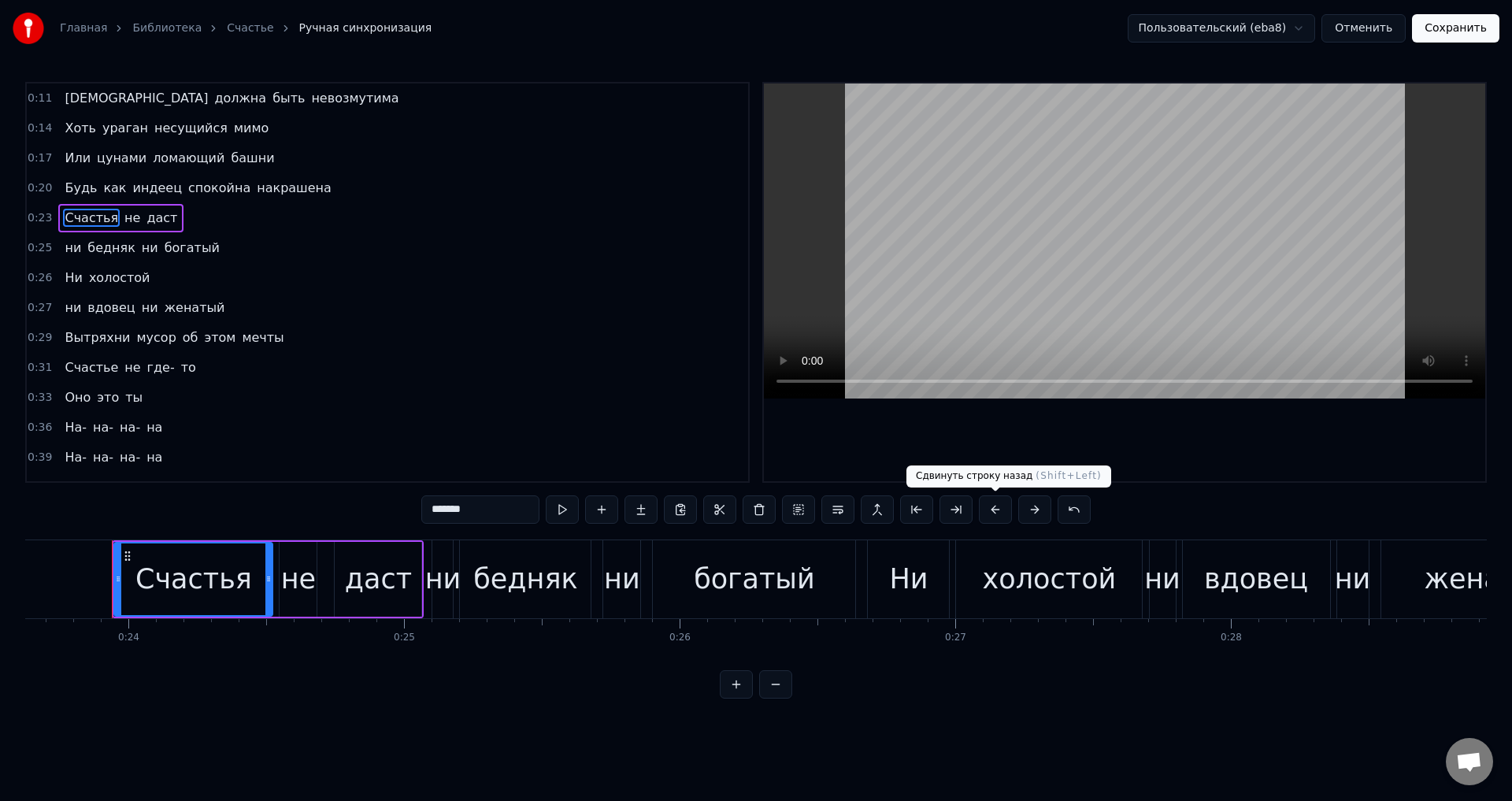
click at [993, 509] on button at bounding box center [995, 509] width 33 height 29
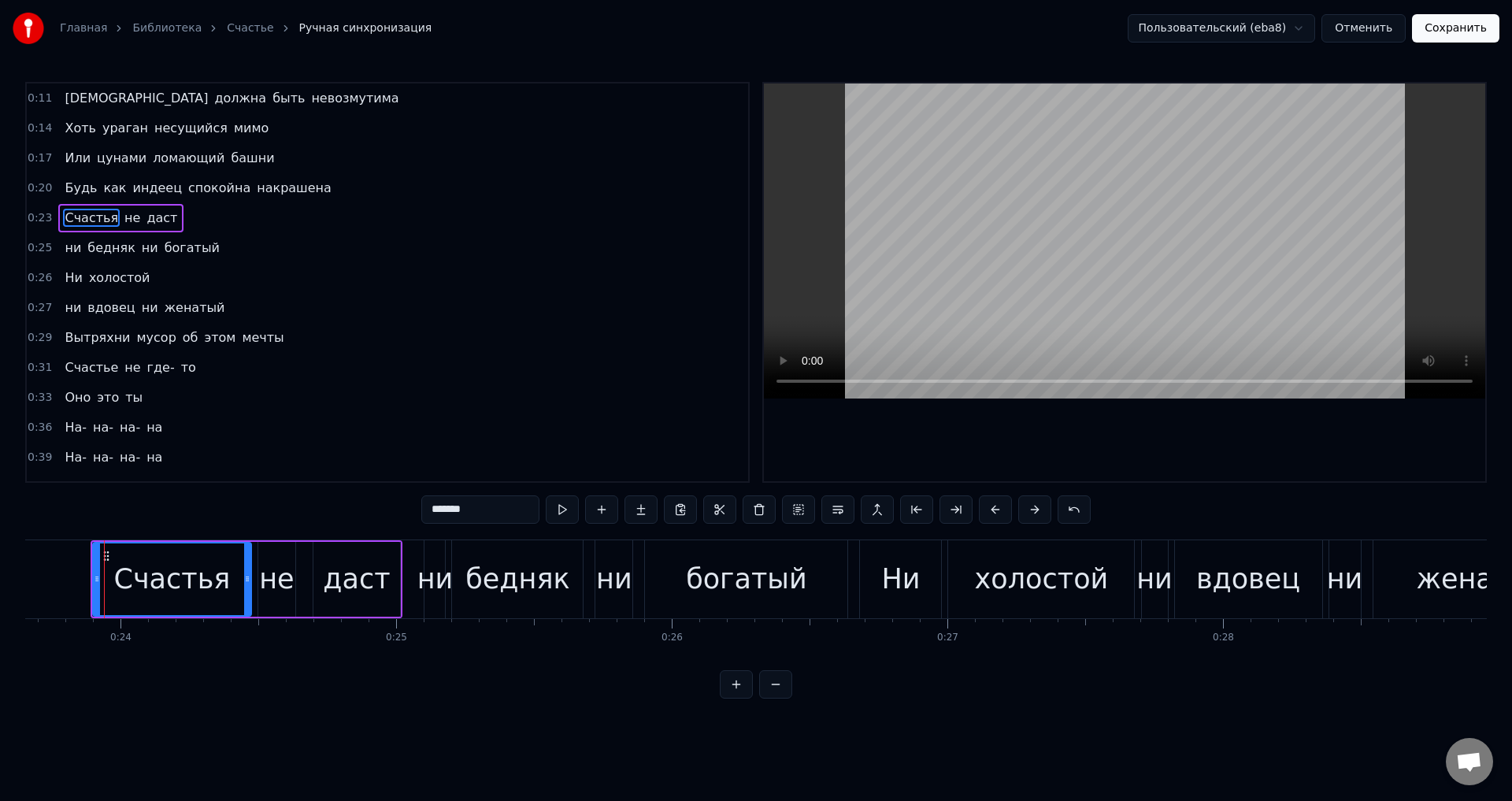
click at [72, 244] on span "ни" at bounding box center [73, 248] width 20 height 18
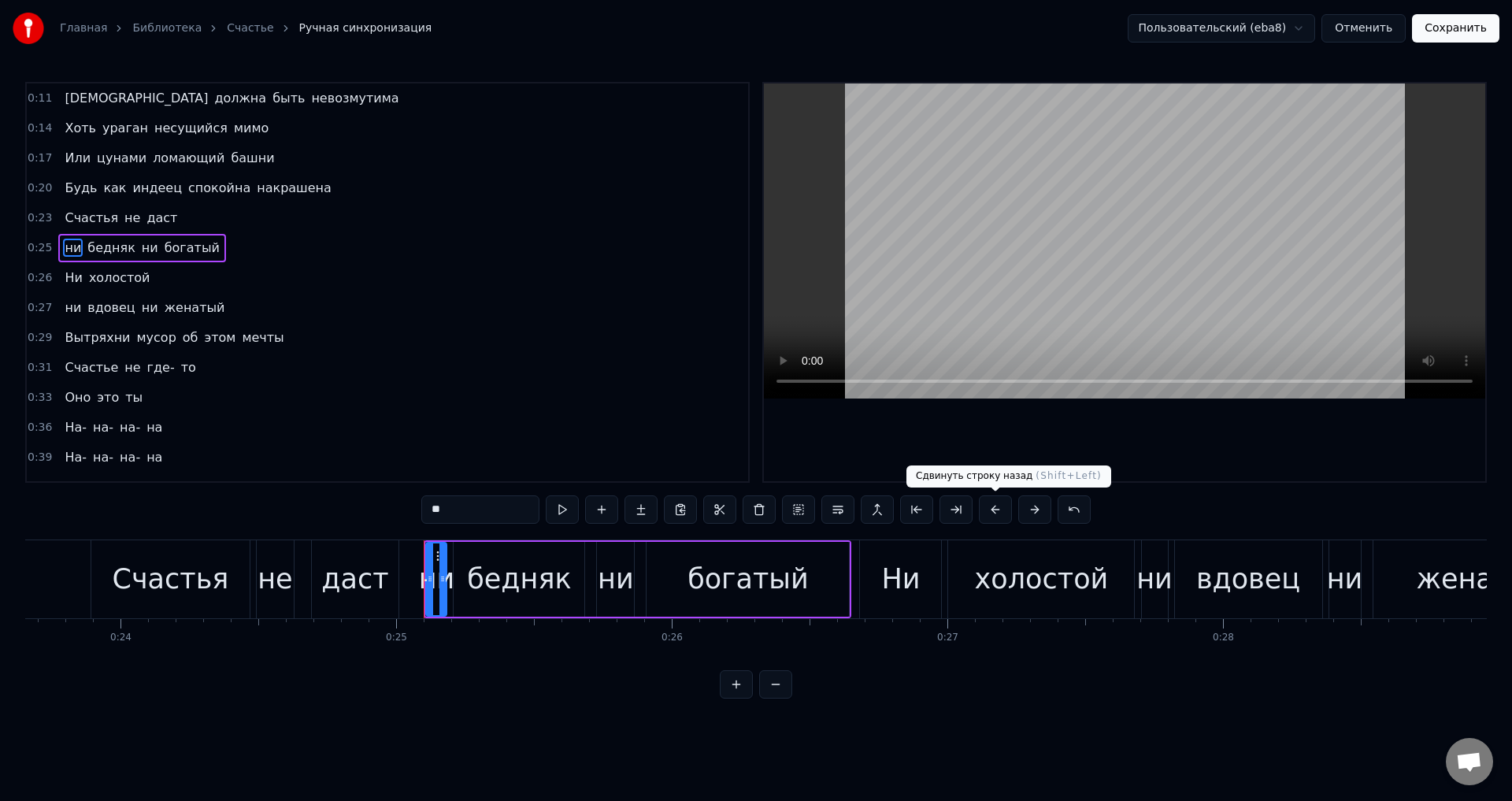
click at [996, 515] on button at bounding box center [995, 509] width 33 height 29
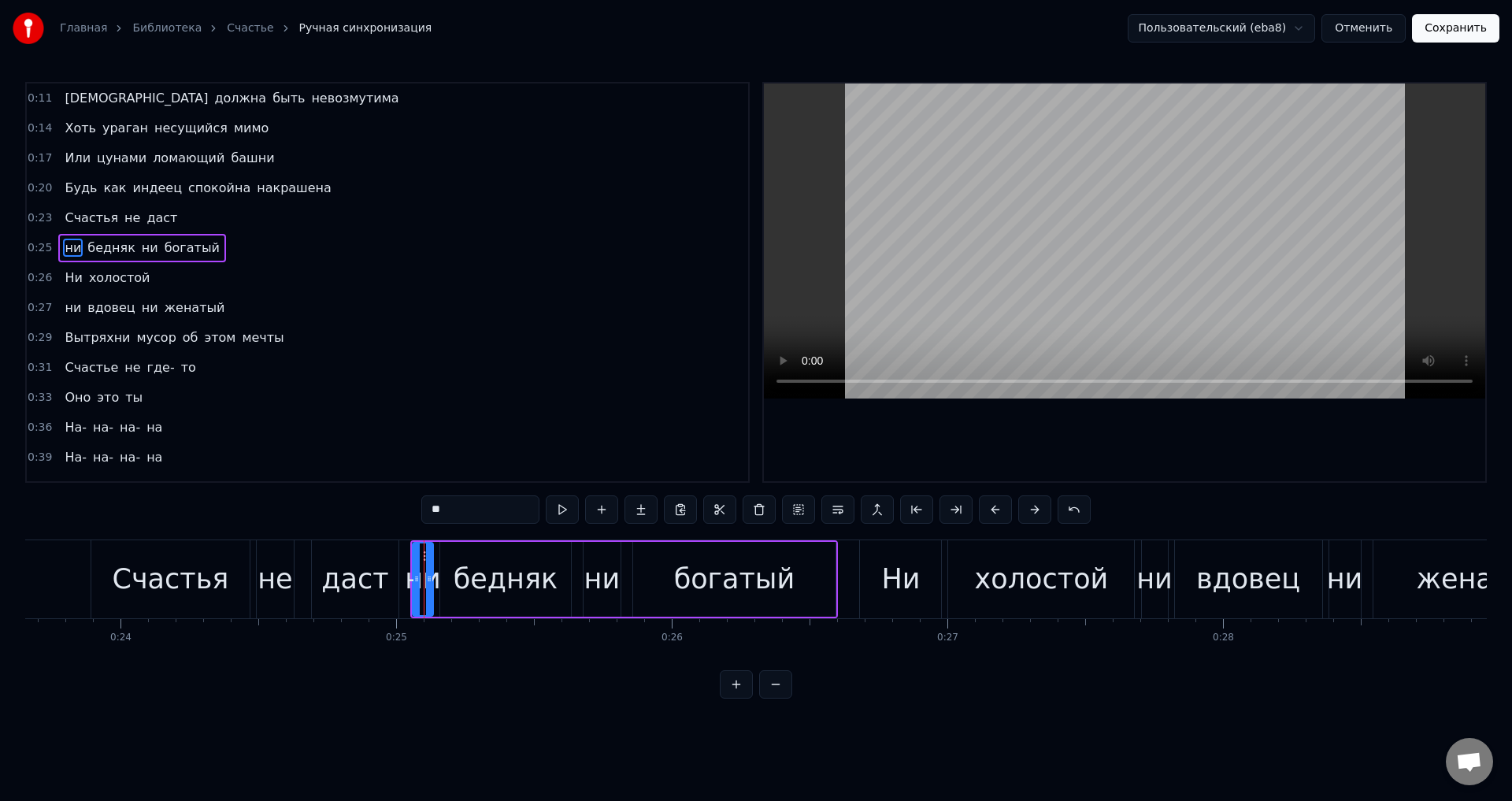
click at [63, 280] on span "Ни" at bounding box center [73, 277] width 21 height 18
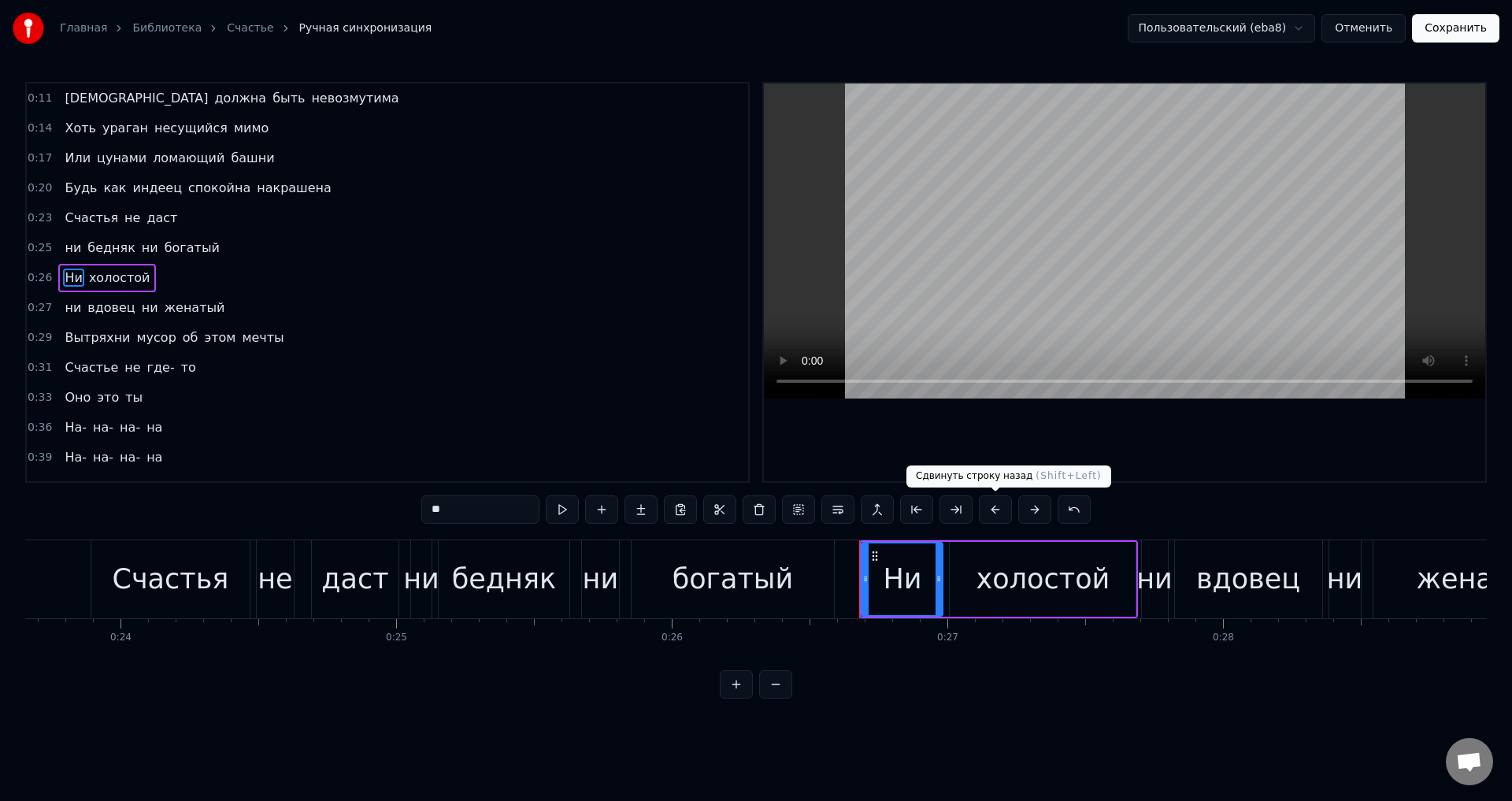
click at [994, 513] on button at bounding box center [995, 509] width 33 height 29
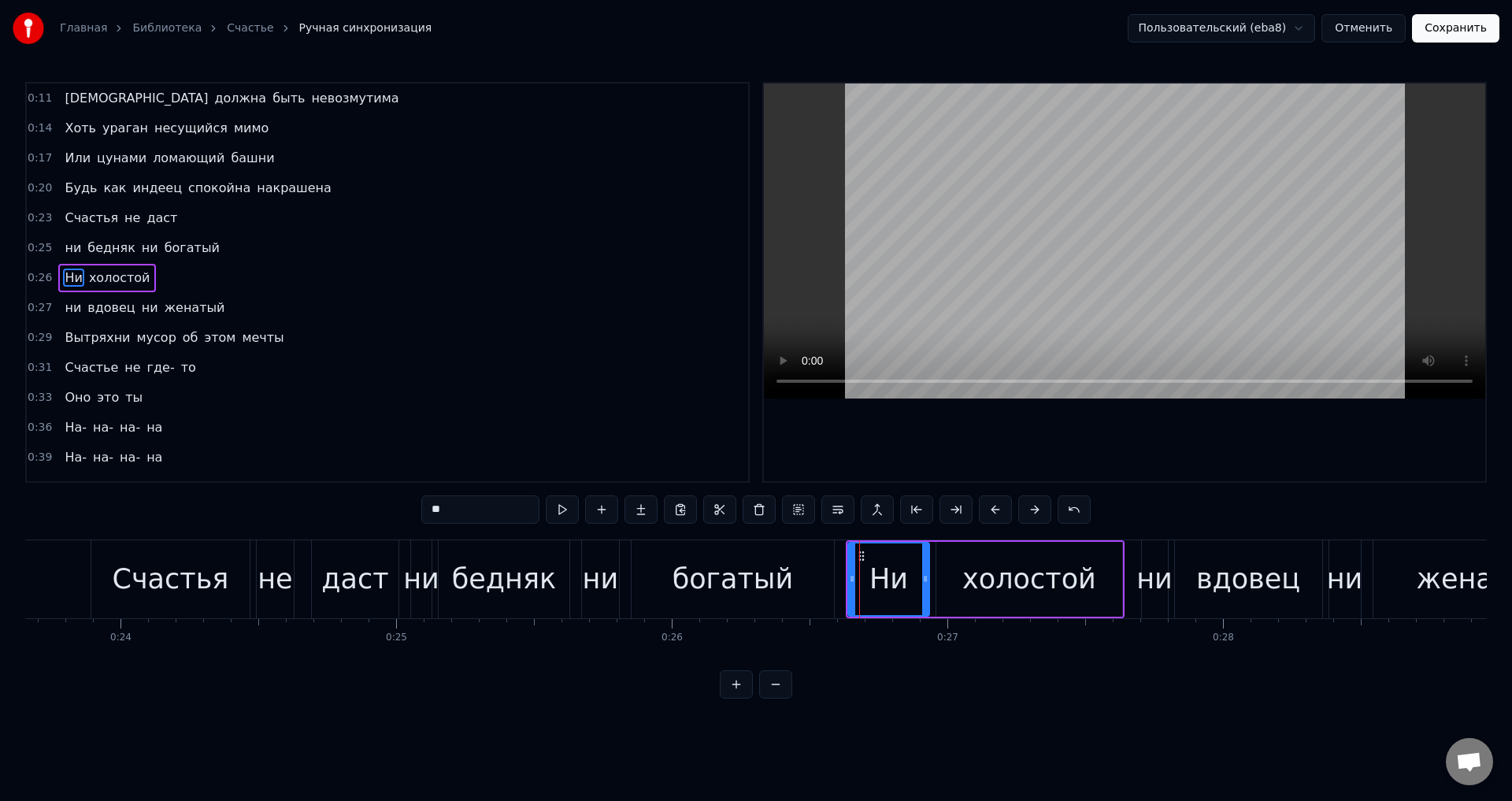
click at [72, 304] on span "ни" at bounding box center [73, 308] width 20 height 18
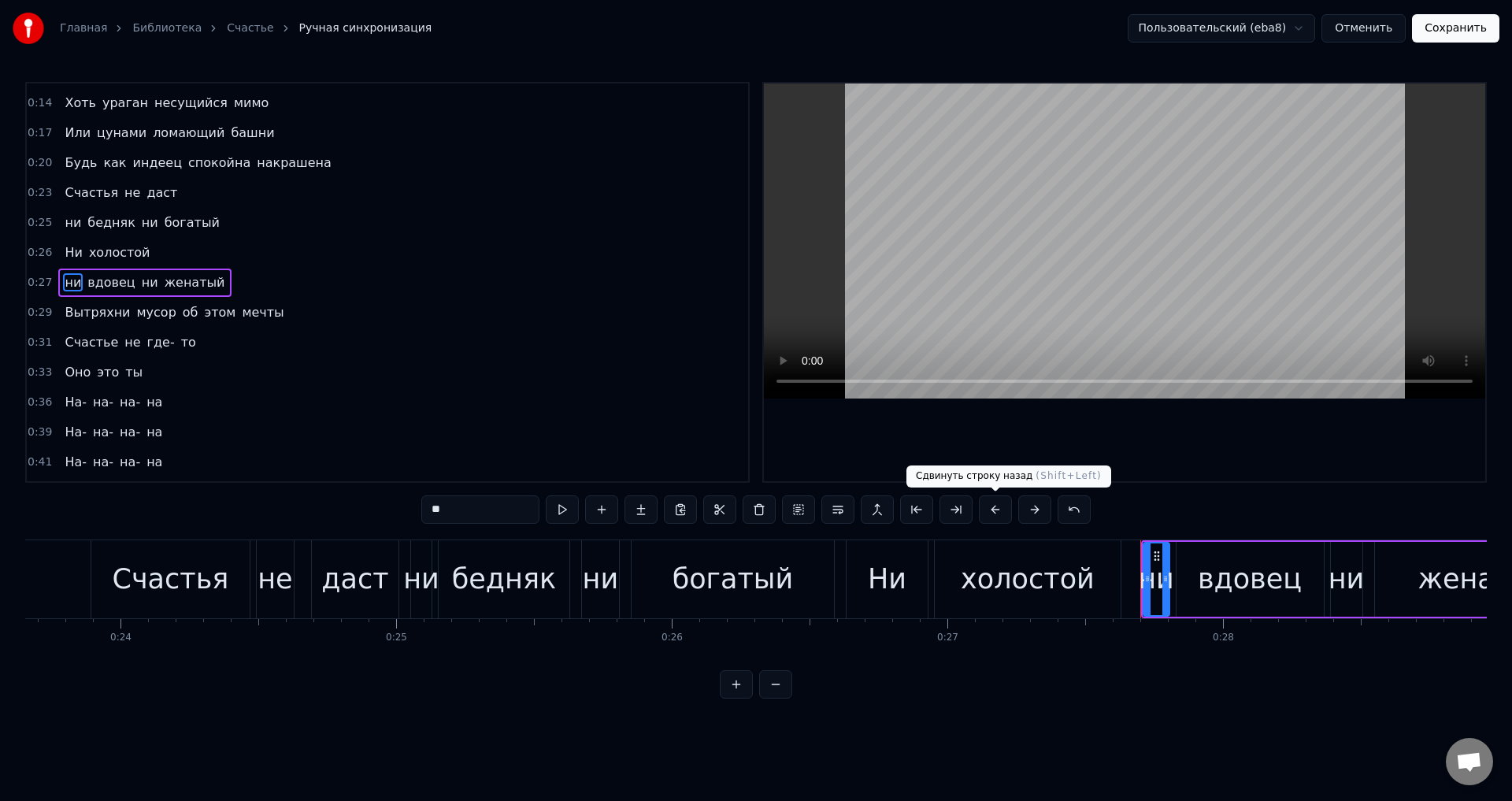
click at [998, 506] on button at bounding box center [995, 509] width 33 height 29
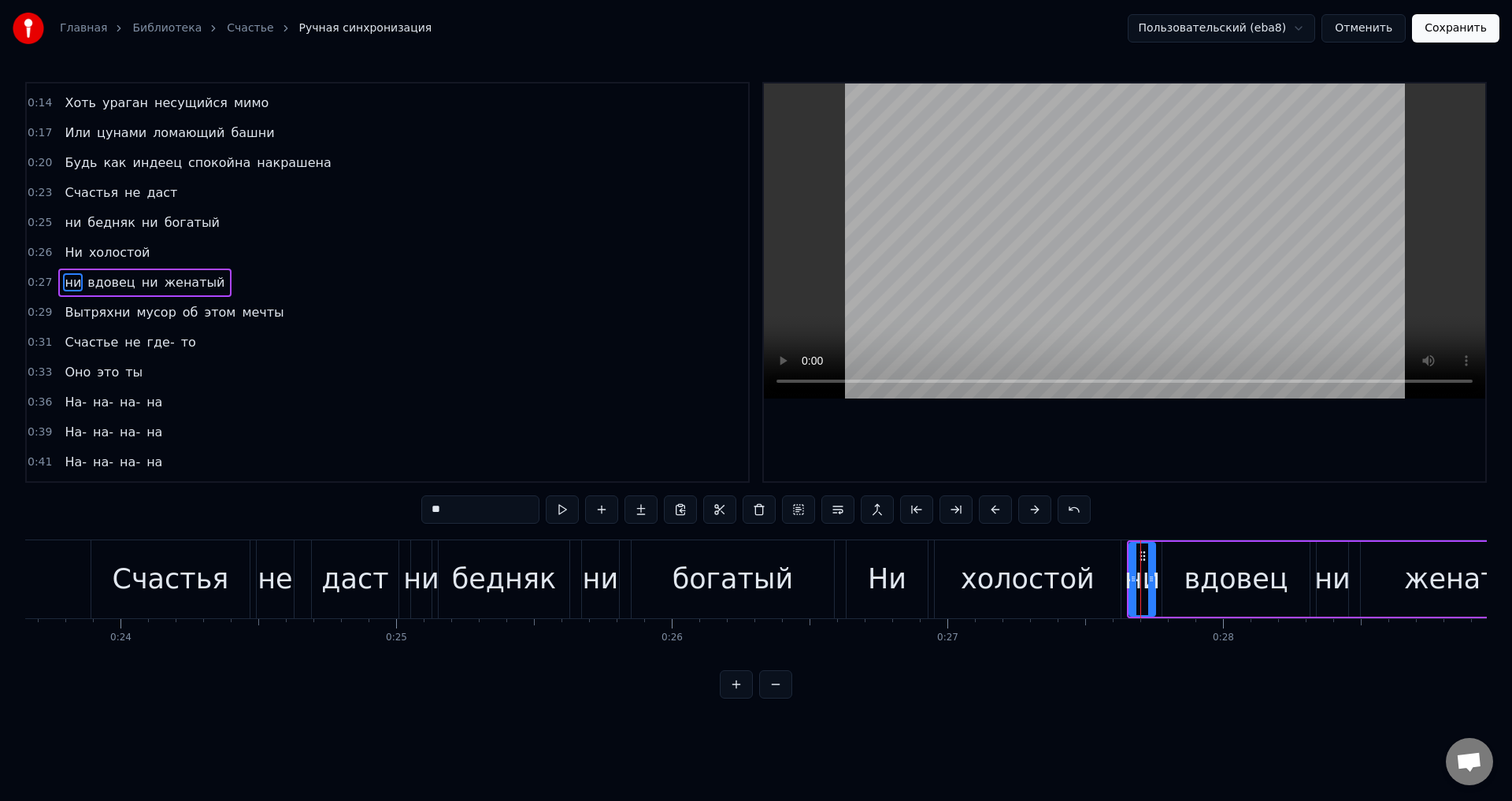
click at [63, 314] on span "Вытряхни" at bounding box center [97, 312] width 68 height 18
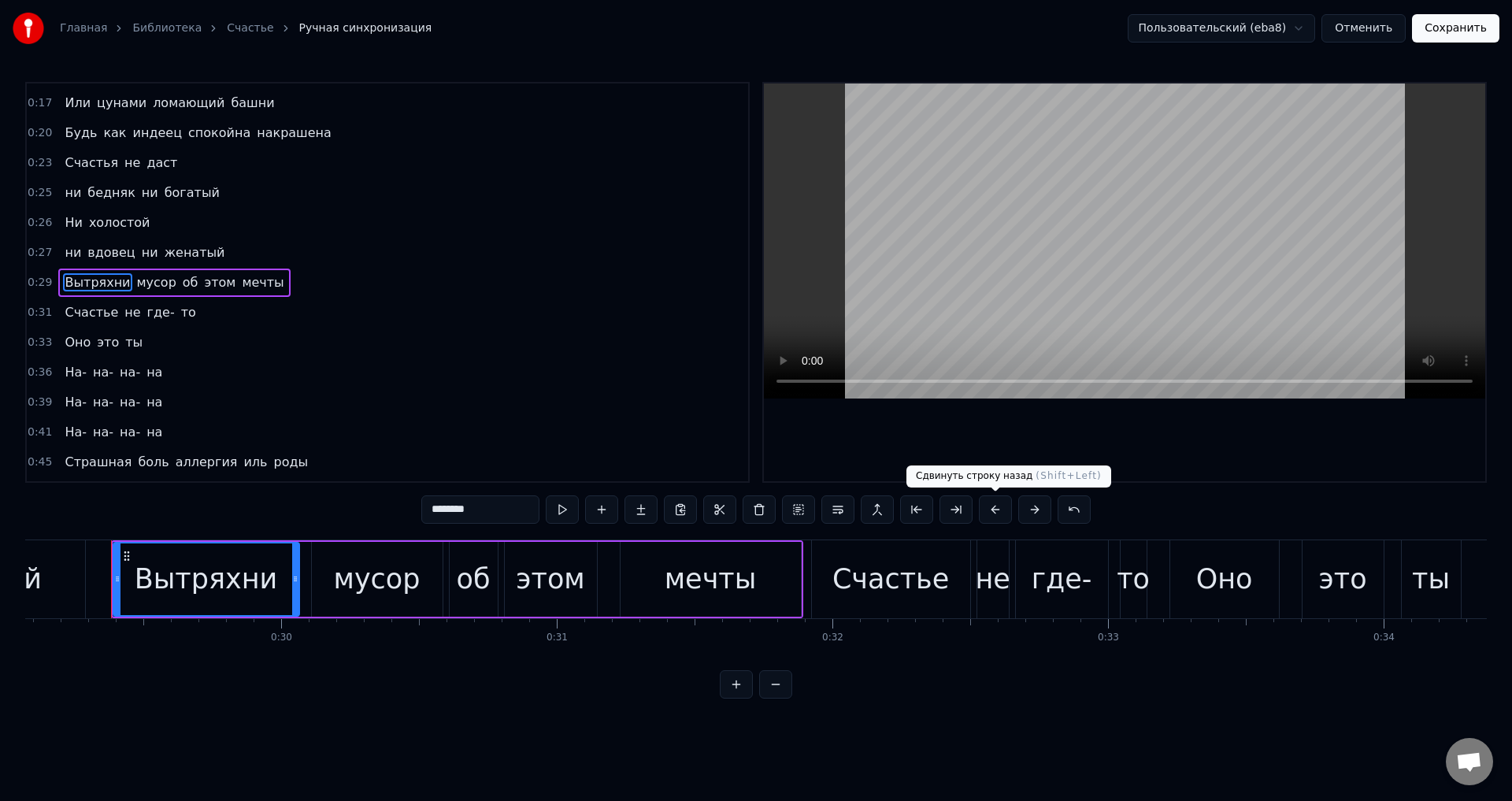
scroll to position [0, 8018]
click at [988, 516] on button at bounding box center [995, 509] width 33 height 29
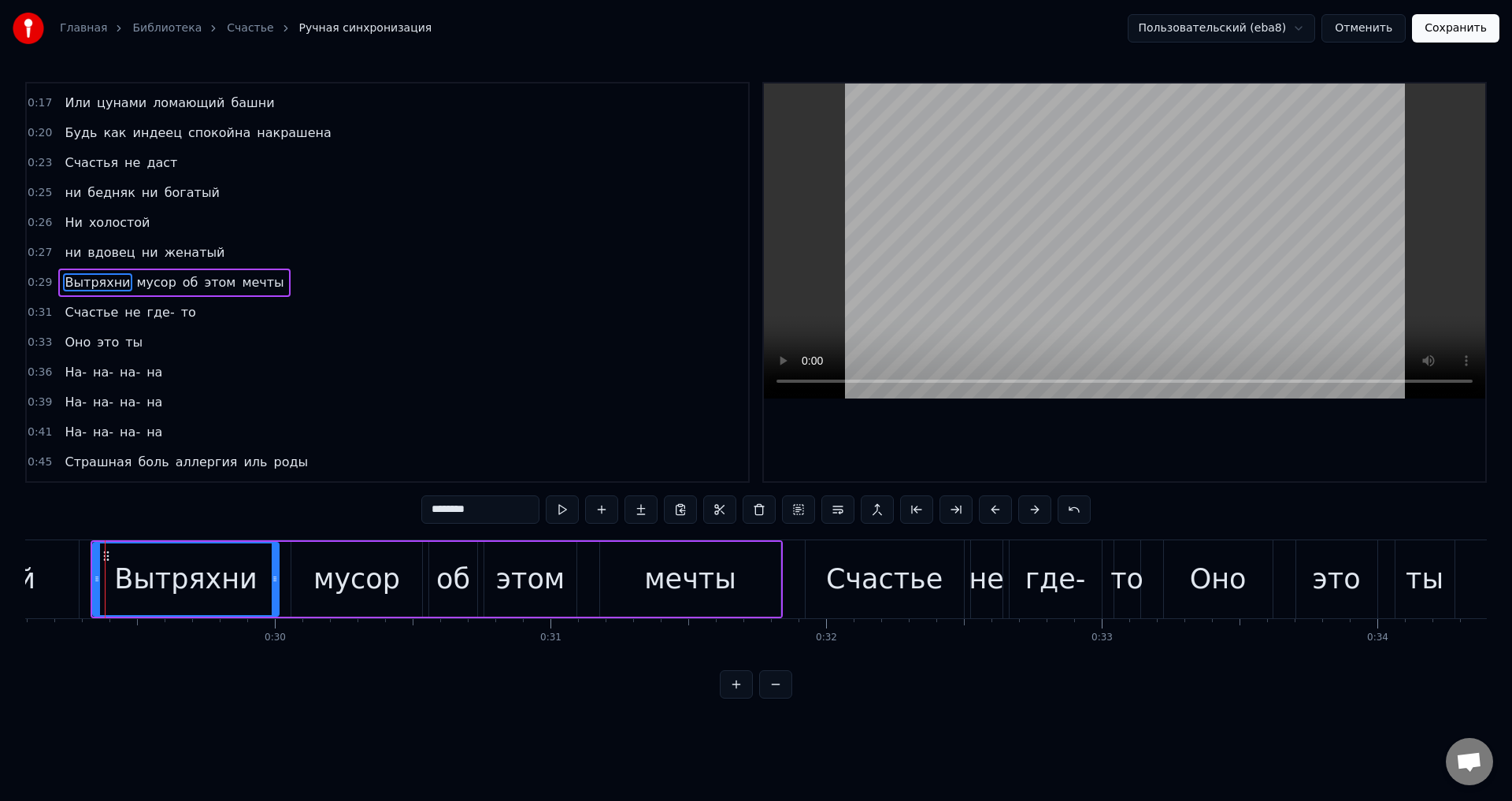
click at [67, 313] on span "Счастье" at bounding box center [91, 312] width 57 height 18
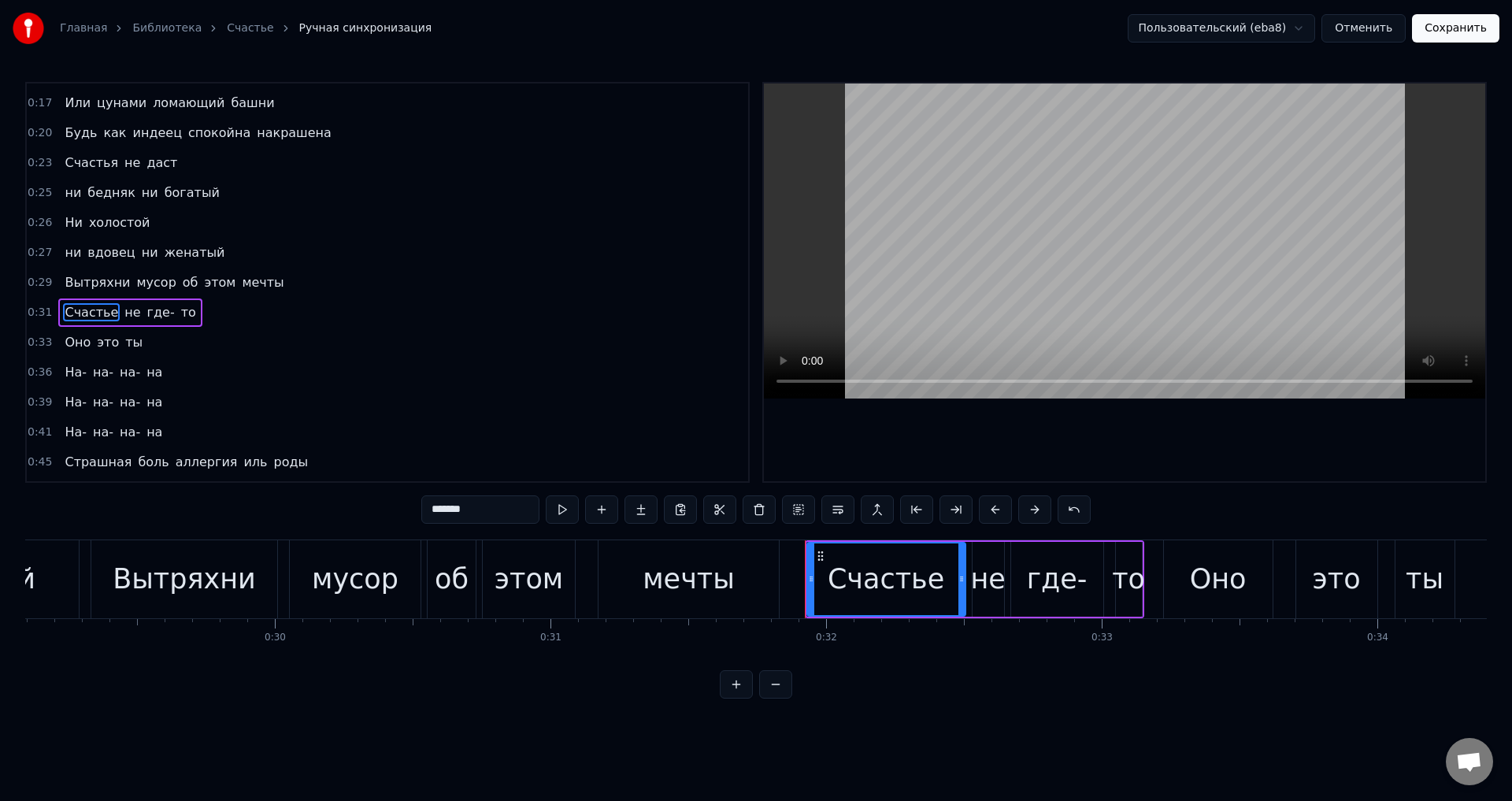
scroll to position [85, 0]
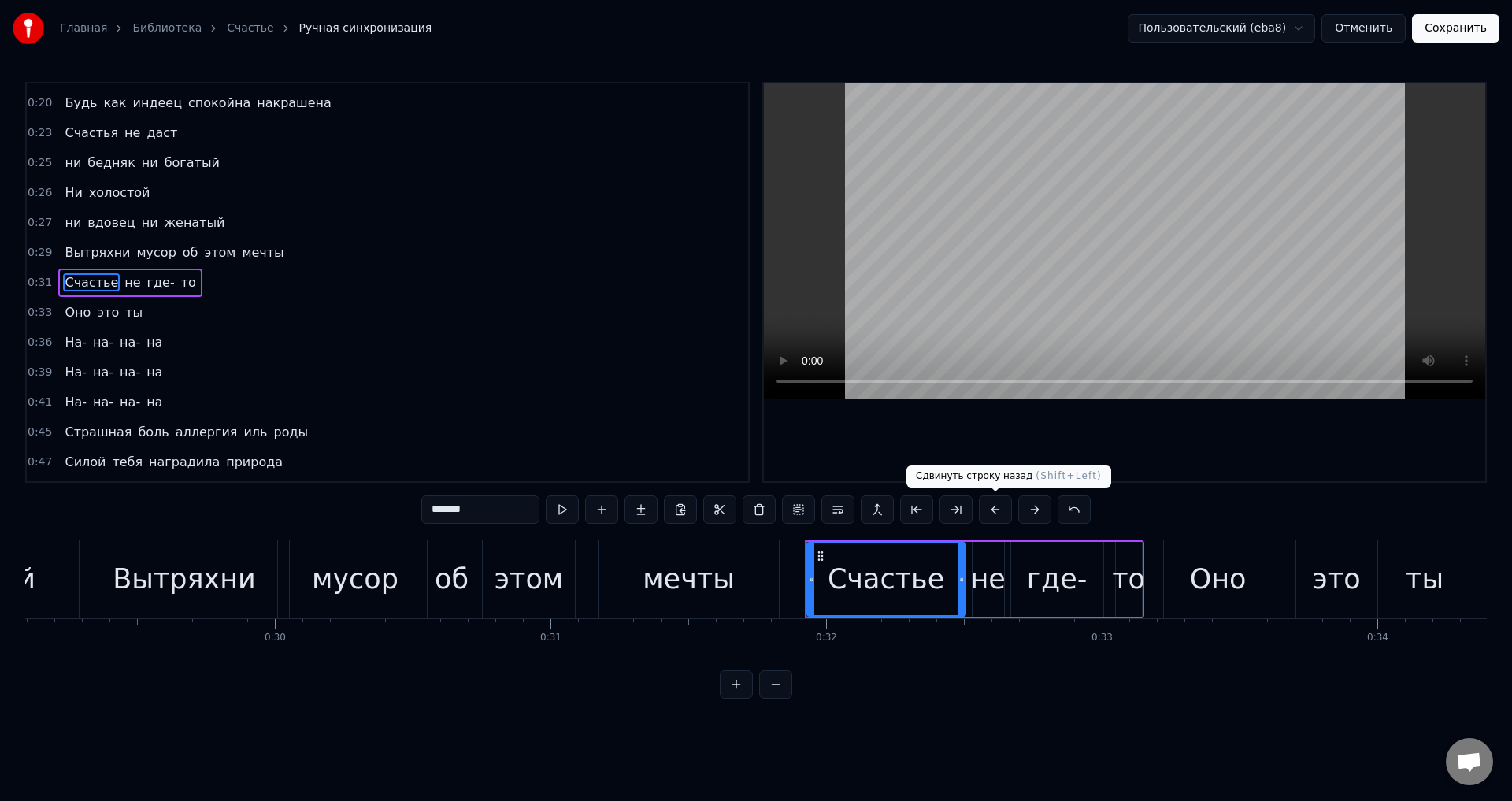
click at [994, 513] on button at bounding box center [995, 509] width 33 height 29
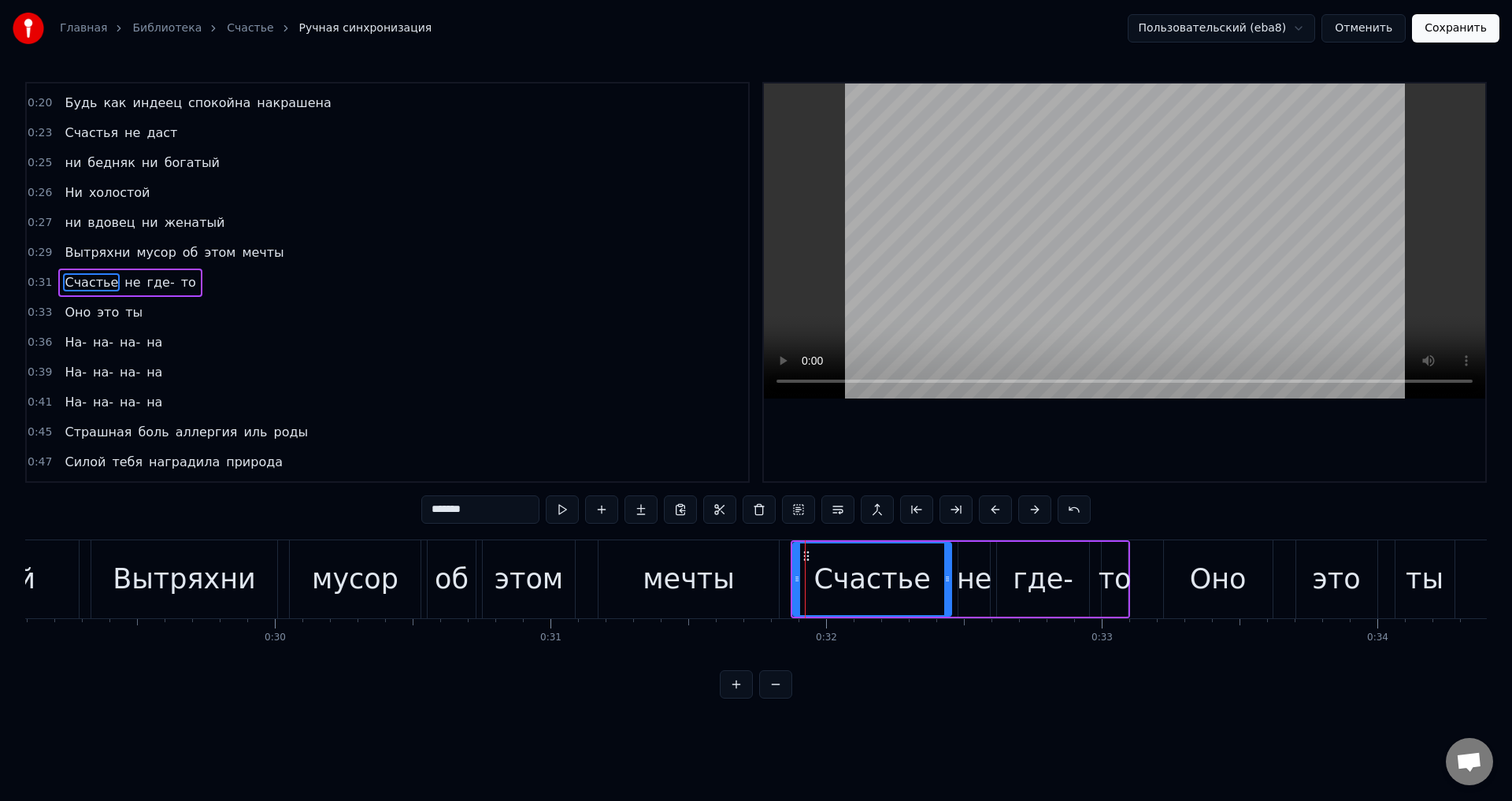
click at [64, 315] on span "Оно" at bounding box center [77, 312] width 29 height 18
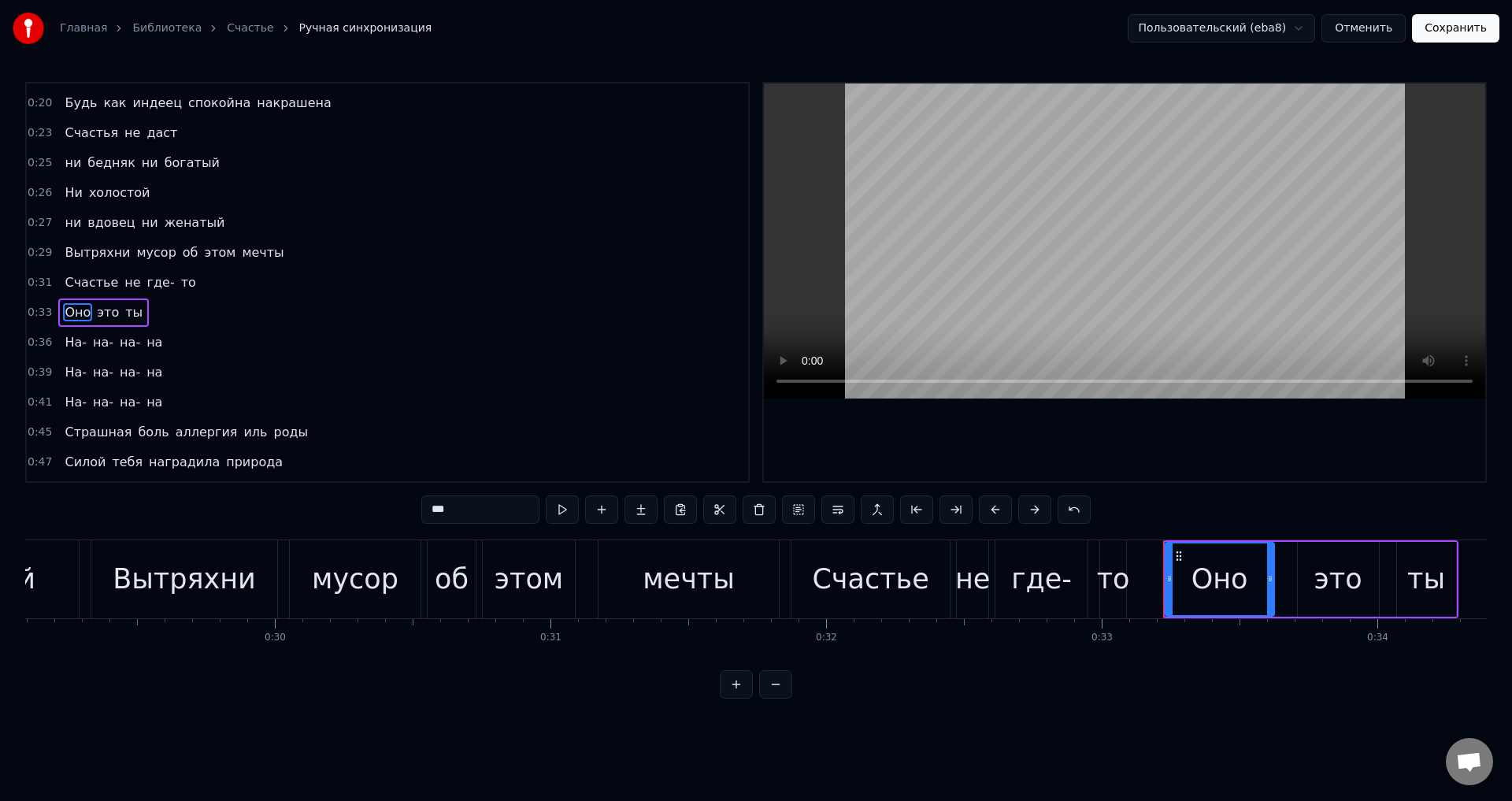
scroll to position [115, 0]
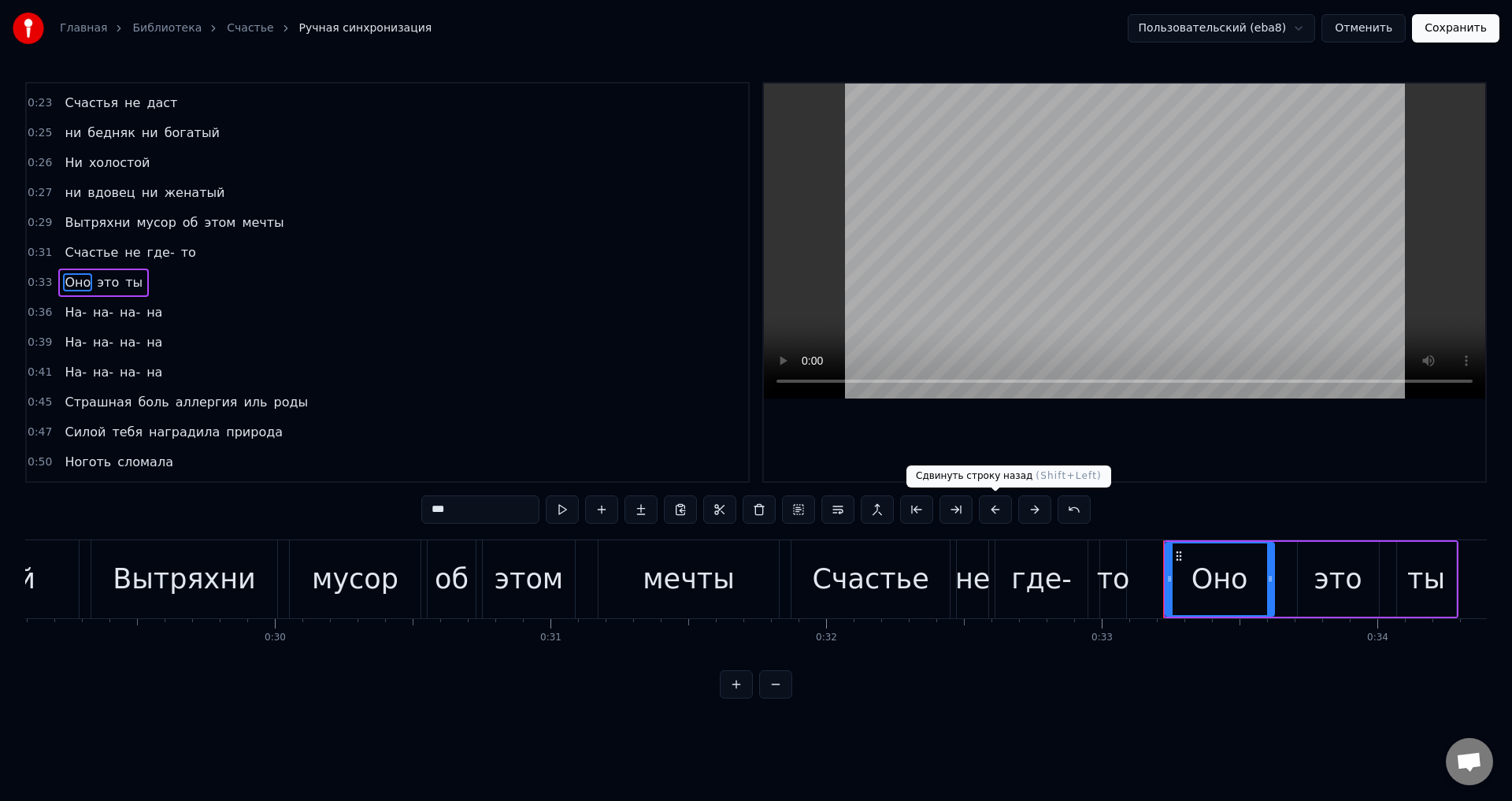
click at [988, 515] on button at bounding box center [995, 509] width 33 height 29
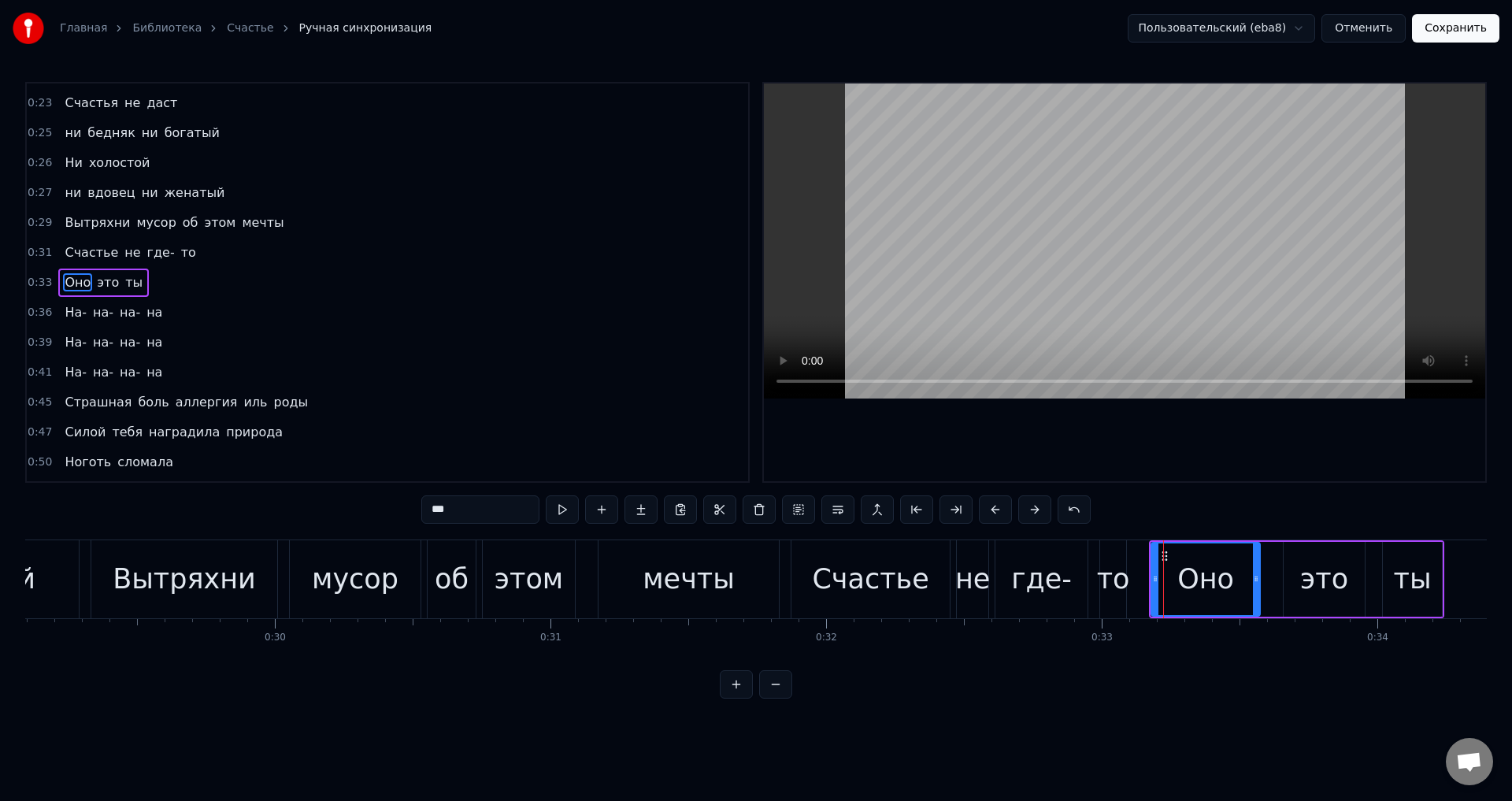
click at [63, 314] on span "На-" at bounding box center [76, 312] width 25 height 18
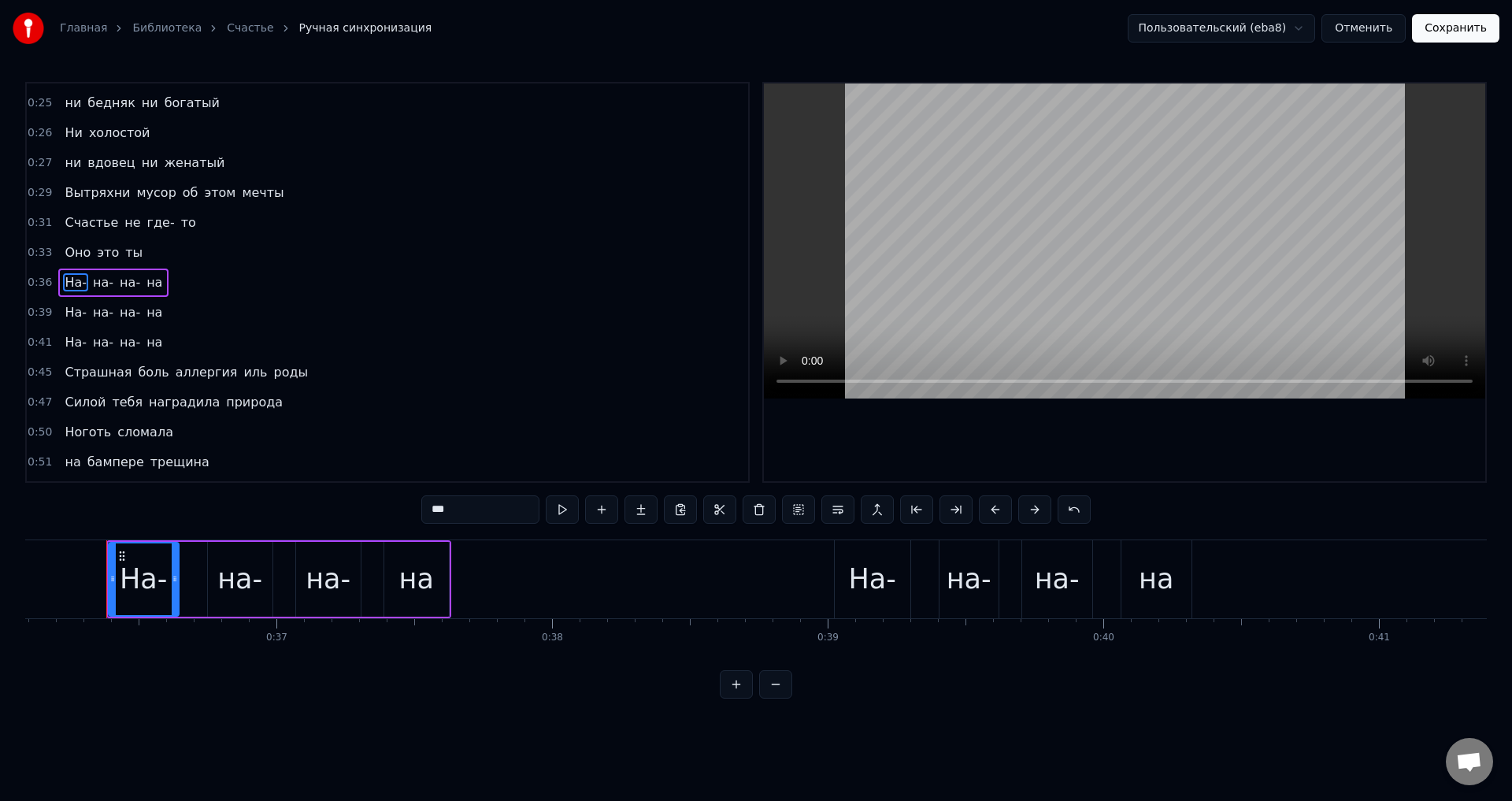
scroll to position [0, 9947]
click at [997, 514] on button at bounding box center [995, 509] width 33 height 29
click at [63, 313] on span "На-" at bounding box center [76, 312] width 25 height 18
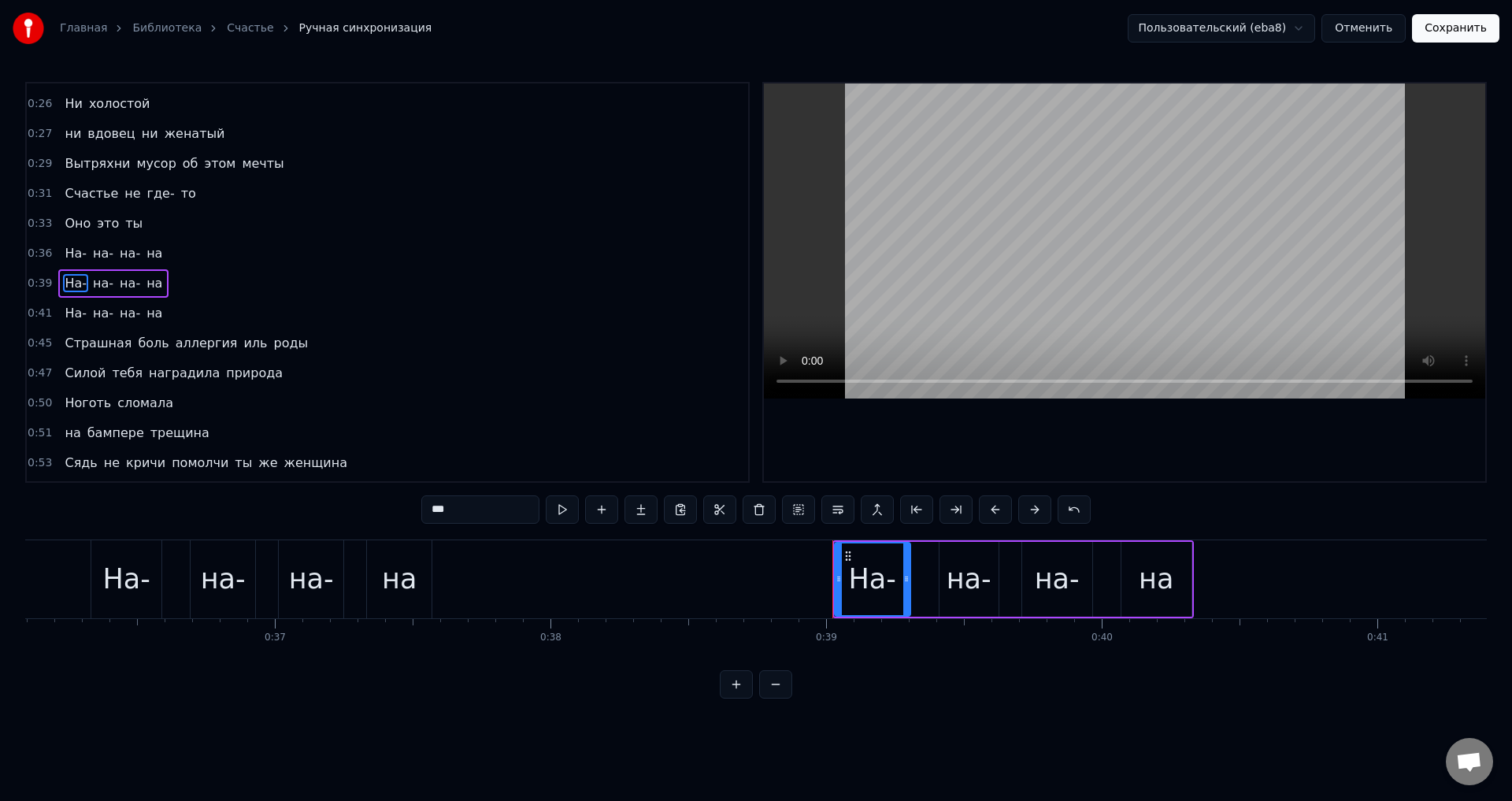
scroll to position [175, 0]
click at [998, 510] on button at bounding box center [995, 509] width 33 height 29
drag, startPoint x: 64, startPoint y: 318, endPoint x: 112, endPoint y: 338, distance: 52.0
click at [64, 318] on span "На-" at bounding box center [76, 312] width 25 height 18
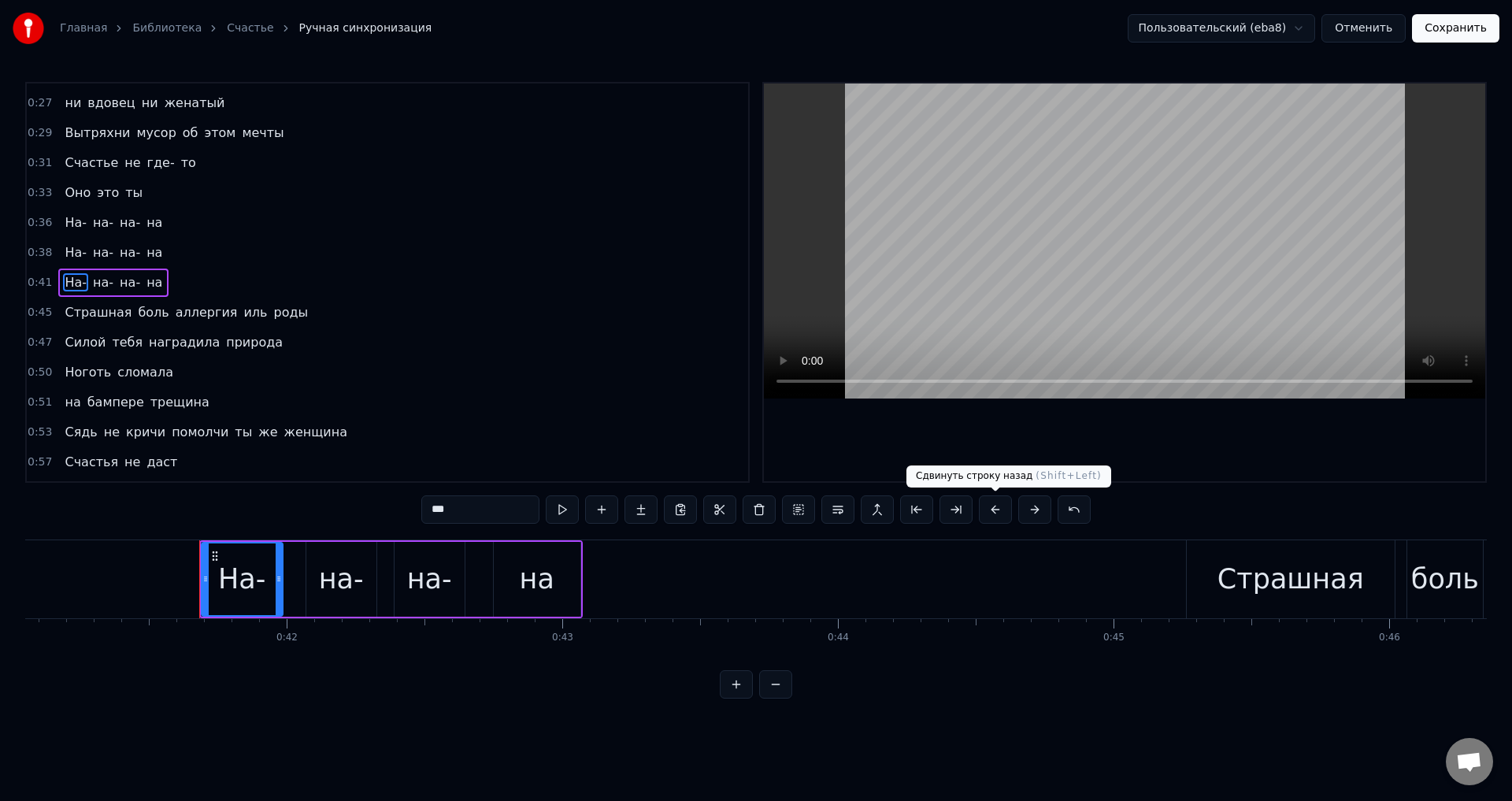
click at [994, 508] on button at bounding box center [995, 509] width 33 height 29
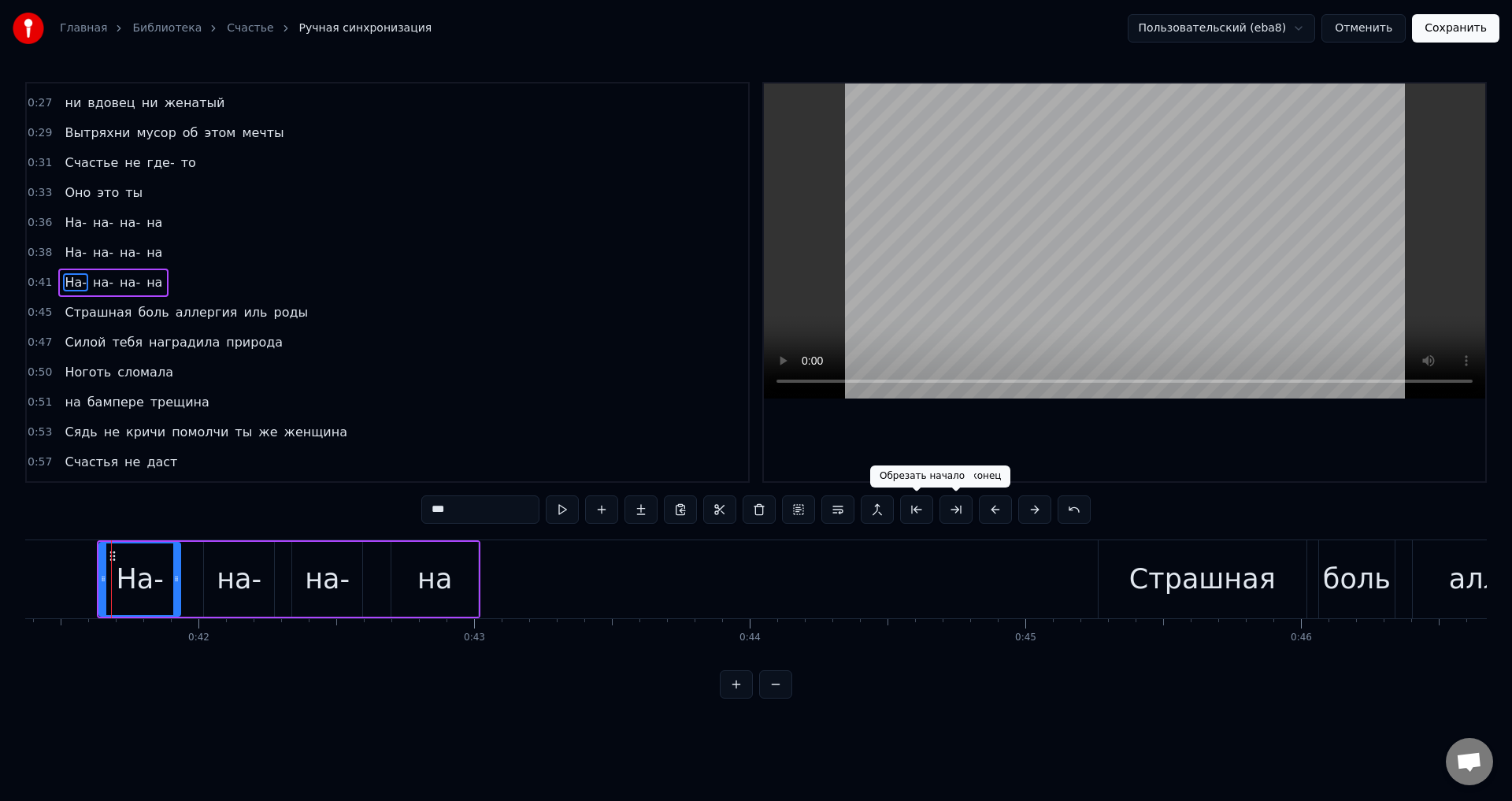
scroll to position [0, 11408]
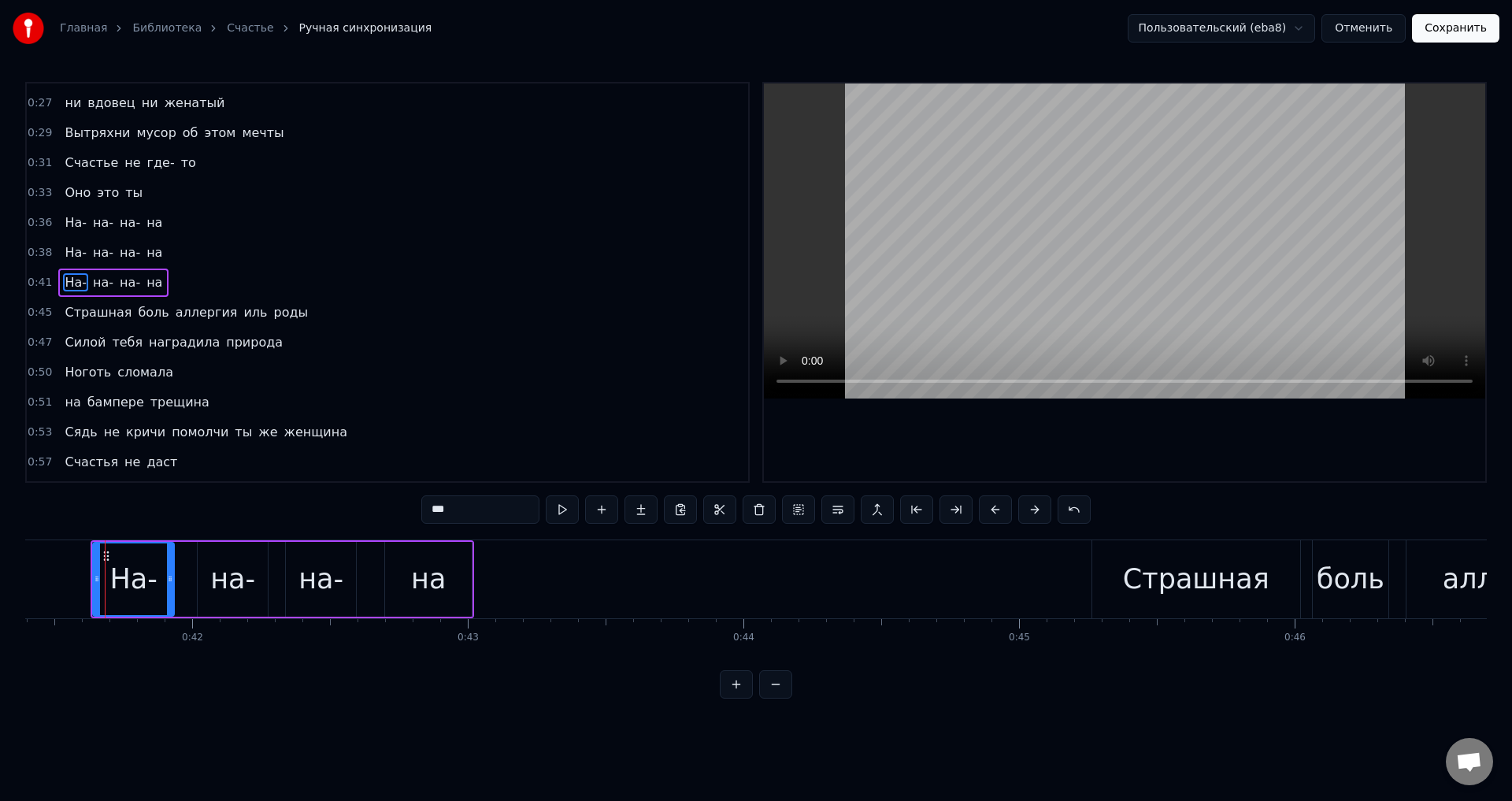
click at [104, 316] on span "Страшная" at bounding box center [98, 312] width 70 height 18
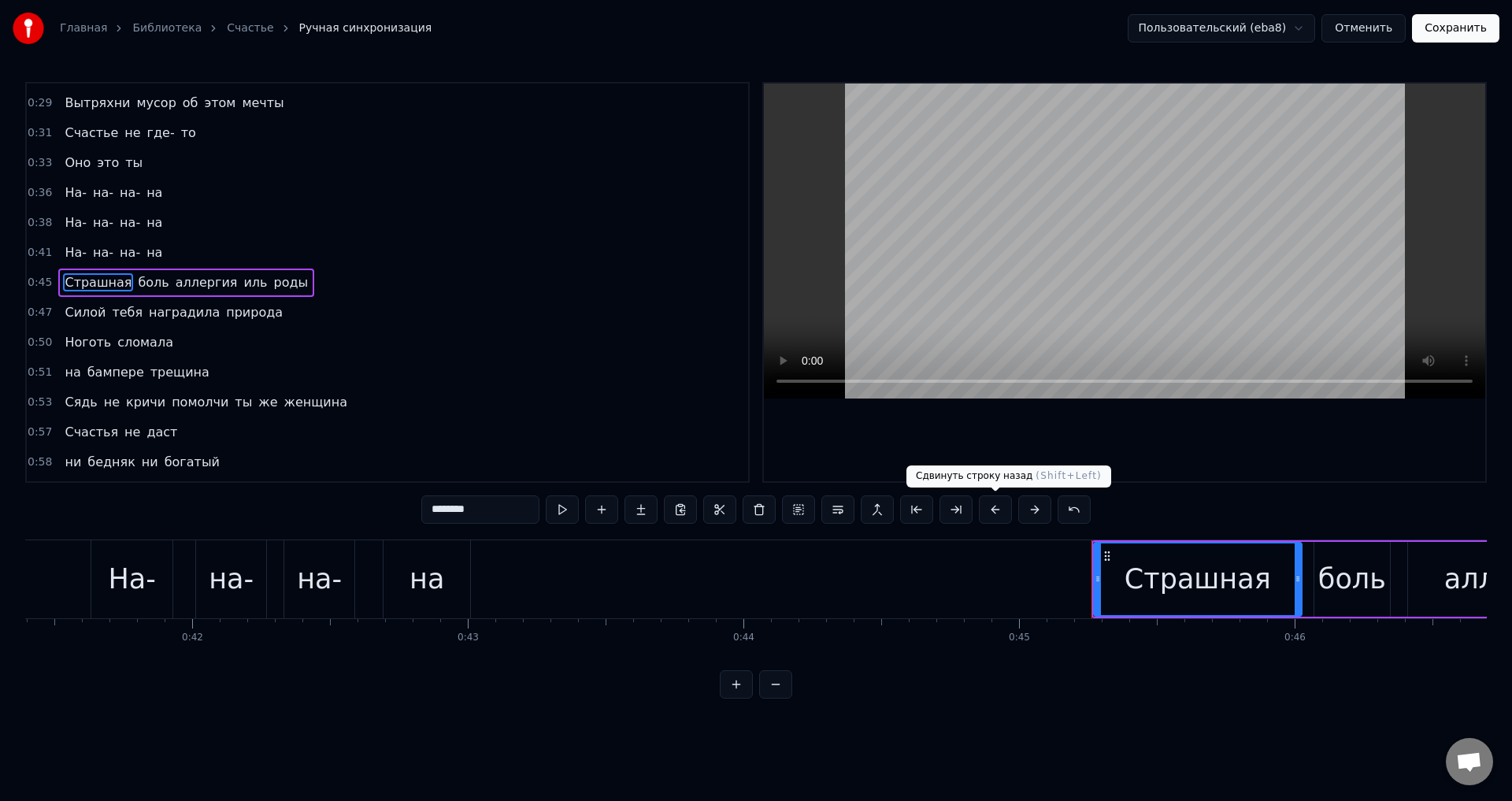
click at [987, 514] on button at bounding box center [995, 509] width 33 height 29
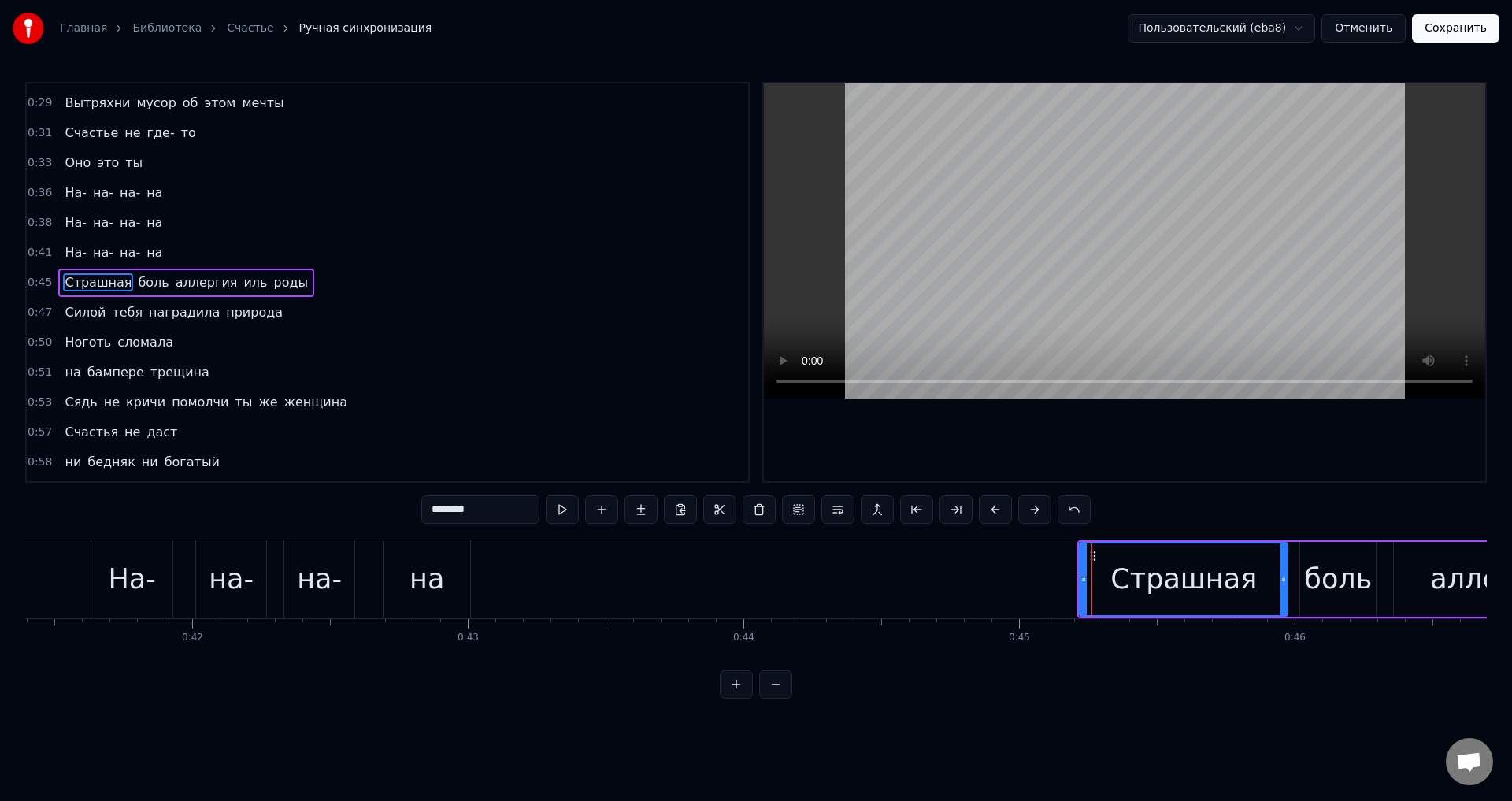
click at [65, 318] on span "Силой" at bounding box center [85, 312] width 44 height 18
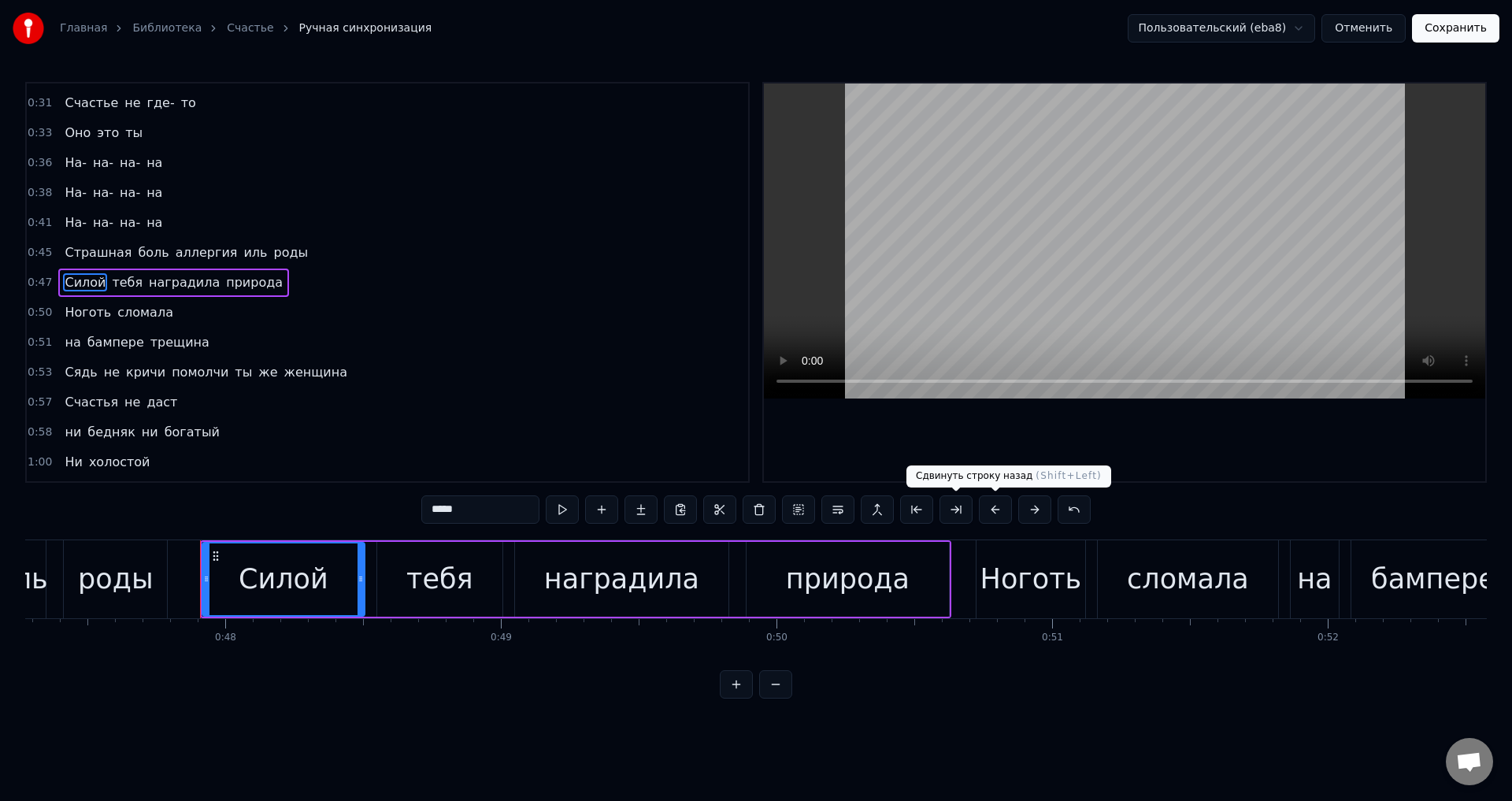
scroll to position [0, 13124]
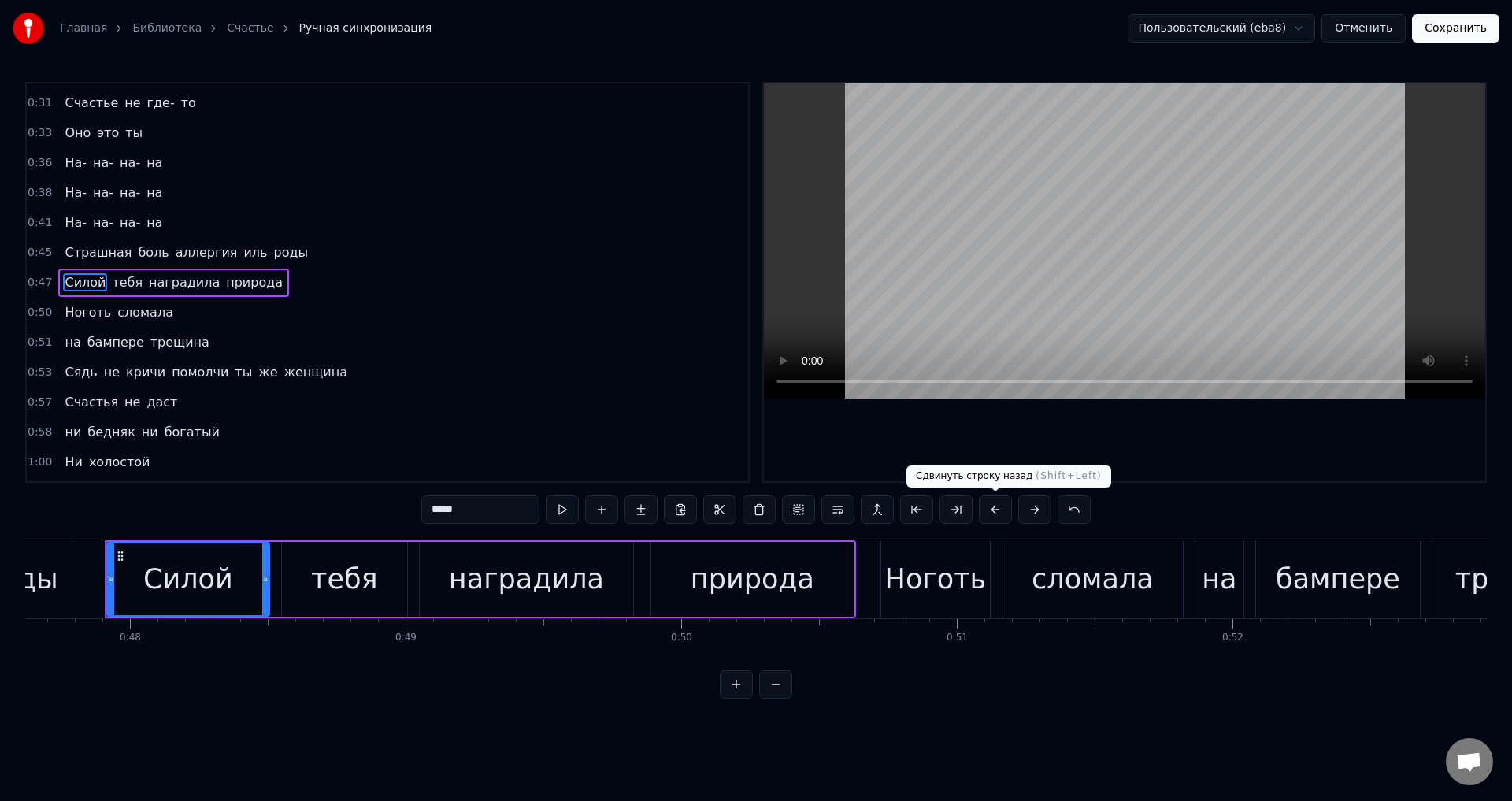
click at [989, 506] on button at bounding box center [995, 509] width 33 height 29
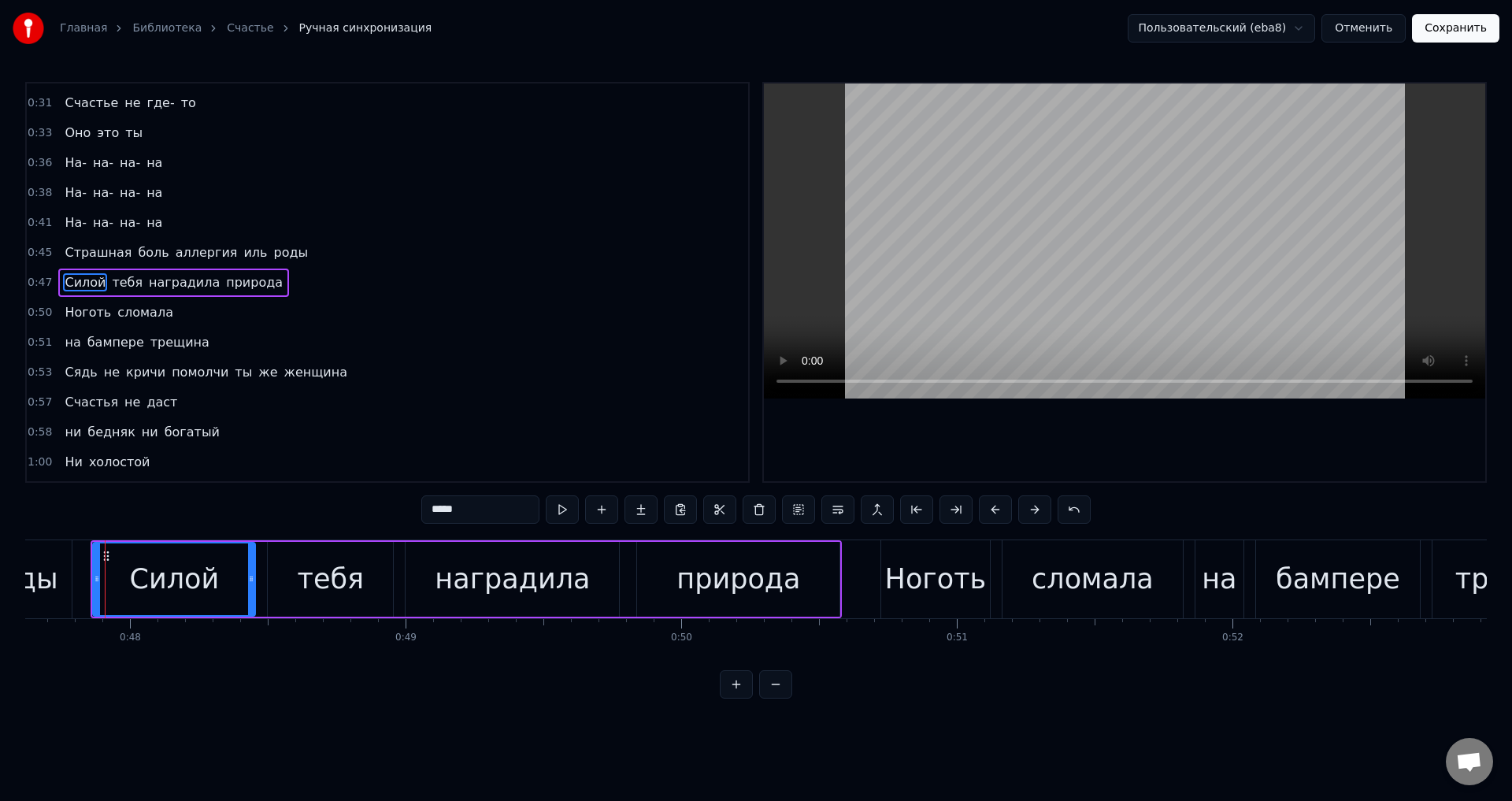
click at [81, 320] on span "Ноготь" at bounding box center [88, 312] width 49 height 18
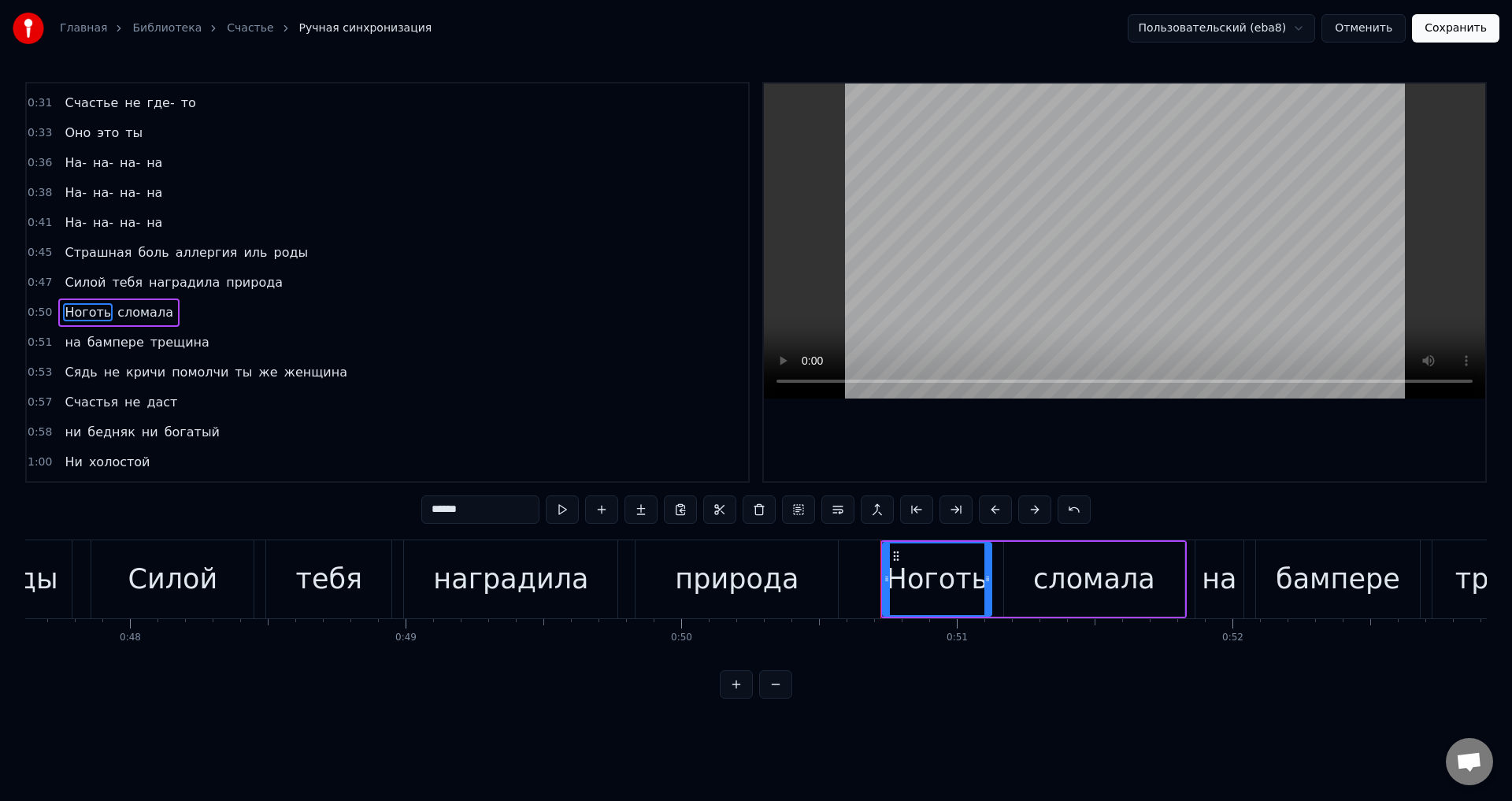
scroll to position [295, 0]
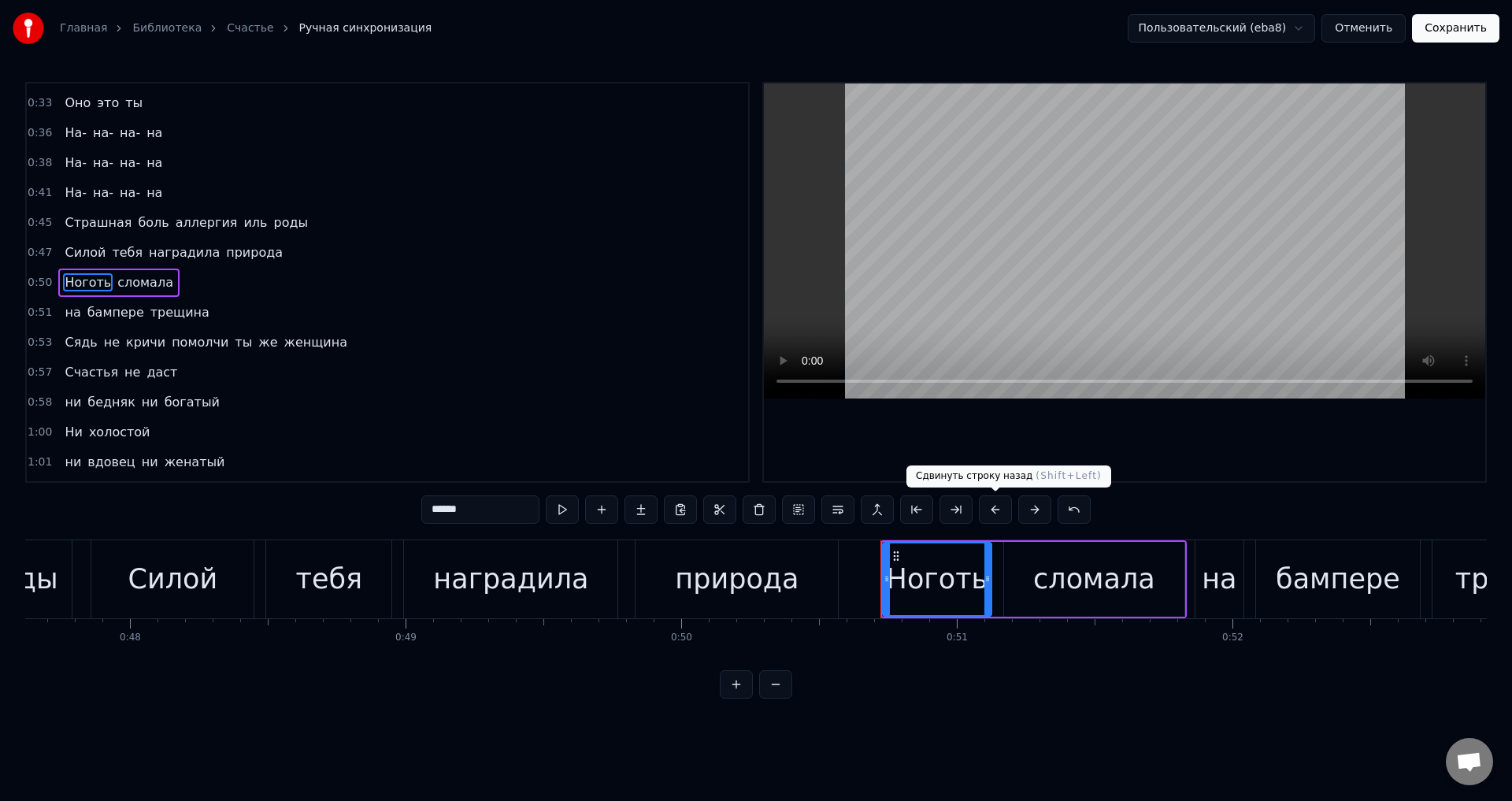
click at [994, 515] on button at bounding box center [995, 509] width 33 height 29
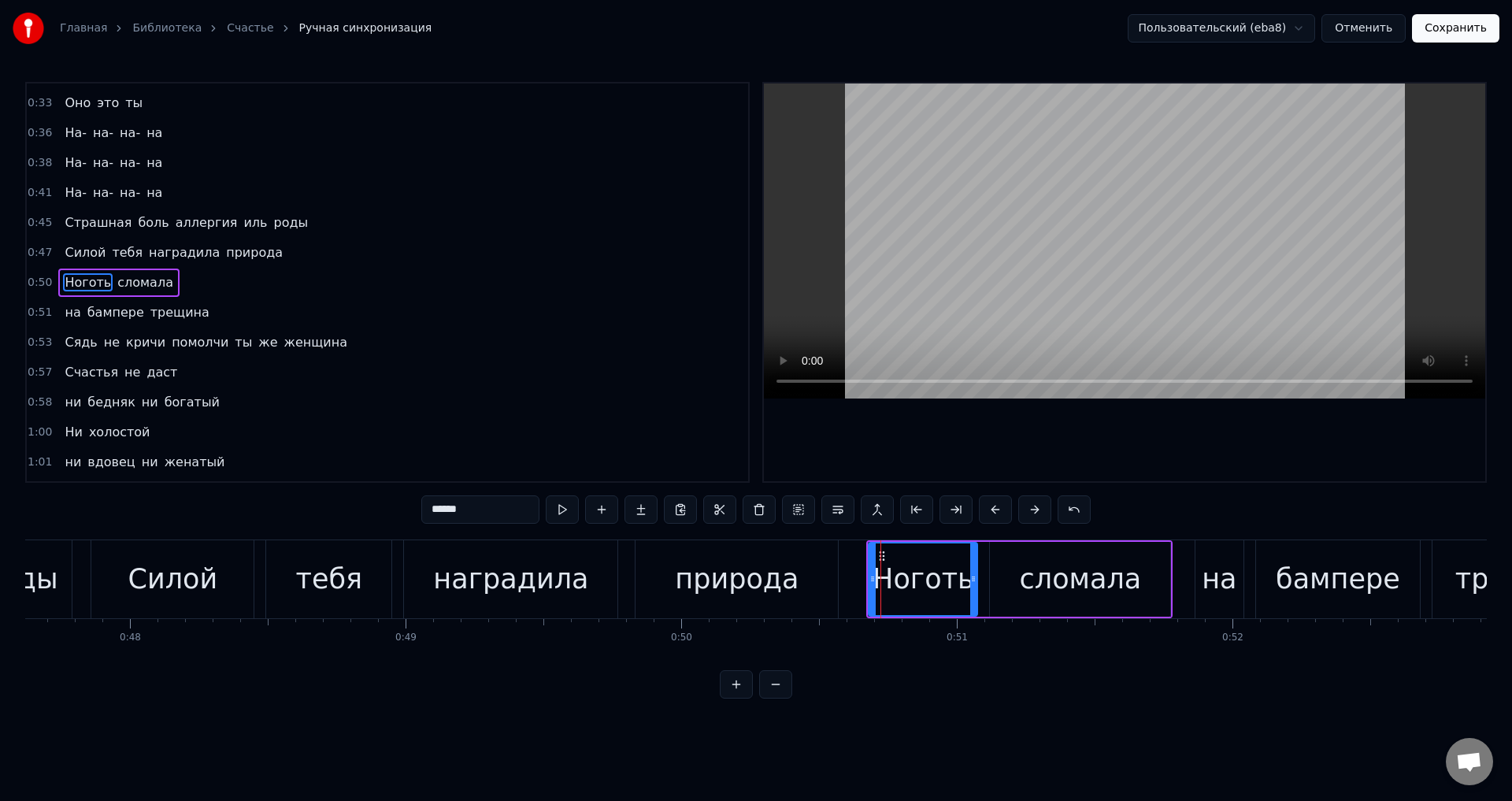
click at [65, 318] on span "на" at bounding box center [72, 312] width 19 height 18
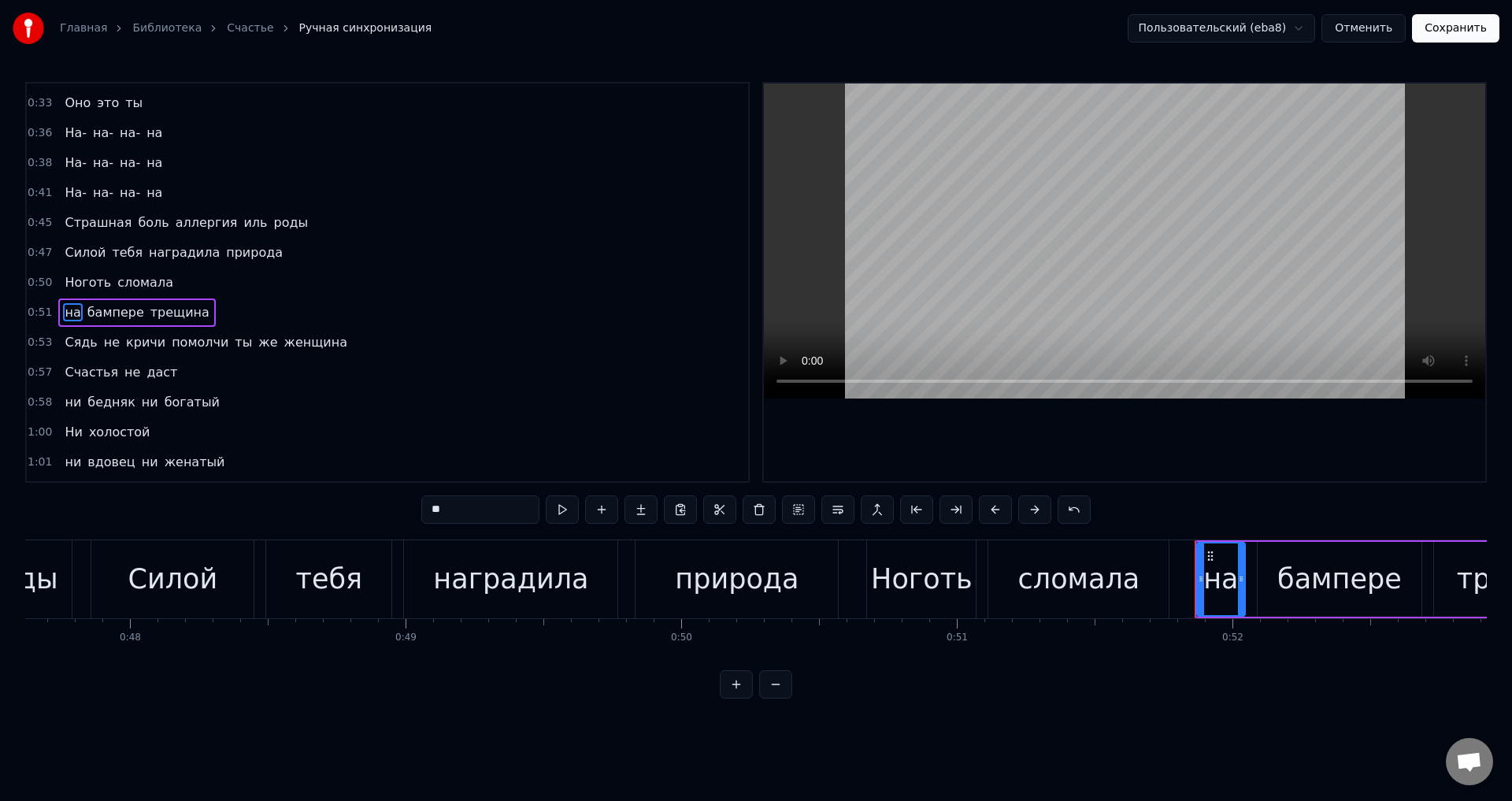
scroll to position [324, 0]
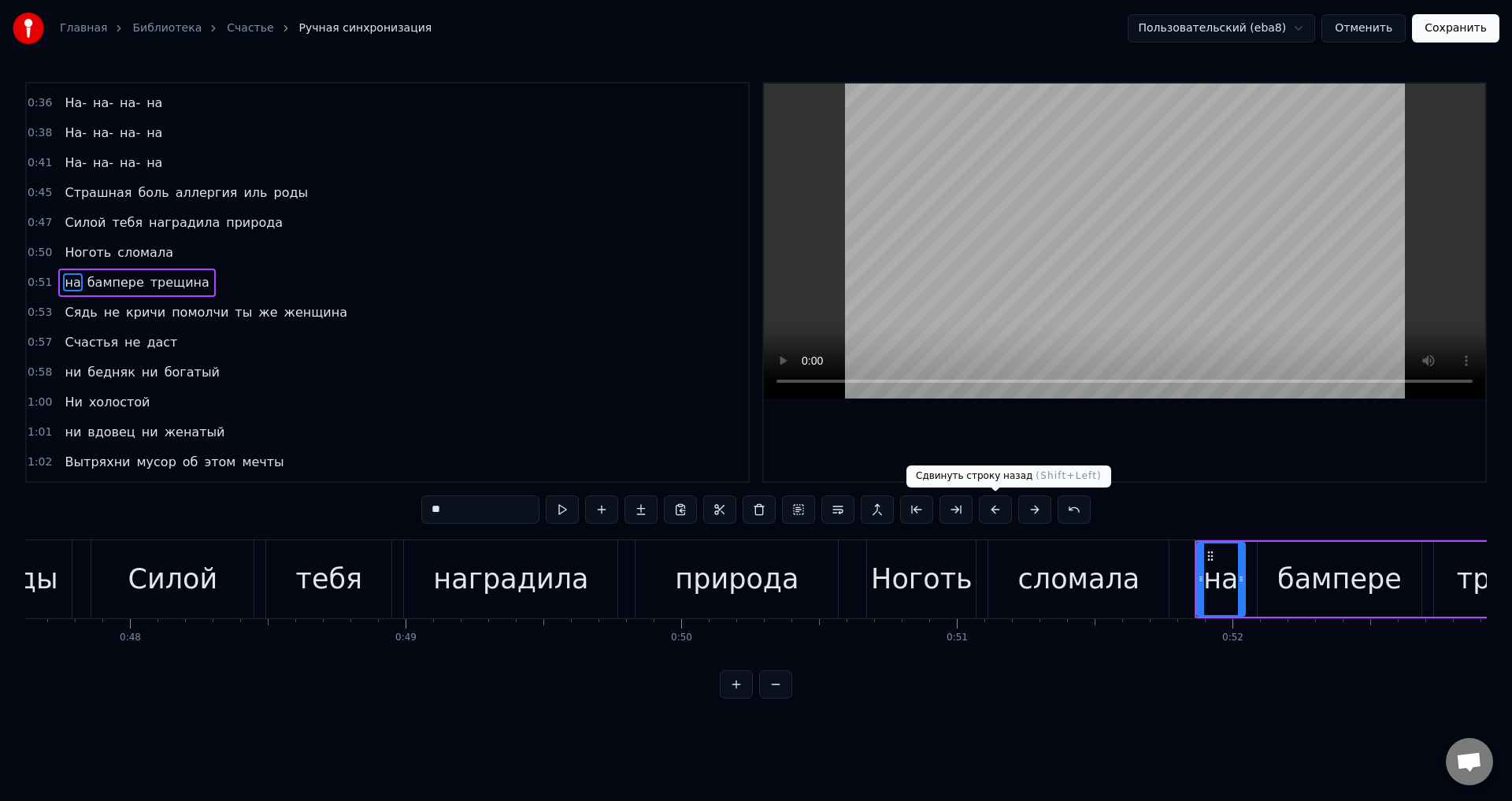
click at [987, 511] on button at bounding box center [995, 509] width 33 height 29
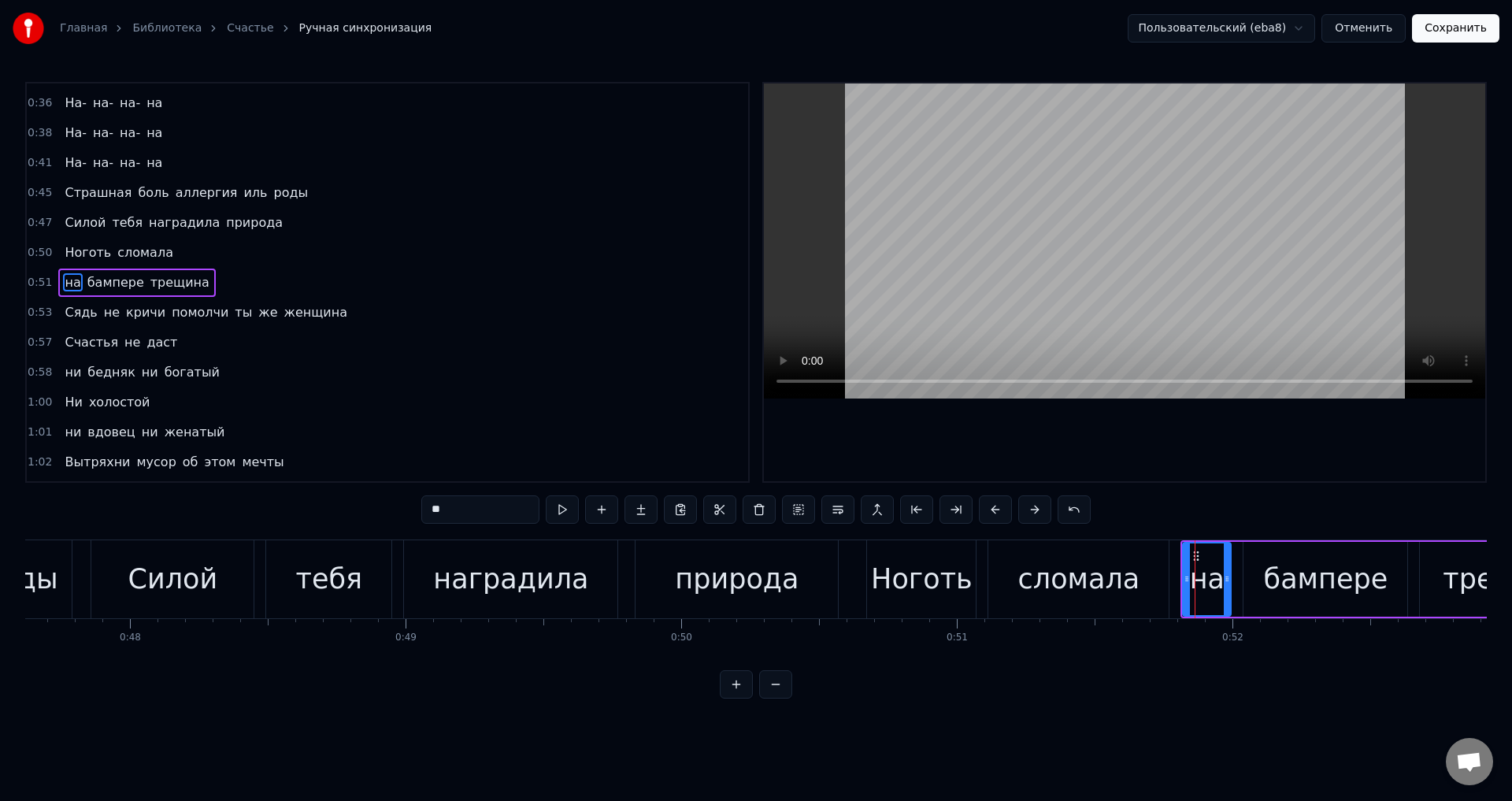
click at [85, 315] on span "Сядь" at bounding box center [80, 312] width 35 height 18
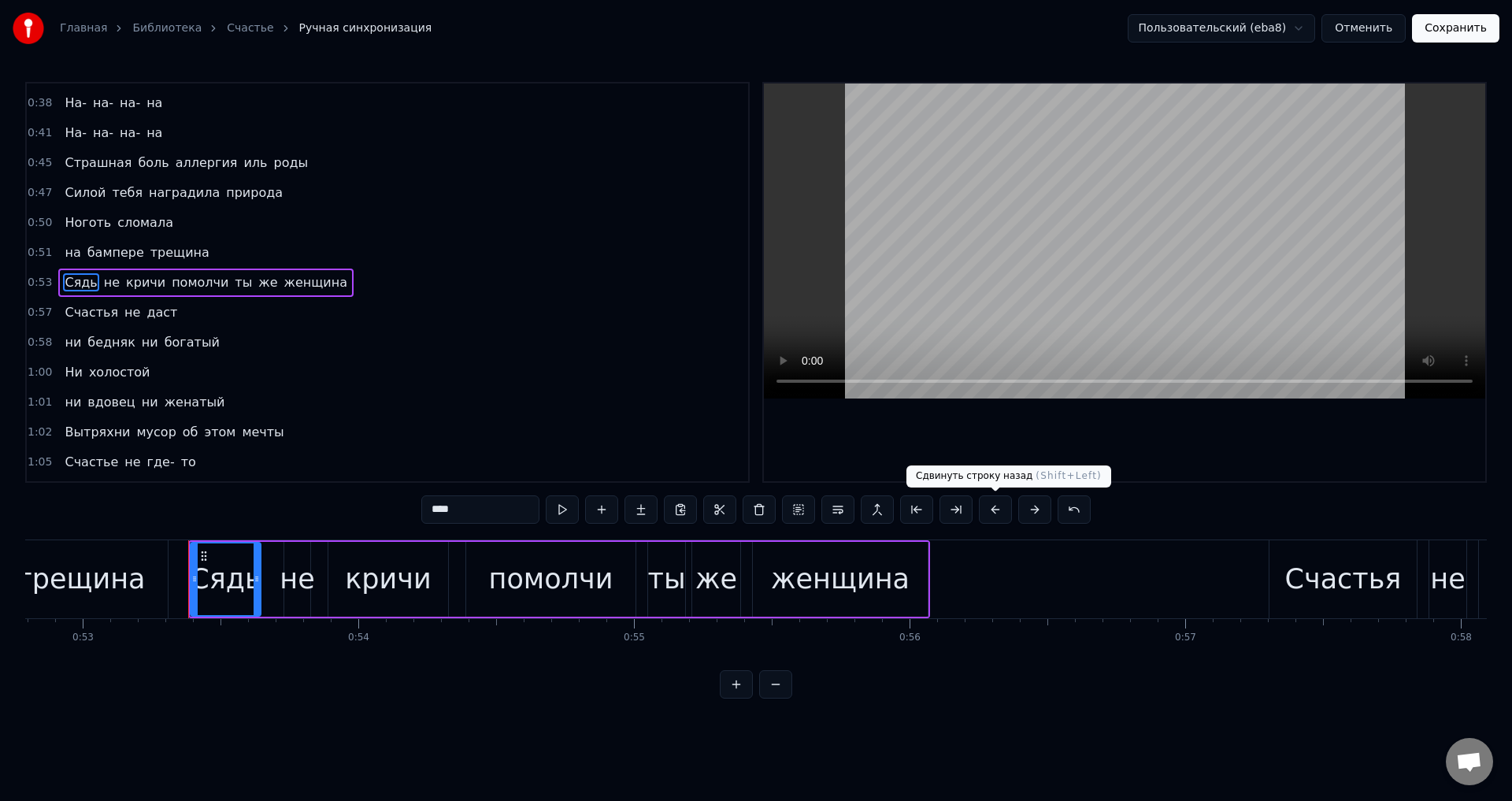
scroll to position [0, 14632]
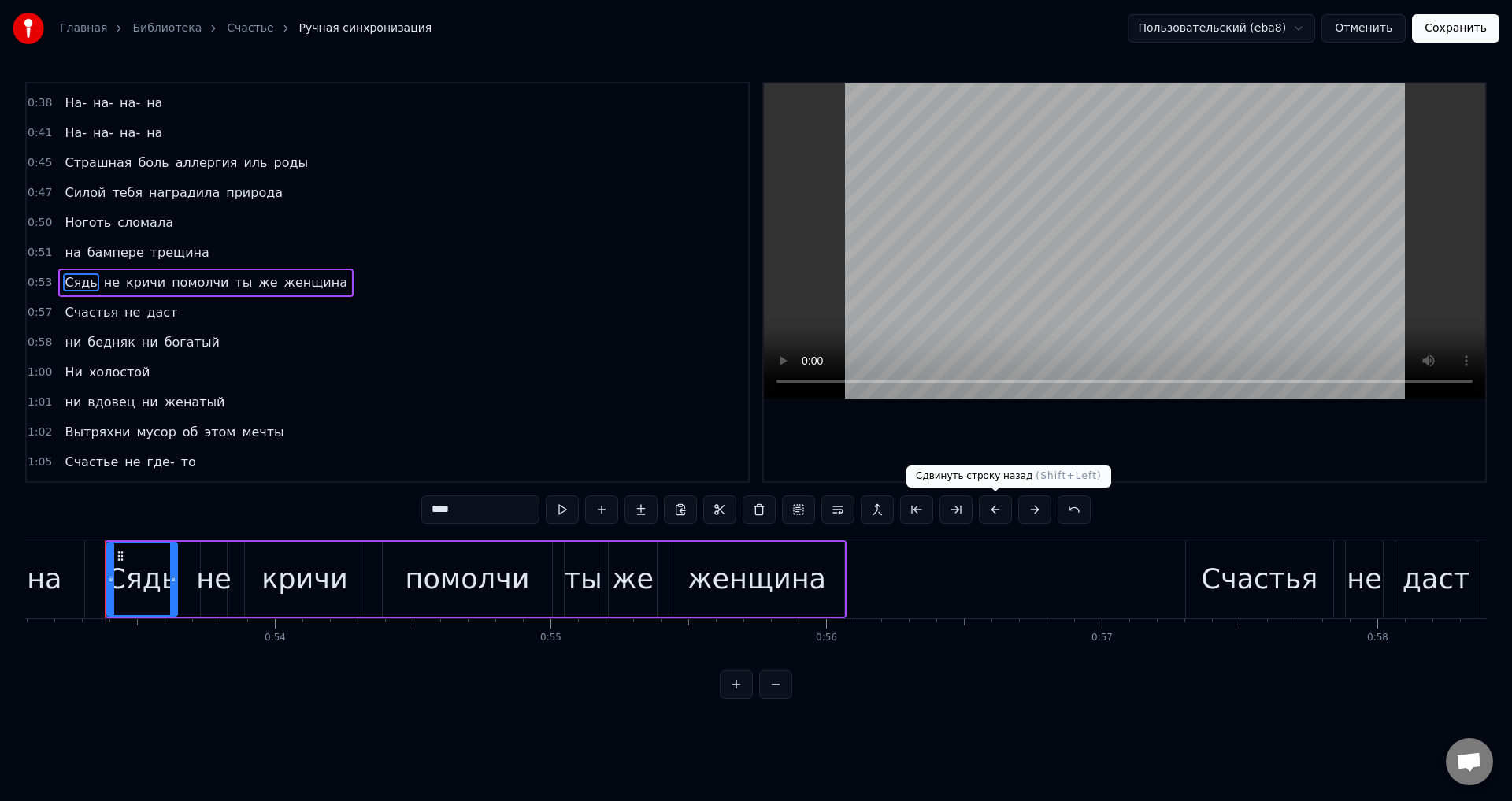
click at [989, 505] on button at bounding box center [995, 509] width 33 height 29
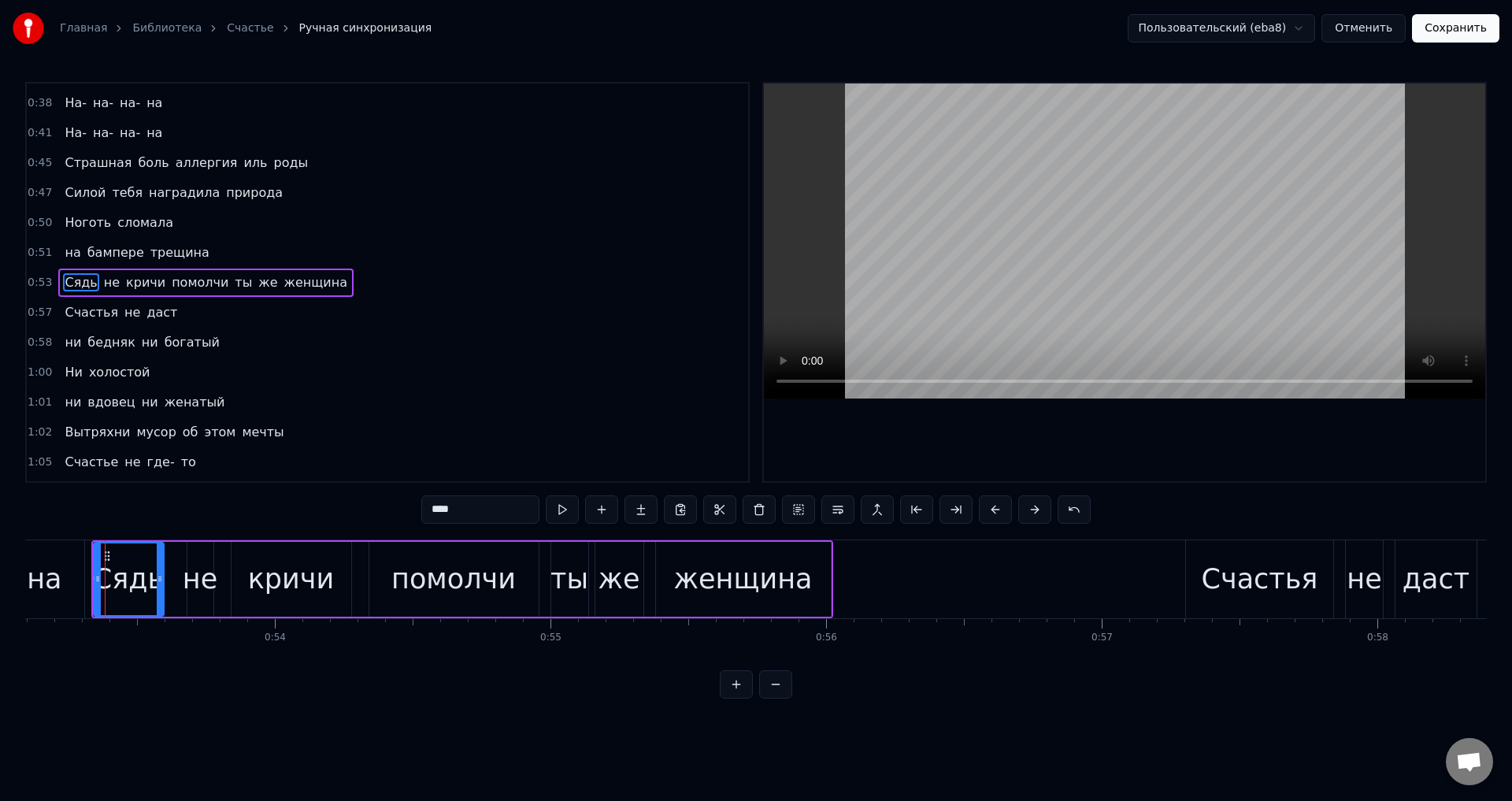
click at [88, 309] on span "Счастья" at bounding box center [91, 312] width 57 height 18
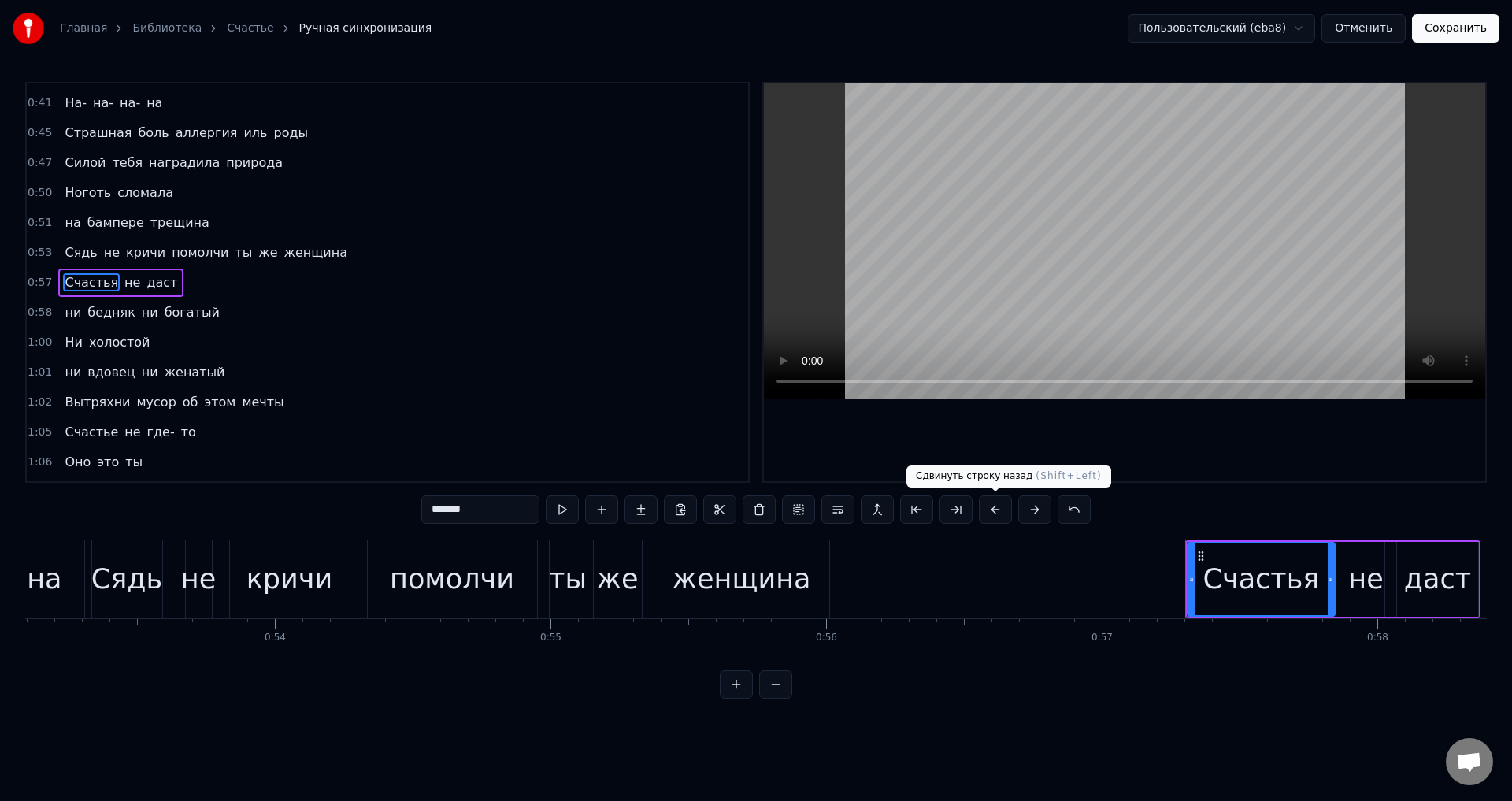
click at [995, 506] on button at bounding box center [995, 509] width 33 height 29
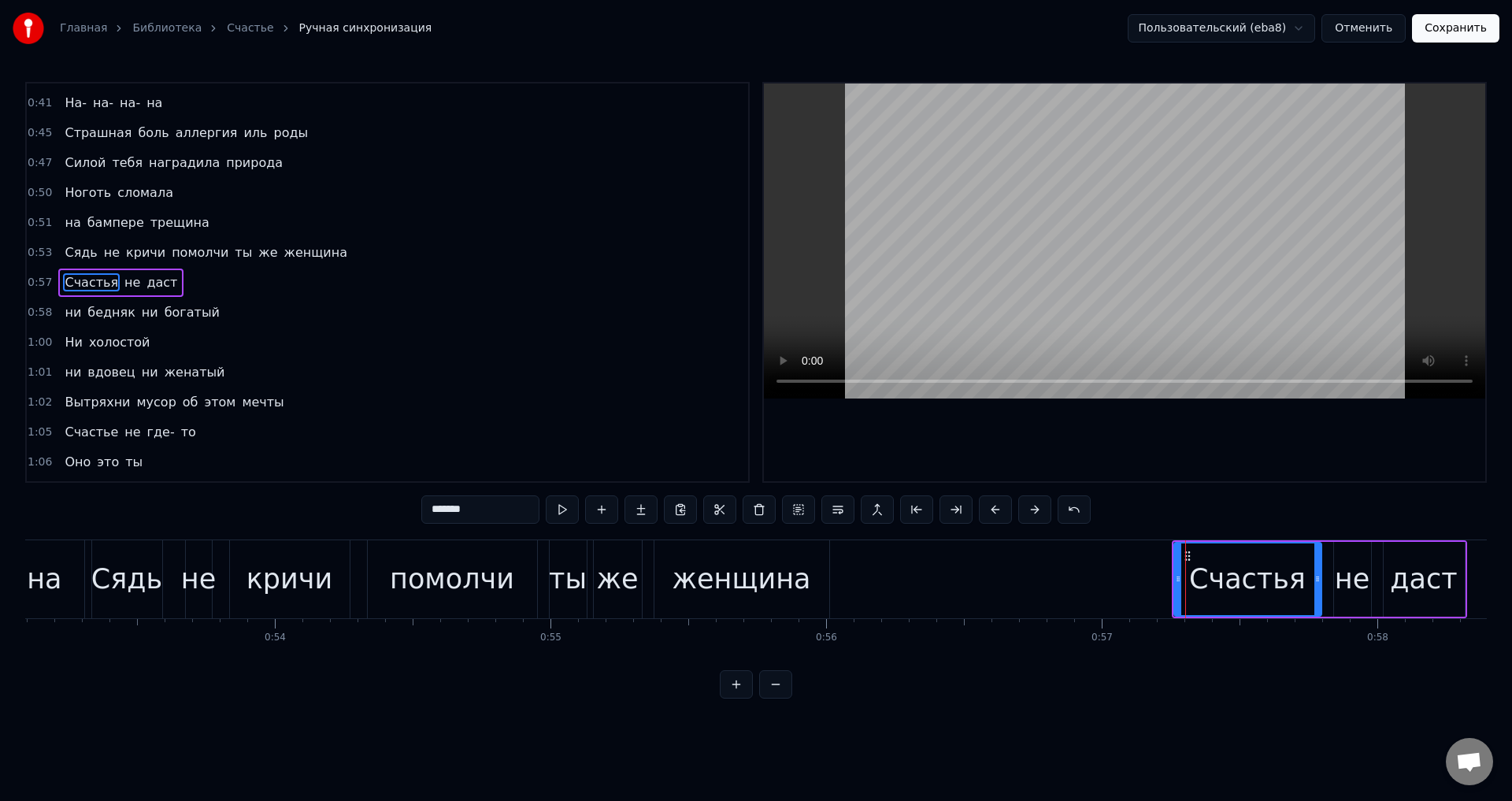
click at [70, 312] on span "ни" at bounding box center [73, 312] width 20 height 18
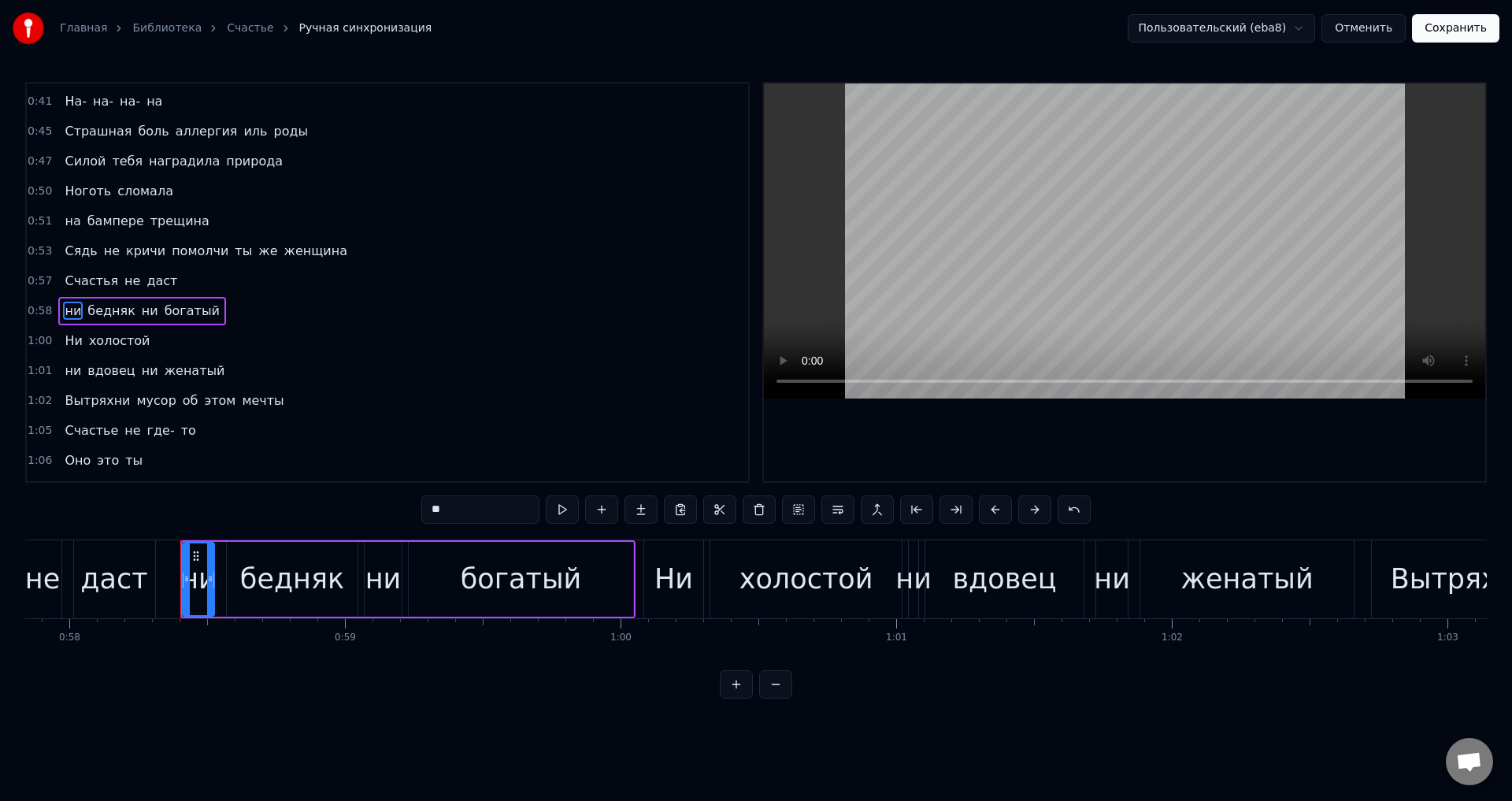
scroll to position [0, 16016]
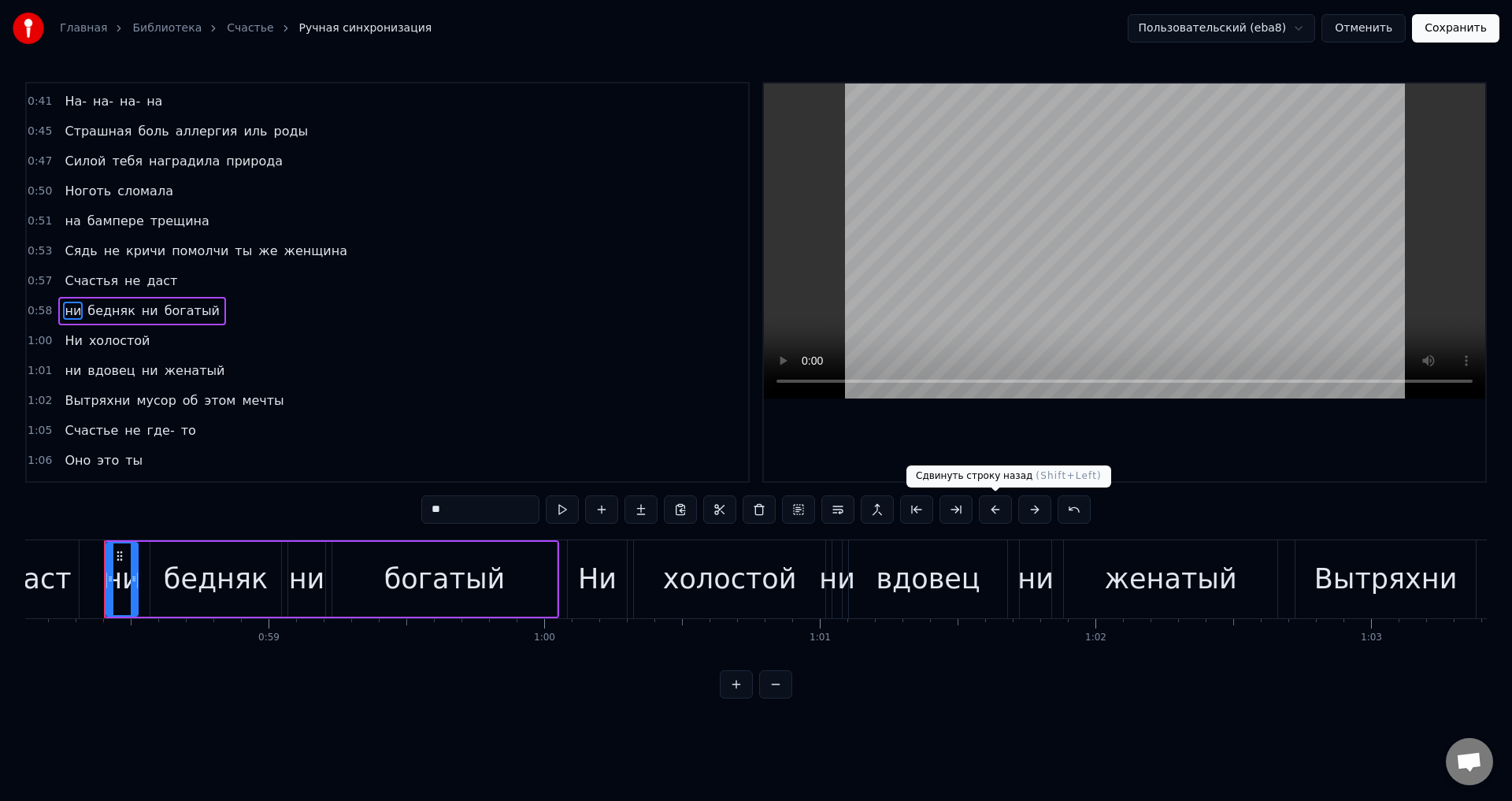
click at [997, 508] on button at bounding box center [995, 509] width 33 height 29
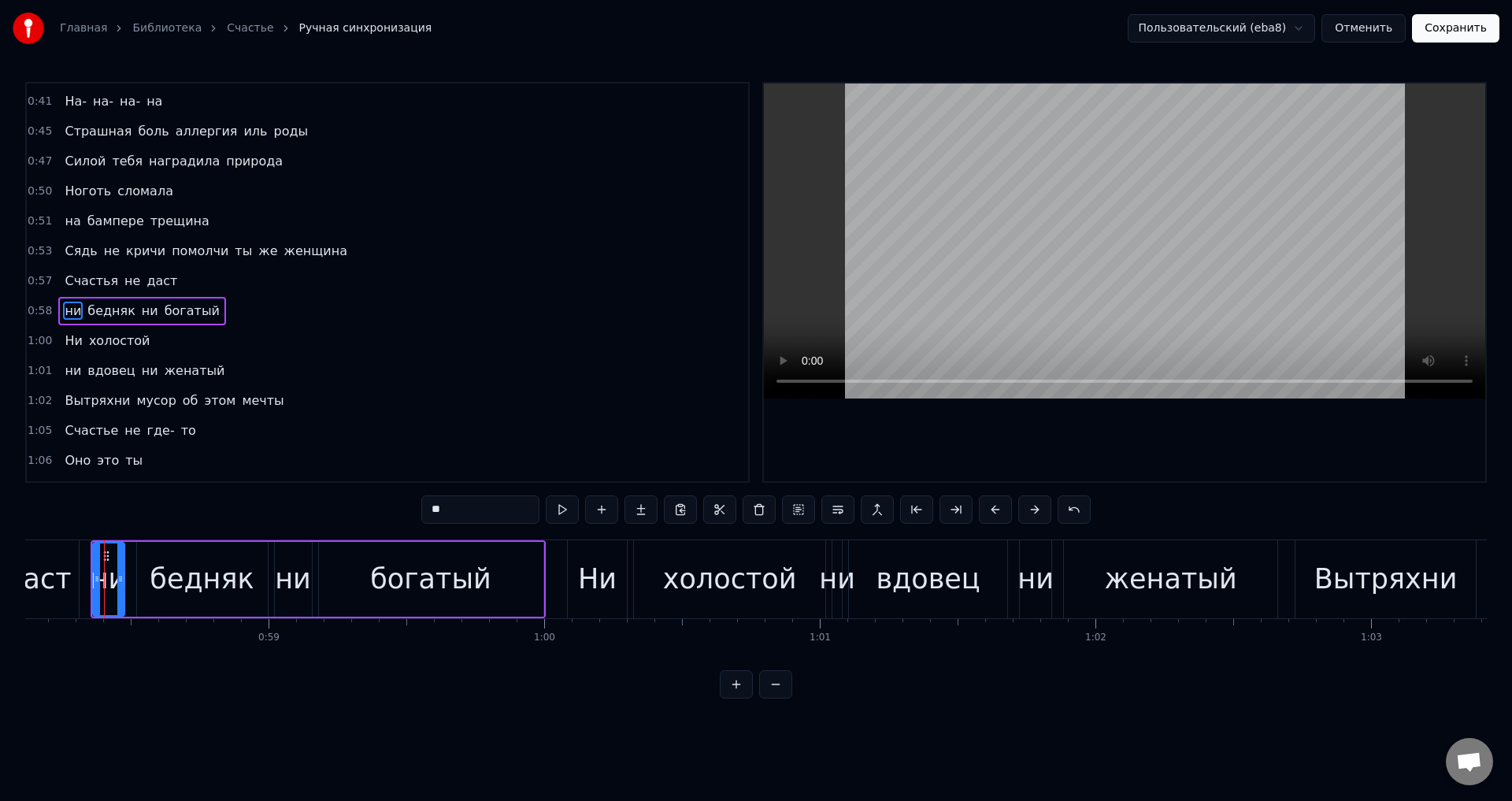
click at [66, 341] on span "Ни" at bounding box center [73, 341] width 21 height 18
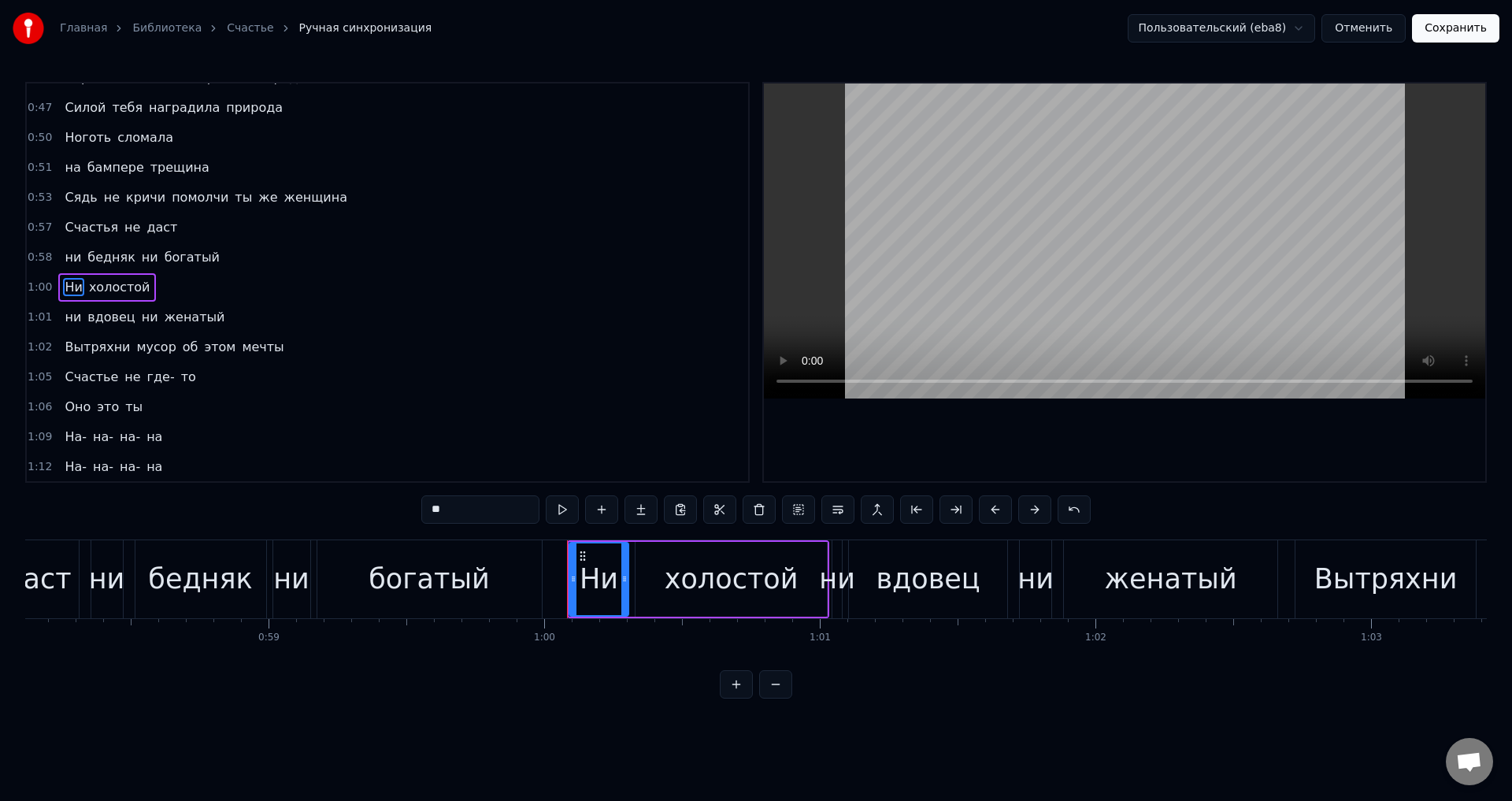
scroll to position [444, 0]
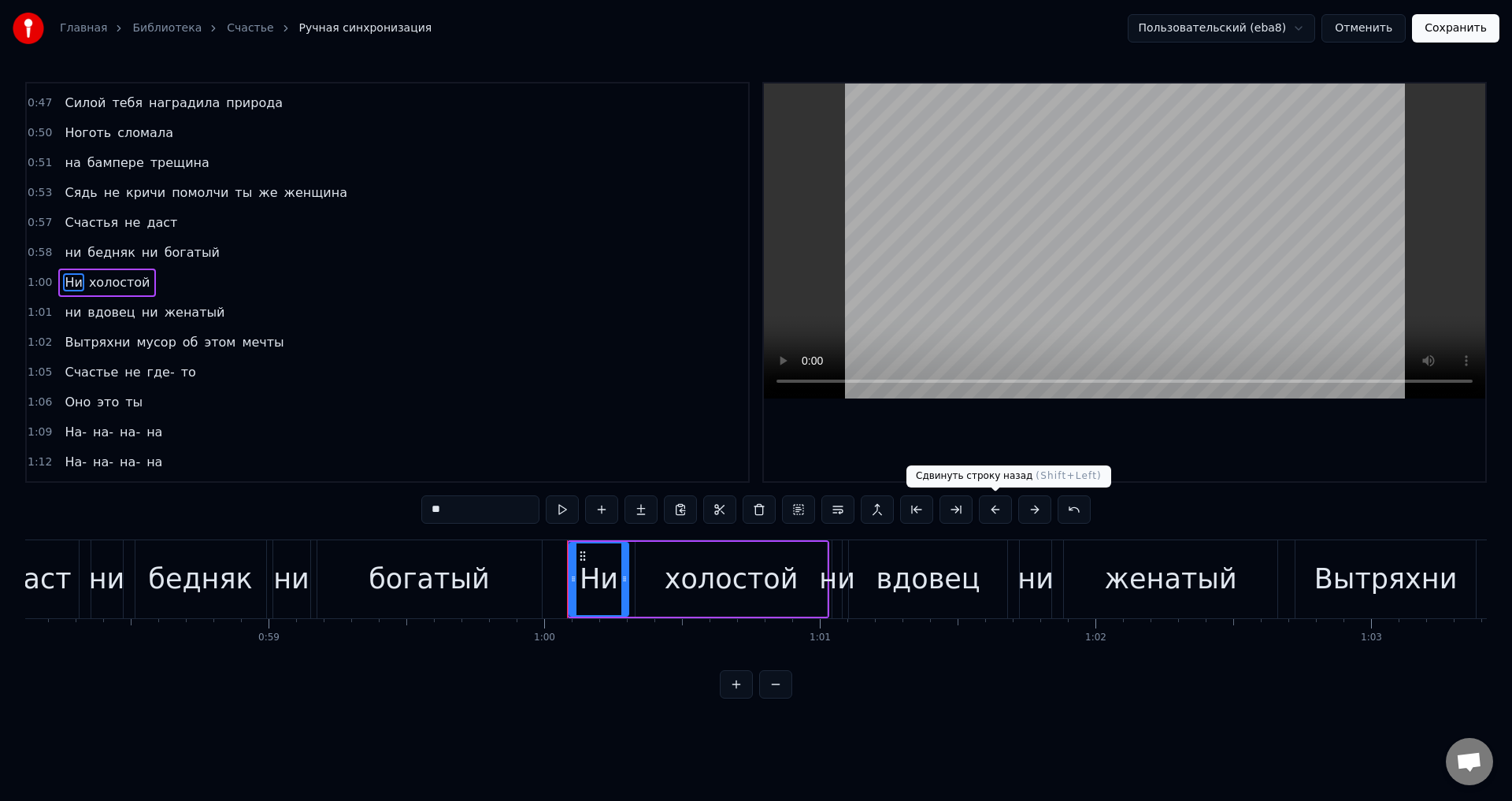
click at [994, 507] on button at bounding box center [995, 509] width 33 height 29
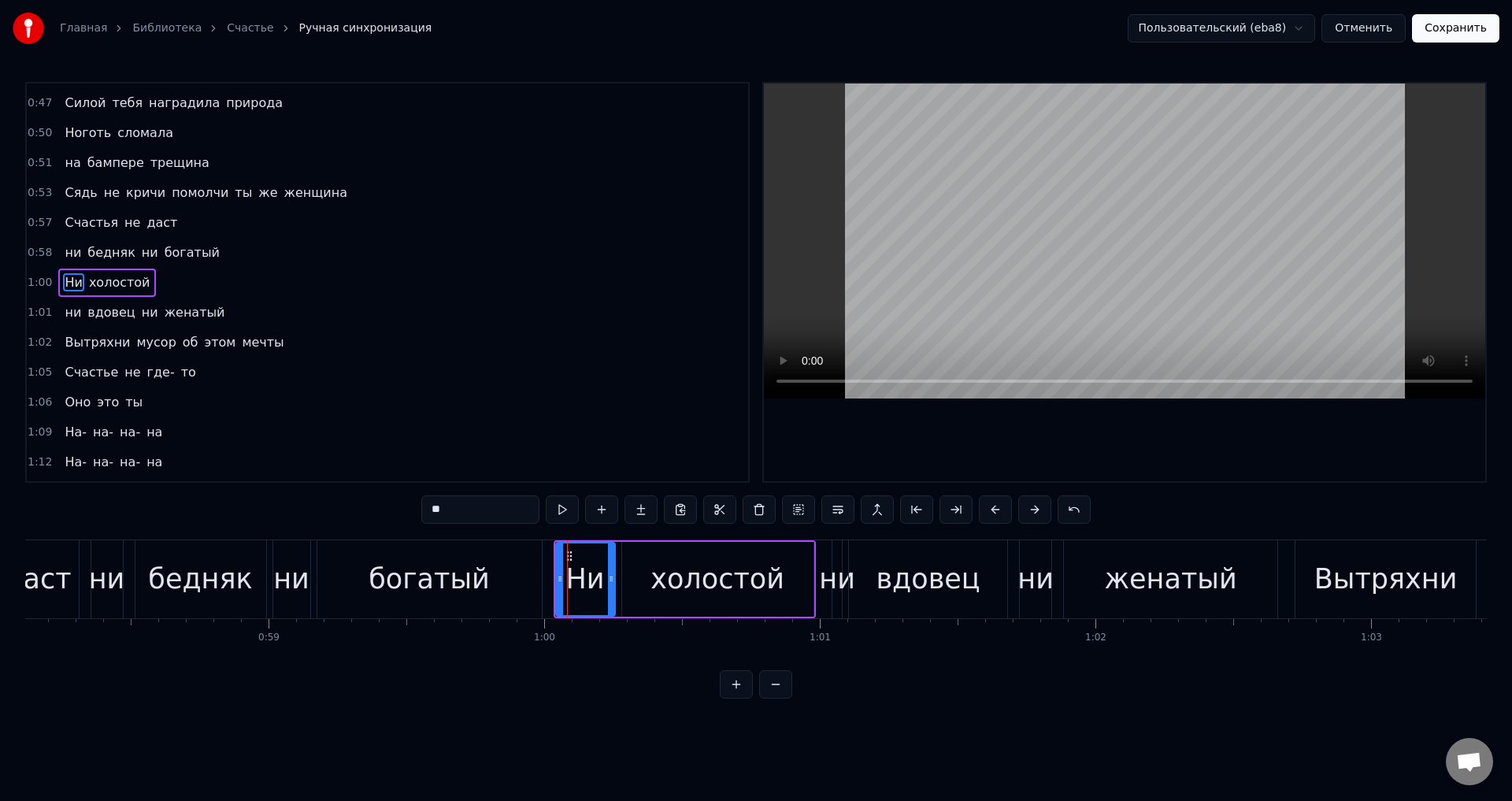
click at [68, 312] on span "ни" at bounding box center [73, 312] width 20 height 18
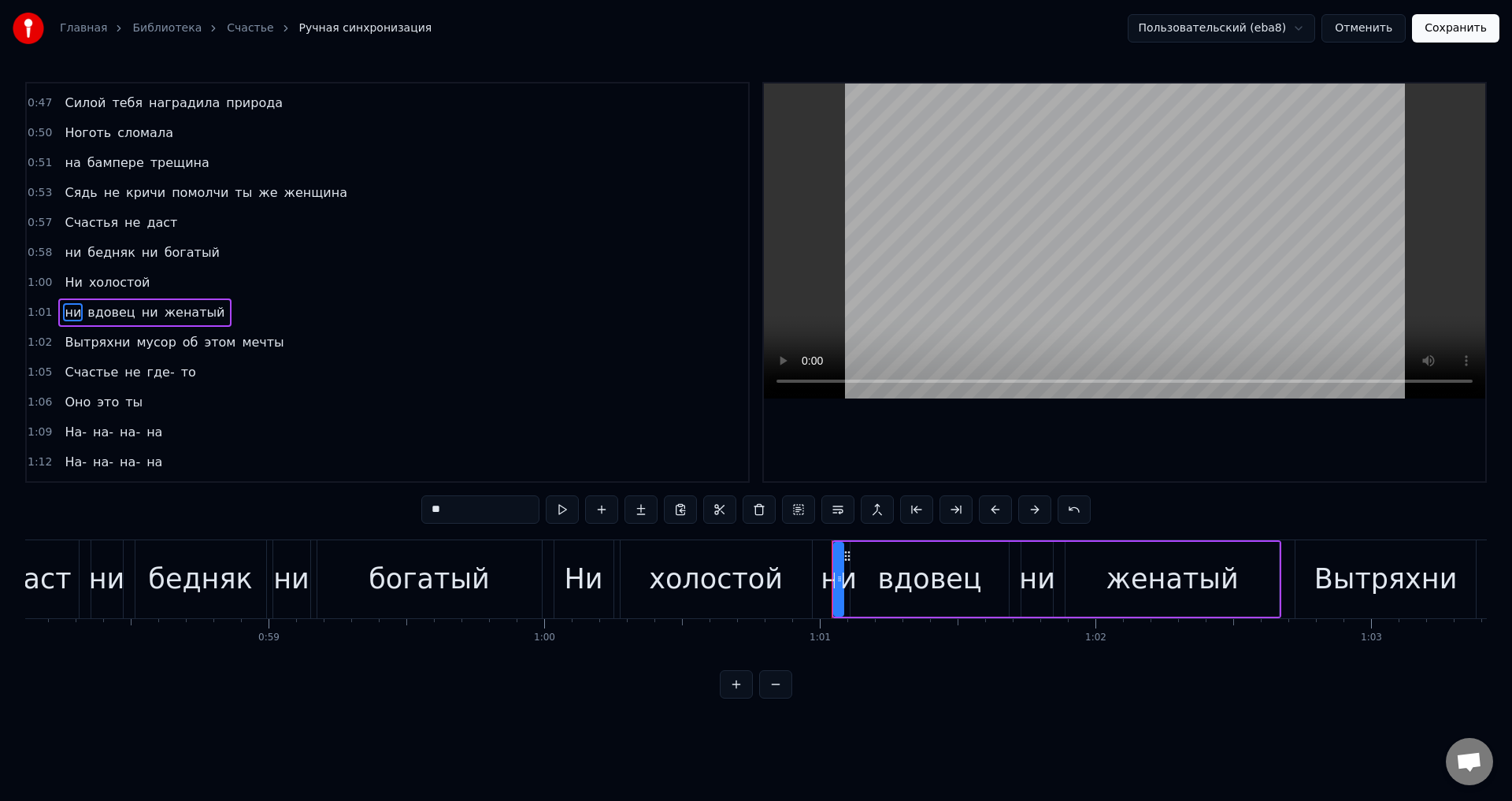
scroll to position [470, 0]
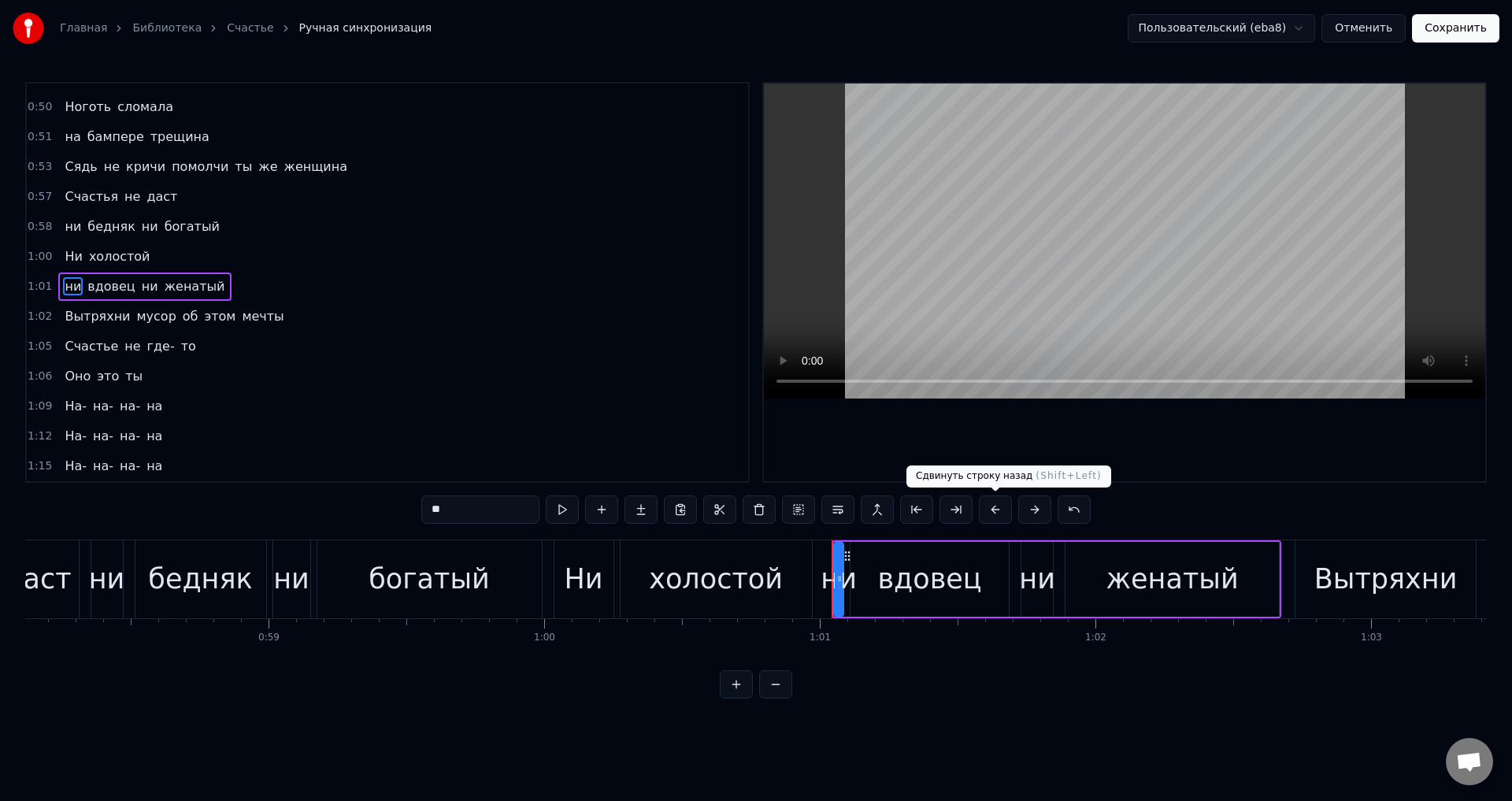
click at [999, 505] on button at bounding box center [995, 509] width 33 height 29
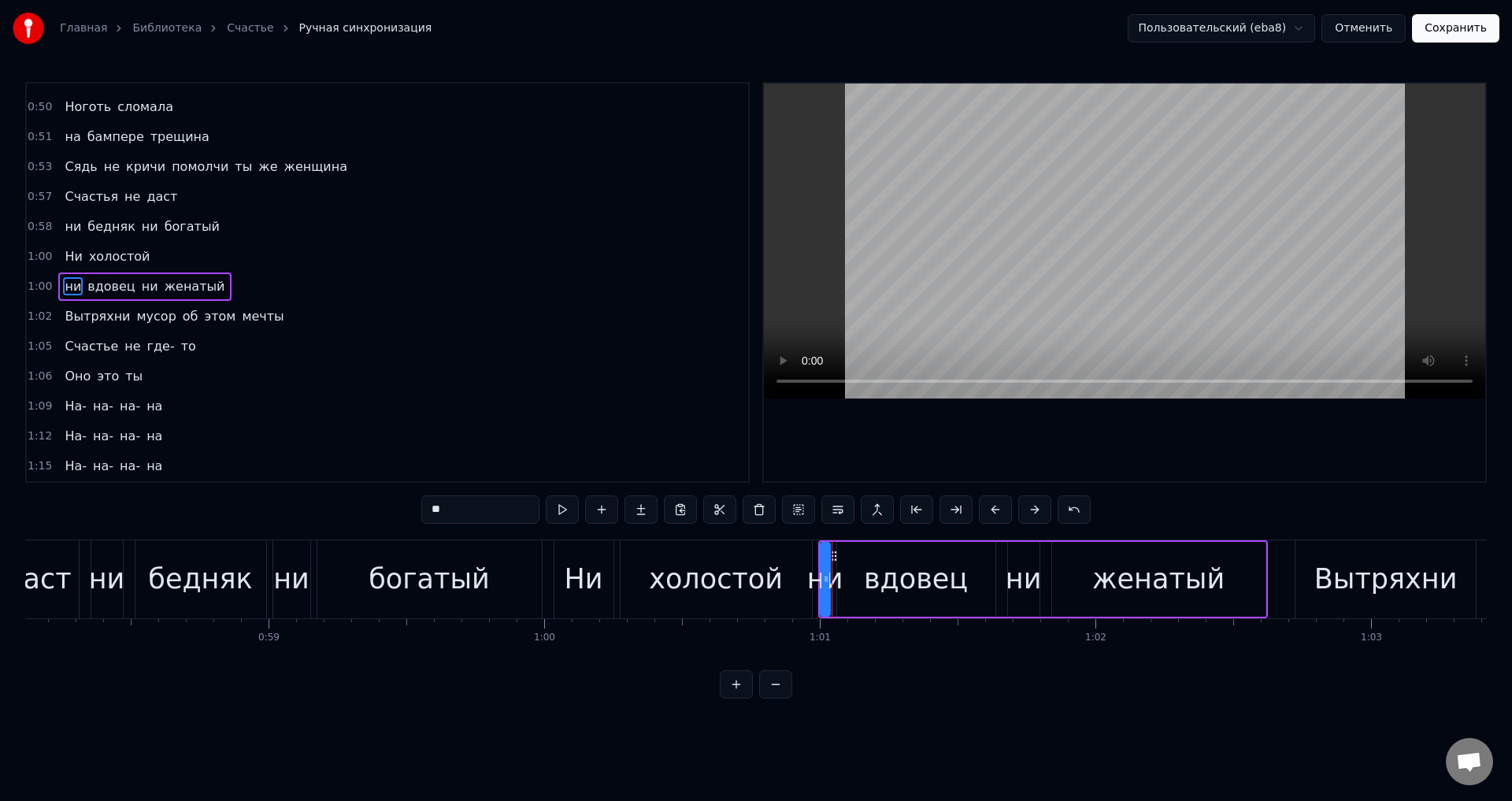
click at [86, 319] on span "Вытряхни" at bounding box center [97, 316] width 68 height 18
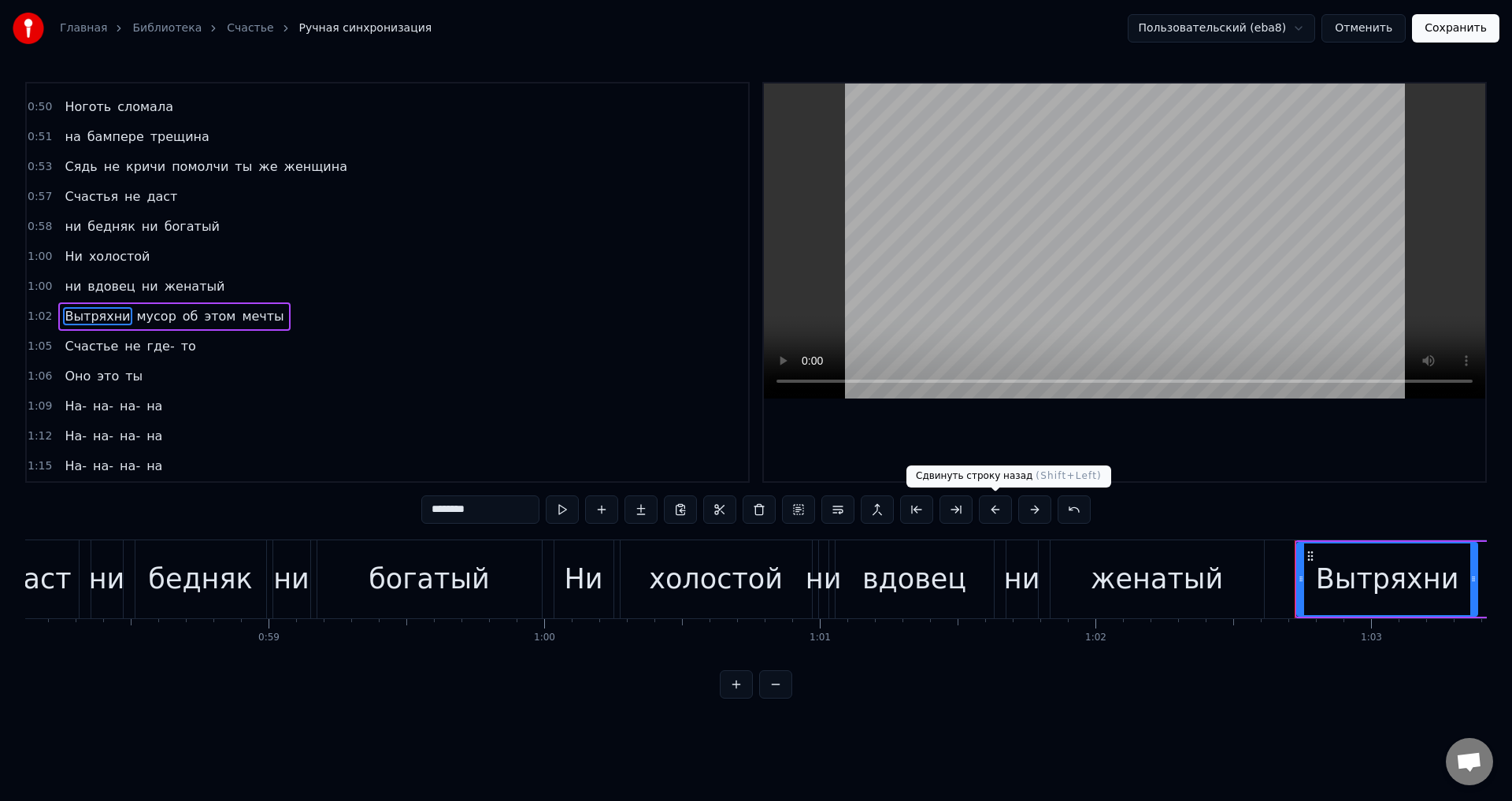
click at [985, 511] on button at bounding box center [995, 509] width 33 height 29
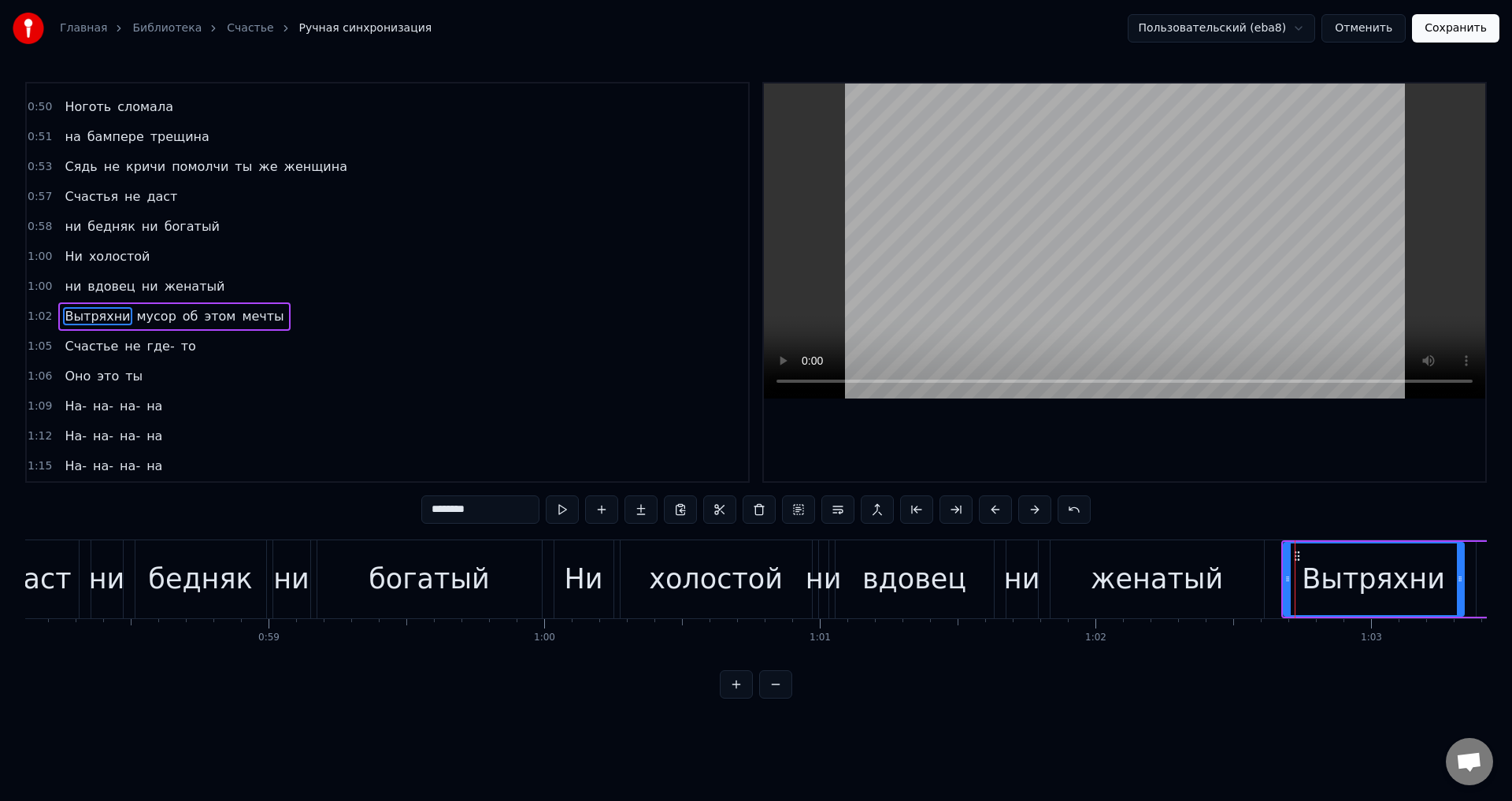
click at [63, 348] on span "Счастье" at bounding box center [91, 346] width 57 height 18
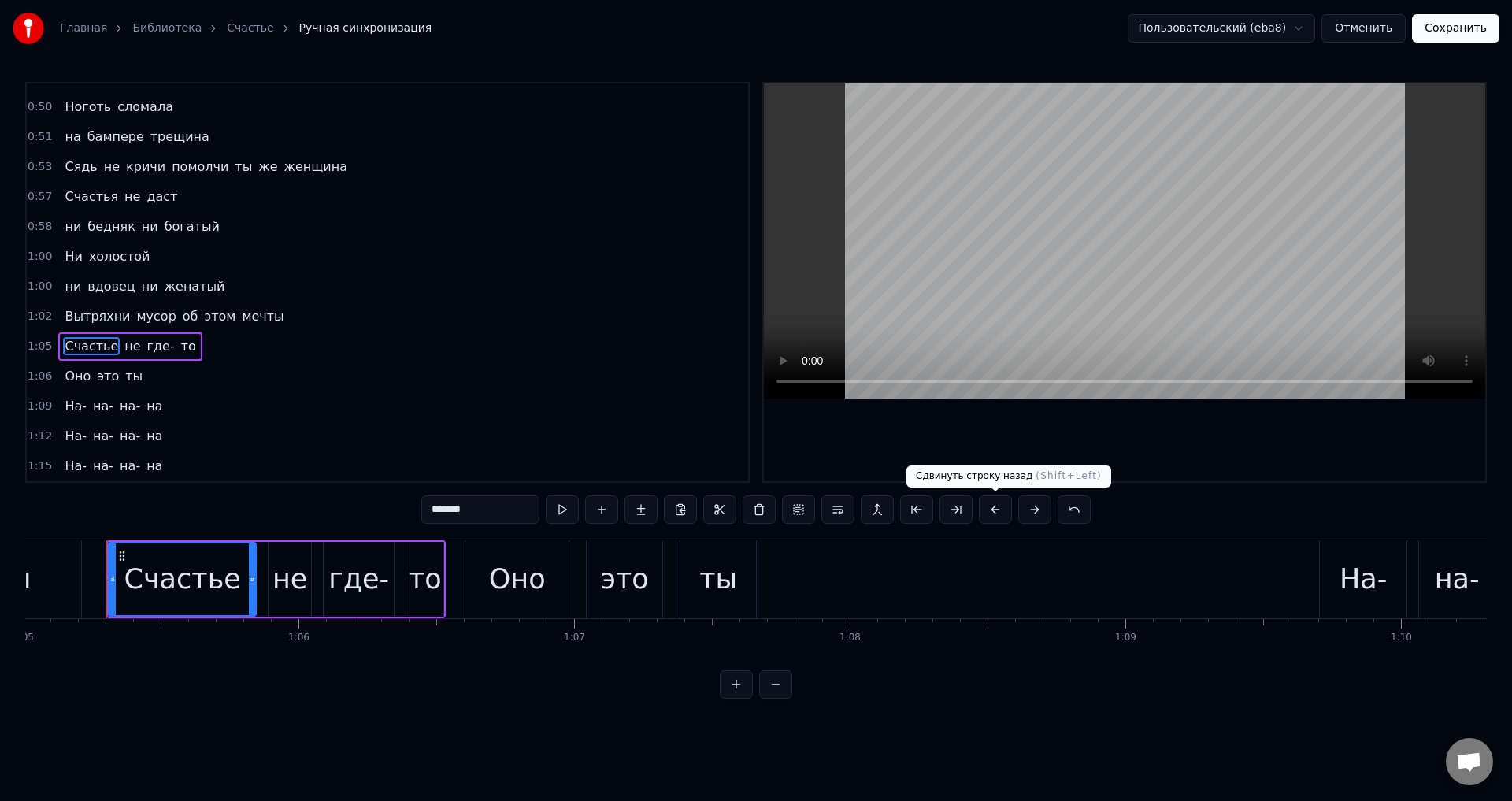
click at [989, 509] on button at bounding box center [995, 509] width 33 height 29
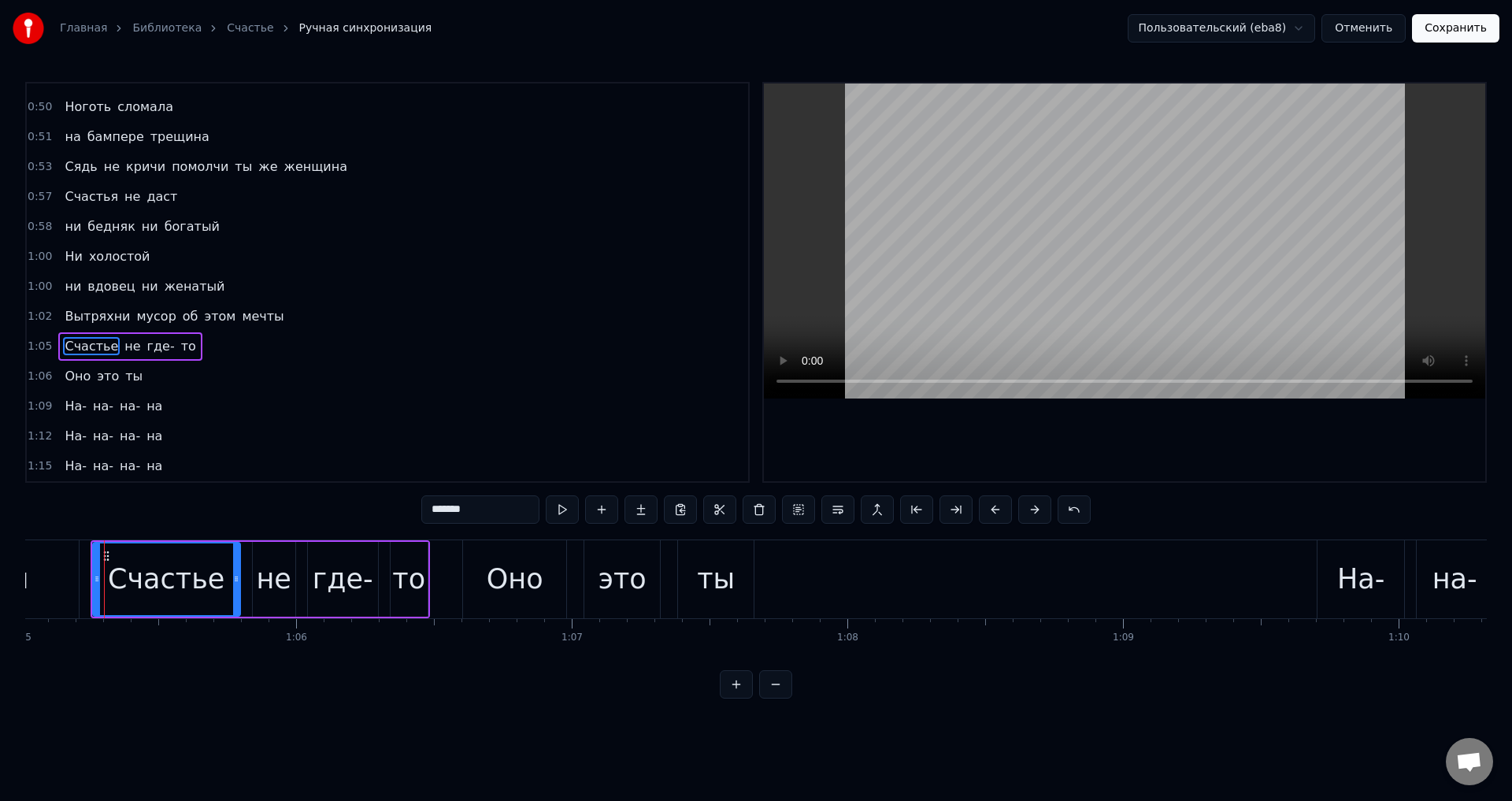
click at [80, 372] on span "Оно" at bounding box center [77, 376] width 29 height 18
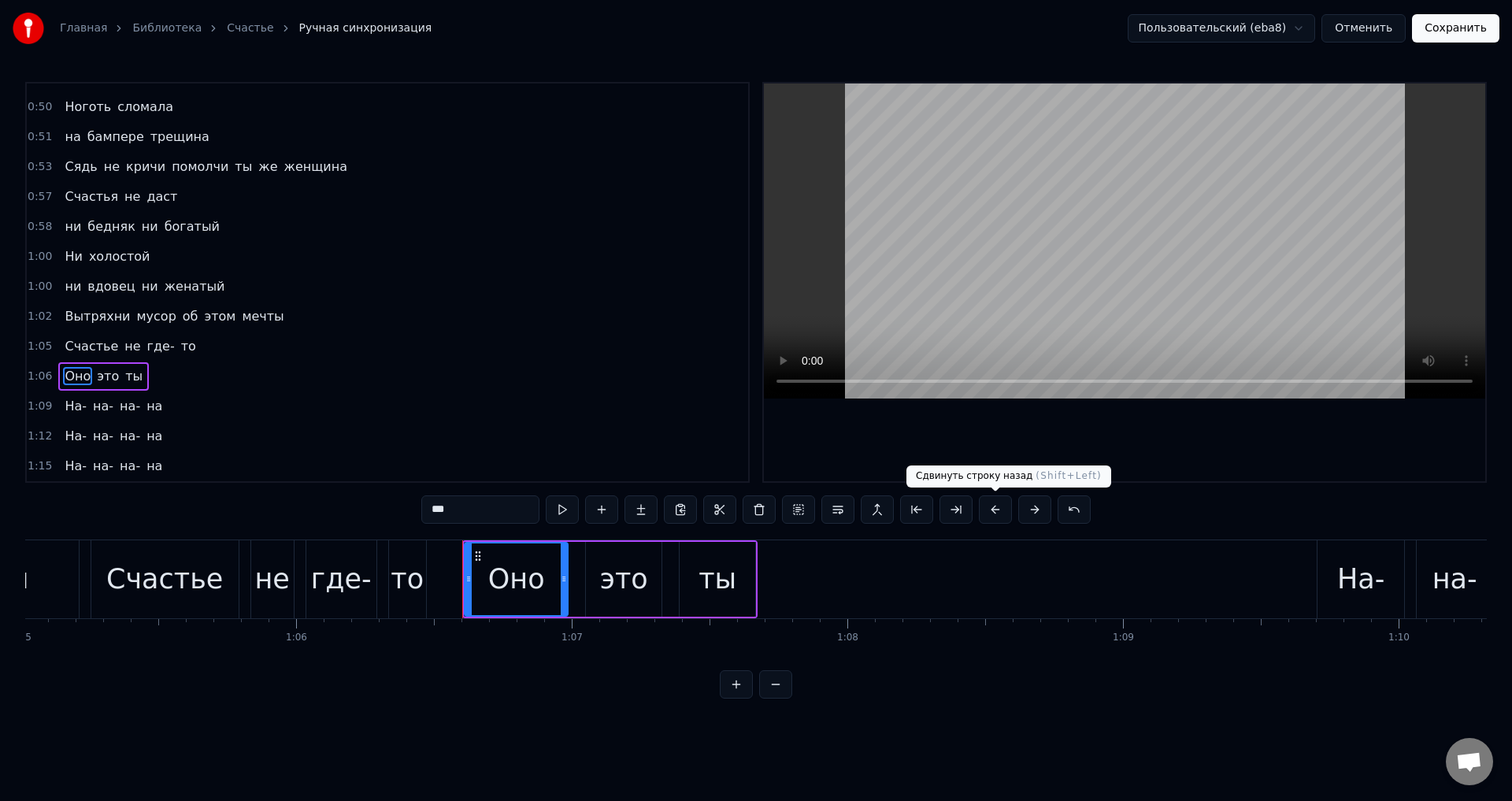
click at [993, 507] on button at bounding box center [995, 509] width 33 height 29
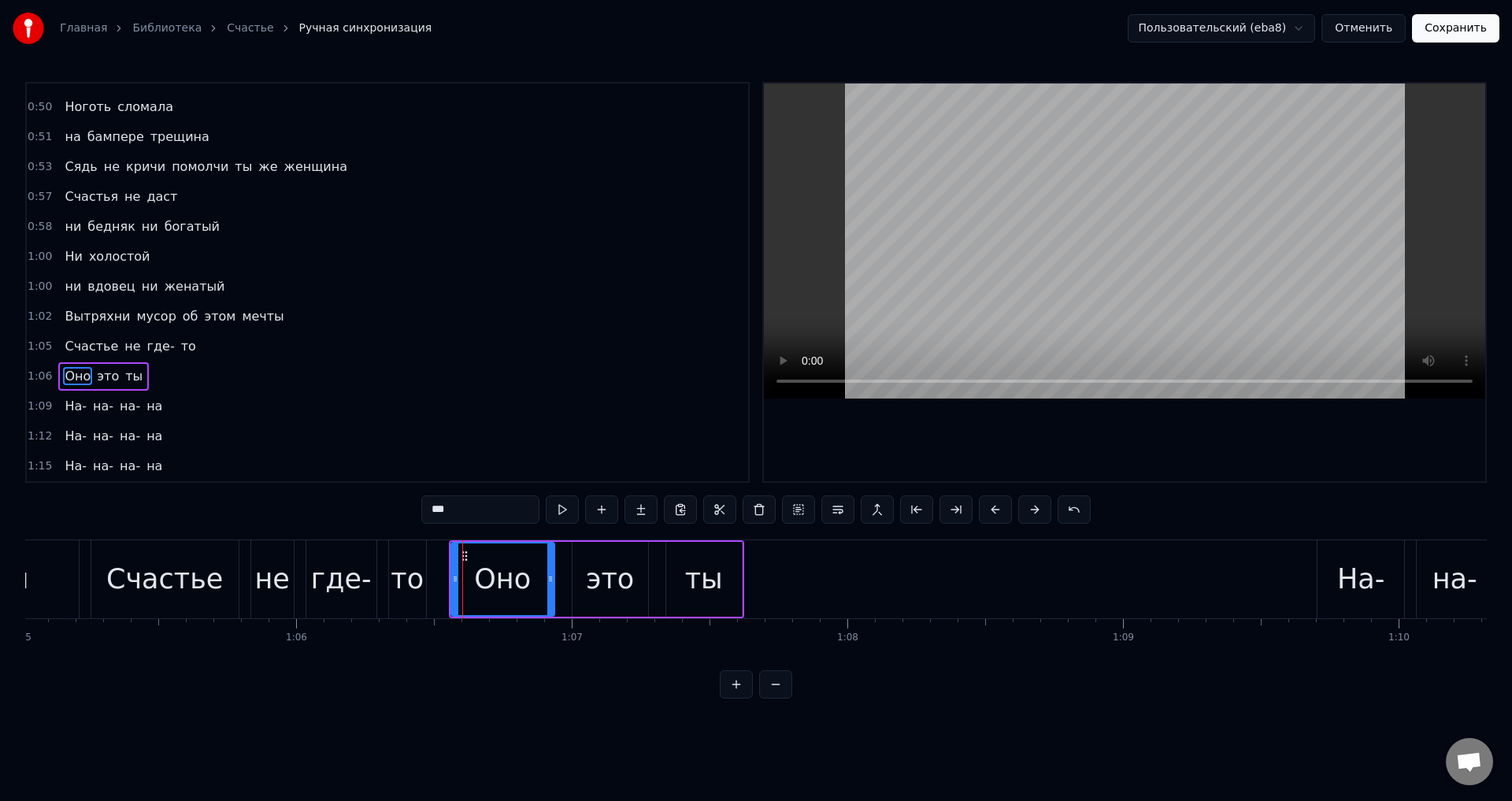
click at [71, 405] on span "На-" at bounding box center [76, 405] width 25 height 18
type input "***"
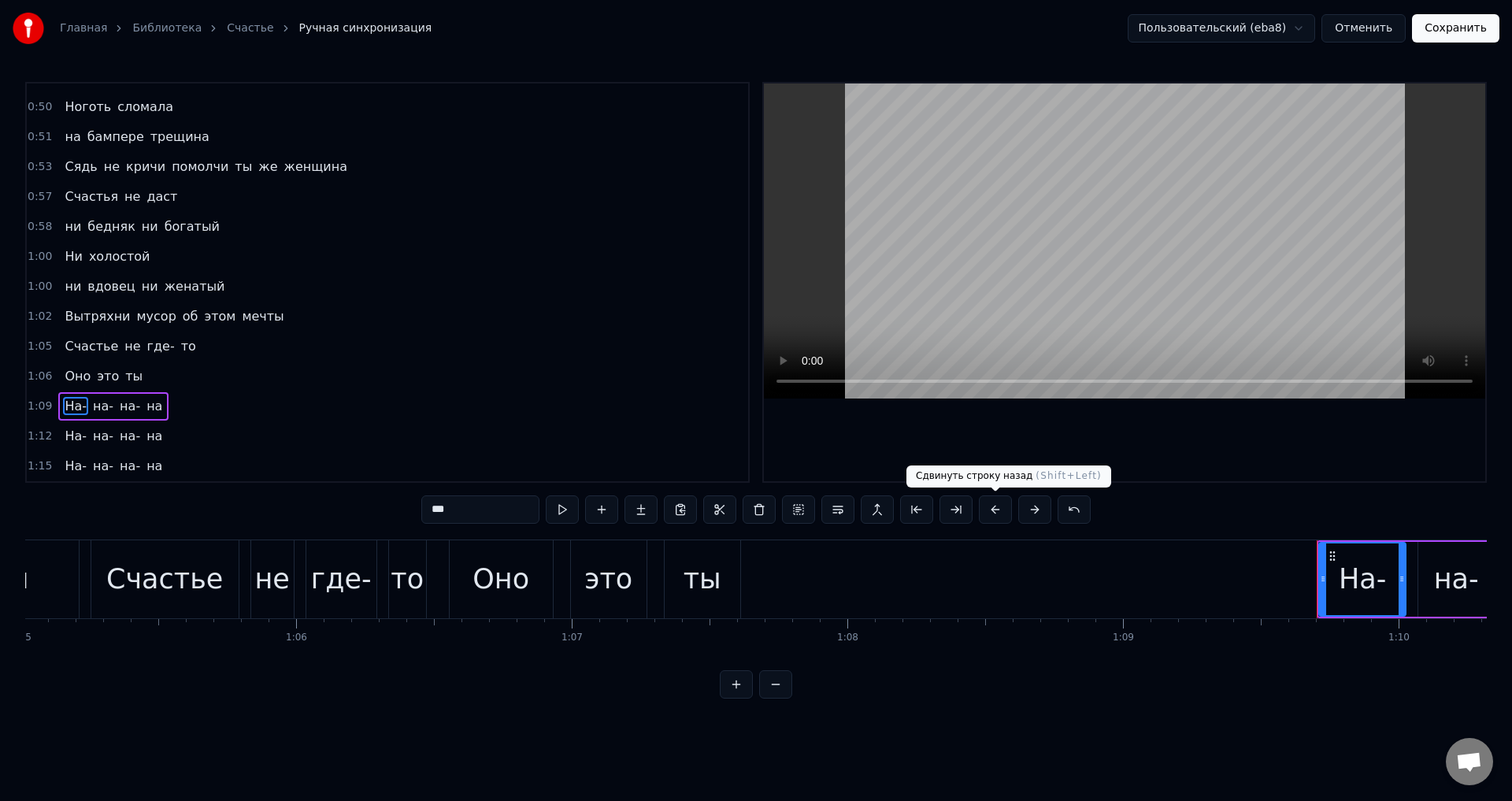
click at [992, 514] on button at bounding box center [995, 509] width 33 height 29
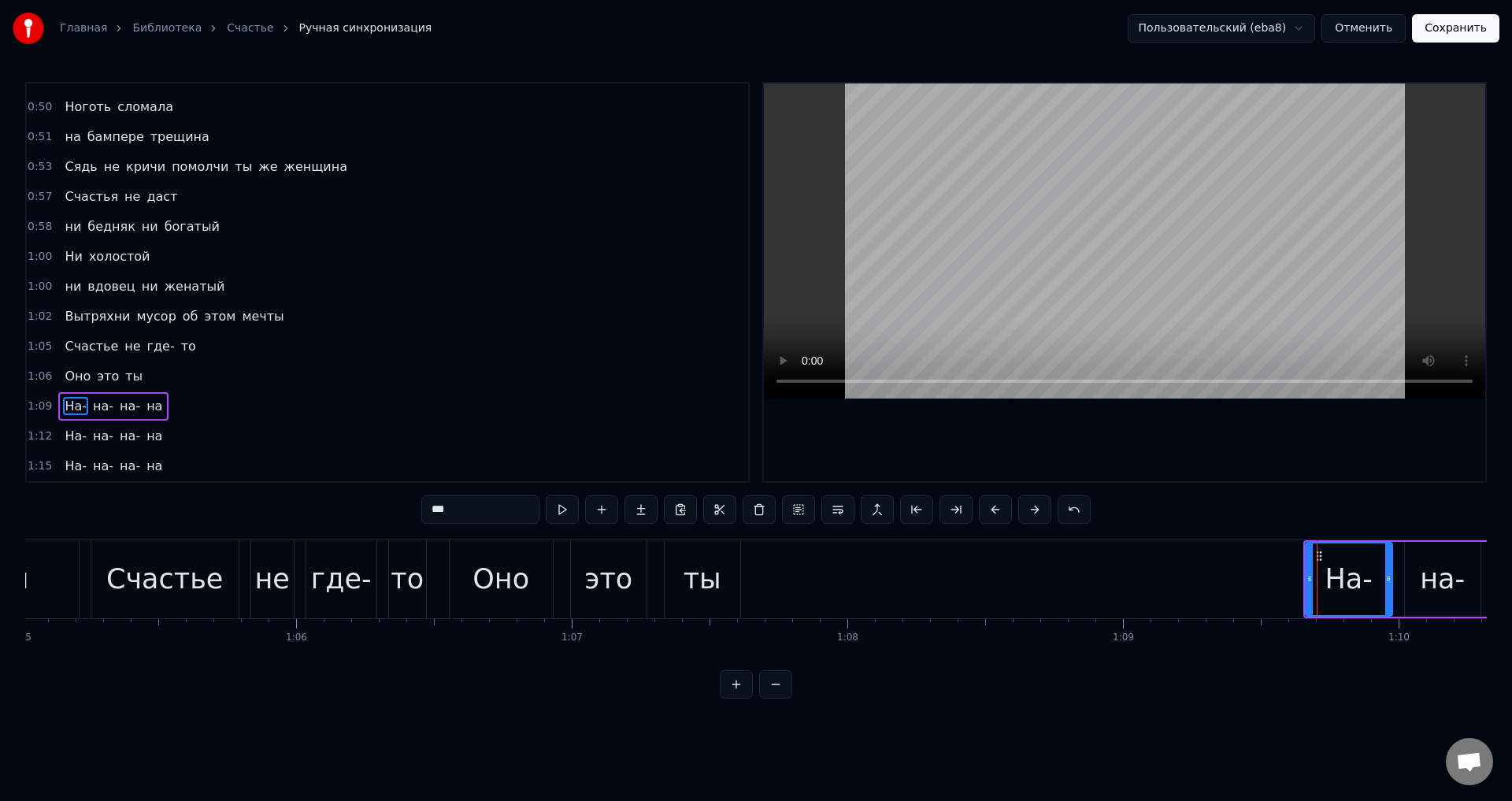
click at [75, 439] on span "На-" at bounding box center [76, 436] width 25 height 18
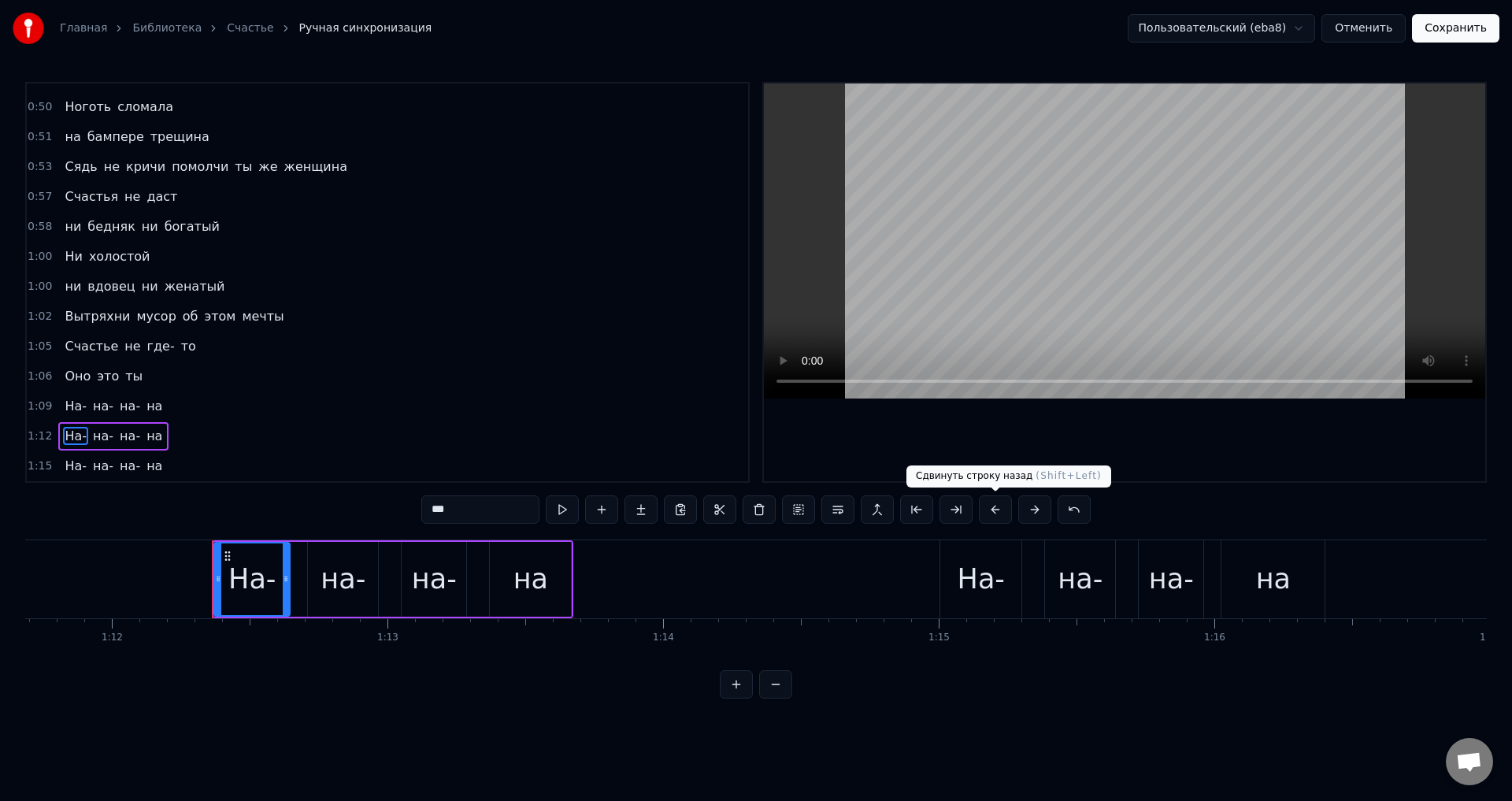
click at [996, 509] on button at bounding box center [995, 509] width 33 height 29
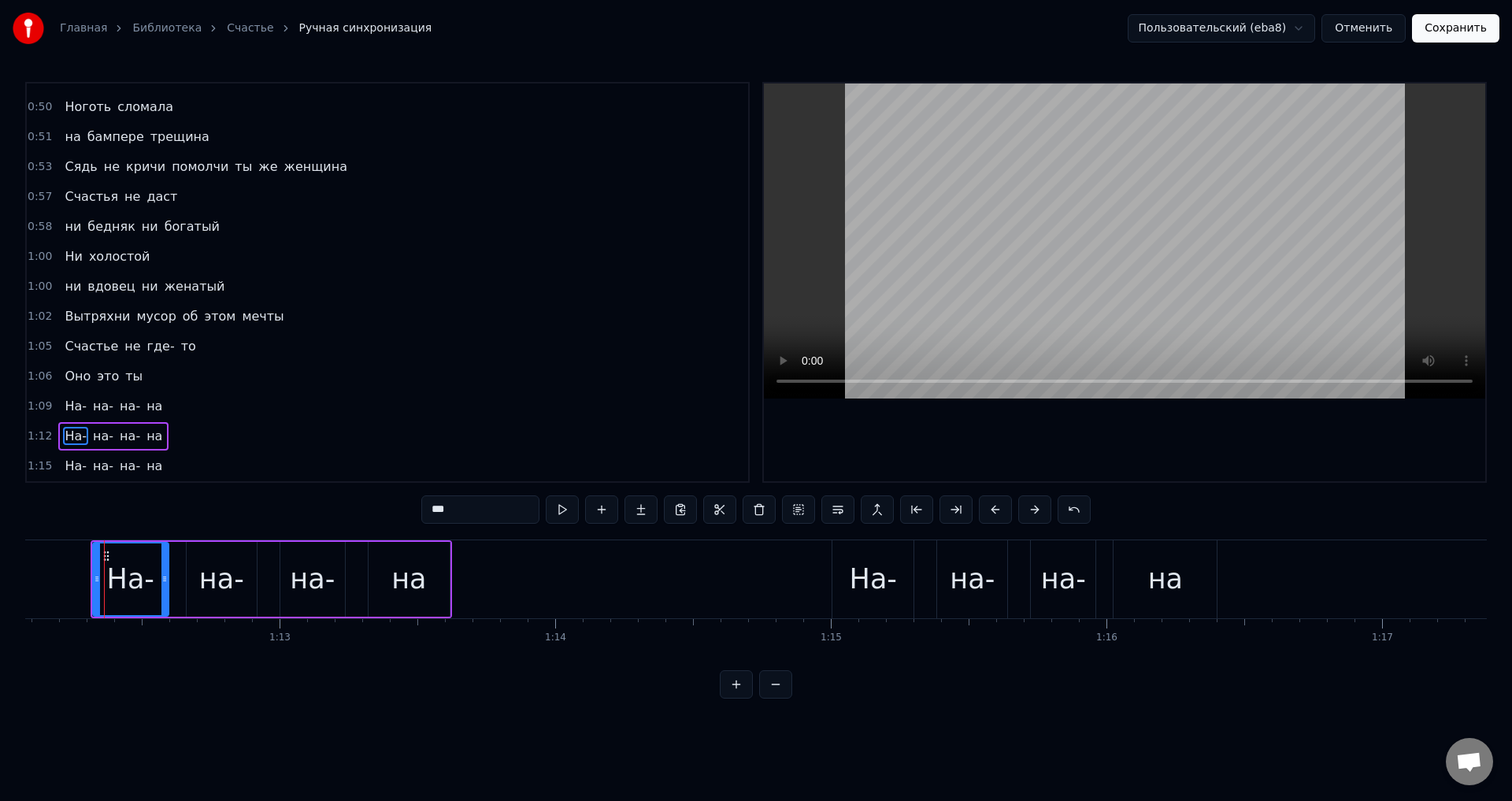
click at [64, 465] on span "На-" at bounding box center [76, 465] width 25 height 18
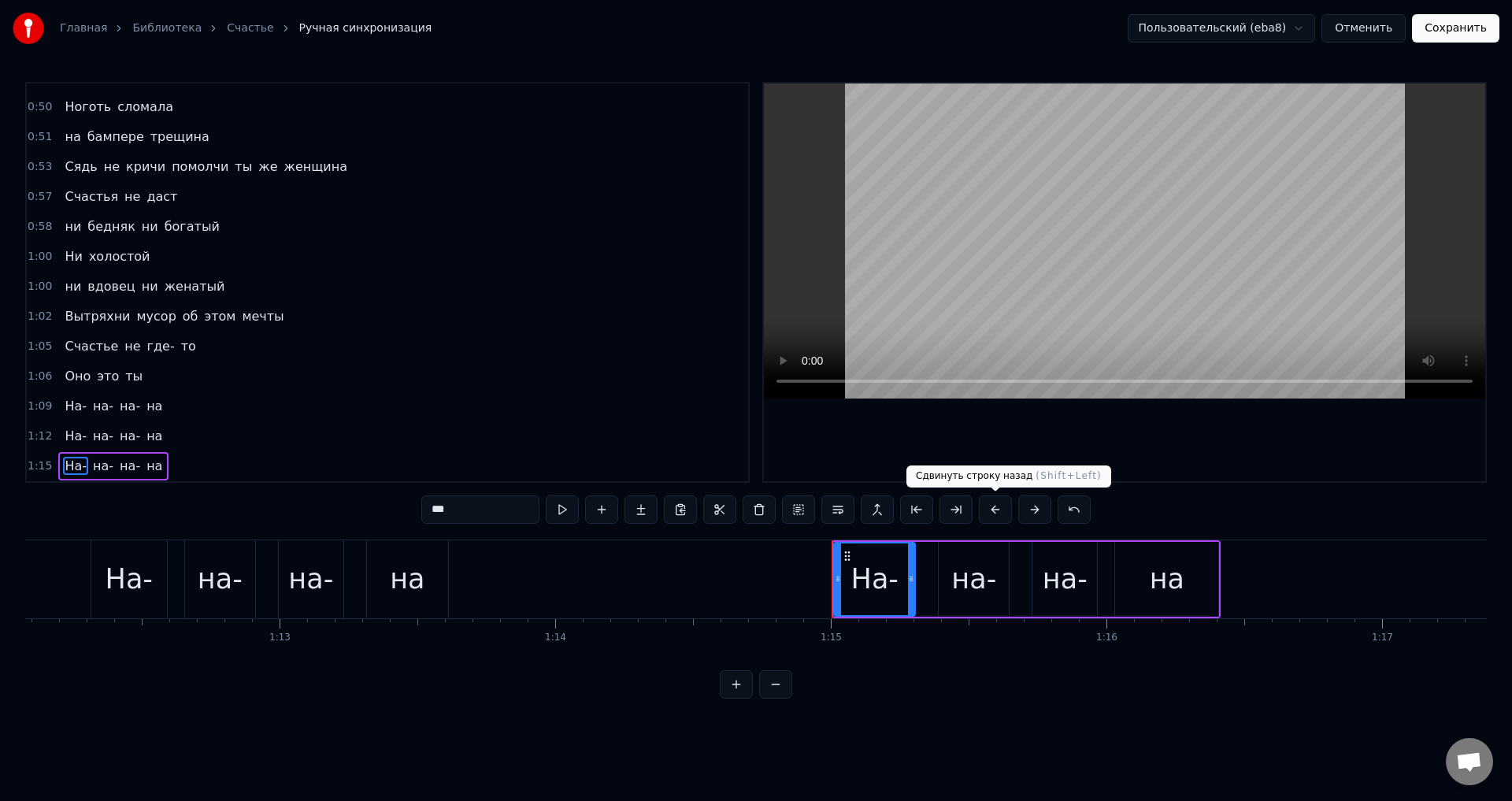
click at [995, 507] on button at bounding box center [995, 509] width 33 height 29
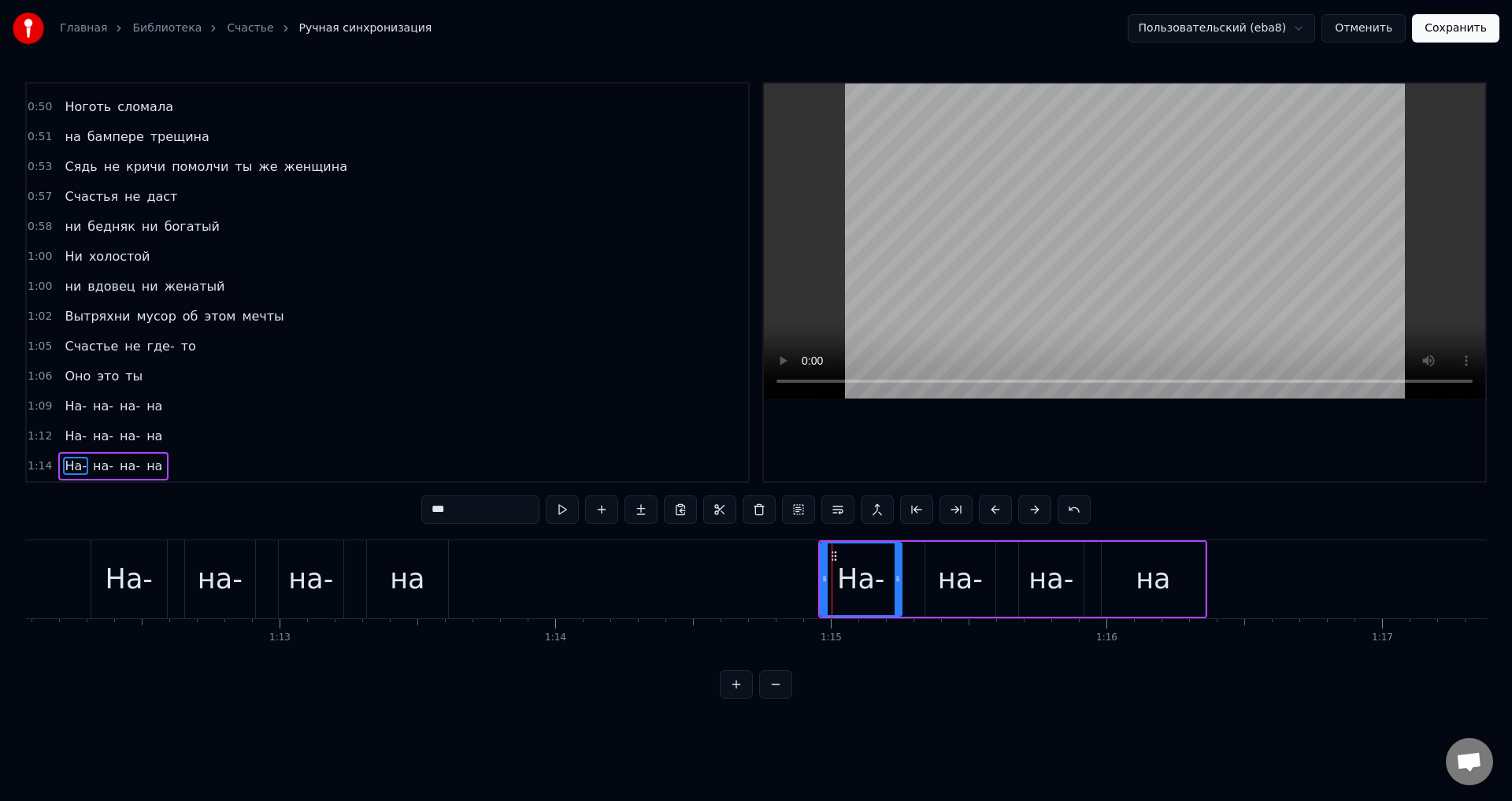
click at [1478, 34] on button "Сохранить" at bounding box center [1455, 28] width 87 height 29
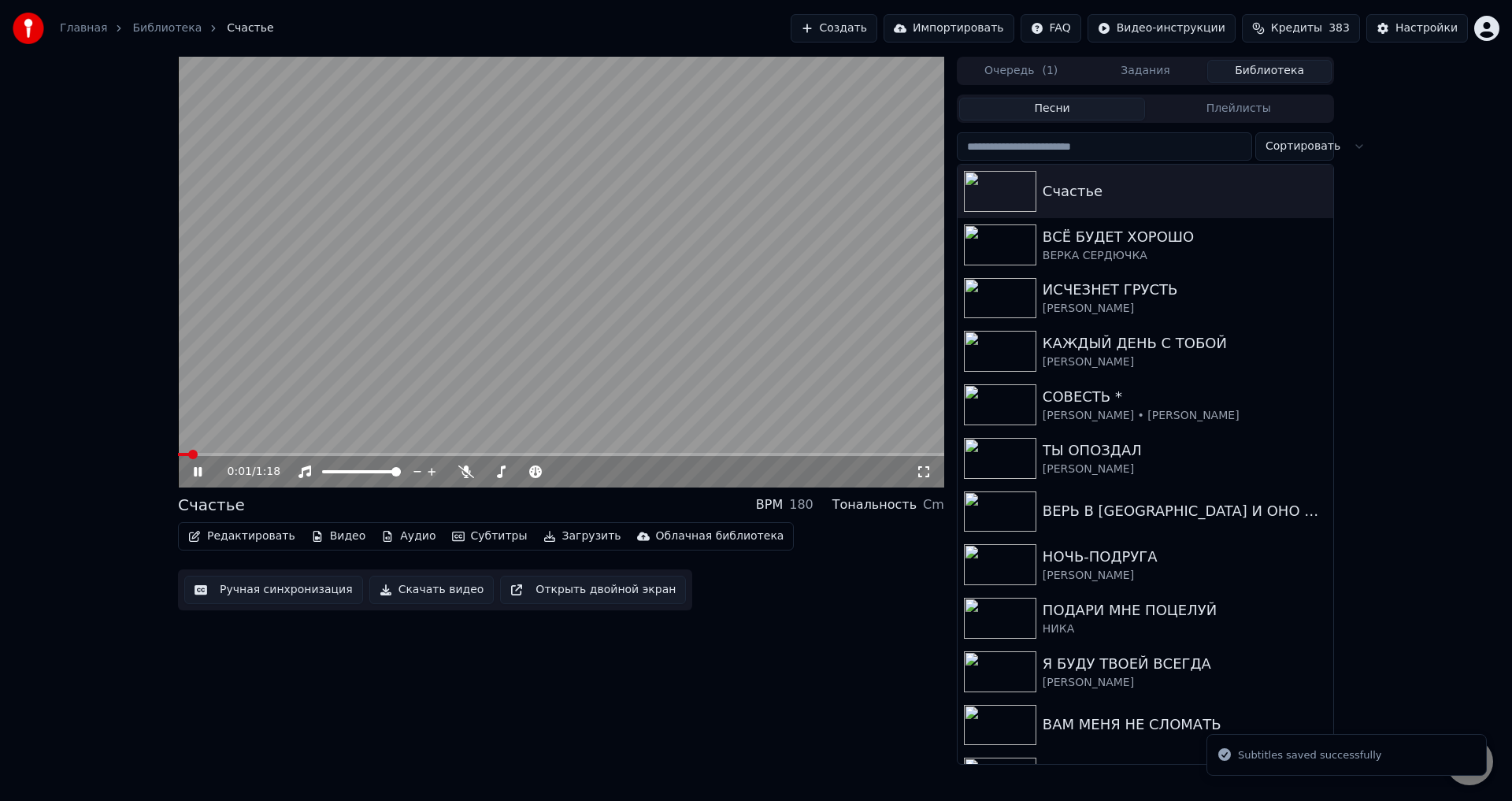
click at [927, 469] on icon at bounding box center [923, 471] width 16 height 12
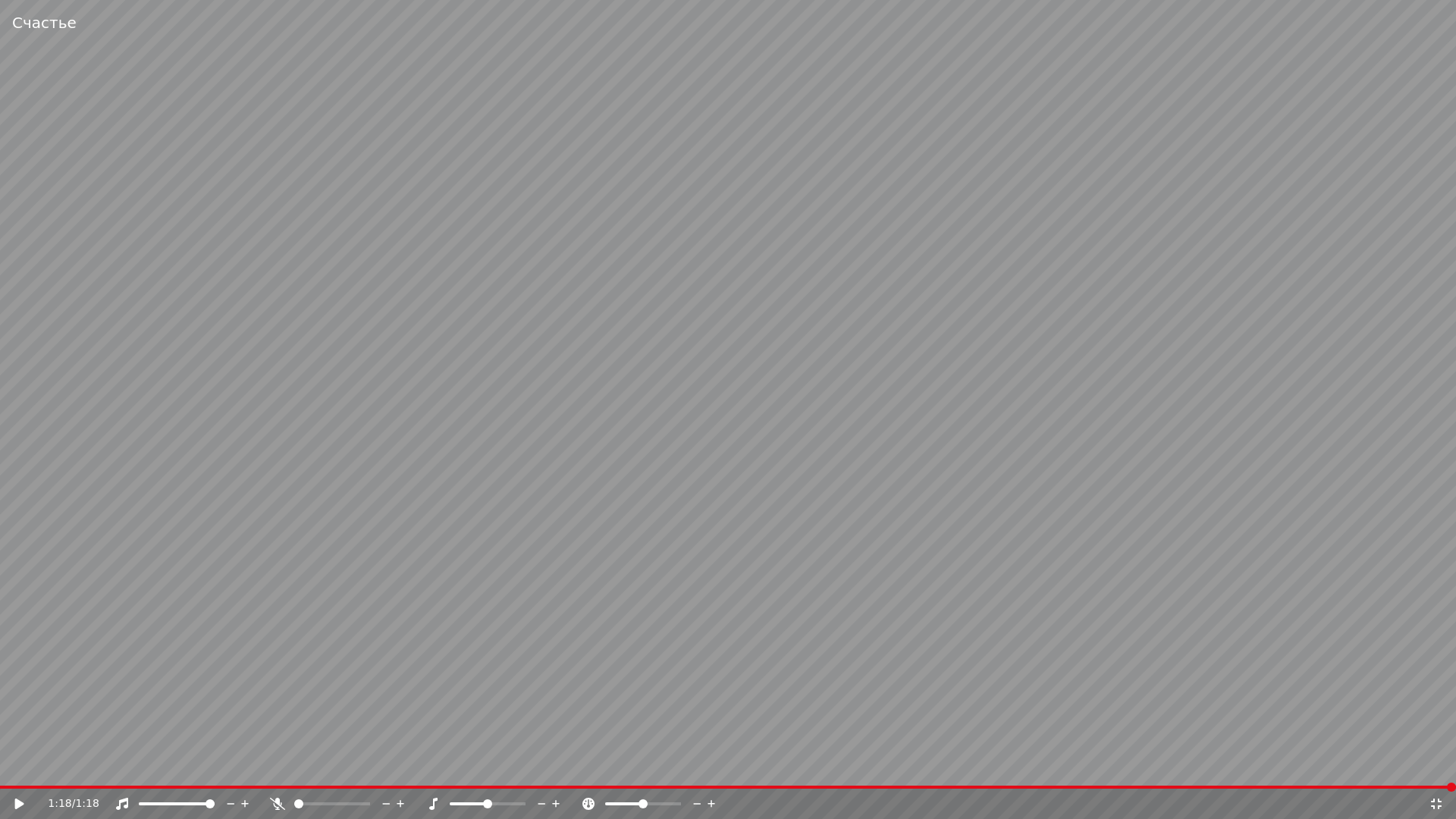
click at [1435, 771] on icon at bounding box center [1435, 803] width 15 height 12
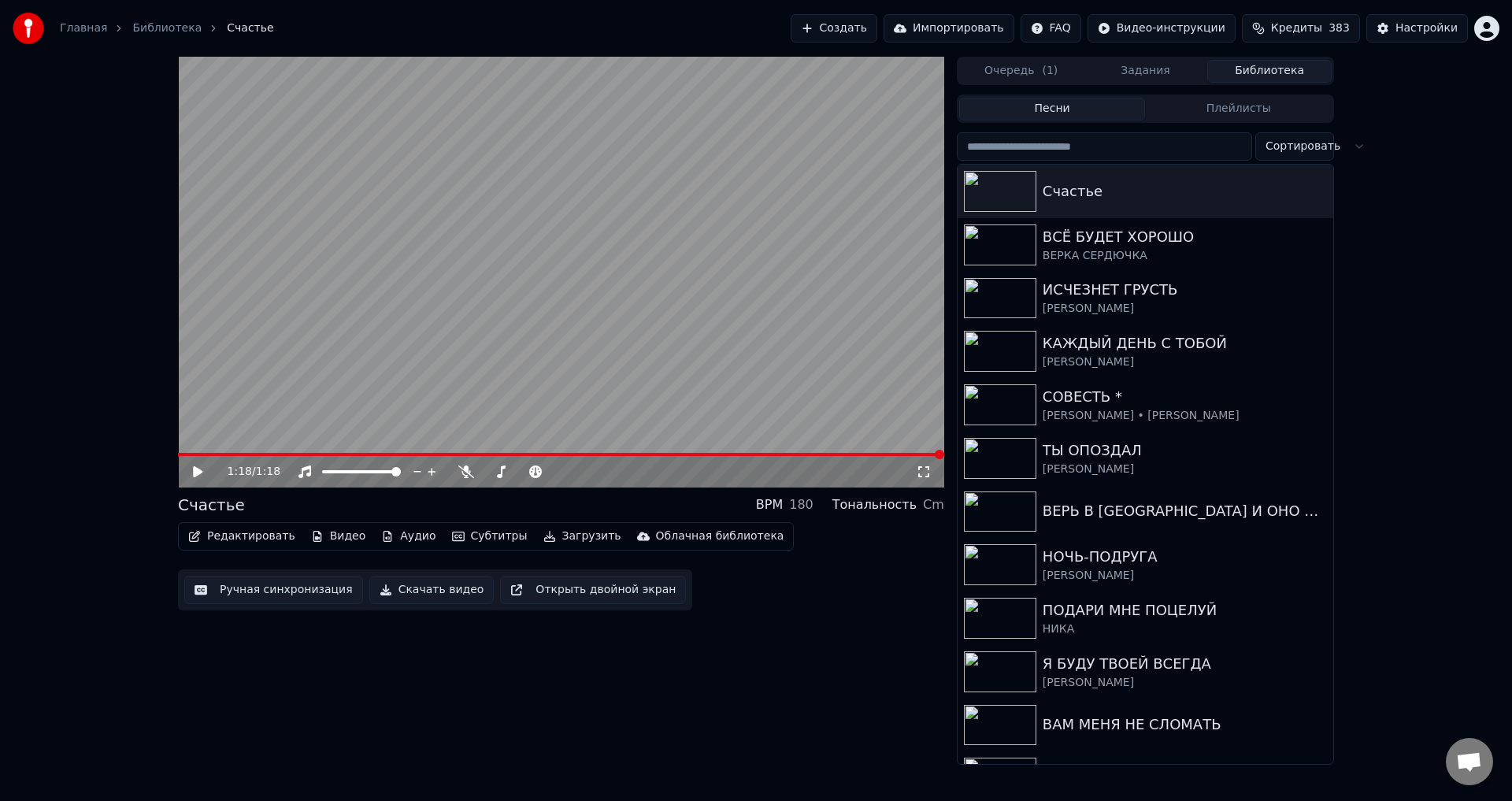
click at [267, 589] on button "Ручная синхронизация" at bounding box center [273, 589] width 179 height 29
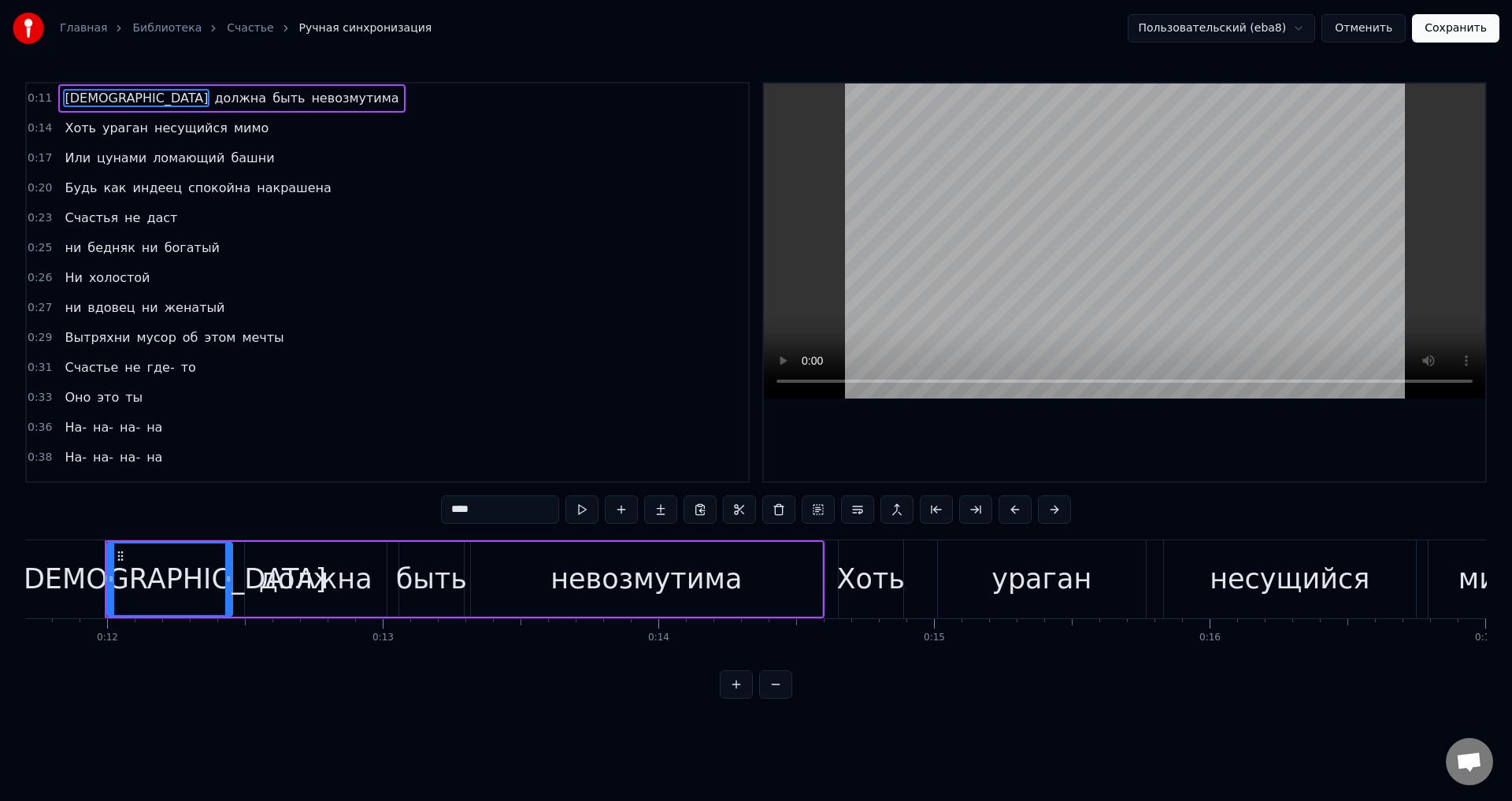
click at [75, 281] on span "Ни" at bounding box center [73, 277] width 21 height 18
type input "**"
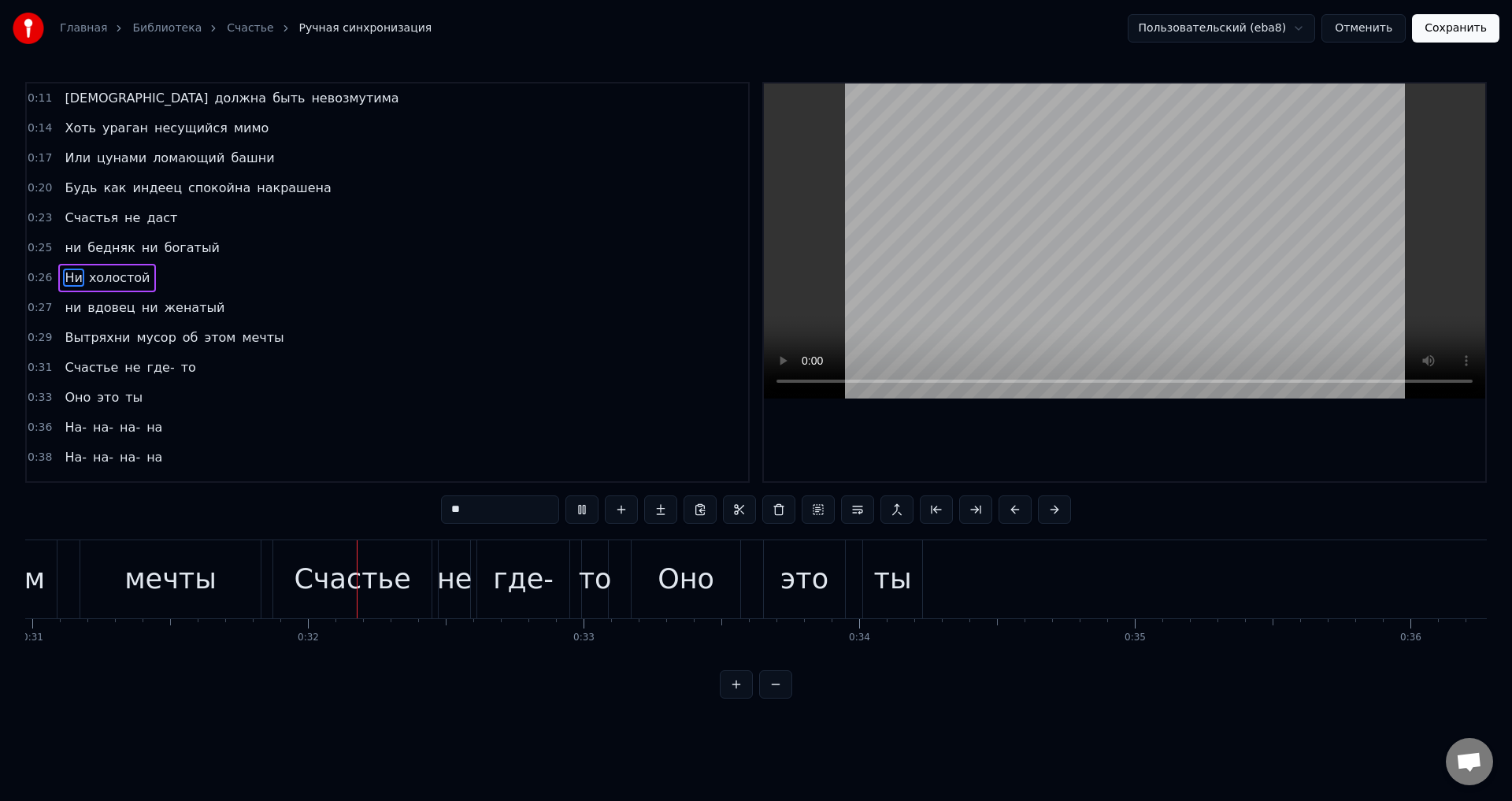
scroll to position [0, 8596]
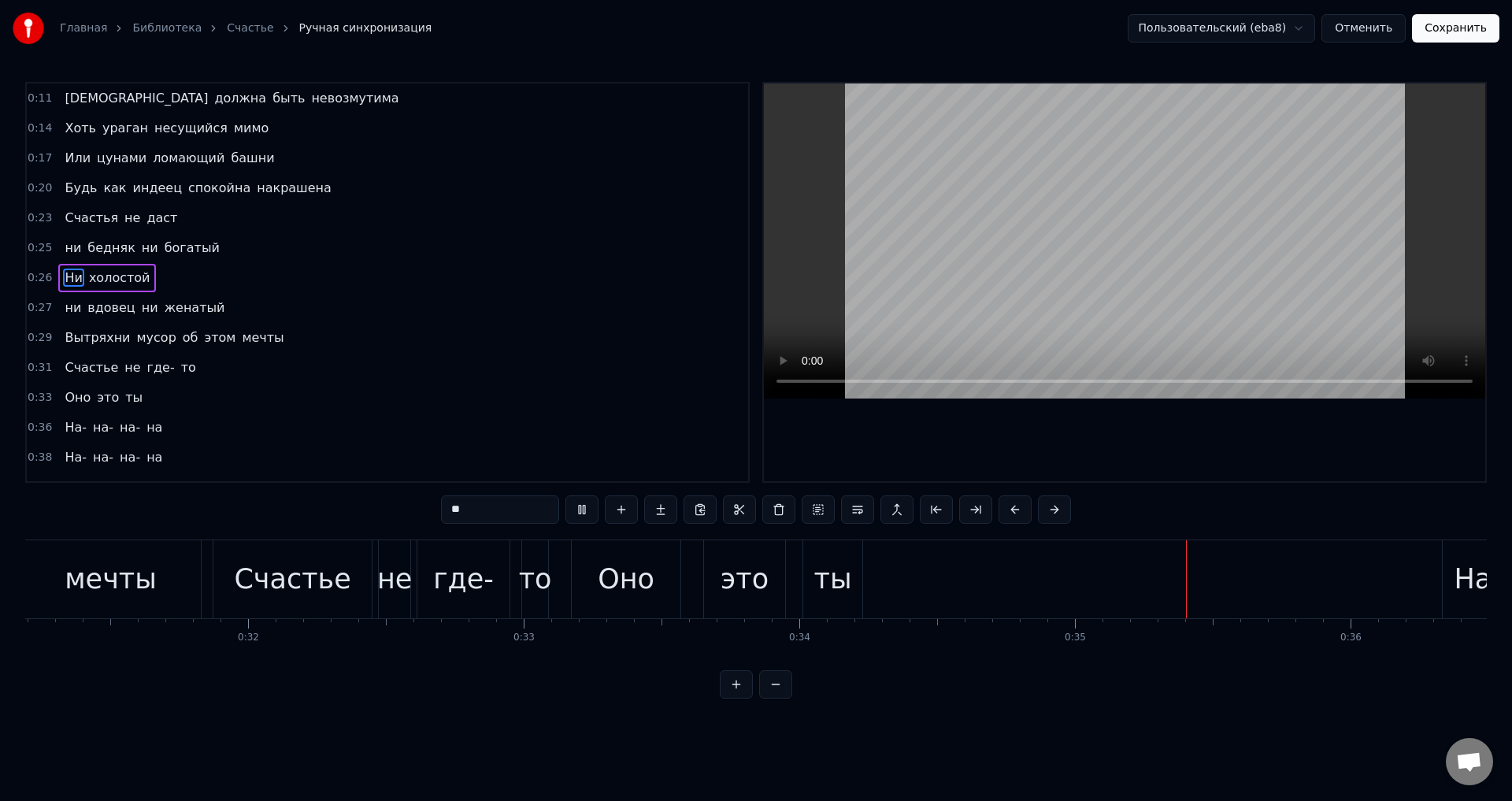
click at [1381, 32] on button "Отменить" at bounding box center [1363, 28] width 85 height 29
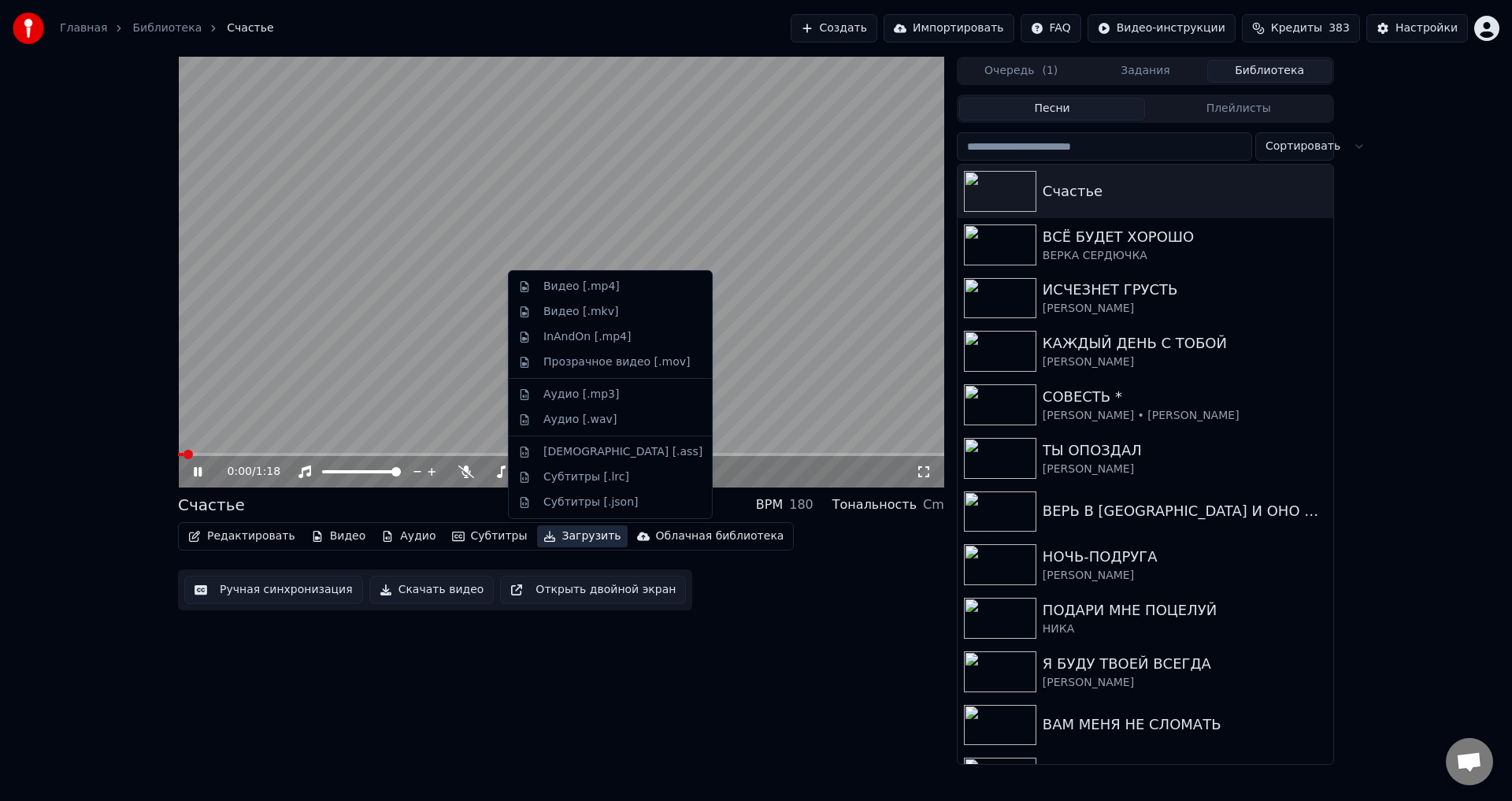
click at [563, 534] on button "Загрузить" at bounding box center [582, 536] width 90 height 22
click at [573, 288] on div "Видео [.mp4]" at bounding box center [581, 286] width 76 height 16
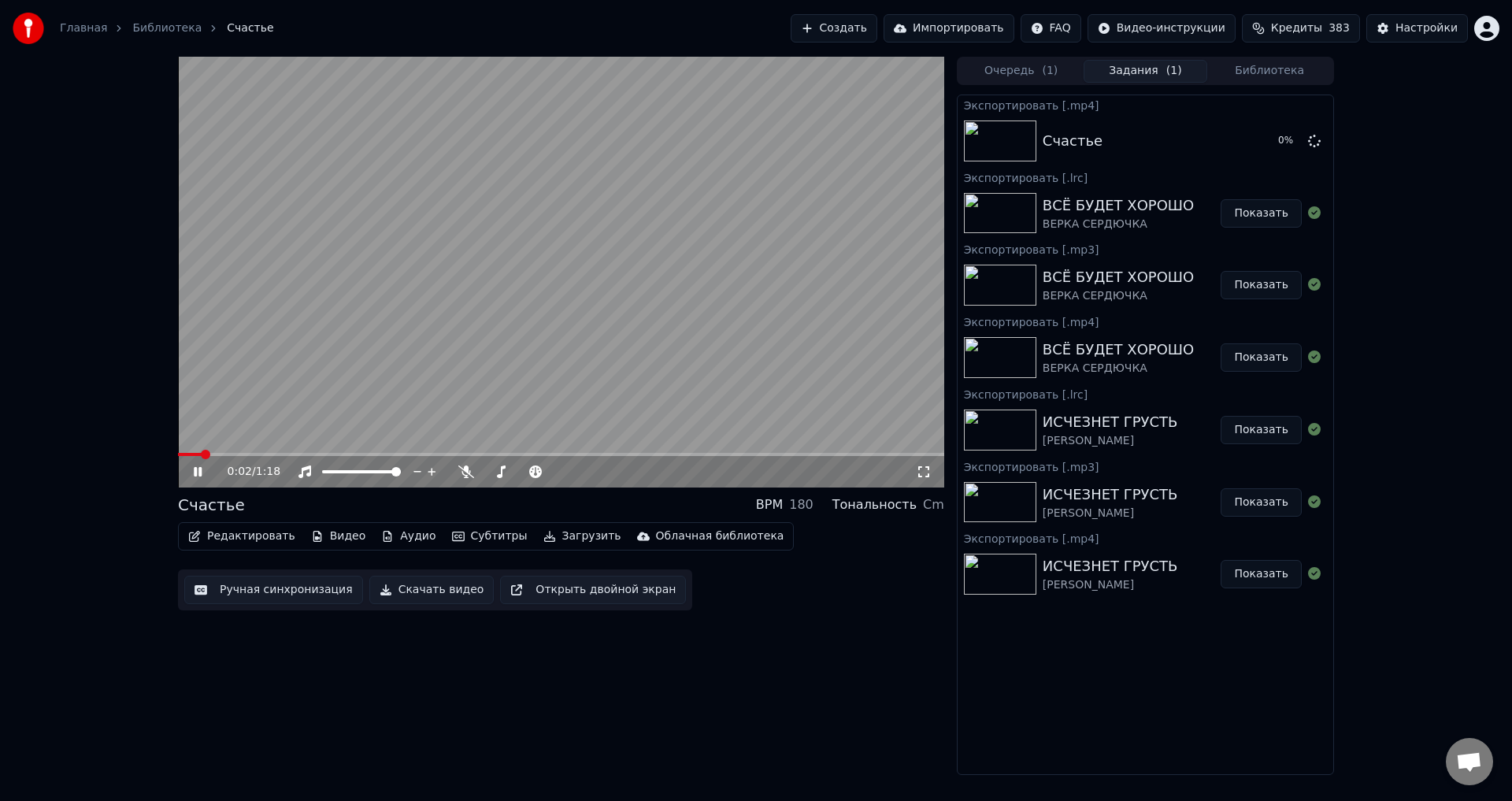
click at [559, 538] on button "Загрузить" at bounding box center [582, 536] width 90 height 22
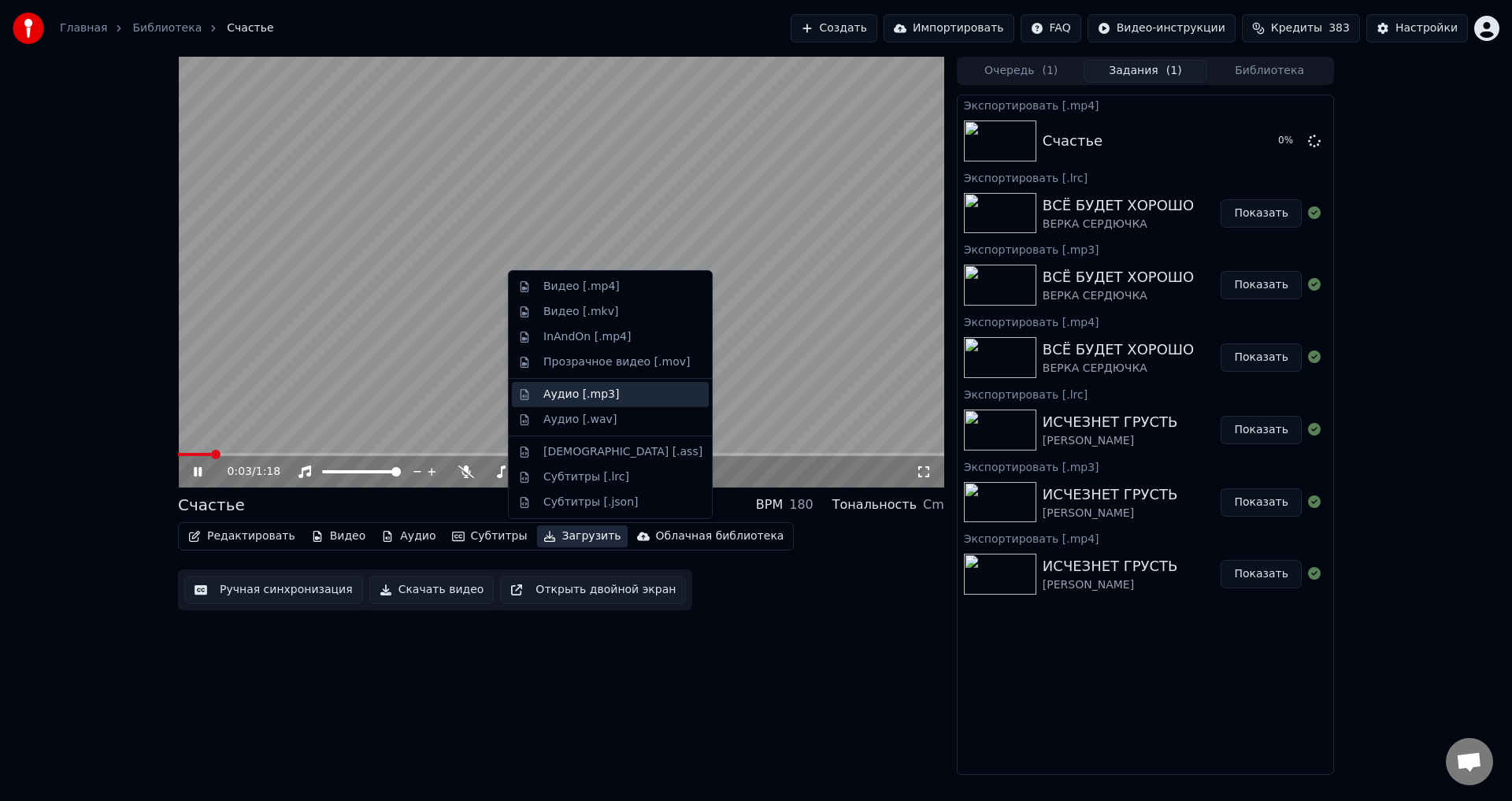
click at [560, 396] on div "Аудио [.mp3]" at bounding box center [581, 394] width 76 height 16
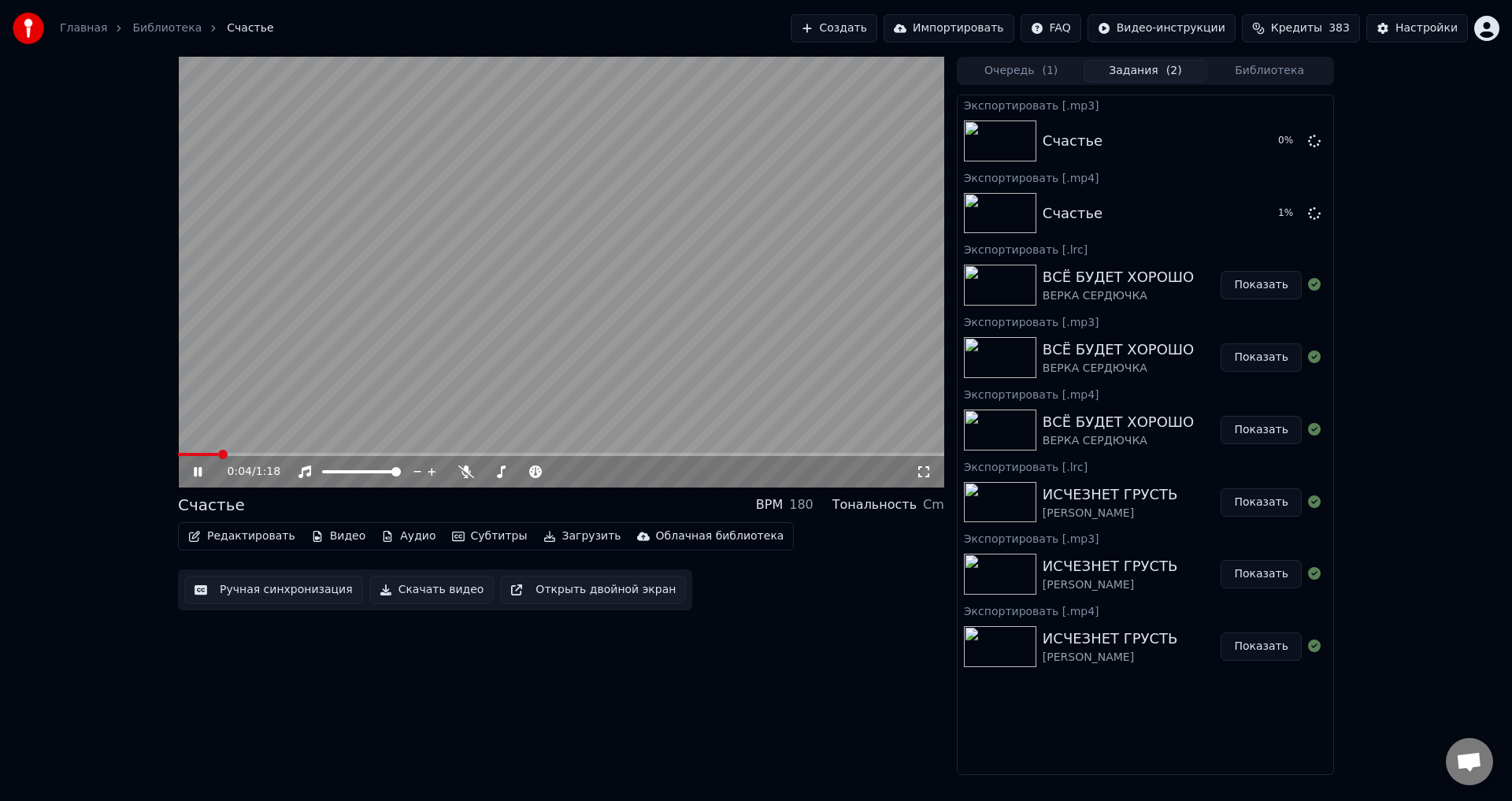
click at [554, 544] on button "Загрузить" at bounding box center [582, 536] width 90 height 22
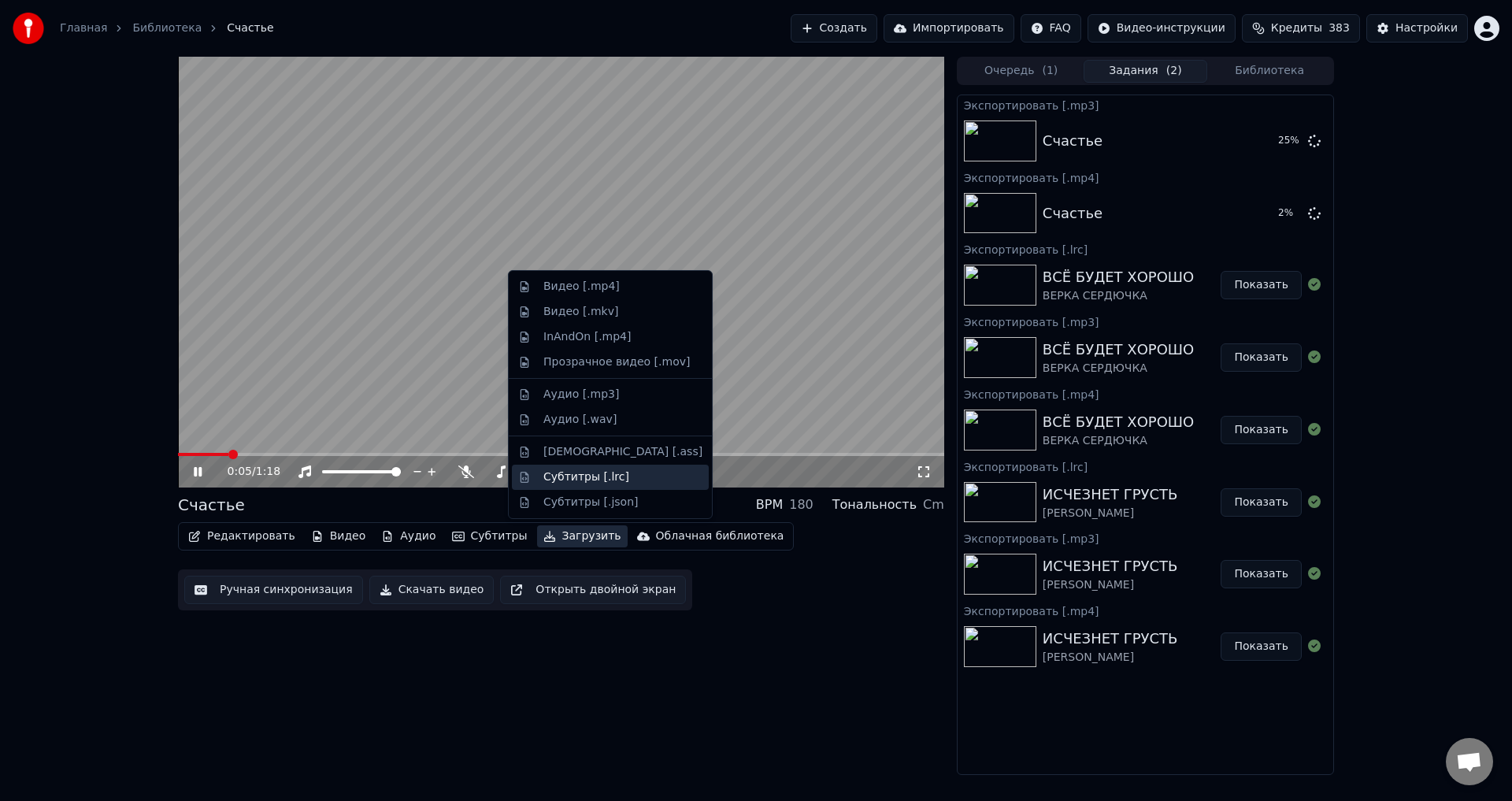
click at [573, 478] on div "Субтитры [.lrc]" at bounding box center [586, 477] width 86 height 16
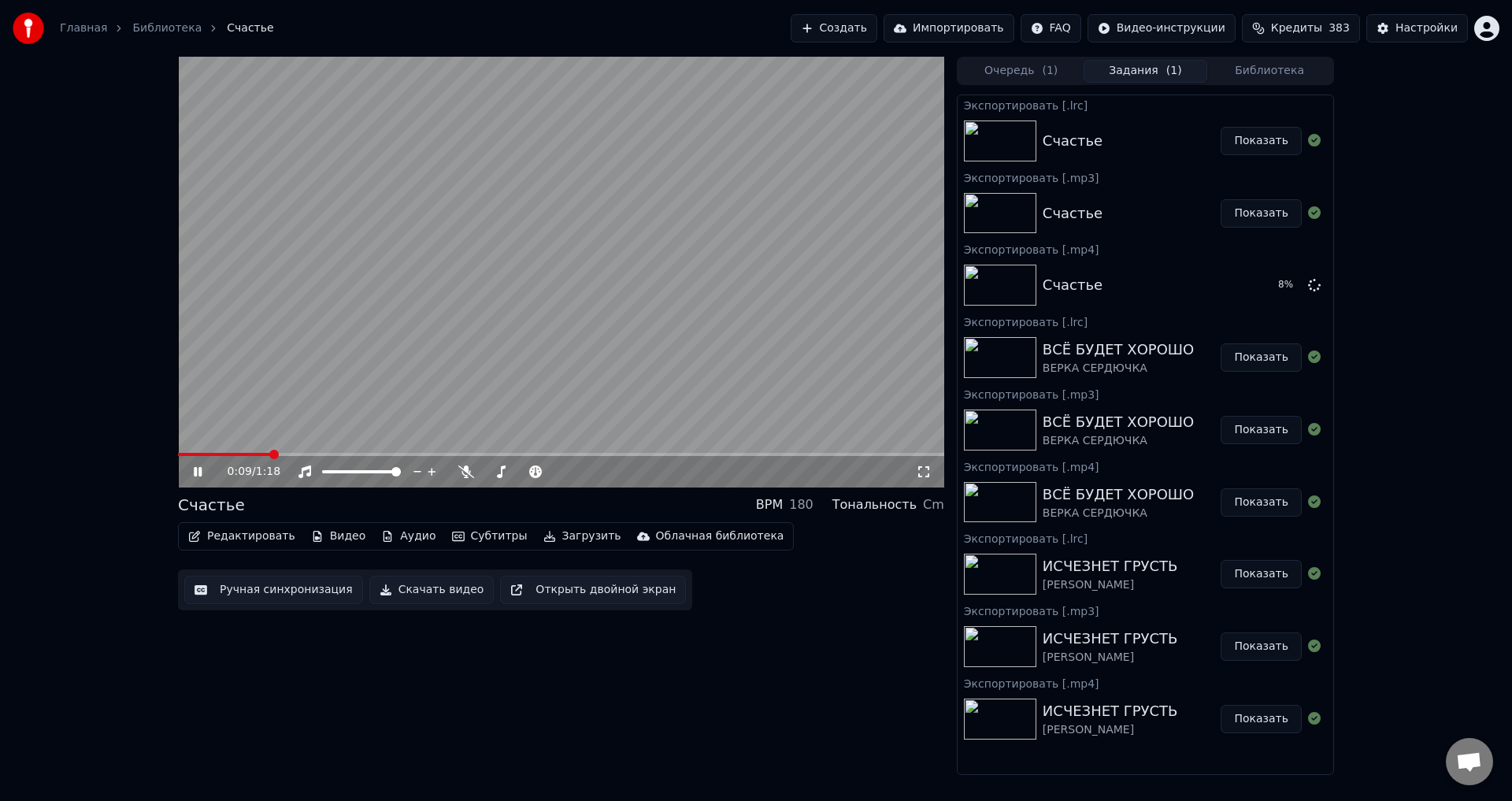
click at [465, 276] on video at bounding box center [561, 272] width 766 height 431
